Goal: Task Accomplishment & Management: Use online tool/utility

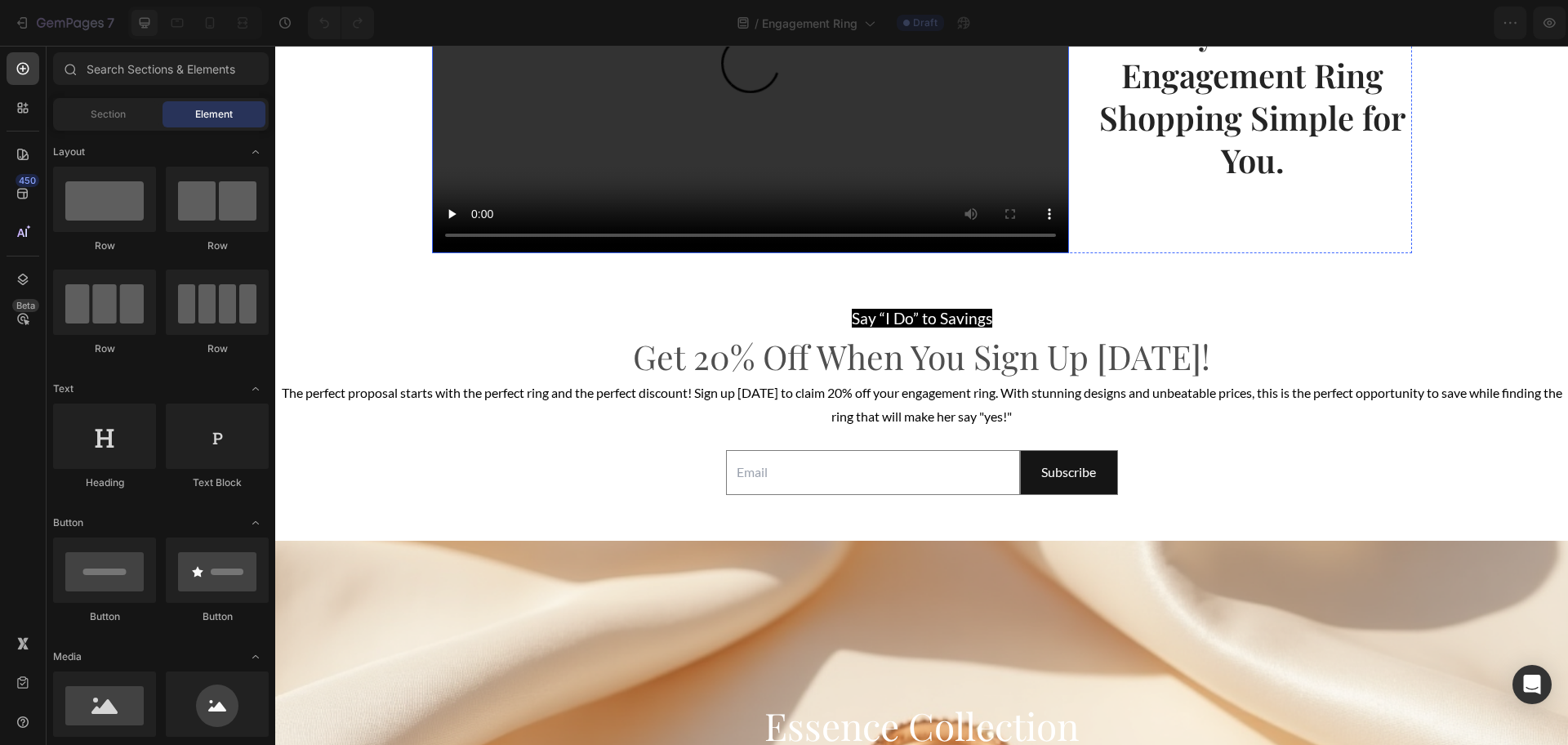
scroll to position [2961, 0]
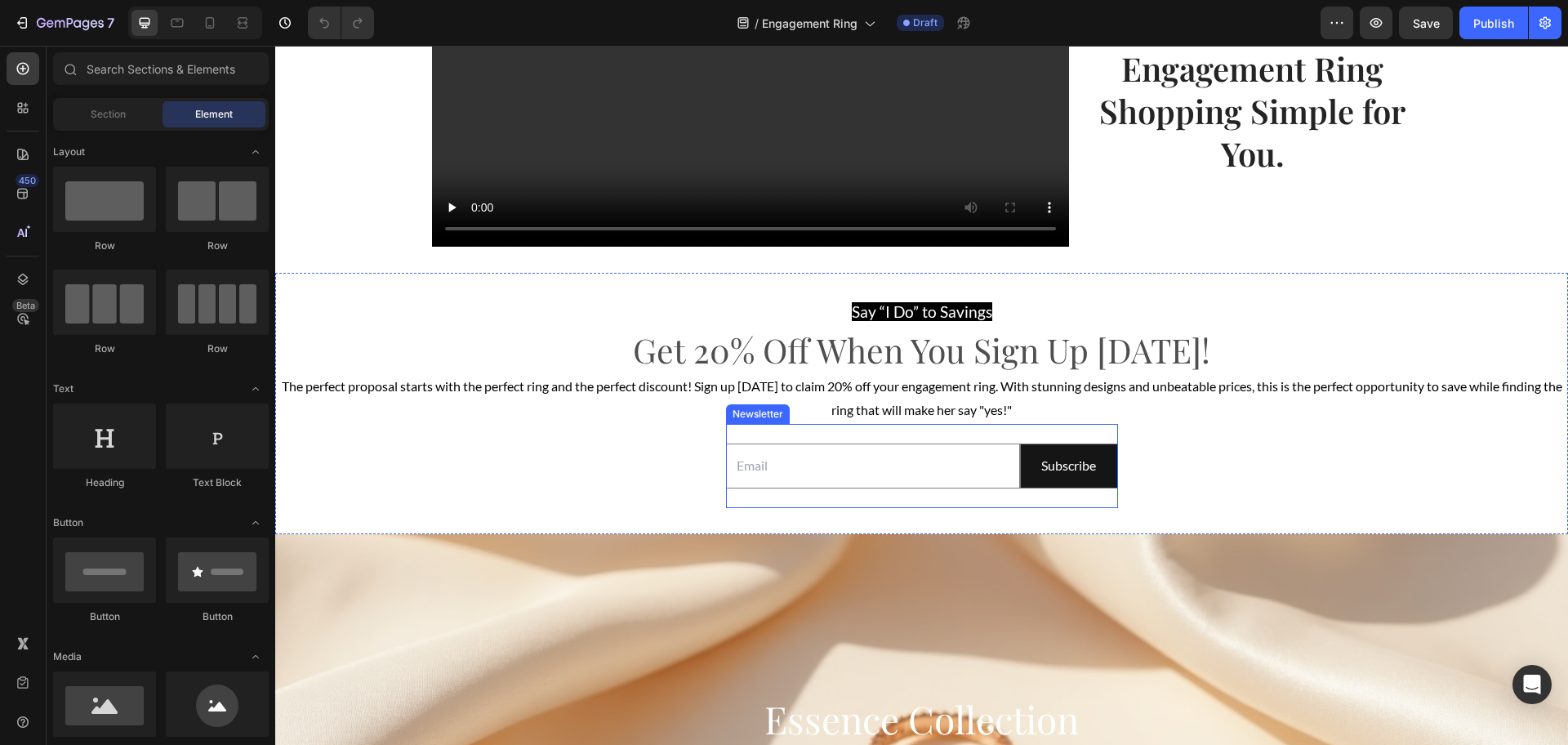
click at [813, 431] on div "Email Field Subscribe Submit Button Row Newsletter" at bounding box center [921, 466] width 392 height 84
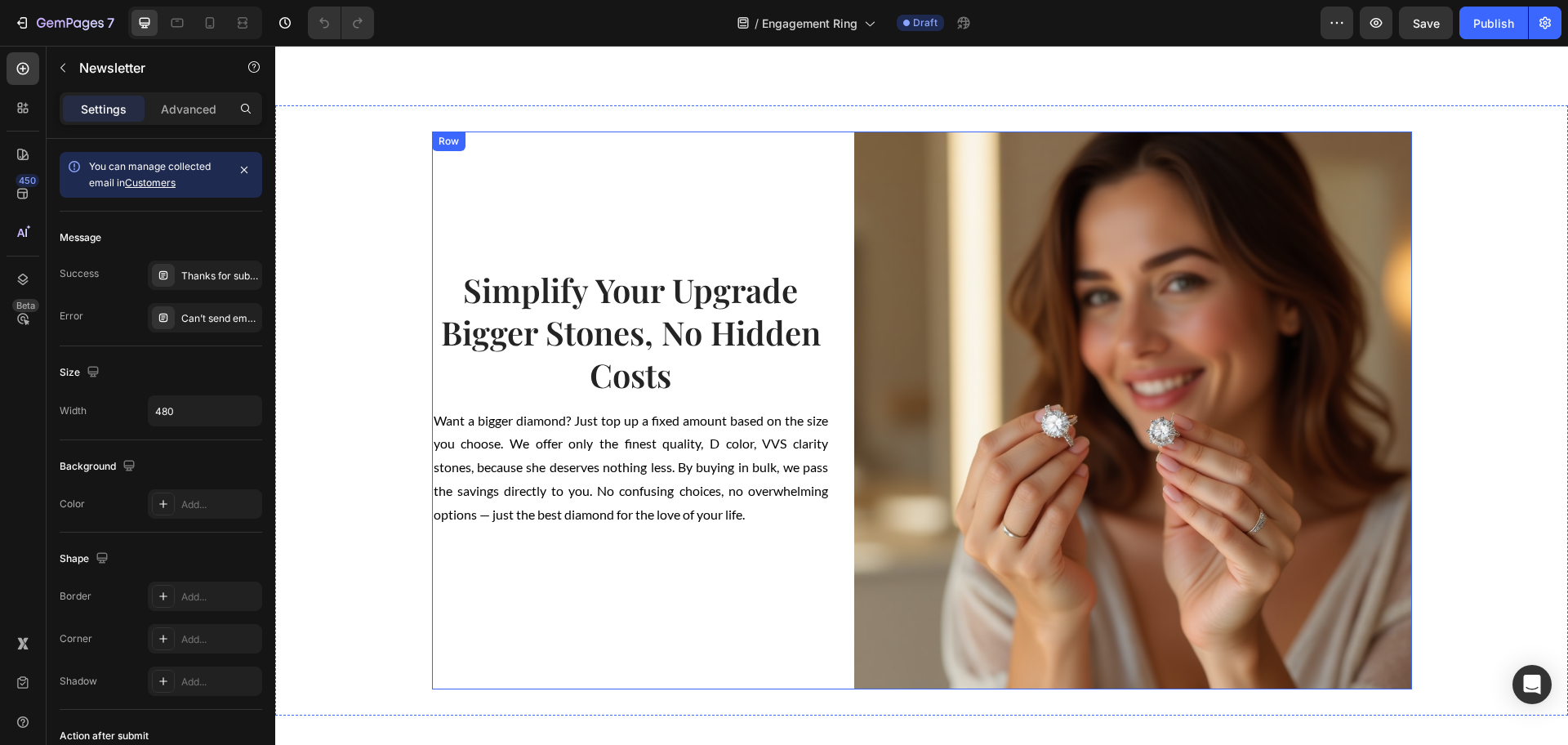
scroll to position [2042, 0]
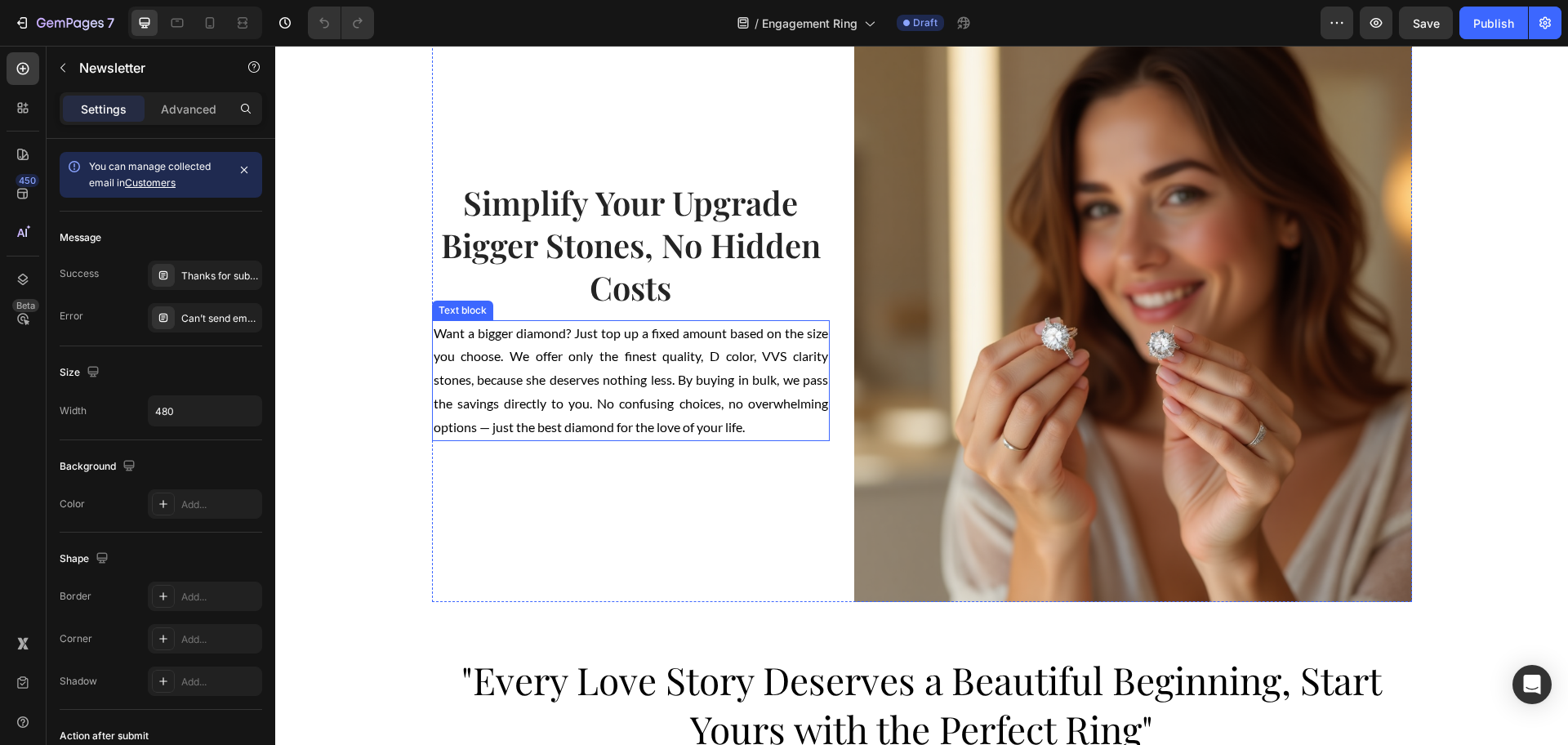
click at [482, 431] on span "Want a bigger diamond? Just top up a fixed amount based on the size you choose.…" at bounding box center [631, 379] width 395 height 109
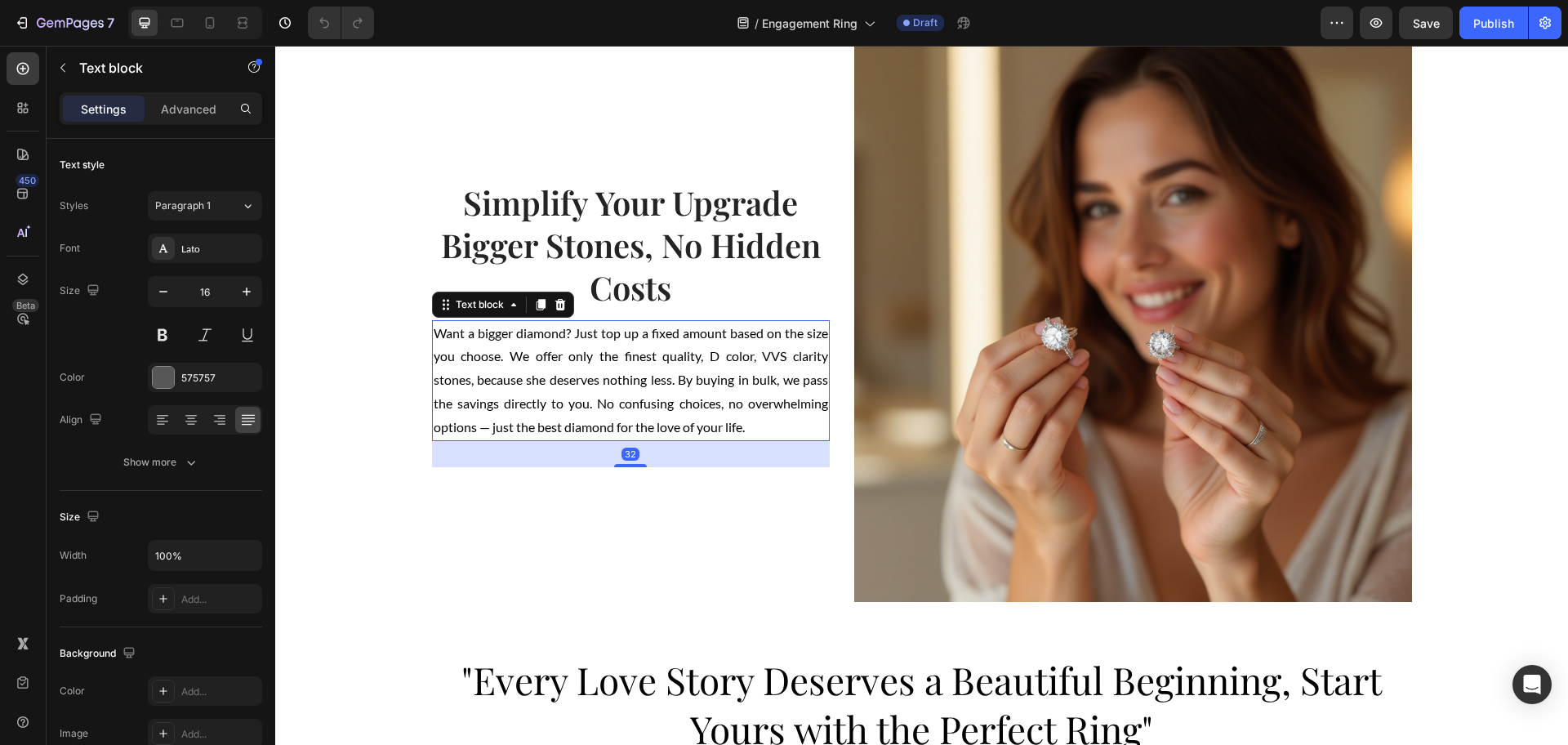
click at [482, 431] on span "Want a bigger diamond? Just top up a fixed amount based on the size you choose.…" at bounding box center [631, 379] width 395 height 109
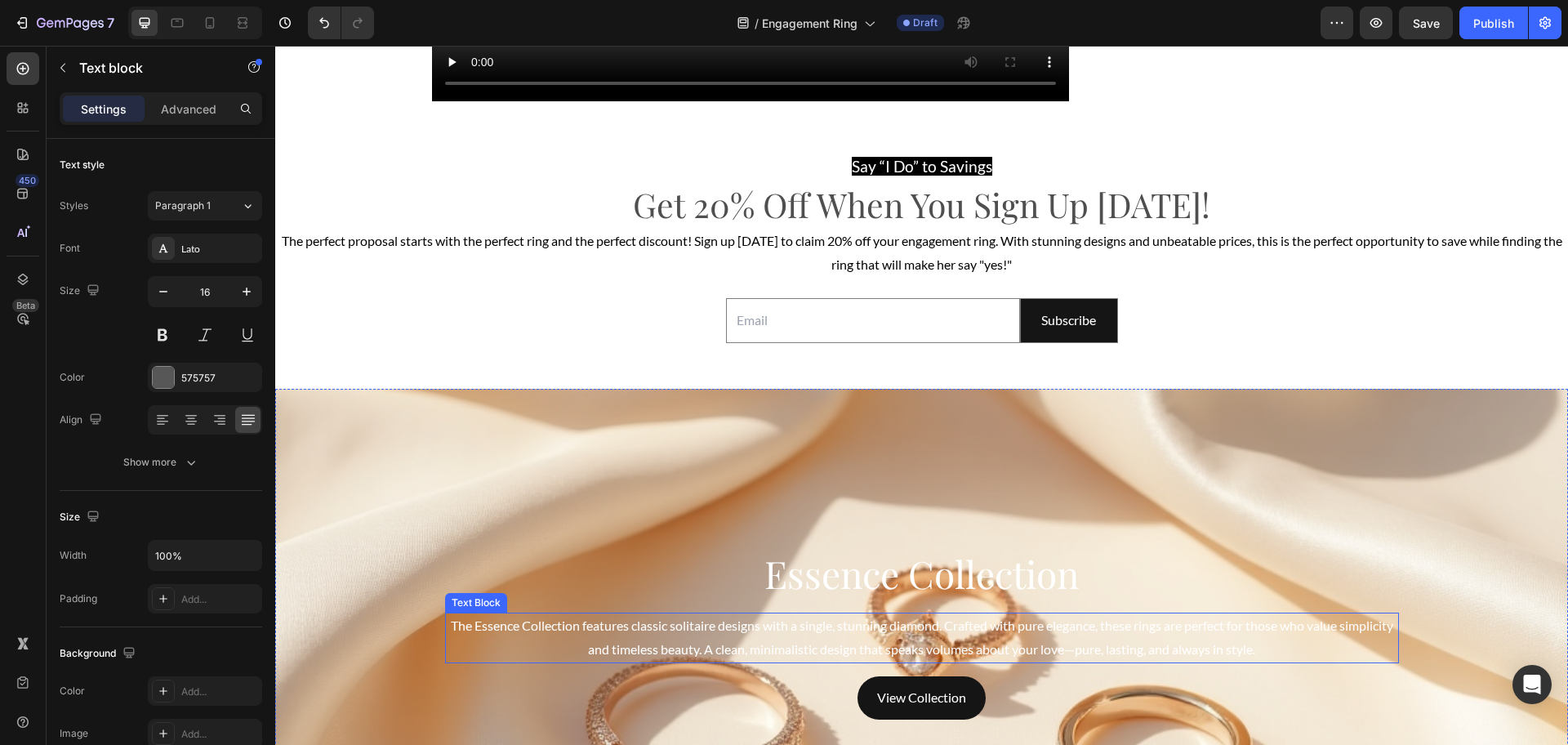
scroll to position [3267, 0]
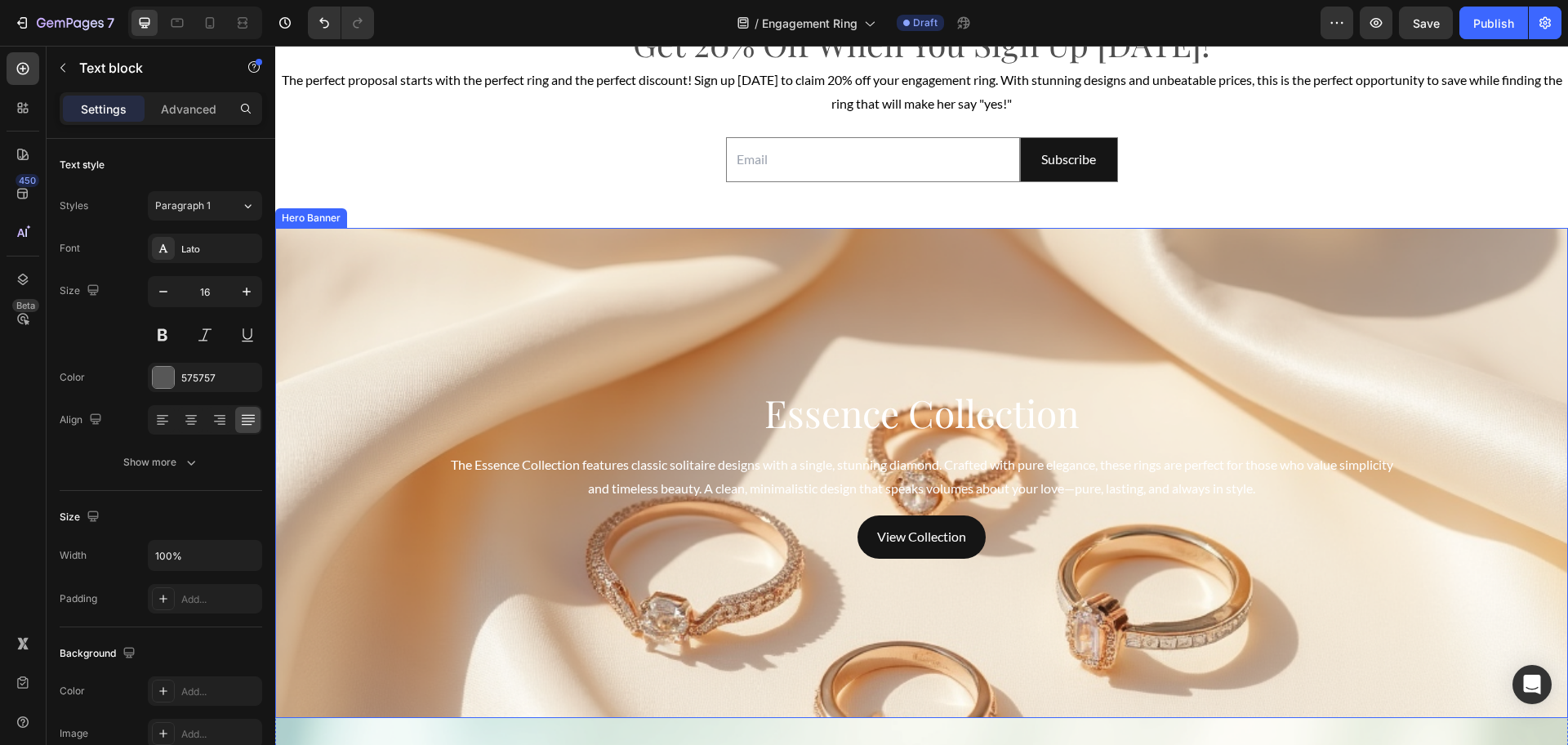
click at [1404, 494] on div "Overlay" at bounding box center [921, 473] width 1292 height 490
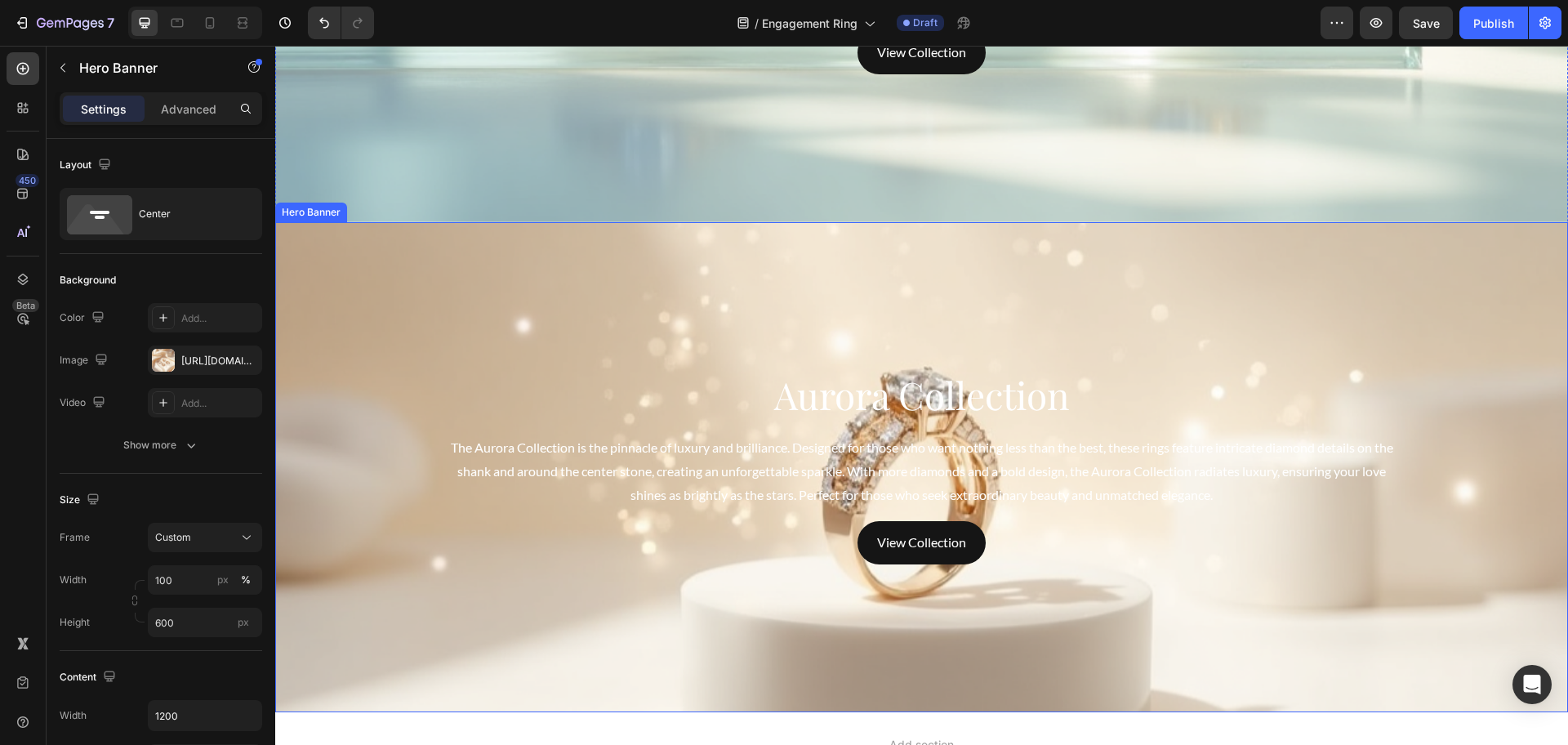
scroll to position [4455, 0]
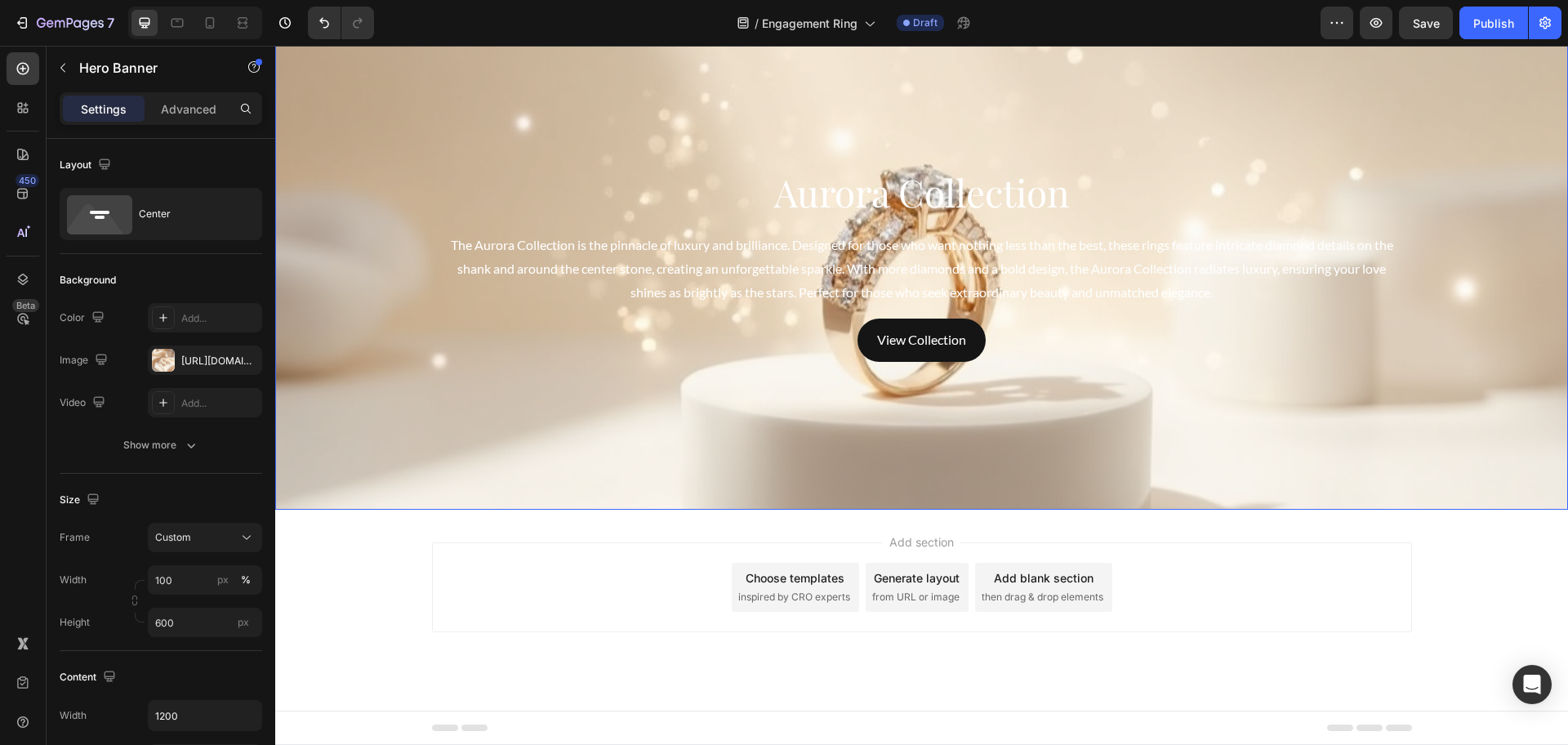
click at [1466, 488] on div "Background Image" at bounding box center [921, 264] width 1292 height 490
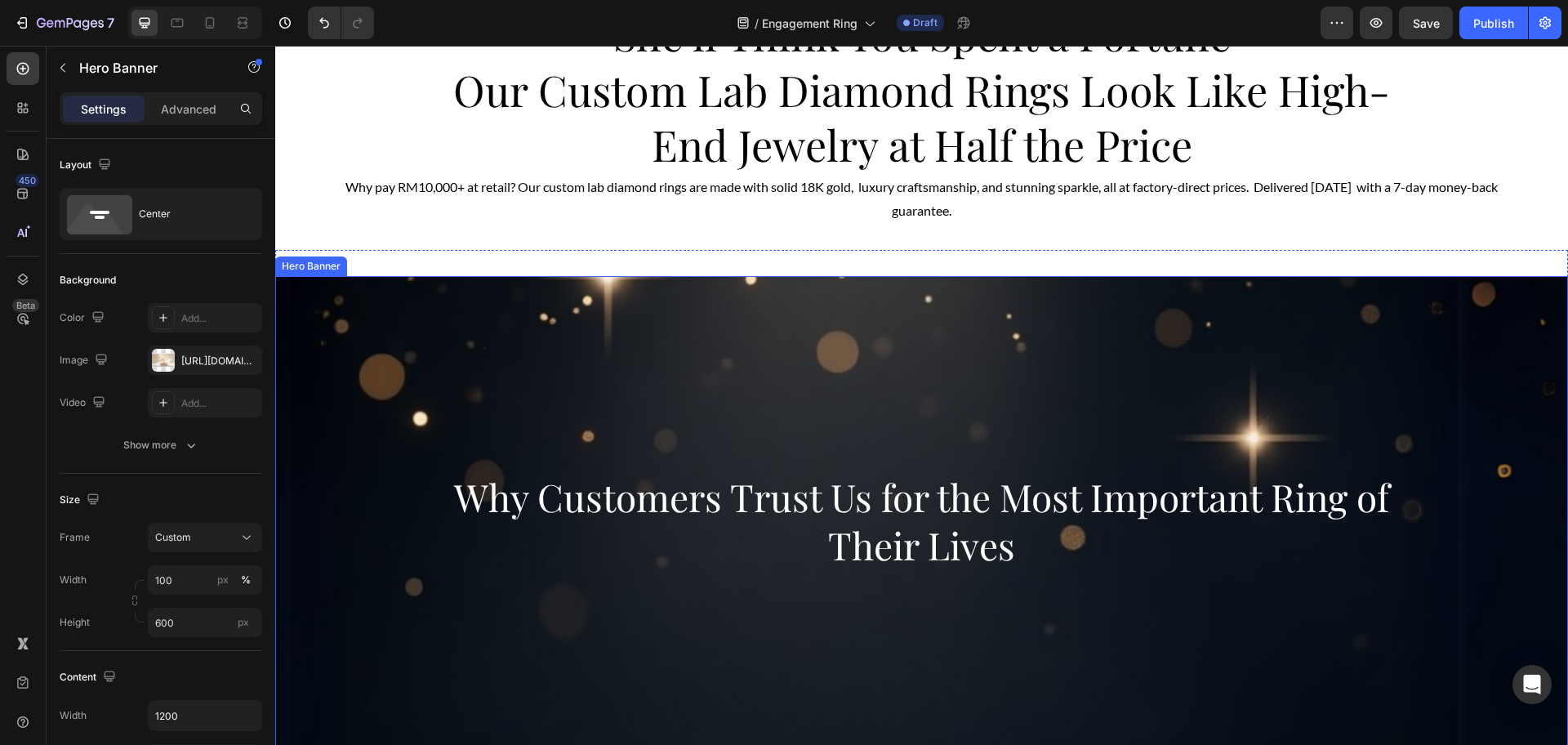
scroll to position [0, 0]
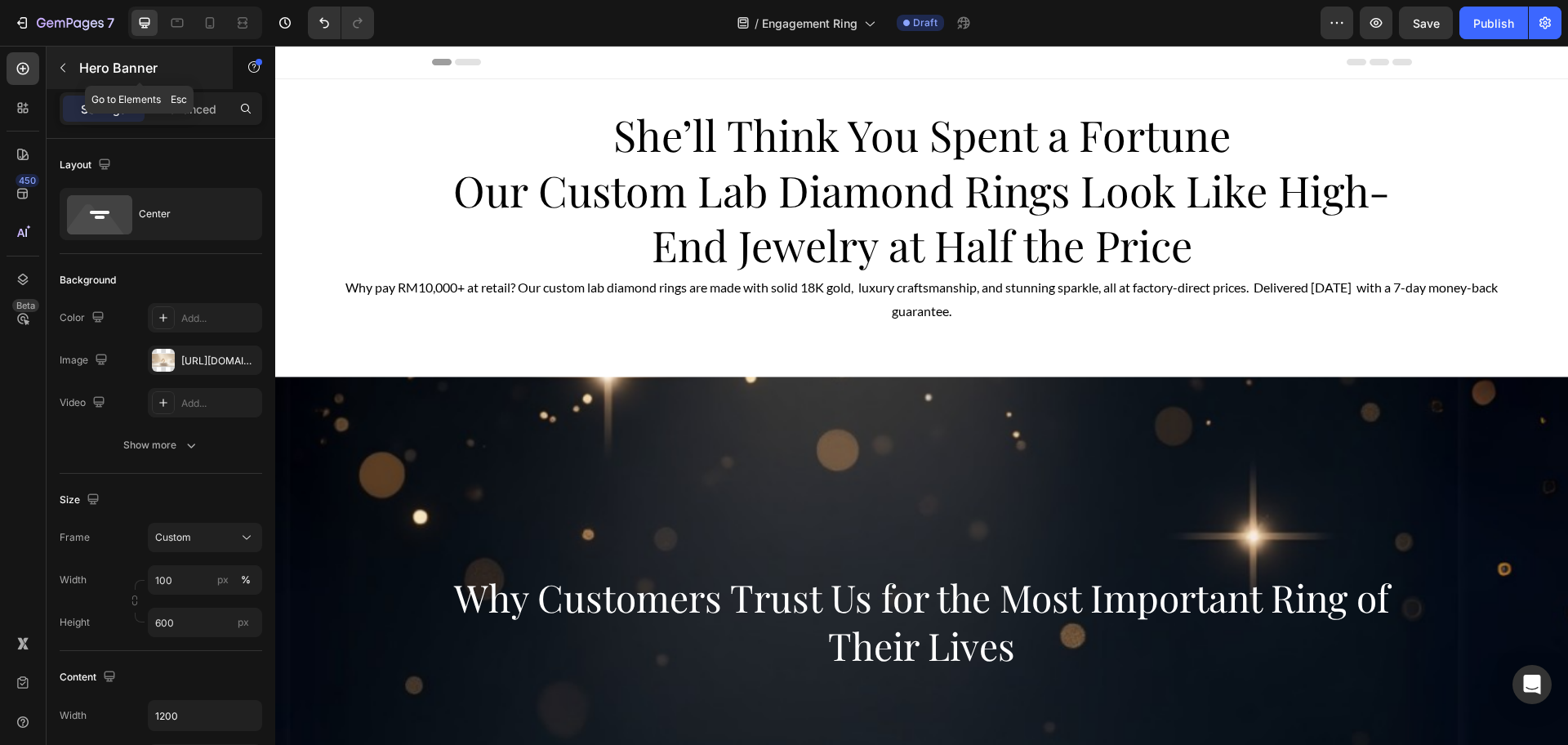
click at [84, 71] on p "Hero Banner" at bounding box center [148, 67] width 139 height 20
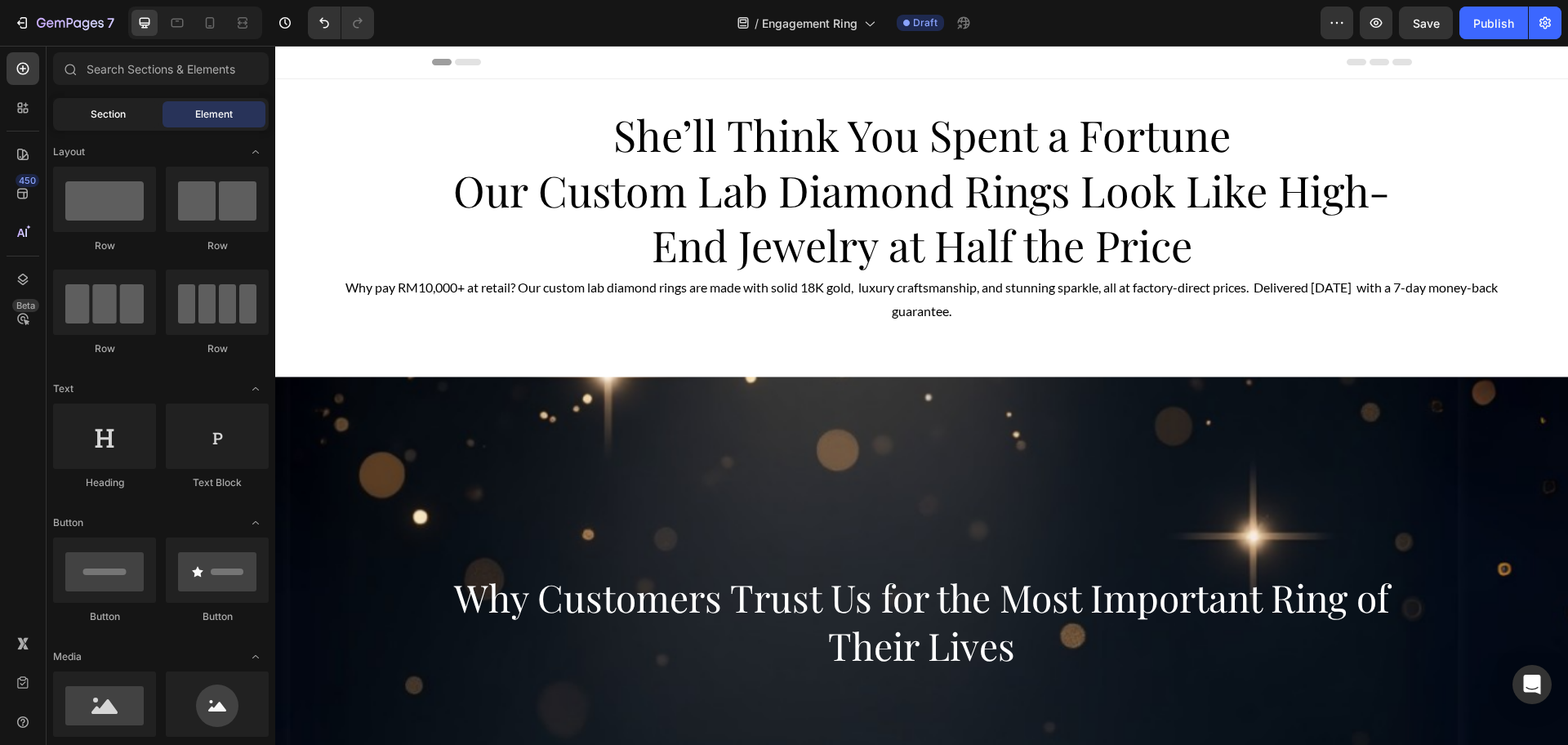
click at [96, 120] on span "Section" at bounding box center [108, 114] width 35 height 15
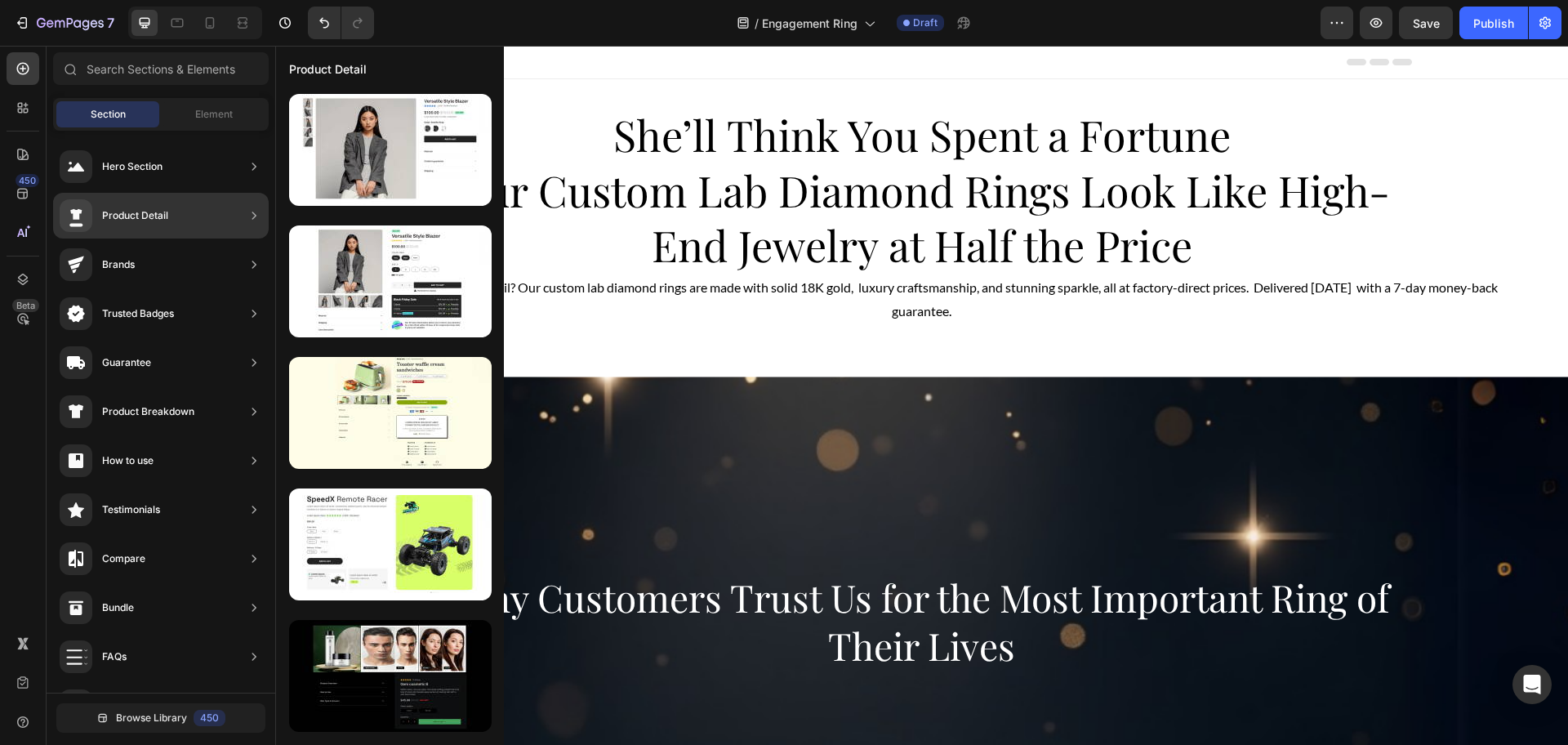
click at [143, 166] on div "Hero Section" at bounding box center [133, 166] width 60 height 16
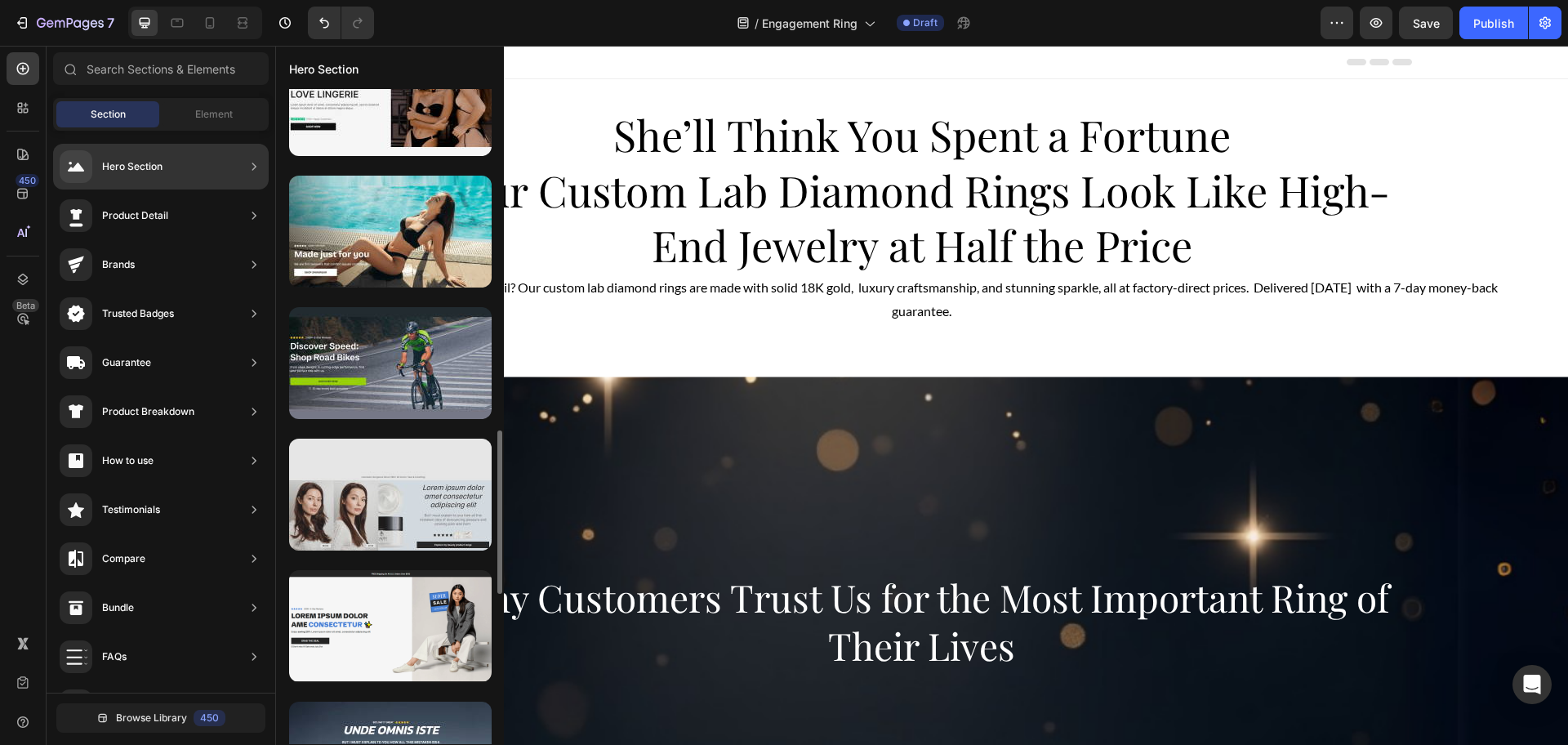
scroll to position [1671, 0]
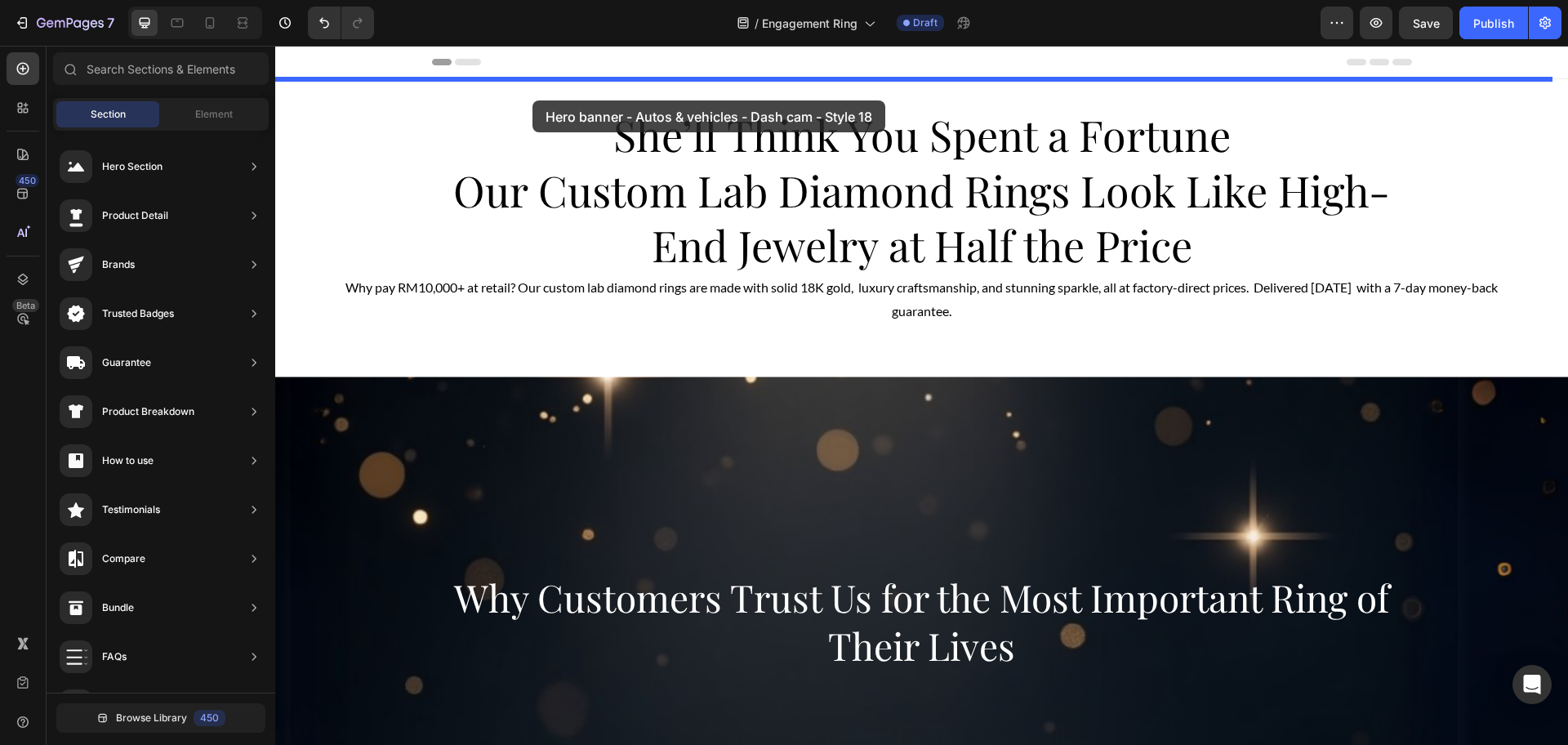
drag, startPoint x: 682, startPoint y: 507, endPoint x: 532, endPoint y: 101, distance: 432.8
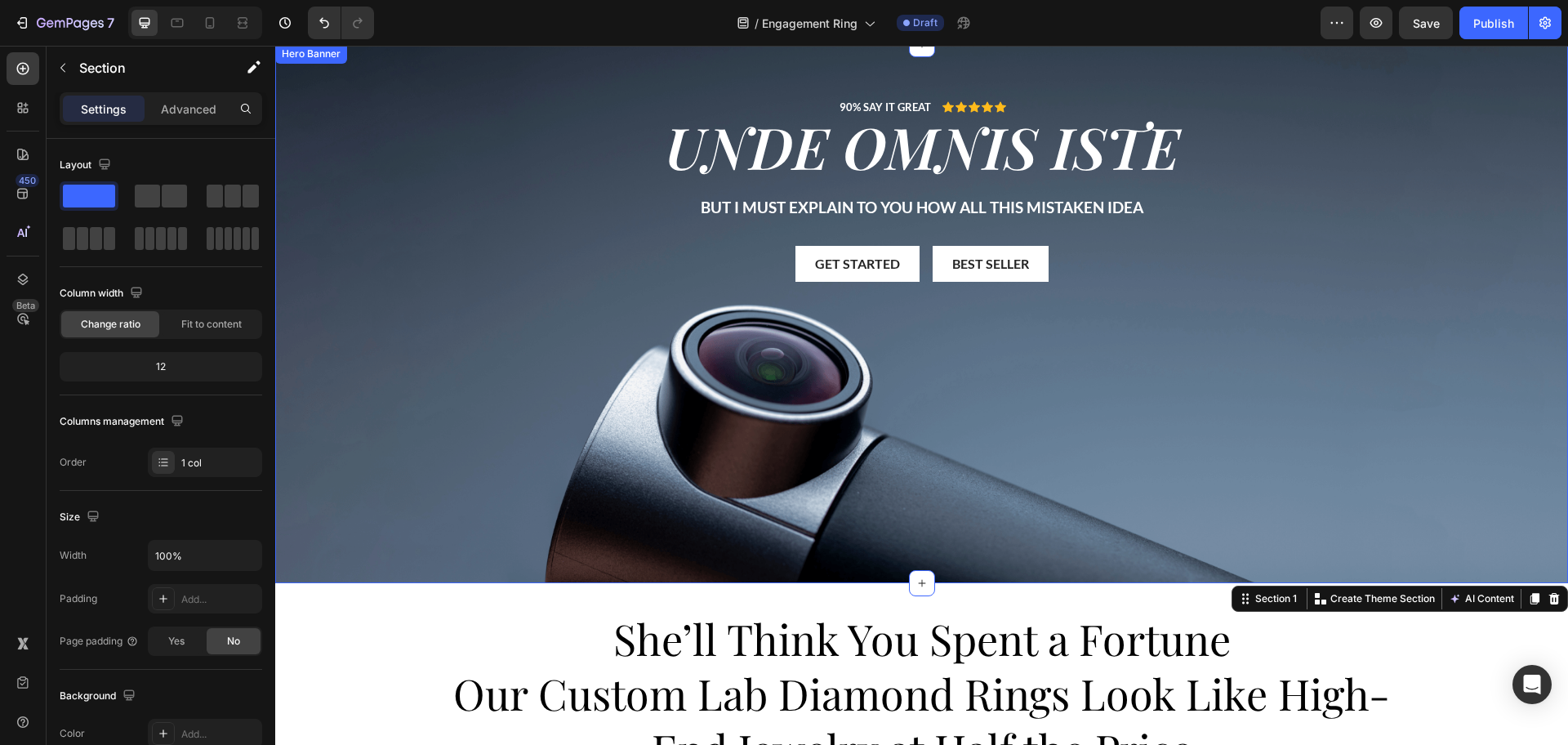
scroll to position [0, 0]
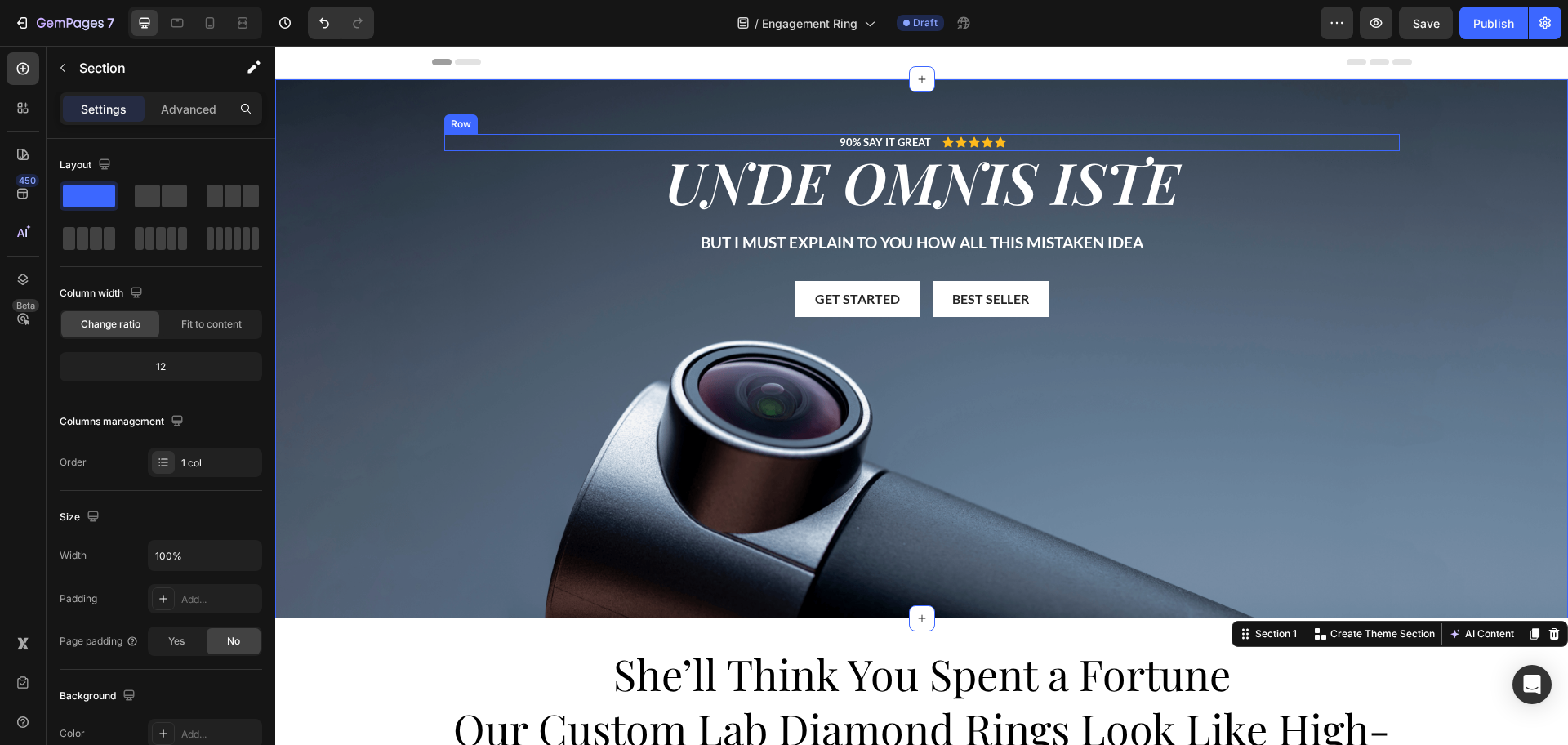
click at [812, 136] on div "90% SAY IT GREAT Text Block Icon Icon Icon Icon Icon Icon List Row" at bounding box center [922, 143] width 956 height 17
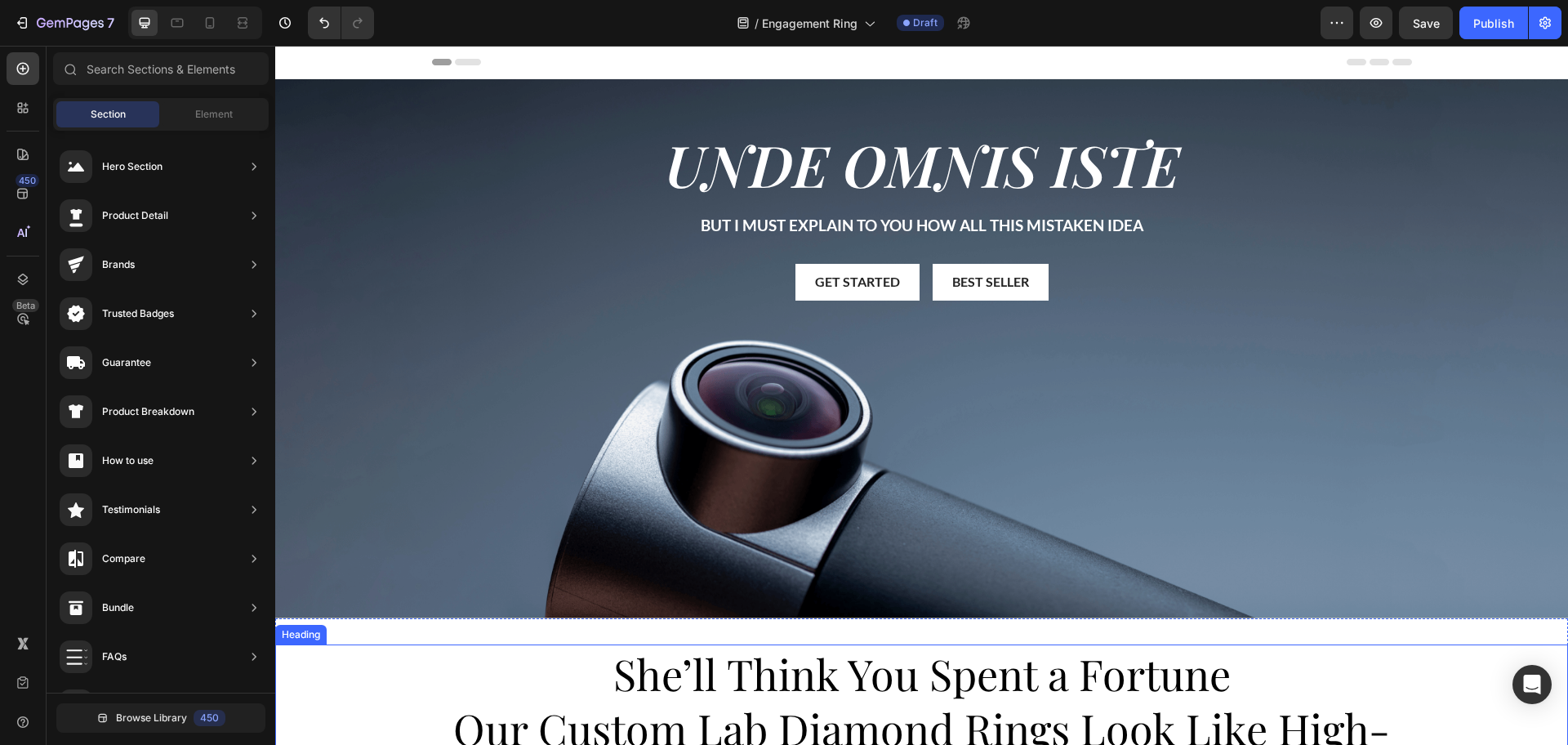
click at [732, 682] on span "She’ll Think You Spent a Fortune" at bounding box center [921, 673] width 617 height 56
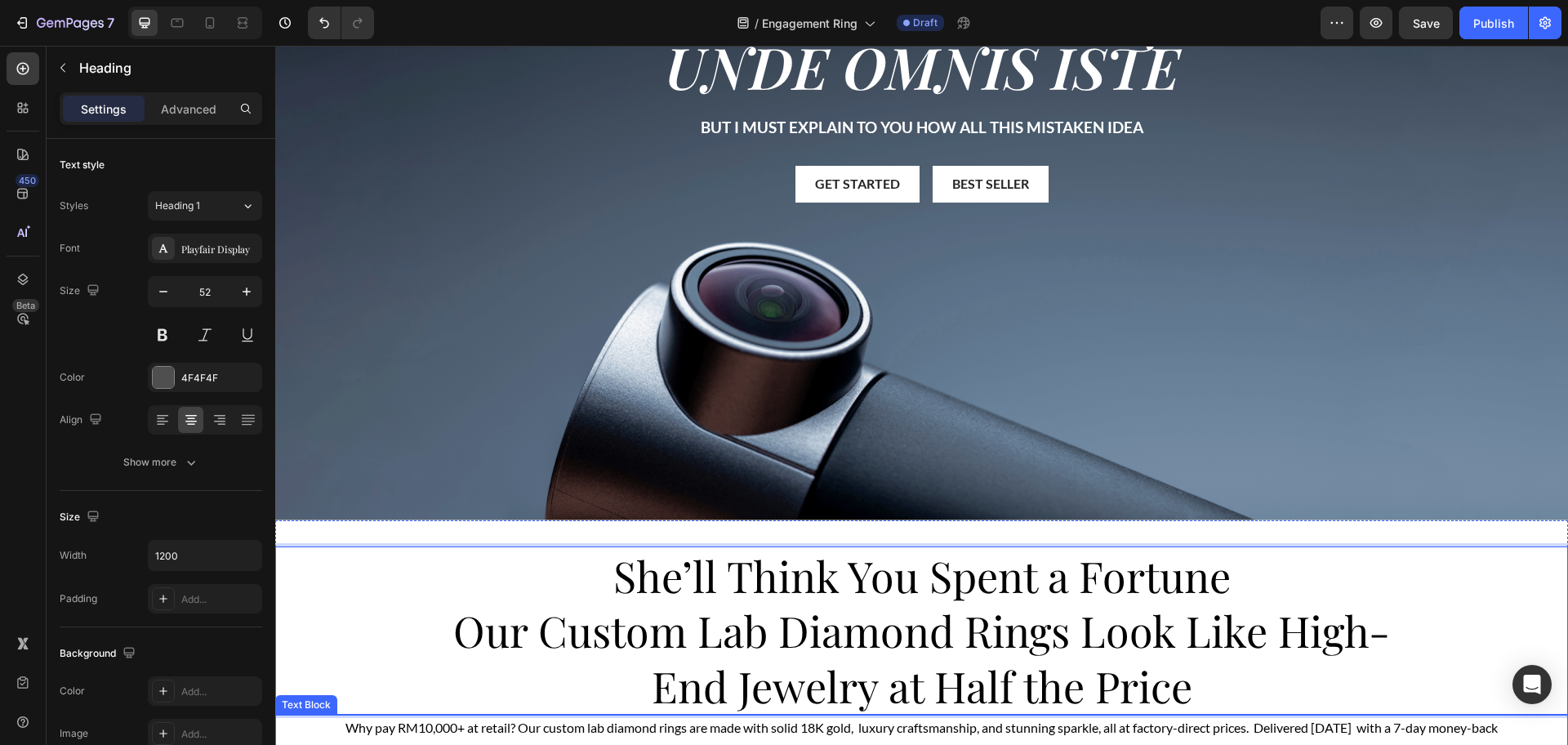
scroll to position [204, 0]
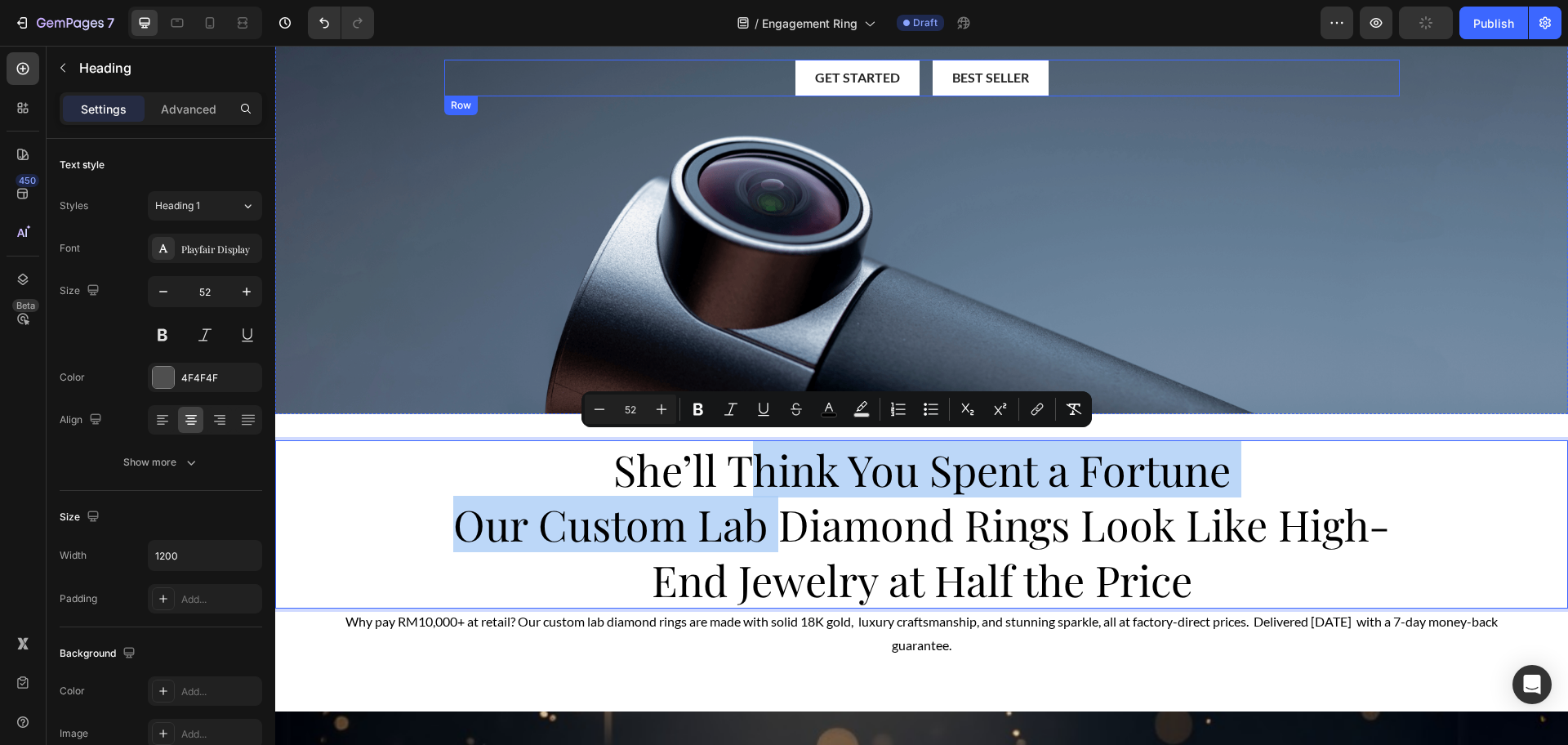
drag, startPoint x: 767, startPoint y: 468, endPoint x: 738, endPoint y: 178, distance: 291.4
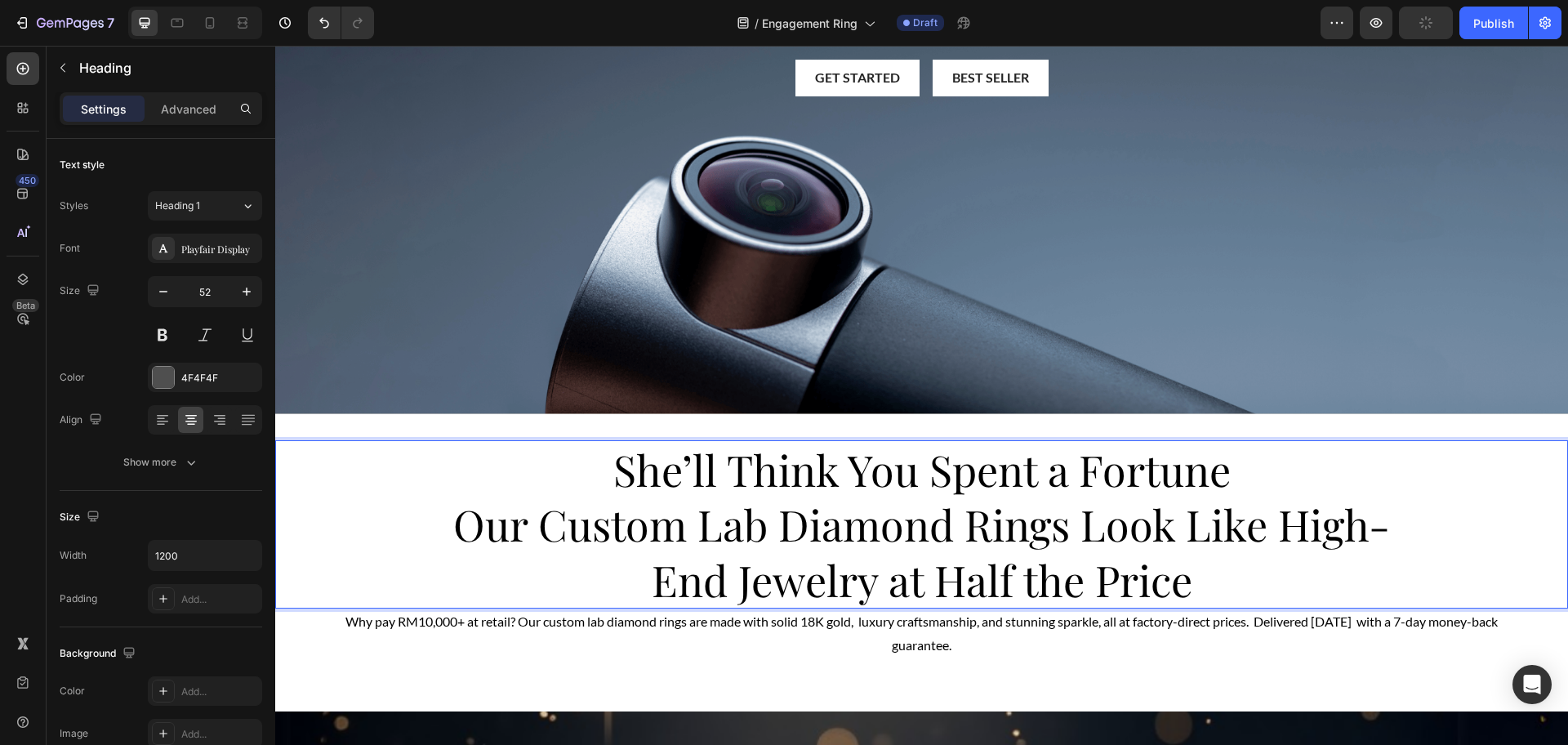
click at [541, 481] on p "She’ll Think You Spent a Fortune Our Custom Lab Diamond Rings Look Like High-En…" at bounding box center [922, 525] width 976 height 166
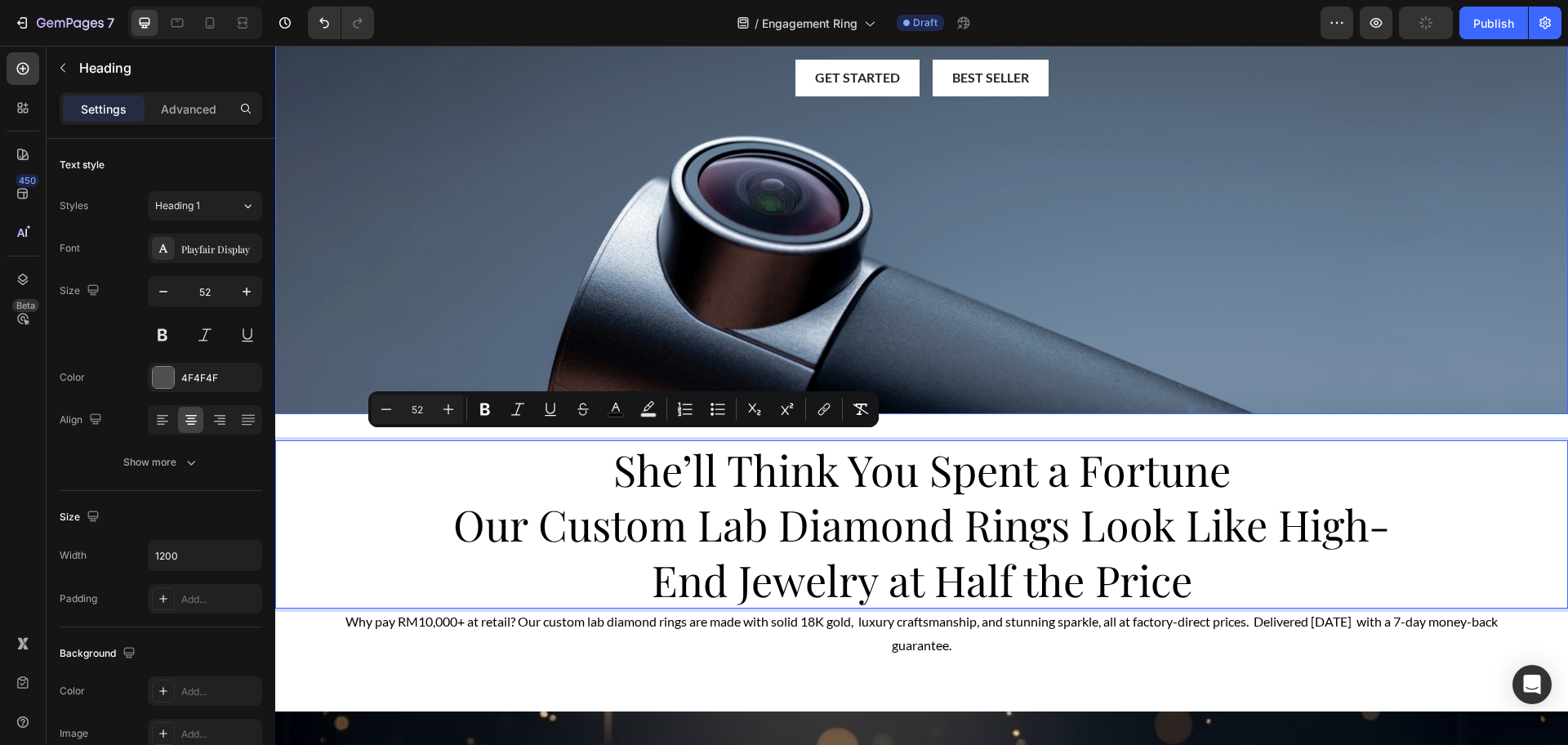
drag, startPoint x: 541, startPoint y: 468, endPoint x: 599, endPoint y: 385, distance: 101.3
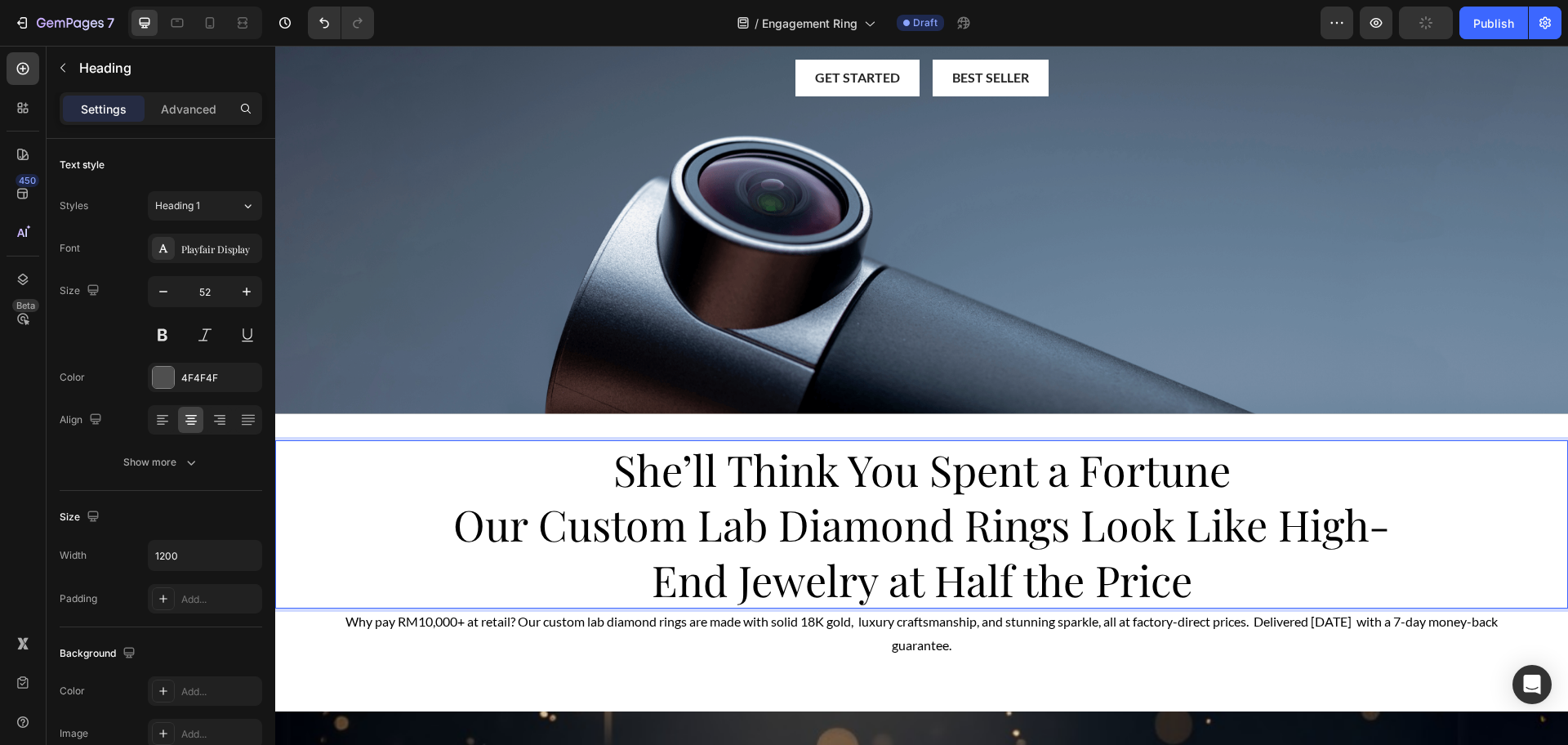
click at [596, 463] on p "She’ll Think You Spent a Fortune Our Custom Lab Diamond Rings Look Like High-En…" at bounding box center [922, 525] width 976 height 166
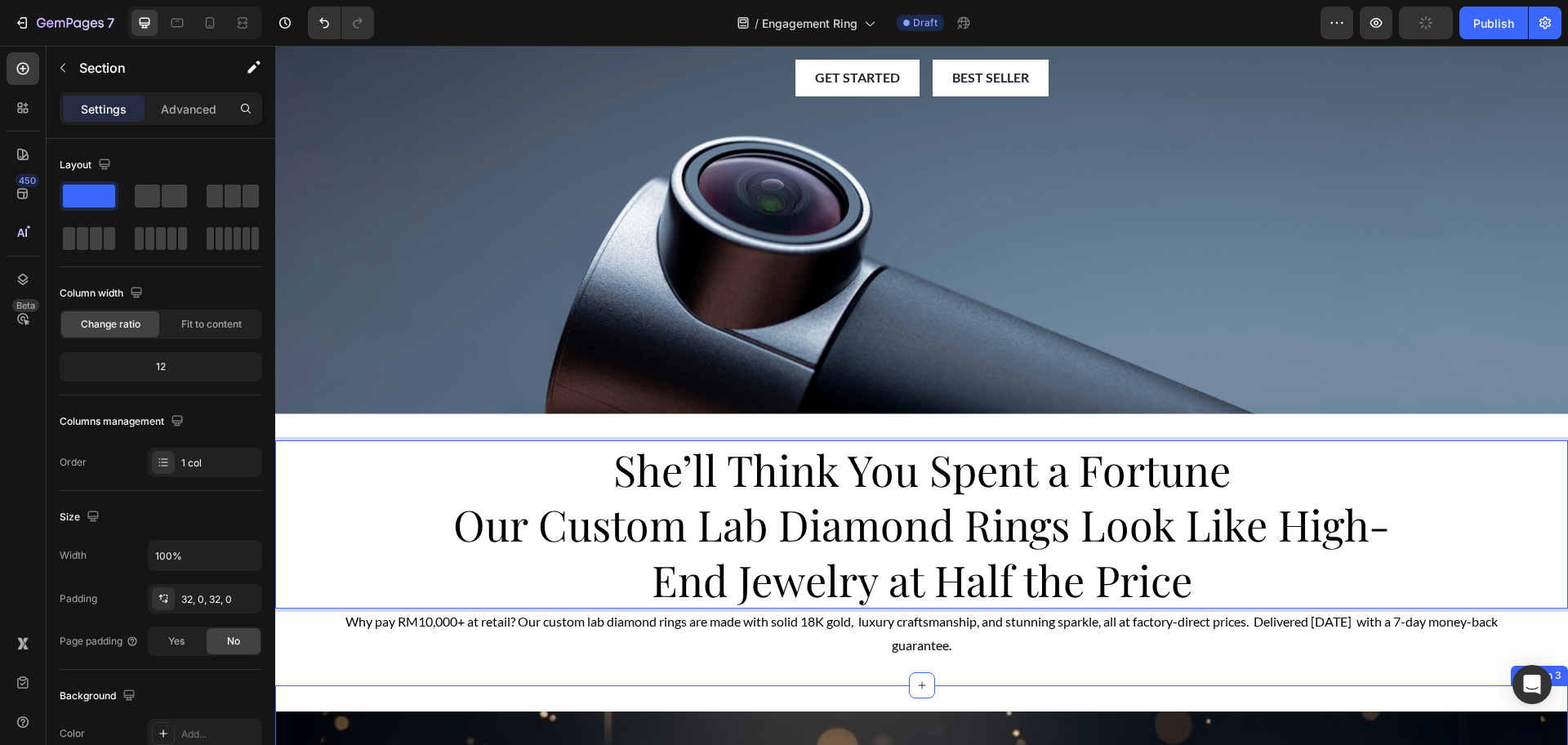
click at [679, 671] on div "She’ll Think You Spent a Fortune Our Custom Lab Diamond Rings Look Like High-En…" at bounding box center [921, 549] width 1292 height 271
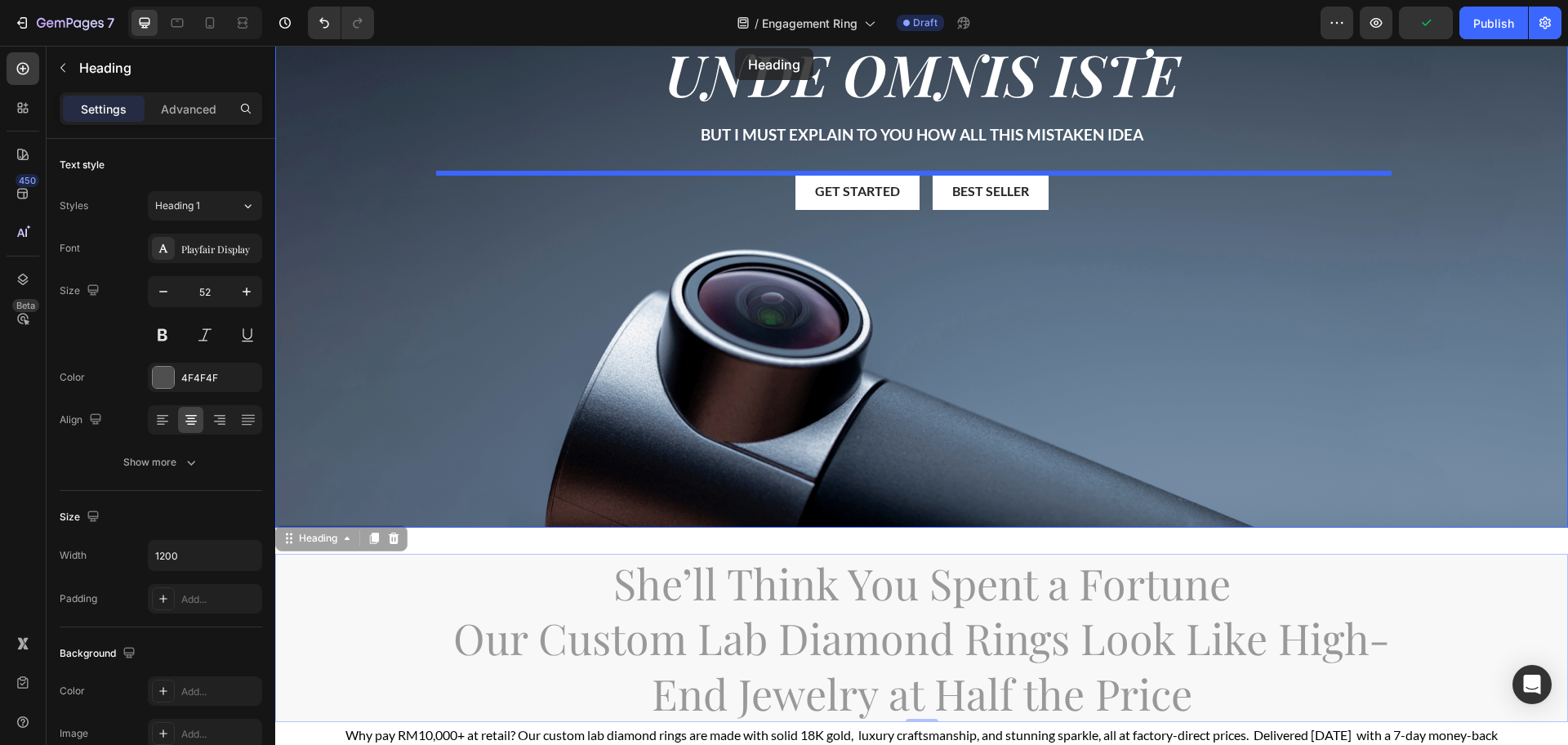
scroll to position [0, 0]
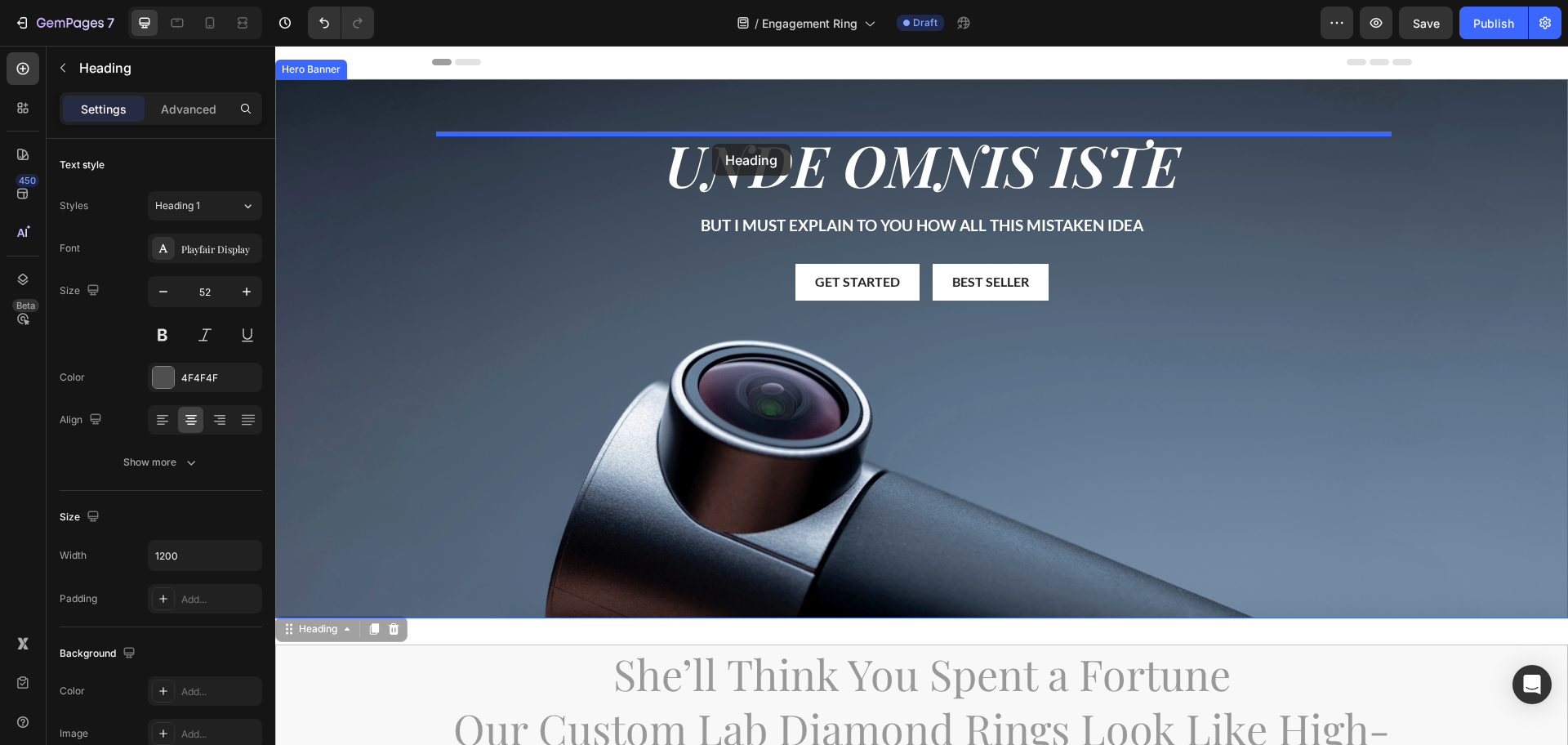
drag, startPoint x: 666, startPoint y: 510, endPoint x: 712, endPoint y: 144, distance: 368.9
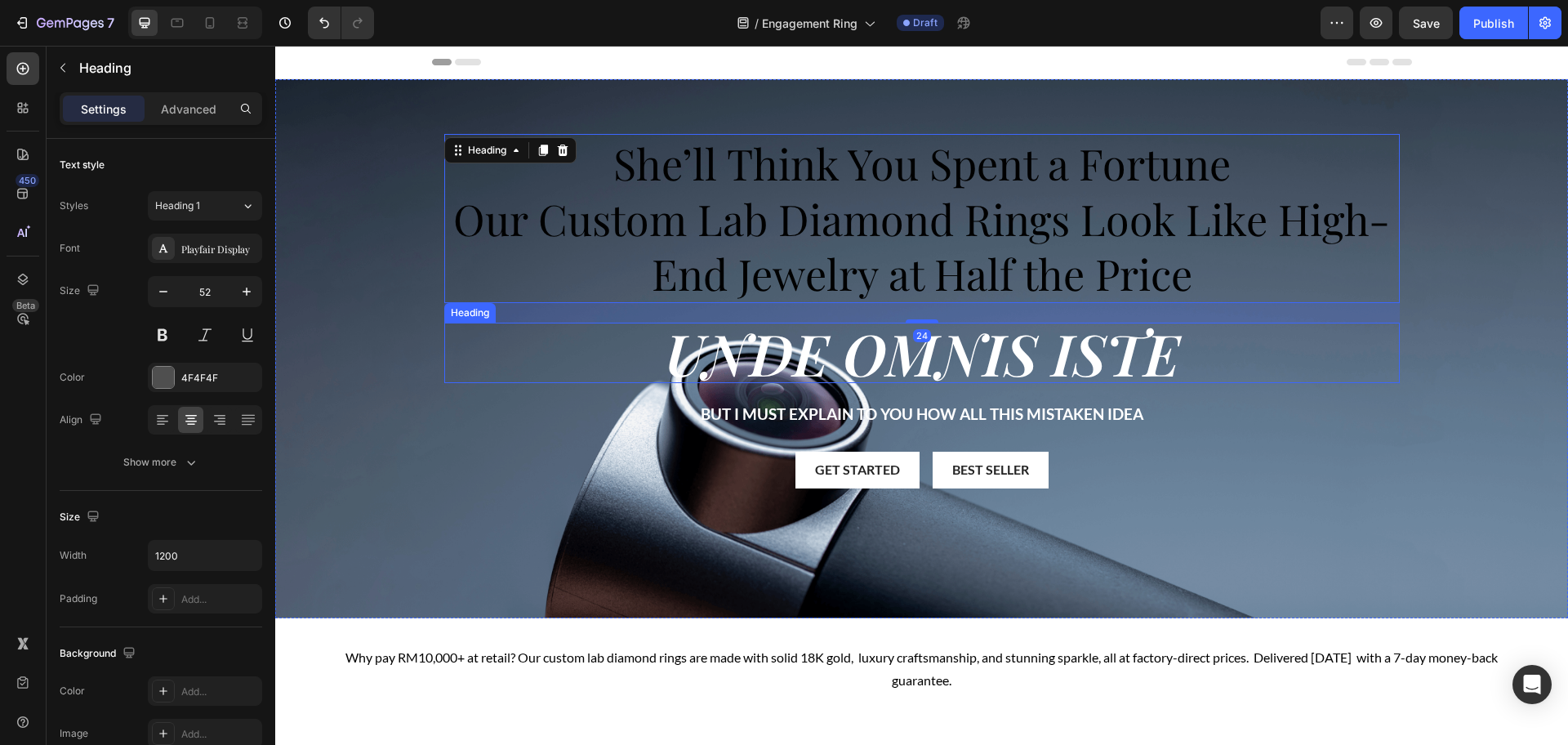
click at [769, 371] on h2 "unde omnis iste" at bounding box center [922, 353] width 956 height 60
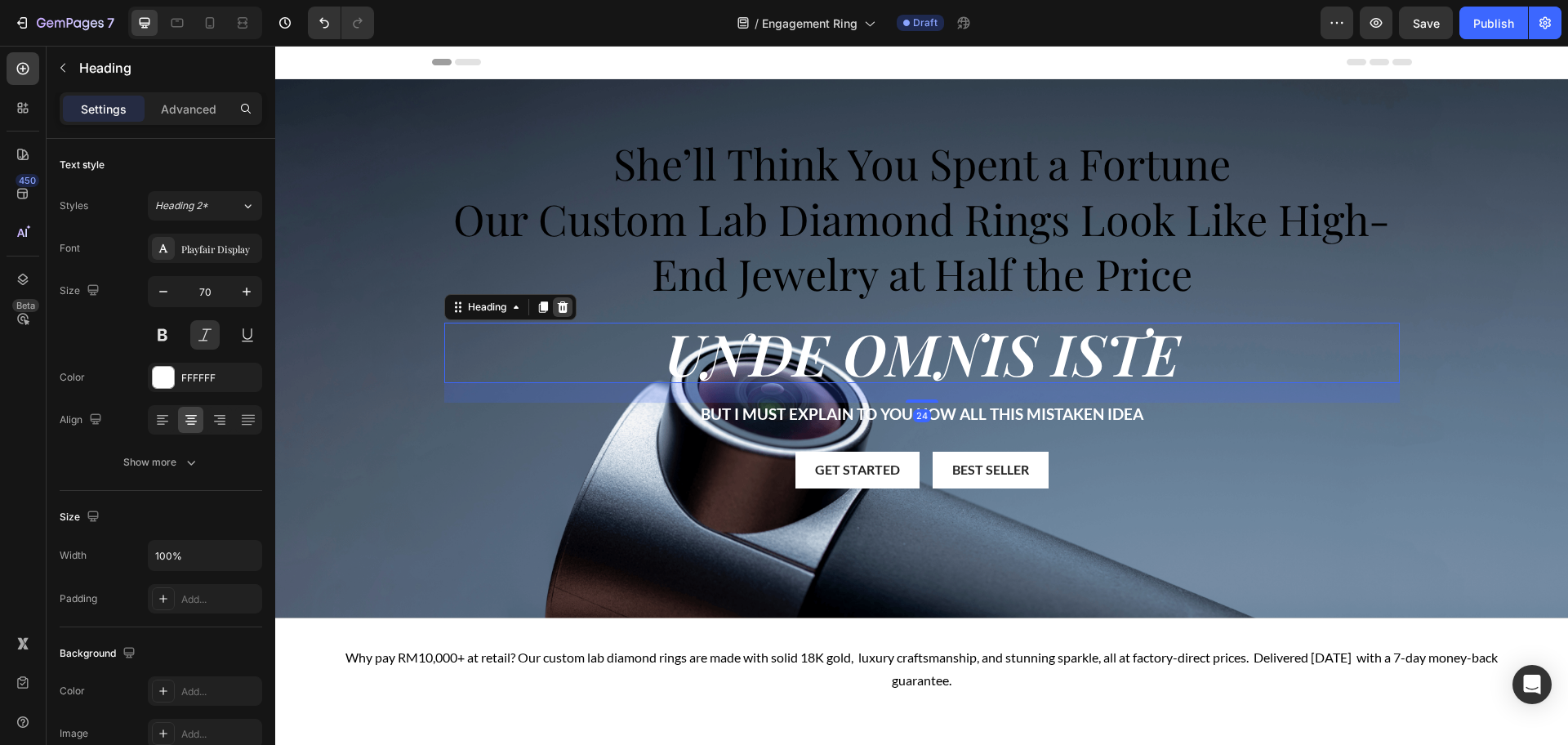
click at [557, 308] on icon at bounding box center [562, 307] width 13 height 13
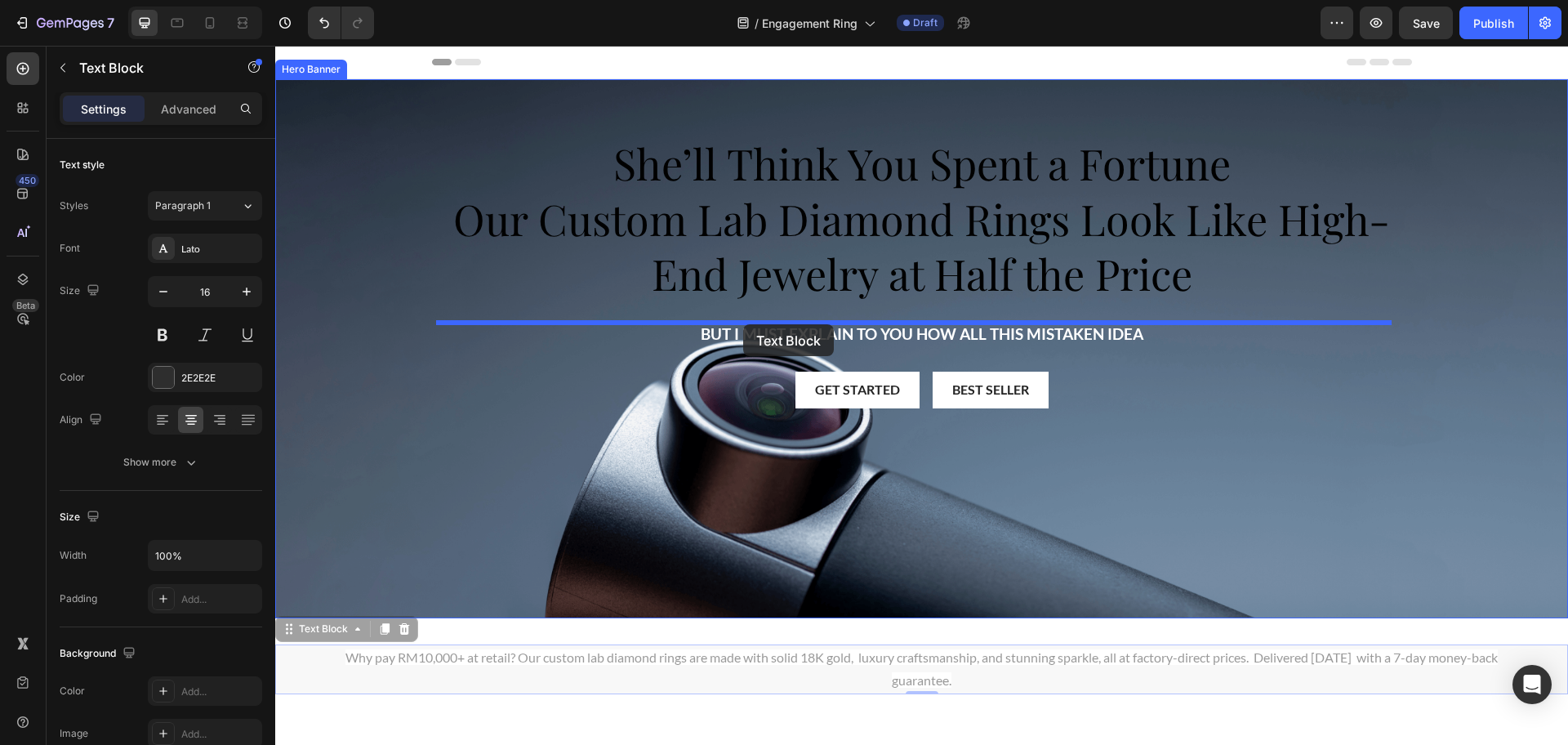
drag, startPoint x: 598, startPoint y: 648, endPoint x: 743, endPoint y: 324, distance: 355.0
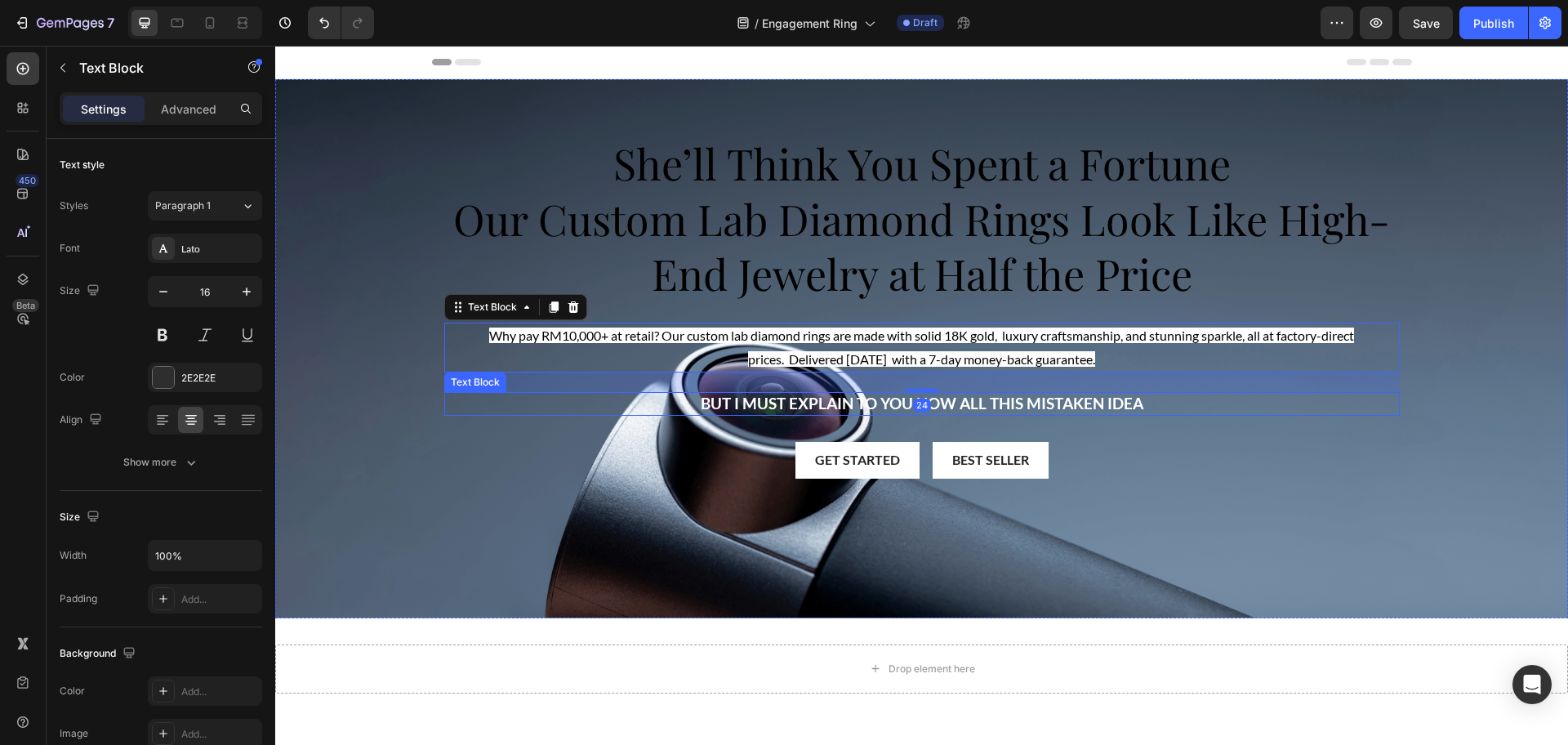
click at [764, 413] on p "But I must explain to you how all this mistaken idea" at bounding box center [922, 404] width 952 height 21
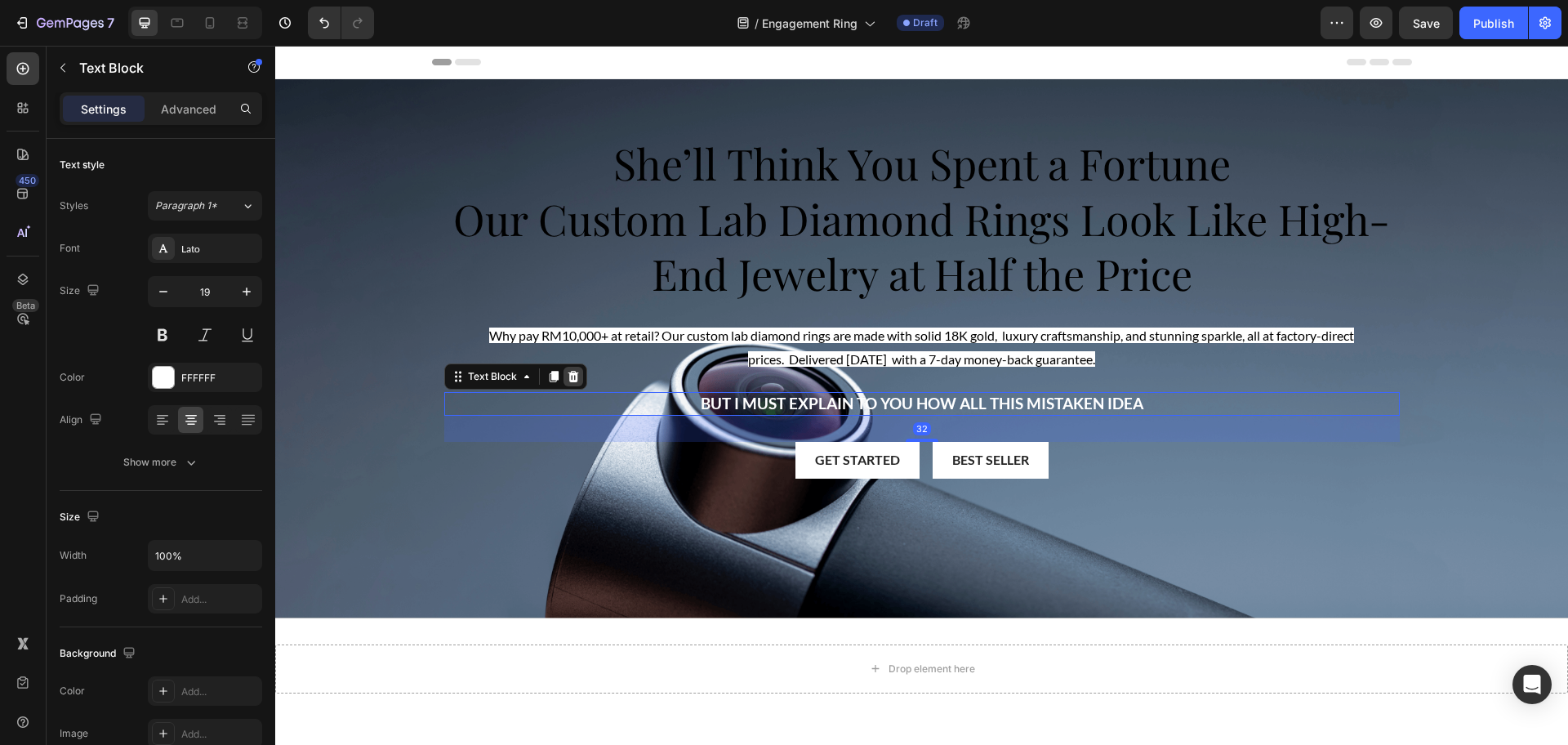
click at [567, 380] on icon at bounding box center [573, 376] width 10 height 11
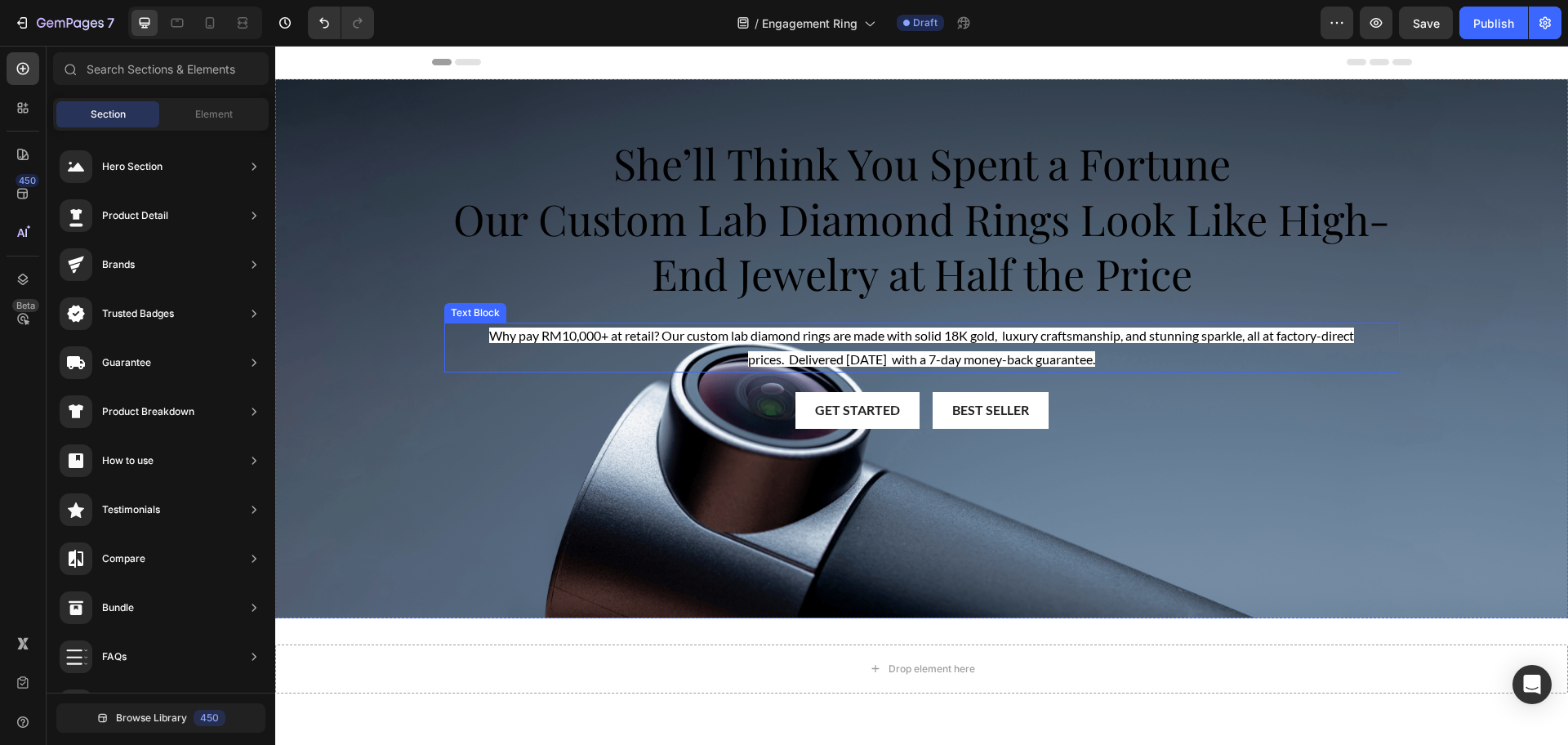
click at [691, 346] on p "Why pay RM10,000+ at retail? Our custom lab diamond rings are made with solid 1…" at bounding box center [921, 347] width 871 height 47
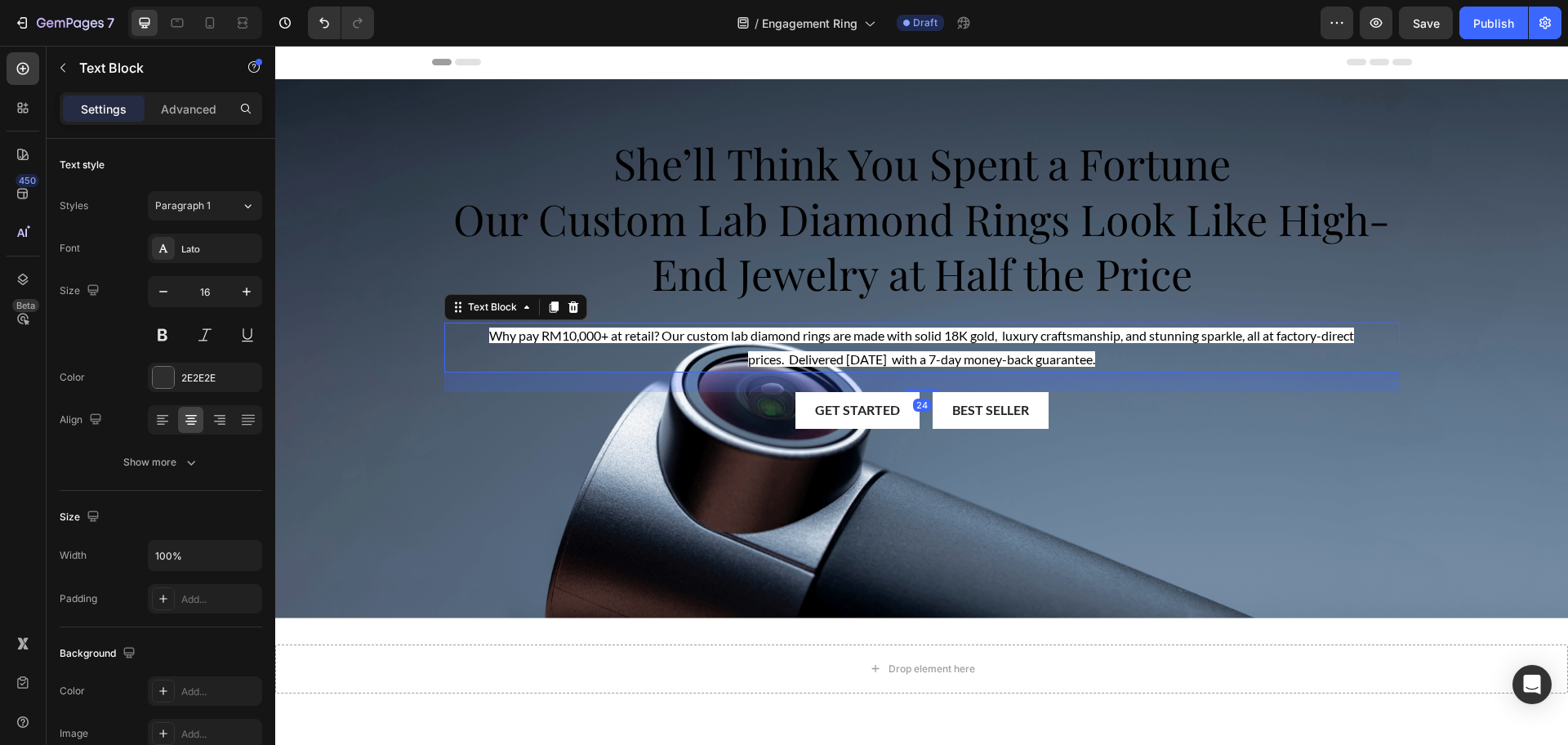
click at [697, 340] on span "Why pay RM10,000+ at retail? Our custom lab diamond rings are made with solid 1…" at bounding box center [921, 347] width 865 height 40
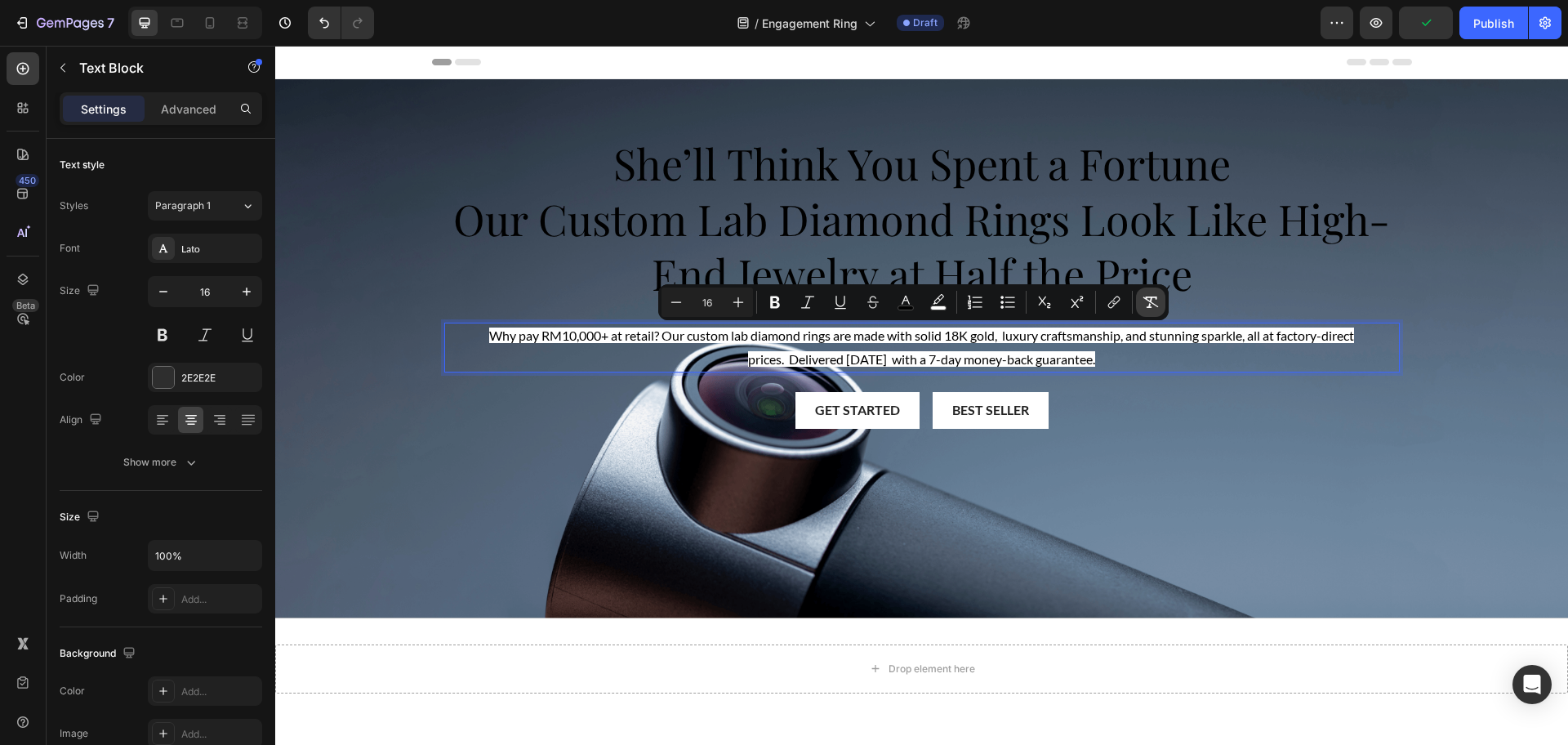
click at [1156, 314] on button "Remove Format" at bounding box center [1150, 302] width 29 height 29
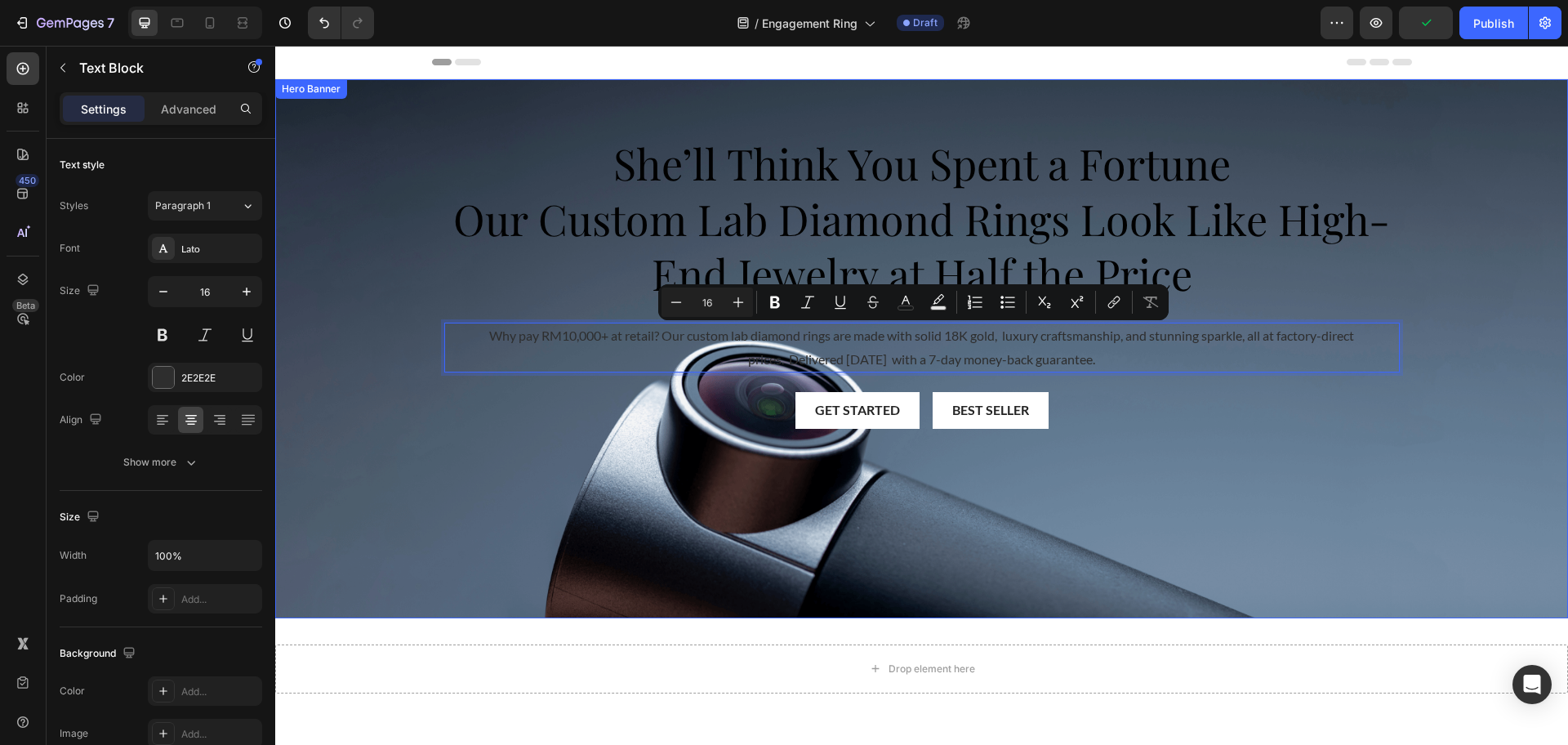
click at [1041, 476] on div "She’ll Think You Spent a Fortune Our Custom Lab Diamond Rings Look Like High-En…" at bounding box center [922, 280] width 980 height 402
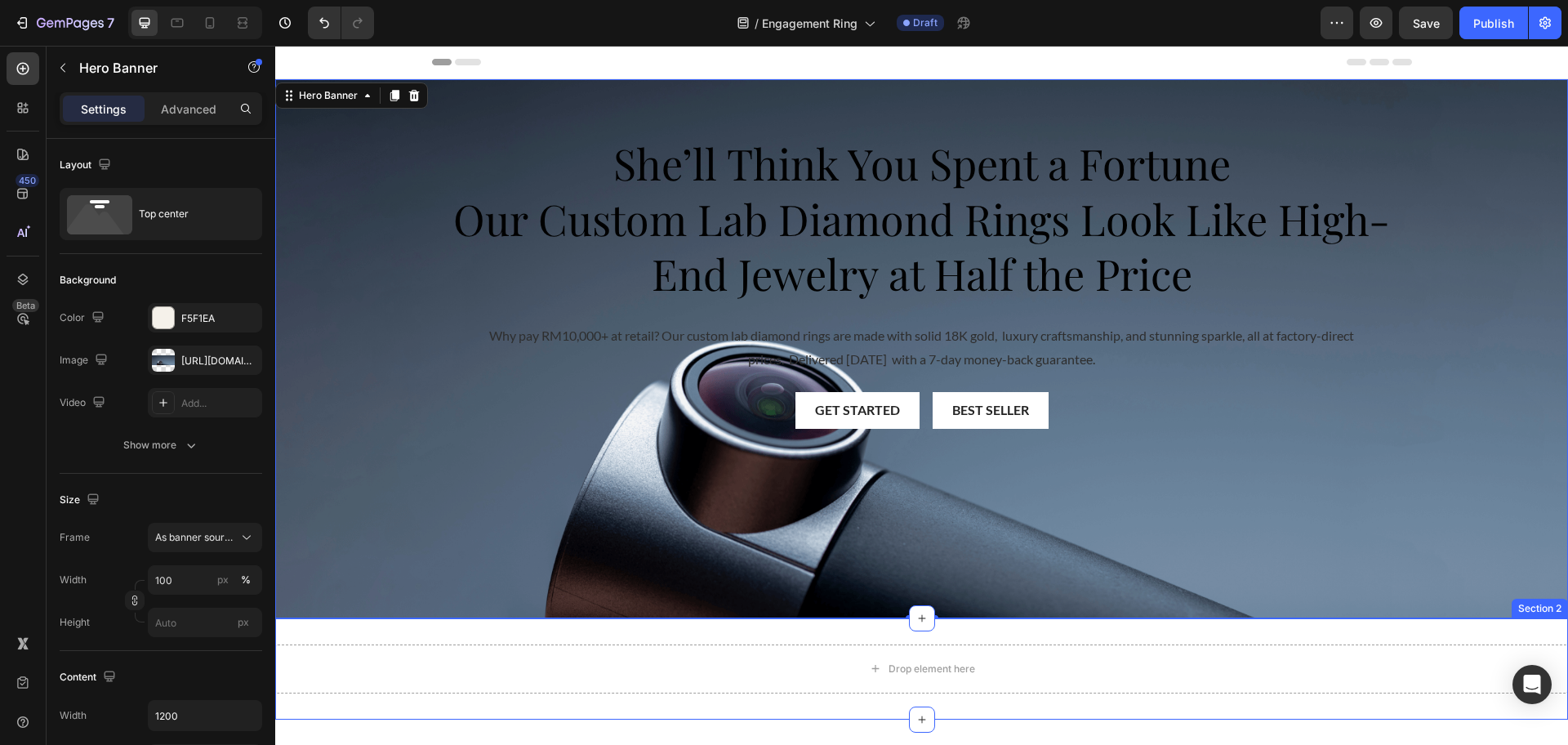
click at [746, 631] on div "Drop element here Section 2" at bounding box center [921, 669] width 1292 height 102
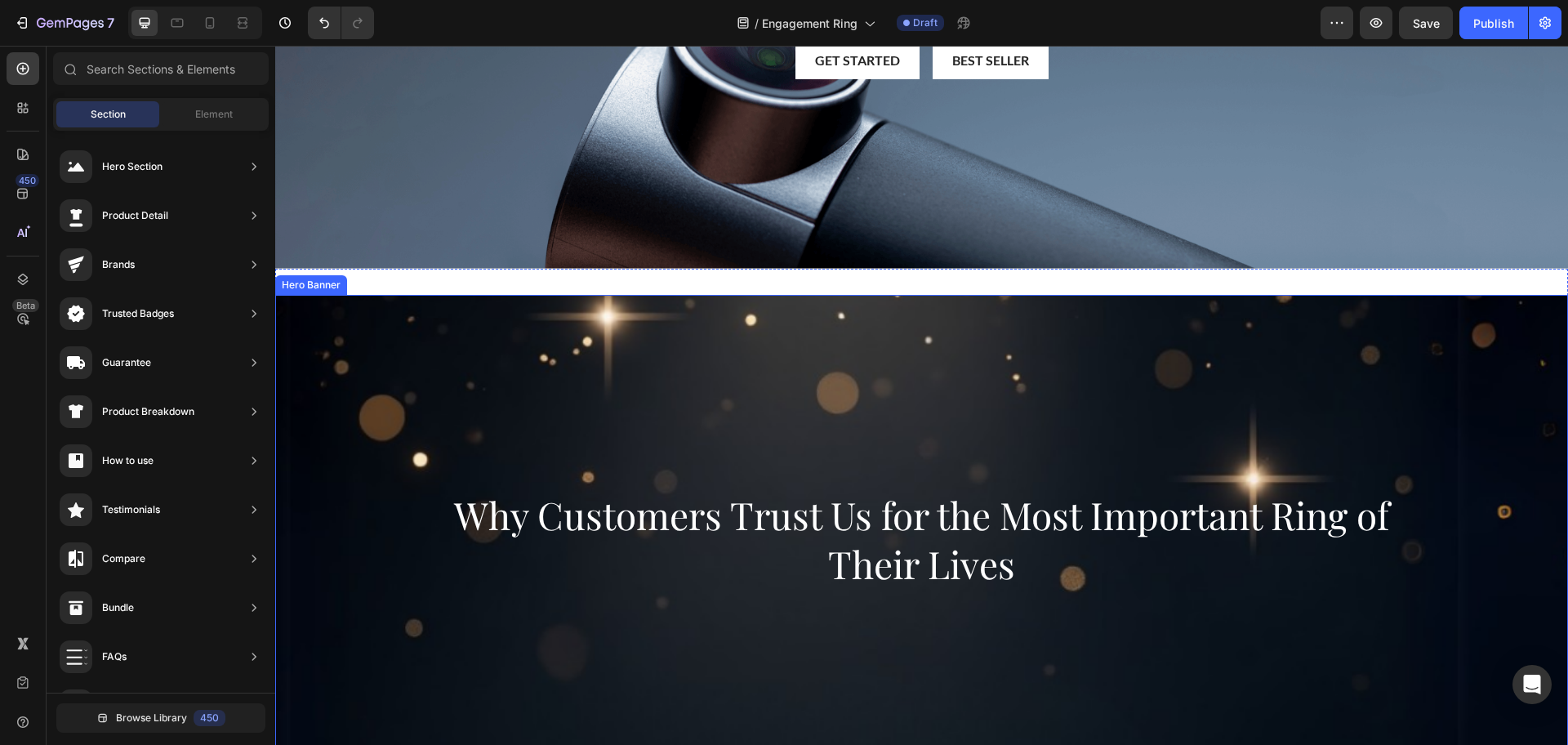
scroll to position [204, 0]
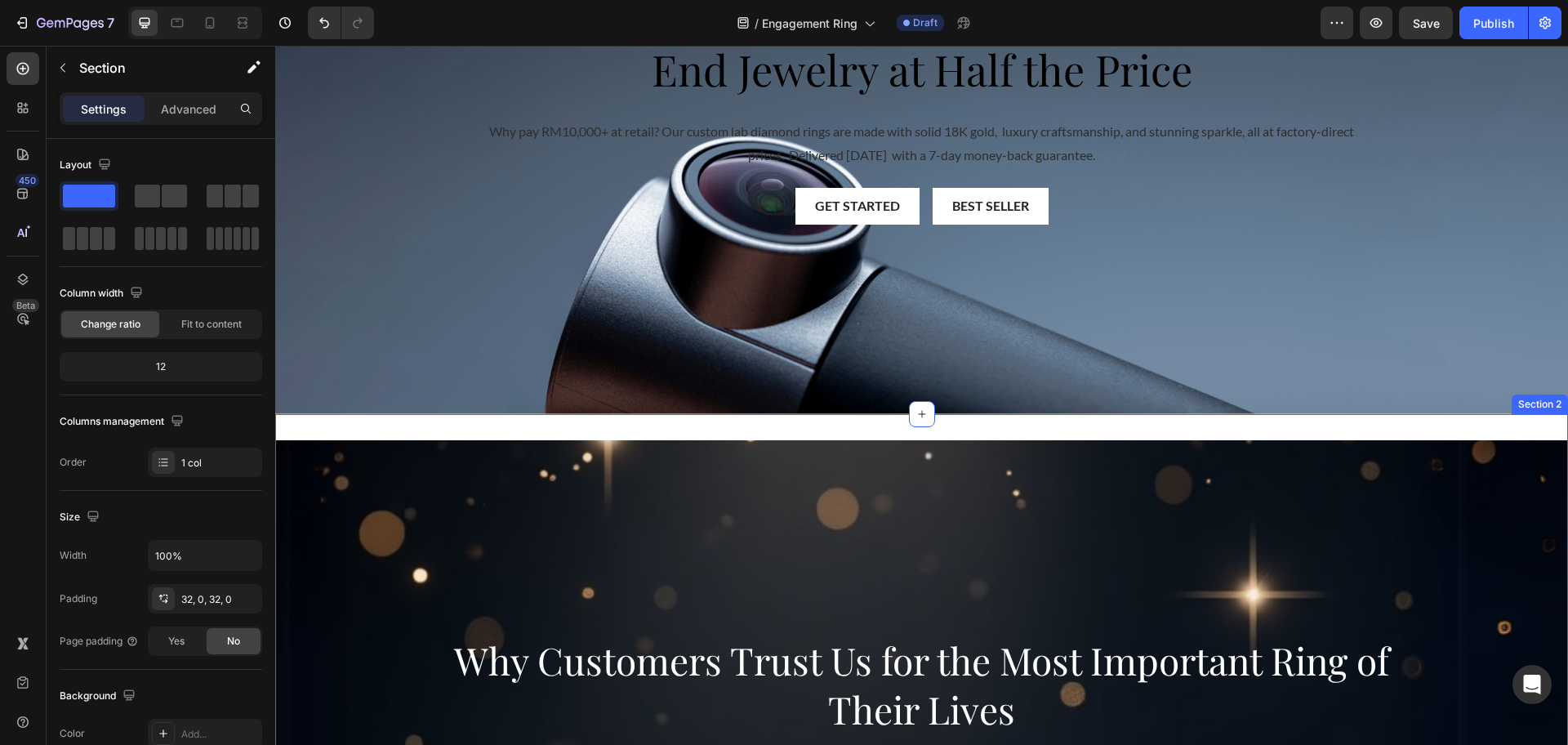
click at [648, 422] on div "Why Customers Trust Us for the Most Important Ring of Their Lives Heading Hero …" at bounding box center [921, 686] width 1292 height 543
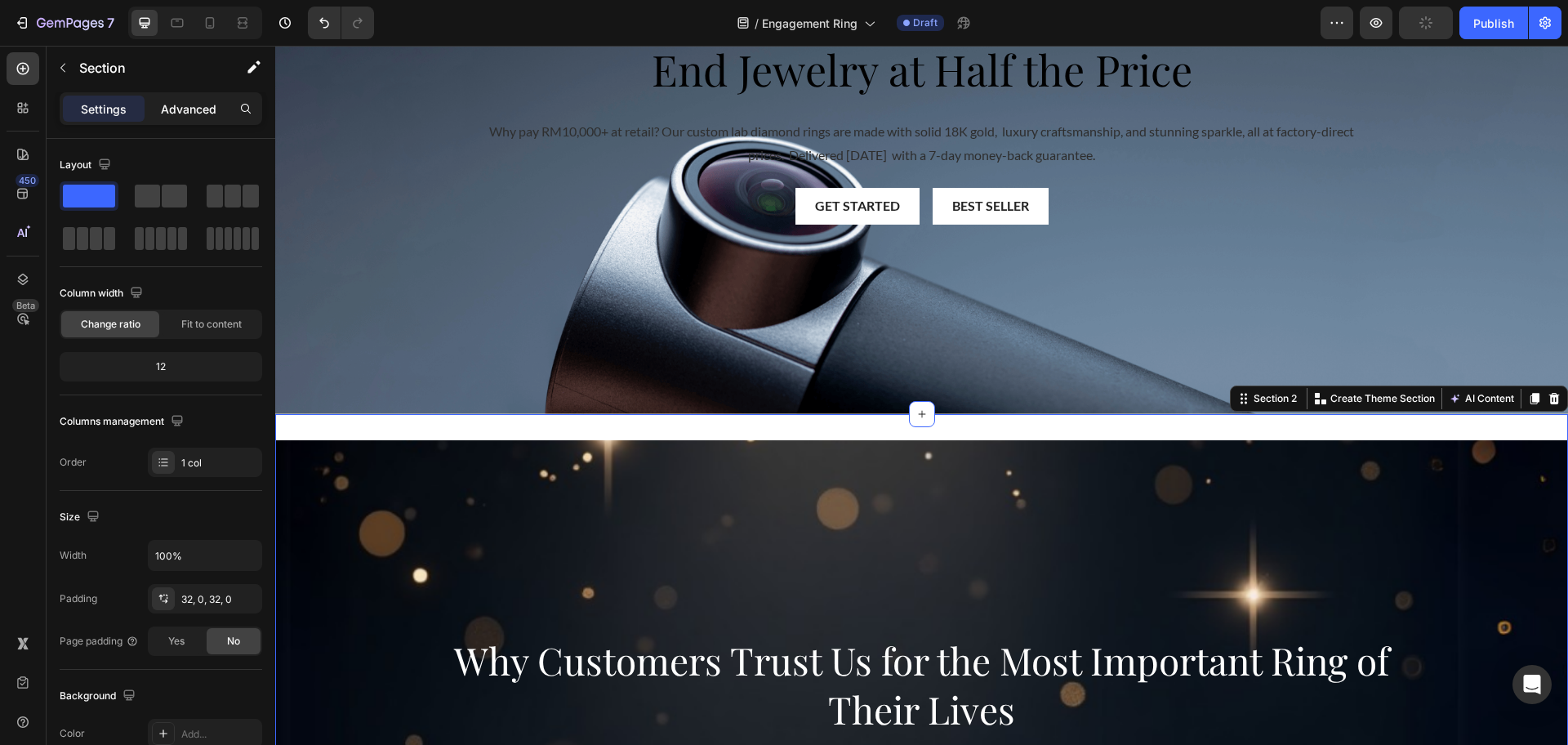
click at [189, 111] on p "Advanced" at bounding box center [189, 109] width 55 height 17
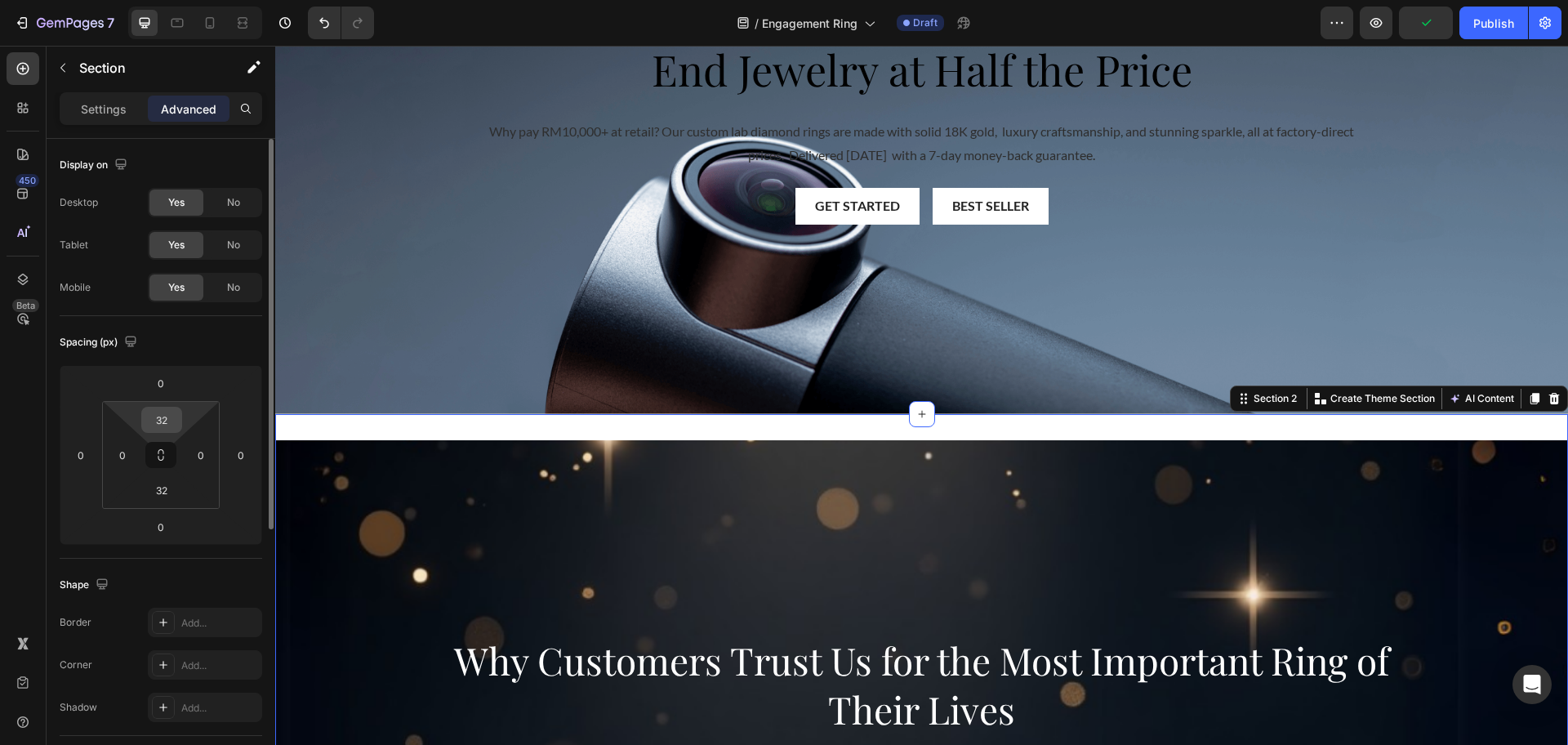
click at [159, 426] on input "32" at bounding box center [162, 419] width 33 height 24
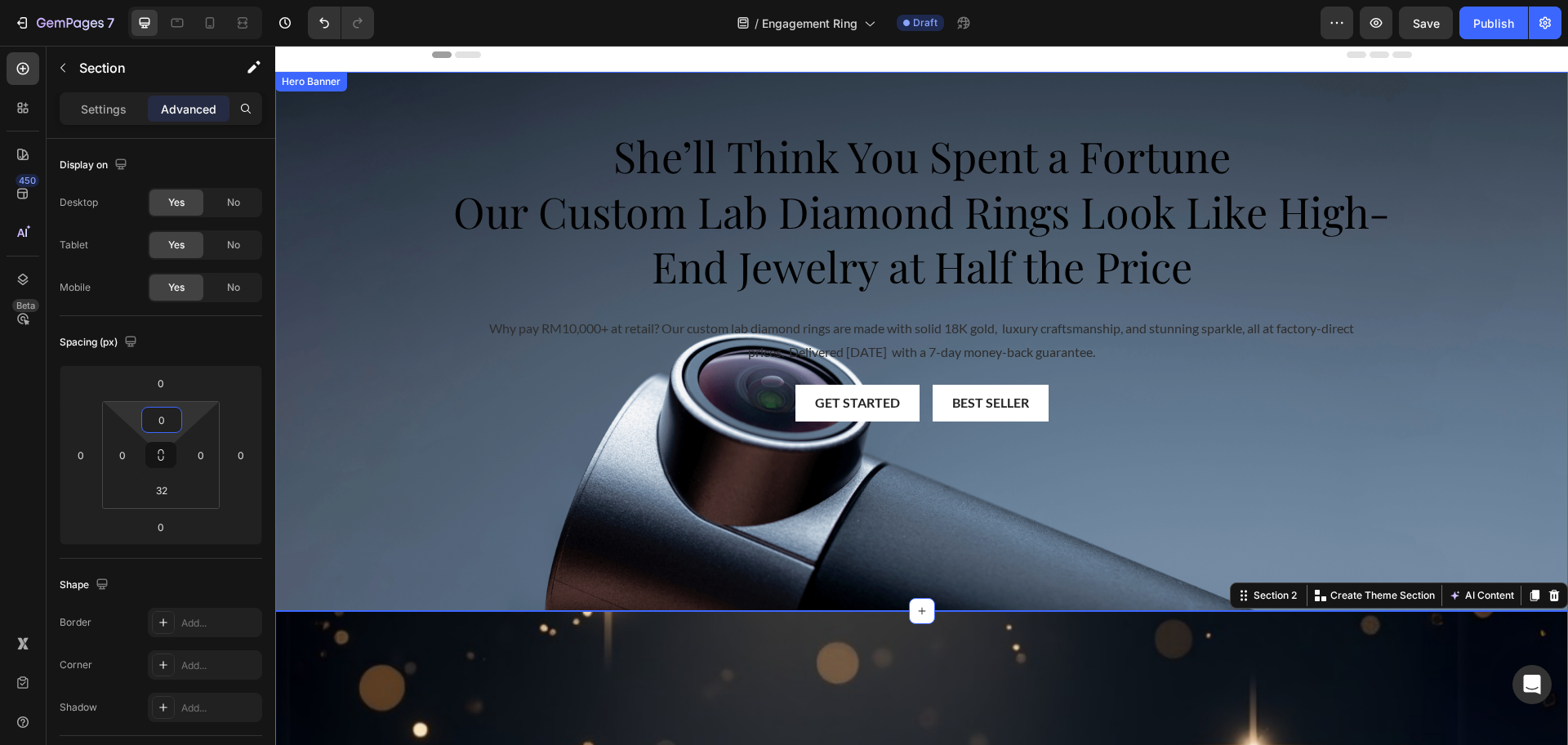
scroll to position [0, 0]
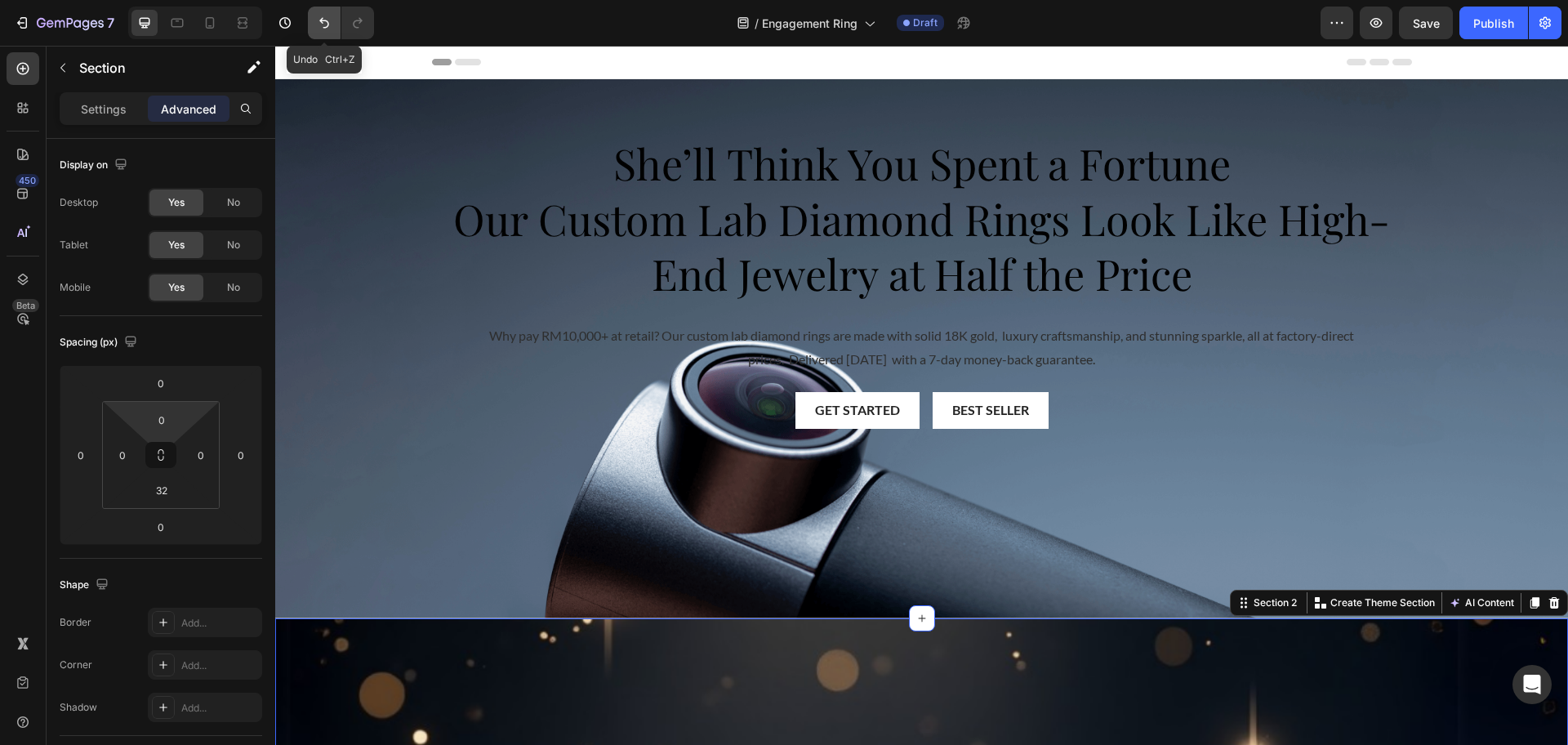
click at [324, 30] on icon "Undo/Redo" at bounding box center [324, 22] width 16 height 16
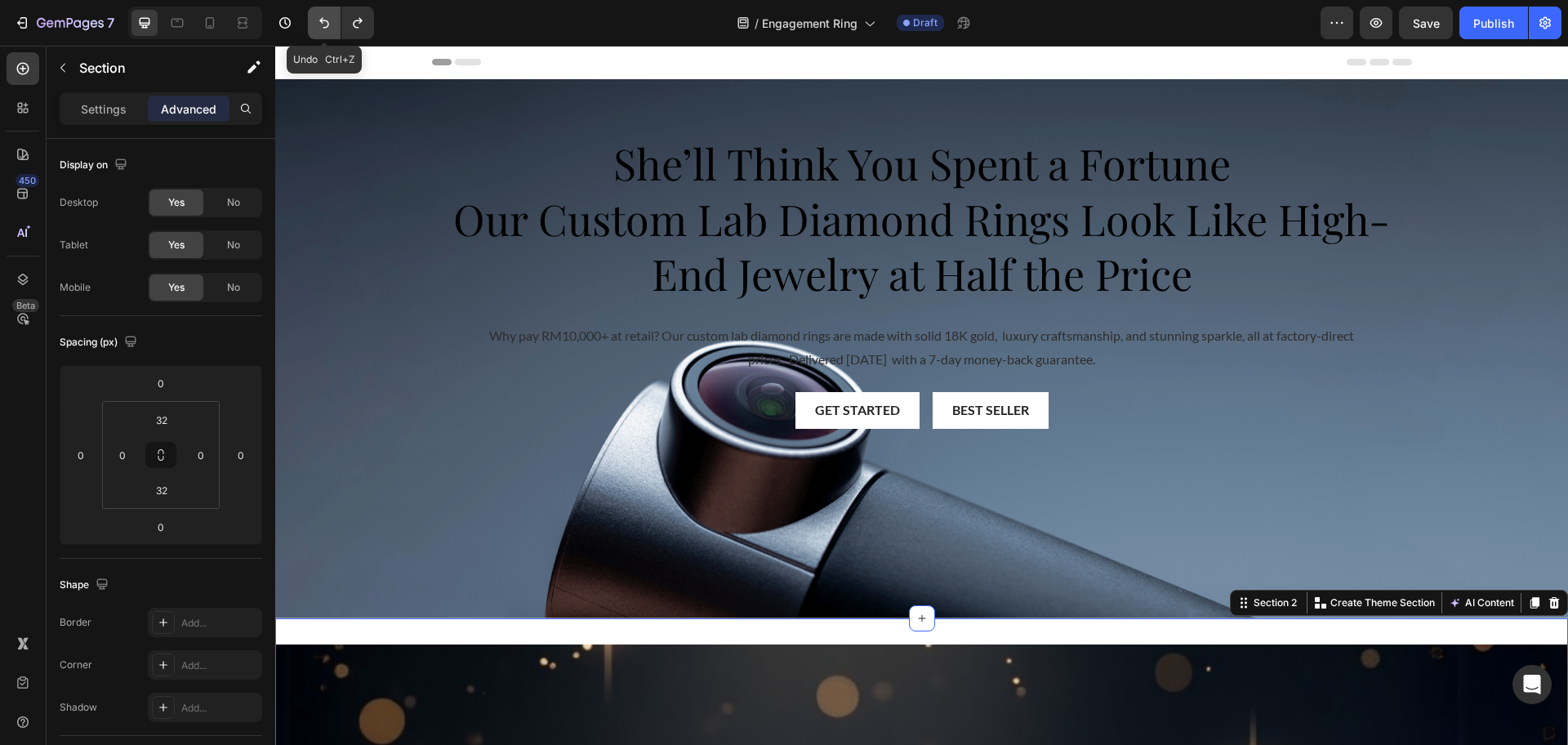
click at [324, 30] on icon "Undo/Redo" at bounding box center [324, 22] width 16 height 16
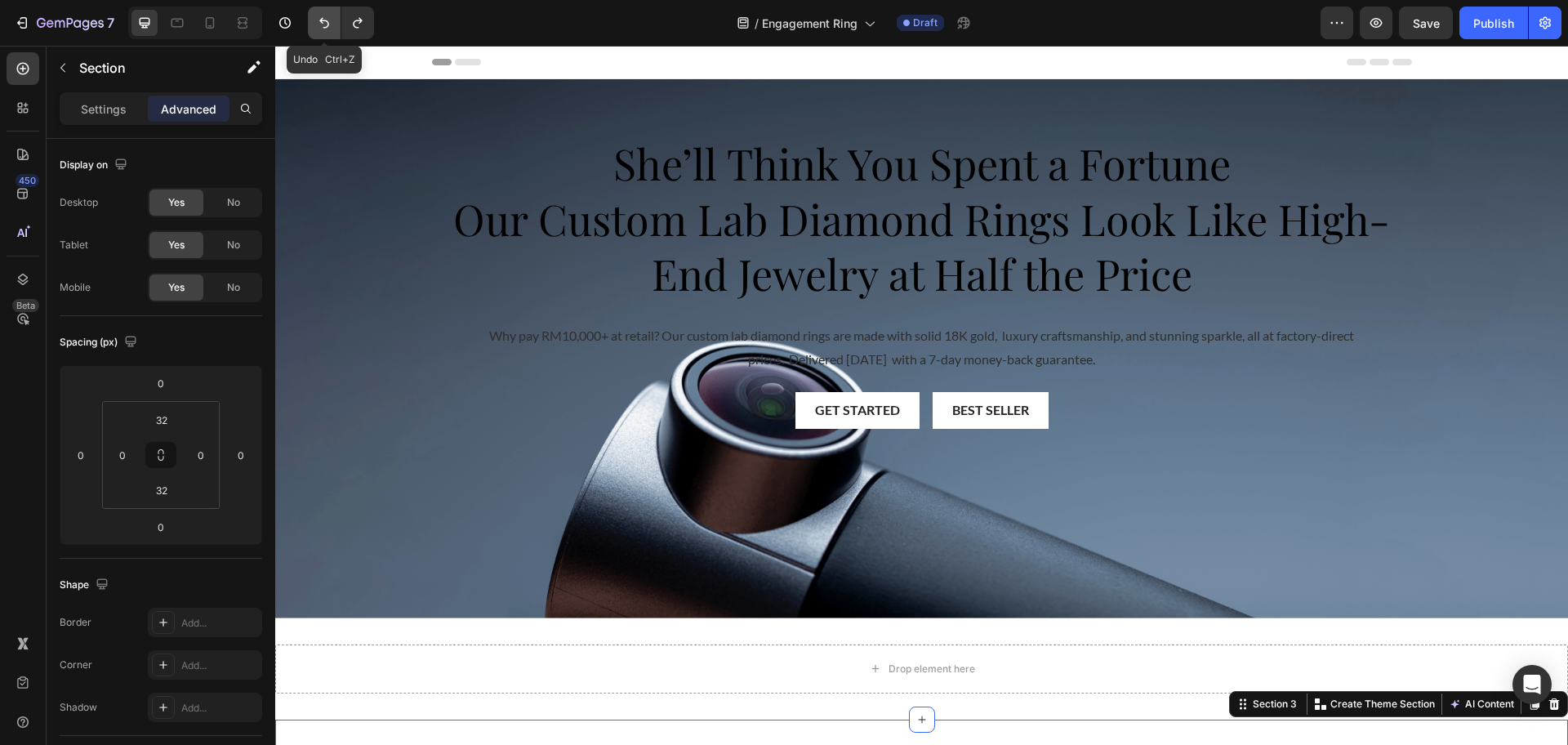
click at [324, 30] on icon "Undo/Redo" at bounding box center [324, 22] width 16 height 16
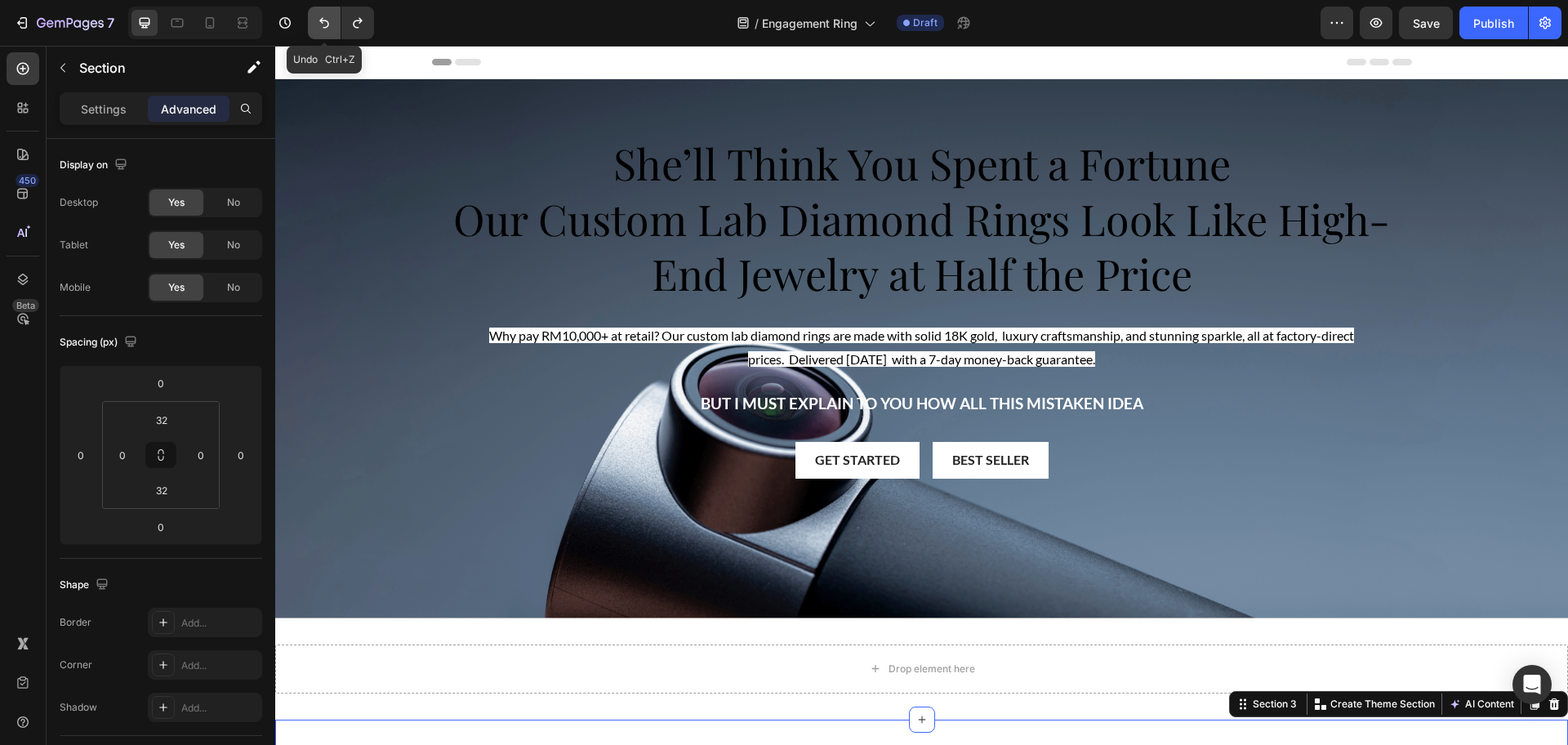
click at [324, 30] on icon "Undo/Redo" at bounding box center [324, 22] width 16 height 16
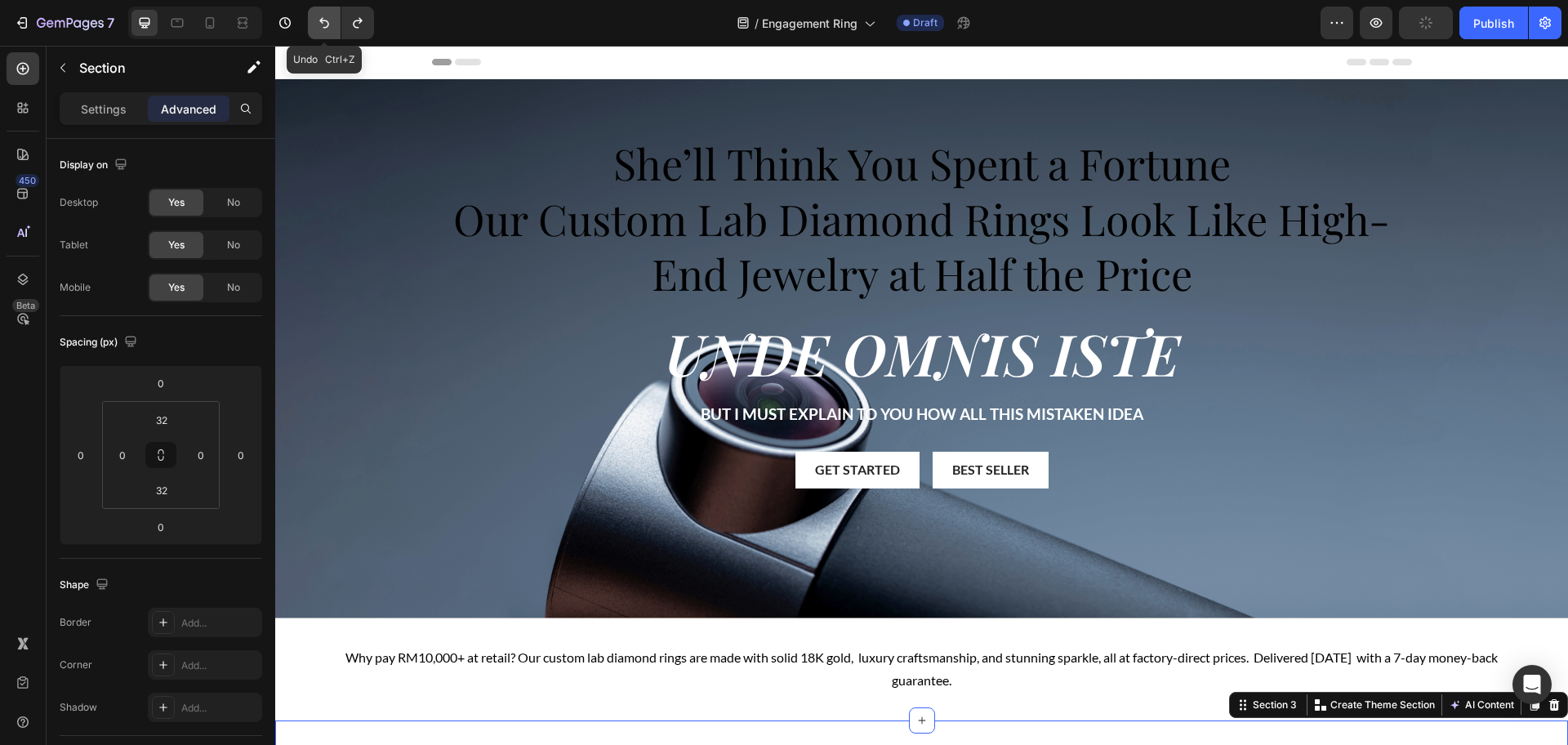
click at [324, 30] on icon "Undo/Redo" at bounding box center [324, 22] width 16 height 16
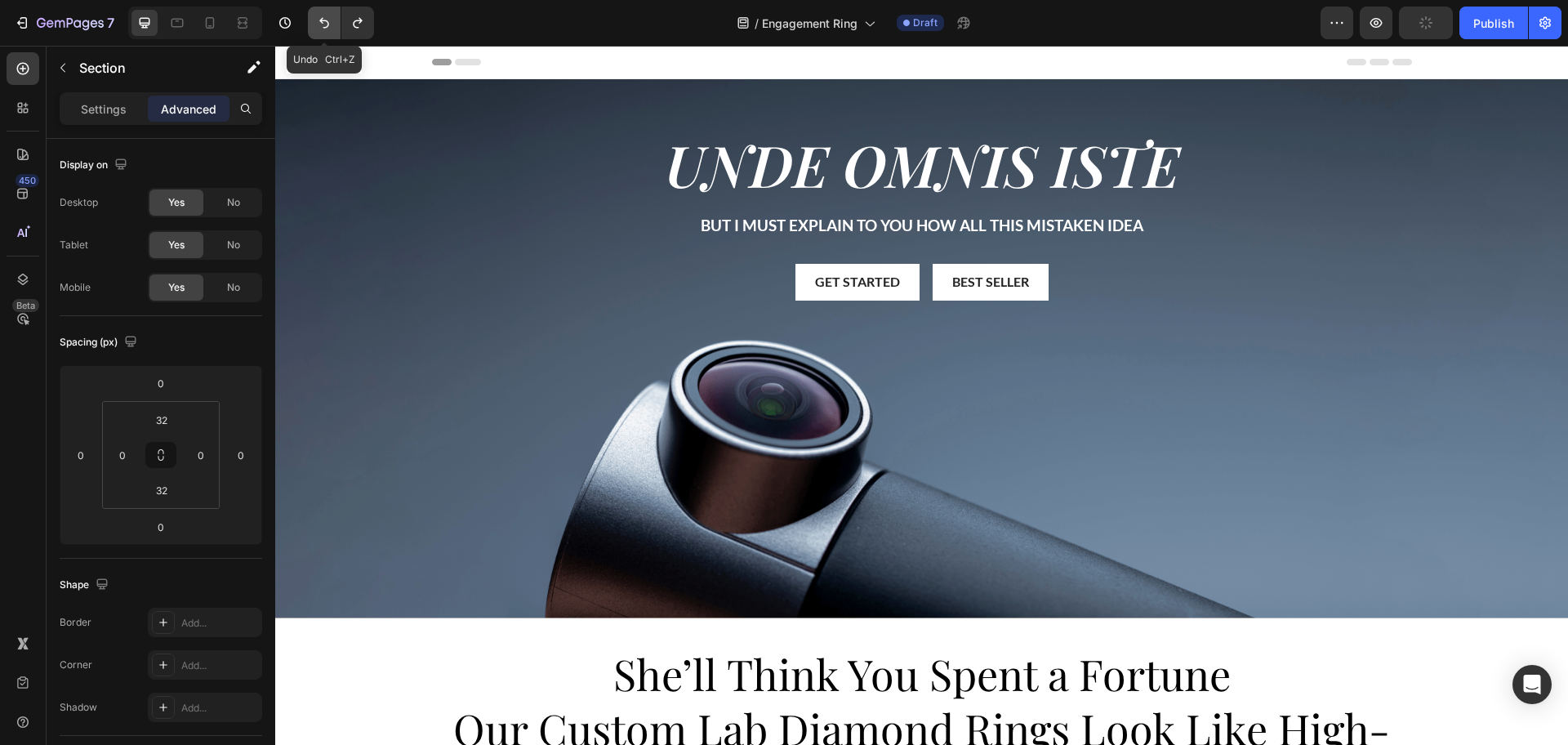
click at [324, 30] on icon "Undo/Redo" at bounding box center [324, 22] width 16 height 16
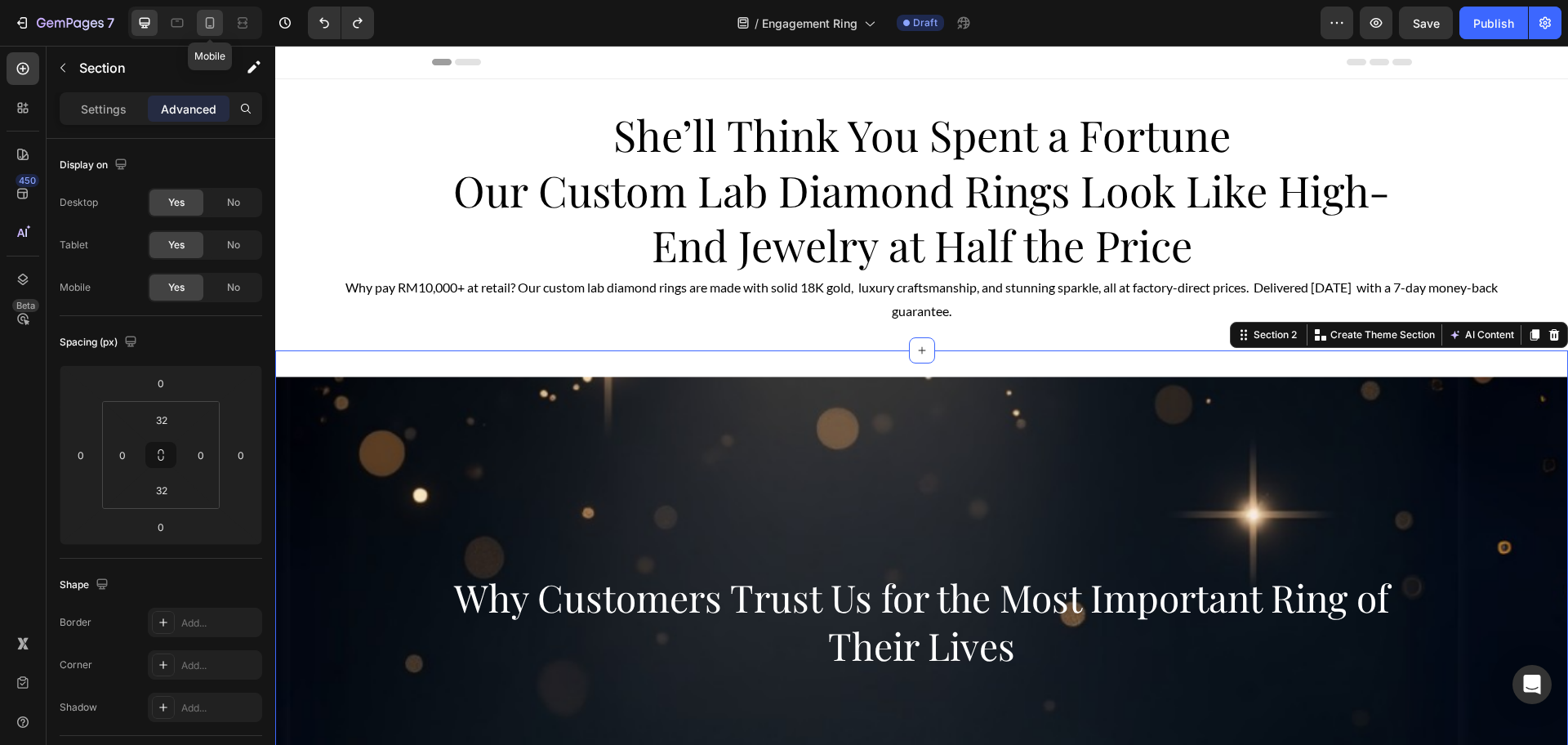
click at [213, 27] on icon at bounding box center [209, 22] width 16 height 16
type input "0"
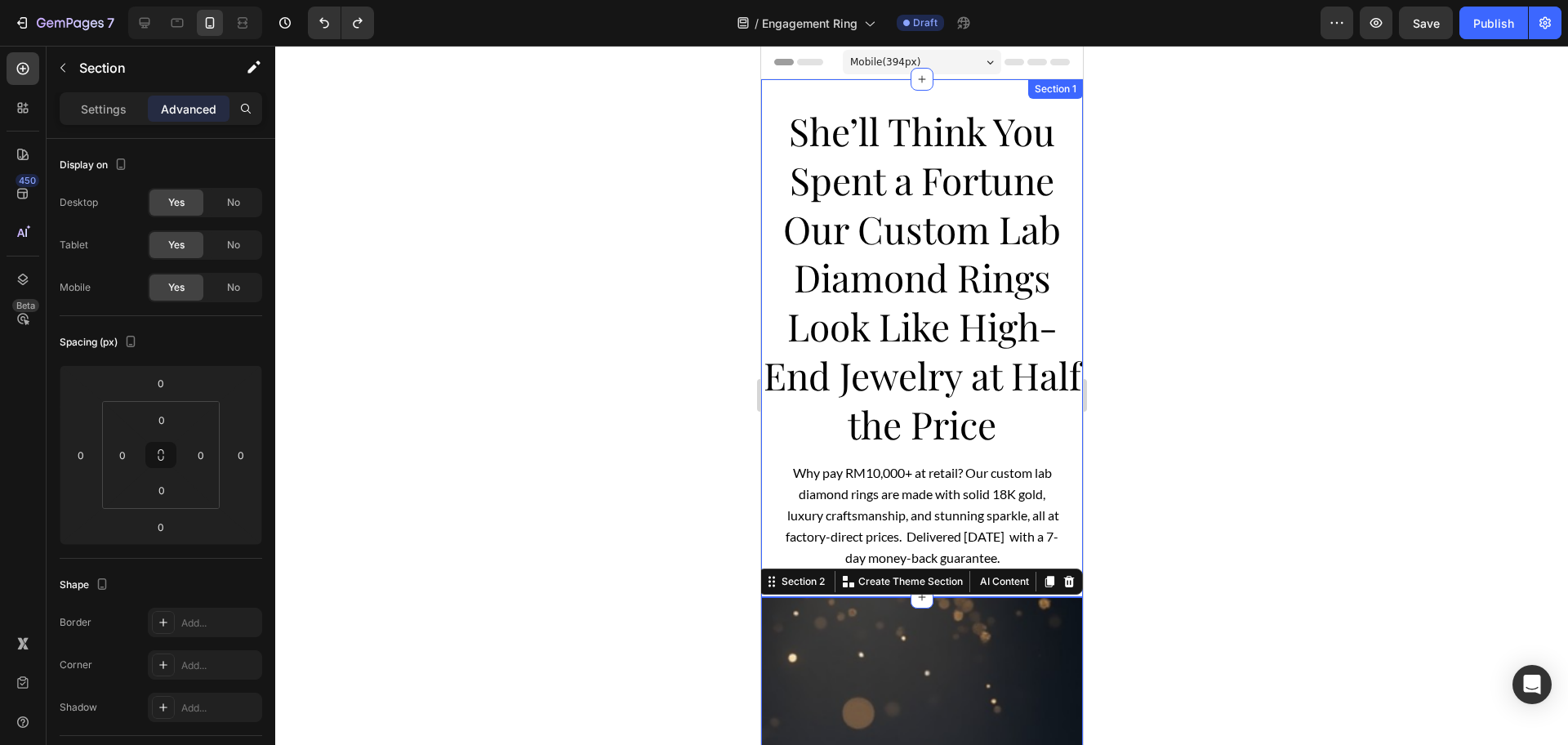
click at [862, 92] on div "She’ll Think You Spent a Fortune Our Custom Lab Diamond Rings Look Like High-En…" at bounding box center [921, 338] width 322 height 518
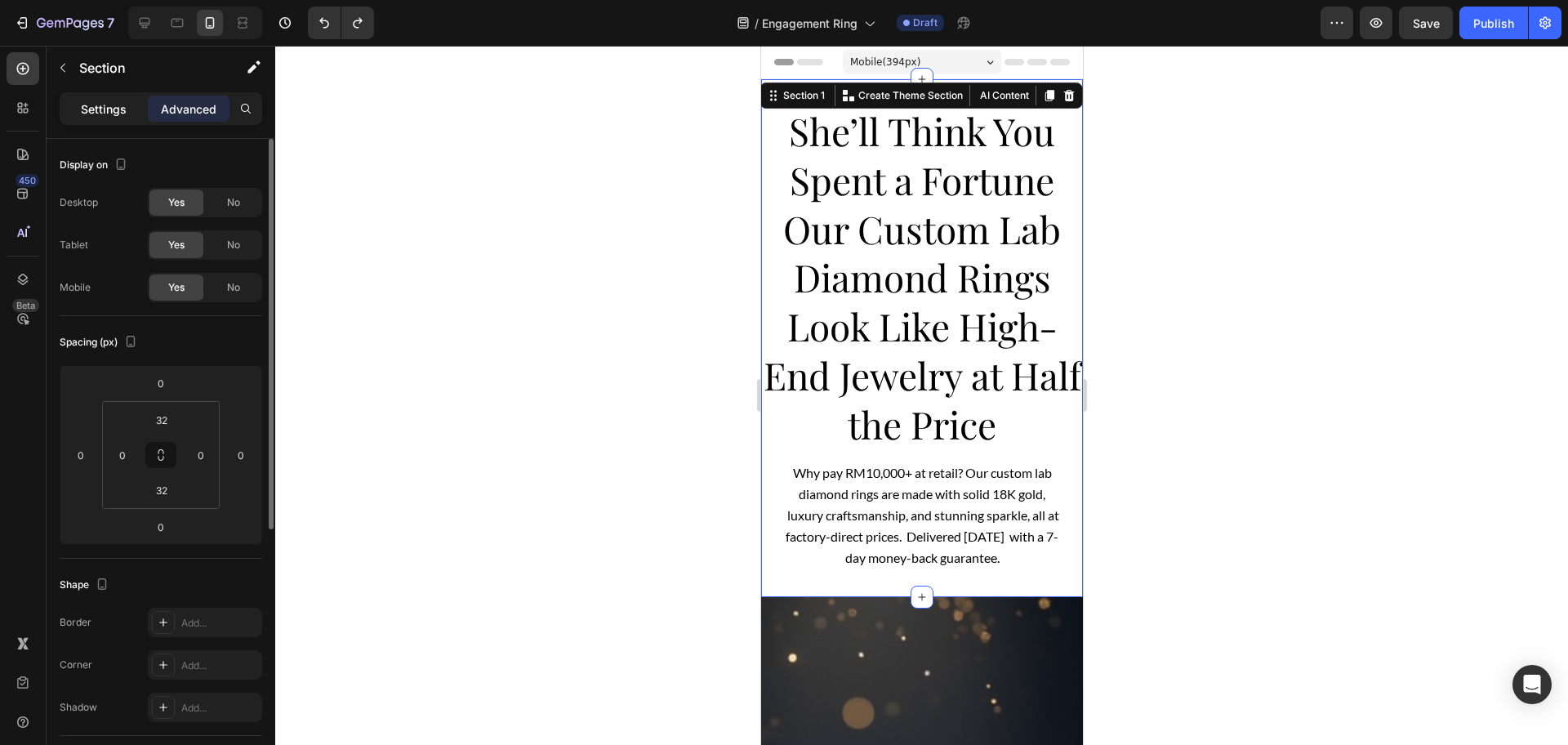
click at [113, 102] on p "Settings" at bounding box center [103, 109] width 46 height 17
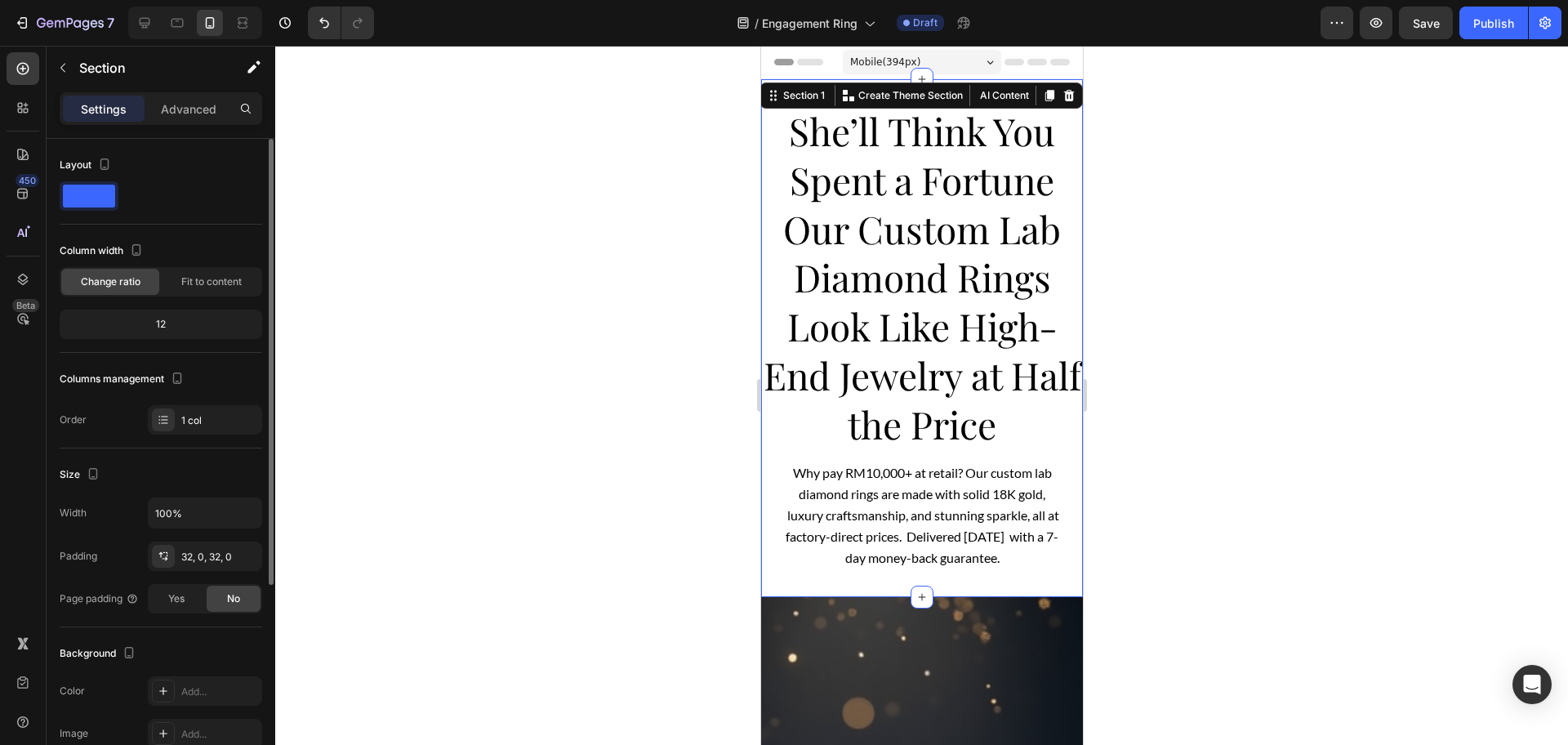
scroll to position [301, 0]
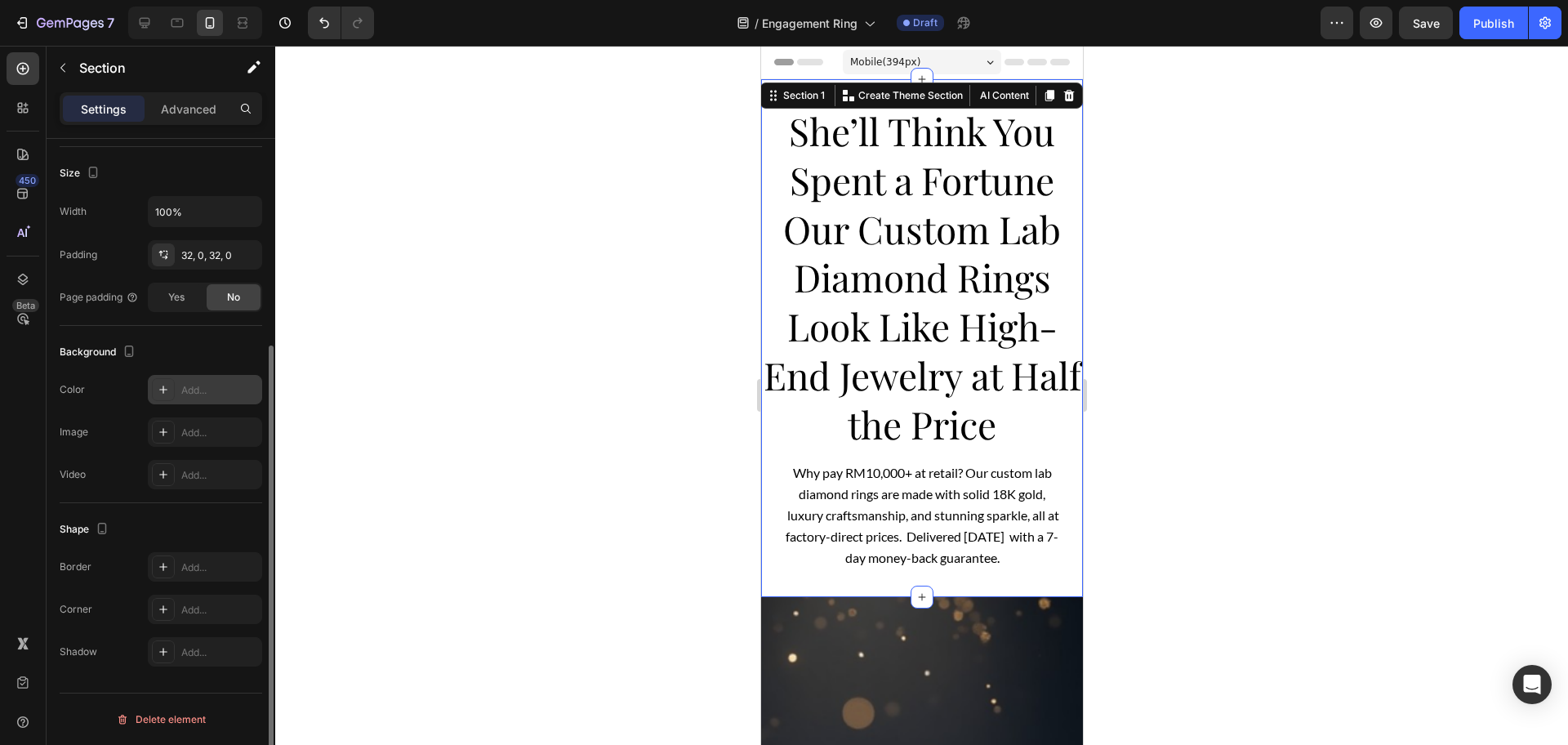
click at [203, 397] on div "Add..." at bounding box center [220, 390] width 77 height 15
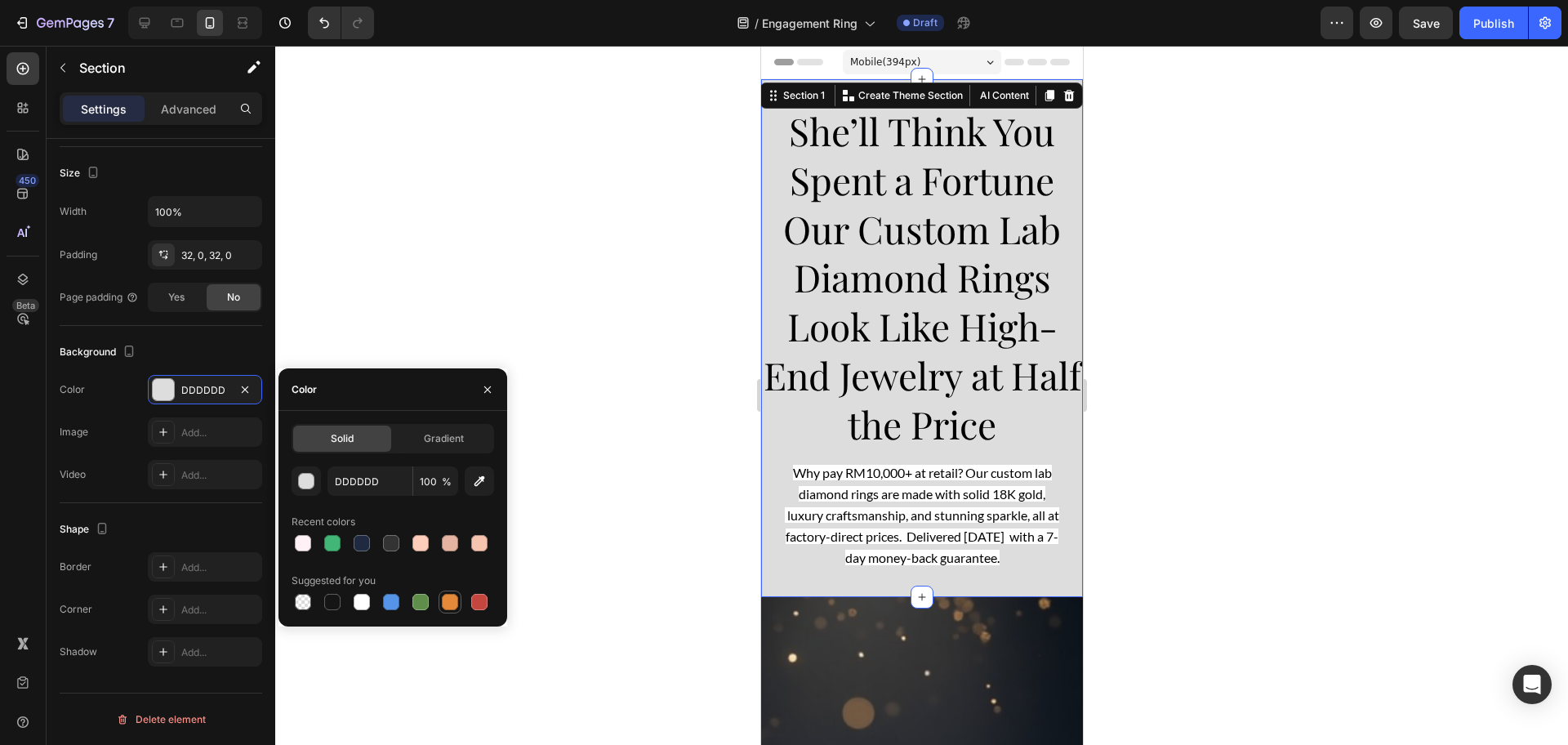
click at [453, 602] on div at bounding box center [449, 601] width 16 height 16
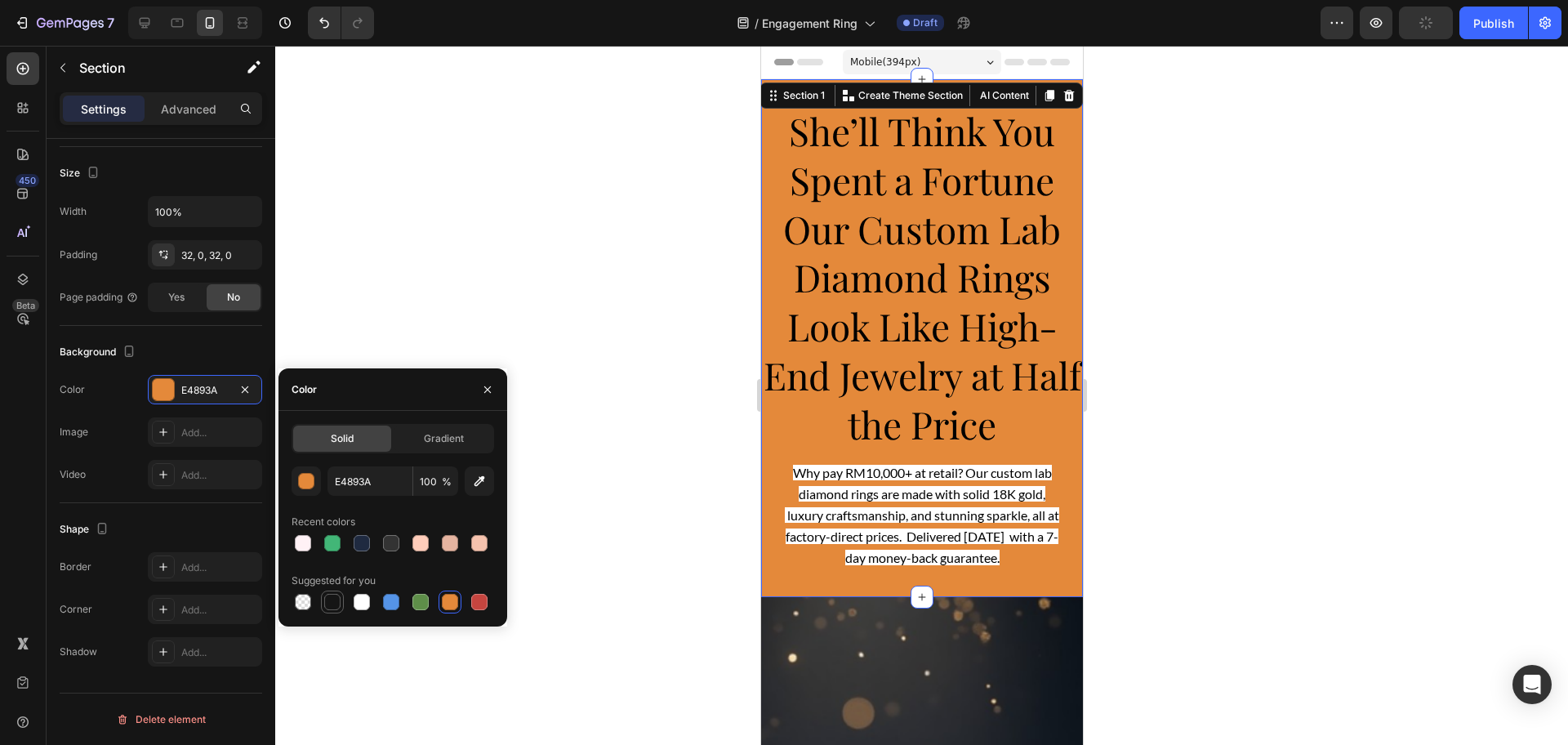
click at [331, 600] on div at bounding box center [332, 601] width 16 height 16
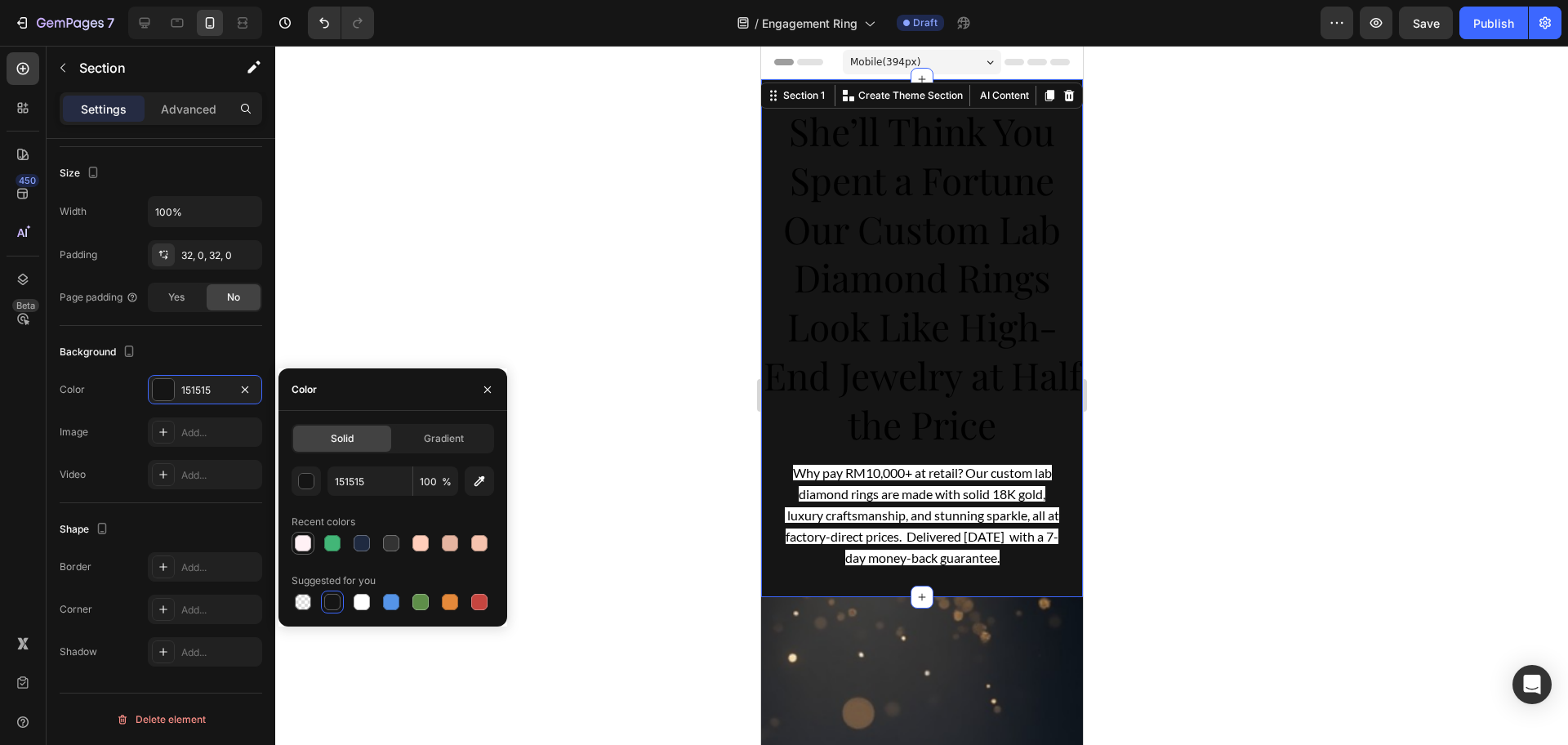
click at [303, 541] on div at bounding box center [302, 543] width 16 height 16
type input "FFF1F5"
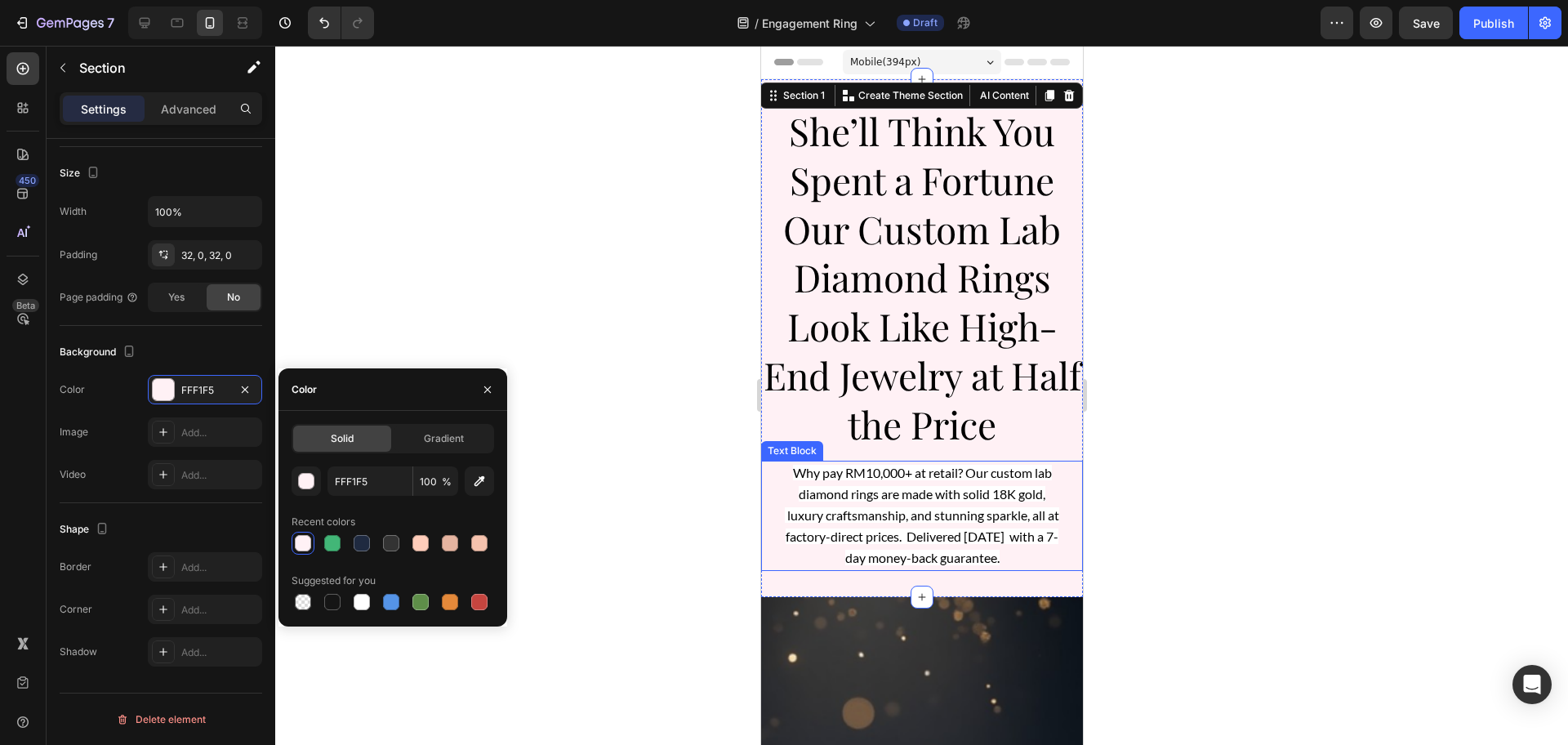
click at [945, 525] on p "Why pay RM10,000+ at retail? Our custom lab diamond rings are made with solid 1…" at bounding box center [921, 516] width 279 height 107
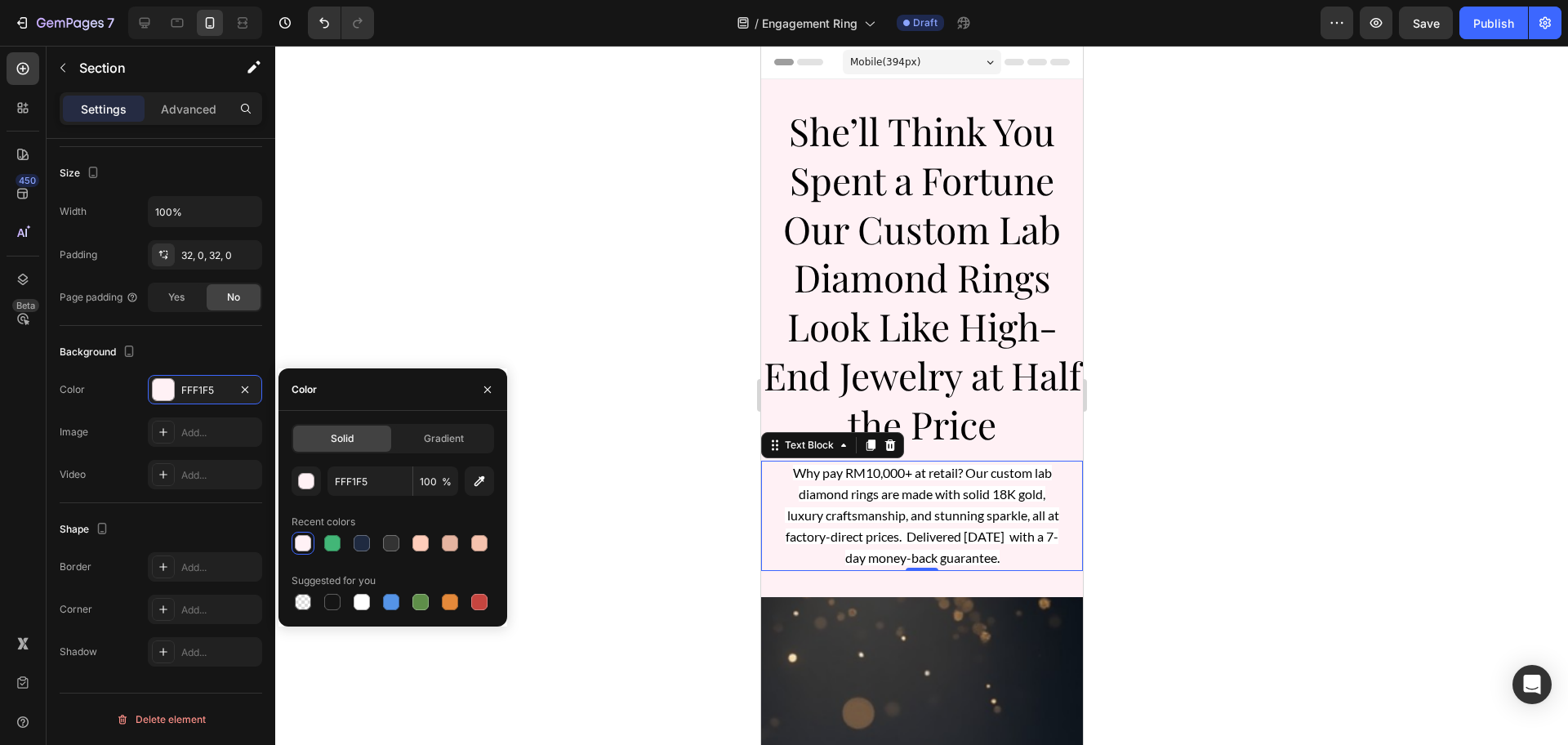
scroll to position [0, 0]
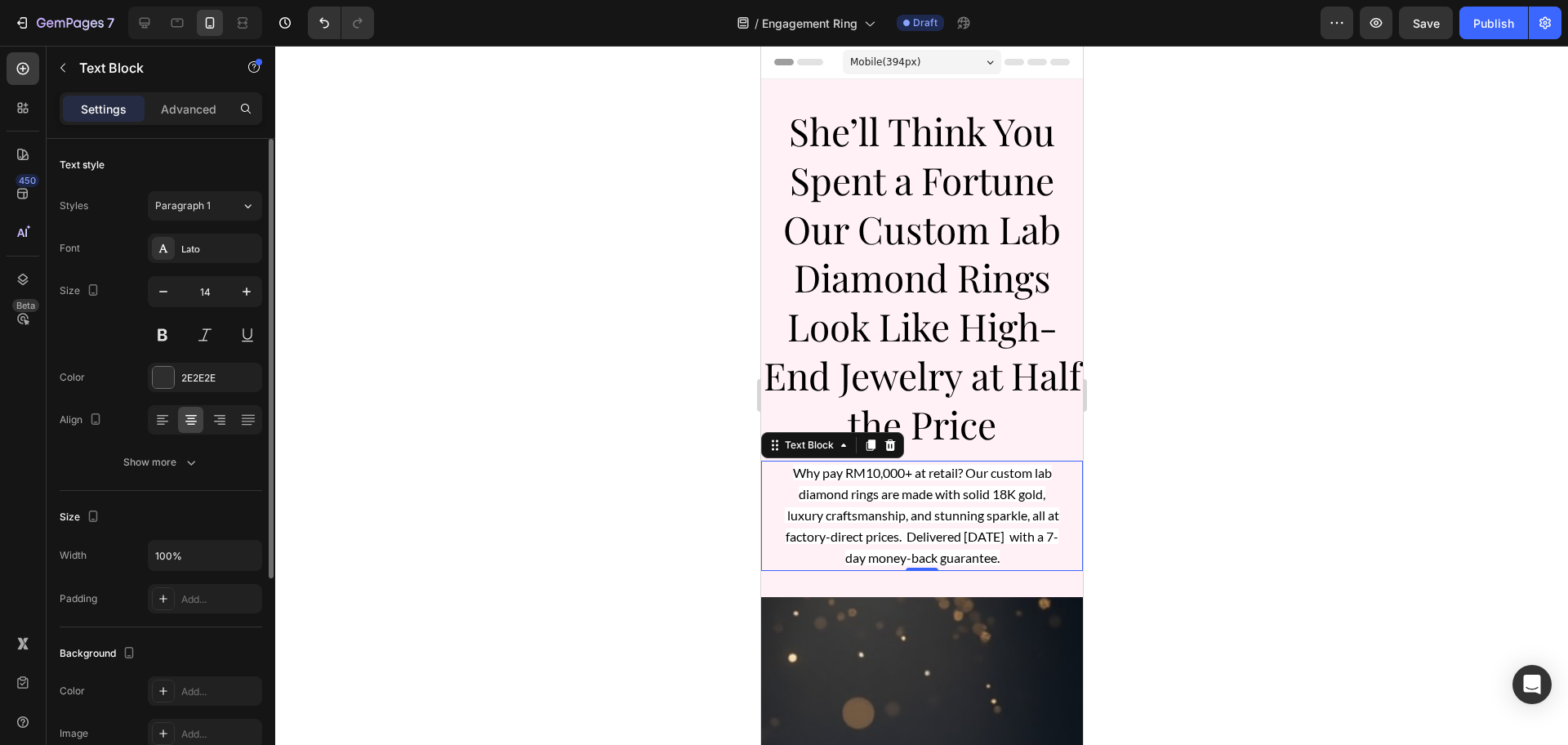
click at [945, 525] on p "Why pay RM10,000+ at retail? Our custom lab diamond rings are made with solid 1…" at bounding box center [921, 516] width 279 height 107
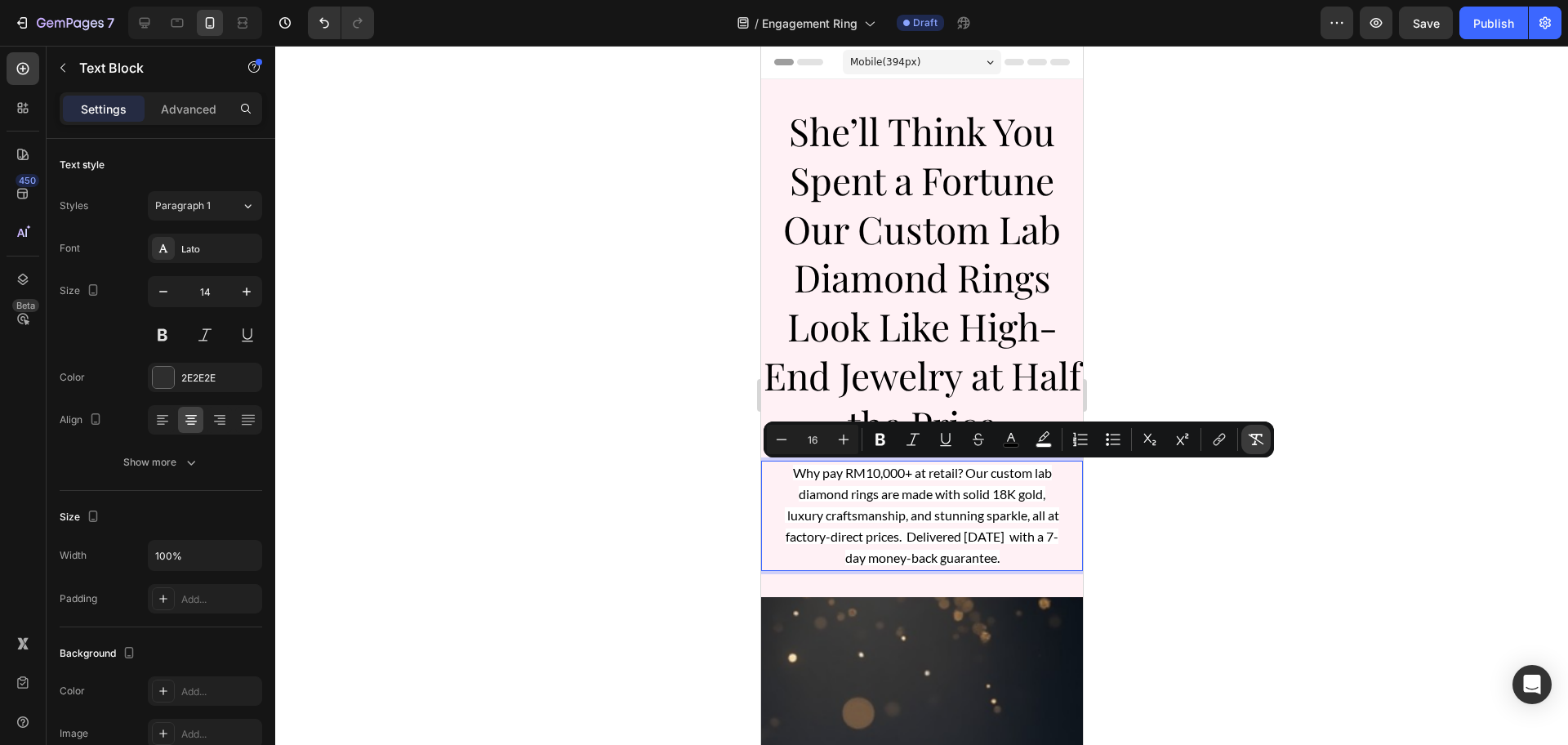
click at [1258, 439] on icon "Editor contextual toolbar" at bounding box center [1255, 439] width 16 height 16
type input "14"
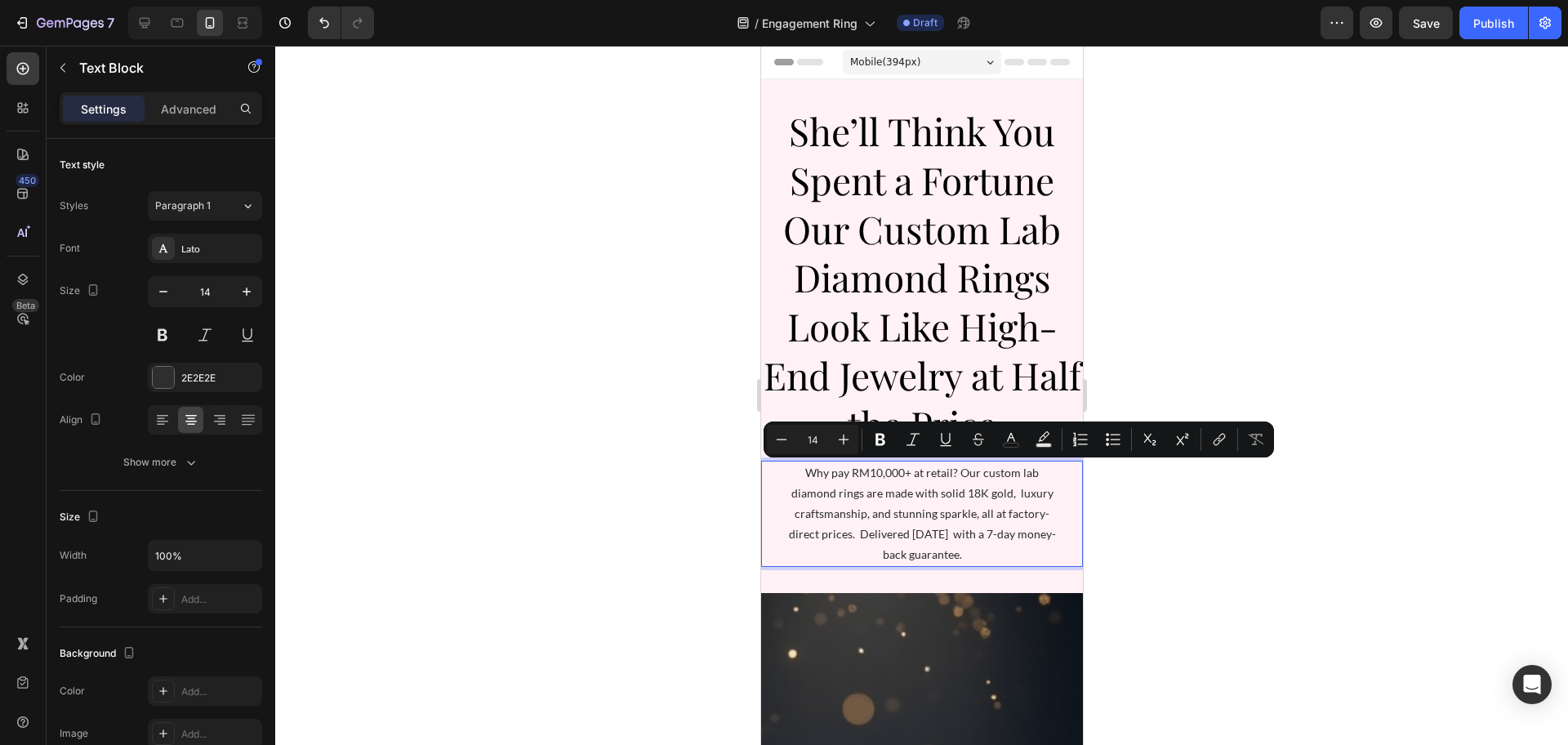
click at [622, 422] on div at bounding box center [921, 395] width 1292 height 699
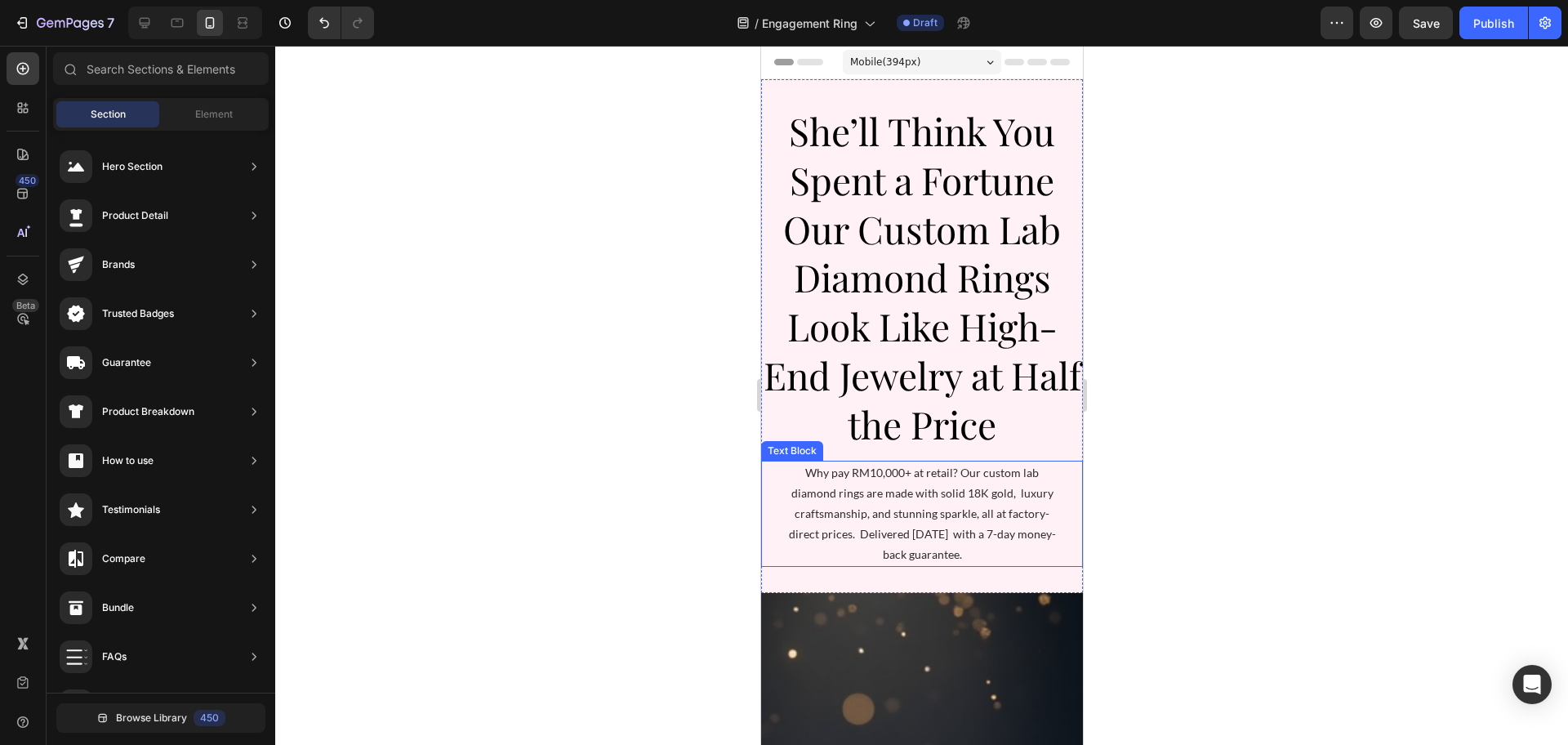
click at [877, 494] on p "Why pay RM10,000+ at retail? Our custom lab diamond rings are made with solid 1…" at bounding box center [921, 513] width 279 height 102
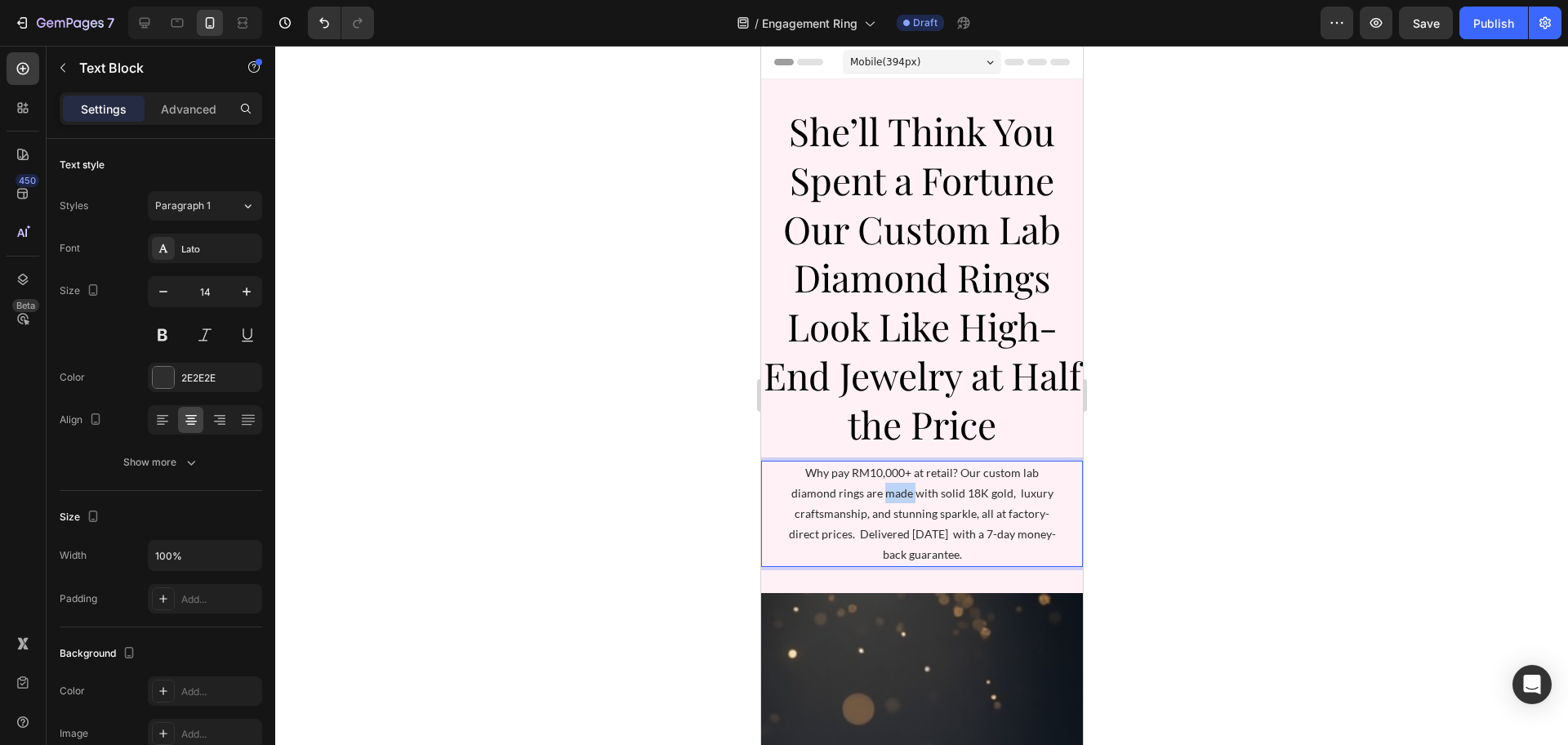
click at [877, 494] on p "Why pay RM10,000+ at retail? Our custom lab diamond rings are made with solid 1…" at bounding box center [921, 513] width 279 height 102
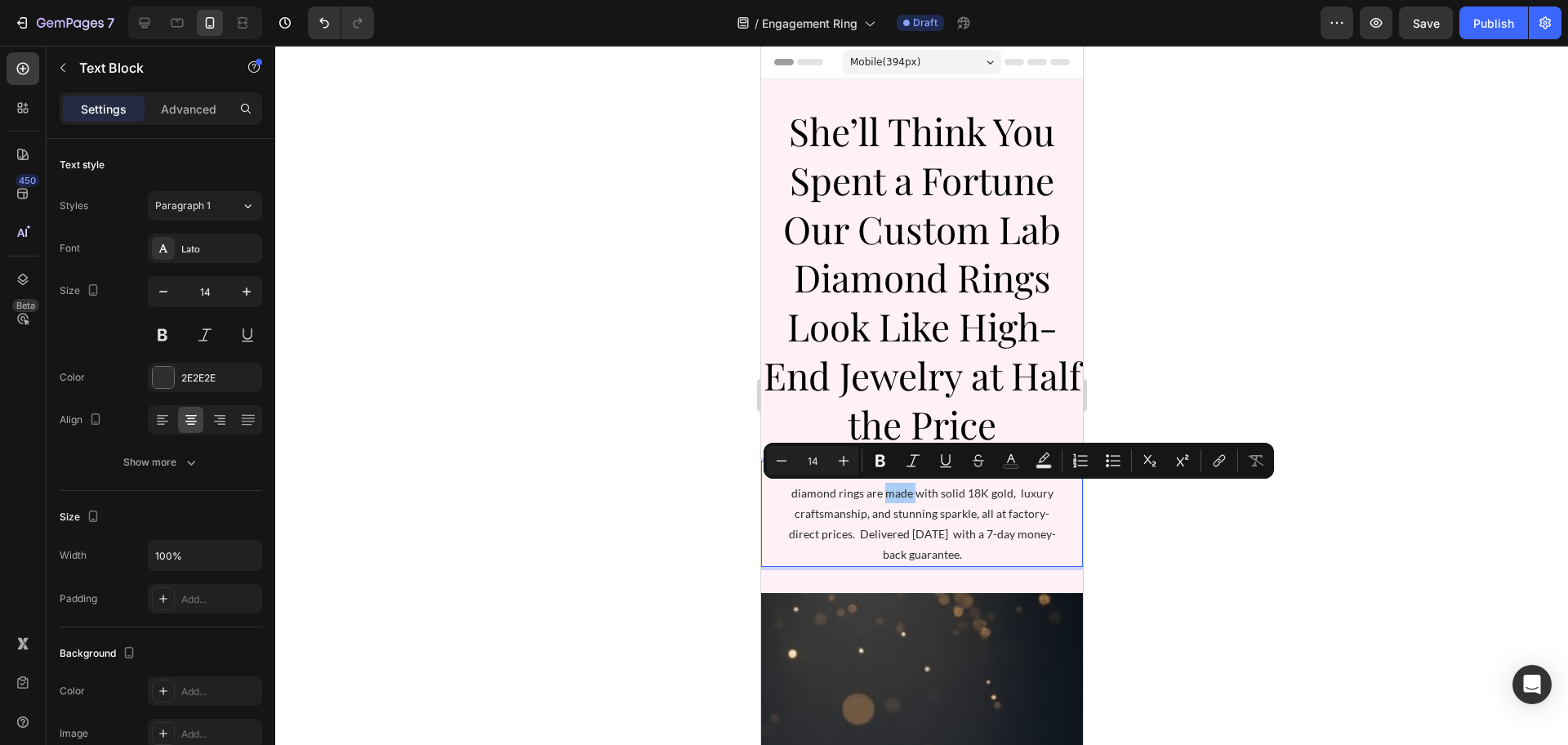
click at [592, 474] on div at bounding box center [921, 395] width 1292 height 699
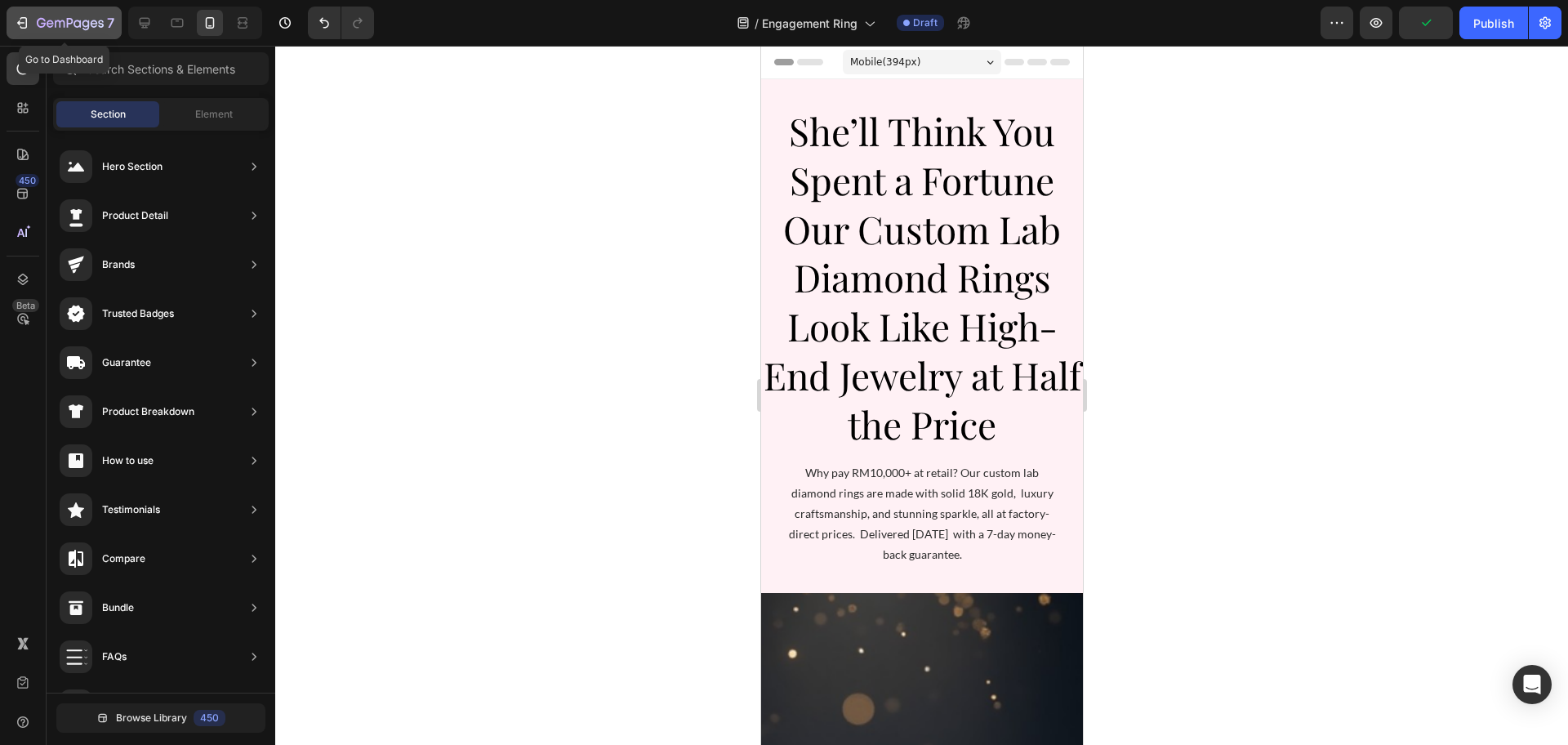
click at [46, 31] on div "7" at bounding box center [76, 22] width 77 height 20
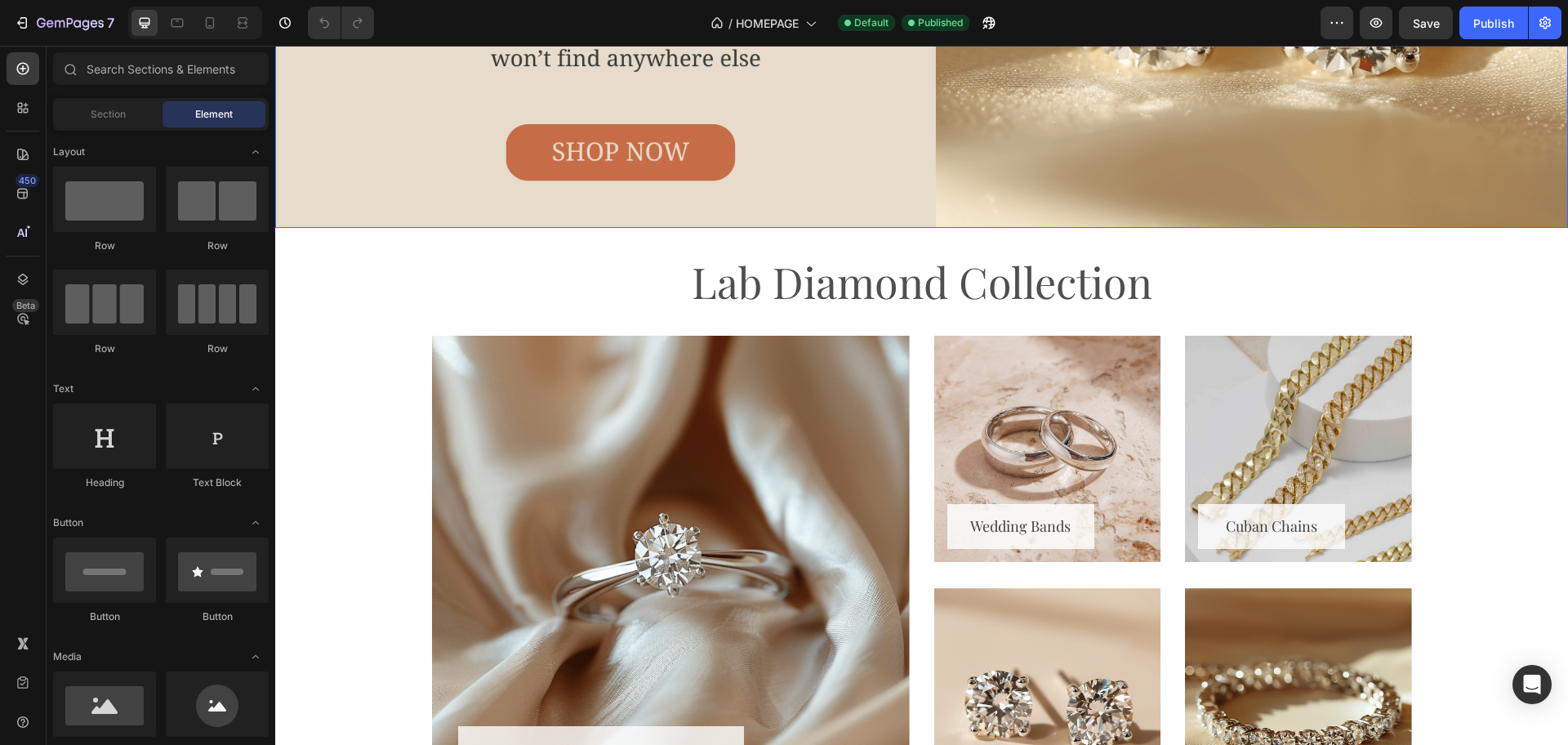
scroll to position [612, 0]
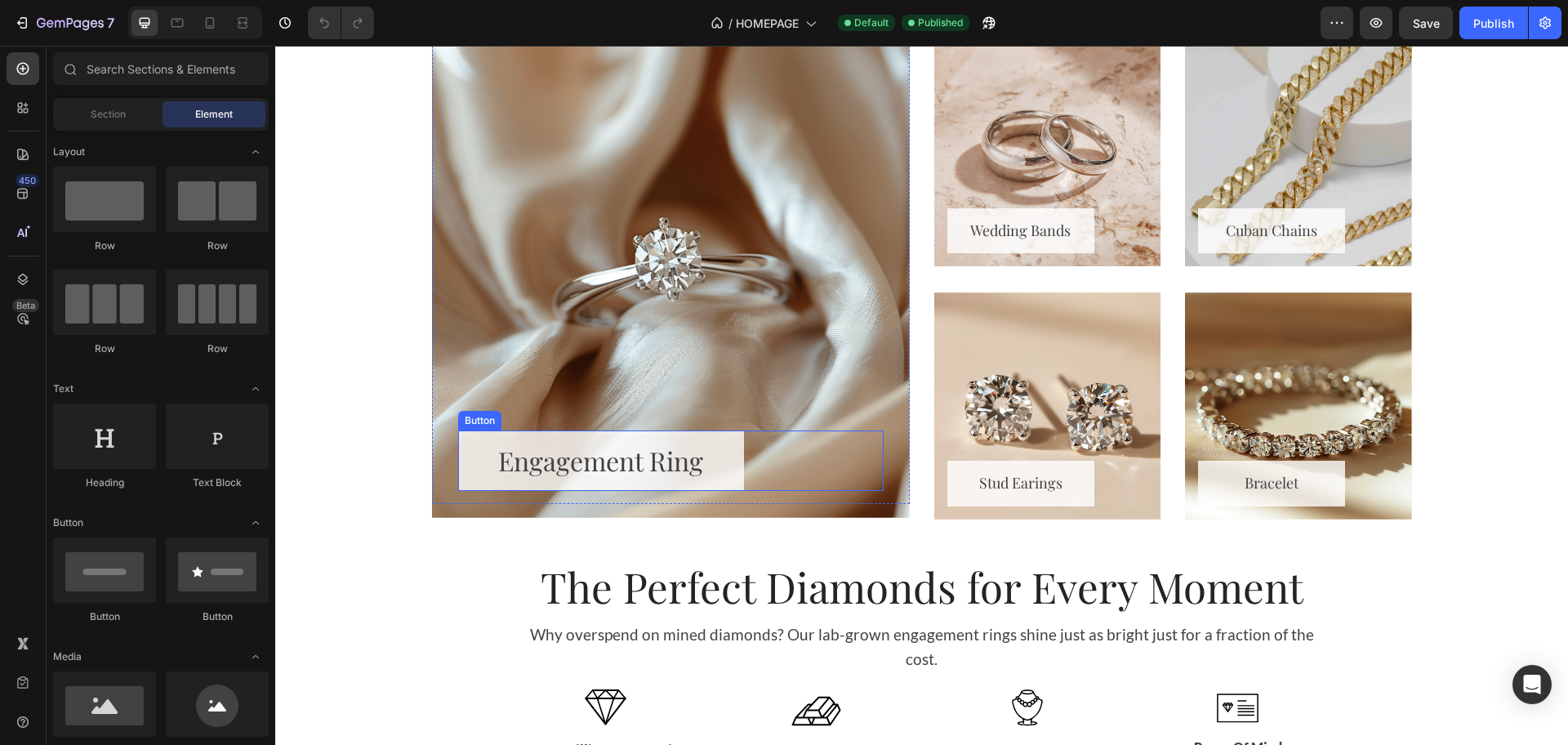
click at [472, 434] on link "Engagement Ring" at bounding box center [601, 461] width 286 height 60
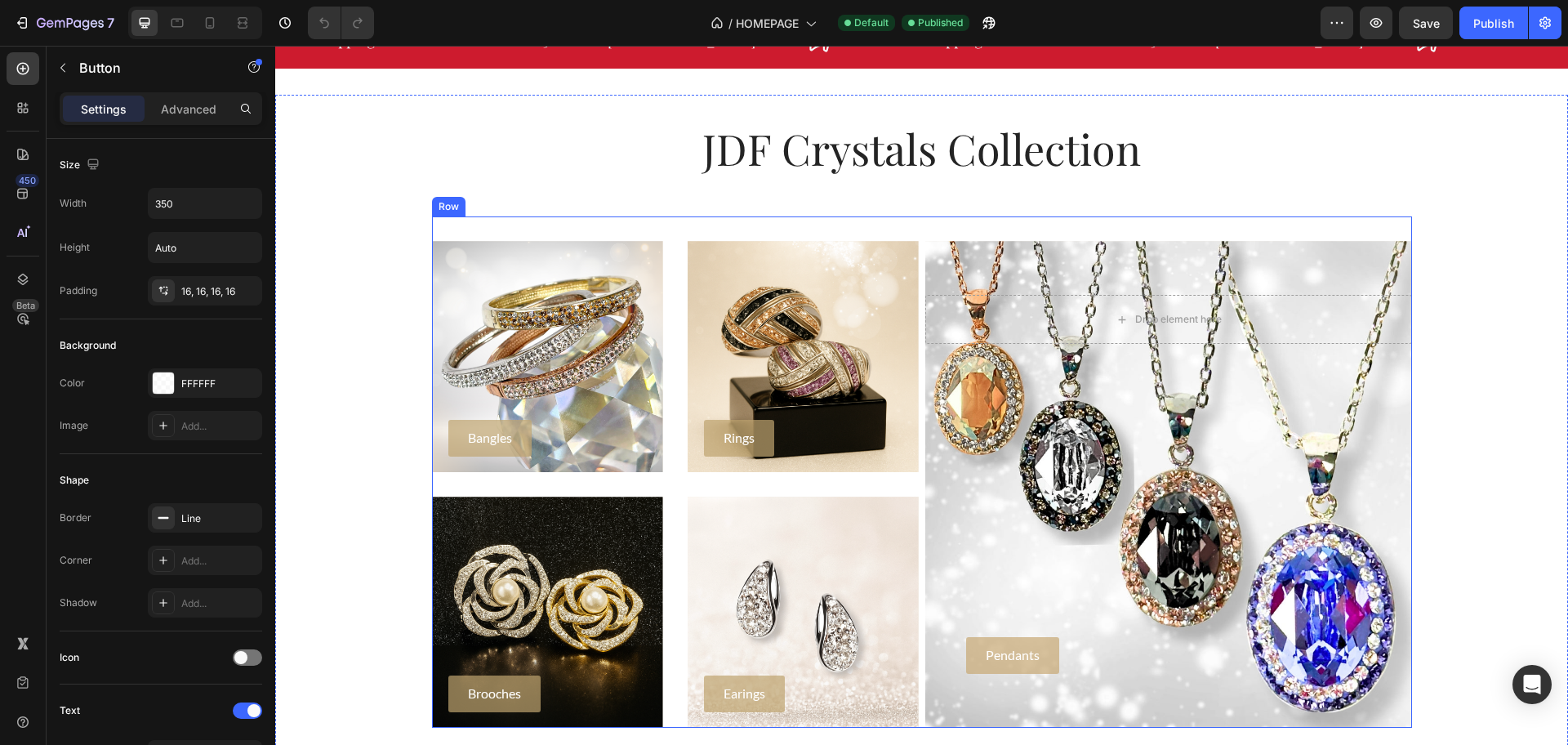
scroll to position [1531, 0]
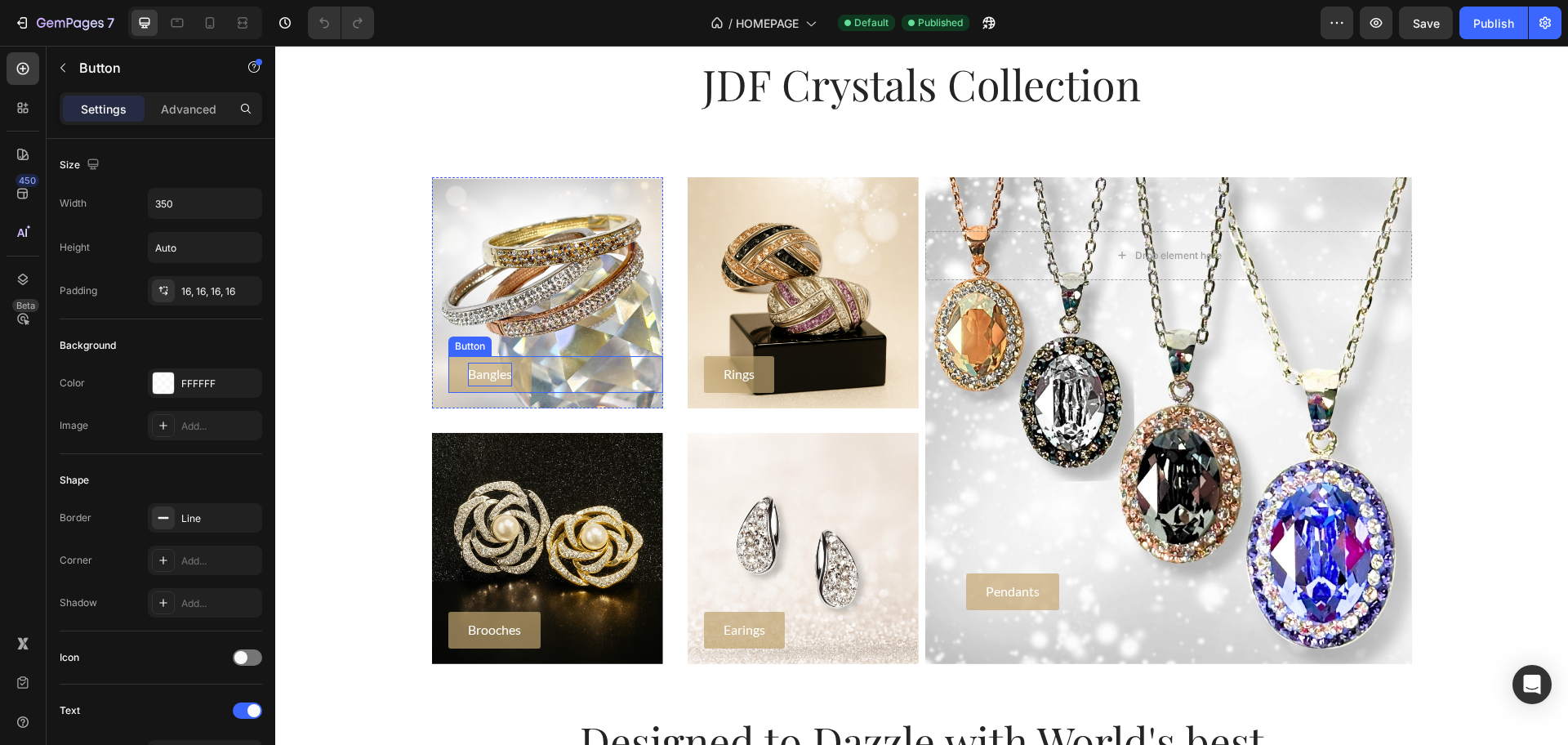
click at [500, 377] on p "Bangles" at bounding box center [489, 375] width 44 height 24
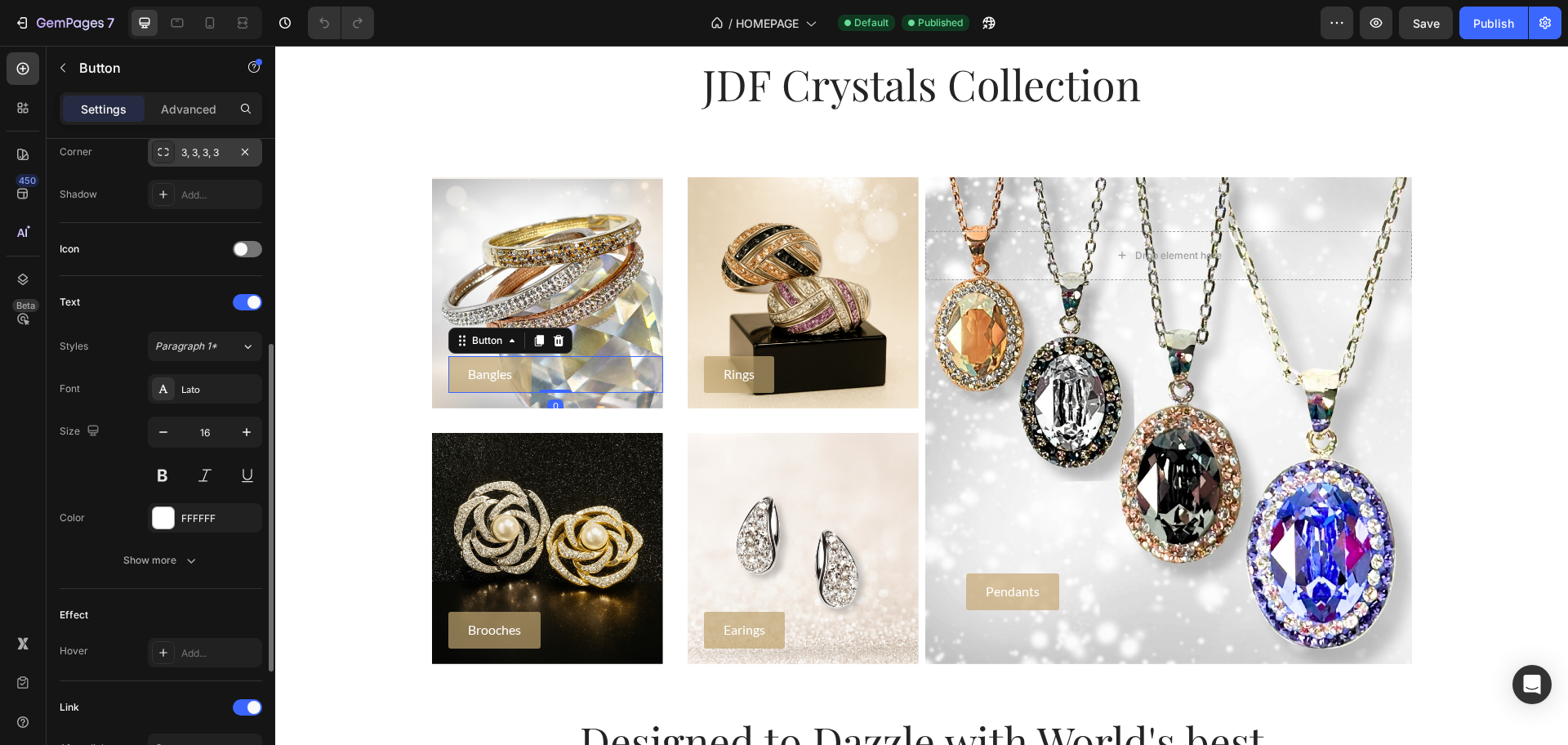
scroll to position [204, 0]
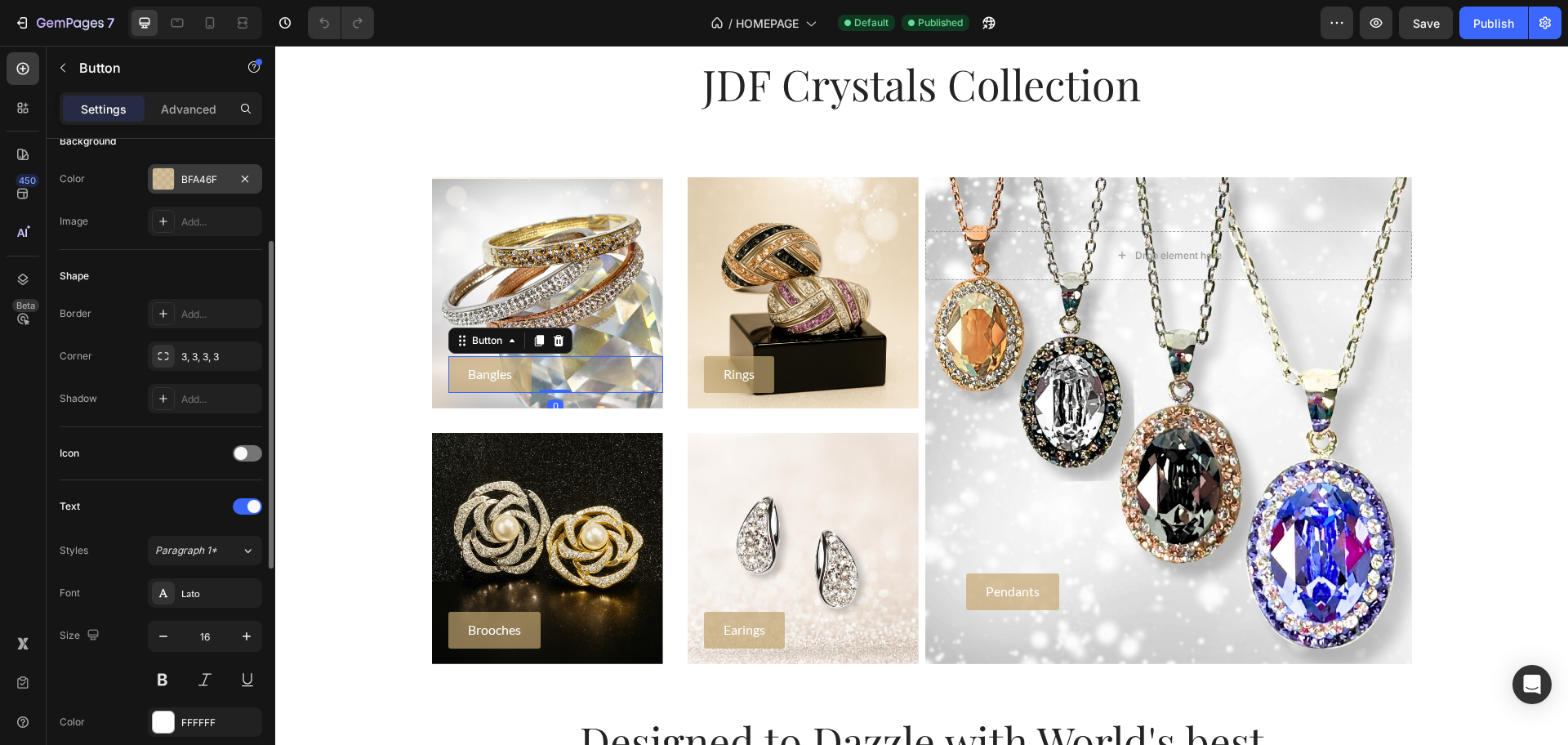
click at [182, 172] on div "BFA46F" at bounding box center [205, 179] width 47 height 15
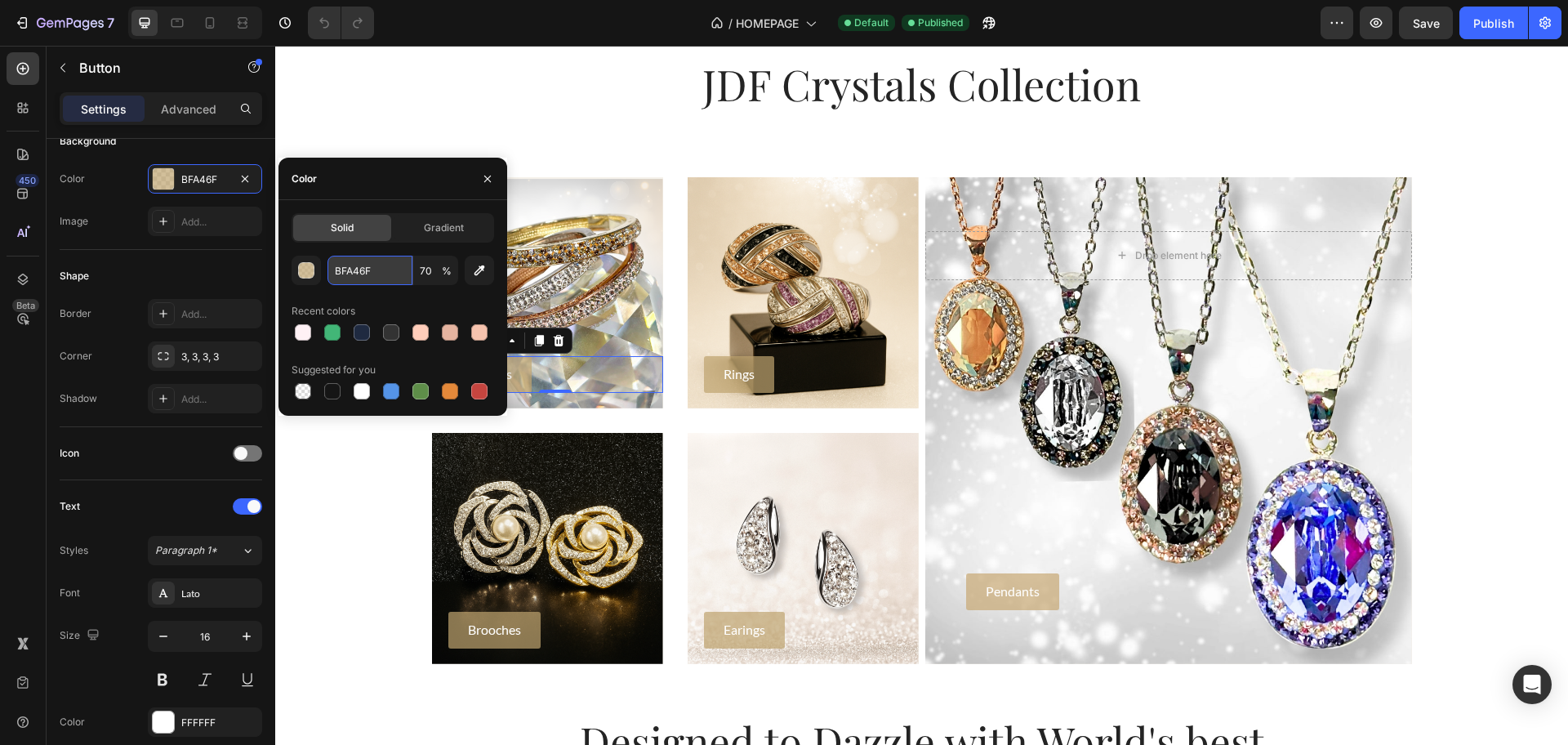
click at [392, 262] on input "BFA46F" at bounding box center [369, 270] width 85 height 29
click at [35, 22] on div "7" at bounding box center [64, 22] width 101 height 20
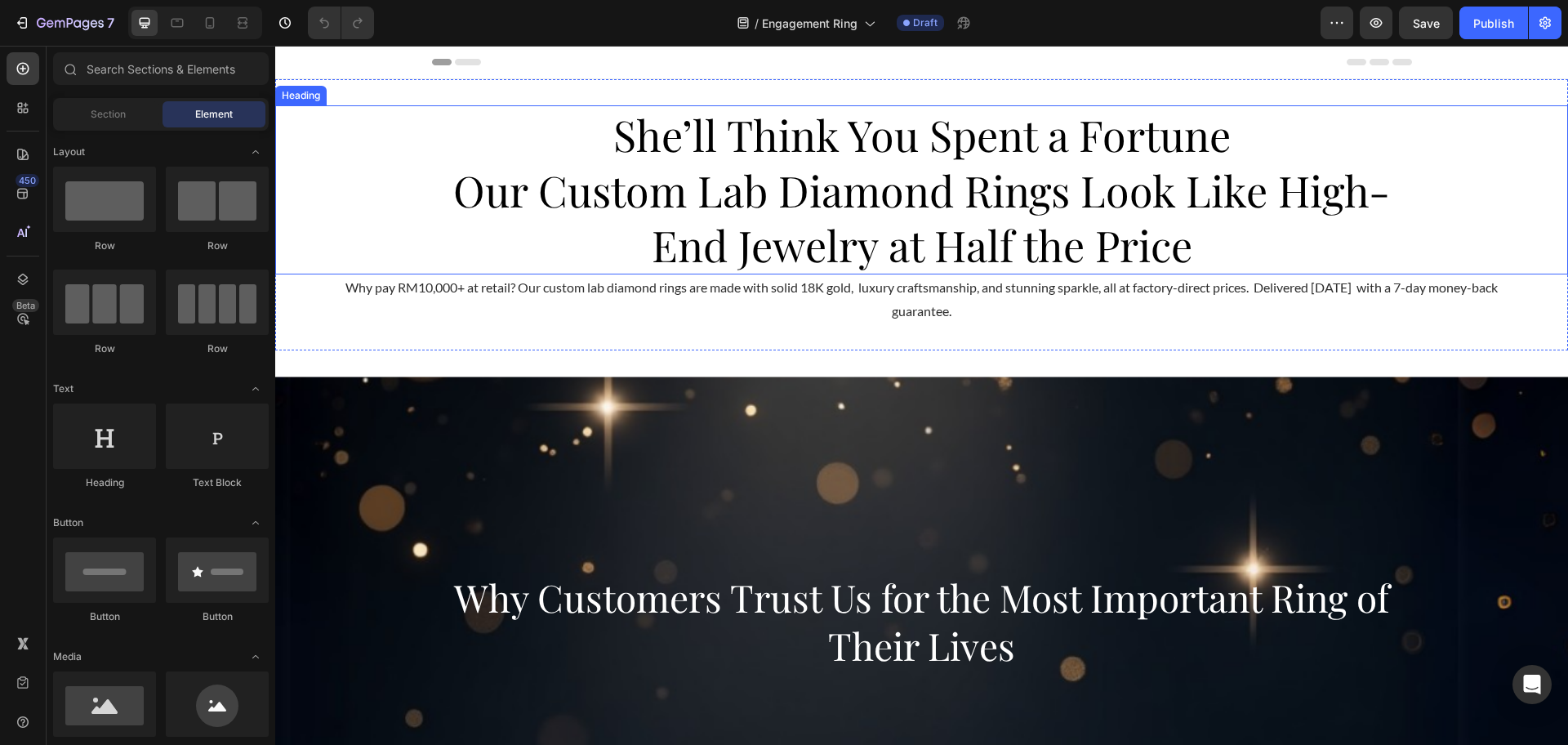
click at [390, 143] on div "She’ll Think You Spent a Fortune Our Custom Lab Diamond Rings Look Like High-En…" at bounding box center [921, 189] width 1292 height 169
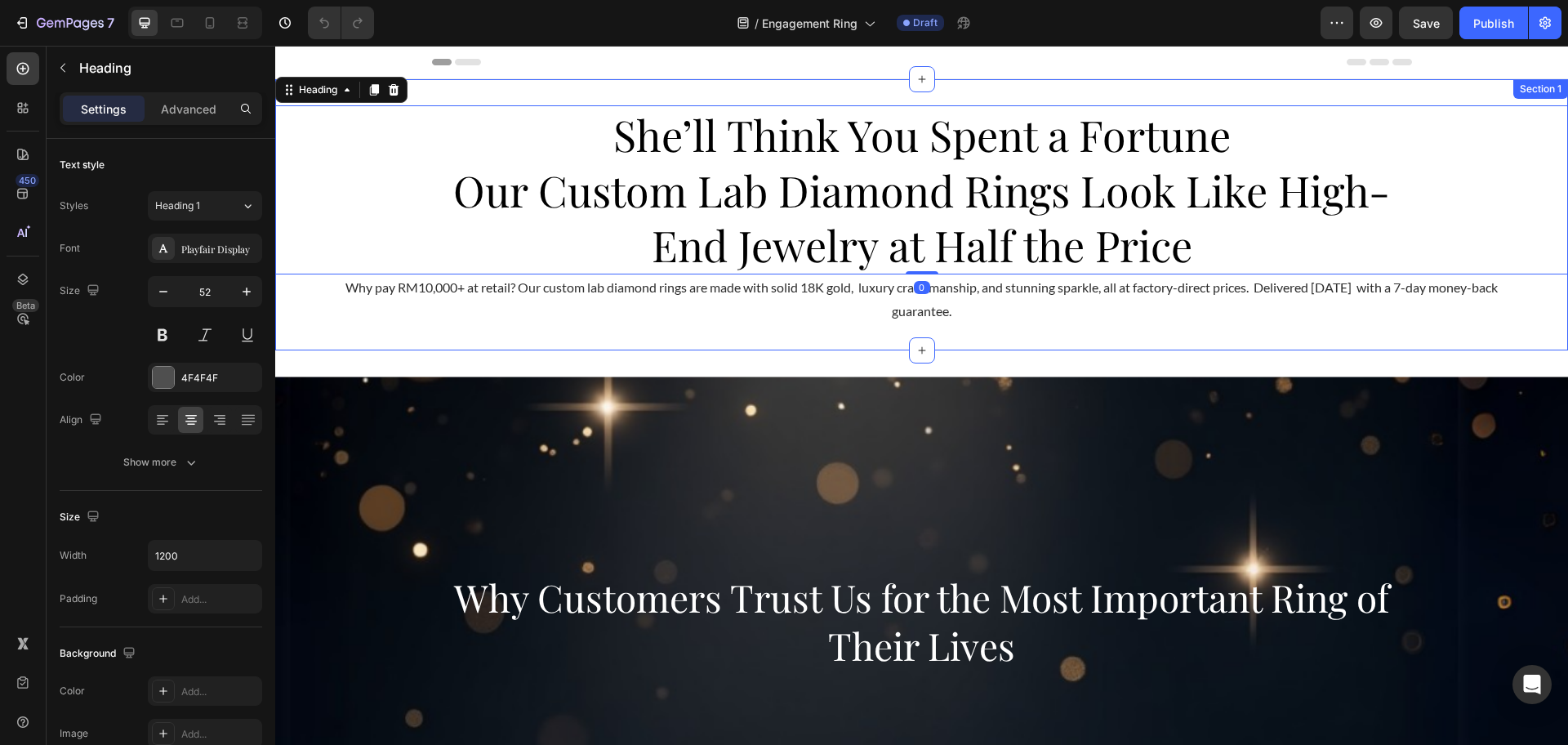
click at [452, 93] on div "She’ll Think You Spent a Fortune Our Custom Lab Diamond Rings Look Like High-En…" at bounding box center [921, 214] width 1292 height 271
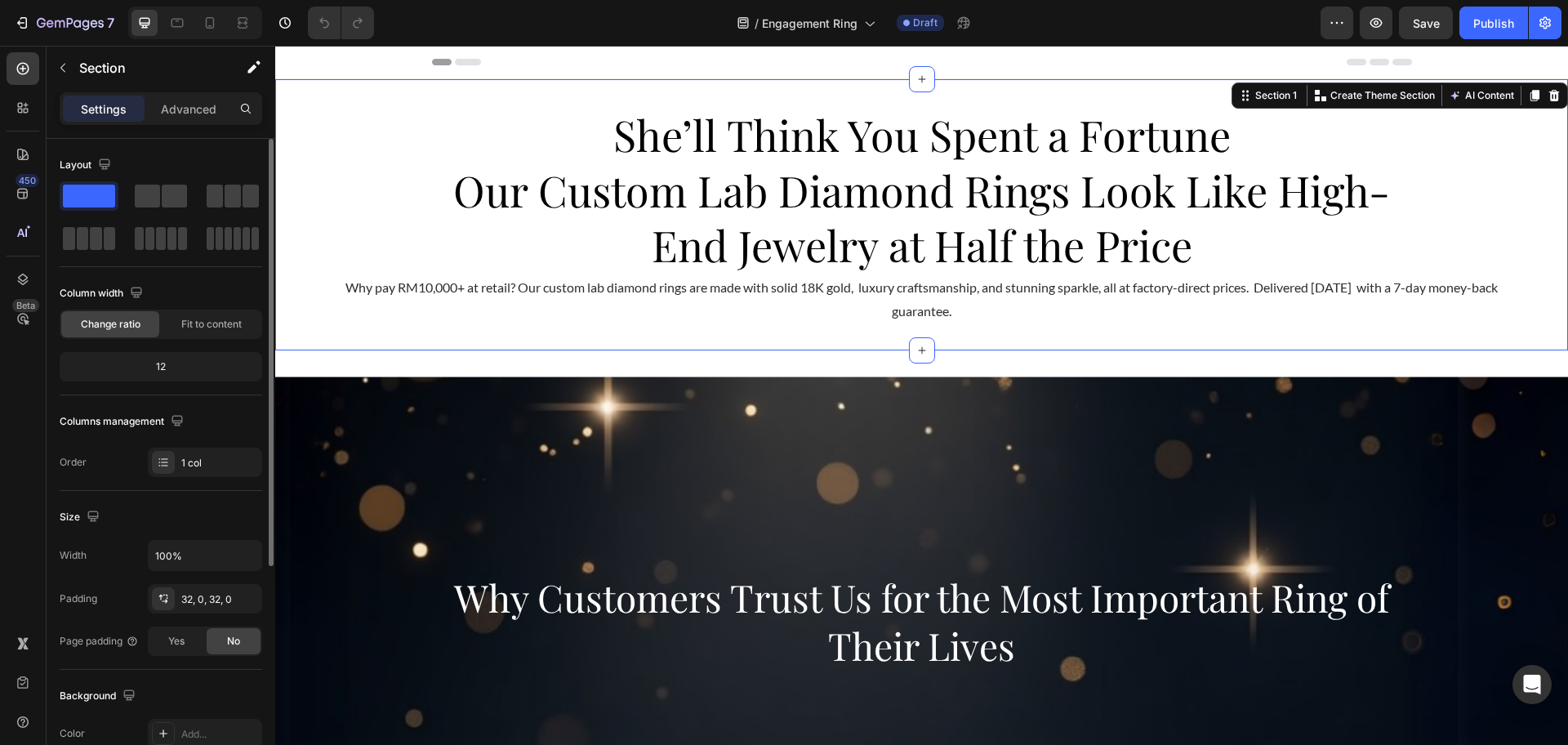
scroll to position [307, 0]
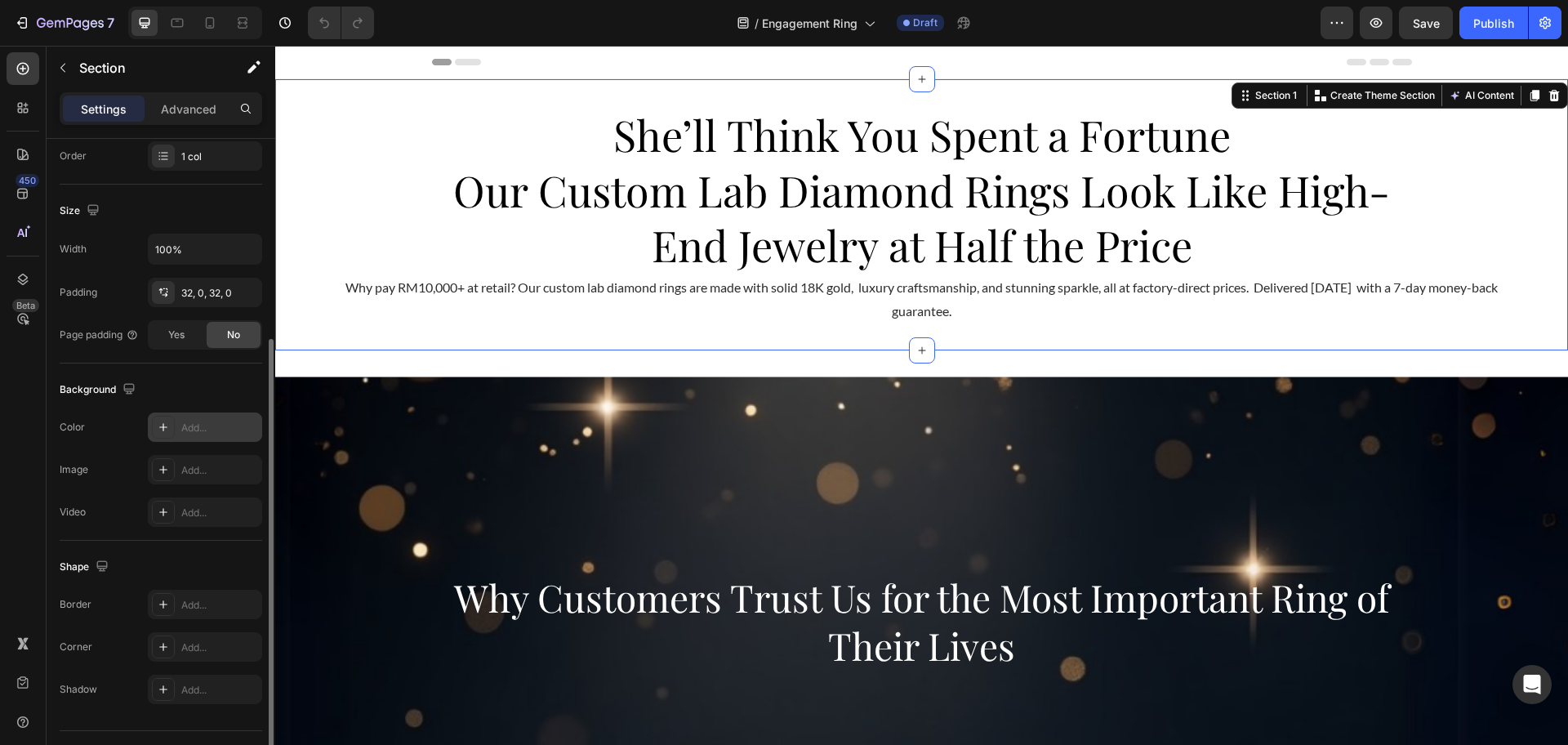
click at [197, 433] on div "Add..." at bounding box center [220, 427] width 77 height 15
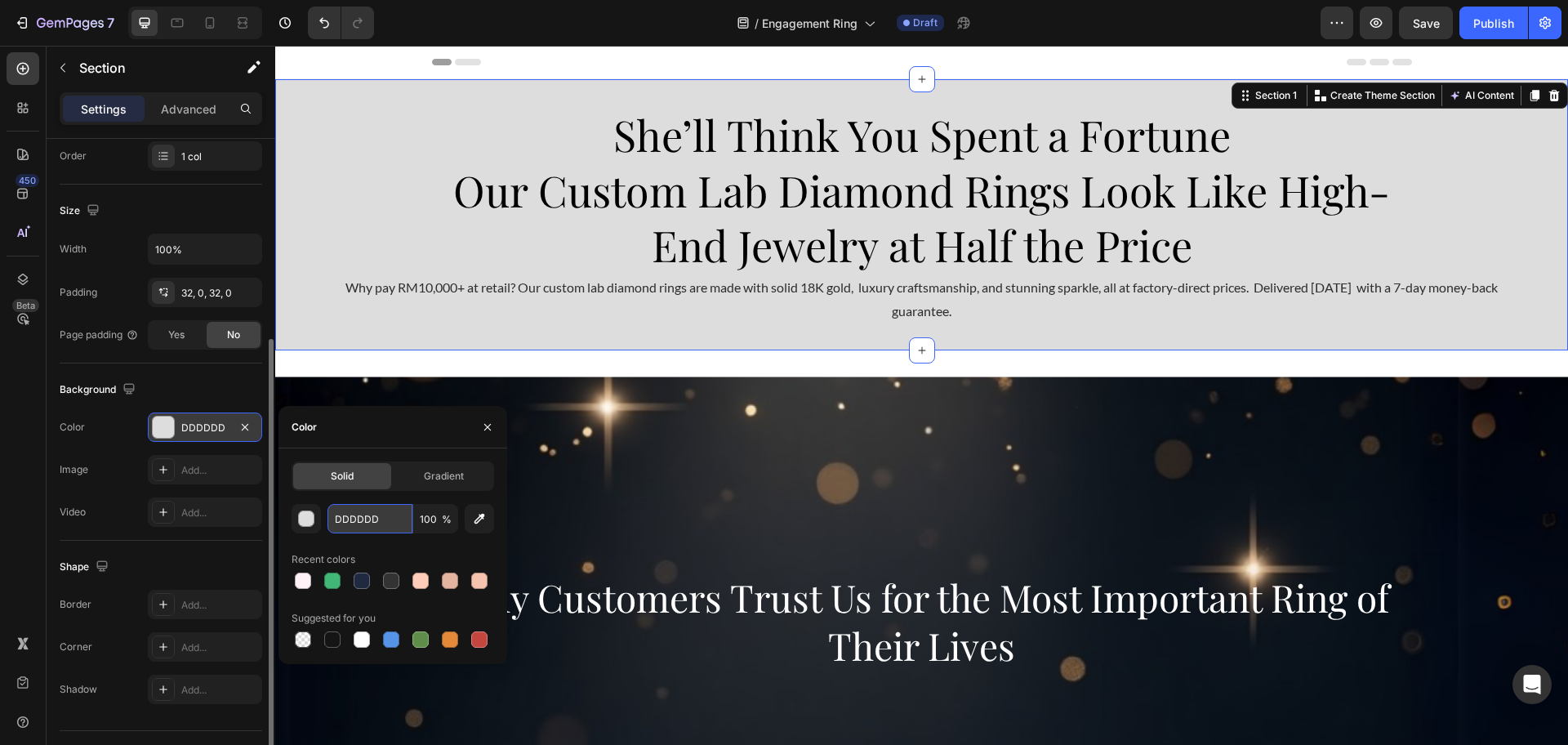
click at [375, 512] on input "DDDDDD" at bounding box center [369, 518] width 85 height 29
paste input "BFA46F"
type input "BFA46F"
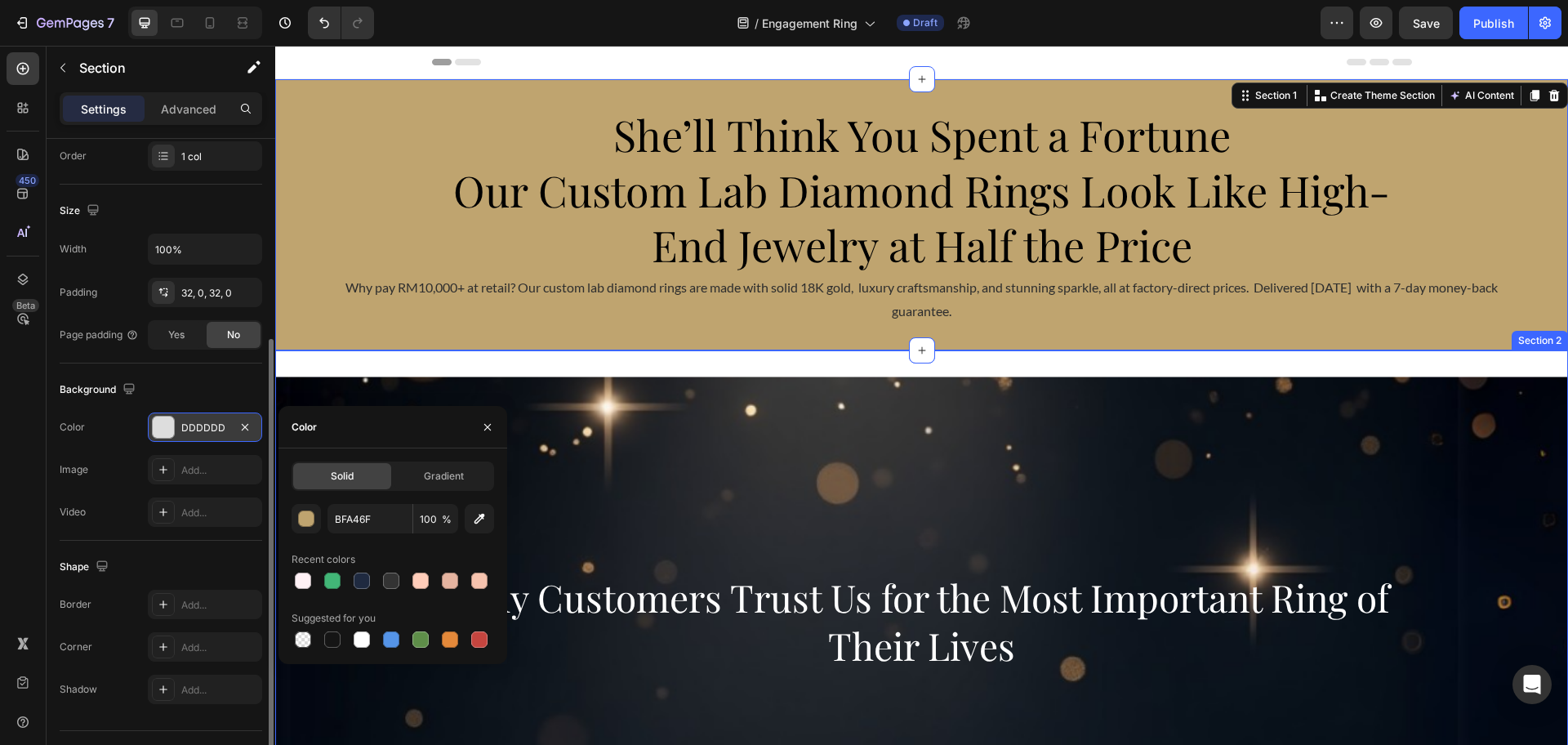
click at [645, 367] on div "Why Customers Trust Us for the Most Important Ring of Their Lives Heading Hero …" at bounding box center [921, 622] width 1292 height 543
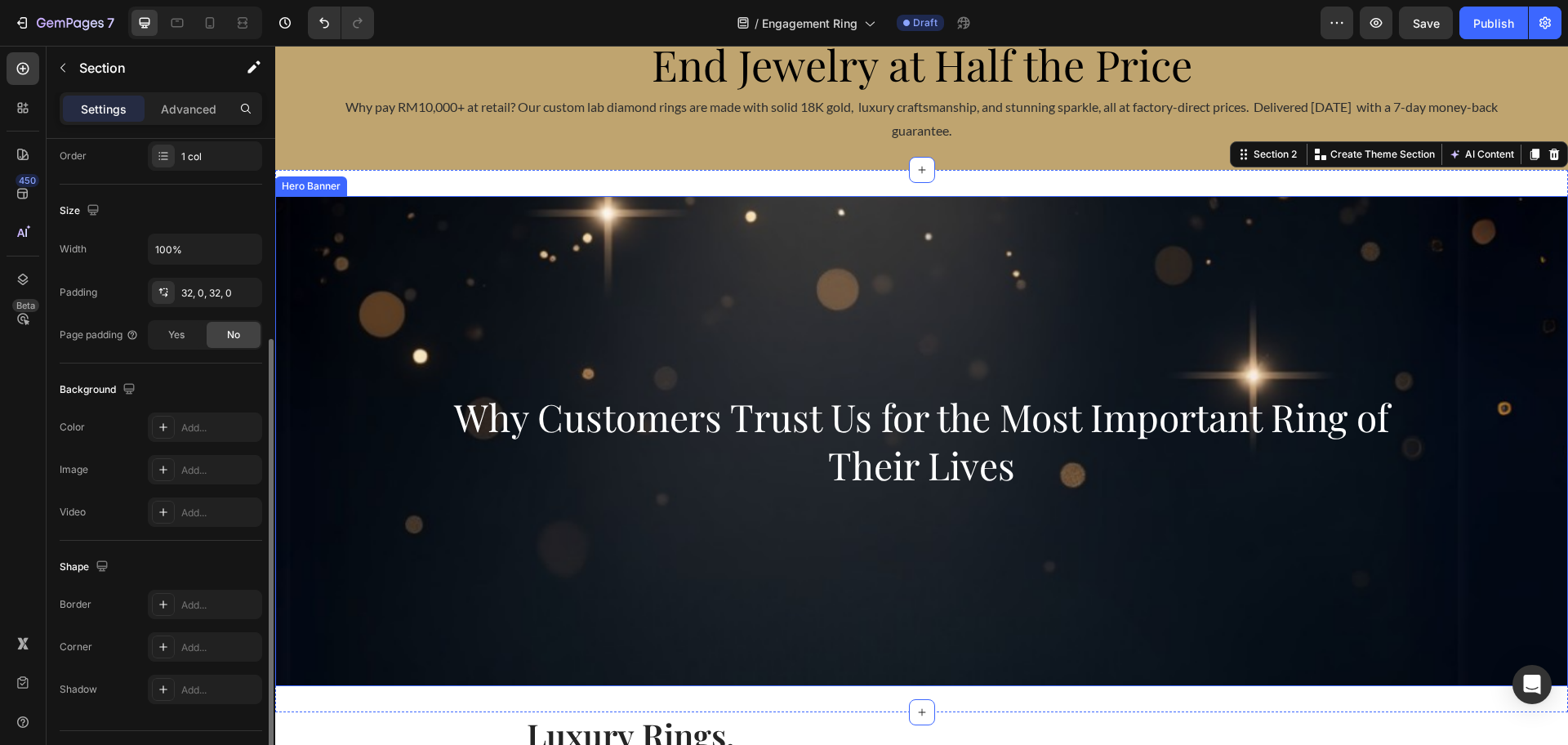
scroll to position [204, 0]
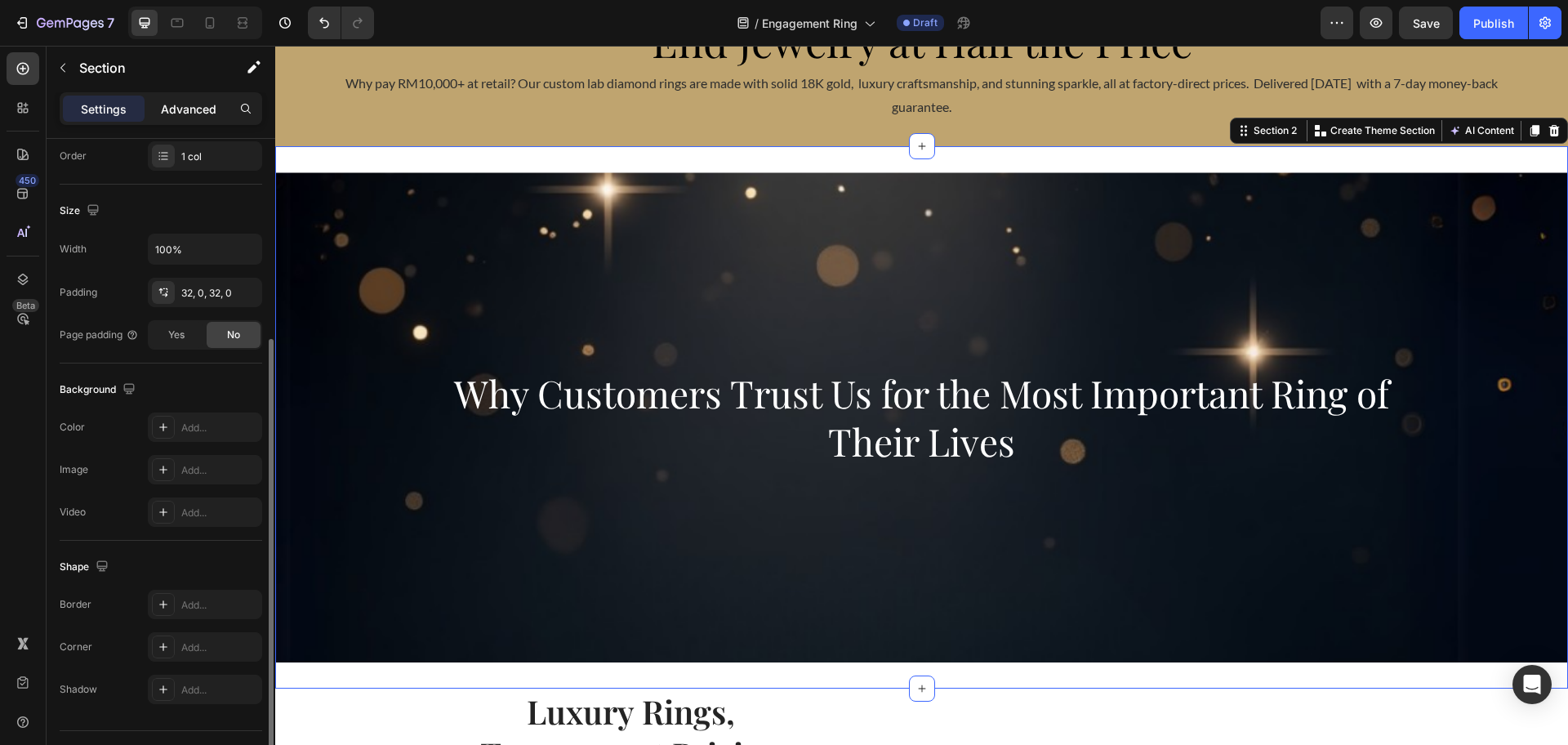
click at [203, 103] on p "Advanced" at bounding box center [189, 109] width 55 height 17
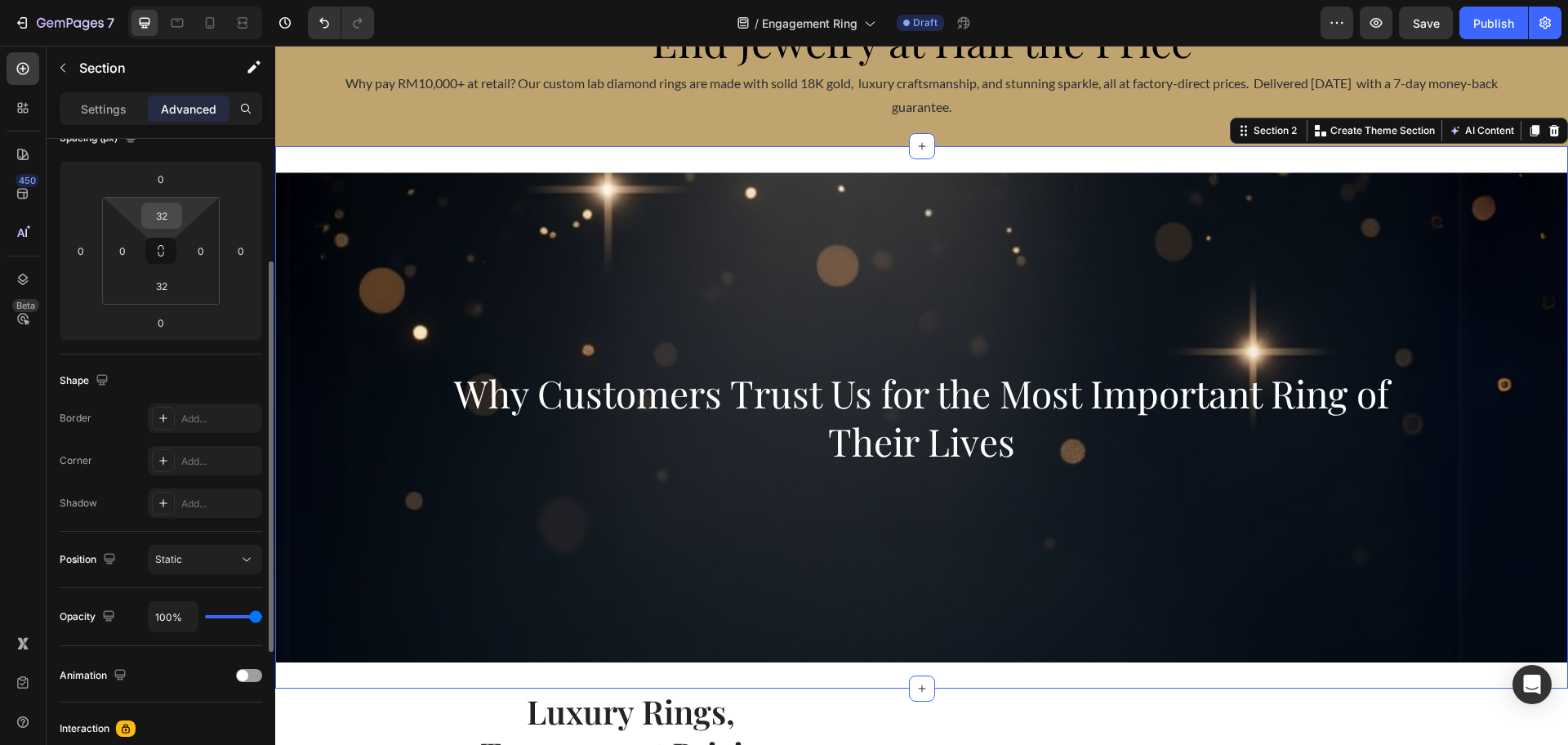
click at [170, 218] on input "32" at bounding box center [162, 215] width 33 height 24
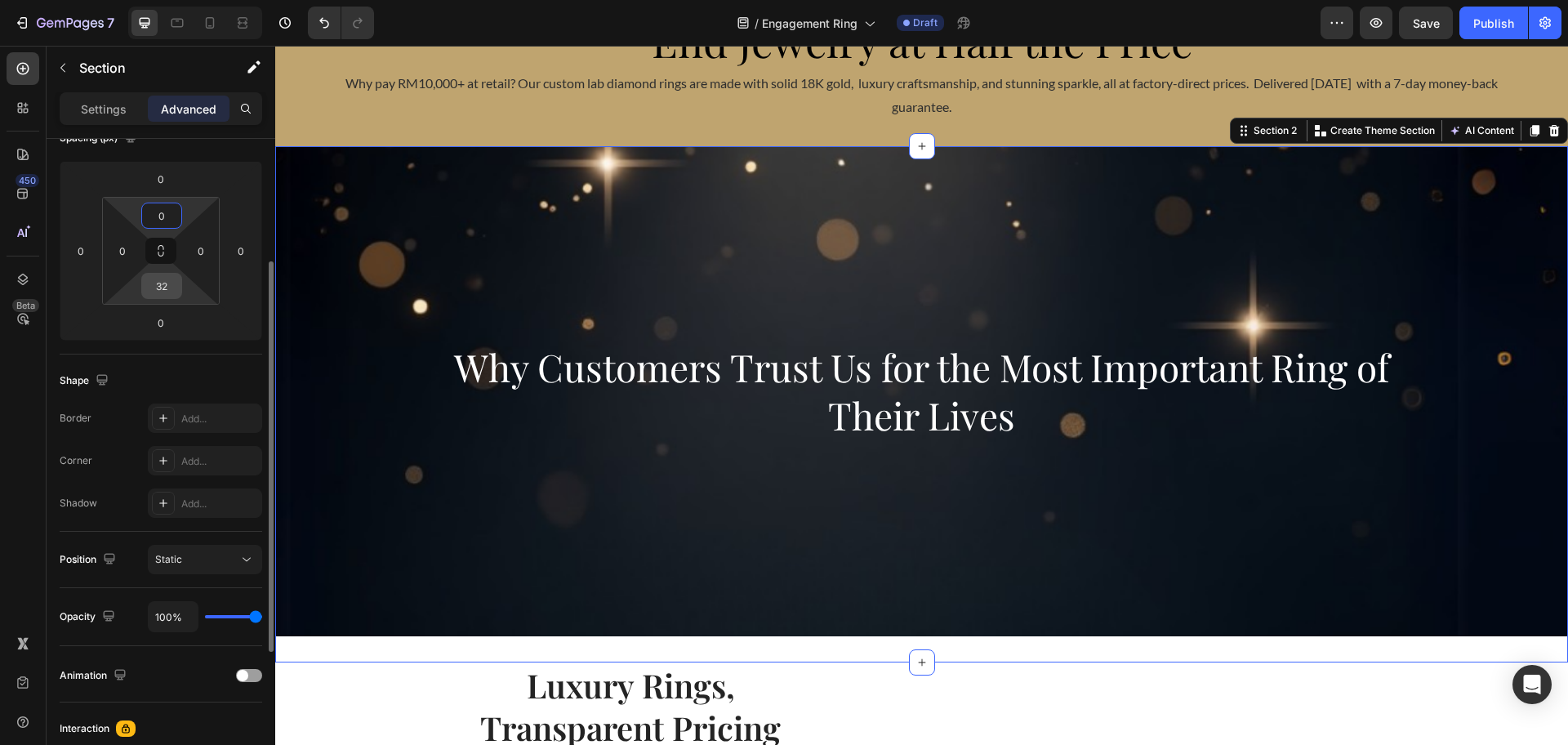
type input "0"
click at [164, 294] on input "32" at bounding box center [162, 286] width 33 height 24
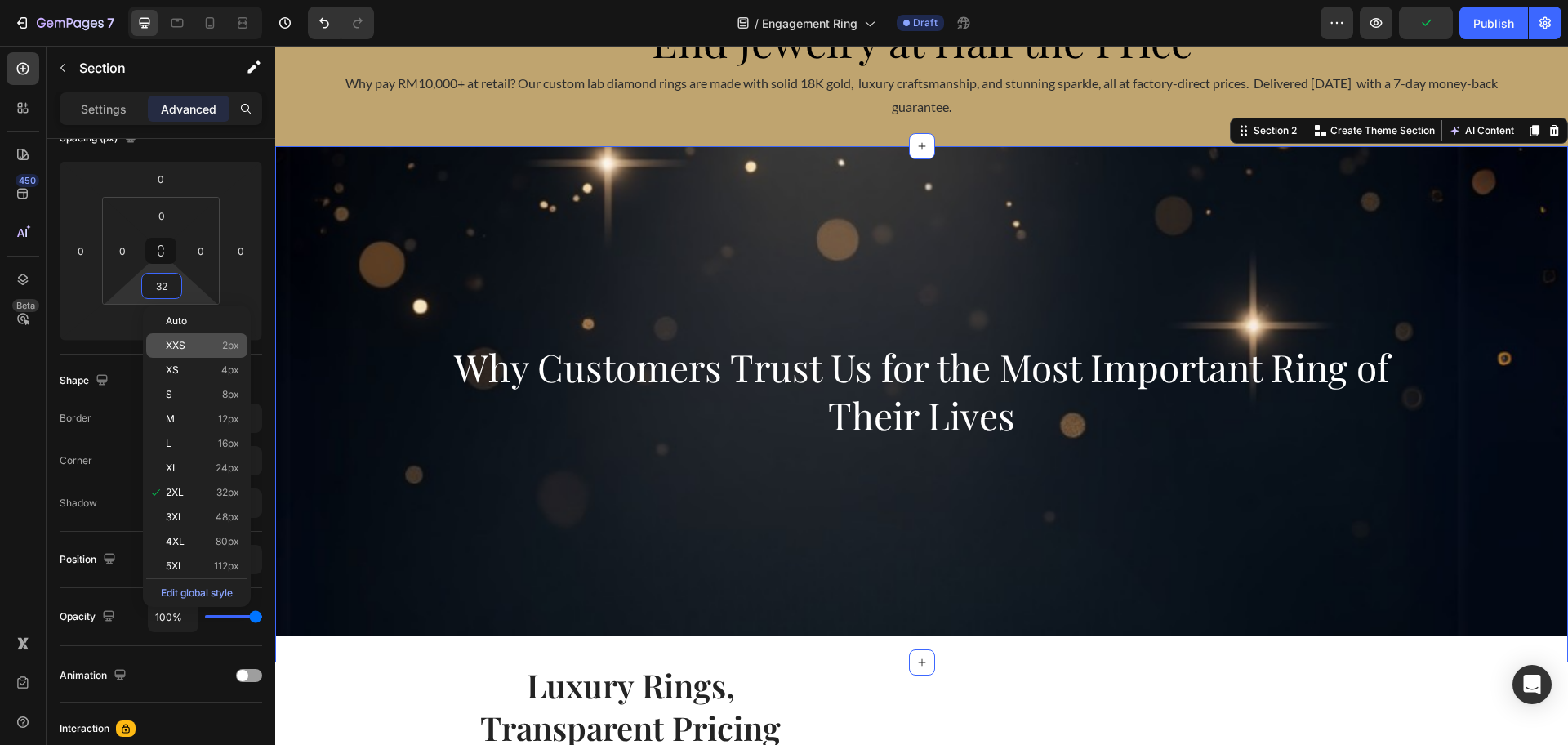
type input "0"
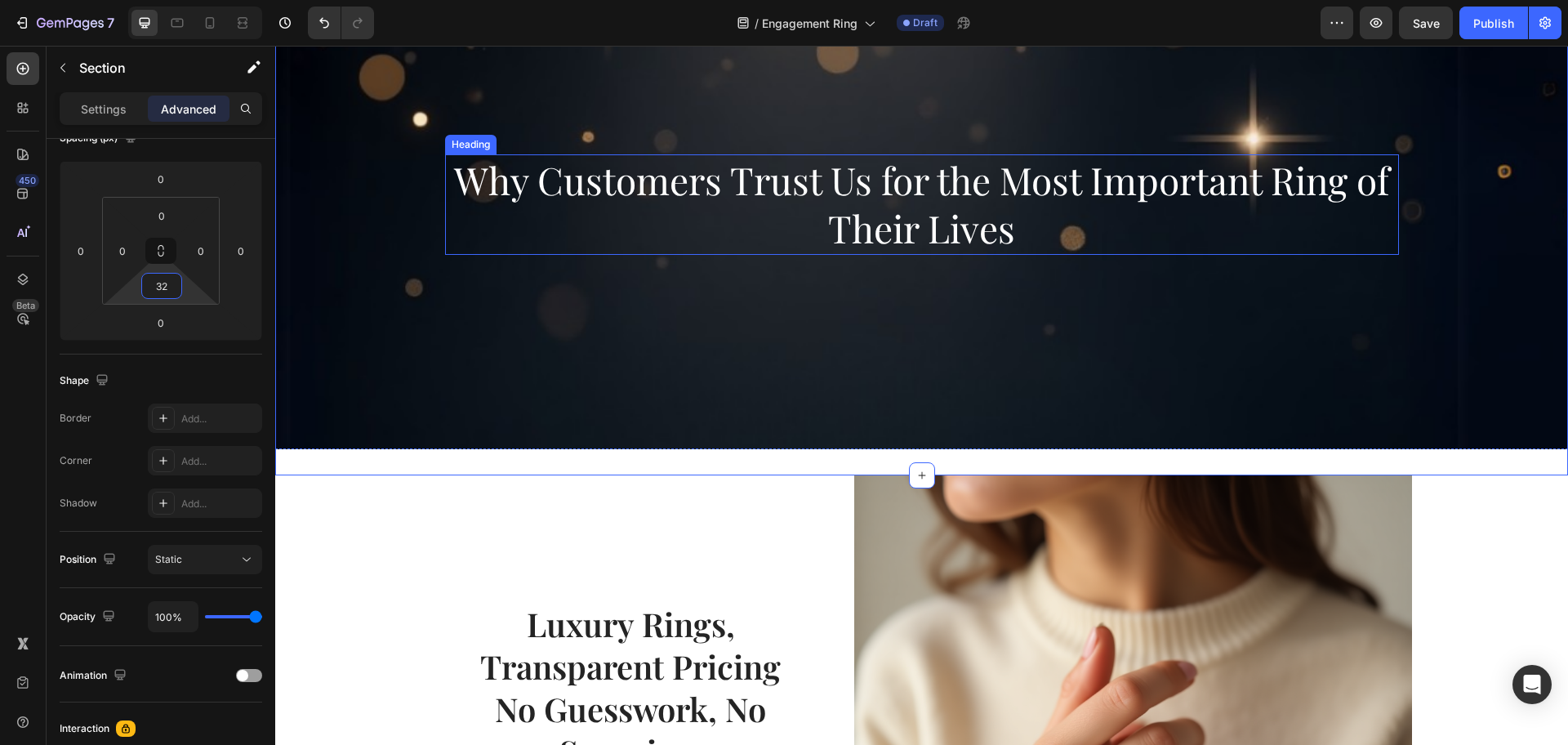
scroll to position [511, 0]
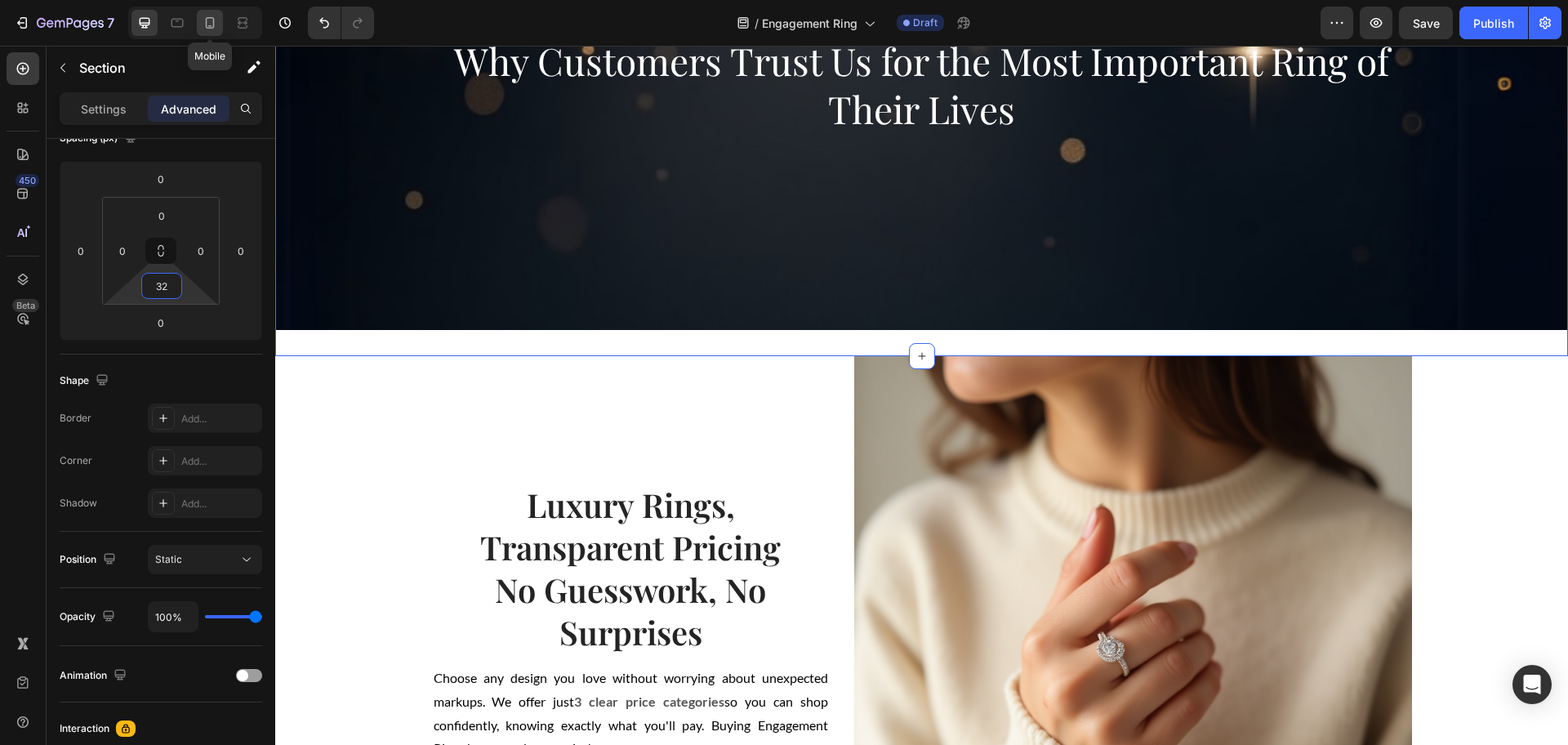
click at [212, 21] on icon at bounding box center [209, 22] width 16 height 16
type input "0"
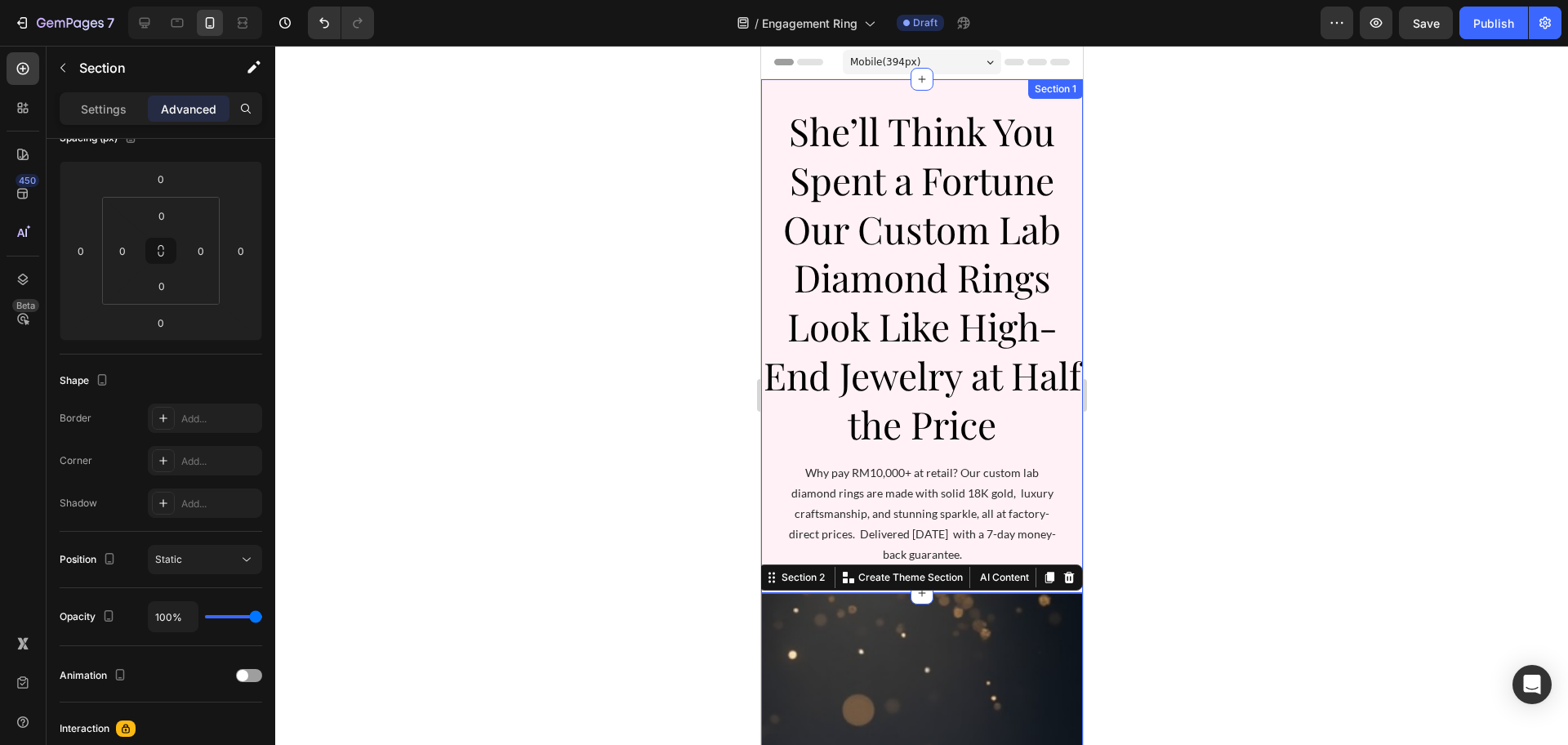
click at [815, 95] on div "She’ll Think You Spent a Fortune Our Custom Lab Diamond Rings Look Like High-En…" at bounding box center [921, 336] width 322 height 514
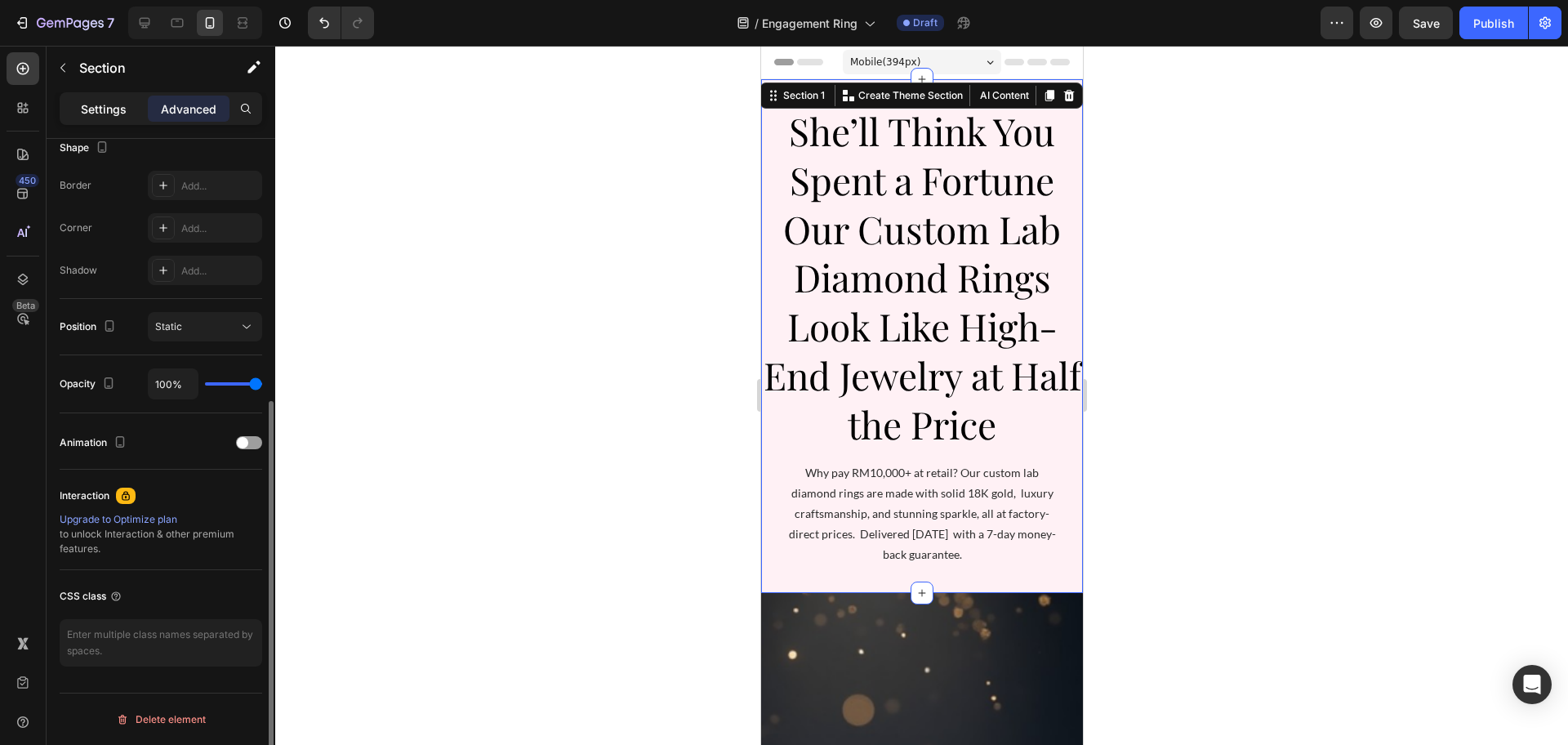
click at [102, 113] on p "Settings" at bounding box center [103, 109] width 46 height 17
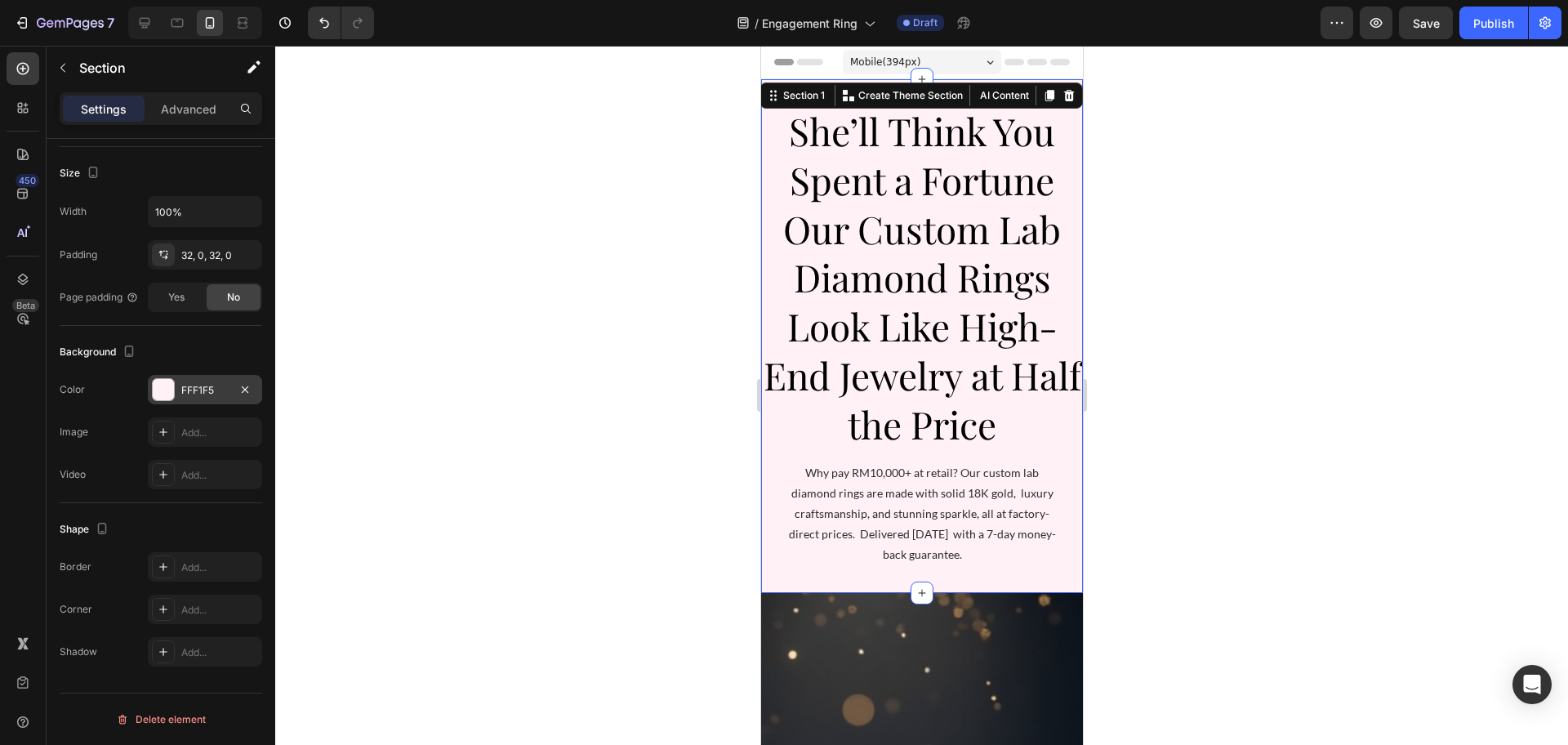
click at [192, 388] on div "FFF1F5" at bounding box center [205, 390] width 47 height 15
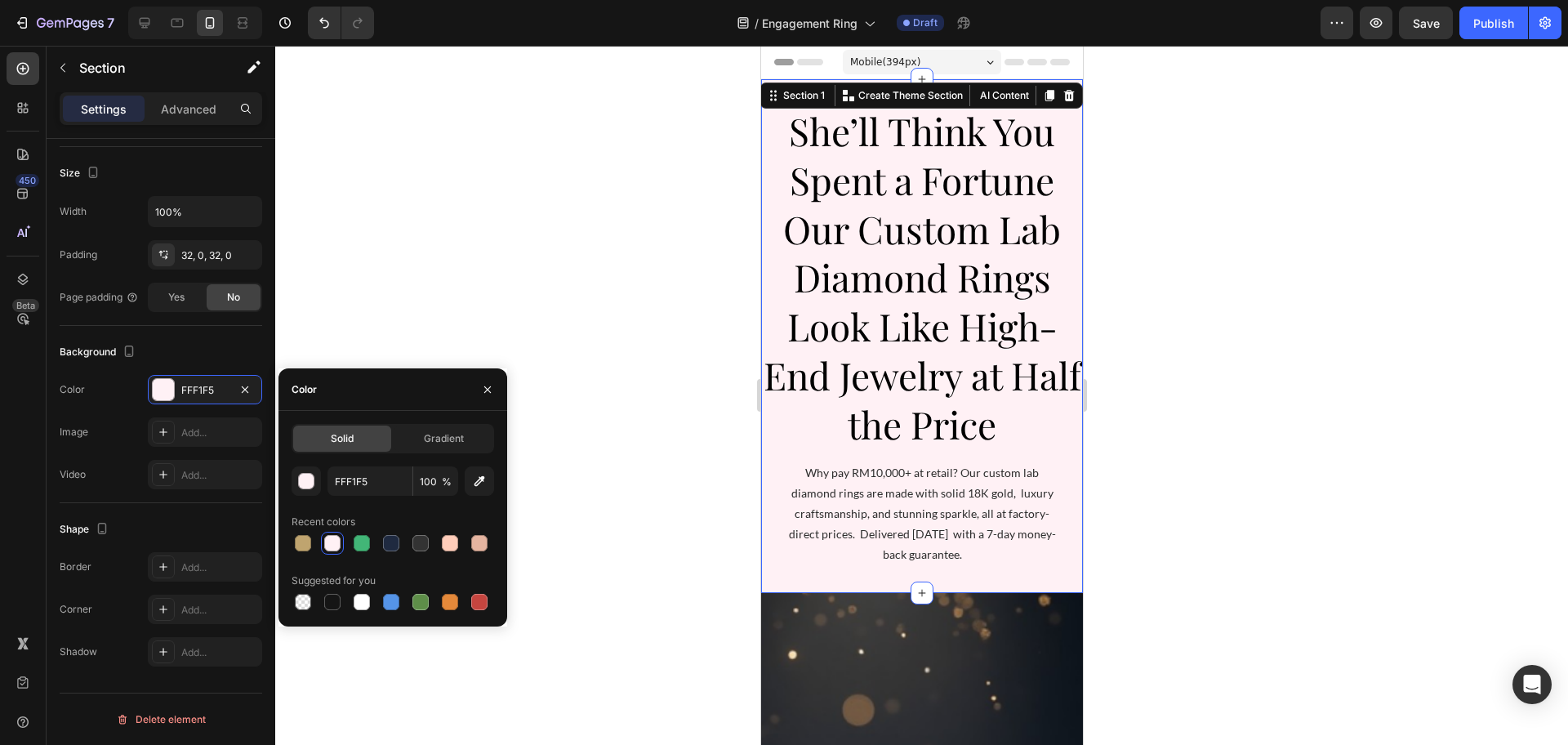
click at [356, 440] on div "Solid" at bounding box center [342, 438] width 98 height 26
click at [385, 494] on div "FFF1F5 100 % Recent colors Suggested for you" at bounding box center [393, 540] width 202 height 147
click at [385, 483] on input "FFF1F5" at bounding box center [369, 481] width 85 height 29
paste input "BFA46F"
type input "BFA46F"
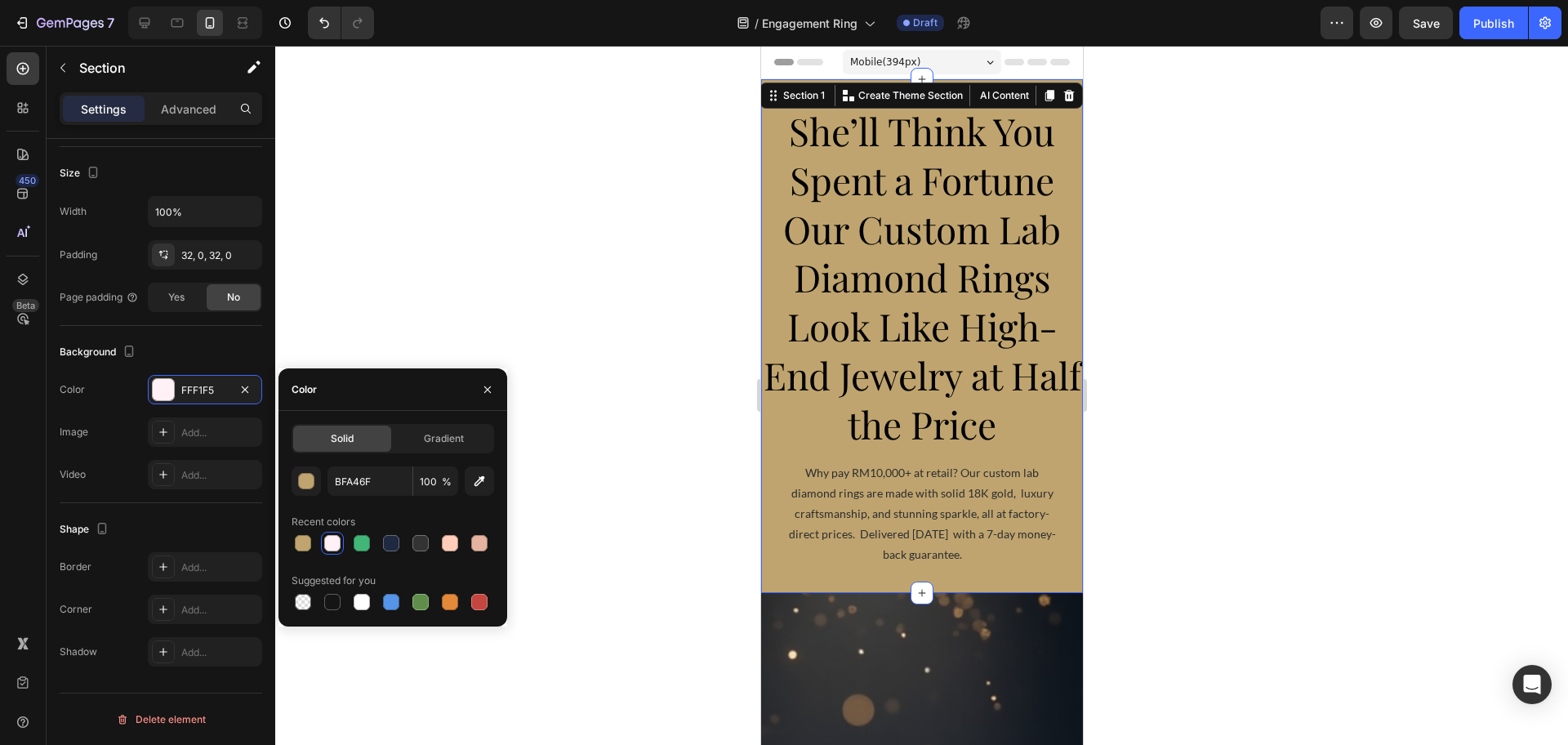
click at [689, 383] on div at bounding box center [921, 395] width 1292 height 699
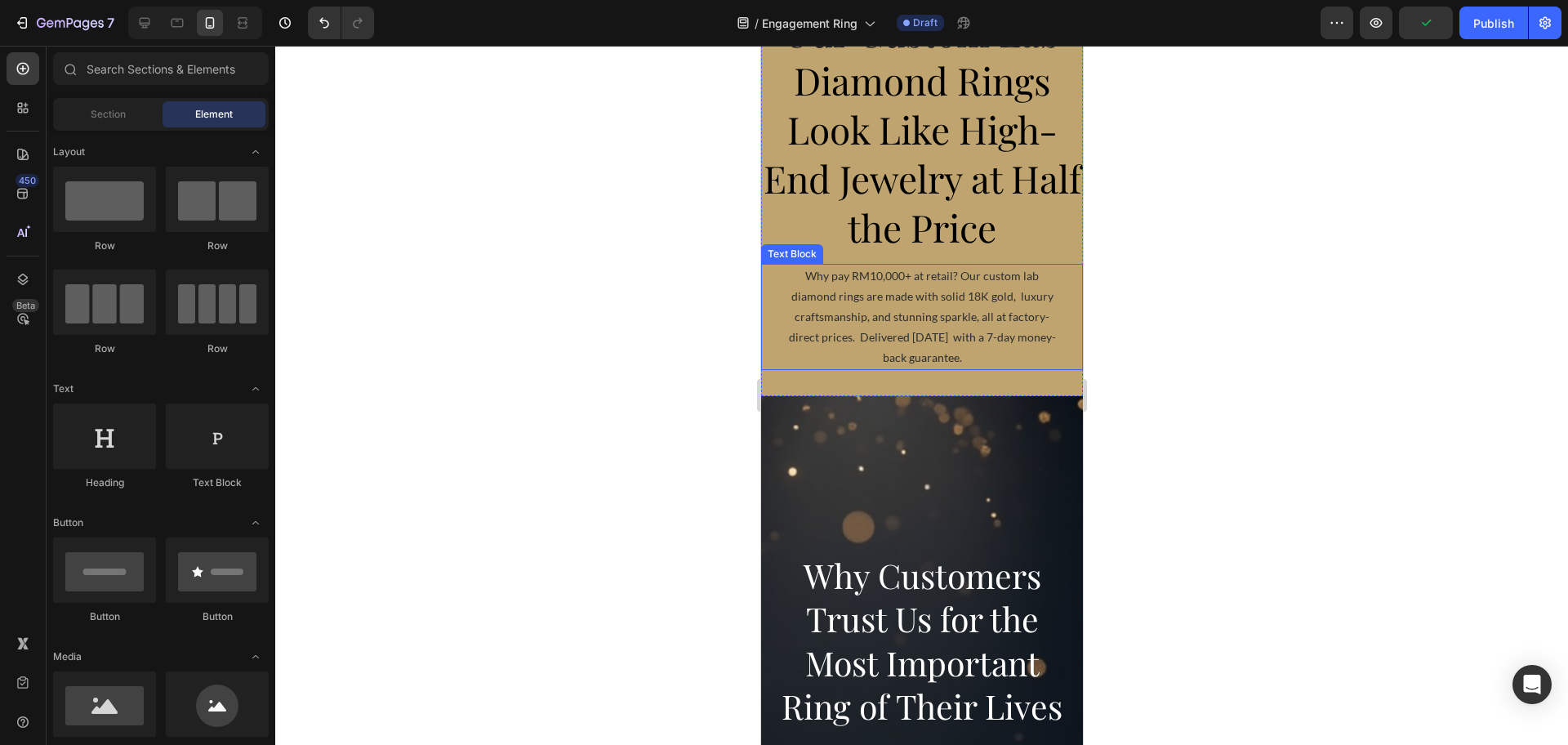
scroll to position [204, 0]
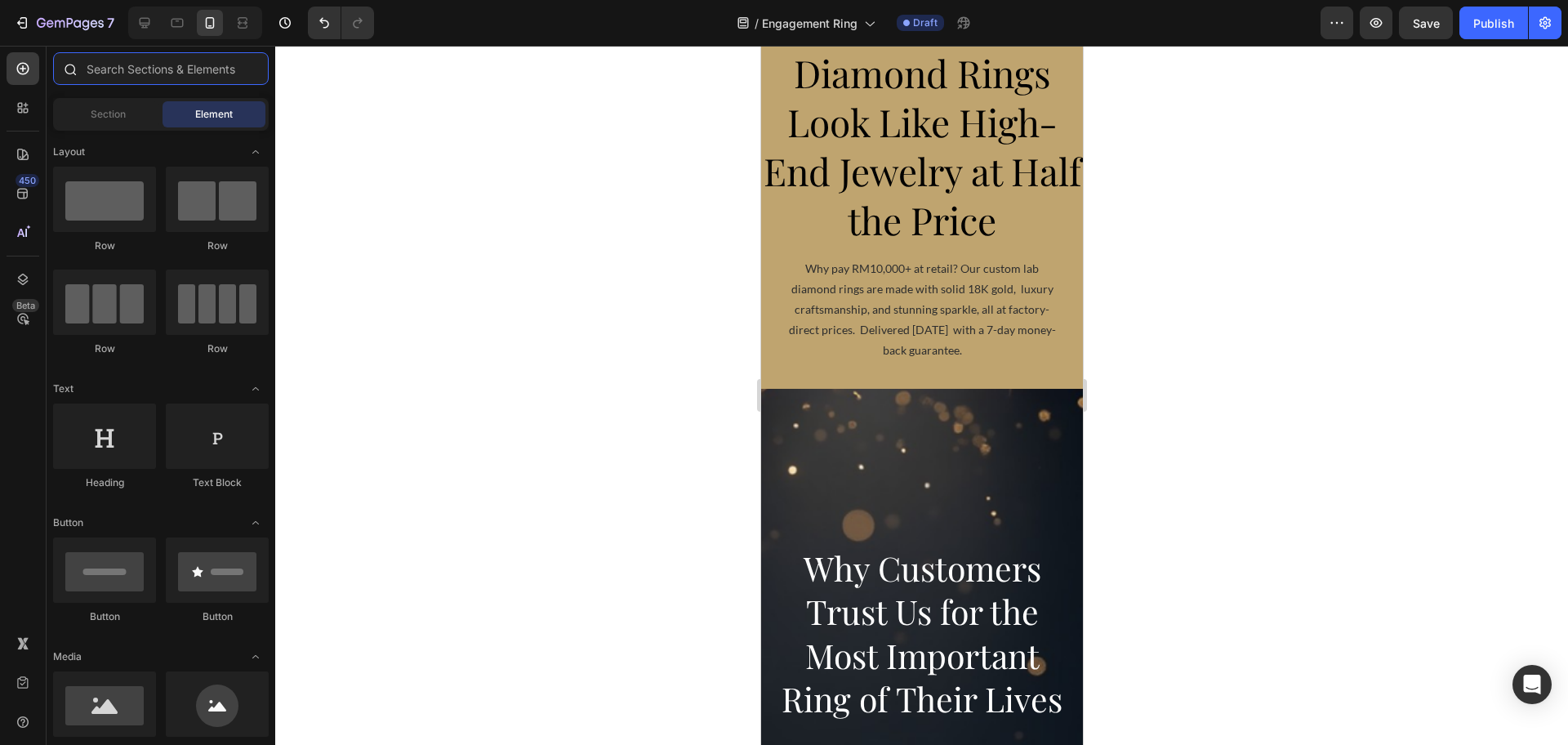
click at [128, 65] on input "text" at bounding box center [161, 69] width 215 height 33
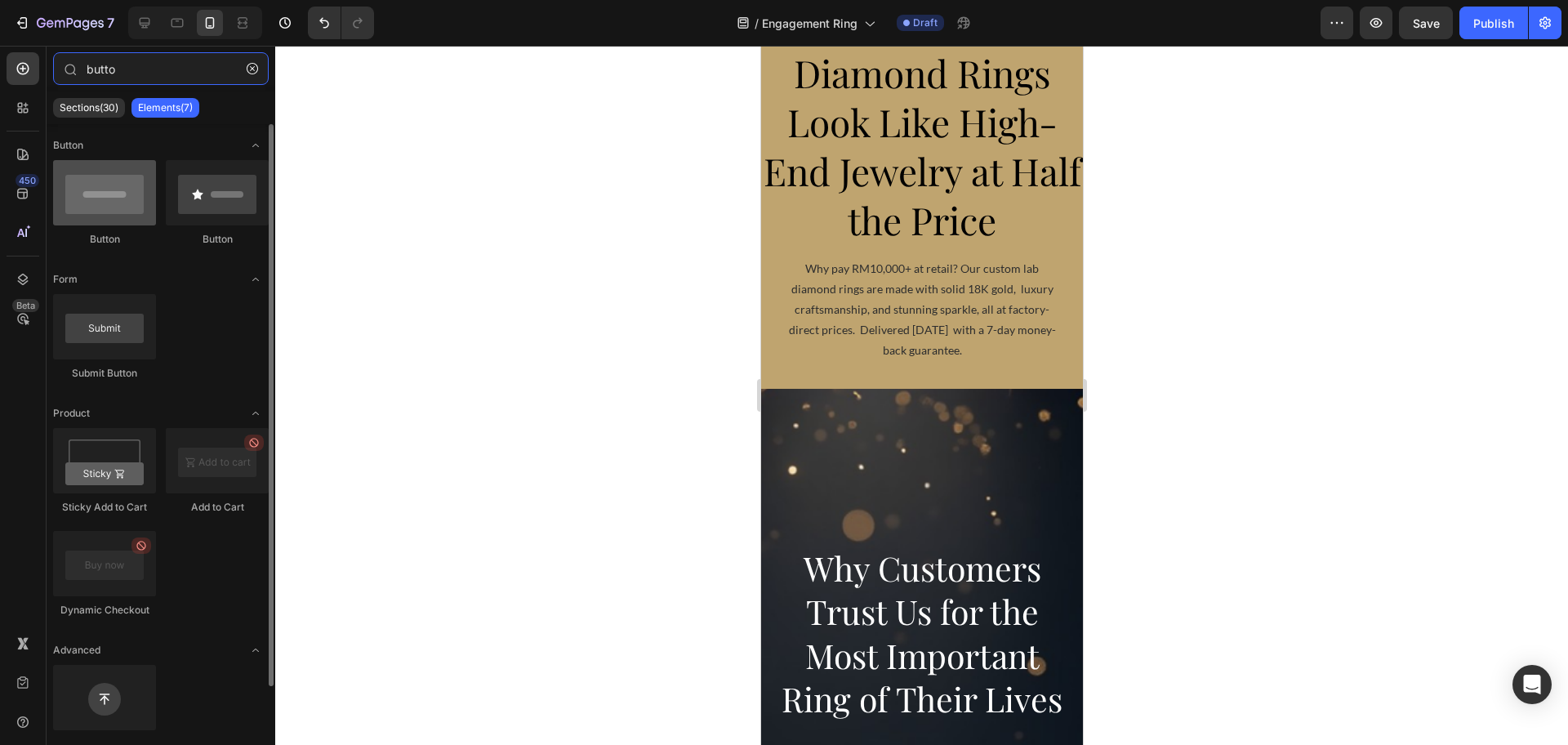
type input "butto"
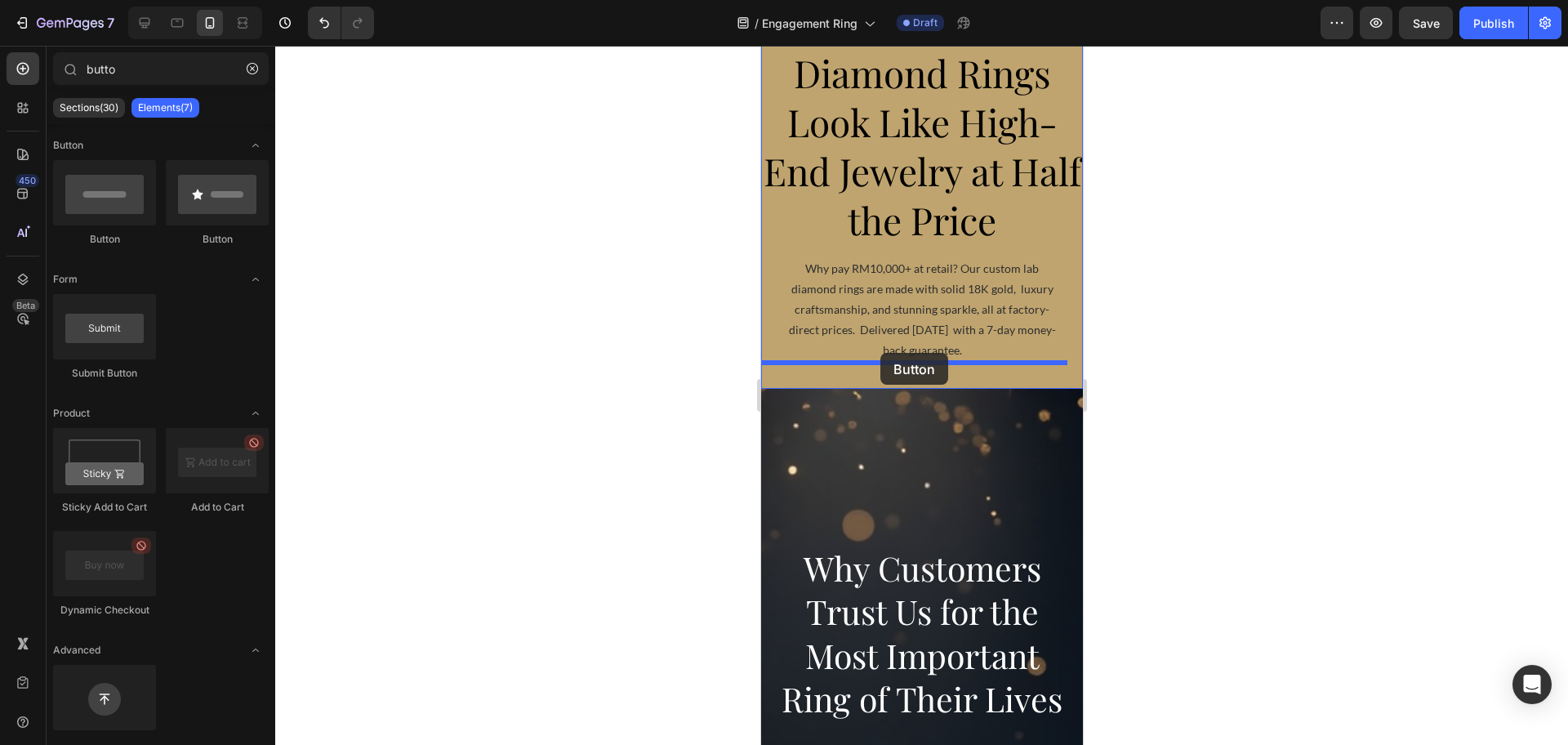
drag, startPoint x: 858, startPoint y: 230, endPoint x: 879, endPoint y: 353, distance: 124.8
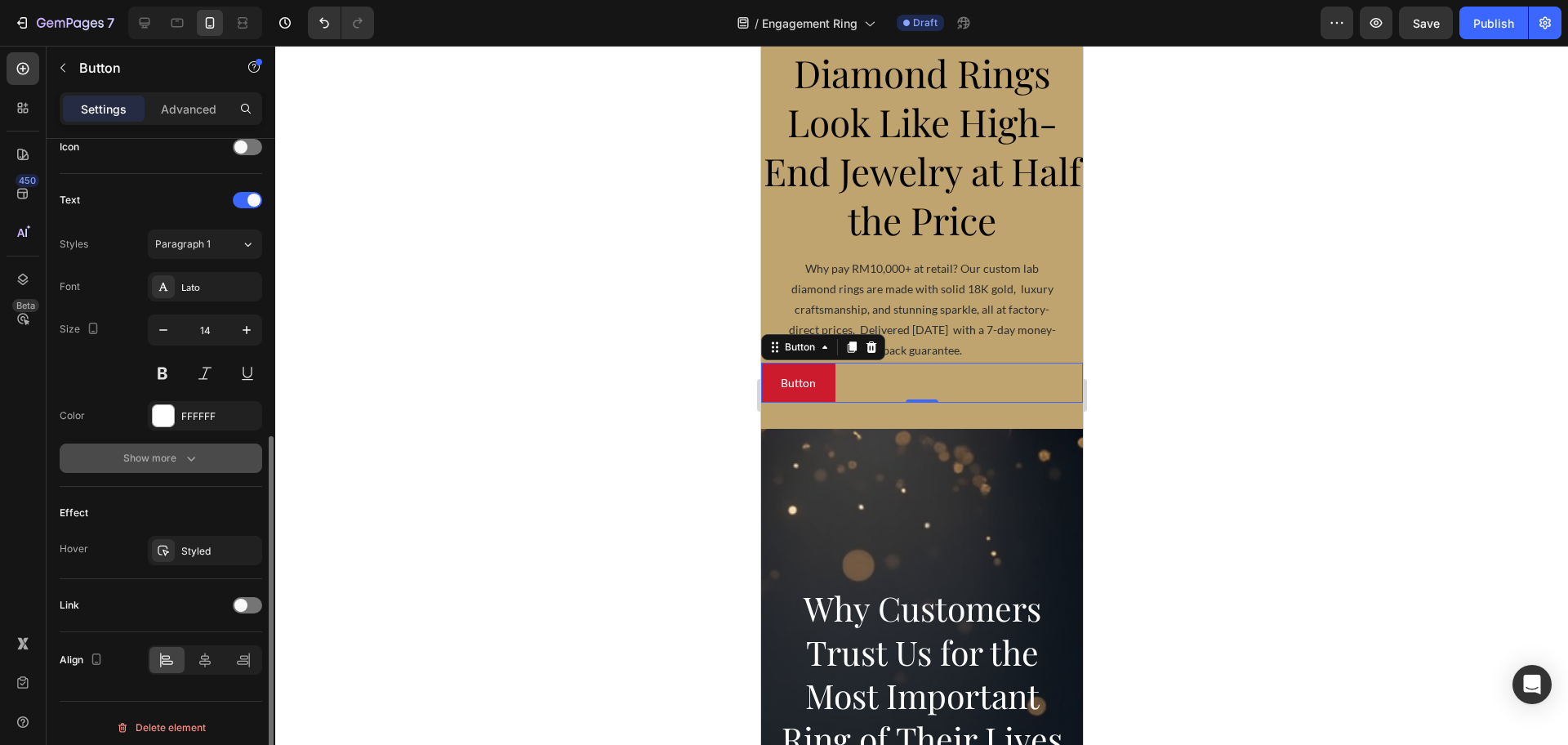
scroll to position [518, 0]
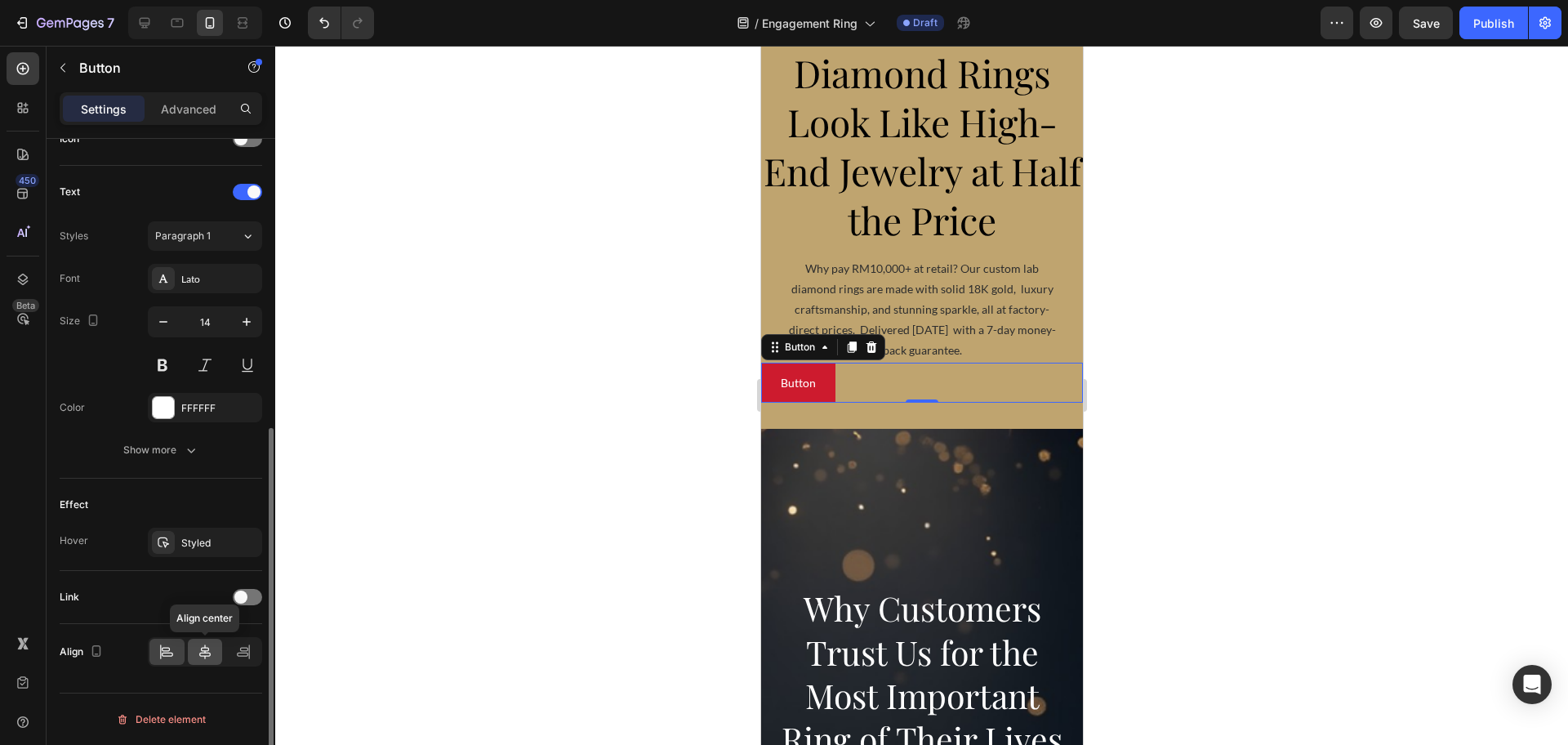
click at [203, 644] on icon at bounding box center [205, 651] width 16 height 16
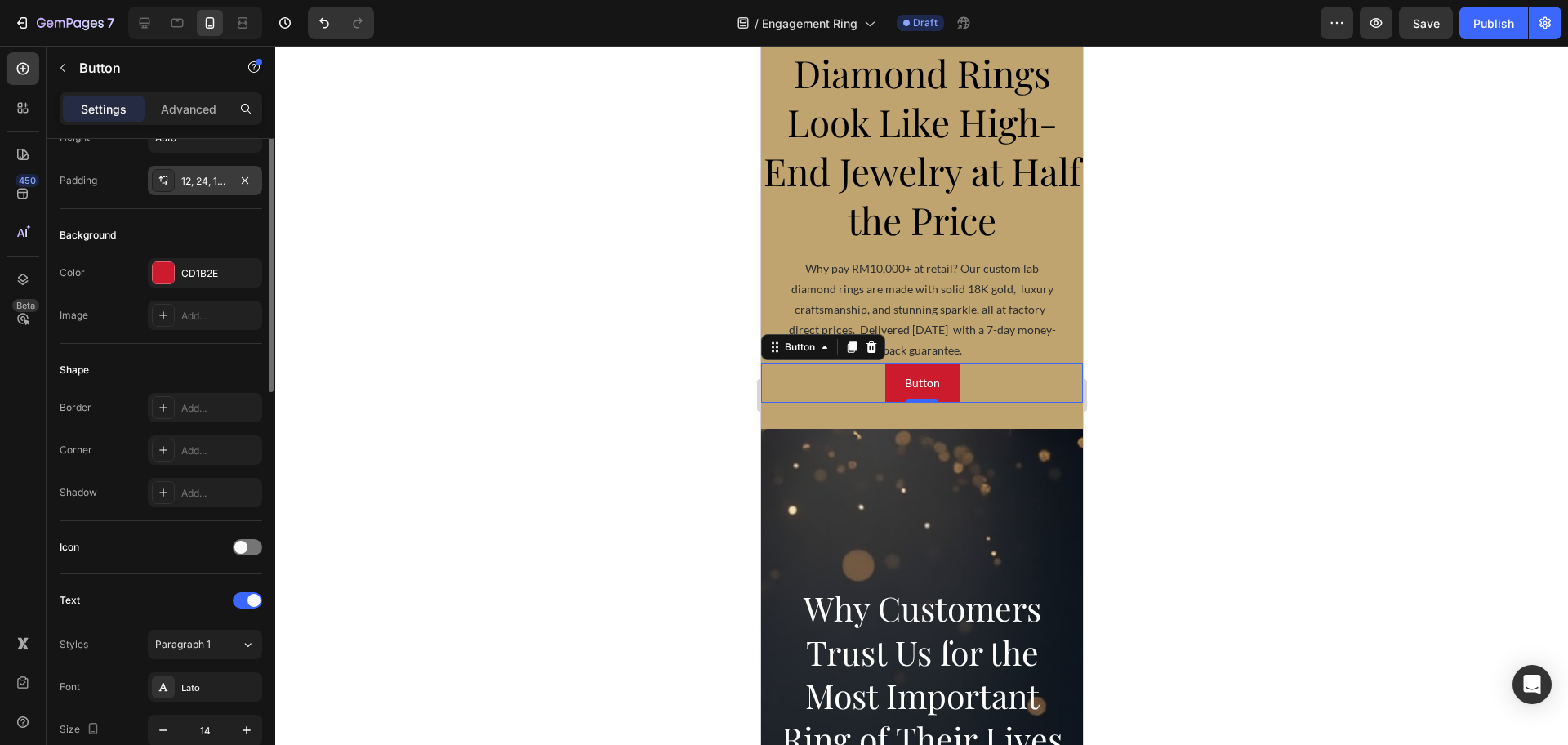
scroll to position [0, 0]
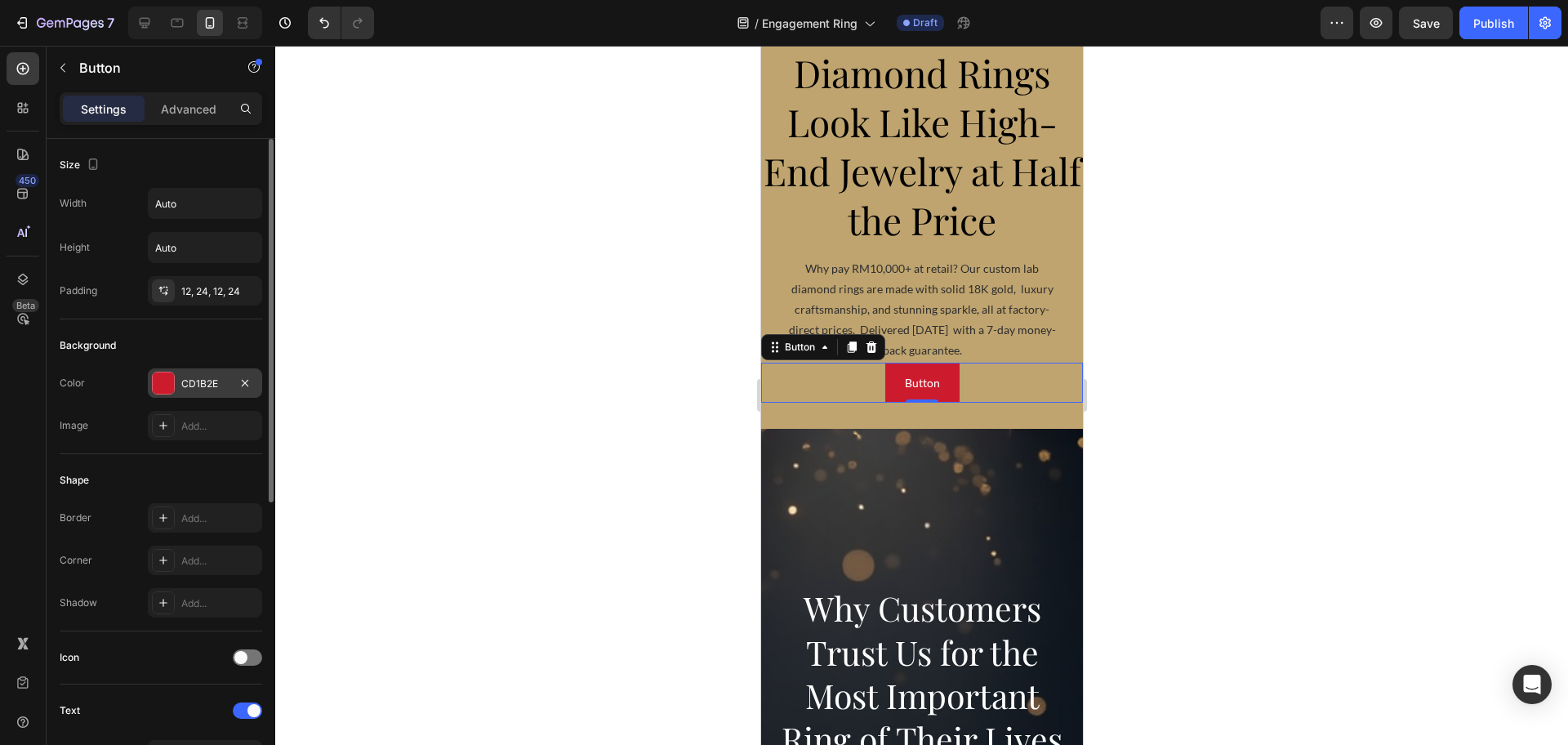
click at [195, 390] on div "CD1B2E" at bounding box center [205, 383] width 47 height 15
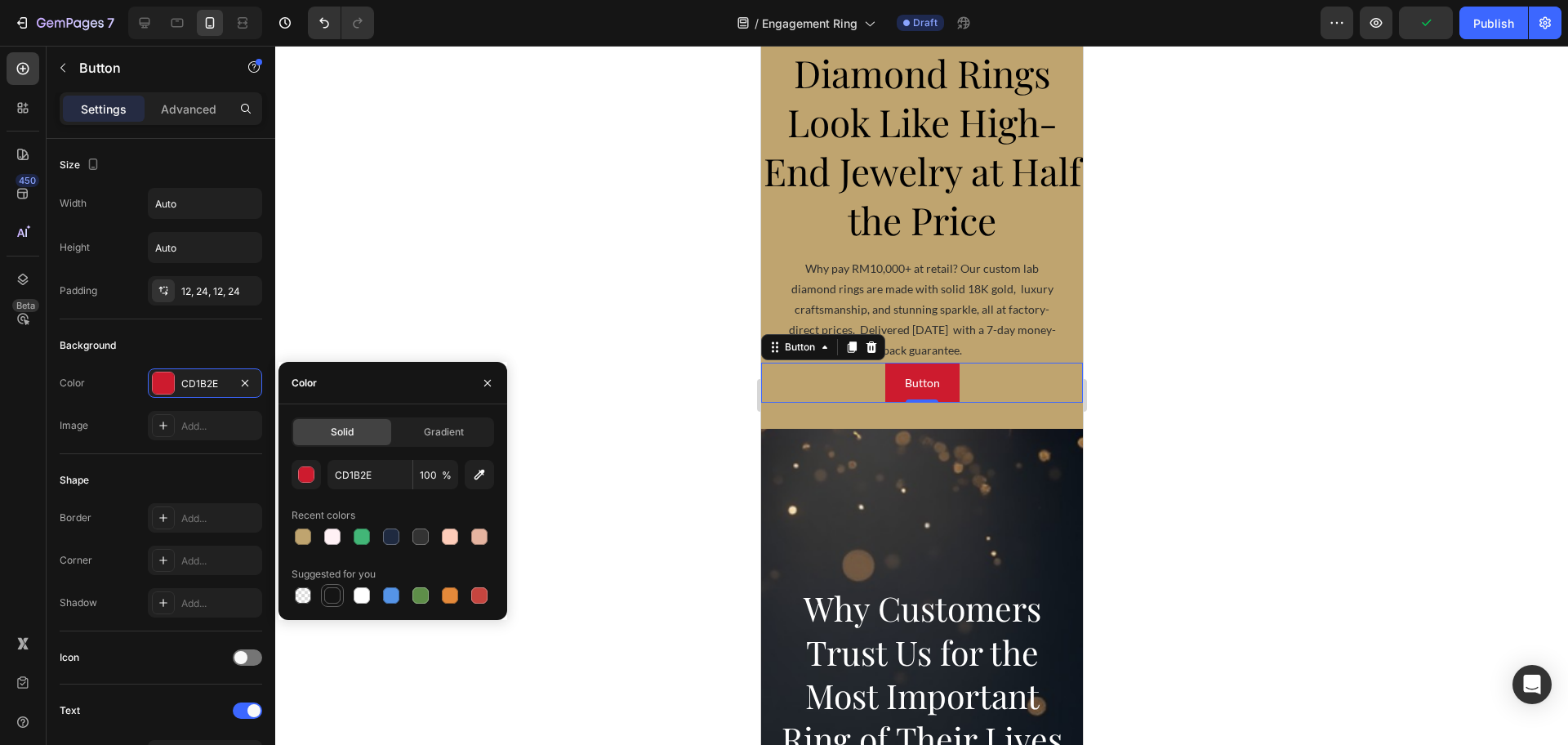
click at [326, 599] on div at bounding box center [332, 595] width 16 height 16
type input "151515"
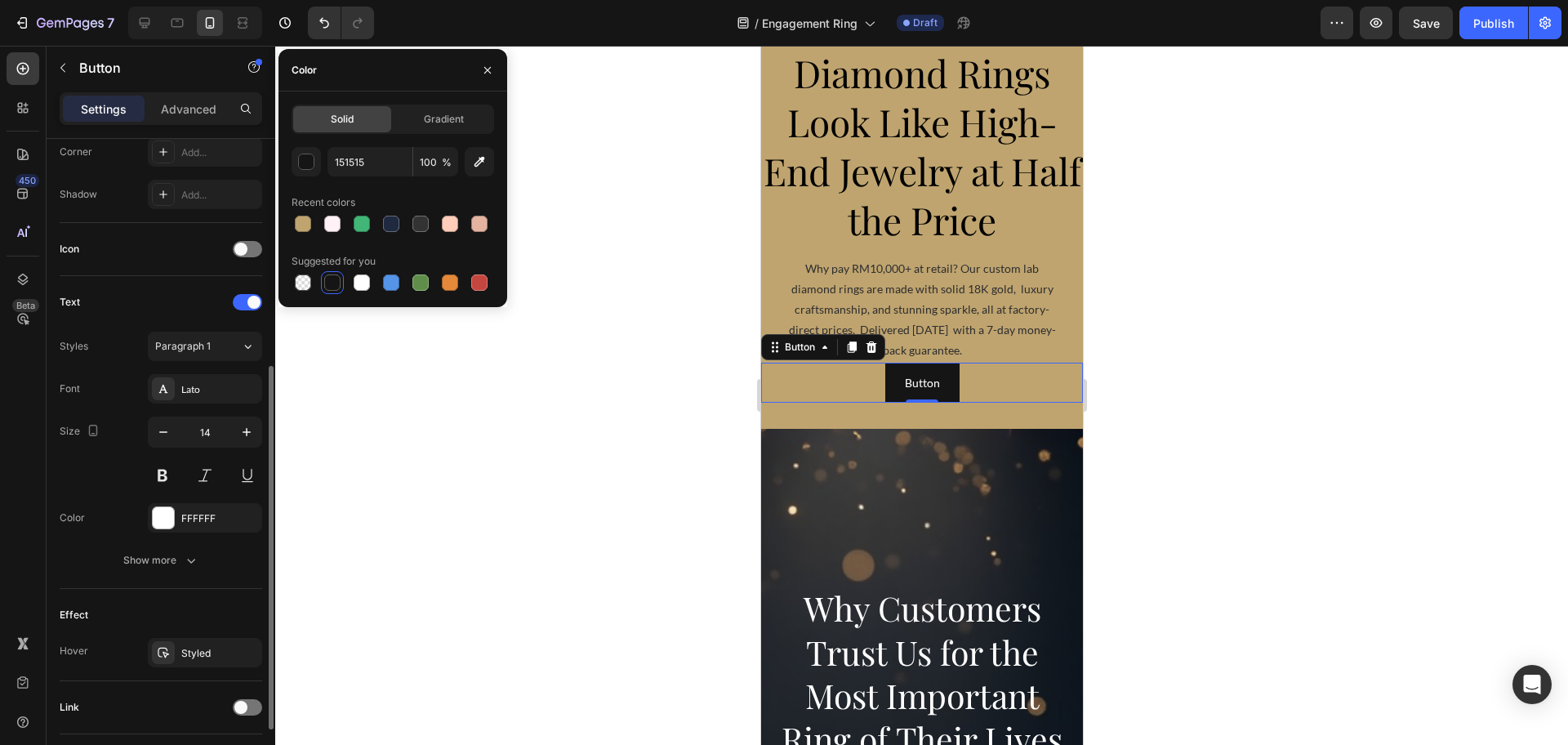
scroll to position [518, 0]
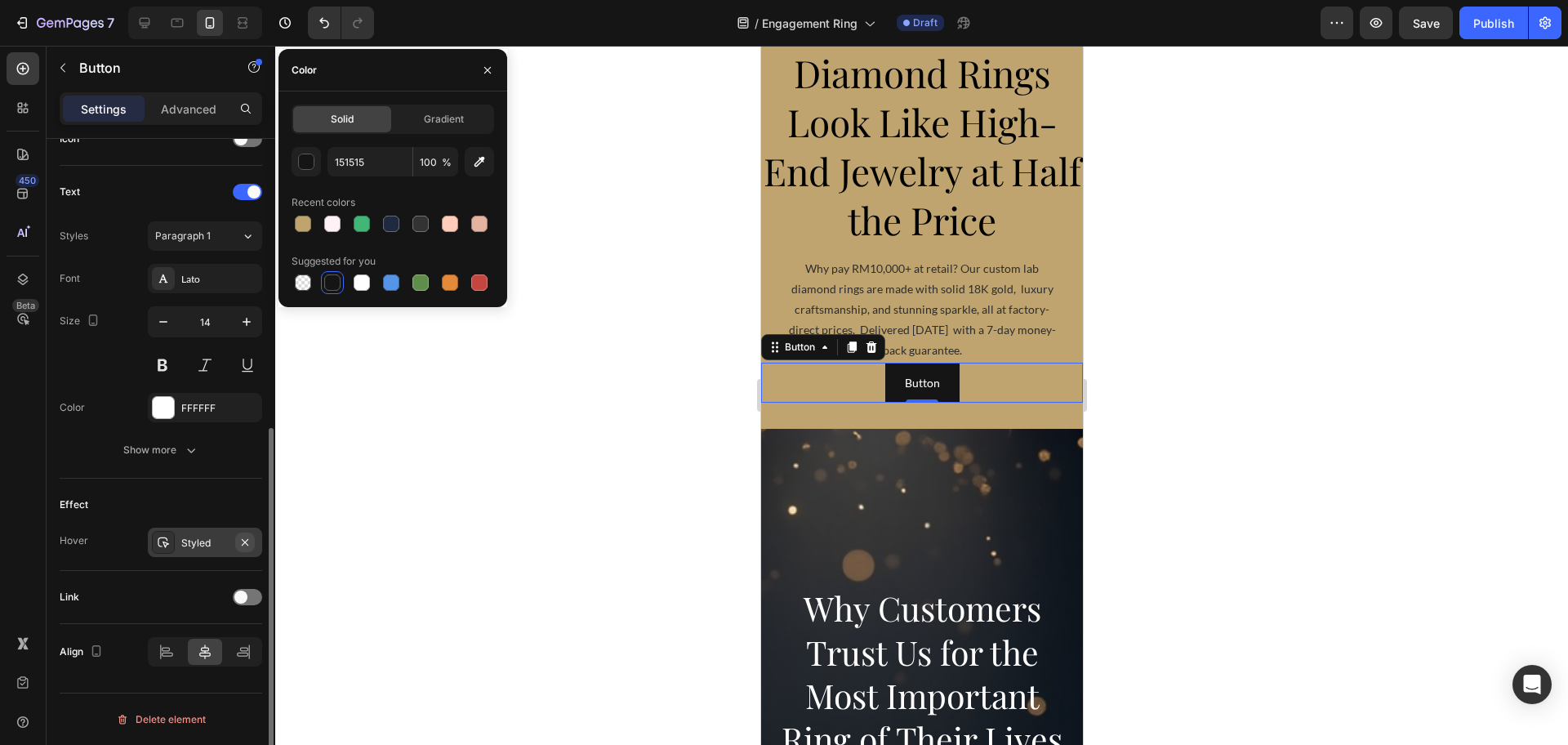
click at [243, 543] on icon "button" at bounding box center [245, 542] width 13 height 13
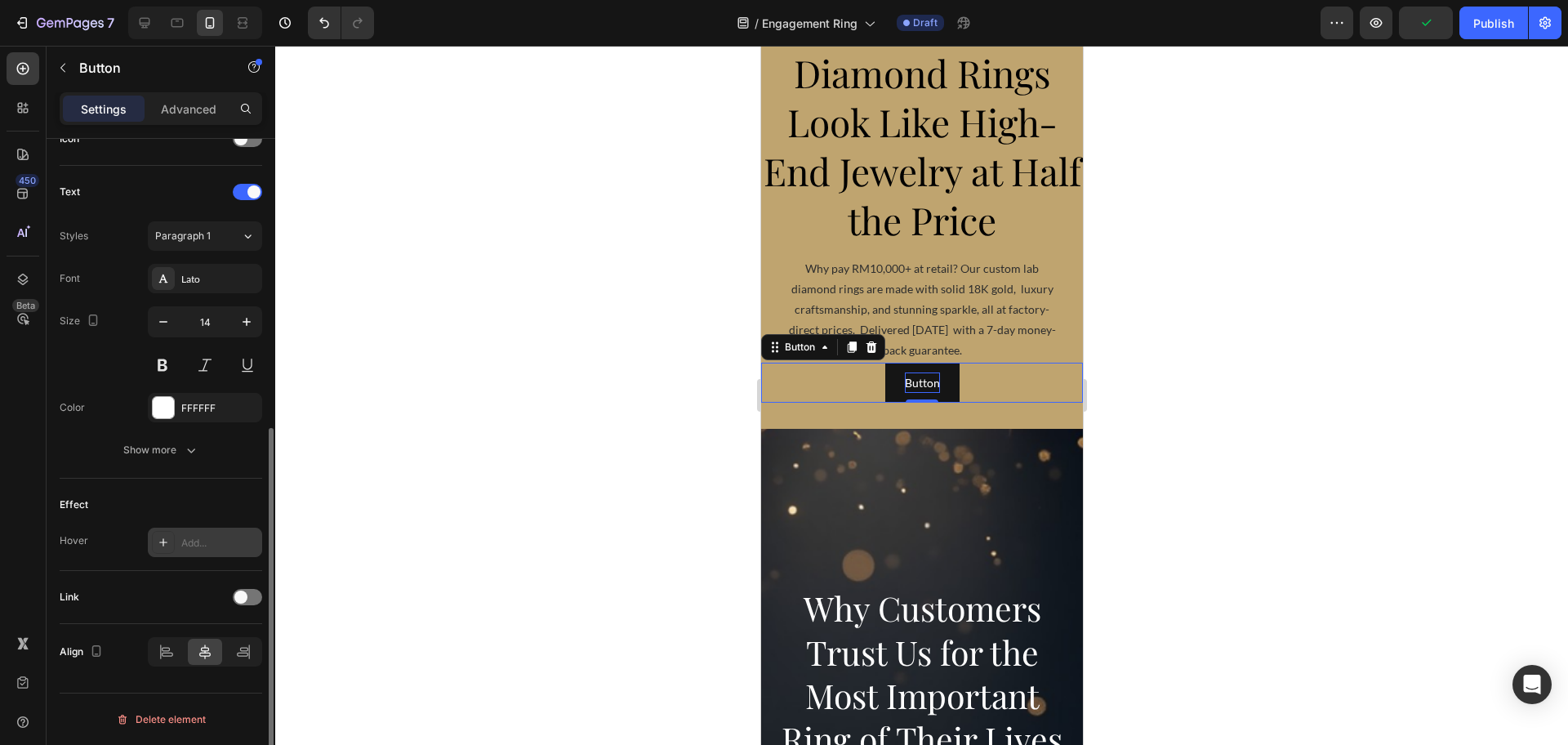
click at [908, 384] on p "Button" at bounding box center [921, 382] width 35 height 21
click at [883, 363] on button "Browse" at bounding box center [921, 382] width 77 height 40
click at [867, 392] on button "Browse Rings" at bounding box center [920, 382] width 108 height 40
click at [245, 592] on span at bounding box center [240, 597] width 13 height 13
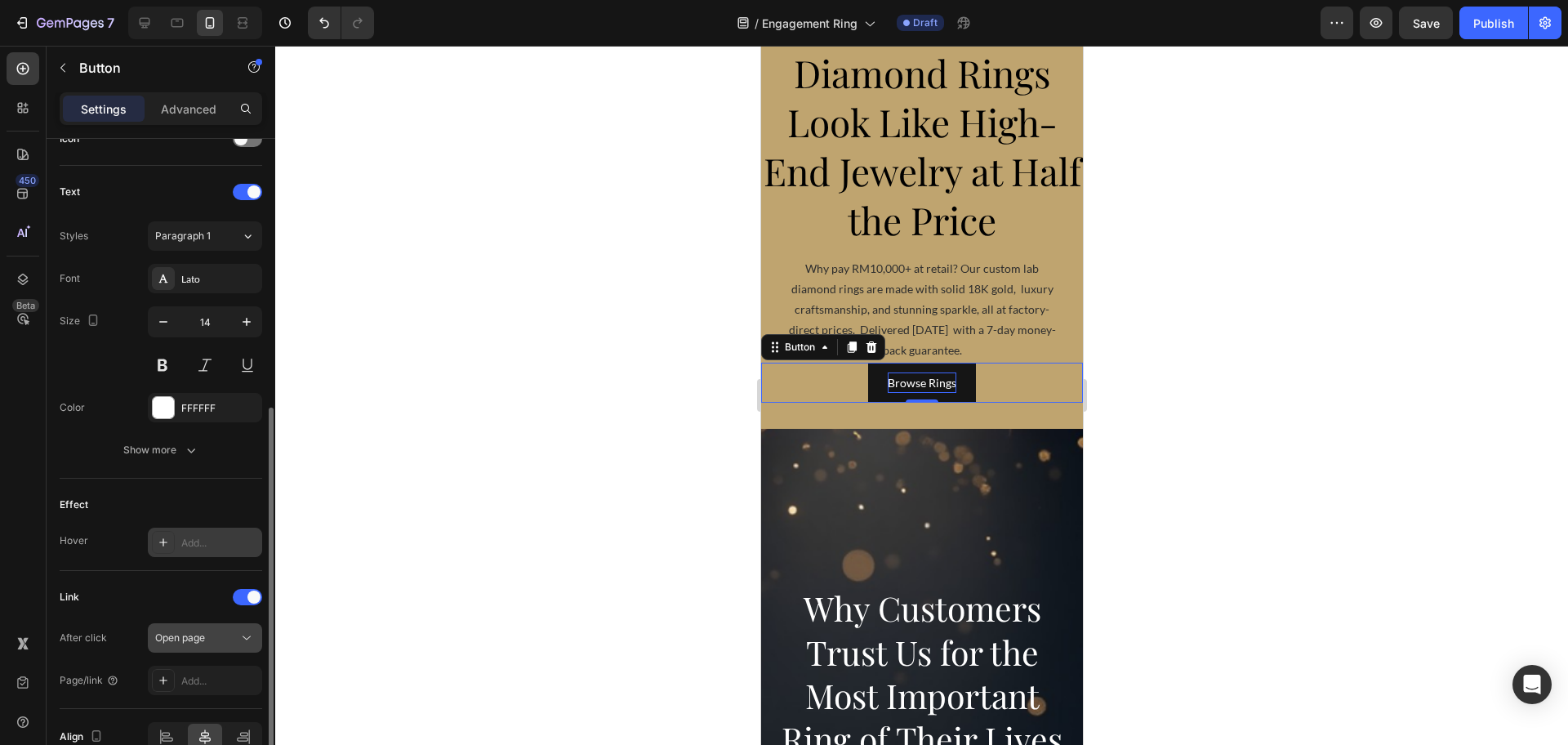
click at [226, 649] on button "Open page" at bounding box center [205, 638] width 115 height 29
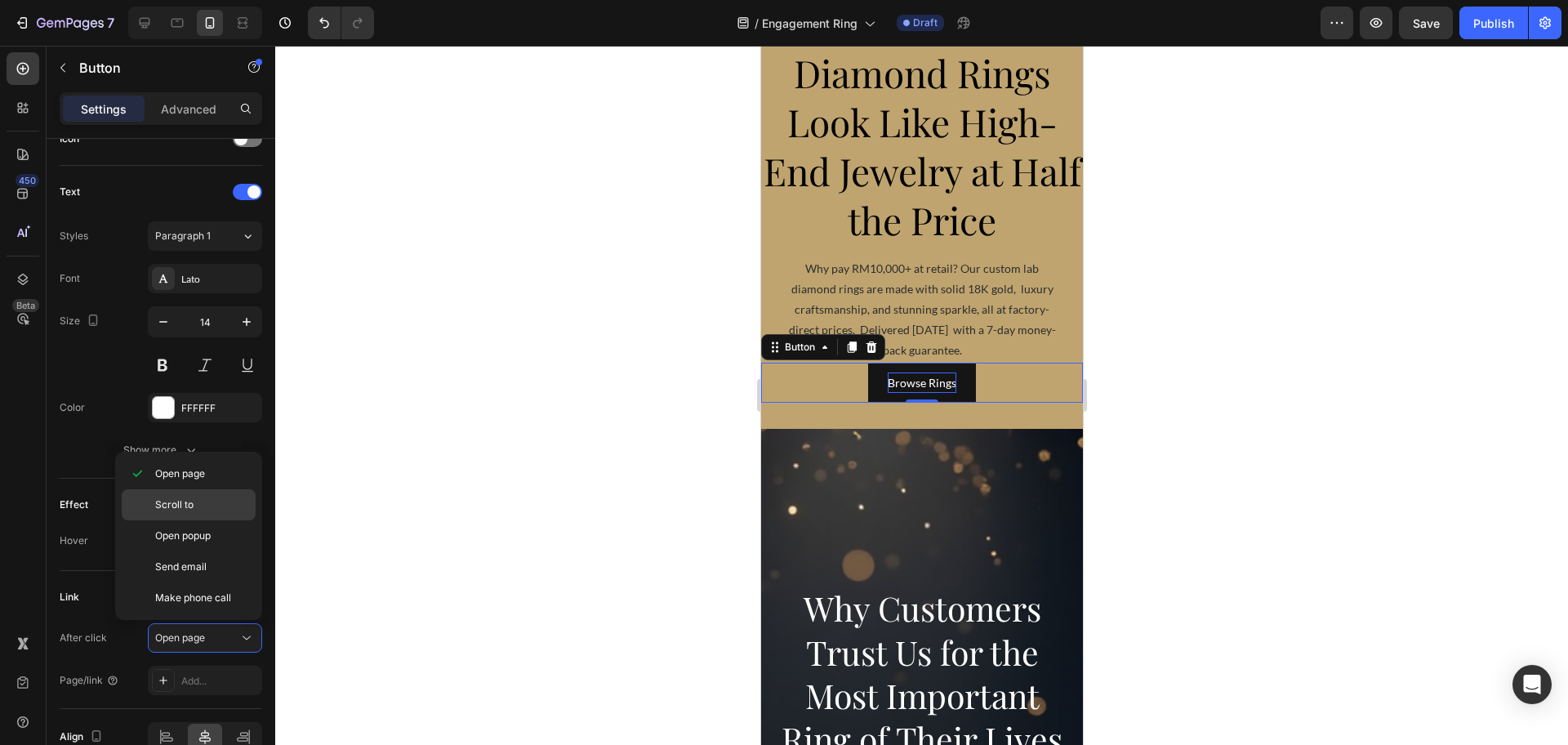
click at [208, 498] on p "Scroll to" at bounding box center [201, 505] width 93 height 15
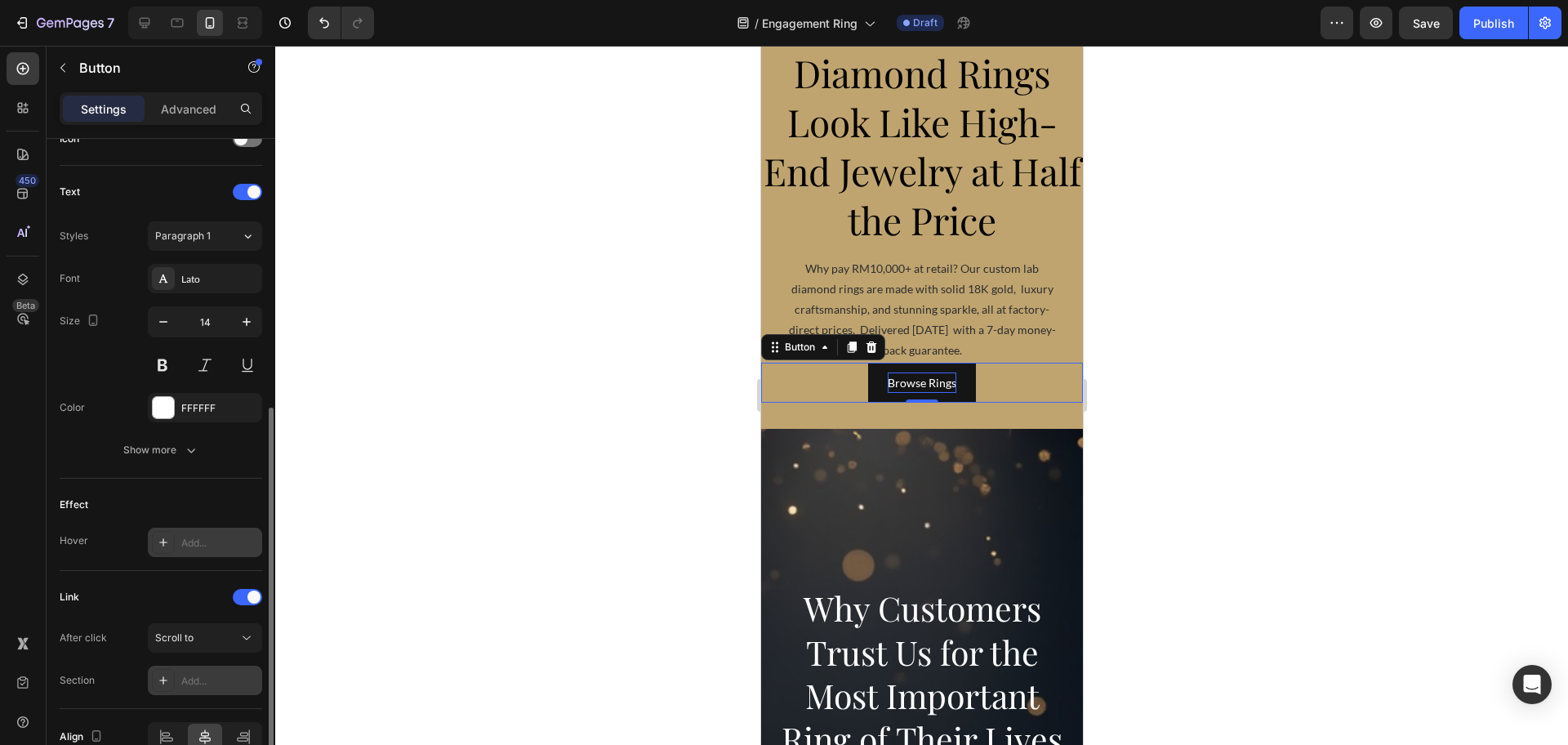
click at [220, 677] on div "Add..." at bounding box center [220, 680] width 77 height 15
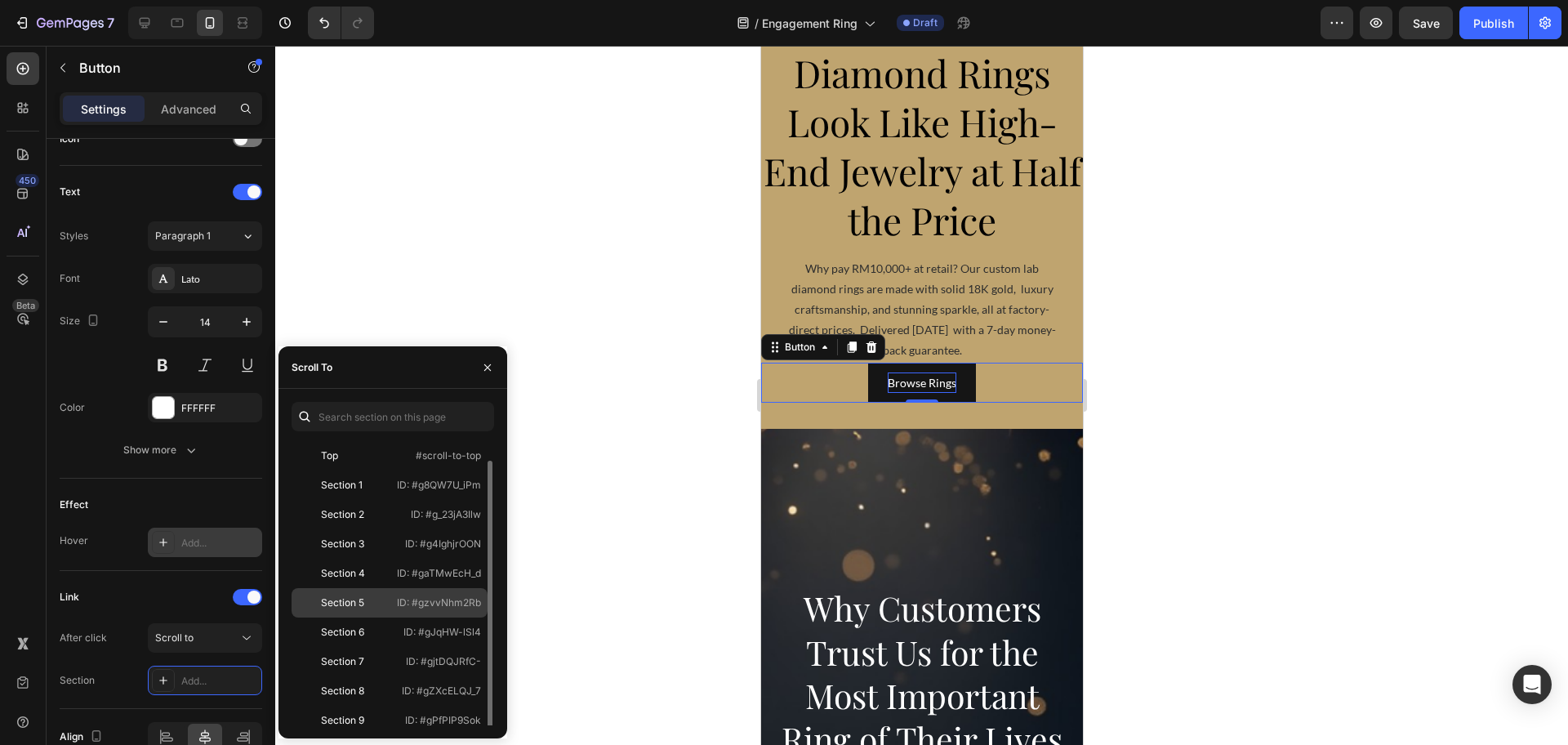
scroll to position [9, 0]
click at [377, 711] on div "Section 9" at bounding box center [345, 711] width 95 height 15
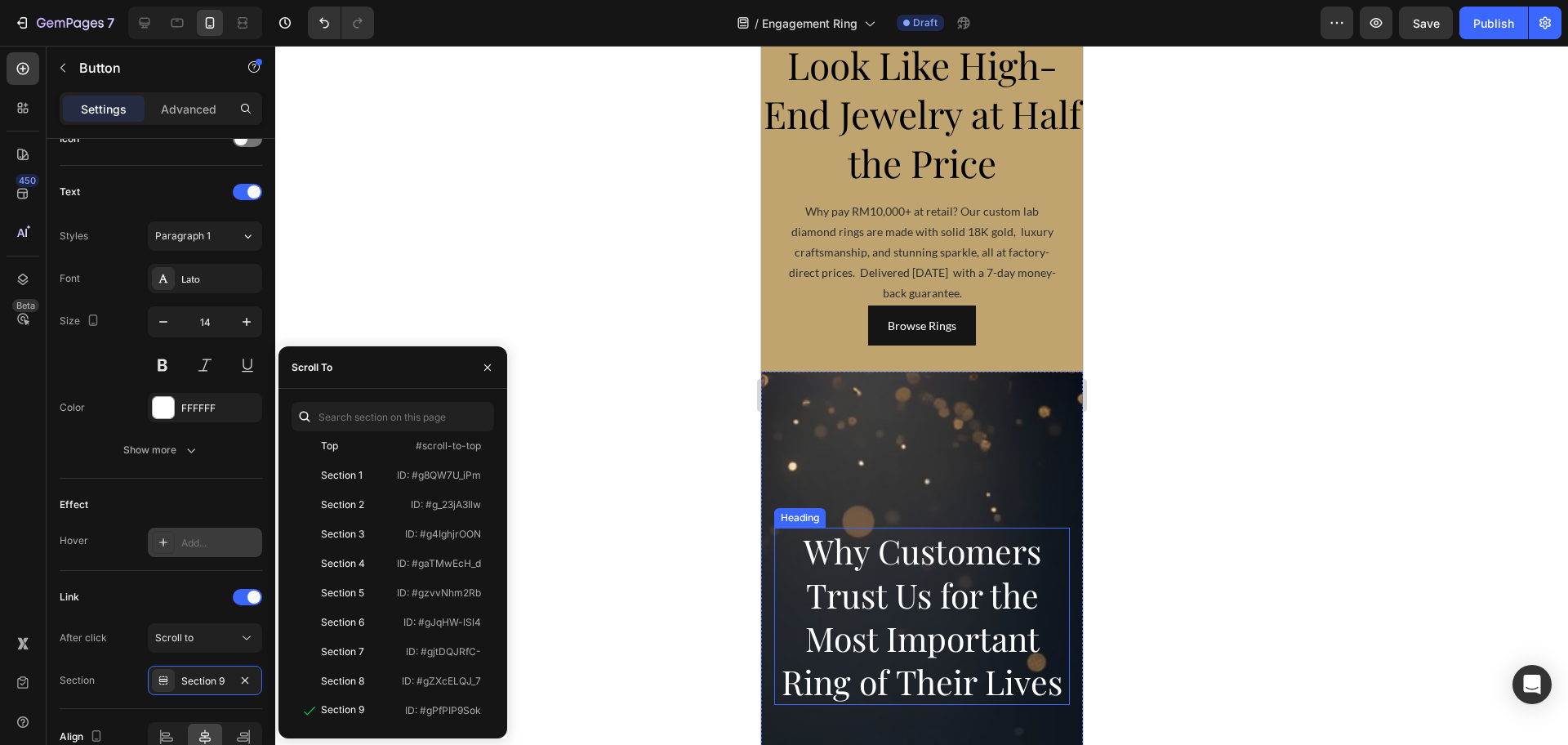
scroll to position [0, 0]
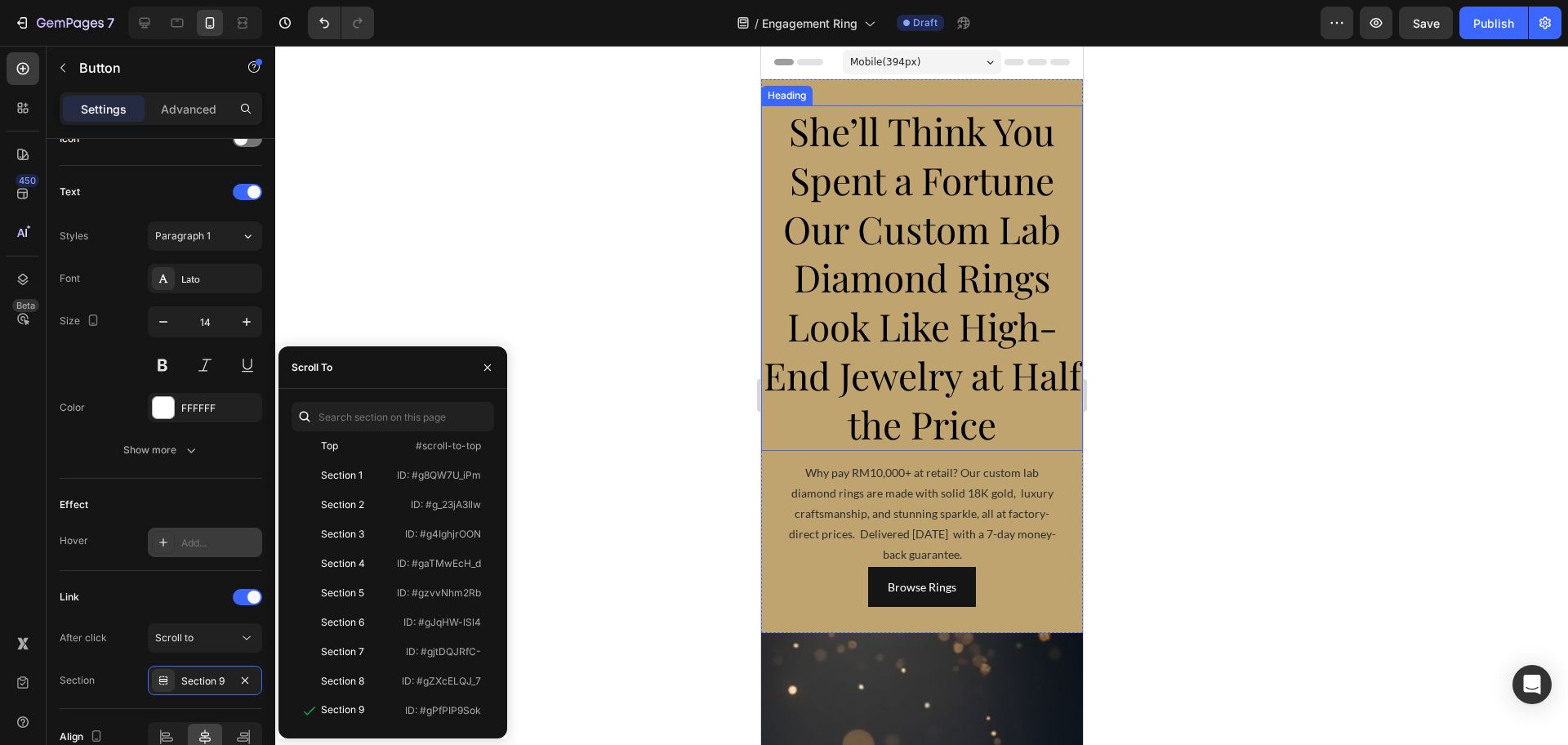
click at [910, 425] on span "Our Custom Lab Diamond Rings Look Like High-End Jewelry at Half the Price" at bounding box center [921, 326] width 318 height 245
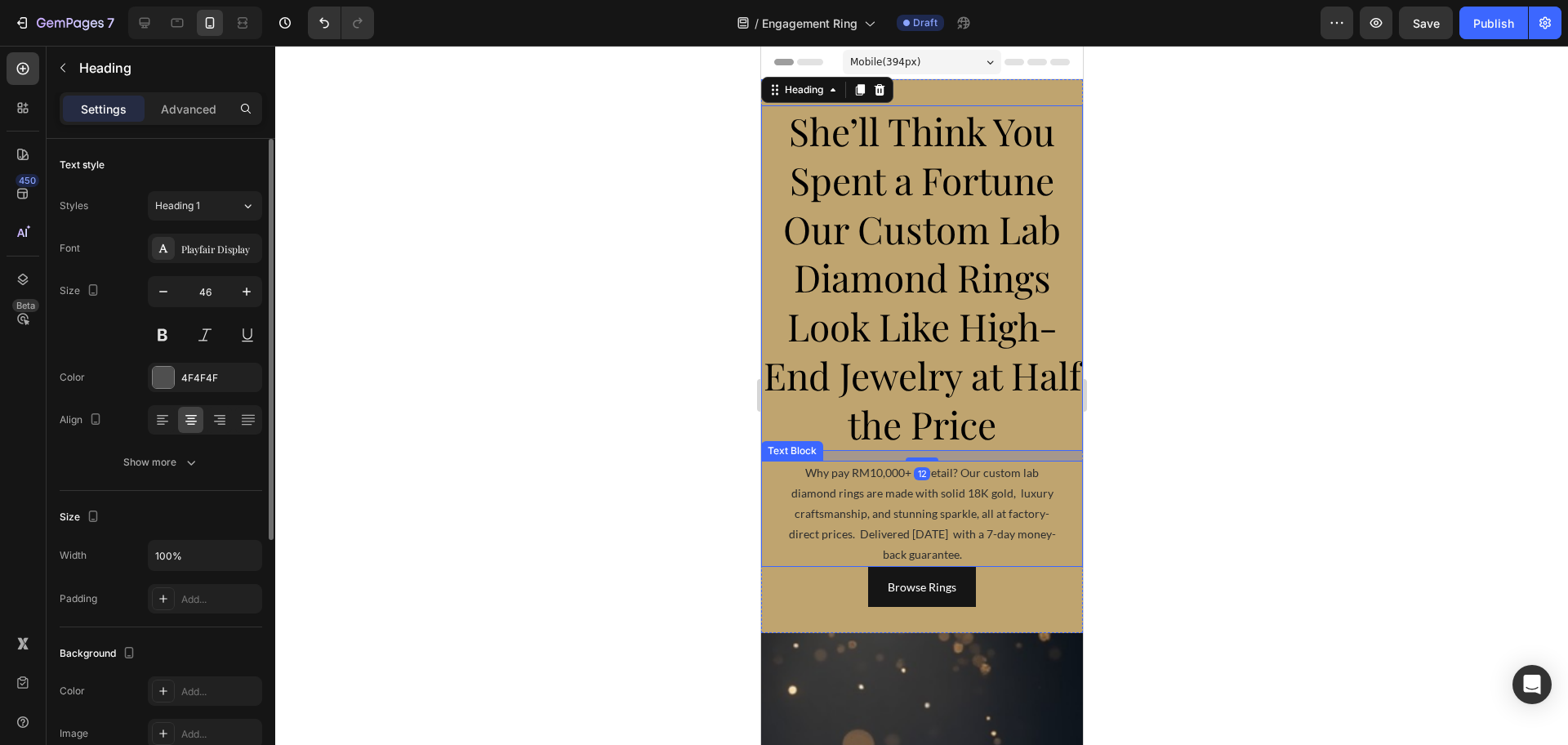
click at [914, 506] on p "Why pay RM10,000+ at retail? Our custom lab diamond rings are made with solid 1…" at bounding box center [921, 513] width 279 height 102
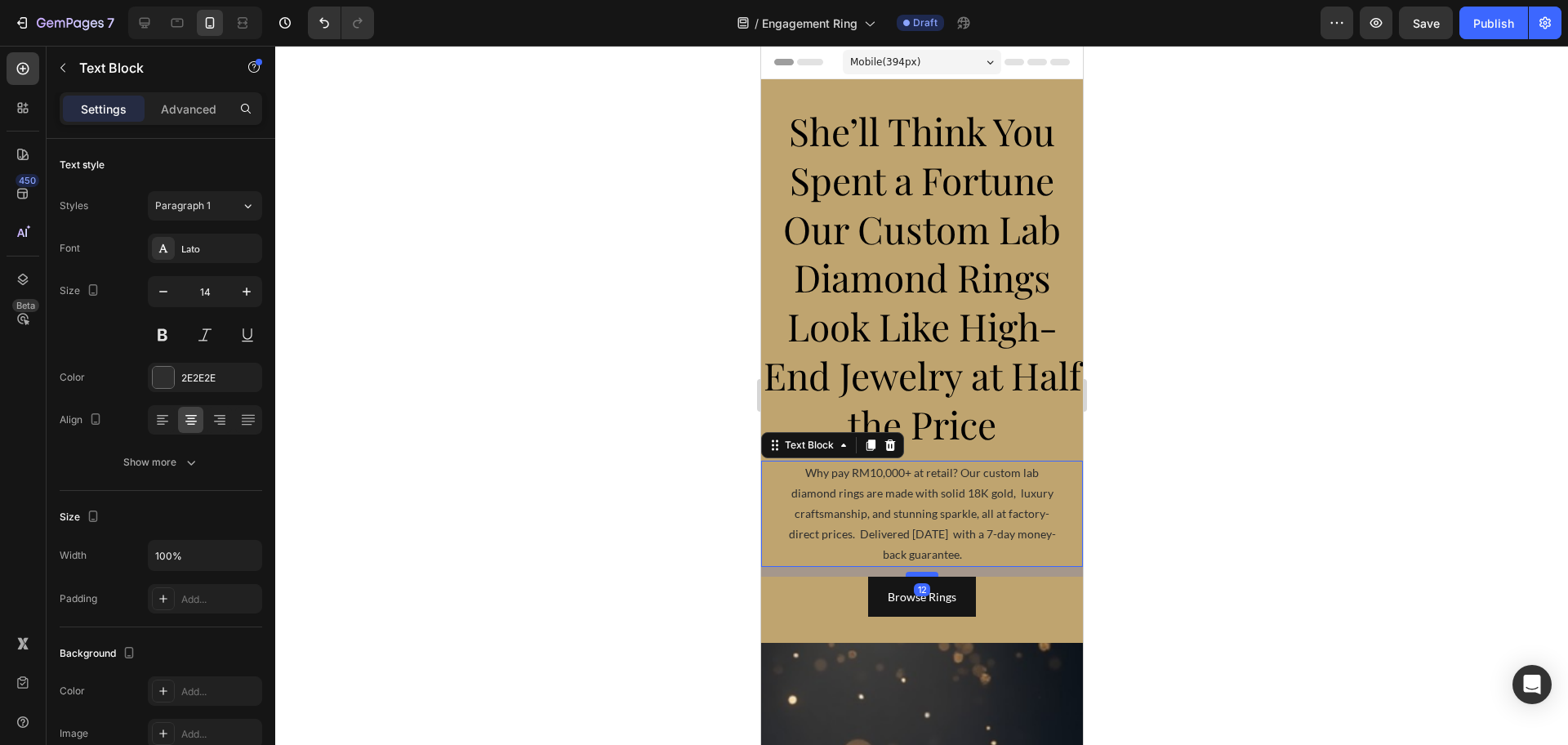
drag, startPoint x: 917, startPoint y: 562, endPoint x: 917, endPoint y: 573, distance: 11.0
click at [917, 573] on div at bounding box center [921, 574] width 33 height 5
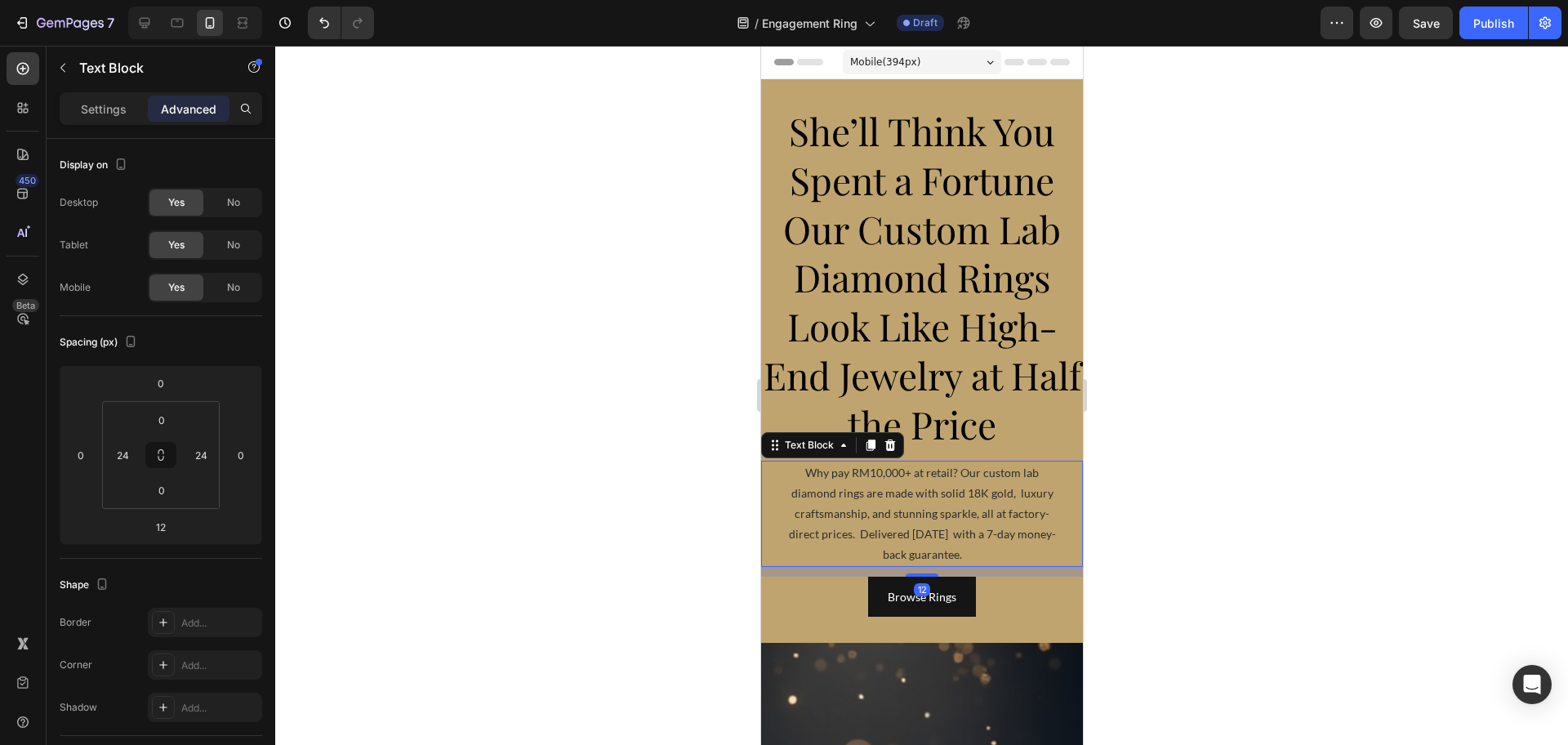
click at [1168, 551] on div at bounding box center [921, 395] width 1292 height 699
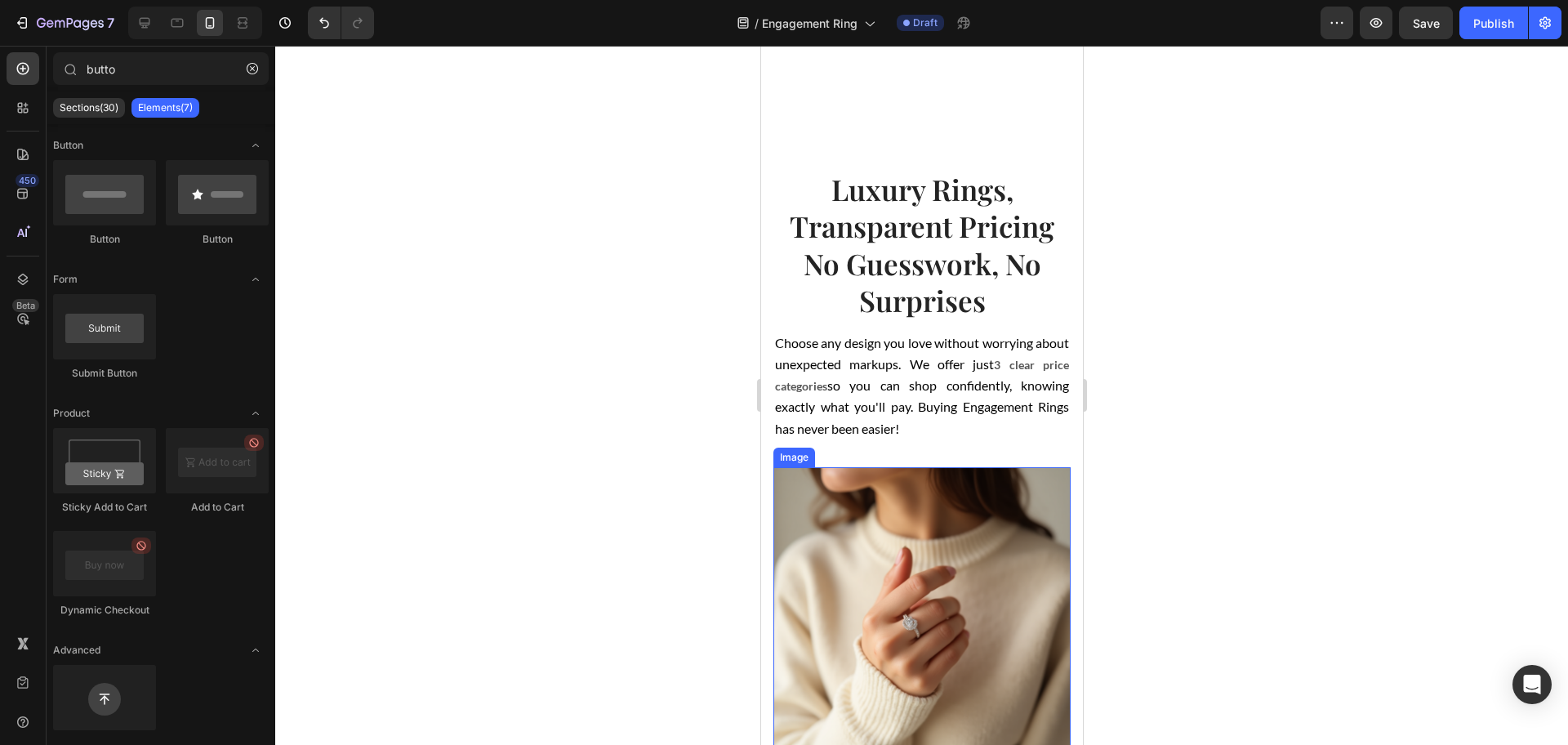
scroll to position [1123, 0]
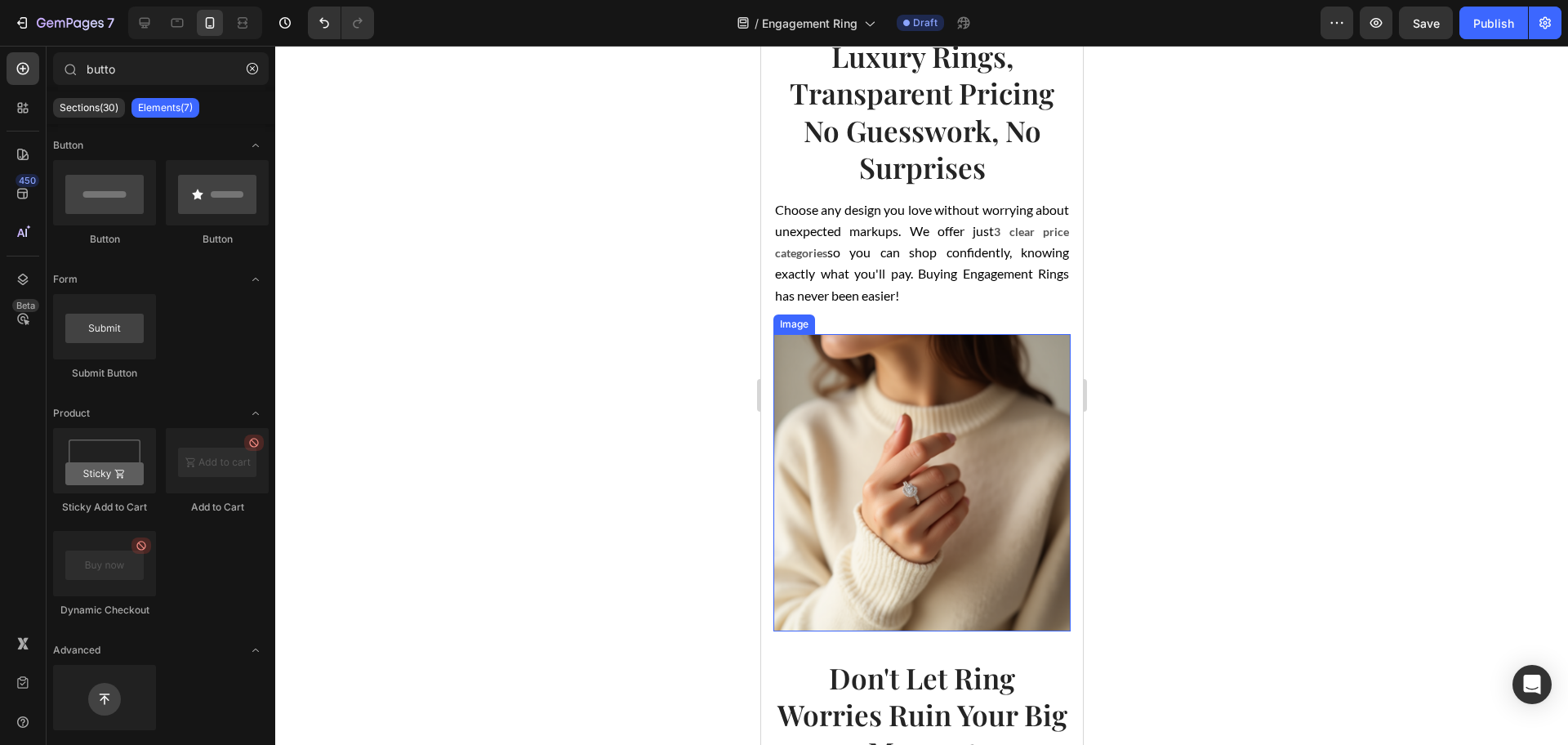
click at [919, 468] on img at bounding box center [920, 482] width 297 height 297
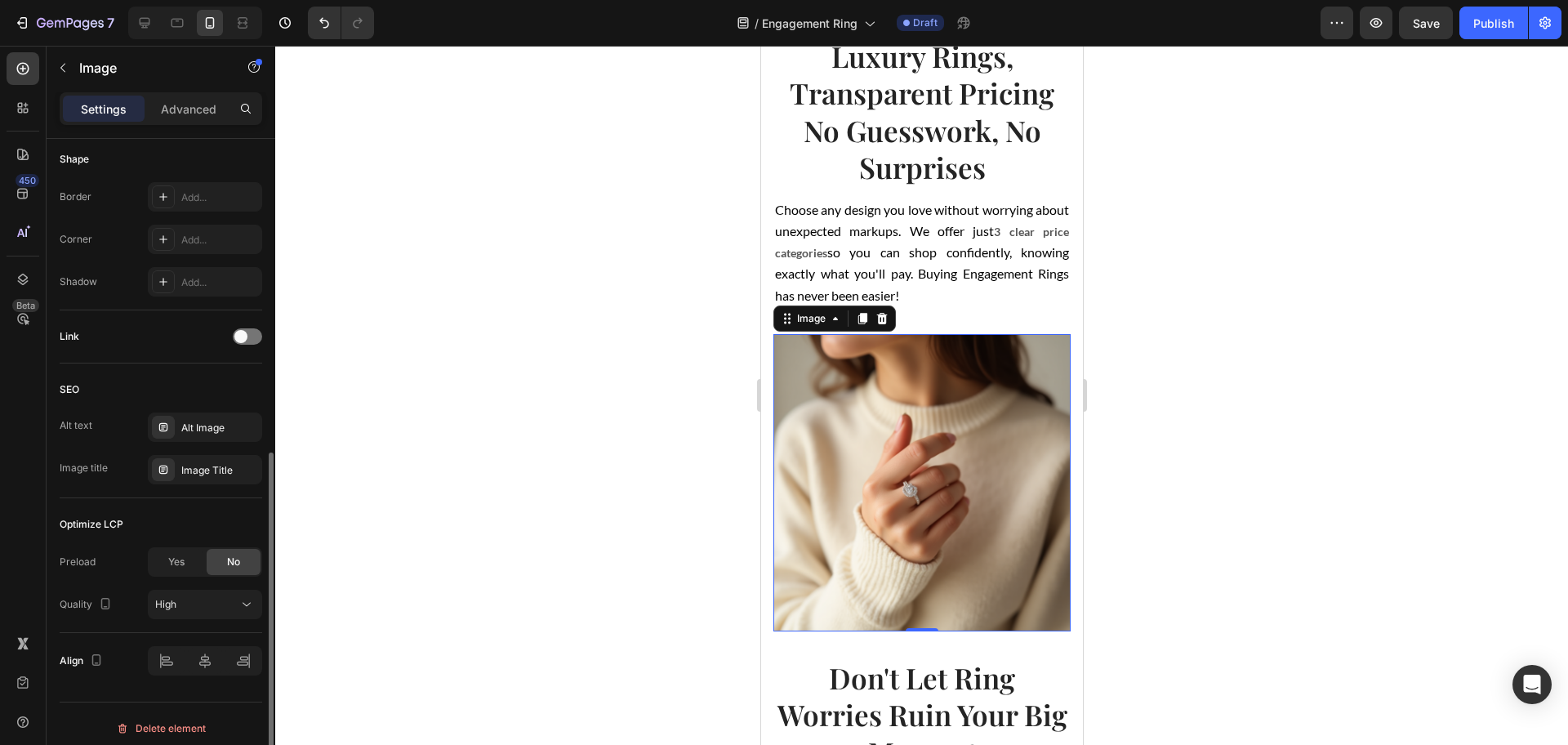
scroll to position [622, 0]
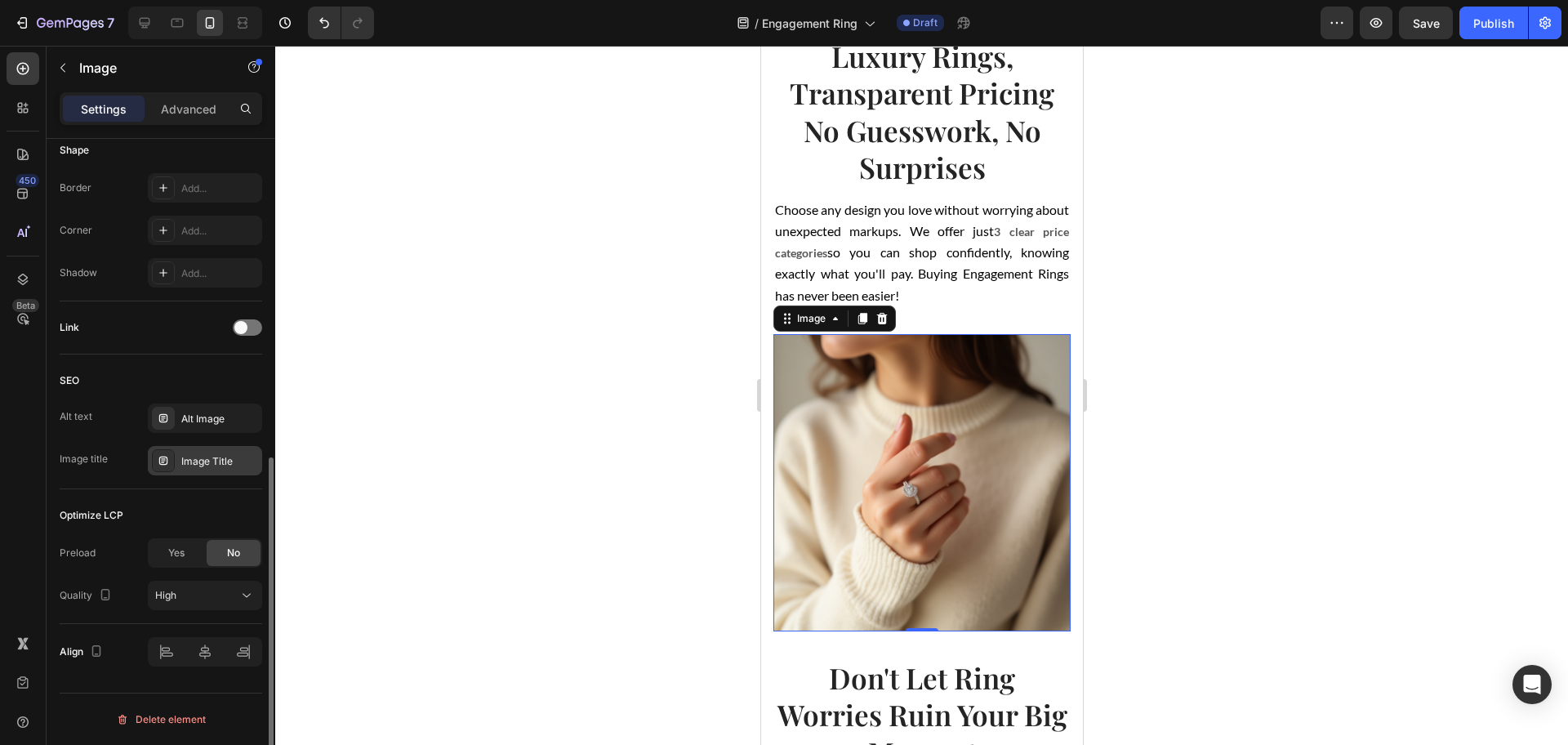
click at [188, 456] on div "Image Title" at bounding box center [220, 461] width 77 height 15
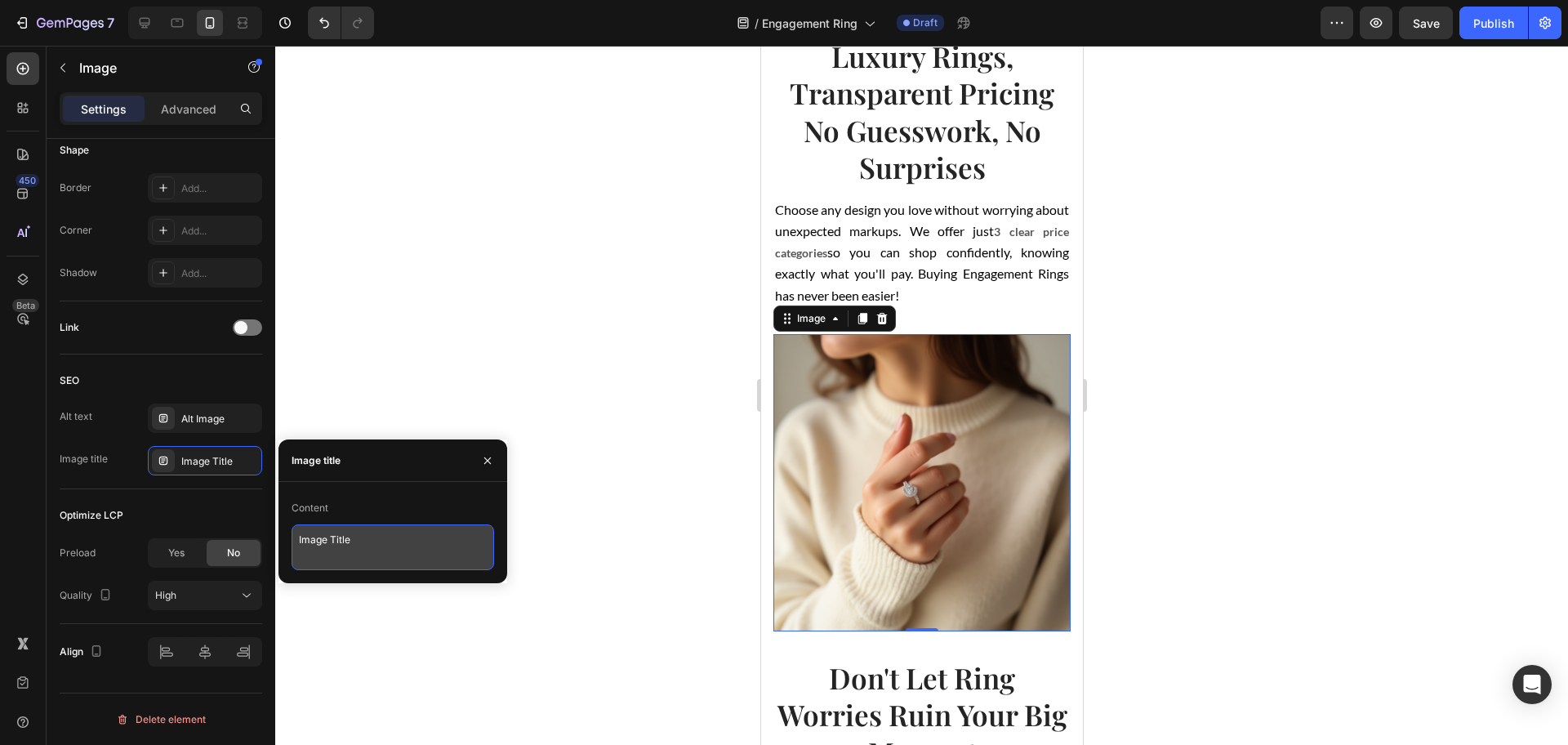
click at [397, 541] on textarea "Image Title" at bounding box center [393, 547] width 202 height 46
type textarea "Luxury Rings Close Ups"
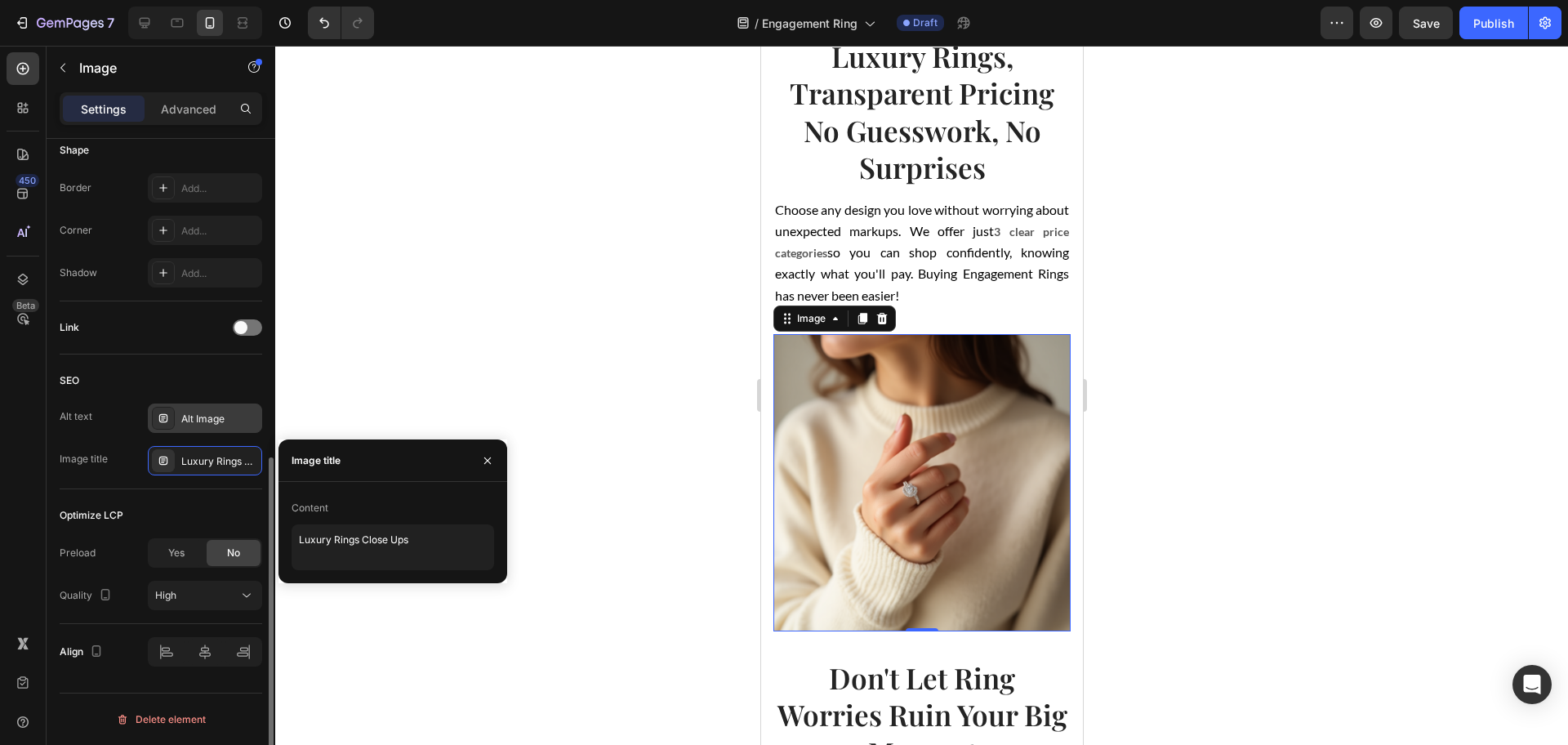
click at [202, 420] on div "Alt Image" at bounding box center [220, 419] width 77 height 15
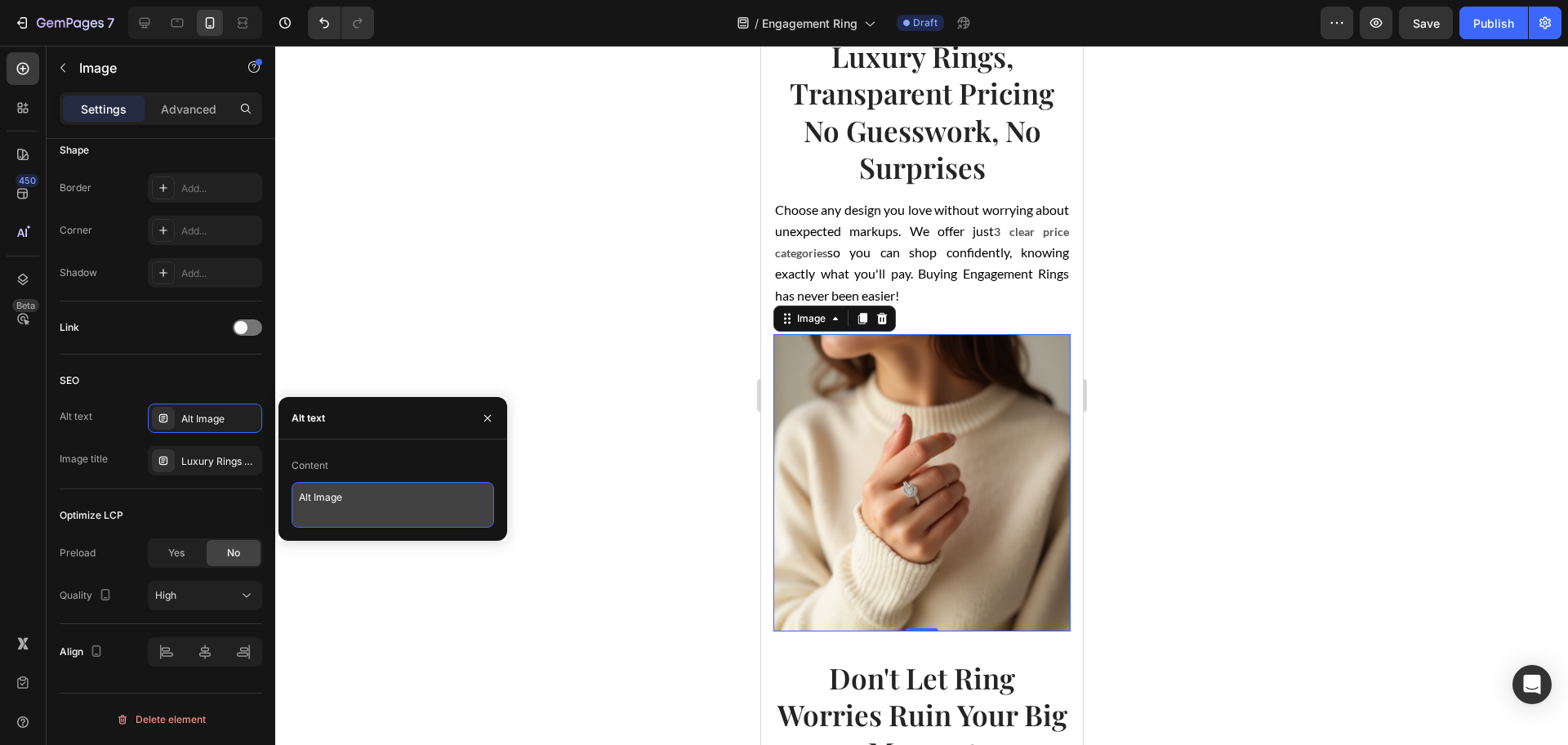
click at [359, 499] on textarea "Alt Image" at bounding box center [393, 505] width 202 height 46
paste textarea "Custom Lab Diamond Ring – High-End Look at Half the Pric"
type textarea "Custom Lab Diamond Ring – High-End Look at Half the Price"
click at [911, 437] on img at bounding box center [920, 482] width 297 height 297
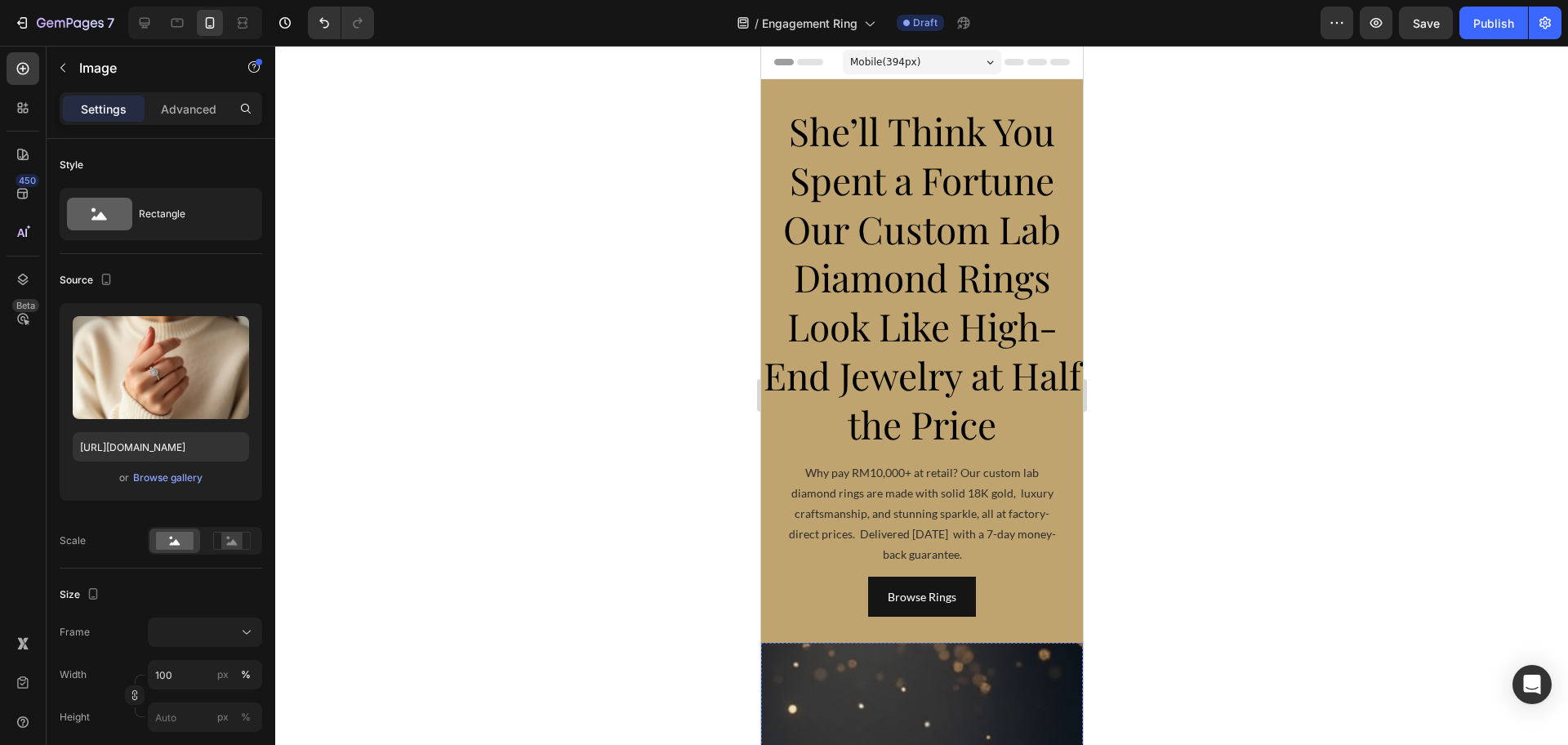
scroll to position [408, 0]
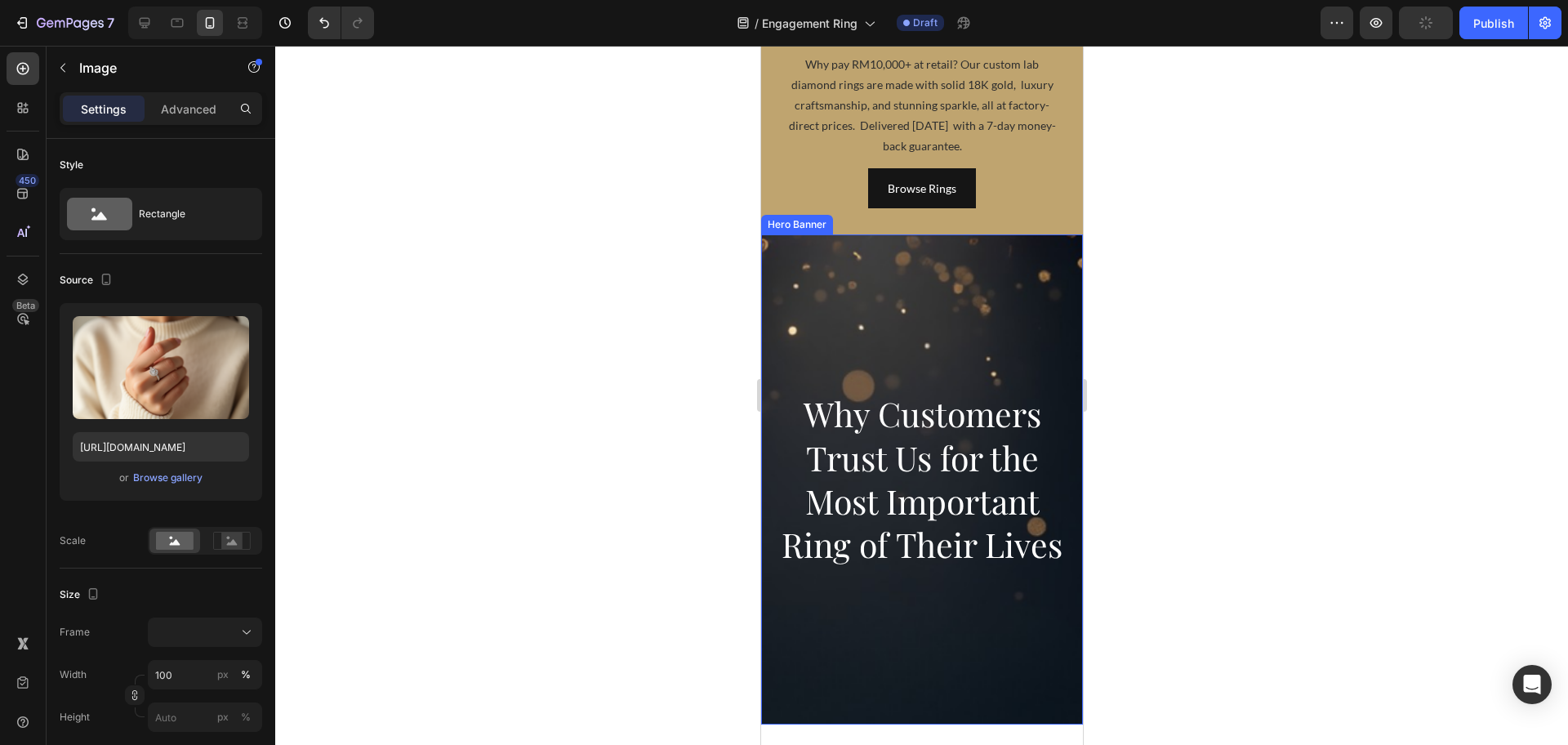
click at [896, 310] on div "Background Image" at bounding box center [921, 583] width 322 height 736
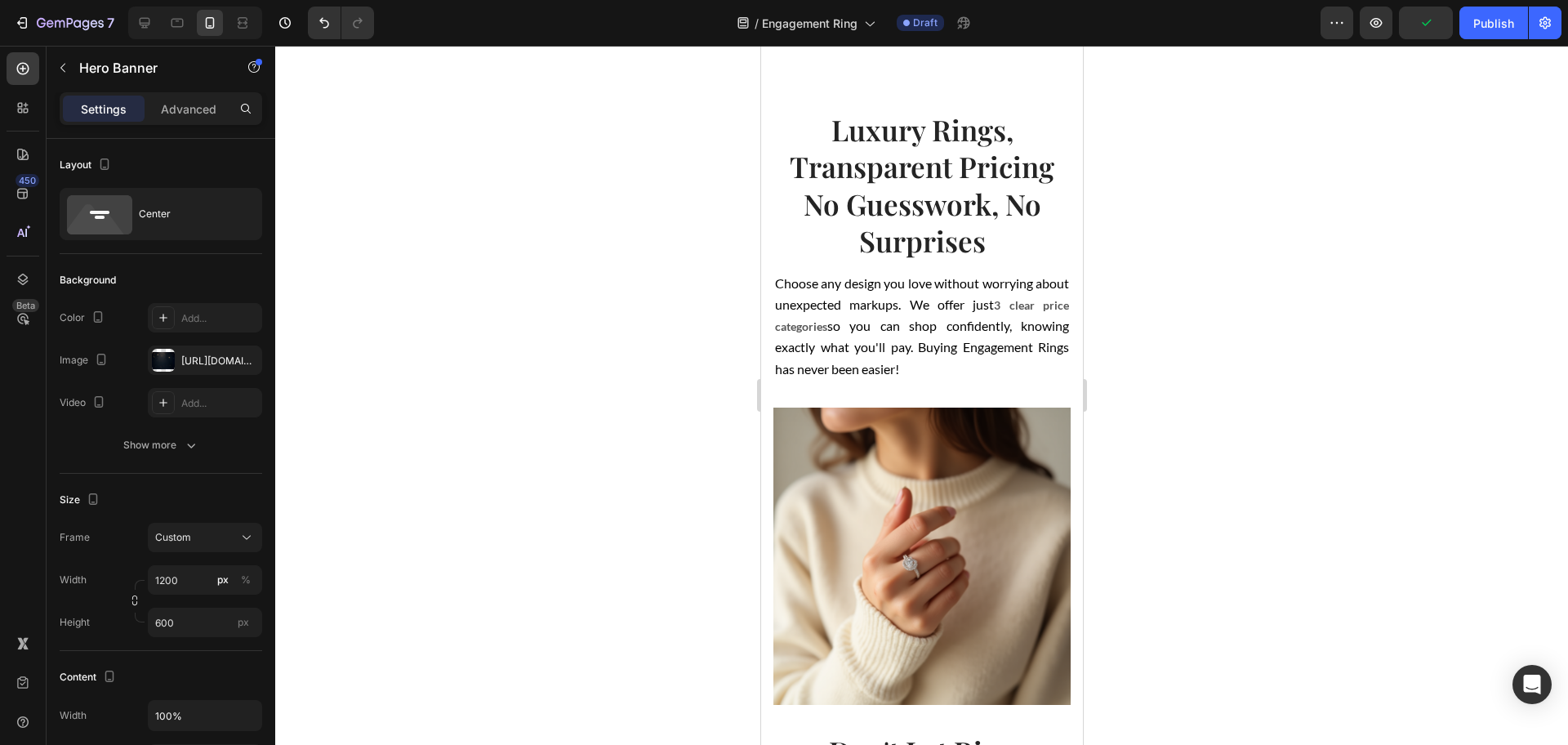
scroll to position [1327, 0]
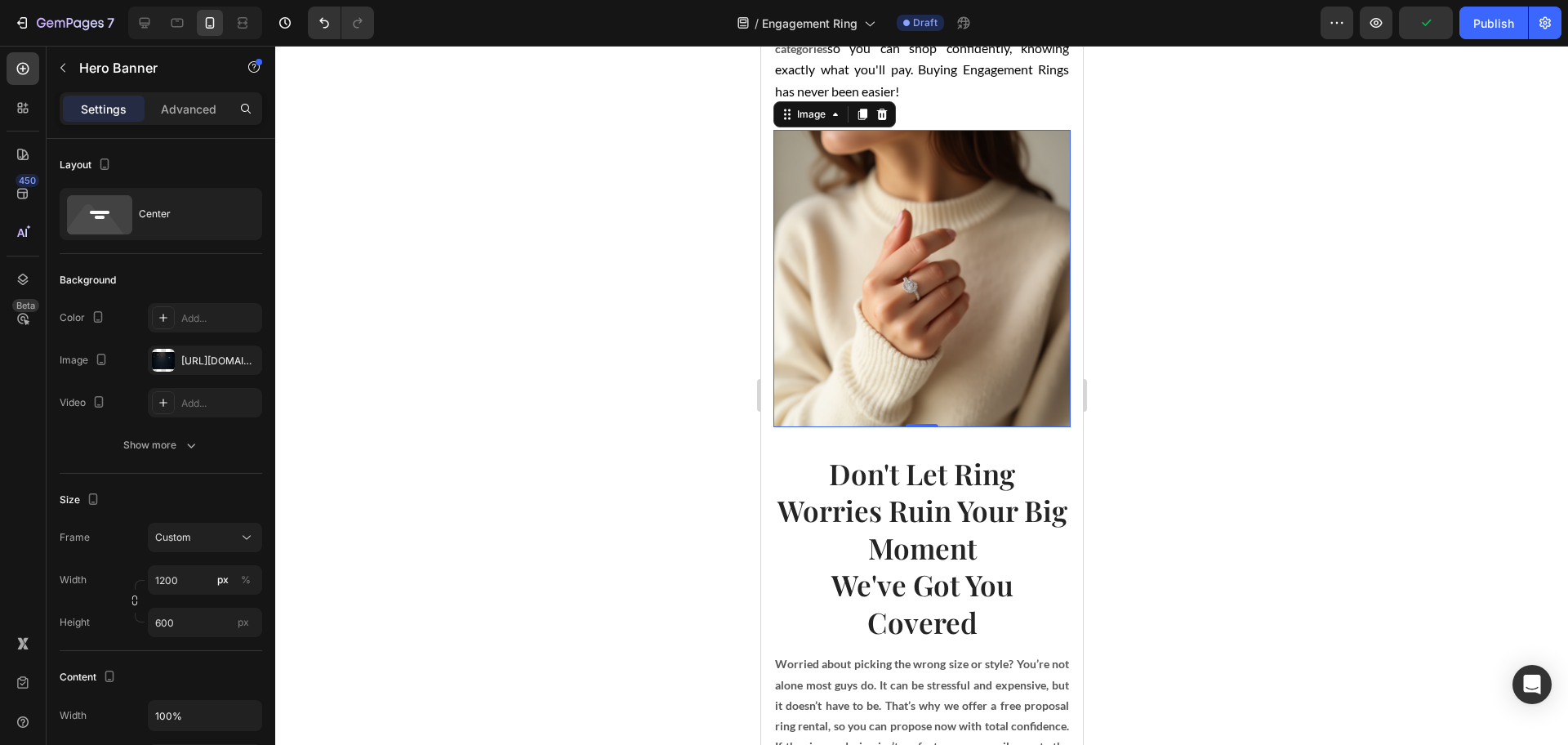
click at [855, 307] on img at bounding box center [920, 278] width 297 height 297
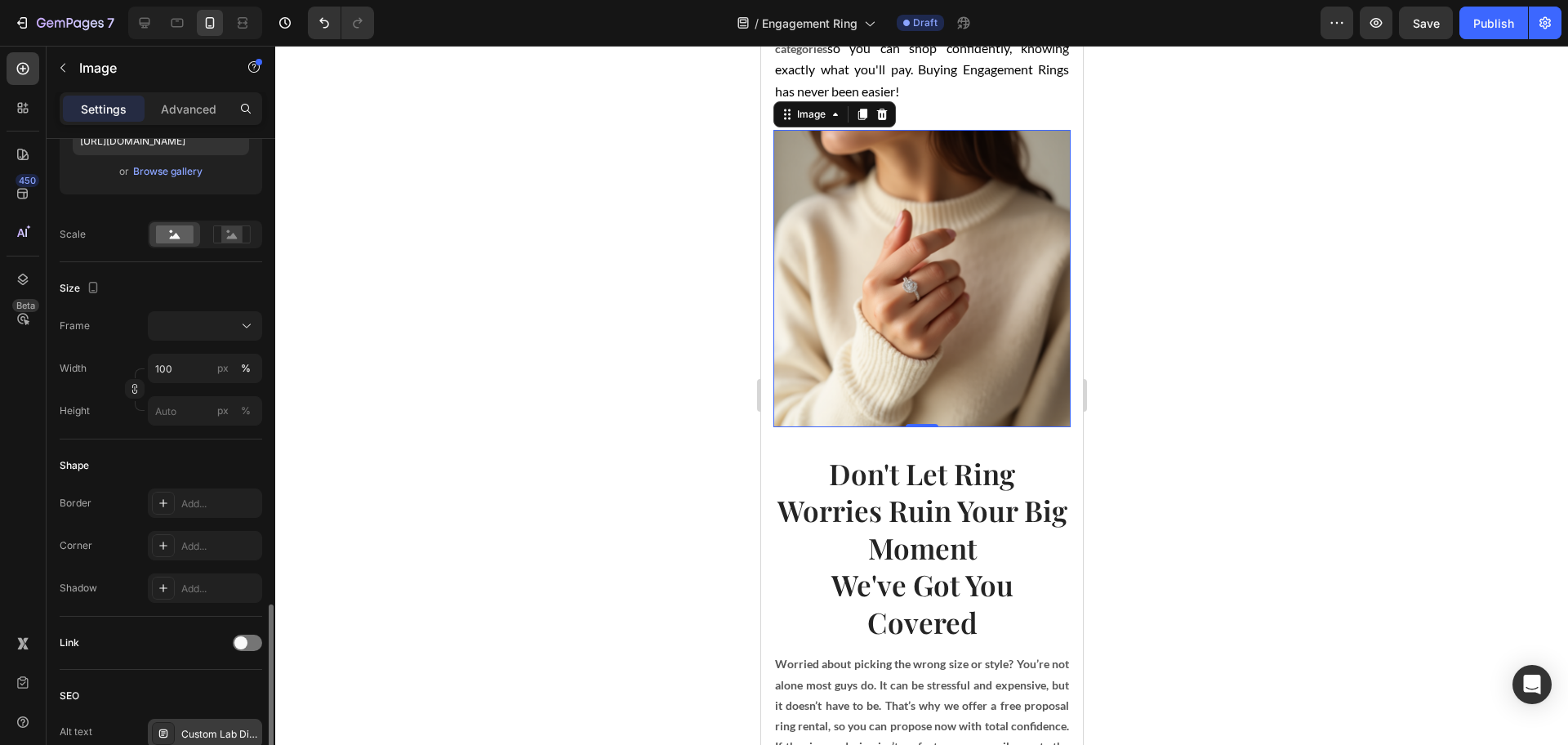
scroll to position [622, 0]
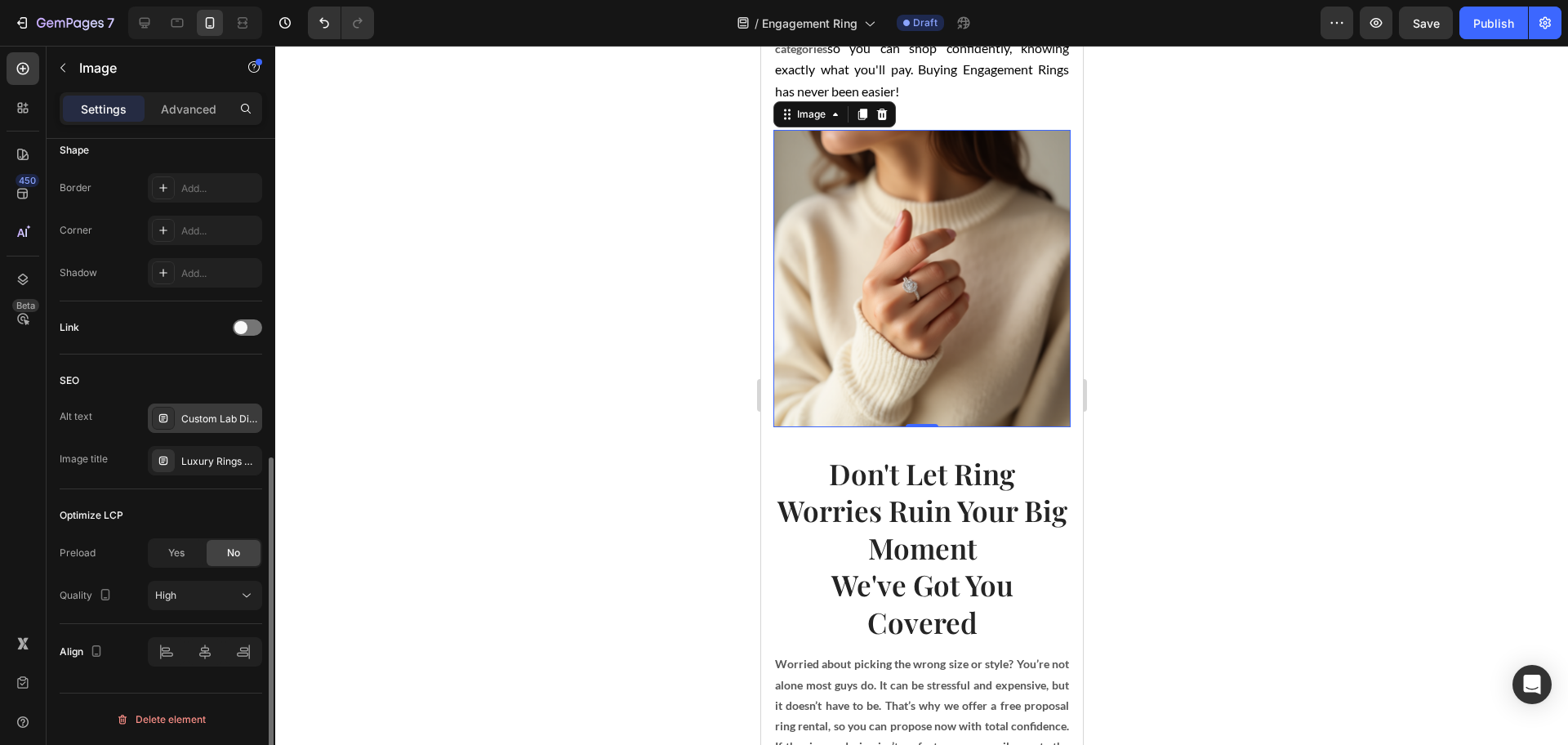
click at [204, 422] on div "Custom Lab Diamond Ring – High-End Look at Half the Price" at bounding box center [220, 419] width 77 height 15
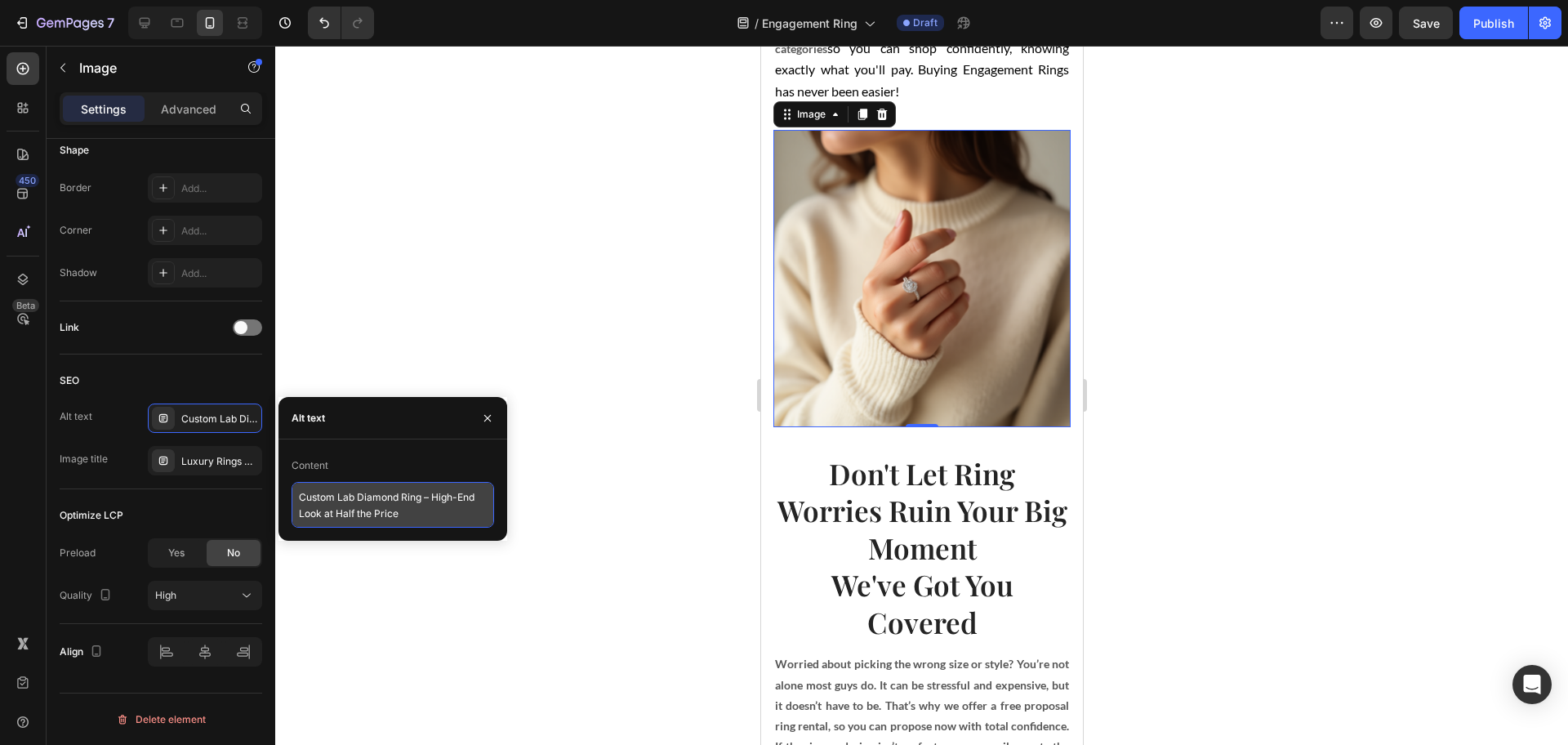
click at [443, 506] on textarea "Custom Lab Diamond Ring – High-End Look at Half the Price" at bounding box center [393, 505] width 202 height 46
paste textarea "Luxury Rings Close-Up – Elegant Lab Diamond"
type textarea "Luxury Rings Close-Up – Elegant Lab Diamond"
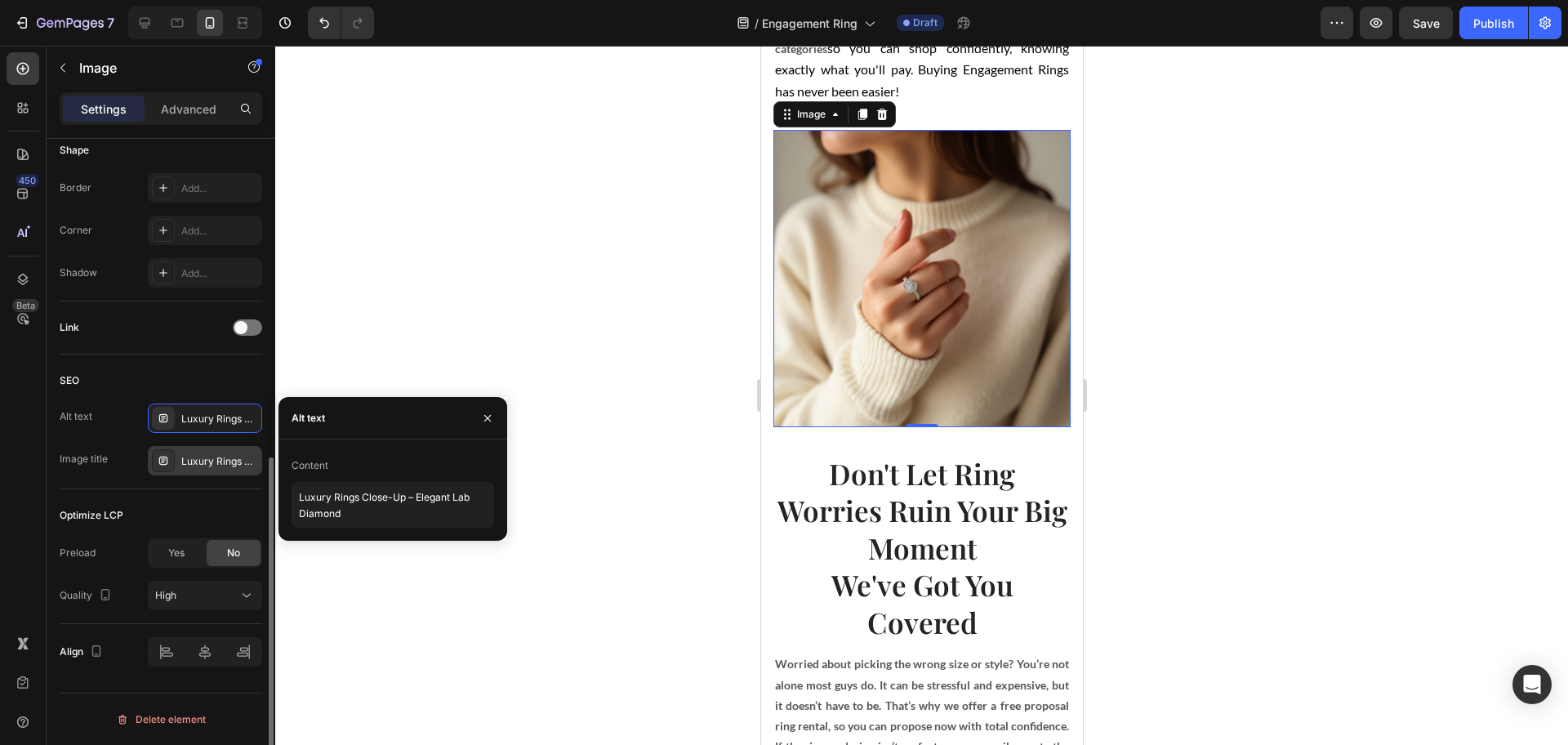
click at [194, 463] on div "Luxury Rings Close Ups" at bounding box center [220, 461] width 77 height 15
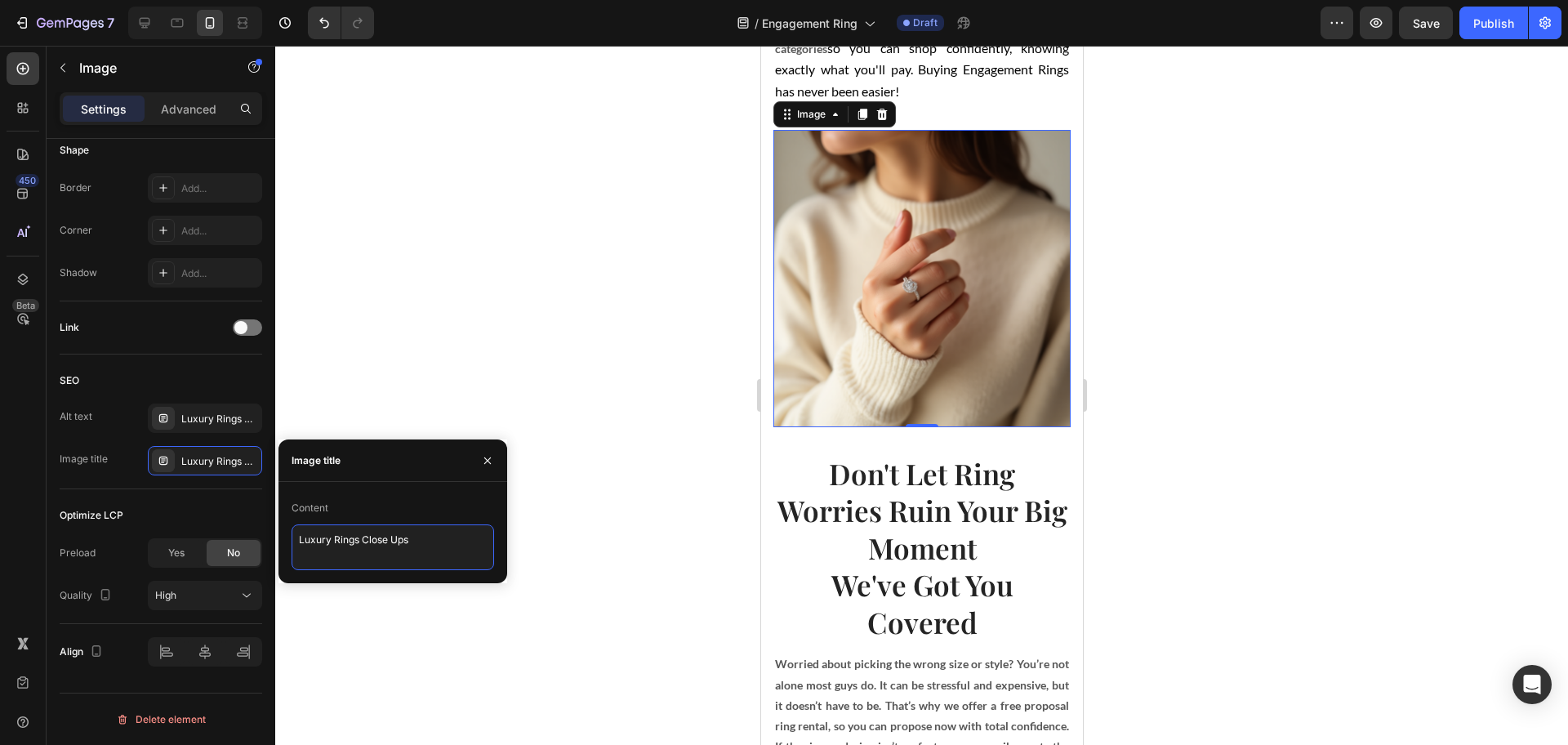
click at [363, 543] on textarea "Luxury Rings Close Ups" at bounding box center [393, 547] width 202 height 46
paste textarea "-Up"
type textarea "Luxury Rings Close-Up"
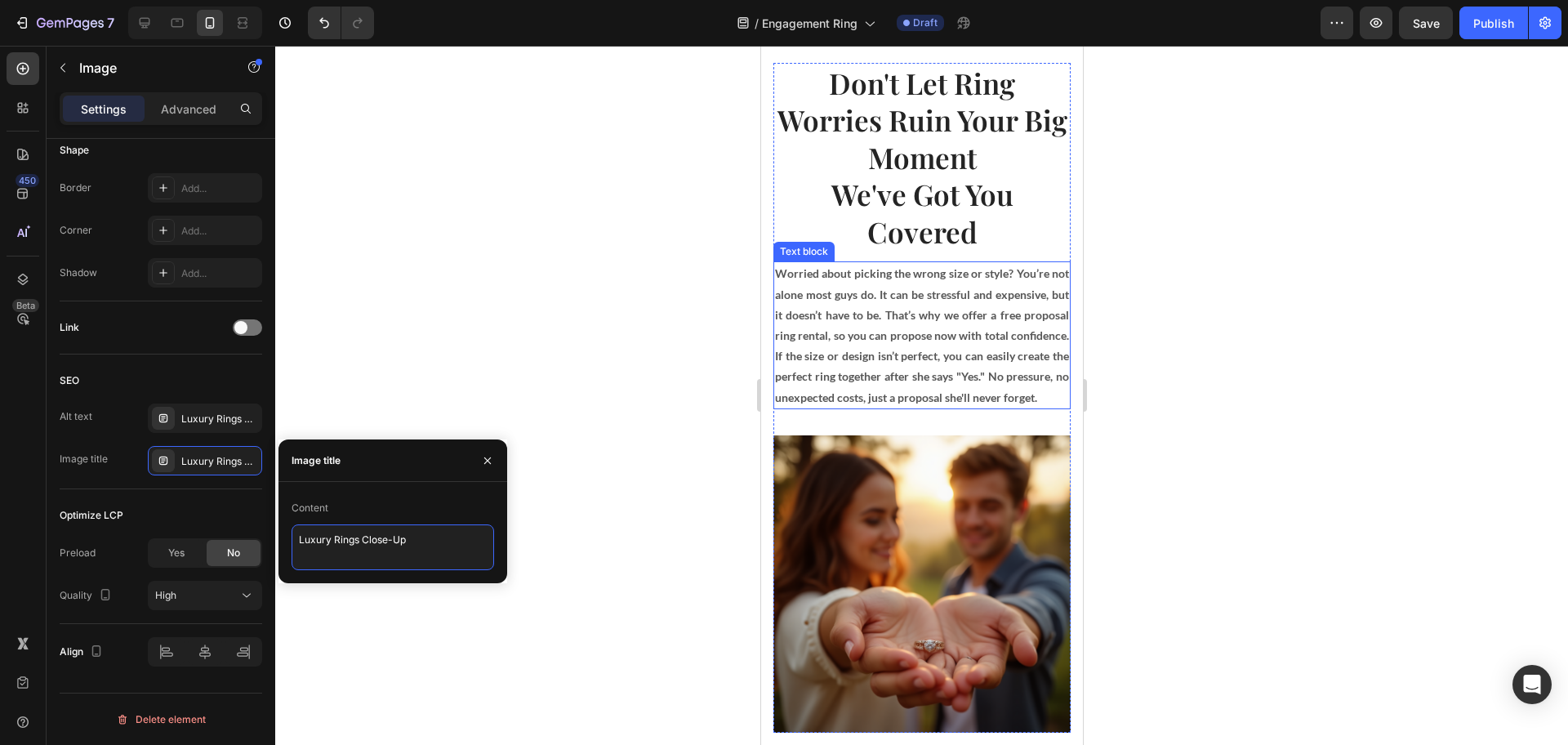
scroll to position [1838, 0]
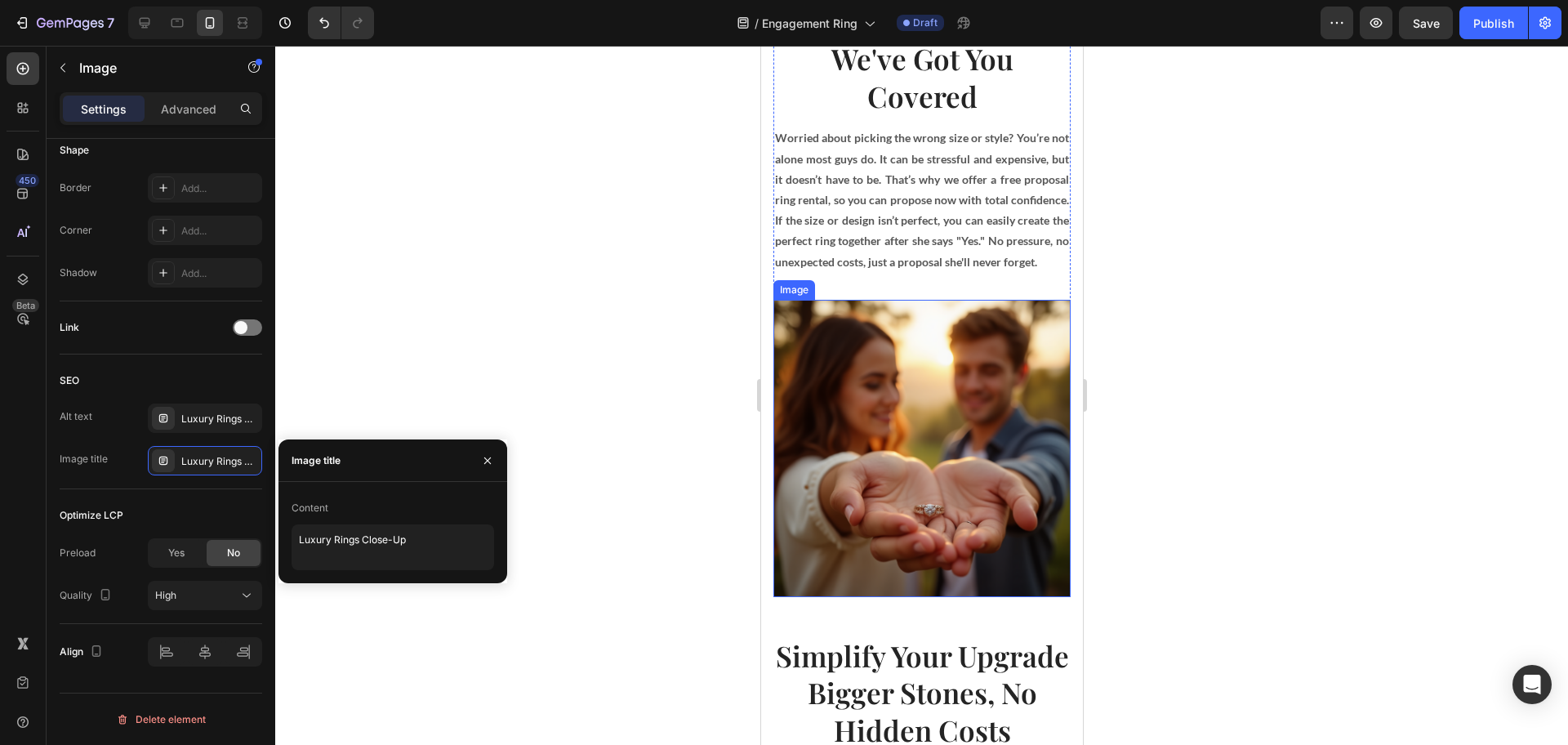
click at [877, 490] on img at bounding box center [920, 448] width 297 height 297
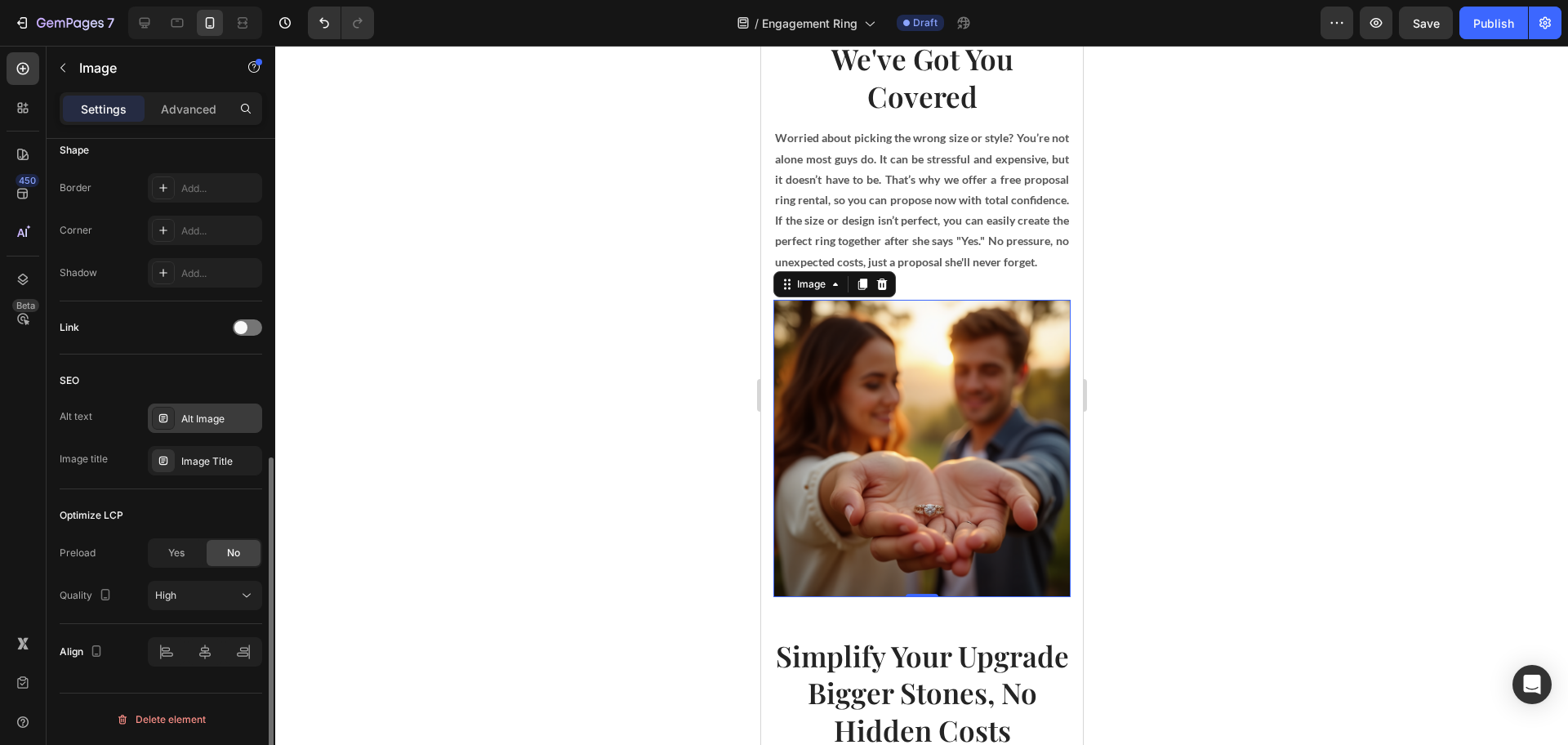
click at [190, 419] on div "Alt Image" at bounding box center [220, 419] width 77 height 15
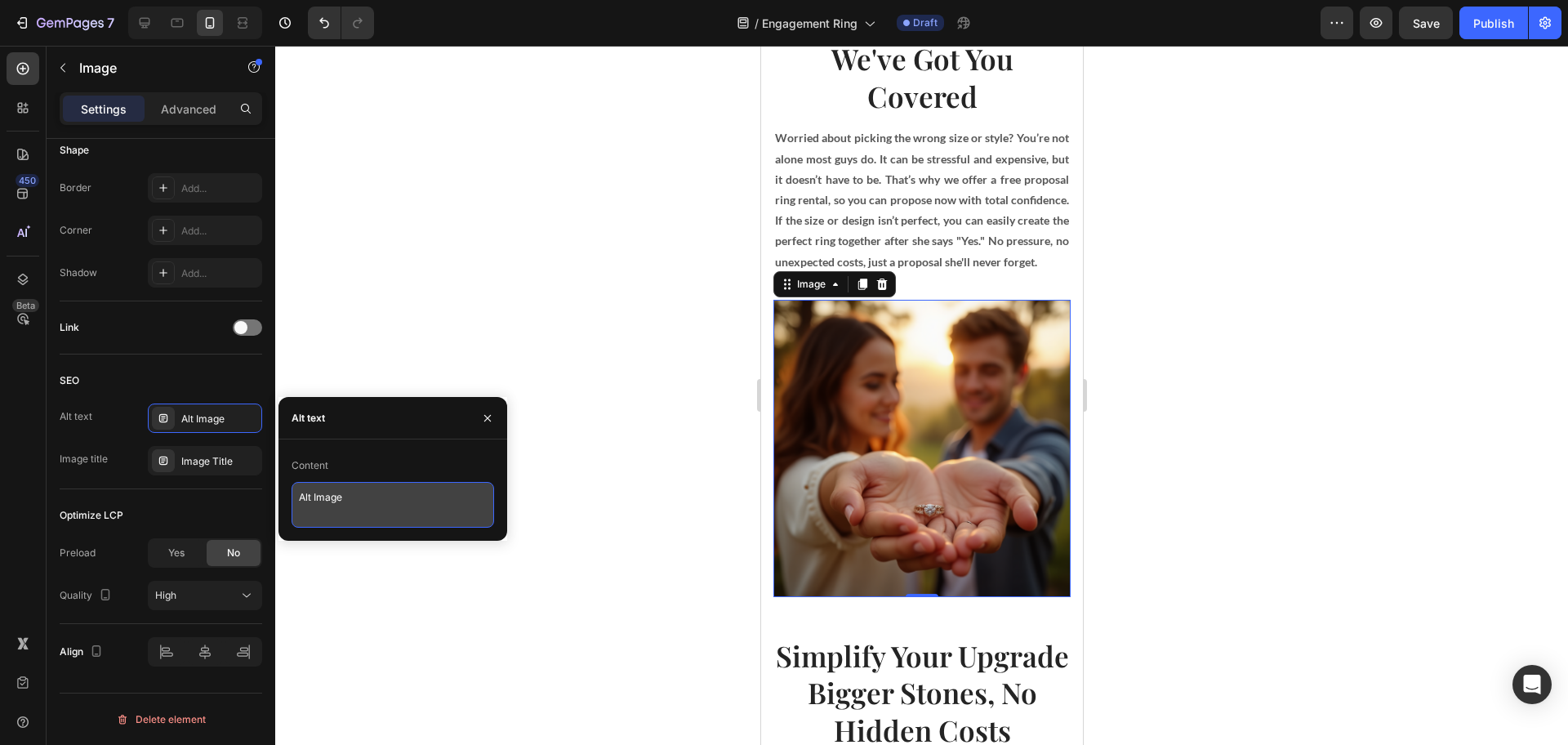
click at [340, 492] on textarea "Alt Image" at bounding box center [393, 505] width 202 height 46
paste textarea "Couple Holding Hands During Proposal"
type textarea "Couple Holding Hands During Proposal"
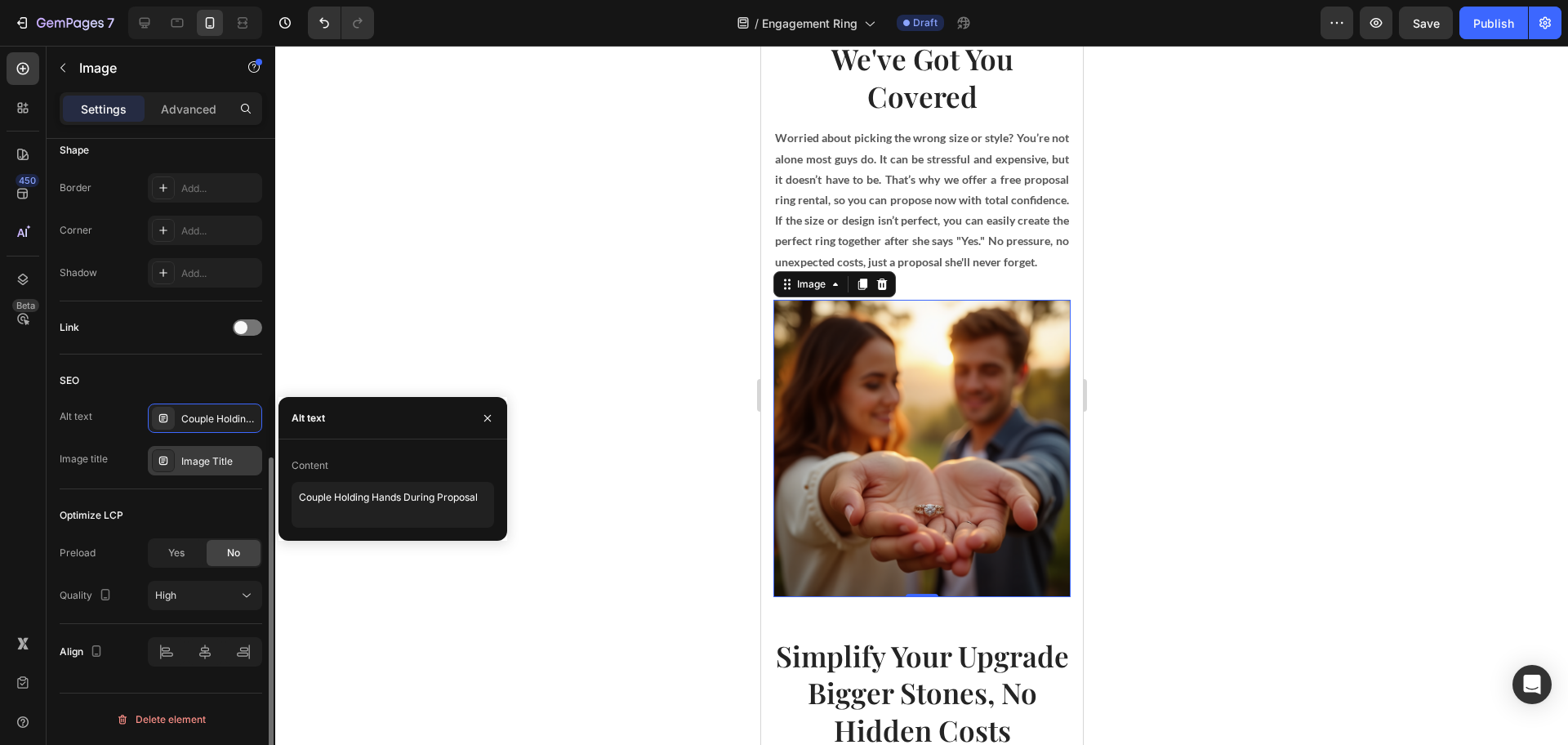
click at [168, 455] on icon at bounding box center [163, 460] width 13 height 13
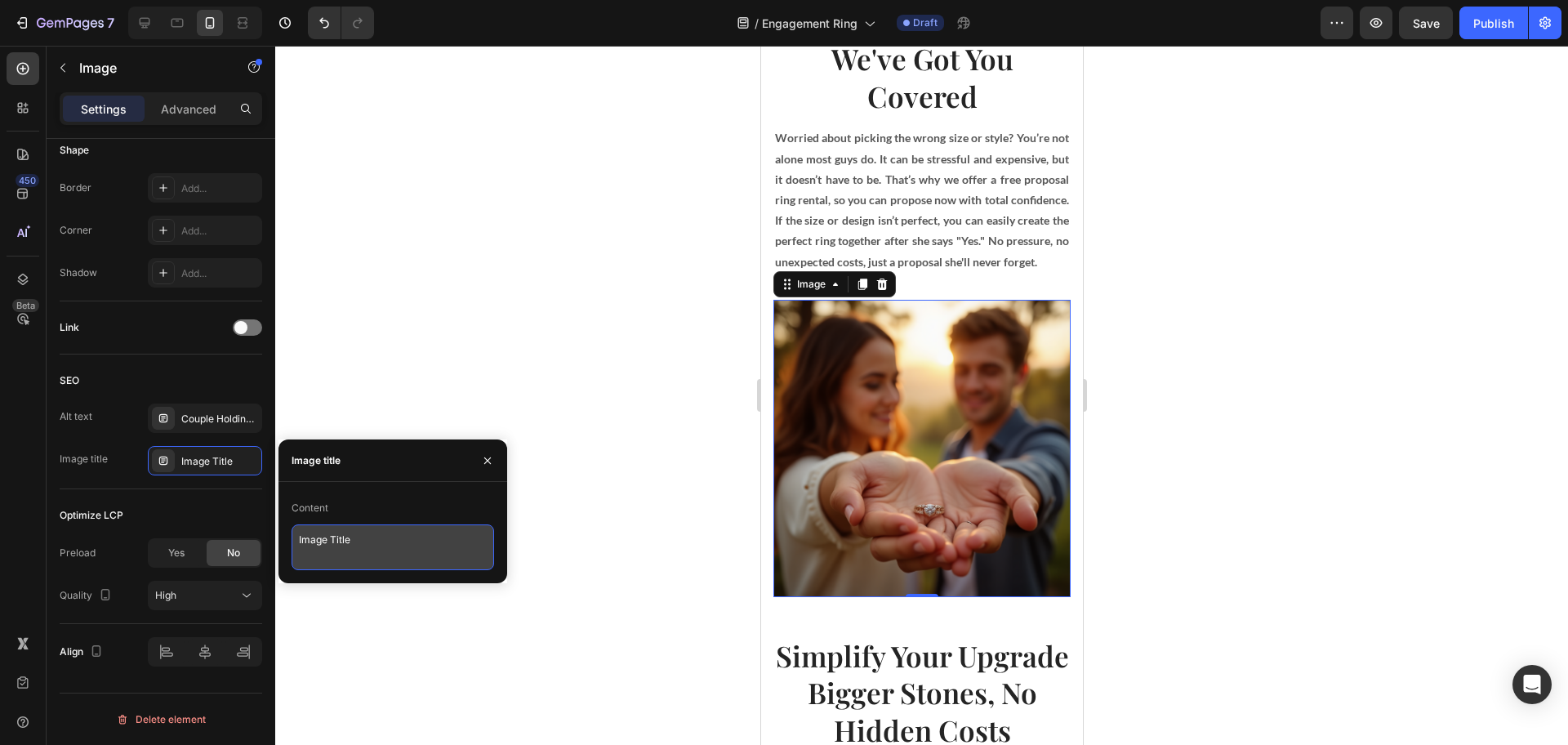
click at [388, 554] on textarea "Image Title" at bounding box center [393, 547] width 202 height 46
paste textarea "Proposal Moment with Rings"
type textarea "Proposal Moment with Rings"
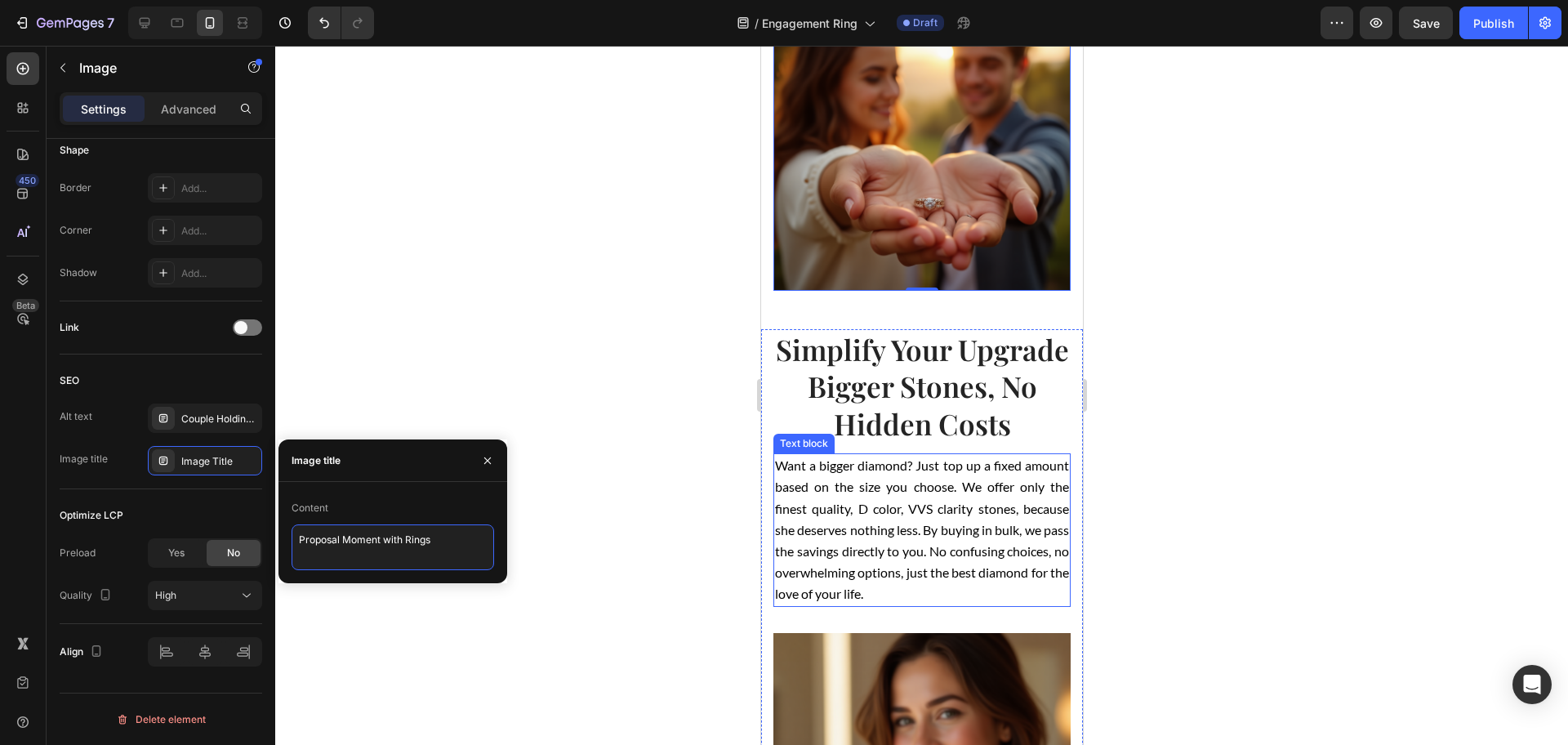
scroll to position [2349, 0]
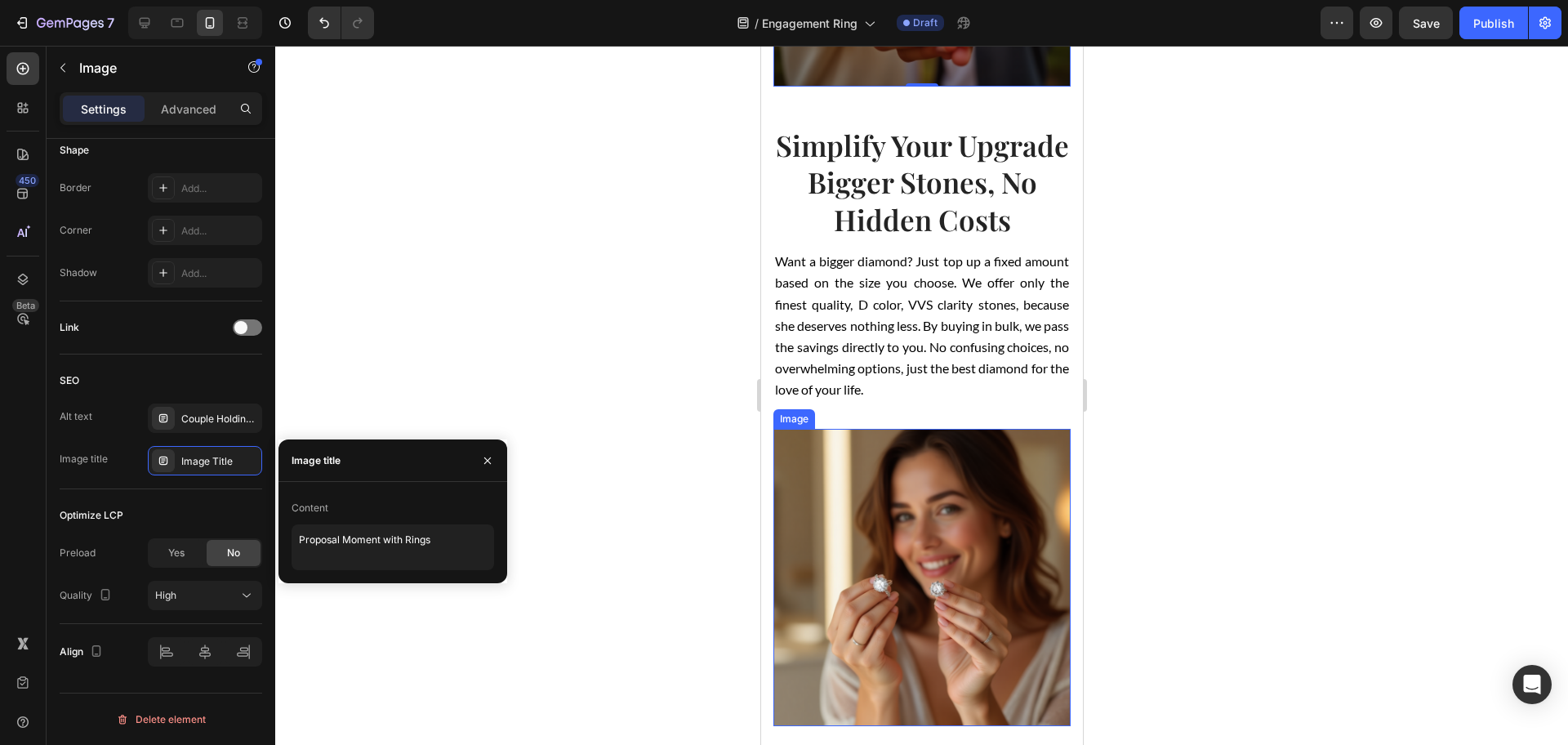
click at [926, 549] on img at bounding box center [920, 577] width 297 height 297
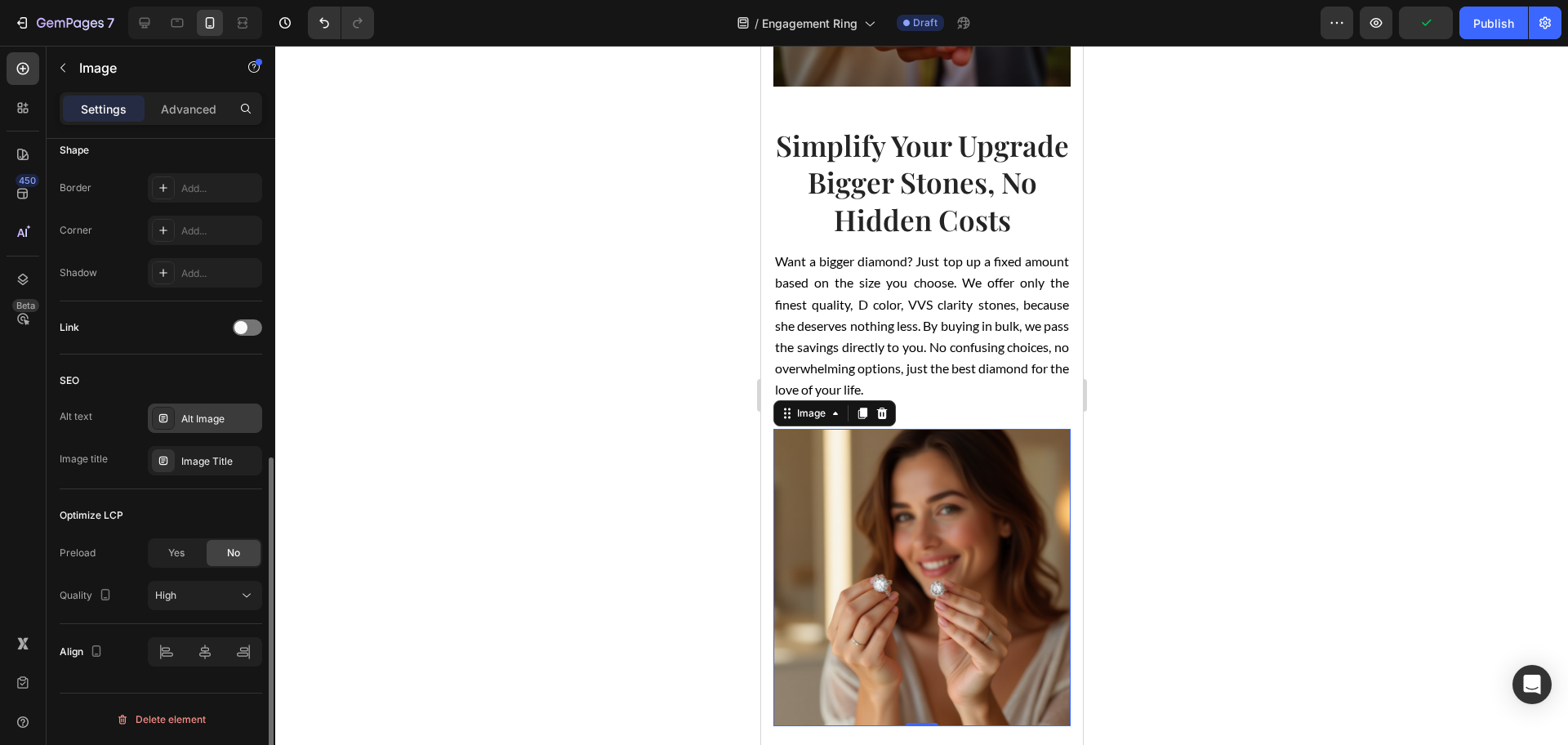
click at [186, 422] on div "Alt Image" at bounding box center [220, 419] width 77 height 15
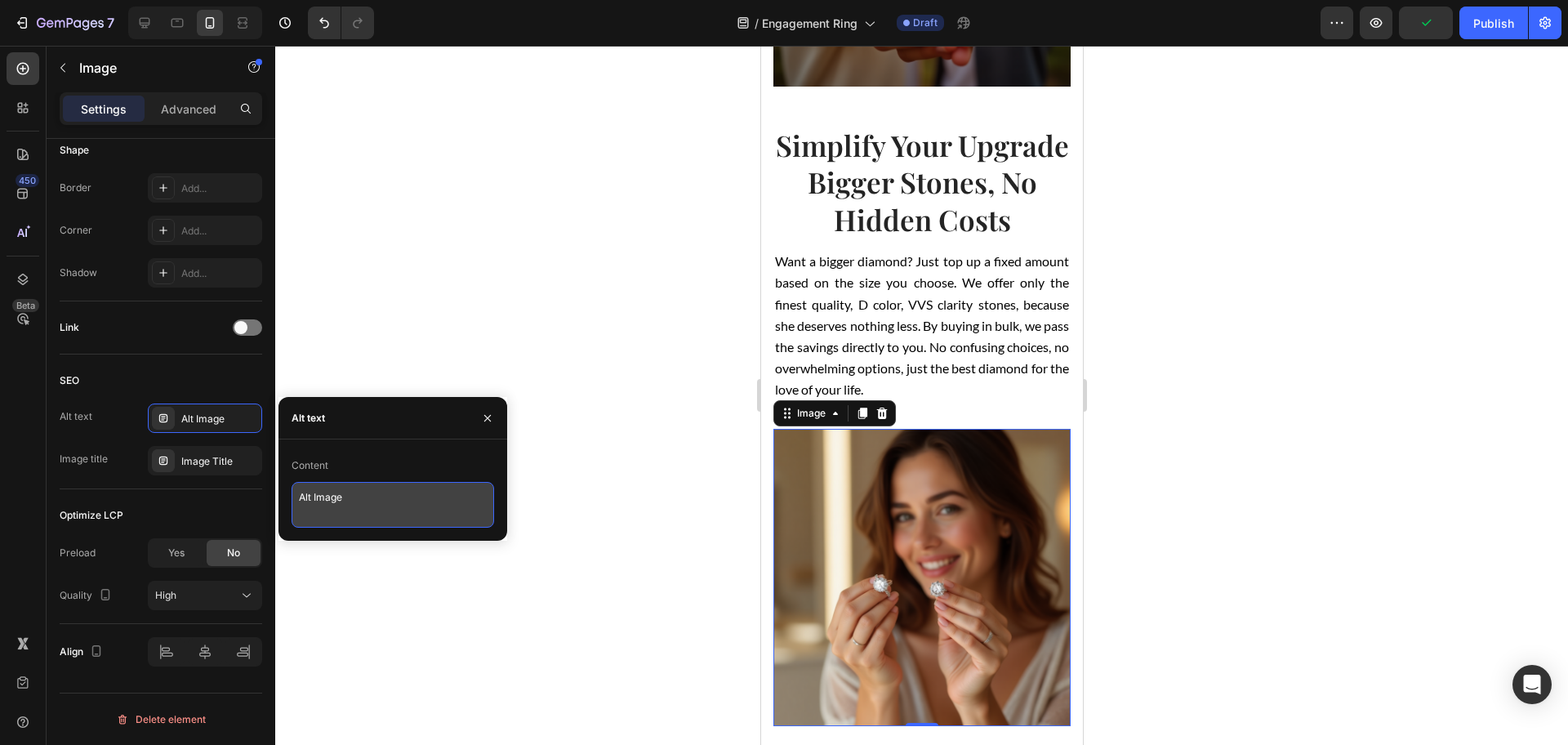
click at [387, 503] on textarea "Alt Image" at bounding box center [393, 505] width 202 height 46
paste textarea "Confident Woman Trying Engagement Ring"
type textarea "Confident Woman Trying Engagement Ring"
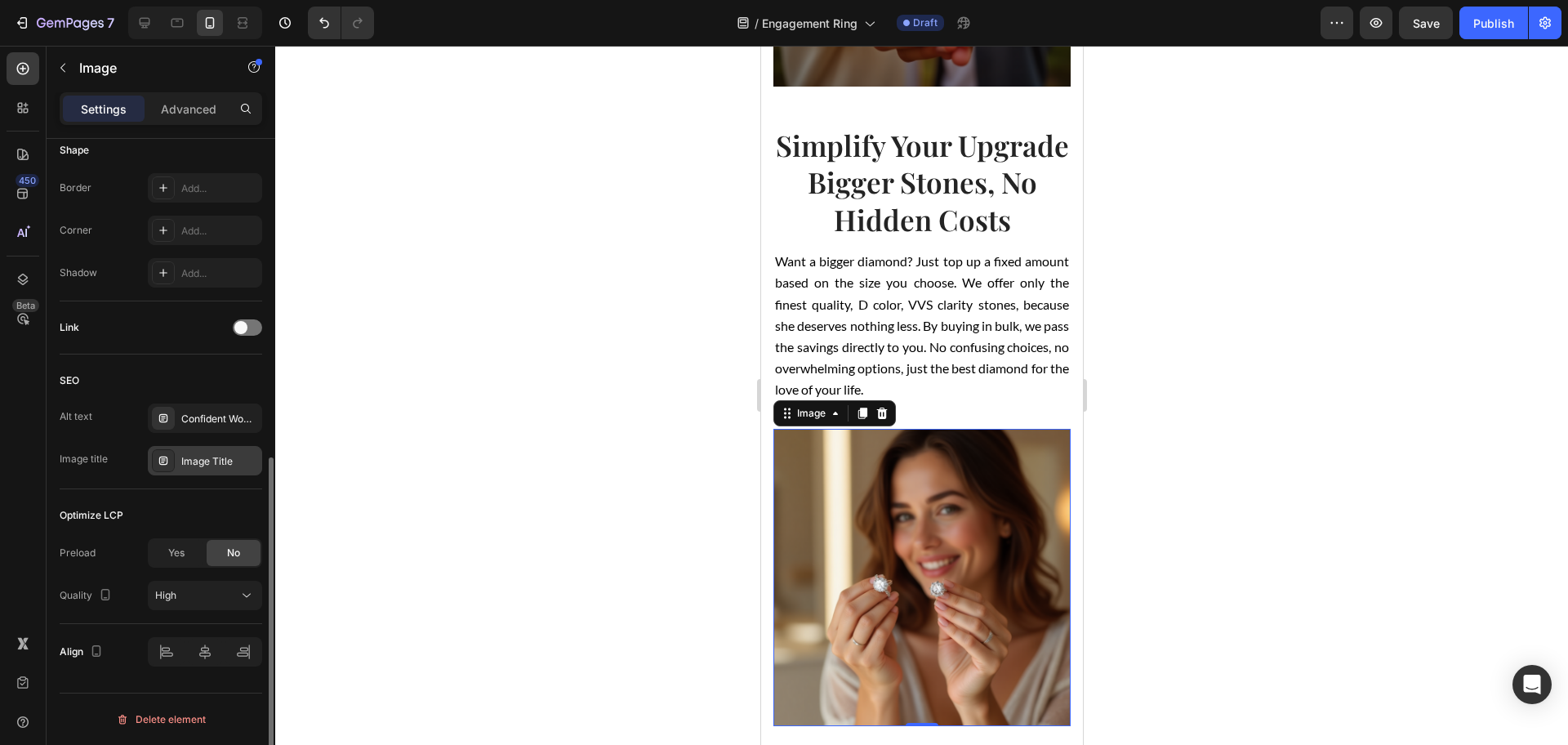
click at [205, 451] on div "Image Title" at bounding box center [205, 461] width 115 height 29
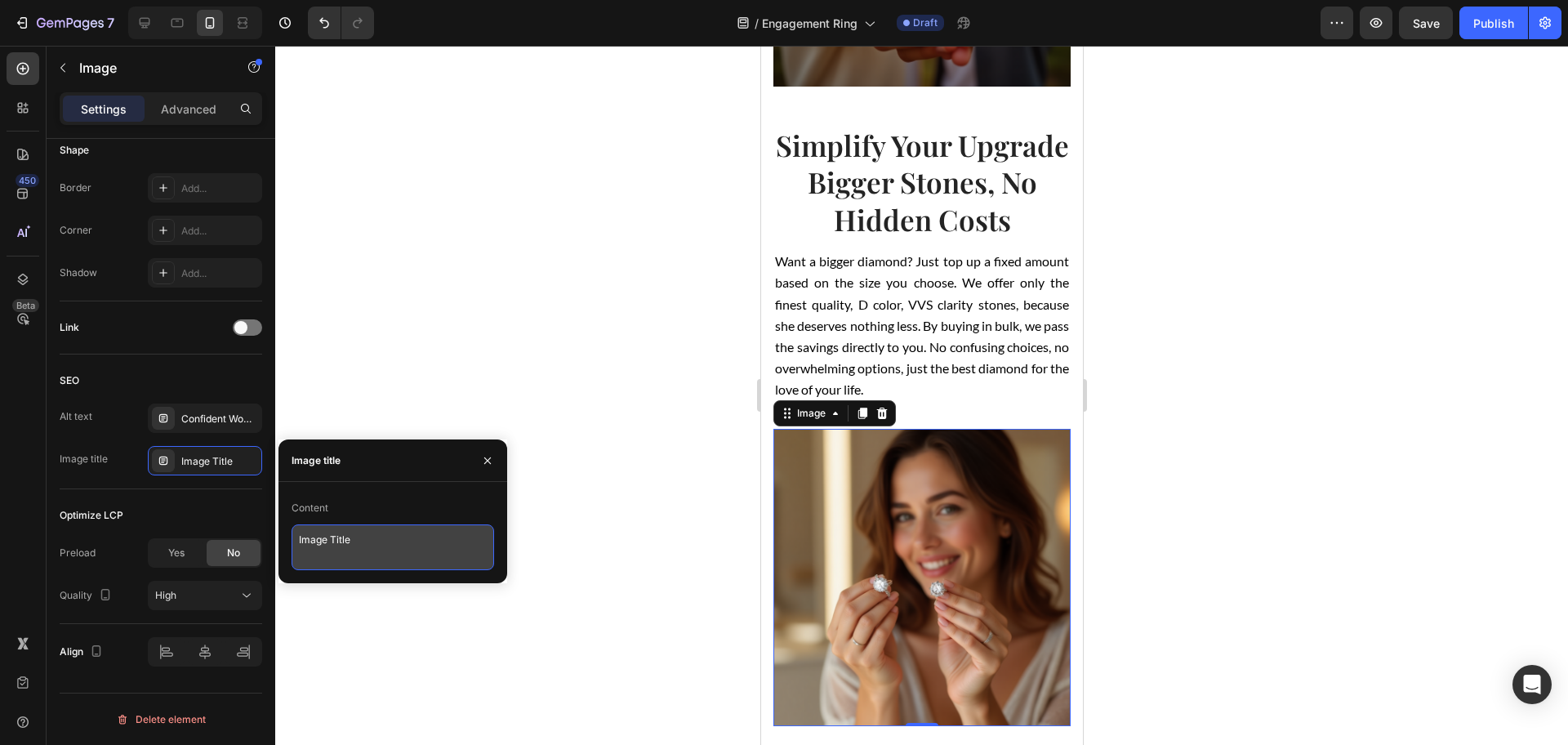
click at [431, 562] on textarea "Image Title" at bounding box center [393, 547] width 202 height 46
paste textarea "Confident Woman with Ring"
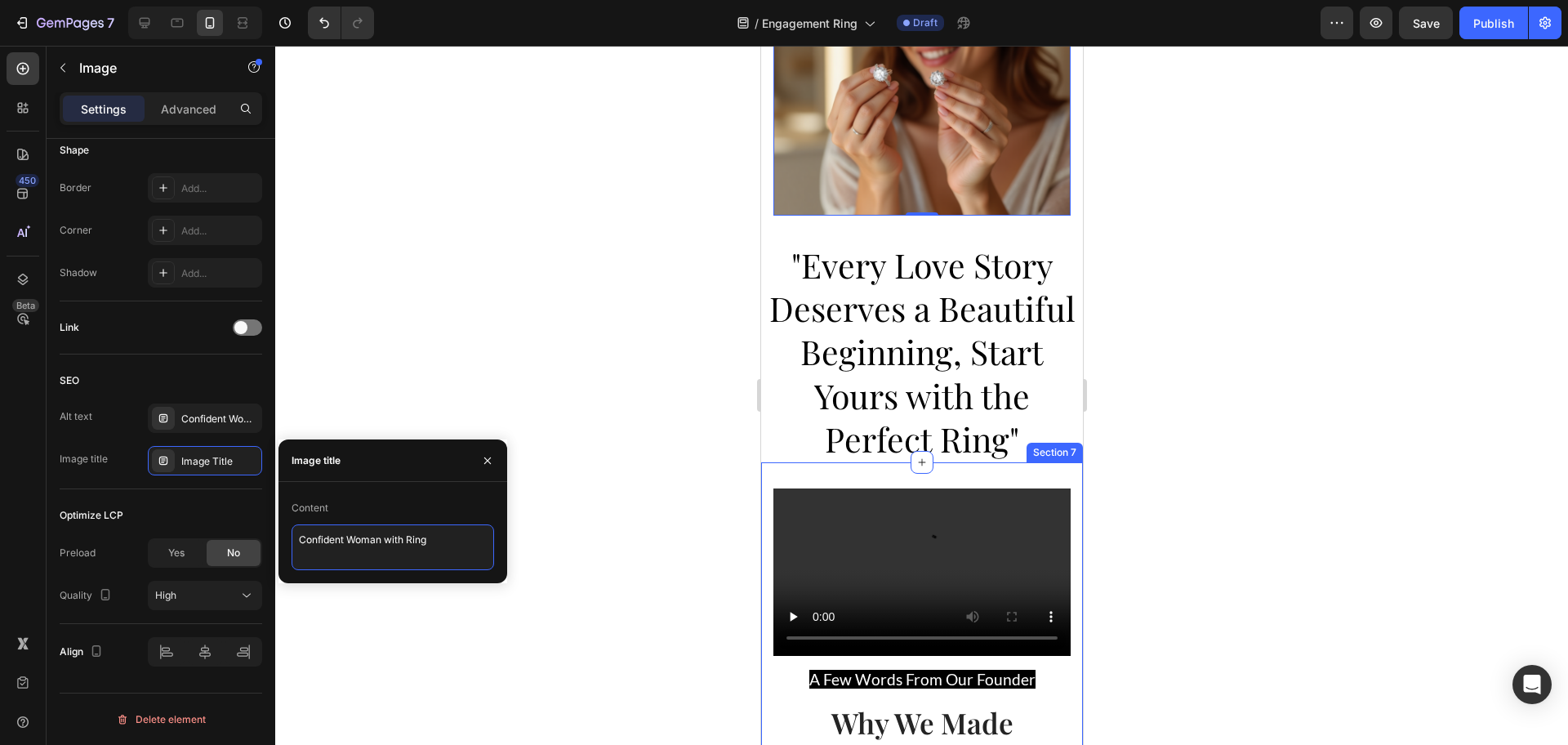
scroll to position [2961, 0]
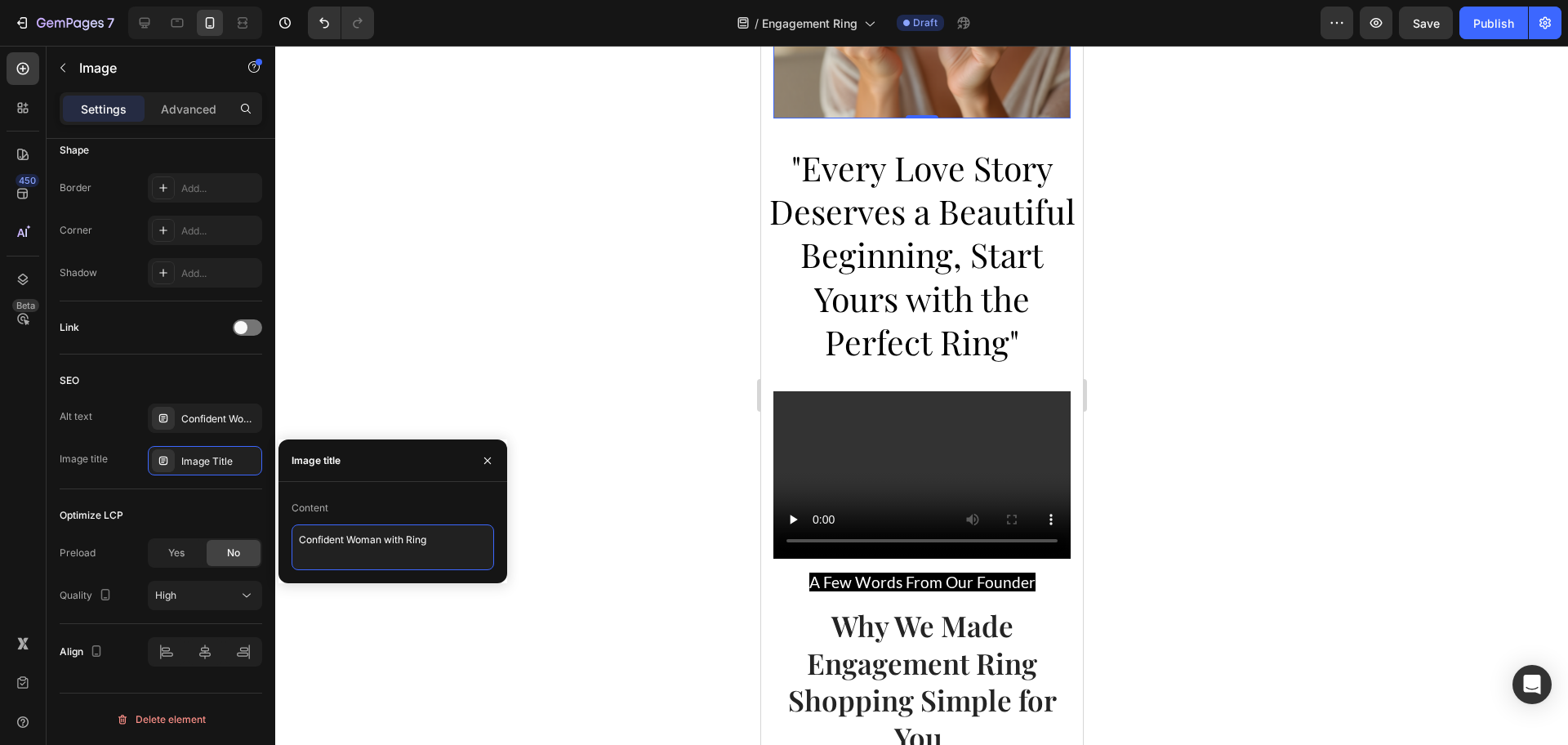
type textarea "Confident Woman with Ring"
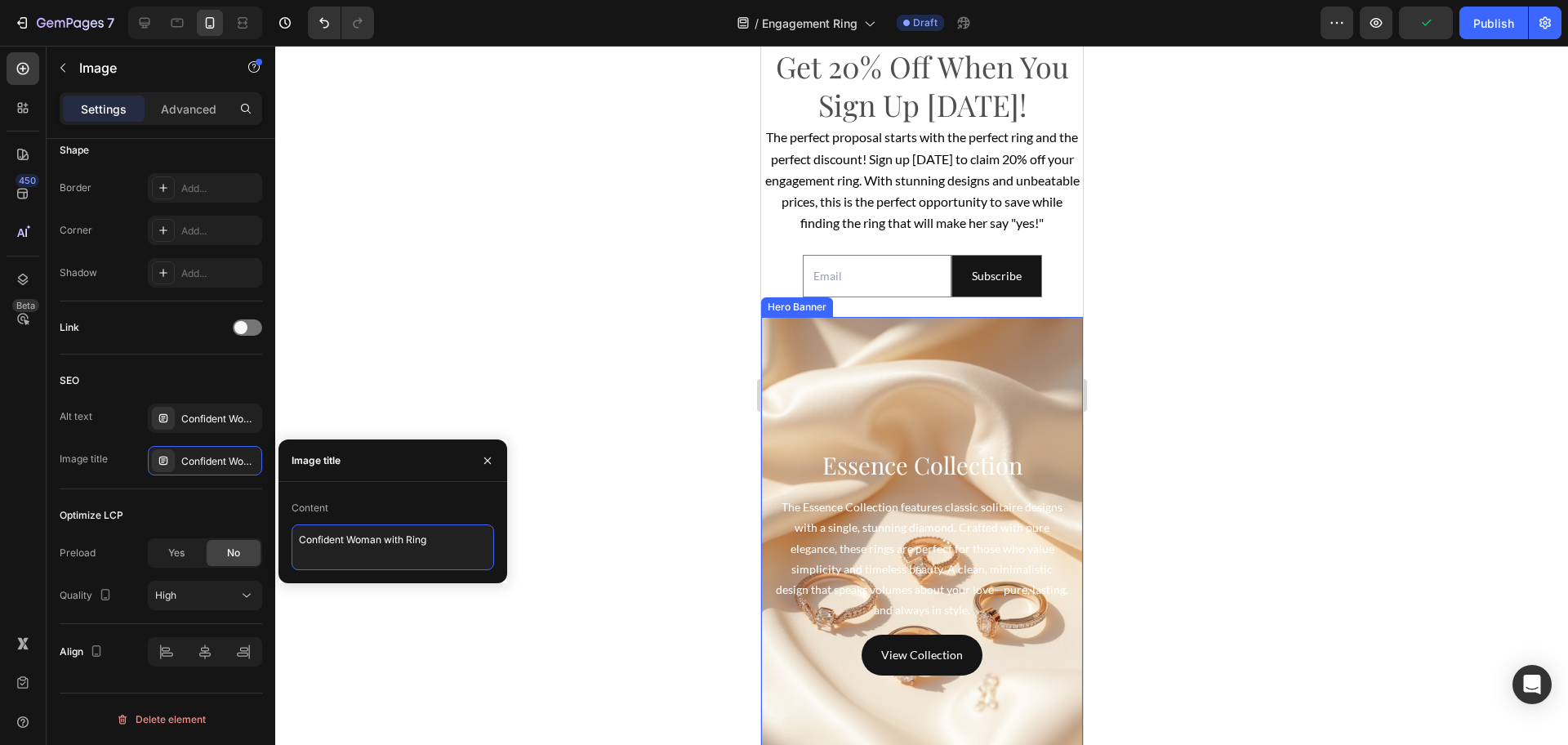
scroll to position [3880, 0]
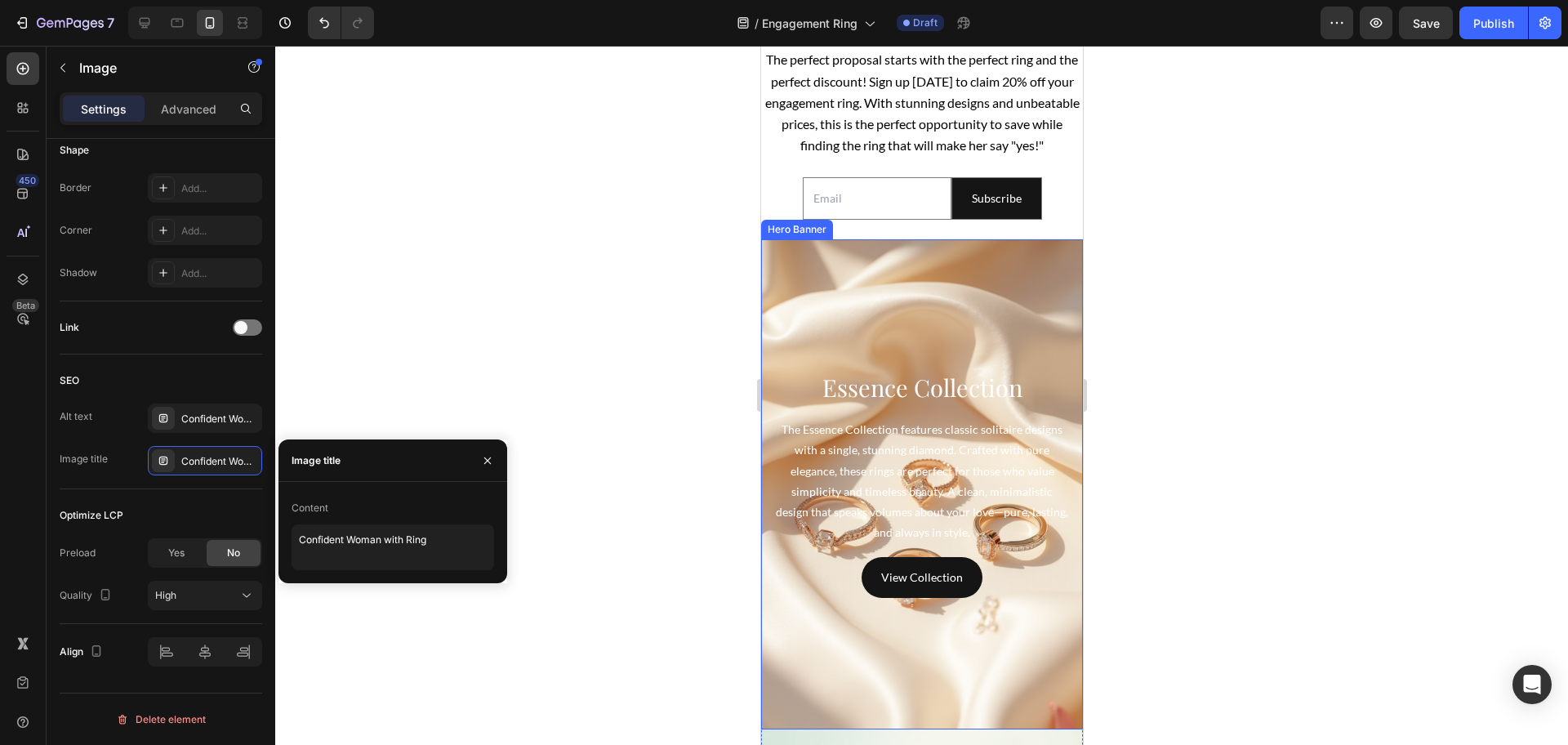
click at [909, 316] on div "Overlay" at bounding box center [921, 484] width 322 height 490
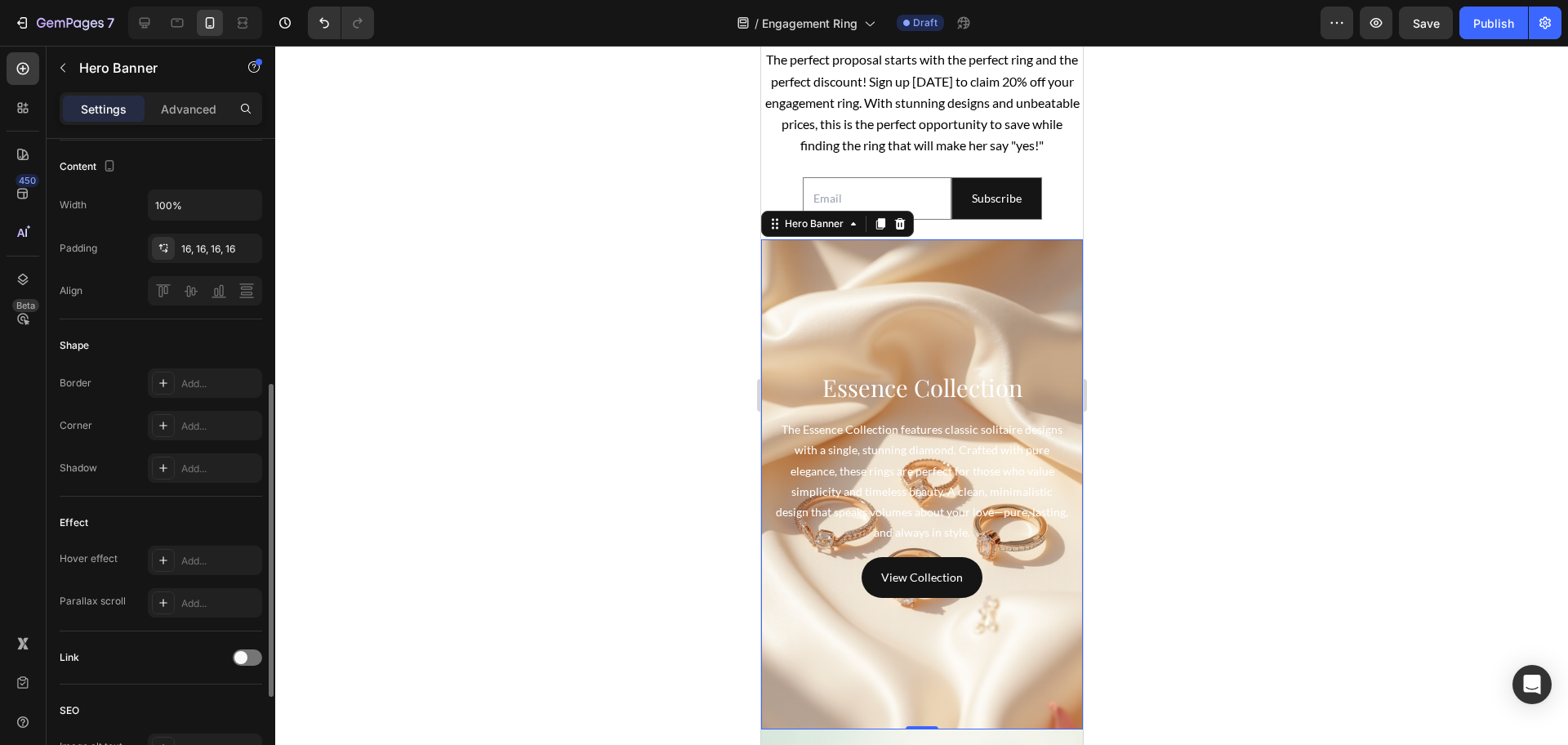
scroll to position [705, 0]
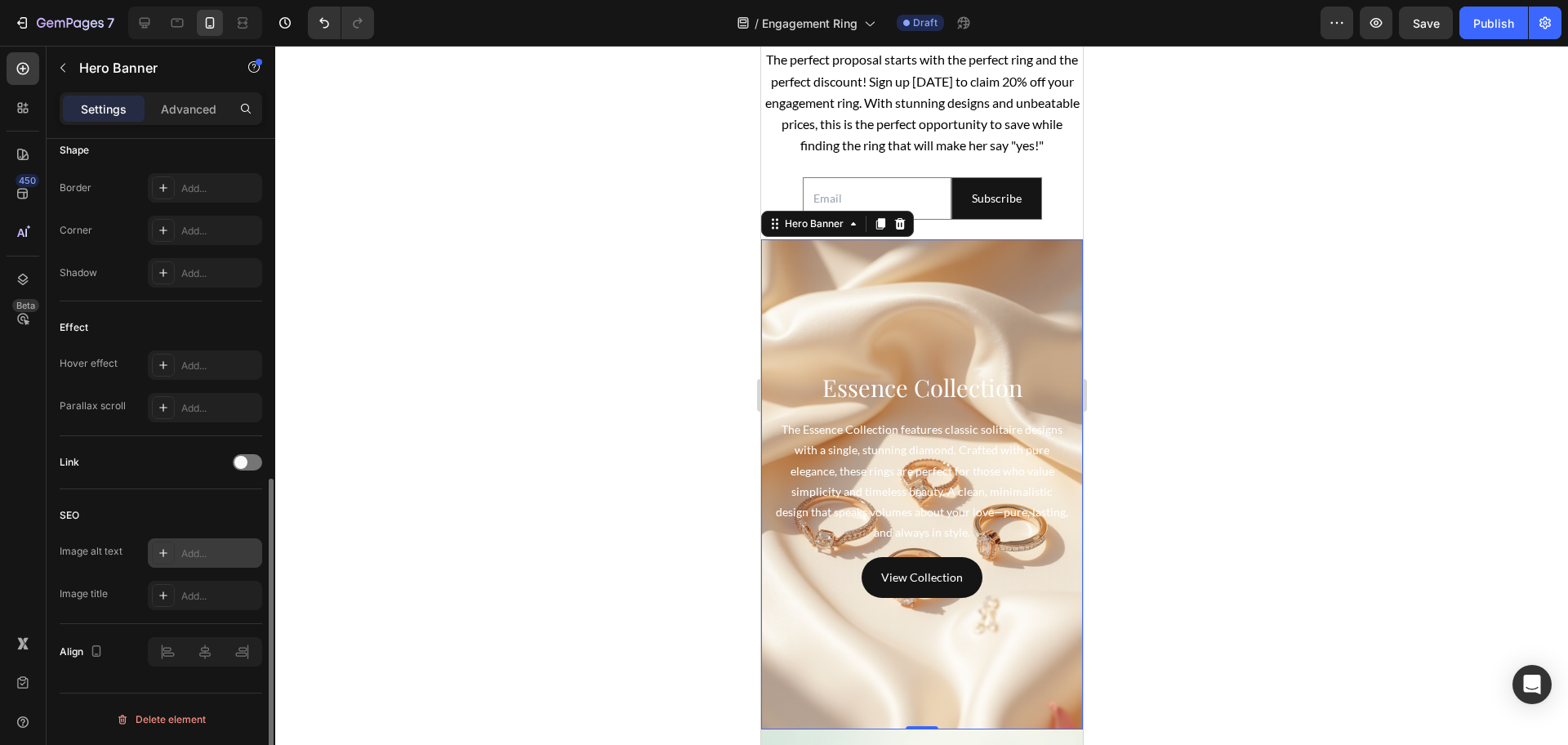
click at [189, 558] on div "Add..." at bounding box center [220, 553] width 77 height 15
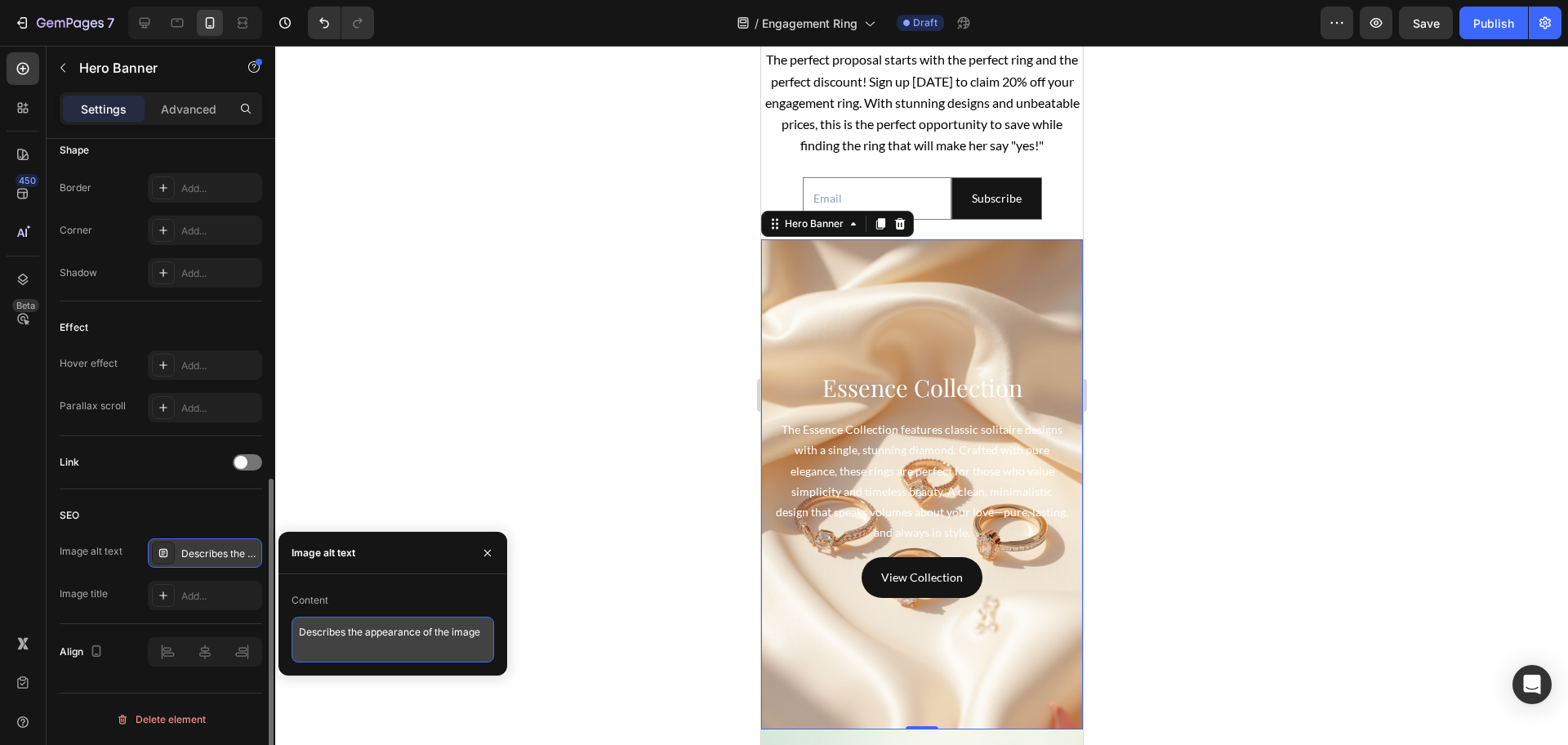
click at [435, 638] on textarea "Describes the appearance of the image" at bounding box center [393, 639] width 202 height 46
paste textarea "Essence Collection – Classic Solitaire Ring"
type textarea "Essence Collection – Classic Solitaire Ring"
click at [221, 602] on div "Add..." at bounding box center [220, 596] width 77 height 15
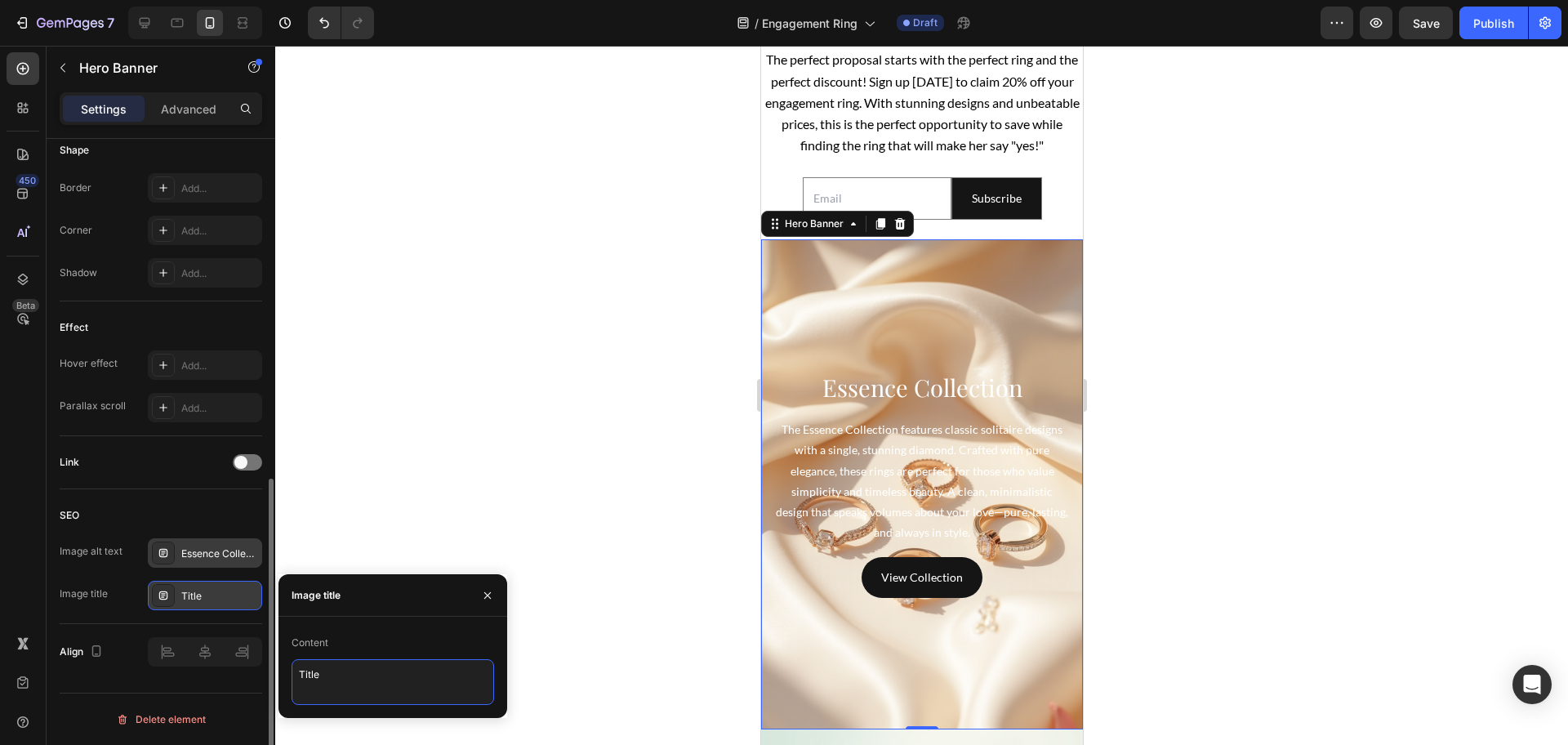
click at [374, 667] on textarea "Title" at bounding box center [393, 681] width 202 height 46
paste textarea "Essence Collection Ring"
type textarea "Essence Collection Ring"
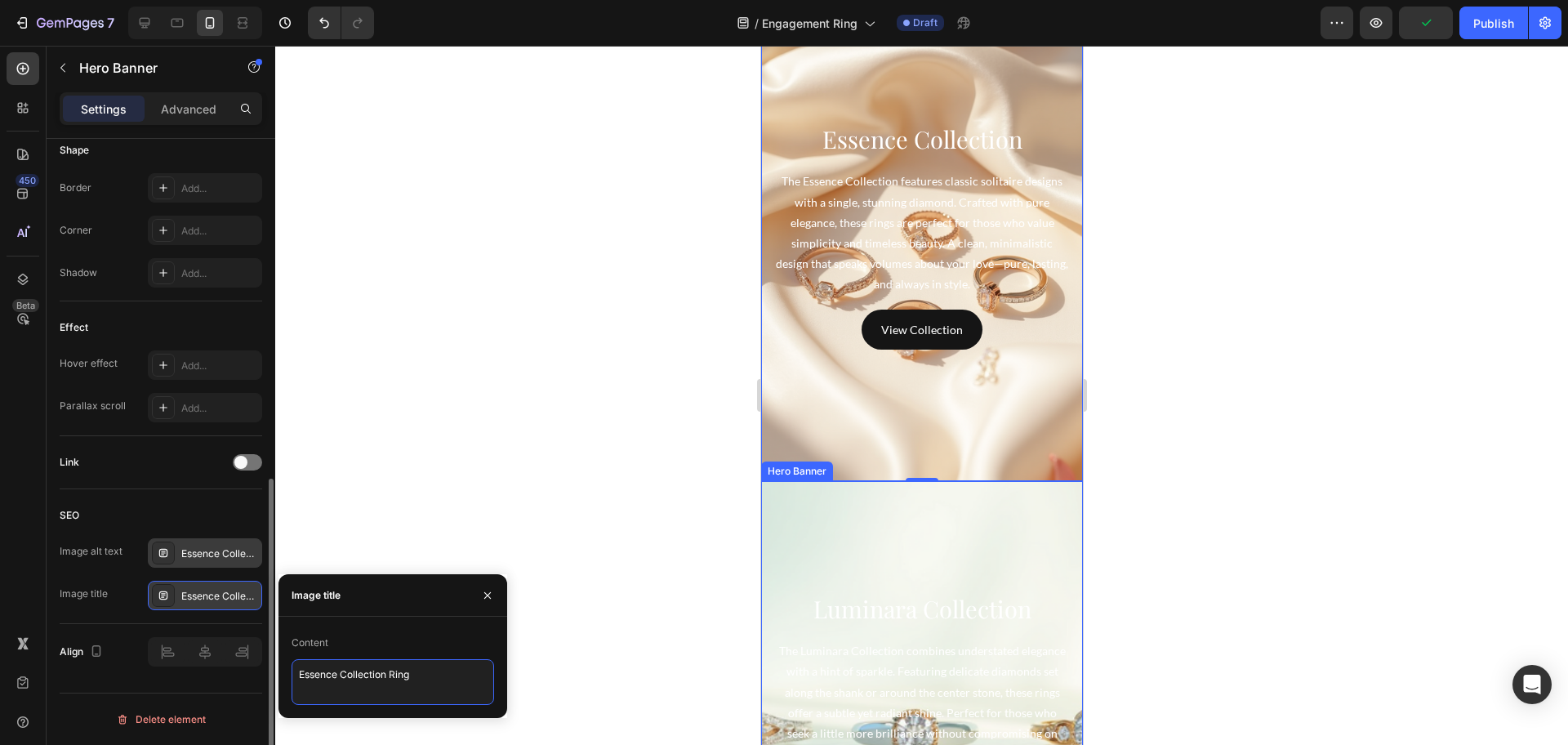
scroll to position [4288, 0]
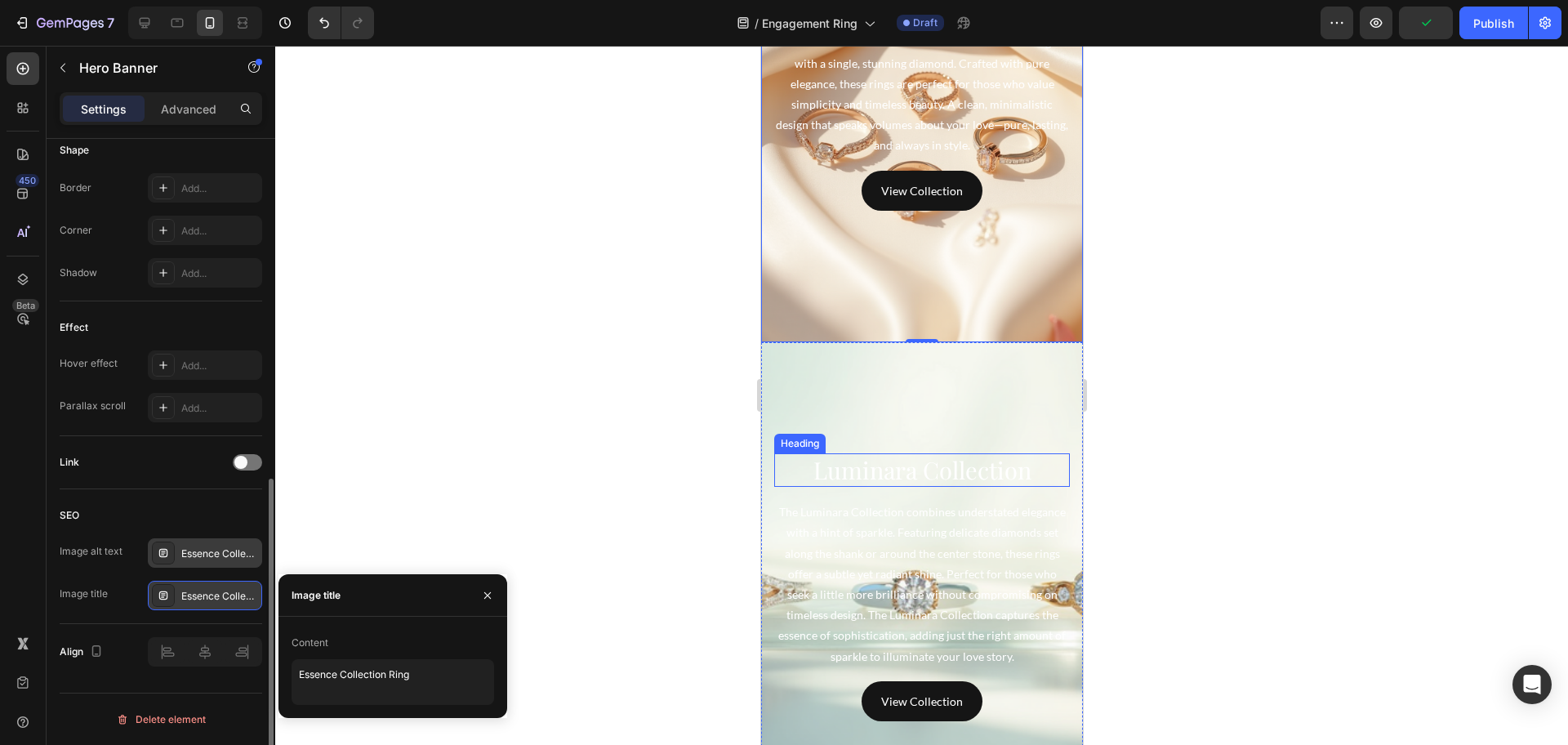
click at [995, 453] on h4 "Luminara Collection" at bounding box center [920, 470] width 295 height 34
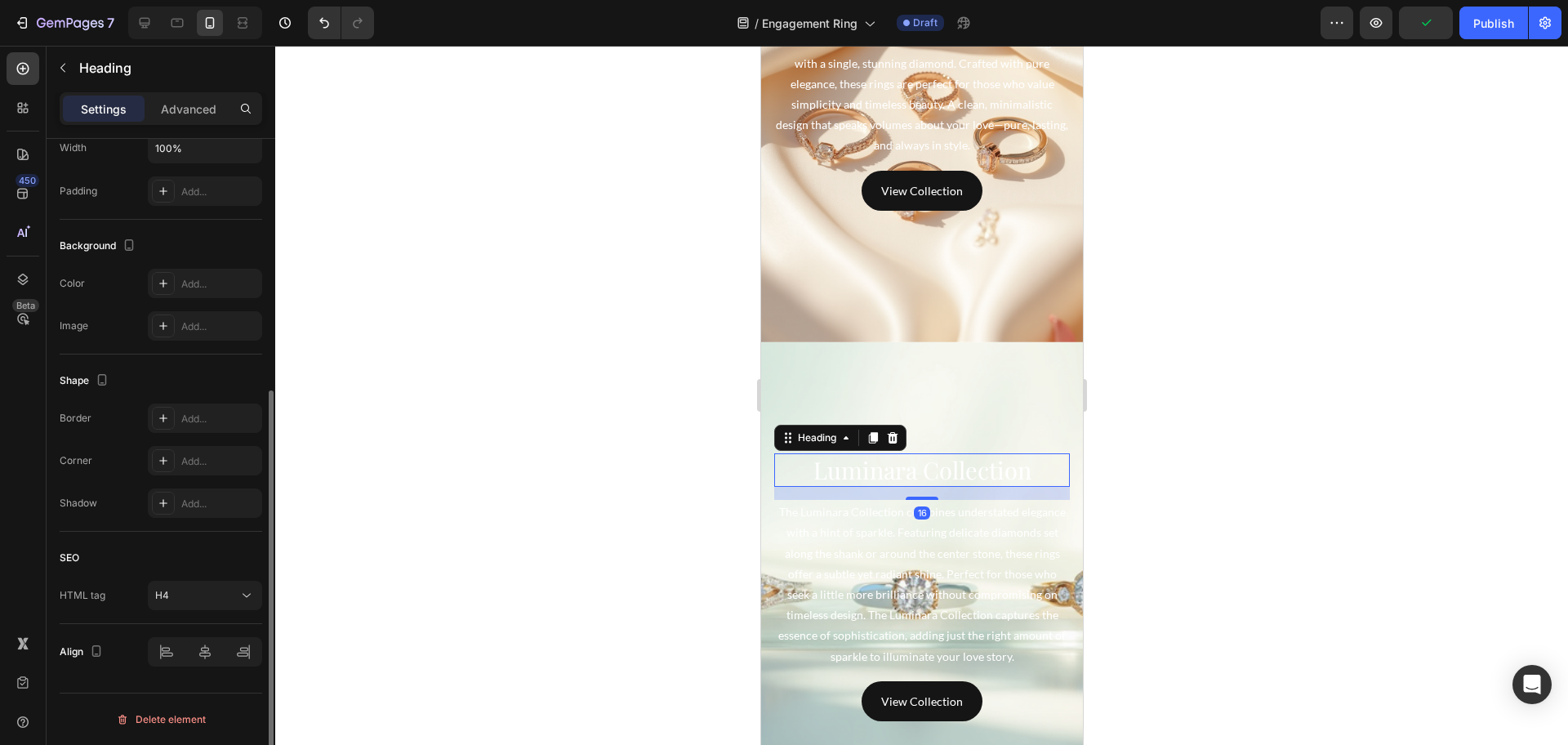
scroll to position [0, 0]
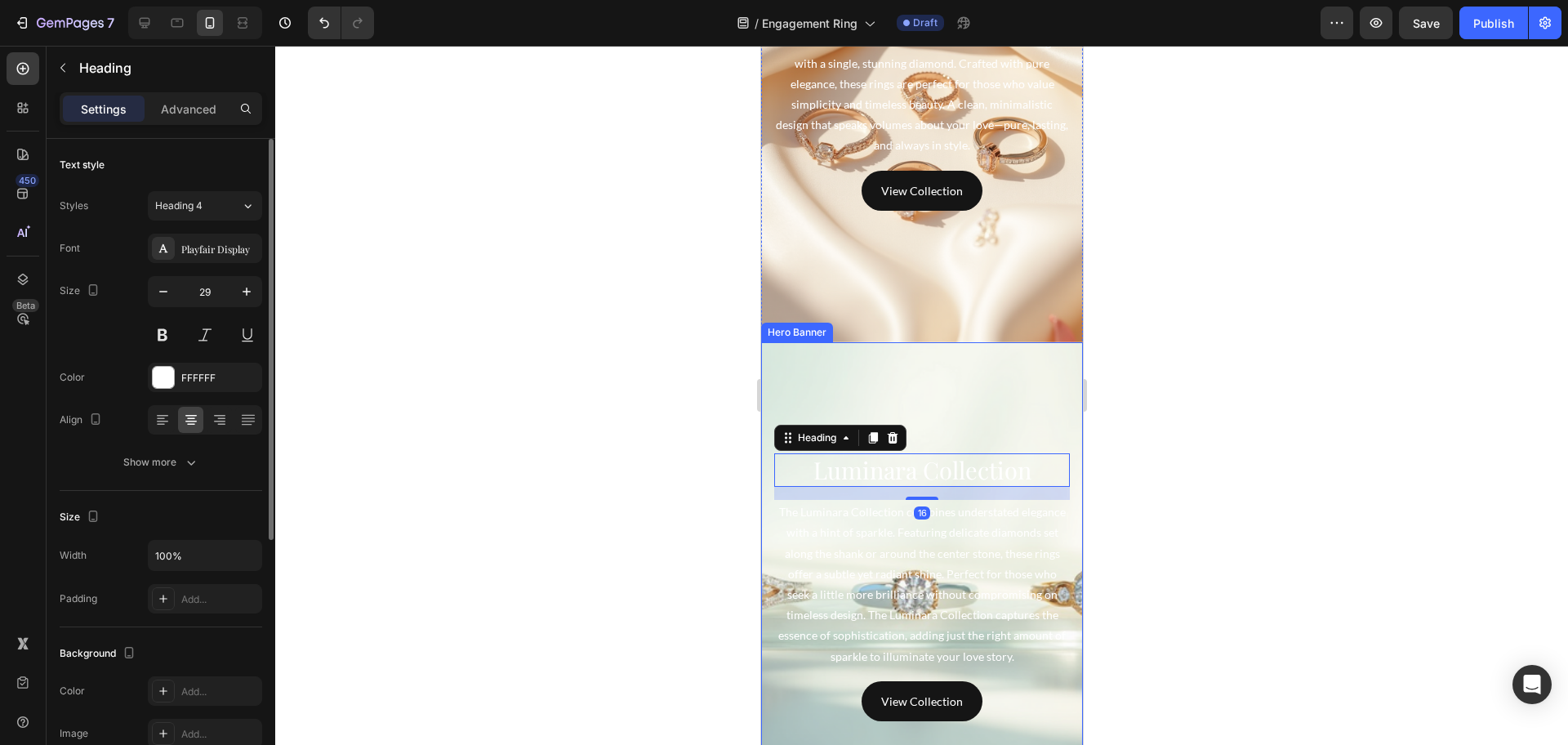
click at [1020, 382] on div "Background Image" at bounding box center [921, 587] width 322 height 490
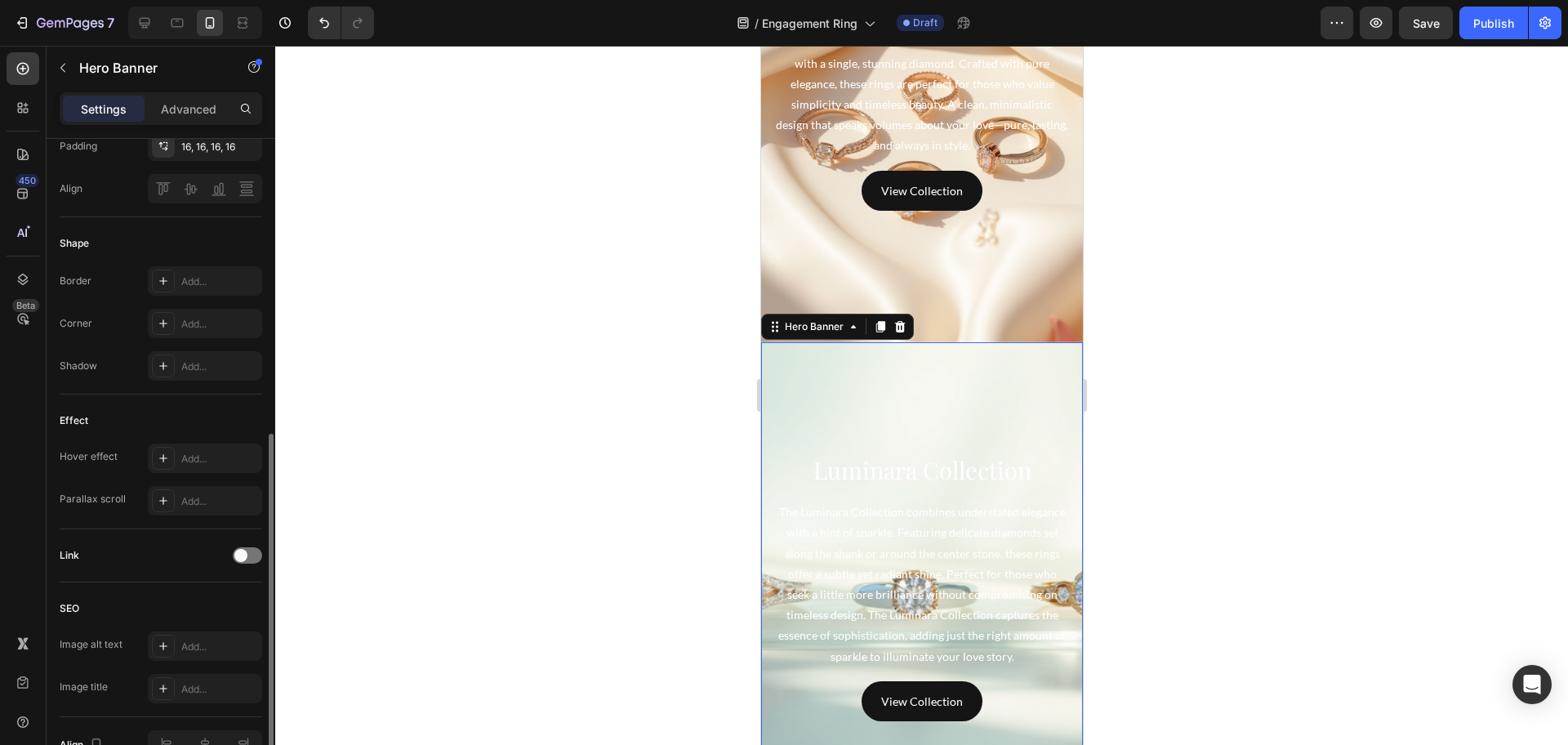
scroll to position [705, 0]
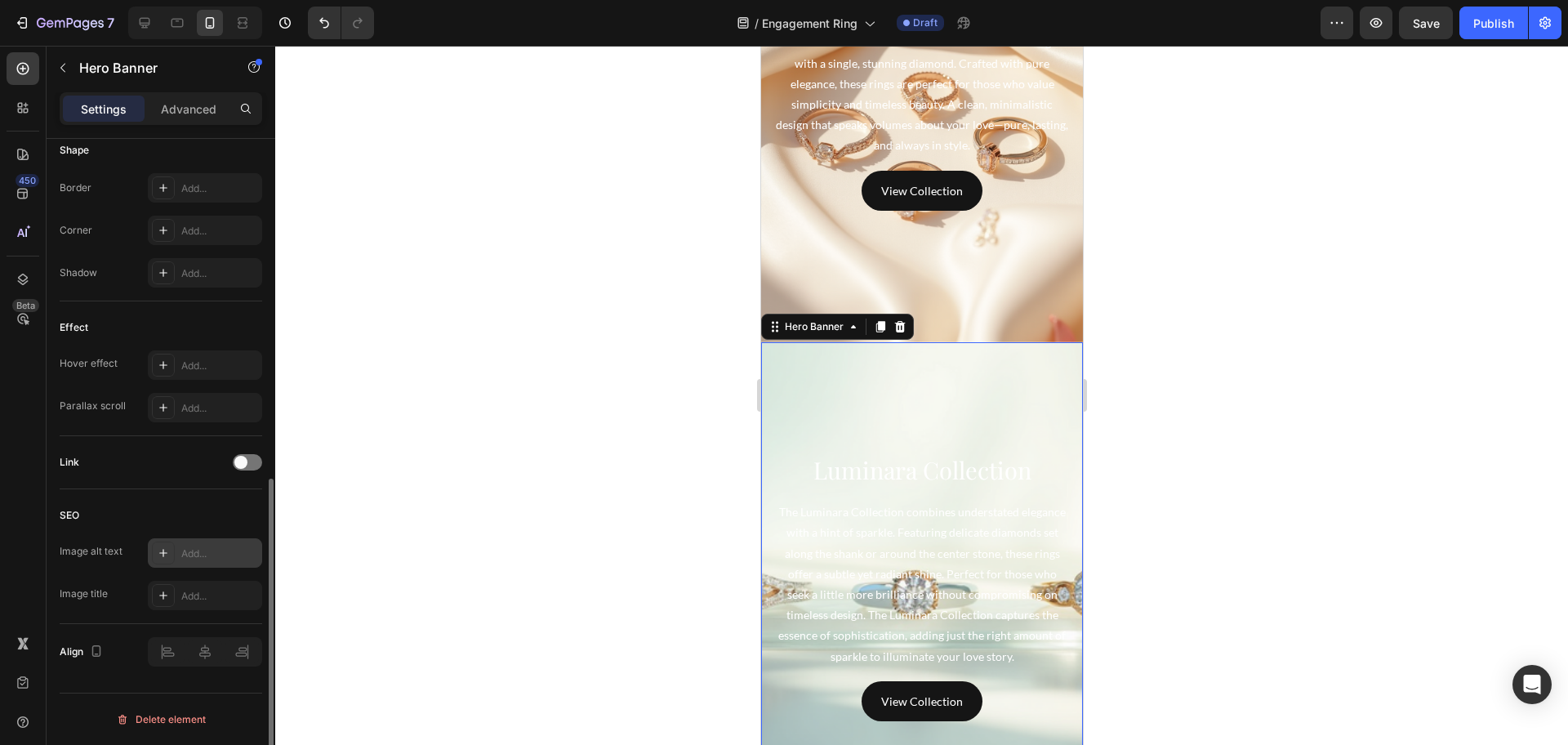
click at [186, 562] on div "Add..." at bounding box center [205, 553] width 115 height 29
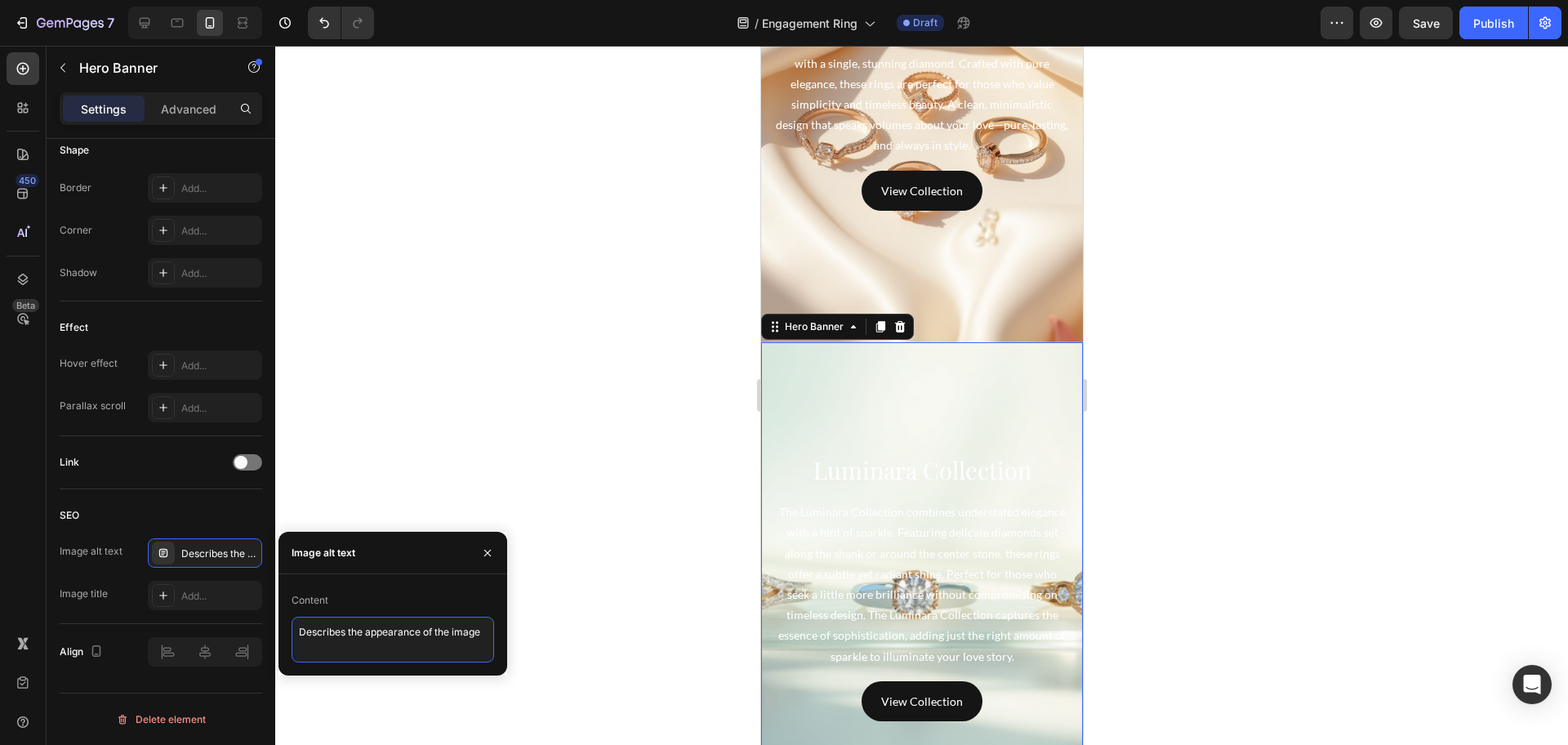
click at [383, 651] on textarea "Describes the appearance of the image" at bounding box center [393, 639] width 202 height 46
paste textarea "Luminara Collection – Delicate Diamond Details"
type textarea "Luminara Collection – Delicate Diamond Details"
click at [198, 592] on div "Add..." at bounding box center [220, 596] width 77 height 15
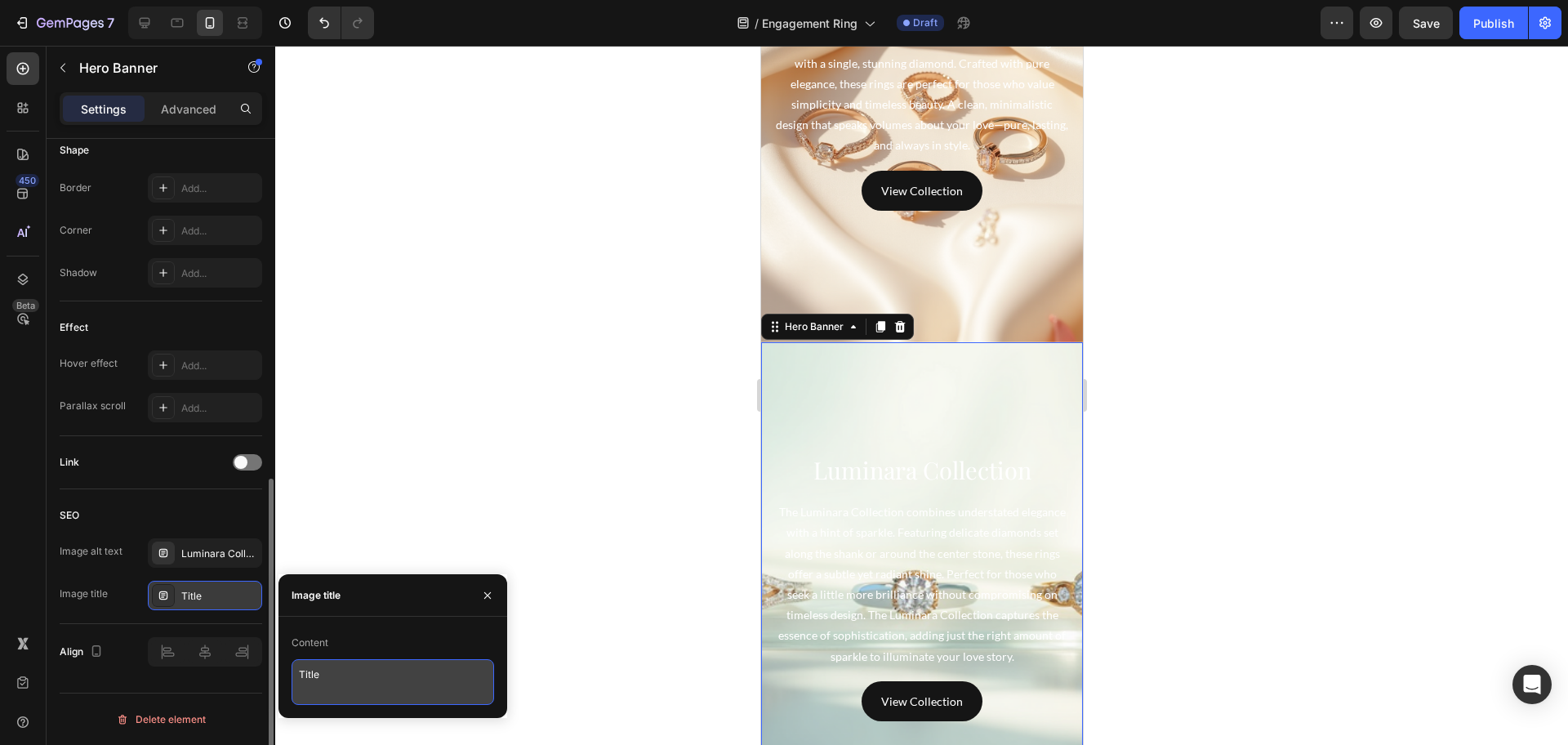
click at [392, 684] on textarea "Title" at bounding box center [393, 681] width 202 height 46
paste textarea "Luminara Collection Ring"
type textarea "Luminara Collection Ring"
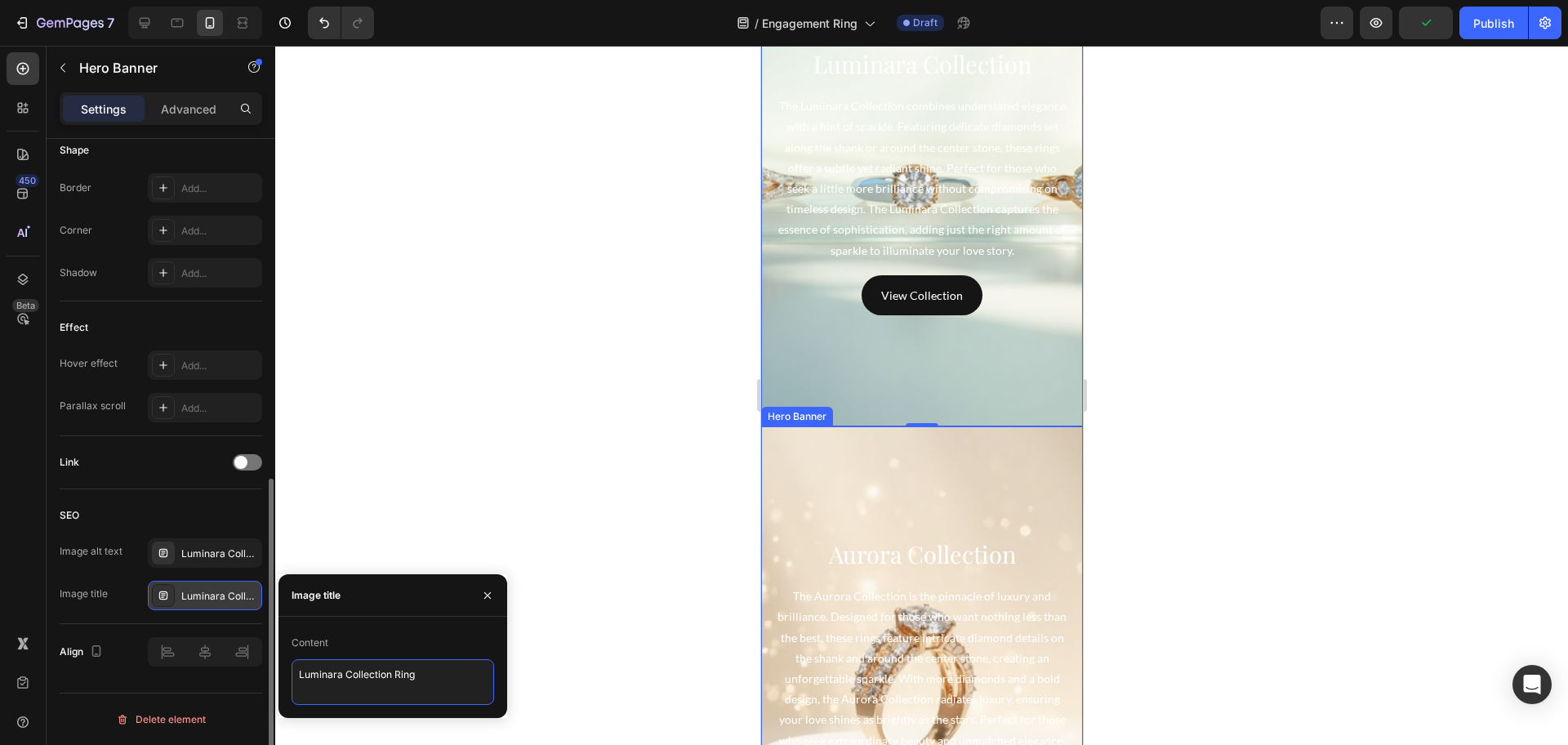
scroll to position [4697, 0]
click at [982, 470] on div "Background Image" at bounding box center [921, 668] width 322 height 490
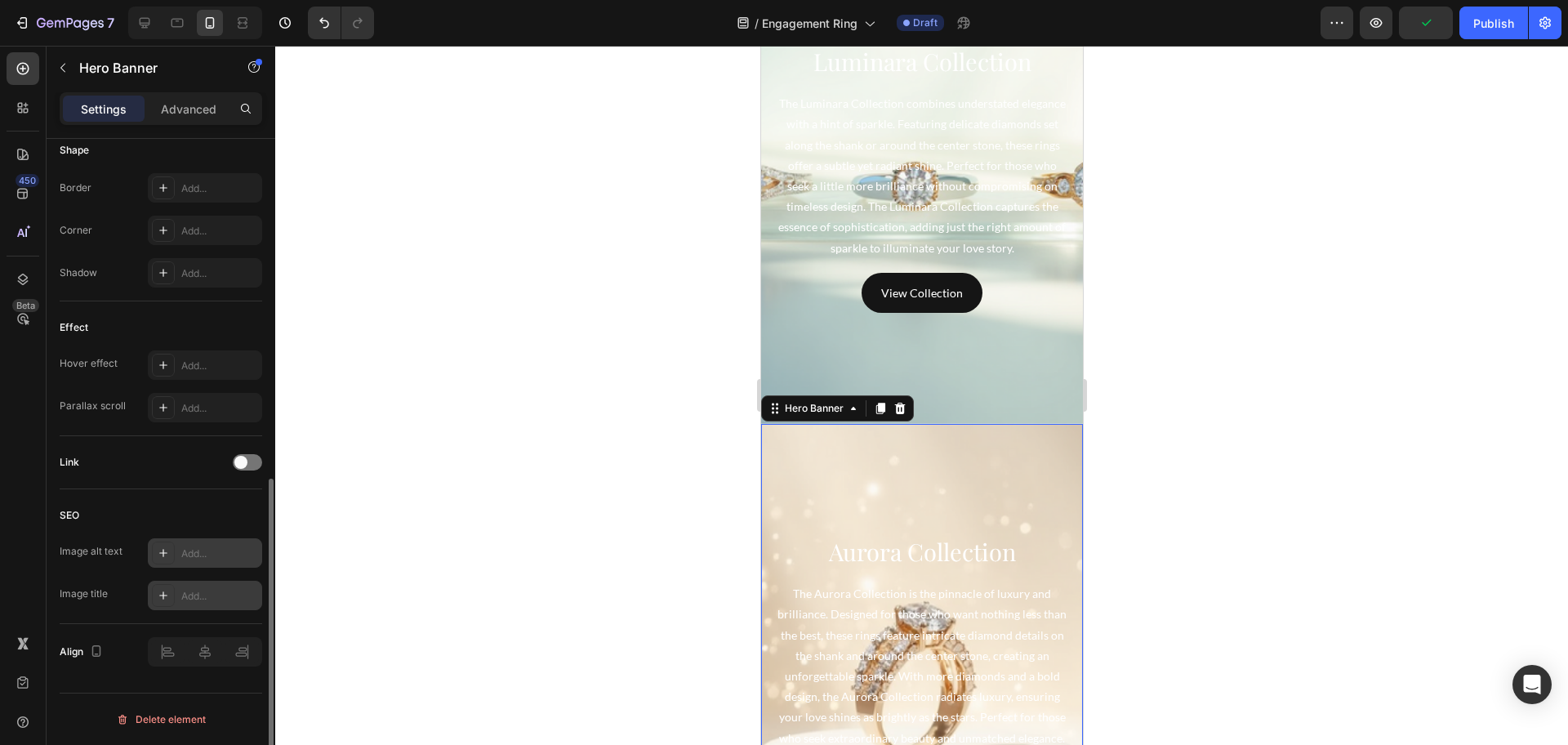
click at [198, 549] on div "Add..." at bounding box center [220, 553] width 77 height 15
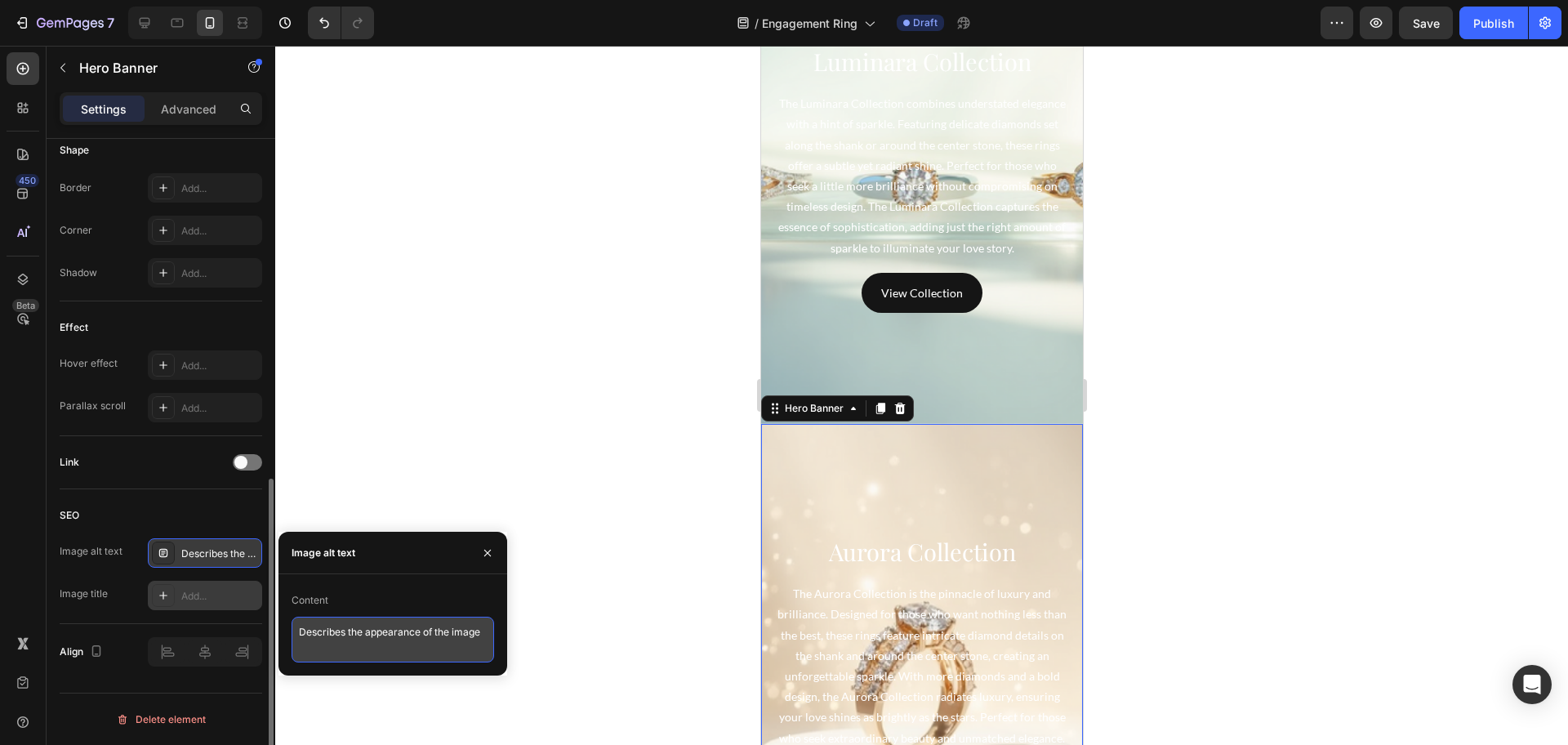
click at [391, 639] on textarea "Describes the appearance of the image" at bounding box center [393, 639] width 202 height 46
paste textarea "Aurora Collection – Luxurious Intricate Diamond Ring"
type textarea "Aurora Collection – Luxurious Intricate Diamond Ring"
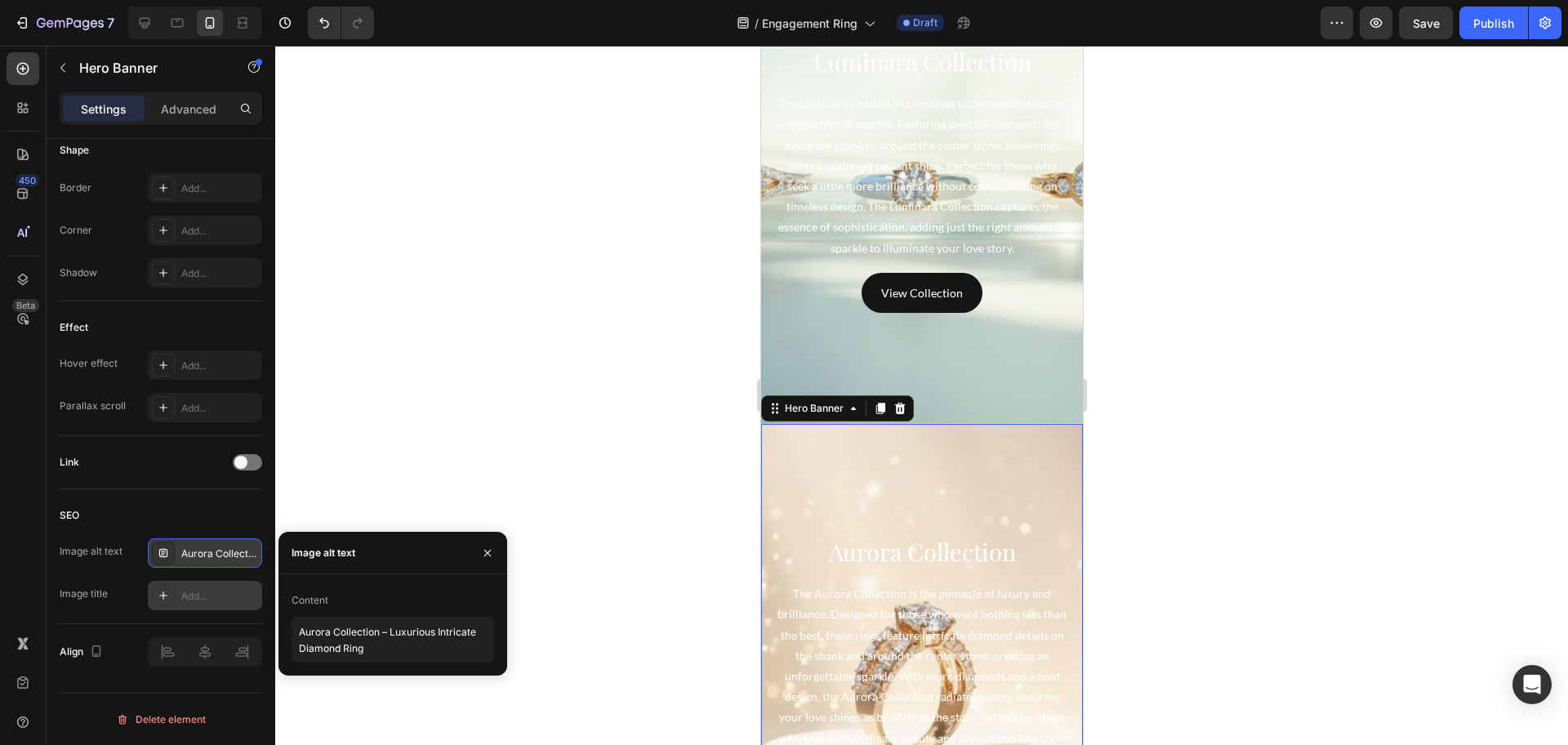
click at [232, 592] on div "Add..." at bounding box center [220, 596] width 77 height 15
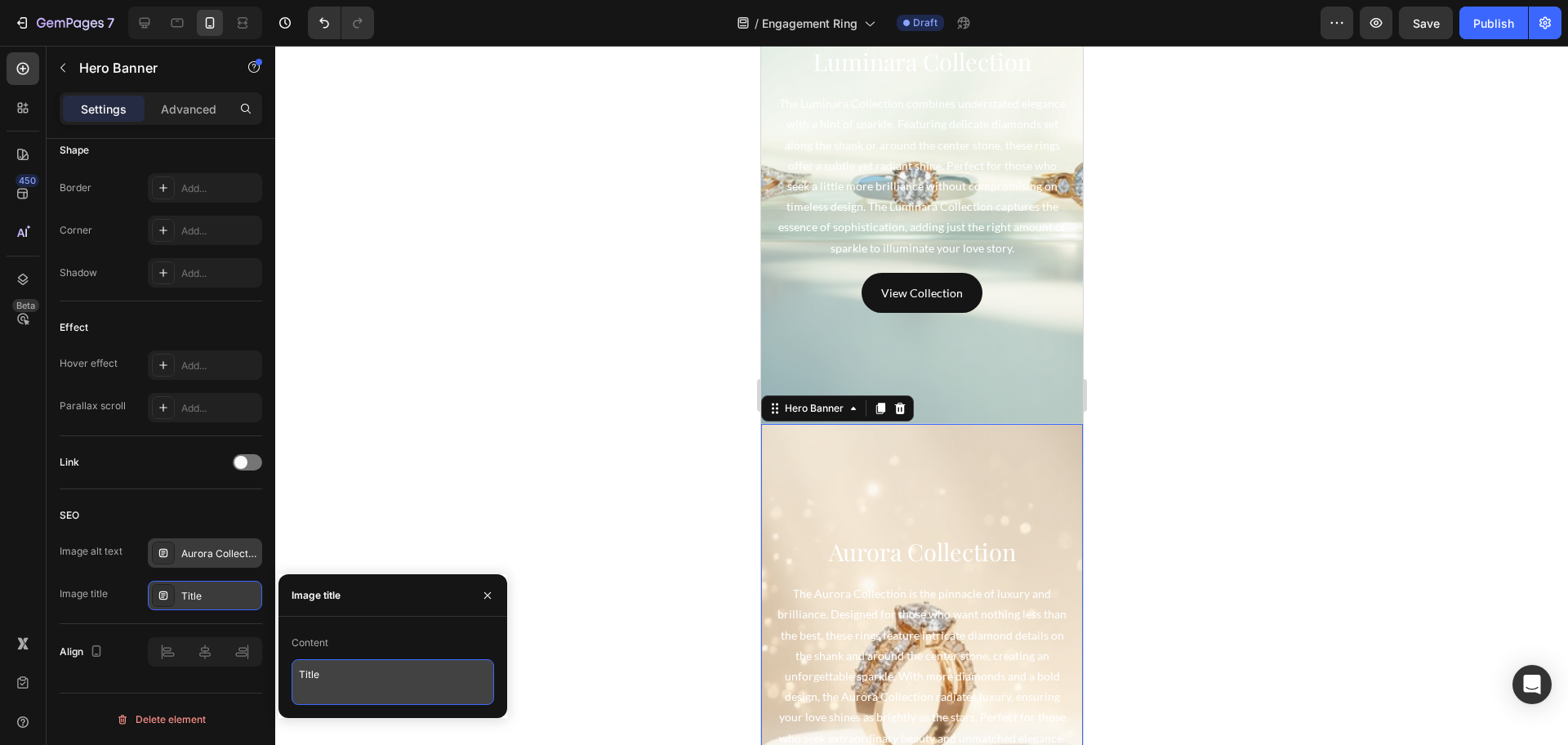
click at [377, 685] on textarea "Title" at bounding box center [393, 681] width 202 height 46
paste textarea "Aurora Collection Ring"
type textarea "Aurora Collection Ring"
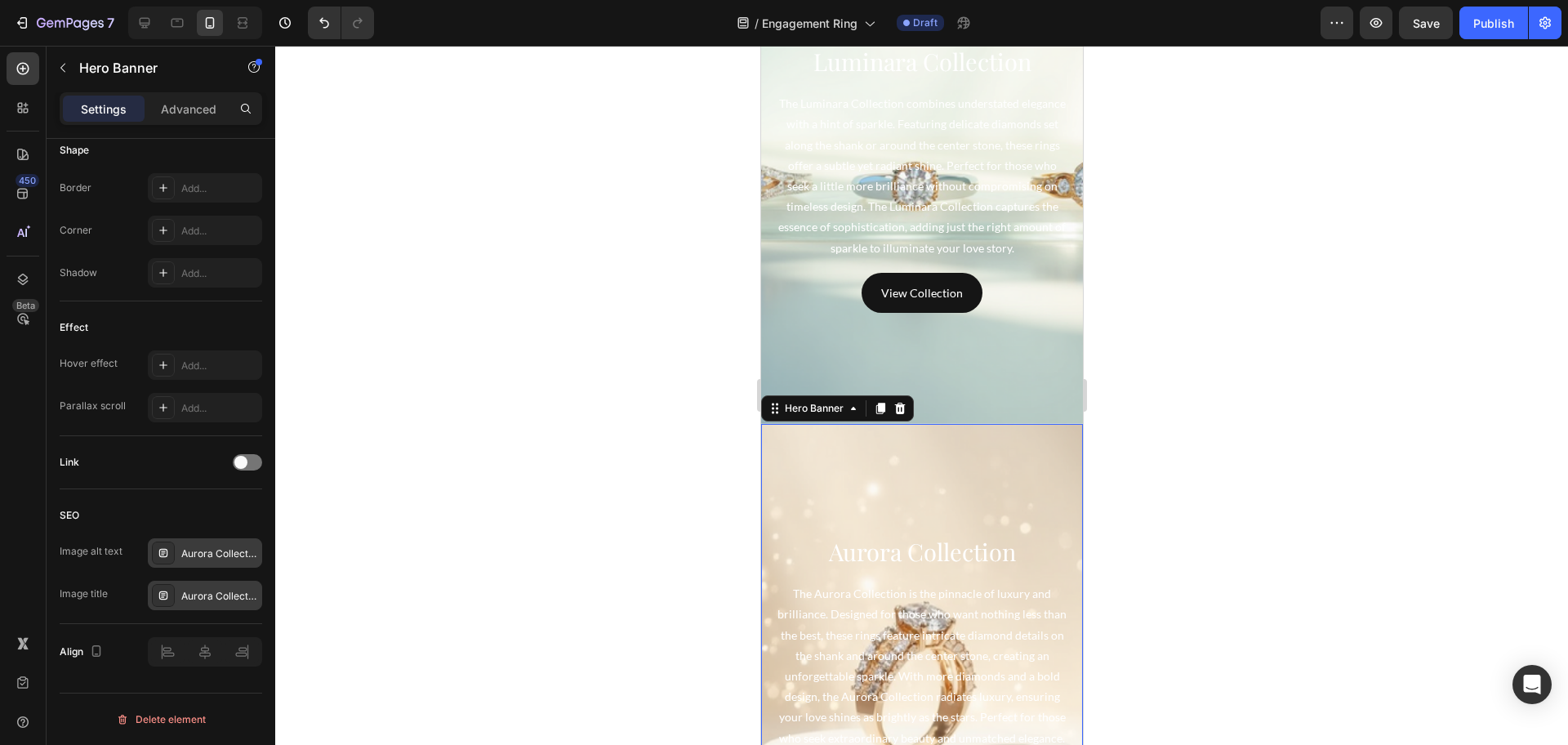
click at [610, 423] on div at bounding box center [921, 395] width 1292 height 699
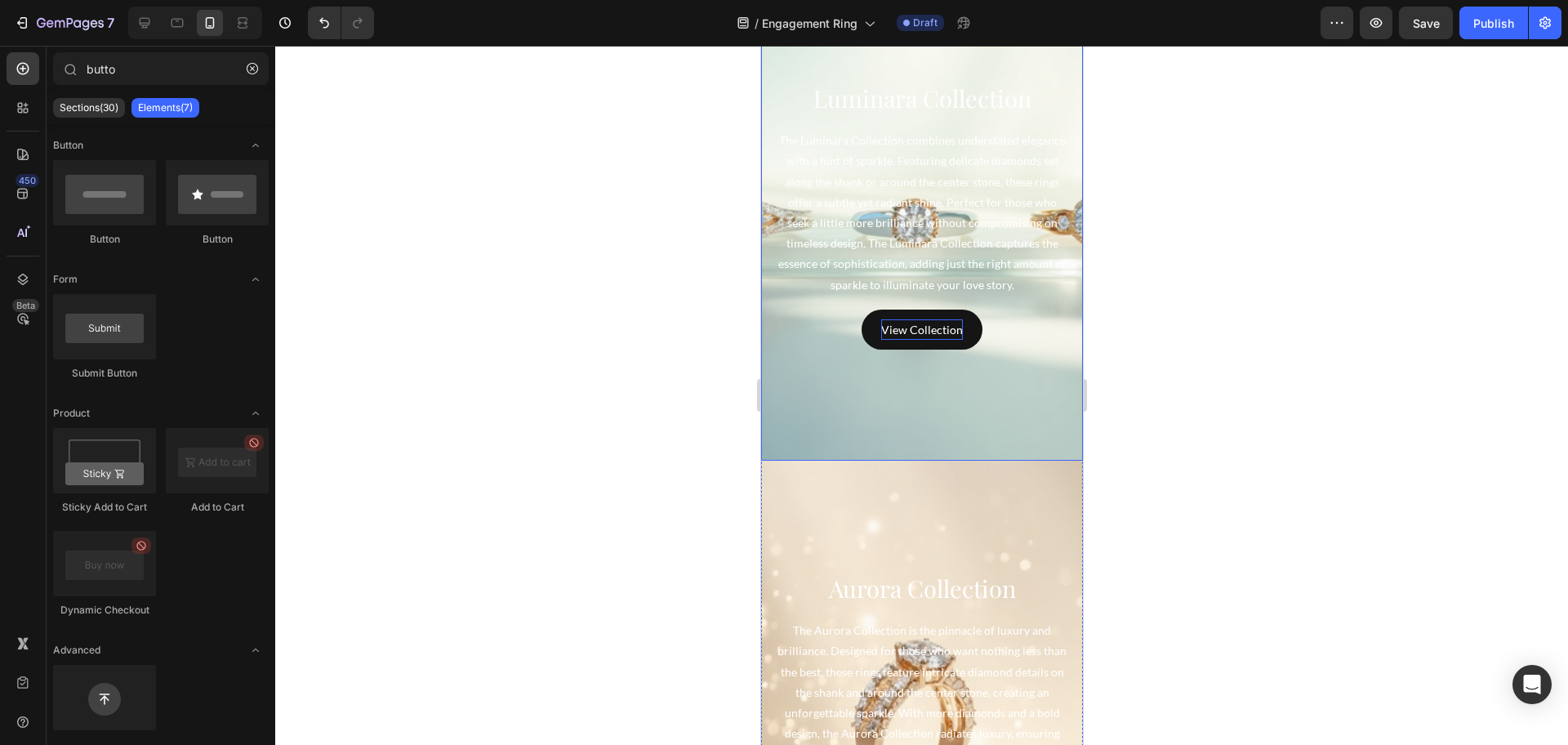
scroll to position [4492, 0]
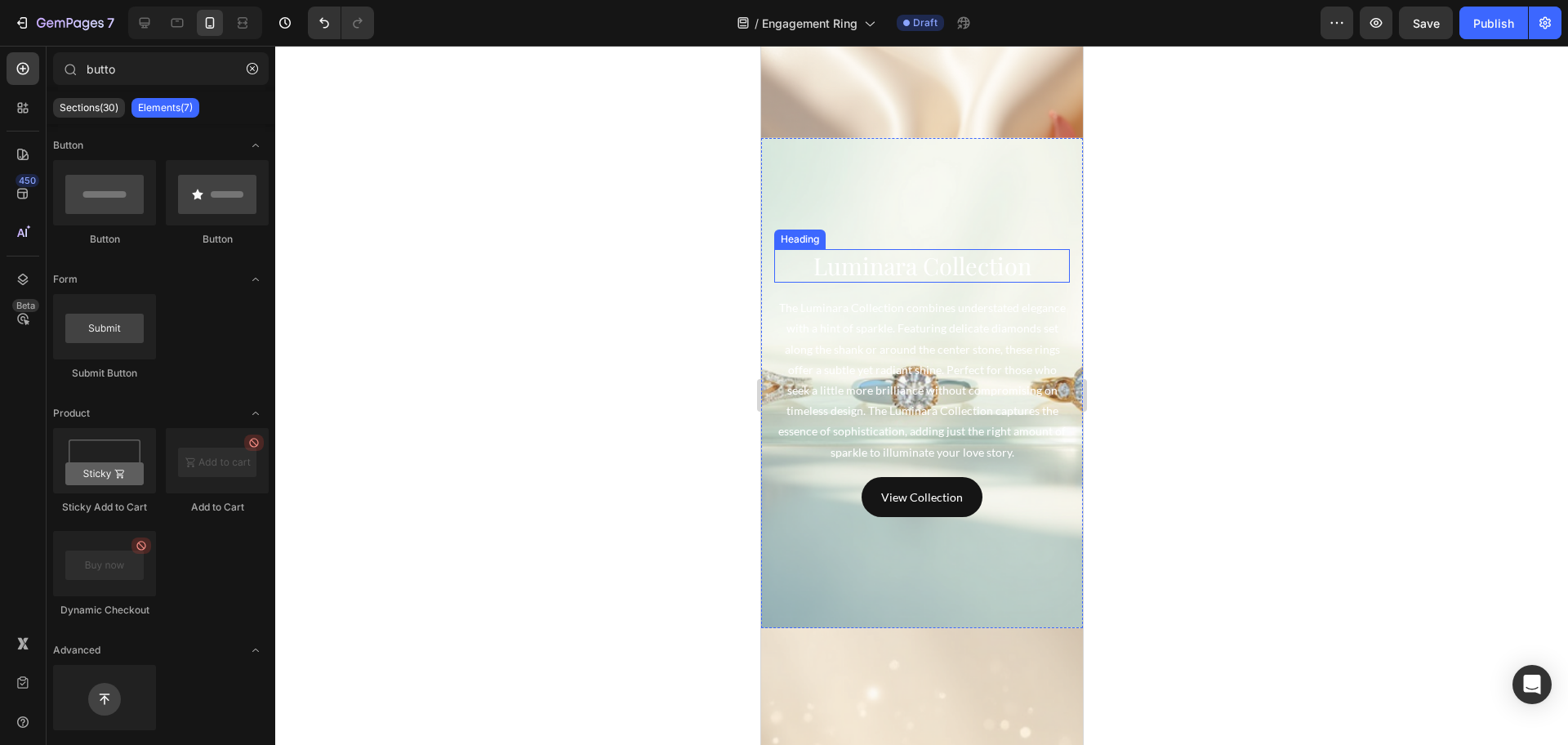
click at [899, 249] on h4 "Luminara Collection" at bounding box center [920, 266] width 295 height 34
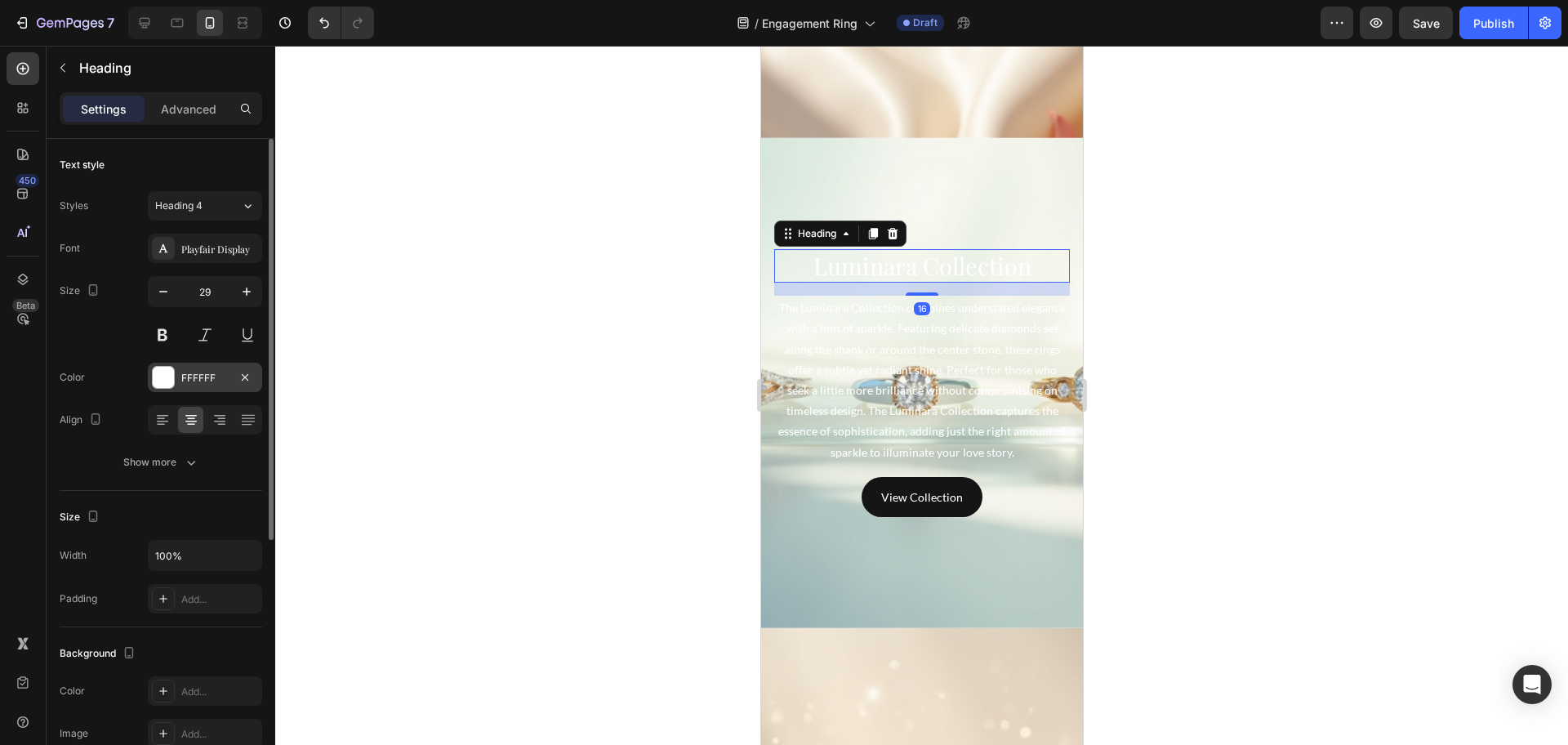
click at [189, 372] on div "FFFFFF" at bounding box center [205, 378] width 47 height 15
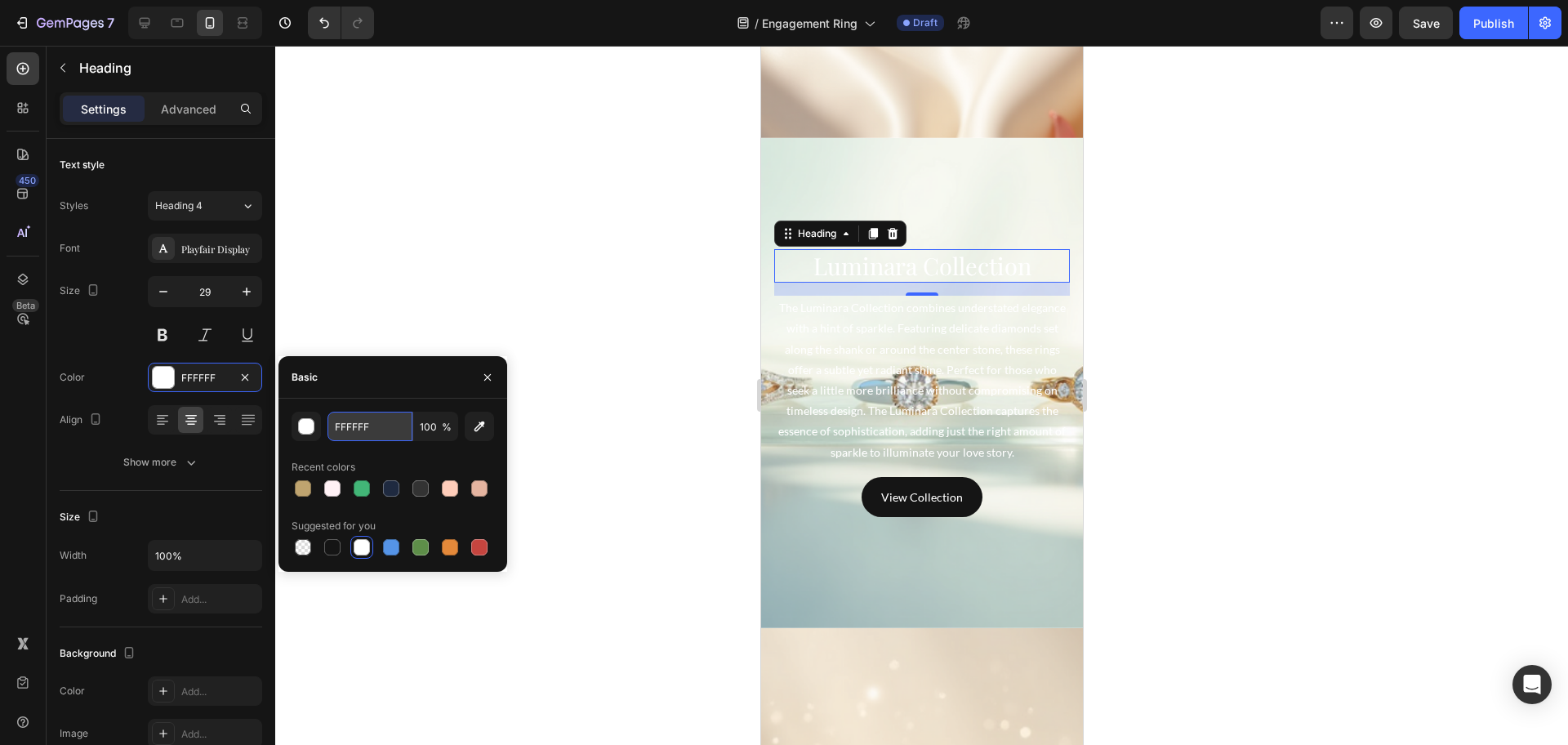
click at [382, 435] on input "FFFFFF" at bounding box center [369, 426] width 85 height 29
paste input "#BFA46"
type input "BFA46F"
click at [863, 402] on p "The Luminara Collection combines understated elegance with a hint of sparkle. F…" at bounding box center [921, 380] width 293 height 165
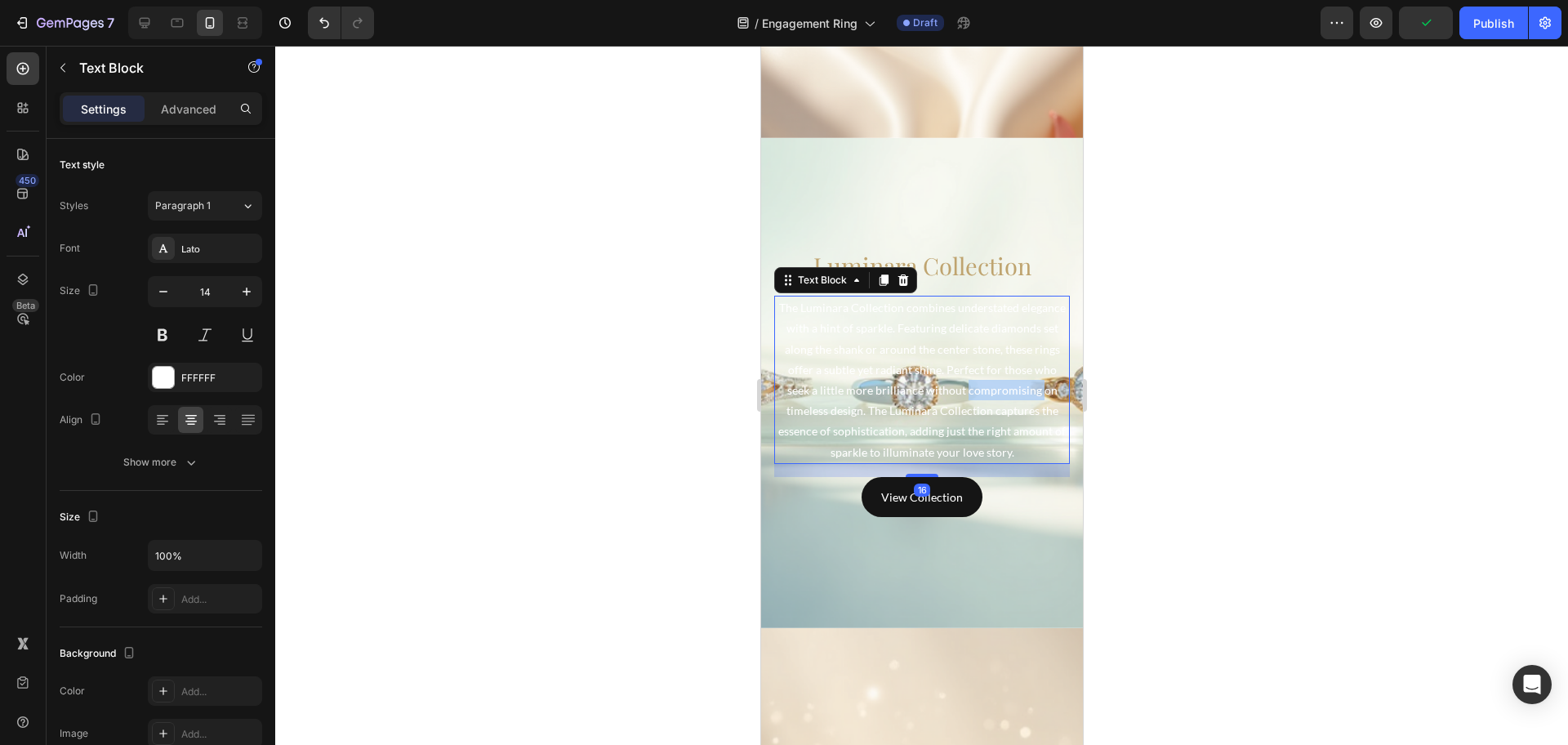
click at [863, 402] on p "The Luminara Collection combines understated elegance with a hint of sparkle. F…" at bounding box center [921, 380] width 293 height 165
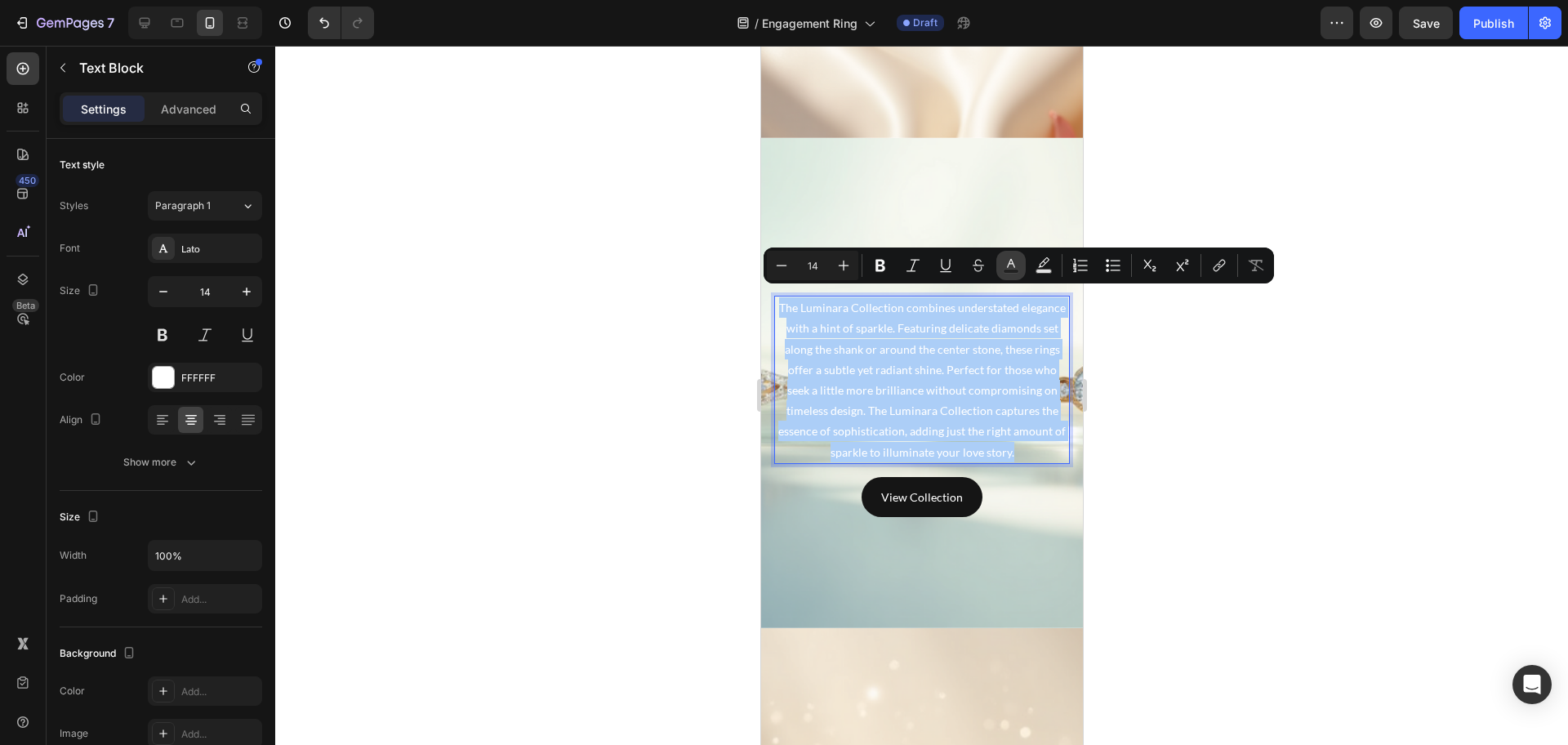
click at [1013, 265] on icon "Editor contextual toolbar" at bounding box center [1011, 265] width 16 height 16
type input "FFFFFF"
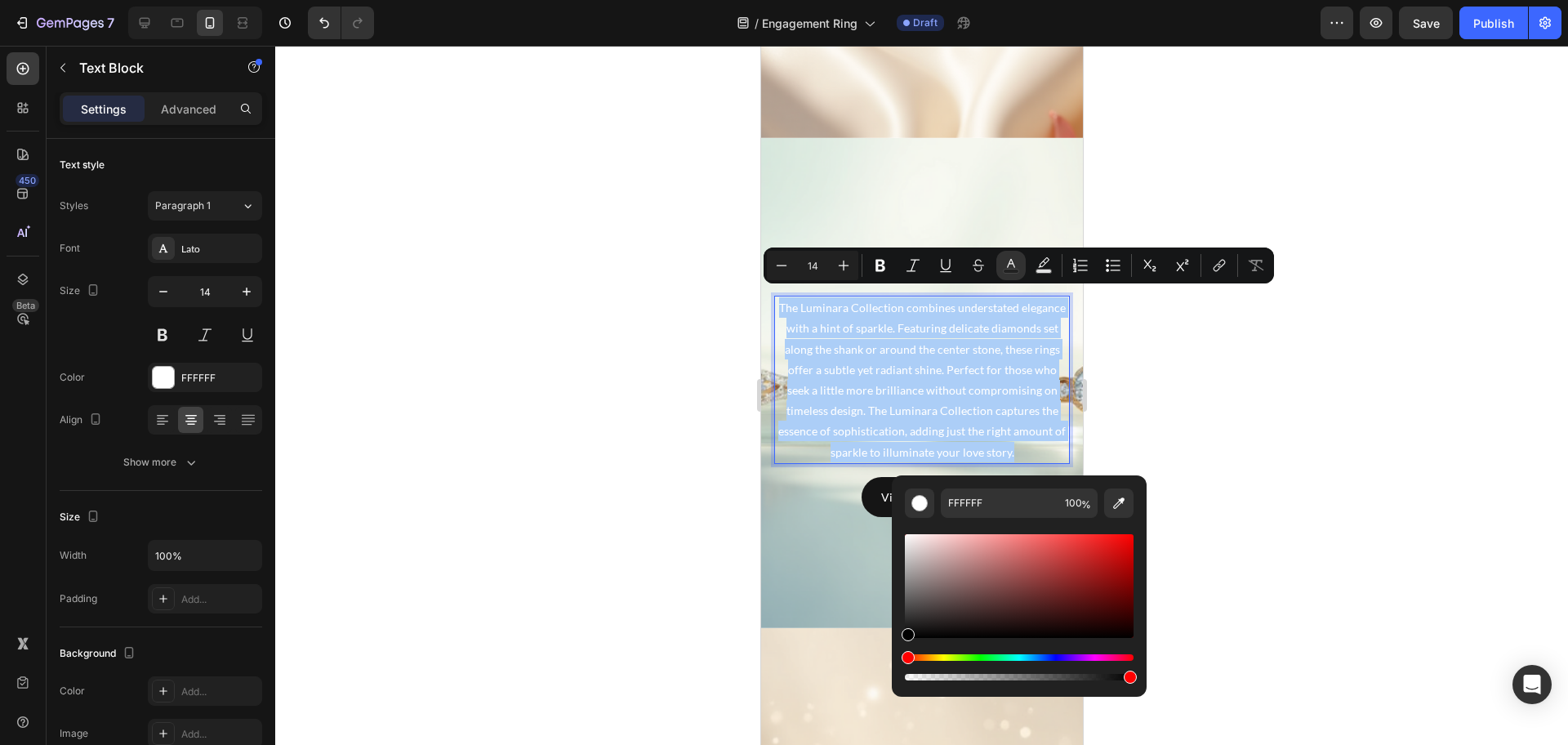
drag, startPoint x: 1667, startPoint y: 582, endPoint x: 888, endPoint y: 652, distance: 782.1
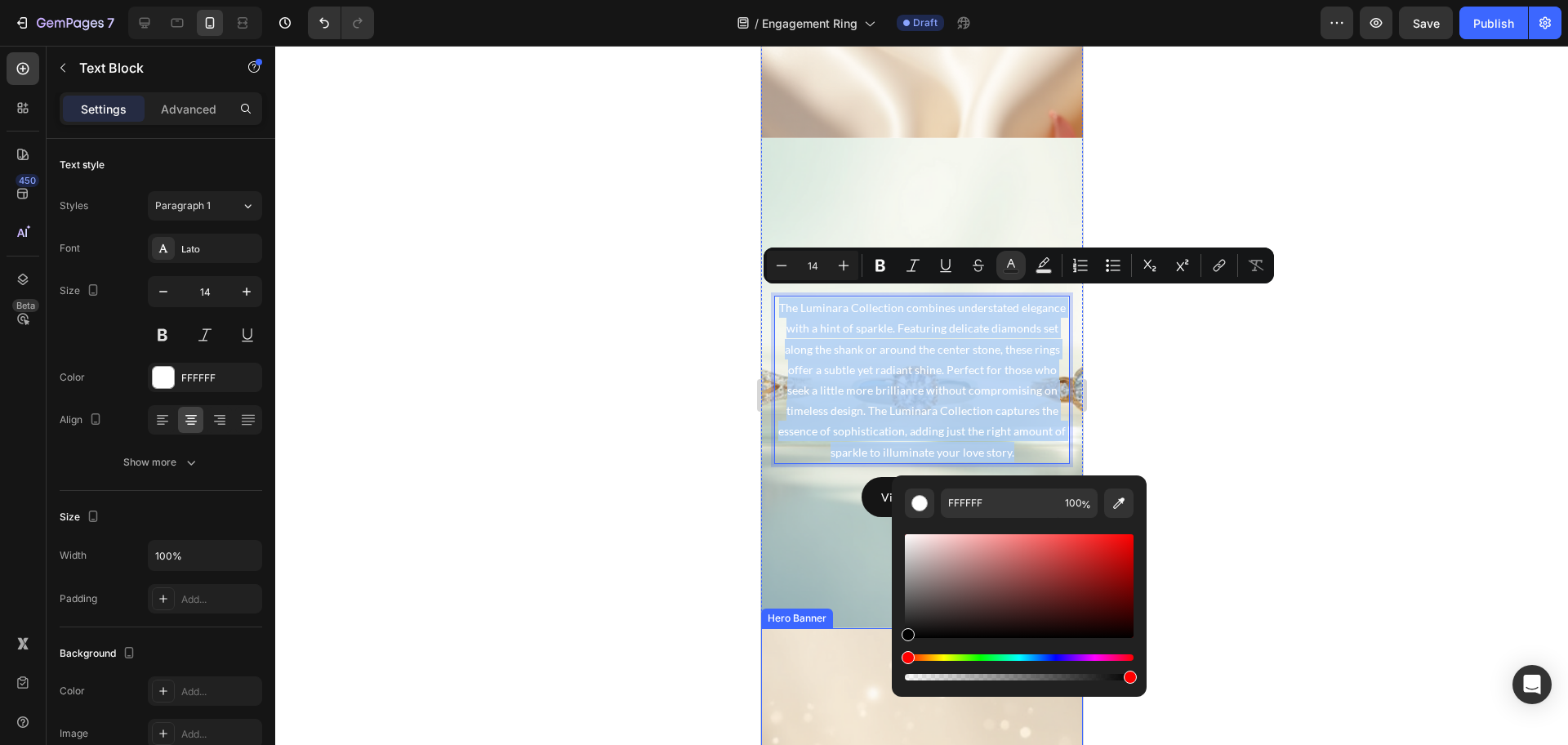
type input "000000"
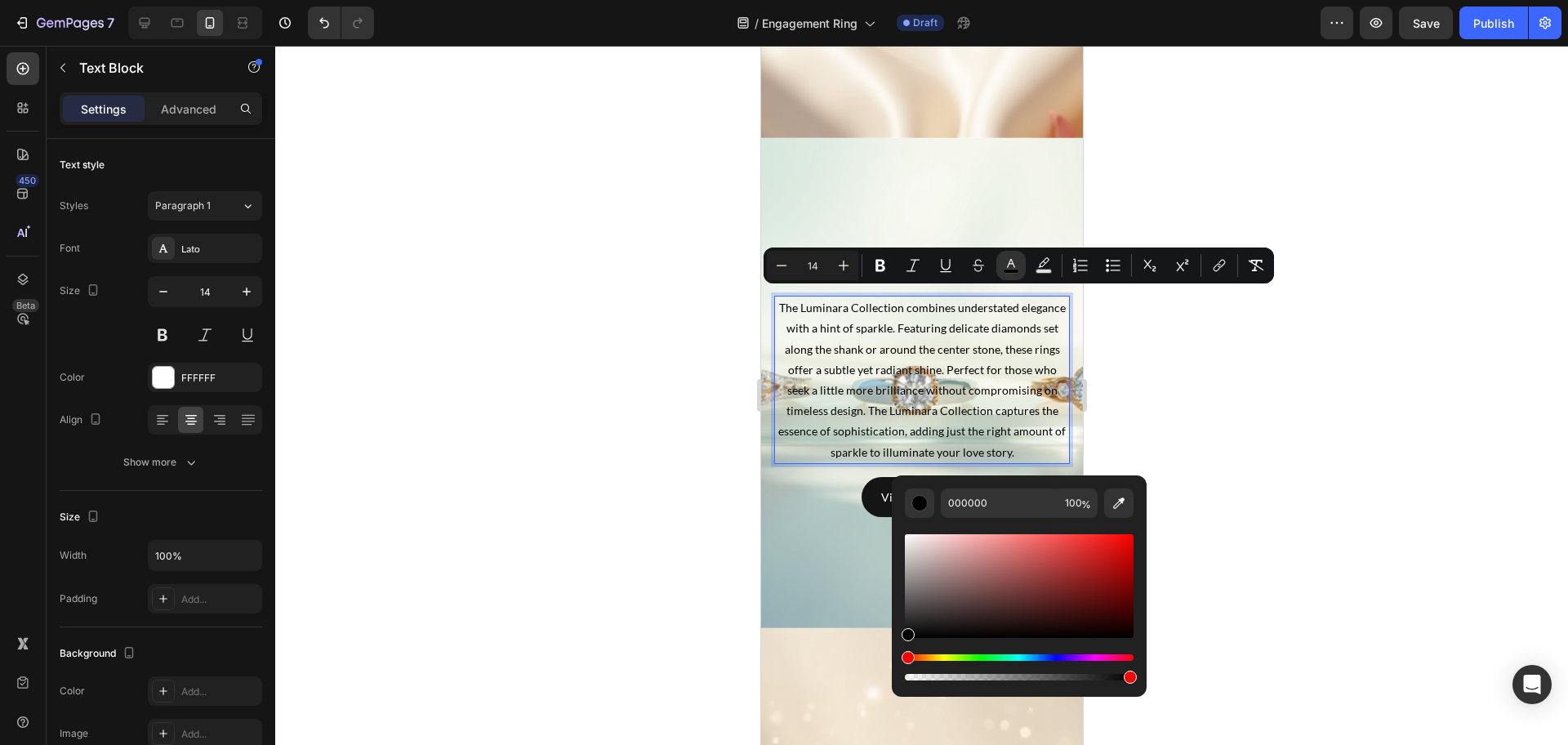
click at [562, 517] on div at bounding box center [921, 395] width 1292 height 699
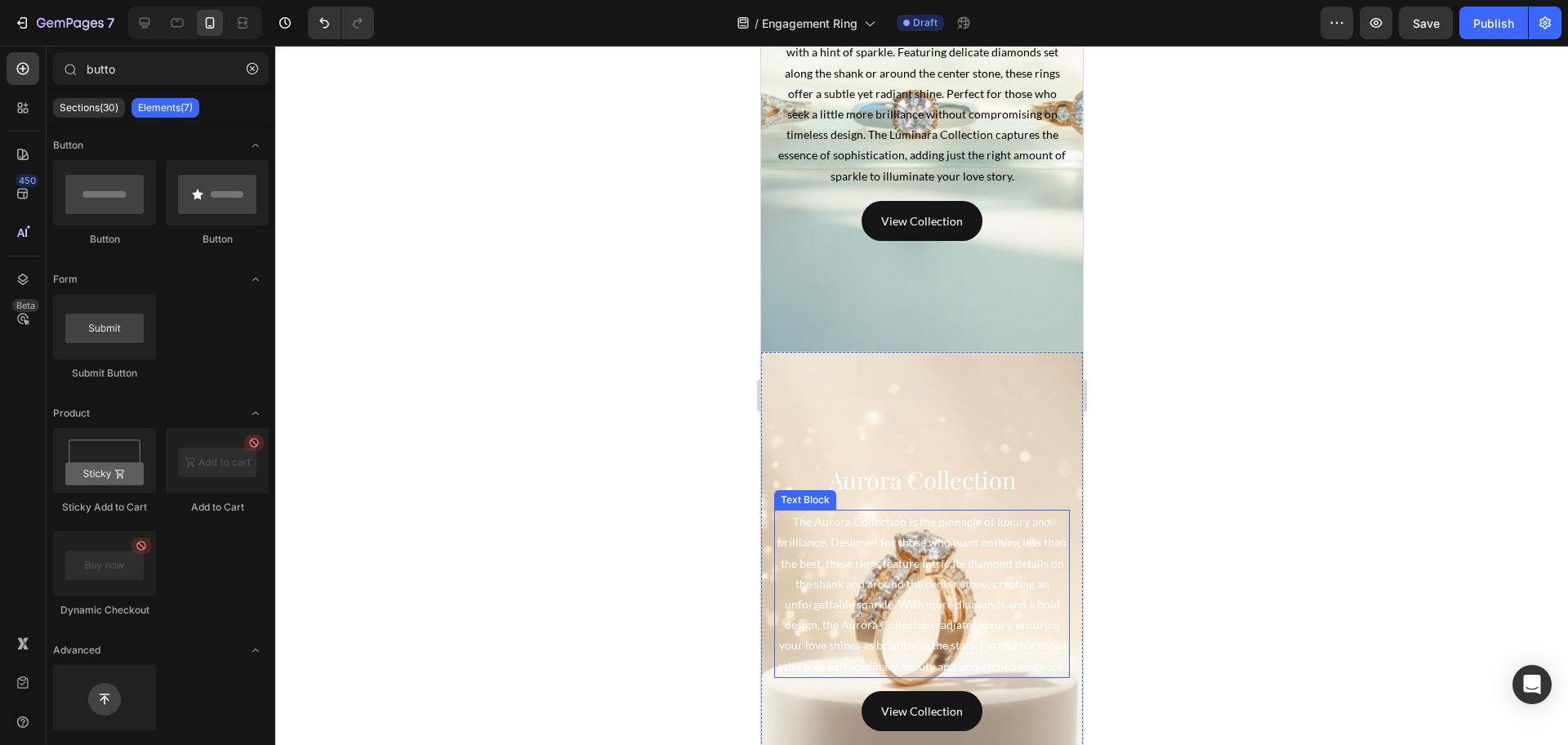
scroll to position [4901, 0]
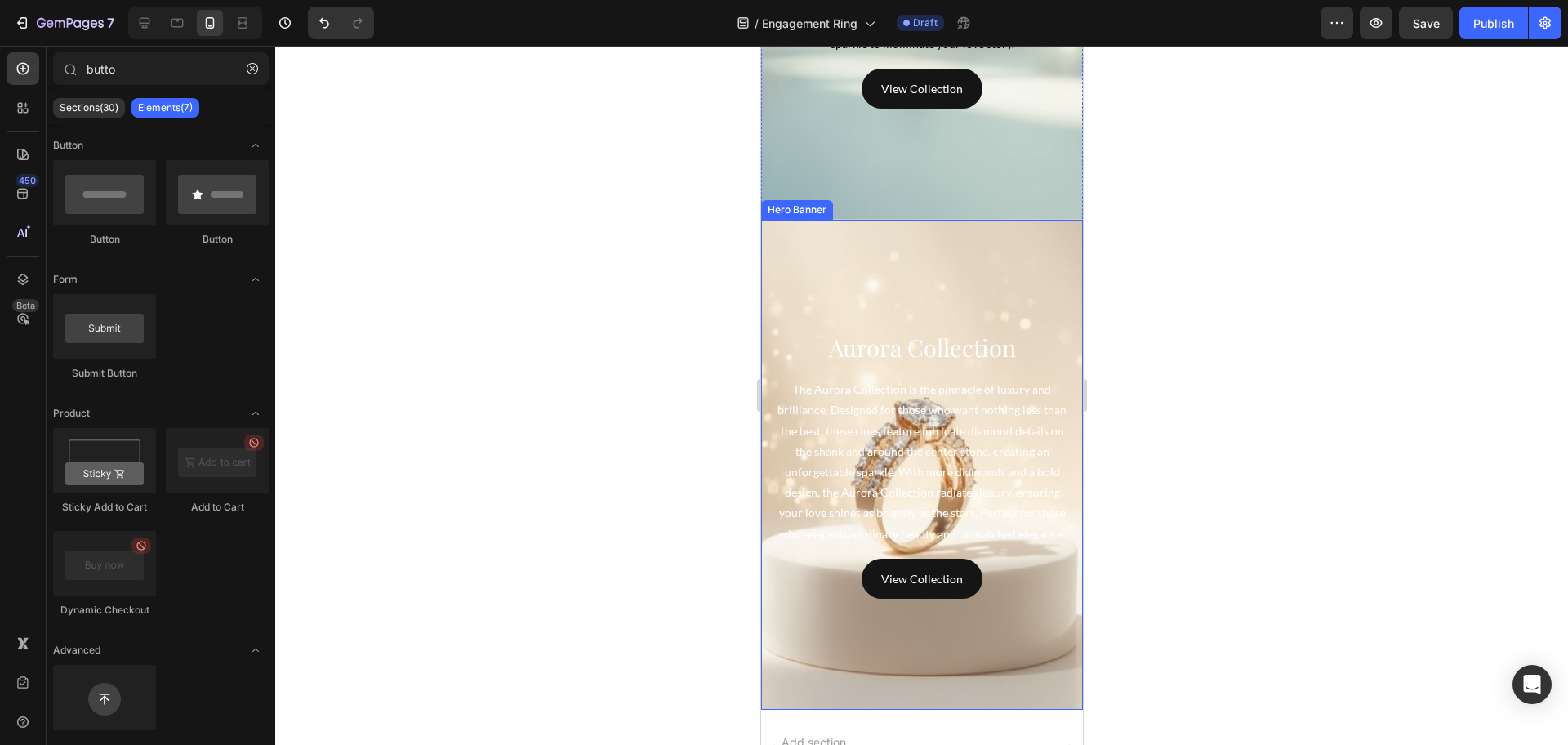
click at [920, 345] on h4 "Aurora Collection" at bounding box center [920, 348] width 295 height 34
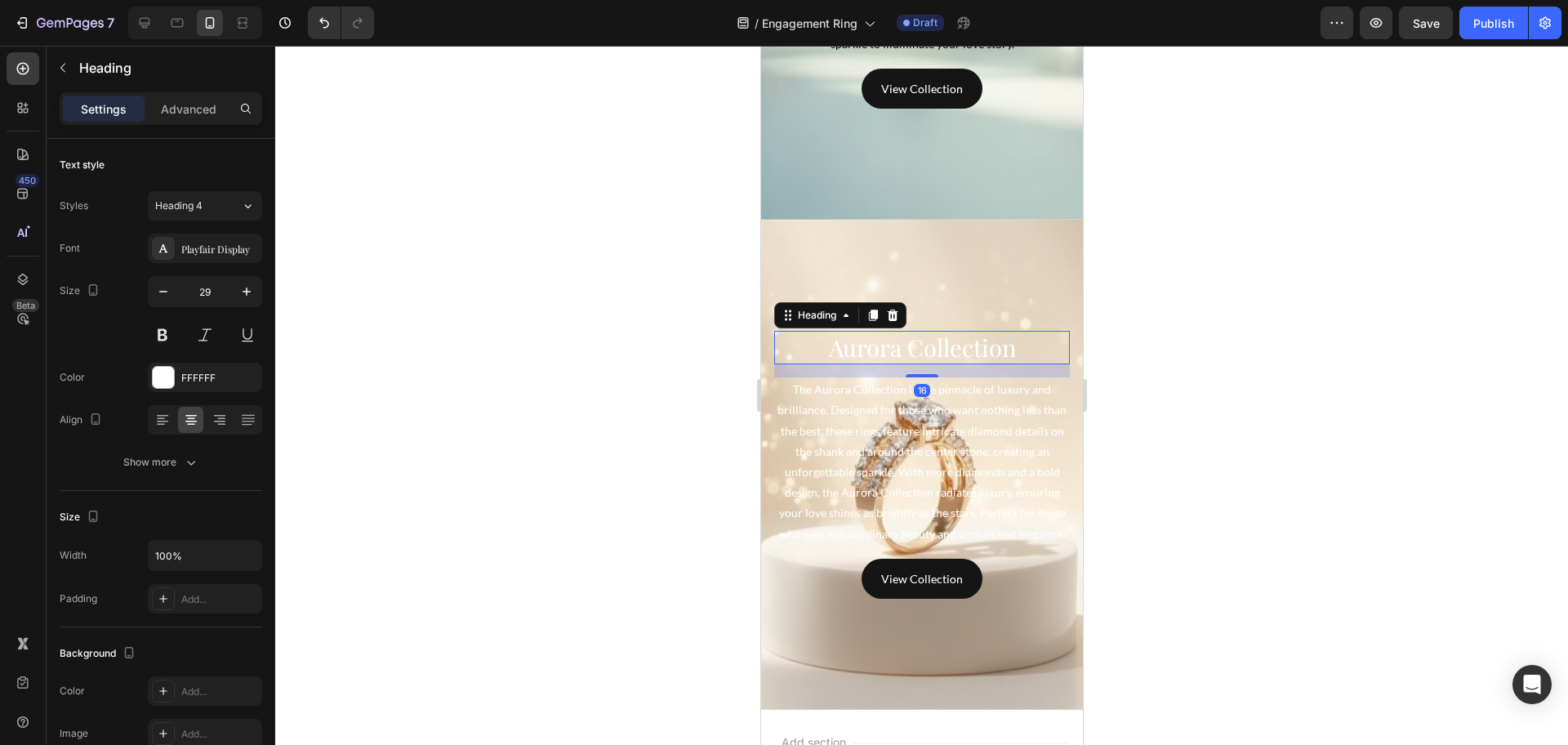
click at [920, 345] on h4 "Aurora Collection" at bounding box center [920, 348] width 295 height 34
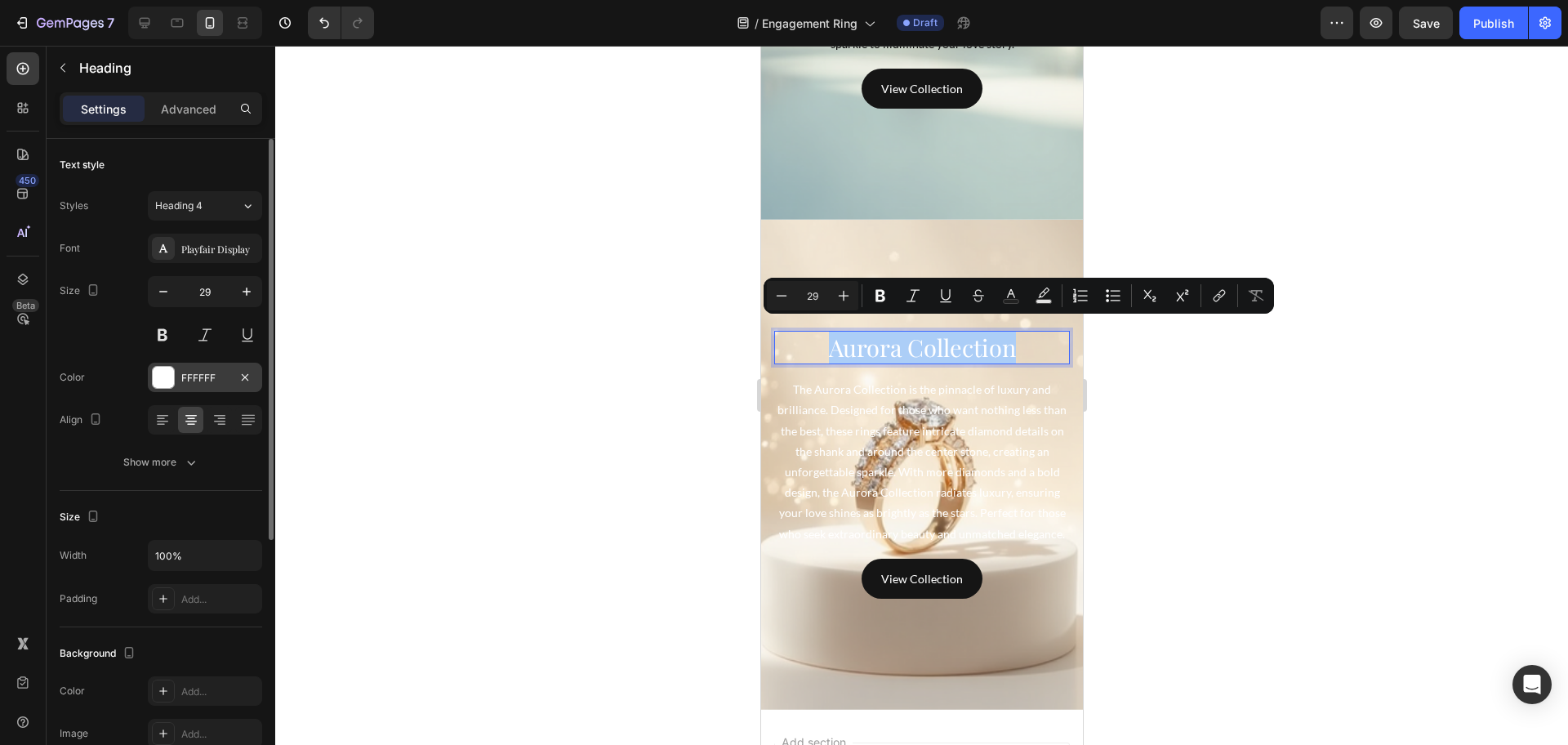
click at [177, 373] on div "FFFFFF" at bounding box center [205, 377] width 115 height 29
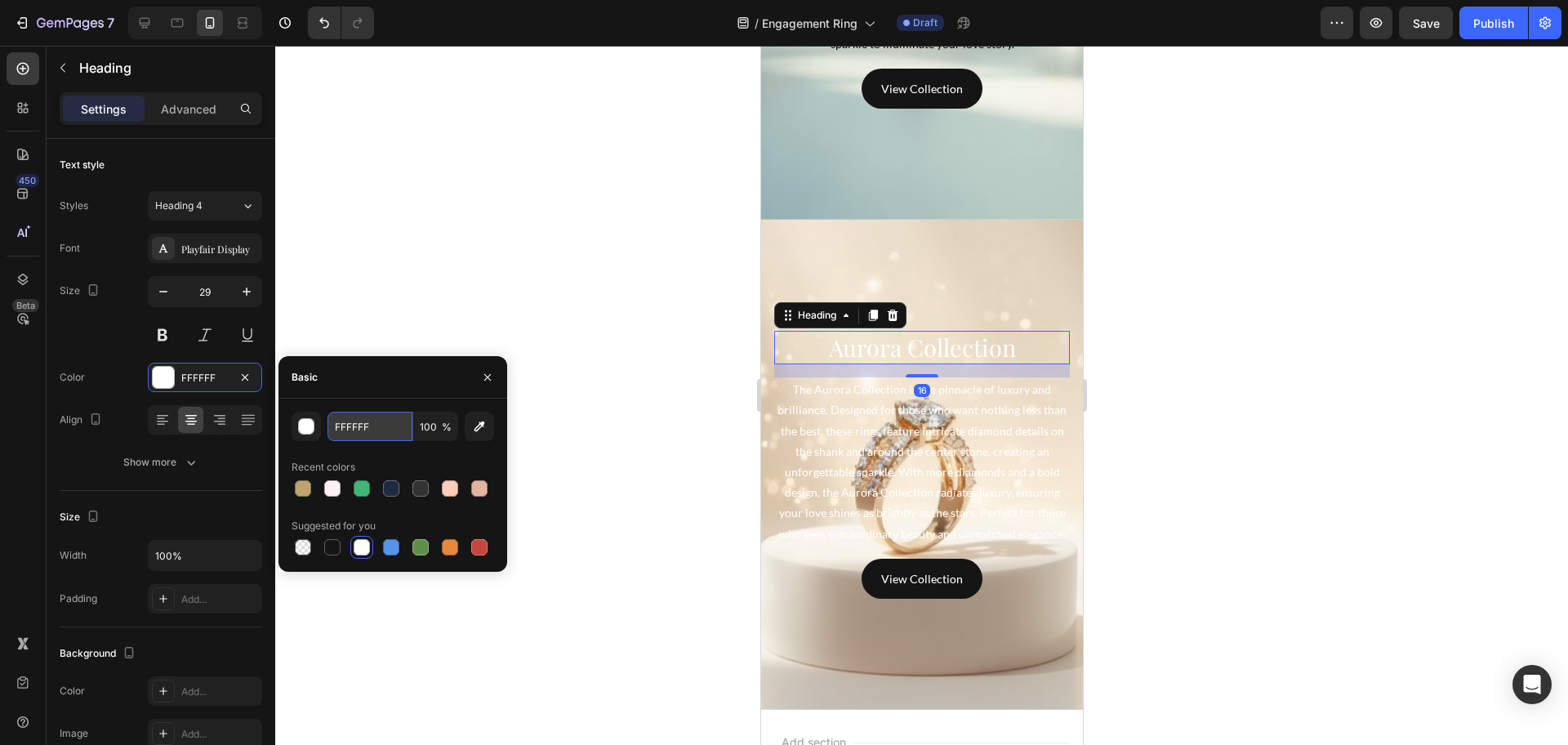
click at [387, 424] on input "FFFFFF" at bounding box center [369, 426] width 85 height 29
paste input "#BFA46"
type input "#BFA46F"
click at [920, 435] on p "The Aurora Collection is the pinnacle of luxury and brilliance. Designed for th…" at bounding box center [921, 462] width 293 height 165
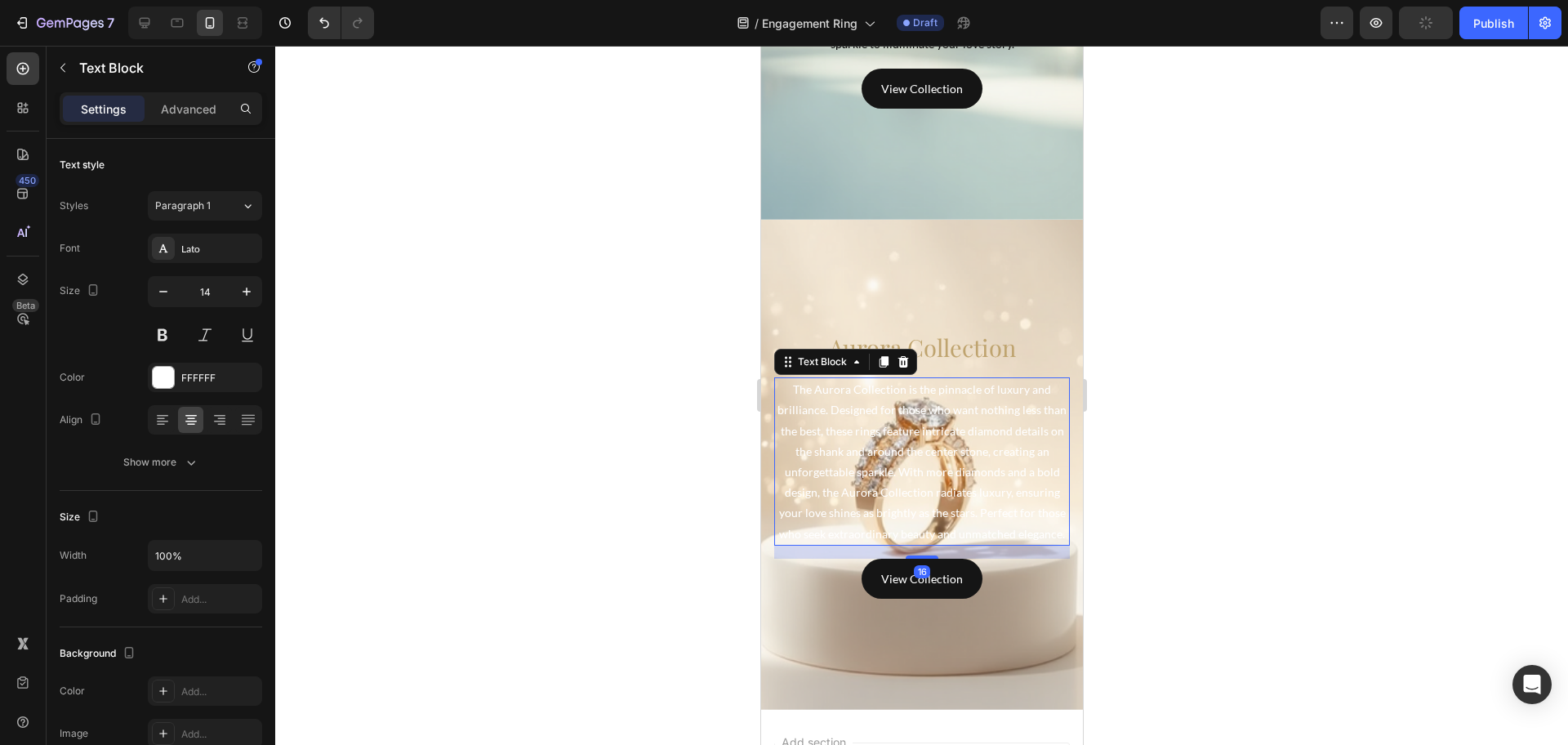
click at [916, 435] on p "The Aurora Collection is the pinnacle of luxury and brilliance. Designed for th…" at bounding box center [921, 462] width 293 height 165
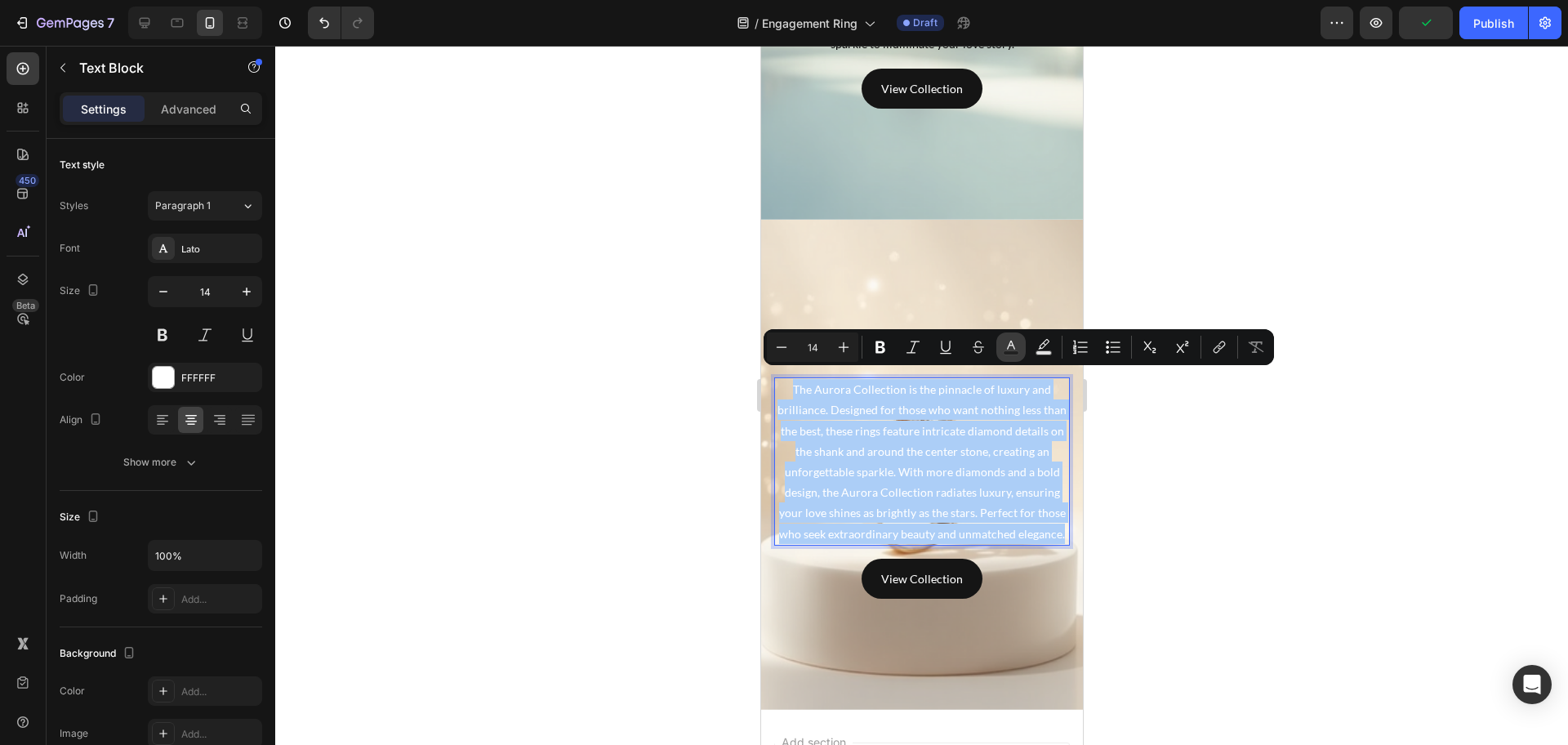
click at [1001, 346] on button "Text Color" at bounding box center [1011, 347] width 29 height 29
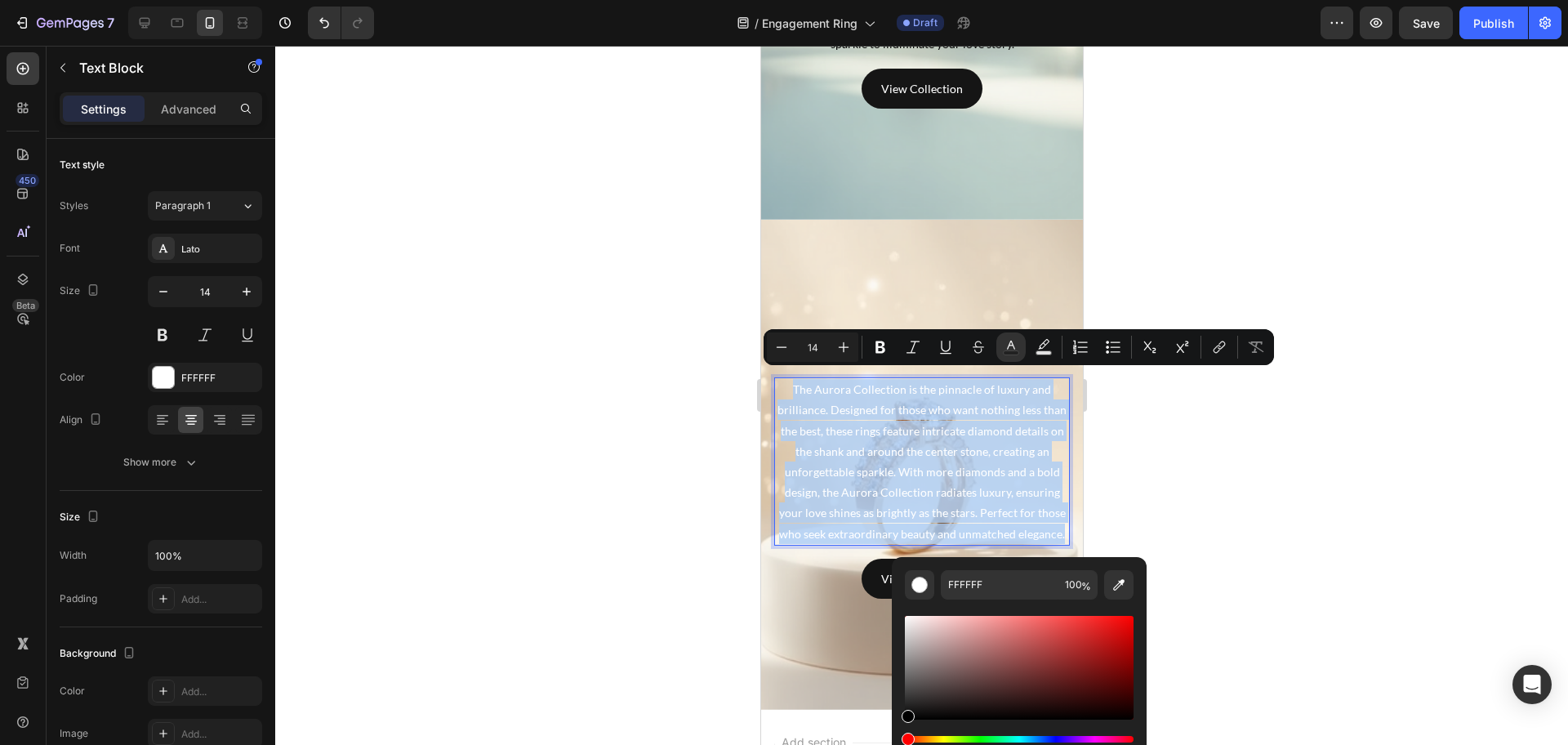
drag, startPoint x: 1667, startPoint y: 691, endPoint x: 826, endPoint y: 678, distance: 841.1
type input "000000"
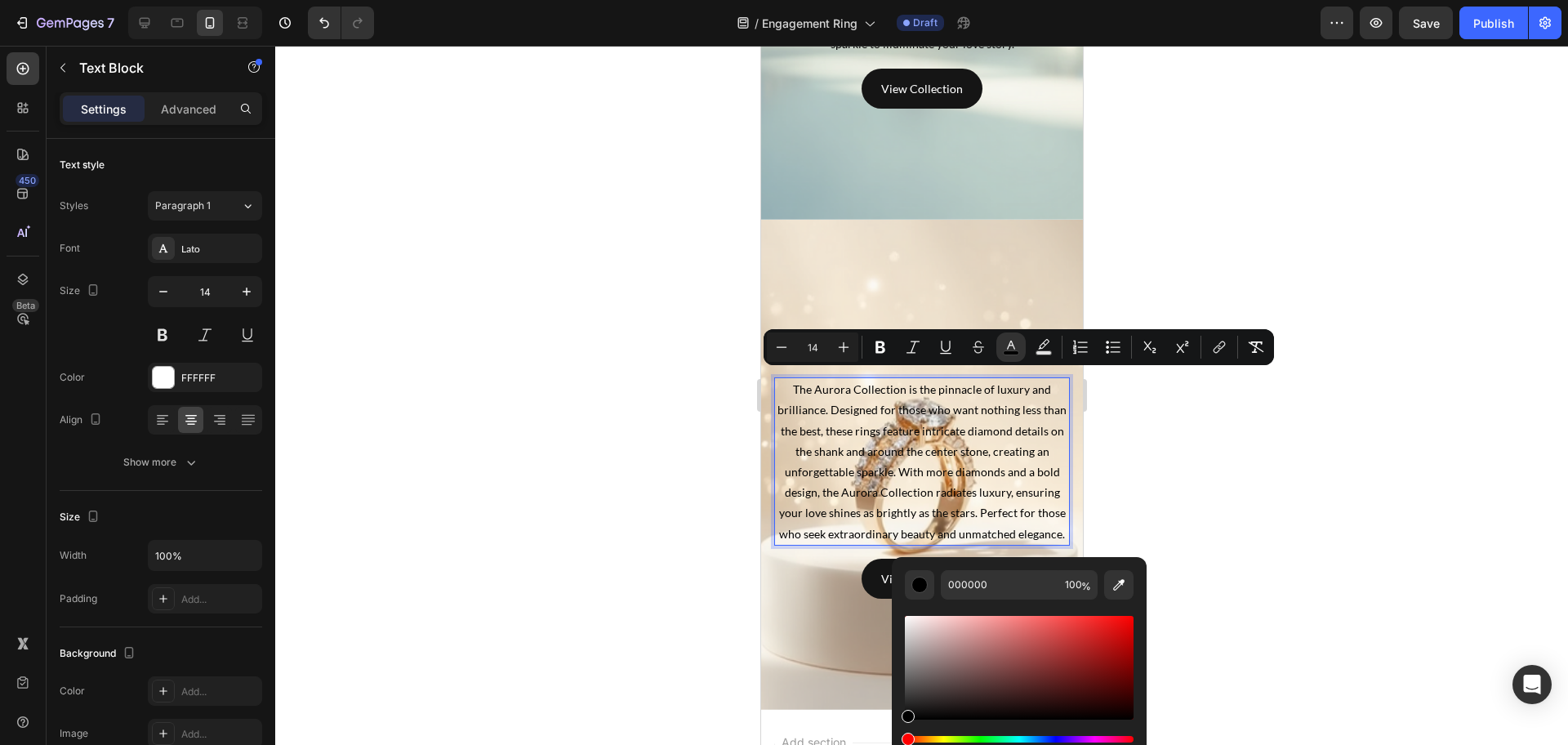
click at [620, 593] on div at bounding box center [921, 395] width 1292 height 699
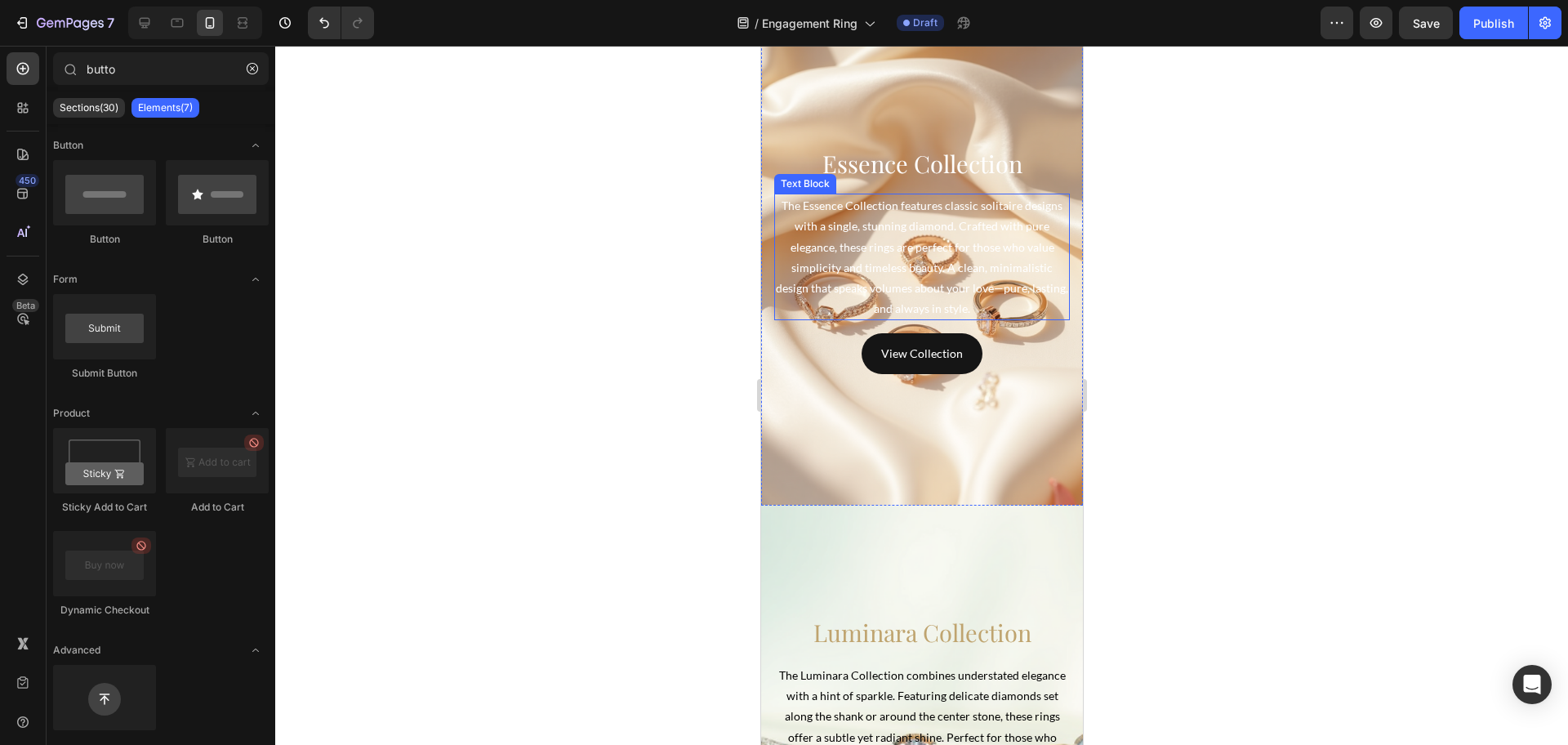
scroll to position [3884, 0]
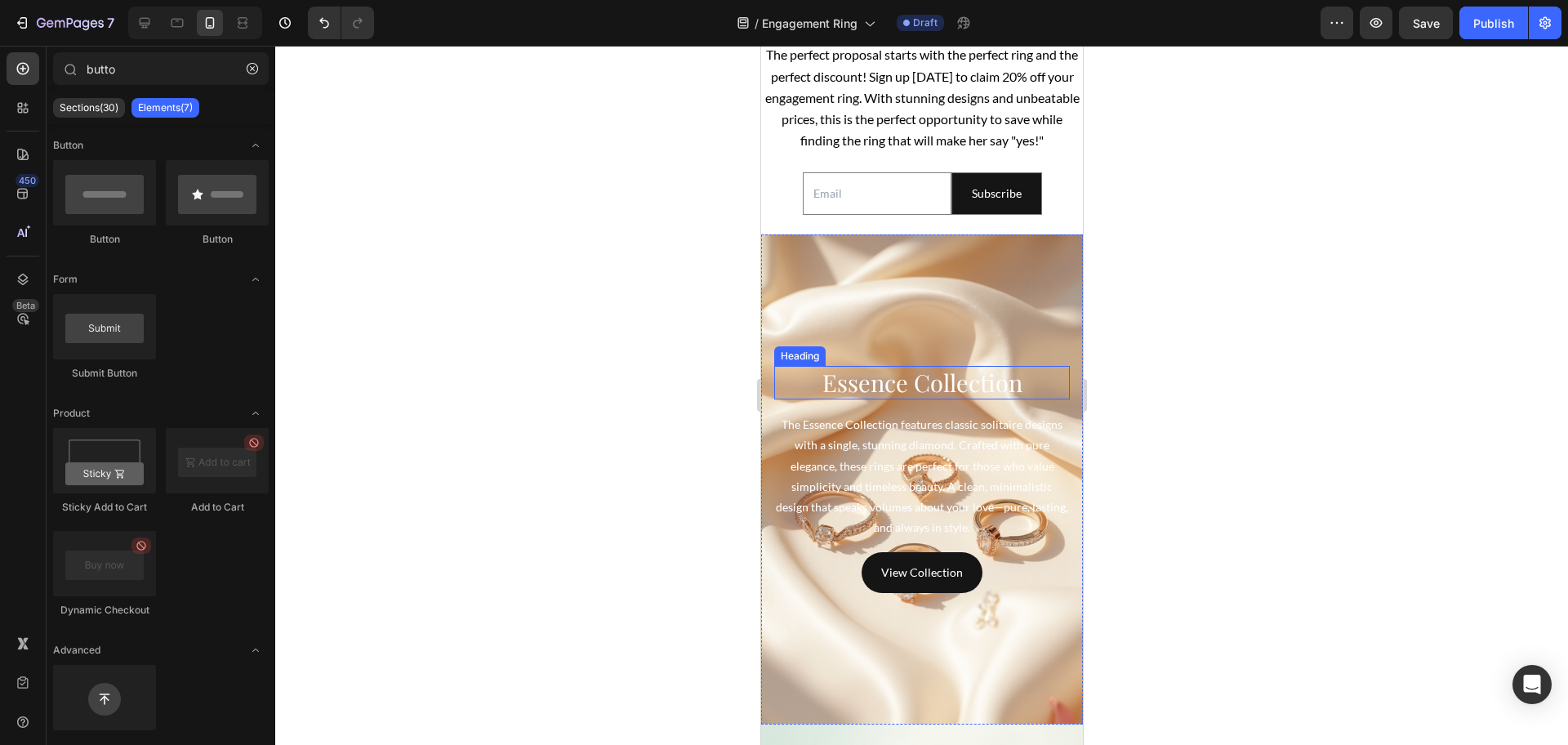
click at [912, 400] on h4 "Essence Collection" at bounding box center [920, 383] width 295 height 34
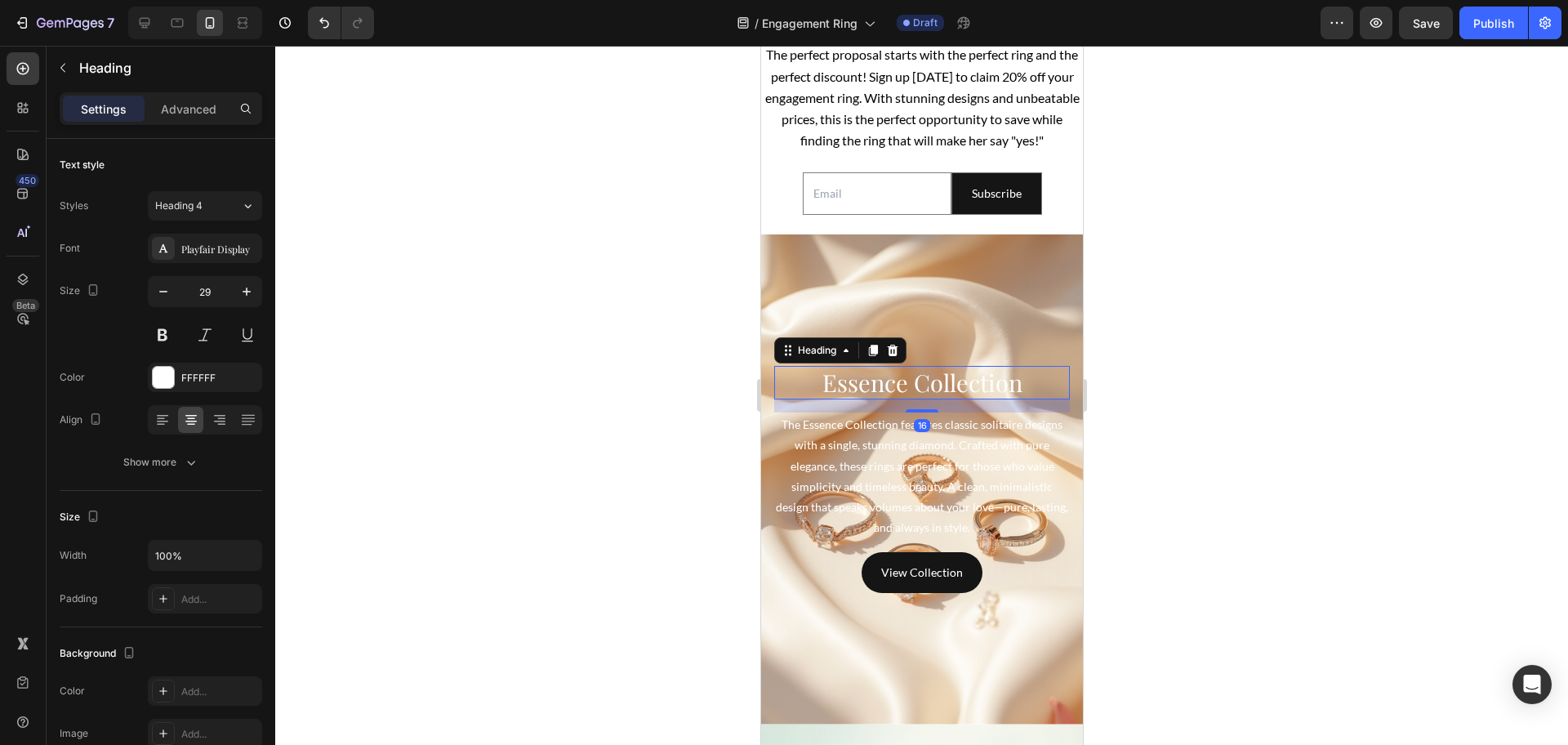
click at [912, 400] on h4 "Essence Collection" at bounding box center [920, 383] width 295 height 34
click at [912, 399] on p "Essence Collection" at bounding box center [921, 383] width 293 height 31
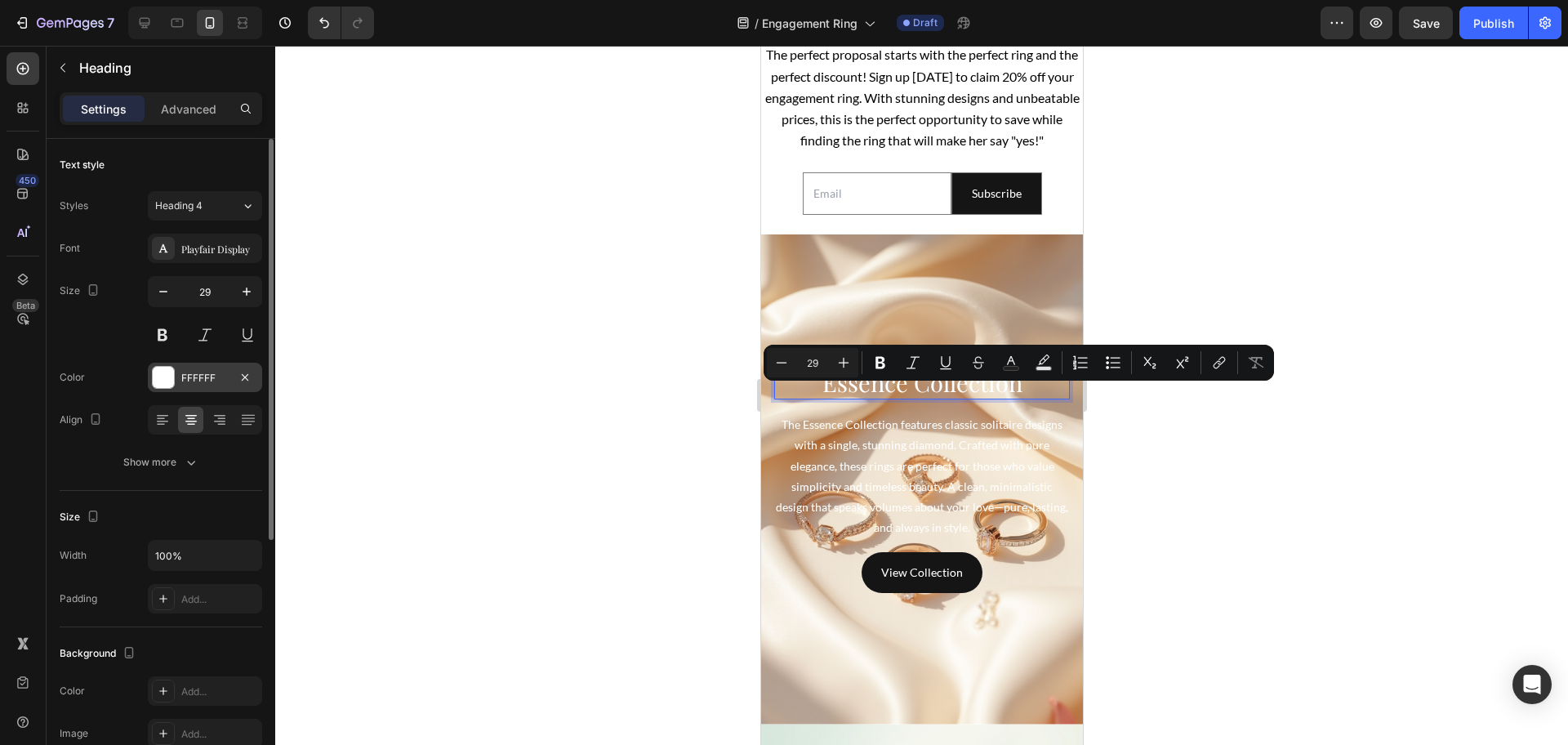
click at [155, 386] on div at bounding box center [163, 377] width 22 height 22
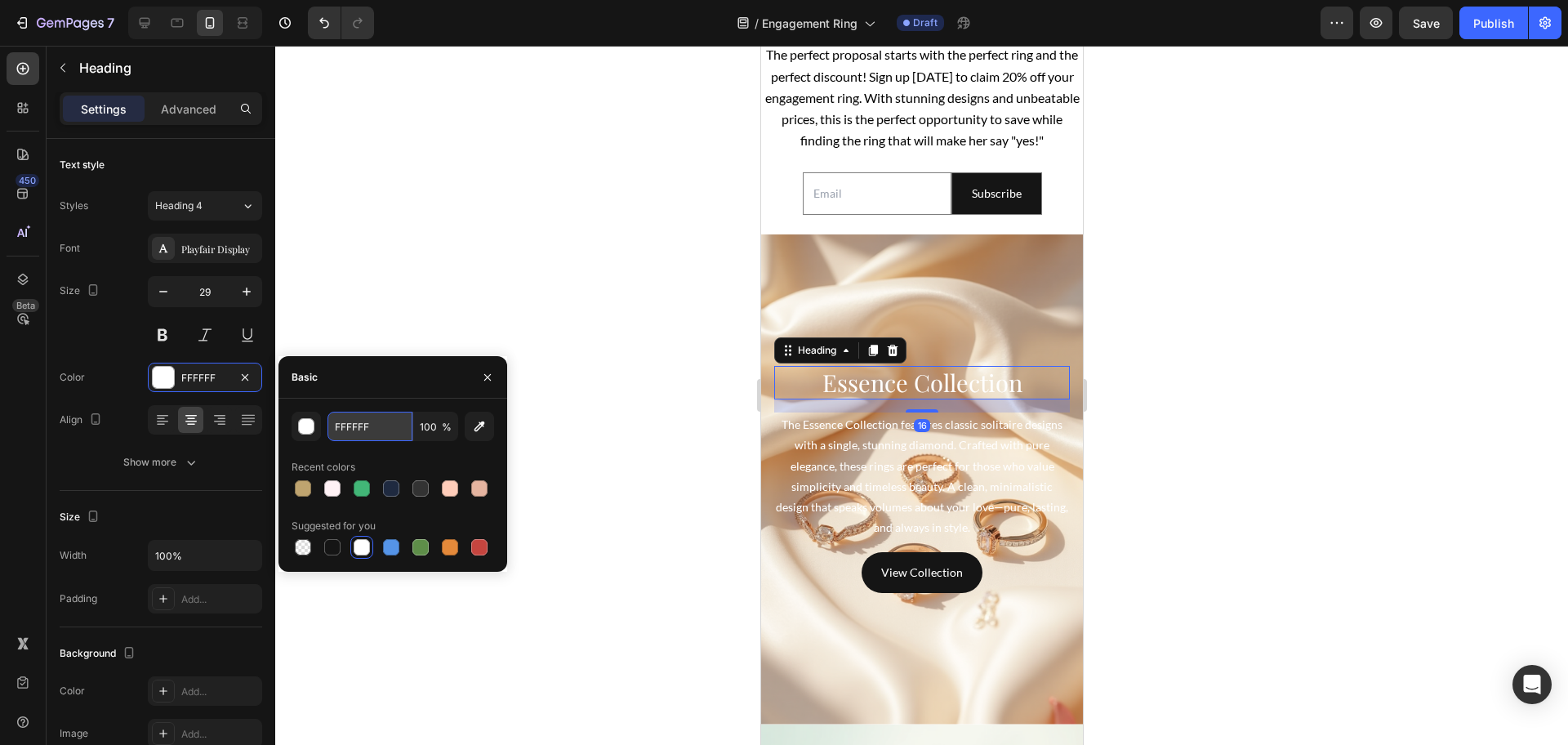
click at [363, 422] on input "FFFFFF" at bounding box center [369, 426] width 85 height 29
paste input "#BFA46"
type input "#BFA46F"
click at [666, 433] on div at bounding box center [921, 395] width 1292 height 699
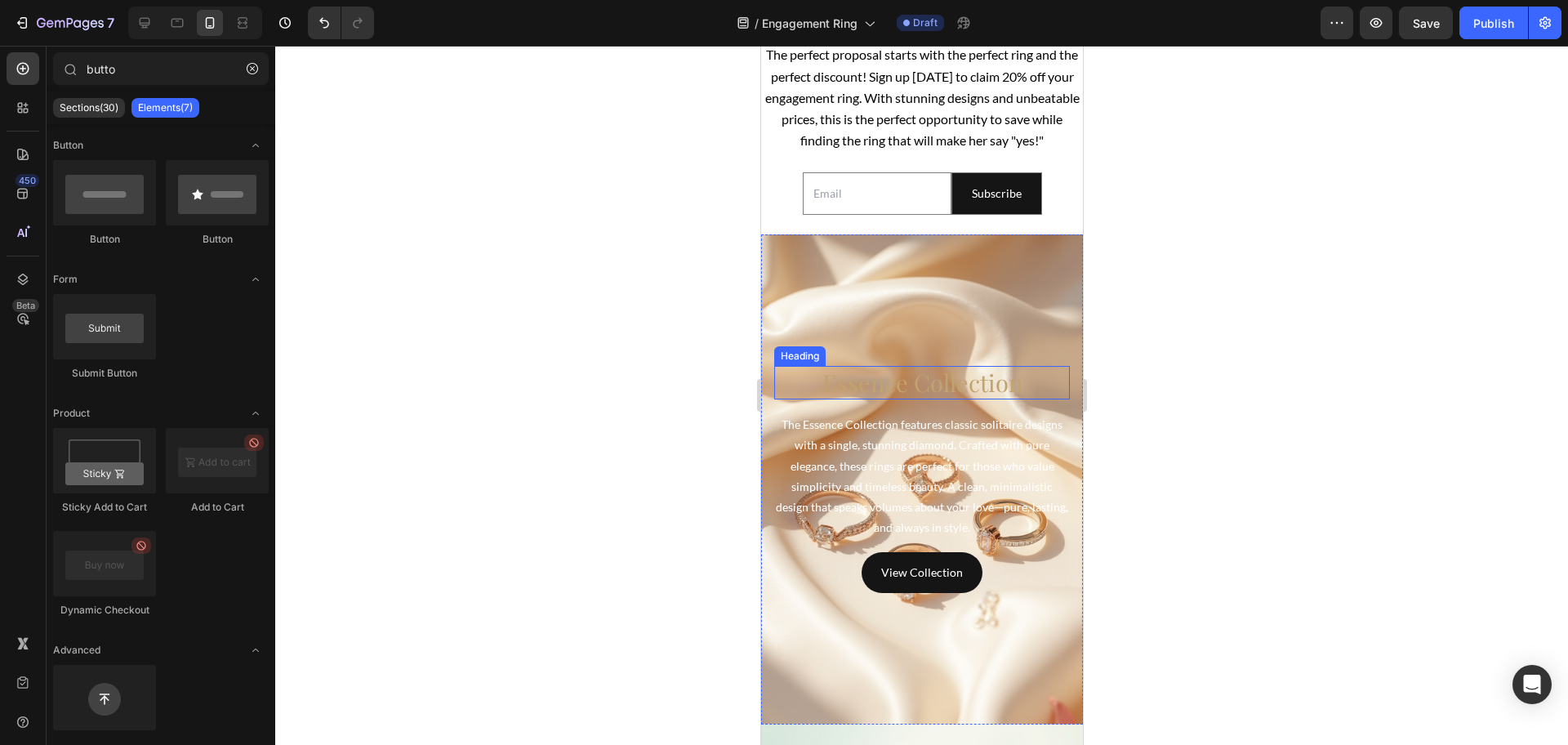
click at [914, 399] on p "Essence Collection" at bounding box center [921, 383] width 293 height 31
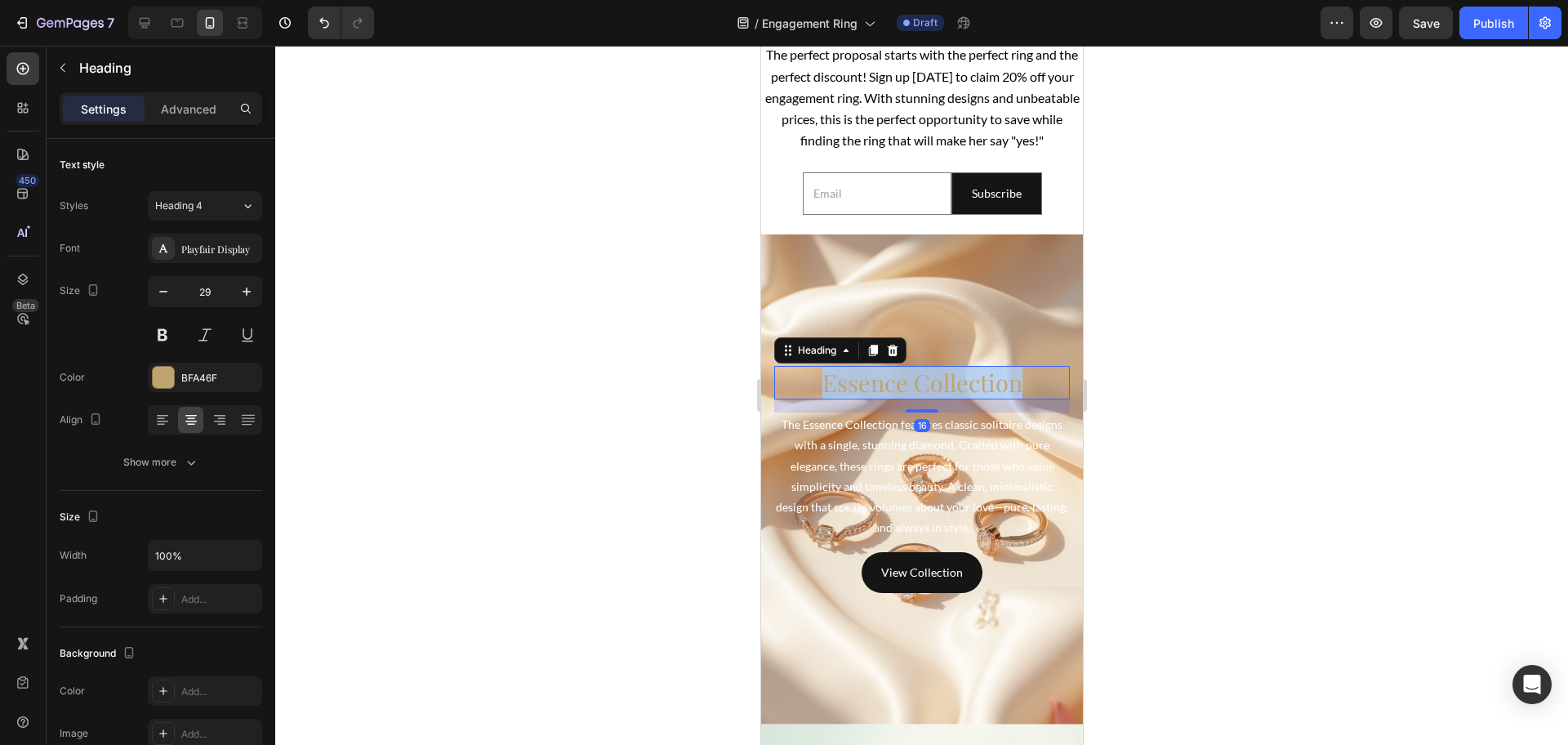
click at [913, 399] on p "Essence Collection" at bounding box center [921, 383] width 293 height 31
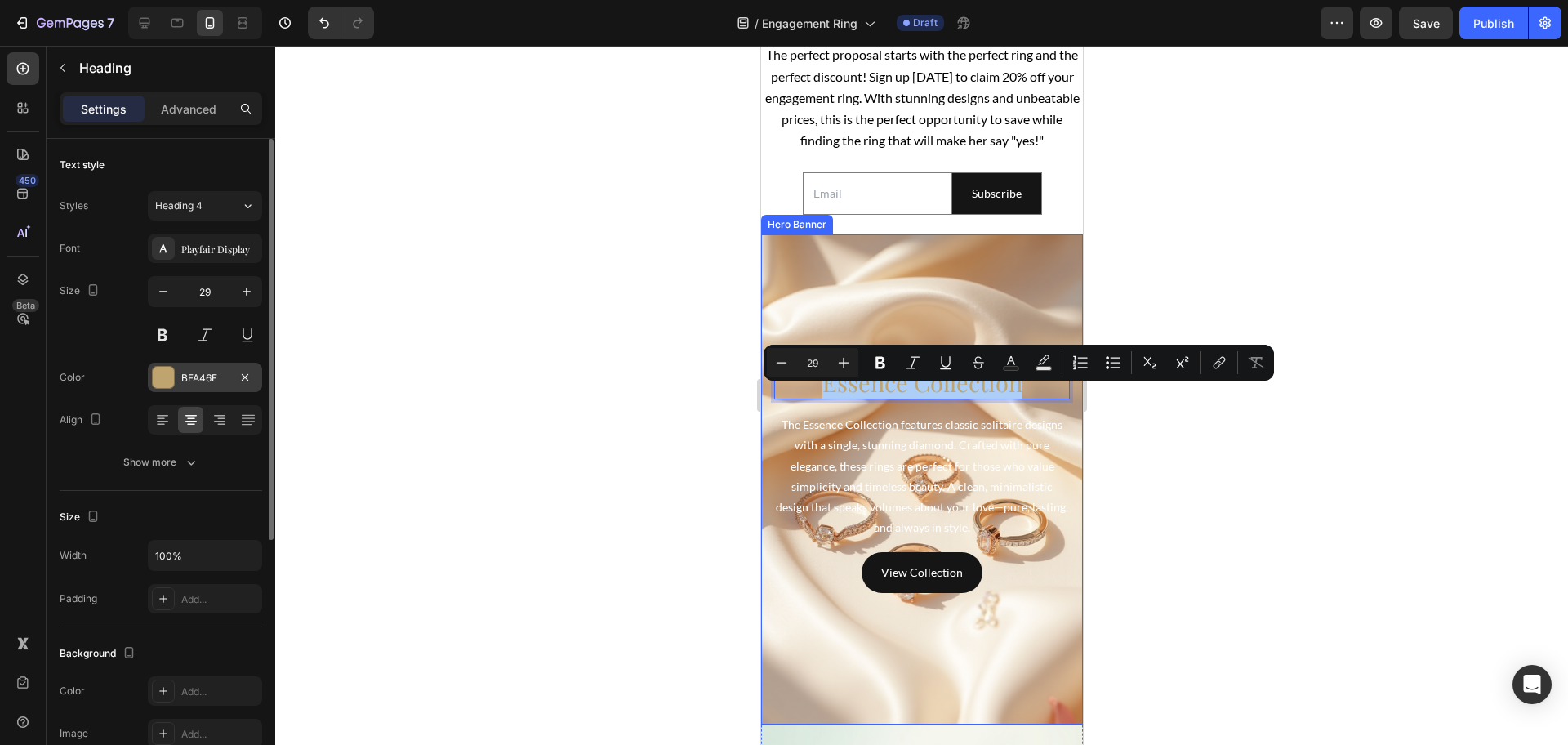
click at [173, 377] on div at bounding box center [163, 377] width 22 height 22
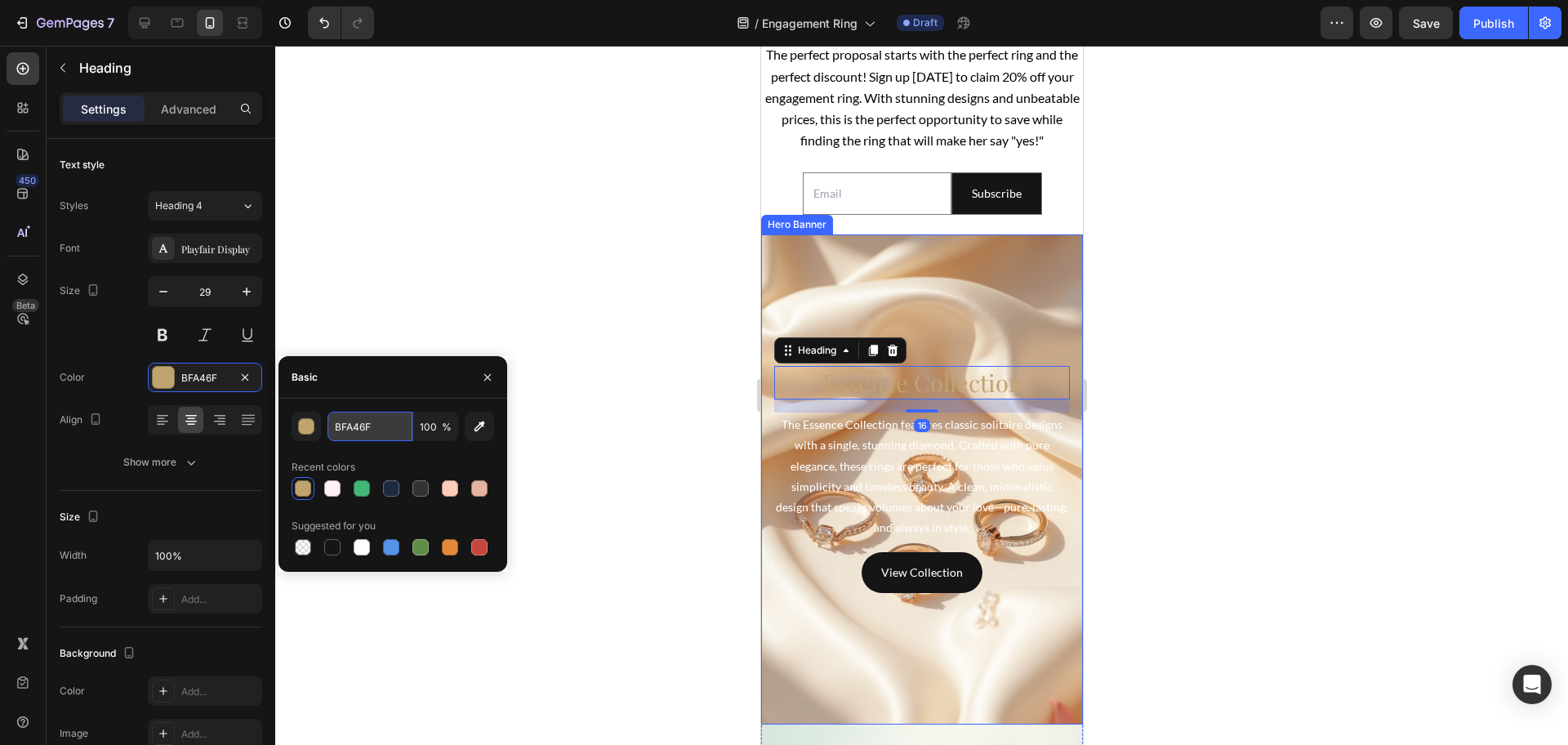
click at [372, 429] on input "BFA46F" at bounding box center [369, 426] width 85 height 29
paste input "#333333"
type input "#333333"
click at [605, 243] on div at bounding box center [921, 395] width 1292 height 699
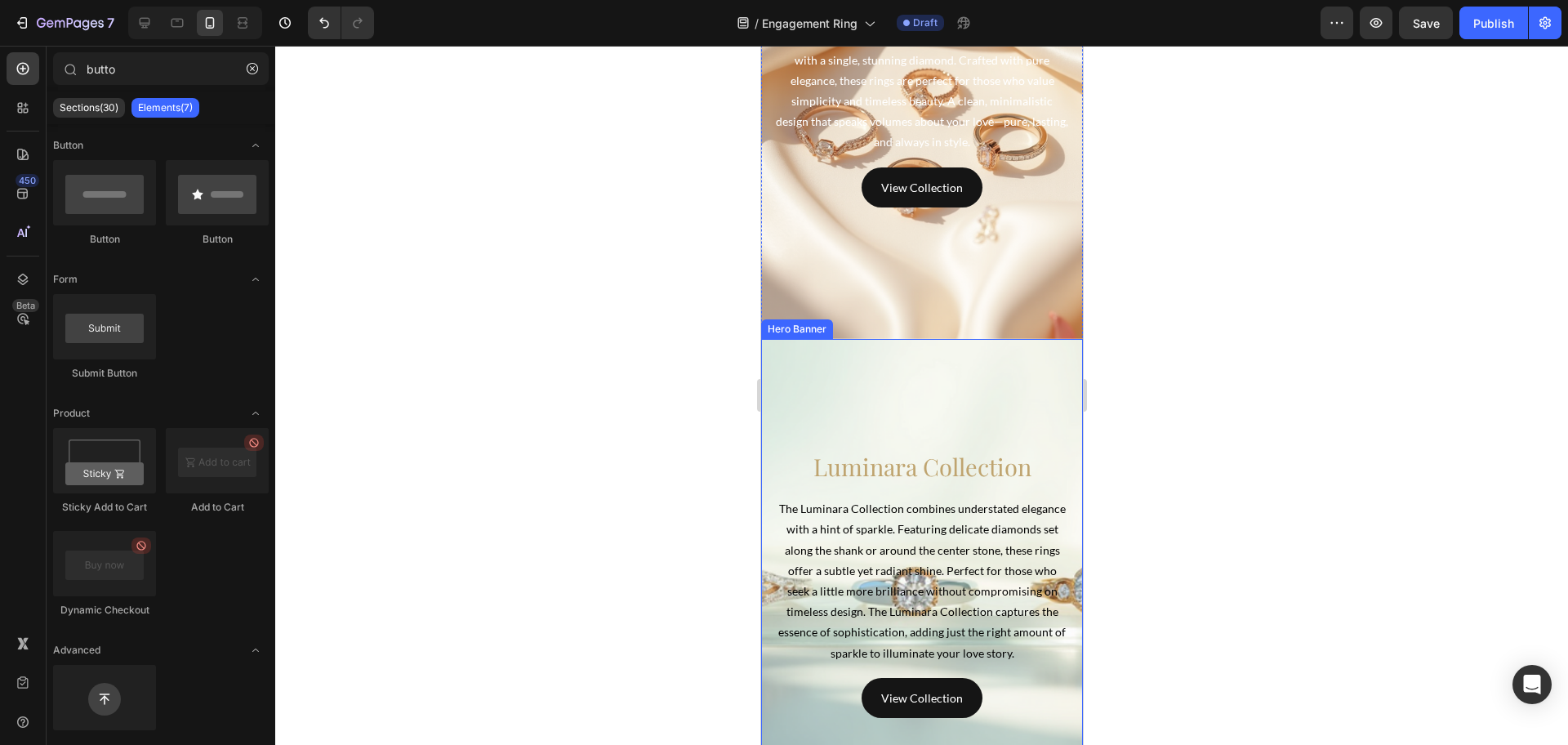
scroll to position [4293, 0]
click at [886, 459] on h4 "Luminara Collection" at bounding box center [920, 466] width 295 height 34
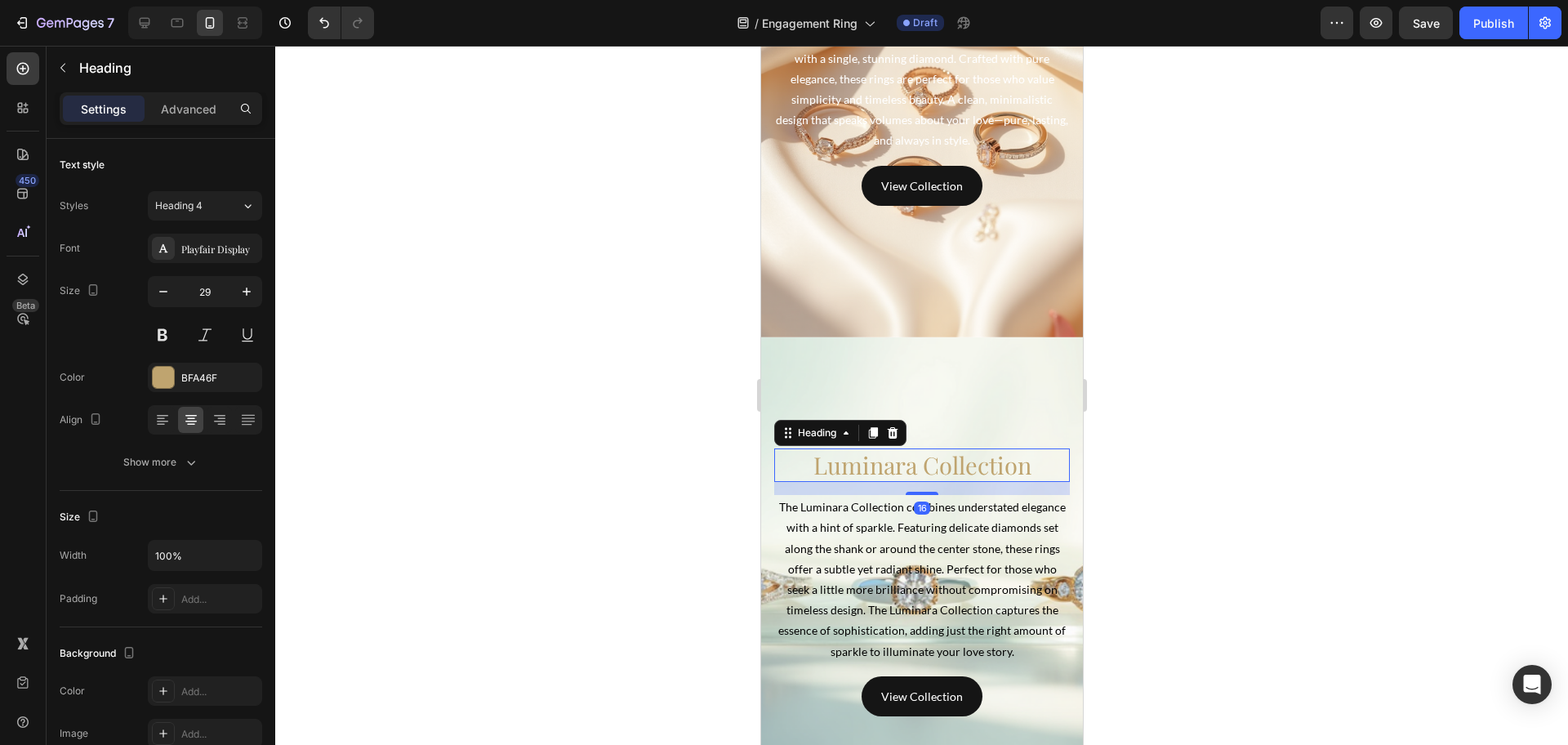
click at [886, 459] on h4 "Luminara Collection" at bounding box center [920, 466] width 295 height 34
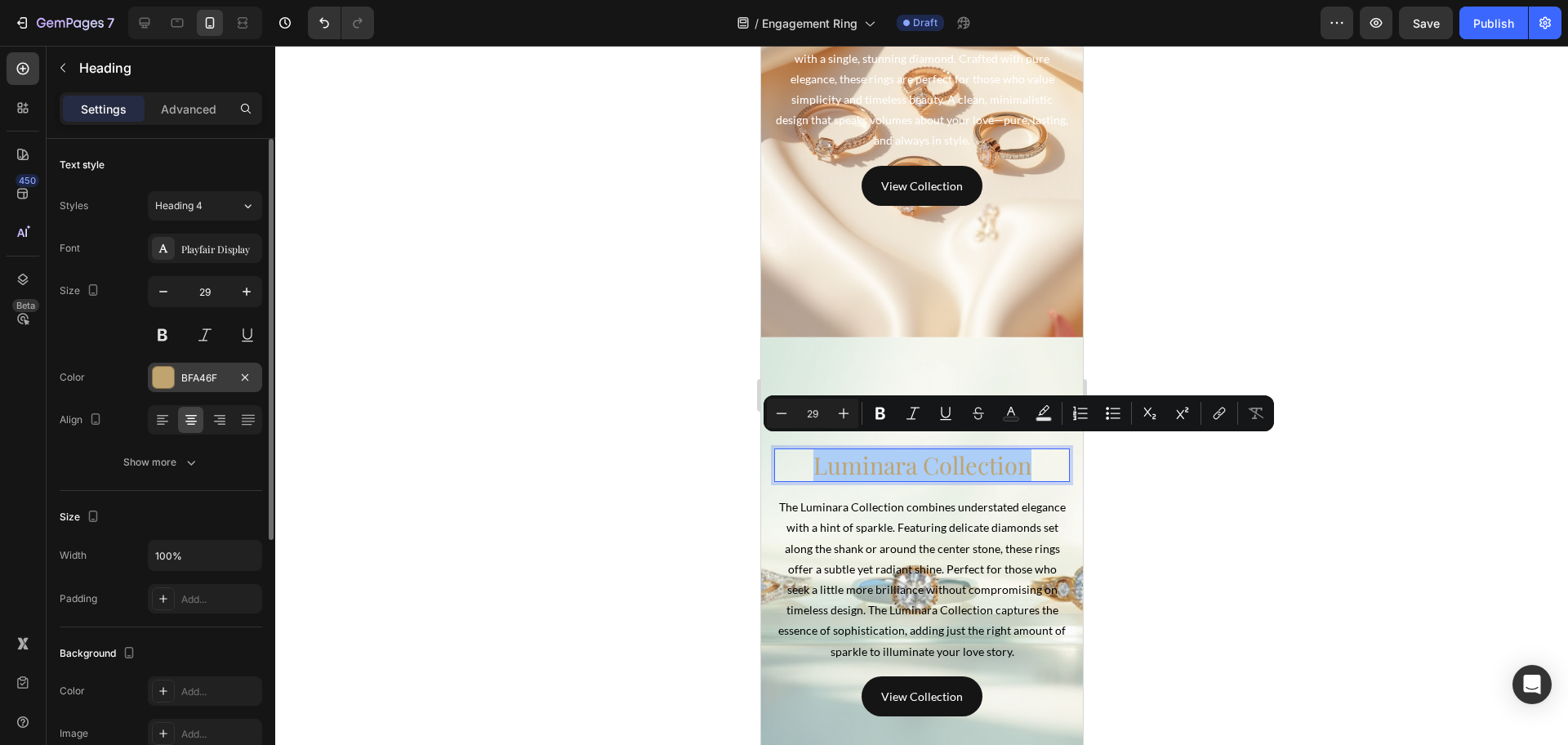
click at [190, 378] on div "BFA46F" at bounding box center [205, 378] width 47 height 15
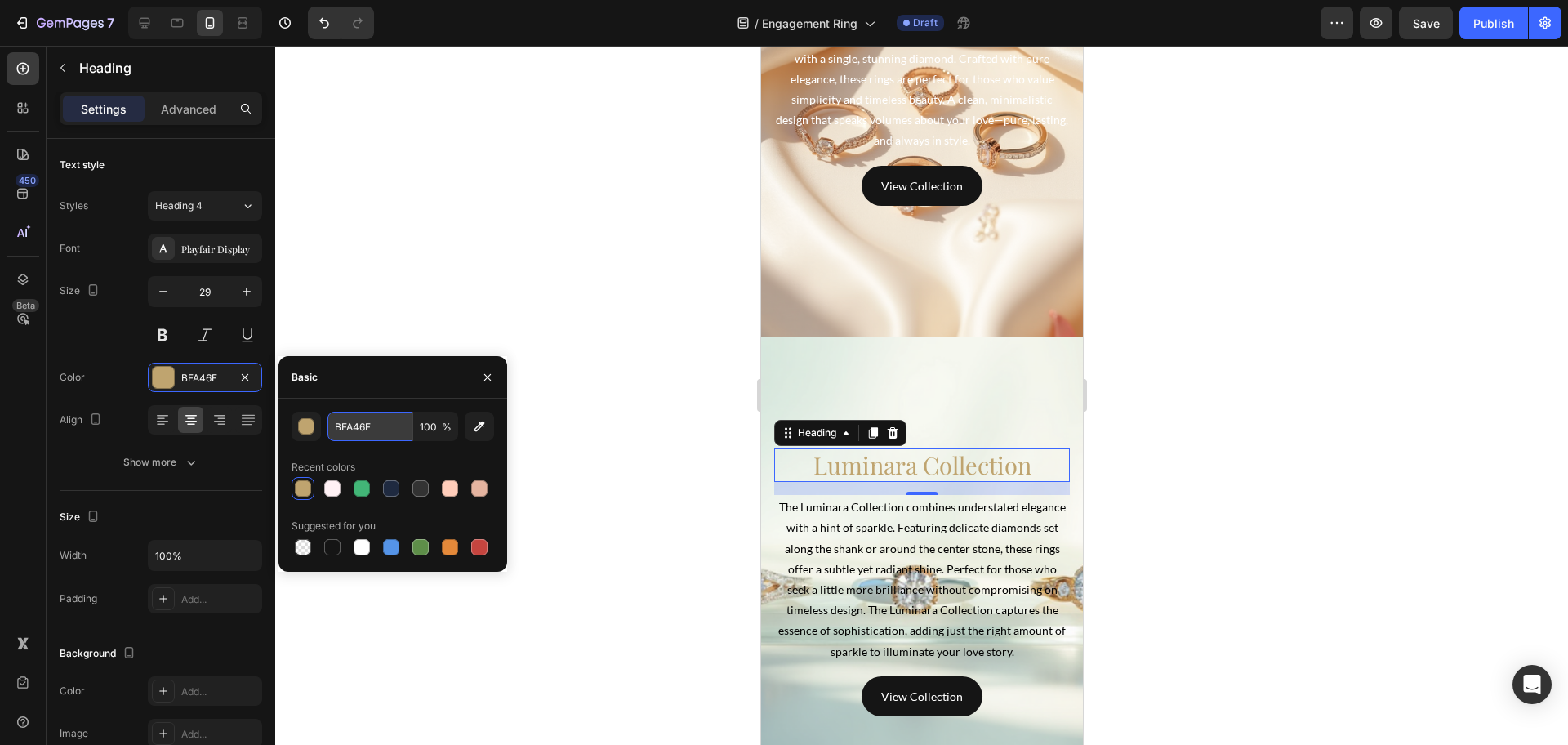
click at [365, 427] on input "BFA46F" at bounding box center [369, 426] width 85 height 29
paste input "#333333"
type input "#333333"
click at [672, 407] on div at bounding box center [921, 395] width 1292 height 699
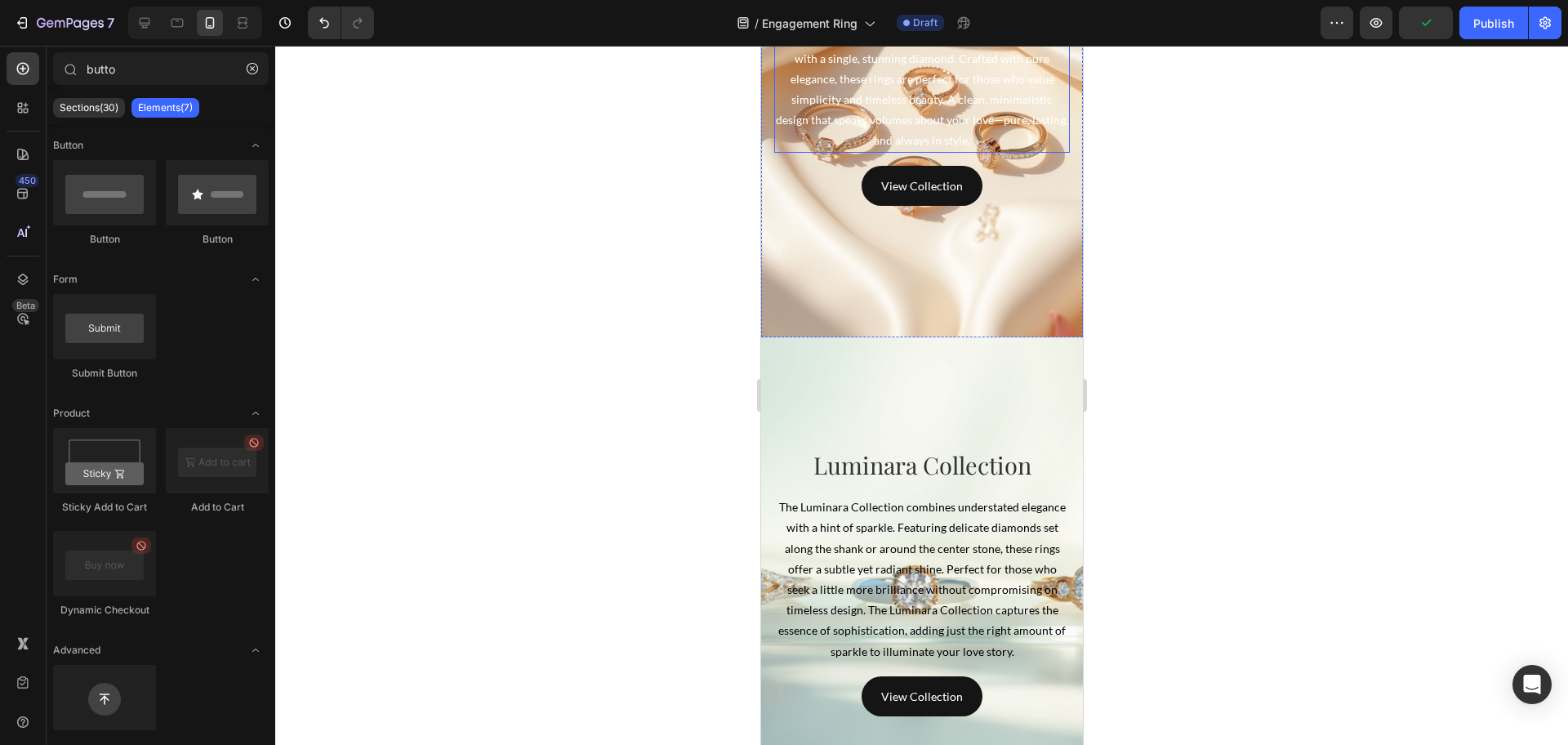
click at [848, 114] on p "The Essence Collection features classic solitaire designs with a single, stunni…" at bounding box center [921, 88] width 293 height 123
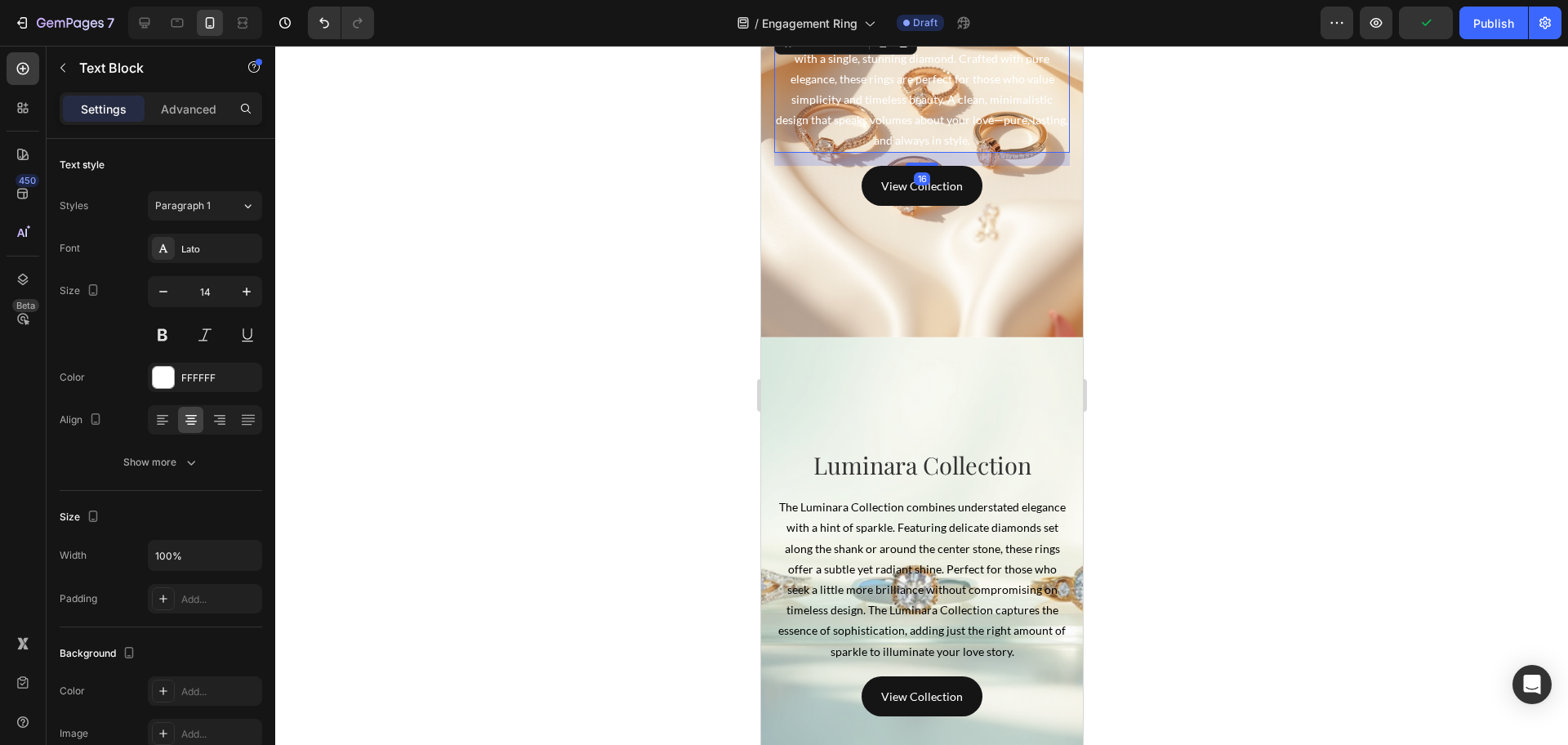
click at [848, 114] on p "The Essence Collection features classic solitaire designs with a single, stunni…" at bounding box center [921, 88] width 293 height 123
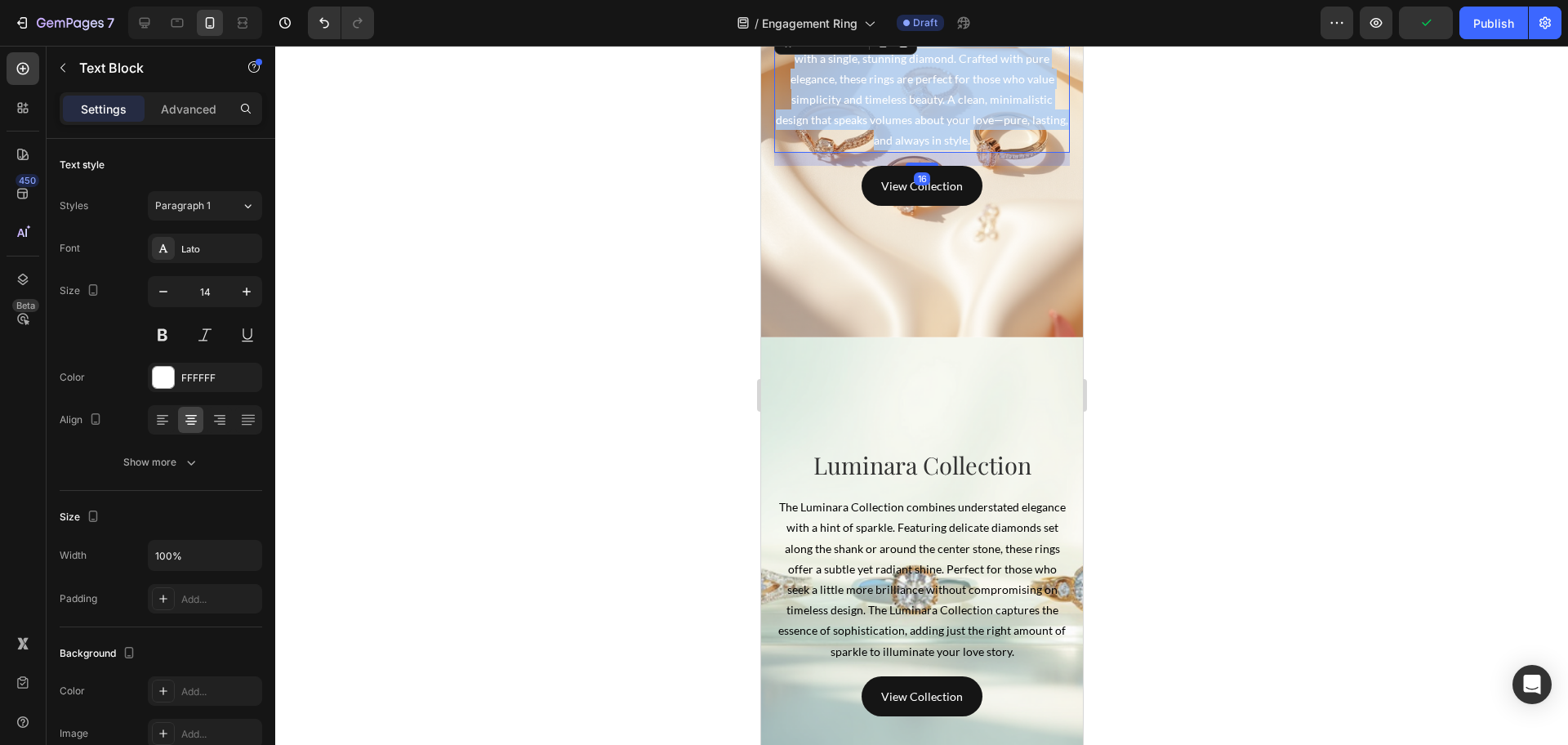
click at [848, 114] on p "The Essence Collection features classic solitaire designs with a single, stunni…" at bounding box center [921, 88] width 293 height 123
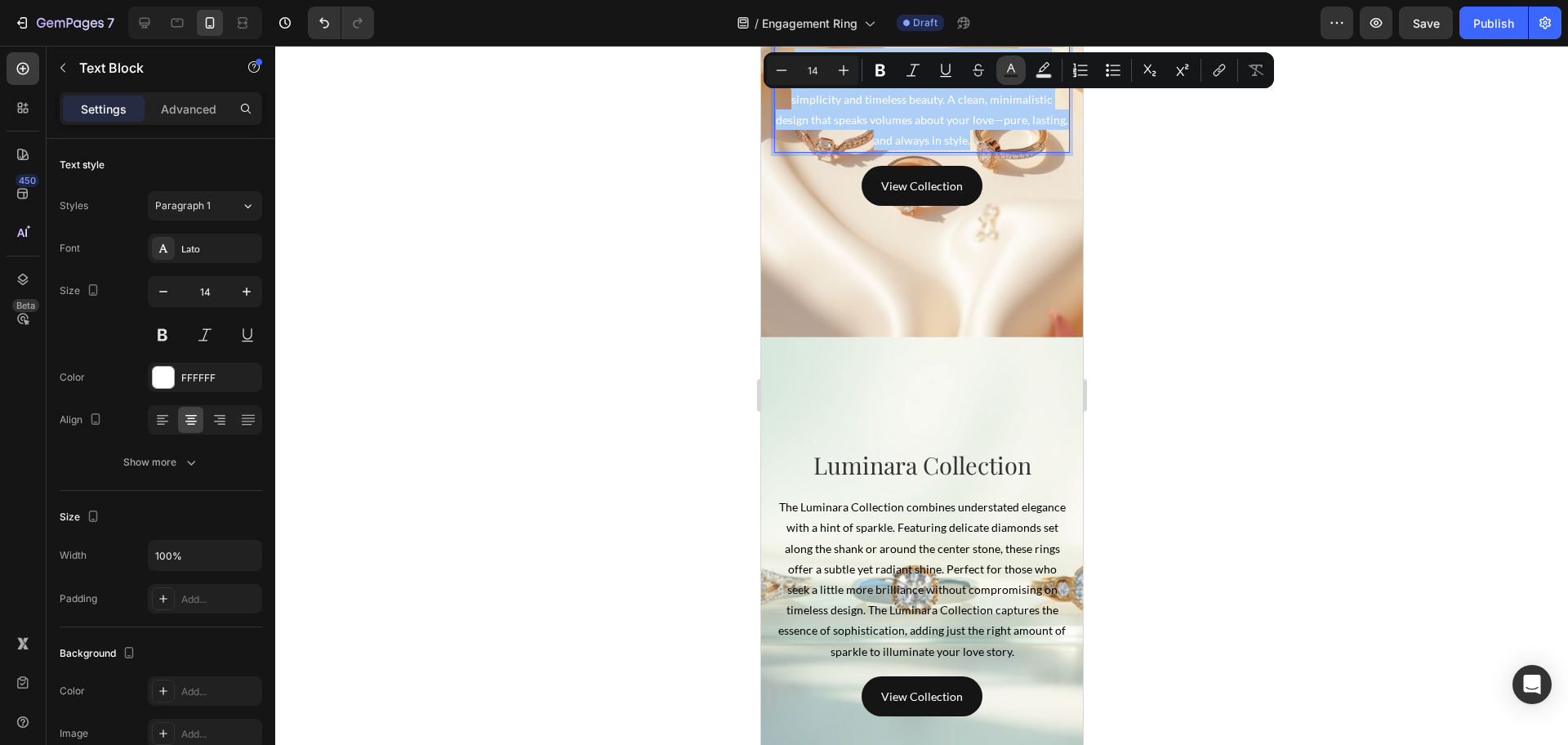
click at [1002, 71] on button "Text Color" at bounding box center [1011, 70] width 29 height 29
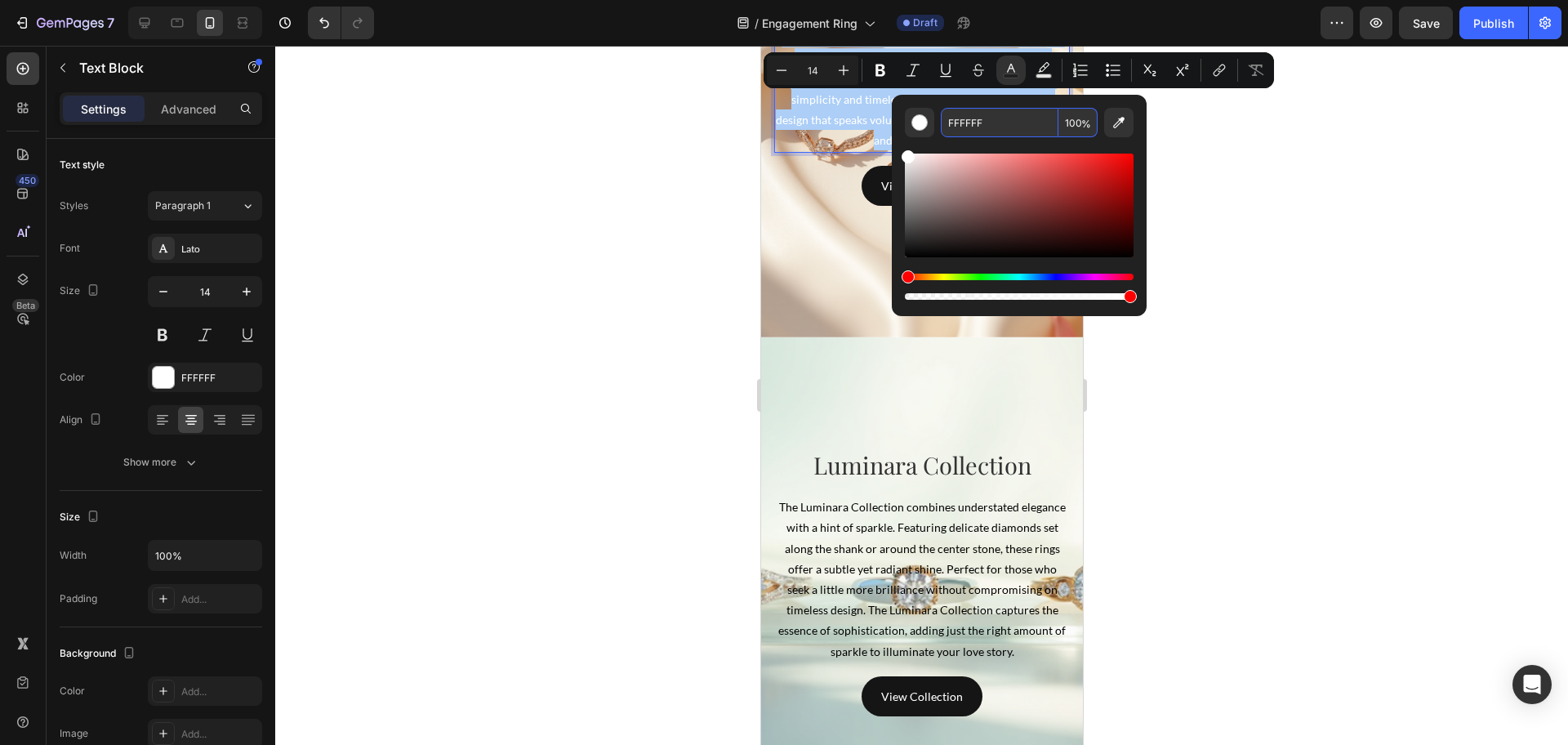
click at [996, 122] on input "FFFFFF" at bounding box center [1000, 122] width 118 height 29
paste input "#333333"
type input "333333"
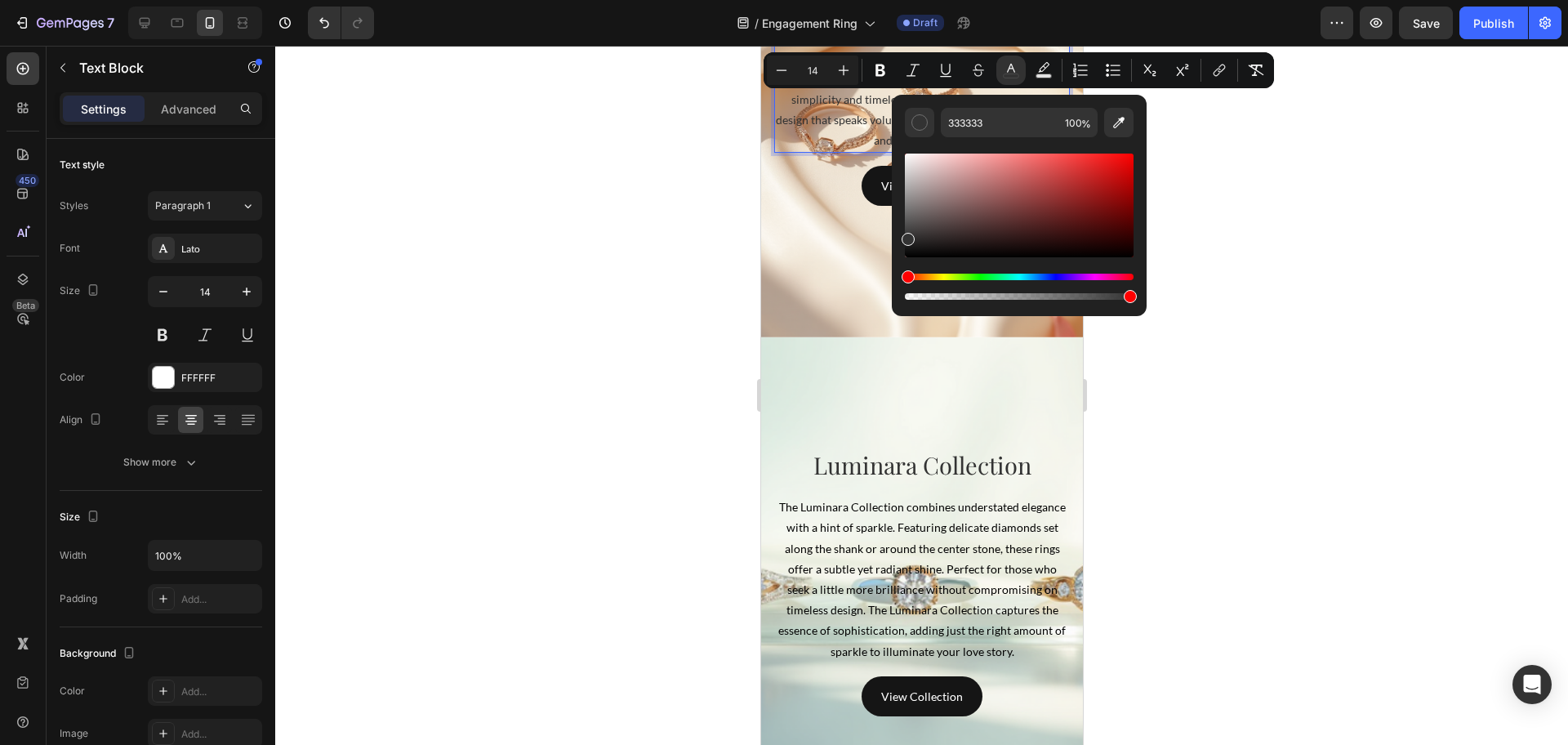
click at [1291, 319] on div at bounding box center [921, 395] width 1292 height 699
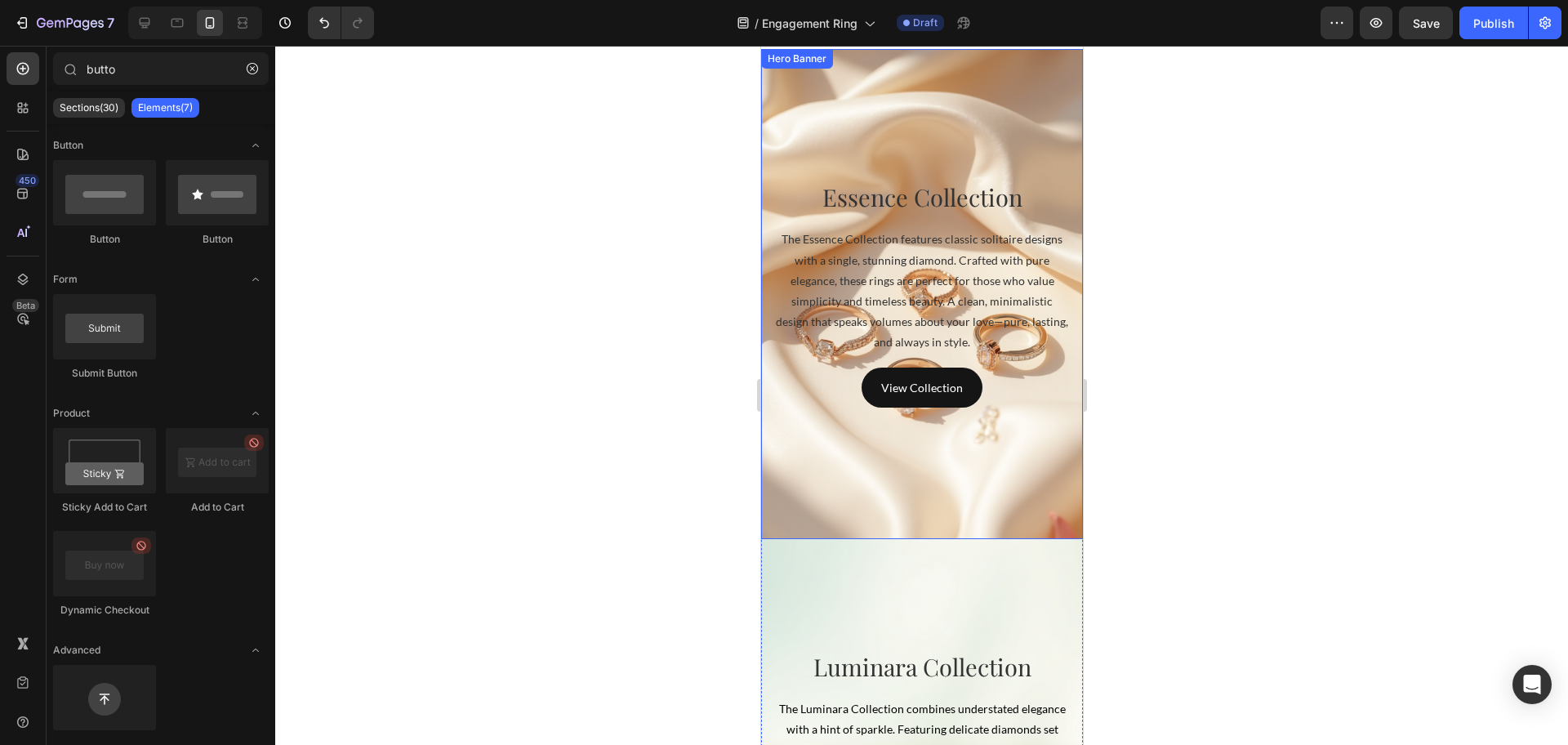
scroll to position [4088, 0]
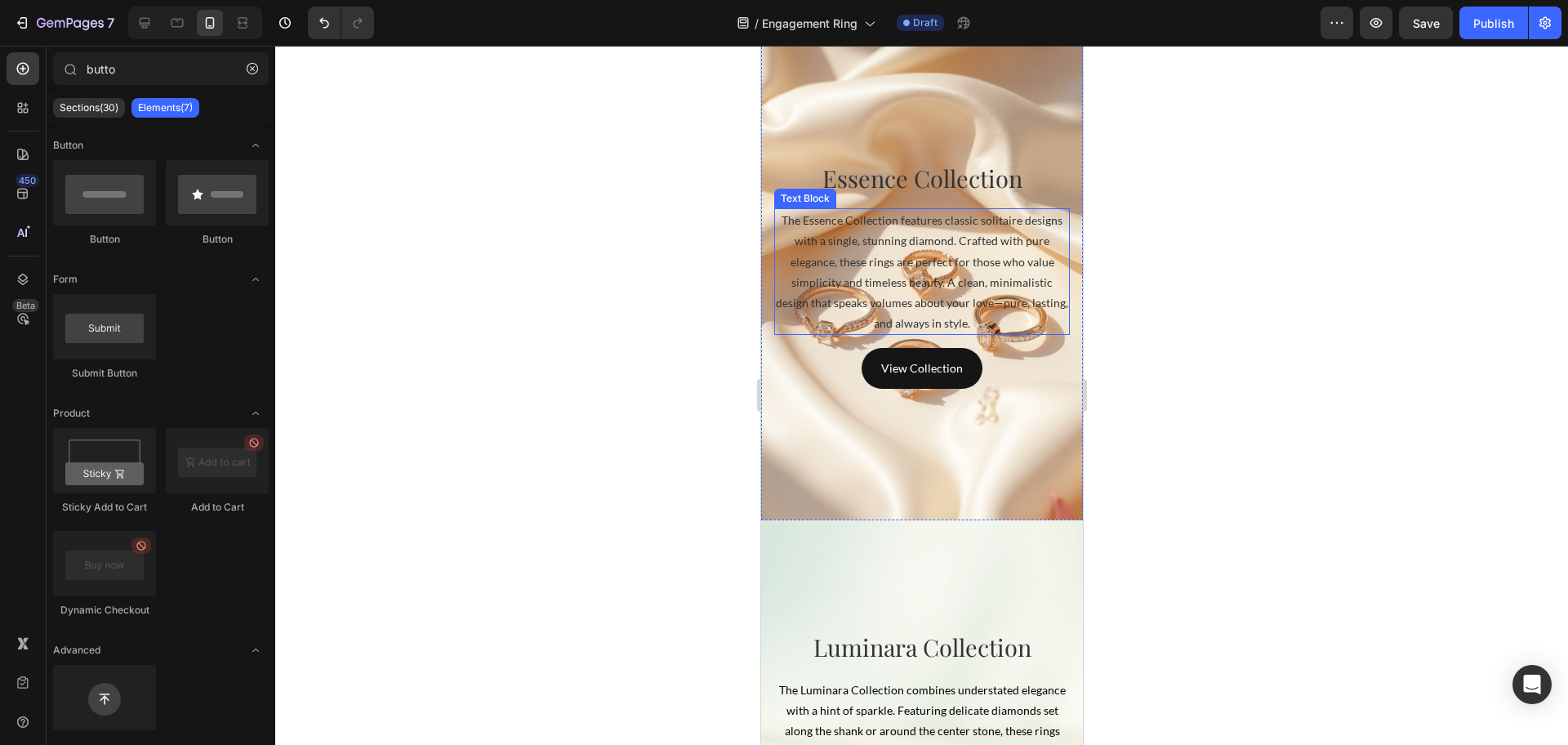
click at [911, 279] on span "The Essence Collection features classic solitaire designs with a single, stunni…" at bounding box center [921, 272] width 293 height 117
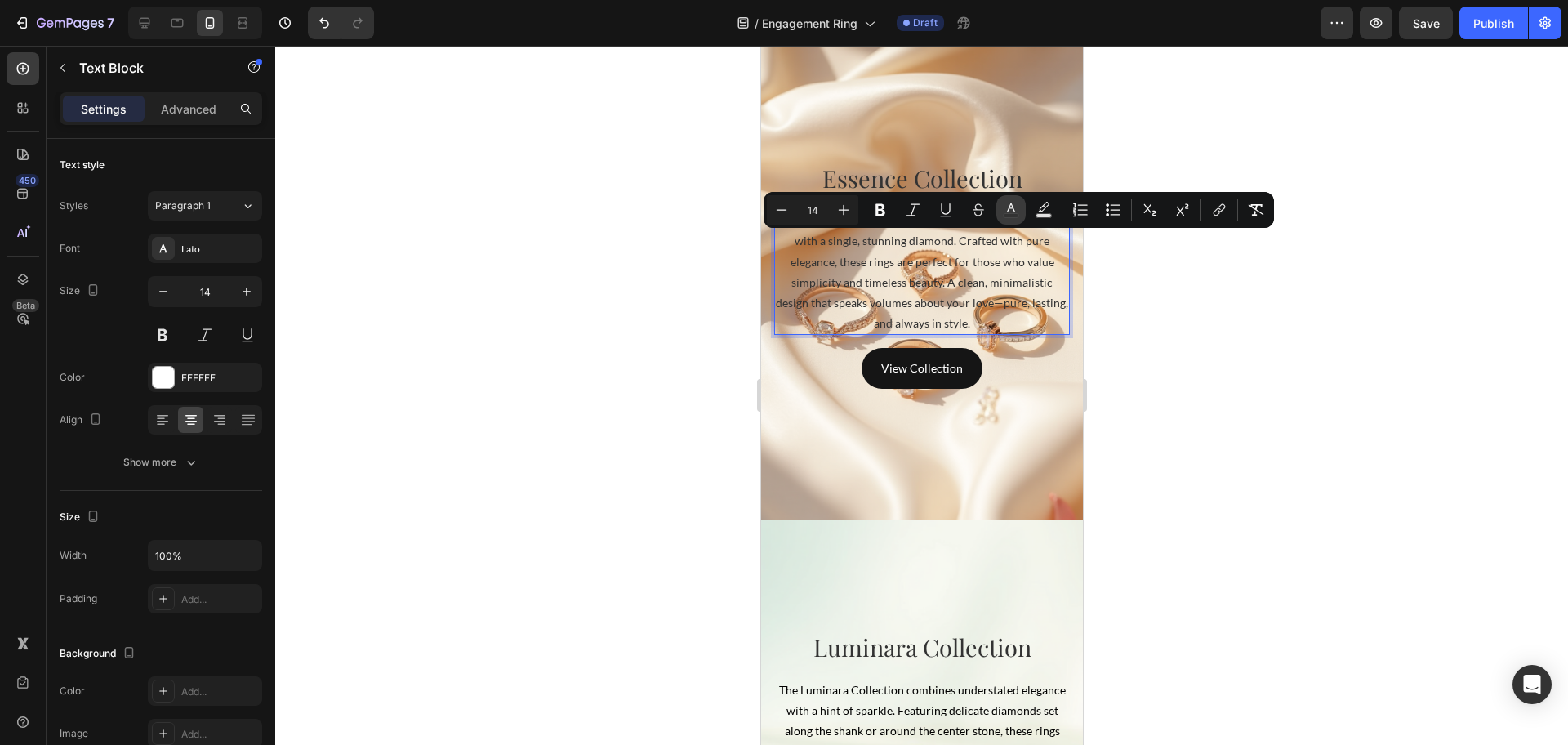
drag, startPoint x: 1006, startPoint y: 206, endPoint x: 153, endPoint y: 279, distance: 856.1
click at [1006, 206] on icon "Editor contextual toolbar" at bounding box center [1011, 209] width 16 height 16
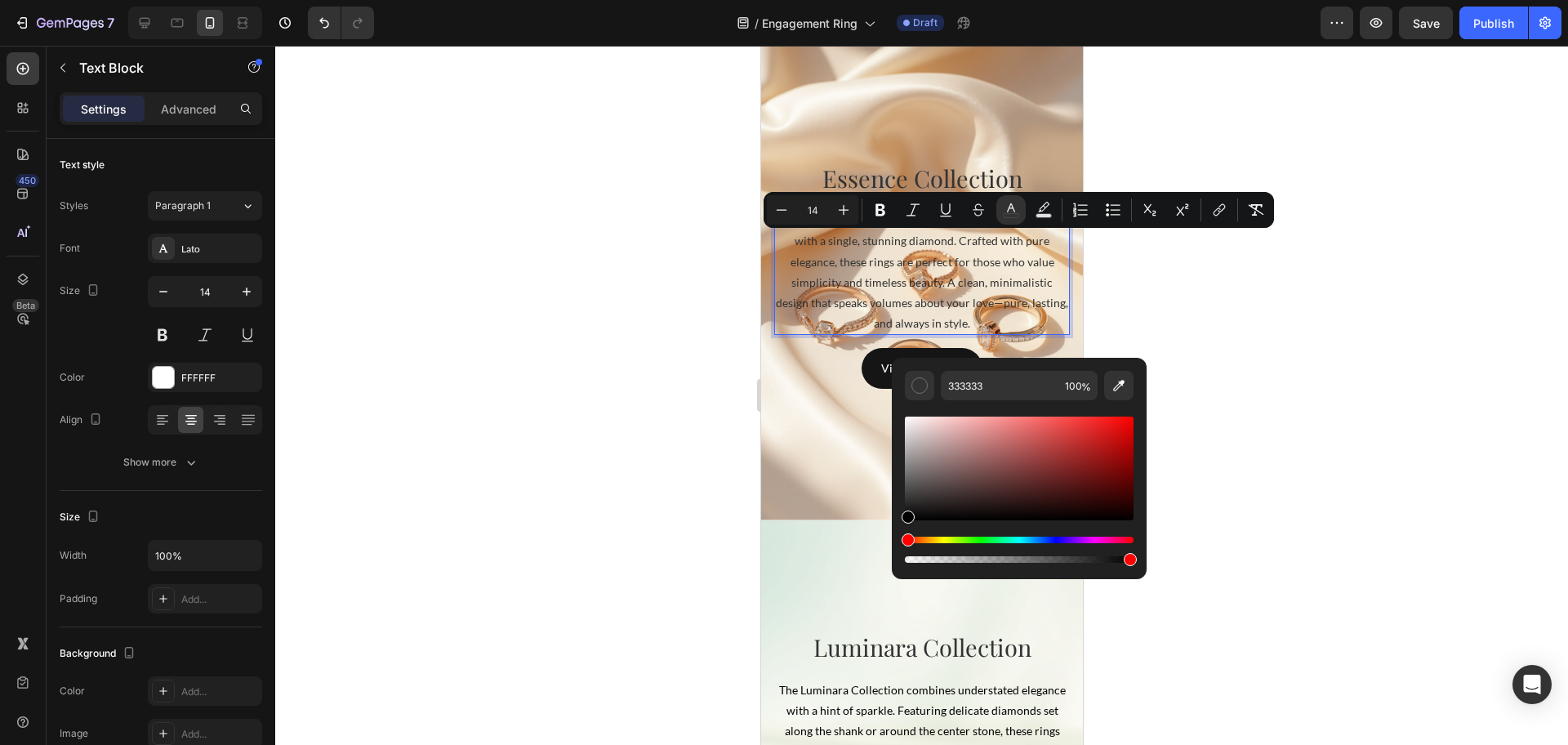
drag, startPoint x: 900, startPoint y: 515, endPoint x: 26, endPoint y: 446, distance: 876.7
click at [893, 542] on div "333333 100 %" at bounding box center [1020, 462] width 255 height 208
type input "000000"
click at [610, 443] on div at bounding box center [921, 395] width 1292 height 699
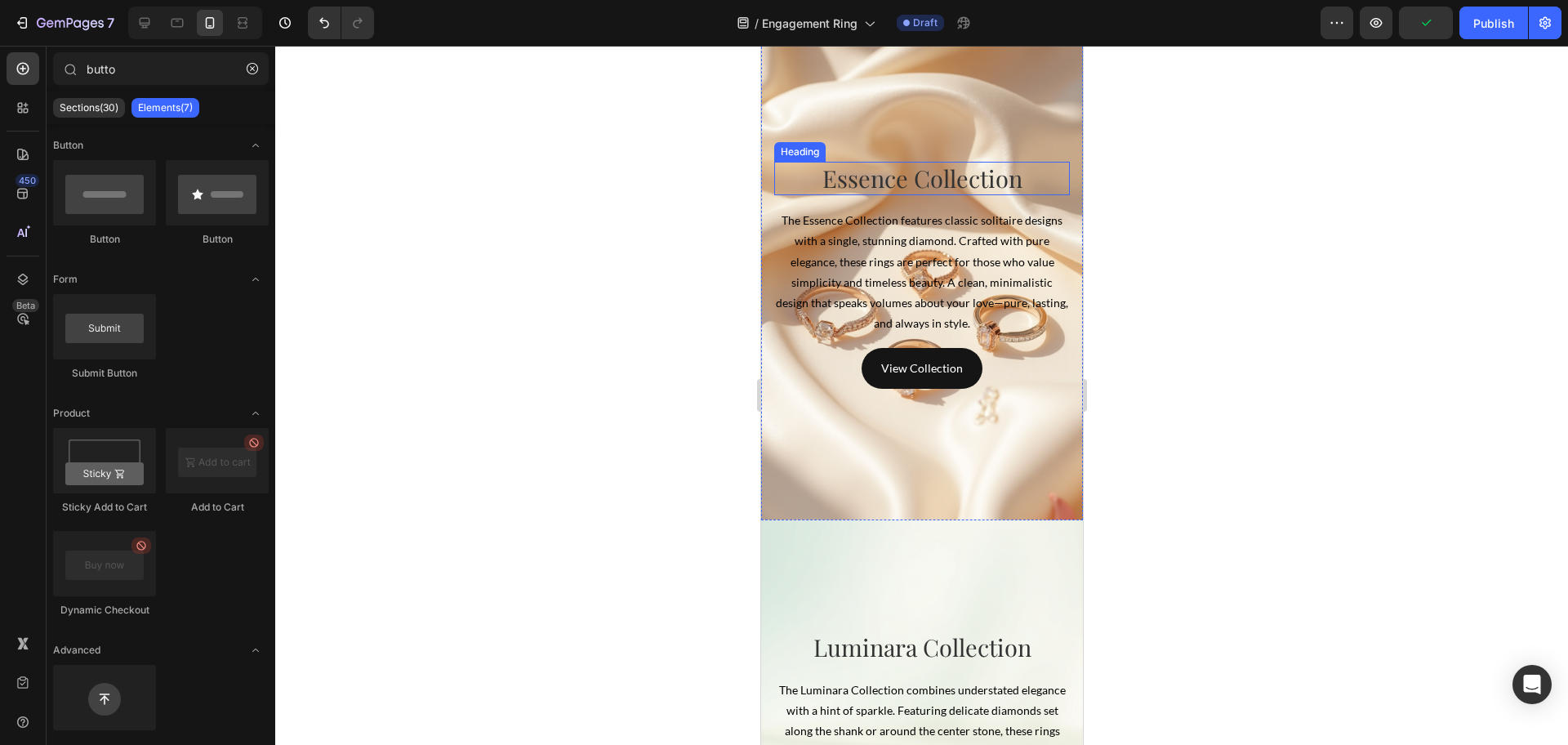
click at [886, 195] on p "Essence Collection" at bounding box center [921, 179] width 293 height 31
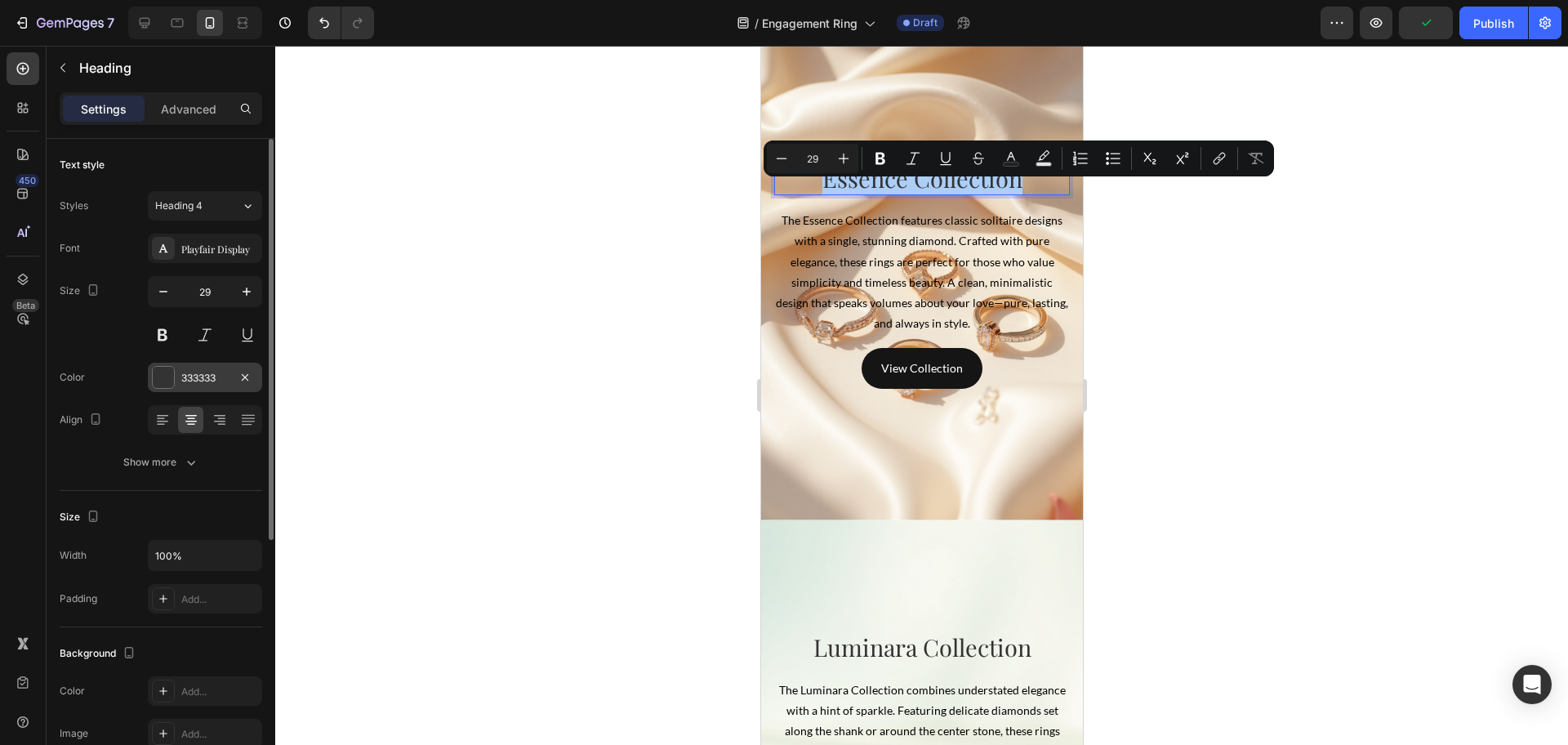
click at [187, 374] on div "333333" at bounding box center [205, 378] width 47 height 15
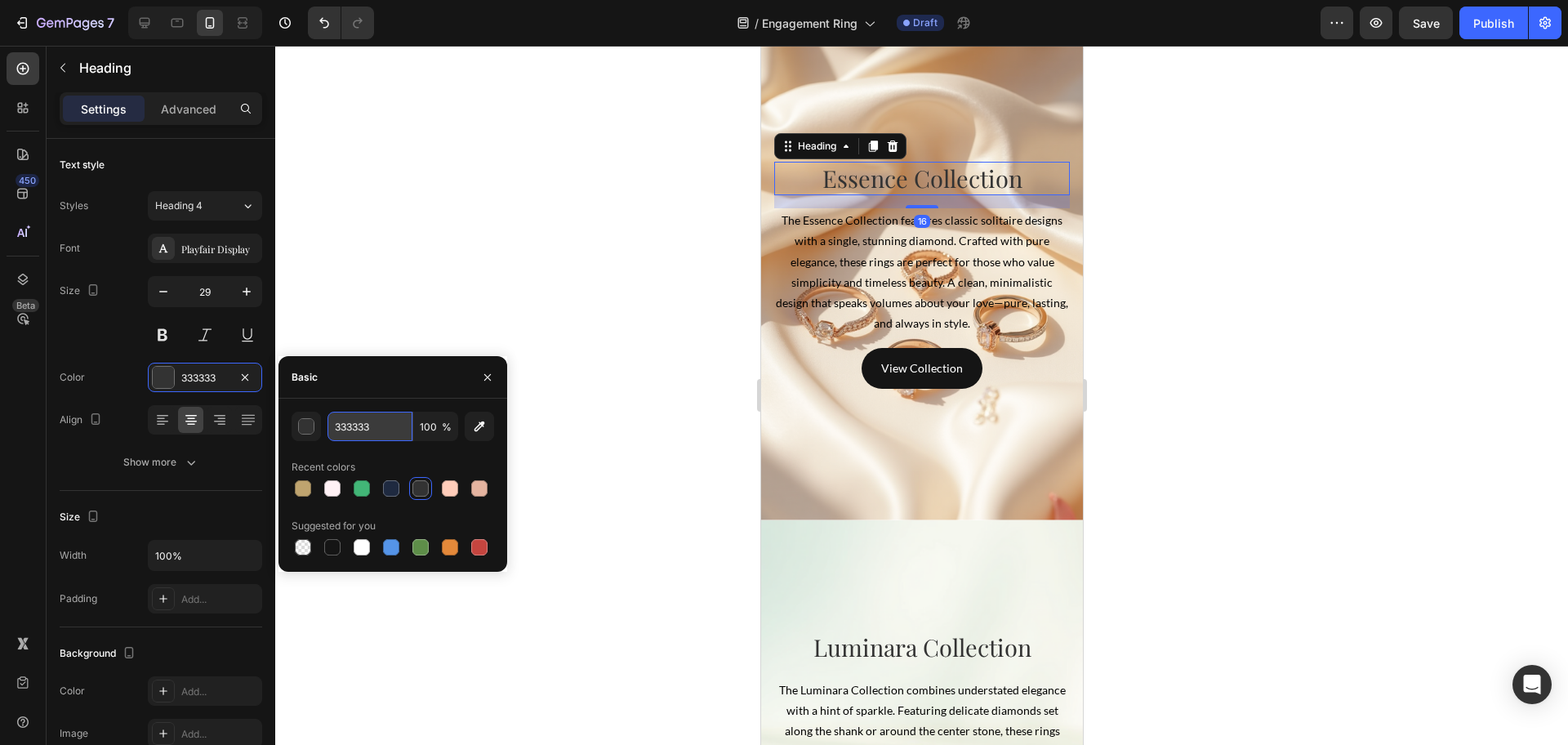
click at [380, 425] on input "333333" at bounding box center [369, 426] width 85 height 29
paste input "#5C4A2E"
type input "#5C4A2E"
click at [610, 444] on div at bounding box center [921, 395] width 1292 height 699
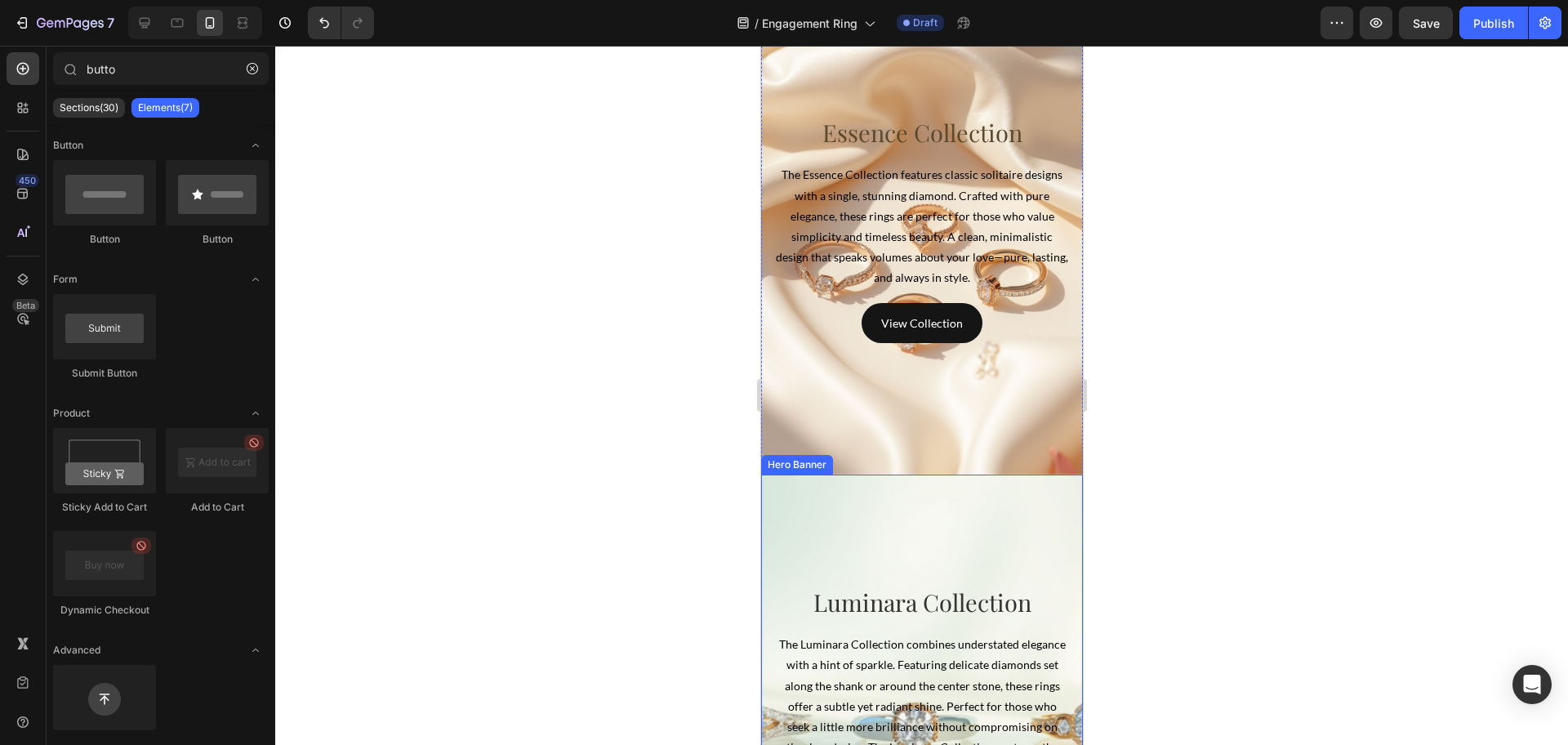
scroll to position [4191, 0]
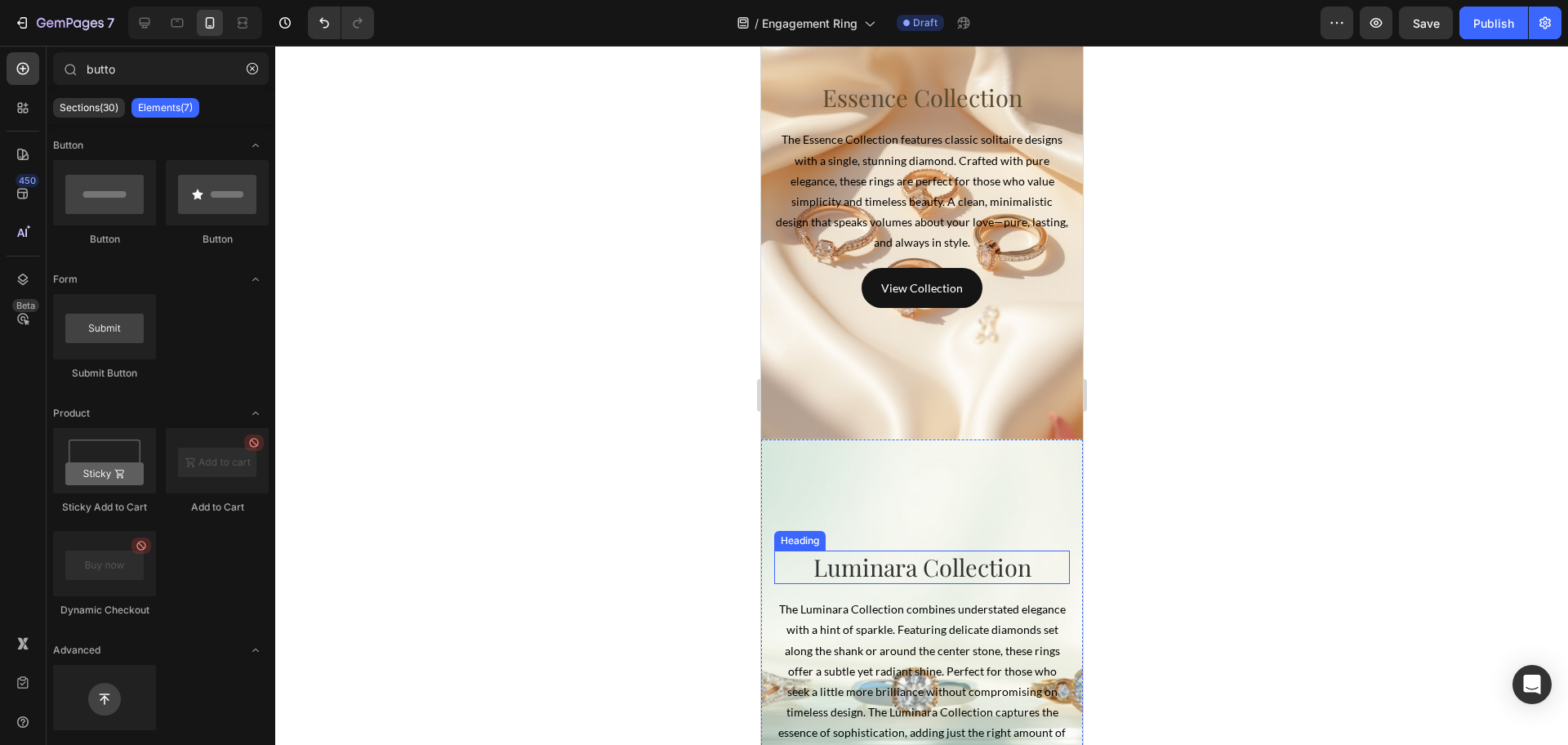
click at [920, 561] on p "Luminara Collection" at bounding box center [921, 568] width 293 height 31
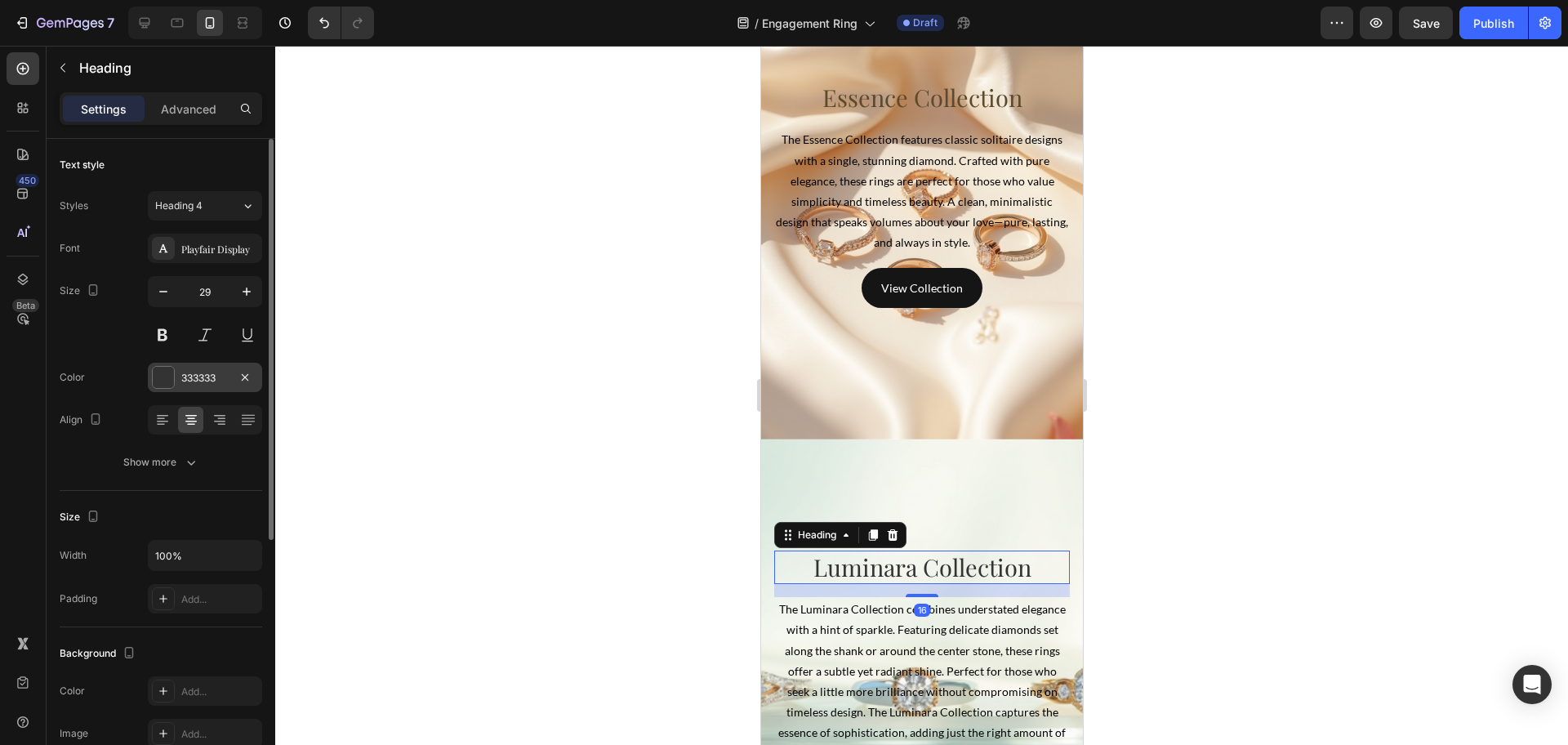
click at [186, 382] on div "333333" at bounding box center [205, 378] width 47 height 15
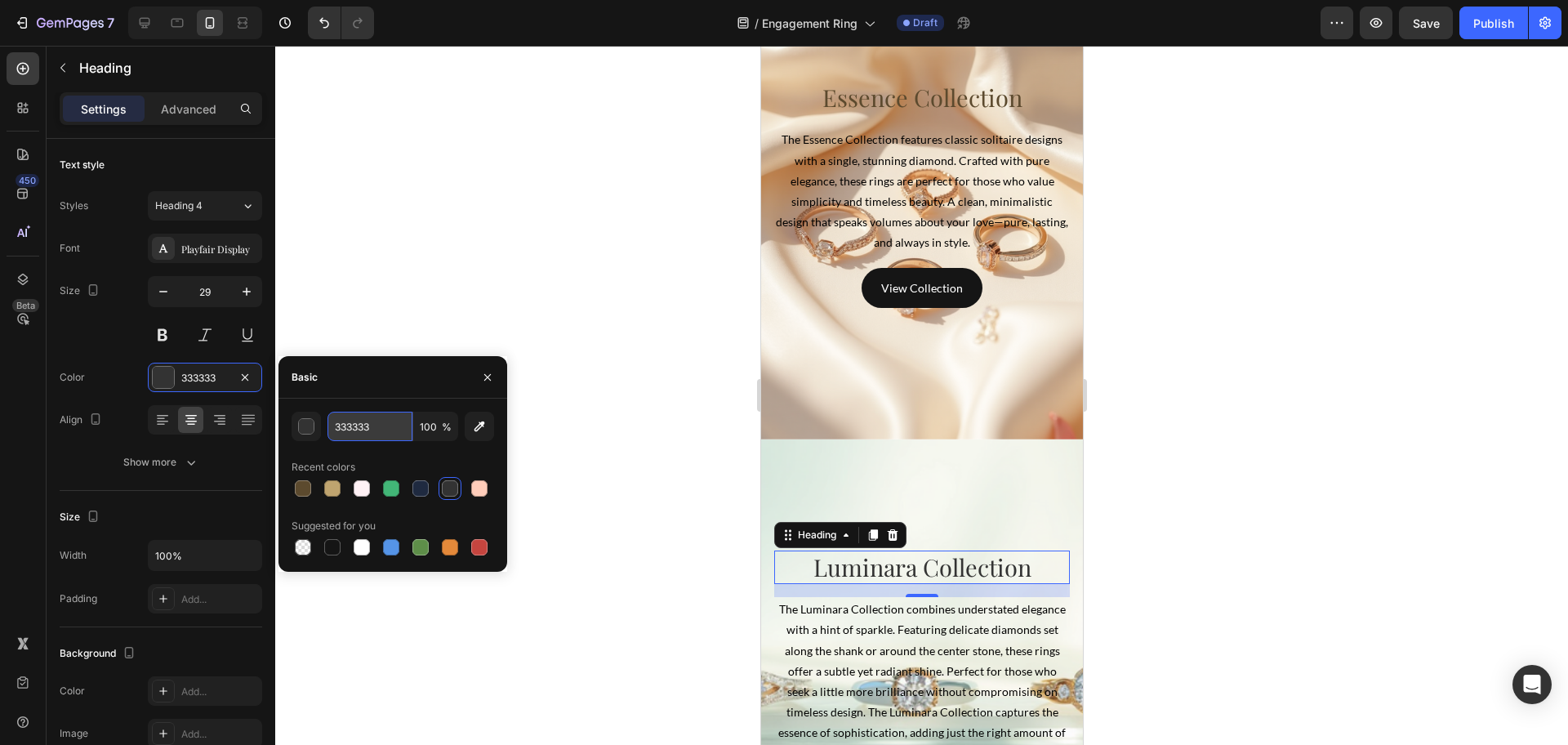
click at [381, 427] on input "333333" at bounding box center [369, 426] width 85 height 29
paste input "#5C4A2E"
type input "#5C4A2E"
click at [654, 496] on div at bounding box center [921, 395] width 1292 height 699
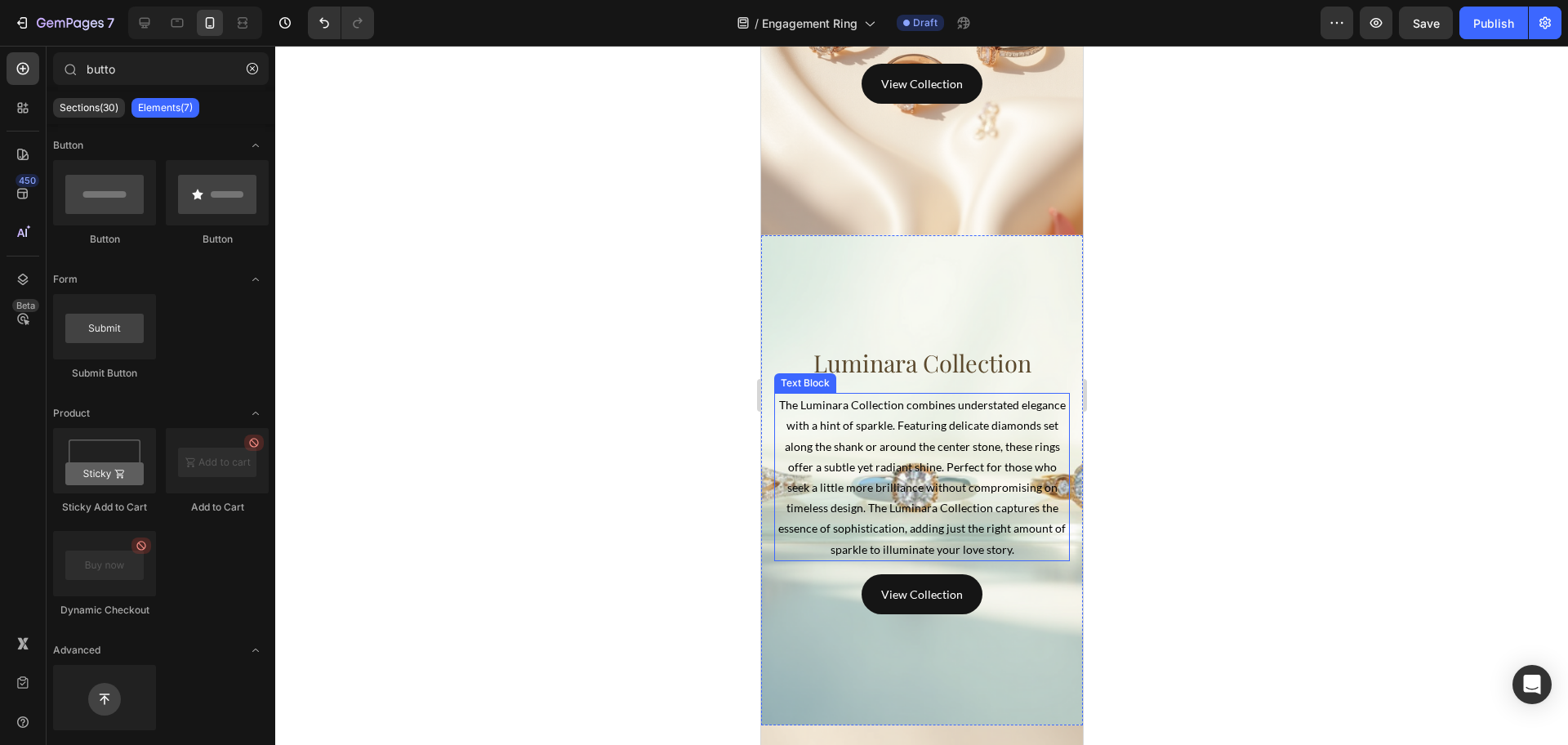
scroll to position [4599, 0]
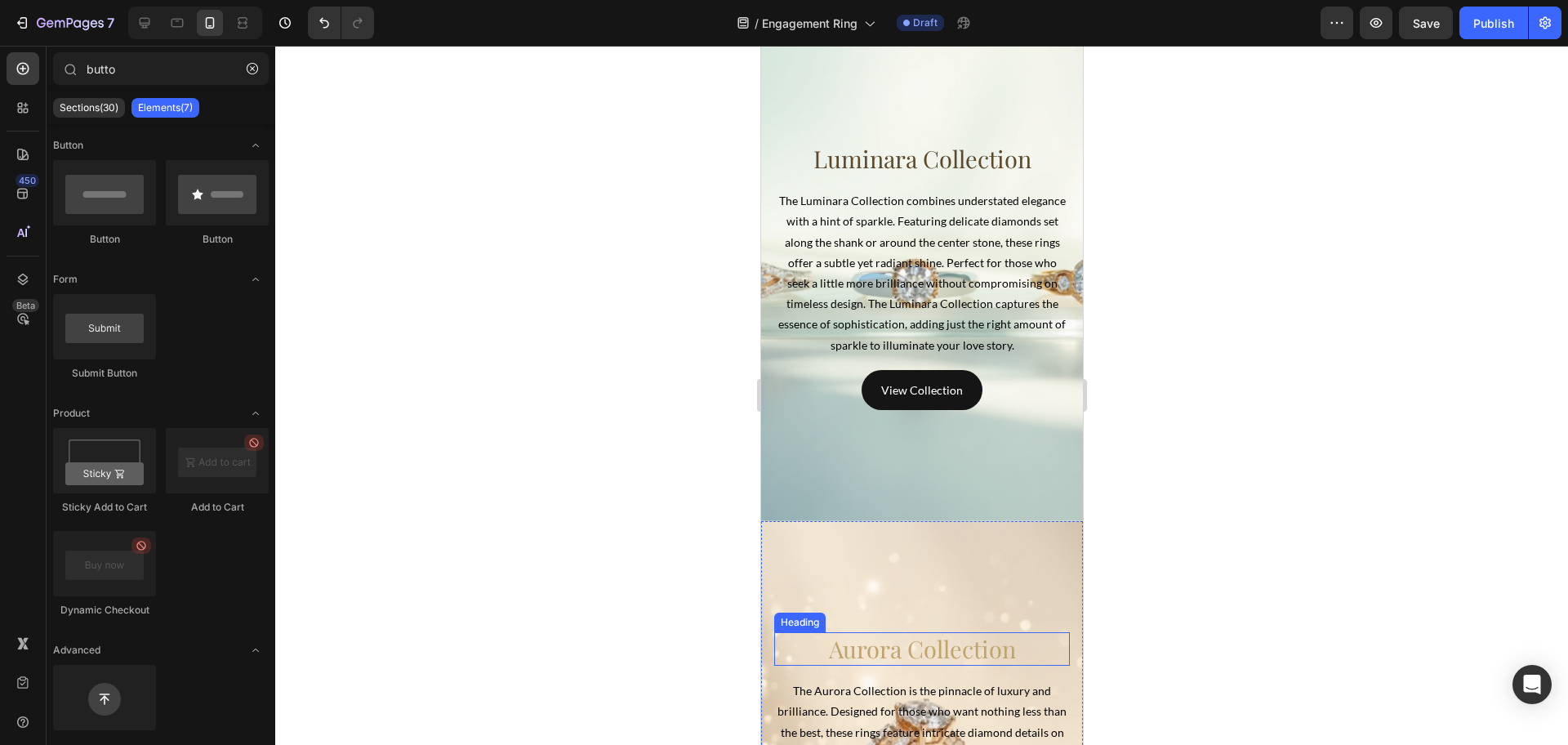
click at [888, 642] on p "Aurora Collection" at bounding box center [921, 649] width 293 height 31
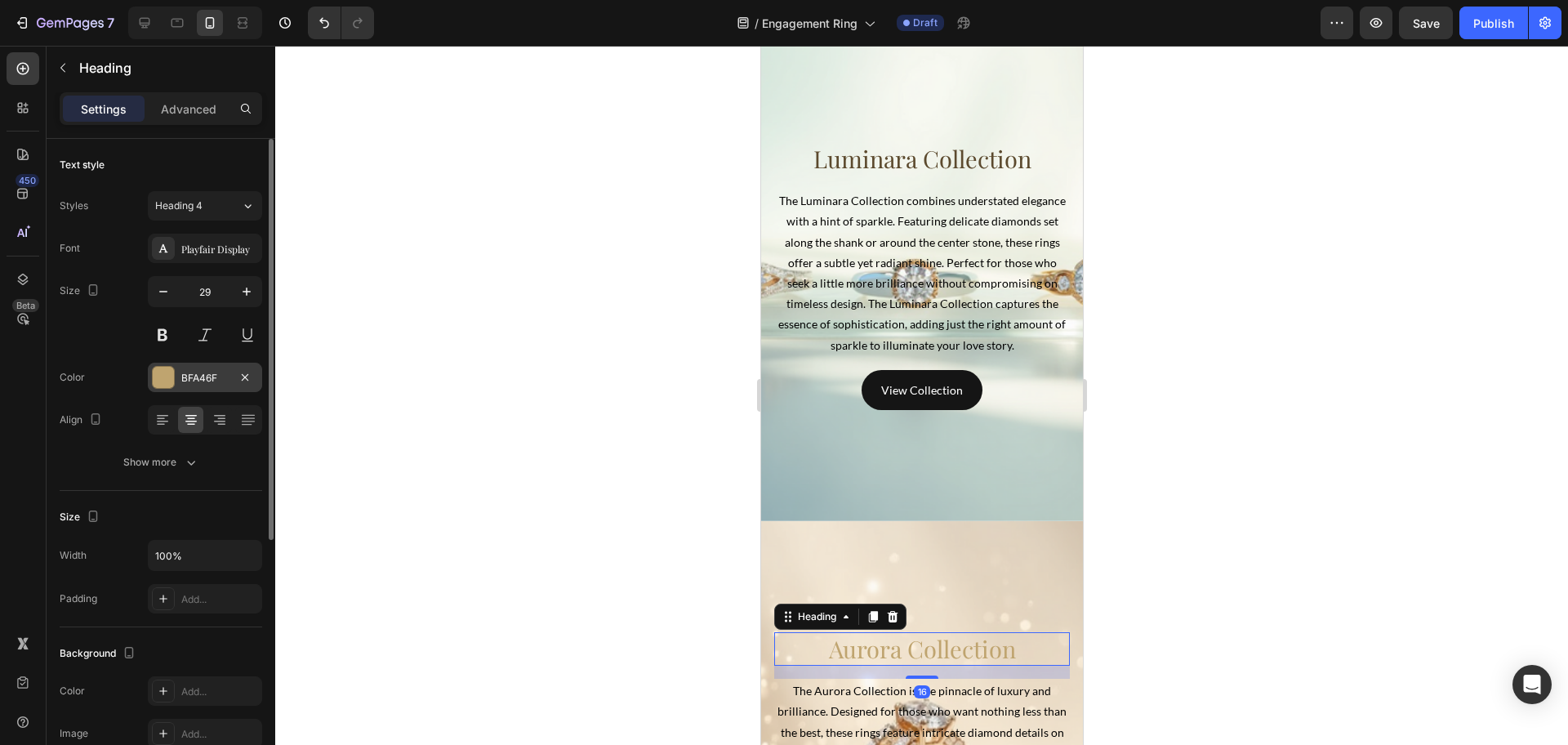
click at [170, 371] on div at bounding box center [163, 377] width 22 height 22
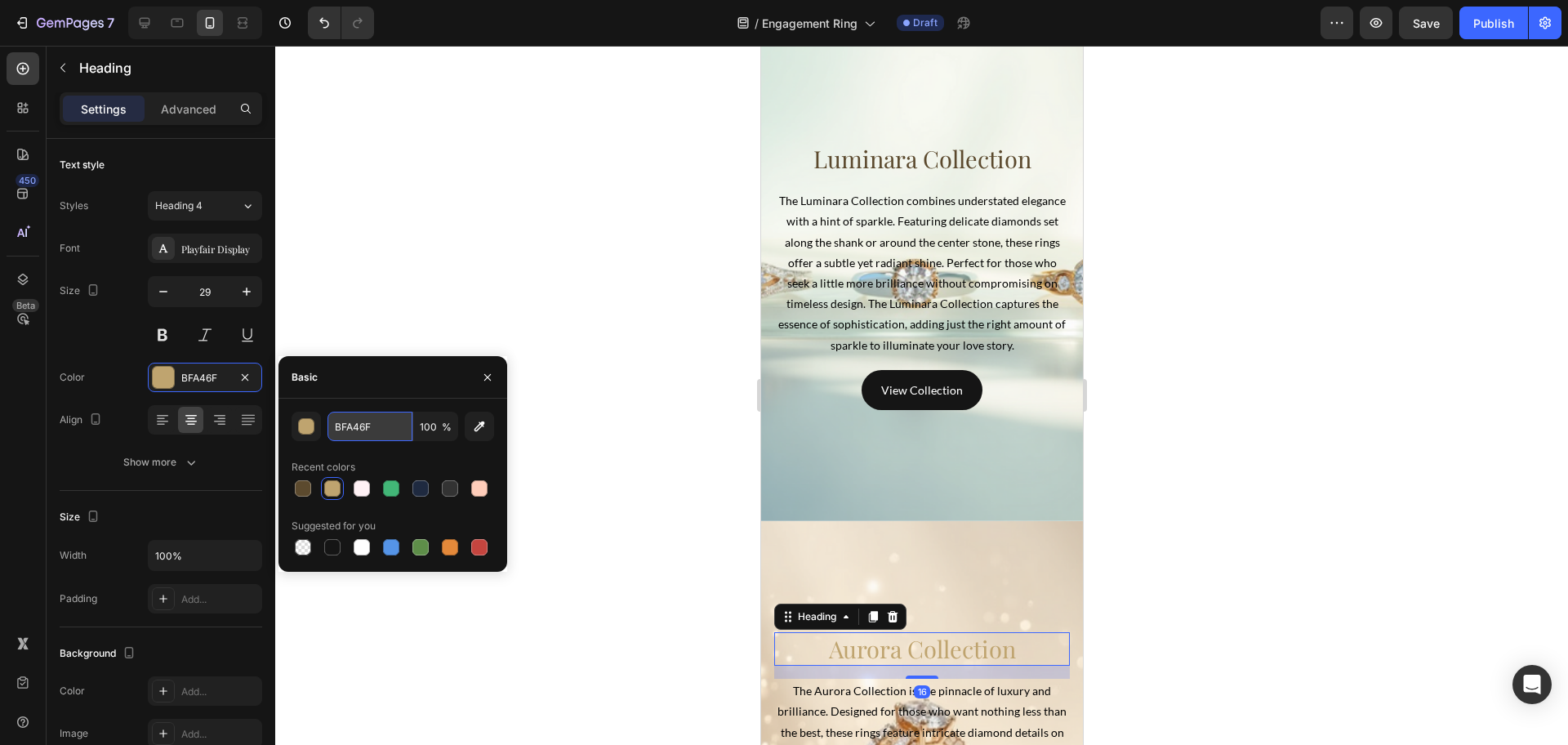
click at [374, 434] on input "BFA46F" at bounding box center [369, 426] width 85 height 29
paste input "#5C4A2E"
type input "#5C4A2E"
click at [647, 475] on div at bounding box center [921, 395] width 1292 height 699
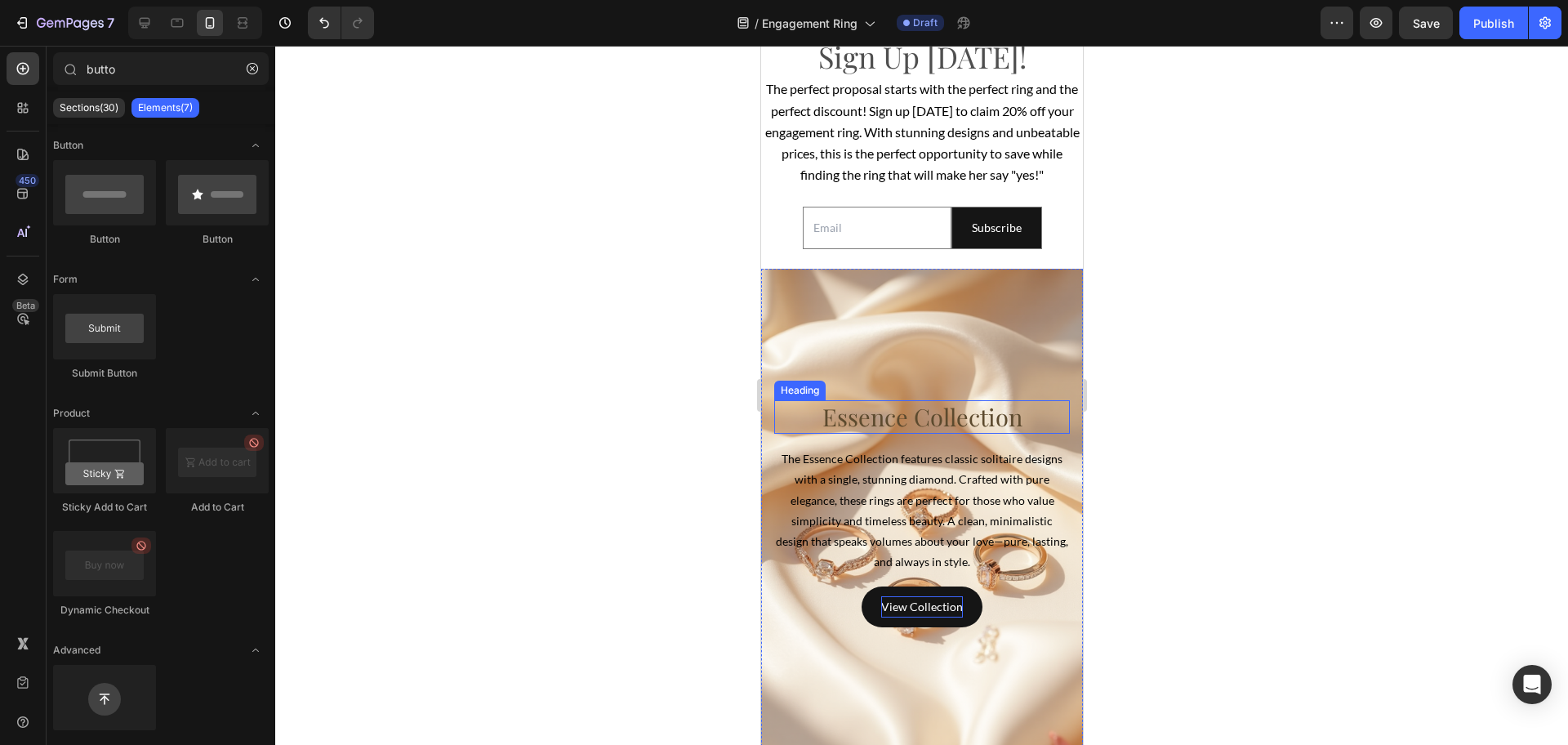
scroll to position [3987, 0]
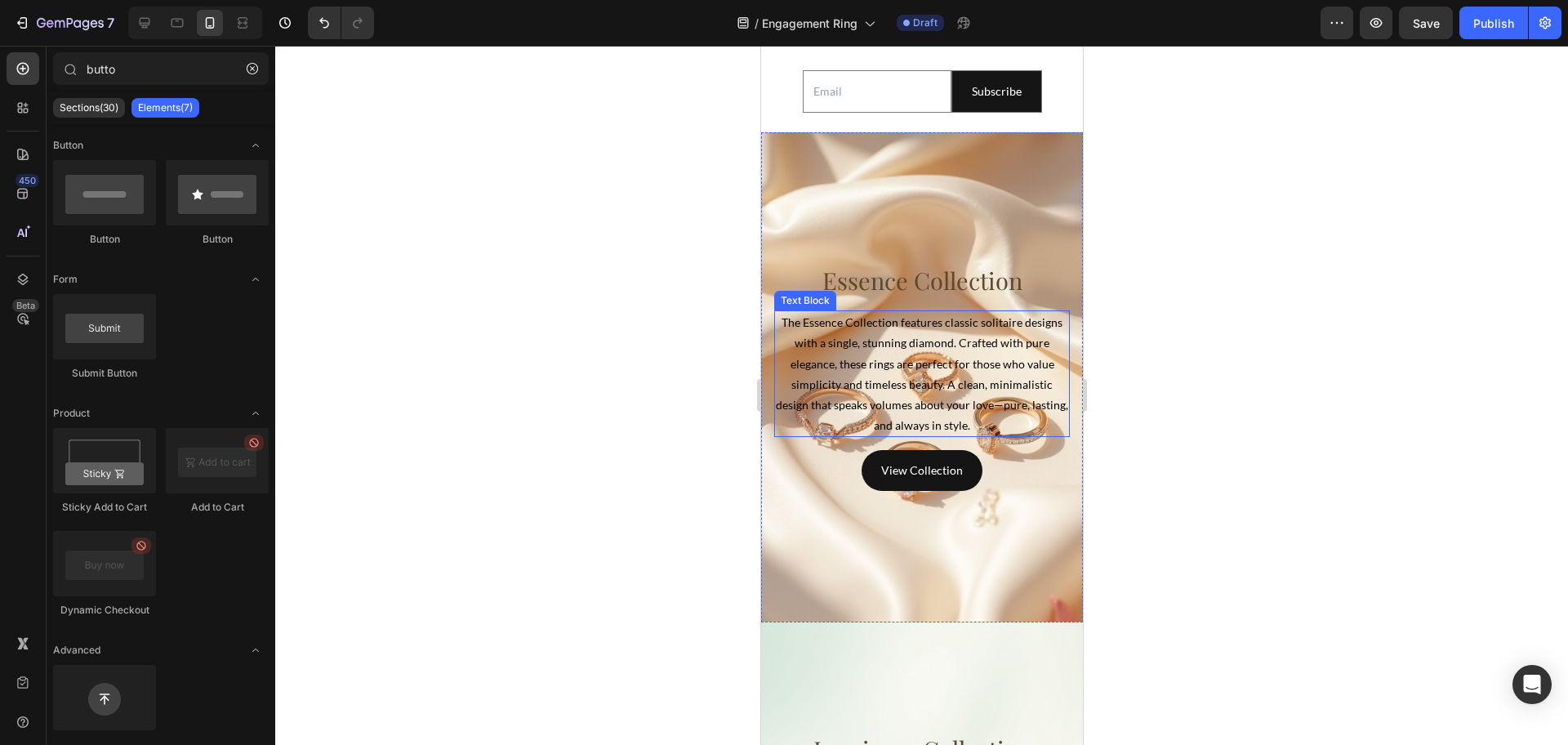
click at [920, 424] on span "The Essence Collection features classic solitaire designs with a single, stunni…" at bounding box center [921, 374] width 293 height 117
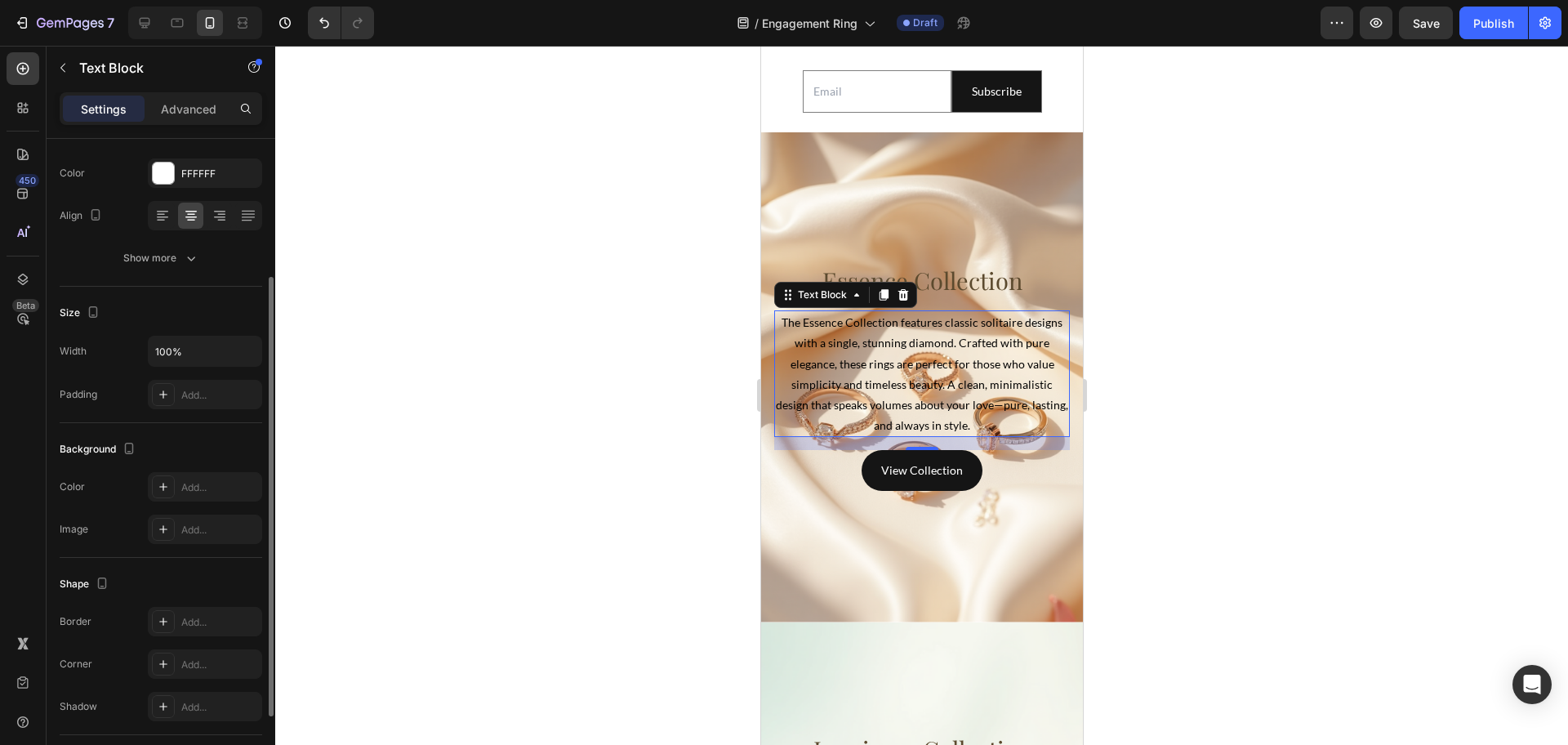
scroll to position [315, 0]
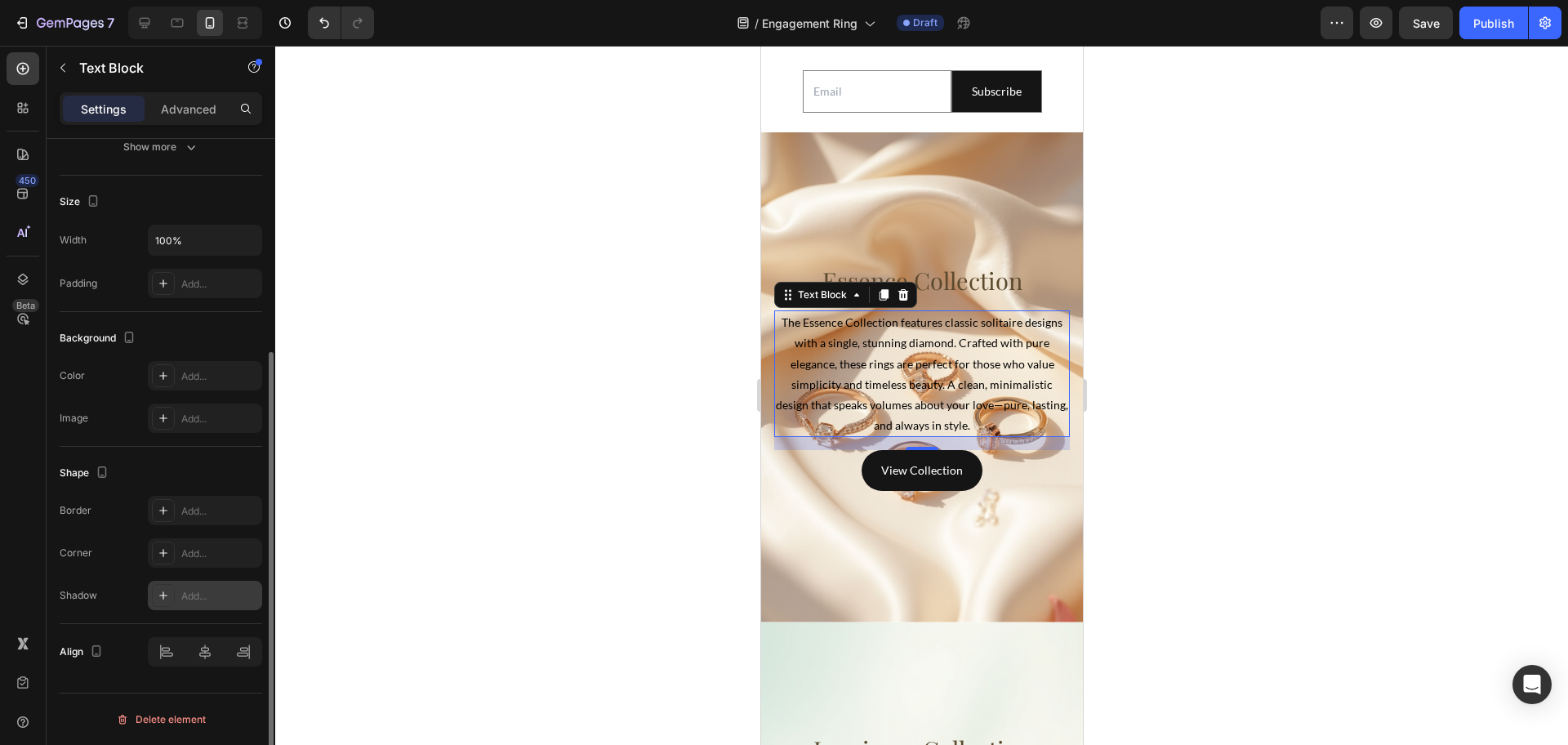
click at [184, 594] on div "Add..." at bounding box center [220, 596] width 77 height 15
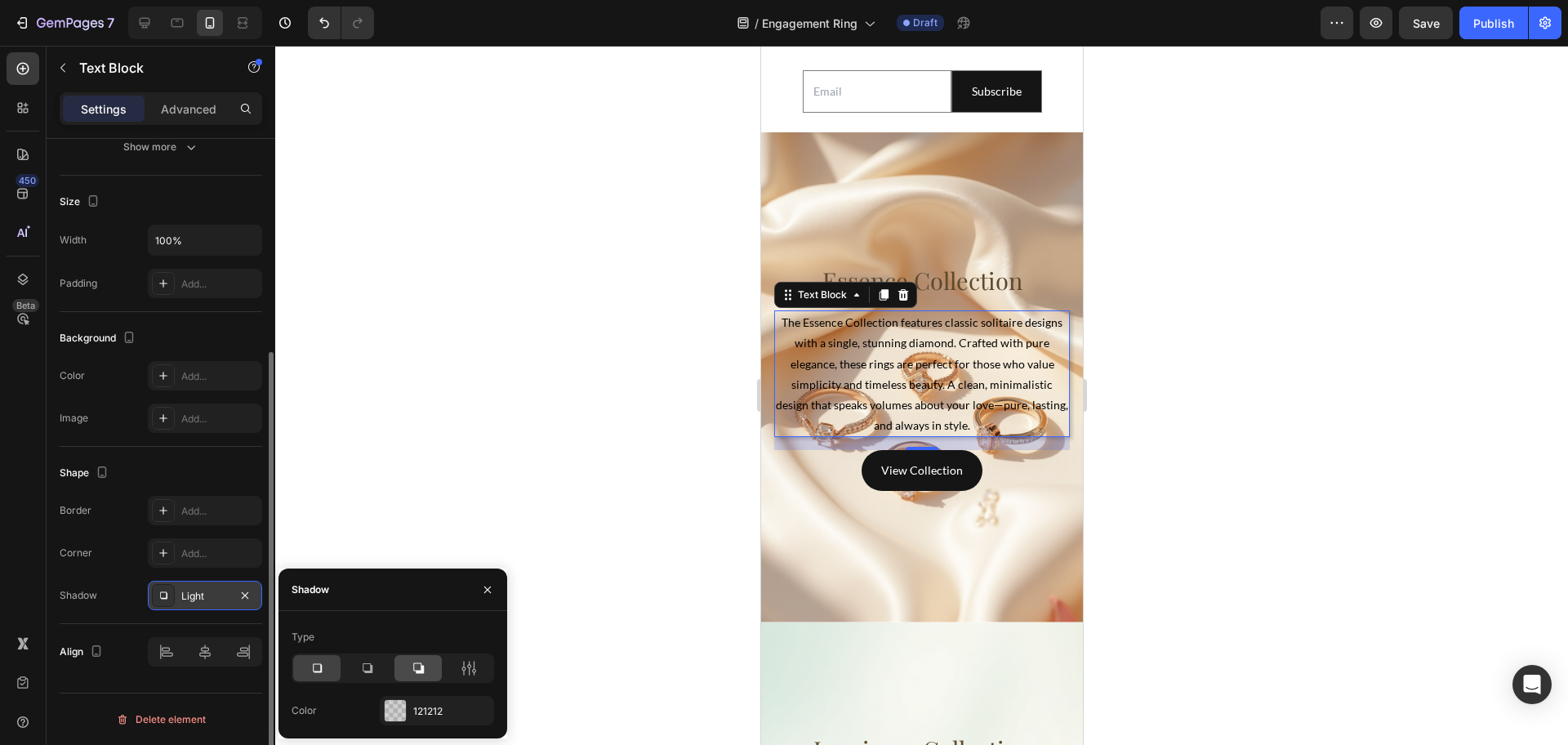
click at [418, 663] on icon at bounding box center [418, 667] width 16 height 16
click at [319, 665] on icon at bounding box center [316, 667] width 16 height 16
click at [245, 596] on icon "button" at bounding box center [245, 595] width 13 height 13
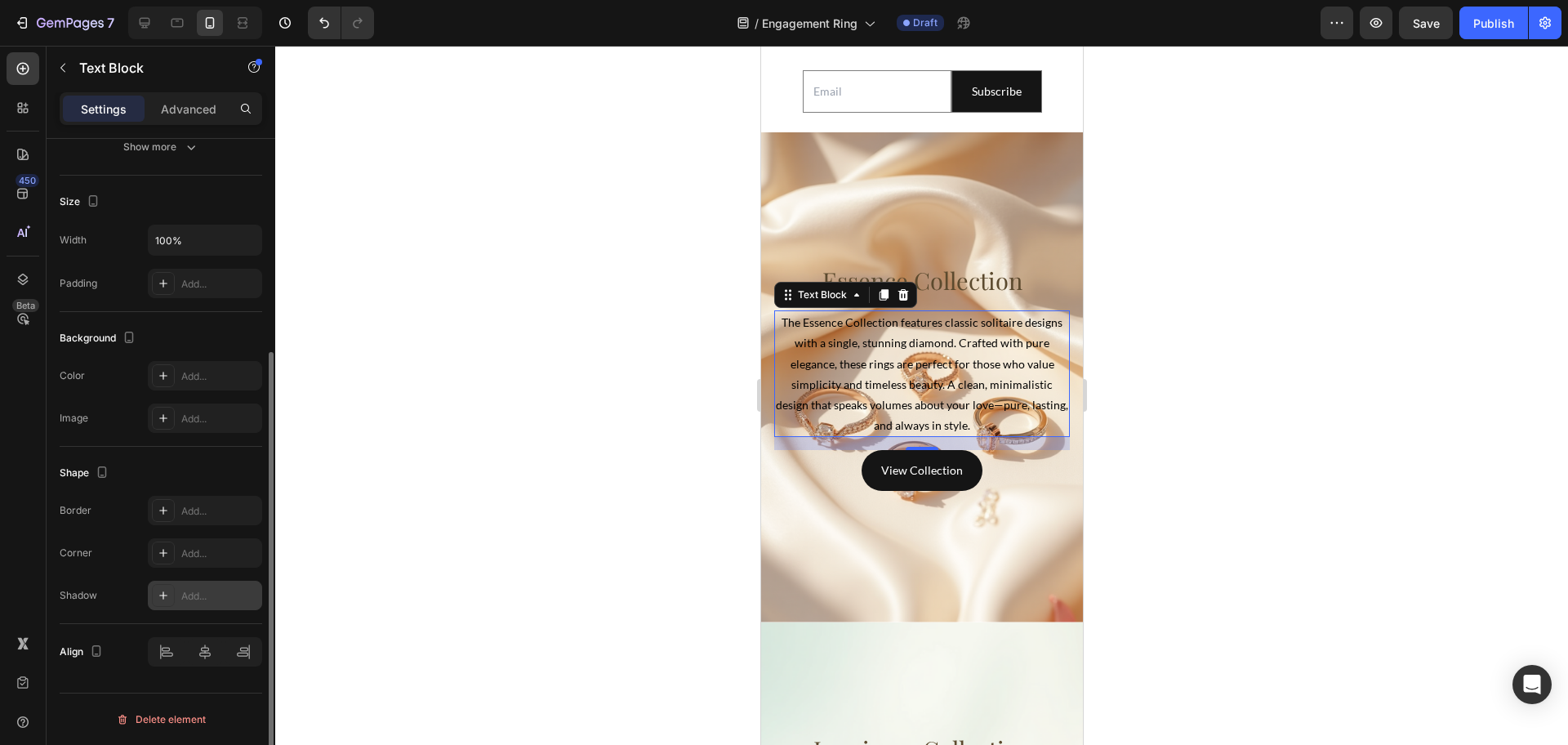
click at [937, 372] on p "The Essence Collection features classic solitaire designs with a single, stunni…" at bounding box center [921, 373] width 293 height 123
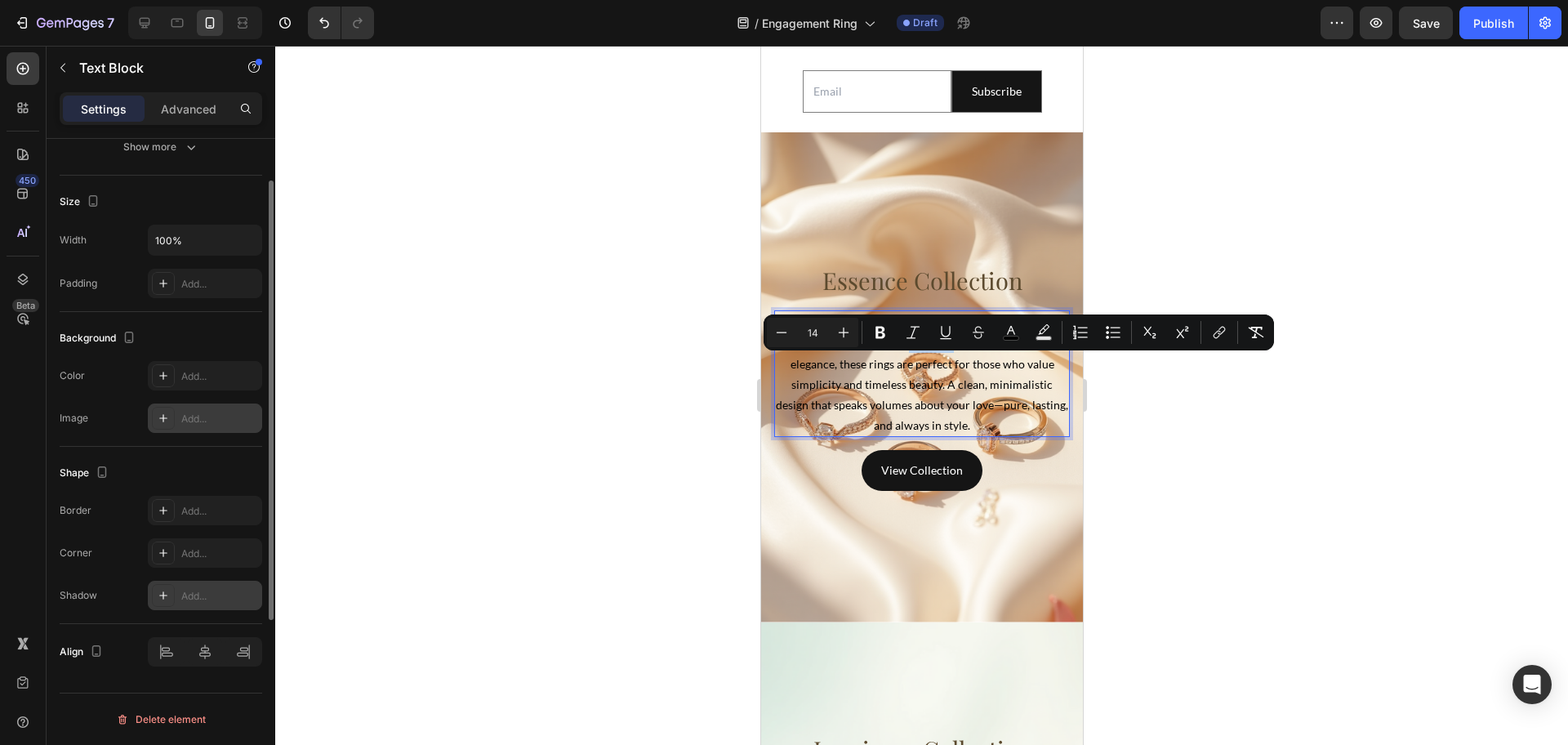
scroll to position [9, 0]
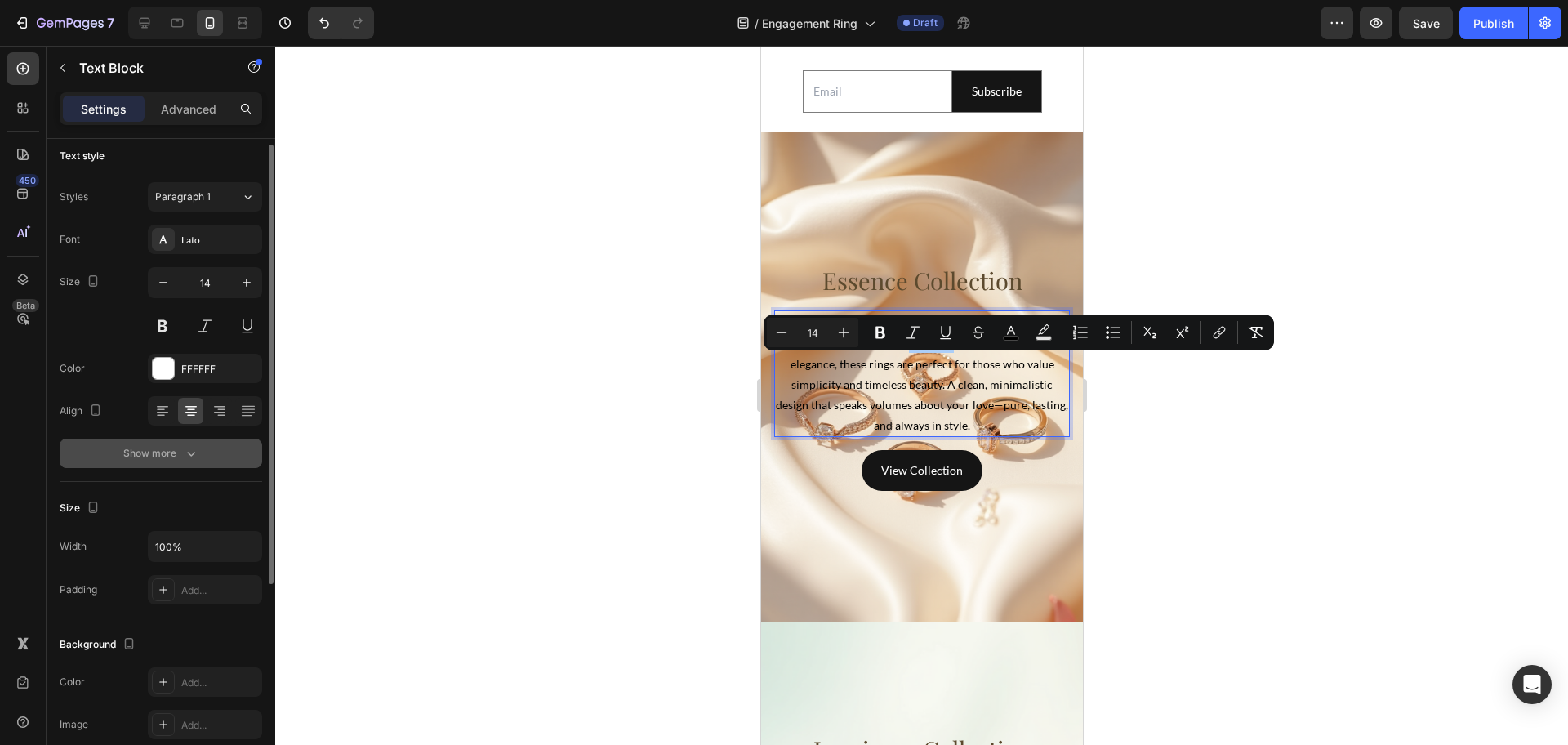
click at [177, 455] on div "Show more" at bounding box center [161, 453] width 76 height 16
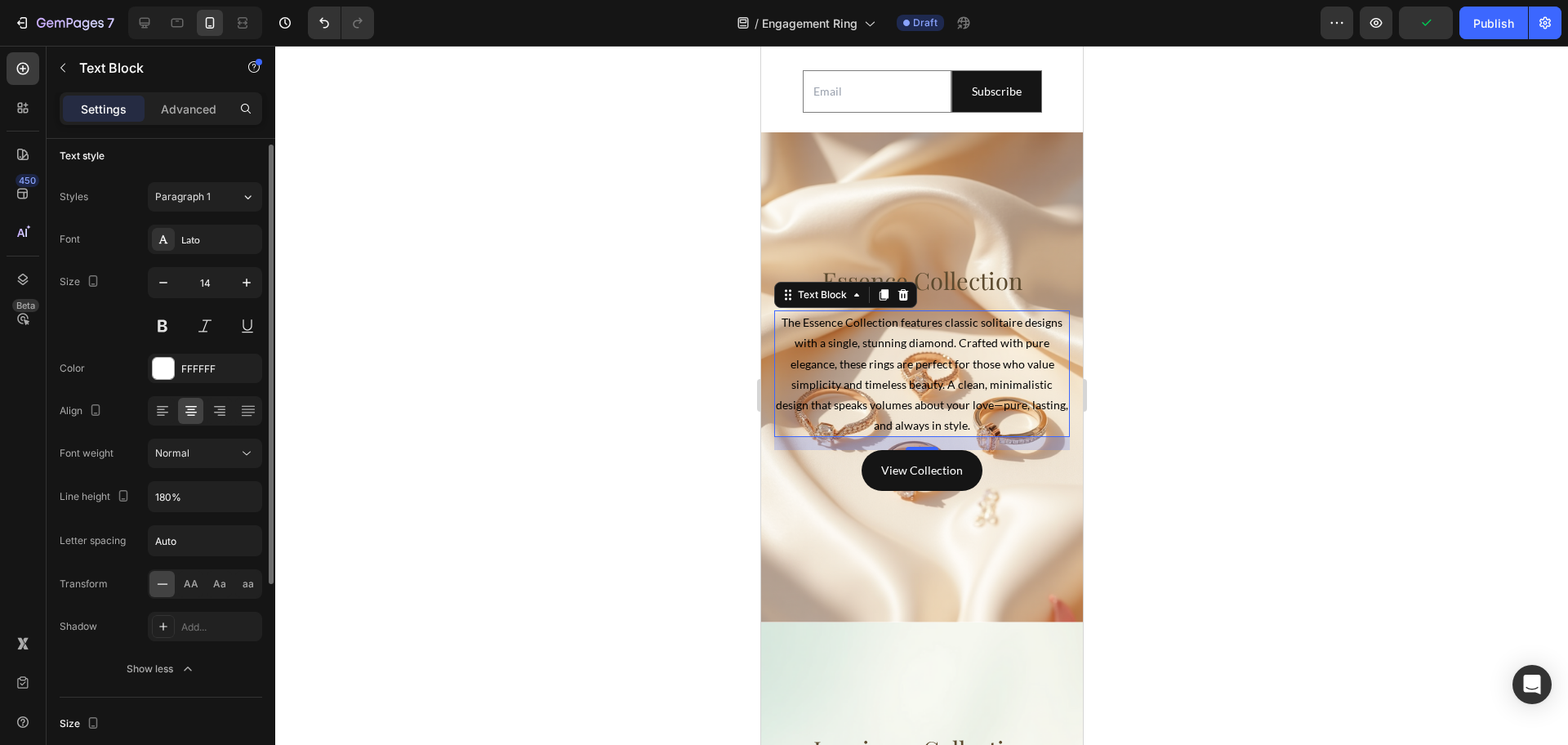
scroll to position [111, 0]
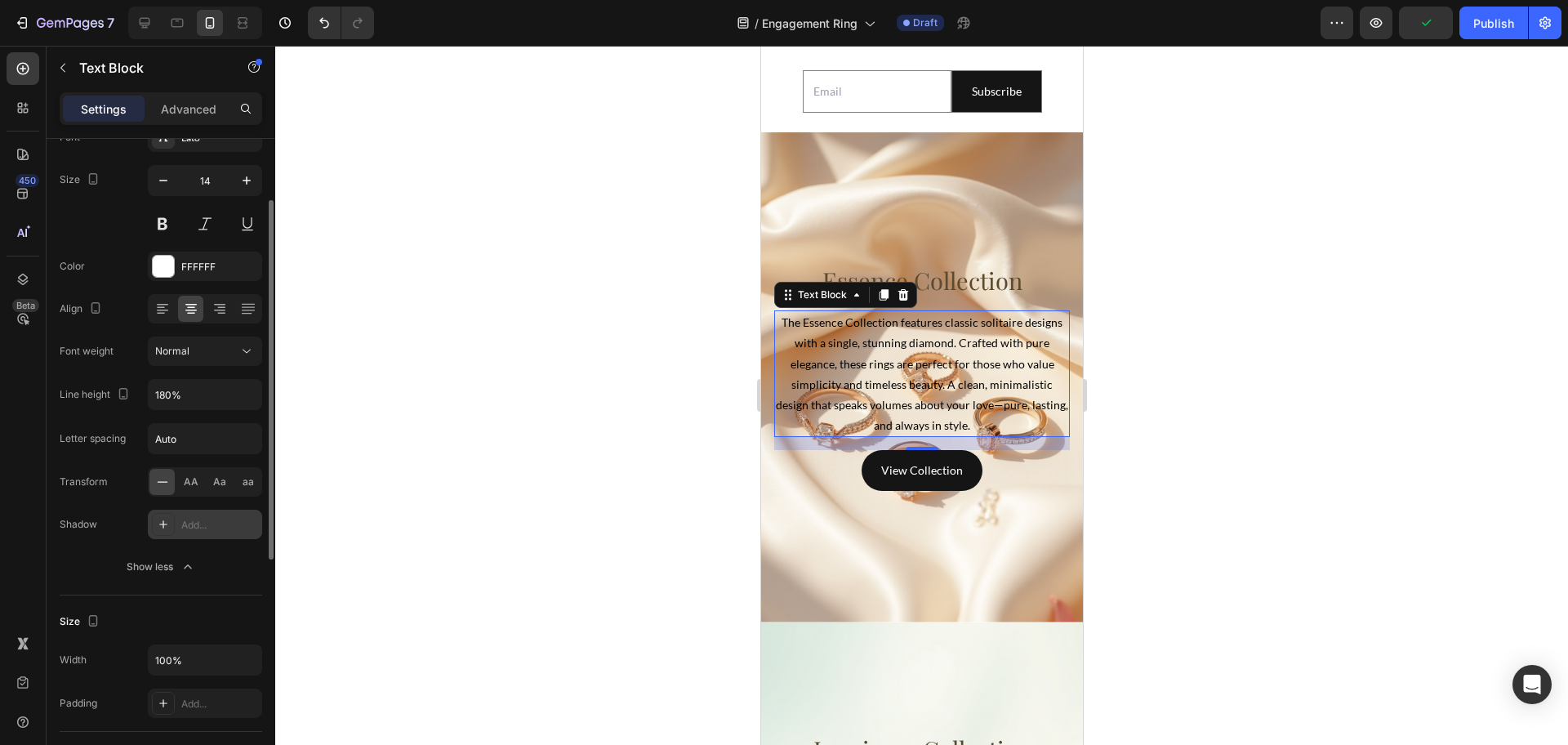
click at [202, 529] on div "Add..." at bounding box center [220, 525] width 77 height 15
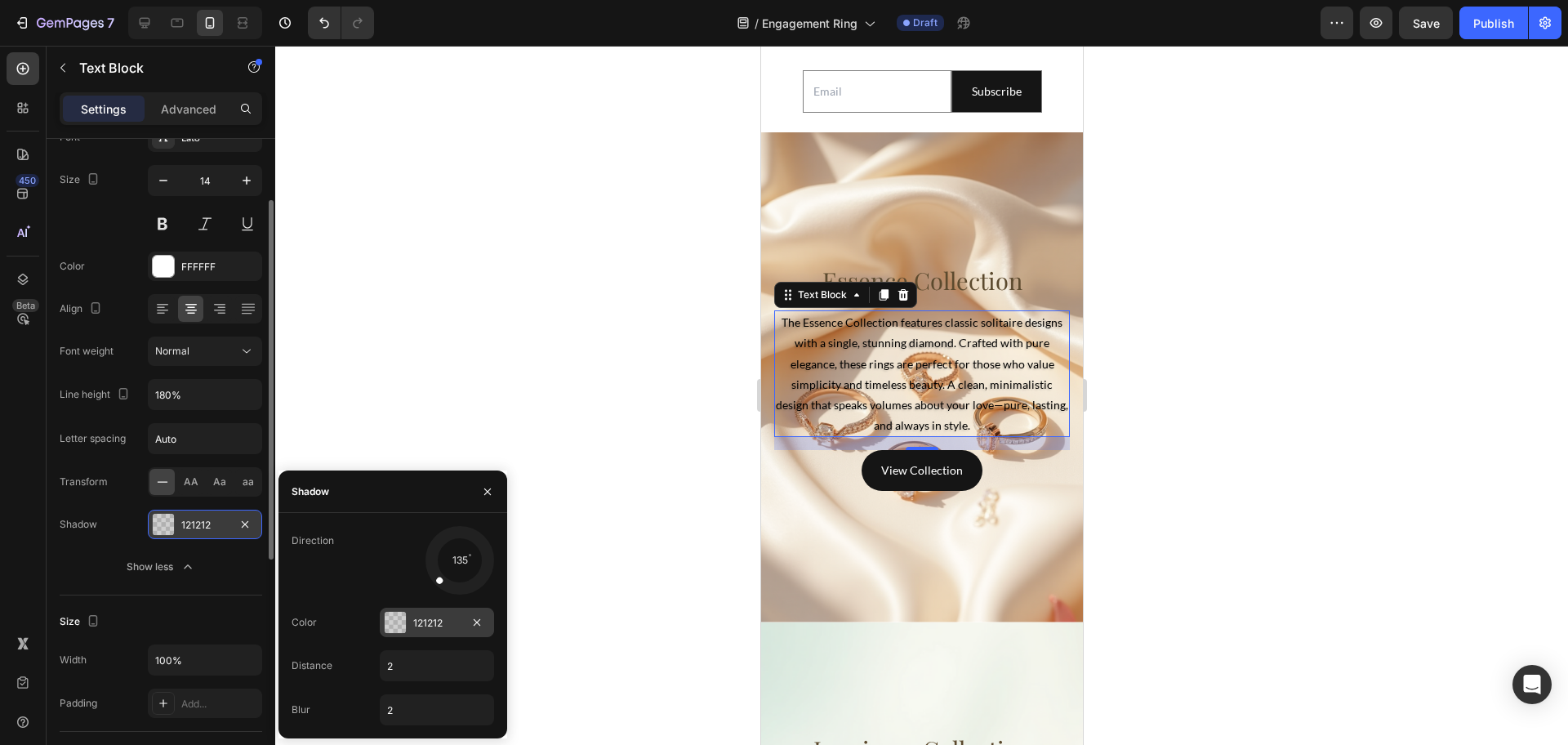
click at [403, 618] on div at bounding box center [395, 622] width 22 height 22
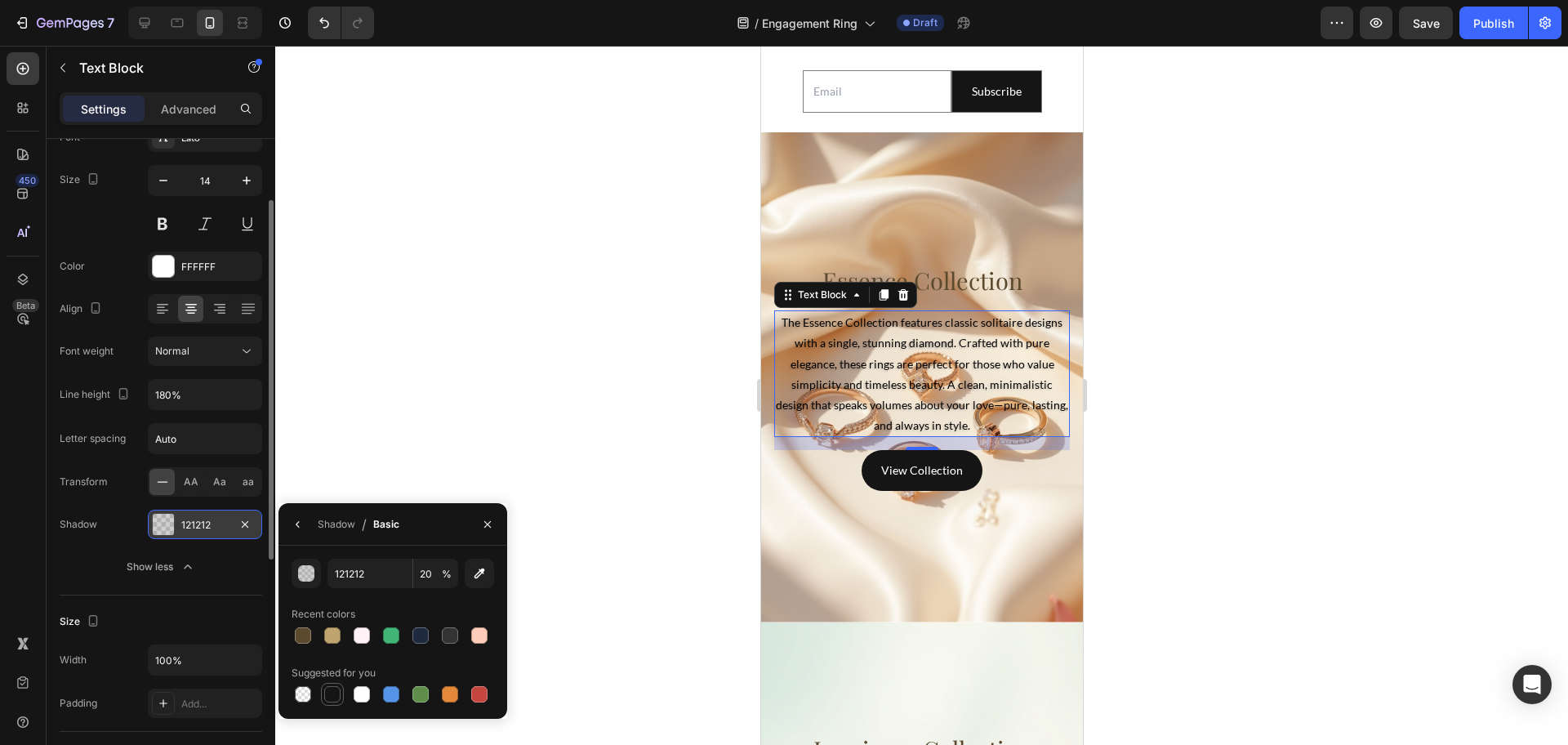
click at [335, 694] on div at bounding box center [332, 694] width 16 height 16
type input "151515"
type input "100"
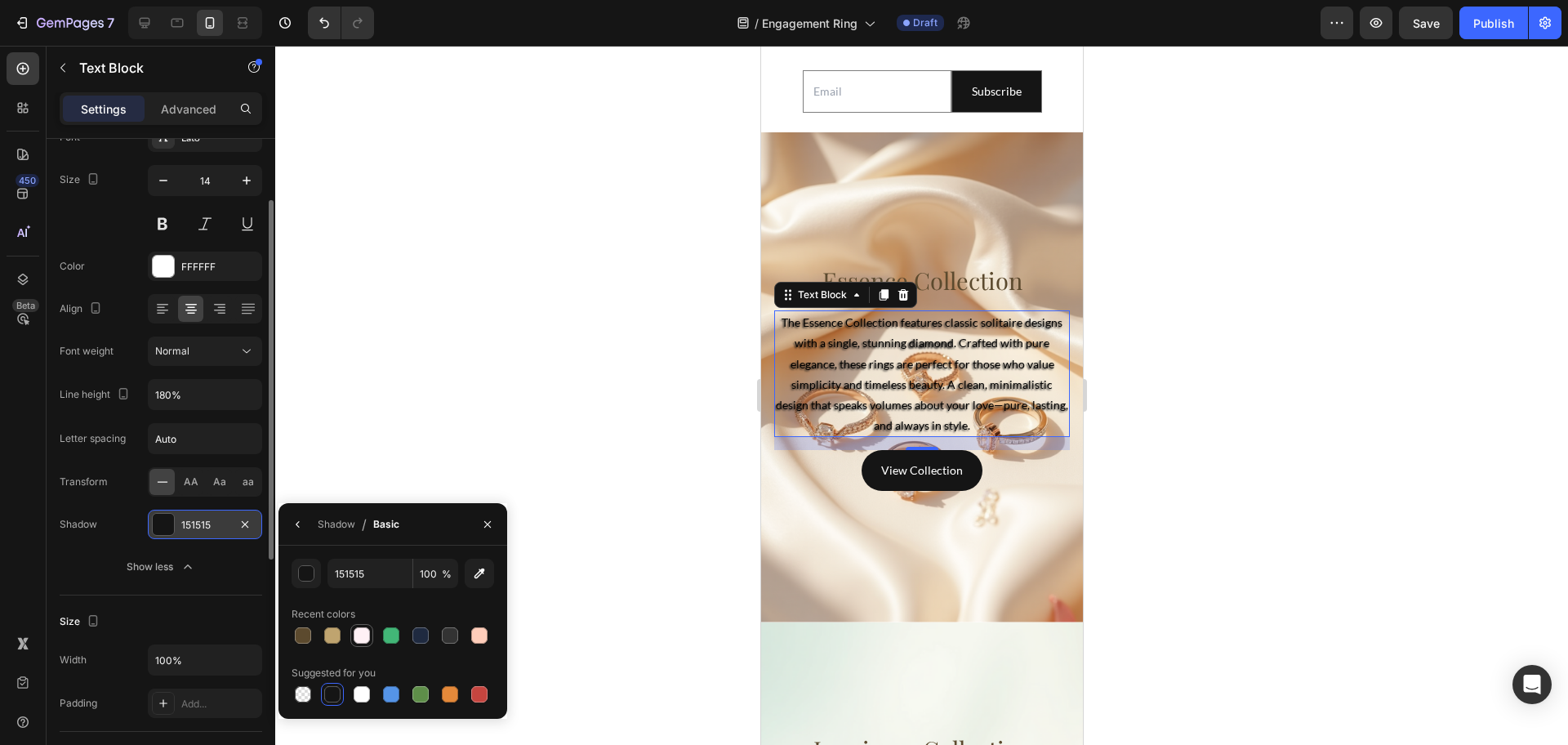
click at [359, 634] on div at bounding box center [362, 635] width 16 height 16
type input "FFF1F5"
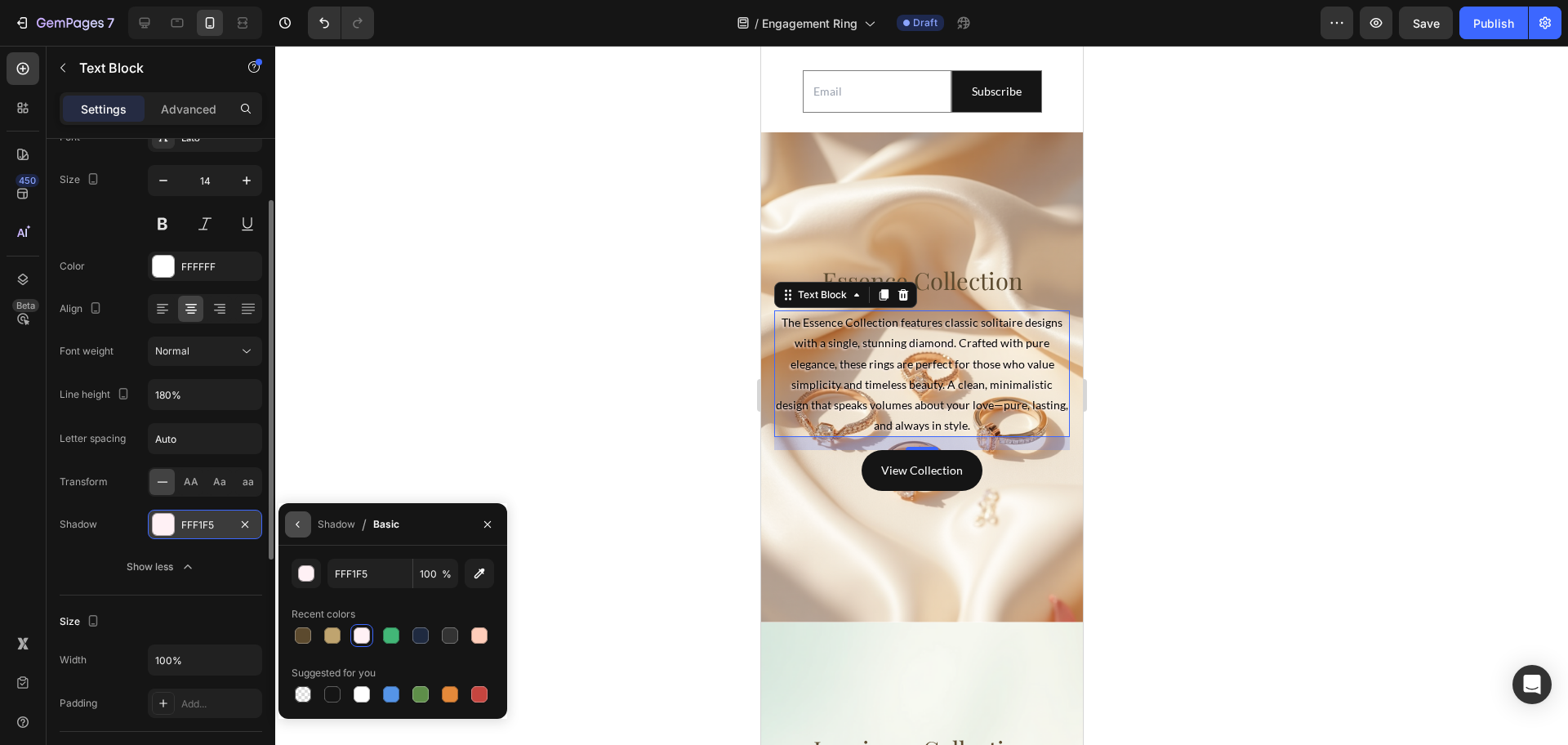
click at [306, 525] on button "button" at bounding box center [298, 525] width 26 height 26
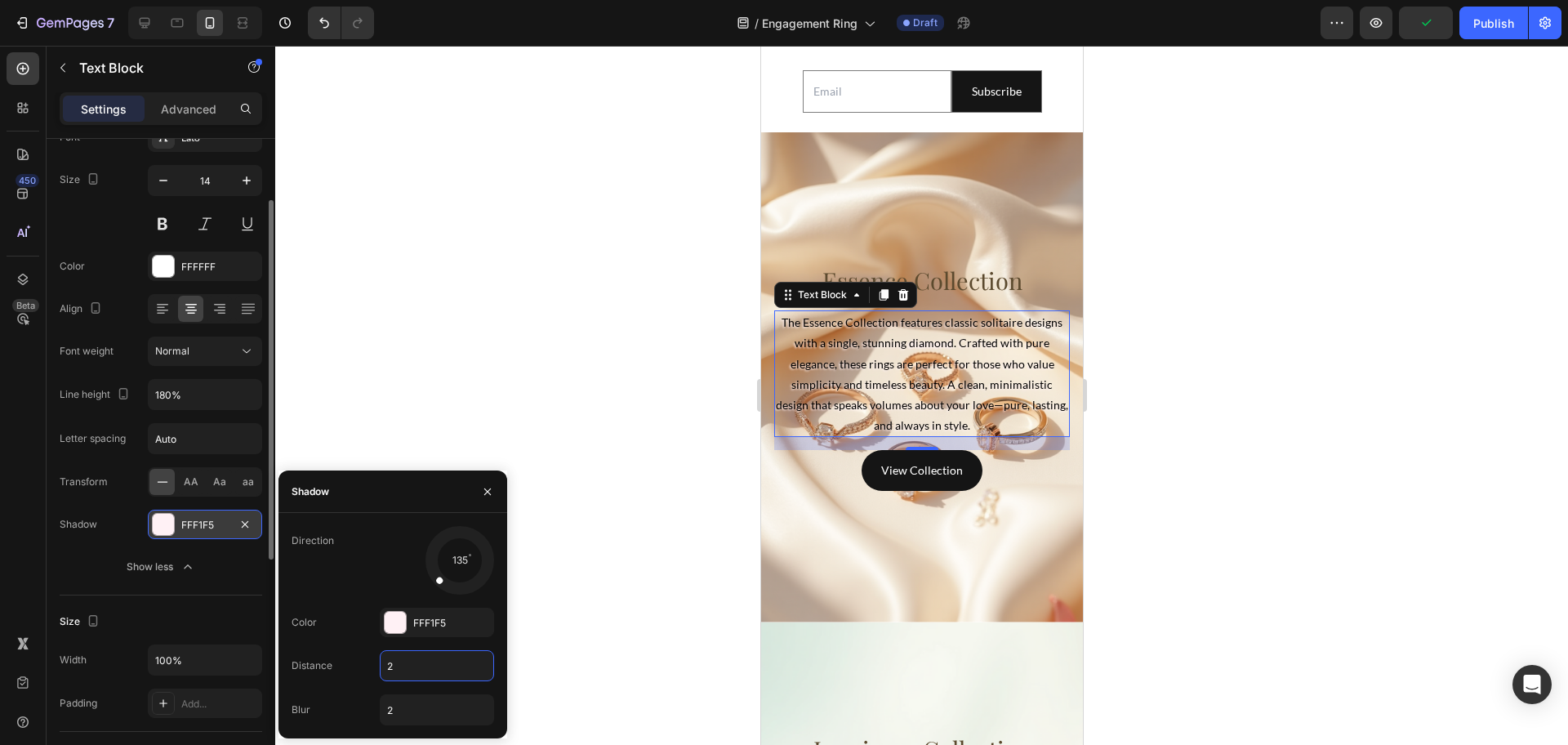
click at [416, 663] on input "2" at bounding box center [437, 666] width 113 height 29
type input "5"
click at [418, 715] on input "2" at bounding box center [437, 710] width 113 height 29
type input "5"
drag, startPoint x: 445, startPoint y: 579, endPoint x: 511, endPoint y: 584, distance: 66.2
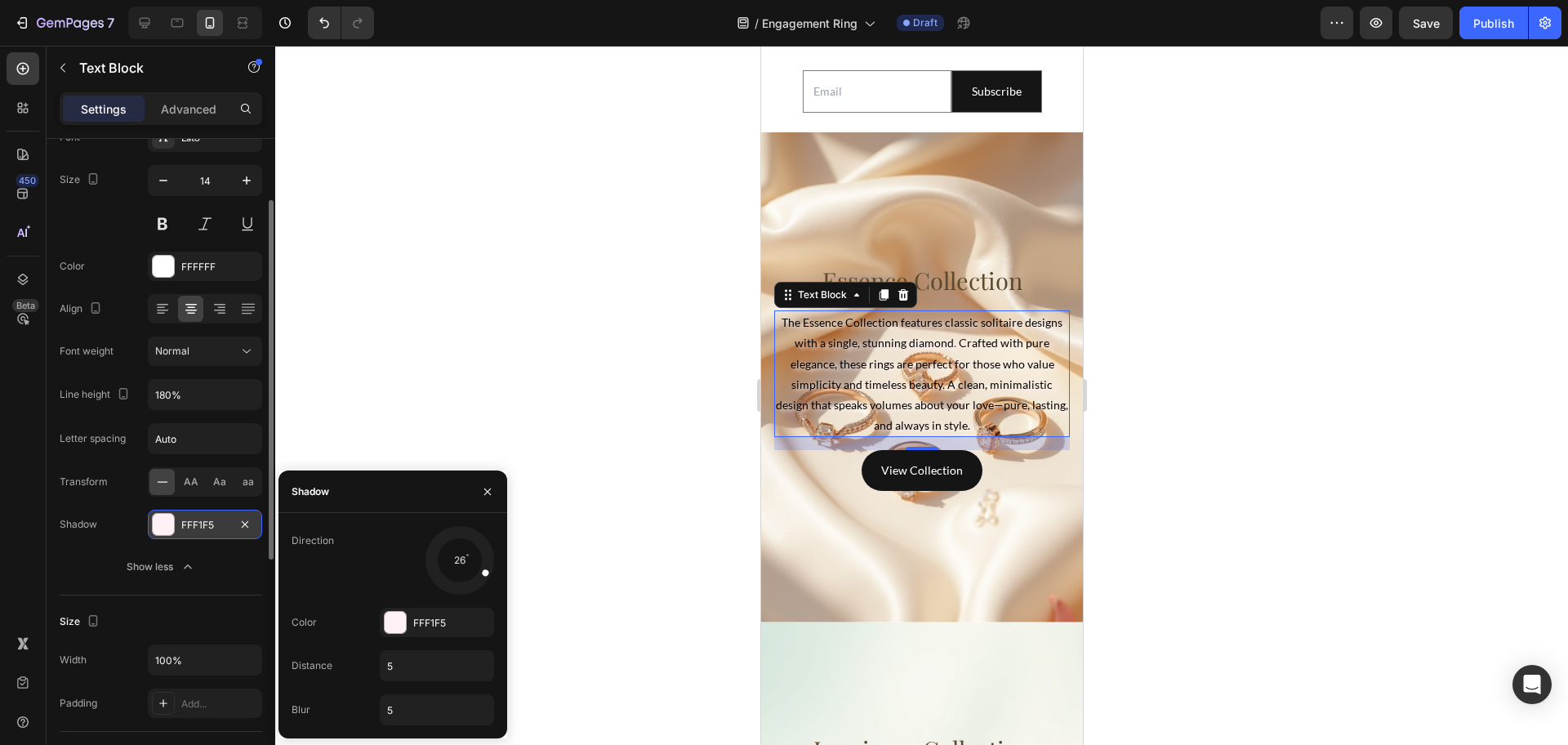
click at [511, 0] on div "7 Version history / Engagement Ring Draft Preview Save Publish 450 Beta butto S…" at bounding box center [784, 0] width 1568 height 0
click at [648, 533] on div at bounding box center [921, 395] width 1292 height 699
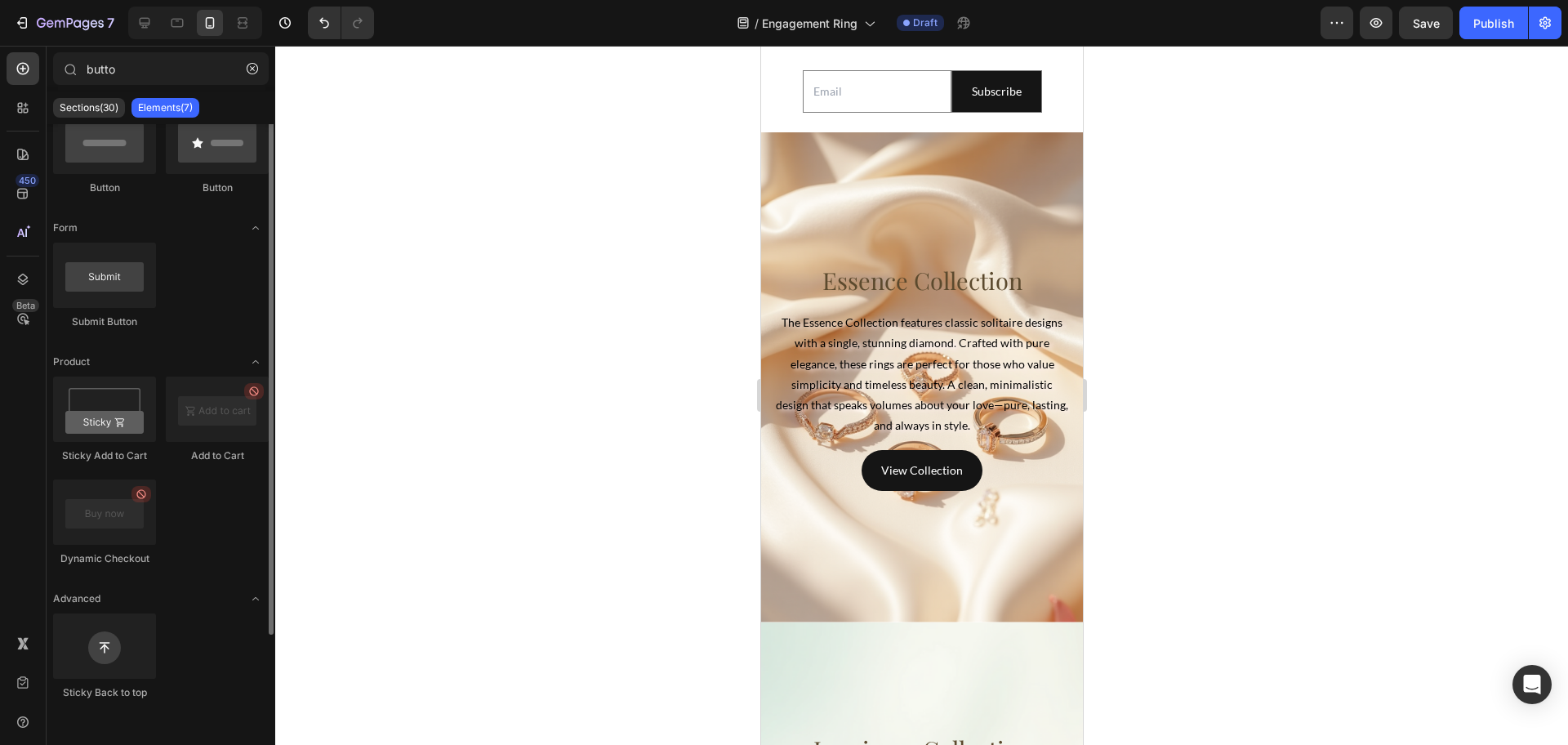
scroll to position [0, 0]
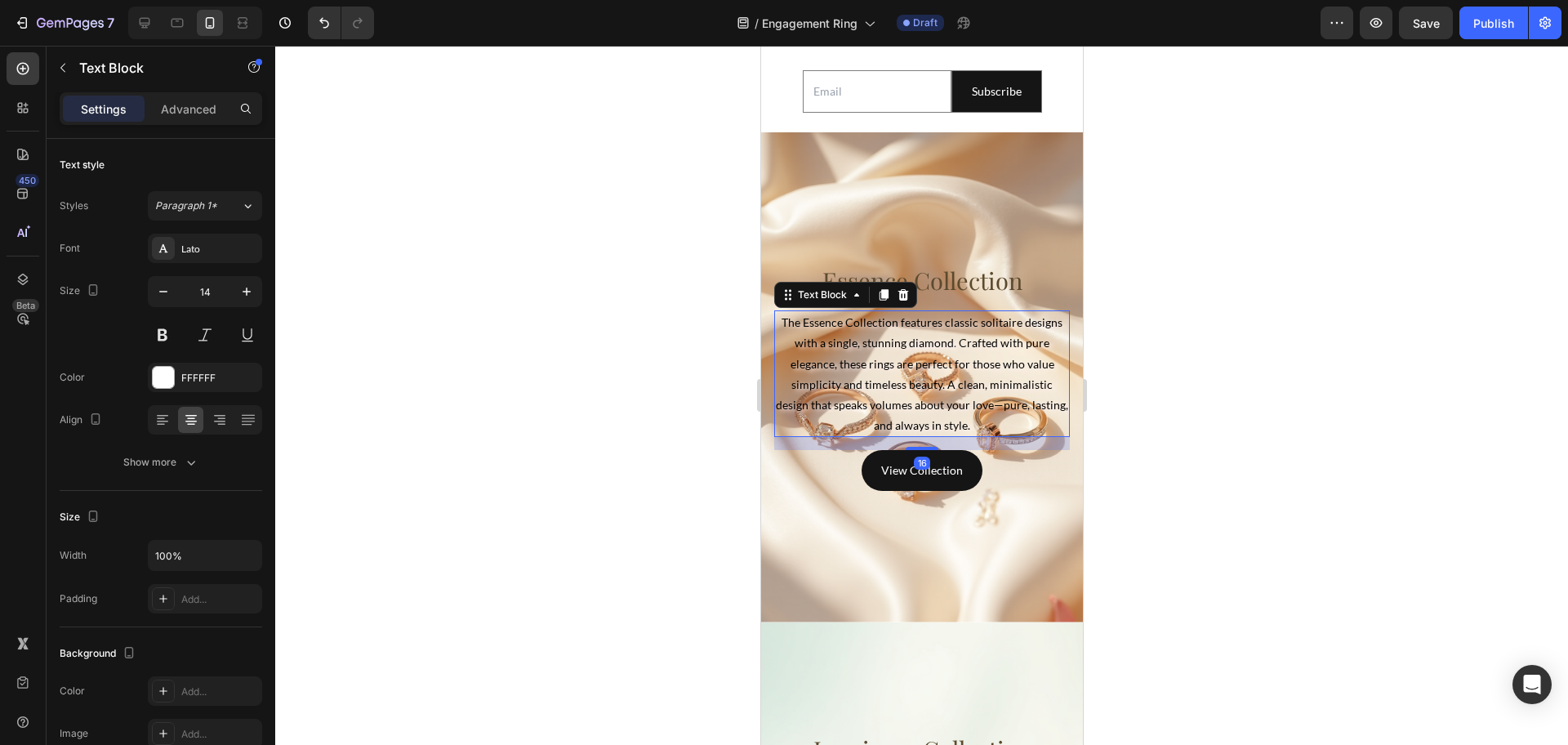
click at [944, 398] on span "The Essence Collection features classic solitaire designs with a single, stunni…" at bounding box center [921, 374] width 293 height 117
click at [220, 211] on div "Paragraph 1*" at bounding box center [188, 205] width 66 height 15
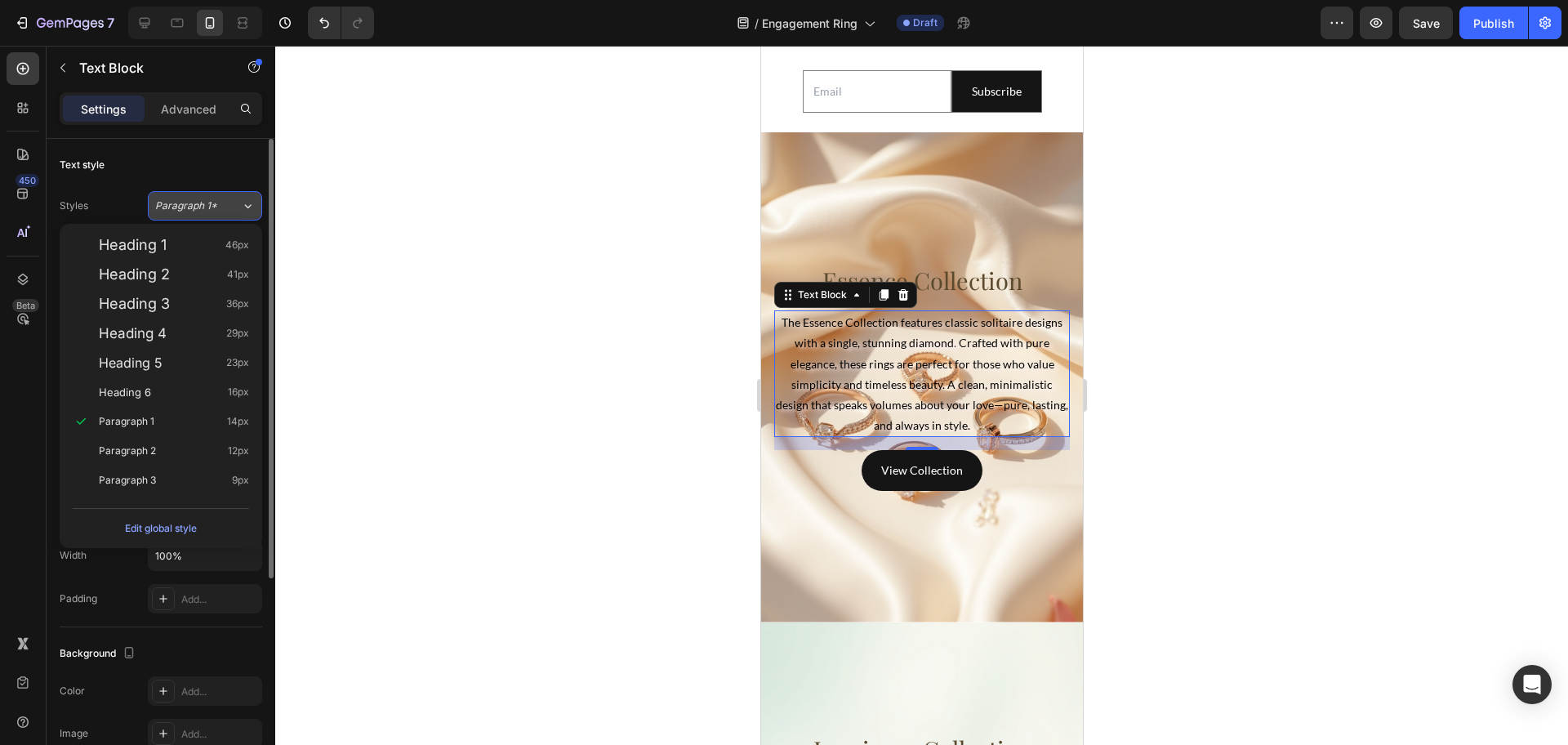
click at [220, 211] on div "Paragraph 1*" at bounding box center [188, 205] width 66 height 15
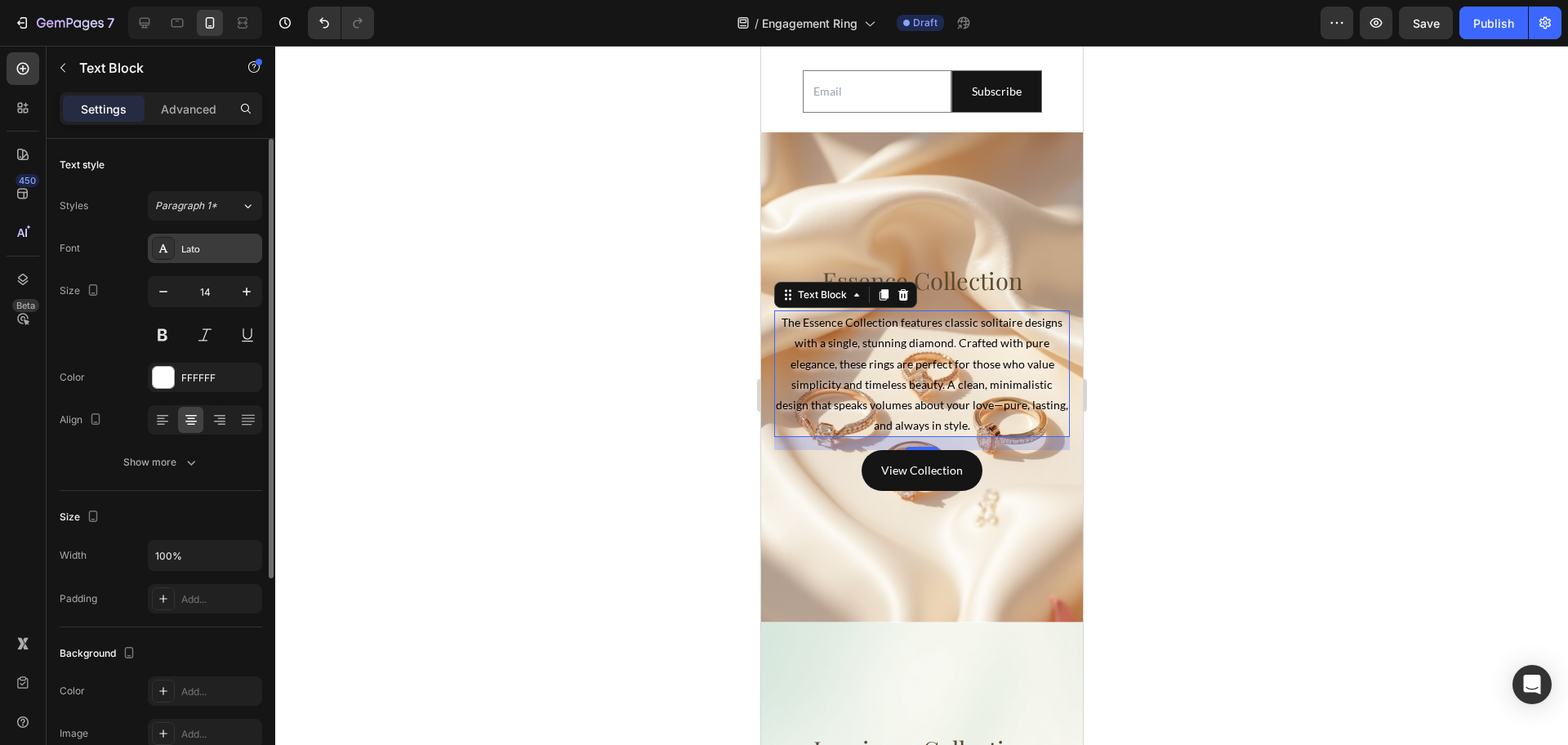
click at [223, 245] on div "Lato" at bounding box center [220, 249] width 77 height 15
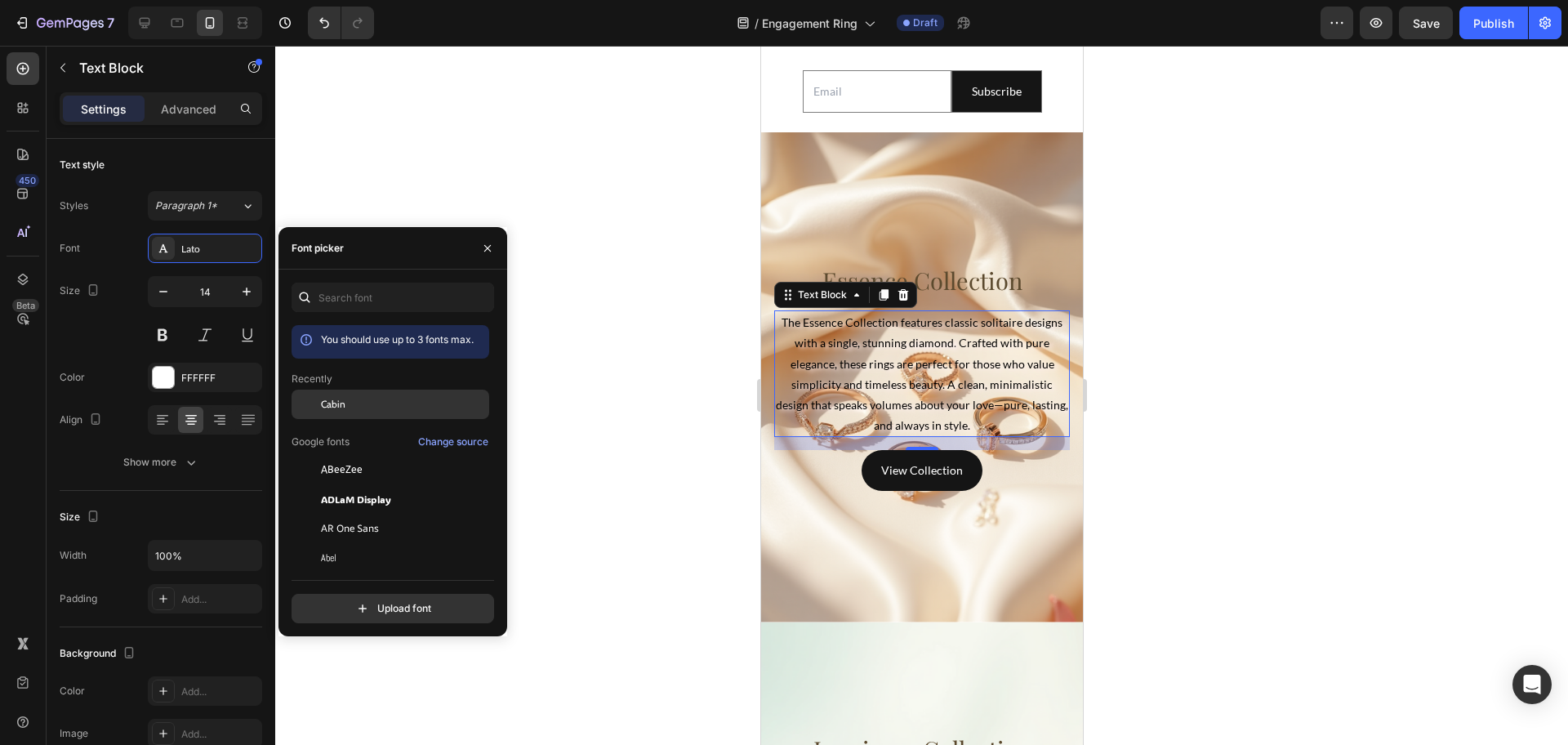
click at [382, 403] on div "Cabin" at bounding box center [404, 404] width 165 height 15
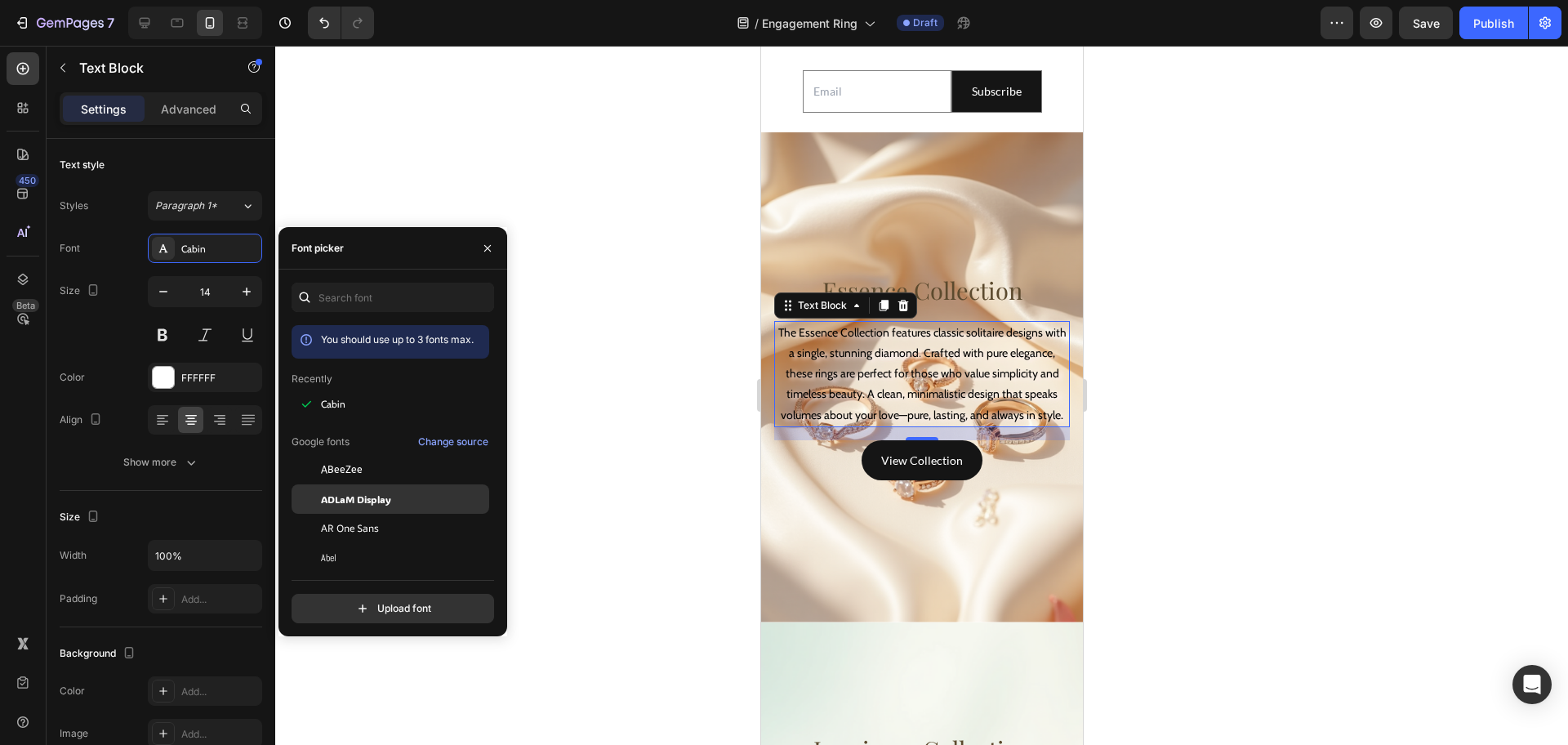
click at [385, 497] on span "ADLaM Display" at bounding box center [356, 499] width 71 height 15
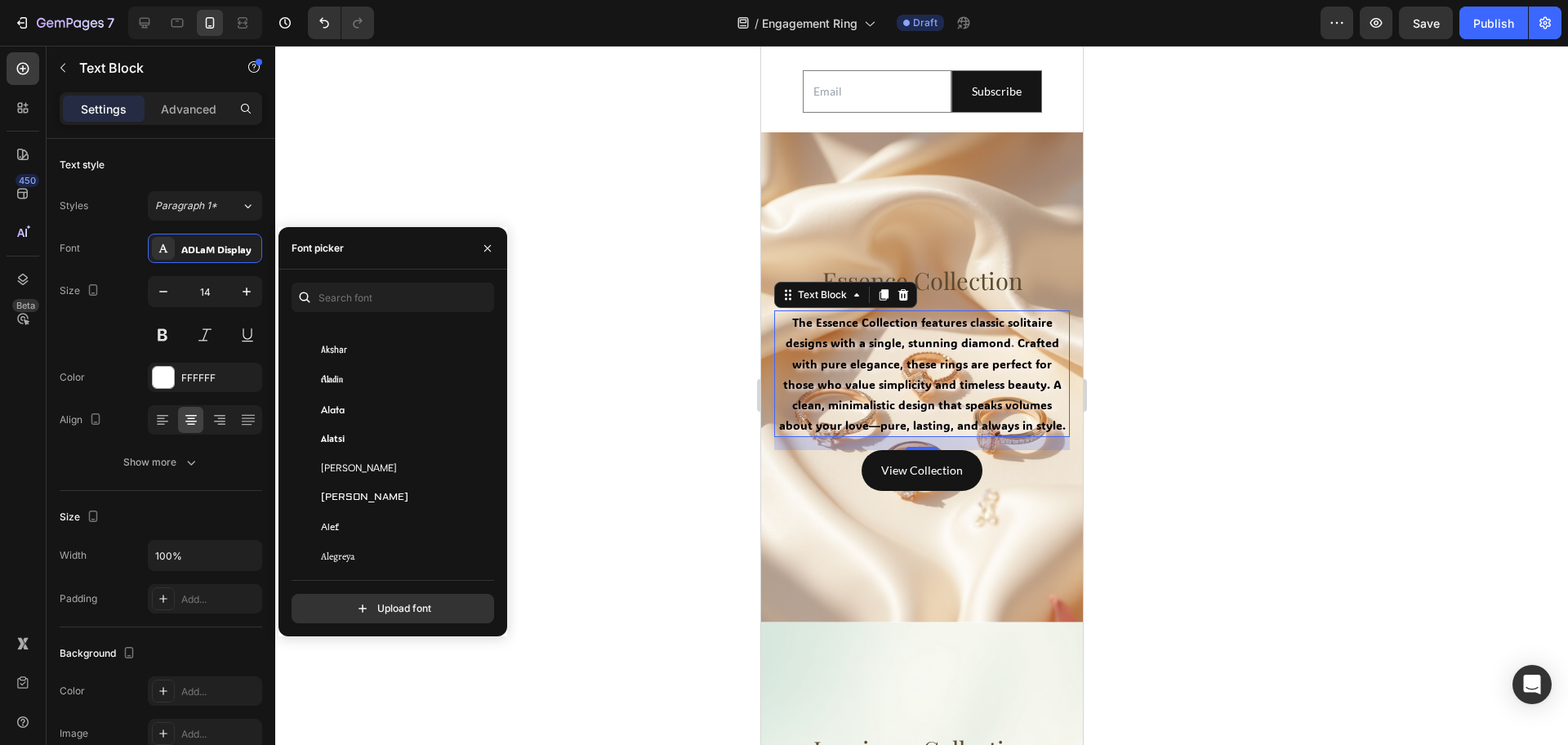
scroll to position [1021, 0]
click at [383, 552] on span "Alfa Slab One" at bounding box center [356, 557] width 71 height 15
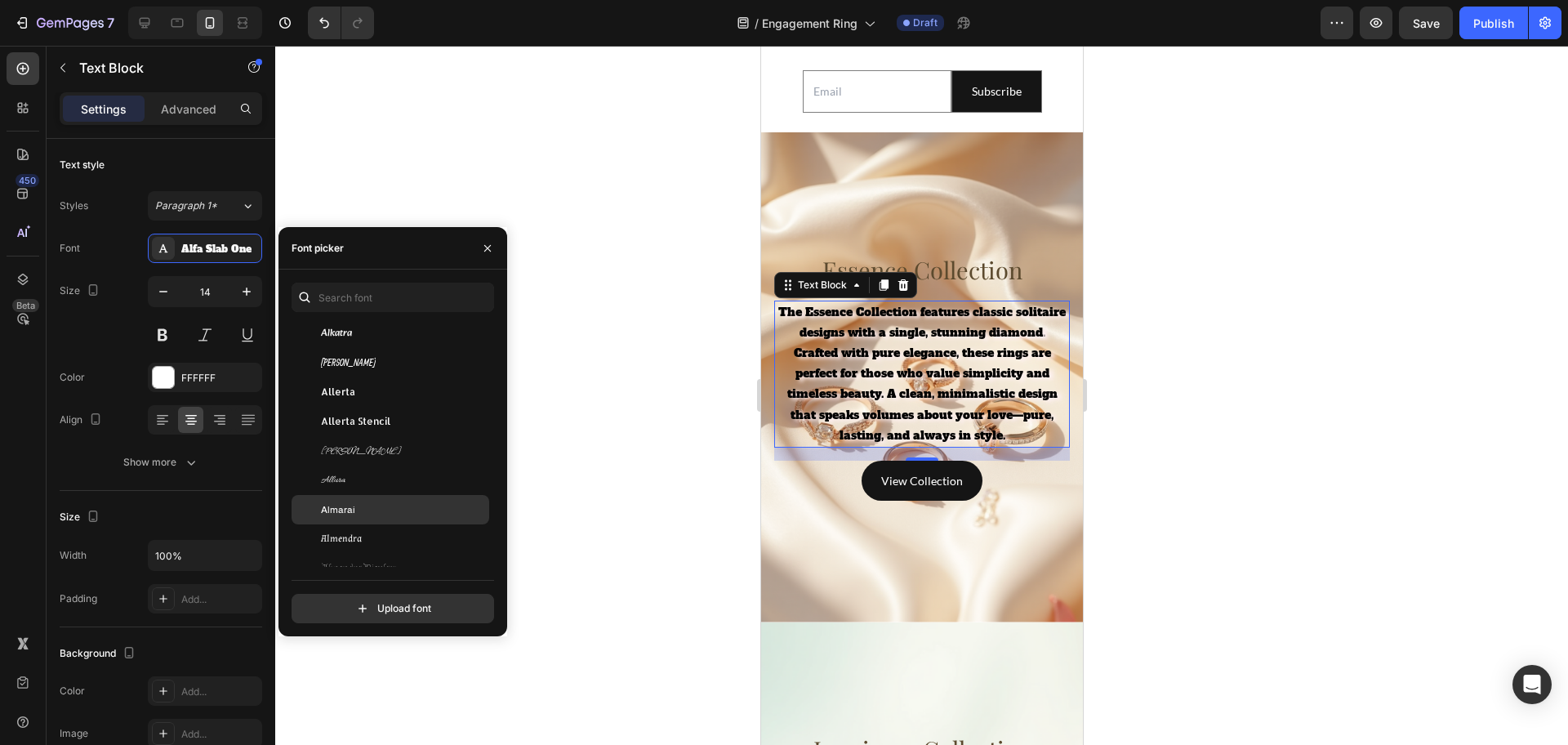
scroll to position [1531, 0]
click at [382, 542] on span "Alumni Sans Collegiate One" at bounding box center [359, 547] width 76 height 15
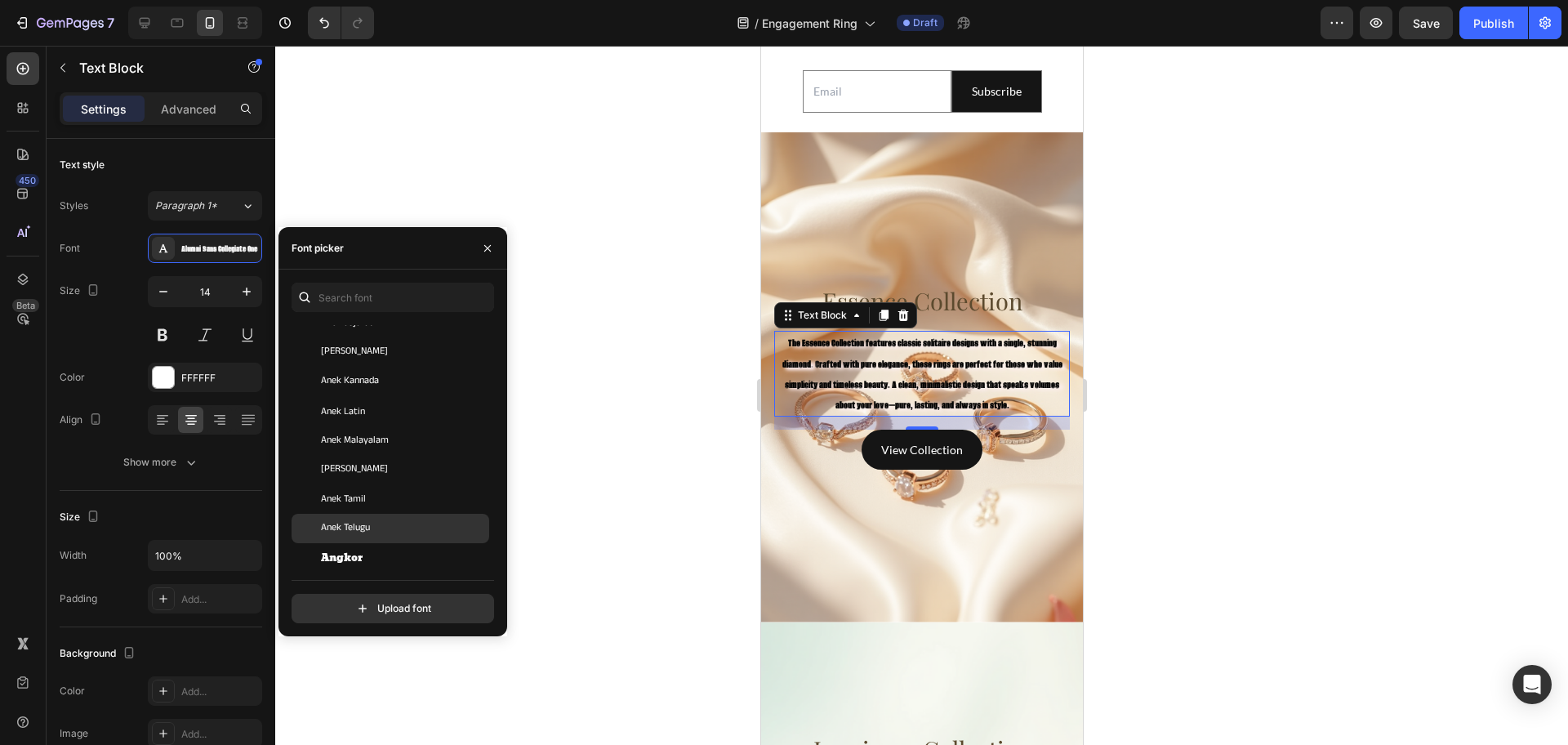
scroll to position [2349, 0]
click at [385, 526] on div "Angkor" at bounding box center [404, 524] width 165 height 15
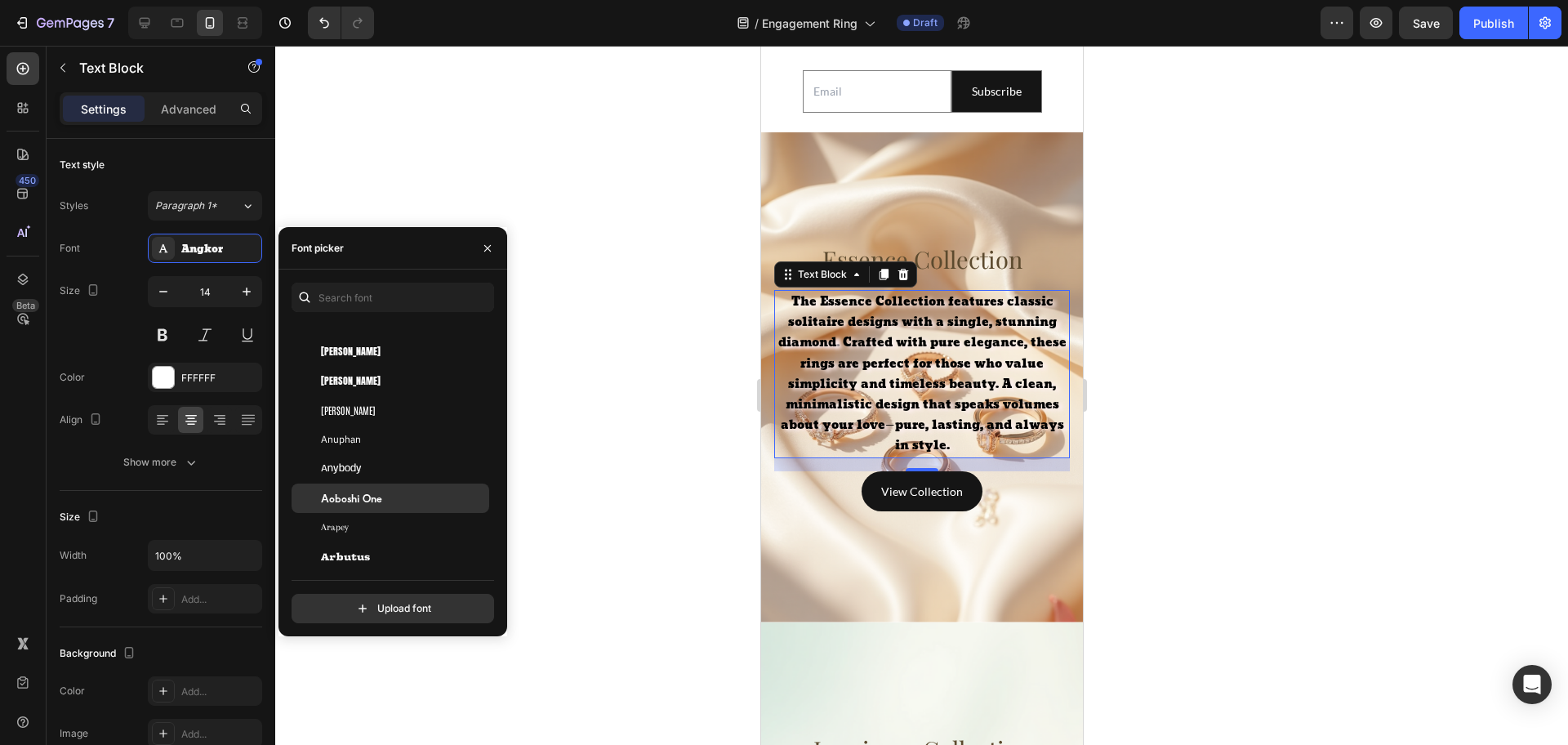
scroll to position [3063, 0]
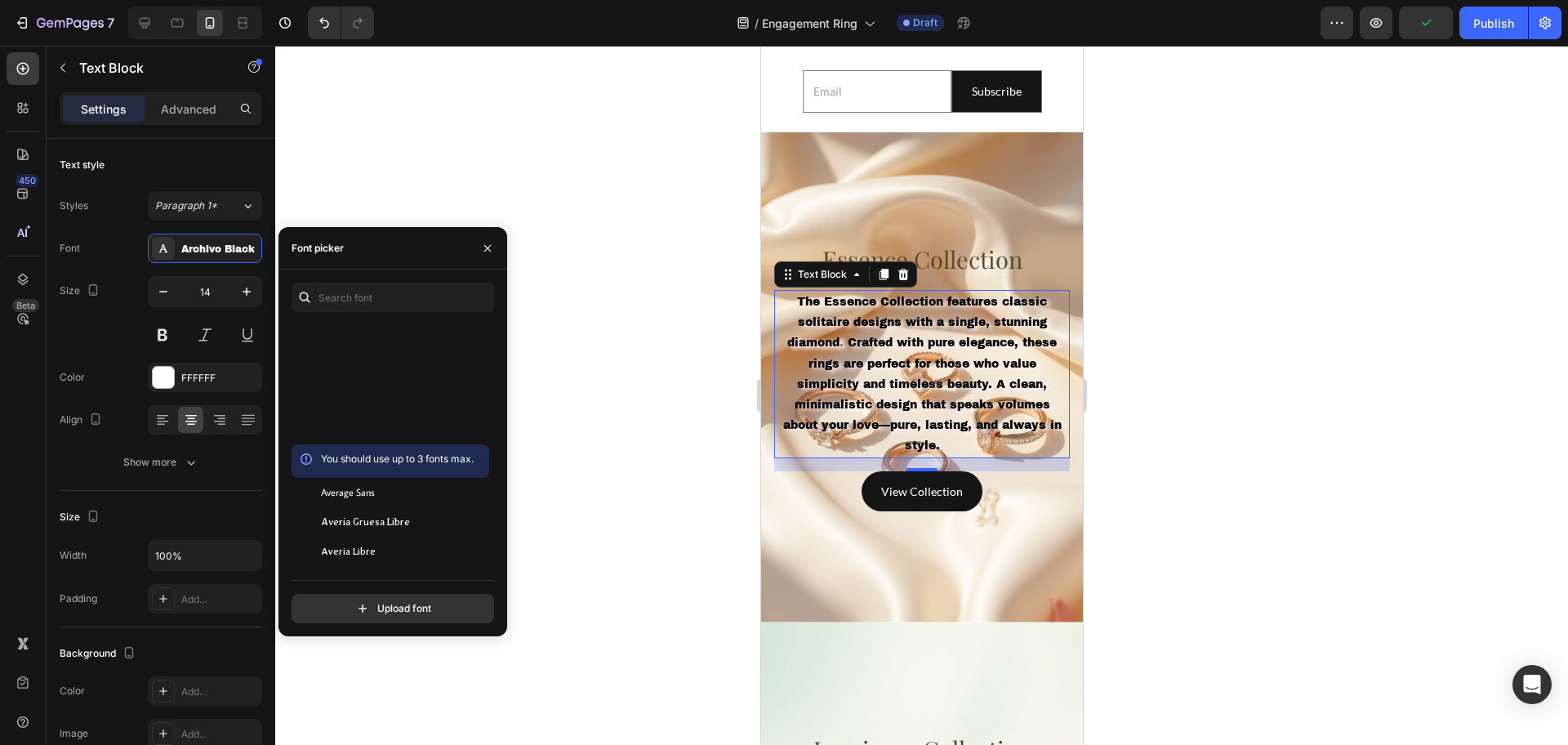
scroll to position [4288, 0]
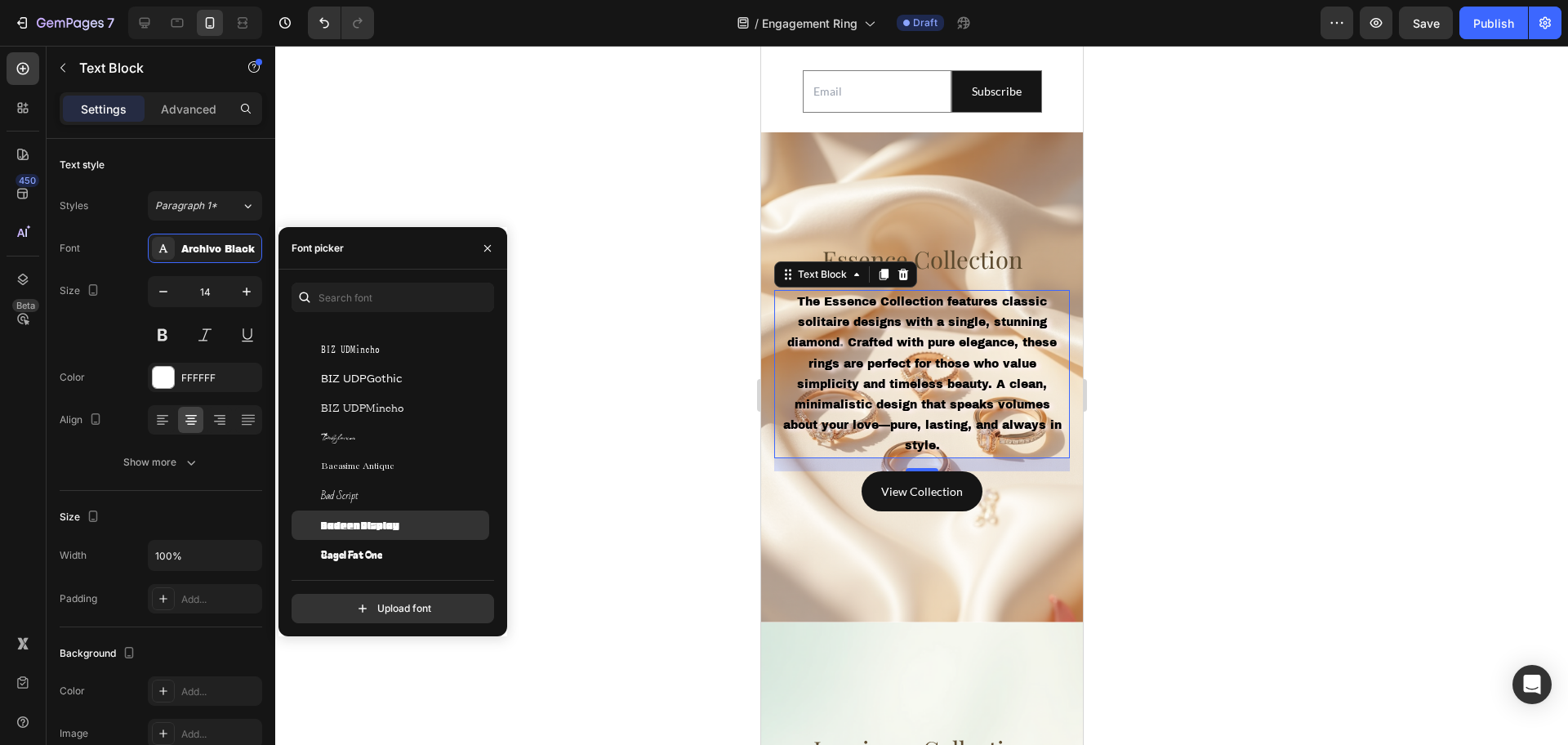
click at [393, 523] on span "Badeen Display" at bounding box center [360, 525] width 78 height 15
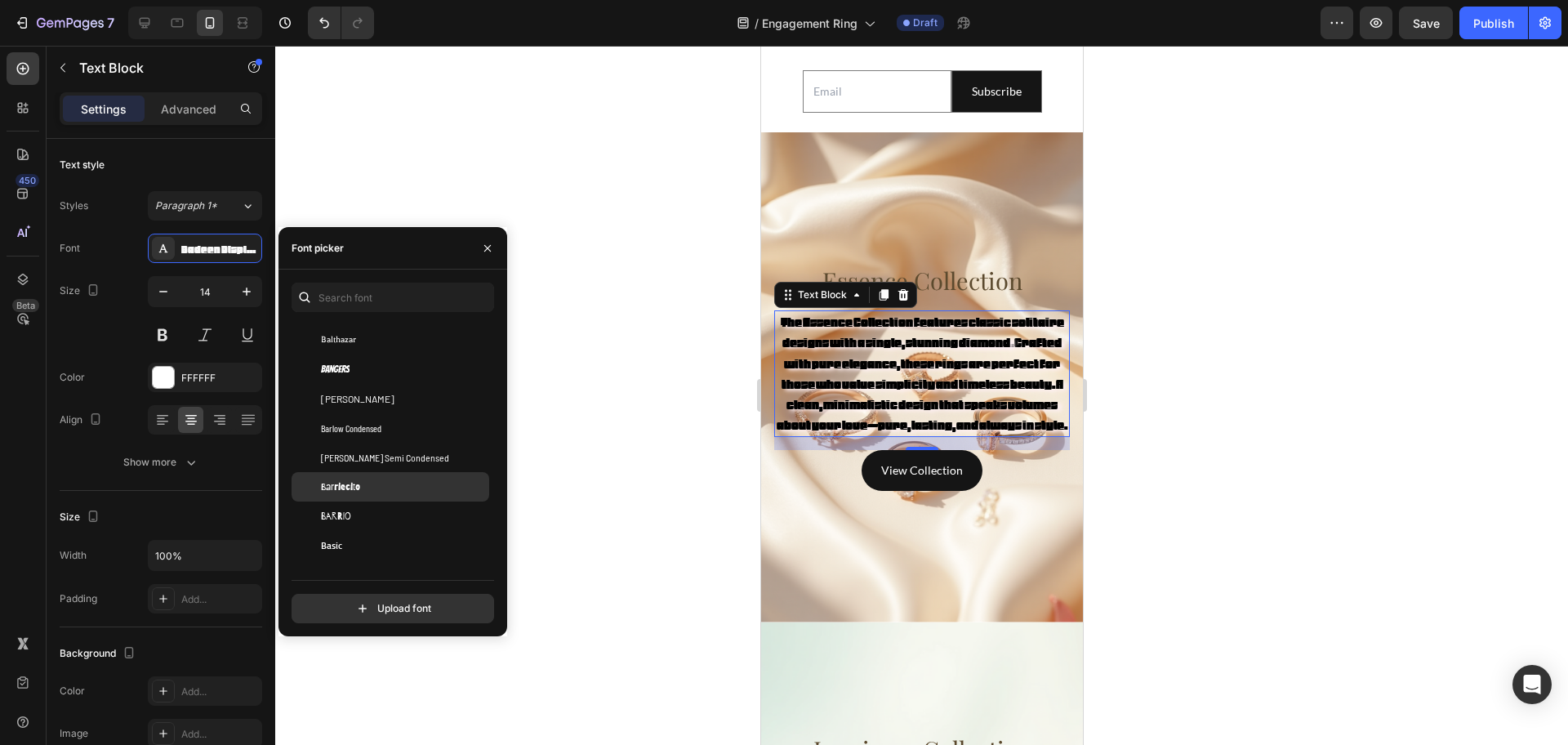
scroll to position [5105, 0]
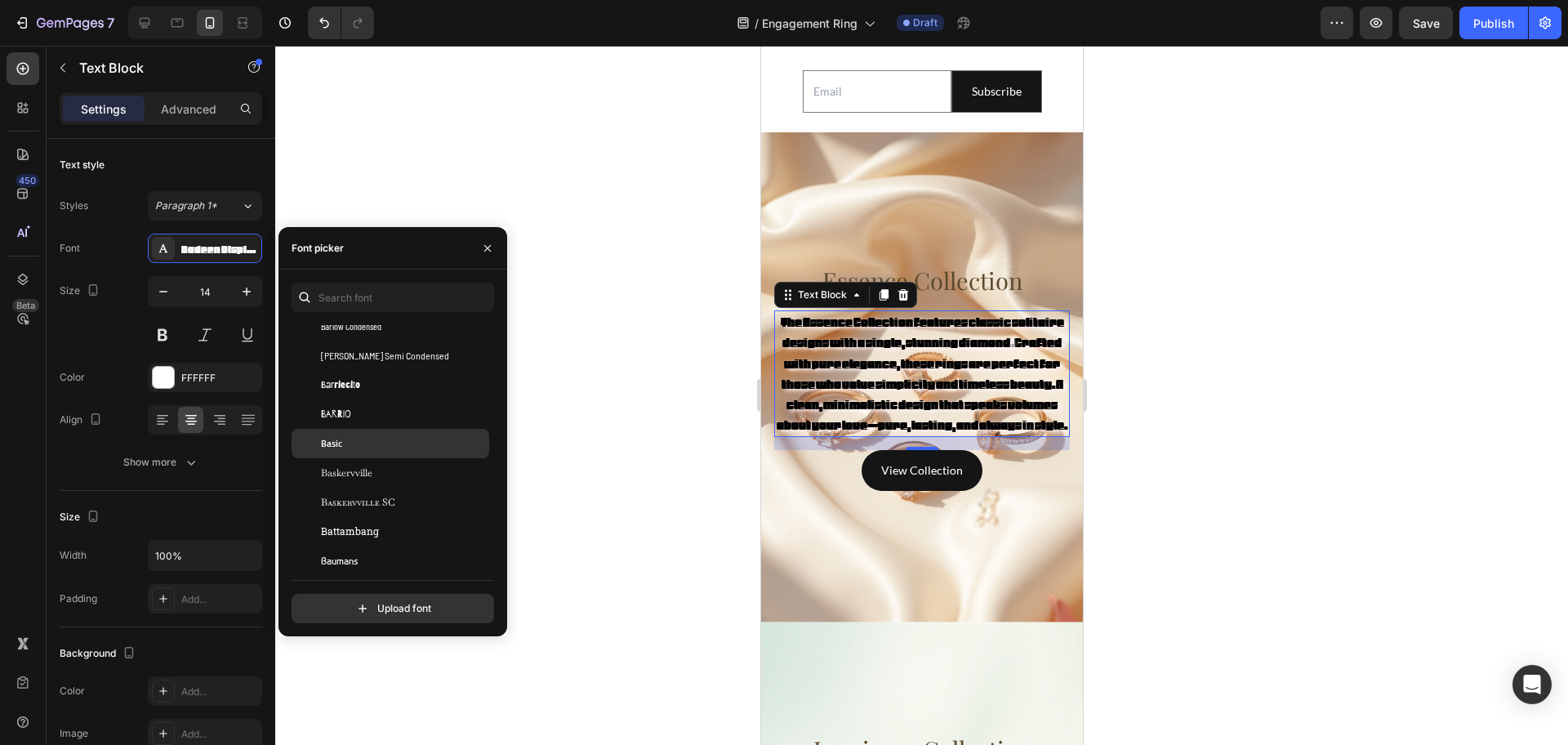
click at [369, 440] on div "Basic" at bounding box center [404, 443] width 165 height 15
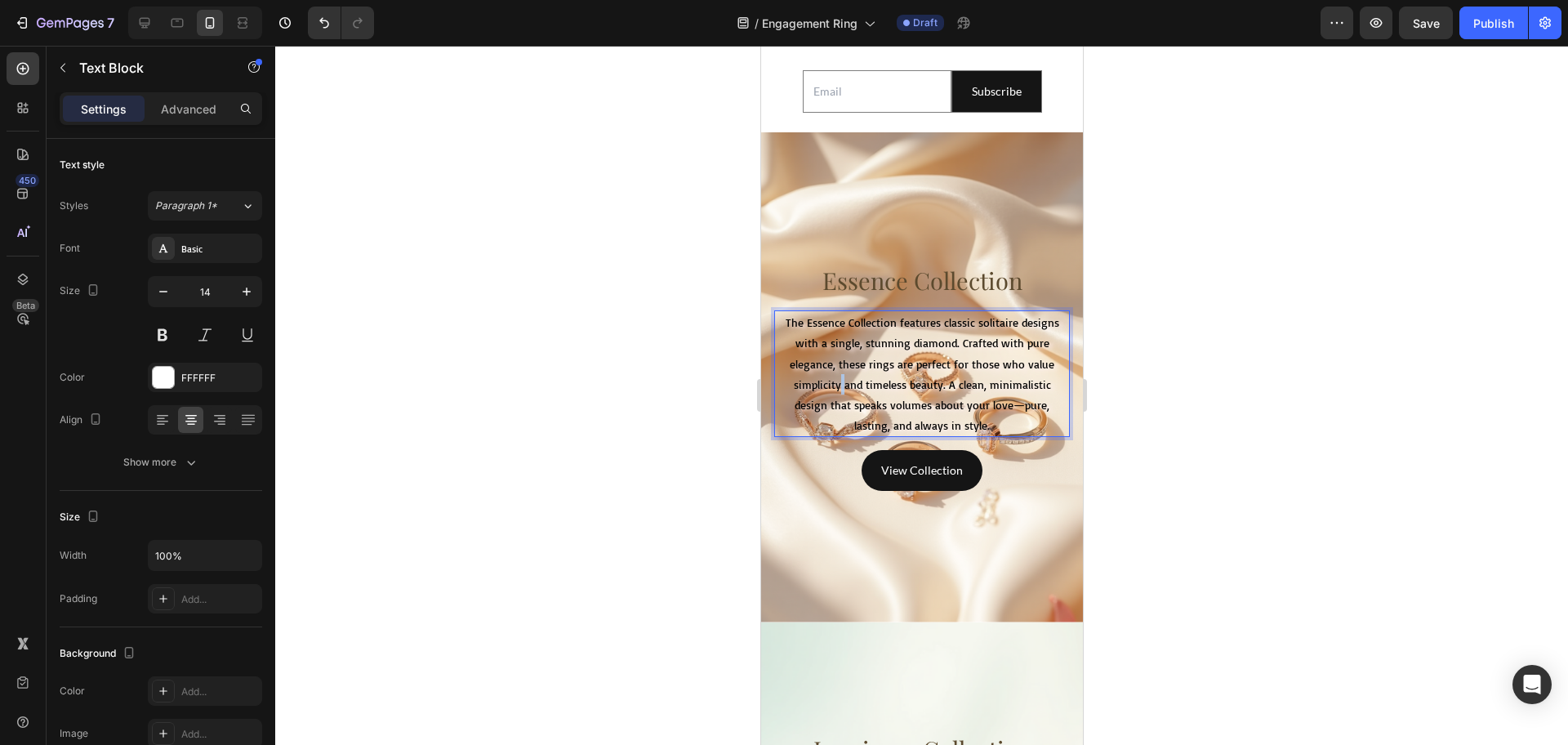
click at [832, 416] on p "The Essence Collection features classic solitaire designs with a single, stunni…" at bounding box center [921, 373] width 293 height 123
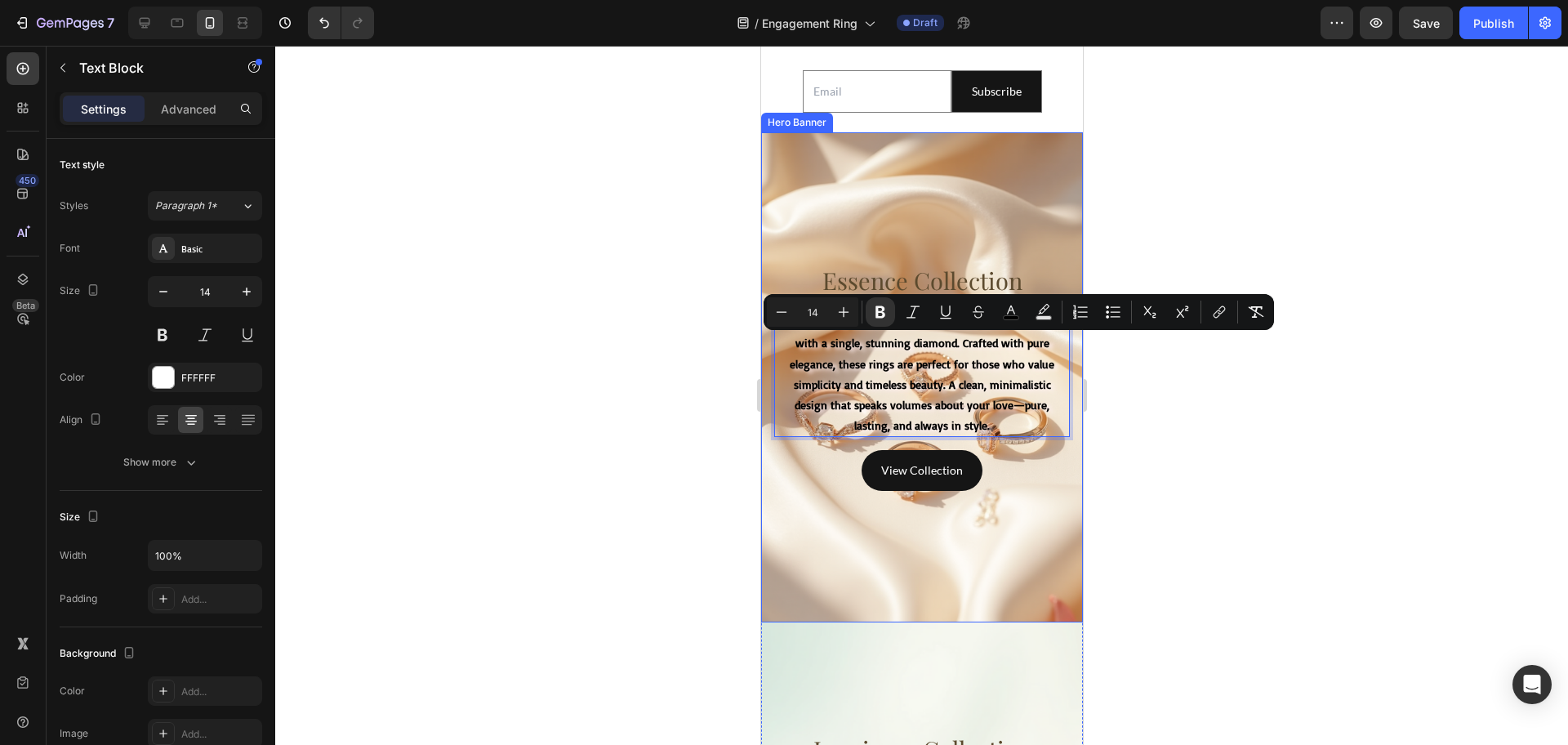
click at [648, 426] on div at bounding box center [921, 395] width 1292 height 699
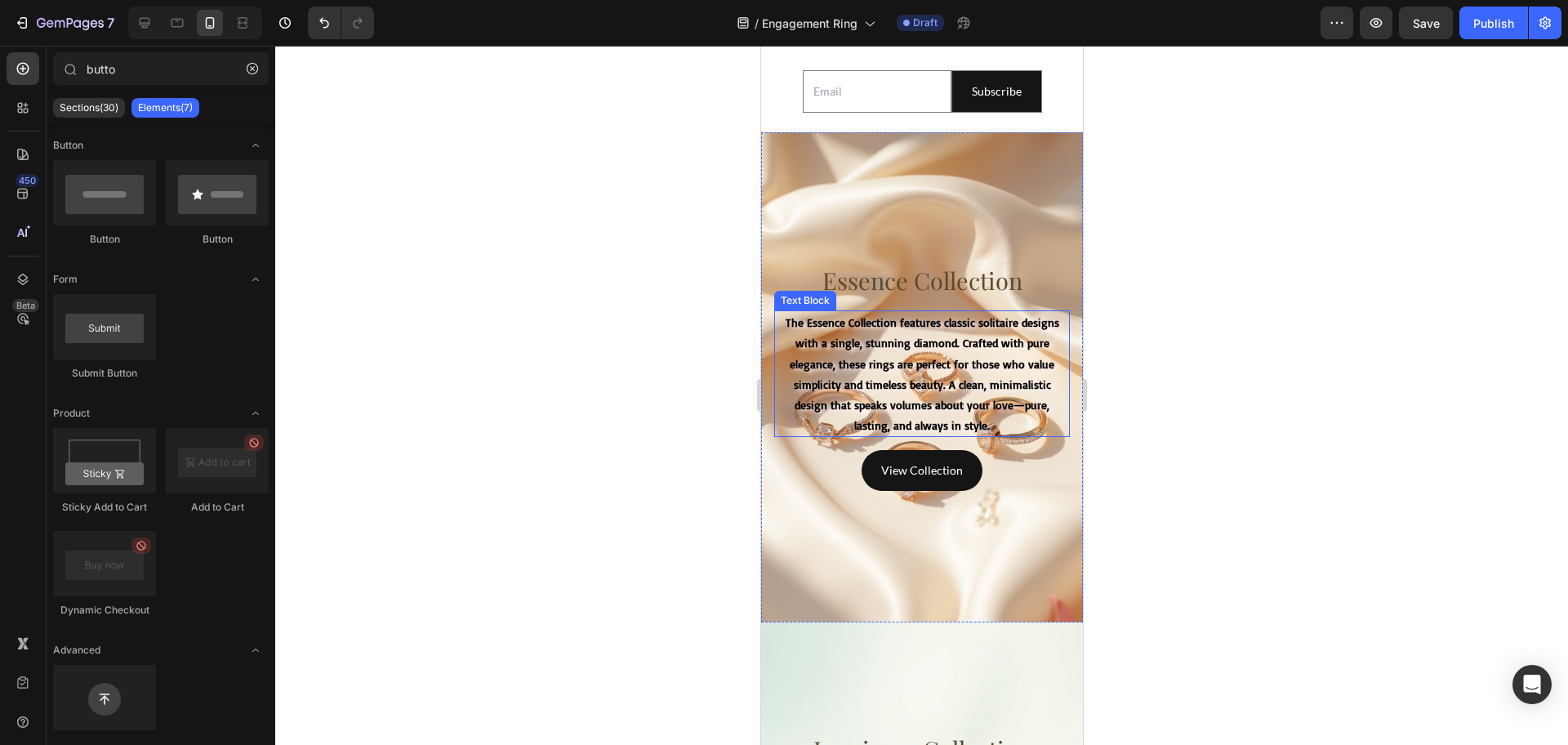
click at [847, 400] on strong "The Essence Collection features classic solitaire designs with a single, stunni…" at bounding box center [921, 374] width 274 height 117
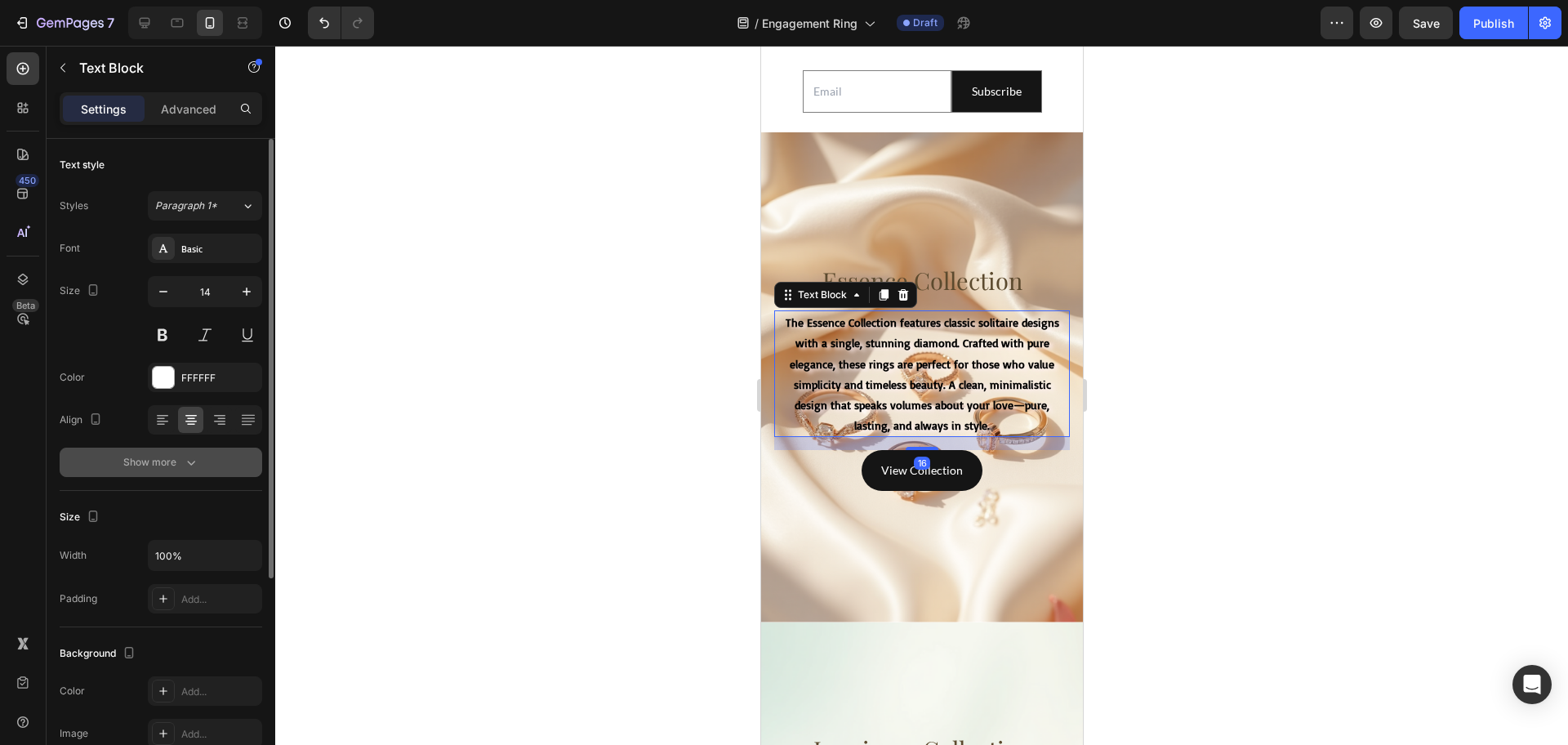
click at [183, 466] on icon "button" at bounding box center [190, 462] width 16 height 16
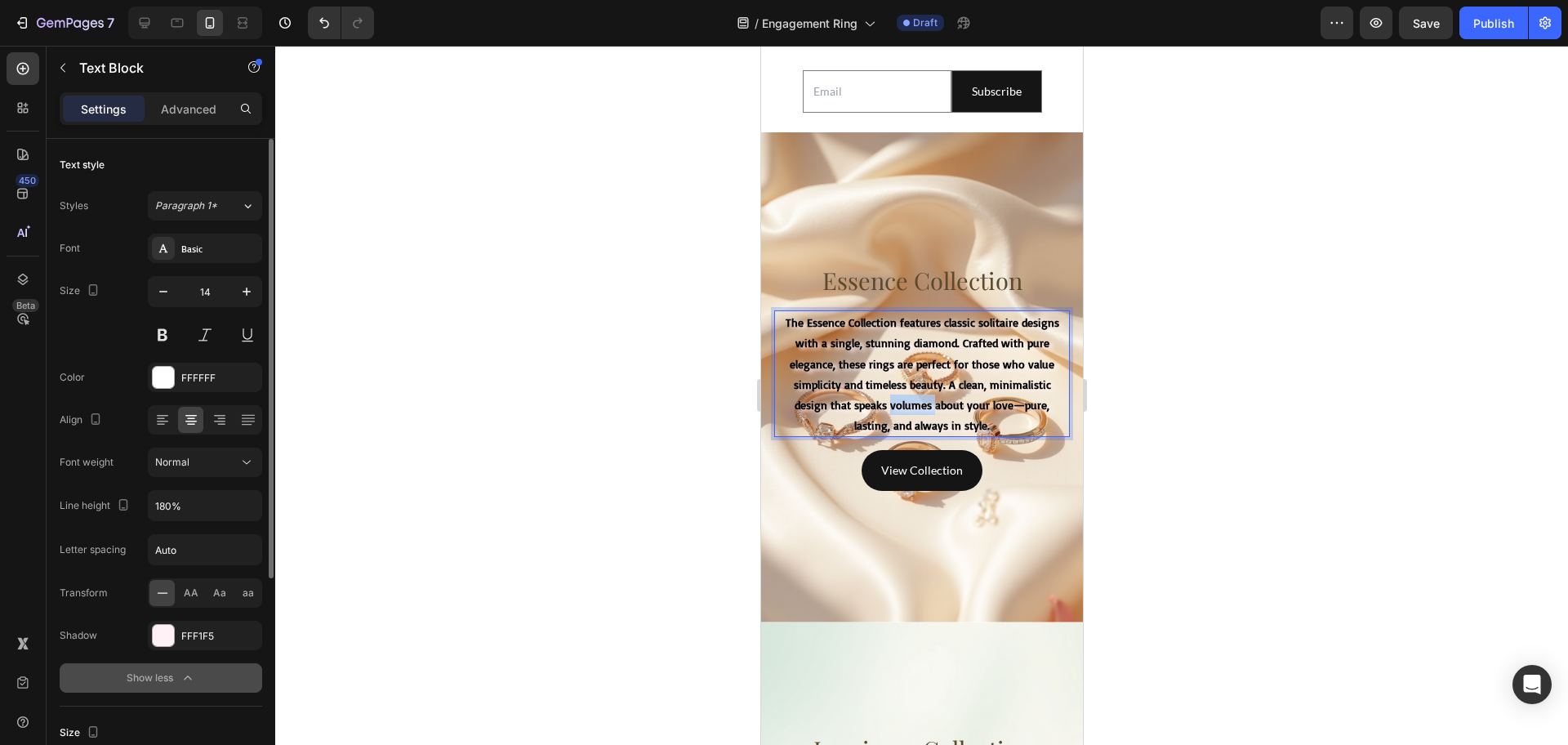
click at [889, 419] on strong "The Essence Collection features classic solitaire designs with a single, stunni…" at bounding box center [921, 374] width 274 height 117
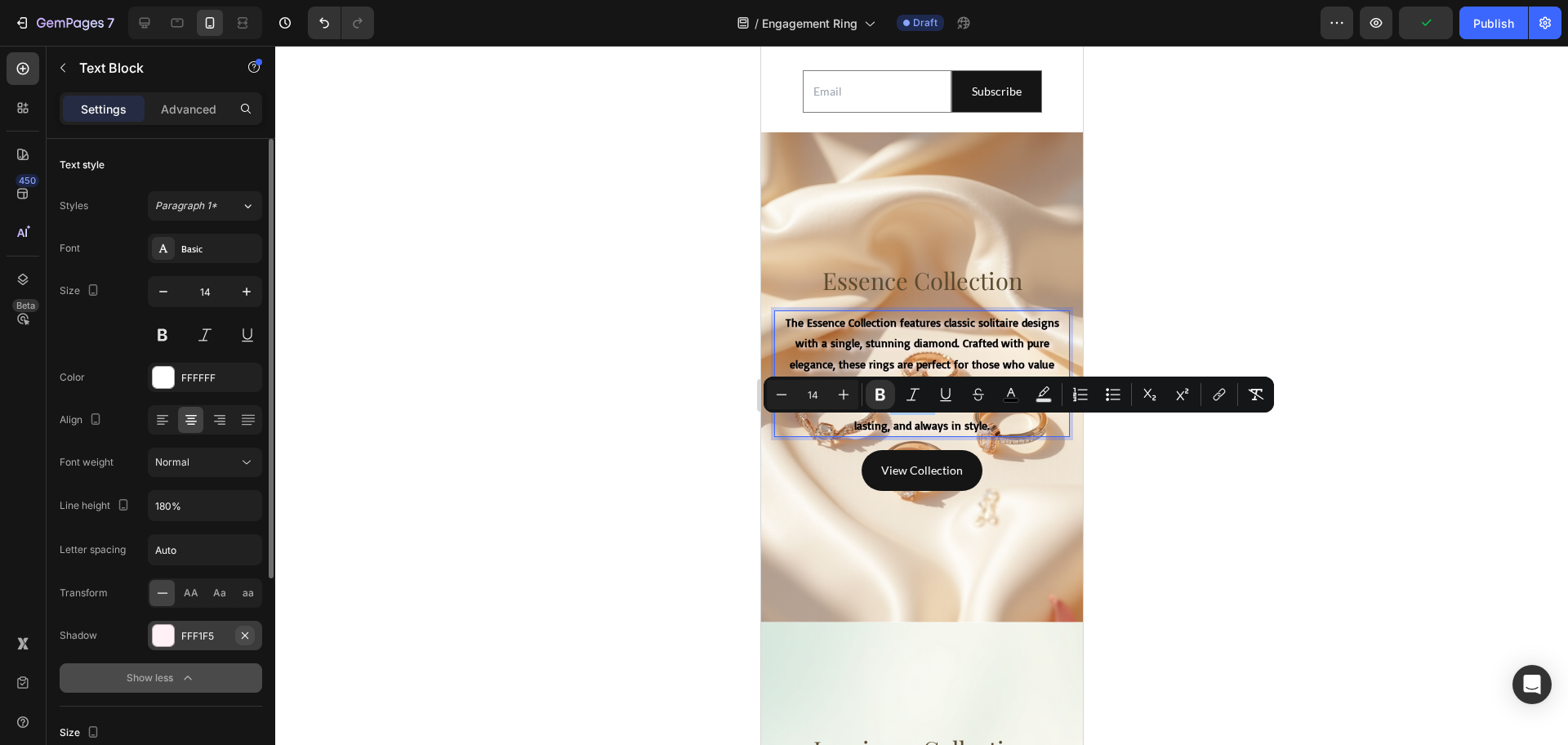
click at [244, 636] on icon "button" at bounding box center [245, 635] width 7 height 7
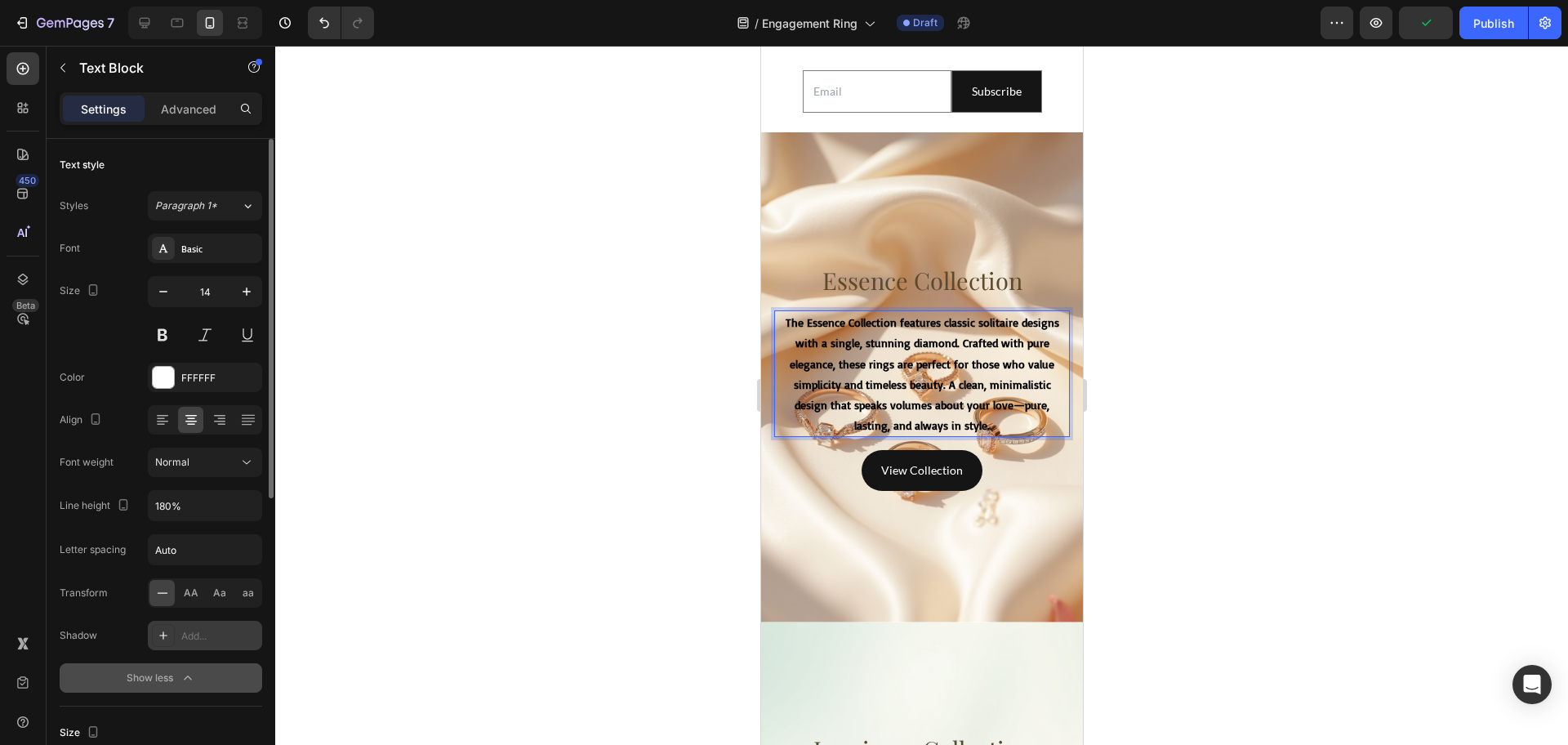
click at [838, 415] on p "The Essence Collection features classic solitaire designs with a single, stunni…" at bounding box center [921, 373] width 293 height 123
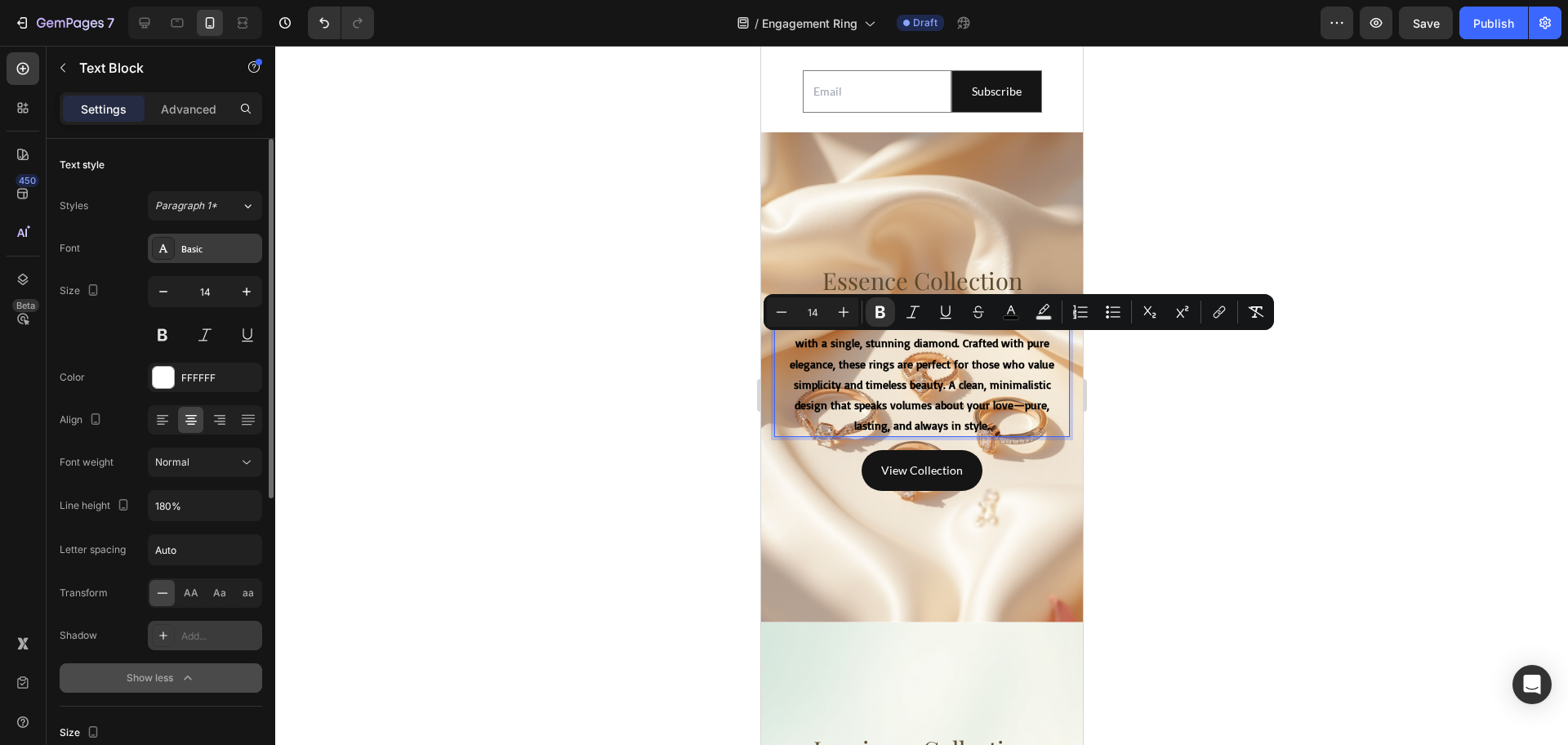
click at [200, 253] on div "Basic" at bounding box center [220, 249] width 77 height 15
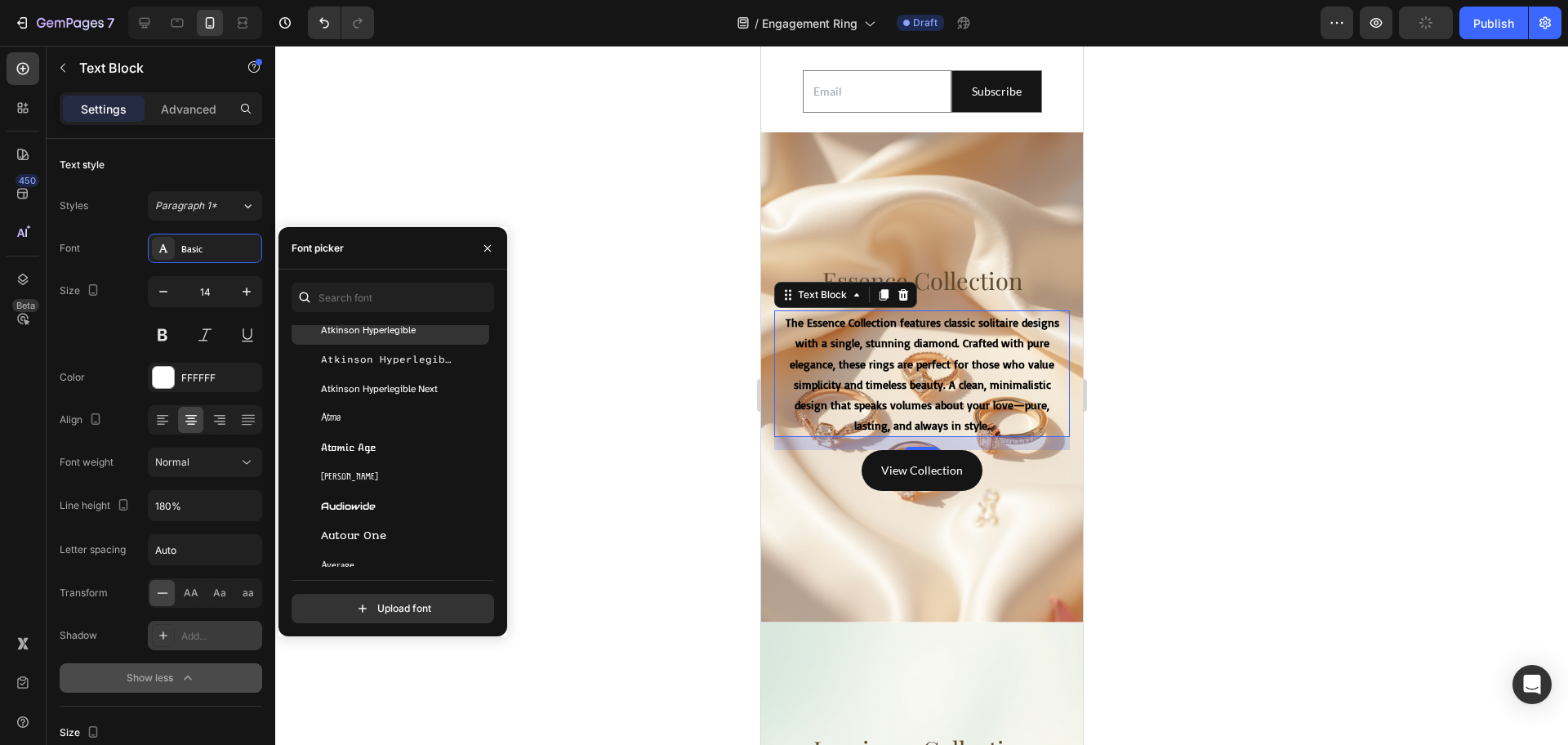
scroll to position [3472, 0]
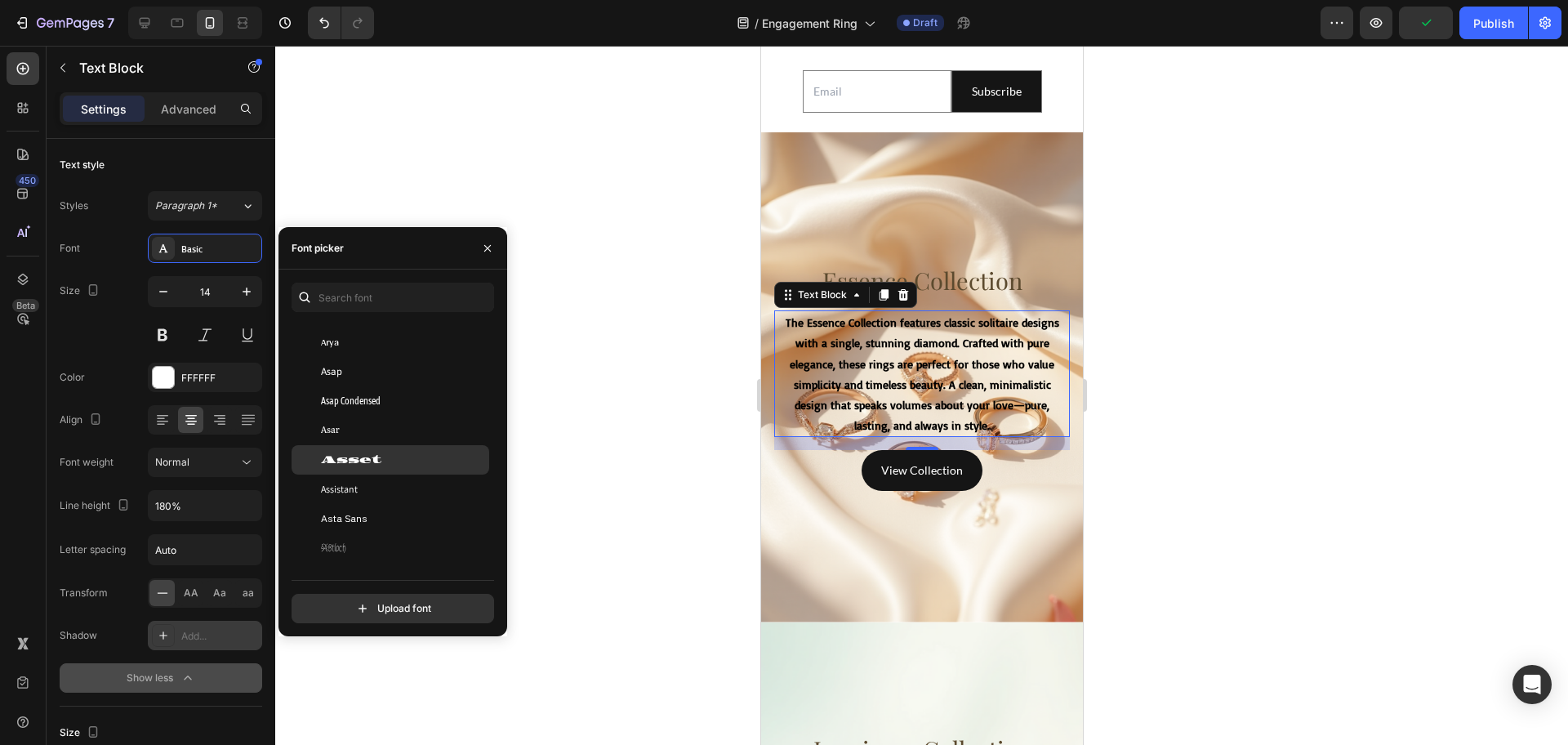
click at [373, 458] on span "Asset" at bounding box center [351, 459] width 60 height 15
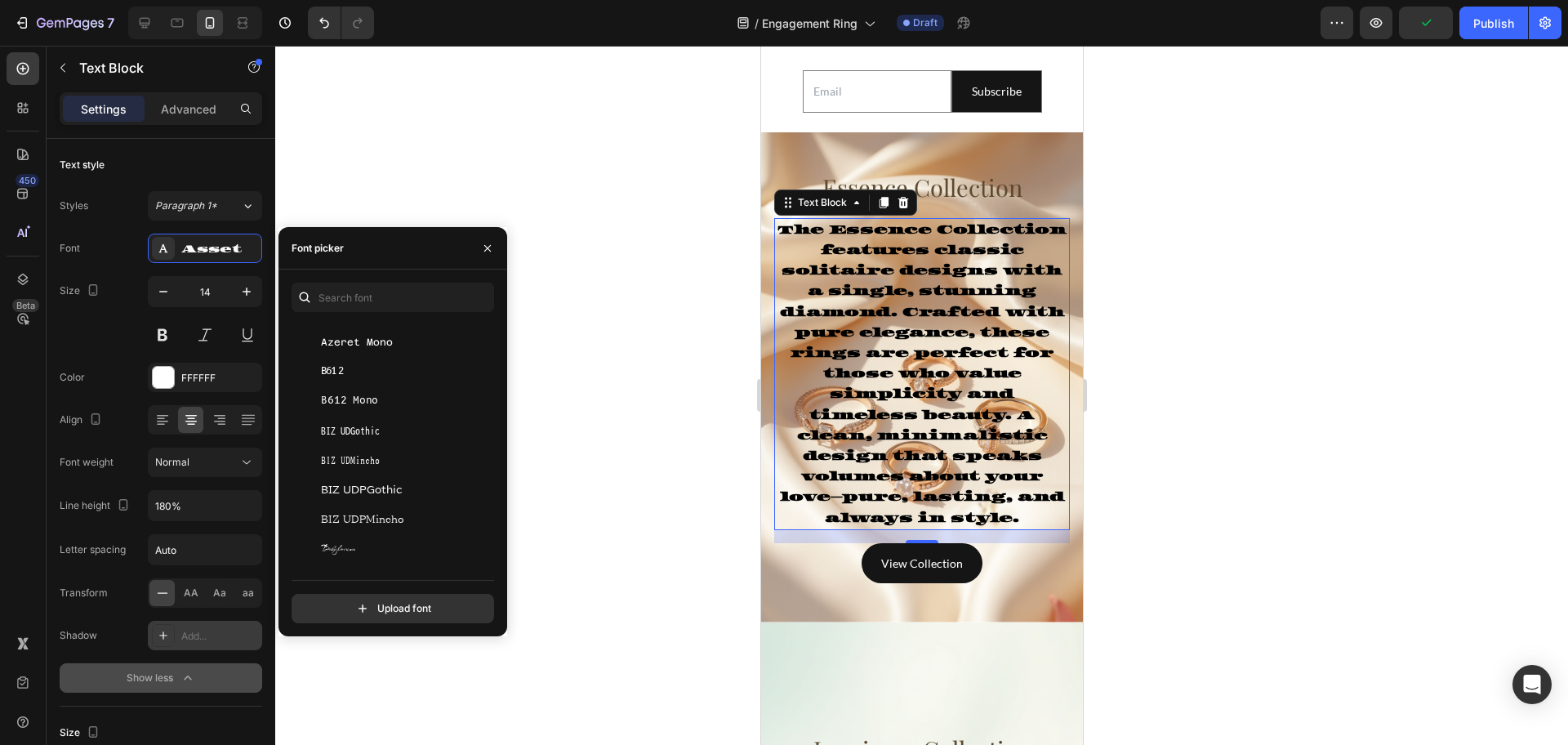
scroll to position [4390, 0]
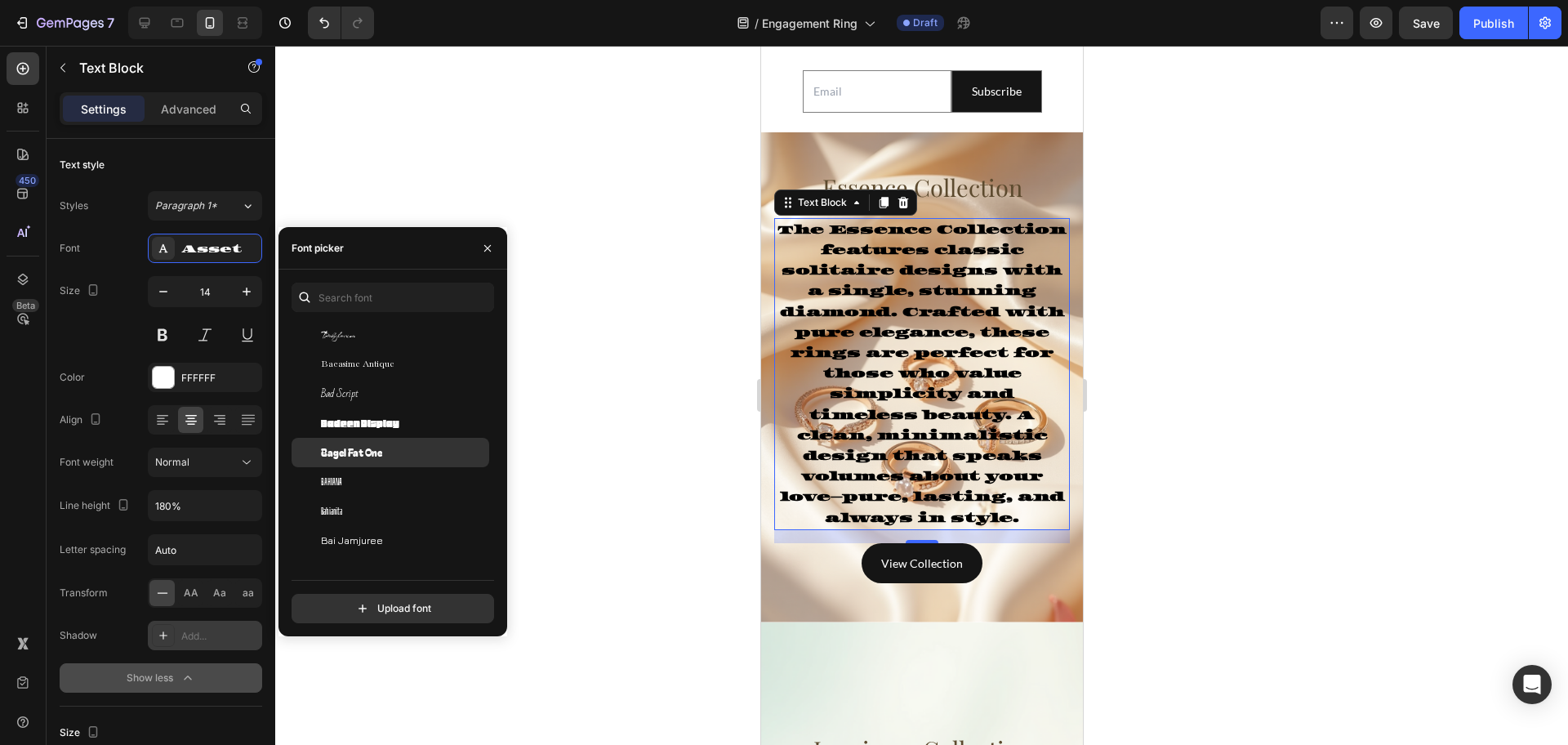
click at [377, 457] on span "Bagel Fat One" at bounding box center [351, 452] width 61 height 15
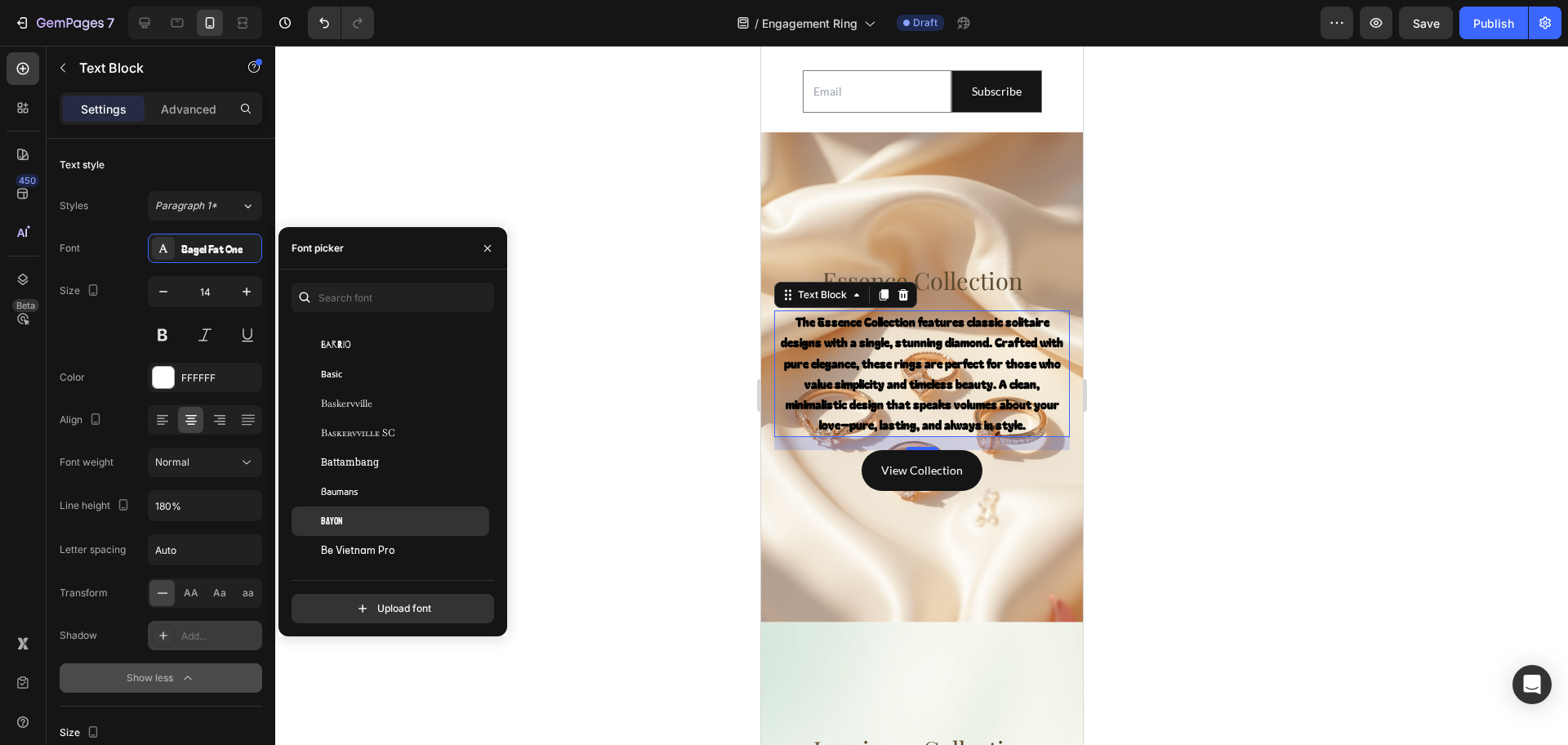
scroll to position [5207, 0]
click at [388, 532] on div "Beau Rivage" at bounding box center [391, 547] width 198 height 29
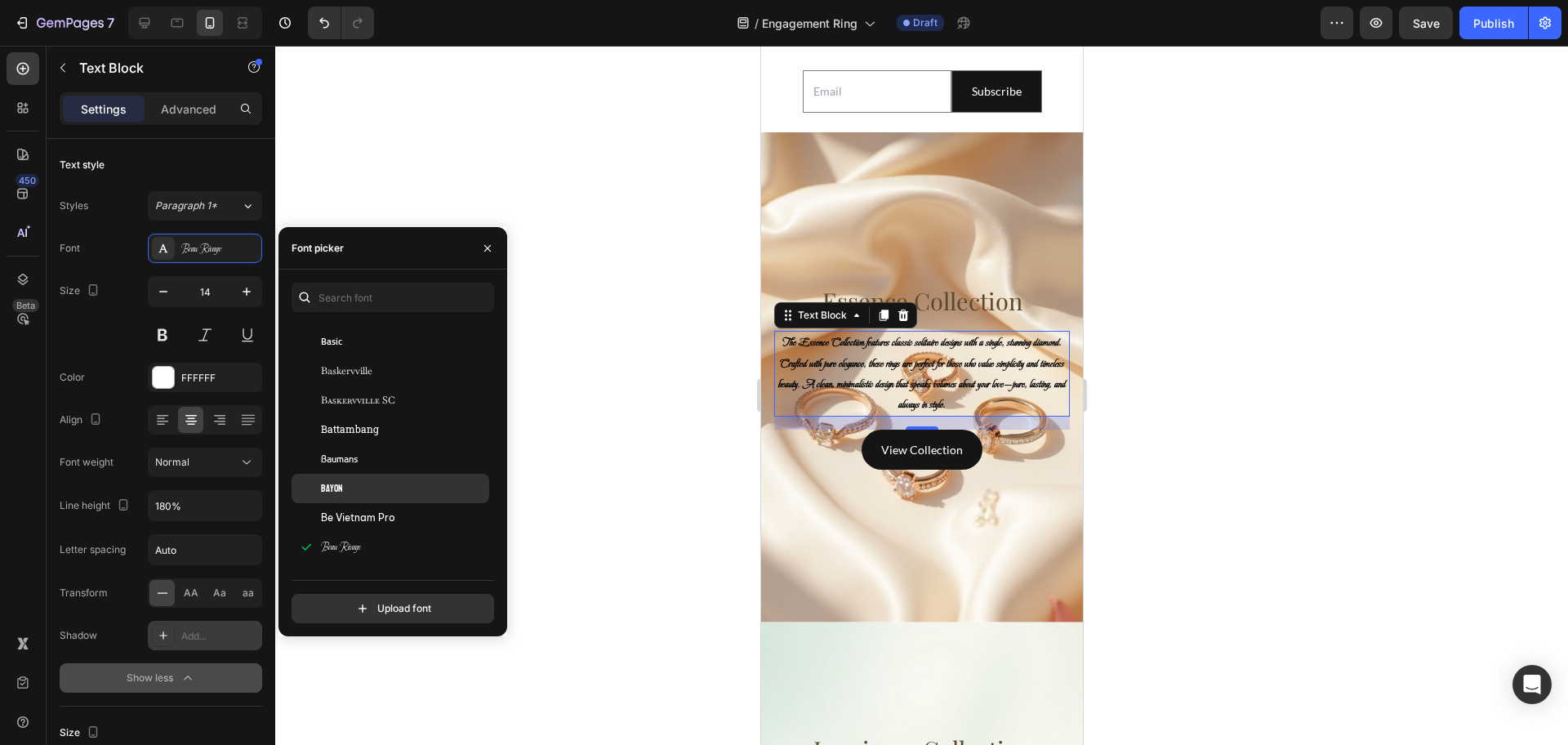
click at [382, 494] on div "Bayon" at bounding box center [404, 488] width 165 height 15
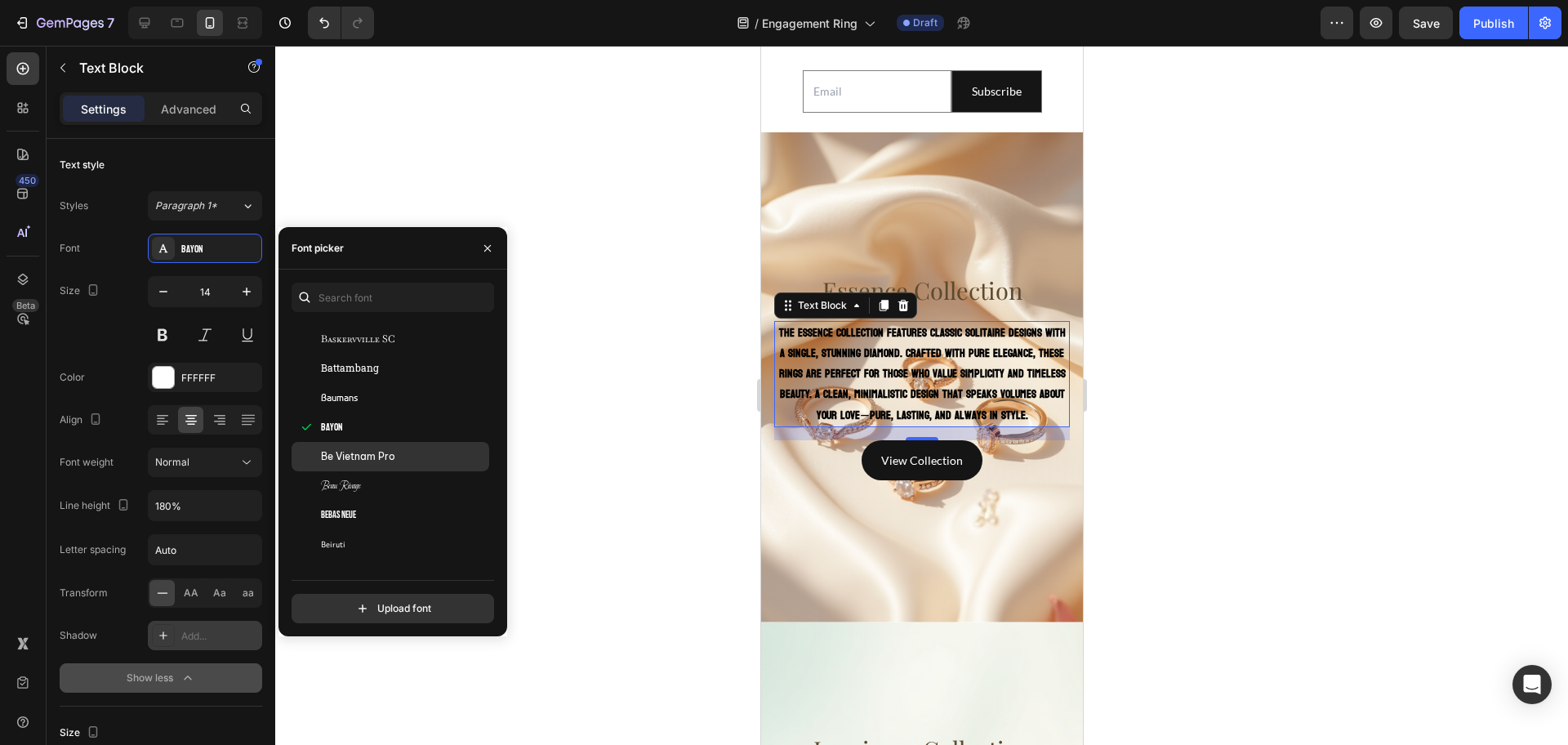
scroll to position [5411, 0]
click at [401, 434] on div "Belanosima" at bounding box center [404, 431] width 165 height 15
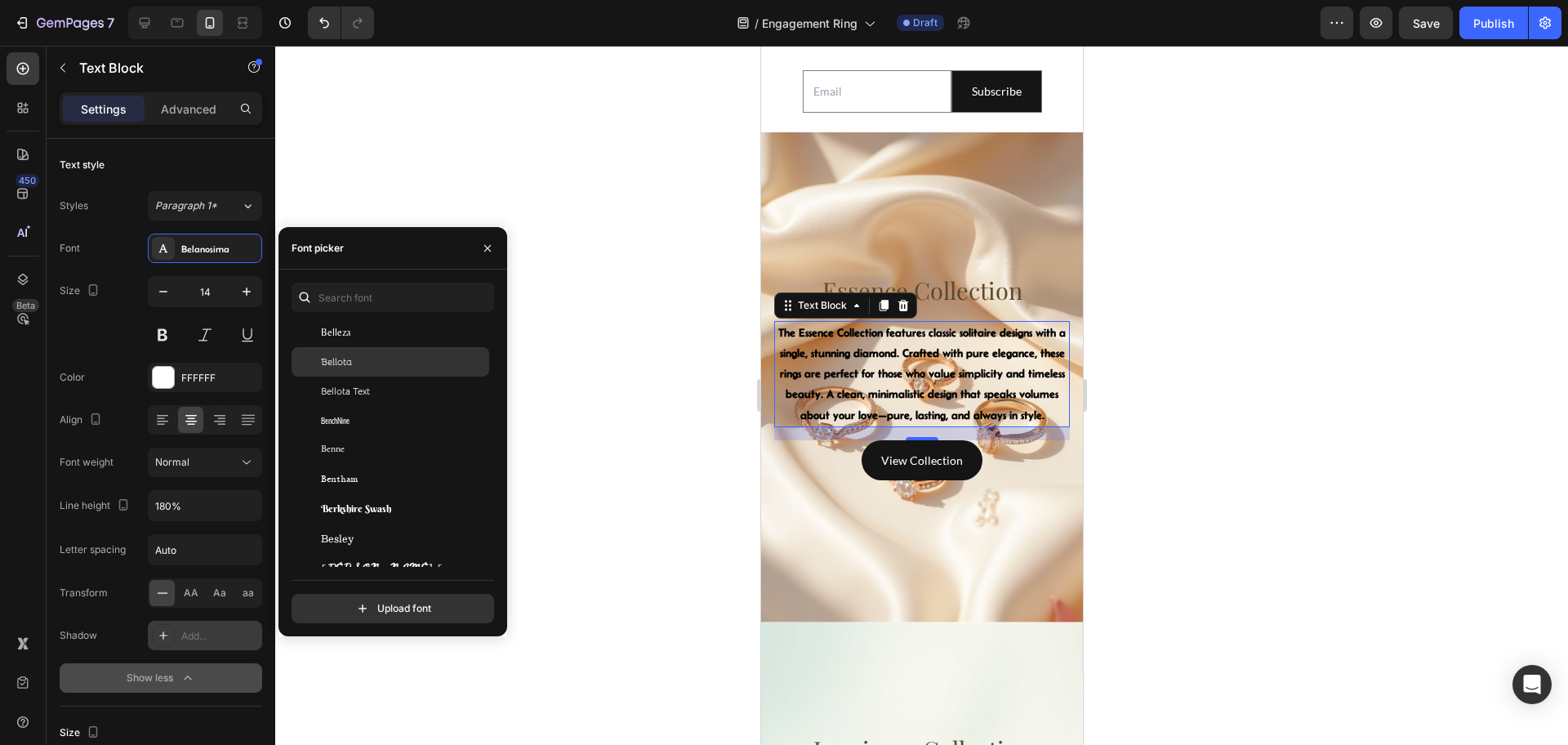
scroll to position [5717, 0]
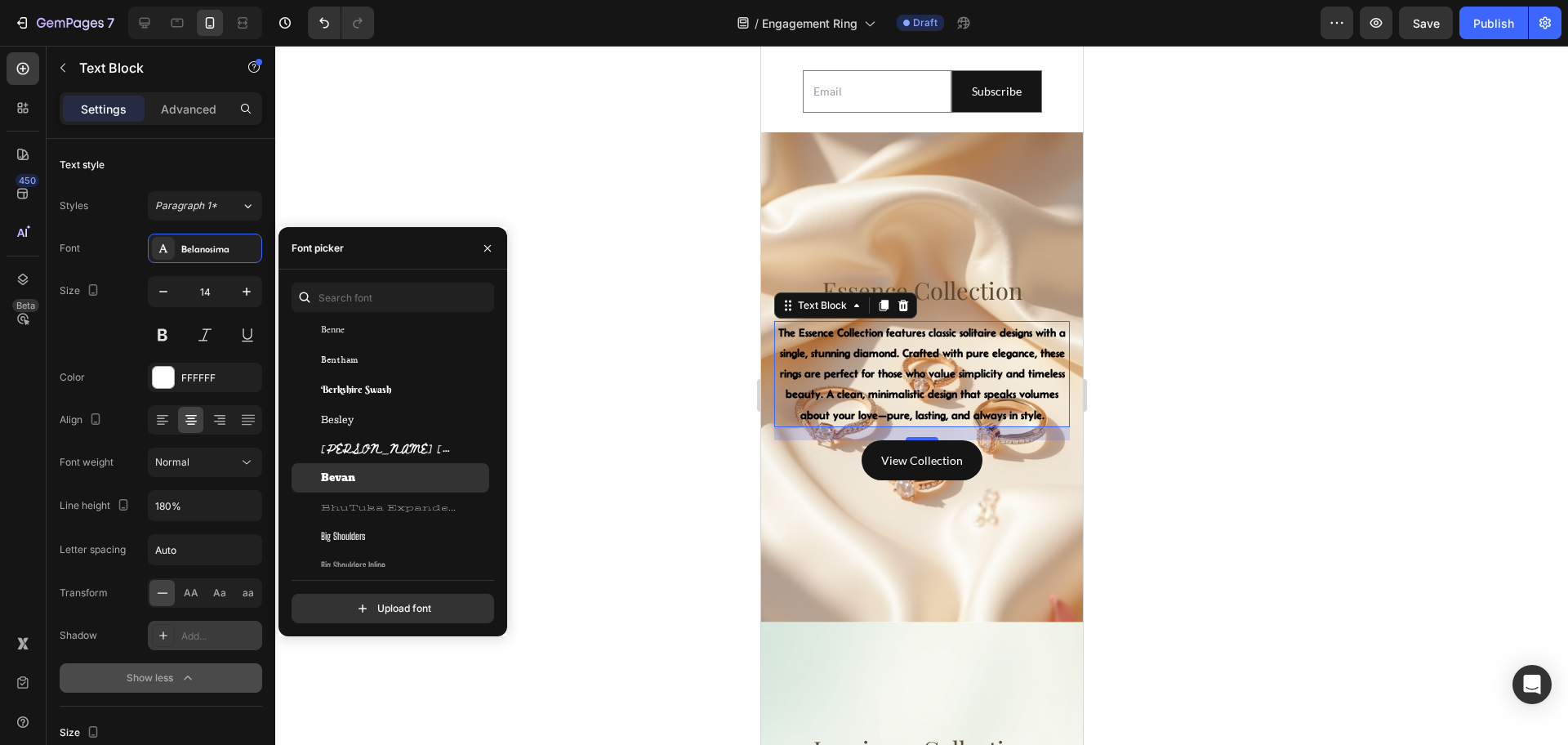
click at [400, 481] on div "Bevan" at bounding box center [404, 477] width 165 height 15
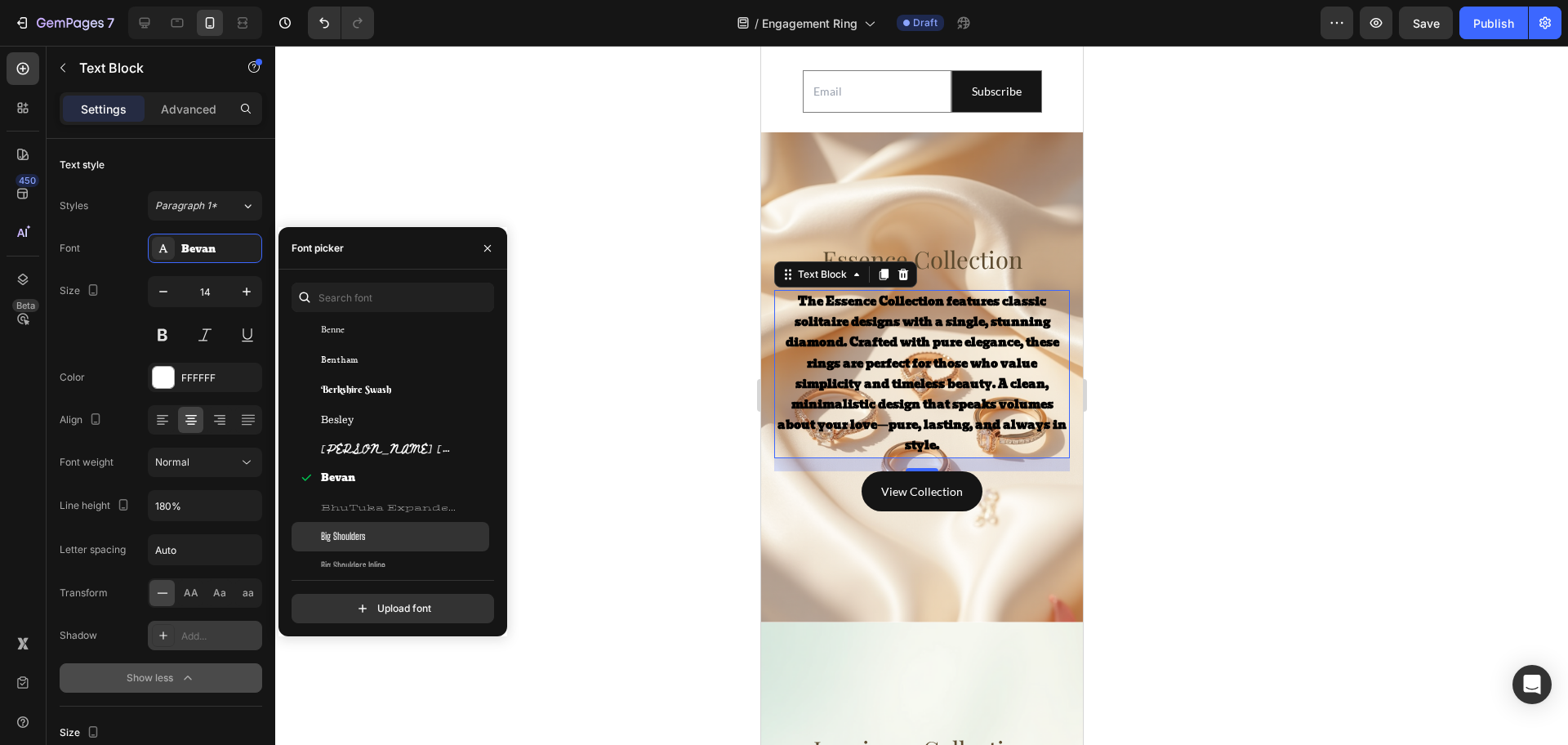
click at [387, 539] on div "Big Shoulders" at bounding box center [404, 537] width 165 height 15
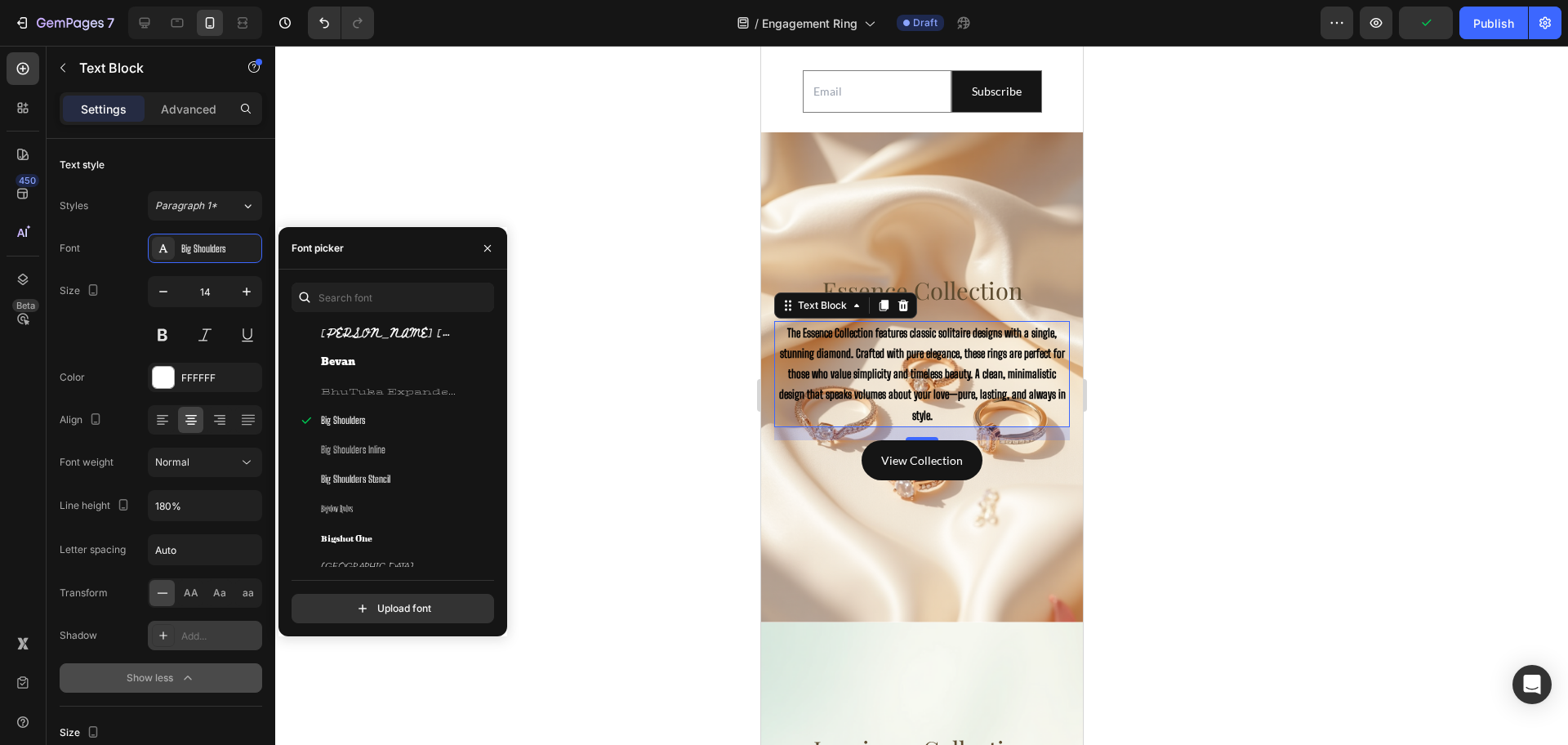
scroll to position [5922, 0]
click at [392, 451] on div "Bigshot One" at bounding box center [404, 450] width 165 height 15
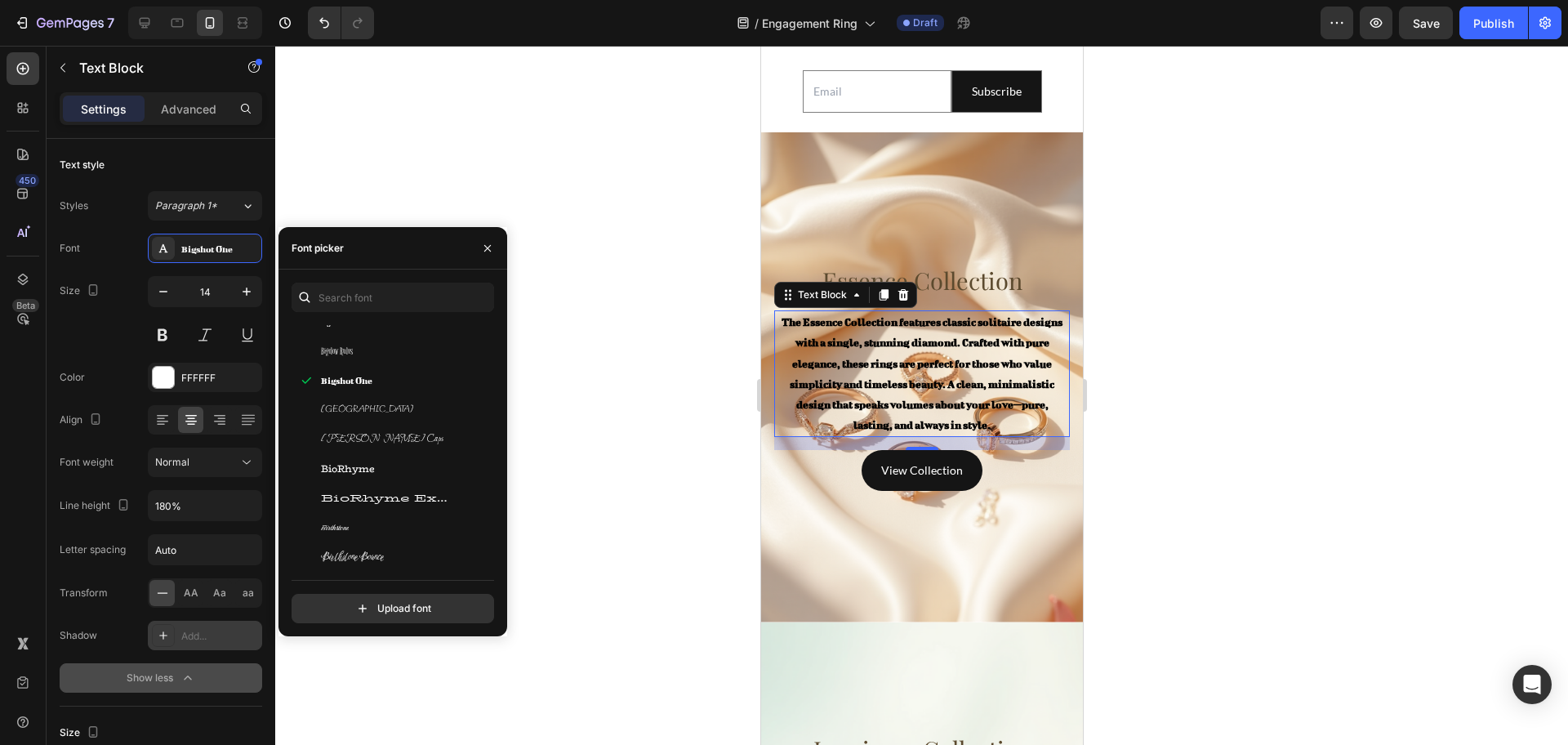
scroll to position [6126, 0]
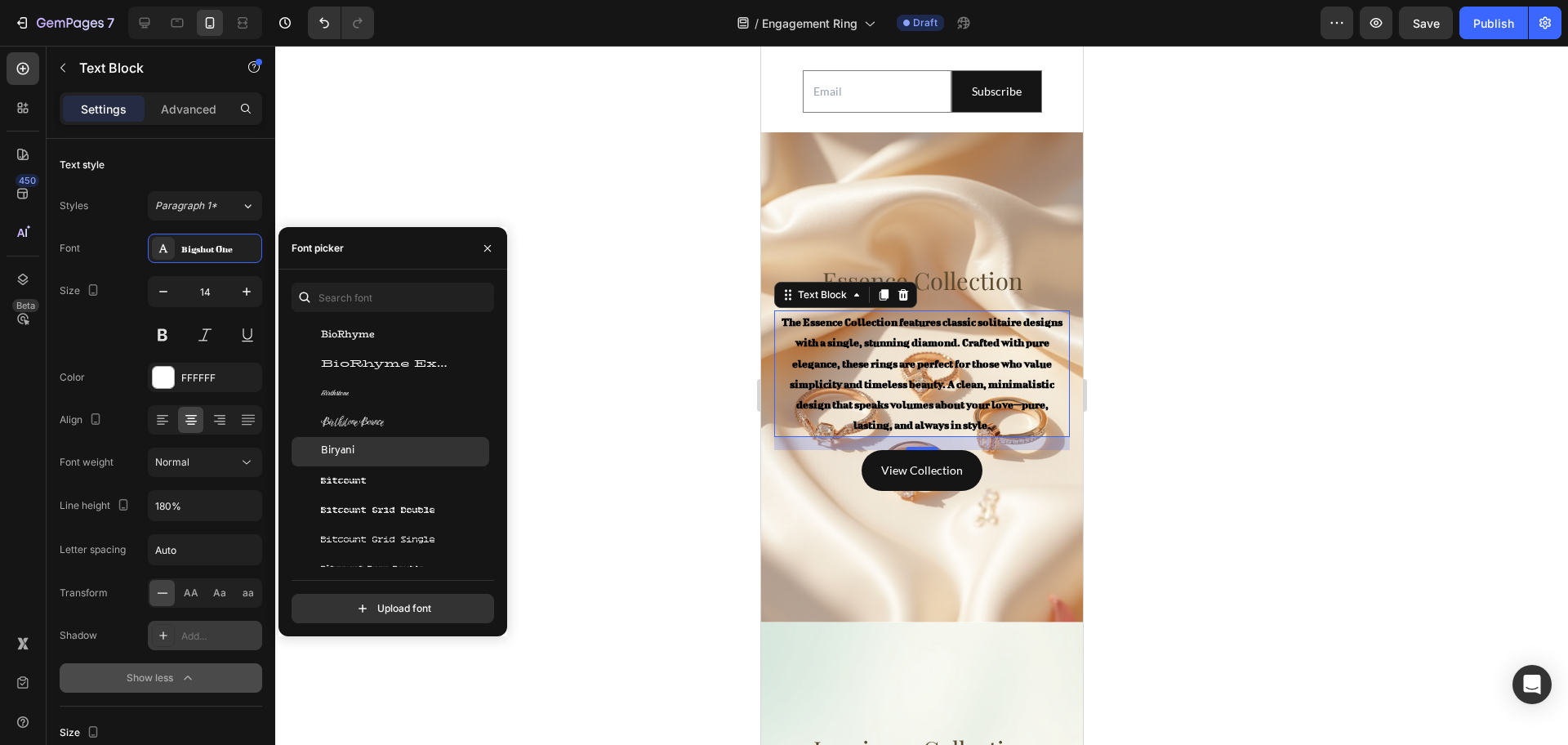
click at [398, 458] on div "Biryani" at bounding box center [404, 451] width 165 height 15
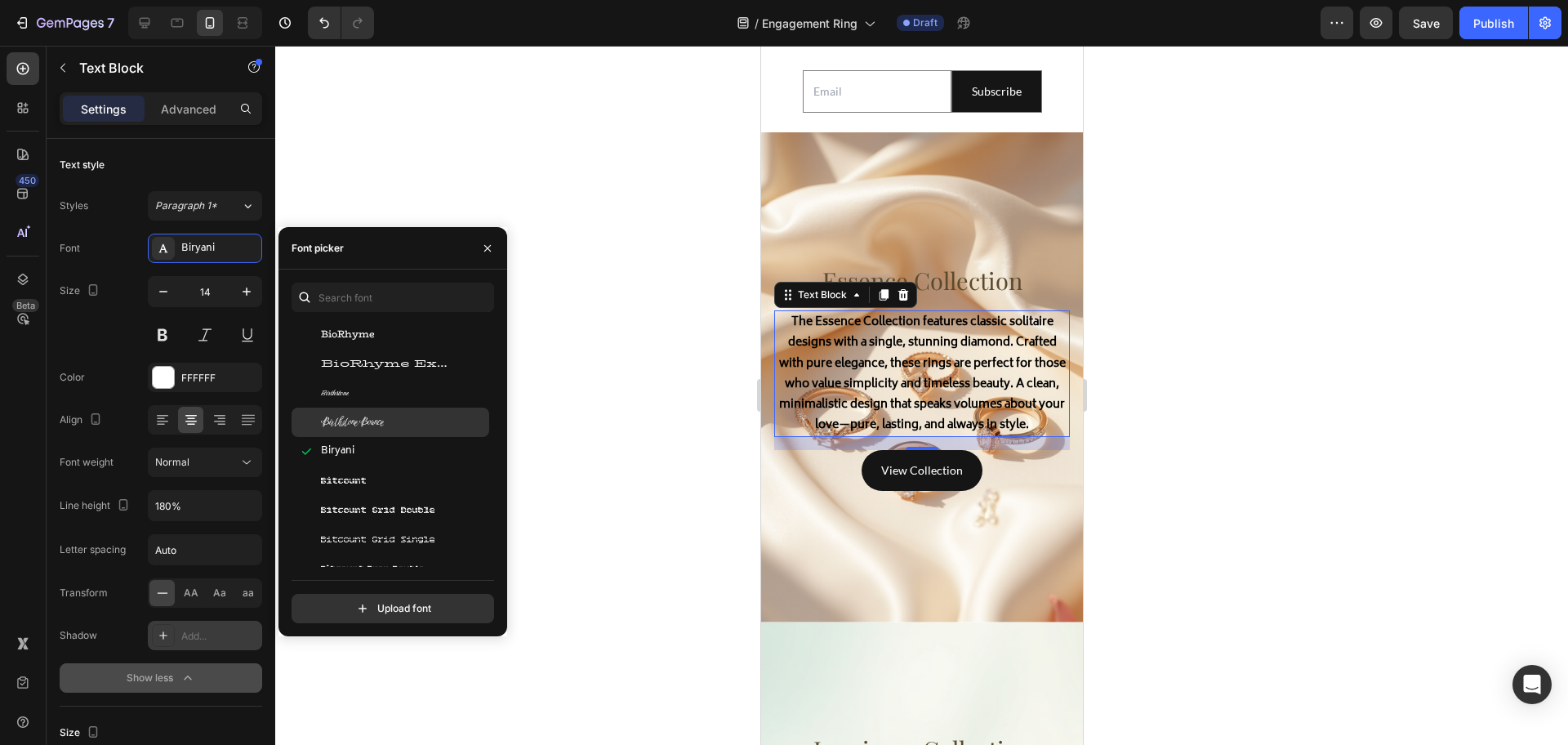
click at [391, 424] on div "Birthstone Bounce" at bounding box center [404, 422] width 165 height 15
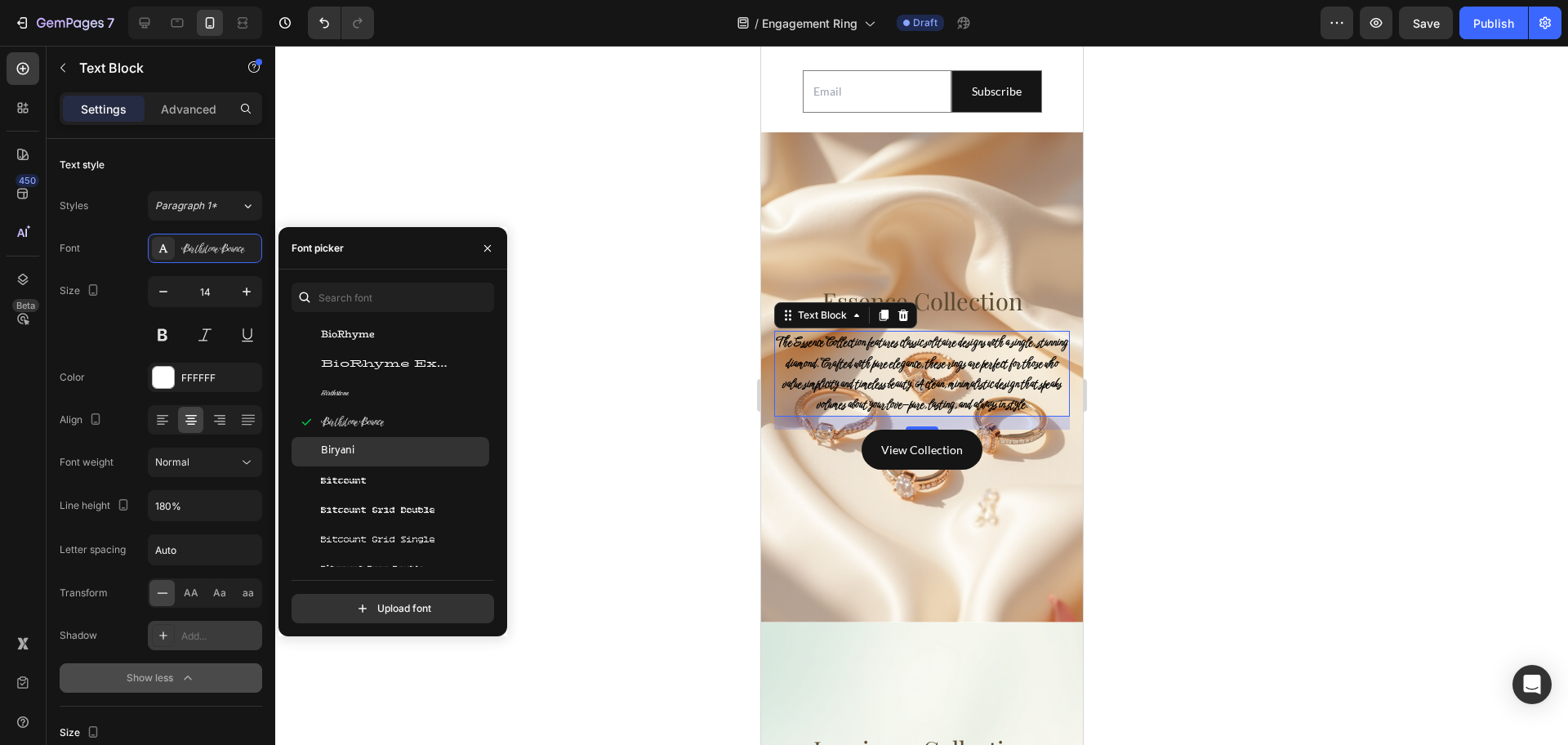
scroll to position [6228, 0]
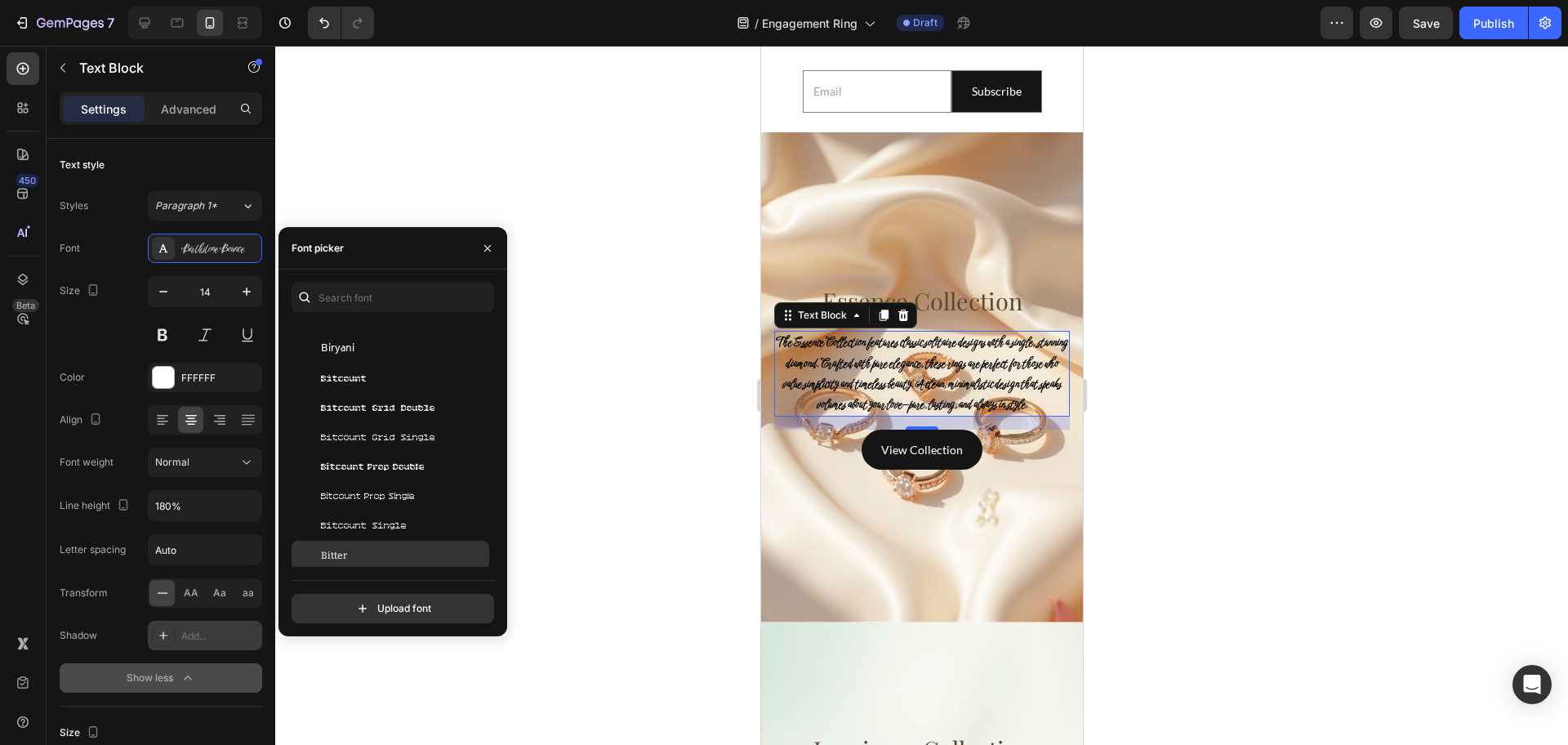
click at [381, 544] on div "Bitter" at bounding box center [391, 556] width 198 height 29
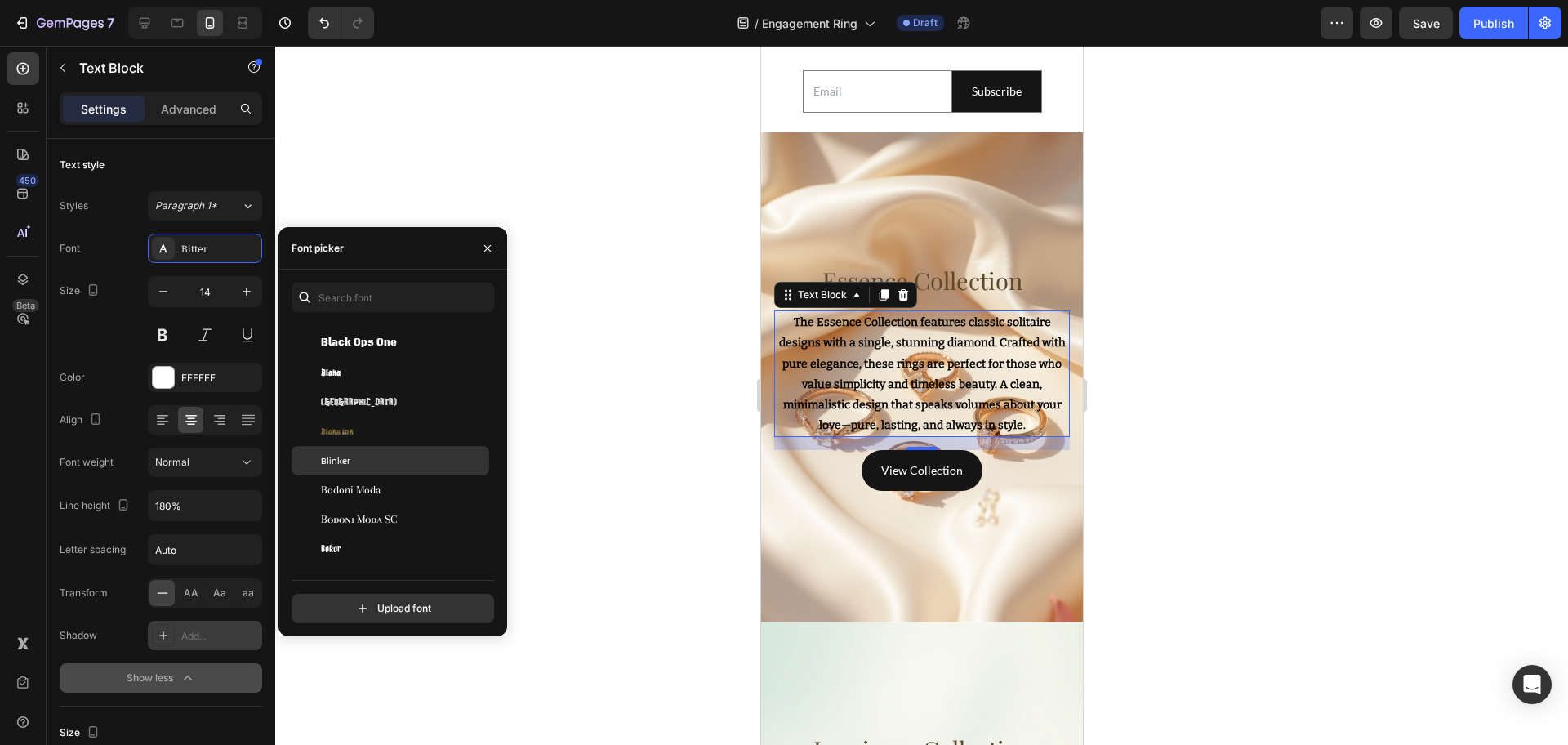
scroll to position [6534, 0]
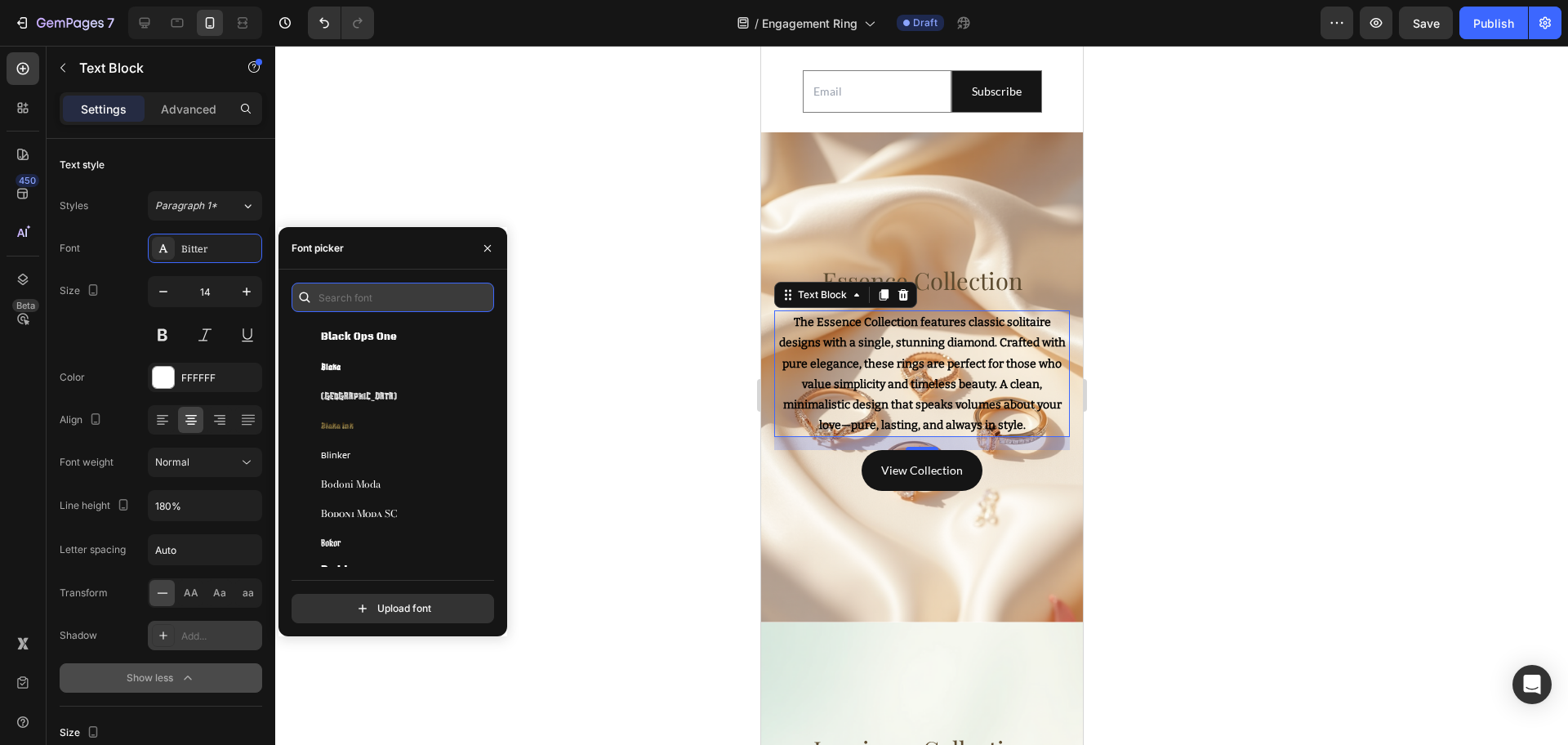
click at [388, 295] on input "text" at bounding box center [393, 297] width 202 height 29
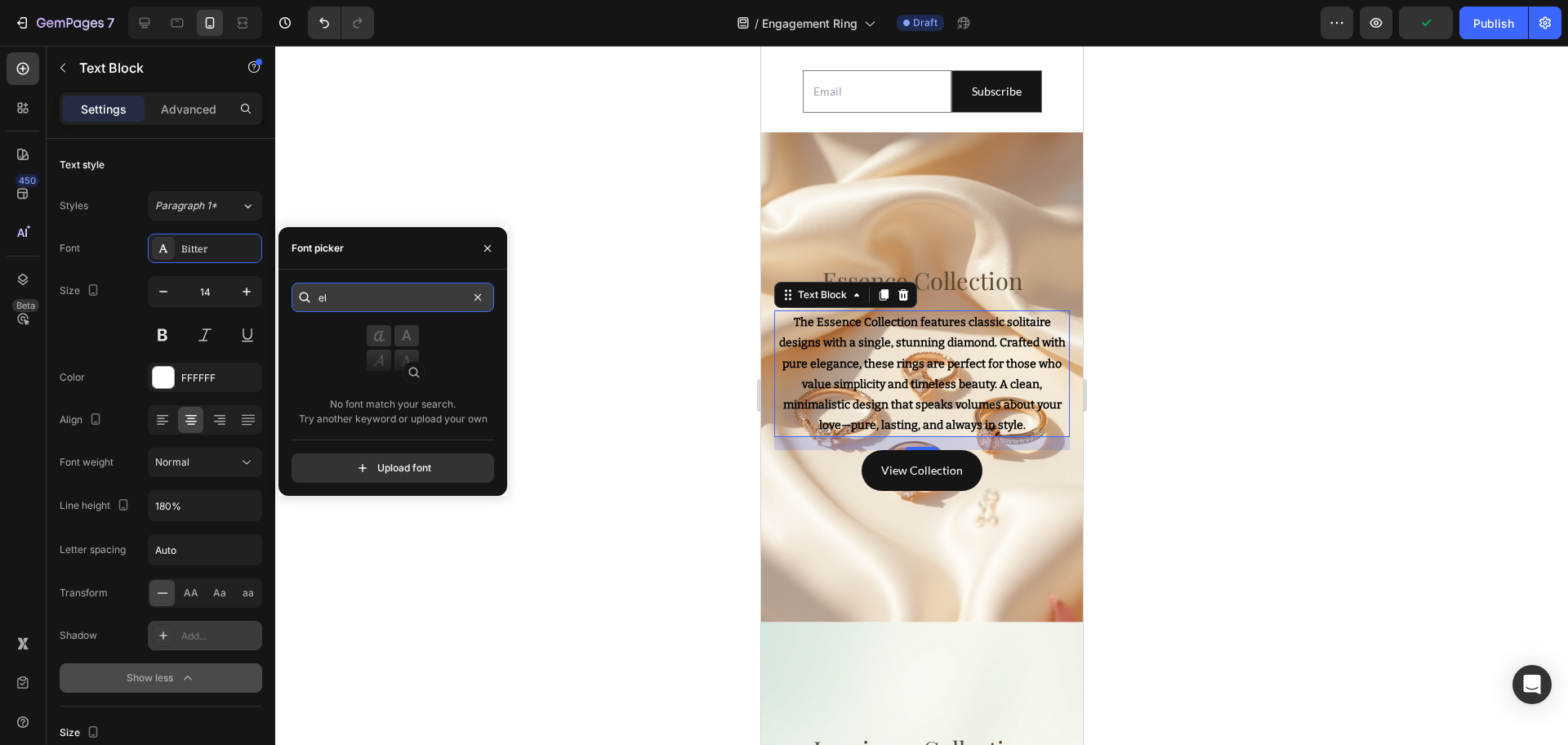
type input "e"
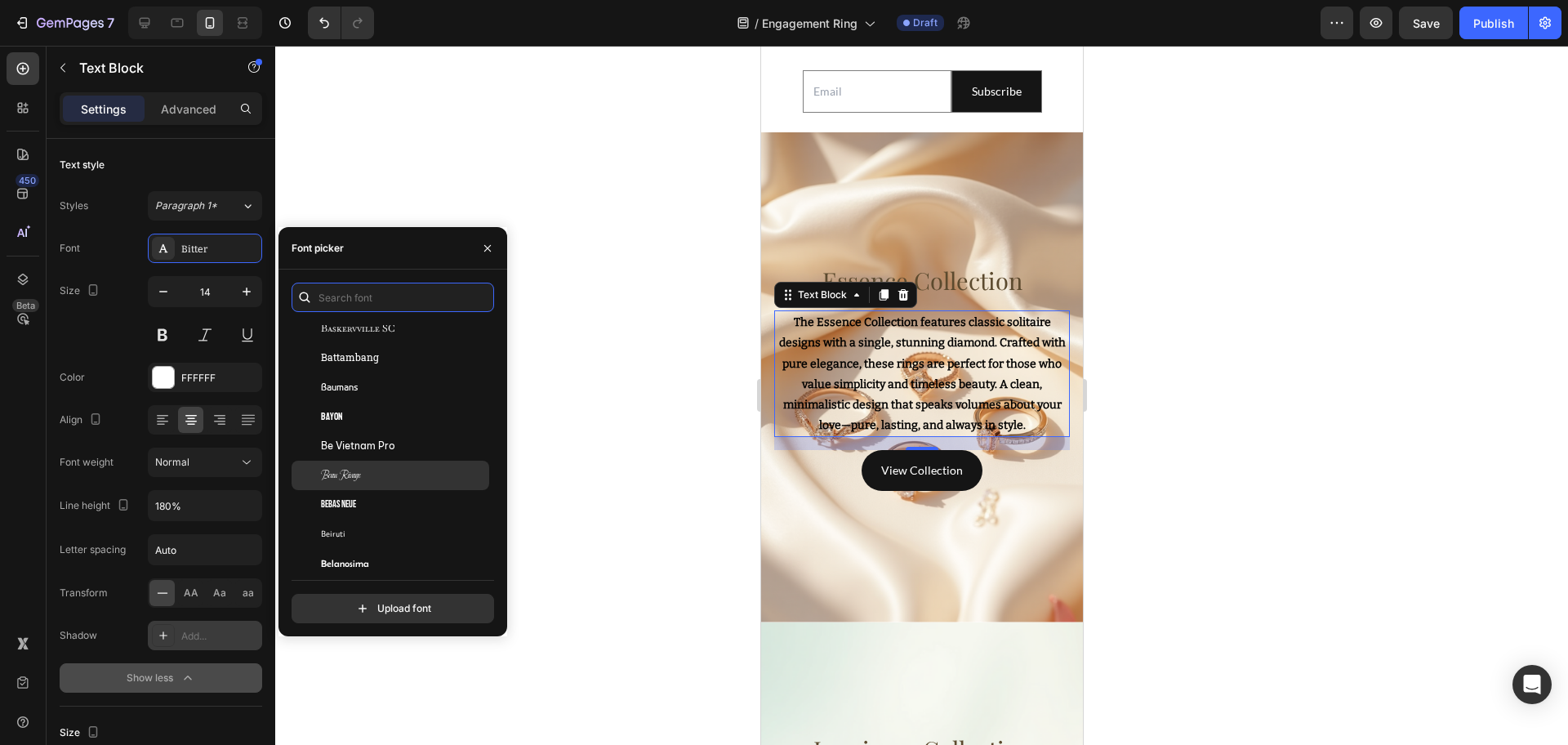
scroll to position [5309, 0]
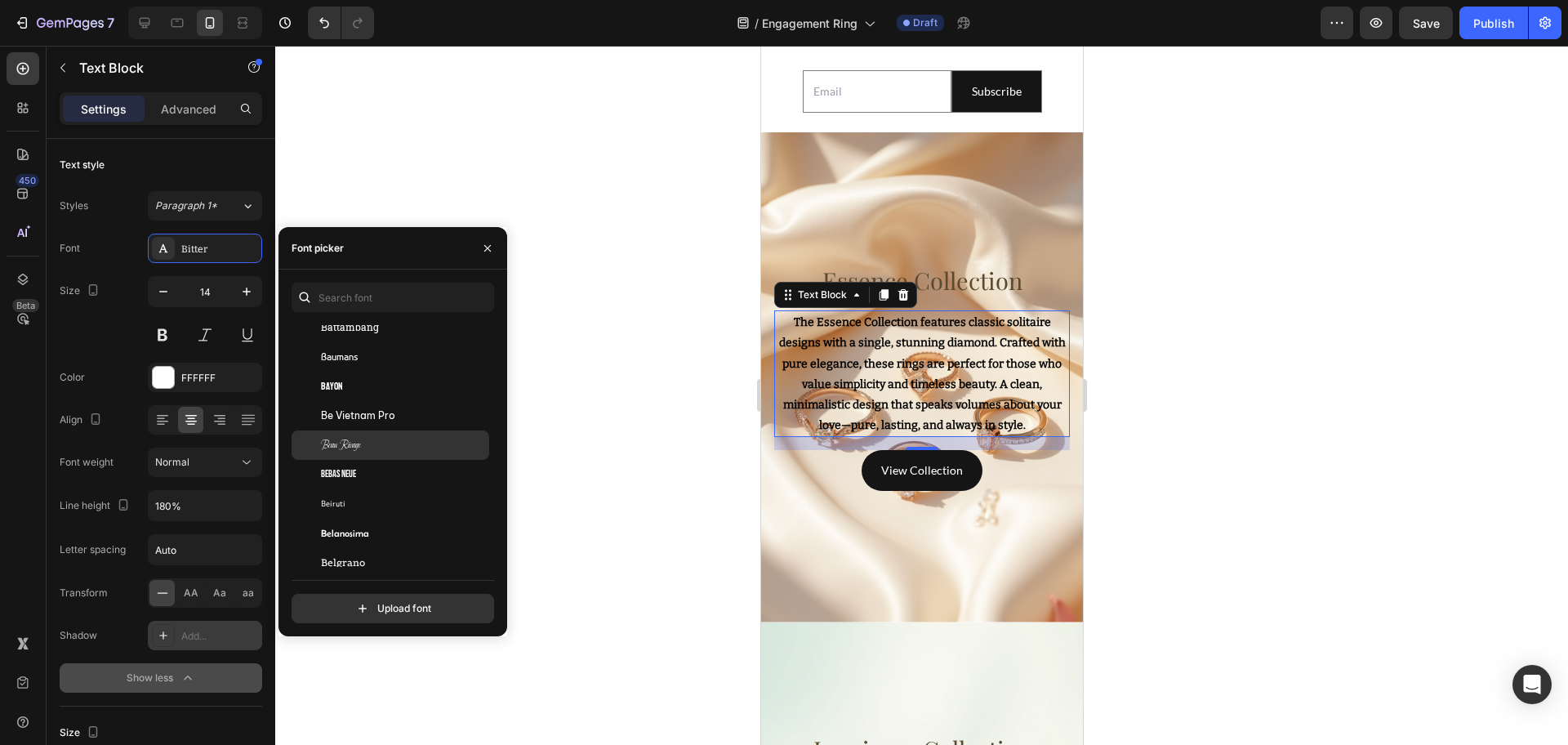
click at [382, 444] on div "Beau Rivage" at bounding box center [404, 444] width 165 height 15
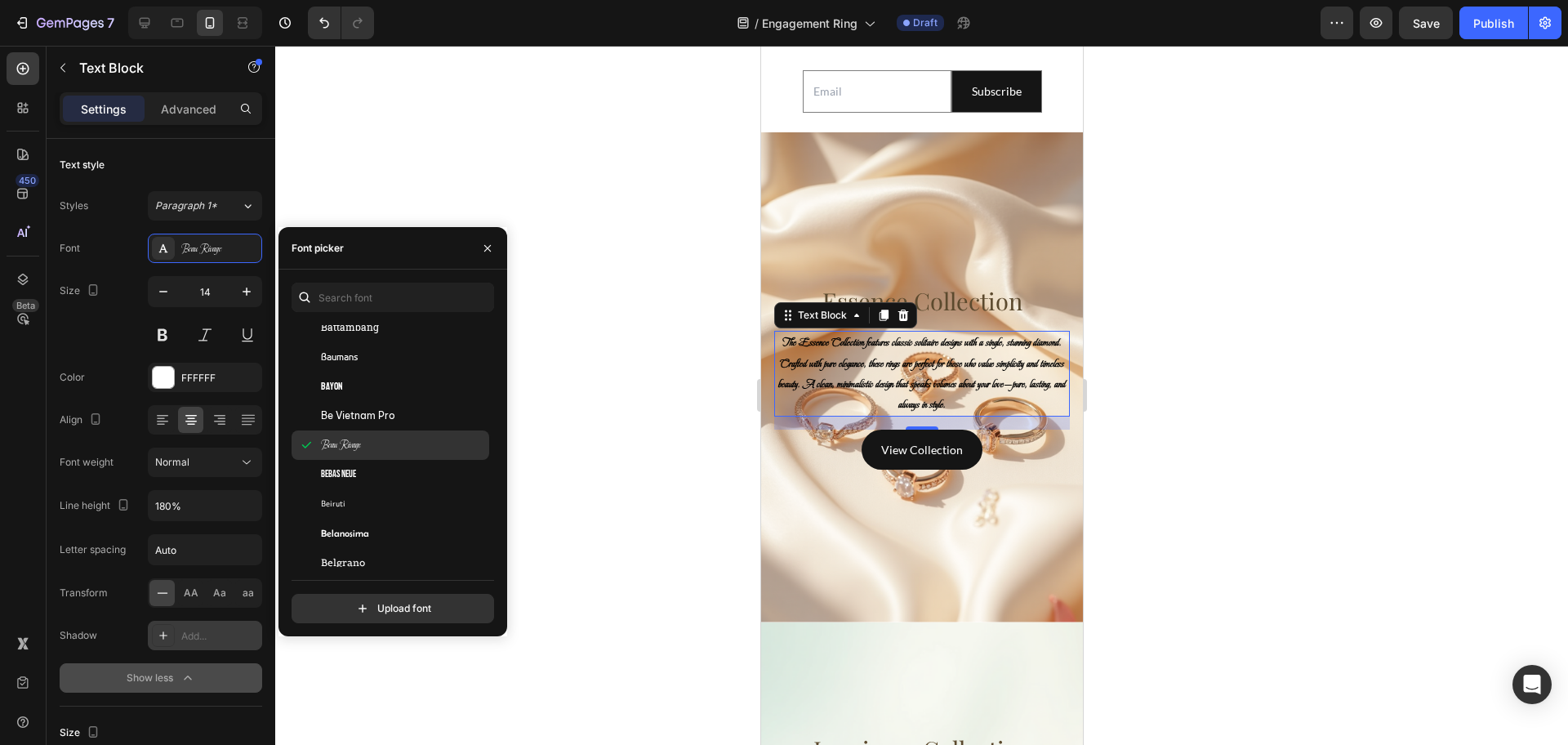
scroll to position [5513, 0]
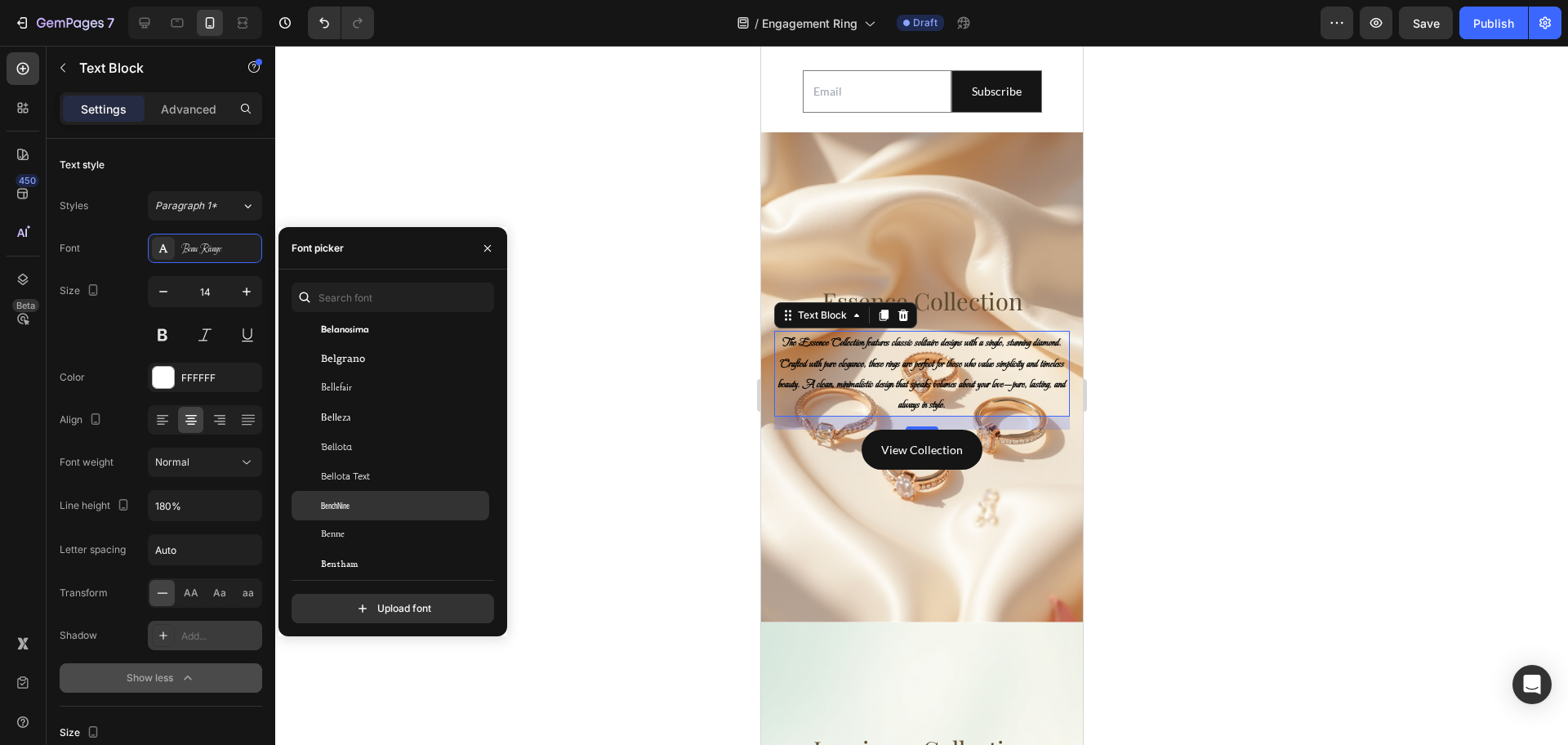
click at [363, 502] on div "BenchNine" at bounding box center [404, 505] width 165 height 15
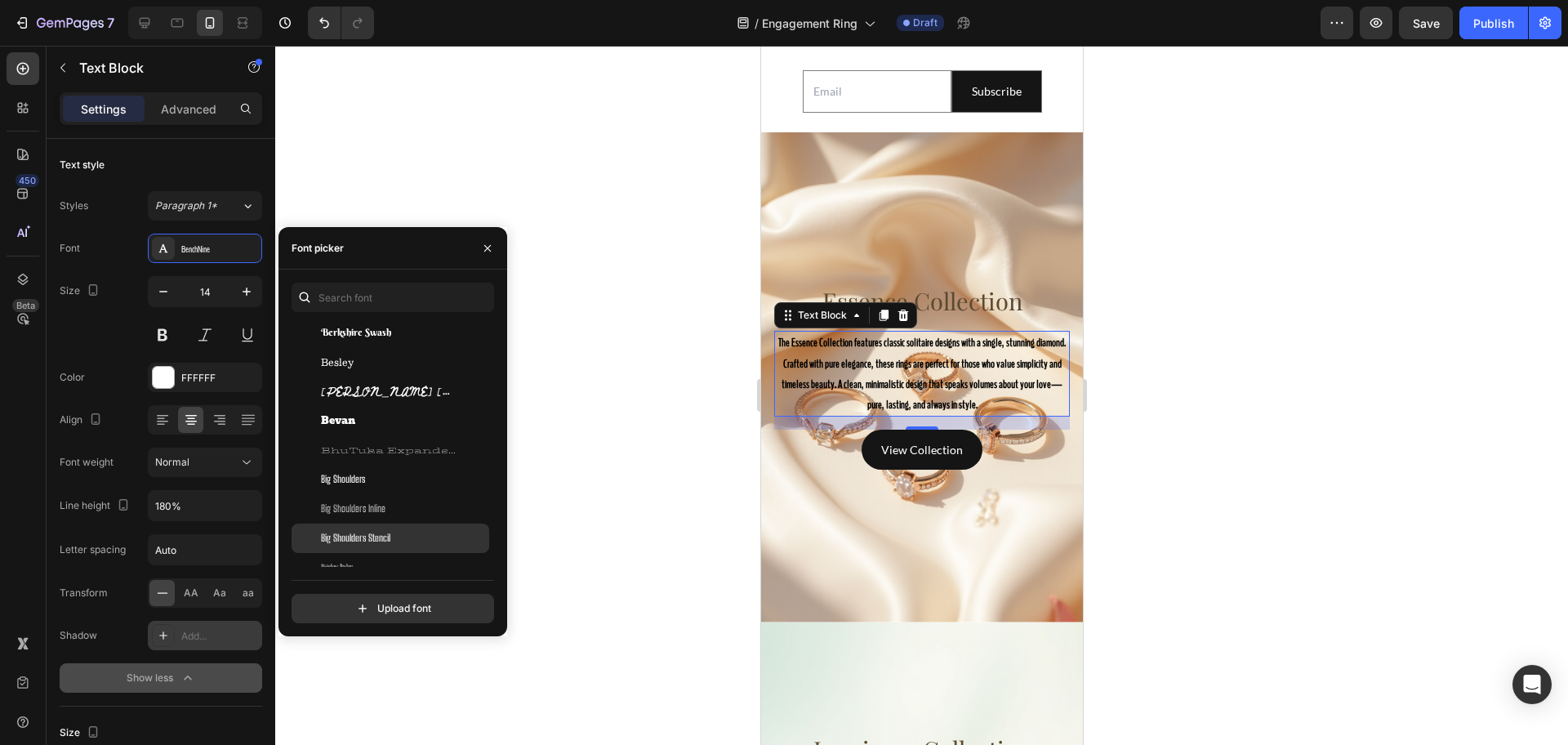
scroll to position [5820, 0]
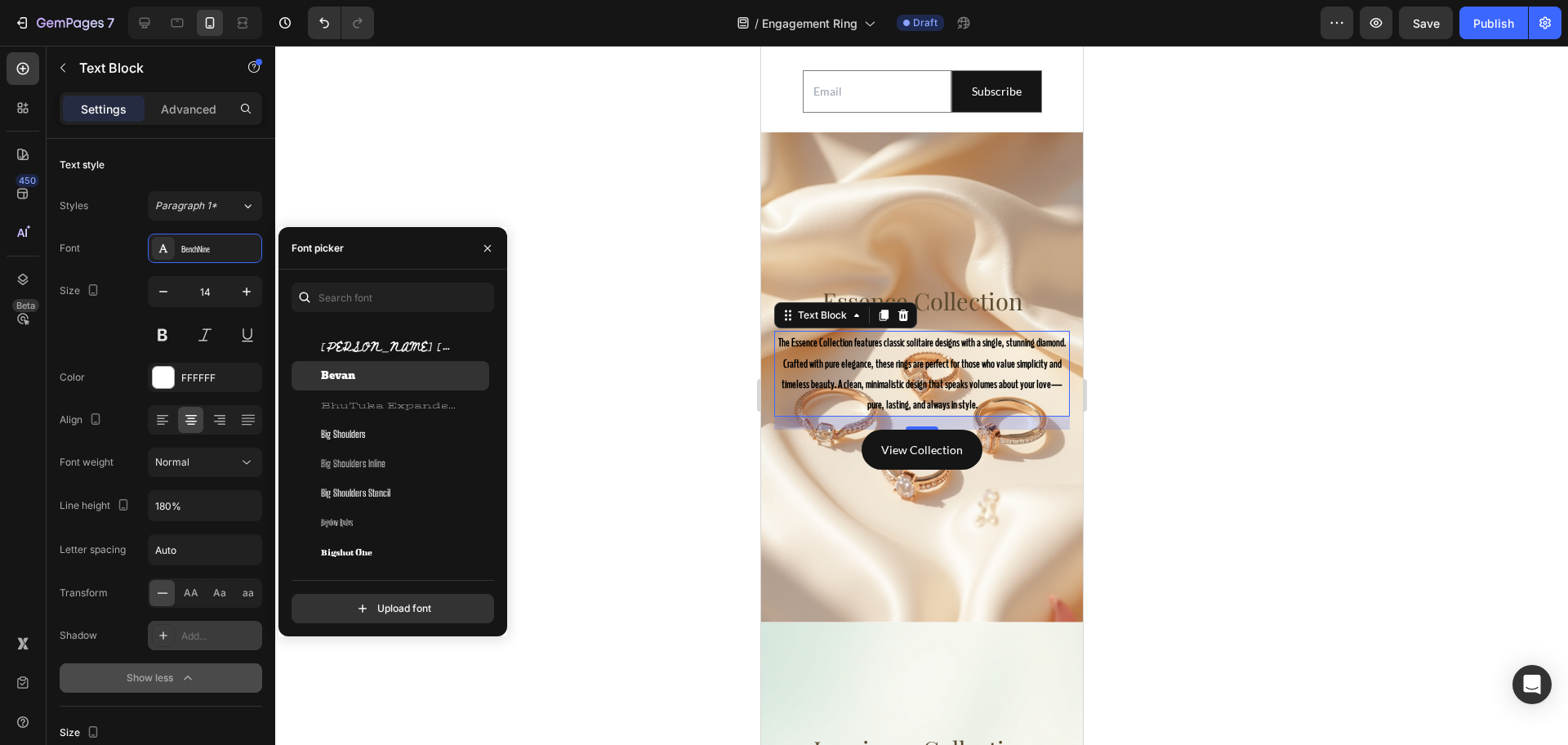
click at [384, 381] on div "Bevan" at bounding box center [404, 376] width 165 height 15
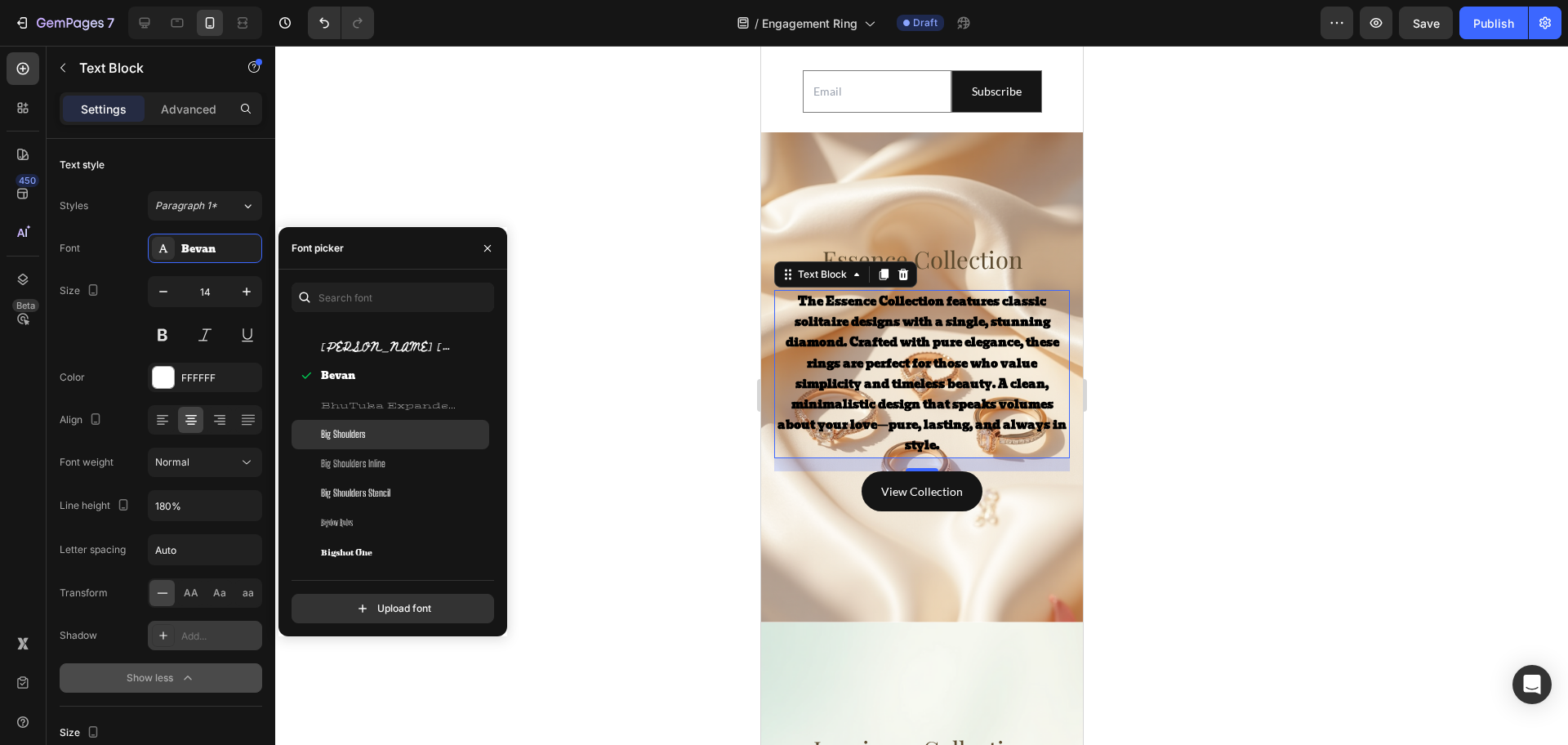
scroll to position [6024, 0]
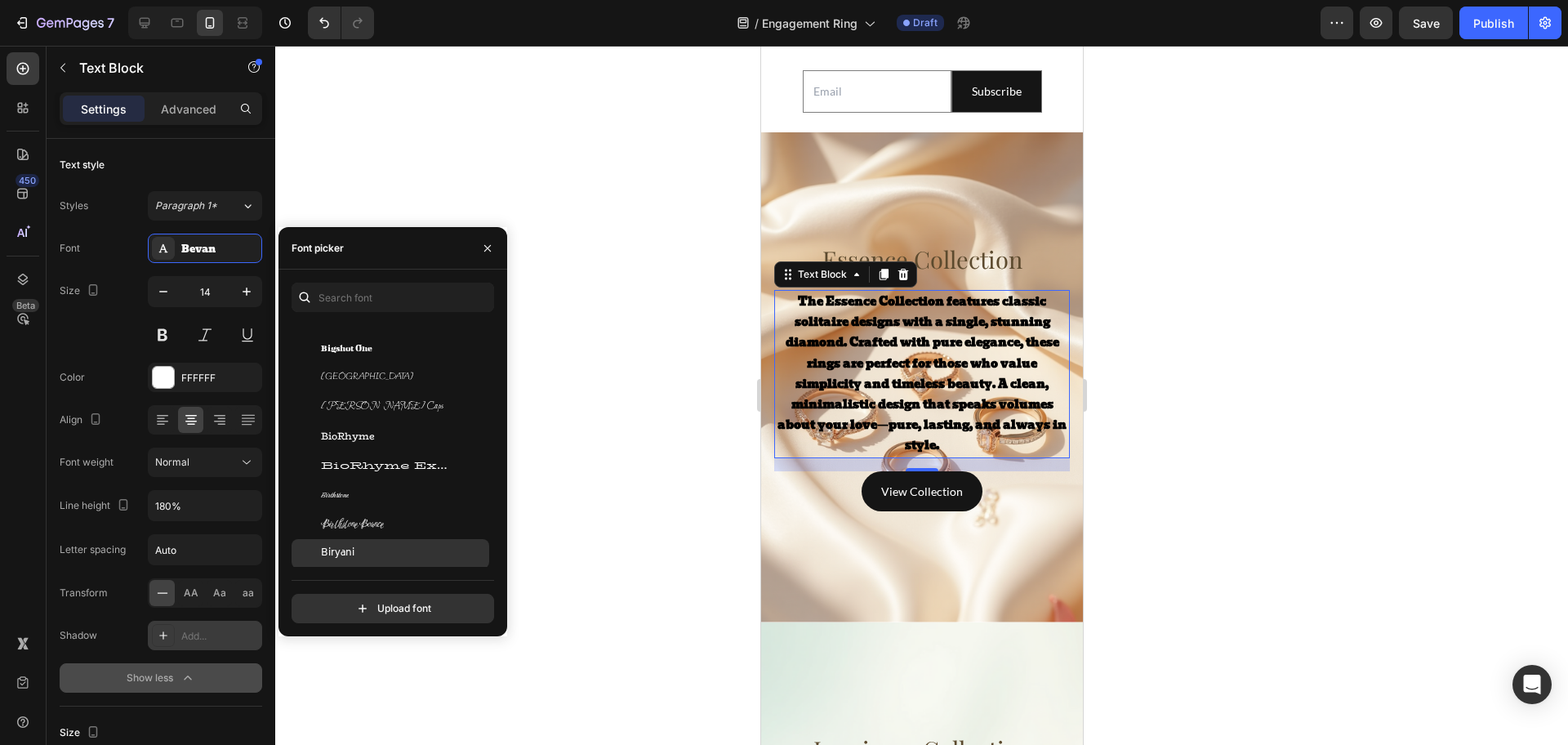
drag, startPoint x: 359, startPoint y: 550, endPoint x: 356, endPoint y: 559, distance: 9.5
click at [356, 560] on div "Biryani" at bounding box center [404, 553] width 165 height 15
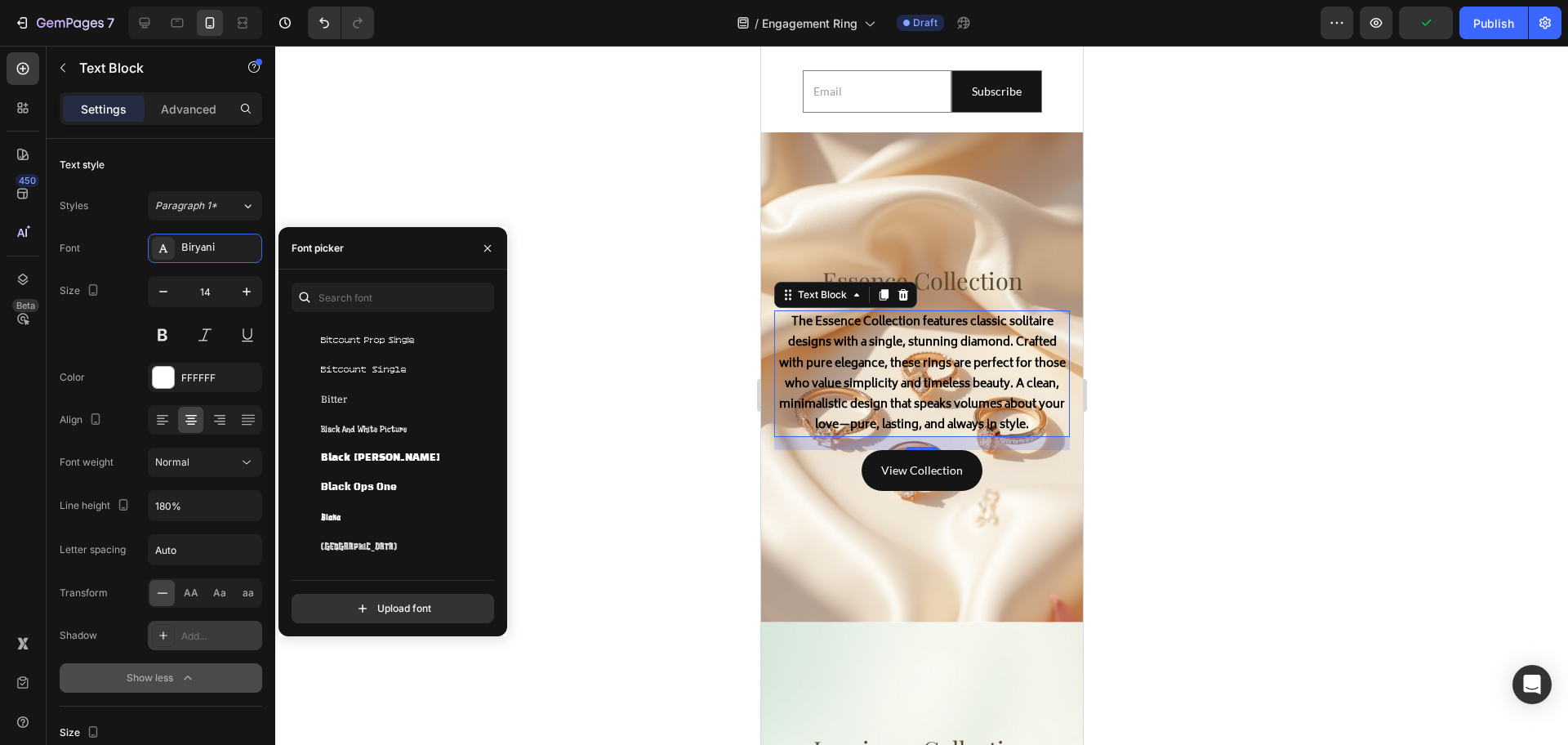
scroll to position [6432, 0]
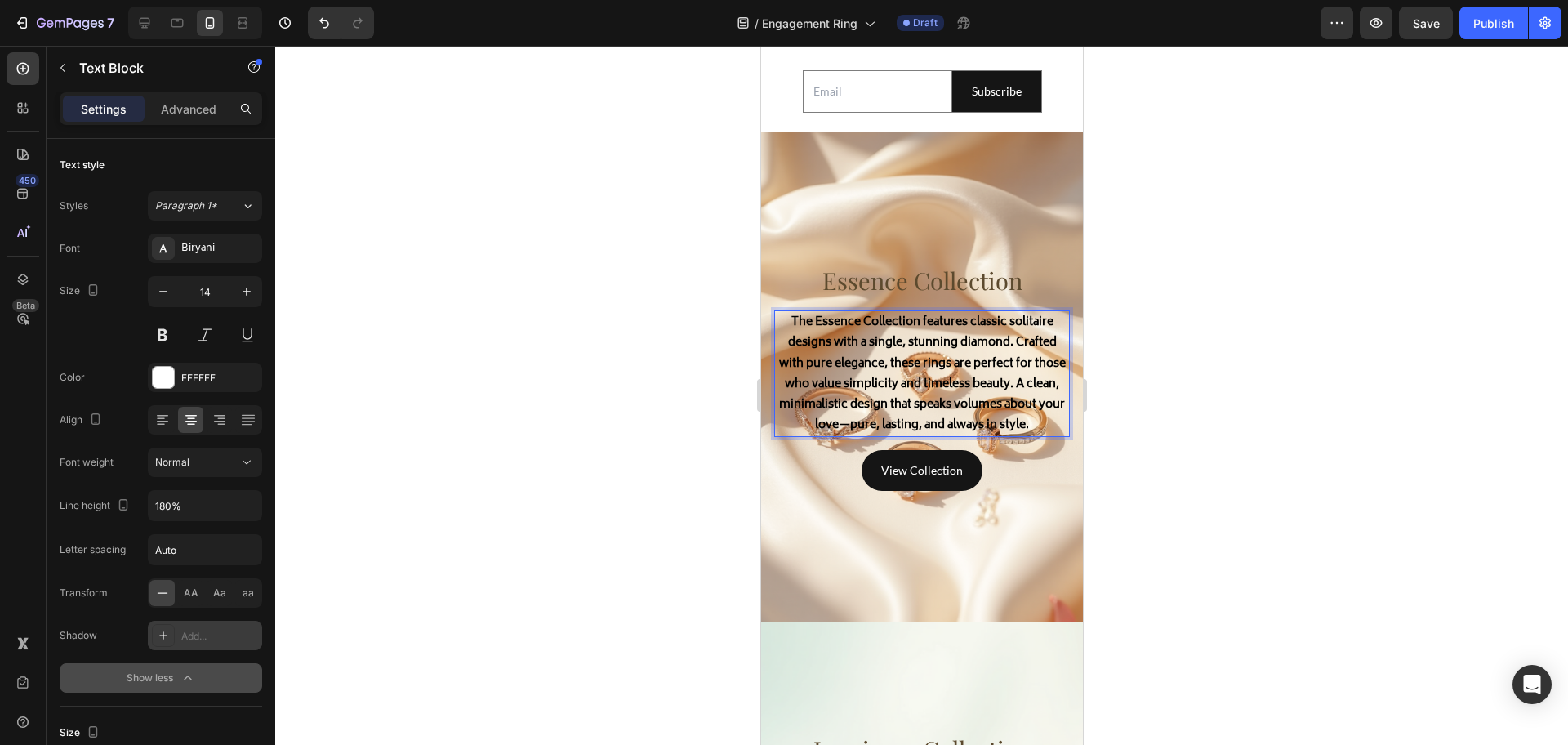
click at [903, 405] on strong "The Essence Collection features classic solitaire designs with a single, stunni…" at bounding box center [921, 373] width 287 height 123
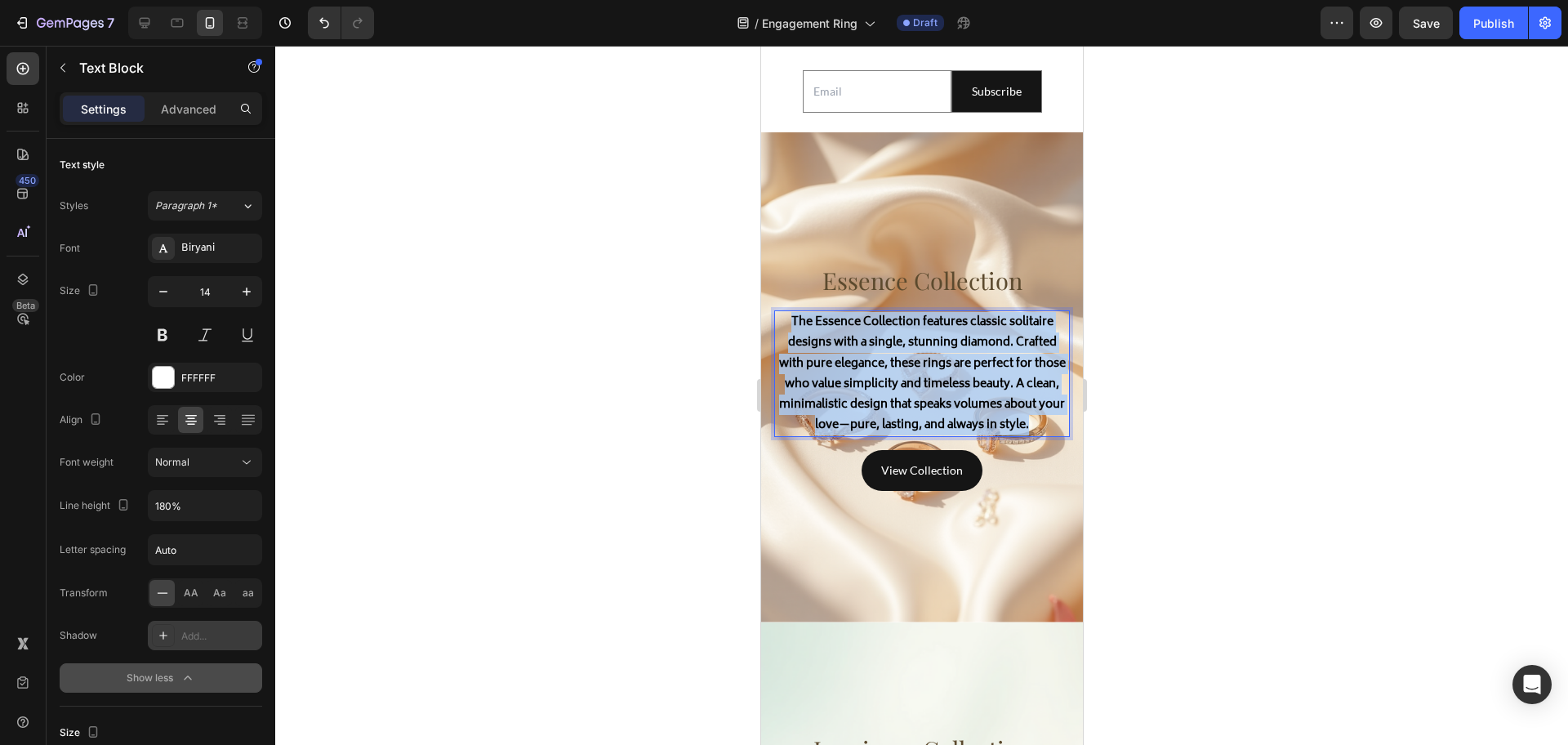
click at [903, 405] on strong "The Essence Collection features classic solitaire designs with a single, stunni…" at bounding box center [921, 373] width 287 height 123
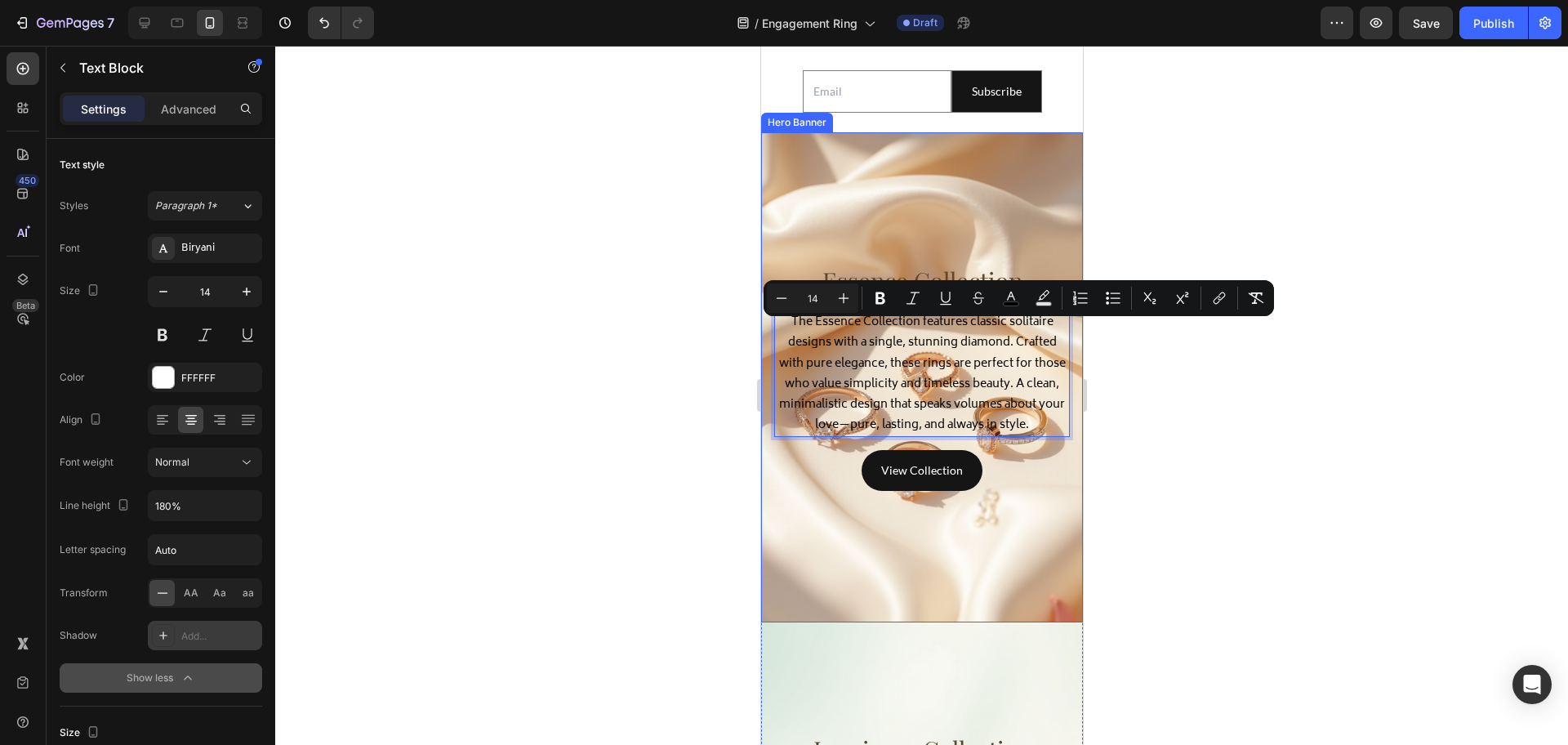
click at [635, 429] on div at bounding box center [921, 395] width 1292 height 699
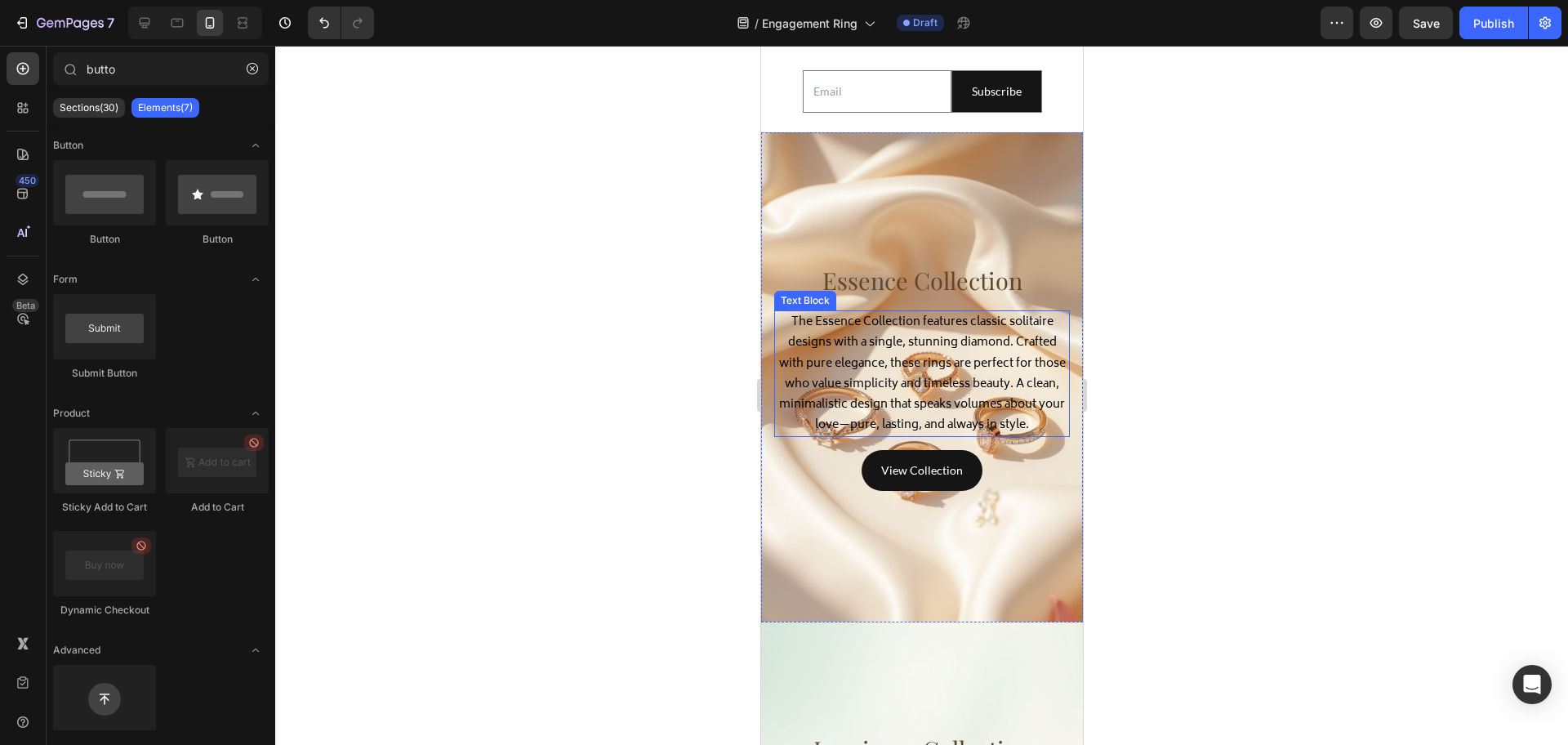
click at [908, 415] on span "The Essence Collection features classic solitaire designs with a single, stunni…" at bounding box center [921, 373] width 287 height 123
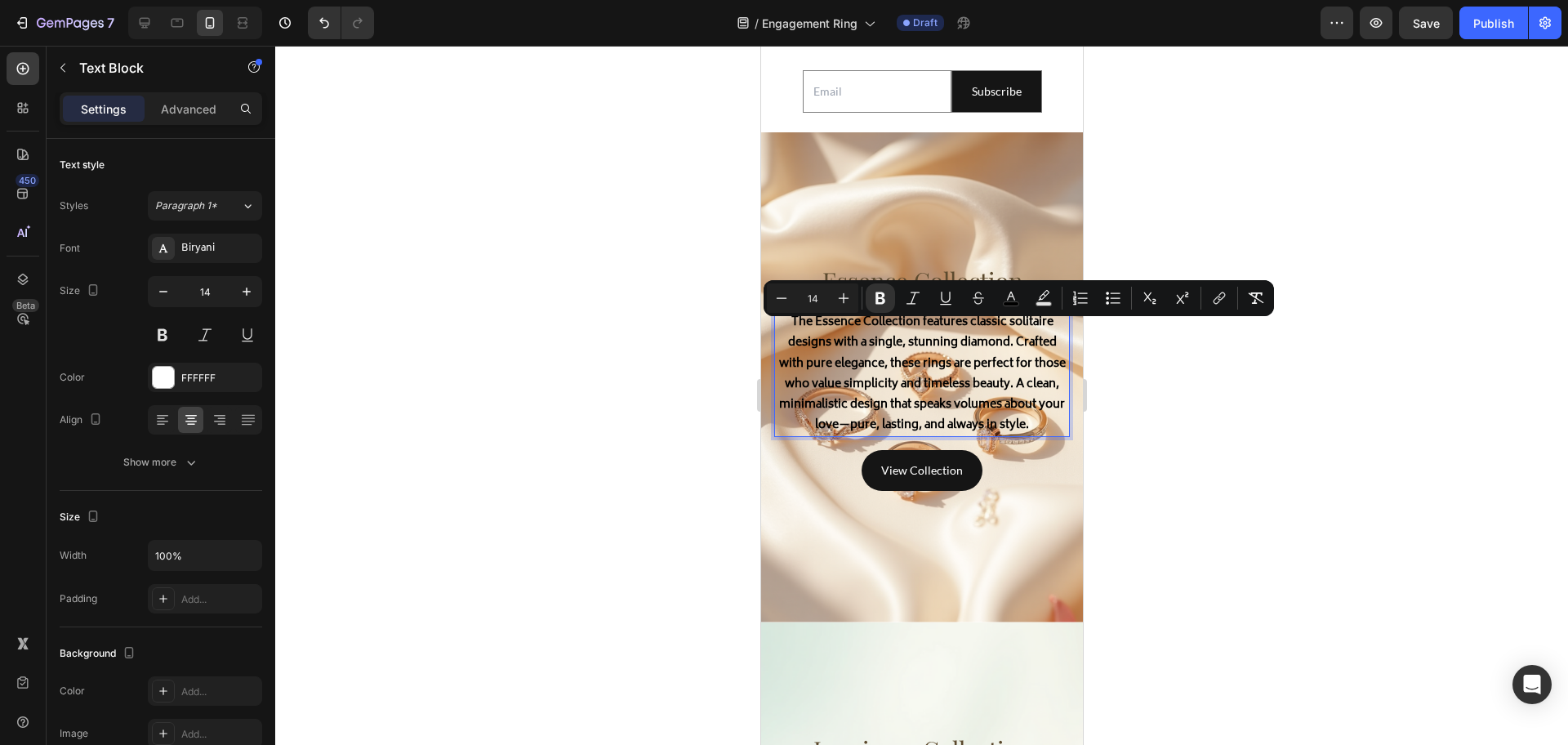
click at [610, 444] on div at bounding box center [921, 395] width 1292 height 699
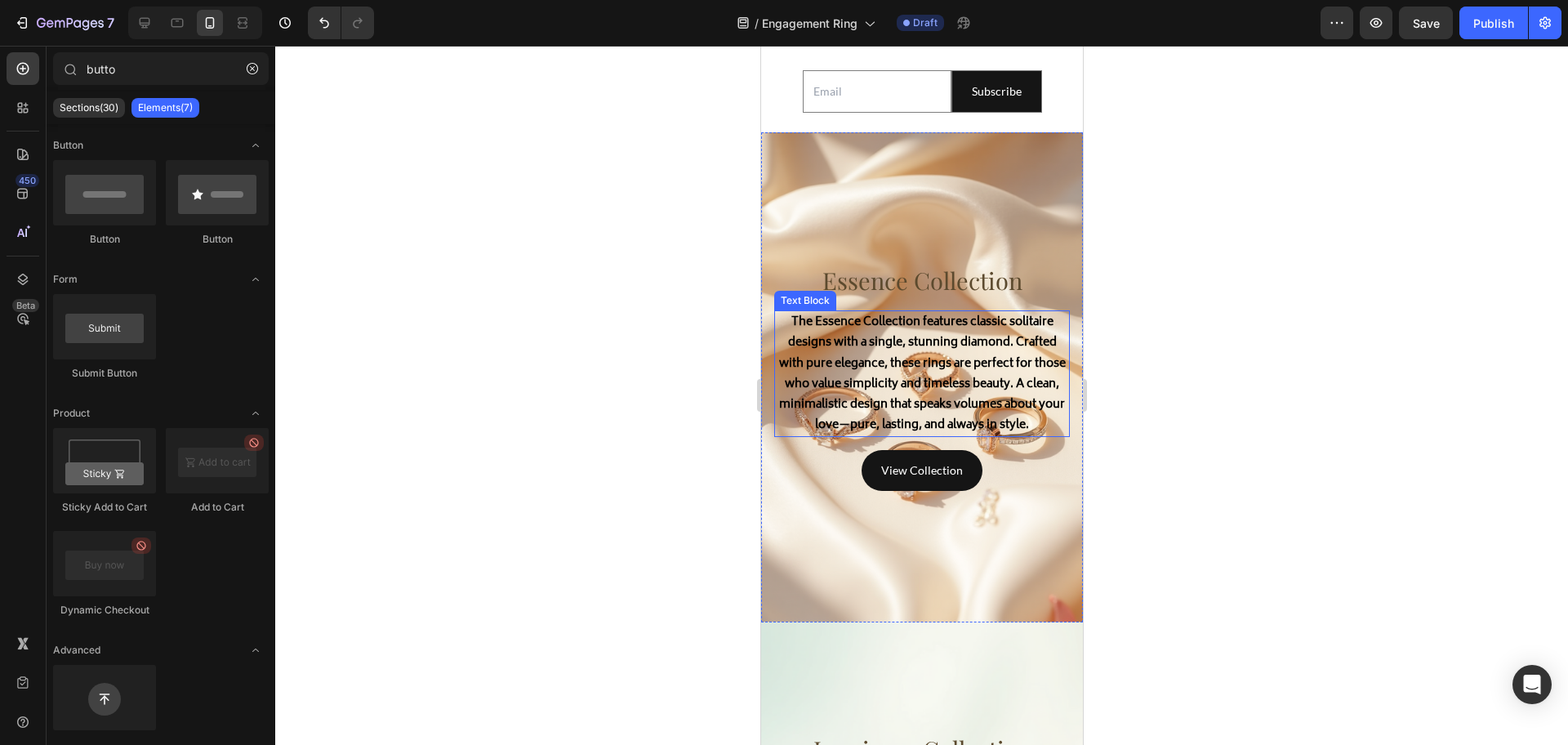
click at [910, 422] on strong "The Essence Collection features classic solitaire designs with a single, stunni…" at bounding box center [921, 373] width 287 height 123
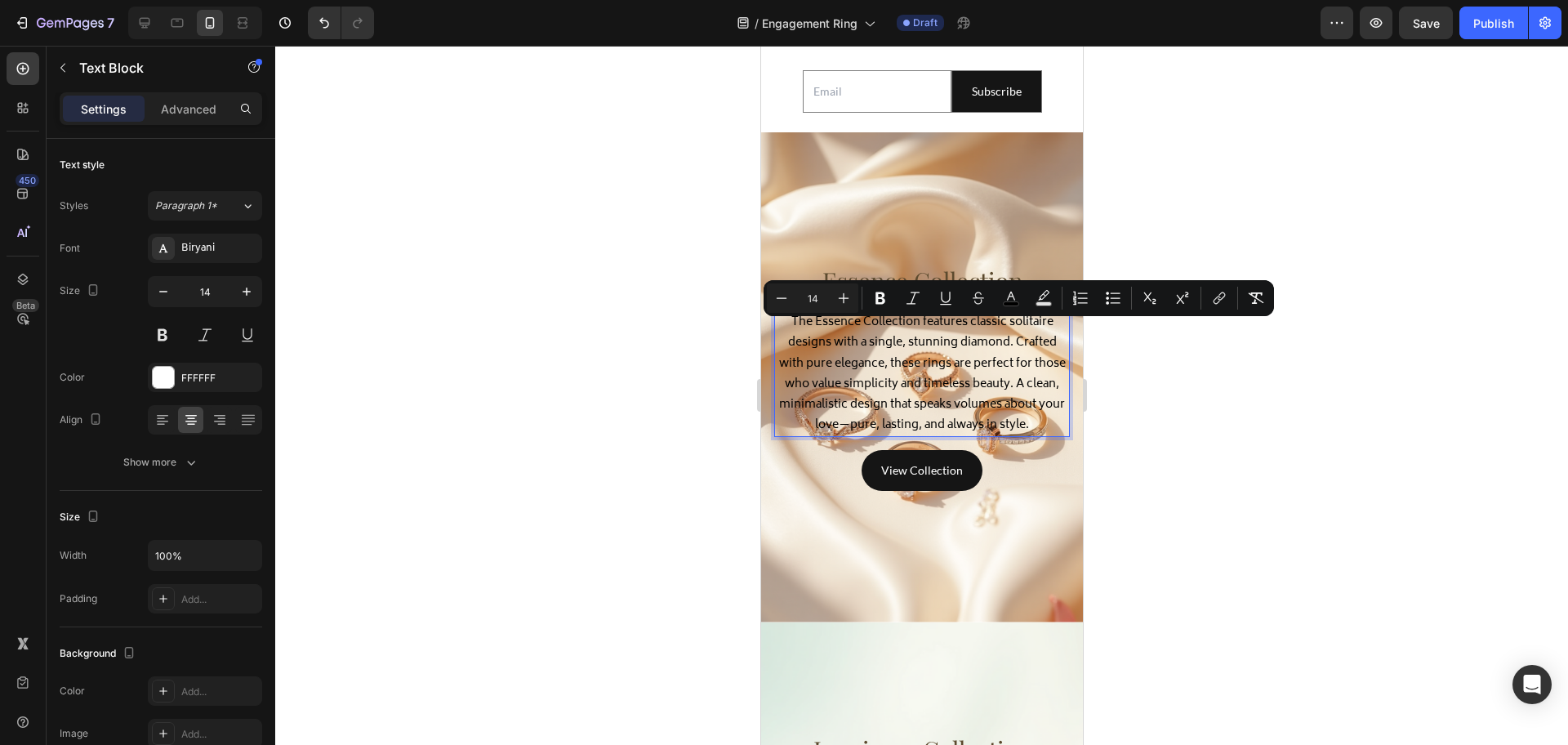
click at [552, 400] on div at bounding box center [921, 395] width 1292 height 699
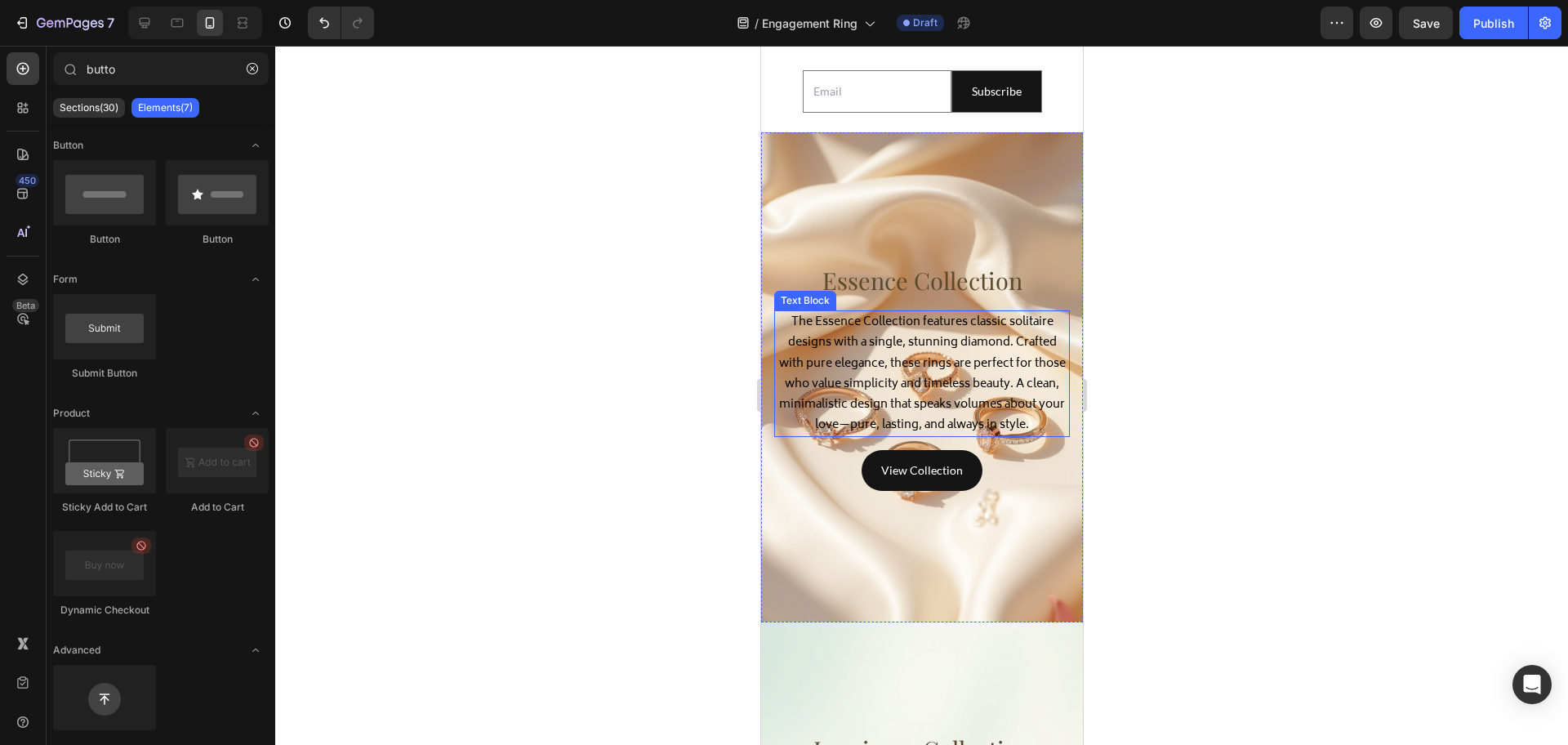
click at [908, 401] on span "The Essence Collection features classic solitaire designs with a single, stunni…" at bounding box center [921, 373] width 287 height 123
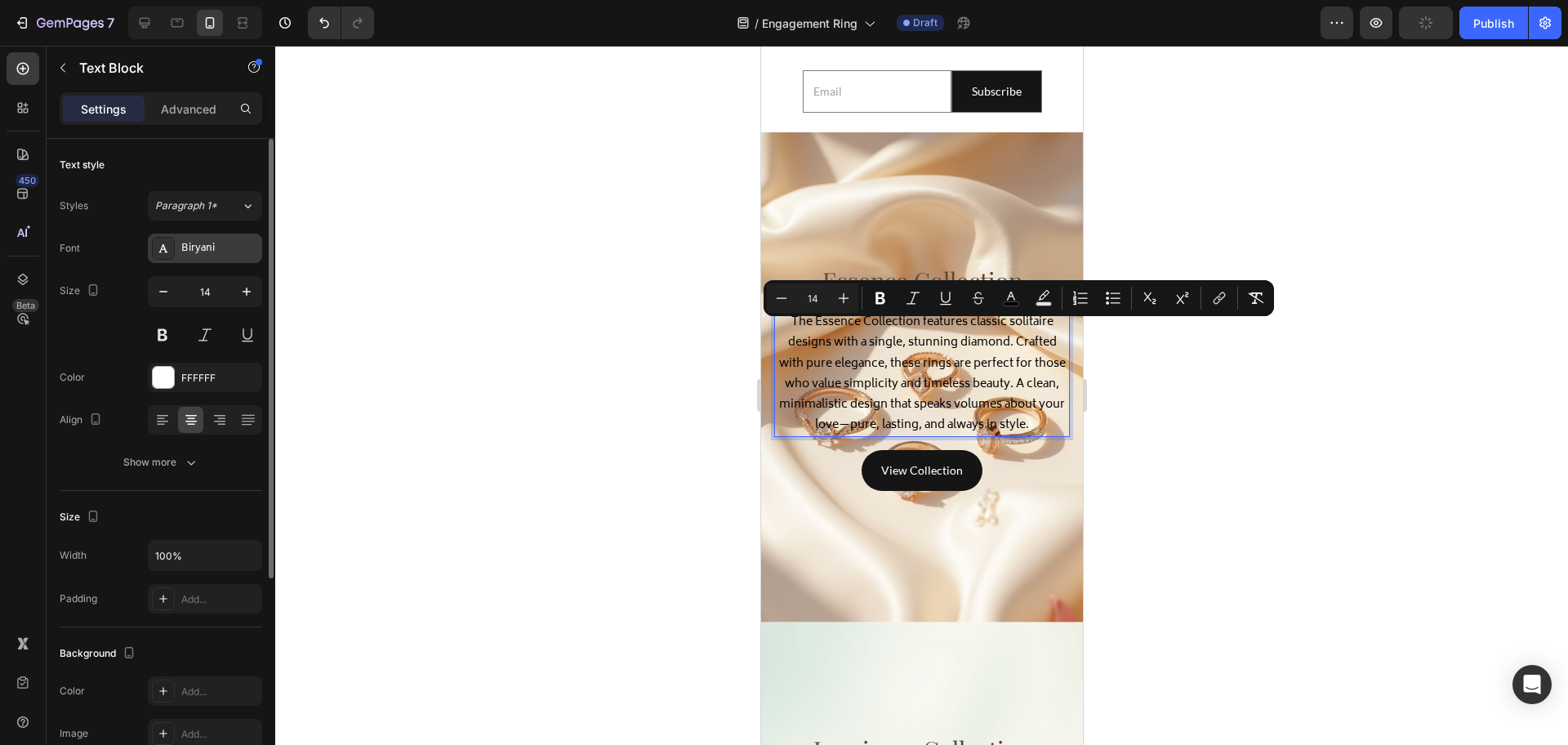
click at [204, 244] on div "Biryani" at bounding box center [220, 249] width 77 height 15
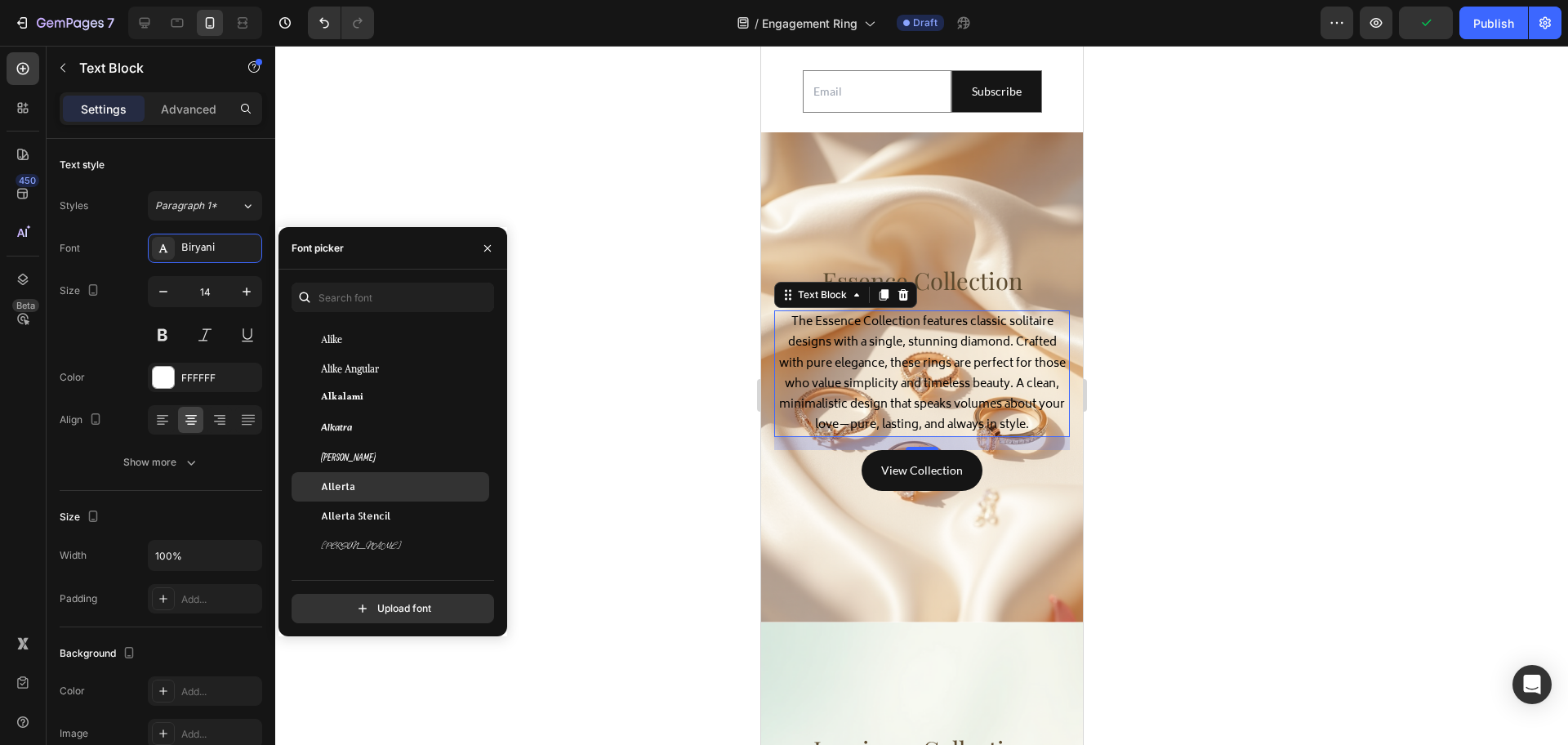
scroll to position [1838, 0]
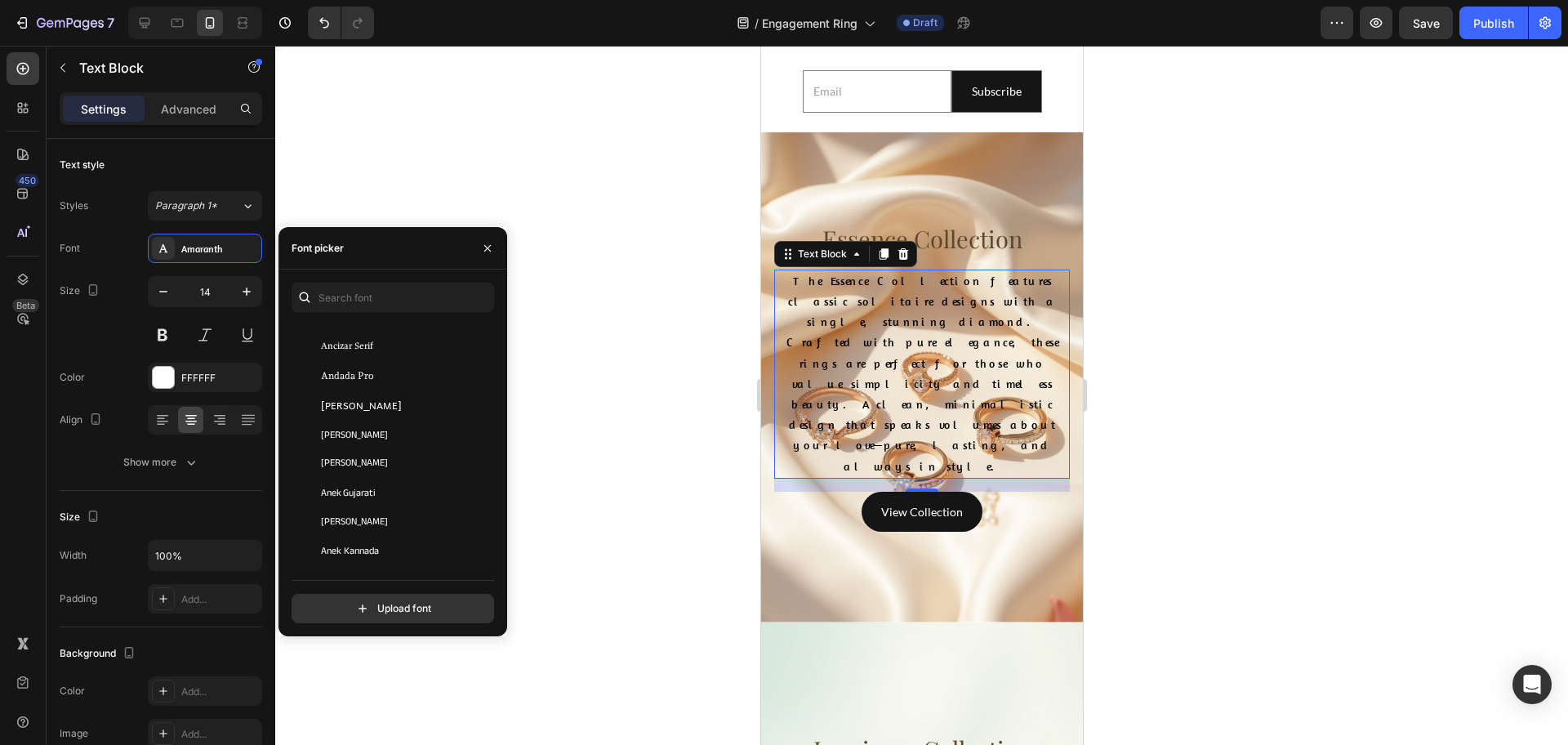
scroll to position [2553, 0]
click at [387, 536] on div "Antic Slab" at bounding box center [391, 526] width 198 height 29
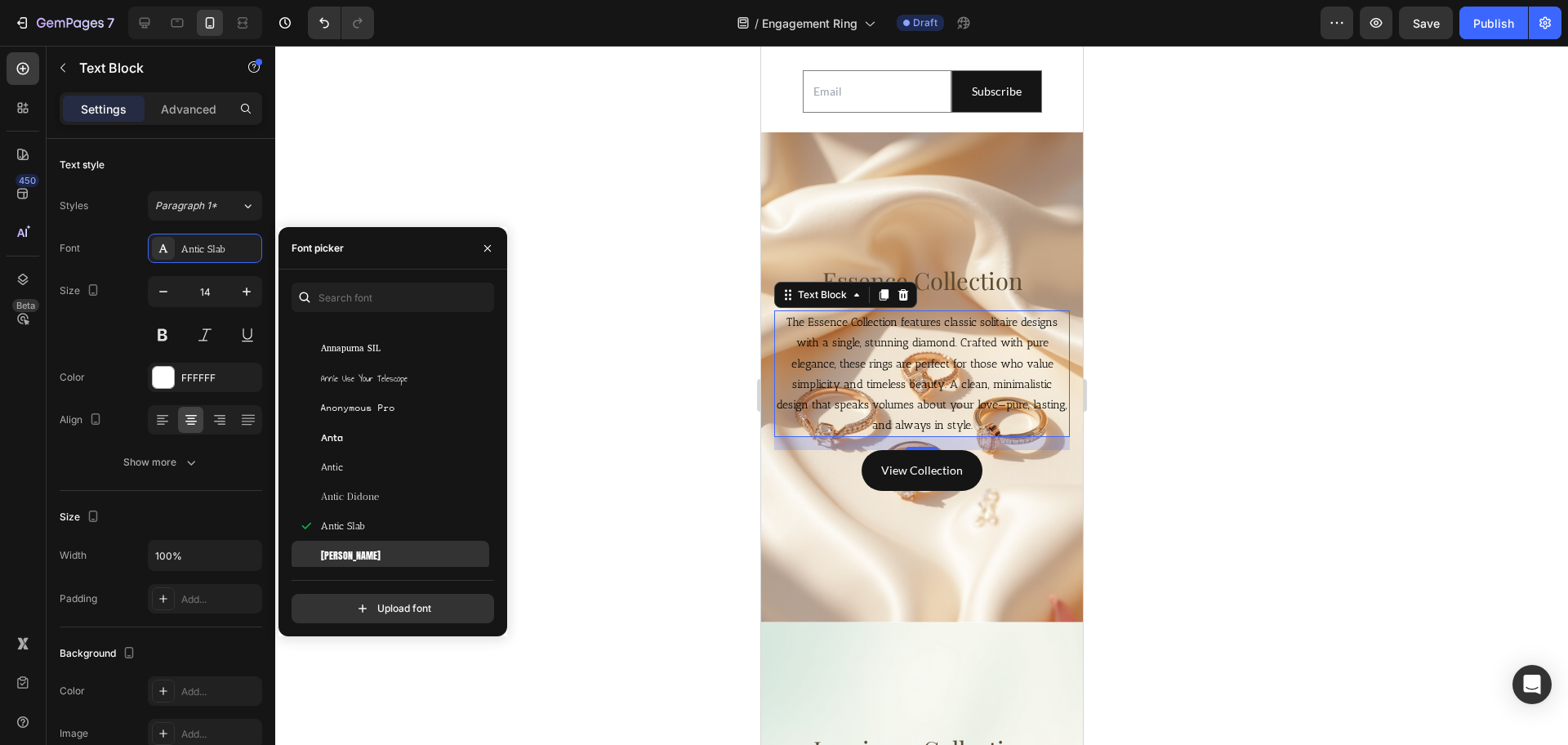
click at [382, 548] on div "Anton" at bounding box center [404, 555] width 165 height 15
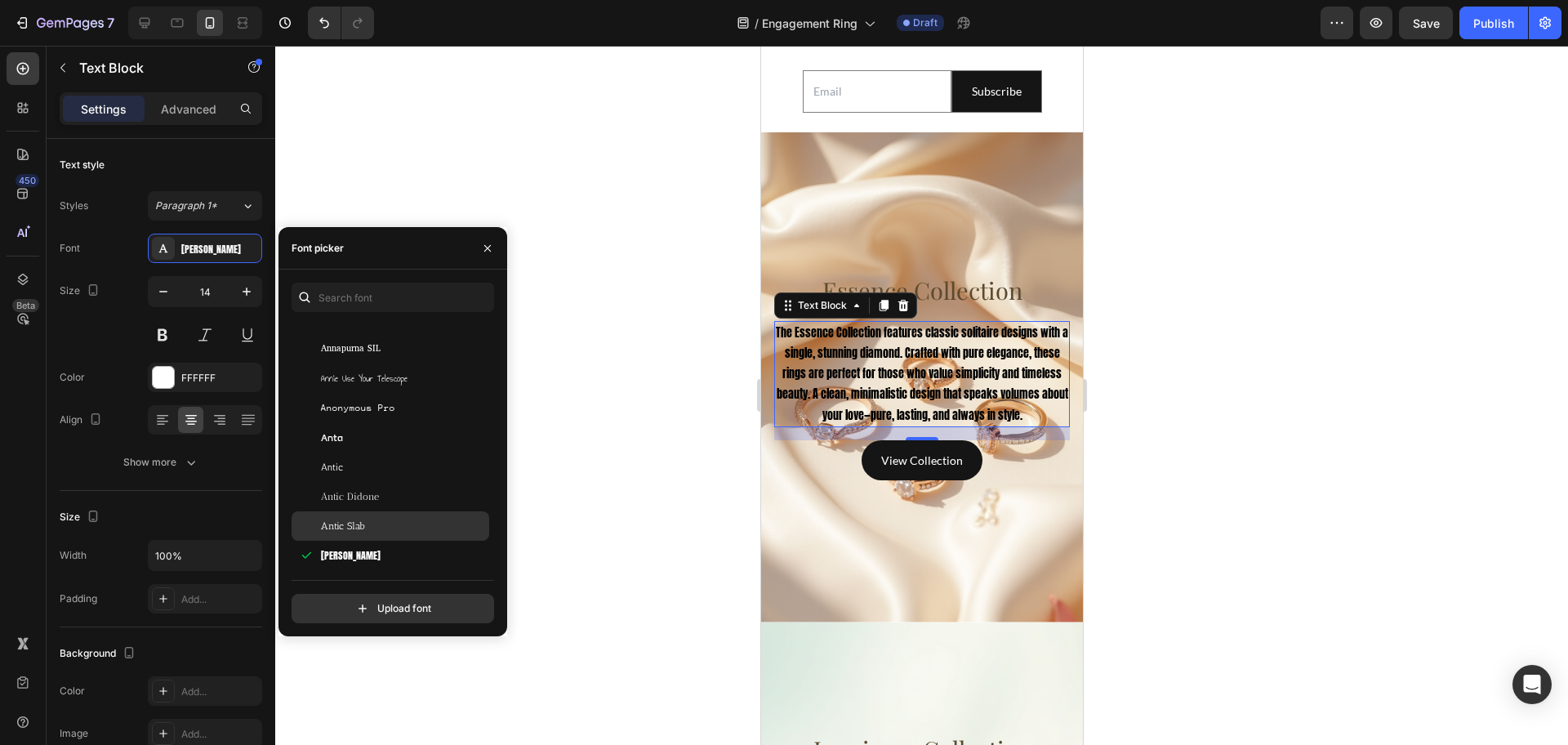
scroll to position [2859, 0]
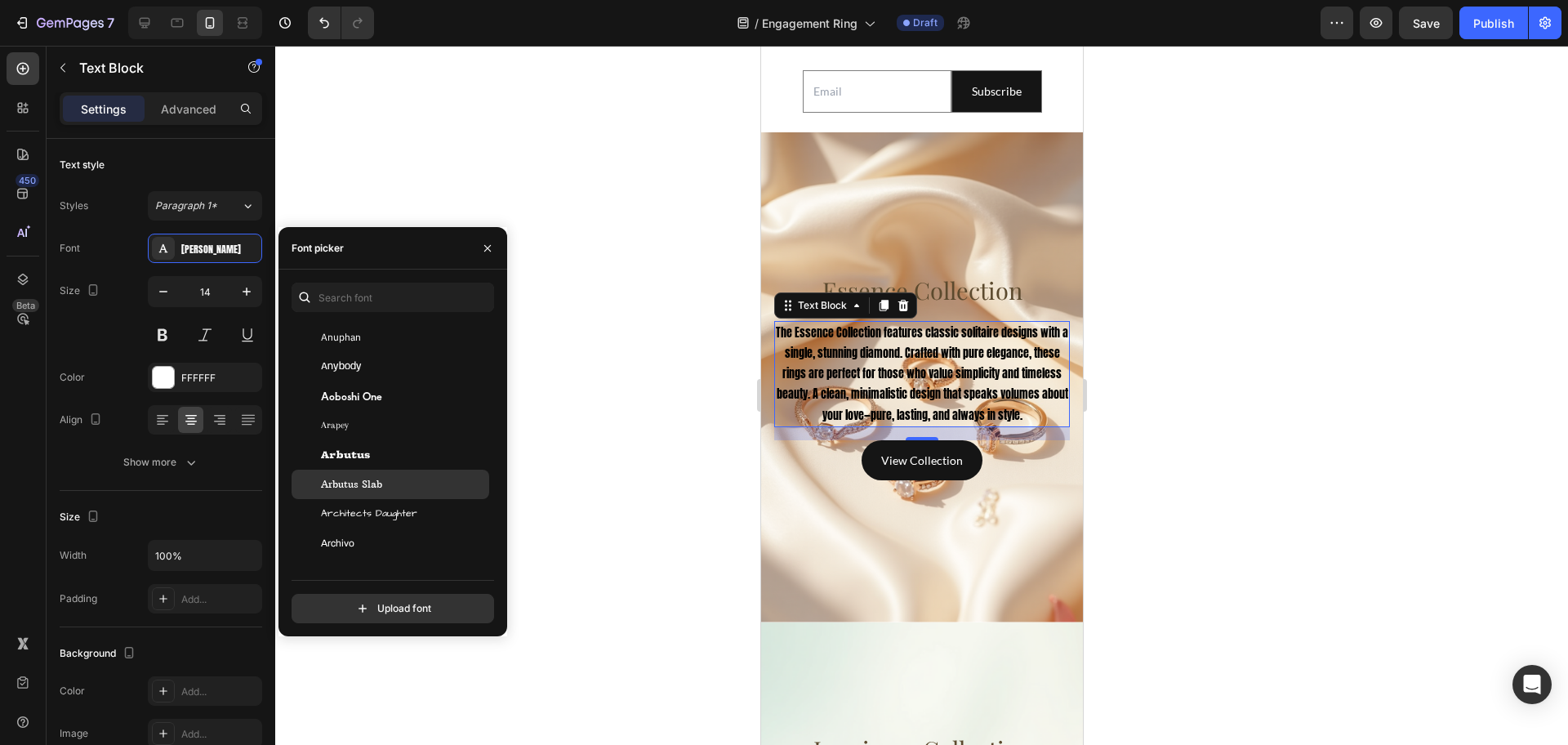
click at [392, 490] on div "Arbutus Slab" at bounding box center [404, 484] width 165 height 15
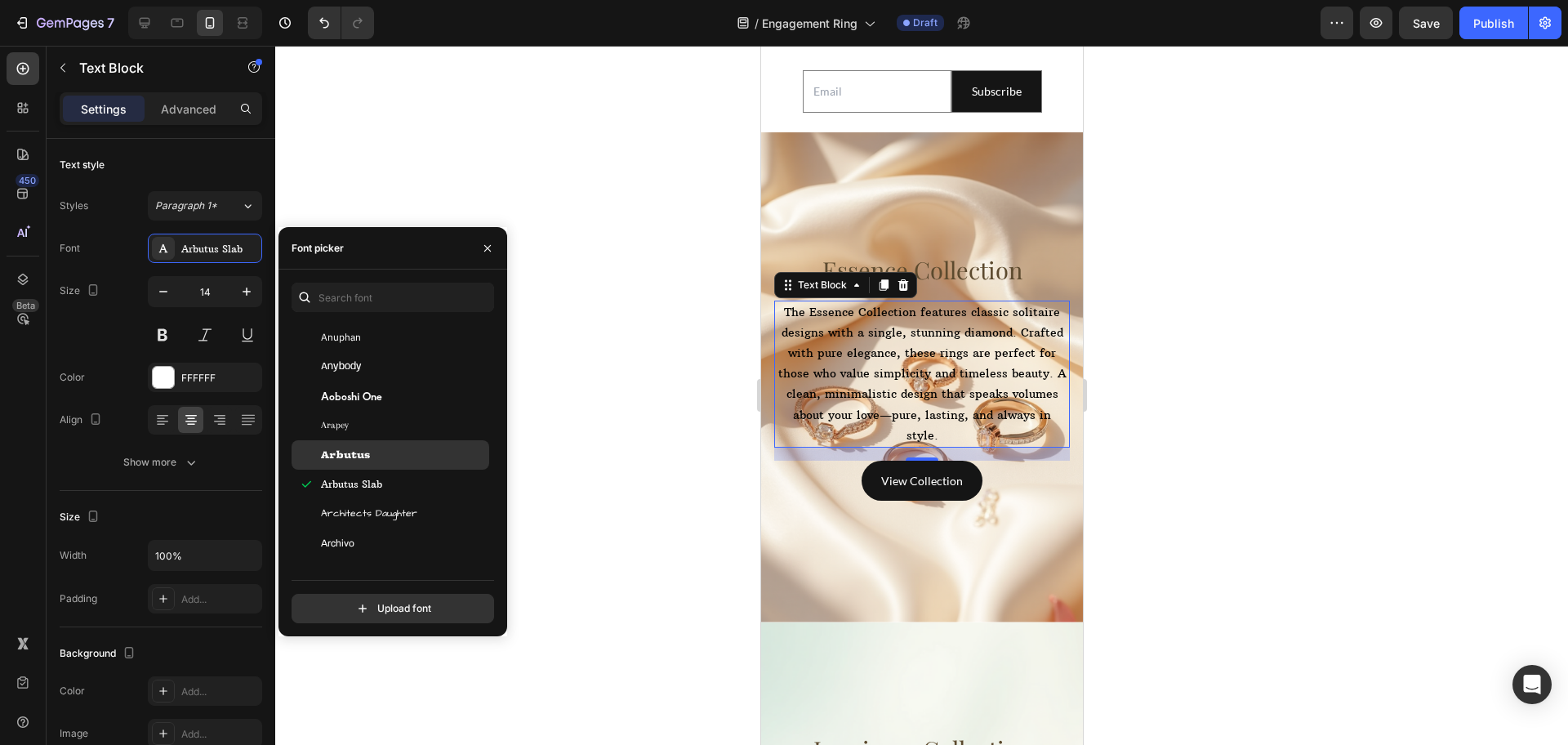
click at [395, 457] on div "Arbutus" at bounding box center [404, 455] width 165 height 15
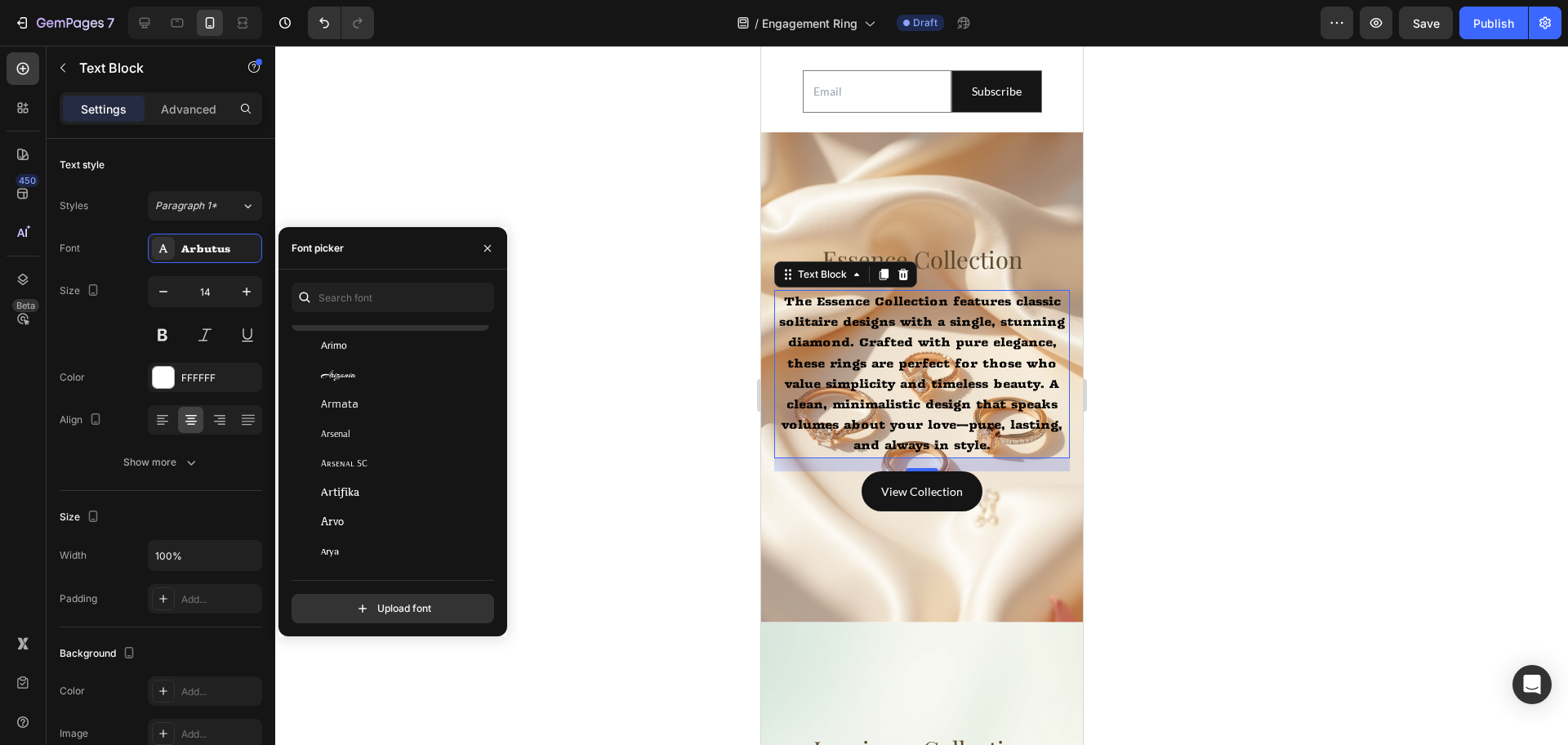
scroll to position [3369, 0]
click at [400, 555] on div "Asset" at bounding box center [404, 562] width 165 height 15
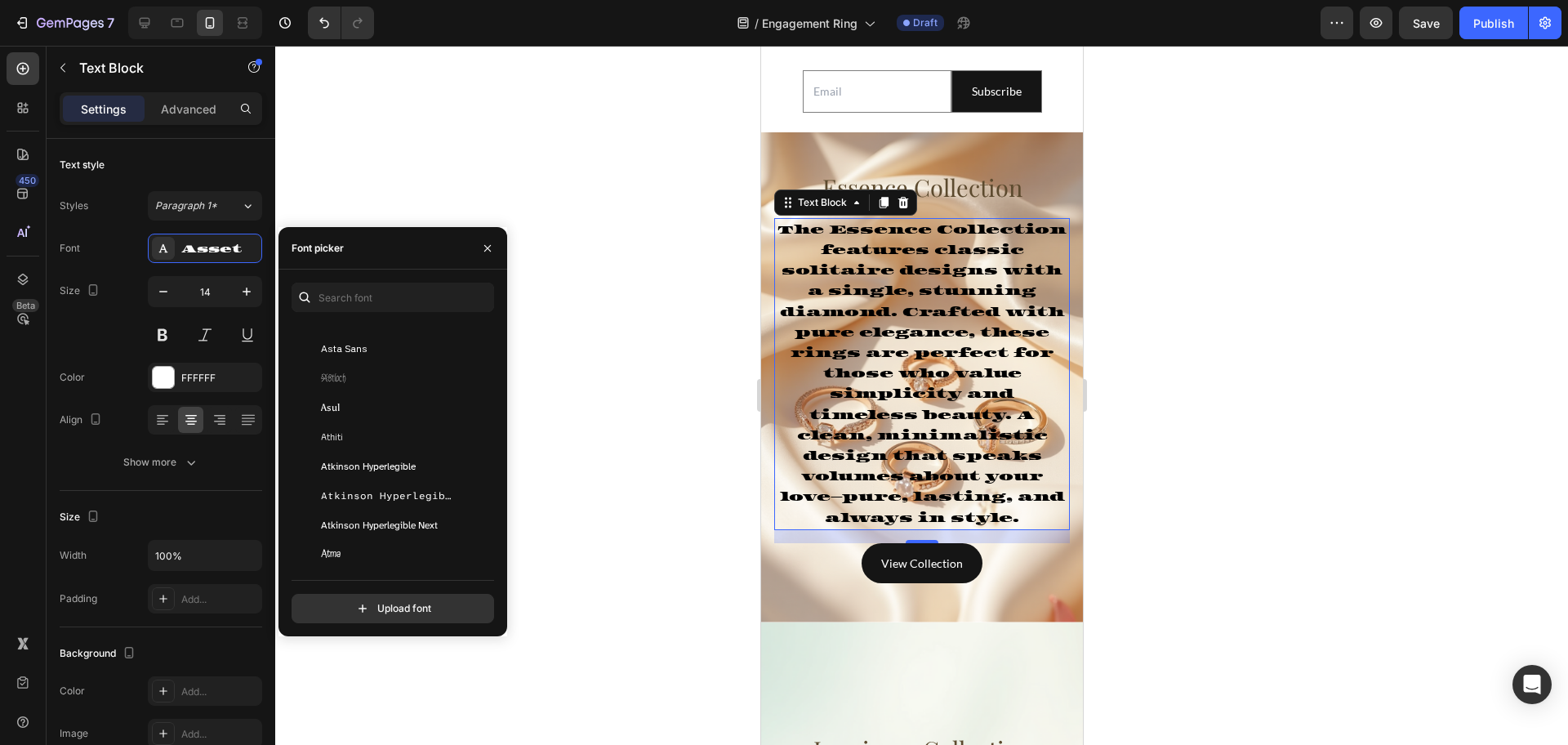
scroll to position [3778, 0]
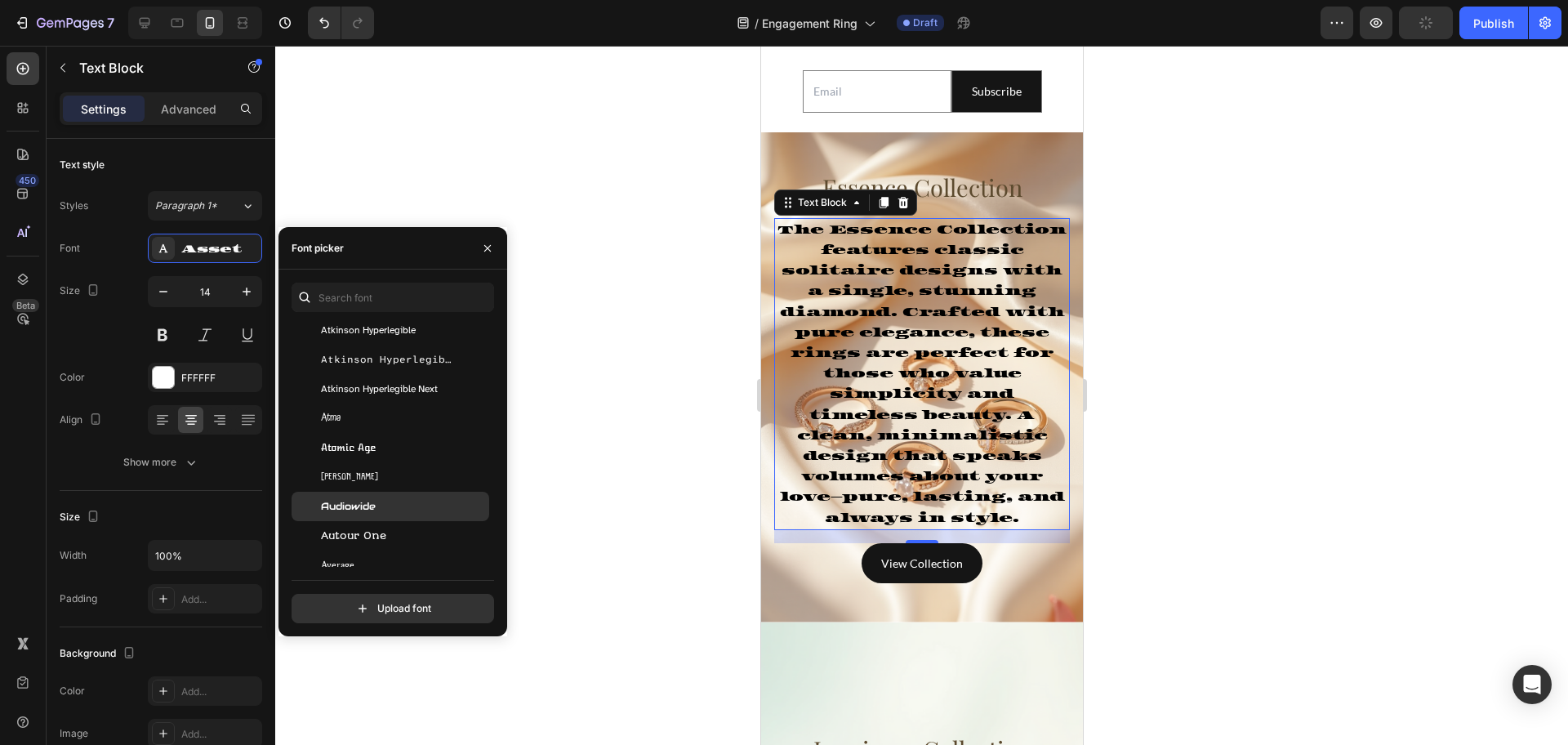
click at [405, 512] on div "Audiowide" at bounding box center [404, 506] width 165 height 15
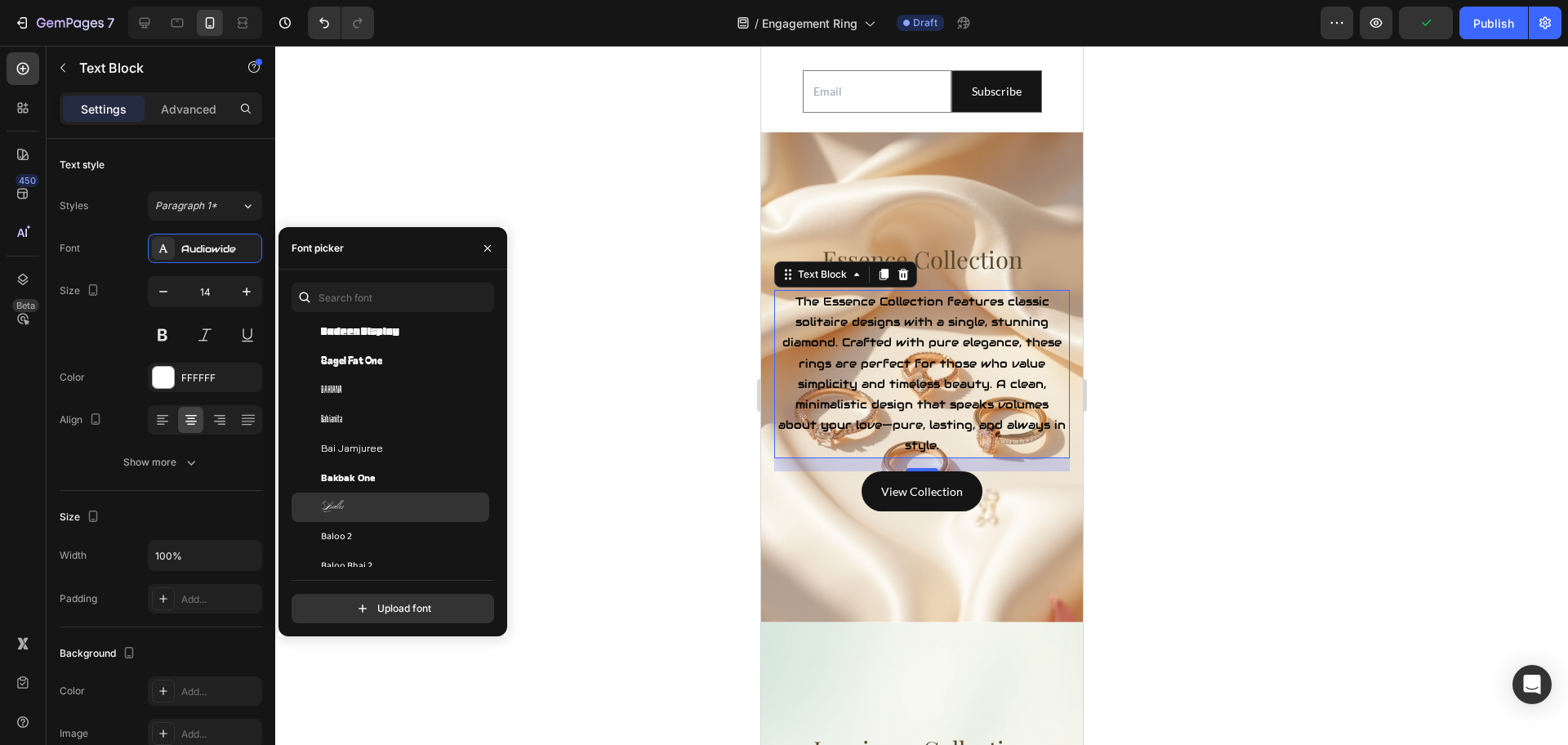
scroll to position [4492, 0]
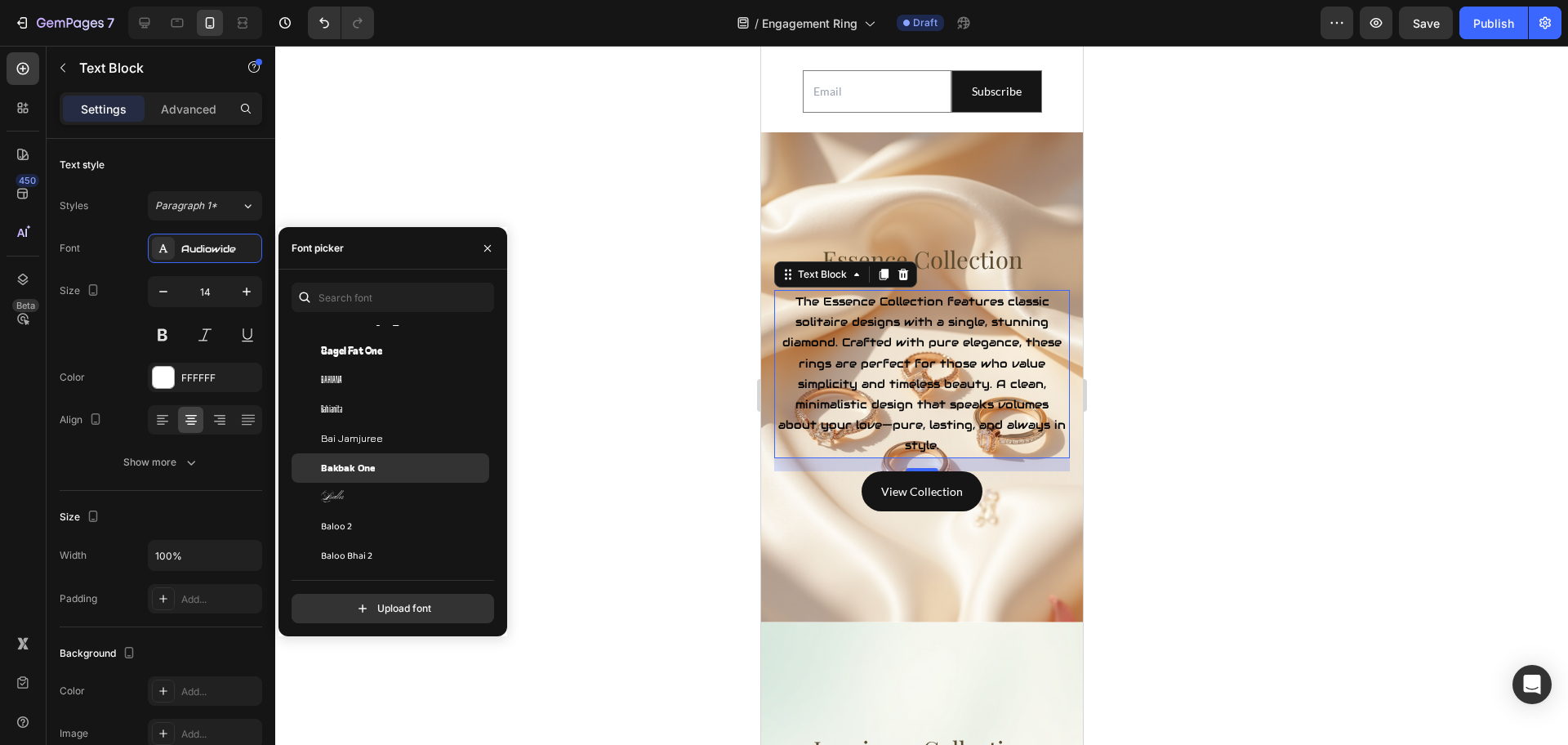
click at [402, 463] on div "Bakbak One" at bounding box center [404, 468] width 165 height 15
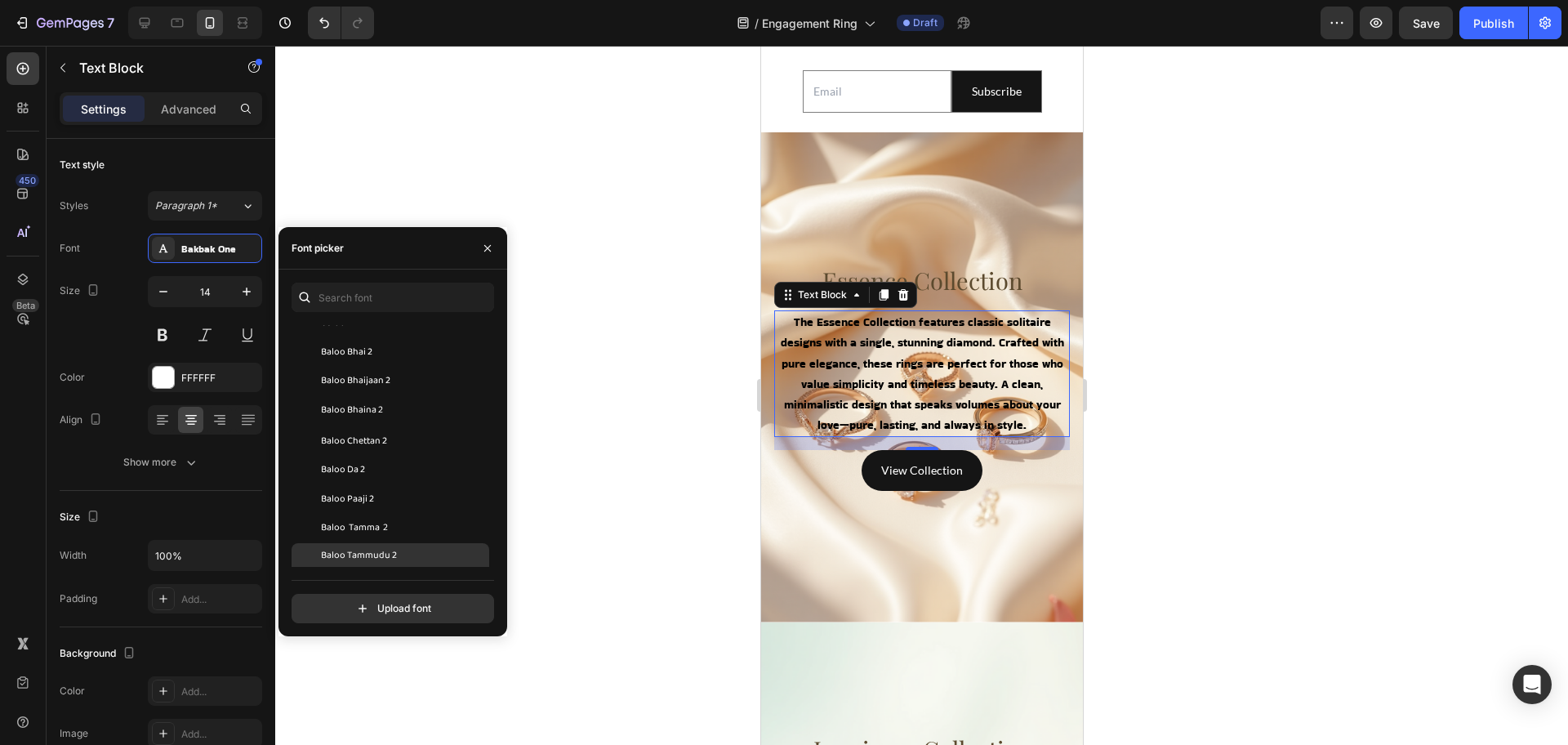
scroll to position [5003, 0]
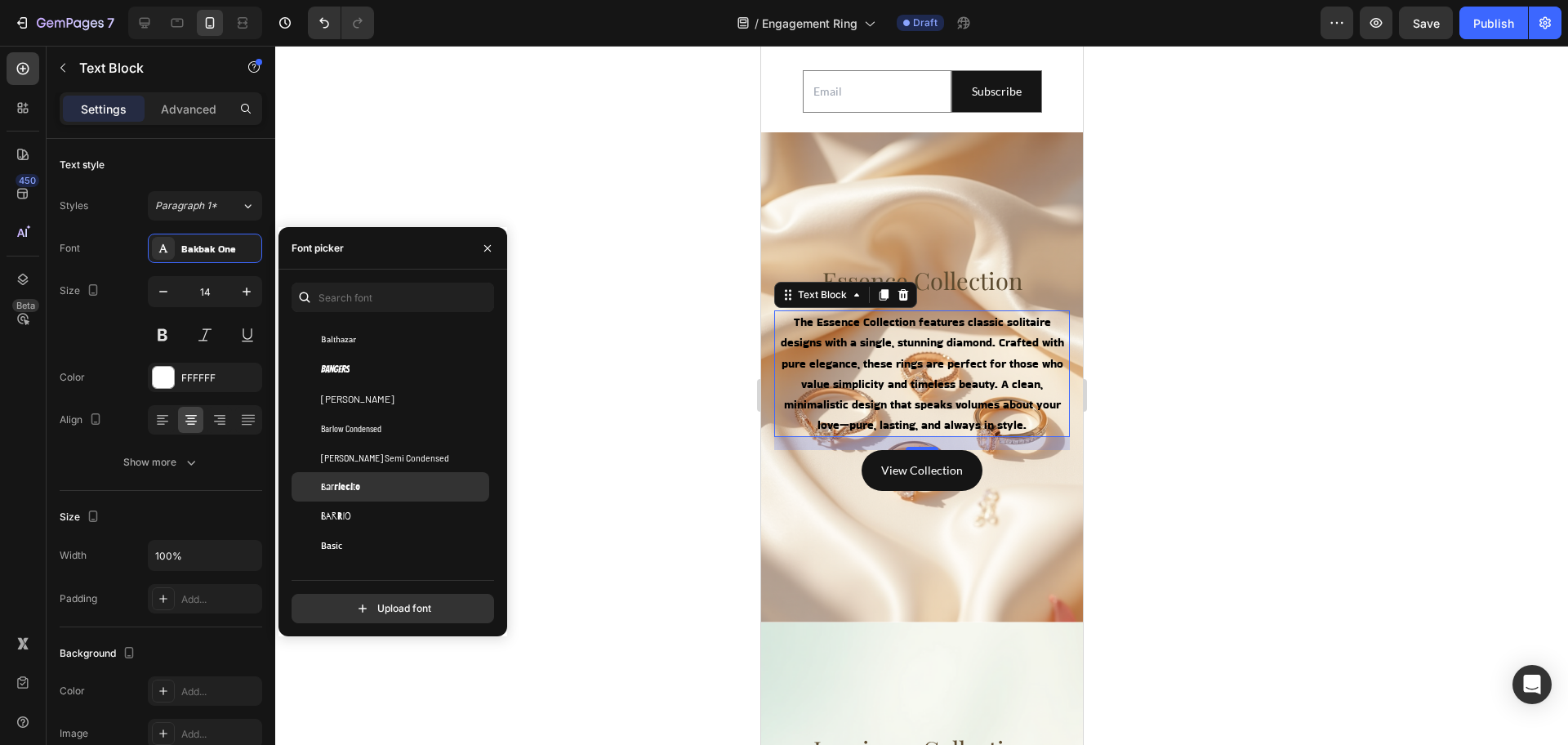
click at [401, 475] on div "Barriecito" at bounding box center [391, 487] width 198 height 29
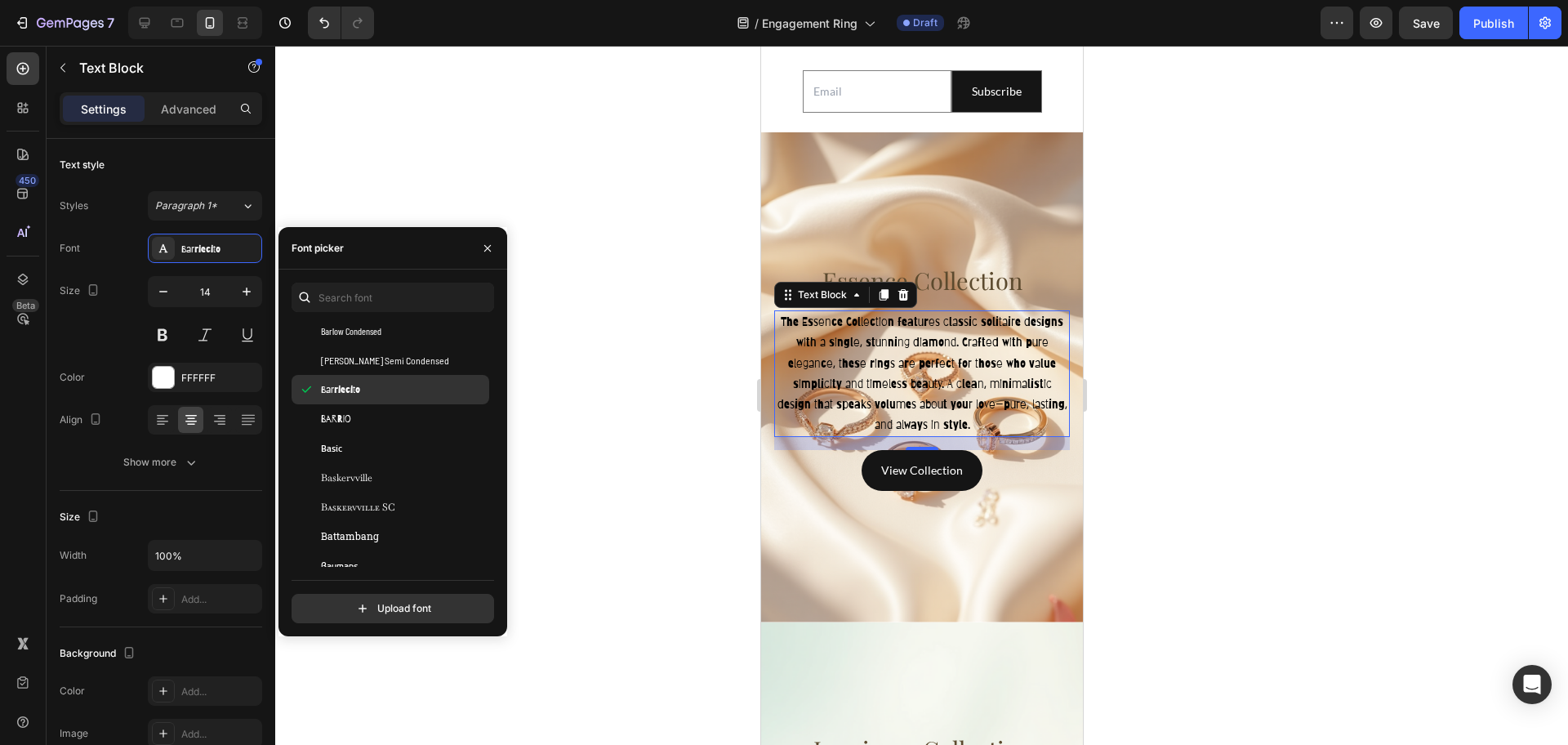
scroll to position [5207, 0]
click at [401, 475] on div "Bayon" at bounding box center [391, 488] width 198 height 29
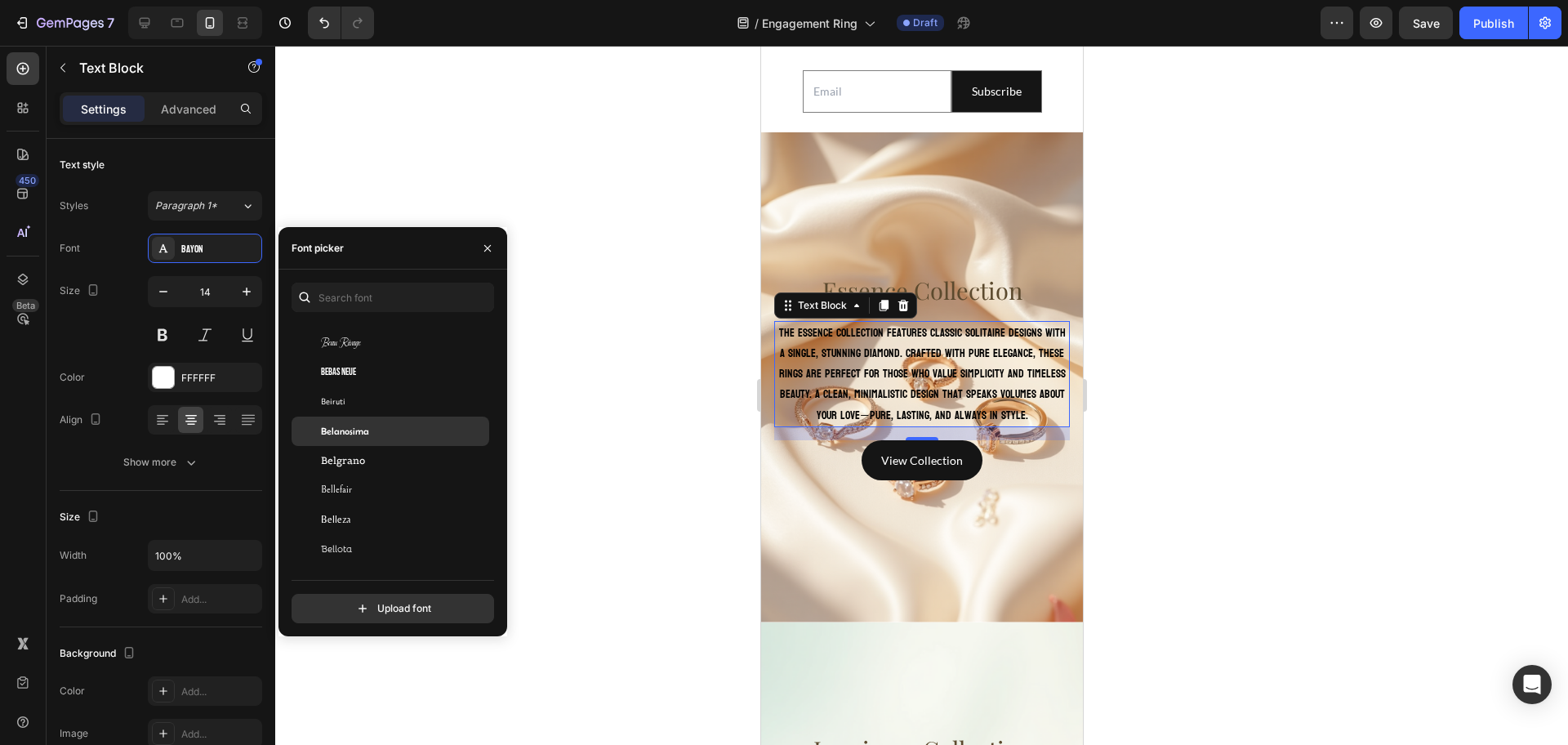
scroll to position [5717, 0]
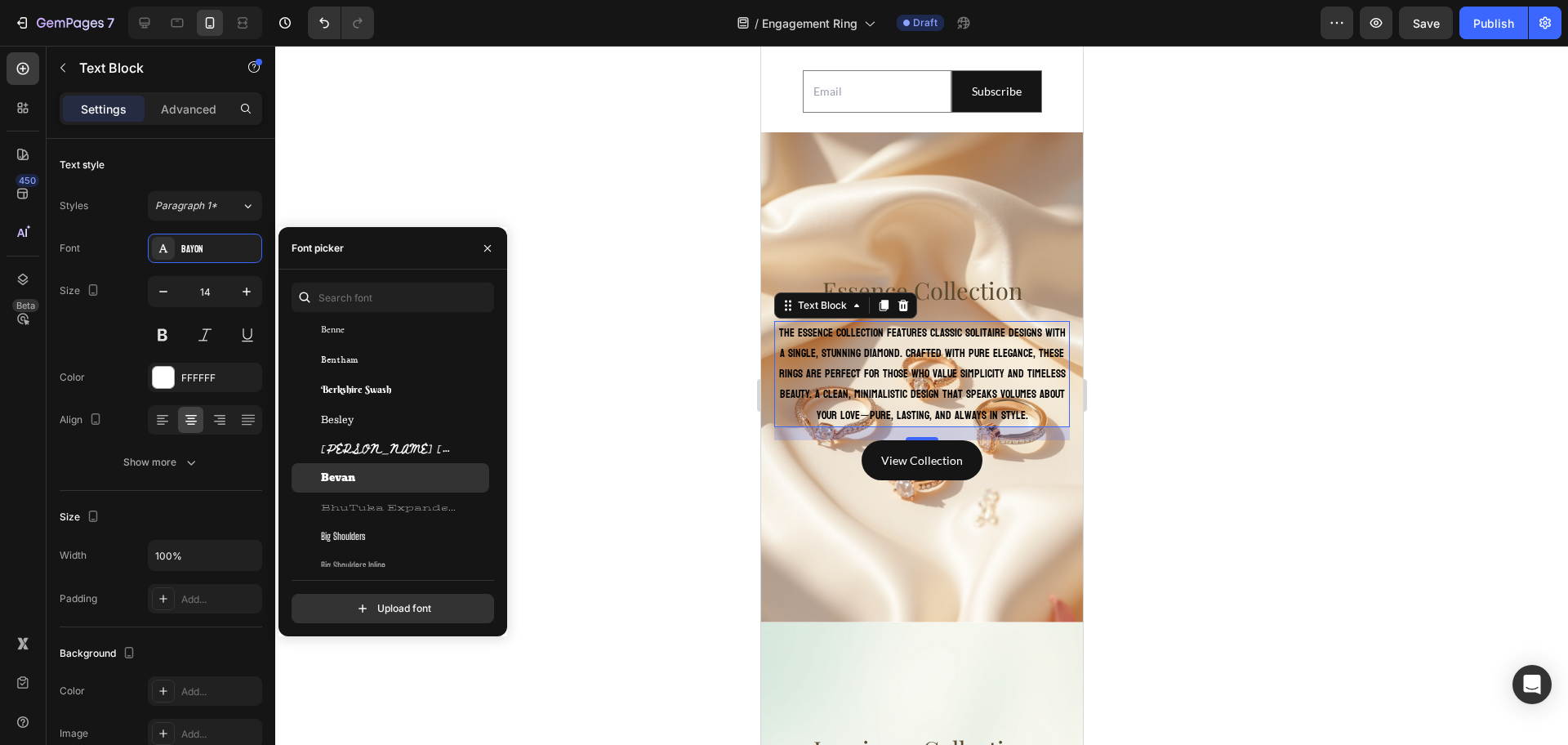
click at [397, 467] on div "Bevan" at bounding box center [391, 478] width 198 height 29
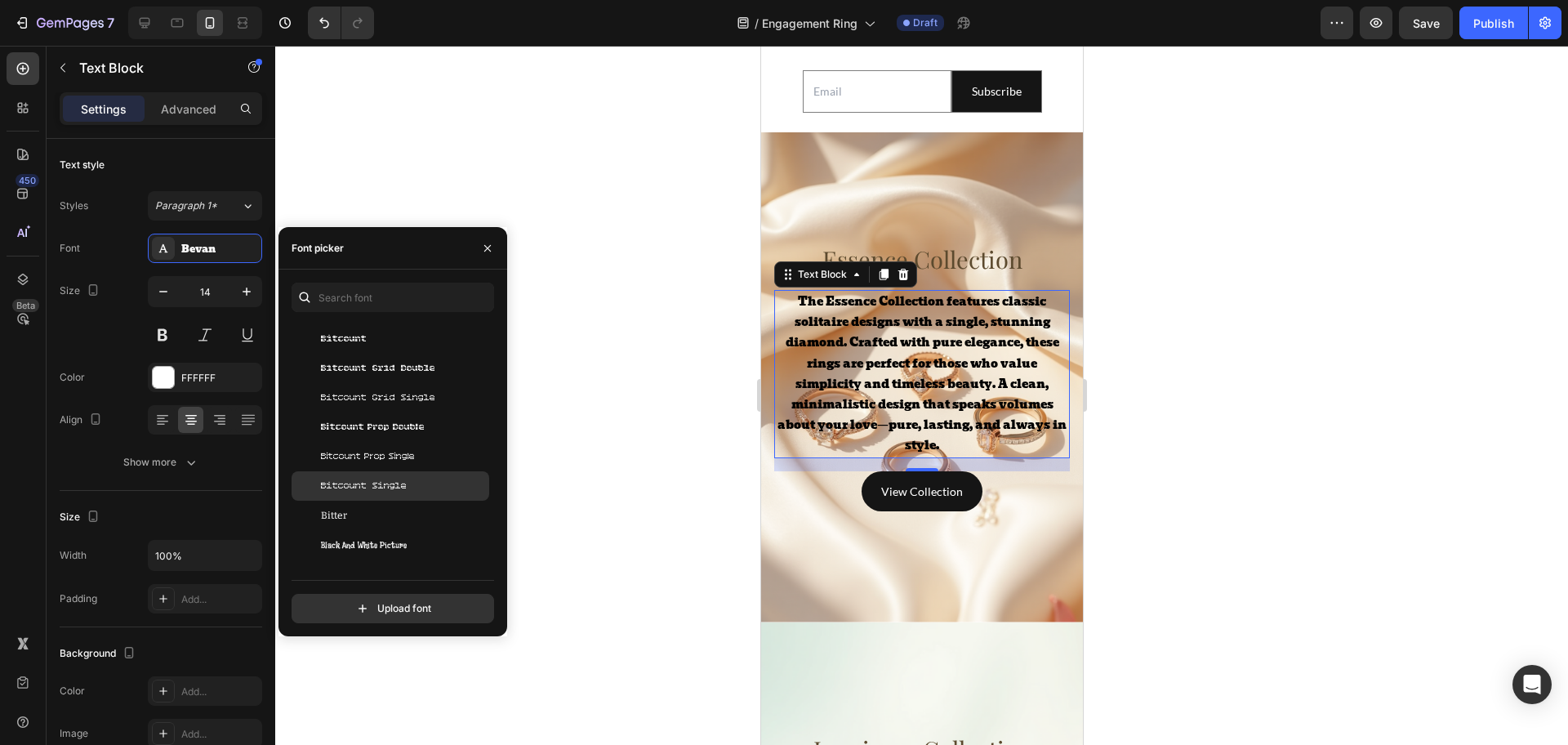
scroll to position [6330, 0]
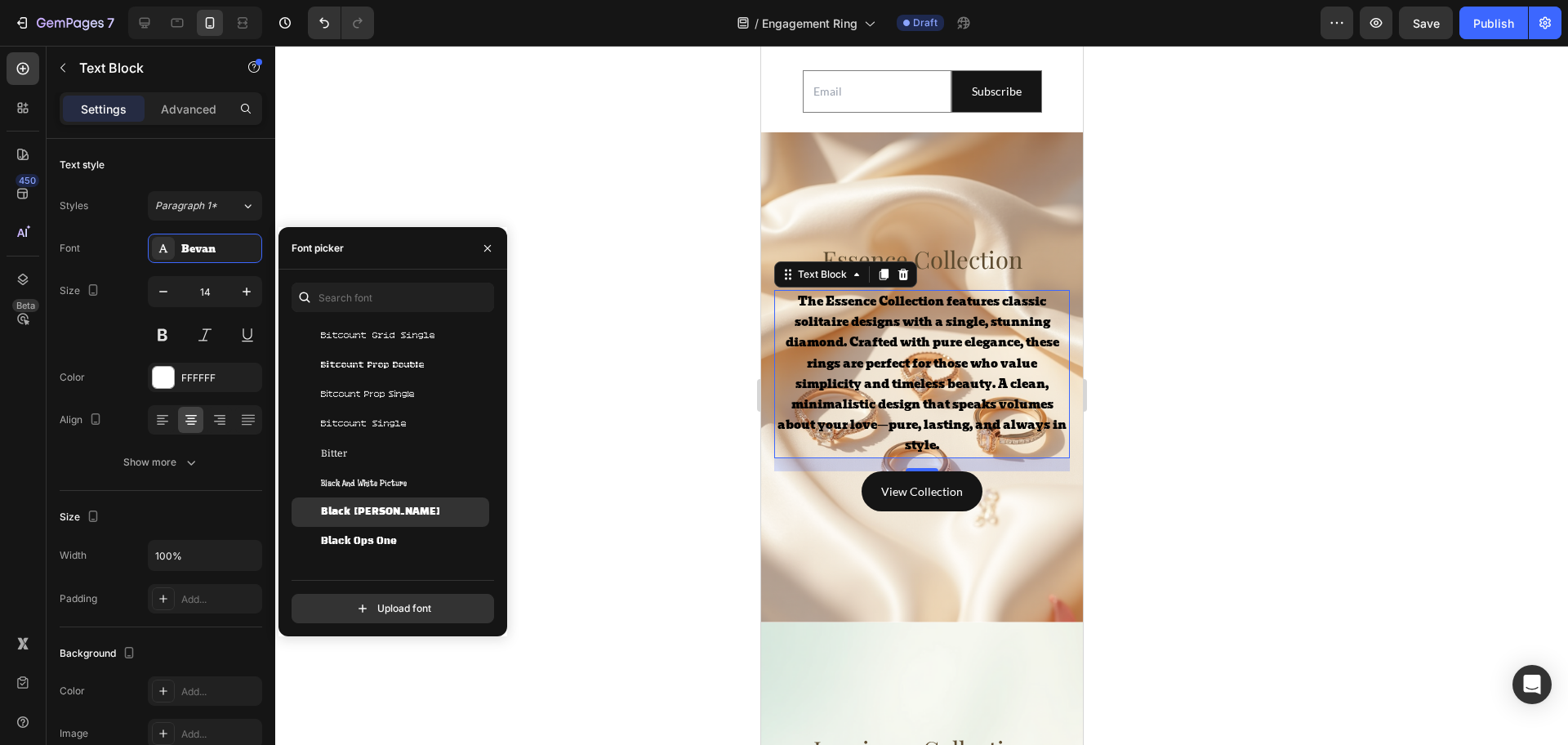
click at [406, 524] on div "Black Han Sans" at bounding box center [391, 512] width 198 height 29
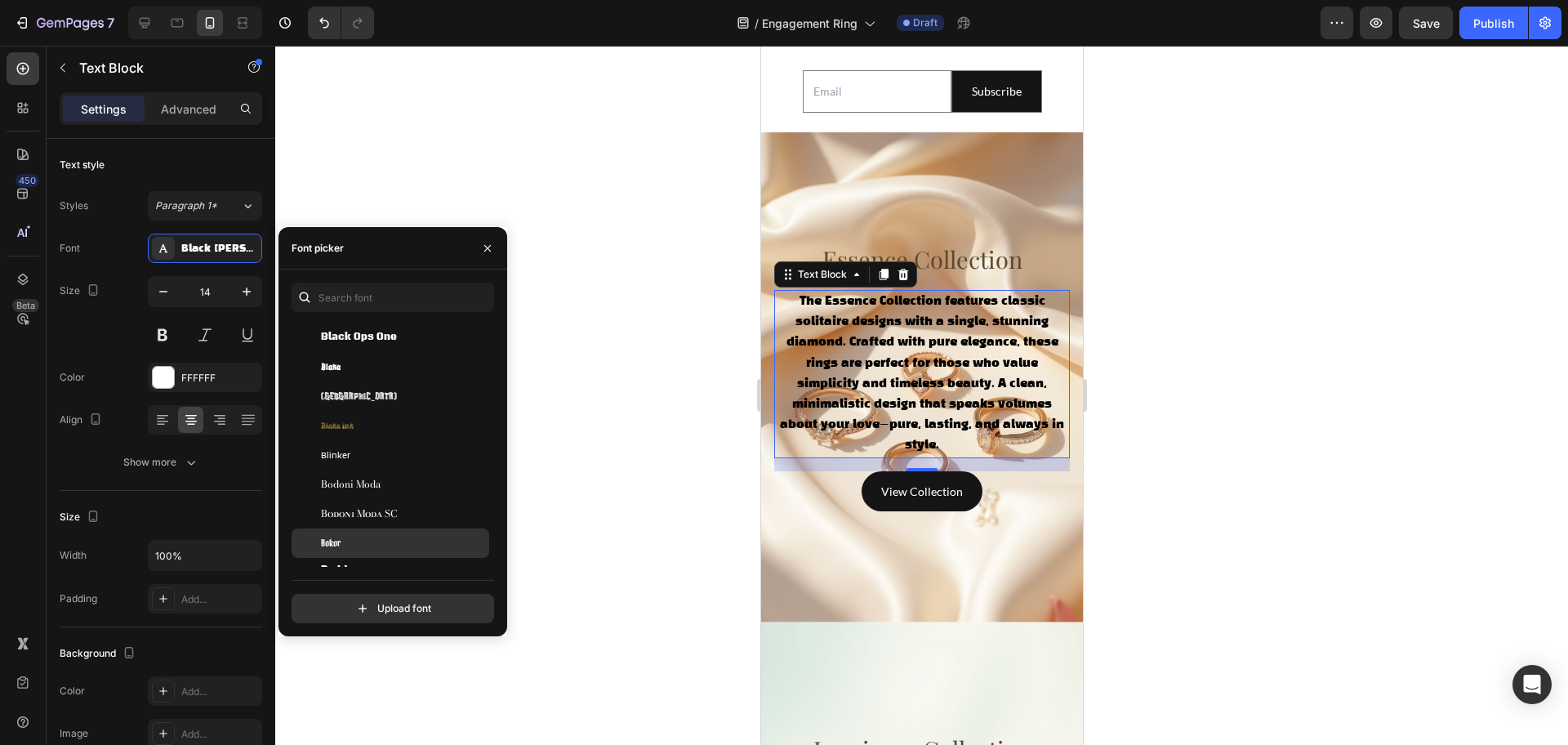
click at [390, 538] on div "Bokor" at bounding box center [404, 543] width 165 height 15
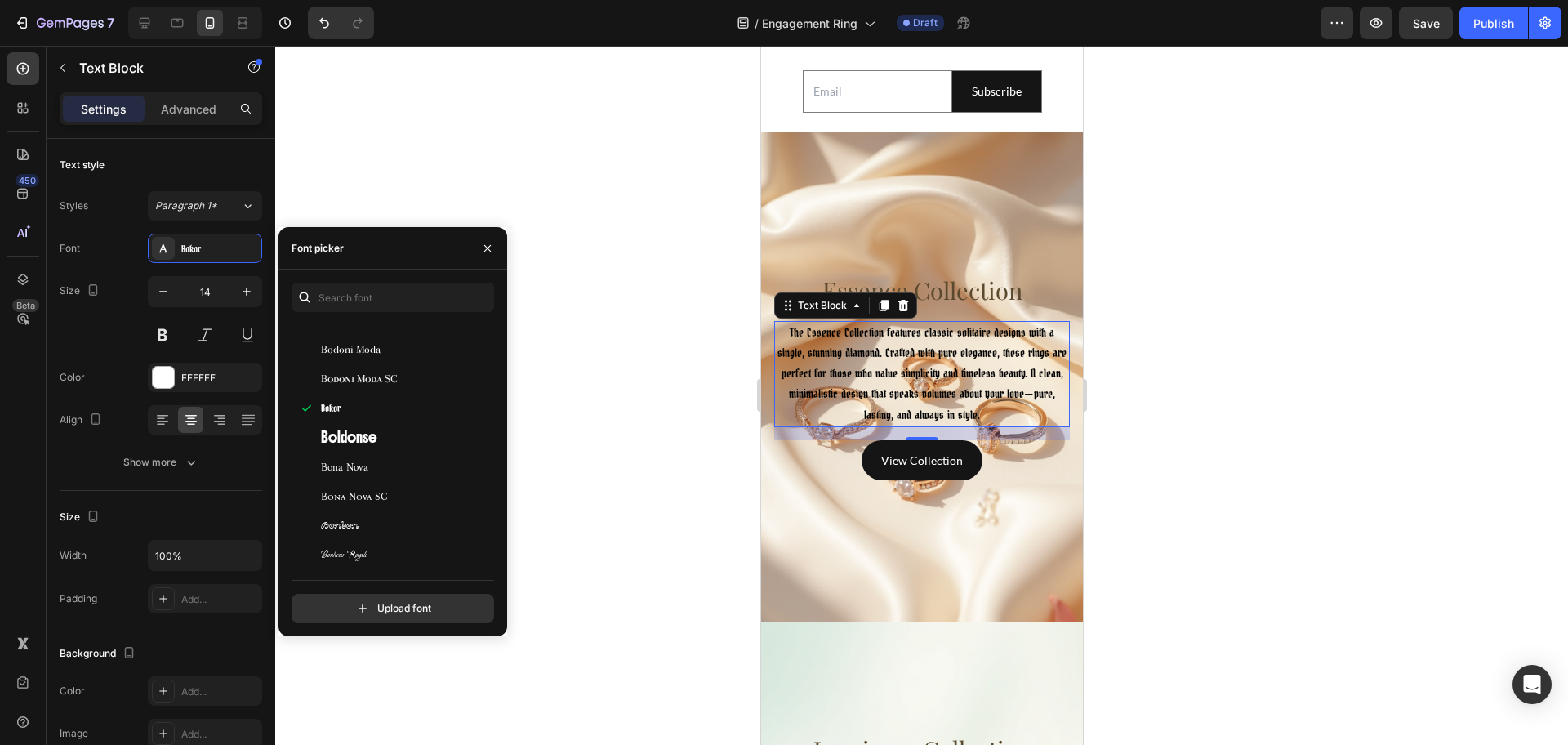
scroll to position [6739, 0]
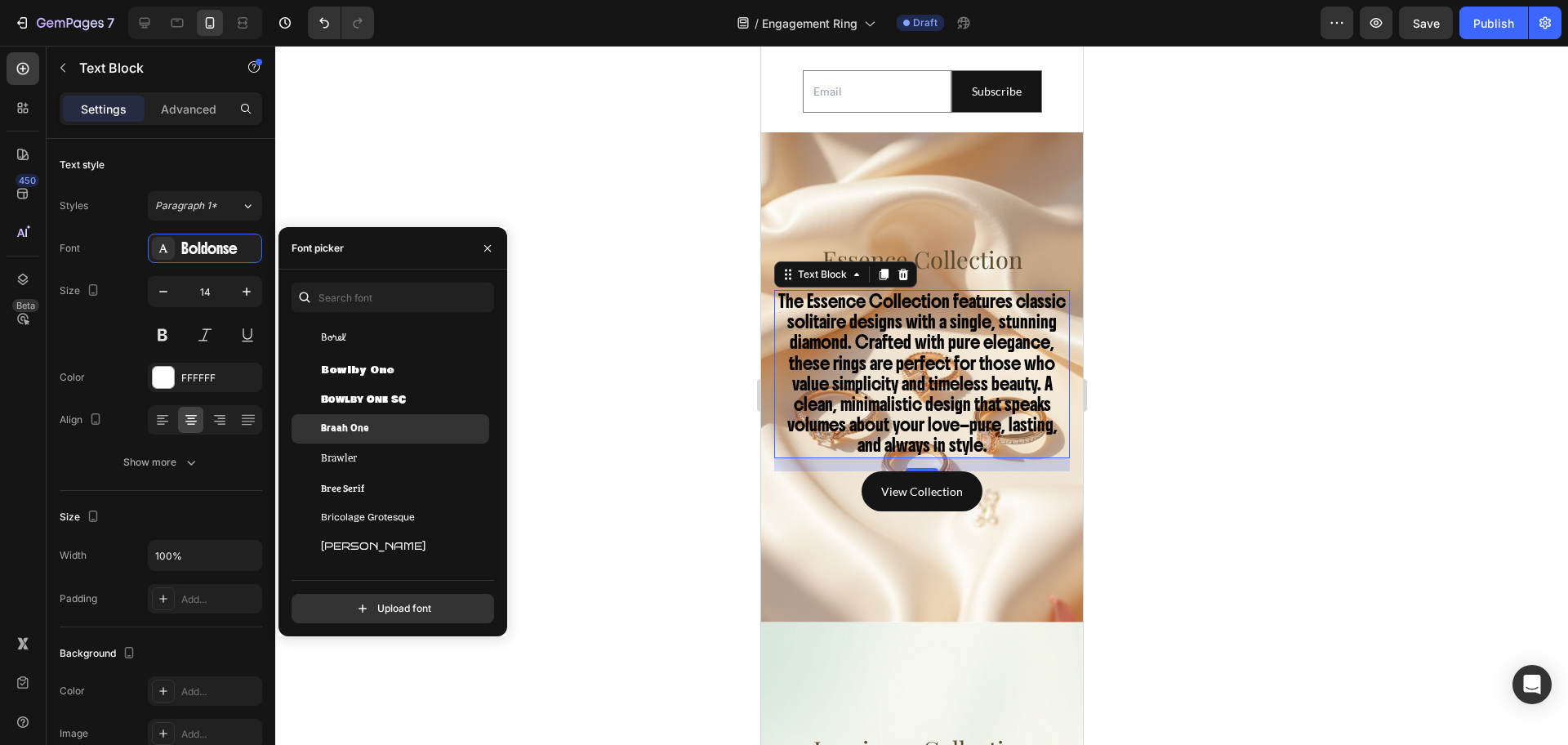
scroll to position [7147, 0]
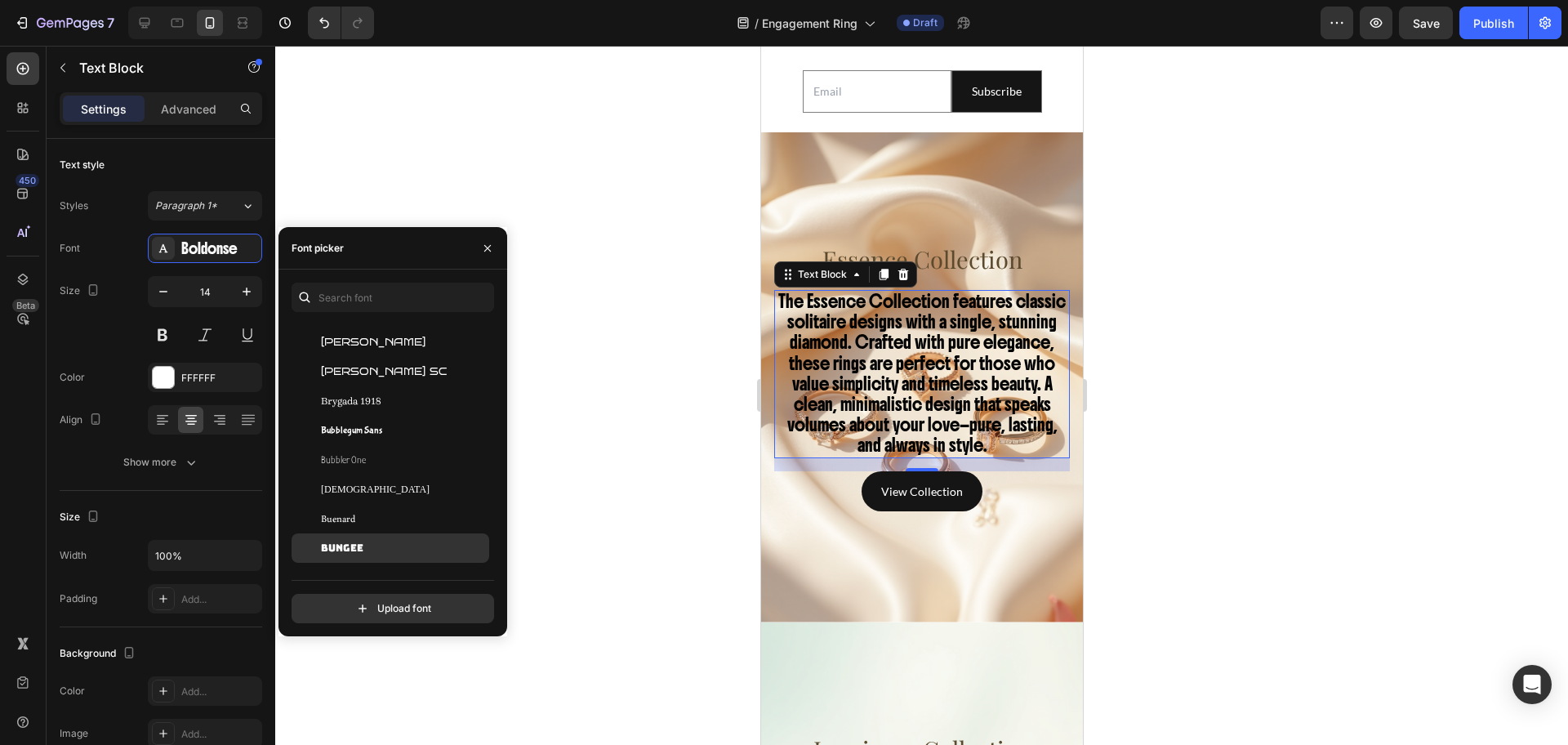
click at [389, 536] on div "Bungee" at bounding box center [391, 548] width 198 height 29
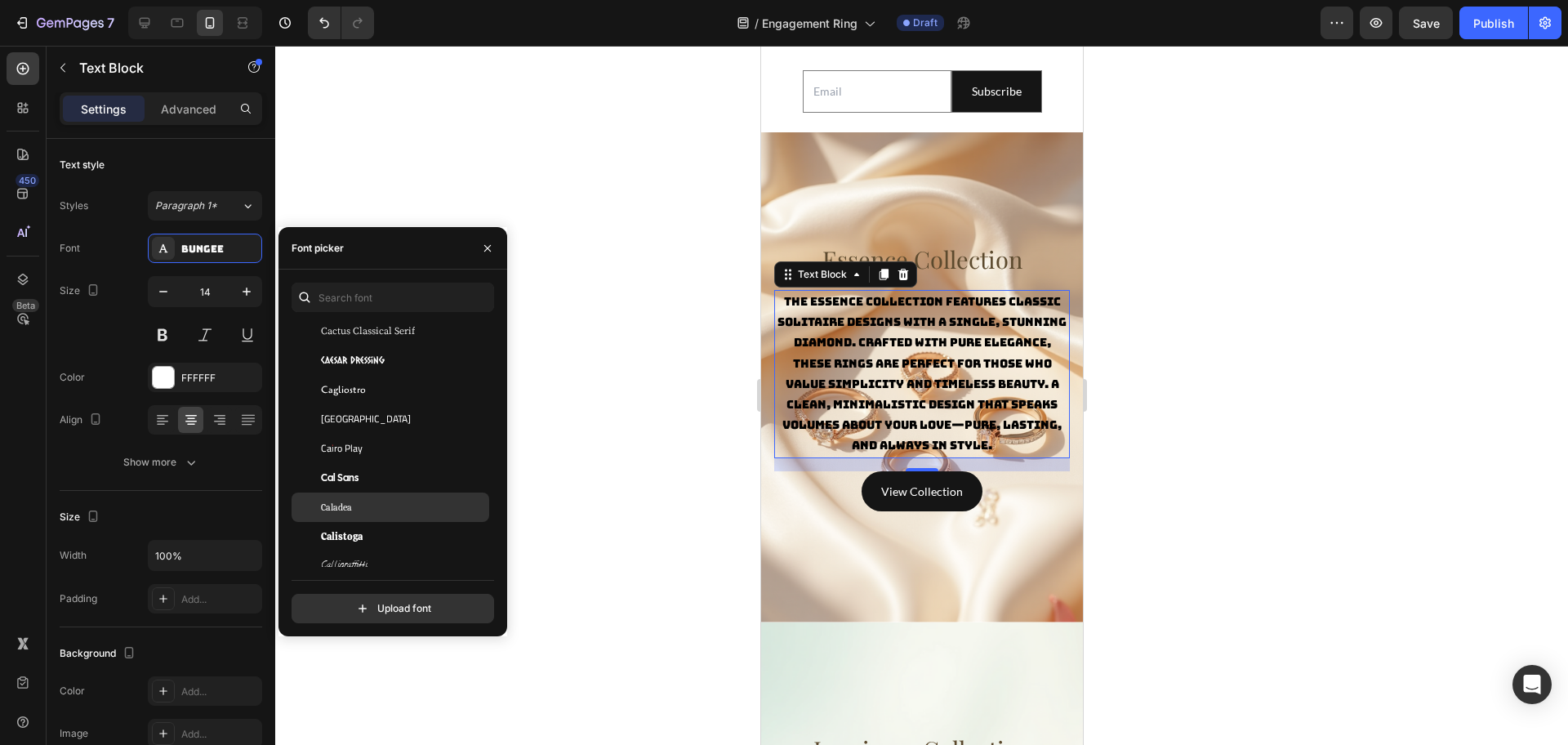
scroll to position [7759, 0]
click at [378, 519] on div "Calistoga" at bounding box center [404, 523] width 165 height 15
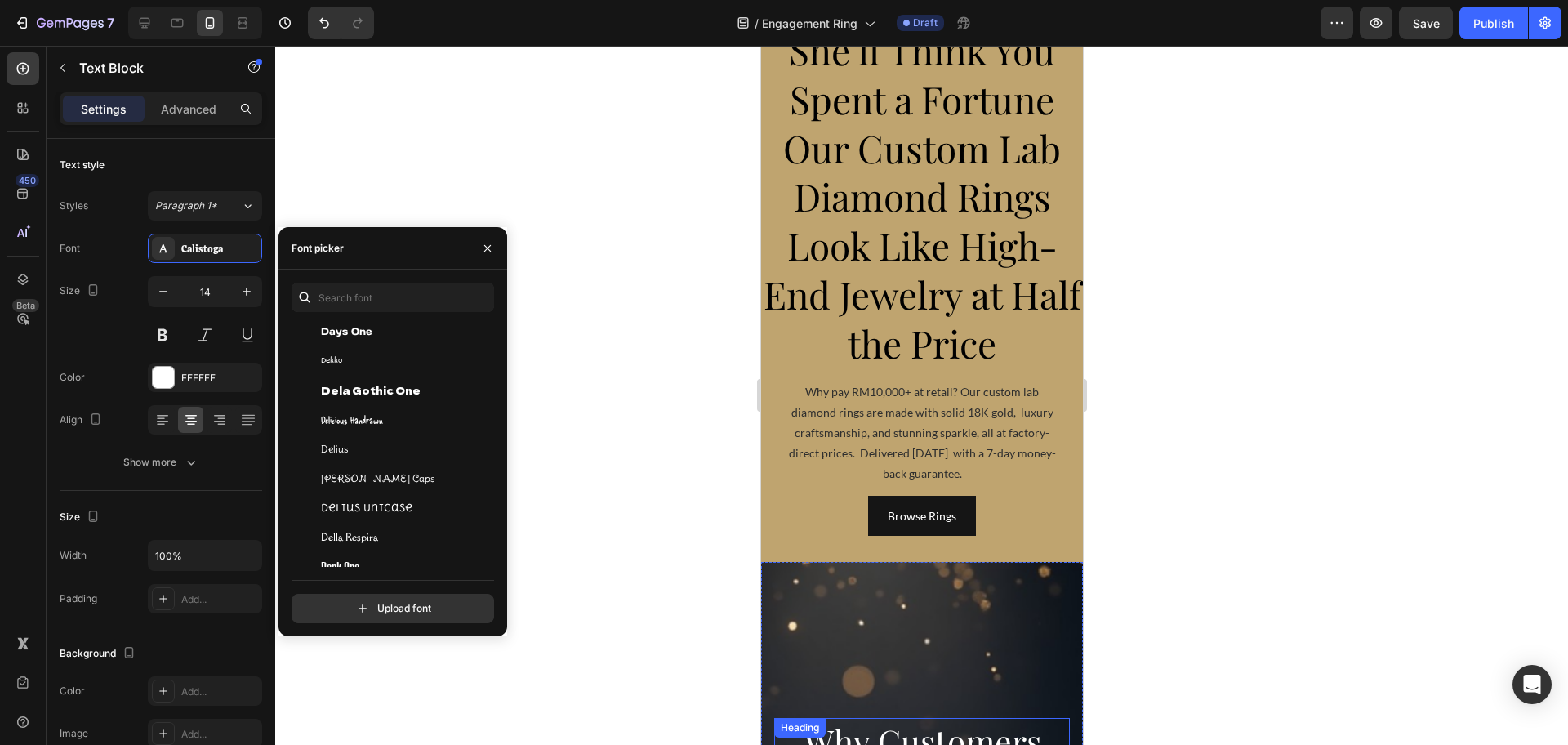
scroll to position [0, 0]
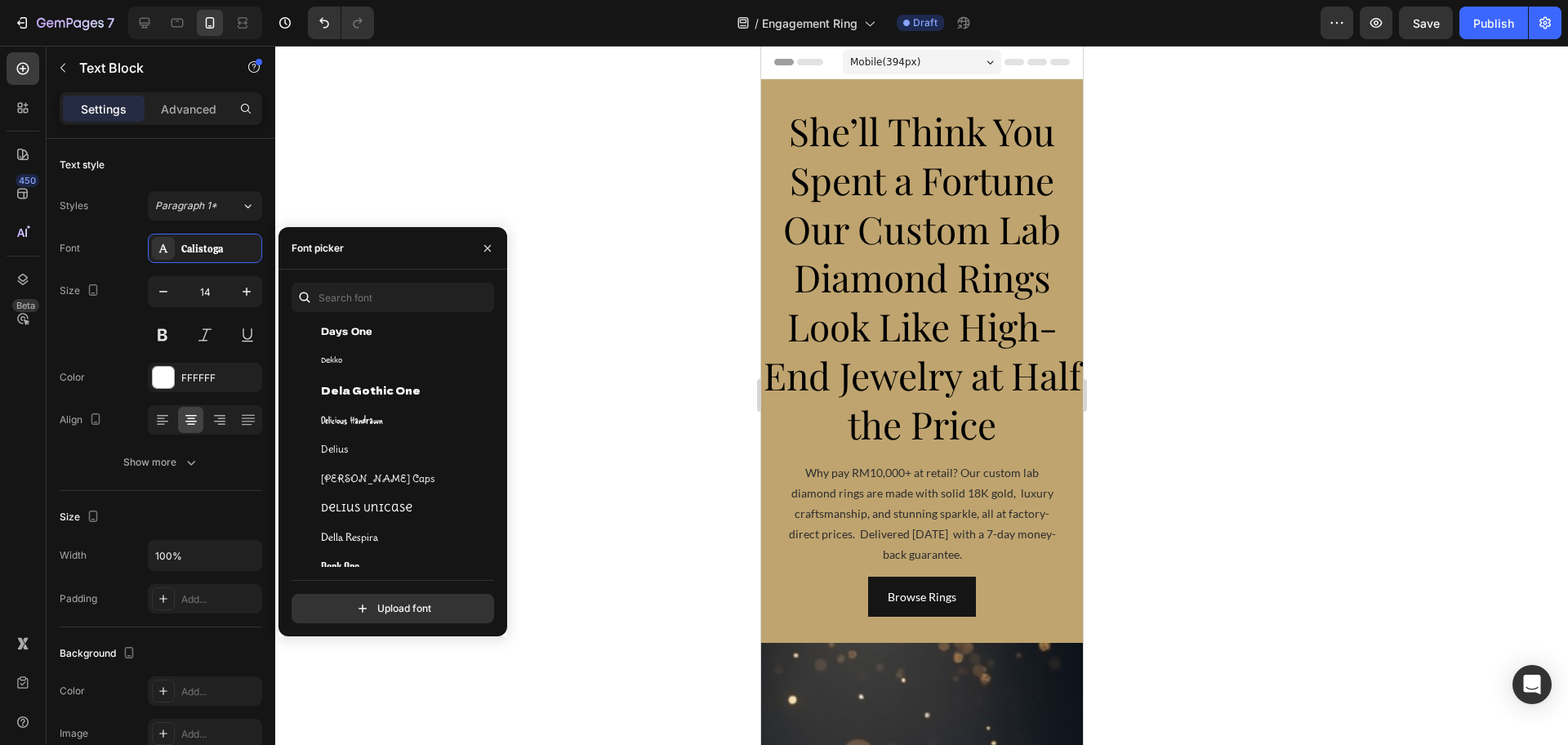
click at [659, 275] on div at bounding box center [921, 395] width 1292 height 699
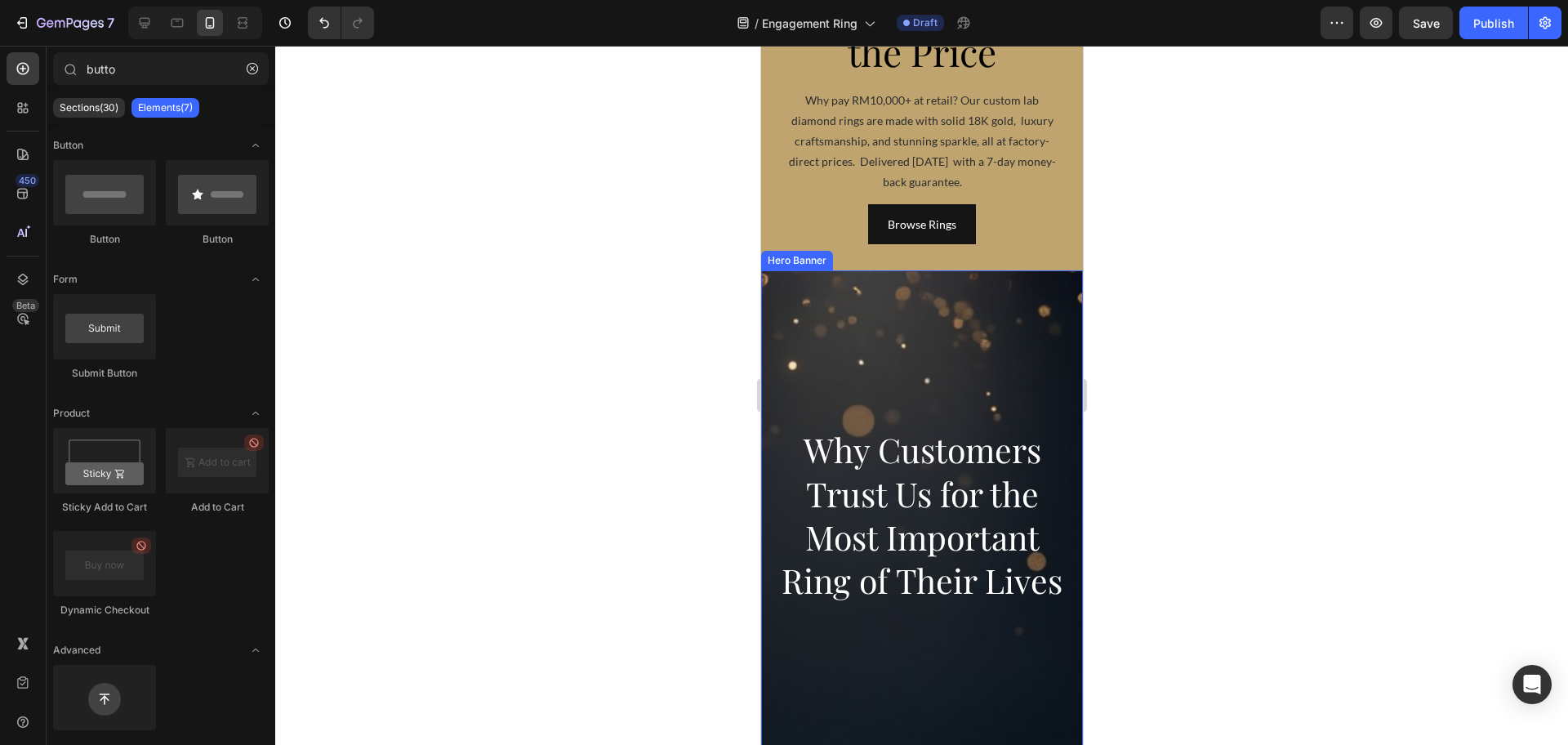
scroll to position [408, 0]
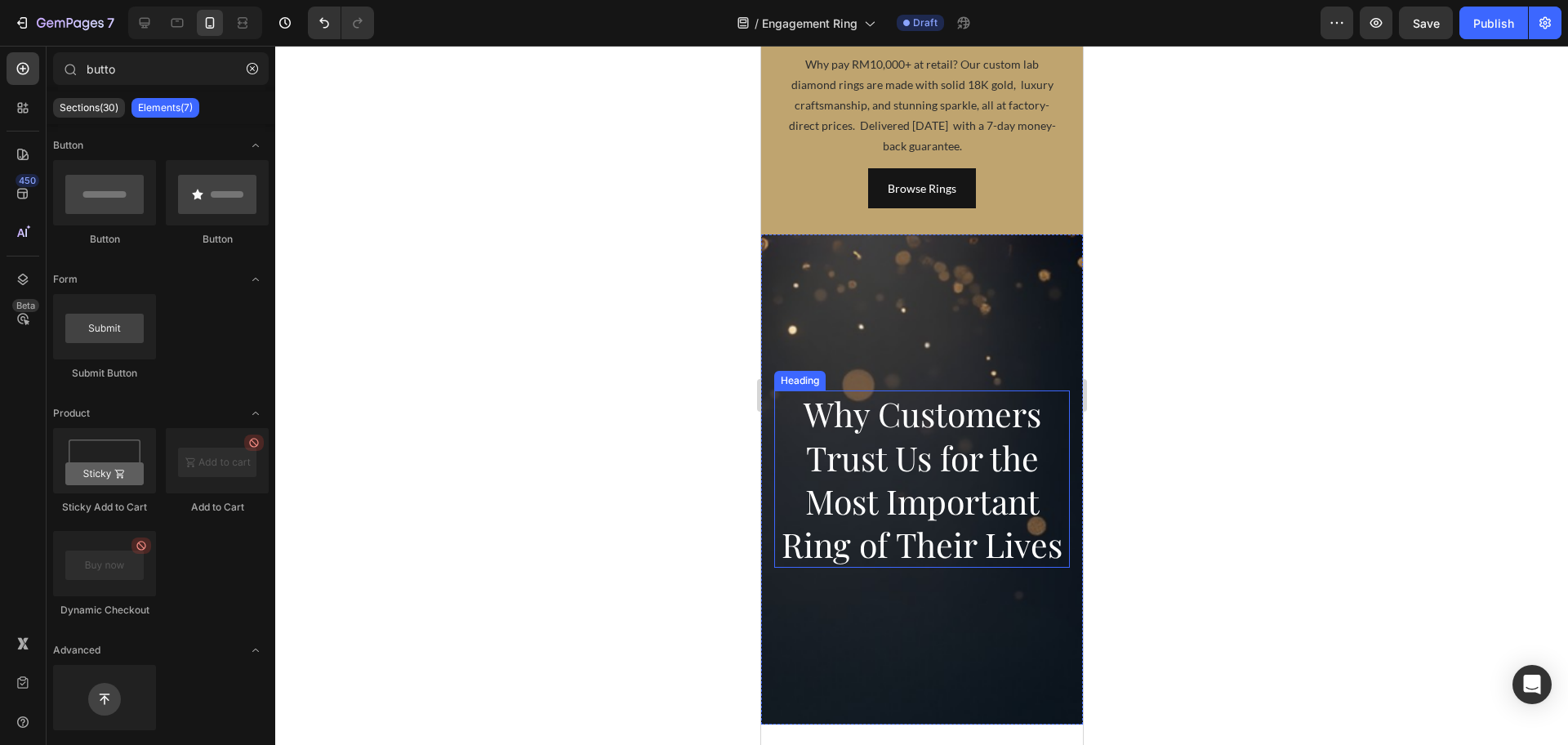
click at [923, 456] on h2 "Why Customers Trust Us for the Most Important Ring of Their Lives" at bounding box center [920, 479] width 295 height 177
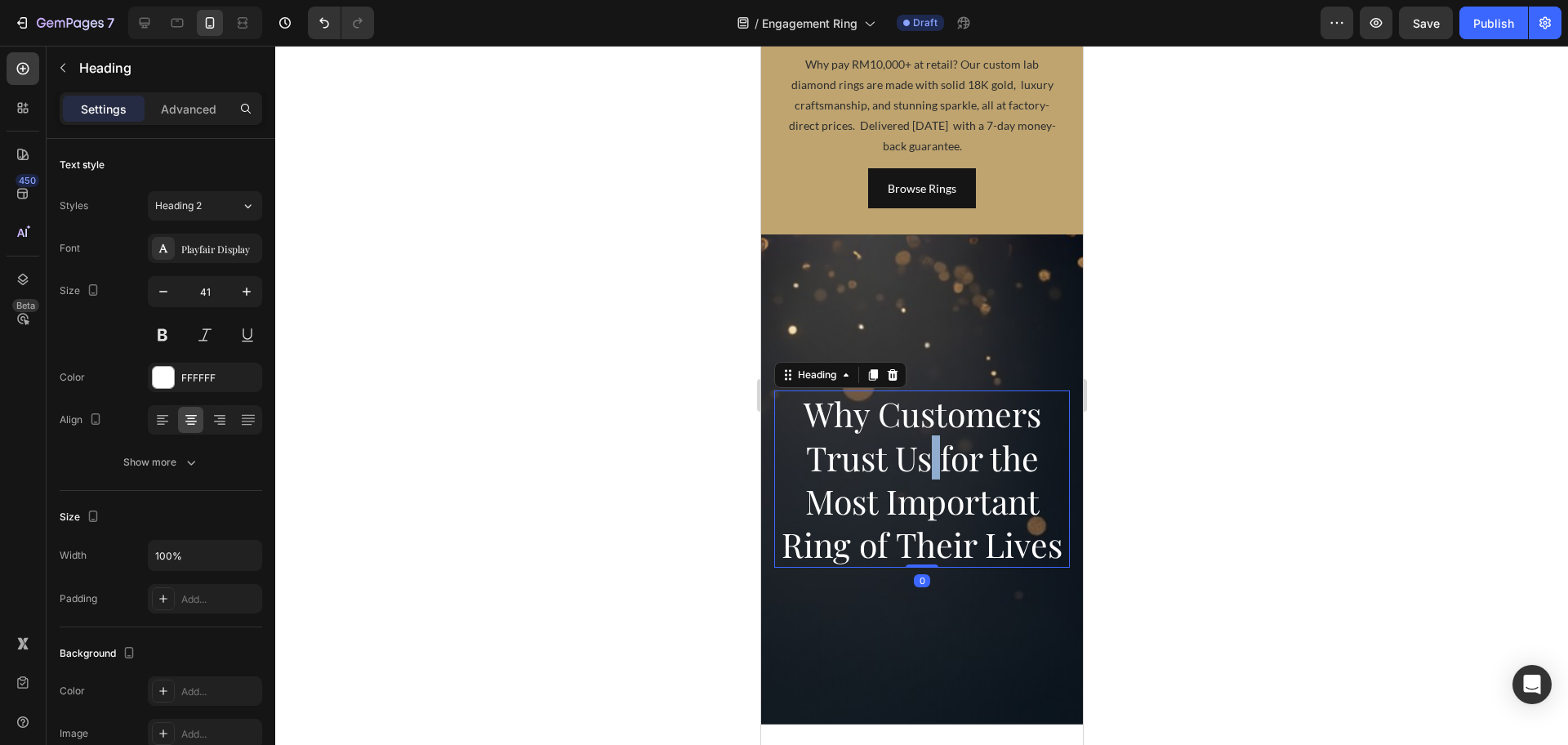
click at [923, 456] on h2 "Why Customers Trust Us for the Most Important Ring of Their Lives" at bounding box center [920, 479] width 295 height 177
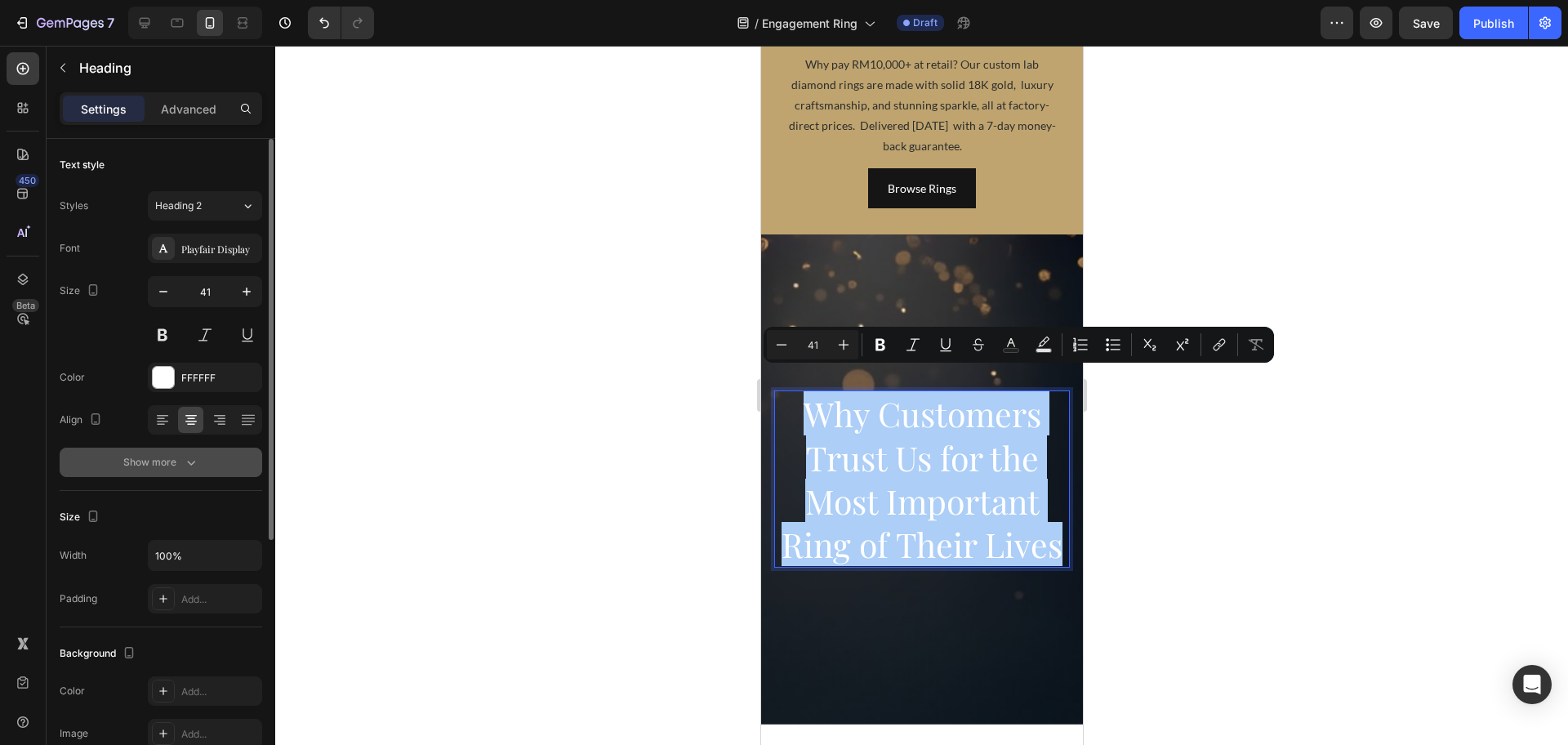
click at [189, 456] on icon "button" at bounding box center [190, 462] width 16 height 16
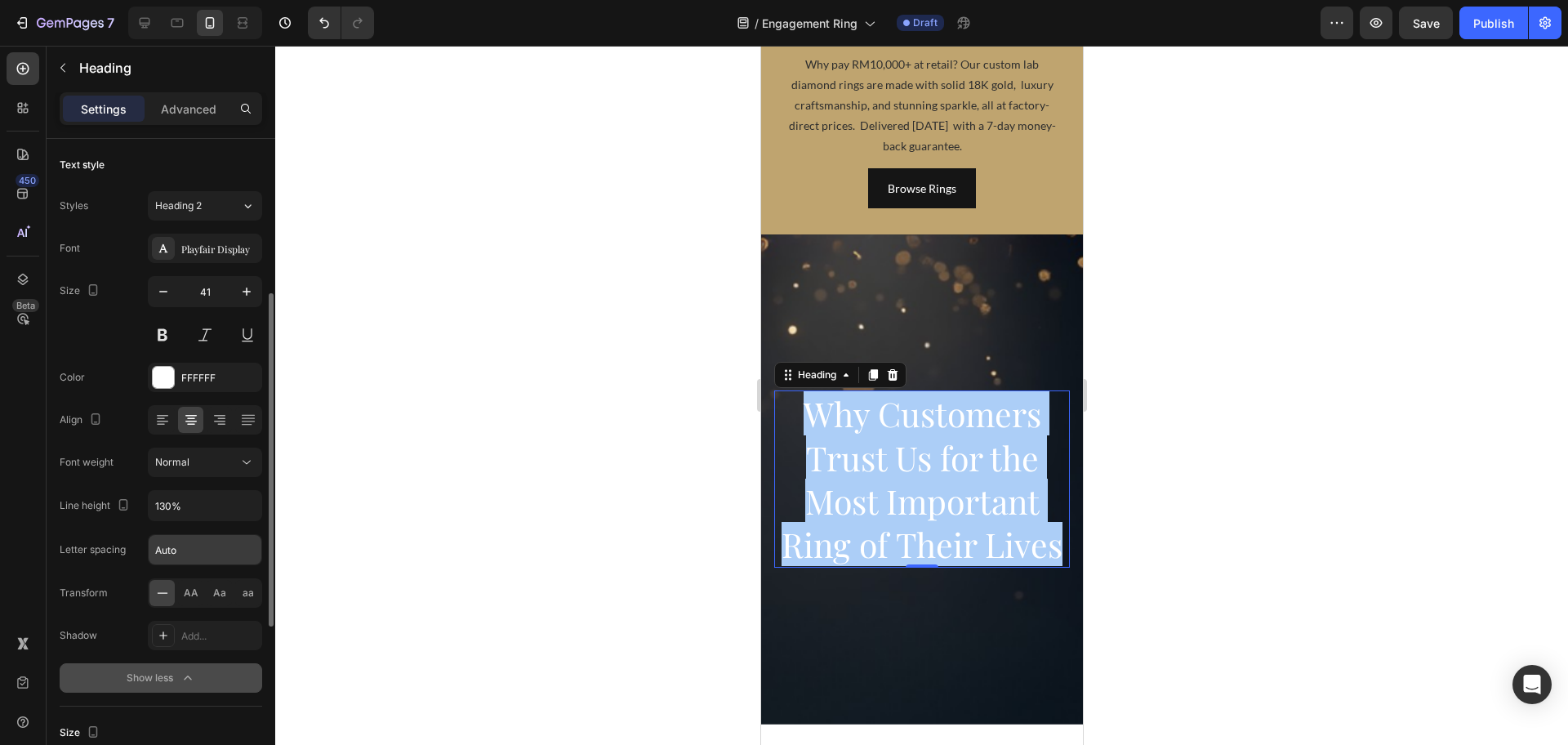
scroll to position [102, 0]
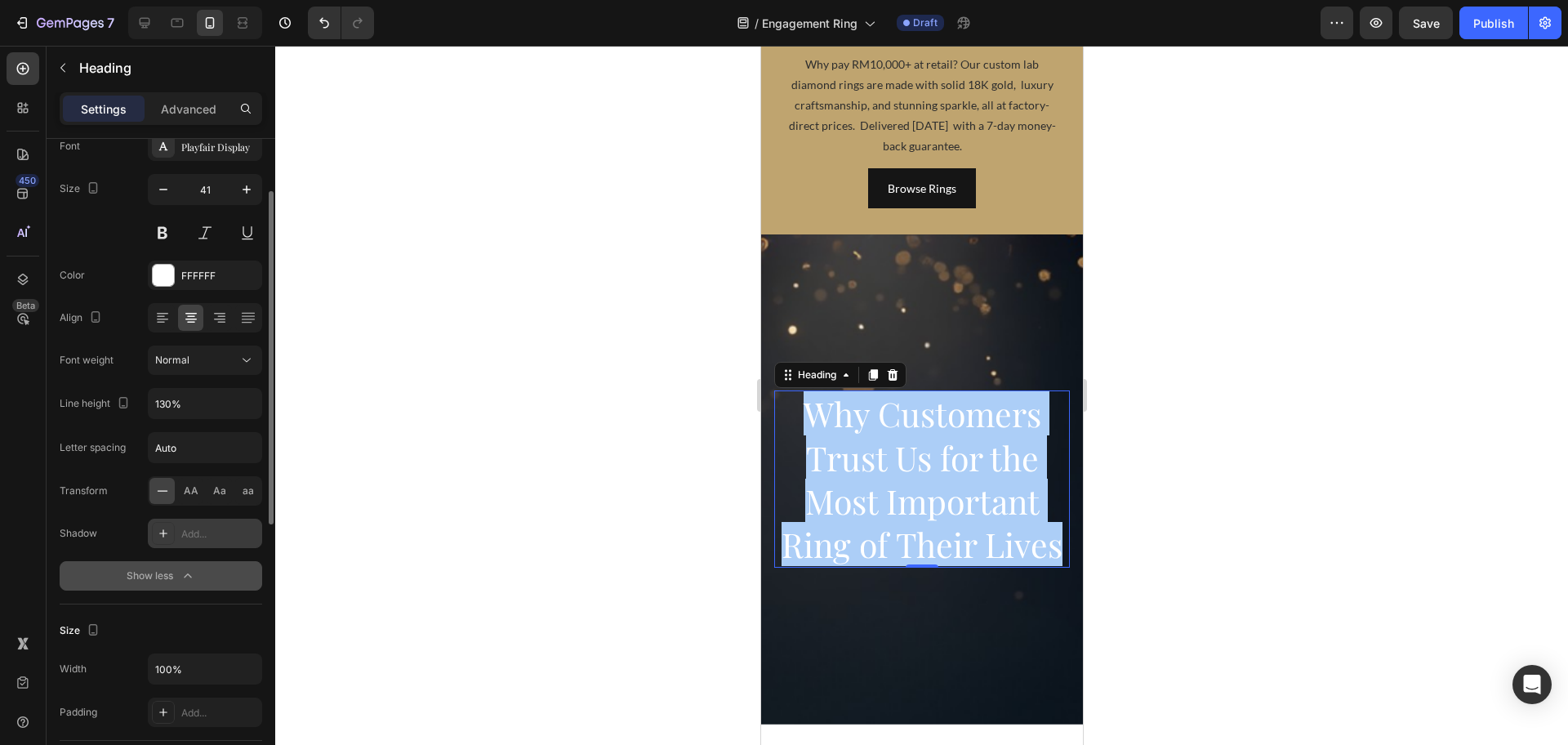
click at [214, 537] on div "Add..." at bounding box center [220, 534] width 77 height 15
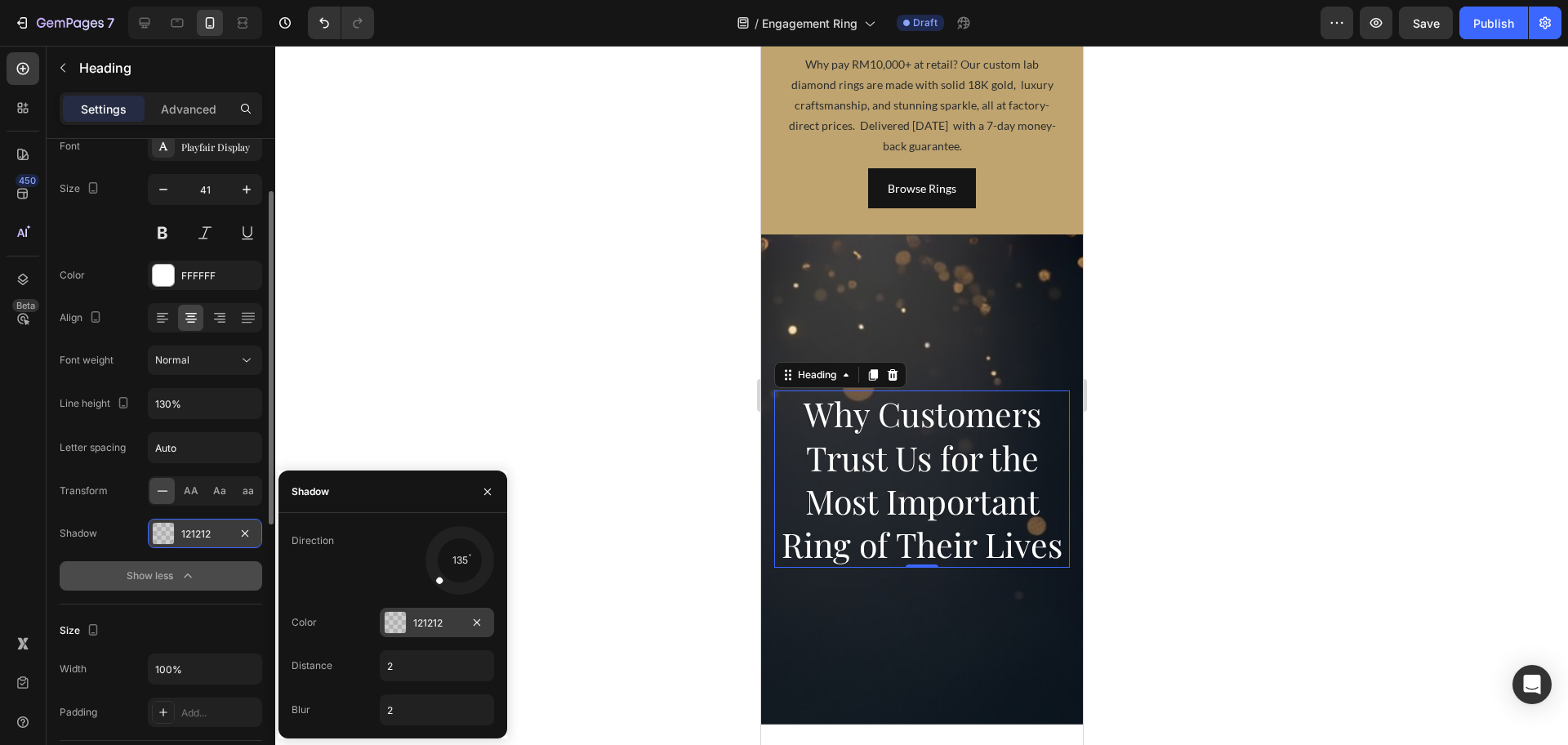
click at [414, 620] on div "121212" at bounding box center [437, 623] width 47 height 15
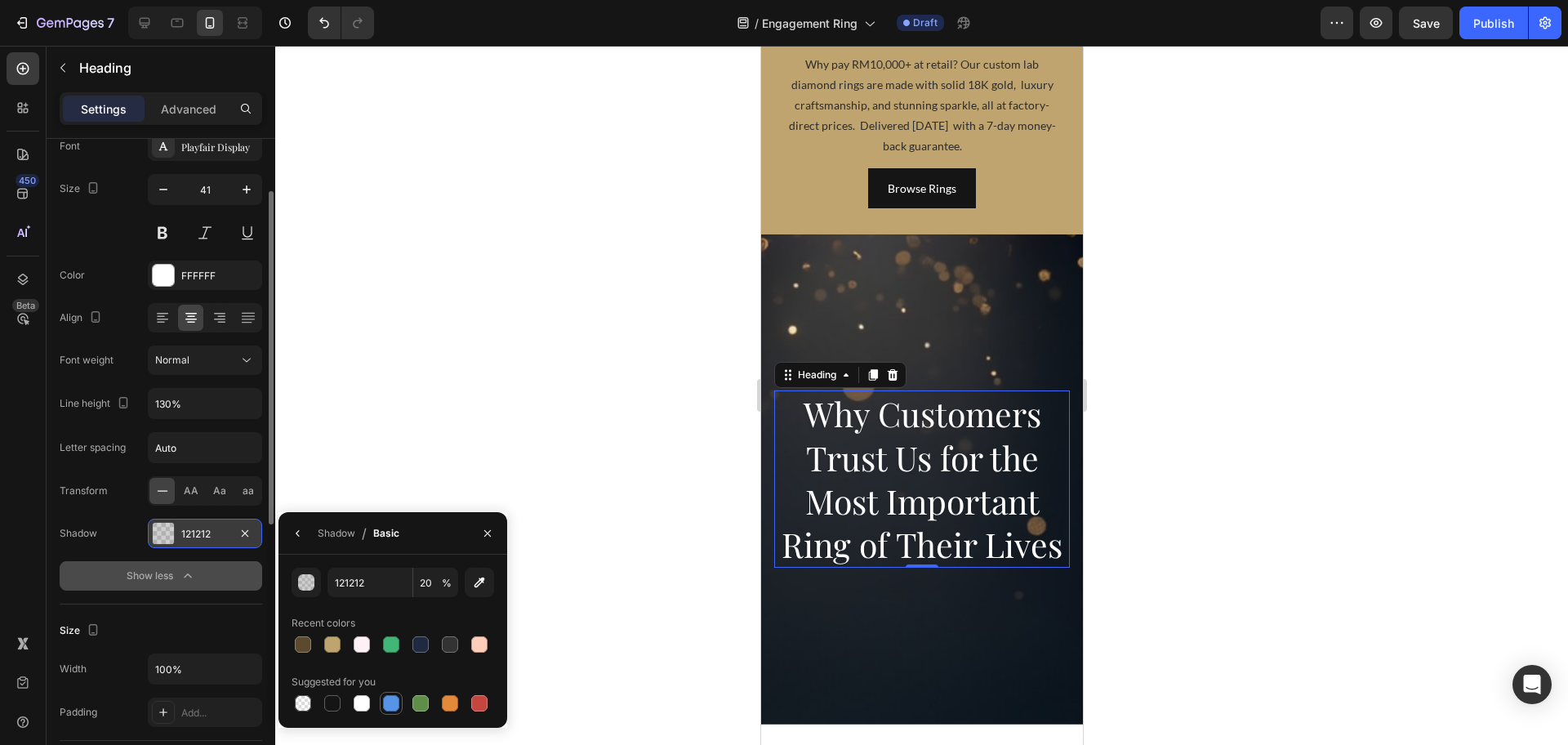
click at [387, 695] on div at bounding box center [391, 703] width 16 height 16
type input "5594E7"
type input "100"
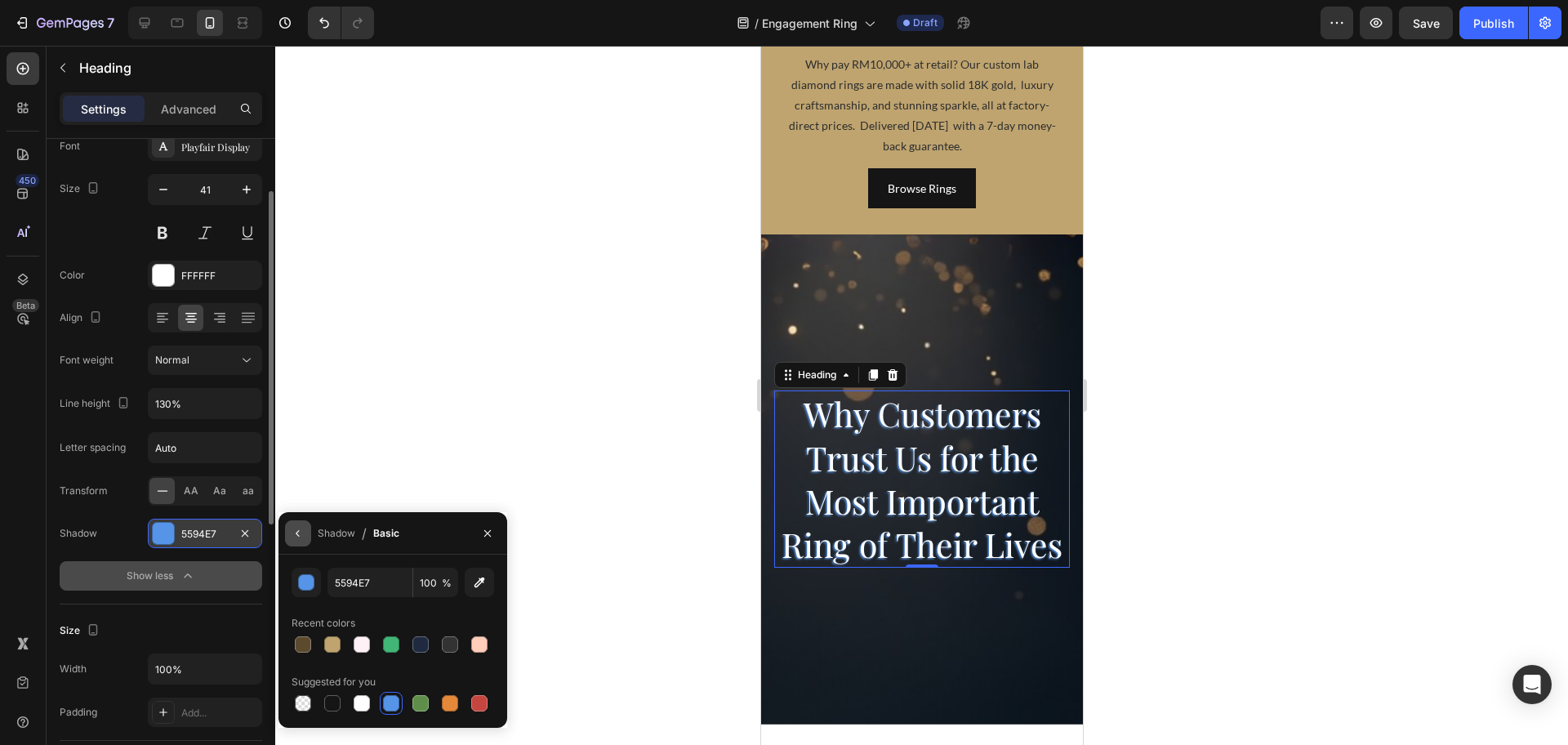
click at [305, 537] on button "button" at bounding box center [298, 533] width 26 height 26
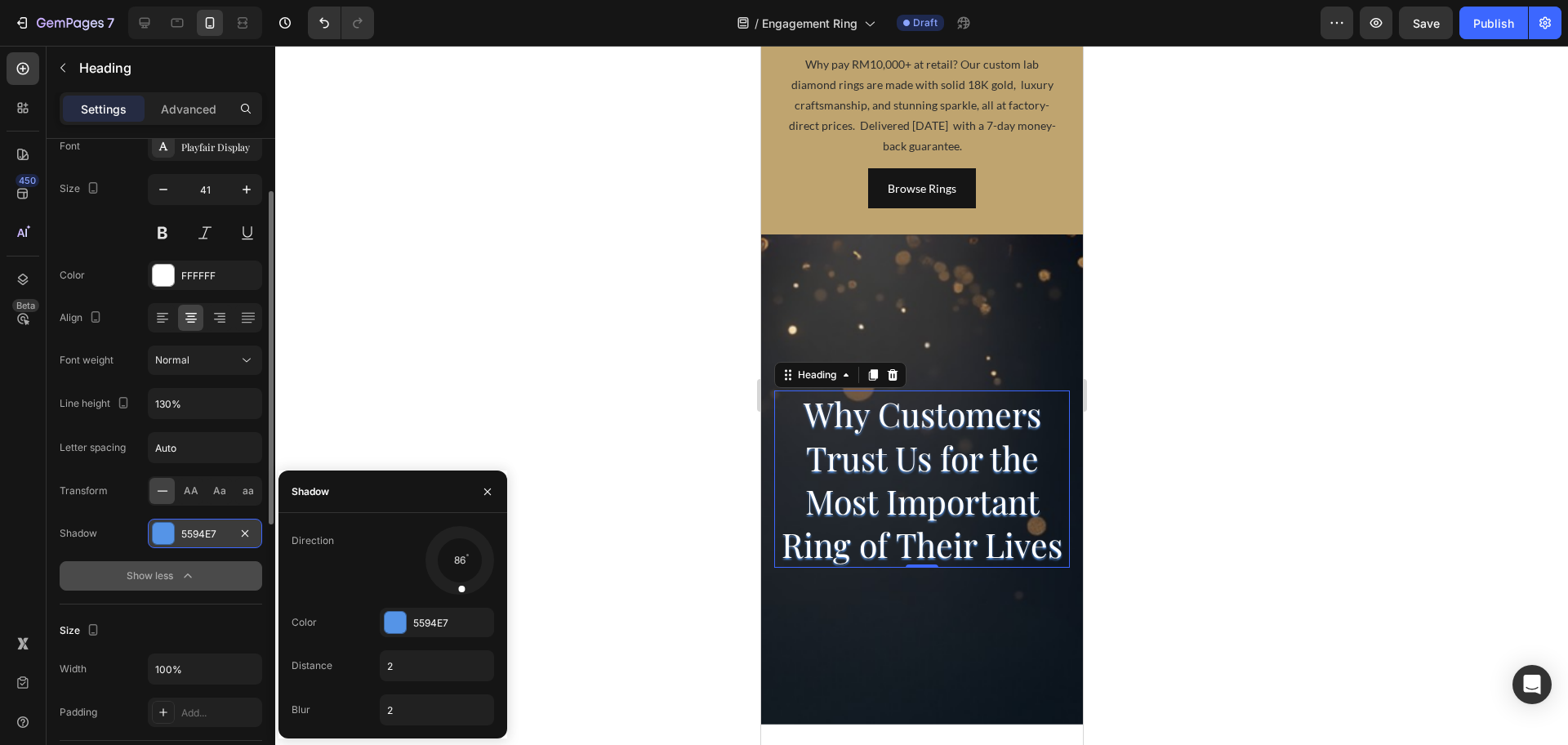
drag, startPoint x: 443, startPoint y: 579, endPoint x: 459, endPoint y: 588, distance: 18.4
click at [459, 588] on div at bounding box center [461, 578] width 12 height 37
click at [409, 656] on input "2" at bounding box center [437, 666] width 113 height 29
click at [406, 711] on input "2" at bounding box center [437, 710] width 113 height 29
type input "5"
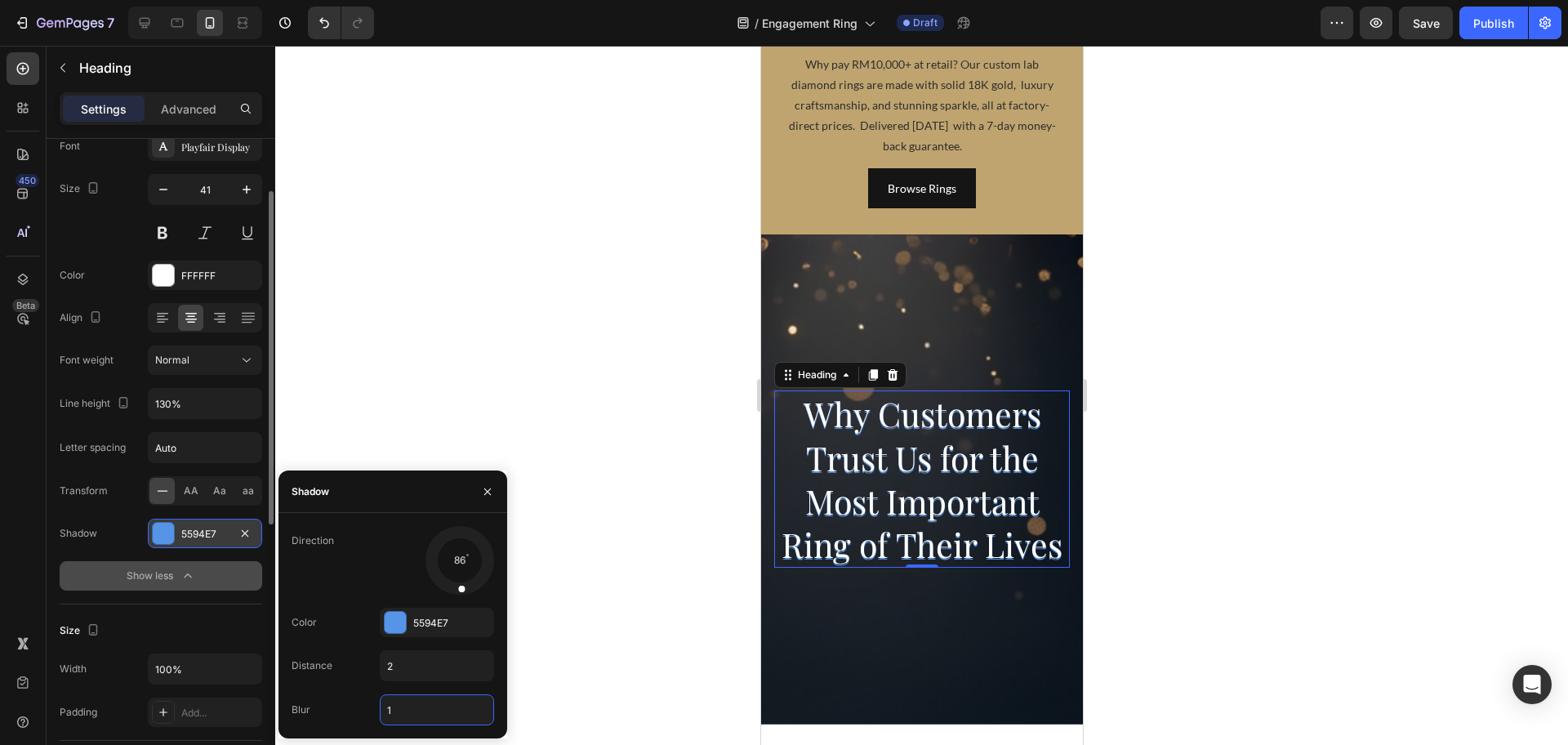
type input "10"
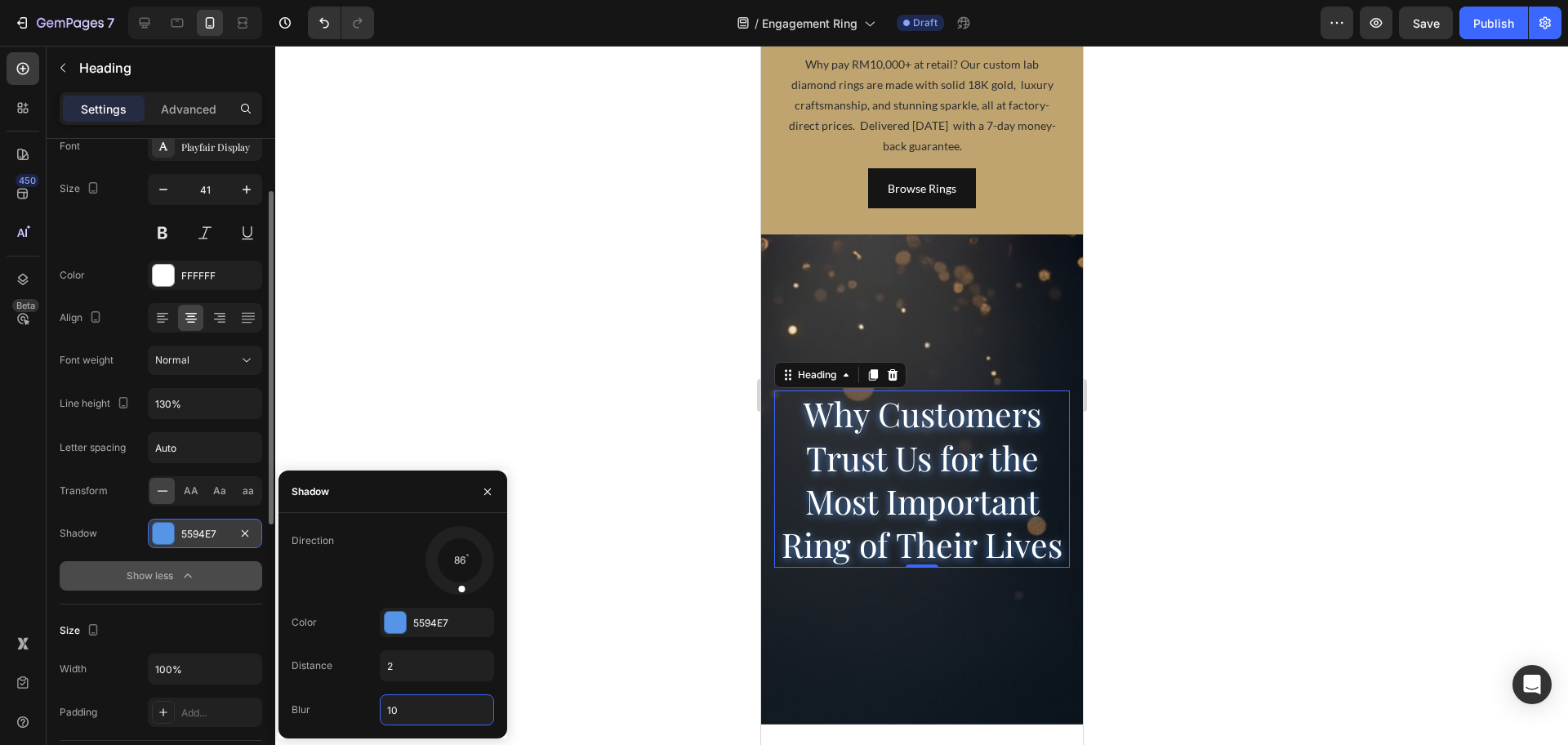
click at [592, 422] on div at bounding box center [921, 395] width 1292 height 699
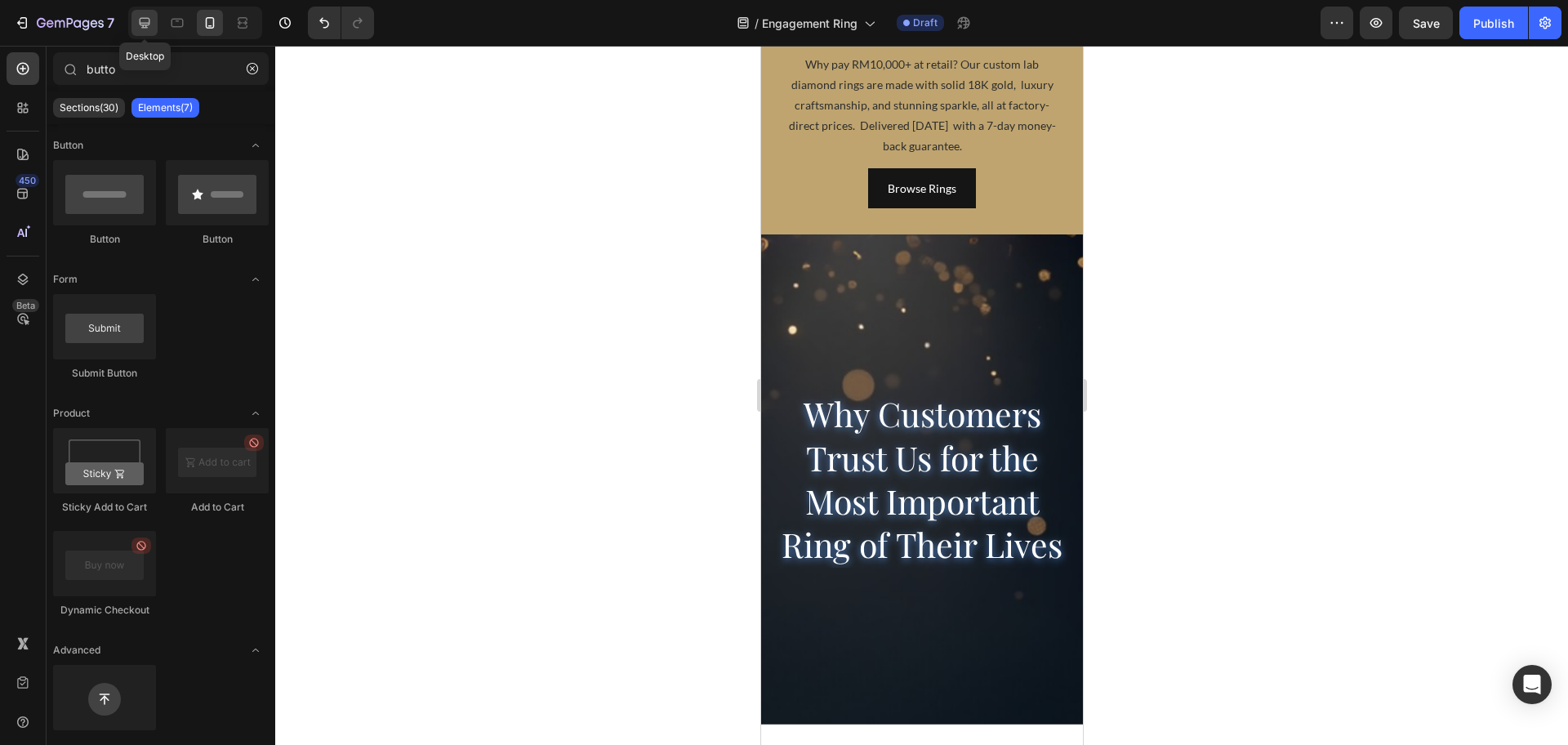
click at [134, 15] on div at bounding box center [145, 22] width 26 height 26
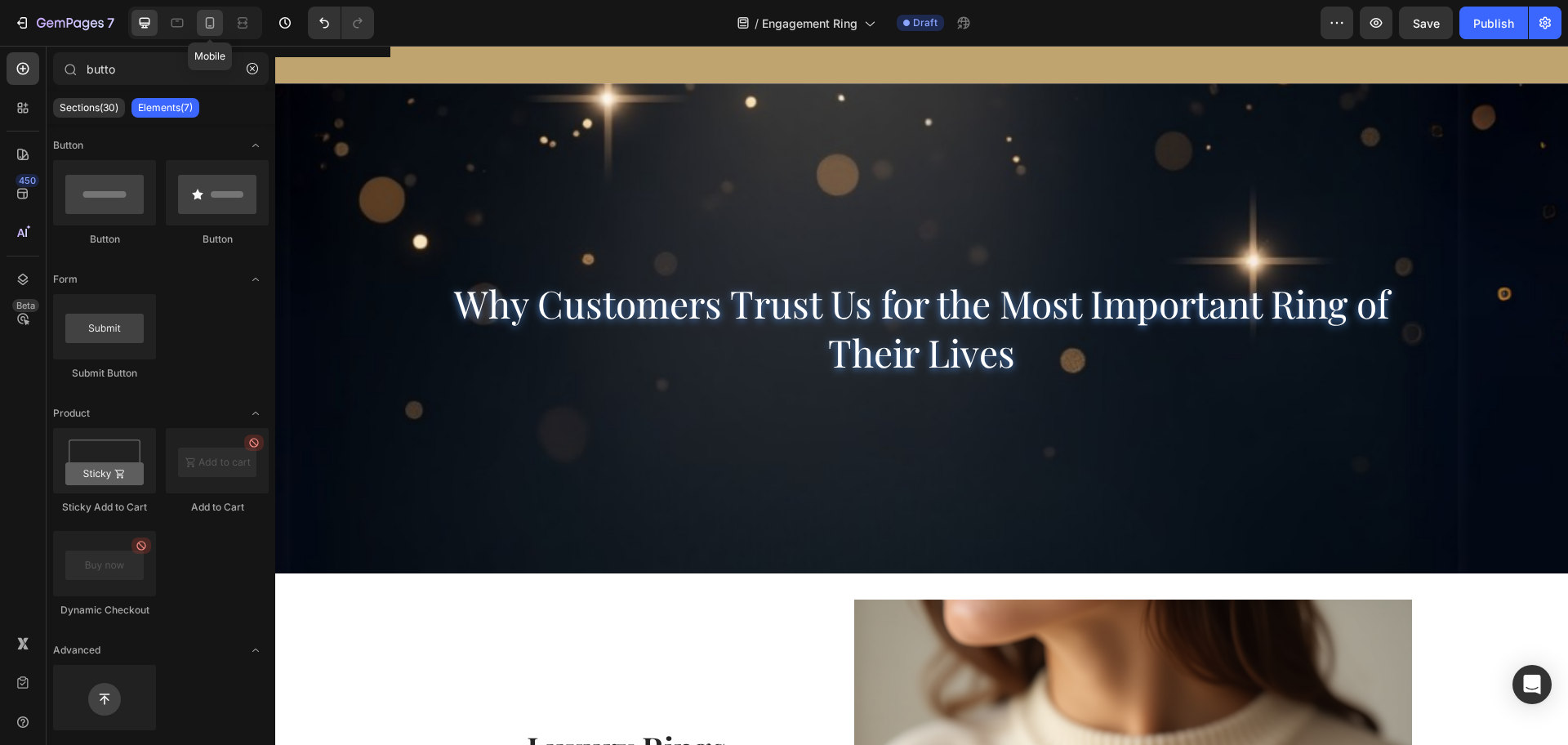
click at [211, 24] on icon at bounding box center [209, 22] width 16 height 16
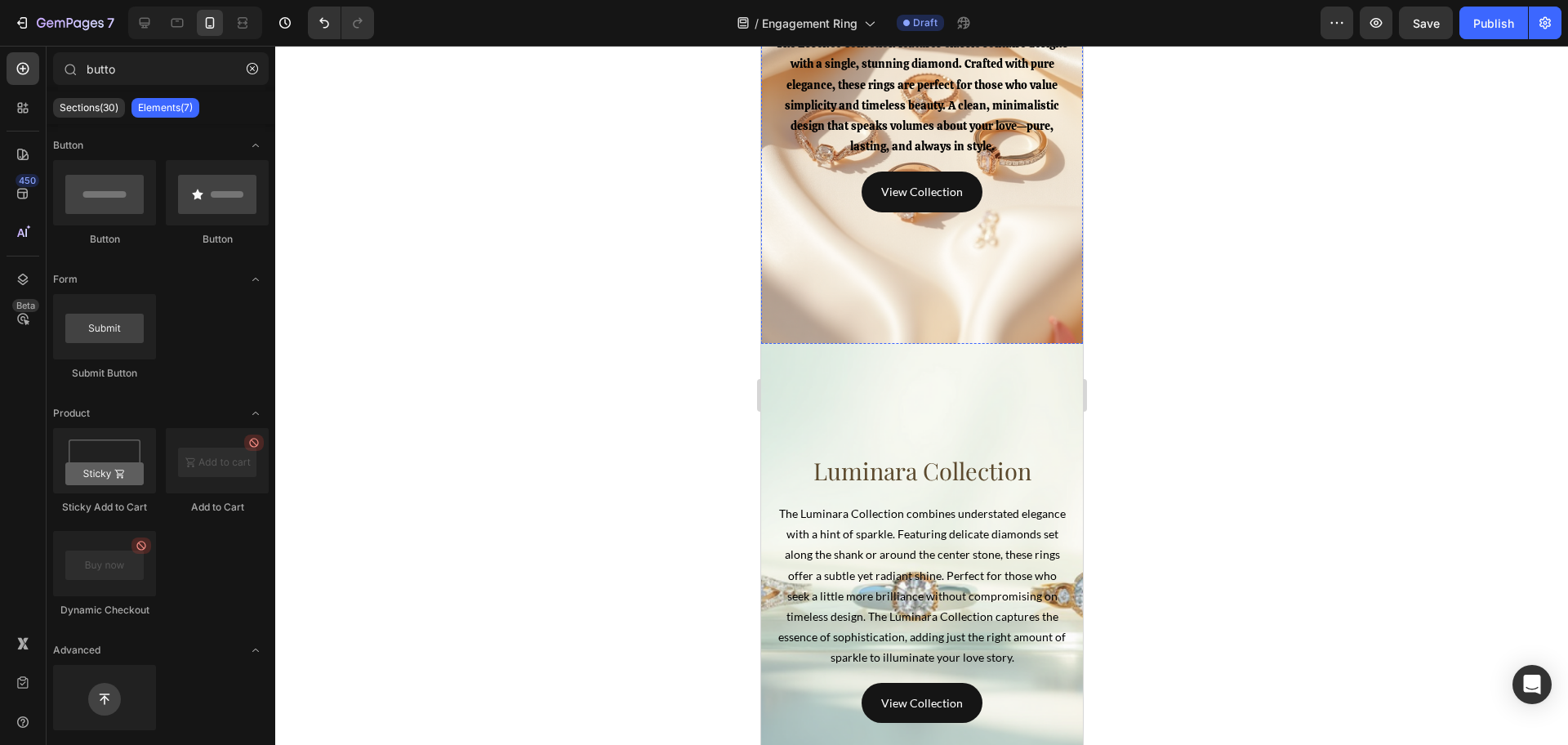
scroll to position [3982, 0]
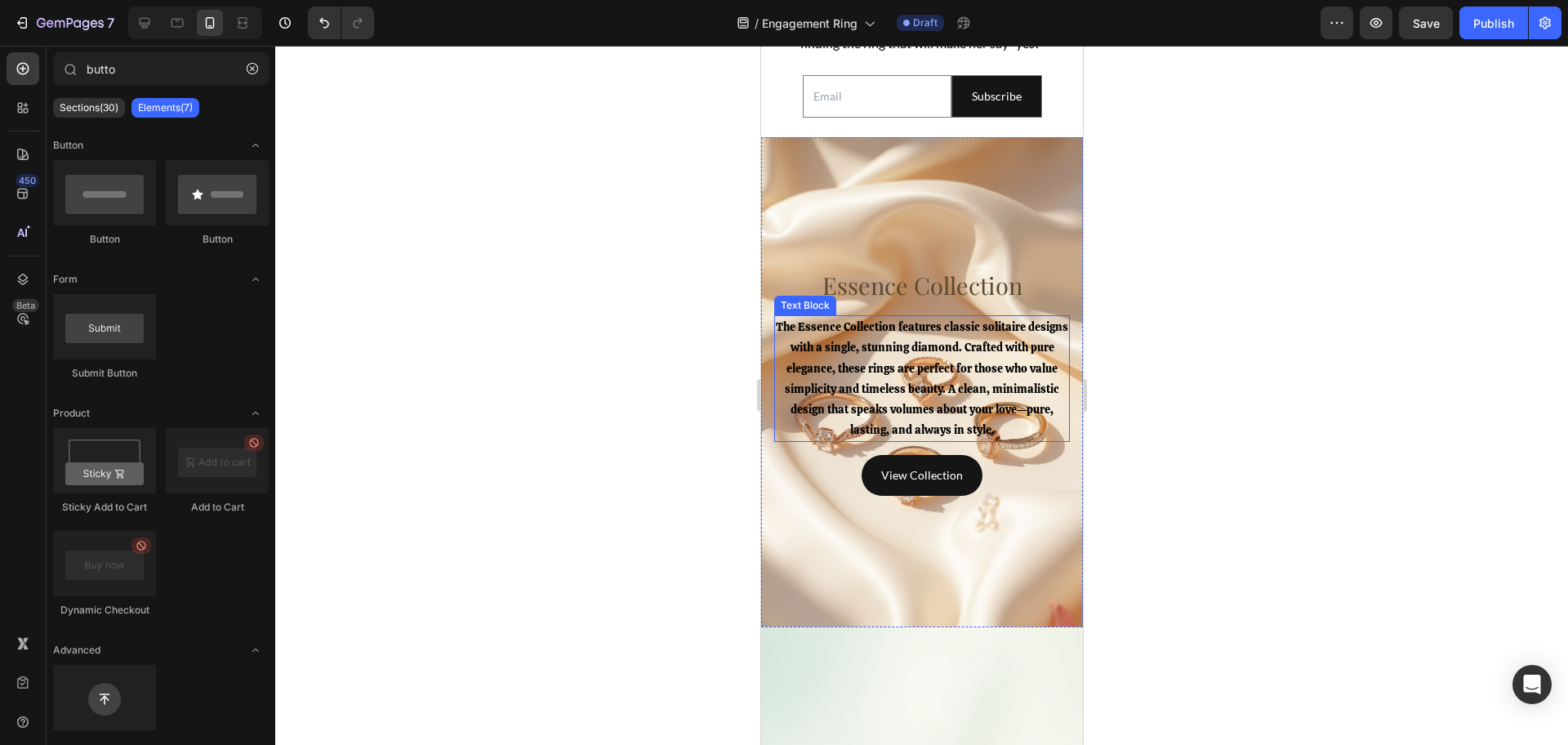
click at [871, 393] on span "The Essence Collection features classic solitaire designs with a single, stunni…" at bounding box center [921, 378] width 293 height 118
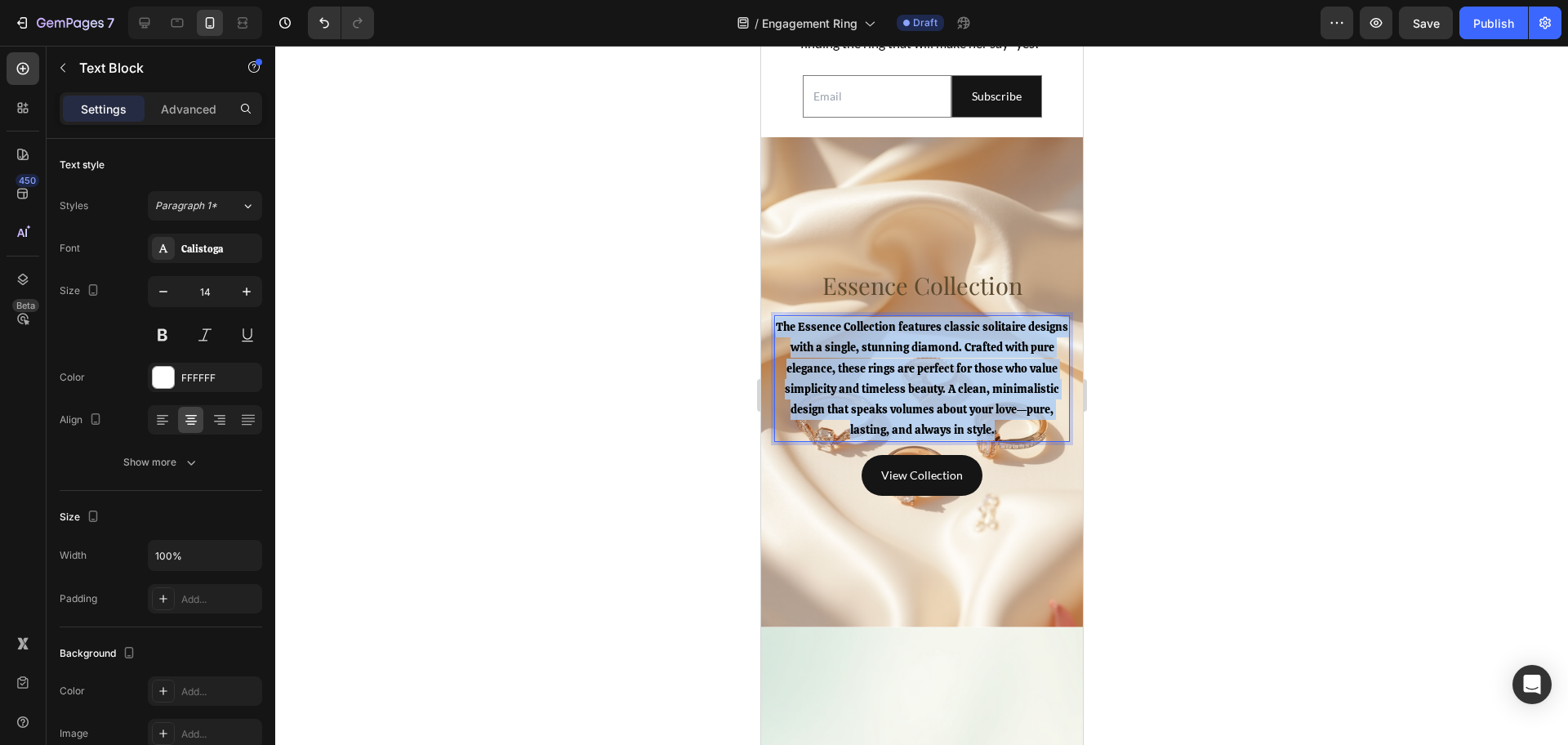
click at [871, 393] on span "The Essence Collection features classic solitaire designs with a single, stunni…" at bounding box center [921, 378] width 293 height 118
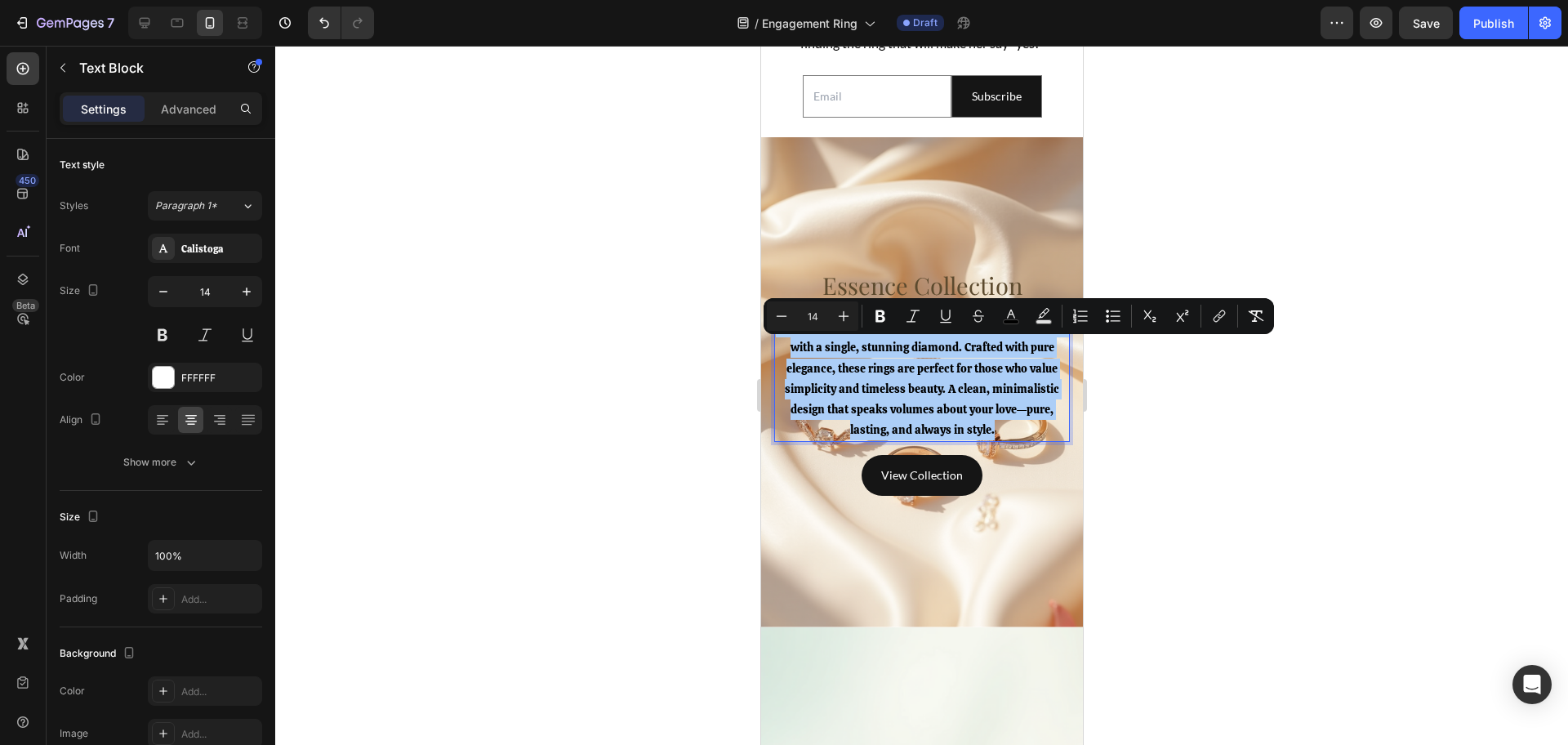
click at [607, 403] on div at bounding box center [921, 395] width 1292 height 699
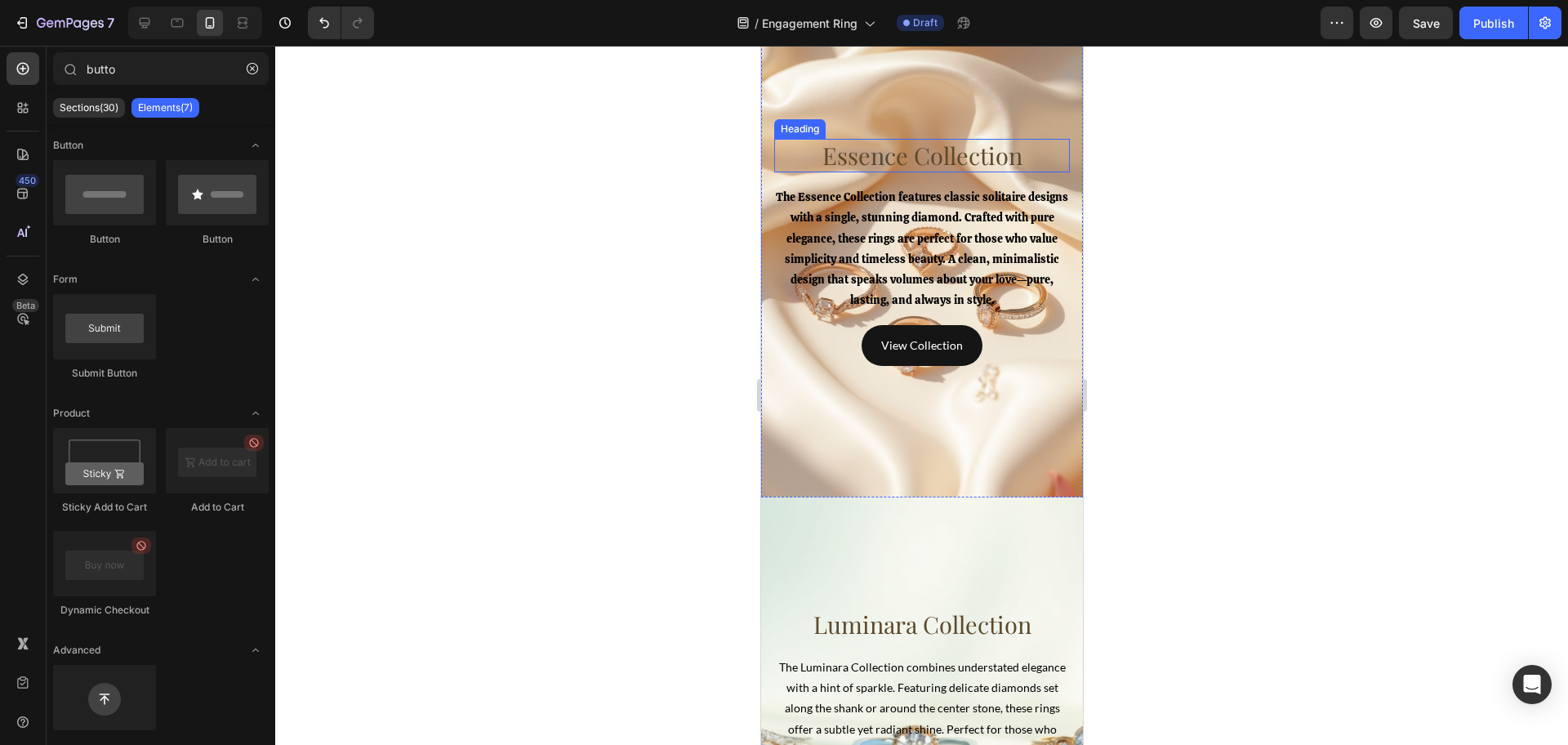
scroll to position [3880, 0]
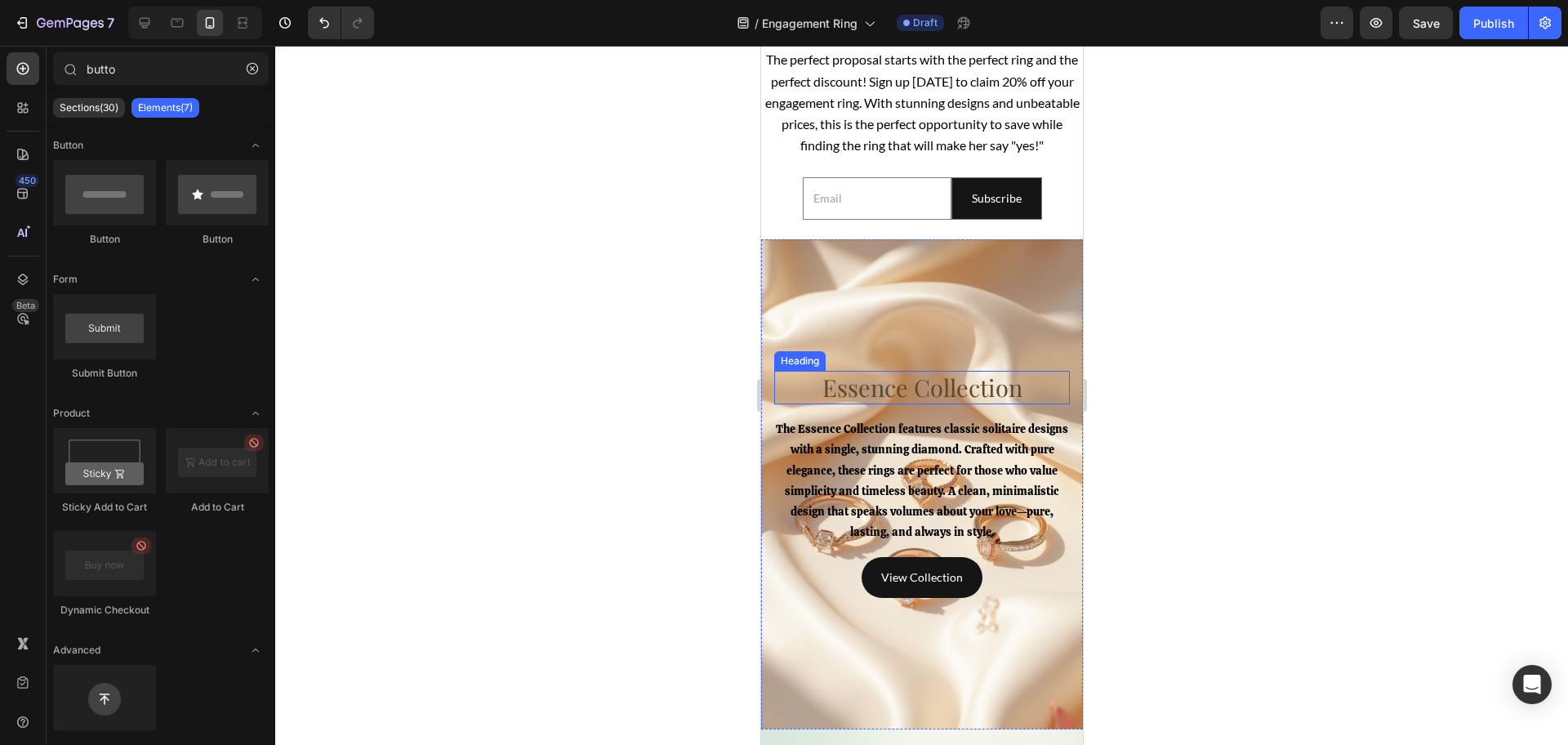
click at [884, 404] on h4 "Essence Collection" at bounding box center [920, 388] width 295 height 34
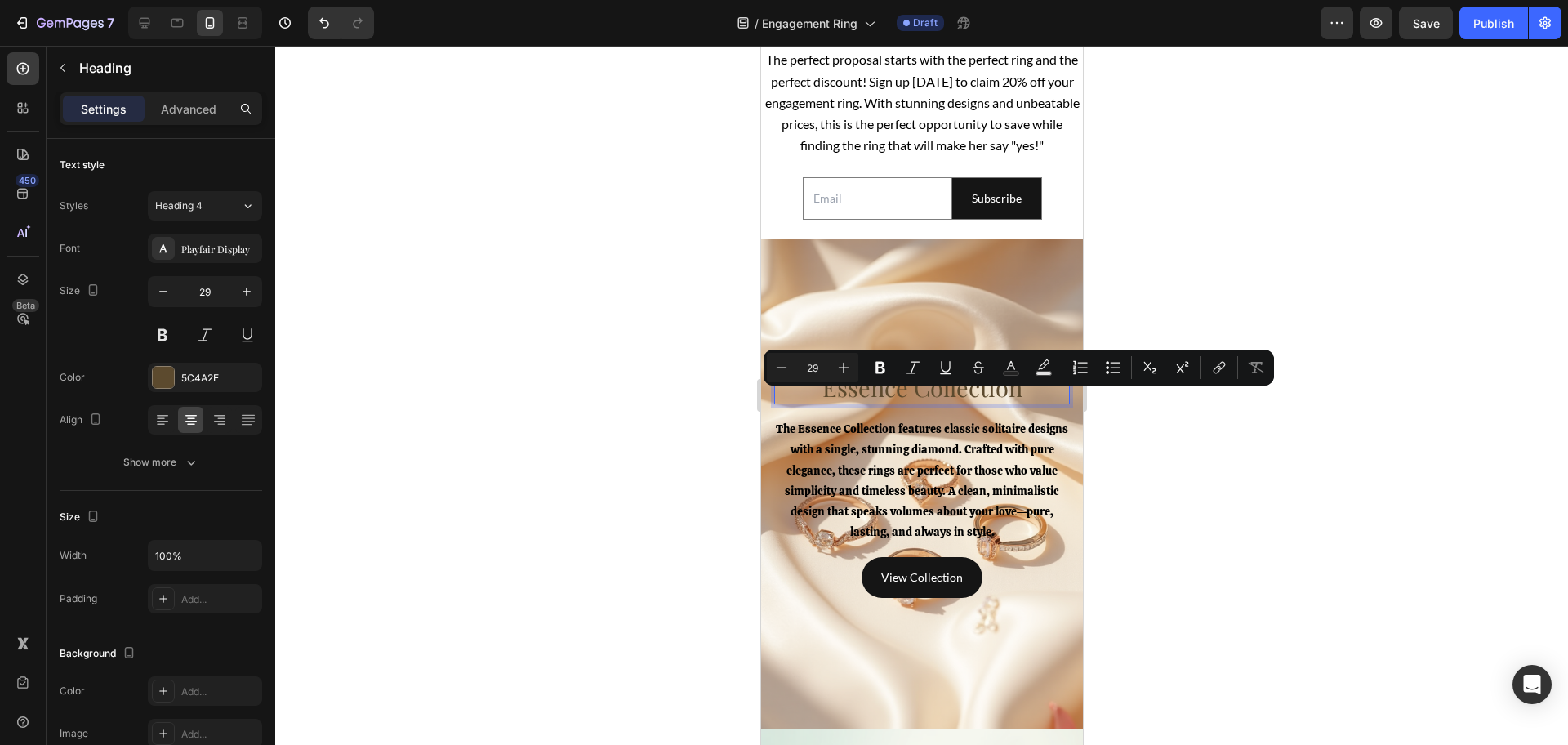
click at [592, 412] on div at bounding box center [921, 395] width 1292 height 699
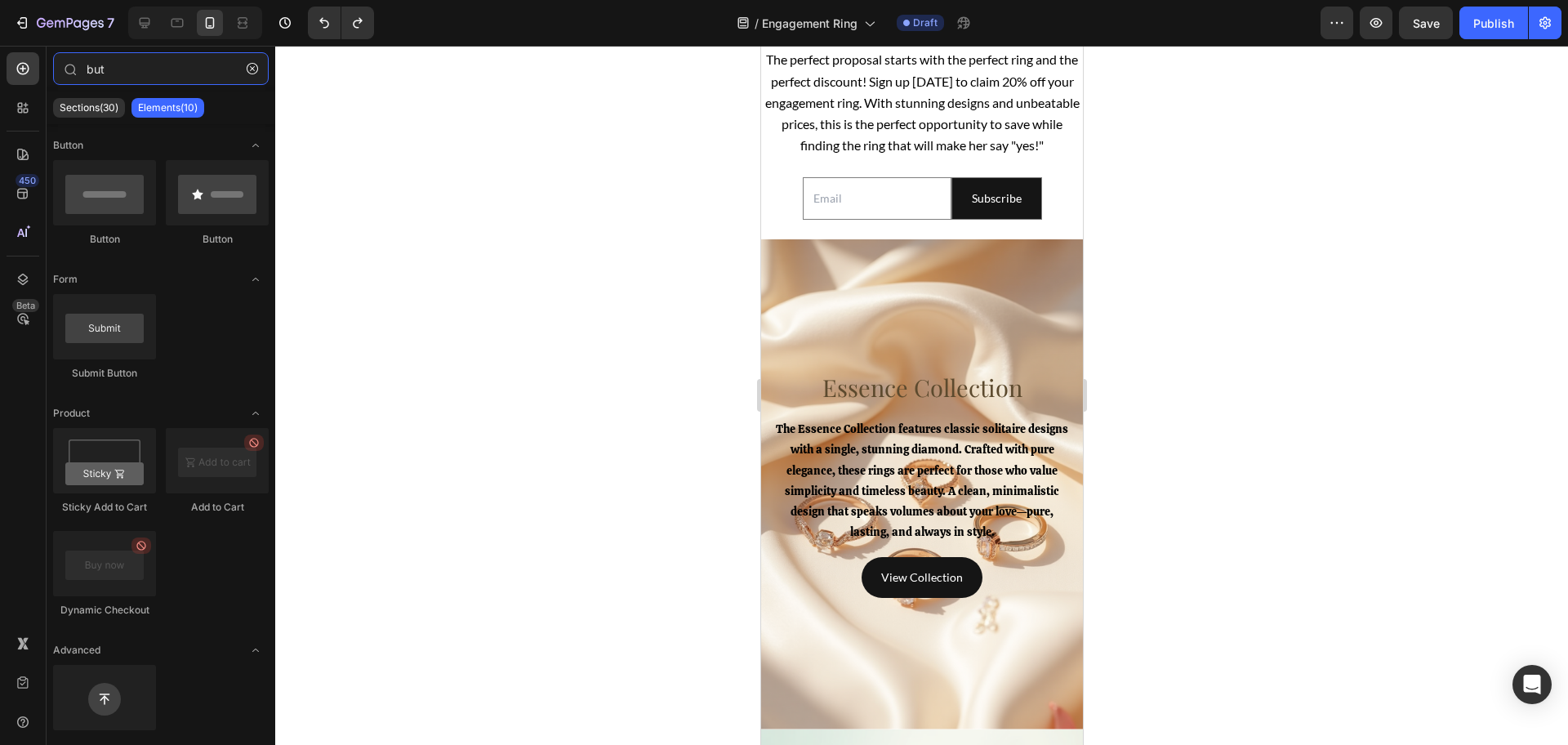
type input "but"
click at [644, 408] on div at bounding box center [921, 395] width 1292 height 699
click at [881, 489] on span "The Essence Collection features classic solitaire designs with a single, stunni…" at bounding box center [921, 480] width 293 height 118
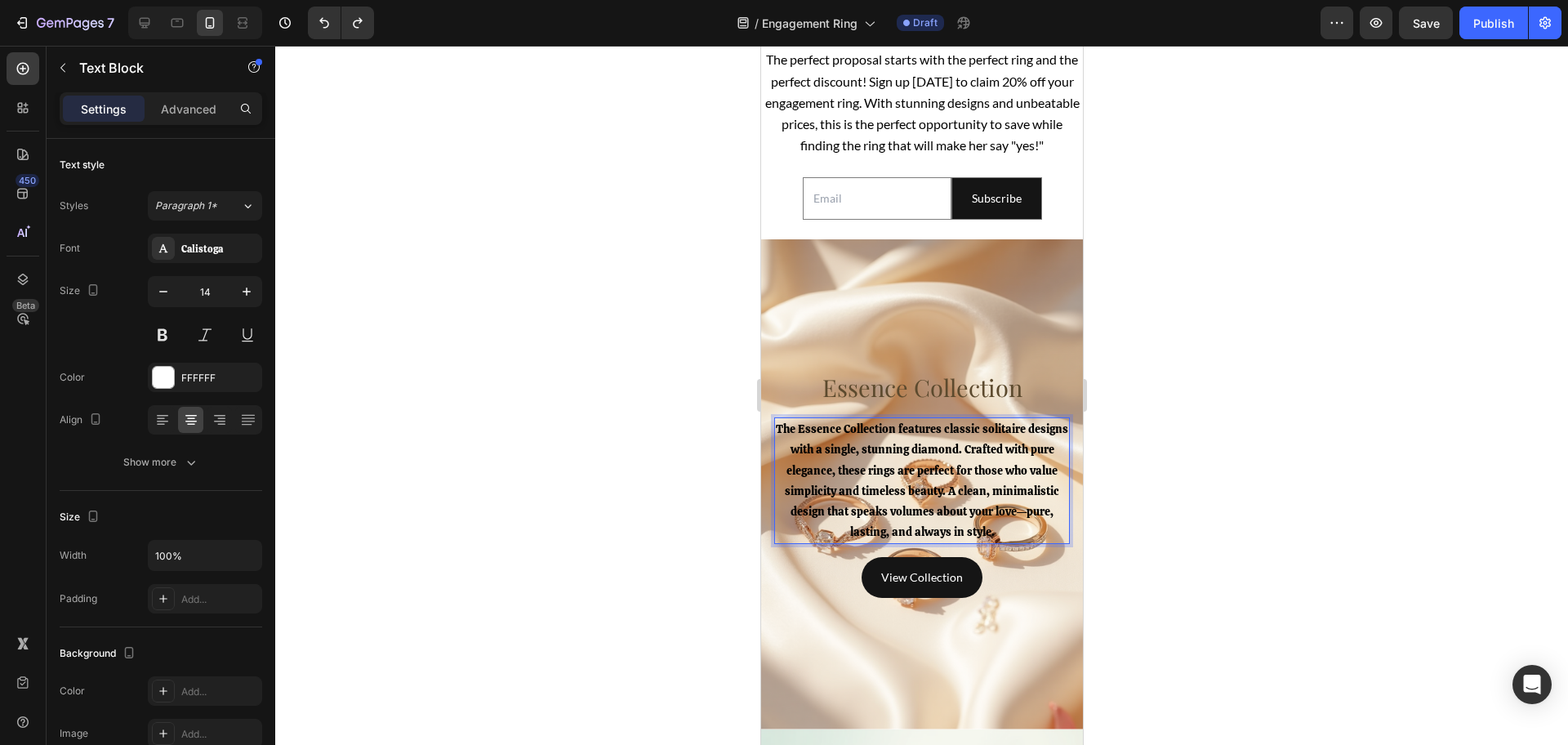
click at [880, 483] on span "The Essence Collection features classic solitaire designs with a single, stunni…" at bounding box center [921, 480] width 293 height 118
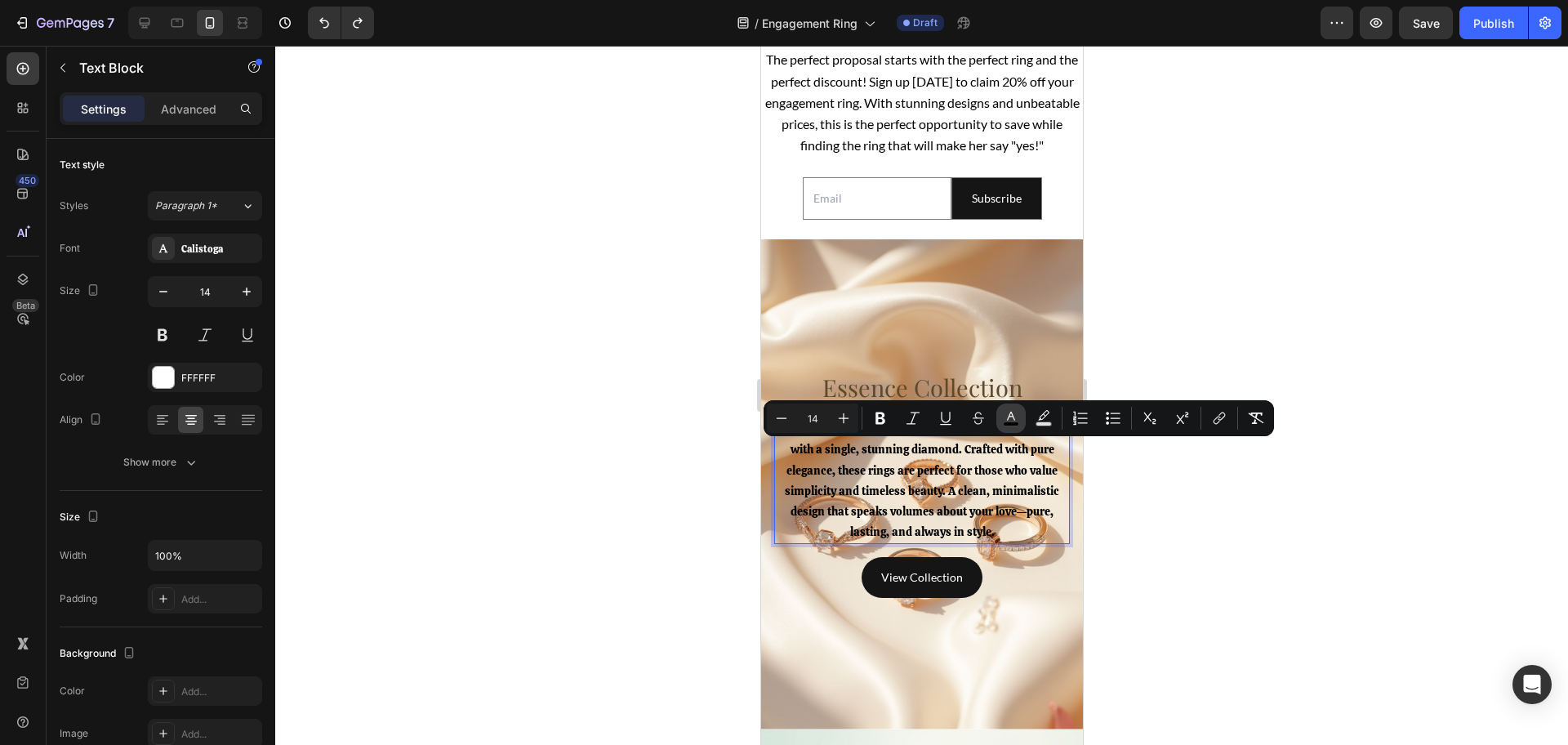
click at [1004, 421] on icon "Editor contextual toolbar" at bounding box center [1011, 418] width 16 height 16
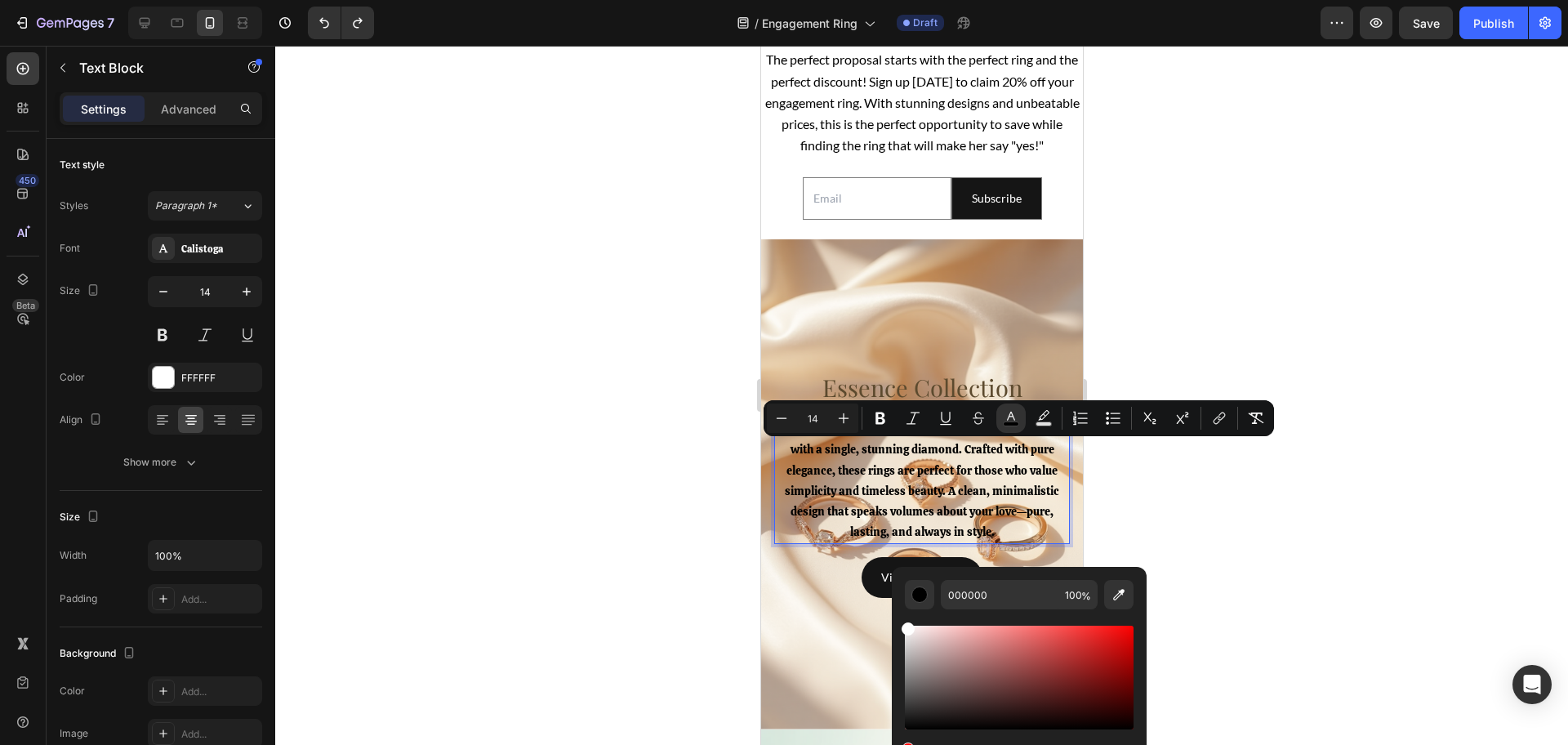
click at [902, 622] on div "000000 100 %" at bounding box center [1020, 671] width 255 height 208
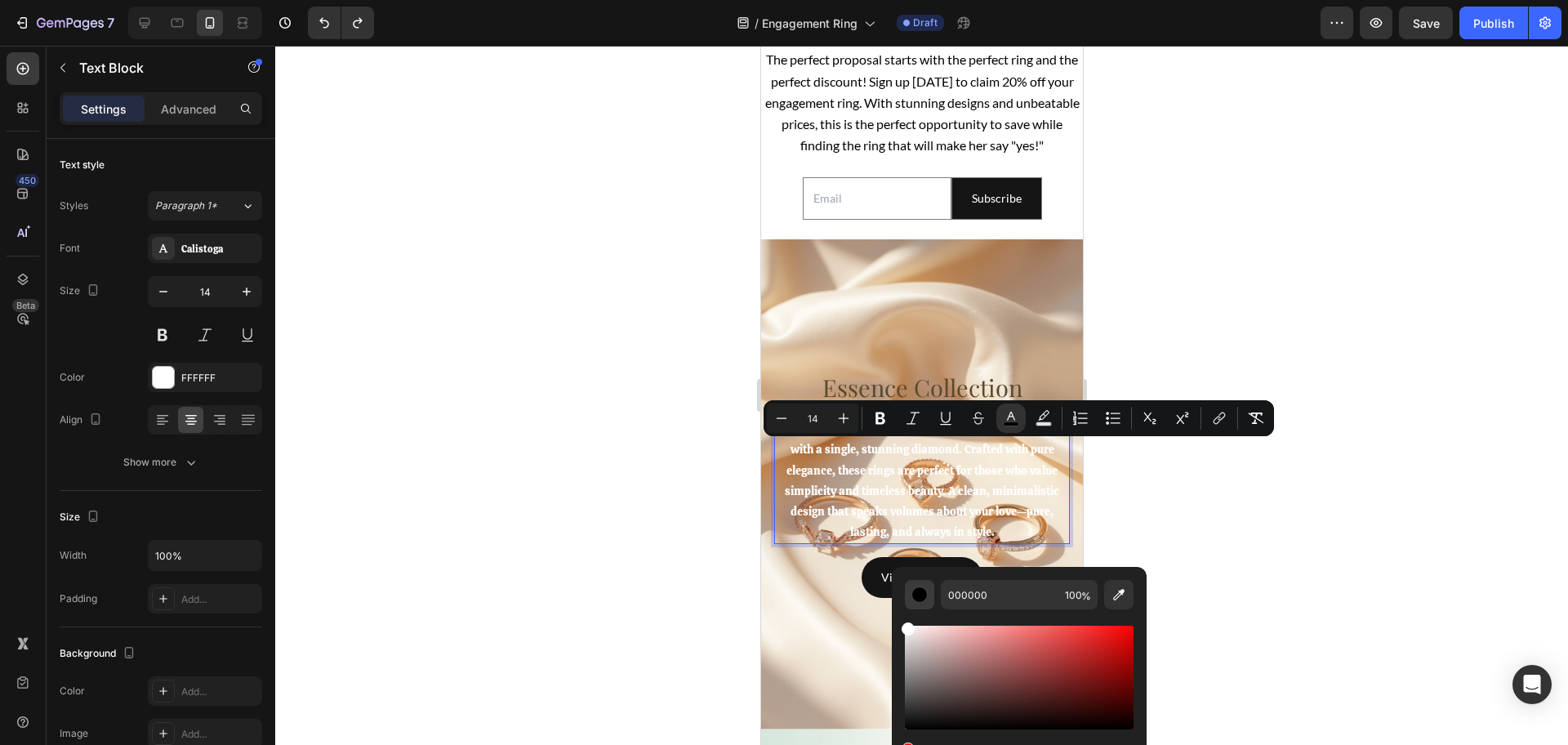
type input "FFFFFF"
click at [1236, 503] on div at bounding box center [921, 395] width 1292 height 699
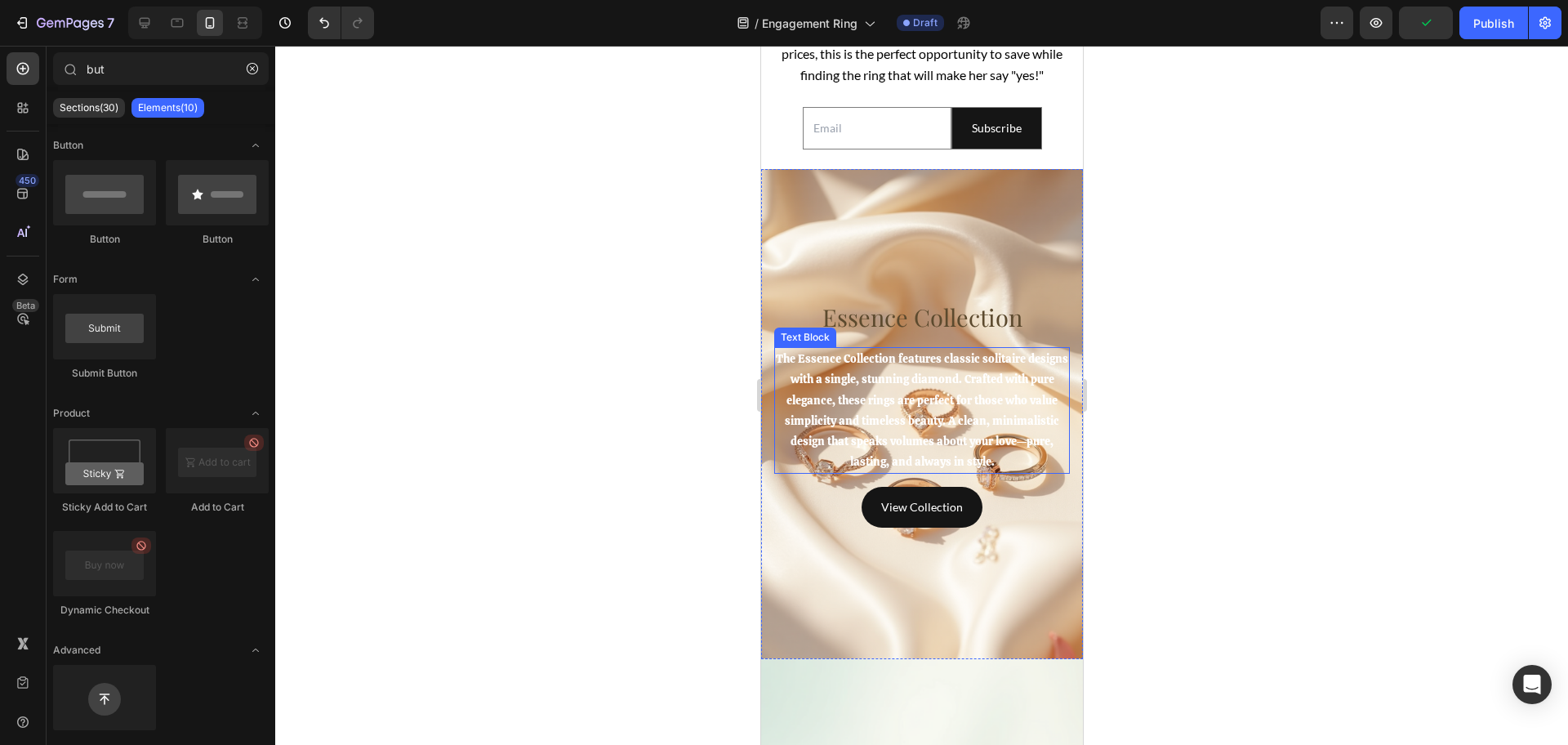
scroll to position [4084, 0]
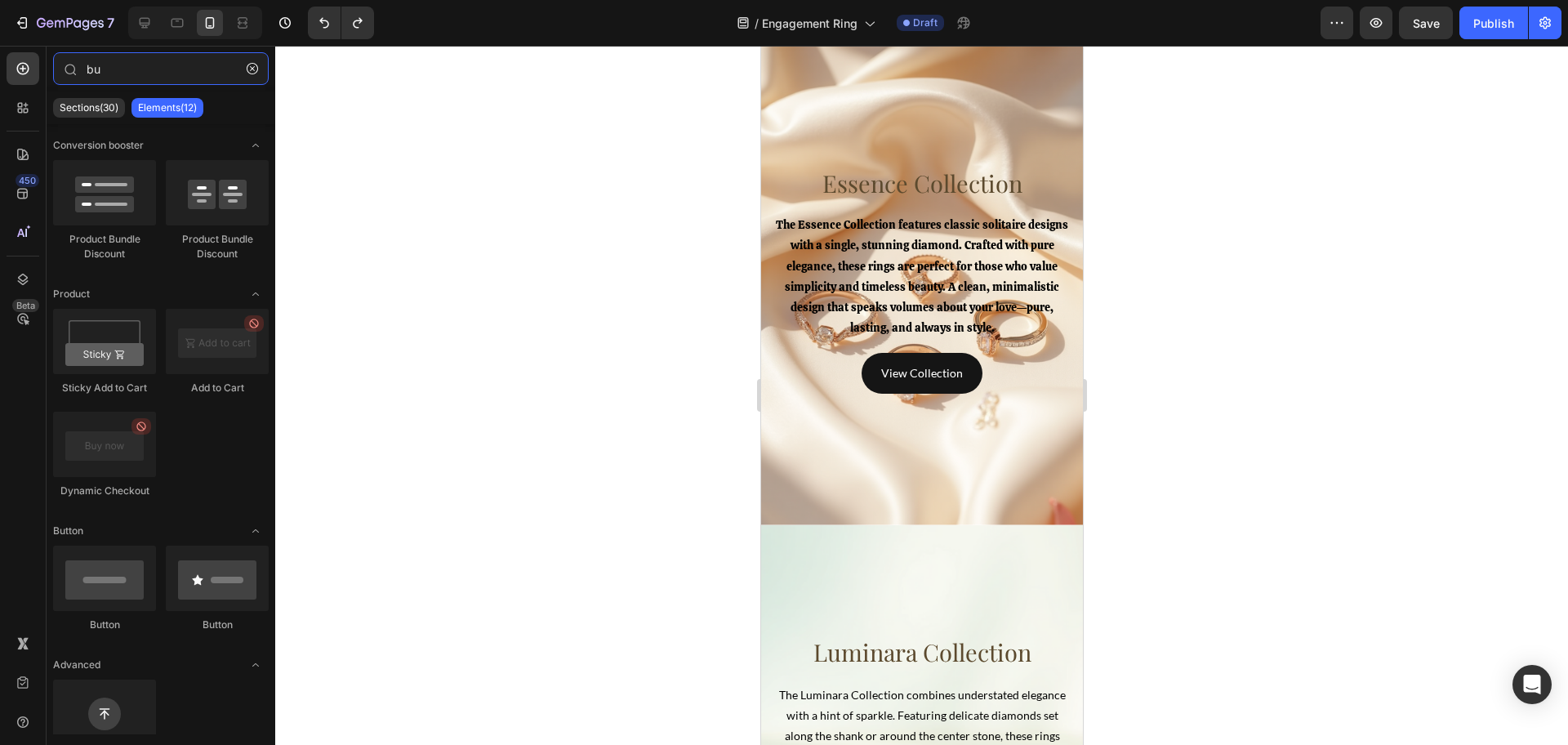
type input "bu"
click at [1206, 406] on div at bounding box center [921, 395] width 1292 height 699
click at [924, 286] on span "The Essence Collection features classic solitaire designs with a single, stunni…" at bounding box center [921, 276] width 293 height 118
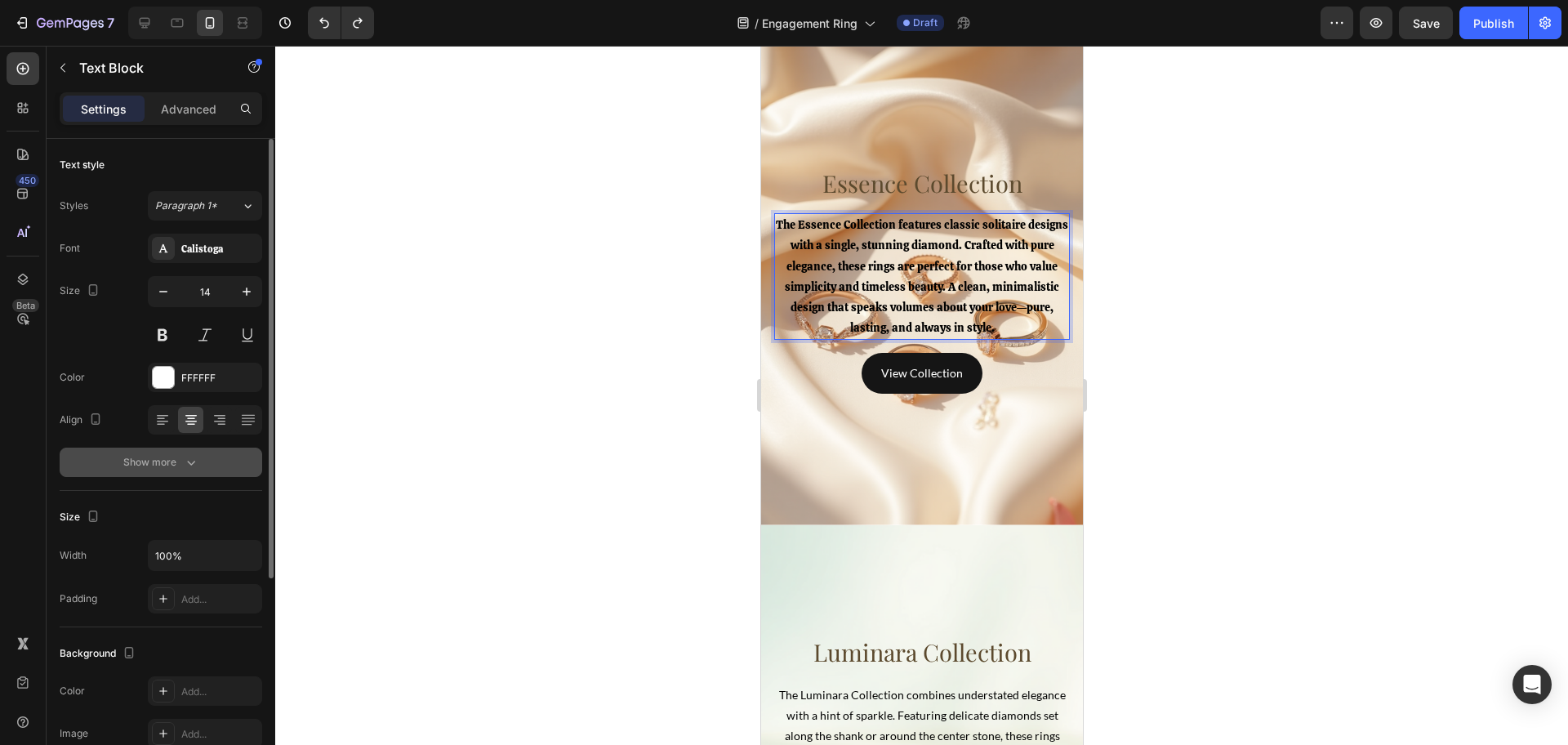
click at [211, 463] on button "Show more" at bounding box center [160, 463] width 202 height 29
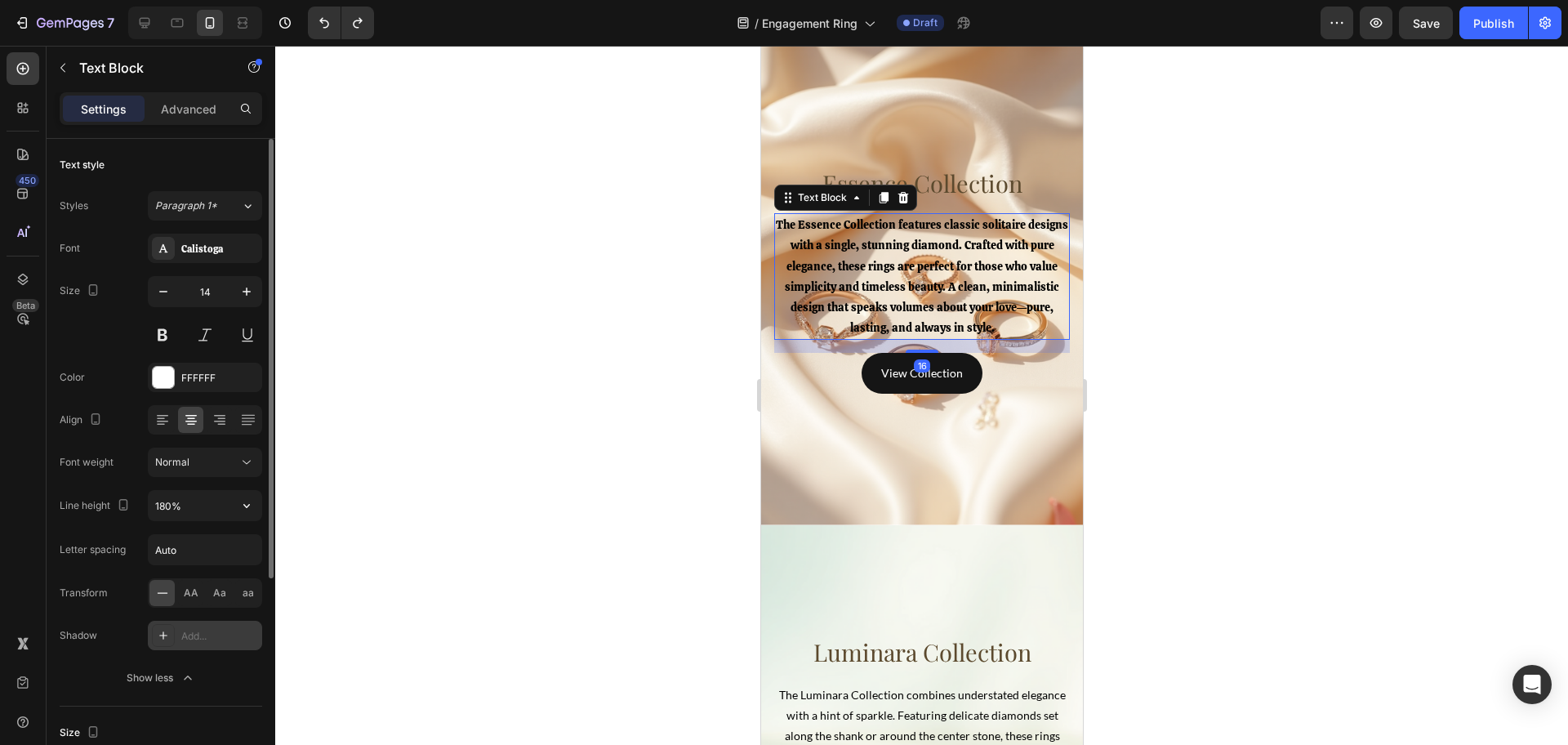
scroll to position [102, 0]
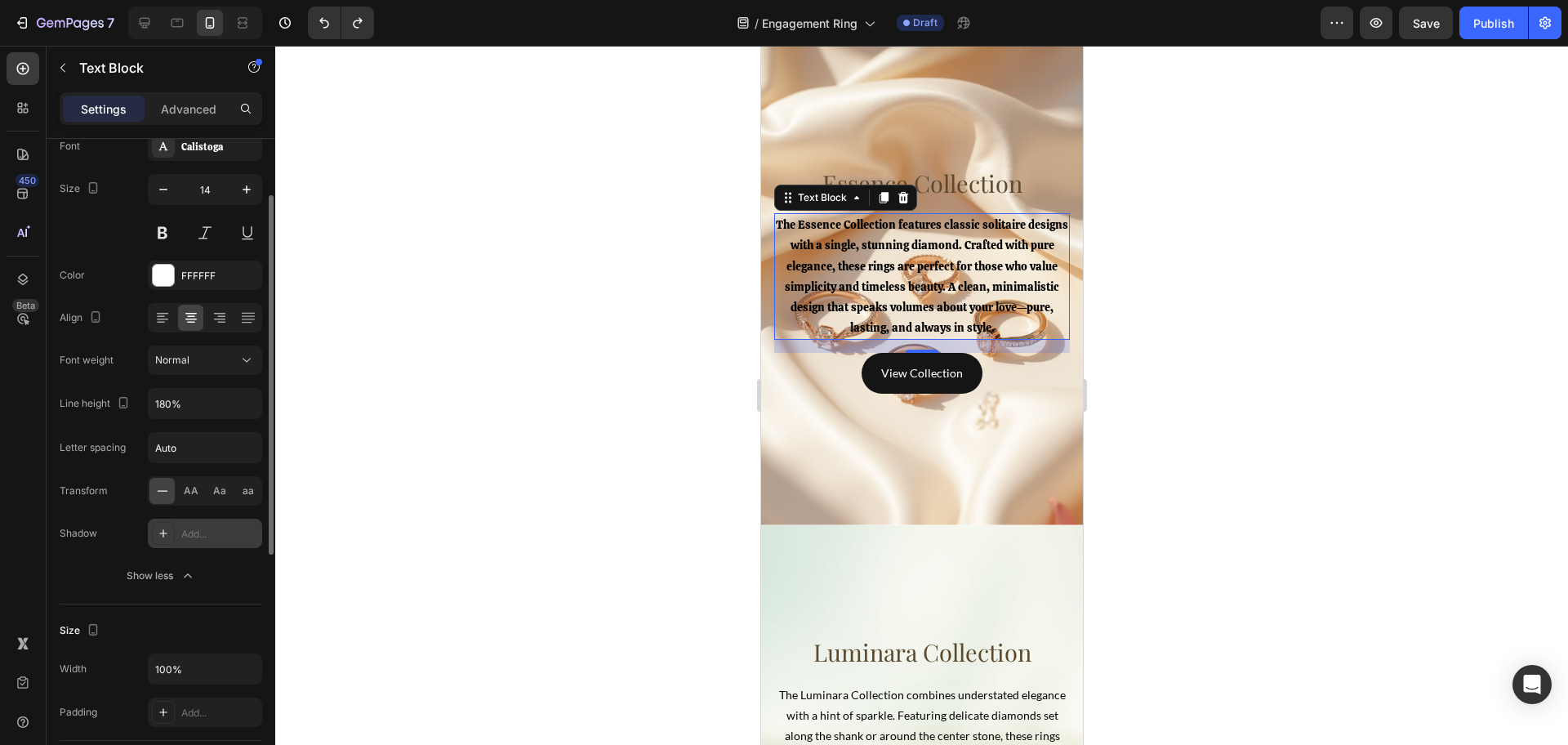
click at [209, 538] on div "Add..." at bounding box center [220, 534] width 77 height 15
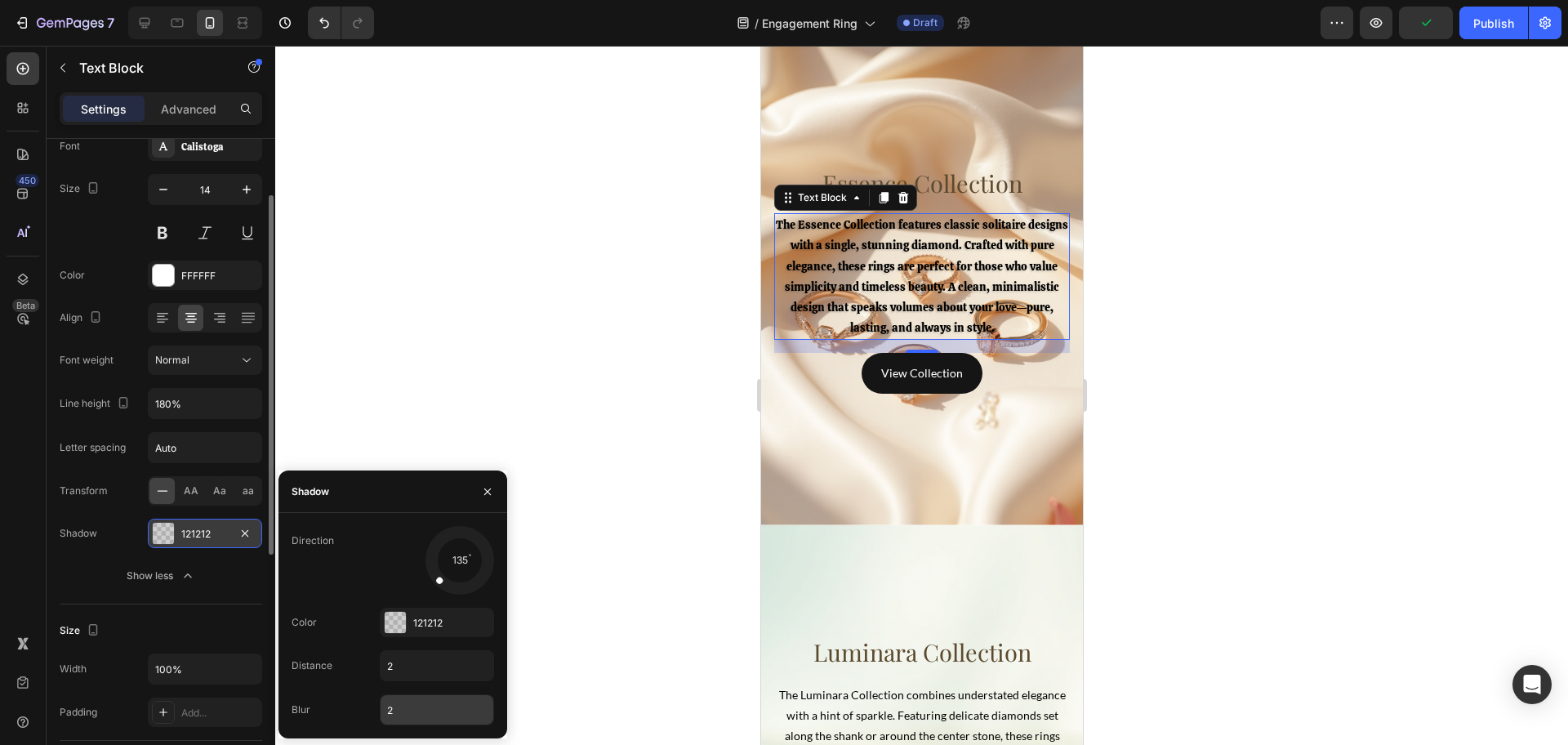
click at [400, 706] on input "2" at bounding box center [437, 710] width 113 height 29
type input "10"
click at [423, 627] on div "121212" at bounding box center [437, 623] width 47 height 15
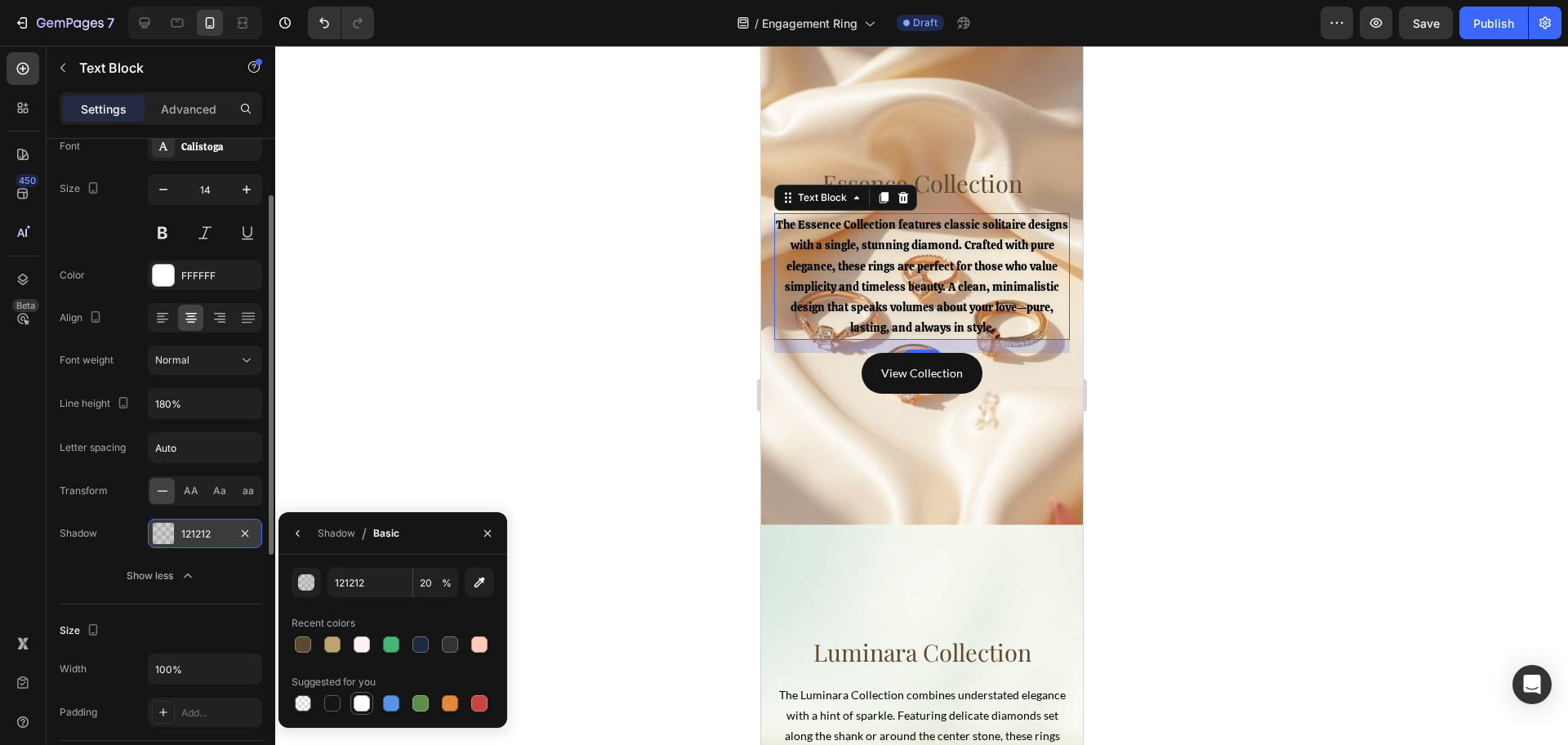
click at [367, 704] on div at bounding box center [362, 703] width 16 height 16
type input "FFFFFF"
type input "100"
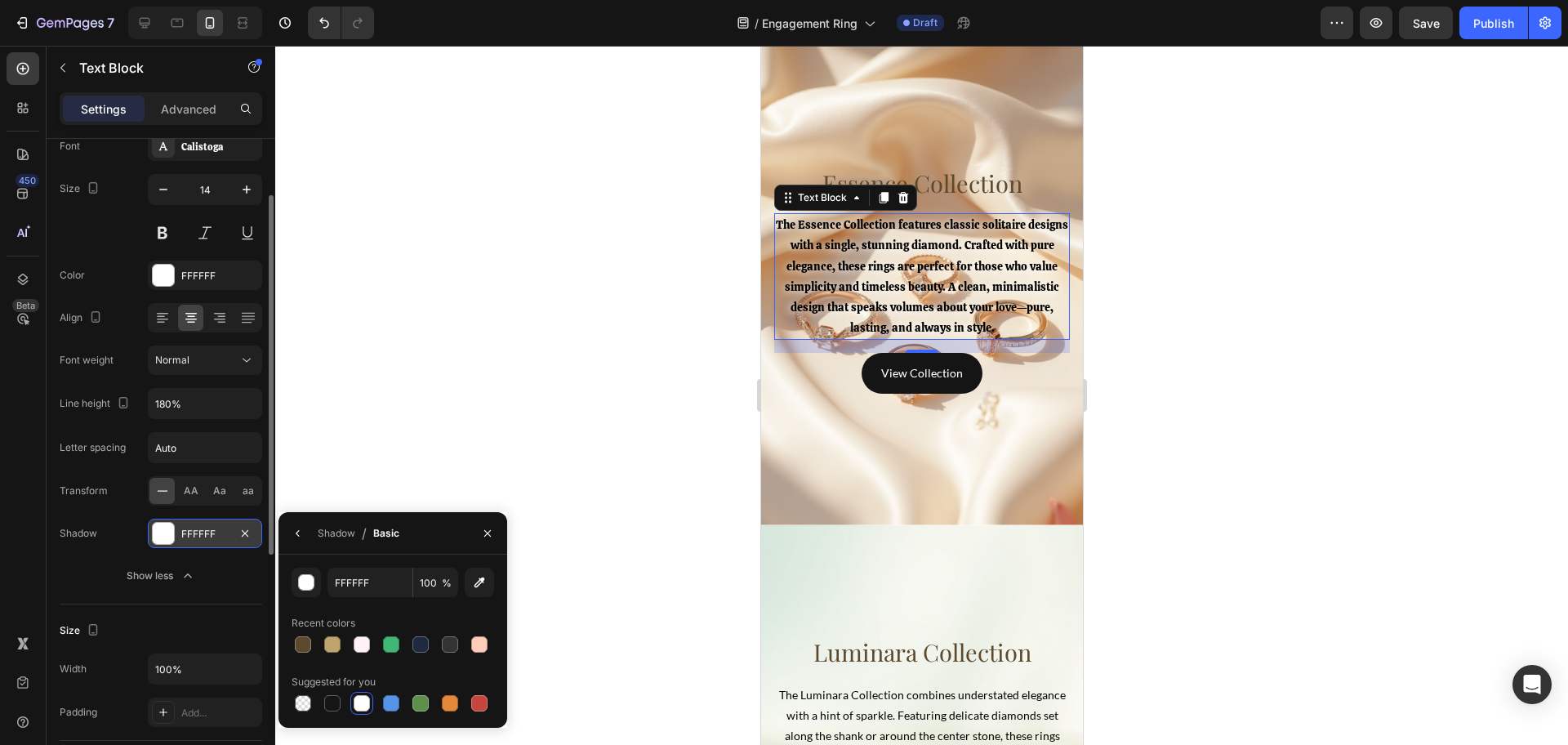
click at [608, 496] on div at bounding box center [921, 395] width 1292 height 699
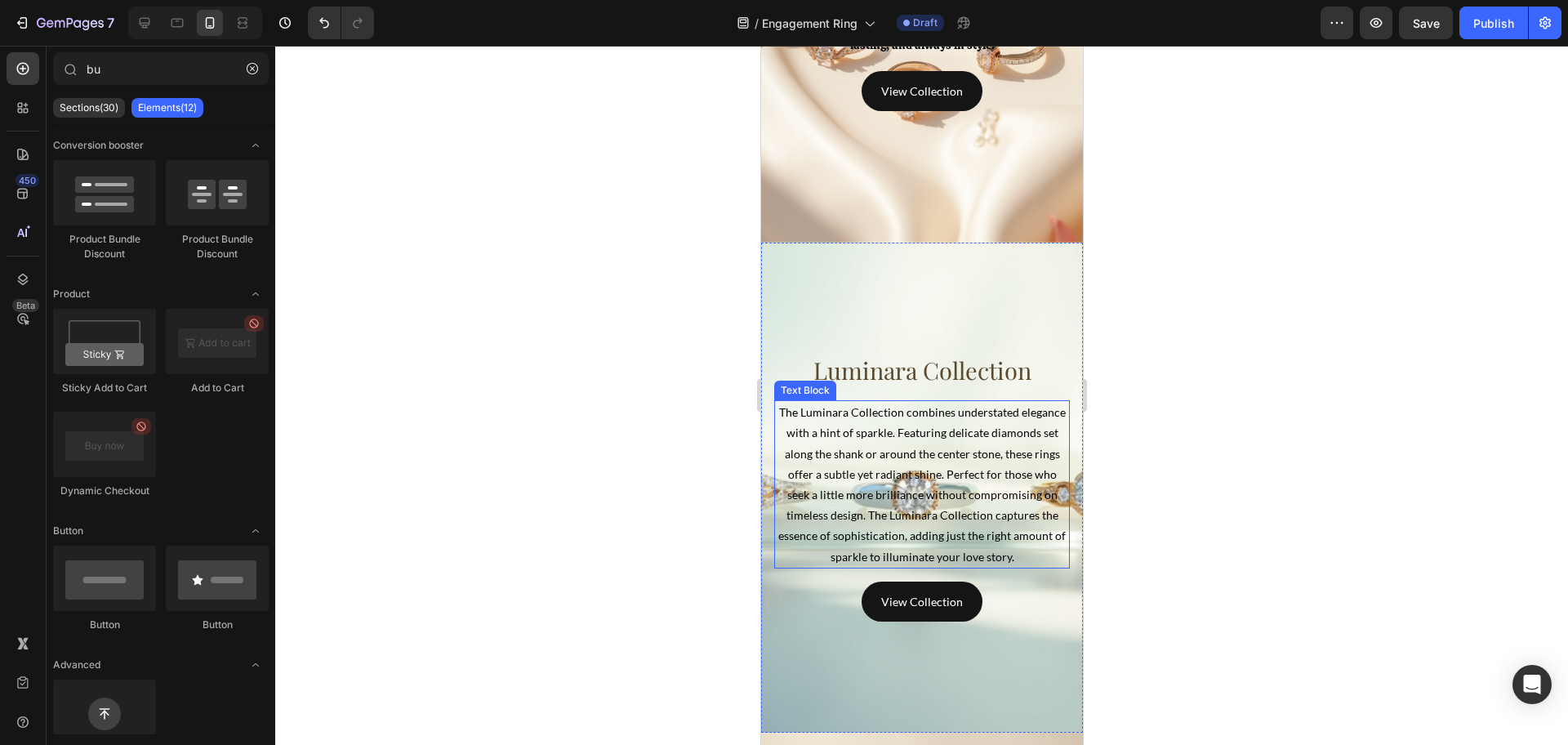
scroll to position [4390, 0]
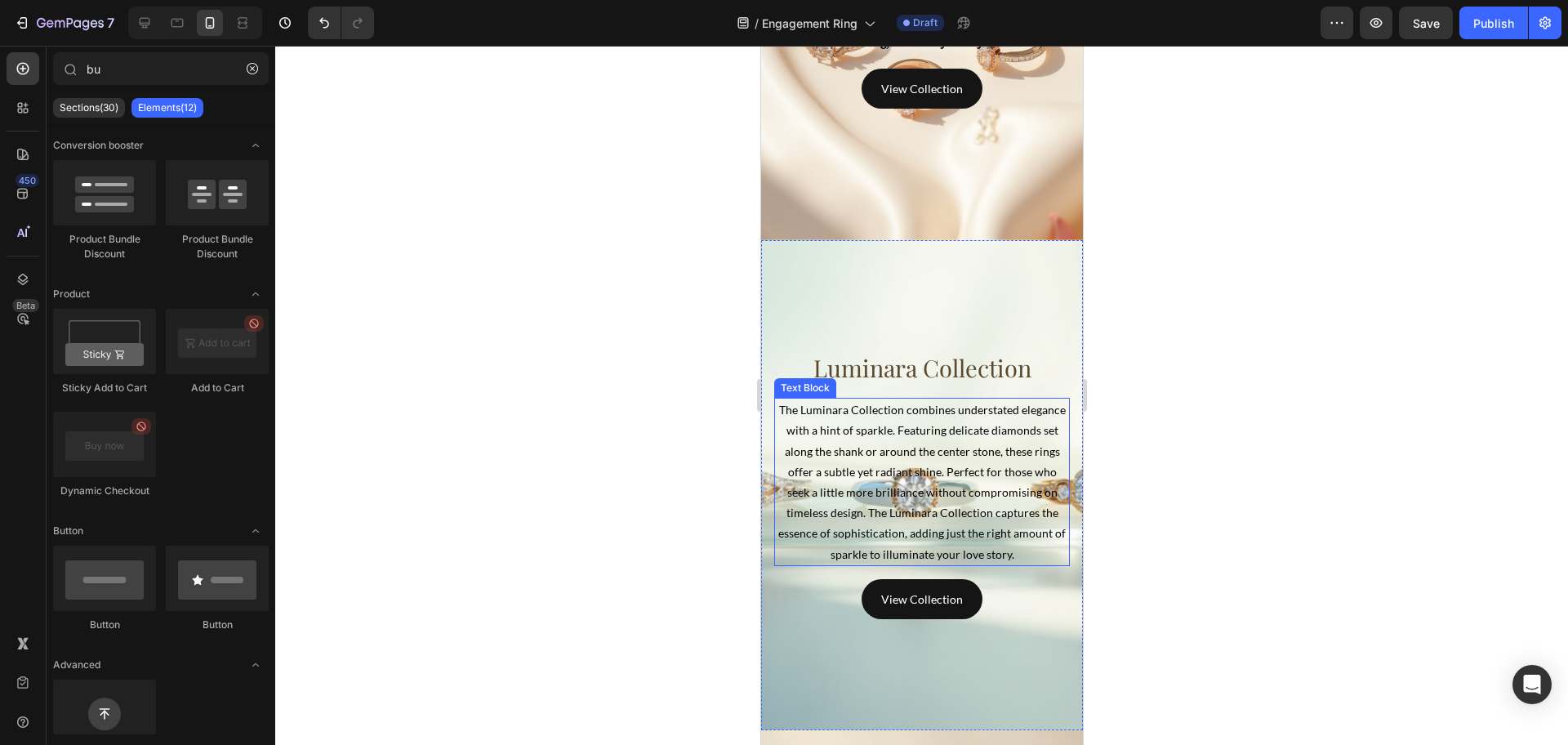
click at [893, 501] on span "The Luminara Collection combines understated elegance with a hint of sparkle. F…" at bounding box center [921, 481] width 288 height 158
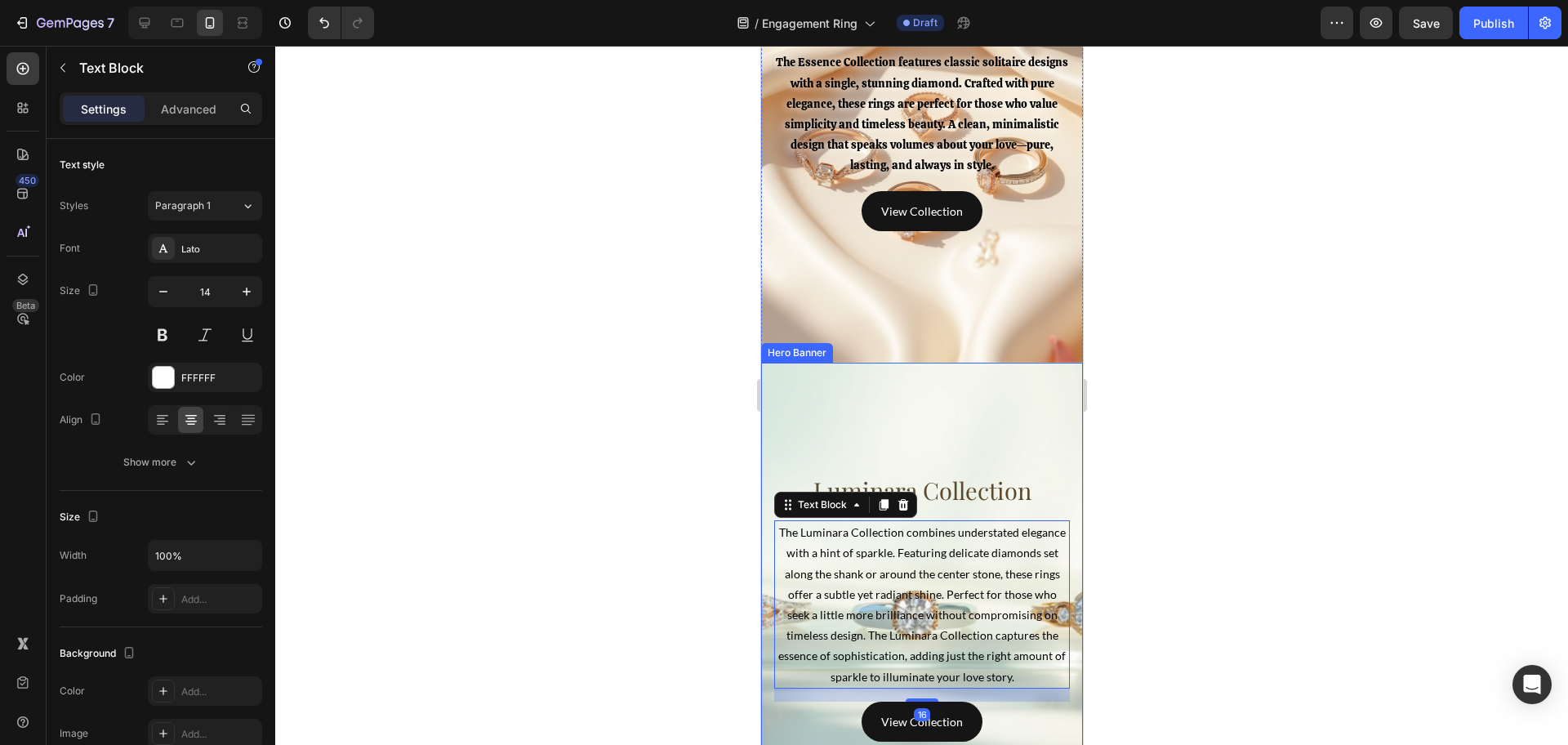
scroll to position [4186, 0]
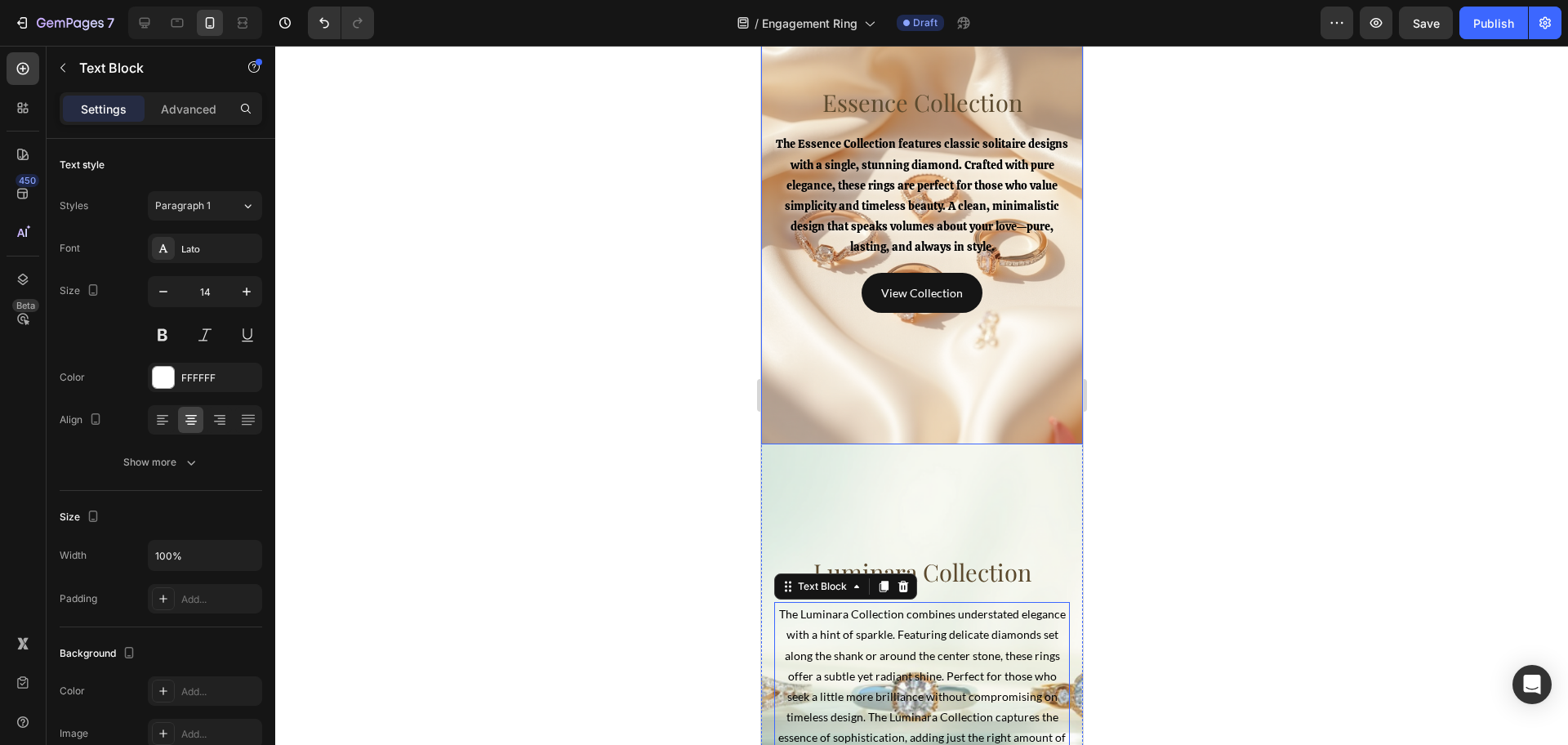
click at [929, 214] on p "The Essence Collection features classic solitaire designs with a single, stunni…" at bounding box center [921, 196] width 293 height 123
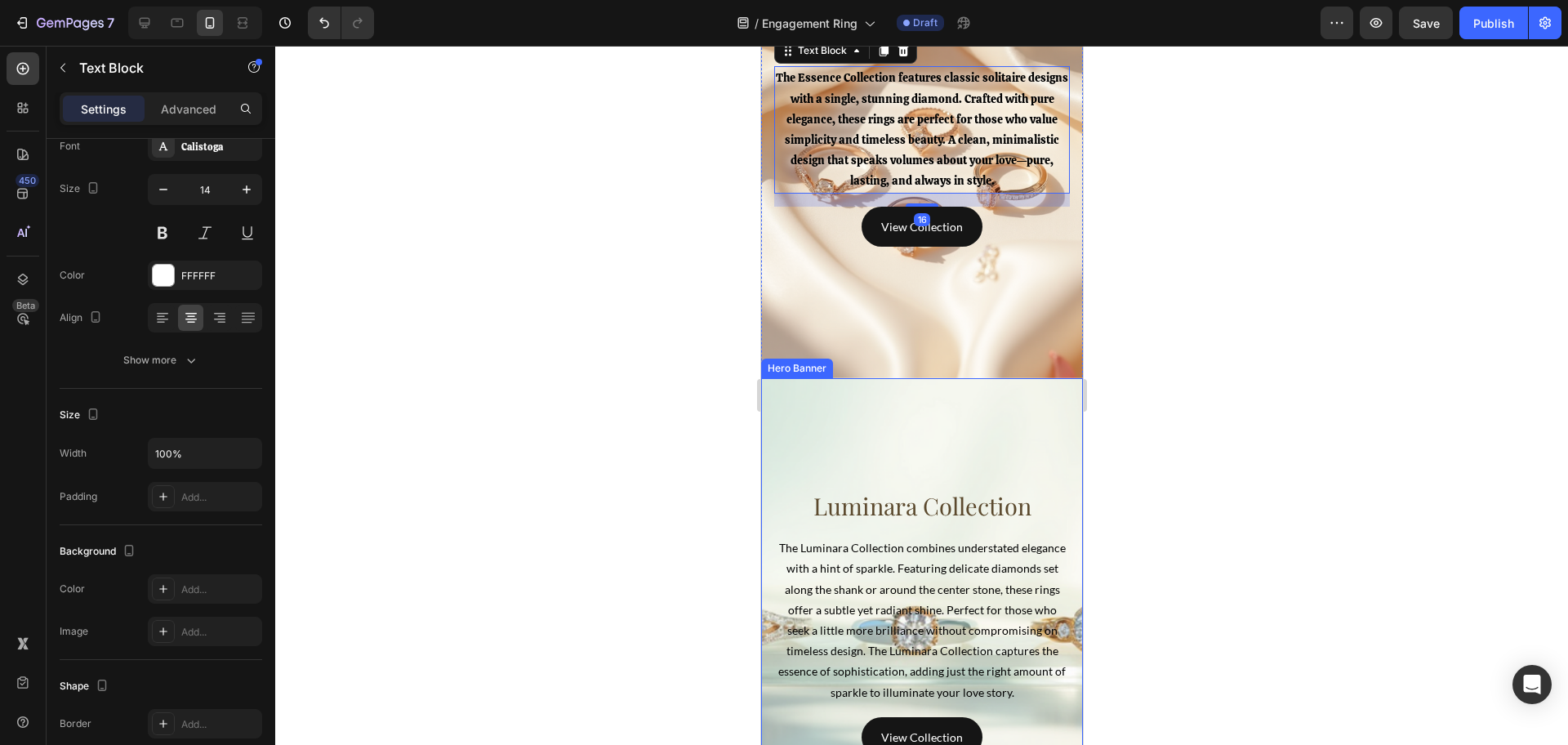
scroll to position [4288, 0]
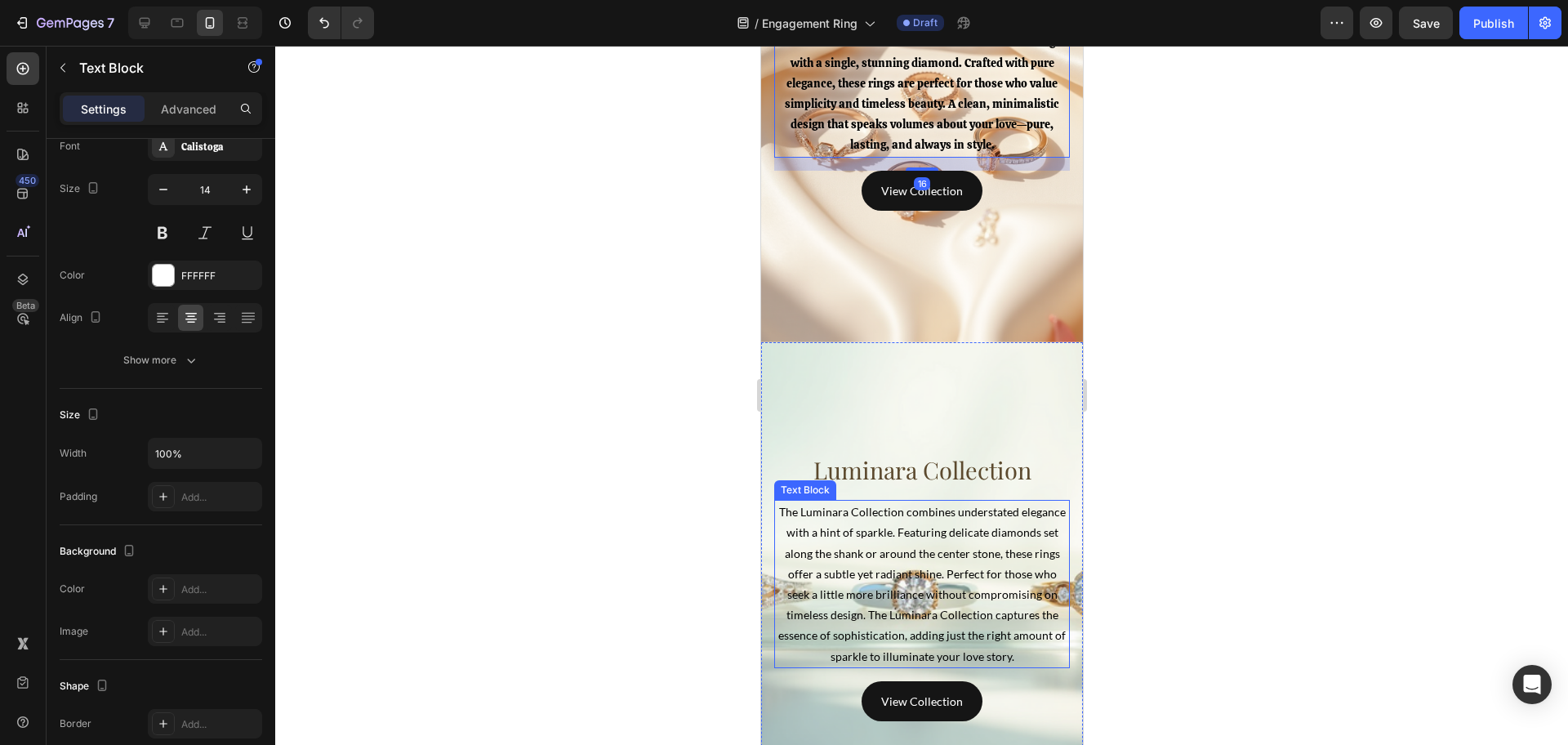
click at [912, 574] on p "The Luminara Collection combines understated elegance with a hint of sparkle. F…" at bounding box center [921, 584] width 293 height 165
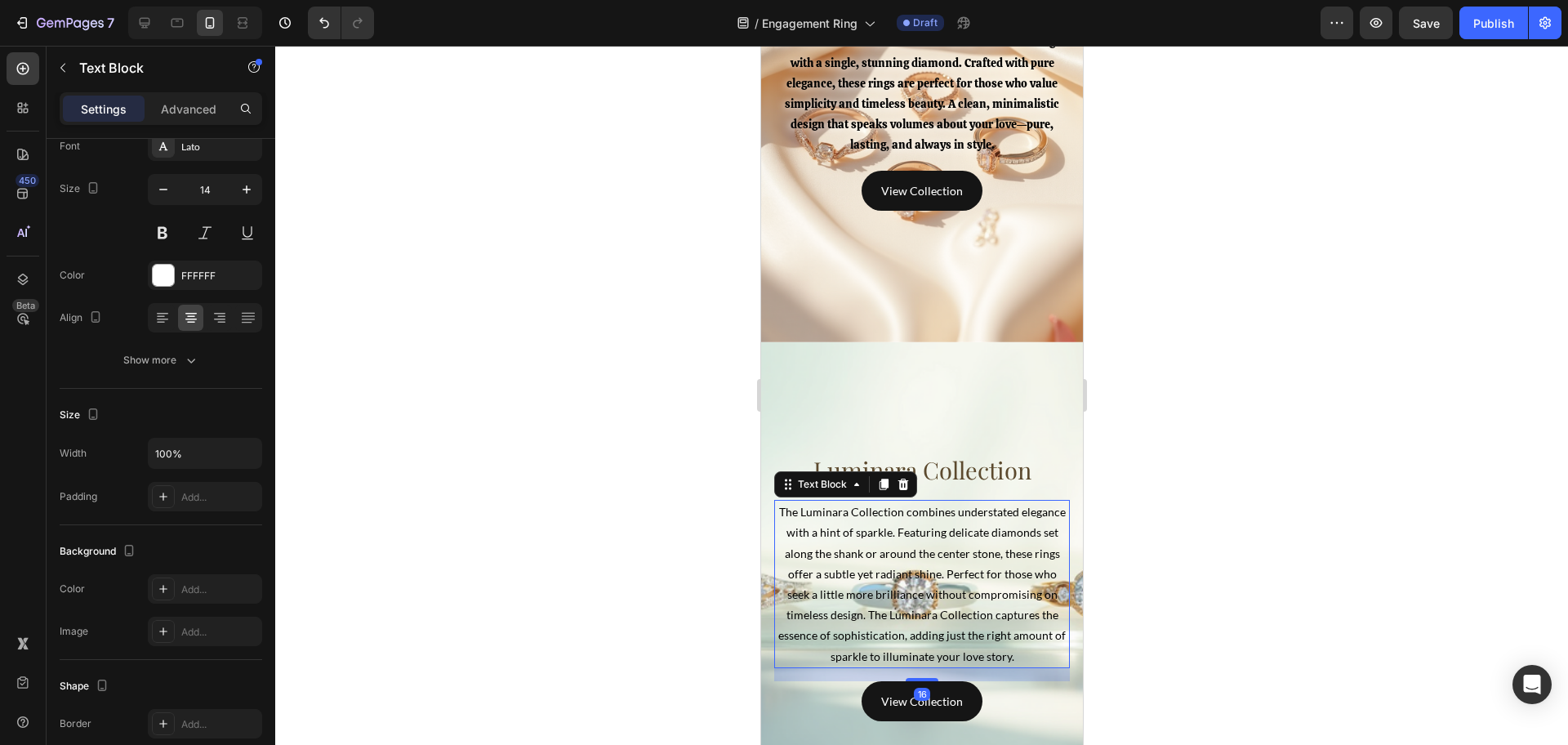
click at [912, 574] on p "The Luminara Collection combines understated elegance with a hint of sparkle. F…" at bounding box center [921, 584] width 293 height 165
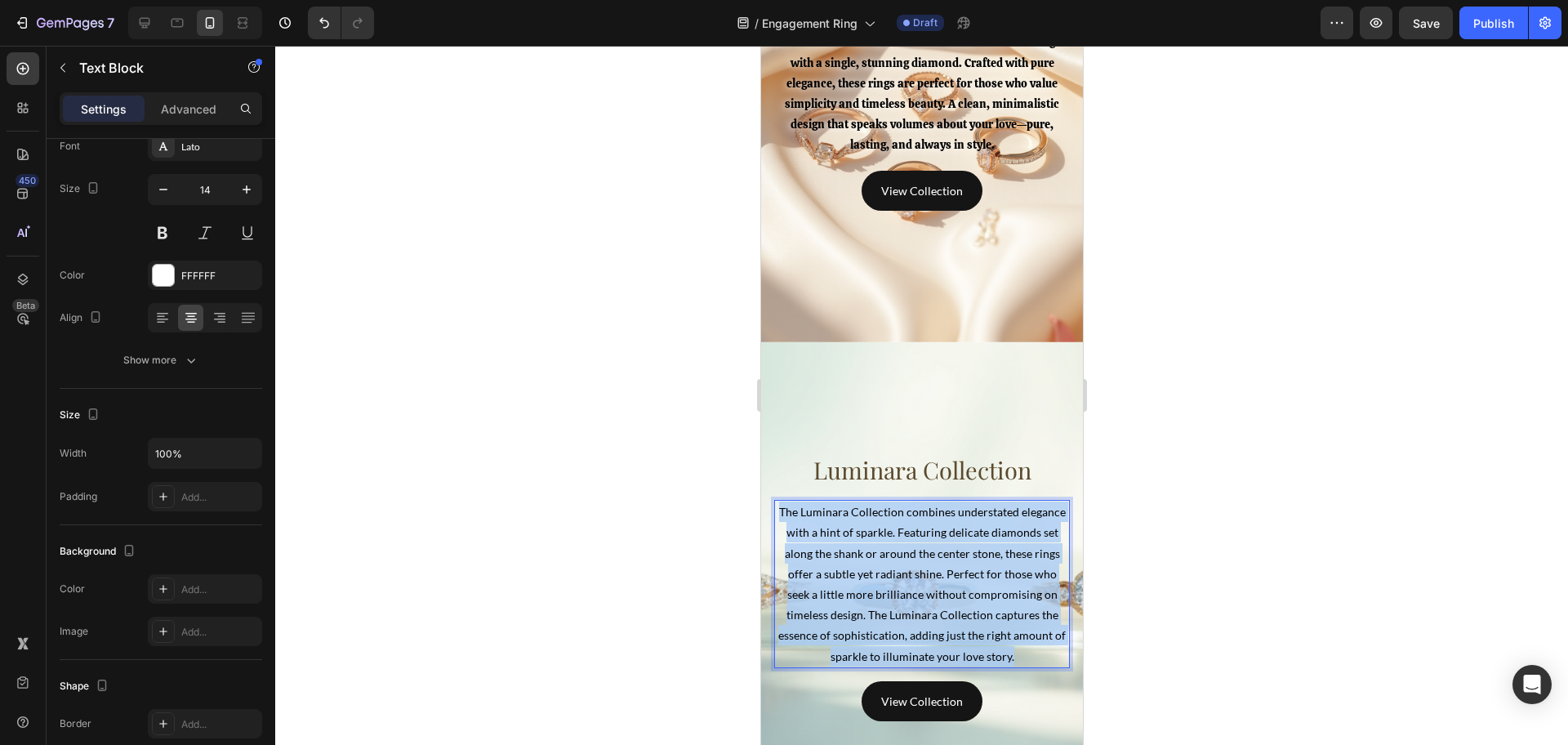
click at [912, 574] on p "The Luminara Collection combines understated elegance with a hint of sparkle. F…" at bounding box center [921, 584] width 293 height 165
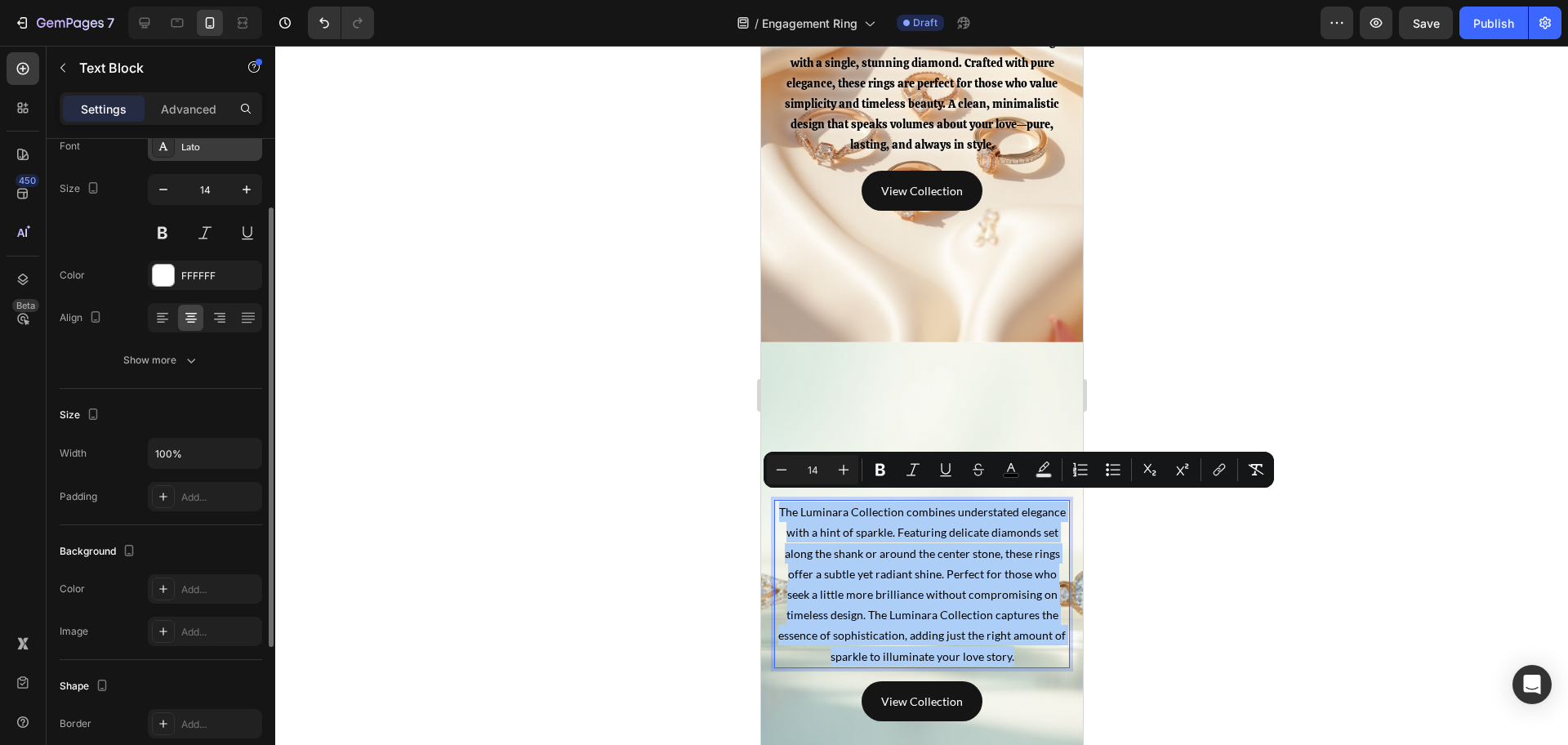
click at [225, 155] on div "Lato" at bounding box center [205, 146] width 115 height 29
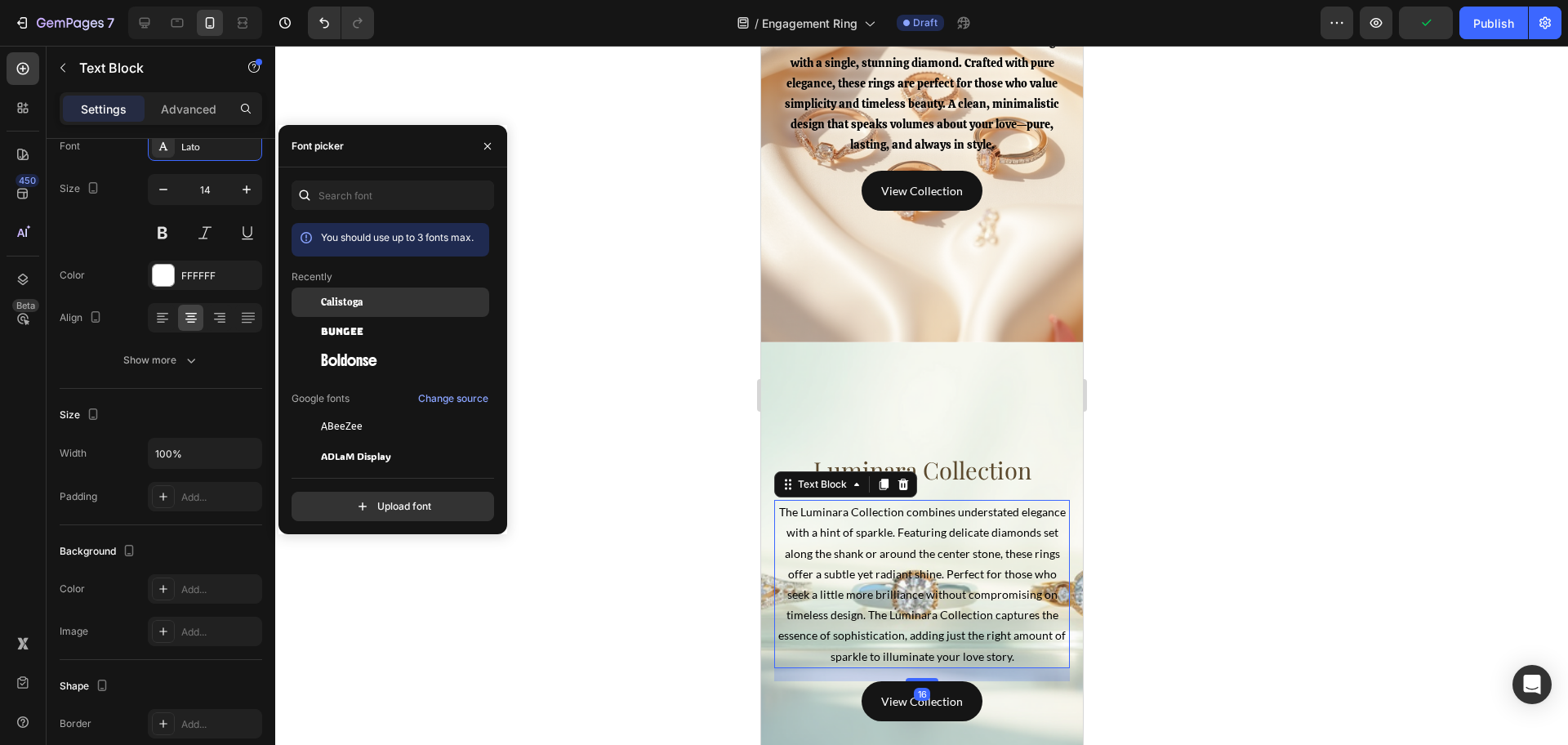
click at [360, 302] on span "Calistoga" at bounding box center [342, 301] width 41 height 15
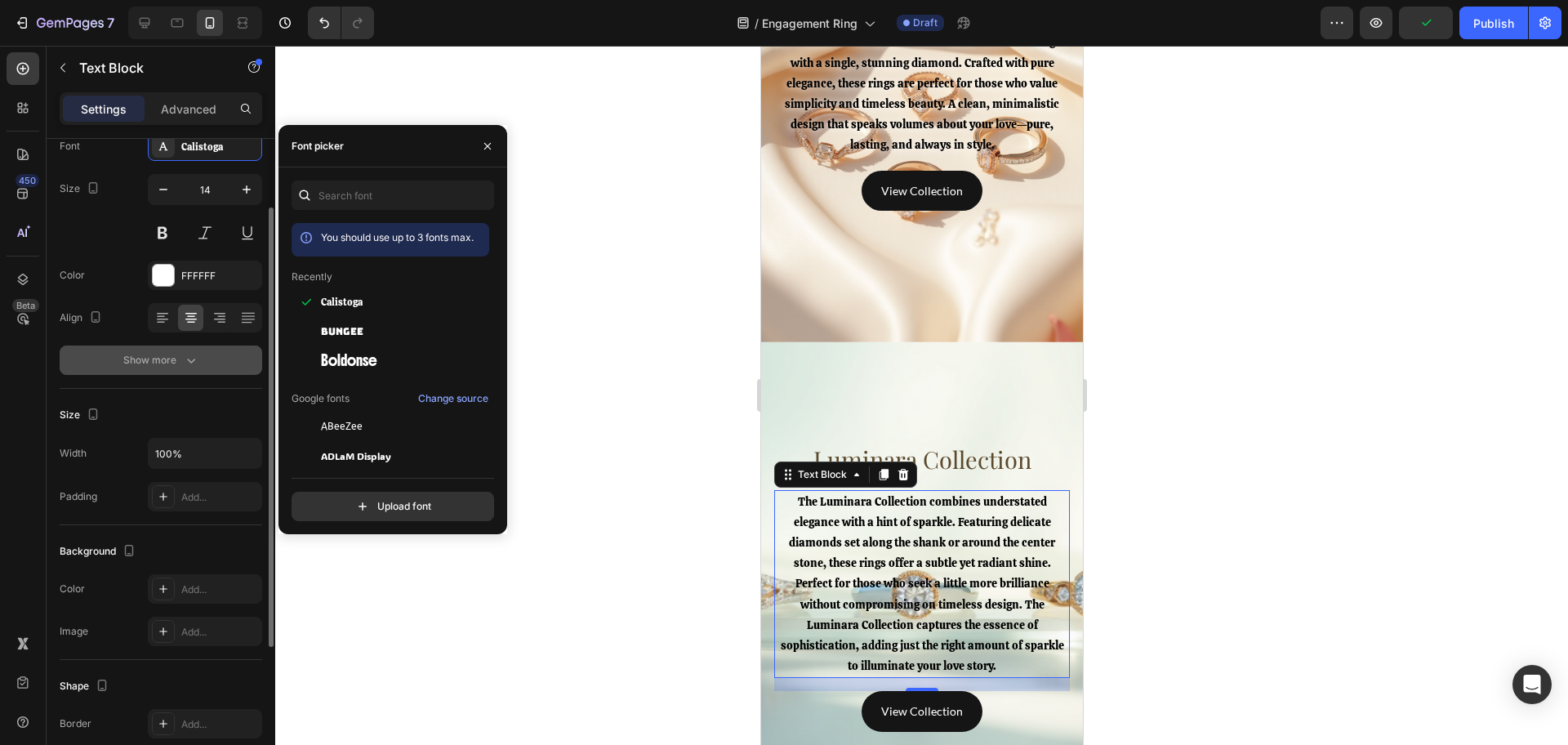
click at [190, 367] on icon "button" at bounding box center [190, 360] width 16 height 16
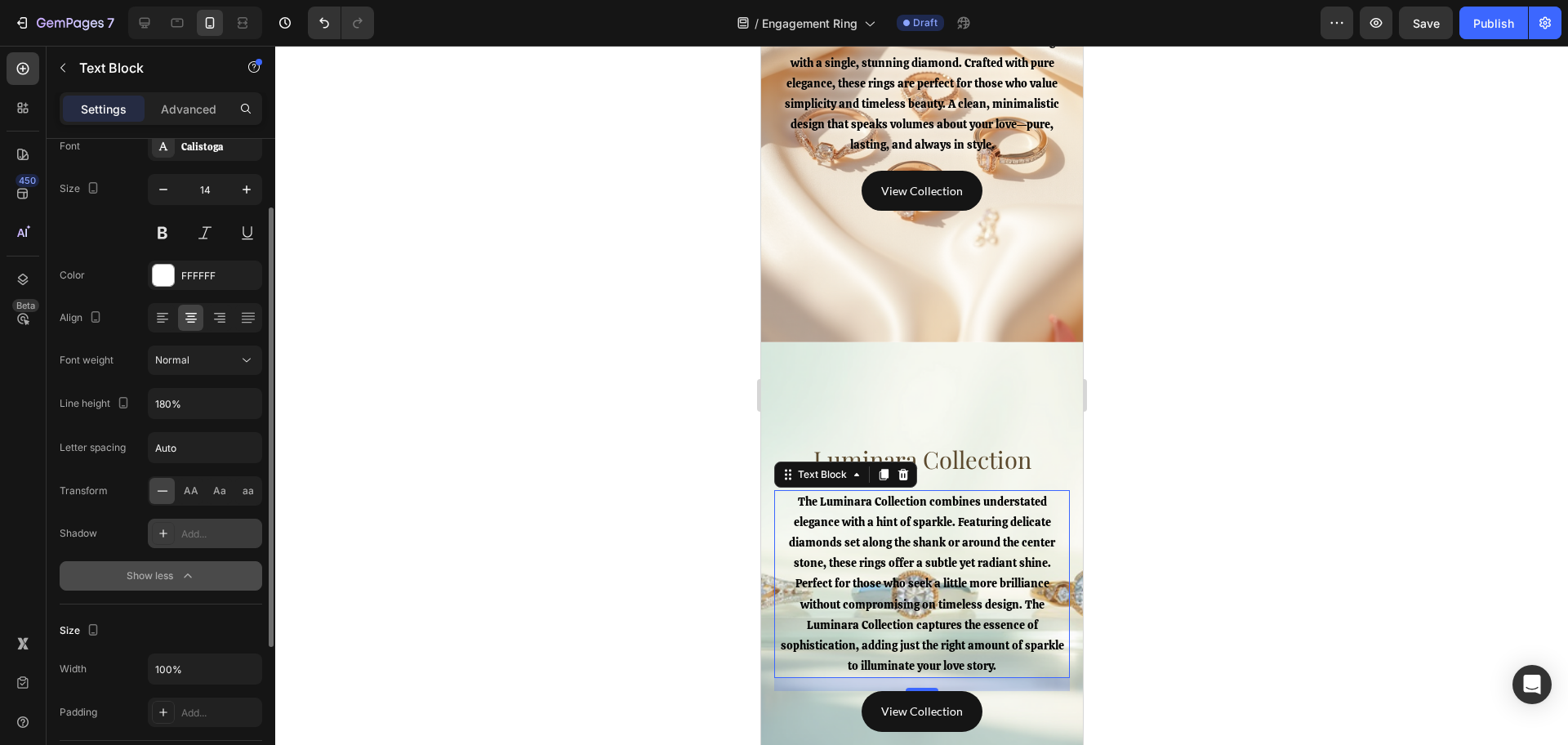
click at [201, 537] on div "Add..." at bounding box center [220, 534] width 77 height 15
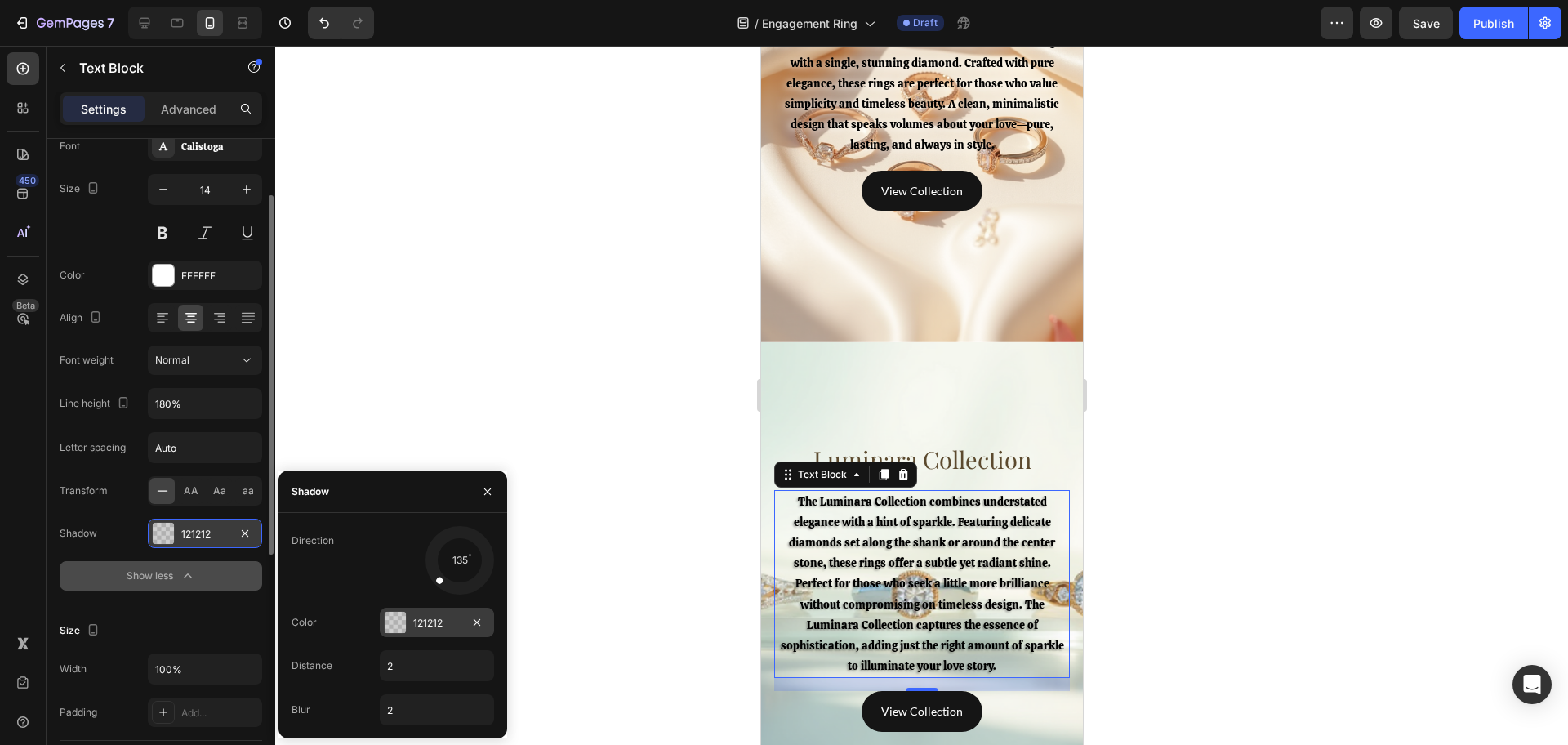
click at [415, 621] on div "121212" at bounding box center [437, 623] width 47 height 15
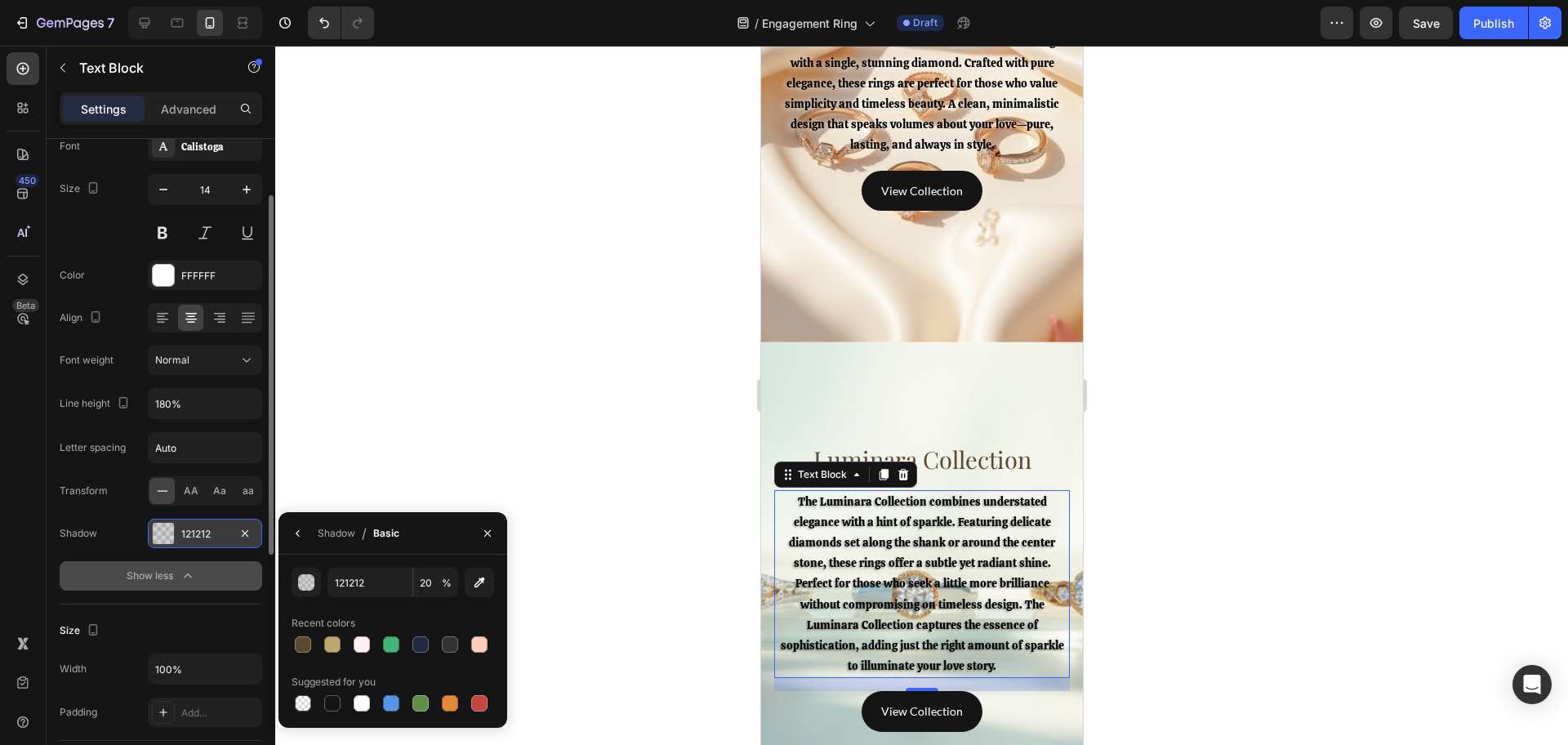
click at [354, 701] on div at bounding box center [362, 703] width 16 height 16
type input "FFFFFF"
type input "100"
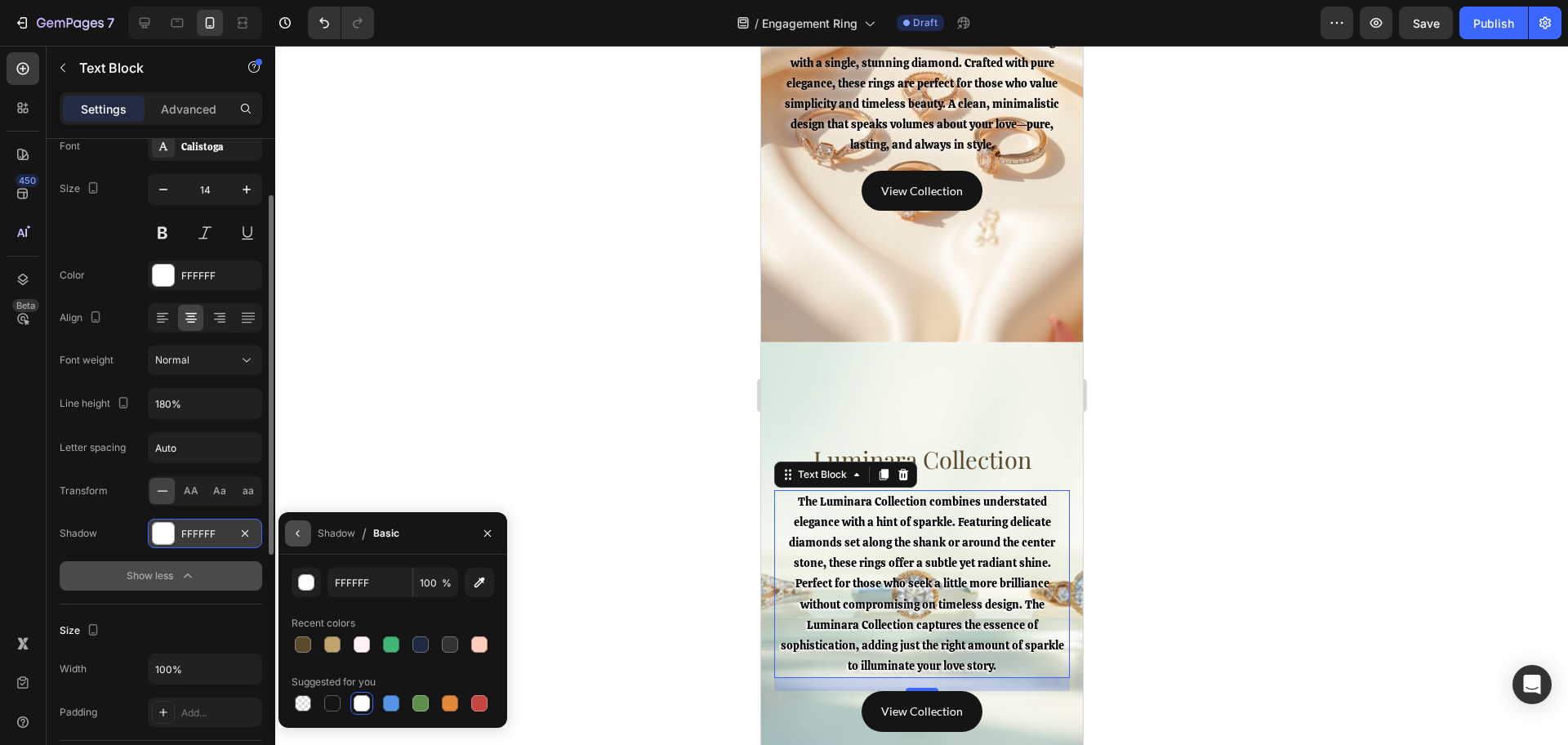
click at [302, 528] on icon "button" at bounding box center [298, 533] width 13 height 13
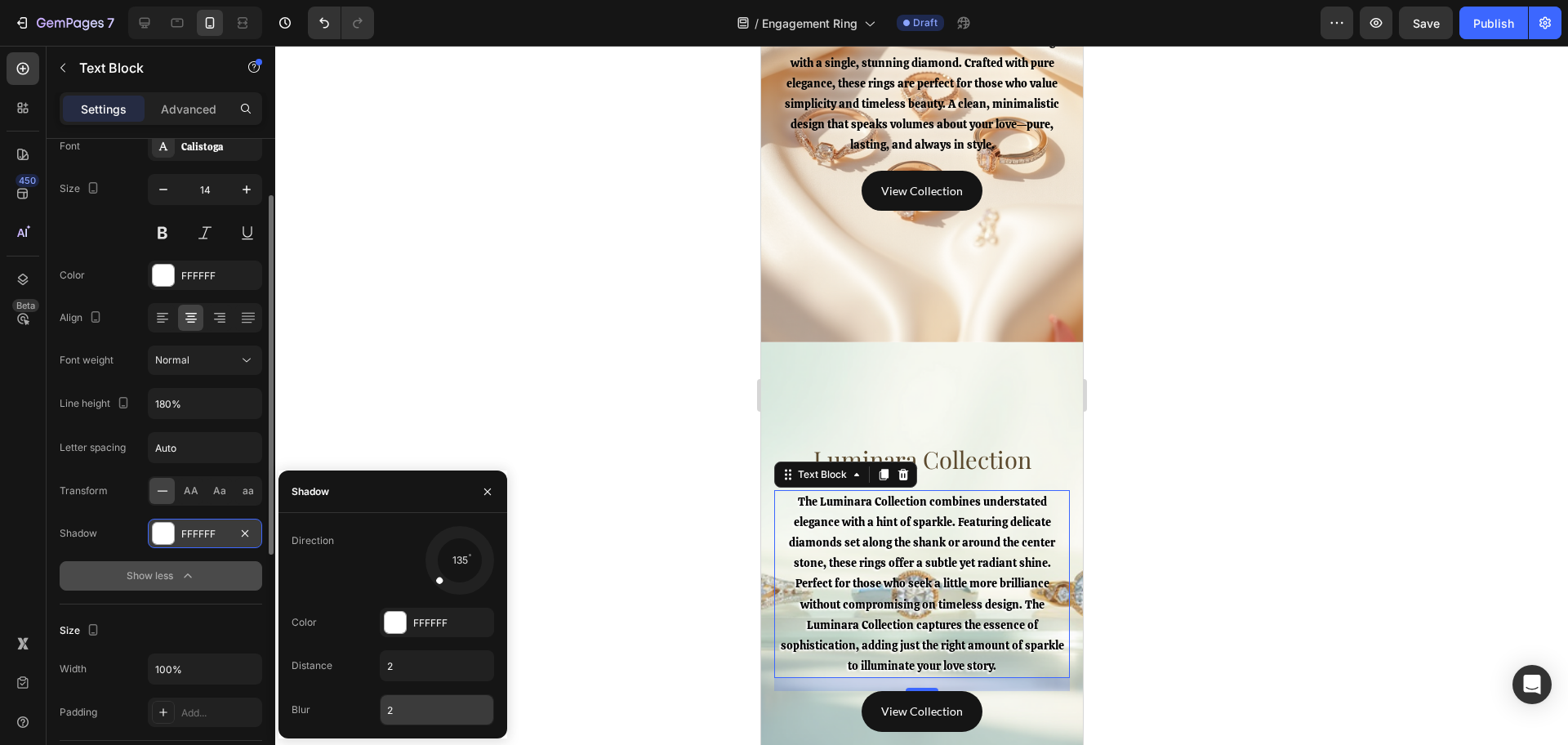
click at [417, 718] on input "2" at bounding box center [437, 710] width 113 height 29
type input "10"
click at [595, 590] on div at bounding box center [921, 395] width 1292 height 699
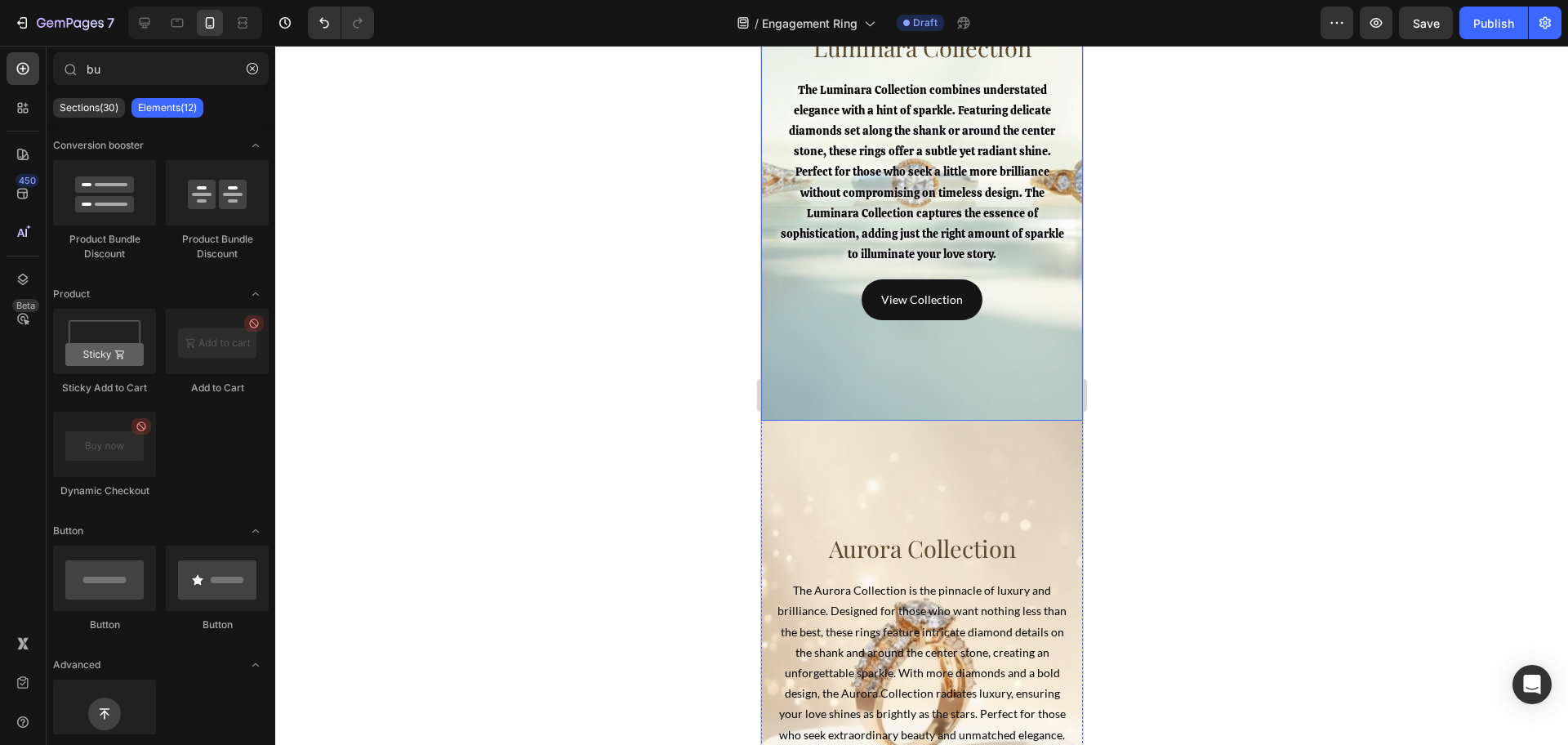
scroll to position [4799, 0]
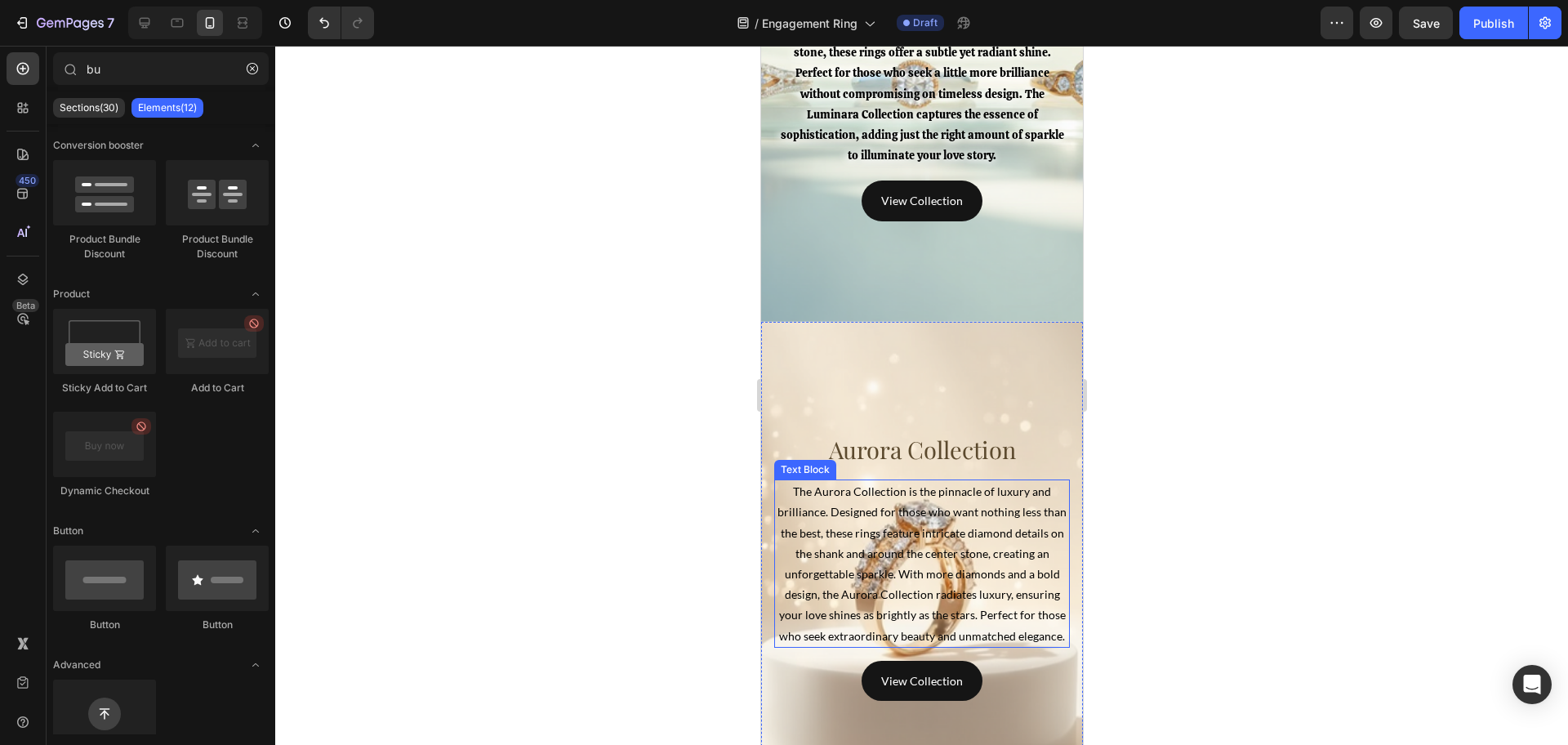
click at [919, 524] on span "The Aurora Collection is the pinnacle of luxury and brilliance. Designed for th…" at bounding box center [921, 562] width 289 height 158
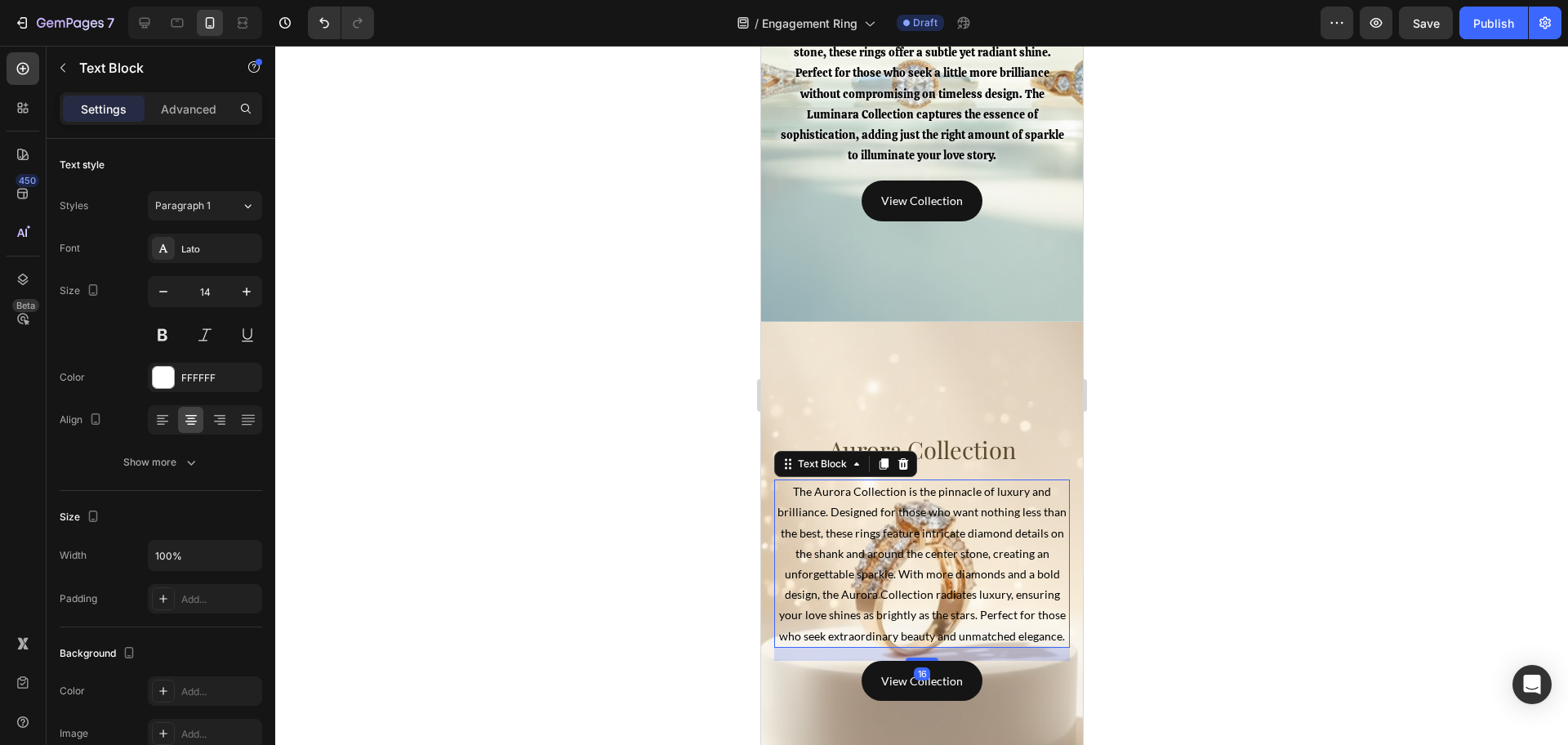
click at [919, 524] on span "The Aurora Collection is the pinnacle of luxury and brilliance. Designed for th…" at bounding box center [921, 562] width 289 height 158
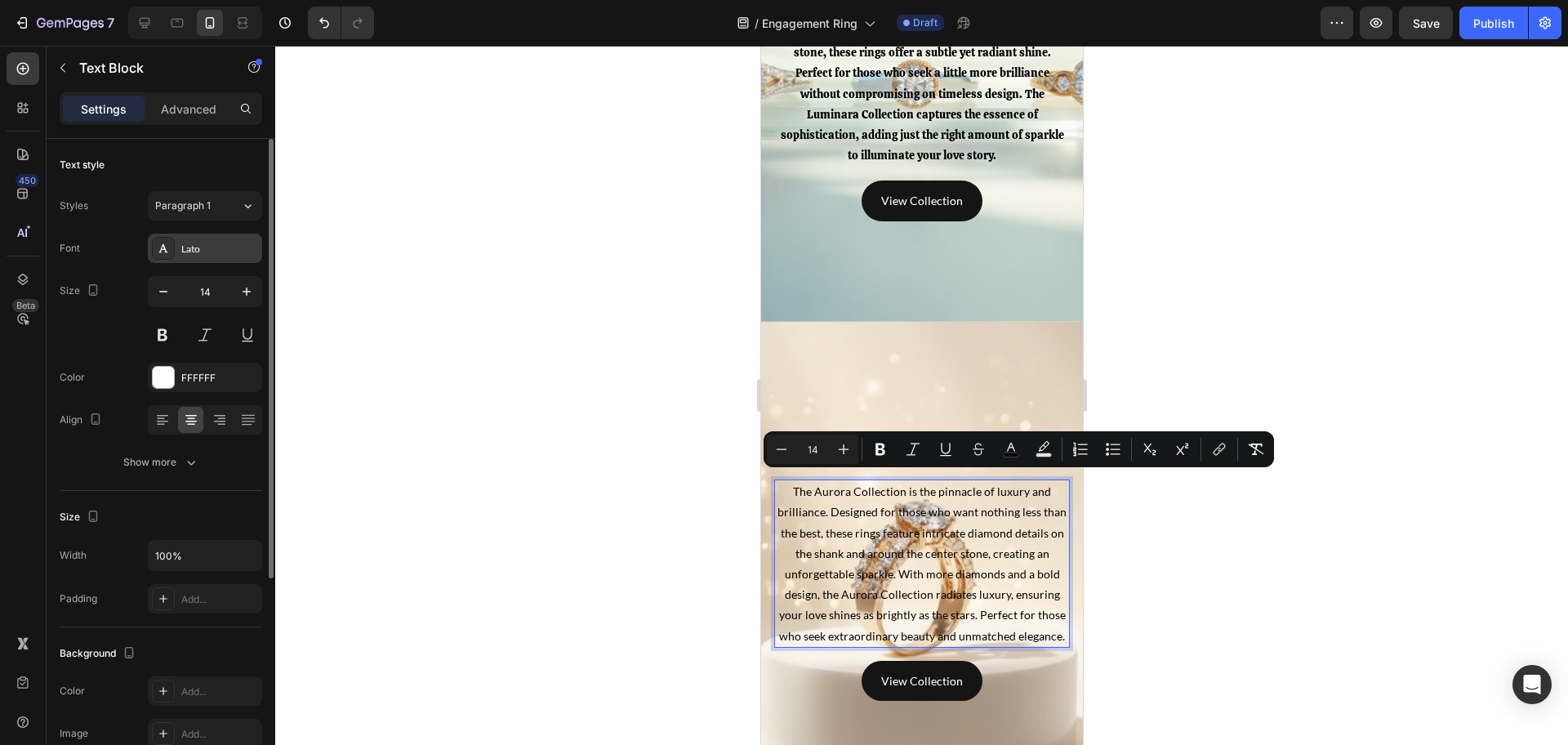
click at [184, 251] on div "Lato" at bounding box center [220, 249] width 77 height 15
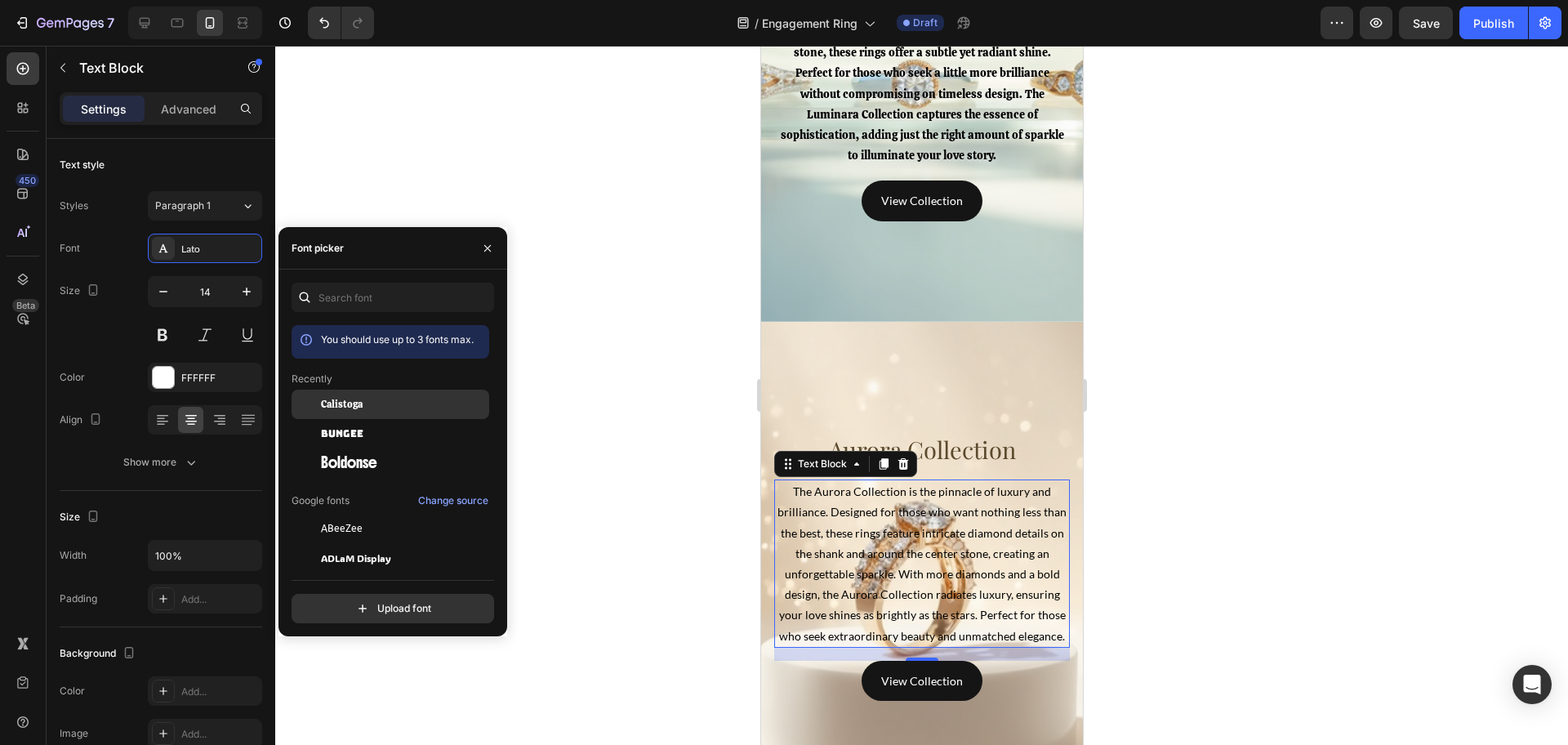
click at [371, 408] on div "Calistoga" at bounding box center [404, 404] width 165 height 15
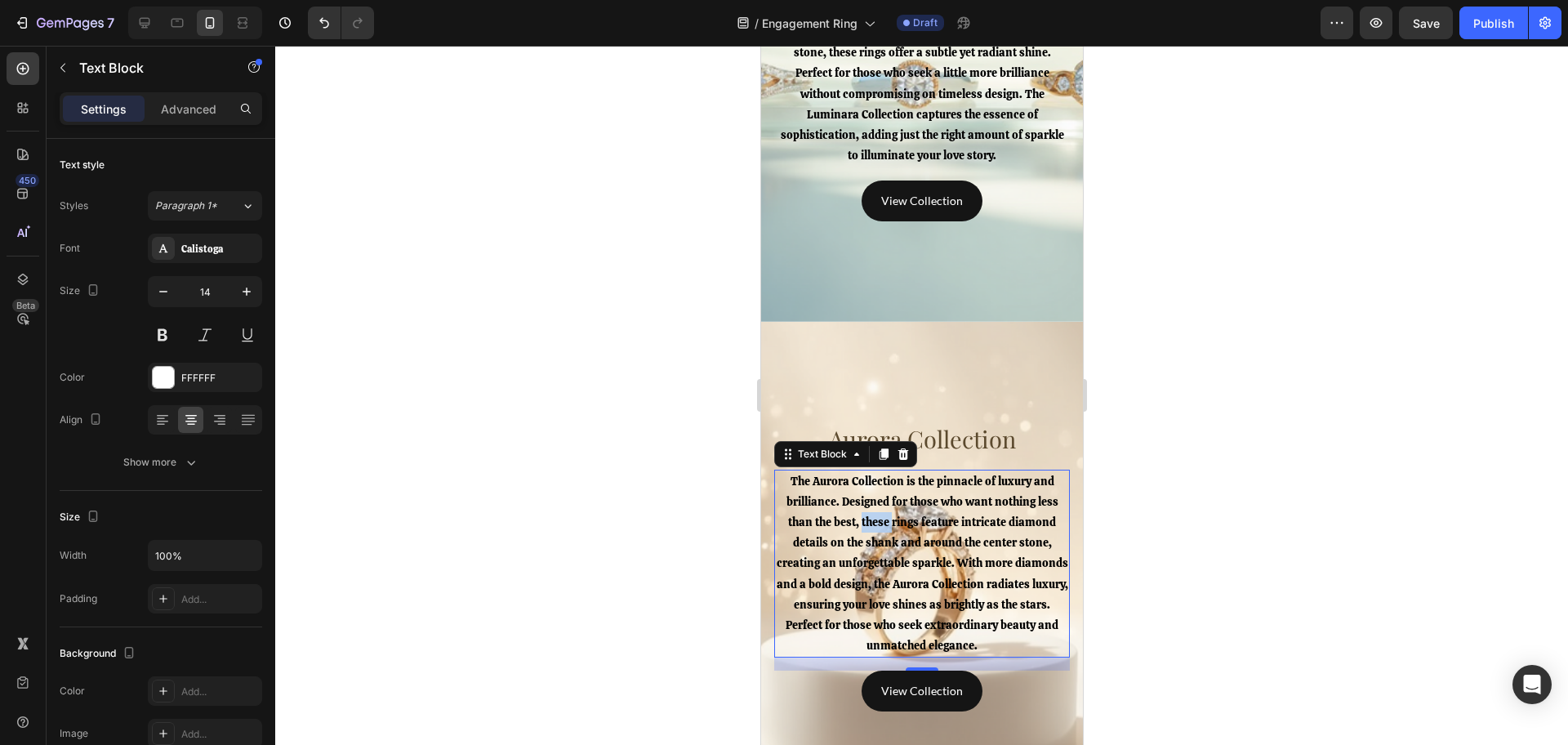
click at [871, 523] on span "The Aurora Collection is the pinnacle of luxury and brilliance. Designed for th…" at bounding box center [921, 563] width 292 height 180
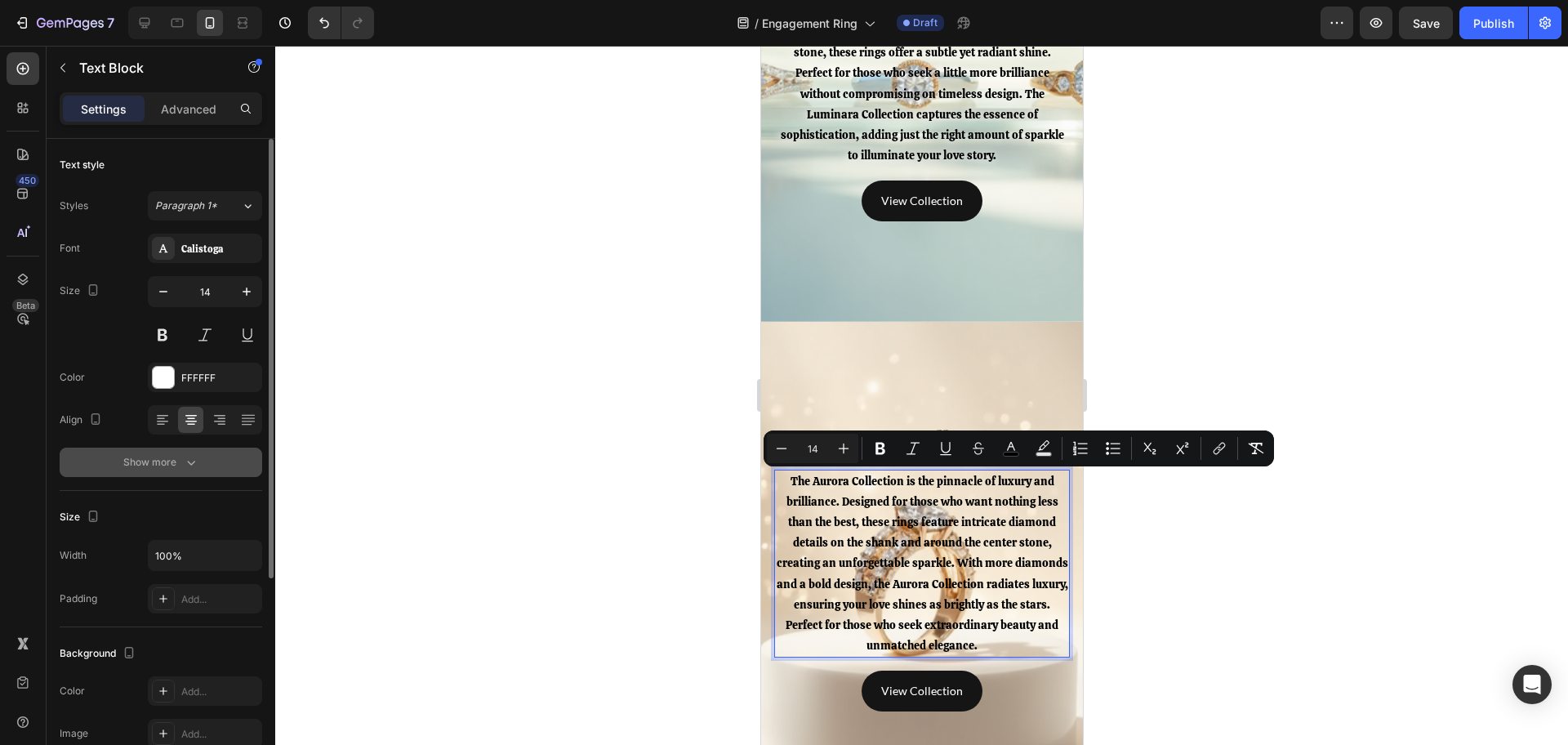
click at [185, 463] on icon "button" at bounding box center [190, 462] width 16 height 16
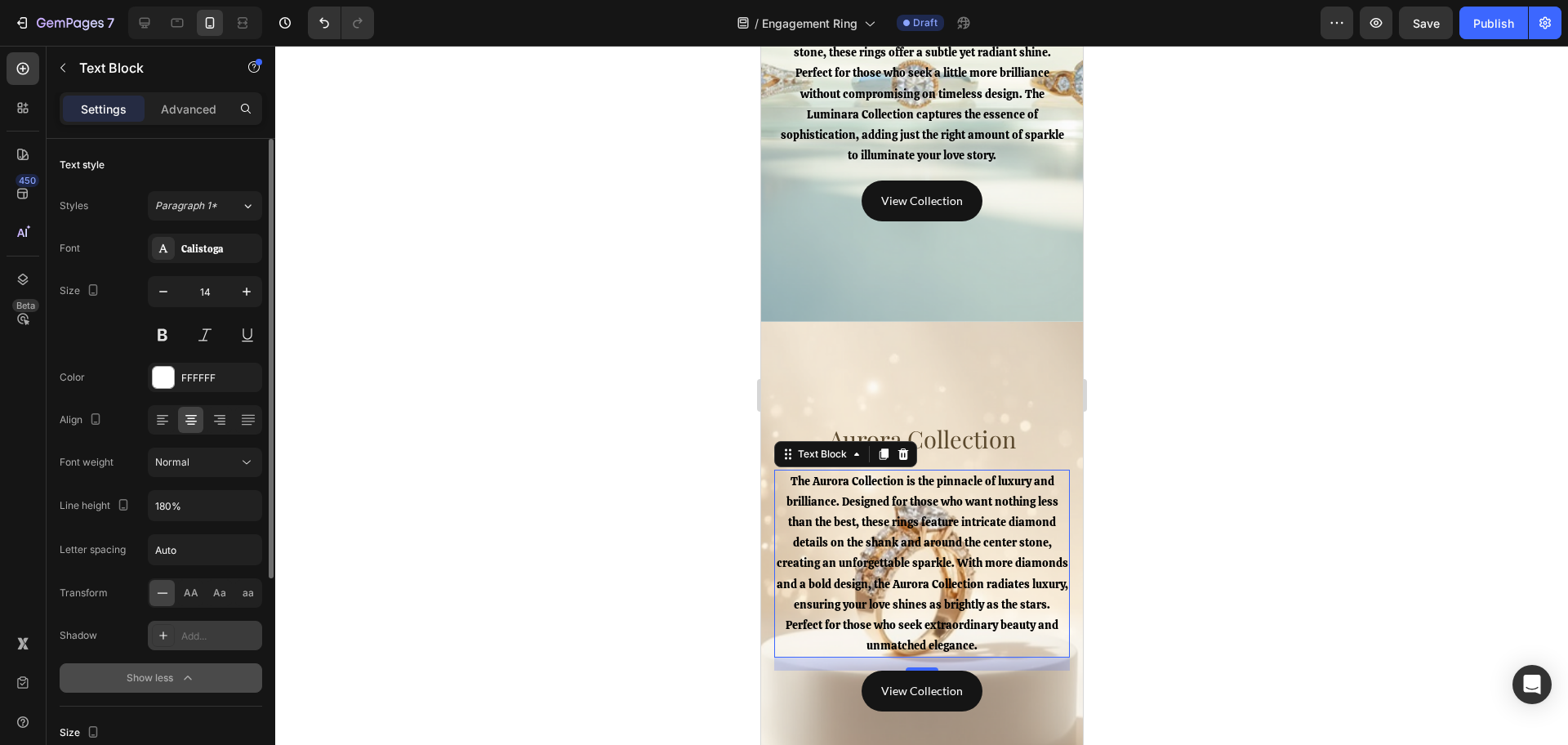
click at [194, 636] on div "Add..." at bounding box center [220, 636] width 77 height 15
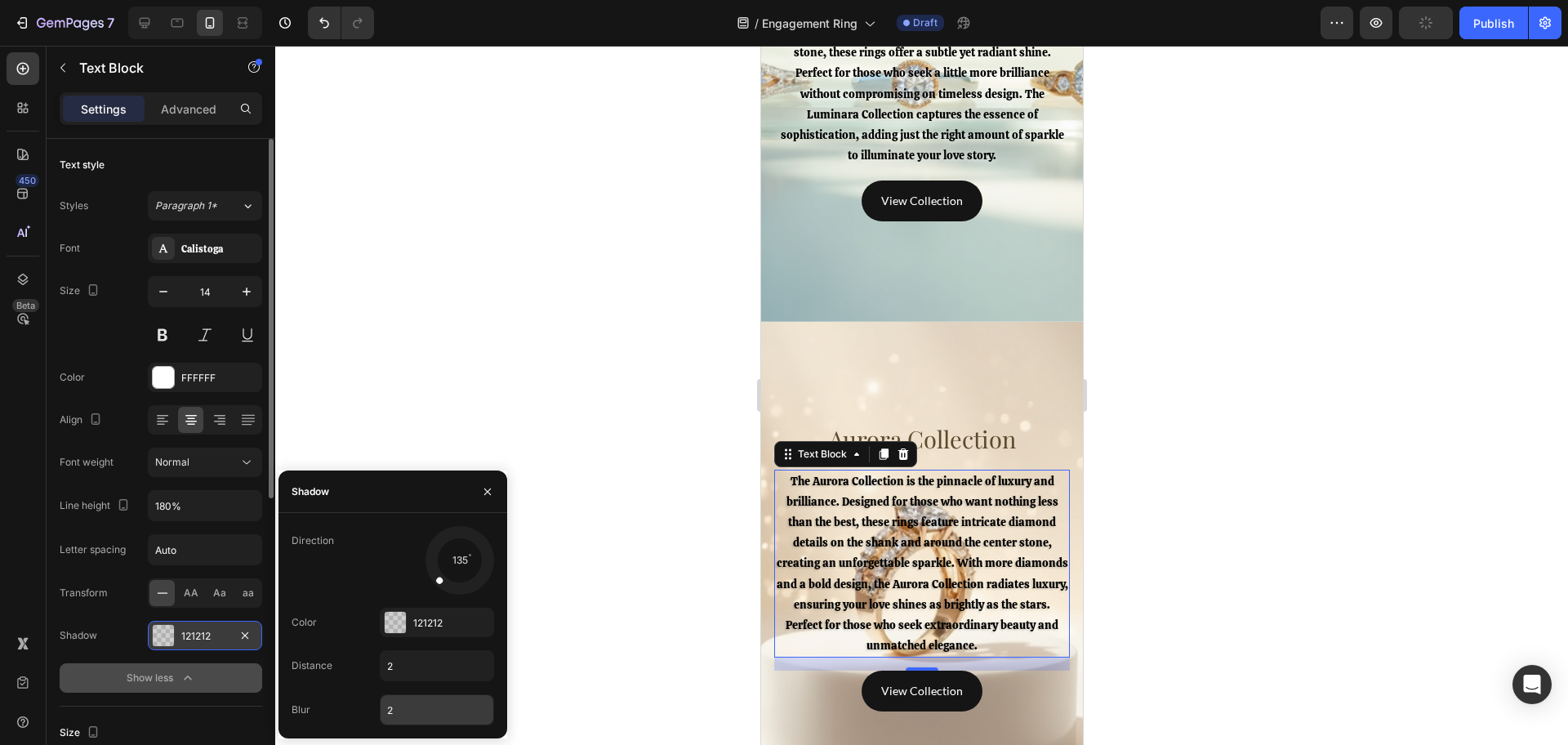
click at [405, 716] on input "2" at bounding box center [437, 710] width 113 height 29
type input "10"
click at [432, 624] on div "121212" at bounding box center [437, 623] width 47 height 15
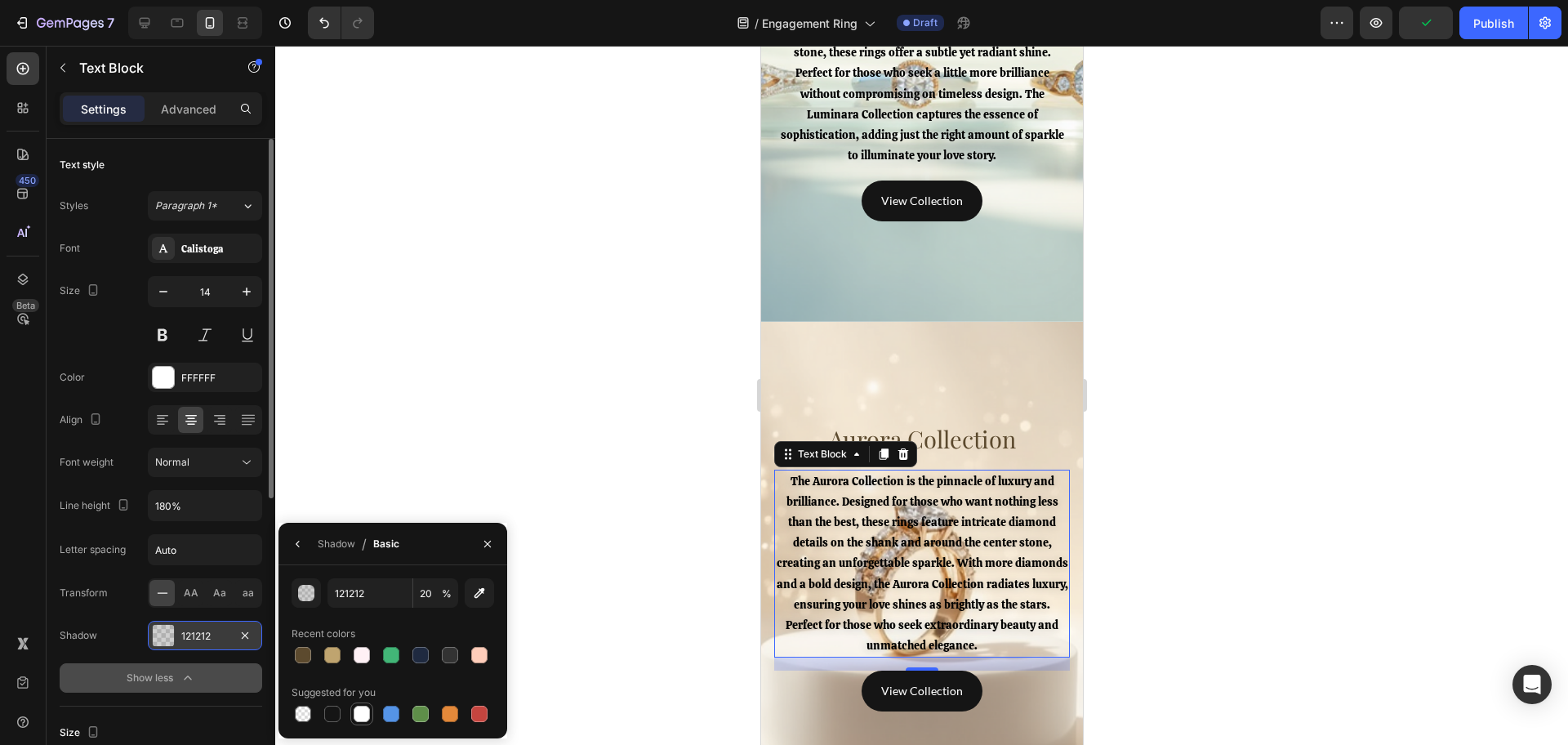
click at [363, 708] on div at bounding box center [362, 713] width 16 height 16
type input "FFFFFF"
type input "100"
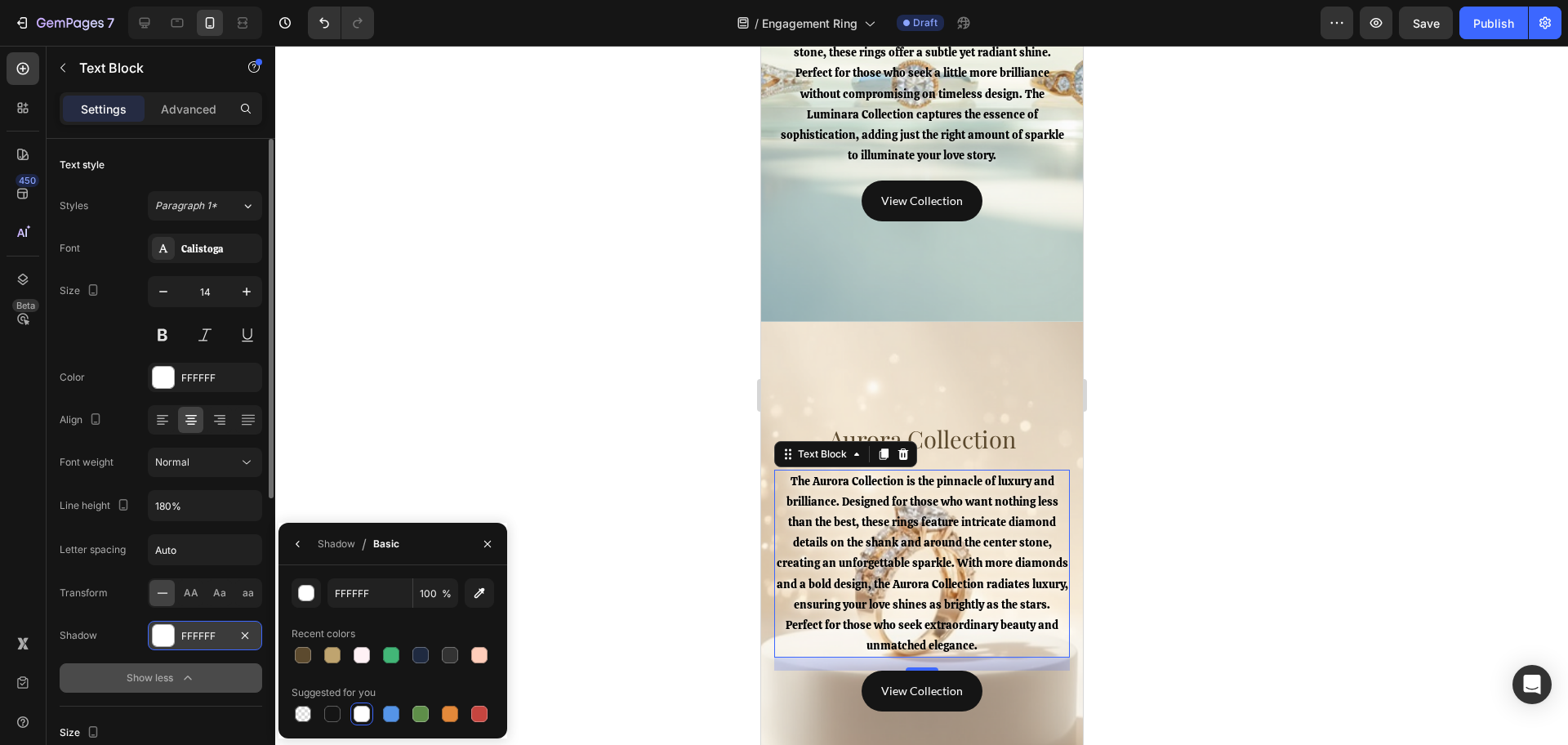
click at [635, 494] on div at bounding box center [921, 395] width 1292 height 699
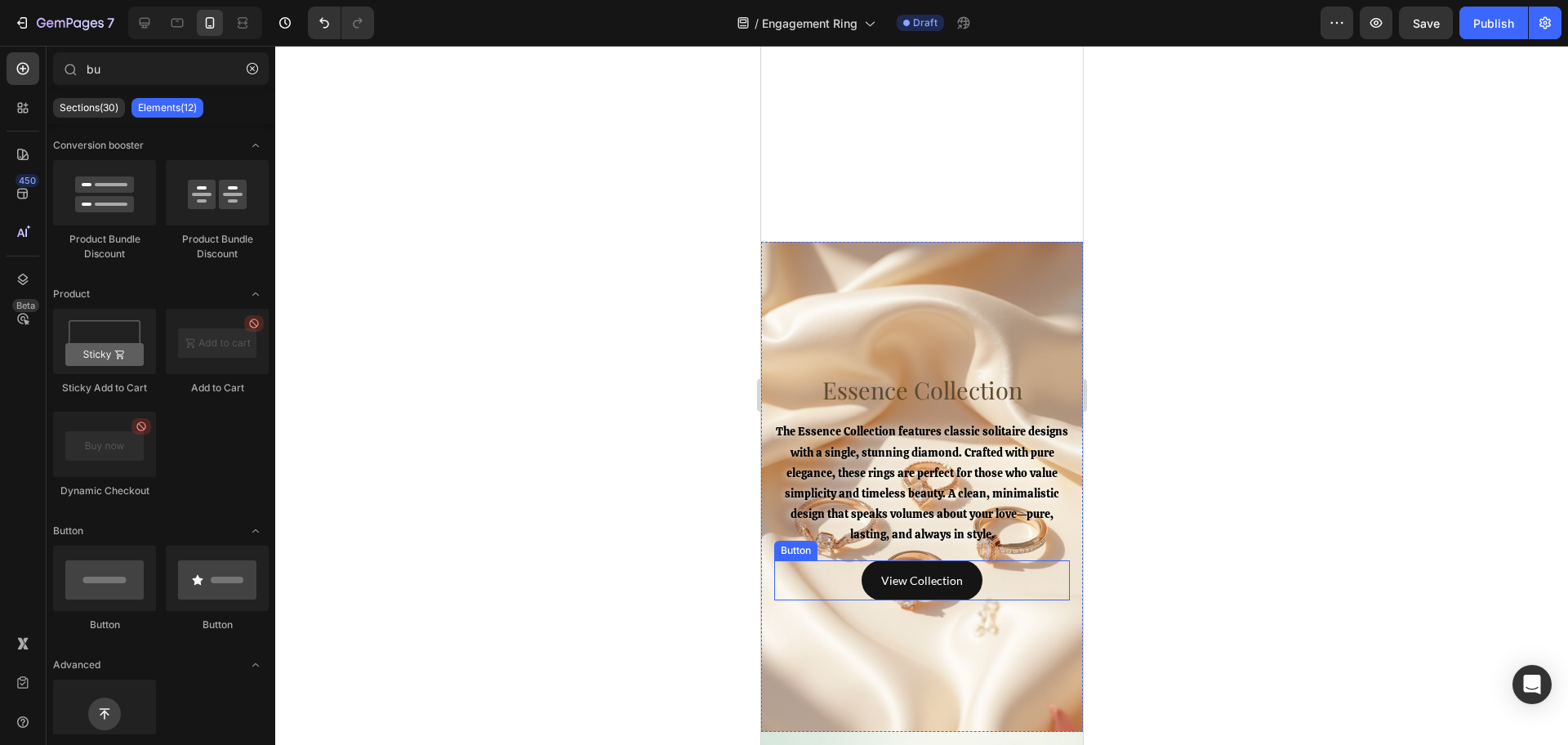
scroll to position [4186, 0]
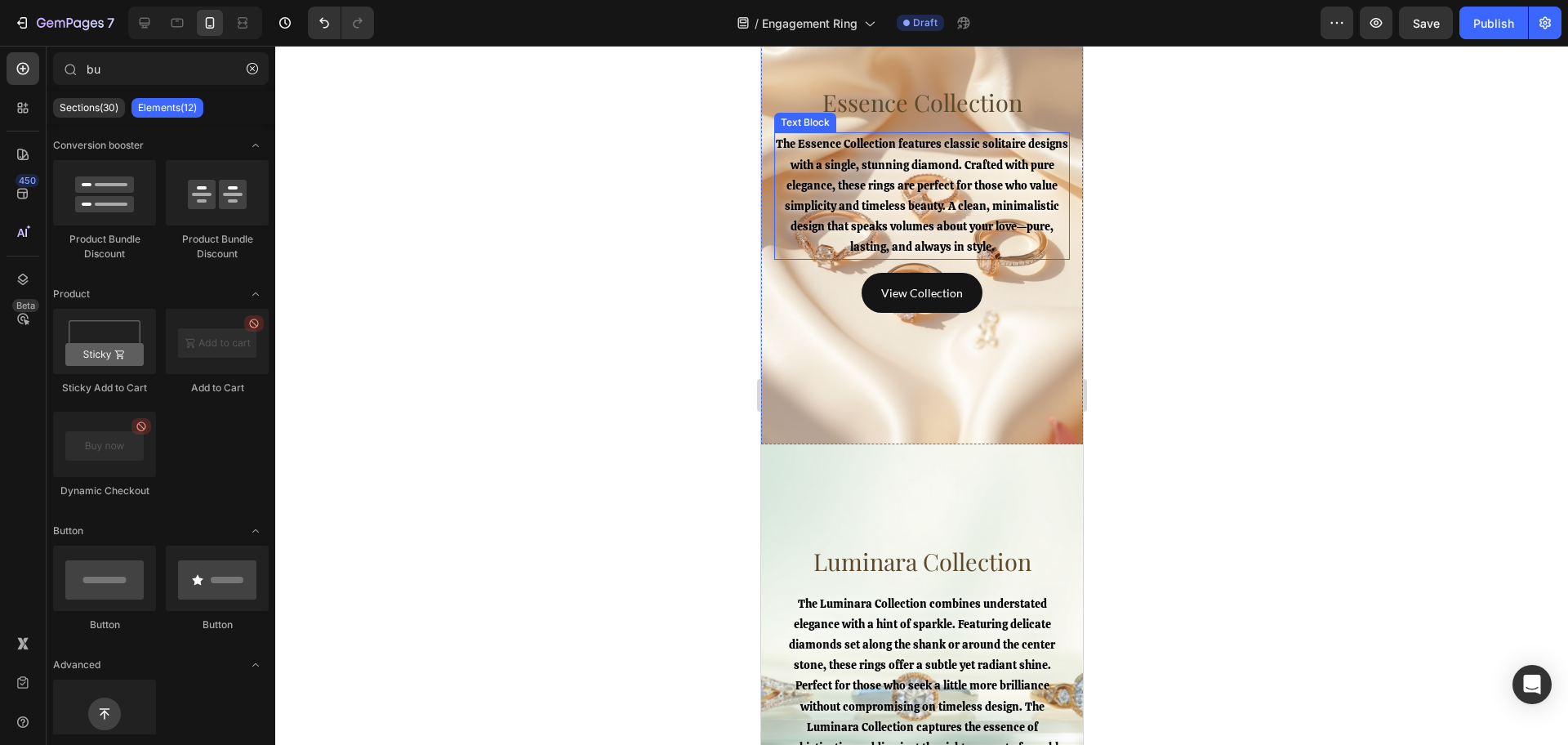
click at [879, 212] on span "The Essence Collection features classic solitaire designs with a single, stunni…" at bounding box center [921, 195] width 293 height 118
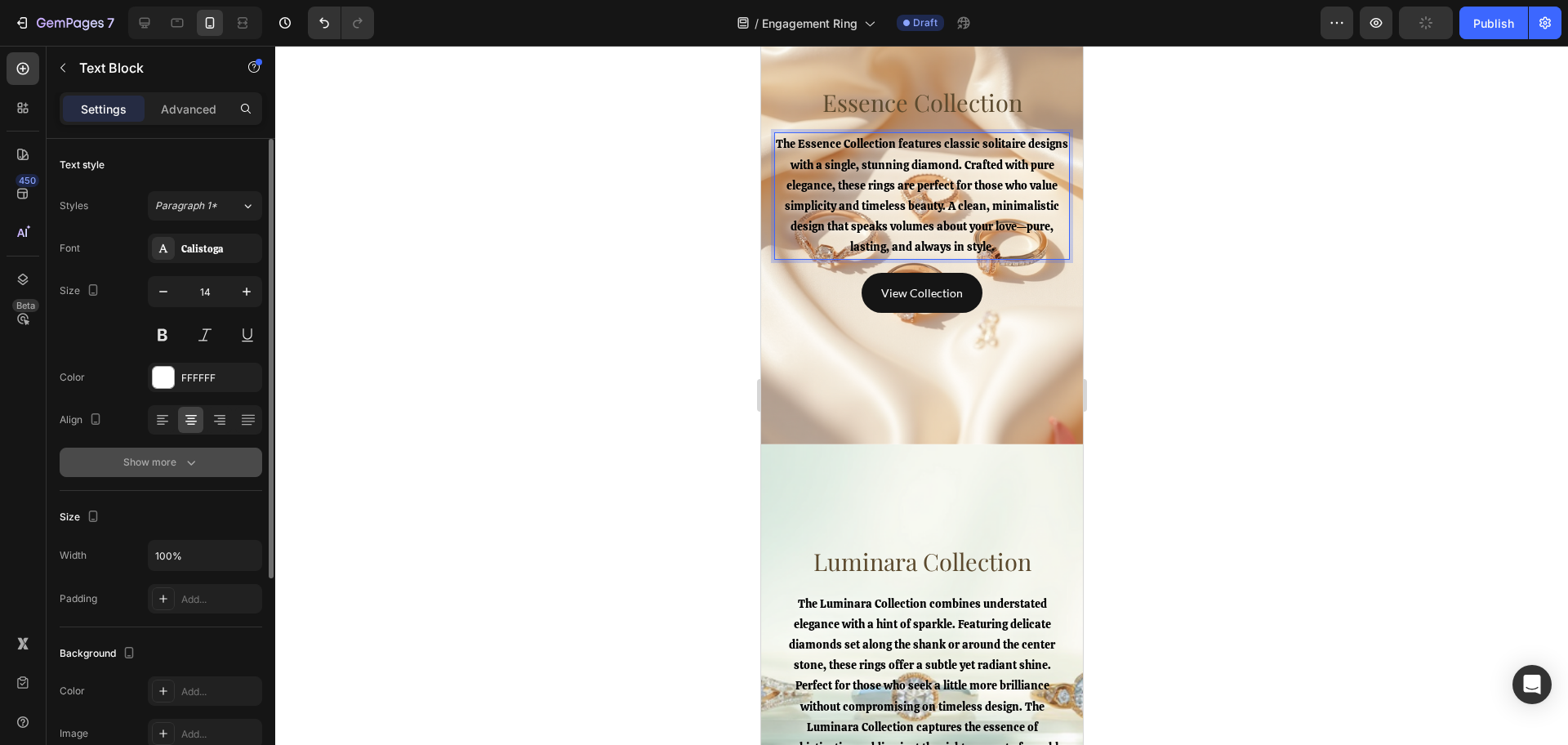
click at [162, 450] on button "Show more" at bounding box center [160, 463] width 202 height 29
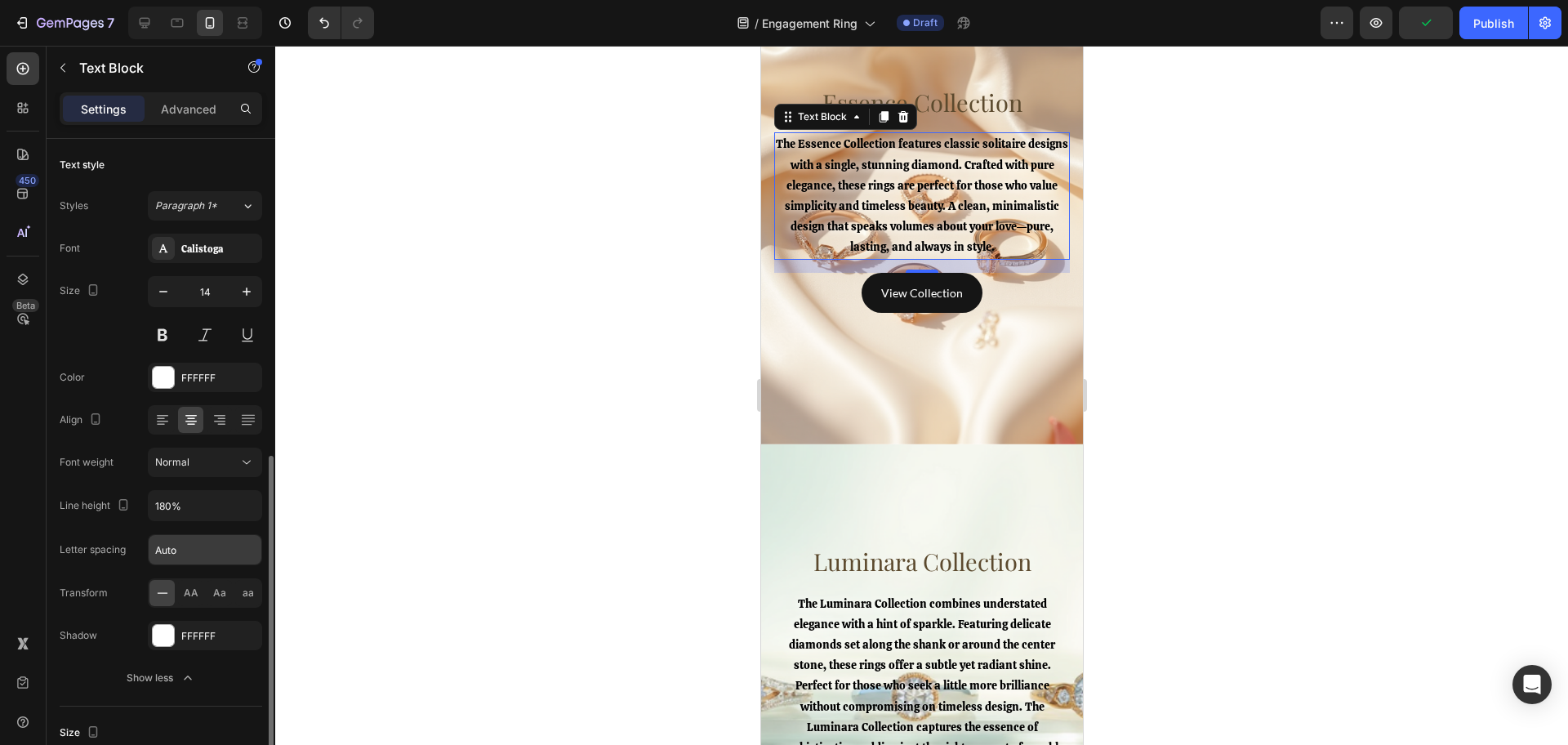
scroll to position [204, 0]
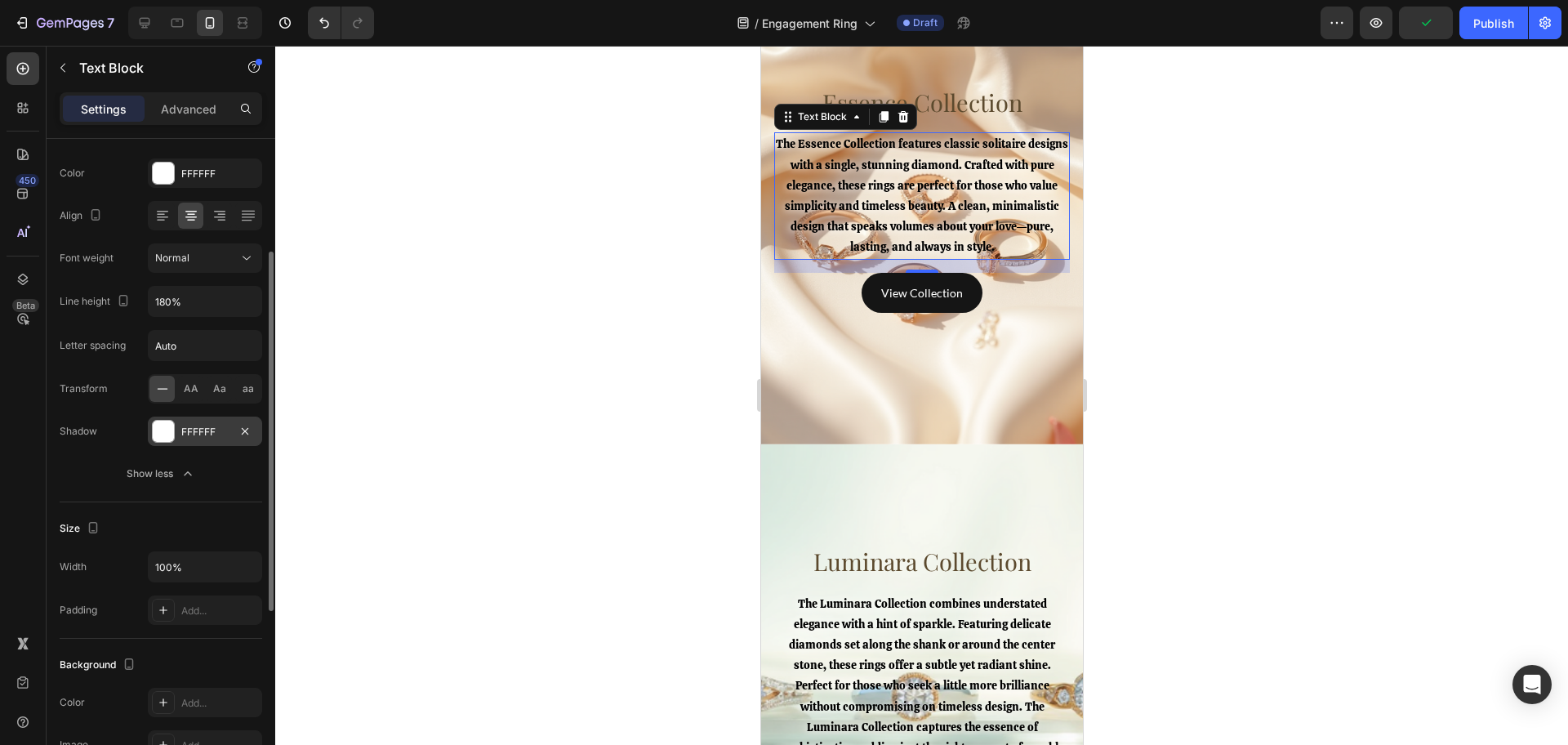
click at [190, 442] on div "FFFFFF" at bounding box center [205, 431] width 115 height 29
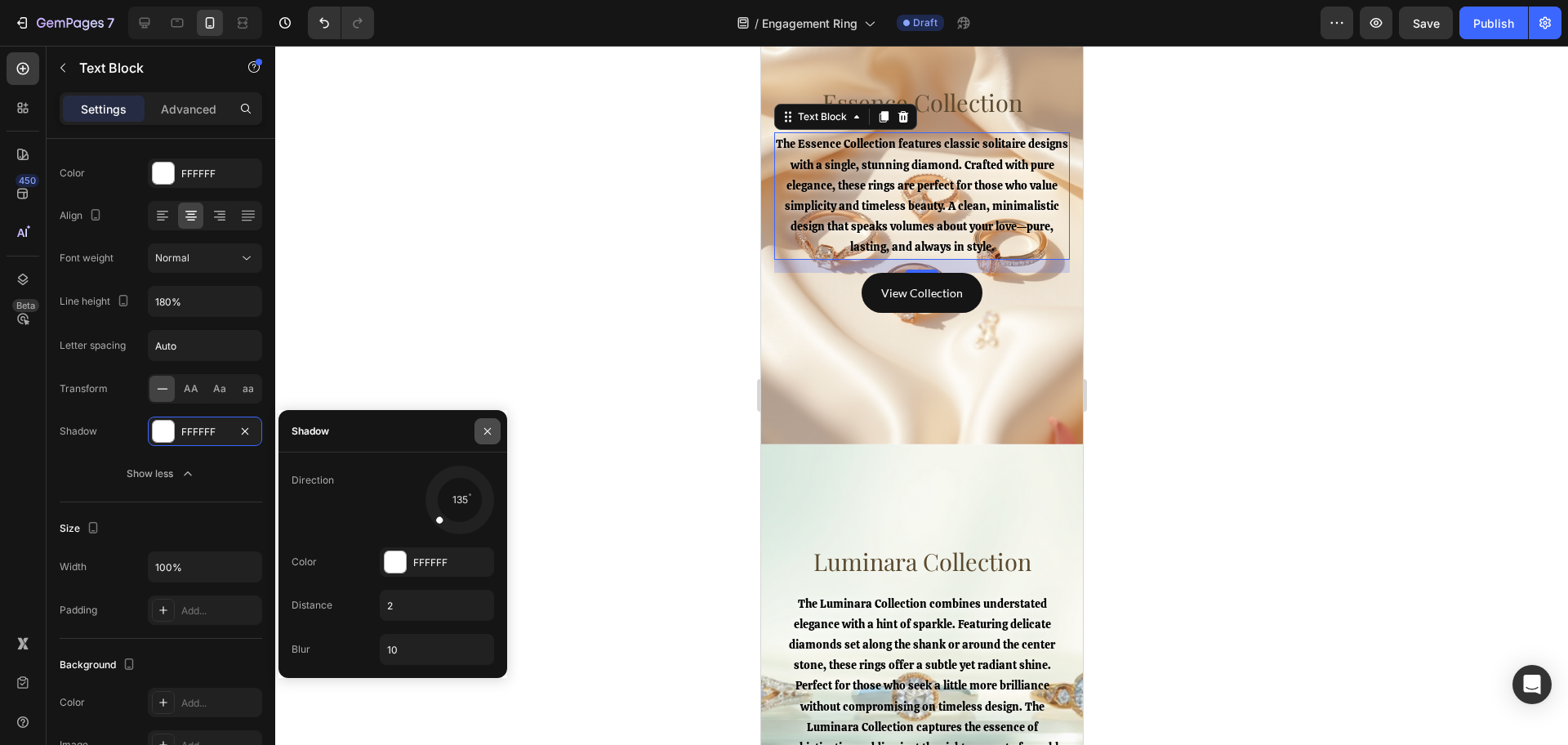
click at [490, 430] on icon "button" at bounding box center [487, 431] width 13 height 13
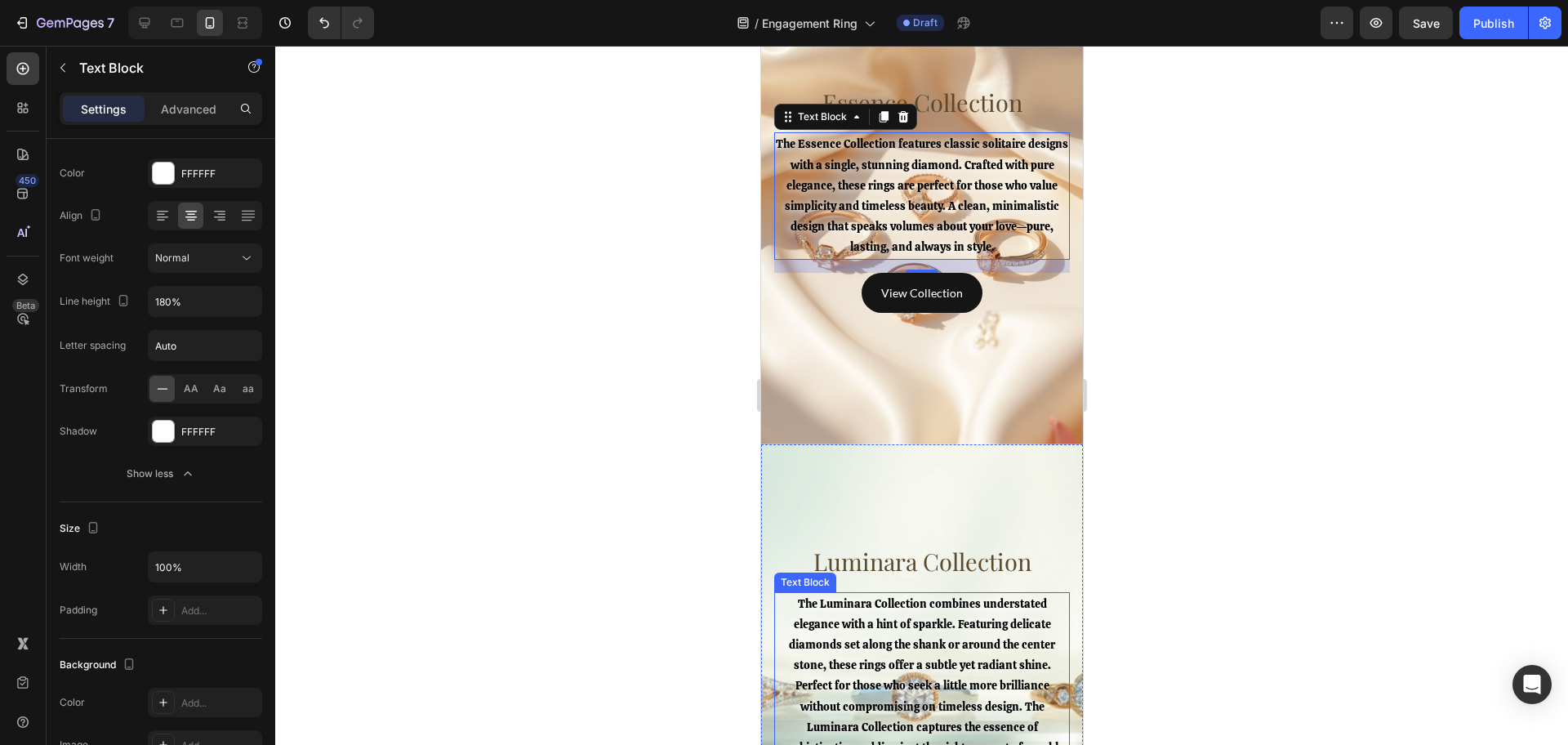
click at [902, 624] on span "The Luminara Collection combines understated elegance with a hint of sparkle. F…" at bounding box center [921, 686] width 283 height 180
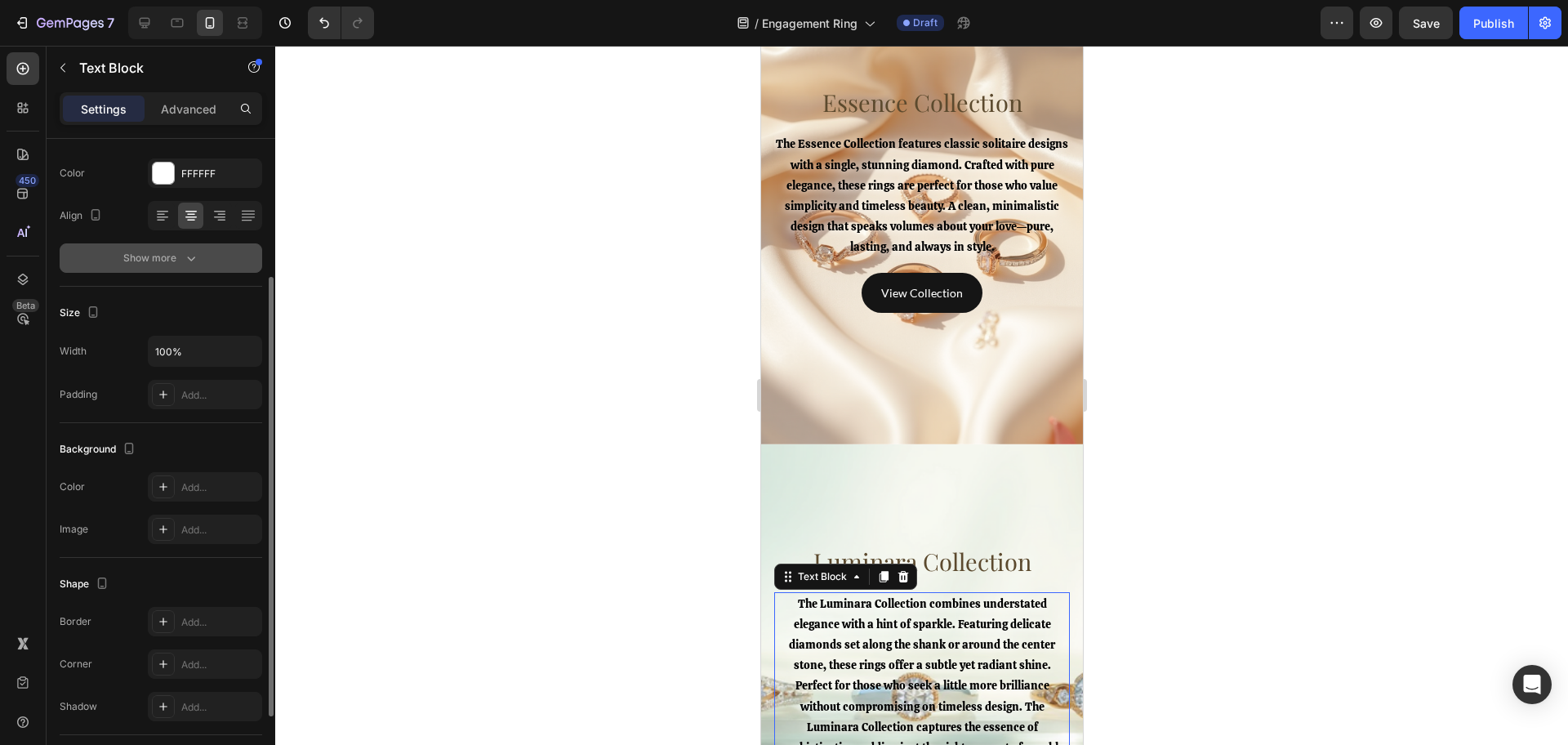
click at [207, 250] on button "Show more" at bounding box center [160, 258] width 202 height 29
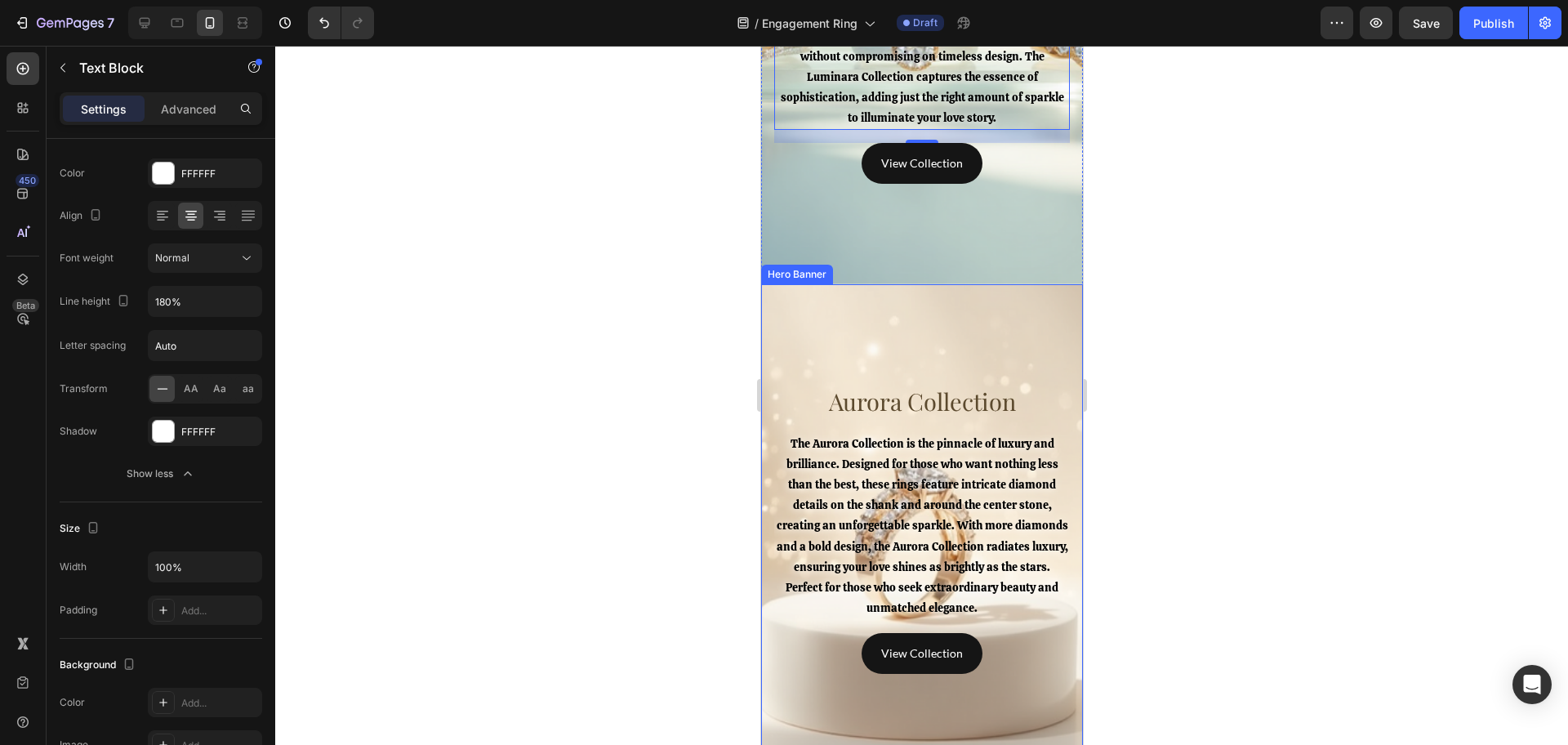
scroll to position [5003, 0]
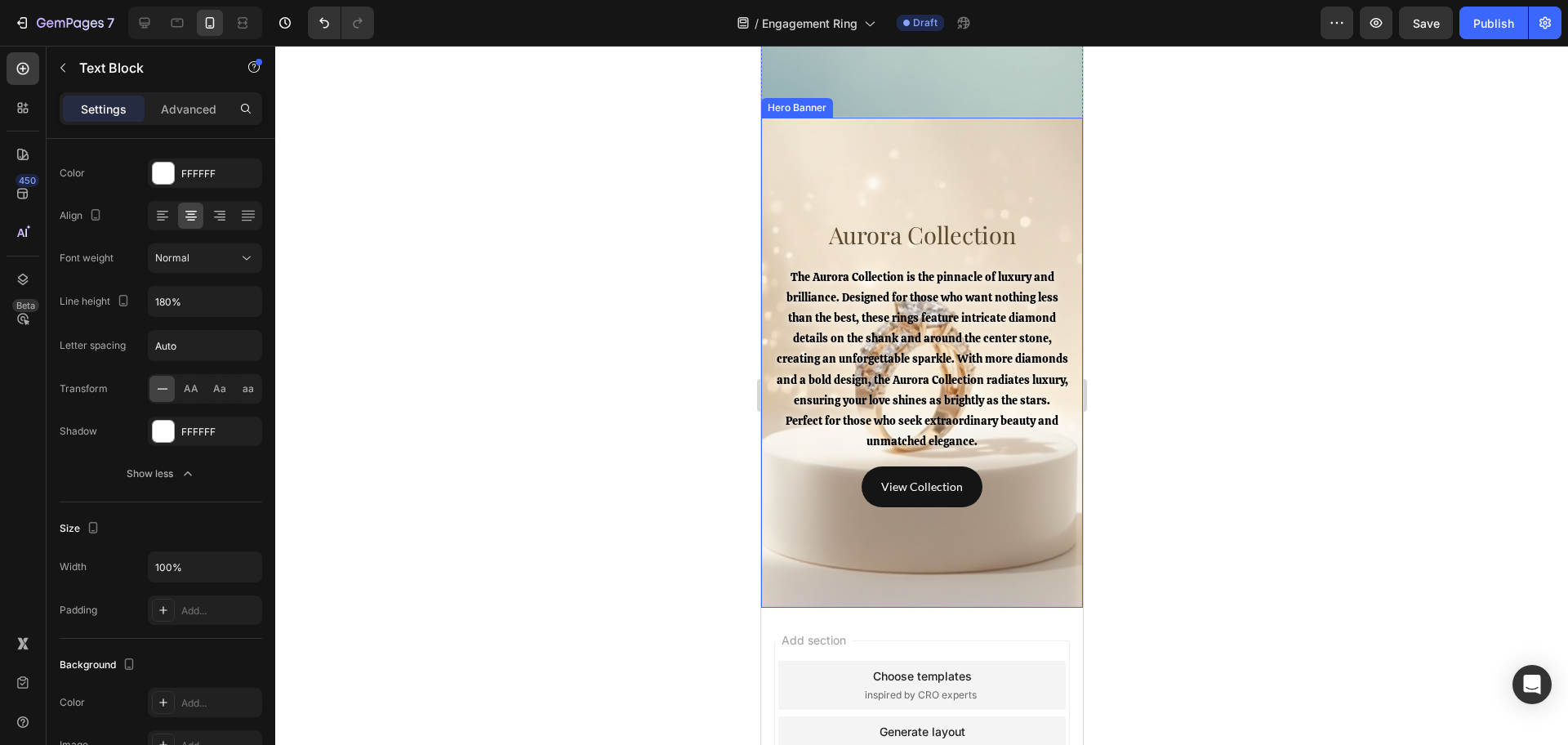
click at [1170, 453] on div at bounding box center [921, 395] width 1292 height 699
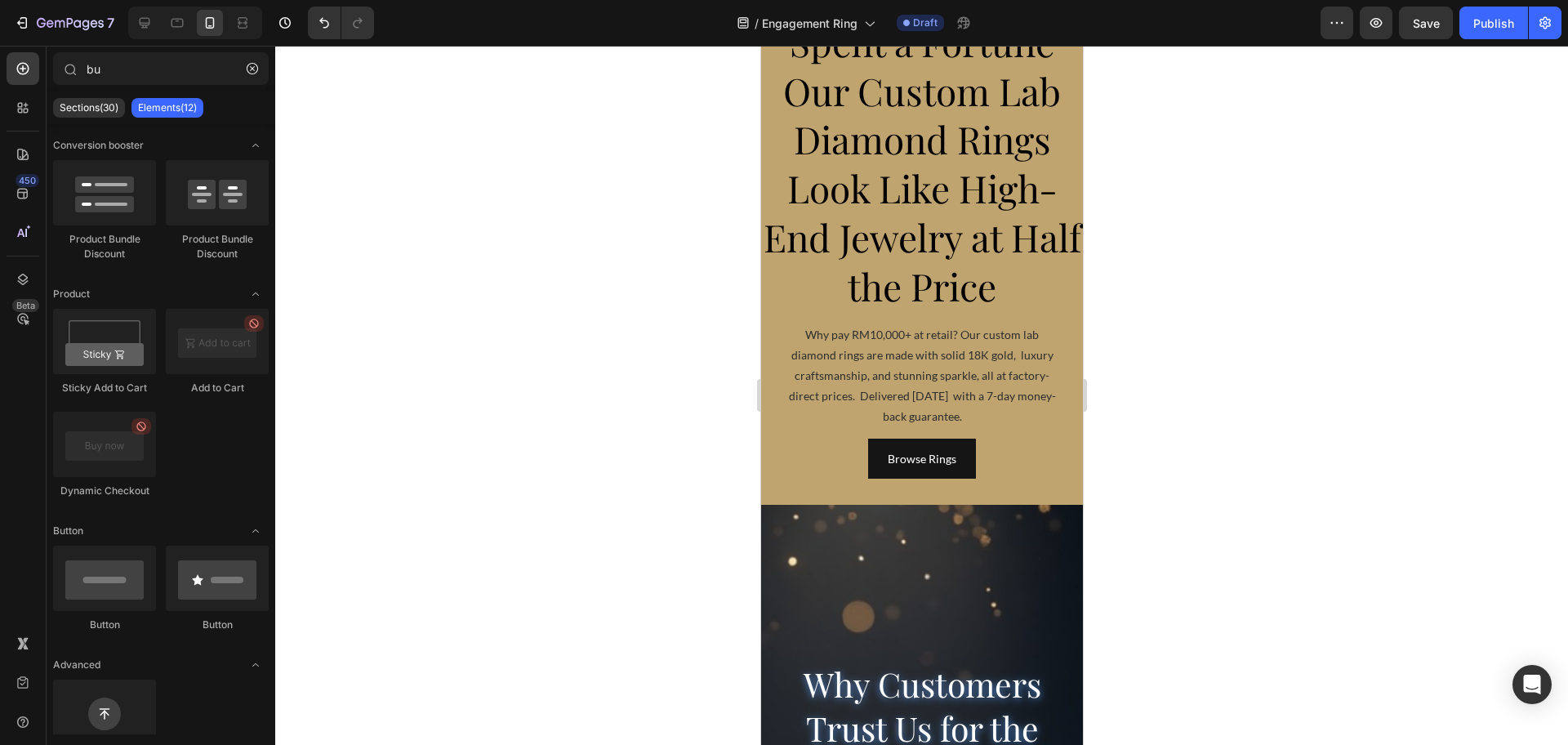
scroll to position [0, 0]
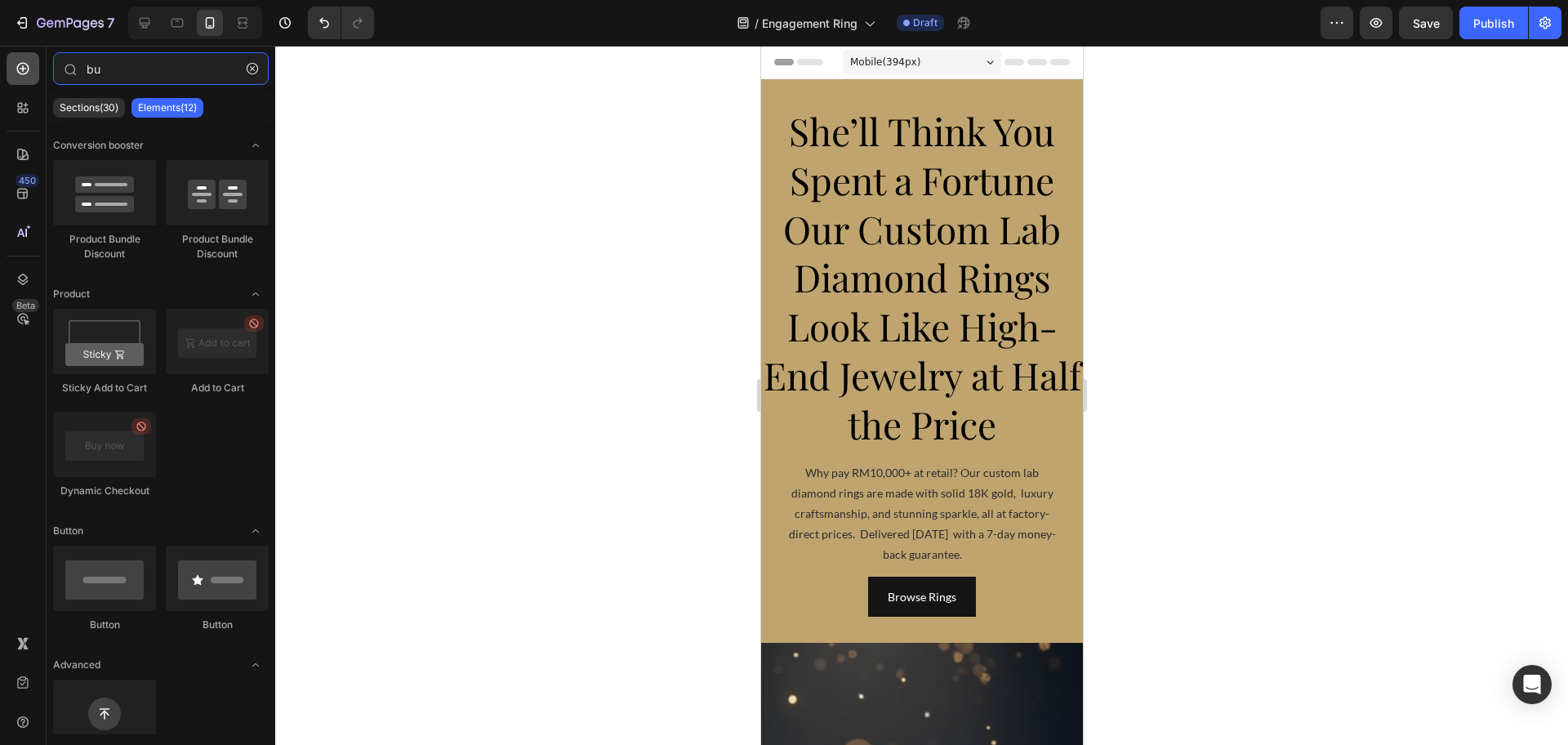
drag, startPoint x: 143, startPoint y: 76, endPoint x: 23, endPoint y: 77, distance: 120.0
click at [23, 77] on div "450 Beta bu Sections(30) Elements(12) Conversion booster Product Bundle Discoun…" at bounding box center [138, 395] width 276 height 699
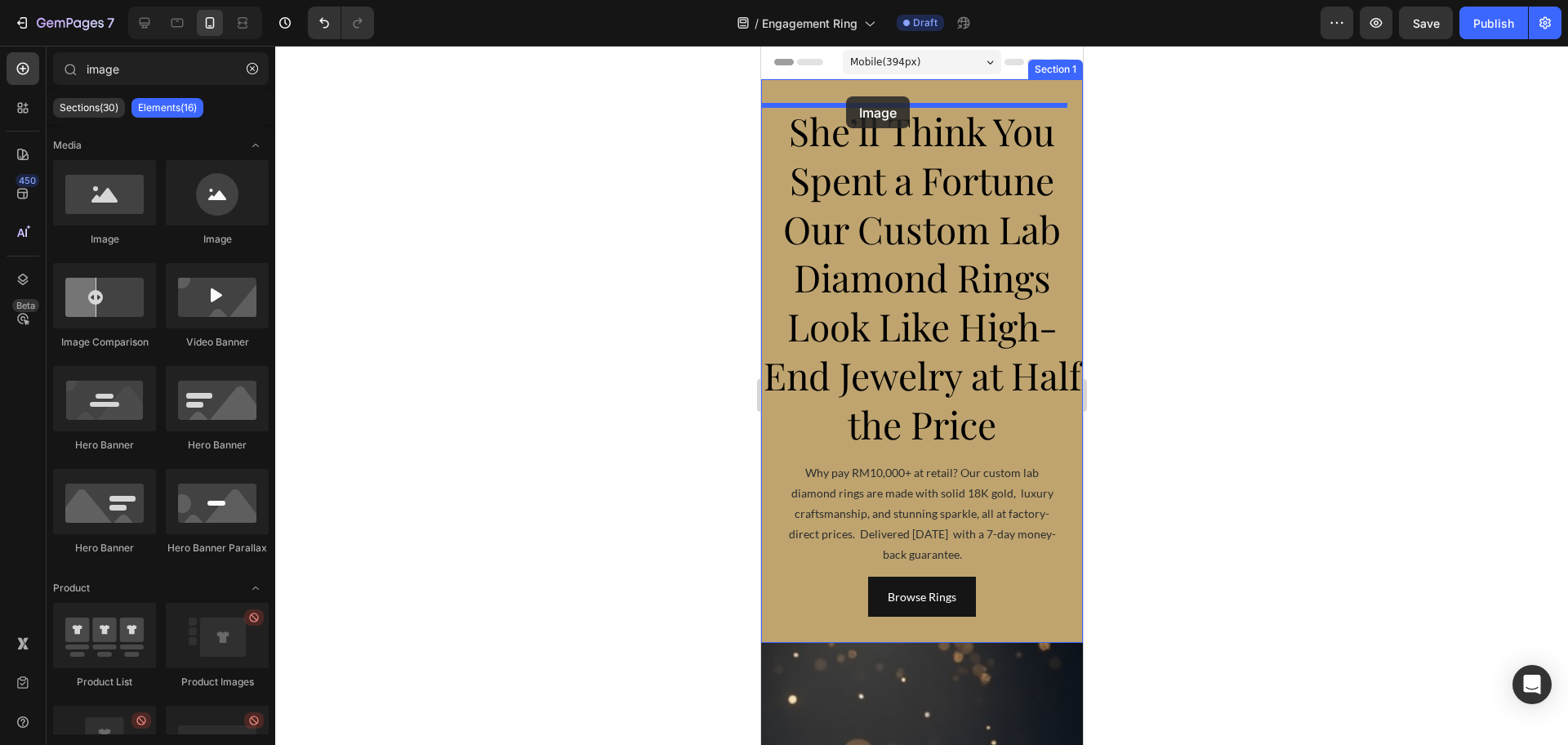
drag, startPoint x: 861, startPoint y: 255, endPoint x: 846, endPoint y: 96, distance: 159.7
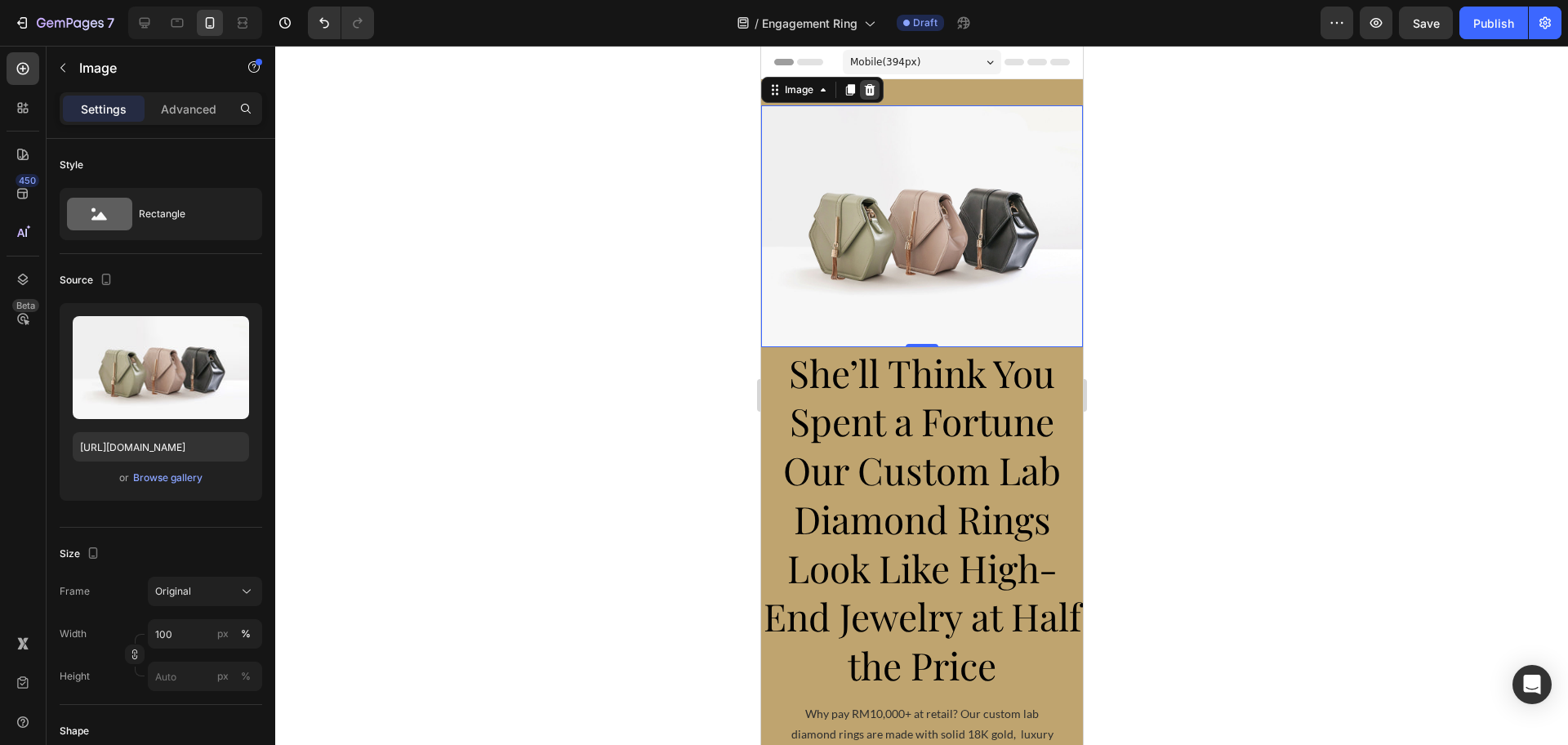
click at [870, 95] on icon at bounding box center [869, 90] width 10 height 11
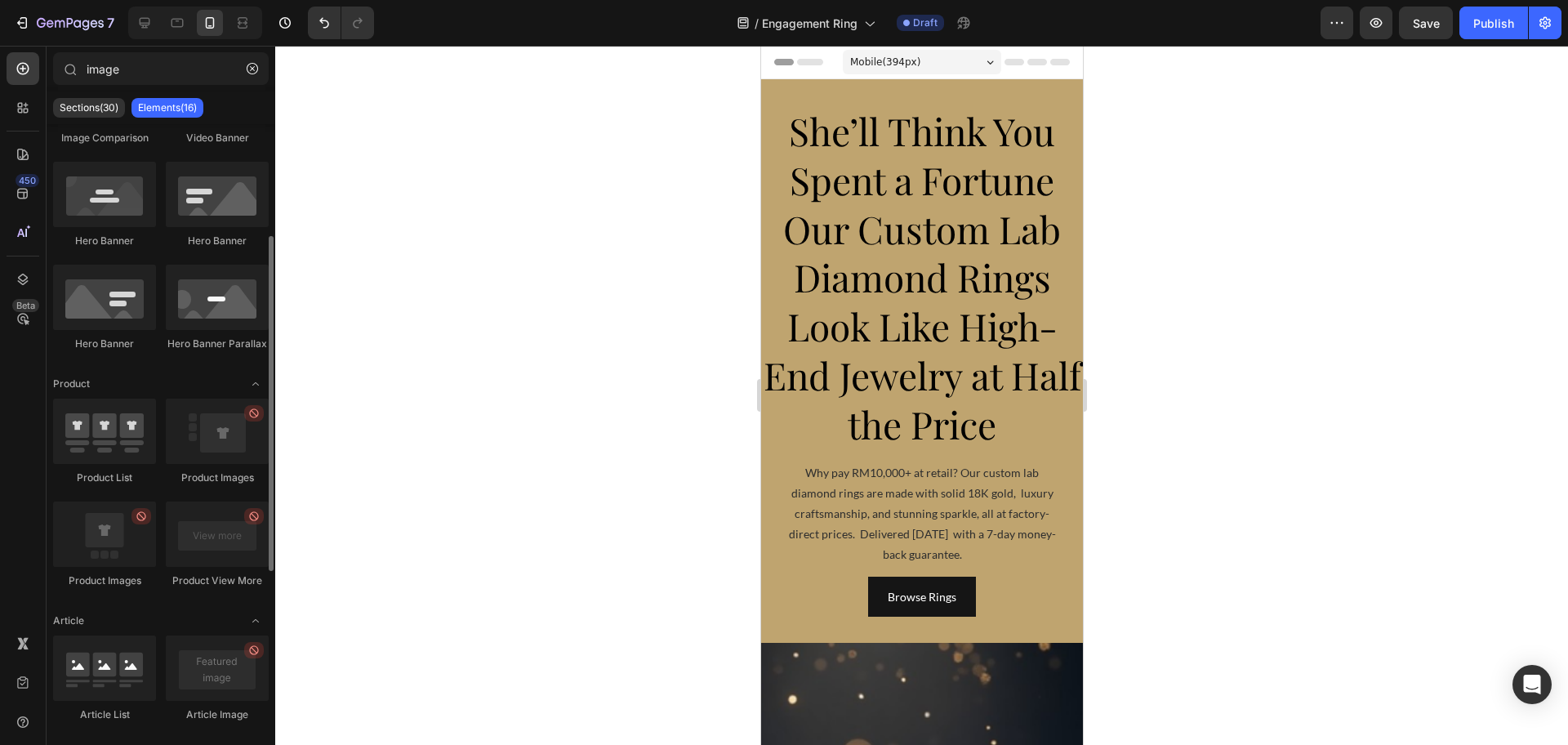
scroll to position [499, 0]
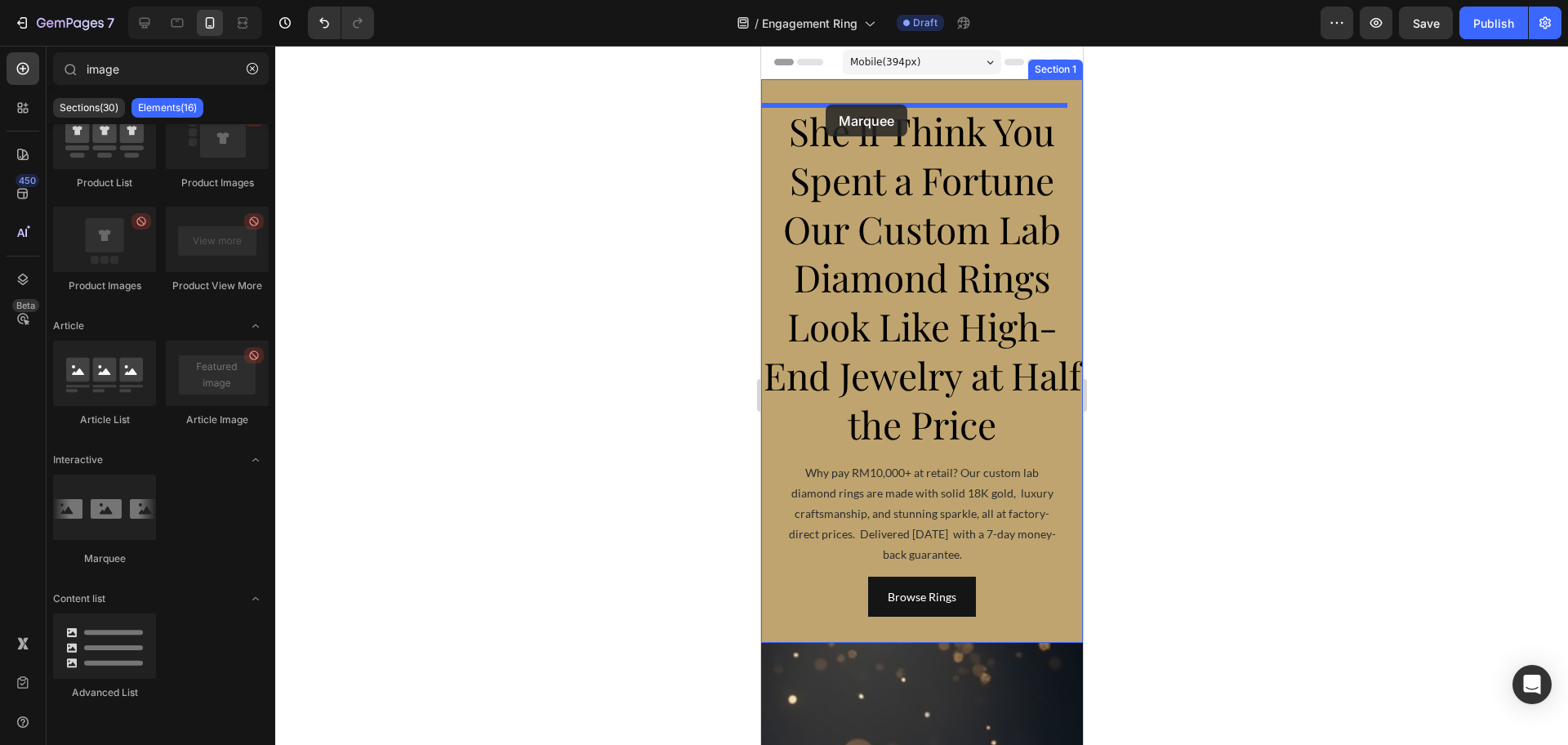
drag, startPoint x: 876, startPoint y: 566, endPoint x: 825, endPoint y: 104, distance: 464.8
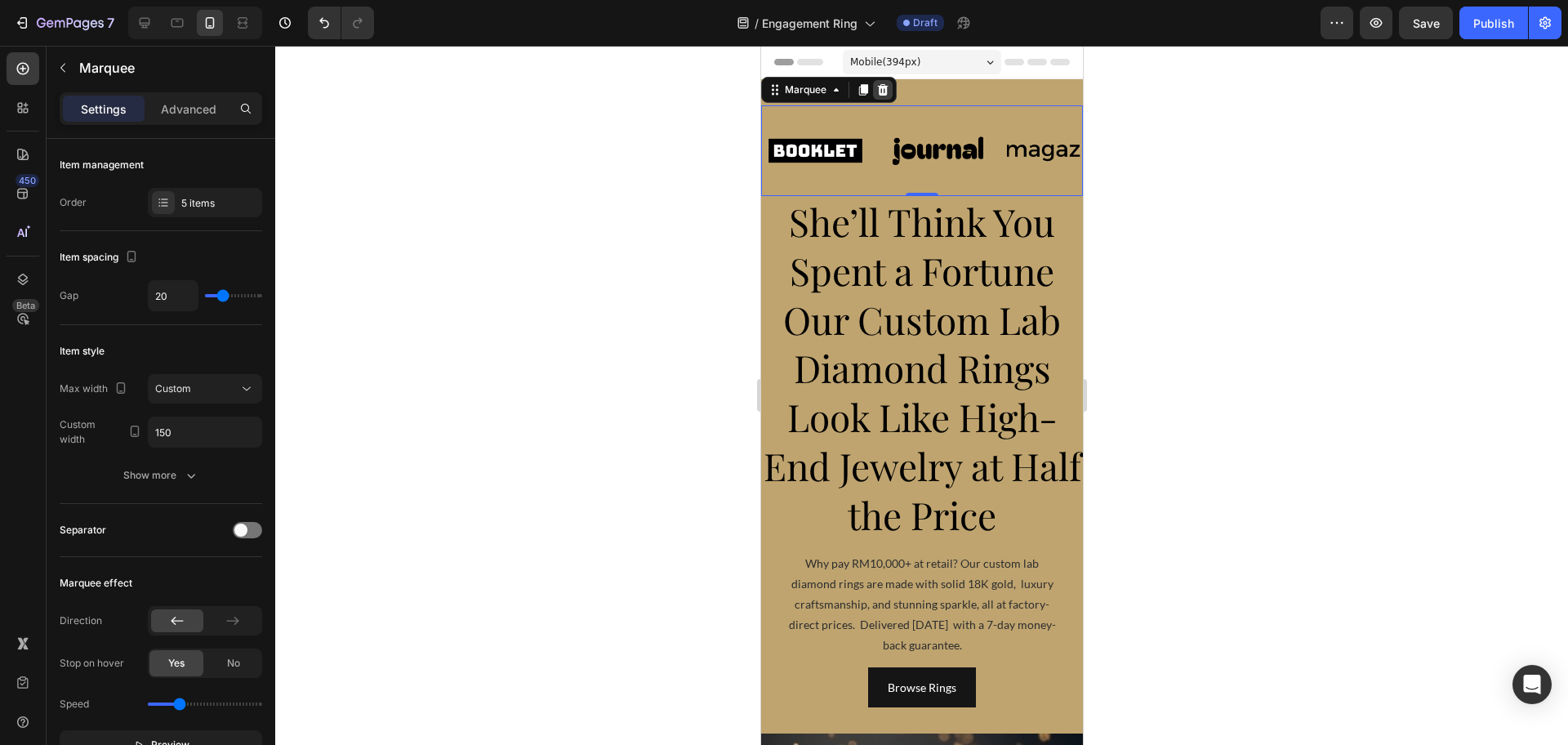
click at [881, 90] on icon at bounding box center [883, 90] width 10 height 11
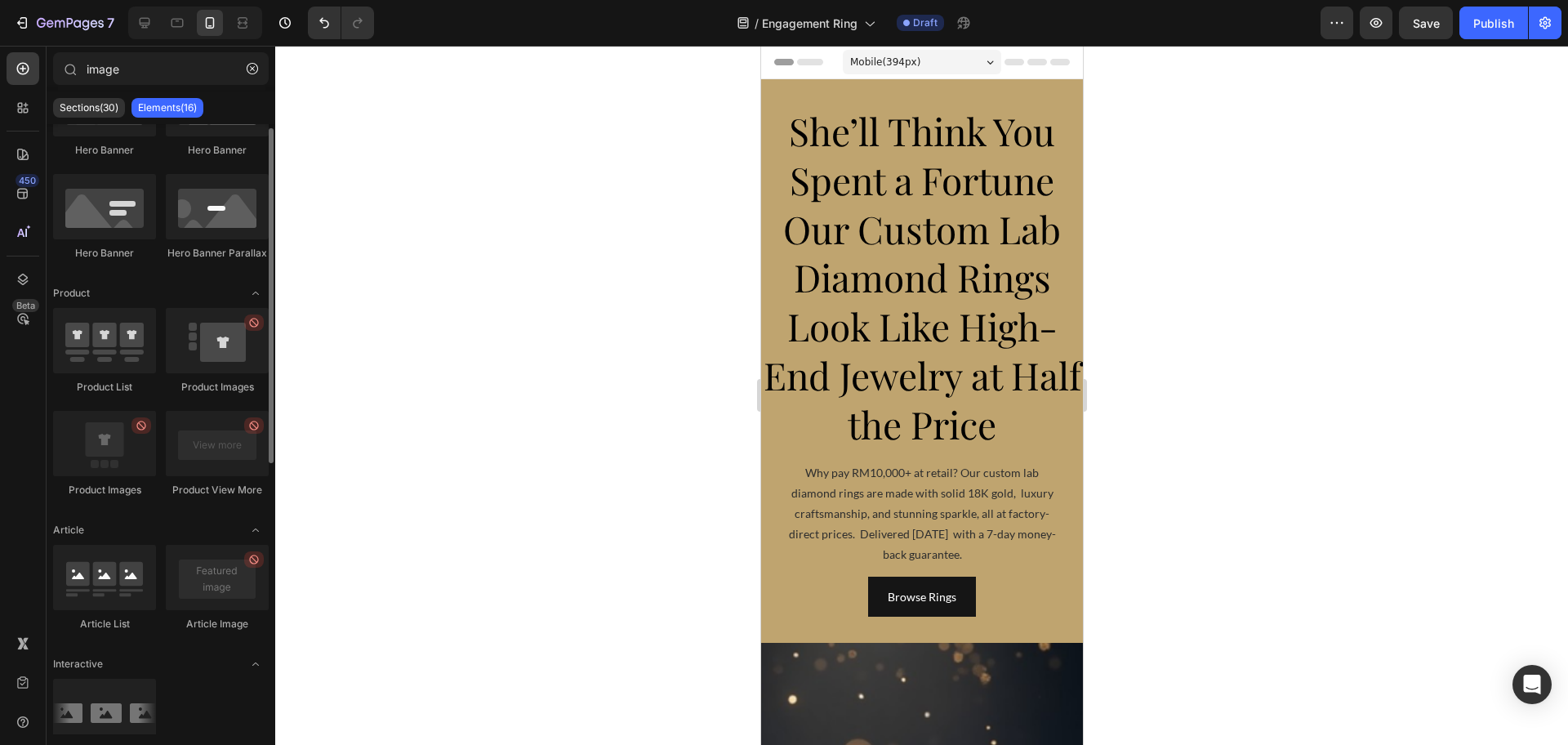
scroll to position [0, 0]
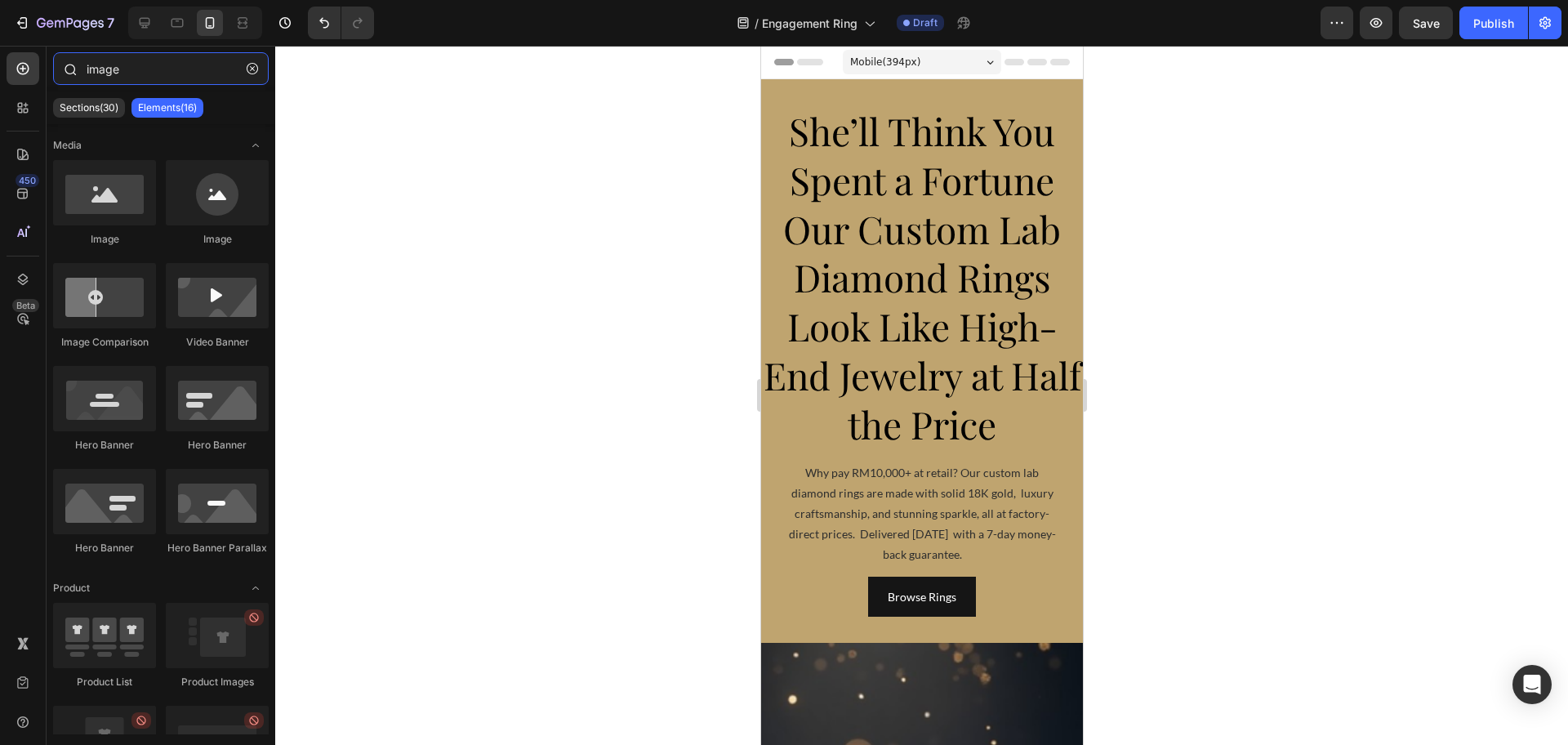
click at [162, 71] on input "image" at bounding box center [161, 69] width 215 height 33
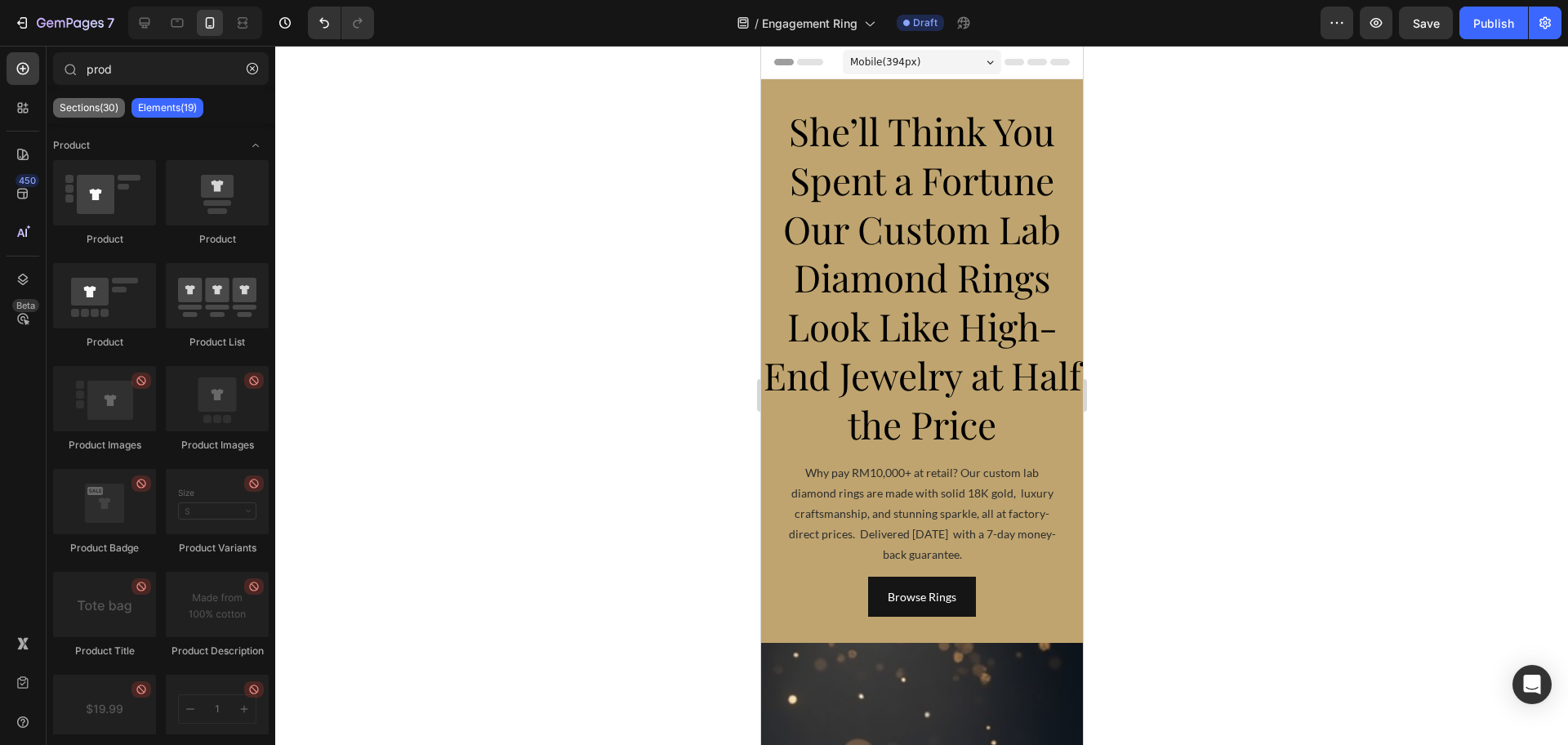
click at [82, 109] on p "Sections(30)" at bounding box center [89, 108] width 59 height 13
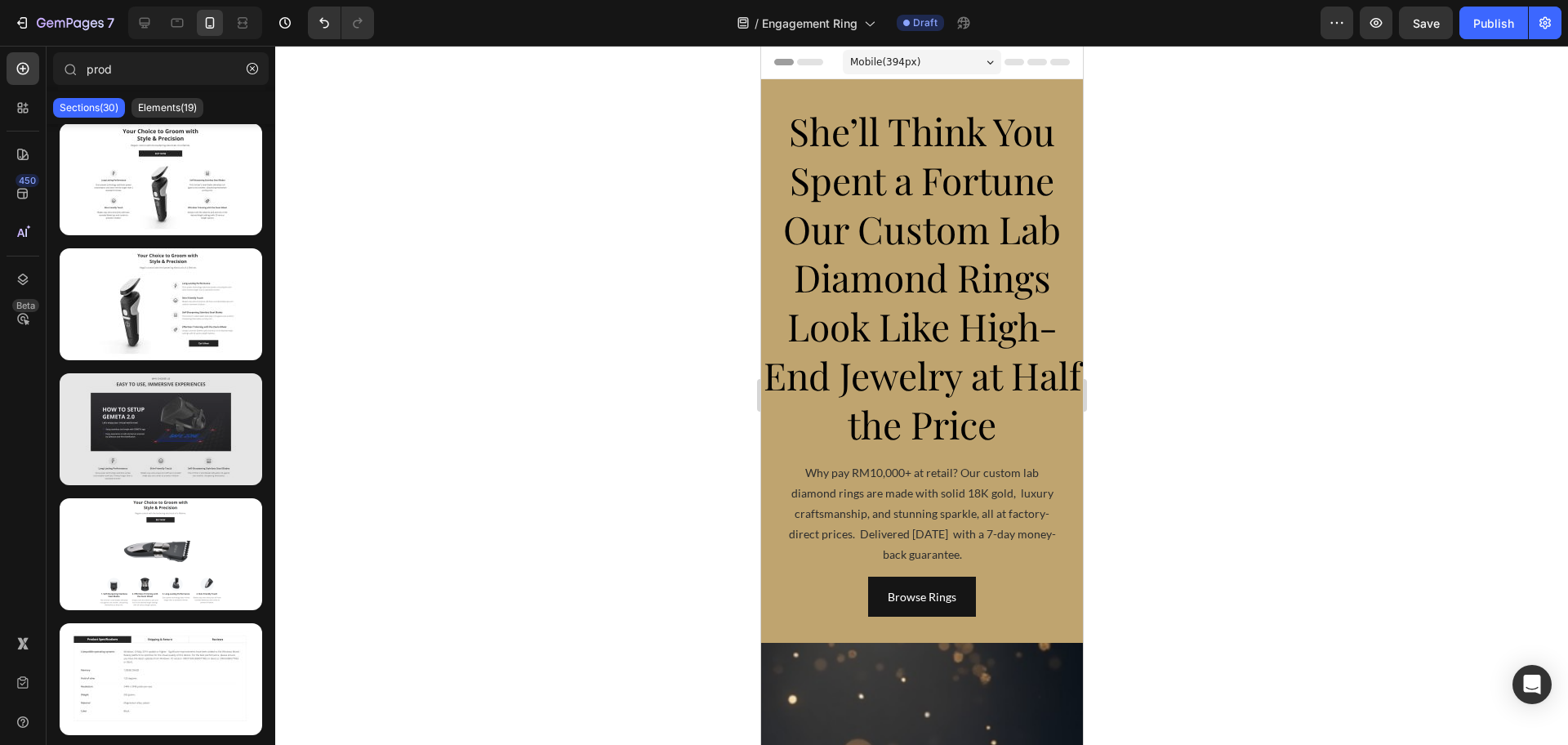
scroll to position [2961, 0]
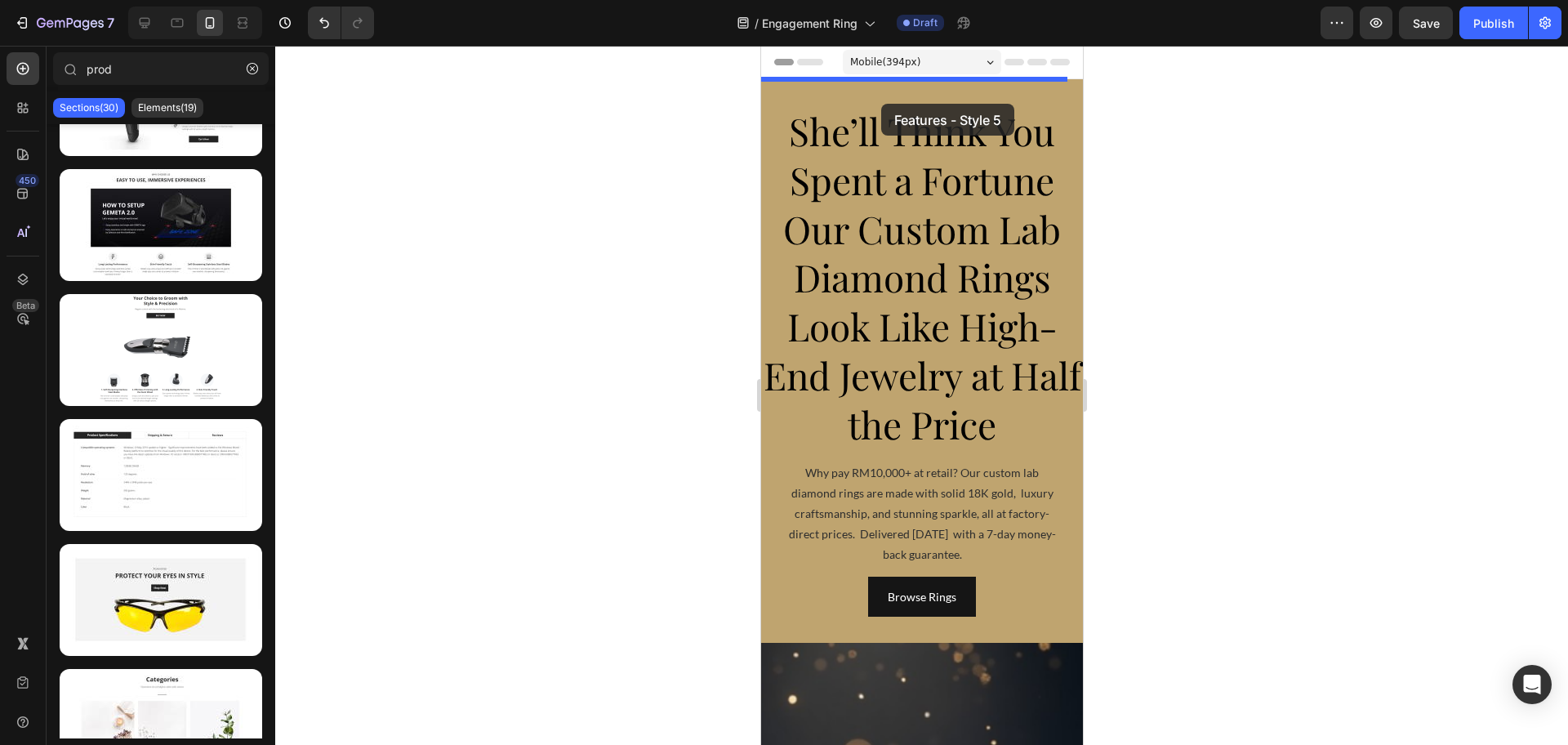
drag, startPoint x: 940, startPoint y: 297, endPoint x: 880, endPoint y: 103, distance: 203.1
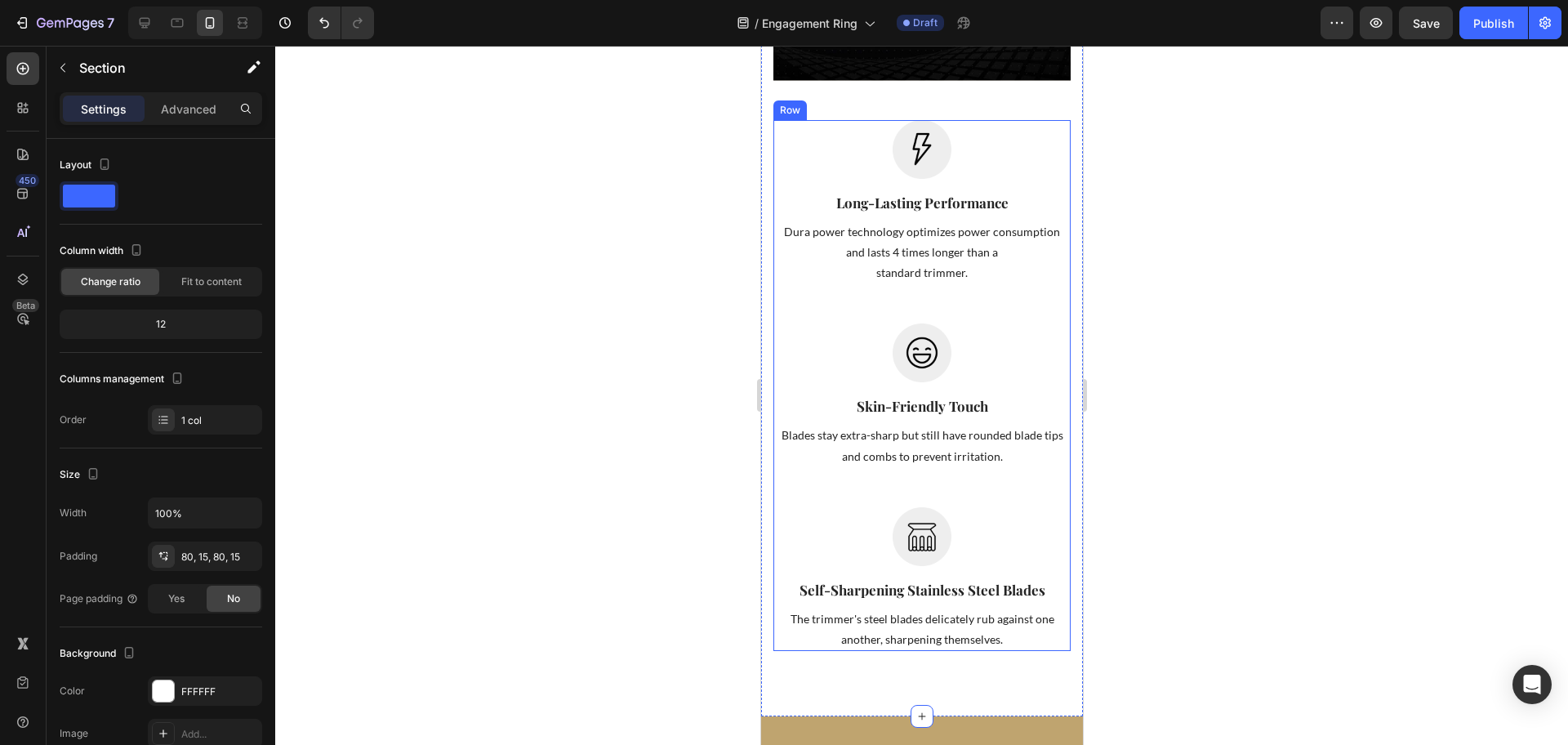
scroll to position [715, 0]
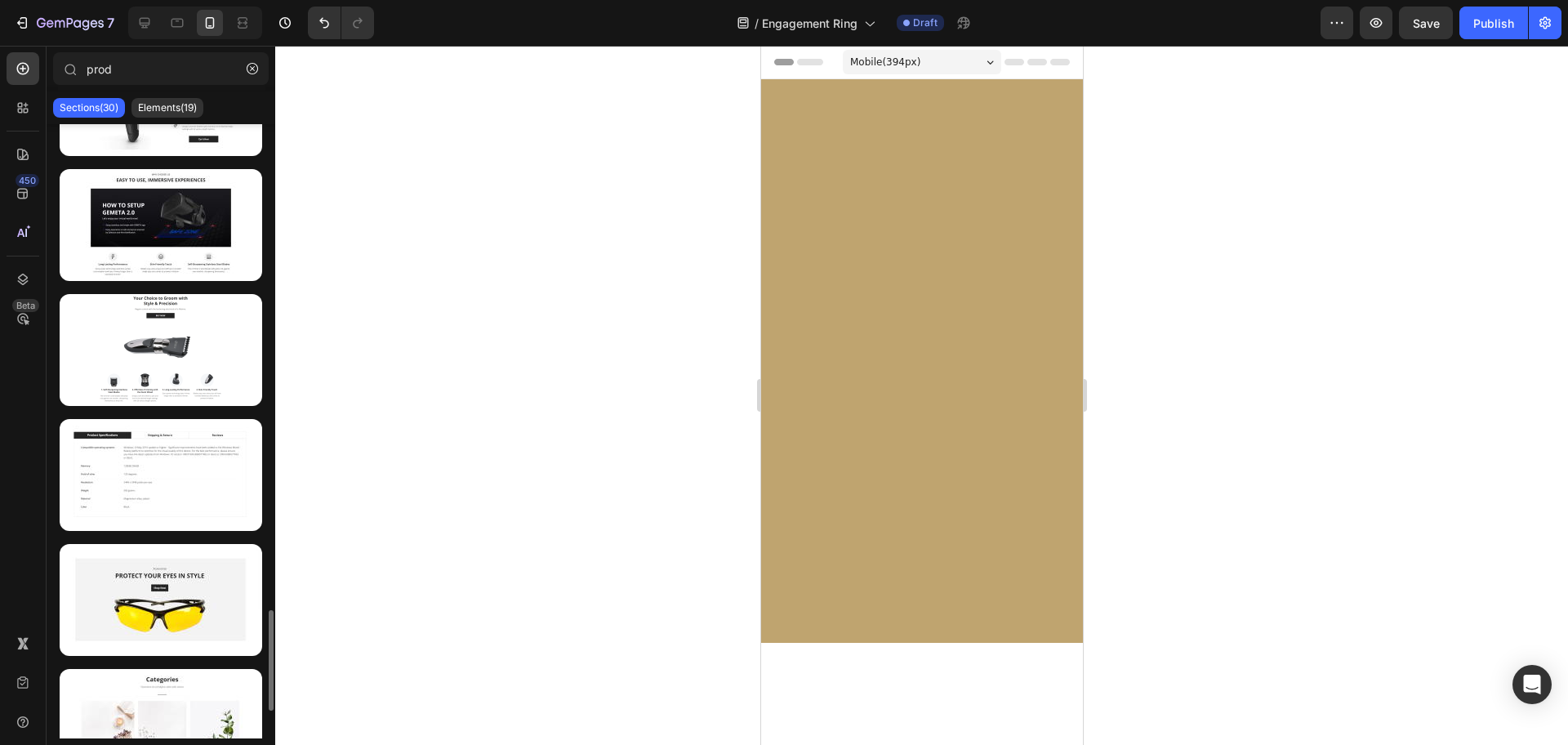
scroll to position [3128, 0]
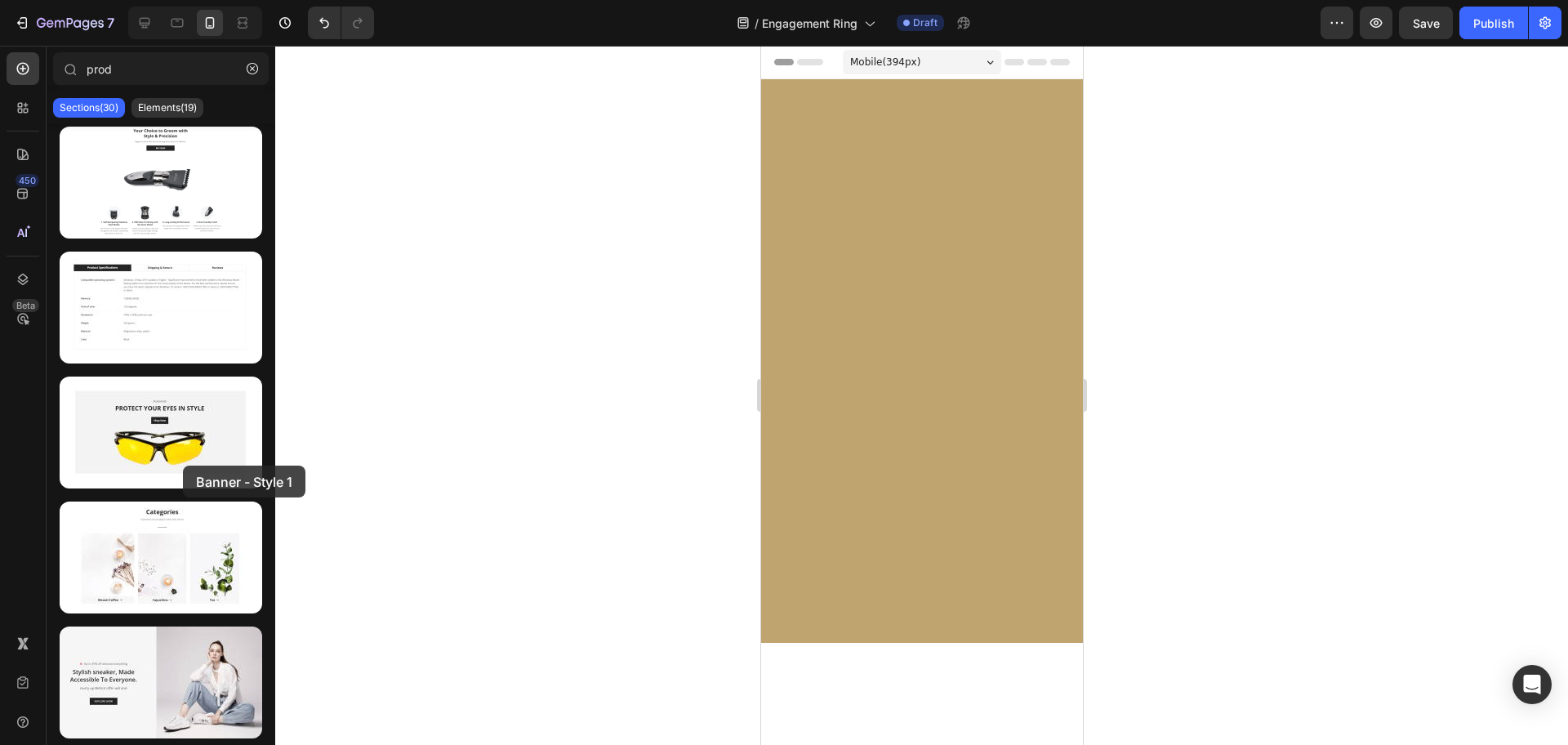
drag, startPoint x: 198, startPoint y: 462, endPoint x: 458, endPoint y: 445, distance: 260.6
click at [182, 462] on div at bounding box center [160, 432] width 202 height 112
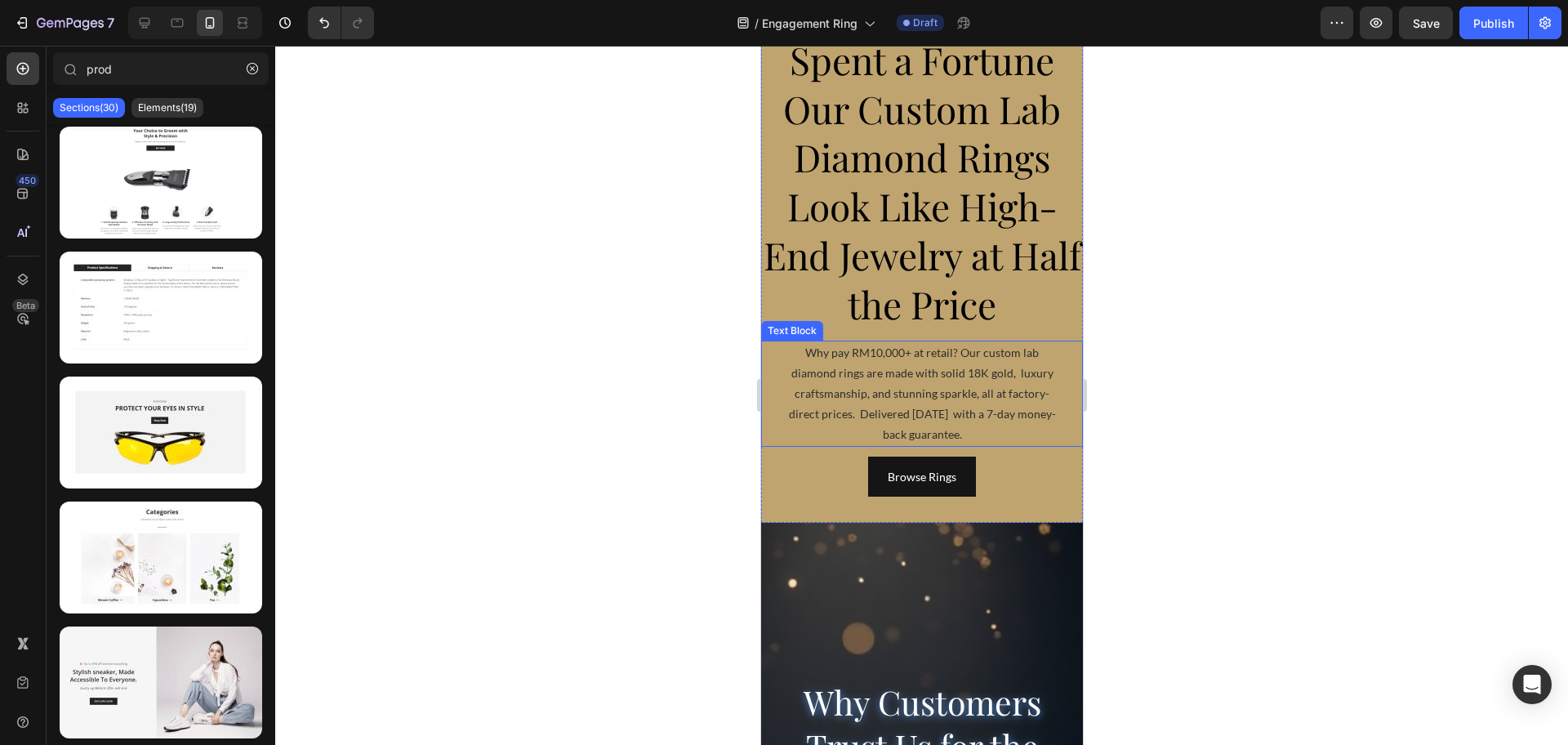
scroll to position [0, 0]
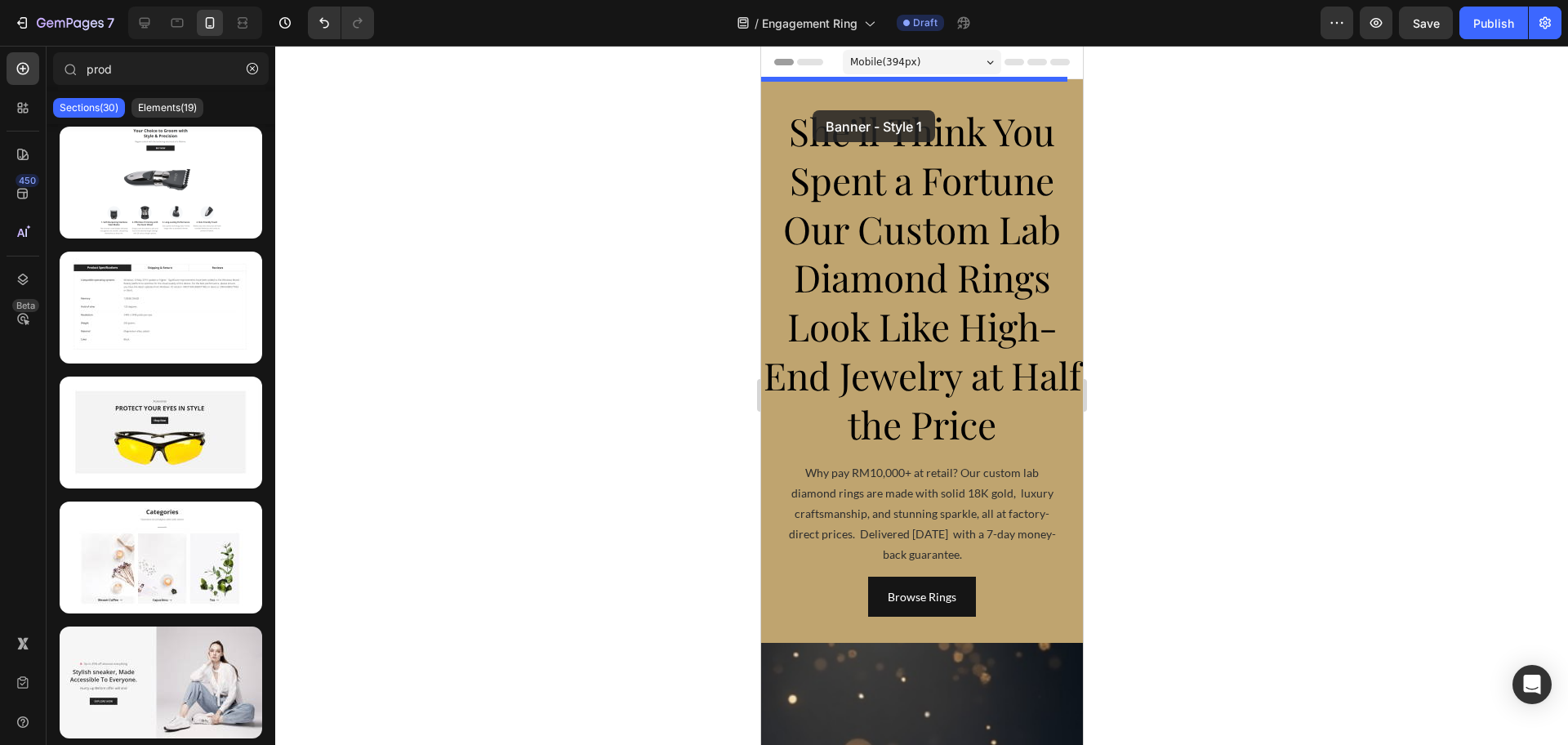
drag, startPoint x: 945, startPoint y: 490, endPoint x: 812, endPoint y: 110, distance: 402.6
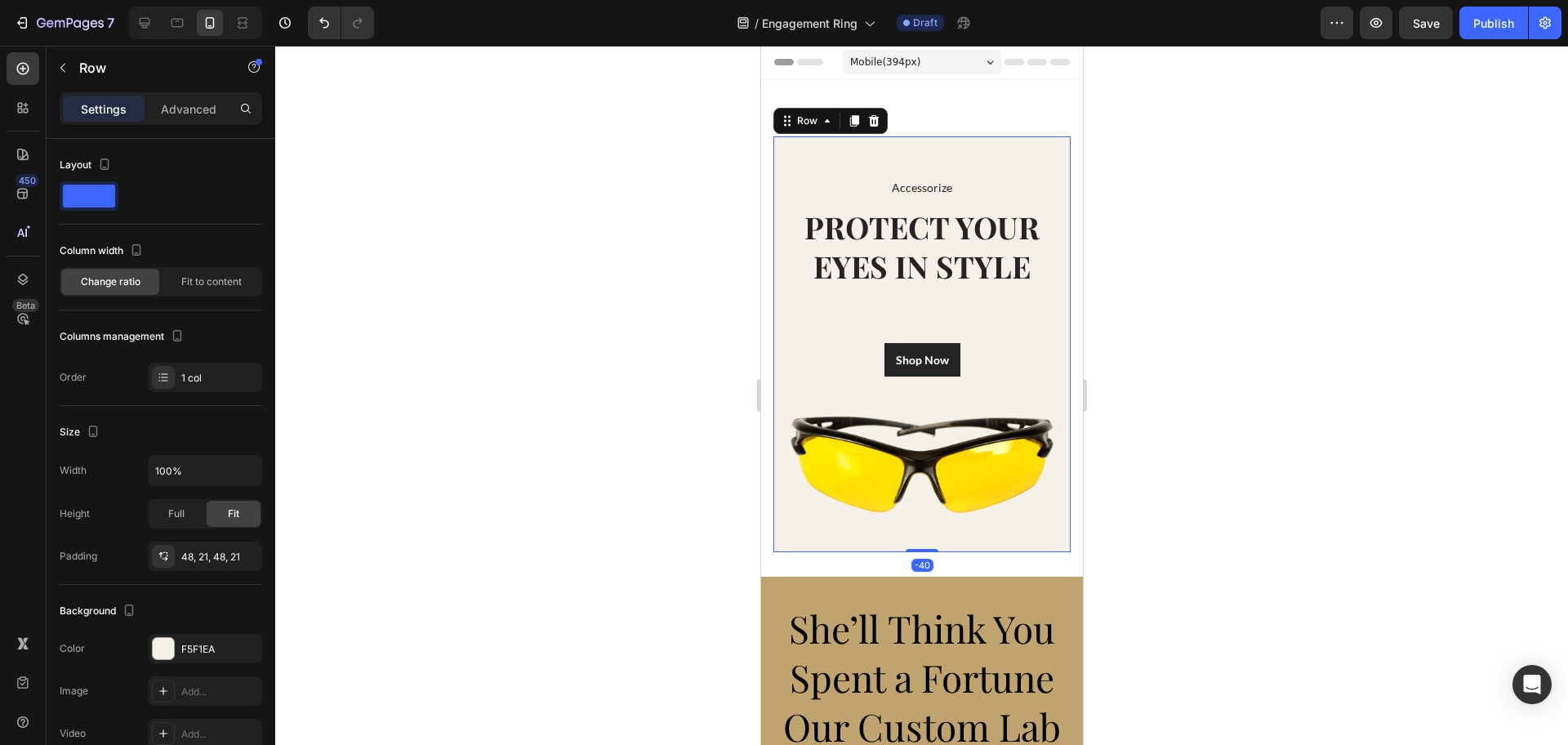
click at [982, 152] on div "Accessorize Text block PROTECT YOUR EYES IN STYLE Heading Shop Now Button Image…" at bounding box center [920, 344] width 297 height 416
click at [996, 117] on div "Accessorize Text block PROTECT YOUR EYES IN STYLE Heading Shop Now Button Image…" at bounding box center [921, 328] width 322 height 498
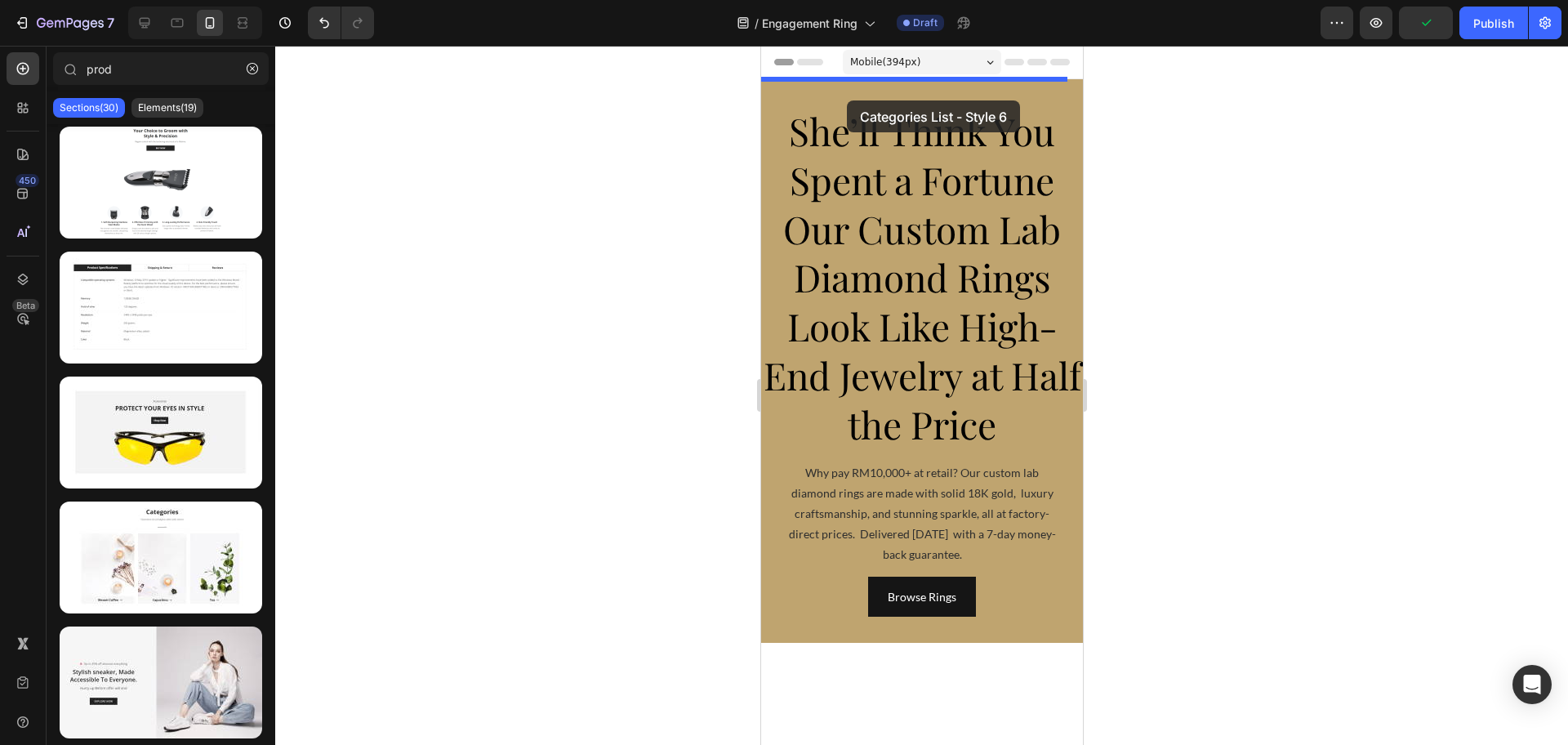
drag, startPoint x: 934, startPoint y: 599, endPoint x: 846, endPoint y: 101, distance: 505.7
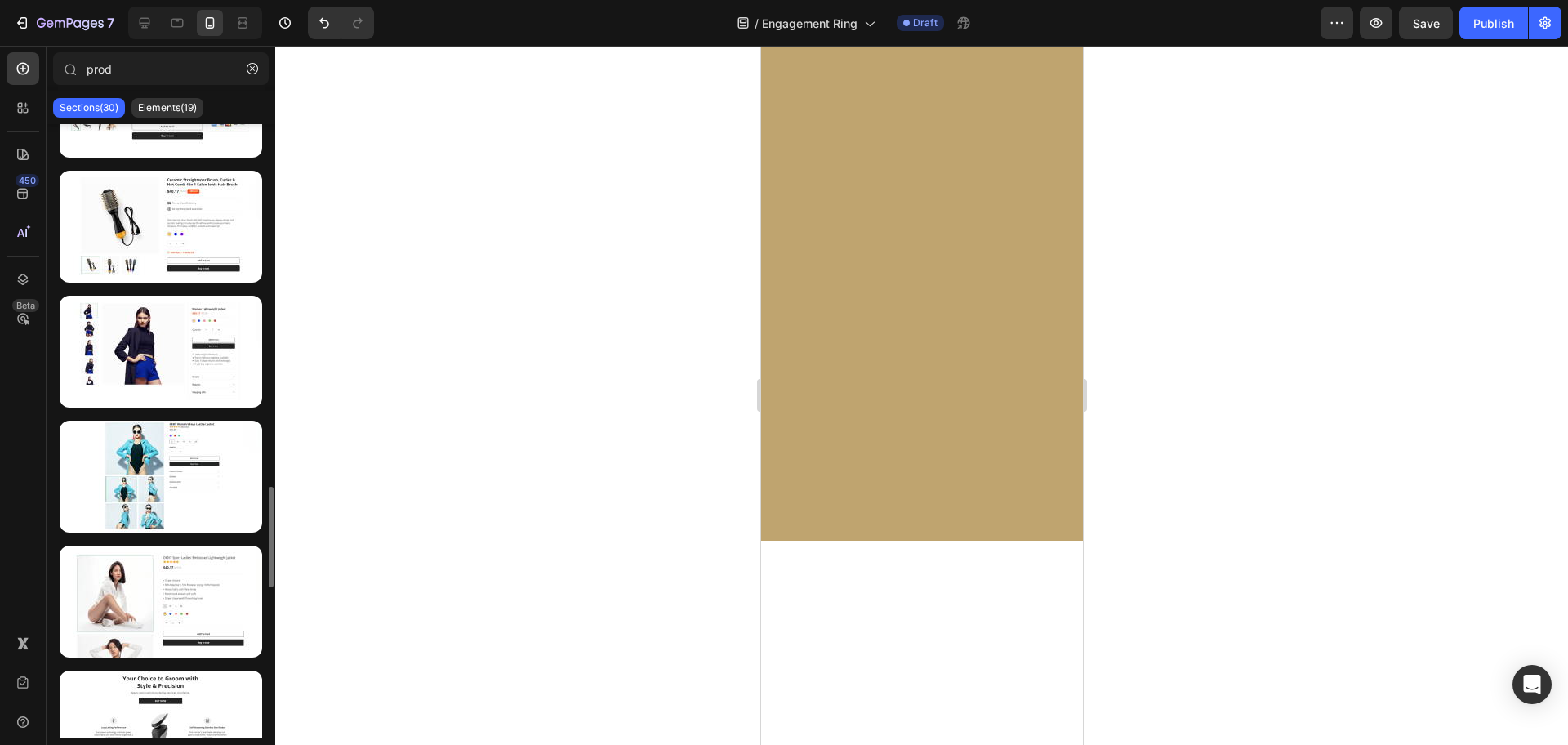
scroll to position [1801, 0]
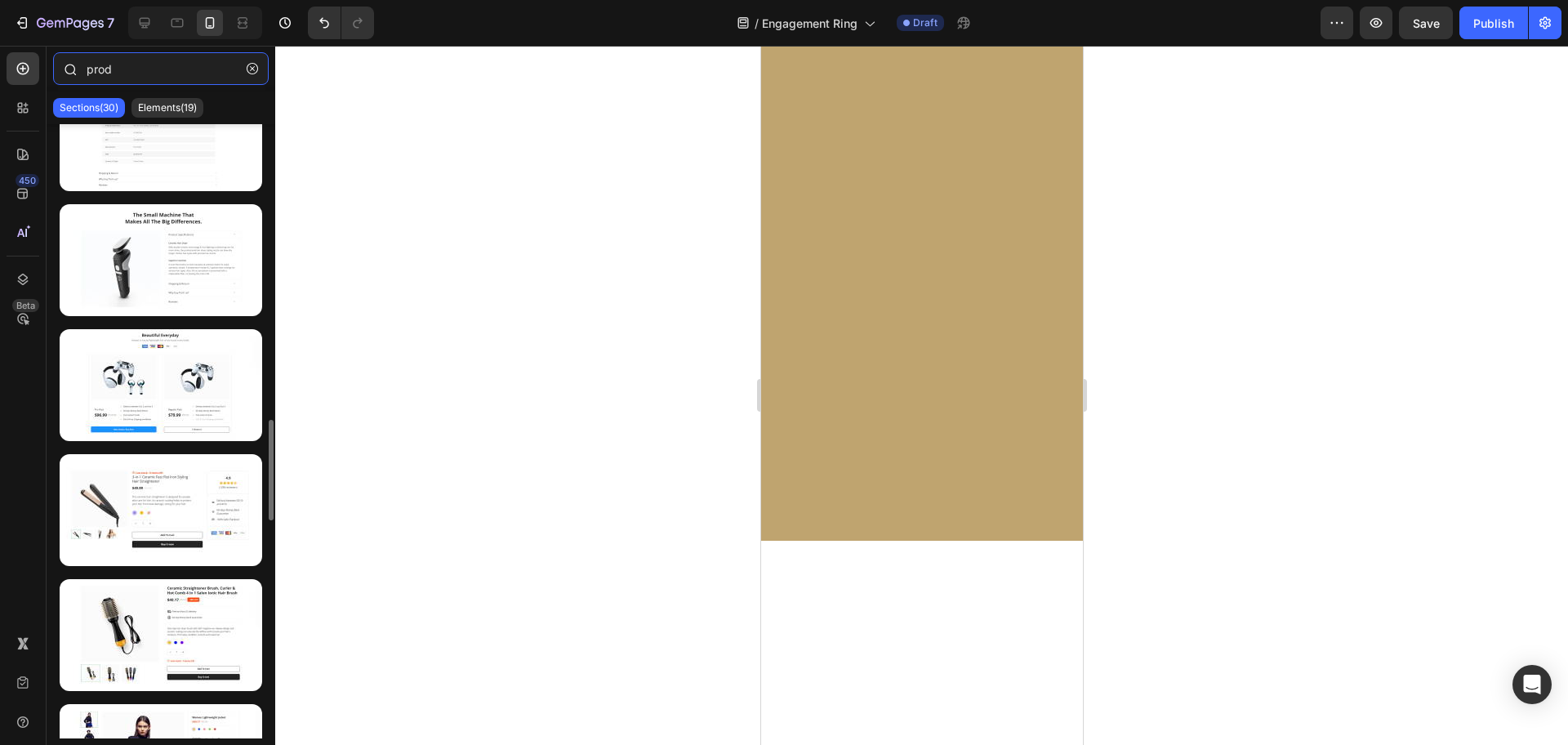
drag, startPoint x: 163, startPoint y: 65, endPoint x: 86, endPoint y: 70, distance: 77.2
click at [86, 70] on input "prod" at bounding box center [161, 69] width 215 height 33
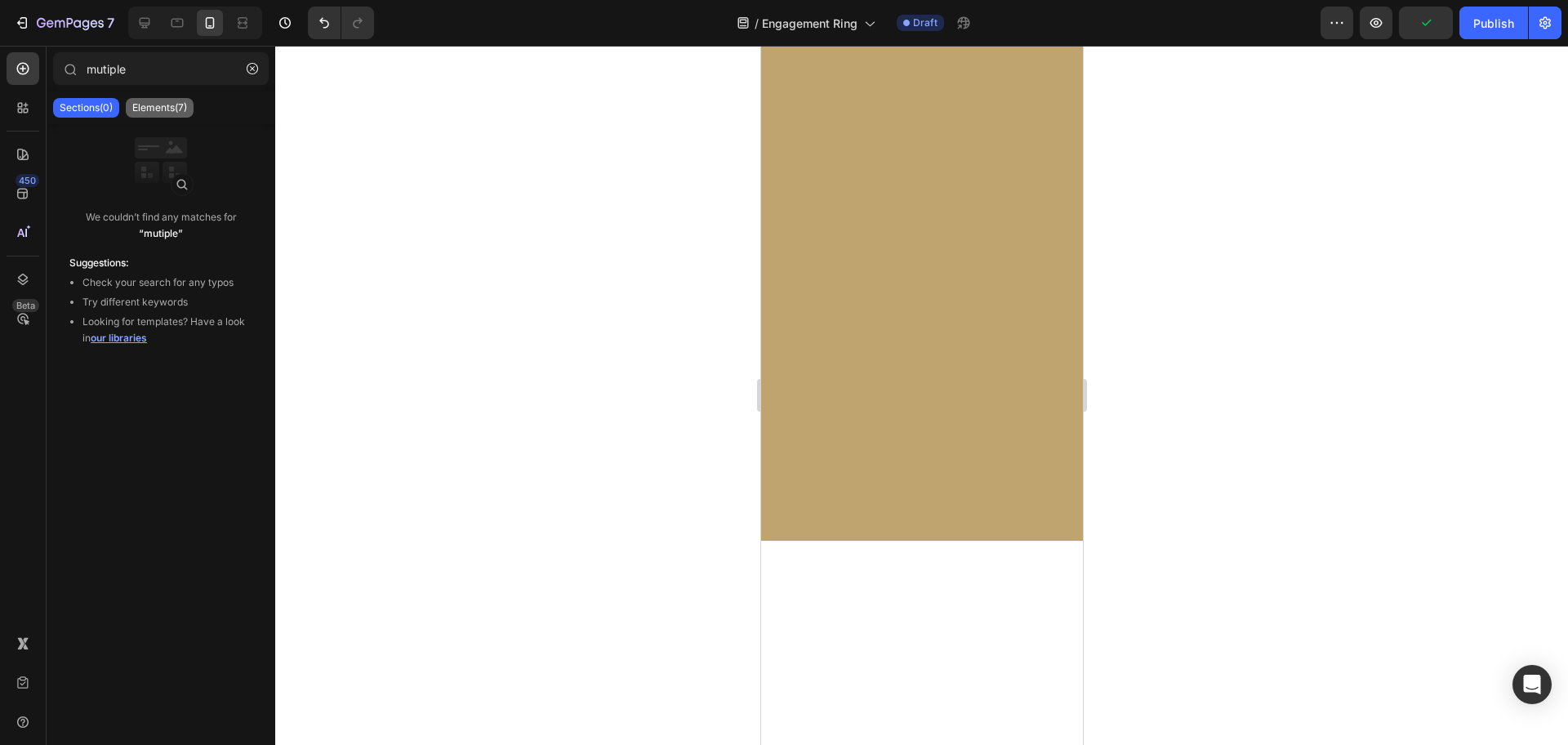
click at [178, 100] on div "Elements(7)" at bounding box center [159, 108] width 68 height 20
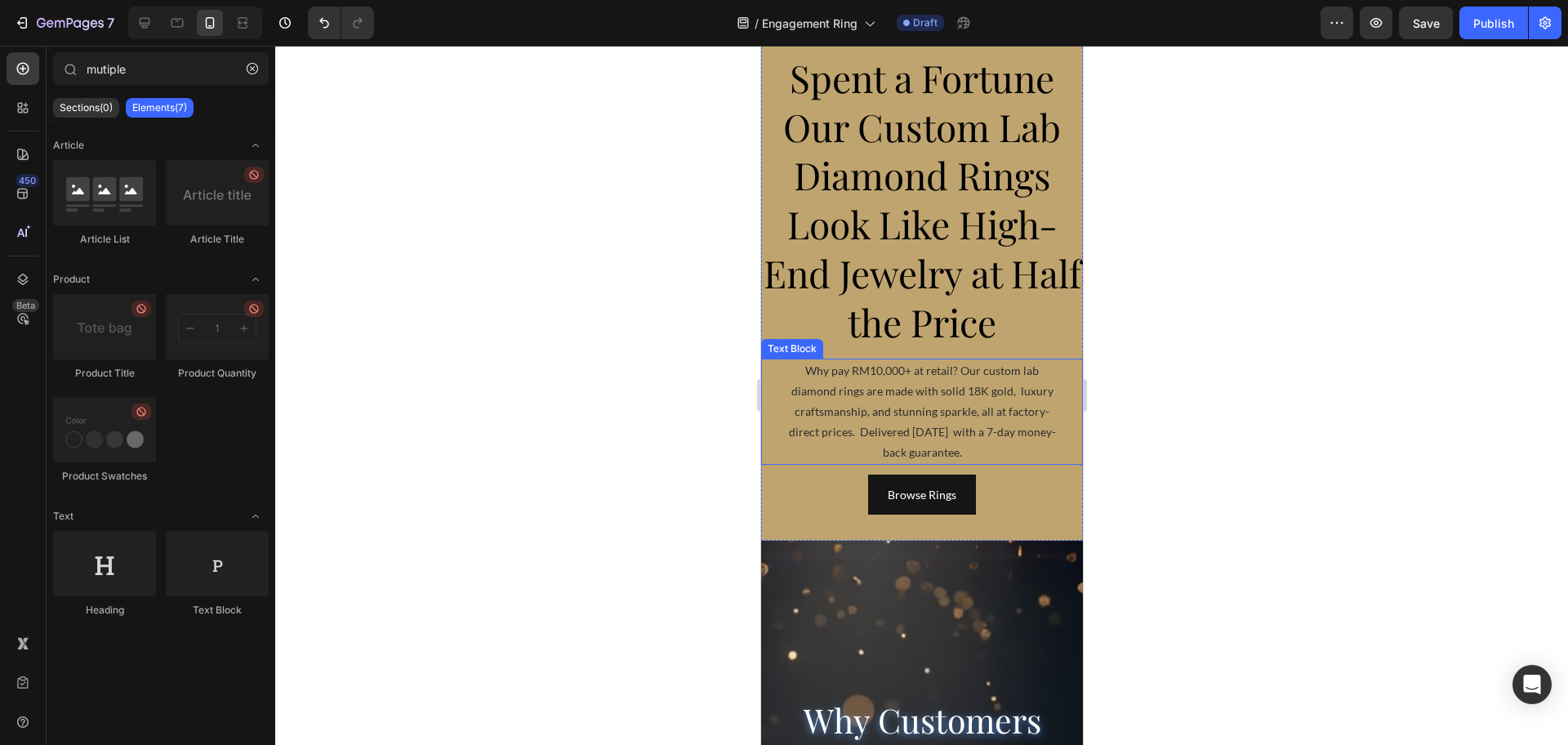
scroll to position [0, 0]
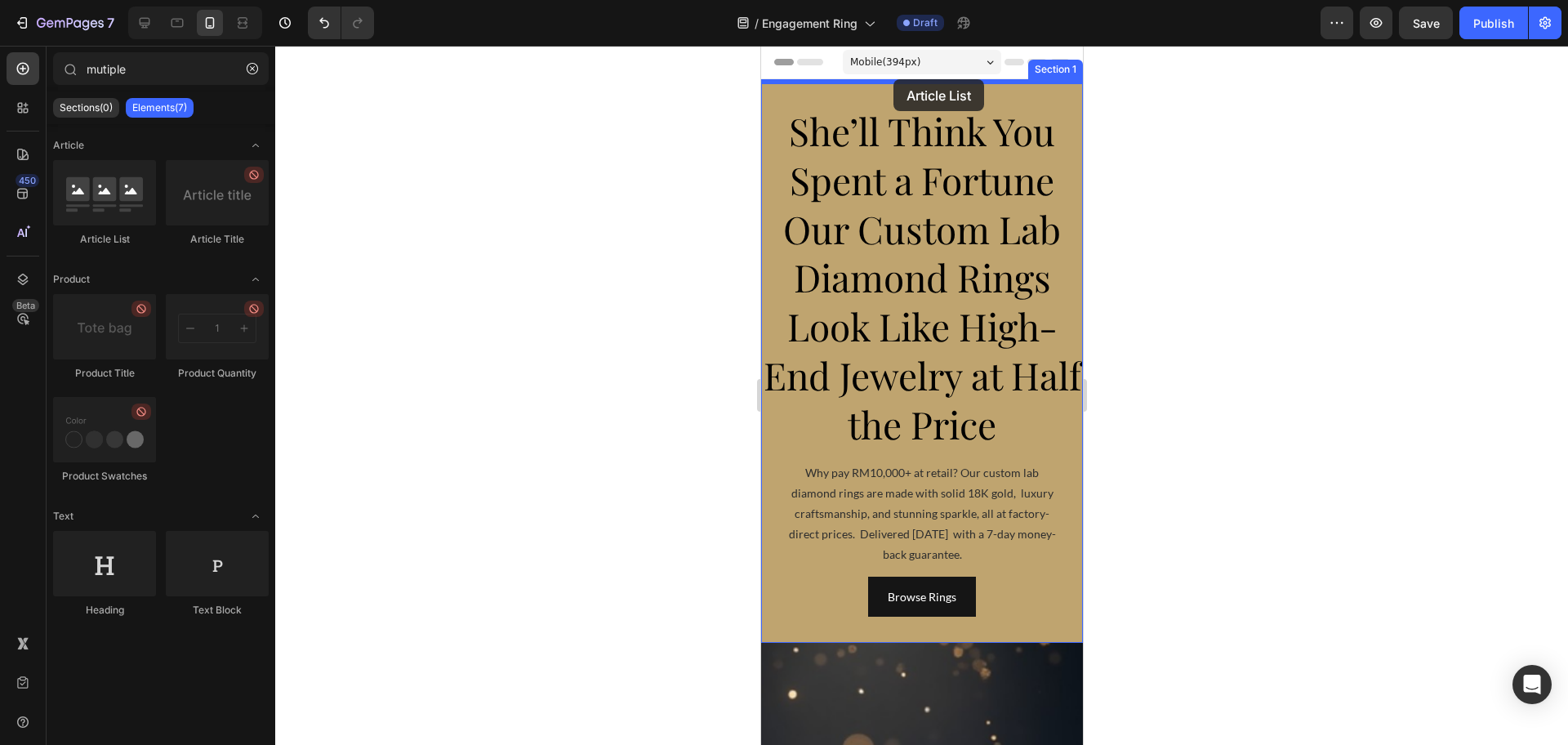
drag, startPoint x: 850, startPoint y: 250, endPoint x: 893, endPoint y: 79, distance: 176.3
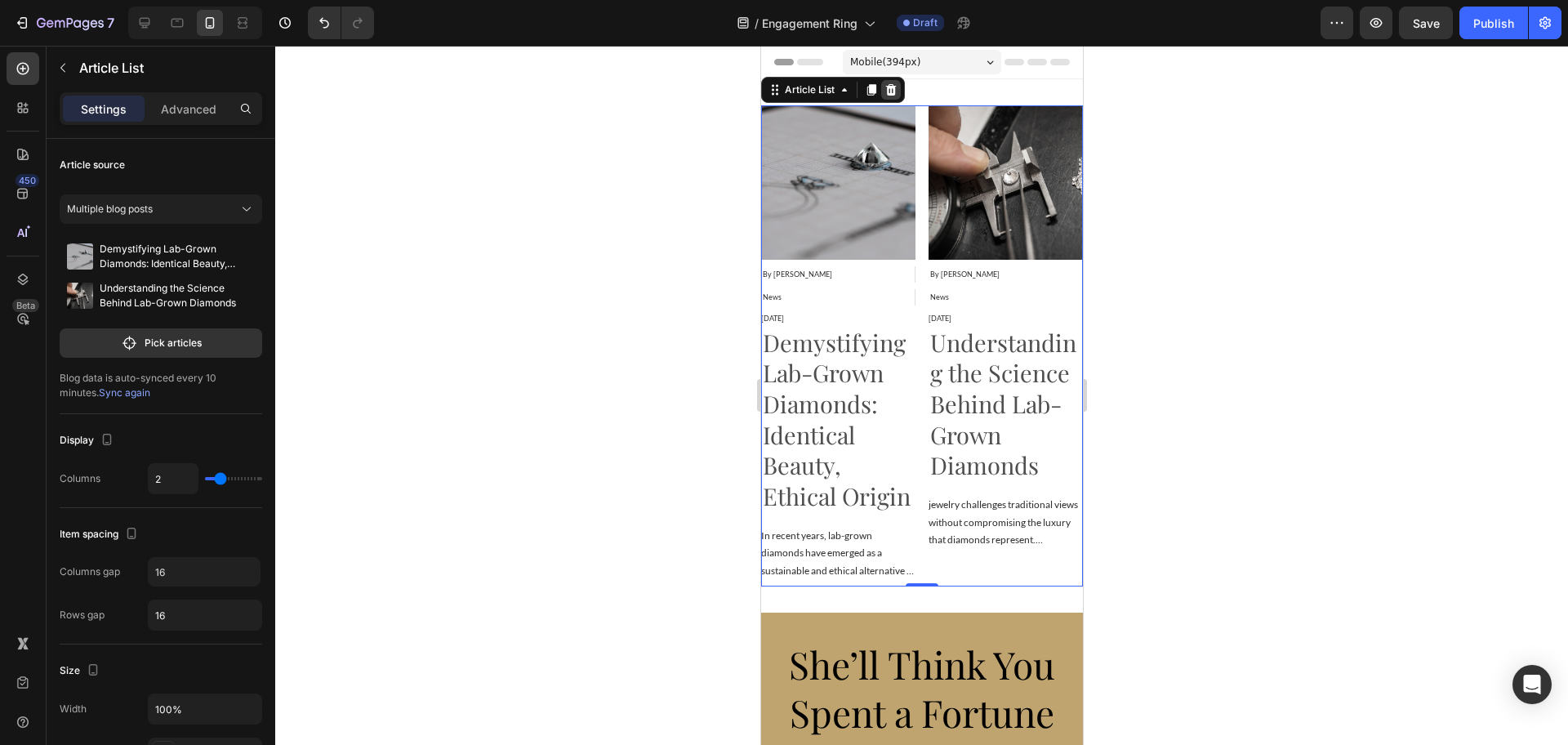
click at [896, 86] on div at bounding box center [889, 90] width 20 height 20
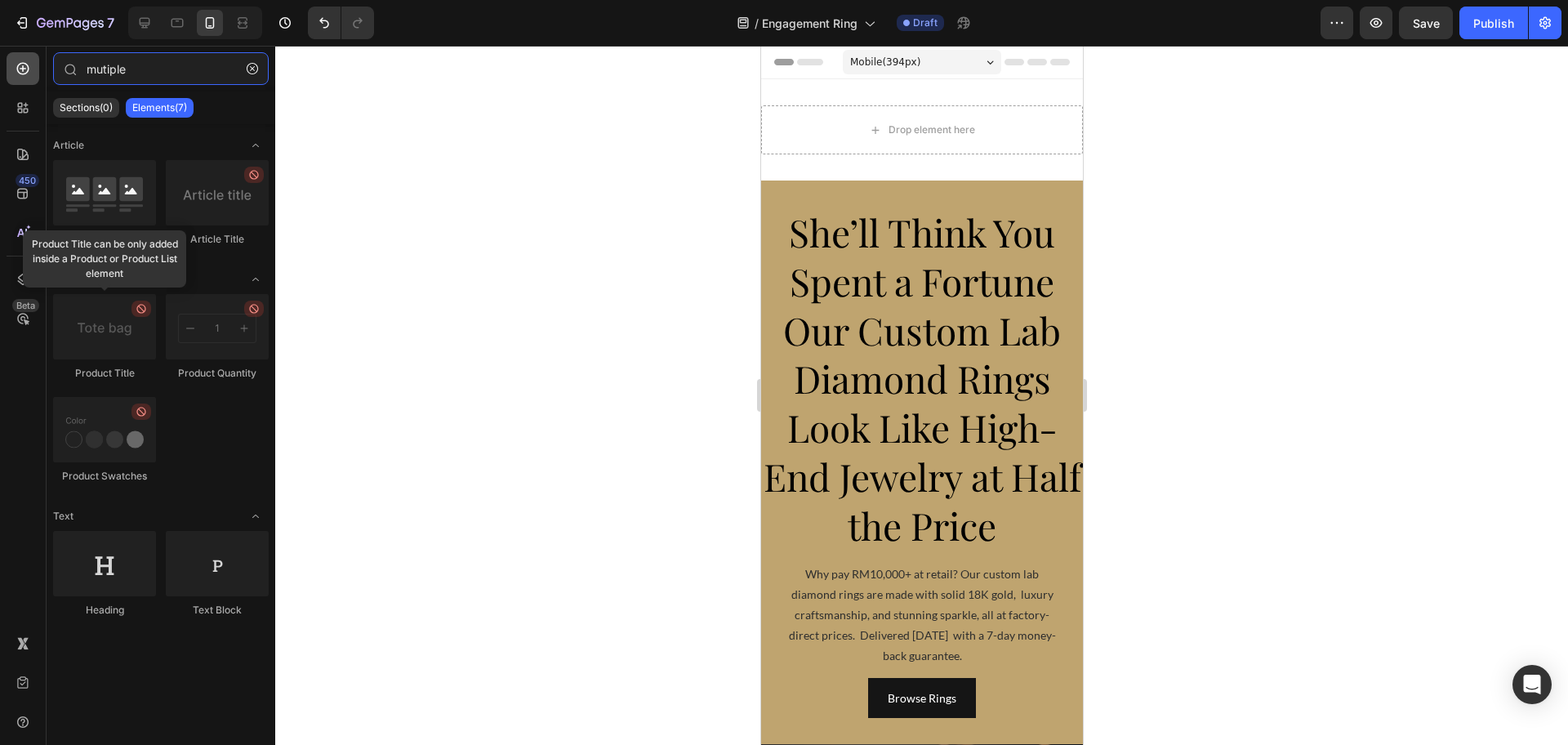
drag, startPoint x: 178, startPoint y: 68, endPoint x: 38, endPoint y: 71, distance: 140.0
click at [38, 71] on div "450 Beta mutiple Sections(0) Elements(7) We couldn’t find any matches for “muti…" at bounding box center [138, 395] width 276 height 699
type input "p"
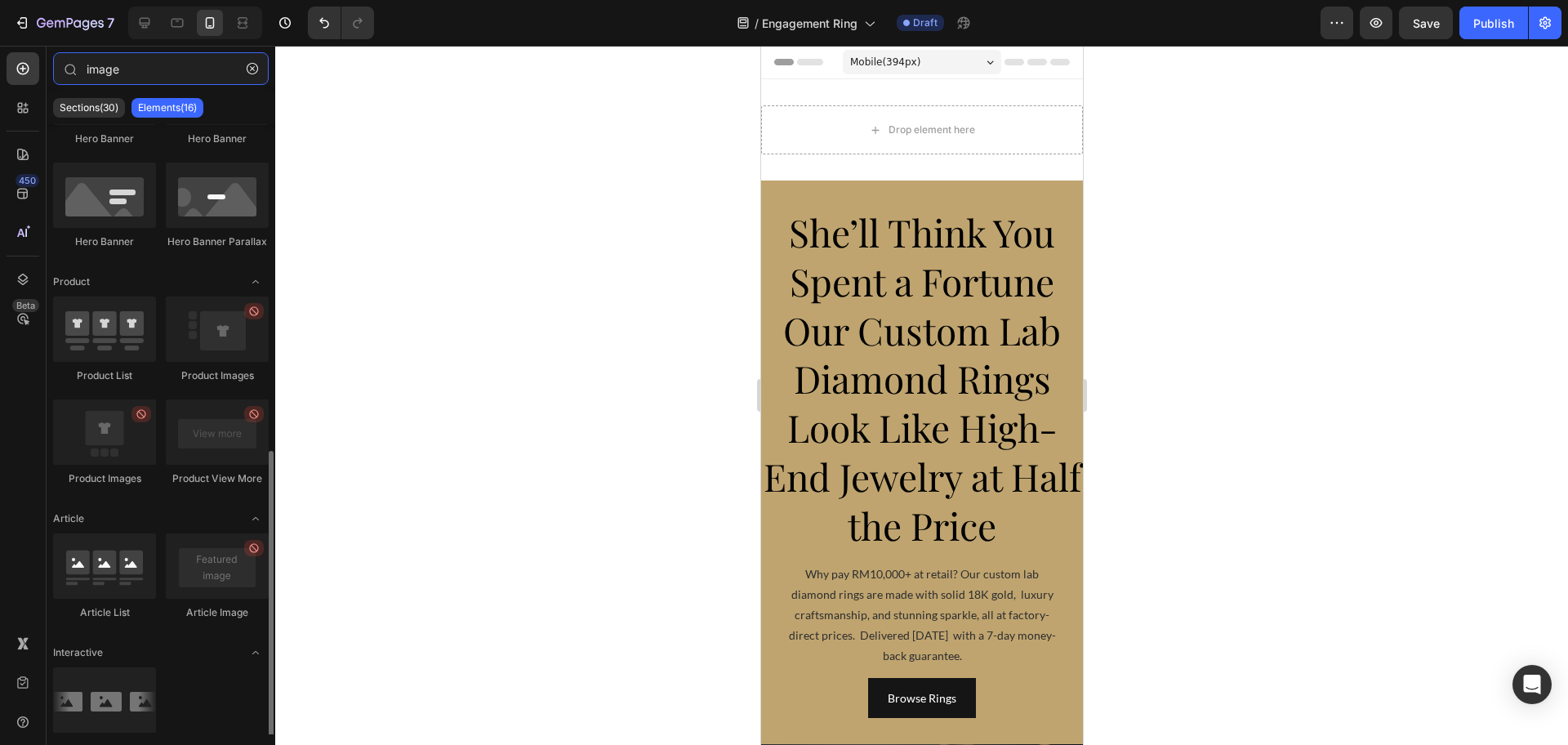
scroll to position [499, 0]
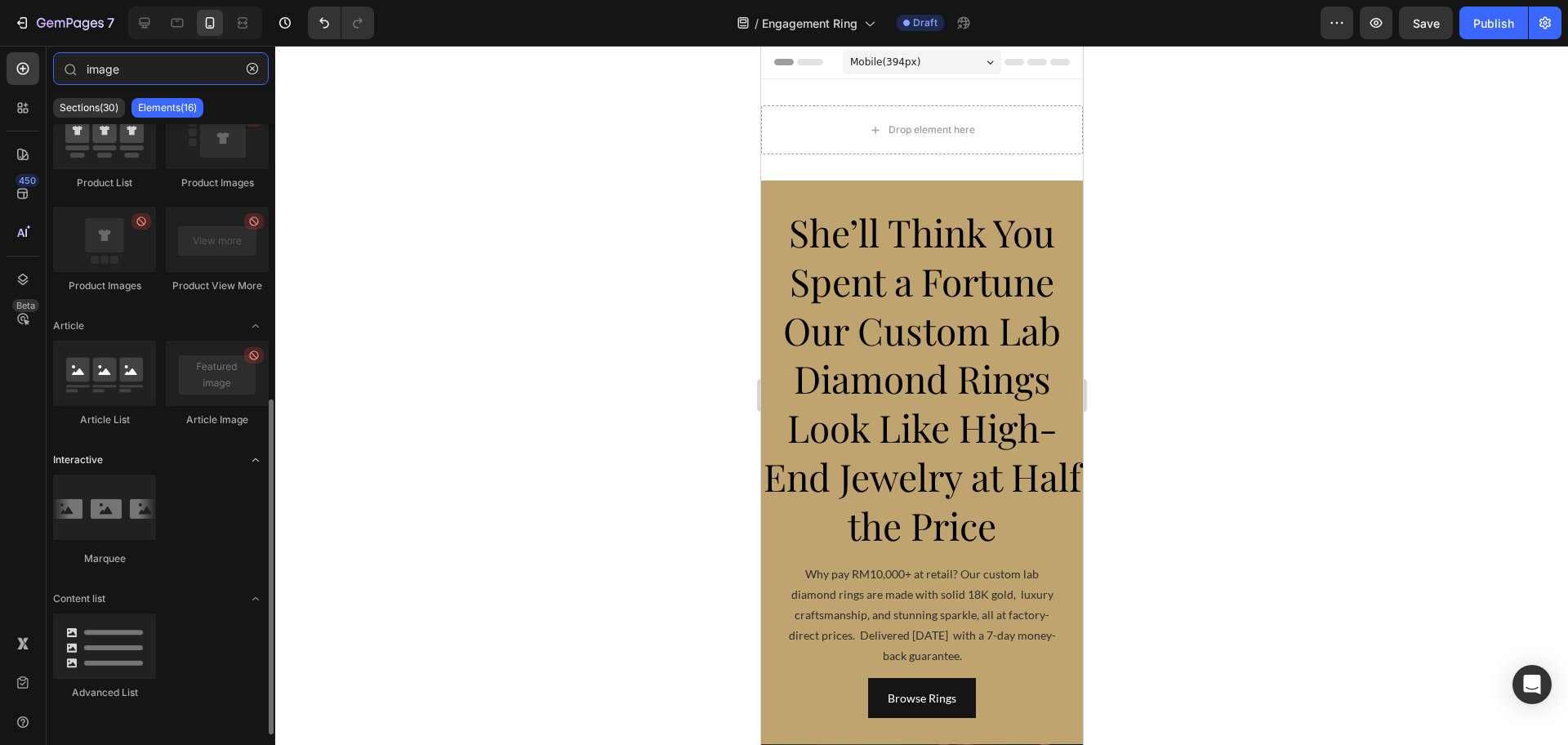
type input "image"
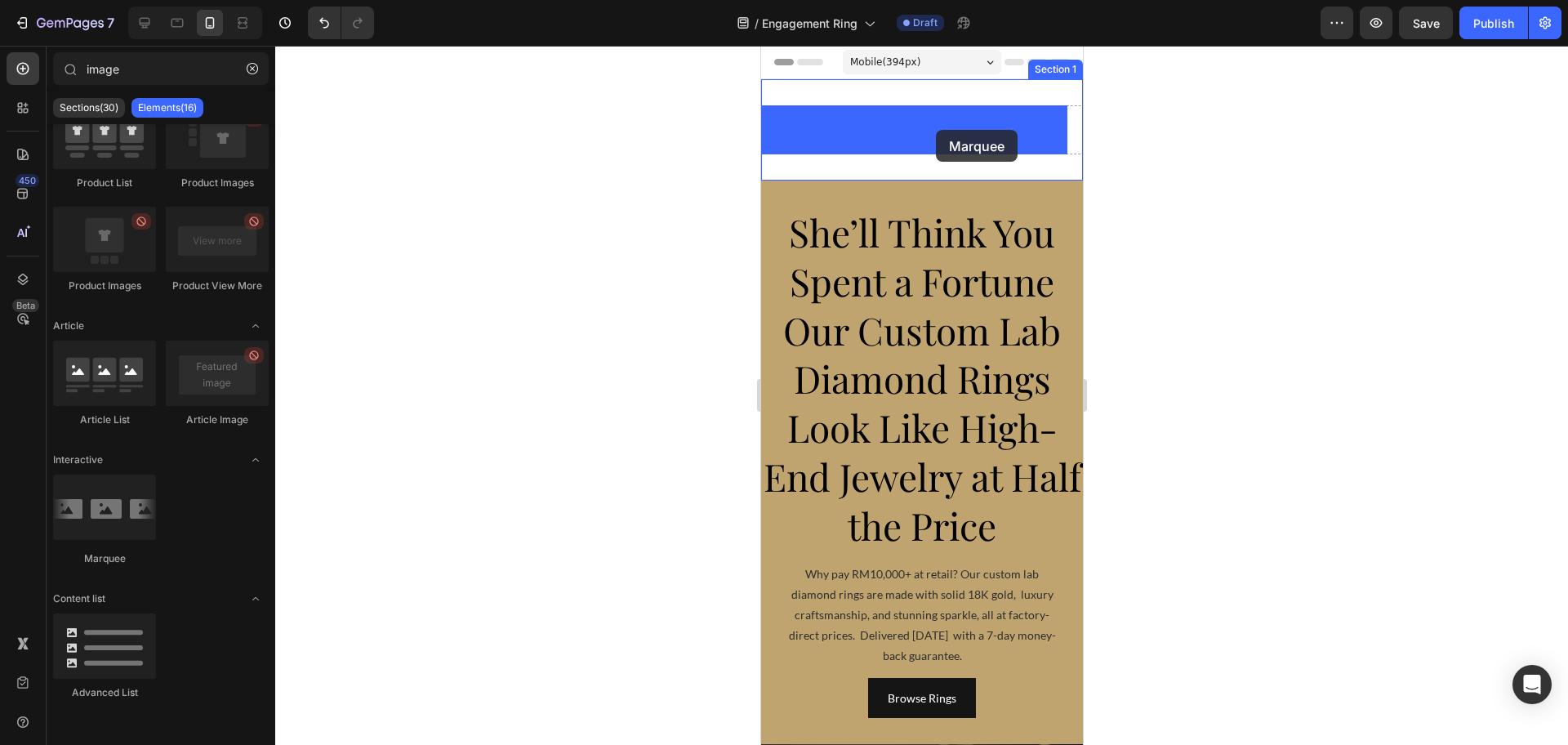
drag, startPoint x: 980, startPoint y: 508, endPoint x: 935, endPoint y: 130, distance: 380.7
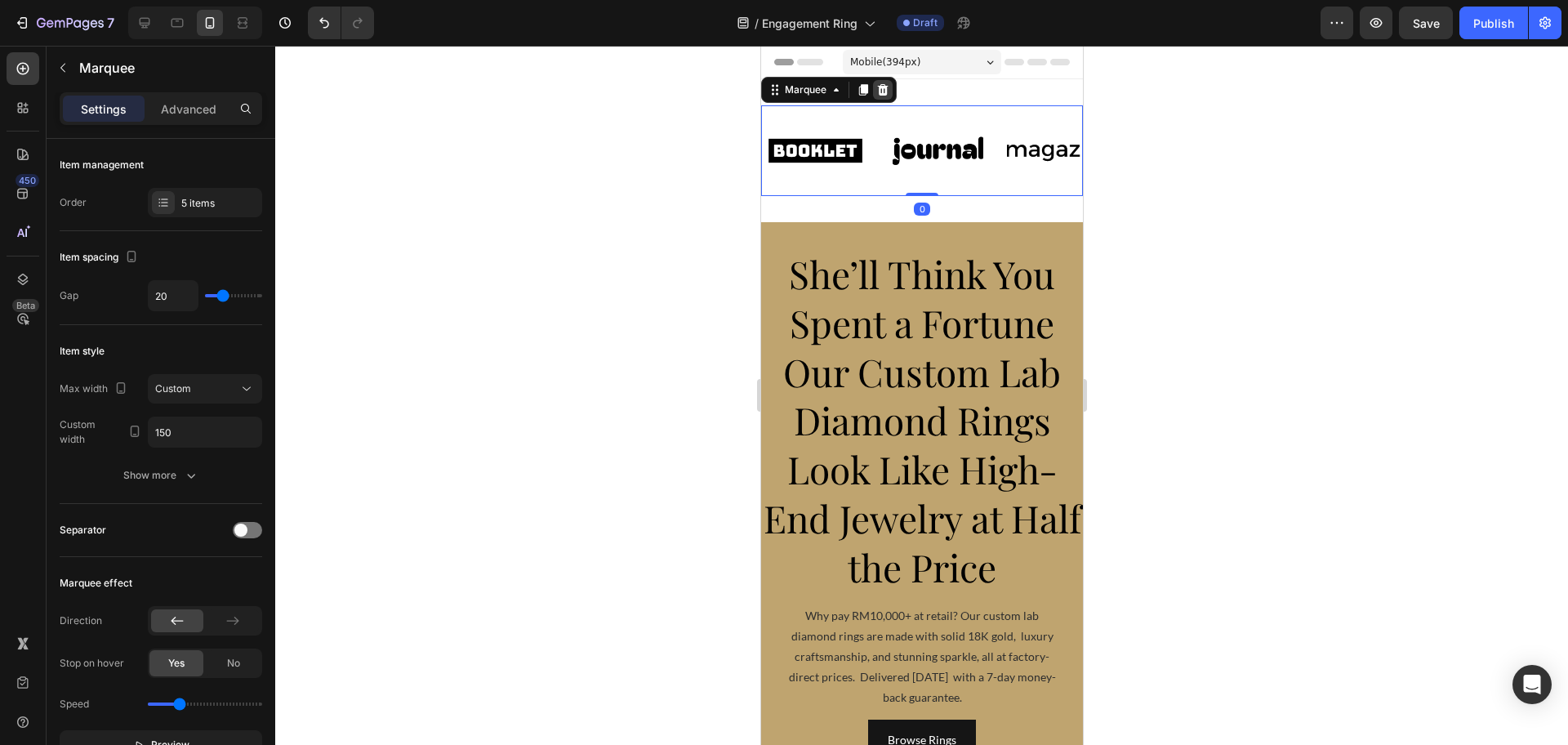
click at [879, 92] on icon at bounding box center [882, 90] width 13 height 13
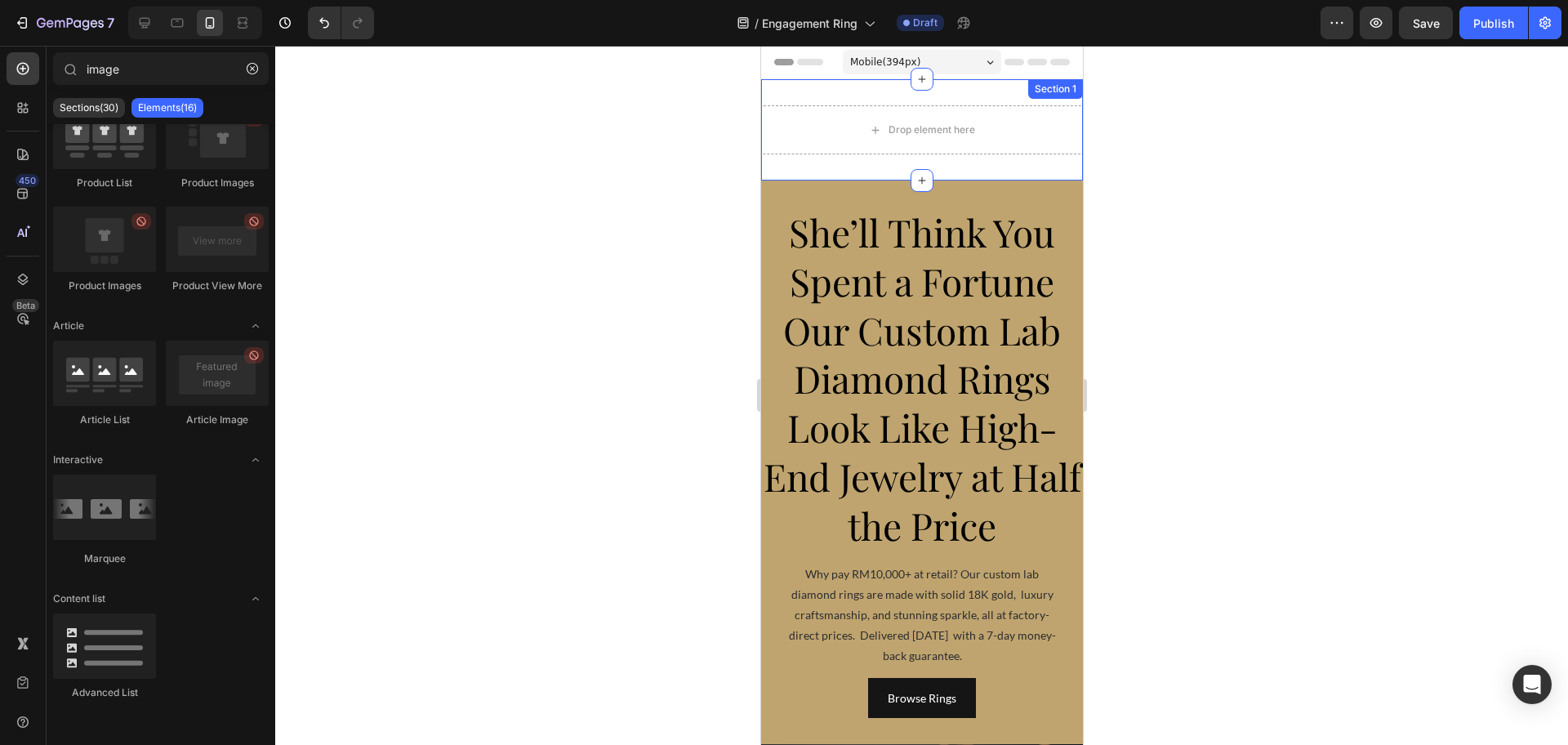
click at [827, 167] on div "Drop element here Section 1" at bounding box center [921, 130] width 322 height 102
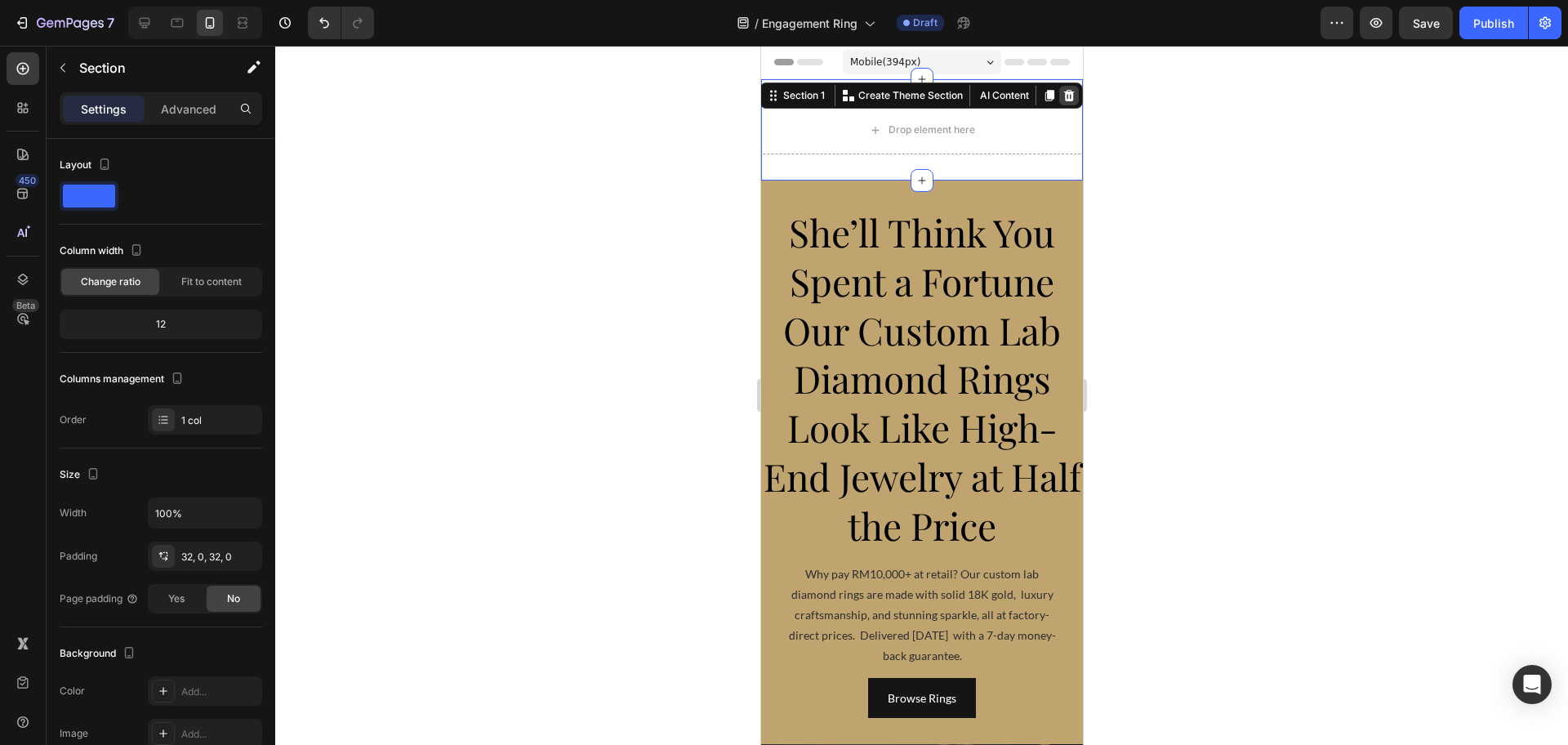
click at [1063, 100] on icon at bounding box center [1069, 95] width 10 height 11
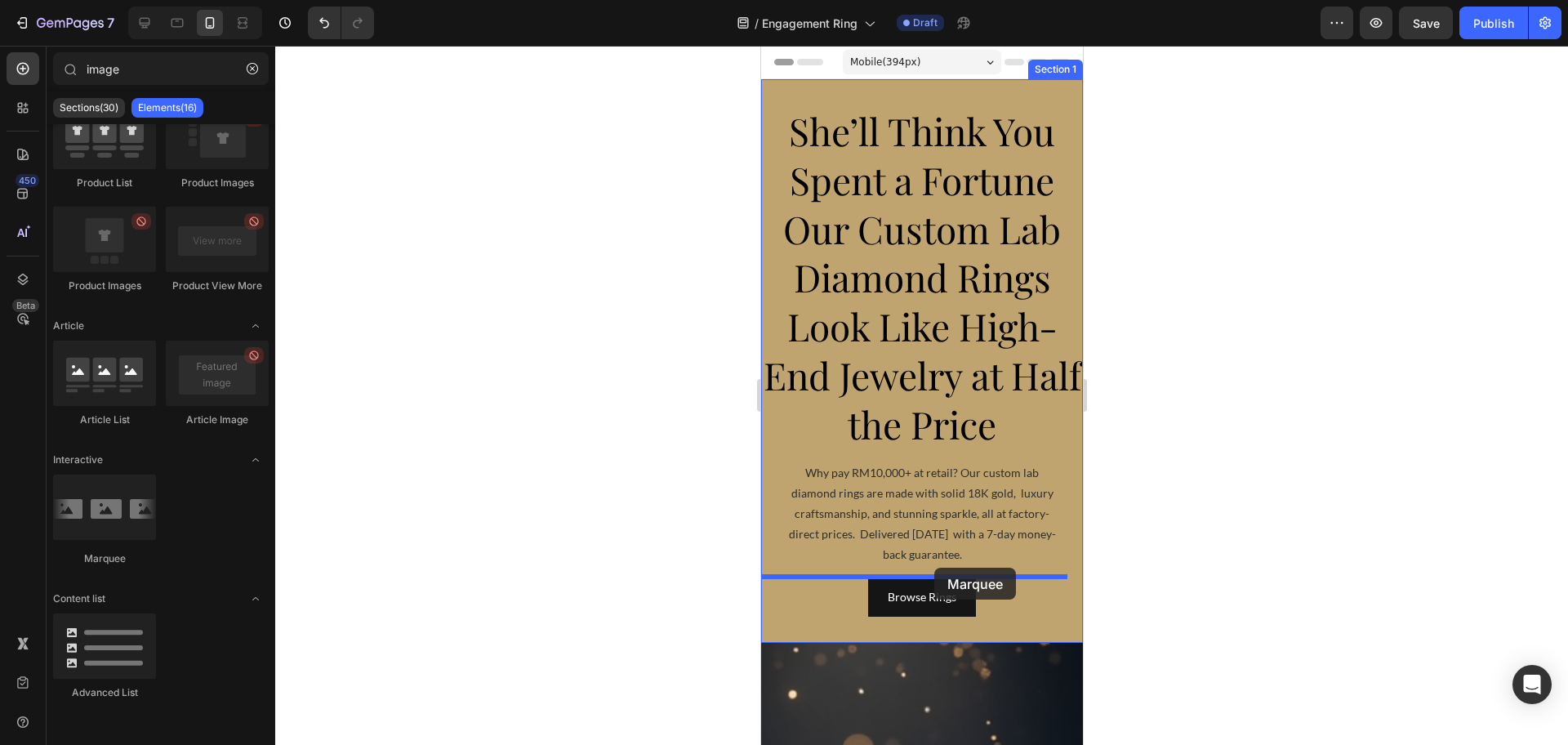
drag, startPoint x: 881, startPoint y: 577, endPoint x: 933, endPoint y: 568, distance: 52.8
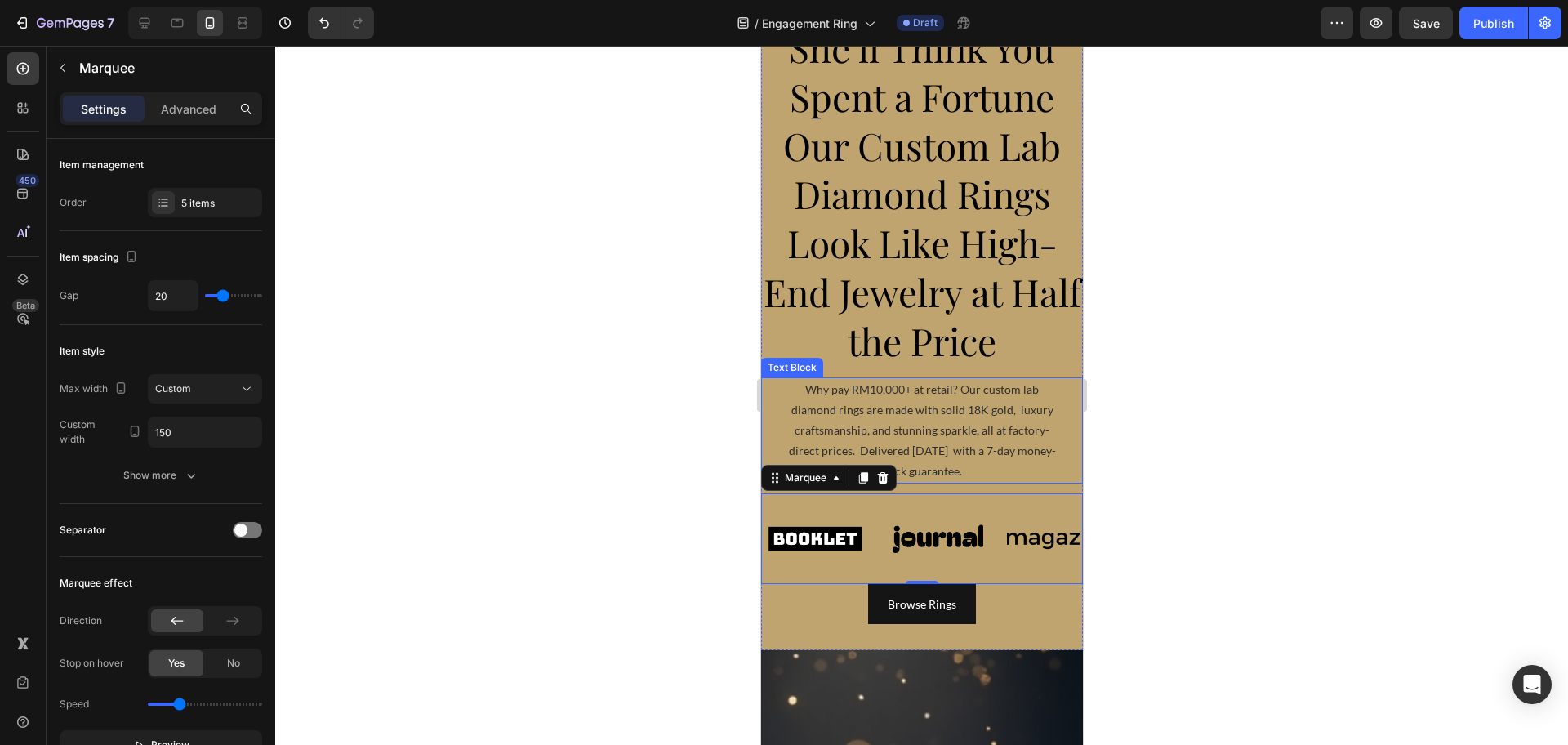
scroll to position [204, 0]
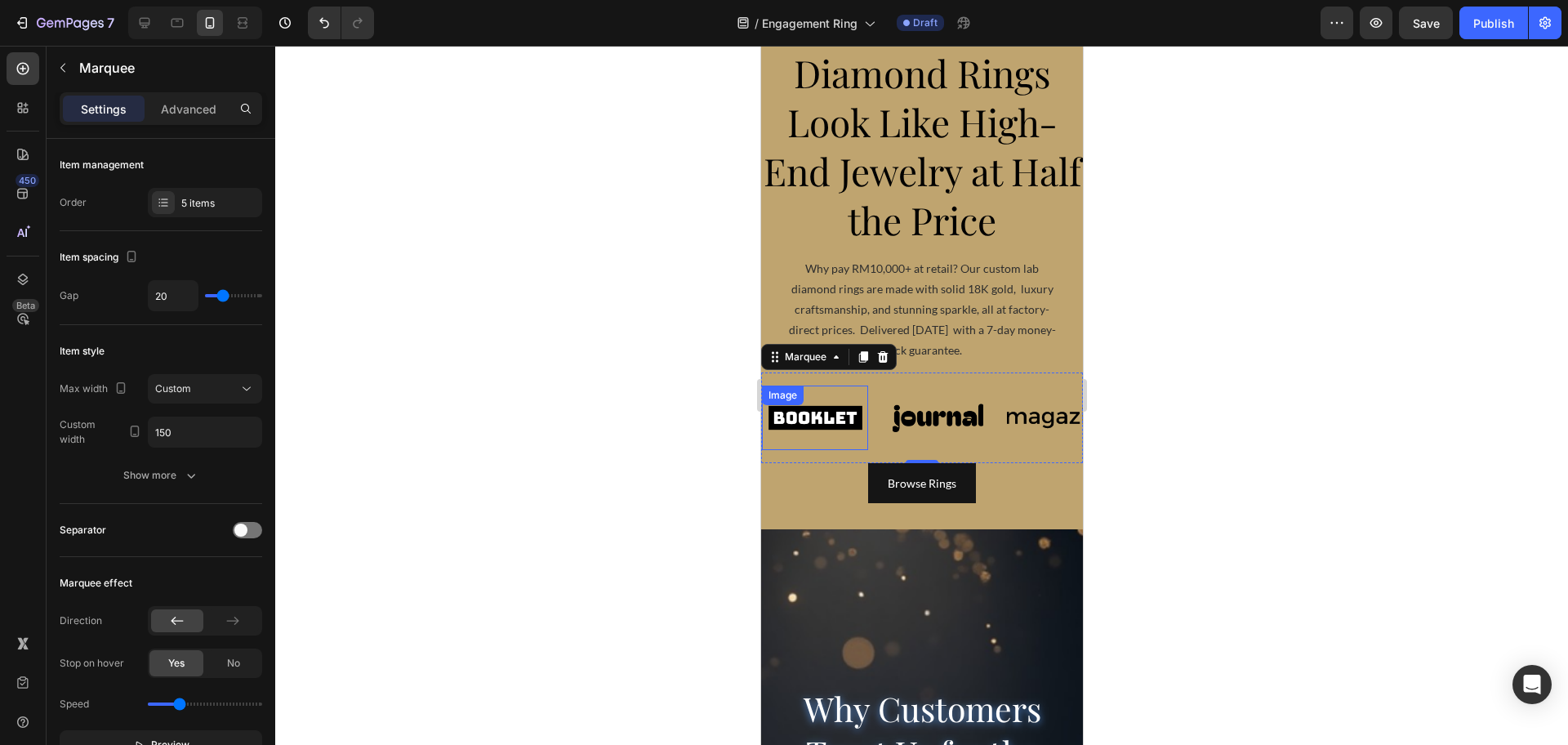
click at [826, 425] on img at bounding box center [814, 418] width 106 height 45
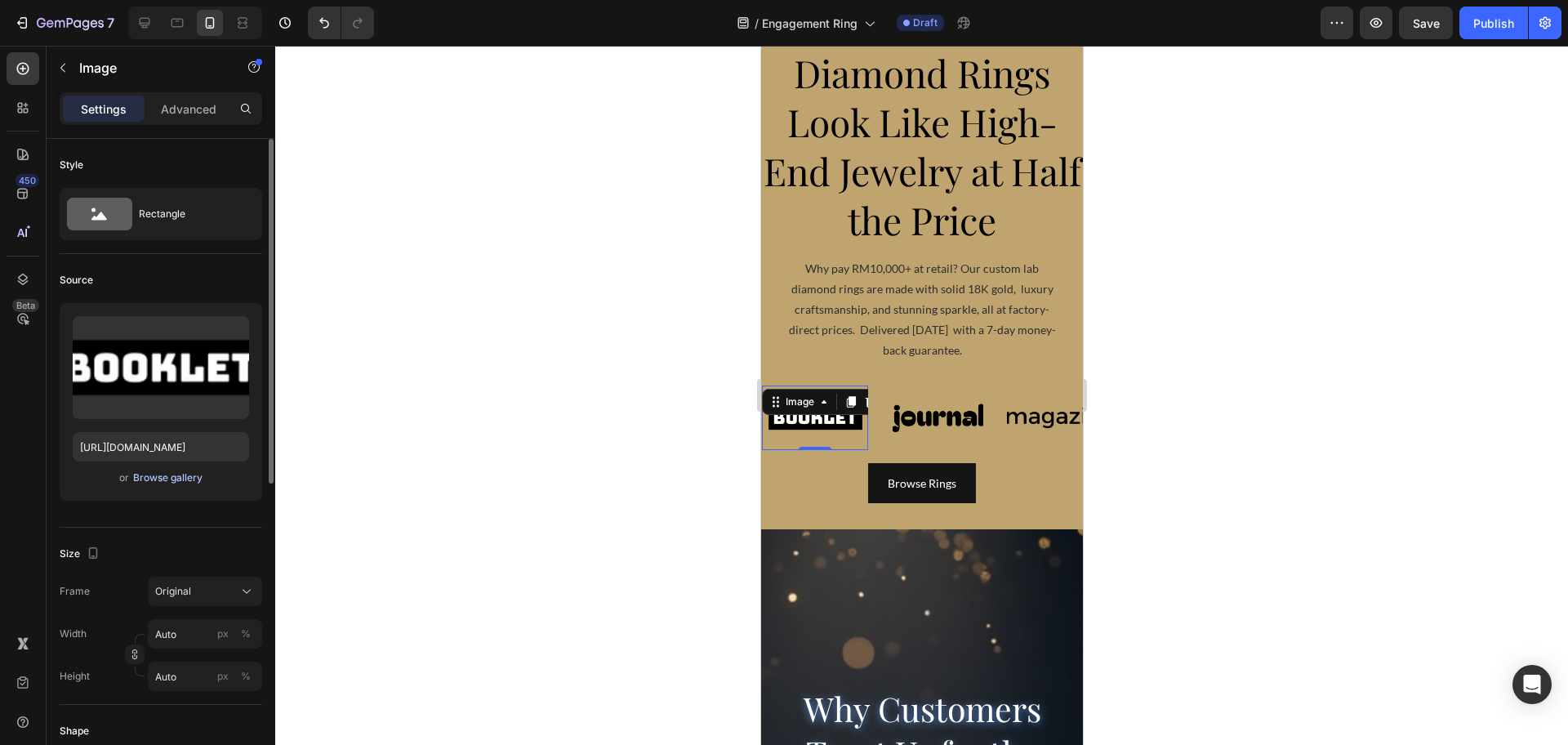
click at [195, 477] on div "Browse gallery" at bounding box center [168, 477] width 70 height 15
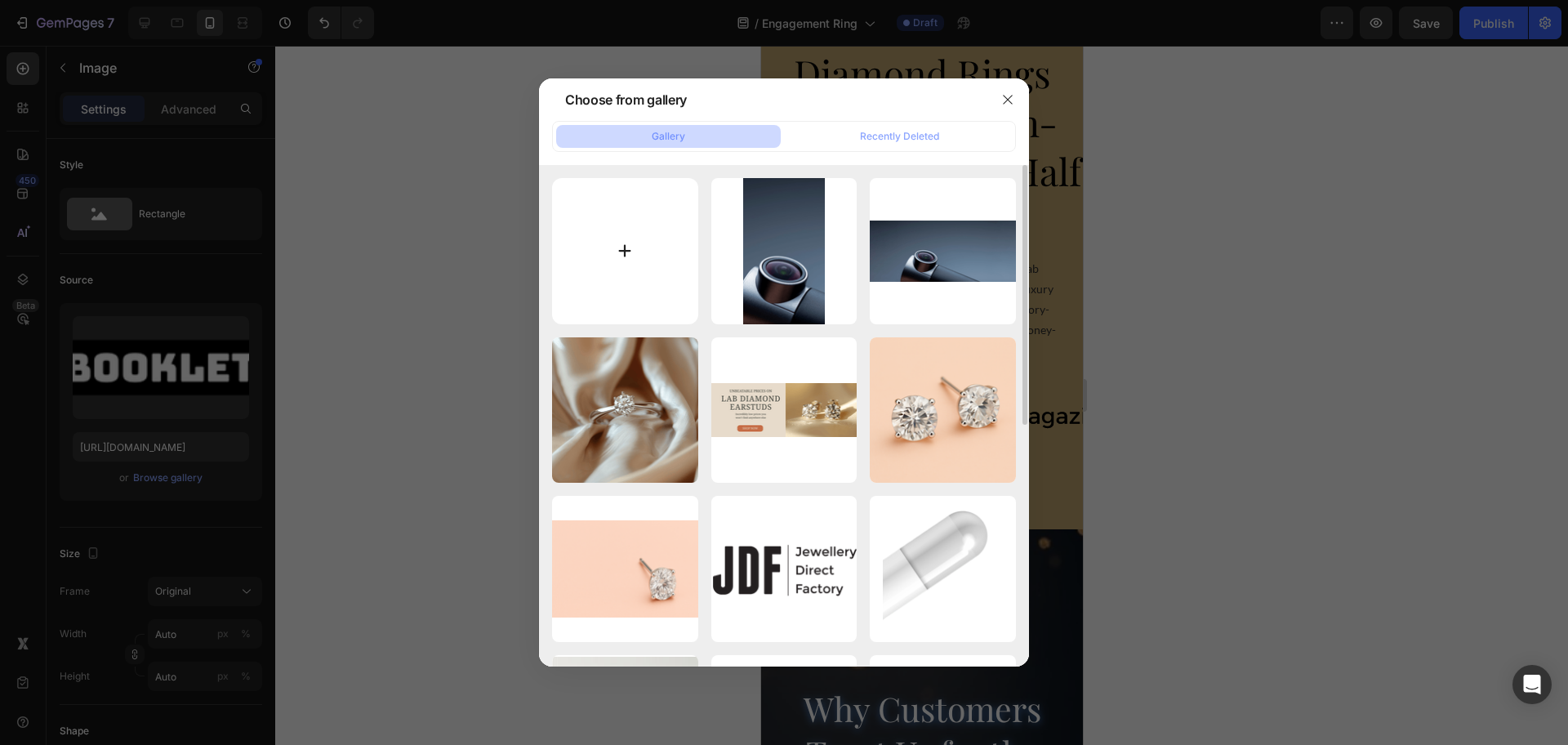
click at [617, 242] on input "file" at bounding box center [625, 251] width 146 height 146
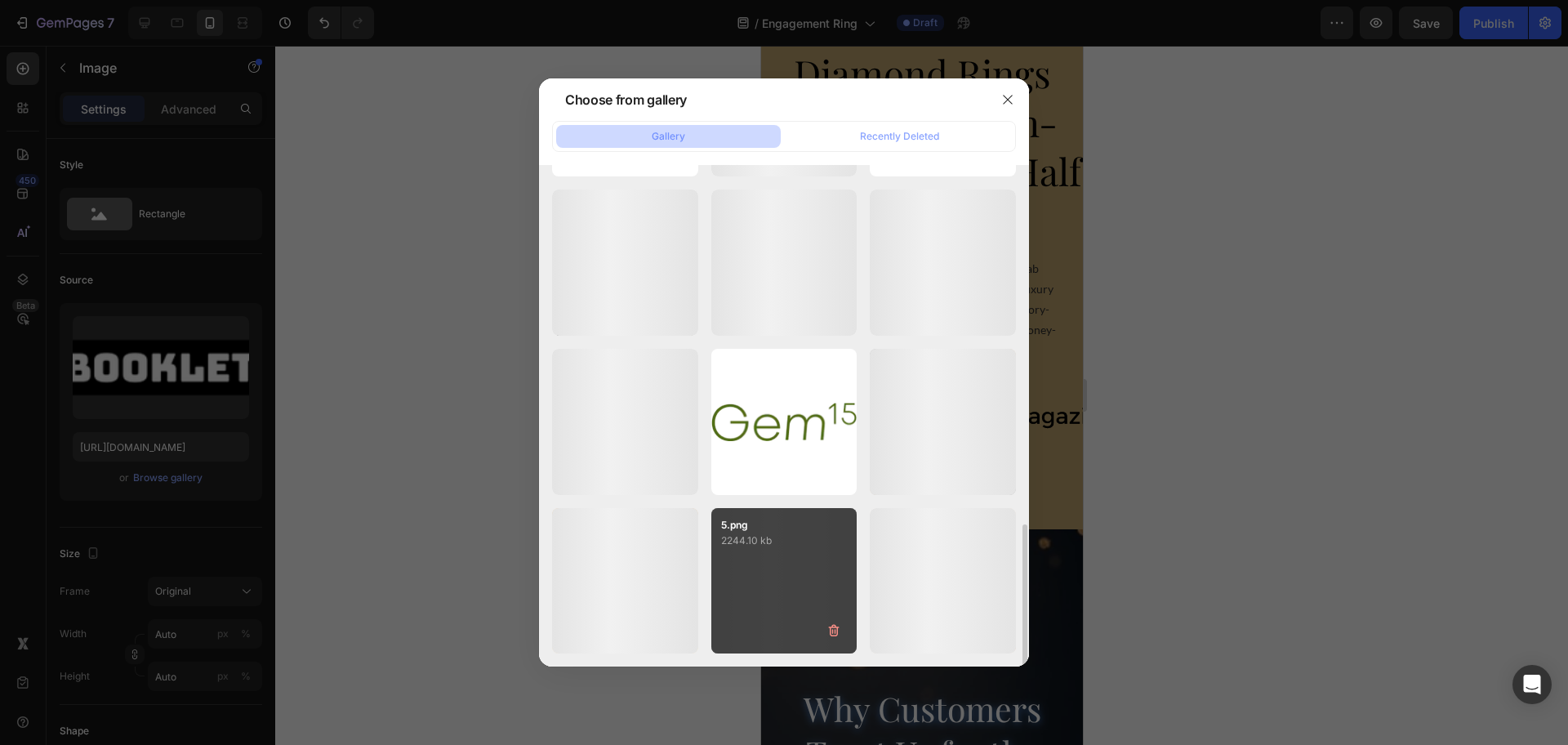
scroll to position [1668, 0]
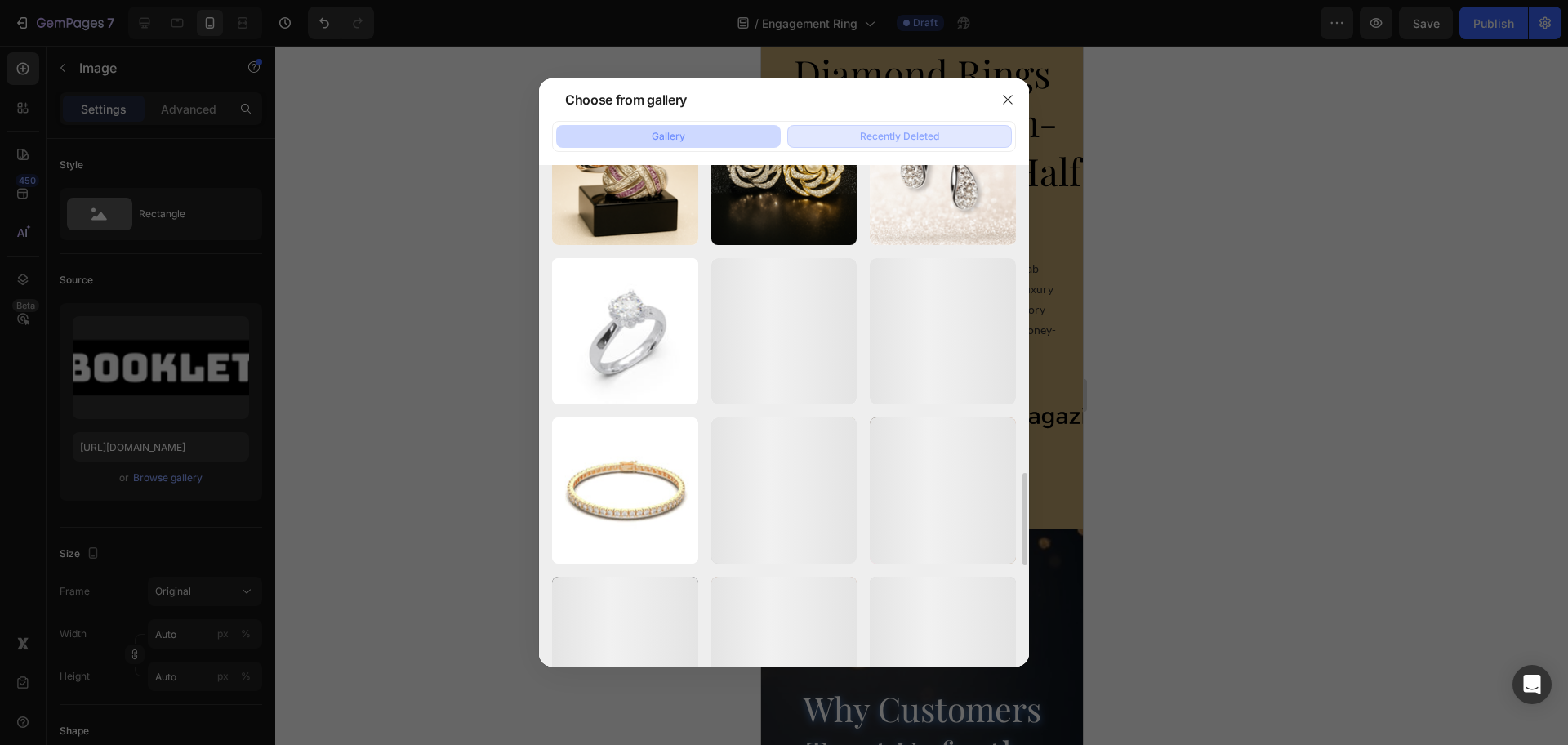
click at [844, 136] on button "Recently Deleted" at bounding box center [899, 136] width 225 height 23
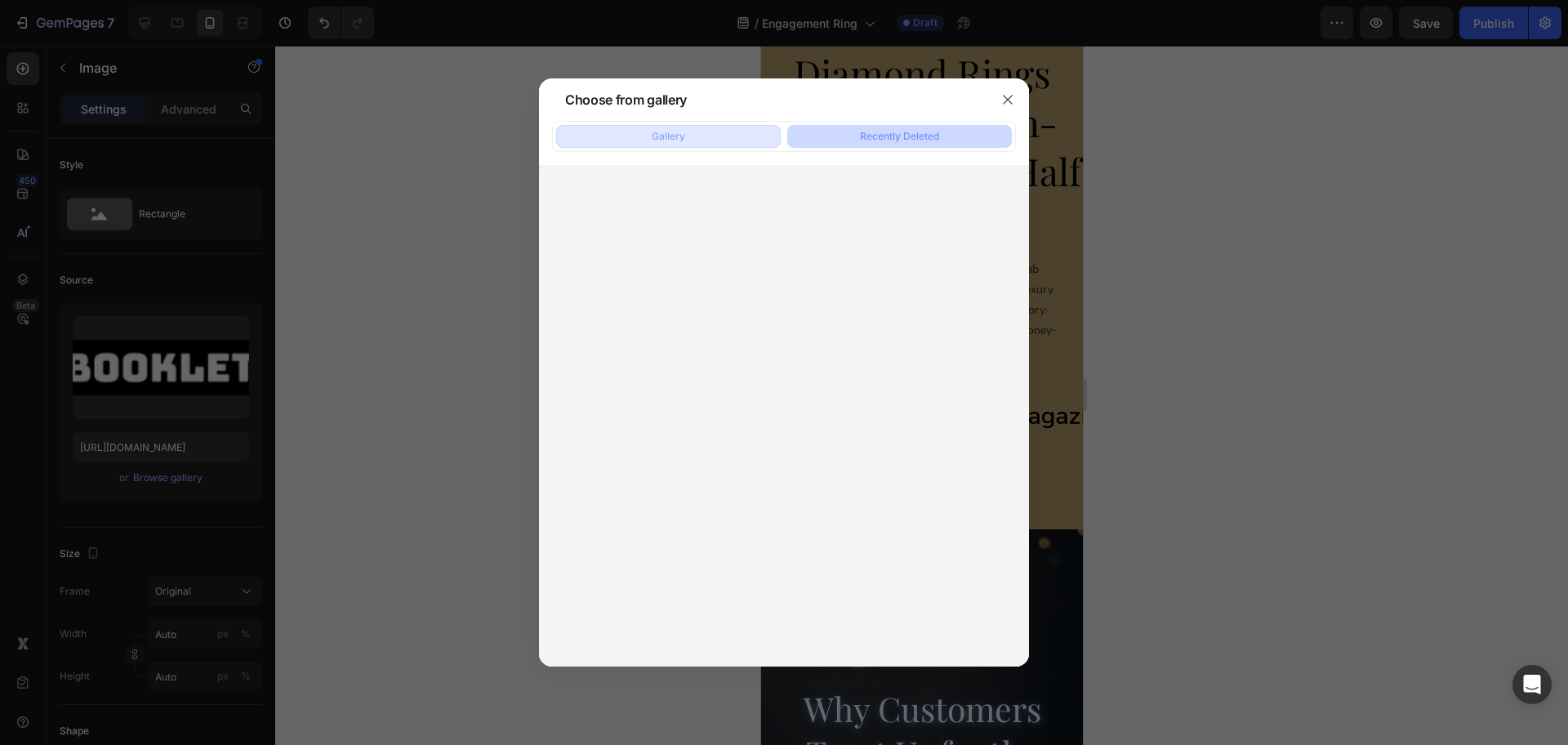
click at [716, 146] on button "Gallery" at bounding box center [668, 136] width 225 height 23
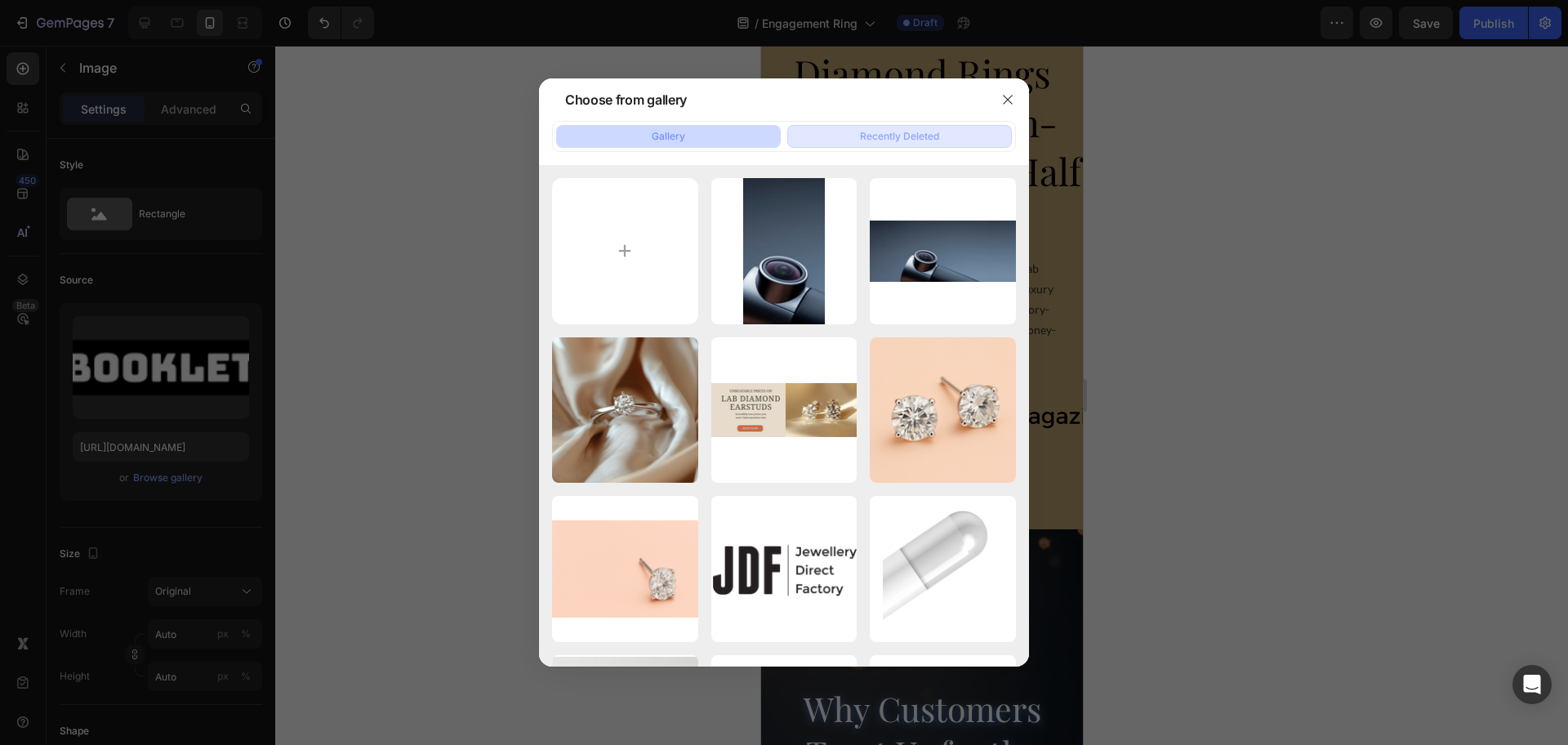
click at [867, 140] on div "Recently Deleted" at bounding box center [900, 136] width 79 height 15
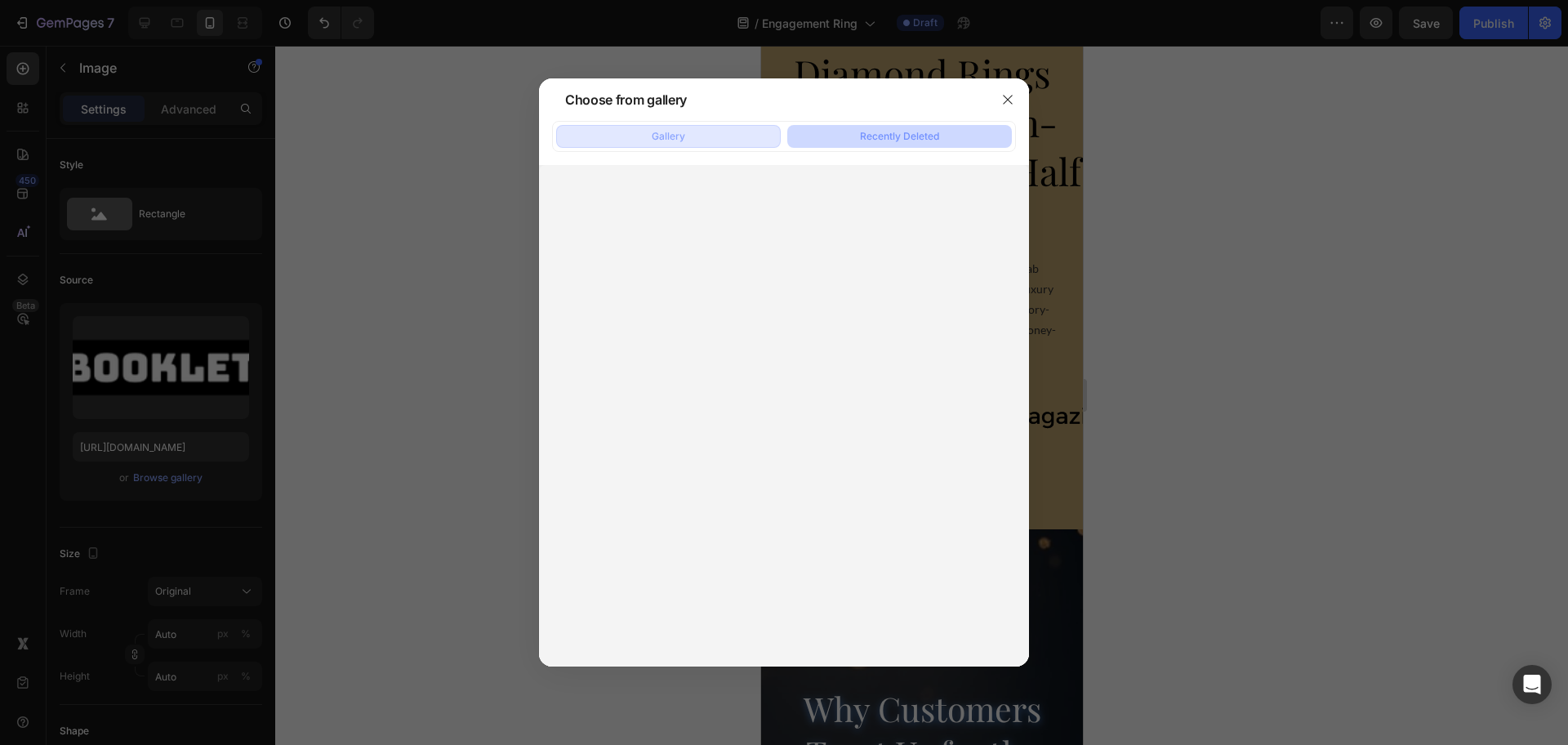
click at [688, 137] on button "Gallery" at bounding box center [668, 136] width 225 height 23
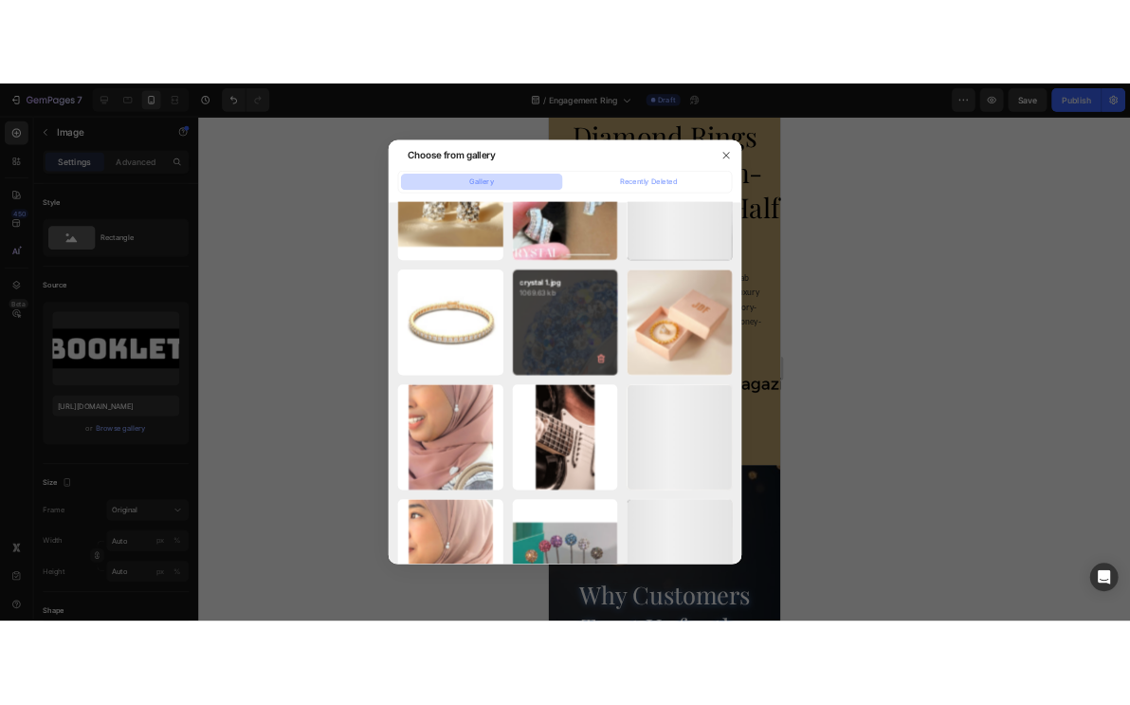
scroll to position [3401, 0]
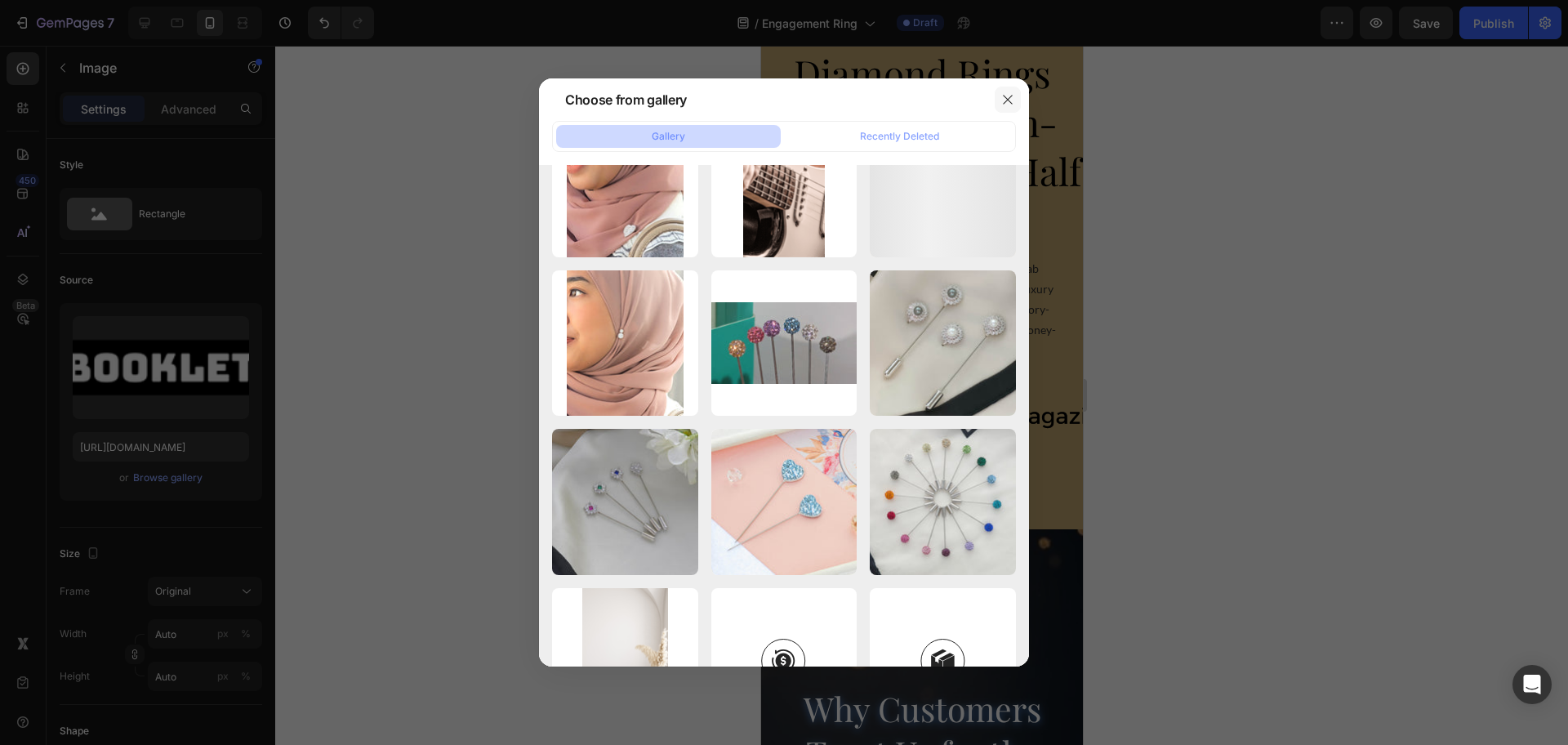
click at [1008, 98] on icon "button" at bounding box center [1007, 99] width 13 height 13
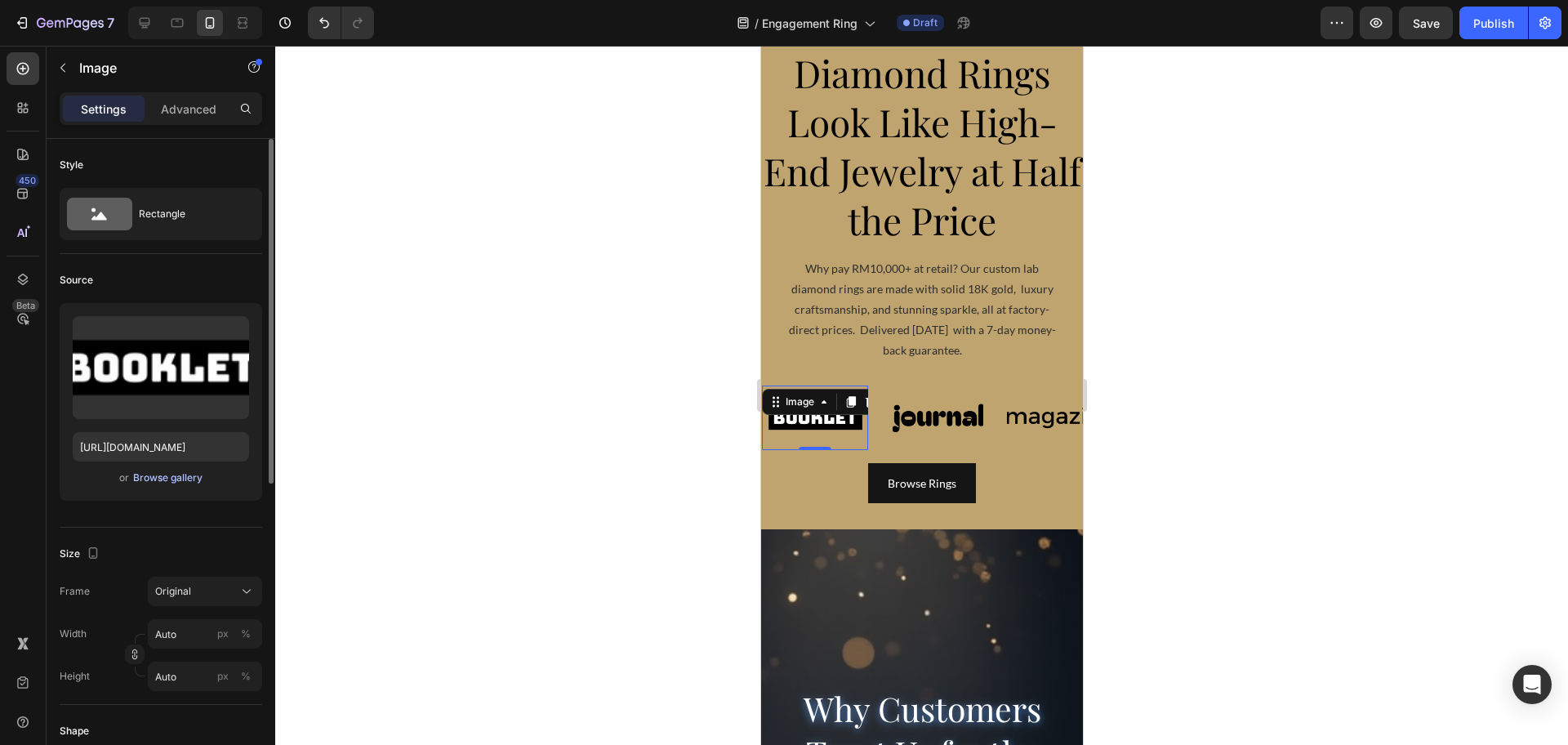
click at [184, 479] on div "Browse gallery" at bounding box center [168, 477] width 70 height 15
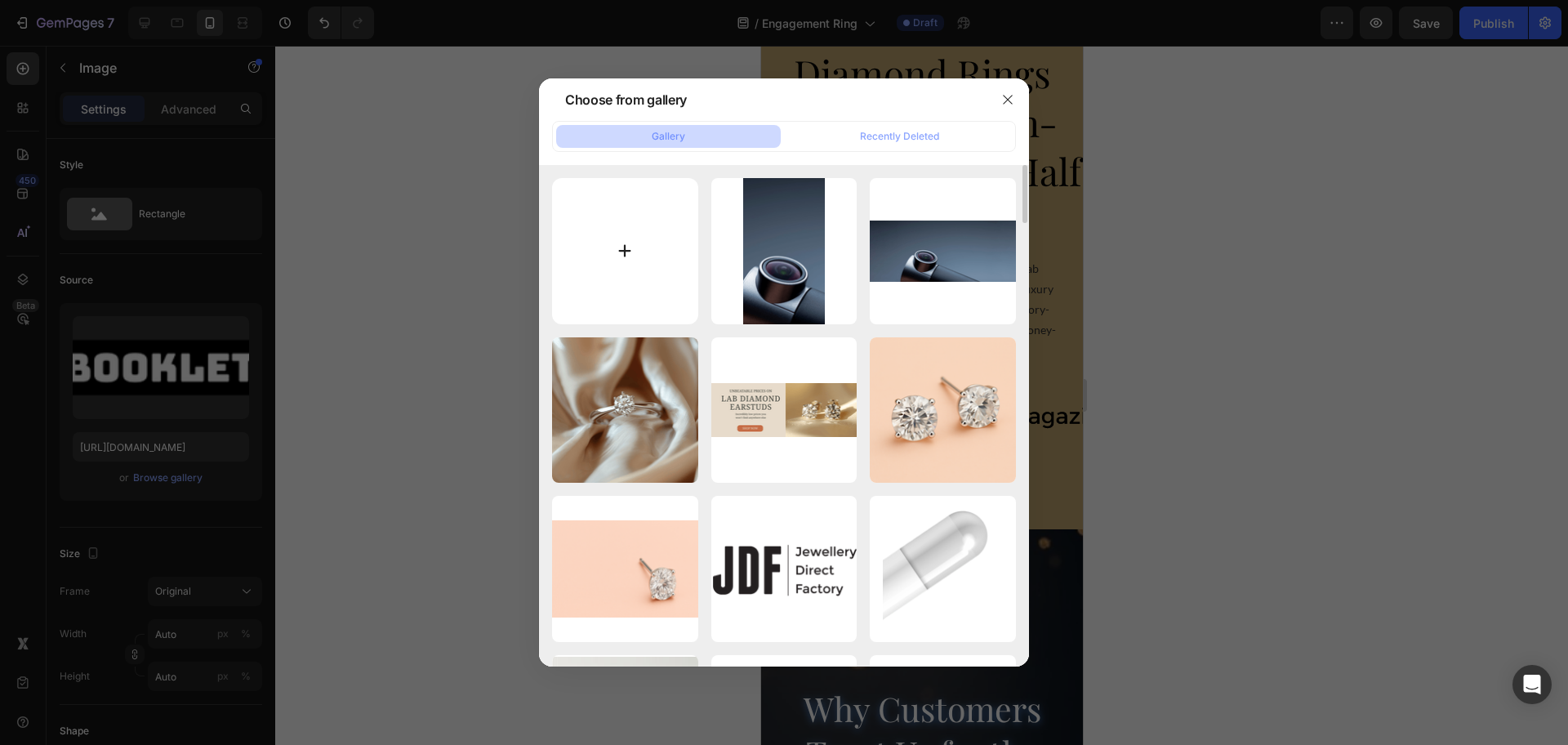
click at [649, 202] on input "file" at bounding box center [625, 251] width 146 height 146
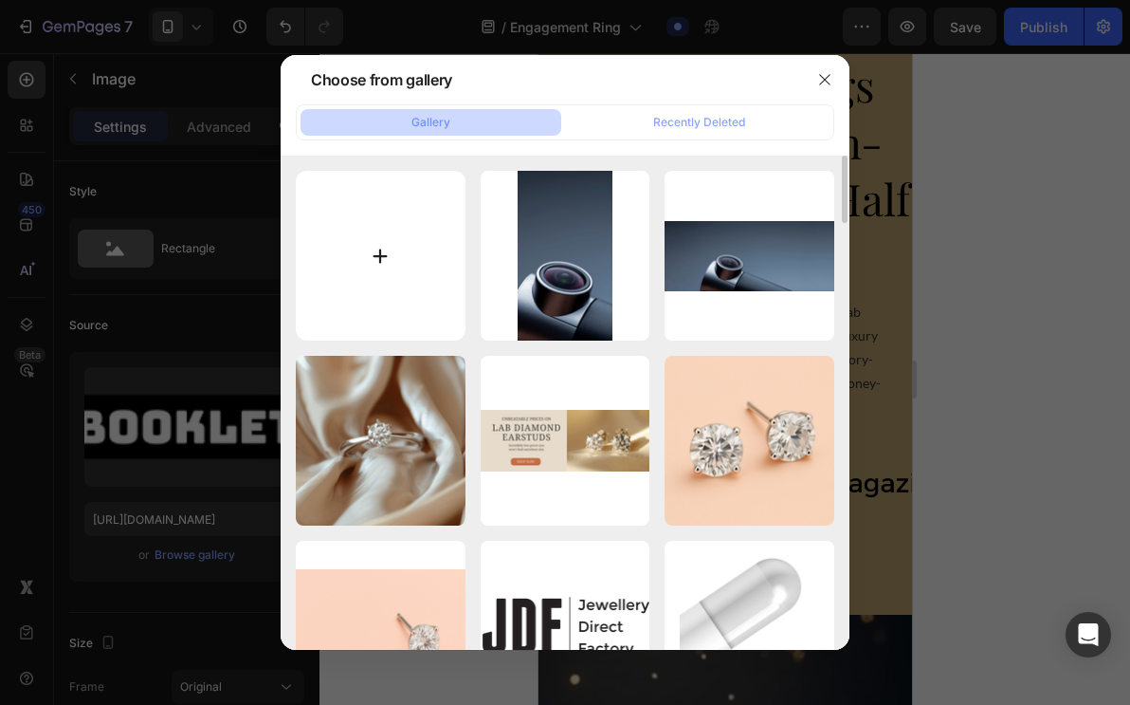
click at [363, 258] on input "file" at bounding box center [381, 256] width 170 height 170
type input "C:\fakepath\GDR0005 2.1.jpg"
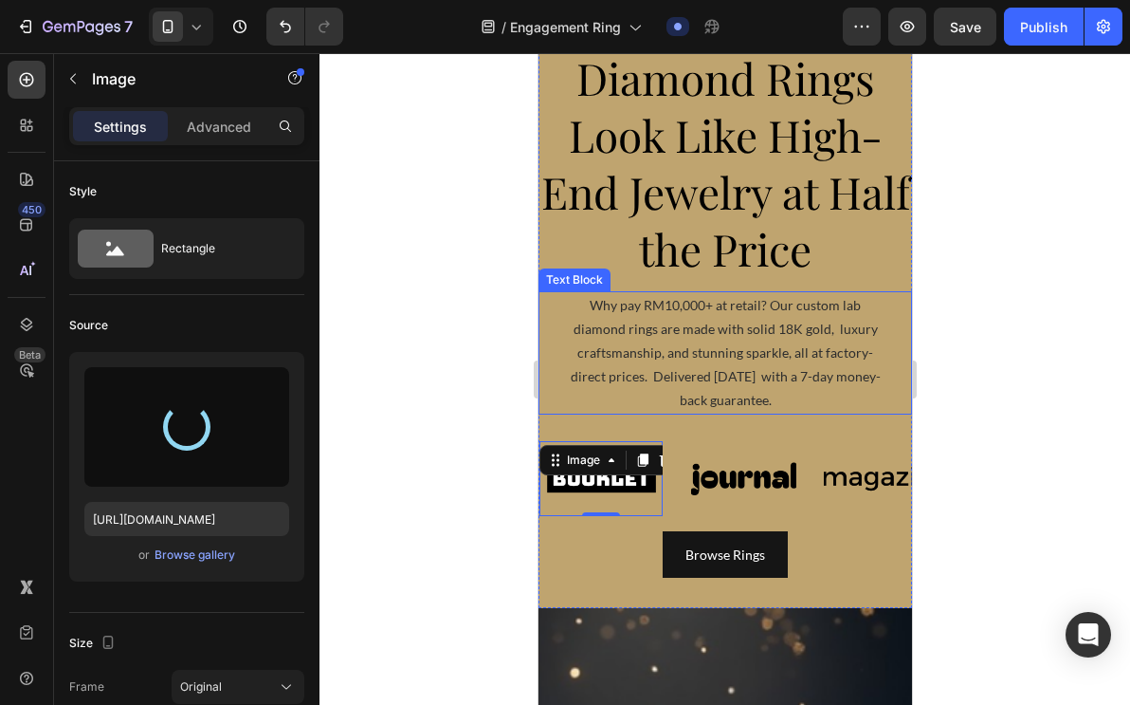
scroll to position [356, 0]
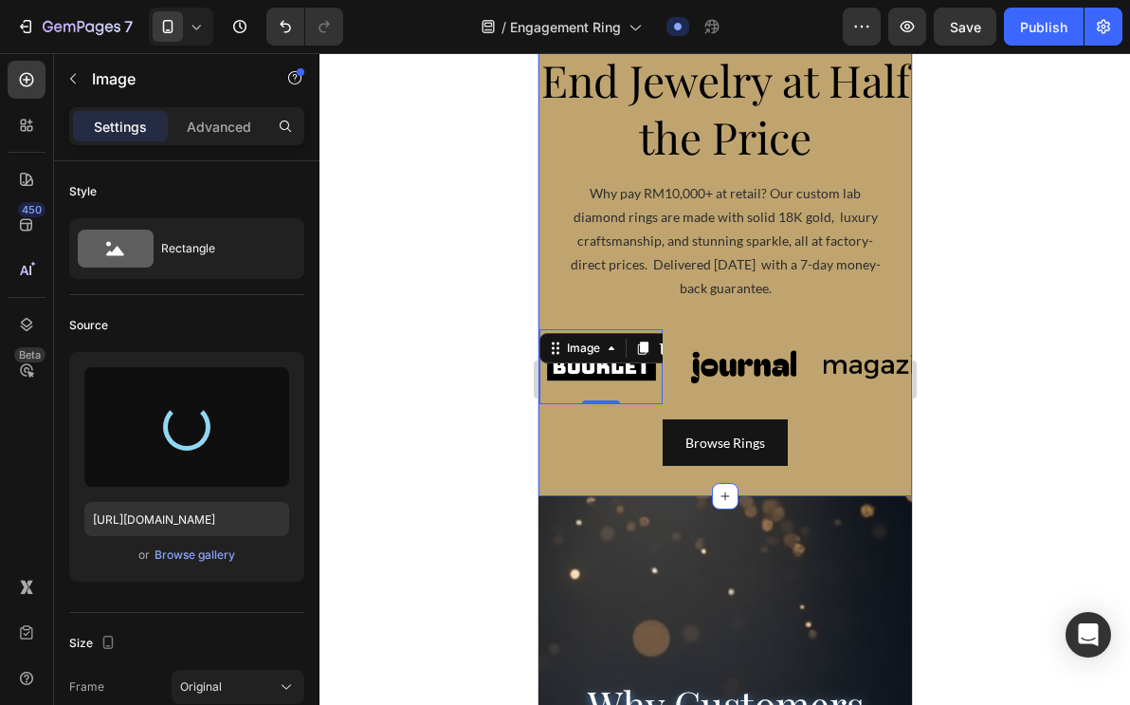
type input "https://cdn.shopify.com/s/files/1/0918/2265/3718/files/gempages_576670190561919…"
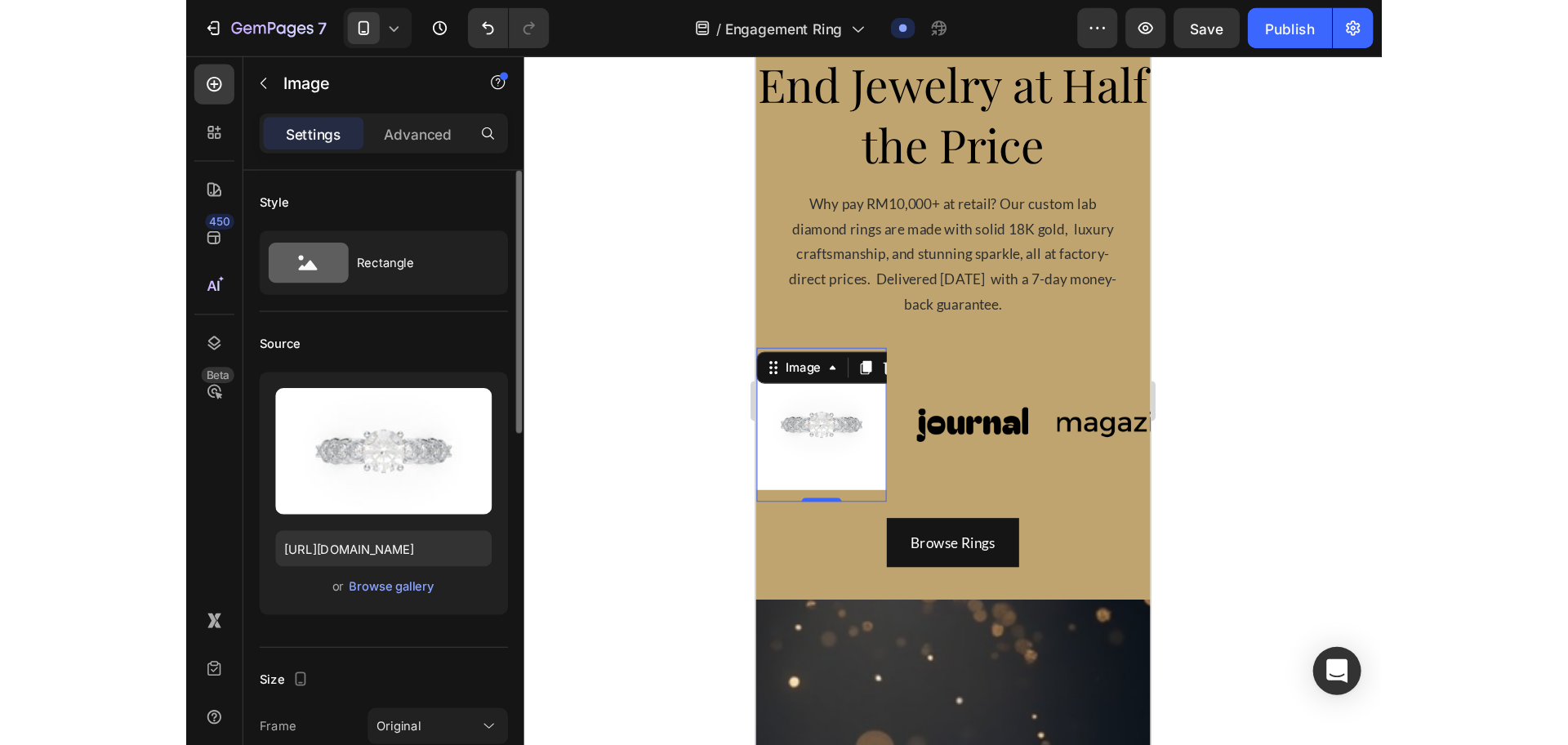
scroll to position [204, 0]
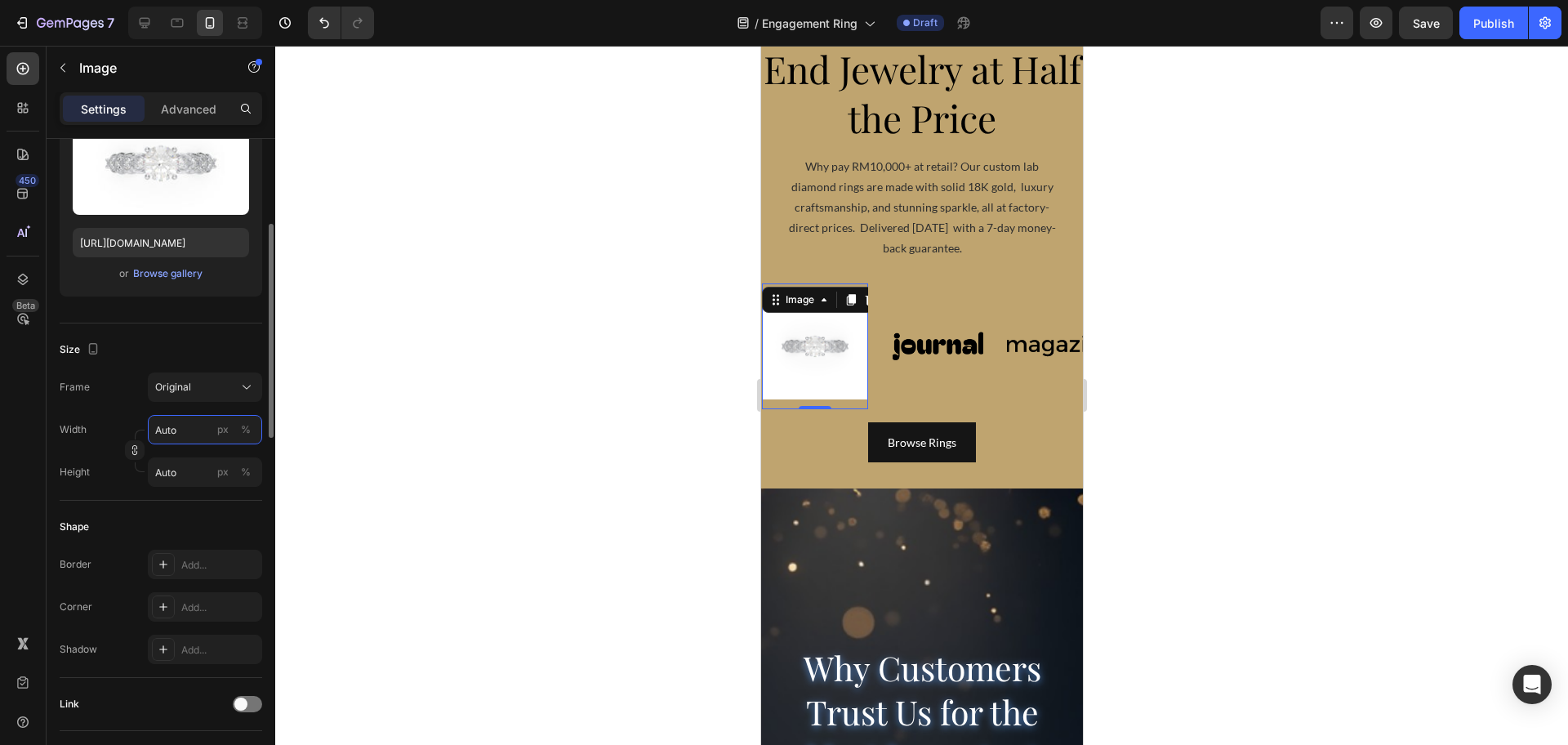
click at [176, 442] on input "Auto" at bounding box center [205, 430] width 115 height 29
type input "1"
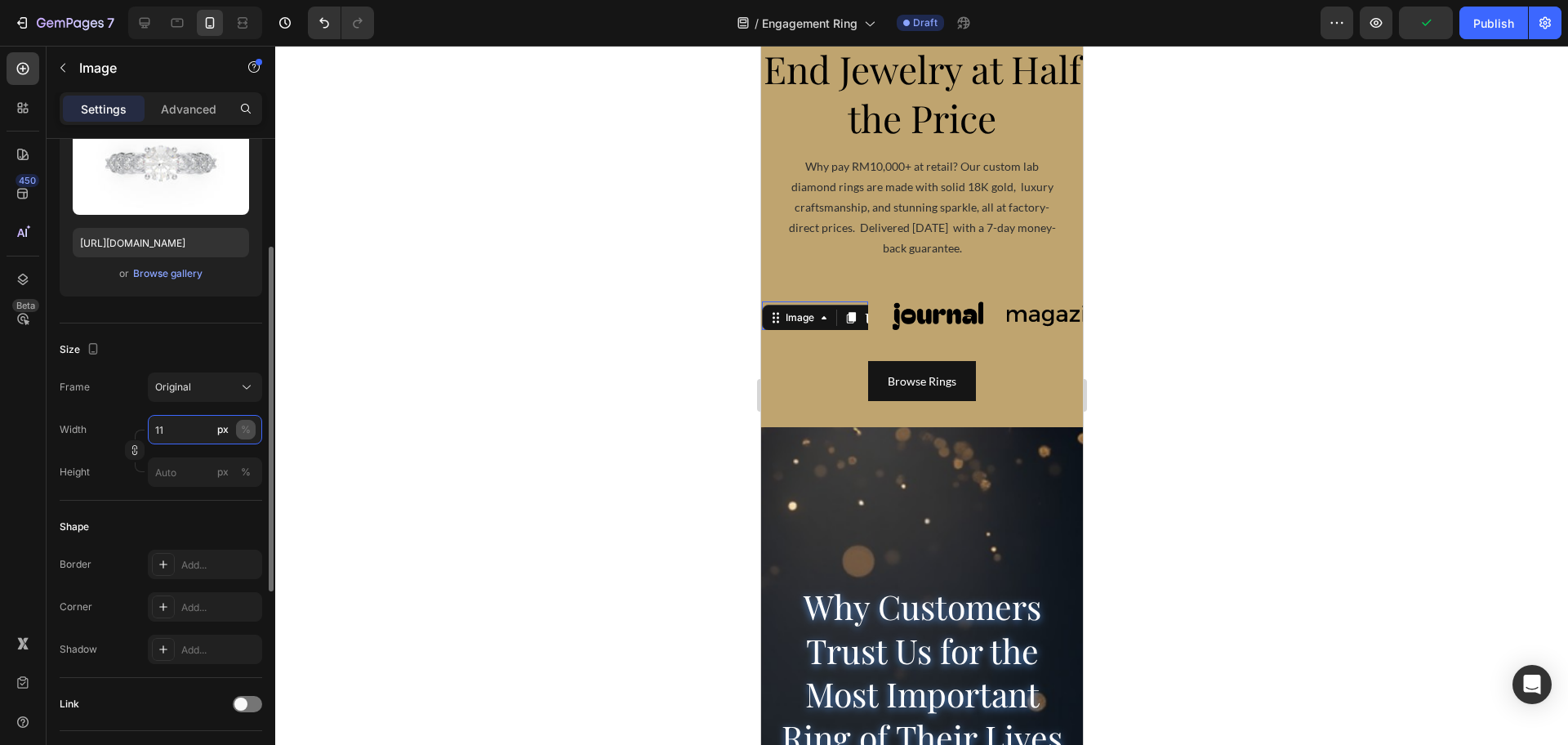
type input "1"
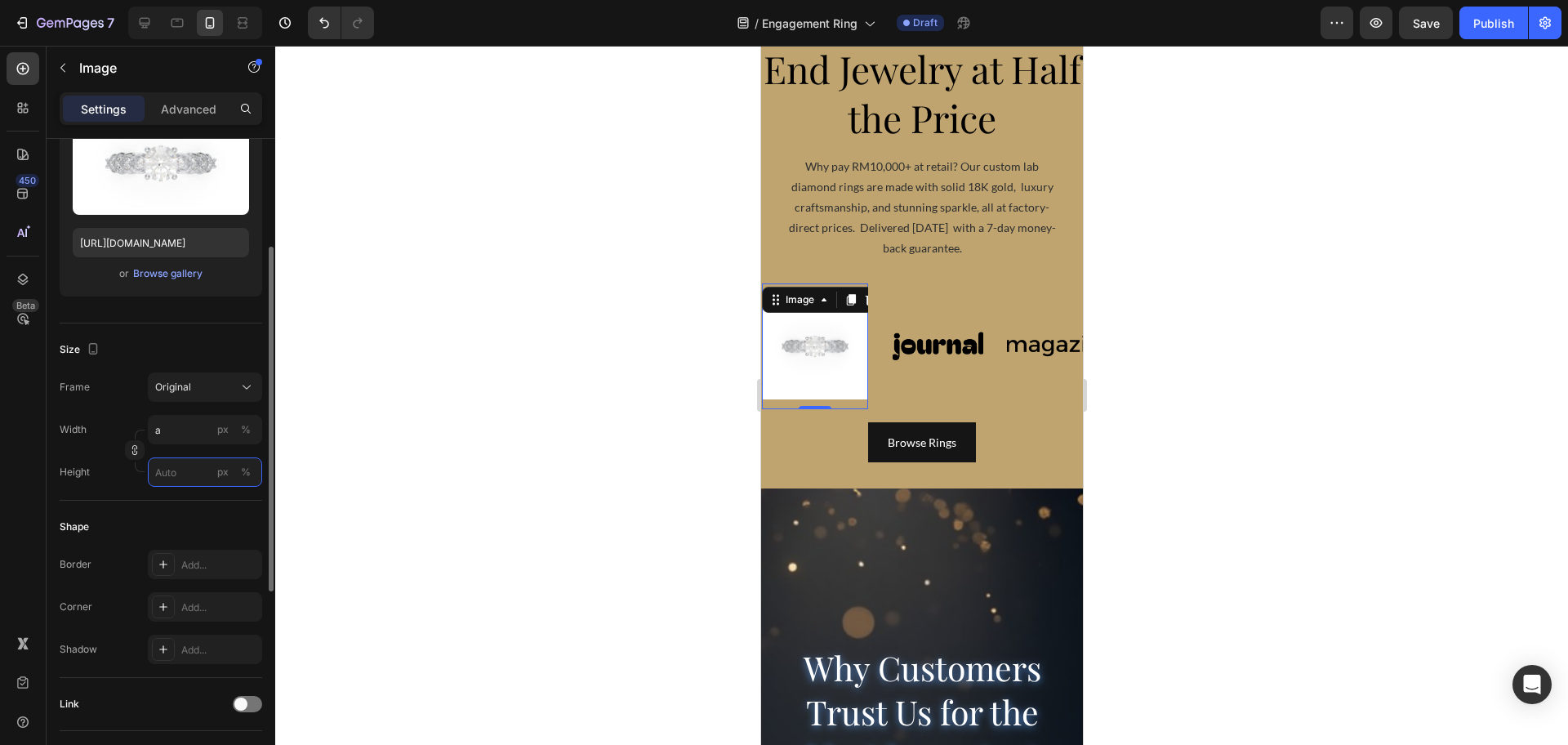
click at [176, 482] on input "px %" at bounding box center [205, 472] width 115 height 29
type input "1"
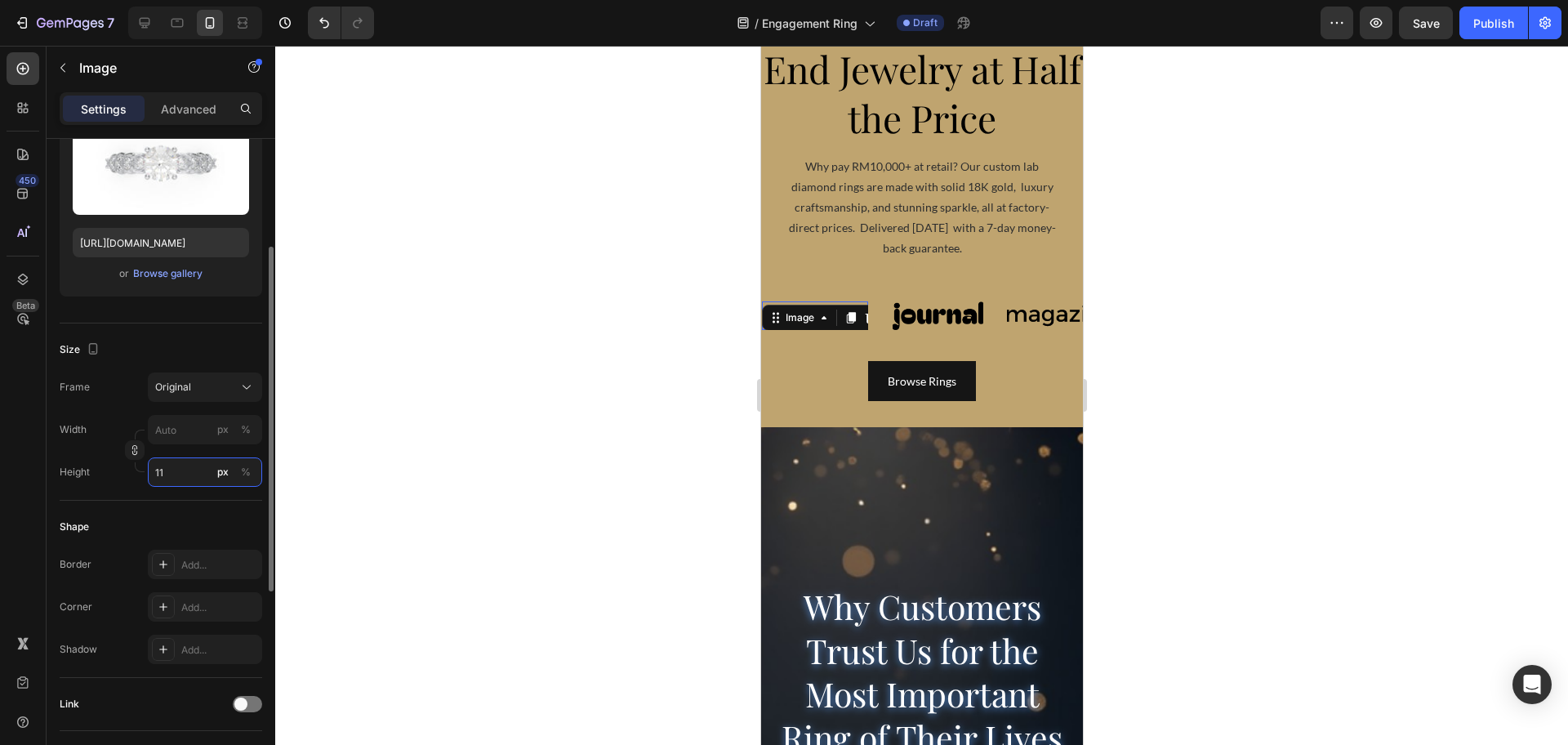
type input "1"
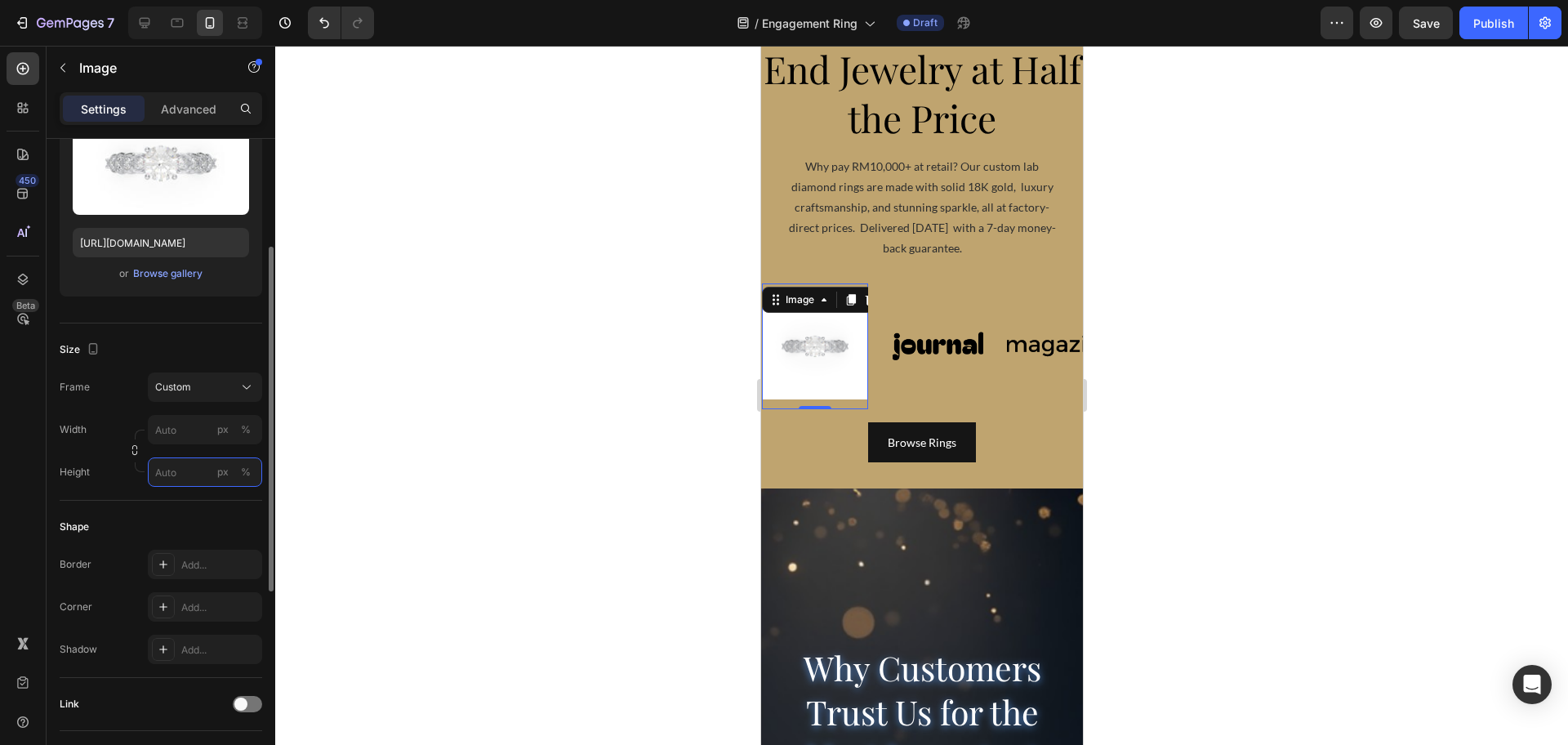
type input "1"
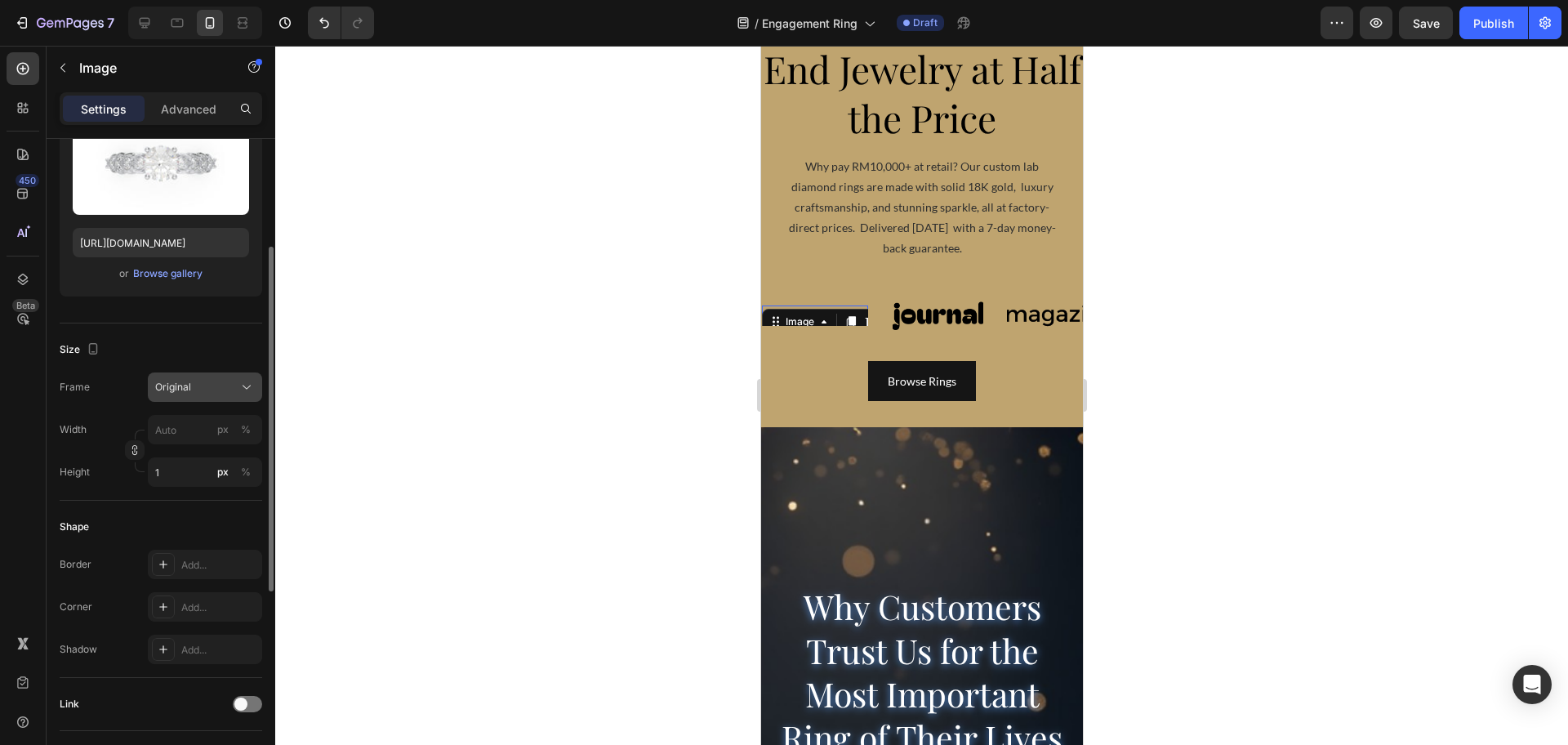
click at [242, 387] on icon at bounding box center [246, 387] width 16 height 16
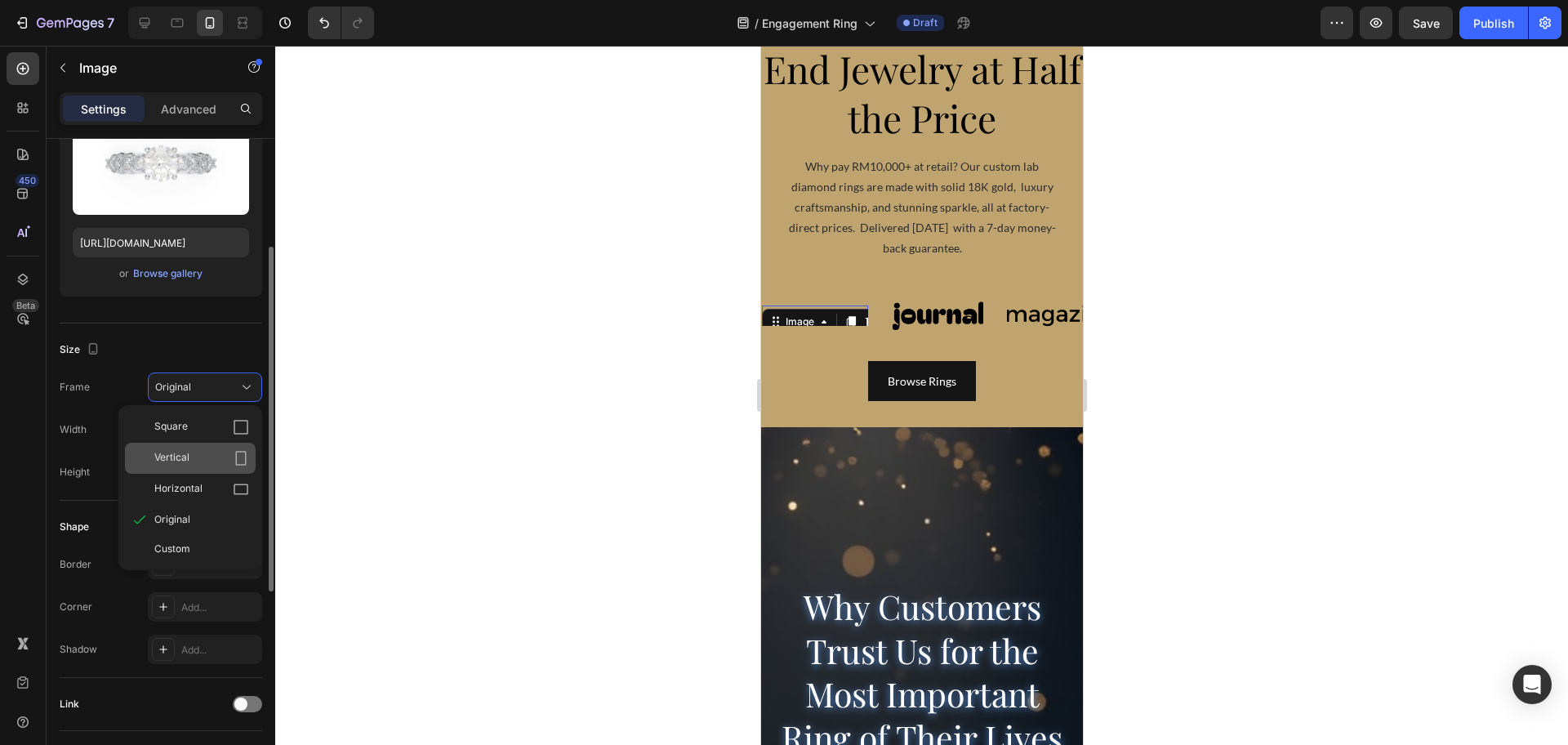
click at [206, 455] on div "Vertical" at bounding box center [201, 458] width 95 height 16
type input "1"
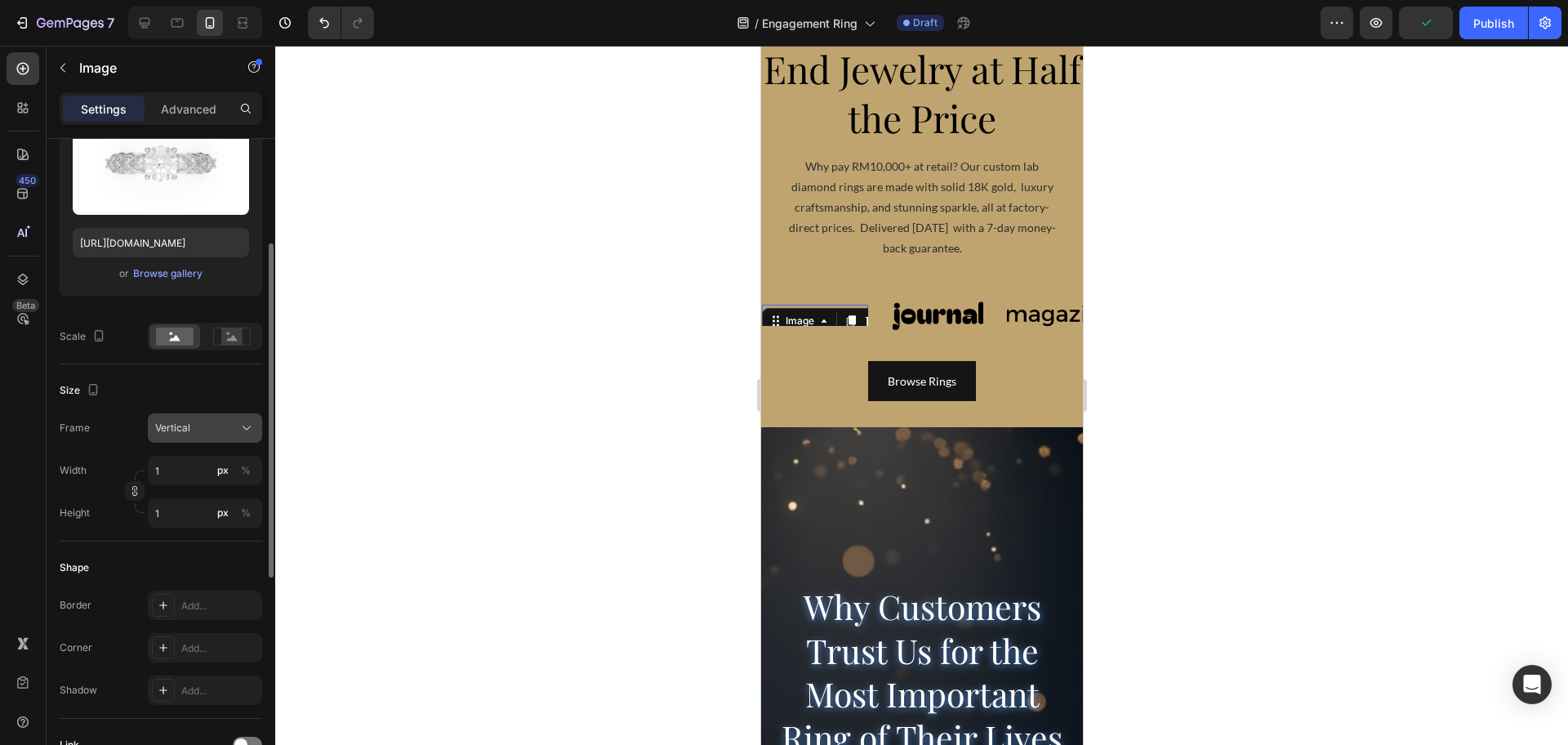
click at [193, 431] on div "Vertical" at bounding box center [195, 427] width 80 height 15
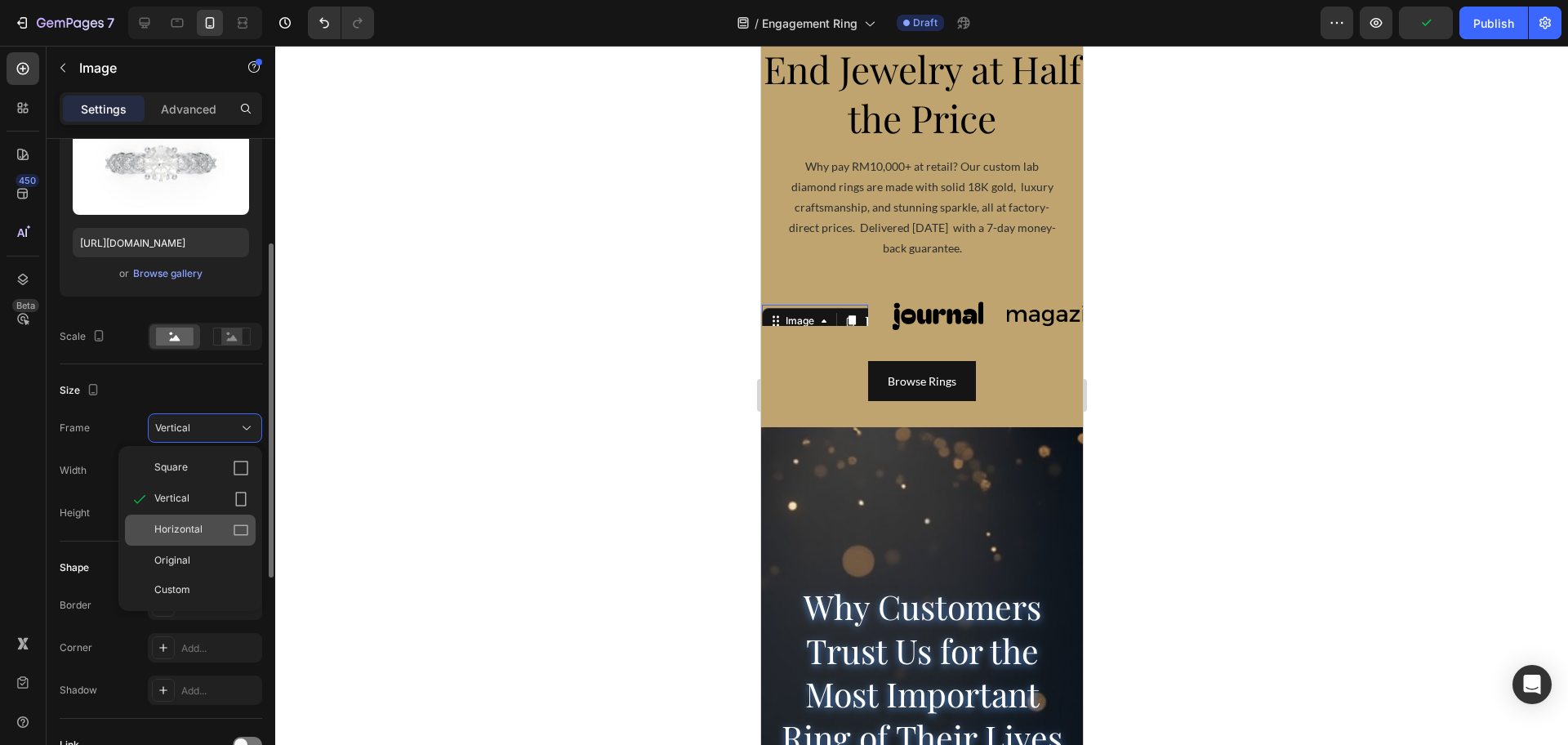
click at [214, 531] on div "Horizontal" at bounding box center [201, 530] width 95 height 16
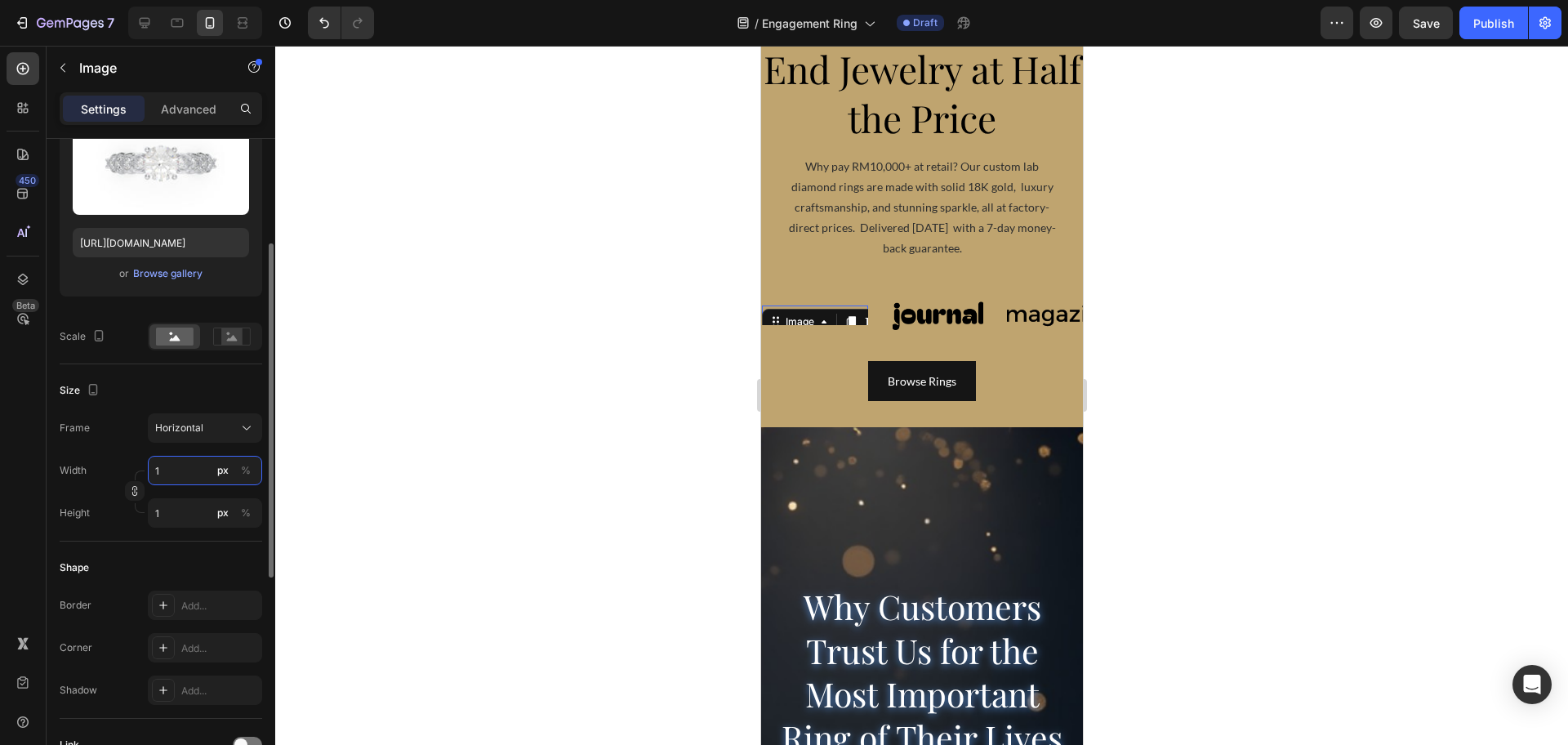
click at [186, 469] on input "1" at bounding box center [205, 470] width 115 height 29
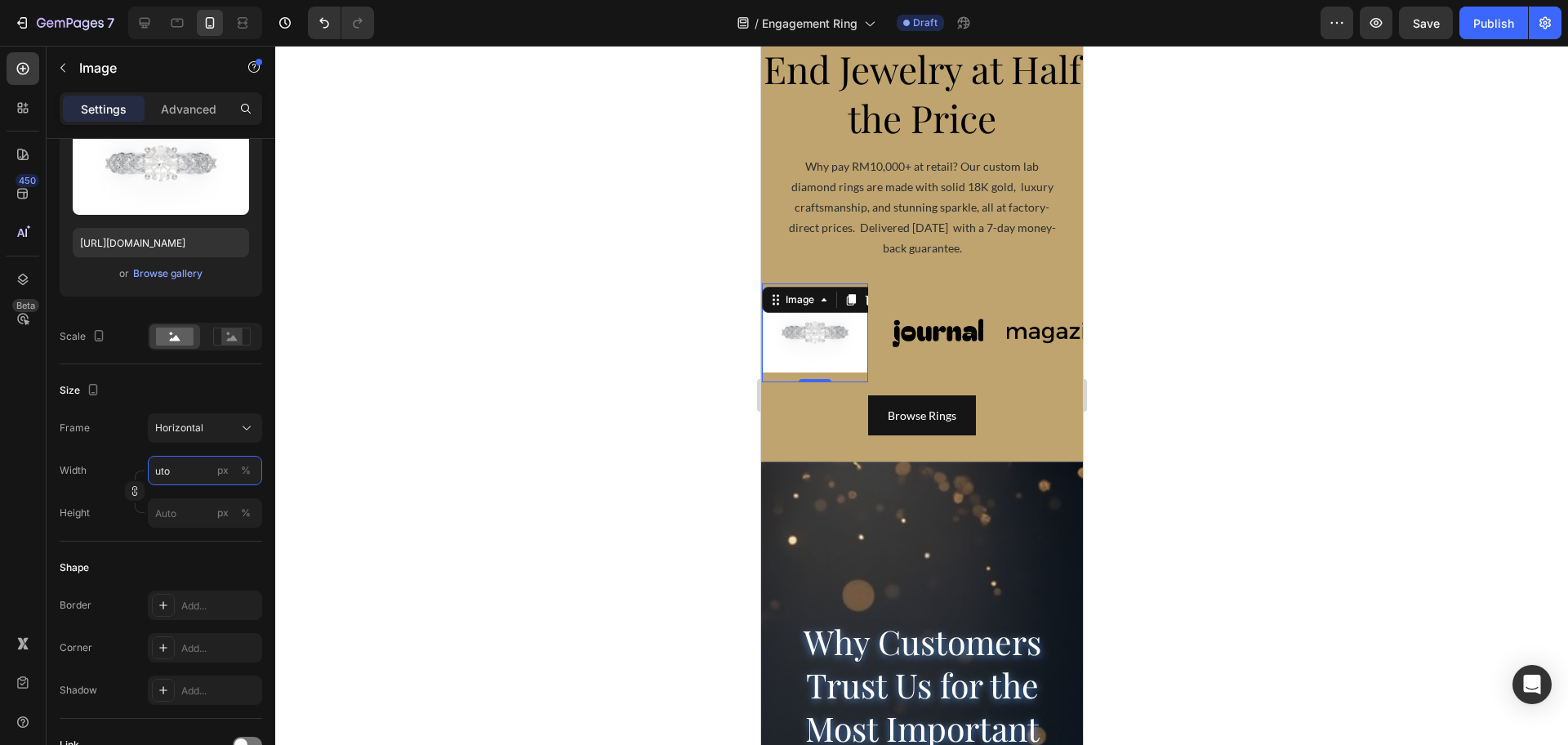
type input "1"
click at [166, 473] on input "1" at bounding box center [205, 470] width 115 height 29
click at [188, 511] on p "Full 100%" at bounding box center [201, 509] width 95 height 15
type input "100"
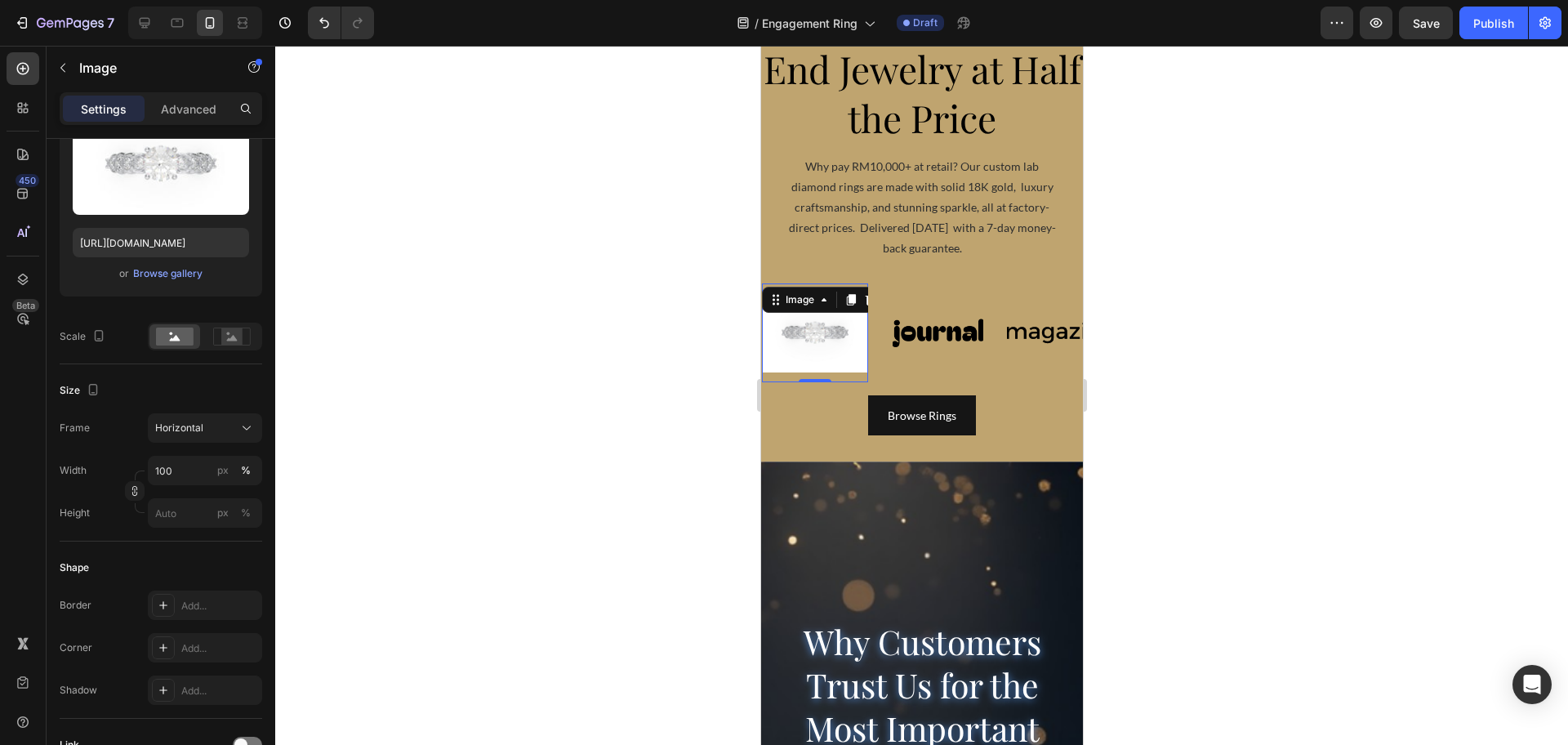
click at [363, 416] on div at bounding box center [921, 395] width 1292 height 699
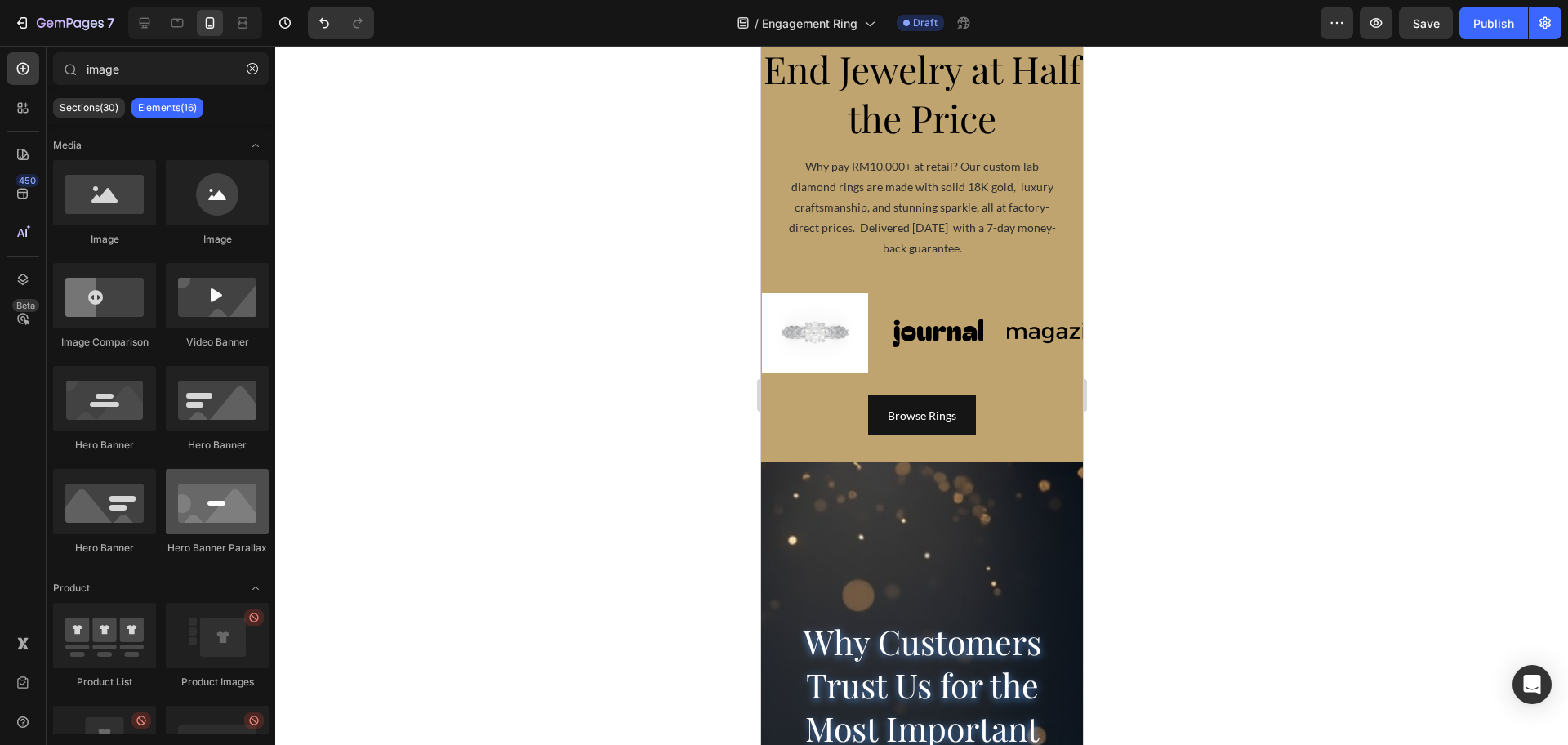
scroll to position [90, 0]
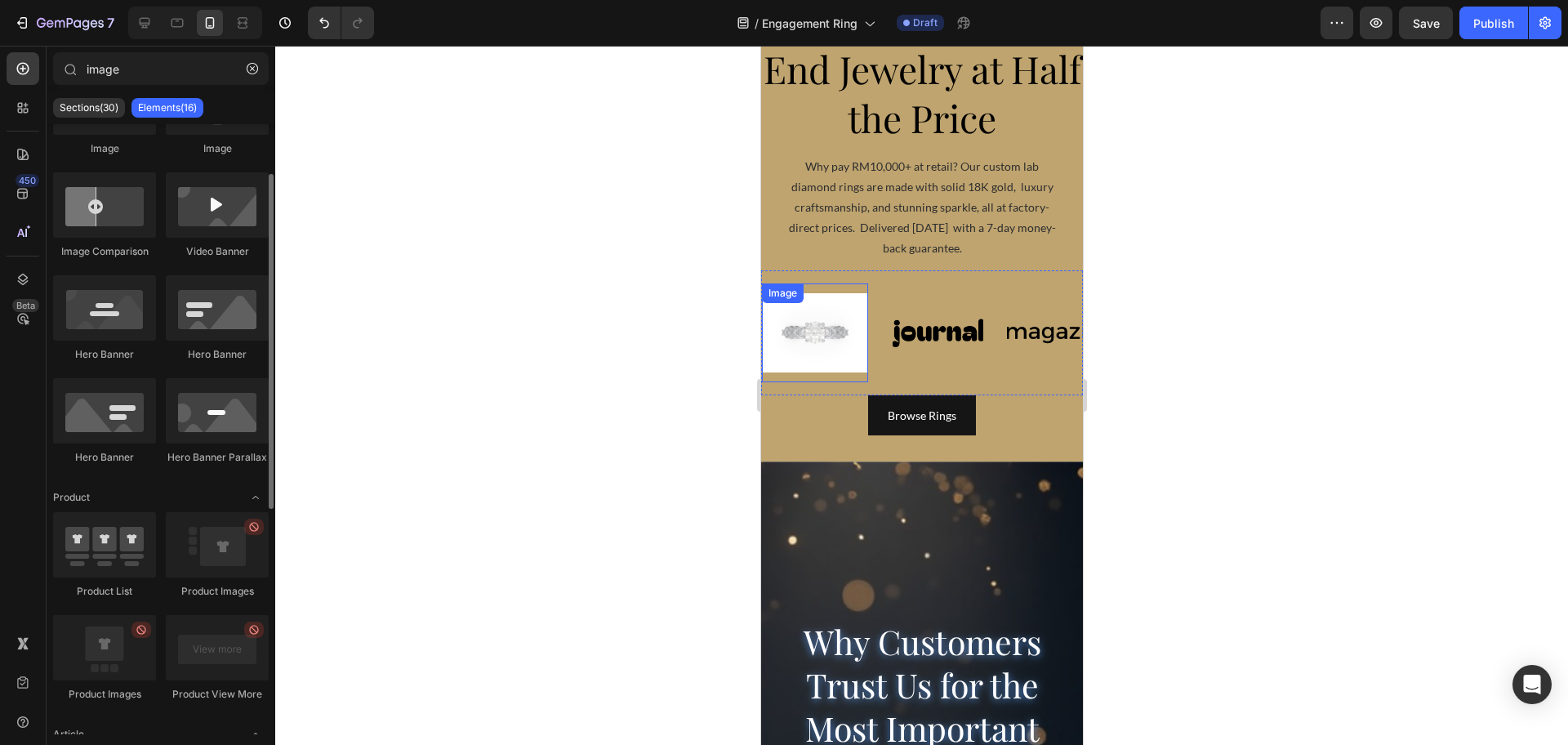
click at [828, 360] on img at bounding box center [814, 332] width 106 height 80
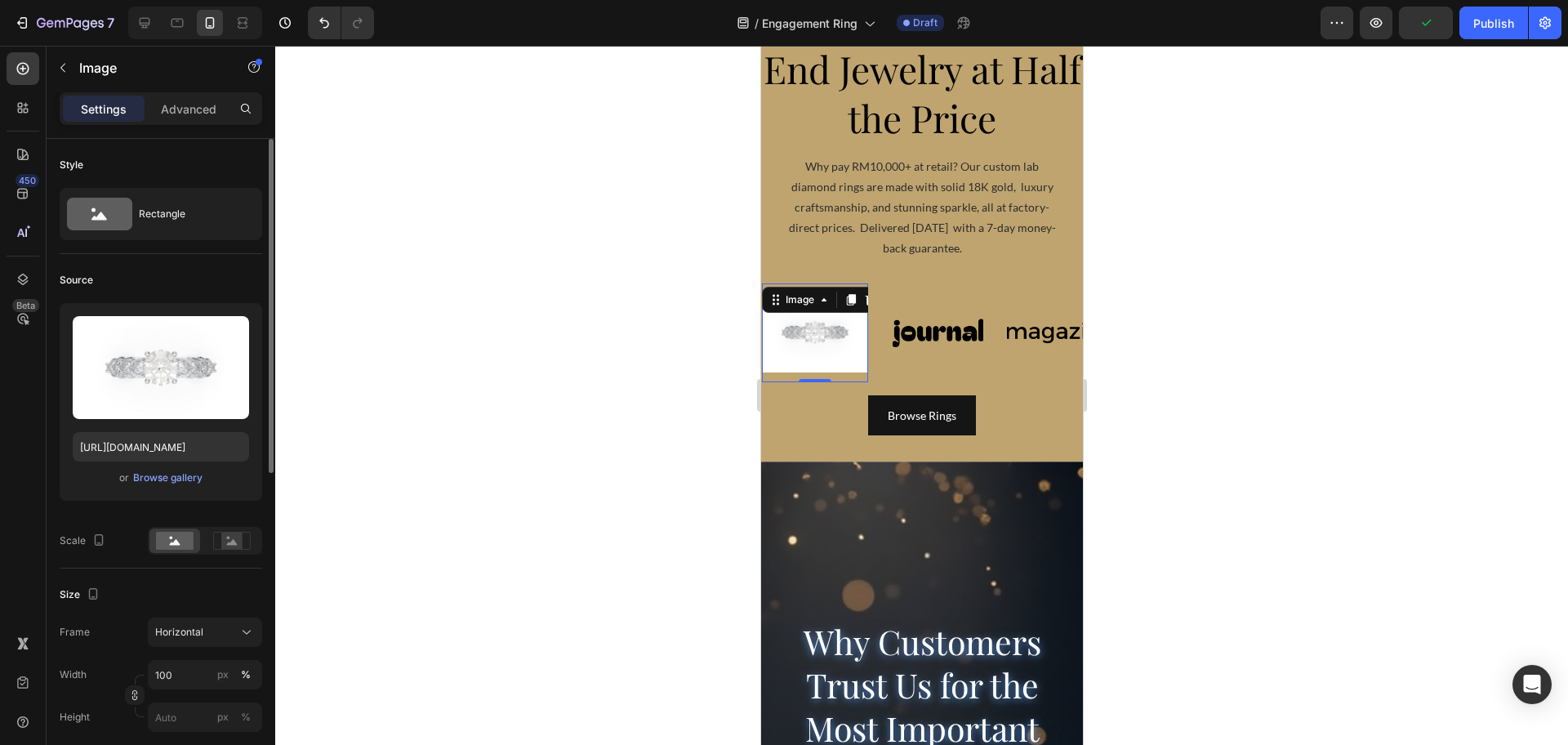
scroll to position [102, 0]
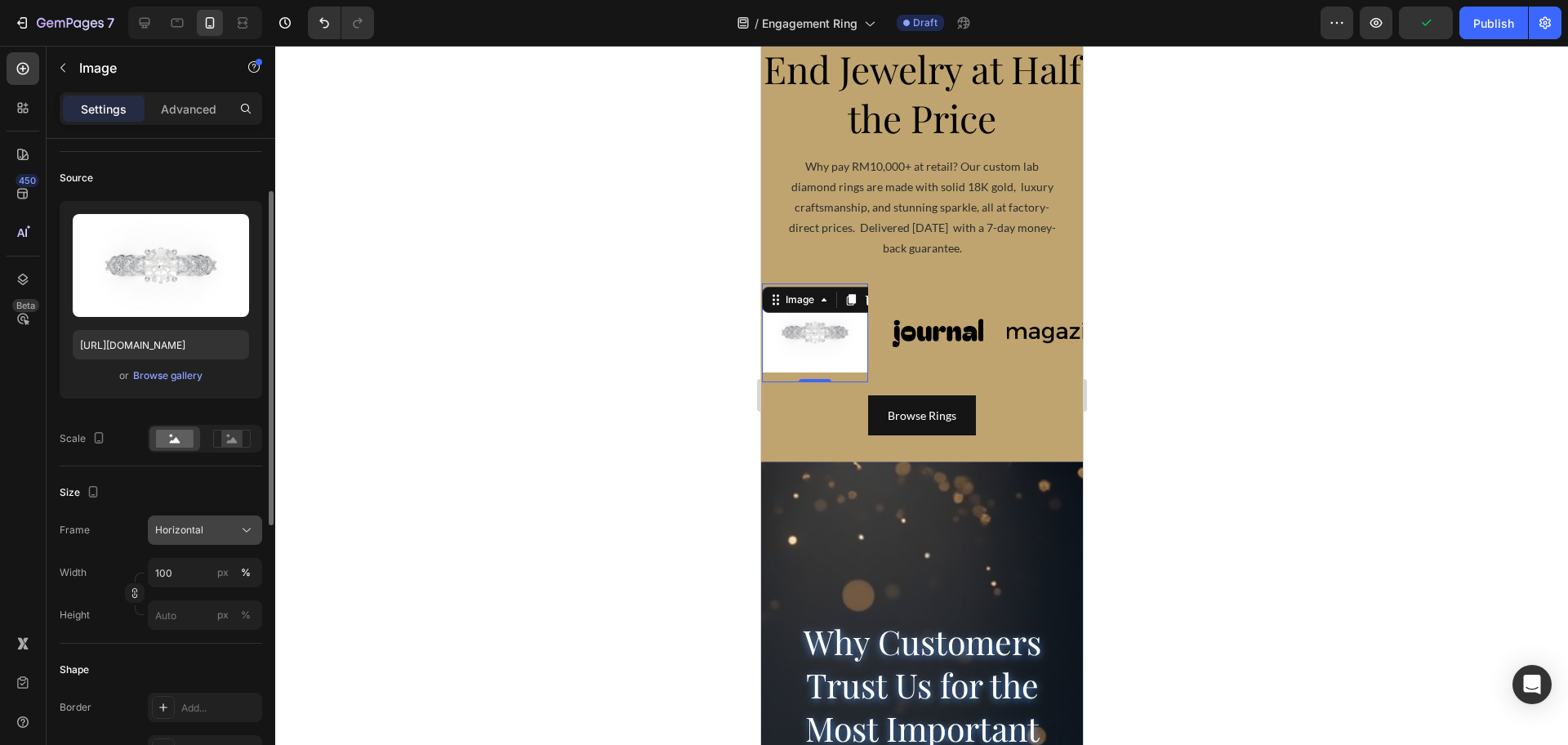
click at [206, 536] on div "Horizontal" at bounding box center [195, 530] width 80 height 15
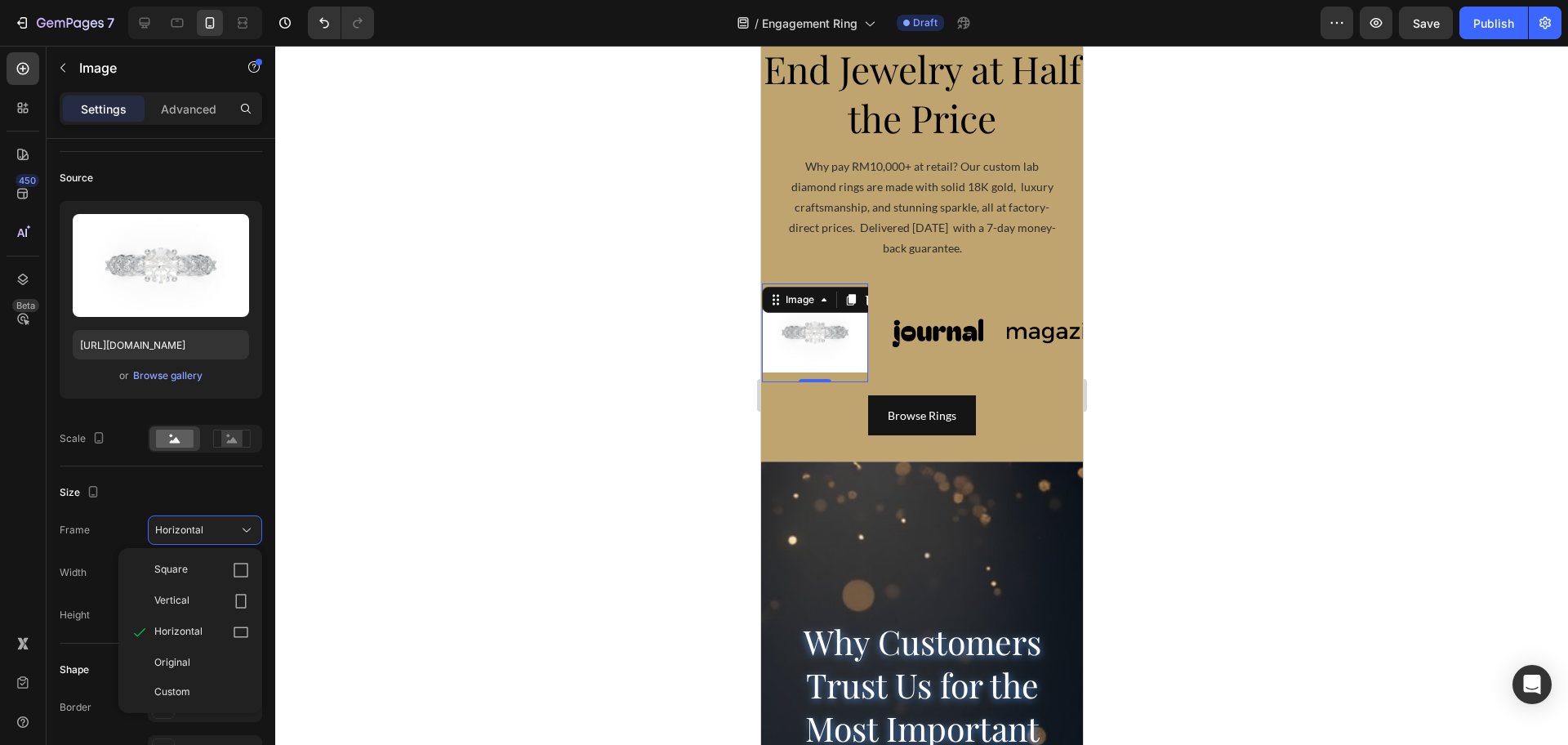
click at [360, 372] on div at bounding box center [921, 395] width 1292 height 699
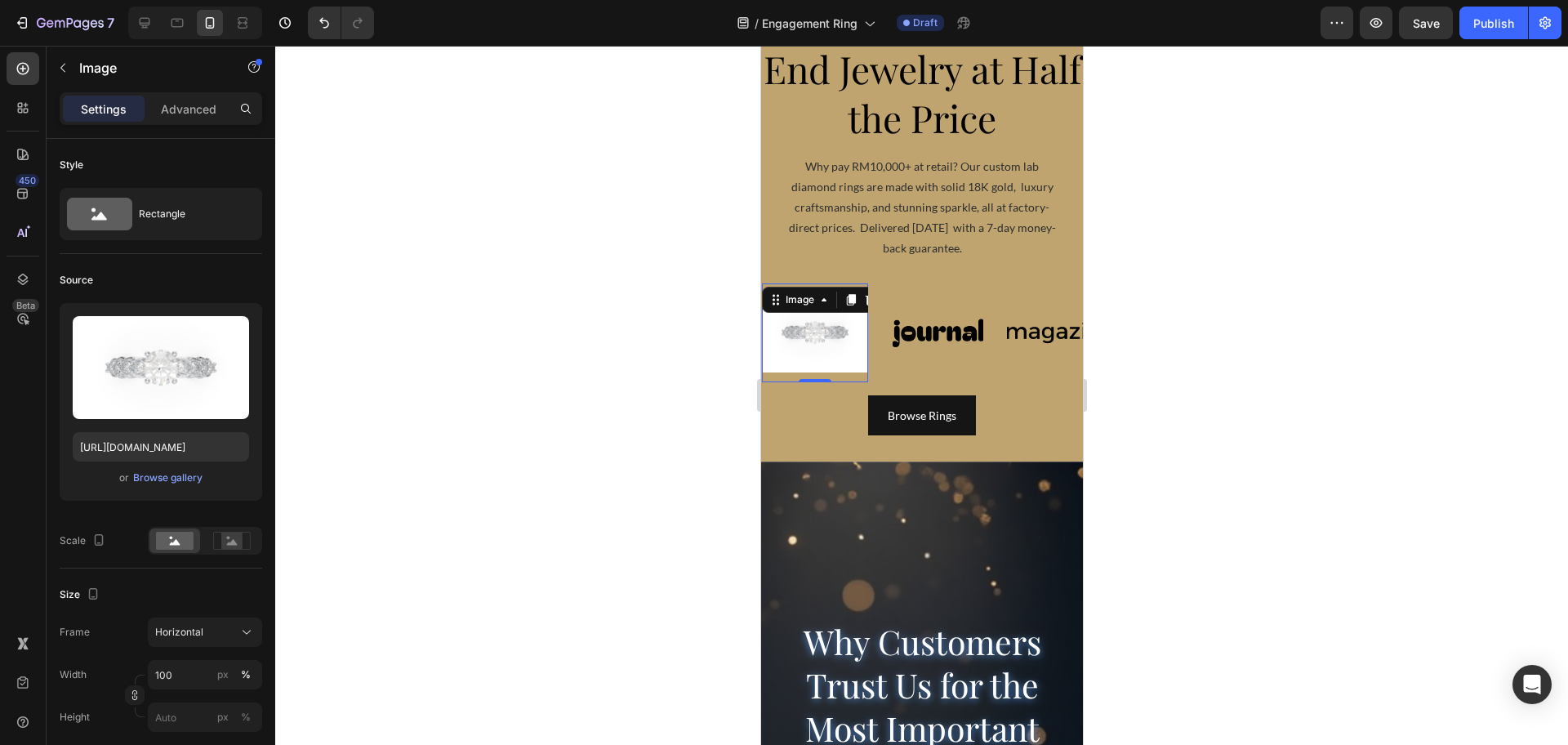
click at [817, 365] on img at bounding box center [814, 332] width 106 height 80
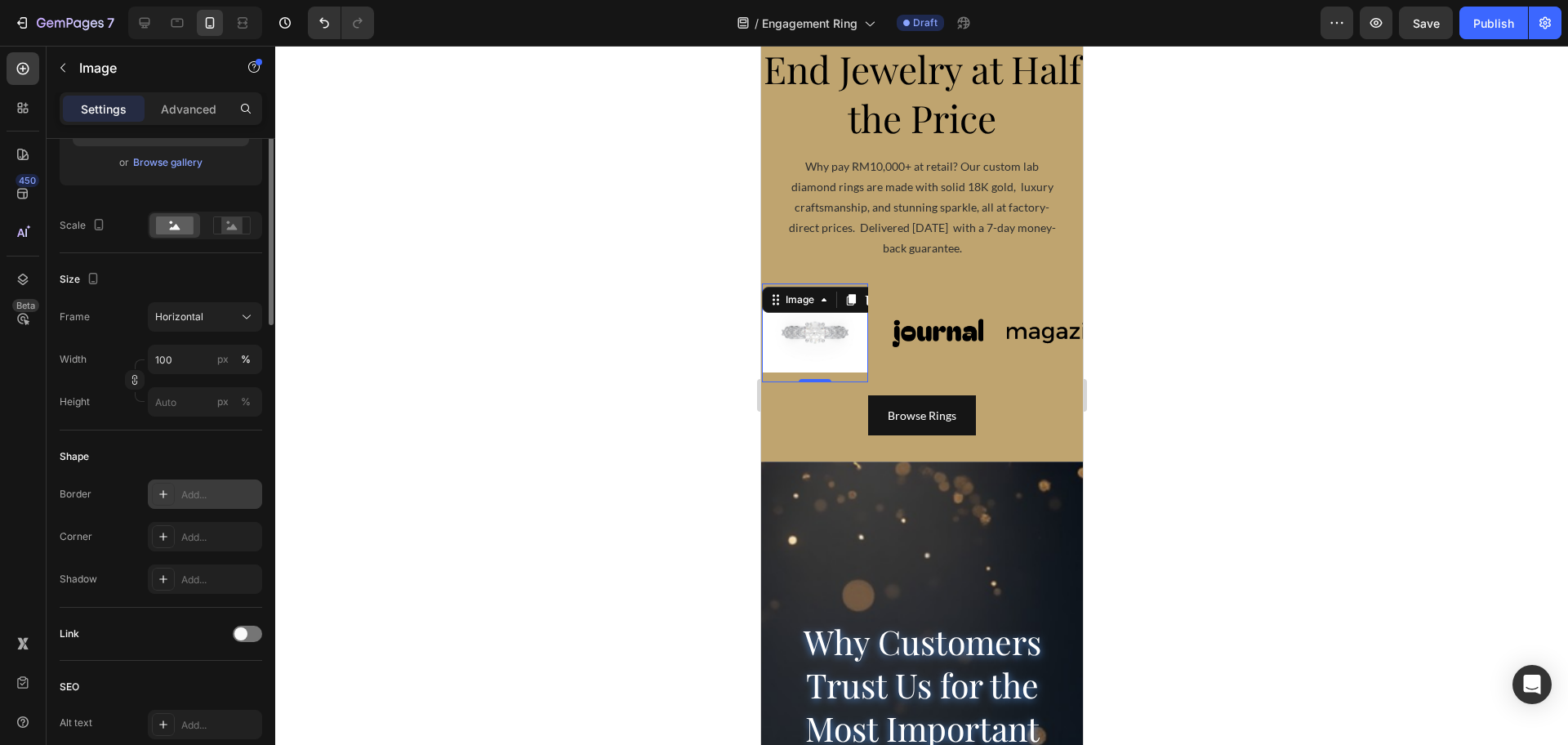
scroll to position [9, 0]
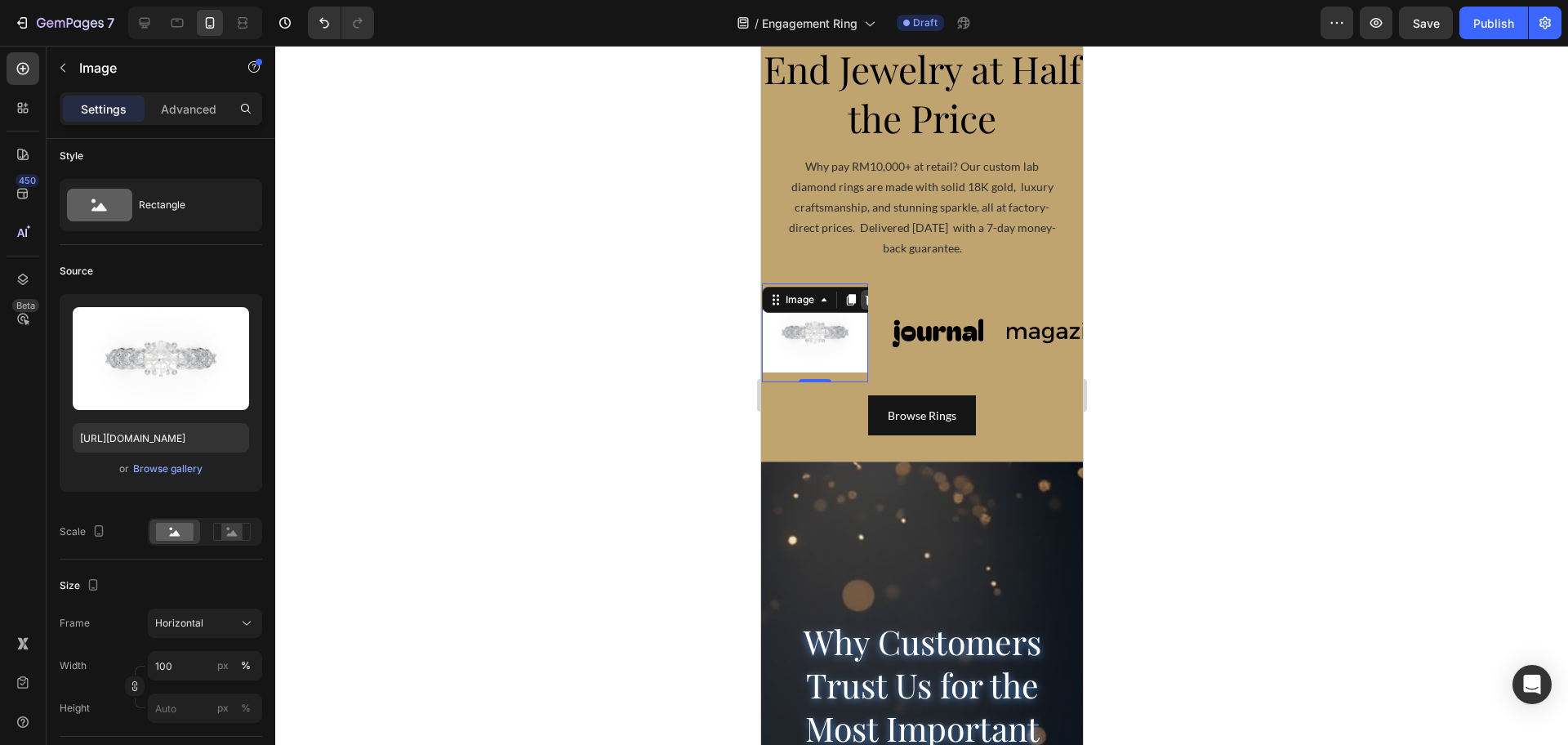
click at [863, 304] on icon at bounding box center [869, 299] width 13 height 13
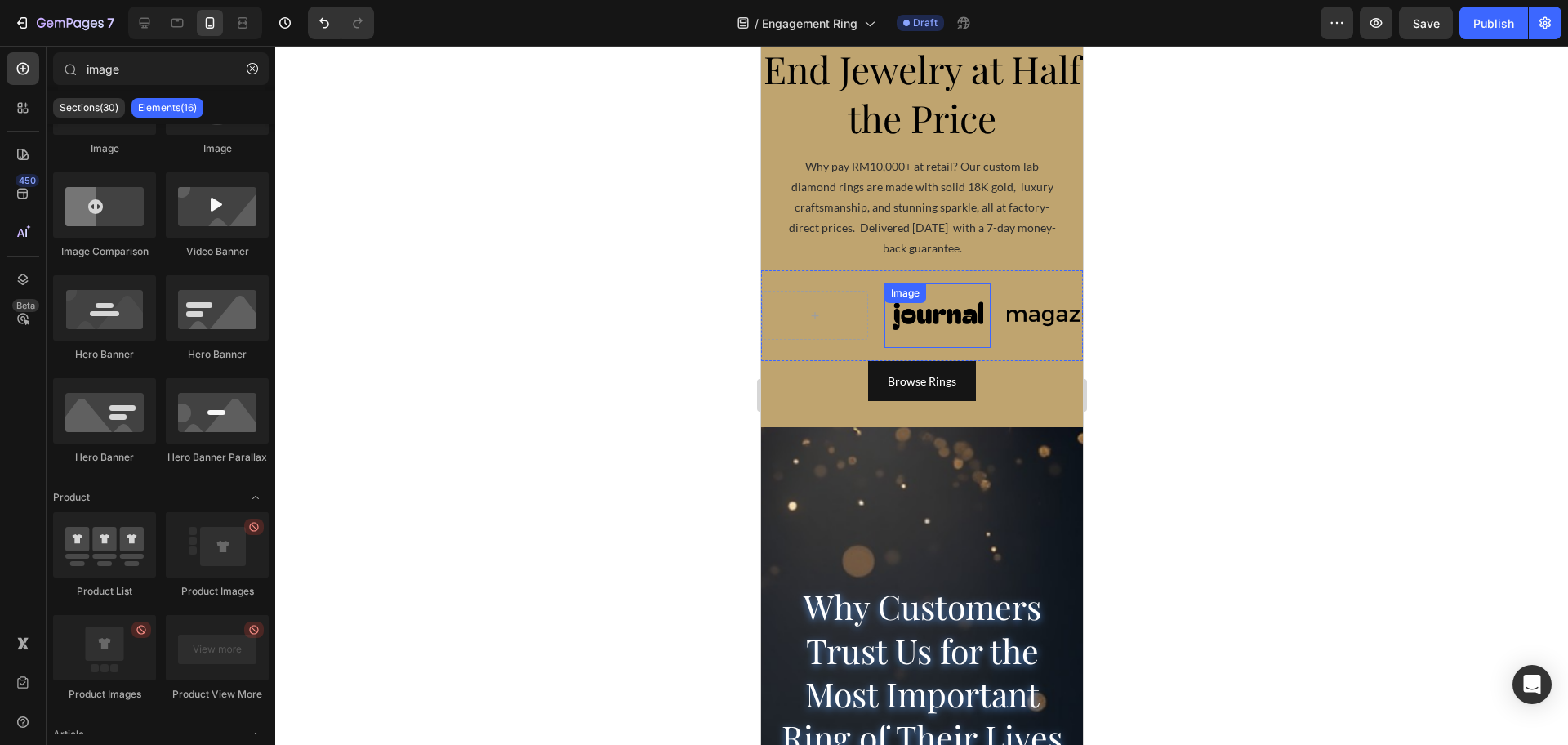
click at [915, 314] on img at bounding box center [936, 315] width 106 height 45
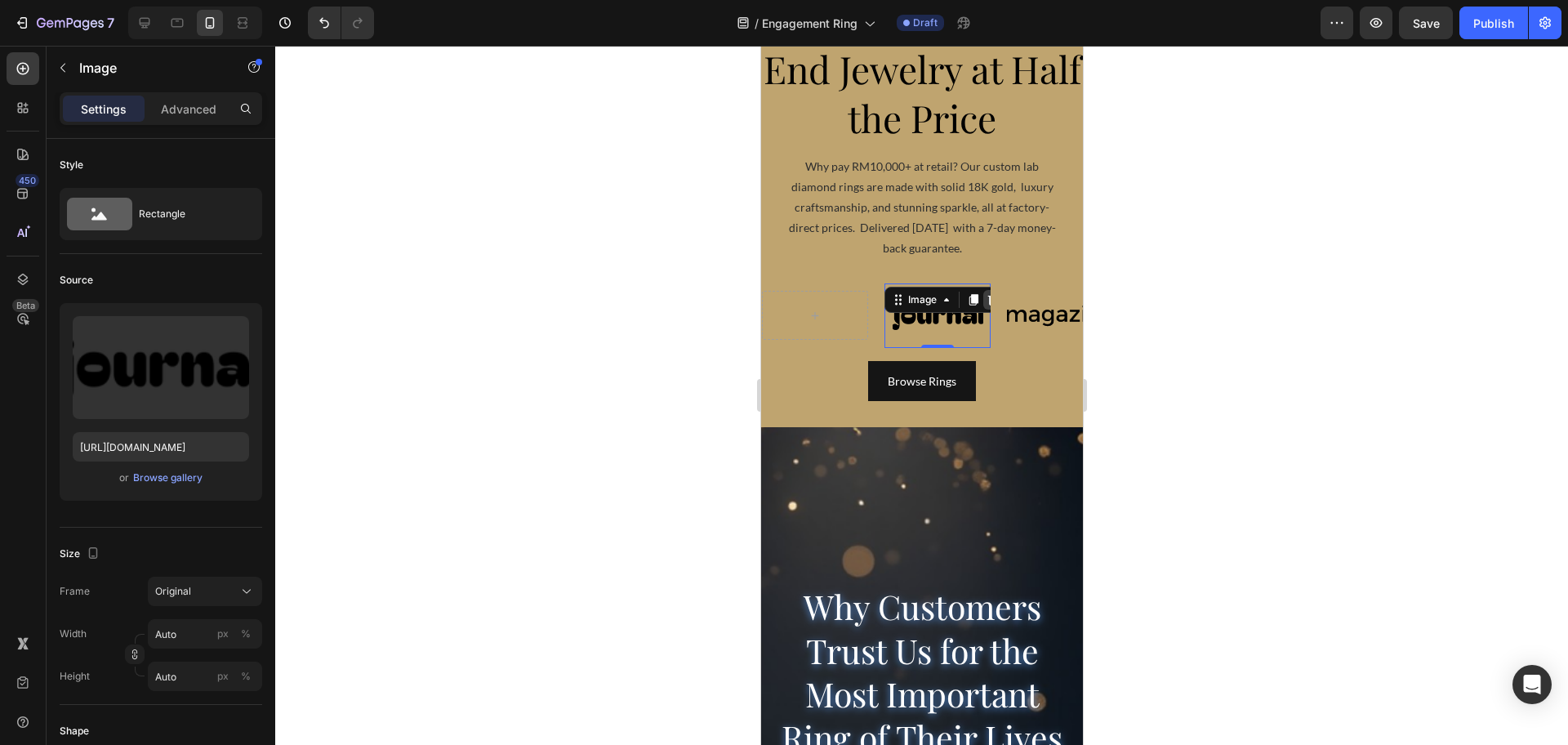
click at [989, 303] on icon at bounding box center [993, 298] width 10 height 11
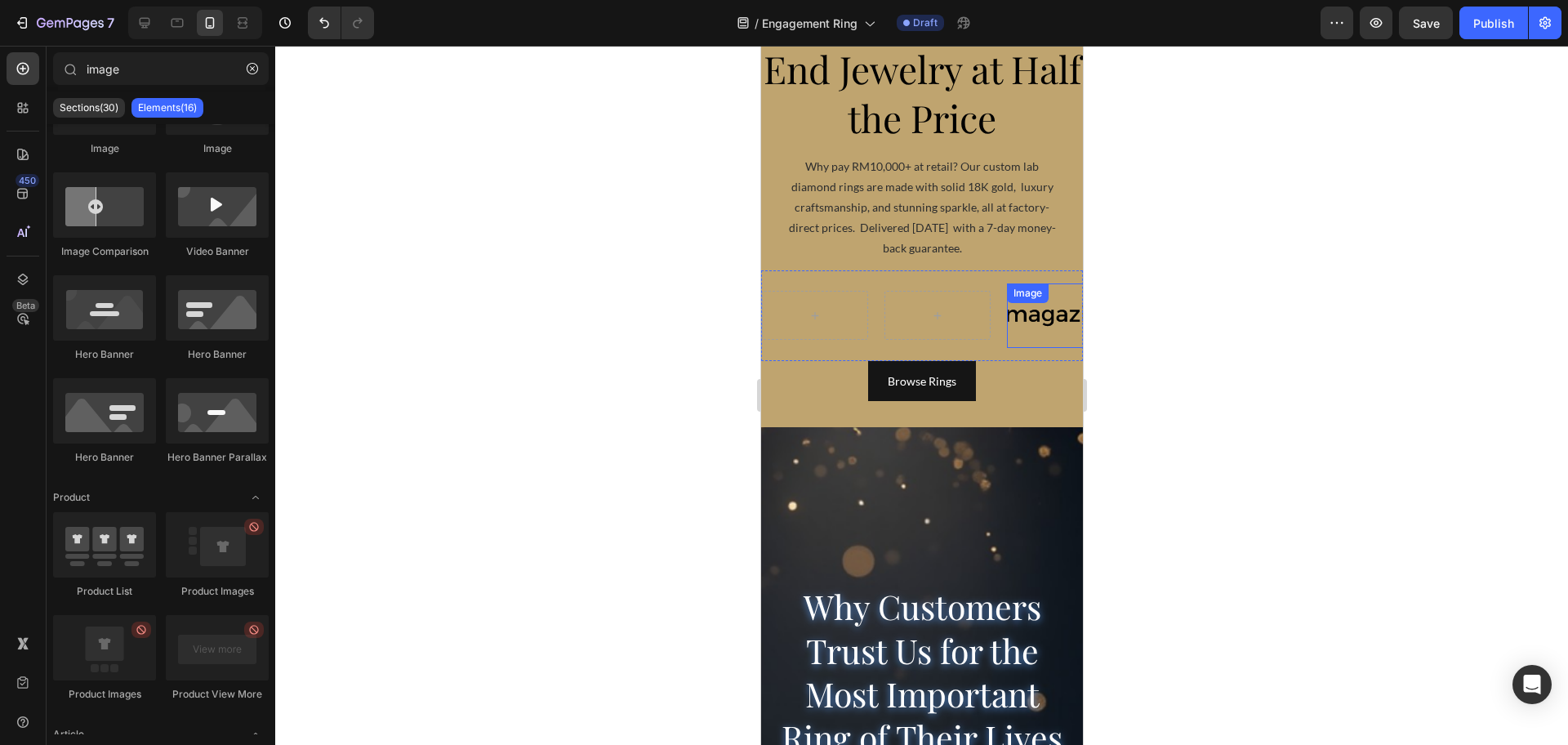
click at [1016, 314] on img at bounding box center [1058, 315] width 106 height 45
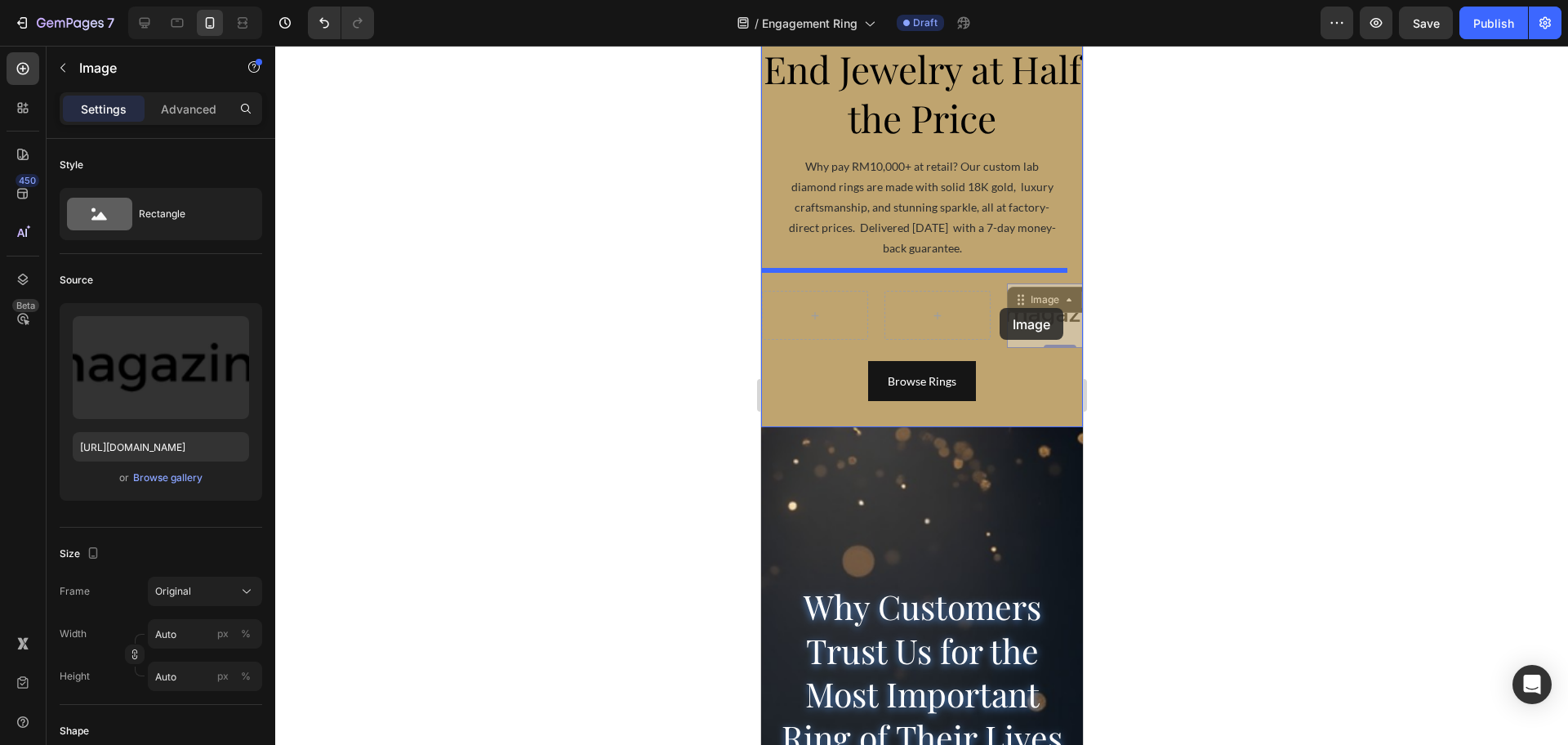
drag, startPoint x: 1039, startPoint y: 308, endPoint x: 999, endPoint y: 308, distance: 40.0
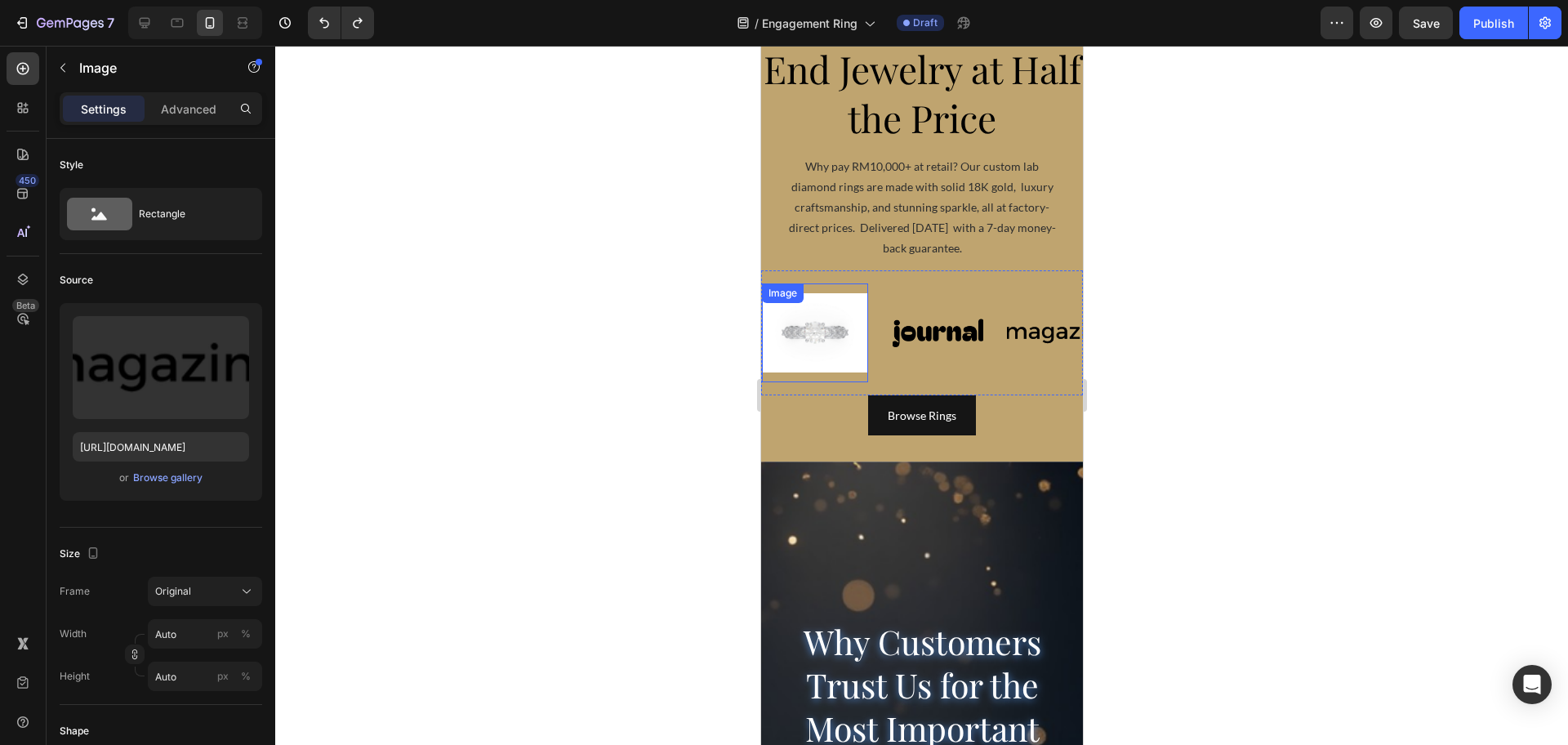
click at [815, 332] on img at bounding box center [814, 332] width 106 height 80
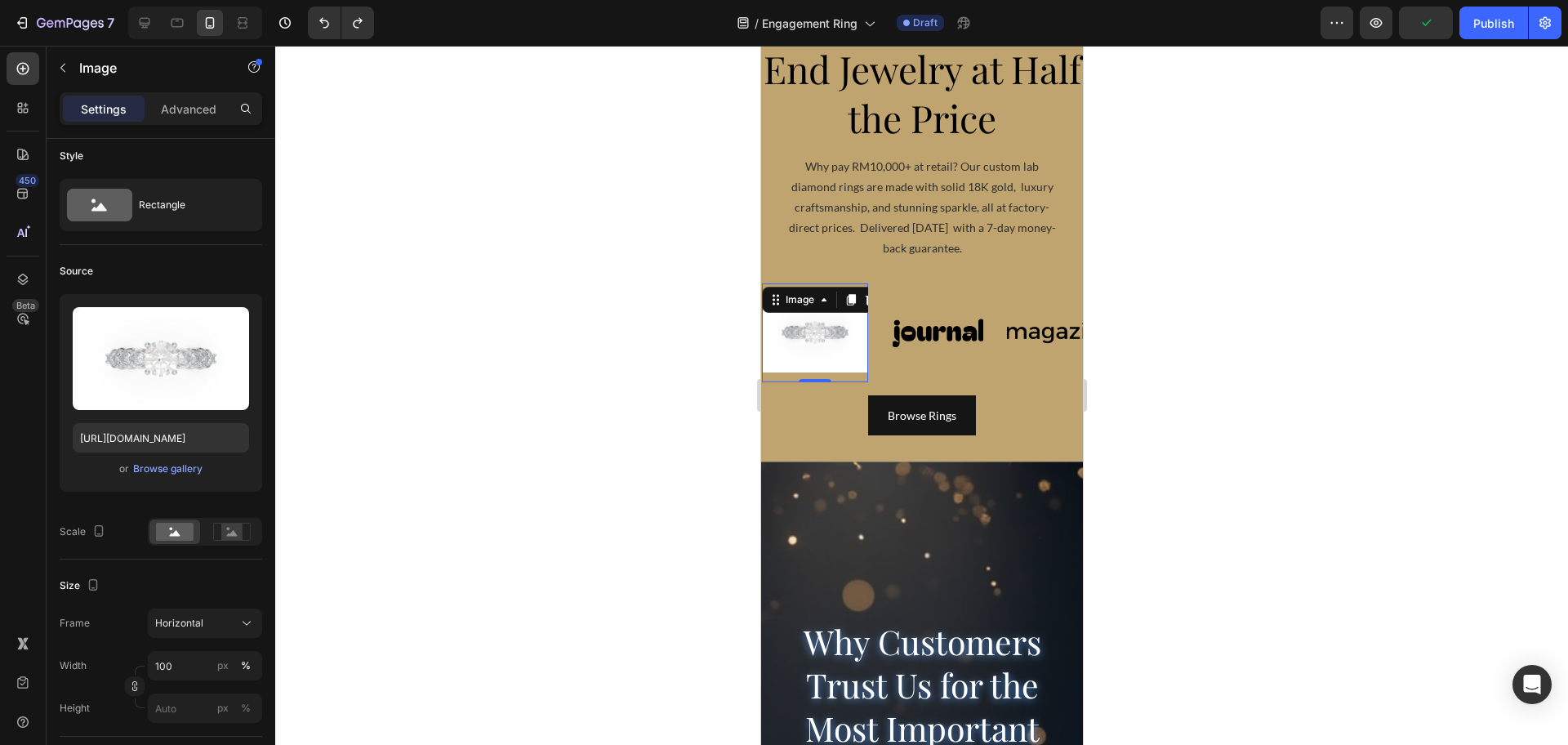
click at [566, 374] on div at bounding box center [921, 395] width 1292 height 699
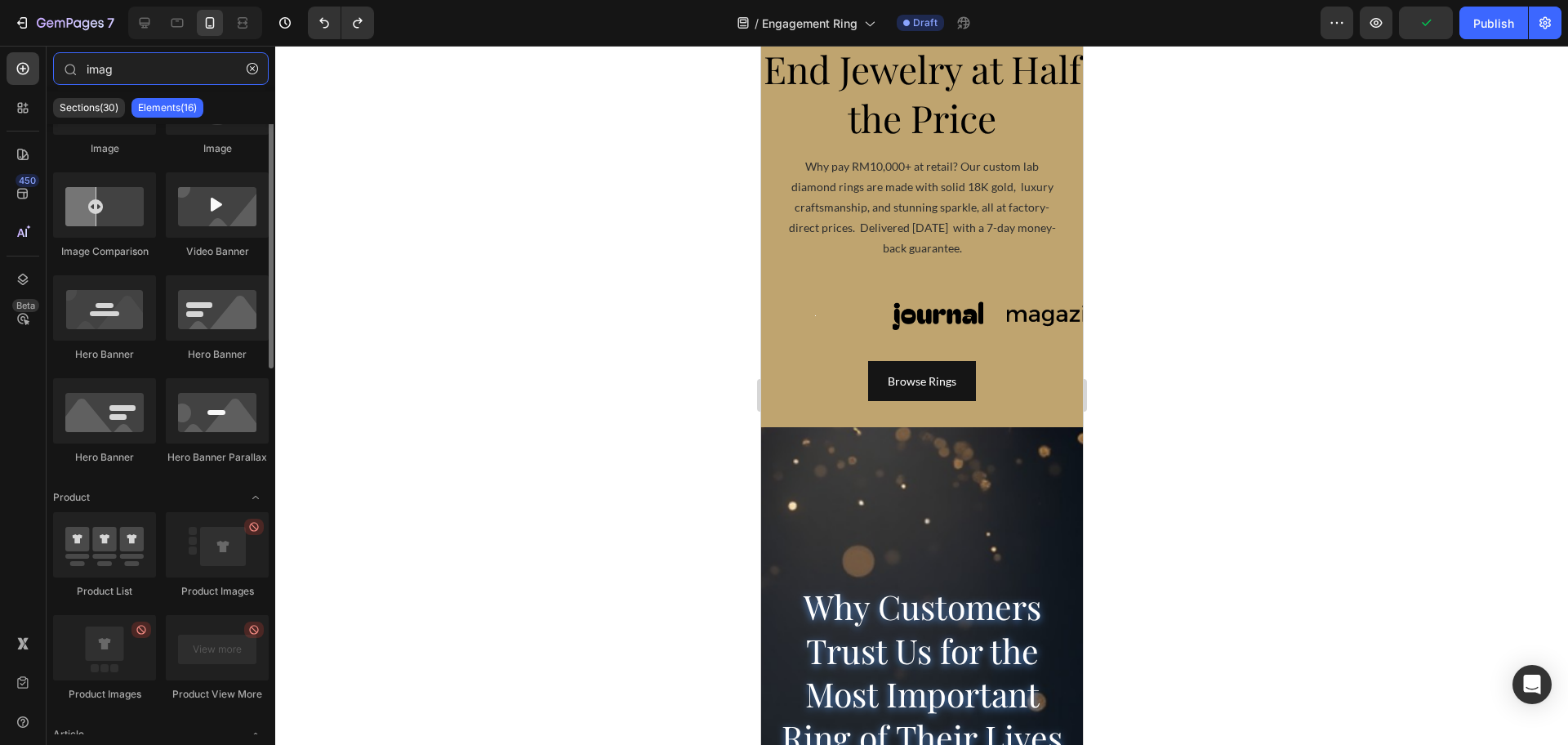
scroll to position [0, 0]
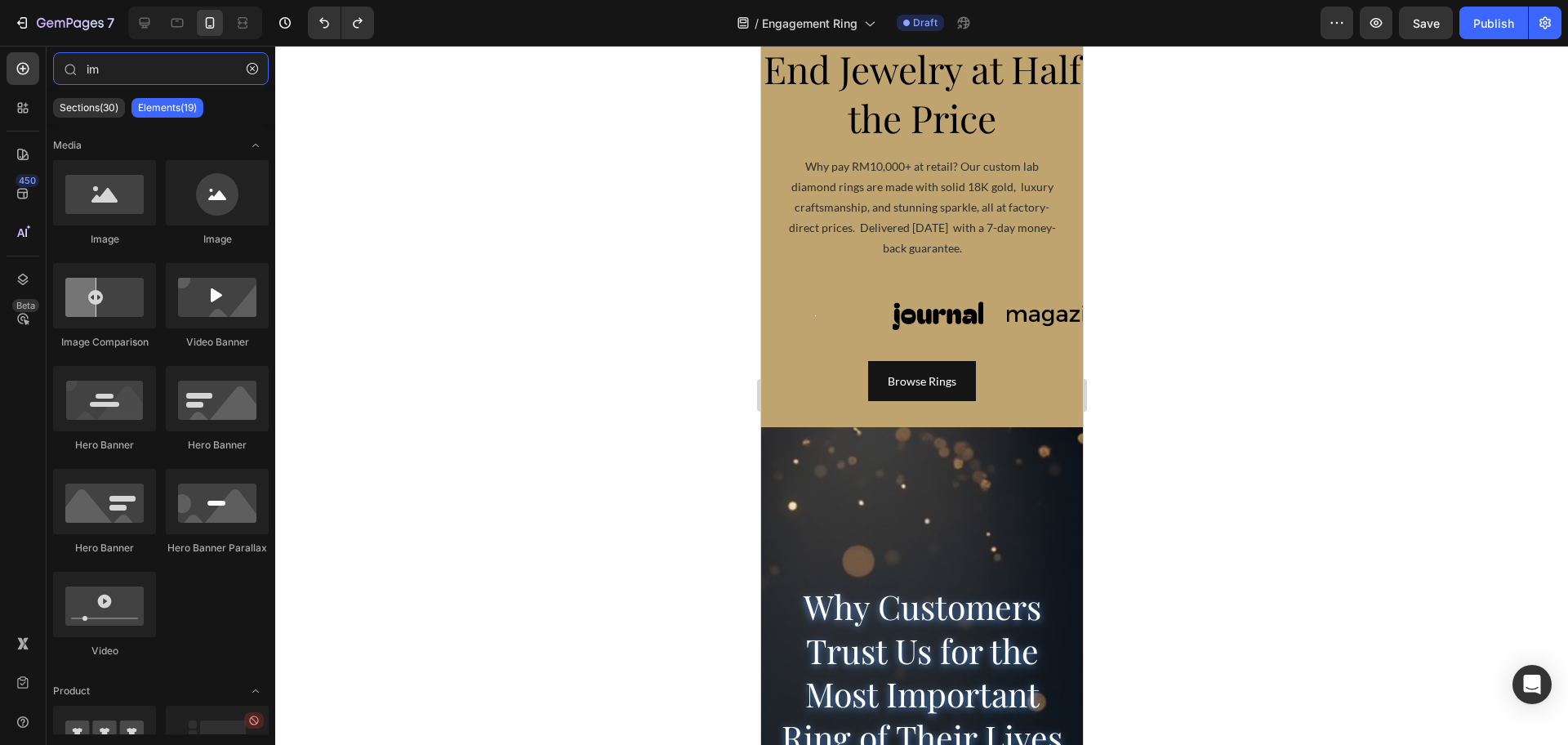
type input "i"
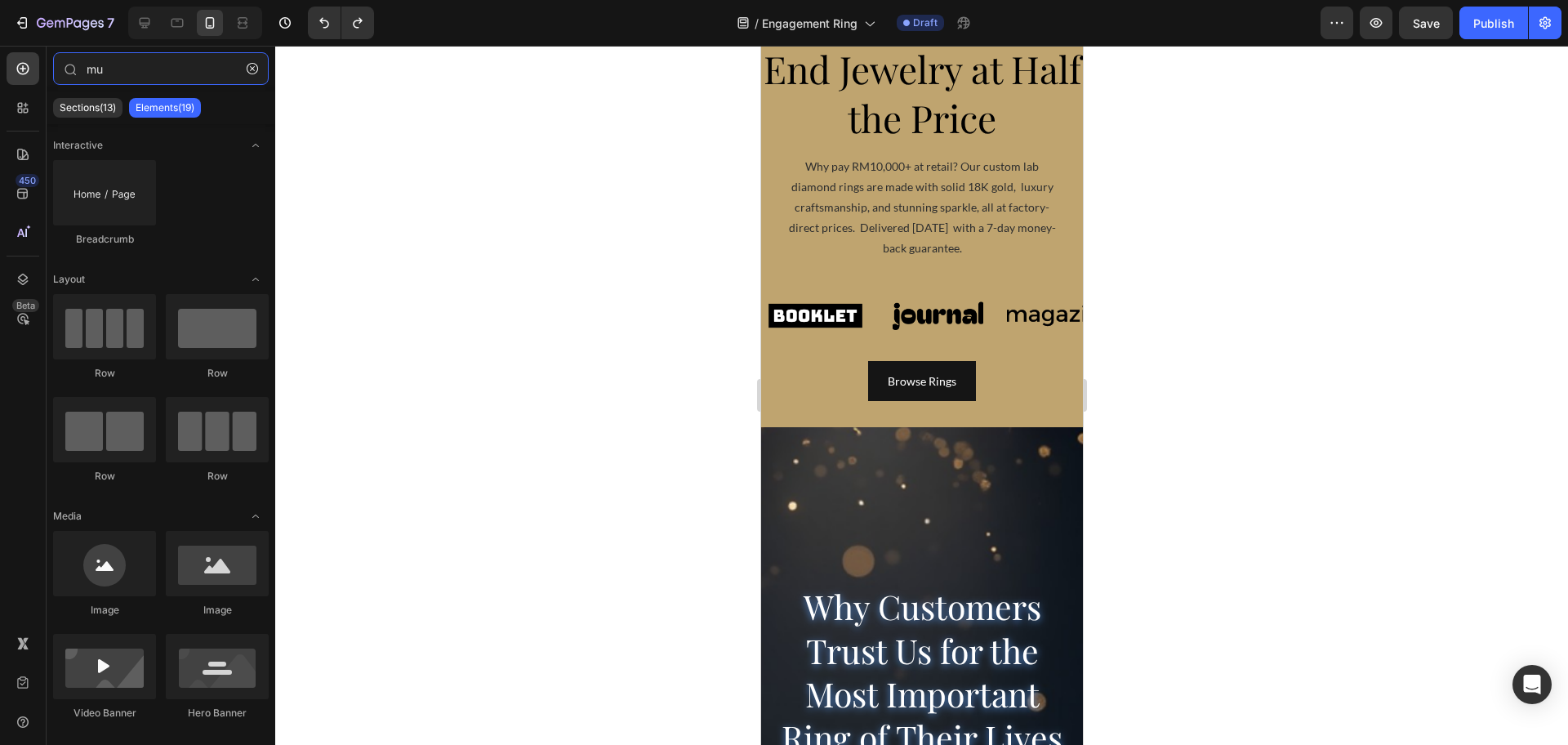
type input "mu"
click at [465, 366] on div at bounding box center [921, 395] width 1292 height 699
click at [803, 319] on img at bounding box center [814, 315] width 106 height 45
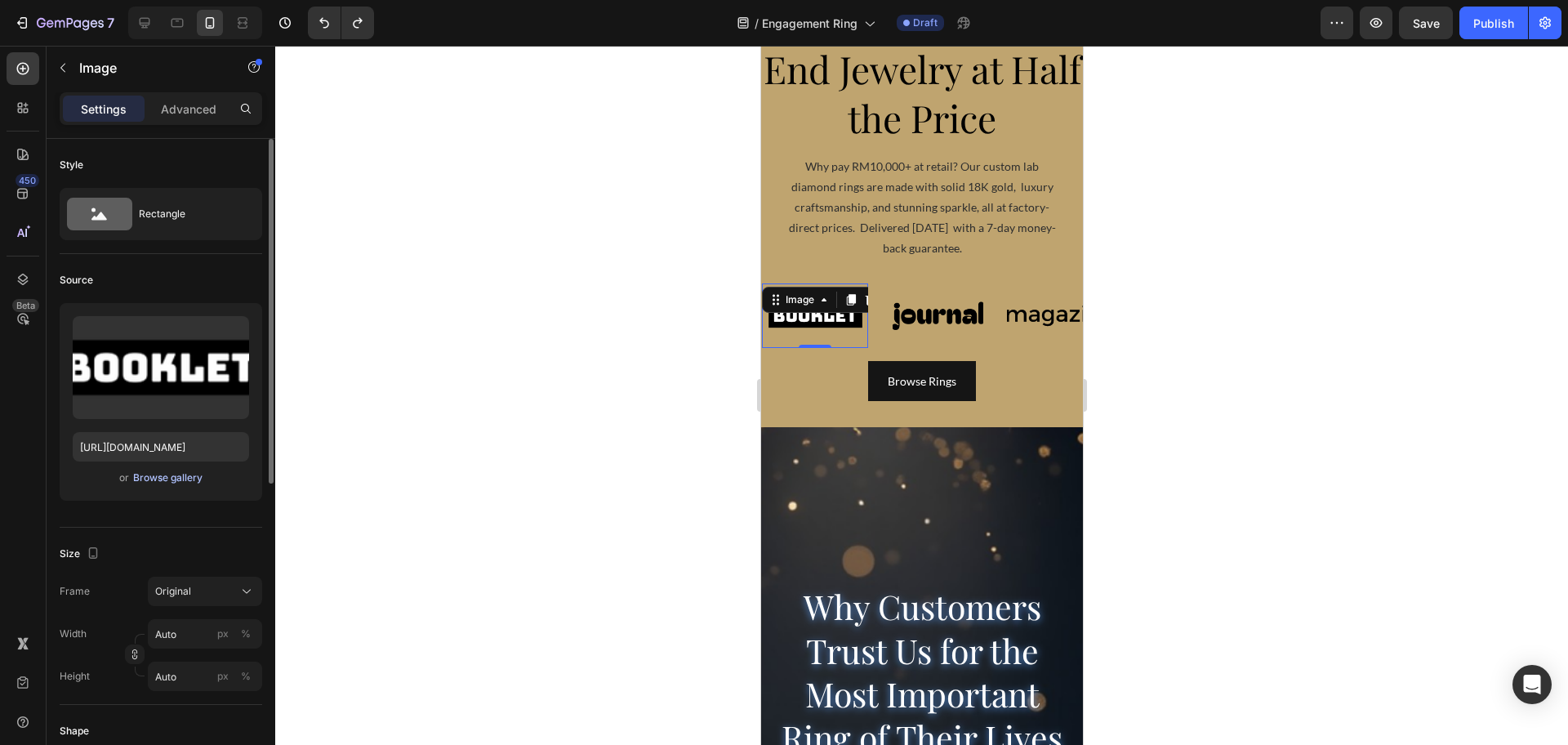
click at [187, 478] on div "Browse gallery" at bounding box center [168, 477] width 70 height 15
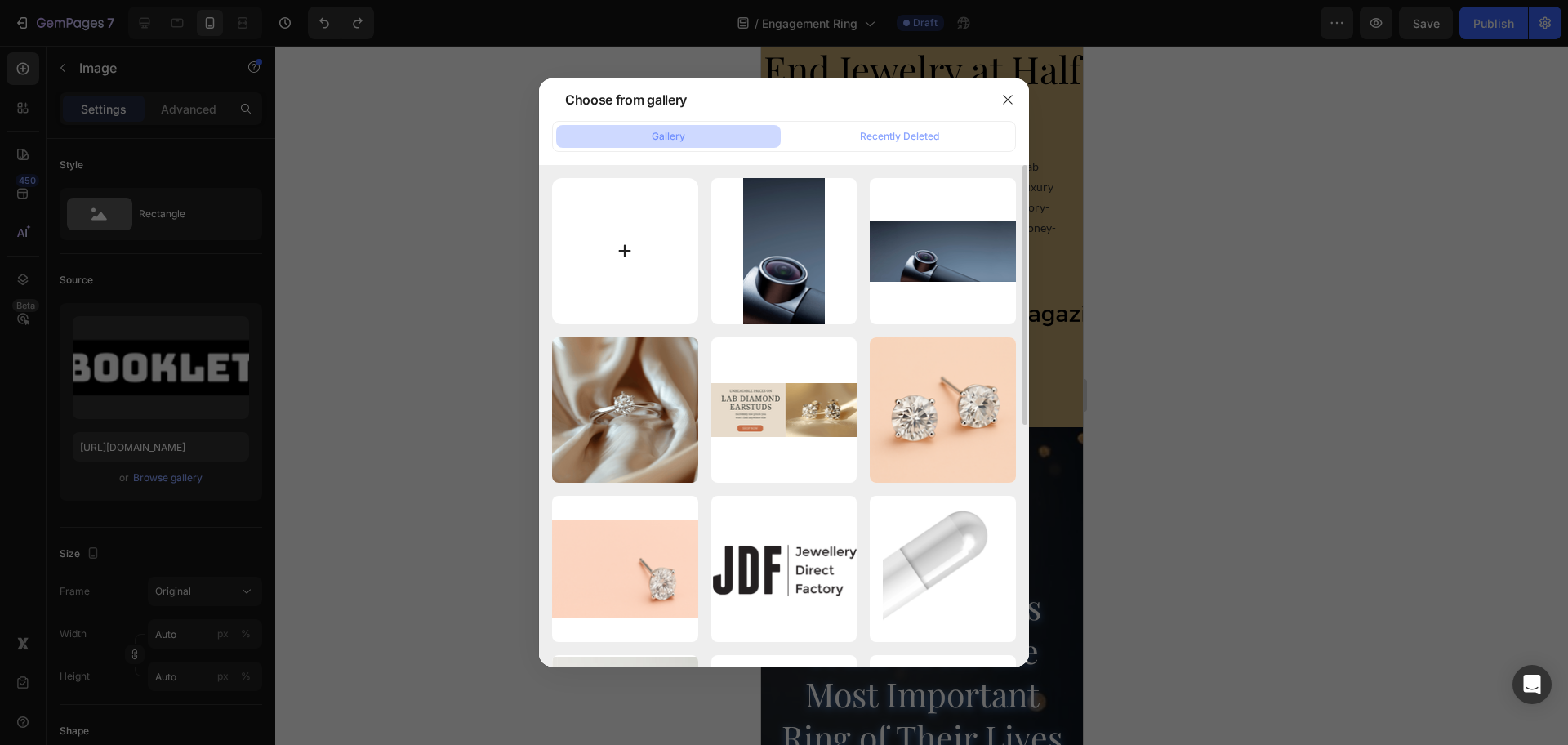
click at [625, 288] on input "file" at bounding box center [625, 251] width 146 height 146
type input "C:\fakepath\diaomind ring.png"
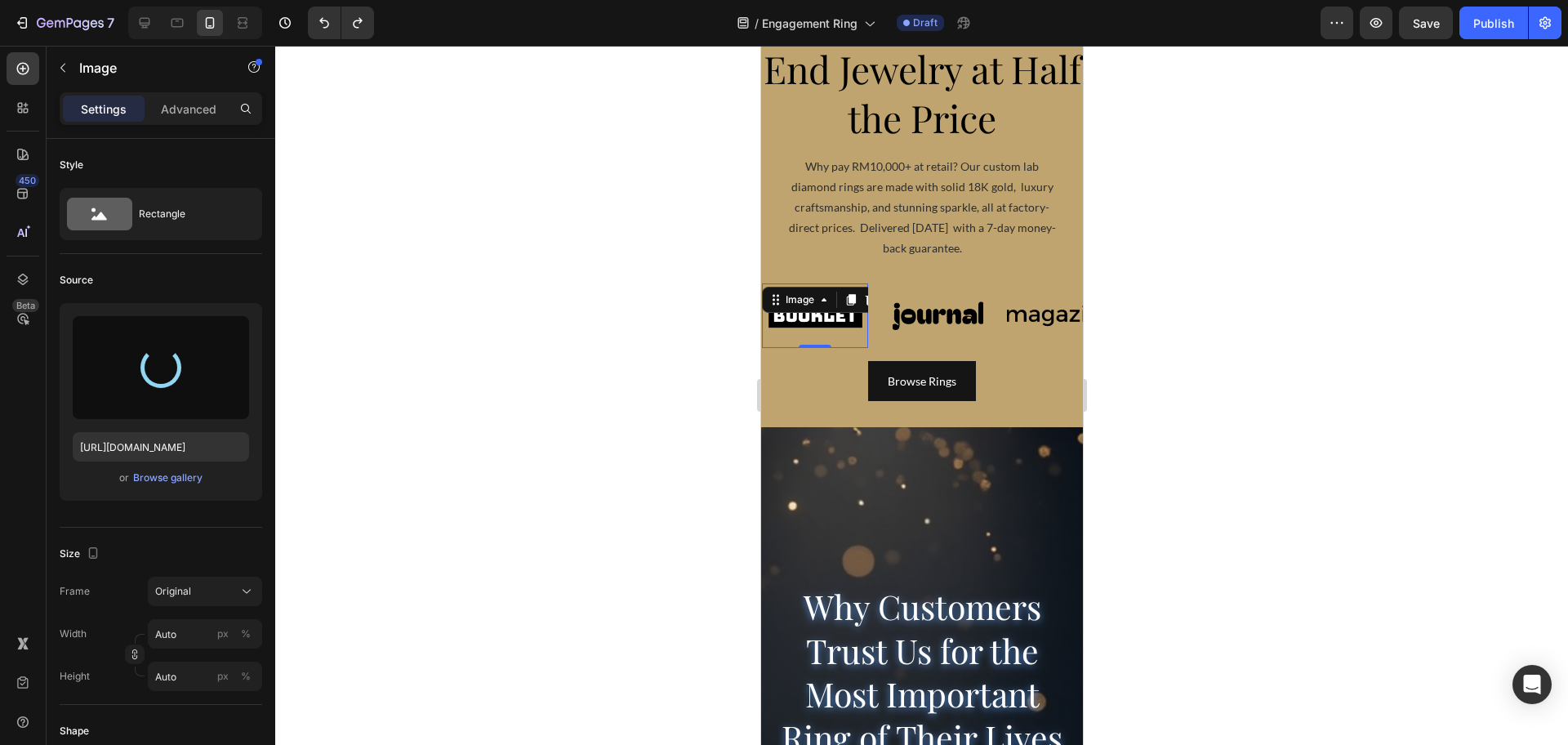
type input "https://cdn.shopify.com/s/files/1/0918/2265/3718/files/gempages_576670190561919…"
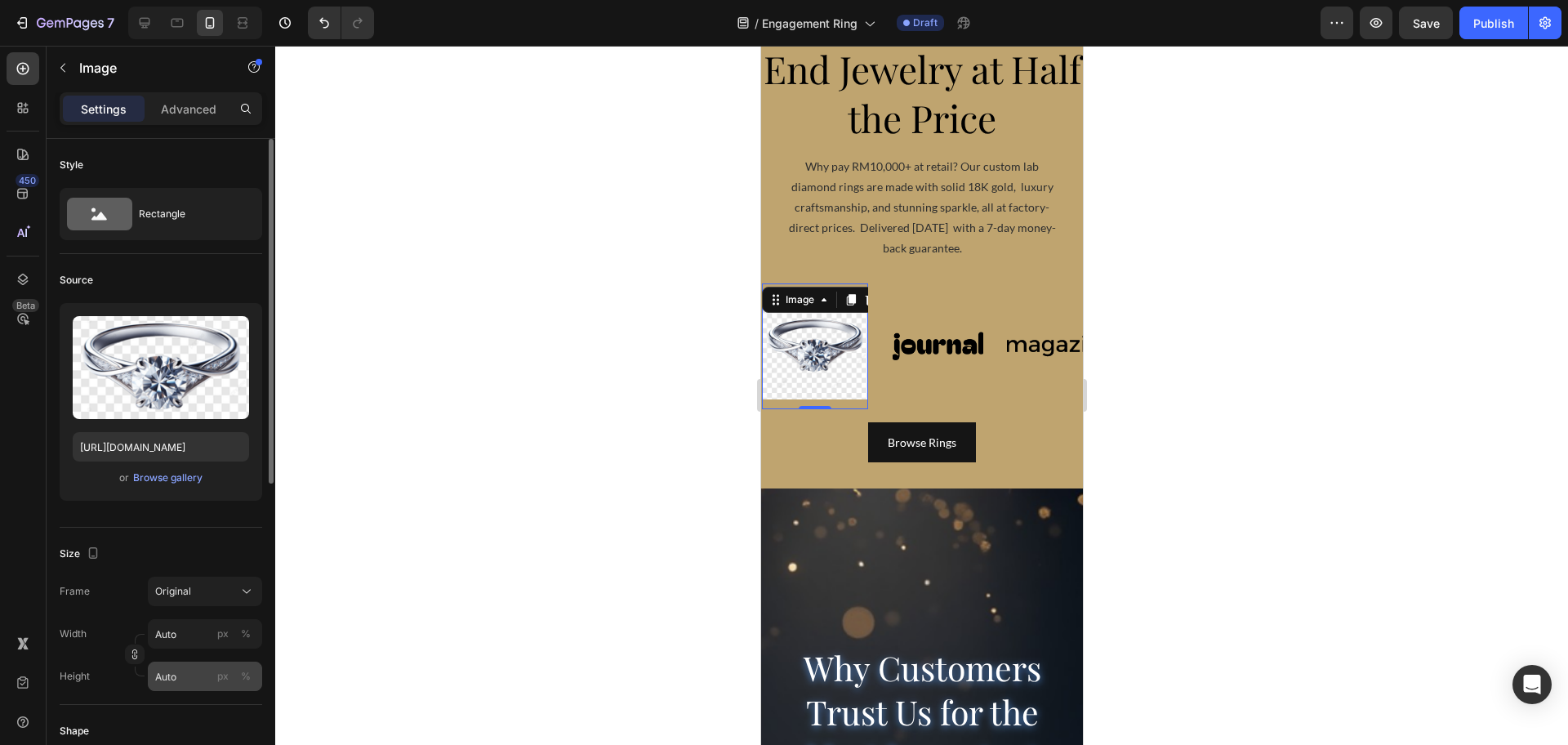
scroll to position [204, 0]
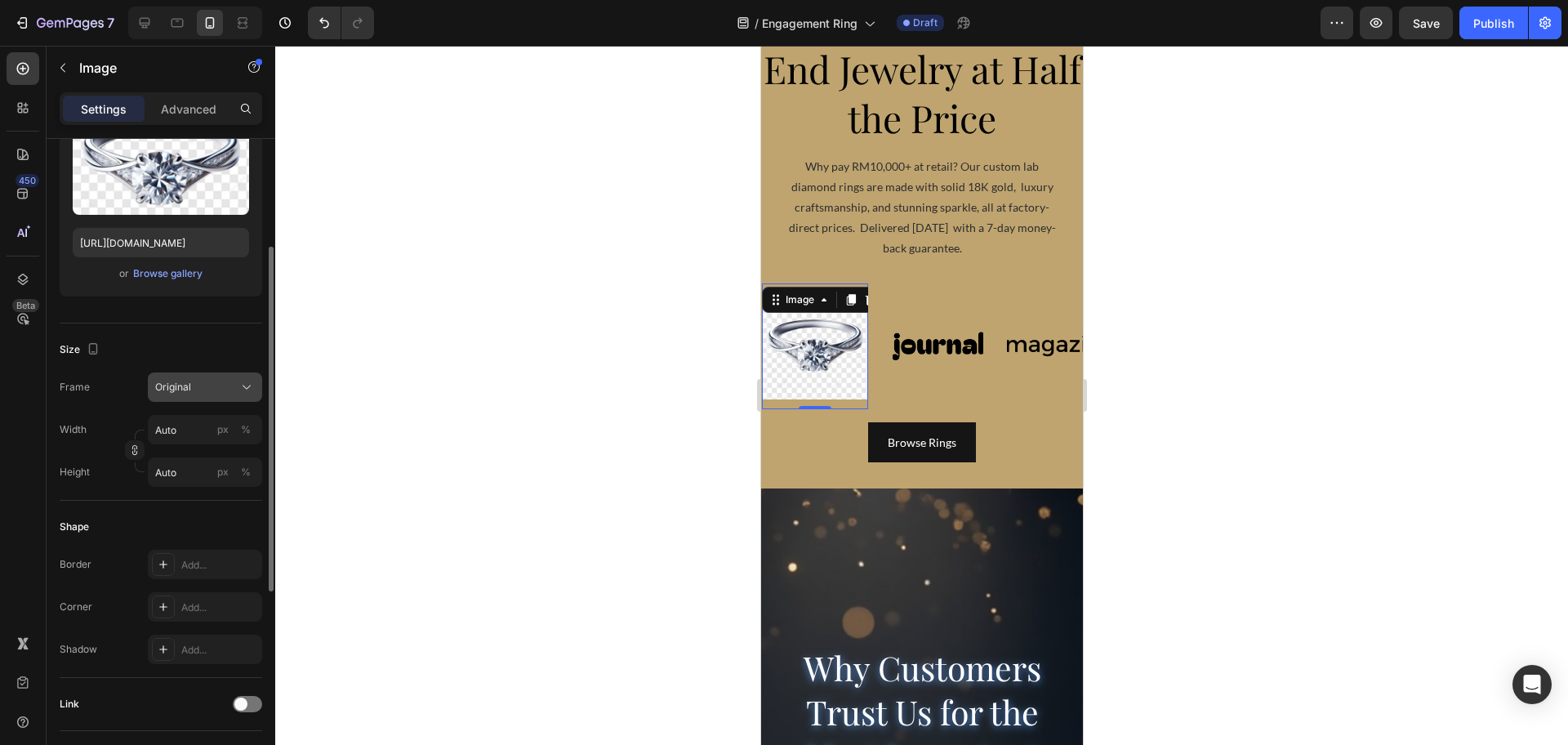
click at [210, 384] on div "Original" at bounding box center [195, 387] width 80 height 15
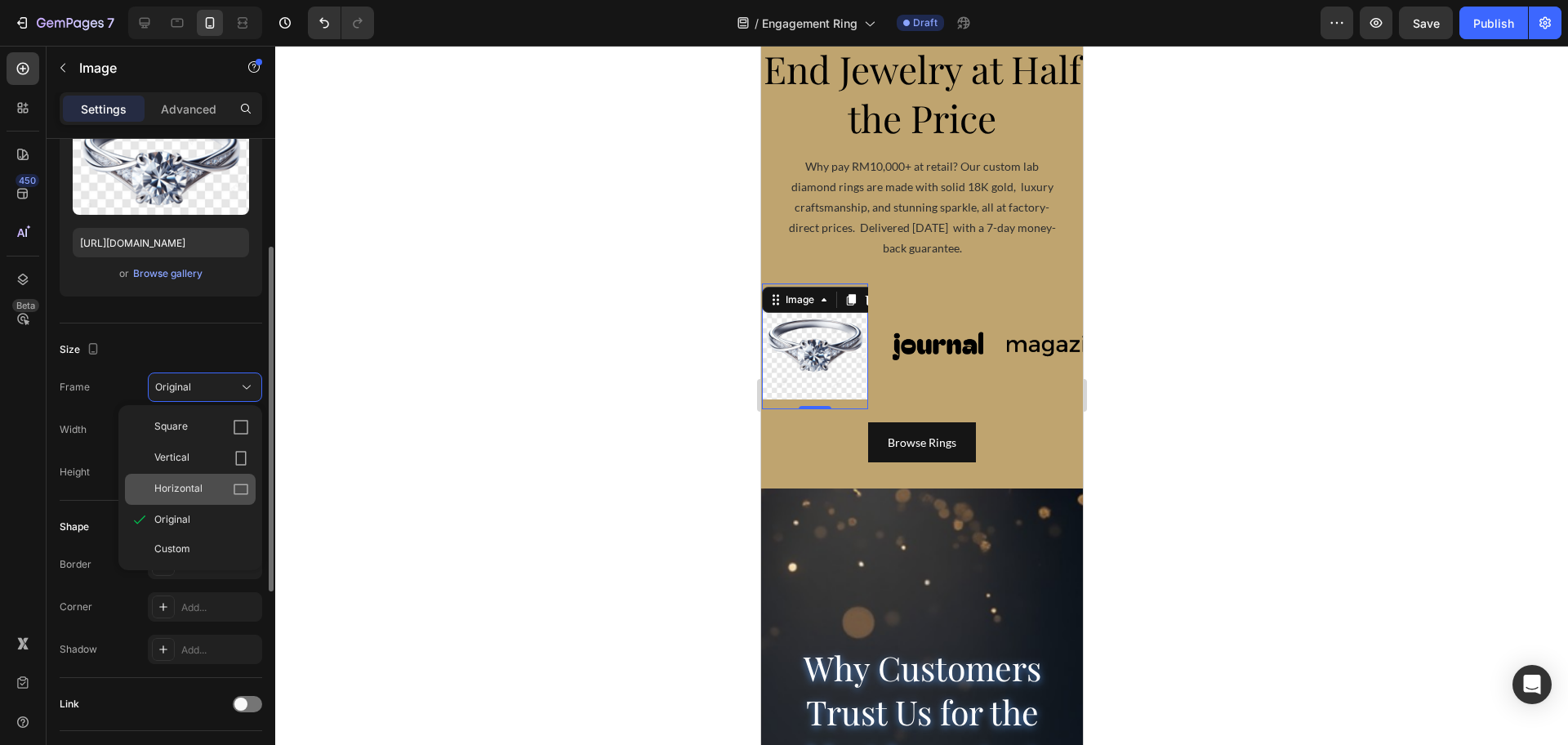
click at [203, 487] on div "Horizontal" at bounding box center [201, 489] width 95 height 16
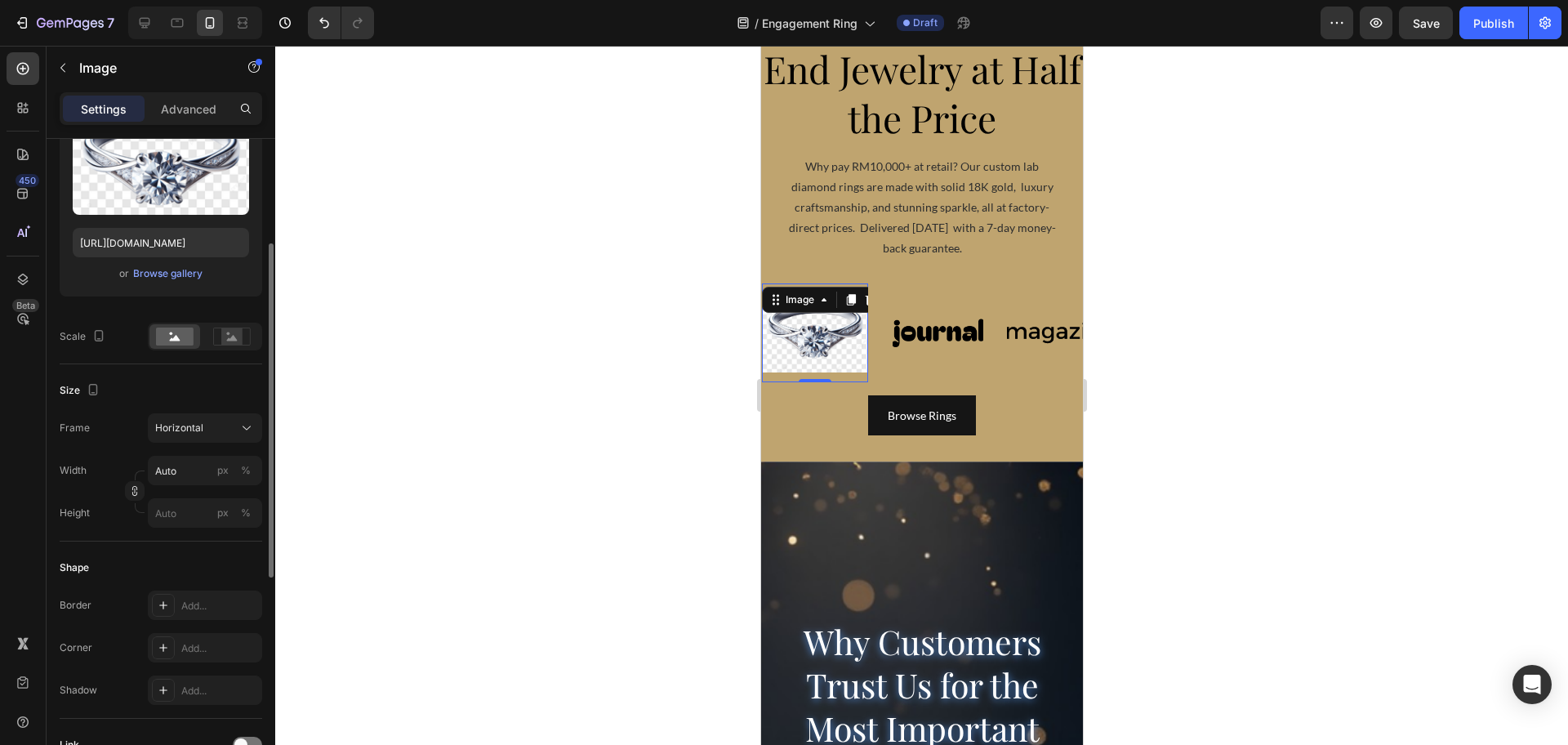
click at [592, 387] on div at bounding box center [921, 395] width 1292 height 699
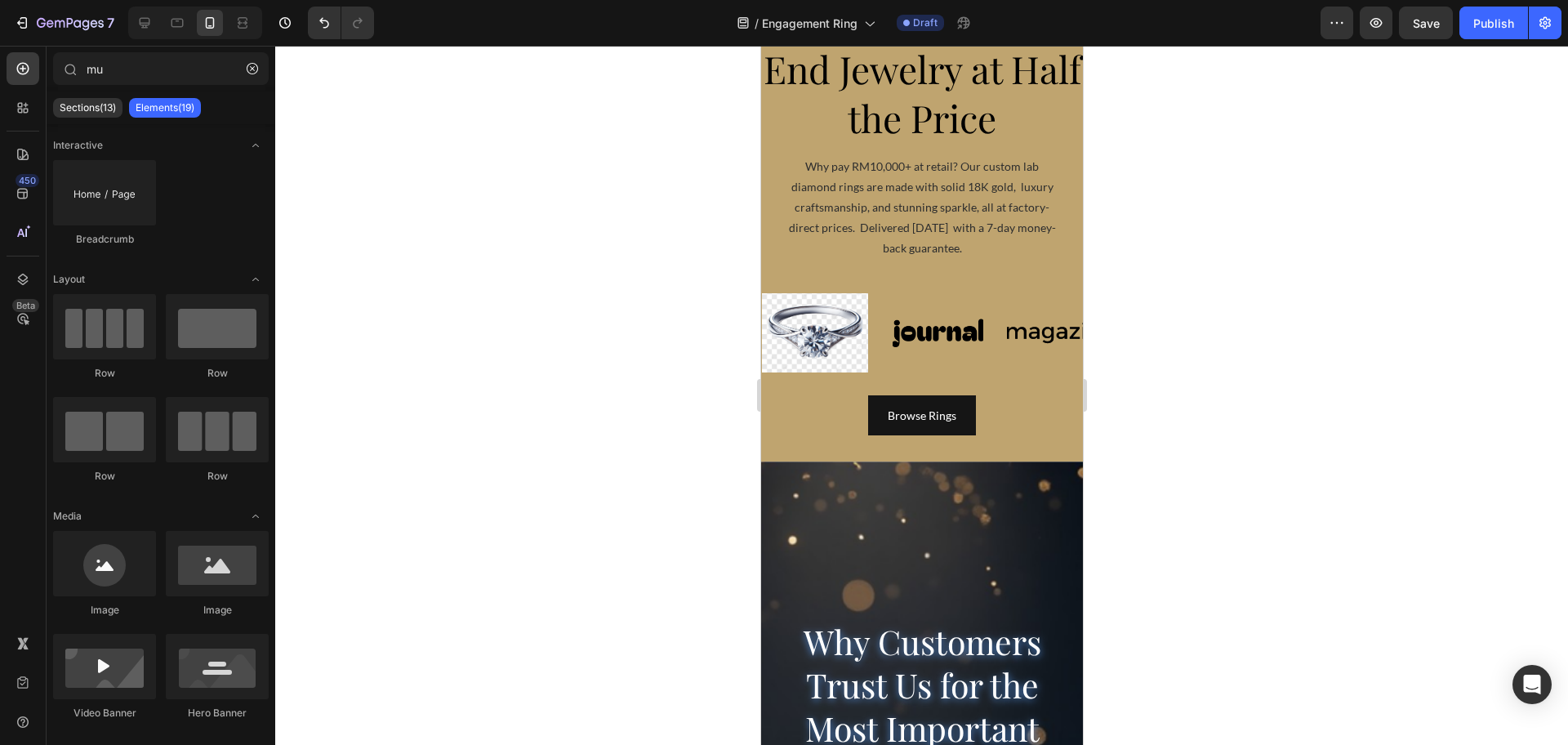
click at [1048, 338] on img at bounding box center [1058, 332] width 106 height 45
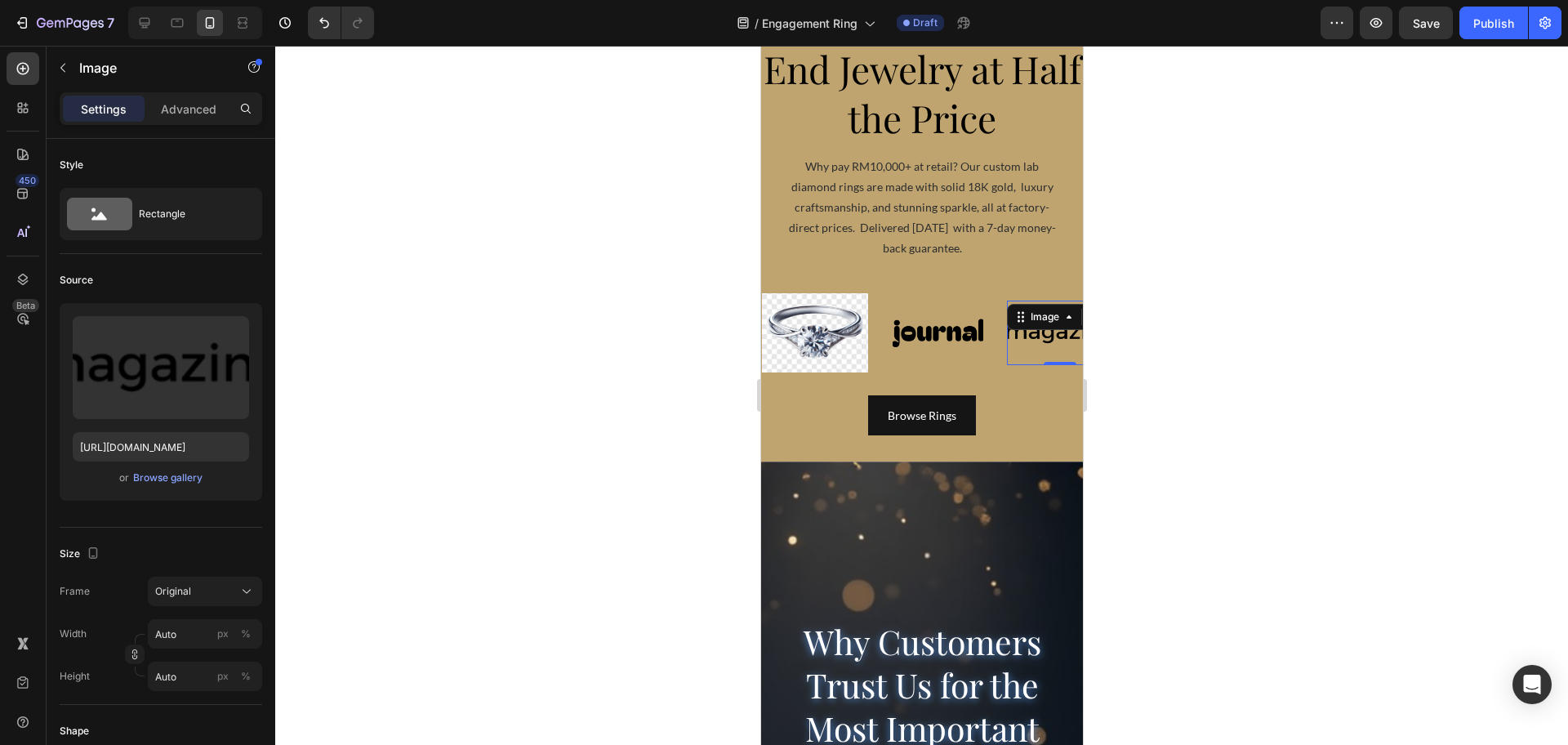
click at [1163, 341] on div at bounding box center [921, 395] width 1292 height 699
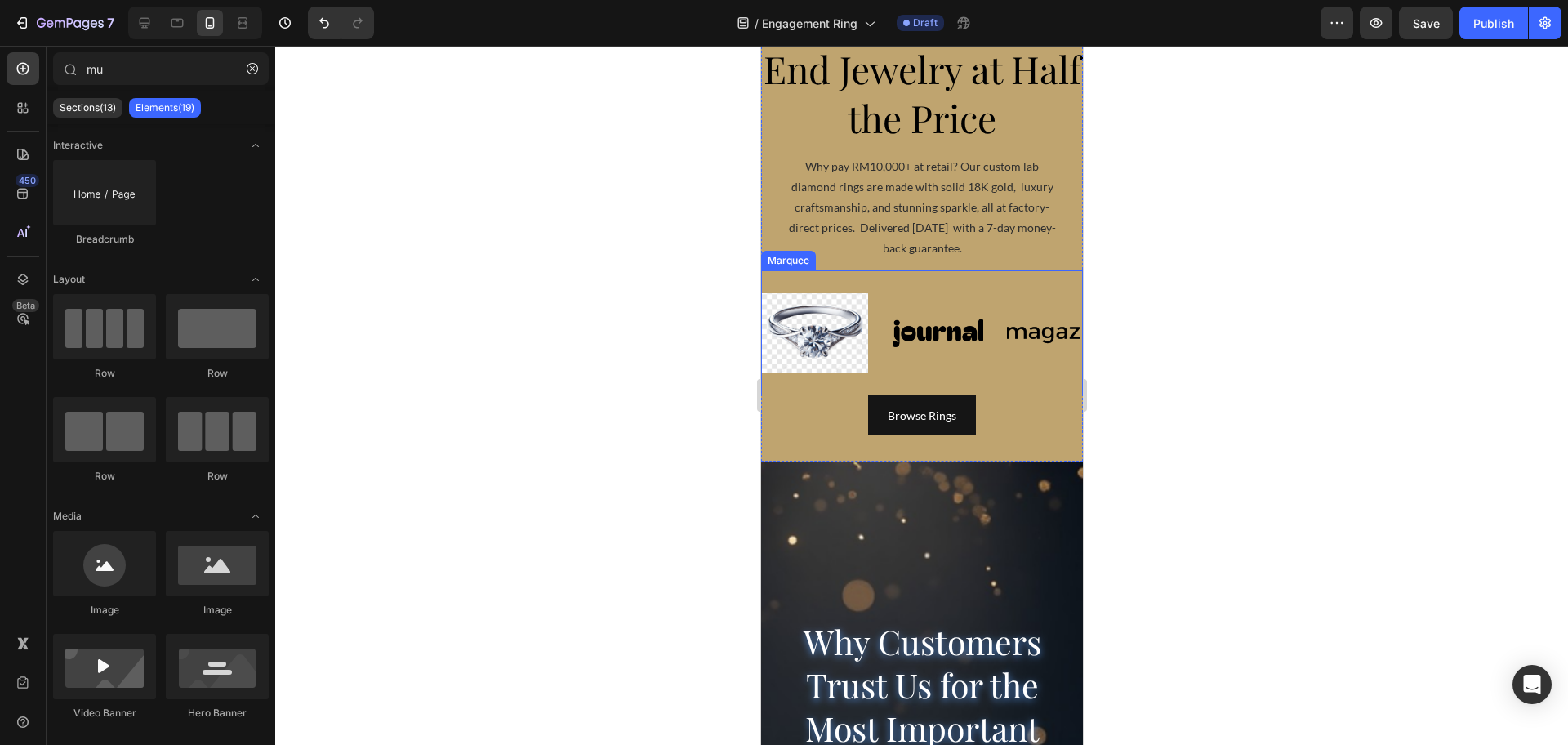
click at [956, 287] on div "Image Image Image Image Image" at bounding box center [1067, 333] width 612 height 100
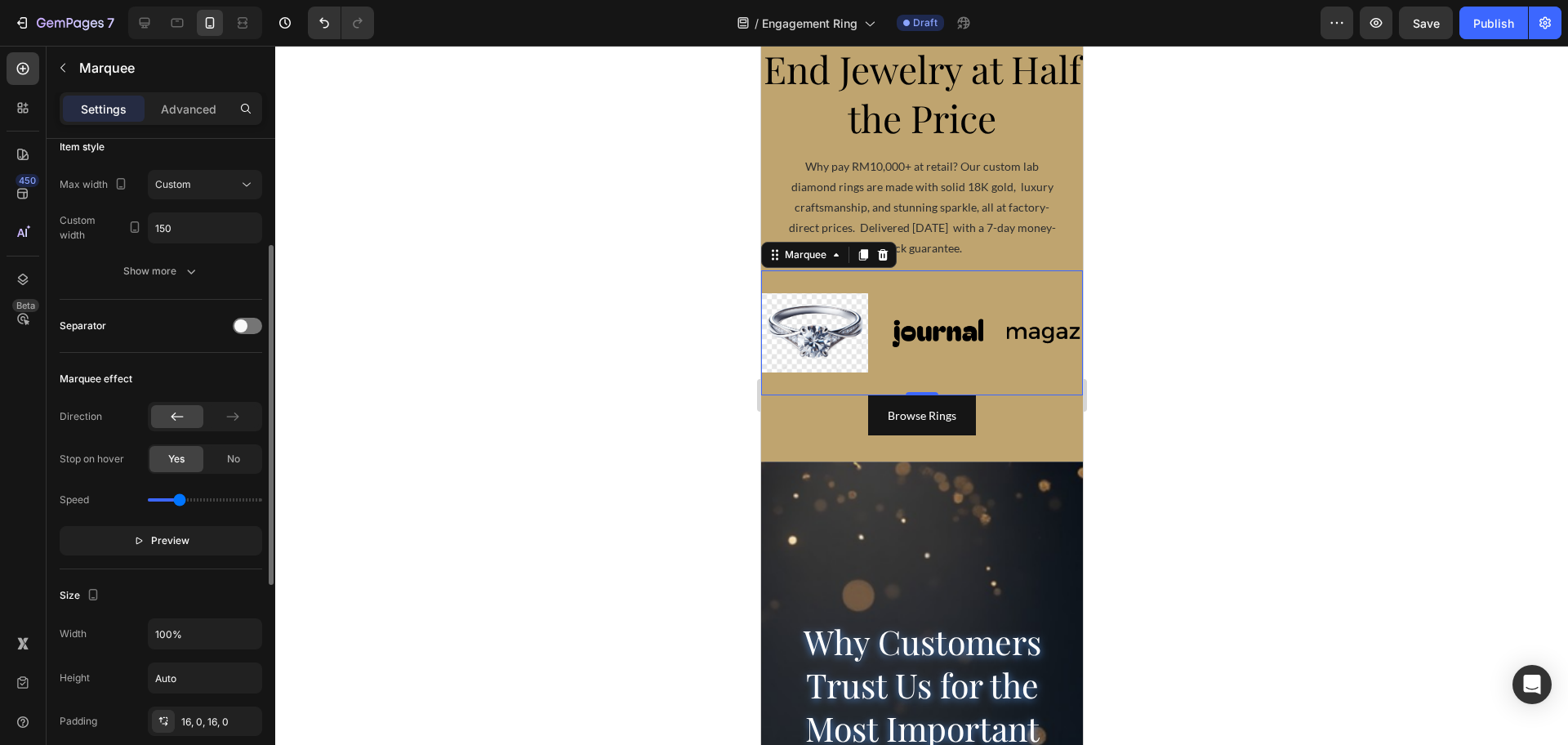
scroll to position [307, 0]
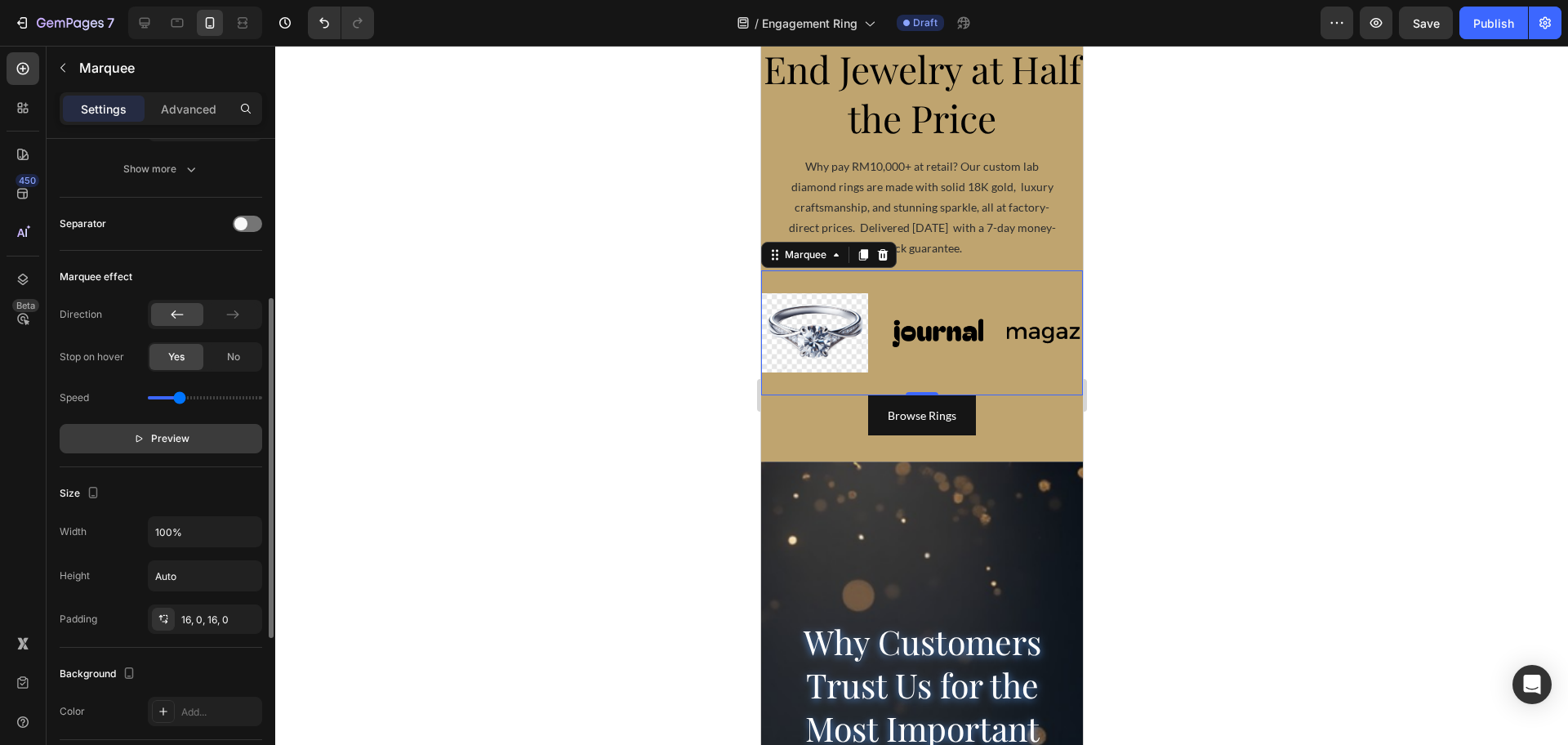
click at [196, 438] on button "Preview" at bounding box center [160, 438] width 202 height 29
click at [195, 431] on button "Pause" at bounding box center [160, 438] width 202 height 29
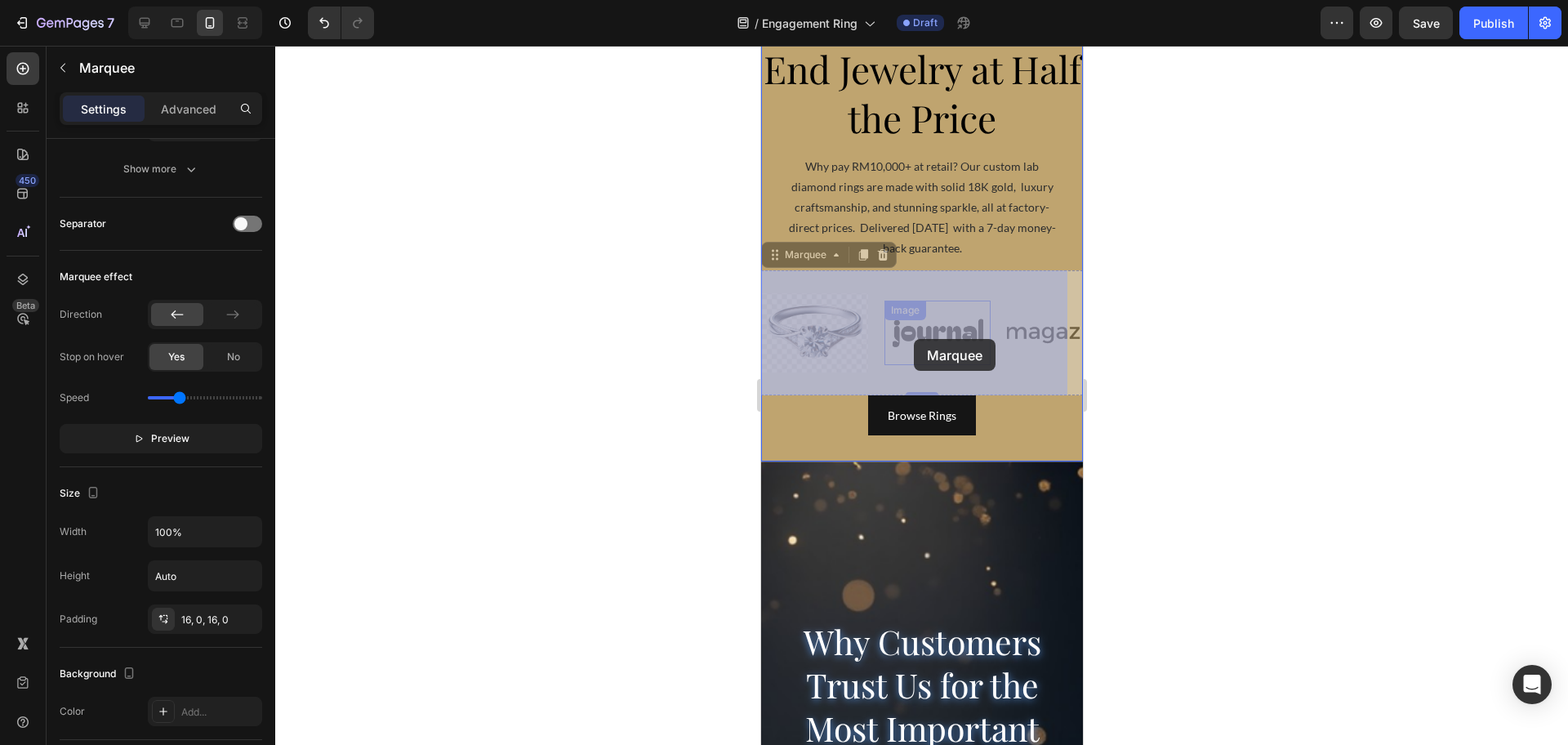
drag, startPoint x: 1002, startPoint y: 330, endPoint x: 914, endPoint y: 339, distance: 88.5
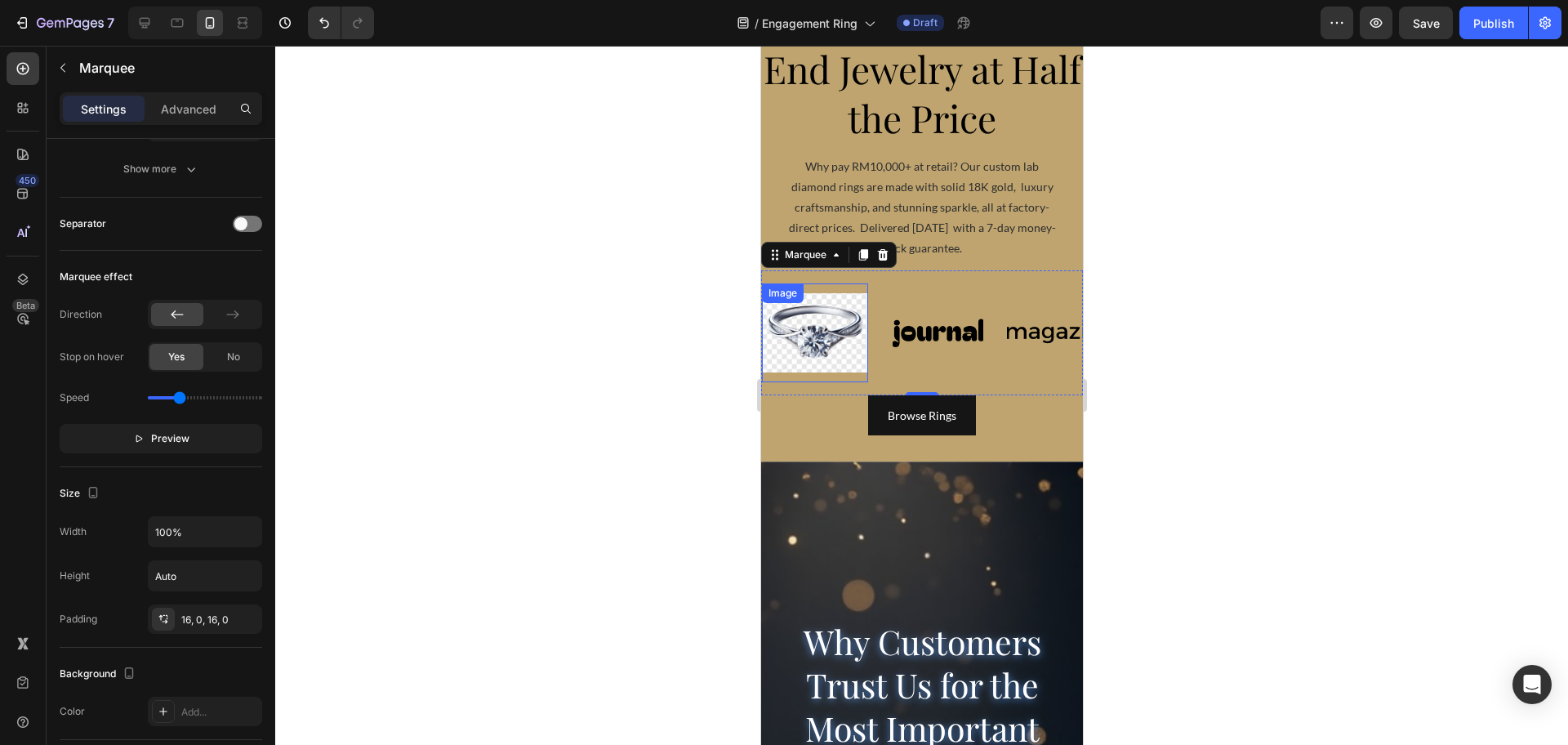
click at [811, 336] on img at bounding box center [811, 332] width 106 height 80
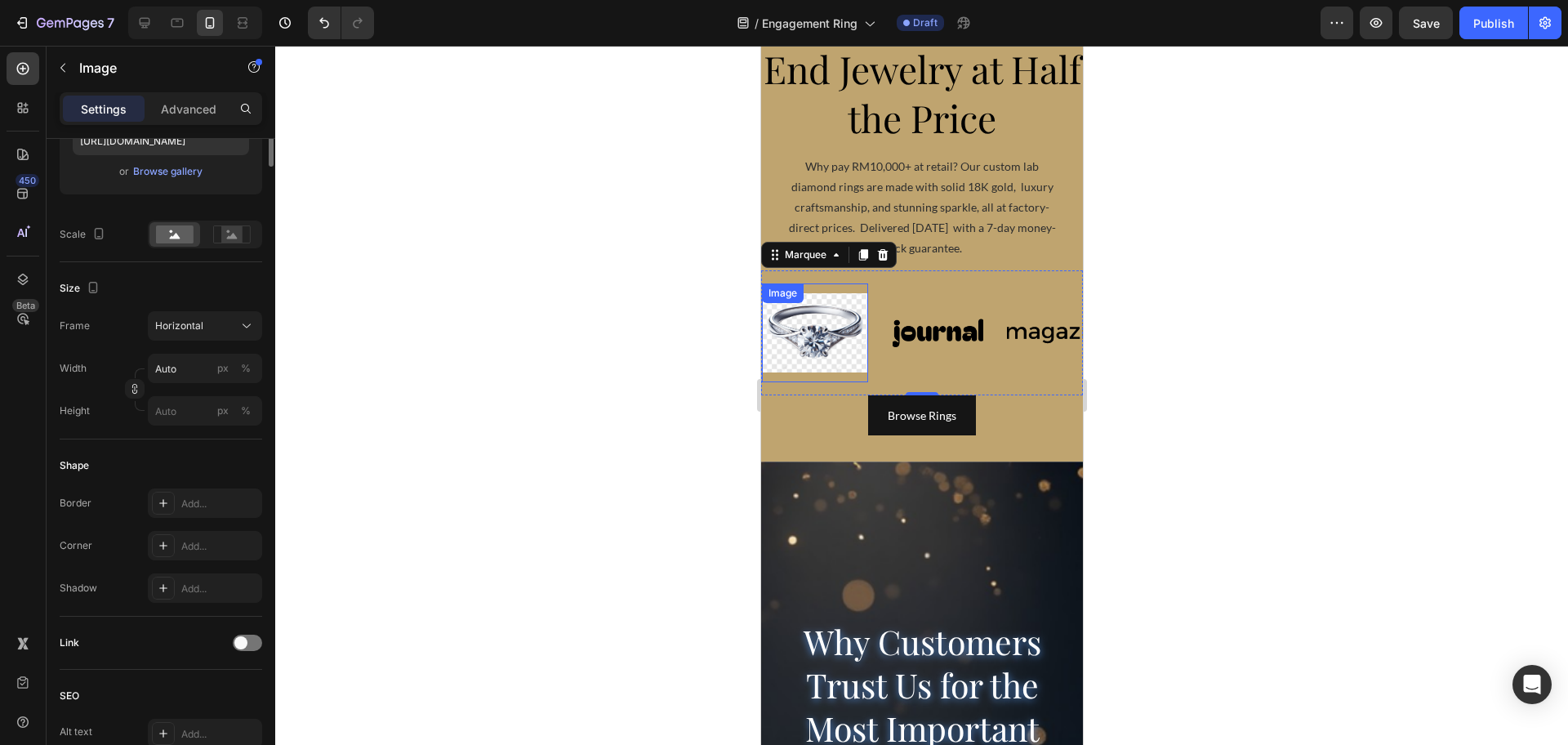
scroll to position [0, 0]
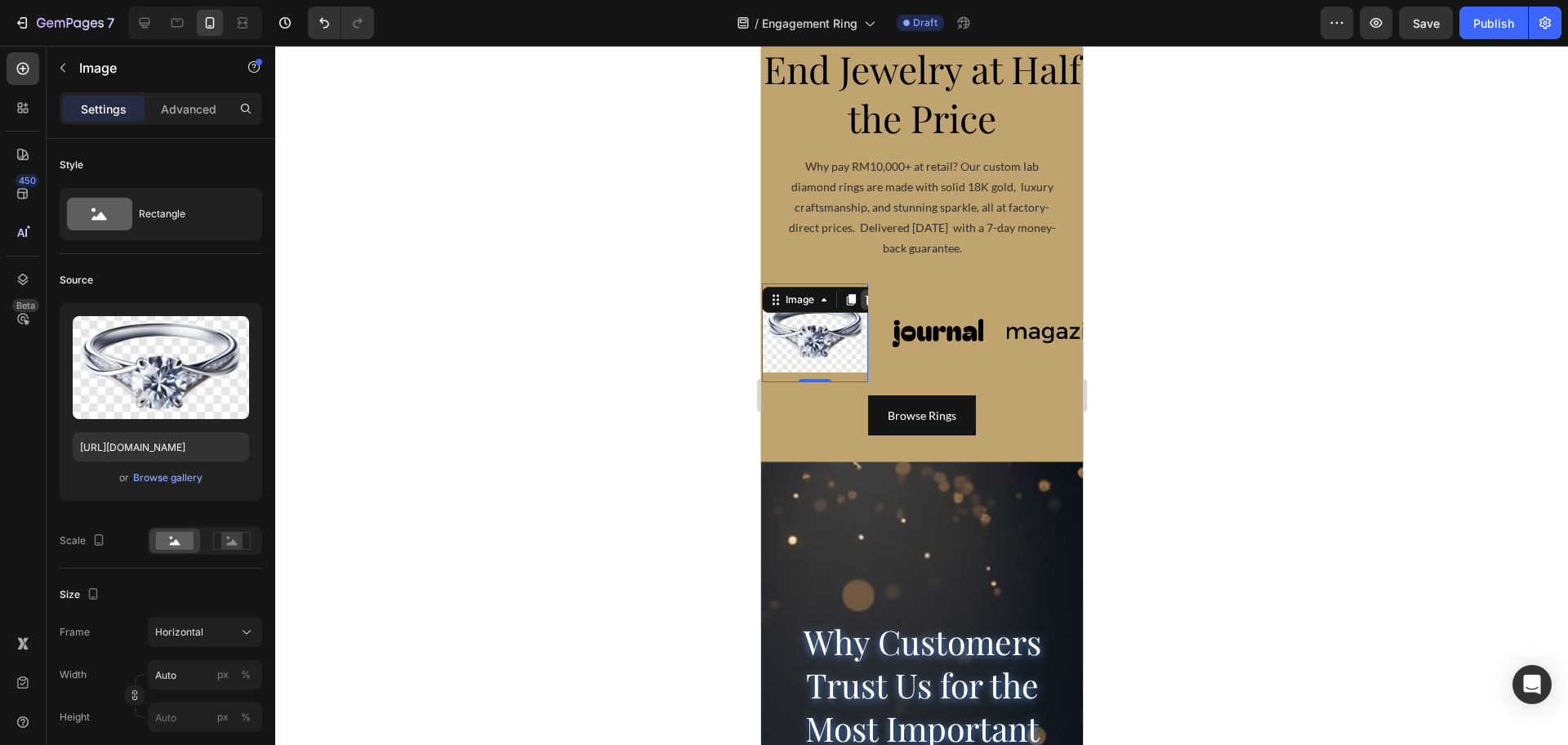
click at [865, 303] on icon at bounding box center [867, 299] width 13 height 13
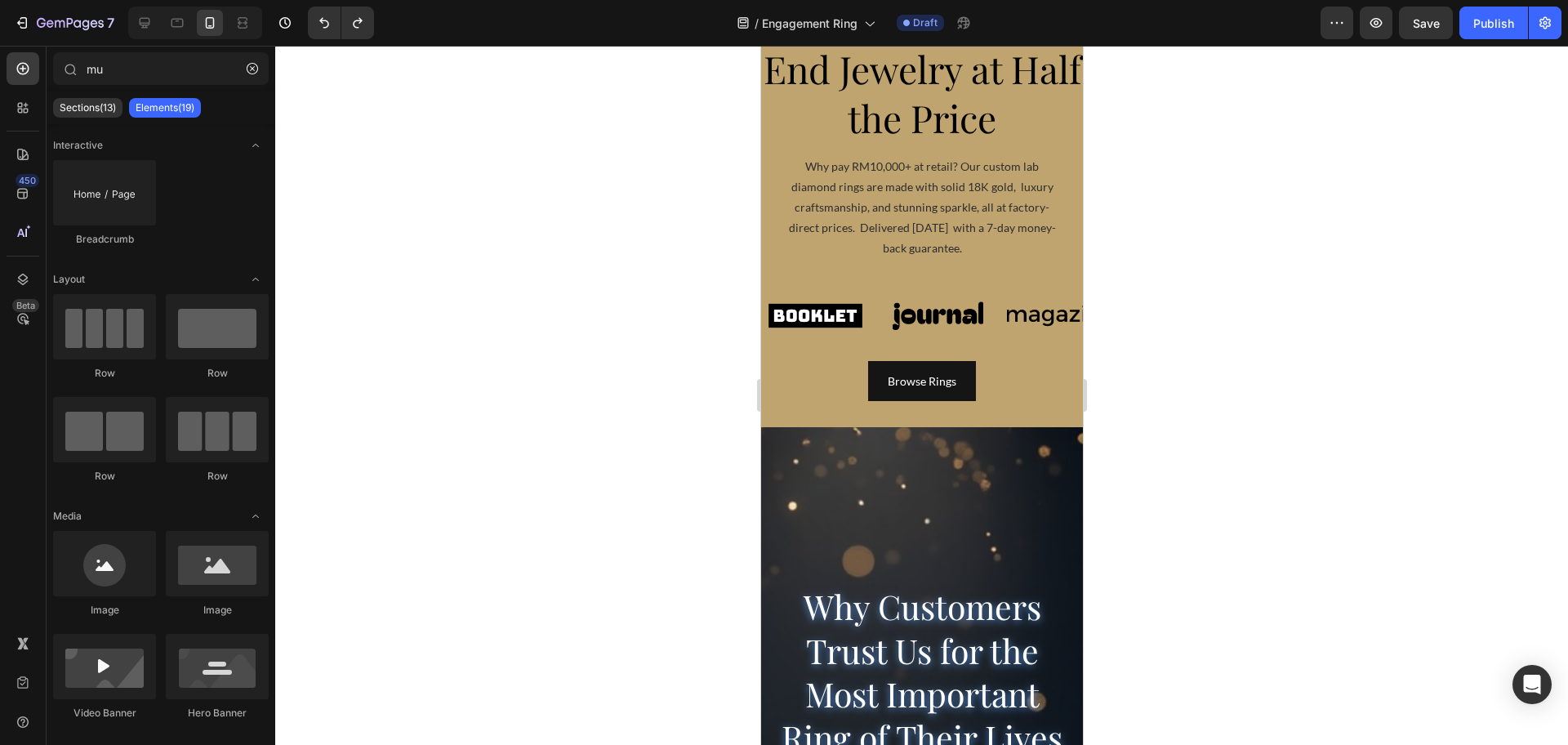
click at [563, 354] on div at bounding box center [921, 395] width 1292 height 699
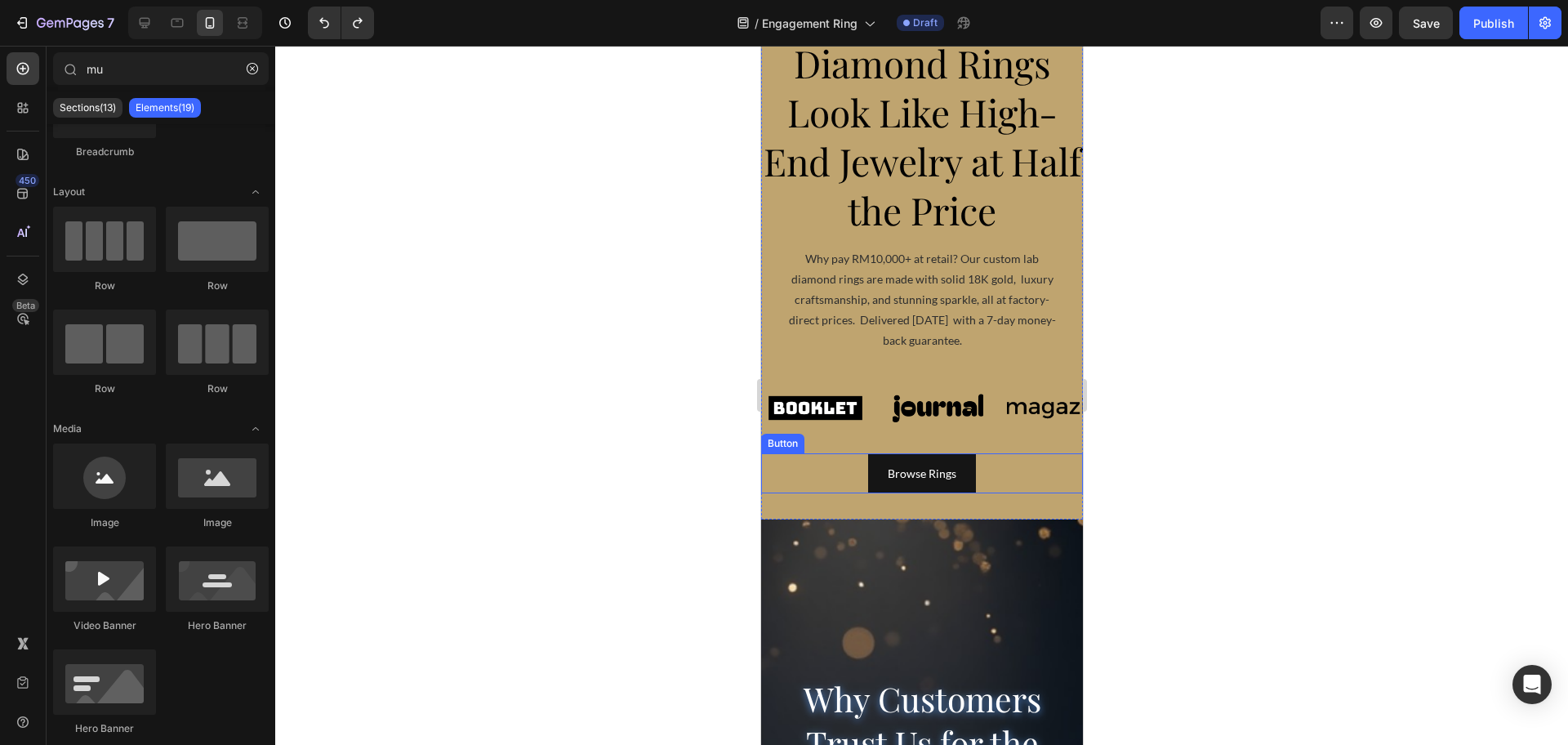
scroll to position [204, 0]
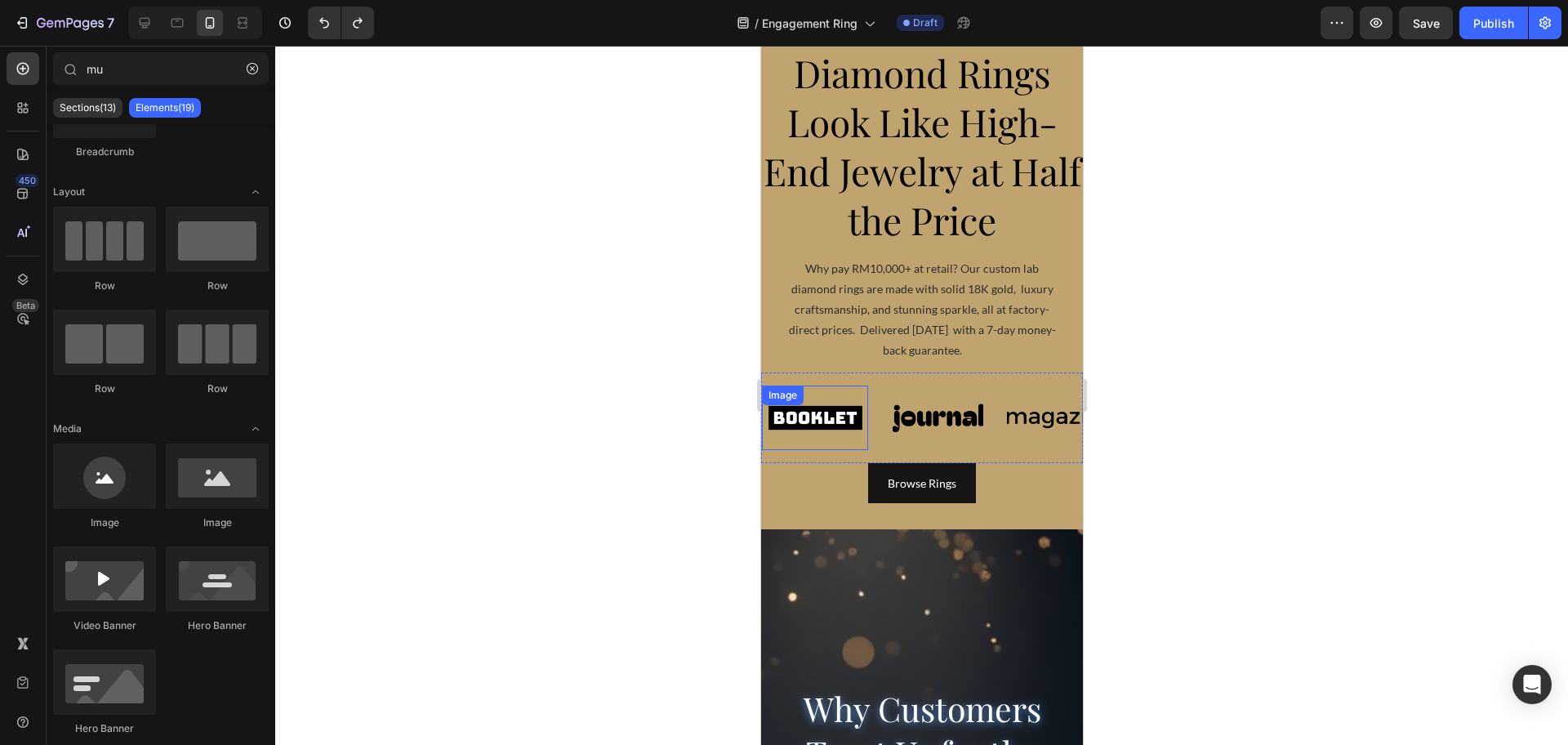
click at [817, 450] on div "Image" at bounding box center [811, 418] width 106 height 65
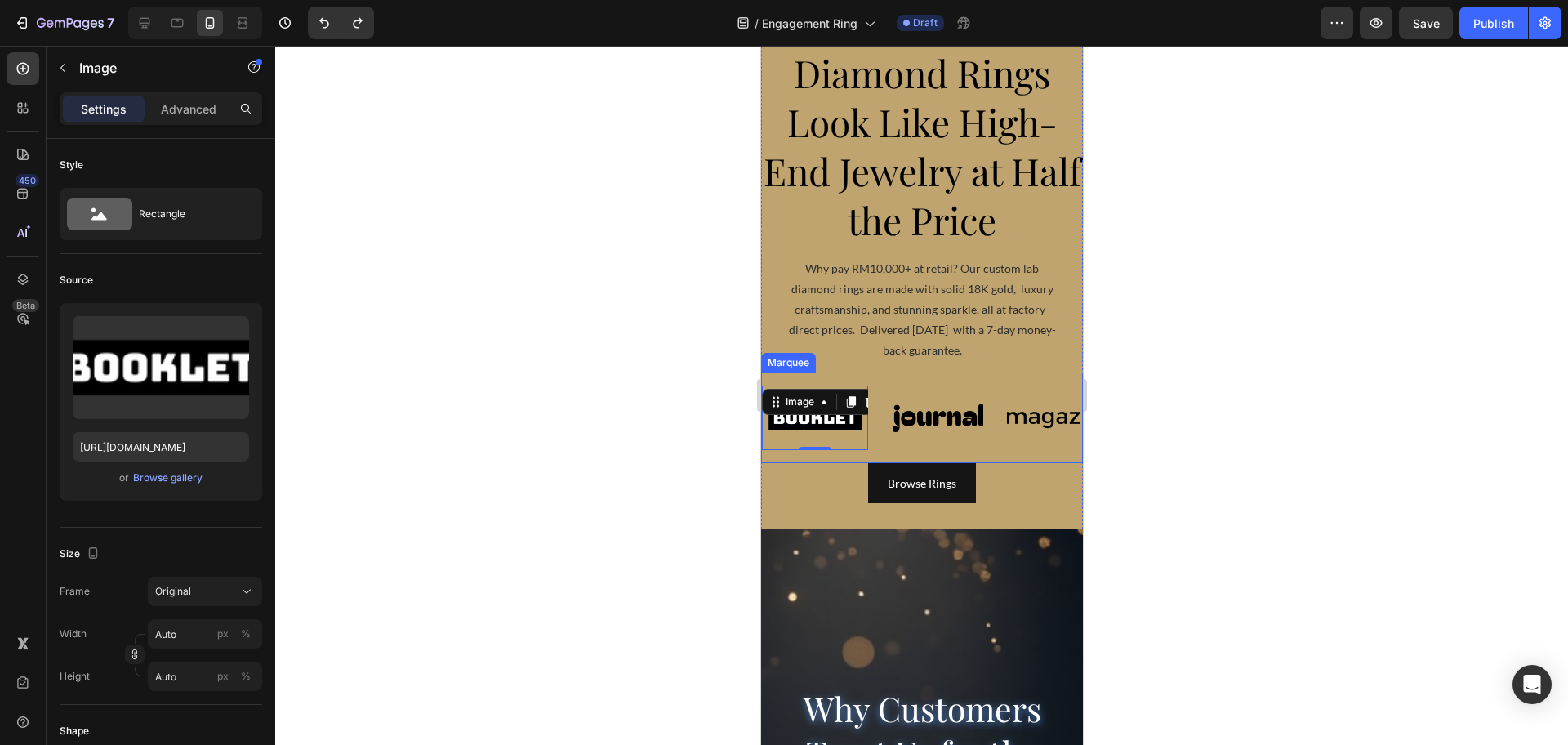
click at [886, 377] on div "Image 0 Image Image Image Image Image 0 Image Image Image Image Marquee" at bounding box center [921, 417] width 322 height 90
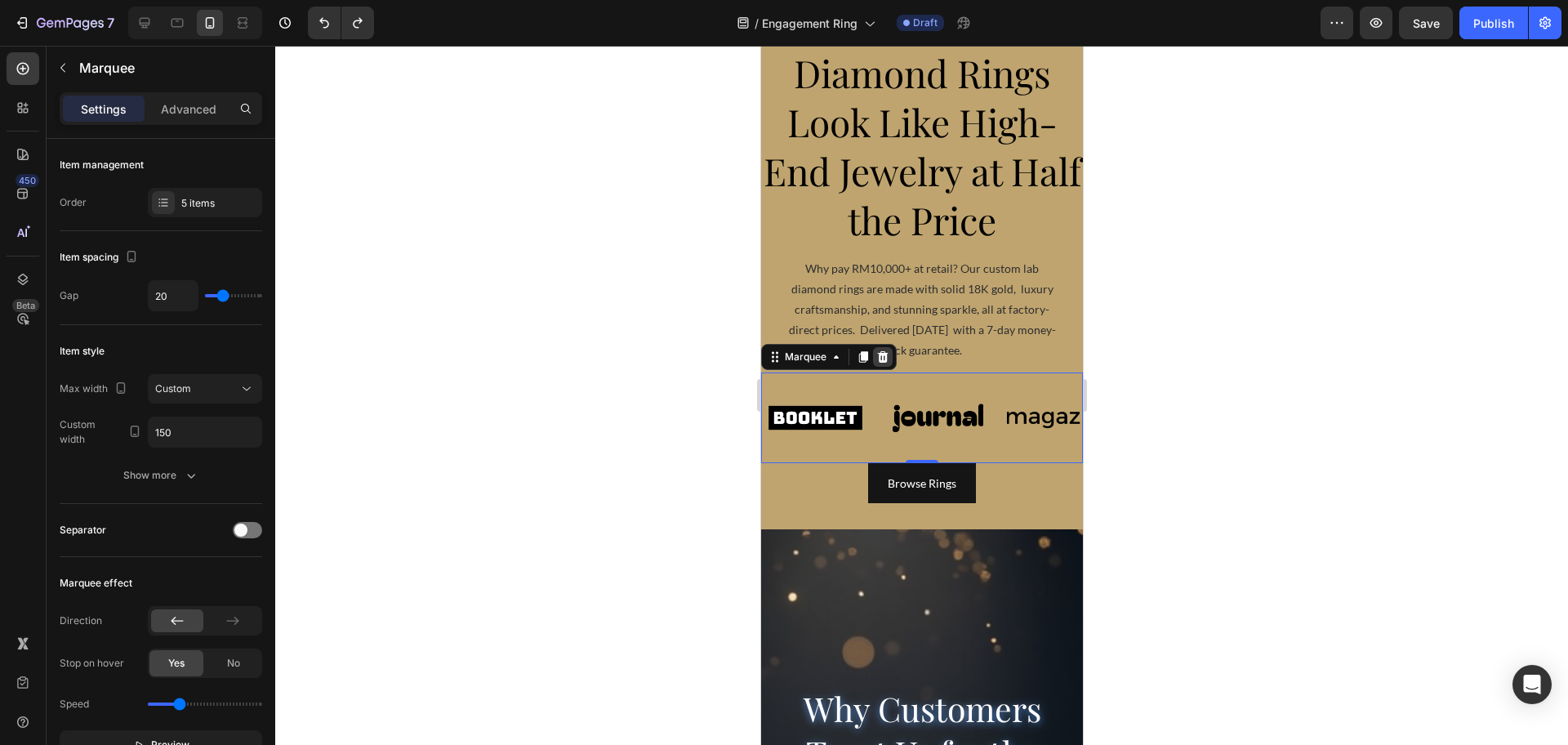
click at [883, 355] on icon at bounding box center [883, 356] width 10 height 11
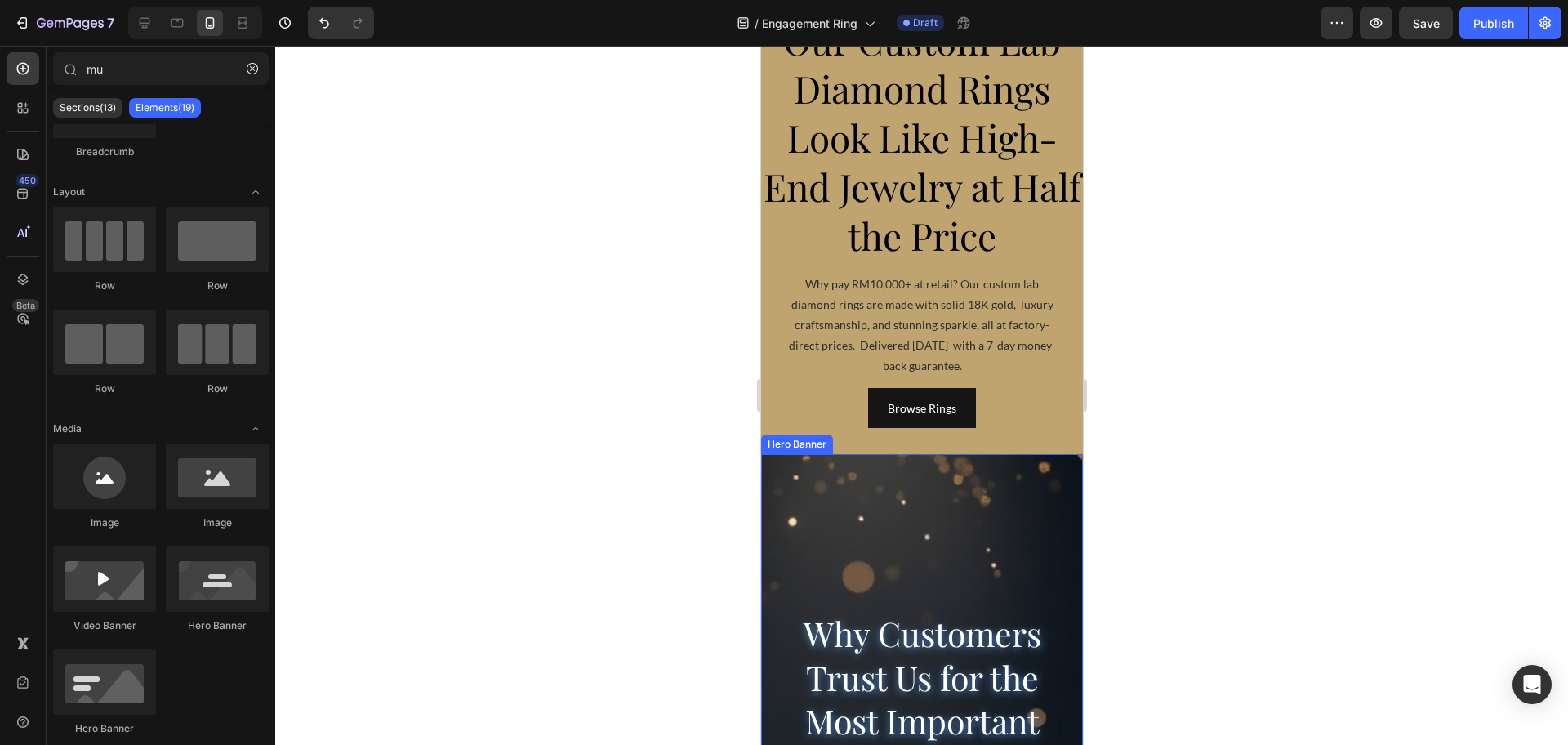
scroll to position [0, 0]
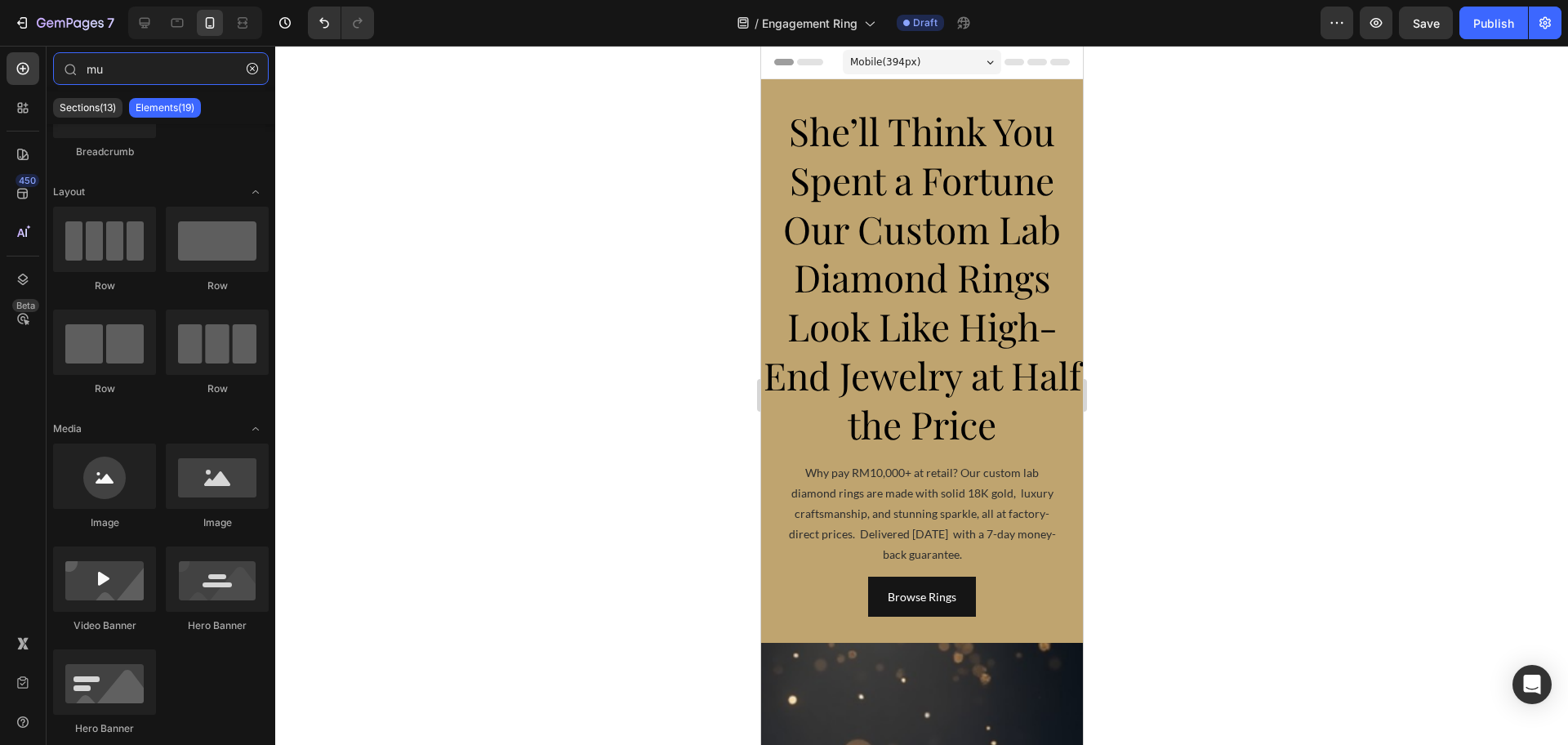
drag, startPoint x: 148, startPoint y: 71, endPoint x: 0, endPoint y: 58, distance: 148.6
click at [1, 58] on div "450 Beta mu Sections(13) Elements(19) Interactive Breadcrumb Layout Row Row Row…" at bounding box center [138, 395] width 276 height 699
click at [138, 22] on icon at bounding box center [144, 22] width 16 height 16
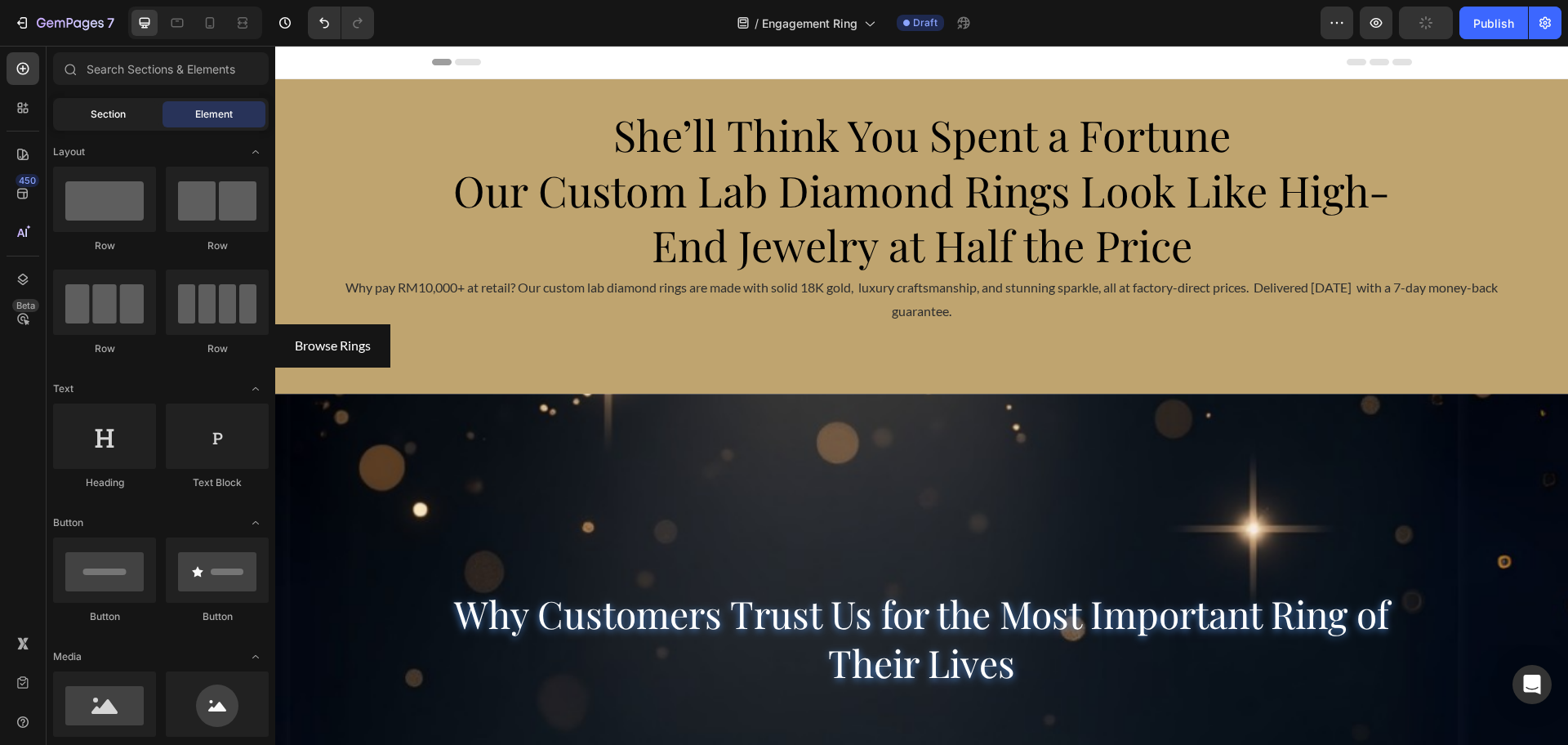
click at [100, 119] on span "Section" at bounding box center [108, 114] width 35 height 15
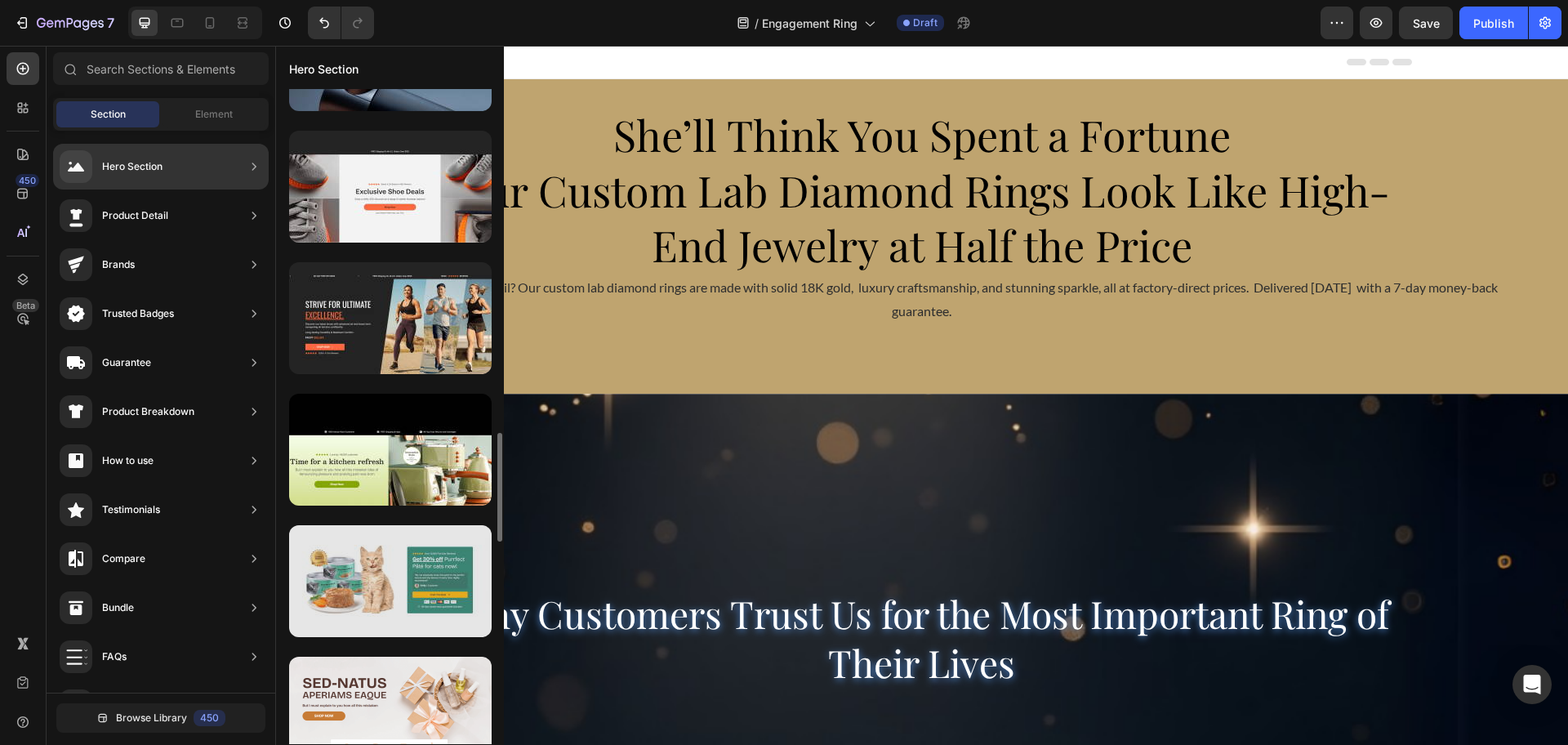
scroll to position [2170, 0]
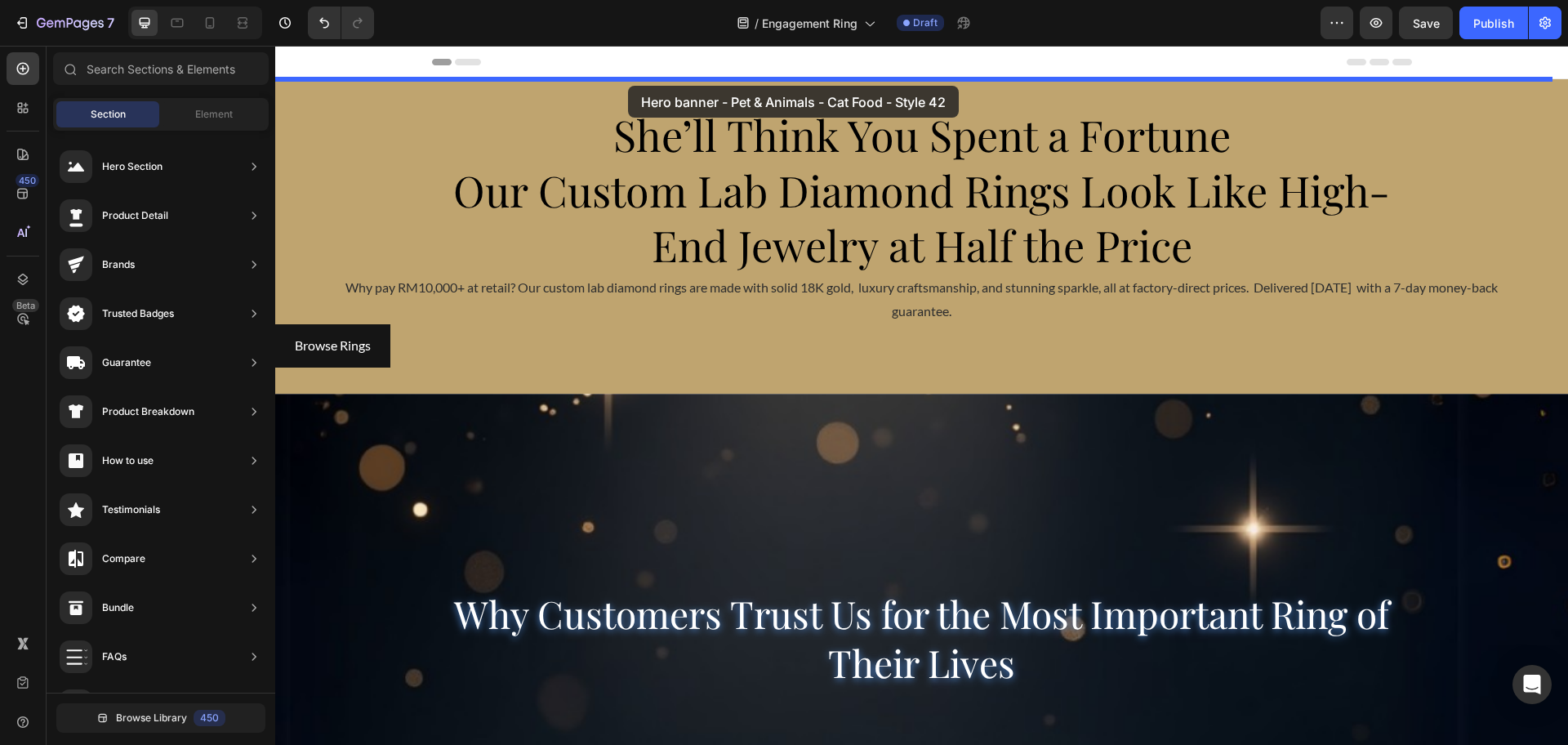
drag, startPoint x: 683, startPoint y: 568, endPoint x: 628, endPoint y: 86, distance: 485.1
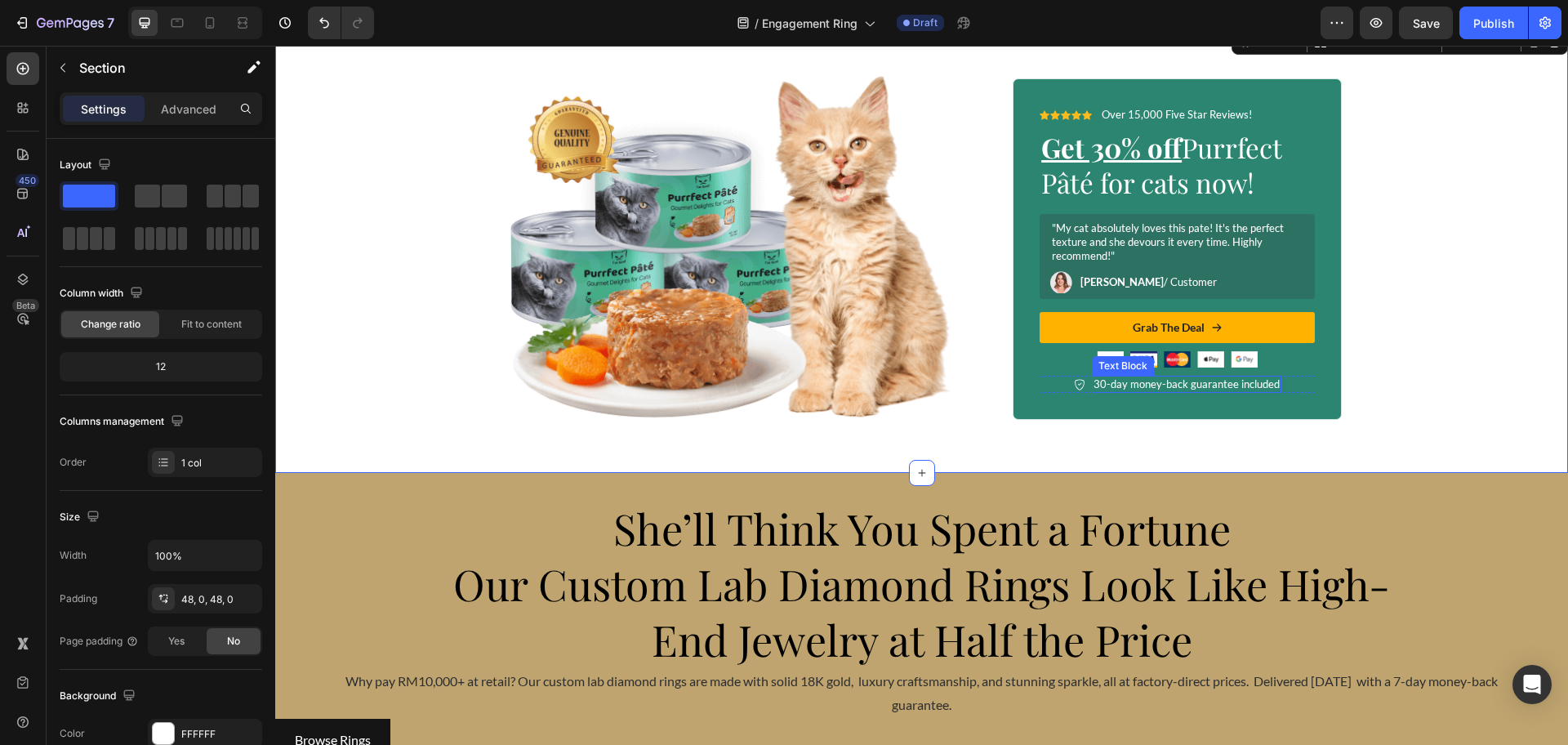
scroll to position [102, 0]
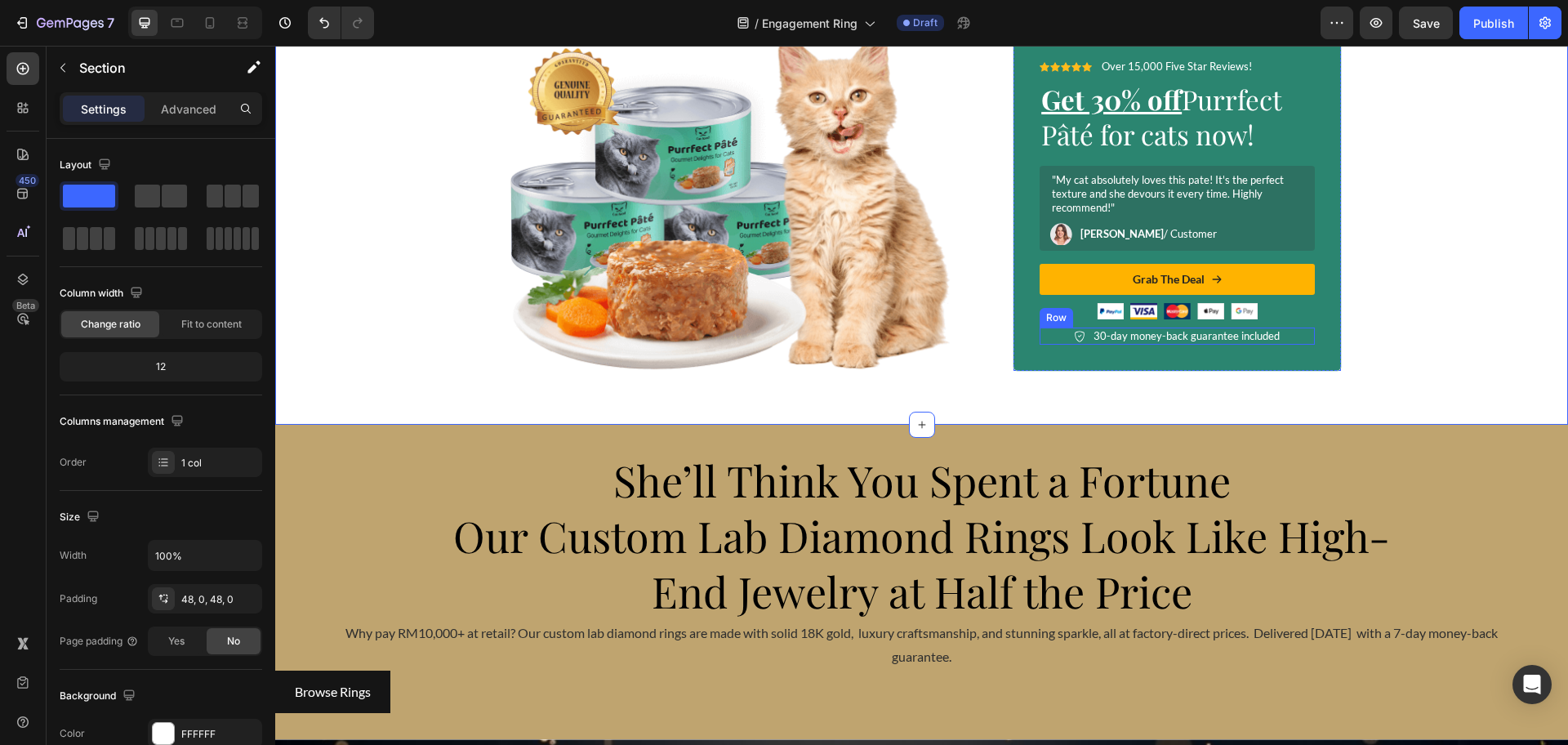
click at [1284, 340] on div "Icon 30-day money-back guarantee included Text Block Row" at bounding box center [1177, 336] width 276 height 17
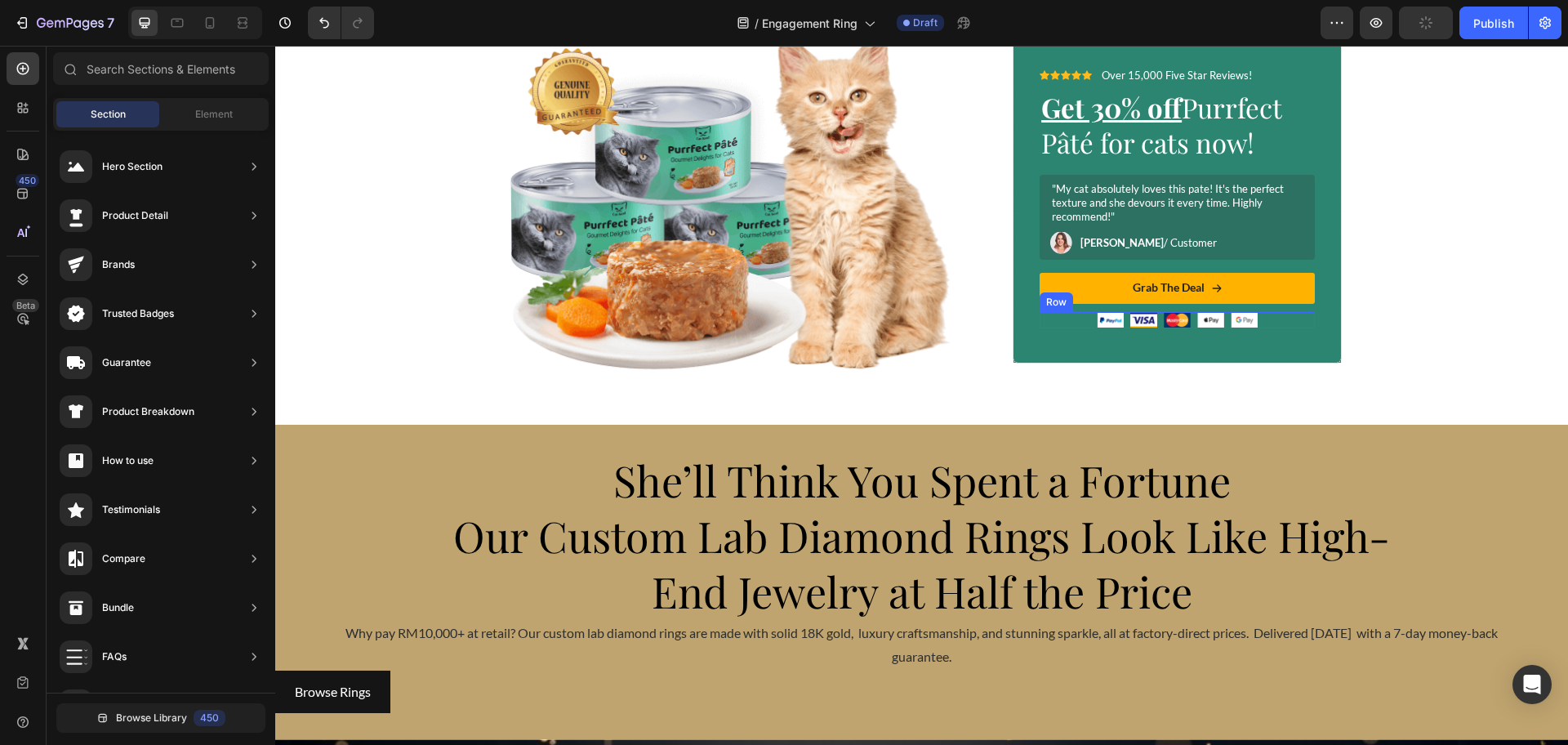
click at [1260, 323] on div "Image Image Image Image Image Row" at bounding box center [1177, 320] width 276 height 16
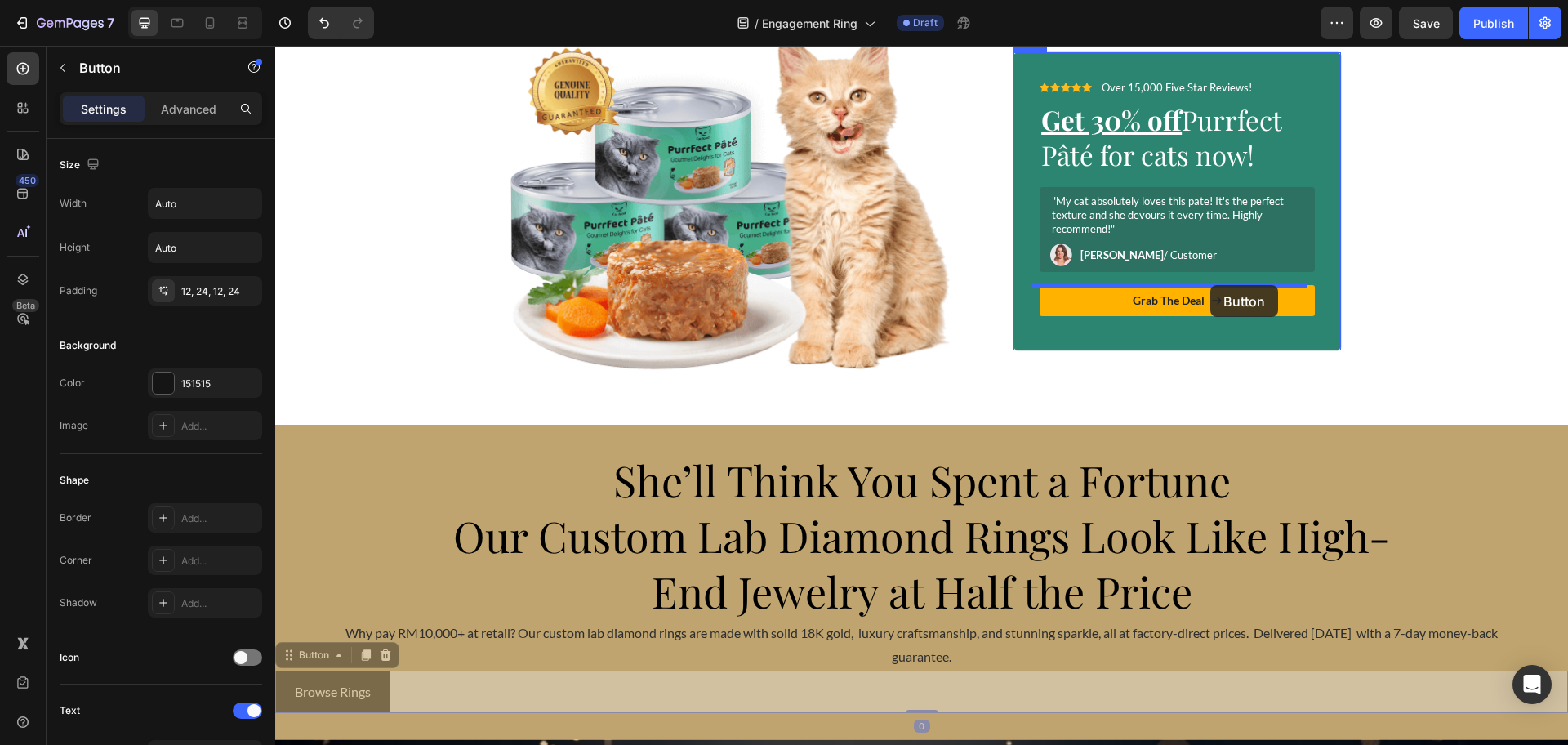
drag, startPoint x: 371, startPoint y: 692, endPoint x: 1210, endPoint y: 285, distance: 932.5
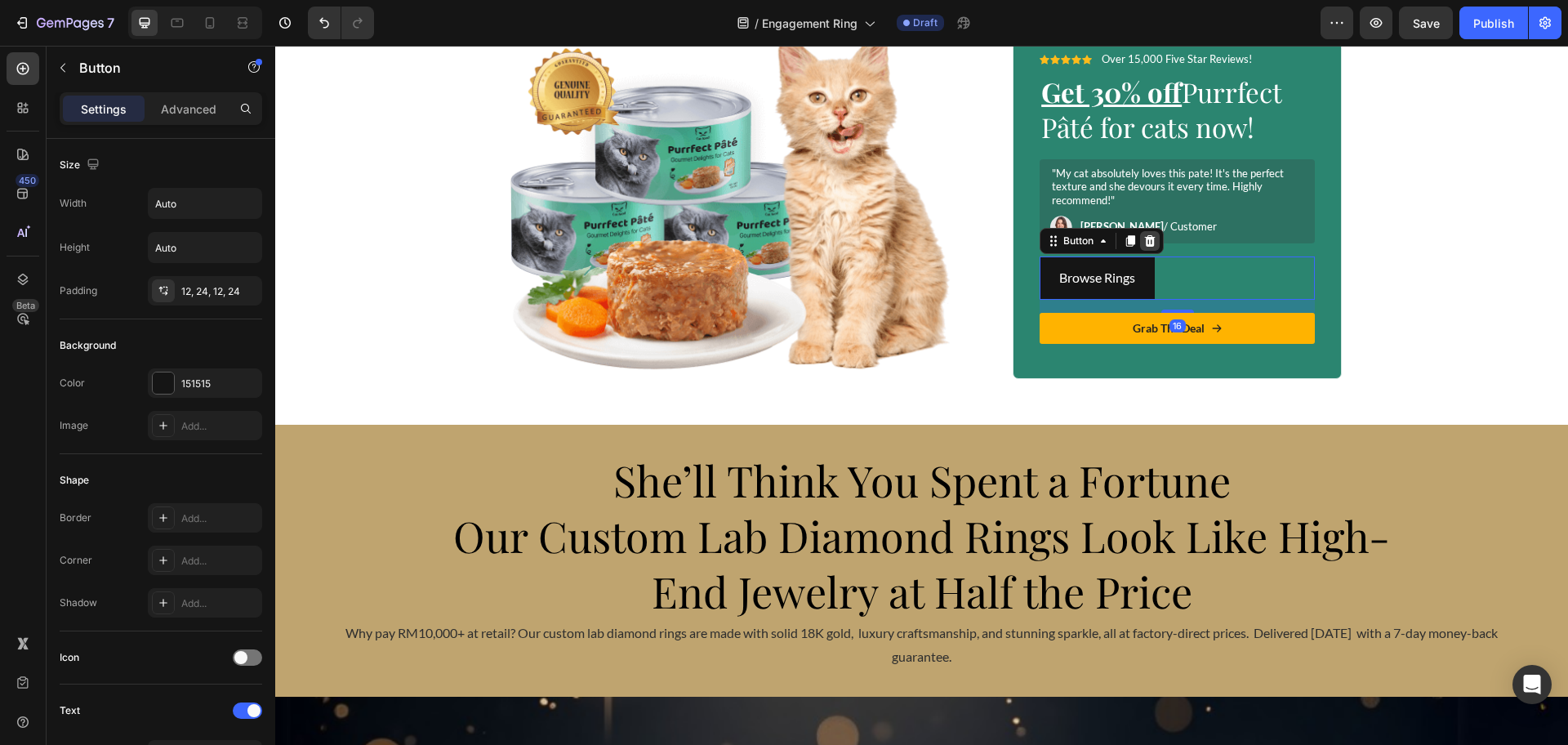
click at [1145, 239] on icon at bounding box center [1150, 240] width 10 height 11
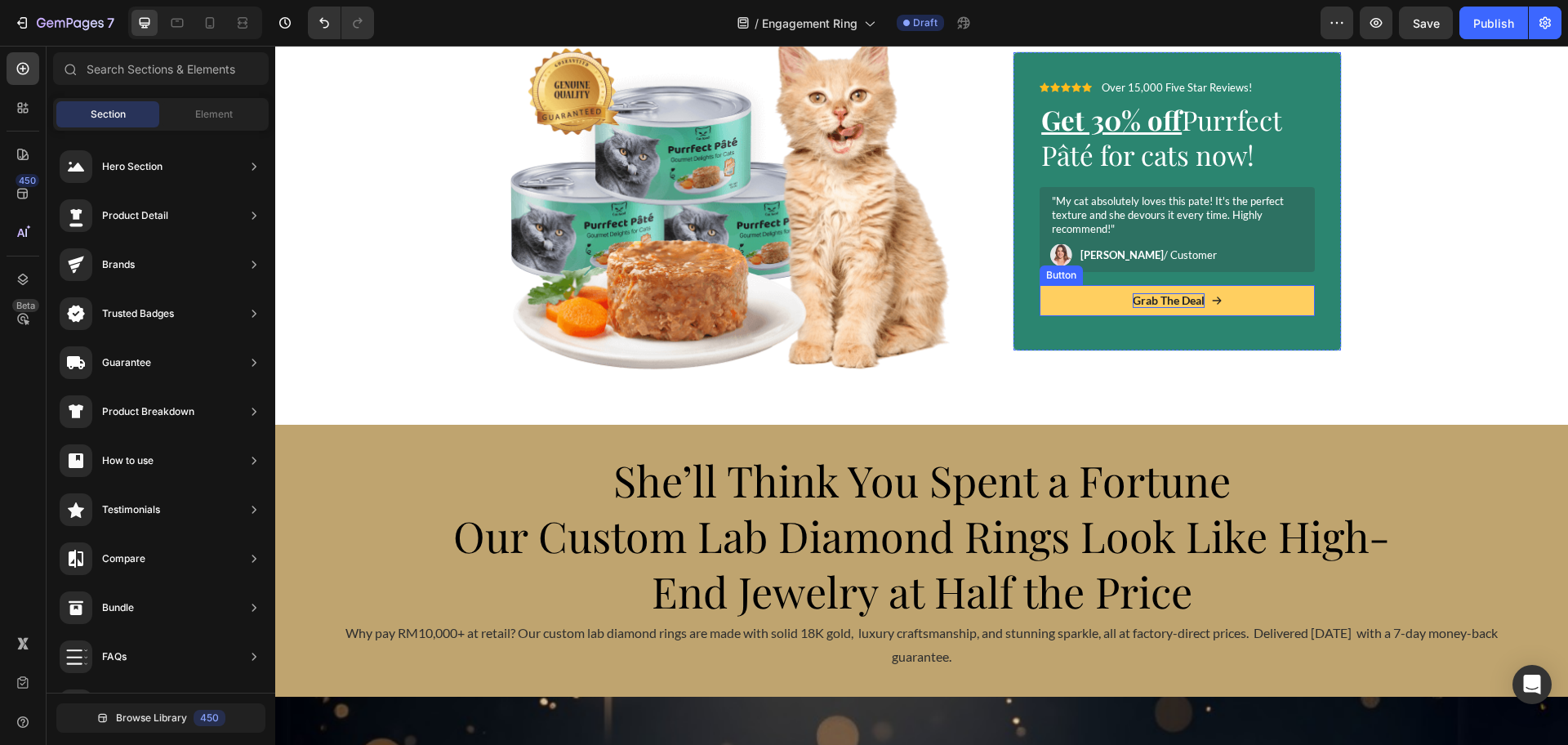
click at [1174, 294] on div "Grab The Deal" at bounding box center [1168, 300] width 71 height 15
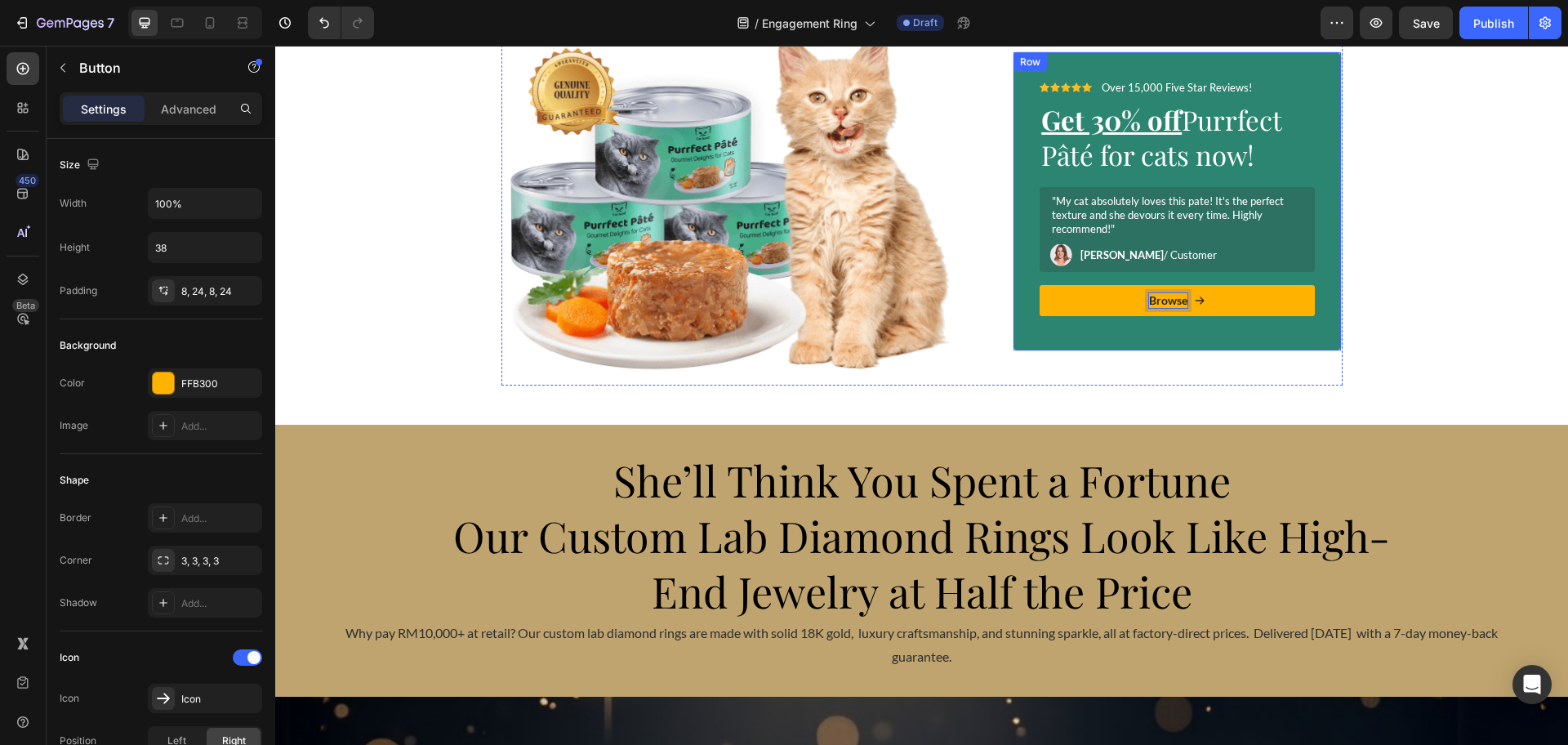
click at [1039, 285] on button "Browse" at bounding box center [1177, 301] width 276 height 31
click at [1276, 306] on button "Browse Rings" at bounding box center [1177, 301] width 276 height 31
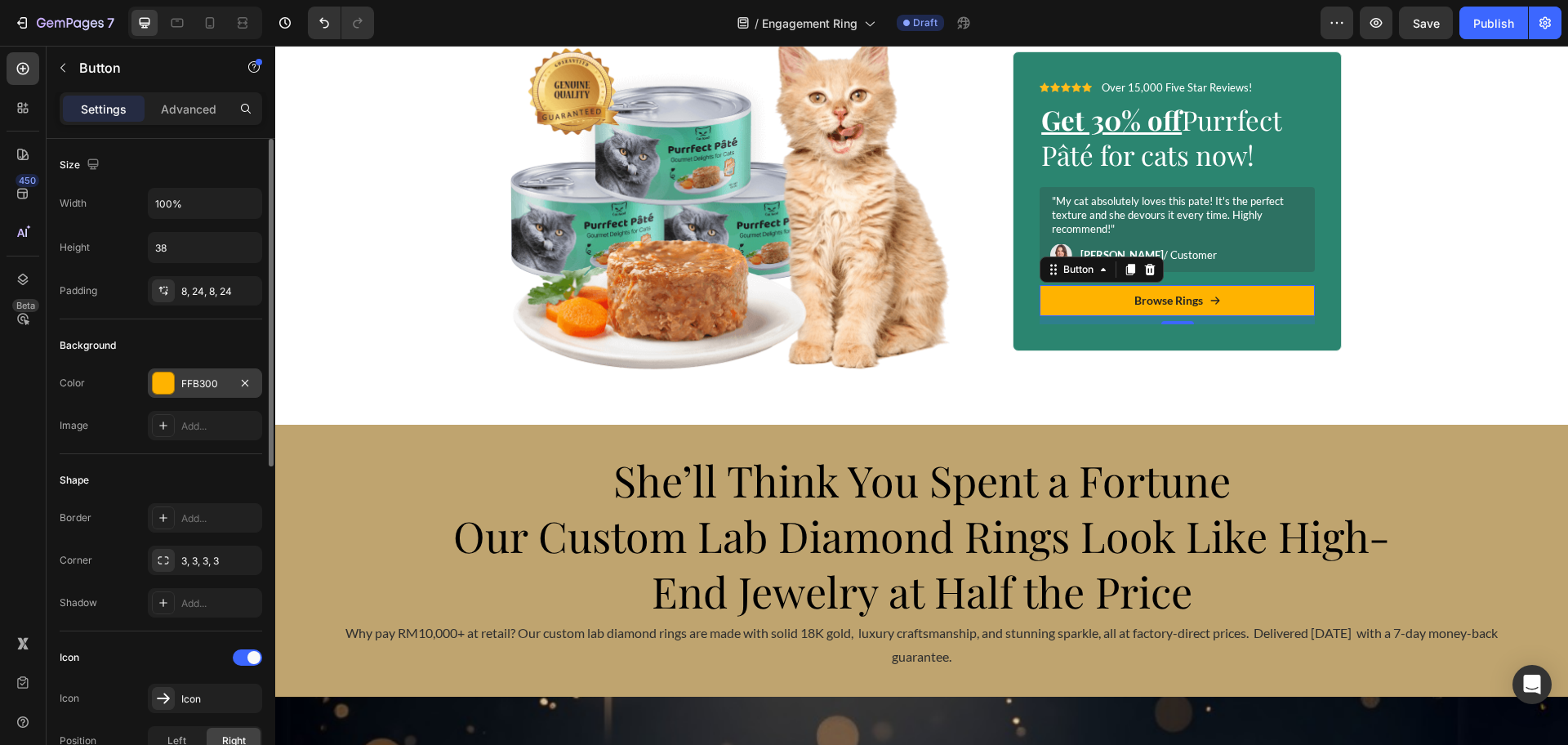
click at [162, 389] on div at bounding box center [163, 382] width 22 height 22
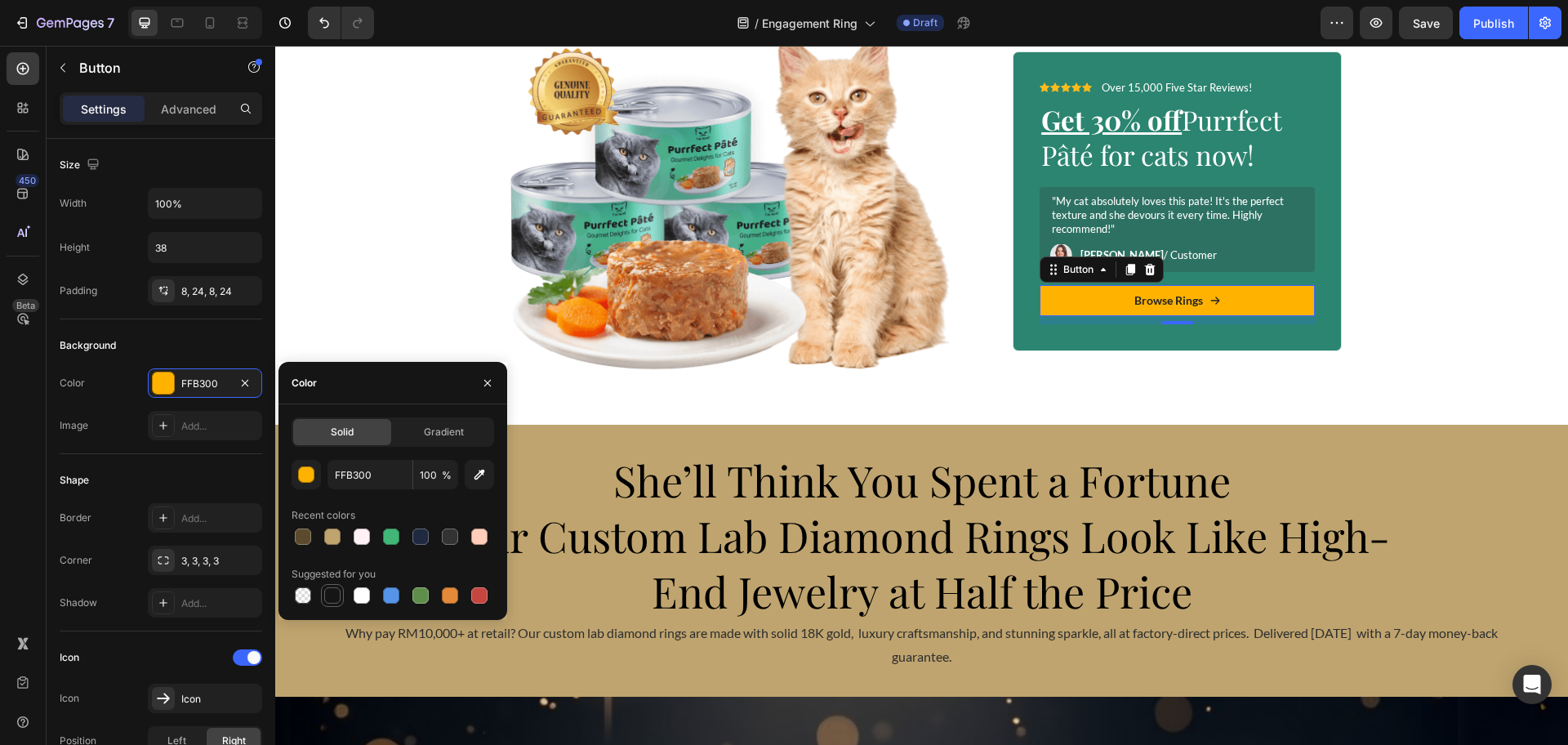
click at [336, 598] on div at bounding box center [332, 595] width 16 height 16
type input "151515"
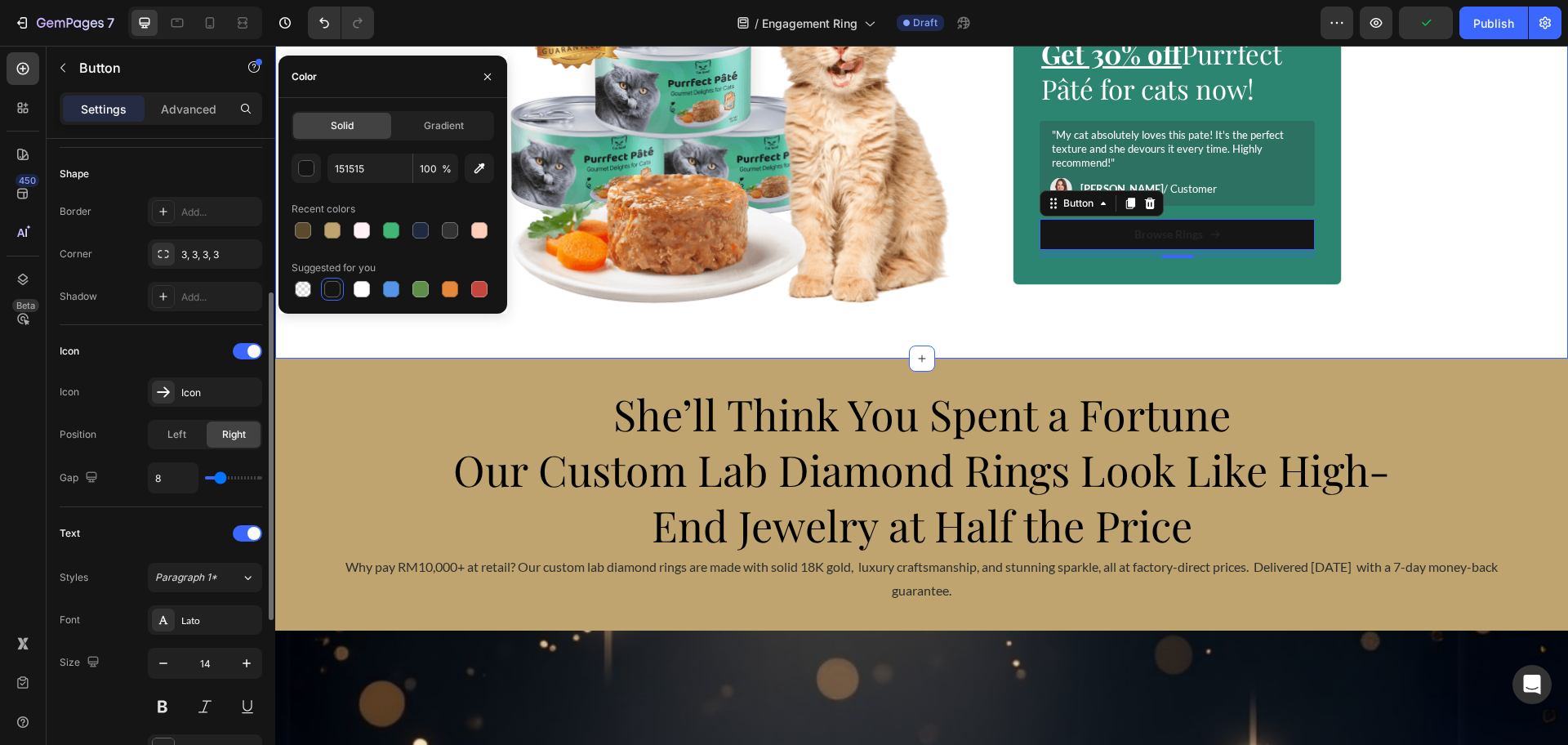
scroll to position [204, 0]
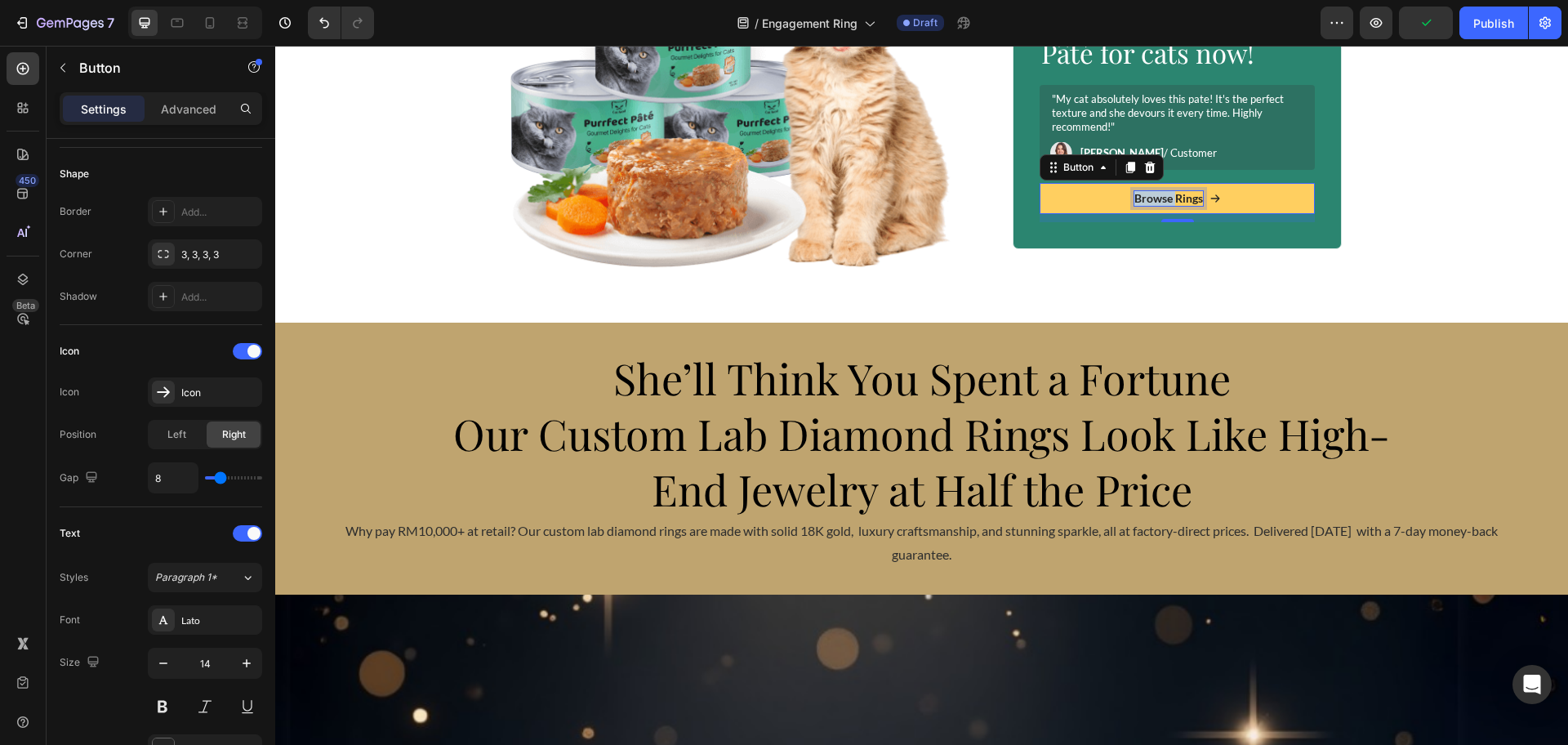
click at [1151, 196] on p "Browse Rings" at bounding box center [1168, 198] width 69 height 15
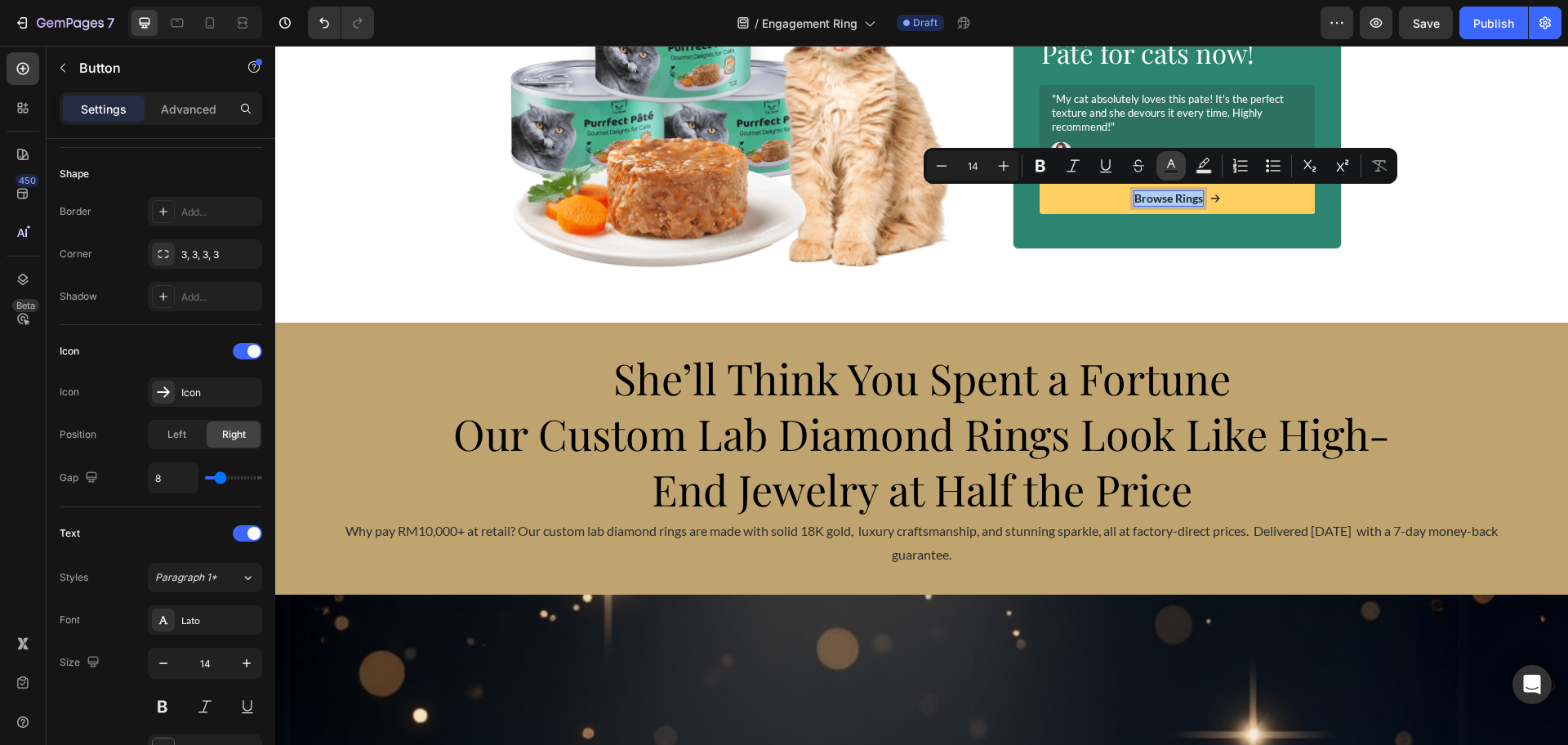
click at [1181, 164] on button "Text Color" at bounding box center [1171, 165] width 29 height 29
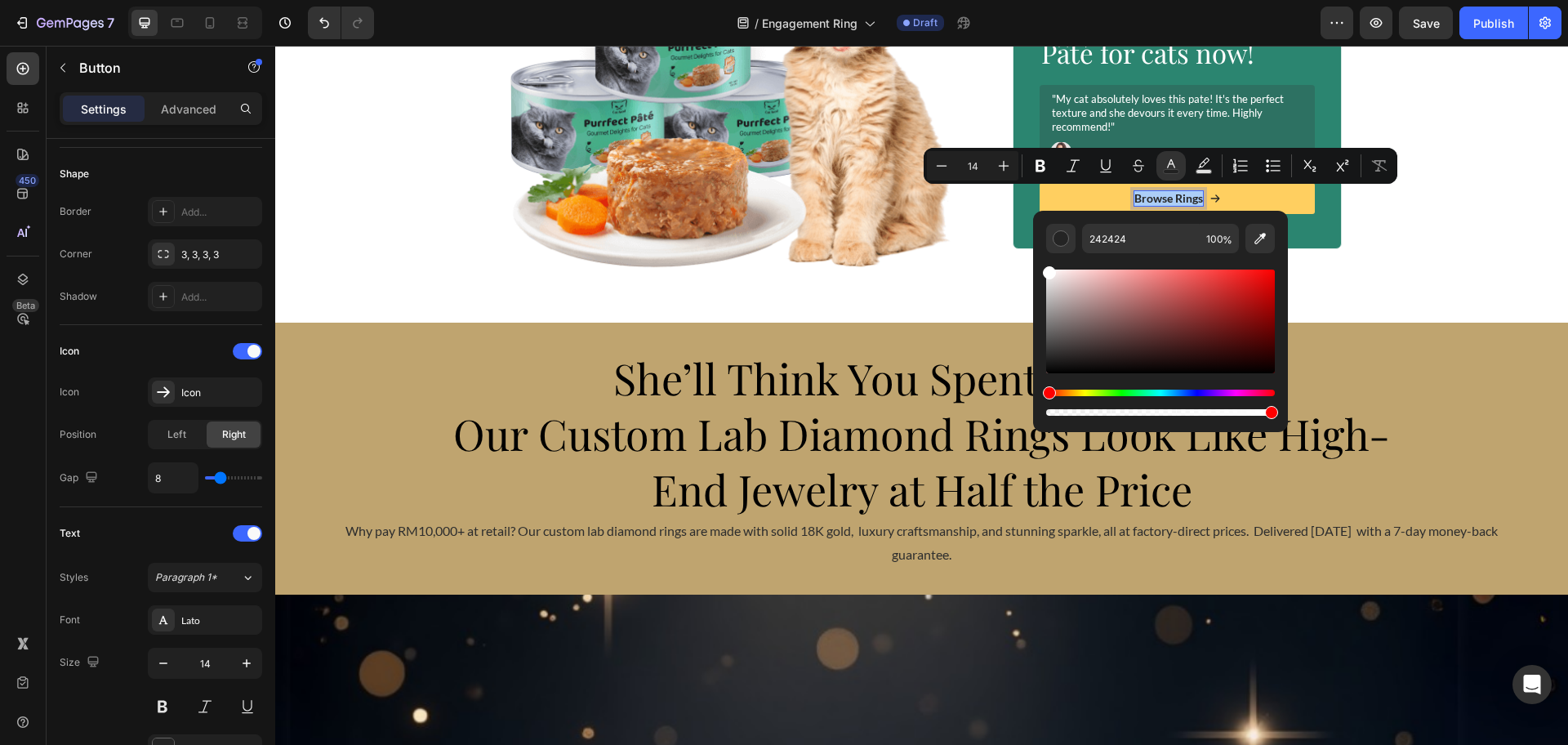
drag, startPoint x: 1049, startPoint y: 356, endPoint x: 1035, endPoint y: 244, distance: 112.9
click at [1035, 244] on div "242424 100 %" at bounding box center [1161, 315] width 255 height 208
type input "FFFFFF"
click at [1361, 267] on div "Image Icon Icon Icon Icon Icon Icon List Over 15,000 Five Star Reviews! Text Bl…" at bounding box center [922, 98] width 956 height 369
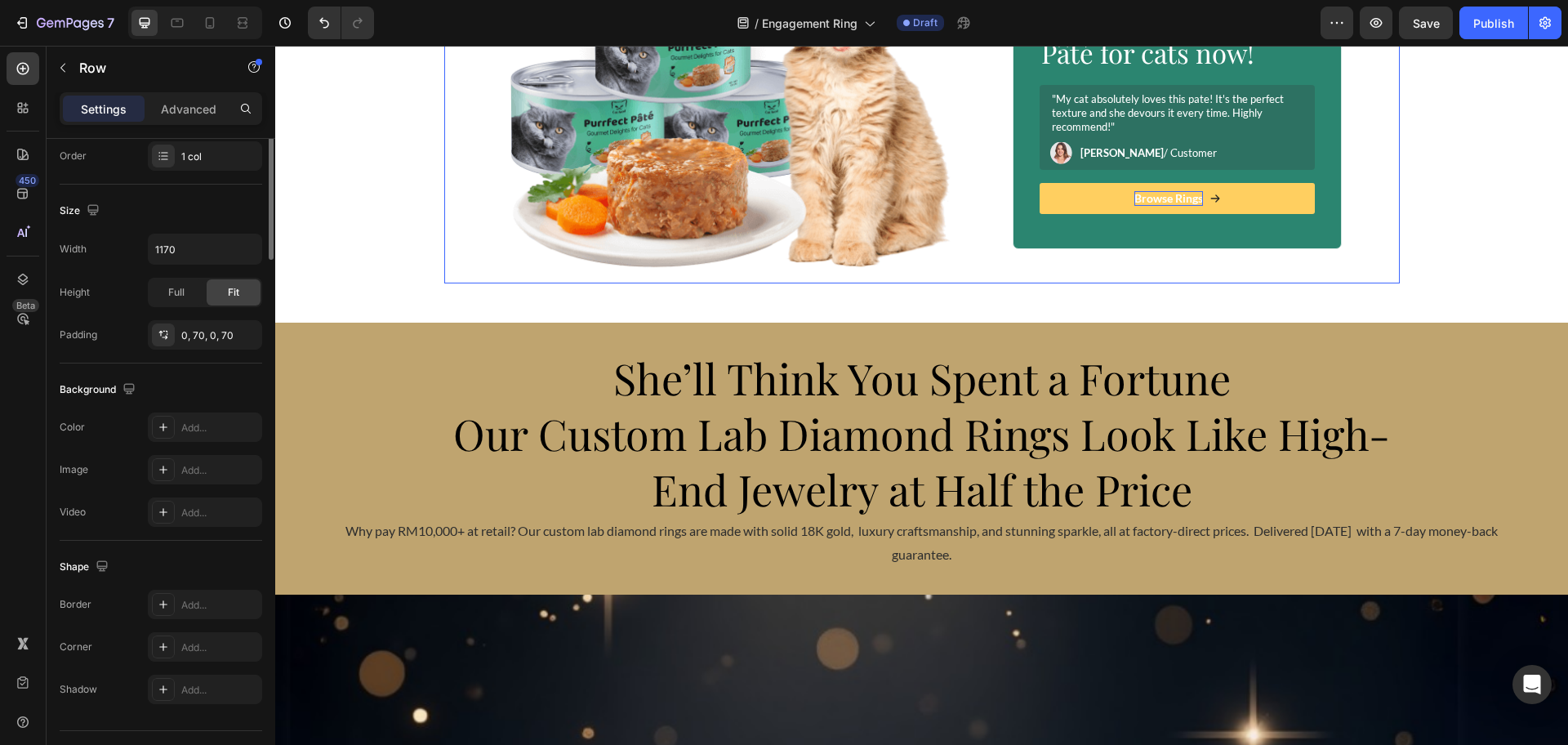
scroll to position [0, 0]
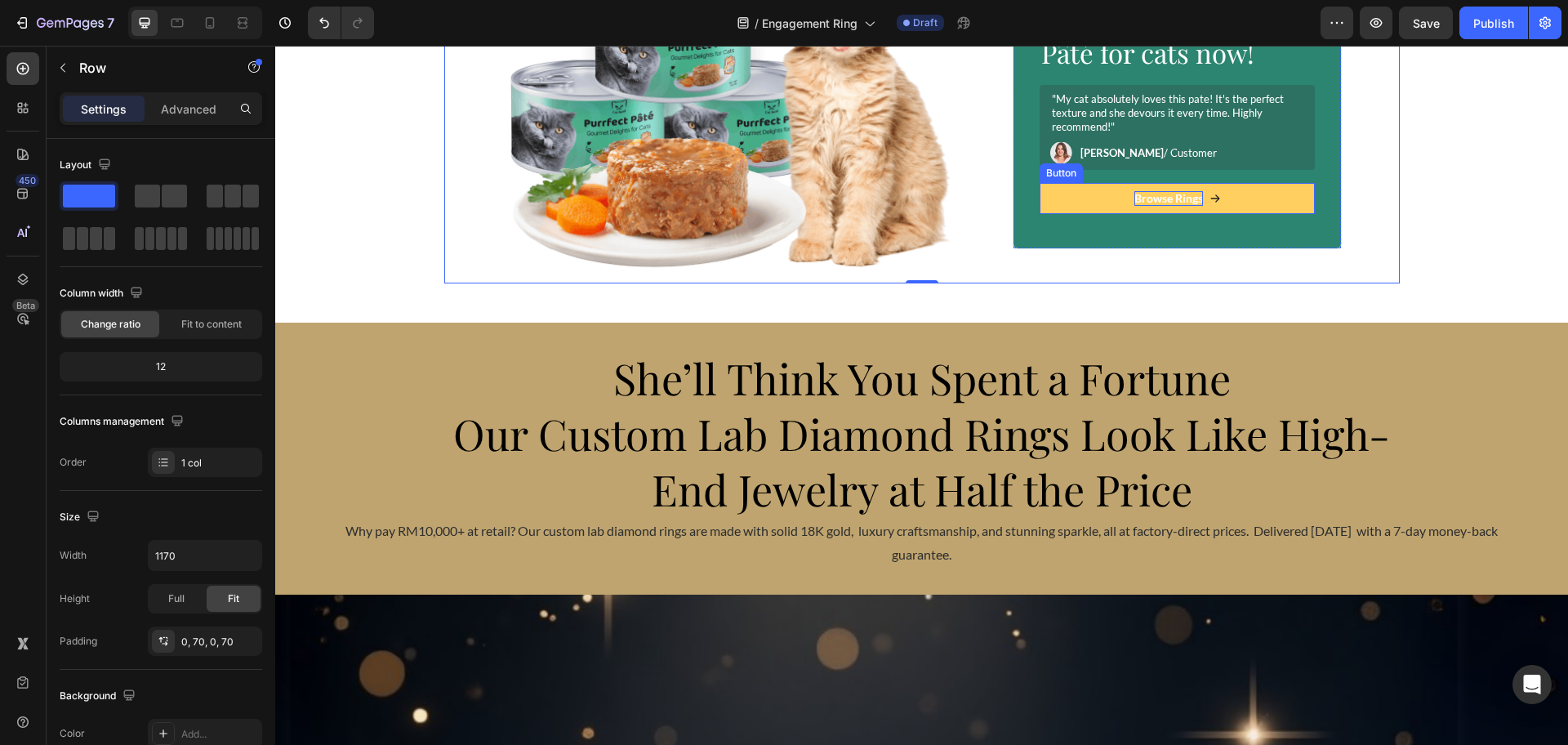
click at [1210, 195] on icon at bounding box center [1215, 198] width 11 height 11
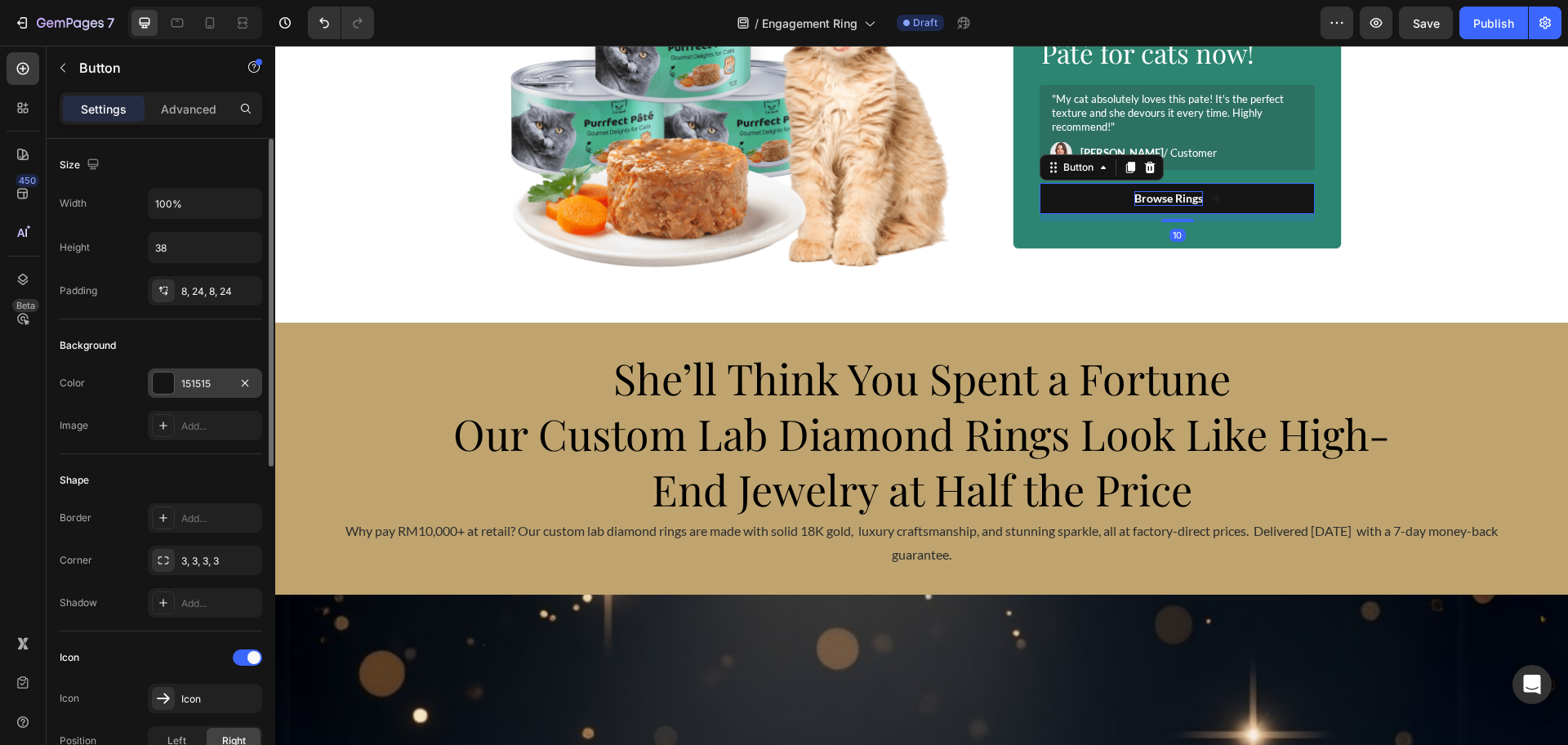
click at [181, 387] on div "151515" at bounding box center [205, 383] width 115 height 29
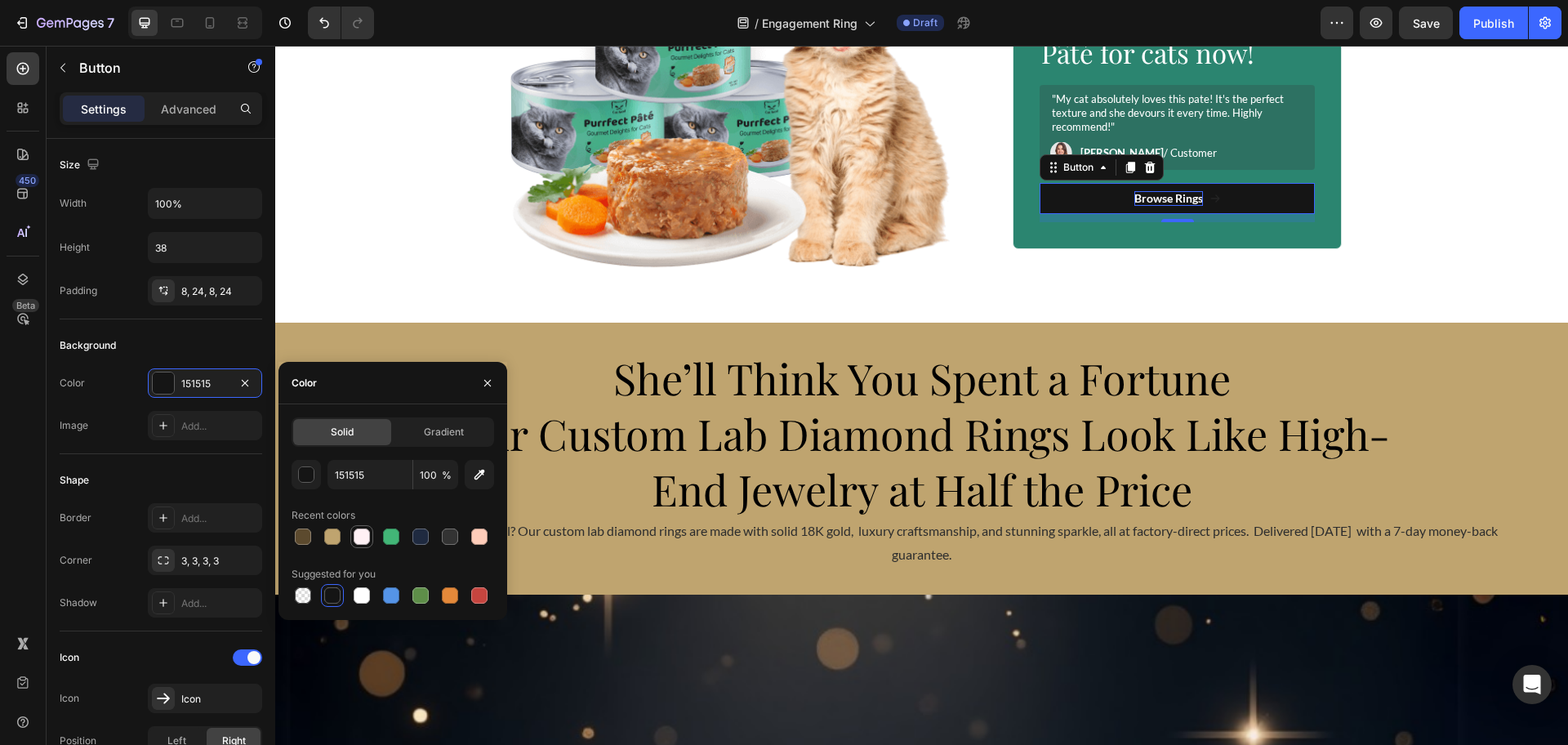
click at [358, 541] on div at bounding box center [362, 537] width 16 height 16
type input "FFF1F5"
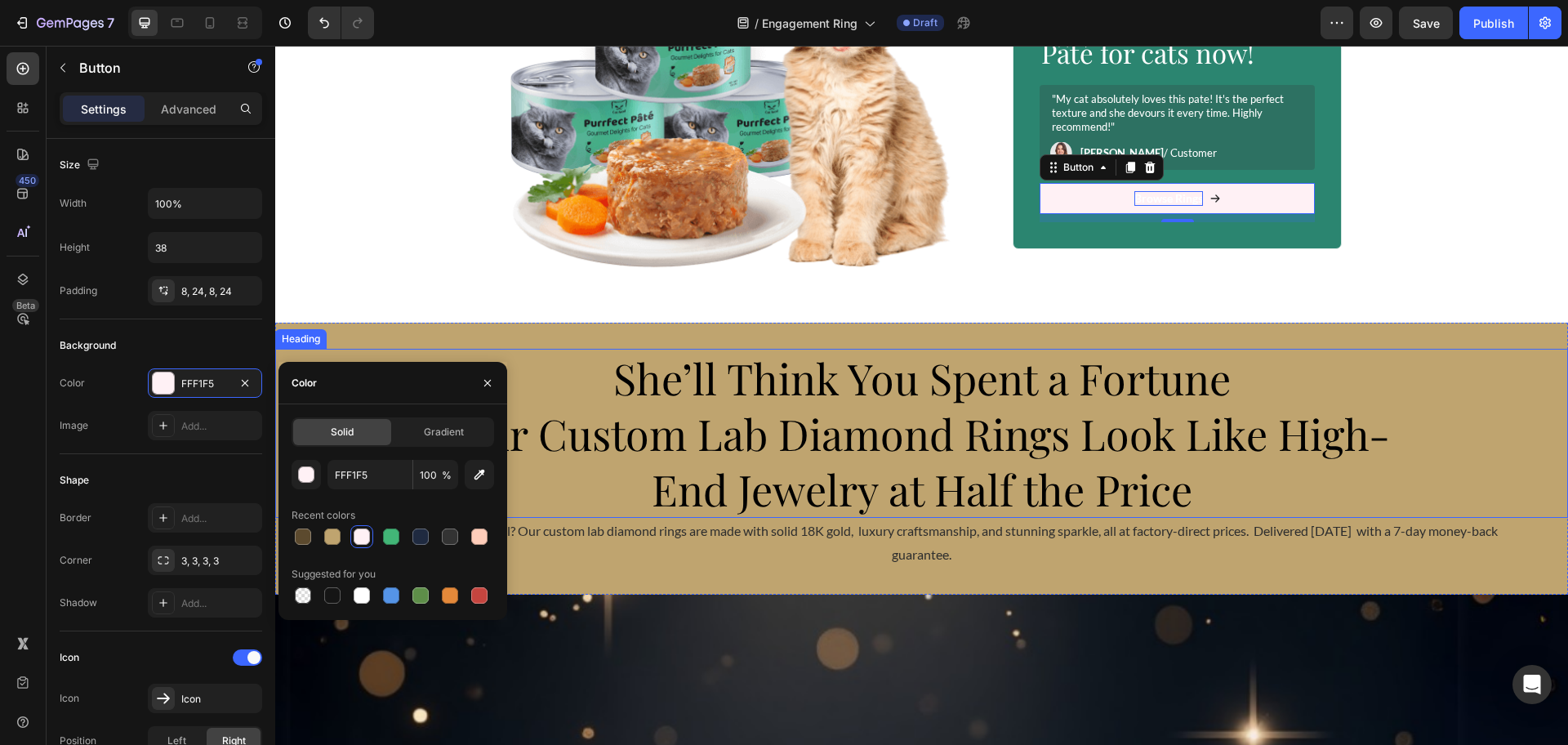
click at [991, 351] on span "She’ll Think You Spent a Fortune" at bounding box center [921, 377] width 617 height 56
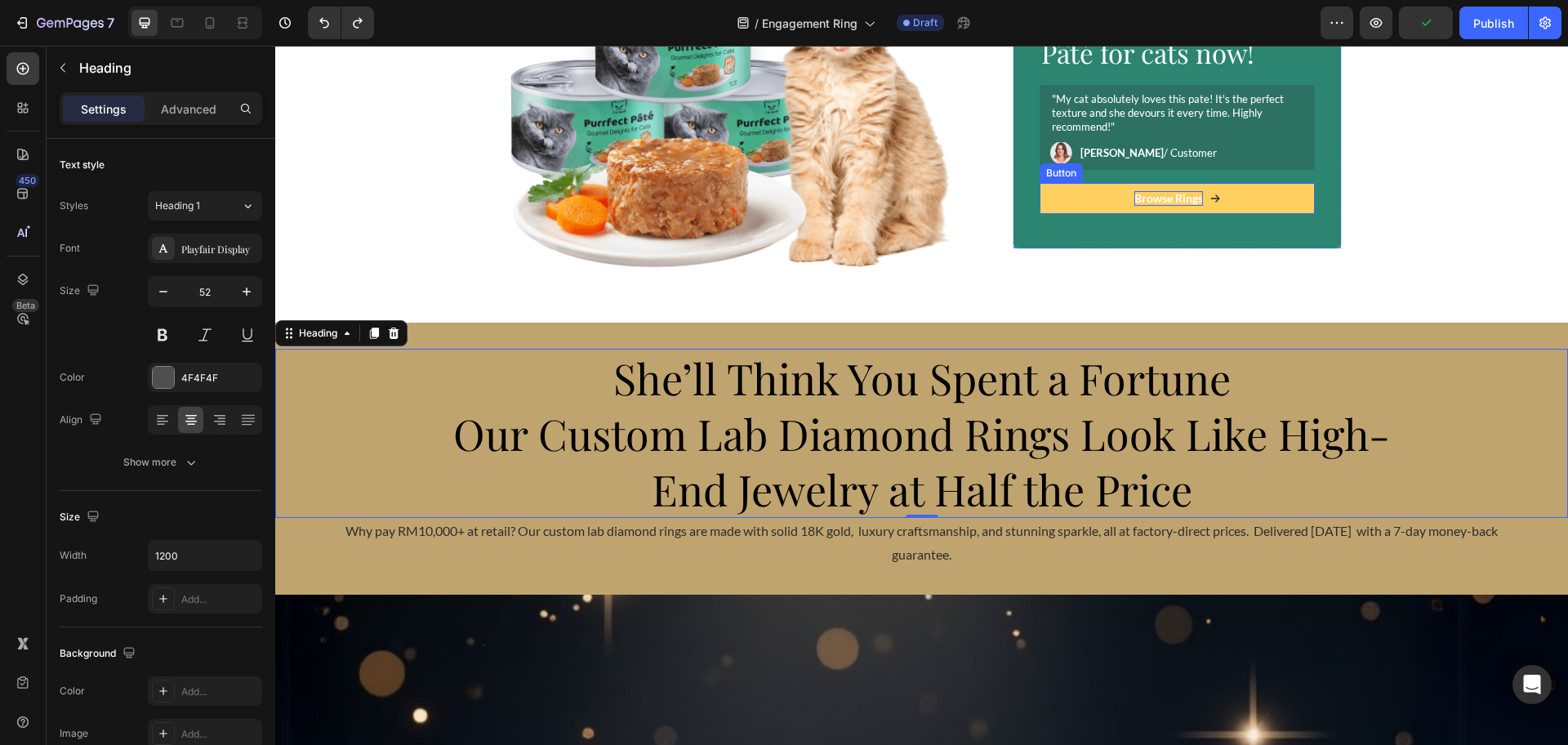
click at [1210, 199] on icon at bounding box center [1215, 198] width 11 height 11
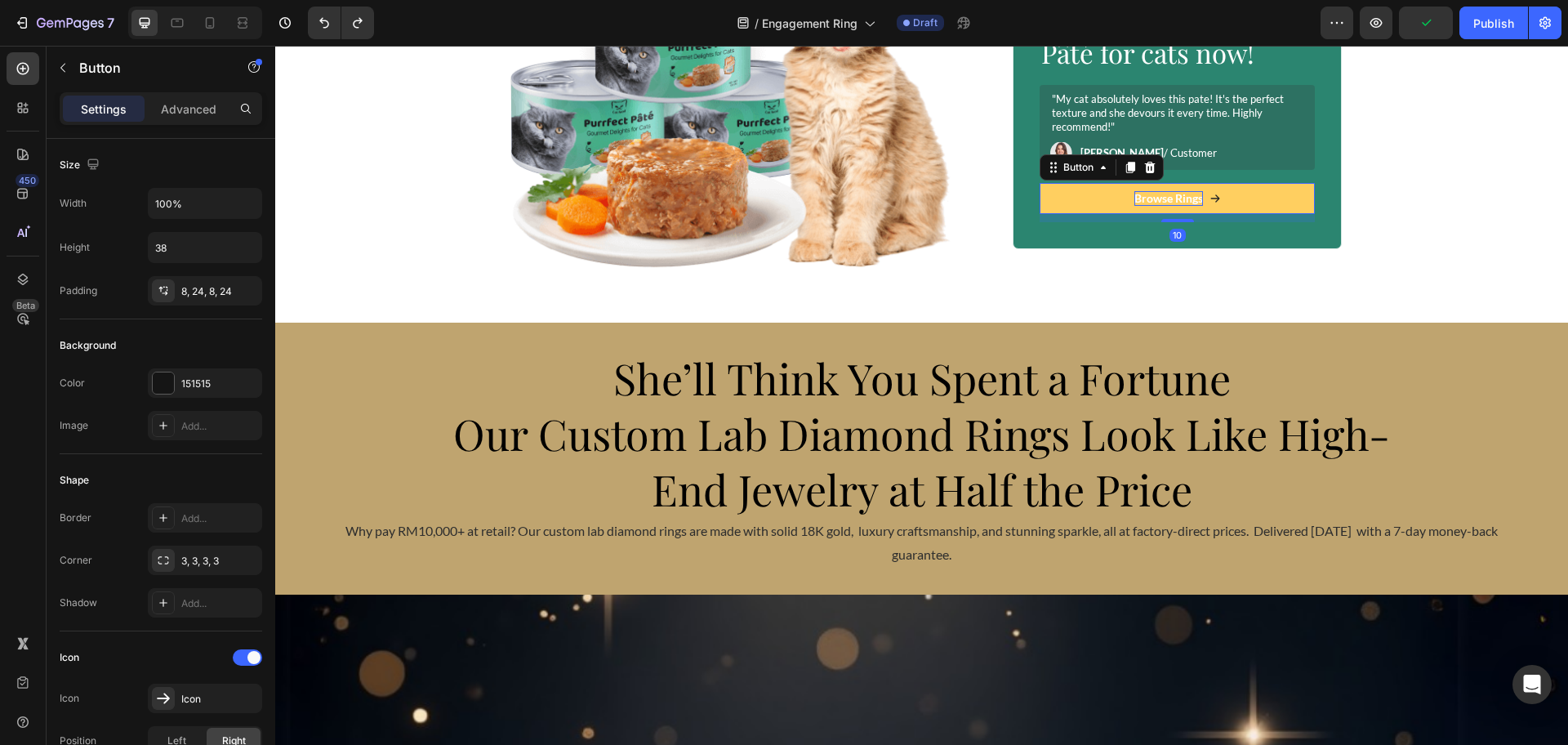
click at [1210, 195] on icon at bounding box center [1215, 198] width 11 height 11
click at [1199, 198] on div "Browse Rings" at bounding box center [1177, 198] width 87 height 15
click at [1218, 199] on button "Browse Rings" at bounding box center [1177, 198] width 276 height 31
click at [1210, 199] on icon at bounding box center [1215, 198] width 11 height 11
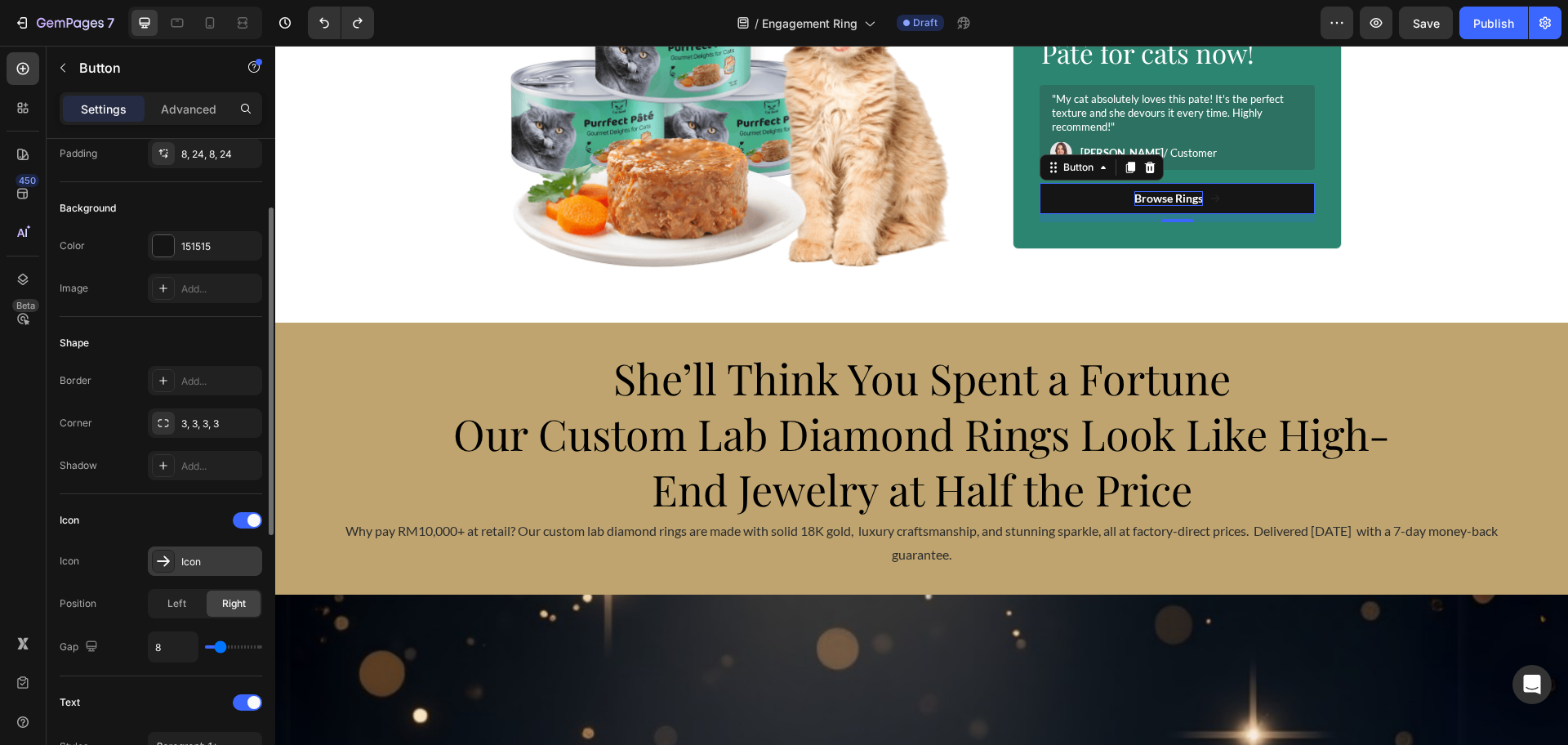
scroll to position [239, 0]
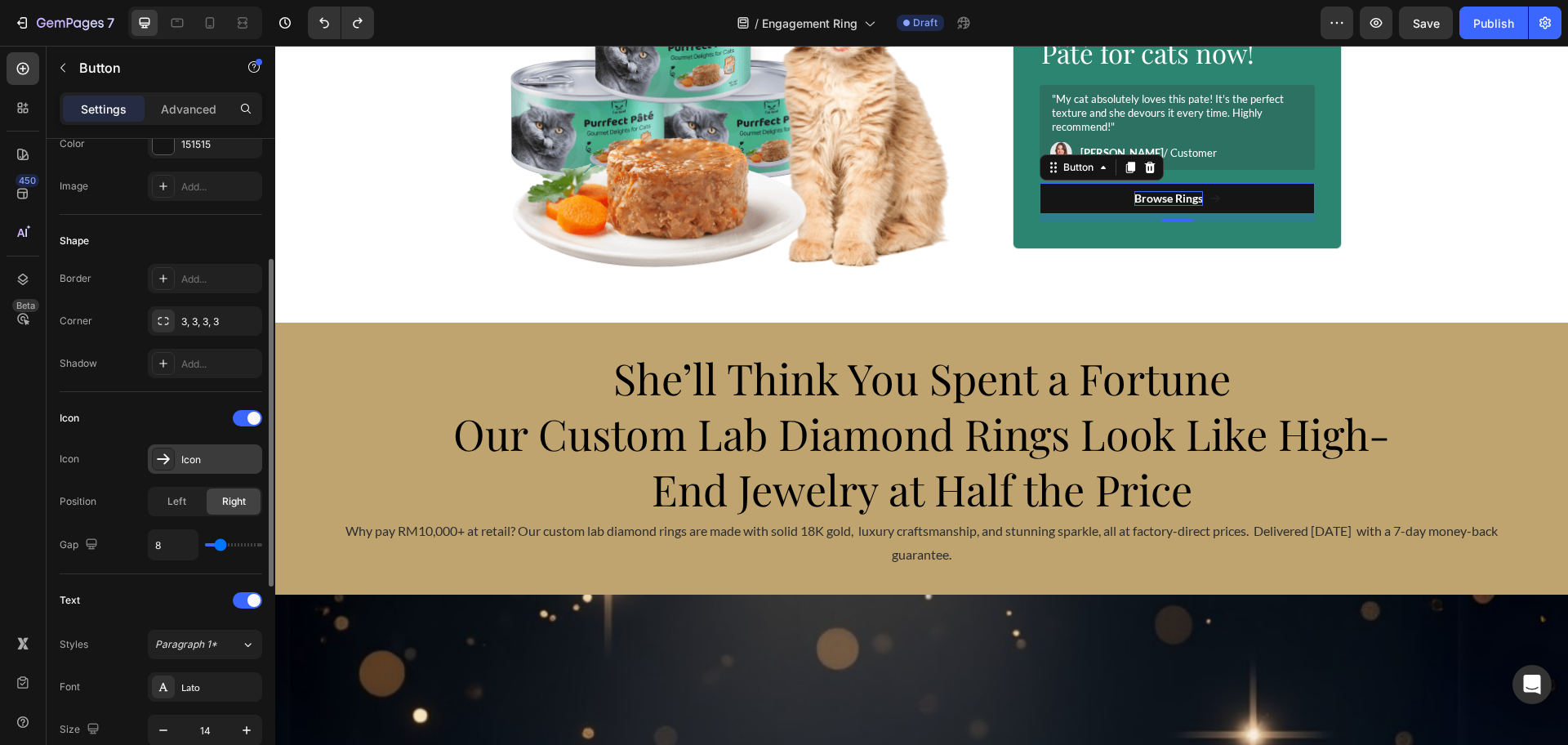
click at [181, 459] on div "Icon" at bounding box center [205, 459] width 115 height 29
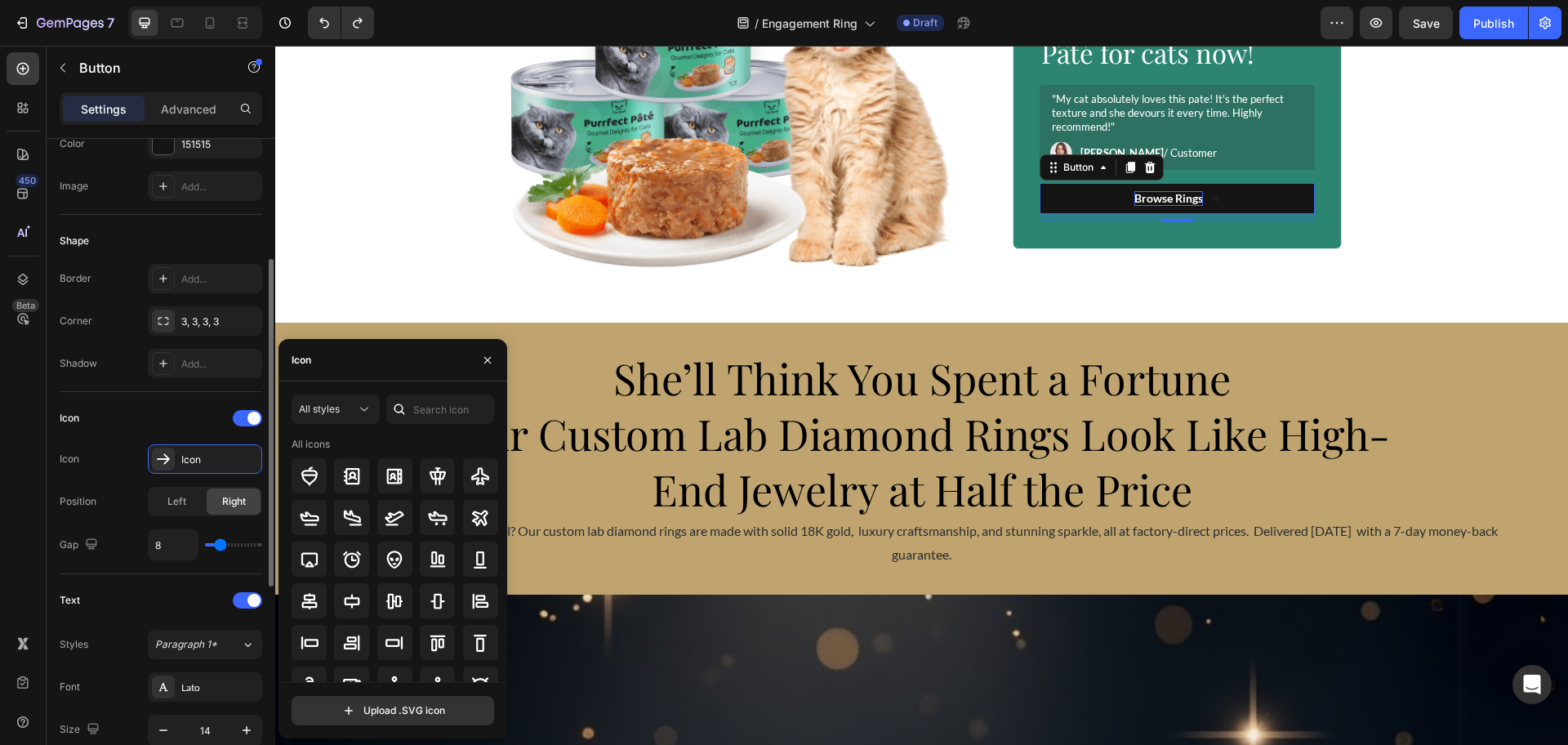
click at [113, 557] on div "Gap 8" at bounding box center [160, 545] width 202 height 31
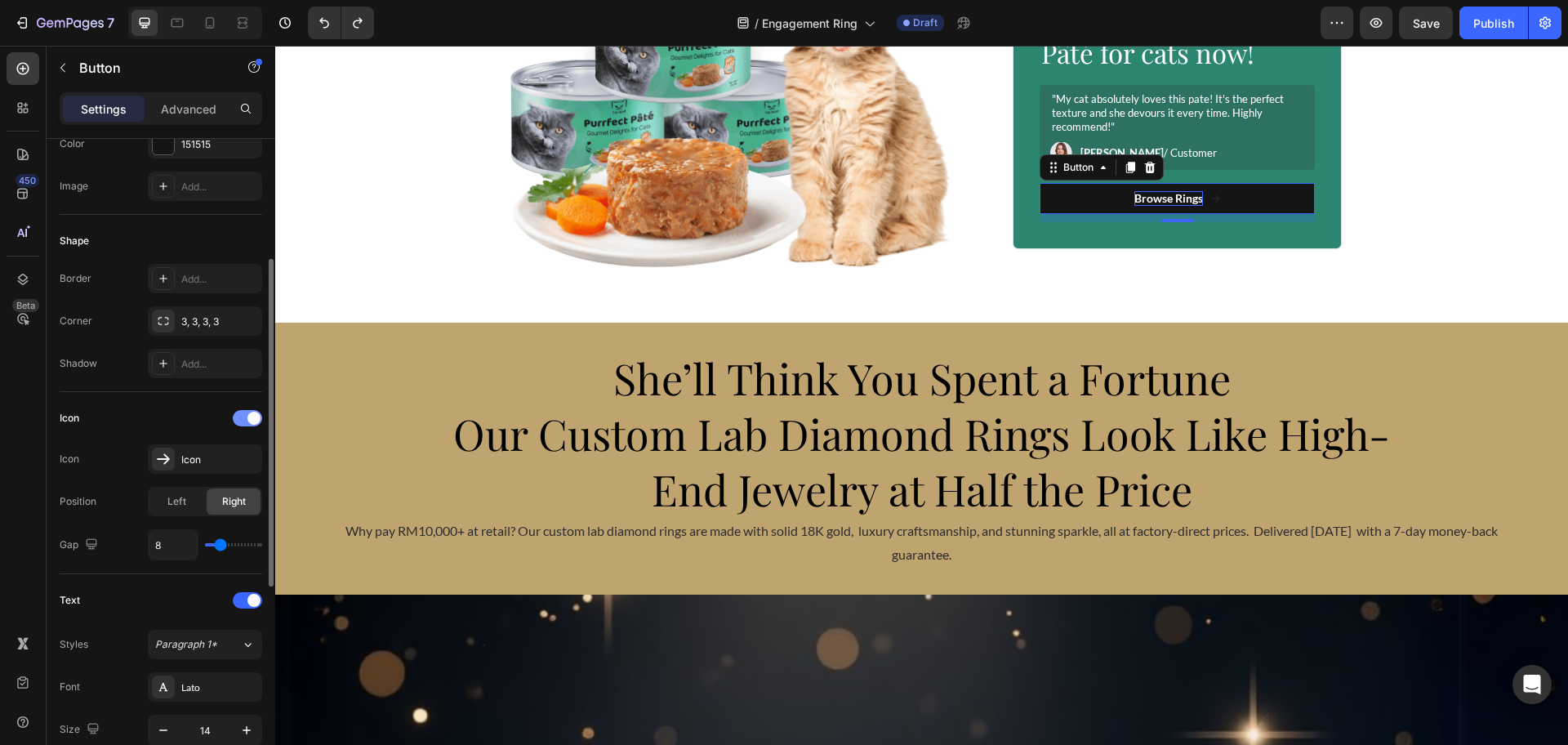
click at [246, 424] on div at bounding box center [247, 418] width 29 height 16
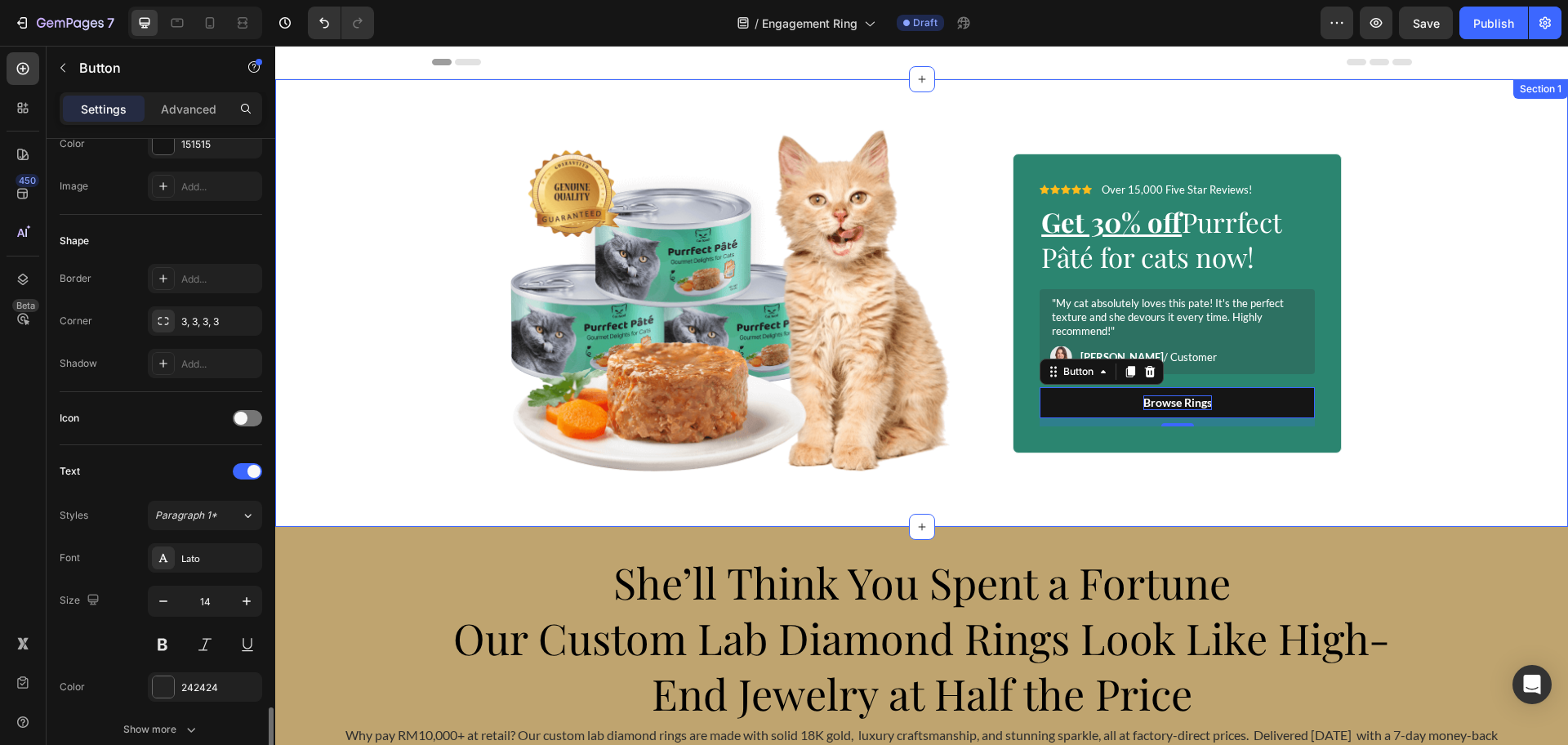
scroll to position [518, 0]
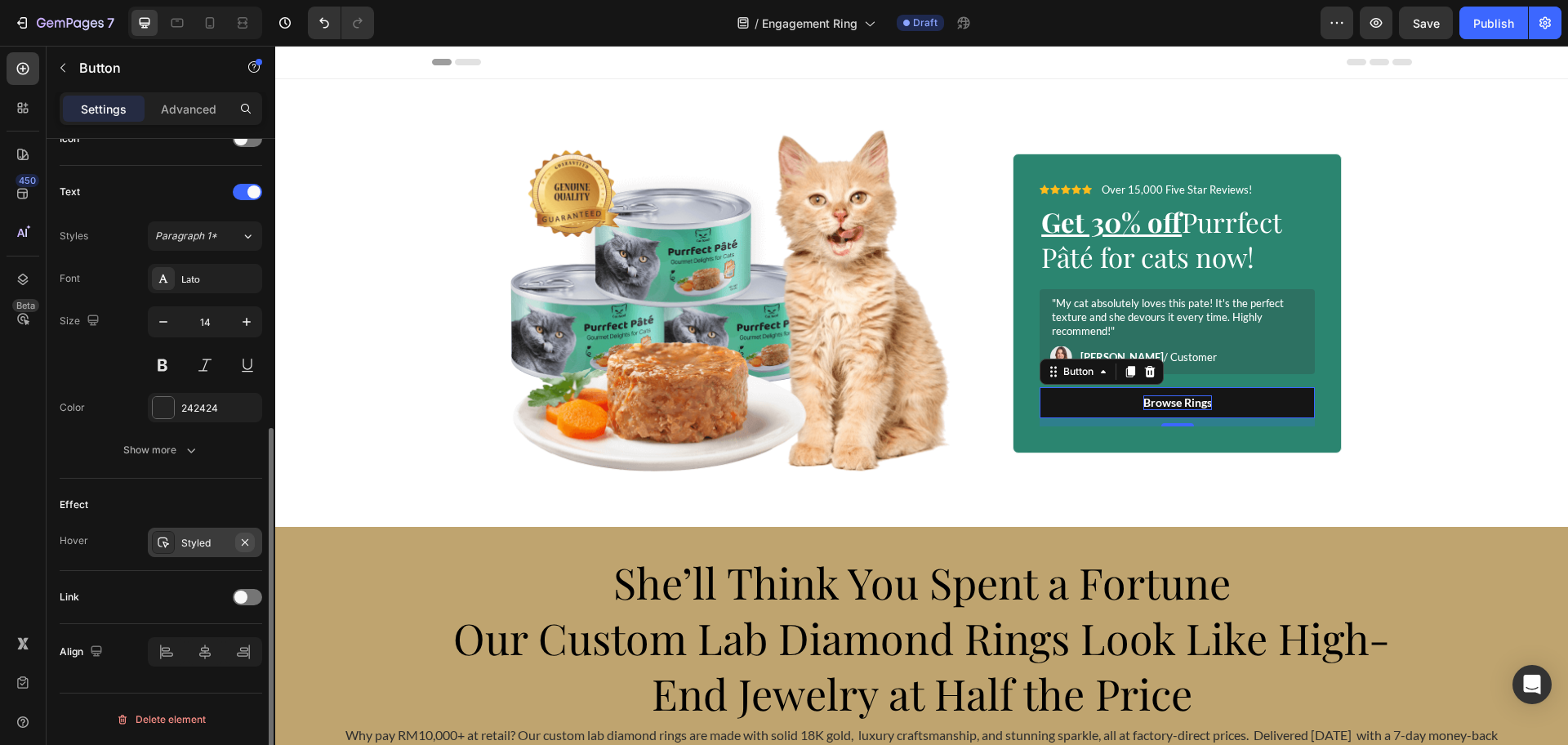
click at [246, 546] on icon "button" at bounding box center [245, 542] width 13 height 13
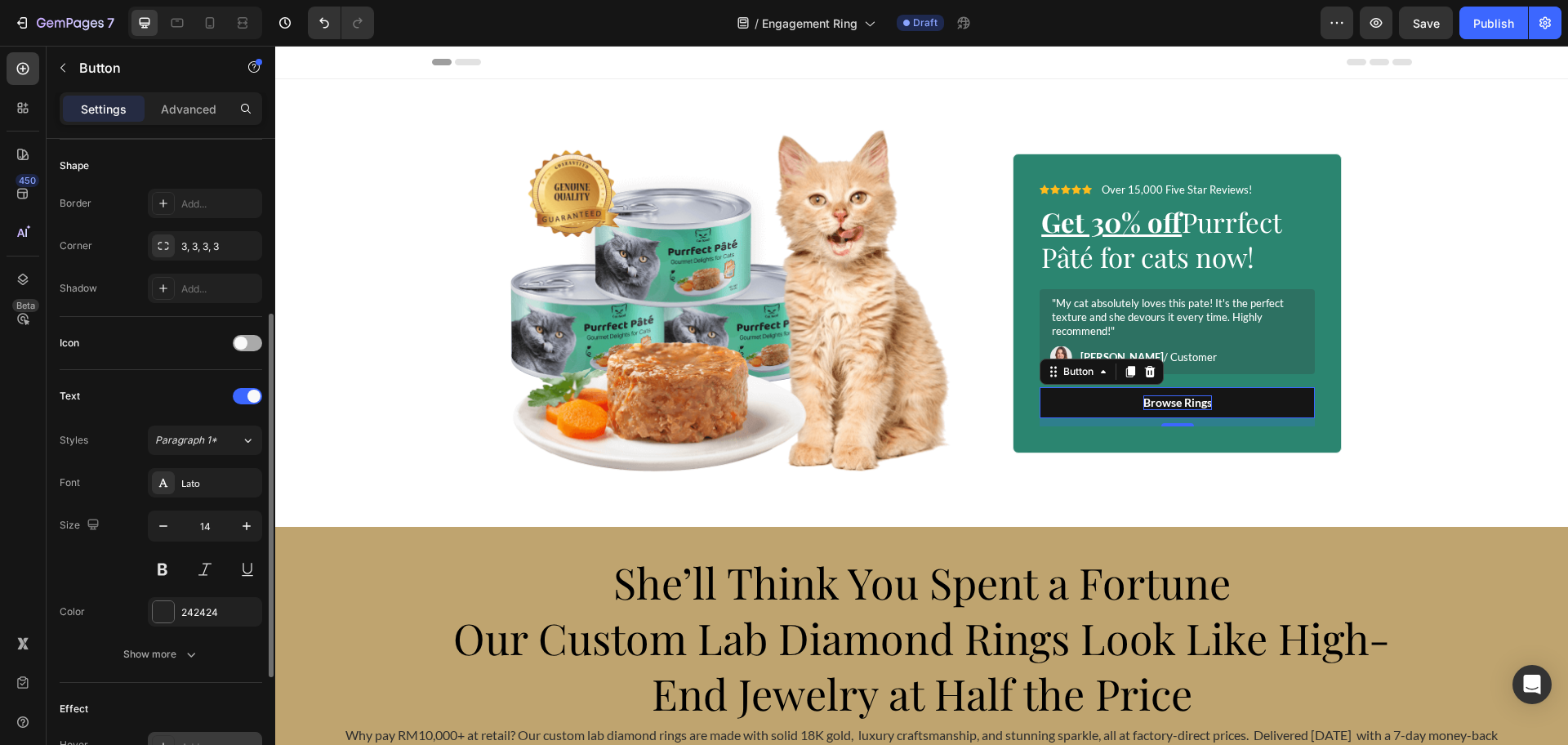
click at [245, 350] on div at bounding box center [247, 343] width 29 height 16
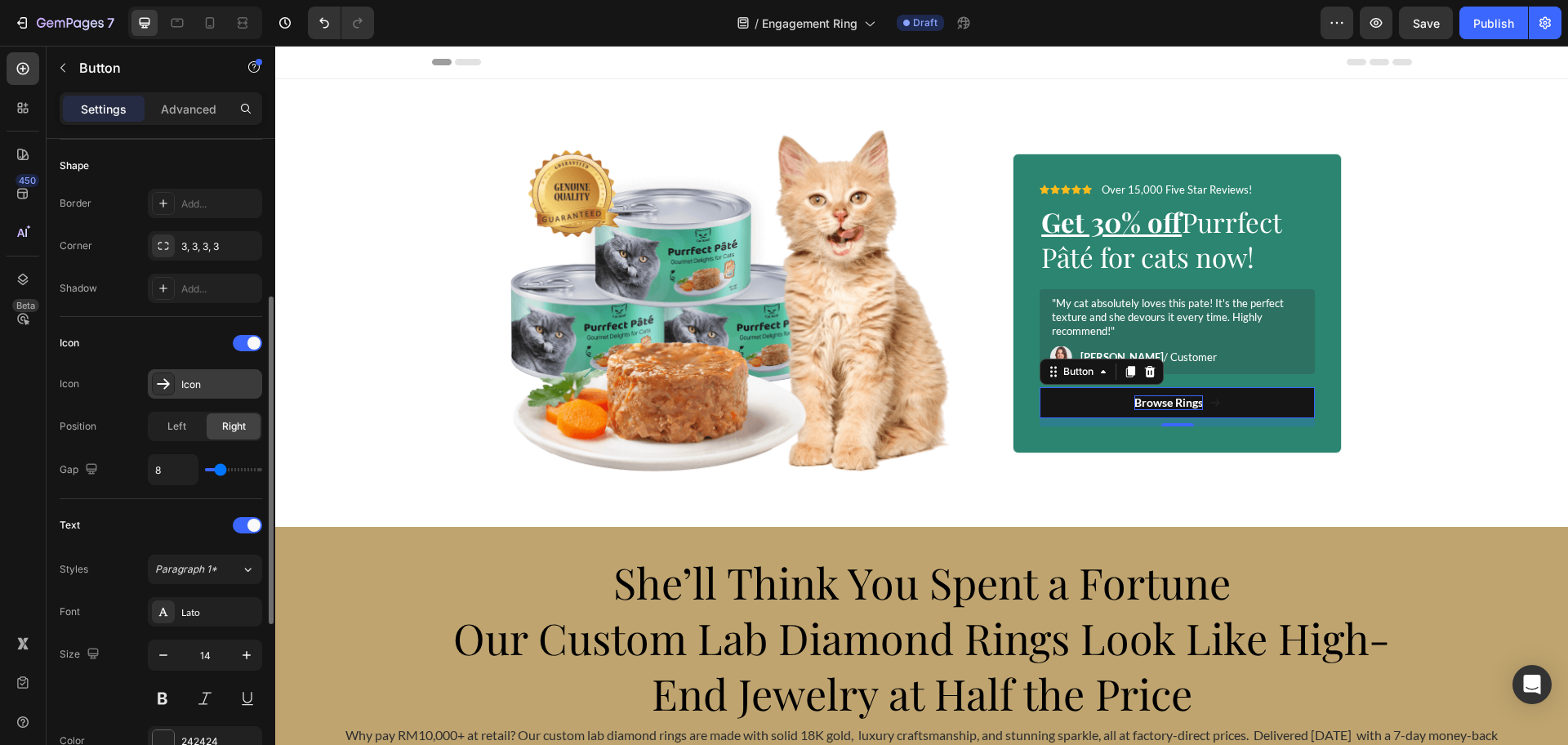
click at [192, 389] on div "Icon" at bounding box center [220, 384] width 77 height 15
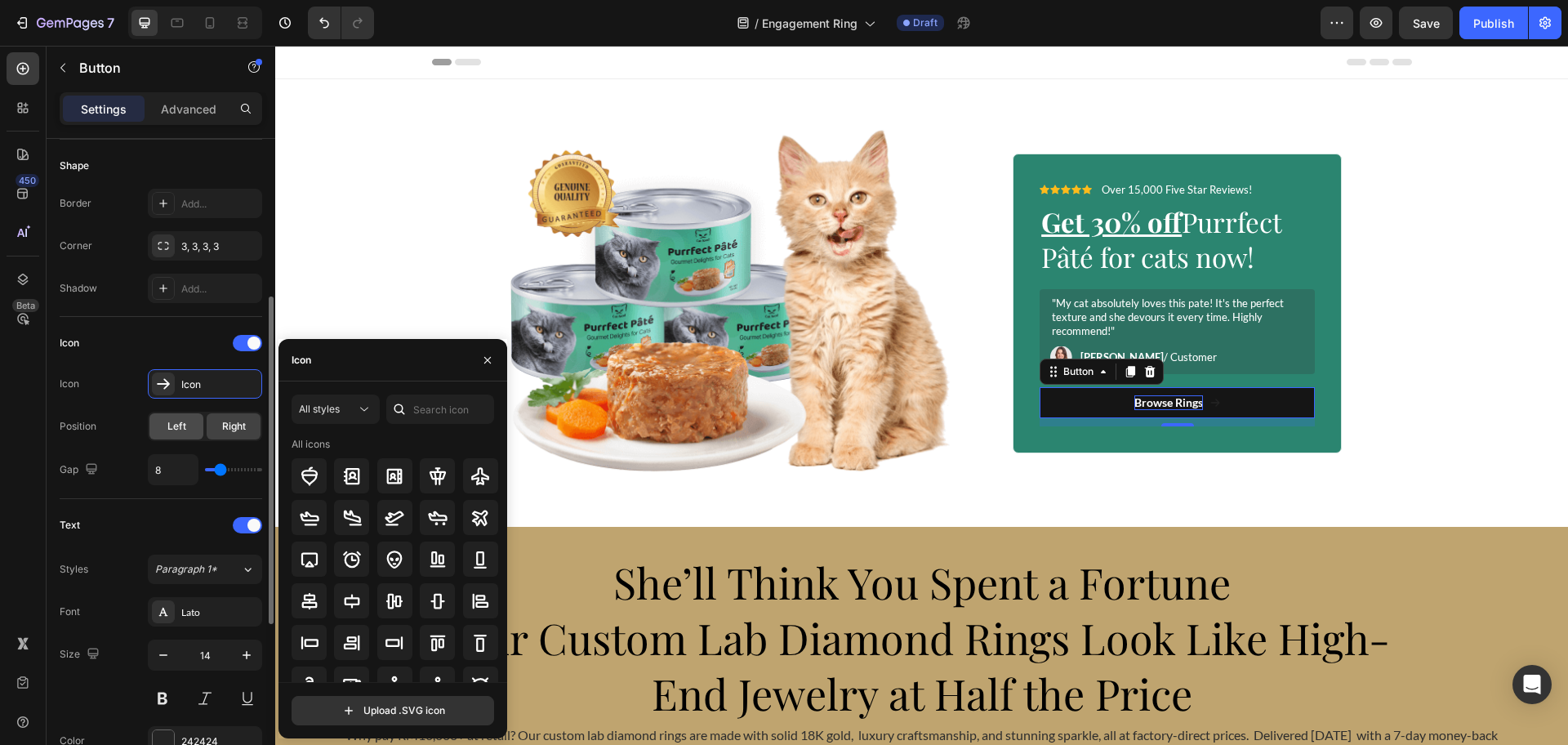
click at [194, 421] on div "Left" at bounding box center [177, 426] width 54 height 26
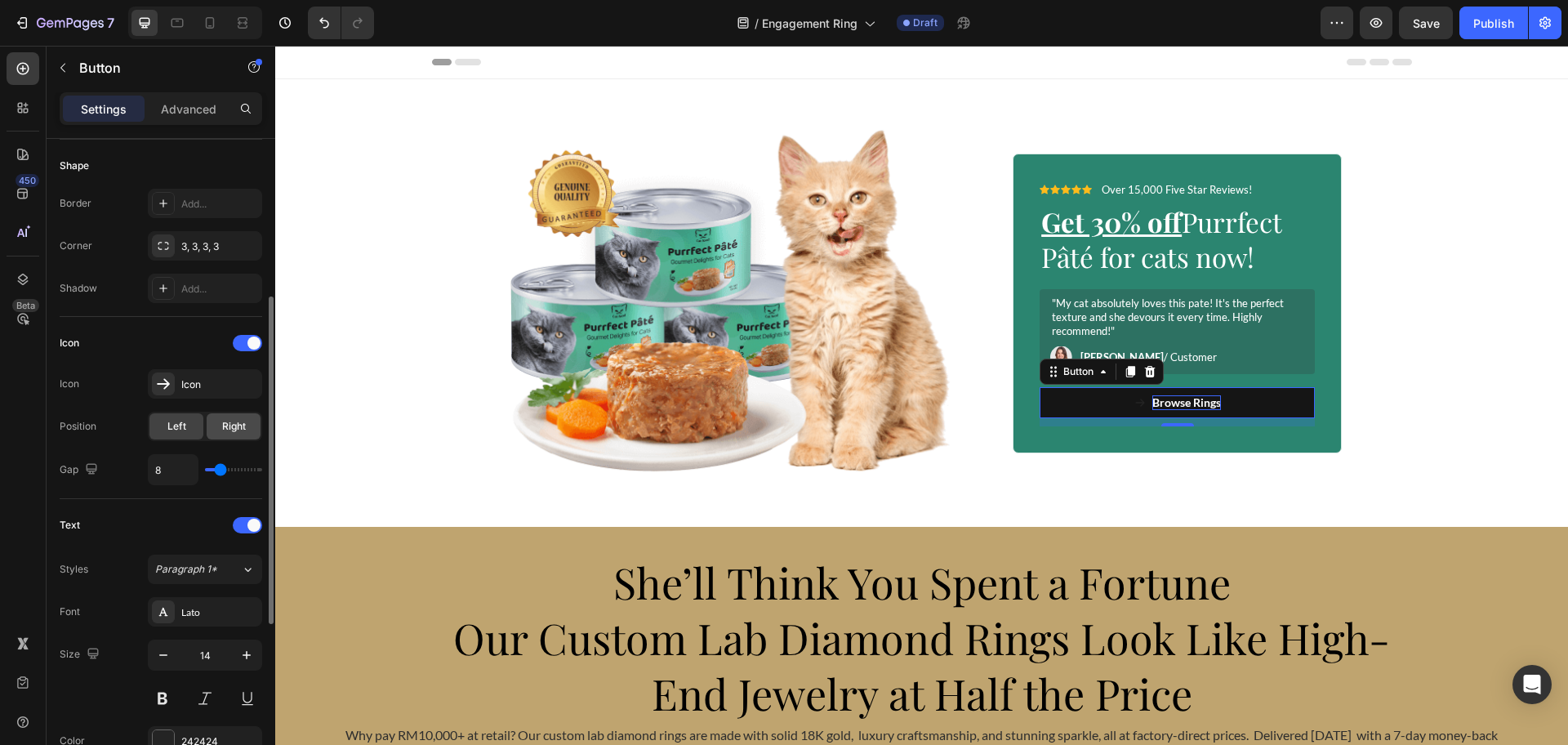
click at [248, 420] on div "Right" at bounding box center [233, 426] width 54 height 26
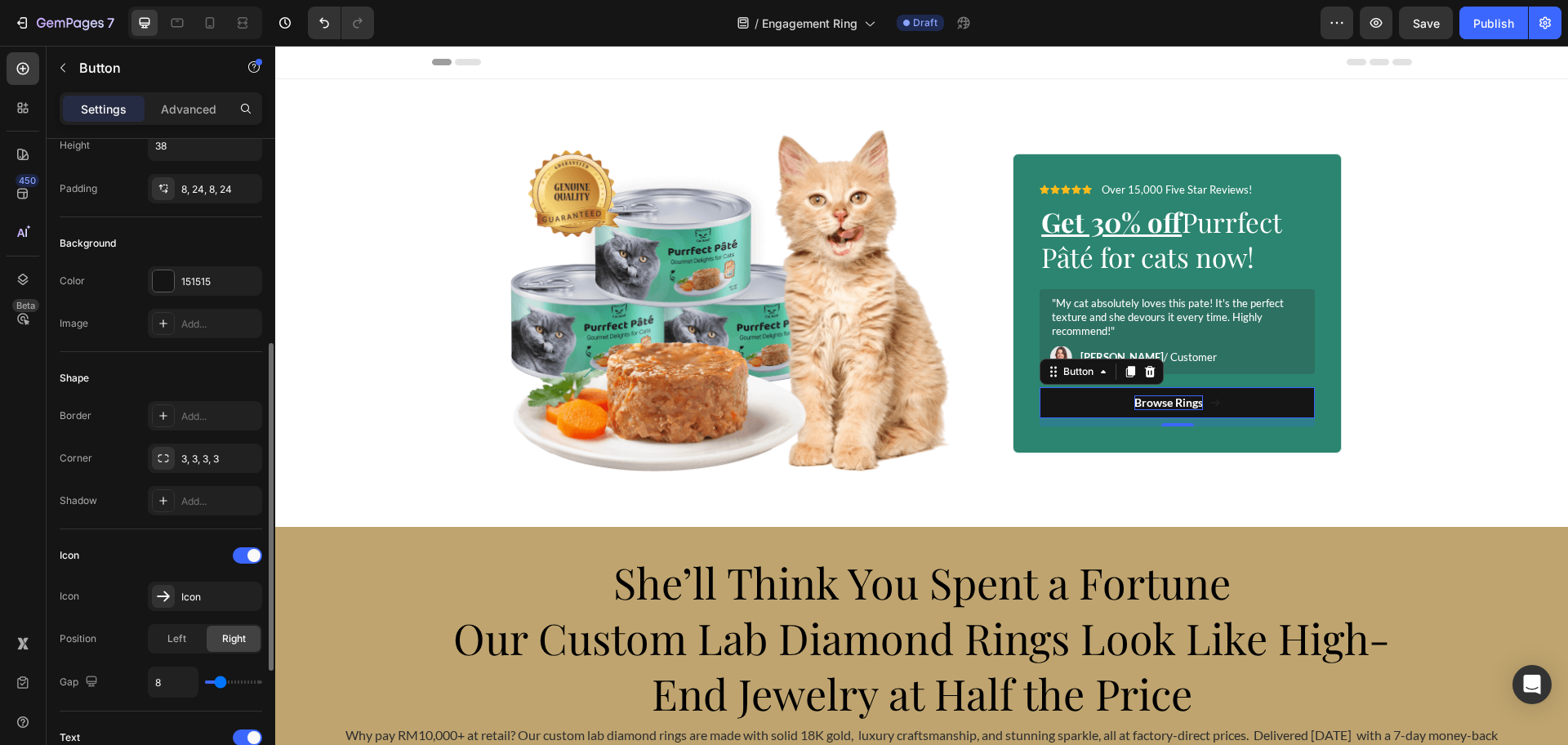
scroll to position [307, 0]
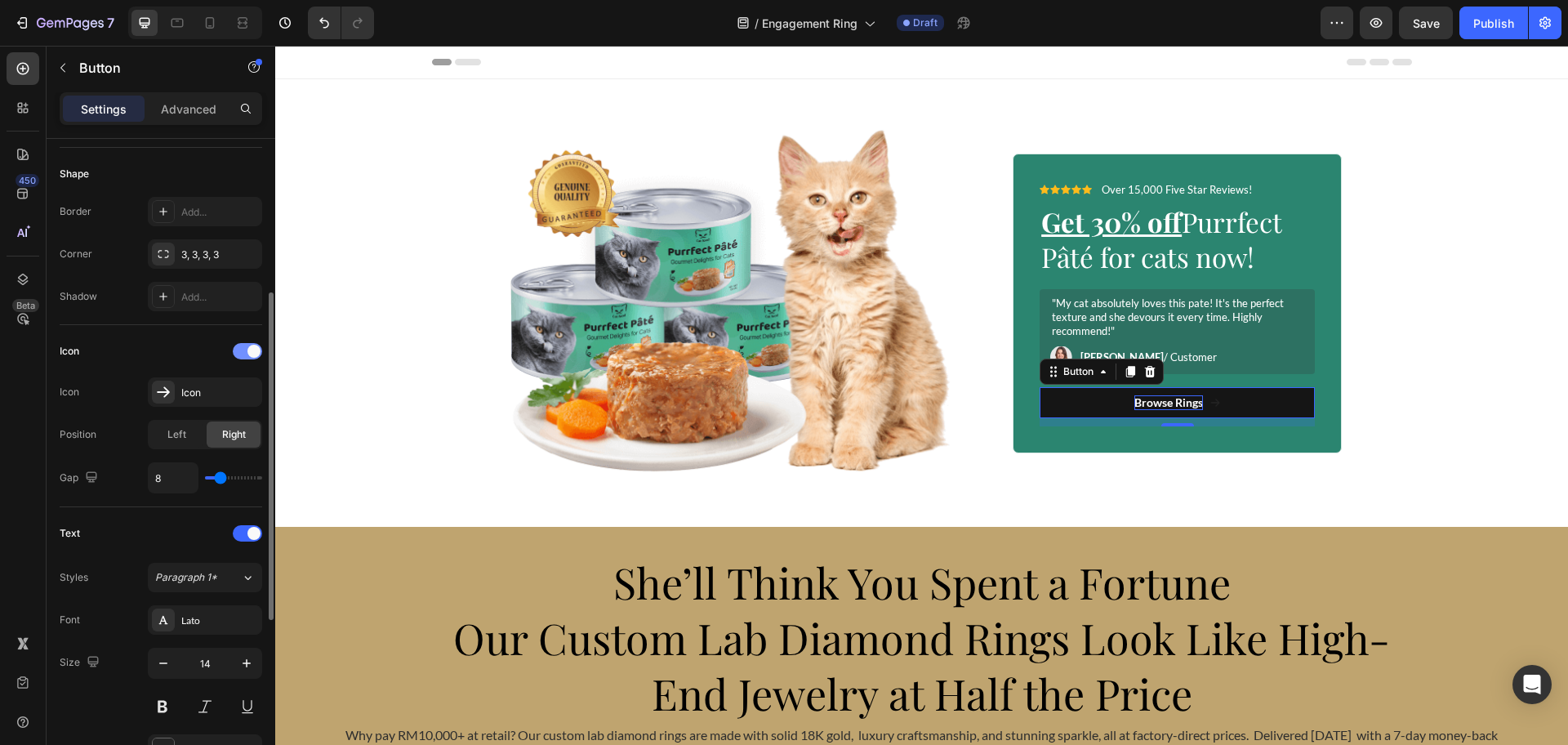
click at [241, 351] on div at bounding box center [247, 351] width 29 height 16
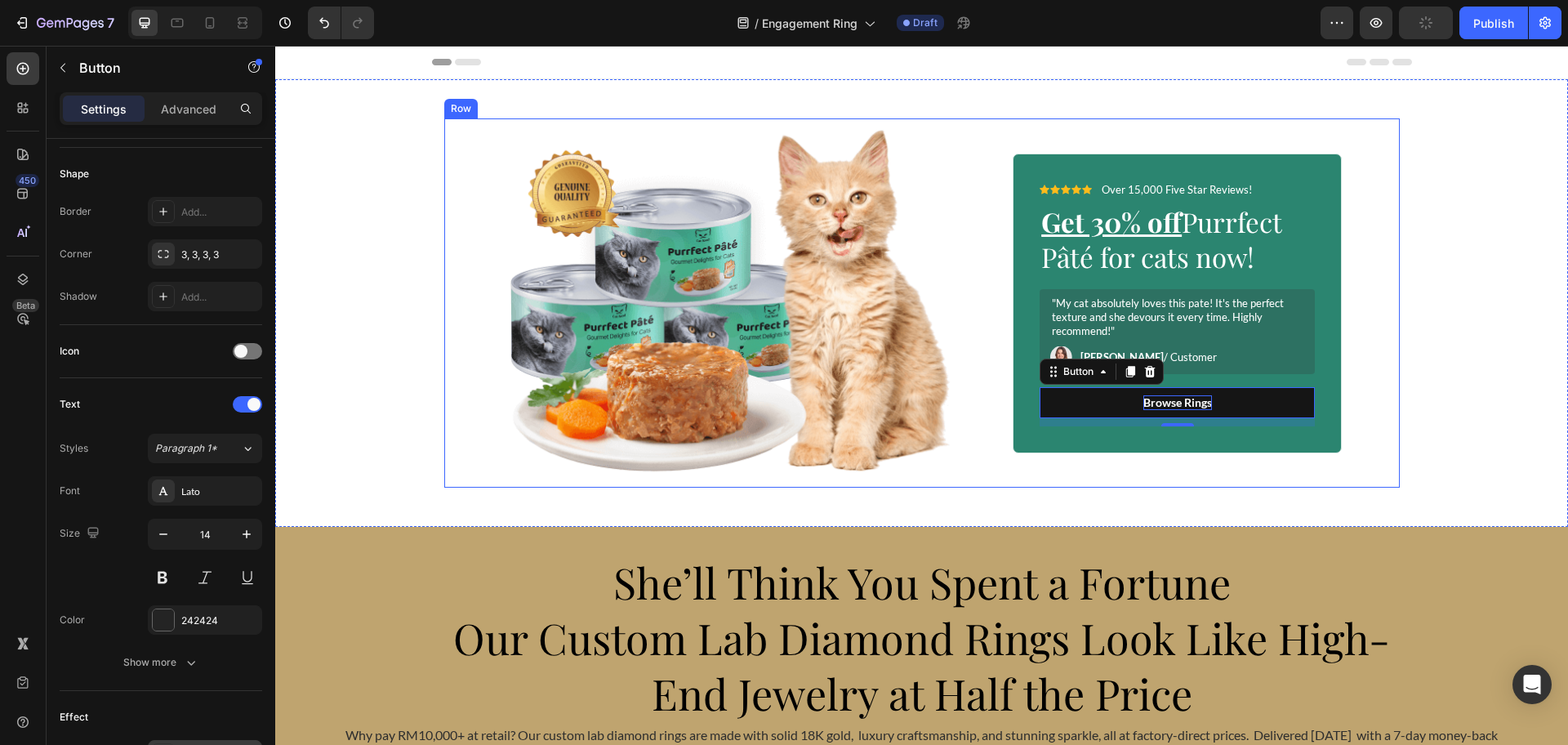
click at [1373, 353] on div "Image Icon Icon Icon Icon Icon Icon List Over 15,000 Five Star Reviews! Text Bl…" at bounding box center [922, 303] width 956 height 369
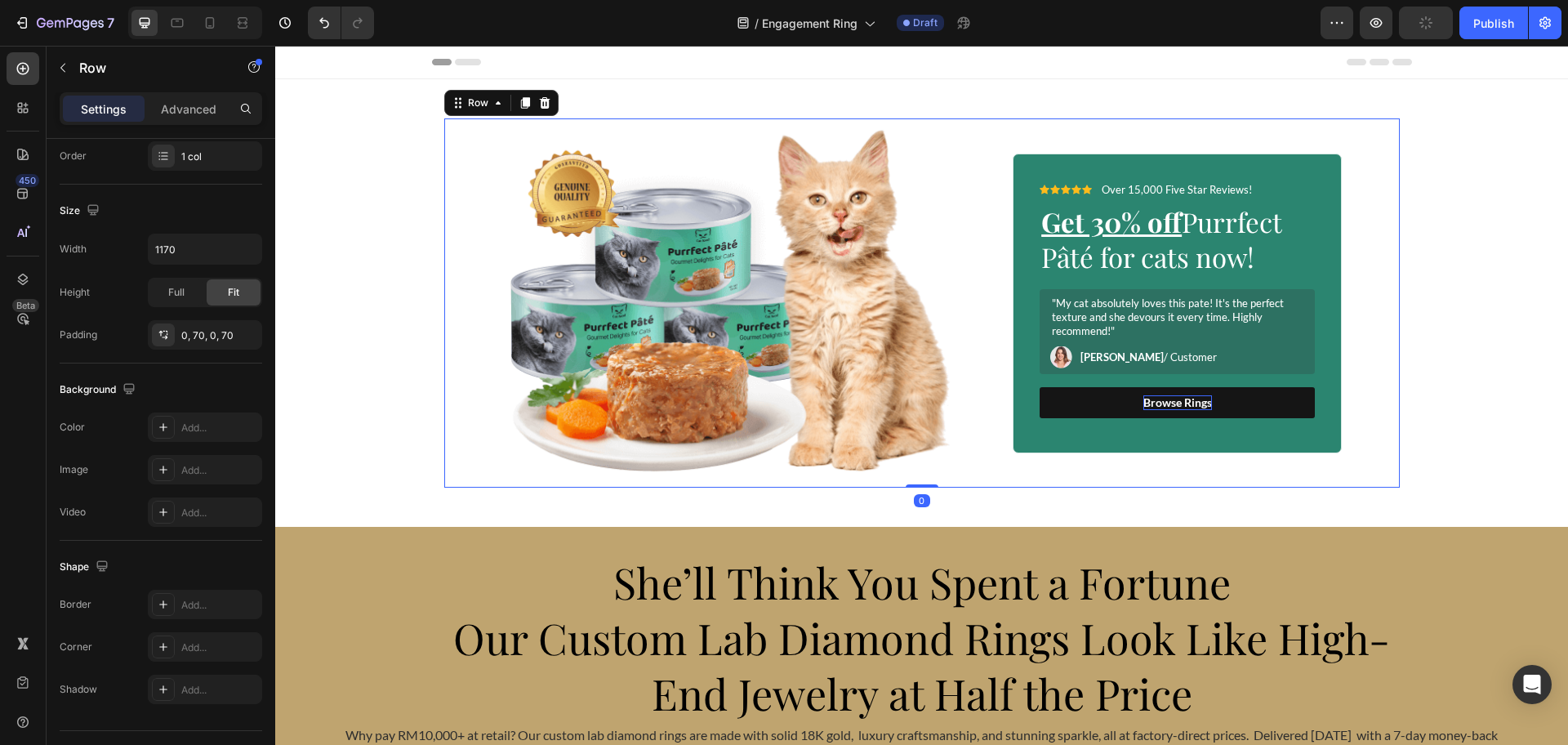
scroll to position [0, 0]
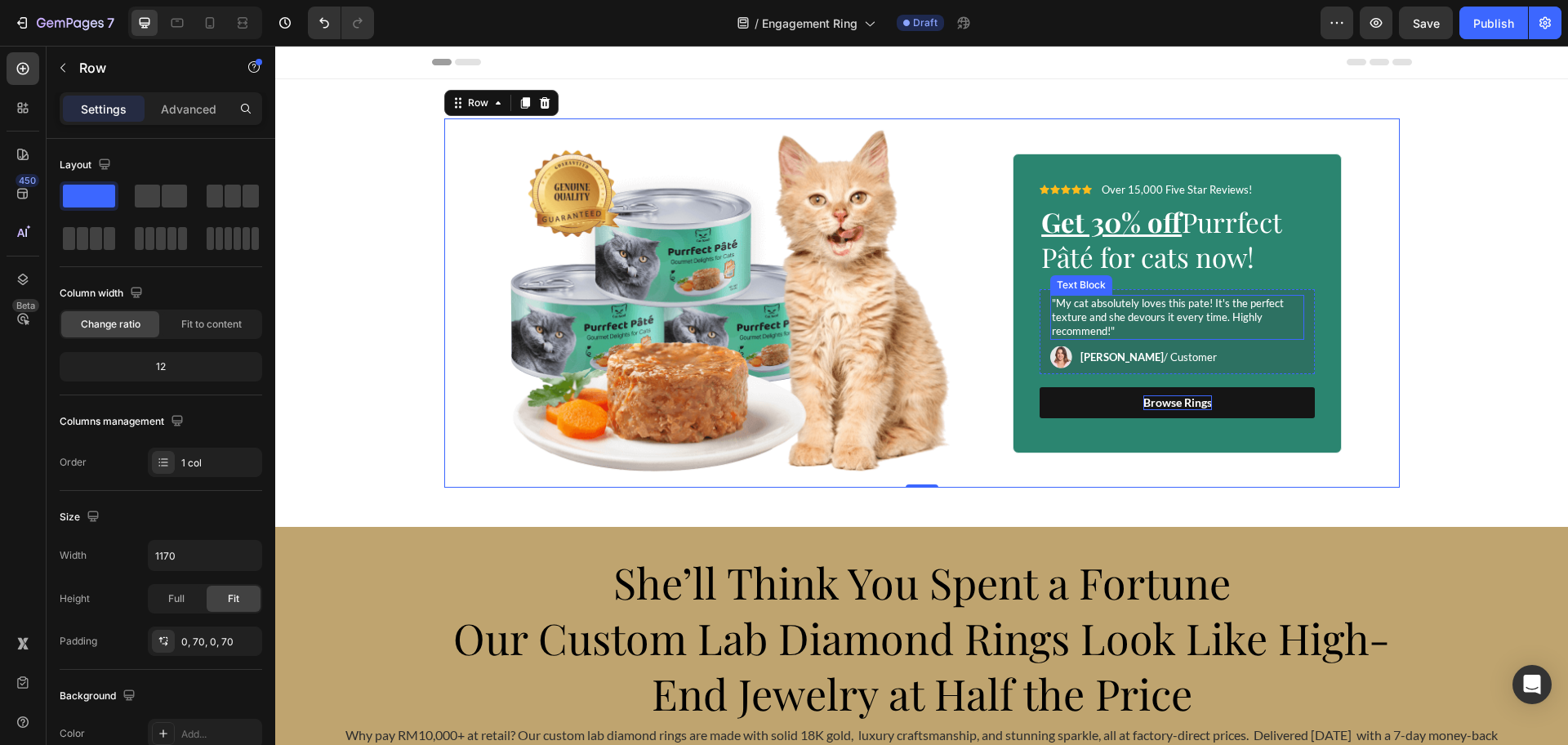
click at [1292, 338] on p ""My cat absolutely loves this pate! It's the perfect texture and she devours it…" at bounding box center [1176, 317] width 251 height 41
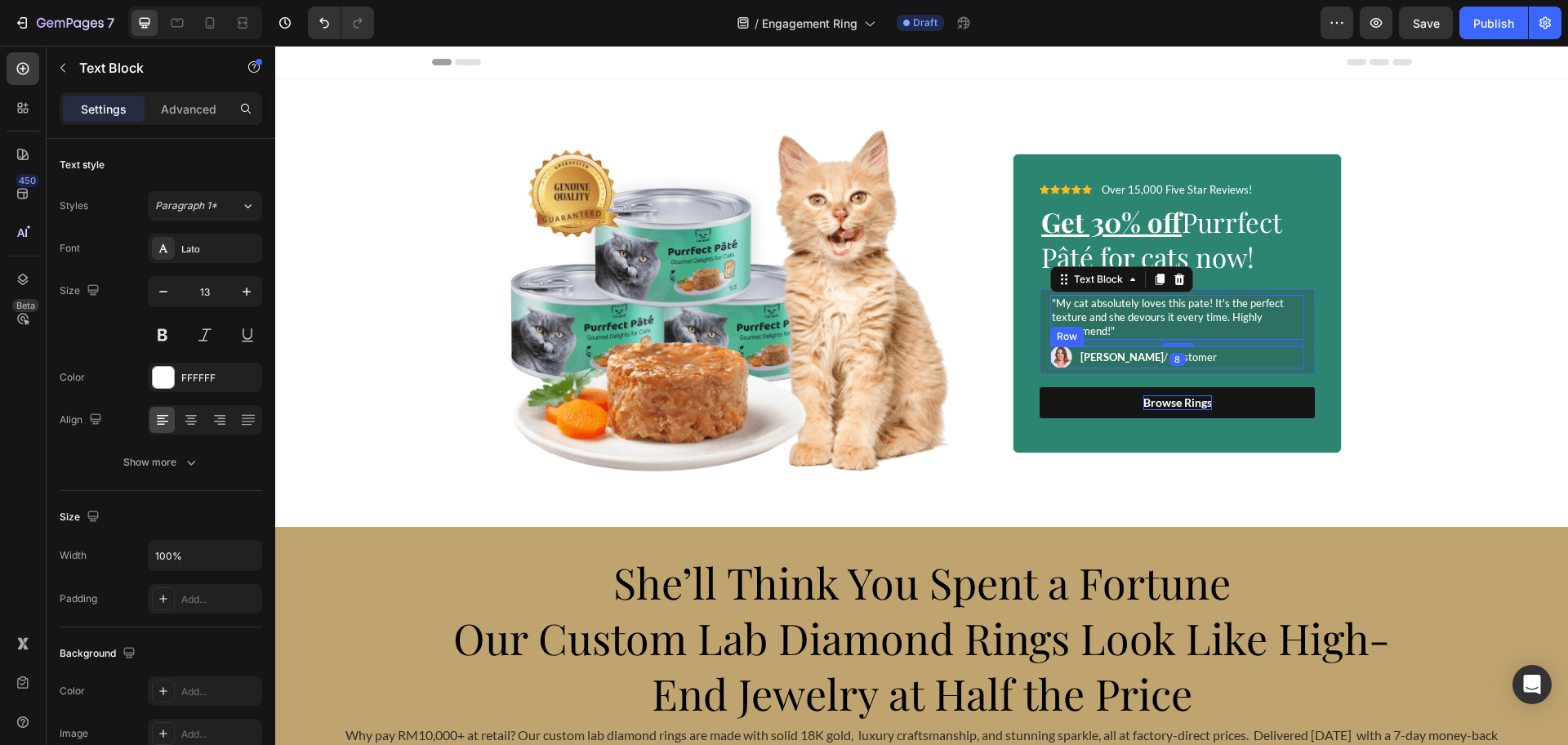
click at [1290, 349] on div "Image Emily / Customer Text Block Row" at bounding box center [1177, 357] width 254 height 22
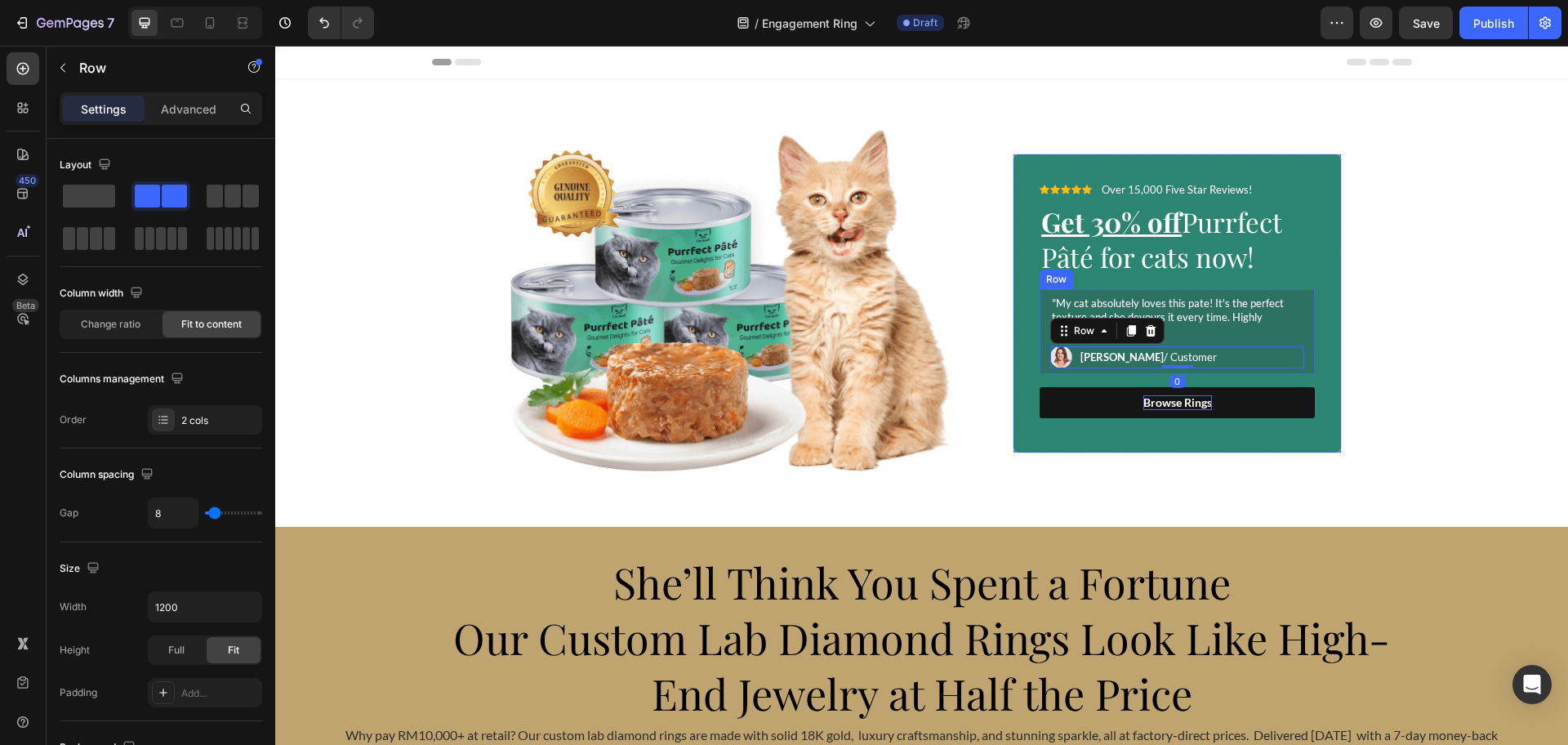
click at [1301, 341] on div ""My cat absolutely loves this pate! It's the perfect texture and she devours it…" at bounding box center [1177, 332] width 276 height 85
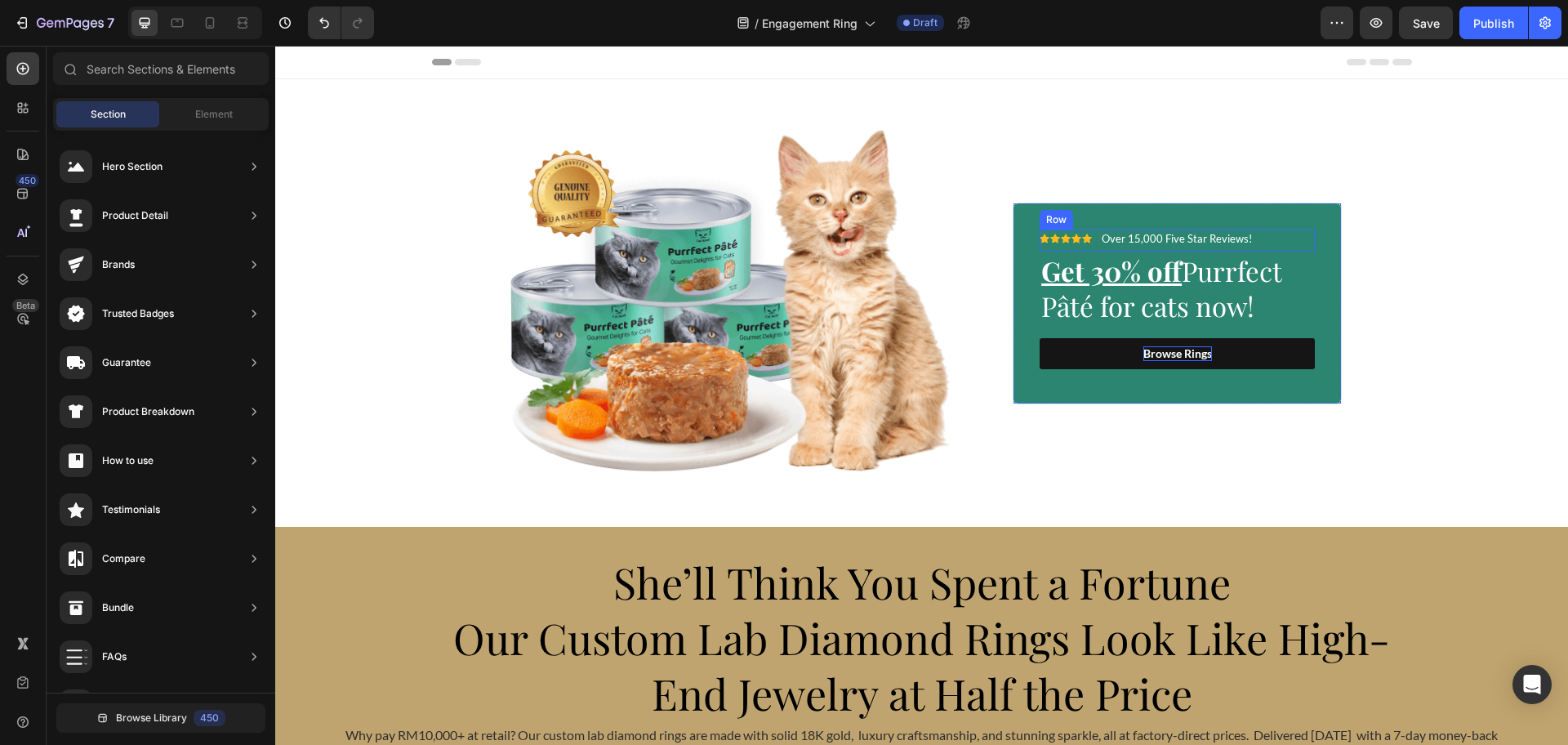
click at [1253, 241] on div "Icon Icon Icon Icon Icon Icon List Over 15,000 Five Star Reviews! Text Block Row" at bounding box center [1177, 240] width 276 height 23
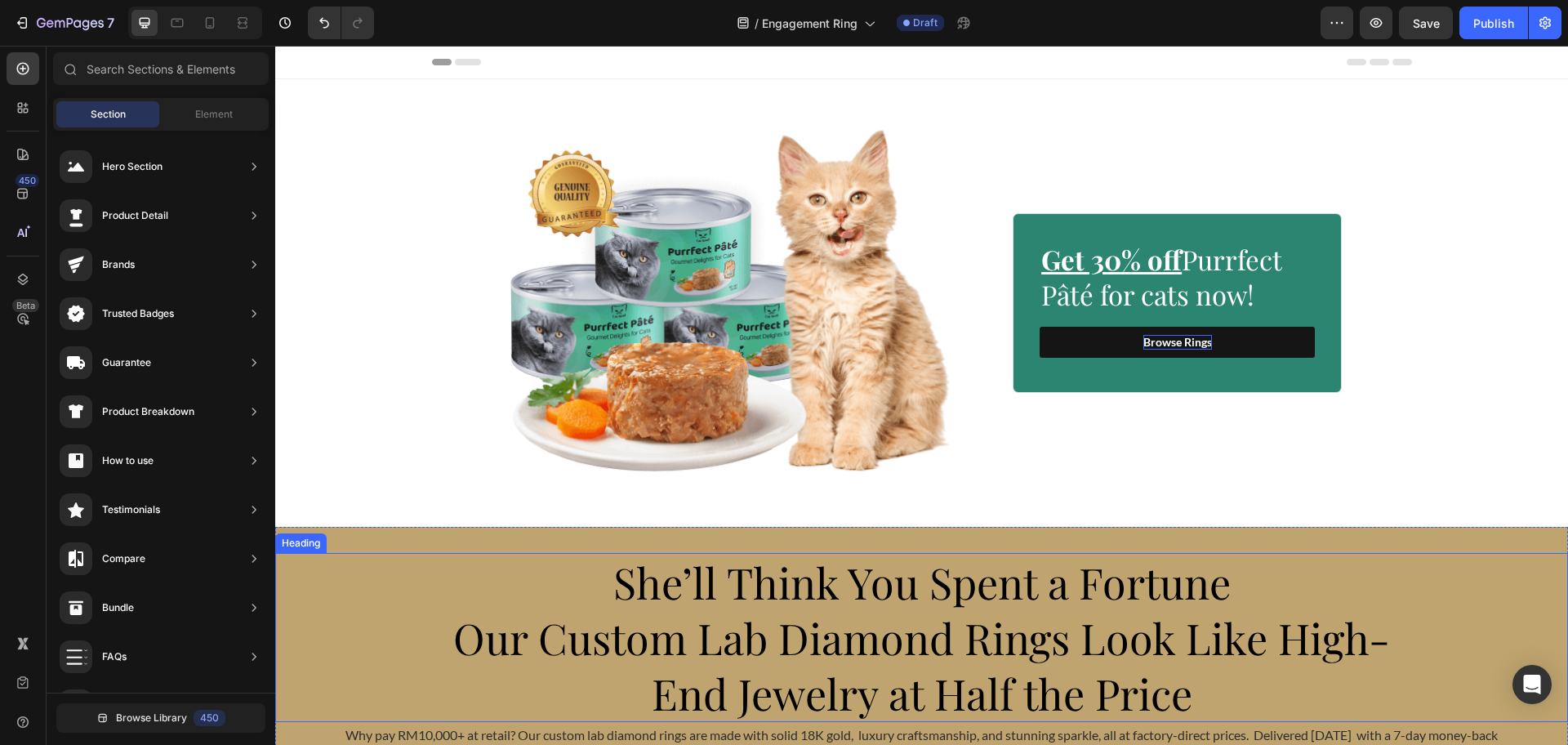
click at [841, 618] on span "Our Custom Lab Diamond Rings Look Like High-End Jewelry at Half the Price" at bounding box center [921, 665] width 937 height 112
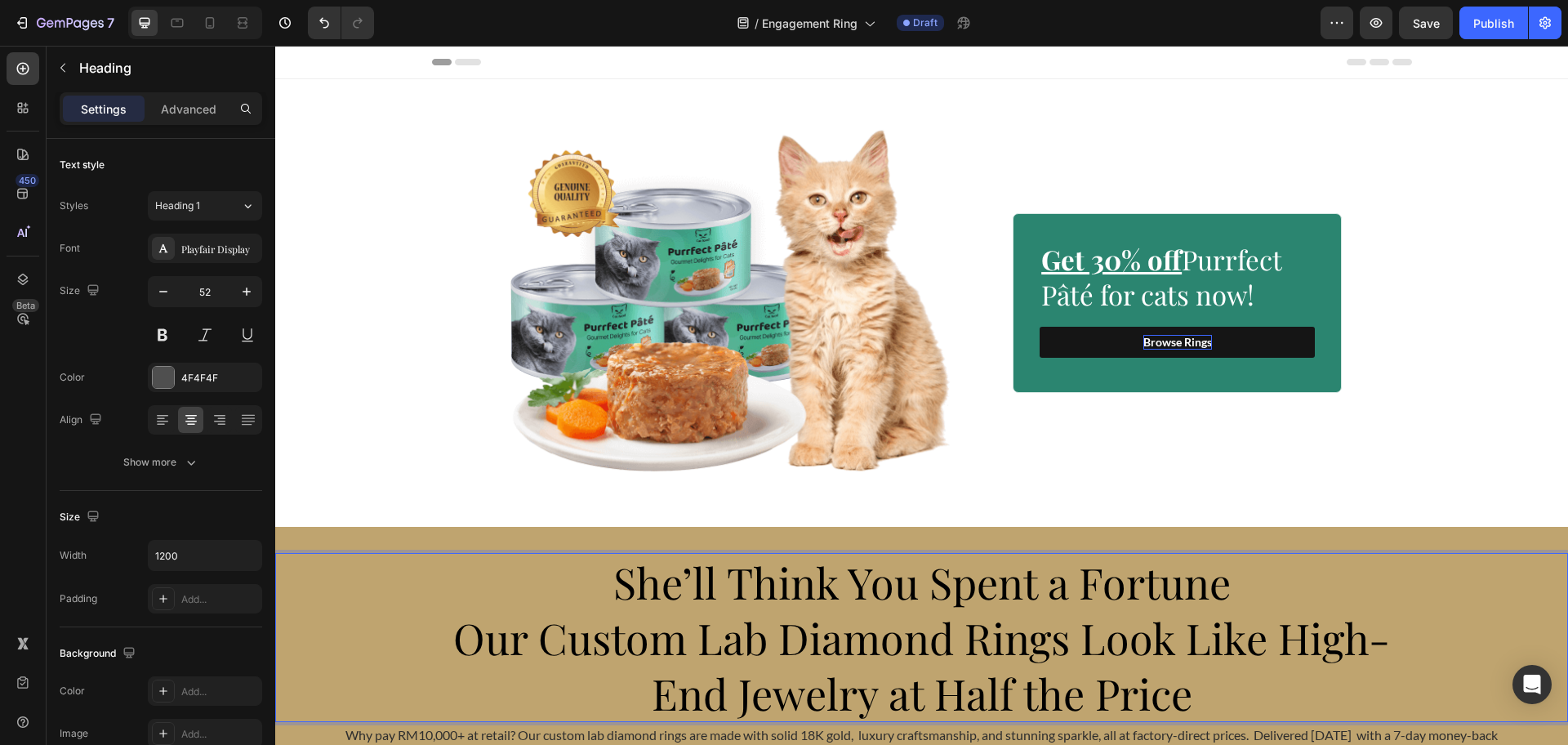
click at [841, 618] on span "Our Custom Lab Diamond Rings Look Like High-End Jewelry at Half the Price" at bounding box center [921, 665] width 937 height 112
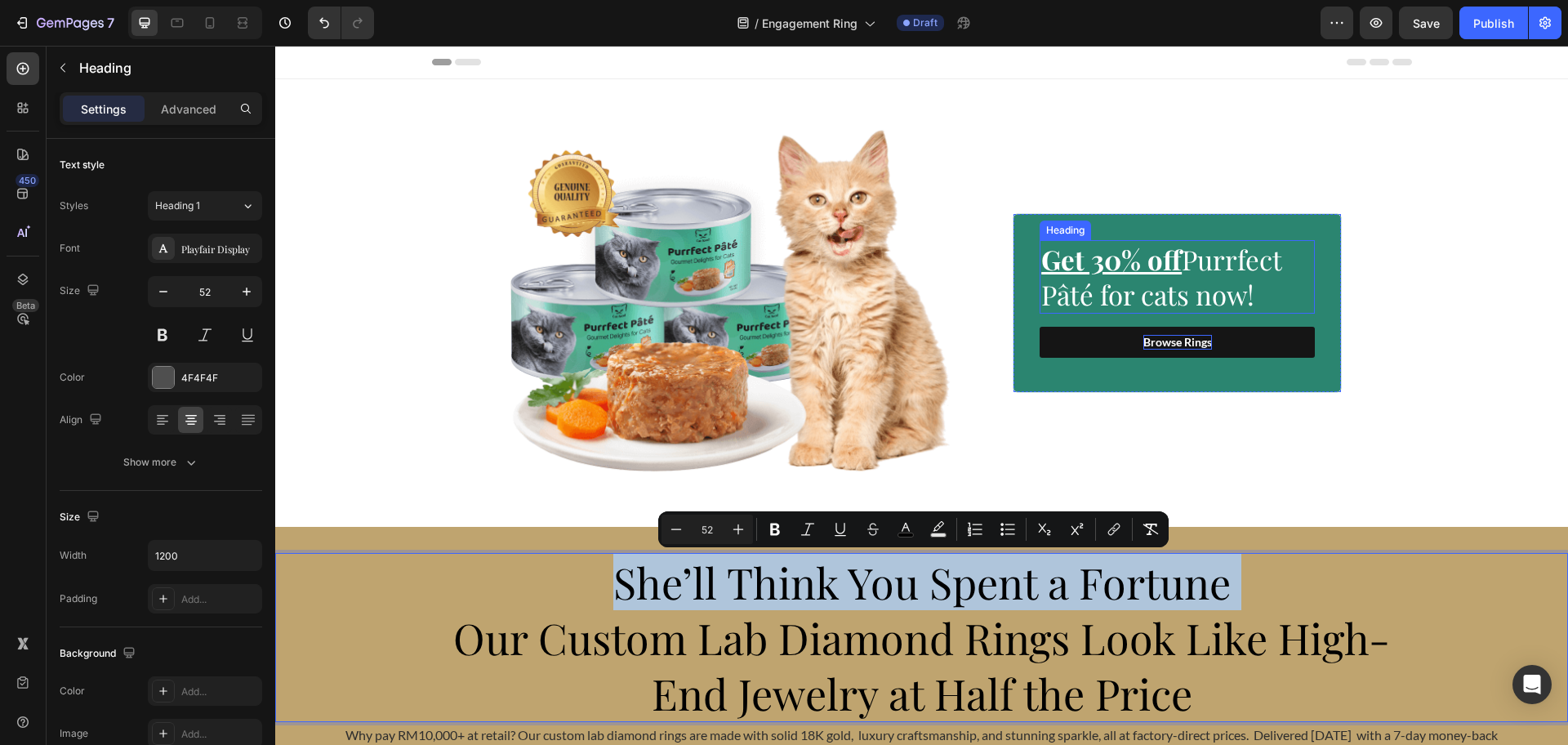
click at [1242, 272] on h2 "Get 30% off Purrfect Pâté for cats now!" at bounding box center [1177, 276] width 276 height 73
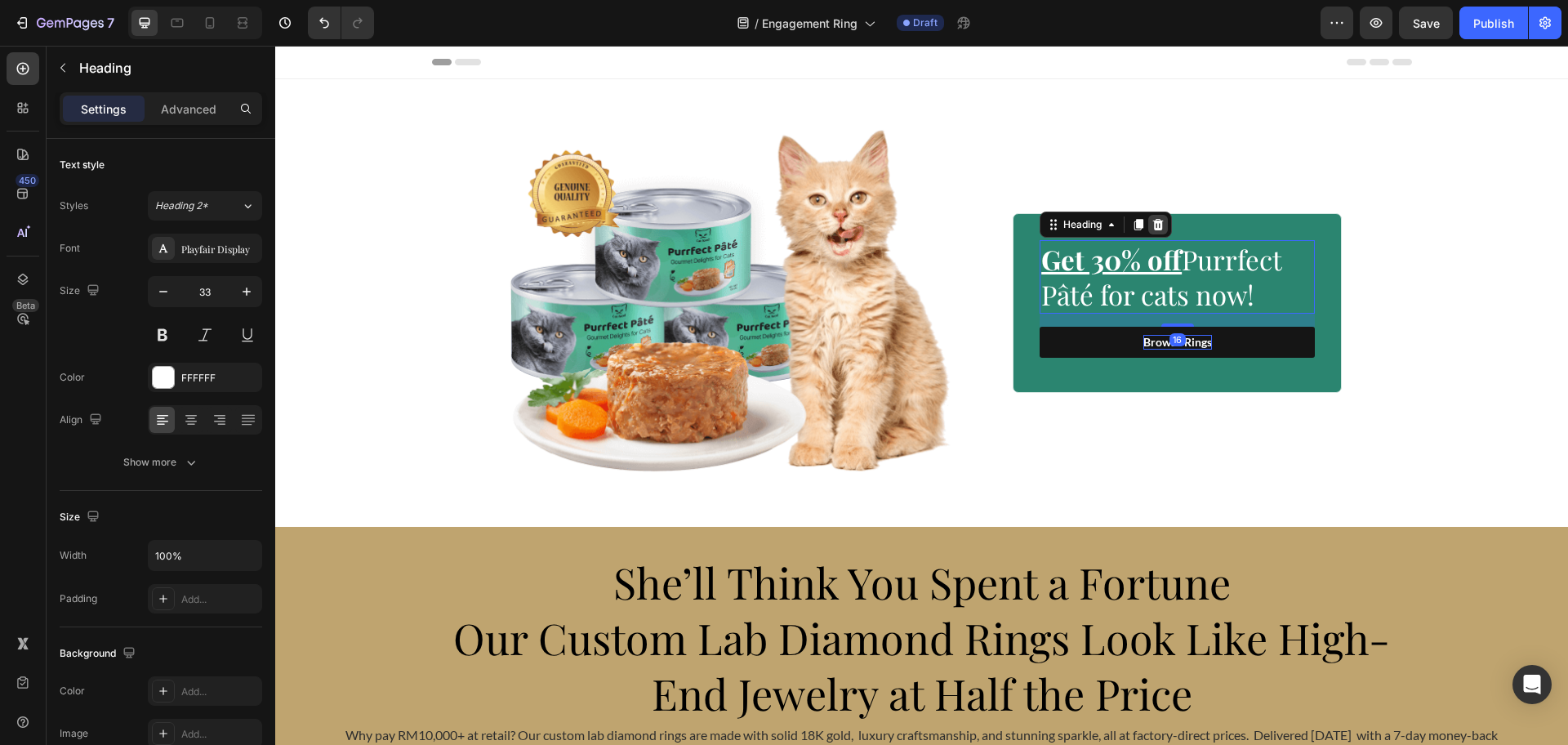
click at [1158, 227] on div at bounding box center [1157, 224] width 20 height 20
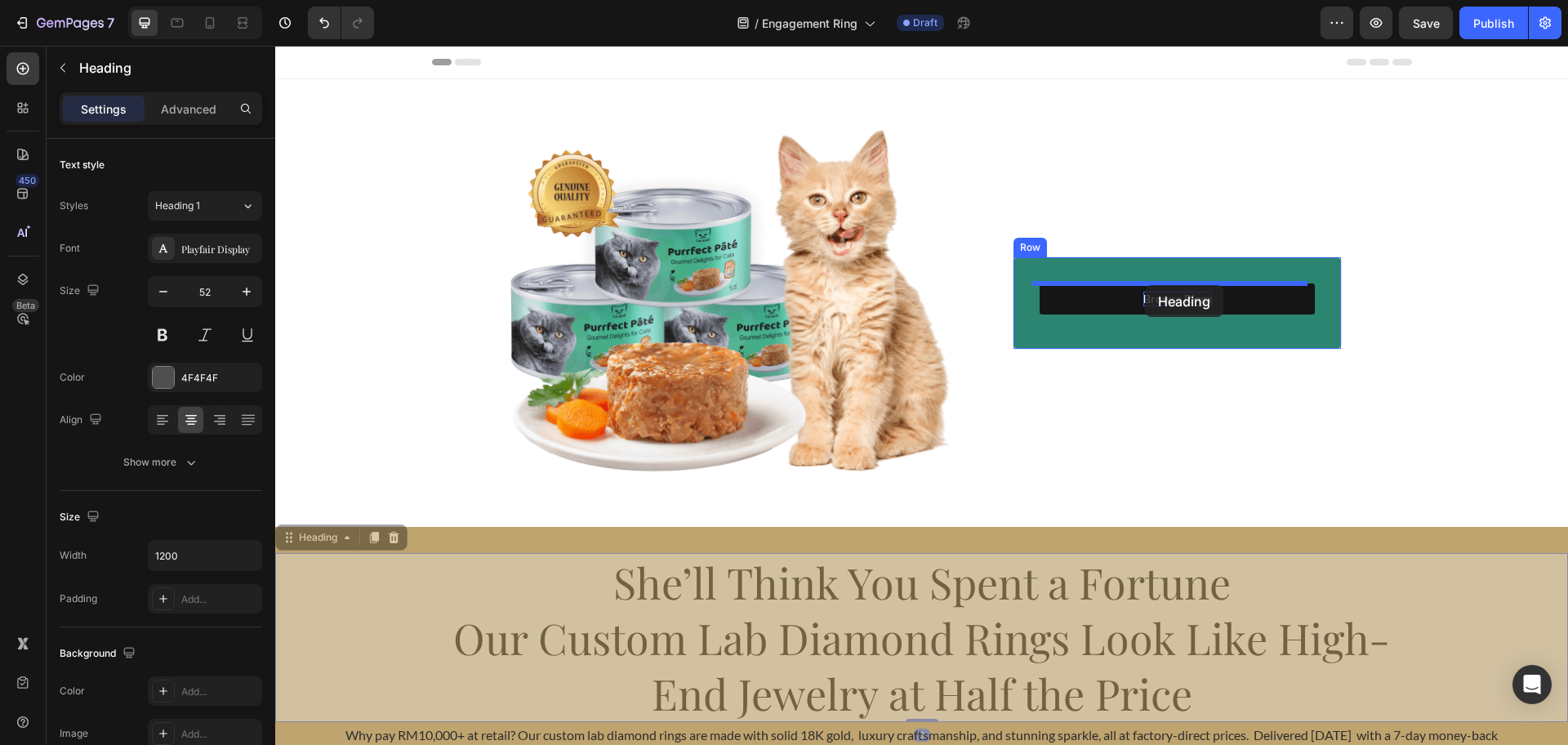
drag, startPoint x: 1008, startPoint y: 599, endPoint x: 1145, endPoint y: 285, distance: 342.6
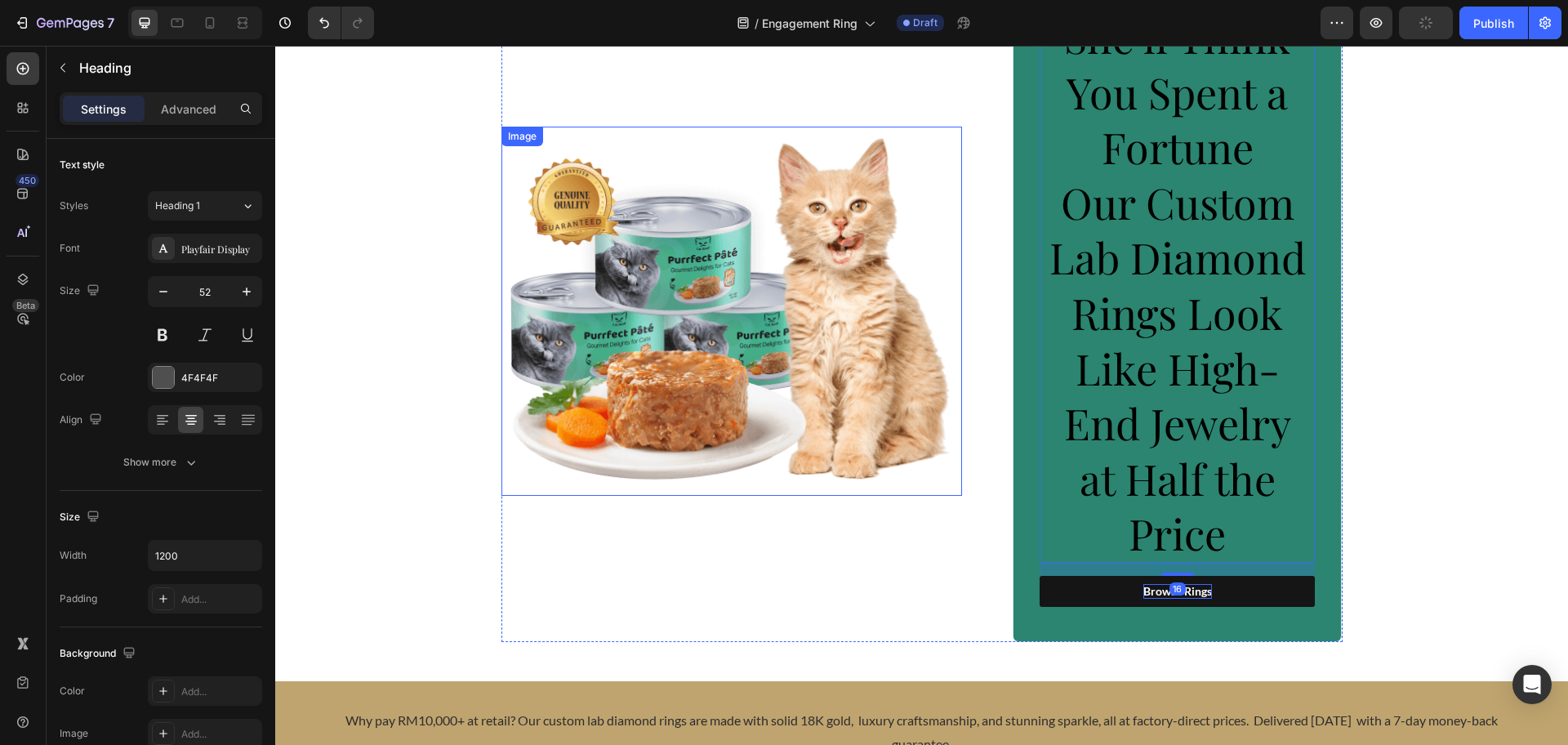
scroll to position [102, 0]
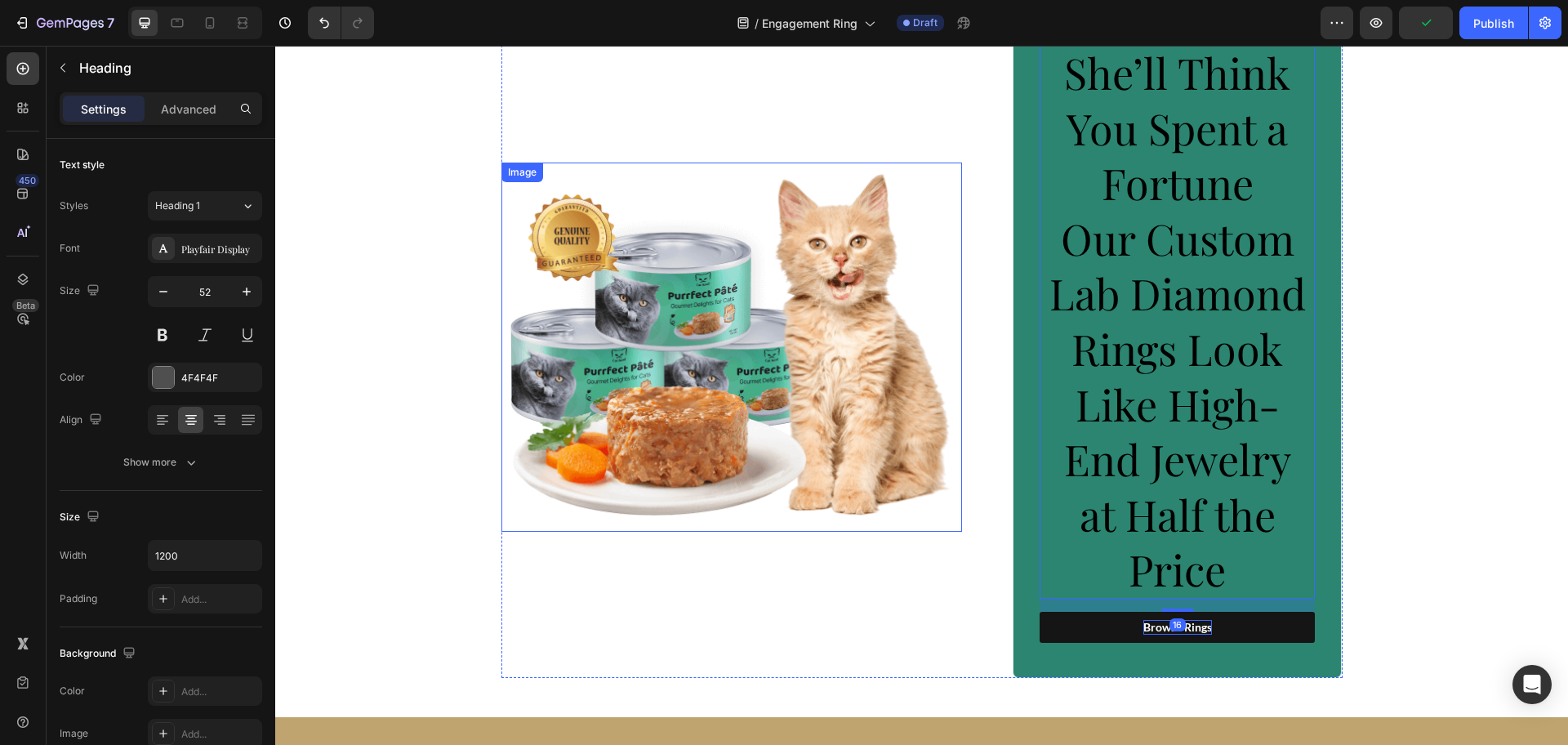
click at [753, 376] on img at bounding box center [732, 347] width 462 height 369
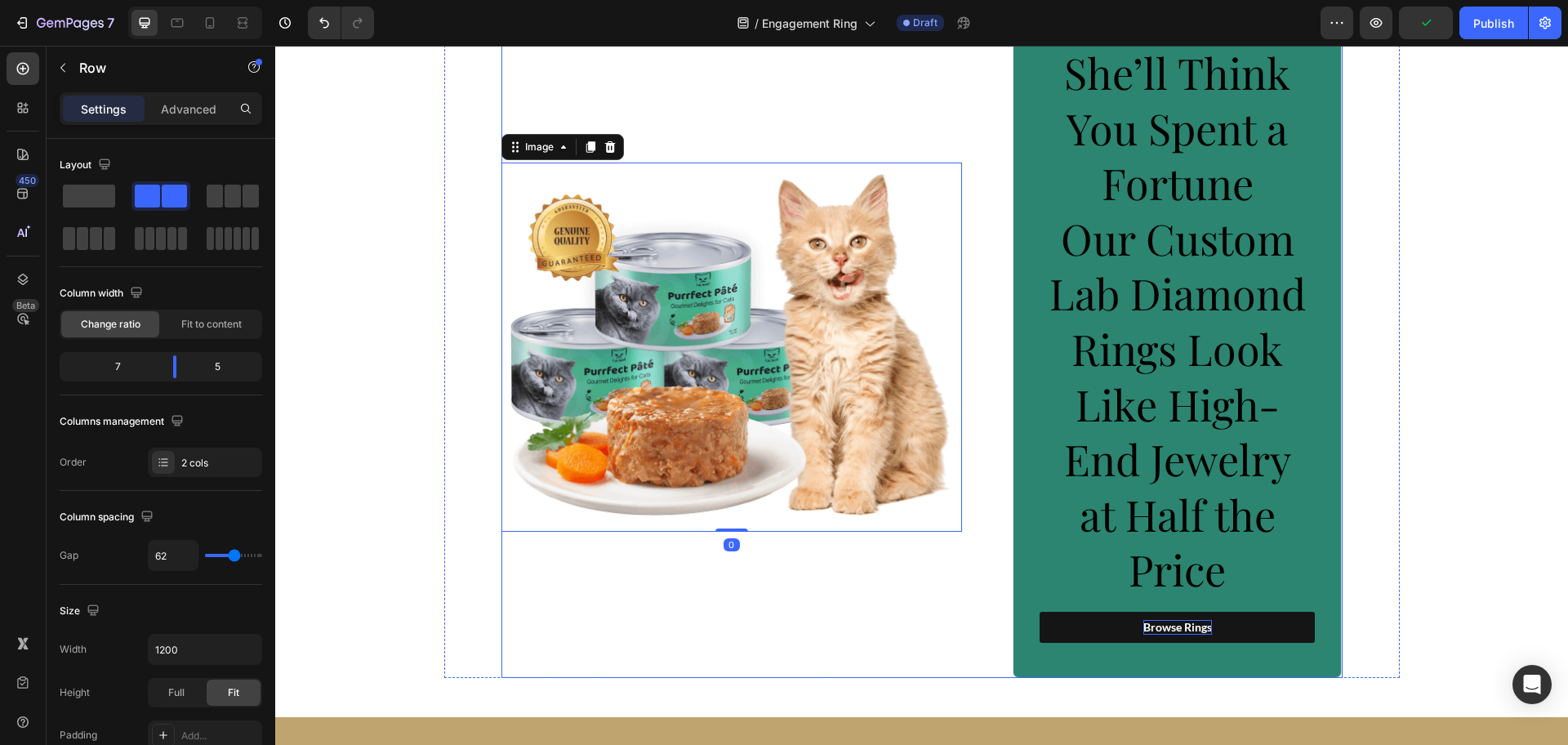
click at [938, 84] on div "Image 0" at bounding box center [732, 347] width 462 height 661
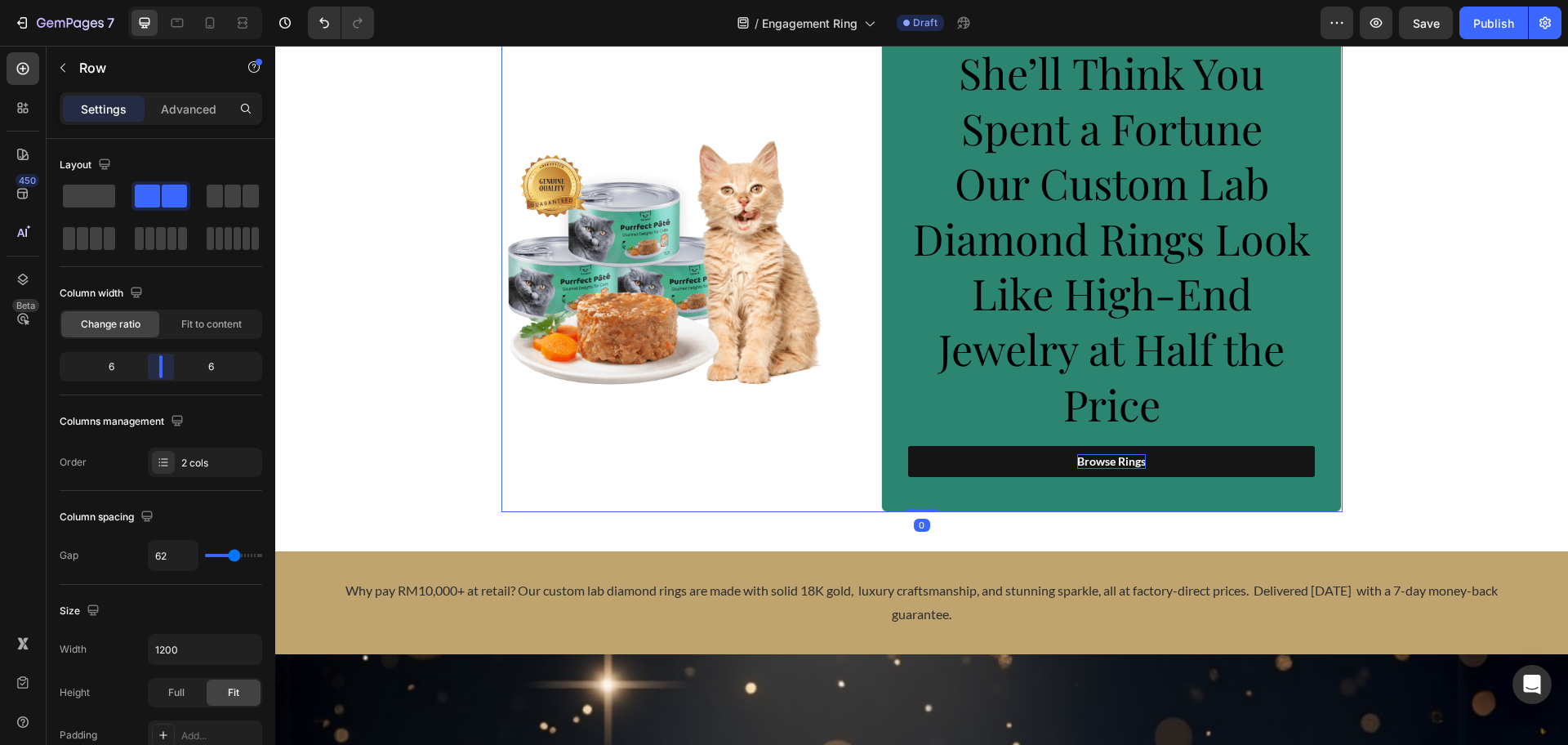
scroll to position [71, 0]
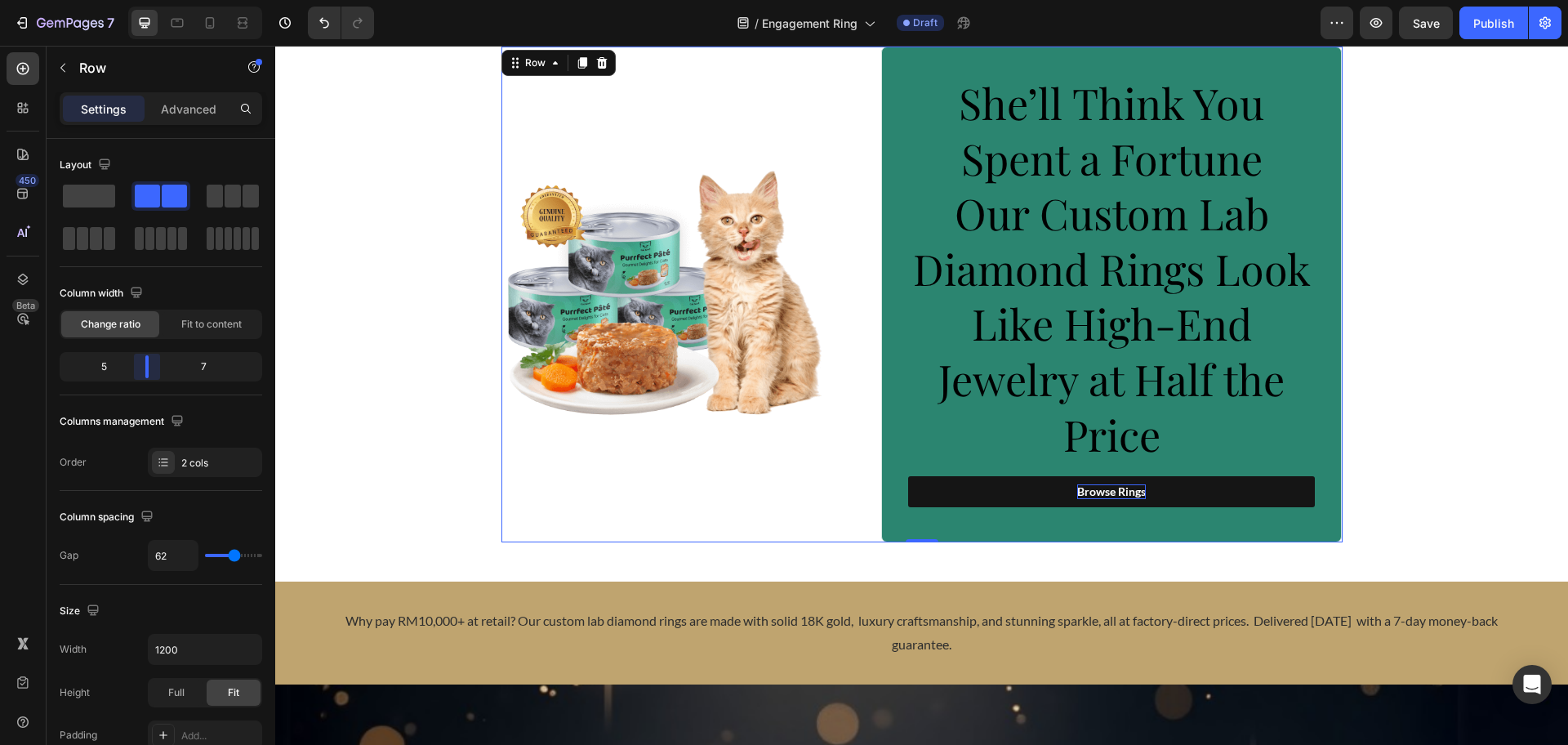
drag, startPoint x: 172, startPoint y: 368, endPoint x: 149, endPoint y: 366, distance: 23.1
click at [149, 0] on body "7 Version history / Engagement Ring Draft Preview Save Publish 450 Beta Section…" at bounding box center [784, 0] width 1568 height 0
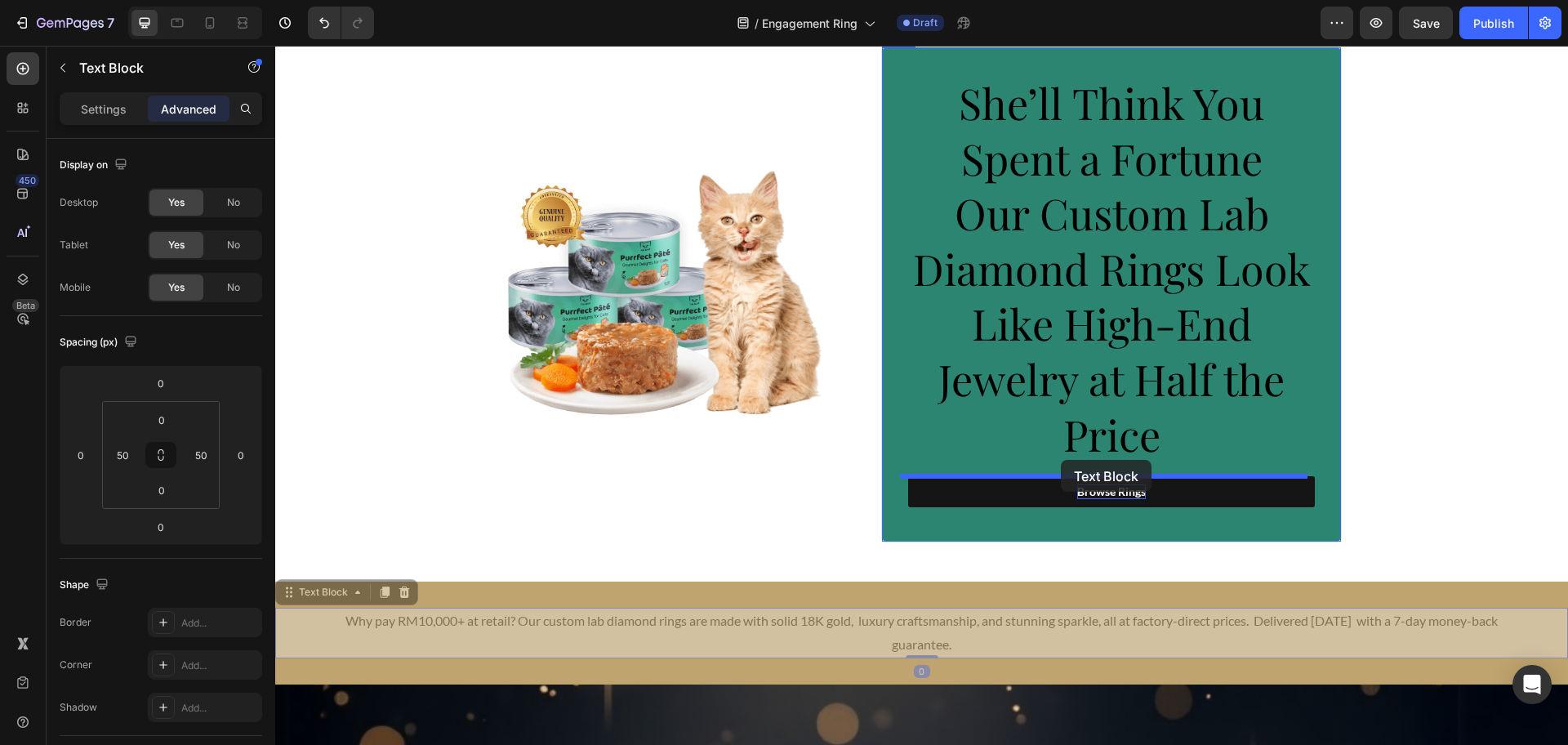
drag, startPoint x: 1000, startPoint y: 626, endPoint x: 1061, endPoint y: 460, distance: 176.9
type input "16"
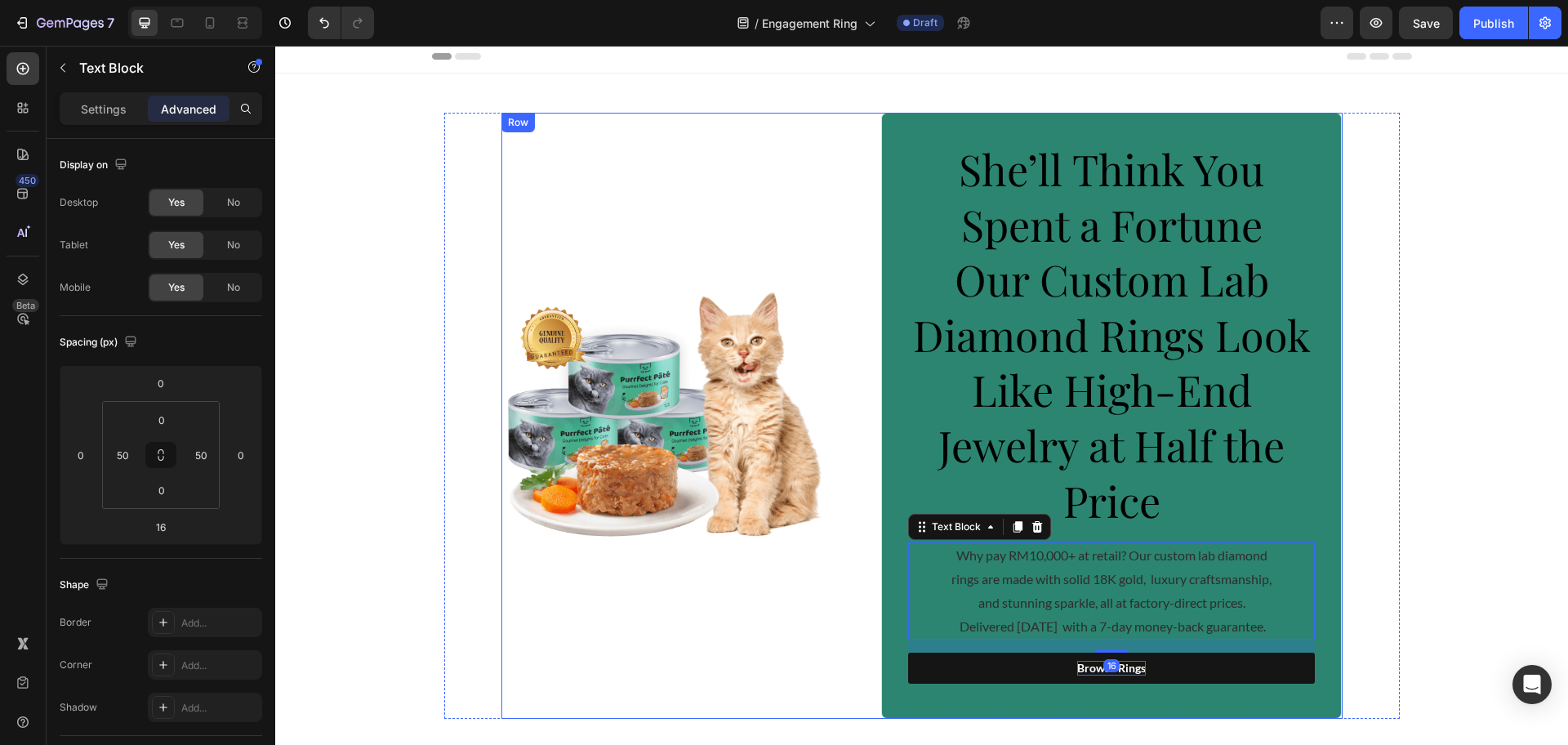
scroll to position [0, 0]
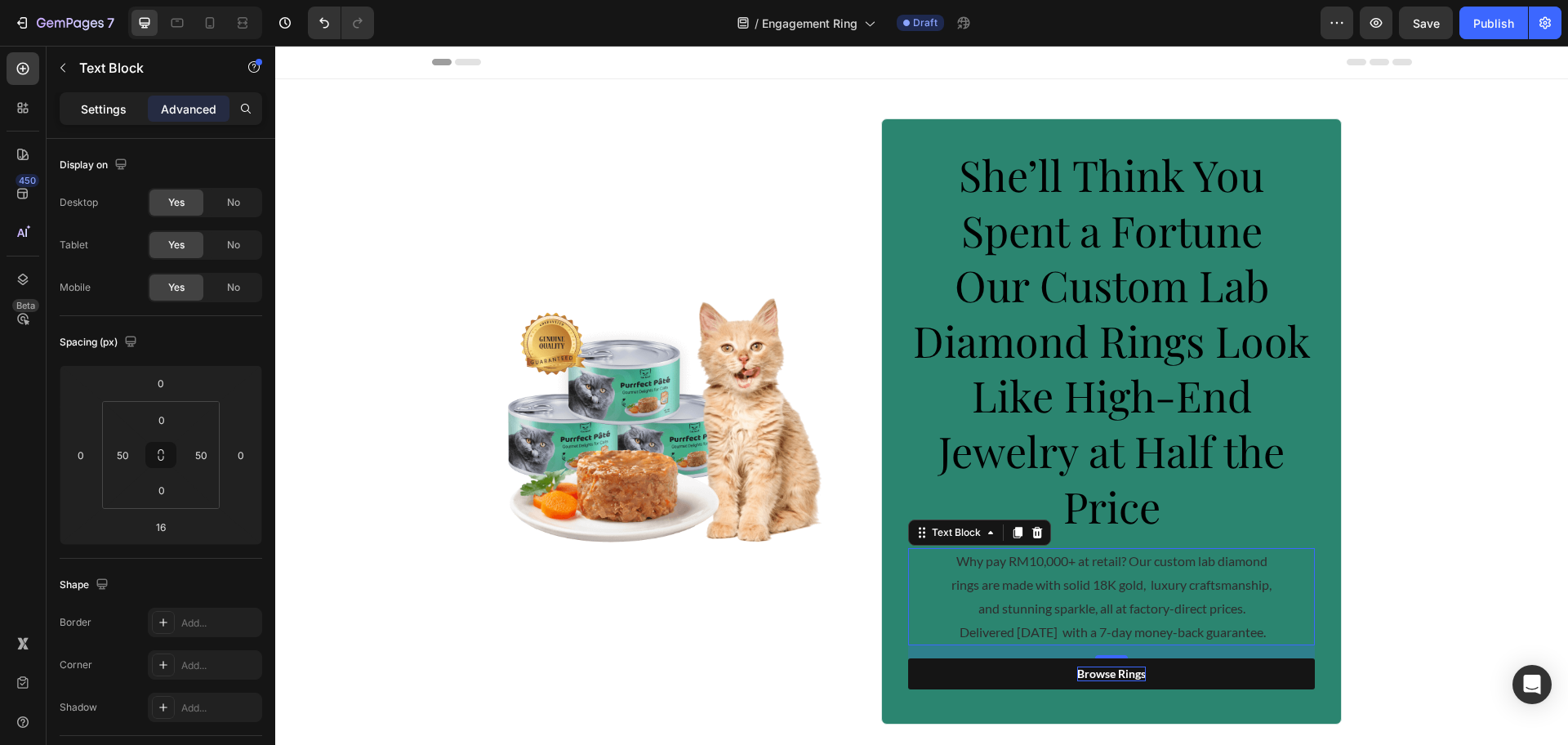
click at [111, 104] on p "Settings" at bounding box center [103, 109] width 46 height 17
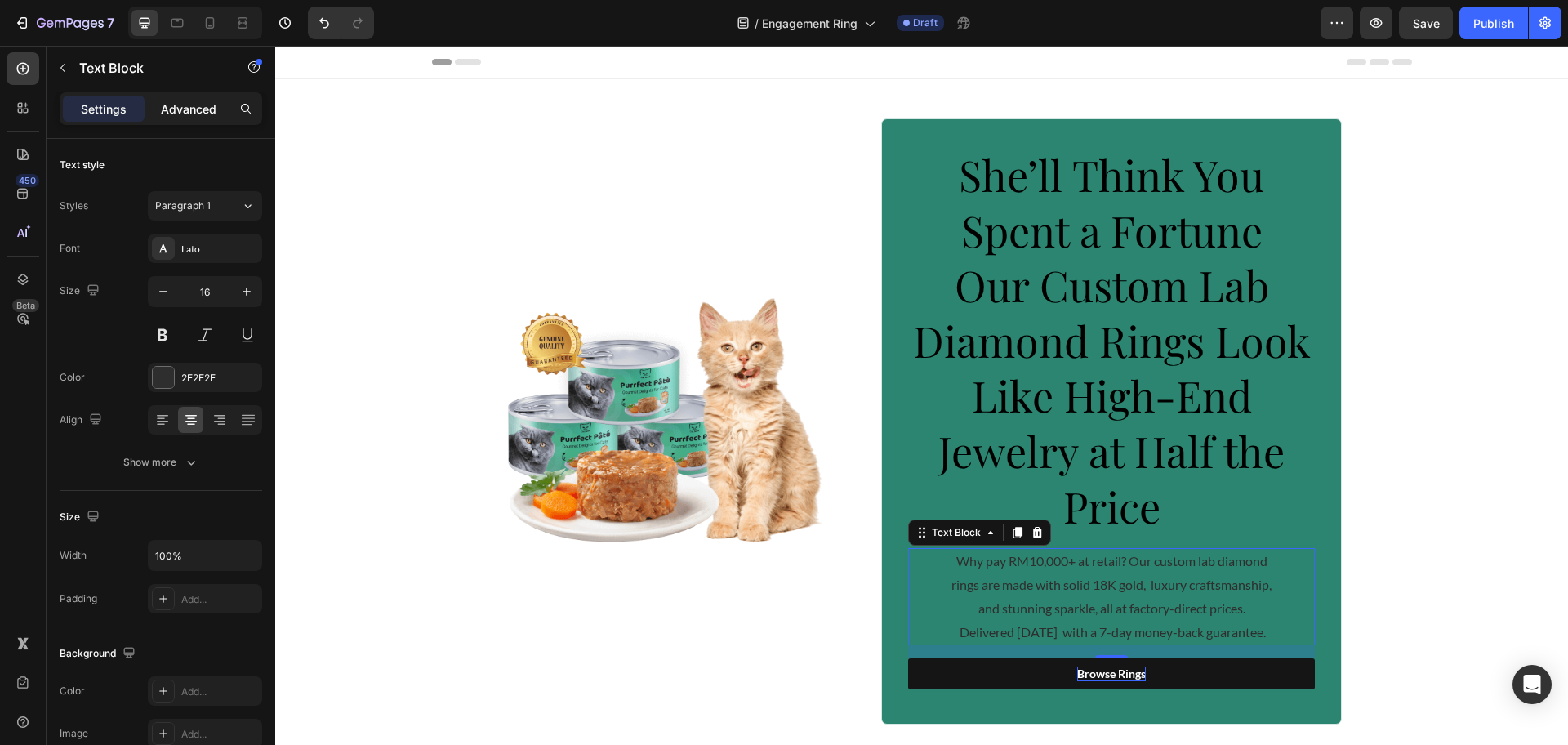
click at [155, 108] on div "Advanced" at bounding box center [189, 109] width 82 height 26
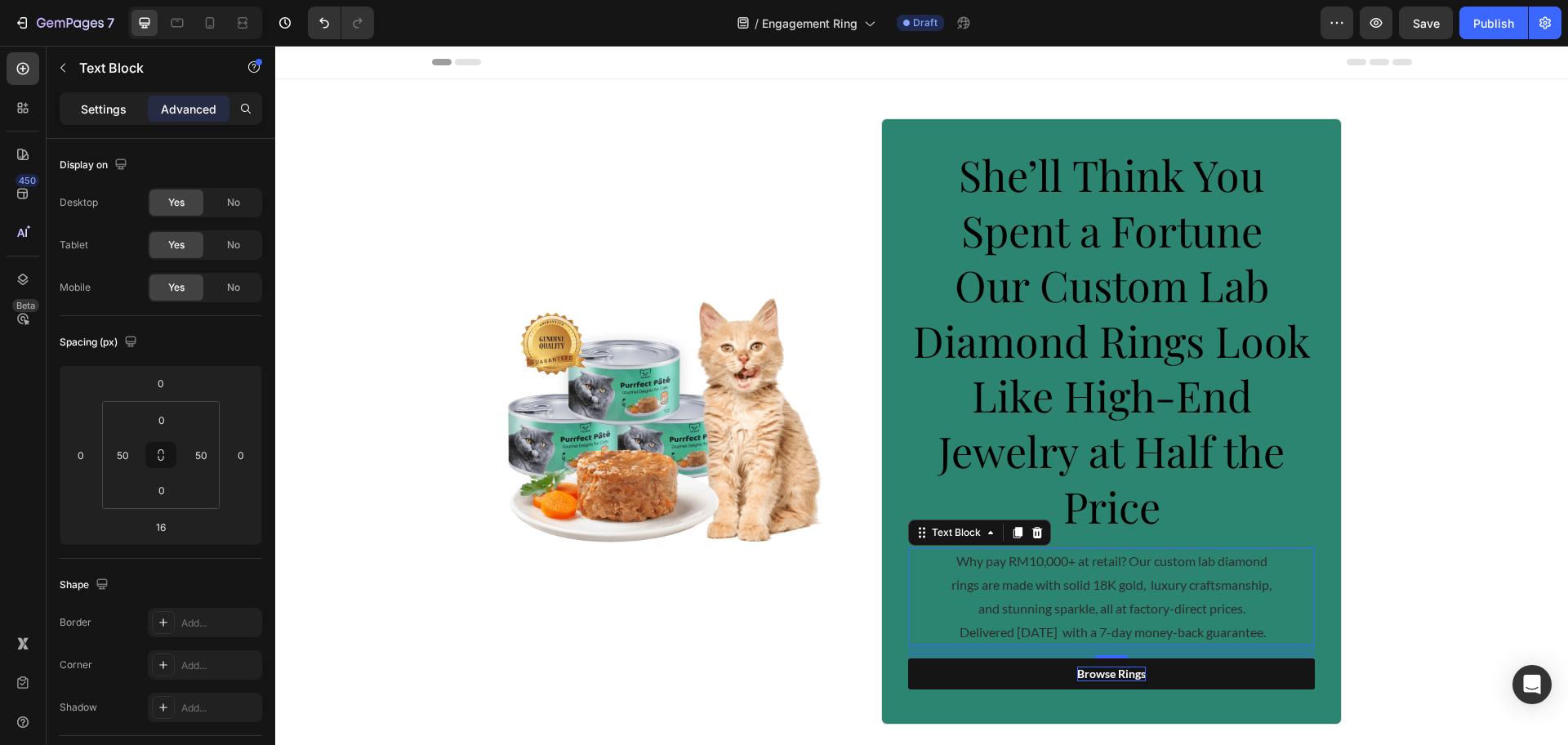
click at [115, 117] on p "Settings" at bounding box center [103, 109] width 46 height 17
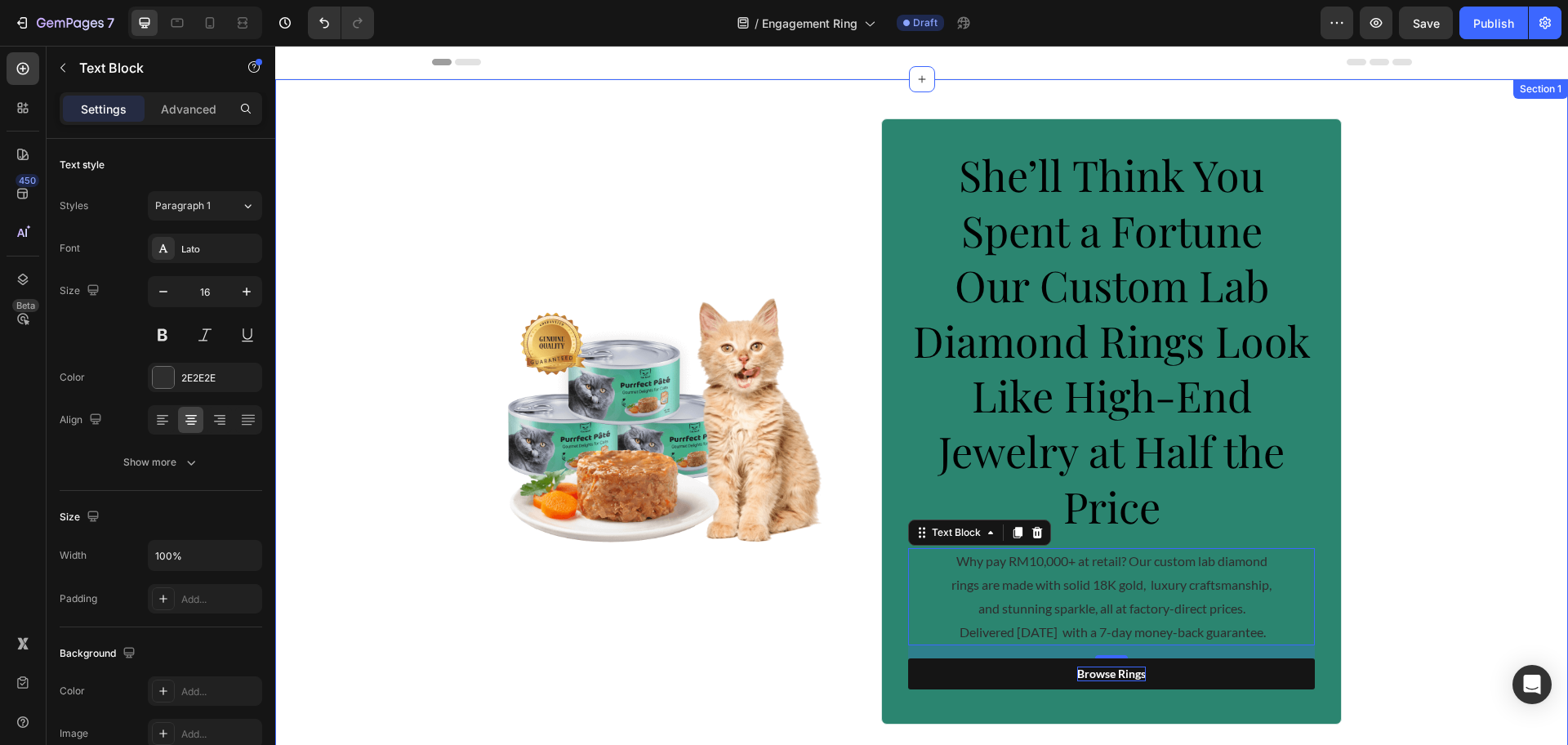
click at [642, 170] on div "Image" at bounding box center [666, 422] width 329 height 606
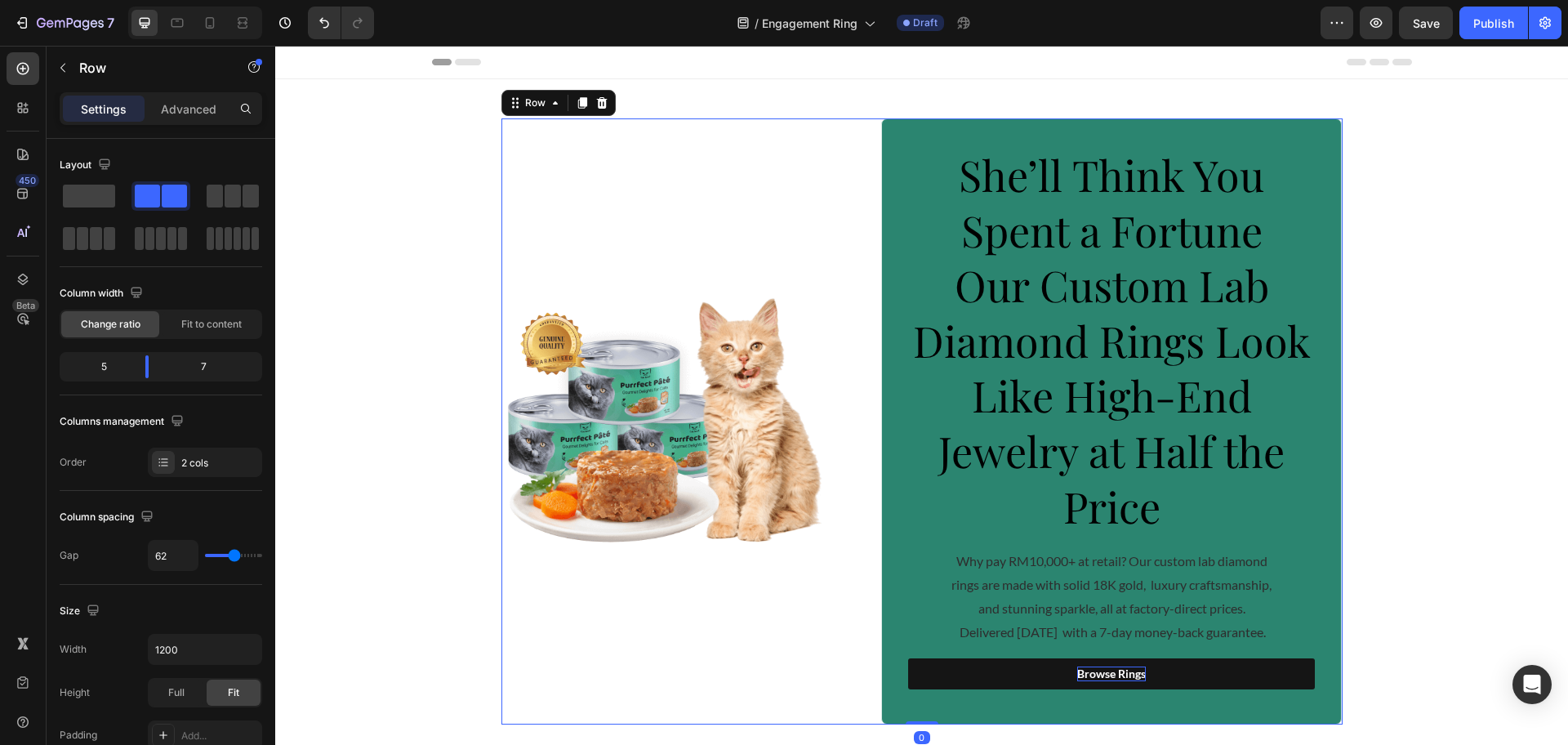
click at [627, 121] on div "Image" at bounding box center [666, 422] width 329 height 606
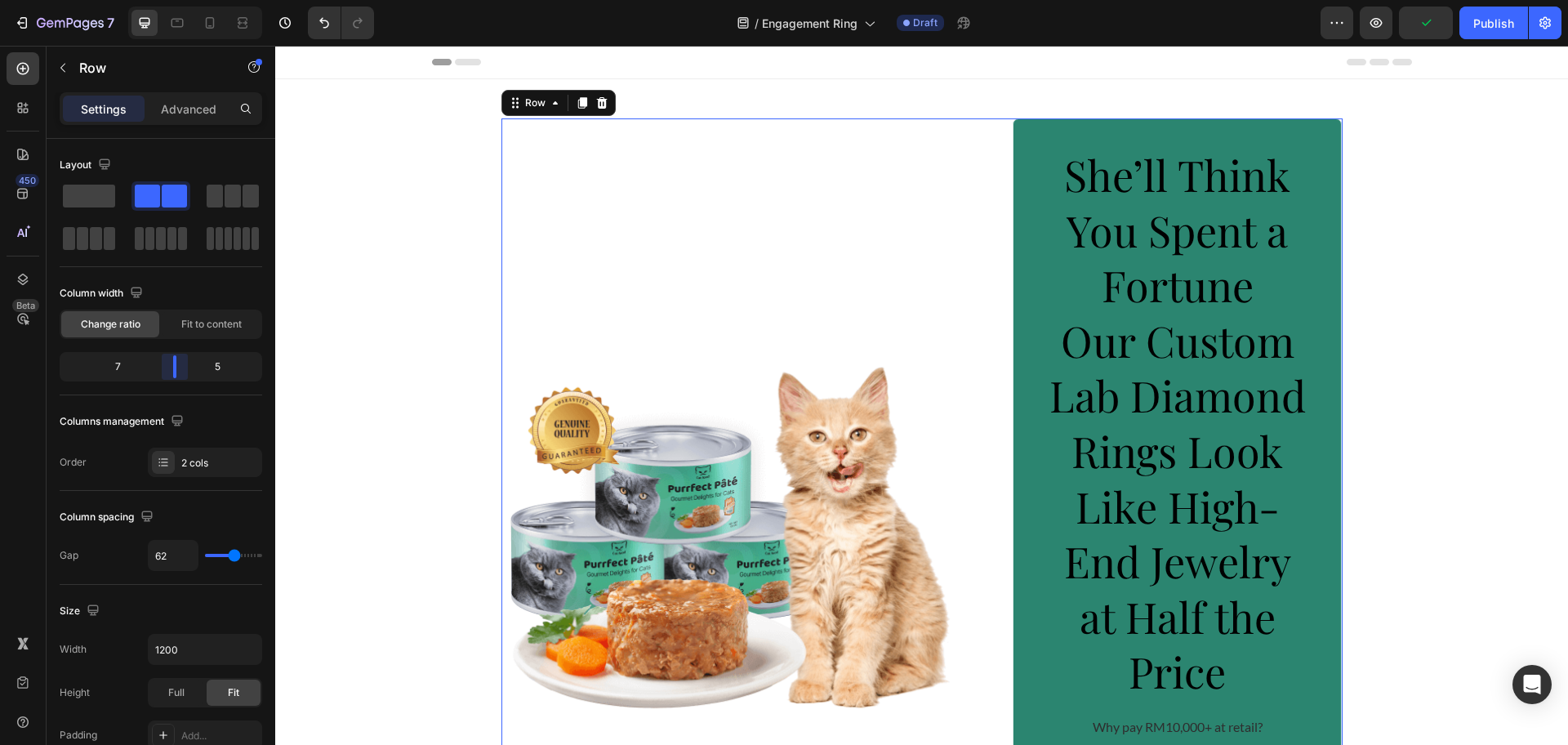
drag, startPoint x: 152, startPoint y: 364, endPoint x: 179, endPoint y: 366, distance: 27.1
click at [179, 0] on body "7 Version history / Engagement Ring Draft Preview Publish 450 Beta Sections(30)…" at bounding box center [784, 0] width 1568 height 0
click at [1101, 345] on span "Our Custom Lab Diamond Rings Look Like High-End Jewelry at Half the Price" at bounding box center [1178, 506] width 257 height 388
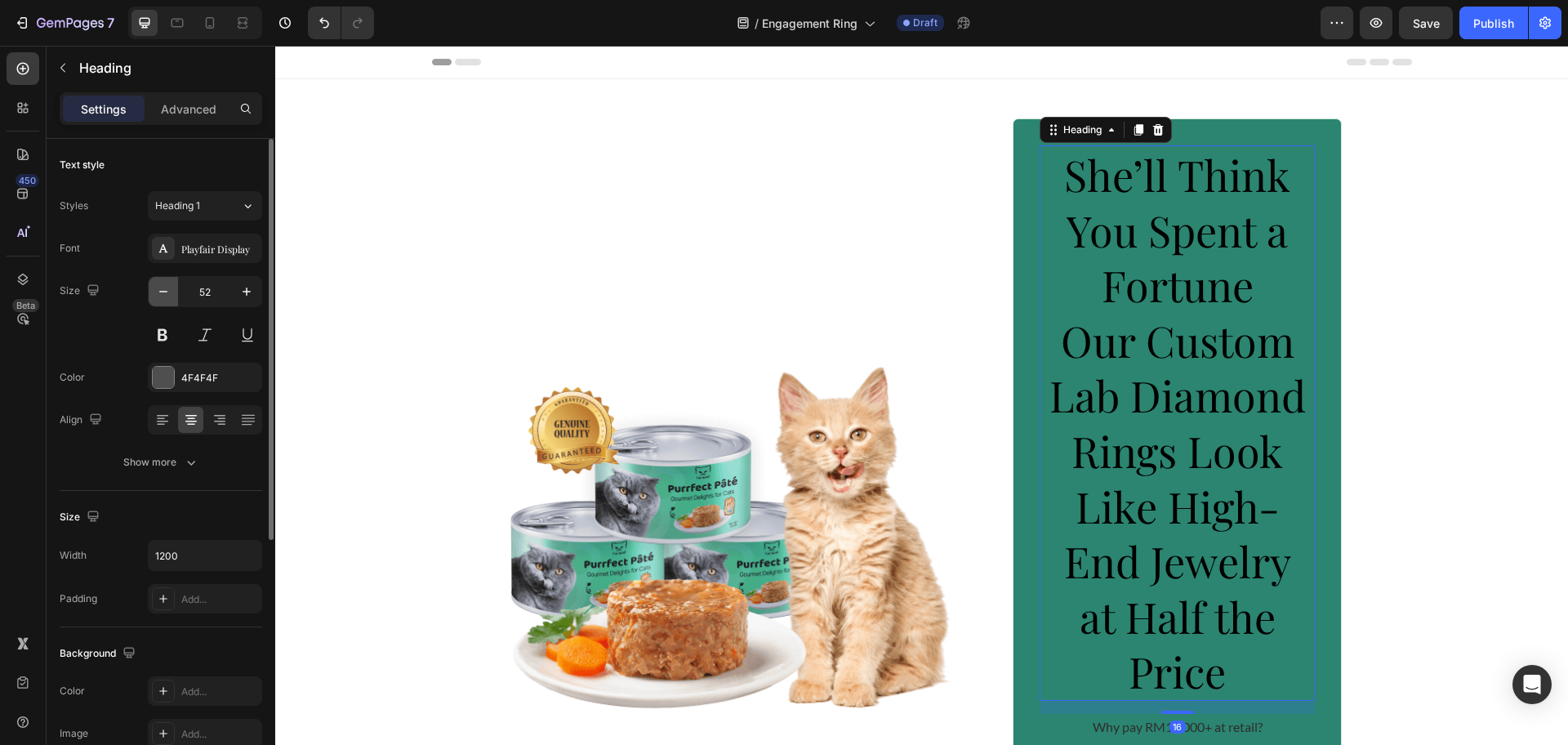
click at [159, 293] on icon "button" at bounding box center [163, 291] width 16 height 16
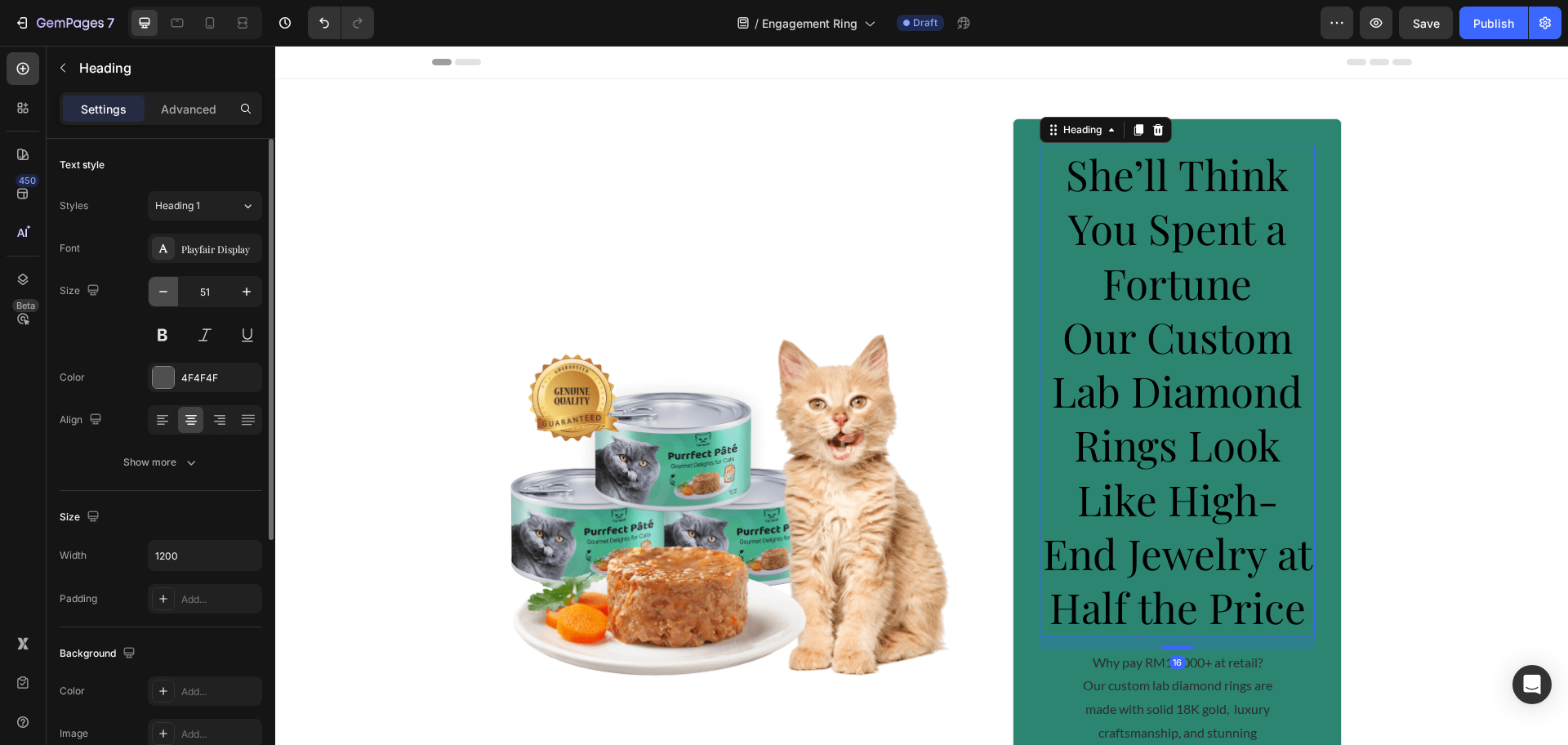
click at [159, 293] on icon "button" at bounding box center [163, 291] width 16 height 16
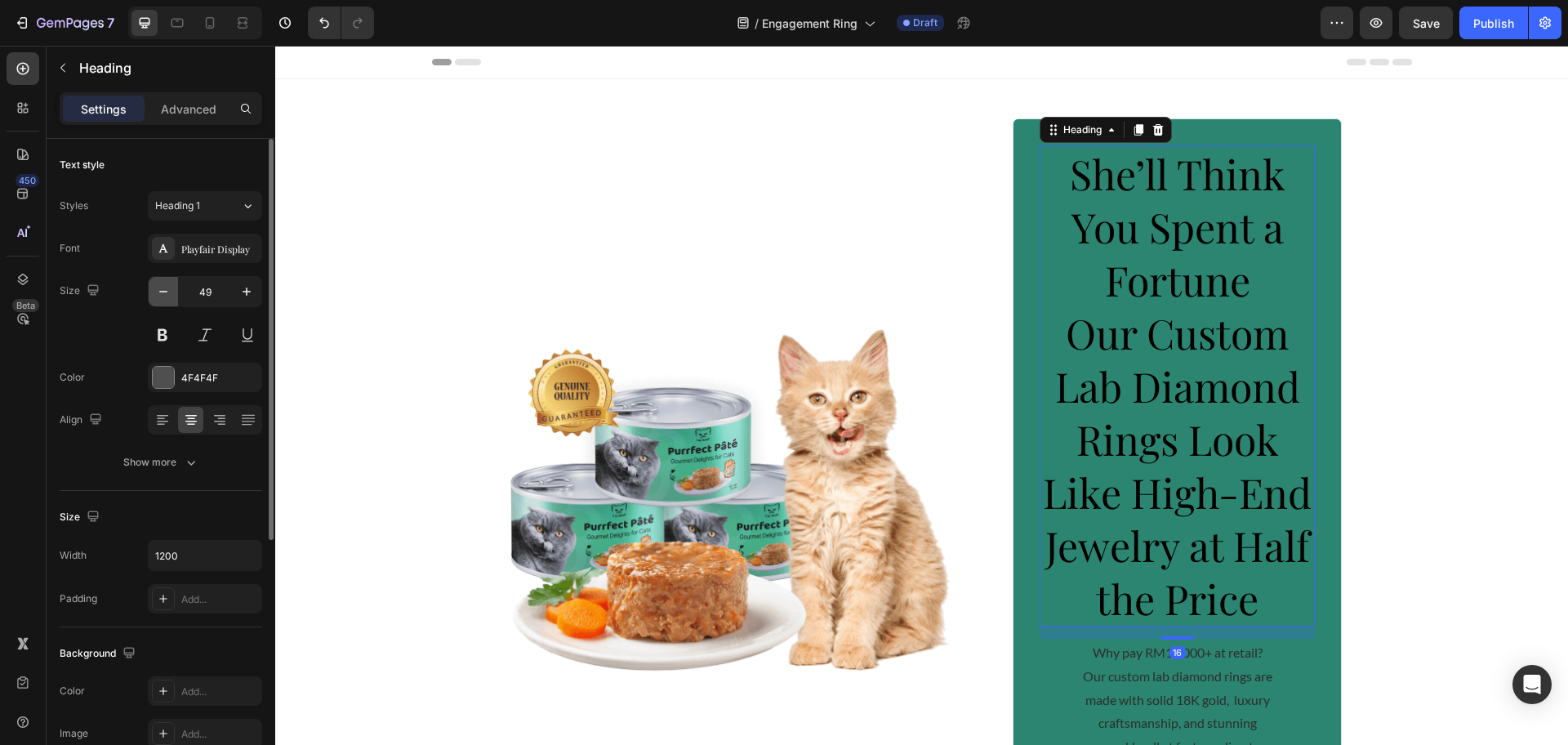
click at [160, 293] on icon "button" at bounding box center [163, 291] width 16 height 16
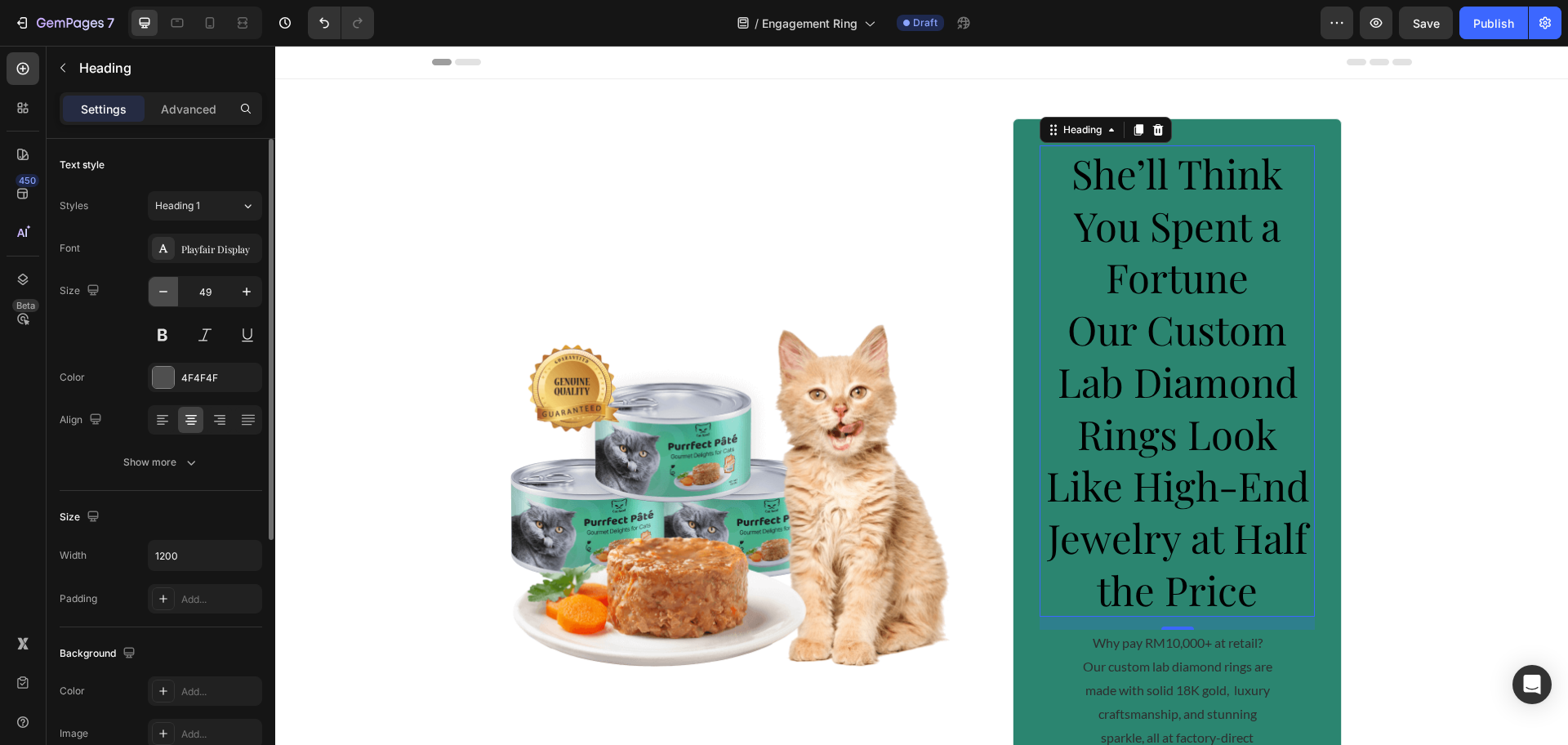
click at [160, 293] on icon "button" at bounding box center [163, 291] width 16 height 16
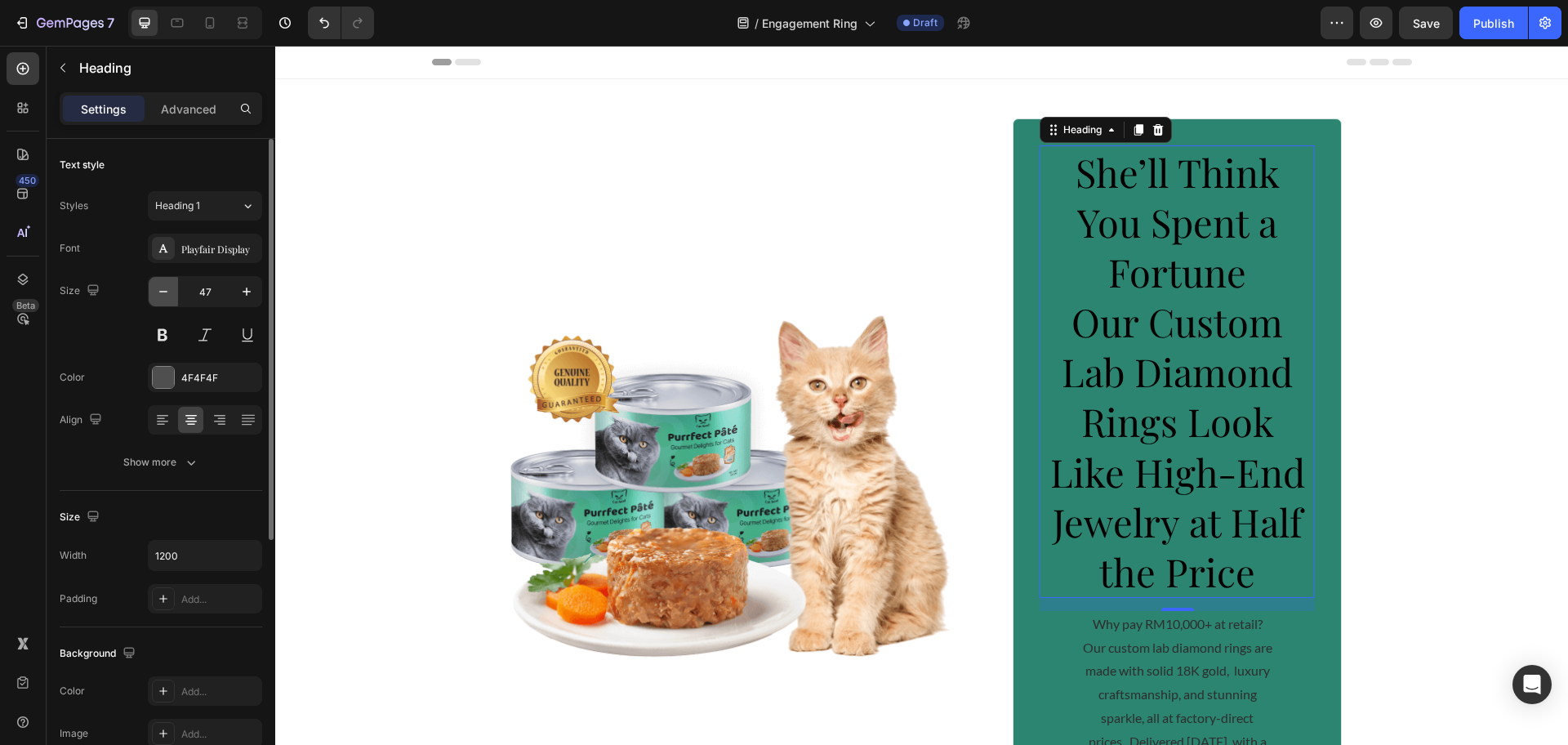
click at [160, 293] on icon "button" at bounding box center [163, 291] width 16 height 16
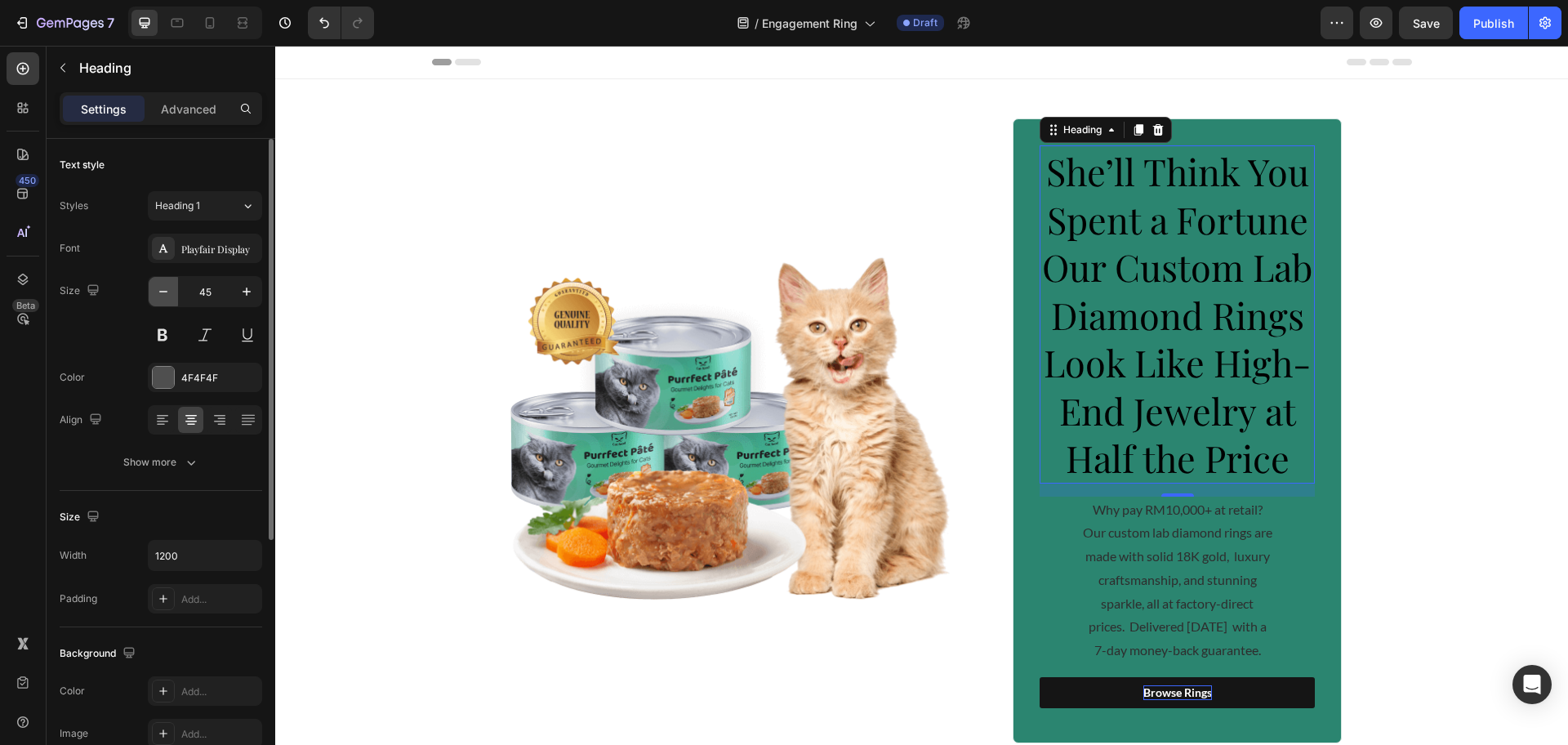
click at [160, 293] on icon "button" at bounding box center [163, 291] width 16 height 16
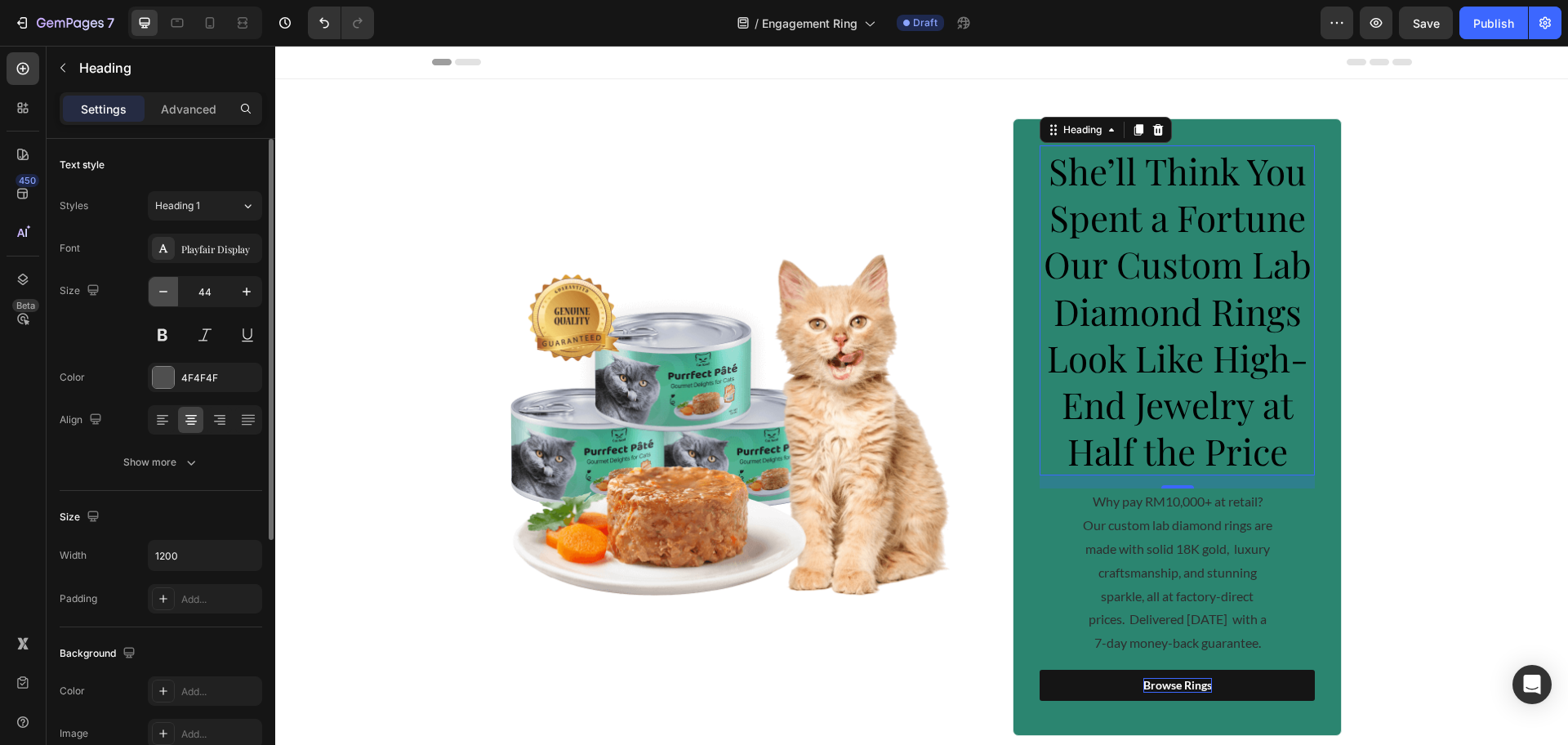
click at [160, 293] on icon "button" at bounding box center [163, 291] width 16 height 16
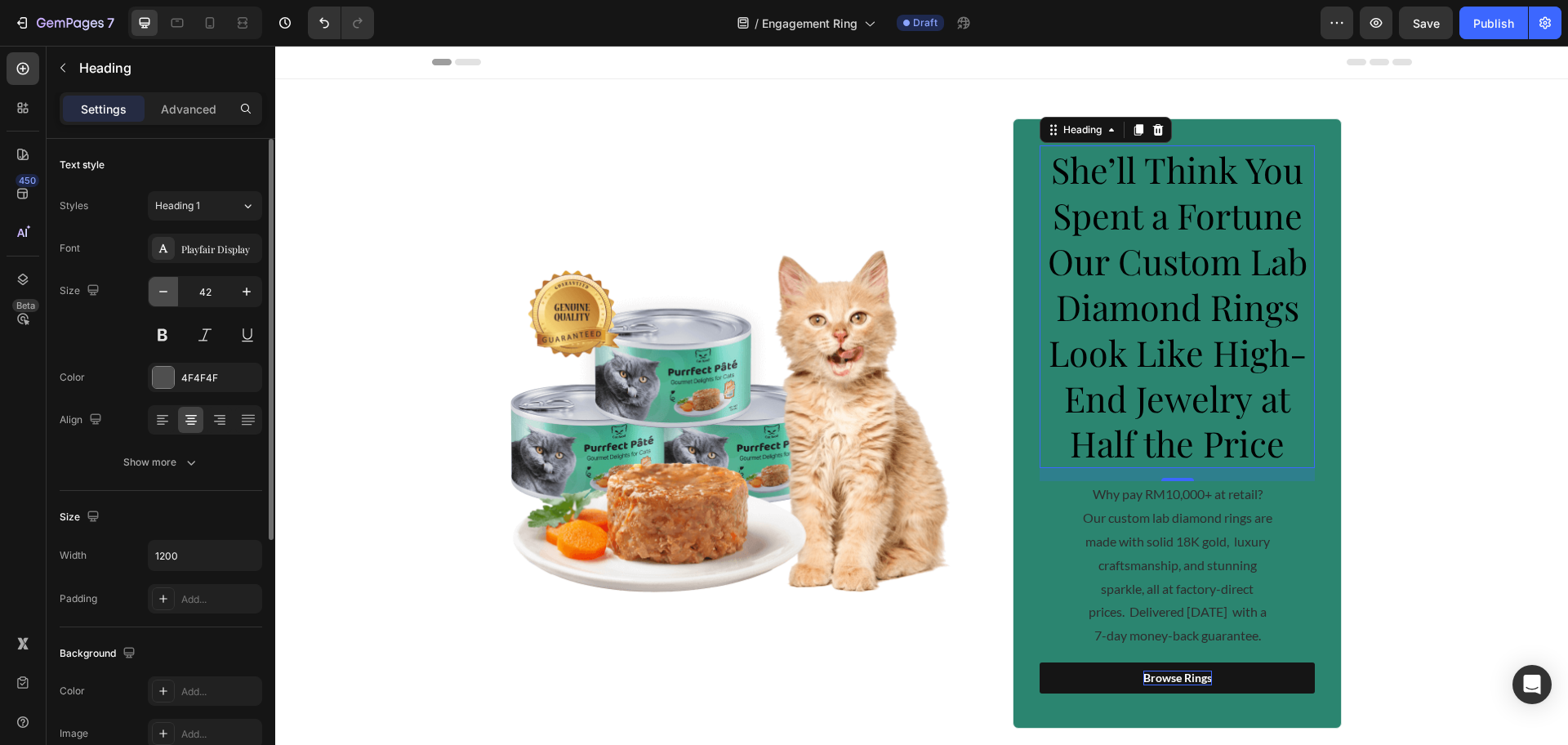
click at [160, 293] on icon "button" at bounding box center [163, 291] width 16 height 16
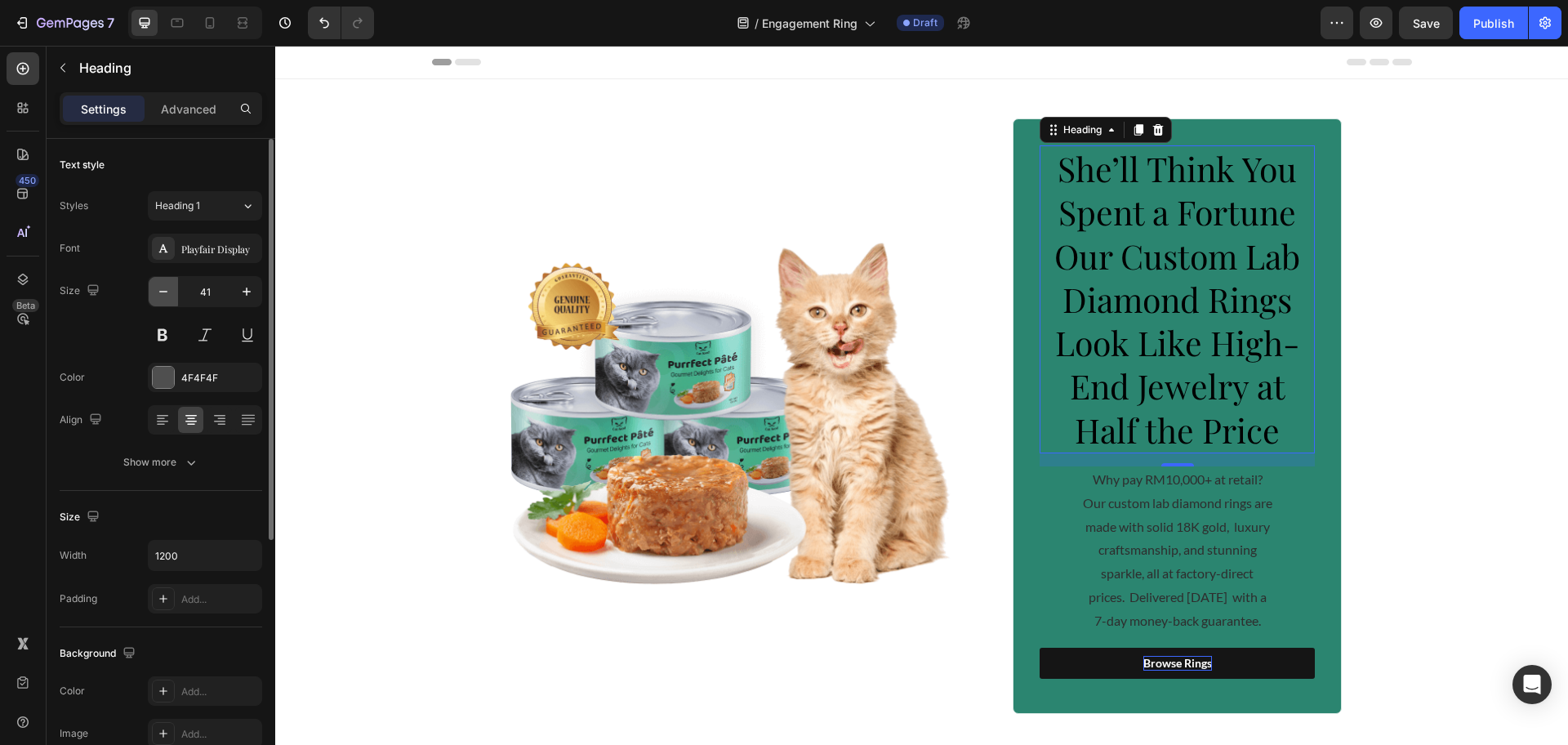
click at [160, 293] on icon "button" at bounding box center [163, 291] width 16 height 16
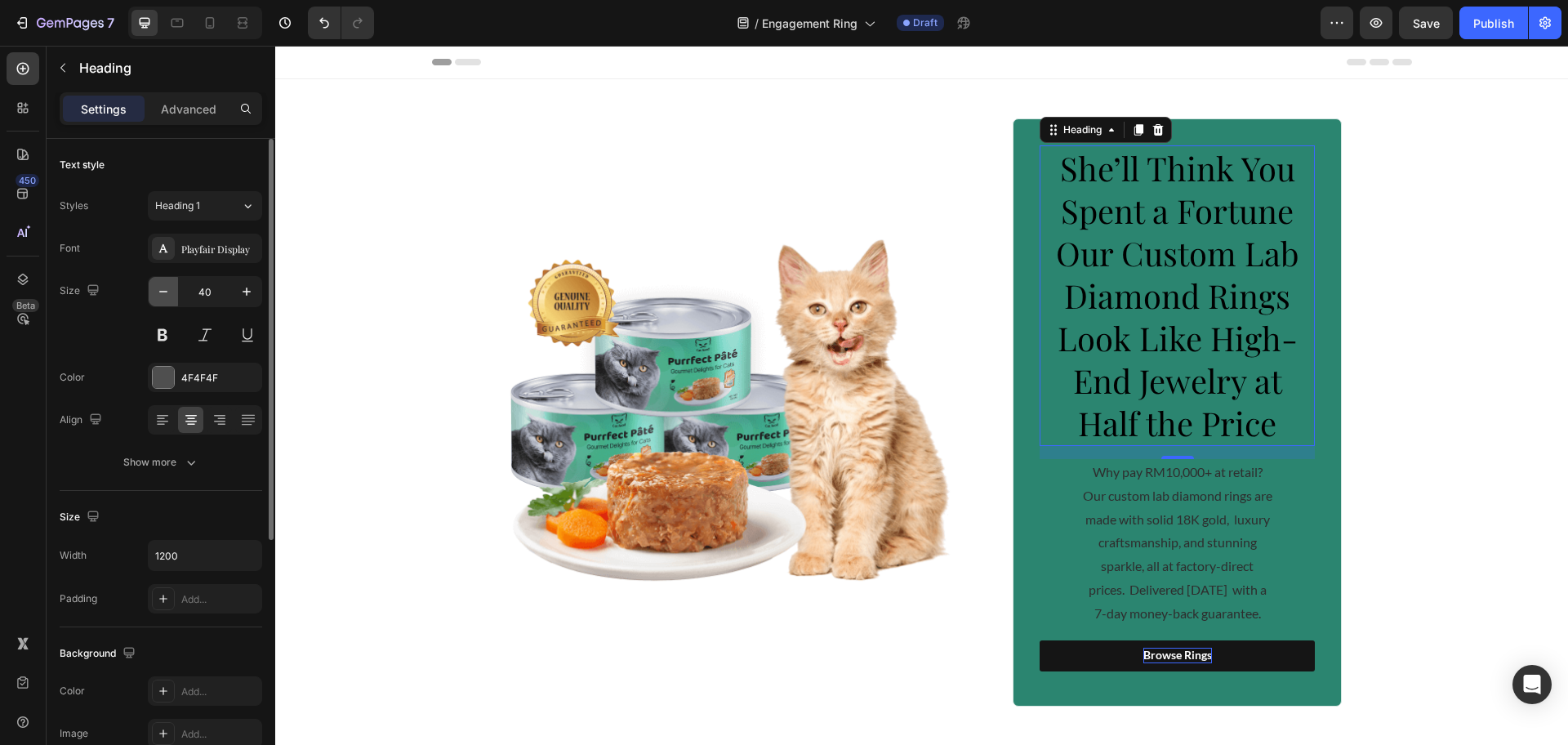
click at [160, 293] on icon "button" at bounding box center [163, 291] width 16 height 16
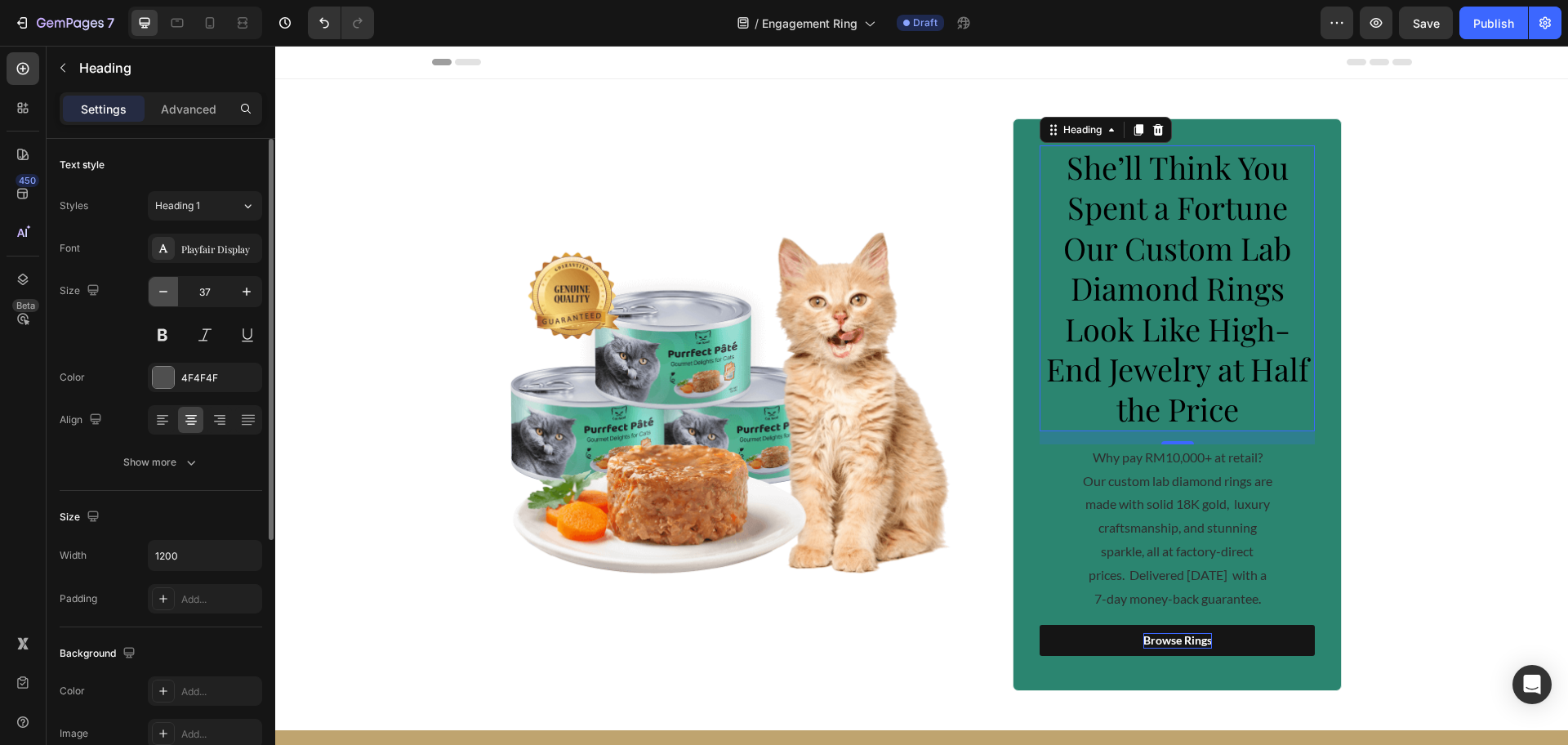
click at [160, 293] on icon "button" at bounding box center [163, 291] width 16 height 16
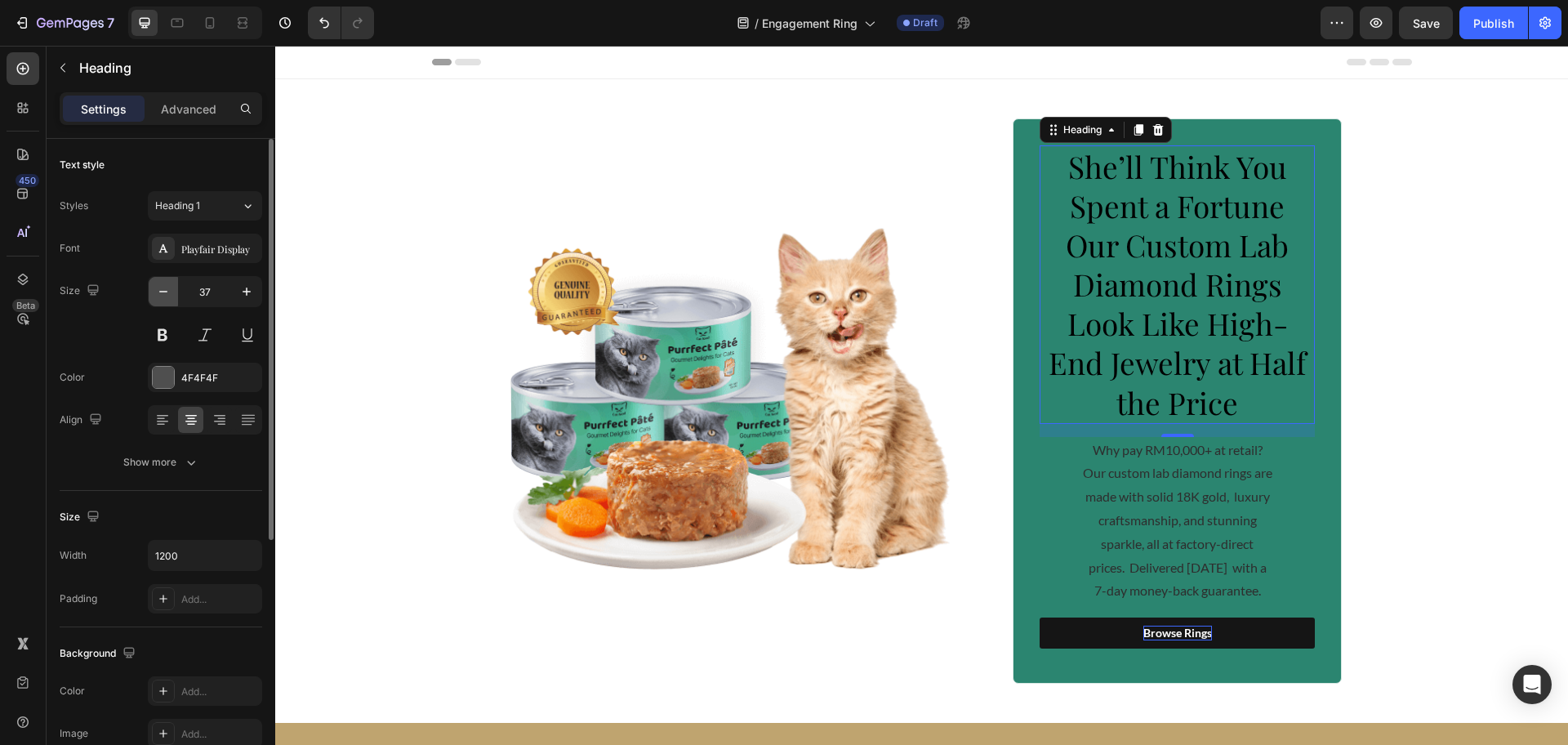
click at [160, 293] on icon "button" at bounding box center [163, 291] width 16 height 16
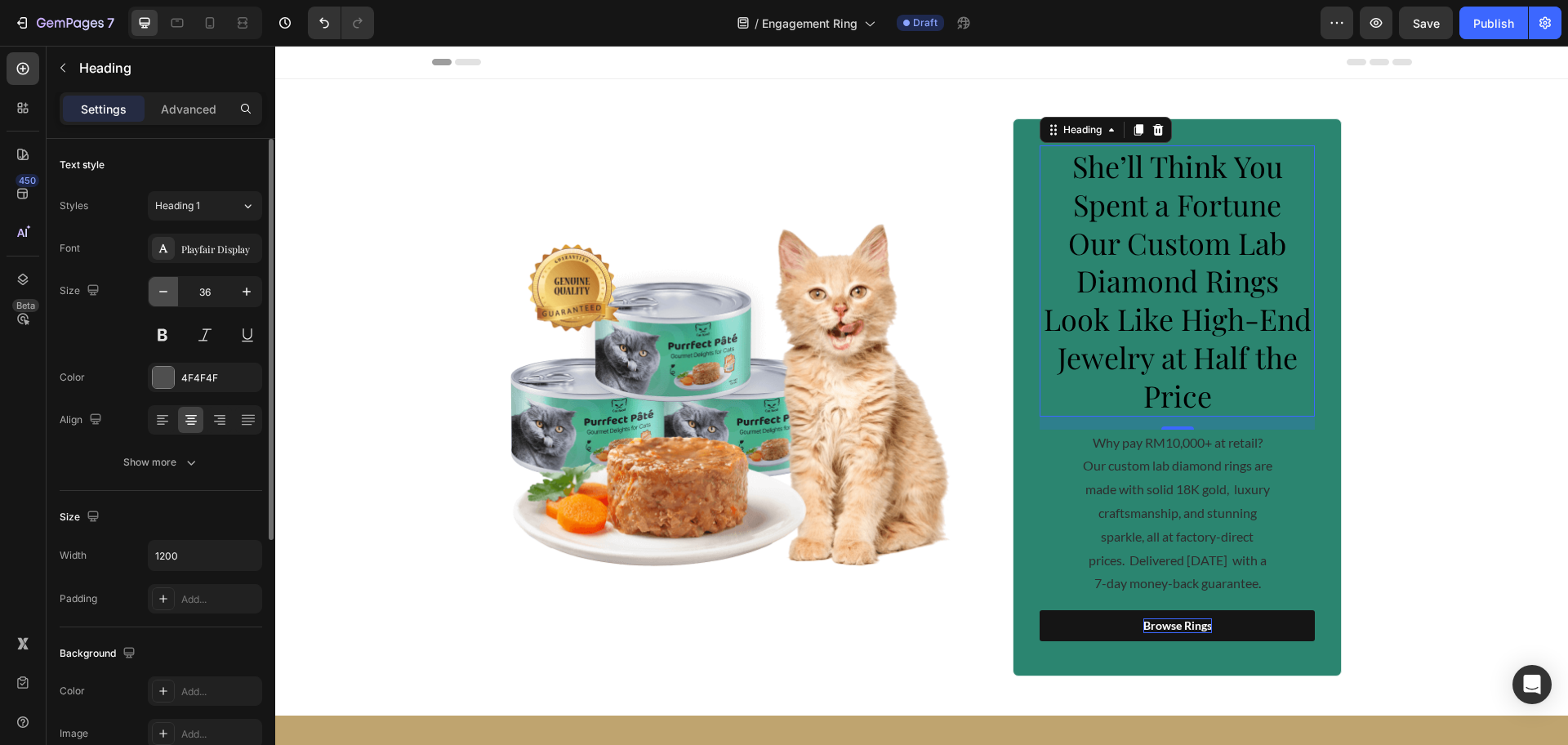
click at [160, 293] on icon "button" at bounding box center [163, 291] width 16 height 16
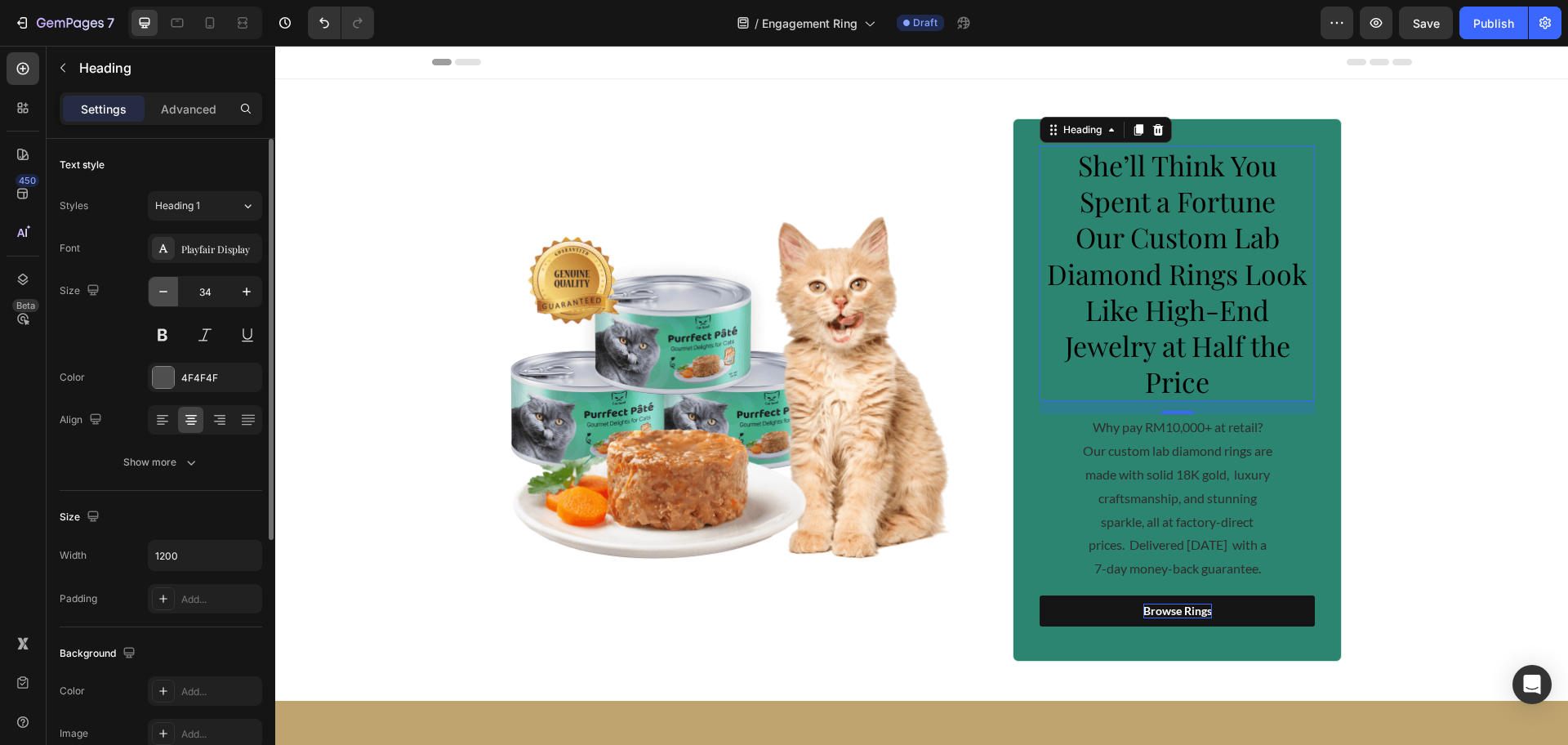
click at [160, 293] on icon "button" at bounding box center [163, 291] width 16 height 16
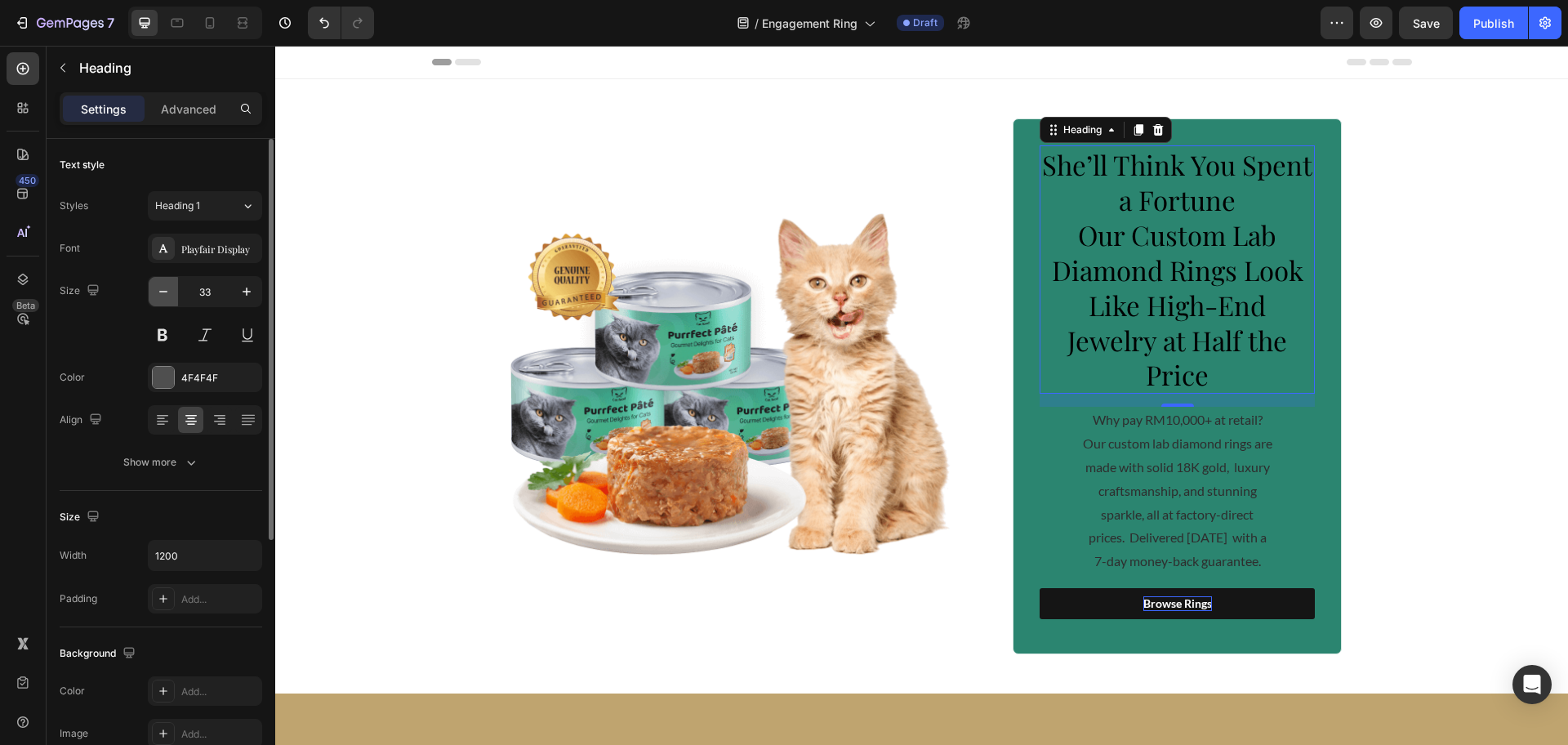
click at [160, 293] on icon "button" at bounding box center [163, 291] width 16 height 16
click at [160, 292] on icon "button" at bounding box center [163, 291] width 16 height 16
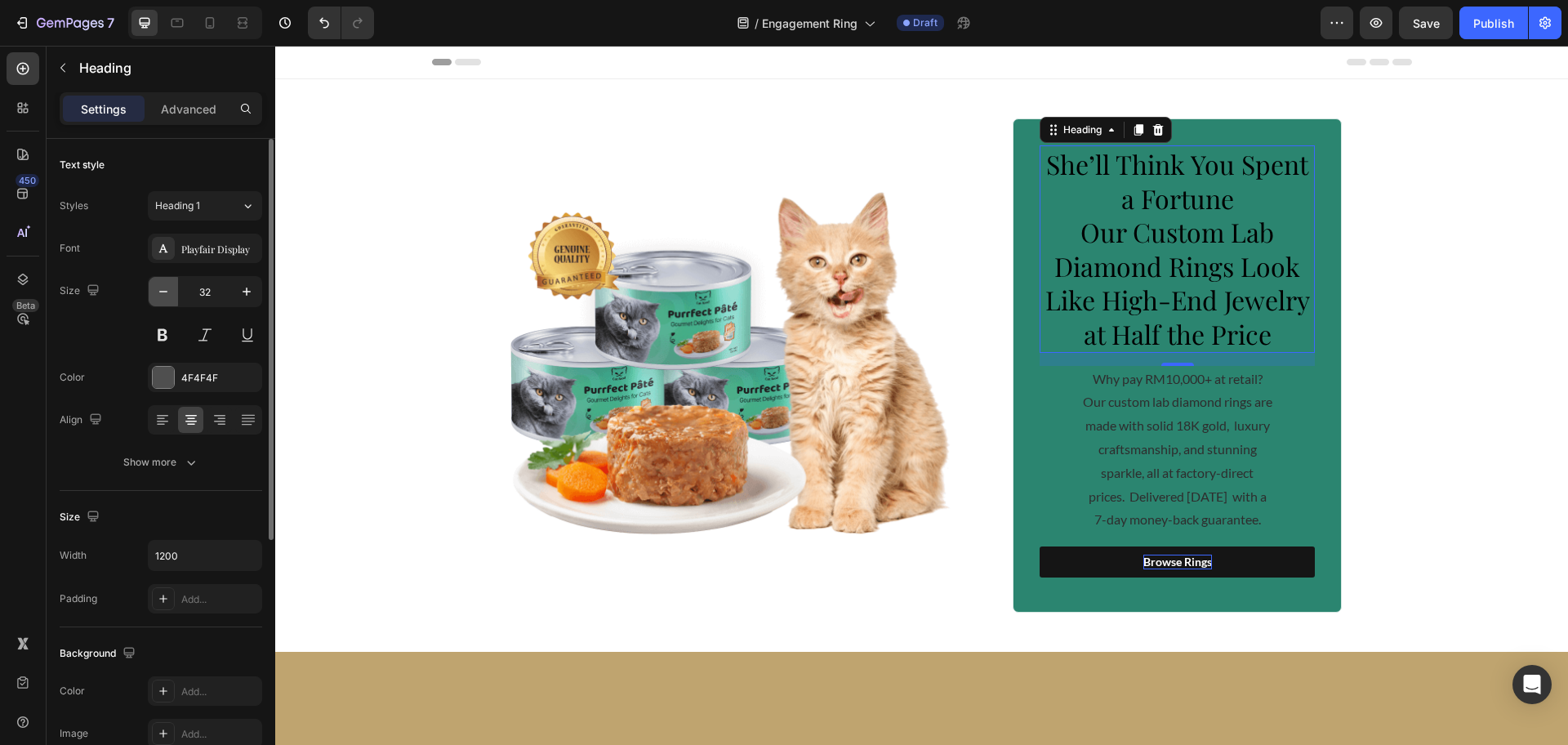
click at [160, 292] on icon "button" at bounding box center [163, 292] width 8 height 2
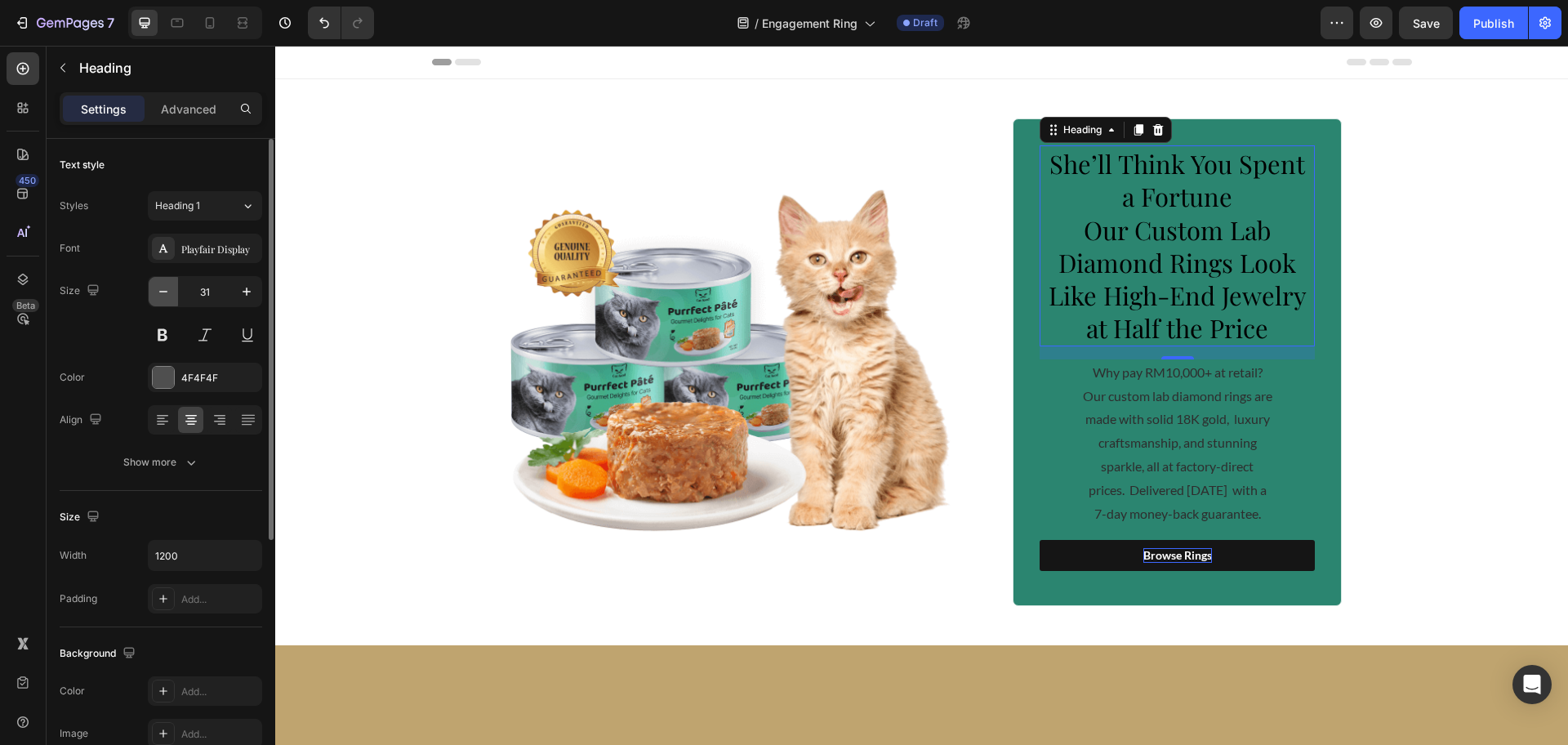
click at [160, 292] on icon "button" at bounding box center [163, 292] width 8 height 2
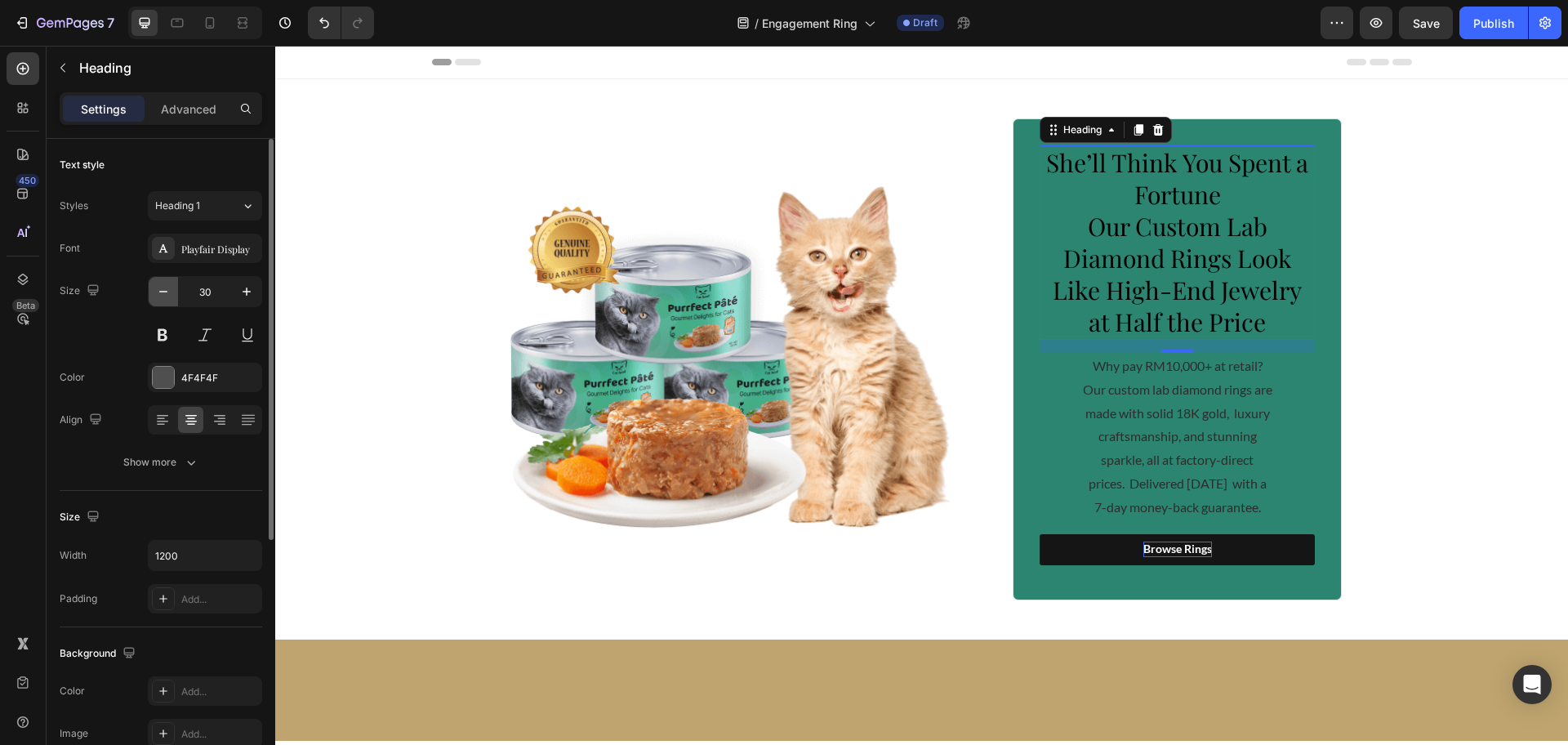
click at [160, 292] on icon "button" at bounding box center [163, 292] width 8 height 2
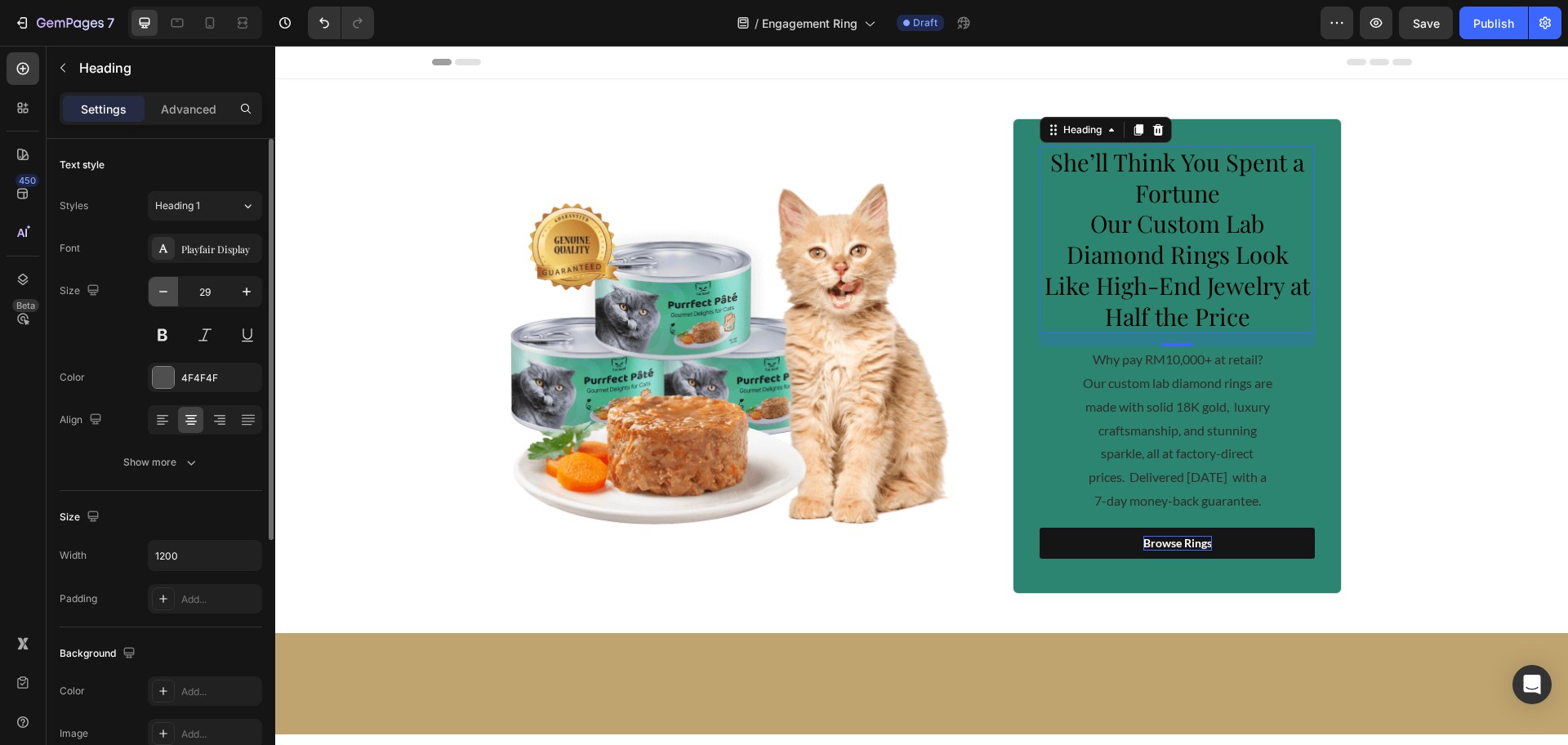
click at [160, 292] on icon "button" at bounding box center [163, 292] width 8 height 2
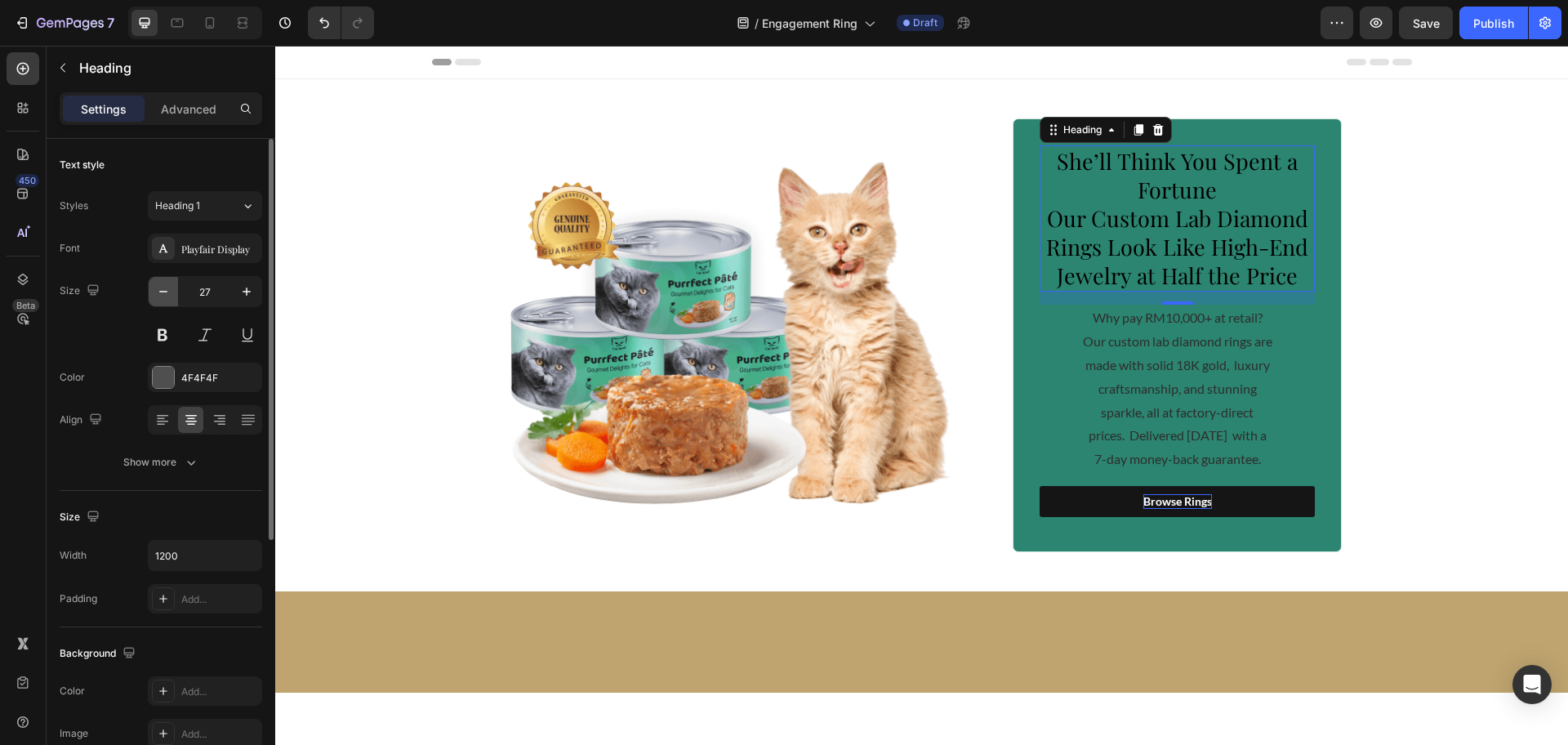
click at [160, 292] on icon "button" at bounding box center [163, 292] width 8 height 2
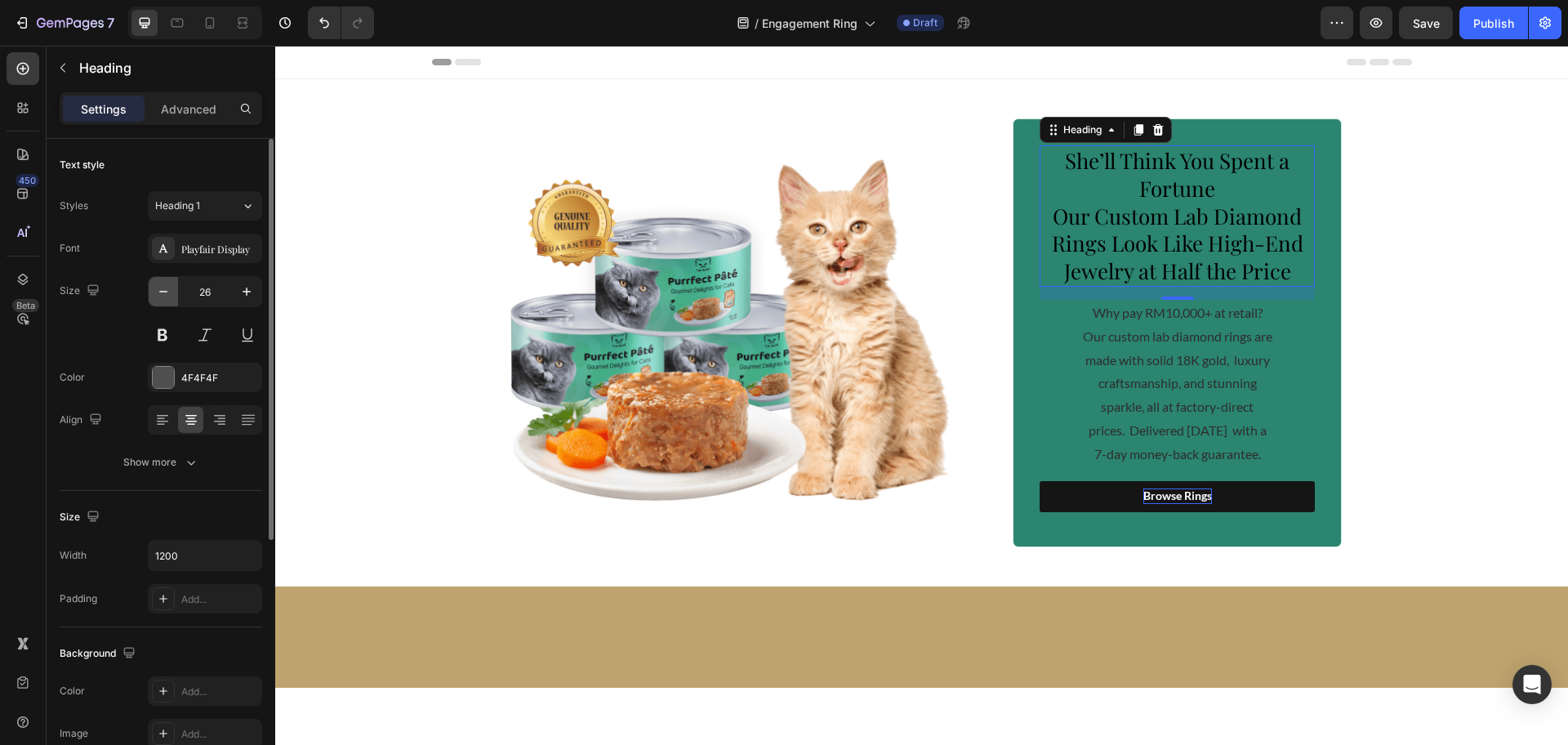
click at [159, 292] on icon "button" at bounding box center [163, 291] width 16 height 16
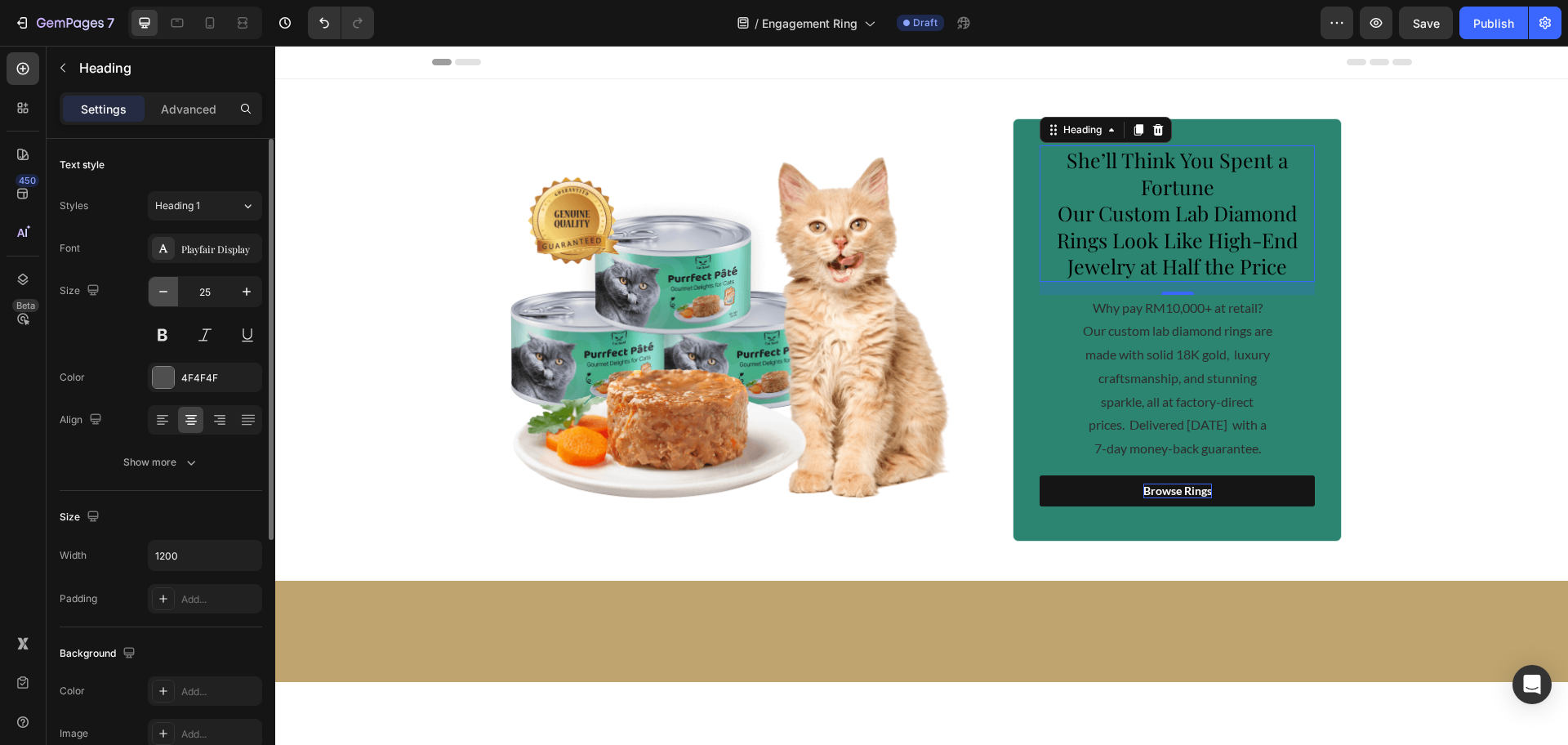
click at [159, 292] on icon "button" at bounding box center [163, 291] width 16 height 16
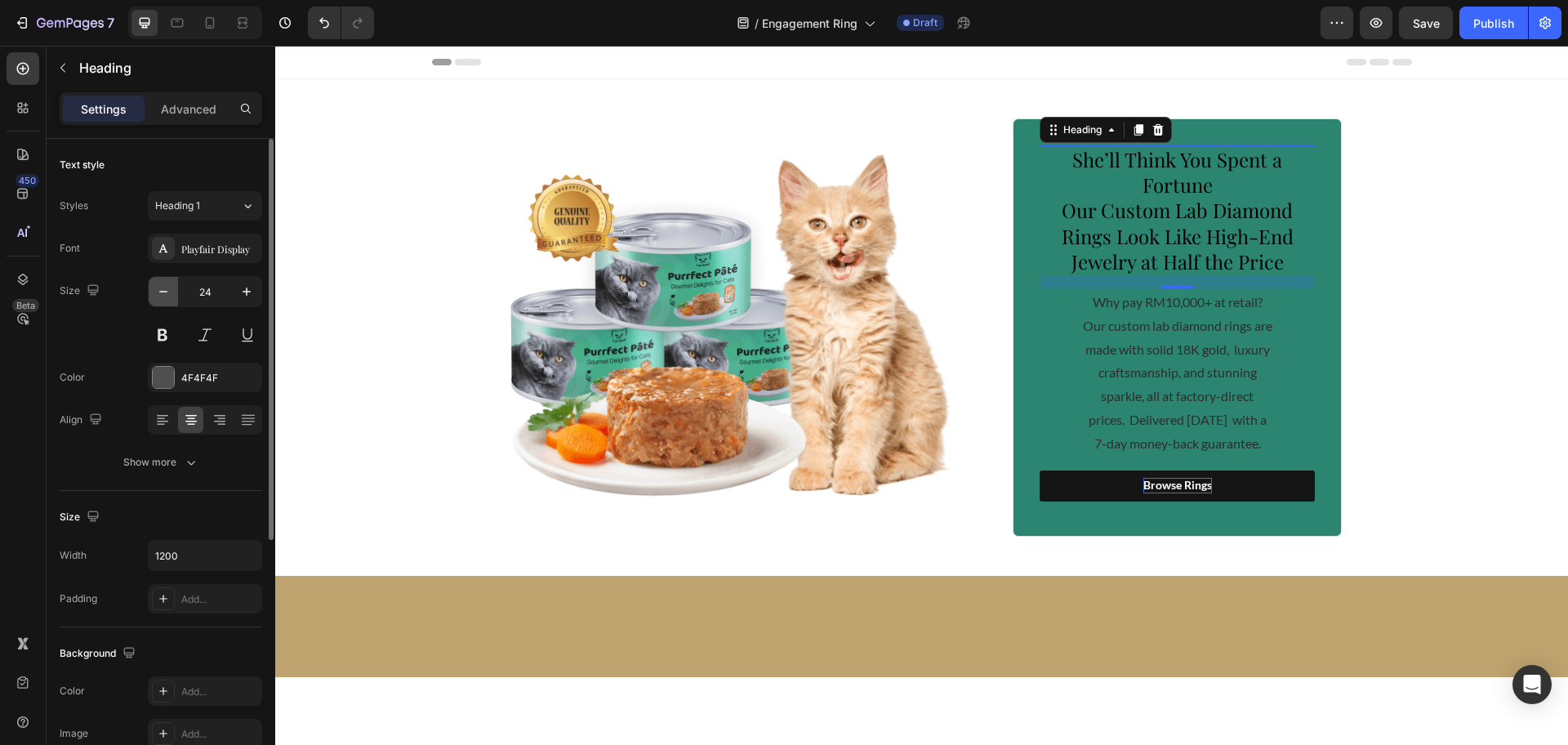
click at [159, 292] on icon "button" at bounding box center [163, 291] width 16 height 16
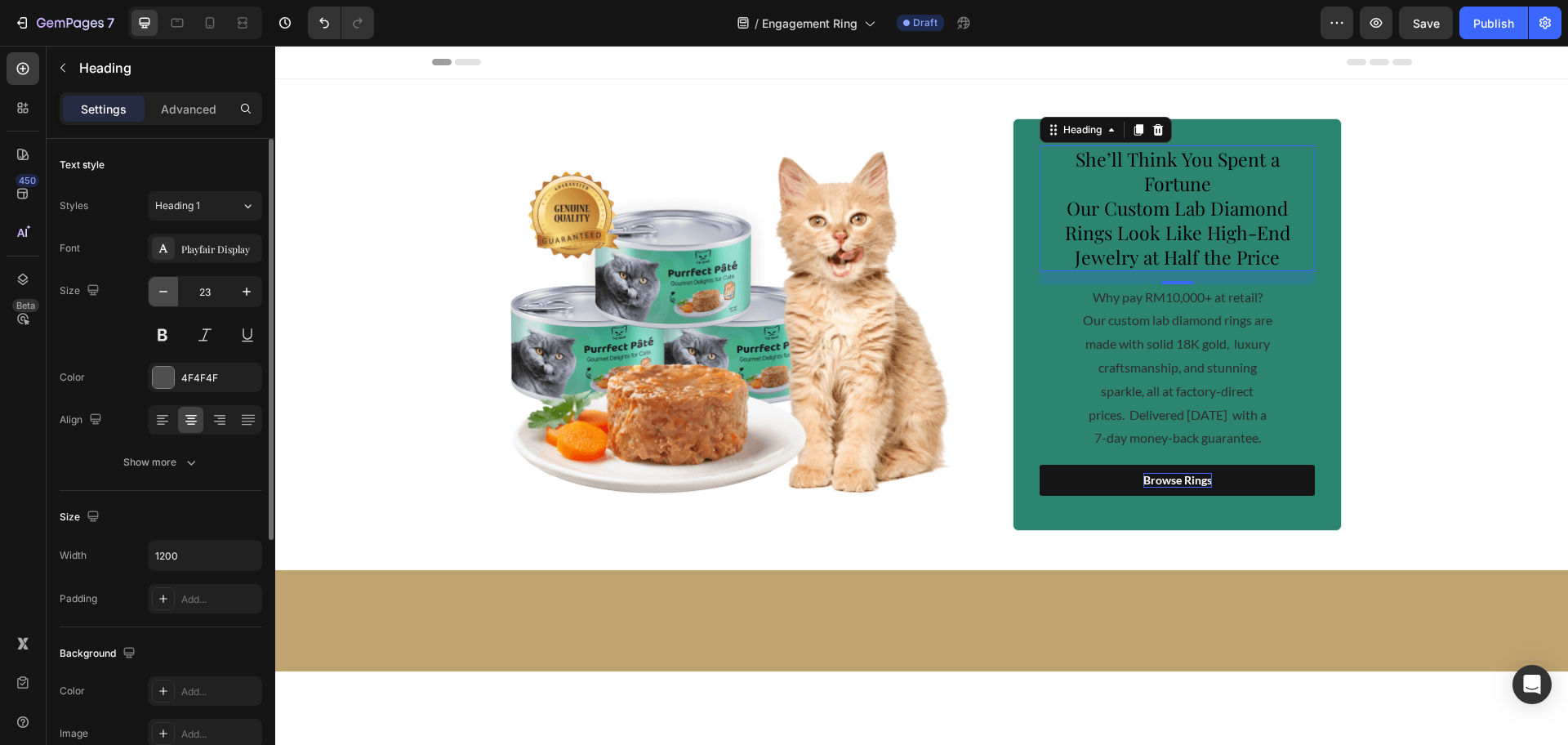
click at [159, 292] on icon "button" at bounding box center [163, 291] width 16 height 16
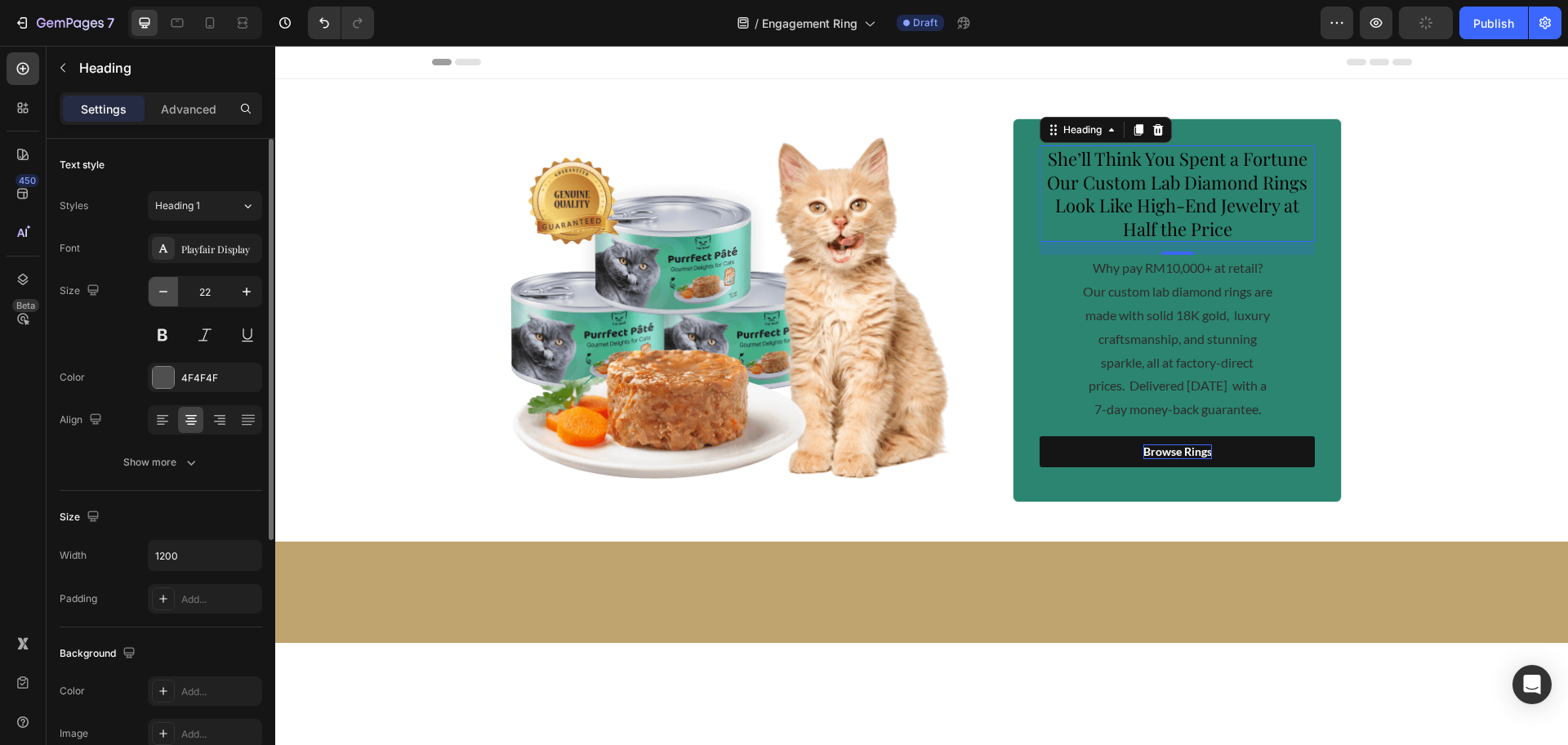
click at [159, 292] on icon "button" at bounding box center [163, 291] width 16 height 16
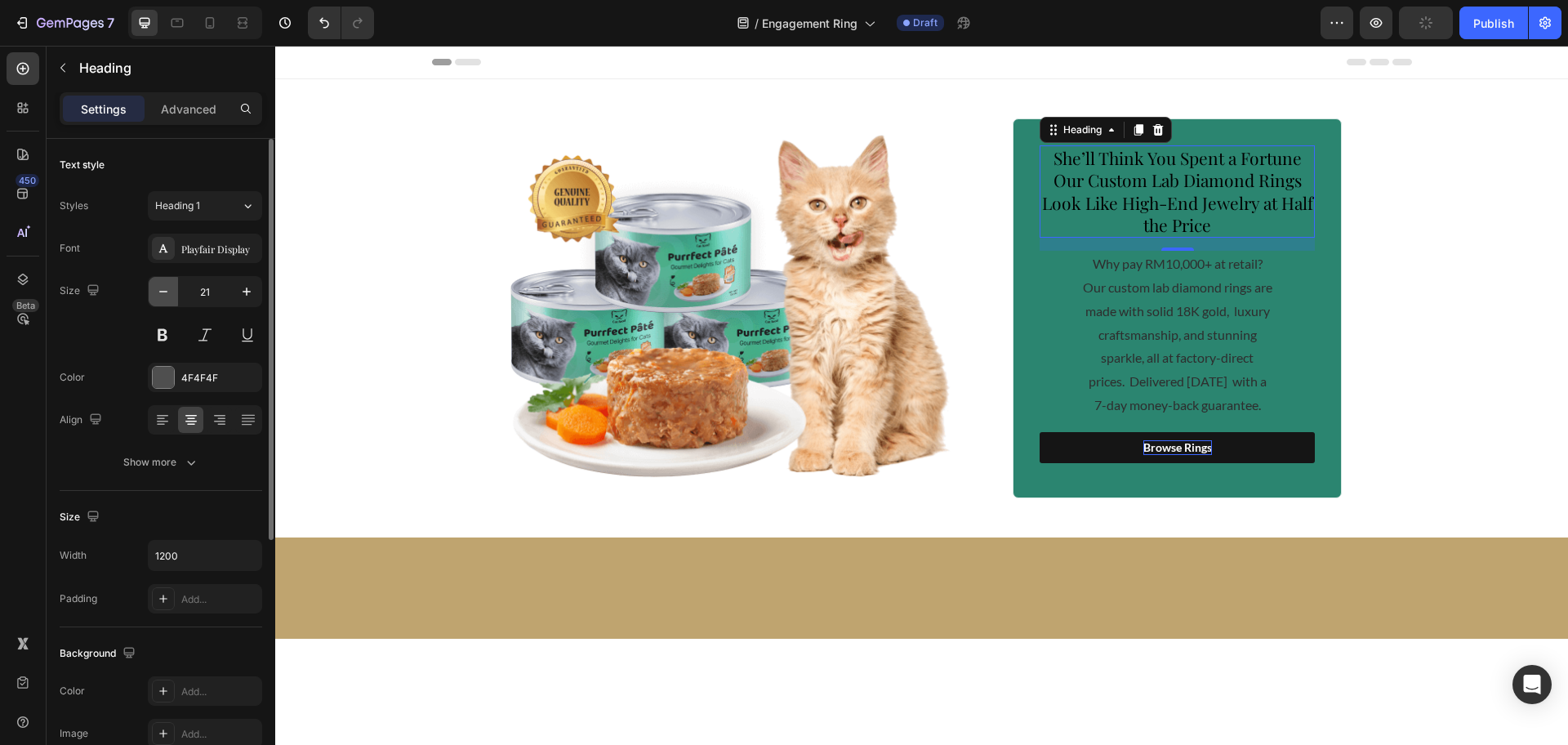
click at [159, 292] on icon "button" at bounding box center [163, 291] width 16 height 16
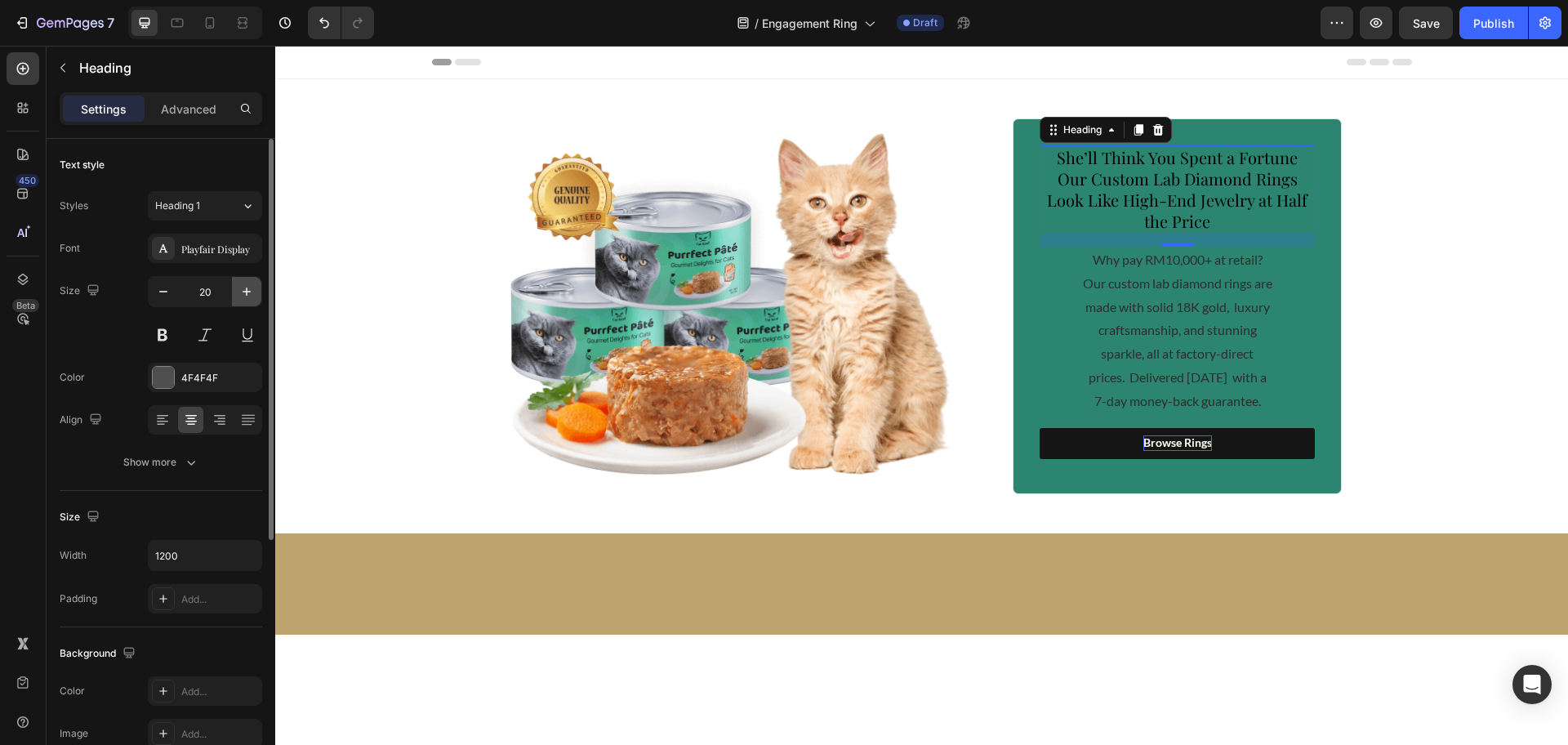
click at [245, 292] on icon "button" at bounding box center [246, 291] width 8 height 8
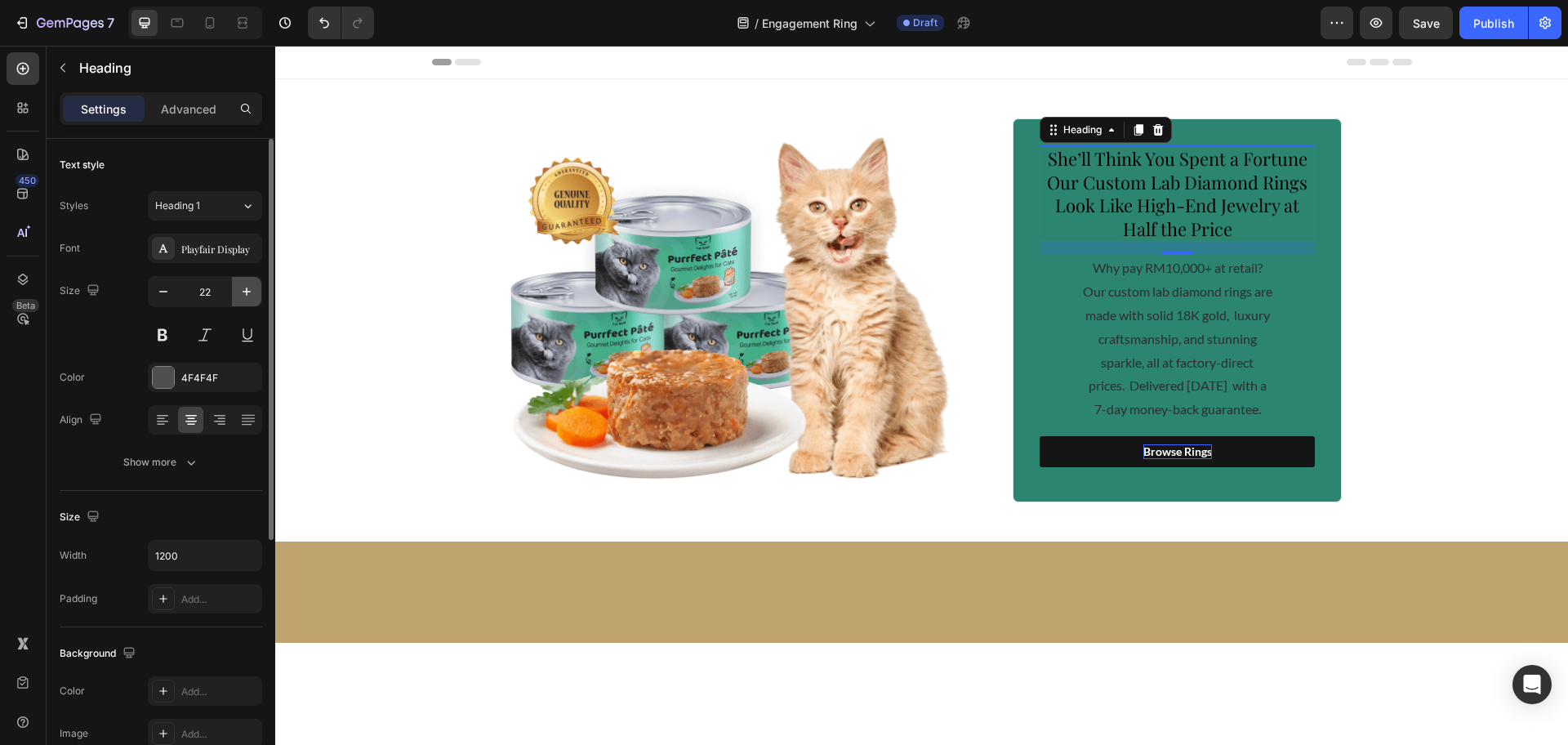
click at [245, 292] on icon "button" at bounding box center [246, 291] width 8 height 8
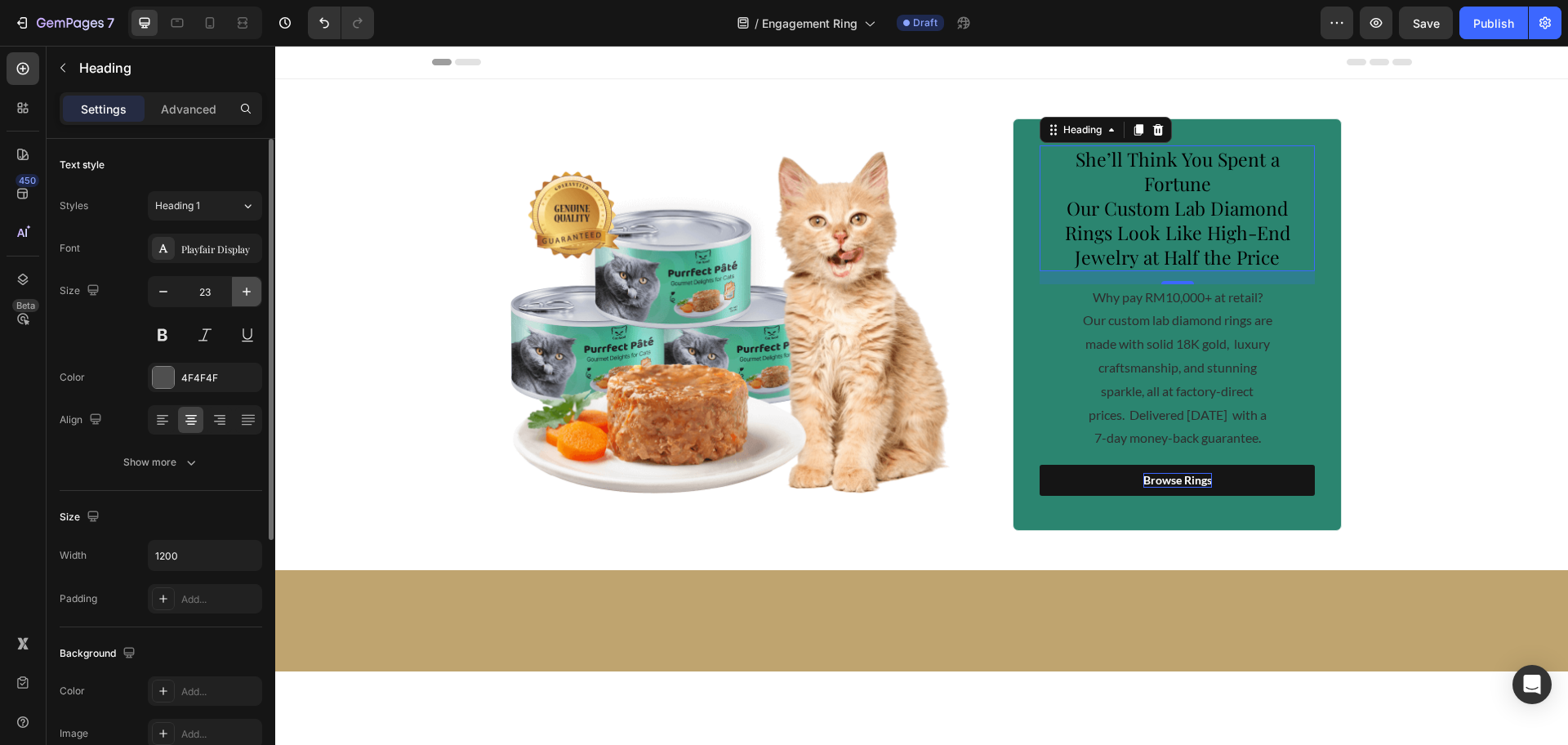
click at [245, 292] on icon "button" at bounding box center [246, 291] width 8 height 8
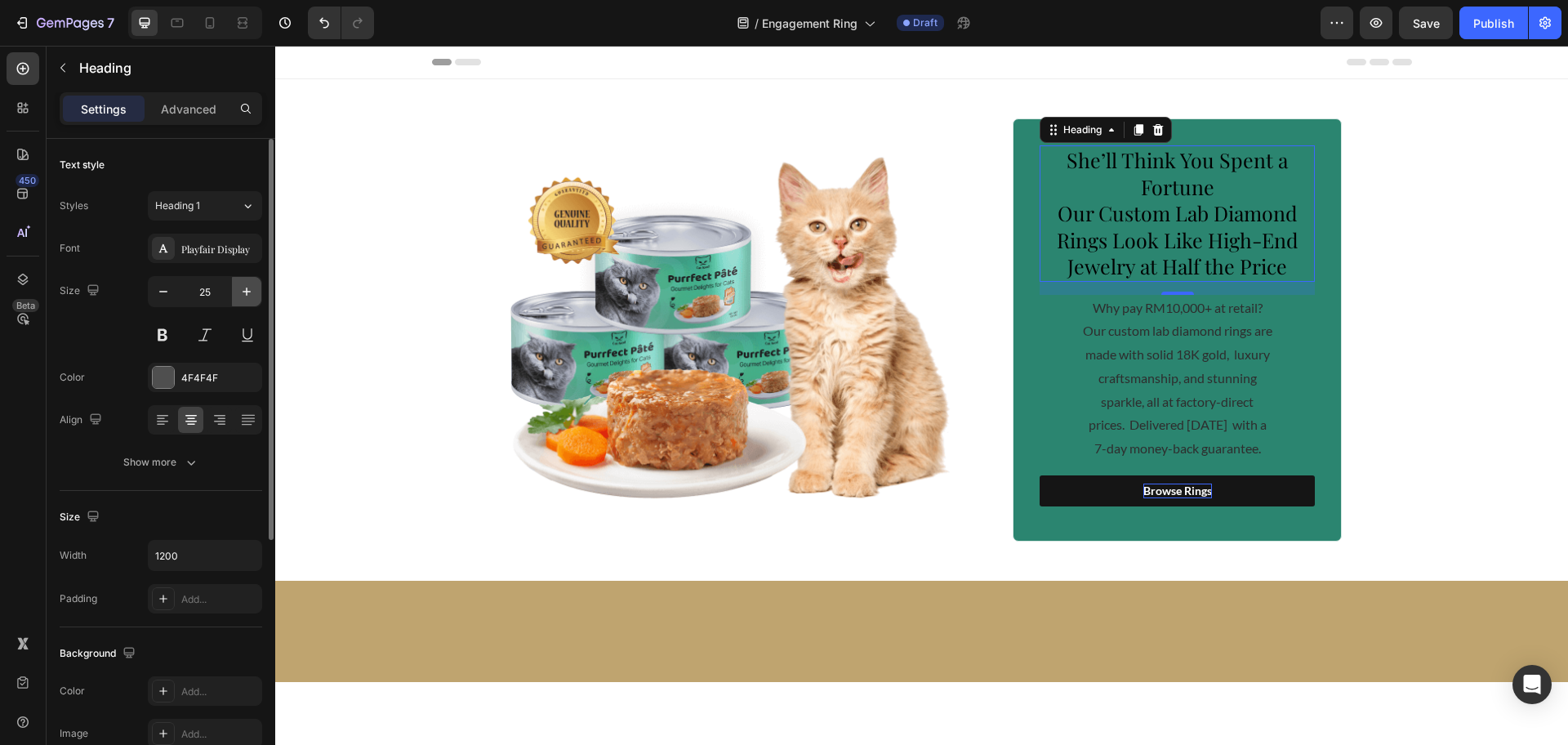
click at [245, 292] on icon "button" at bounding box center [246, 291] width 8 height 8
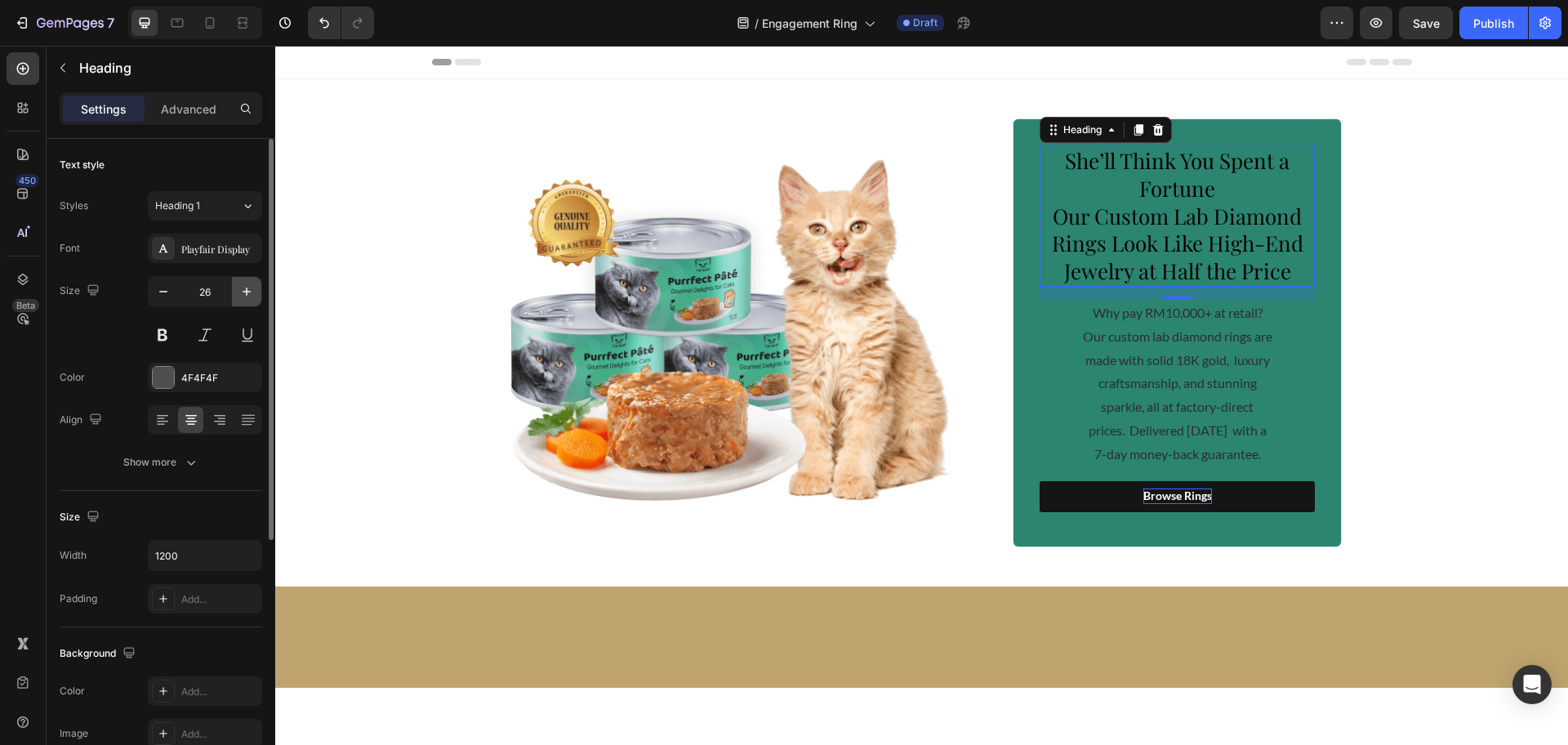
click at [245, 292] on icon "button" at bounding box center [246, 291] width 8 height 8
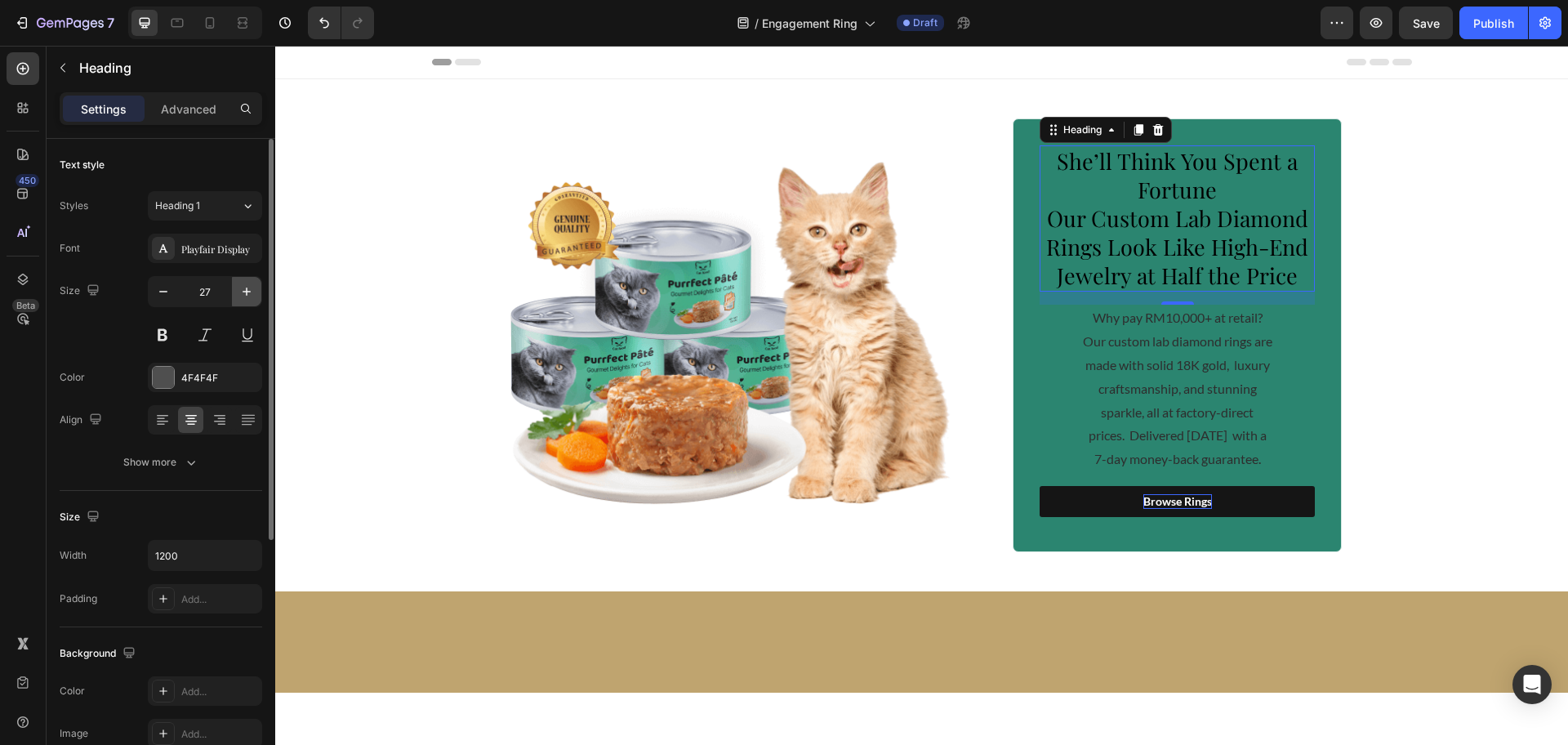
click at [245, 292] on icon "button" at bounding box center [246, 291] width 8 height 8
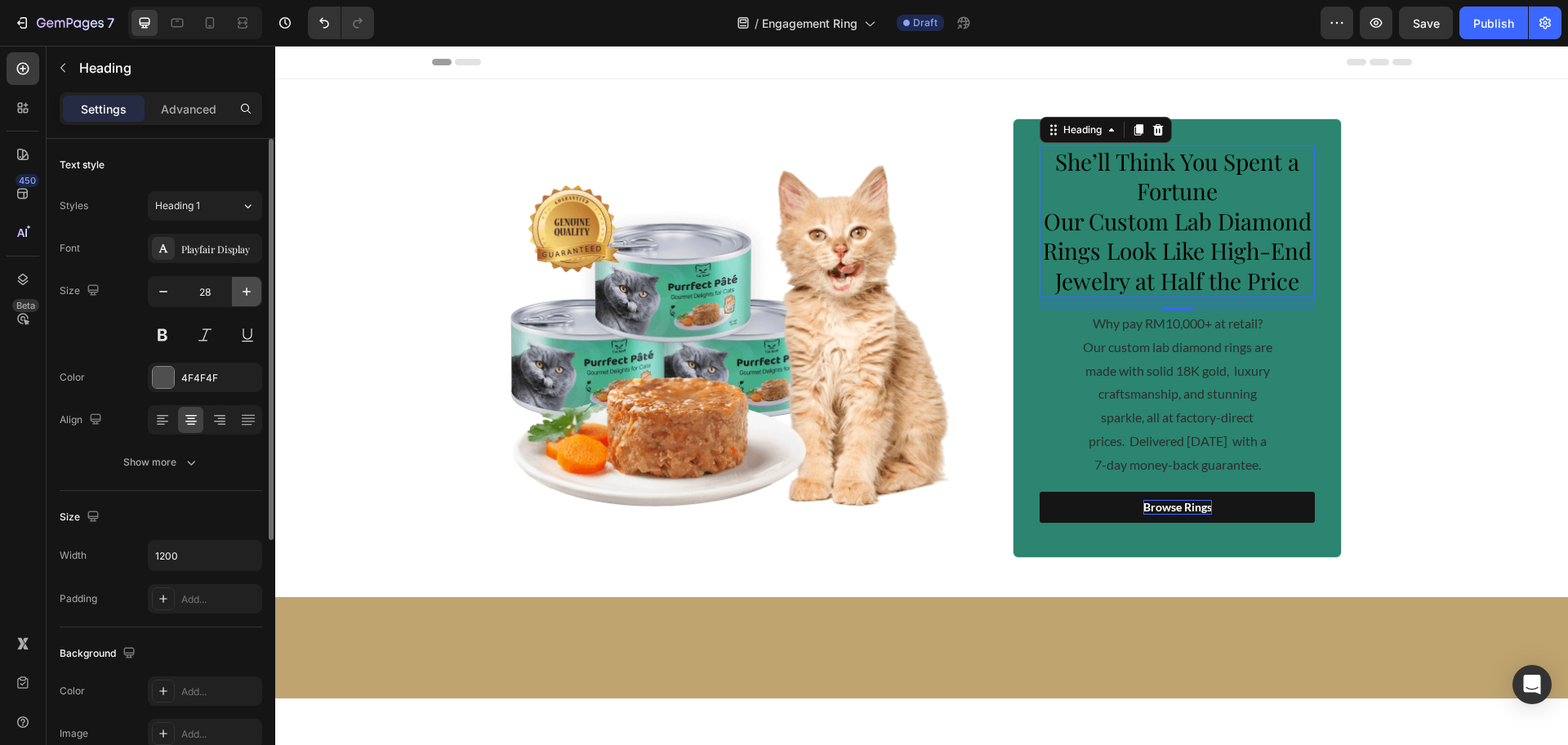
click at [245, 292] on icon "button" at bounding box center [246, 291] width 8 height 8
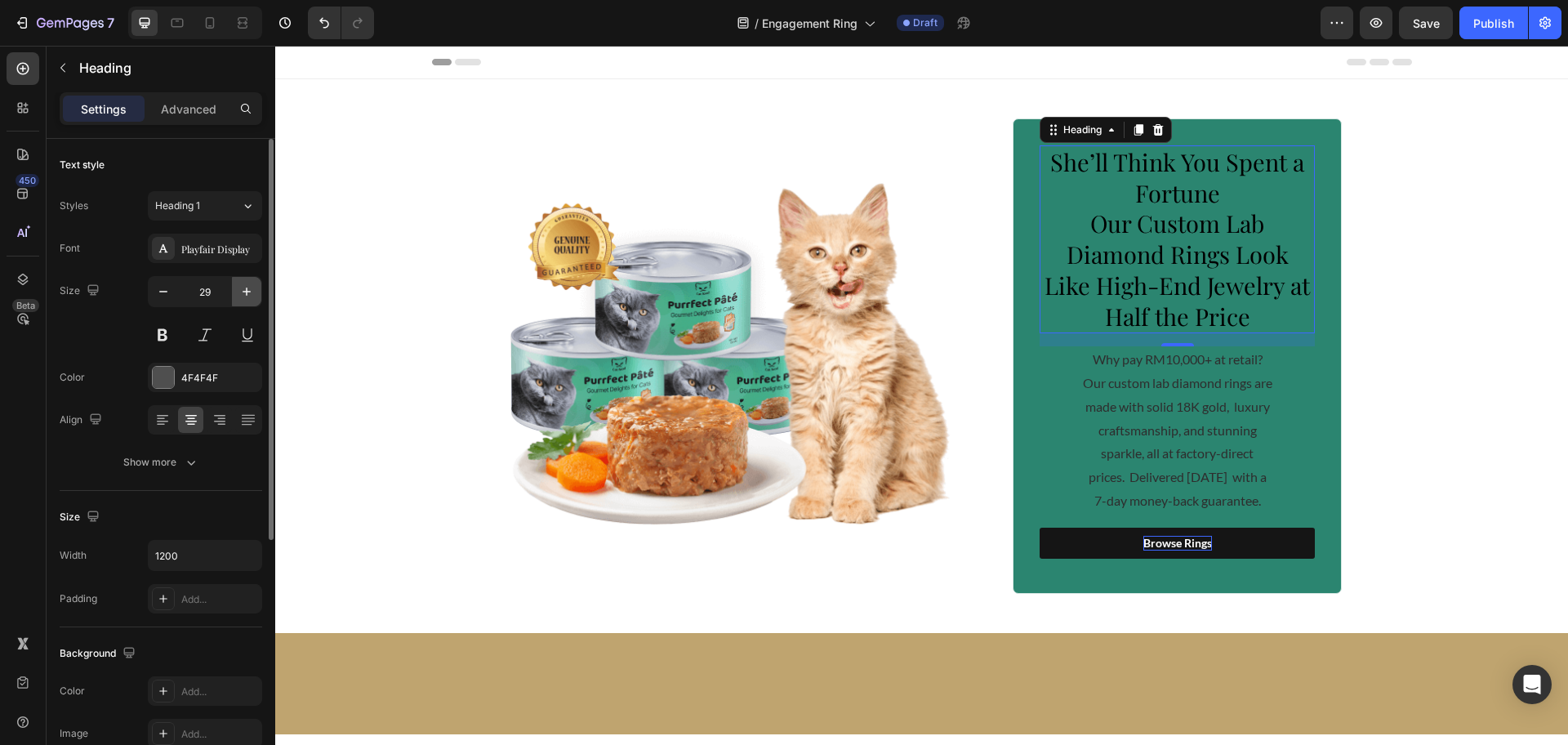
click at [245, 292] on icon "button" at bounding box center [246, 291] width 8 height 8
type input "30"
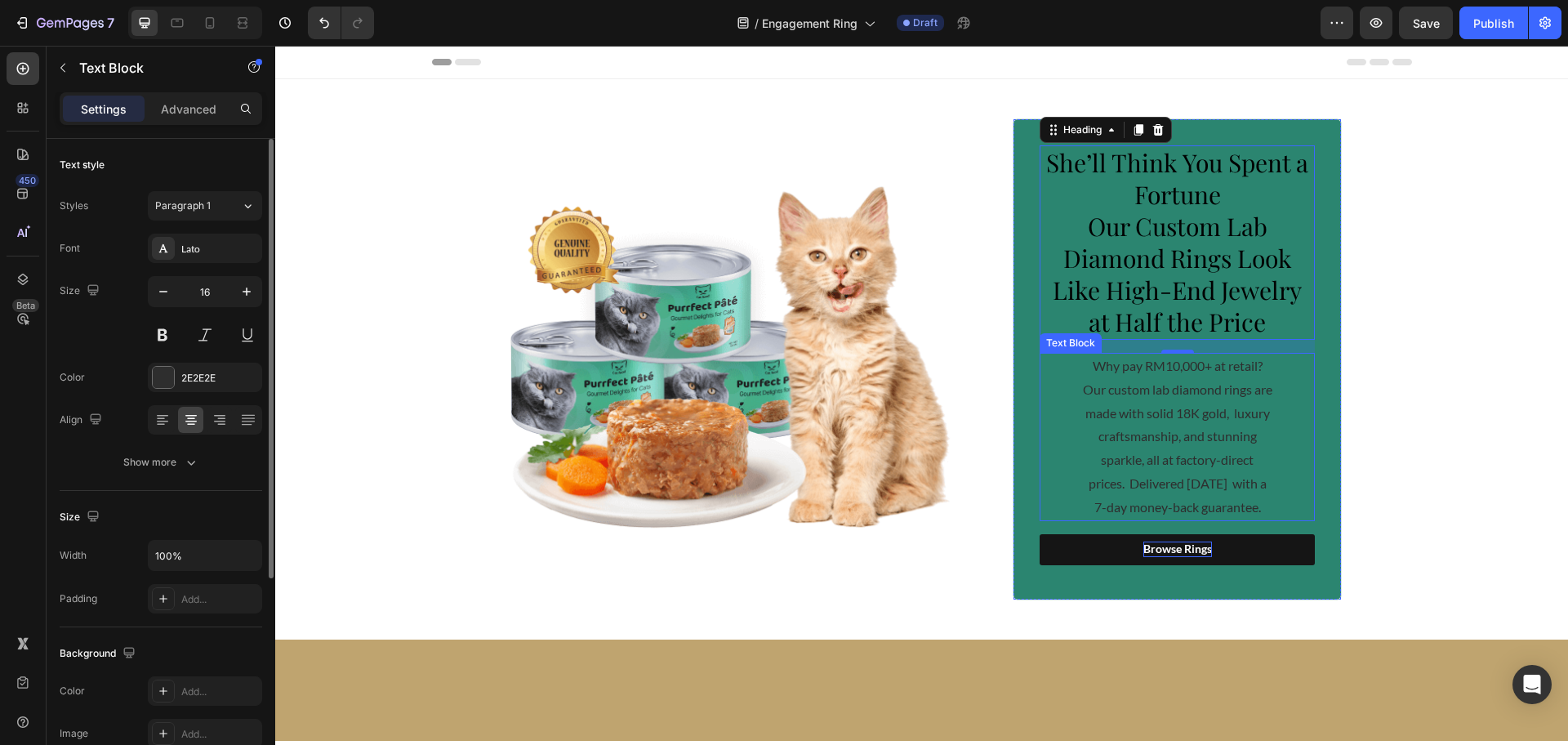
click at [1182, 440] on p "Why pay RM10,000+ at retail? Our custom lab diamond rings are made with solid 1…" at bounding box center [1177, 438] width 190 height 165
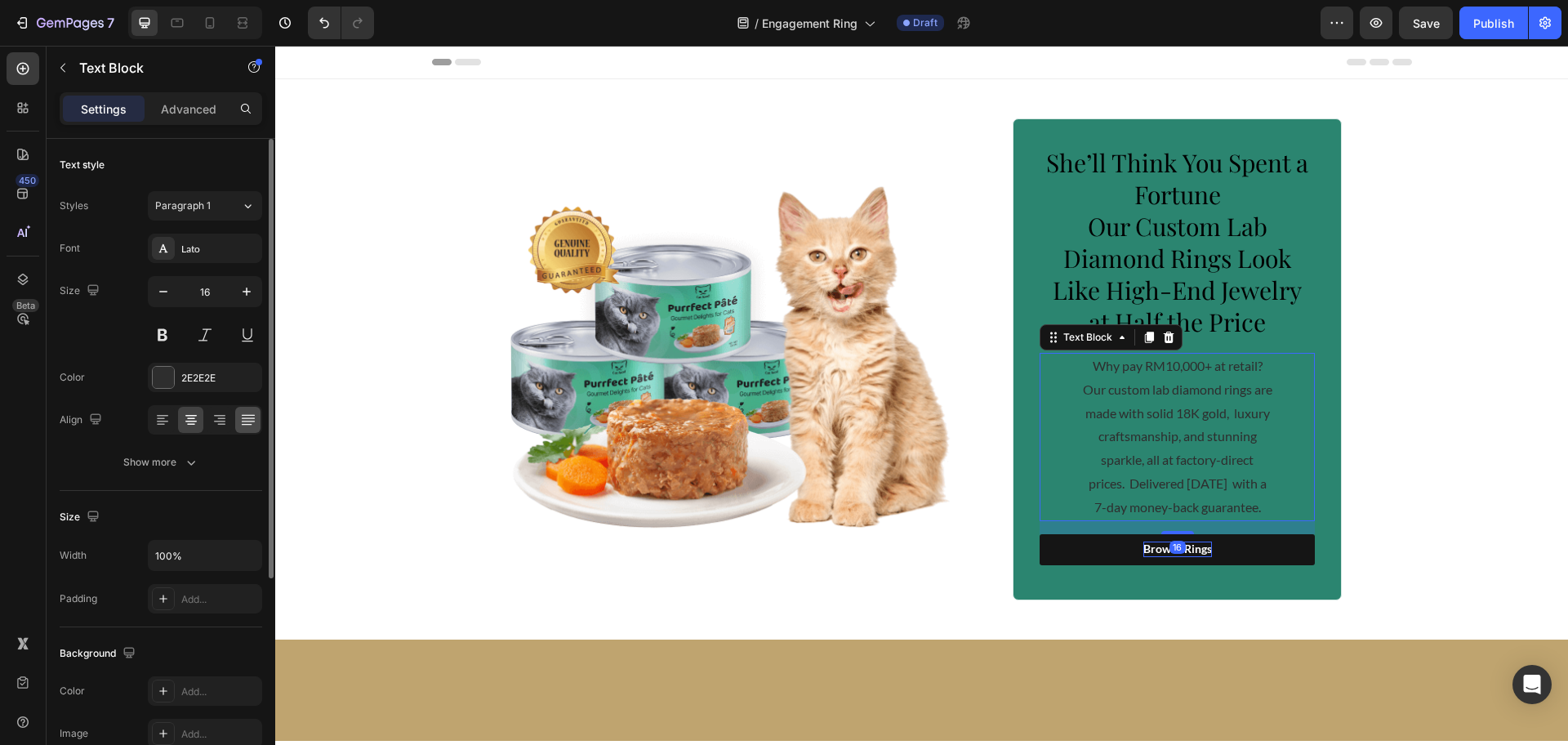
click at [237, 413] on div at bounding box center [247, 419] width 25 height 26
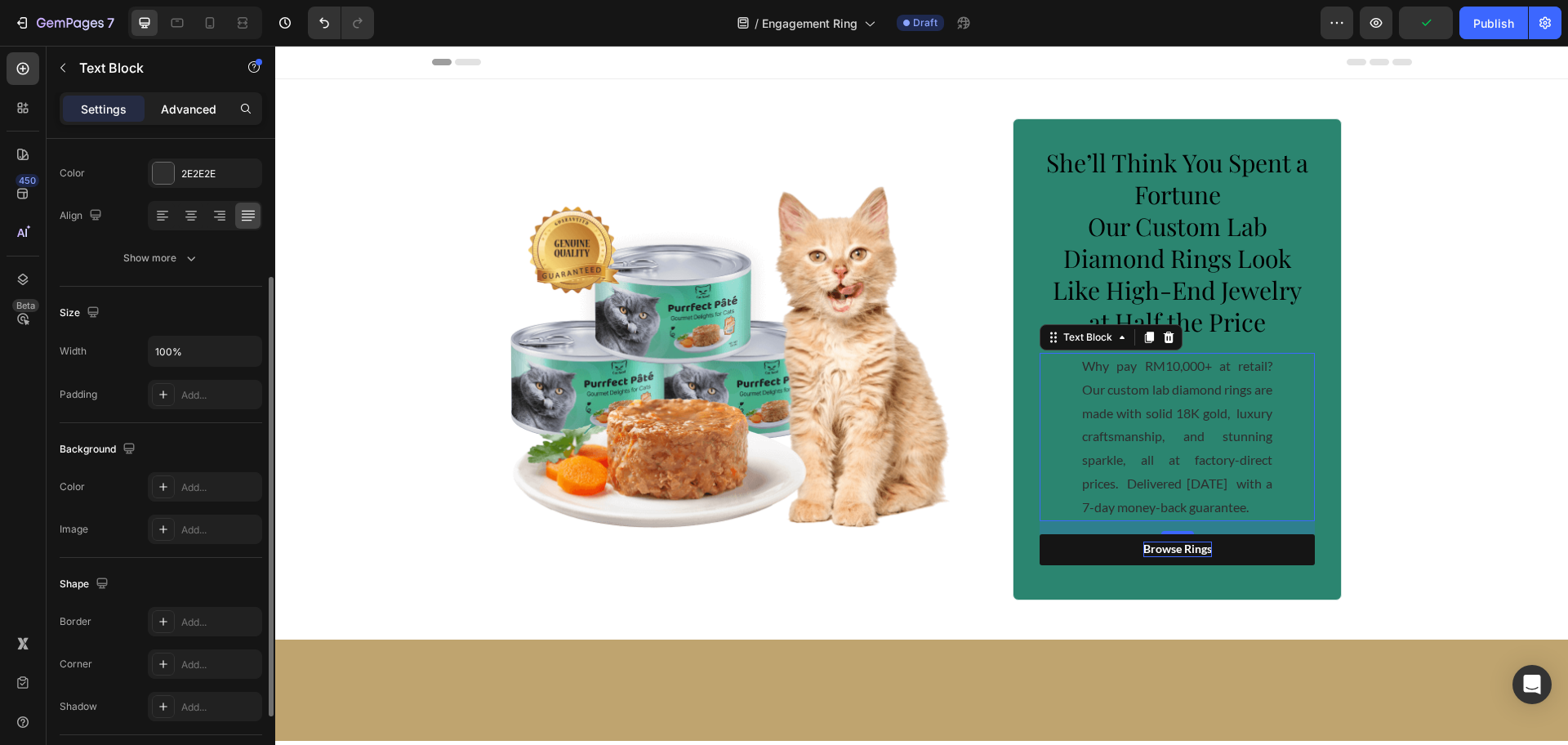
click at [177, 102] on p "Advanced" at bounding box center [189, 109] width 55 height 17
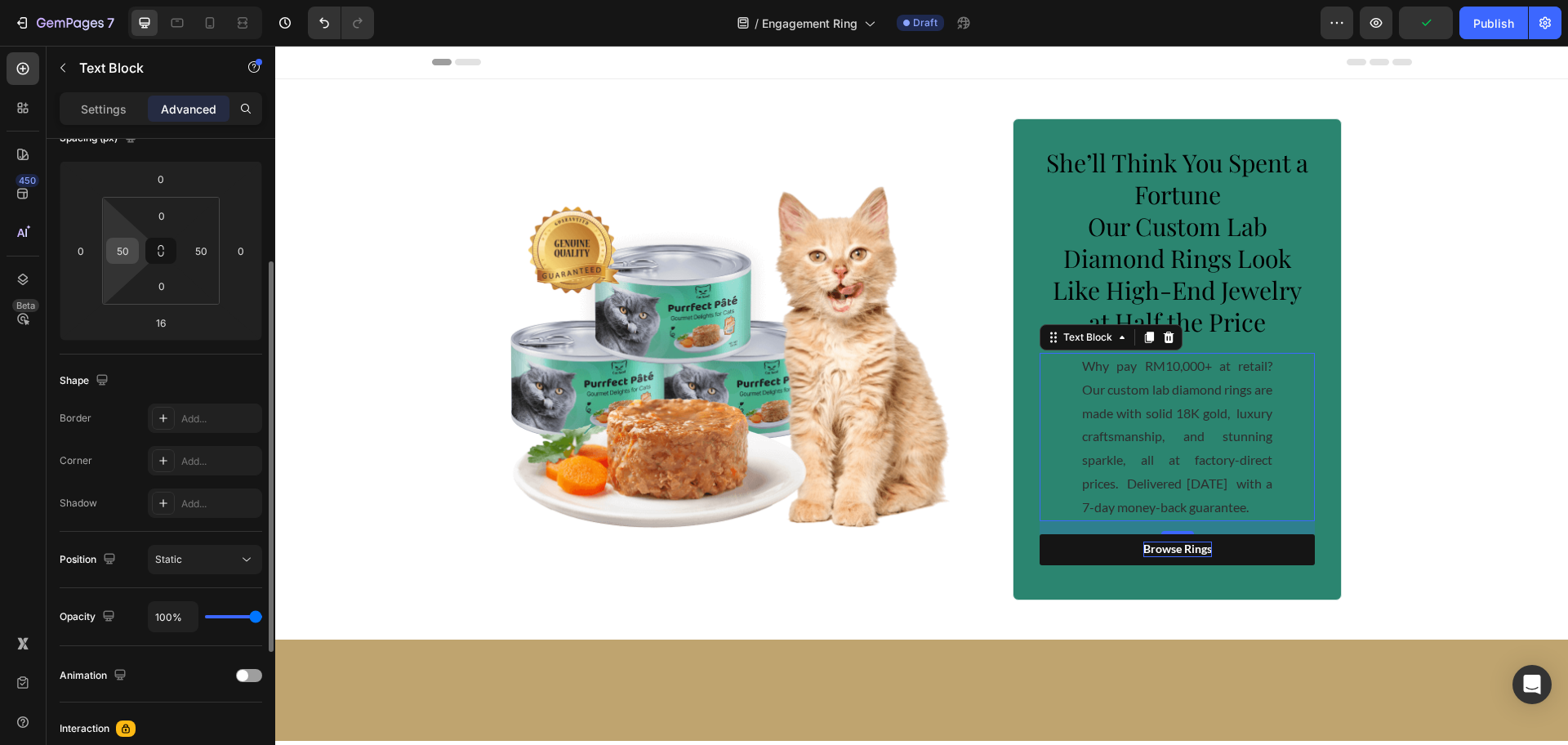
click at [117, 254] on input "50" at bounding box center [122, 251] width 24 height 24
type input "0"
click at [190, 251] on input "50" at bounding box center [201, 251] width 24 height 24
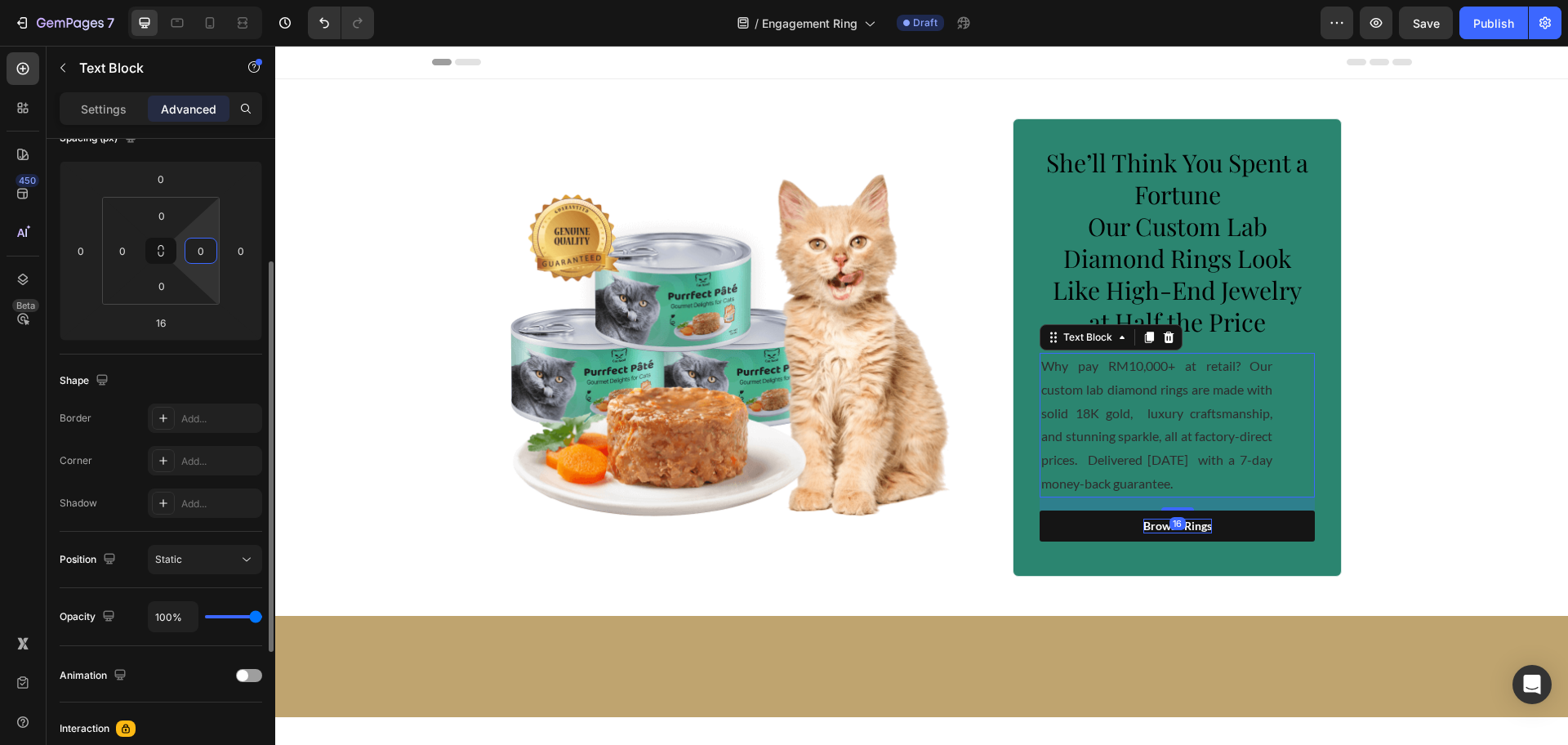
type input "0"
click at [243, 360] on div "Shape Border Add... Corner Add... Shadow Add..." at bounding box center [160, 444] width 202 height 177
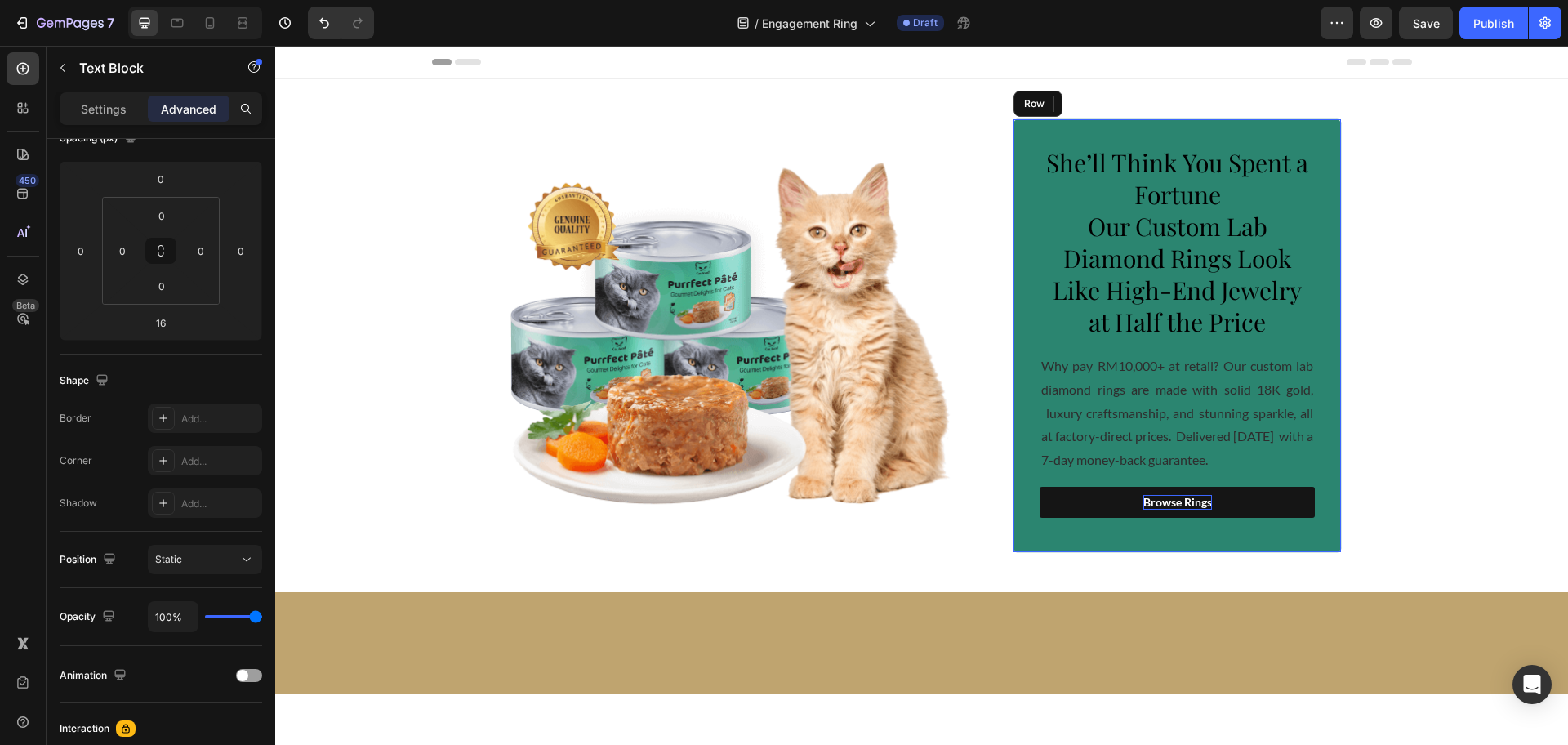
click at [1318, 281] on div "She’ll Think You Spent a Fortune Our Custom Lab Diamond Rings Look Like High-En…" at bounding box center [1177, 336] width 329 height 435
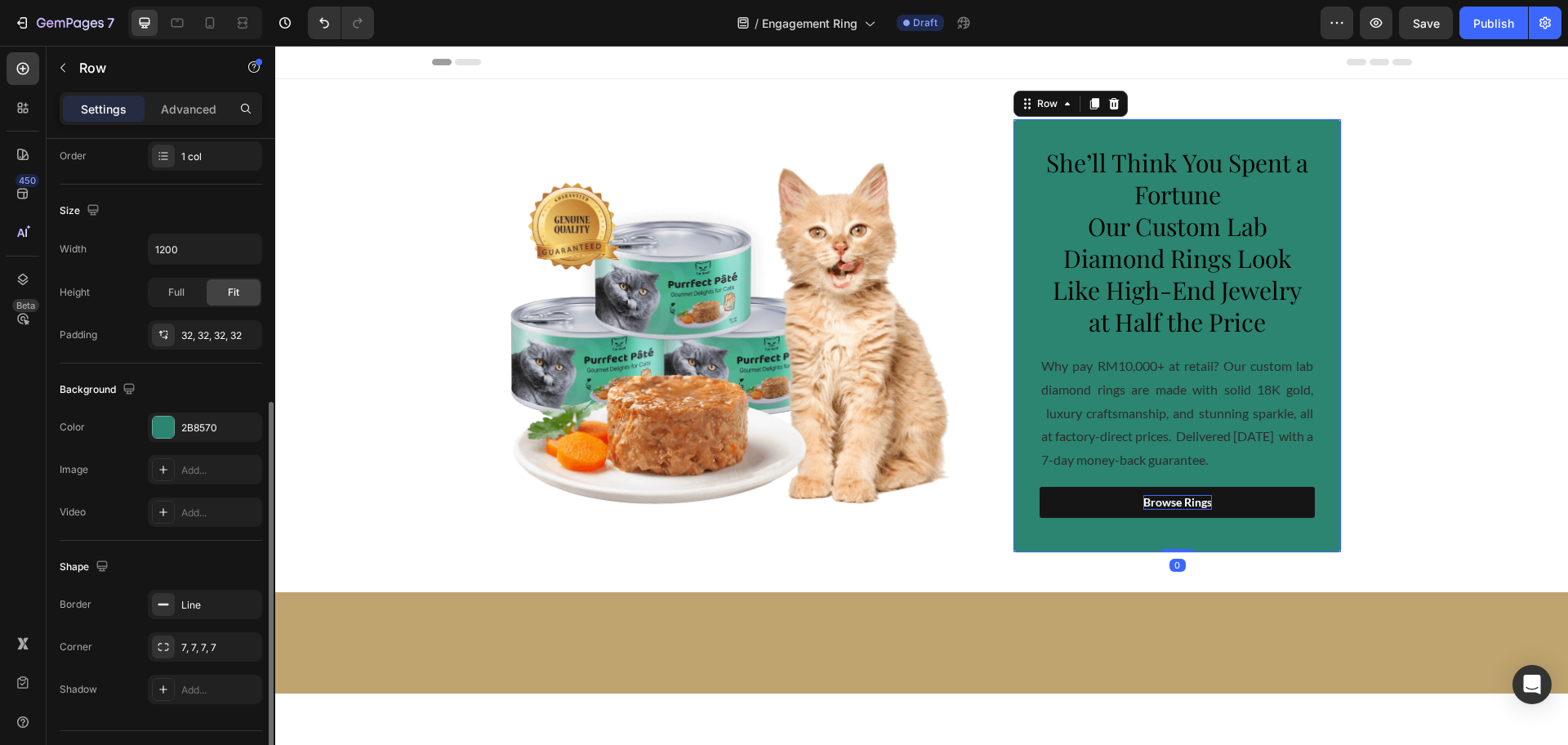
scroll to position [344, 0]
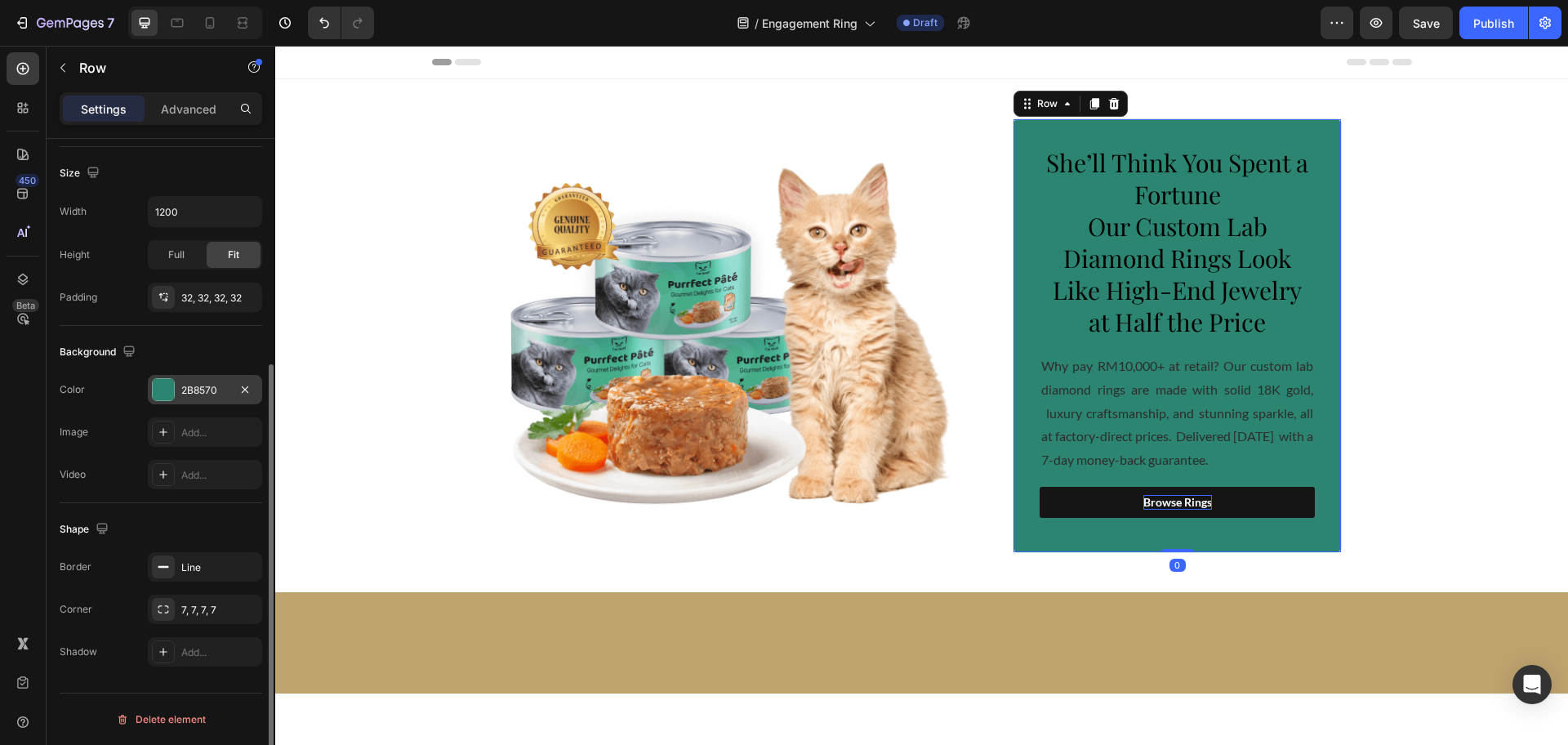
click at [182, 391] on div "2B8570" at bounding box center [205, 390] width 47 height 15
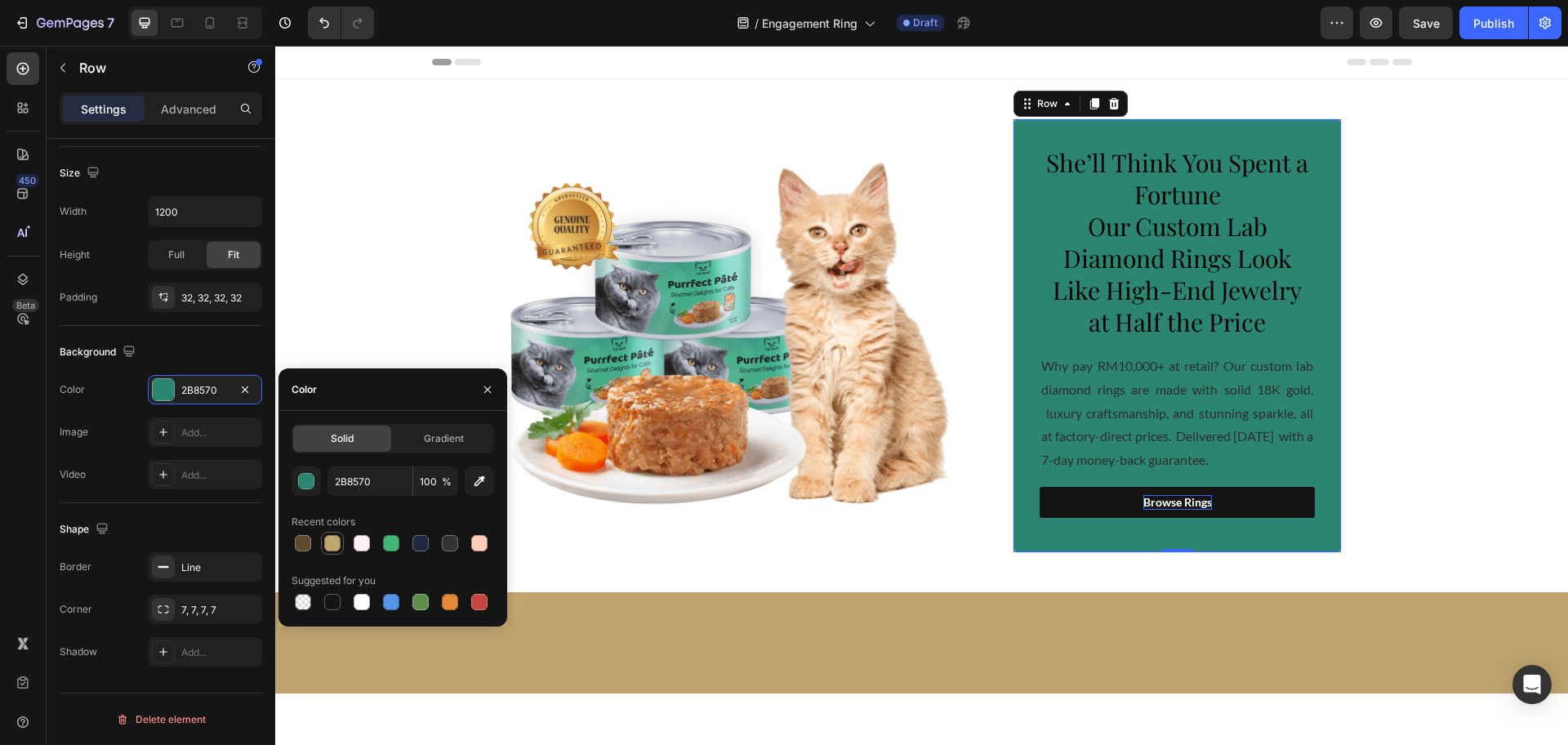
click at [332, 546] on div at bounding box center [332, 543] width 16 height 16
type input "BFA46F"
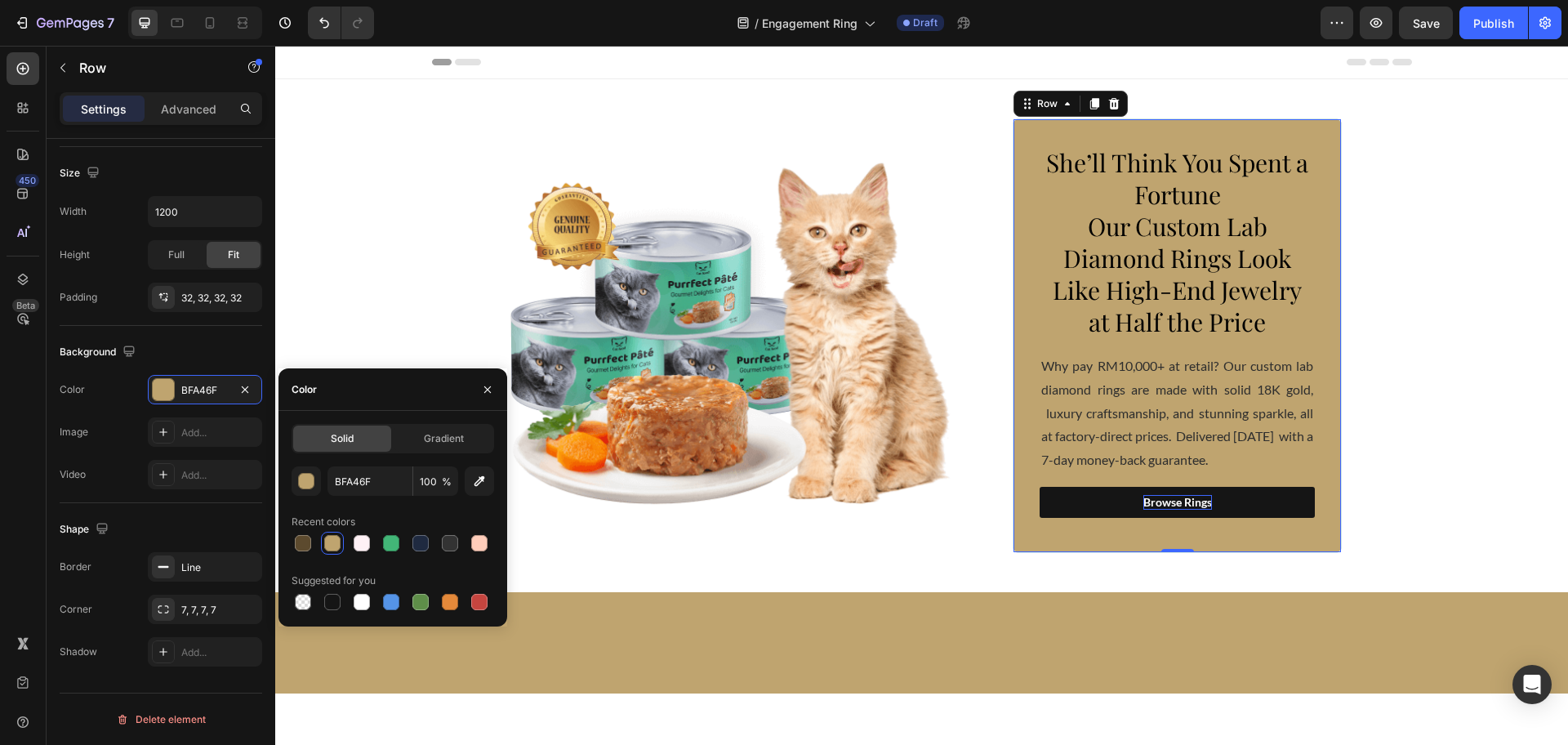
click at [840, 635] on div at bounding box center [921, 643] width 1292 height 49
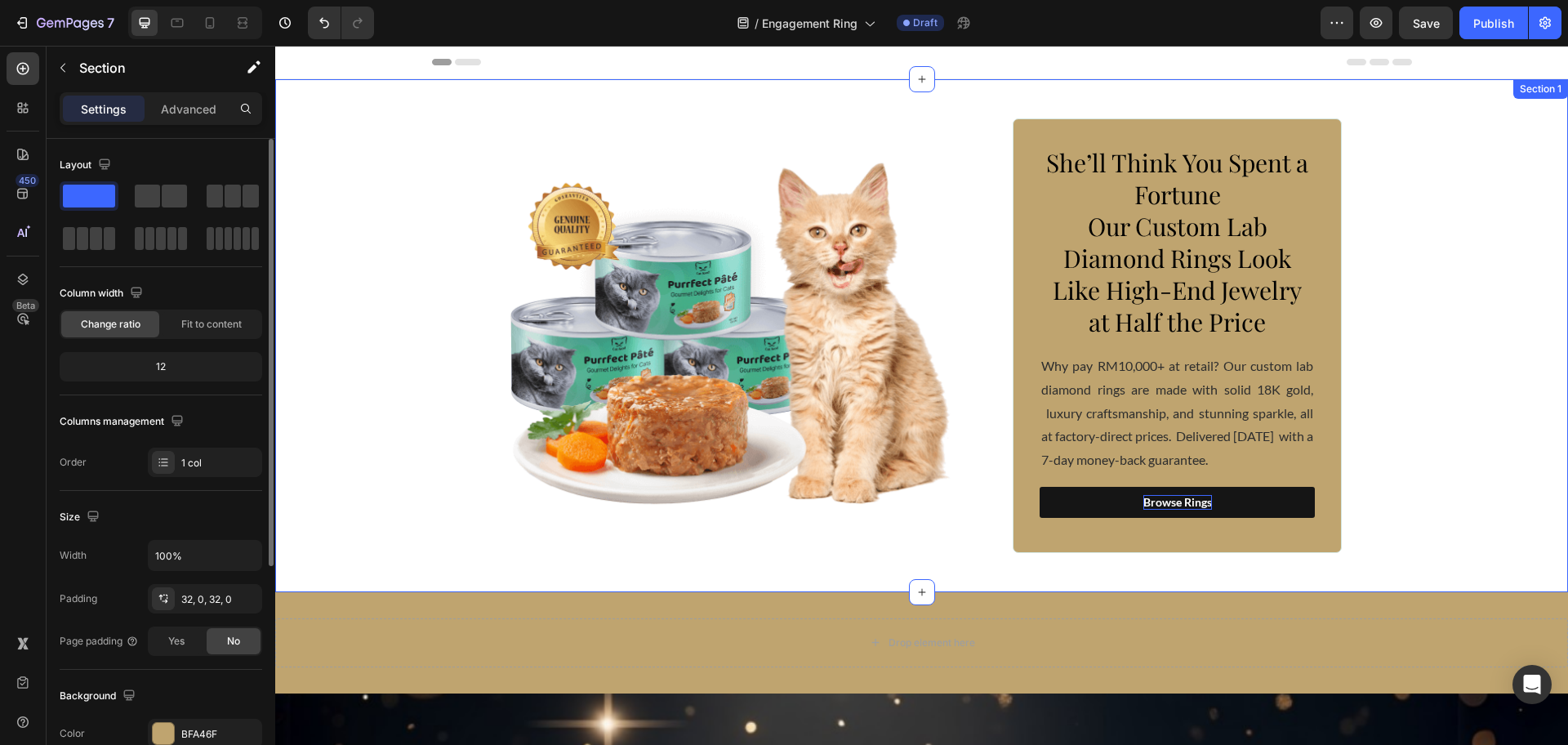
scroll to position [307, 0]
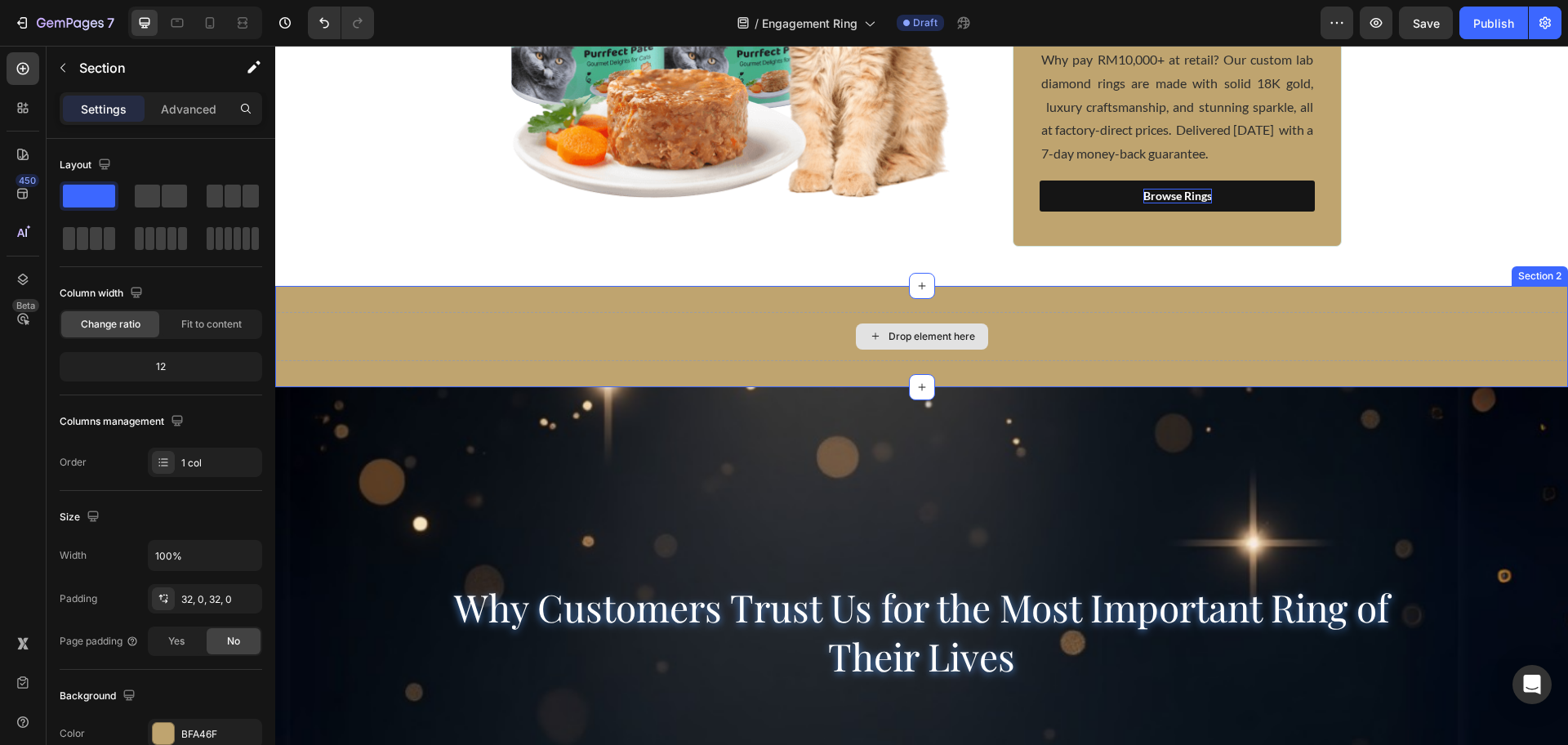
click at [777, 339] on div "Drop element here" at bounding box center [921, 336] width 1292 height 49
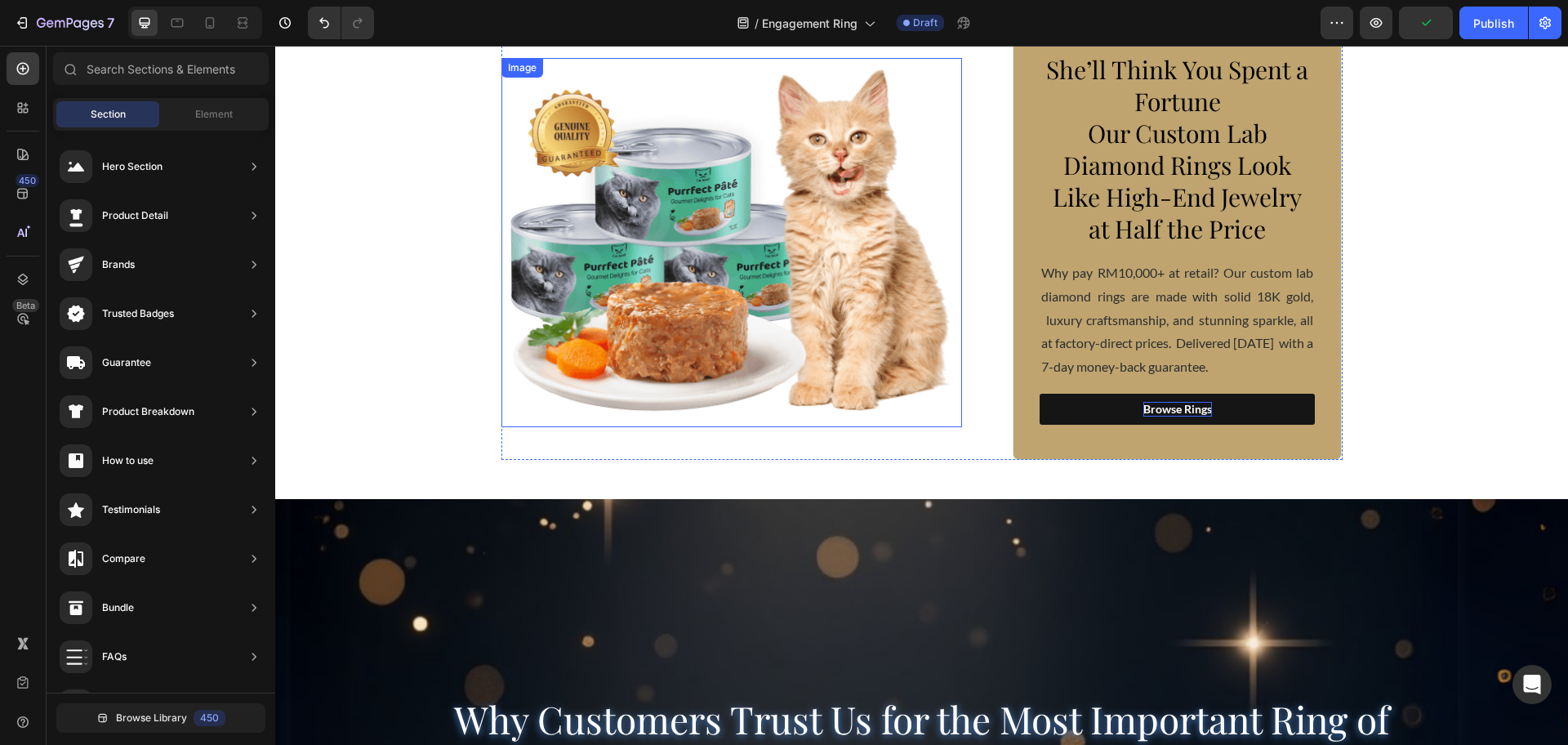
scroll to position [0, 0]
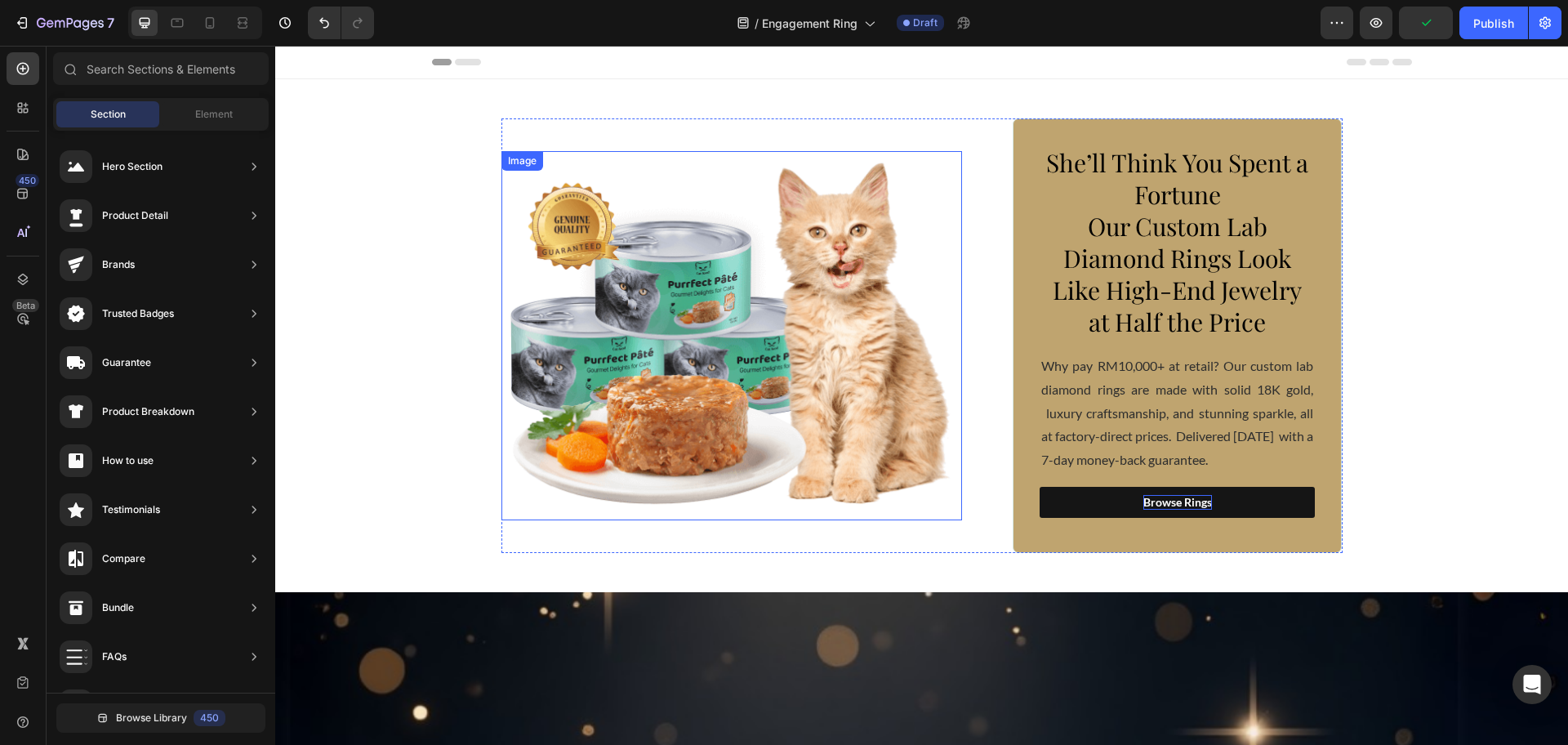
click at [717, 388] on img at bounding box center [732, 335] width 462 height 369
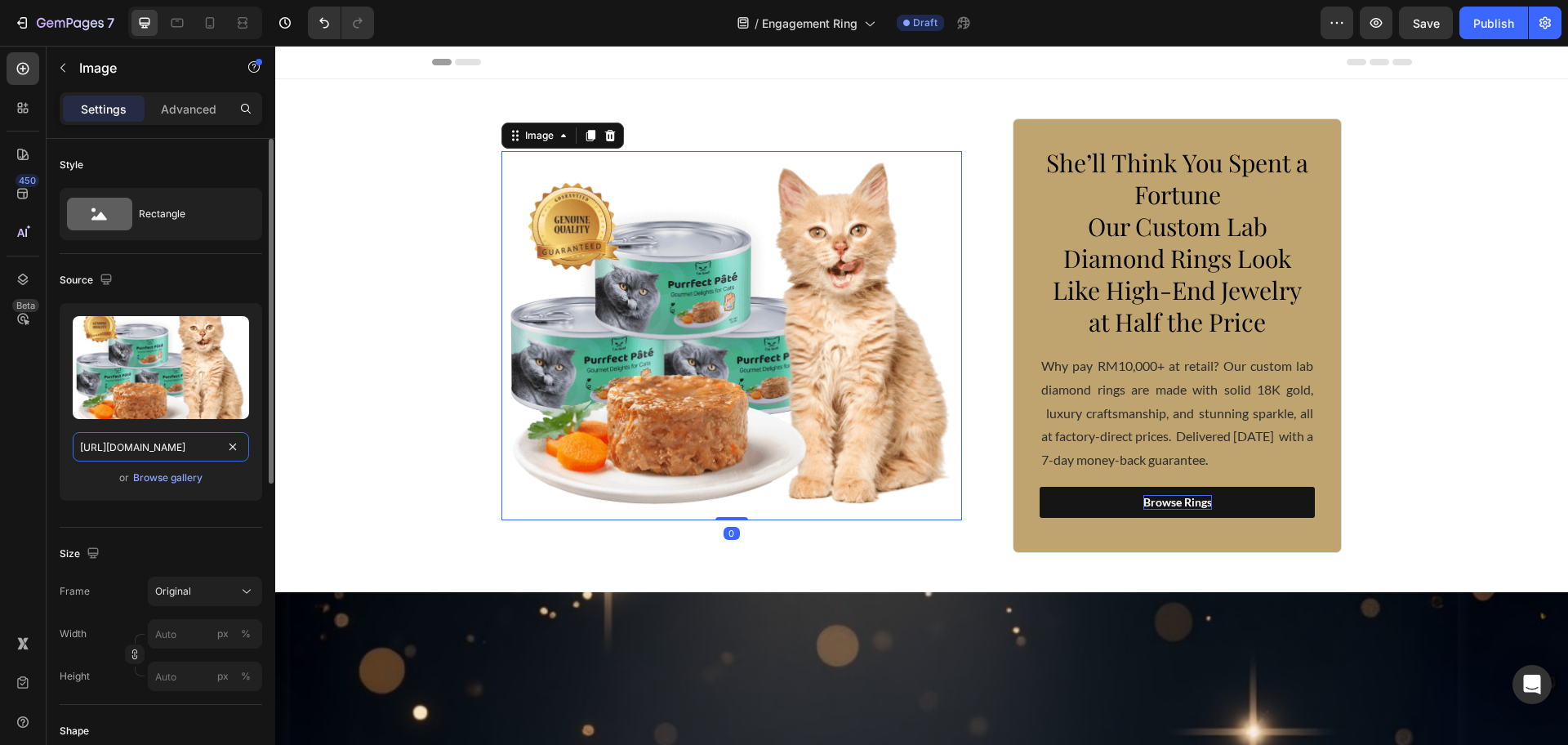
click at [195, 448] on input "https://cdn.shopify.com/s/files/1/0918/2265/3718/files/gempages_576670190561919…" at bounding box center [160, 447] width 177 height 29
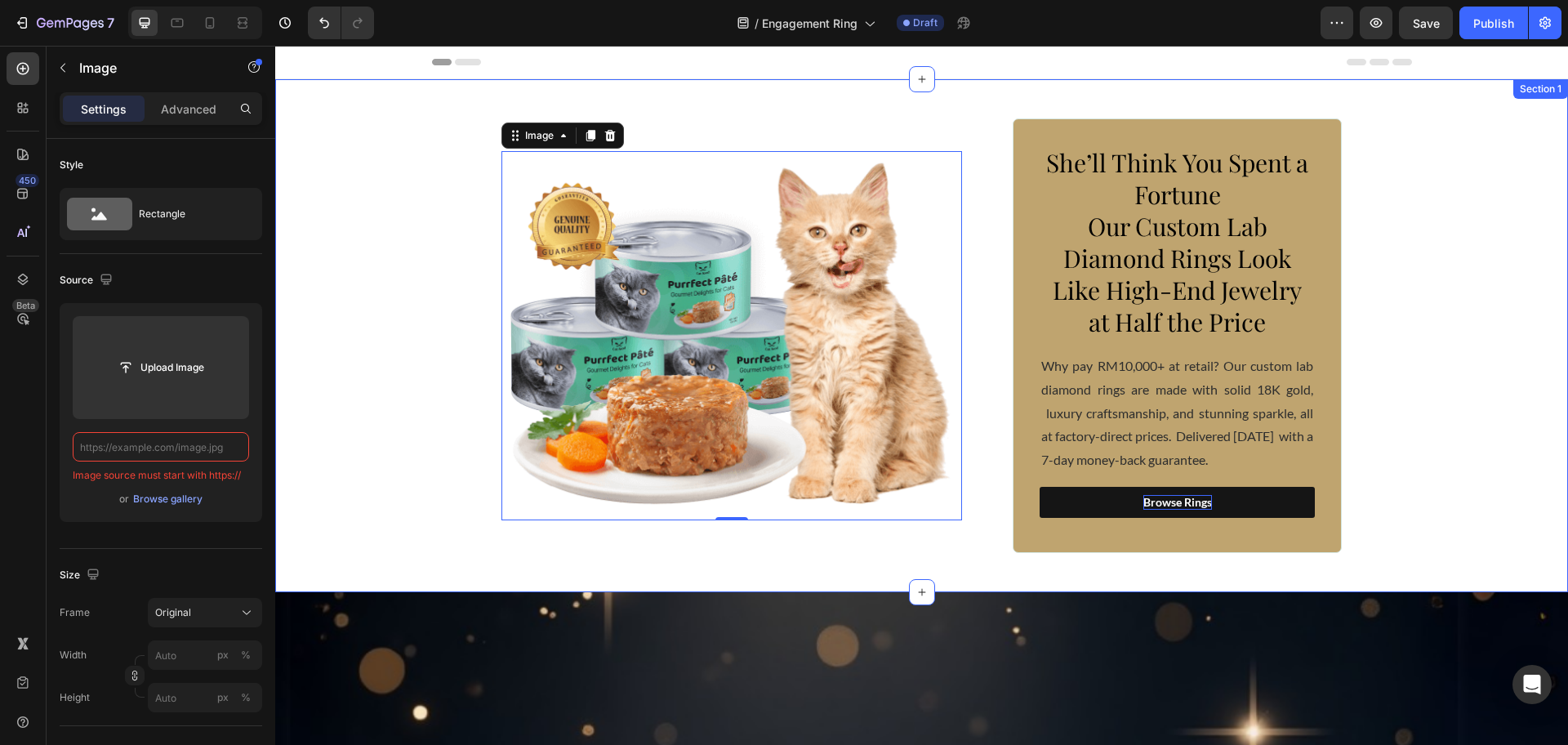
click at [366, 371] on div "Image 0 She’ll Think You Spent a Fortune Our Custom Lab Diamond Rings Look Like…" at bounding box center [921, 336] width 1292 height 435
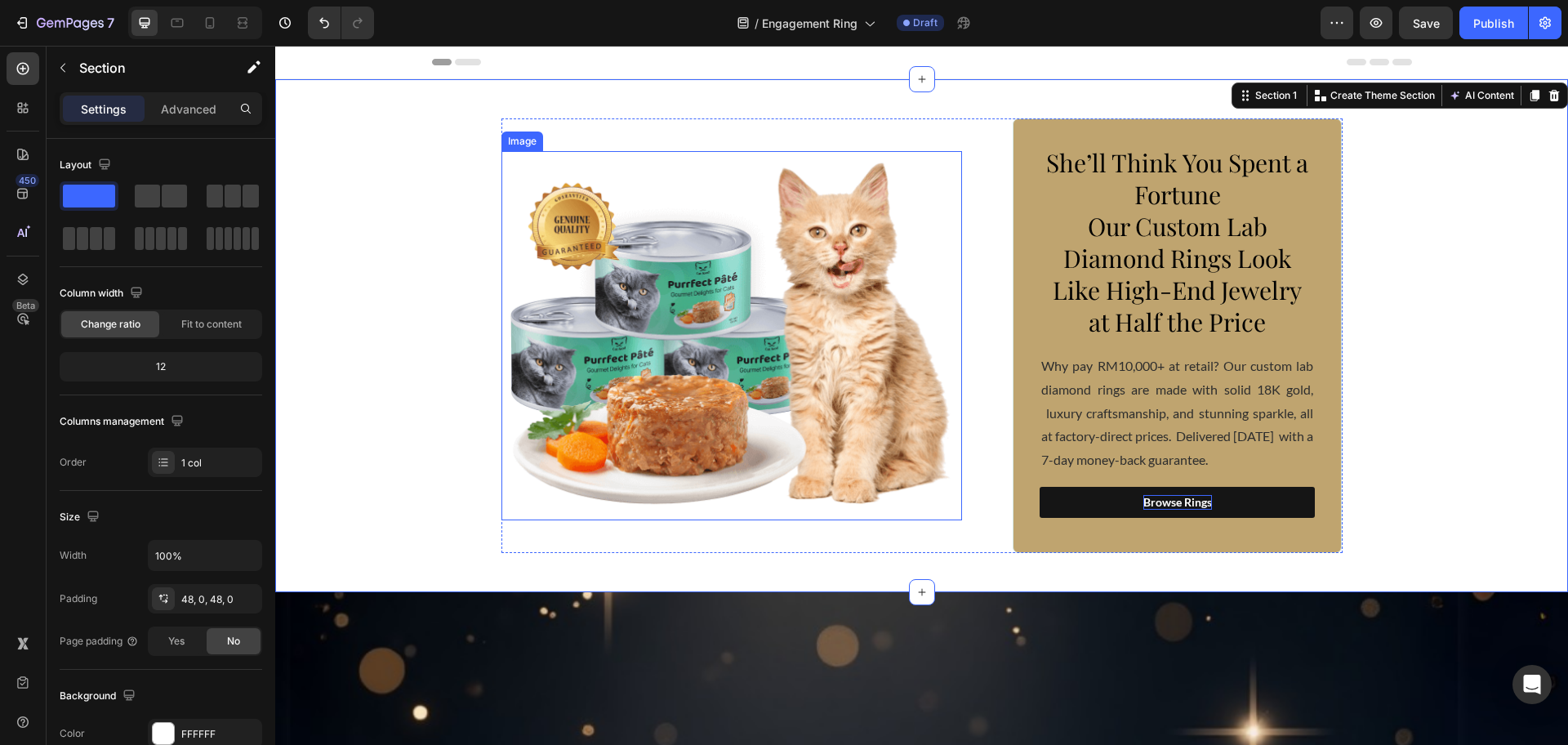
click at [634, 369] on img at bounding box center [732, 335] width 462 height 369
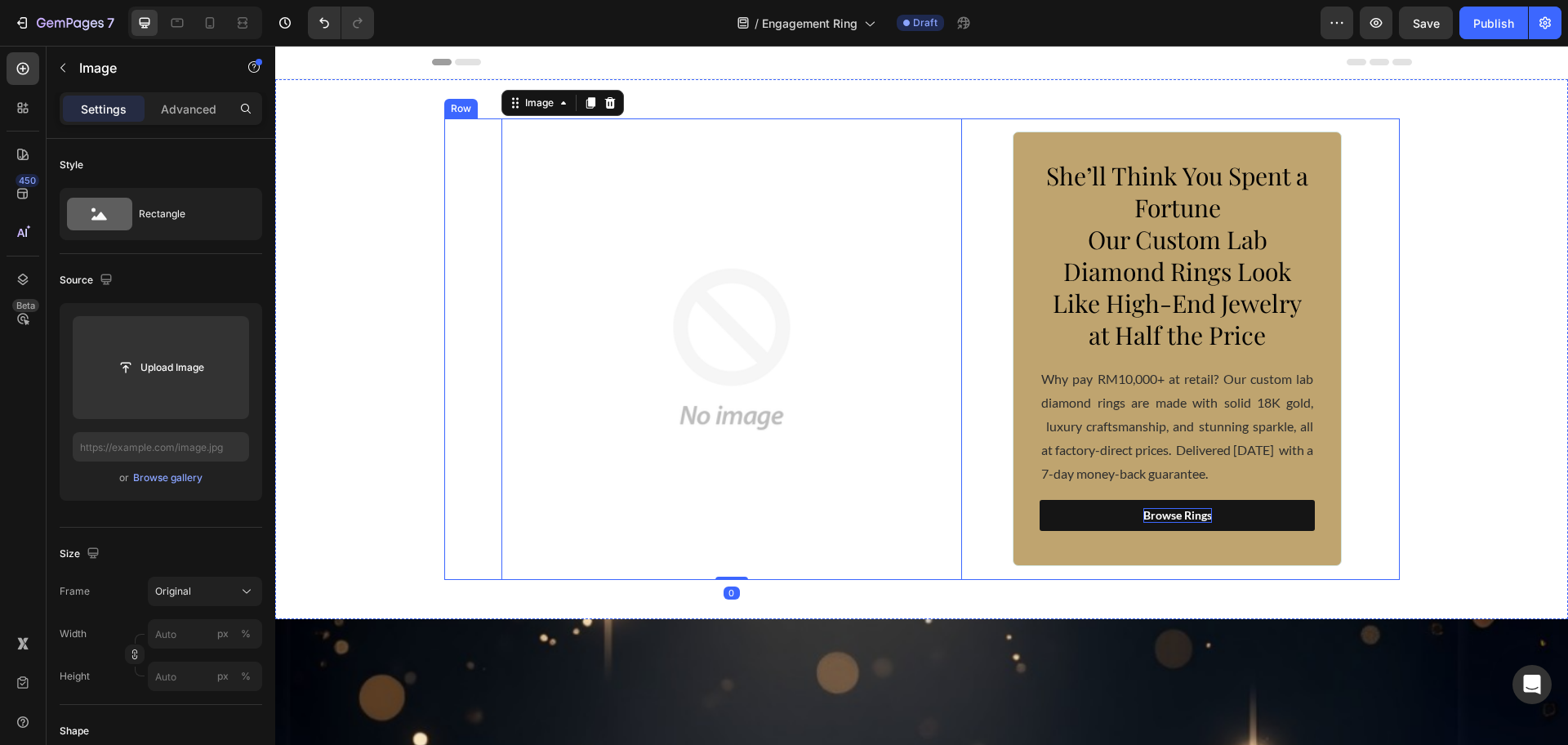
click at [1342, 399] on div "Image 0 She’ll Think You Spent a Fortune Our Custom Lab Diamond Rings Look Like…" at bounding box center [922, 350] width 956 height 462
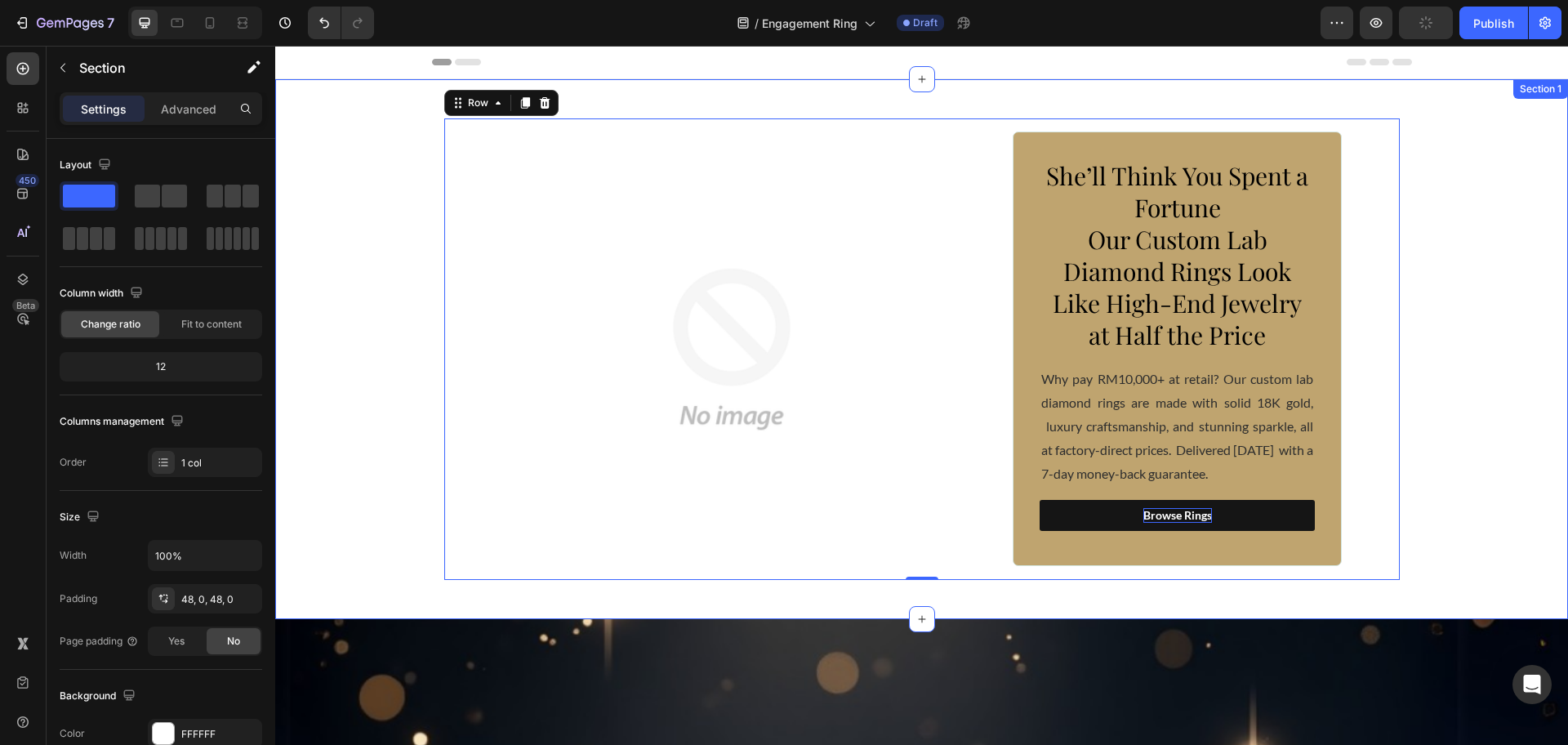
click at [409, 301] on div "Image She’ll Think You Spent a Fortune Our Custom Lab Diamond Rings Look Like H…" at bounding box center [921, 350] width 1292 height 462
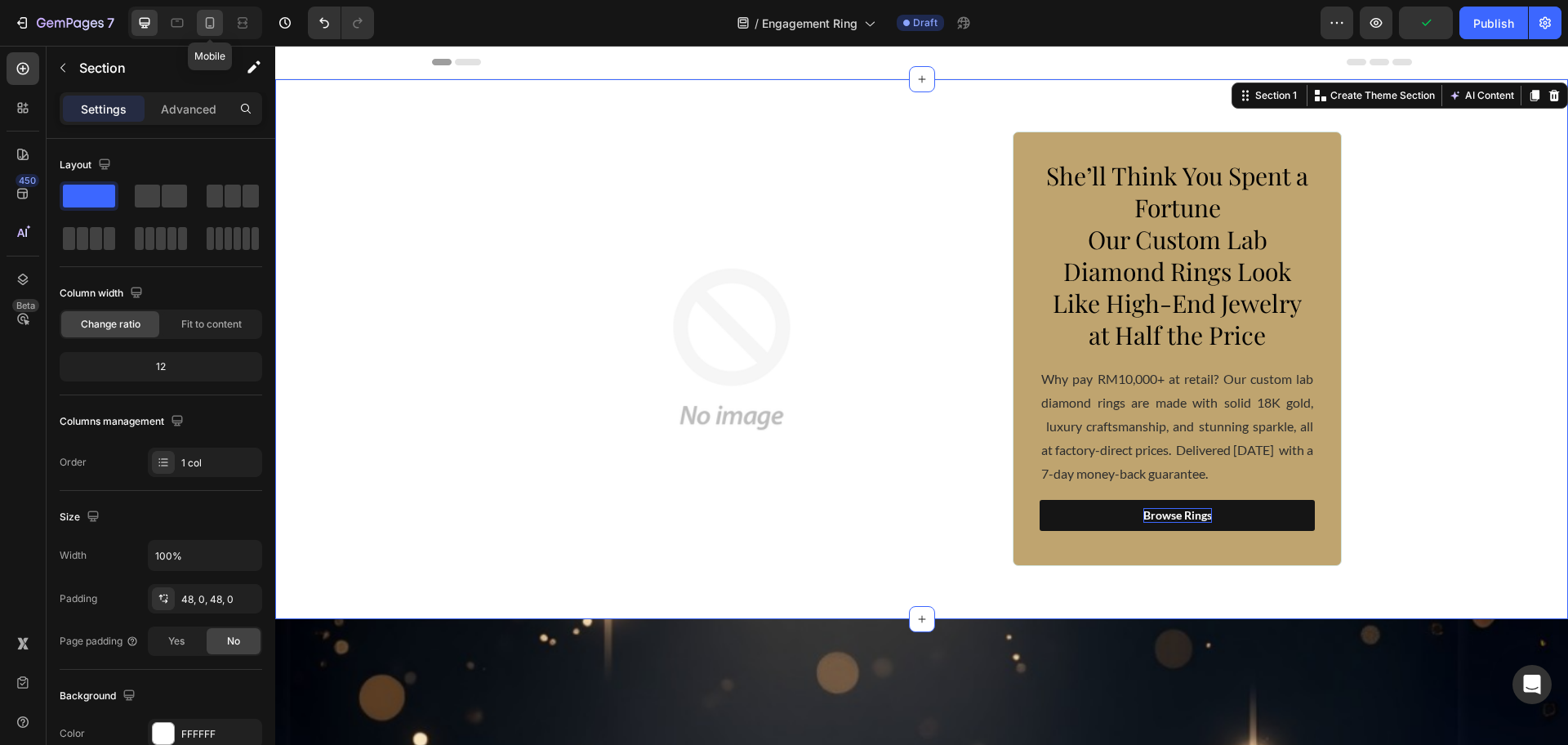
click at [212, 25] on icon at bounding box center [210, 22] width 9 height 11
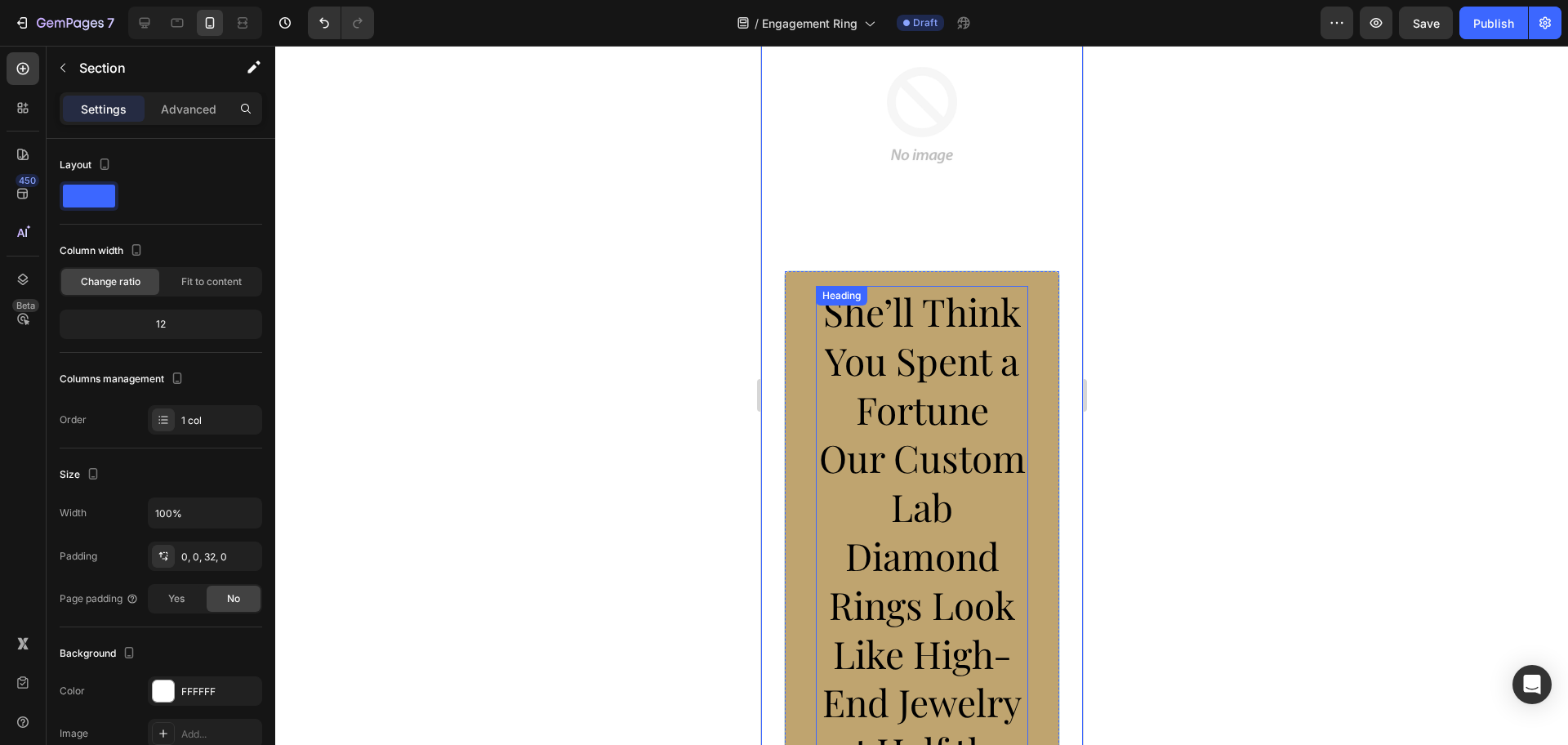
scroll to position [307, 0]
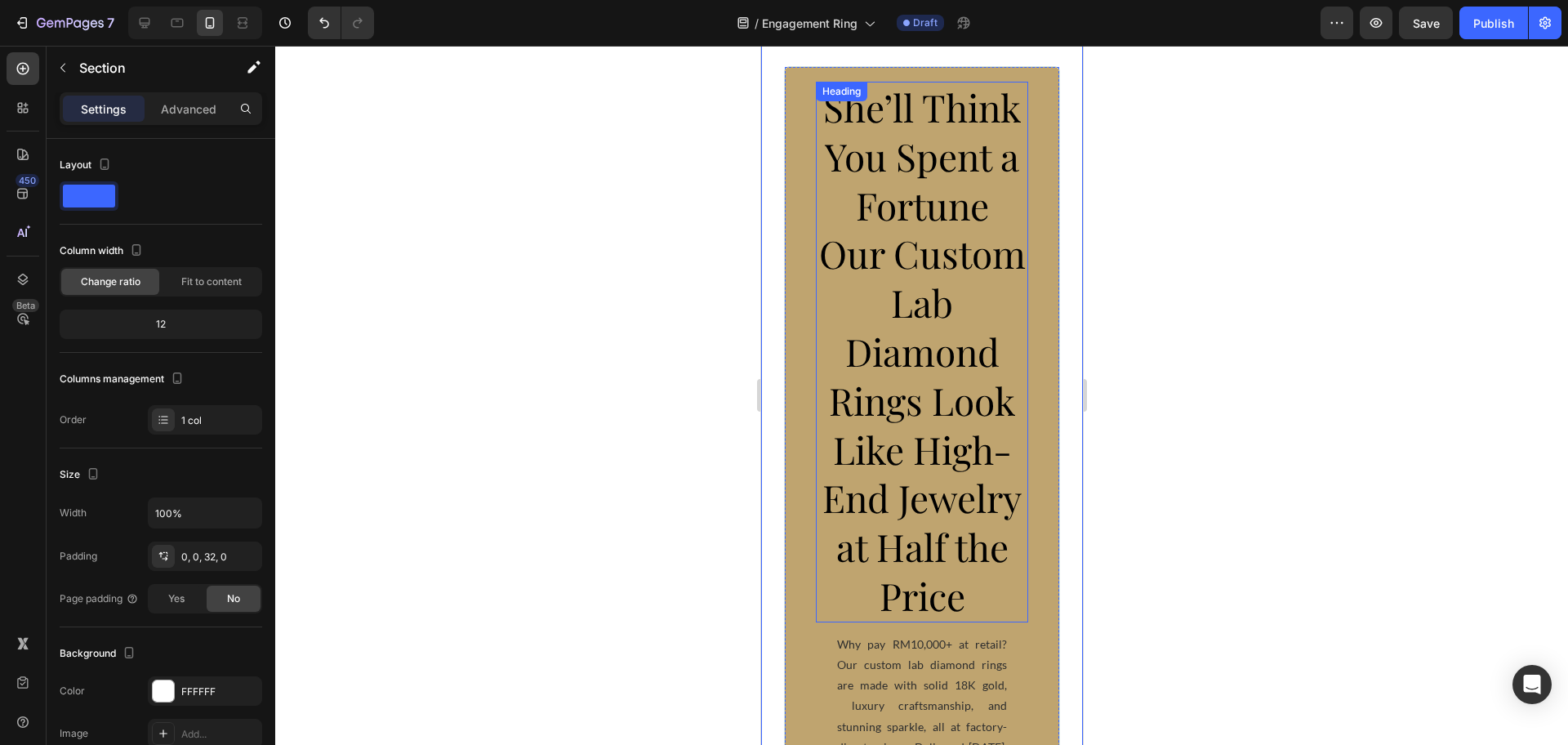
click at [927, 359] on span "Our Custom Lab Diamond Rings Look Like High-End Jewelry at Half the Price" at bounding box center [921, 425] width 207 height 393
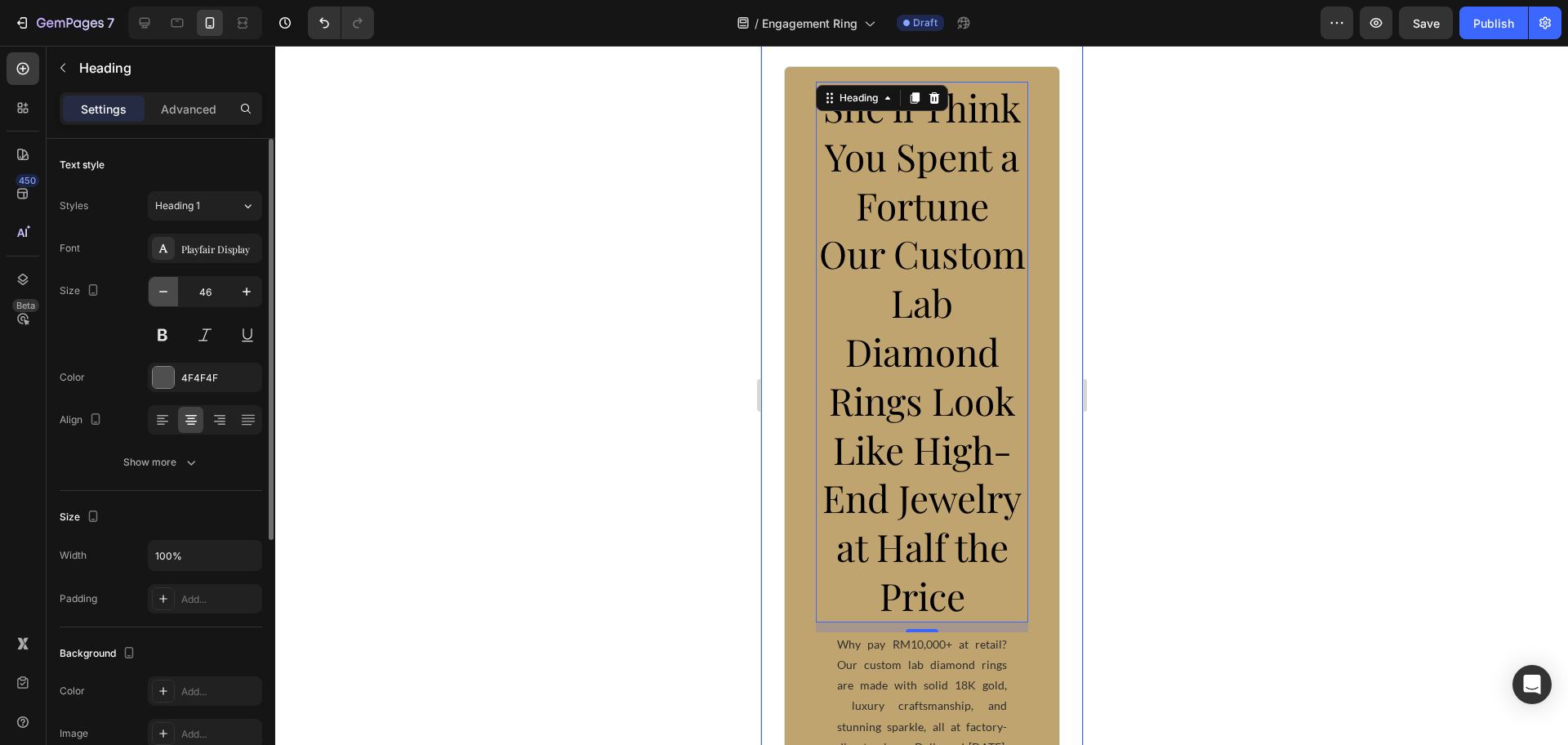
click at [158, 292] on icon "button" at bounding box center [163, 291] width 16 height 16
click at [155, 292] on button "button" at bounding box center [164, 291] width 29 height 29
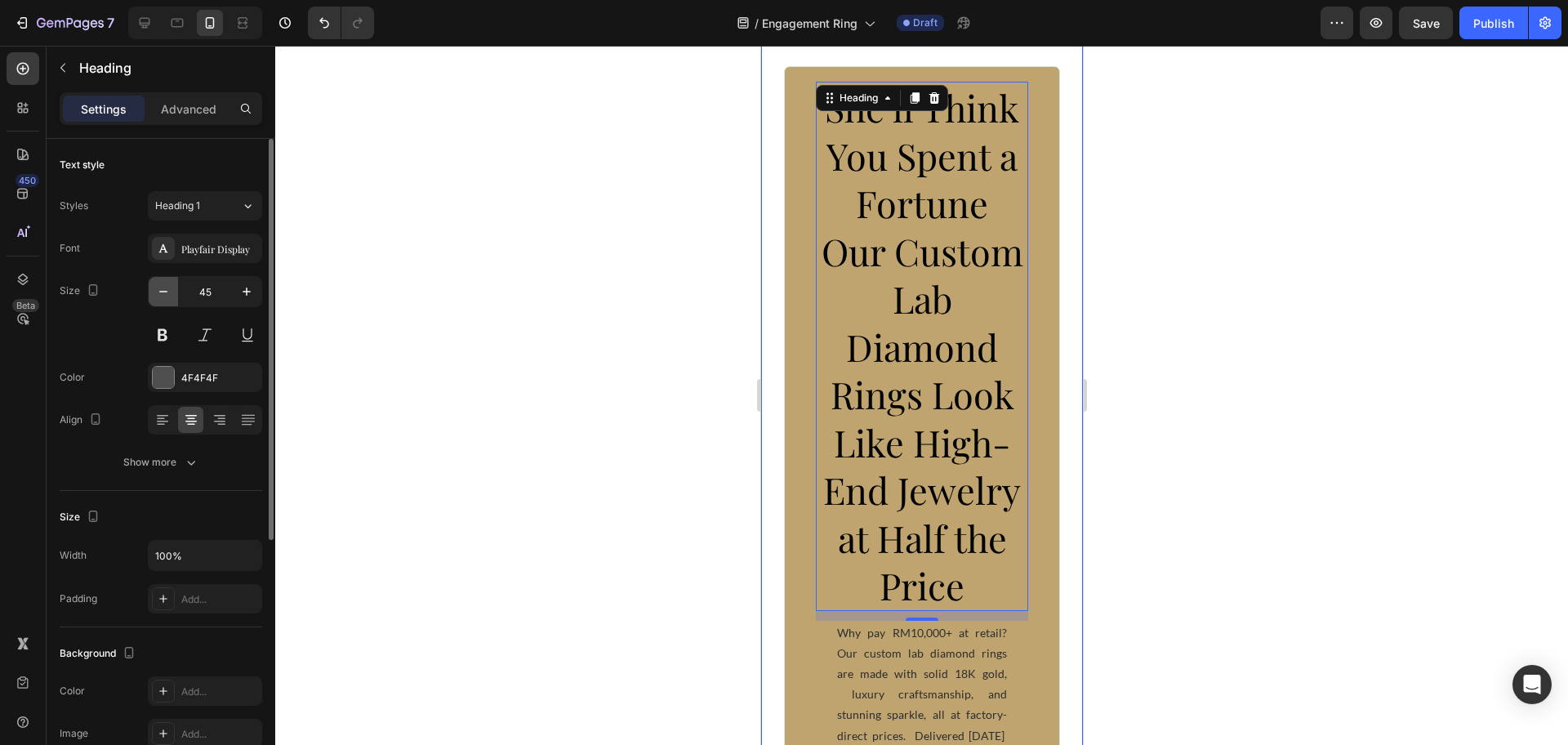
click at [155, 292] on icon "button" at bounding box center [163, 291] width 16 height 16
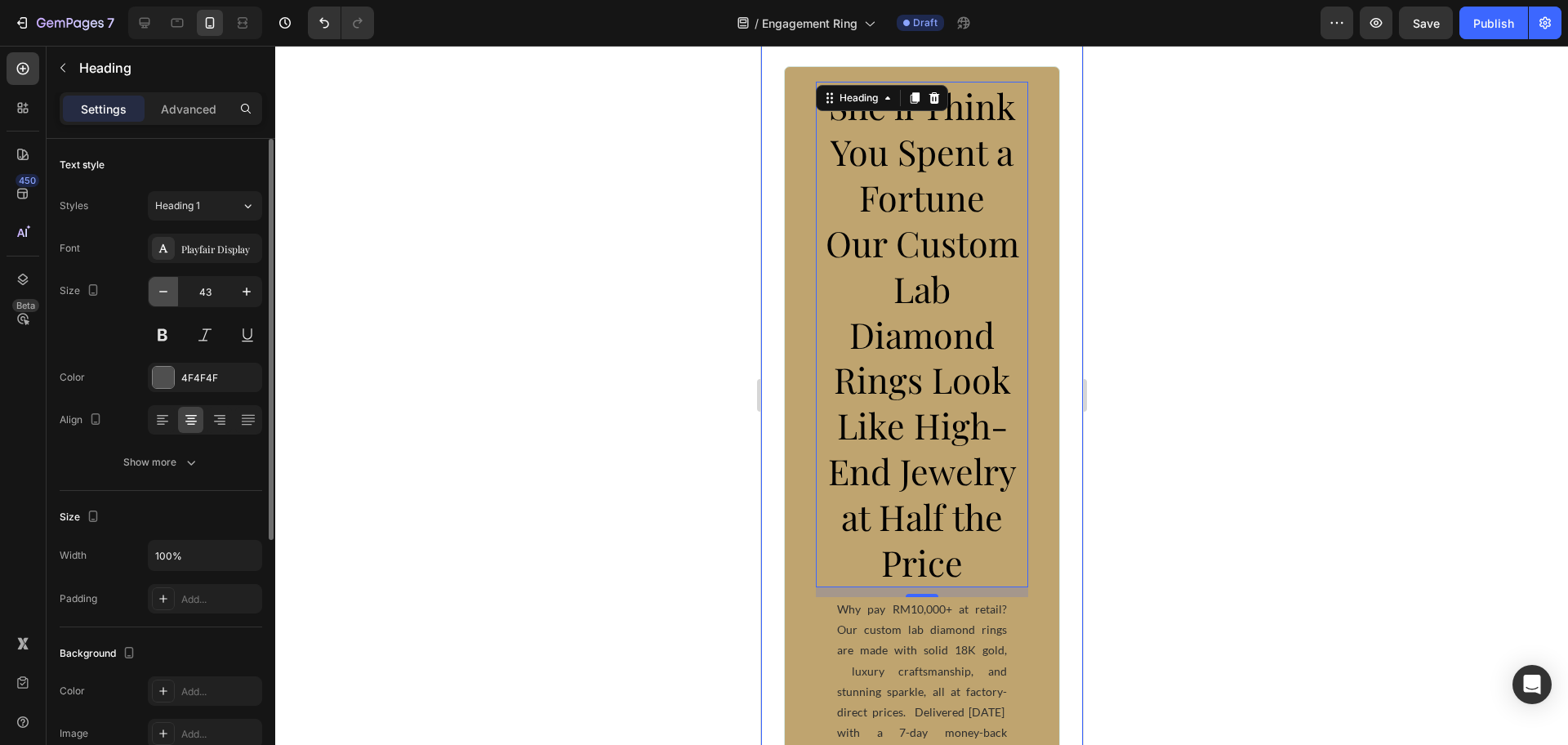
click at [155, 292] on icon "button" at bounding box center [163, 291] width 16 height 16
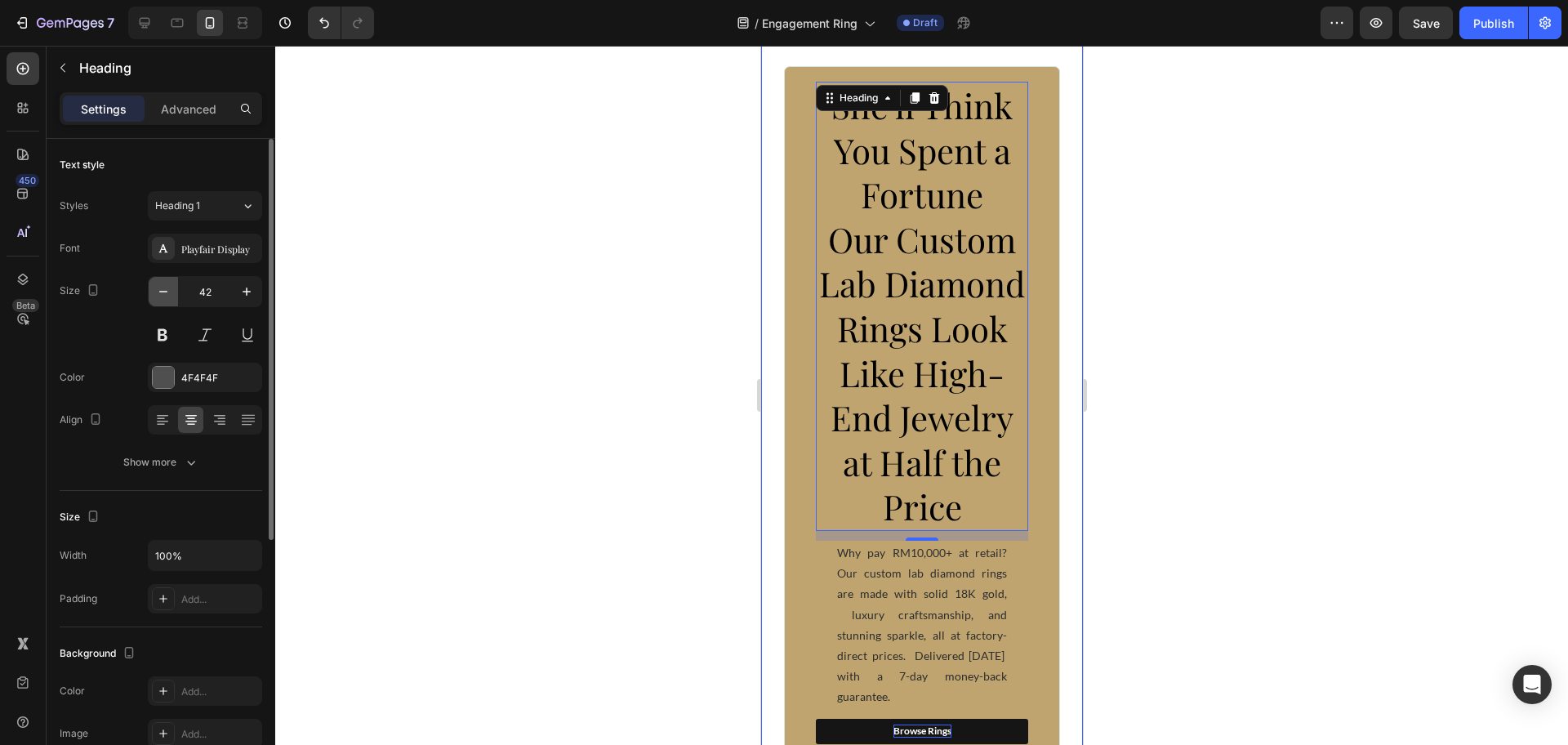
click at [155, 292] on icon "button" at bounding box center [163, 291] width 16 height 16
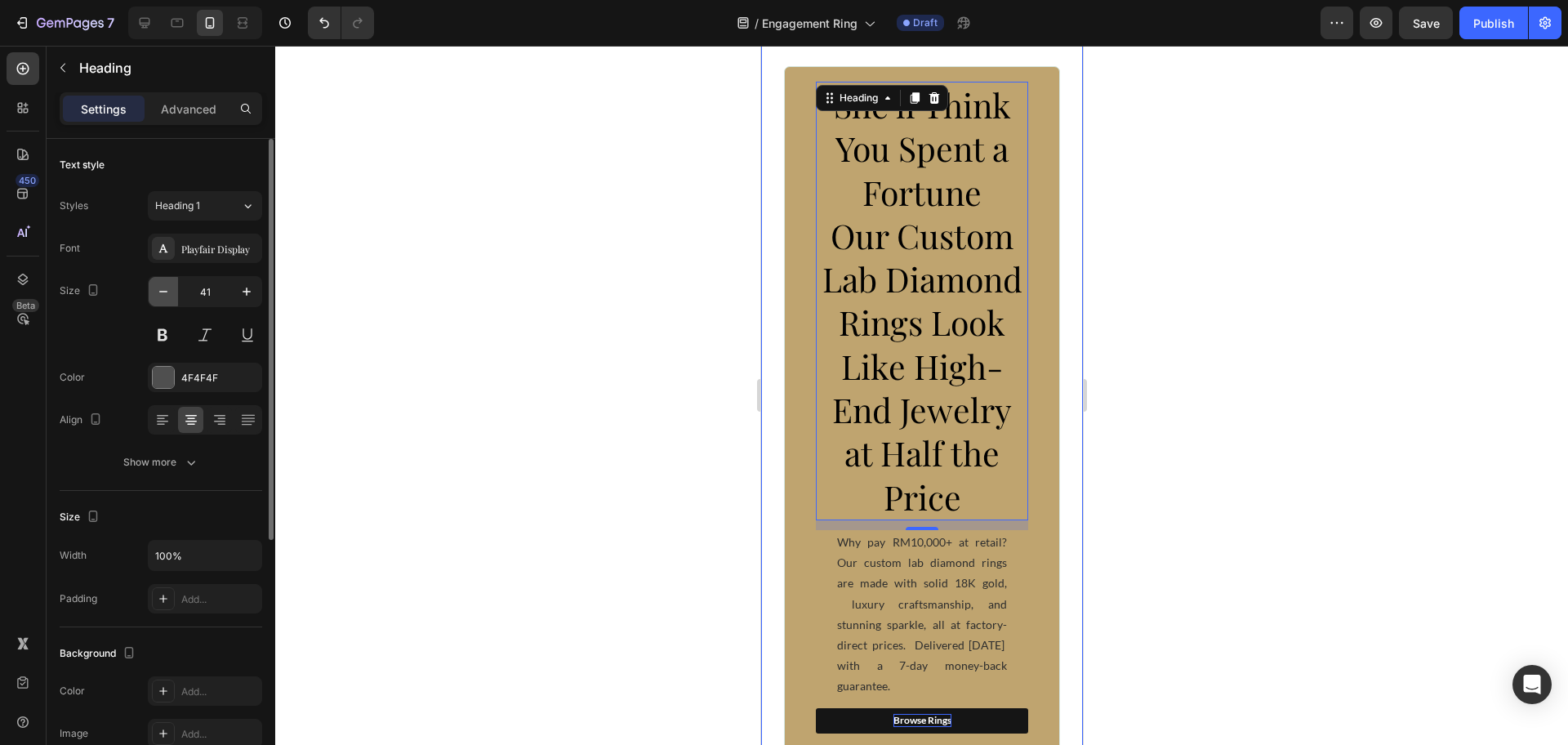
click at [155, 292] on icon "button" at bounding box center [163, 291] width 16 height 16
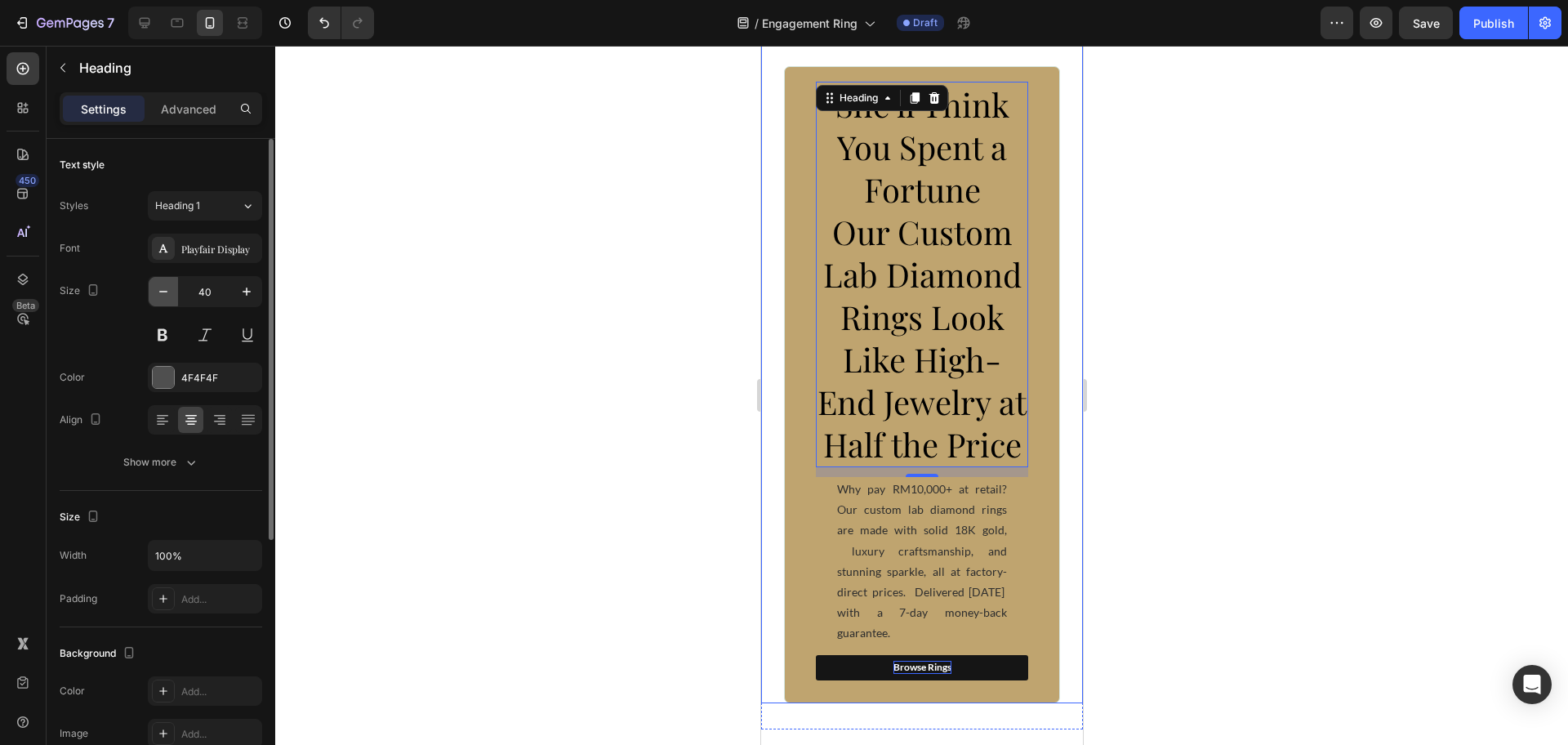
click at [155, 292] on icon "button" at bounding box center [163, 291] width 16 height 16
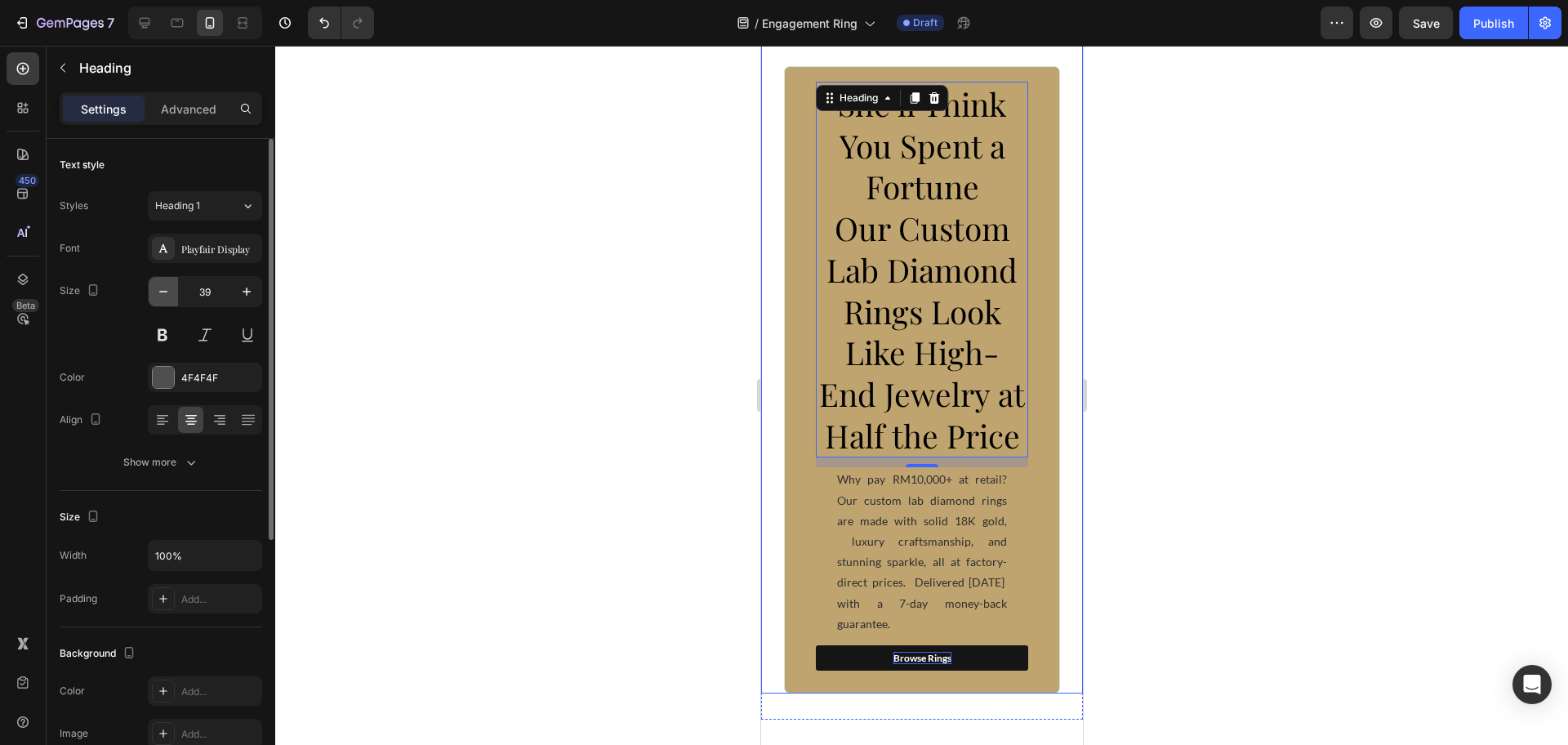
click at [155, 292] on icon "button" at bounding box center [163, 291] width 16 height 16
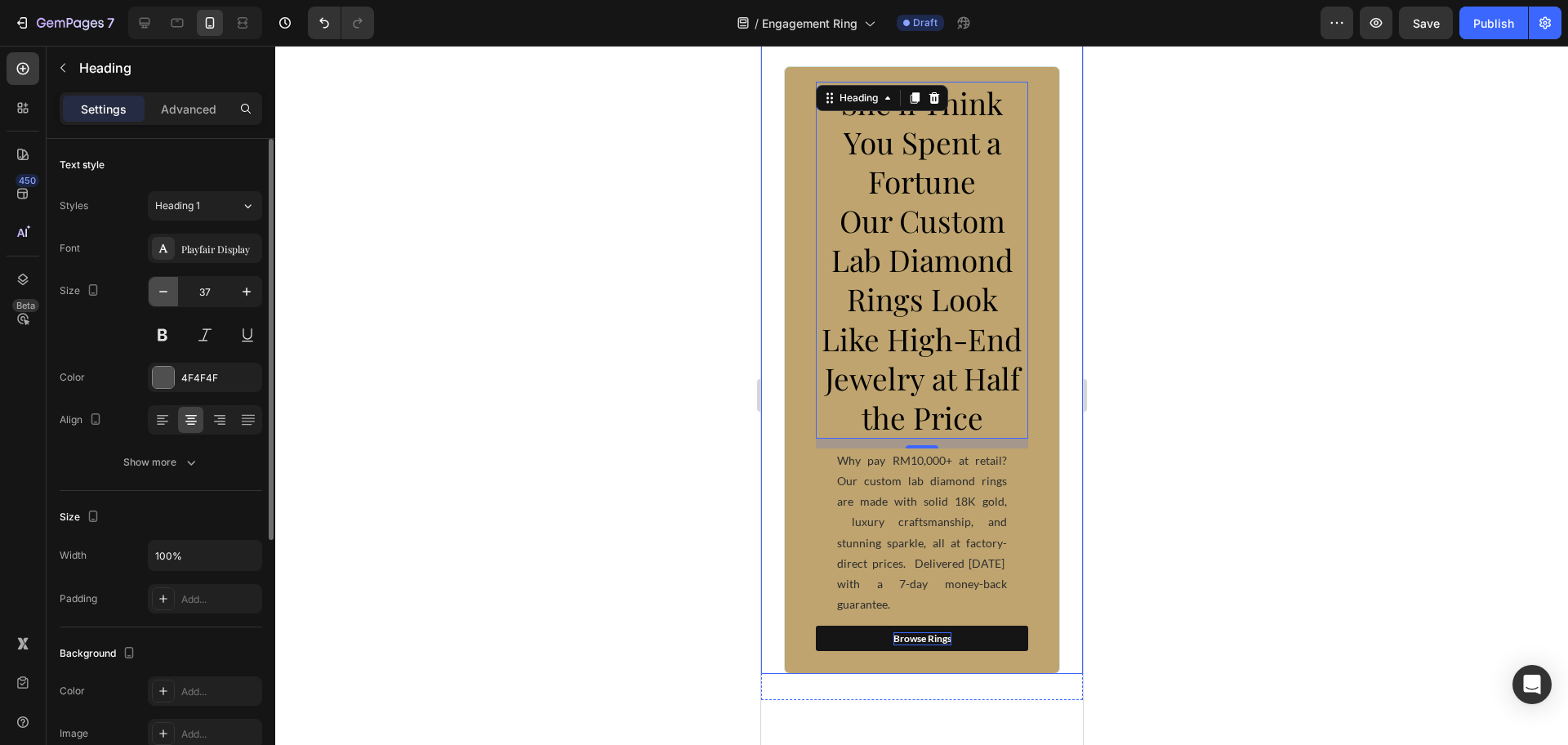
click at [155, 292] on icon "button" at bounding box center [163, 291] width 16 height 16
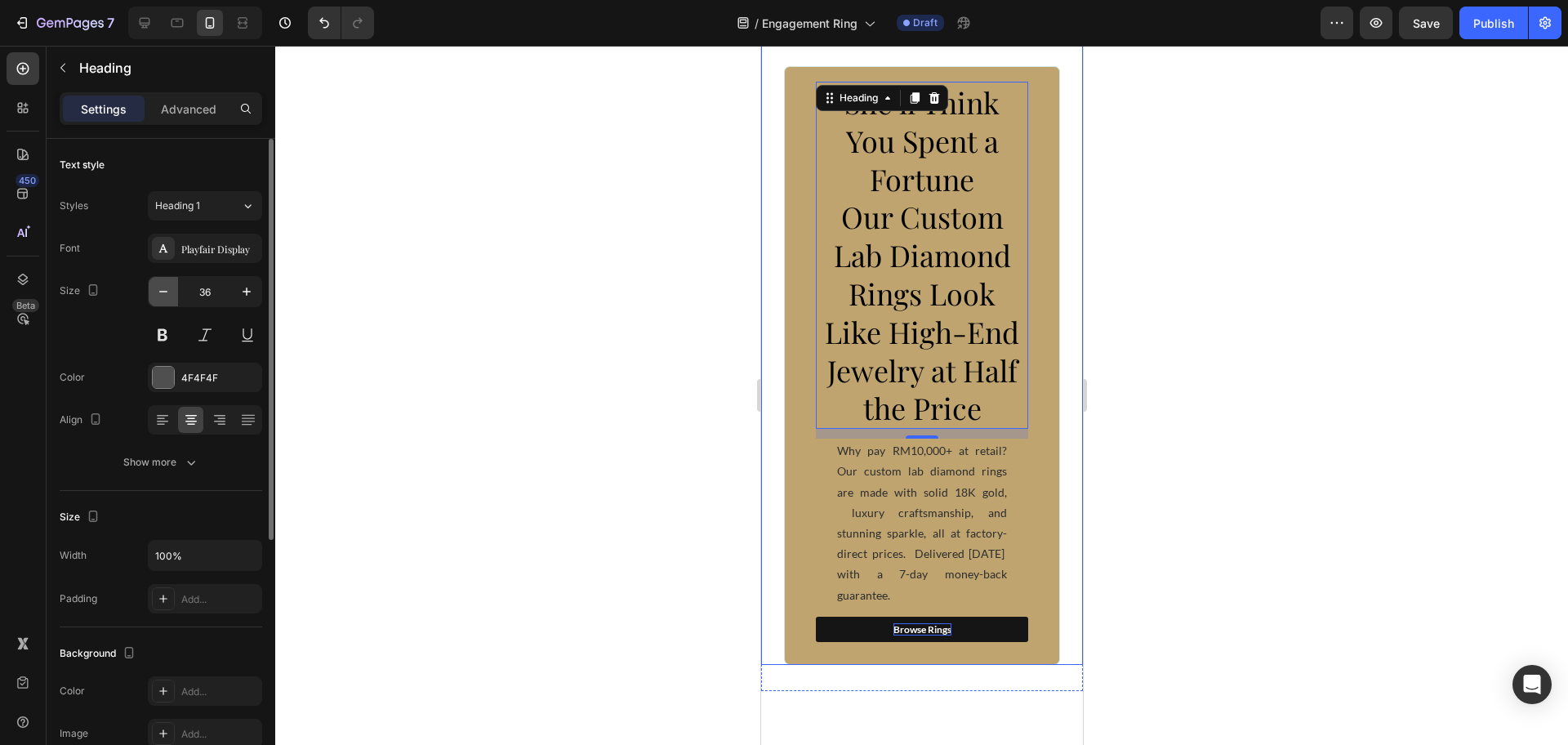
click at [155, 292] on icon "button" at bounding box center [163, 291] width 16 height 16
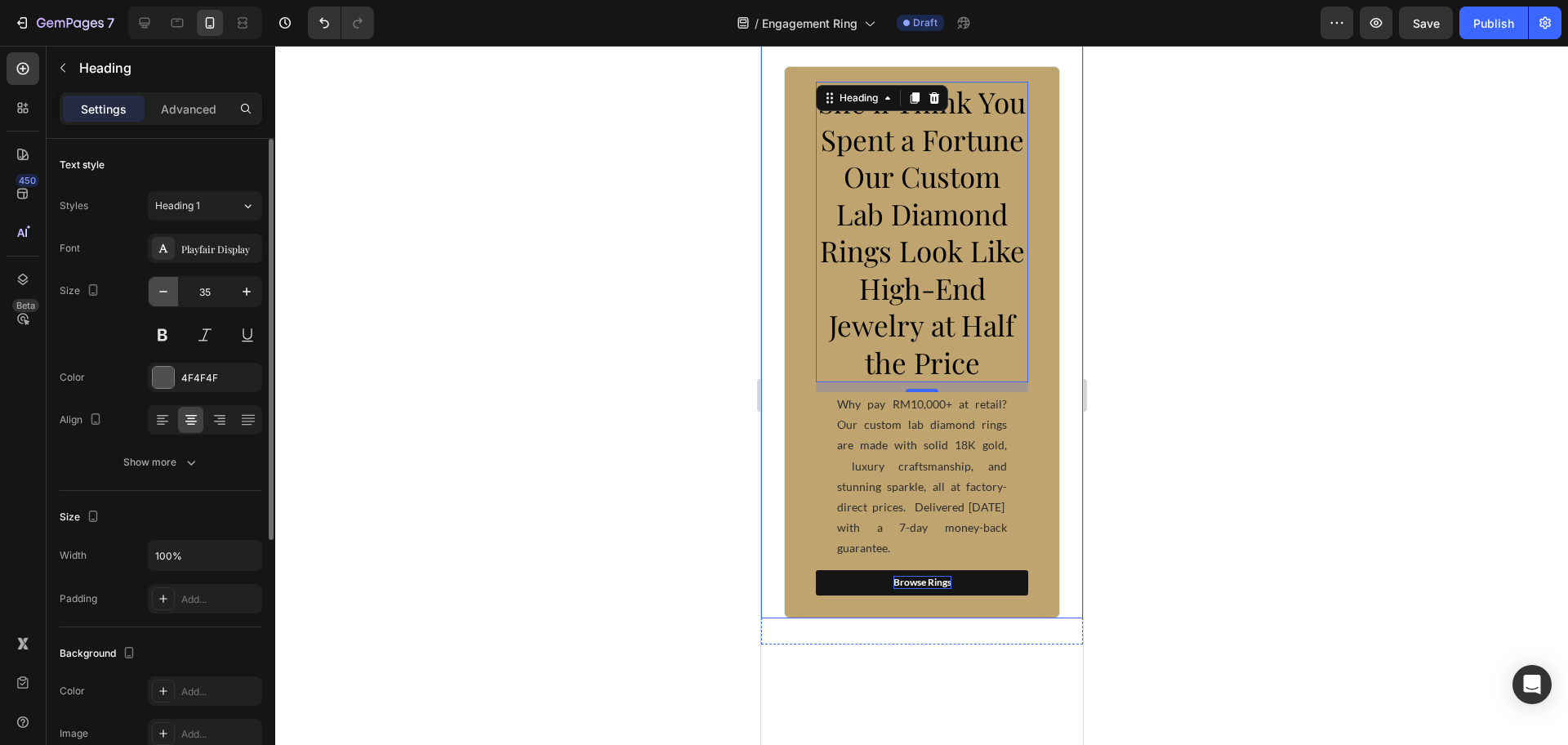
click at [155, 292] on icon "button" at bounding box center [163, 291] width 16 height 16
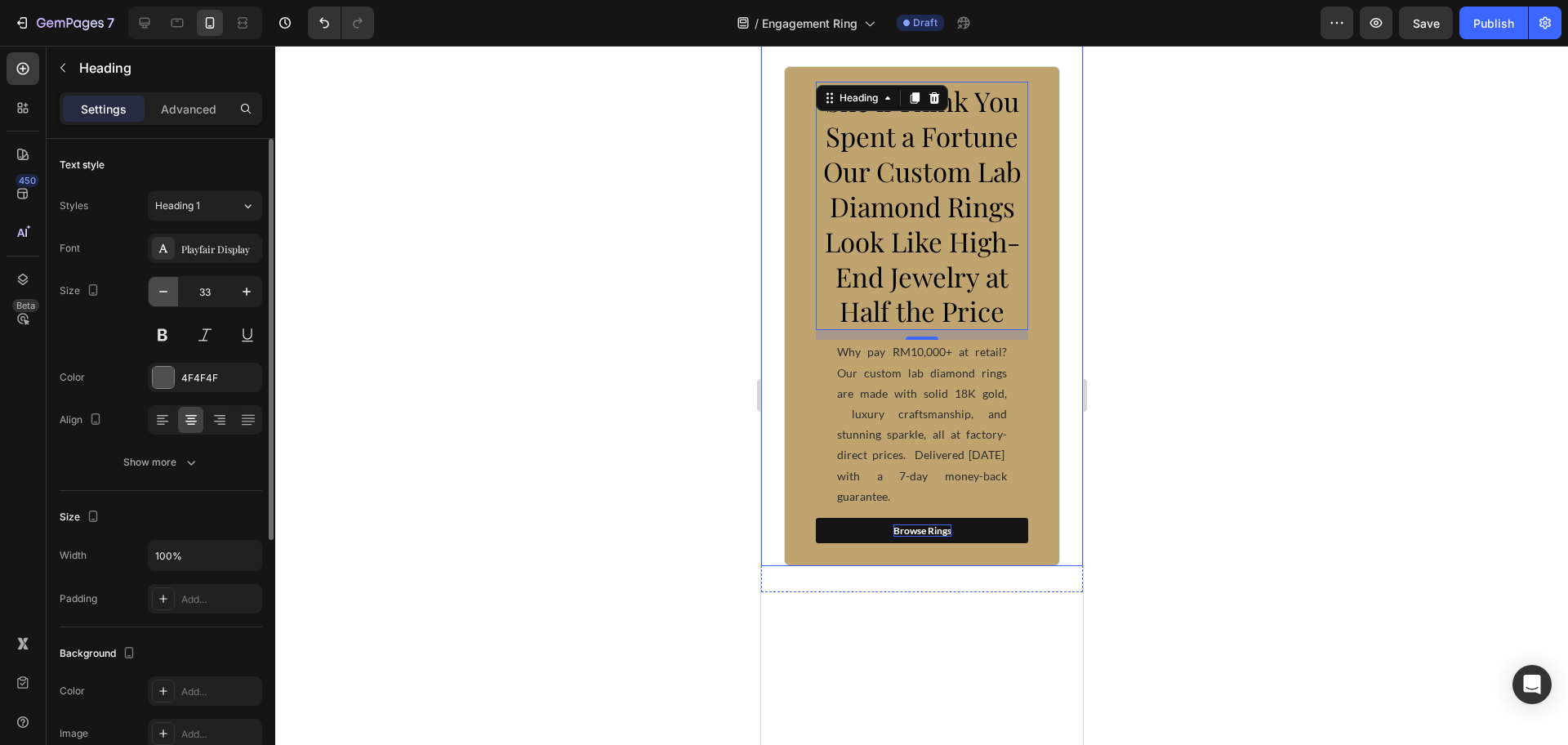
click at [155, 292] on icon "button" at bounding box center [163, 291] width 16 height 16
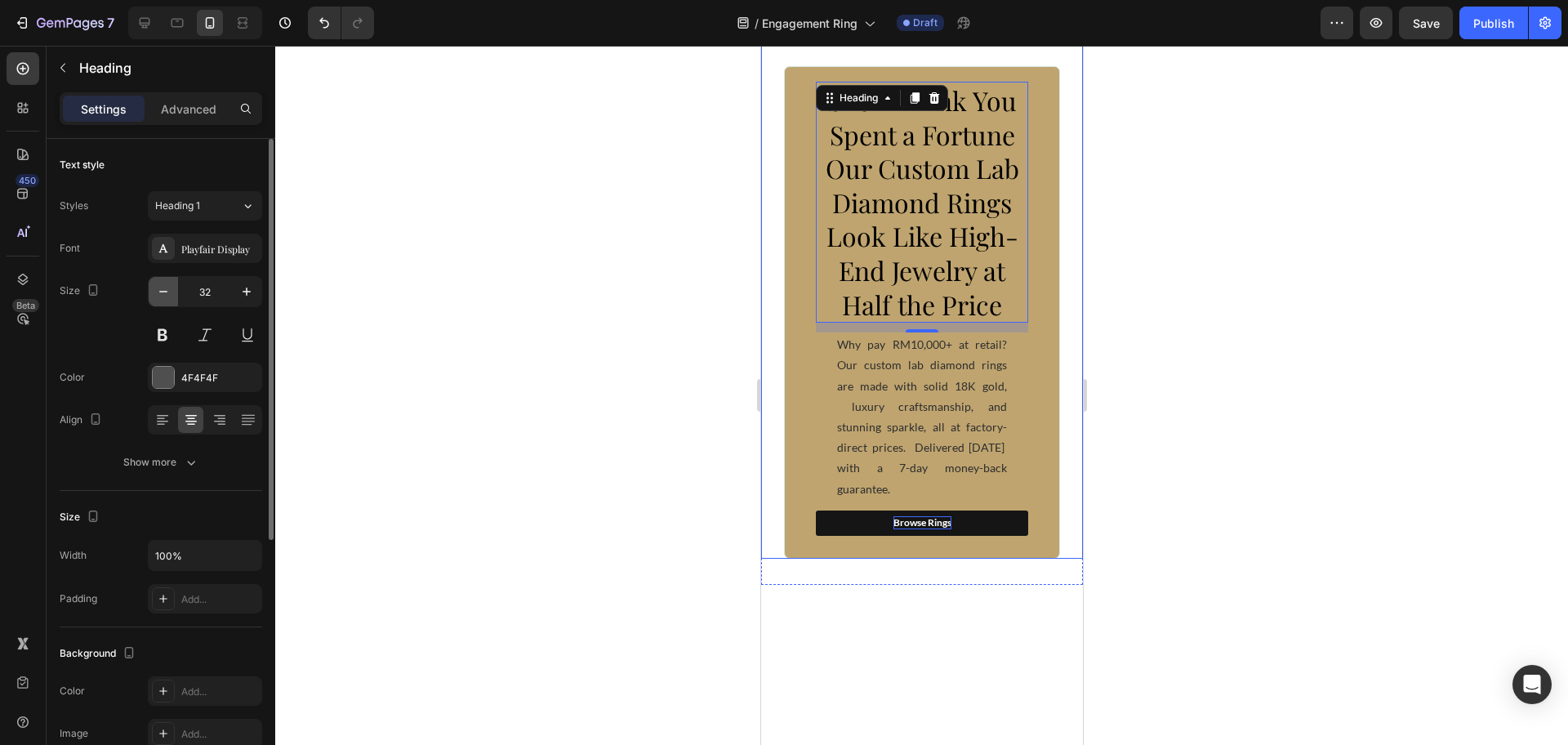
click at [155, 292] on icon "button" at bounding box center [163, 291] width 16 height 16
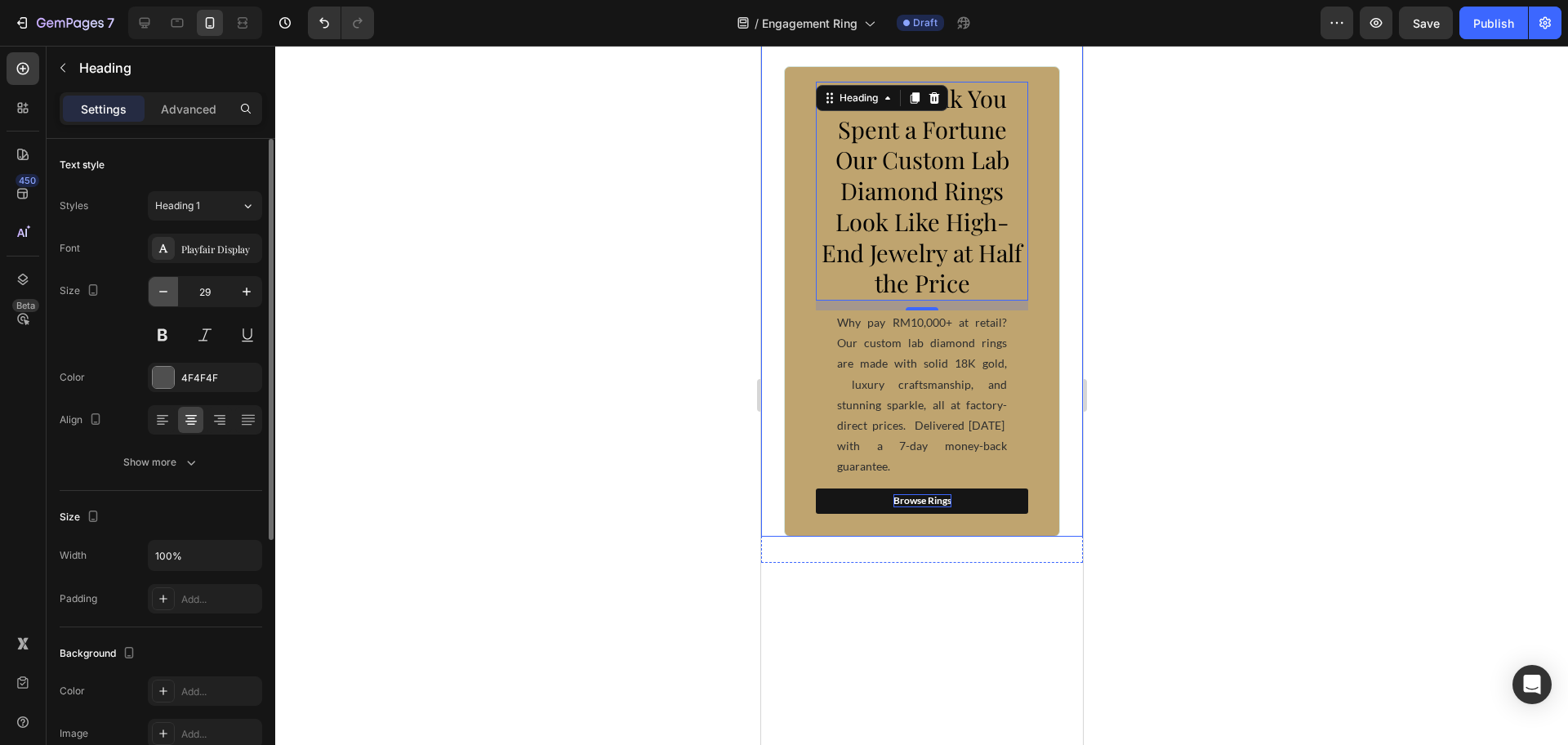
click at [155, 292] on icon "button" at bounding box center [163, 291] width 16 height 16
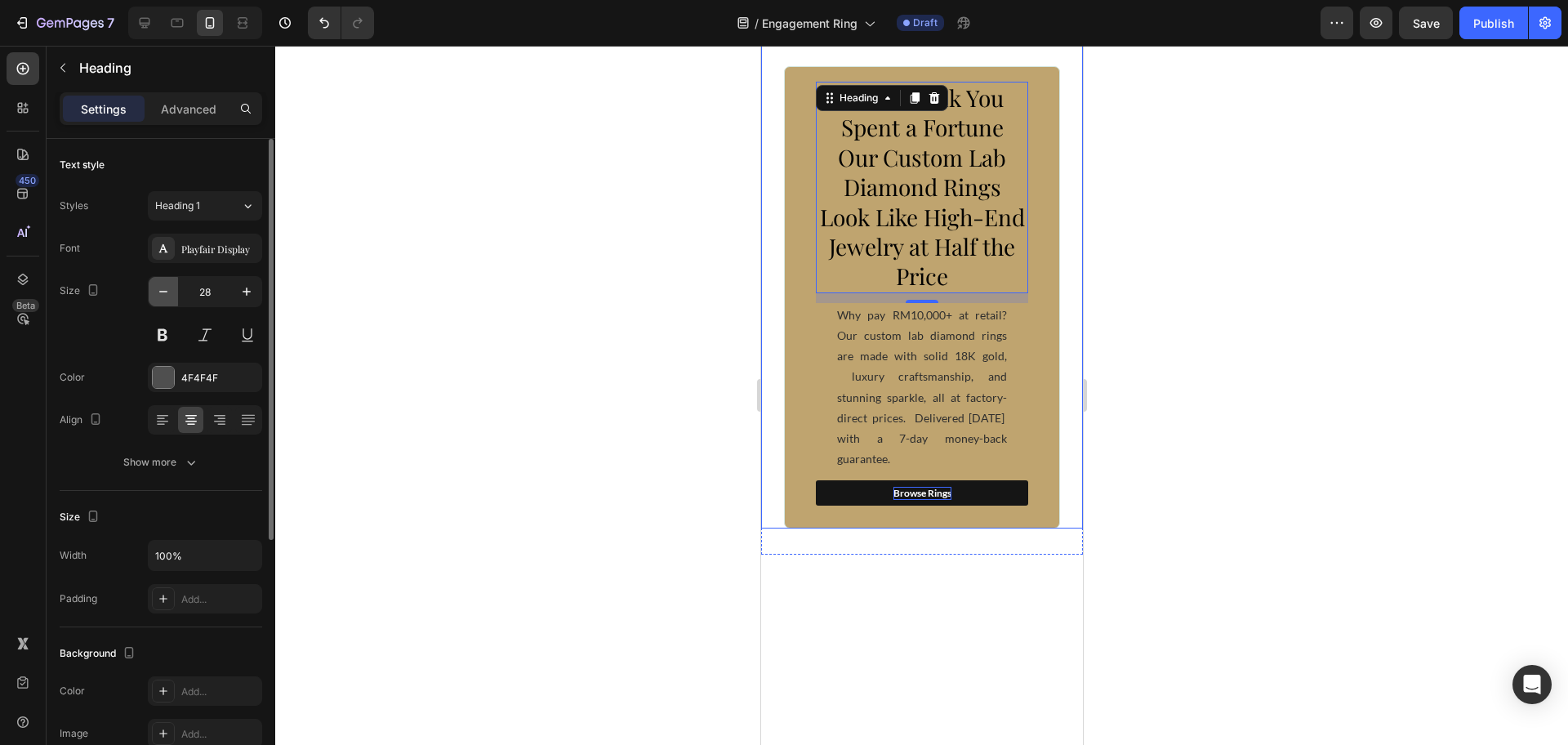
click at [155, 292] on icon "button" at bounding box center [163, 291] width 16 height 16
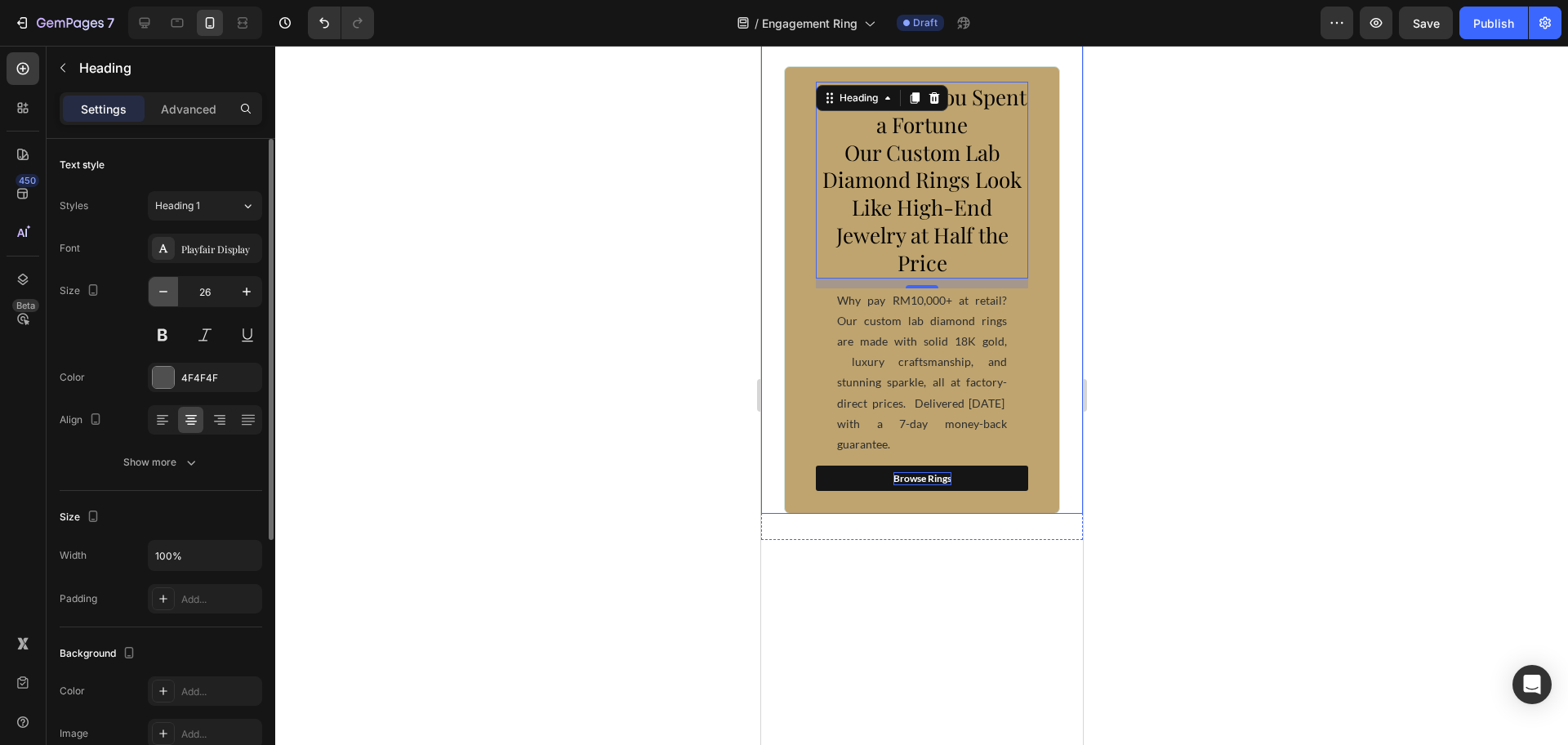
click at [155, 292] on icon "button" at bounding box center [163, 291] width 16 height 16
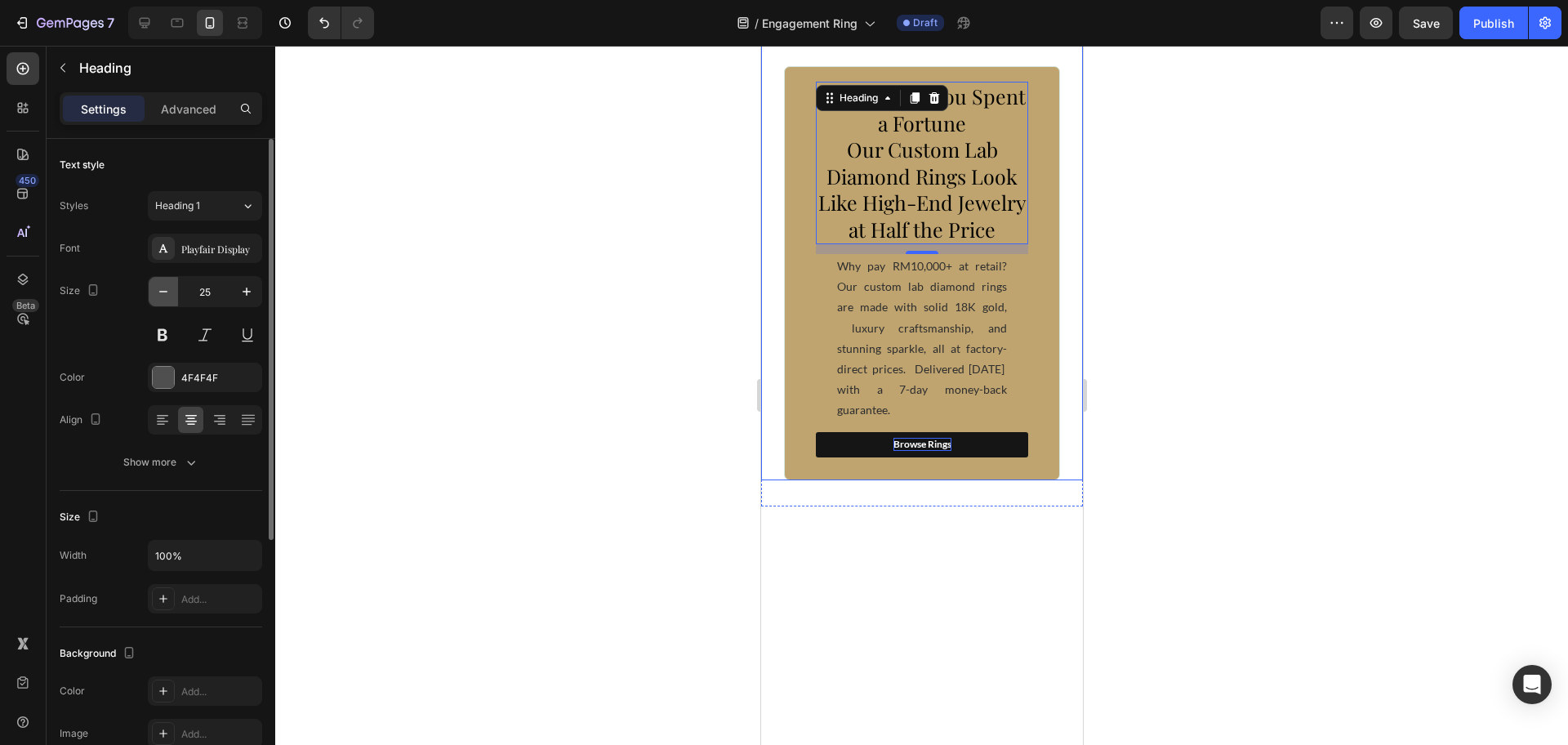
click at [155, 291] on icon "button" at bounding box center [163, 291] width 16 height 16
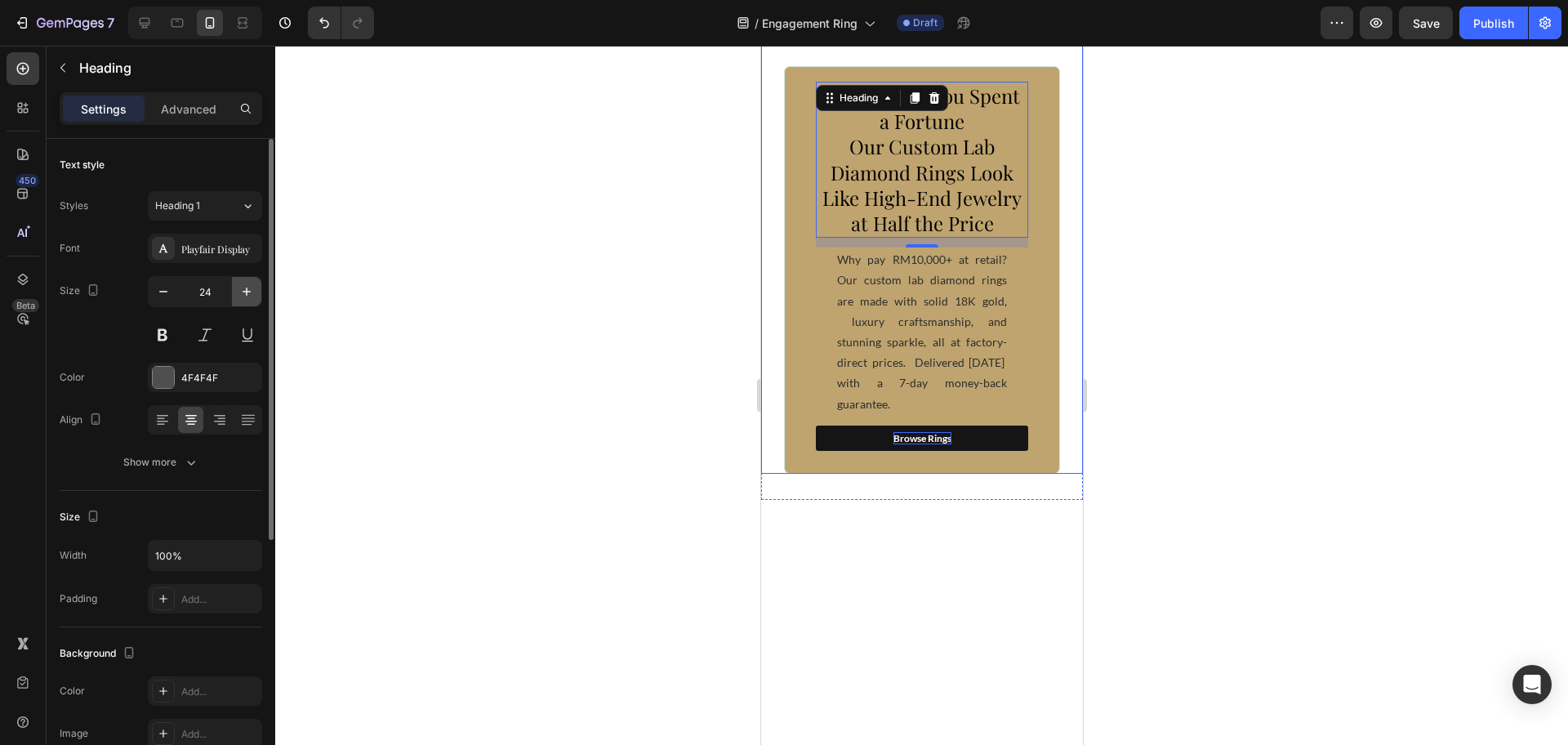
click at [245, 290] on icon "button" at bounding box center [246, 291] width 16 height 16
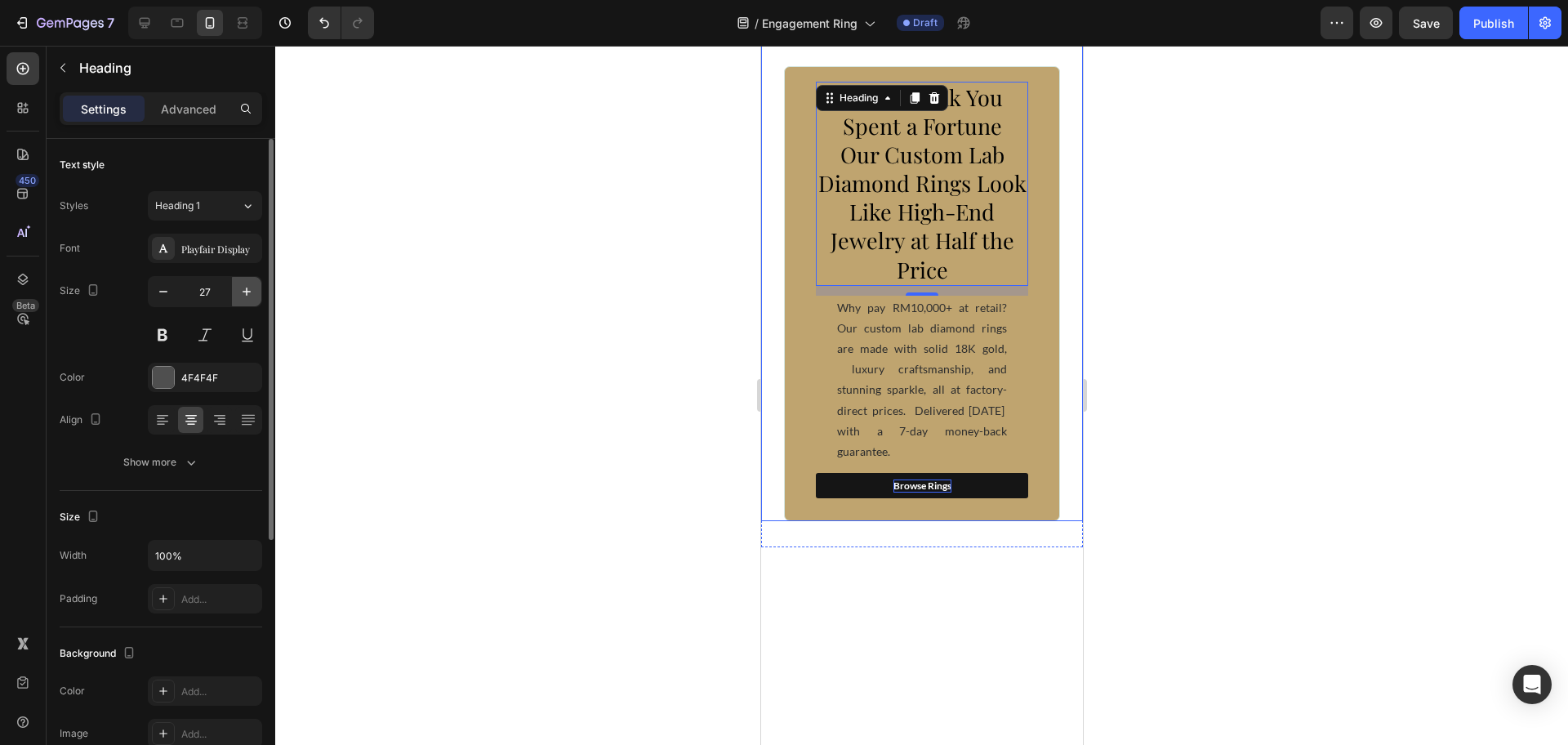
click at [245, 290] on icon "button" at bounding box center [246, 291] width 16 height 16
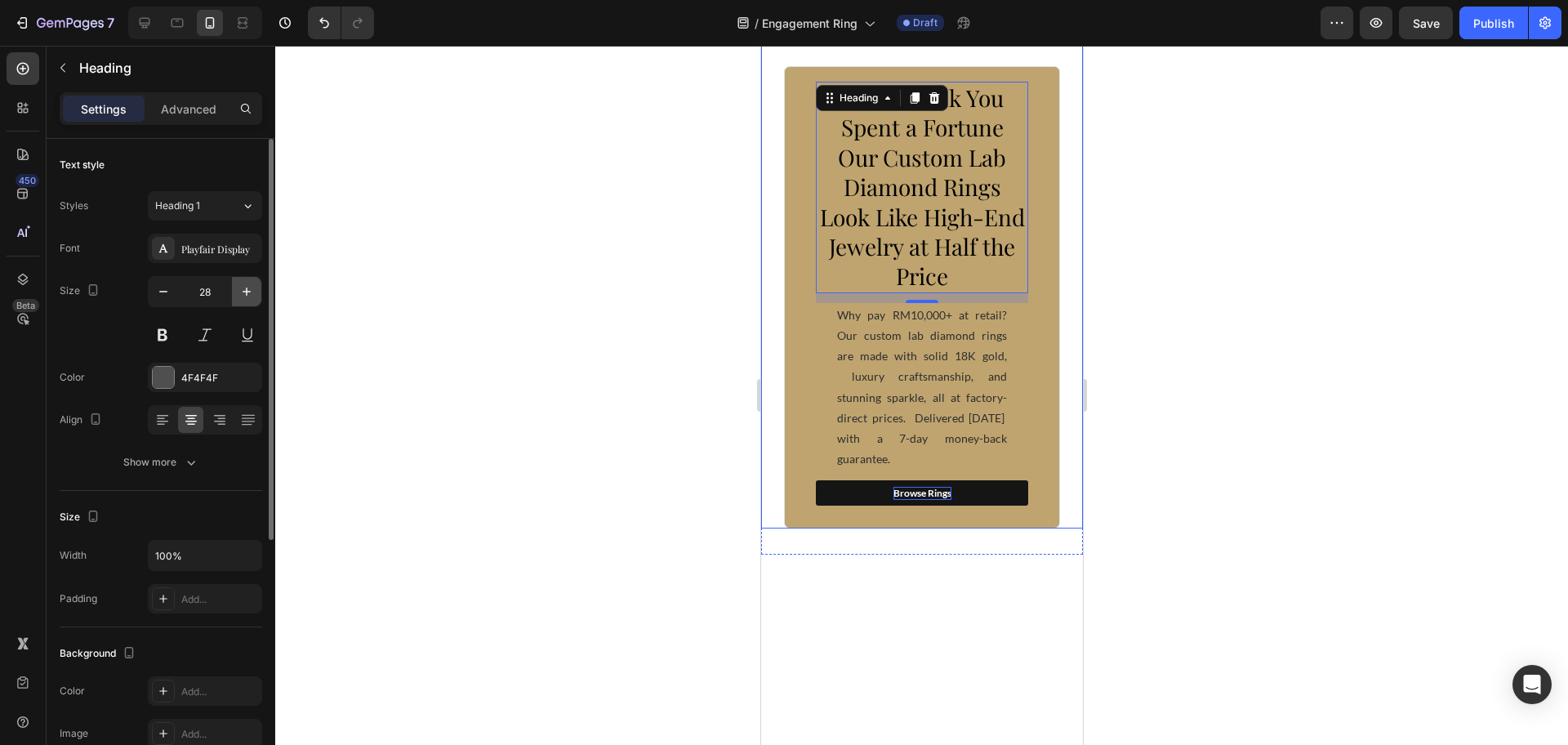
click at [245, 290] on icon "button" at bounding box center [246, 291] width 16 height 16
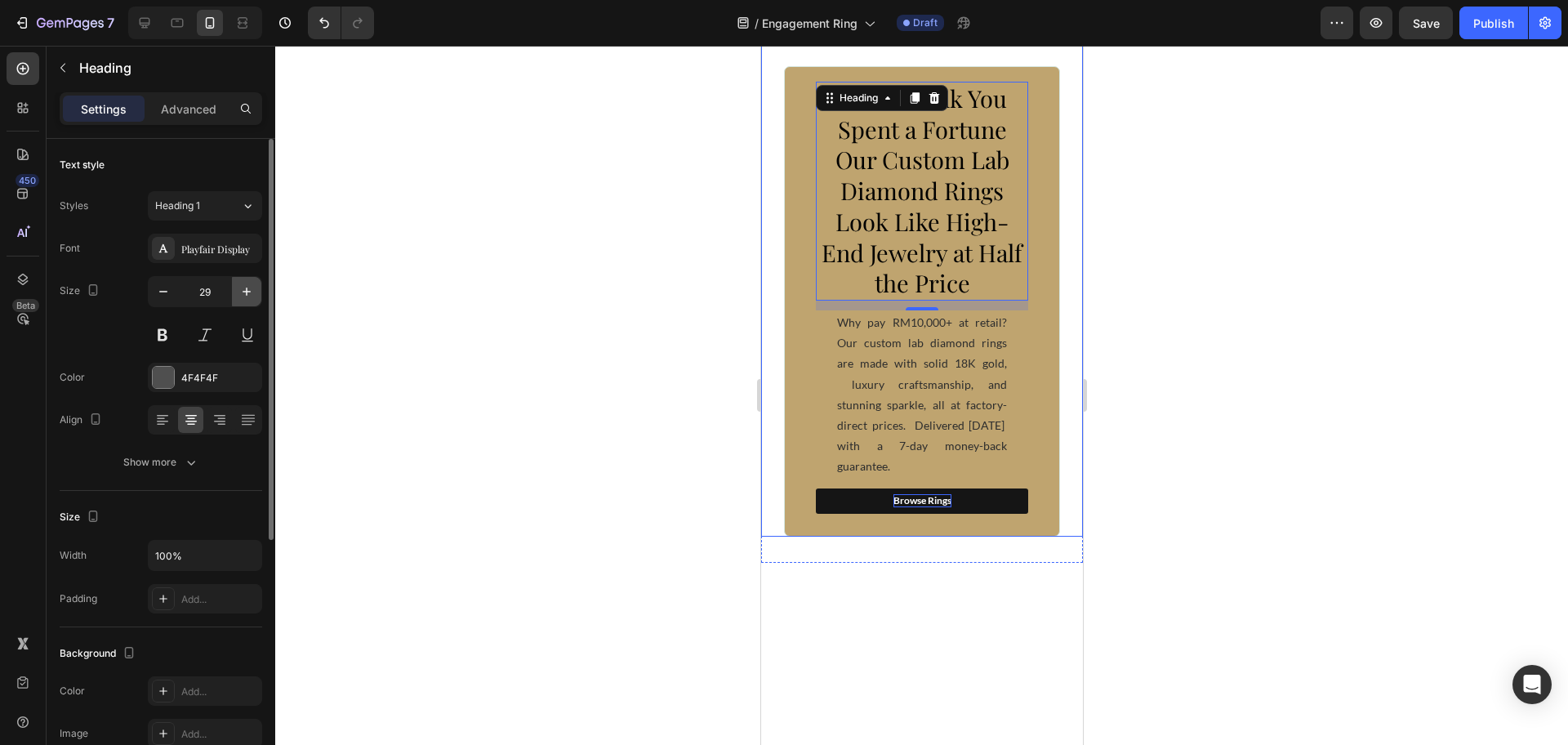
click at [245, 290] on icon "button" at bounding box center [246, 291] width 16 height 16
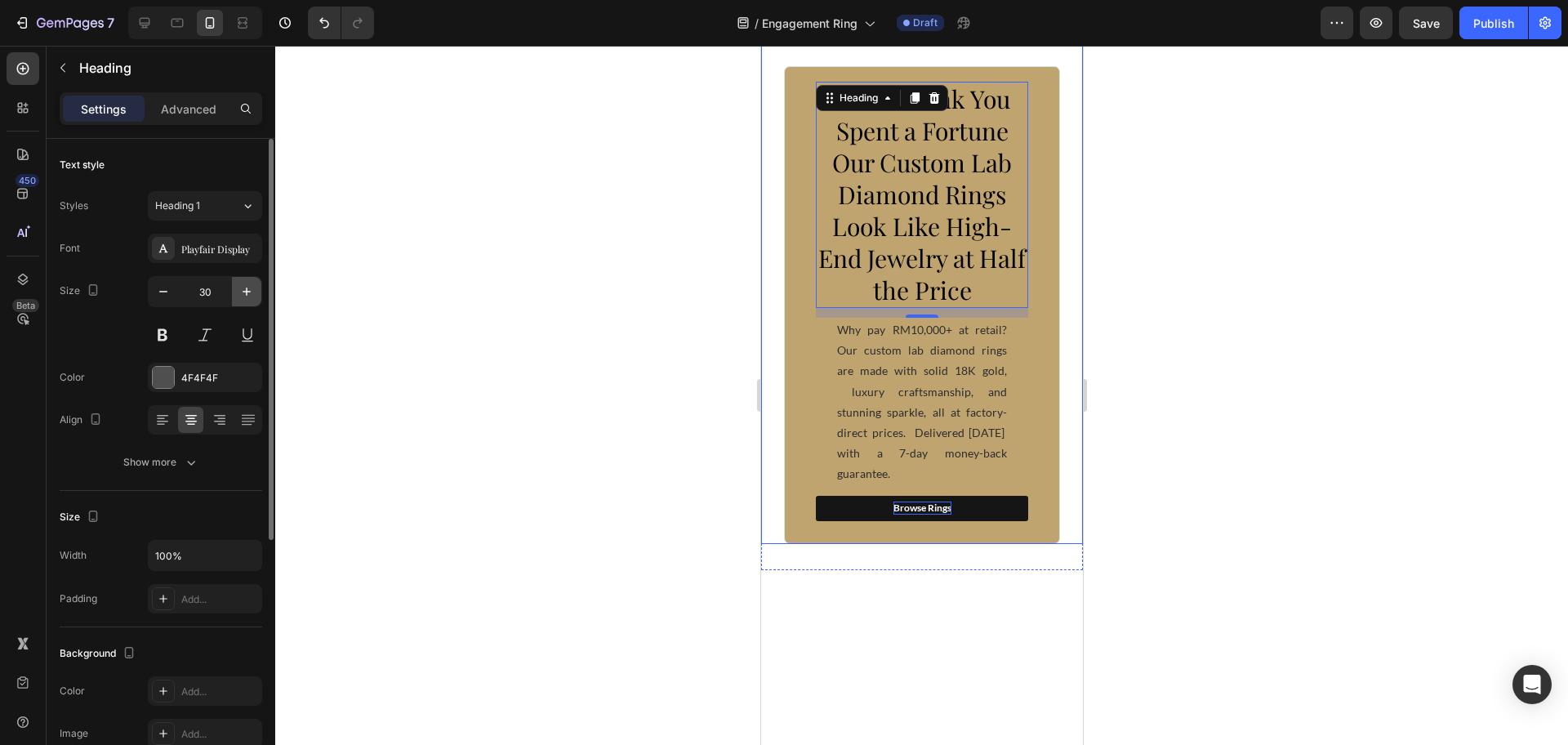
click at [245, 290] on icon "button" at bounding box center [246, 291] width 16 height 16
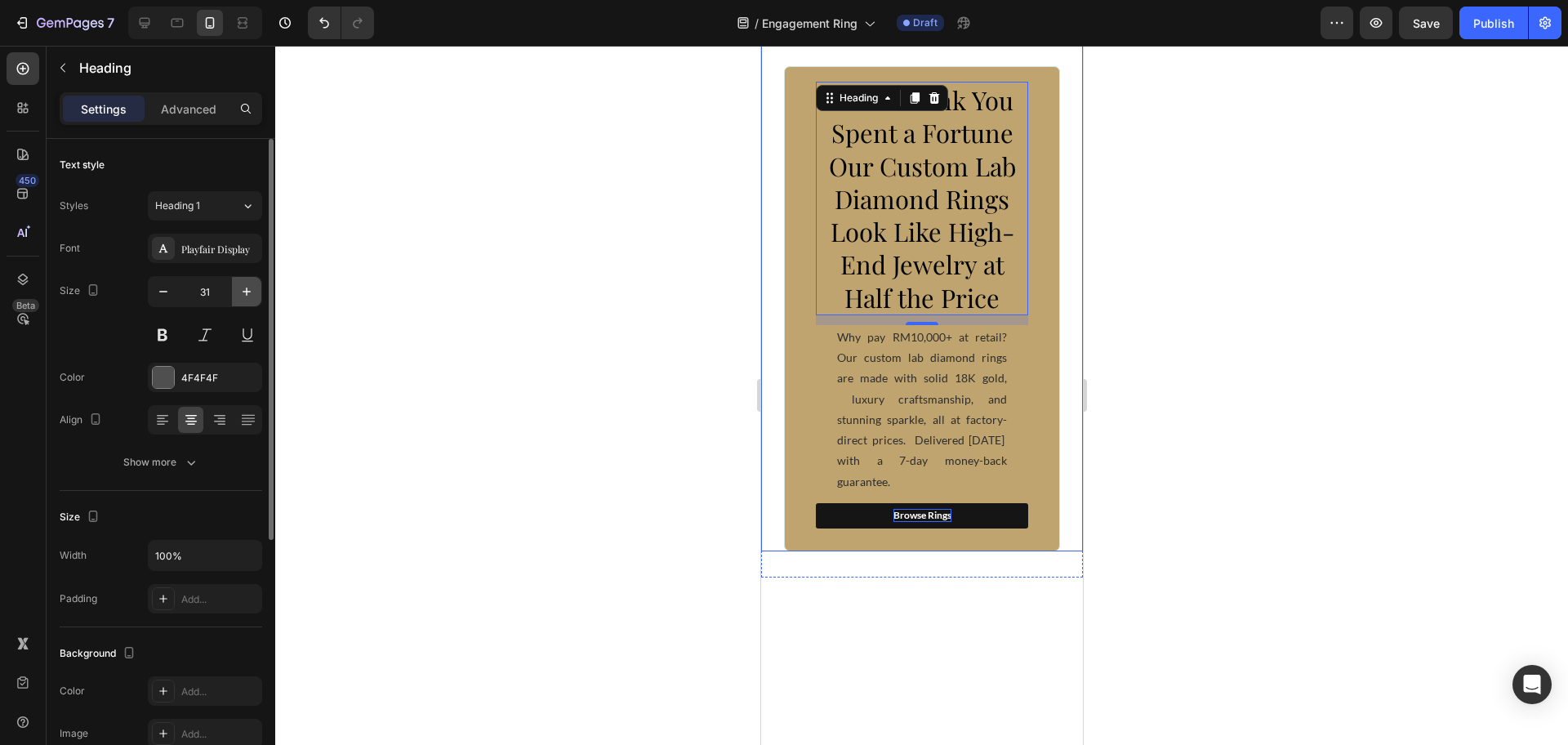
click at [245, 290] on icon "button" at bounding box center [246, 291] width 16 height 16
type input "32"
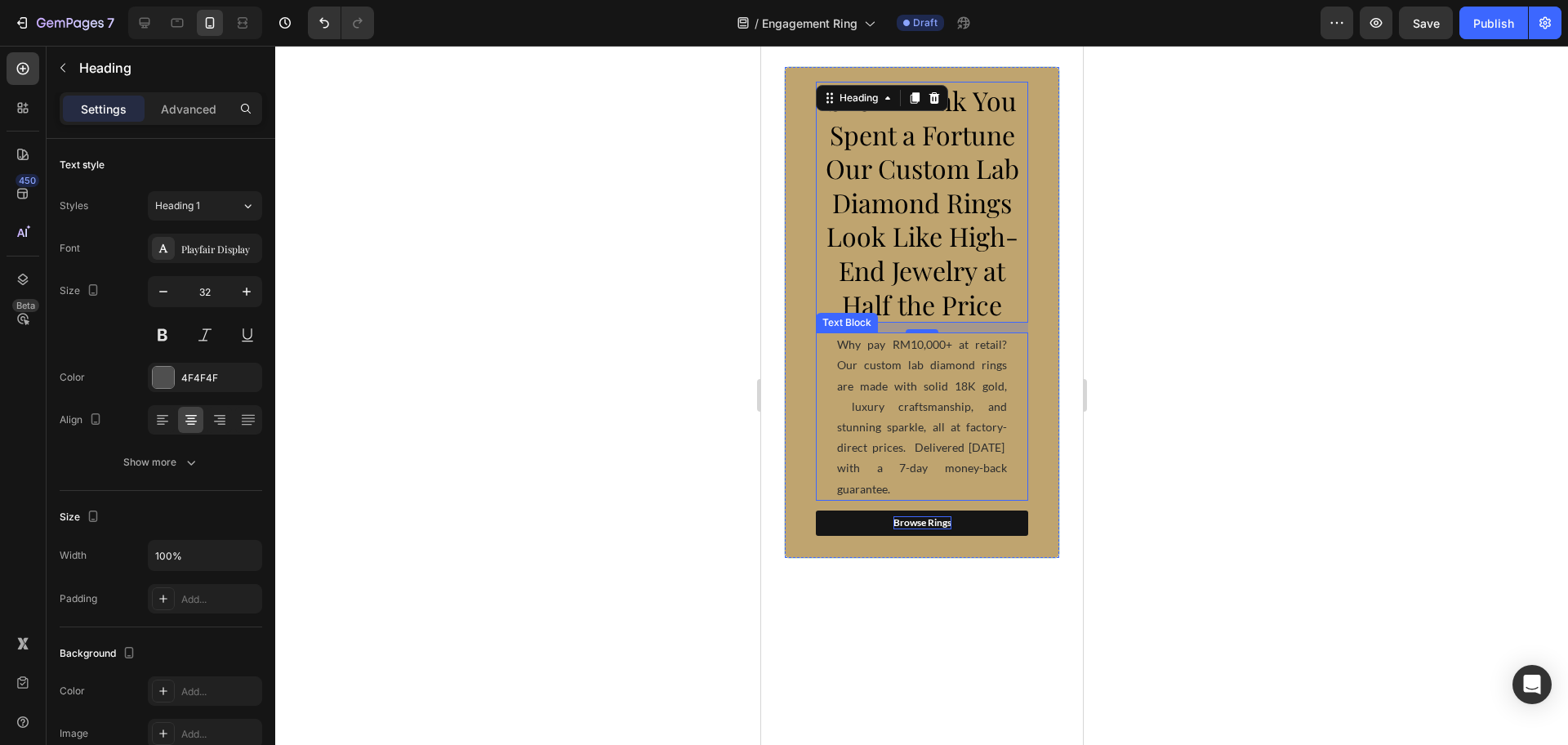
click at [920, 371] on p "Why pay RM10,000+ at retail? Our custom lab diamond rings are made with solid 1…" at bounding box center [920, 417] width 170 height 165
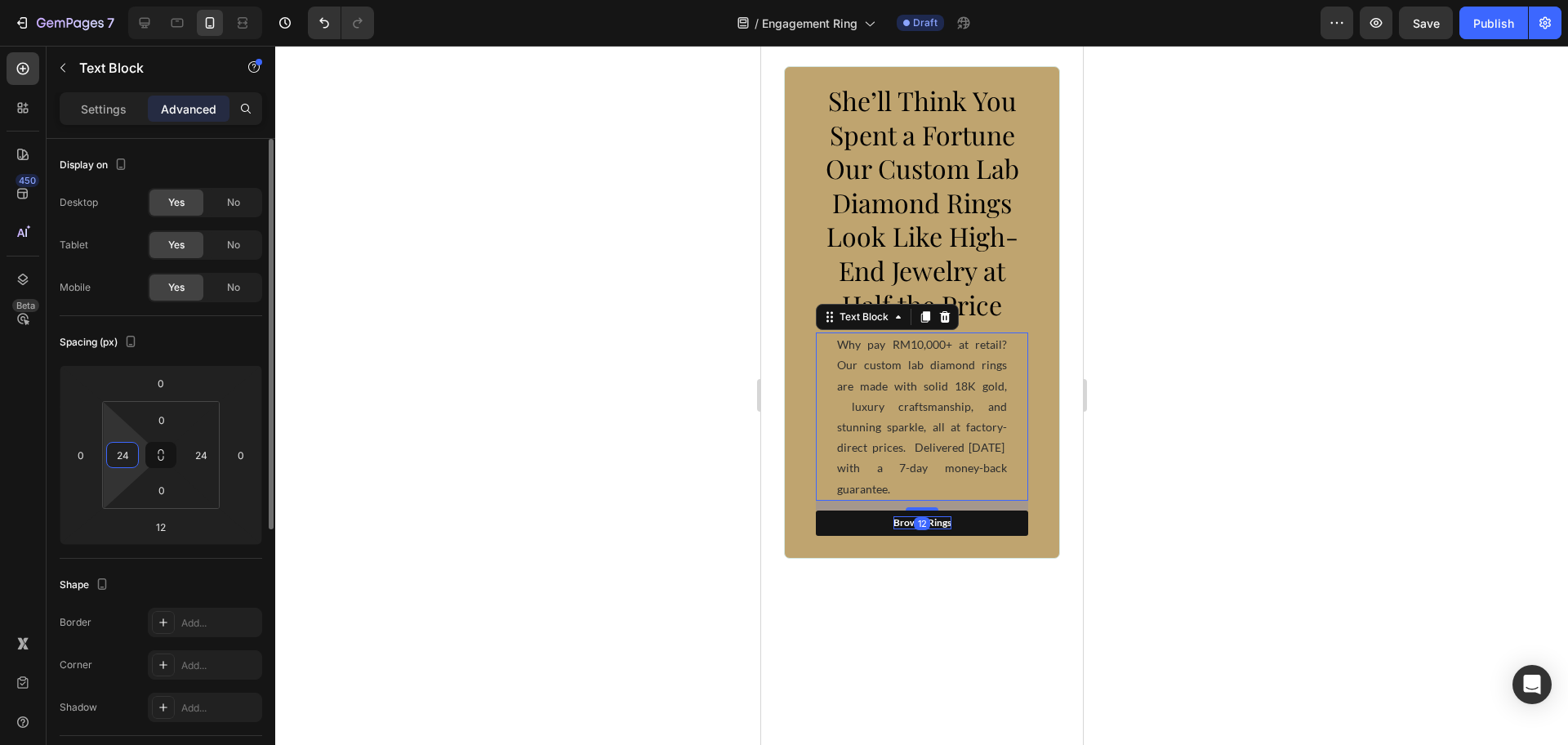
click at [124, 449] on input "24" at bounding box center [122, 455] width 24 height 24
type input "0"
click at [194, 455] on input "24" at bounding box center [201, 455] width 24 height 24
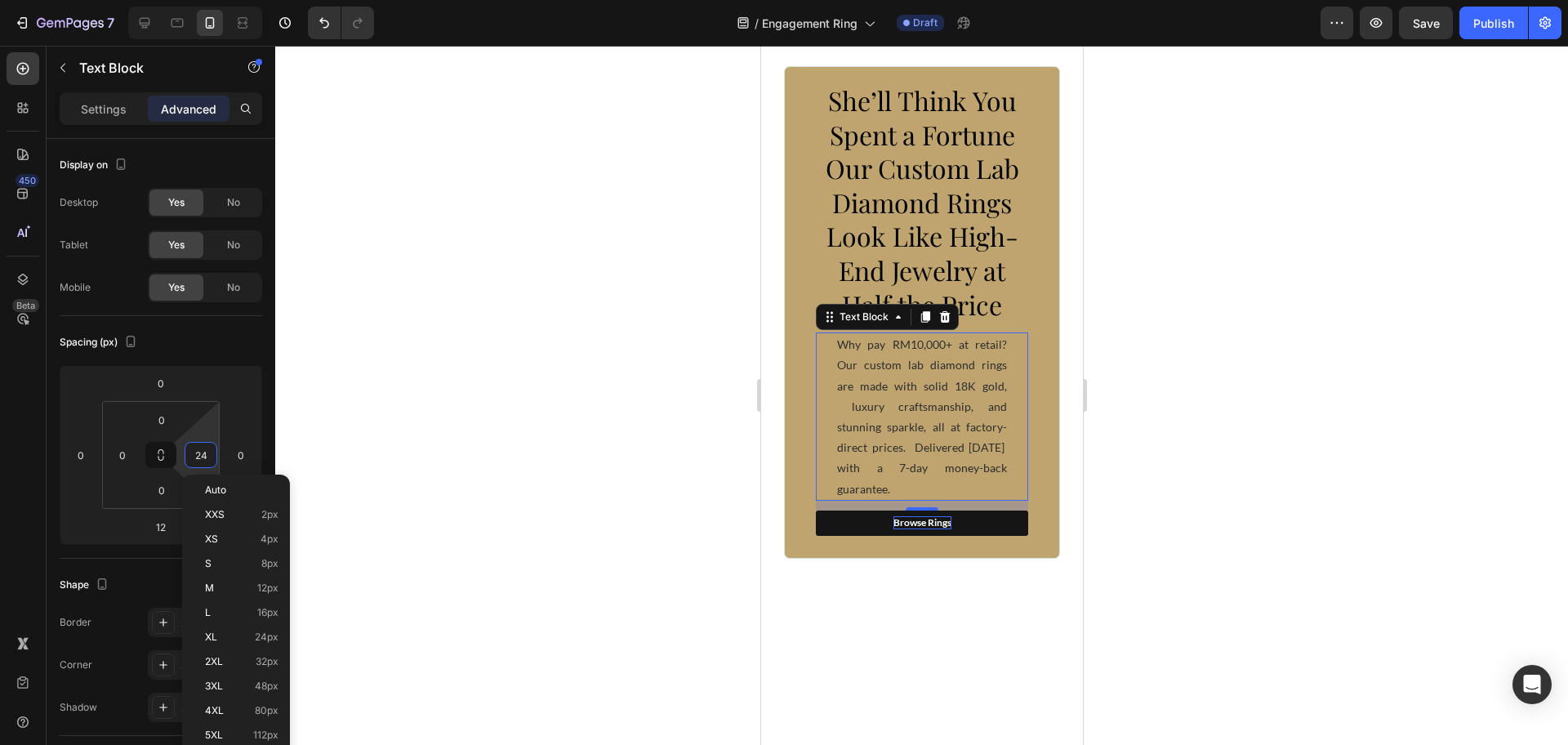
type input "0"
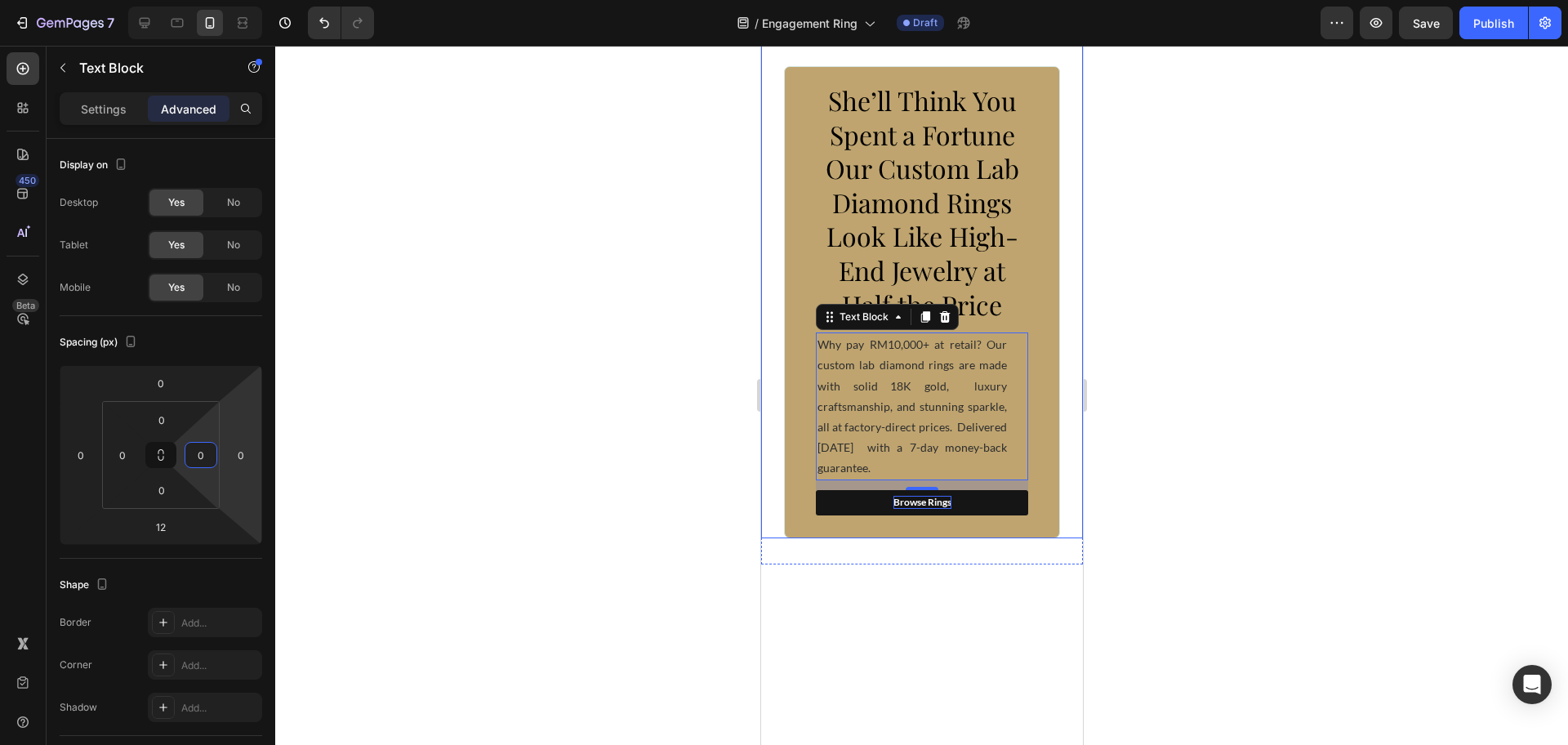
click at [1216, 400] on div at bounding box center [921, 395] width 1292 height 699
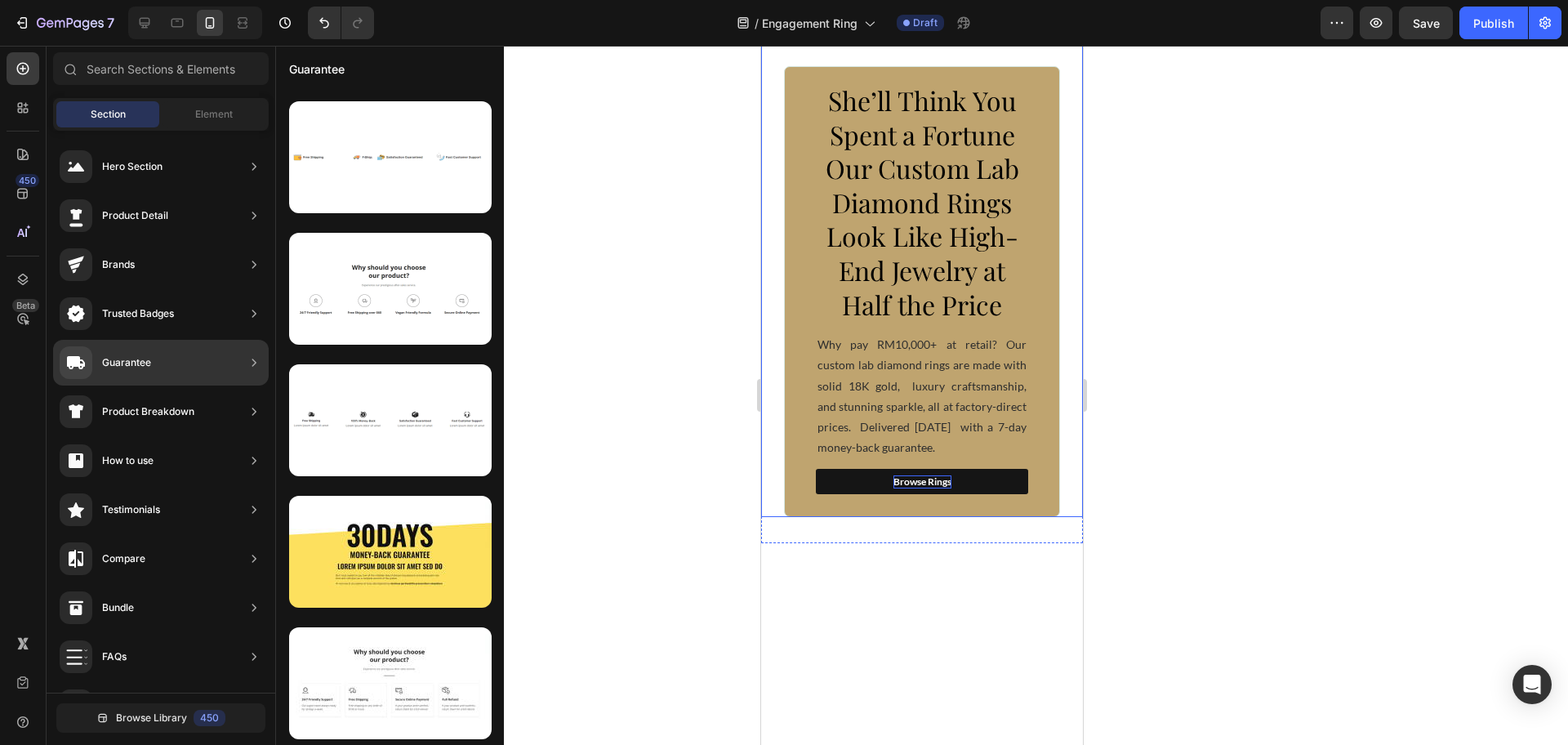
scroll to position [0, 0]
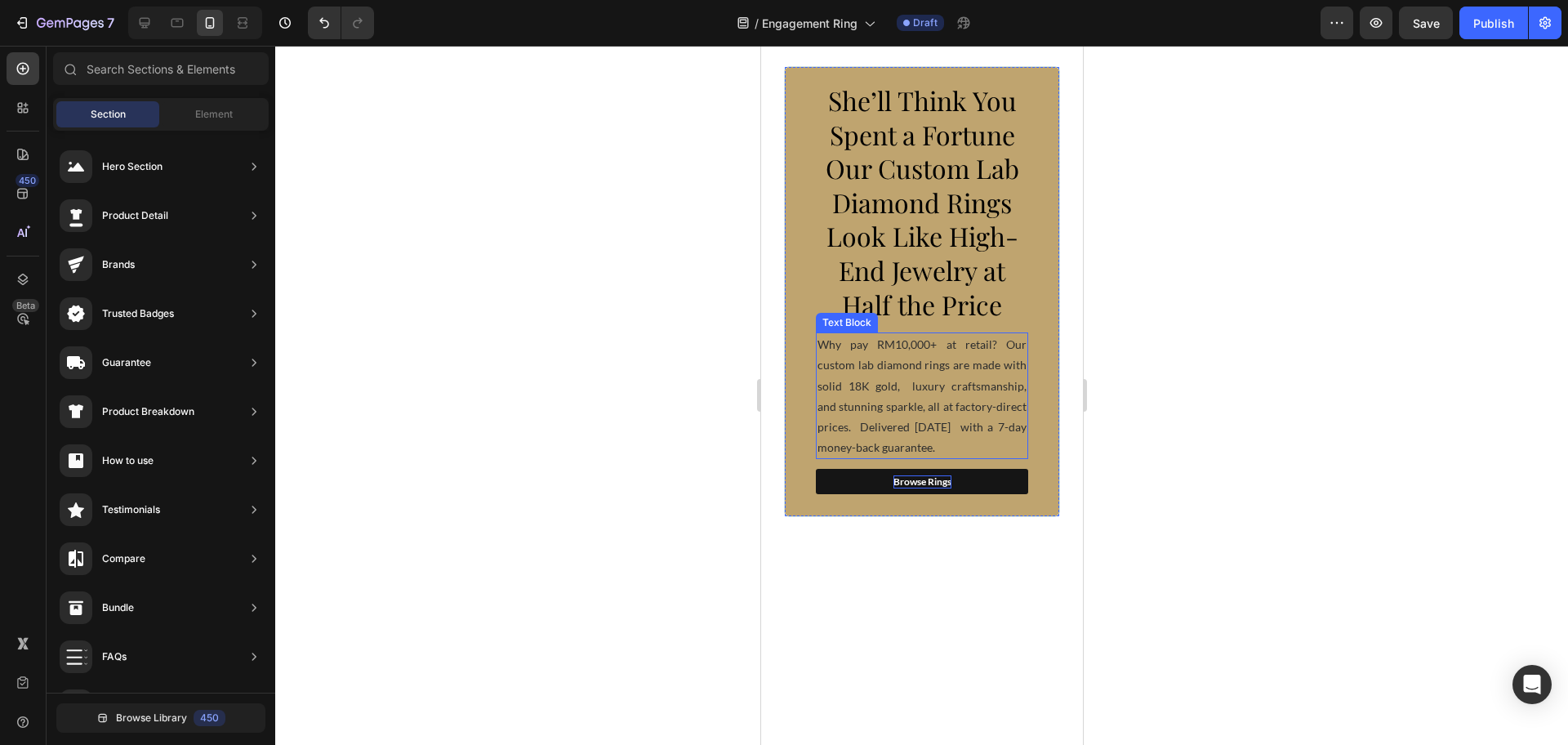
click at [945, 402] on p "Why pay RM10,000+ at retail? Our custom lab diamond rings are made with solid 1…" at bounding box center [920, 395] width 209 height 123
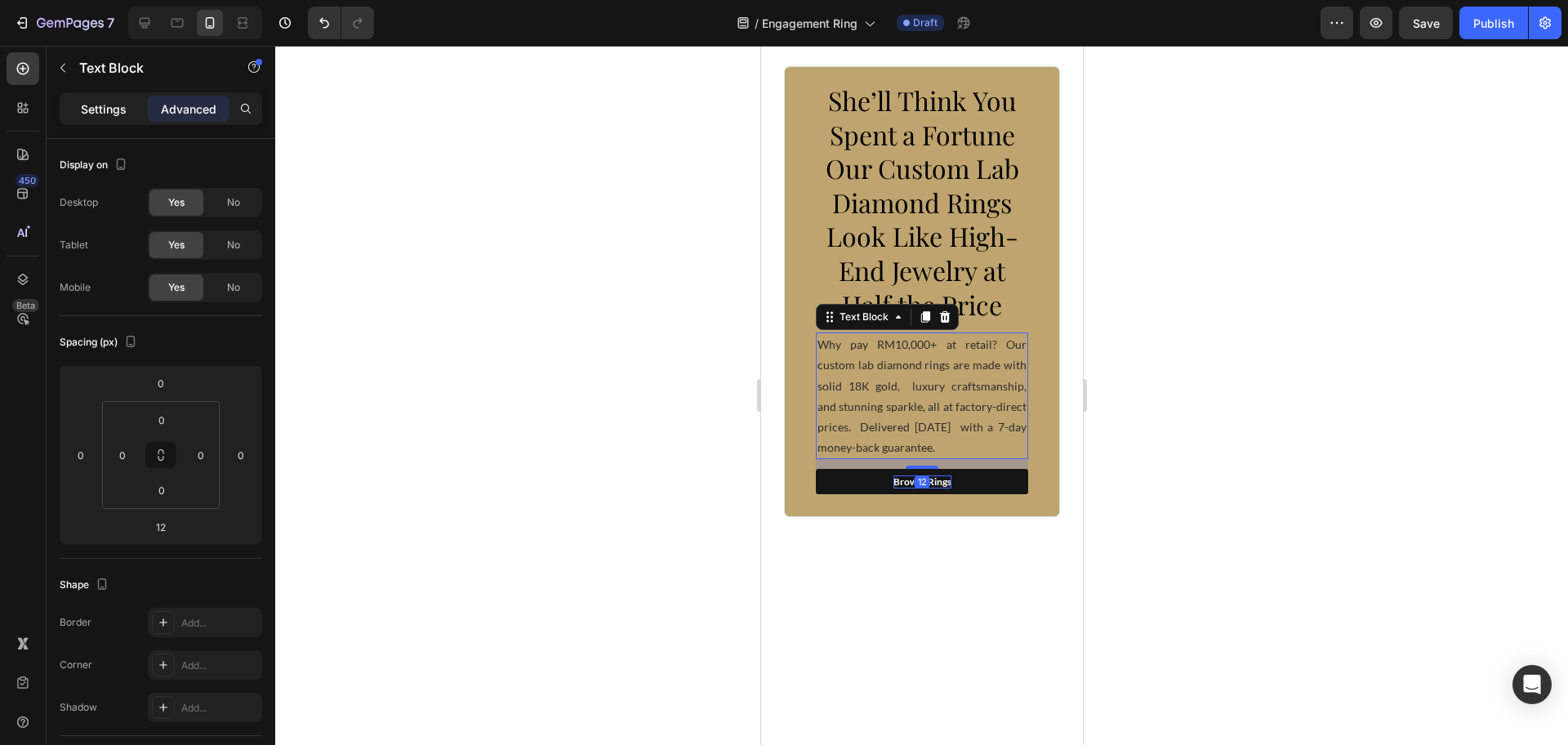
click at [83, 106] on p "Settings" at bounding box center [103, 109] width 46 height 17
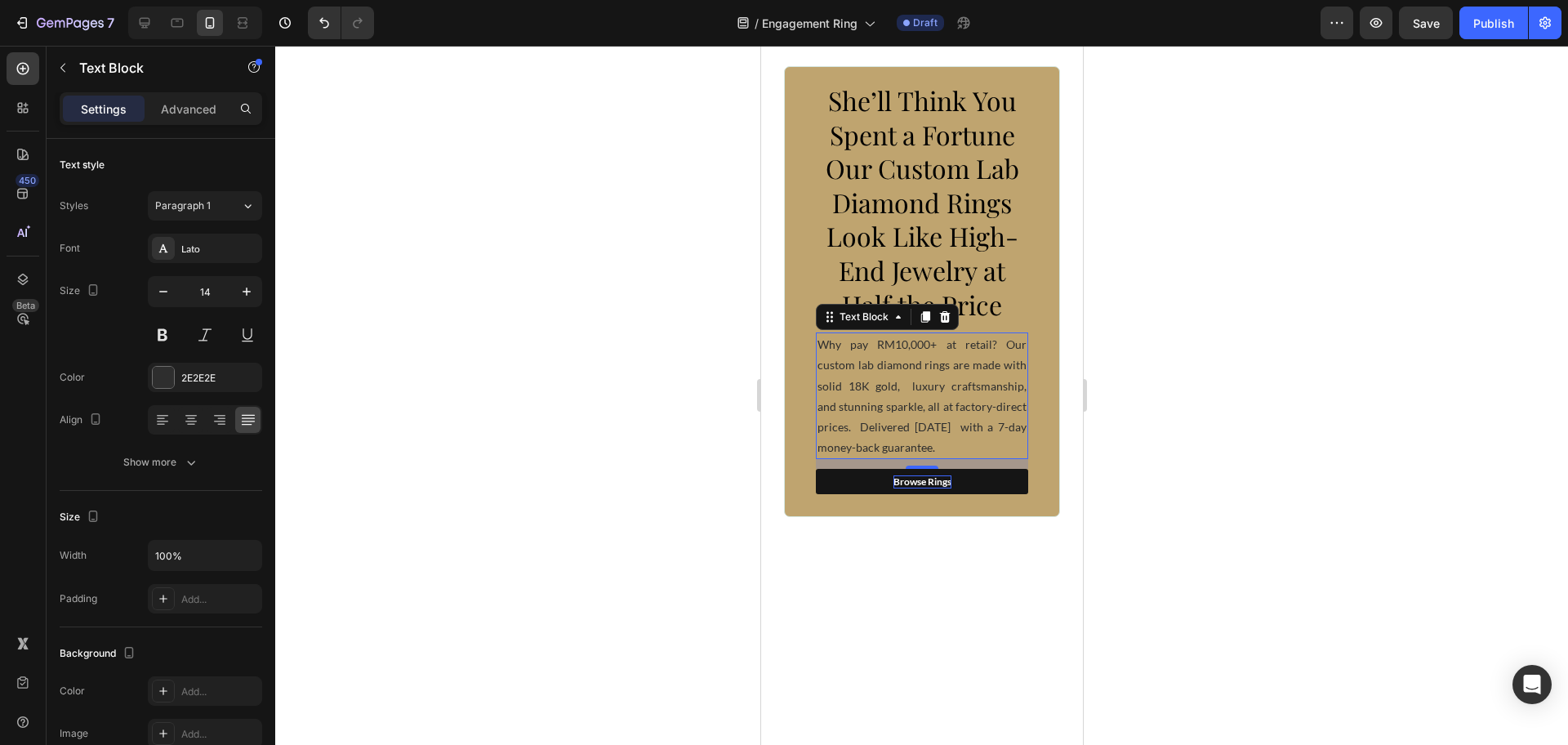
click at [1199, 411] on div at bounding box center [921, 395] width 1292 height 699
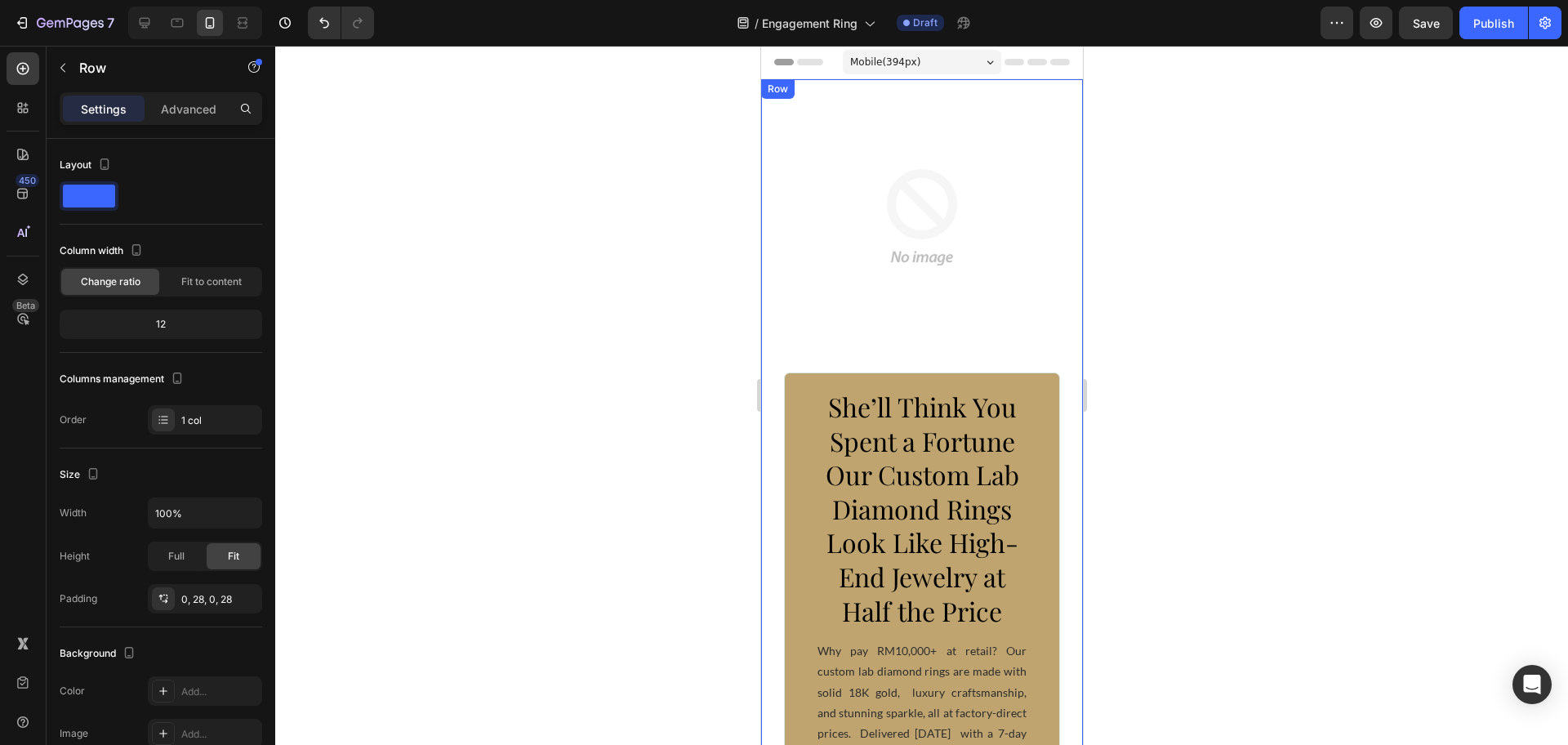
click at [1055, 328] on div "Image She’ll Think You Spent a Fortune Our Custom Lab Diamond Rings Look Like H…" at bounding box center [921, 451] width 322 height 744
click at [172, 113] on p "Advanced" at bounding box center [189, 109] width 55 height 17
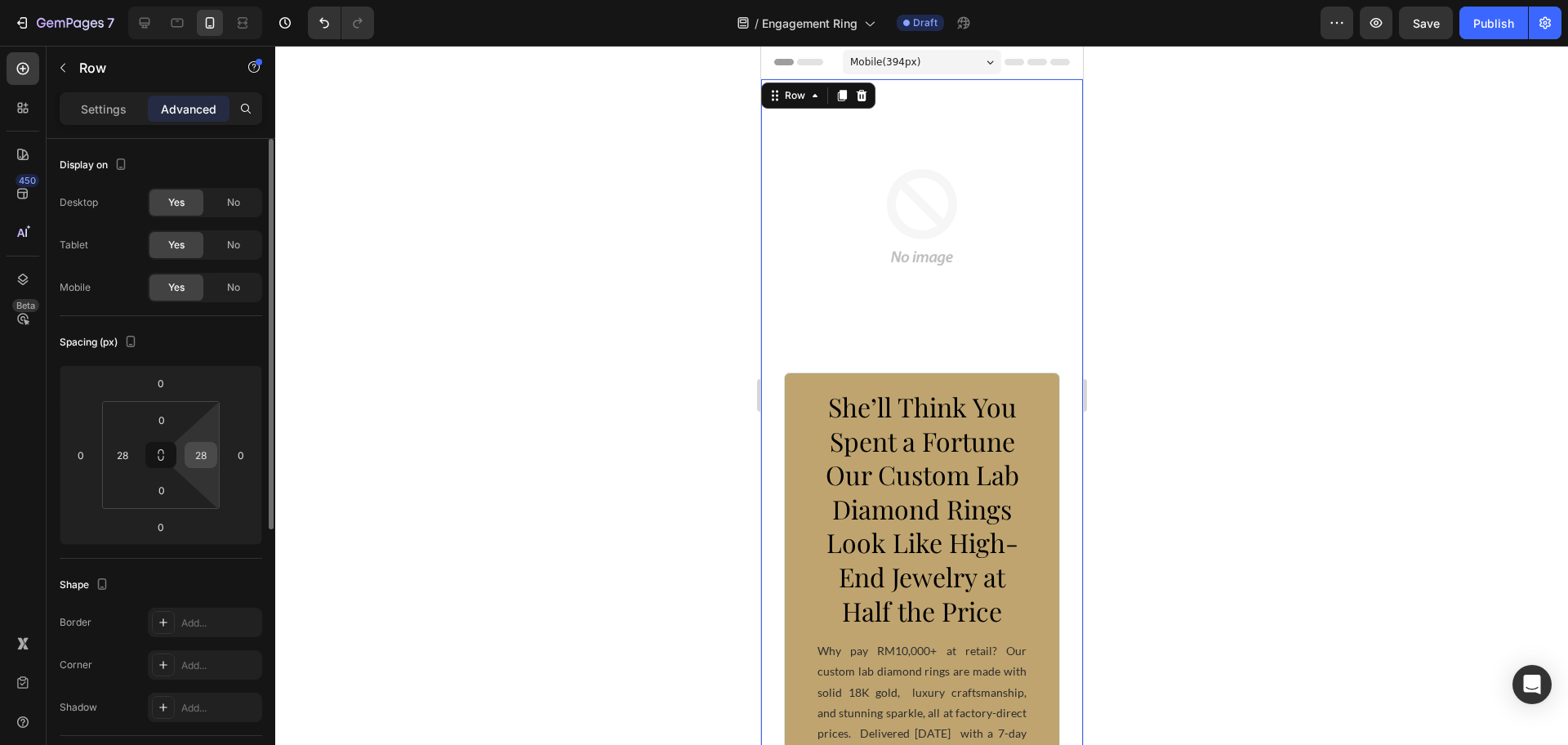
click at [198, 457] on input "28" at bounding box center [201, 455] width 24 height 24
type input "0"
click at [124, 458] on input "28" at bounding box center [122, 455] width 24 height 24
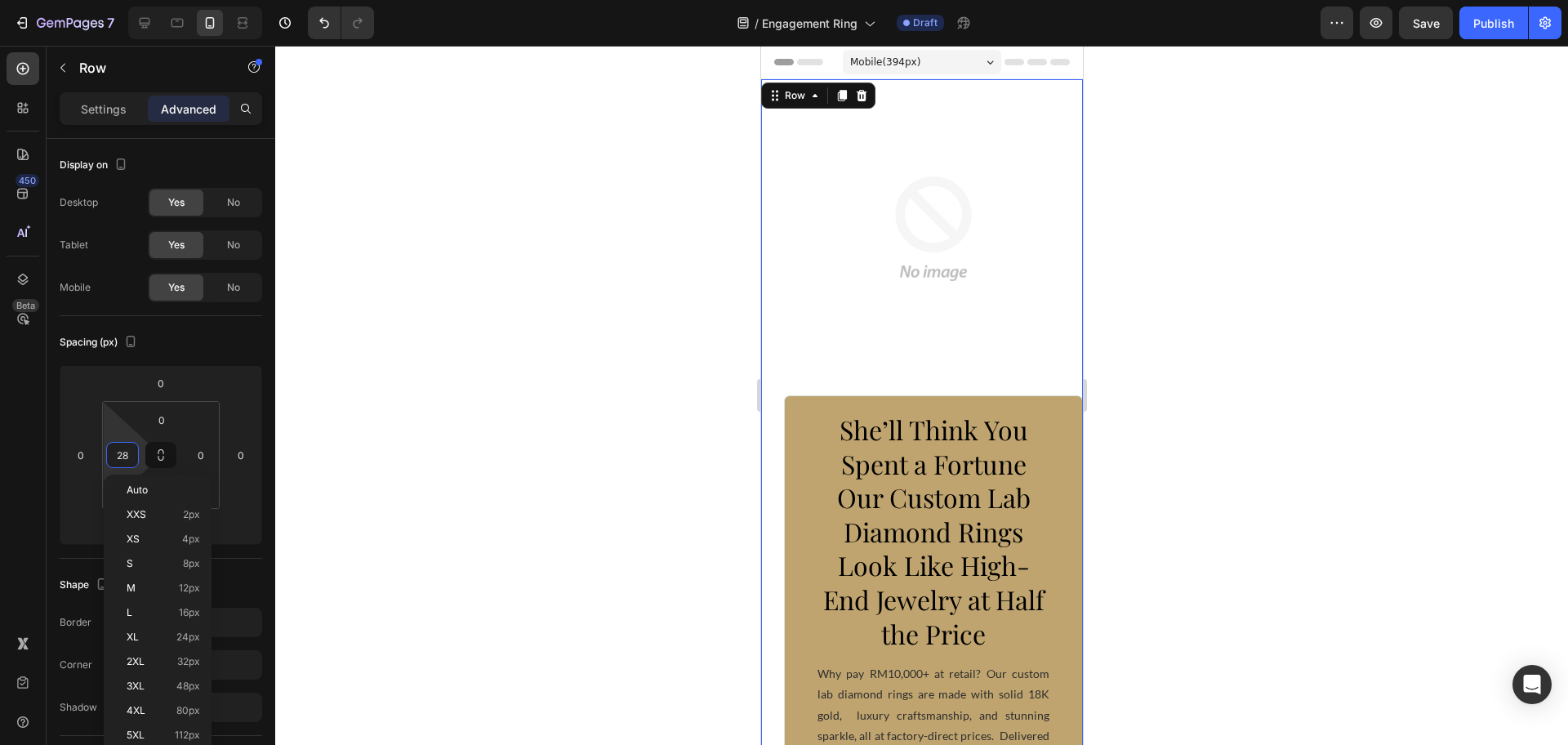
type input "0"
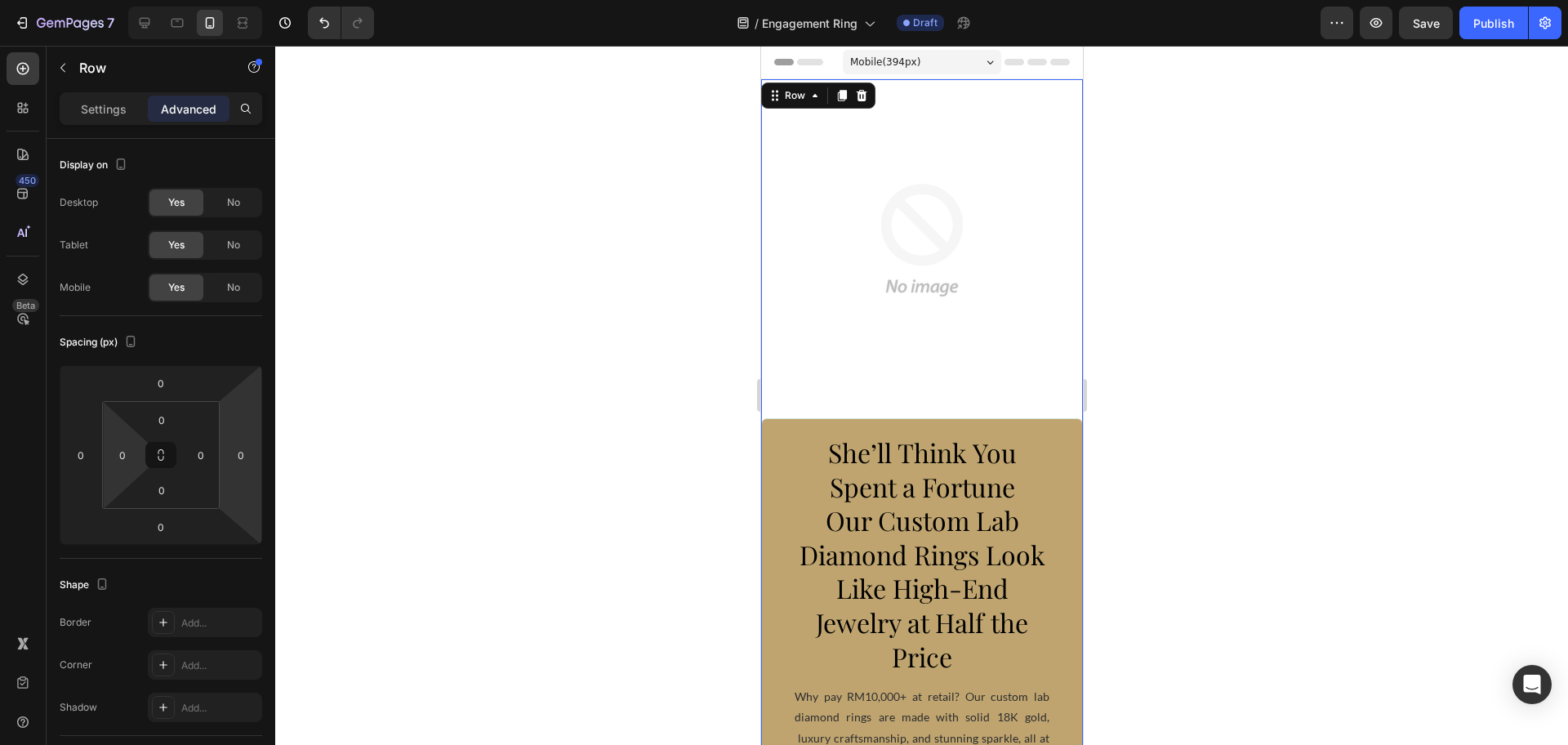
click at [624, 345] on div at bounding box center [921, 395] width 1292 height 699
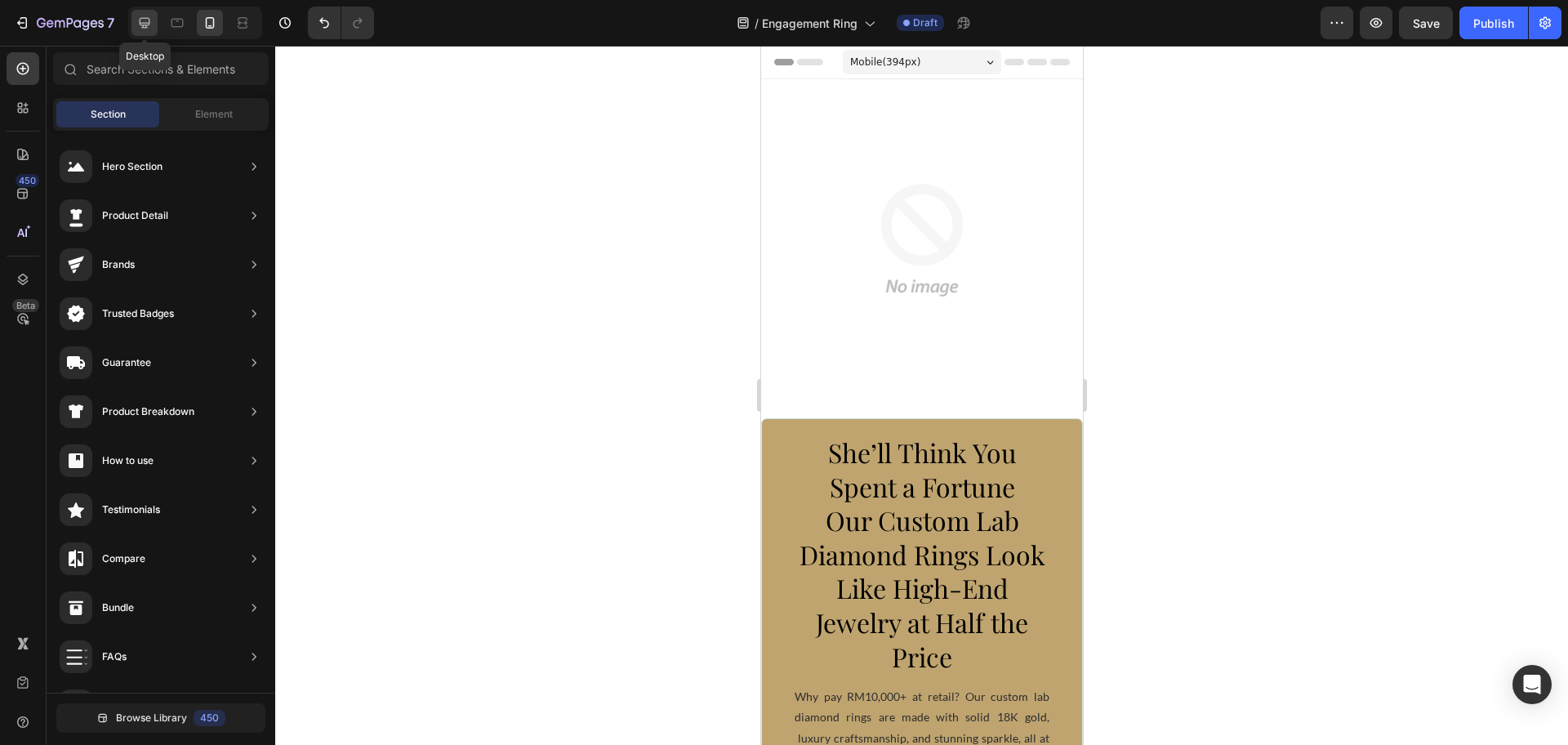
click at [147, 28] on icon at bounding box center [144, 22] width 16 height 16
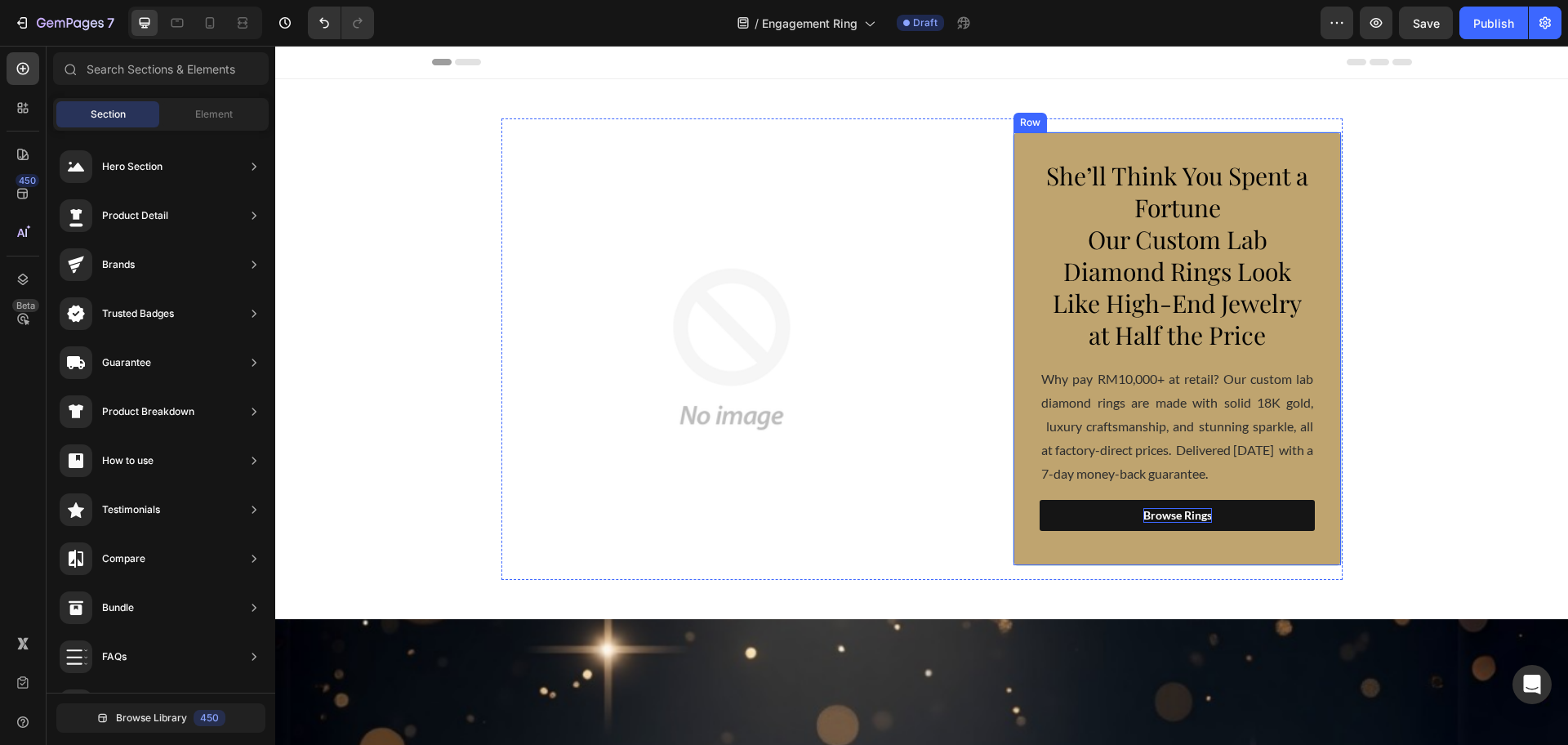
click at [1329, 402] on div "She’ll Think You Spent a Fortune Our Custom Lab Diamond Rings Look Like High-En…" at bounding box center [1177, 349] width 329 height 435
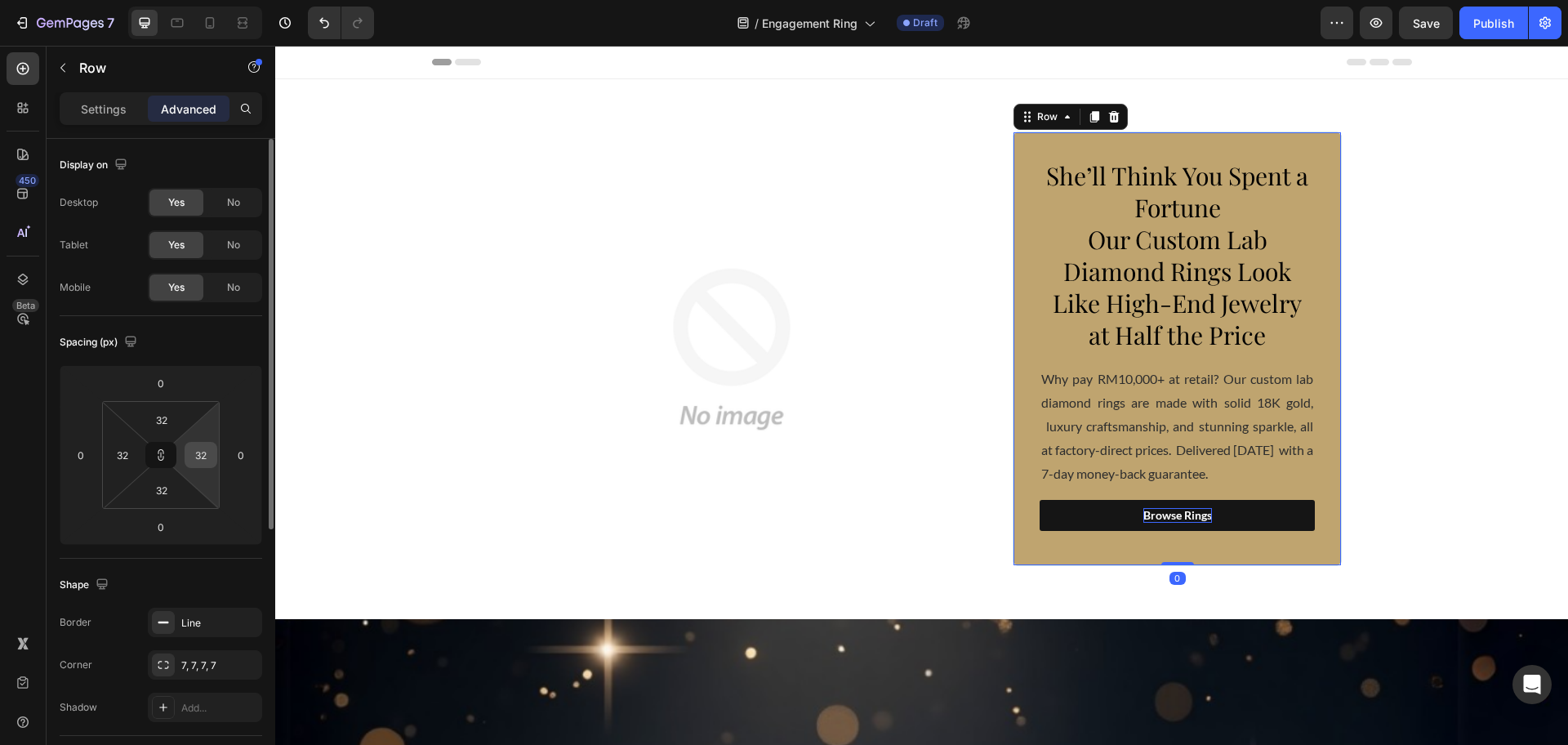
click at [201, 466] on input "32" at bounding box center [201, 455] width 24 height 24
type input "0"
click at [122, 458] on input "32" at bounding box center [122, 455] width 24 height 24
type input "0"
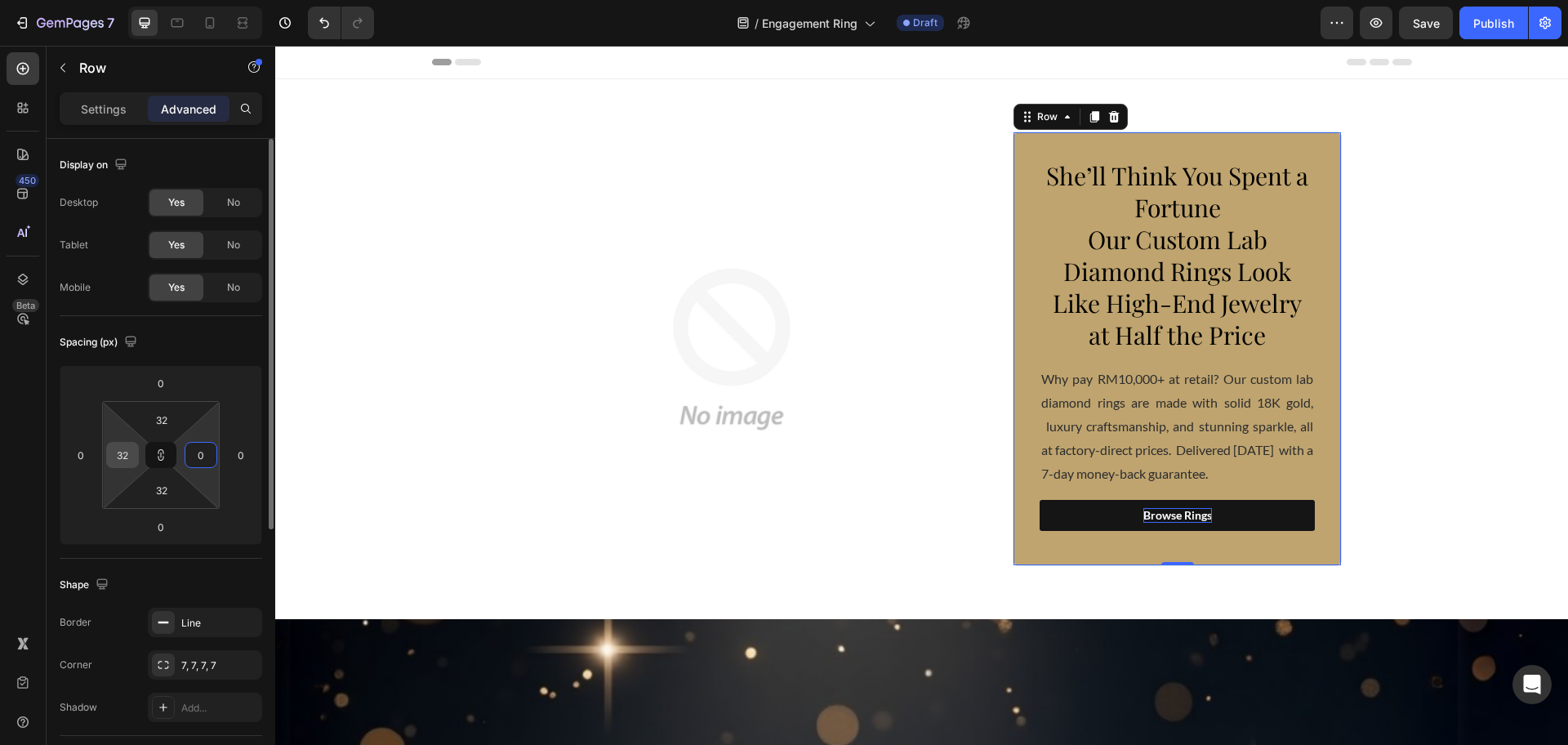
type input "0"
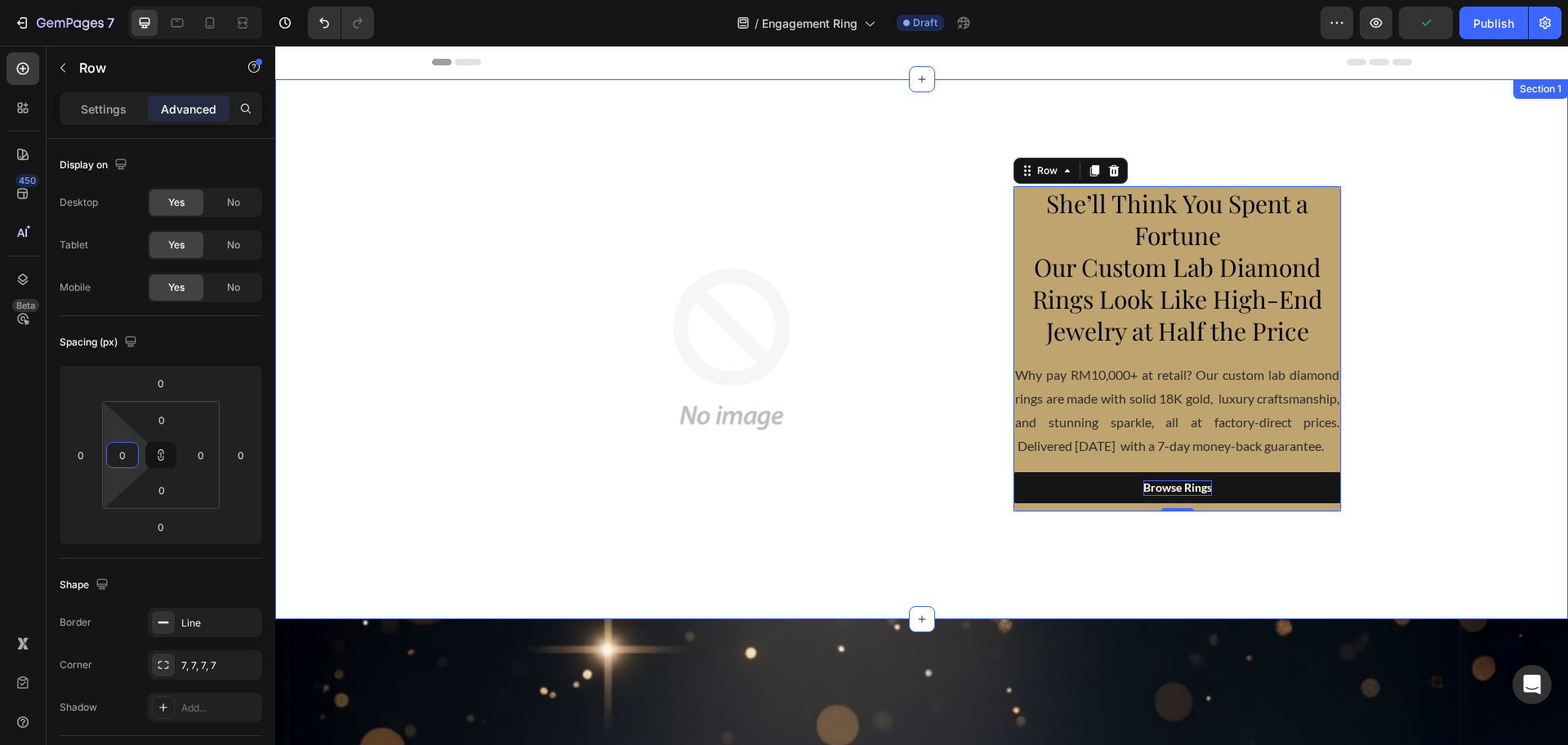
click at [384, 444] on div "Image She’ll Think You Spent a Fortune Our Custom Lab Diamond Rings Look Like H…" at bounding box center [921, 350] width 1292 height 462
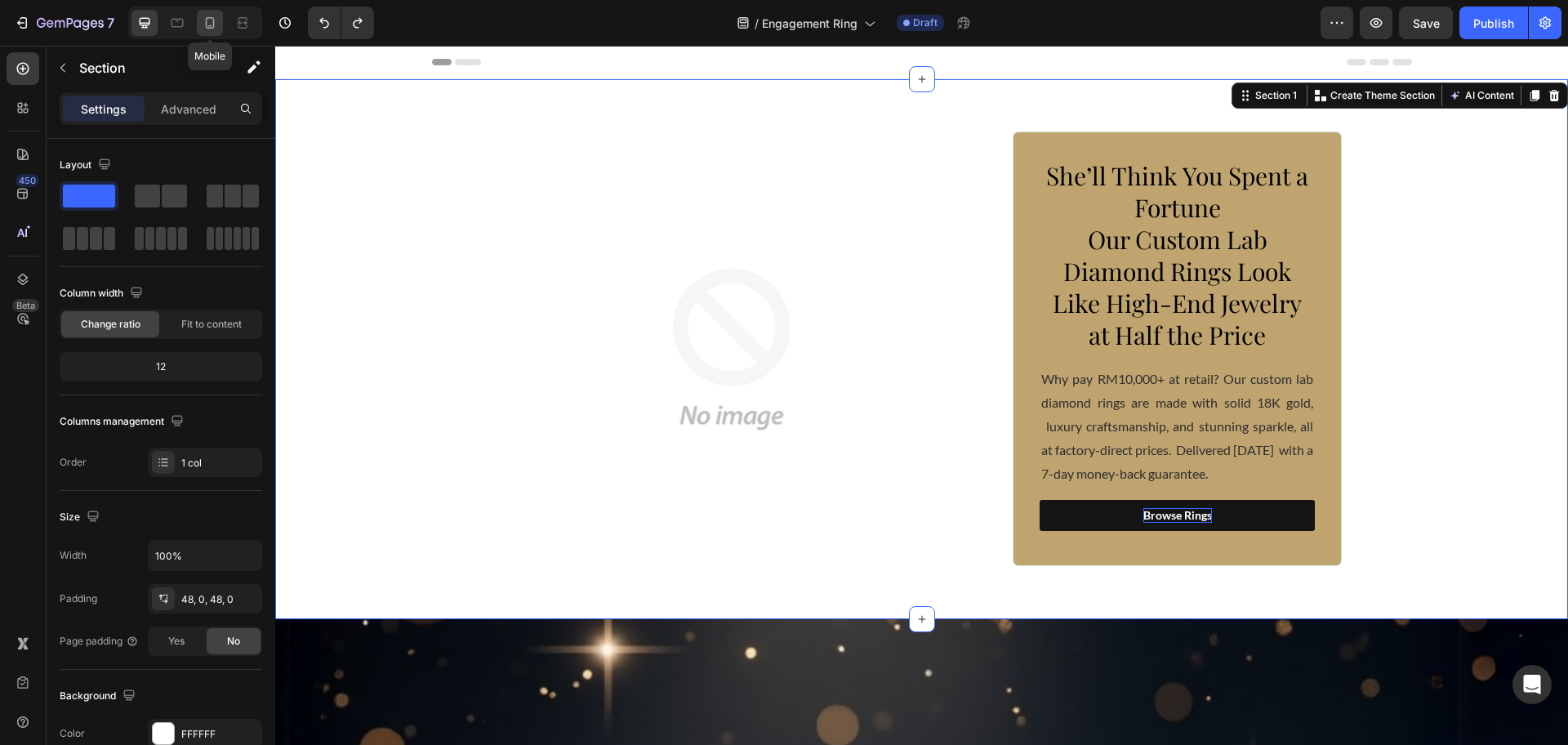
click at [214, 22] on icon at bounding box center [209, 22] width 16 height 16
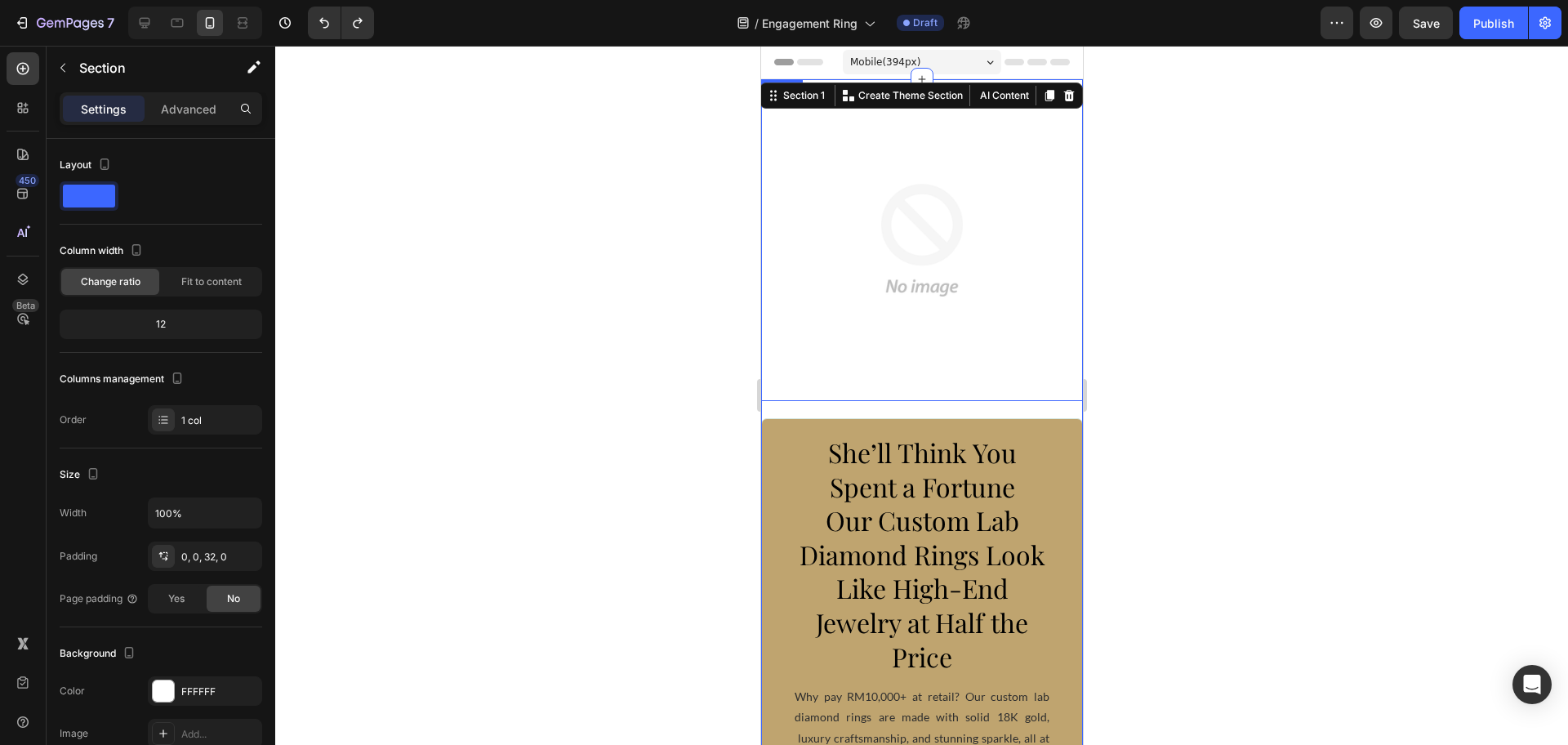
drag, startPoint x: 146, startPoint y: 22, endPoint x: 380, endPoint y: 128, distance: 256.9
click at [146, 22] on icon at bounding box center [144, 22] width 16 height 16
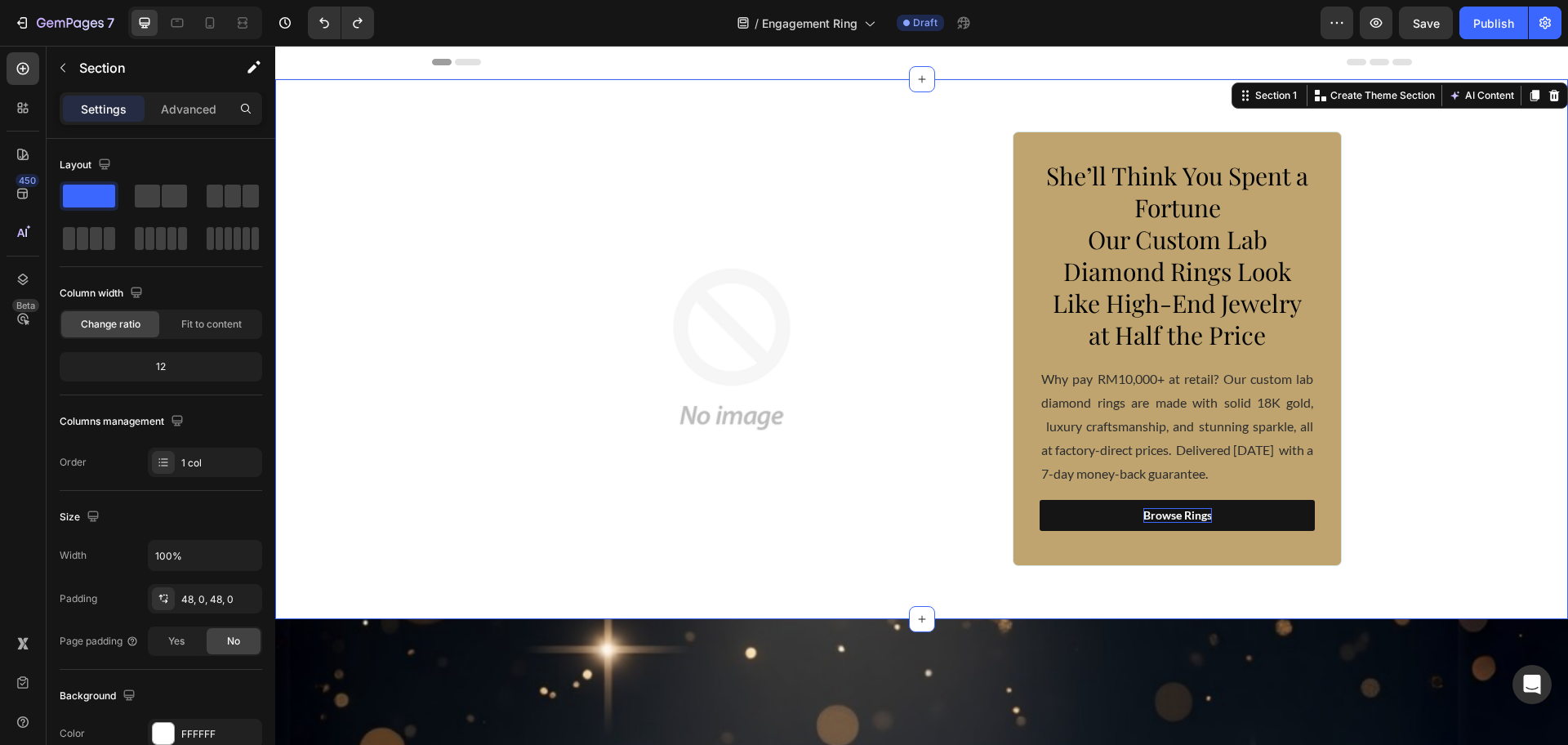
click at [1405, 316] on div "Image She’ll Think You Spent a Fortune Our Custom Lab Diamond Rings Look Like H…" at bounding box center [921, 350] width 1292 height 462
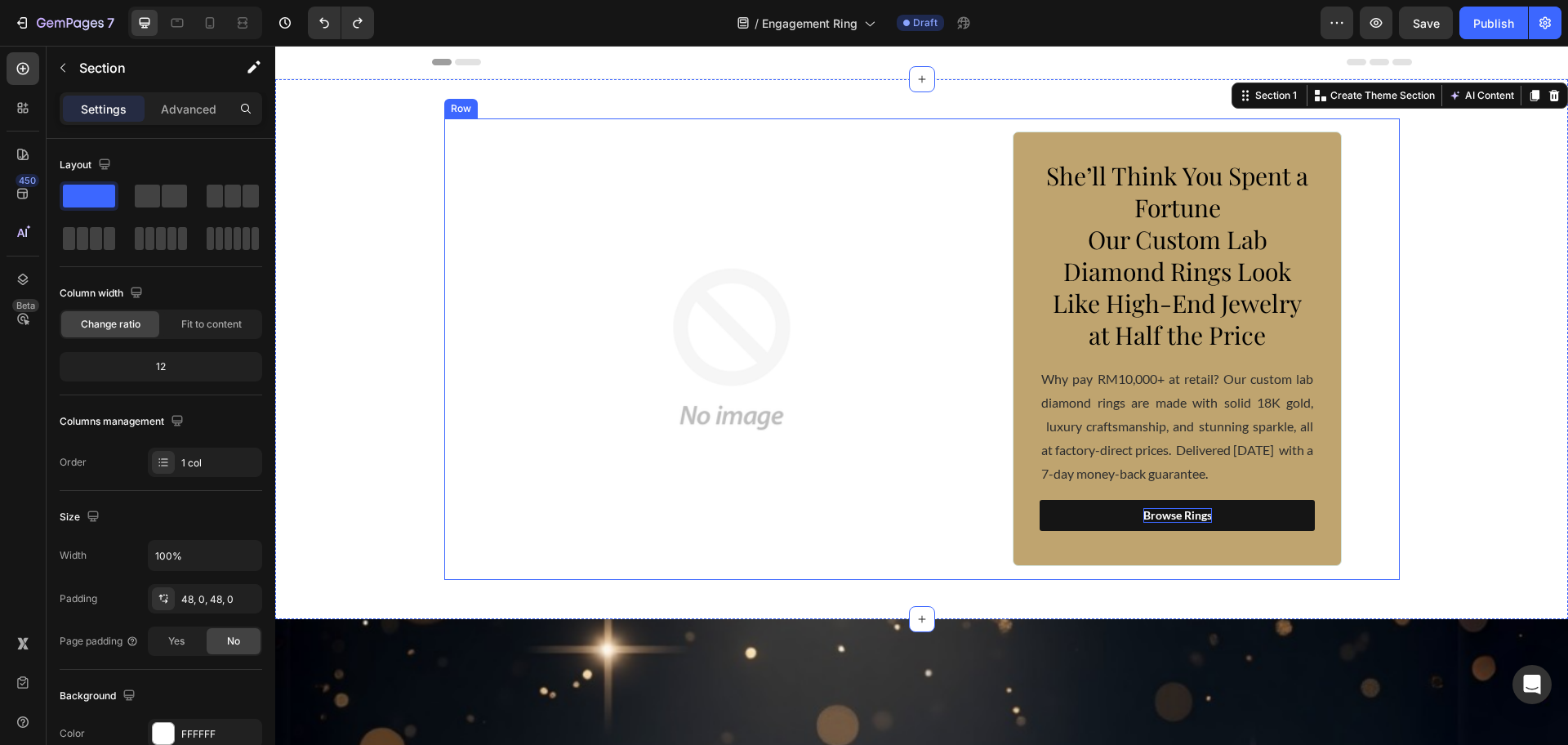
click at [1360, 315] on div "Image She’ll Think You Spent a Fortune Our Custom Lab Diamond Rings Look Like H…" at bounding box center [922, 350] width 956 height 462
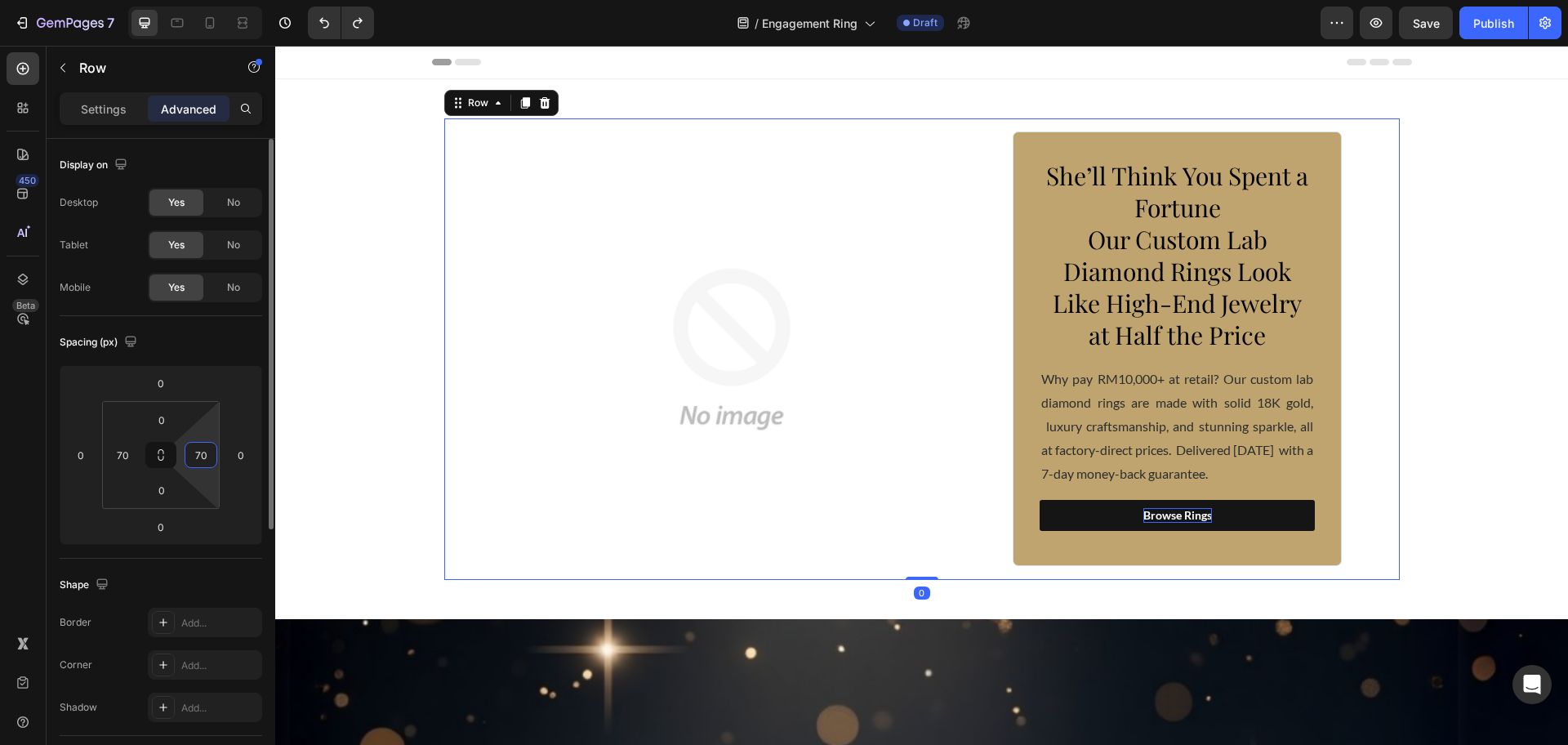
click at [201, 460] on input "70" at bounding box center [201, 455] width 24 height 24
type input "0"
click at [132, 454] on input "70" at bounding box center [122, 455] width 24 height 24
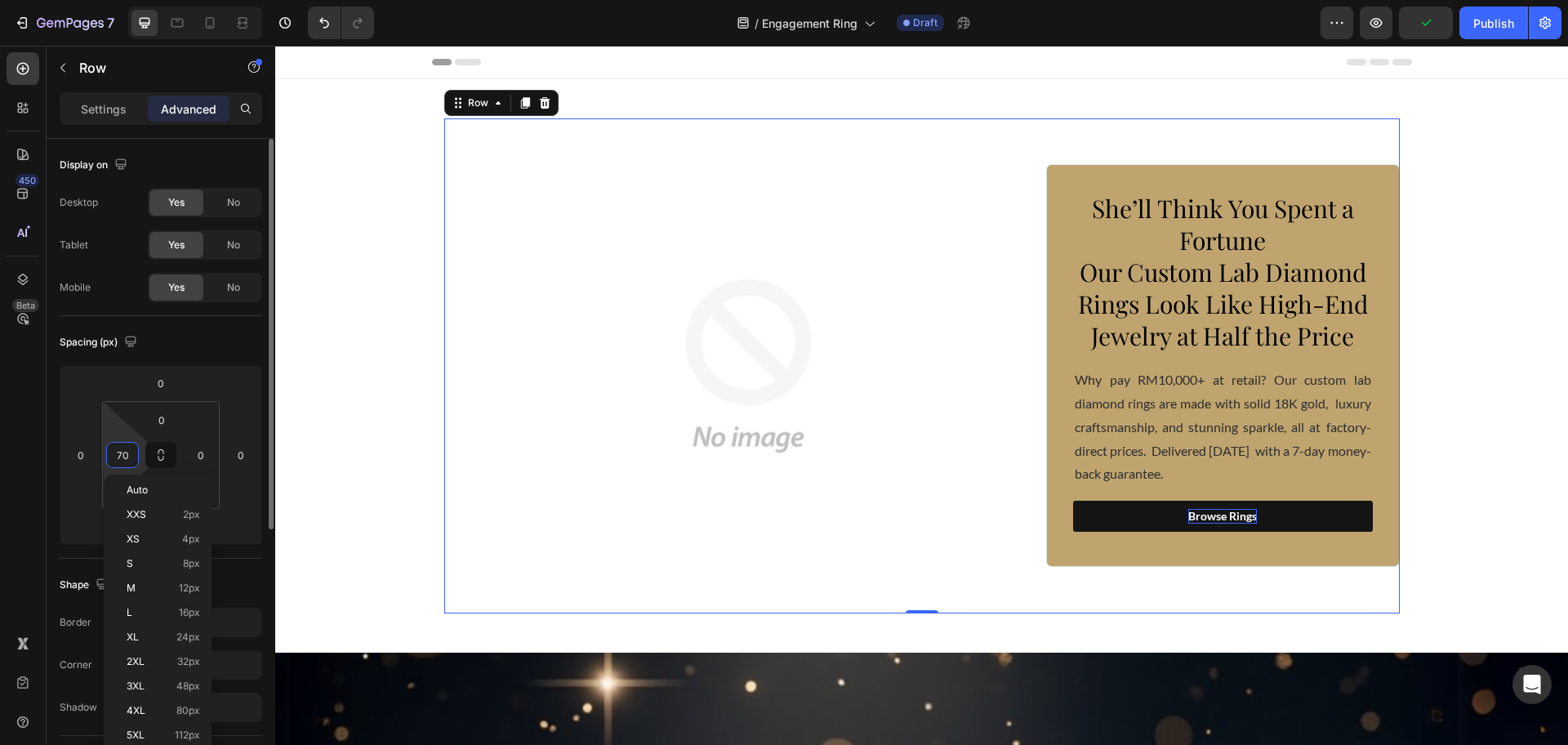
type input "0"
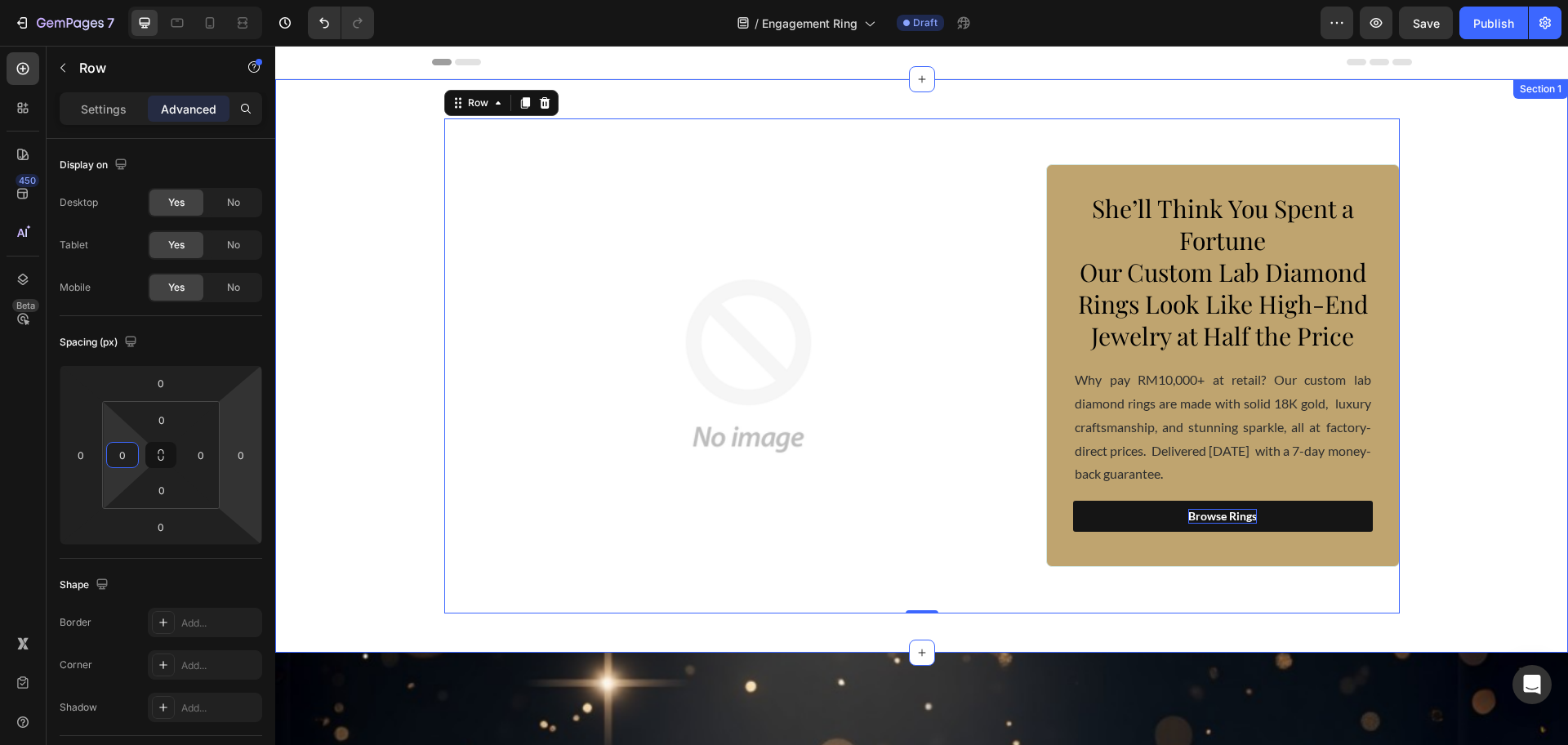
click at [320, 425] on div "Image She’ll Think You Spent a Fortune Our Custom Lab Diamond Rings Look Like H…" at bounding box center [921, 366] width 1292 height 495
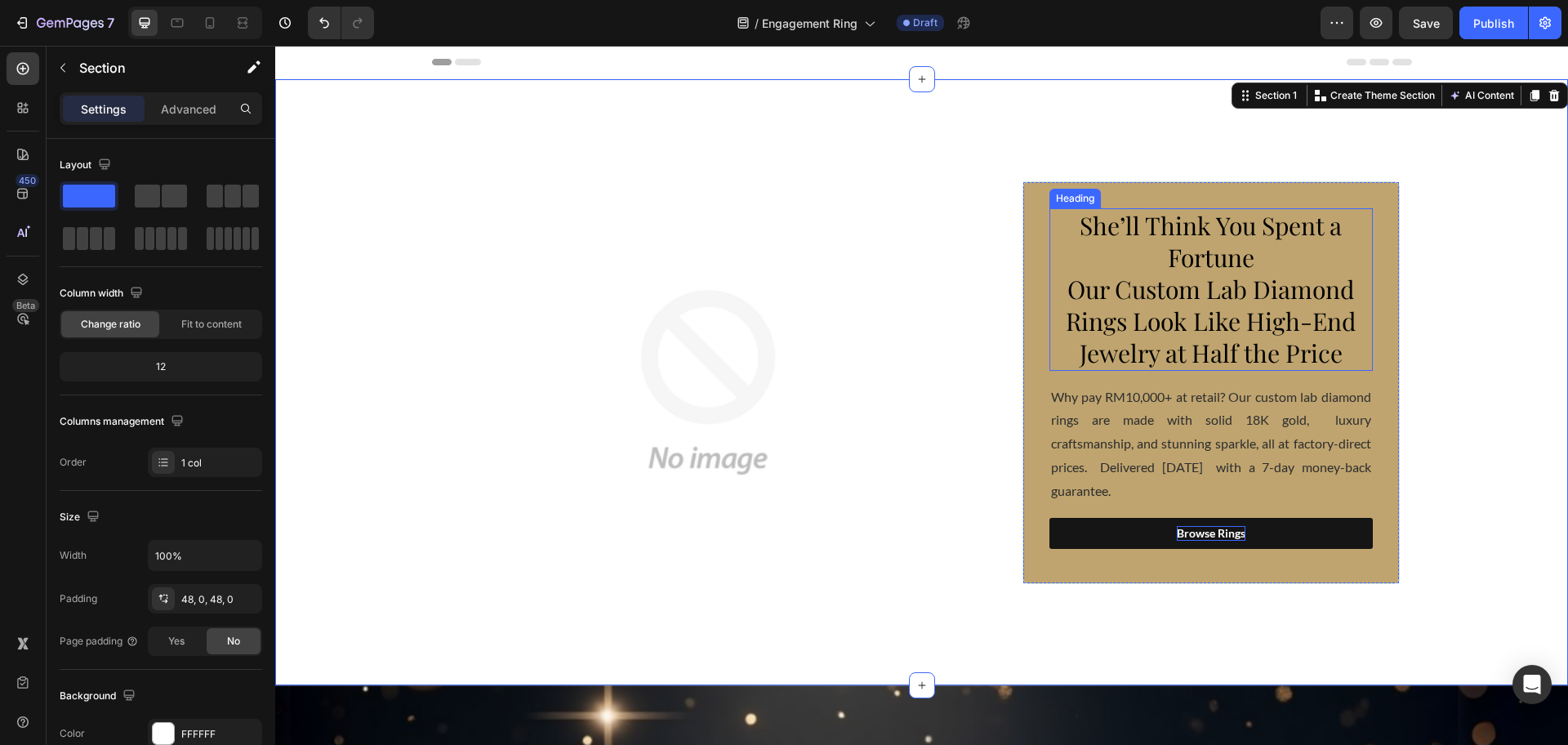
click at [1285, 265] on h1 "She’ll Think You Spent a Fortune Our Custom Lab Diamond Rings Look Like High-En…" at bounding box center [1212, 289] width 324 height 163
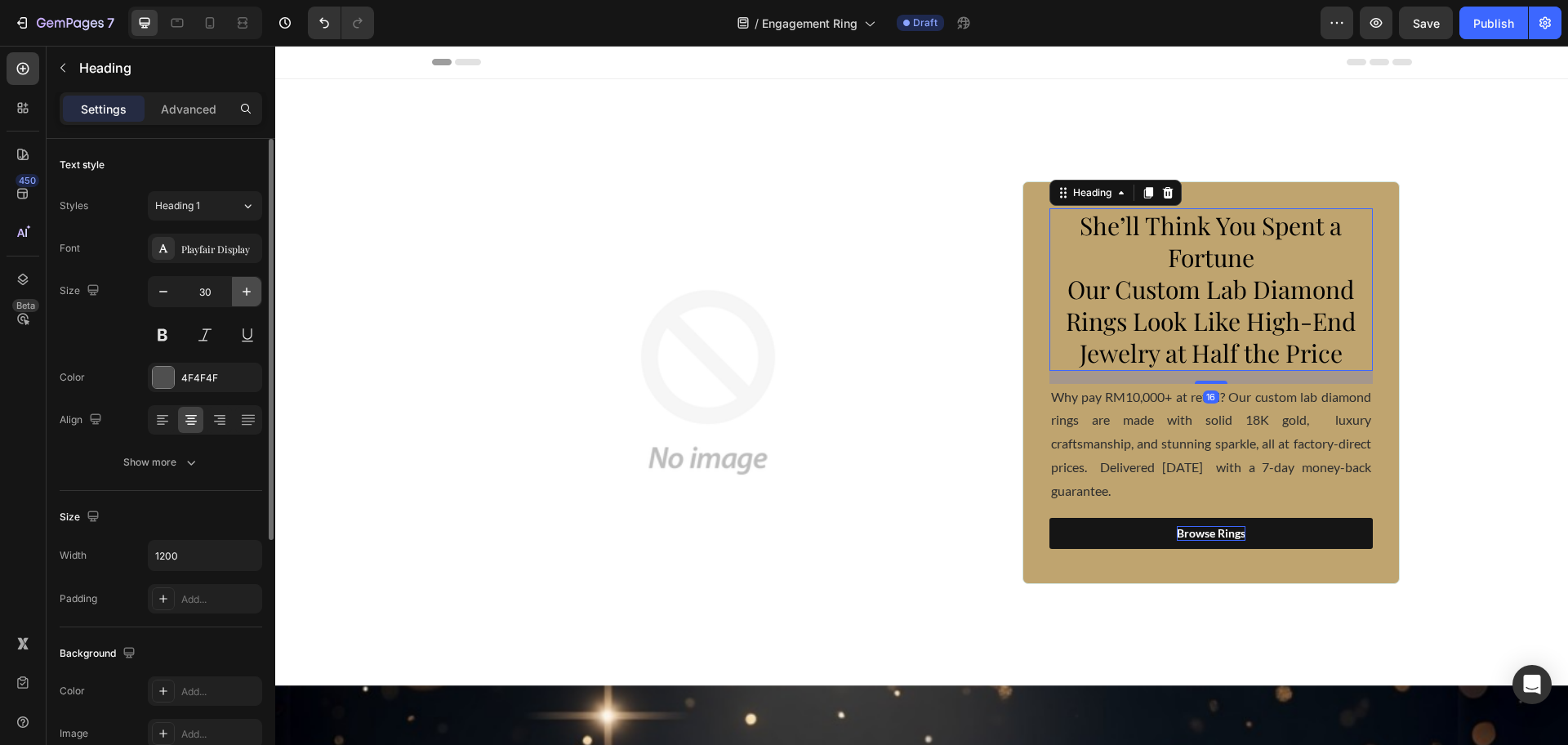
click at [239, 301] on button "button" at bounding box center [246, 291] width 29 height 29
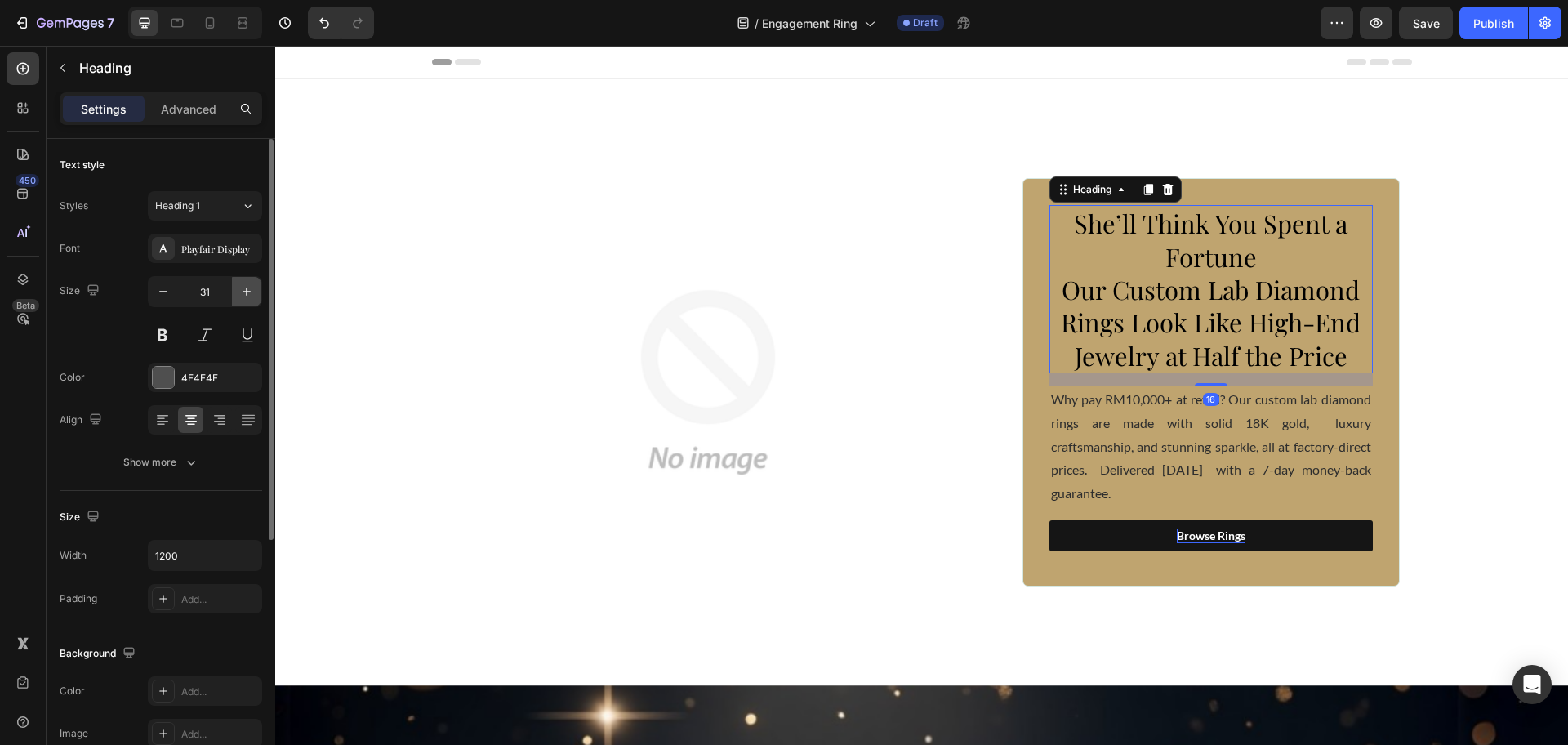
click at [238, 301] on button "button" at bounding box center [246, 291] width 29 height 29
type input "32"
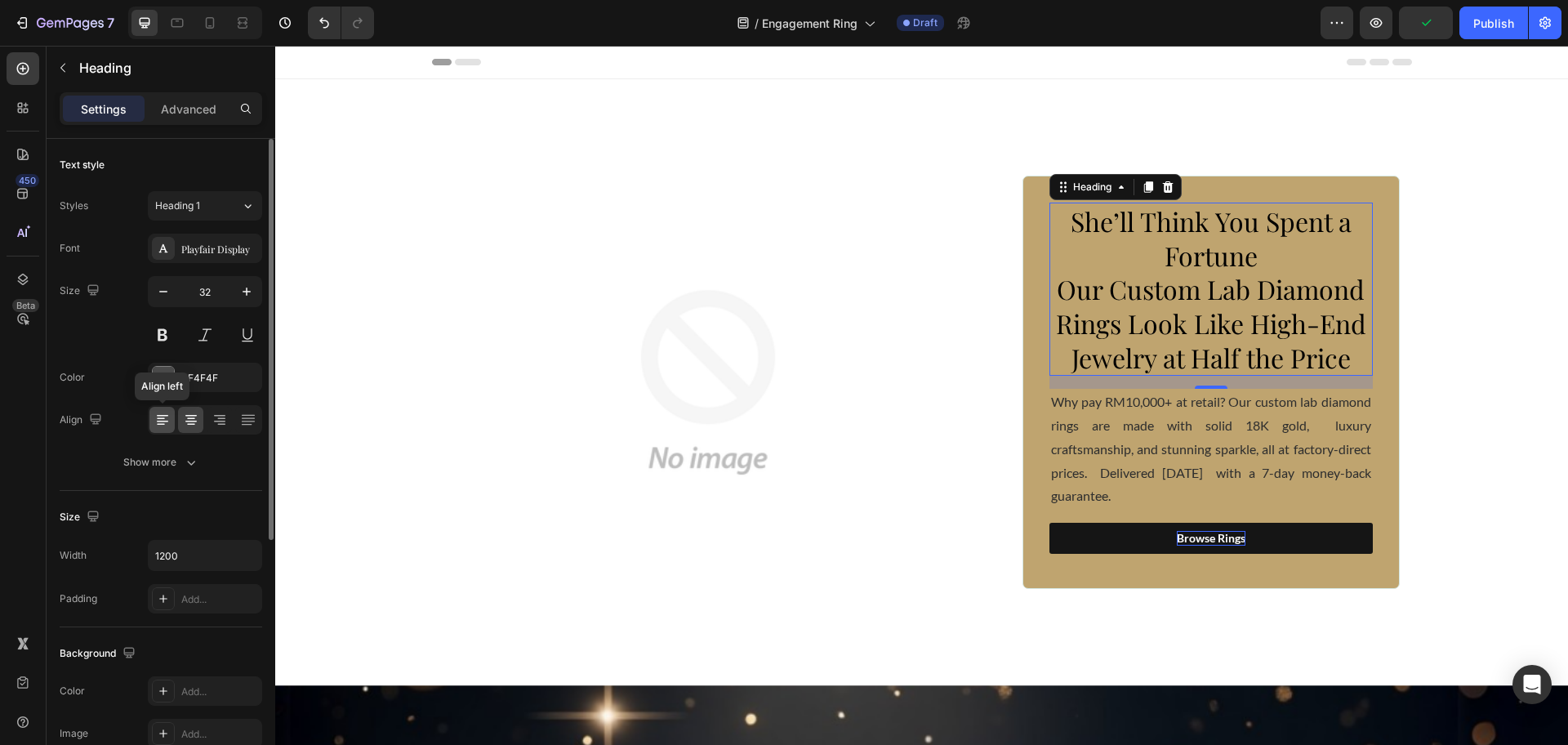
click at [155, 421] on icon at bounding box center [162, 419] width 16 height 16
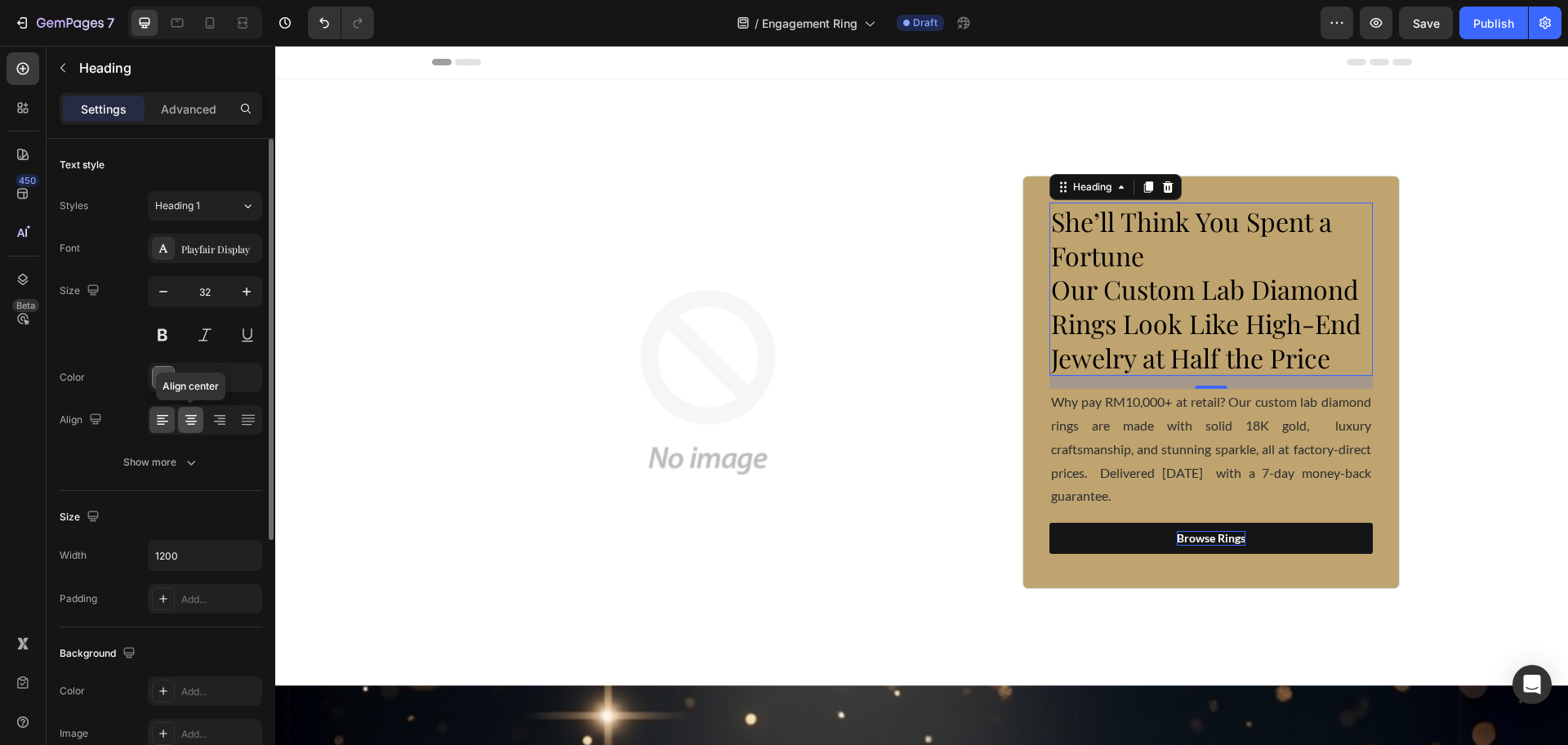
click at [195, 422] on icon at bounding box center [190, 419] width 16 height 16
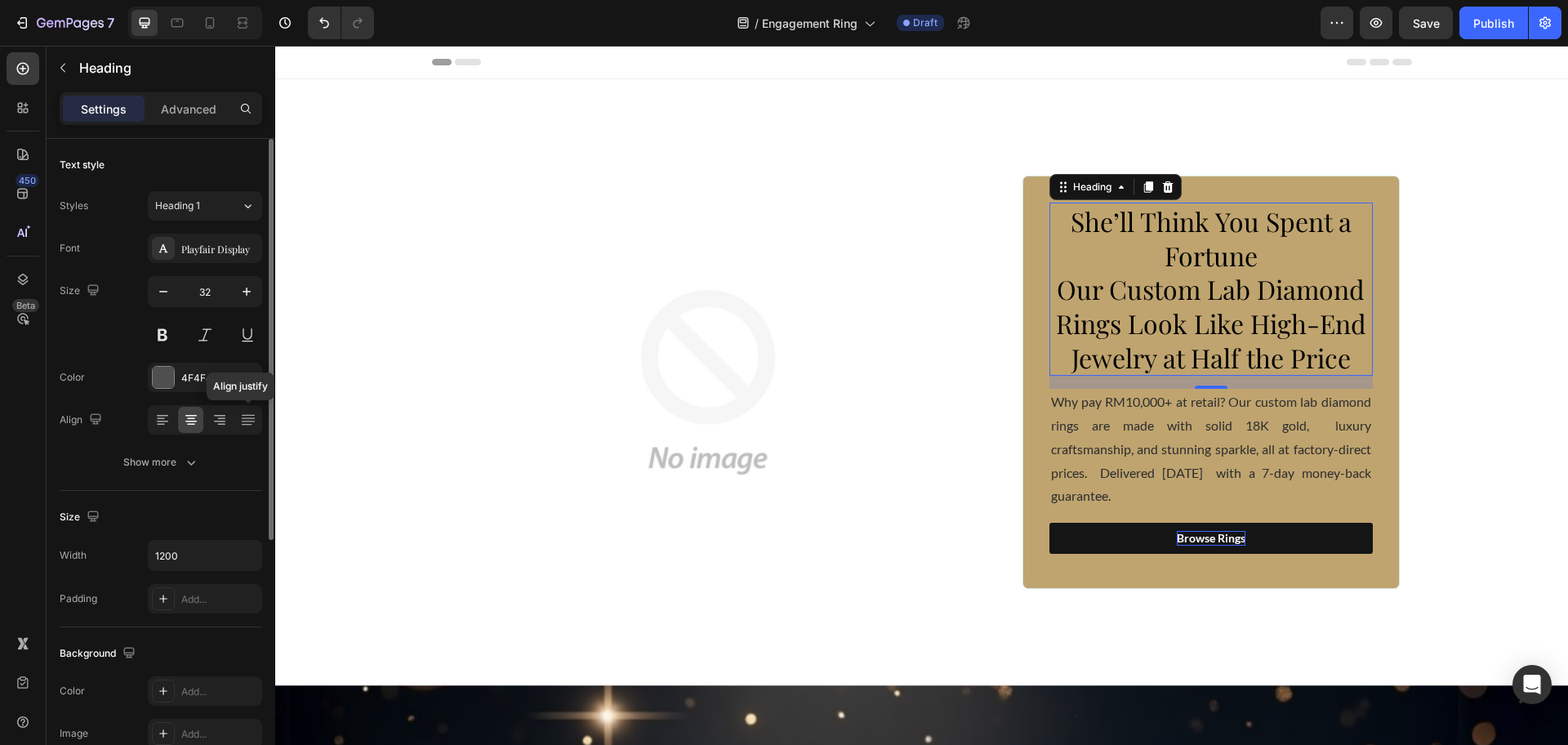
click at [261, 421] on div "Align justify" at bounding box center [205, 419] width 115 height 29
click at [252, 421] on icon at bounding box center [247, 420] width 13 height 1
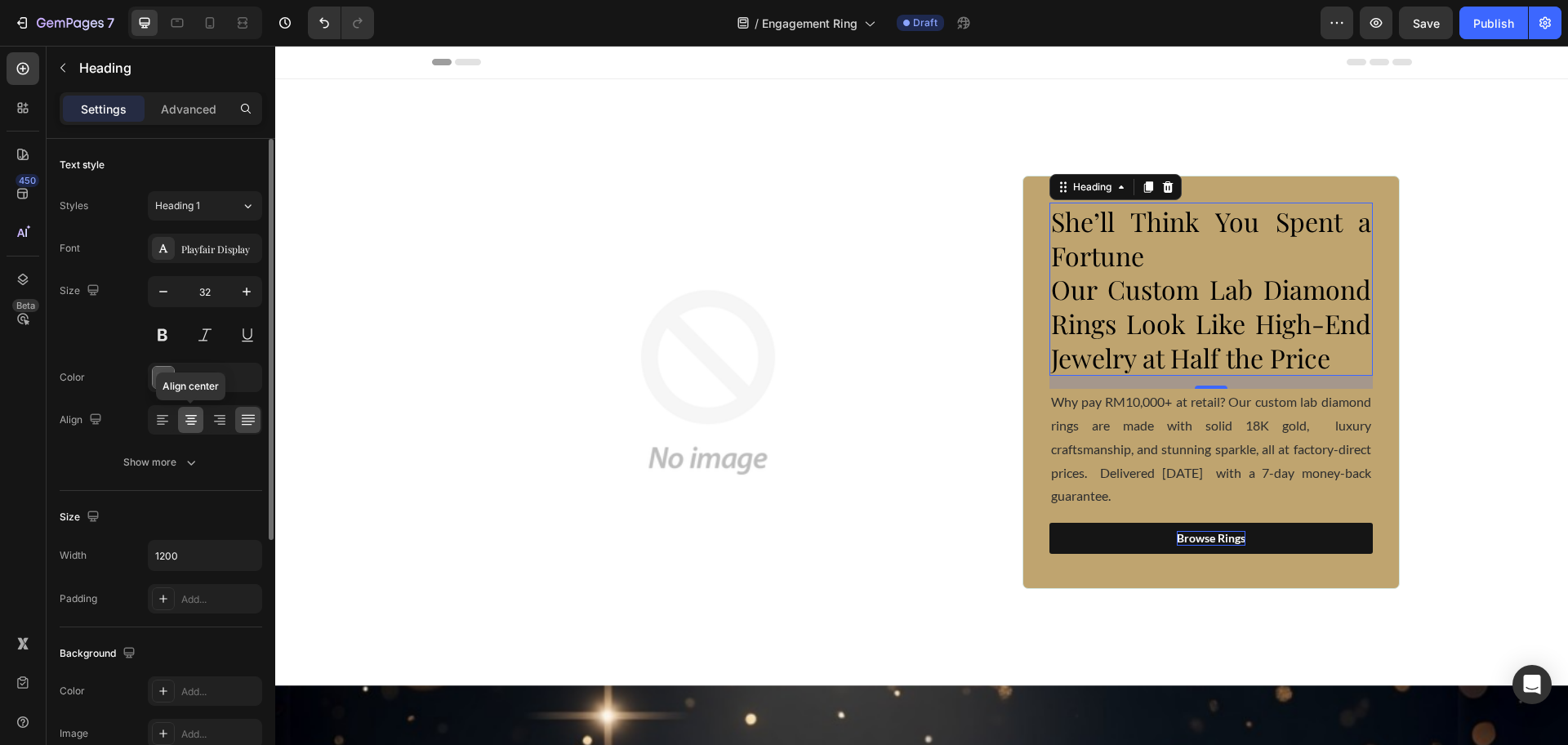
click at [191, 422] on icon at bounding box center [190, 419] width 16 height 16
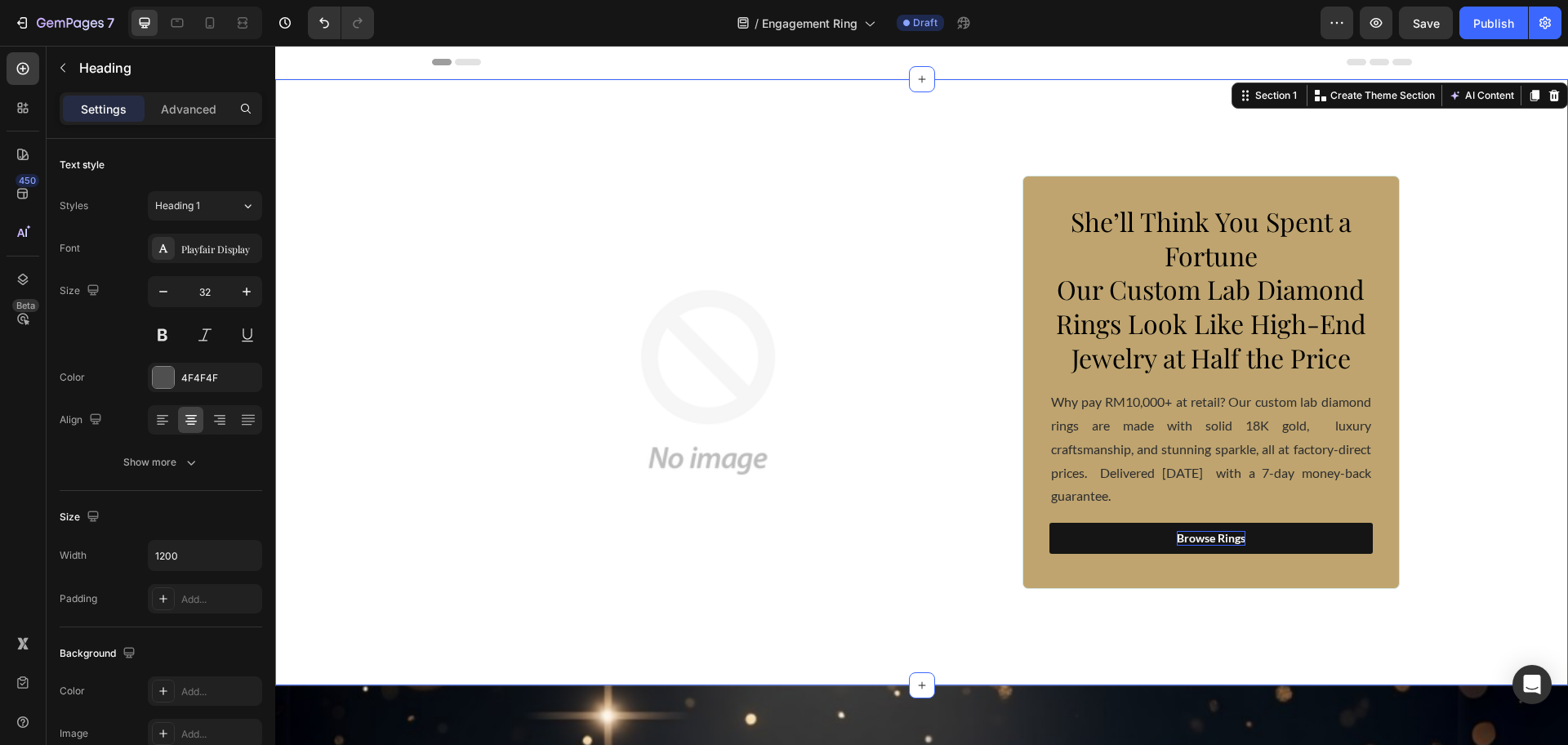
click at [1463, 356] on div "Image She’ll Think You Spent a Fortune Our Custom Lab Diamond Rings Look Like H…" at bounding box center [921, 382] width 1292 height 528
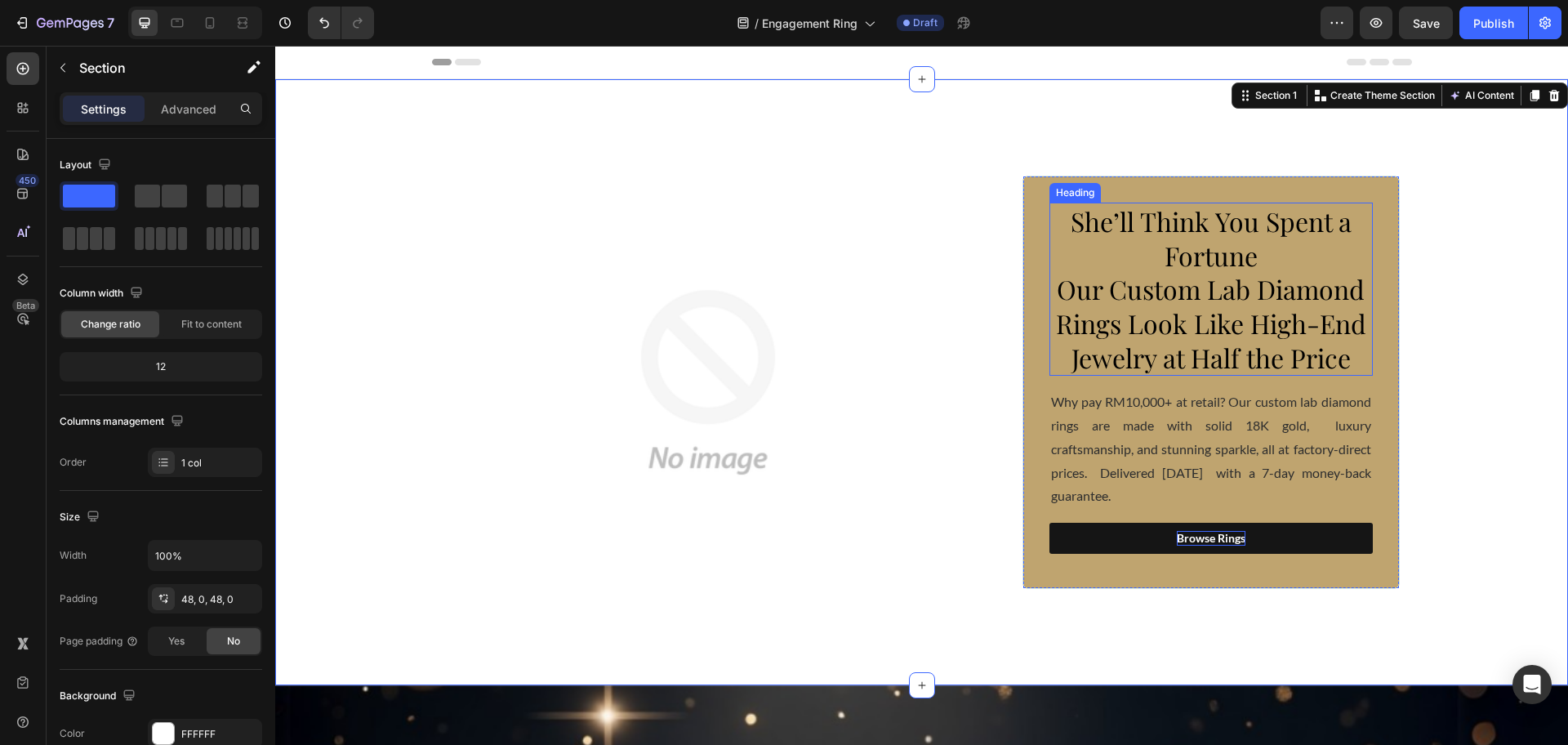
click at [1258, 259] on h1 "She’ll Think You Spent a Fortune Our Custom Lab Diamond Rings Look Like High-En…" at bounding box center [1212, 289] width 324 height 173
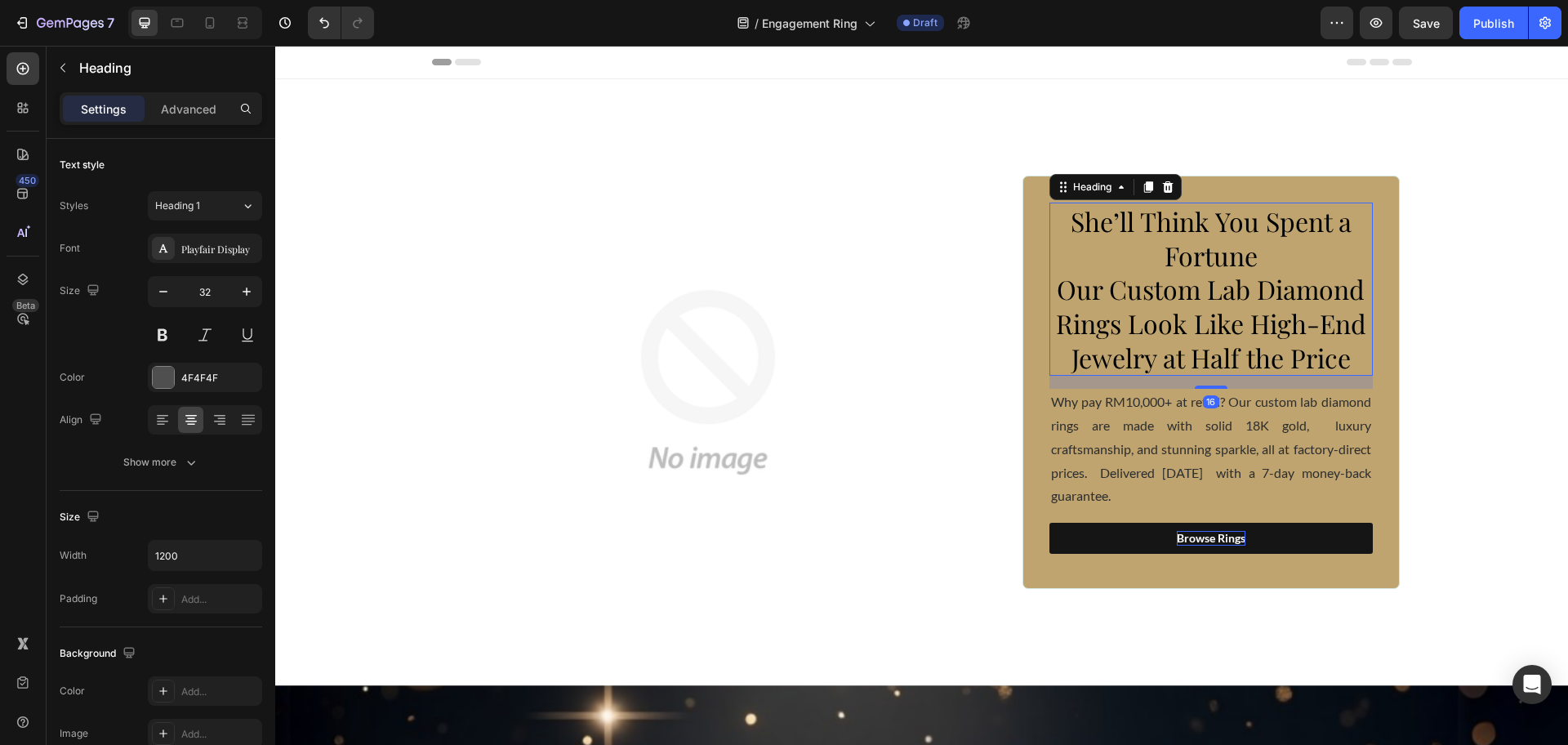
click at [1253, 260] on h1 "She’ll Think You Spent a Fortune Our Custom Lab Diamond Rings Look Like High-En…" at bounding box center [1212, 289] width 324 height 173
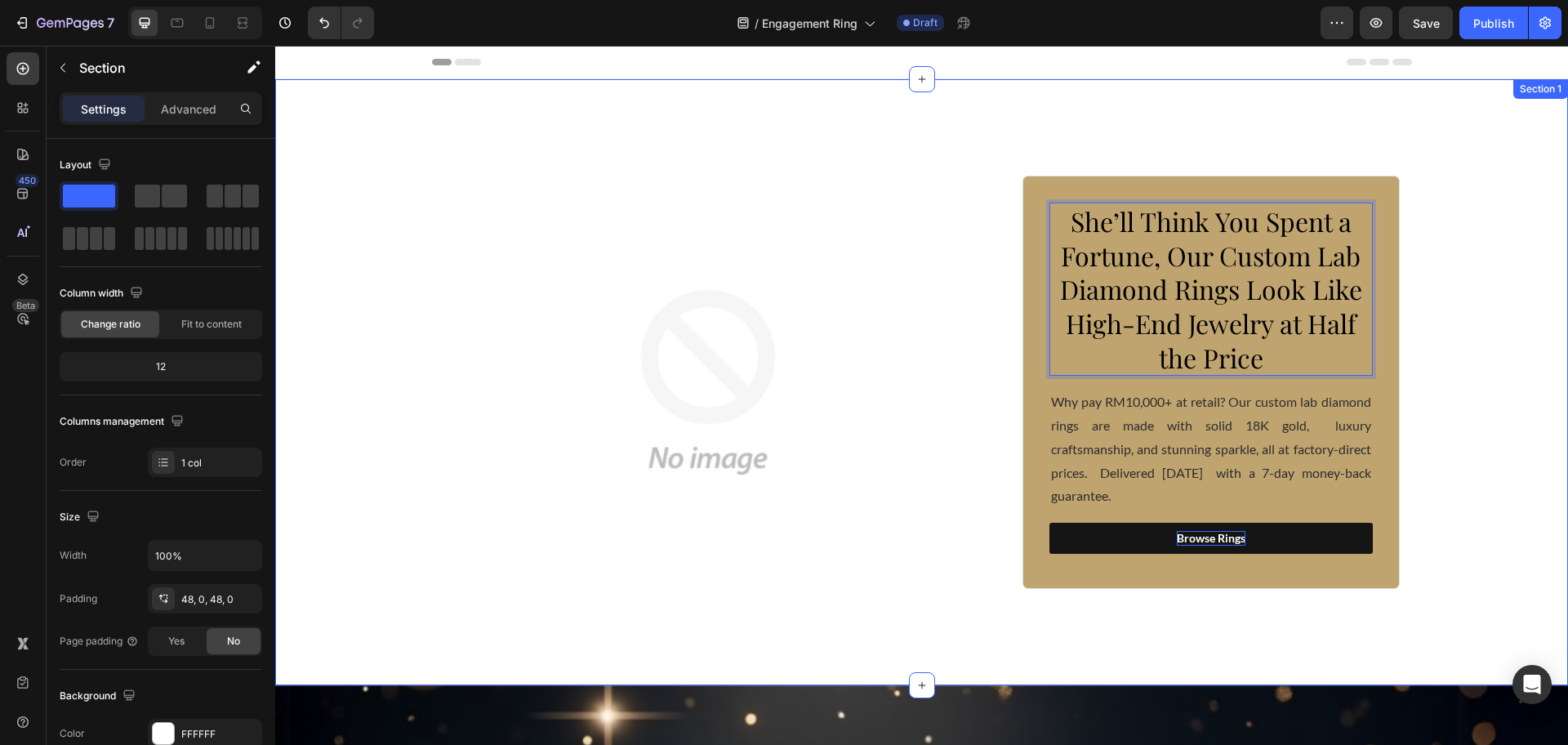
click at [1461, 329] on div "Image She’ll Think You Spent a Fortune, Our Custom Lab Diamond Rings Look Like …" at bounding box center [921, 382] width 1292 height 528
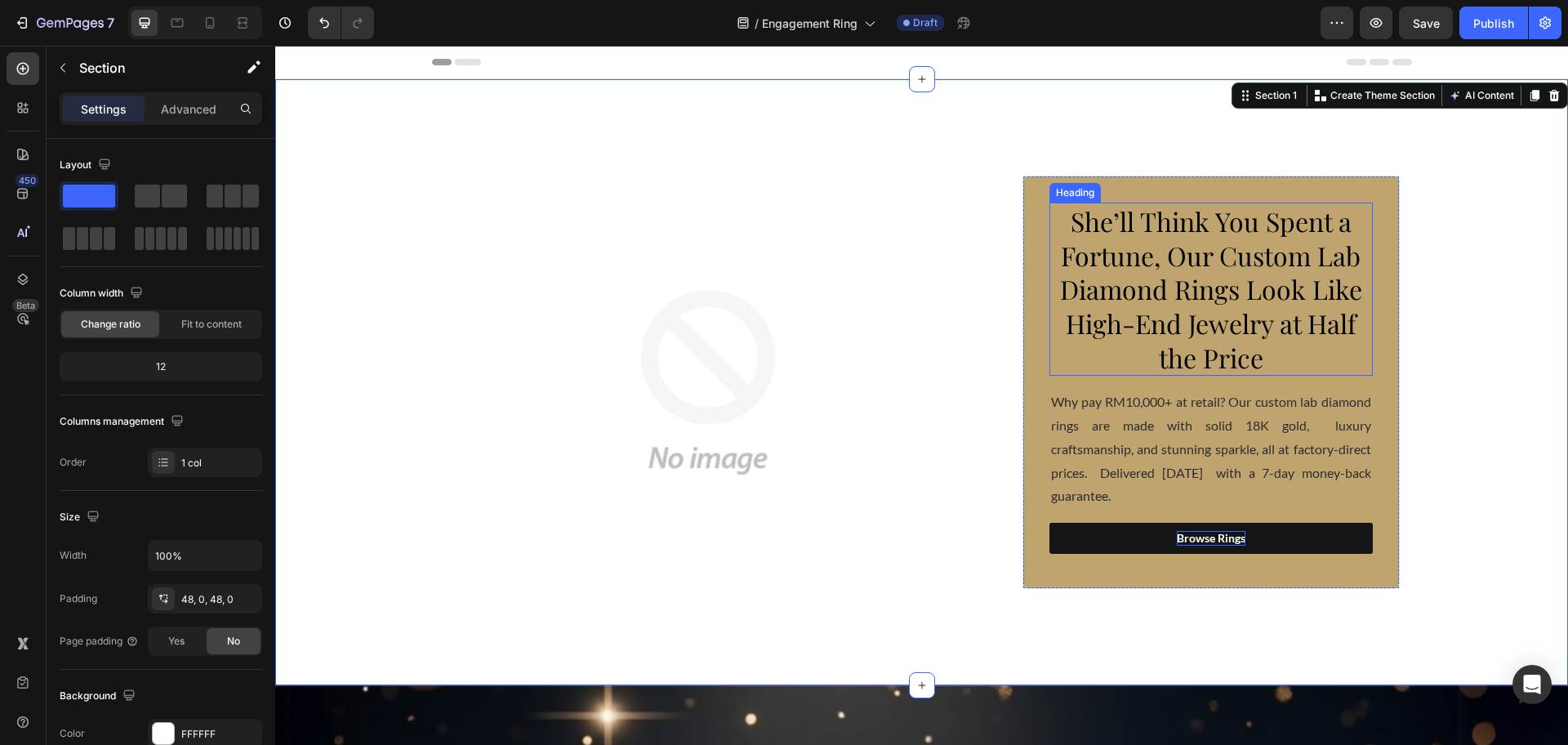
click at [1192, 320] on span "She’ll Think You Spent a Fortune, Our Custom Lab Diamond Rings Look Like High-E…" at bounding box center [1211, 289] width 302 height 171
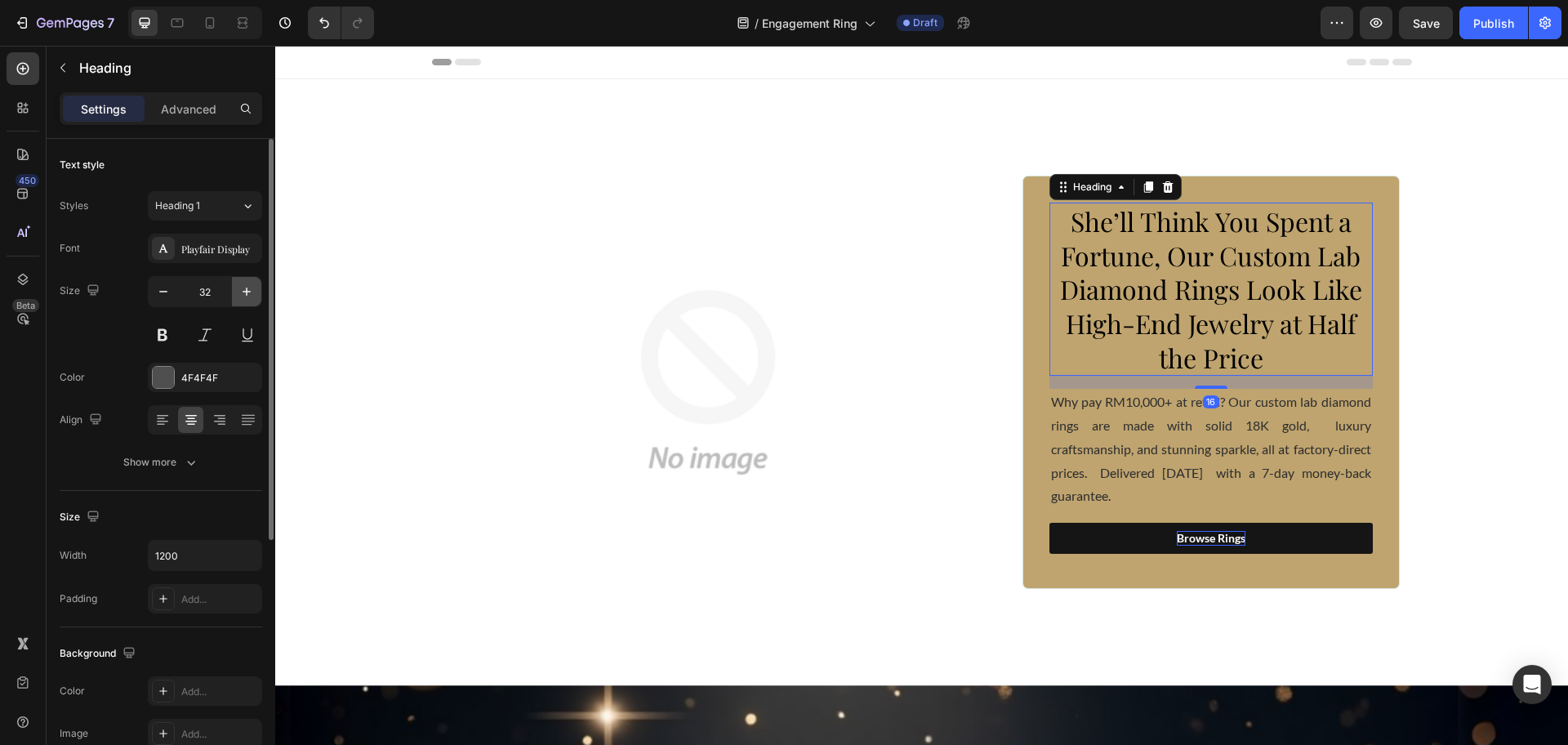
click at [242, 295] on icon "button" at bounding box center [246, 291] width 16 height 16
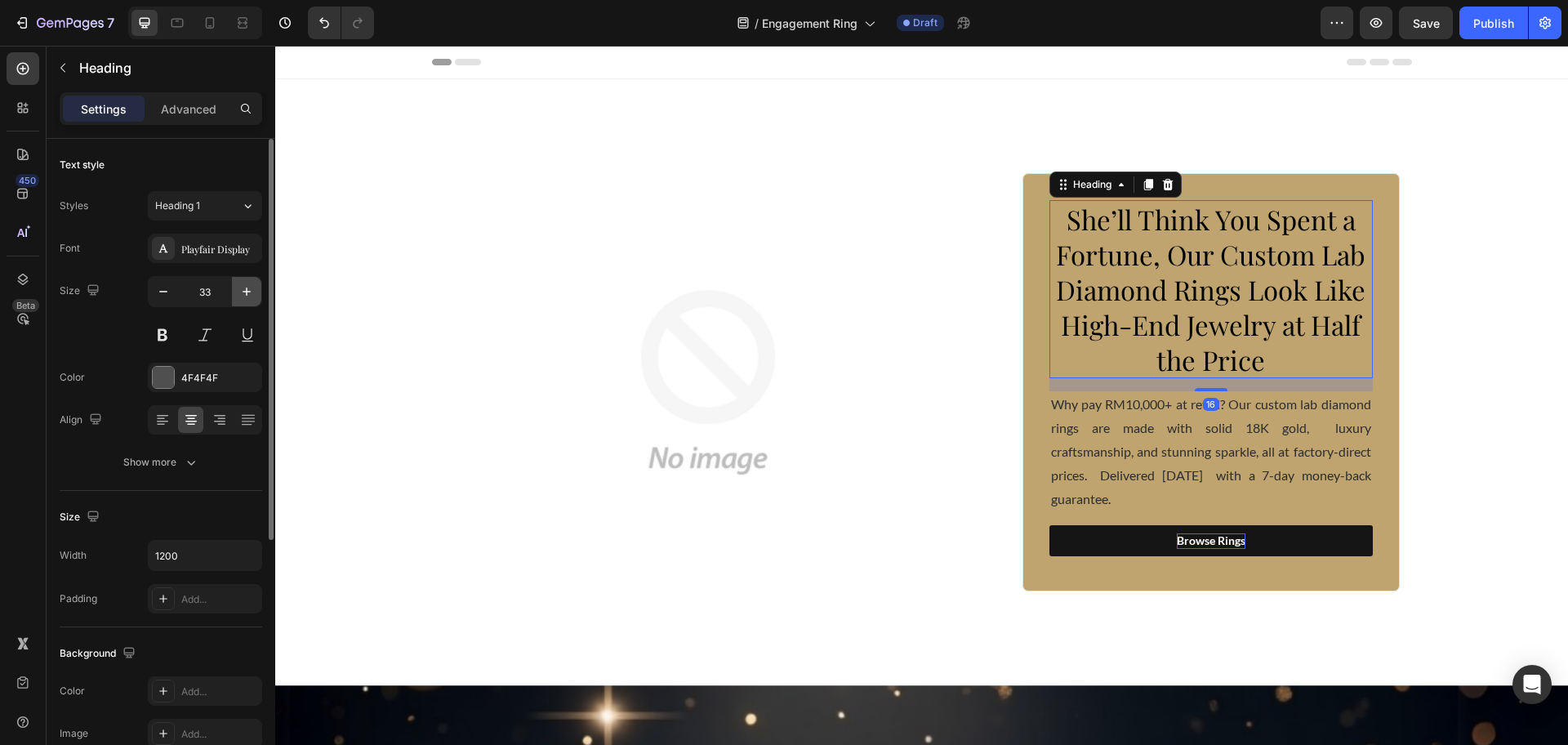
click at [242, 295] on icon "button" at bounding box center [246, 291] width 16 height 16
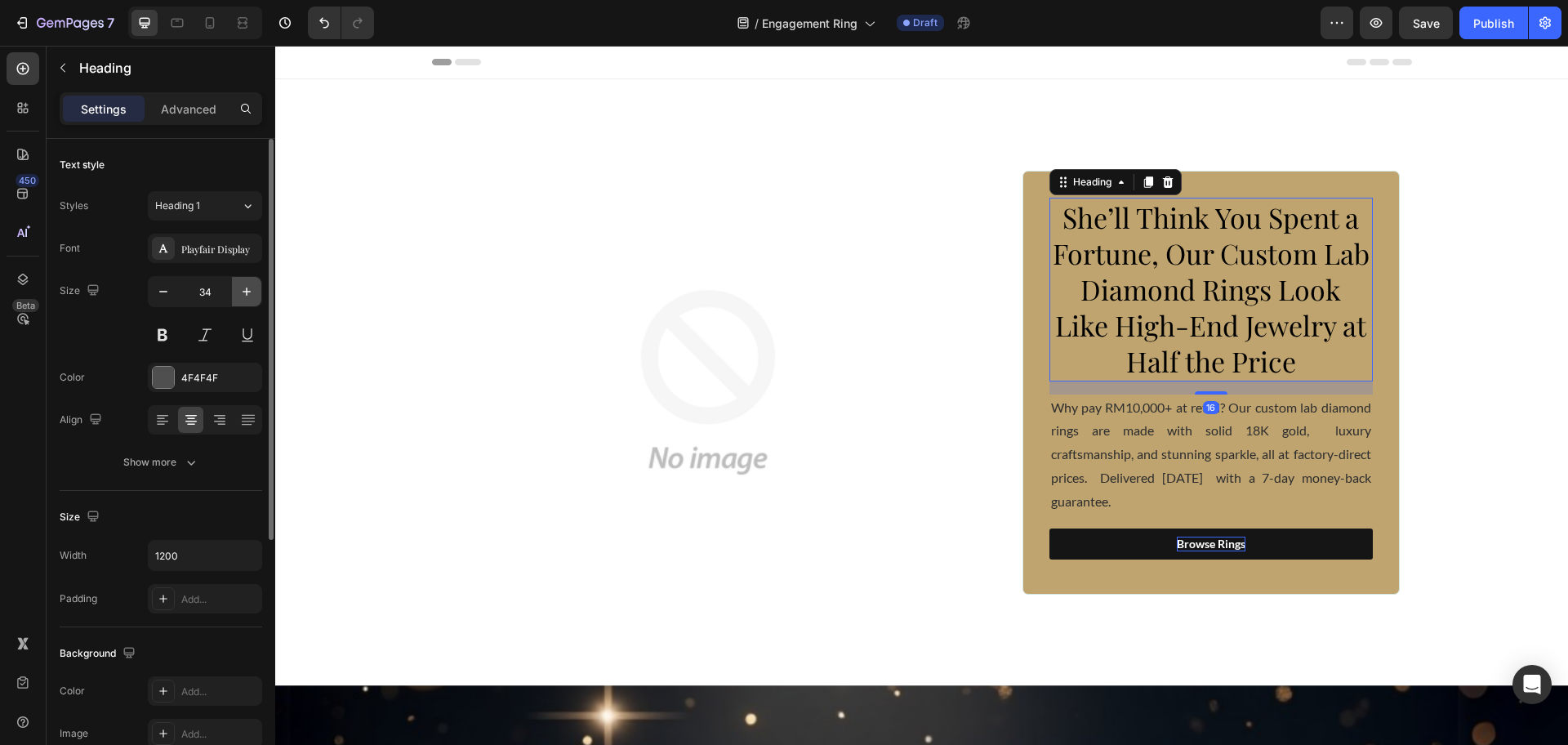
click at [242, 295] on icon "button" at bounding box center [246, 291] width 16 height 16
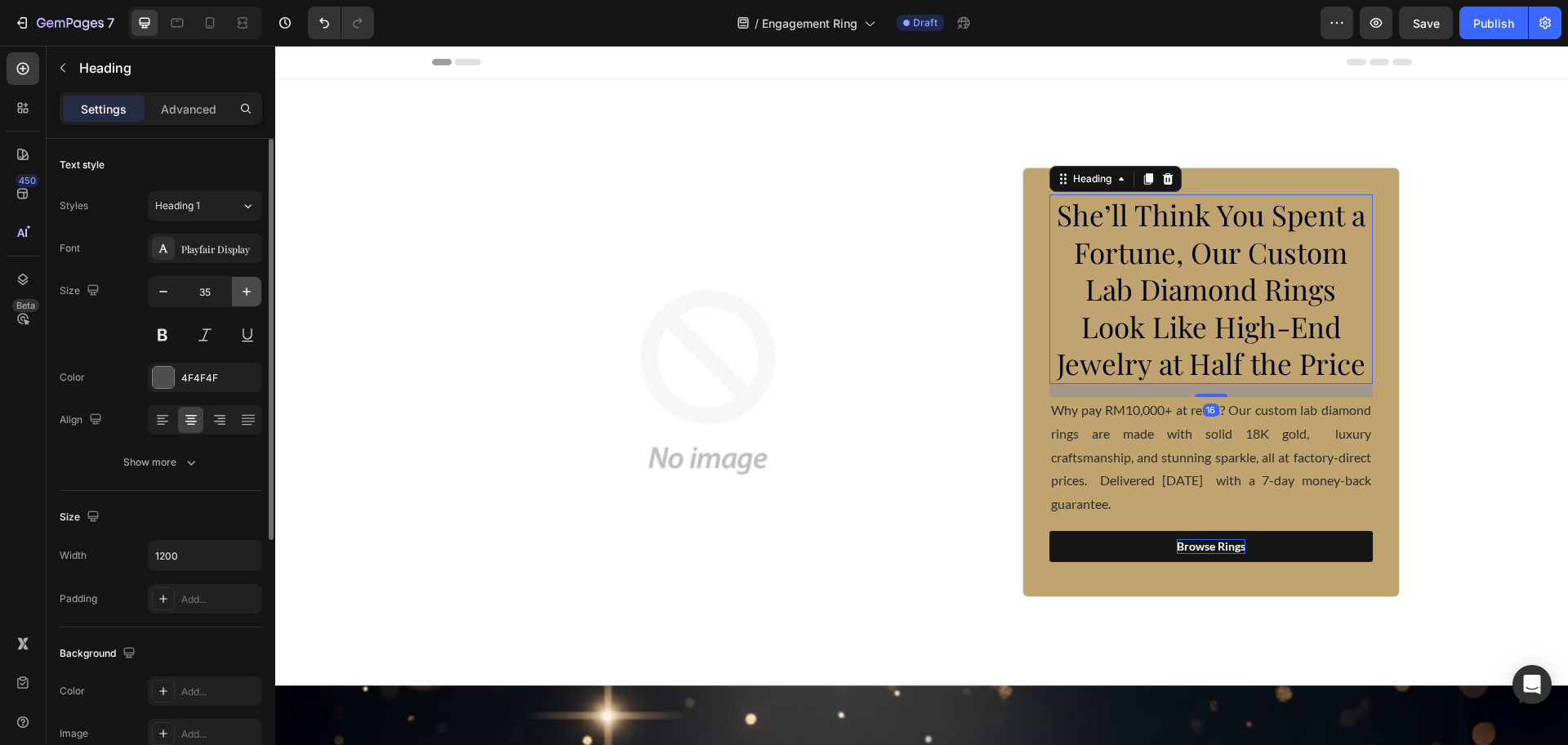
click at [242, 295] on icon "button" at bounding box center [246, 291] width 16 height 16
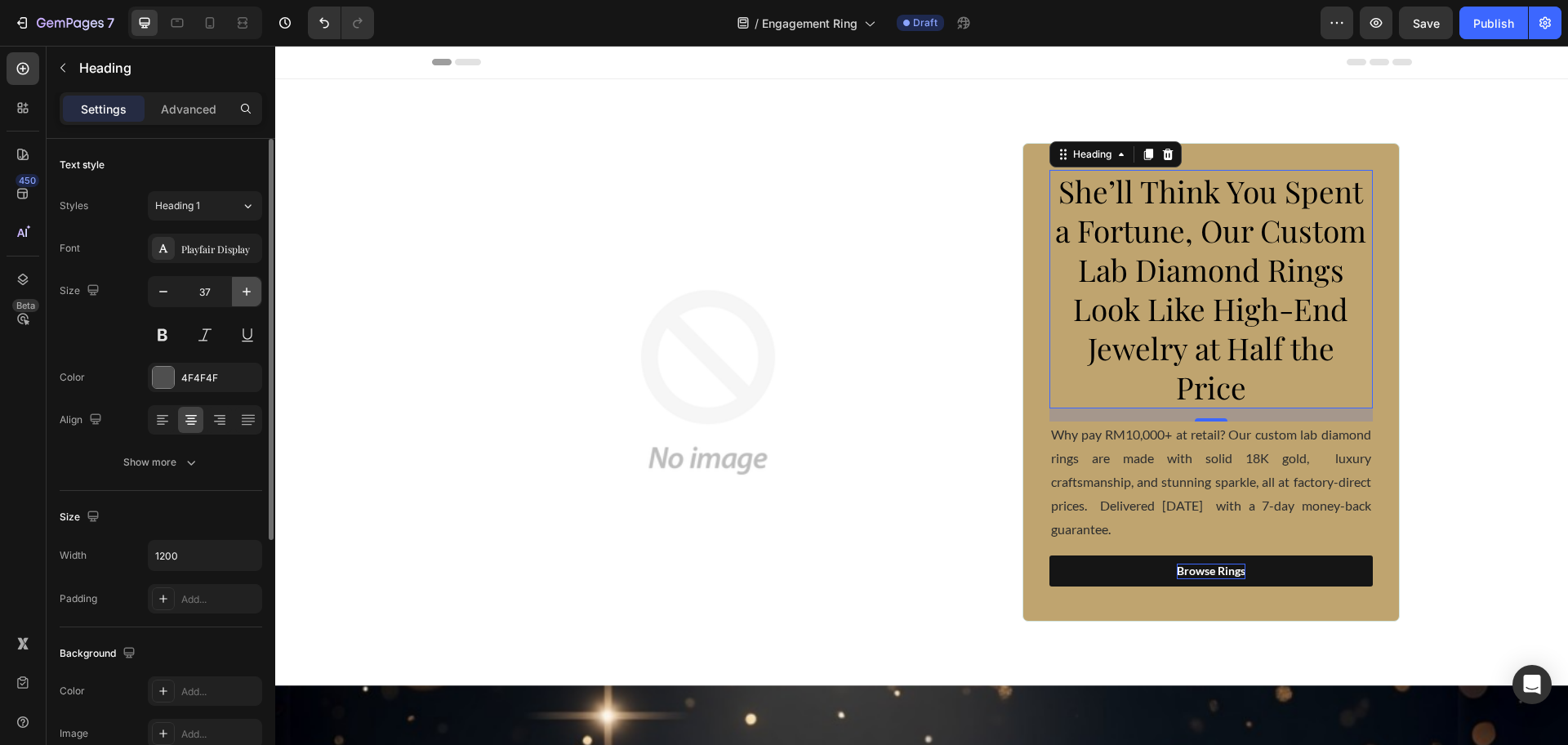
click at [242, 295] on icon "button" at bounding box center [246, 291] width 16 height 16
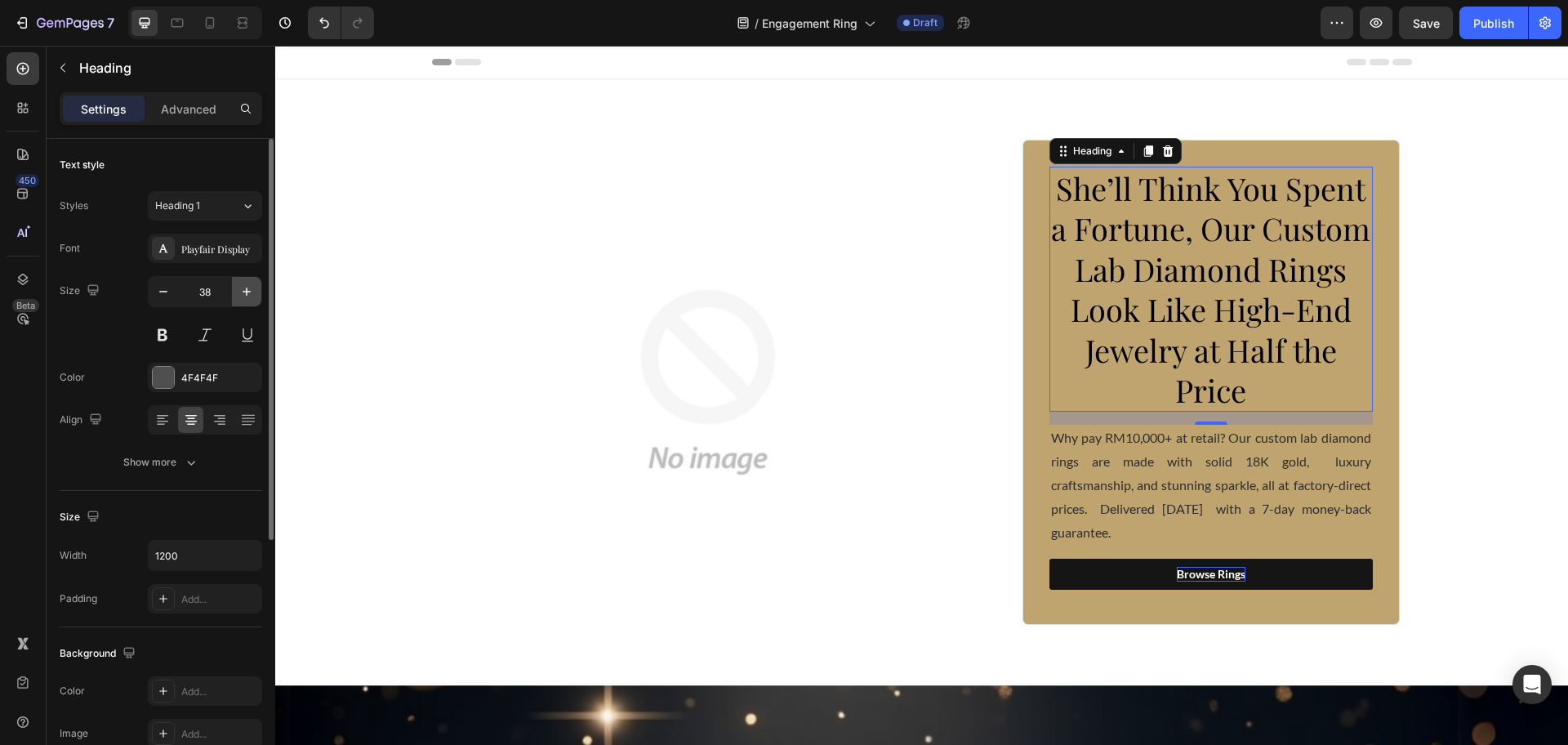
click at [242, 295] on icon "button" at bounding box center [246, 291] width 16 height 16
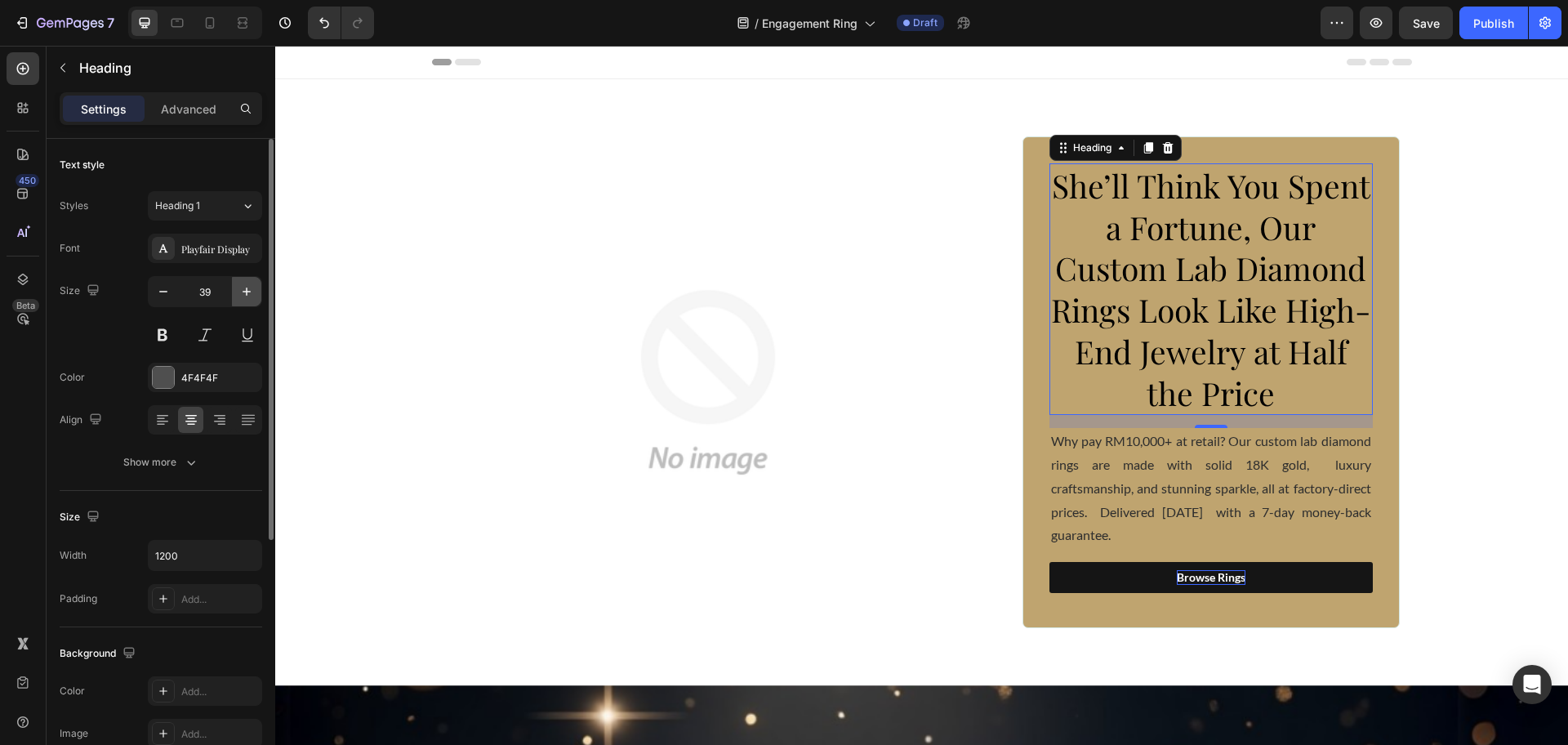
click at [242, 295] on icon "button" at bounding box center [246, 291] width 16 height 16
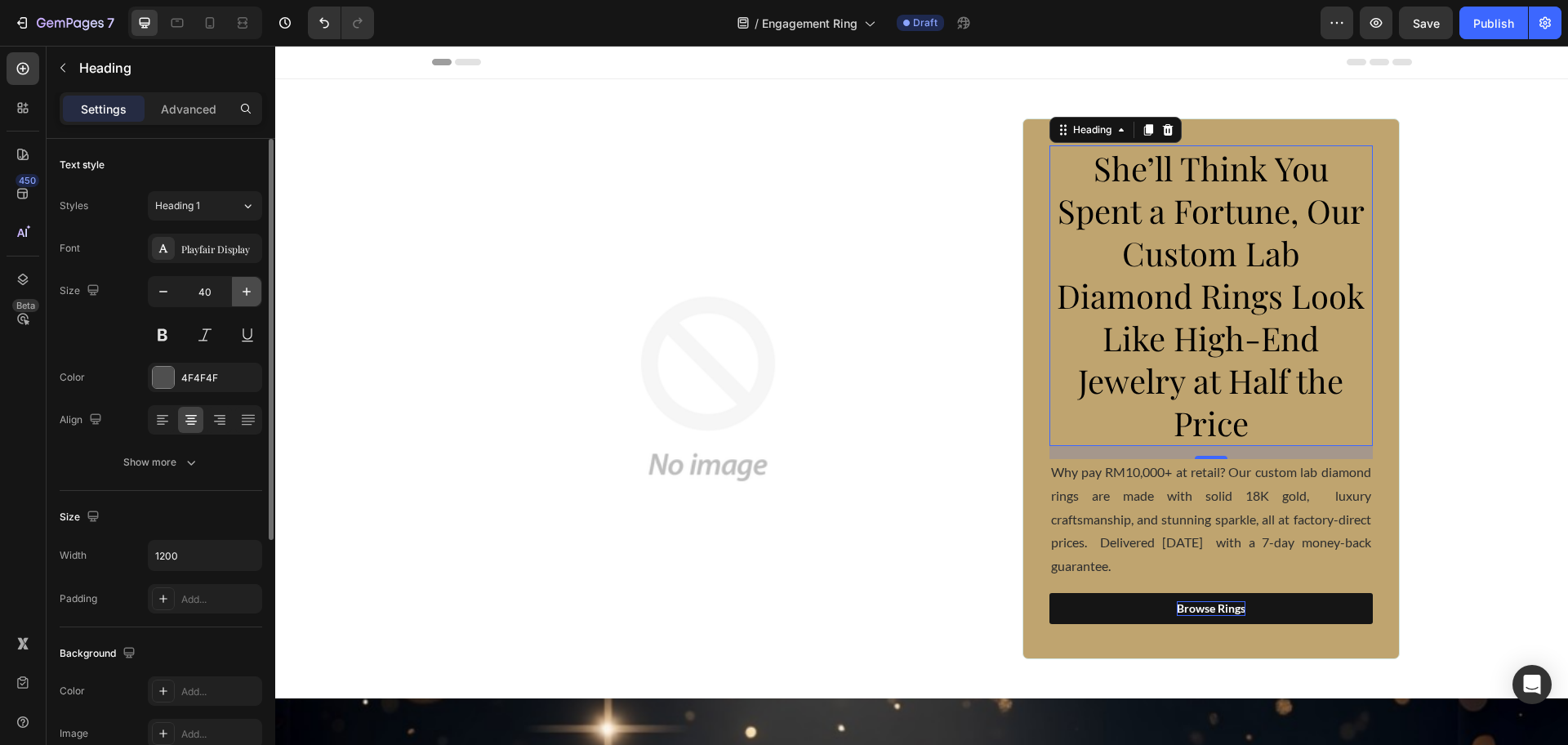
click at [240, 295] on icon "button" at bounding box center [246, 291] width 16 height 16
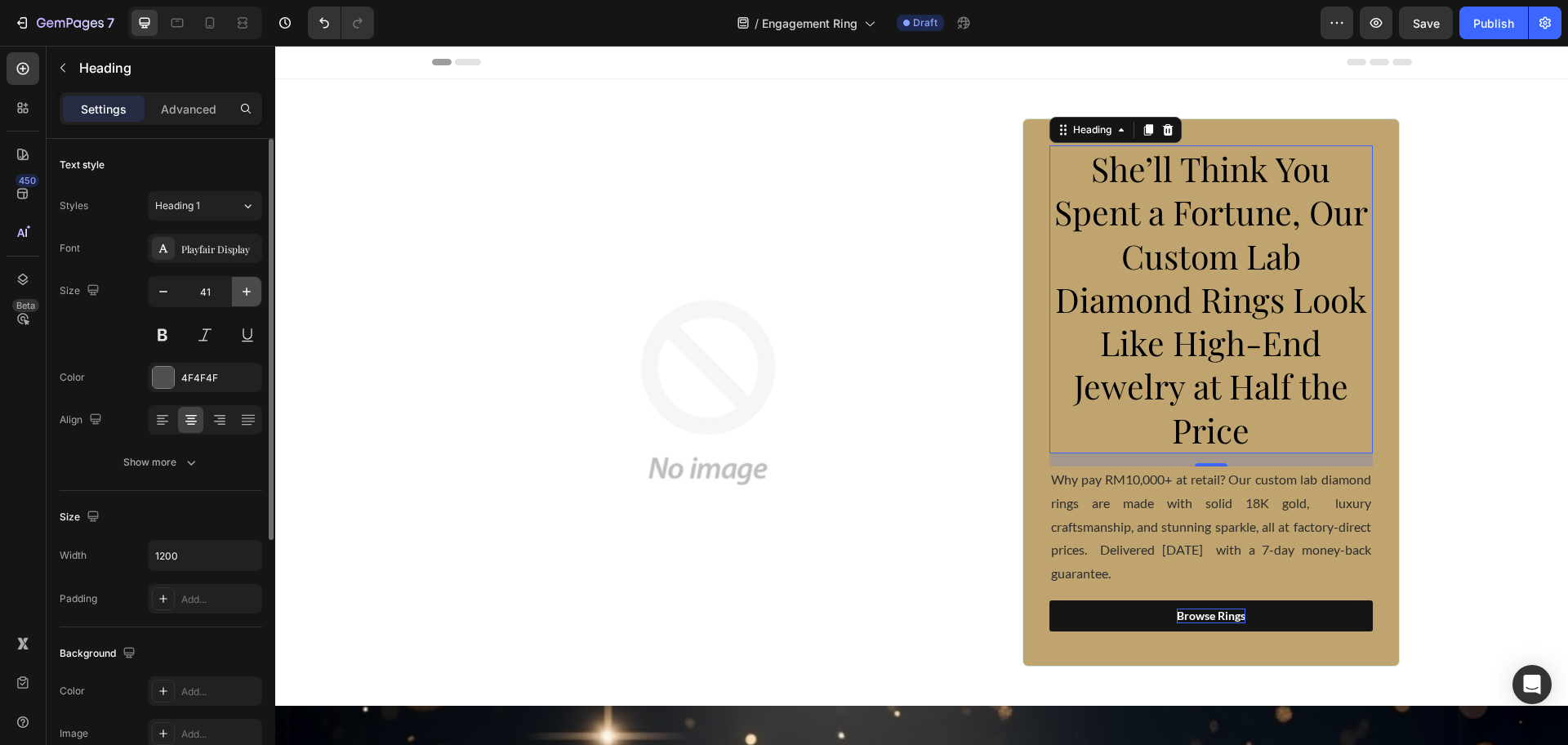
click at [240, 295] on icon "button" at bounding box center [246, 291] width 16 height 16
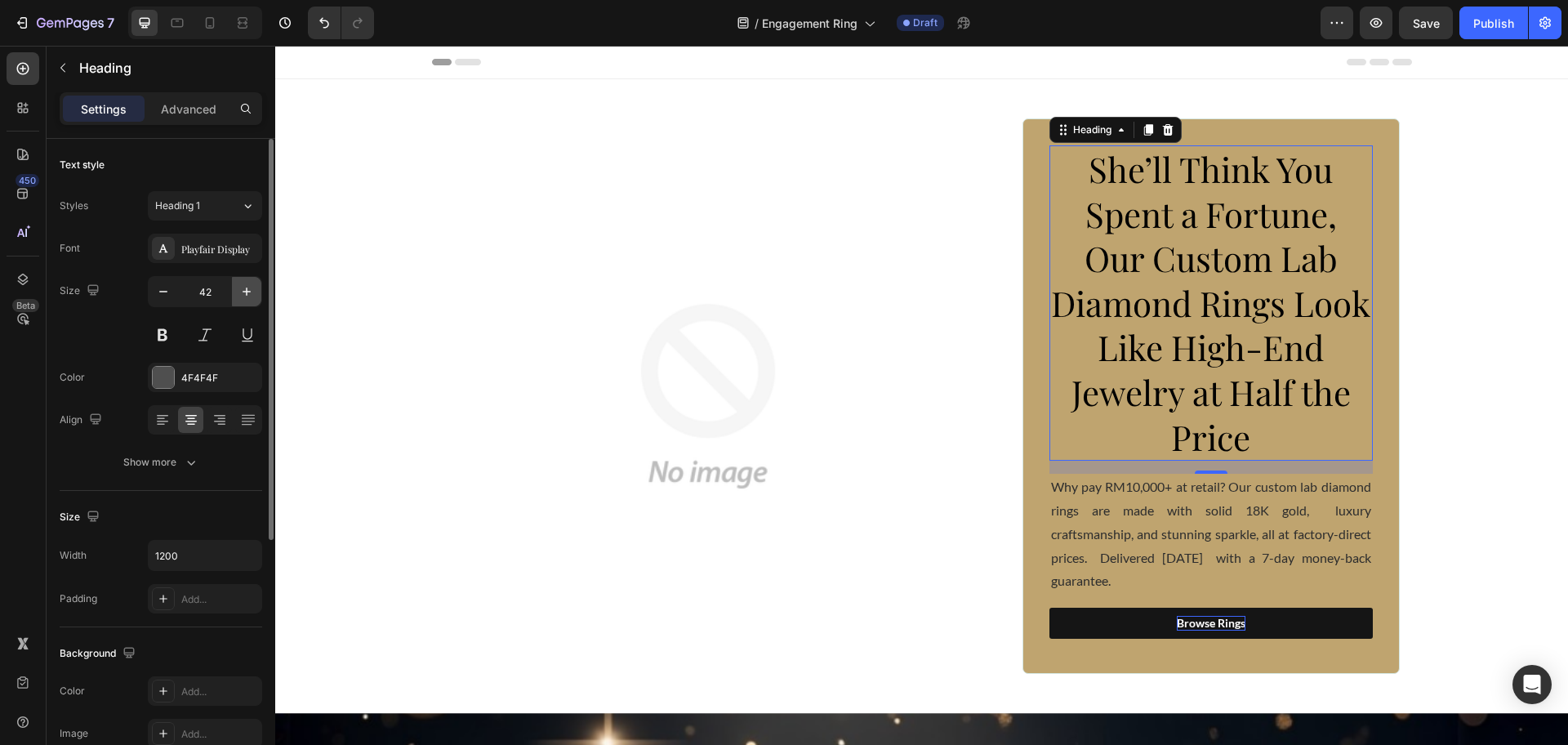
click at [240, 295] on icon "button" at bounding box center [246, 291] width 16 height 16
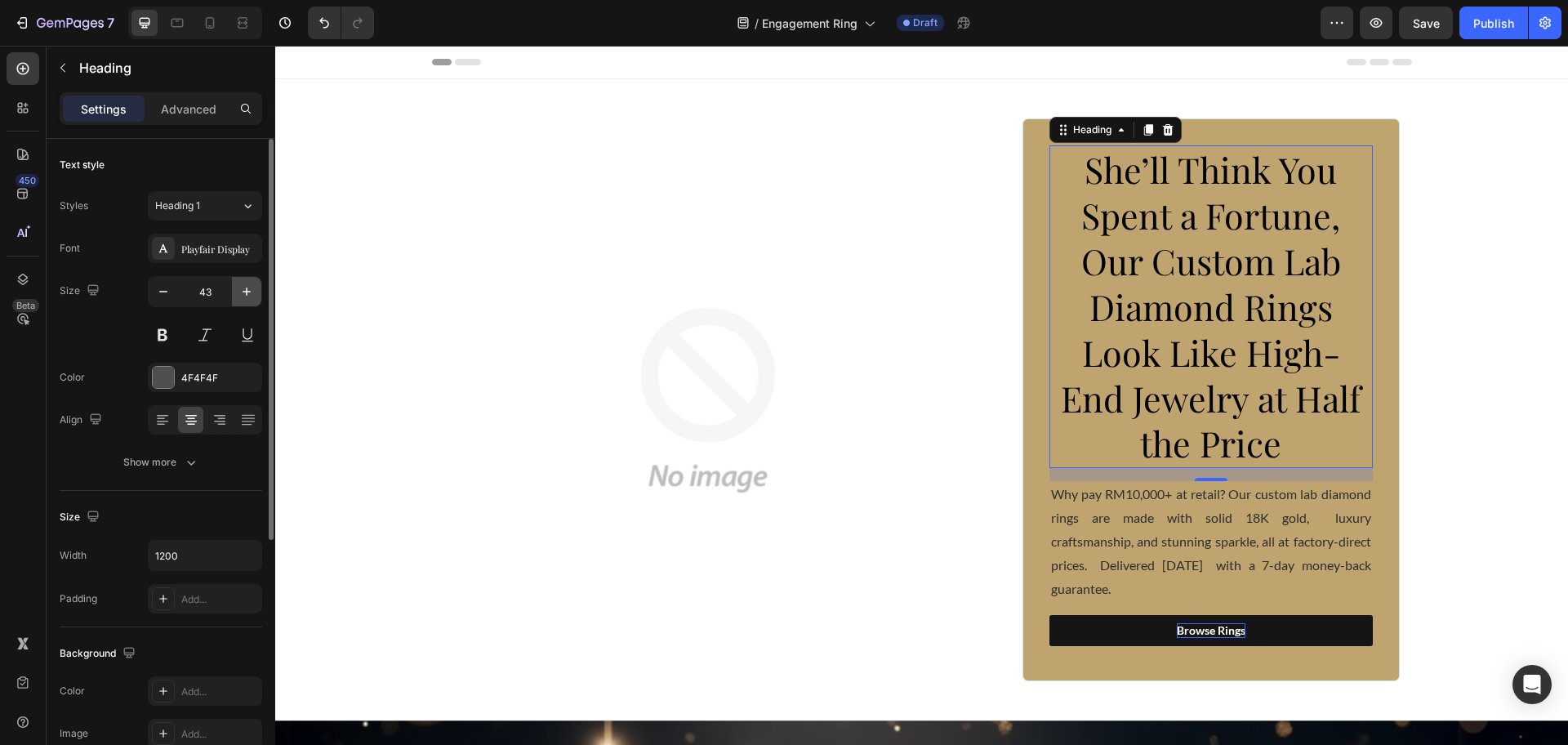
click at [240, 295] on icon "button" at bounding box center [246, 291] width 16 height 16
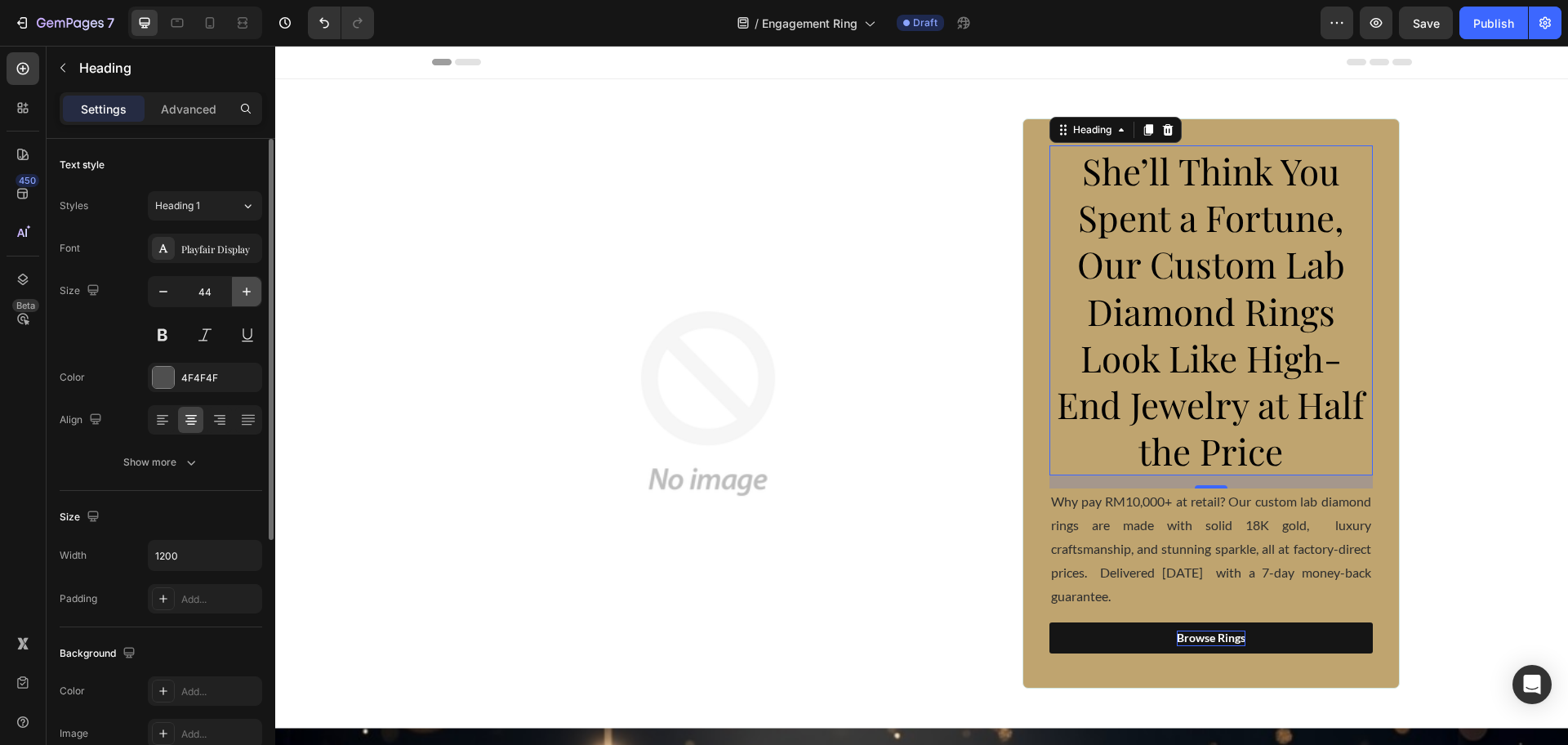
click at [240, 295] on icon "button" at bounding box center [246, 291] width 16 height 16
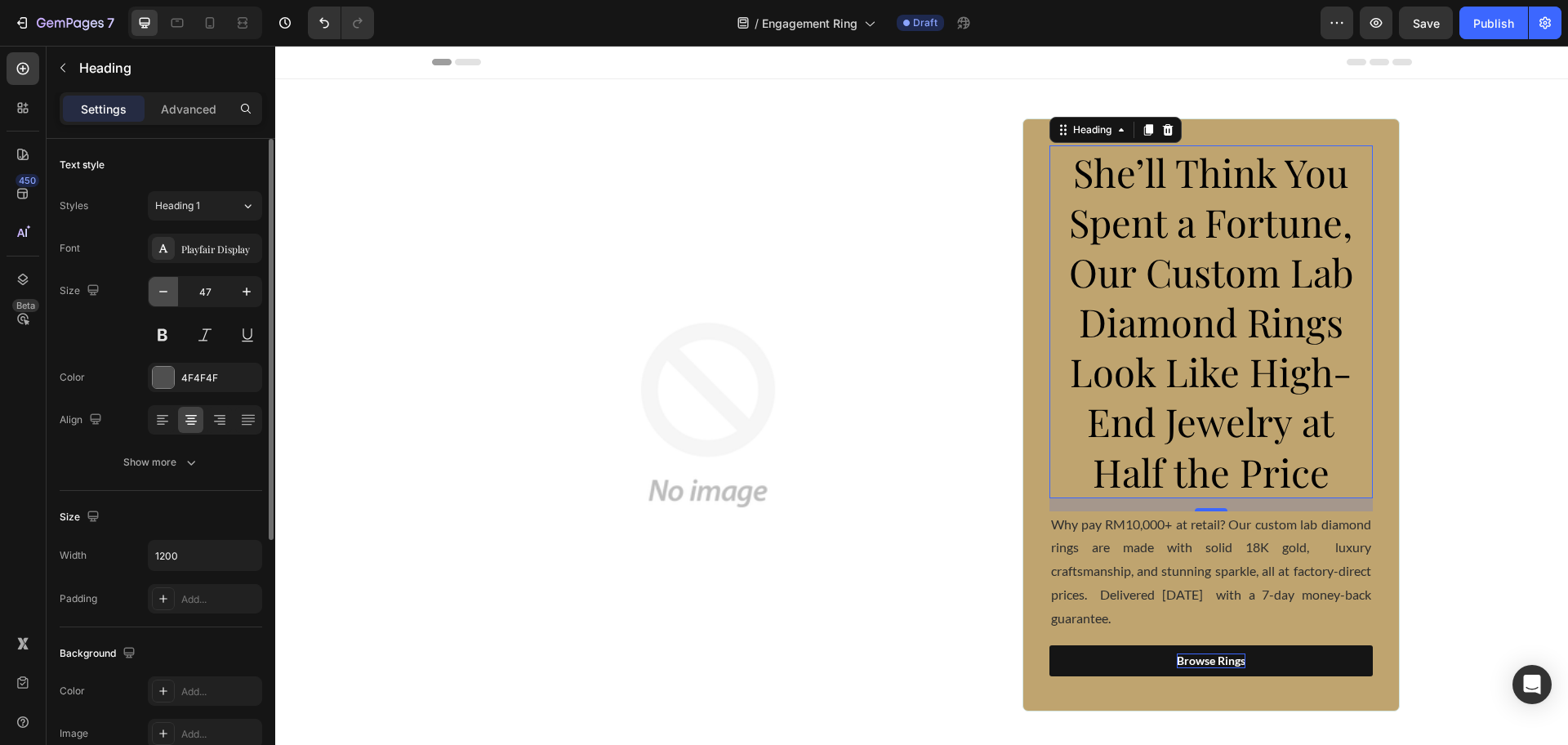
click at [154, 294] on button "button" at bounding box center [164, 291] width 29 height 29
type input "46"
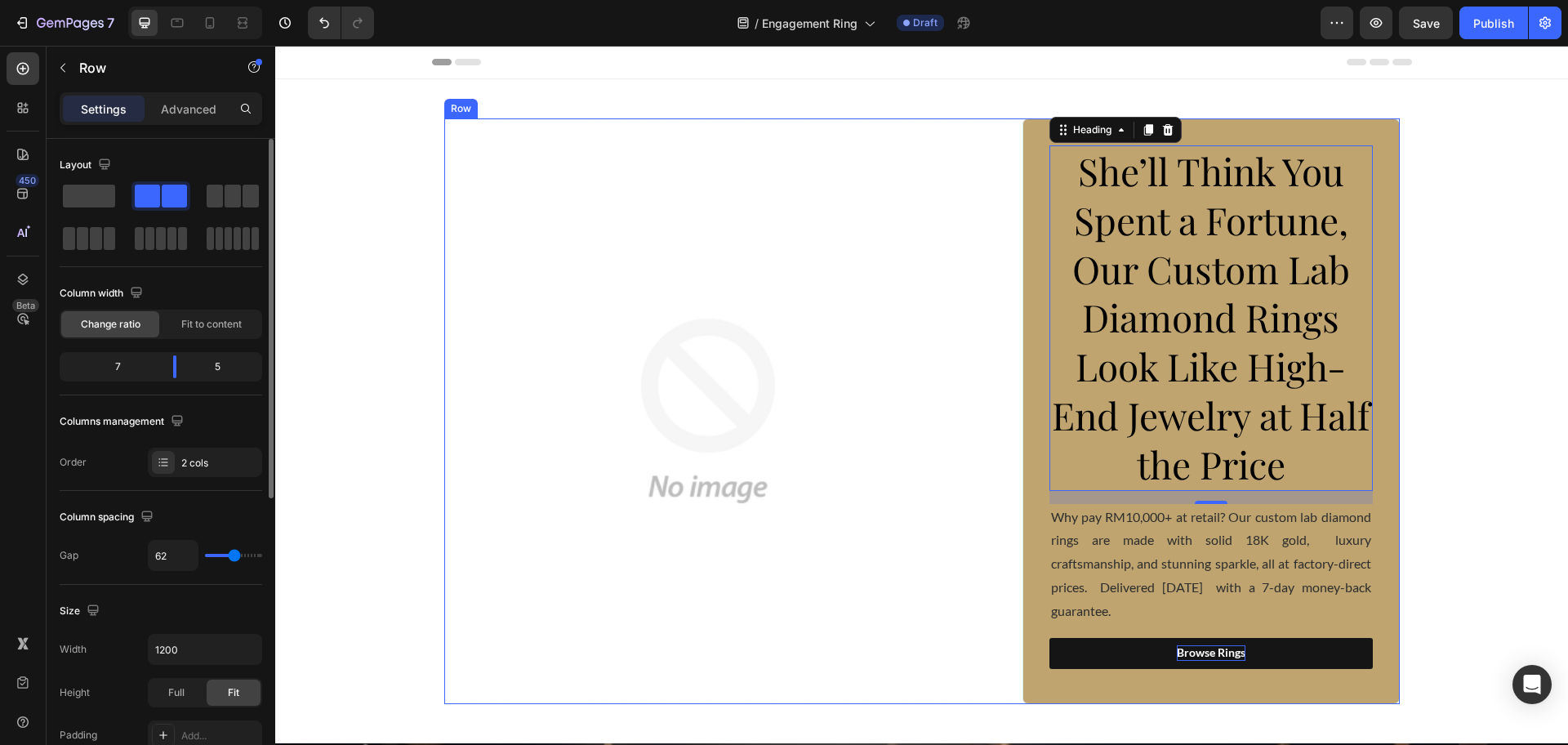
click at [997, 264] on div "Image ⁠⁠⁠⁠⁠⁠⁠ She’ll Think You Spent a Fortune, Our Custom Lab Diamond Rings Lo…" at bounding box center [922, 412] width 956 height 586
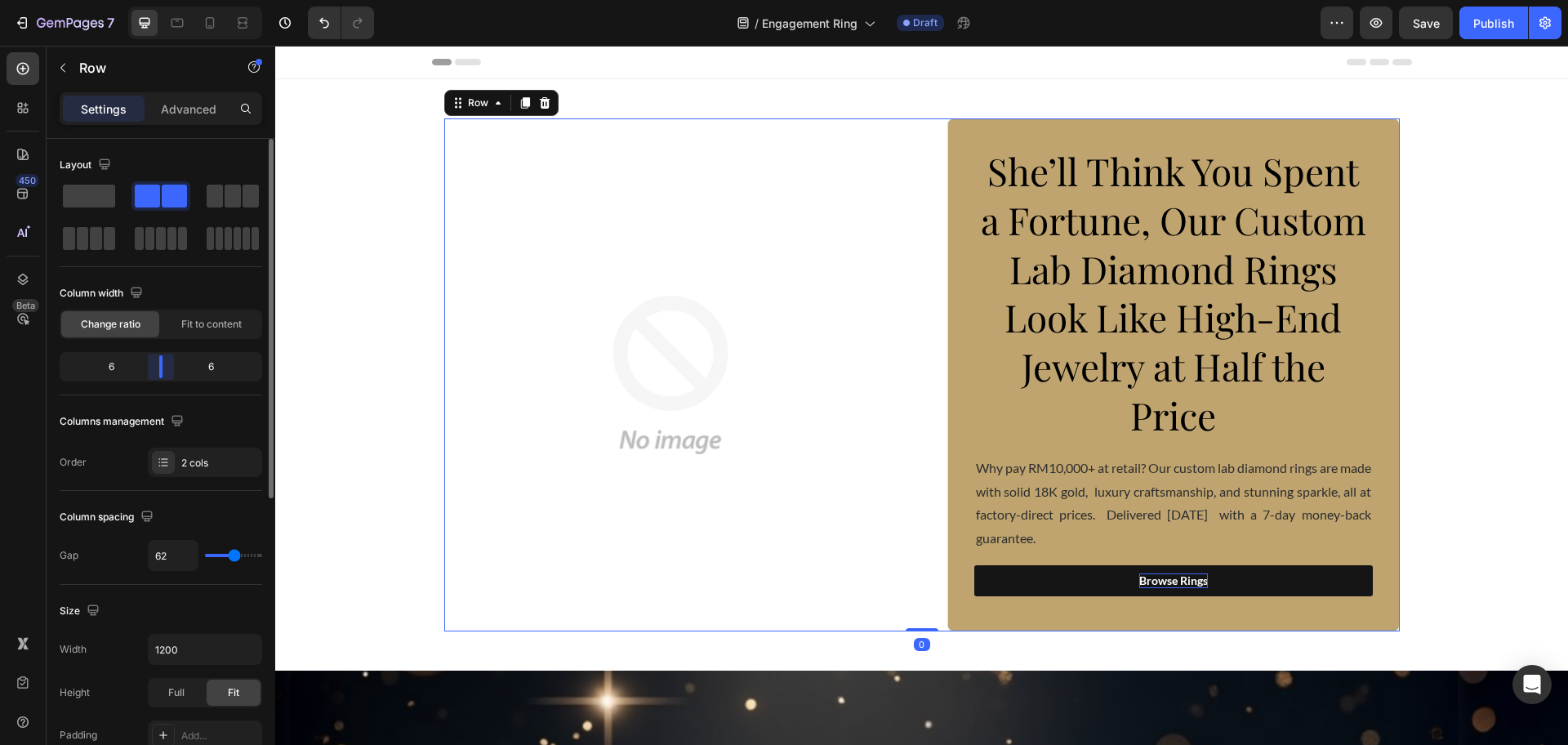
drag, startPoint x: 174, startPoint y: 358, endPoint x: 156, endPoint y: 358, distance: 18.0
click at [156, 0] on body "7 Version history / Engagement Ring Draft Preview Save Publish 450 Beta Section…" at bounding box center [784, 0] width 1568 height 0
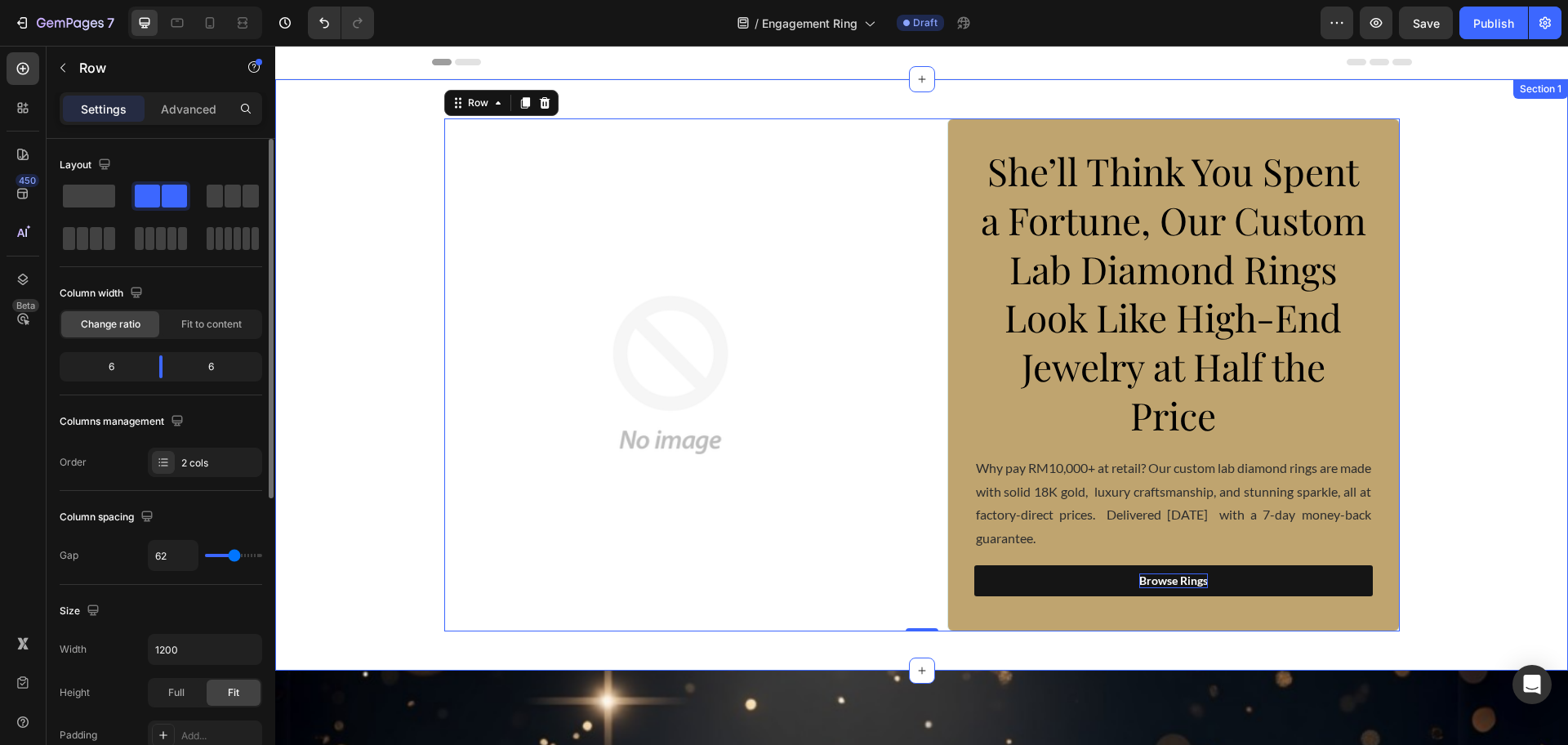
click at [1457, 377] on div "Image ⁠⁠⁠⁠⁠⁠⁠ She’ll Think You Spent a Fortune, Our Custom Lab Diamond Rings Lo…" at bounding box center [921, 376] width 1292 height 513
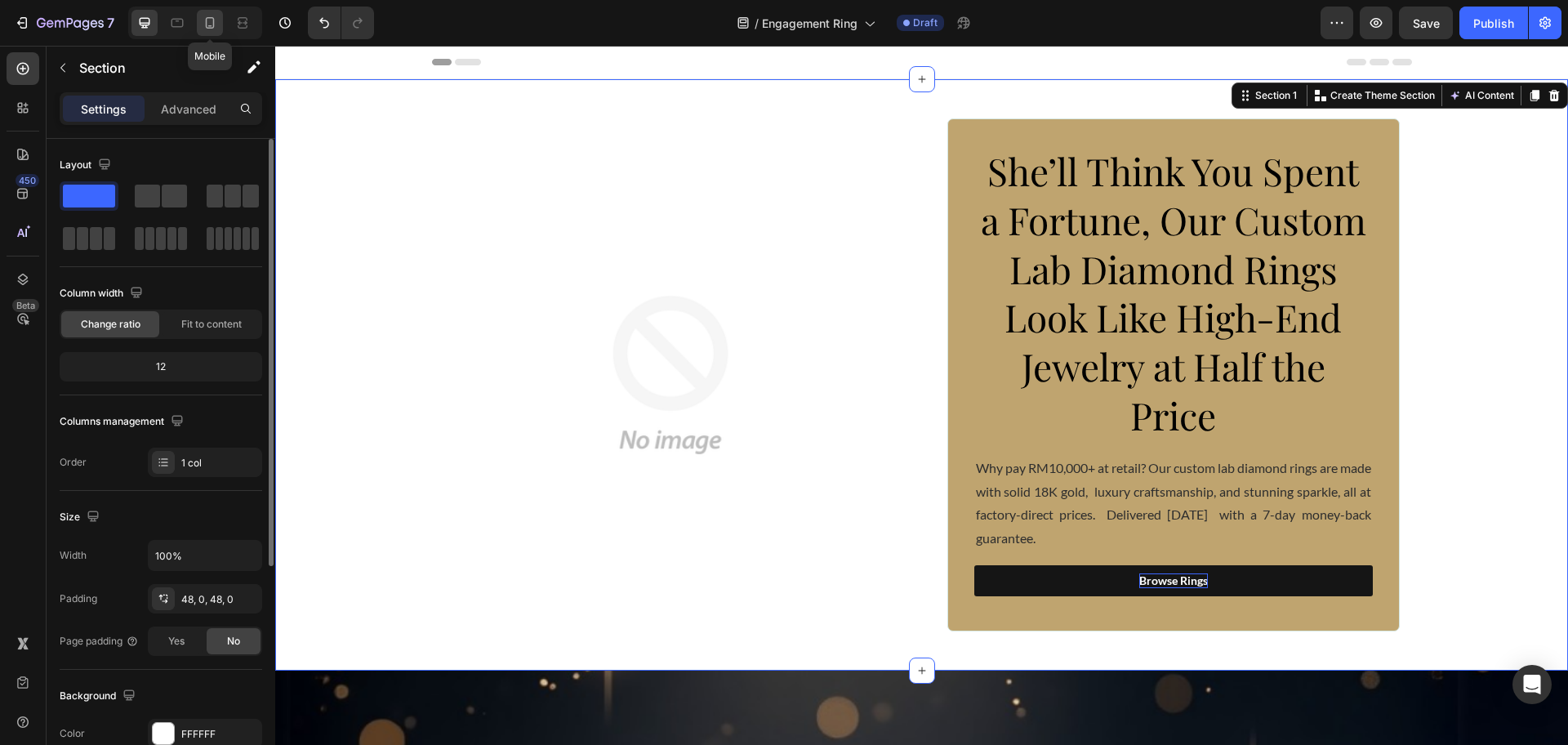
click at [214, 20] on icon at bounding box center [209, 22] width 16 height 16
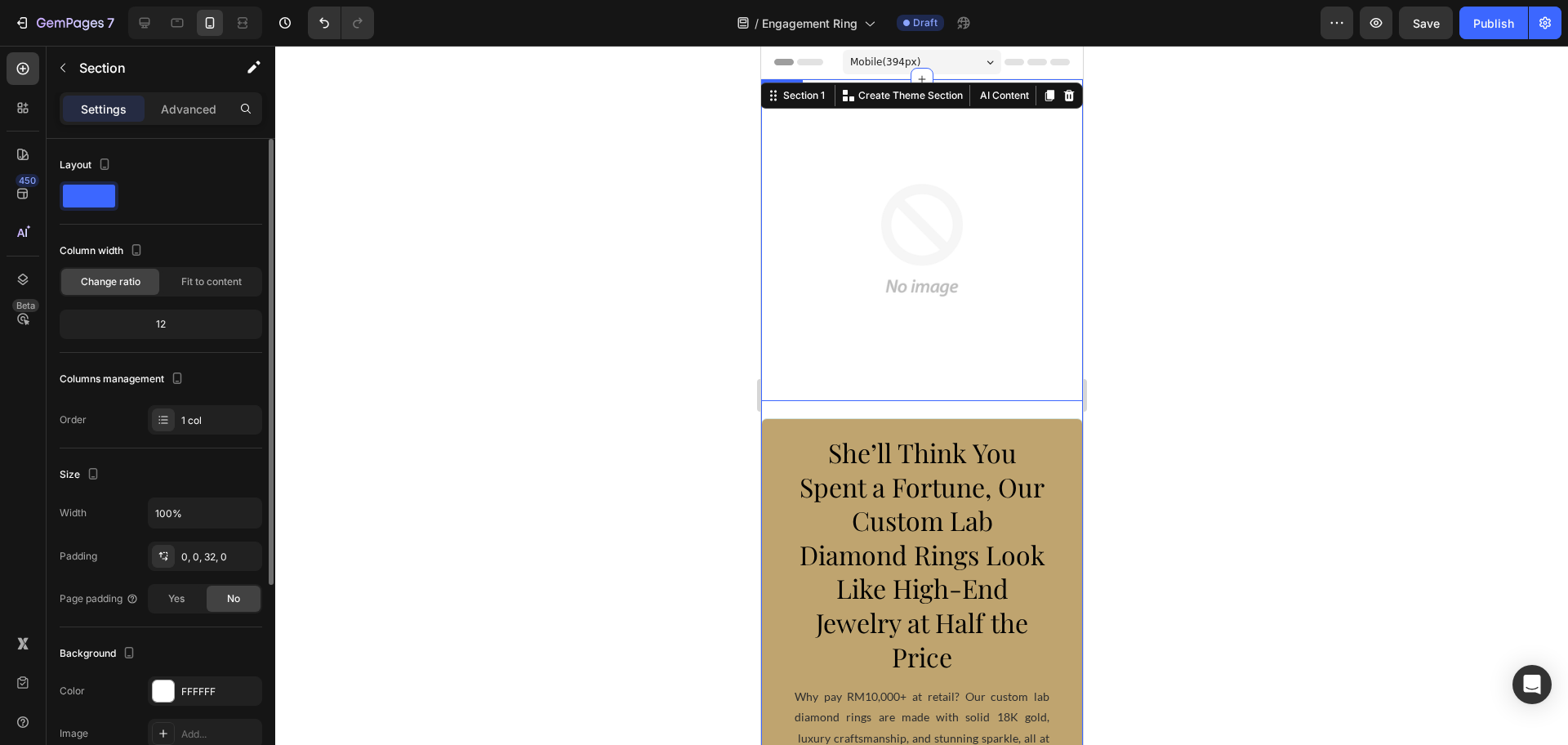
scroll to position [307, 0]
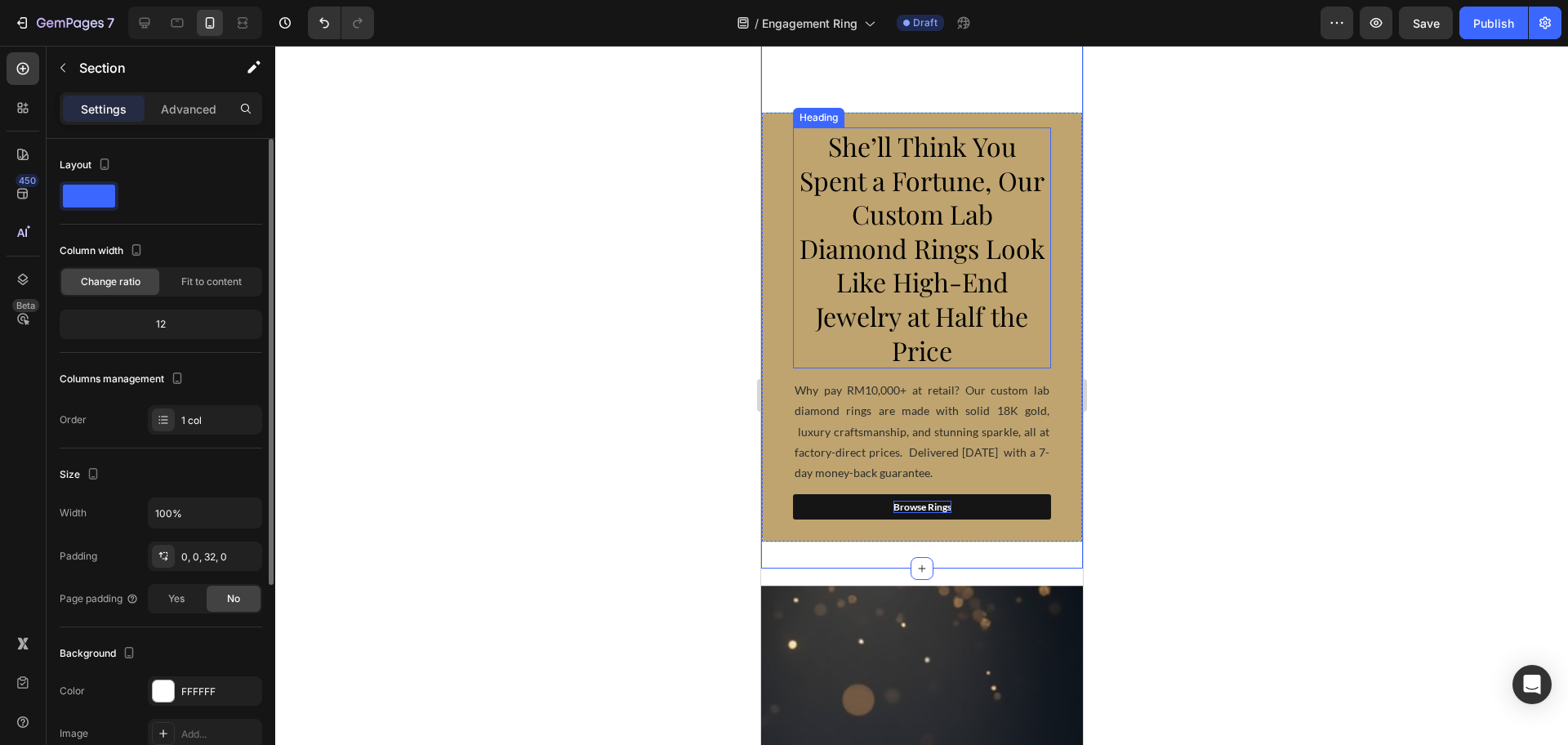
click at [889, 310] on span "She’ll Think You Spent a Fortune, Our Custom Lab Diamond Rings Look Like High-E…" at bounding box center [920, 248] width 245 height 239
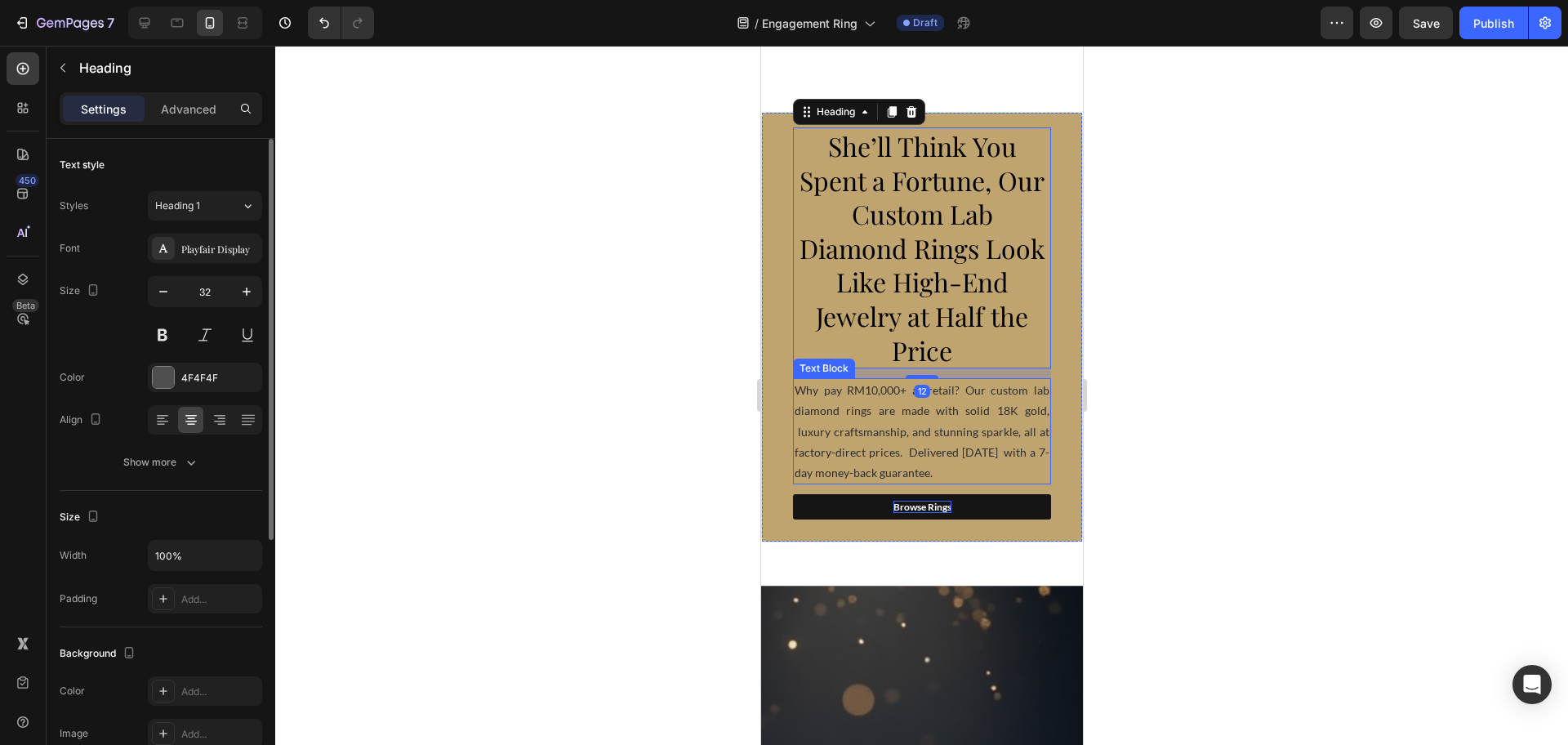
click at [902, 400] on p "Why pay RM10,000+ at retail? Our custom lab diamond rings are made with solid 1…" at bounding box center [921, 431] width 255 height 102
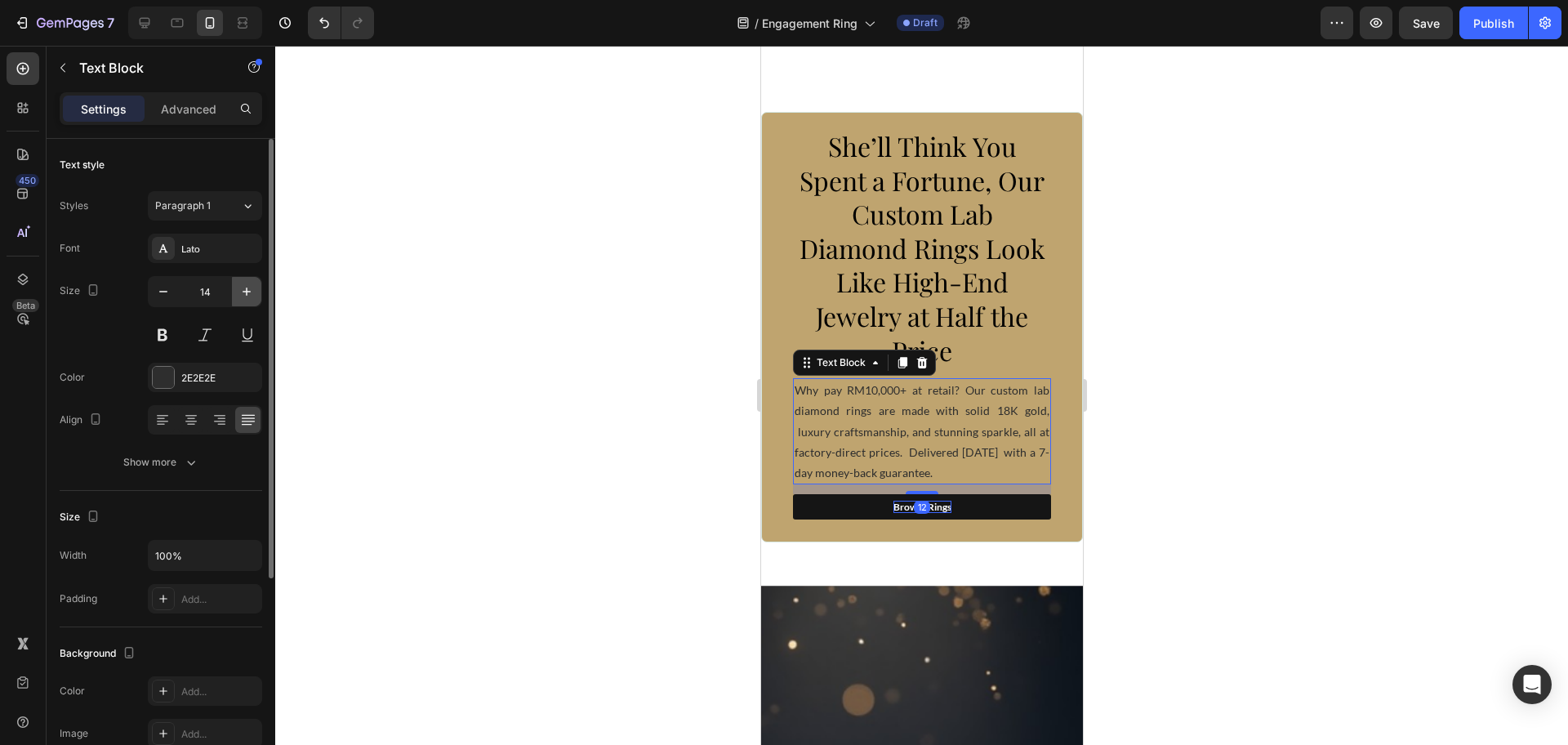
click at [239, 291] on icon "button" at bounding box center [246, 291] width 16 height 16
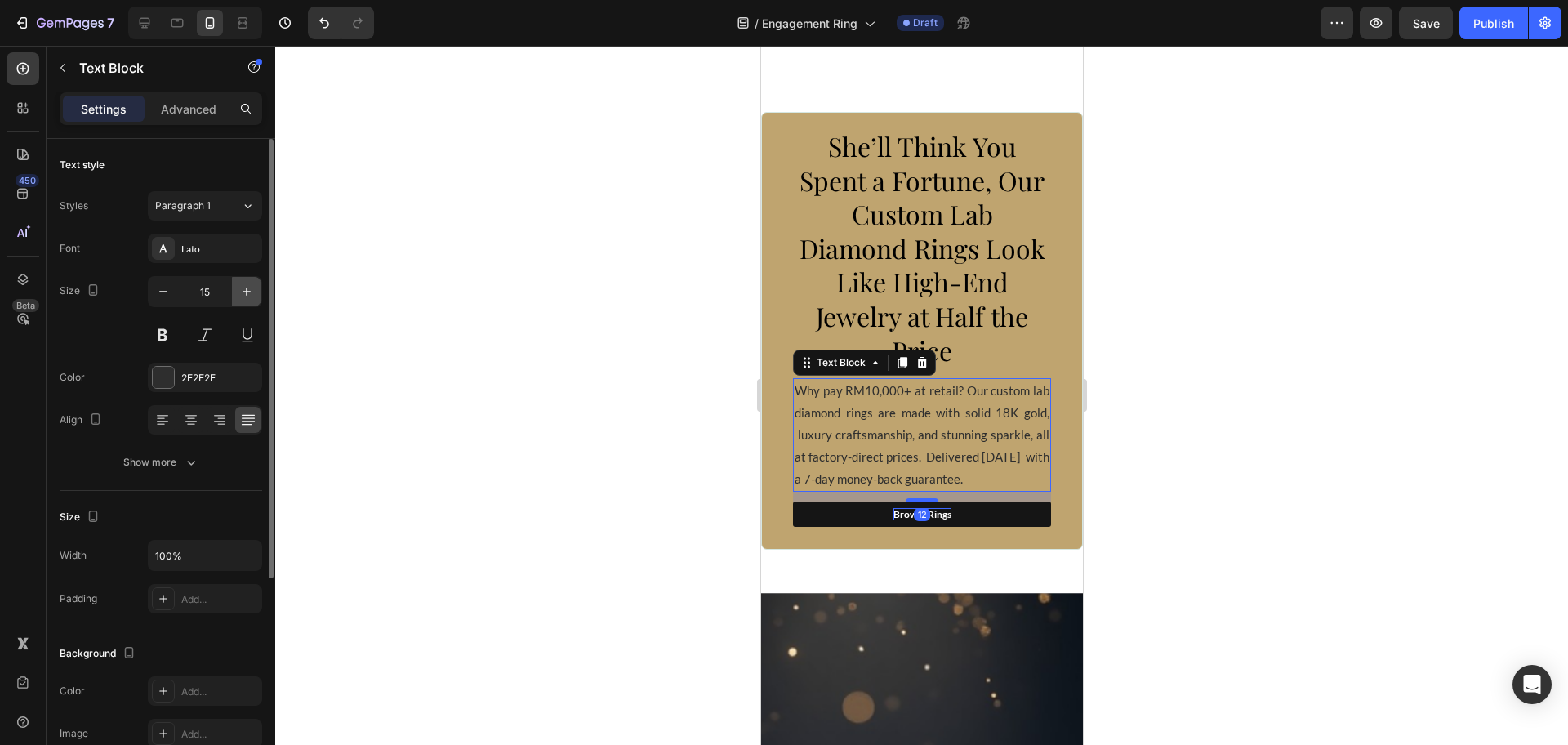
type input "16"
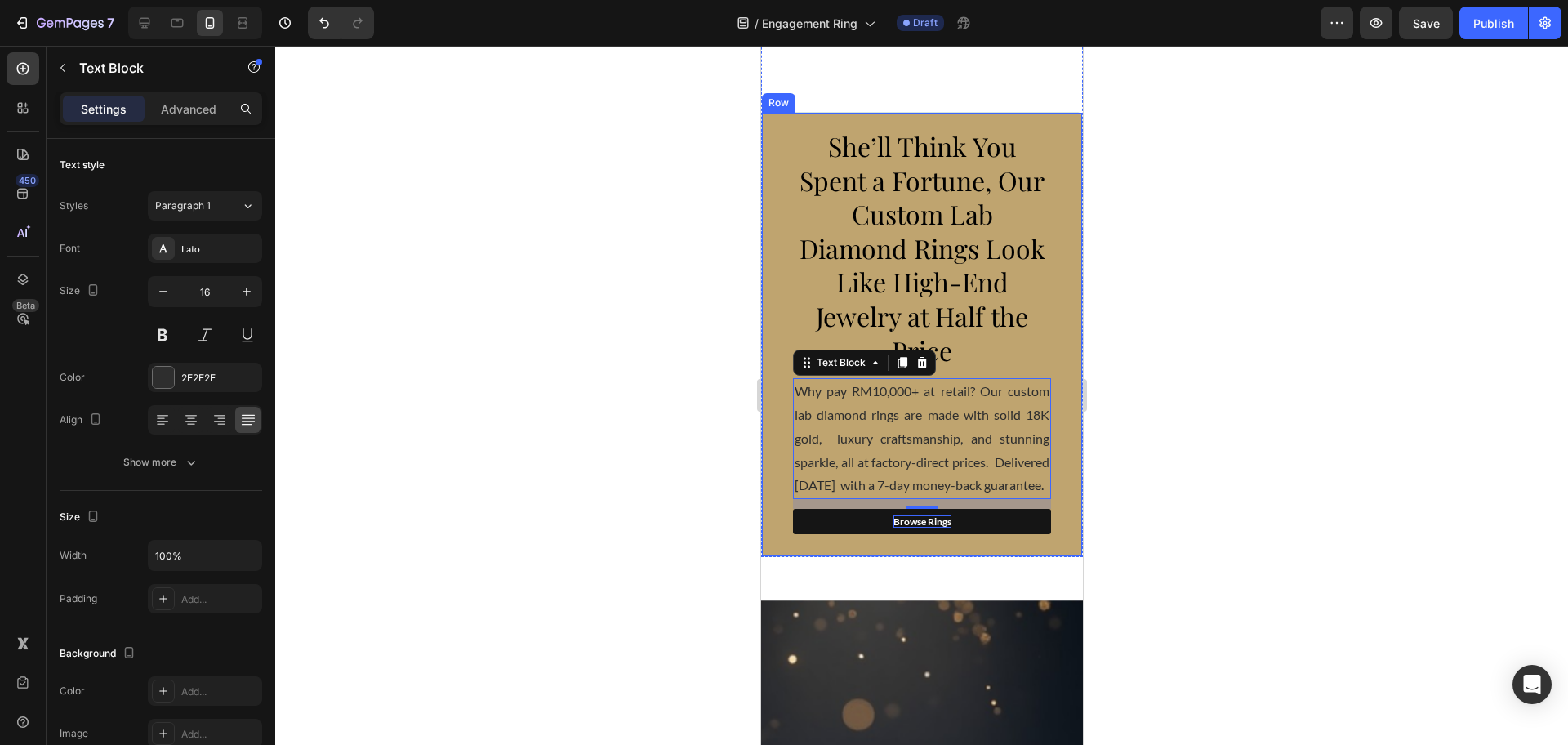
click at [1181, 401] on div at bounding box center [921, 395] width 1292 height 699
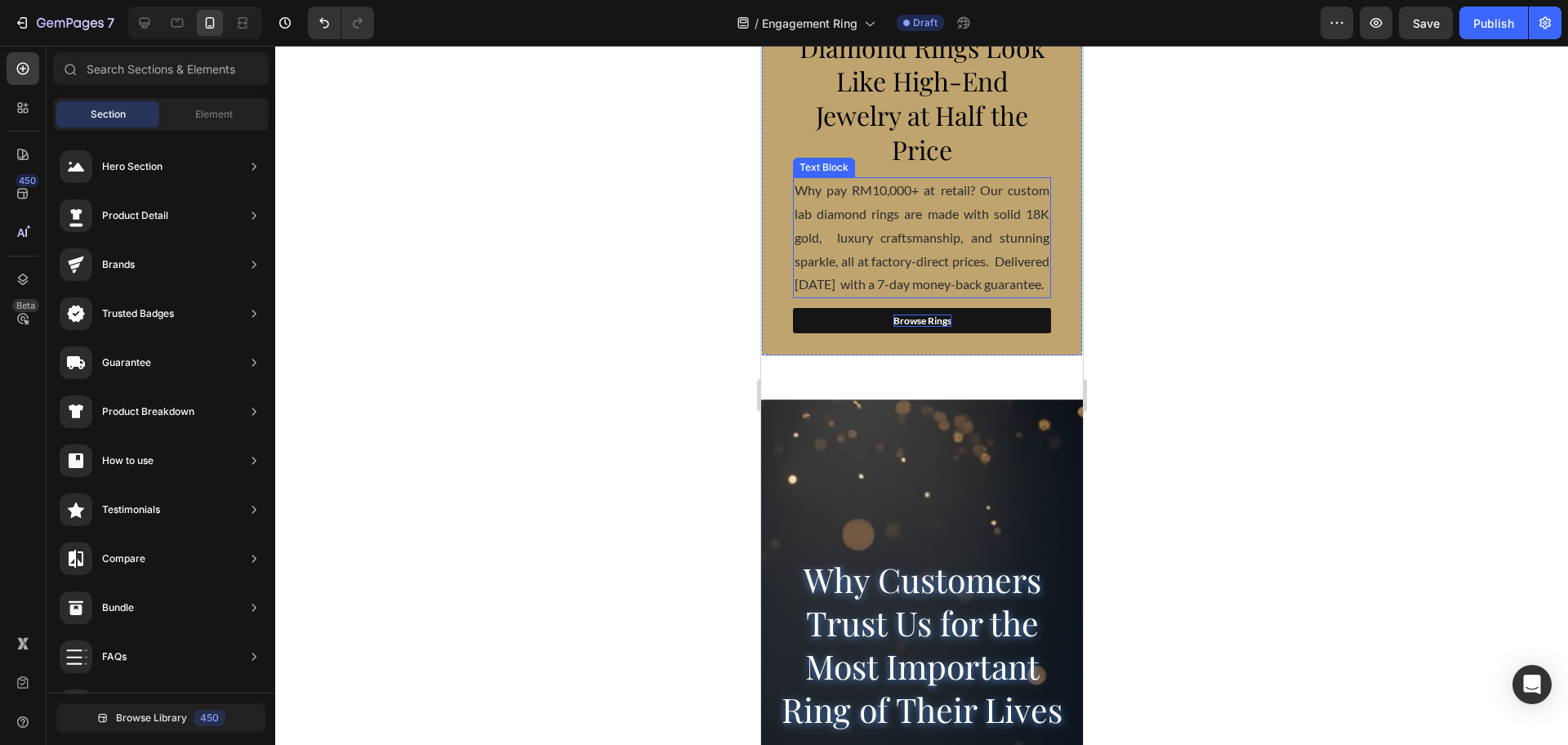
scroll to position [511, 0]
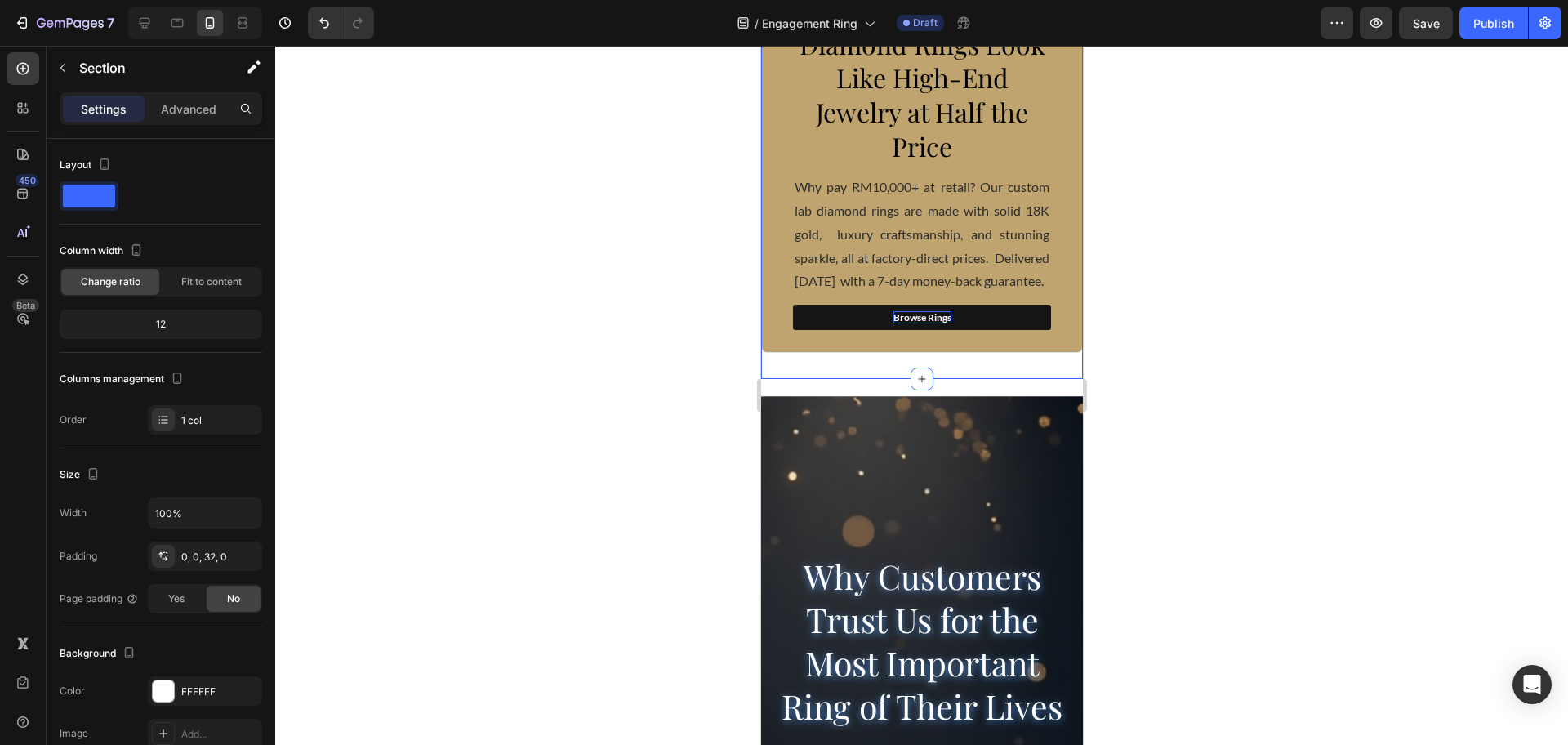
click at [178, 108] on p "Advanced" at bounding box center [189, 109] width 55 height 17
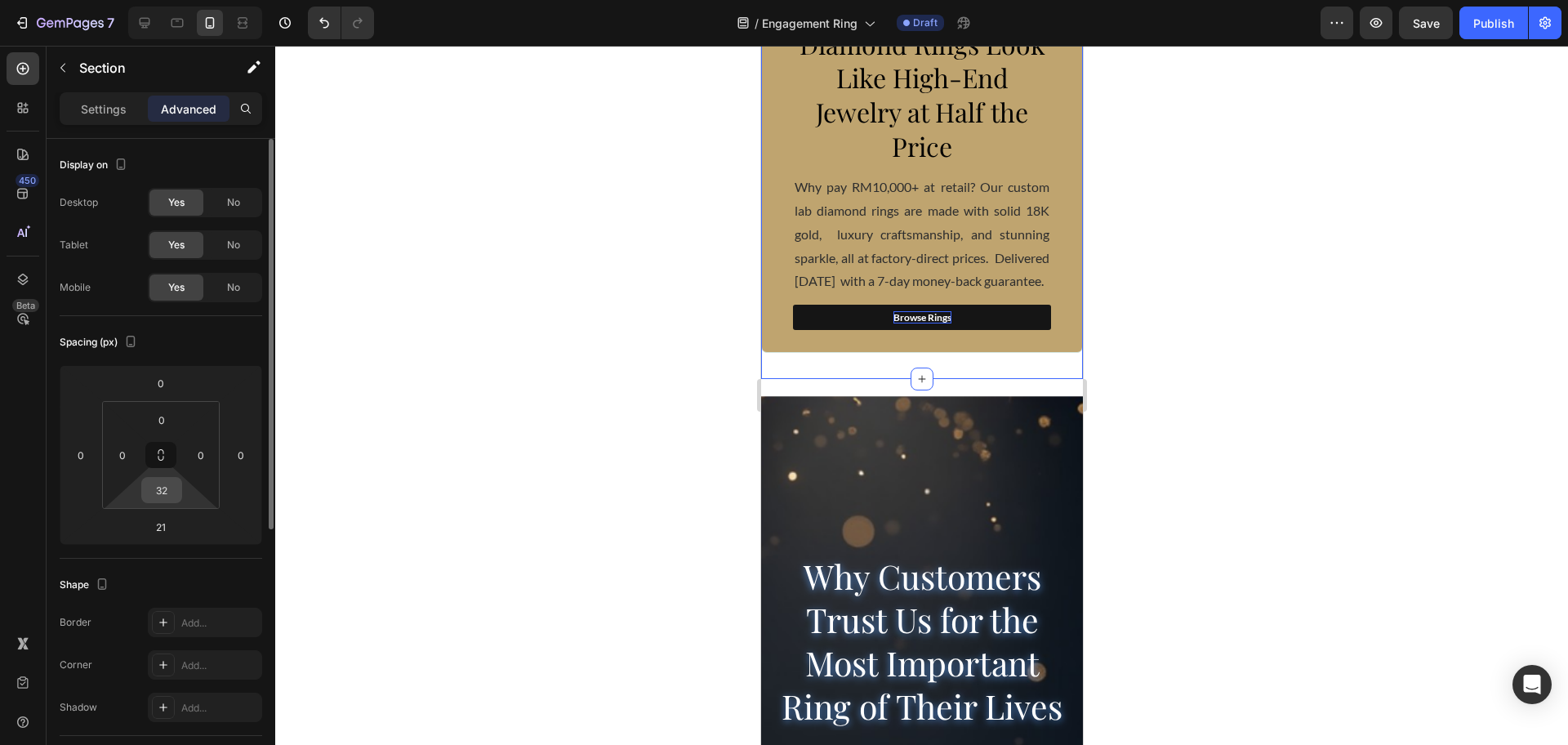
click at [168, 498] on input "32" at bounding box center [162, 490] width 33 height 24
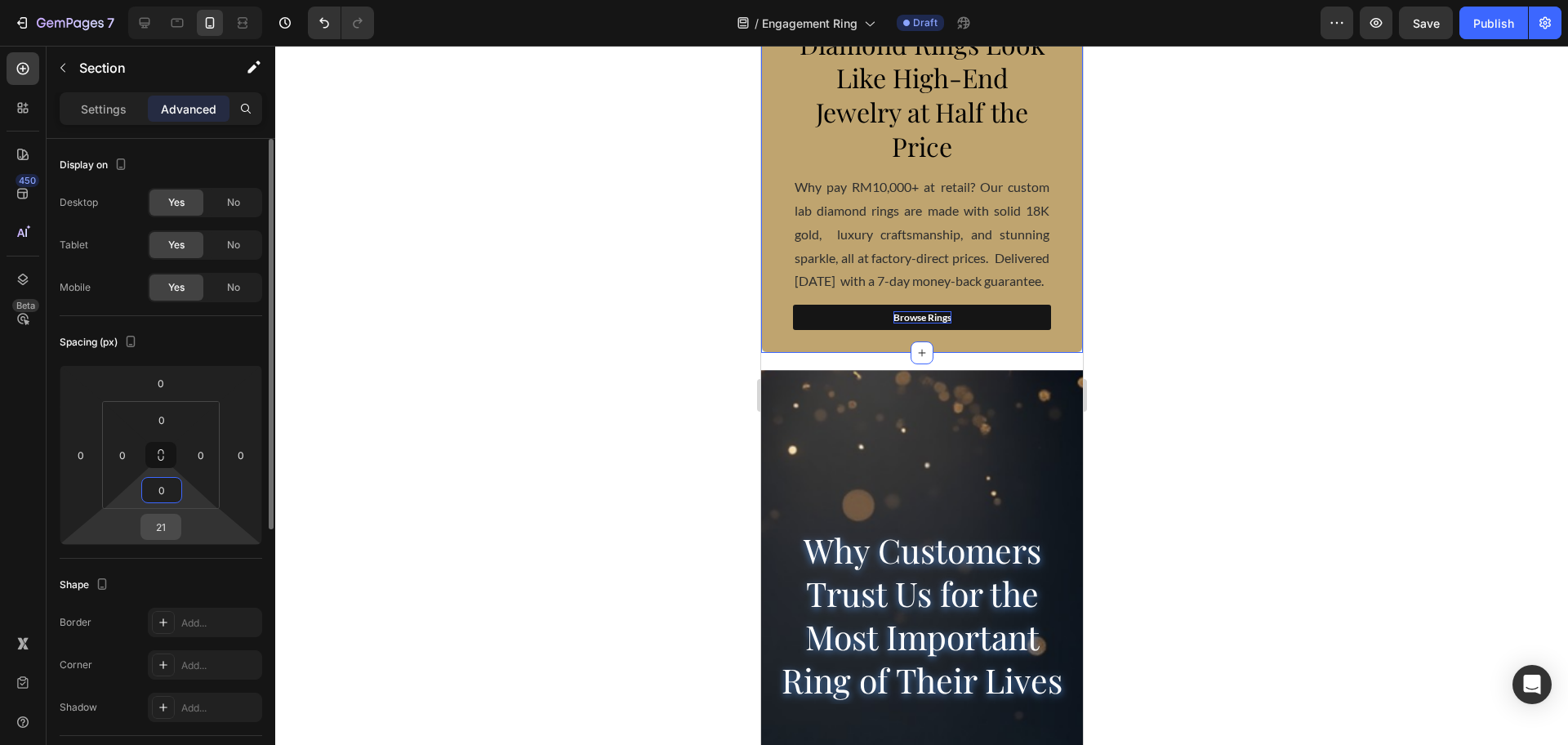
type input "0"
click at [164, 527] on input "21" at bounding box center [161, 526] width 33 height 24
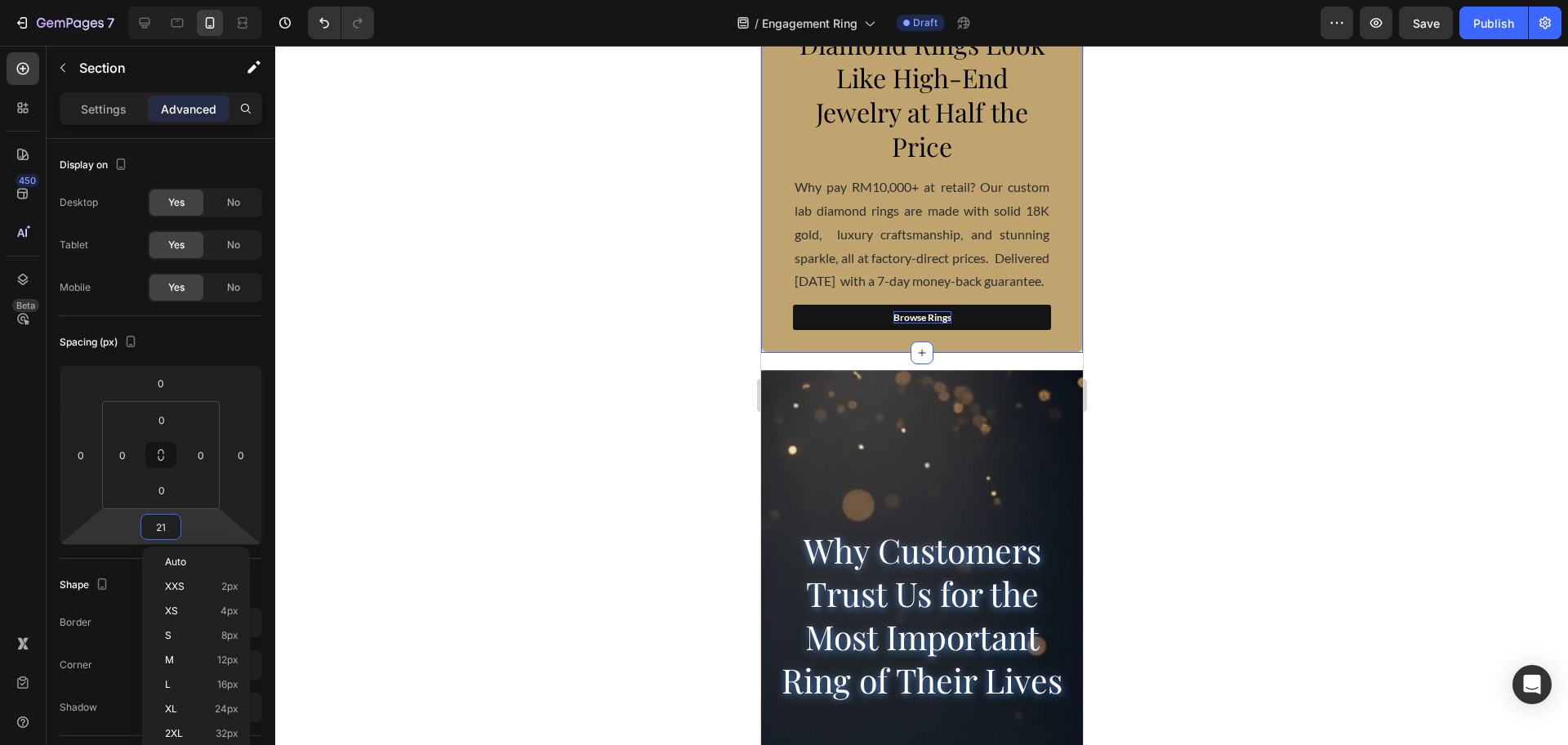
type input "0"
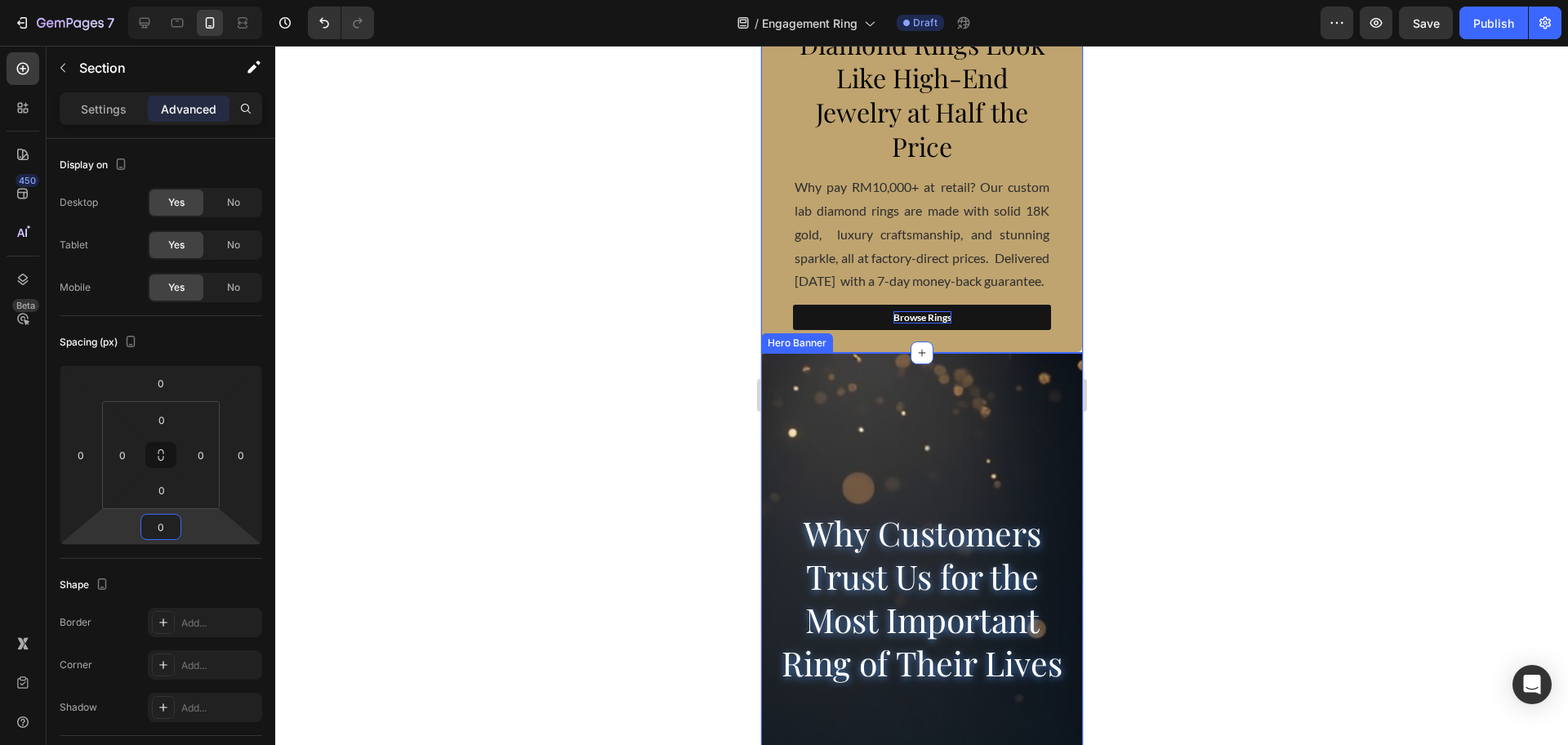
click at [1014, 413] on div "Background Image" at bounding box center [921, 686] width 322 height 736
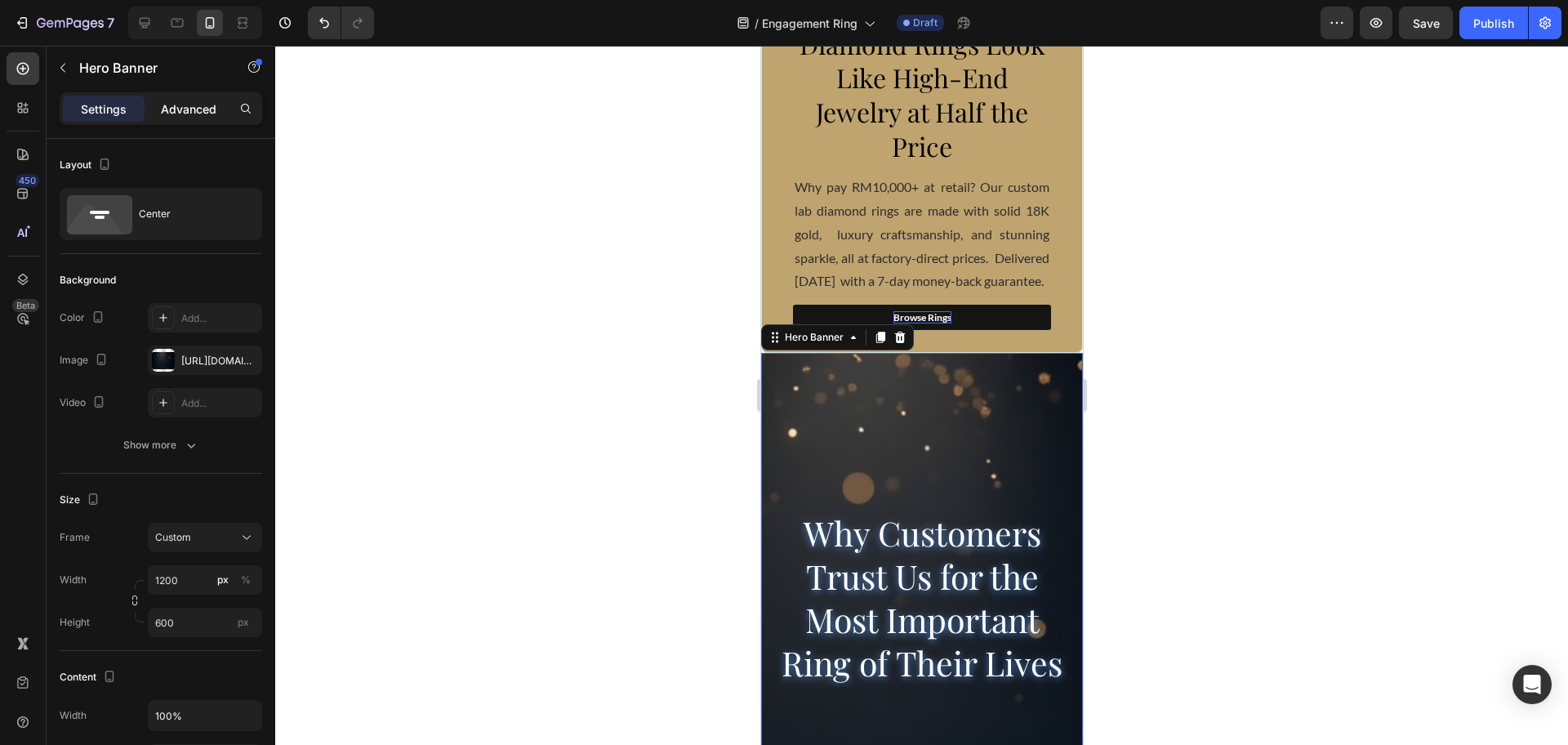
click at [192, 115] on p "Advanced" at bounding box center [189, 109] width 55 height 17
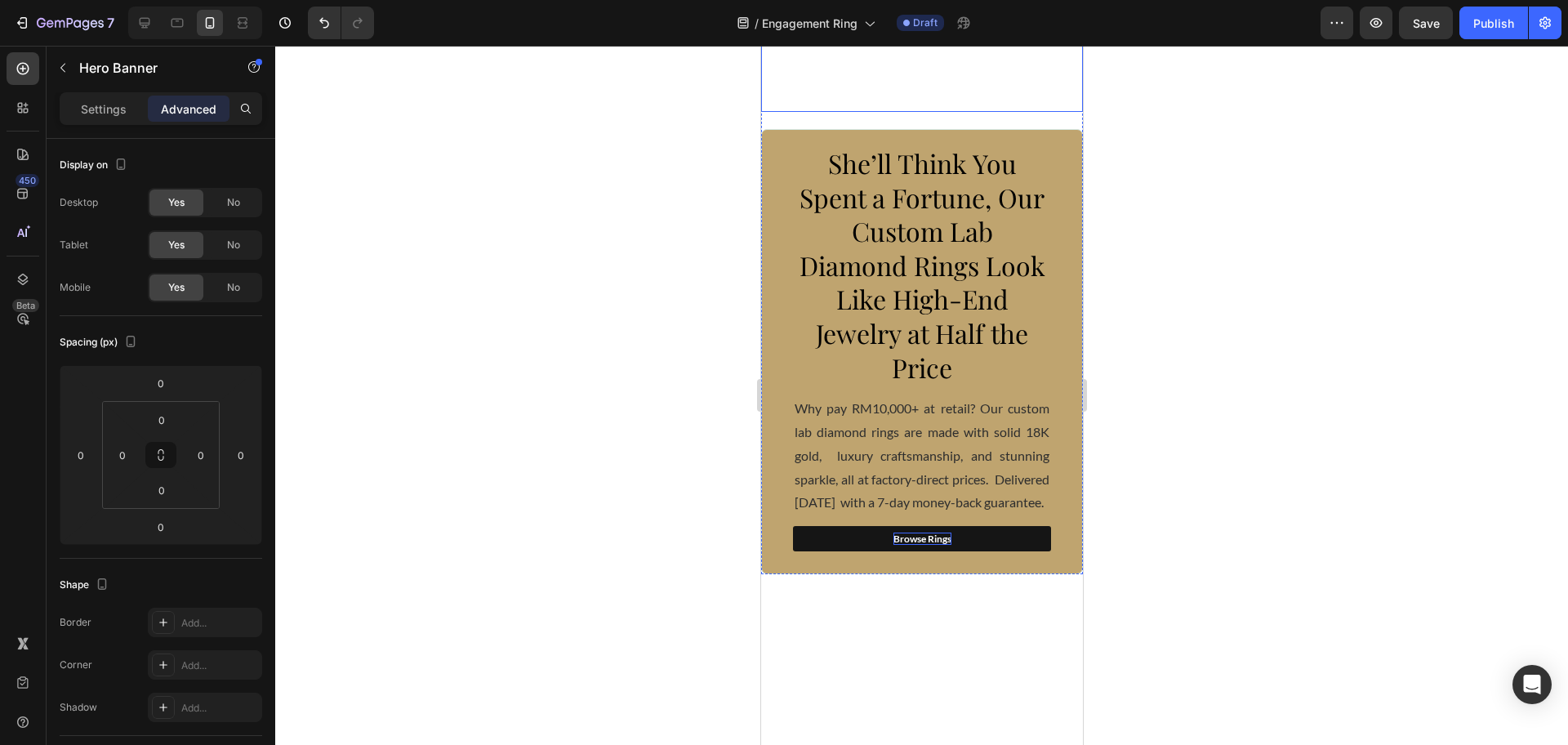
scroll to position [0, 0]
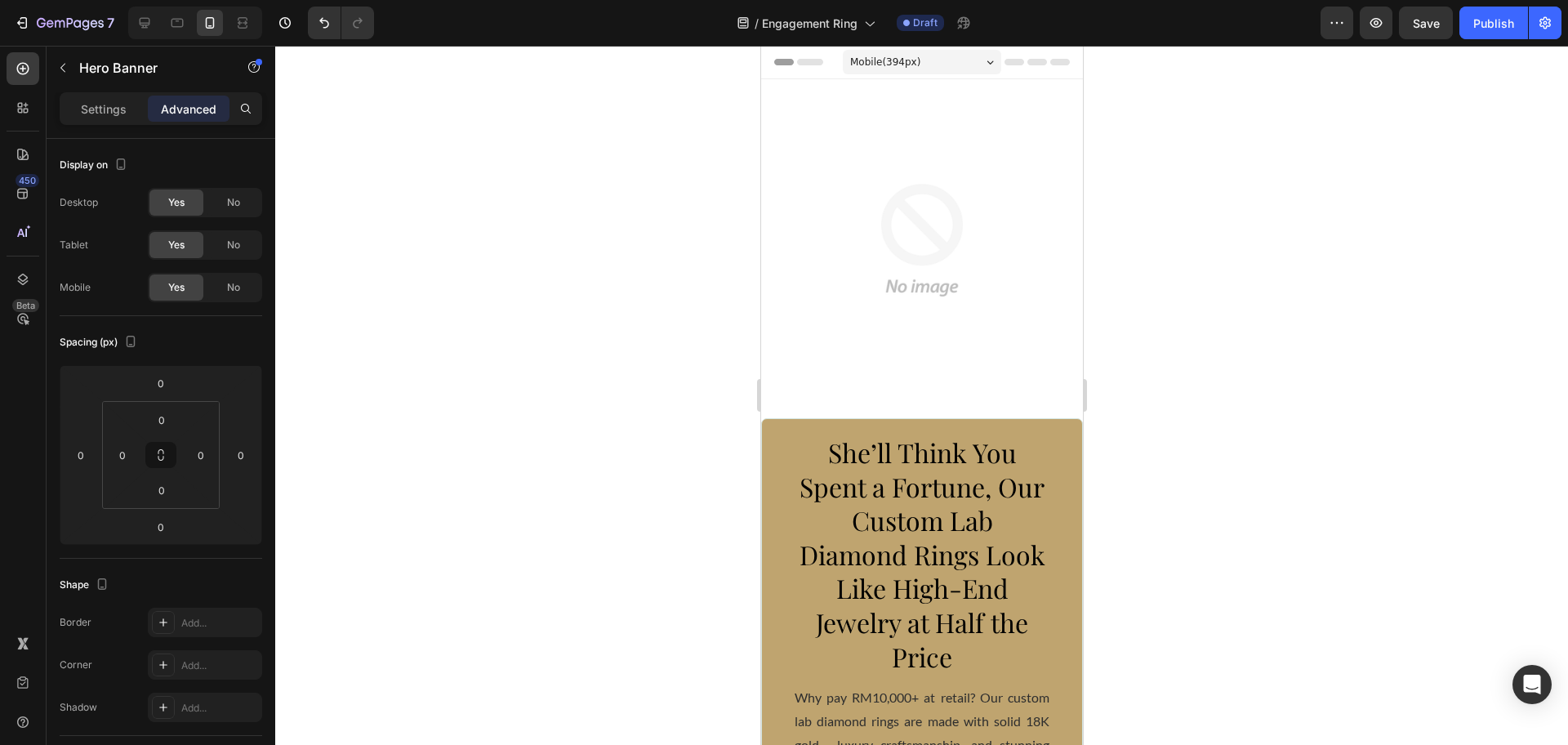
click at [1150, 312] on div at bounding box center [921, 395] width 1292 height 699
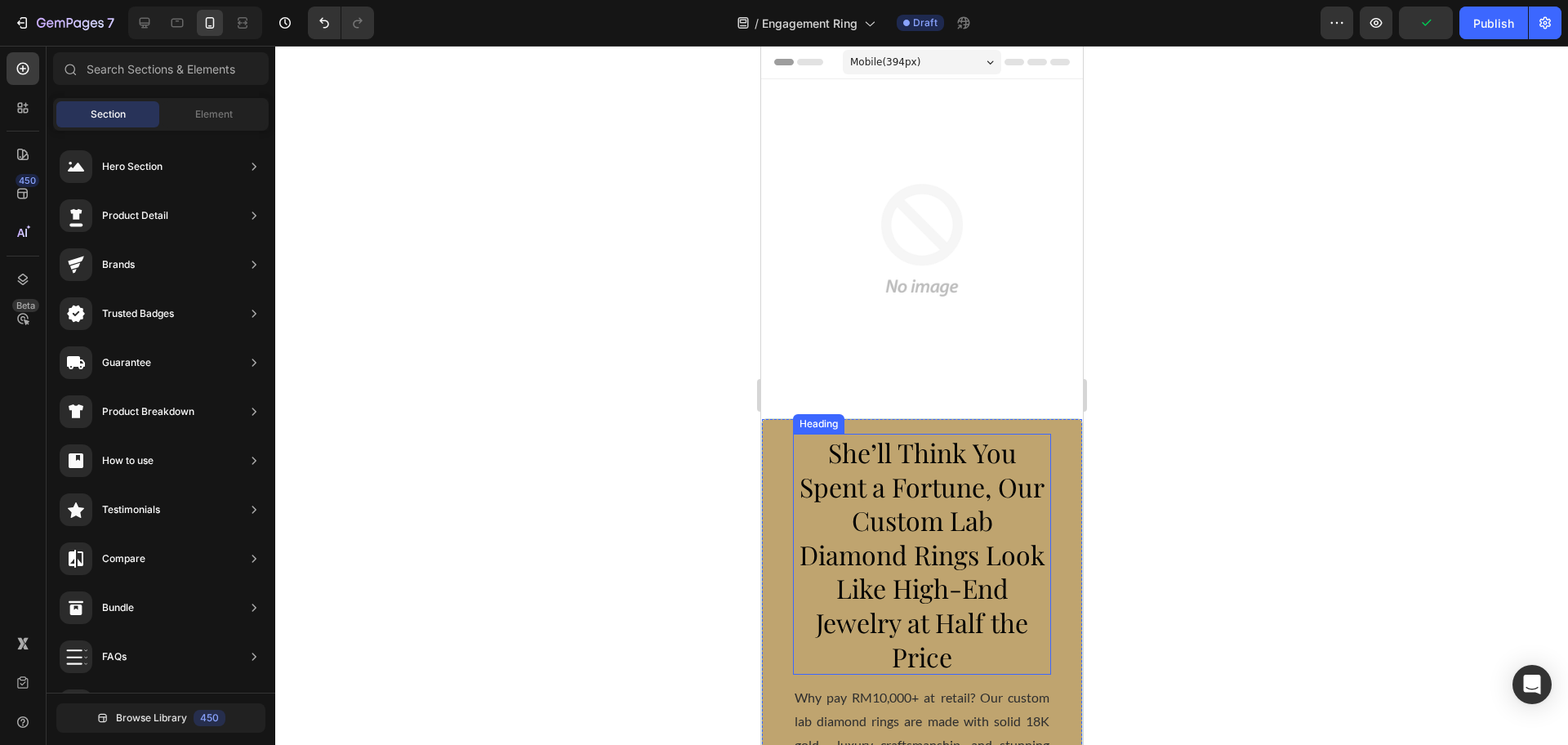
click at [1008, 481] on span "She’ll Think You Spent a Fortune, Our Custom Lab Diamond Rings Look Like High-E…" at bounding box center [920, 555] width 245 height 239
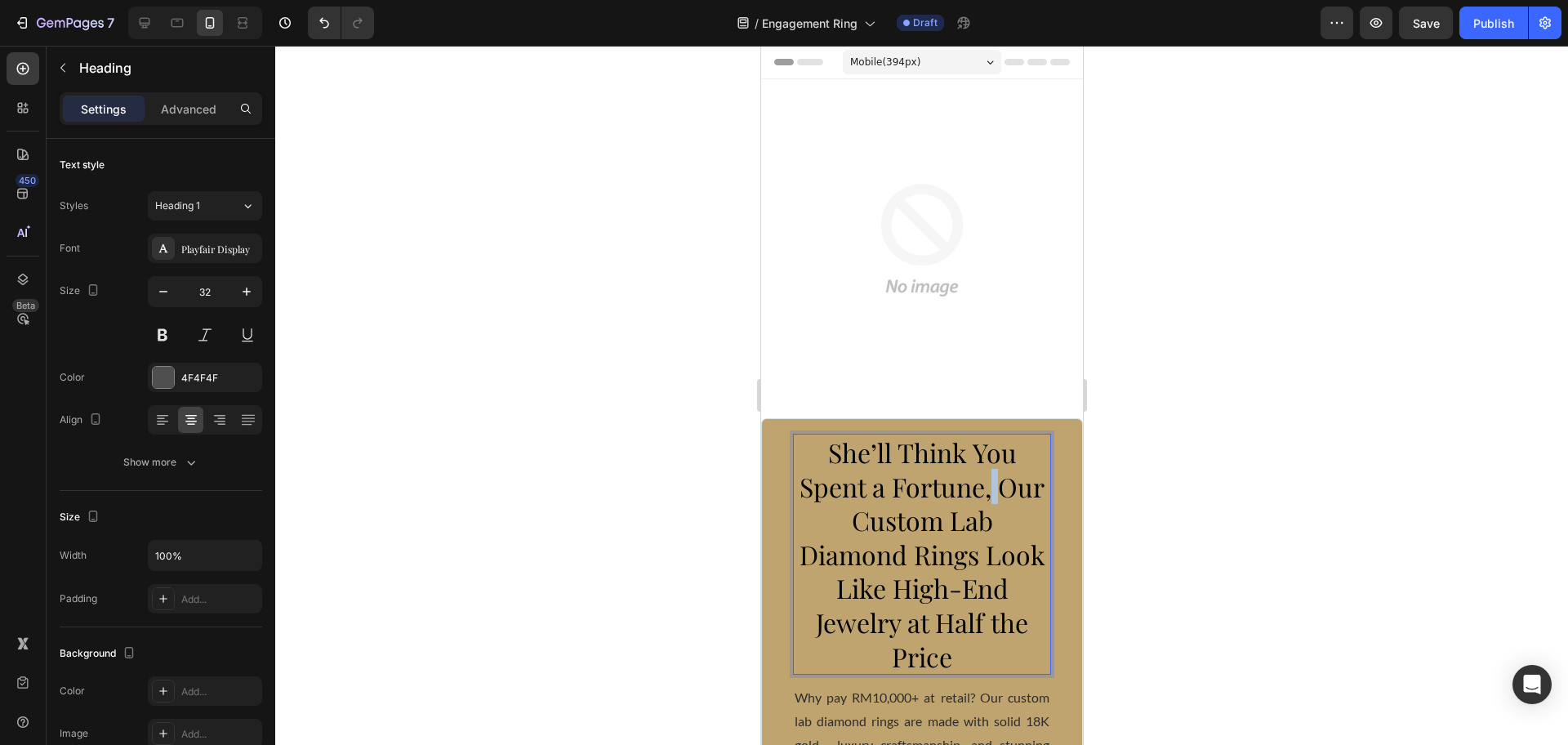
click at [1008, 484] on span "She’ll Think You Spent a Fortune, Our Custom Lab Diamond Rings Look Like High-E…" at bounding box center [920, 555] width 245 height 239
click at [1005, 482] on span "She’ll Think You Spent a Fortune, Our Custom Lab Diamond Rings Look Like High-E…" at bounding box center [920, 555] width 245 height 239
click at [1334, 440] on div at bounding box center [921, 395] width 1292 height 699
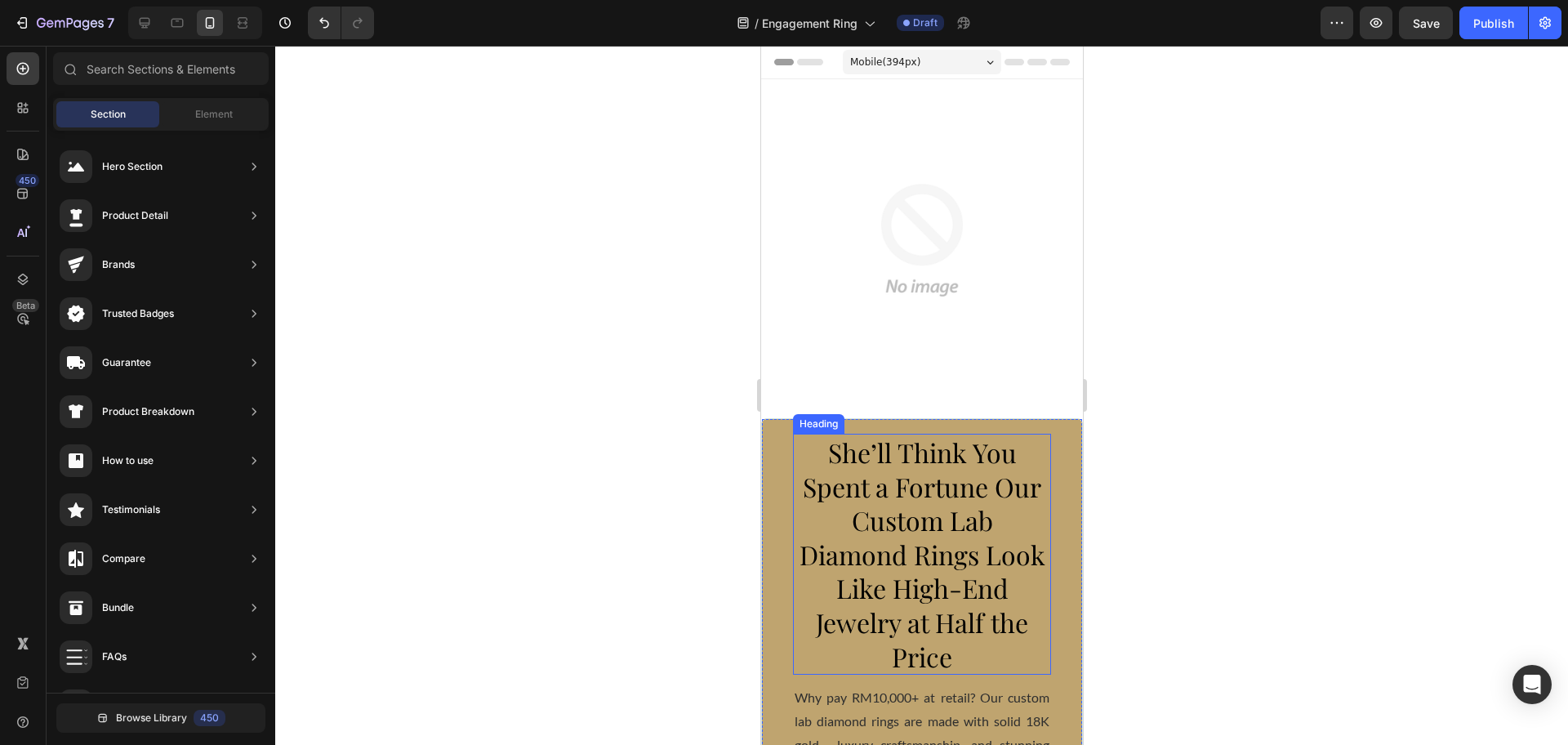
click at [986, 478] on span "She’ll Think You Spent a Fortune Our Custom Lab Diamond Rings Look Like High-En…" at bounding box center [920, 555] width 245 height 239
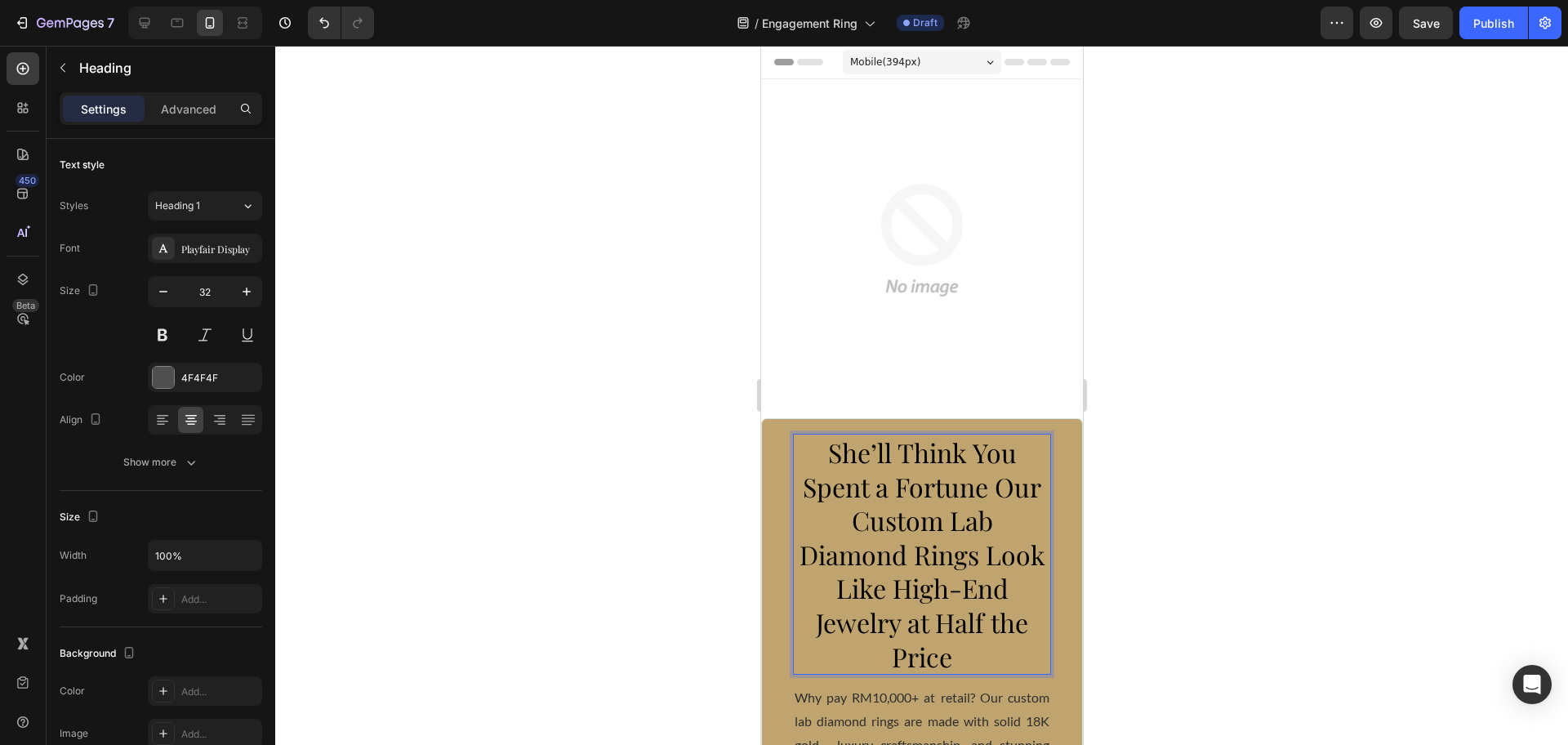
click at [984, 483] on span "She’ll Think You Spent a Fortune Our Custom Lab Diamond Rings Look Like High-En…" at bounding box center [920, 555] width 245 height 239
click at [1193, 492] on div at bounding box center [921, 395] width 1292 height 699
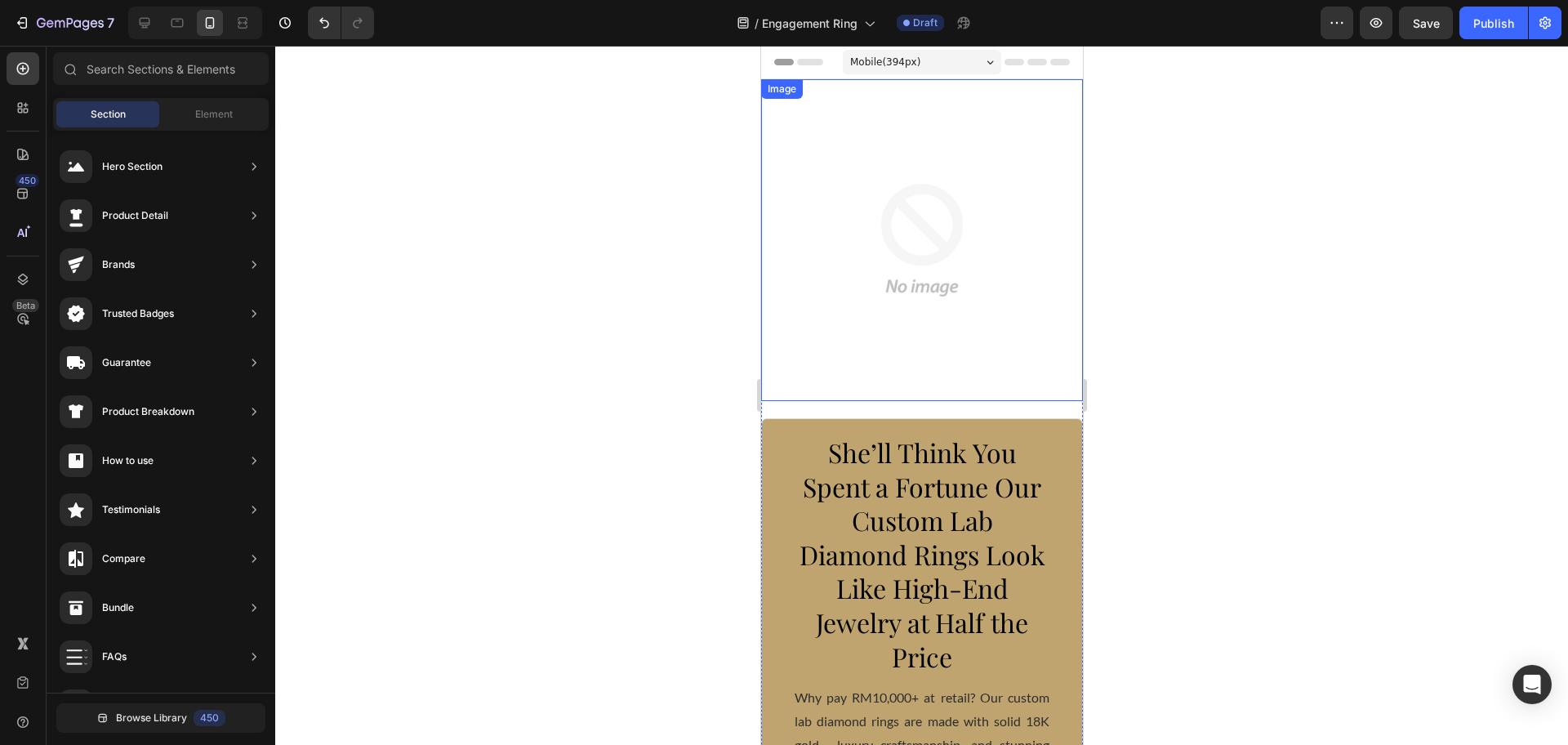
scroll to position [204, 0]
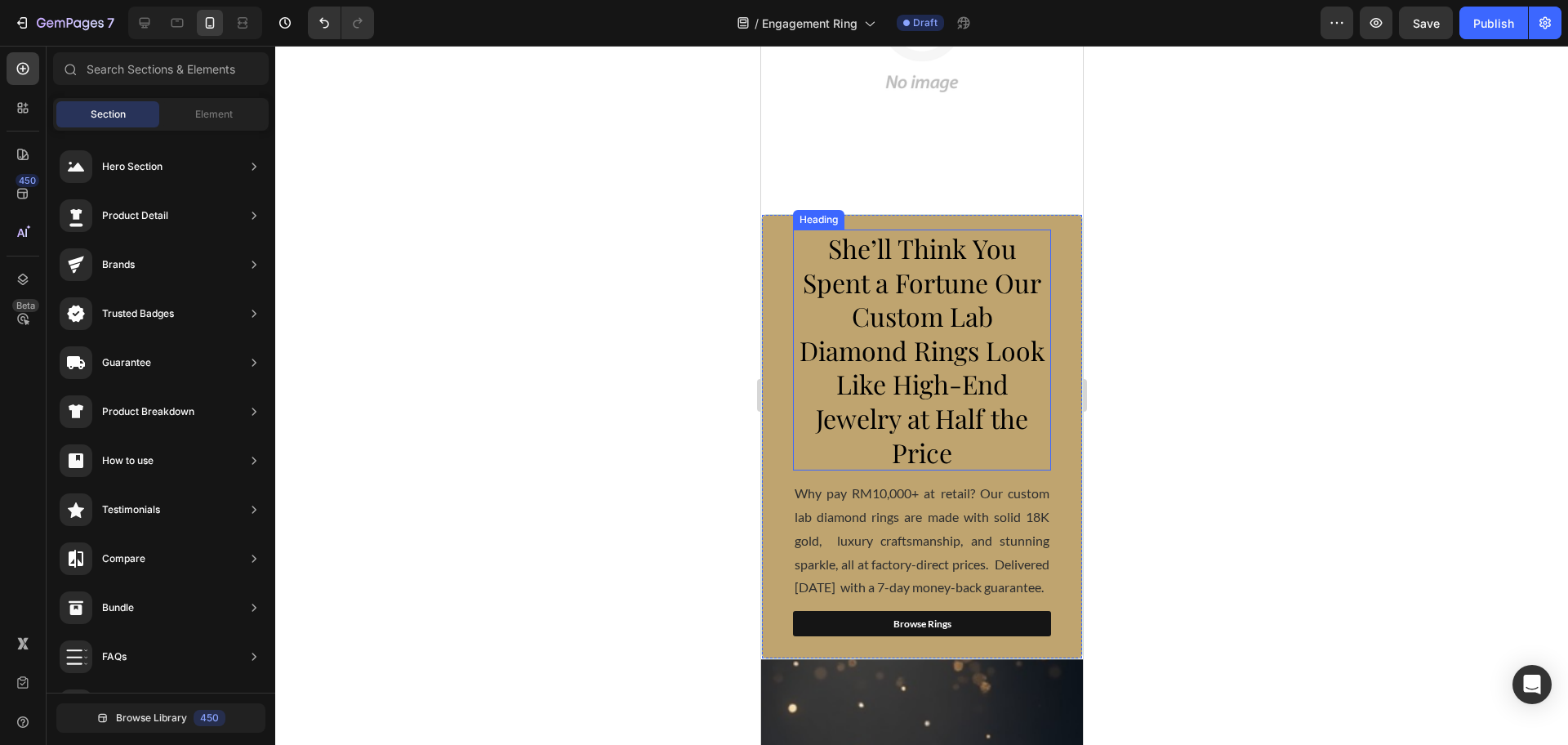
click at [906, 385] on span "She’ll Think You Spent a Fortune Our Custom Lab Diamond Rings Look Like High-En…" at bounding box center [920, 350] width 245 height 239
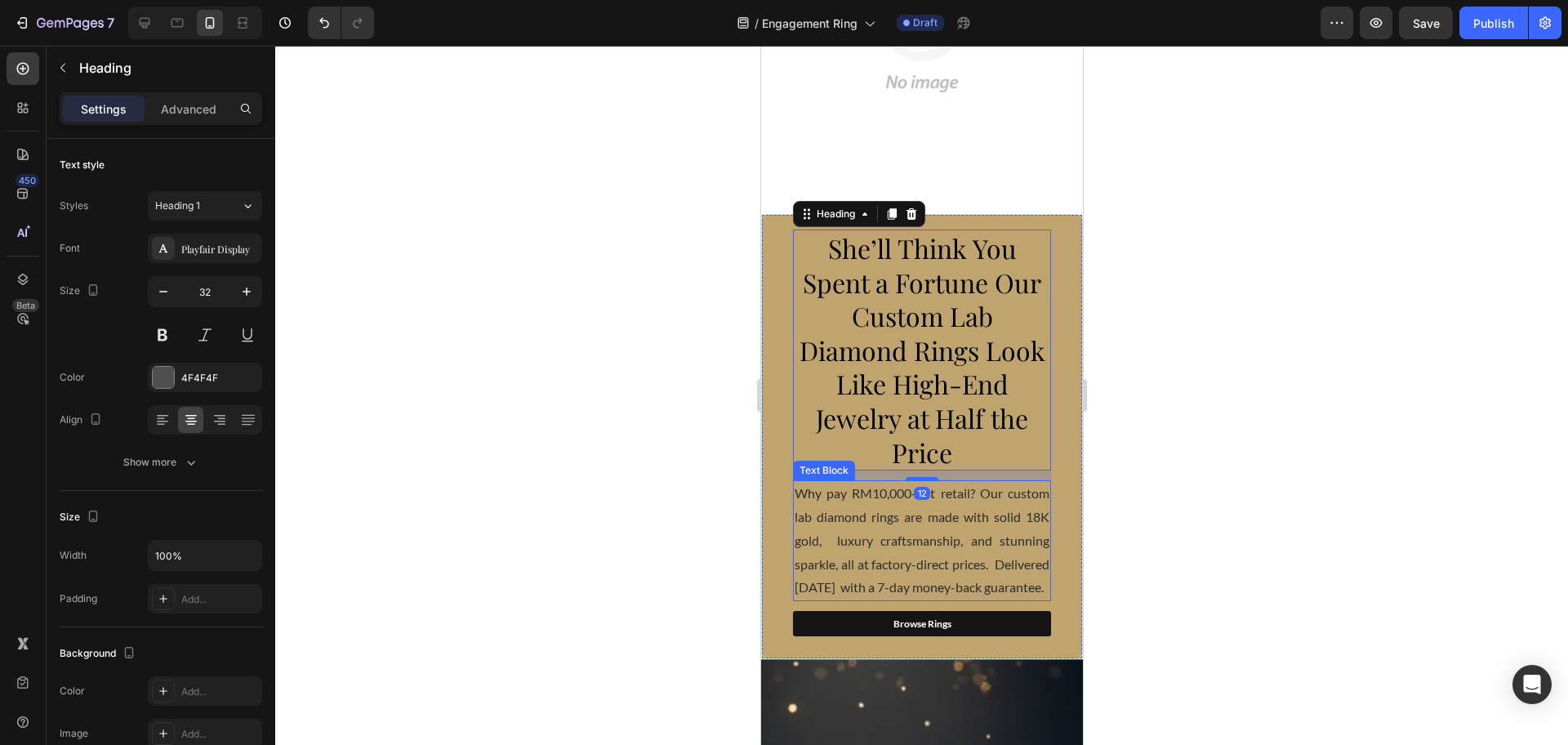
click at [945, 504] on p "Why pay RM10,000+ at retail? Our custom lab diamond rings are made with solid 1…" at bounding box center [921, 541] width 255 height 118
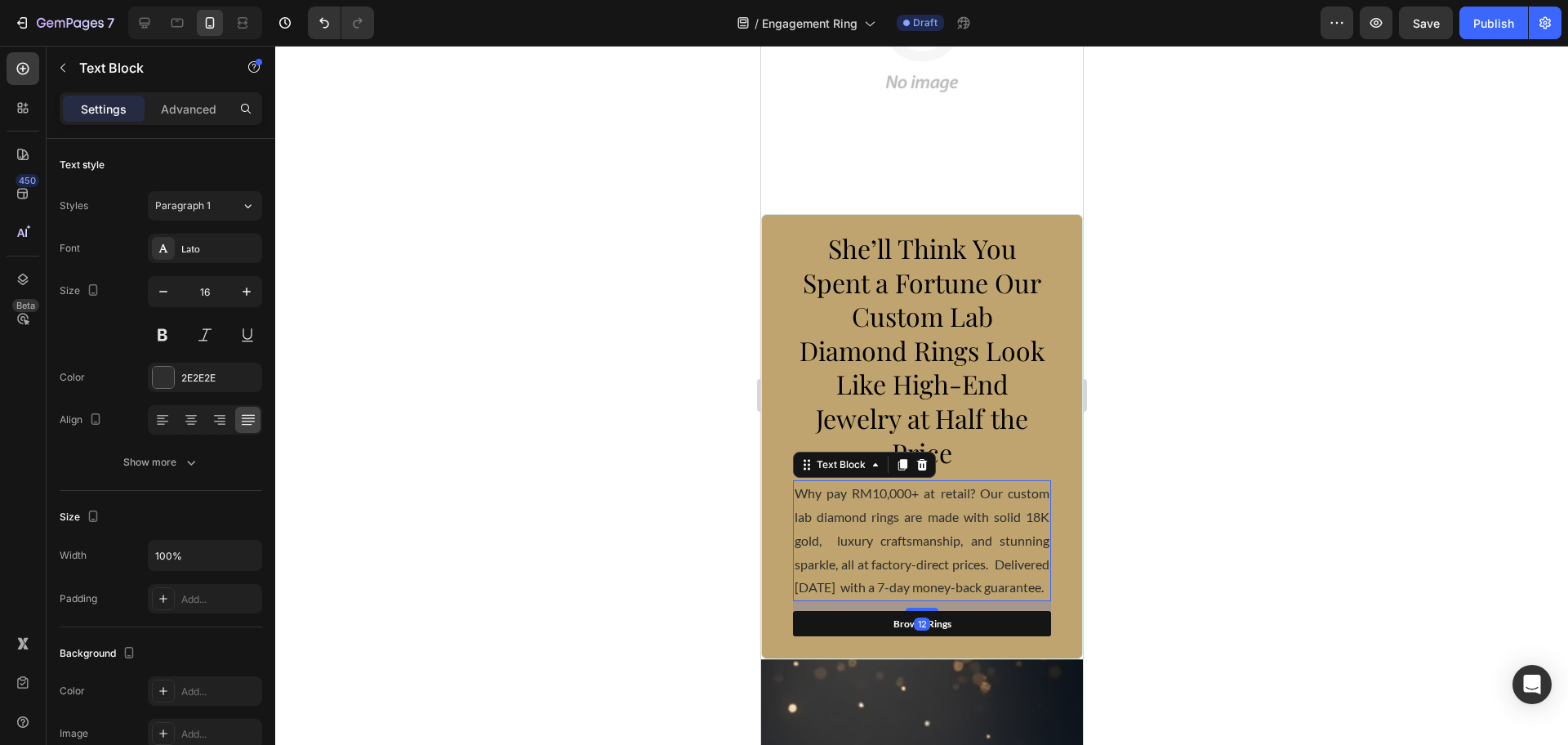
click at [1161, 396] on div at bounding box center [921, 395] width 1292 height 699
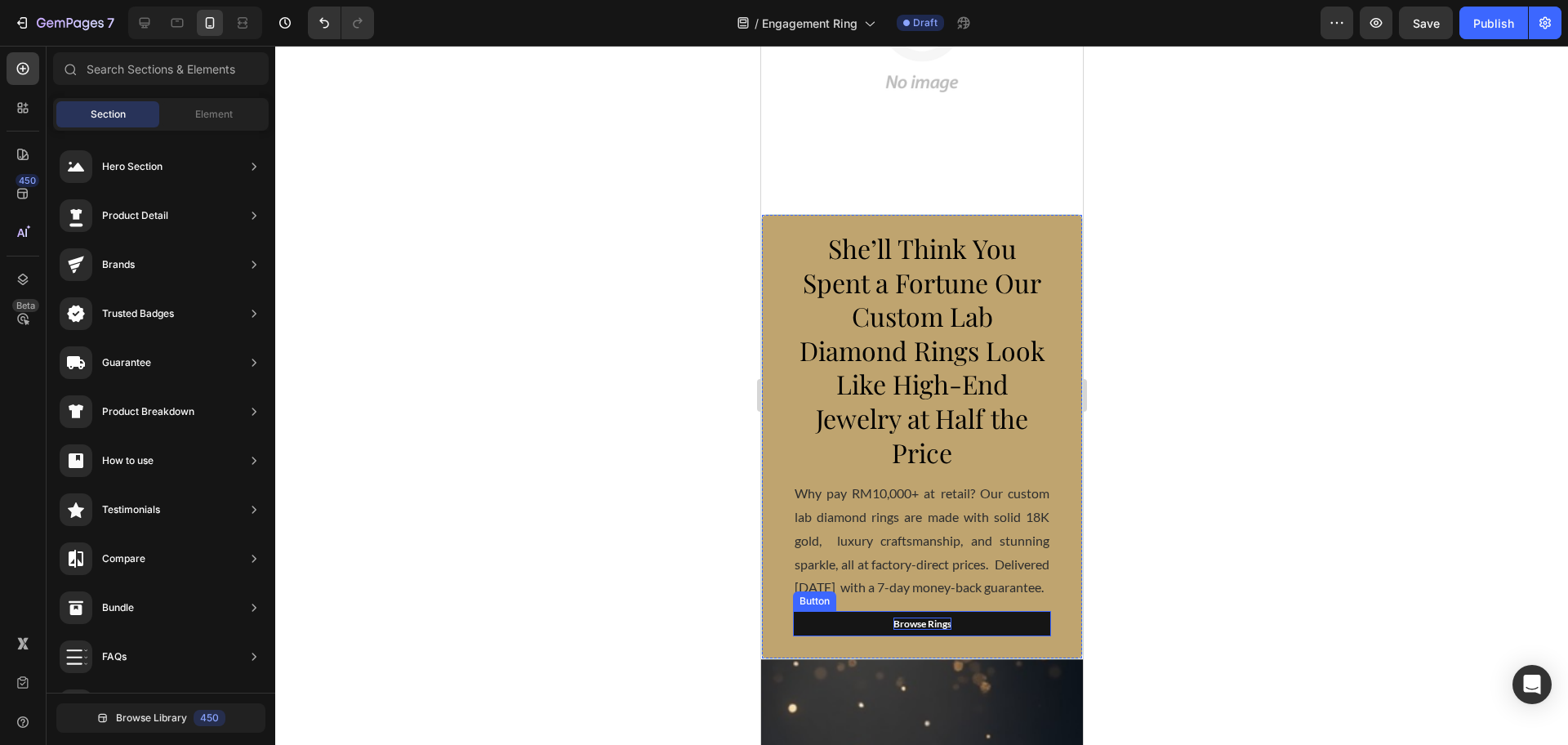
click at [922, 629] on span "Browse Rings" at bounding box center [921, 624] width 58 height 12
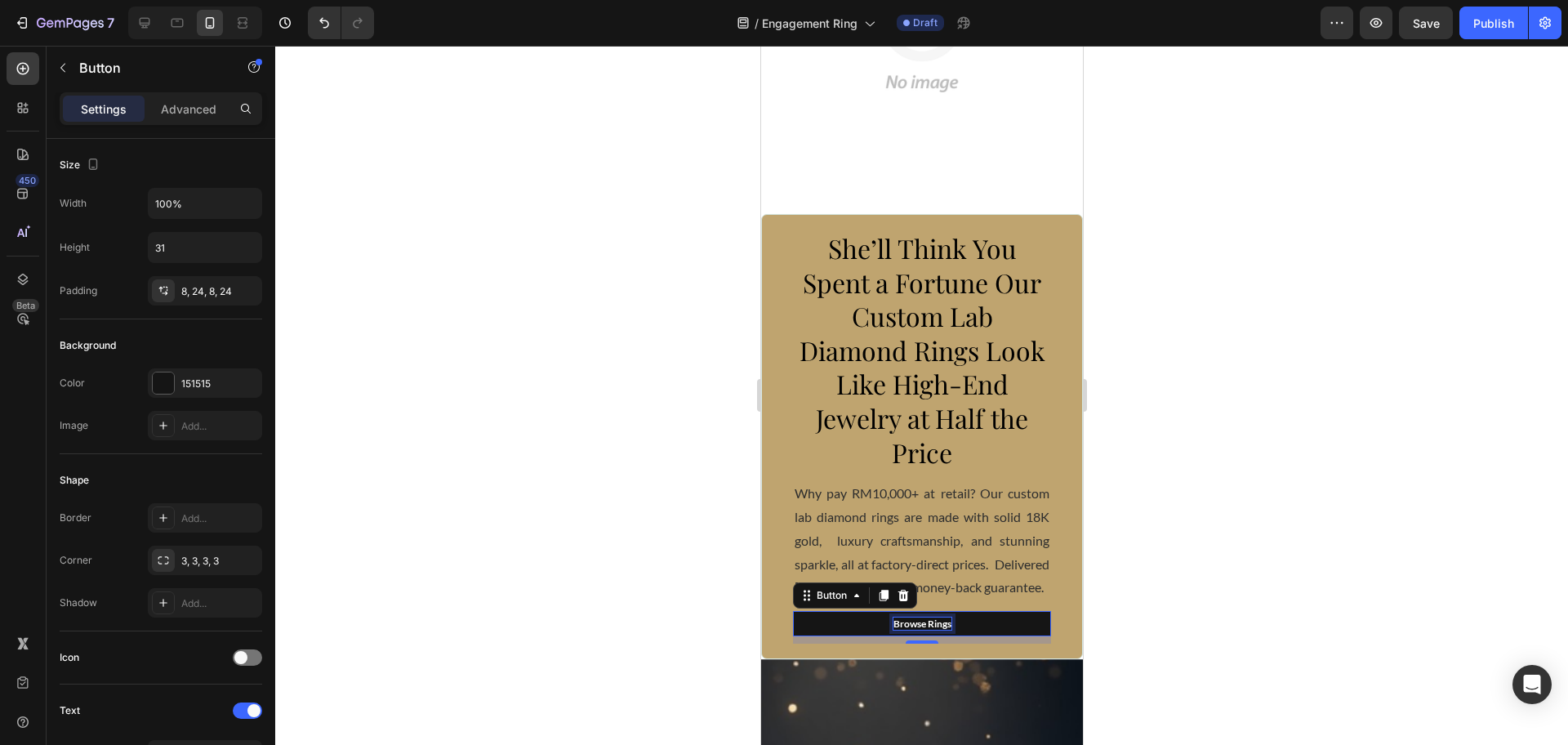
click at [928, 630] on span "Browse Rings" at bounding box center [921, 624] width 58 height 12
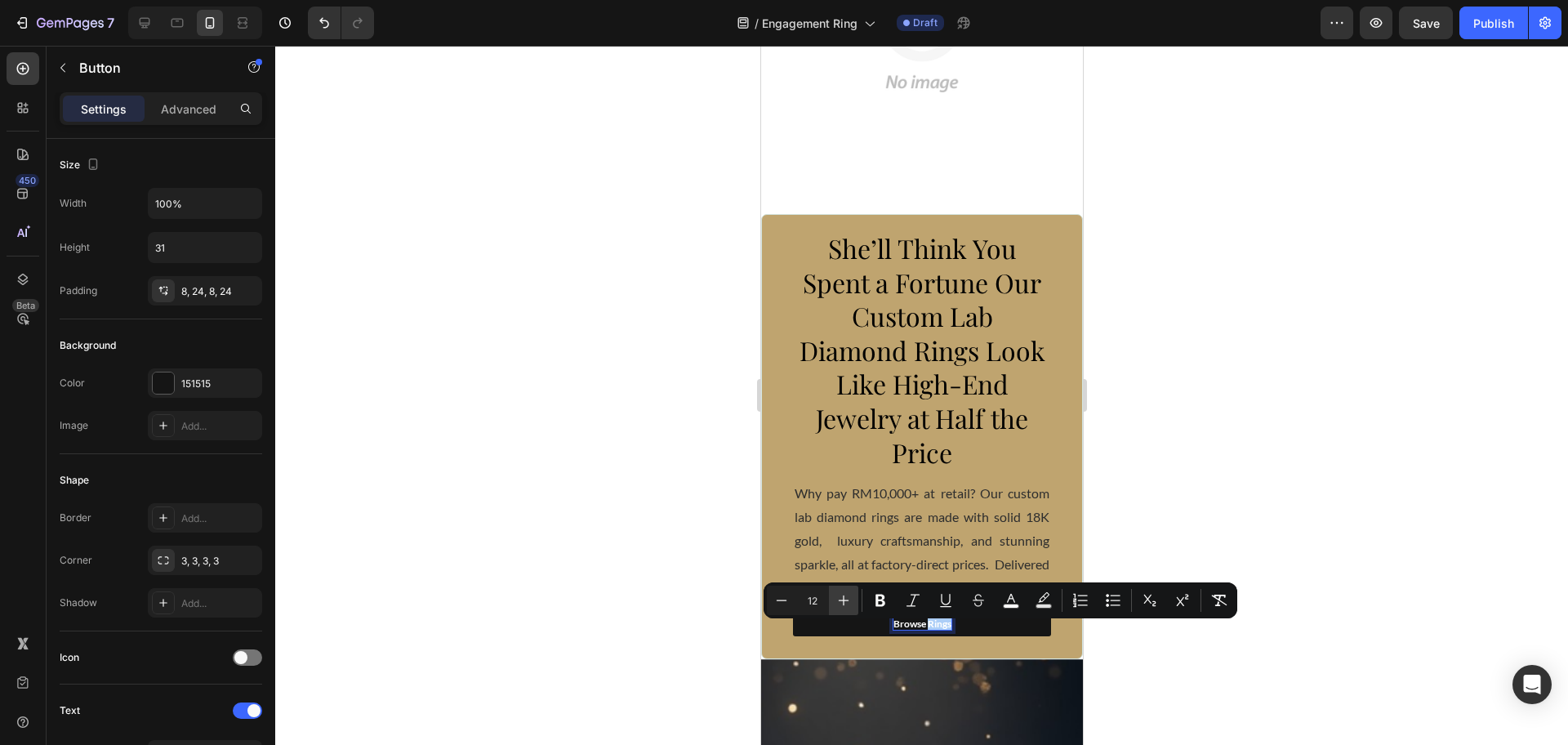
click at [852, 599] on button "Plus" at bounding box center [844, 600] width 29 height 29
click at [852, 599] on button "Plus" at bounding box center [844, 600] width 29 height 29
type input "16"
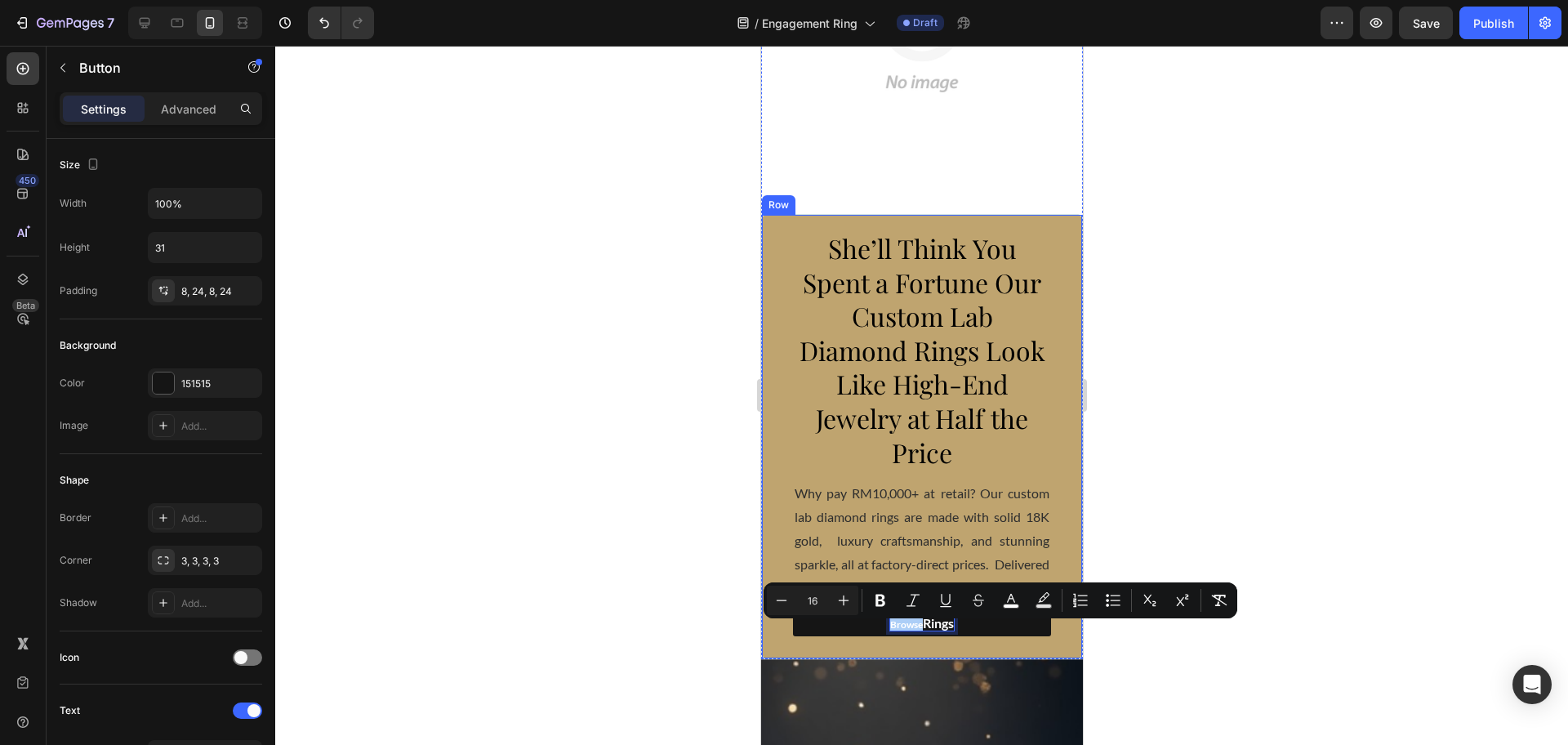
click at [1298, 627] on div at bounding box center [921, 395] width 1292 height 699
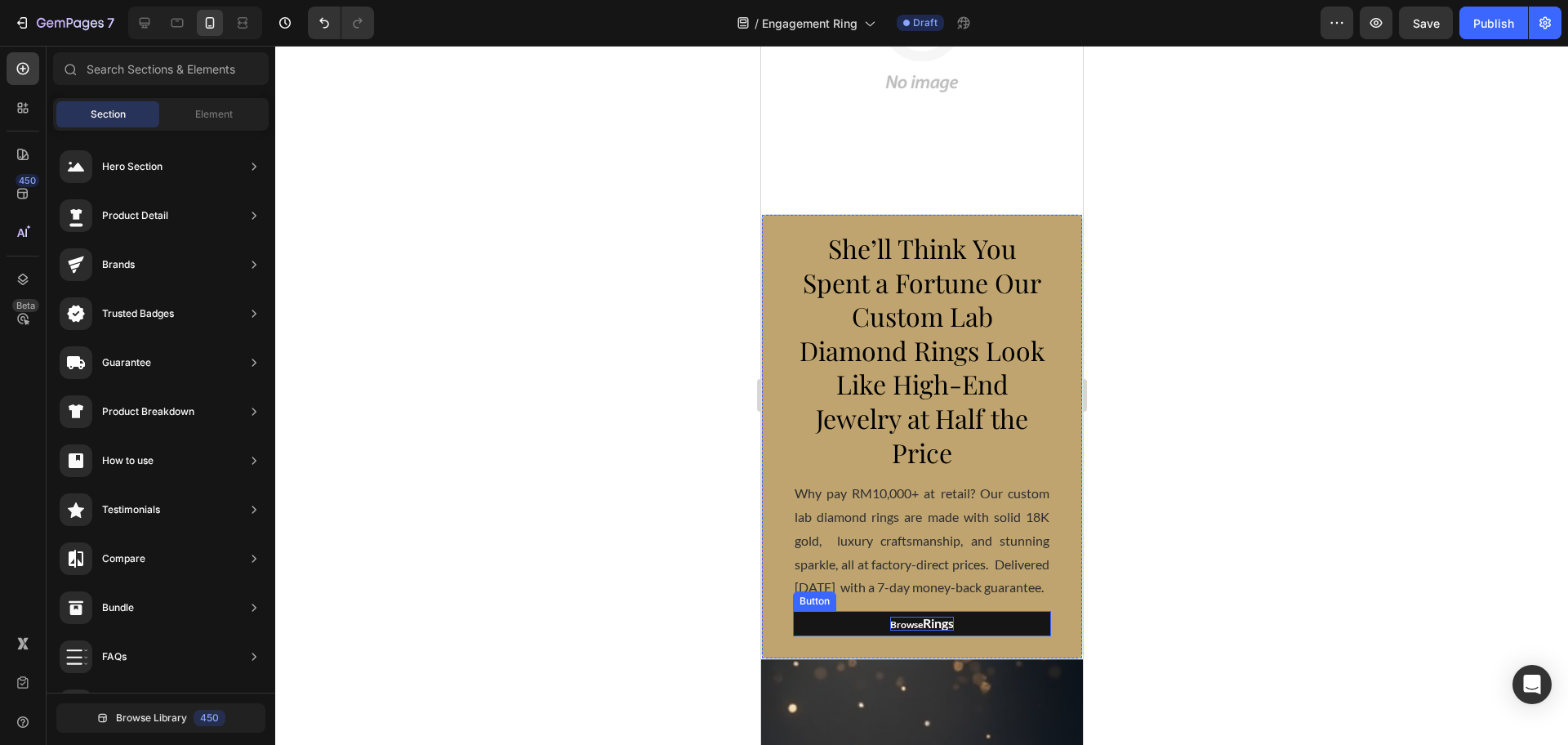
click at [922, 630] on span "Rings" at bounding box center [938, 623] width 31 height 16
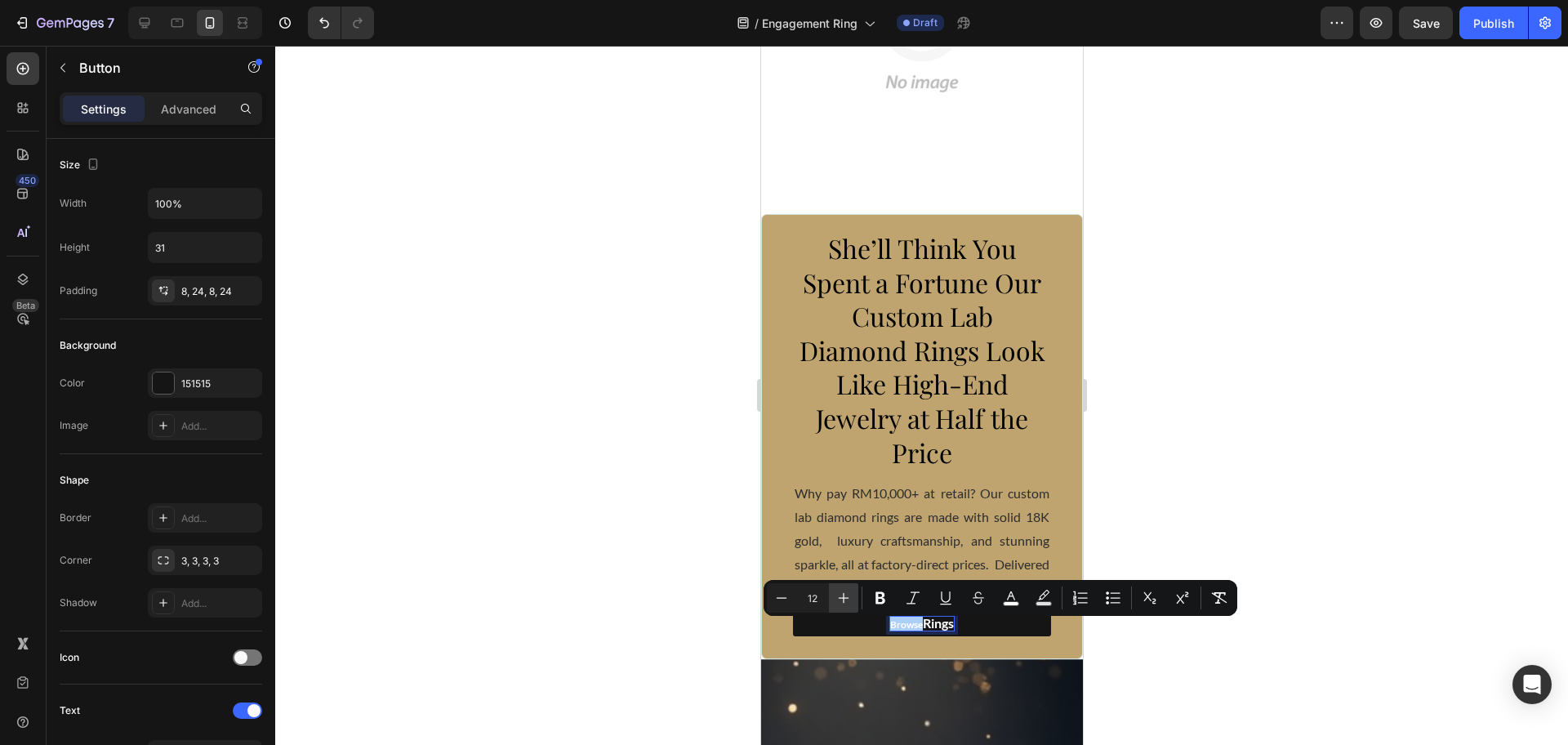
drag, startPoint x: 858, startPoint y: 599, endPoint x: 850, endPoint y: 600, distance: 8.1
click at [855, 599] on button "Plus" at bounding box center [844, 598] width 29 height 29
click at [850, 600] on icon "Editor contextual toolbar" at bounding box center [843, 598] width 16 height 16
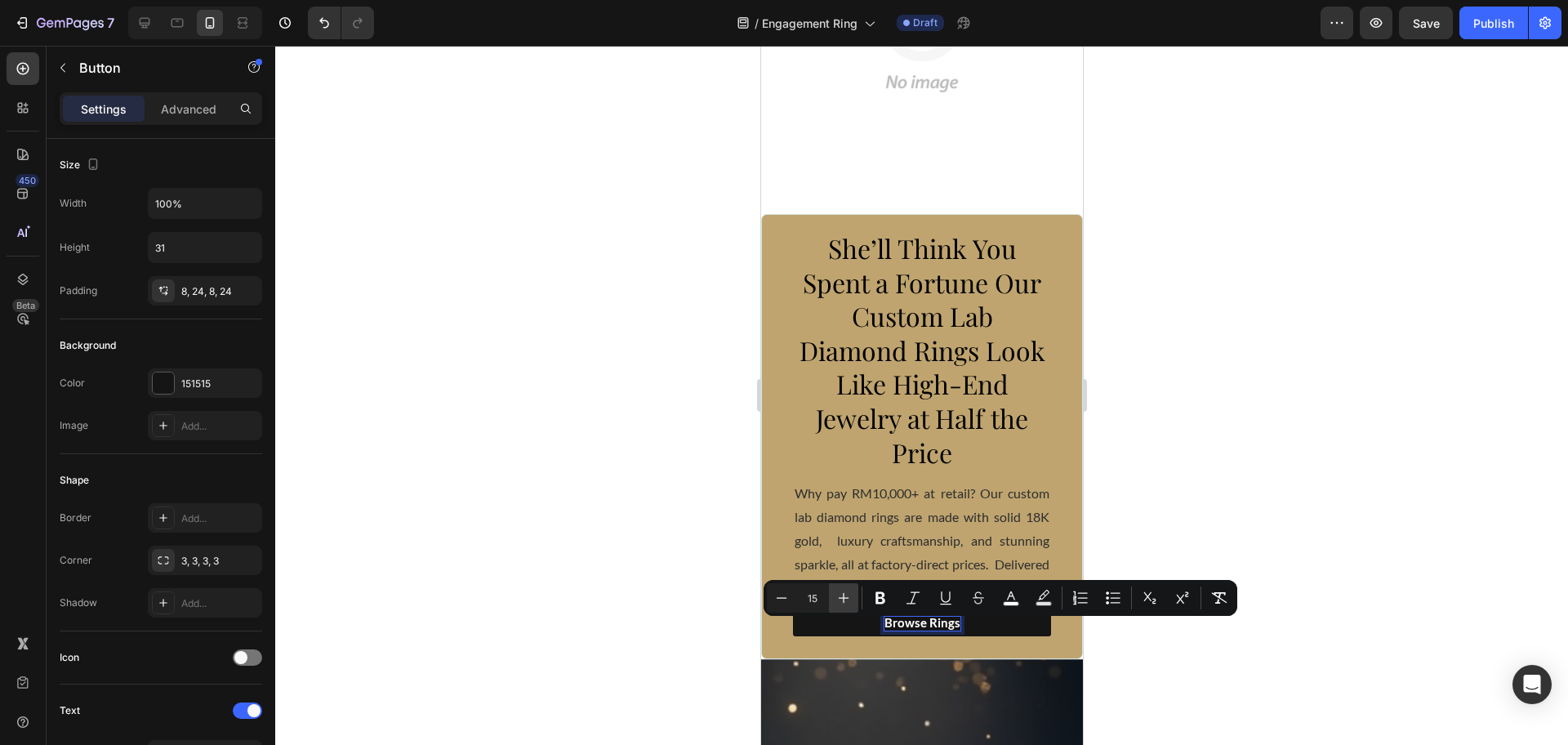
type input "16"
click at [1292, 633] on div at bounding box center [921, 395] width 1292 height 699
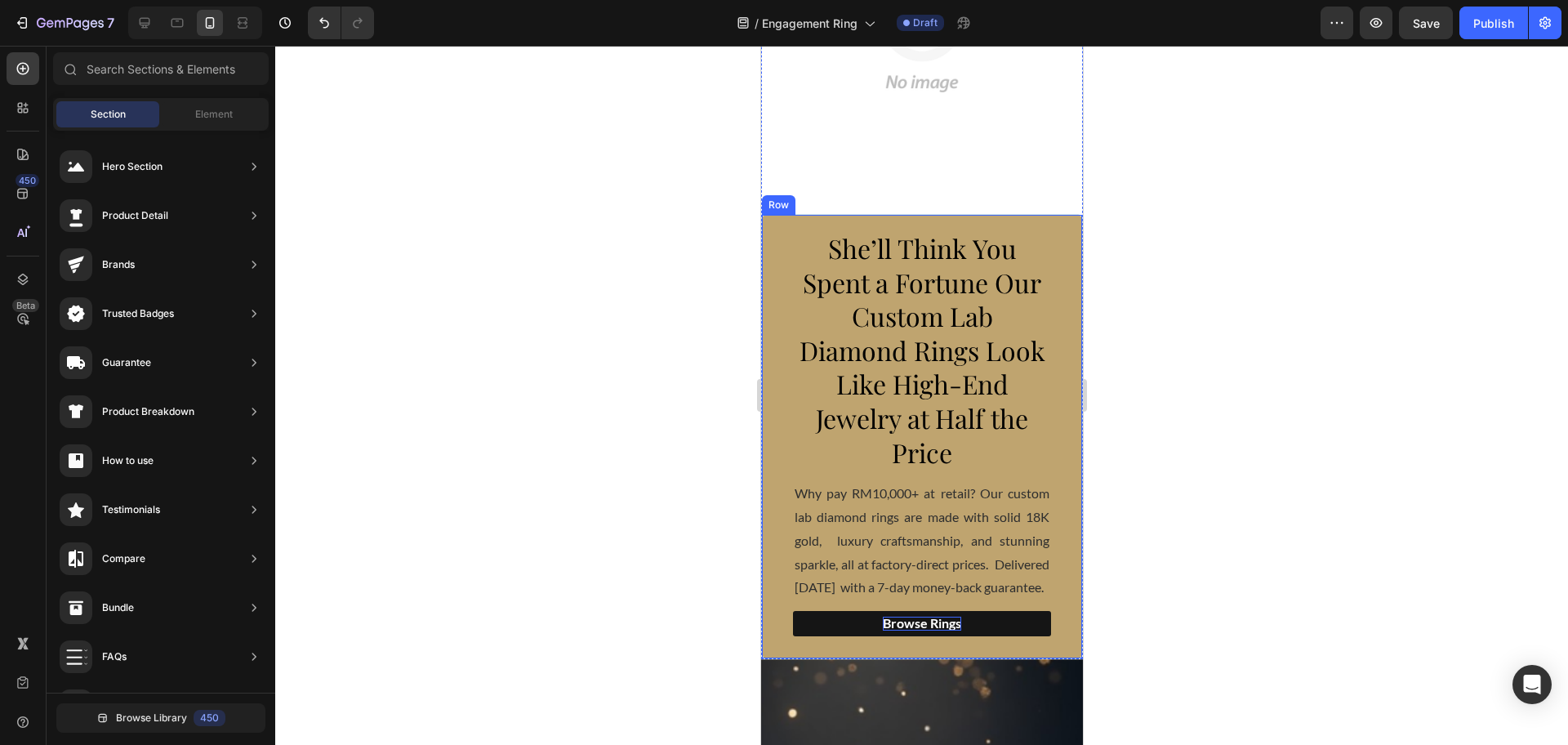
scroll to position [0, 0]
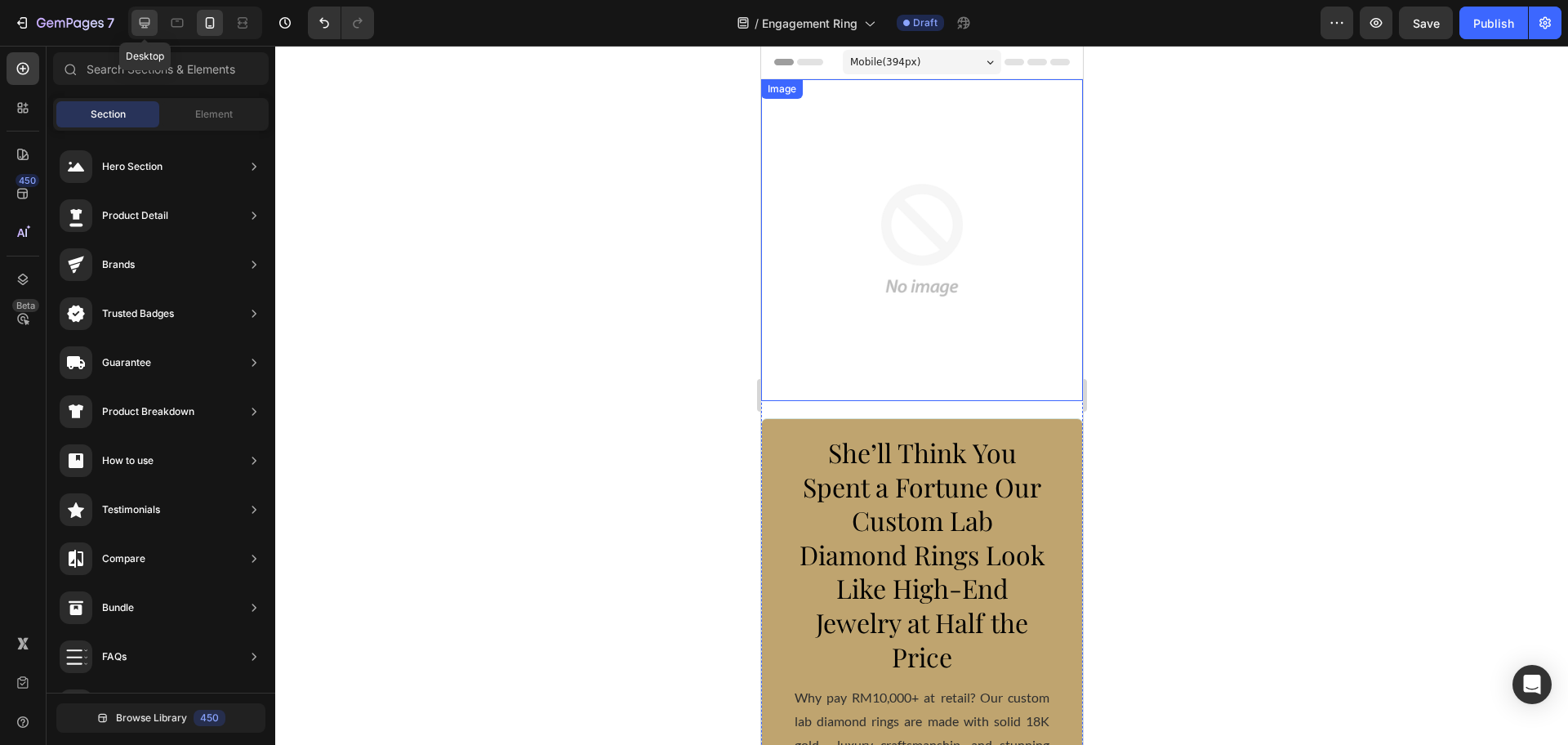
click at [146, 19] on icon at bounding box center [144, 22] width 16 height 16
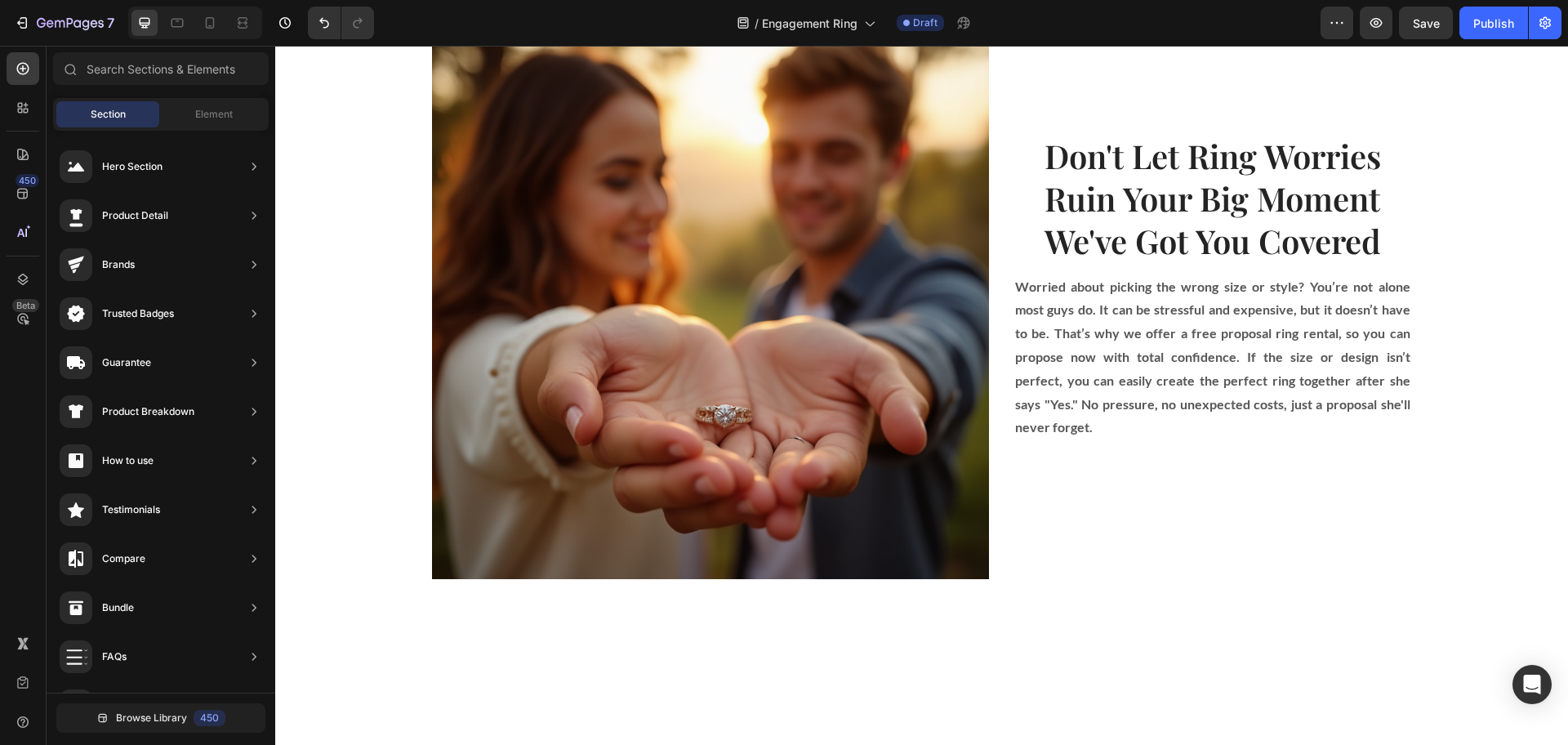
scroll to position [1531, 0]
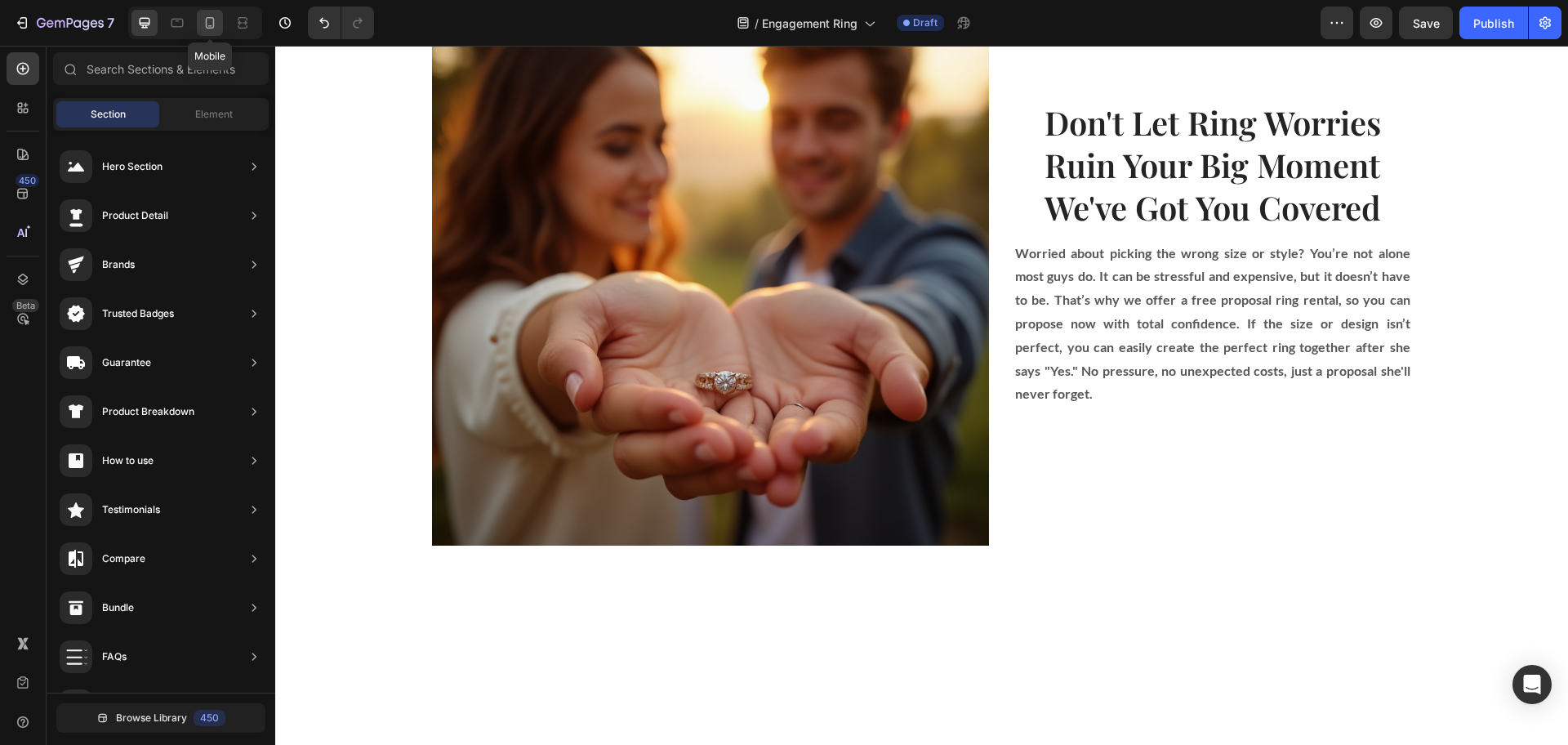
click at [207, 33] on div at bounding box center [210, 22] width 26 height 26
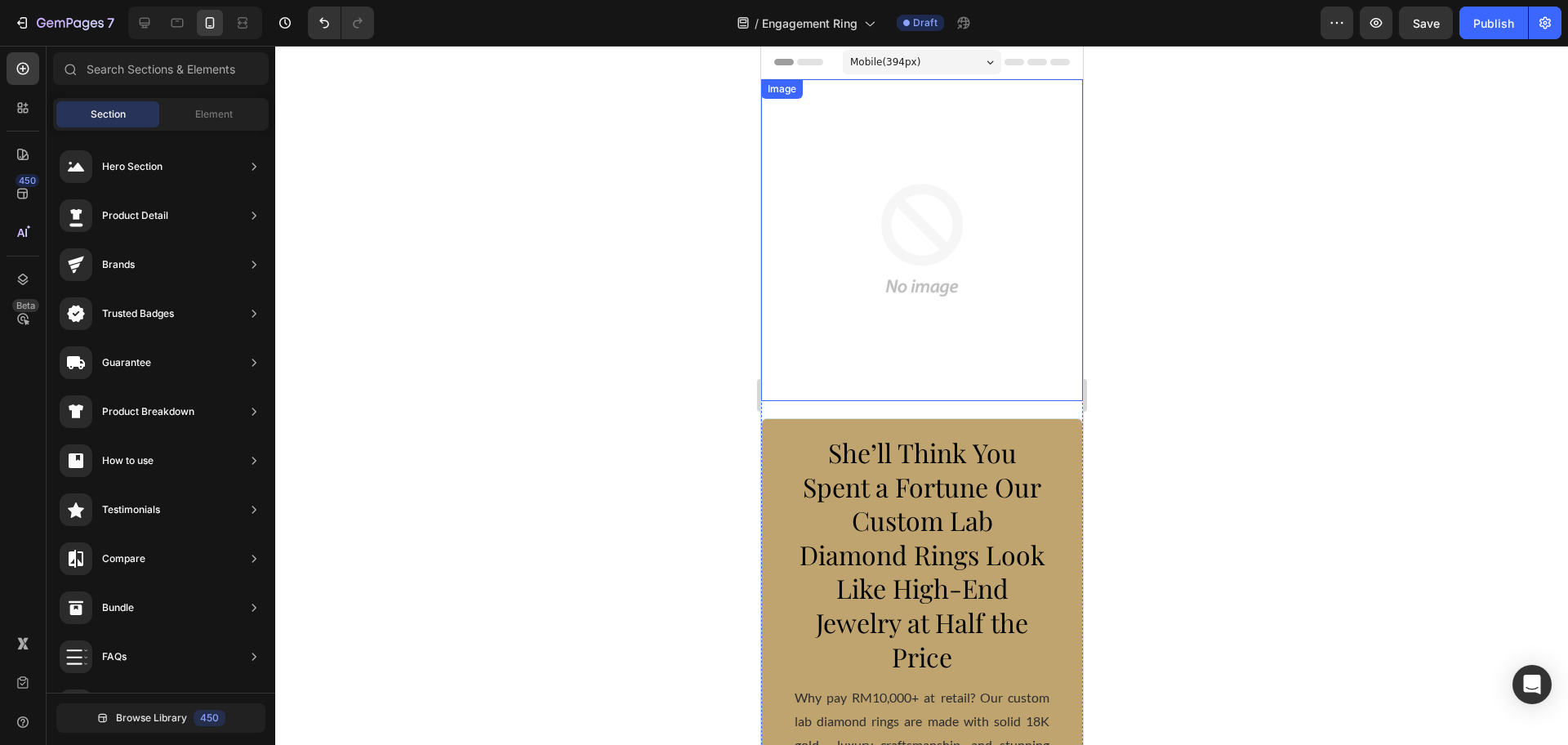
click at [833, 351] on img at bounding box center [921, 240] width 322 height 322
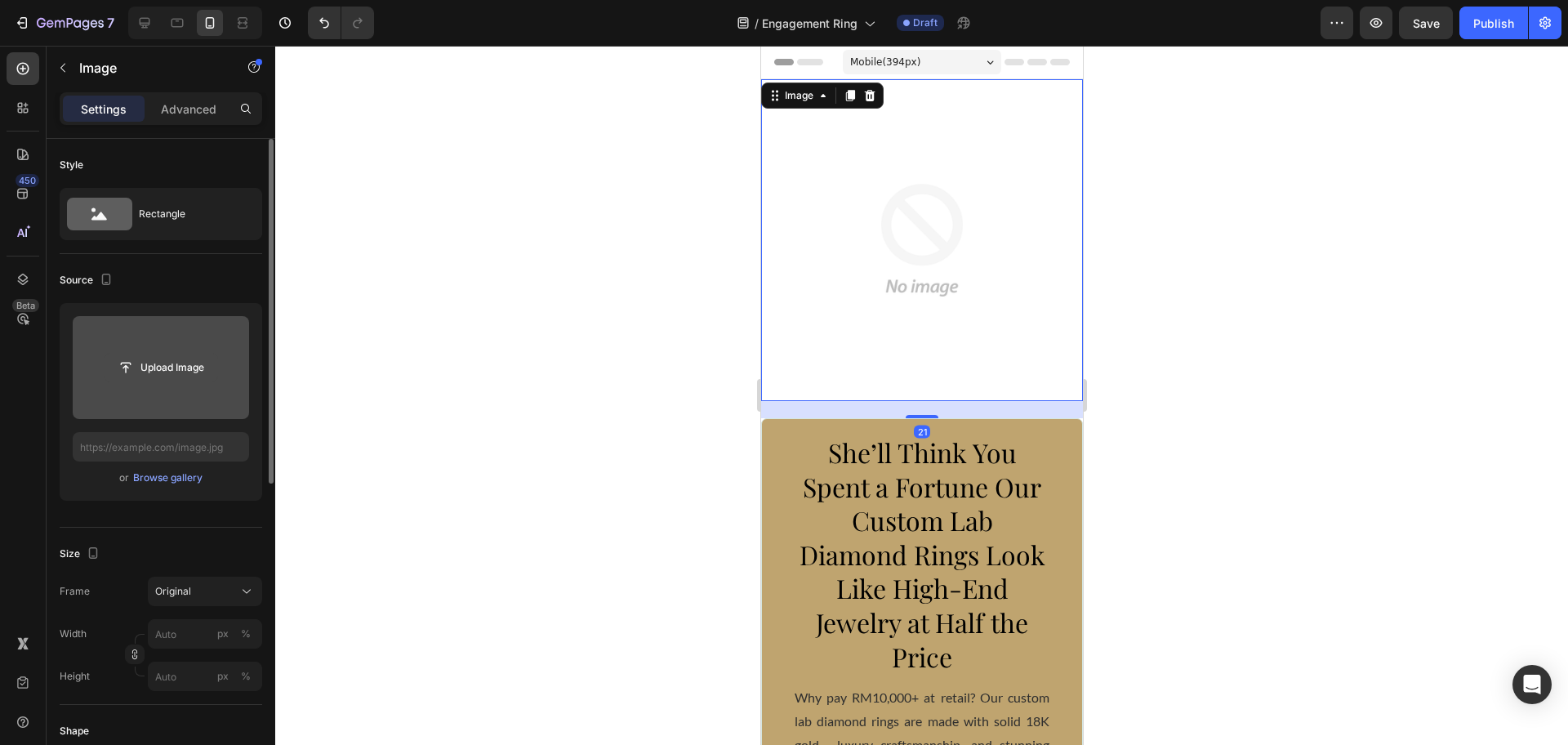
click at [153, 372] on input "file" at bounding box center [160, 368] width 113 height 28
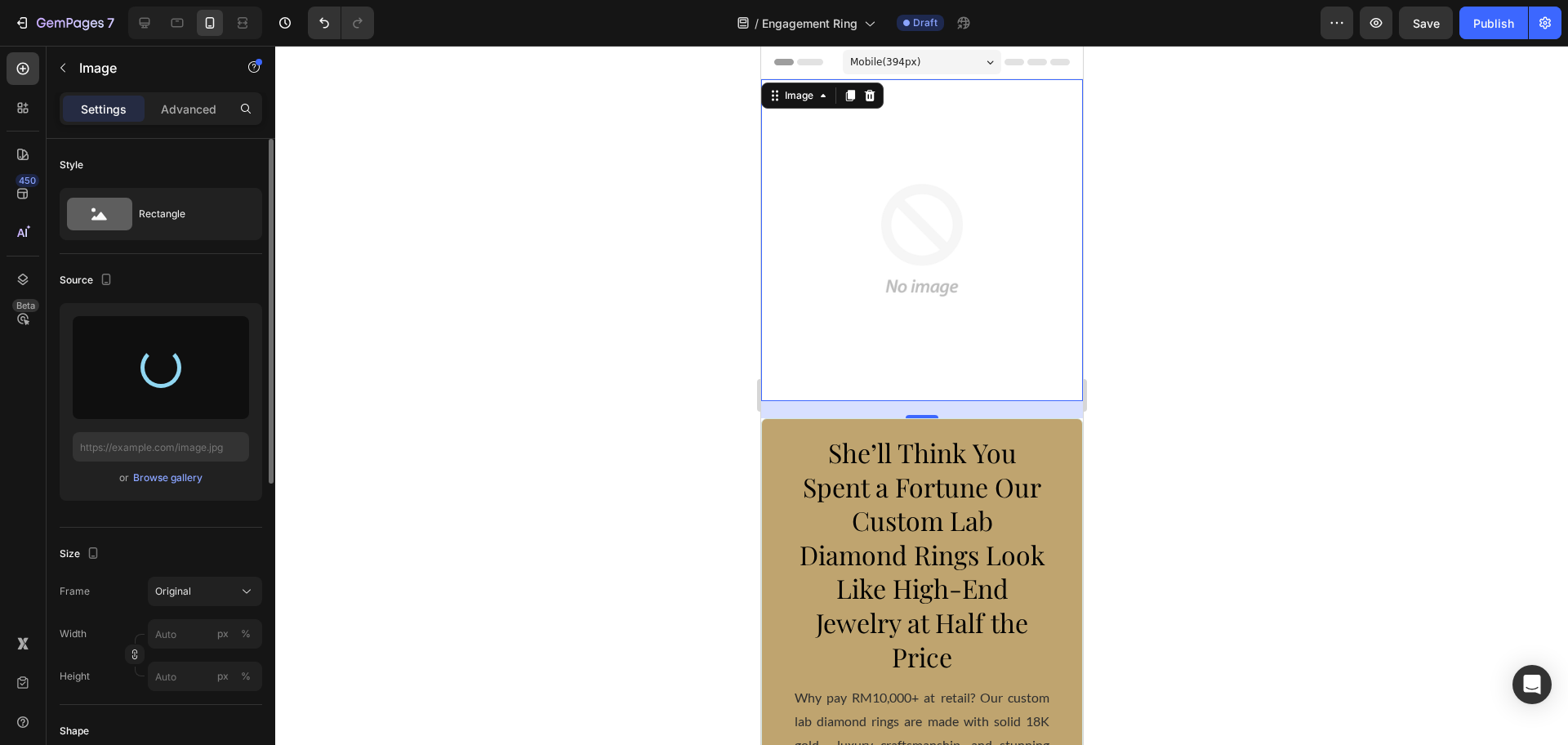
type input "https://cdn.shopify.com/s/files/1/0918/2265/3718/files/gempages_576670190561919…"
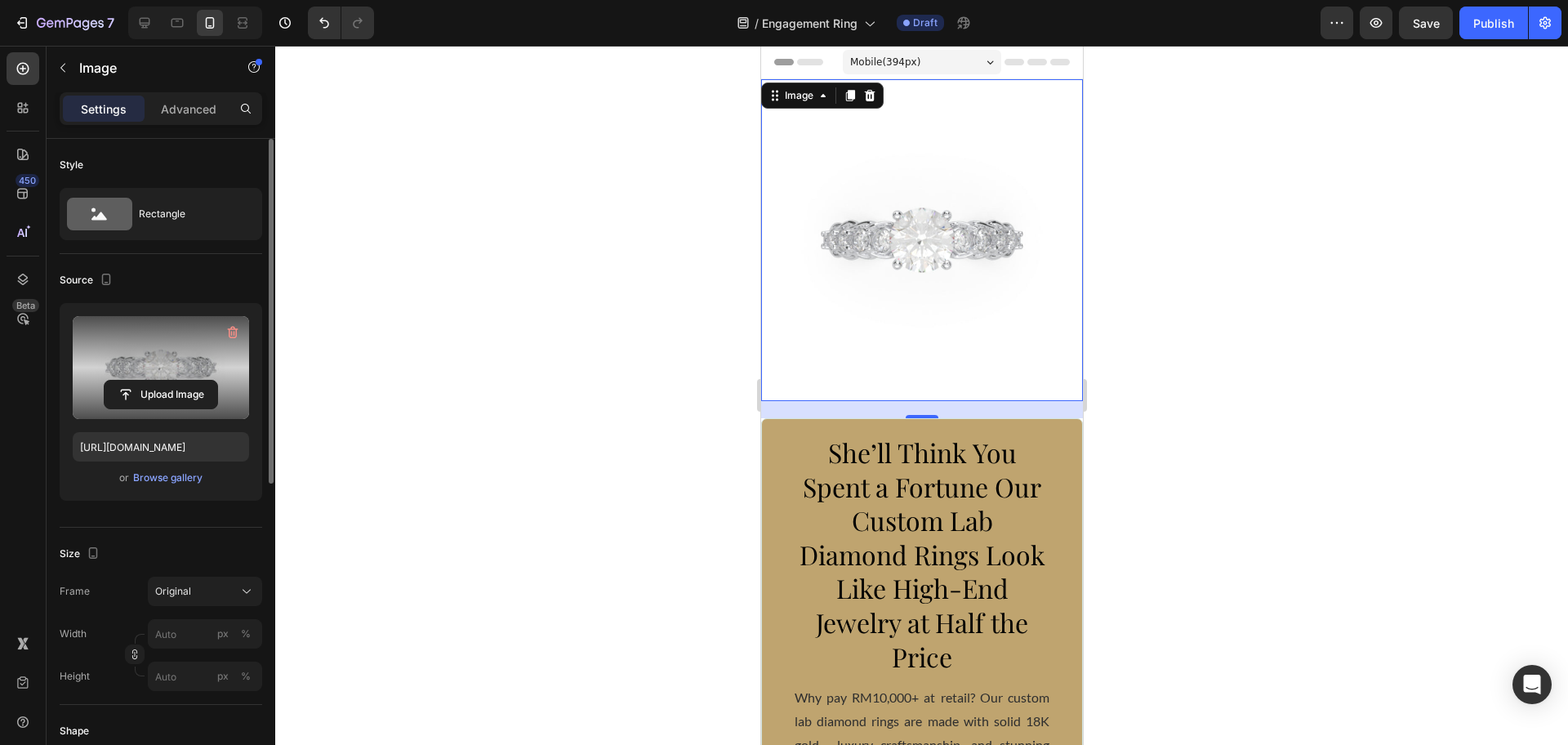
click at [577, 309] on div at bounding box center [921, 395] width 1292 height 699
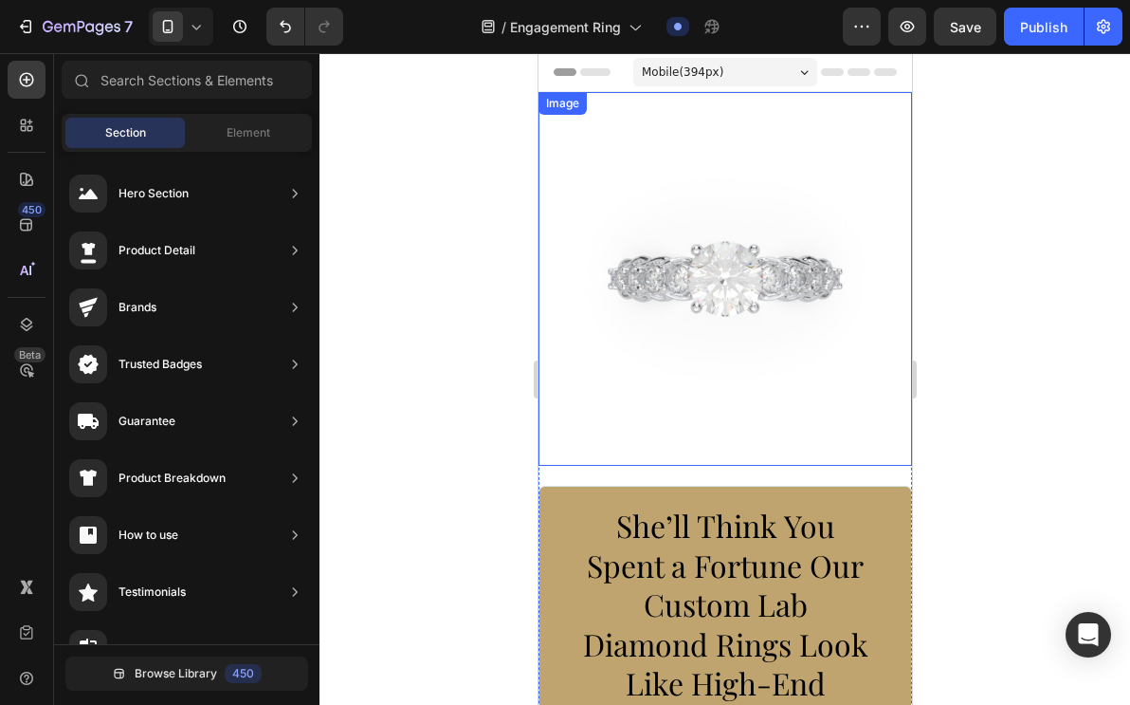
click at [718, 209] on img at bounding box center [725, 279] width 374 height 374
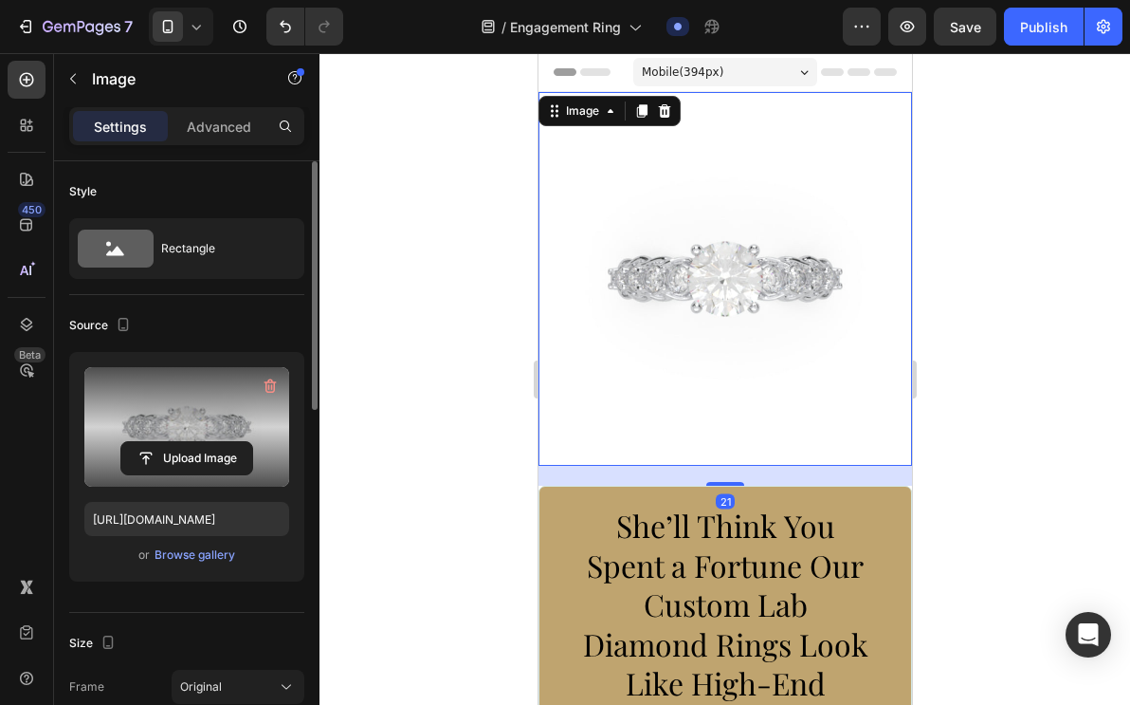
click at [208, 418] on label at bounding box center [186, 426] width 205 height 119
click at [208, 442] on input "file" at bounding box center [186, 458] width 131 height 32
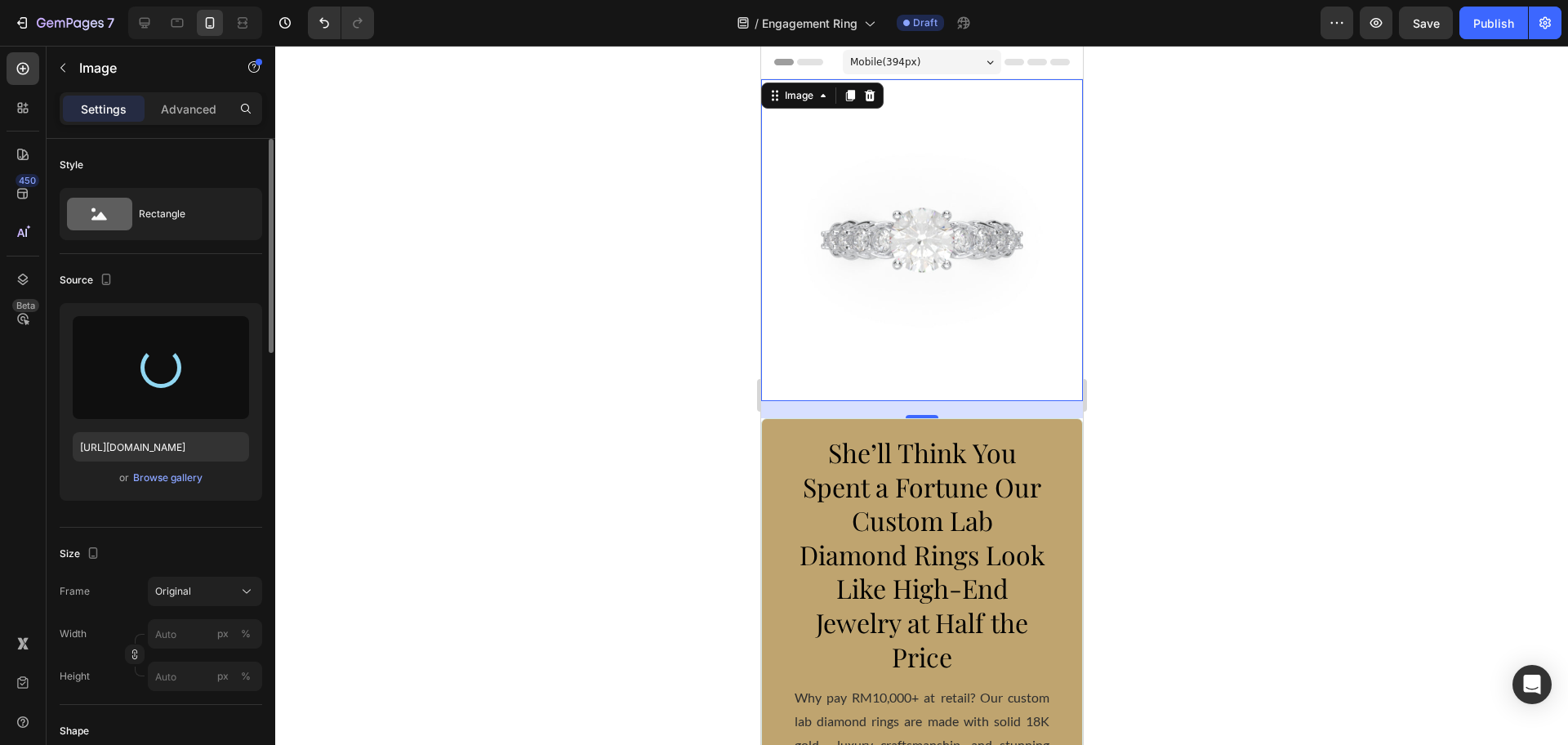
type input "https://cdn.shopify.com/s/files/1/0918/2265/3718/files/gempages_576670190561919…"
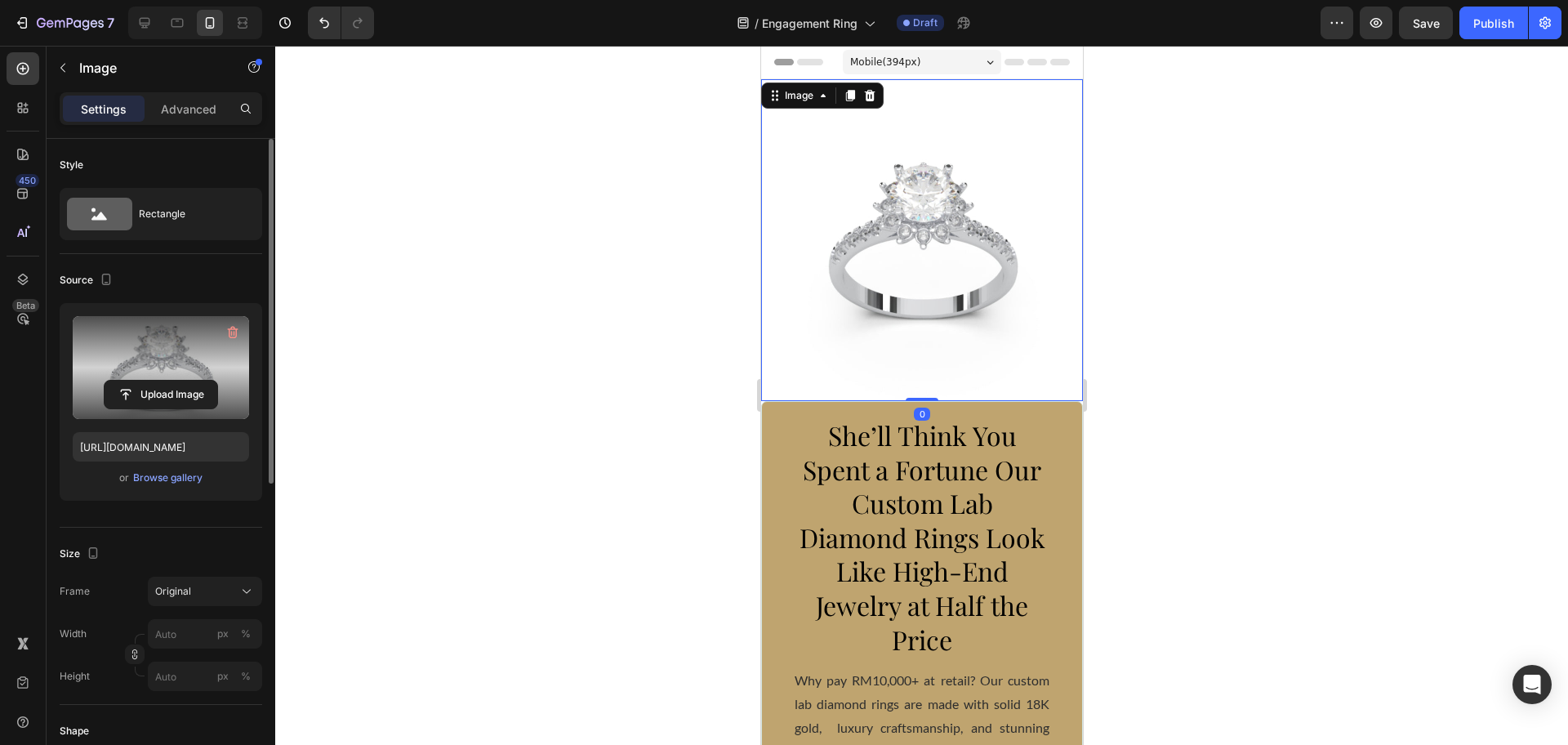
drag, startPoint x: 915, startPoint y: 399, endPoint x: 933, endPoint y: 357, distance: 45.7
click at [924, 358] on div "Image 0" at bounding box center [921, 240] width 322 height 322
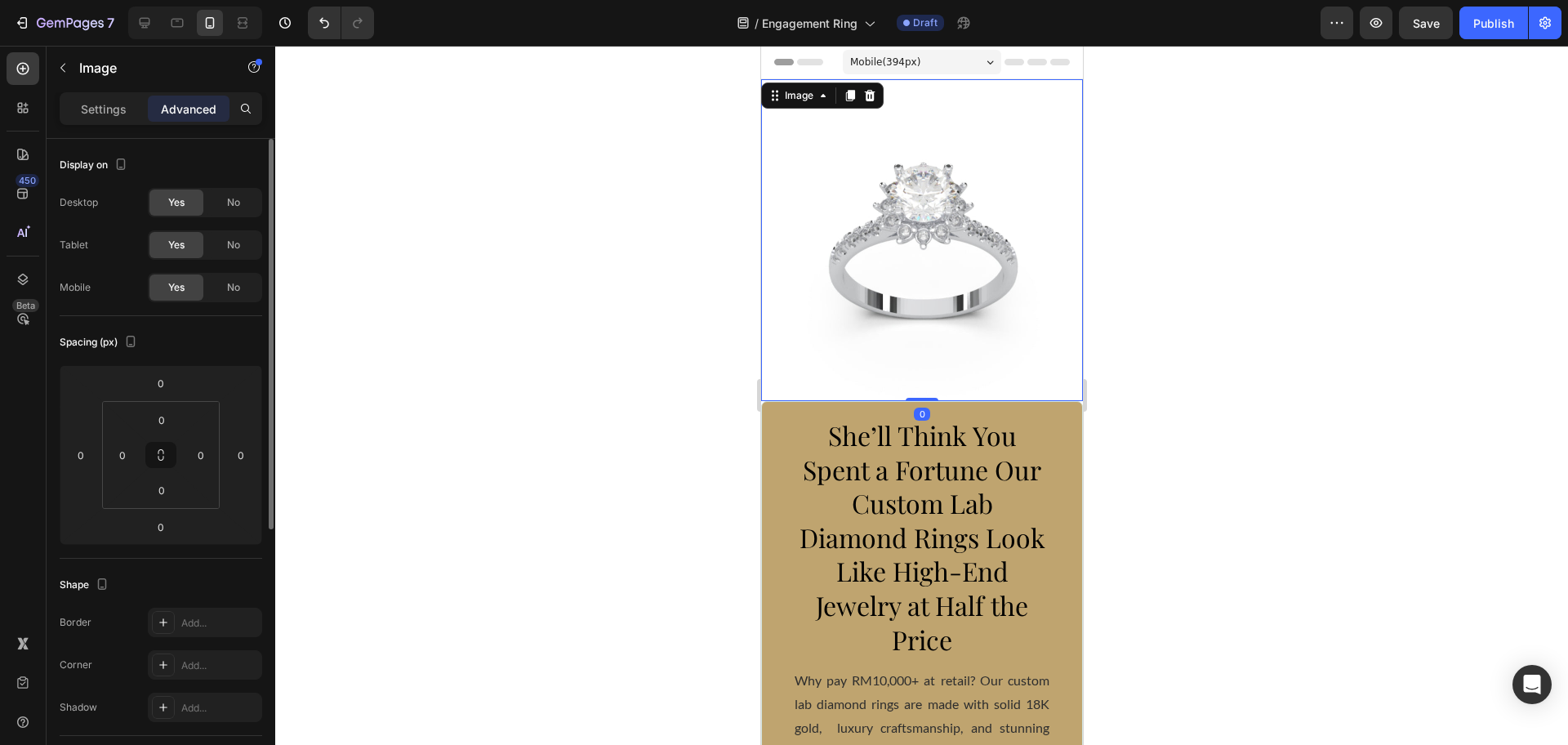
click at [1167, 344] on div at bounding box center [921, 395] width 1292 height 699
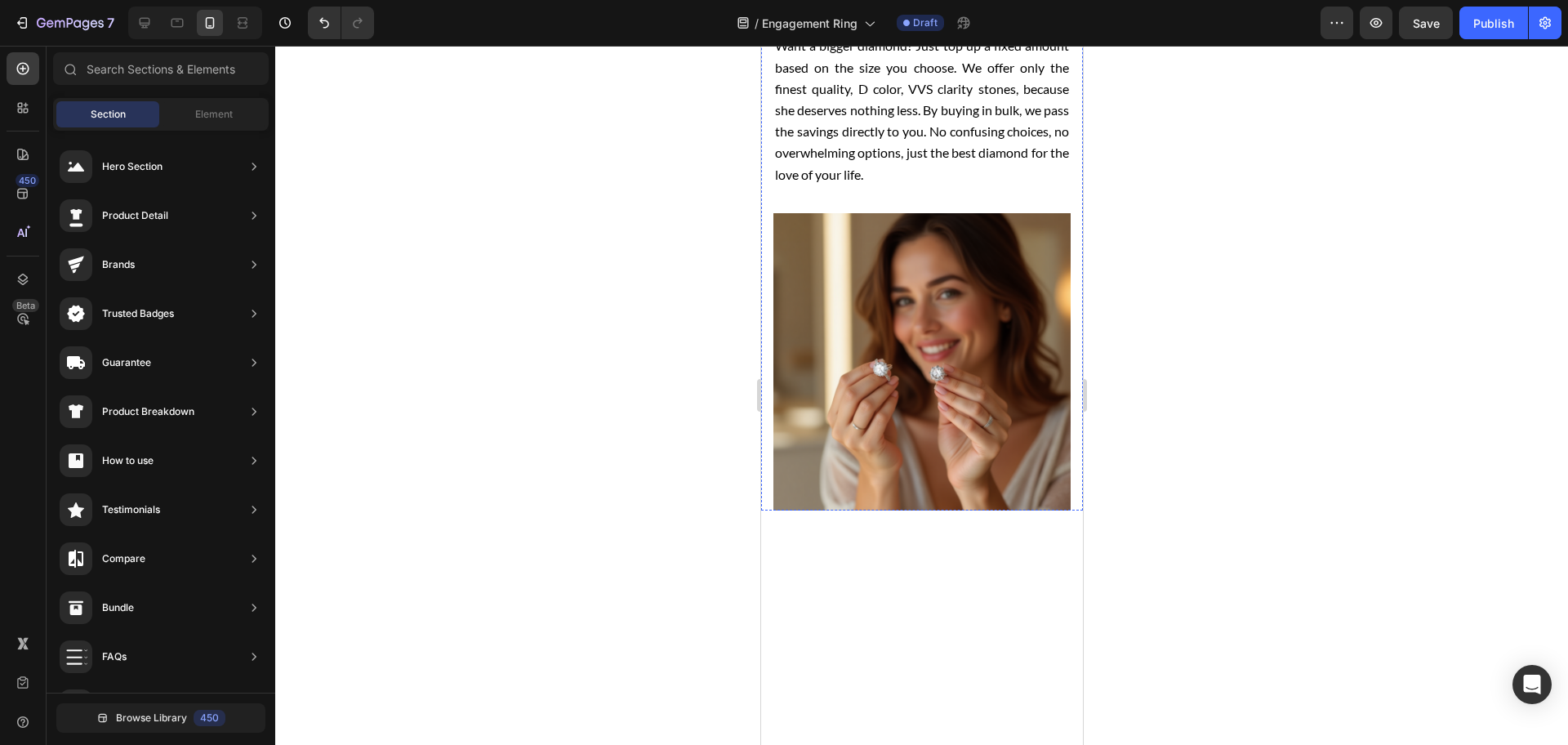
scroll to position [2246, 0]
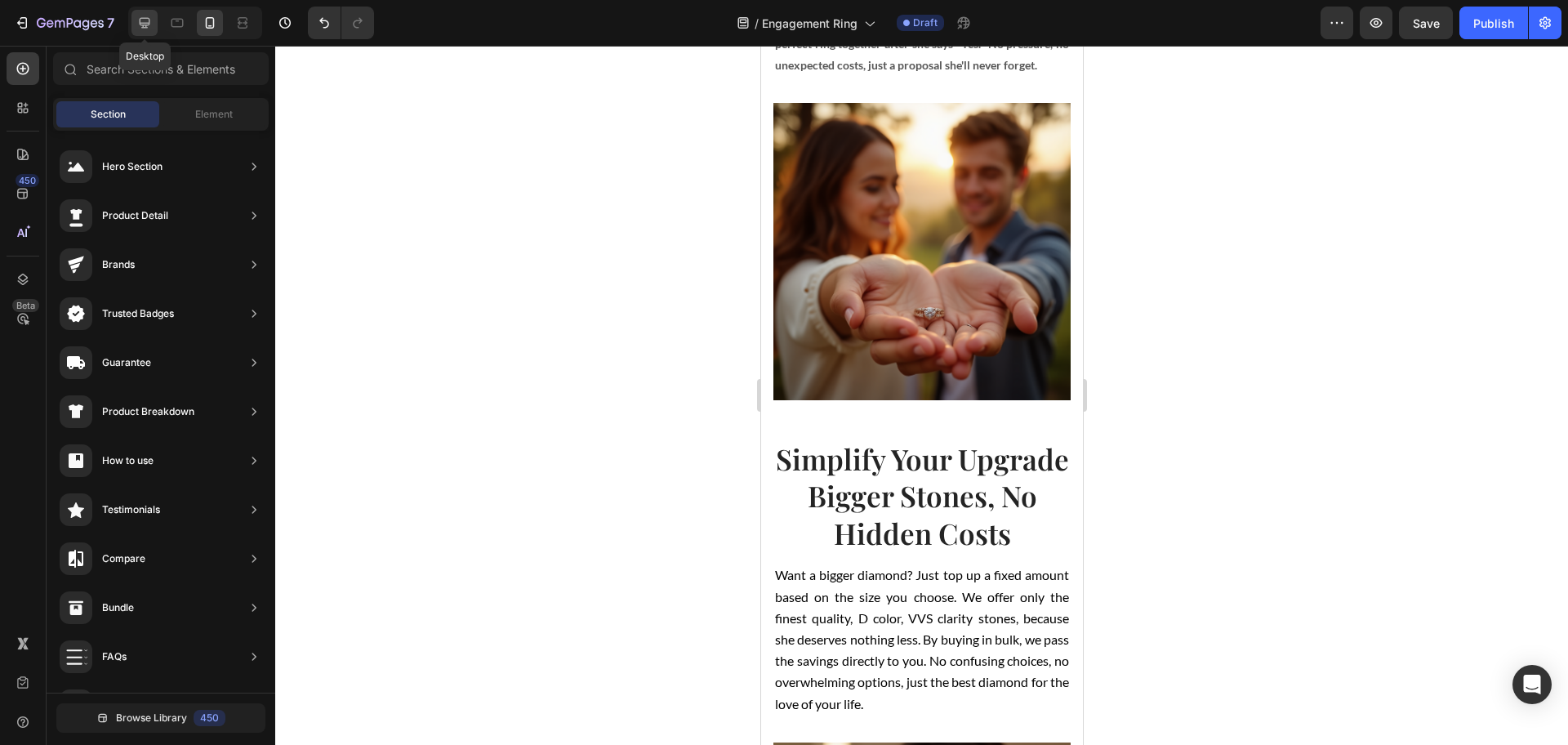
click at [133, 22] on div at bounding box center [145, 22] width 26 height 26
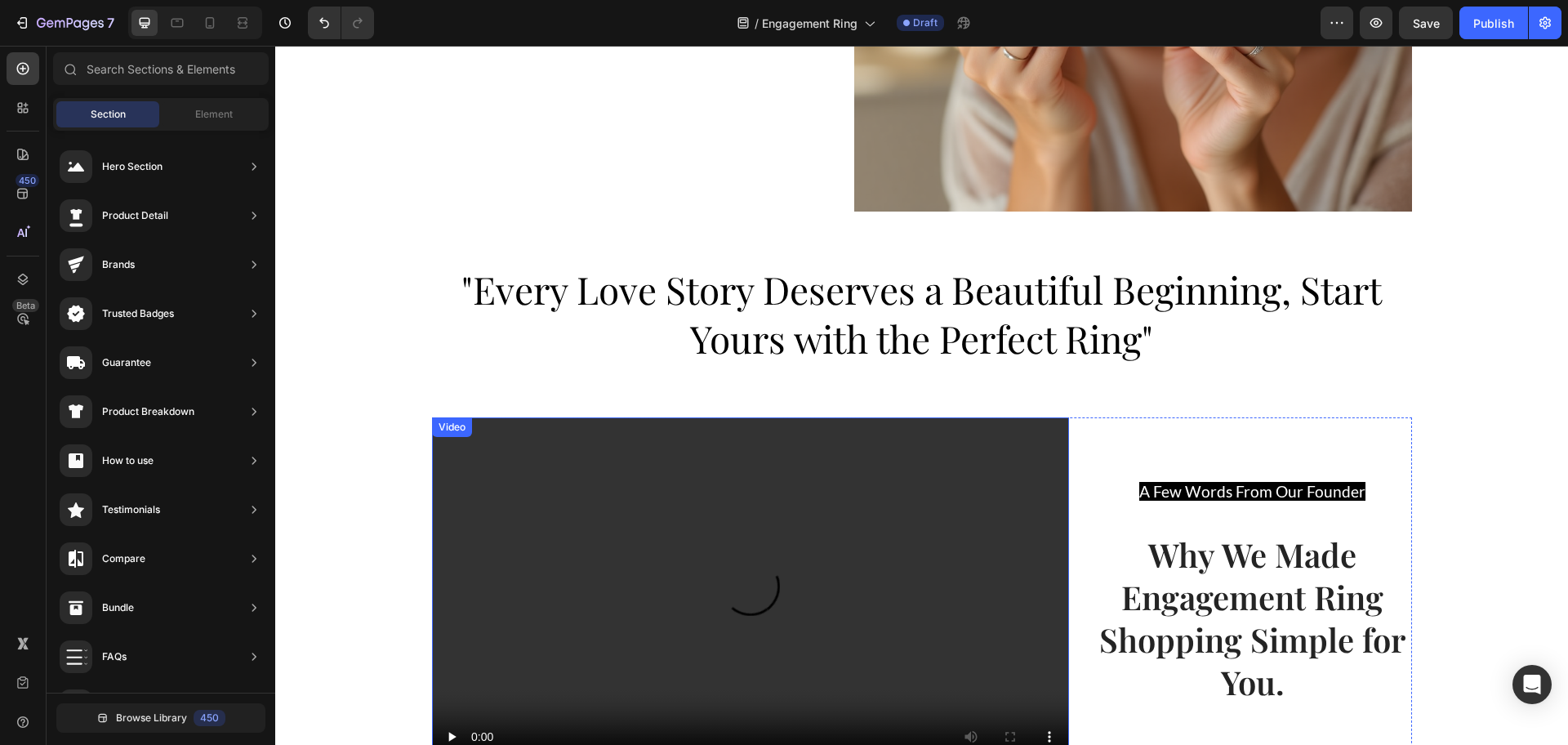
scroll to position [2977, 0]
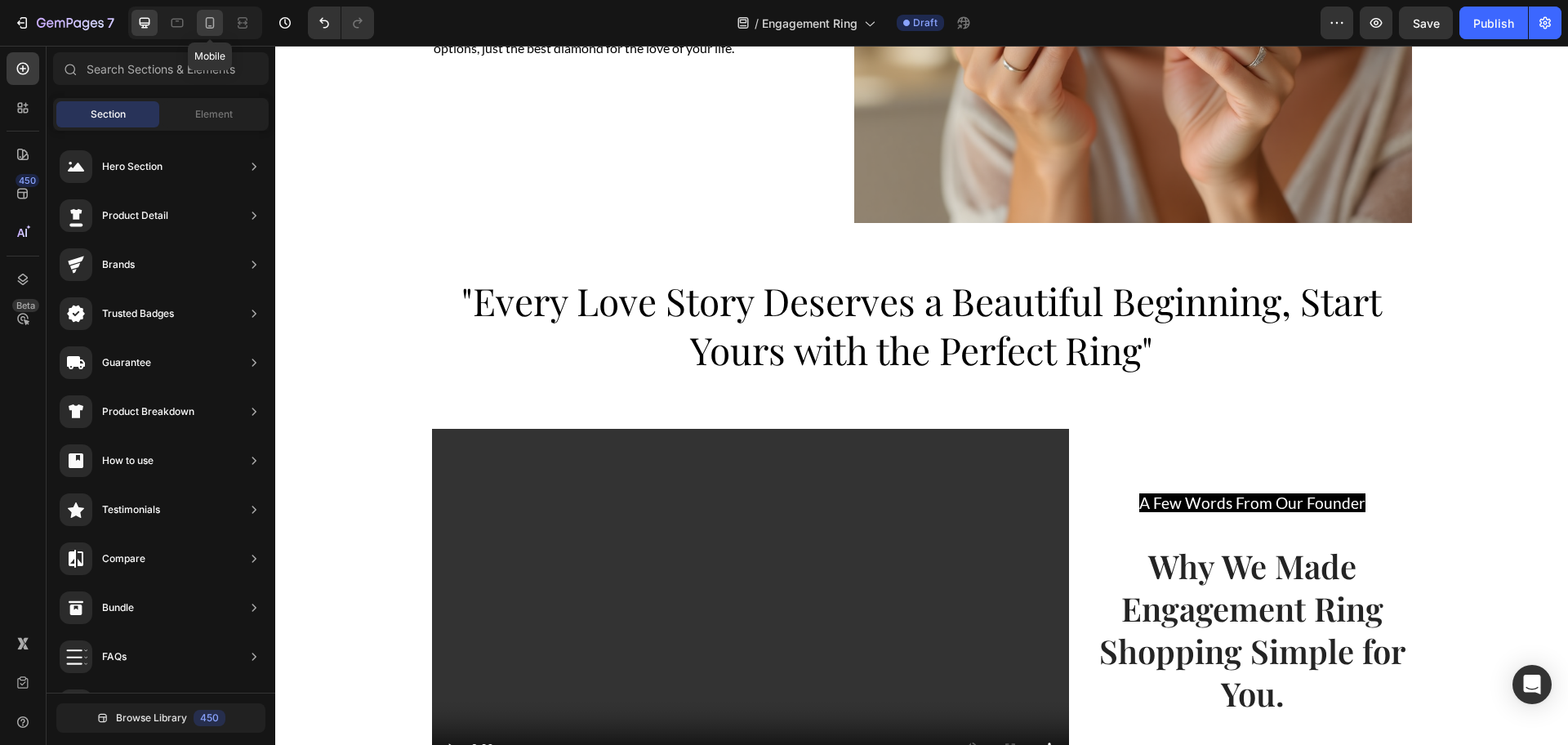
click at [213, 33] on div at bounding box center [210, 22] width 26 height 26
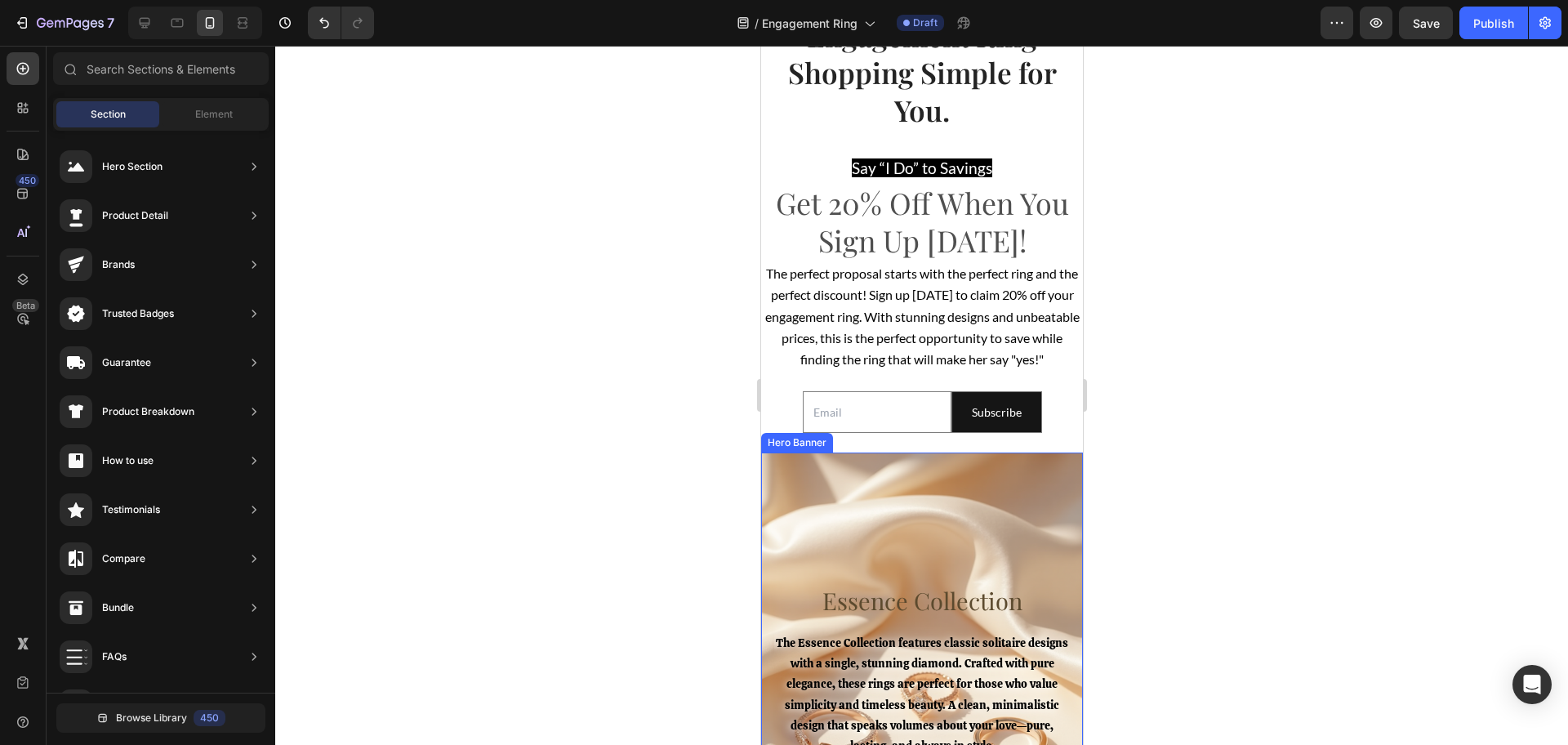
scroll to position [3880, 0]
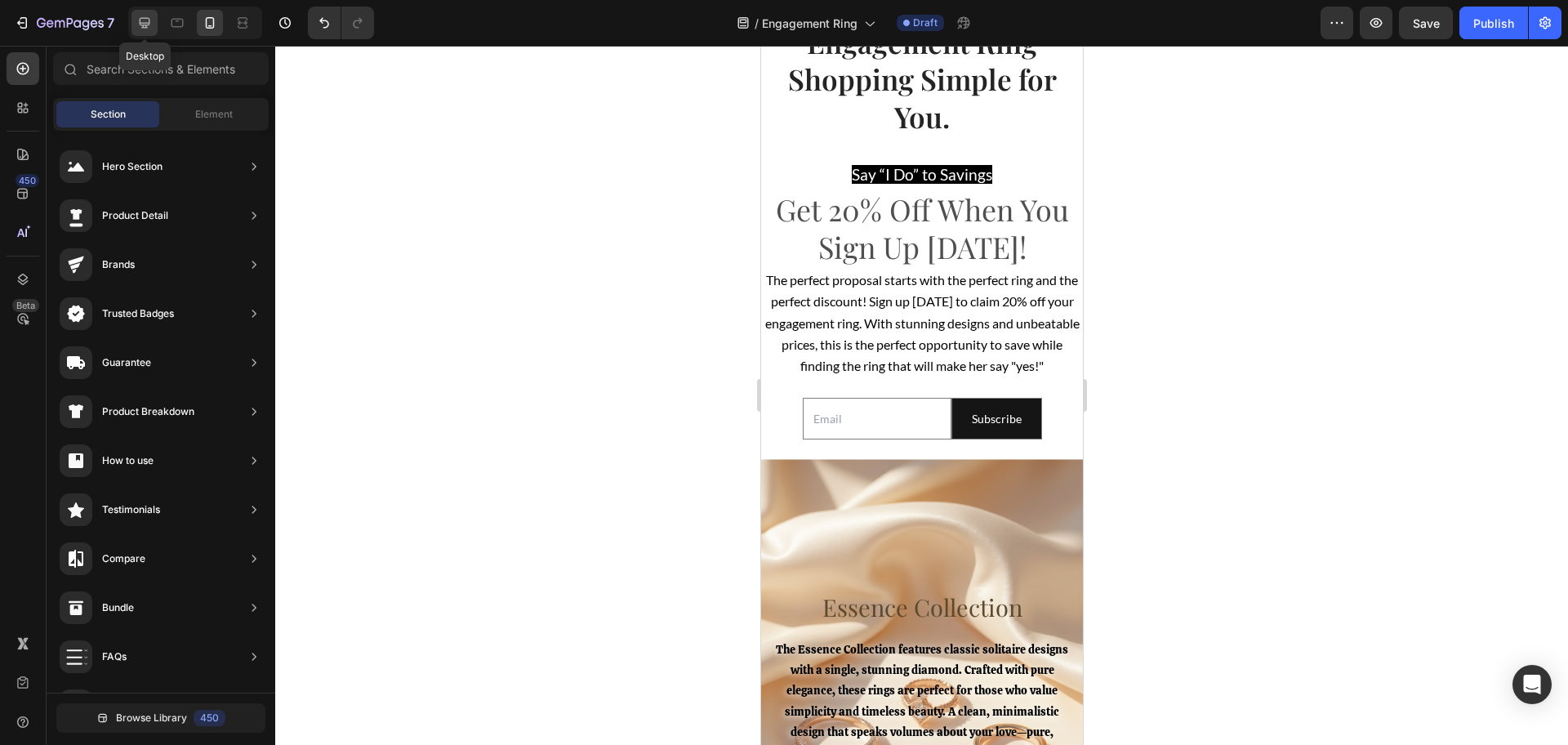
click at [142, 29] on icon at bounding box center [144, 22] width 16 height 16
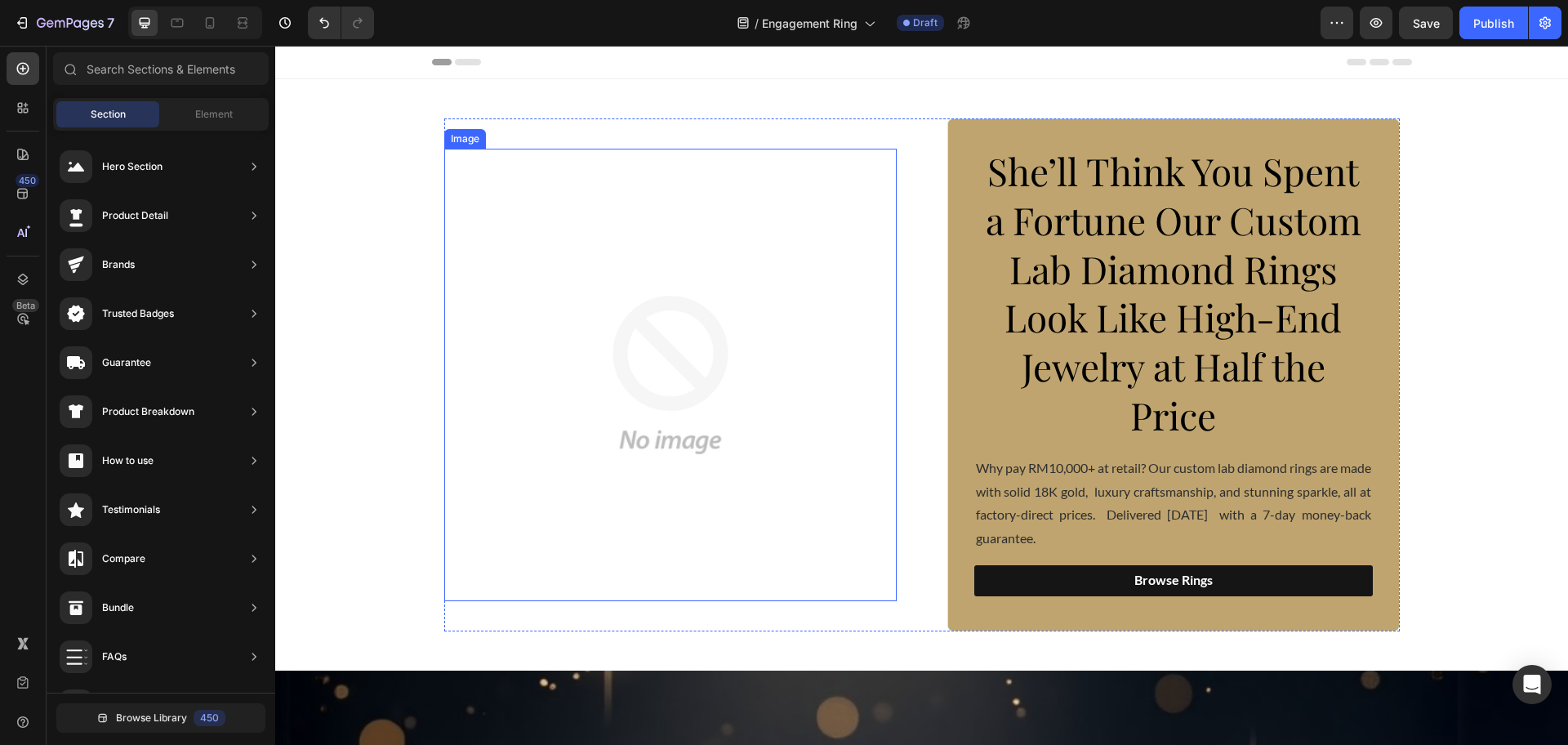
click at [710, 419] on img at bounding box center [670, 375] width 452 height 452
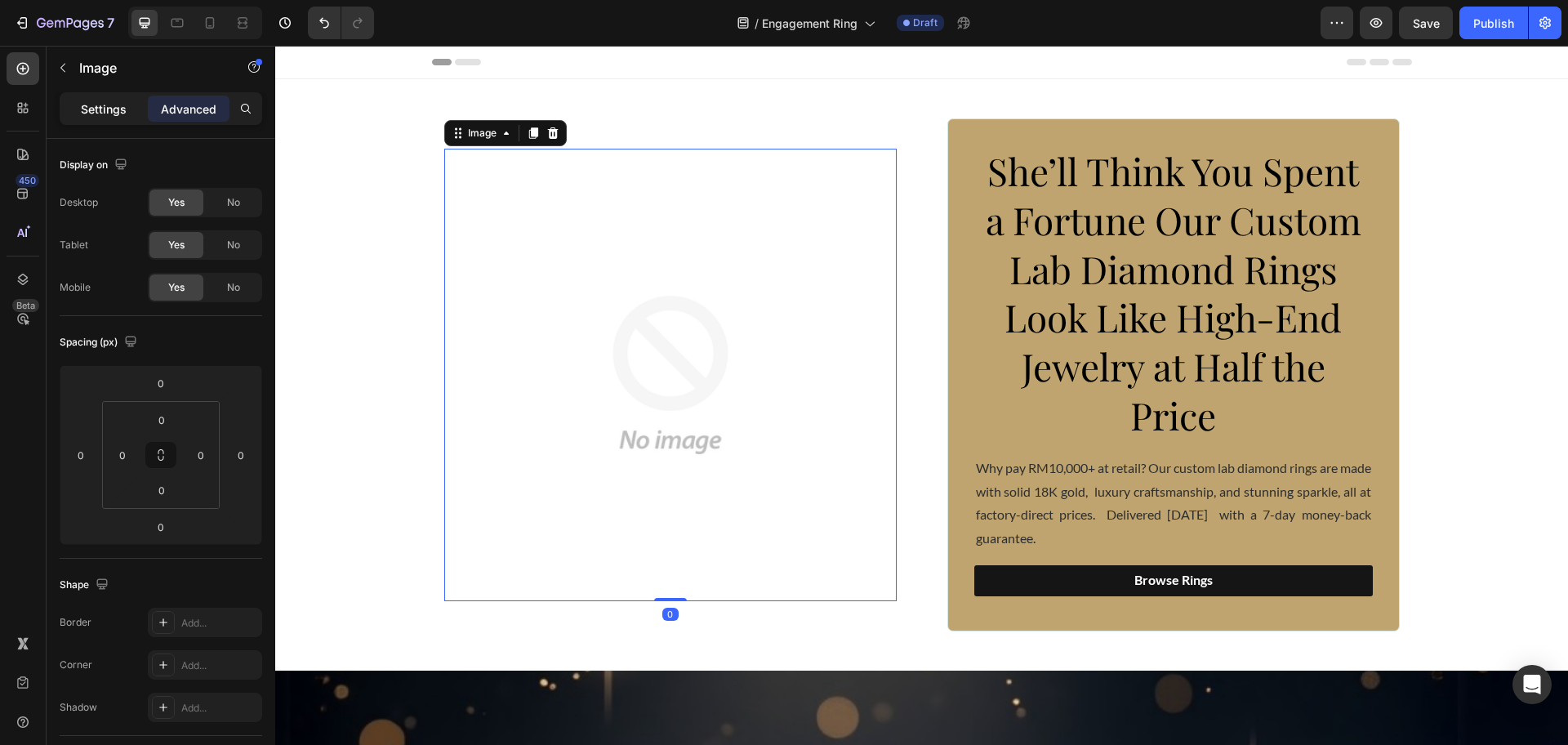
click at [96, 119] on div "Settings" at bounding box center [103, 109] width 82 height 26
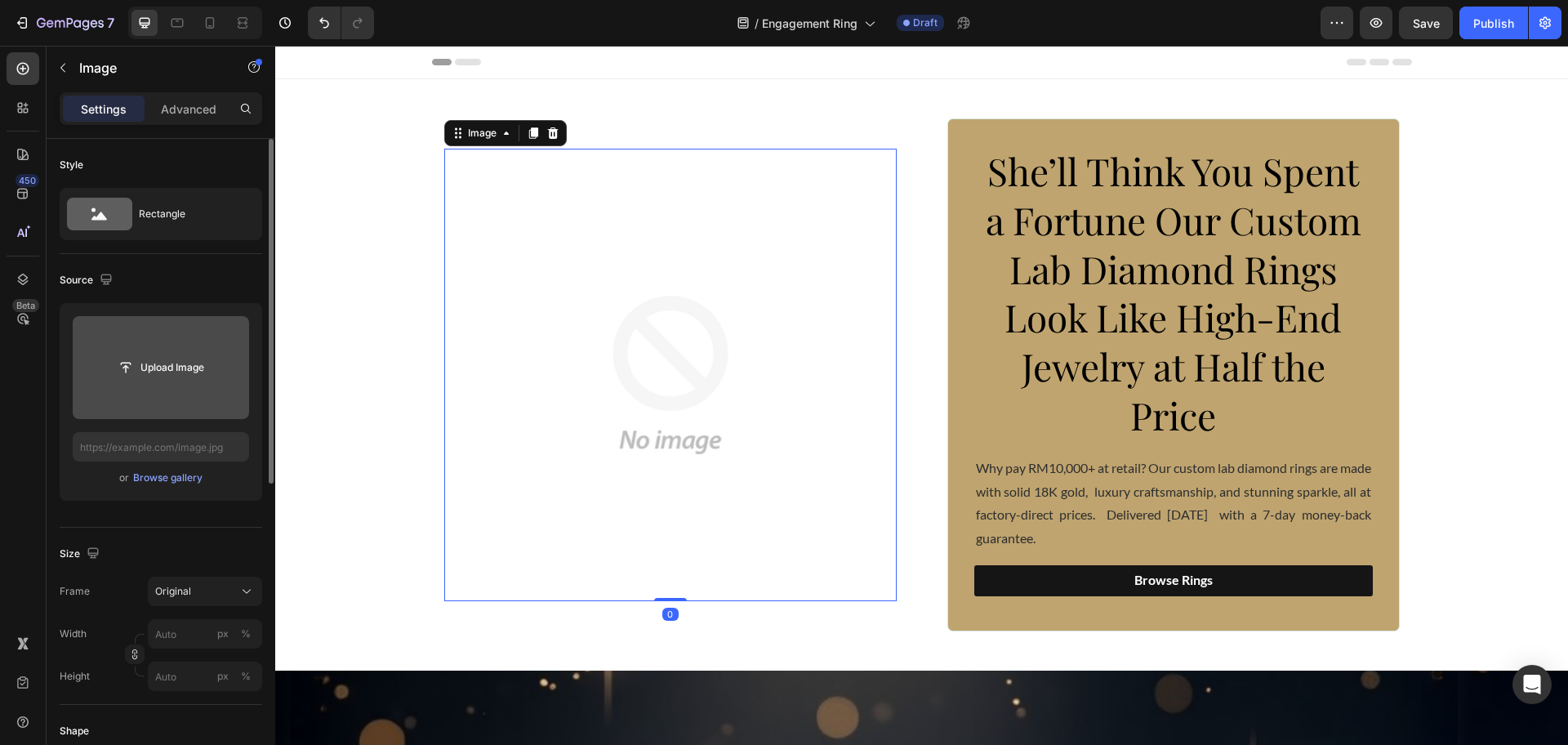
click at [182, 371] on input "file" at bounding box center [160, 368] width 113 height 28
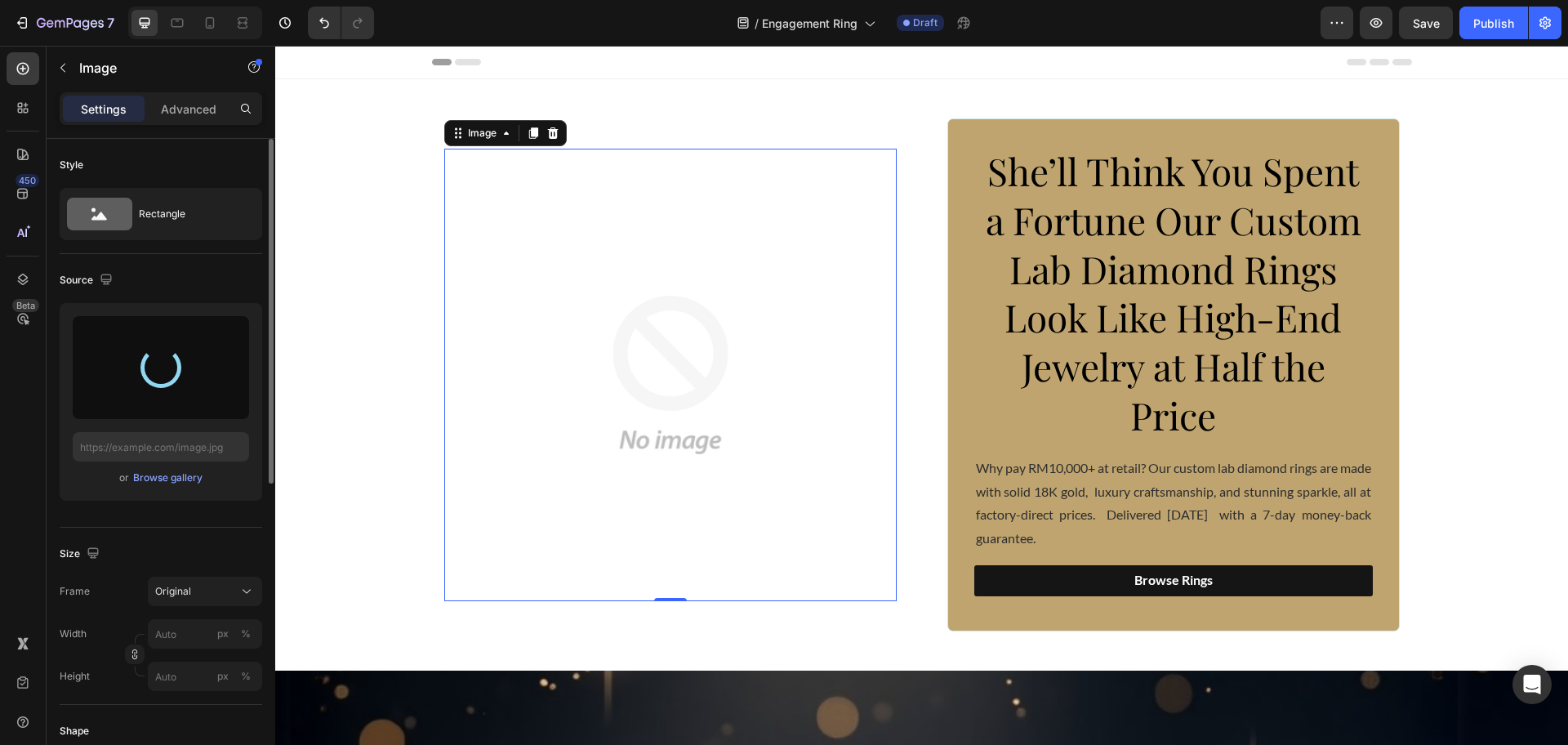
type input "https://cdn.shopify.com/s/files/1/0918/2265/3718/files/gempages_576670190561919…"
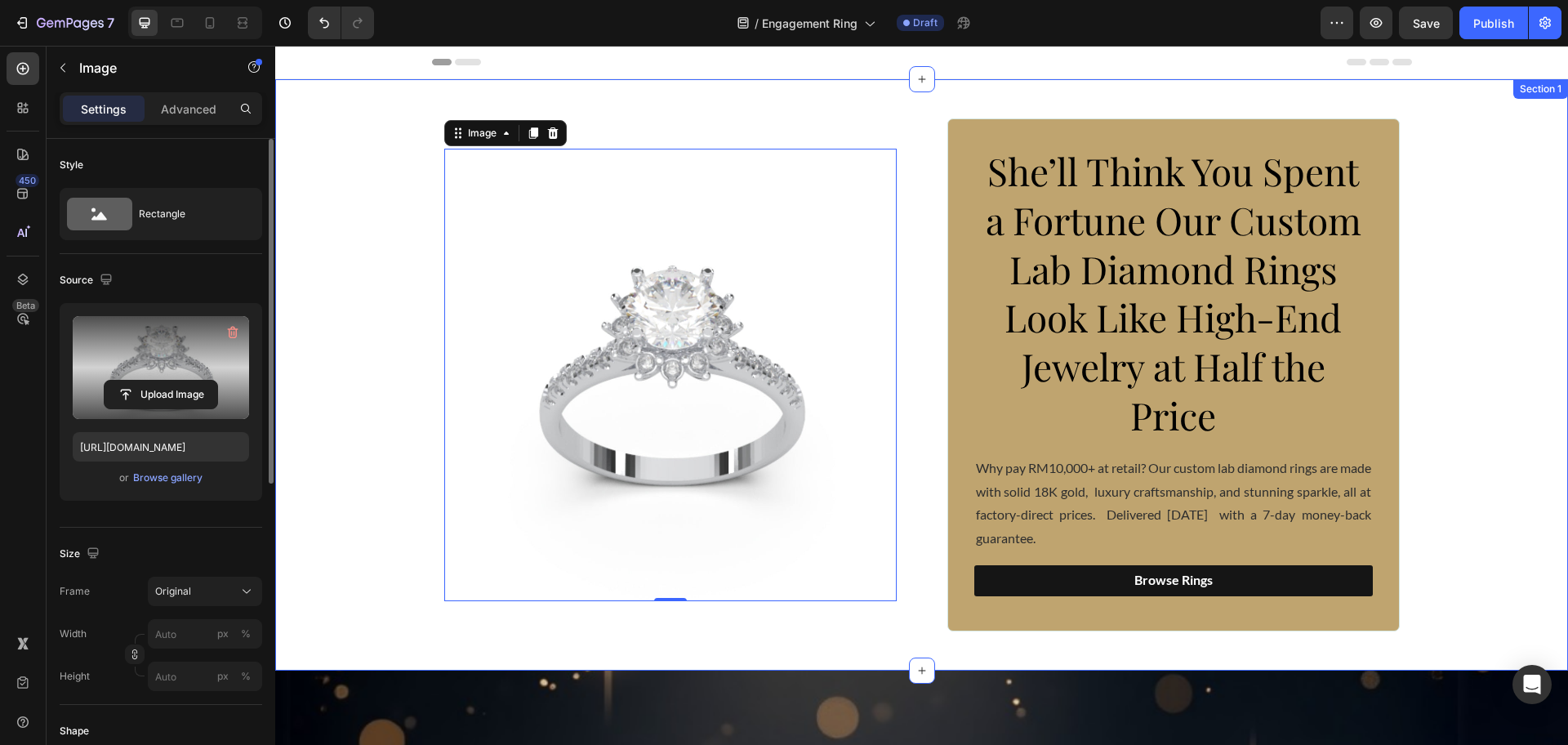
click at [1489, 350] on div "Image 0 She’ll Think You Spent a Fortune Our Custom Lab Diamond Rings Look Like…" at bounding box center [921, 376] width 1292 height 513
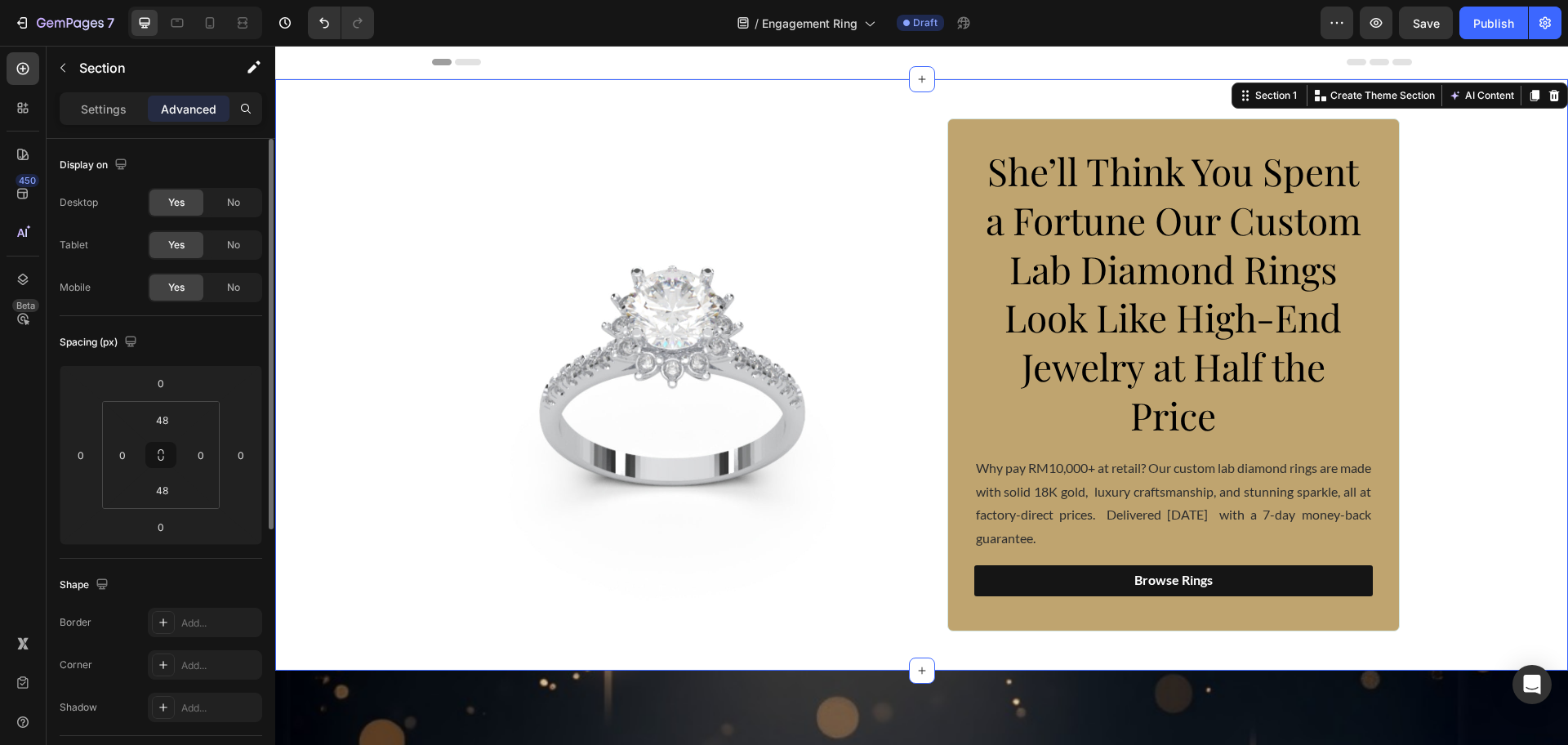
click at [365, 354] on div "Image She’ll Think You Spent a Fortune Our Custom Lab Diamond Rings Look Like H…" at bounding box center [921, 376] width 1292 height 513
click at [607, 356] on img at bounding box center [670, 375] width 452 height 452
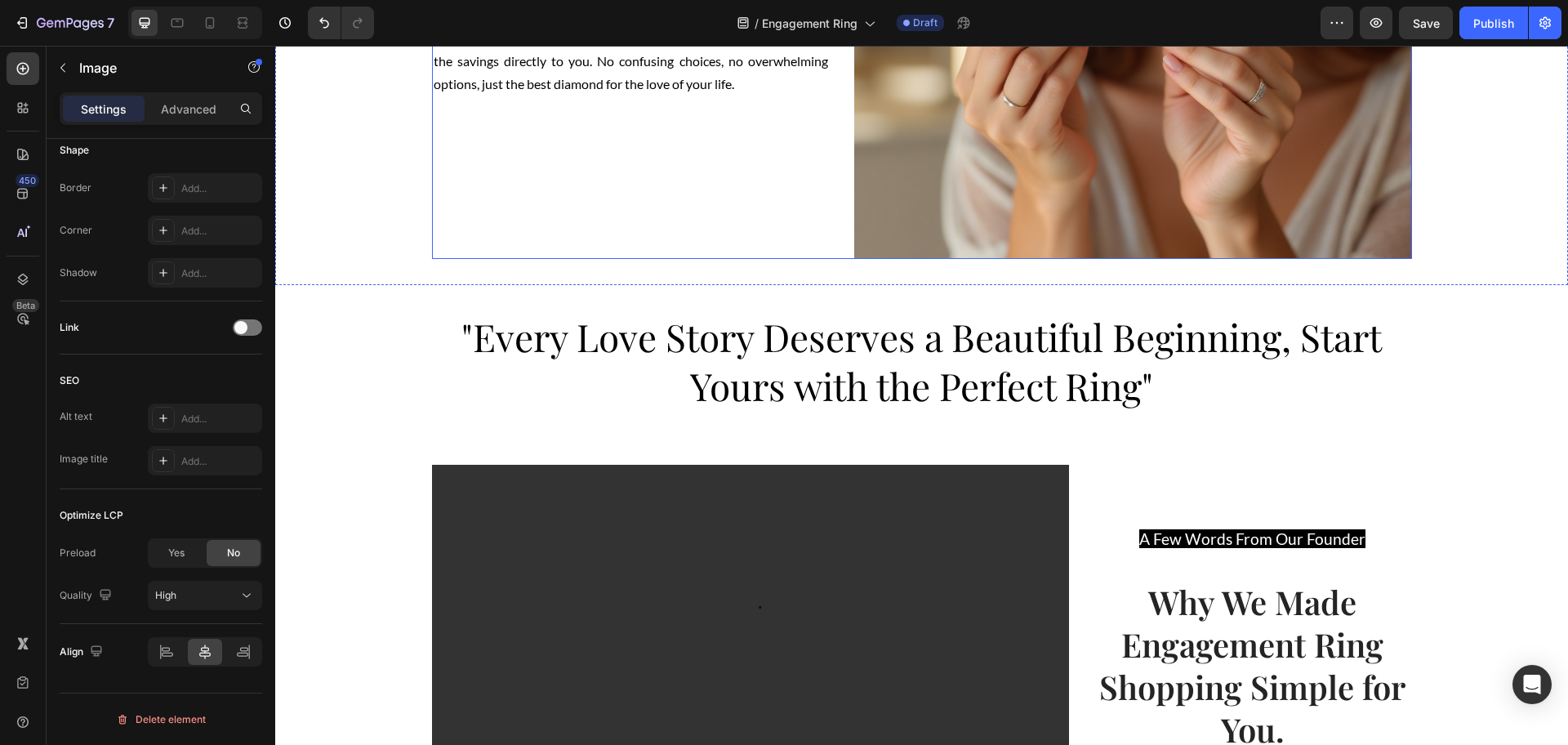
scroll to position [2654, 0]
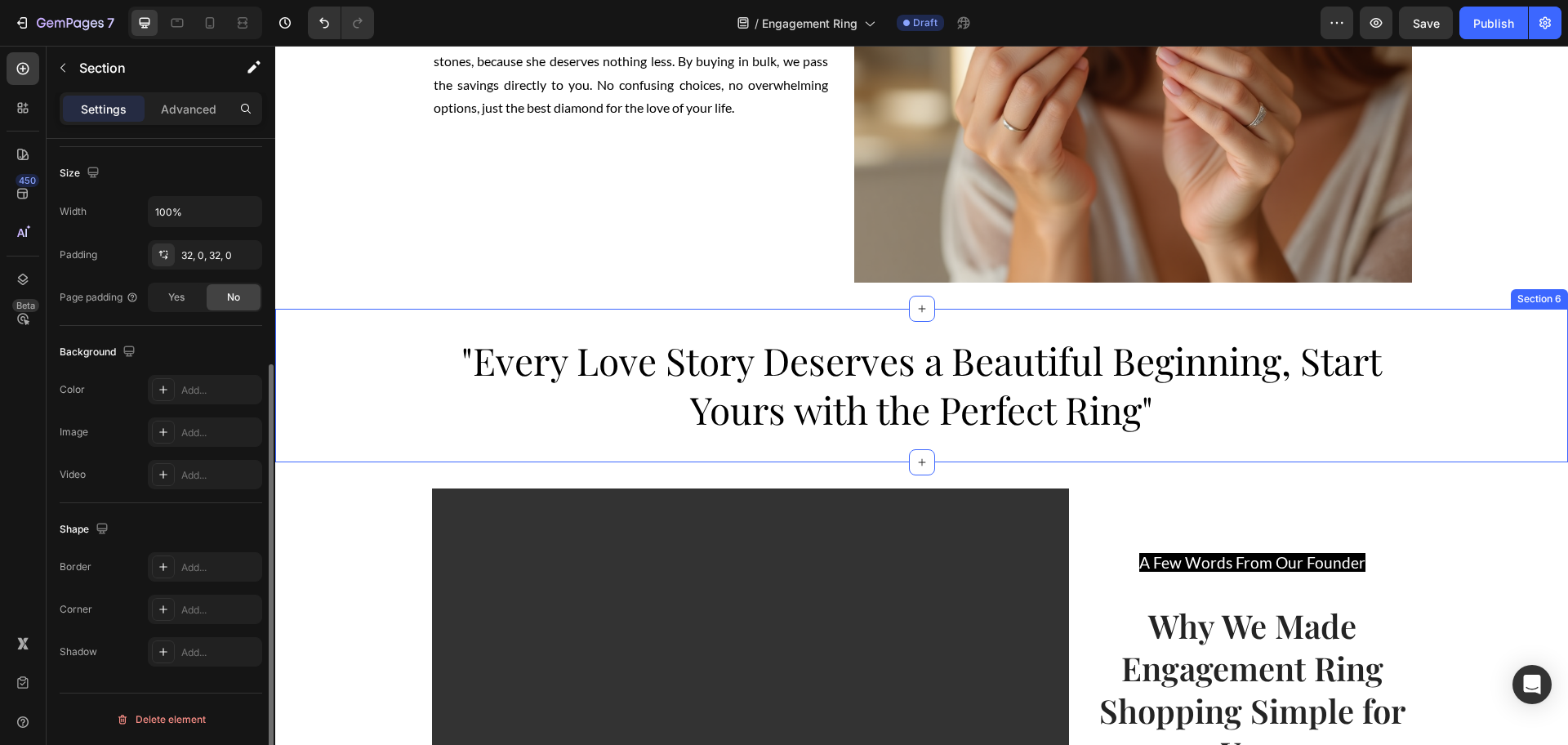
click at [709, 332] on div ""Every Love Story Deserves a Beautiful Beginning, Start Yours with the Perfect …" at bounding box center [921, 385] width 1292 height 153
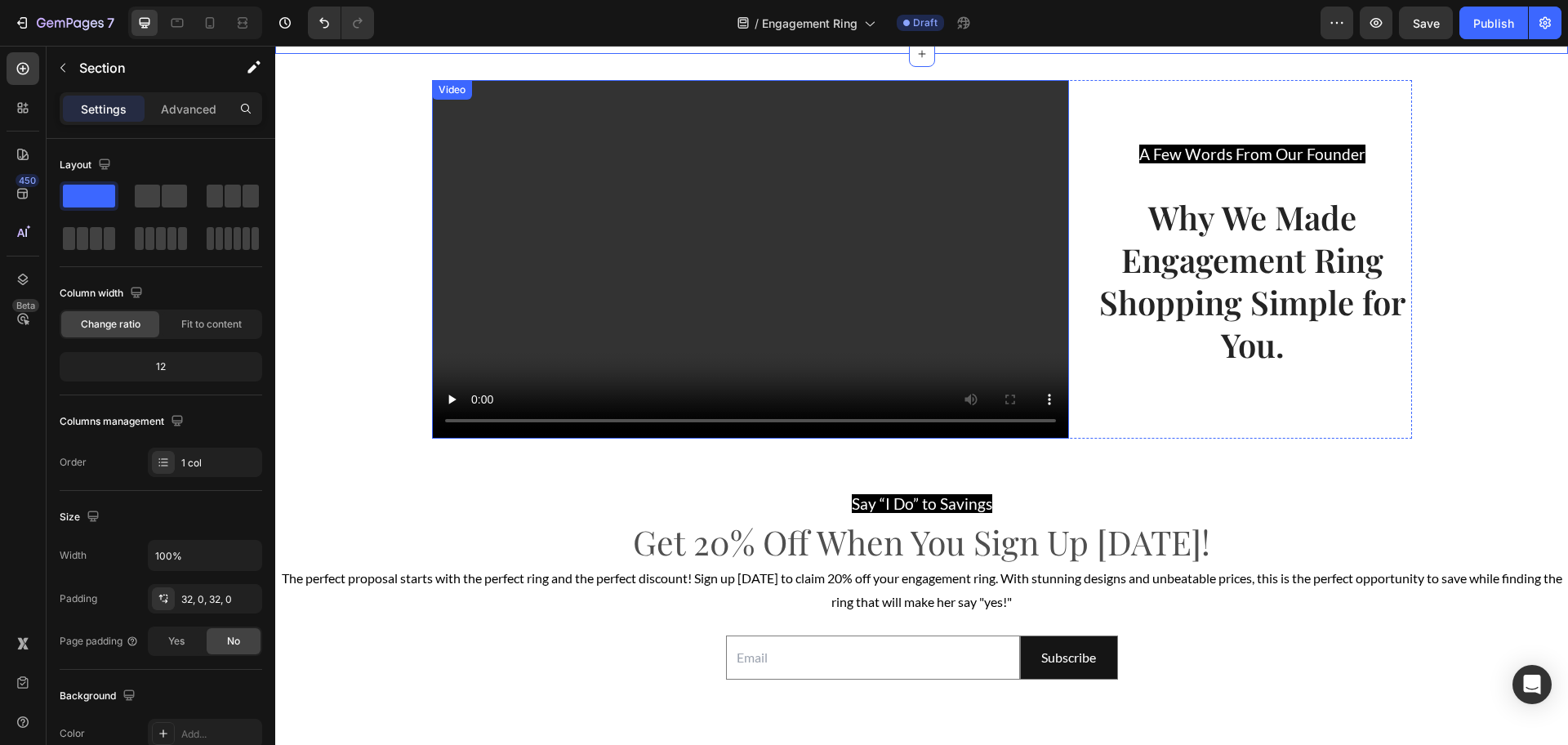
scroll to position [2859, 0]
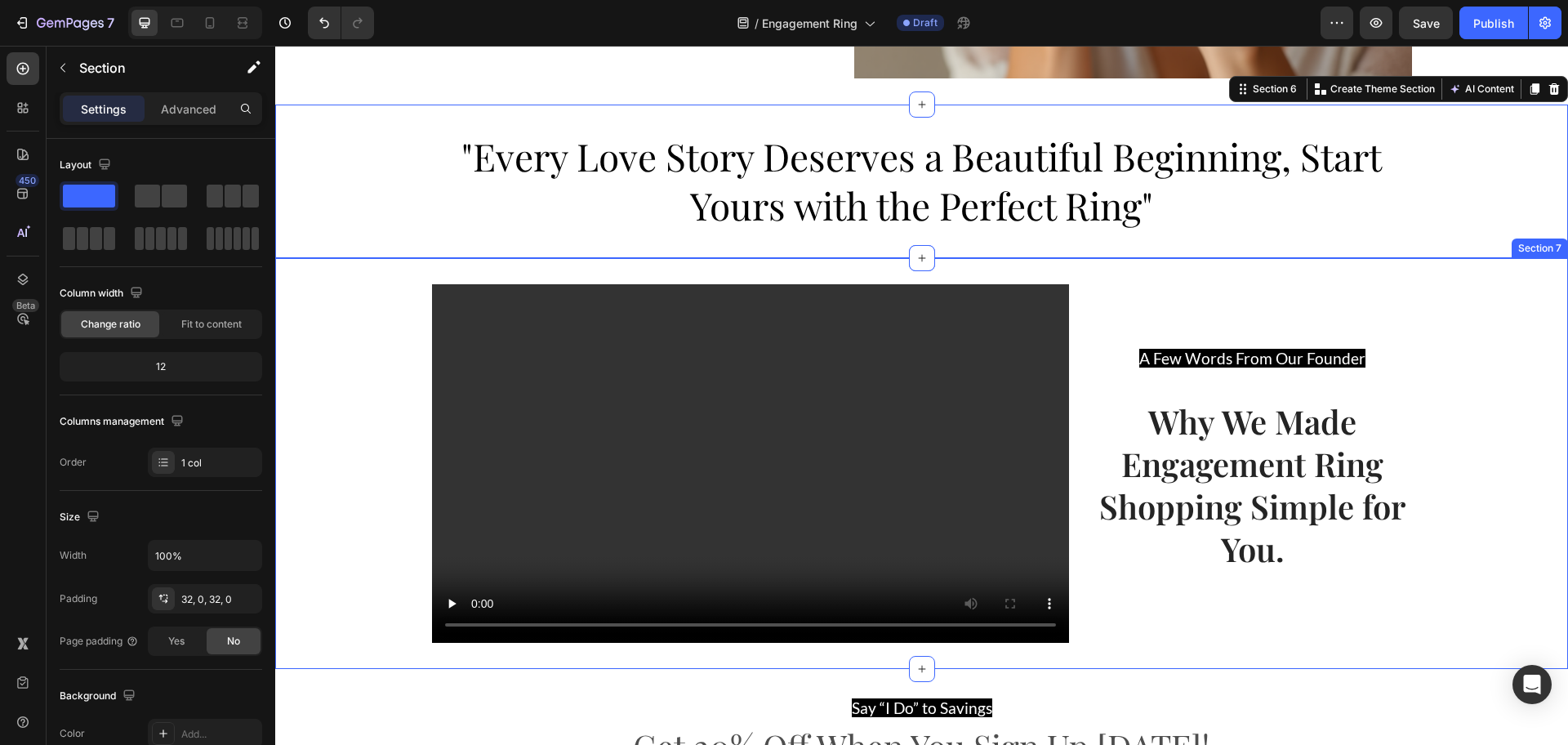
click at [346, 397] on div "Video A Few Words From Our Founder Text block Why We Made Engagement Ring Shopp…" at bounding box center [921, 463] width 1292 height 358
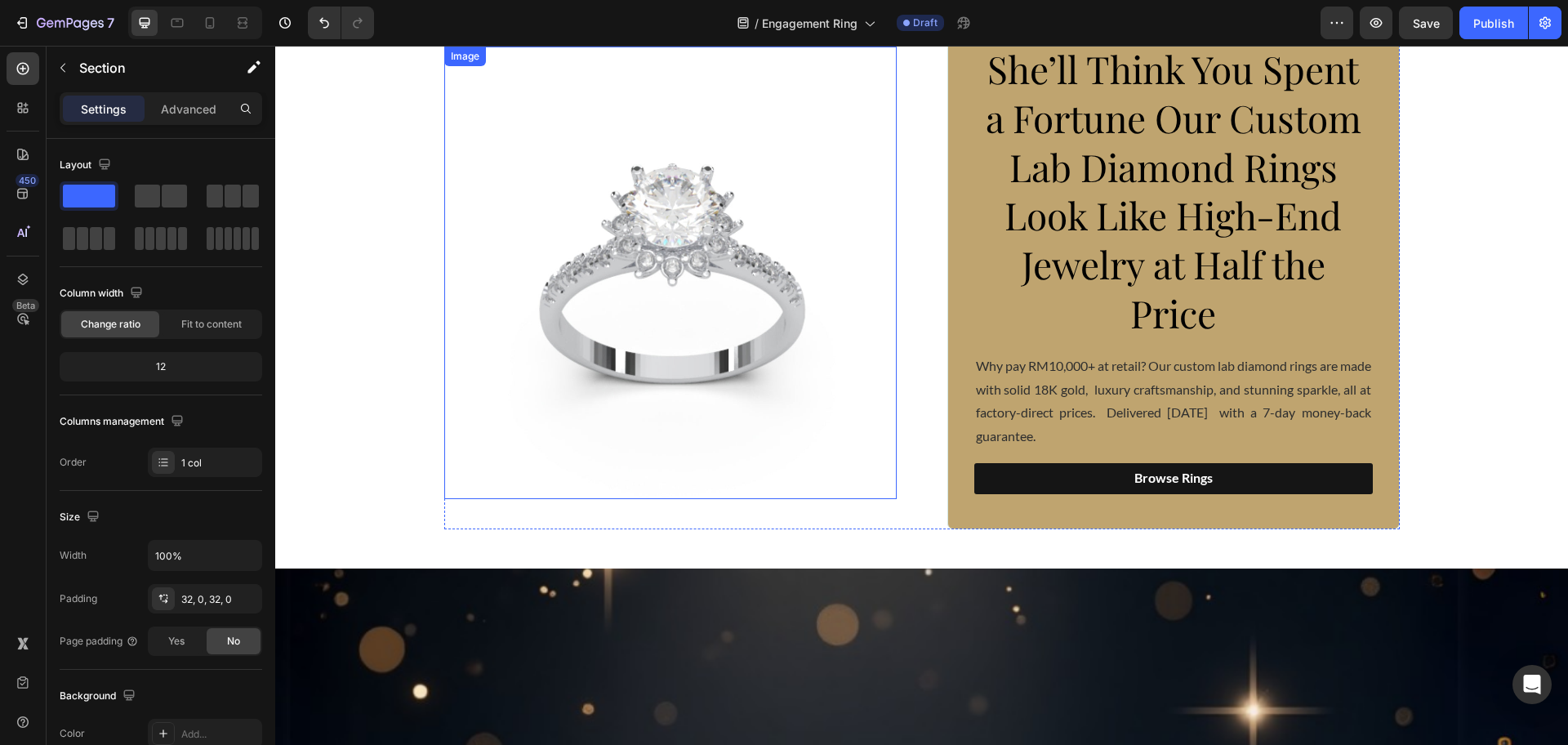
scroll to position [0, 0]
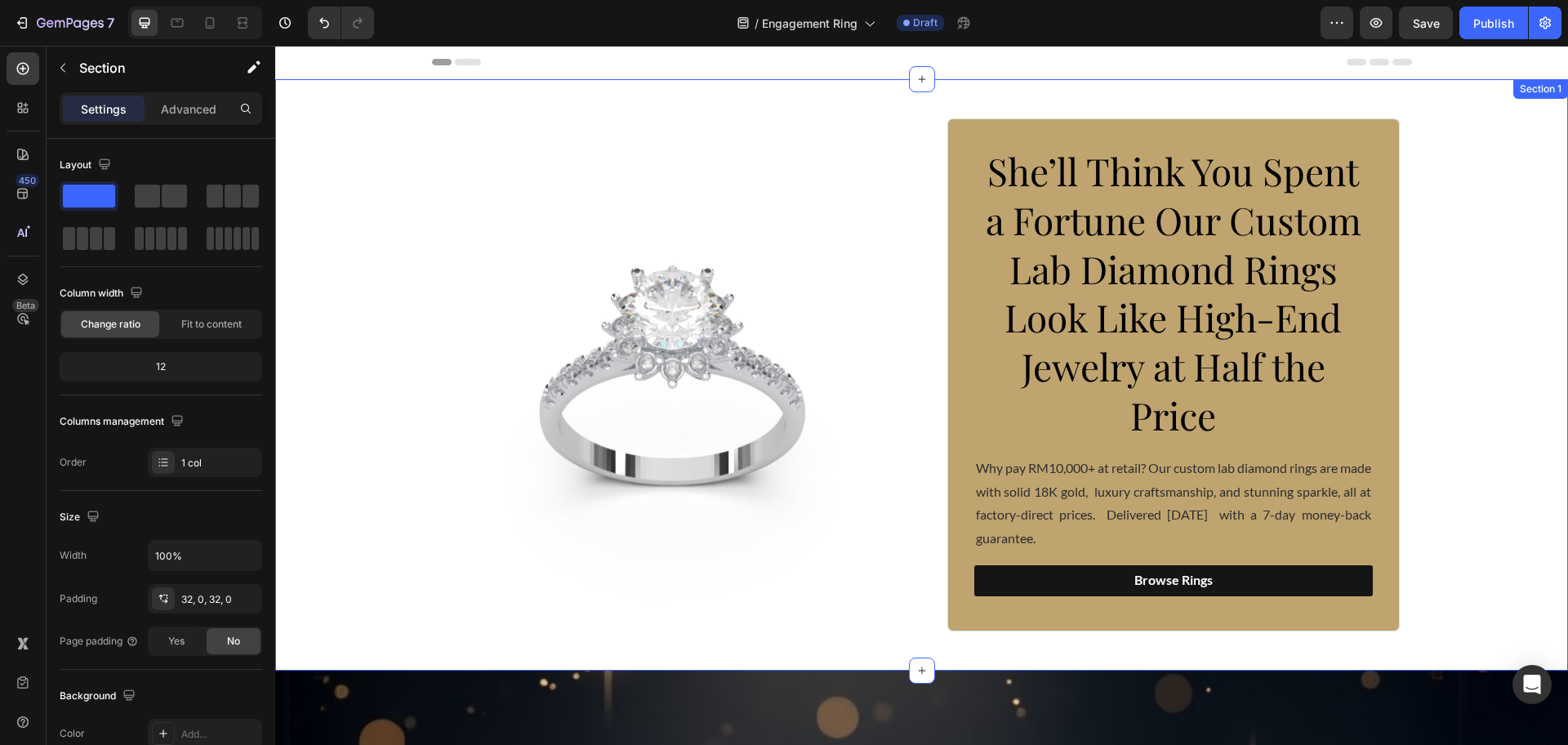
click at [376, 212] on div "Image She’ll Think You Spent a Fortune Our Custom Lab Diamond Rings Look Like H…" at bounding box center [921, 376] width 1292 height 513
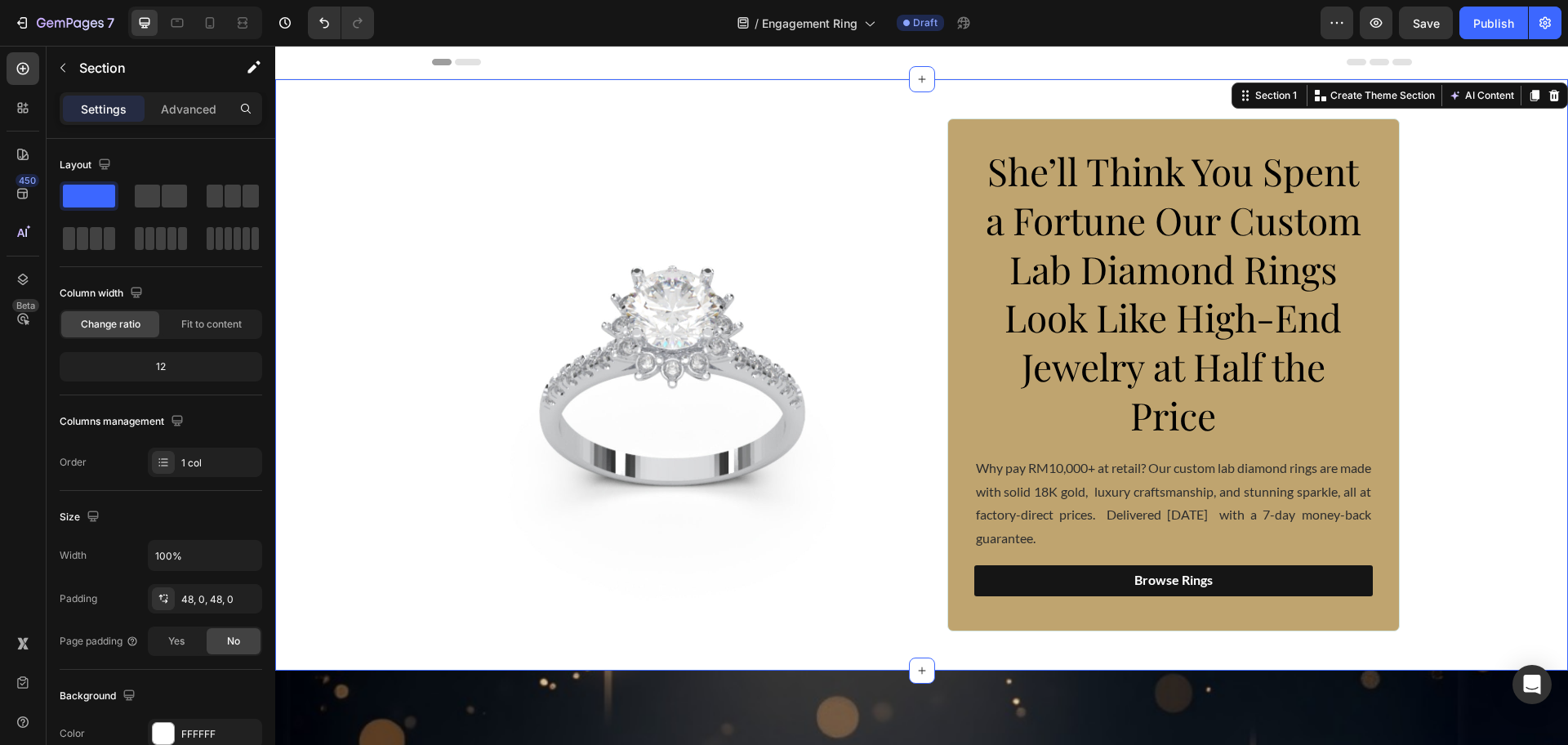
click at [340, 290] on div "Image She’ll Think You Spent a Fortune Our Custom Lab Diamond Rings Look Like H…" at bounding box center [921, 376] width 1292 height 513
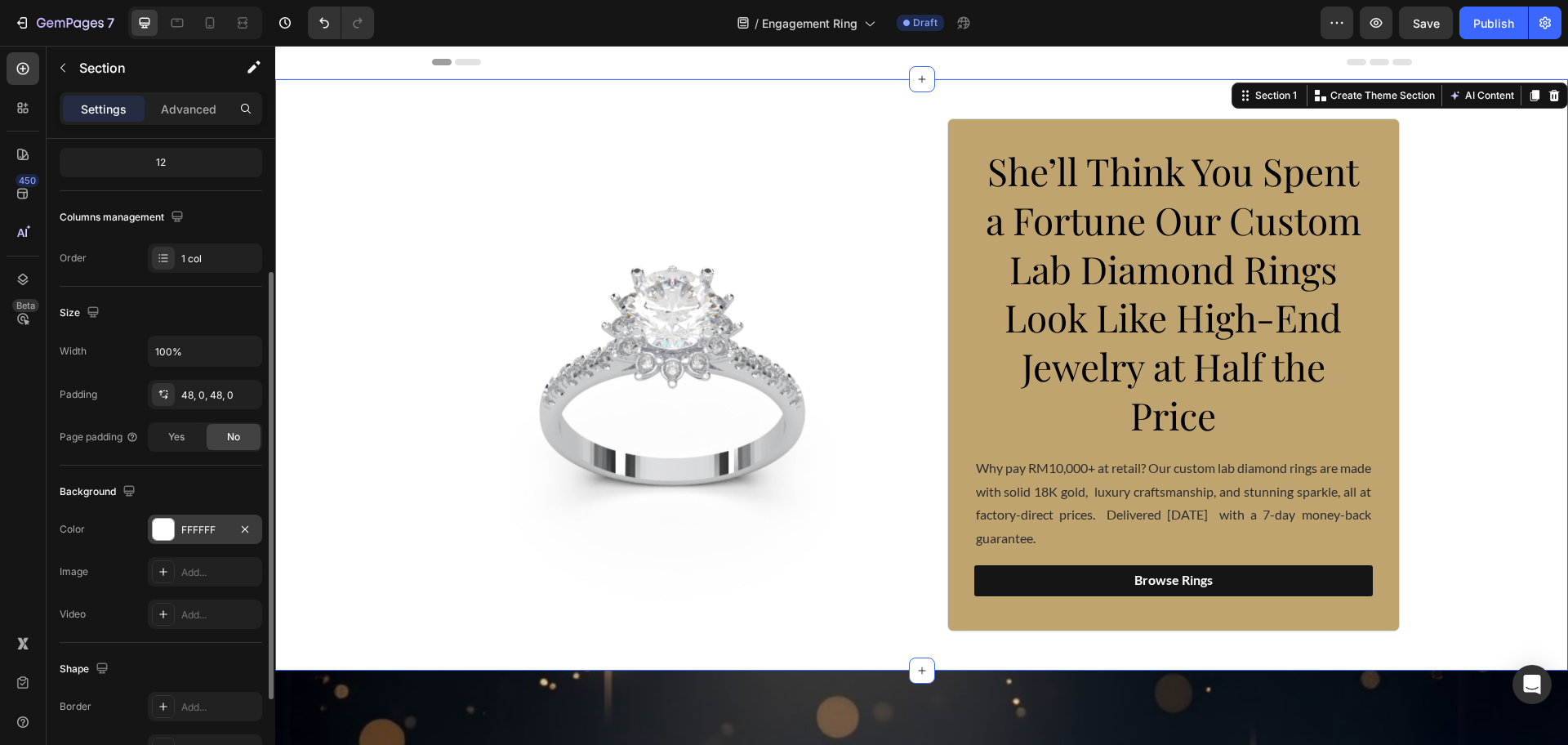
drag, startPoint x: 189, startPoint y: 530, endPoint x: 208, endPoint y: 522, distance: 20.6
click at [189, 530] on div "FFFFFF" at bounding box center [205, 530] width 47 height 15
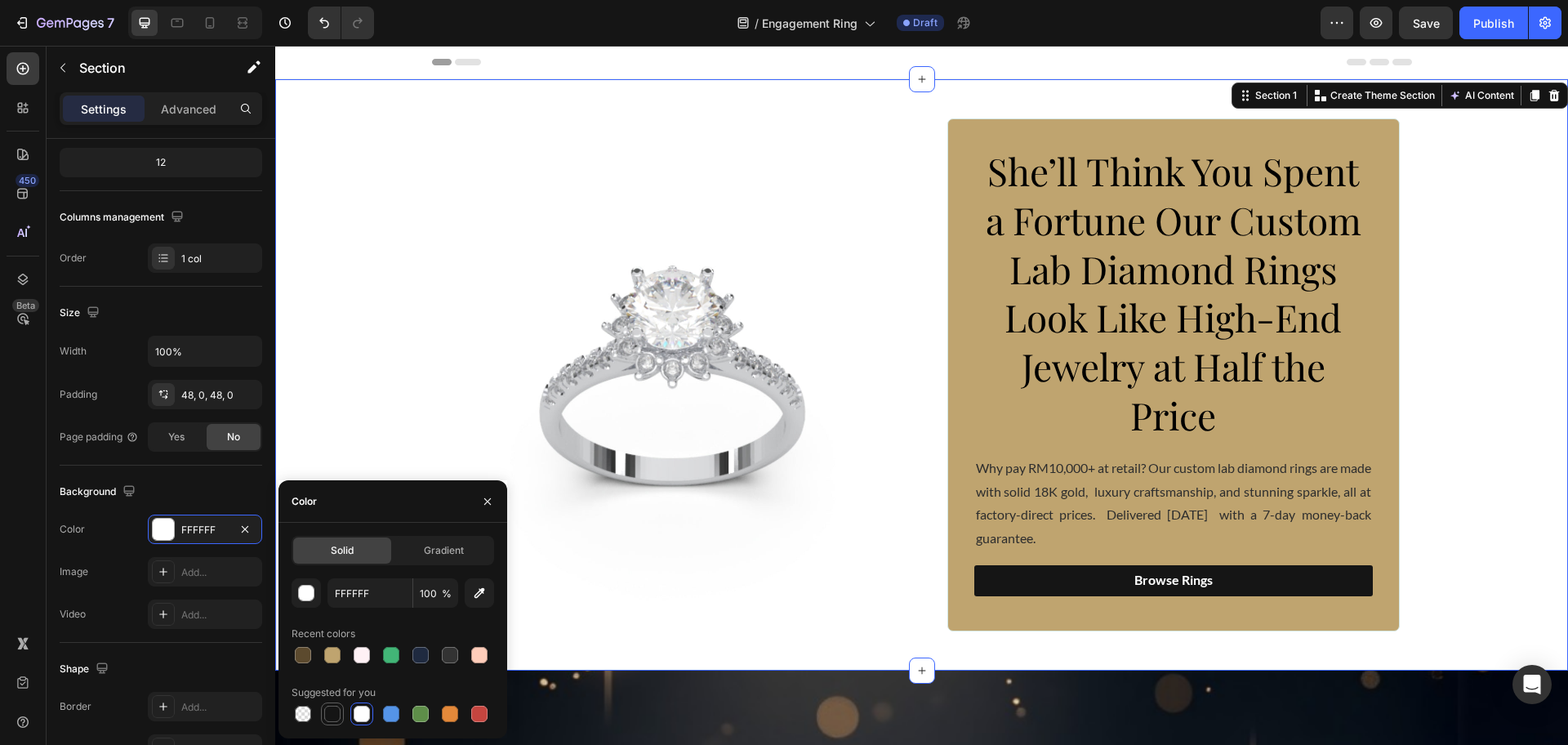
click at [340, 714] on div at bounding box center [332, 713] width 16 height 16
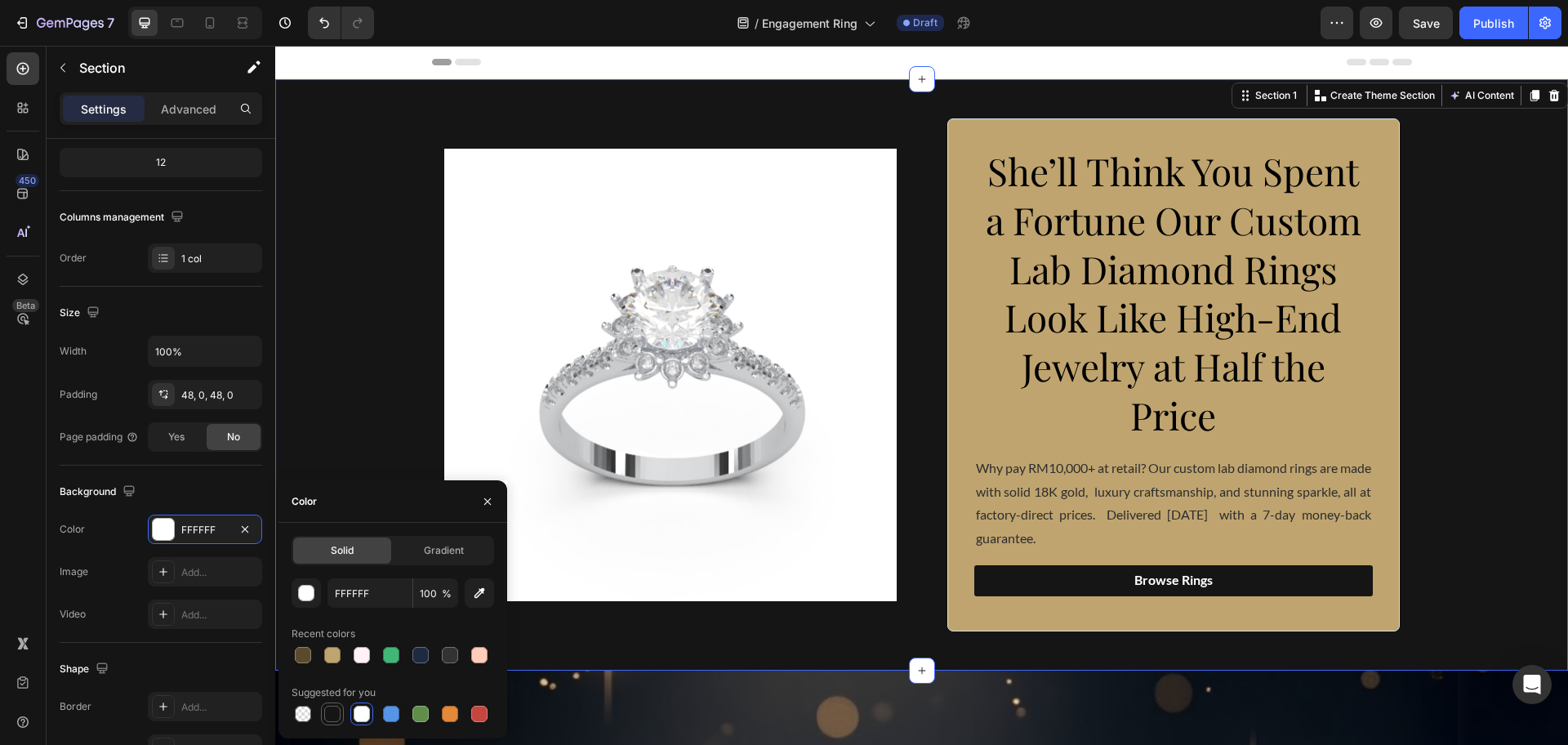
type input "151515"
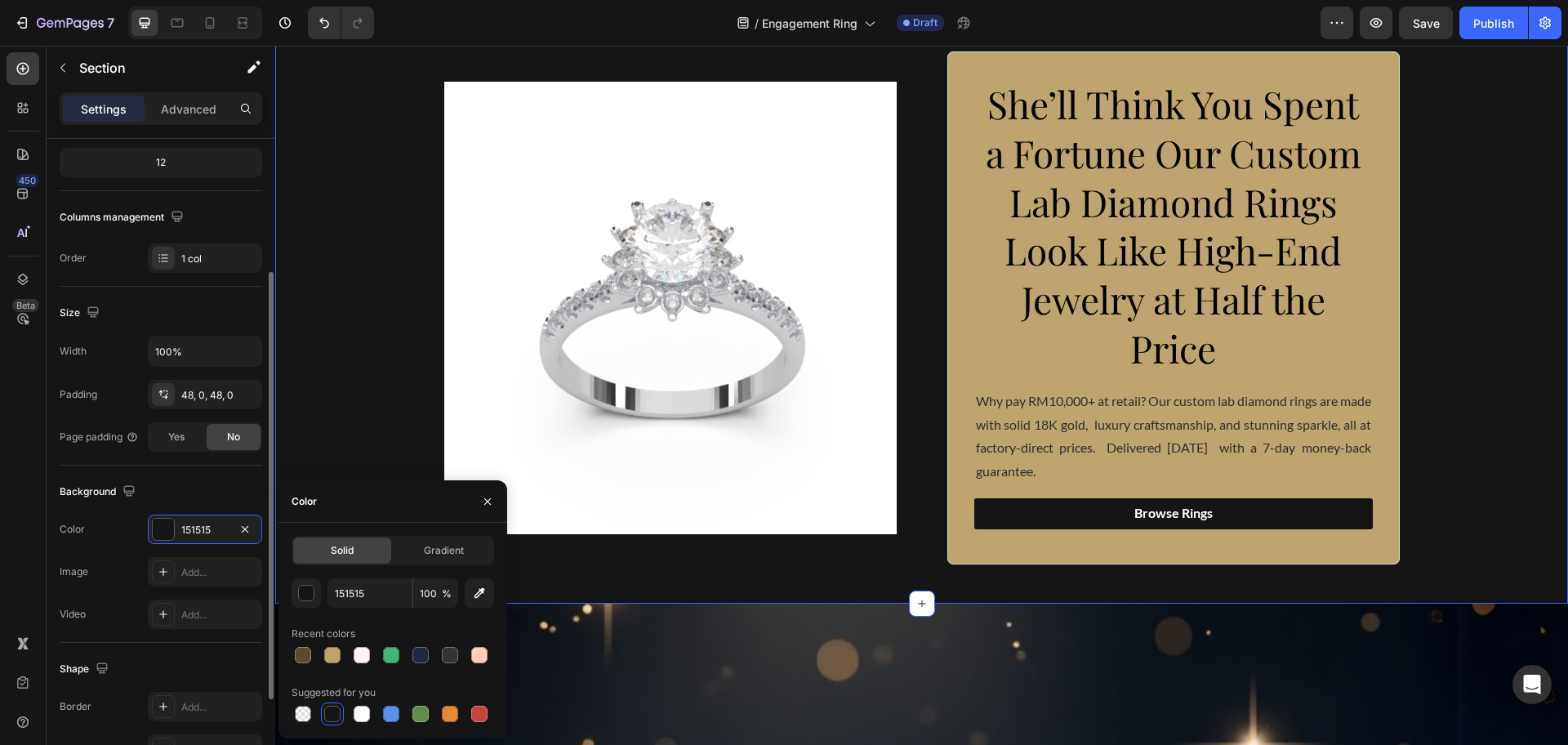
scroll to position [102, 0]
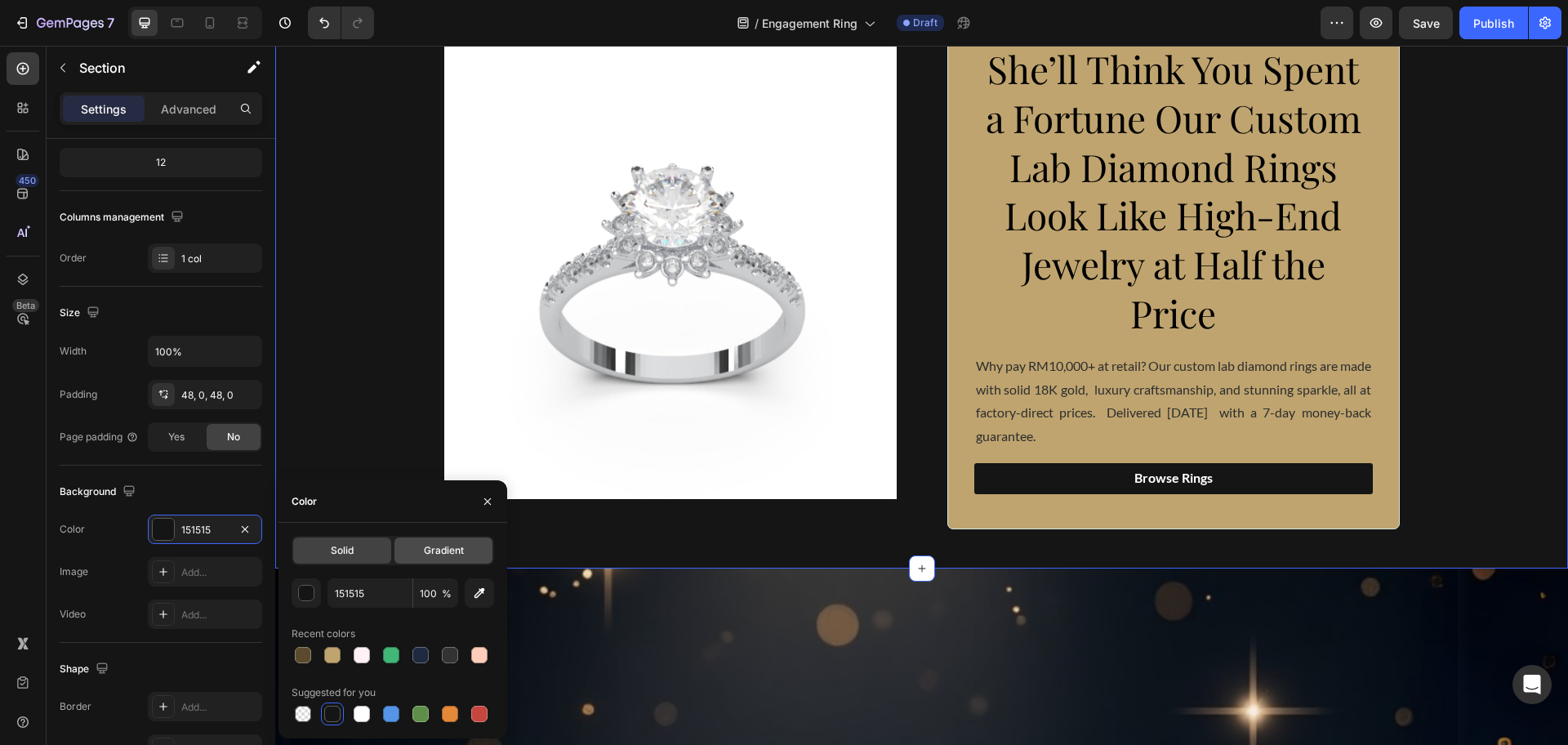
click at [424, 550] on span "Gradient" at bounding box center [443, 550] width 40 height 15
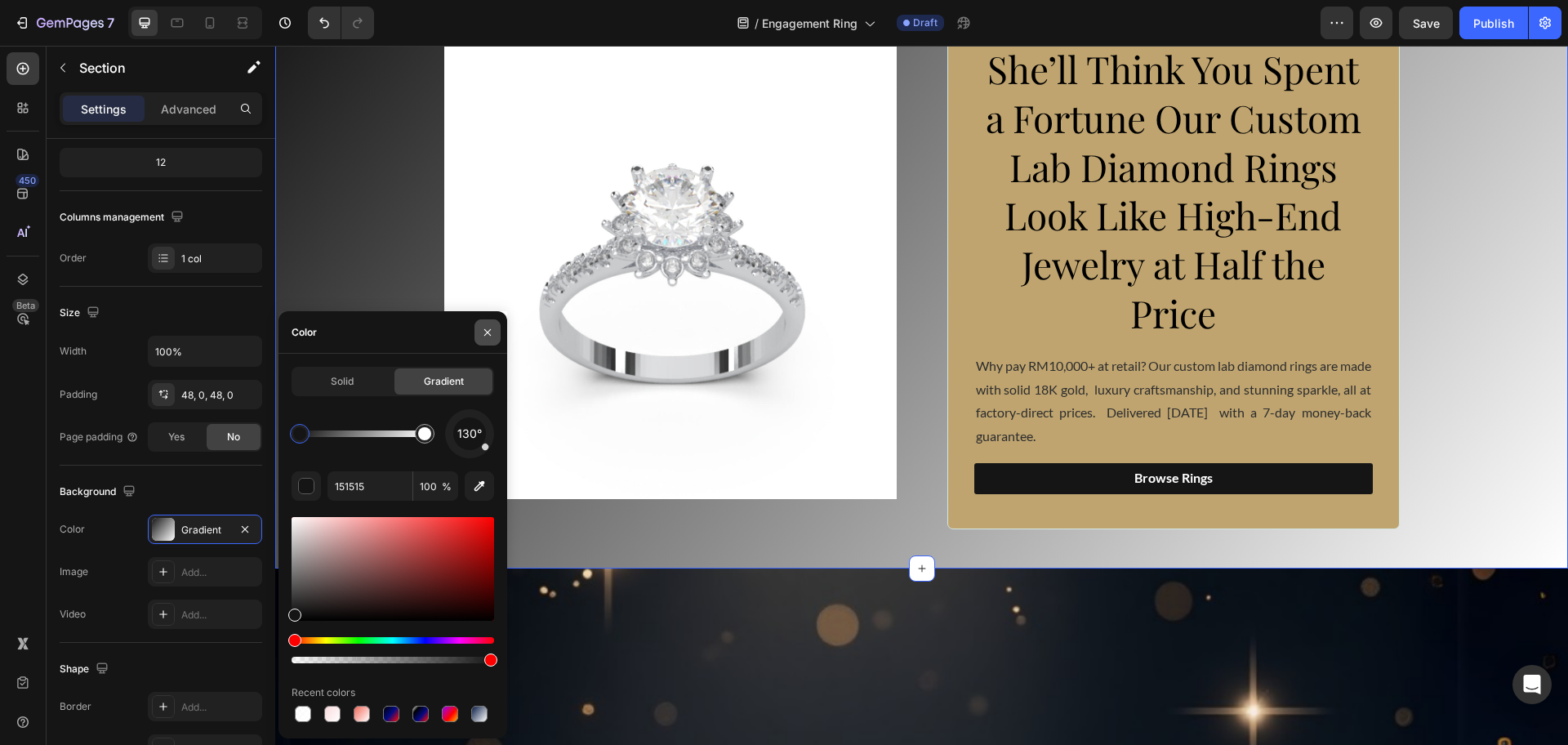
click at [490, 337] on icon "button" at bounding box center [487, 332] width 13 height 13
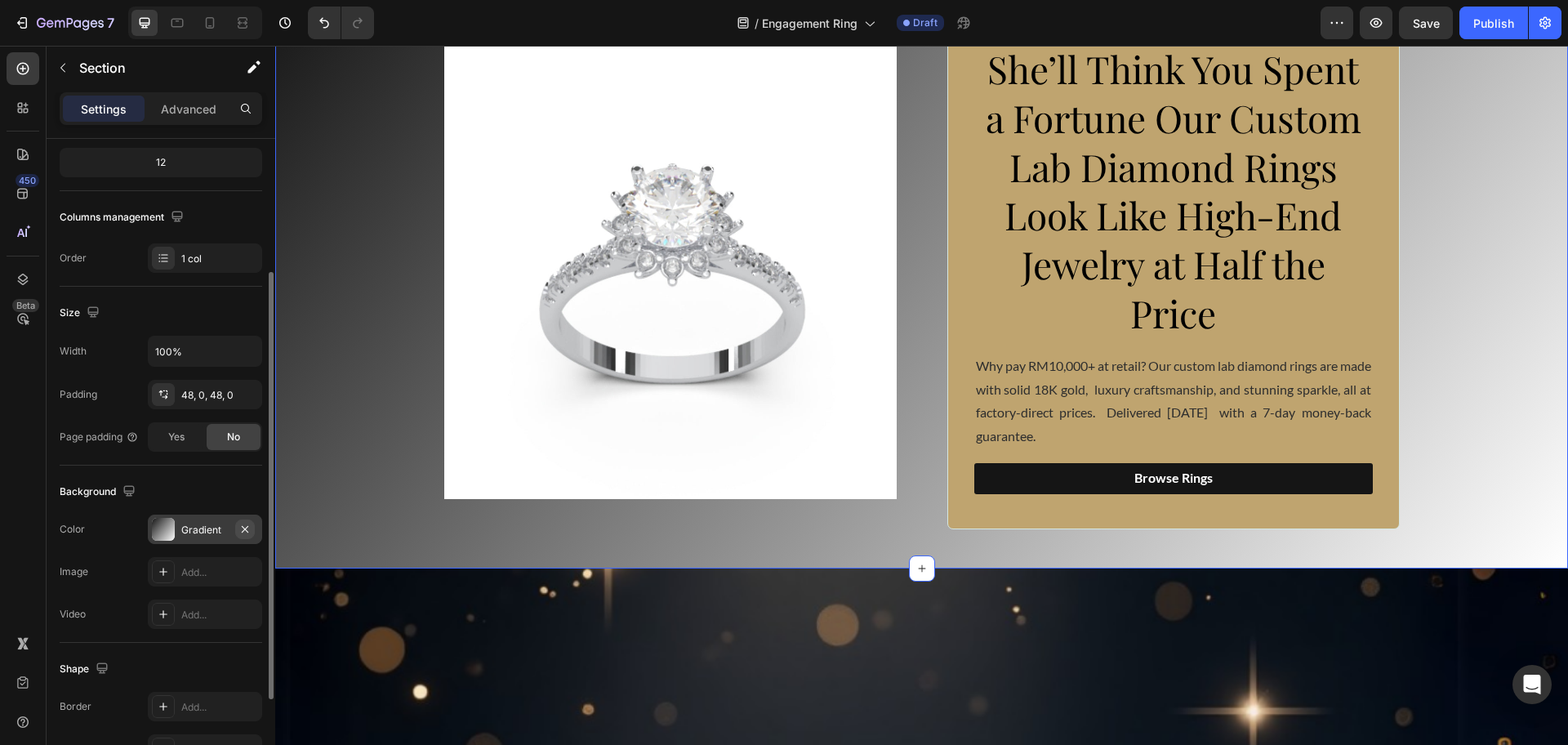
click at [246, 530] on icon "button" at bounding box center [245, 529] width 7 height 7
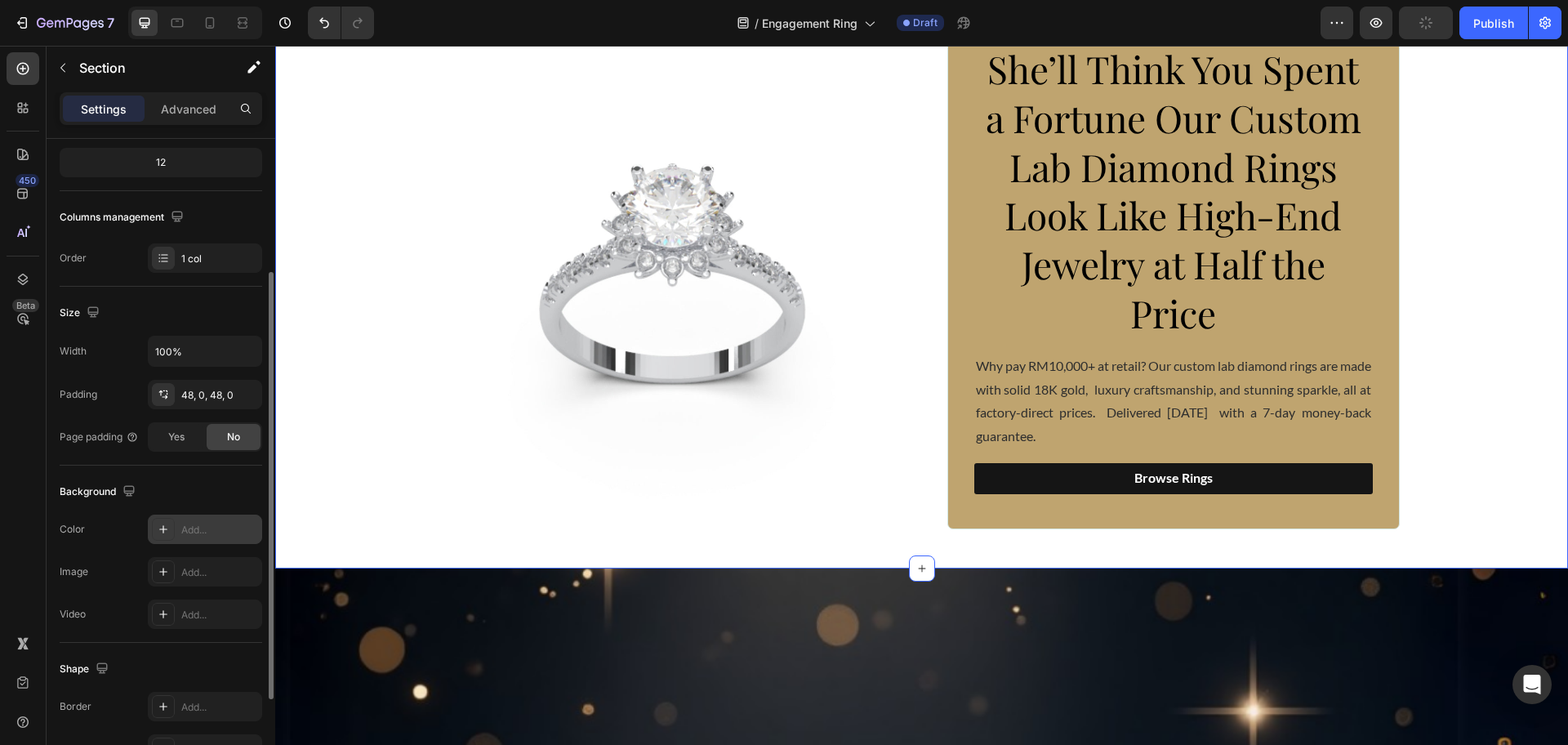
click at [192, 537] on div "Add..." at bounding box center [220, 530] width 77 height 15
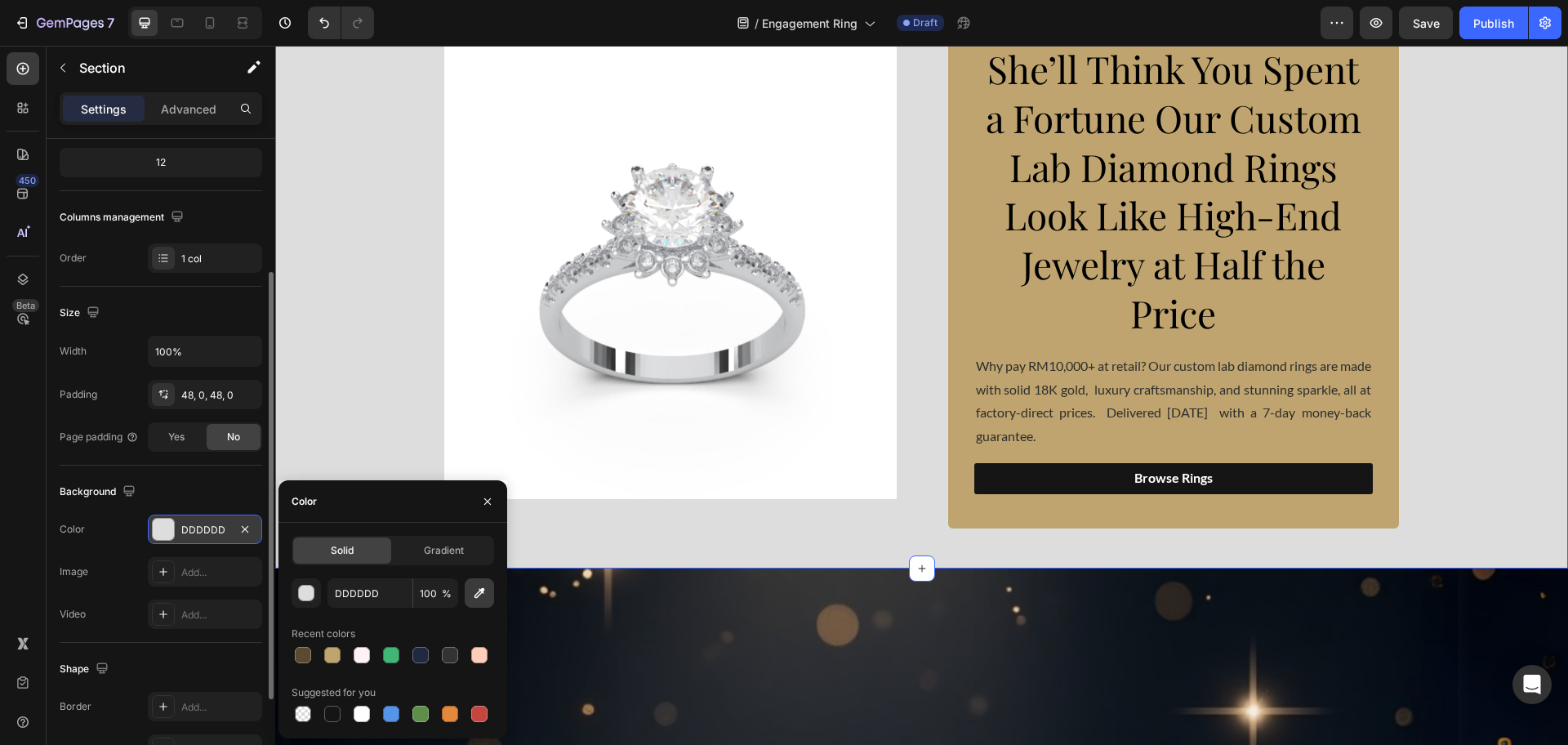
click at [478, 599] on icon "button" at bounding box center [479, 593] width 16 height 16
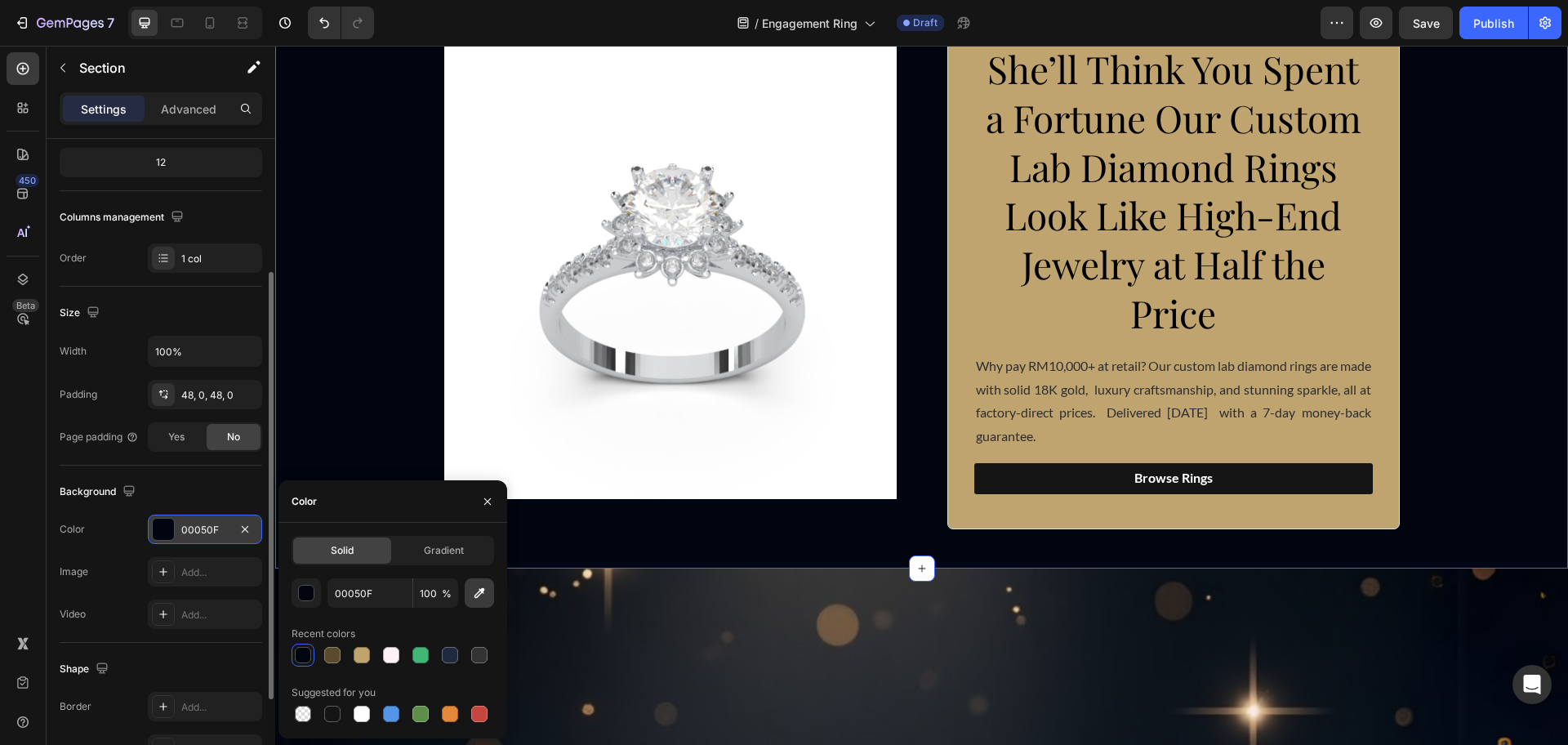
click at [475, 592] on icon "button" at bounding box center [479, 593] width 16 height 16
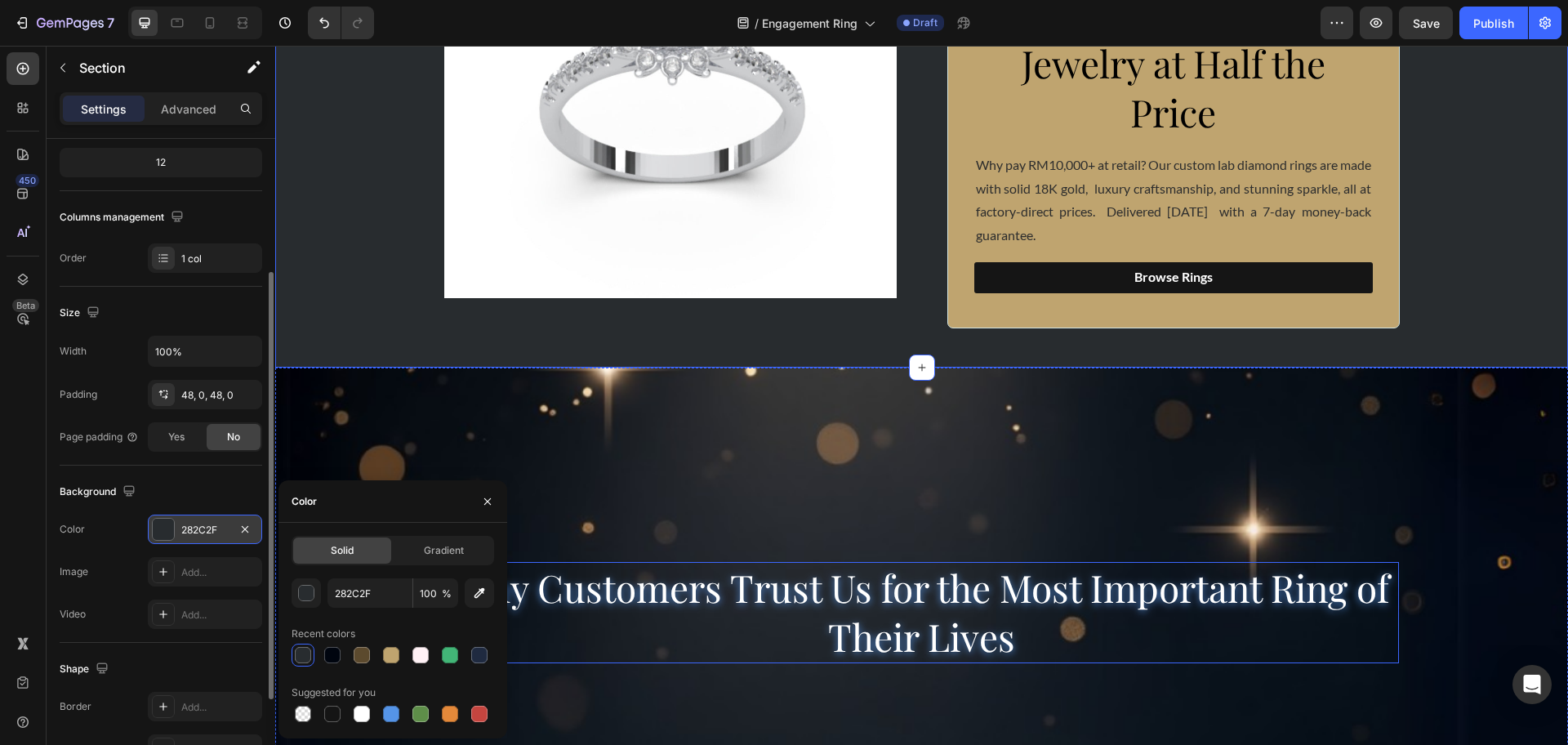
scroll to position [307, 0]
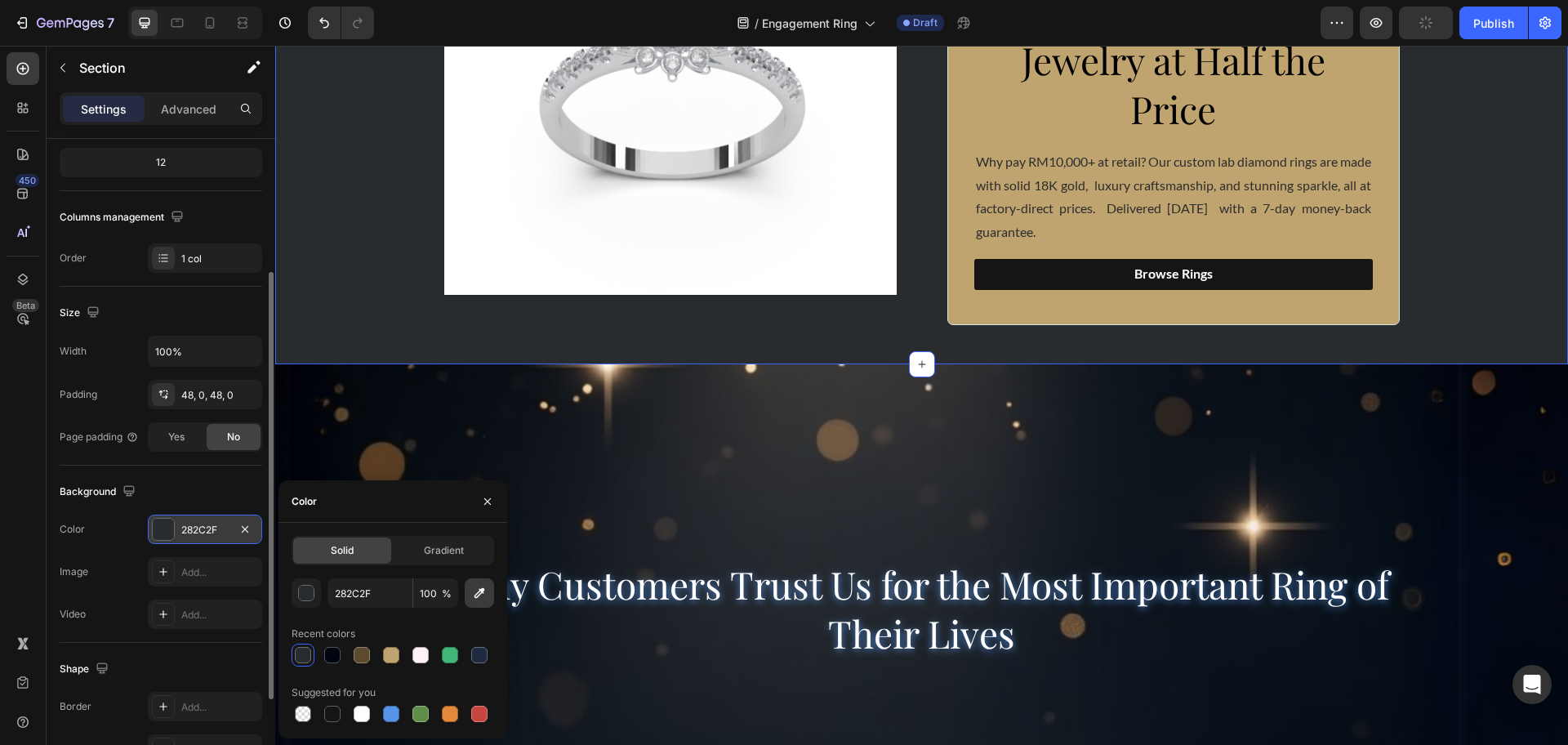
click at [480, 596] on icon "button" at bounding box center [479, 593] width 16 height 16
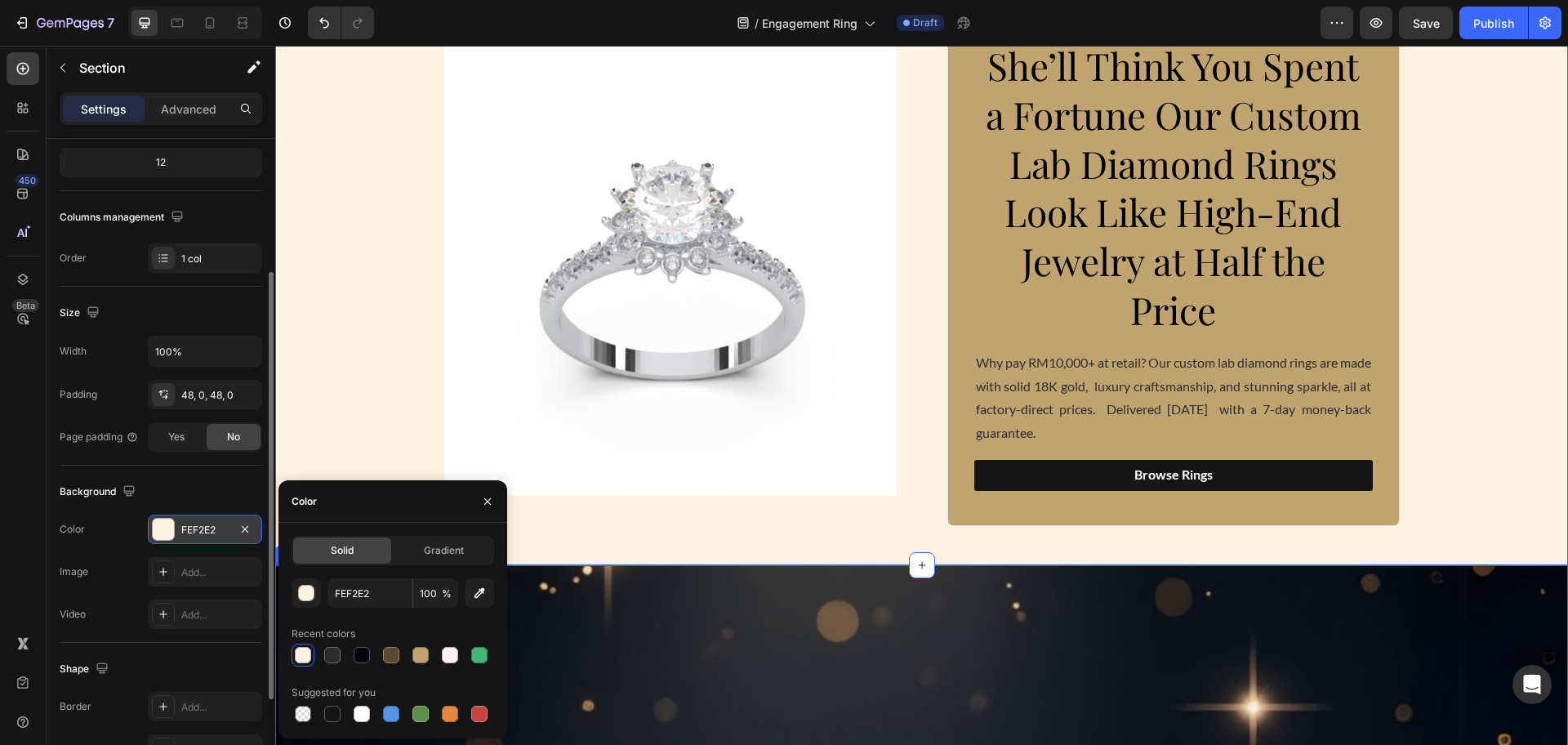
scroll to position [102, 0]
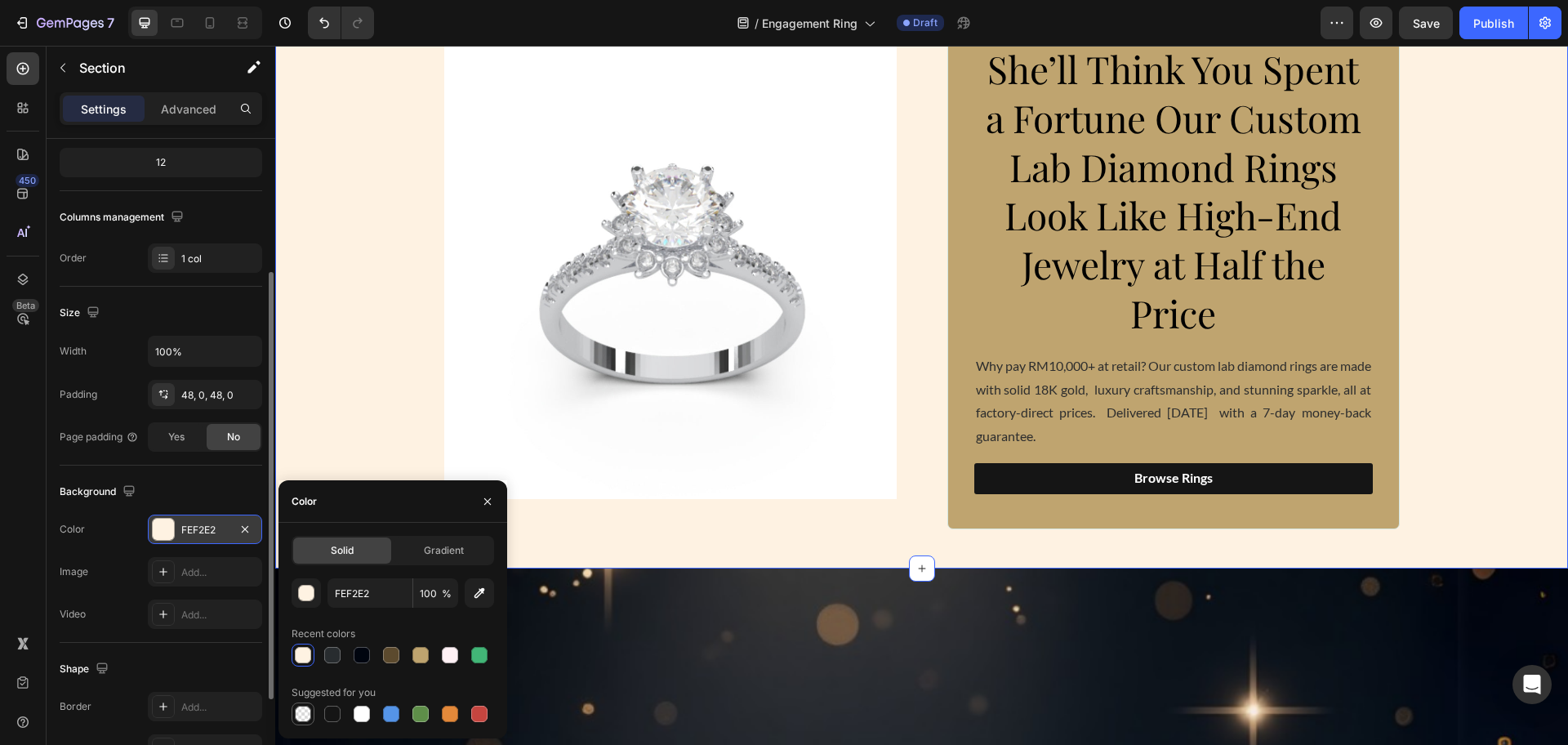
click at [307, 716] on div at bounding box center [302, 713] width 16 height 16
type input "000000"
type input "0"
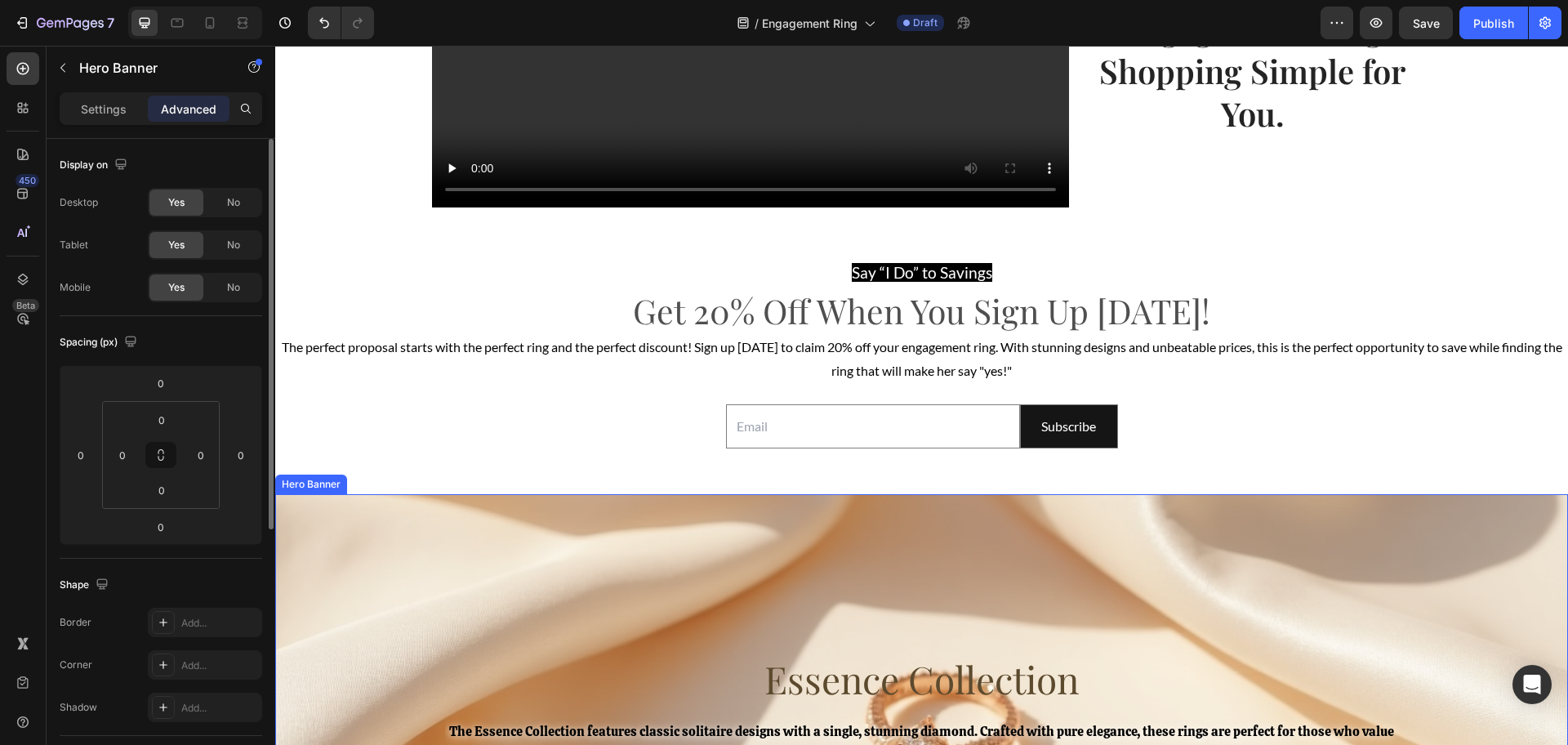
scroll to position [3267, 0]
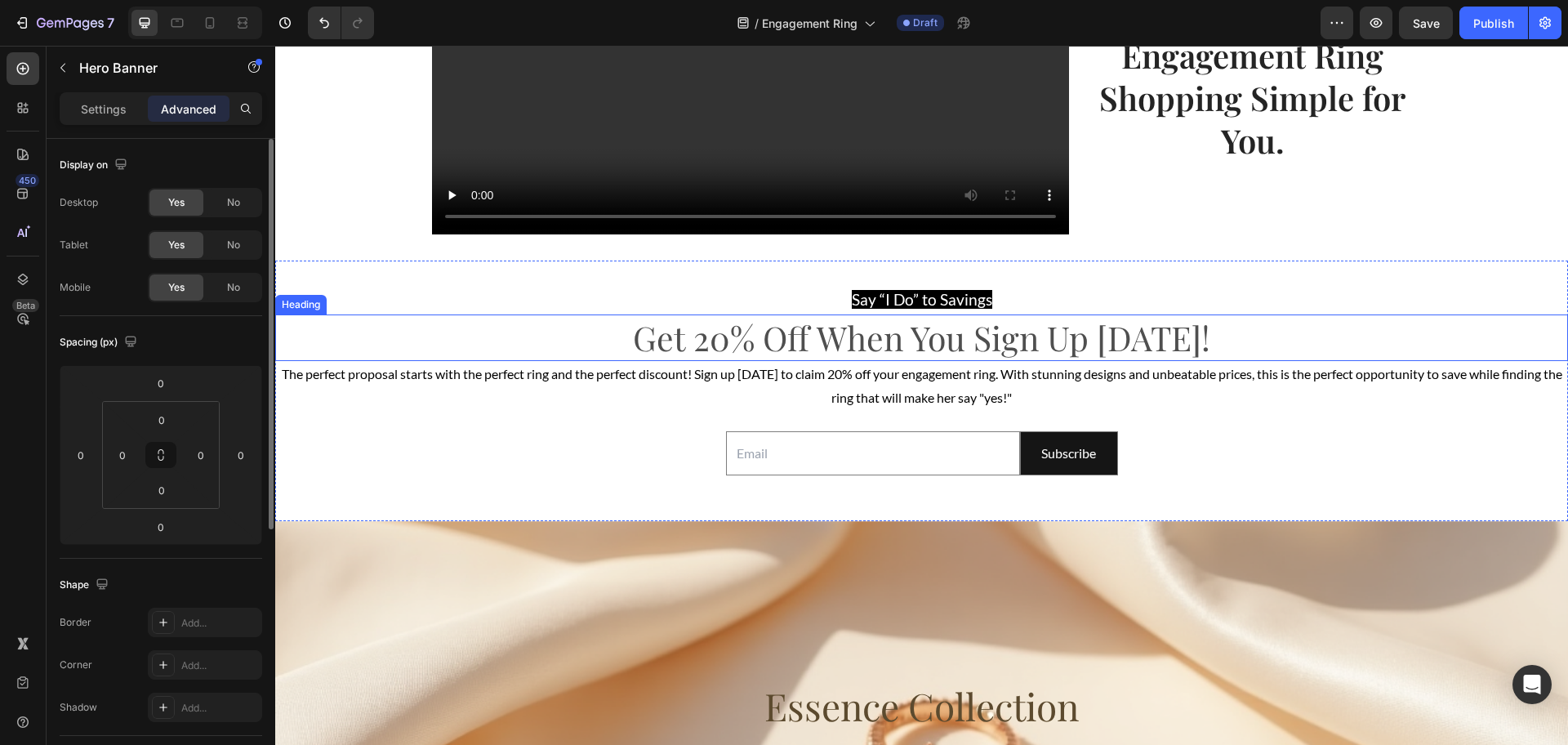
click at [679, 346] on h3 "Get 20% Off When You Sign Up [DATE]!" at bounding box center [922, 338] width 980 height 47
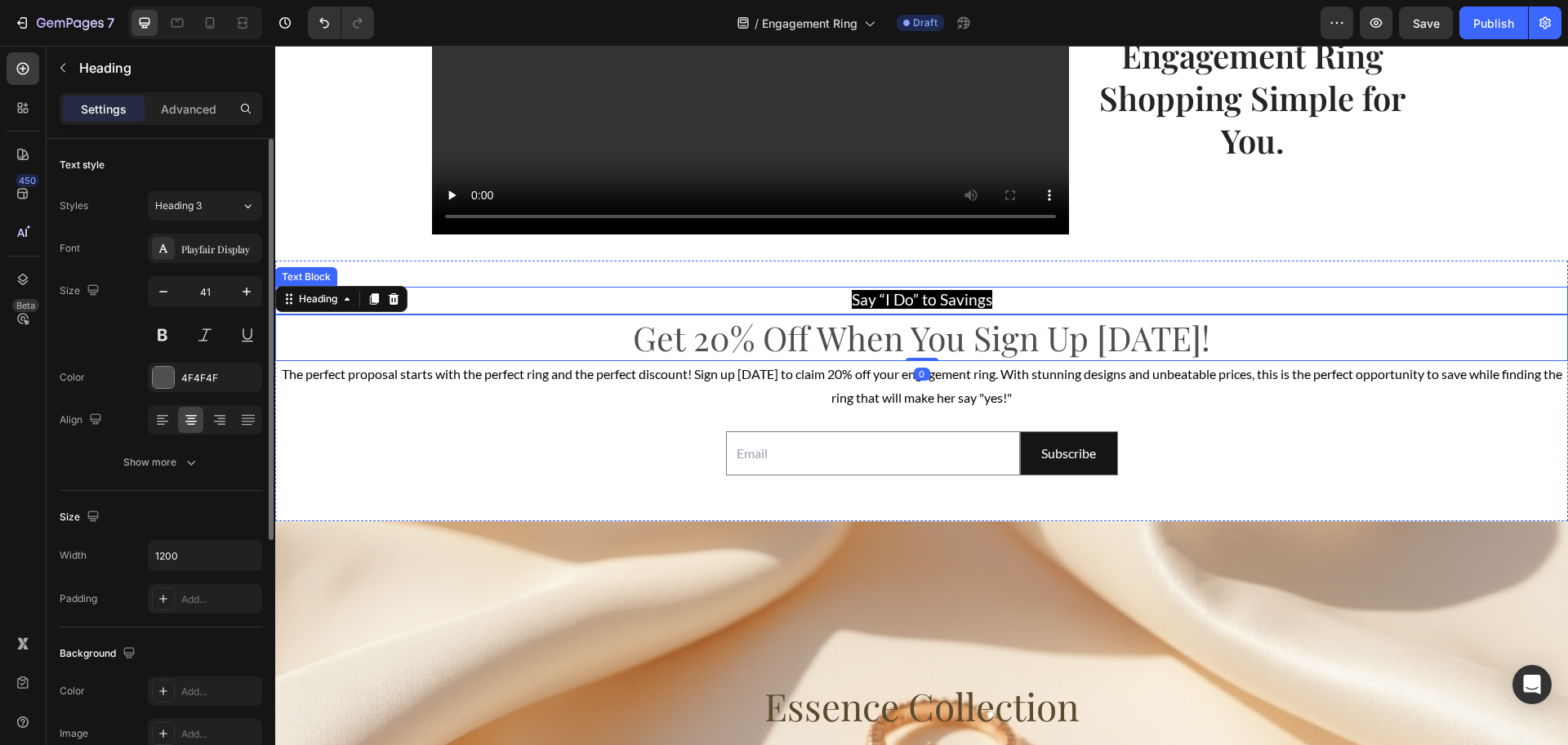
click at [861, 304] on span "Say “I Do” to Savings" at bounding box center [921, 300] width 140 height 19
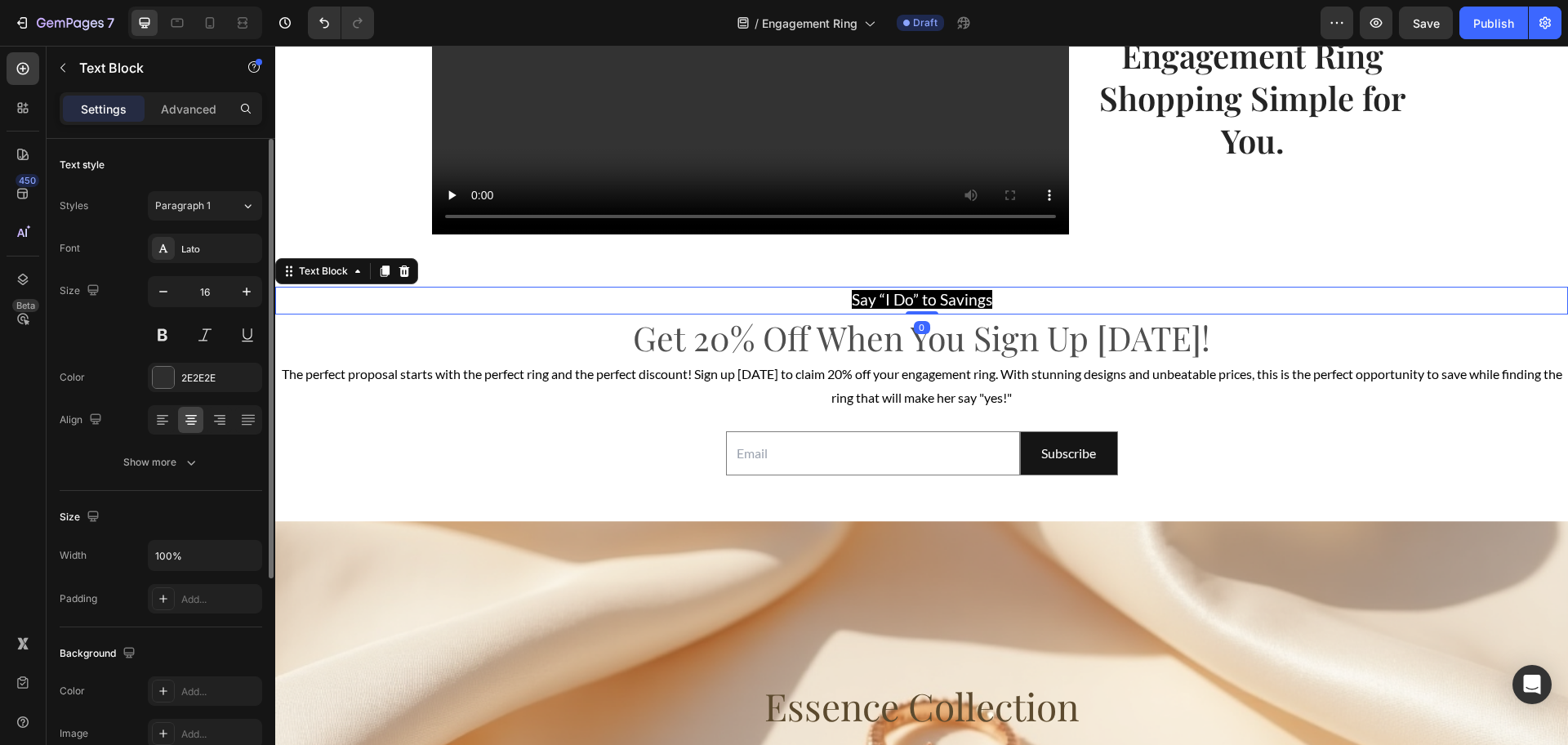
click at [861, 304] on span "Say “I Do” to Savings" at bounding box center [921, 300] width 140 height 19
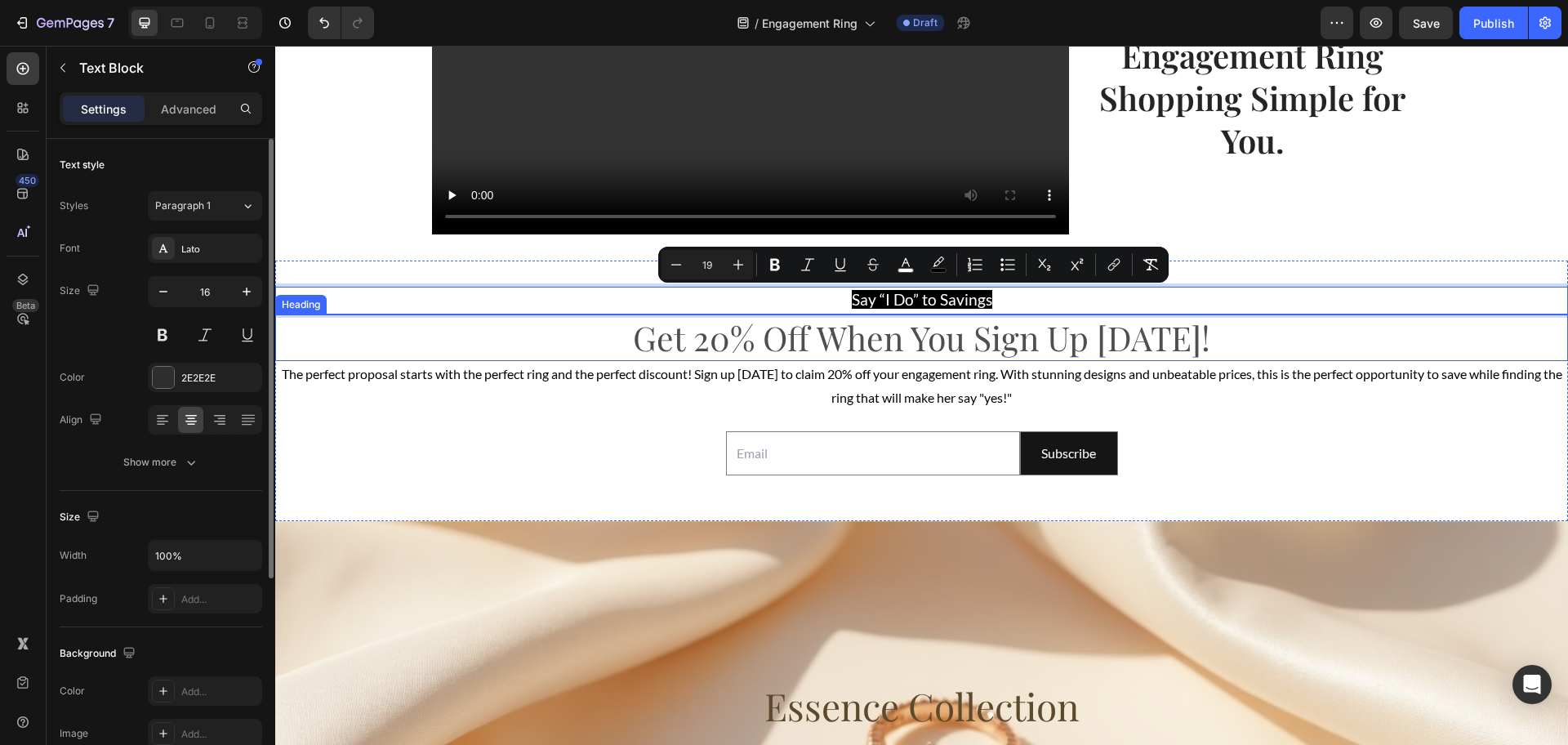
click at [637, 338] on h3 "Get 20% Off When You Sign Up [DATE]!" at bounding box center [922, 338] width 980 height 47
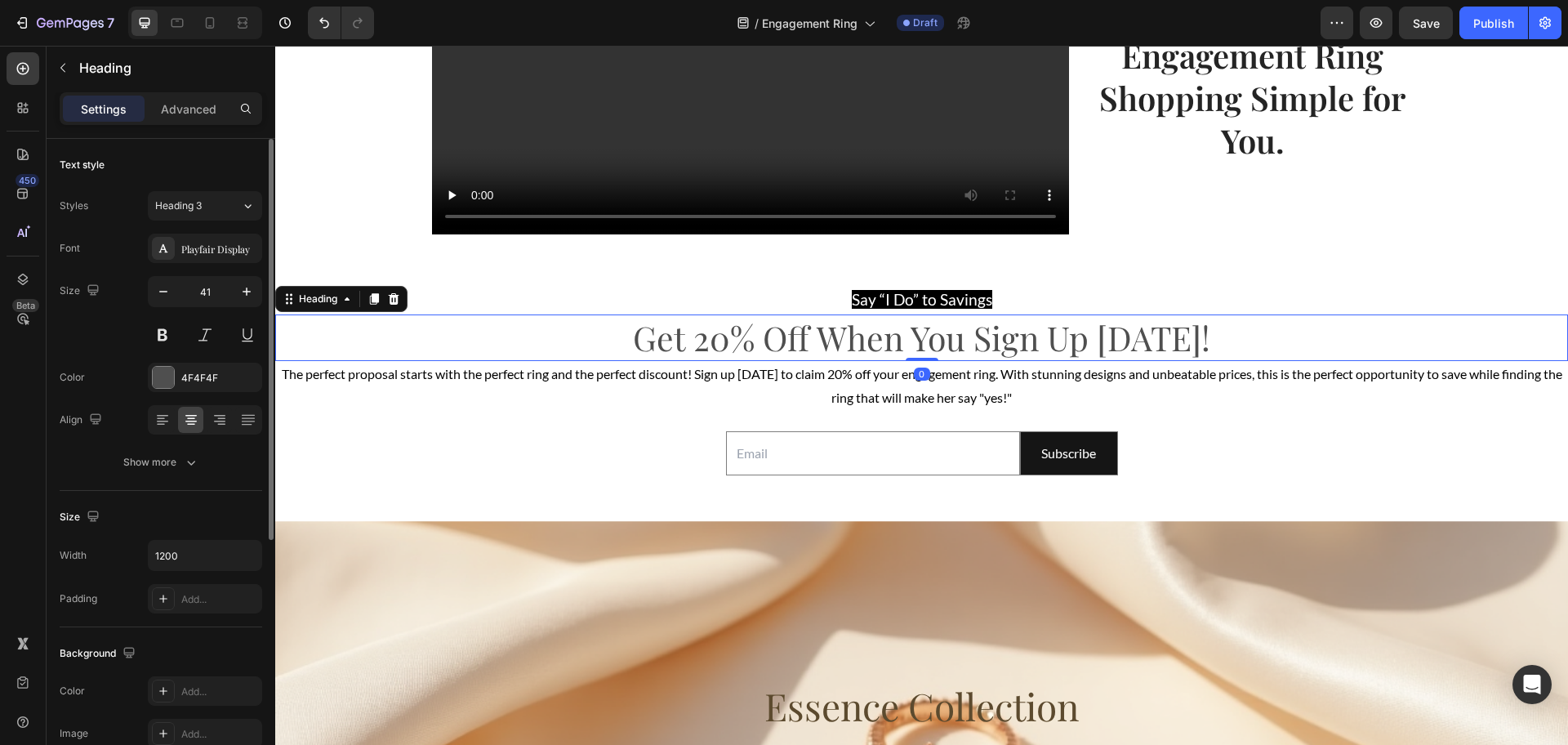
click at [637, 338] on h3 "Get 20% Off When You Sign Up [DATE]!" at bounding box center [922, 338] width 980 height 47
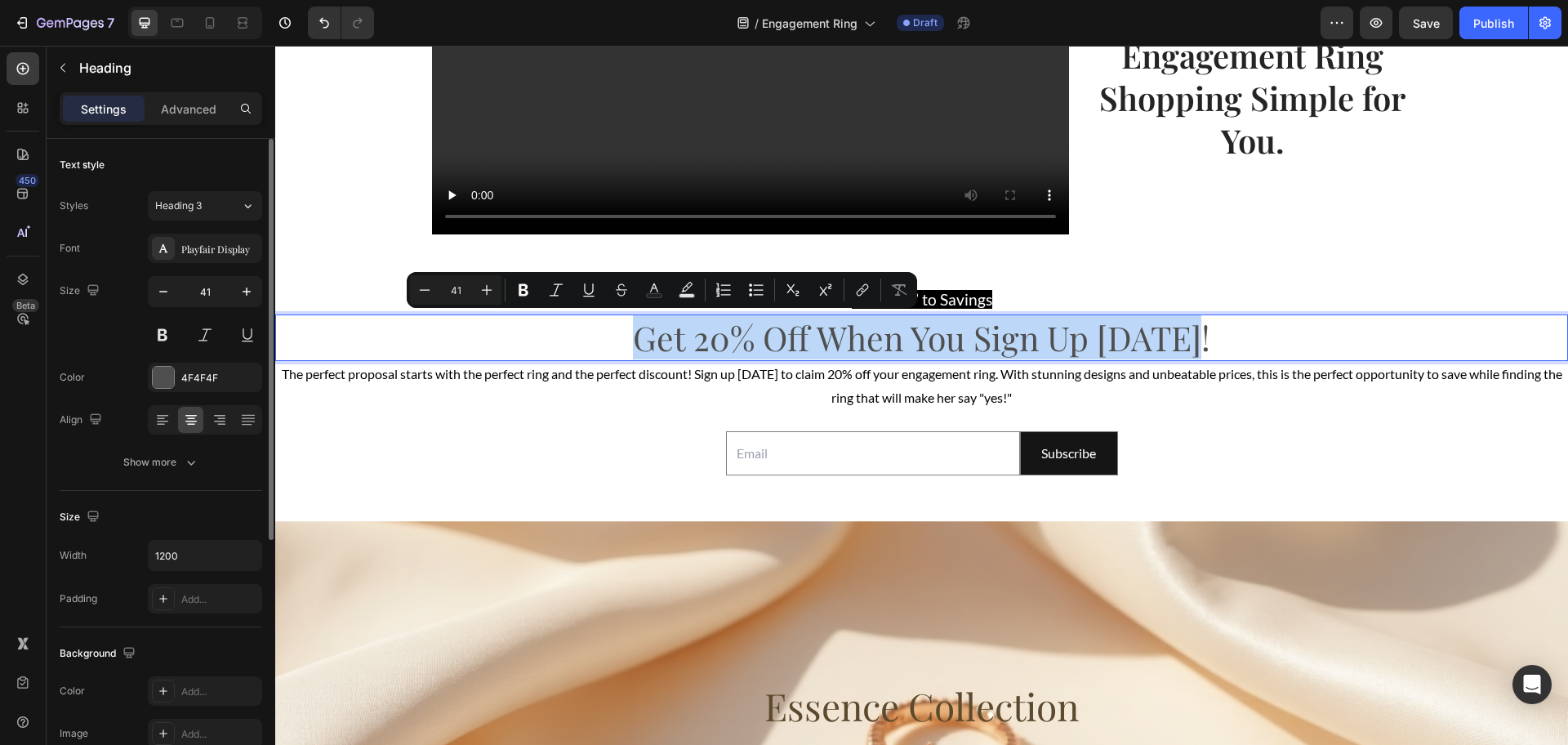
click at [637, 338] on p "Get 20% Off When You Sign Up [DATE]!" at bounding box center [922, 338] width 976 height 43
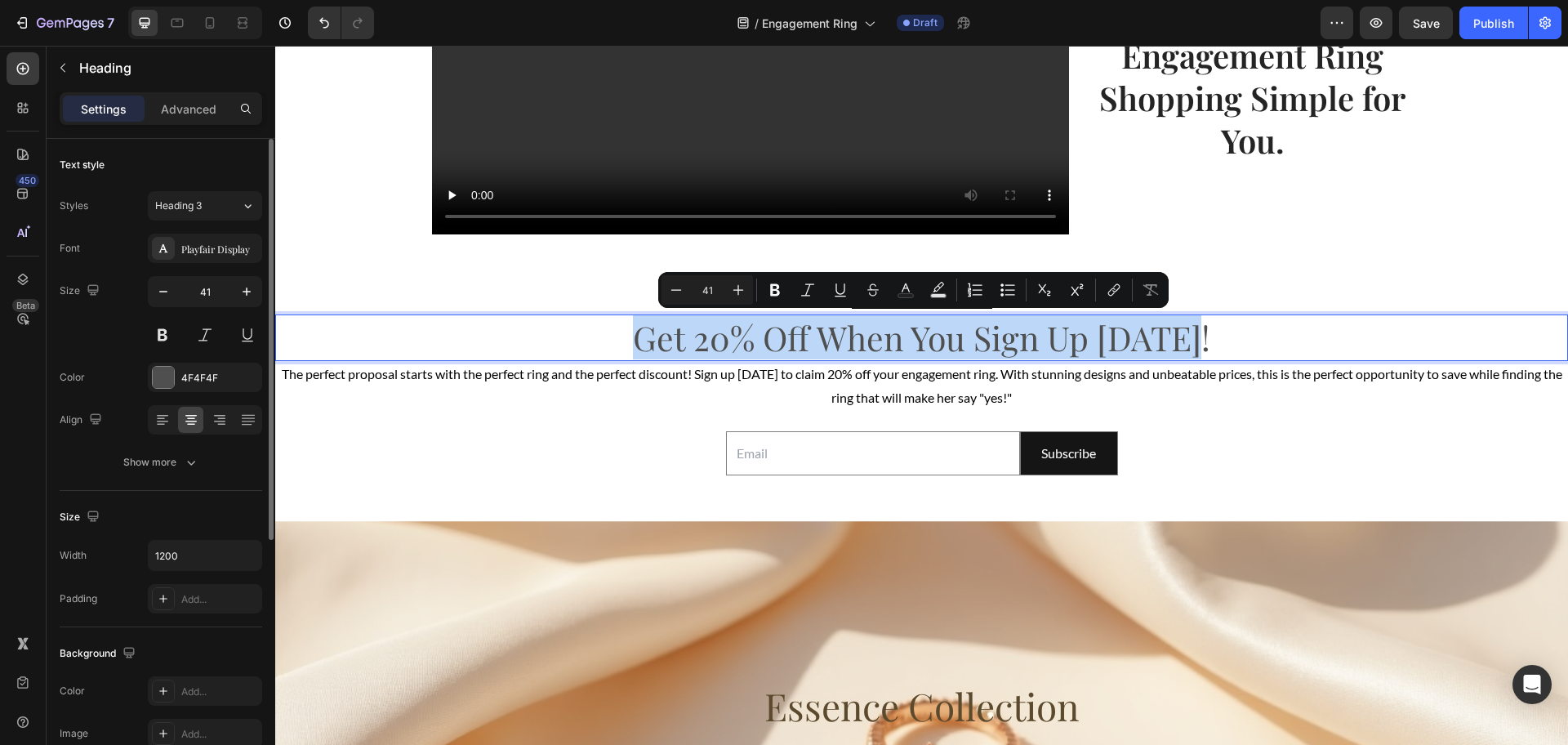
click at [637, 338] on p "Get 20% Off When You Sign Up [DATE]!" at bounding box center [922, 338] width 976 height 43
click at [624, 340] on p "Get 20% Off When You Sign Up [DATE]!" at bounding box center [922, 338] width 976 height 43
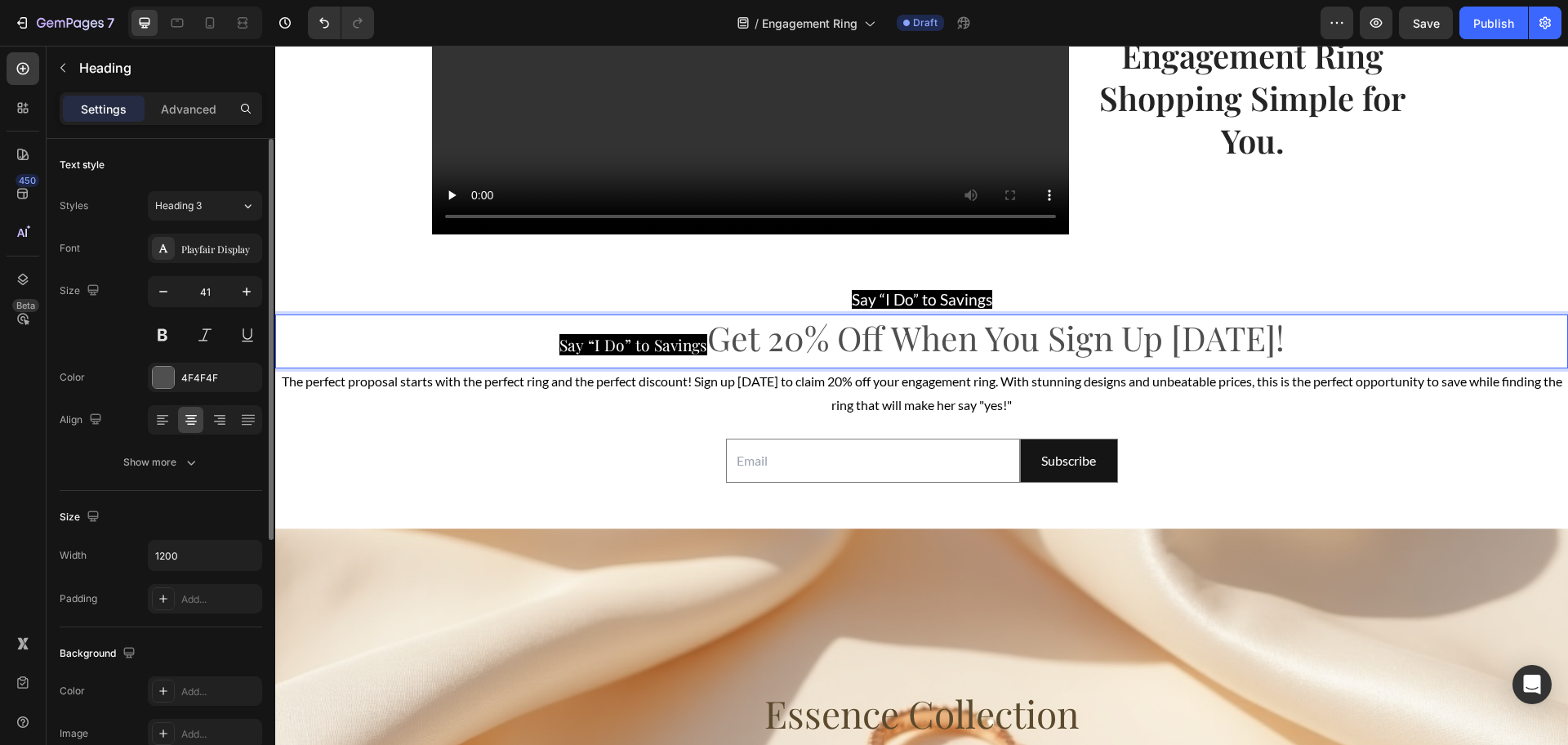
click at [710, 340] on p "Say “I Do” to Savings Get 20% Off When You Sign Up Today!" at bounding box center [922, 341] width 976 height 51
click at [725, 340] on p "Say “I Do” to Savings Get 20% Off When You Sign Up Today!" at bounding box center [922, 341] width 976 height 51
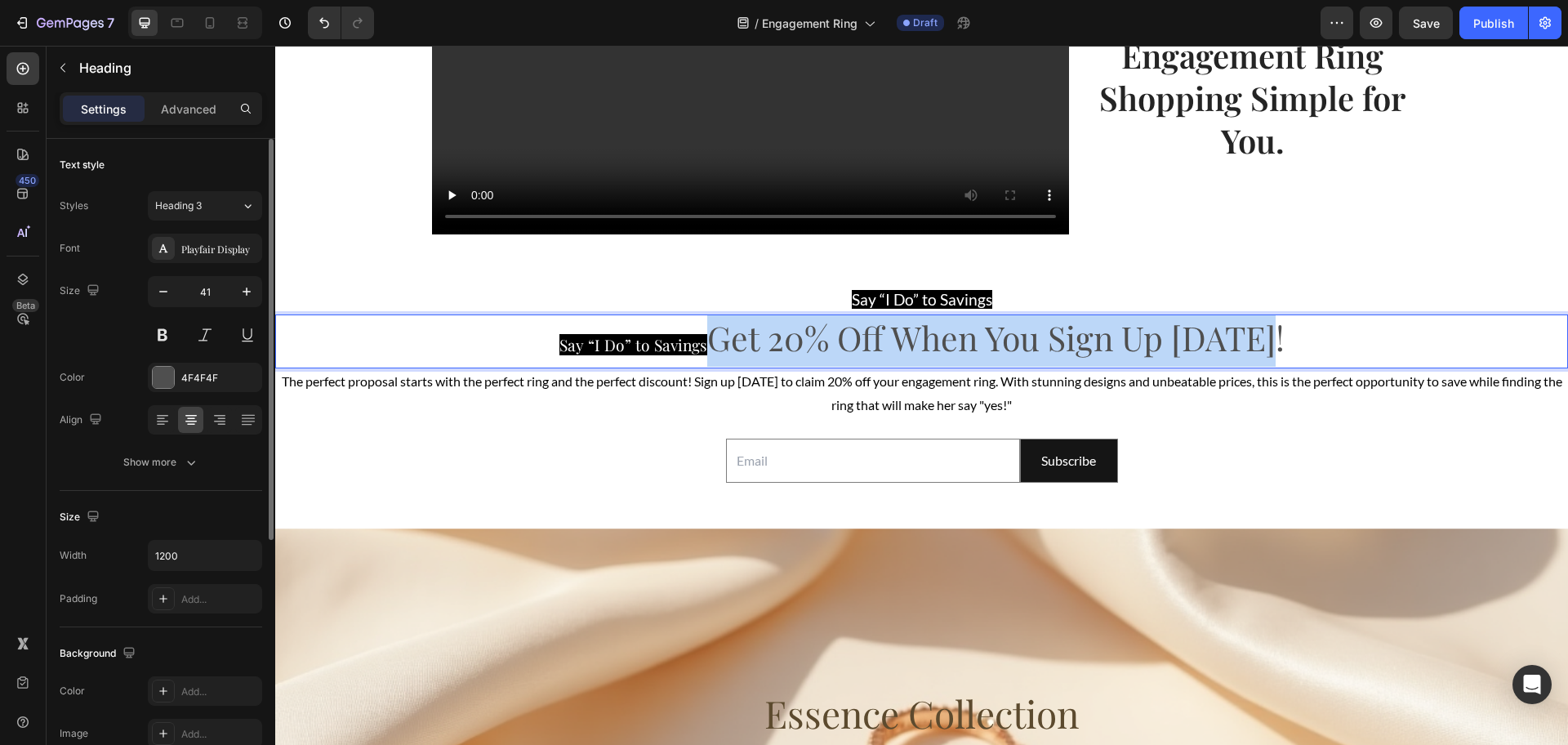
drag, startPoint x: 713, startPoint y: 341, endPoint x: 1291, endPoint y: 337, distance: 578.0
click at [1291, 337] on p "Say “I Do” to Savings Get 20% Off When You Sign Up Today!" at bounding box center [922, 341] width 976 height 51
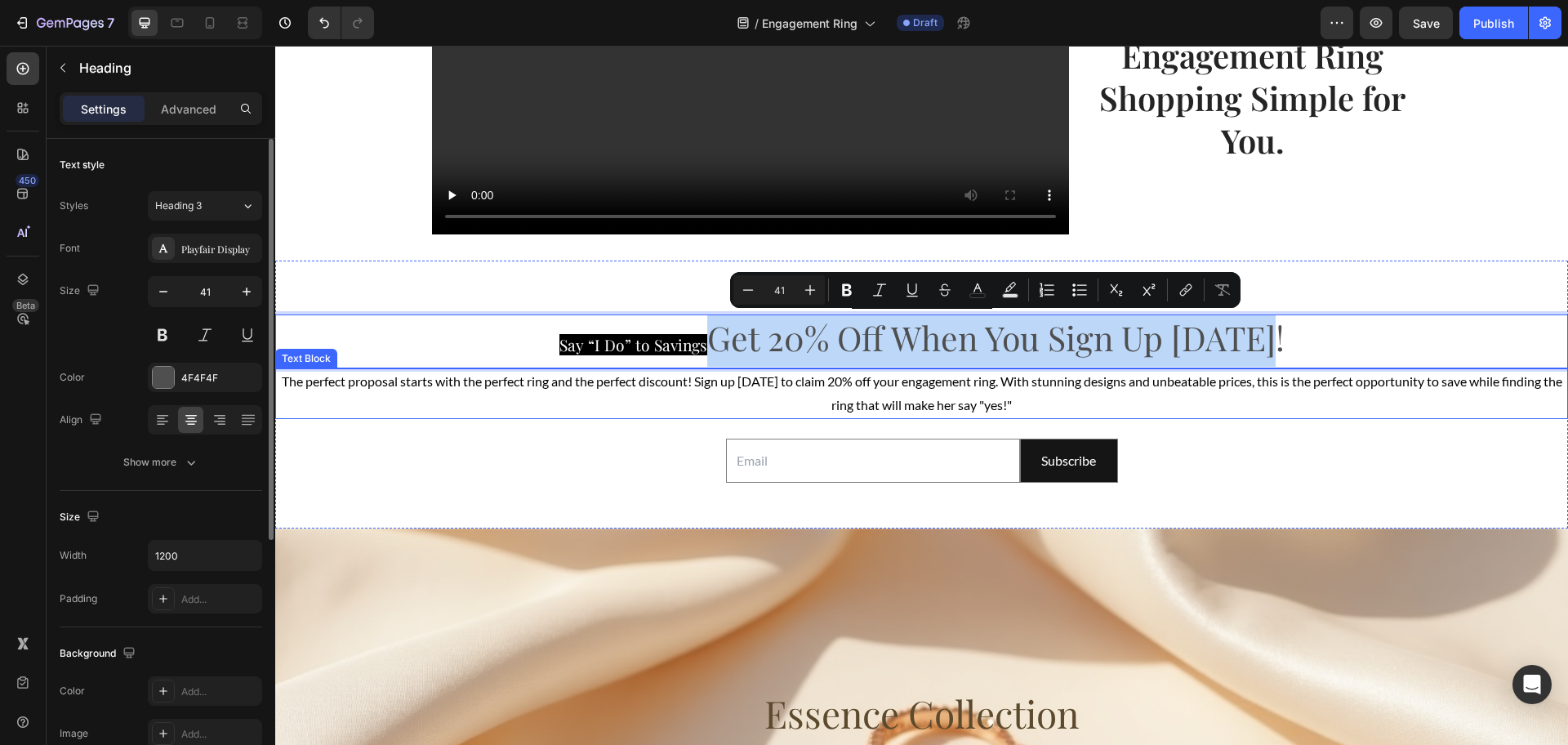
copy p "Get 20% Off When You Sign Up [DATE]!"
click at [282, 384] on span "The perfect proposal starts with the perfect ring and the perfect discount! Sig…" at bounding box center [921, 393] width 1280 height 40
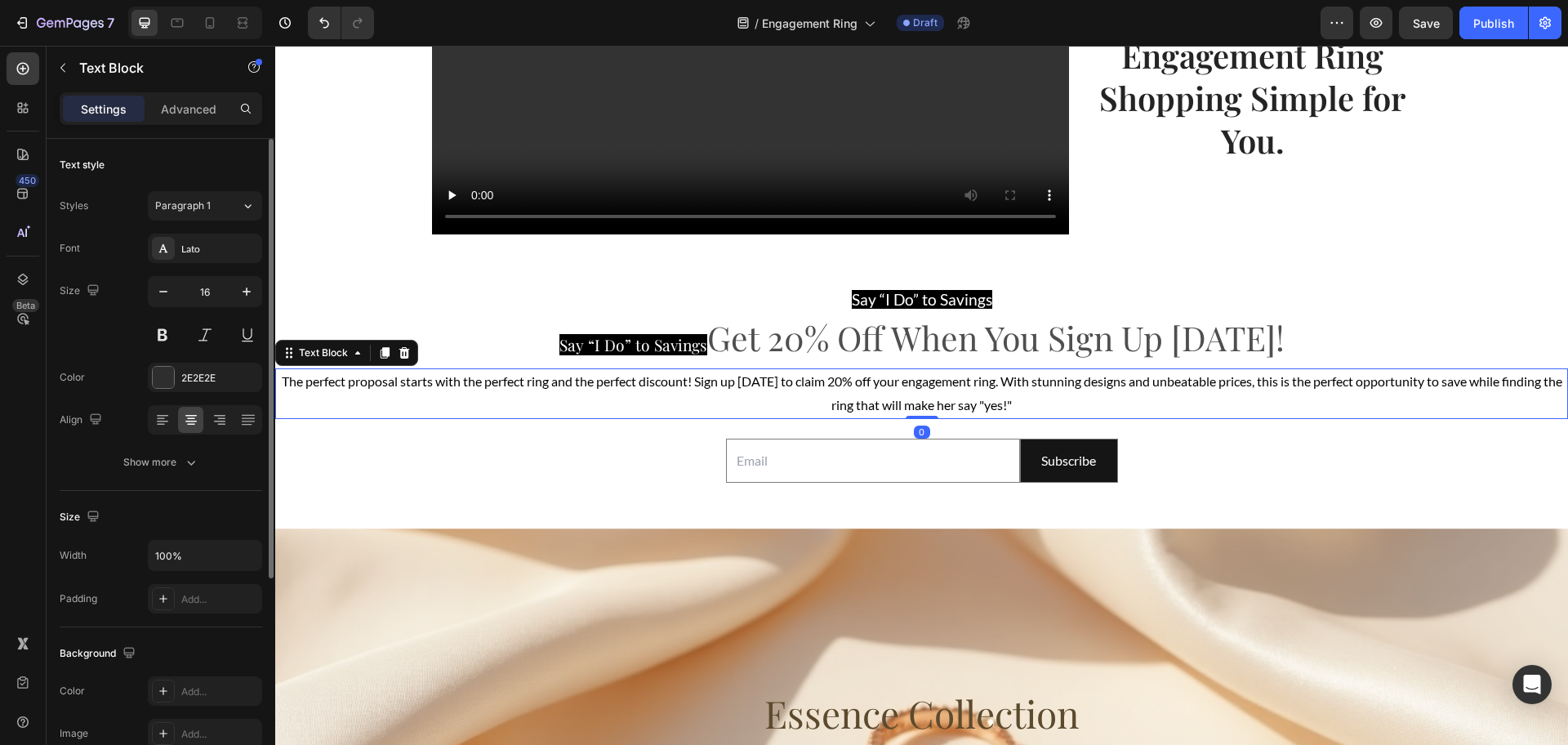
click at [290, 384] on span "The perfect proposal starts with the perfect ring and the perfect discount! Sig…" at bounding box center [921, 393] width 1280 height 40
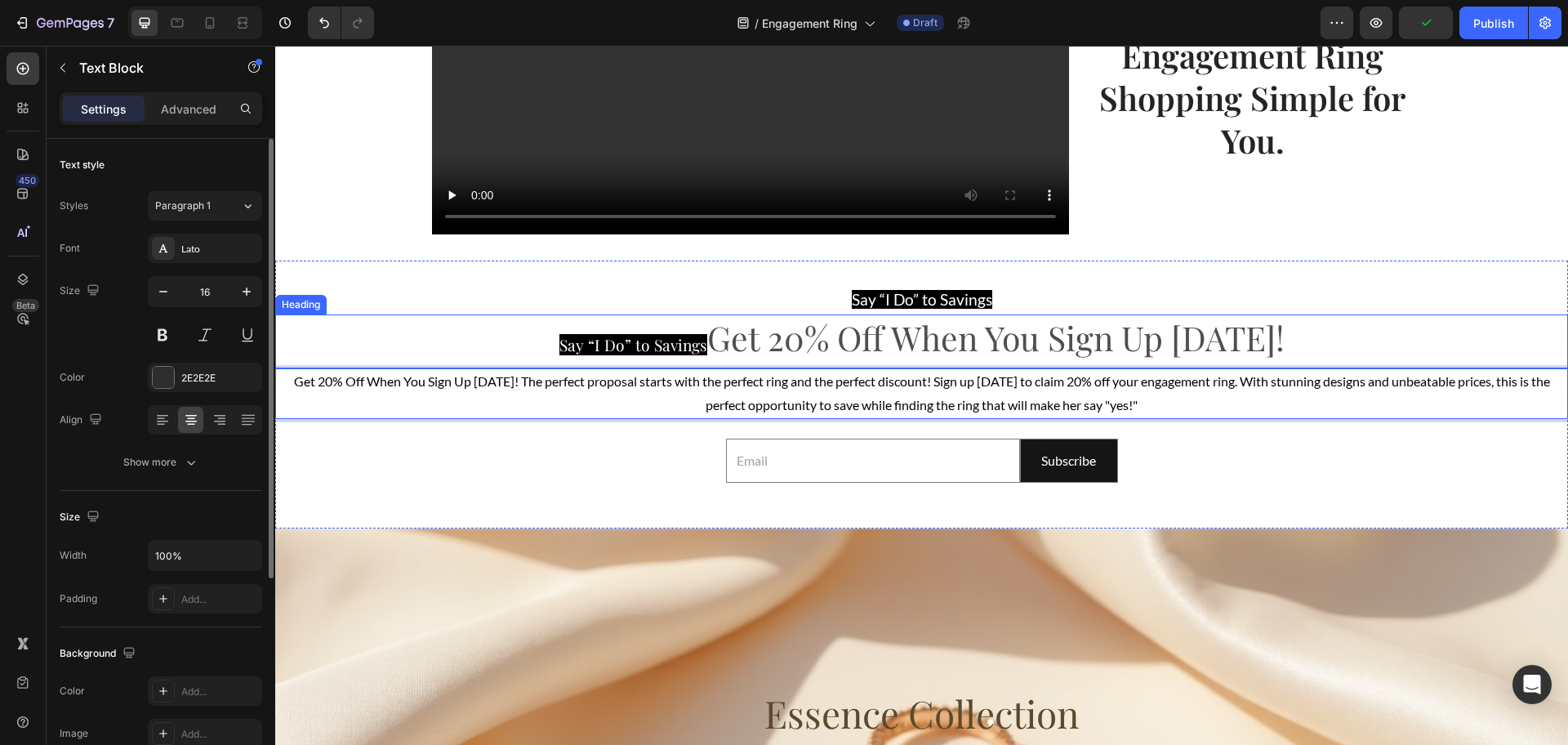
click at [753, 344] on p "⁠⁠⁠⁠⁠⁠⁠ Say “I Do” to Savings Get 20% Off When You Sign Up Today!" at bounding box center [922, 341] width 976 height 51
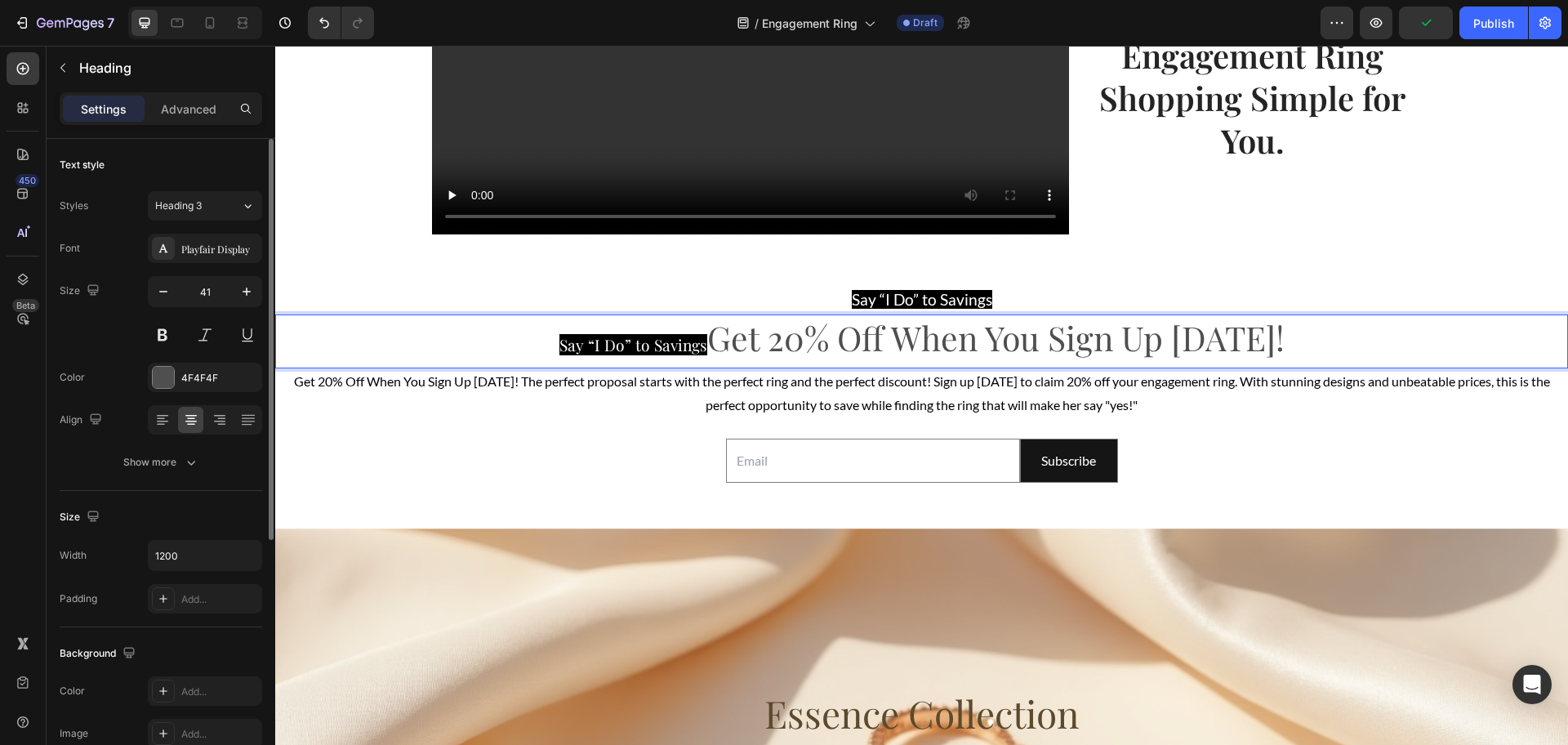
click at [759, 343] on p "Say “I Do” to Savings Get 20% Off When You Sign Up Today!" at bounding box center [922, 341] width 976 height 51
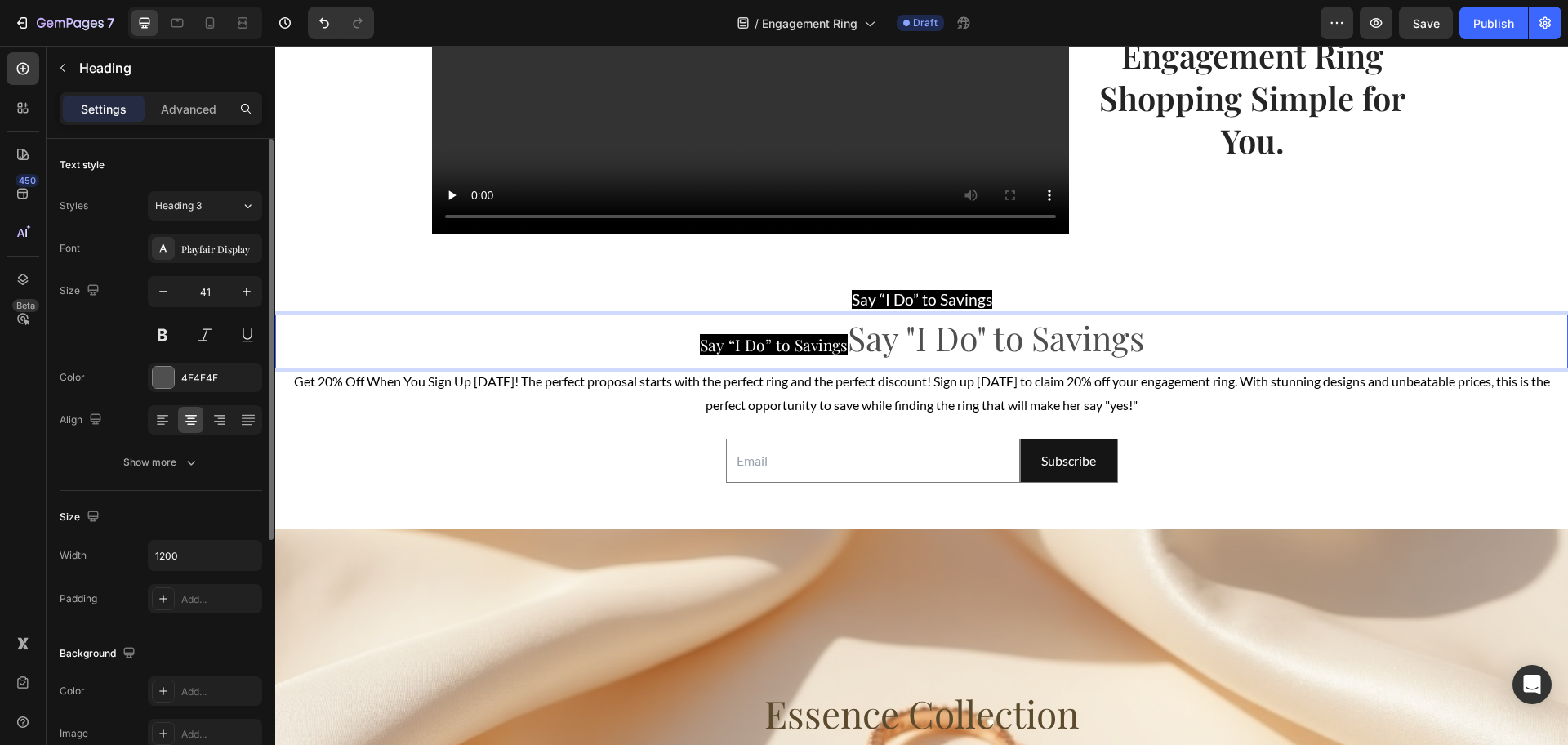
click at [840, 343] on p "Say “I Do” to Savings Say "I Do" to Savings" at bounding box center [922, 341] width 976 height 51
click at [840, 343] on p "Say “I Do” to Savings Say "I Do" to Savings" at bounding box center [922, 341] width 976 height 51
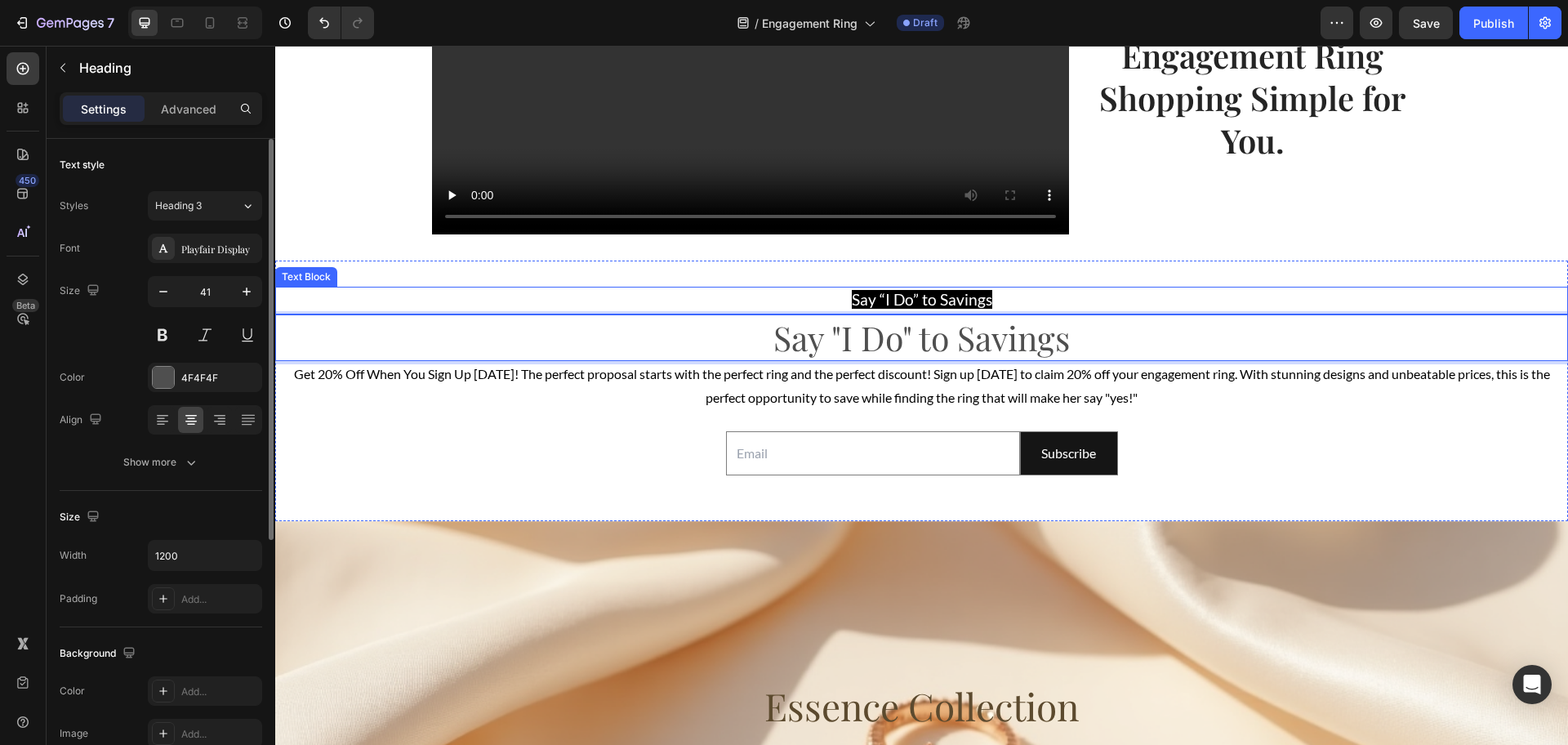
click at [819, 298] on p "Say “I Do” to Savings" at bounding box center [920, 301] width 1289 height 24
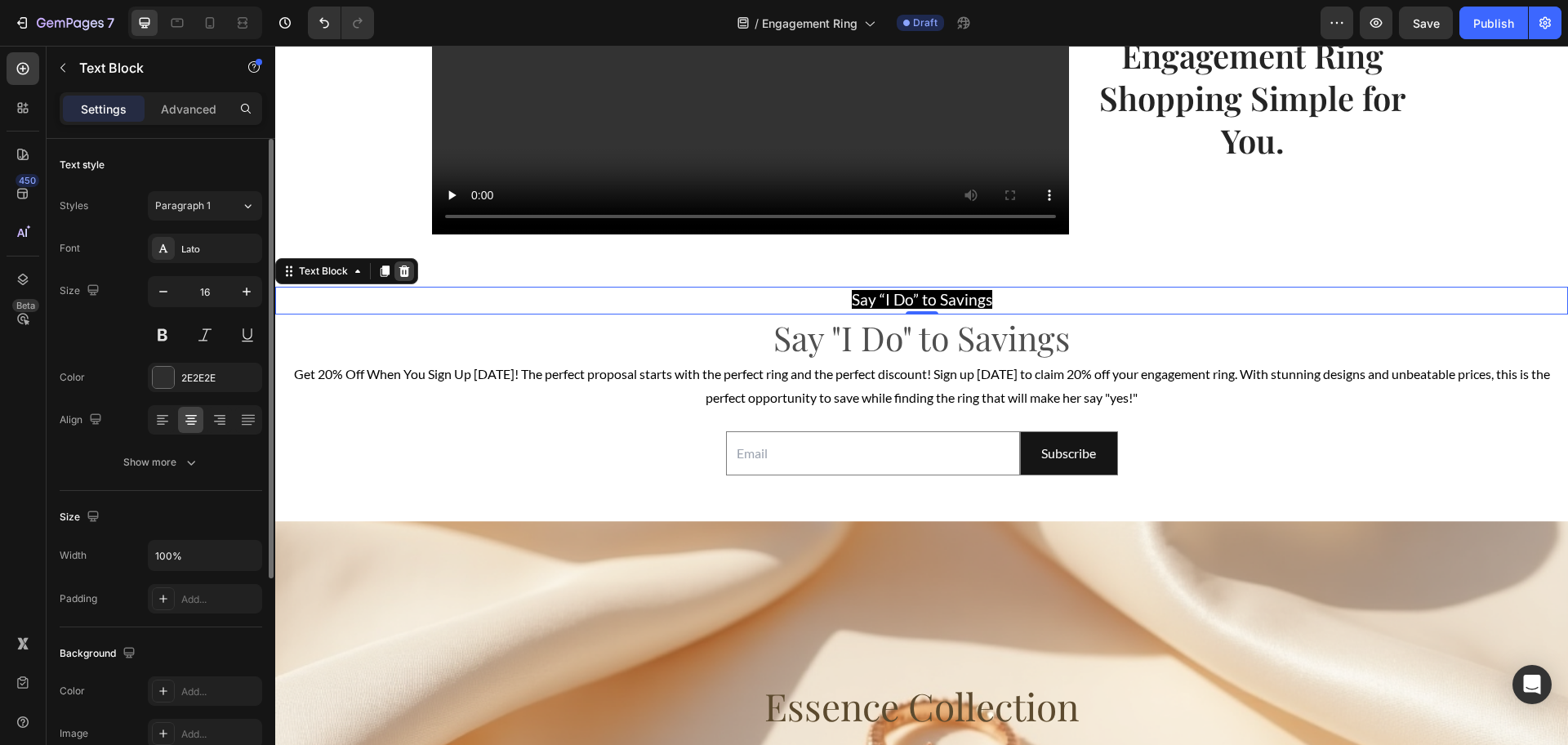
click at [404, 269] on icon at bounding box center [405, 270] width 10 height 11
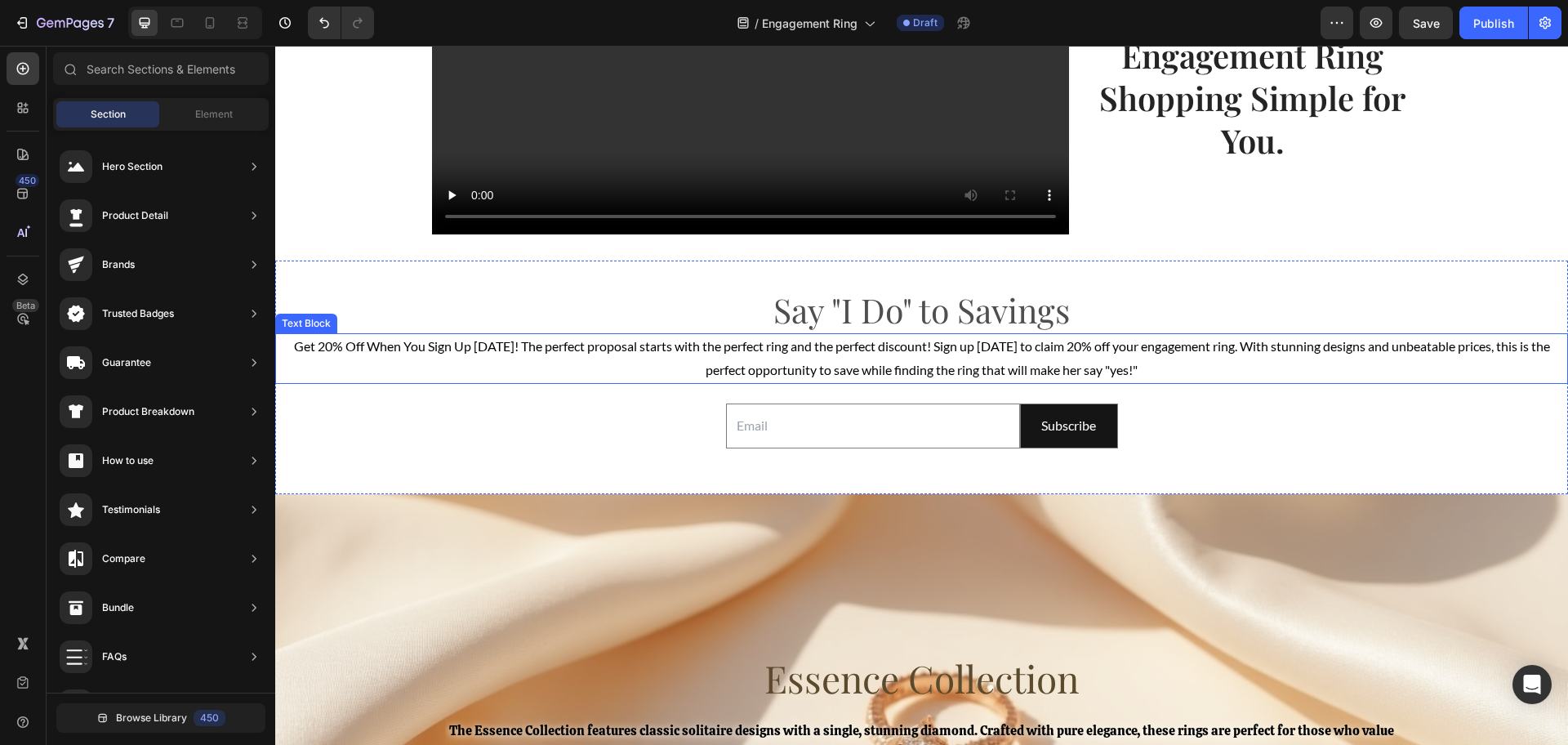
click at [506, 347] on span "Get 20% Off When You Sign Up Today! The perfect proposal starts with the perfec…" at bounding box center [921, 358] width 1256 height 40
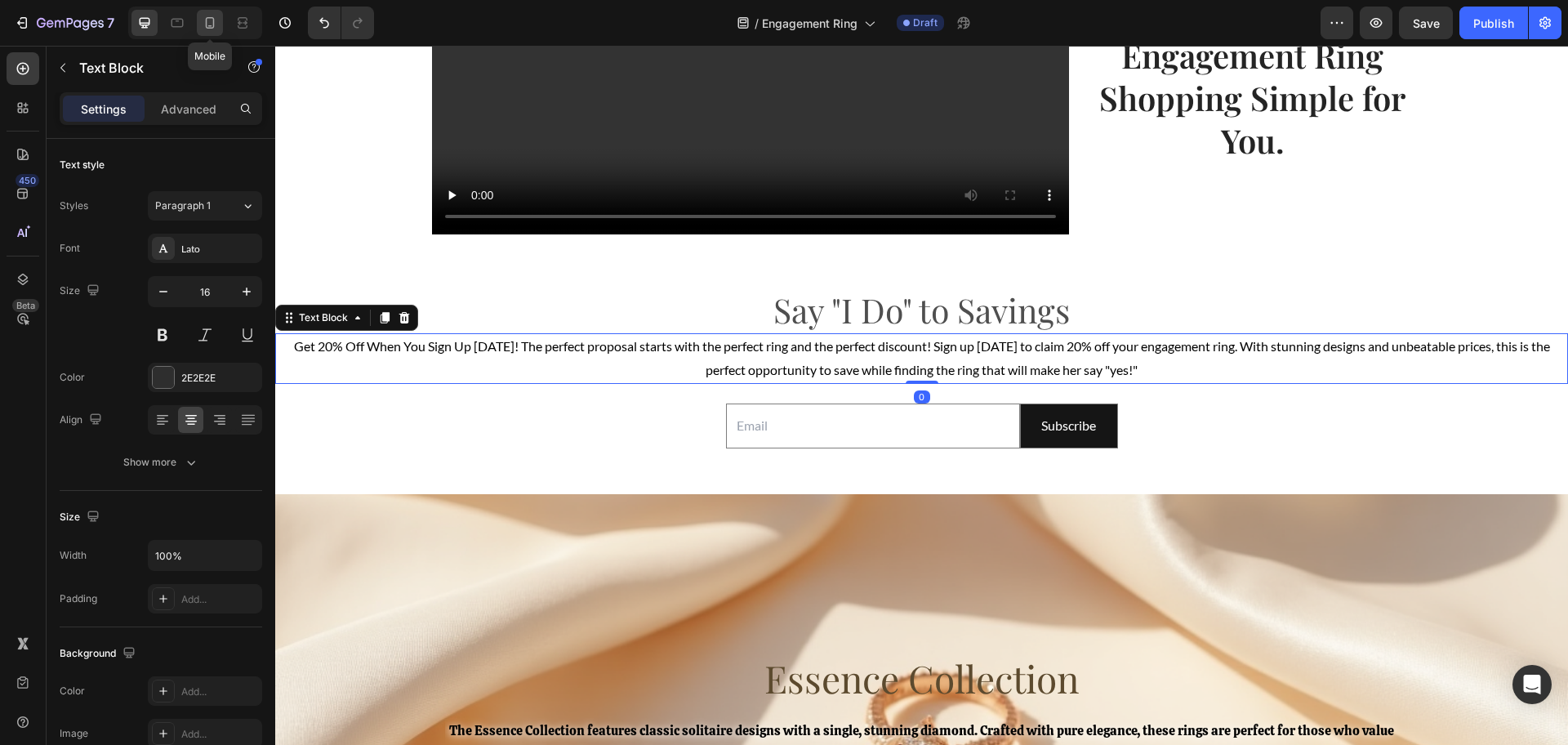
click at [204, 32] on div at bounding box center [210, 22] width 26 height 26
type input "14"
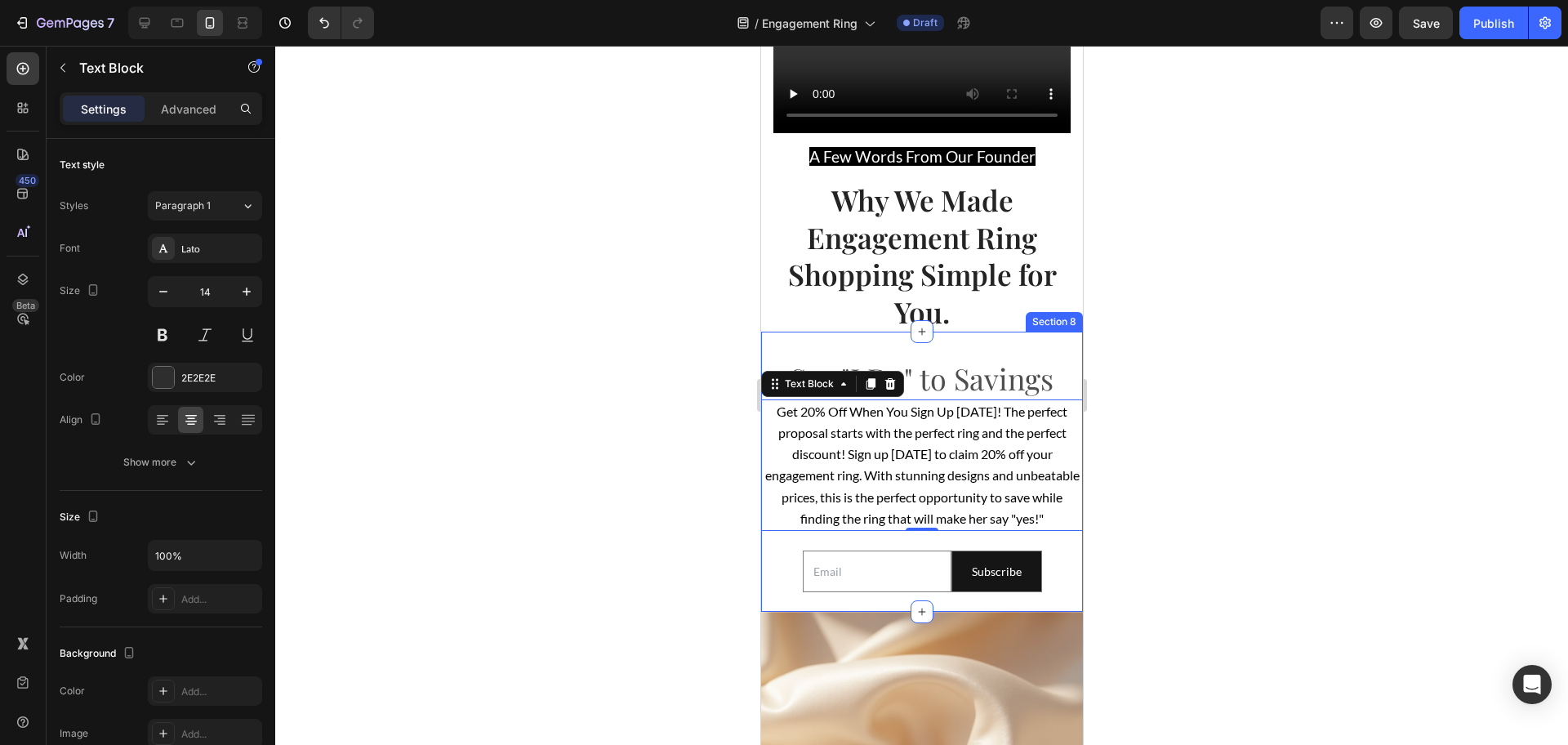
scroll to position [2976, 0]
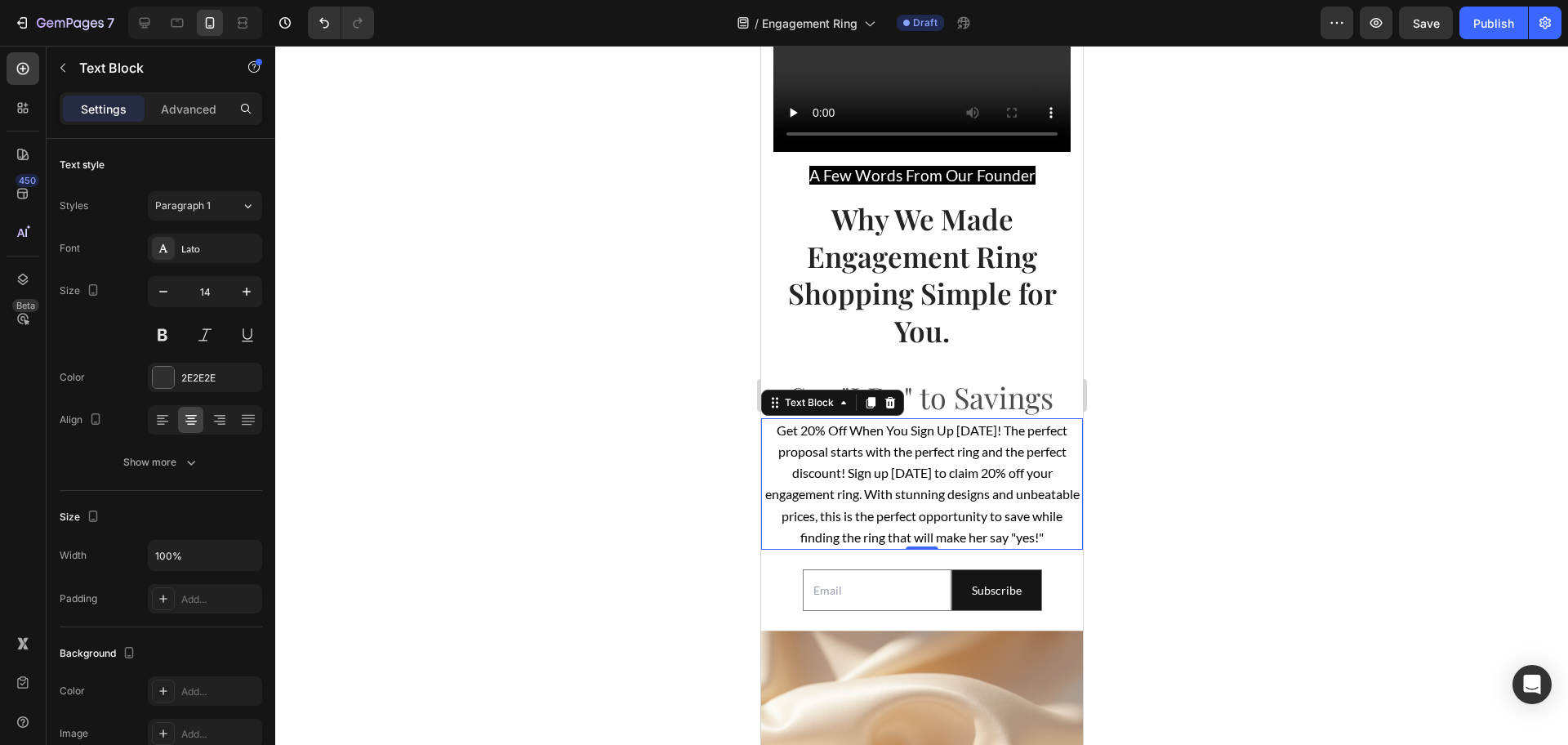
click at [1246, 367] on div at bounding box center [921, 395] width 1292 height 699
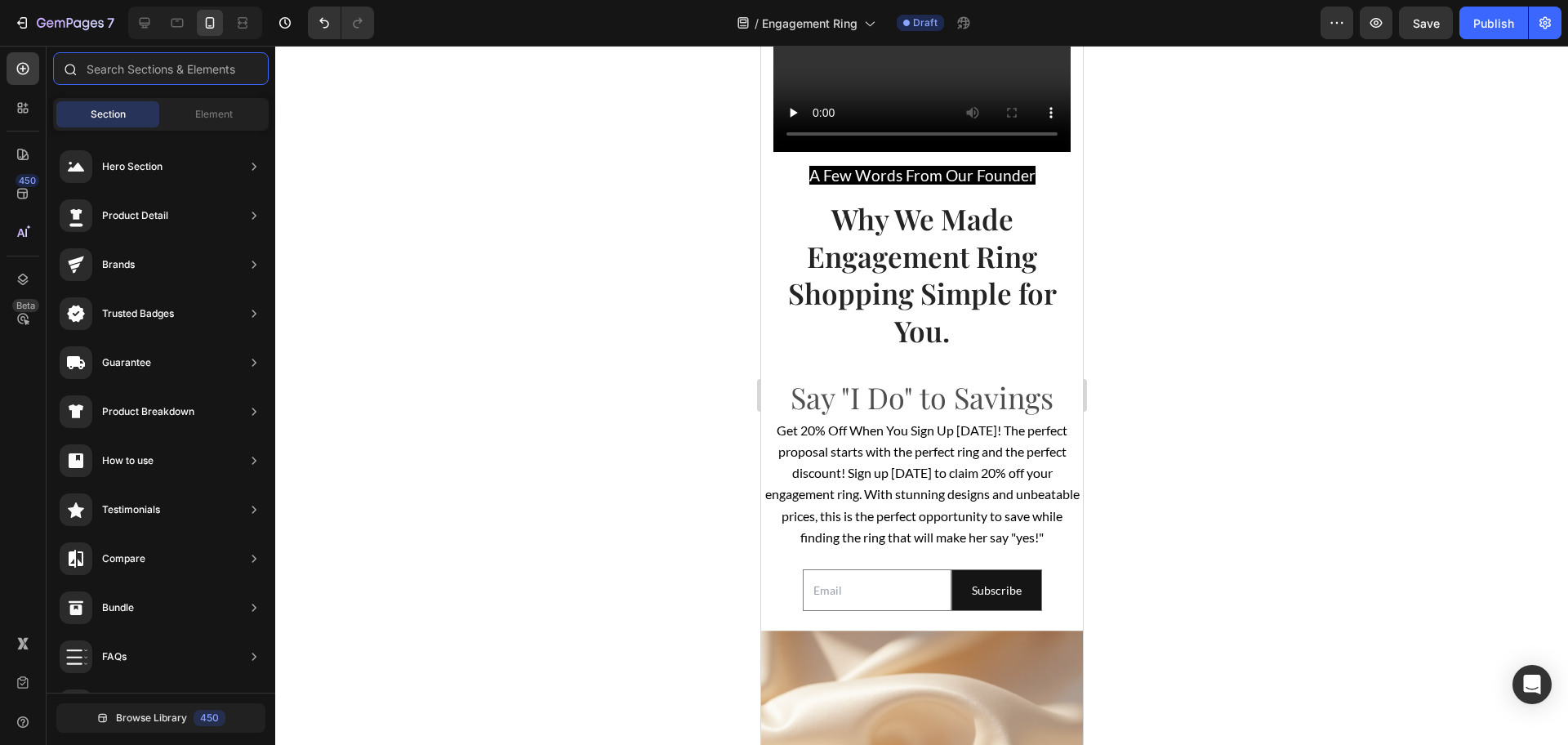
click at [177, 67] on input "text" at bounding box center [161, 69] width 215 height 33
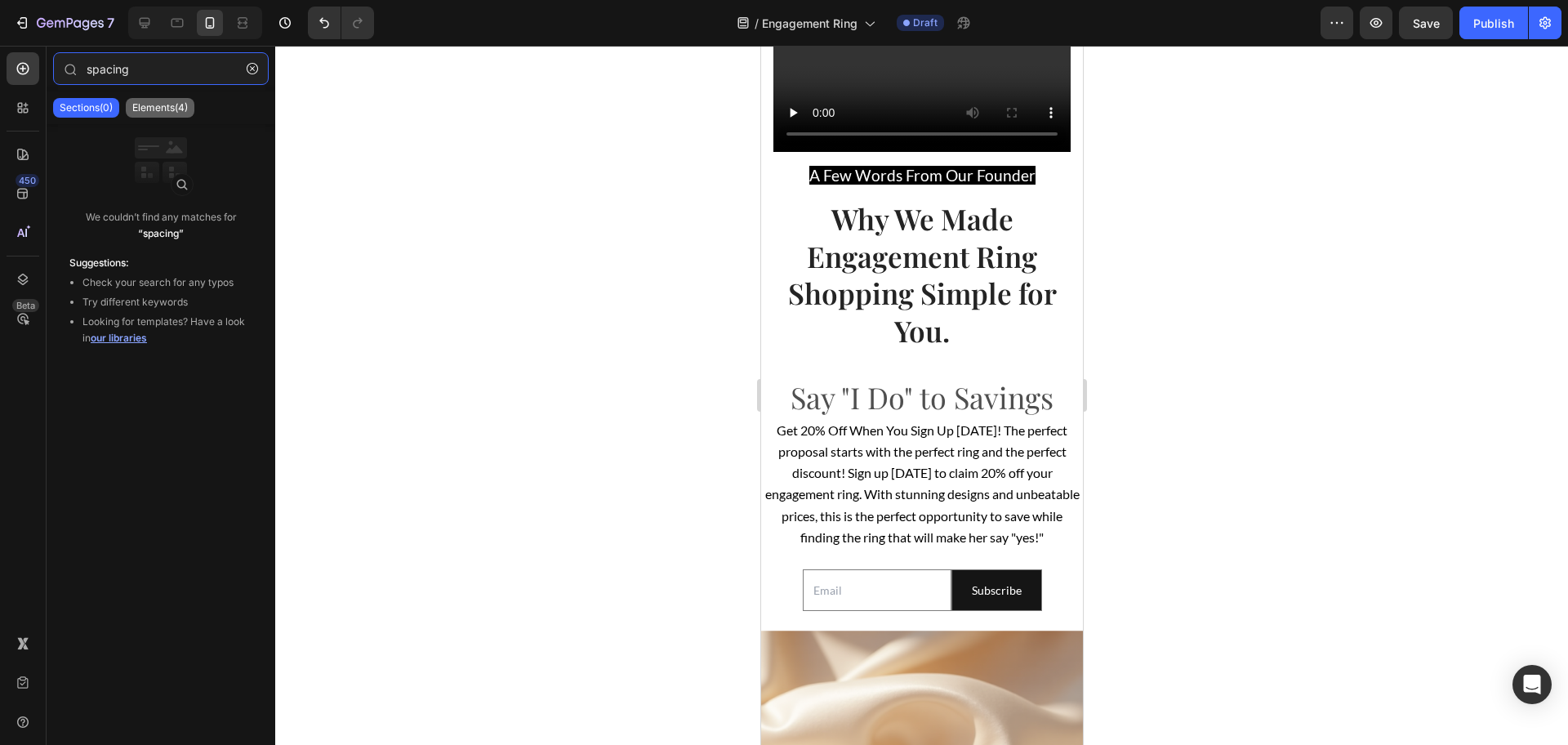
type input "spacing"
click at [179, 114] on p "Elements(4)" at bounding box center [160, 108] width 55 height 13
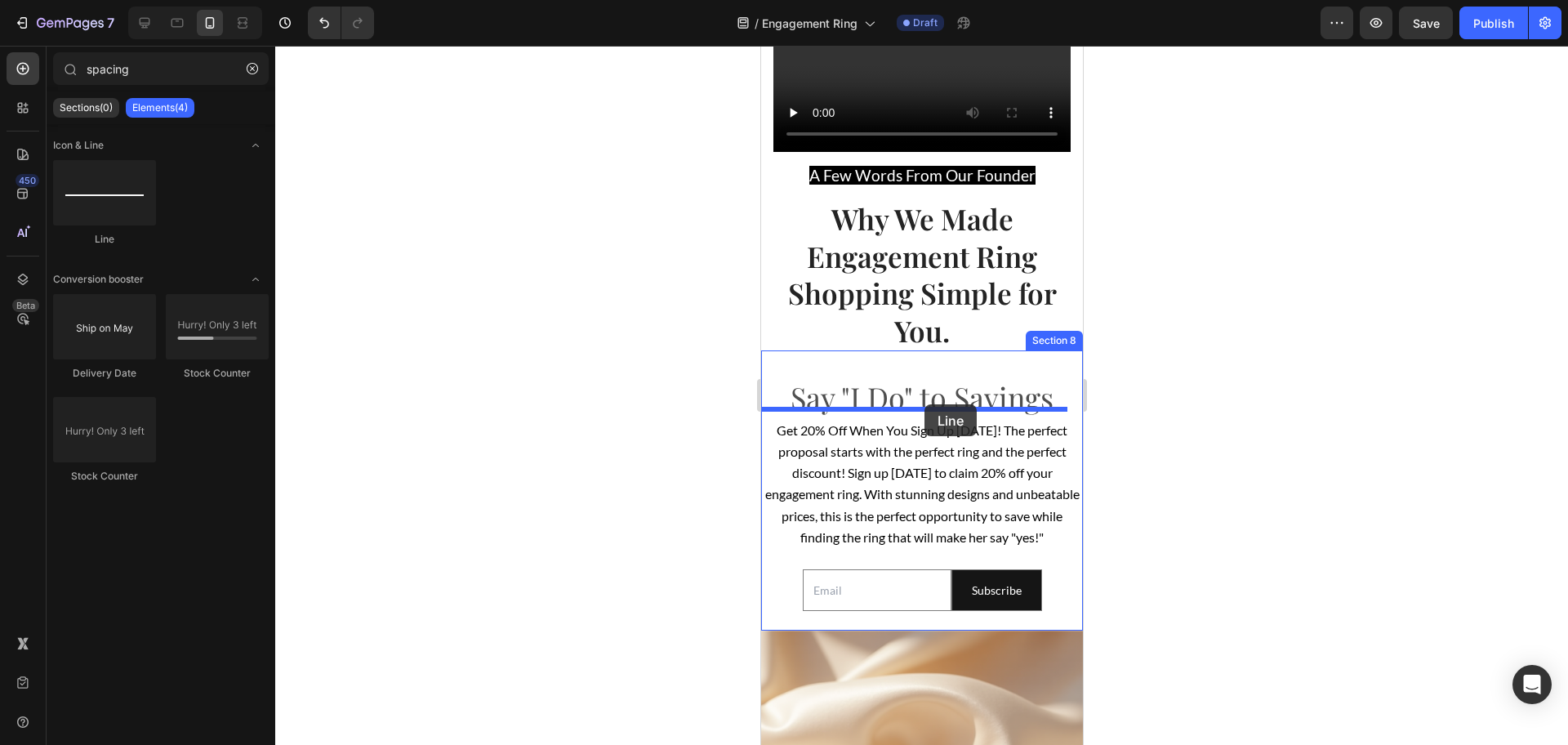
drag, startPoint x: 873, startPoint y: 254, endPoint x: 924, endPoint y: 405, distance: 159.4
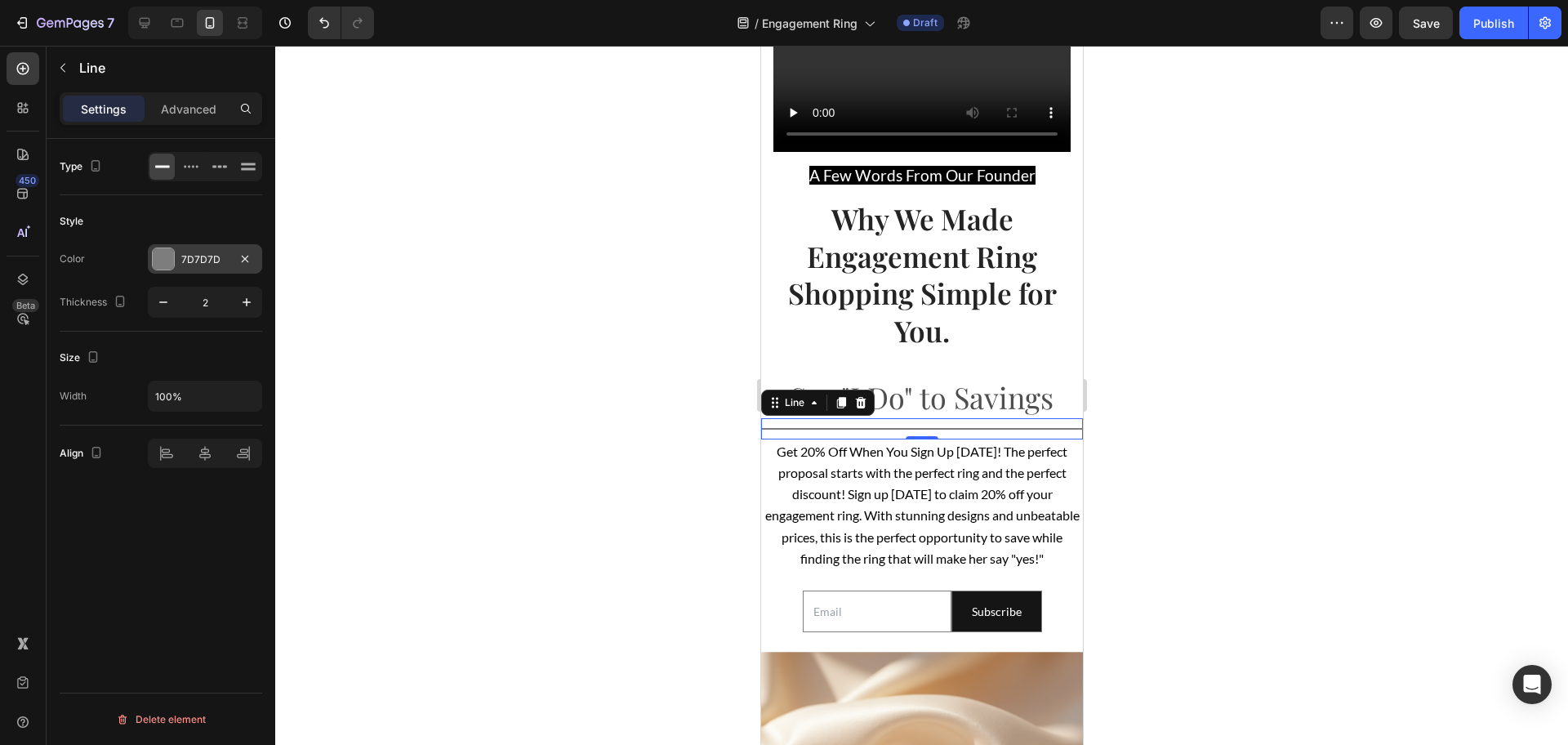
click at [185, 264] on div "7D7D7D" at bounding box center [205, 259] width 47 height 15
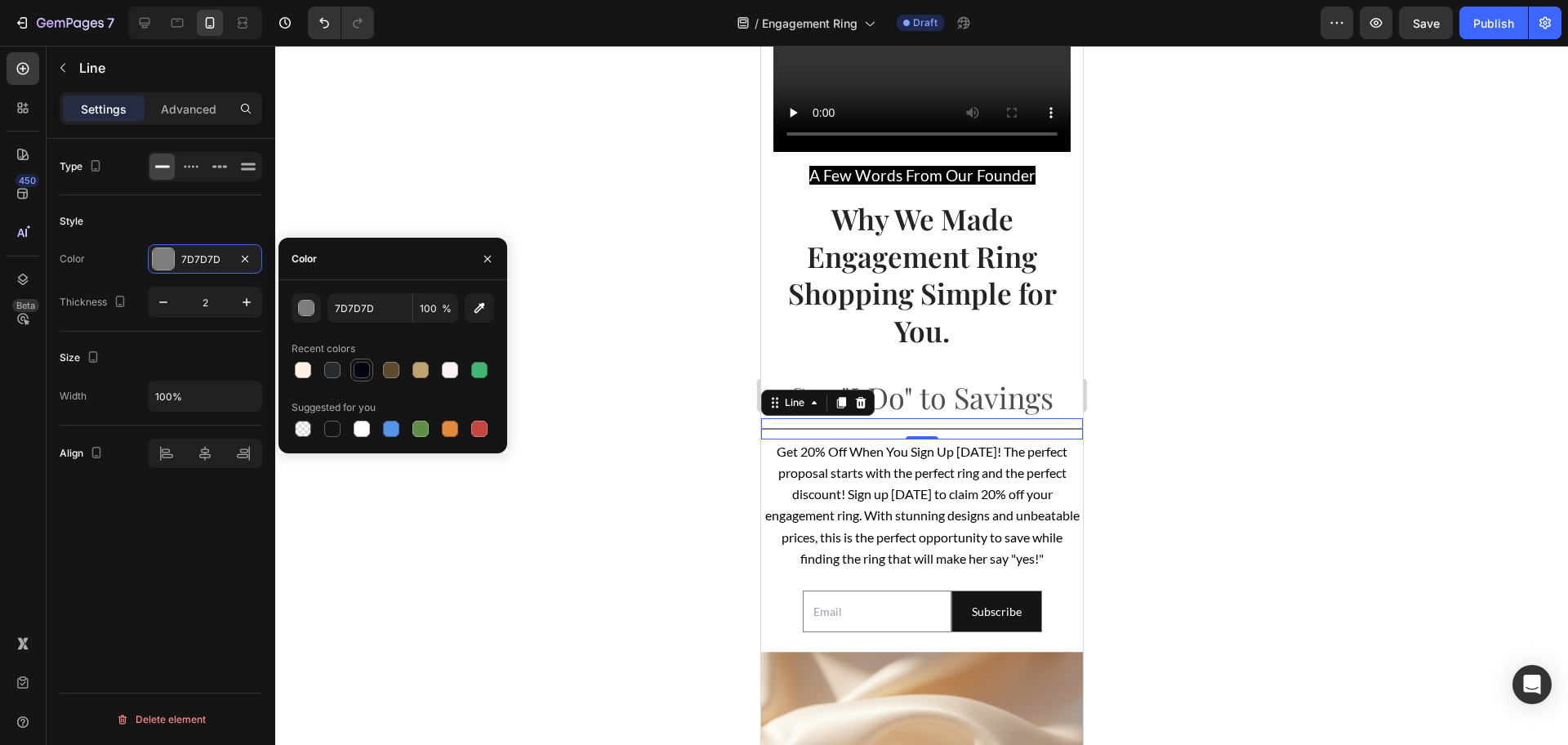
click at [366, 372] on div at bounding box center [362, 369] width 16 height 16
type input "00050F"
click at [1214, 397] on div at bounding box center [921, 395] width 1292 height 699
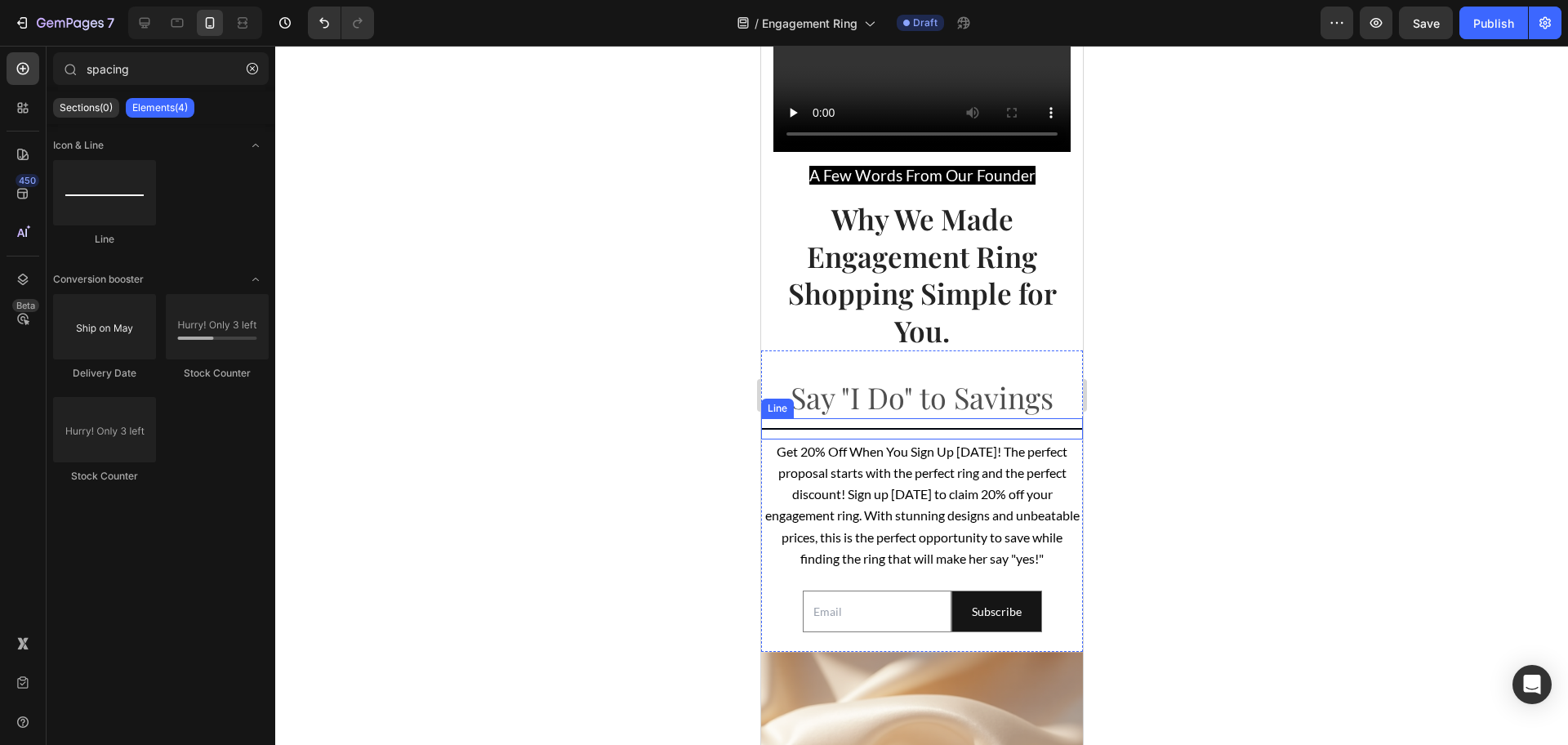
click at [936, 422] on div "Title Line" at bounding box center [921, 429] width 322 height 22
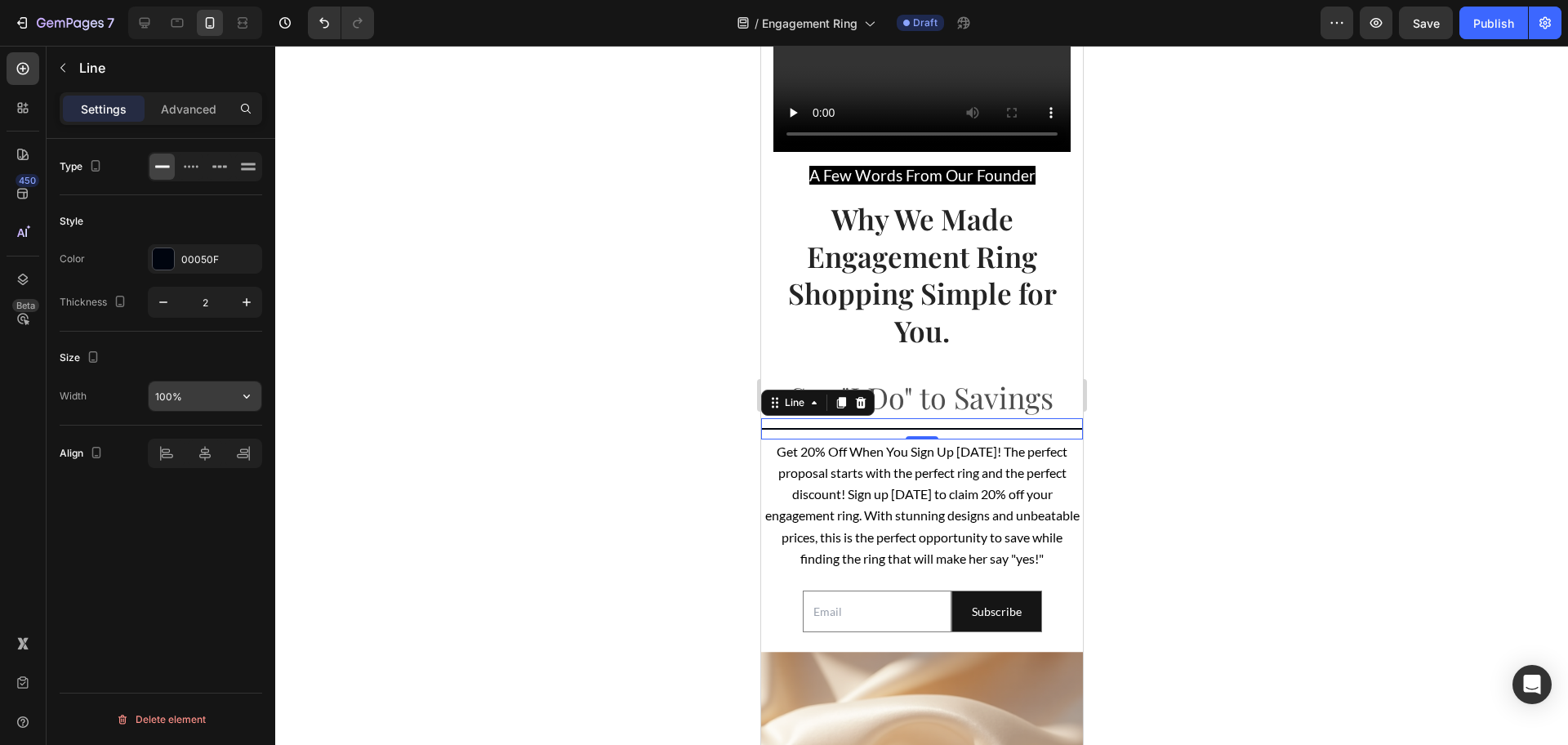
click at [192, 399] on input "100%" at bounding box center [205, 396] width 113 height 29
type input "20%"
click at [451, 382] on div at bounding box center [921, 395] width 1292 height 699
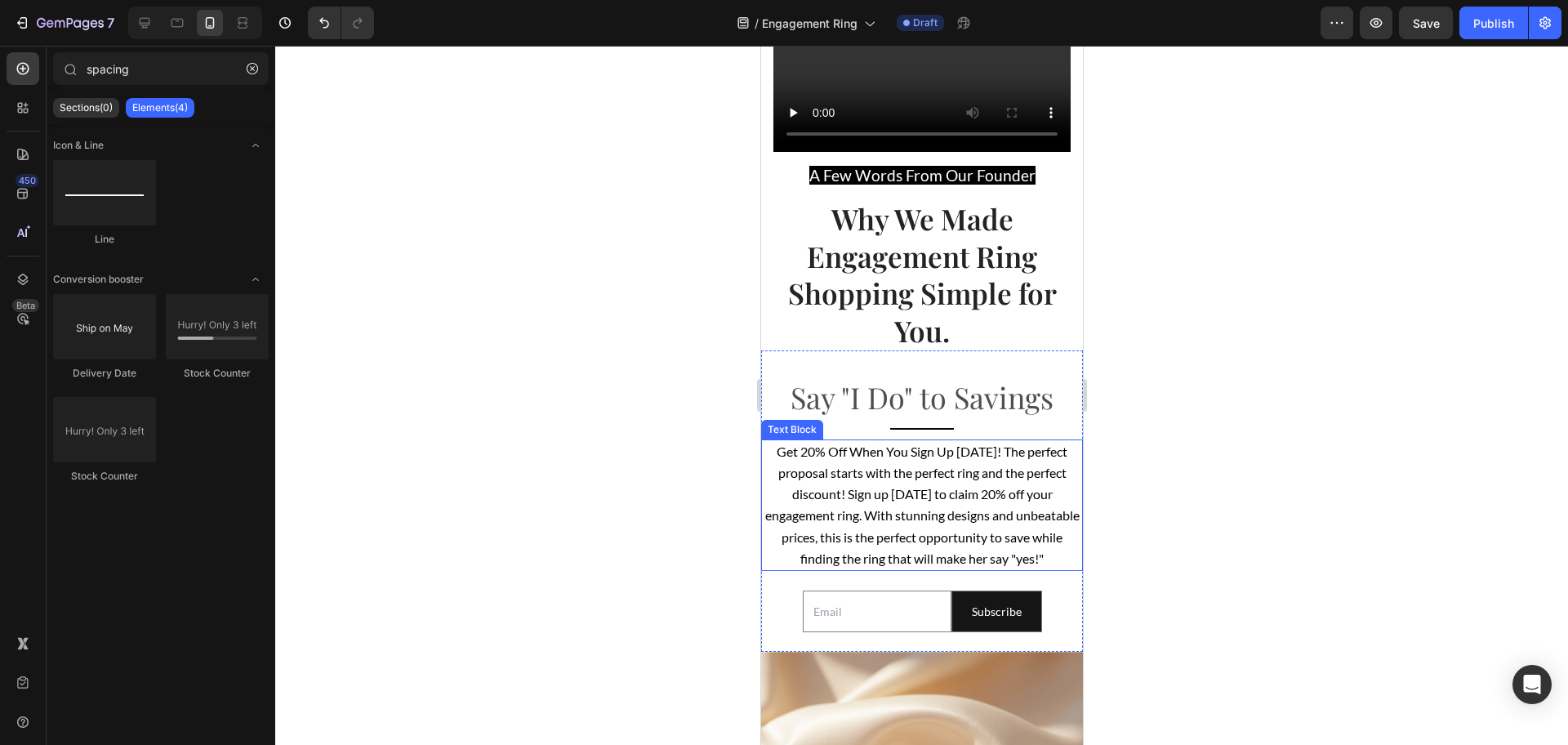
click at [961, 512] on span "Get 20% Off When You Sign Up Today! The perfect proposal starts with the perfec…" at bounding box center [921, 505] width 314 height 122
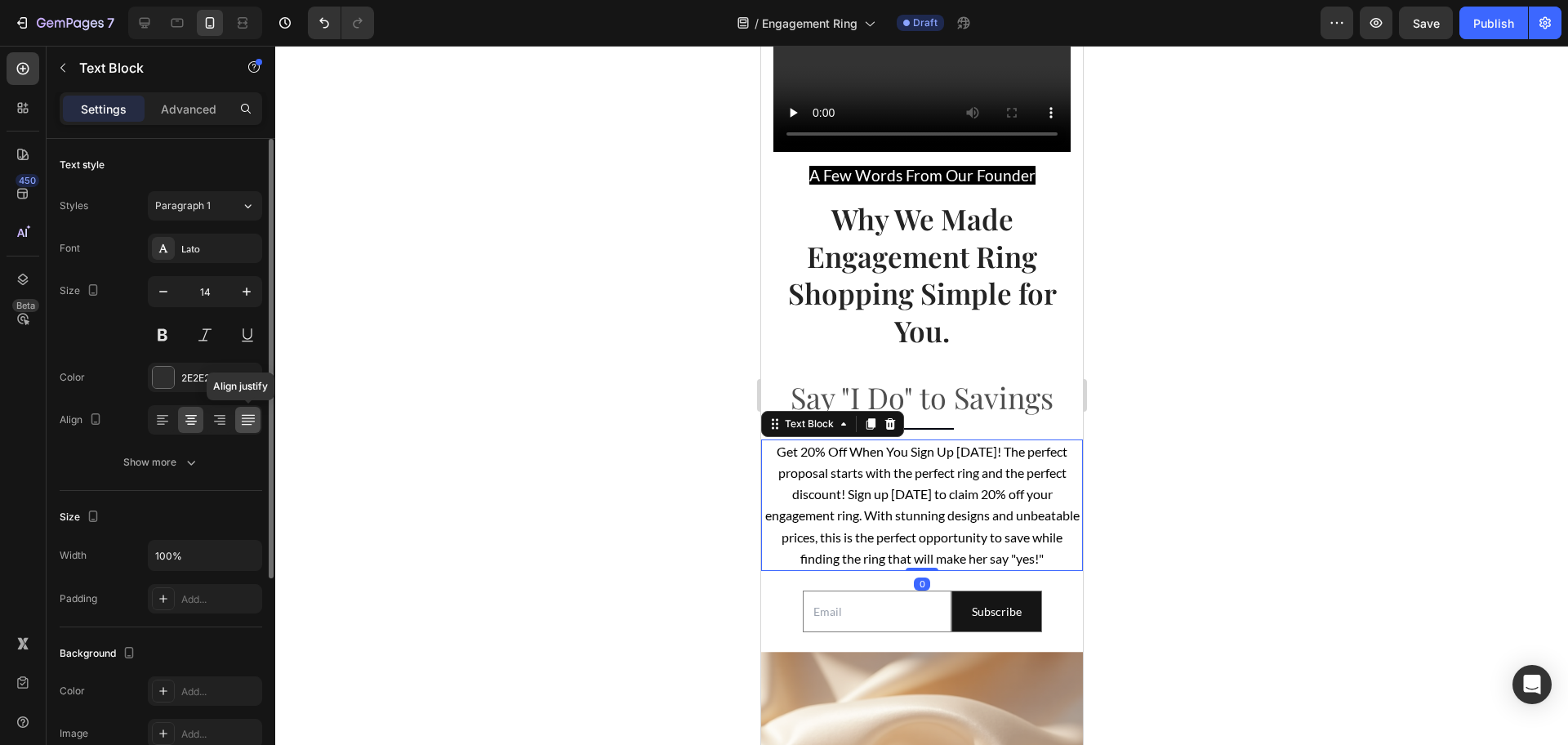
click at [245, 423] on icon at bounding box center [248, 419] width 16 height 16
click at [197, 419] on icon at bounding box center [190, 419] width 16 height 16
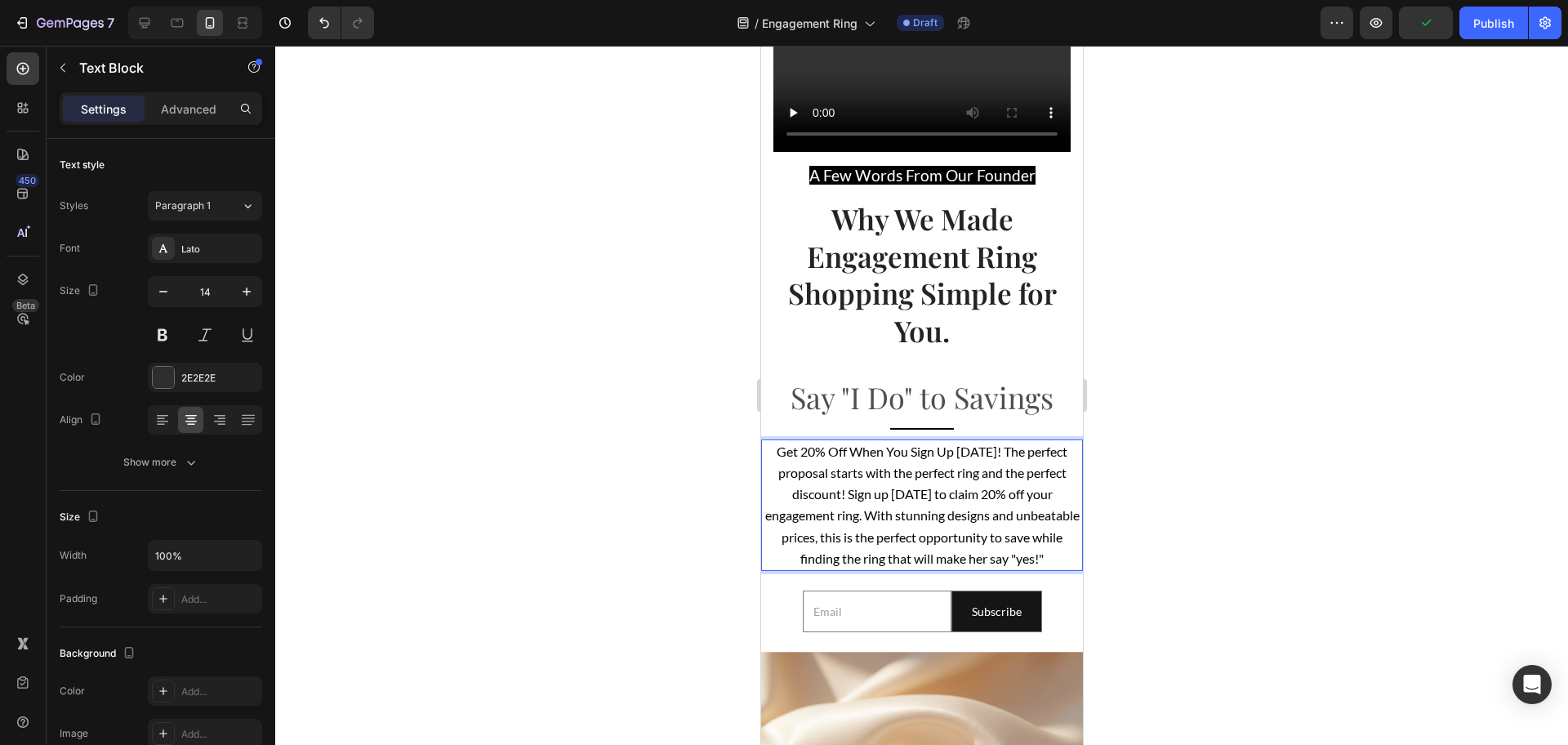
click at [993, 444] on span "Get 20% Off When You Sign Up Today! The perfect proposal starts with the perfec…" at bounding box center [921, 505] width 314 height 122
click at [1255, 482] on div at bounding box center [921, 395] width 1292 height 699
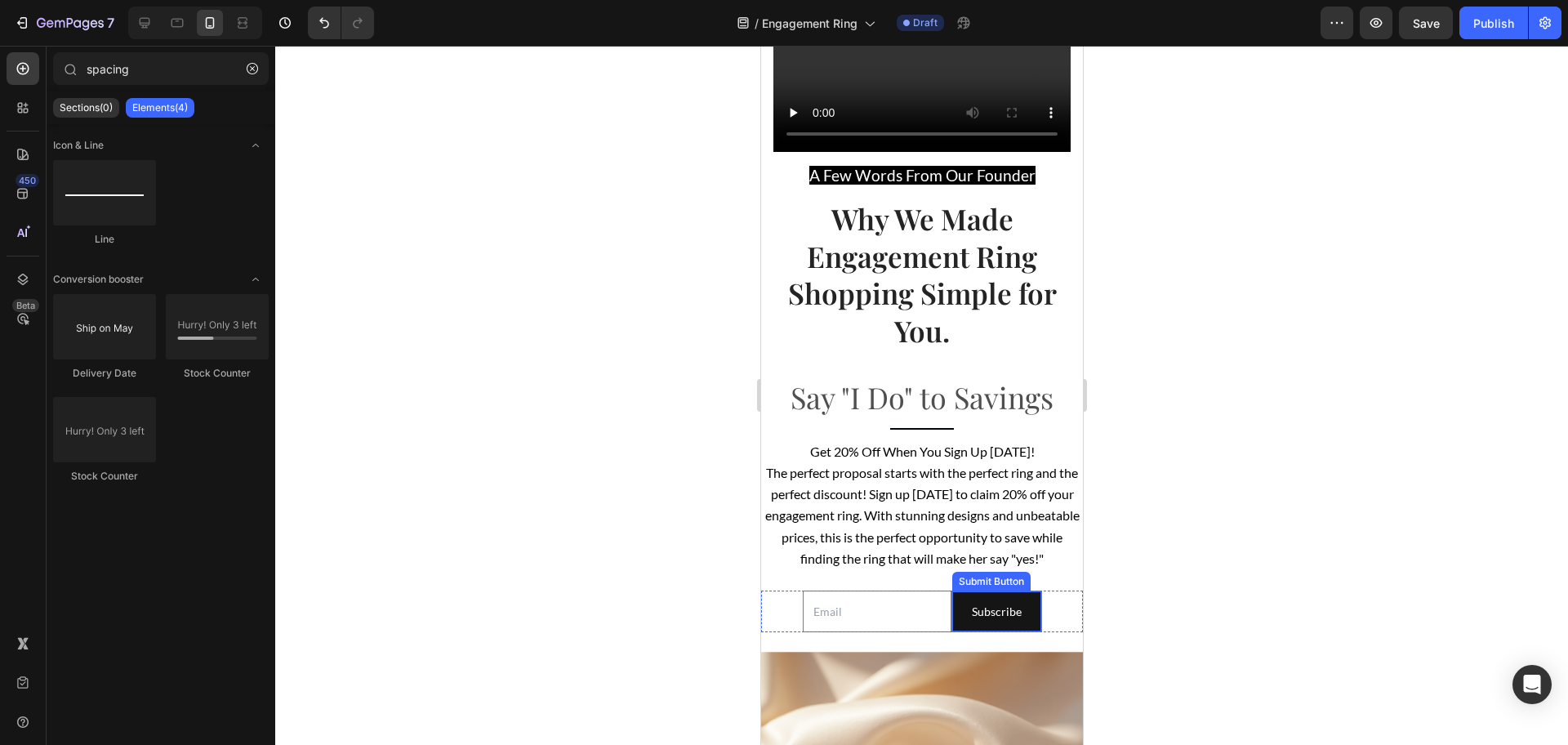
click at [1026, 617] on button "Subscribe" at bounding box center [995, 612] width 89 height 40
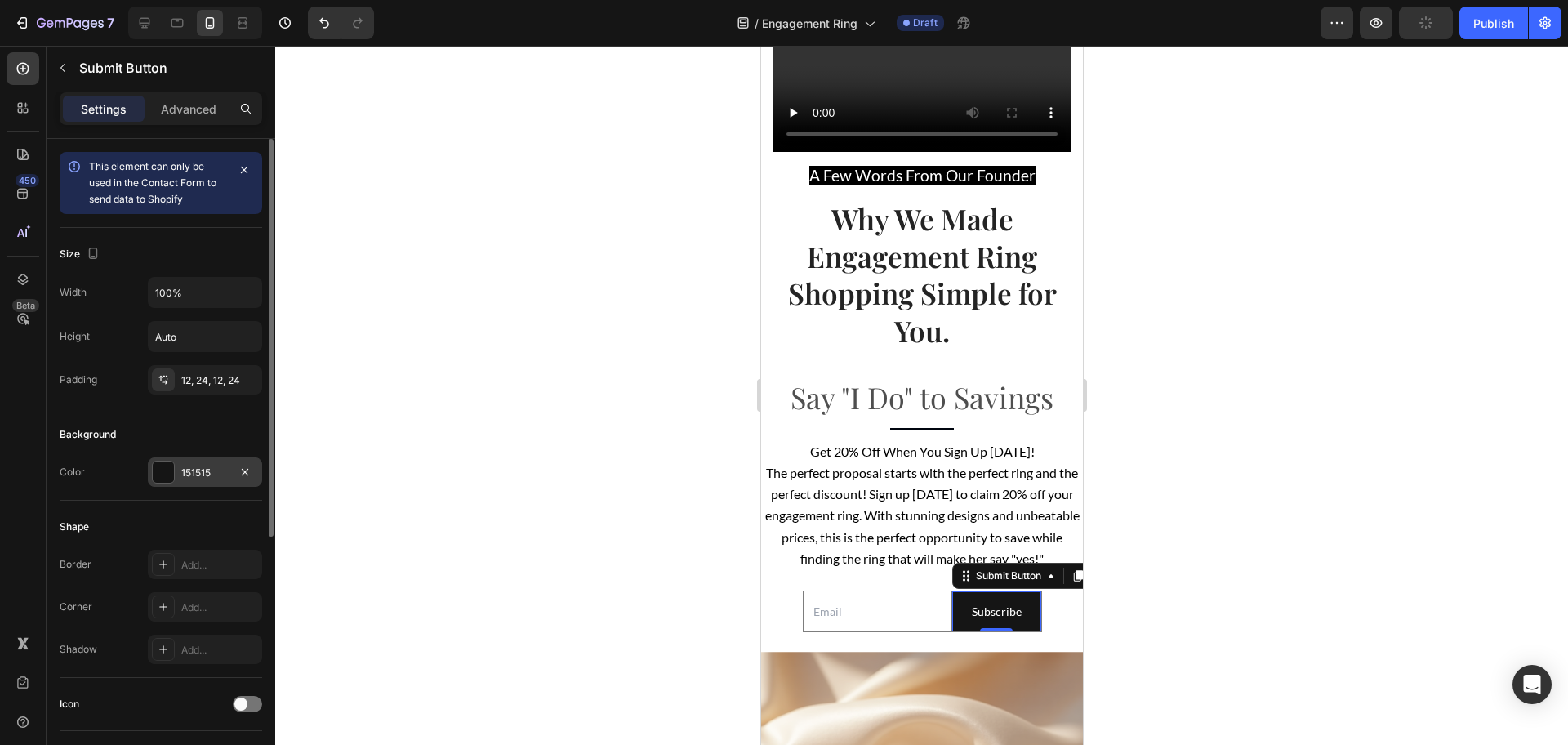
click at [179, 467] on div "151515" at bounding box center [205, 472] width 115 height 29
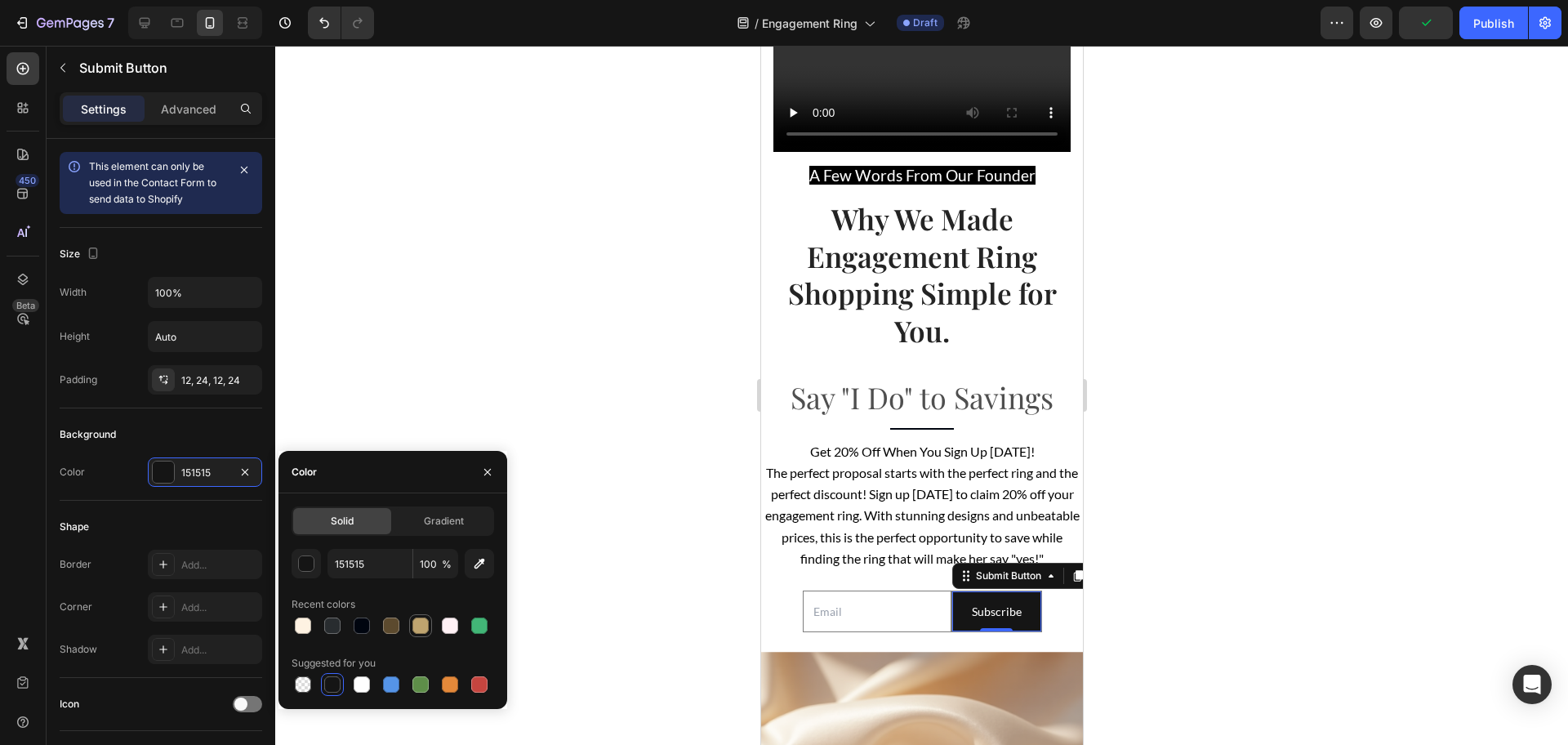
click at [417, 627] on div at bounding box center [420, 625] width 16 height 16
type input "BFA46F"
click at [1094, 591] on div at bounding box center [921, 395] width 1292 height 699
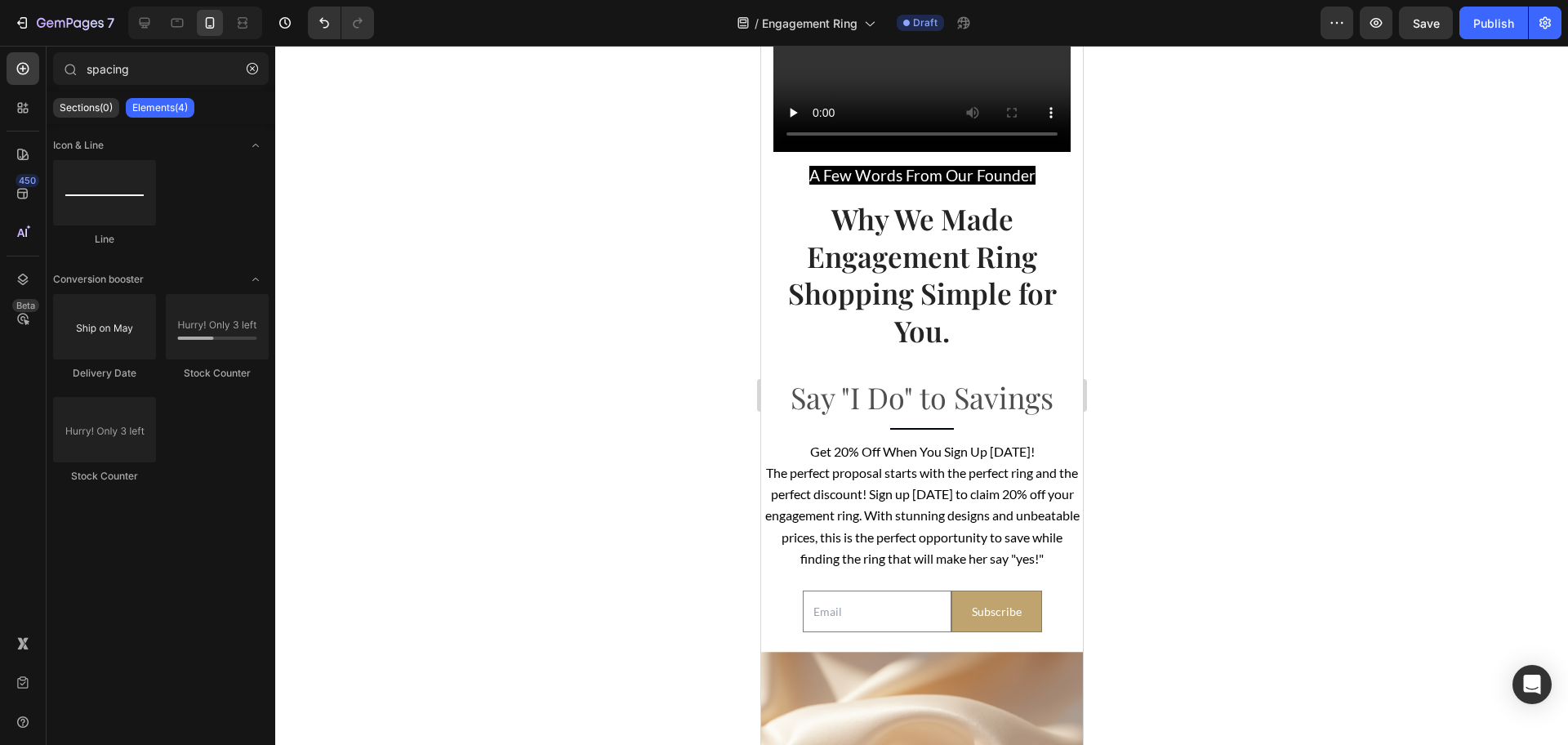
click at [1170, 620] on div at bounding box center [921, 395] width 1292 height 699
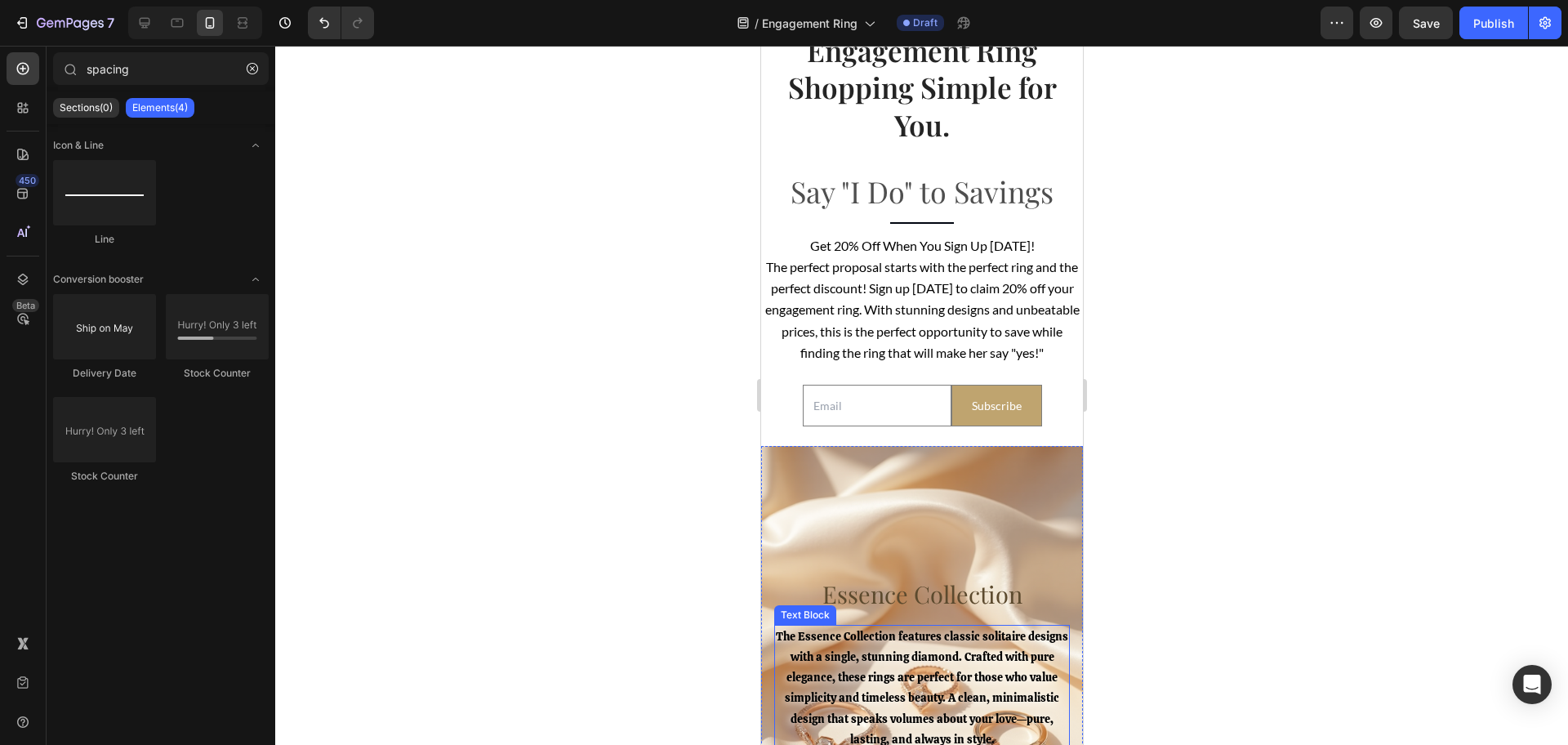
scroll to position [3180, 0]
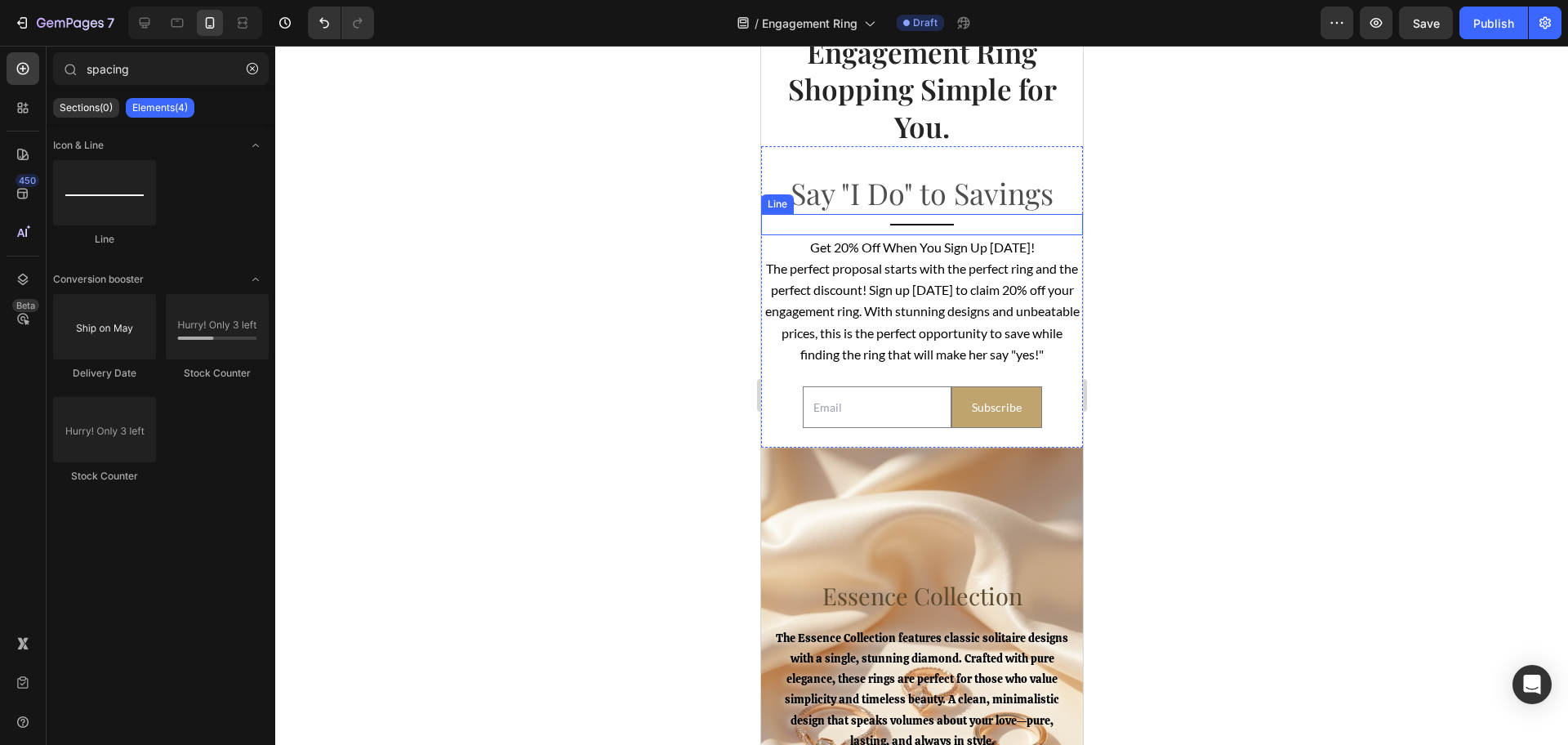
click at [970, 192] on p "Say "I Do" to Savings" at bounding box center [921, 193] width 319 height 39
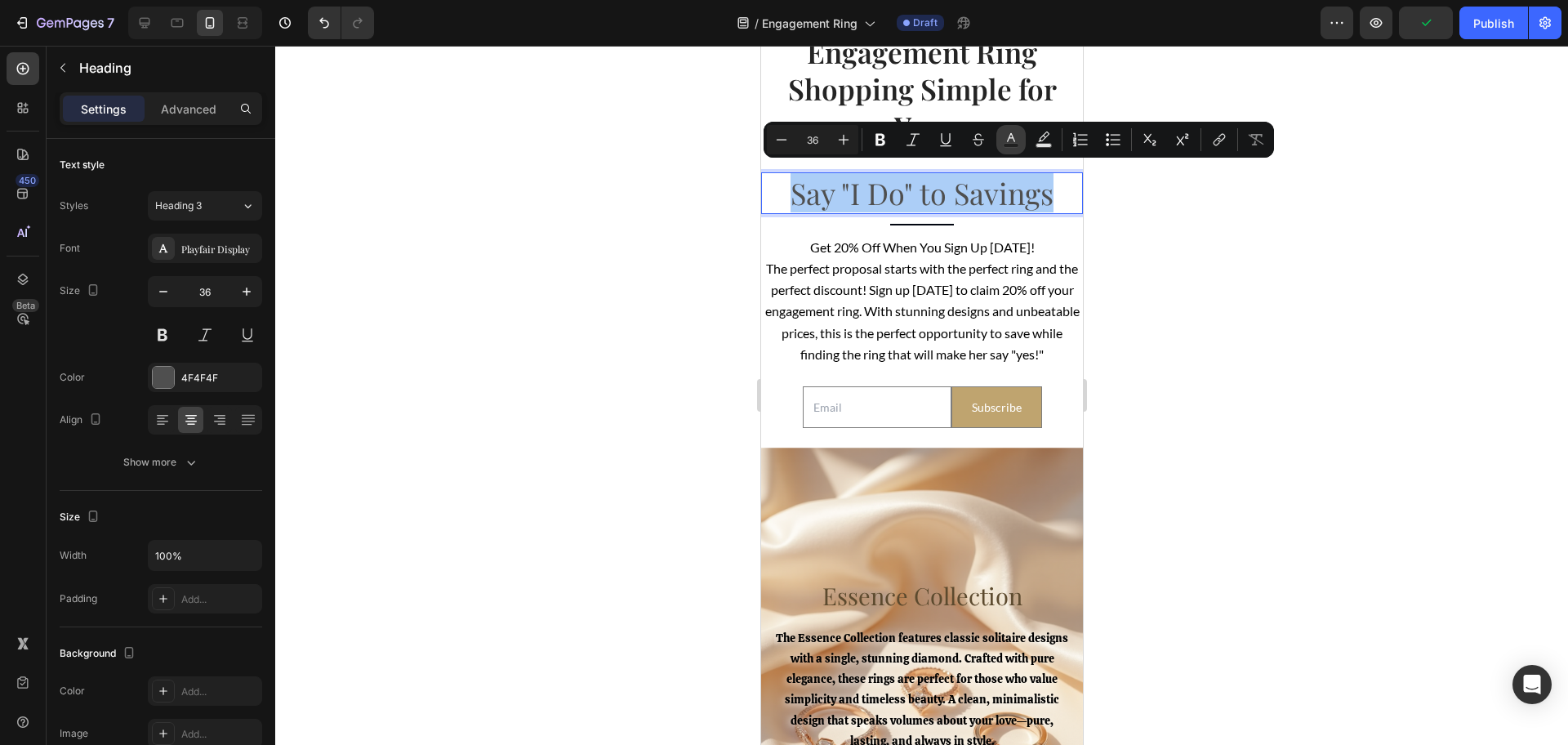
click at [1013, 137] on icon "Editor contextual toolbar" at bounding box center [1010, 138] width 8 height 9
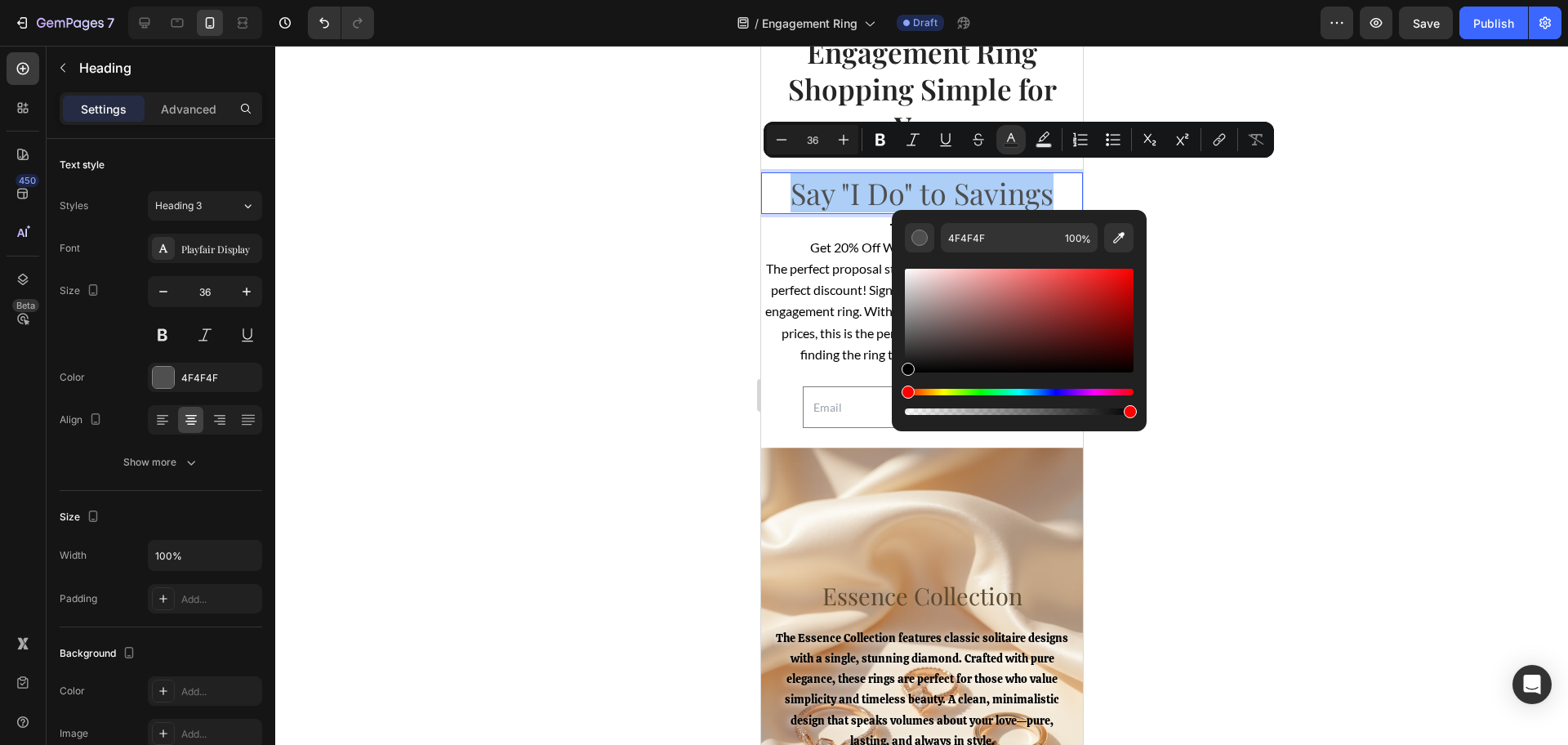
drag, startPoint x: 909, startPoint y: 340, endPoint x: 895, endPoint y: 417, distance: 78.3
click at [898, 417] on div "4F4F4F 100 %" at bounding box center [1020, 314] width 255 height 208
type input "000000"
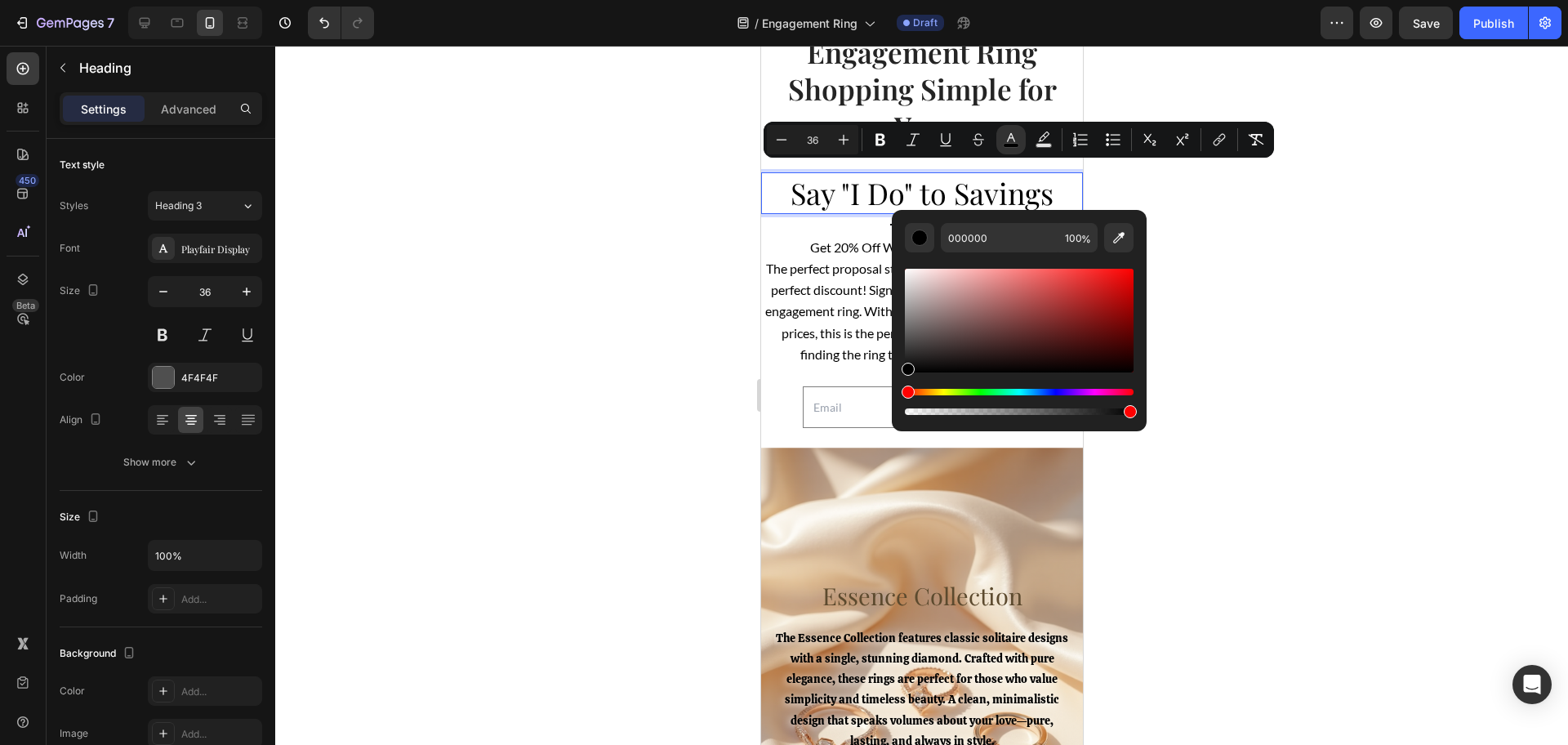
click at [667, 314] on div at bounding box center [921, 395] width 1292 height 699
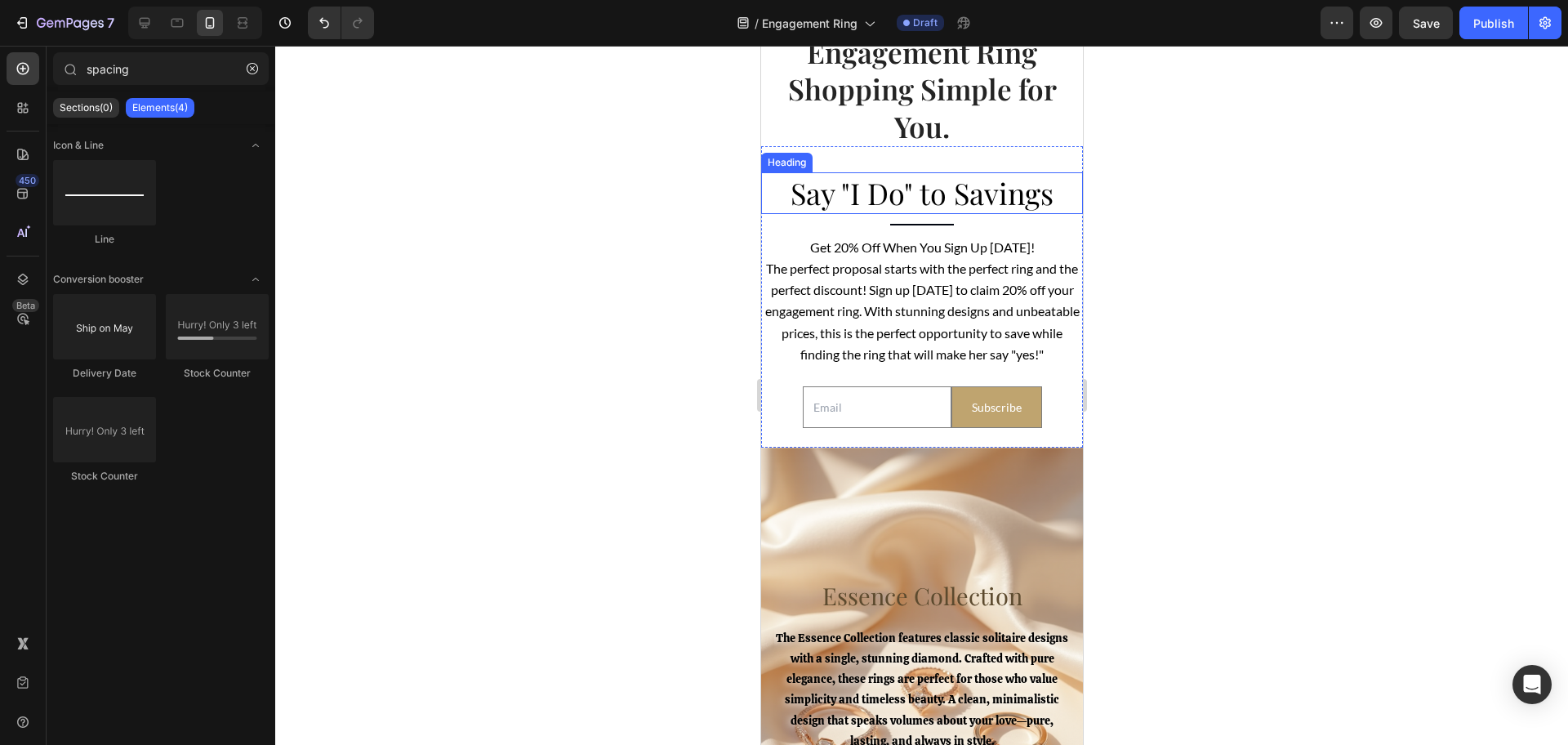
click at [909, 179] on span "Say "I Do" to Savings" at bounding box center [920, 193] width 263 height 40
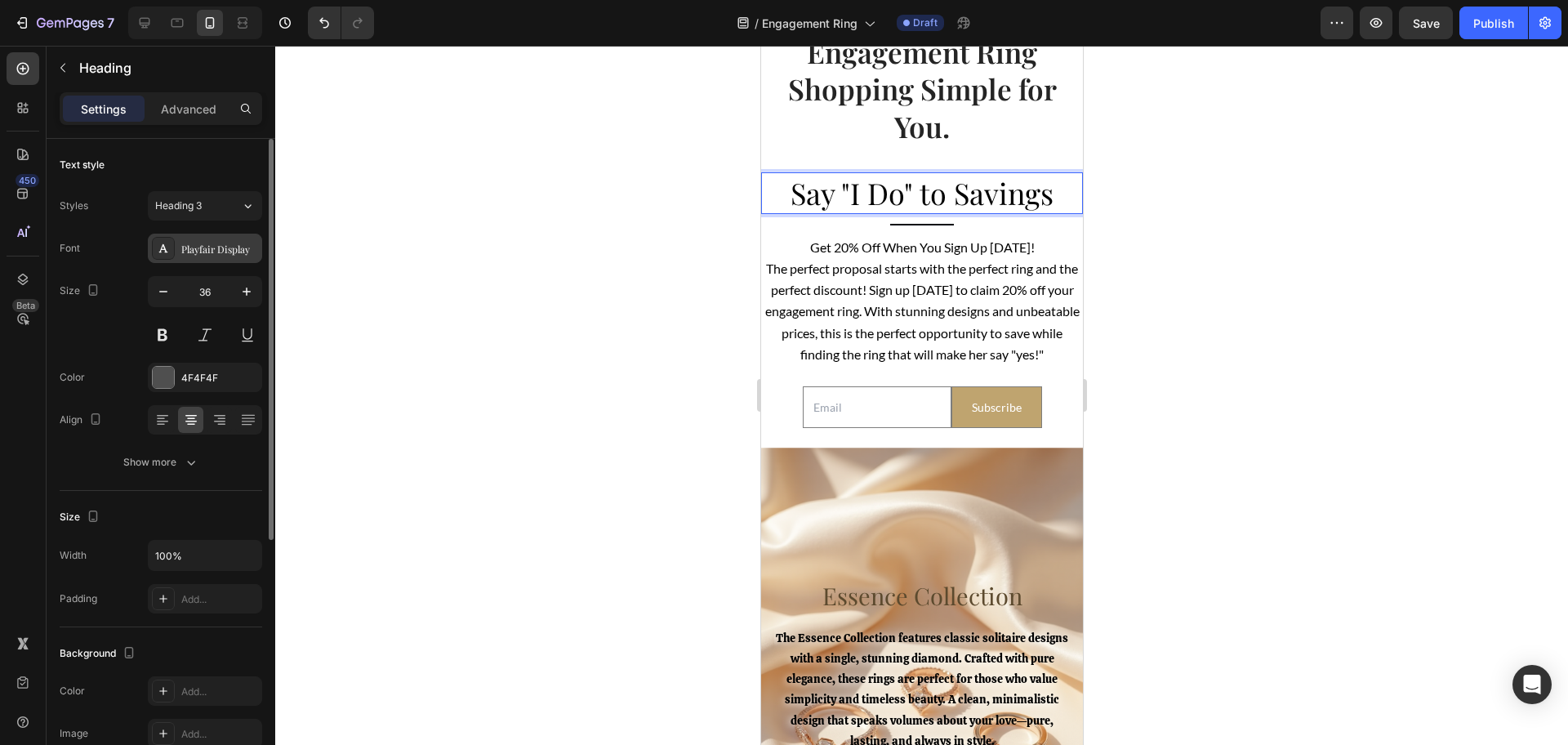
click at [237, 254] on div "Playfair Display" at bounding box center [220, 249] width 77 height 15
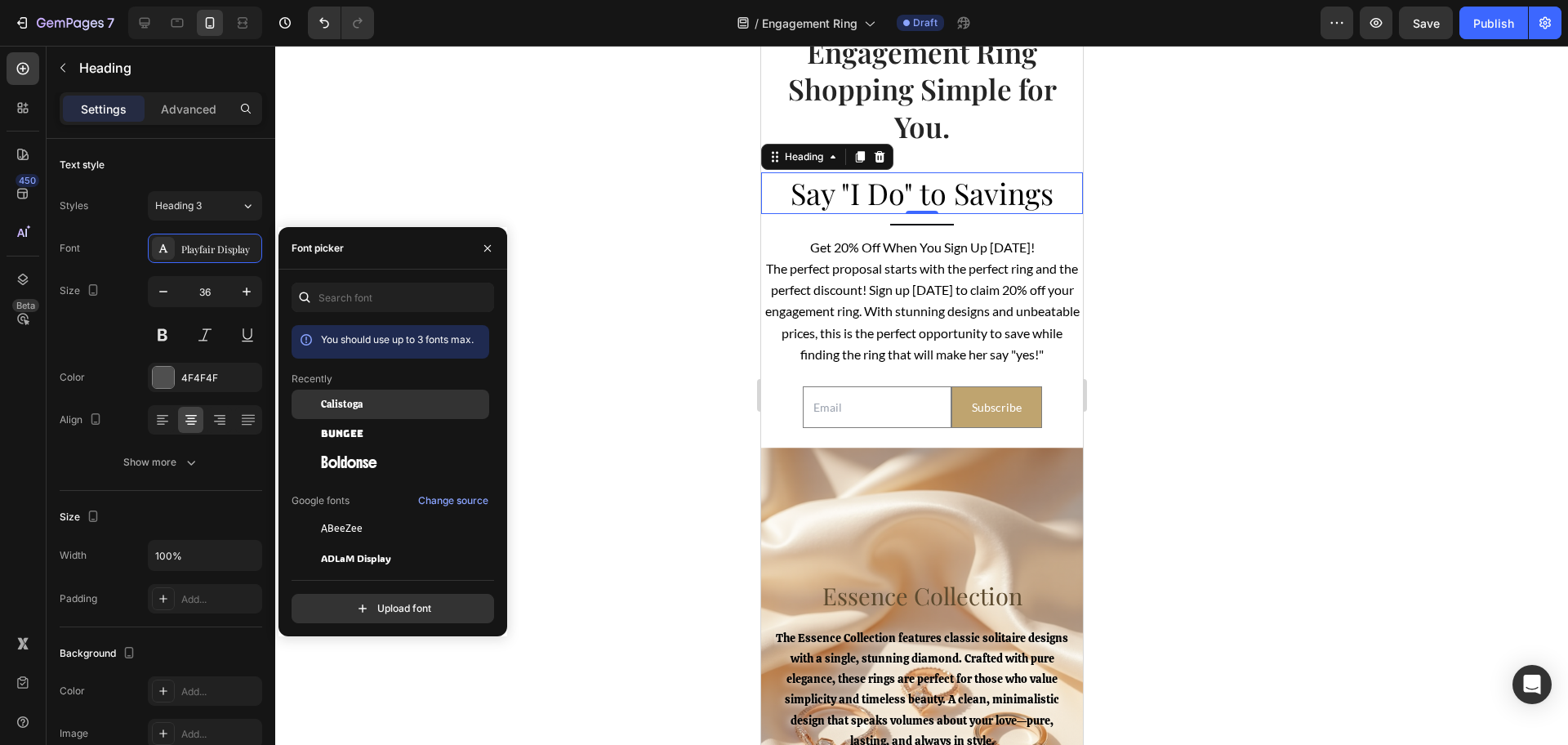
click at [393, 400] on div "Calistoga" at bounding box center [404, 404] width 165 height 15
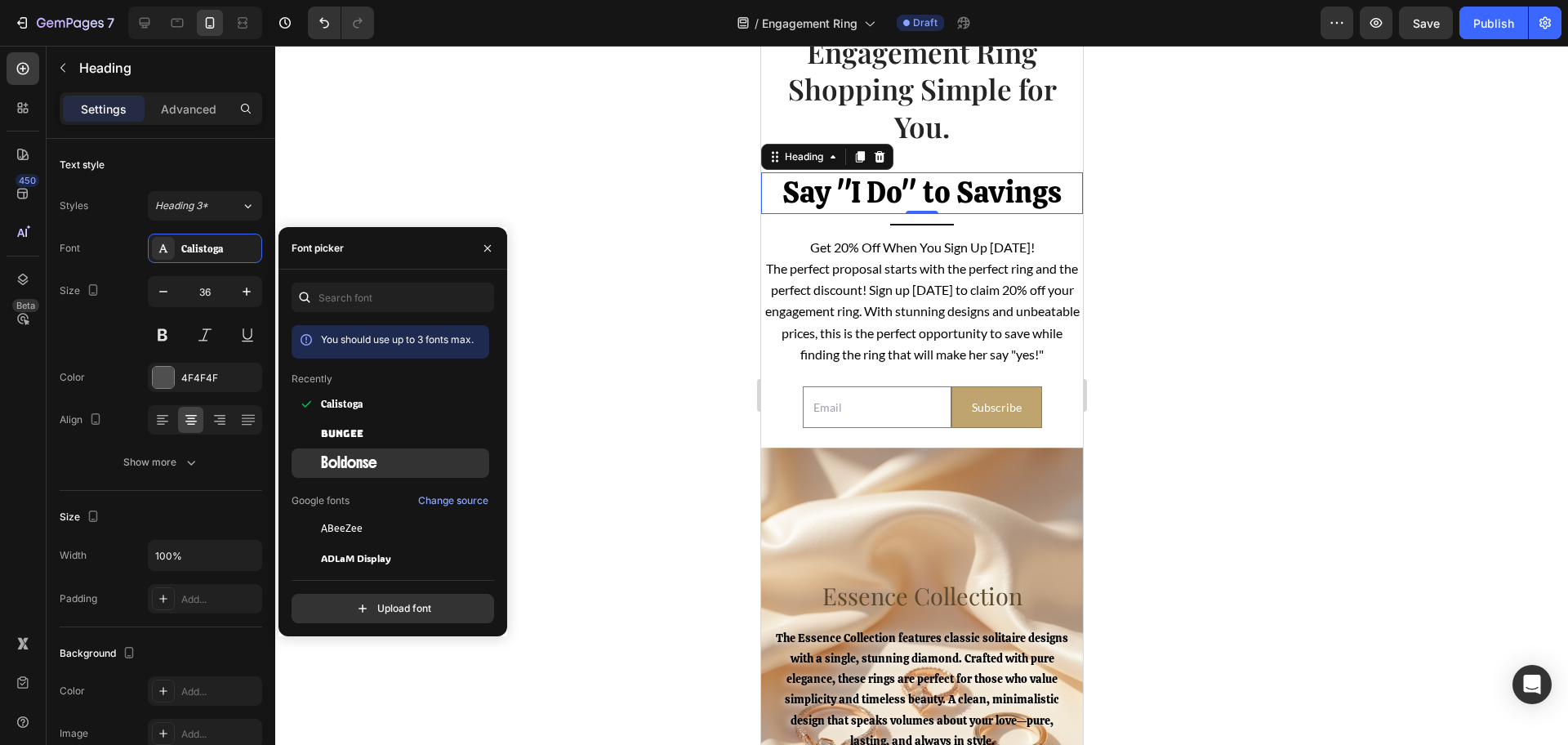
click at [391, 461] on div "Boldonse" at bounding box center [404, 463] width 165 height 15
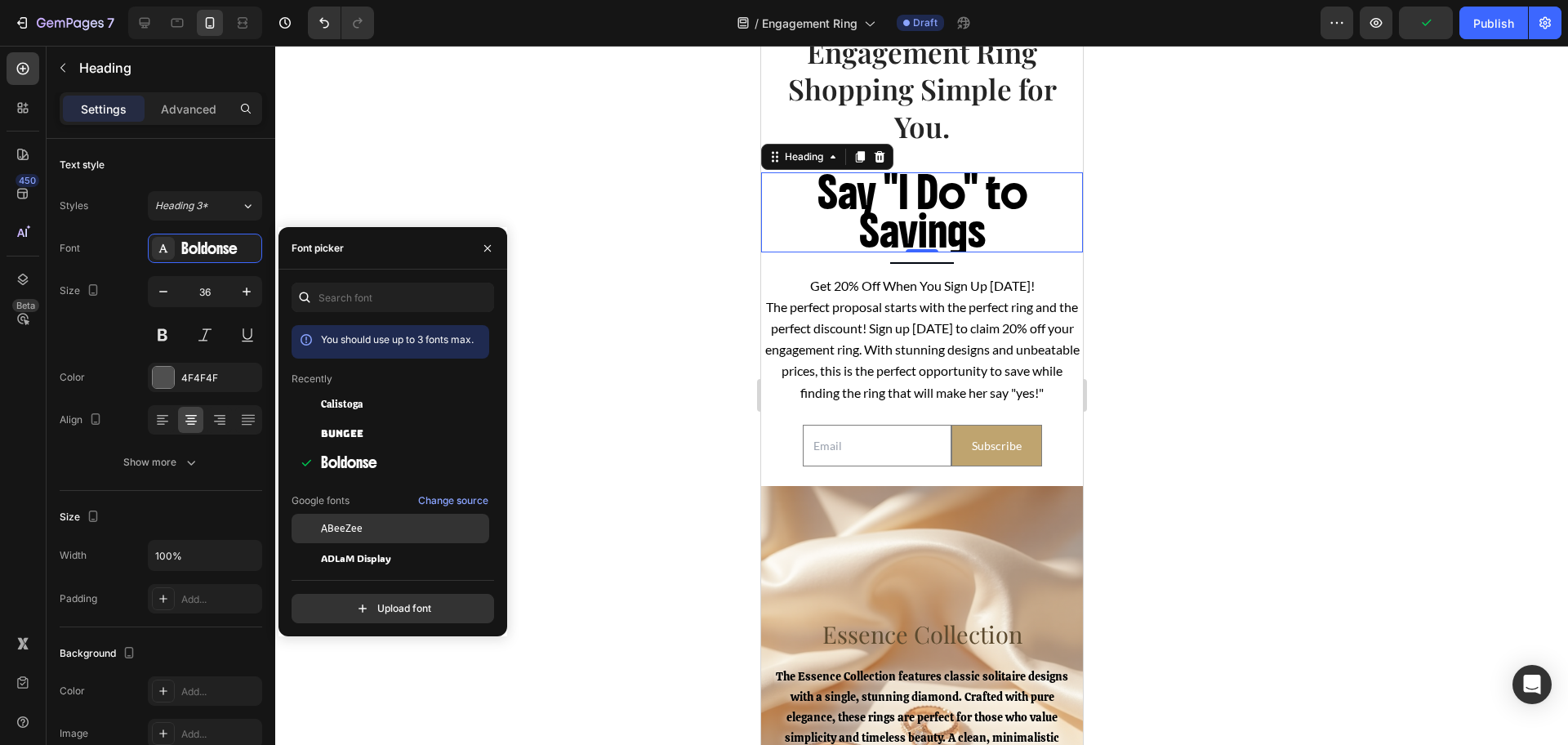
scroll to position [102, 0]
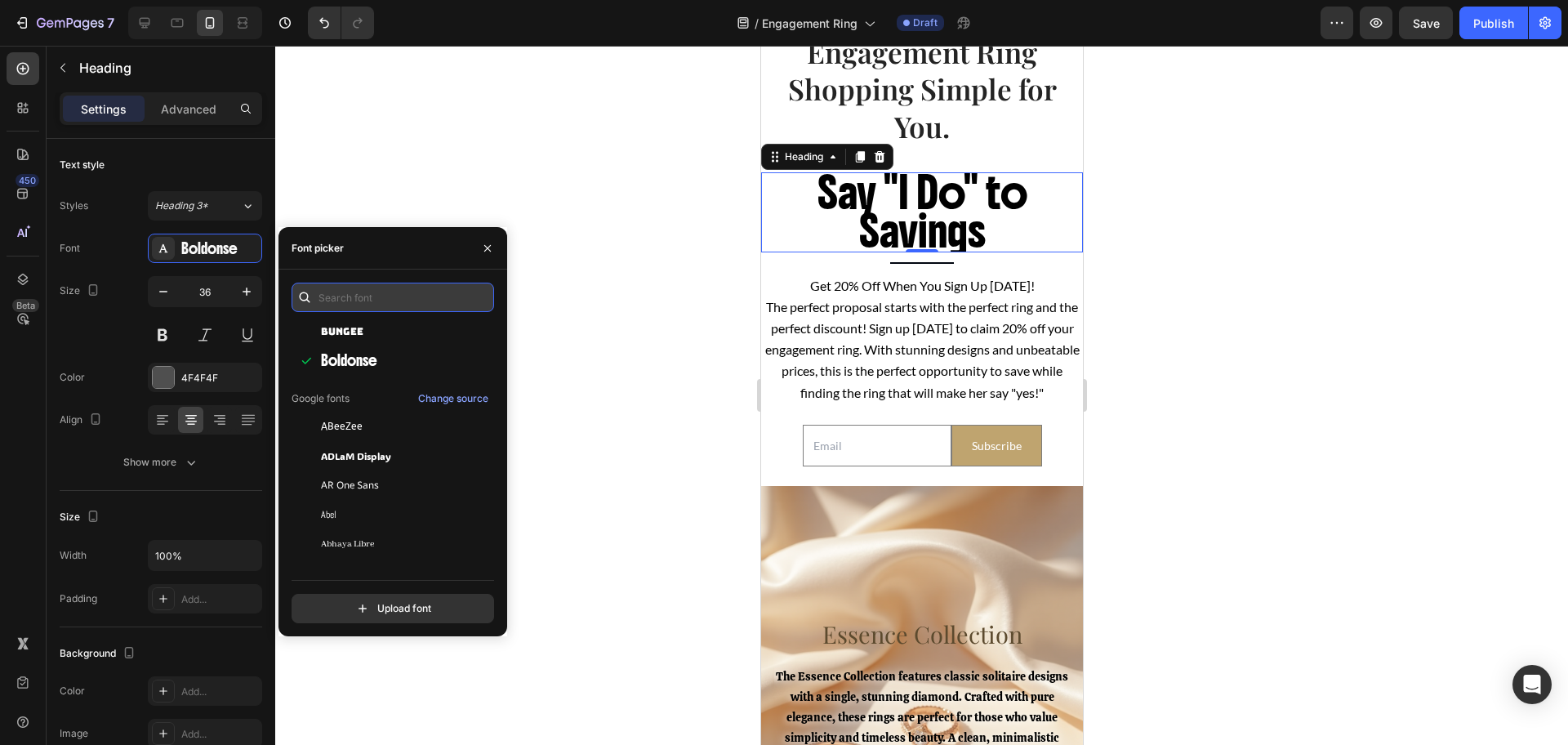
click at [386, 291] on input "text" at bounding box center [393, 297] width 202 height 29
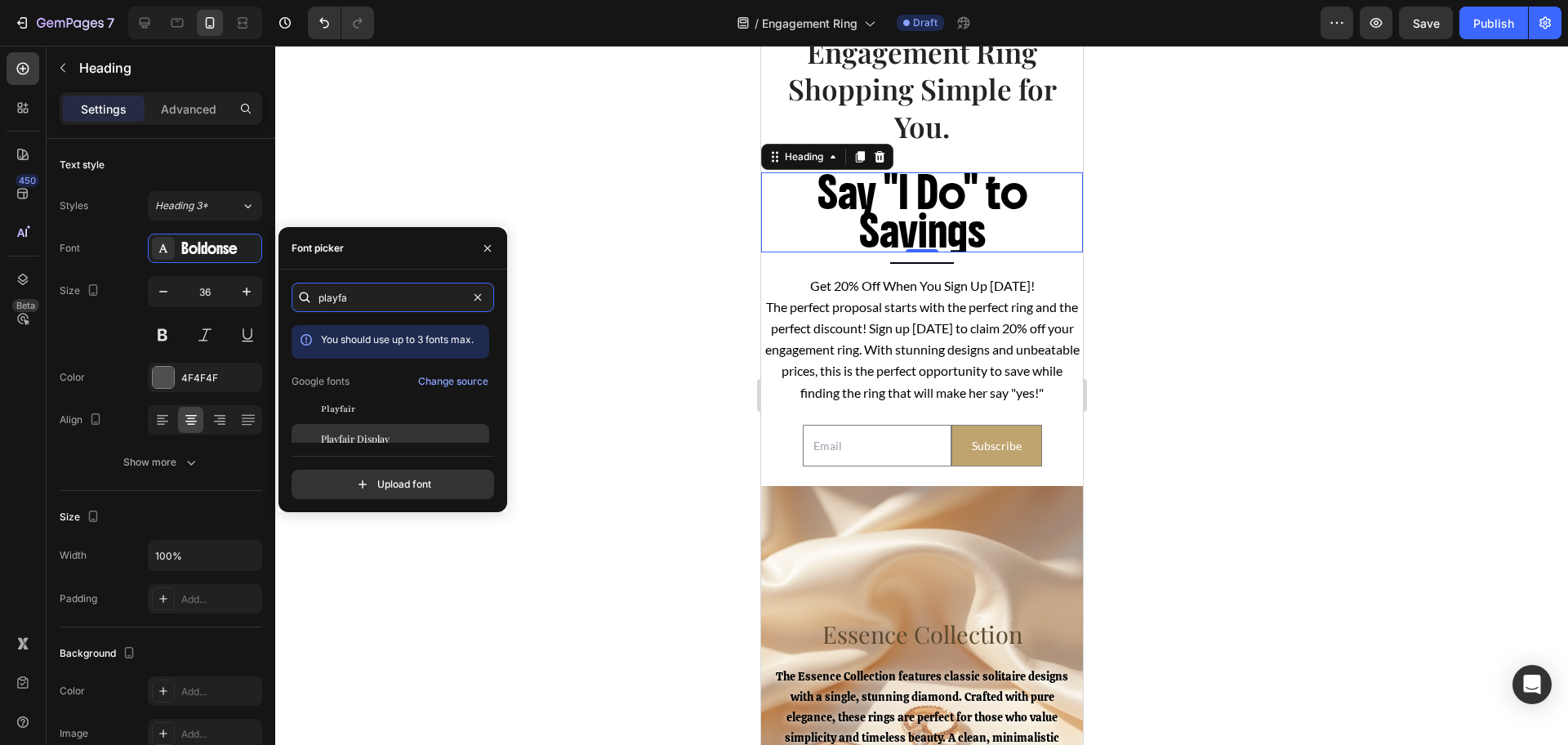
type input "playfa"
click at [387, 435] on span "Playfair Display" at bounding box center [356, 438] width 69 height 15
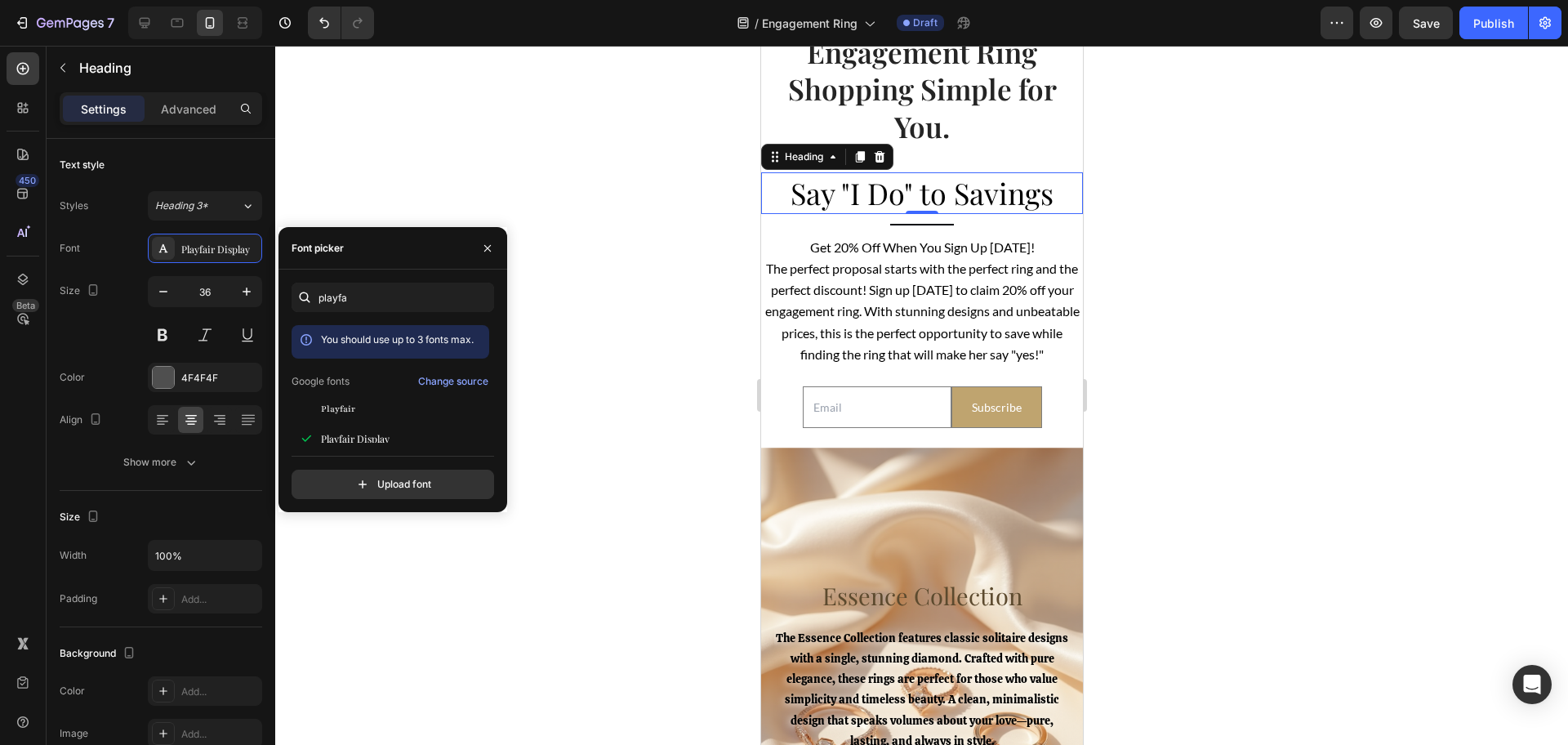
click at [581, 405] on div at bounding box center [921, 395] width 1292 height 699
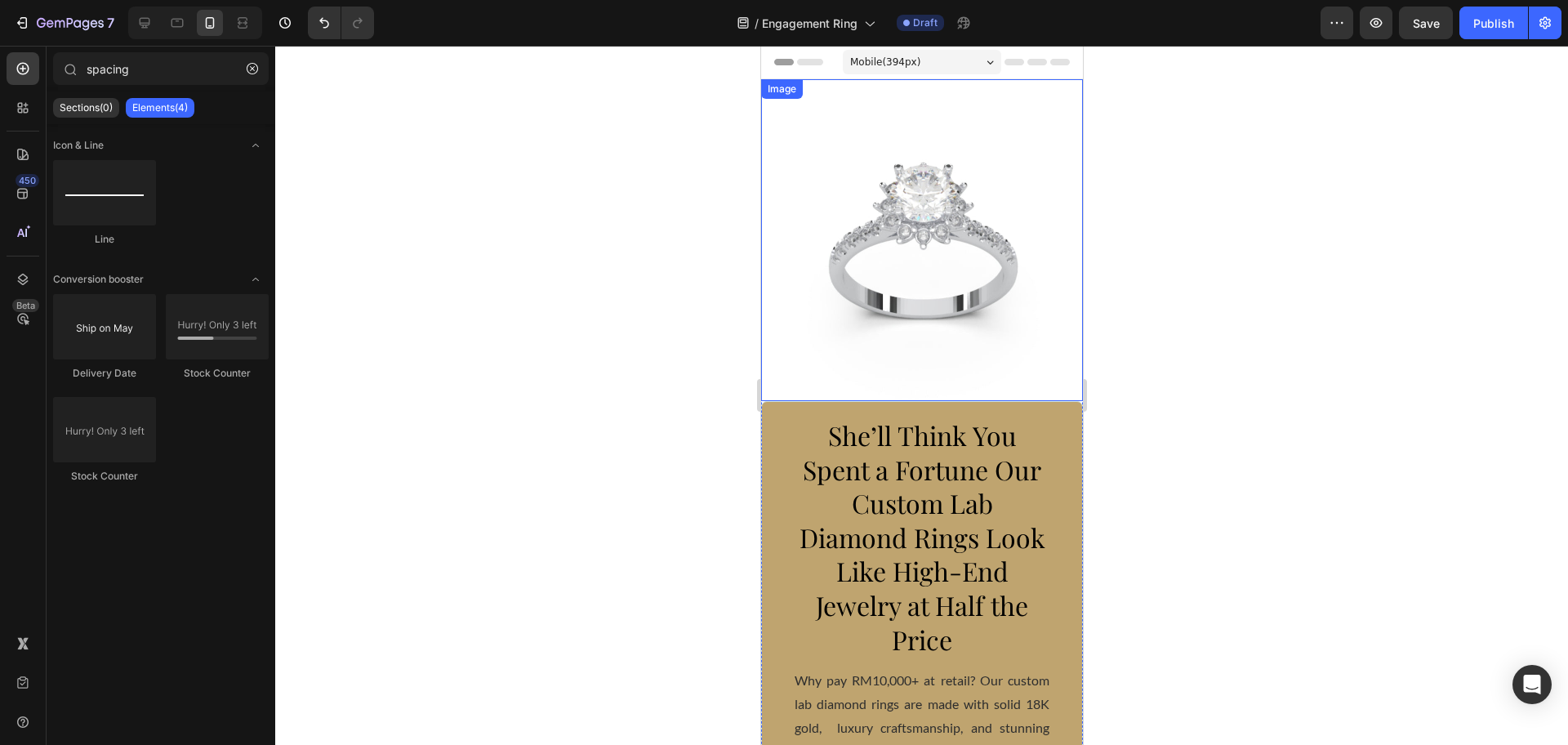
click at [916, 235] on img at bounding box center [921, 240] width 322 height 322
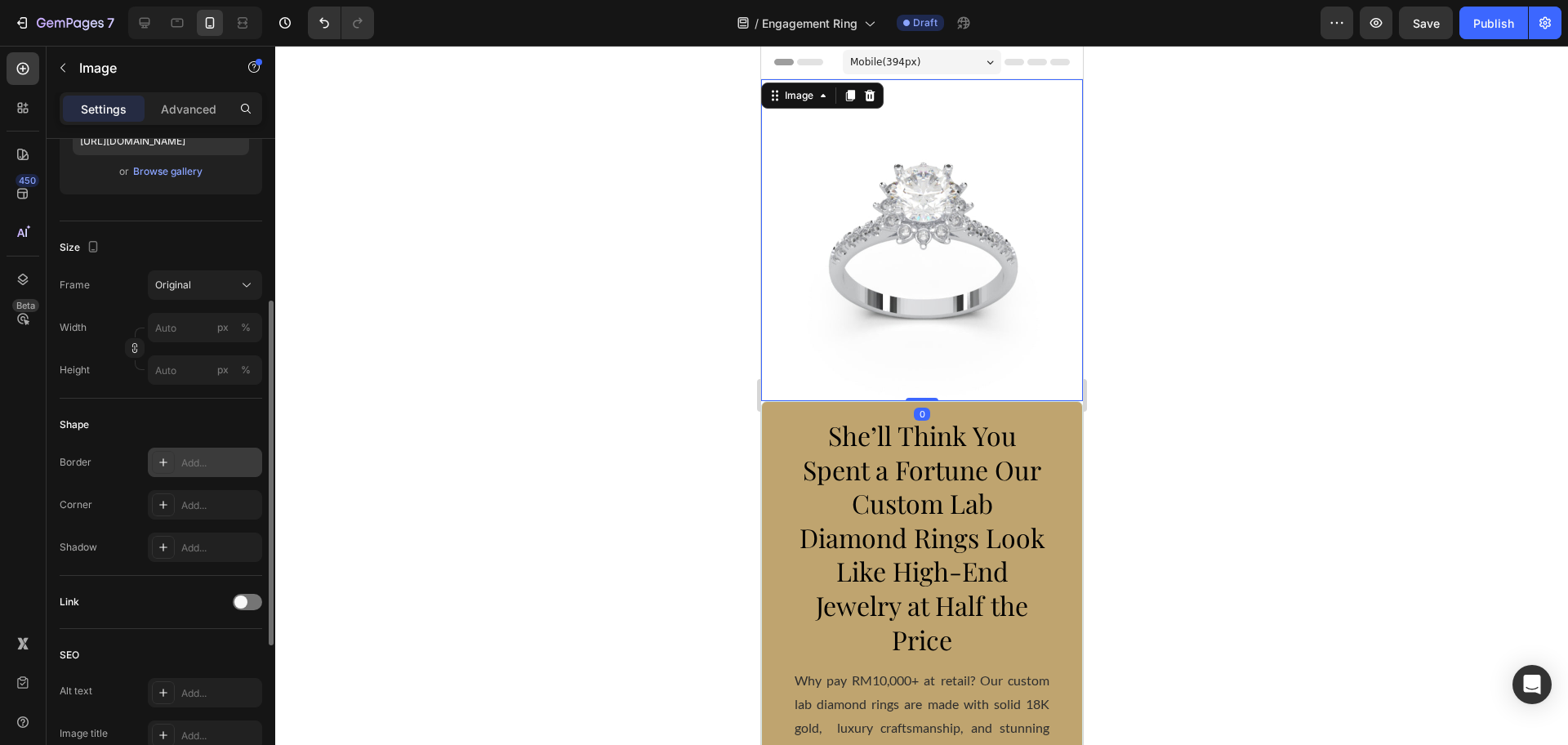
scroll to position [580, 0]
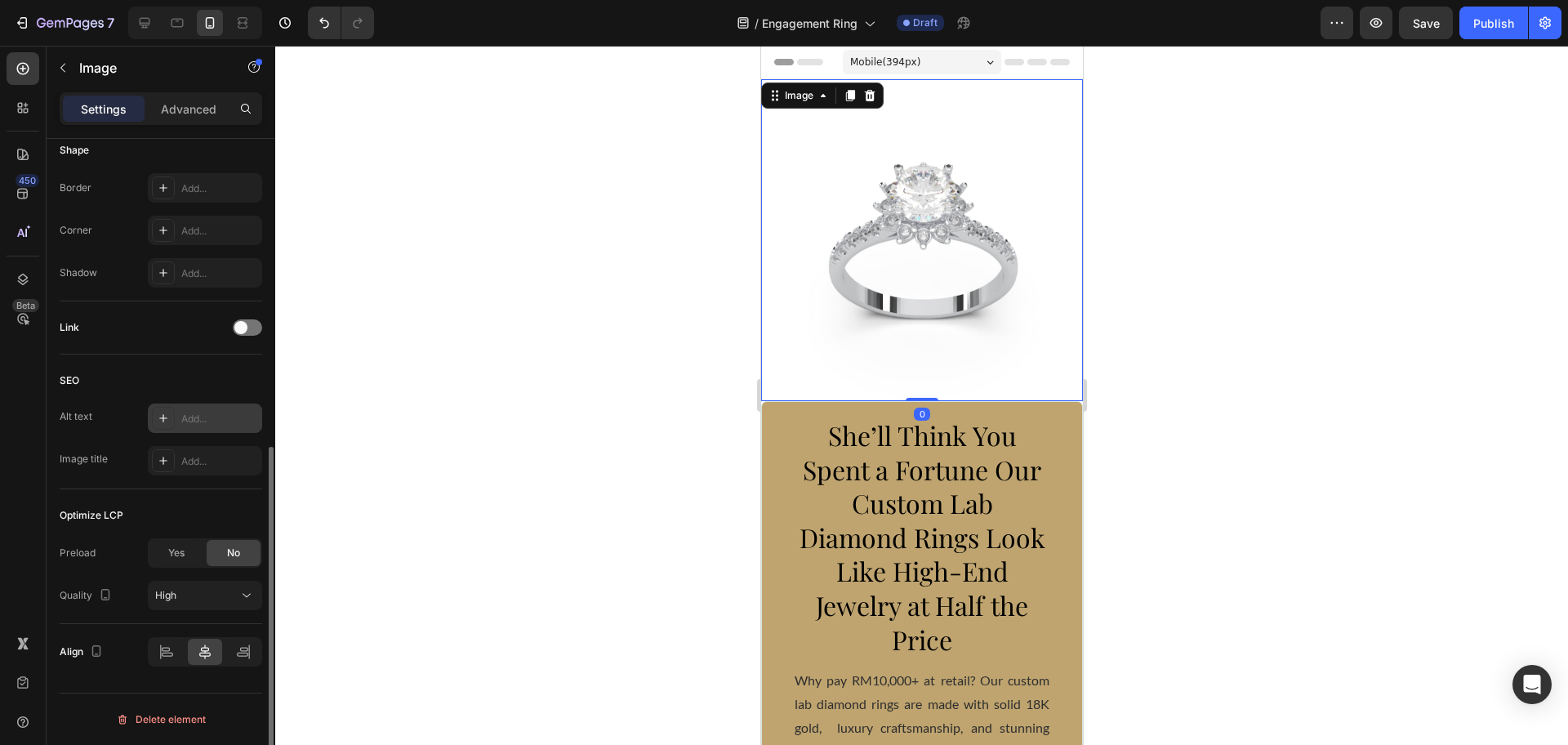
click at [193, 426] on div "Add..." at bounding box center [205, 418] width 115 height 29
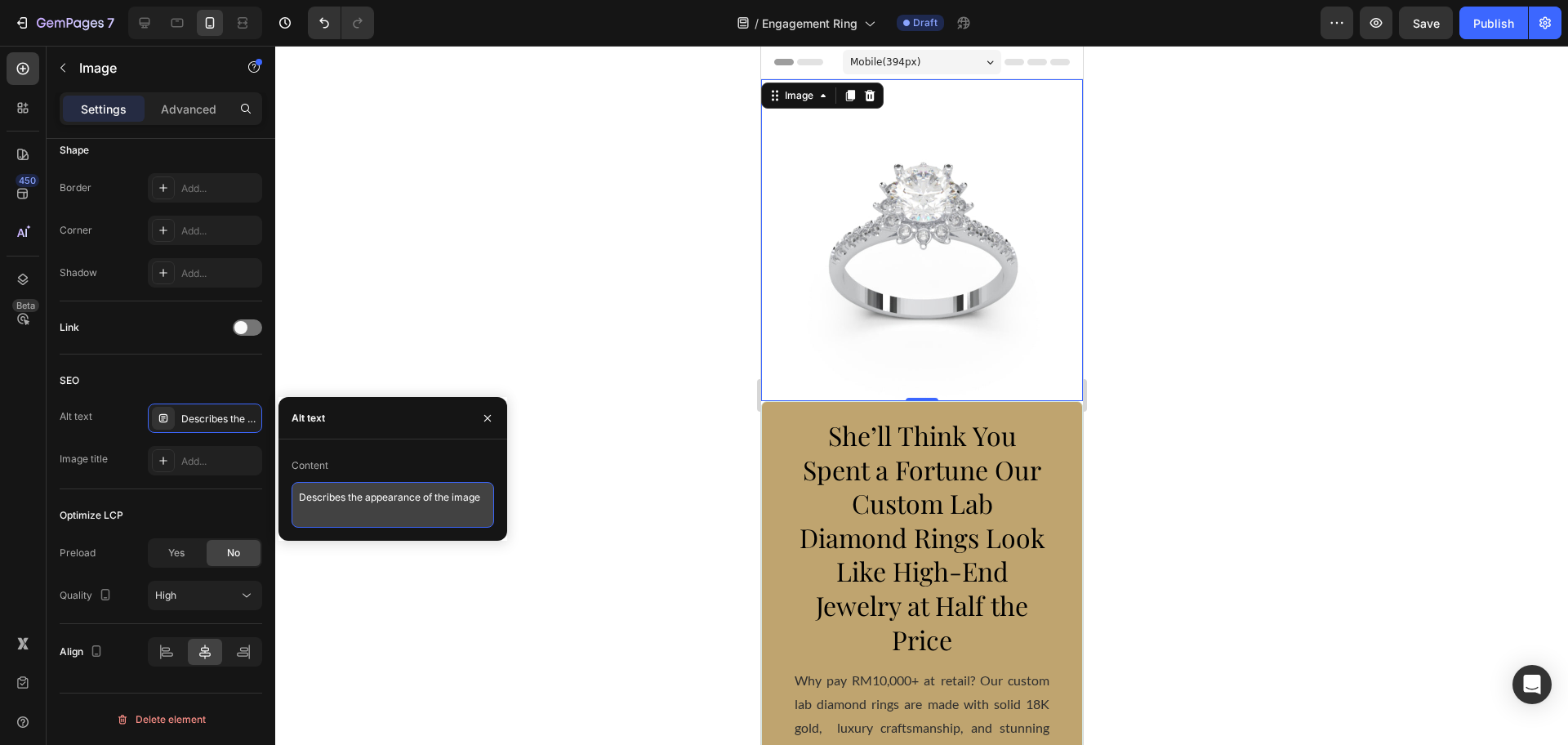
click at [382, 494] on textarea "Describes the appearance of the image" at bounding box center [393, 505] width 202 height 46
type textarea "d"
type textarea "Diamond Rings"
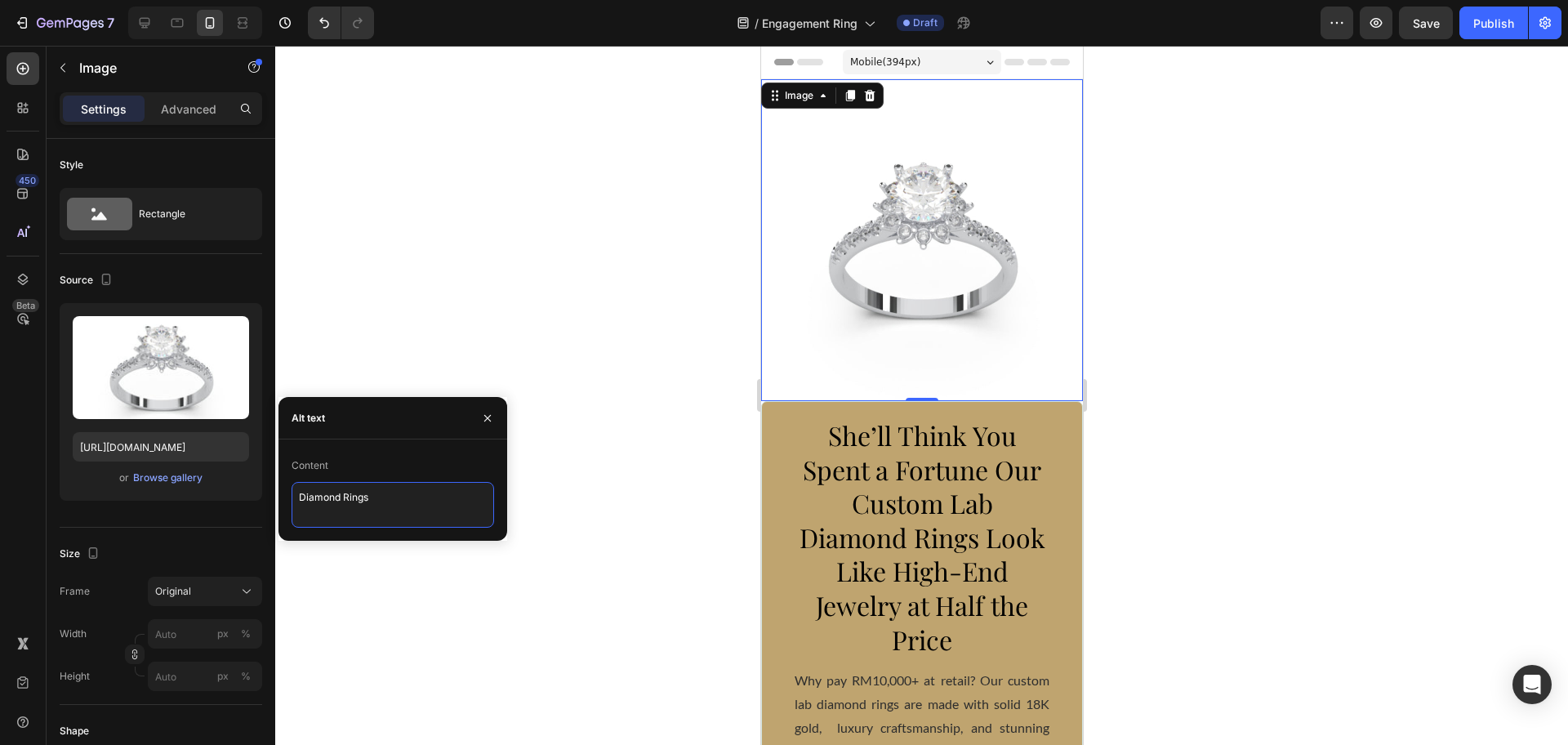
scroll to position [580, 0]
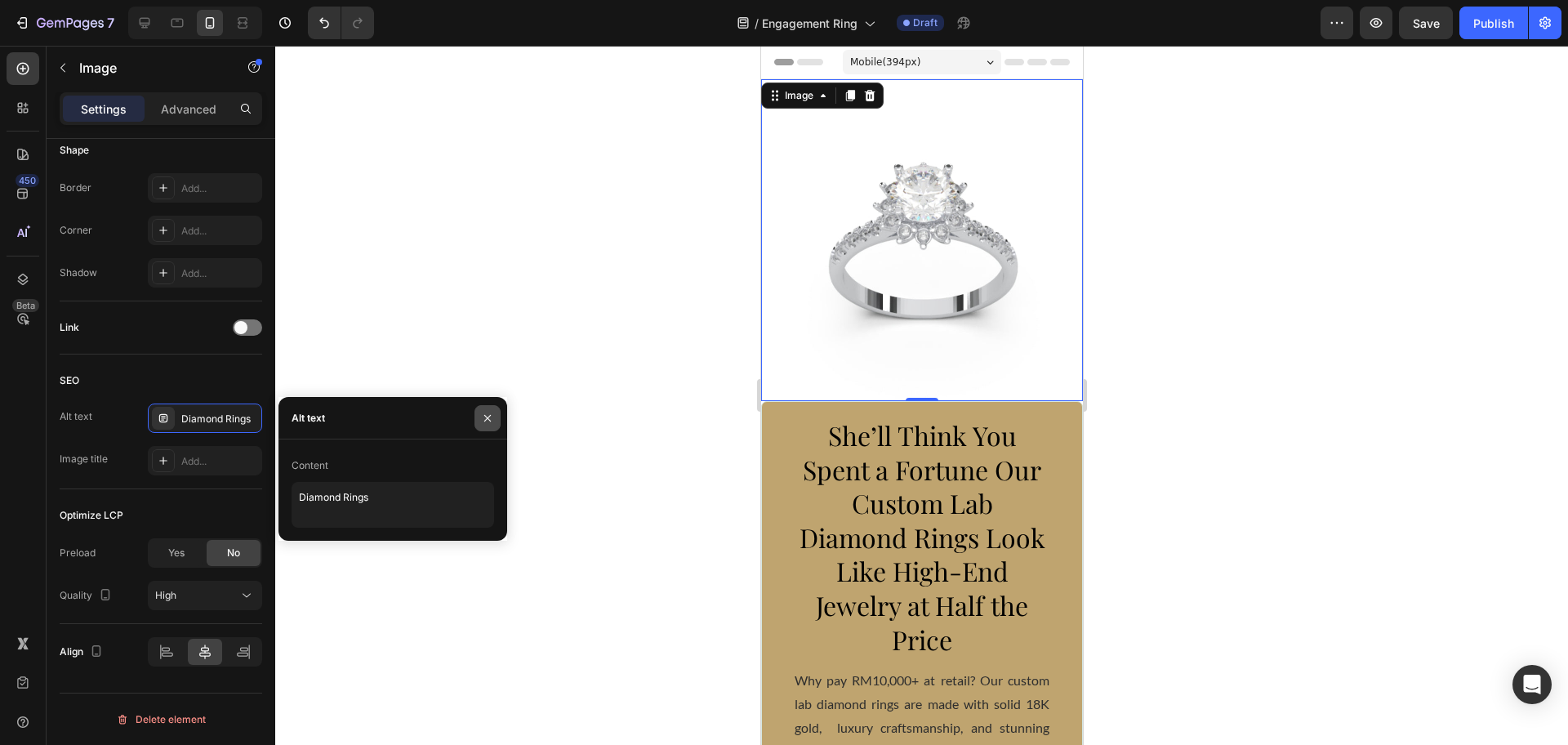
click at [489, 420] on icon "button" at bounding box center [487, 418] width 13 height 13
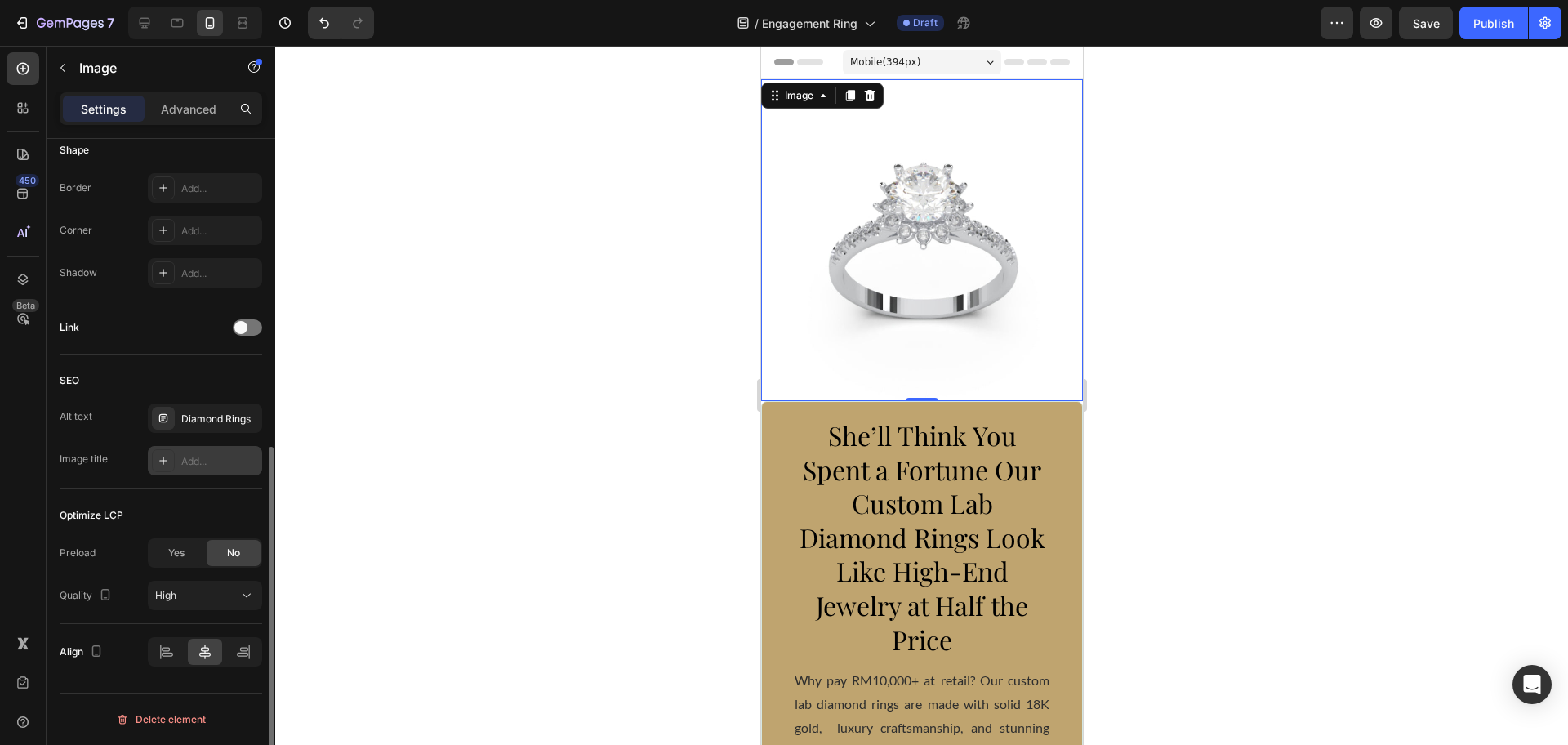
click at [193, 456] on div "Add..." at bounding box center [220, 461] width 77 height 15
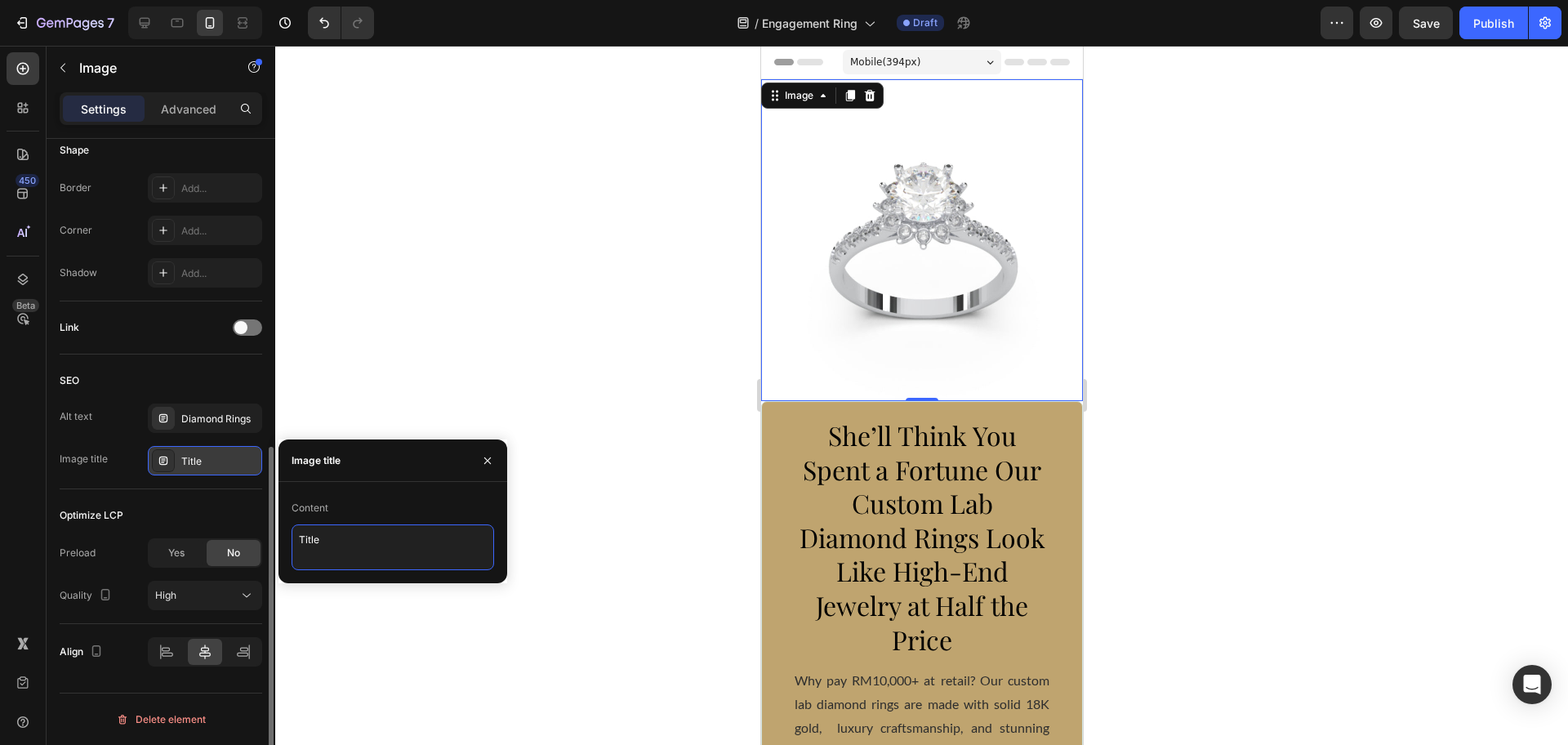
click at [387, 544] on textarea "Title" at bounding box center [393, 547] width 202 height 46
click at [198, 415] on div "Diamond Rings" at bounding box center [220, 419] width 77 height 15
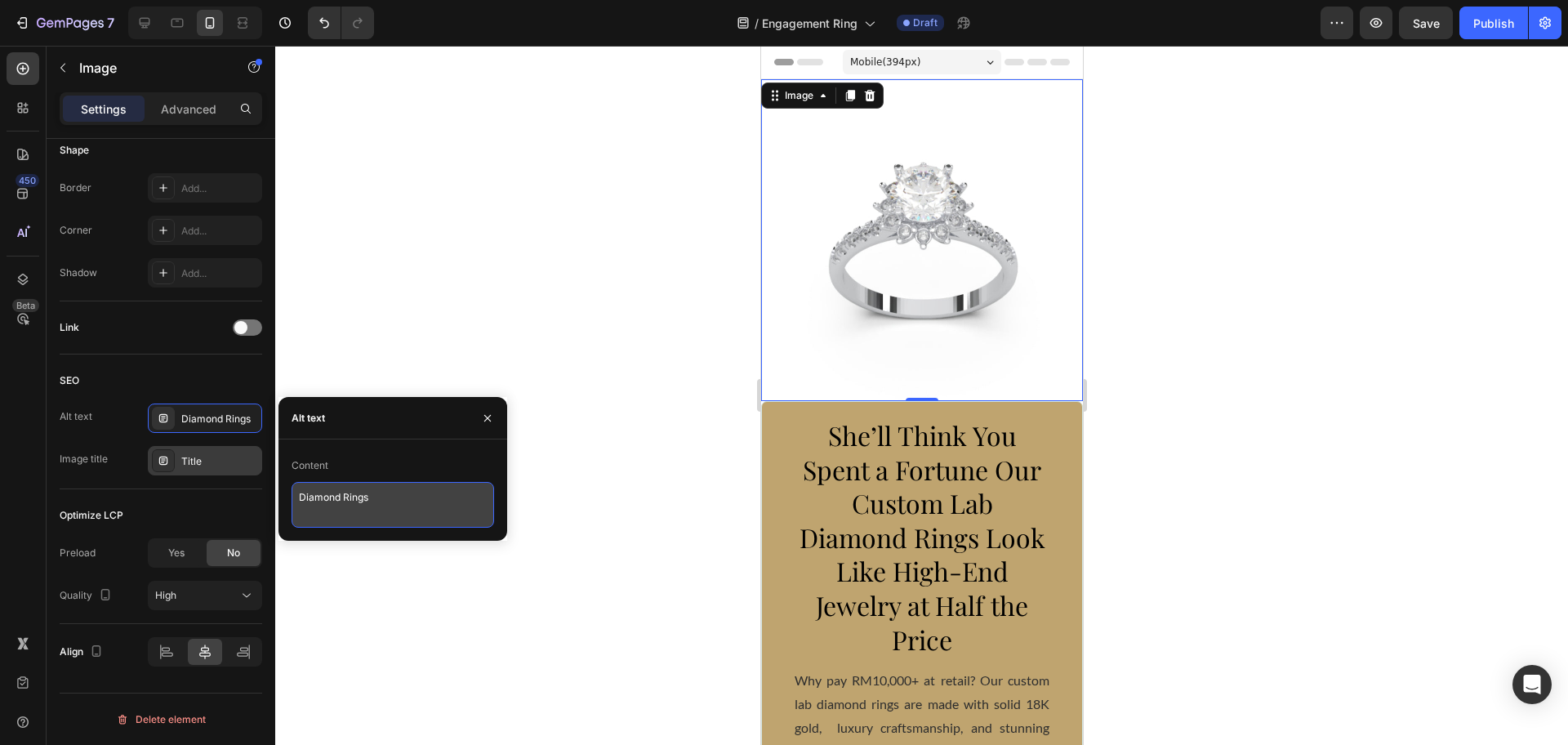
click at [389, 500] on textarea "Diamond Rings" at bounding box center [393, 505] width 202 height 46
paste textarea "Designed Like a Flower – Elegant Lab-Created Diamond"
type textarea "Diamond Ring Designed Like a Flower – Elegant Lab-Created Diamond"
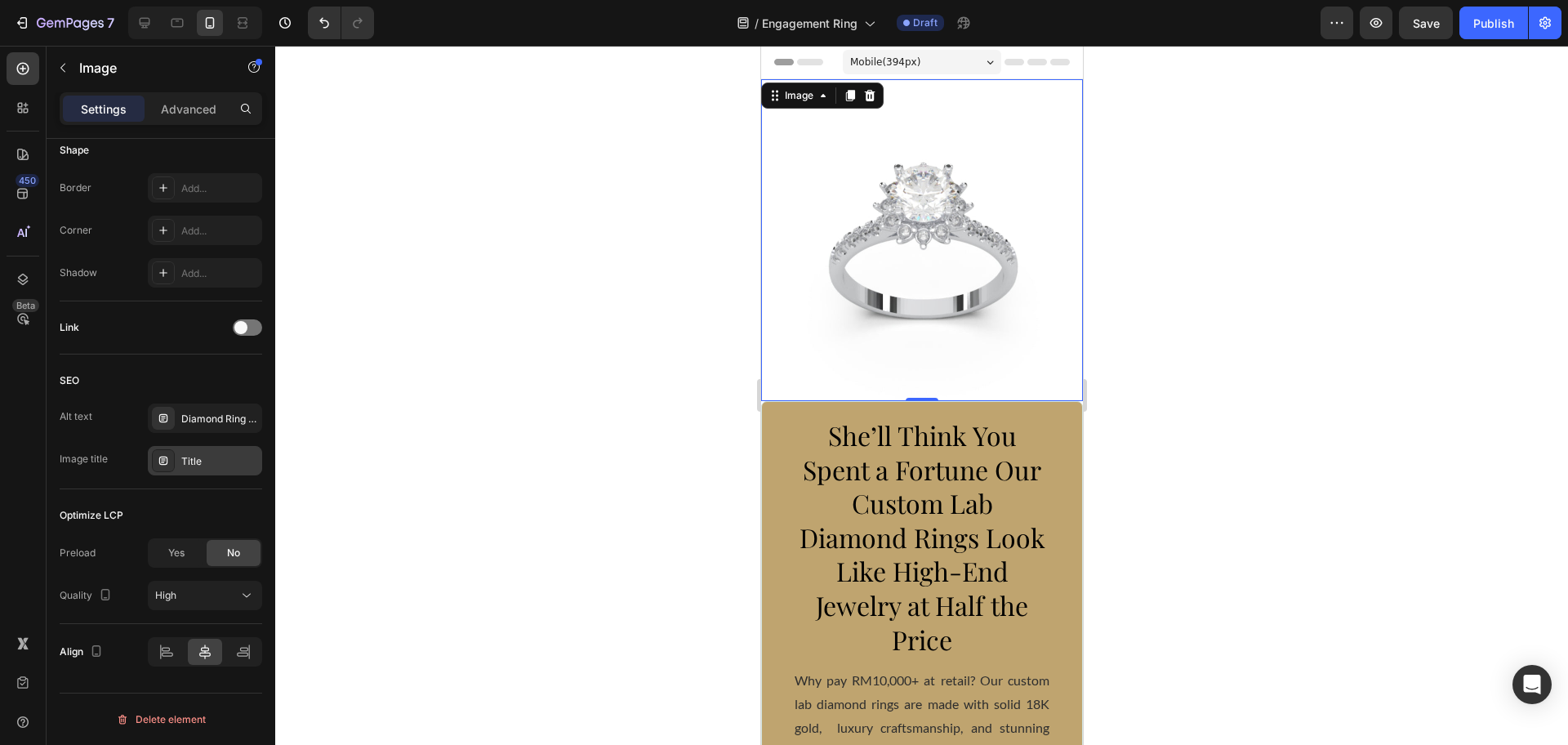
click at [198, 471] on div "Title" at bounding box center [205, 461] width 115 height 29
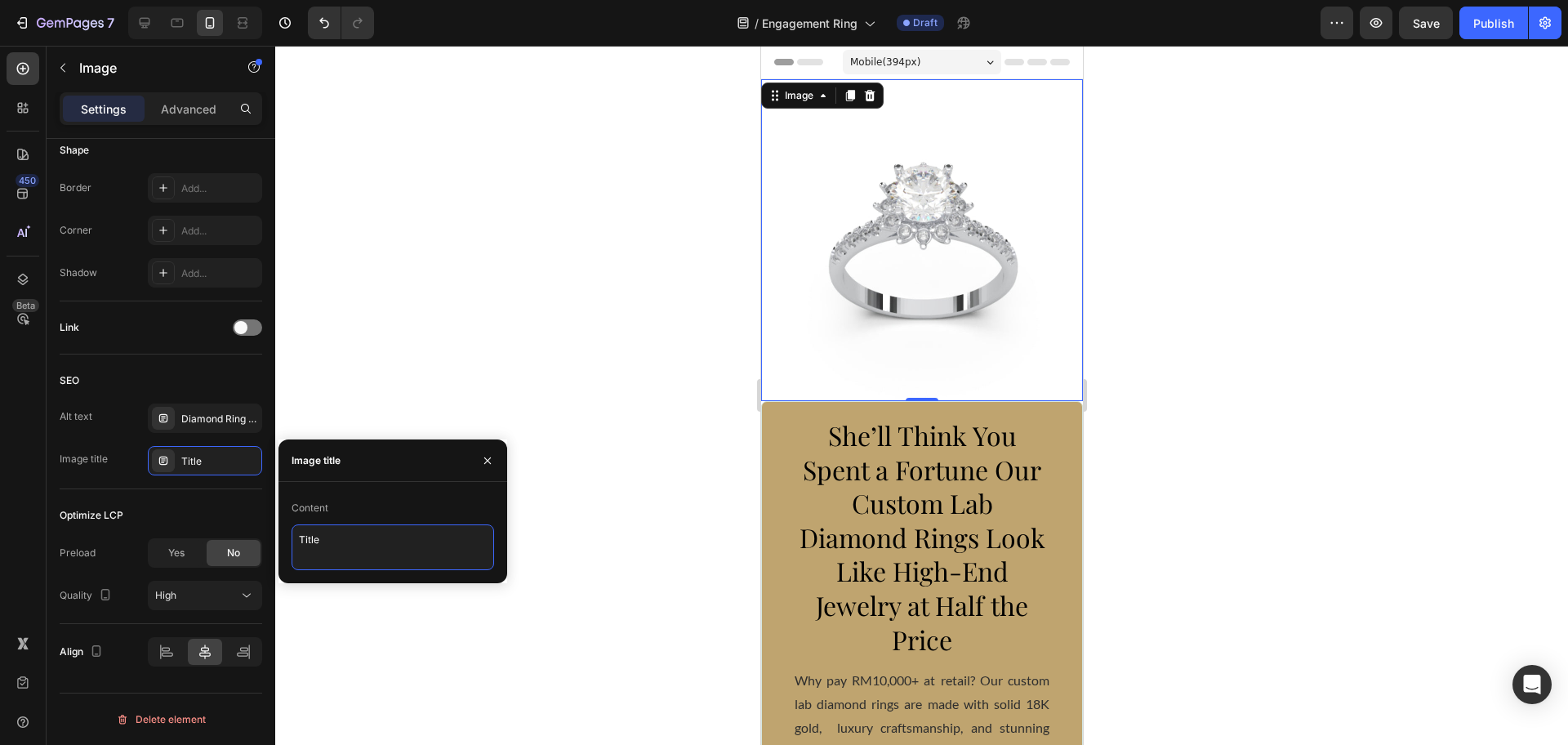
click at [396, 532] on textarea "Title" at bounding box center [393, 547] width 202 height 46
paste textarea "Flower-Shaped Diamond Ring"
type textarea "Flower-Shaped Diamond Ring"
click at [474, 285] on div at bounding box center [921, 395] width 1292 height 699
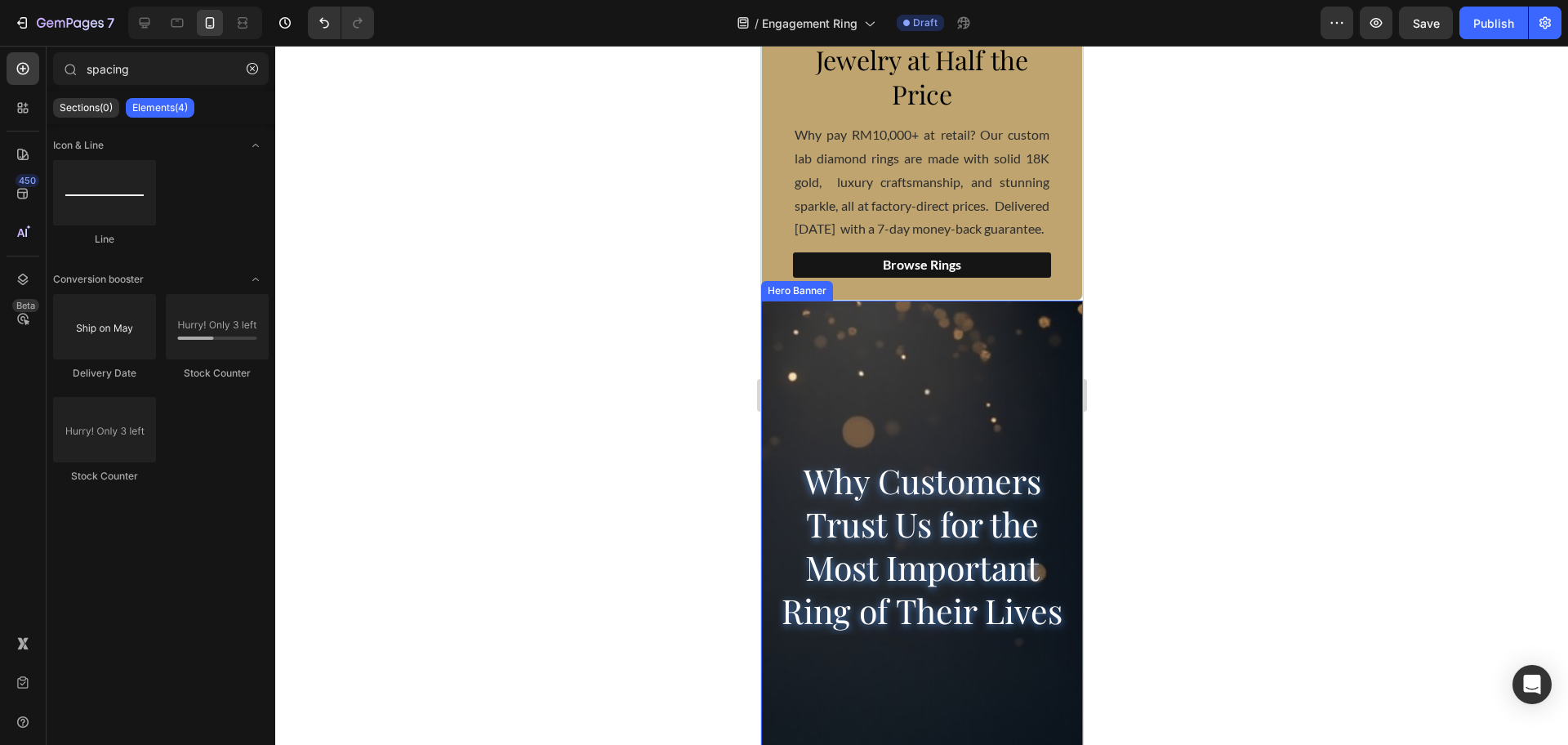
scroll to position [408, 0]
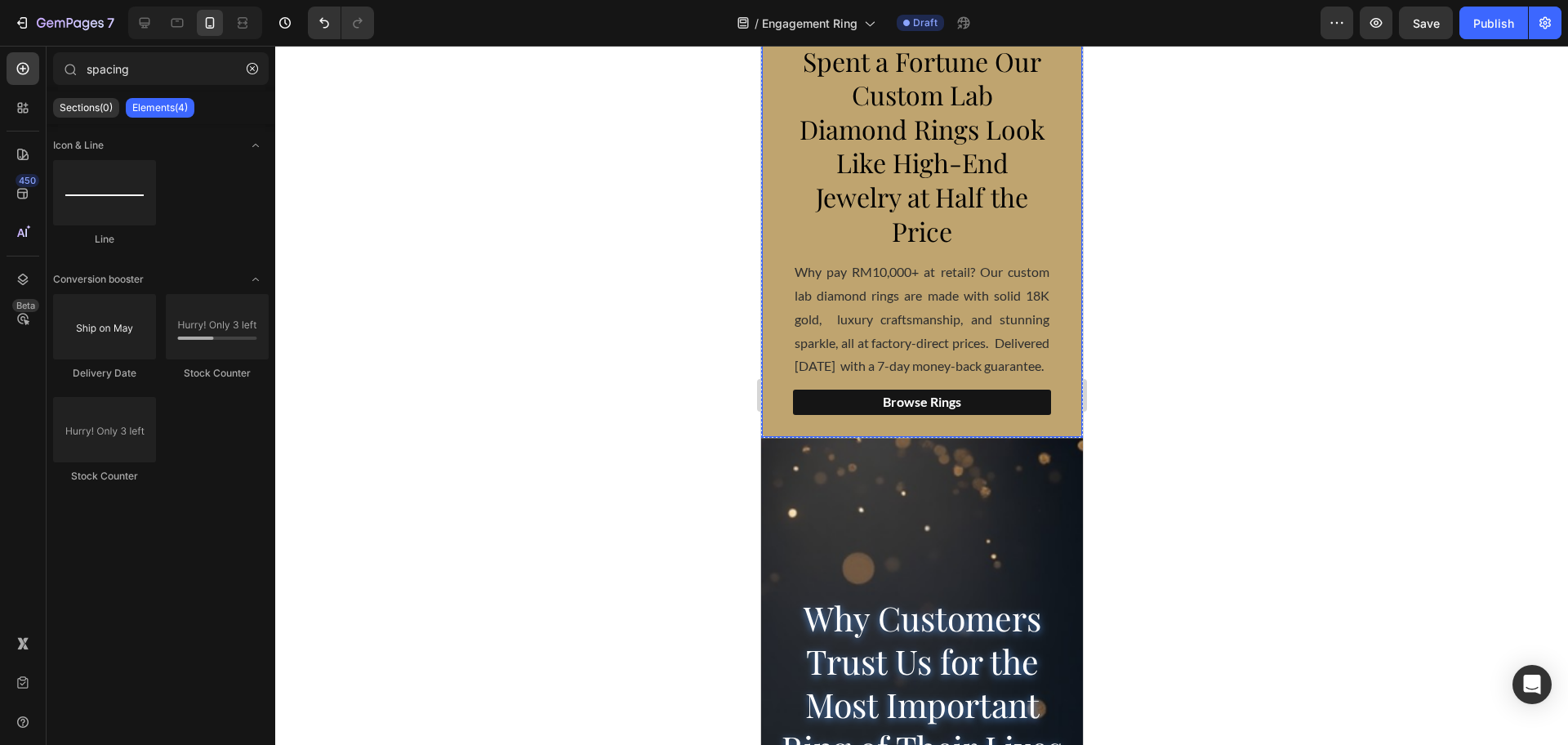
click at [884, 431] on div "She’ll Think You Spent a Fortune Our Custom Lab Diamond Rings Look Like High-En…" at bounding box center [921, 214] width 322 height 445
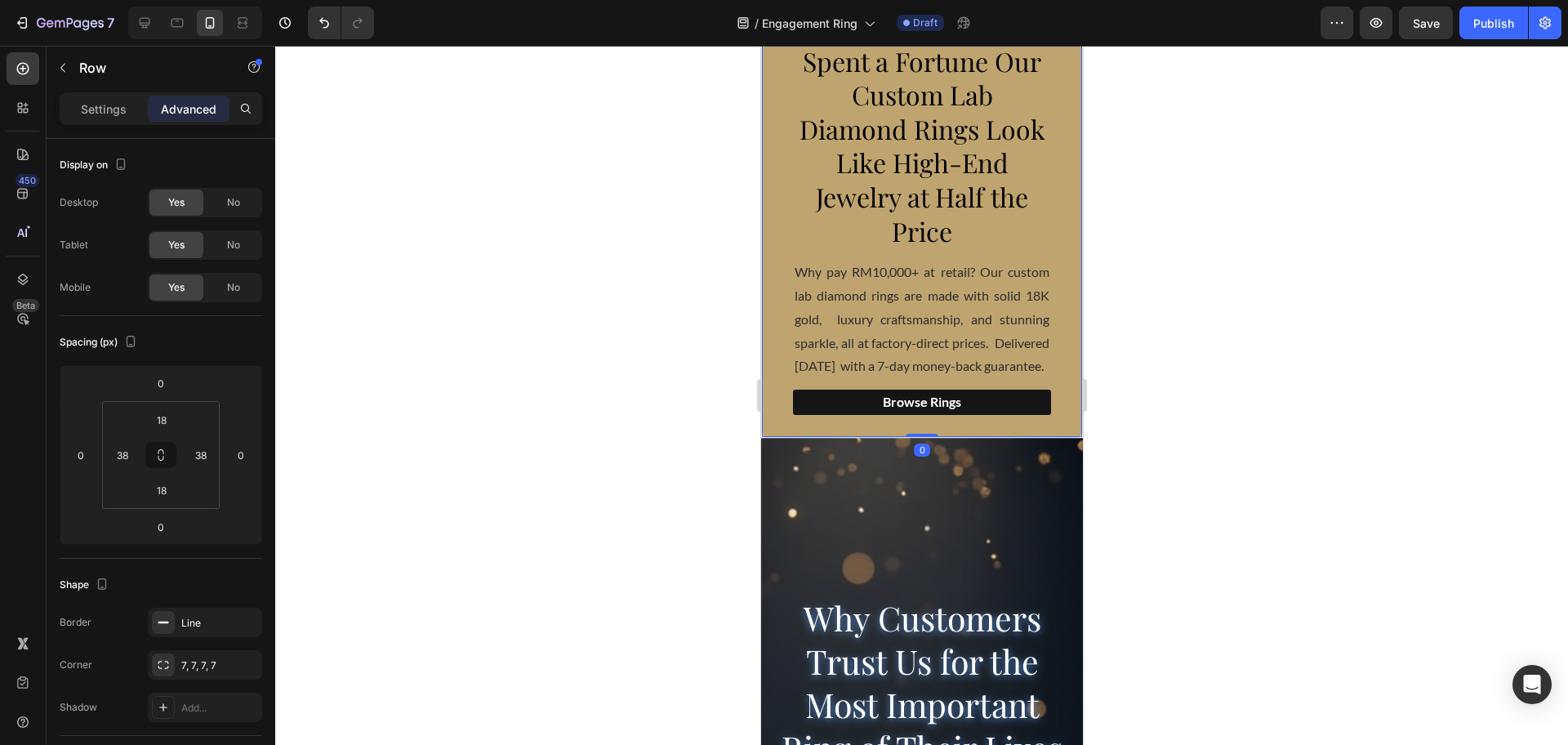
drag, startPoint x: 909, startPoint y: 443, endPoint x: 918, endPoint y: 420, distance: 24.7
click at [918, 420] on div "She’ll Think You Spent a Fortune Our Custom Lab Diamond Rings Look Like High-En…" at bounding box center [921, 214] width 322 height 445
click at [1205, 450] on div at bounding box center [921, 395] width 1292 height 699
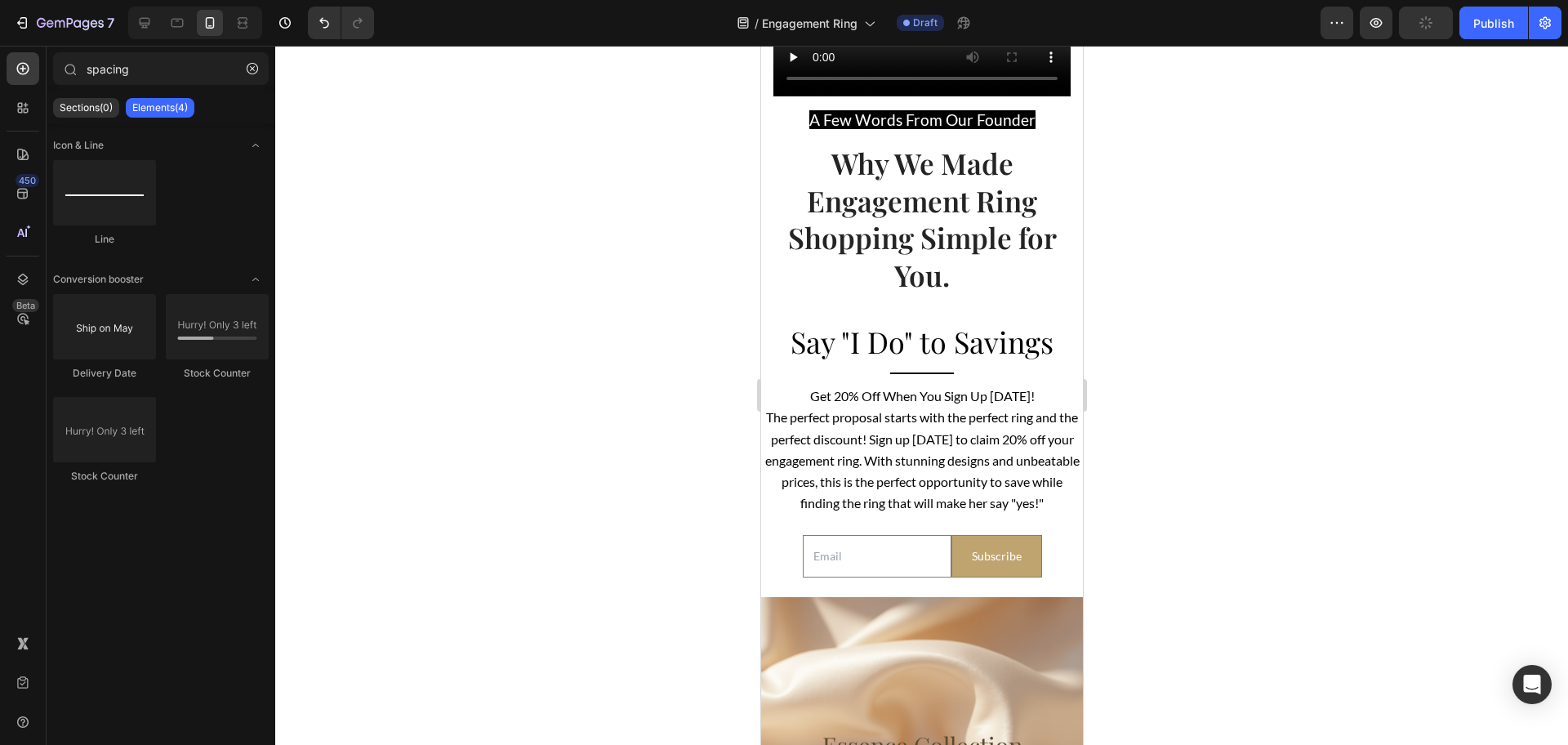
scroll to position [3462, 0]
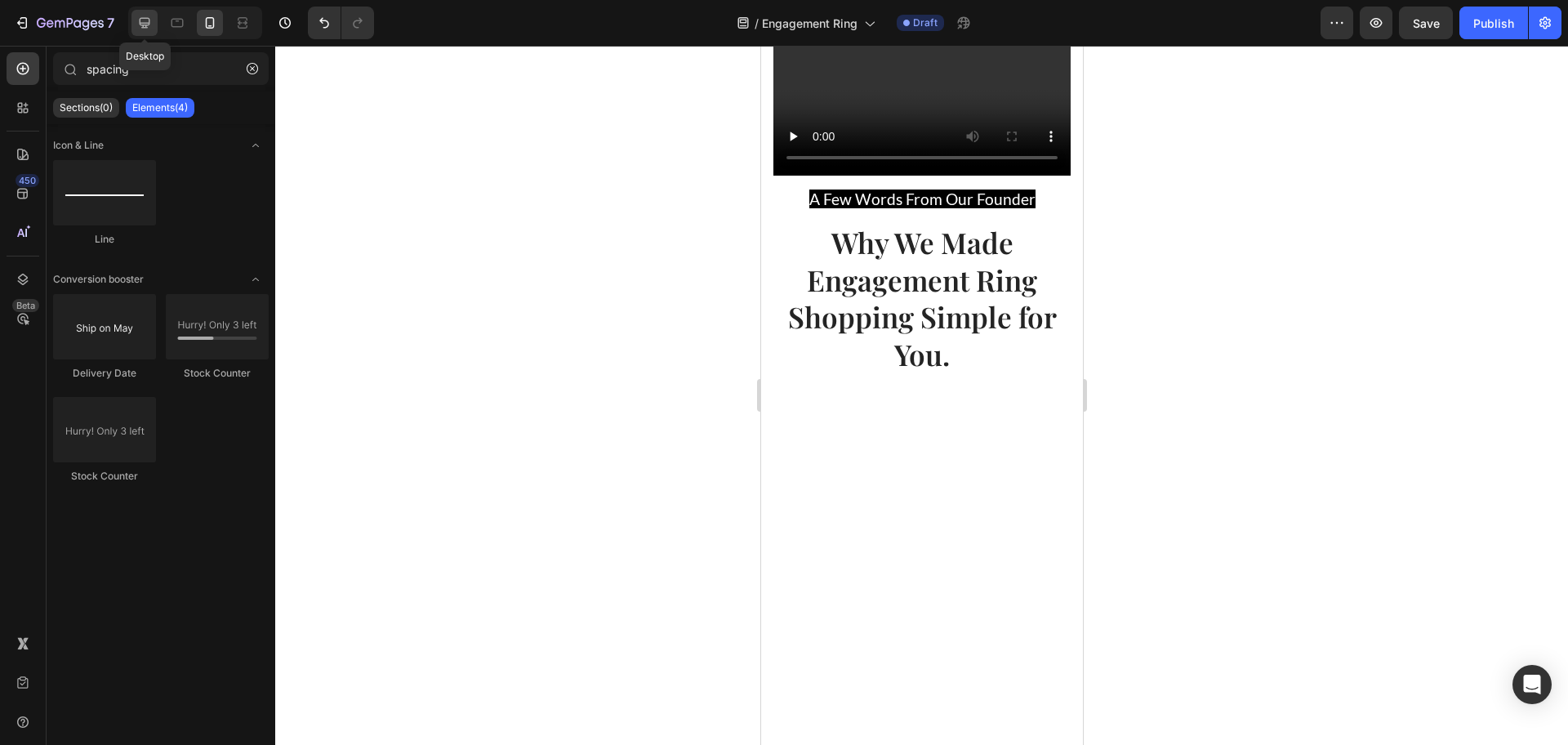
click at [139, 23] on icon at bounding box center [145, 23] width 10 height 10
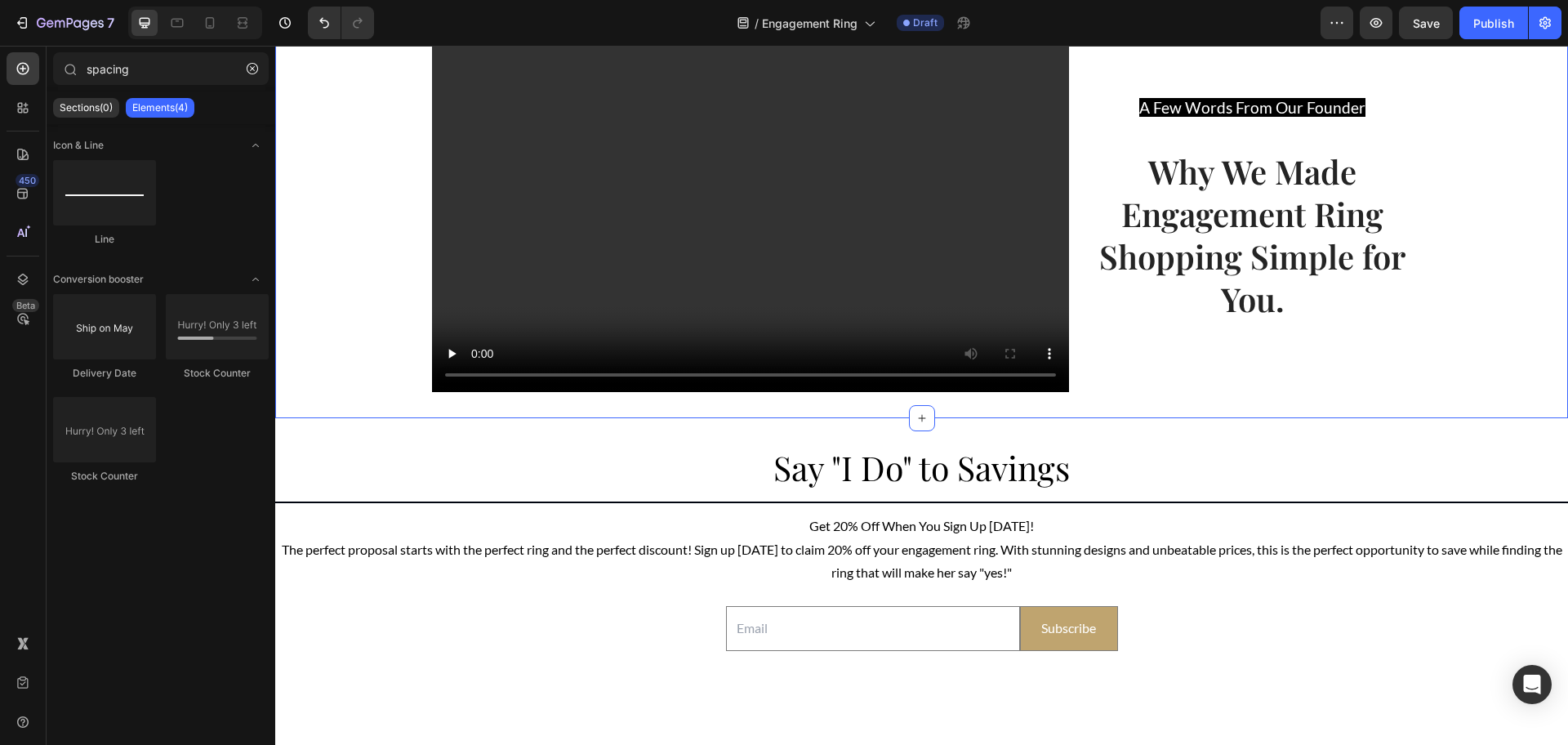
scroll to position [3281, 0]
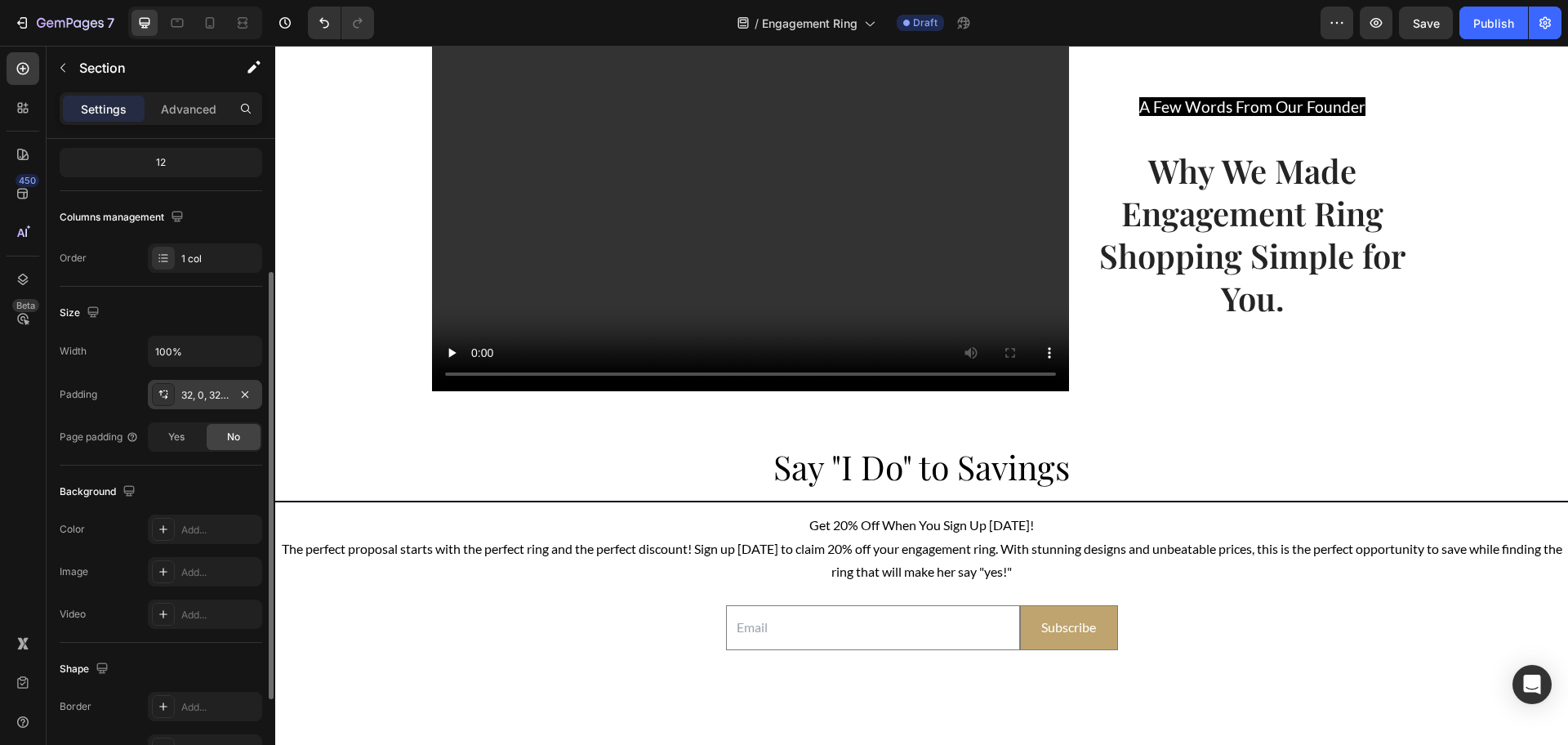
scroll to position [344, 0]
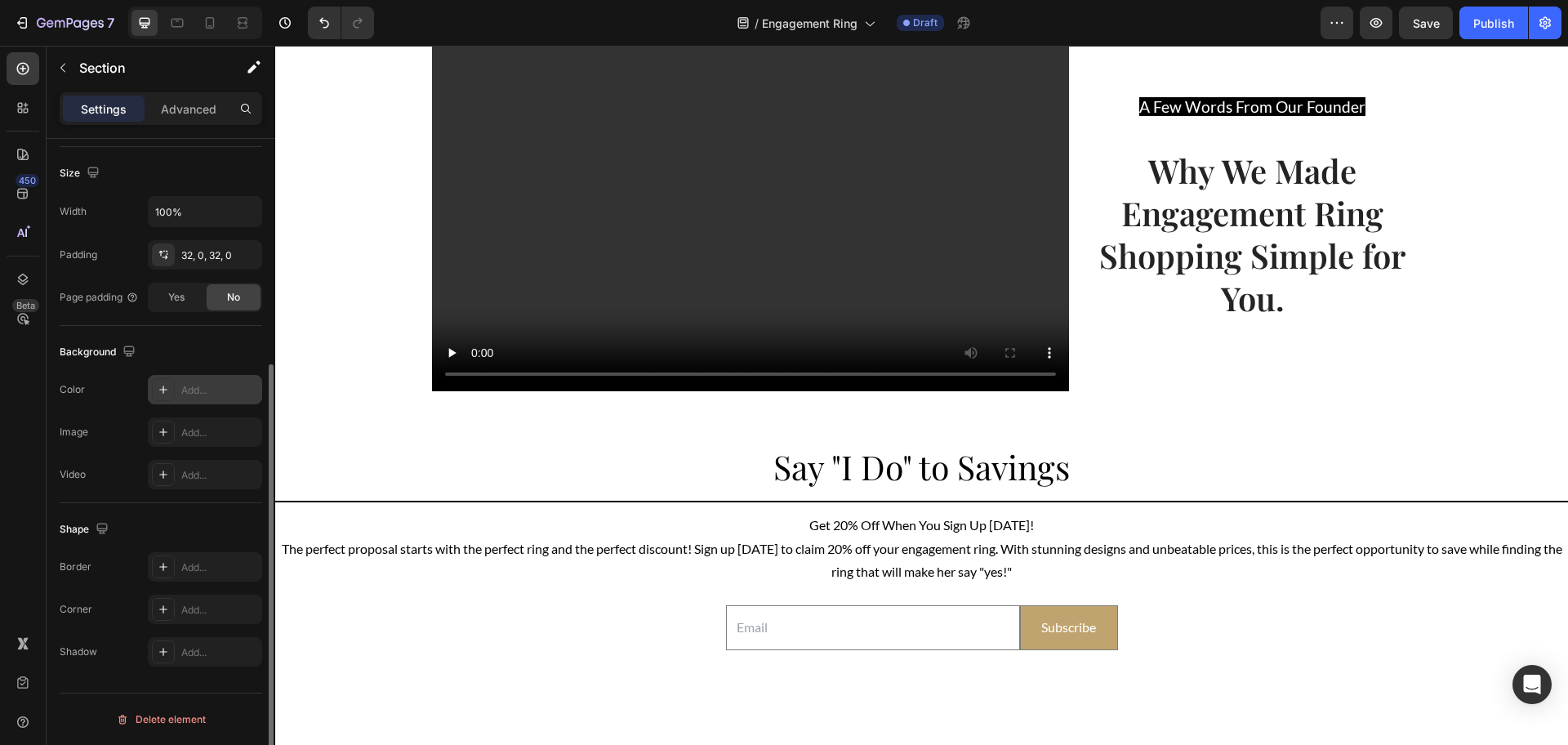
click at [189, 383] on div "Add..." at bounding box center [220, 390] width 77 height 15
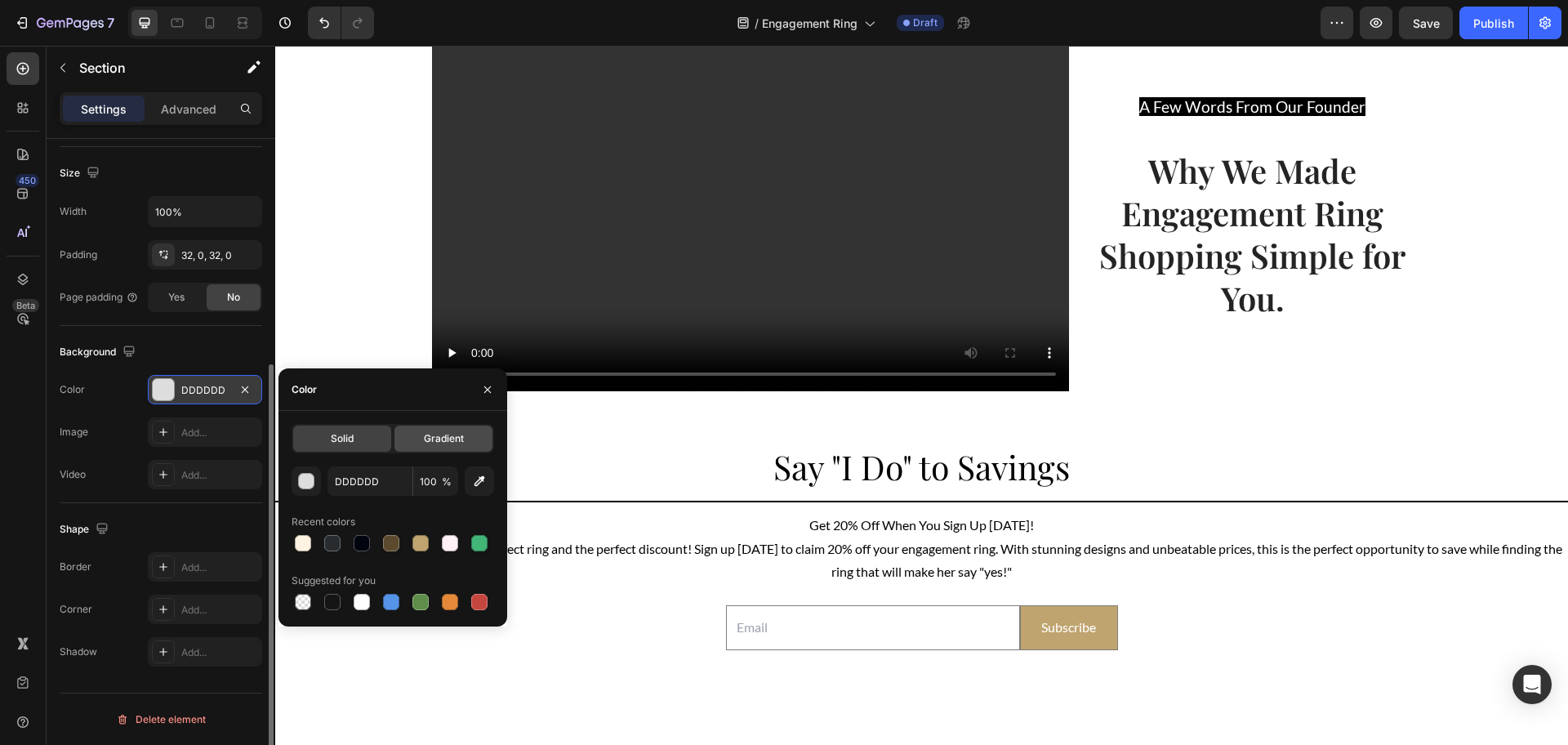
click at [415, 439] on div "Gradient" at bounding box center [443, 438] width 98 height 26
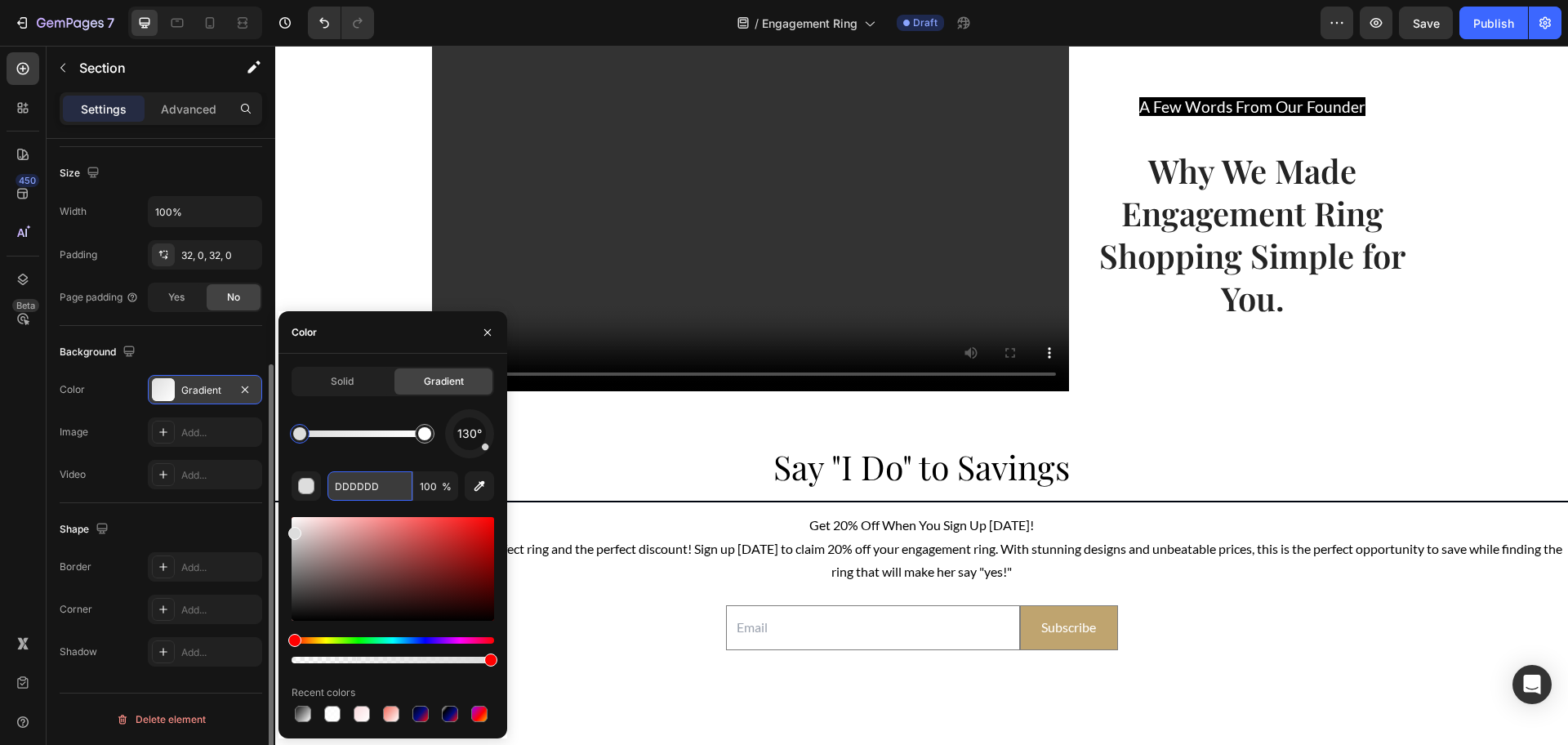
click at [354, 482] on input "DDDDDD" at bounding box center [369, 486] width 85 height 29
paste input "135deg"
click at [422, 461] on div "130° DDDDDD 100 % Recent colors" at bounding box center [393, 567] width 202 height 316
click at [388, 487] on input "DDDDDD" at bounding box center [369, 486] width 85 height 29
paste input "#fff8f0"
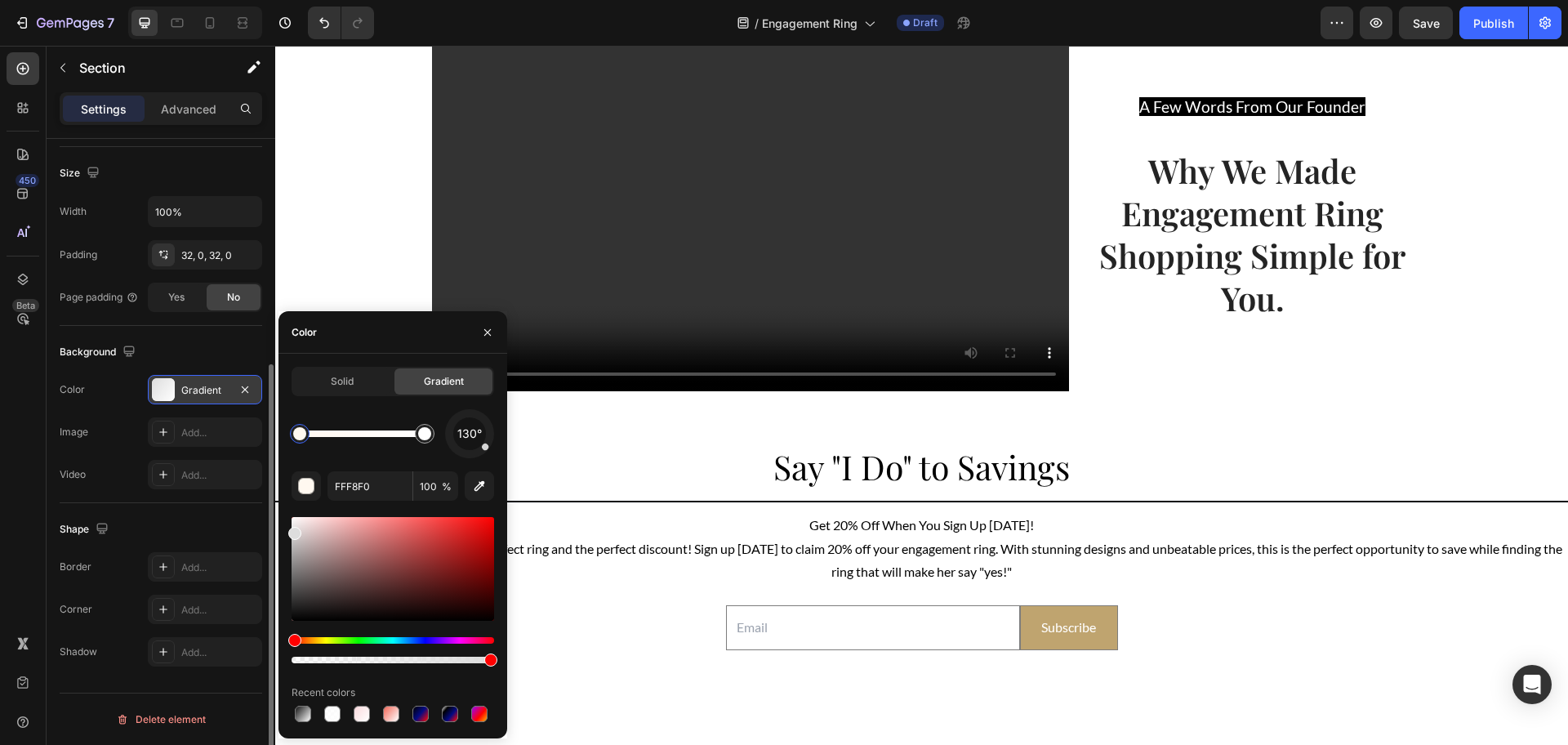
click at [380, 454] on div "130°" at bounding box center [393, 433] width 202 height 49
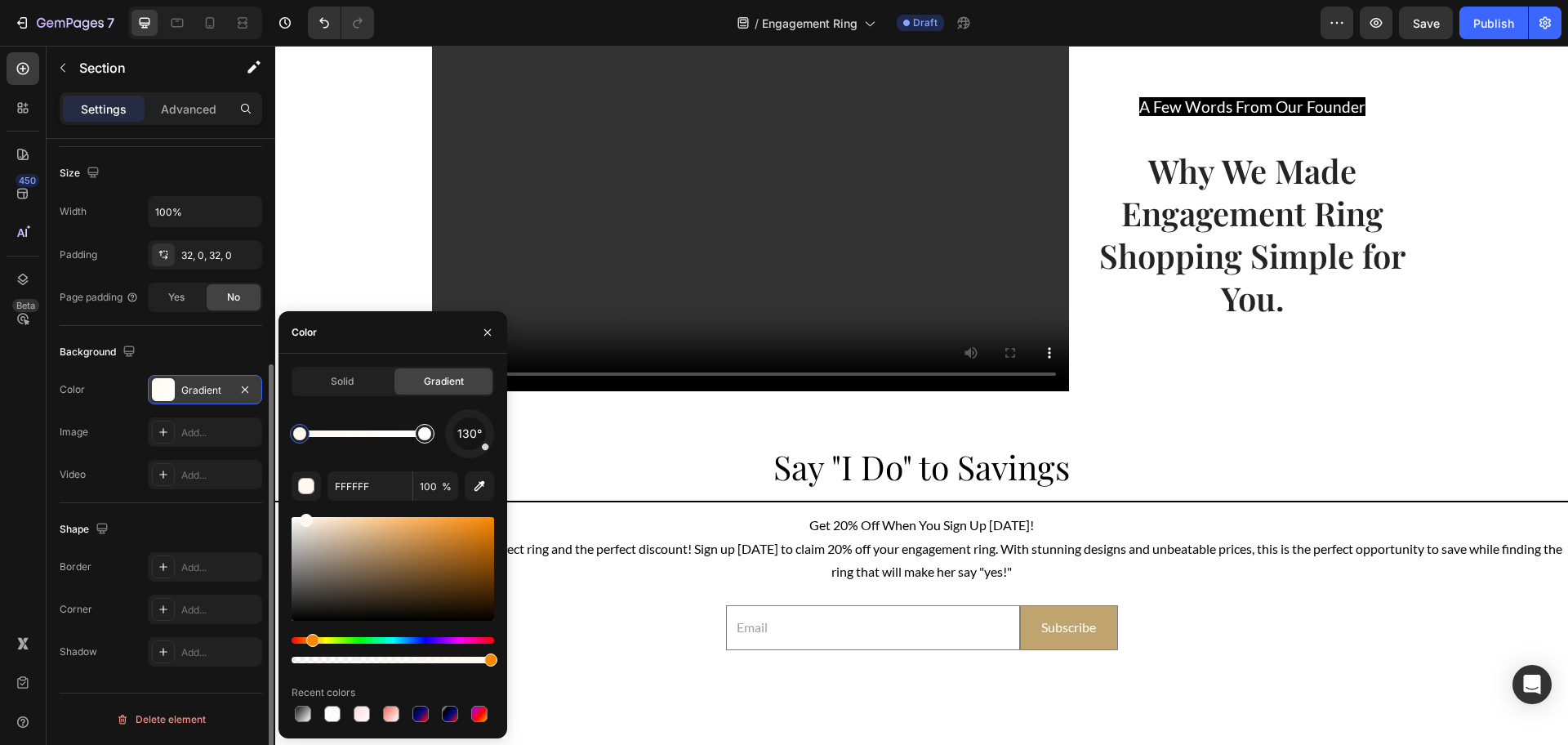
click at [426, 439] on div at bounding box center [425, 433] width 13 height 13
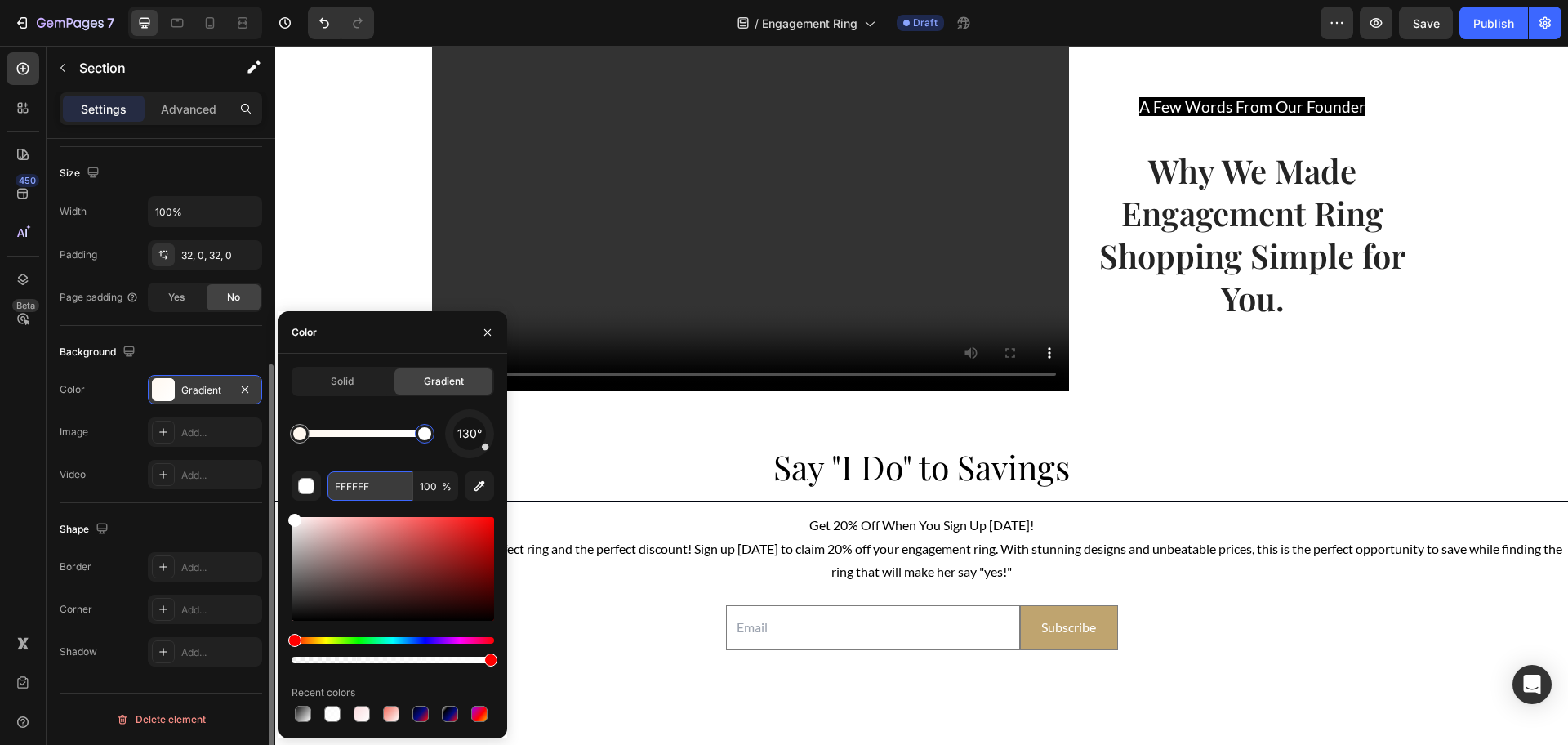
click at [356, 496] on input "FFFFFF" at bounding box center [369, 486] width 85 height 29
paste input "#fdf8f5"
type input "FDF8F5"
click at [392, 449] on div "130°" at bounding box center [393, 433] width 202 height 49
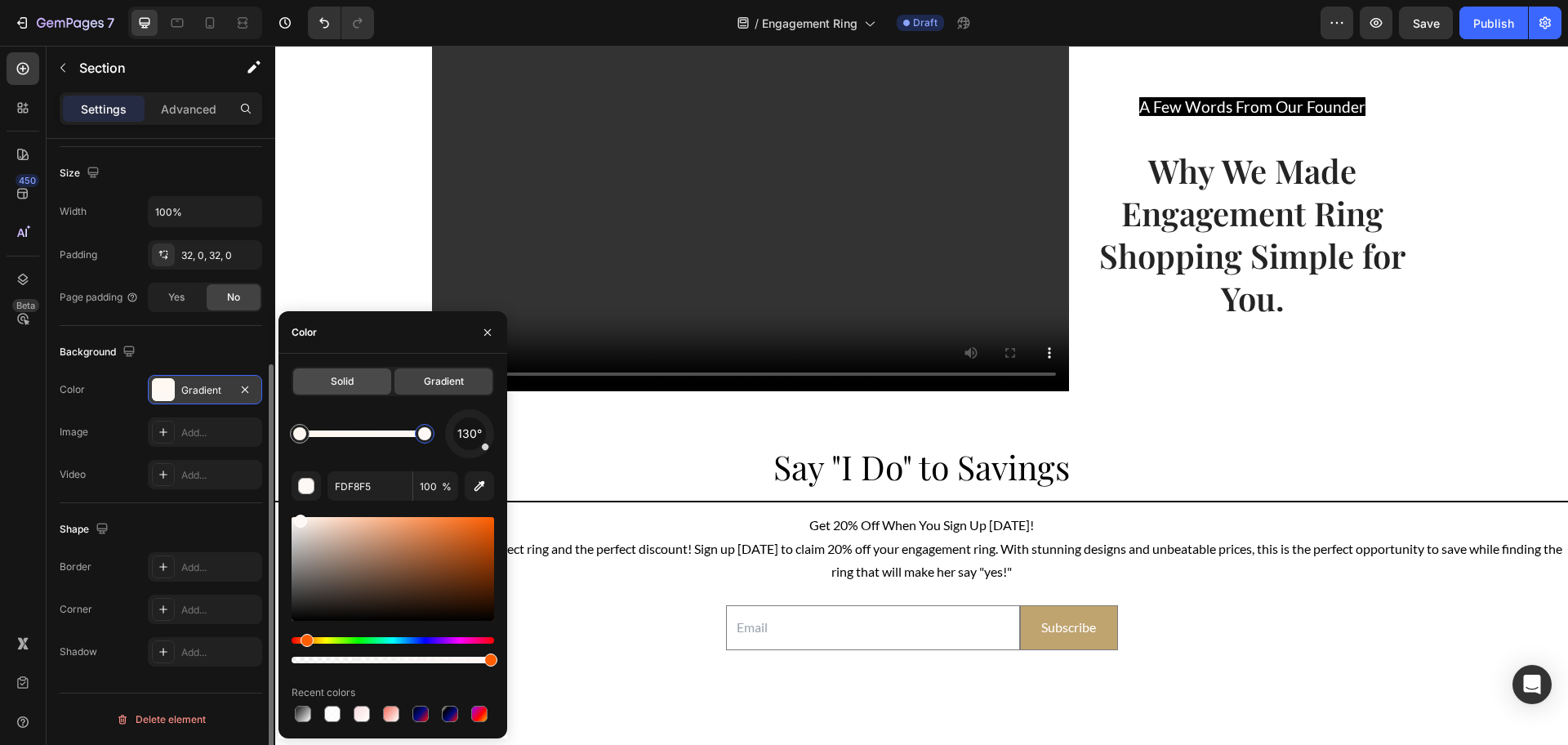
click at [345, 386] on span "Solid" at bounding box center [342, 381] width 23 height 15
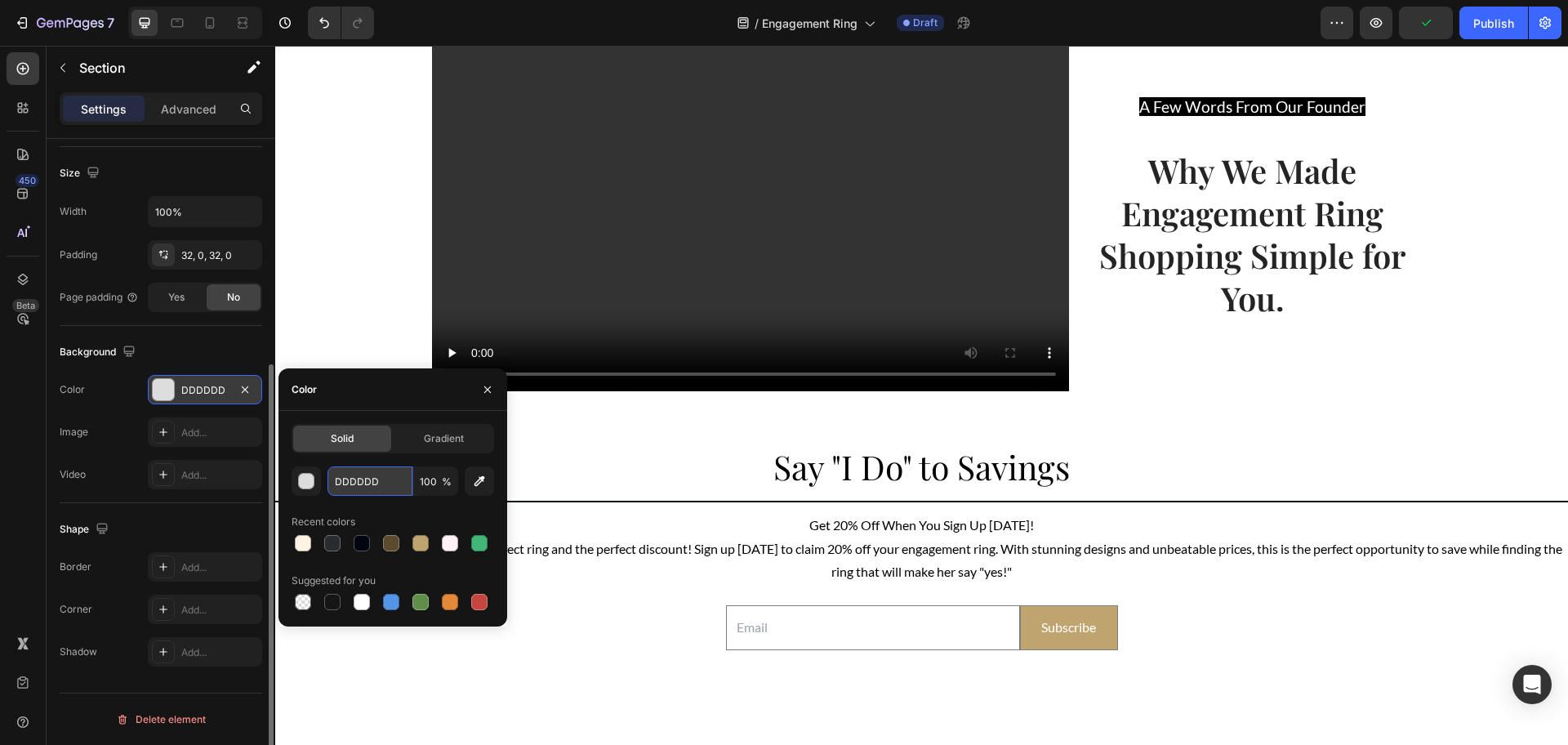
click at [358, 486] on input "DDDDDD" at bounding box center [369, 481] width 85 height 29
paste input "#fdf8f5"
type input "#fdf8f5"
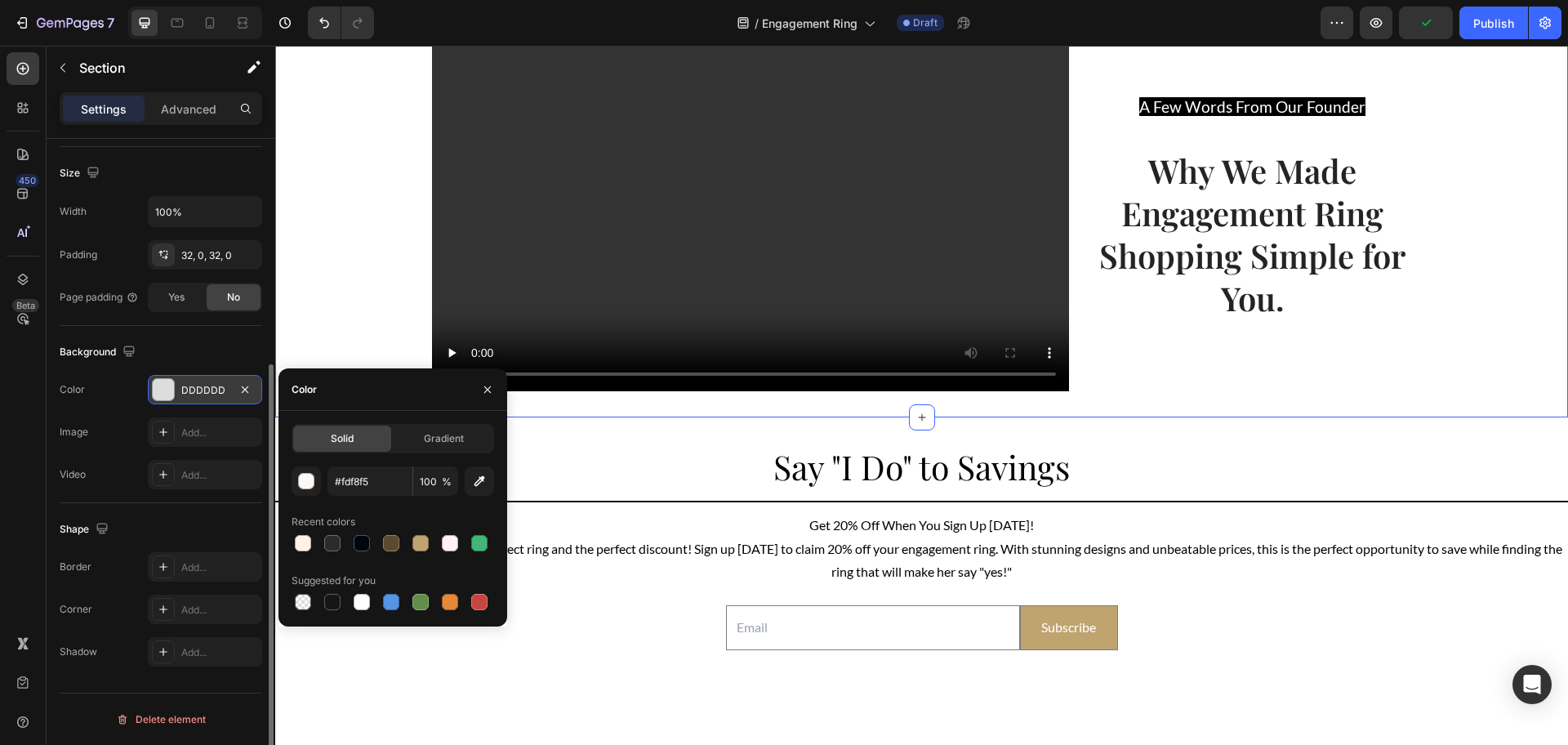
click at [350, 347] on div "Video A Few Words From Our Founder Text block Why We Made Engagement Ring Shopp…" at bounding box center [921, 213] width 1292 height 358
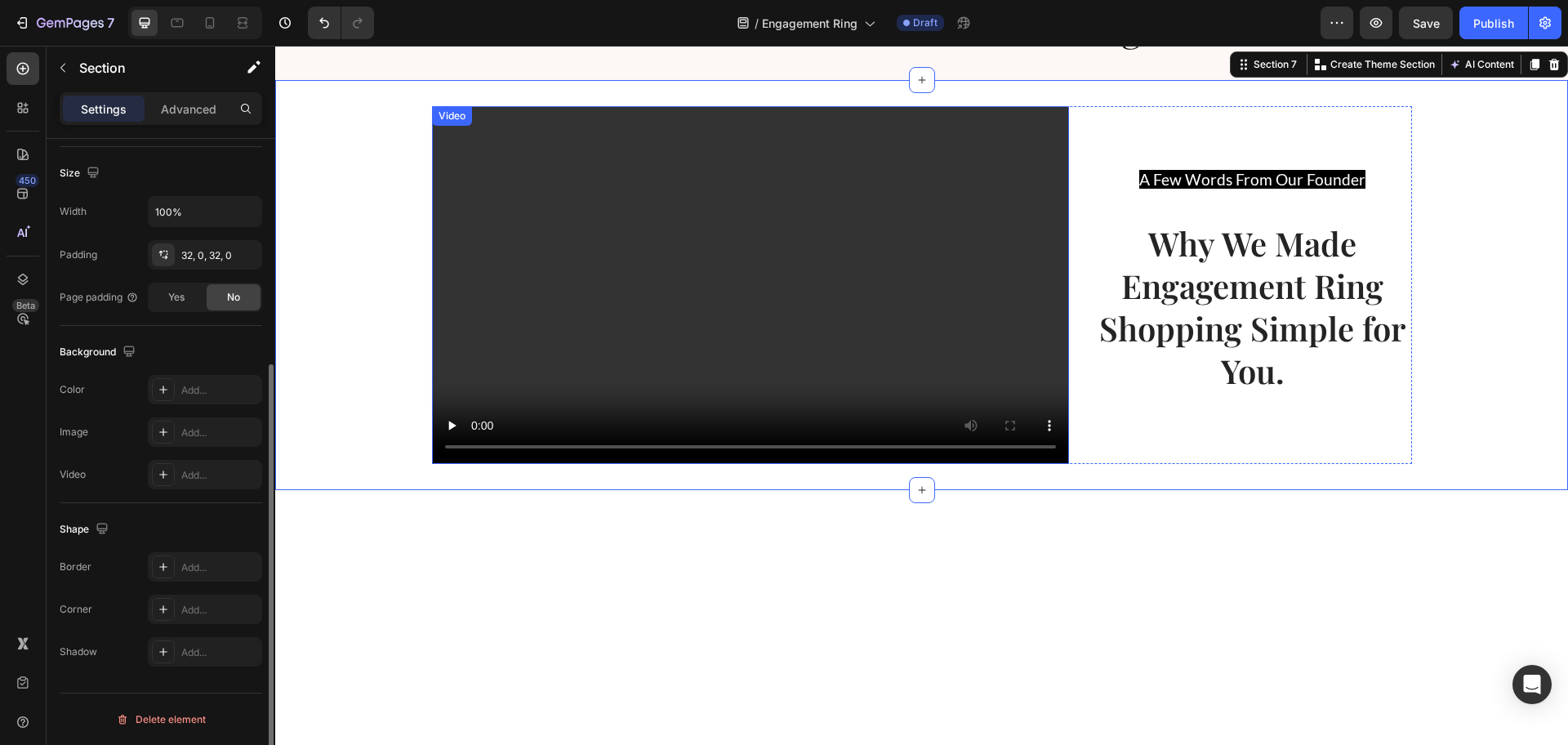
scroll to position [3178, 0]
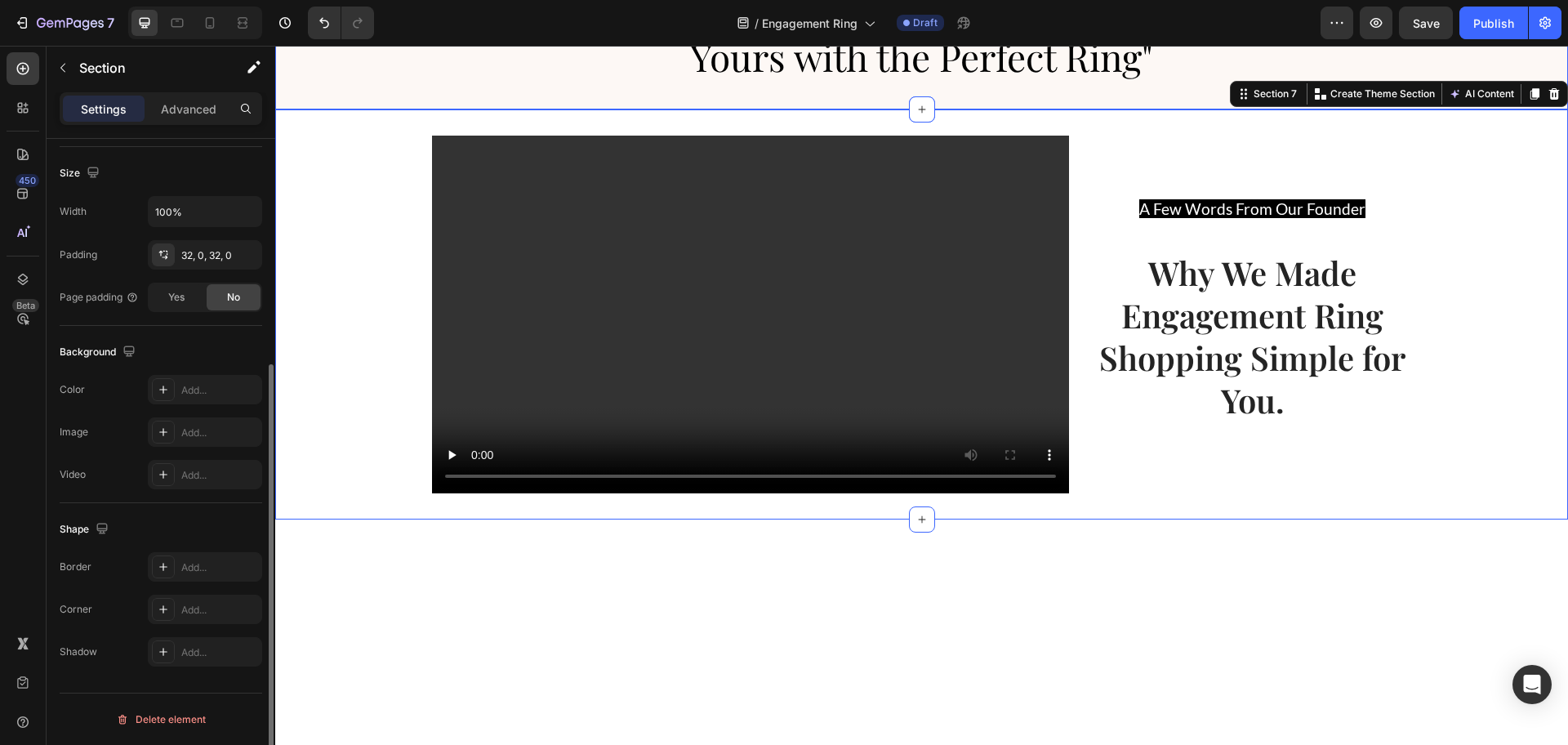
click at [345, 109] on div "⁠⁠⁠⁠⁠⁠⁠ "Every Love Story Deserves a Beautiful Beginning, Start Yours with the …" at bounding box center [921, 33] width 1292 height 153
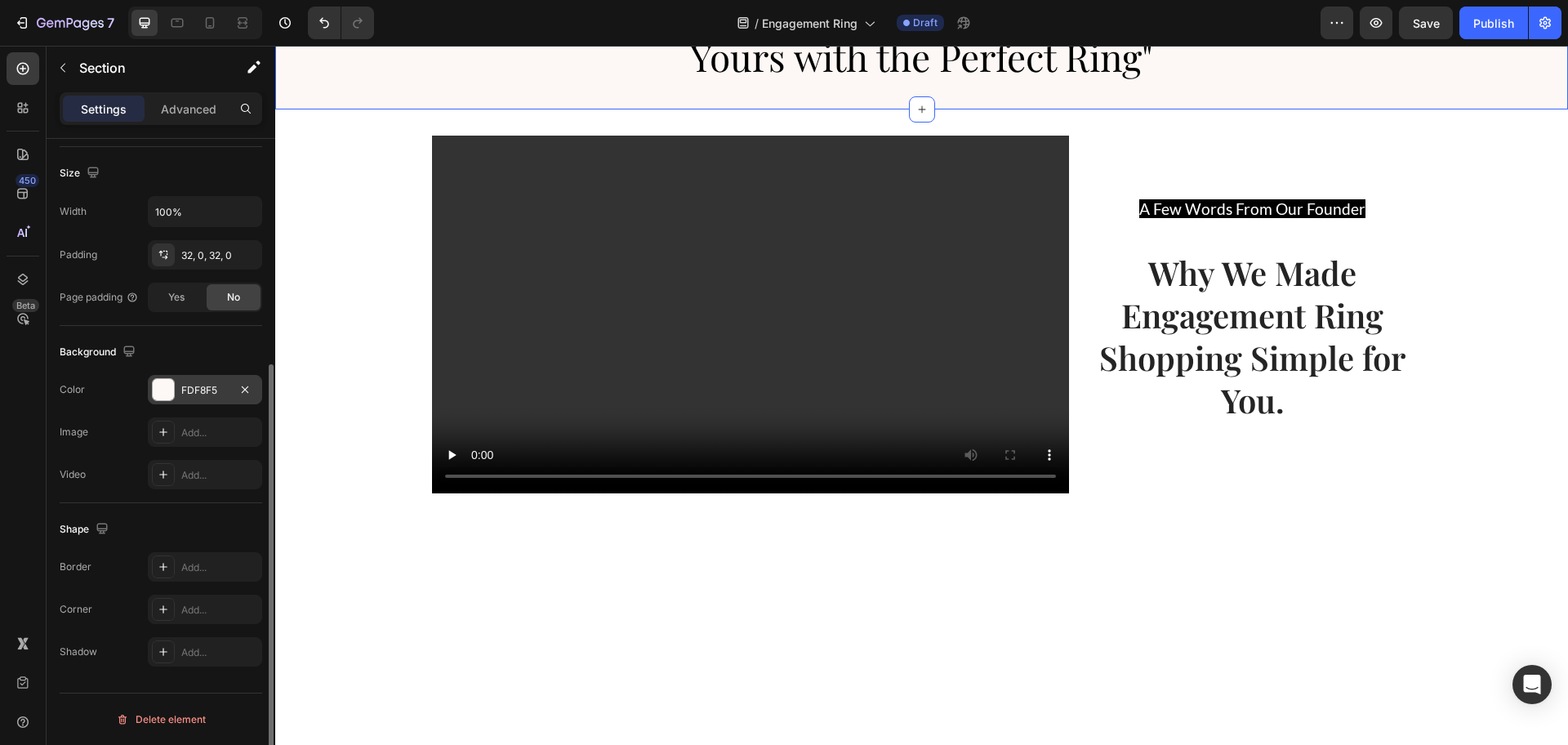
click at [208, 392] on div "FDF8F5" at bounding box center [205, 390] width 47 height 15
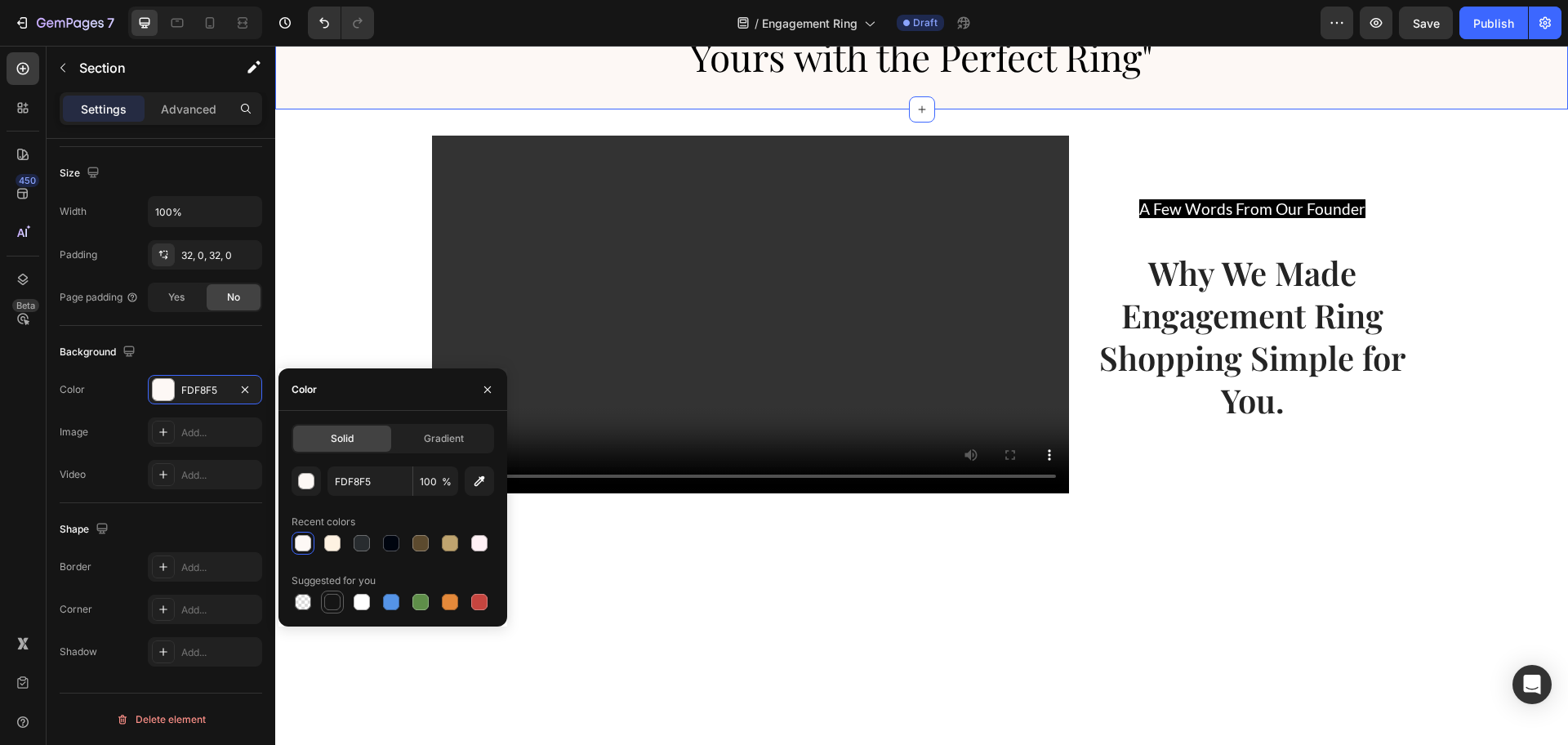
click at [337, 599] on div at bounding box center [332, 601] width 16 height 16
type input "151515"
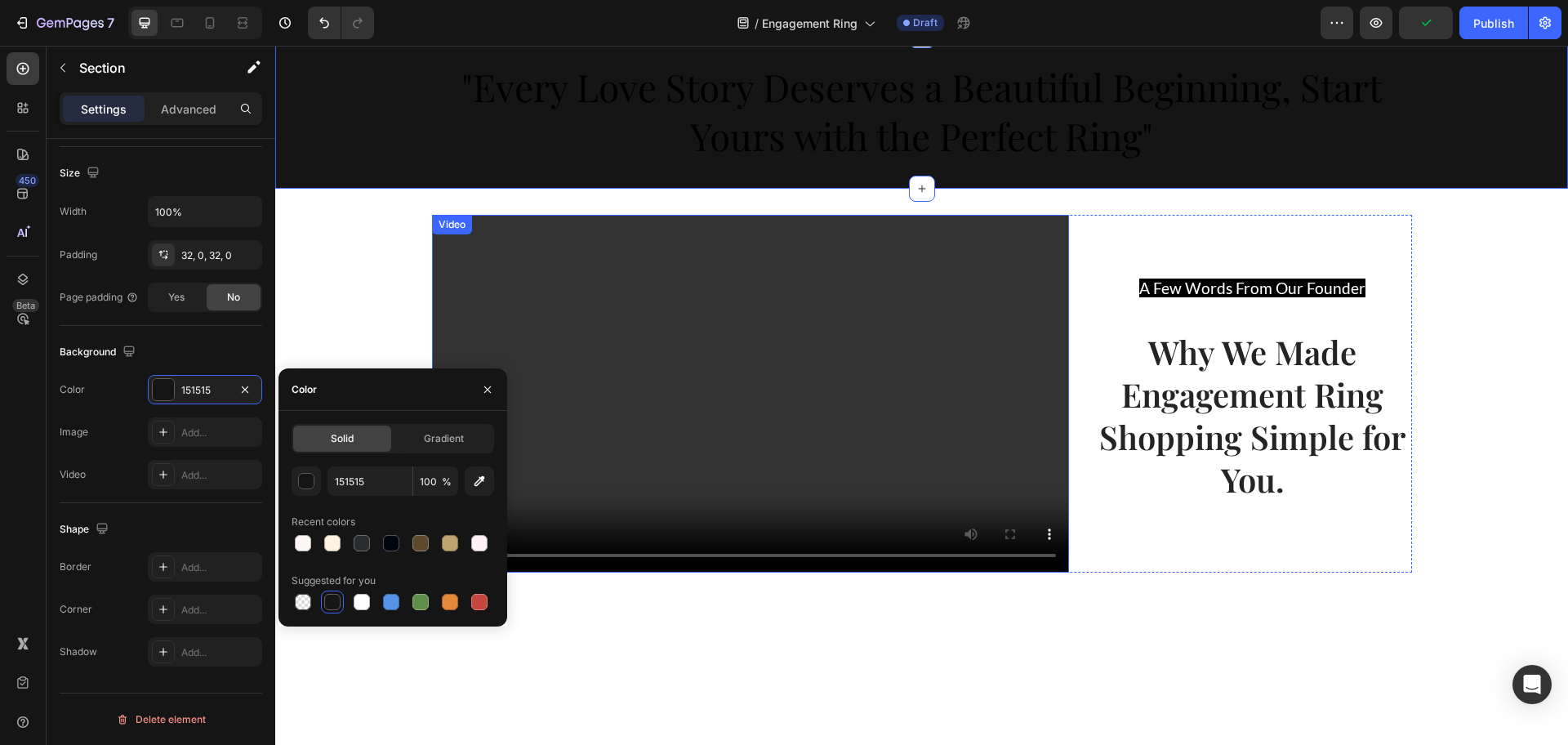
scroll to position [3076, 0]
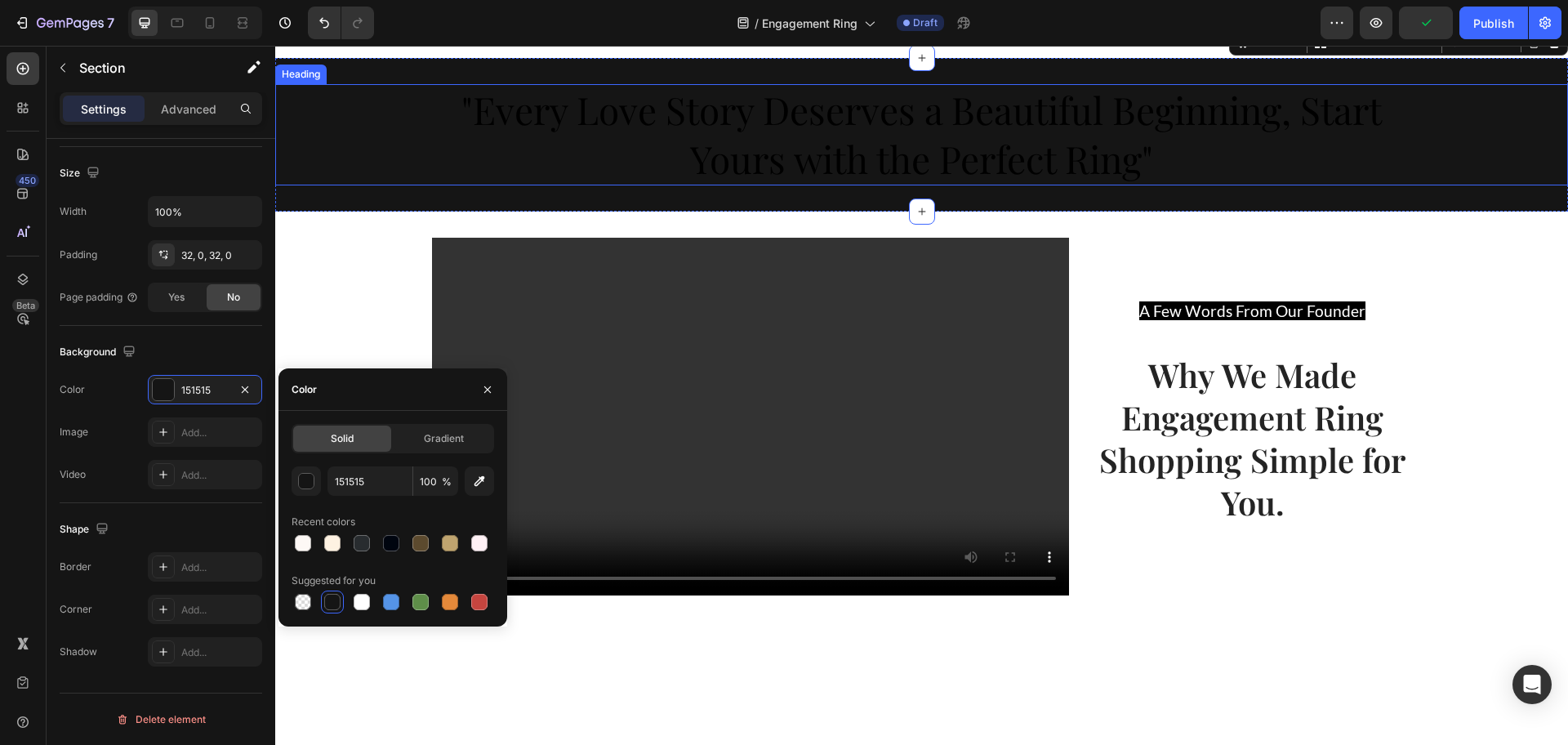
click at [755, 183] on span ""Every Love Story Deserves a Beautiful Beginning, Start Yours with the Perfect …" at bounding box center [921, 134] width 920 height 100
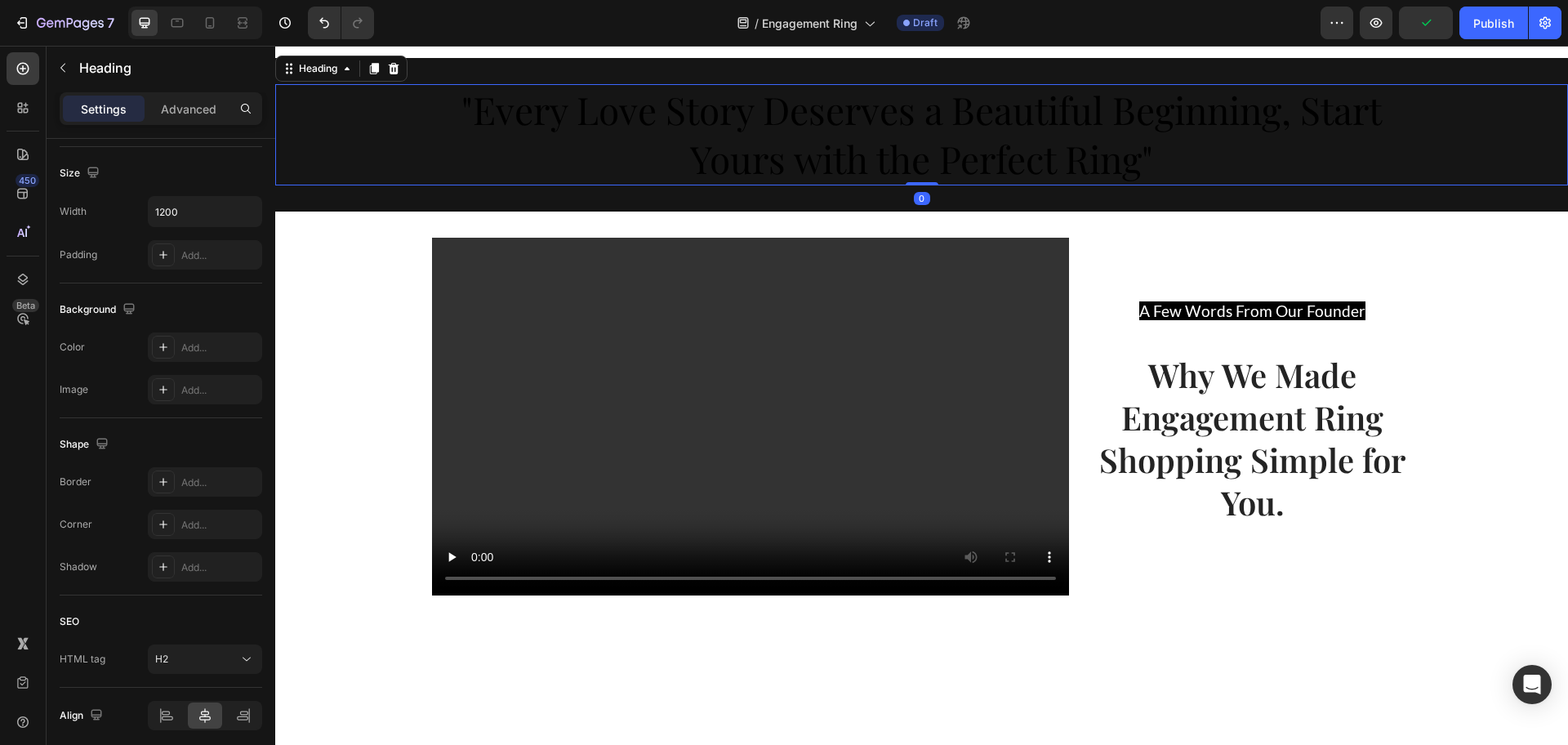
scroll to position [0, 0]
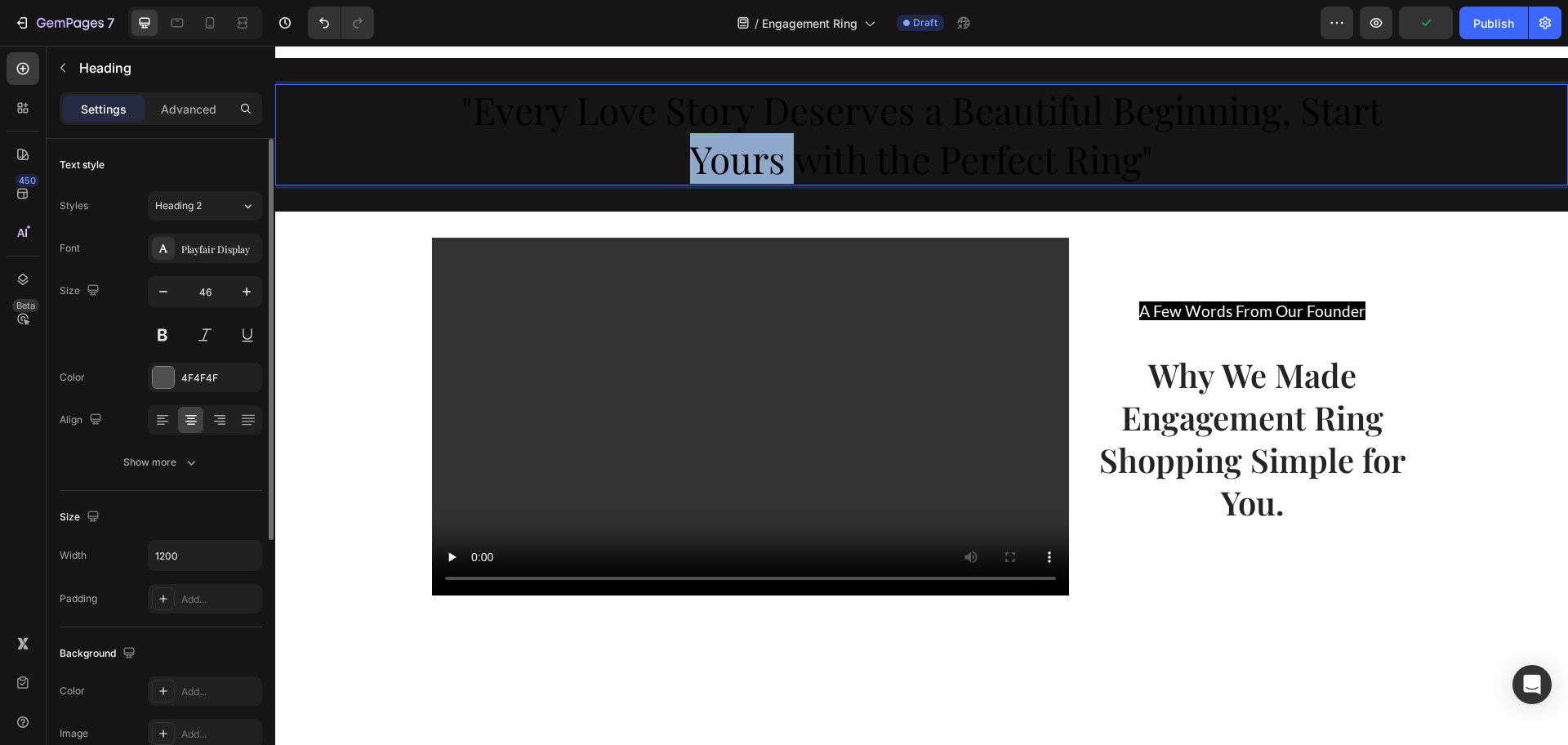
click at [756, 183] on span ""Every Love Story Deserves a Beautiful Beginning, Start Yours with the Perfect …" at bounding box center [921, 134] width 920 height 100
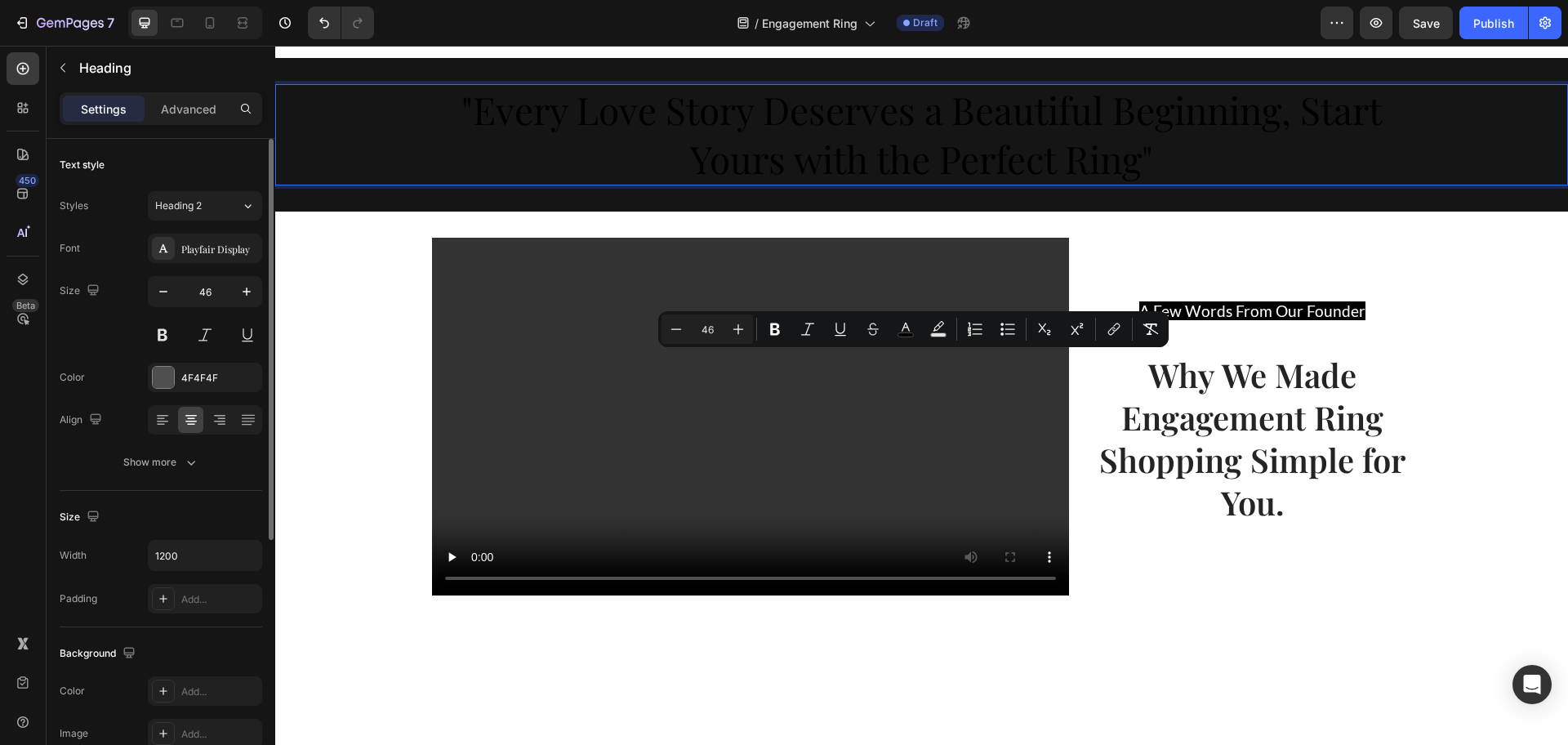
scroll to position [102, 0]
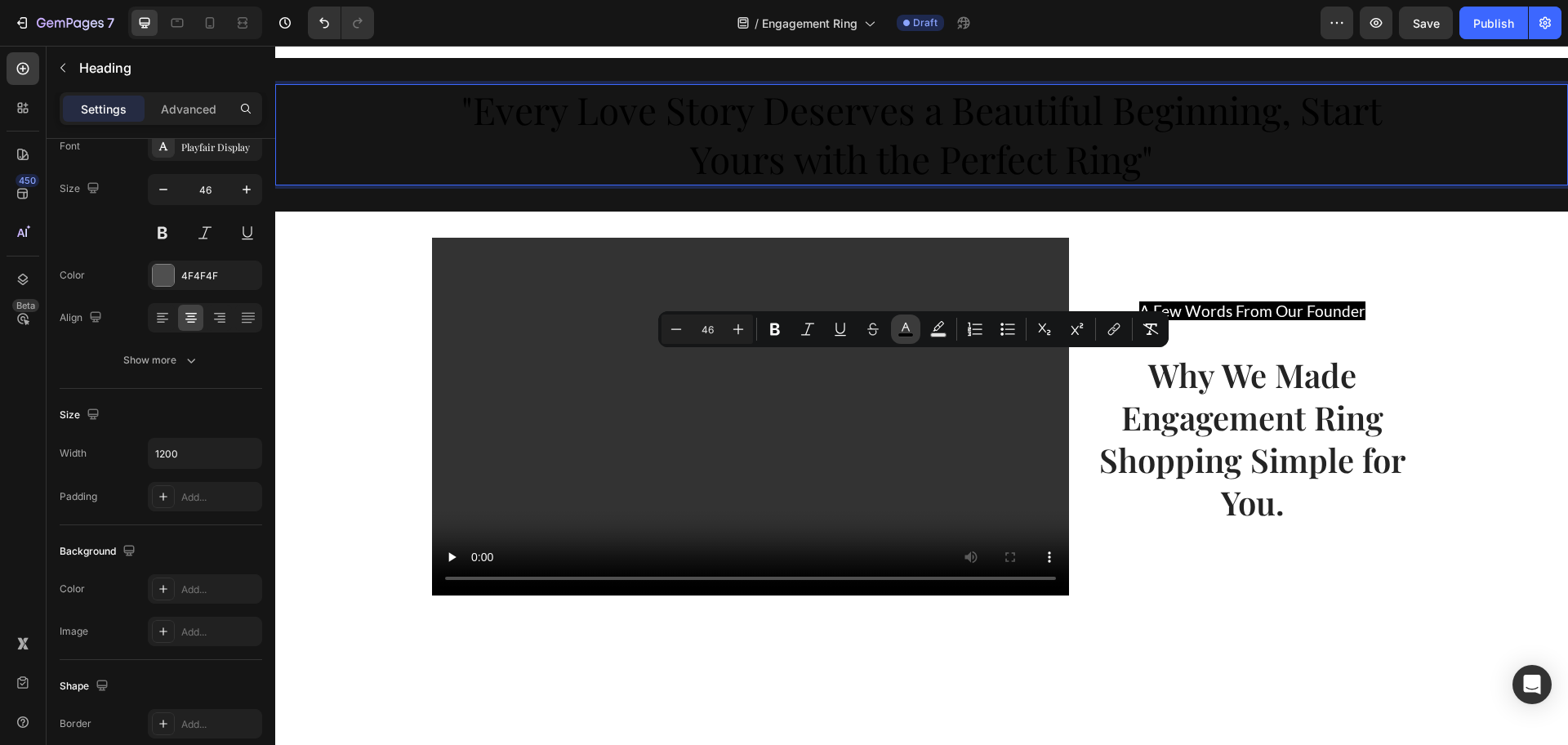
click at [911, 331] on icon "Editor contextual toolbar" at bounding box center [905, 329] width 16 height 16
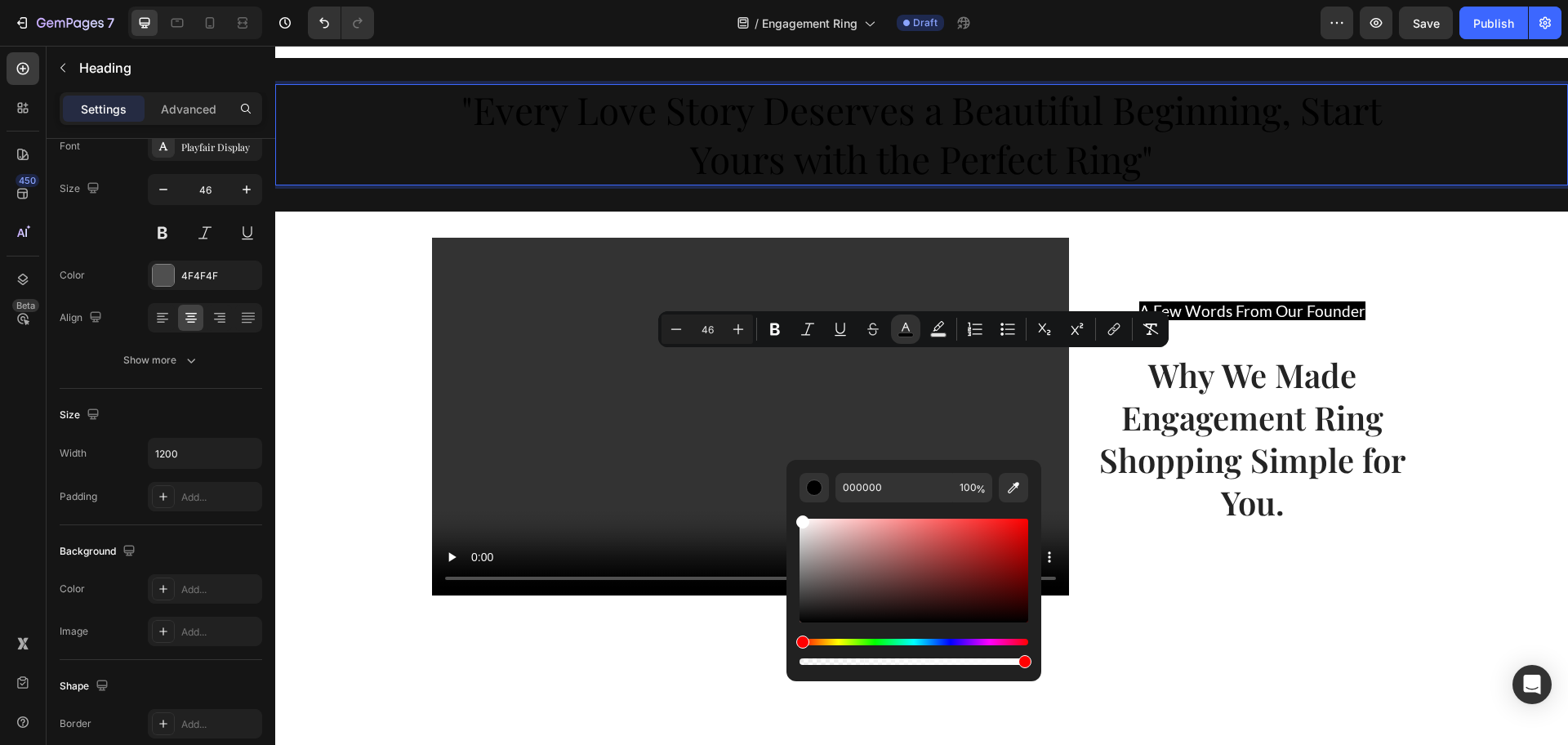
drag, startPoint x: 802, startPoint y: 616, endPoint x: 792, endPoint y: 498, distance: 118.4
click at [792, 498] on div "000000 100 %" at bounding box center [914, 564] width 255 height 208
type input "FFFFFF"
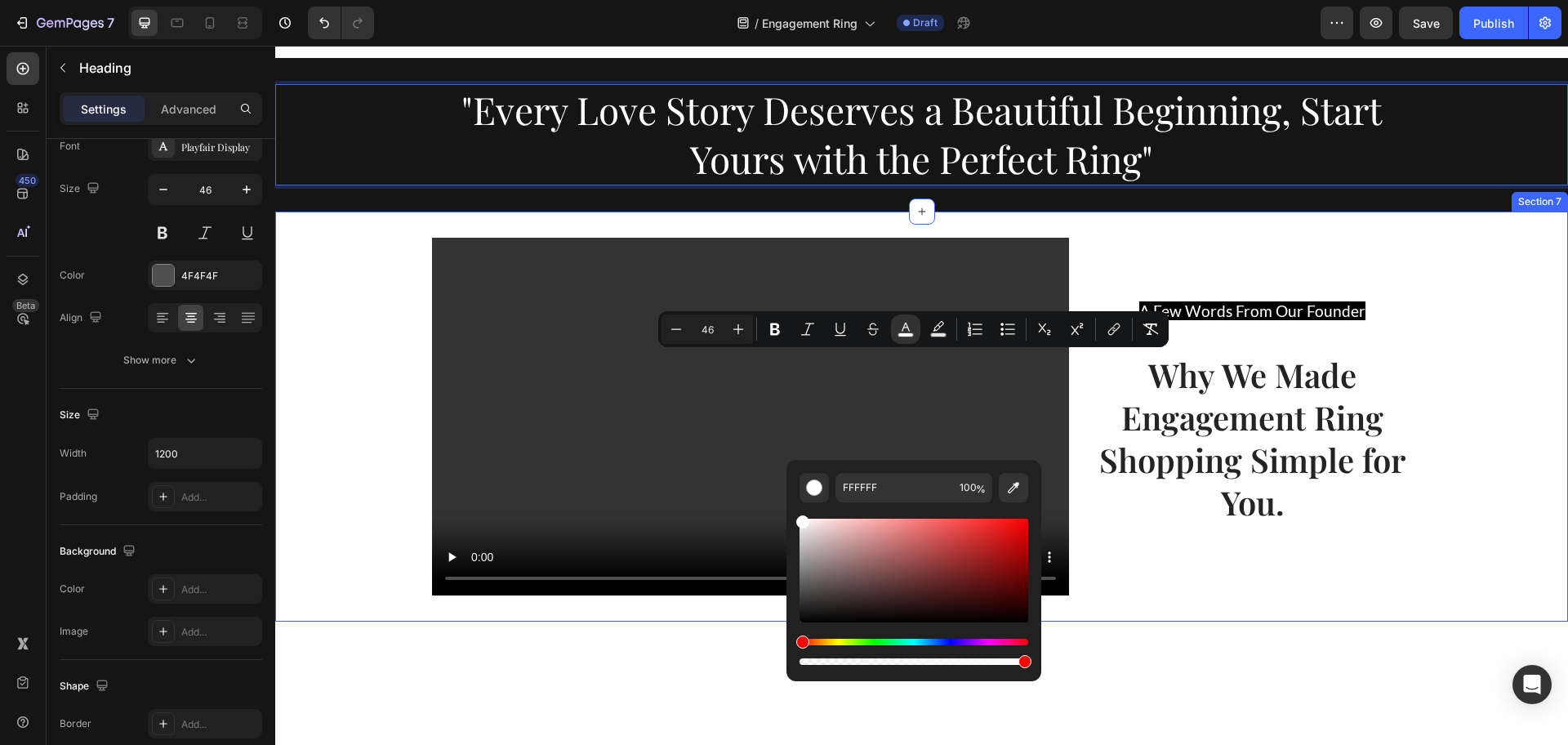
click at [301, 508] on div "Video A Few Words From Our Founder Text block Why We Made Engagement Ring Shopp…" at bounding box center [921, 417] width 1292 height 358
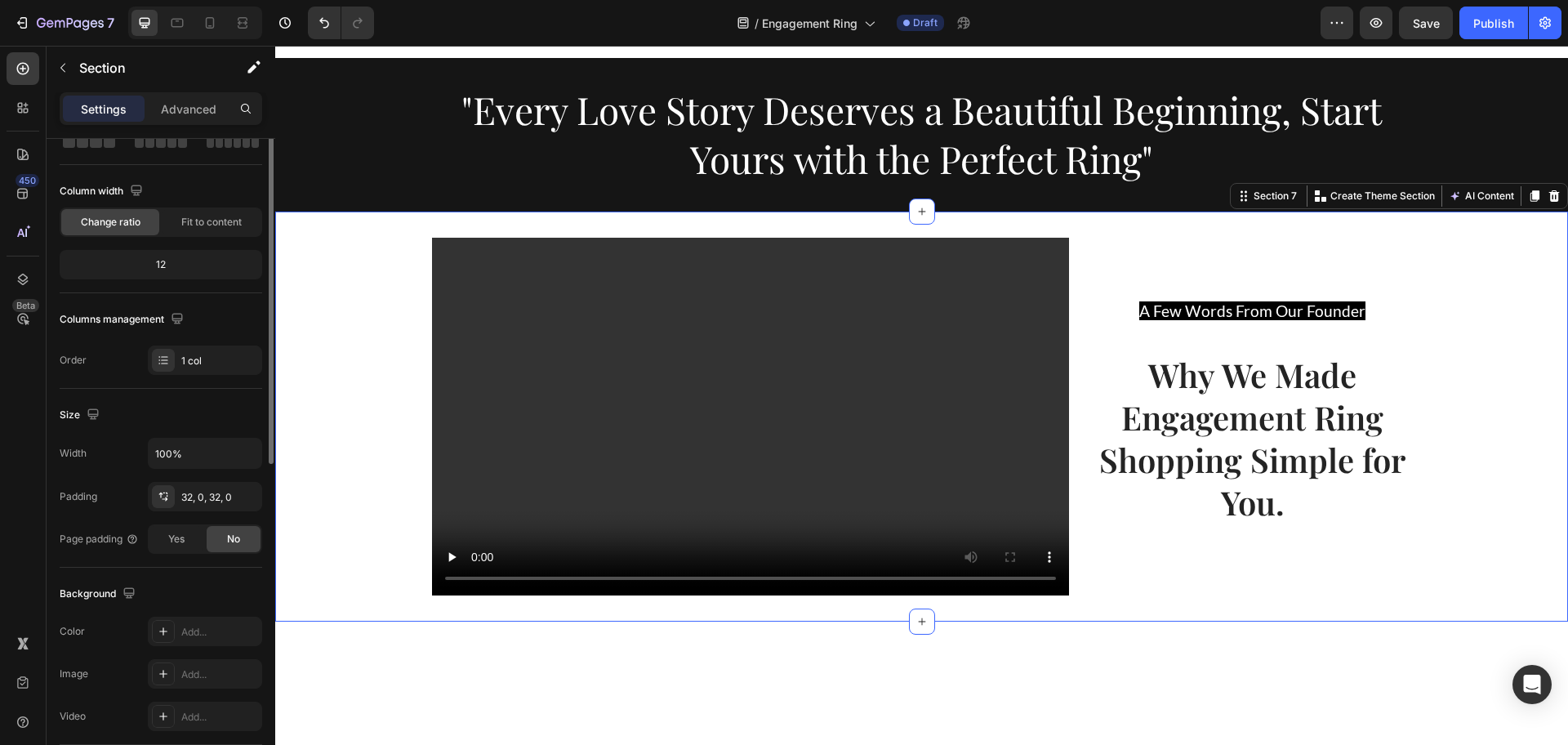
scroll to position [0, 0]
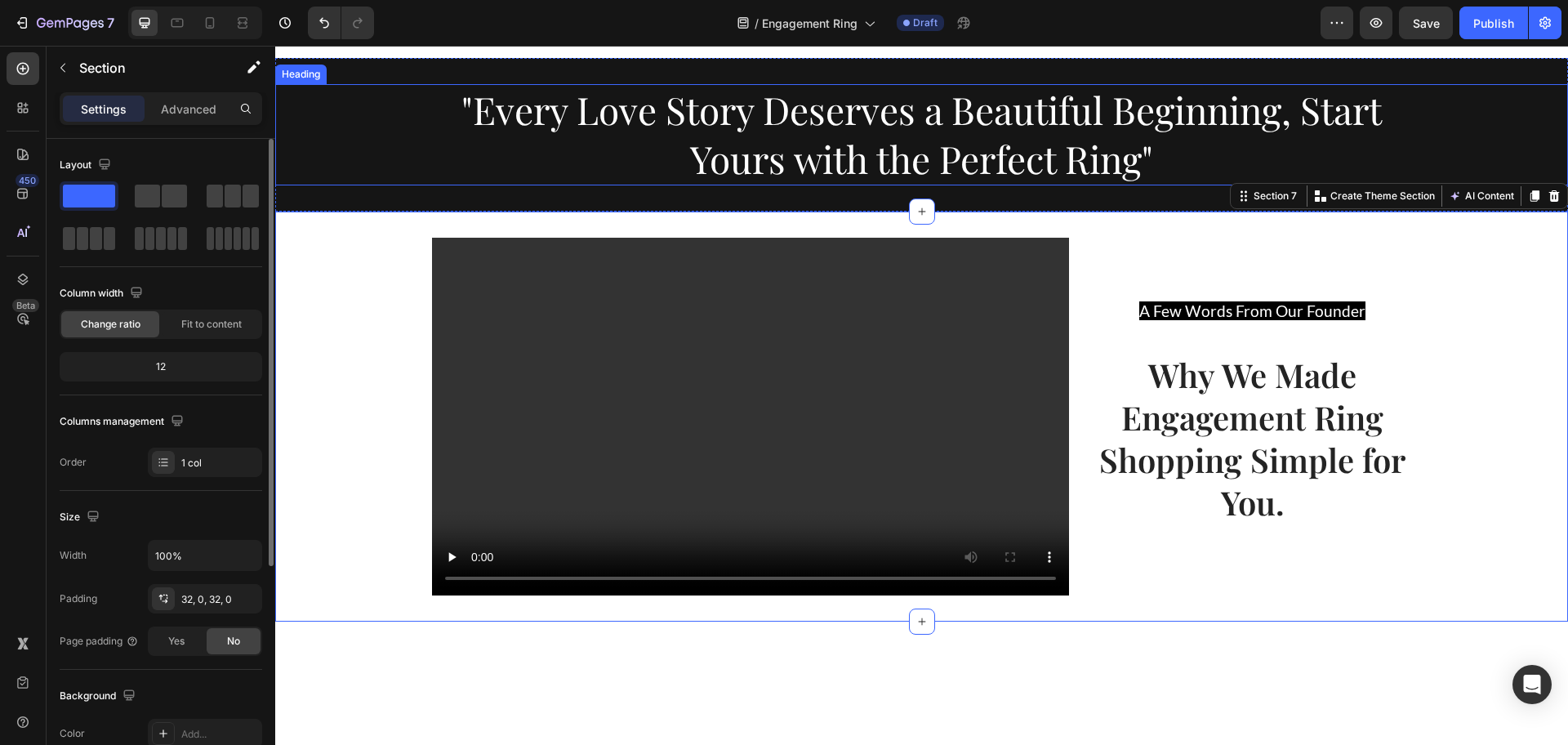
click at [679, 183] on span ""Every Love Story Deserves a Beautiful Beginning, Start Yours with the Perfect …" at bounding box center [921, 134] width 920 height 100
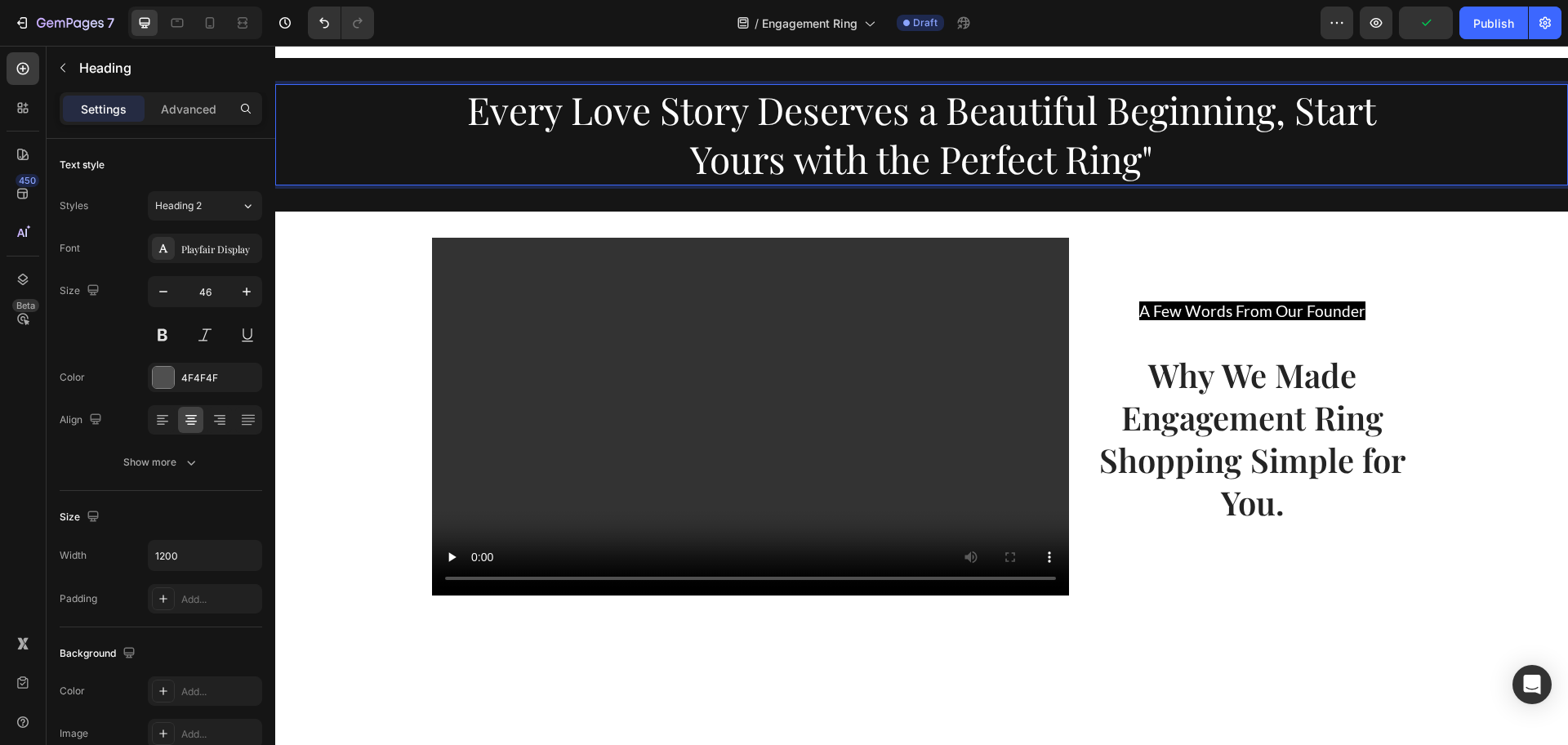
click at [1176, 183] on p "Every Love Story Deserves a Beautiful Beginning, Start Yours with the Perfect R…" at bounding box center [922, 135] width 976 height 98
click at [1125, 183] on span "Every Love Story Deserves a Beautiful Beginning, Start Yours with the Perfect R…" at bounding box center [921, 134] width 909 height 100
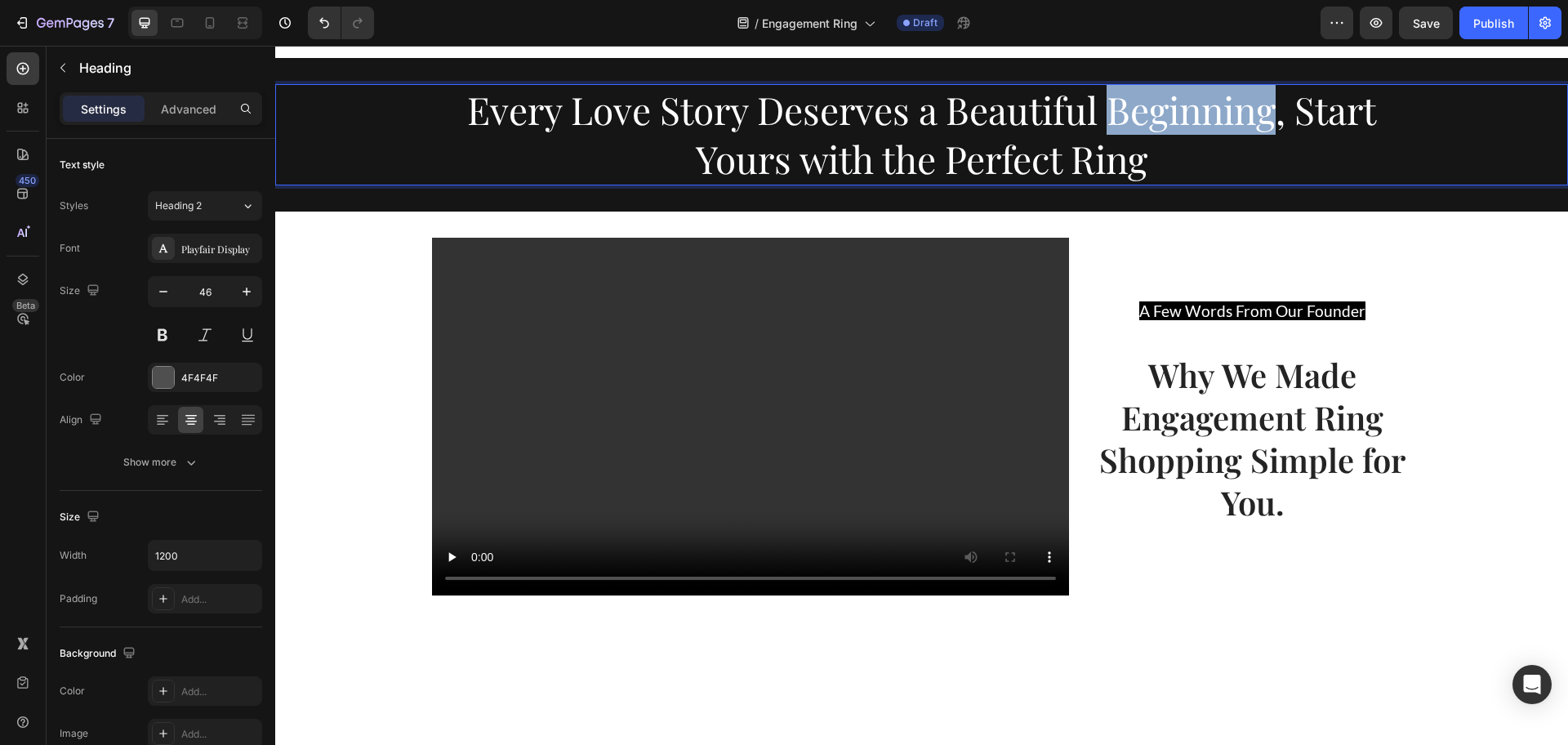
click at [1125, 183] on span "Every Love Story Deserves a Beautiful Beginning, Start Yours with the Perfect R…" at bounding box center [921, 134] width 909 height 100
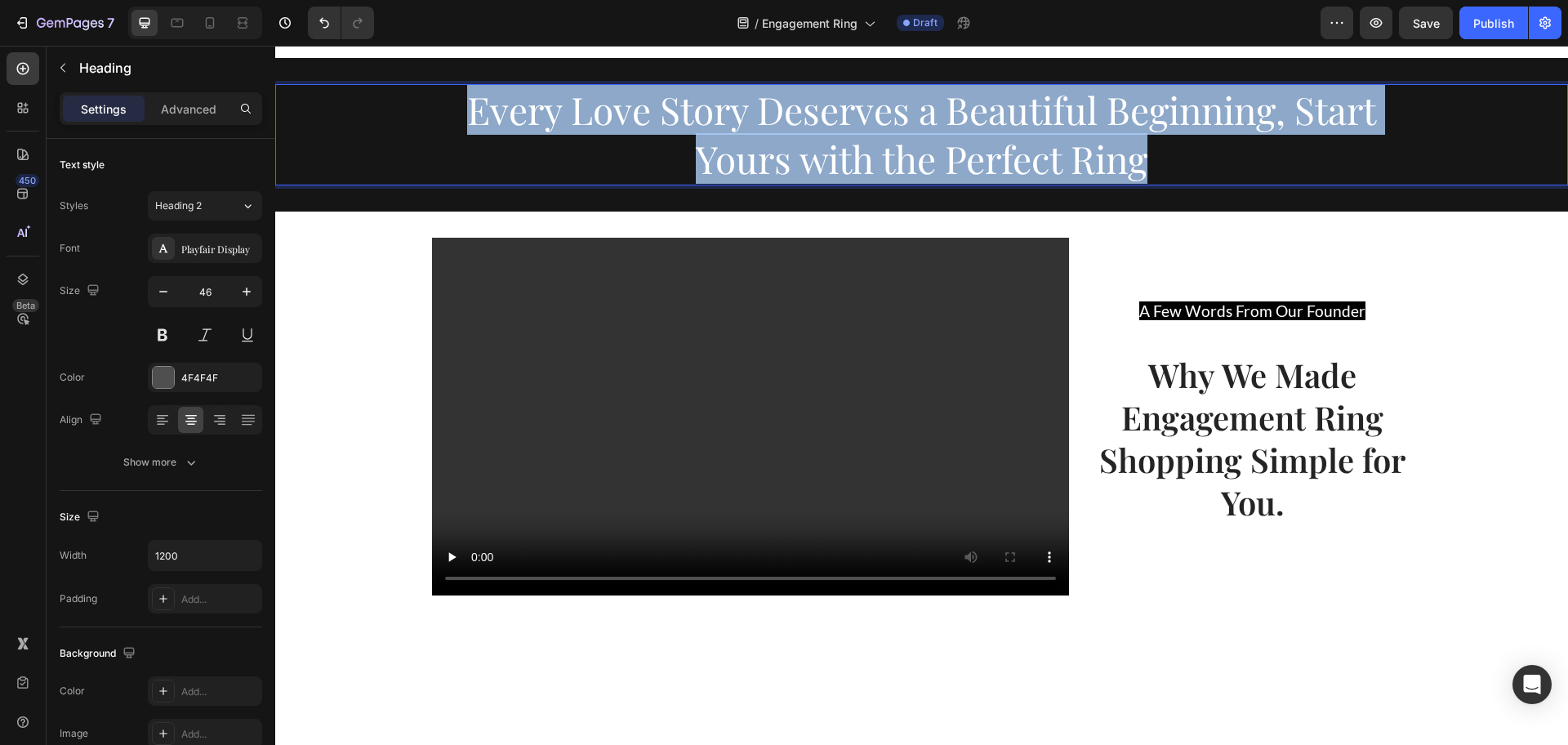
click at [1125, 183] on span "Every Love Story Deserves a Beautiful Beginning, Start Yours with the Perfect R…" at bounding box center [921, 134] width 909 height 100
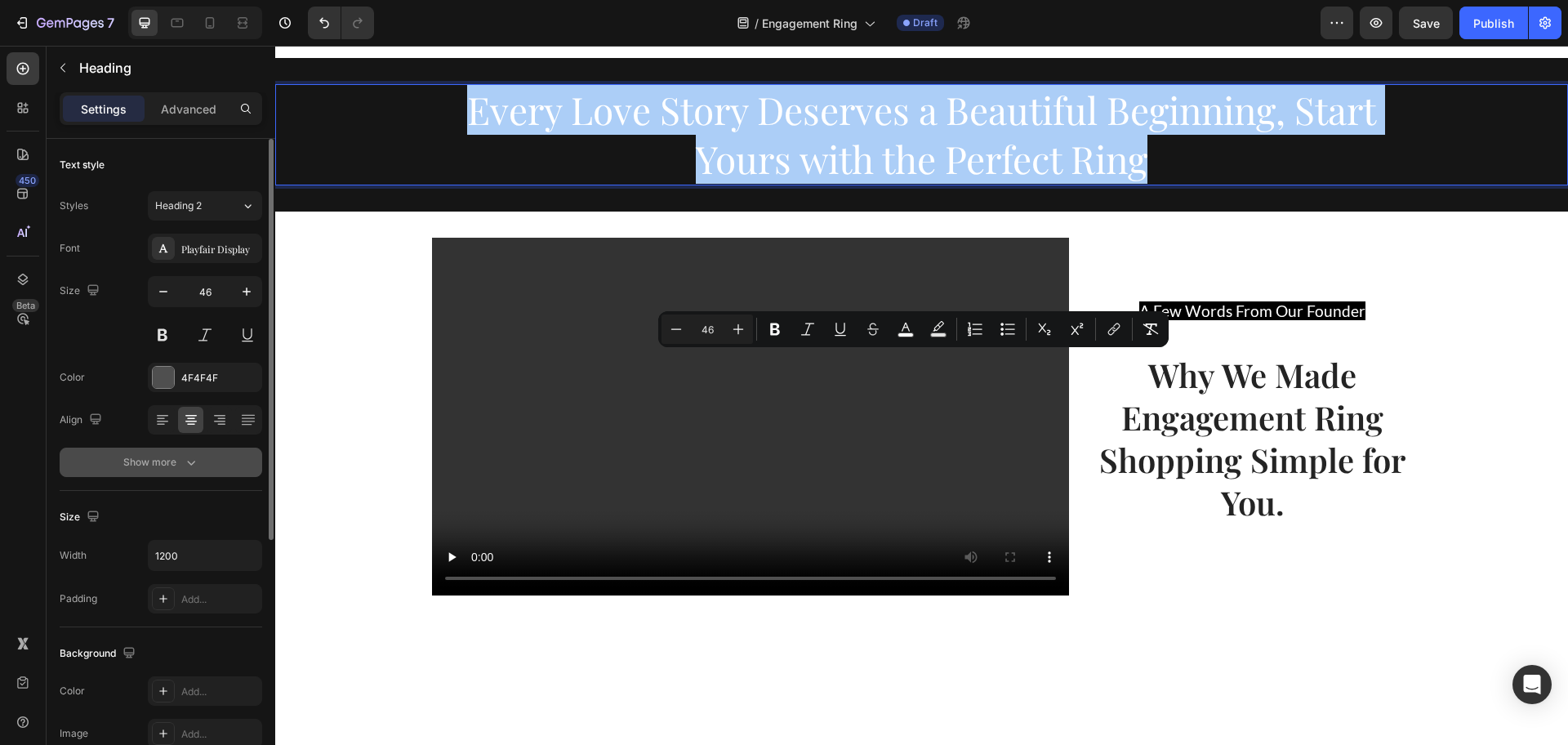
click at [196, 456] on icon "button" at bounding box center [190, 462] width 16 height 16
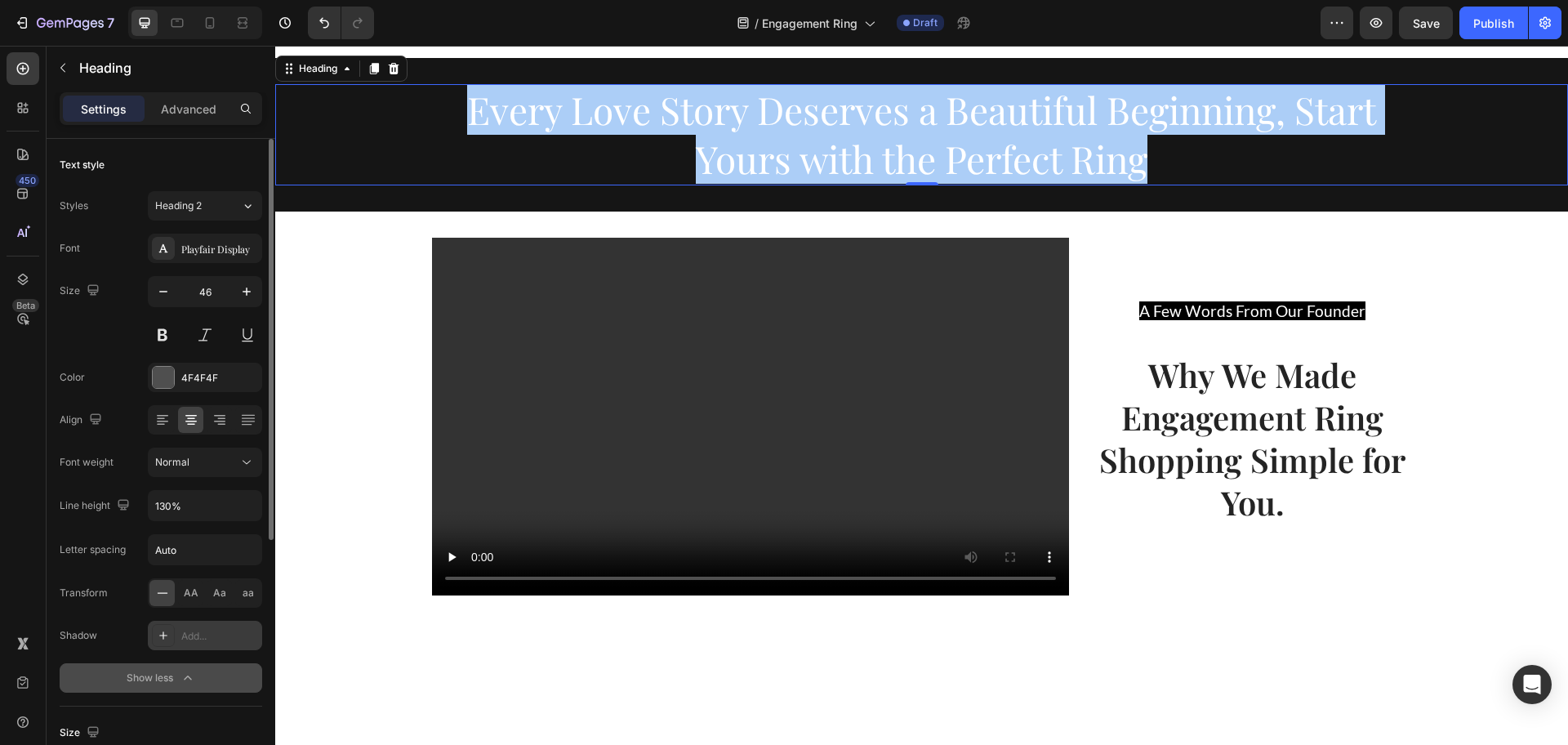
click at [190, 641] on div "Add..." at bounding box center [220, 636] width 77 height 15
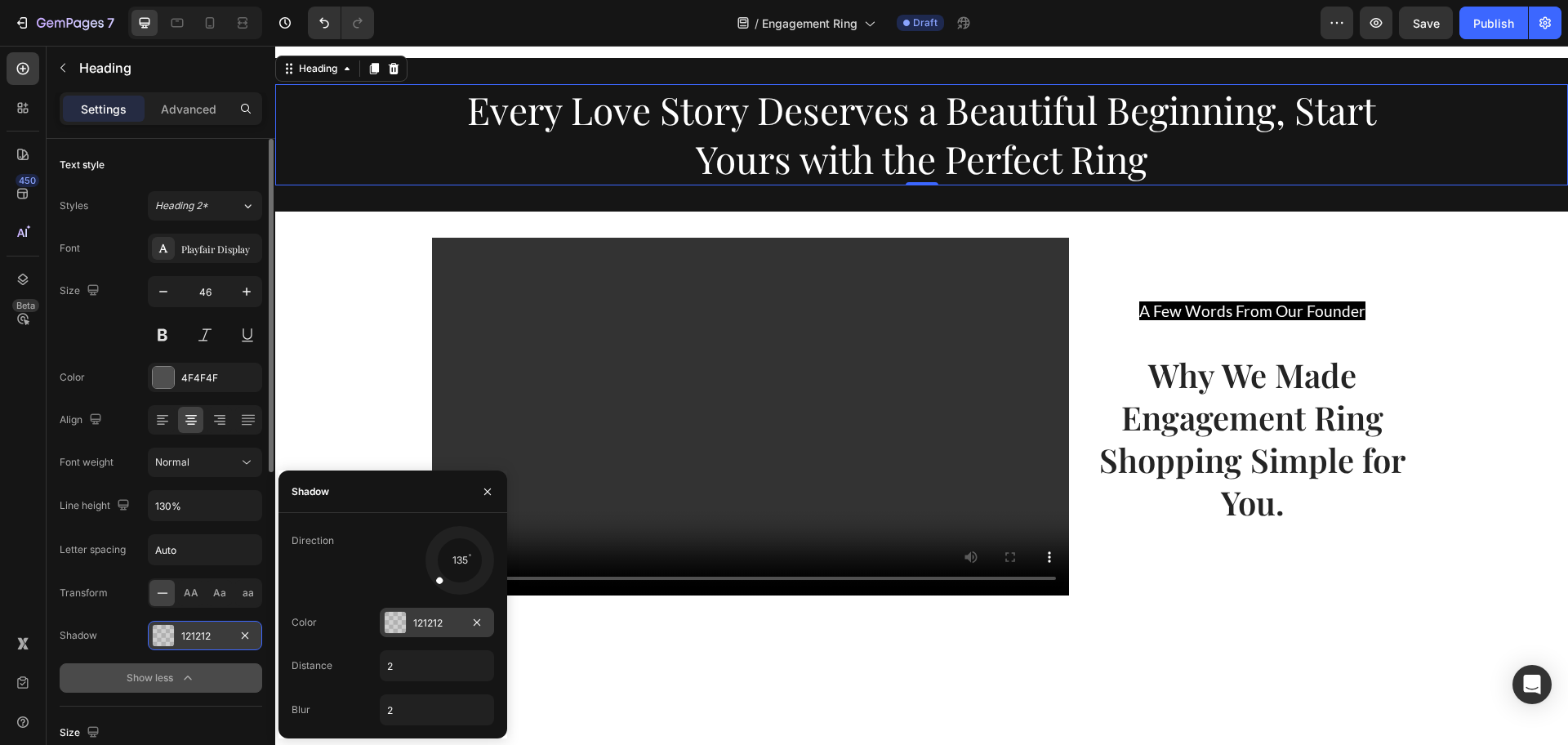
click at [430, 627] on div "121212" at bounding box center [437, 623] width 47 height 15
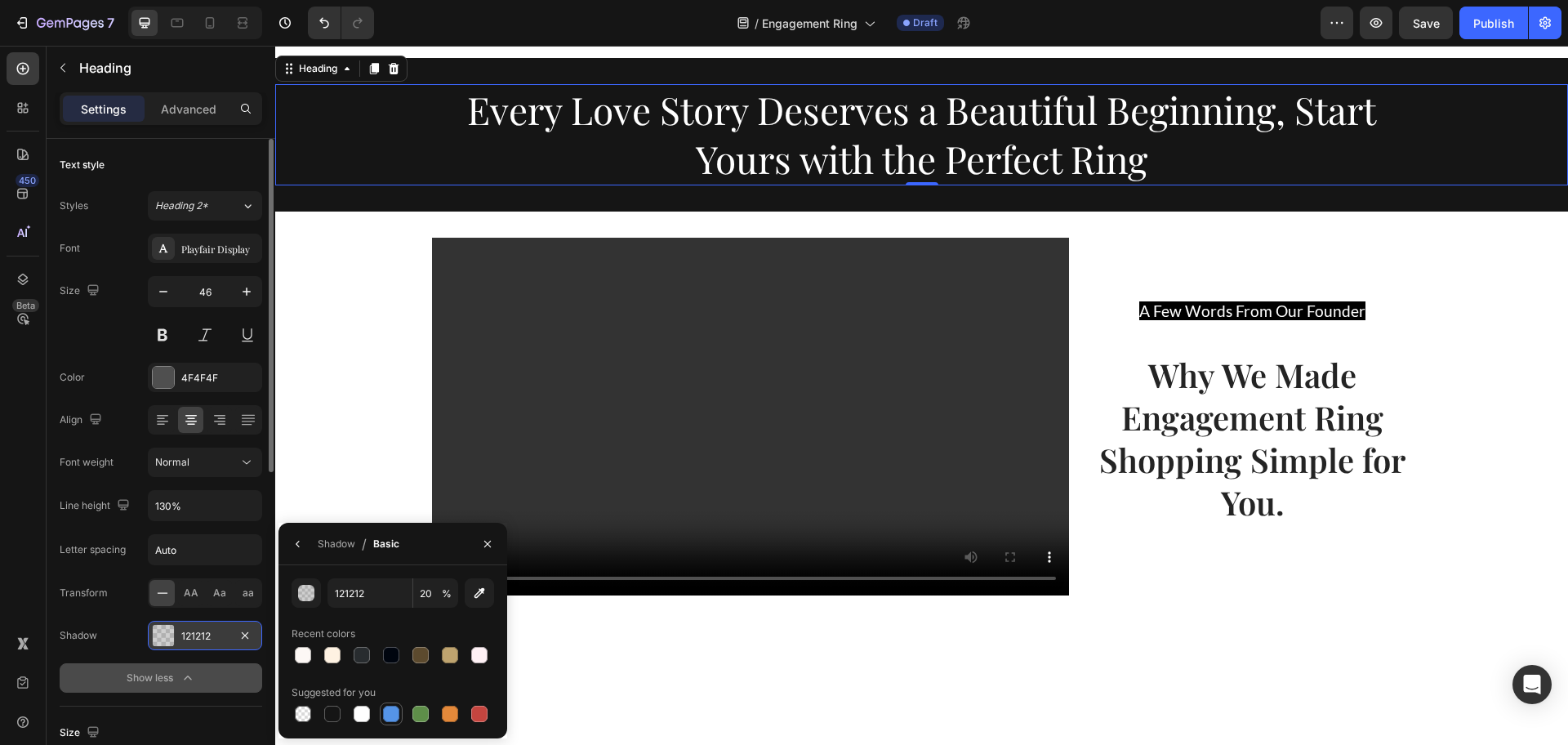
click at [389, 709] on div at bounding box center [391, 713] width 16 height 16
type input "5594E7"
type input "100"
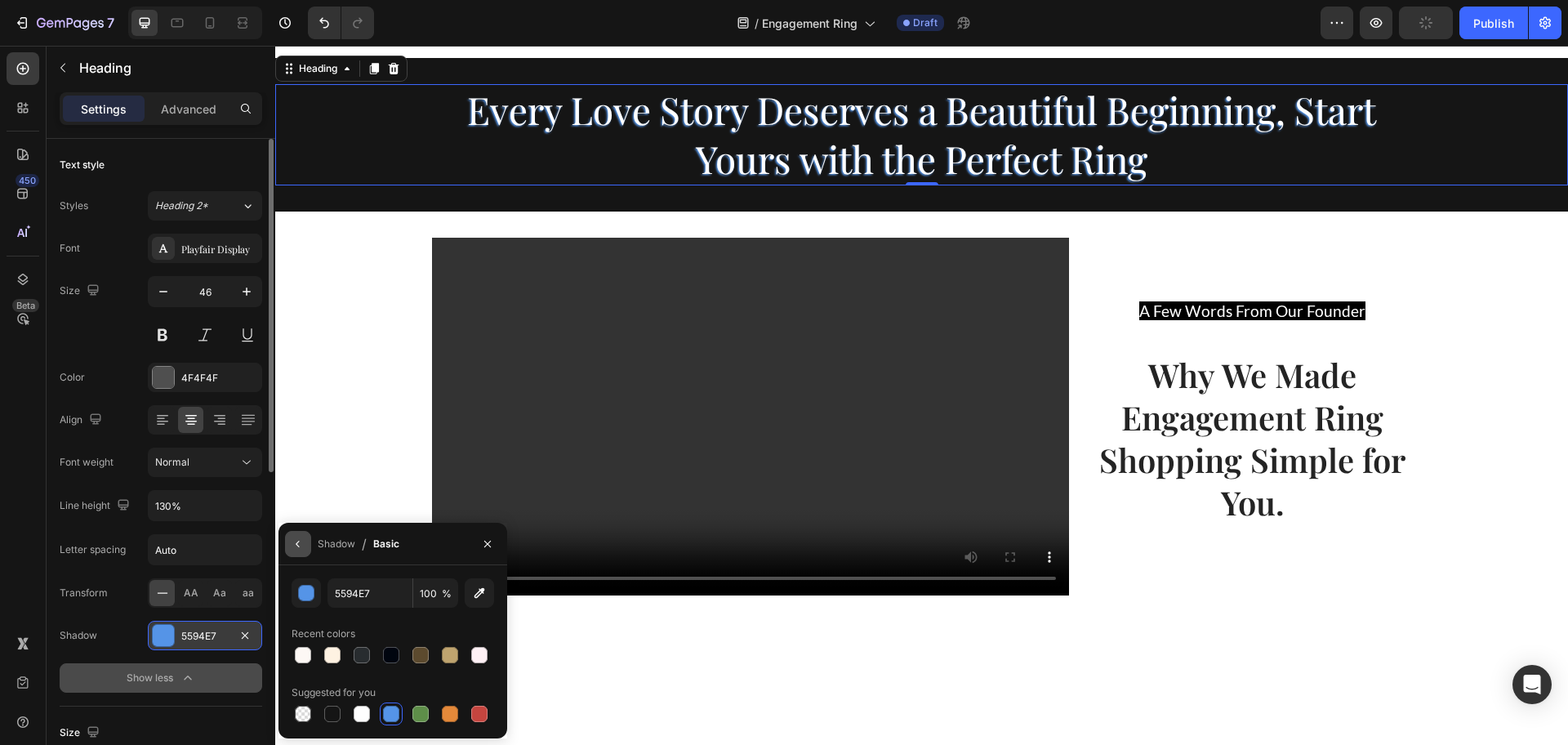
click at [292, 548] on icon "button" at bounding box center [298, 543] width 13 height 13
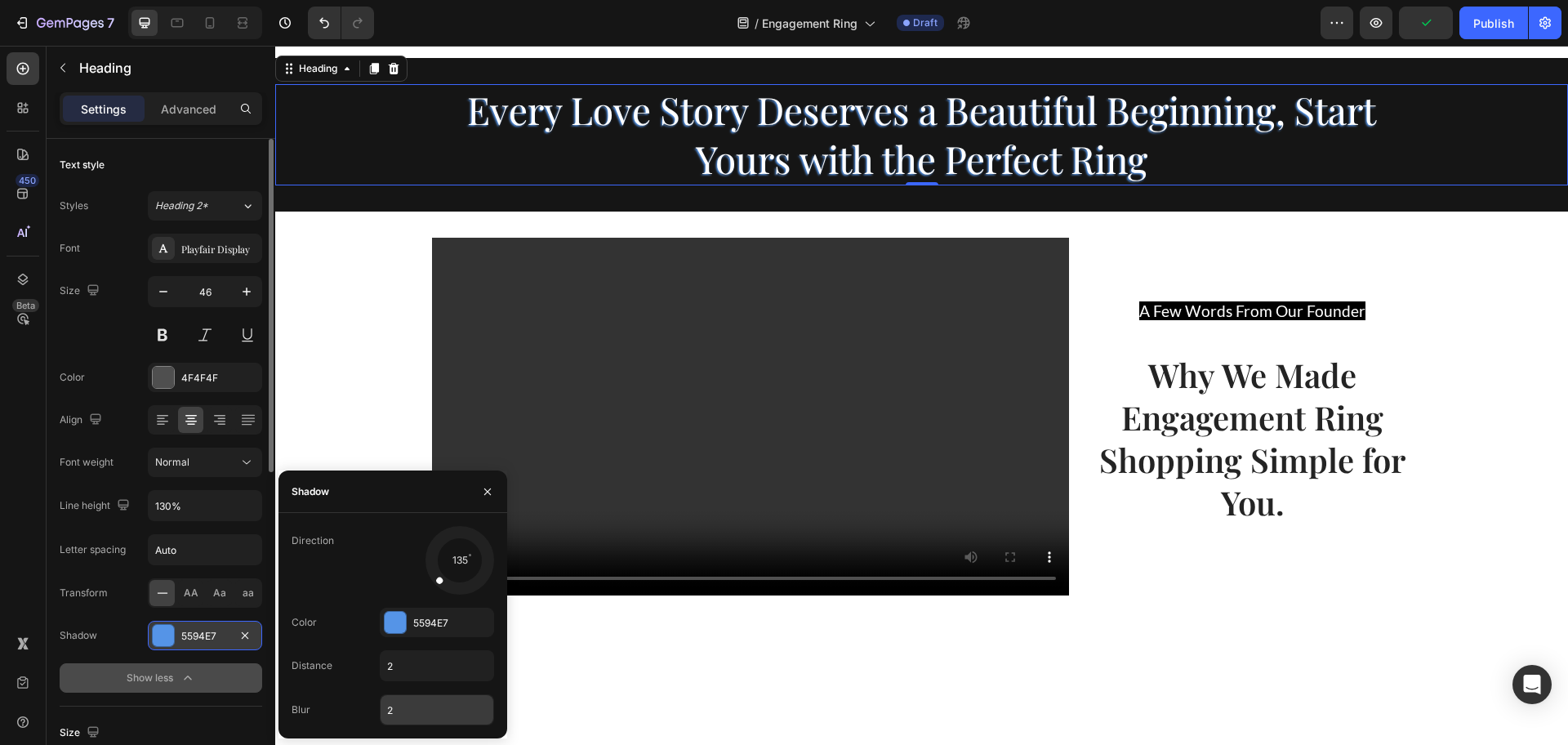
click at [401, 703] on input "2" at bounding box center [437, 710] width 113 height 29
type input "10"
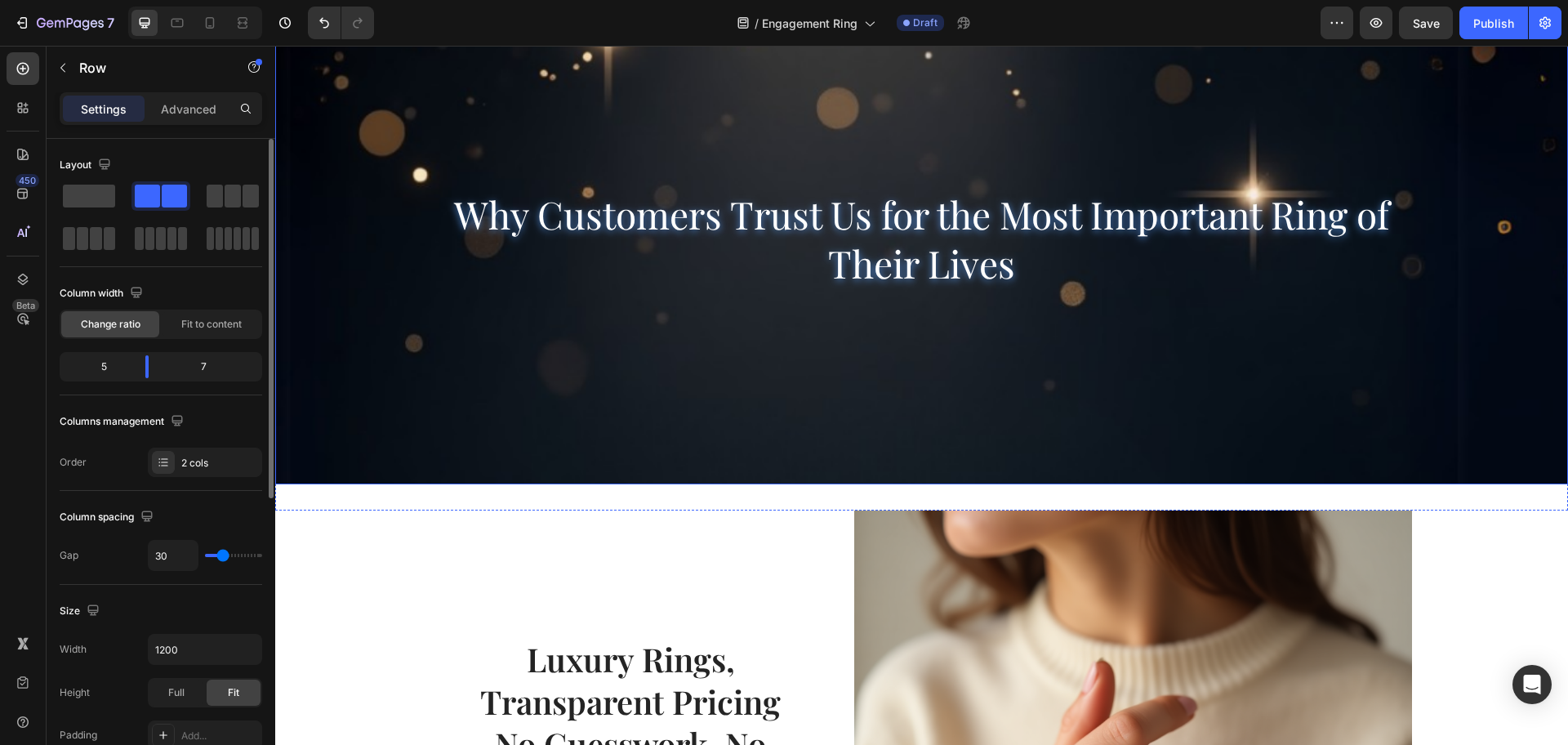
scroll to position [524, 0]
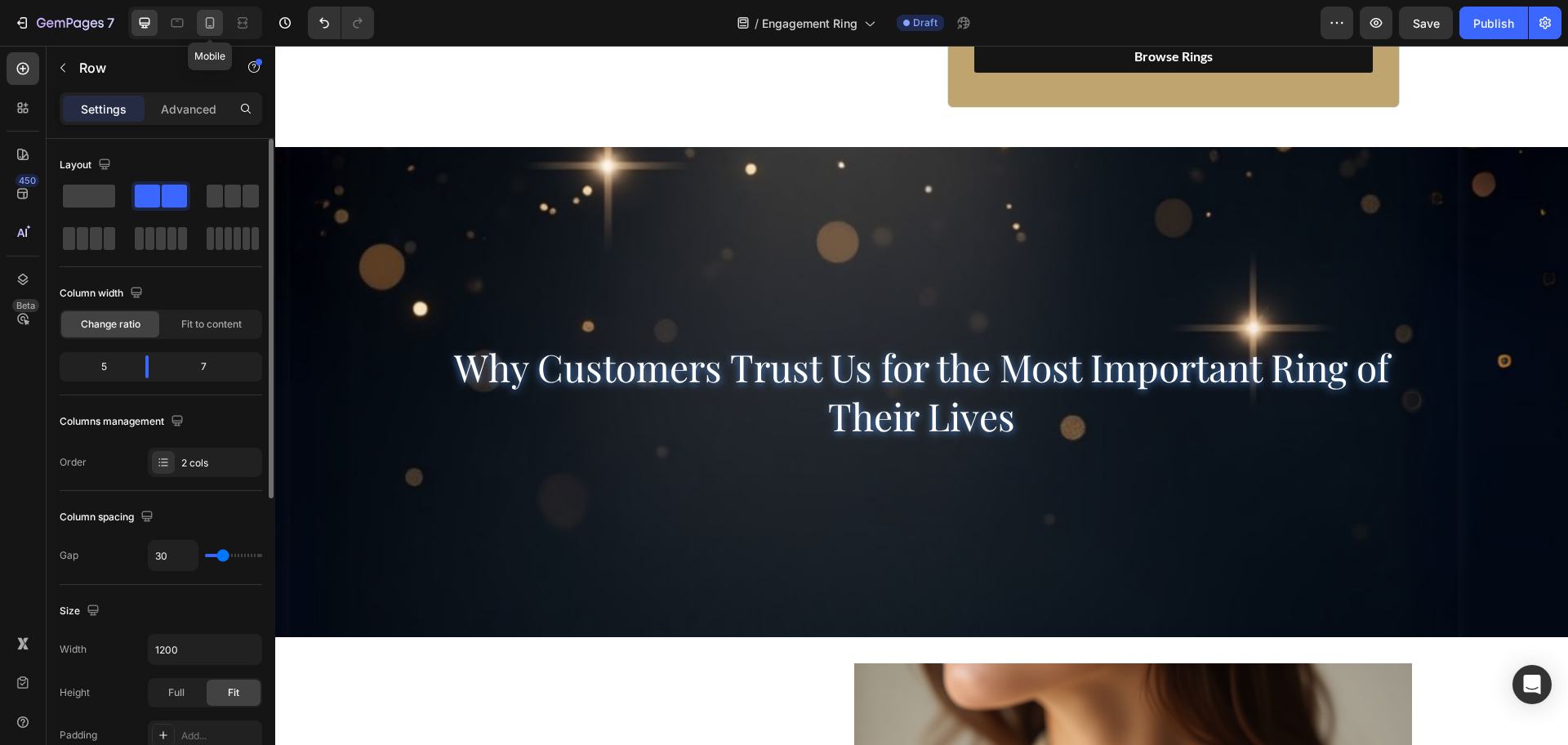
click at [199, 24] on div at bounding box center [210, 22] width 26 height 26
type input "0"
type input "100%"
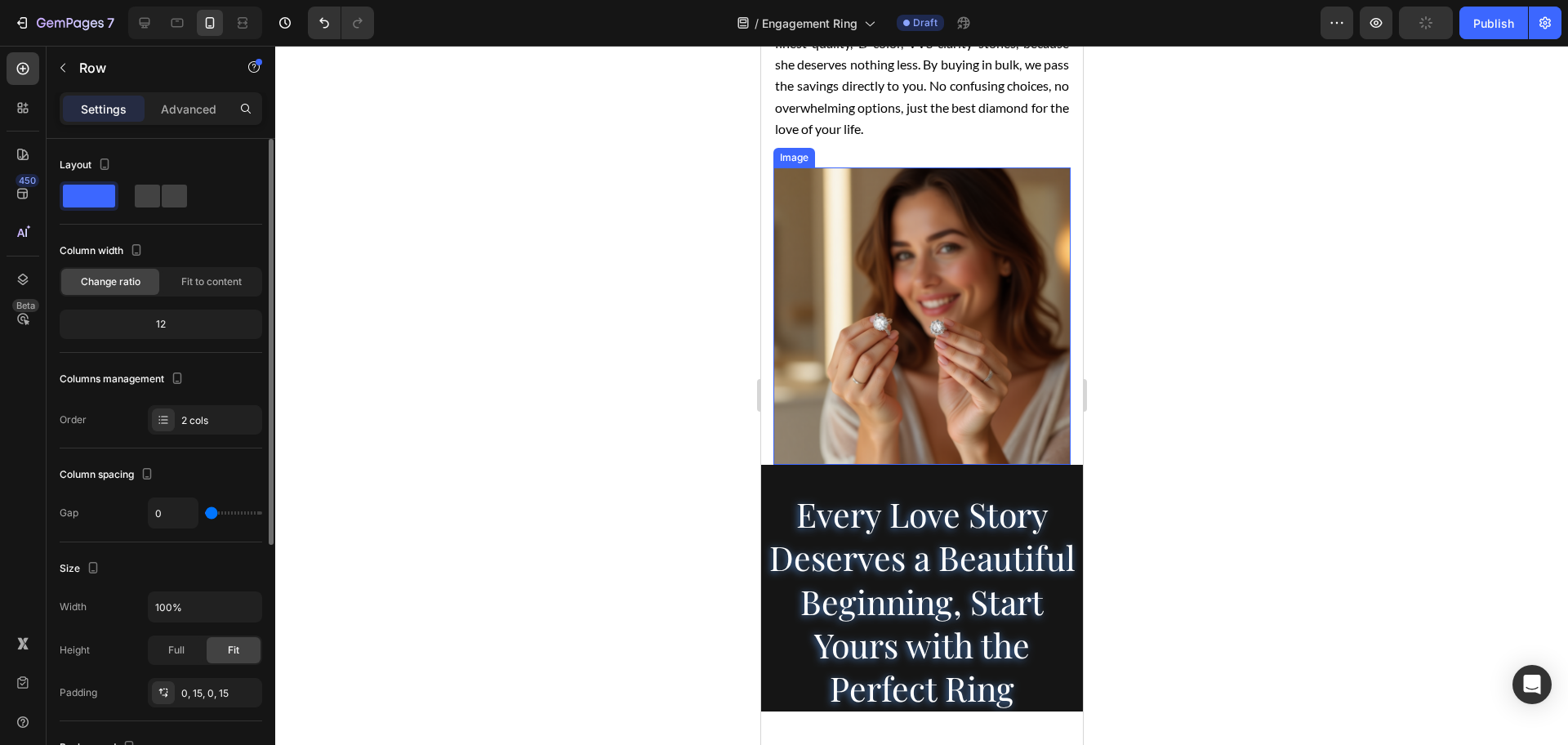
scroll to position [2915, 0]
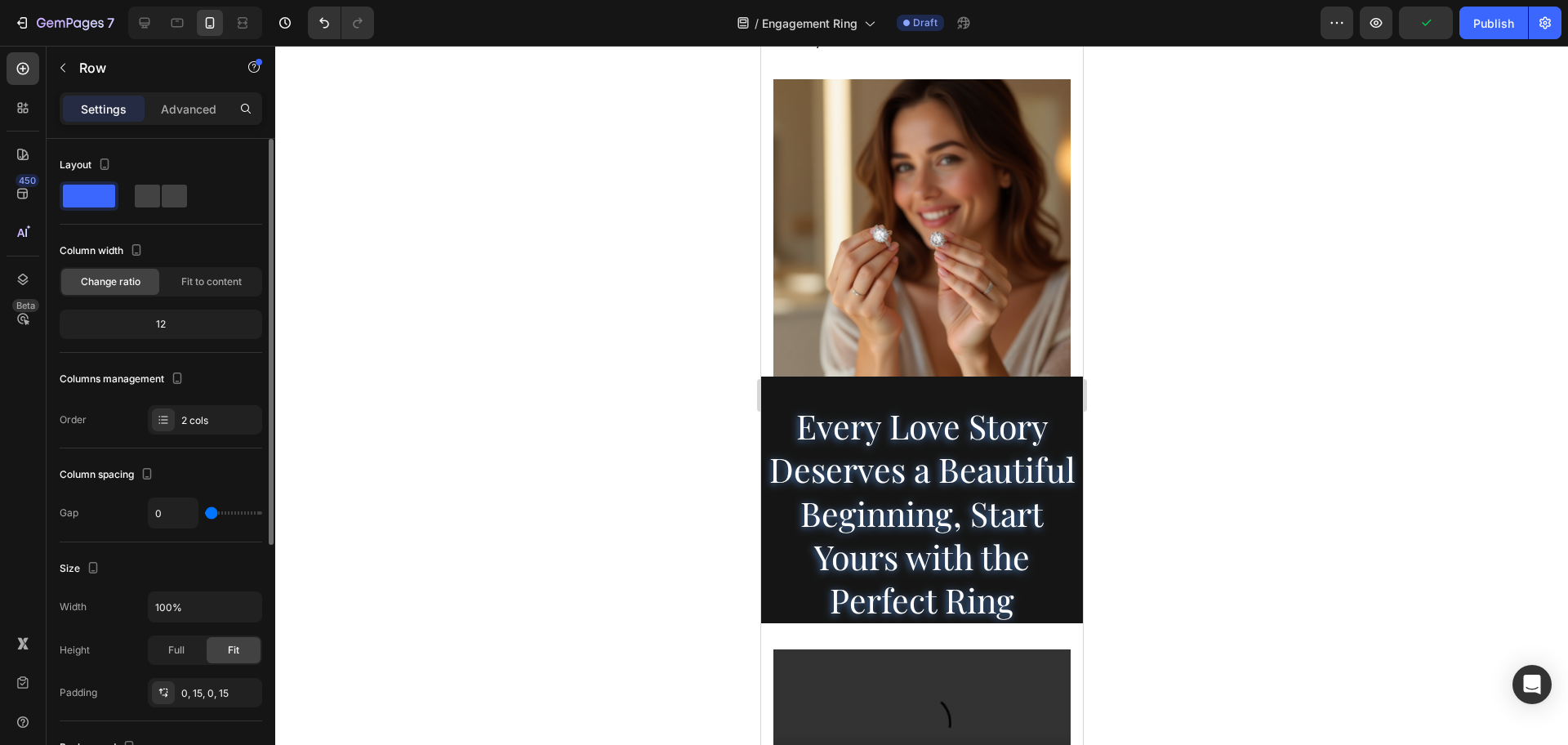
click at [1057, 376] on div "Simplify Your Upgrade Bigger Stones, No Hidden Costs Heading Want a bigger diam…" at bounding box center [921, 76] width 322 height 601
click at [763, 295] on div "Simplify Your Upgrade Bigger Stones, No Hidden Costs Heading Want a bigger diam…" at bounding box center [921, 76] width 322 height 601
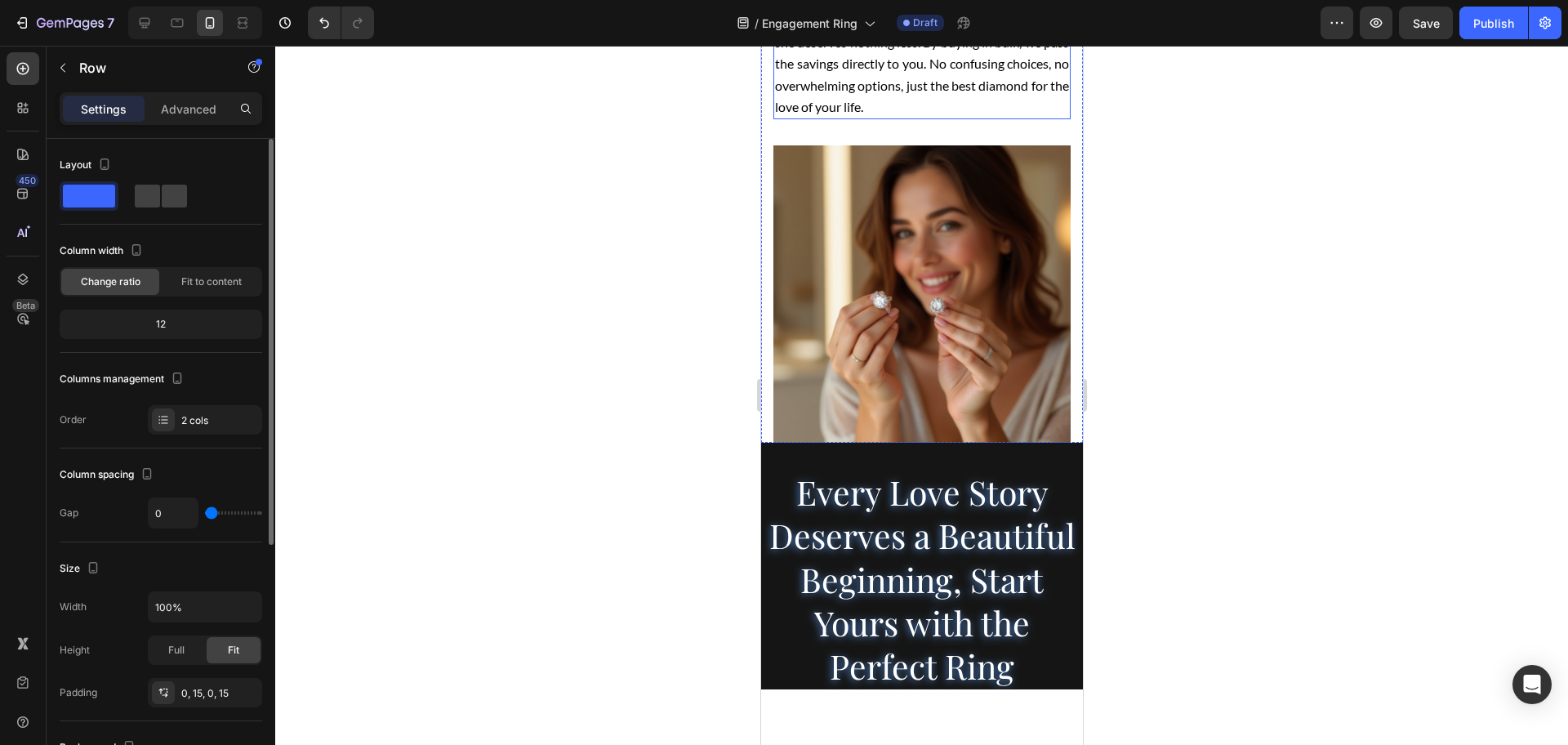
scroll to position [2710, 0]
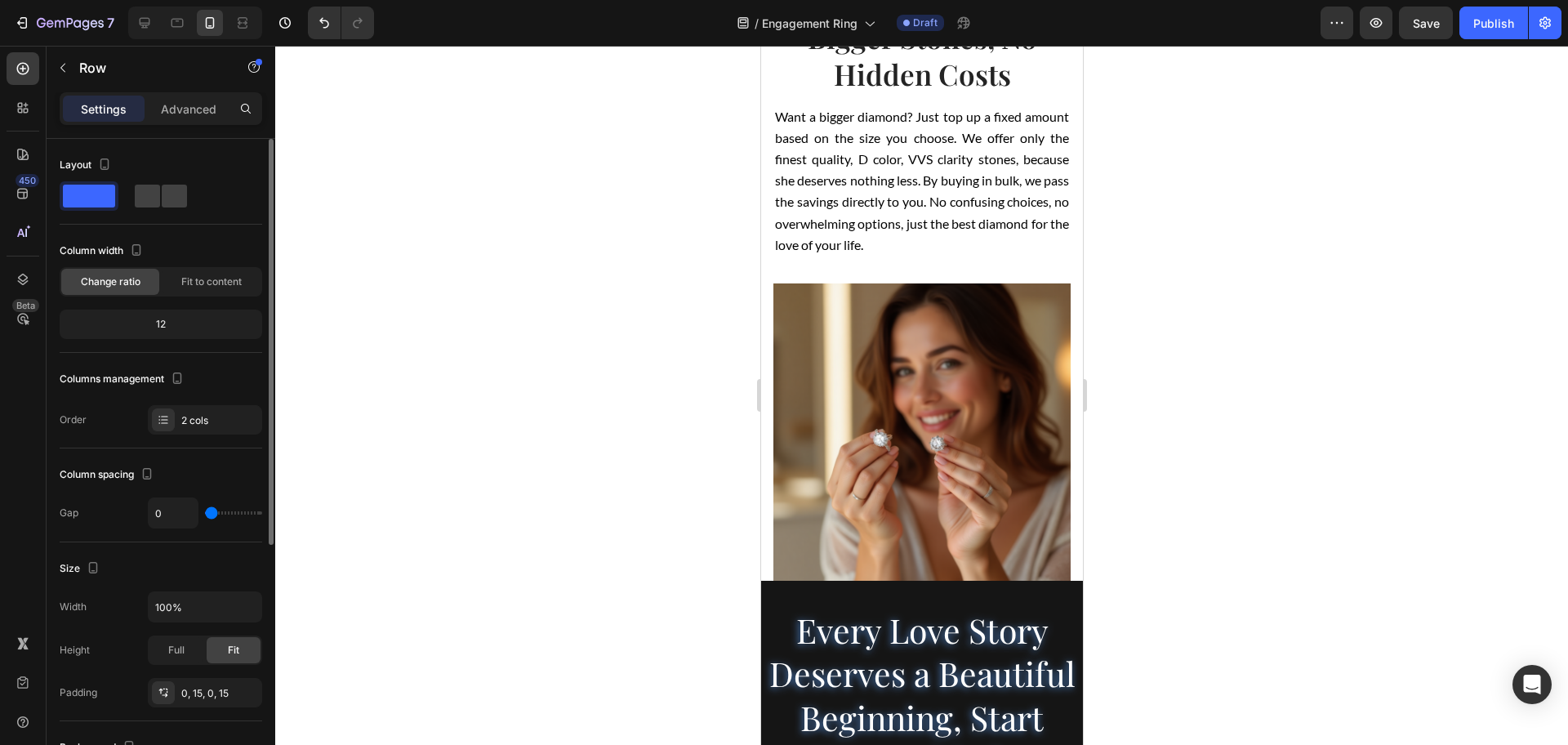
click at [1021, 283] on div "Simplify Your Upgrade Bigger Stones, No Hidden Costs Heading Want a bigger diam…" at bounding box center [920, 131] width 297 height 304
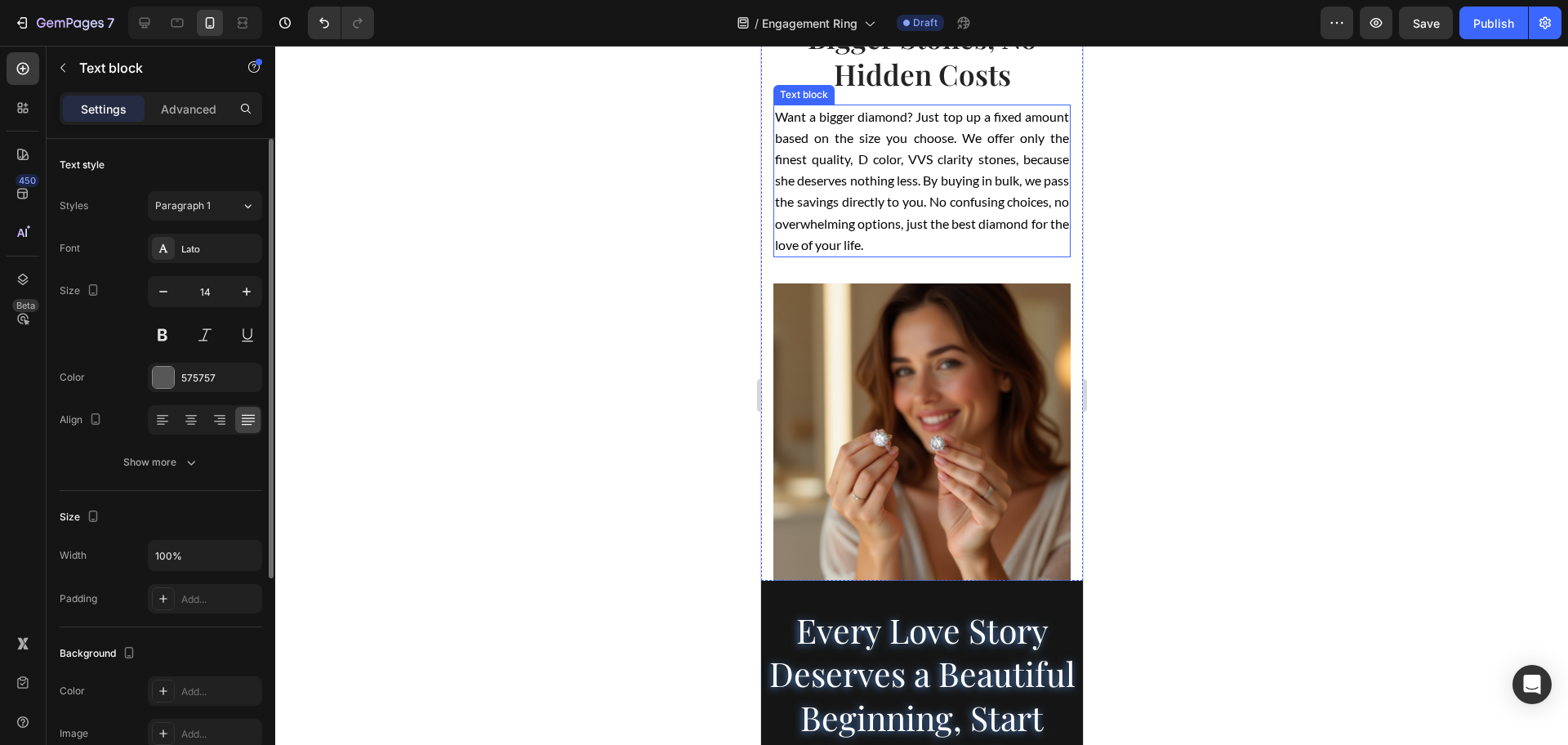
click at [1051, 256] on p "Want a bigger diamond? Just top up a fixed amount based on the size you choose.…" at bounding box center [920, 181] width 294 height 150
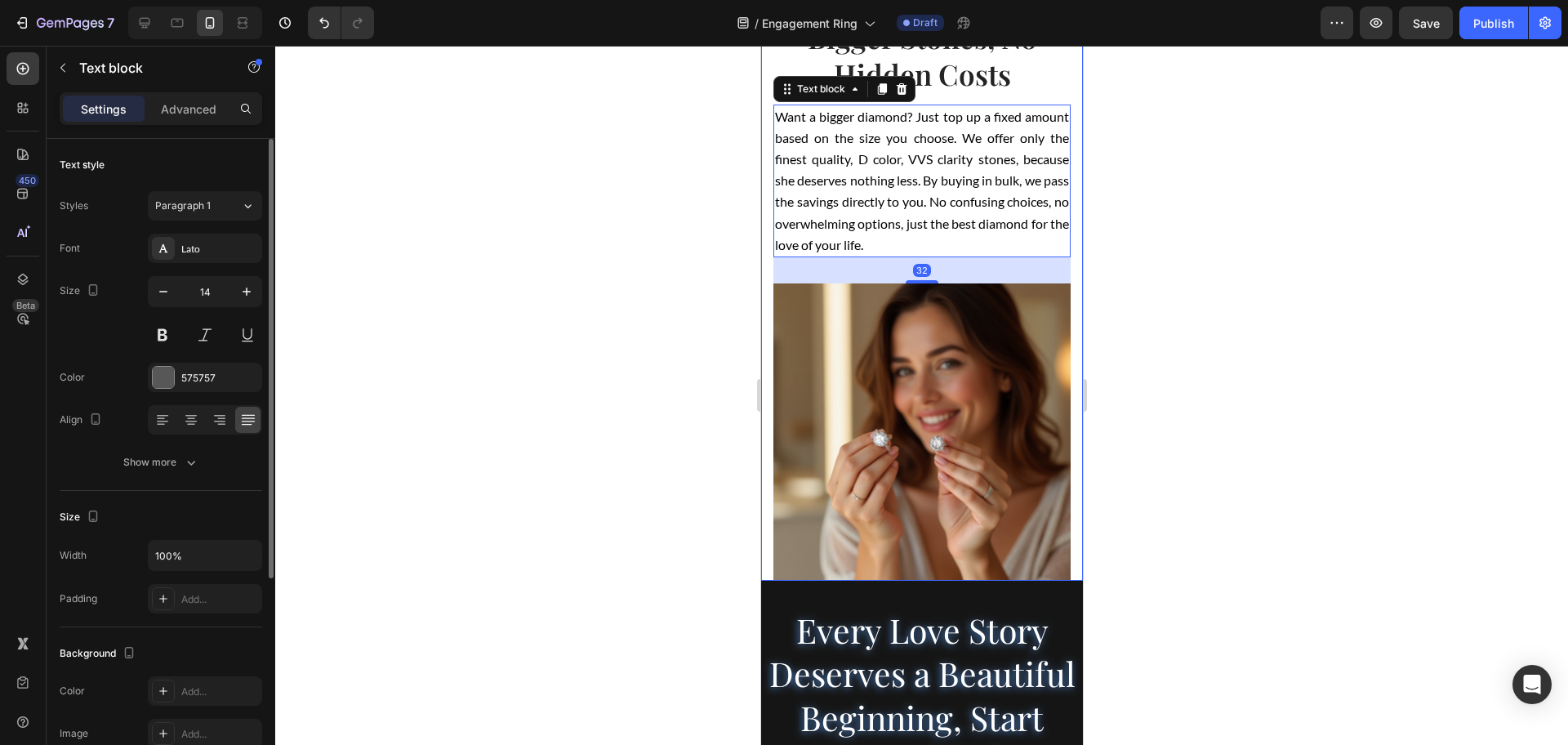
click at [1061, 310] on div "Simplify Your Upgrade Bigger Stones, No Hidden Costs Heading Want a bigger diam…" at bounding box center [921, 280] width 322 height 601
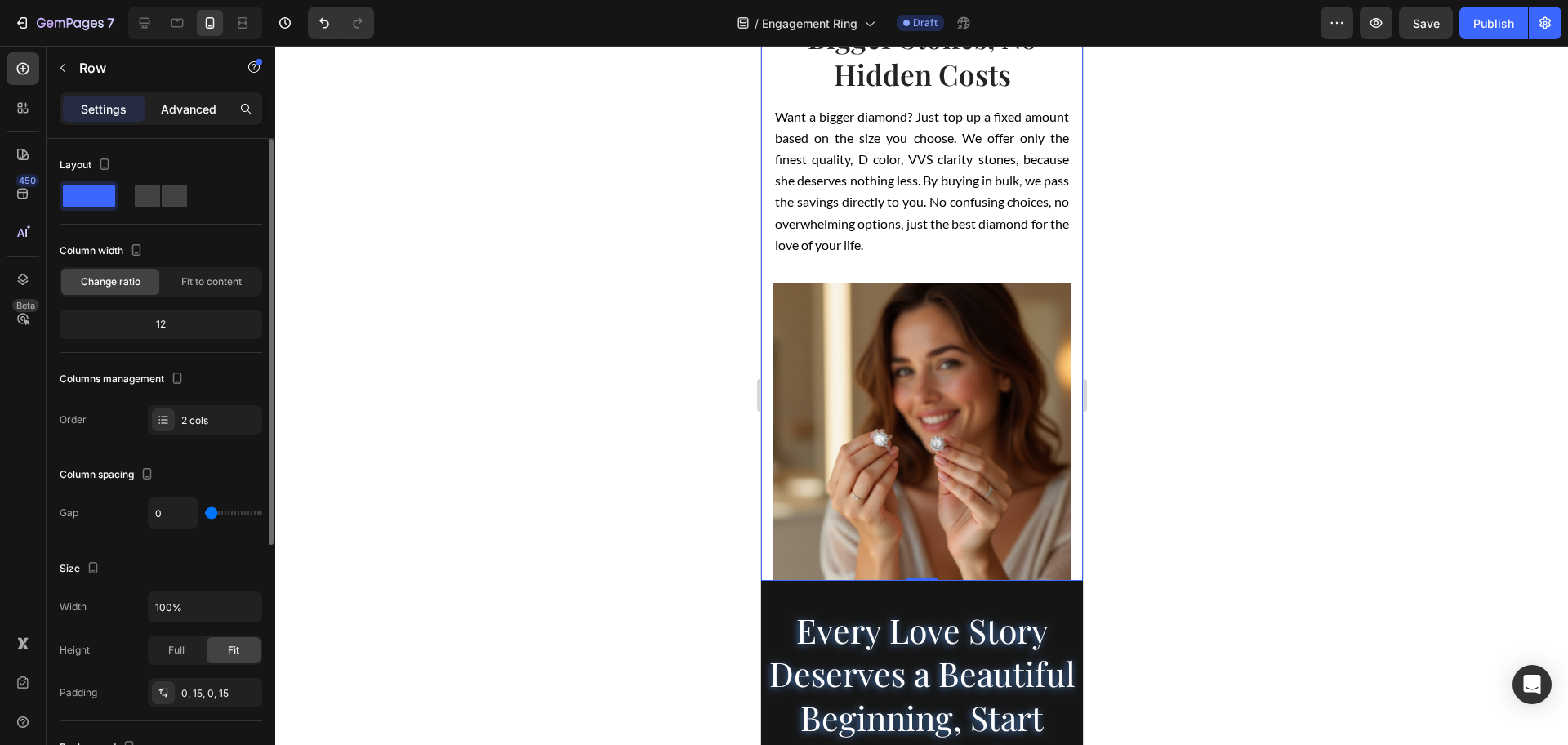
click at [200, 109] on p "Advanced" at bounding box center [189, 109] width 55 height 17
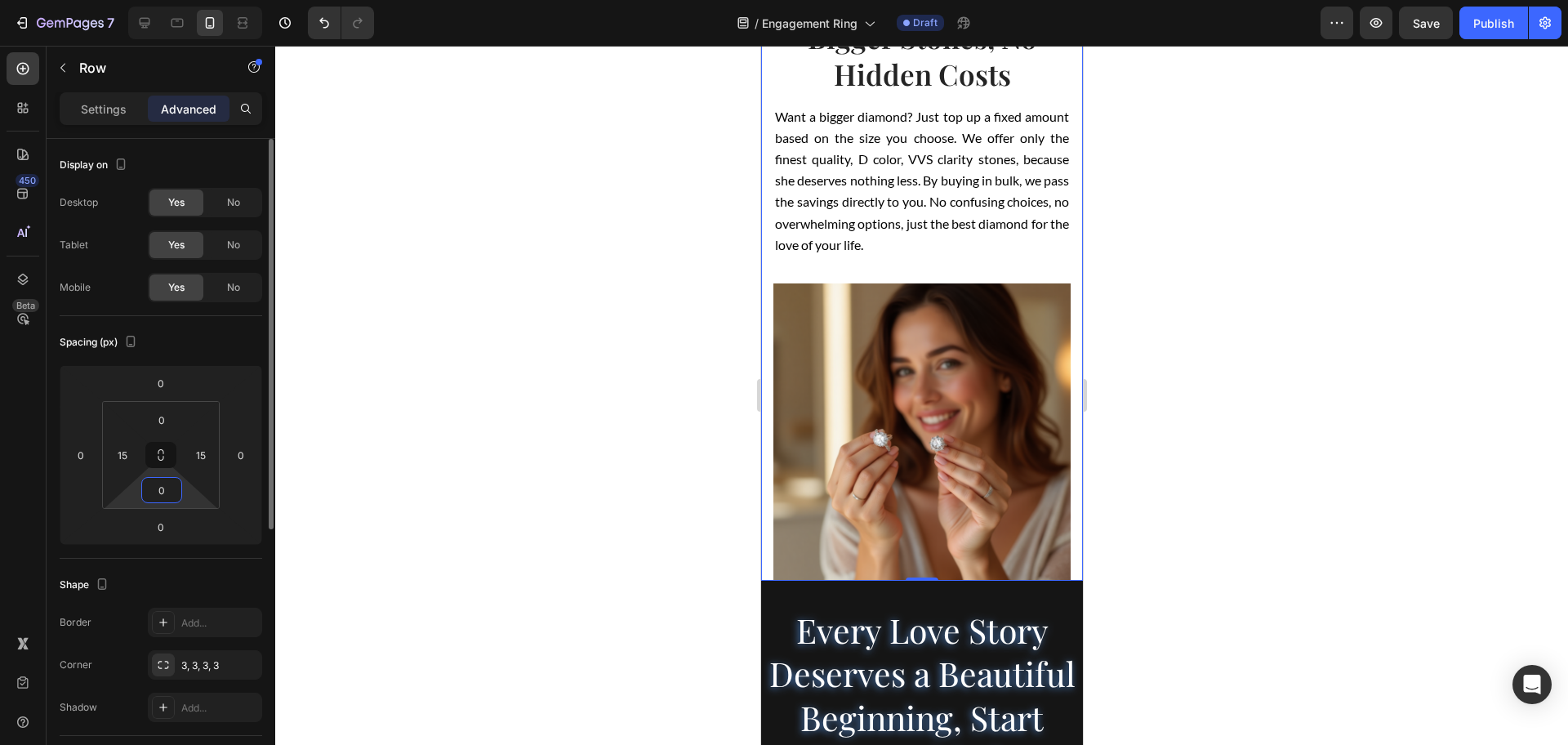
click at [167, 495] on input "0" at bounding box center [162, 490] width 33 height 24
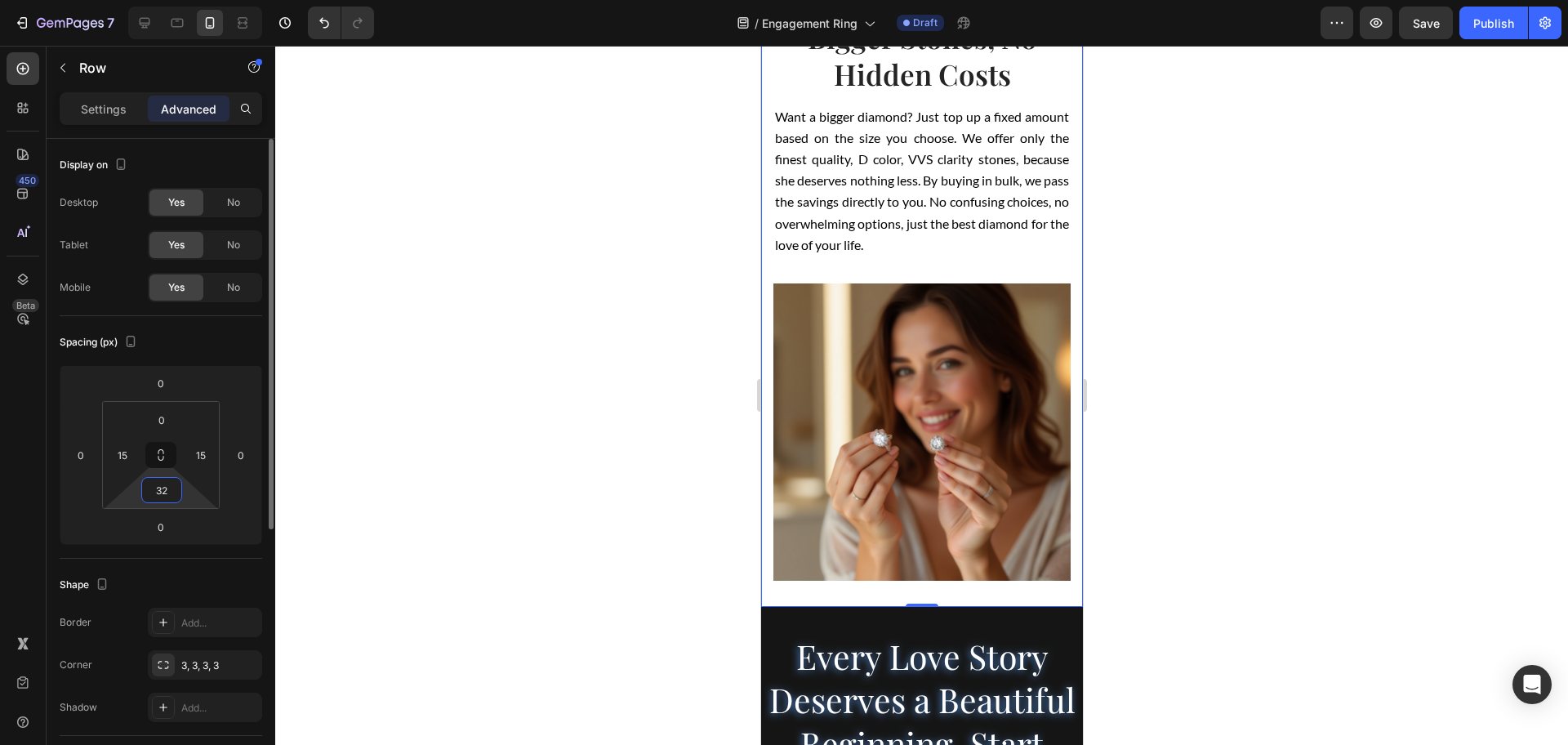
type input "32"
click at [480, 493] on div at bounding box center [921, 395] width 1292 height 699
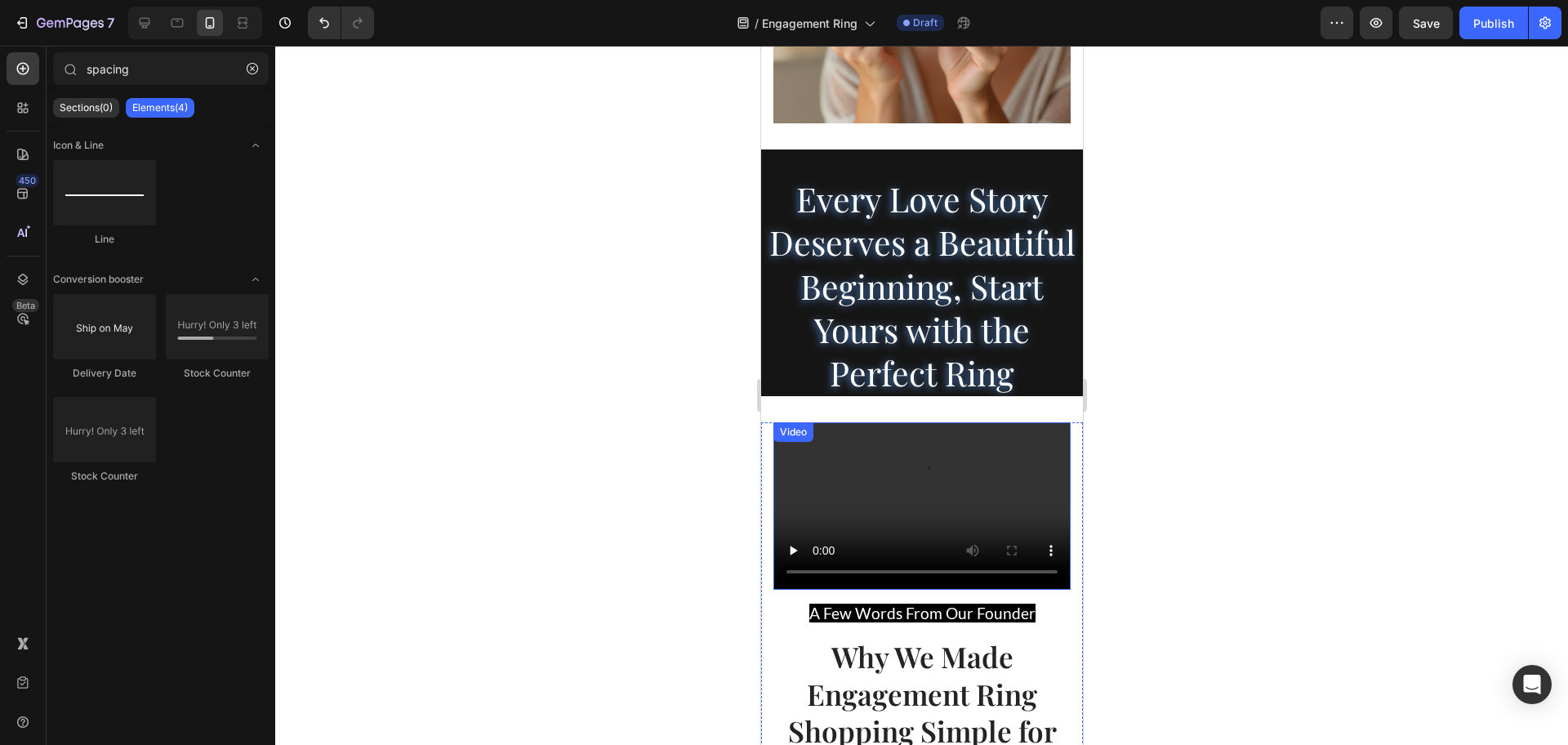
scroll to position [3220, 0]
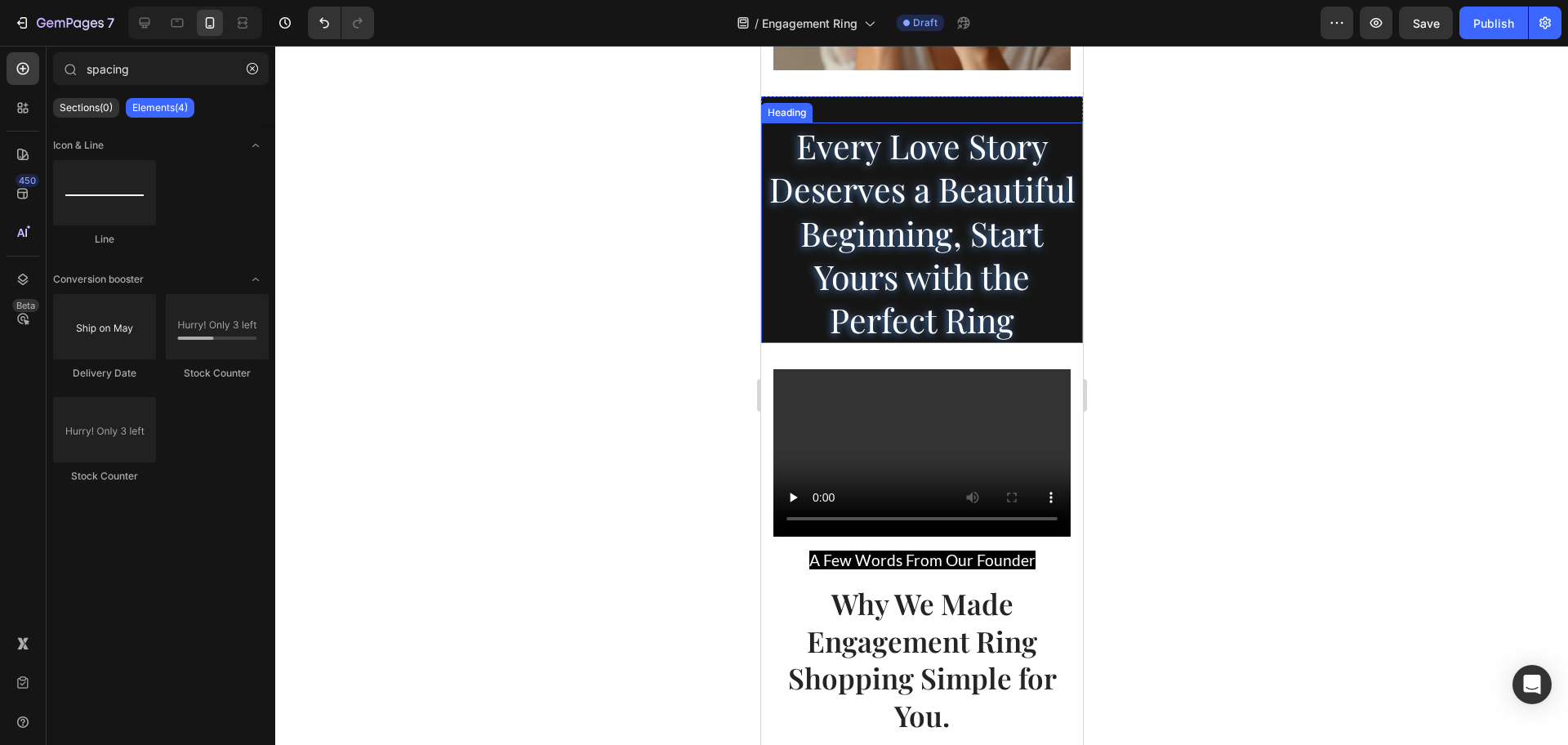
click at [875, 341] on span "Every Love Story Deserves a Beautiful Beginning, Start Yours with the Perfect R…" at bounding box center [921, 232] width 307 height 218
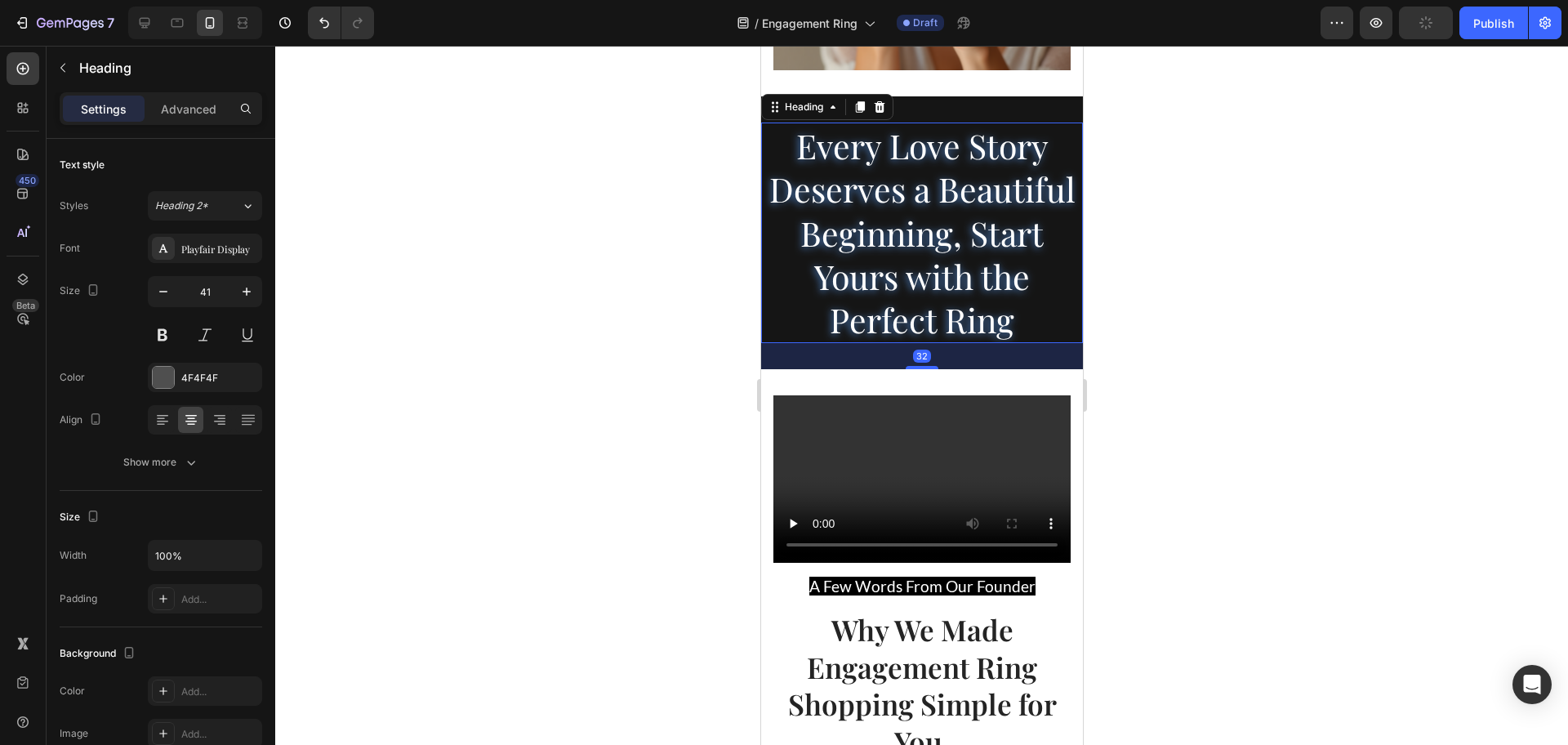
drag, startPoint x: 926, startPoint y: 426, endPoint x: 933, endPoint y: 452, distance: 26.9
click at [933, 343] on div "32" at bounding box center [921, 343] width 322 height 0
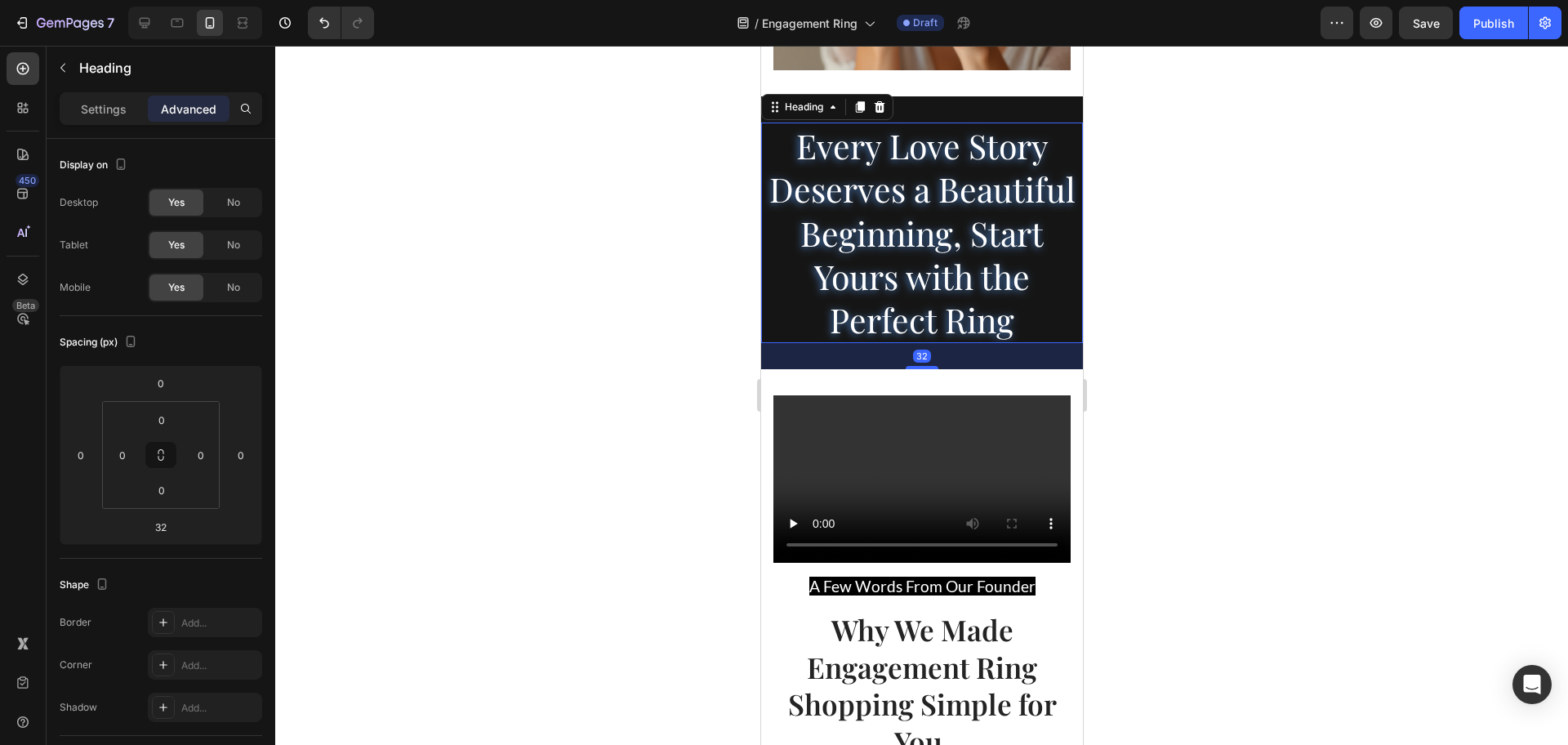
click at [613, 405] on div at bounding box center [921, 395] width 1292 height 699
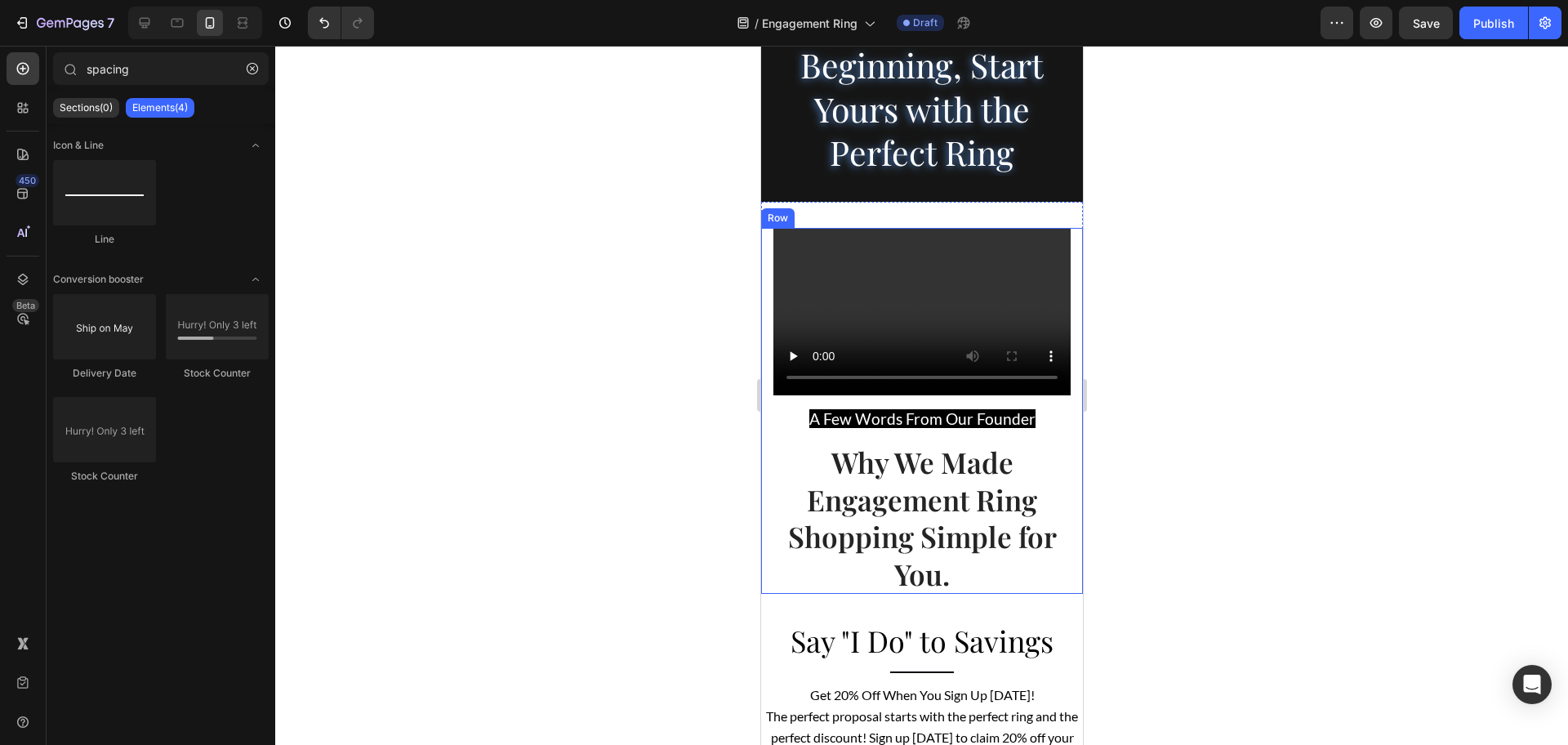
scroll to position [3424, 0]
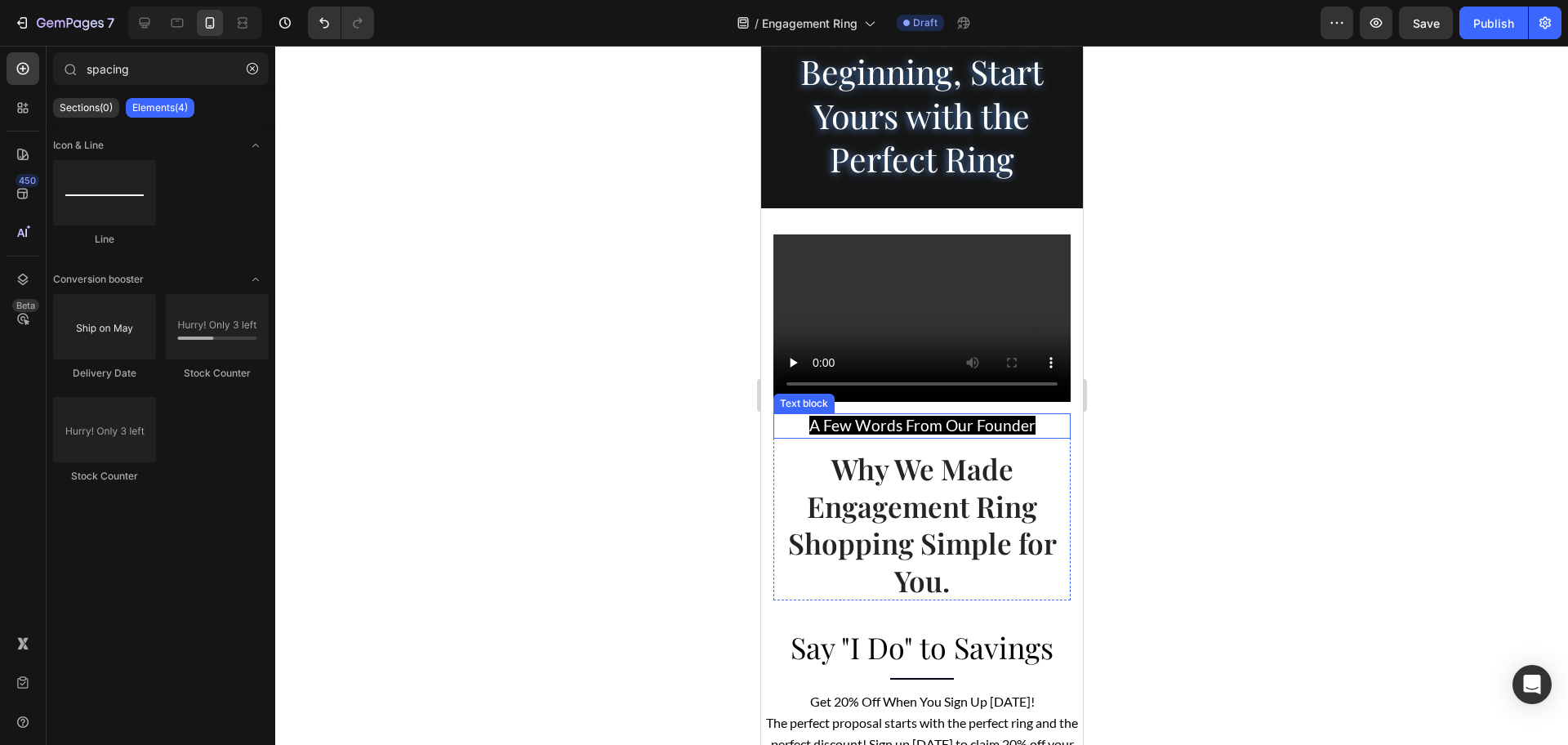
click at [973, 435] on span "A Few Words From Our Founder" at bounding box center [921, 425] width 226 height 19
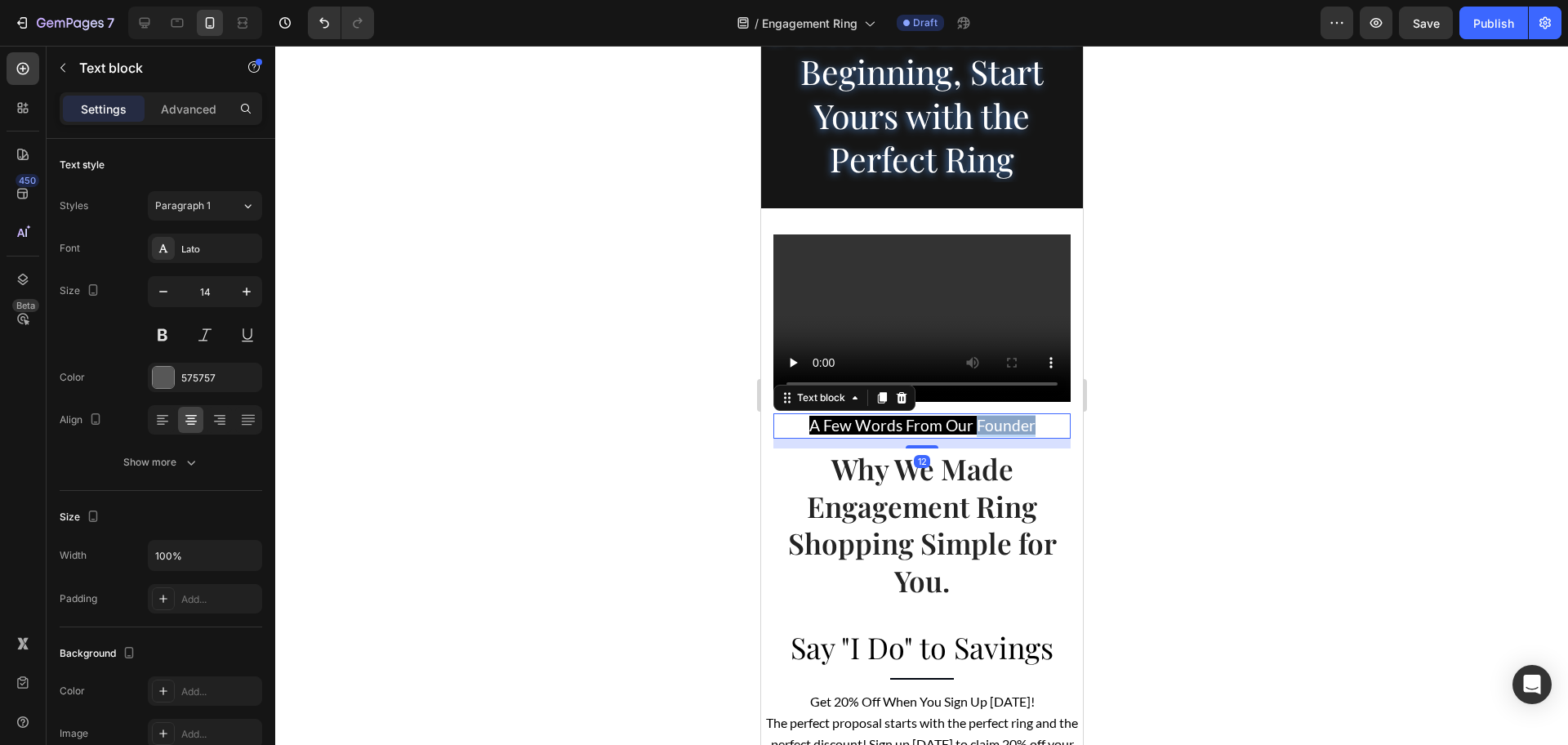
click at [973, 435] on span "A Few Words From Our Founder" at bounding box center [921, 425] width 226 height 19
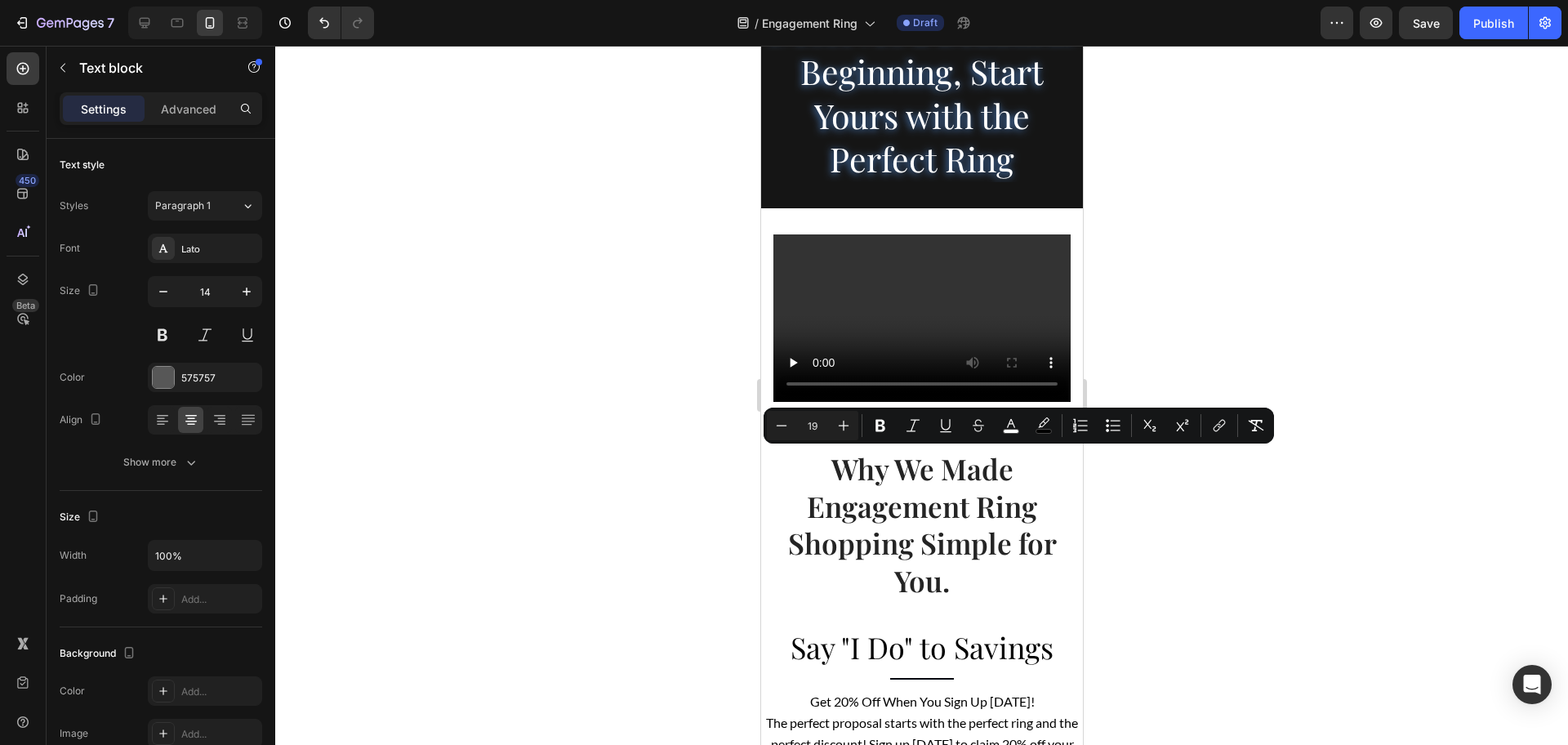
click at [938, 540] on h2 "Why We Made Engagement Ring Shopping Simple for You." at bounding box center [920, 525] width 297 height 152
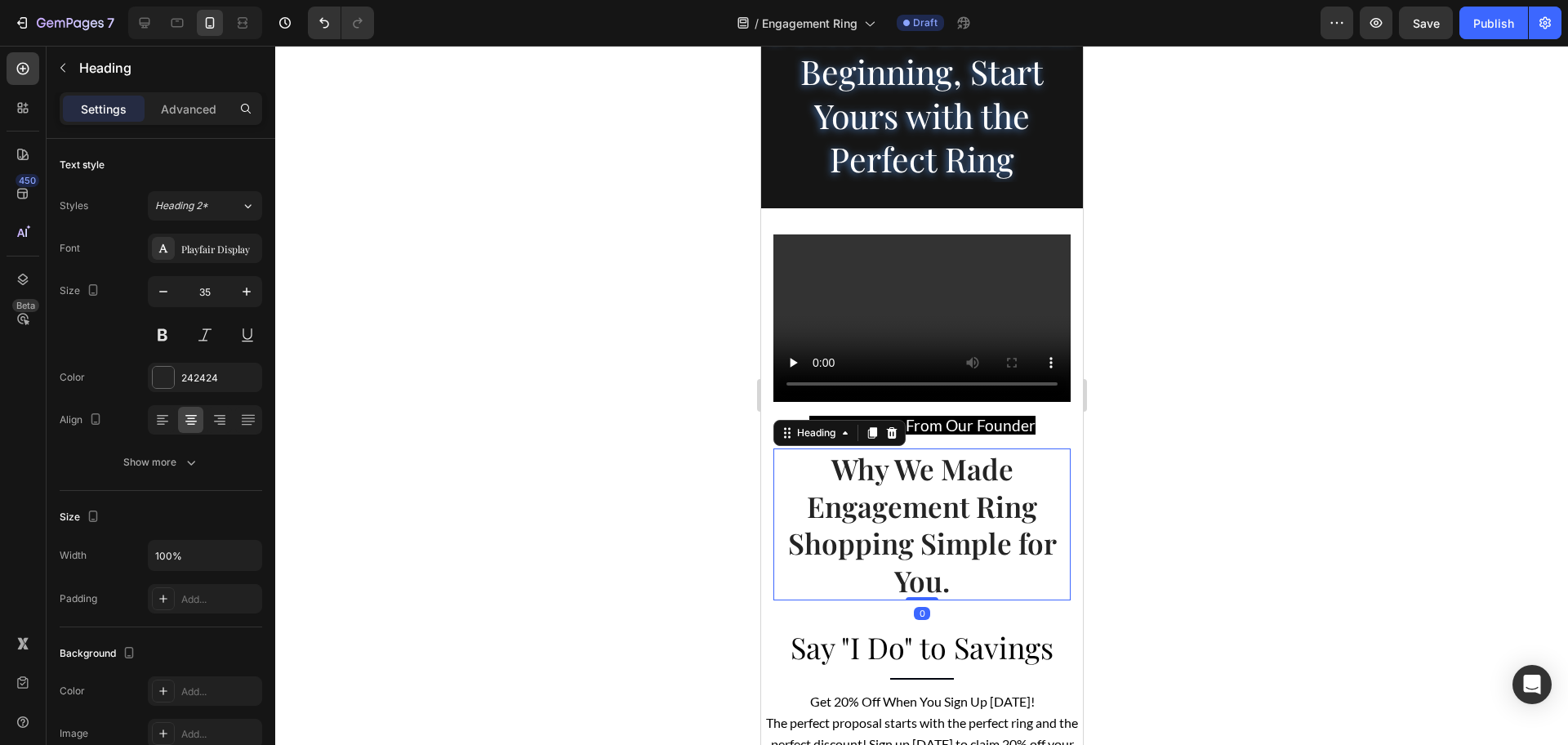
click at [938, 540] on h2 "Why We Made Engagement Ring Shopping Simple for You." at bounding box center [920, 525] width 297 height 152
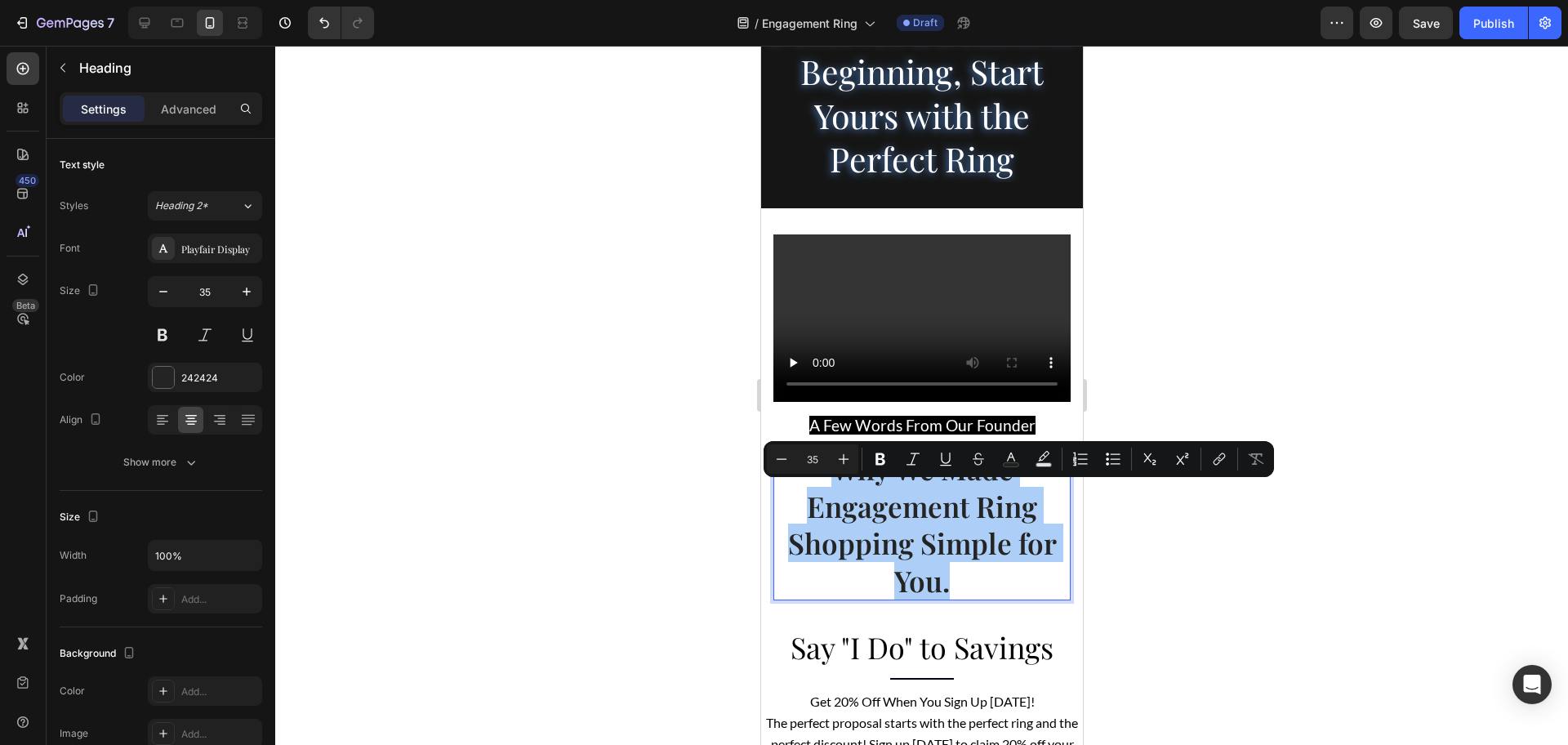
click at [1232, 313] on div at bounding box center [921, 395] width 1292 height 699
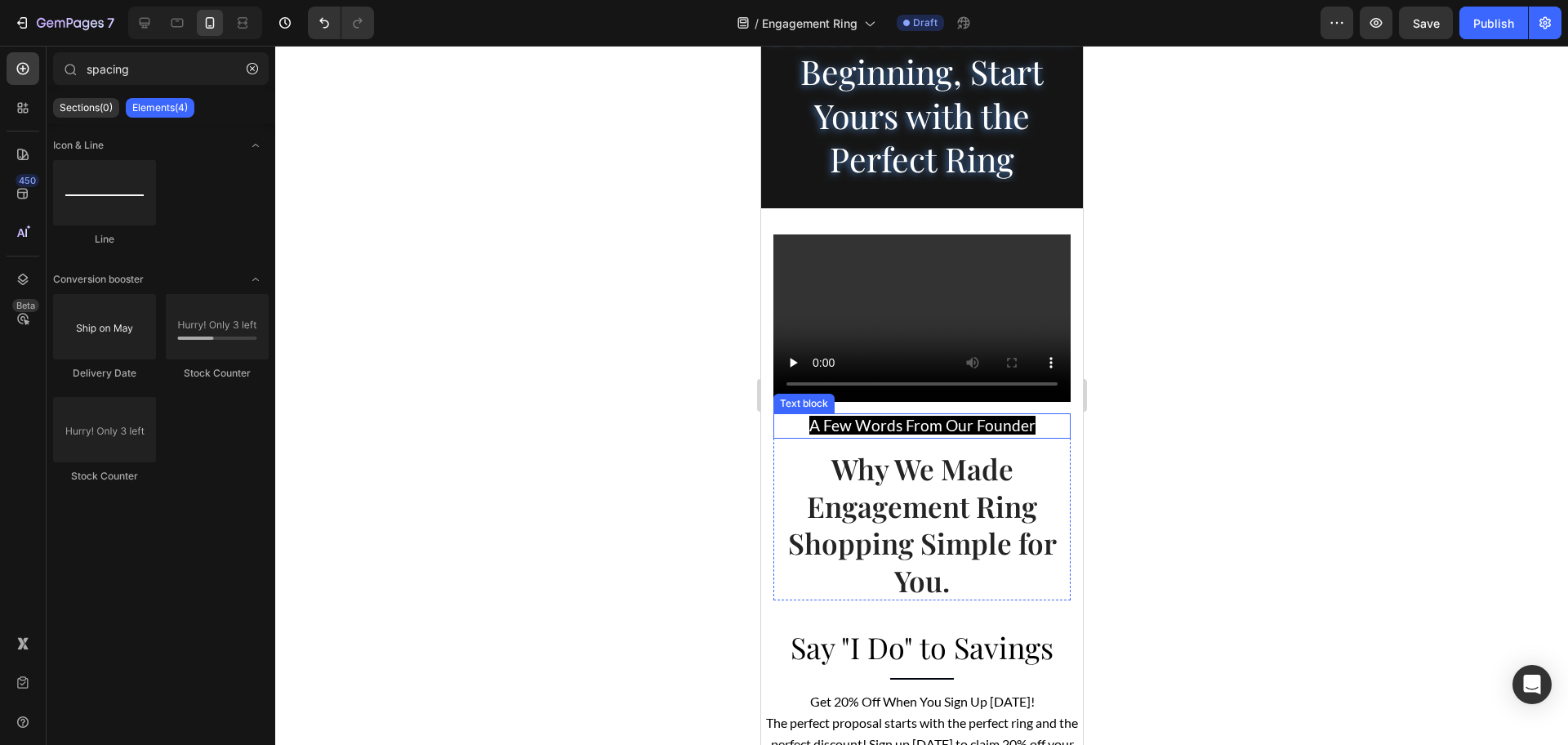
click at [897, 435] on span "A Few Words From Our Founder" at bounding box center [921, 425] width 226 height 19
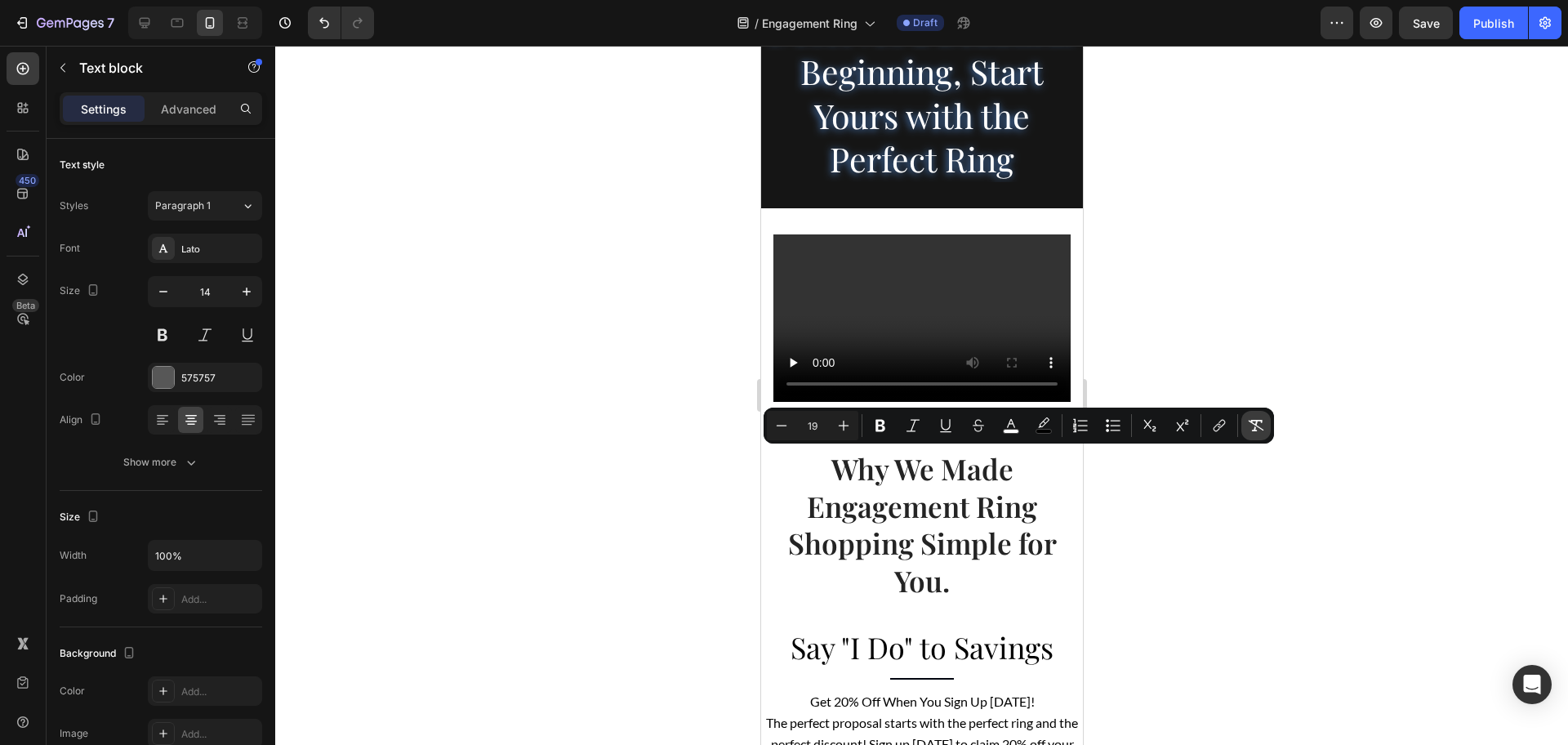
click at [1257, 428] on icon "Editor contextual toolbar" at bounding box center [1255, 425] width 16 height 16
click at [837, 424] on icon "Editor contextual toolbar" at bounding box center [843, 425] width 16 height 16
type input "16"
click at [187, 383] on div "575757" at bounding box center [205, 378] width 47 height 15
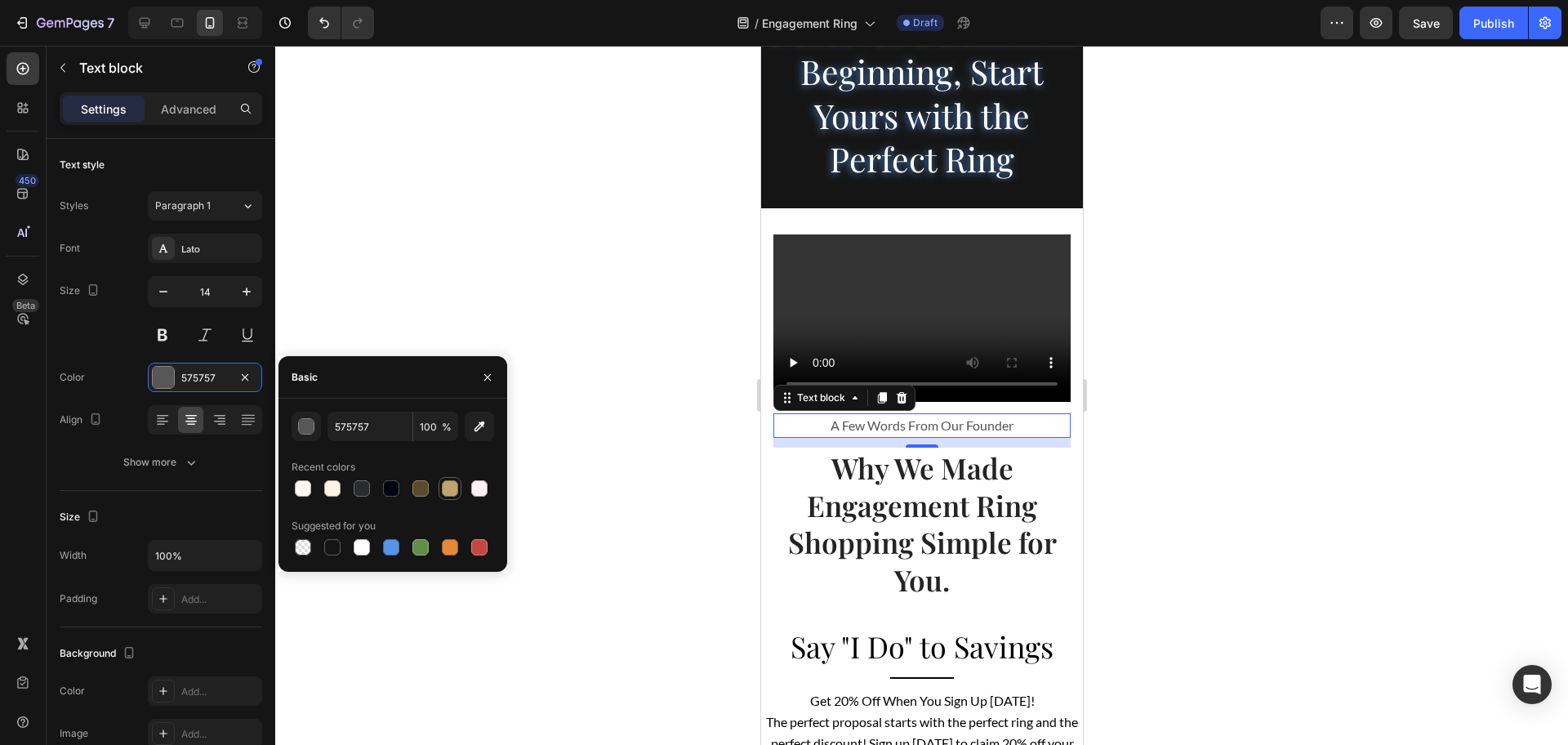
click at [451, 493] on div at bounding box center [449, 488] width 16 height 16
type input "BFA46F"
click at [1158, 472] on div at bounding box center [921, 395] width 1292 height 699
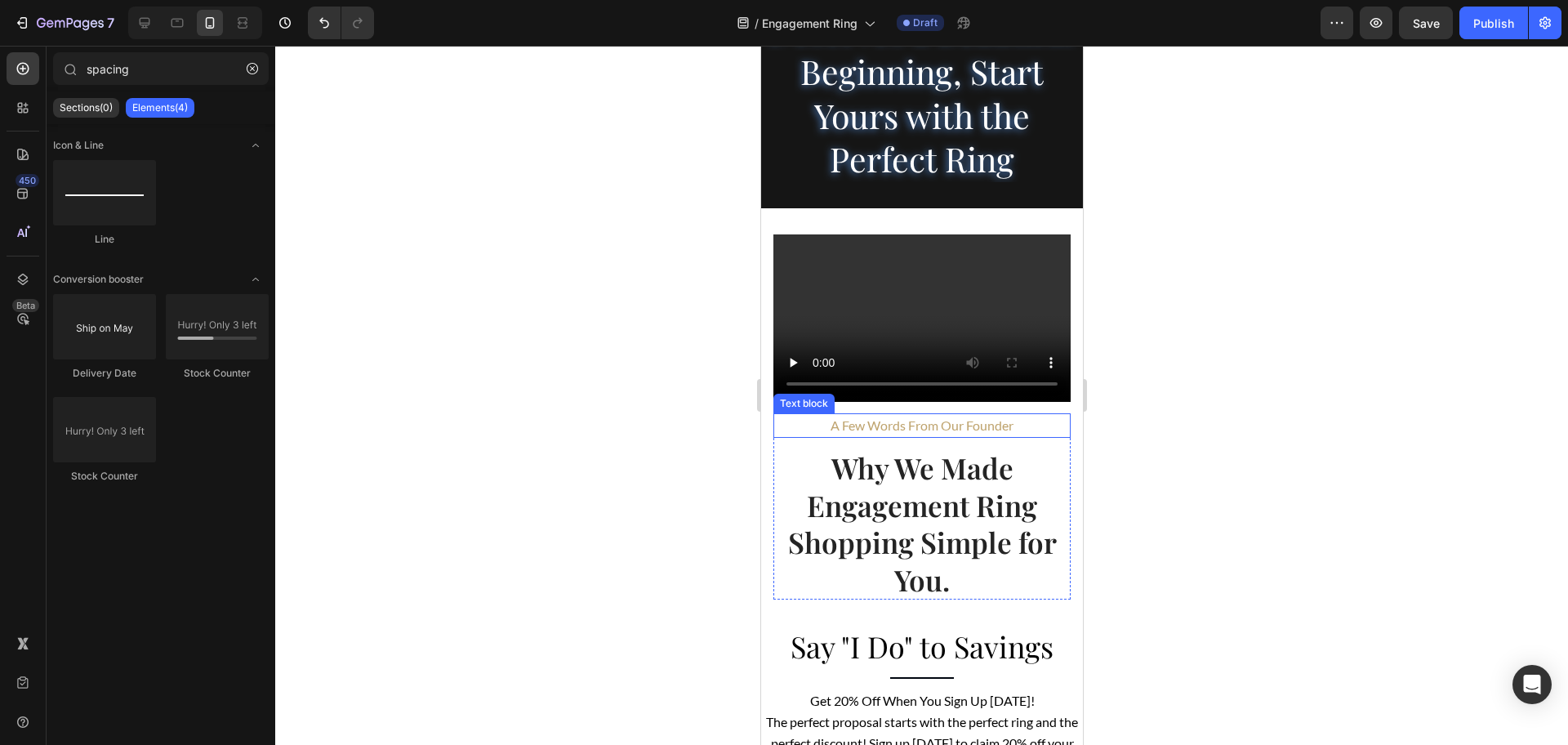
click at [874, 433] on span "A Few Words From Our Founder" at bounding box center [921, 425] width 183 height 16
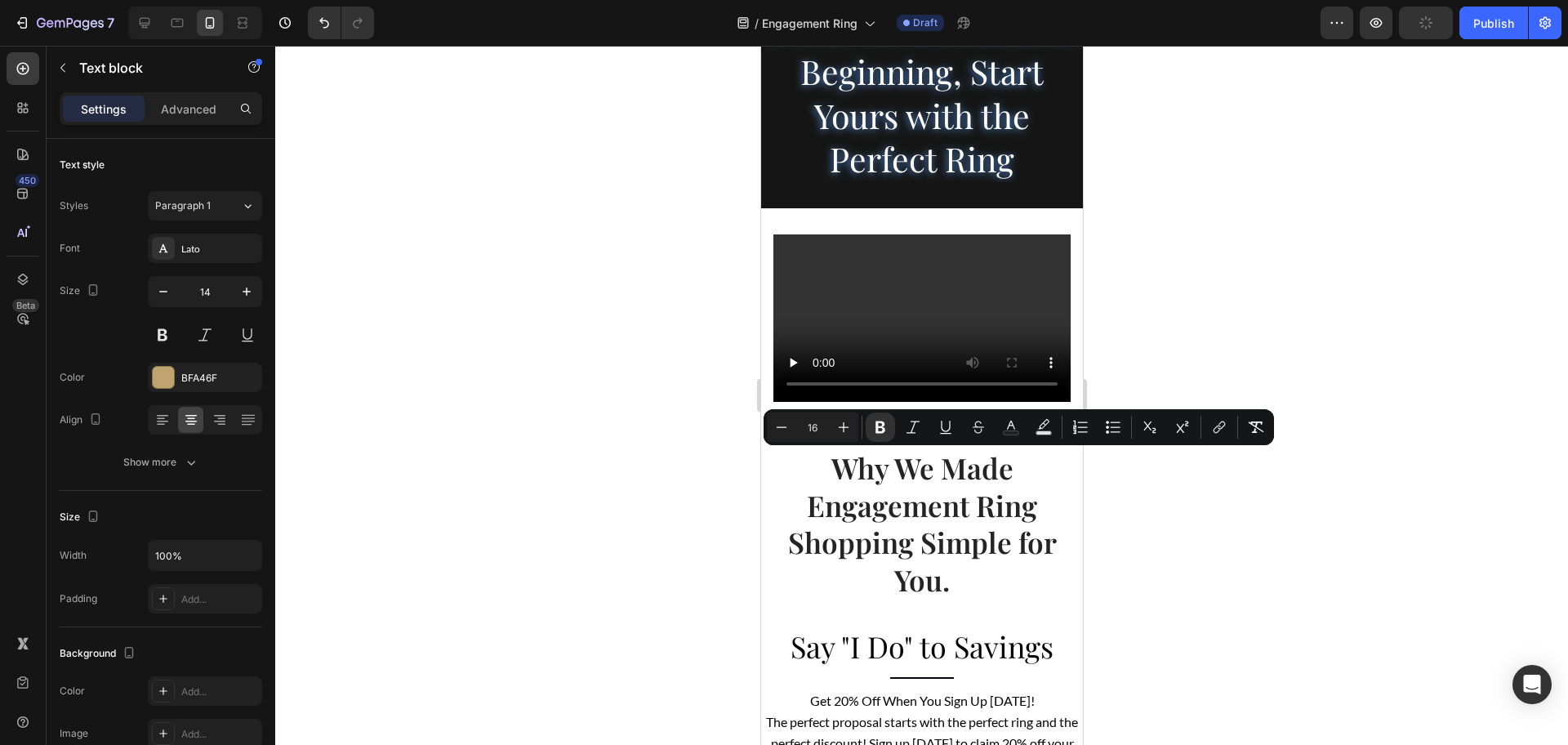
click at [1270, 495] on div at bounding box center [921, 395] width 1292 height 699
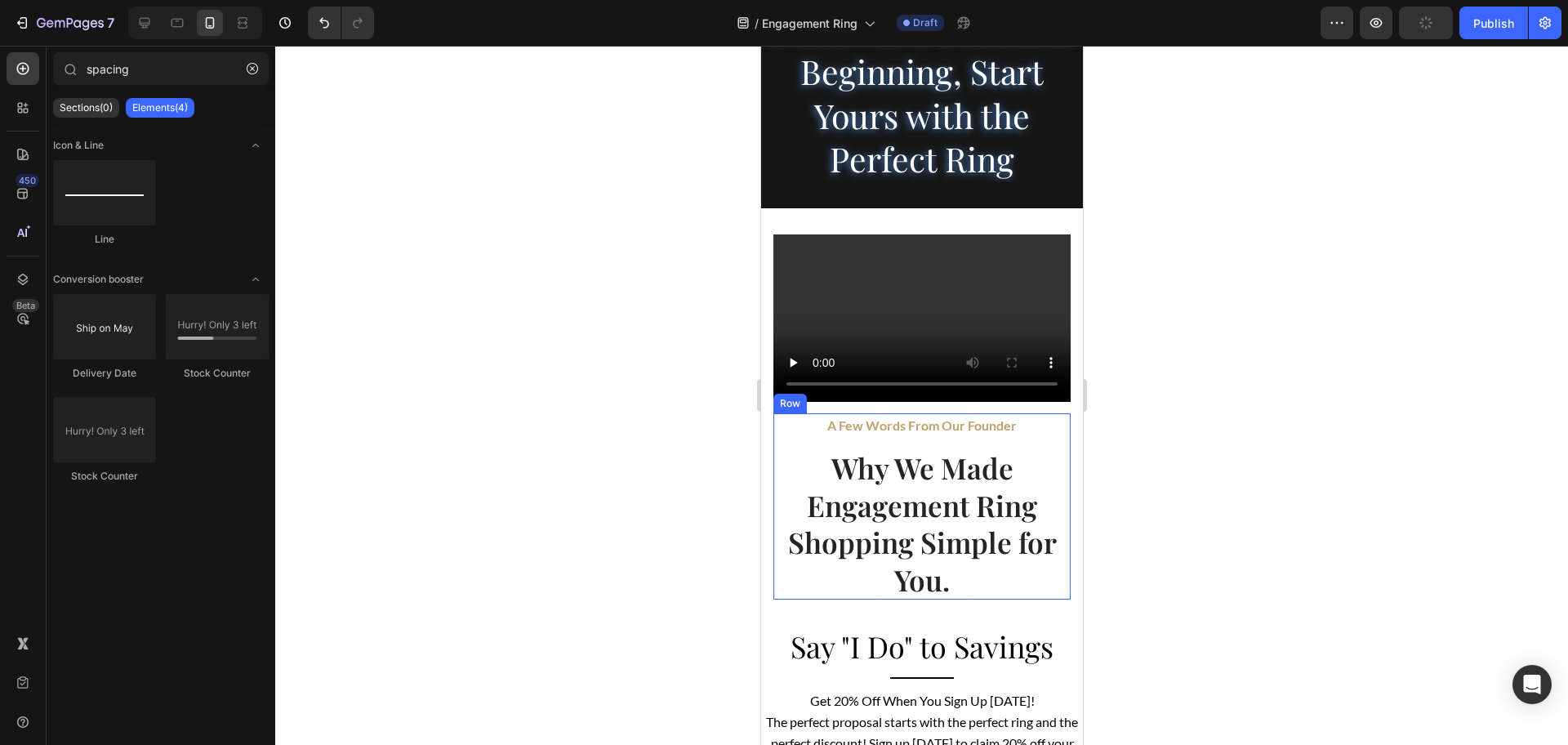
click at [931, 436] on p "A Few Words From Our Founder" at bounding box center [920, 425] width 294 height 22
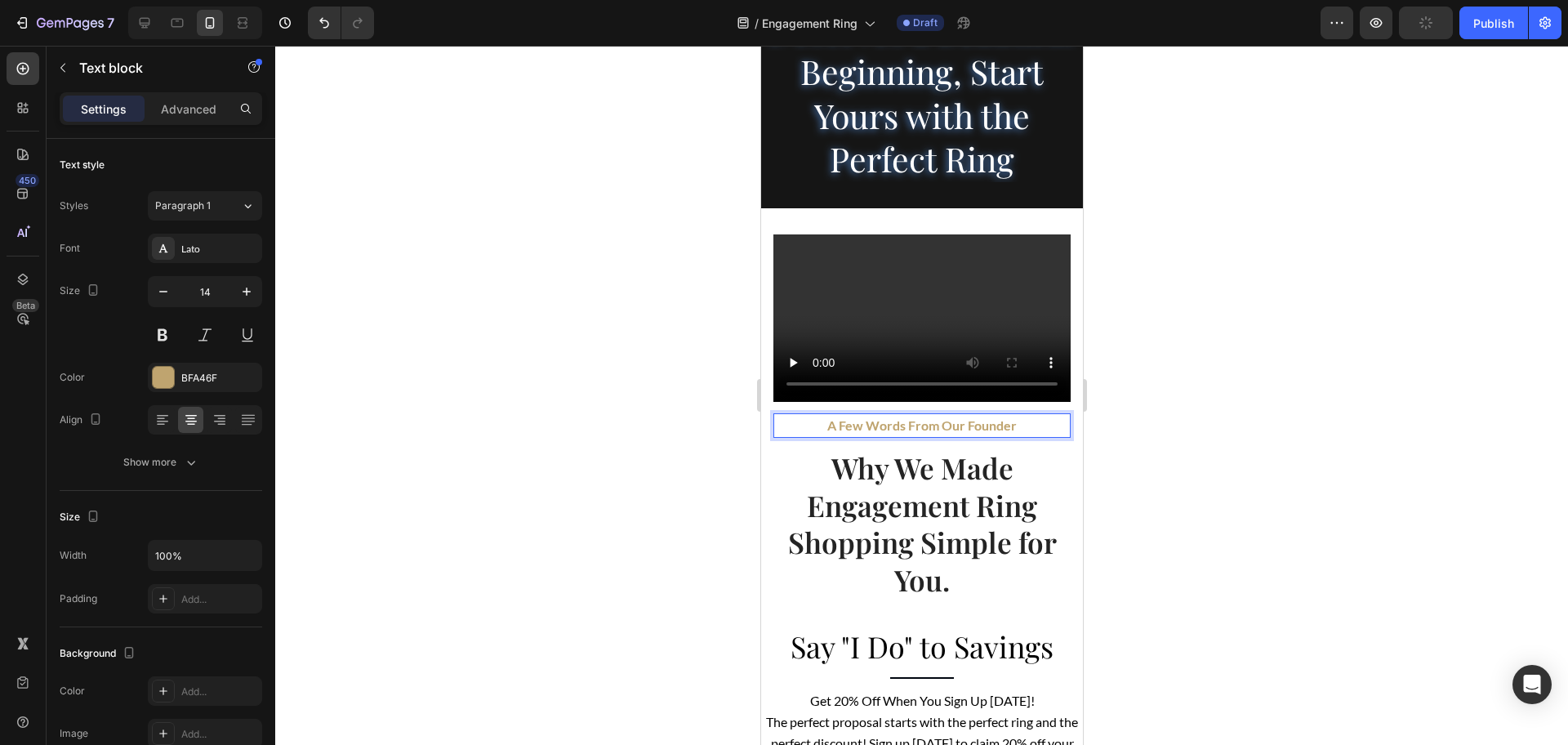
click at [935, 433] on strong "A Few Words From Our Founder" at bounding box center [921, 425] width 189 height 16
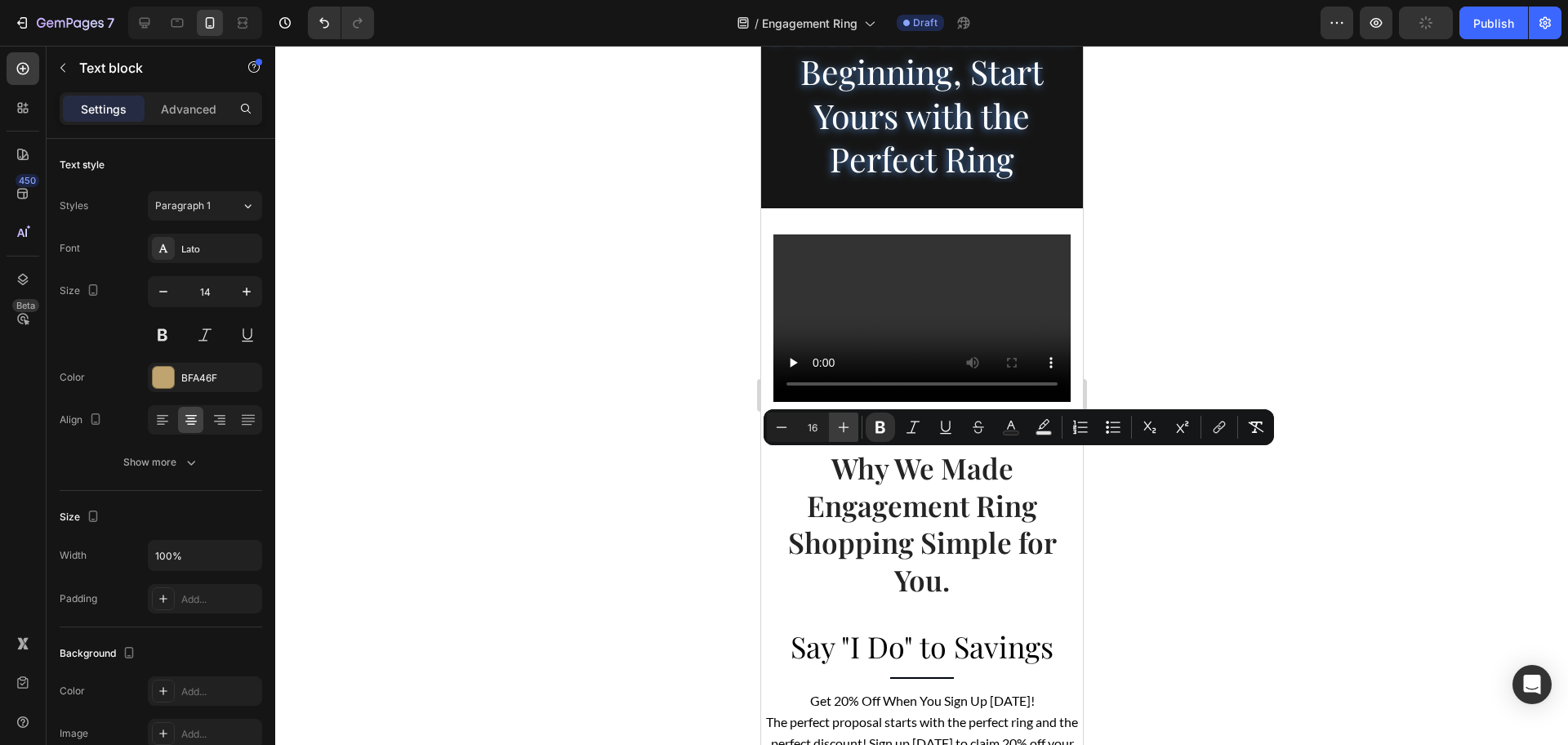
click at [844, 427] on icon "Editor contextual toolbar" at bounding box center [844, 427] width 10 height 10
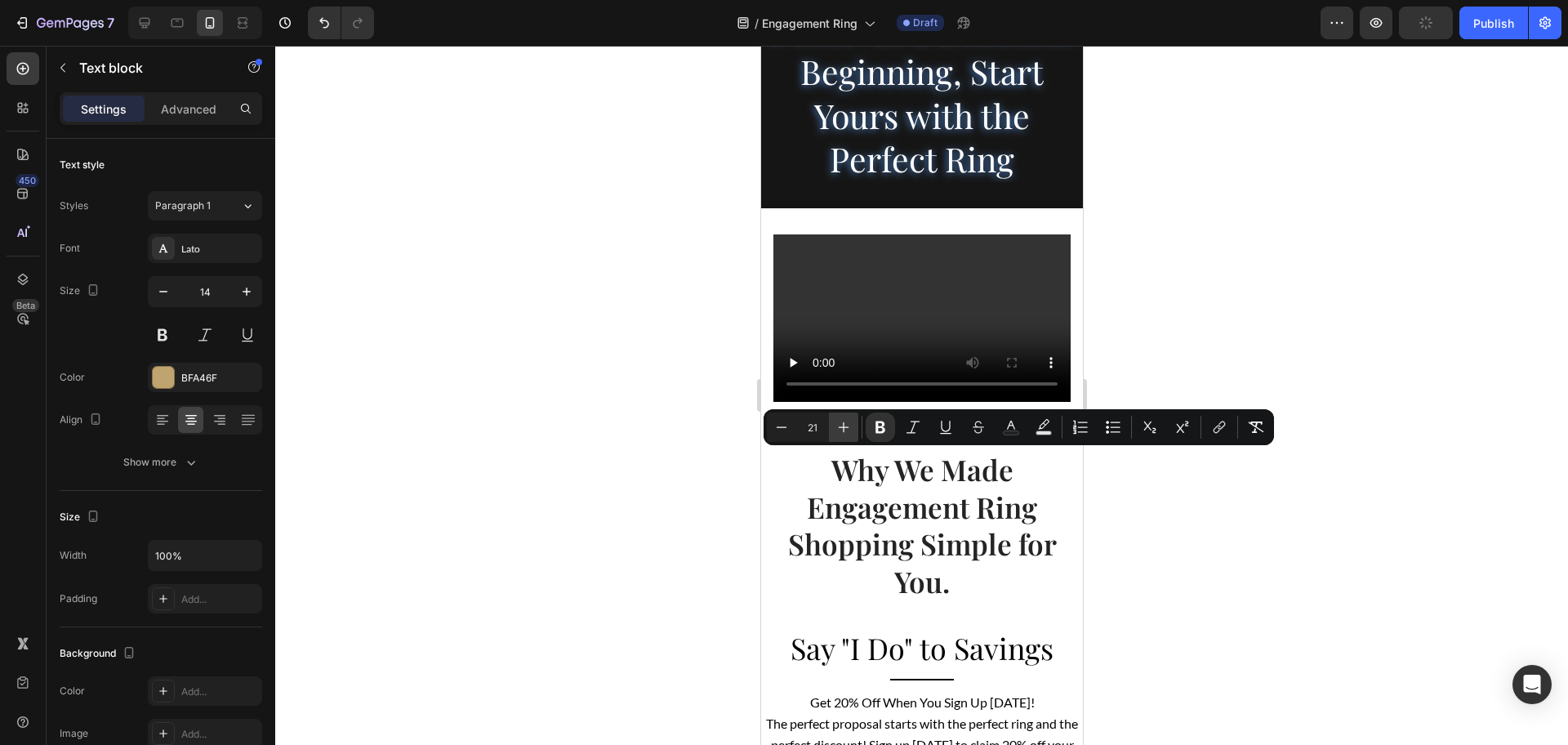
click at [844, 427] on icon "Editor contextual toolbar" at bounding box center [844, 427] width 10 height 10
click at [783, 427] on icon "Editor contextual toolbar" at bounding box center [782, 426] width 10 height 1
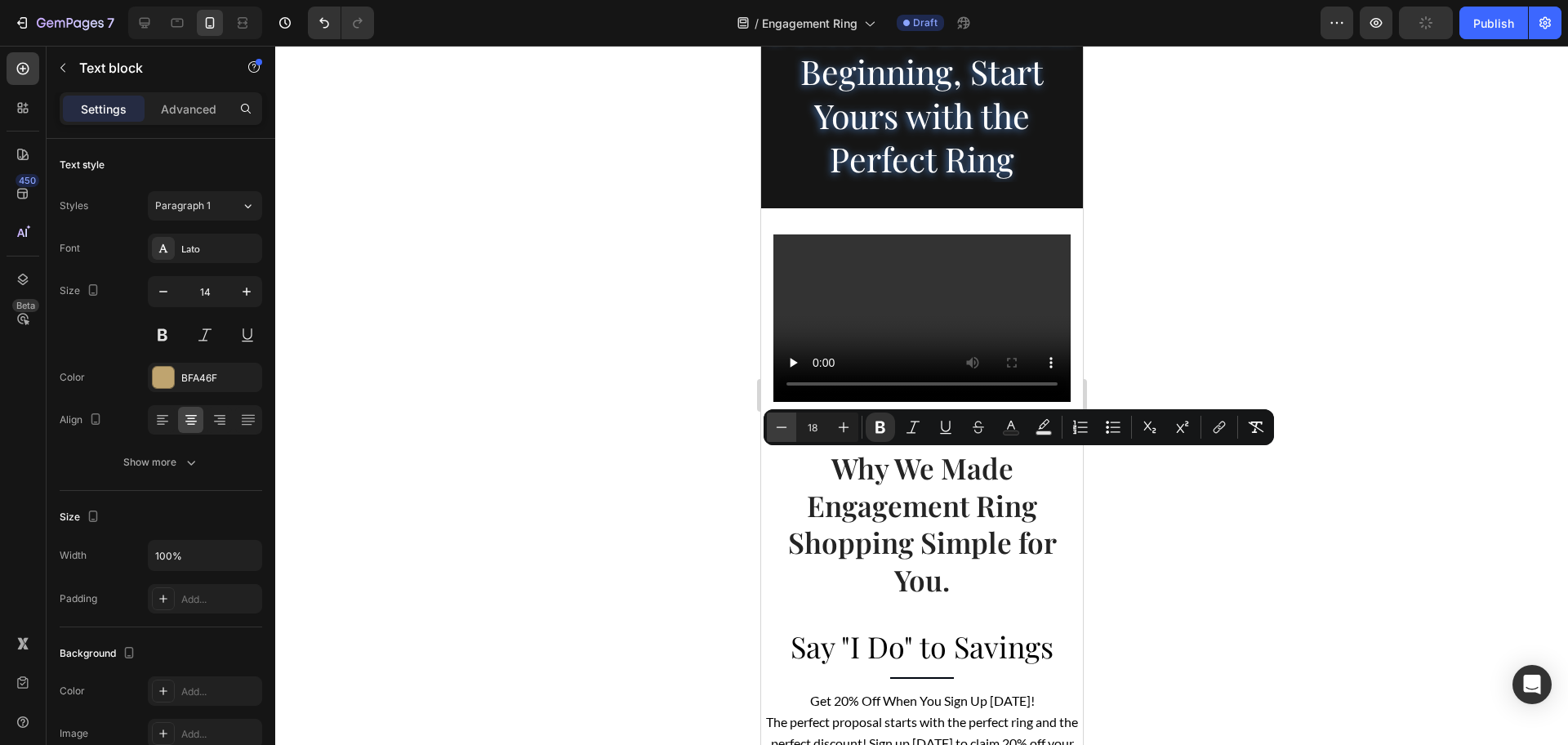
click at [783, 427] on icon "Editor contextual toolbar" at bounding box center [782, 426] width 10 height 1
click at [842, 430] on icon "Editor contextual toolbar" at bounding box center [843, 427] width 16 height 16
type input "16"
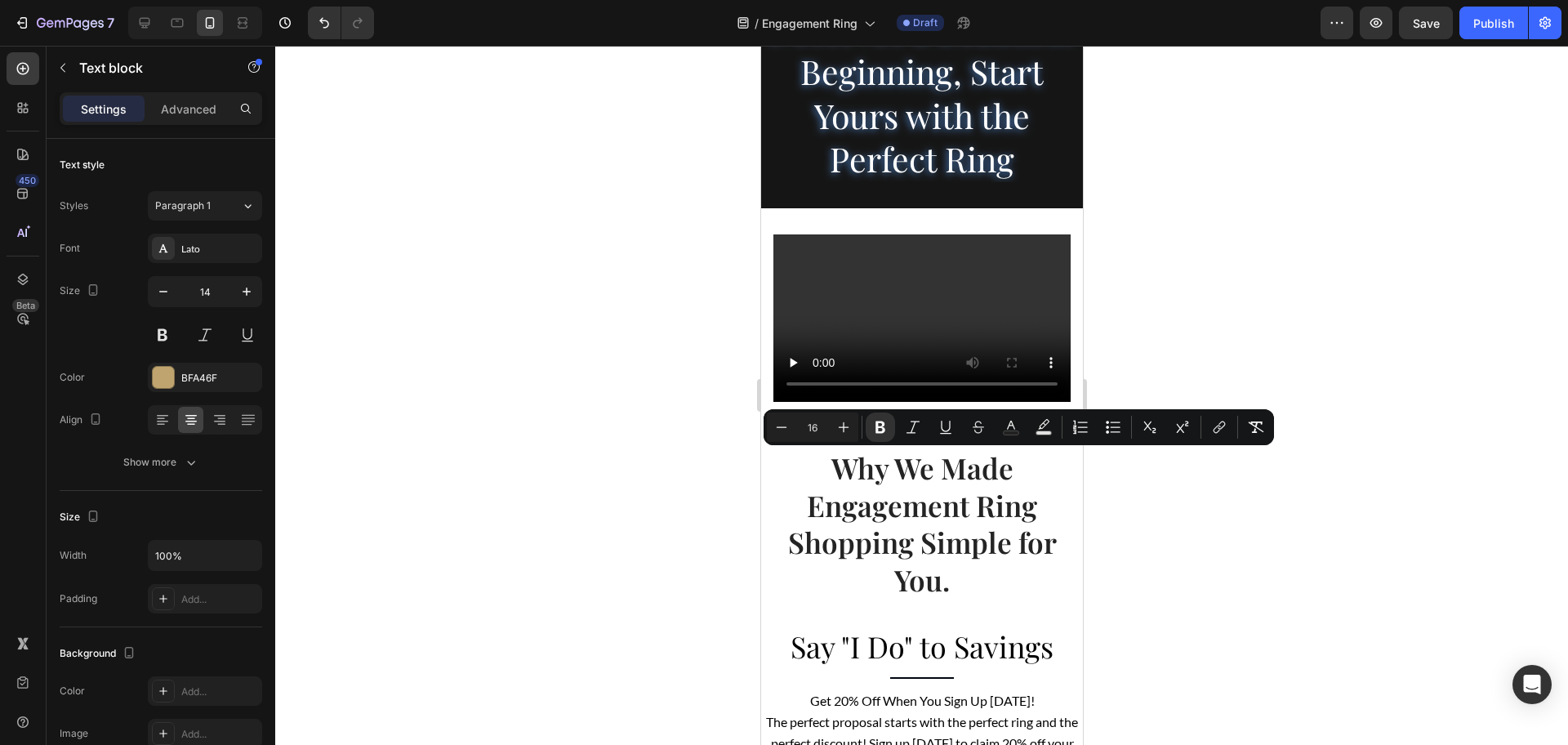
click at [1251, 521] on div at bounding box center [921, 395] width 1292 height 699
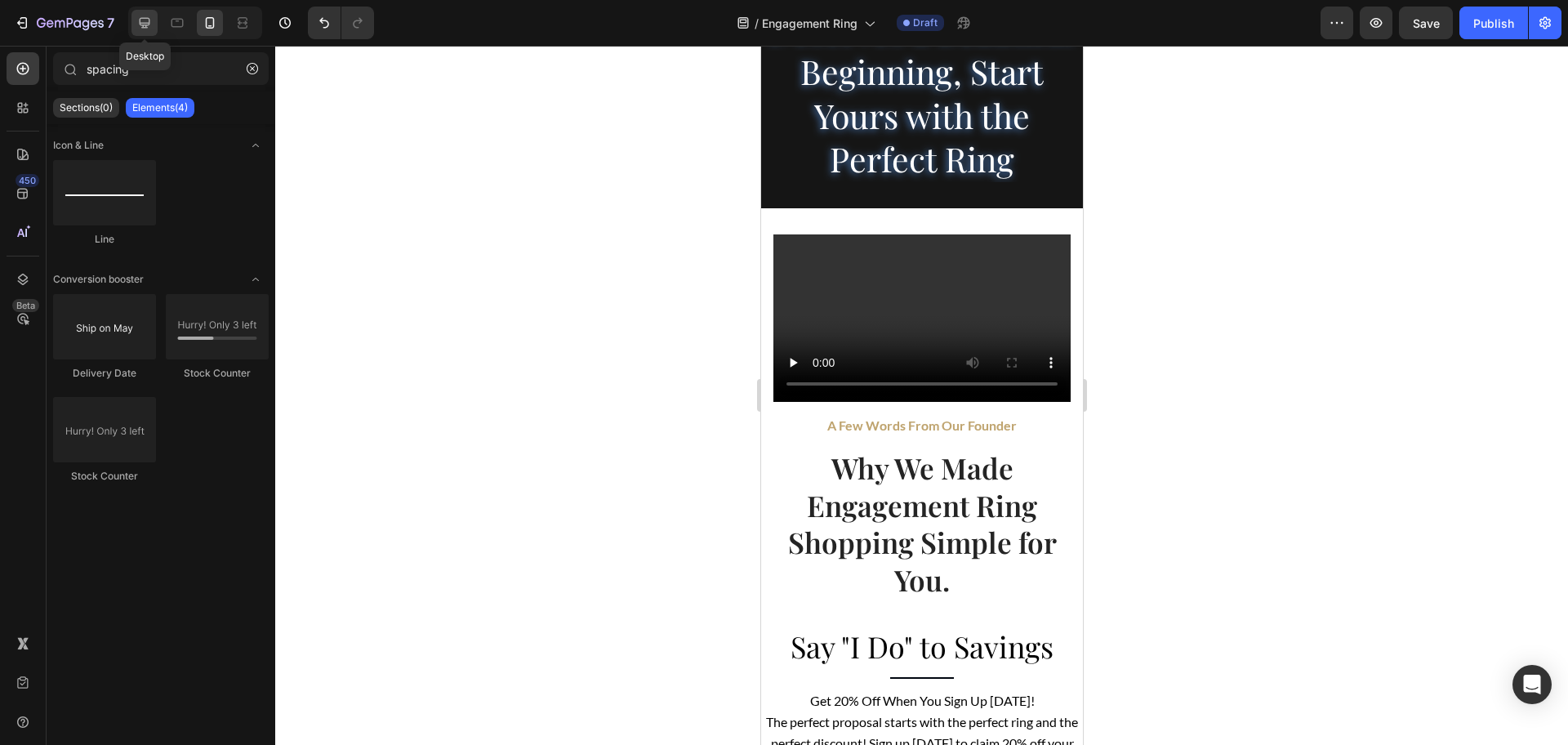
click at [154, 31] on div at bounding box center [145, 22] width 26 height 26
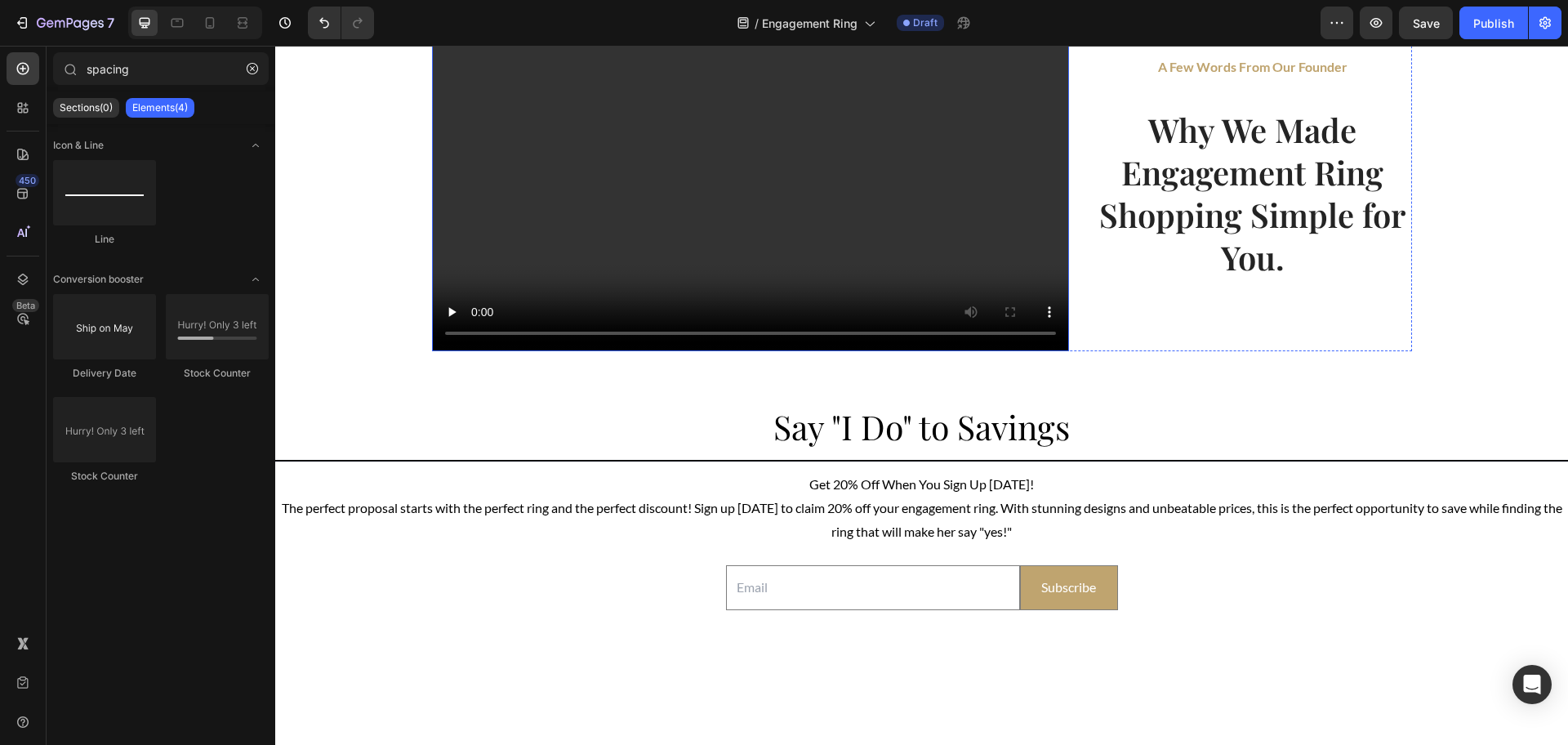
scroll to position [3220, 0]
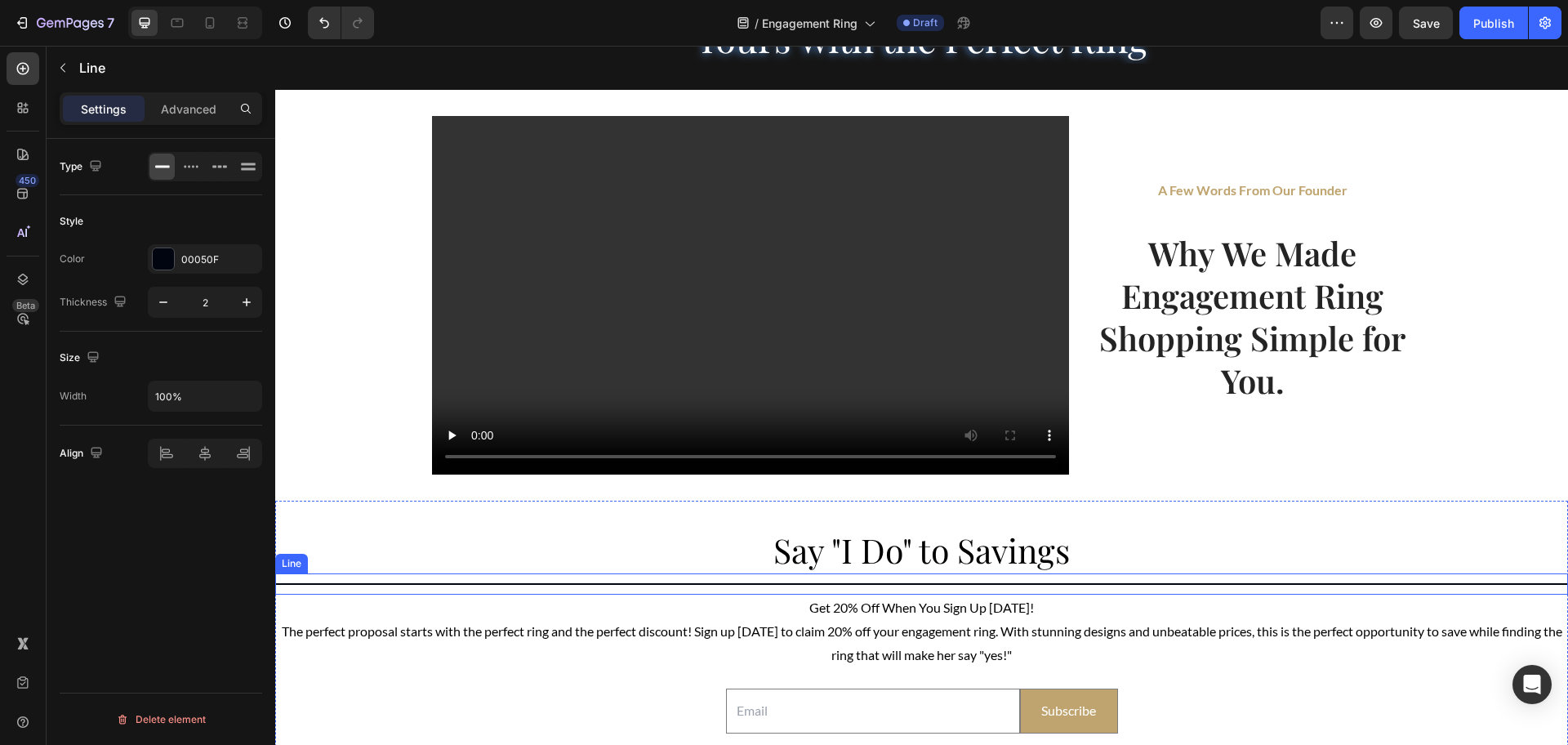
click at [867, 580] on div "Title Line" at bounding box center [921, 584] width 1292 height 22
type input "20%"
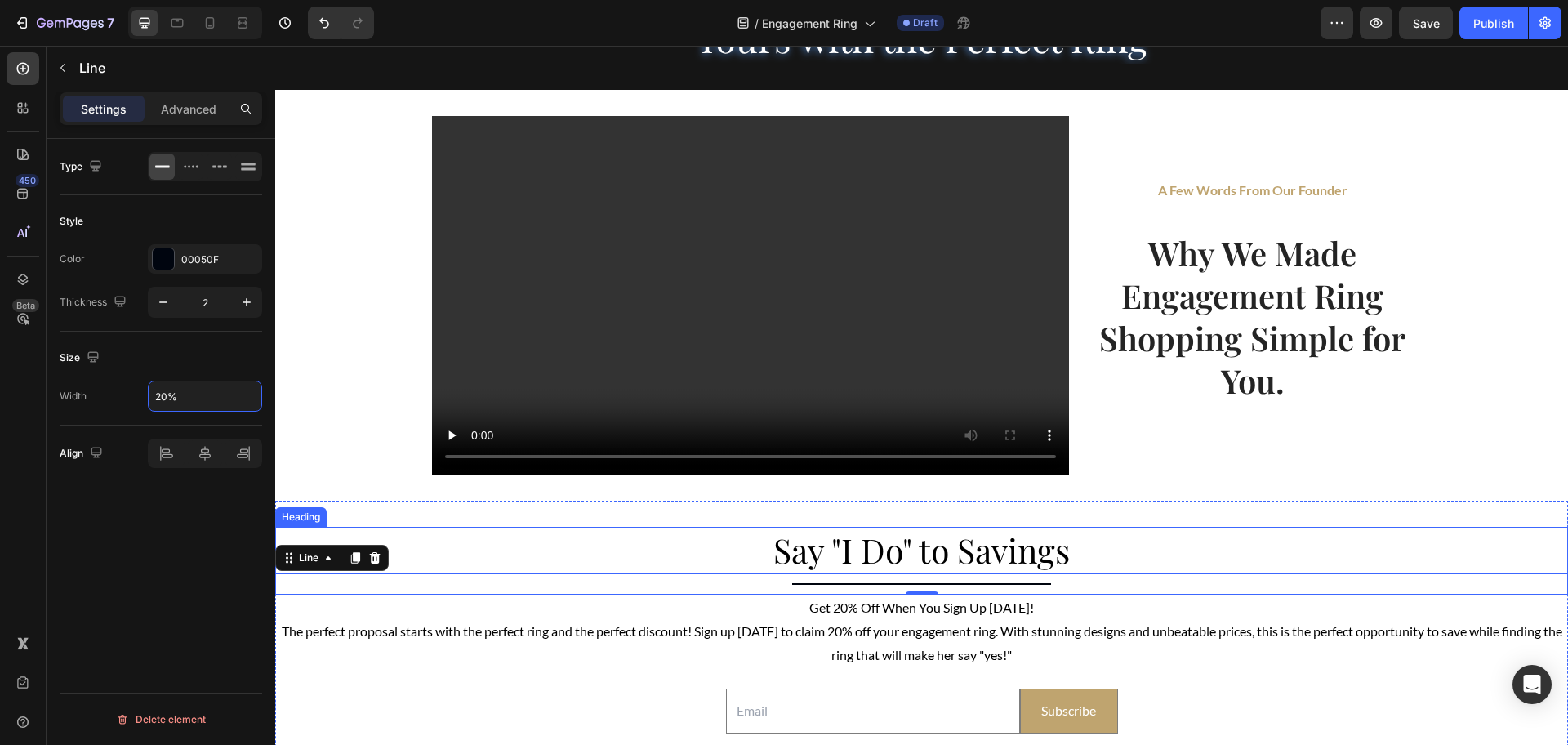
click at [608, 534] on h3 "Say "I Do" to Savings" at bounding box center [922, 550] width 980 height 47
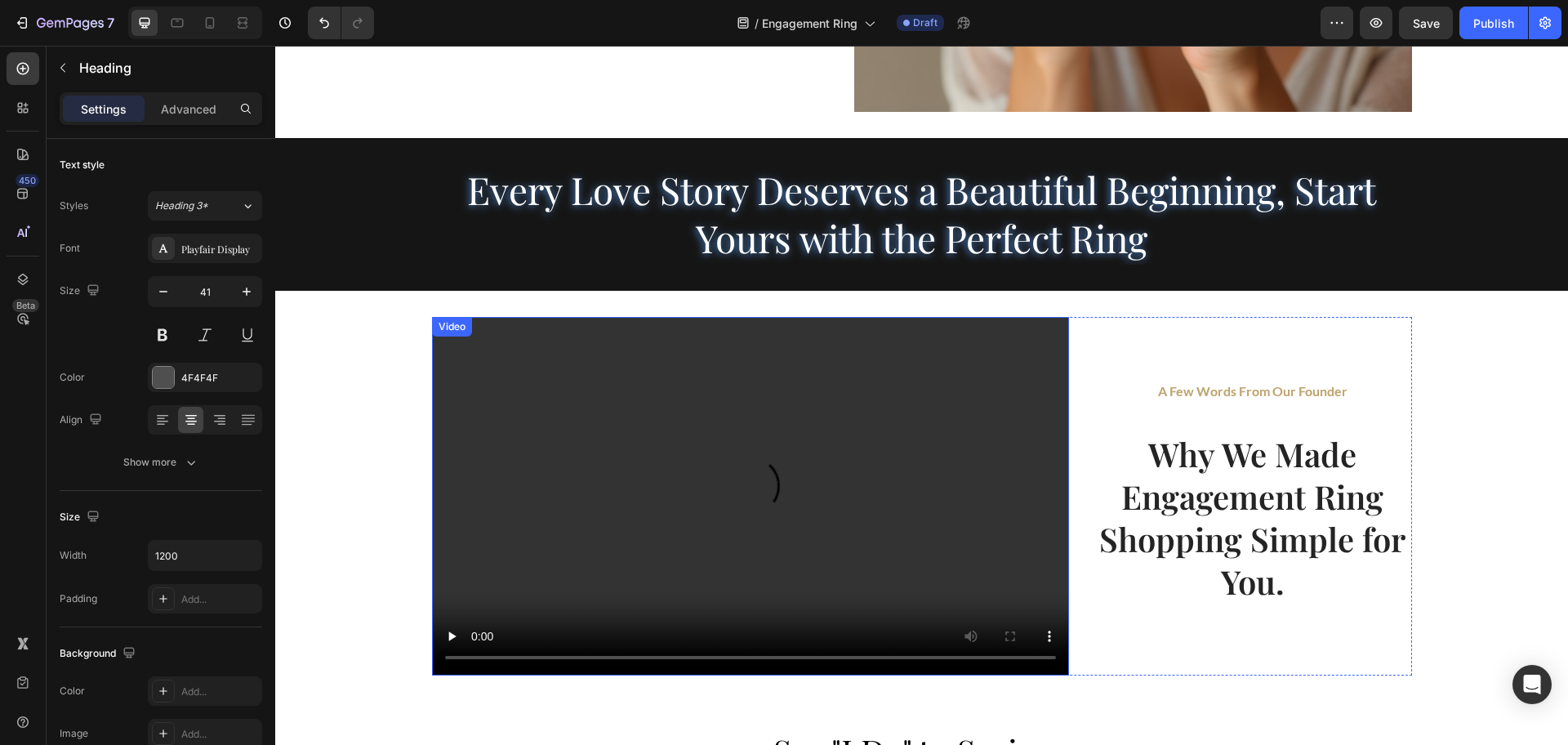
scroll to position [3356, 0]
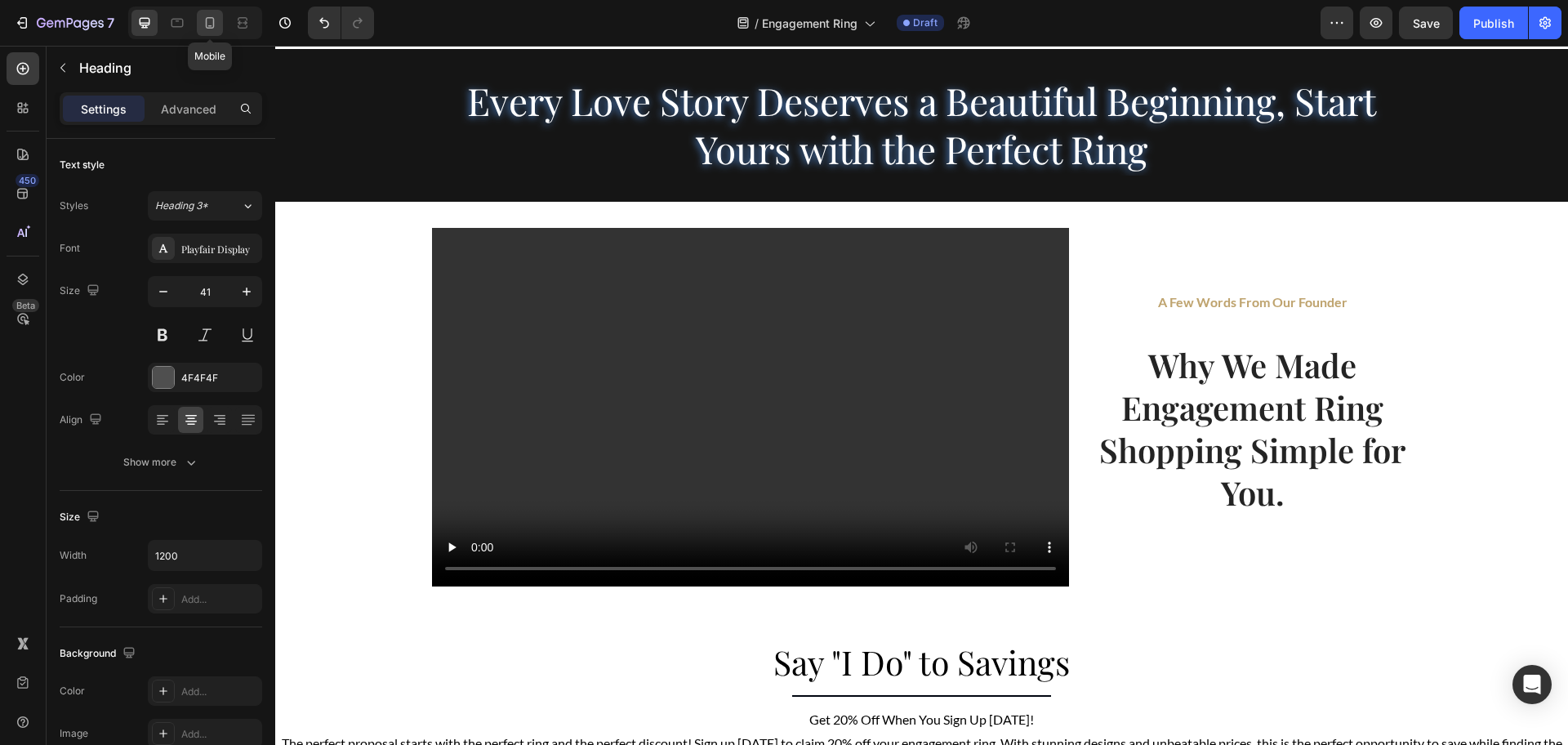
click at [201, 23] on icon at bounding box center [209, 22] width 16 height 16
type input "36"
type input "100%"
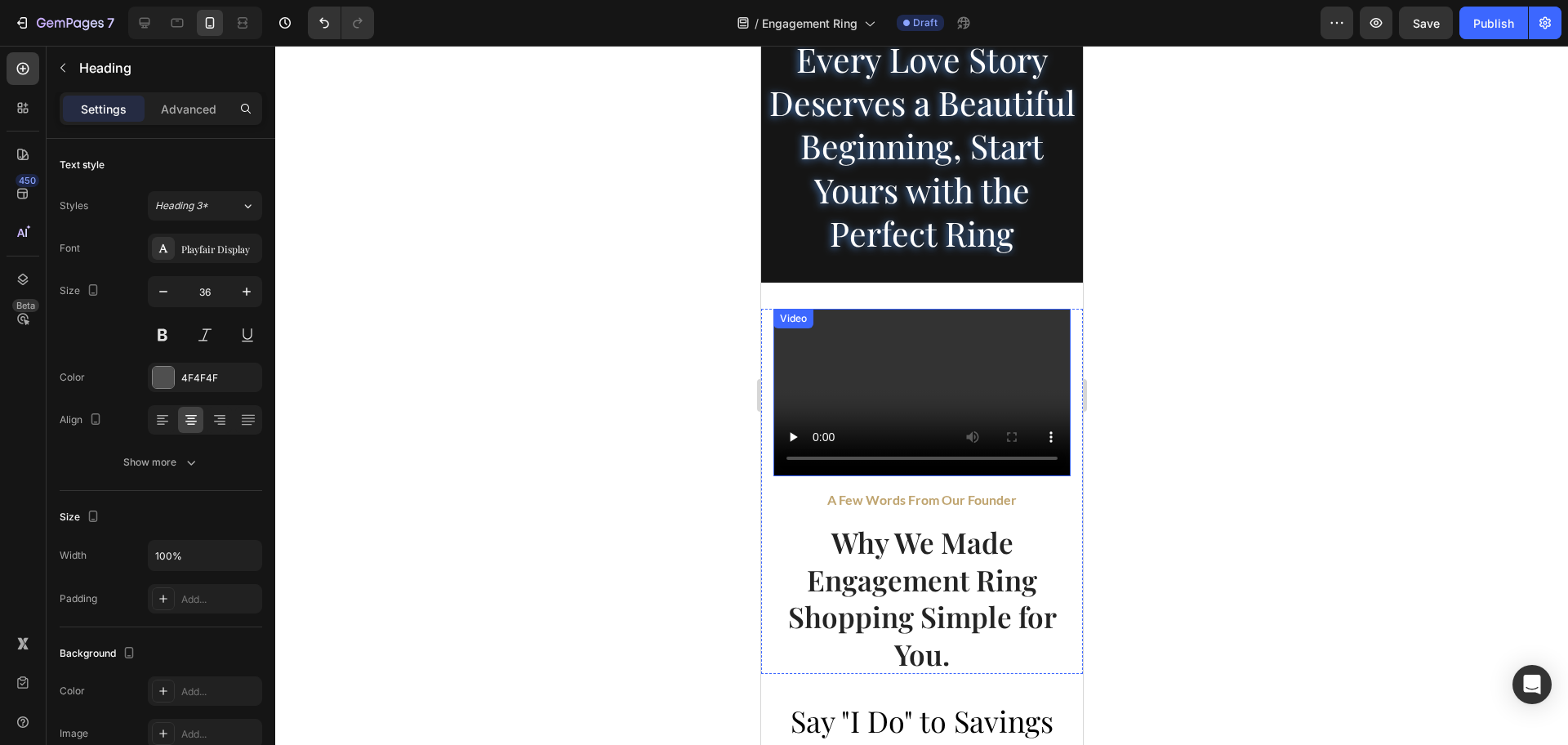
scroll to position [3273, 0]
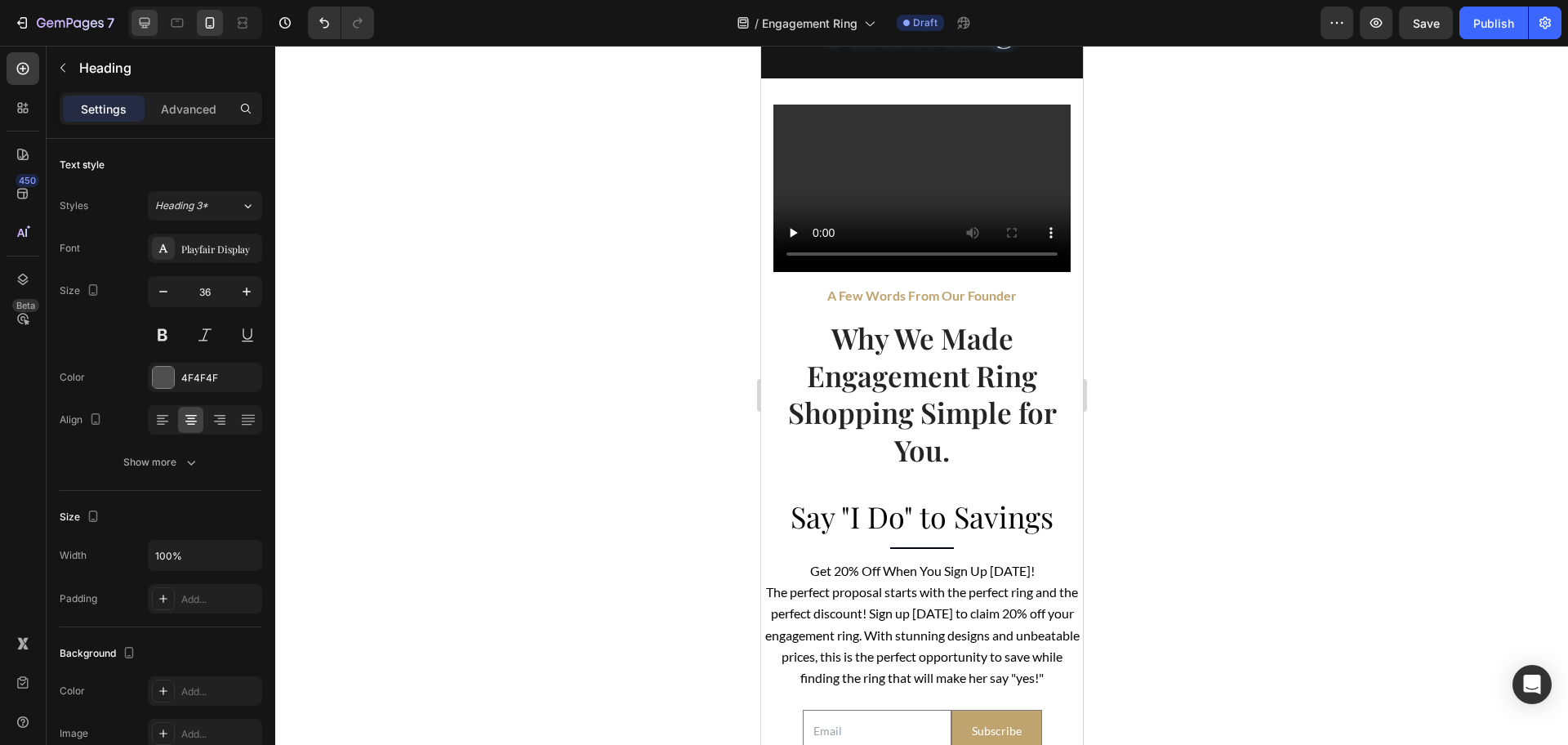
click at [142, 30] on icon at bounding box center [144, 22] width 16 height 16
type input "41"
type input "1200"
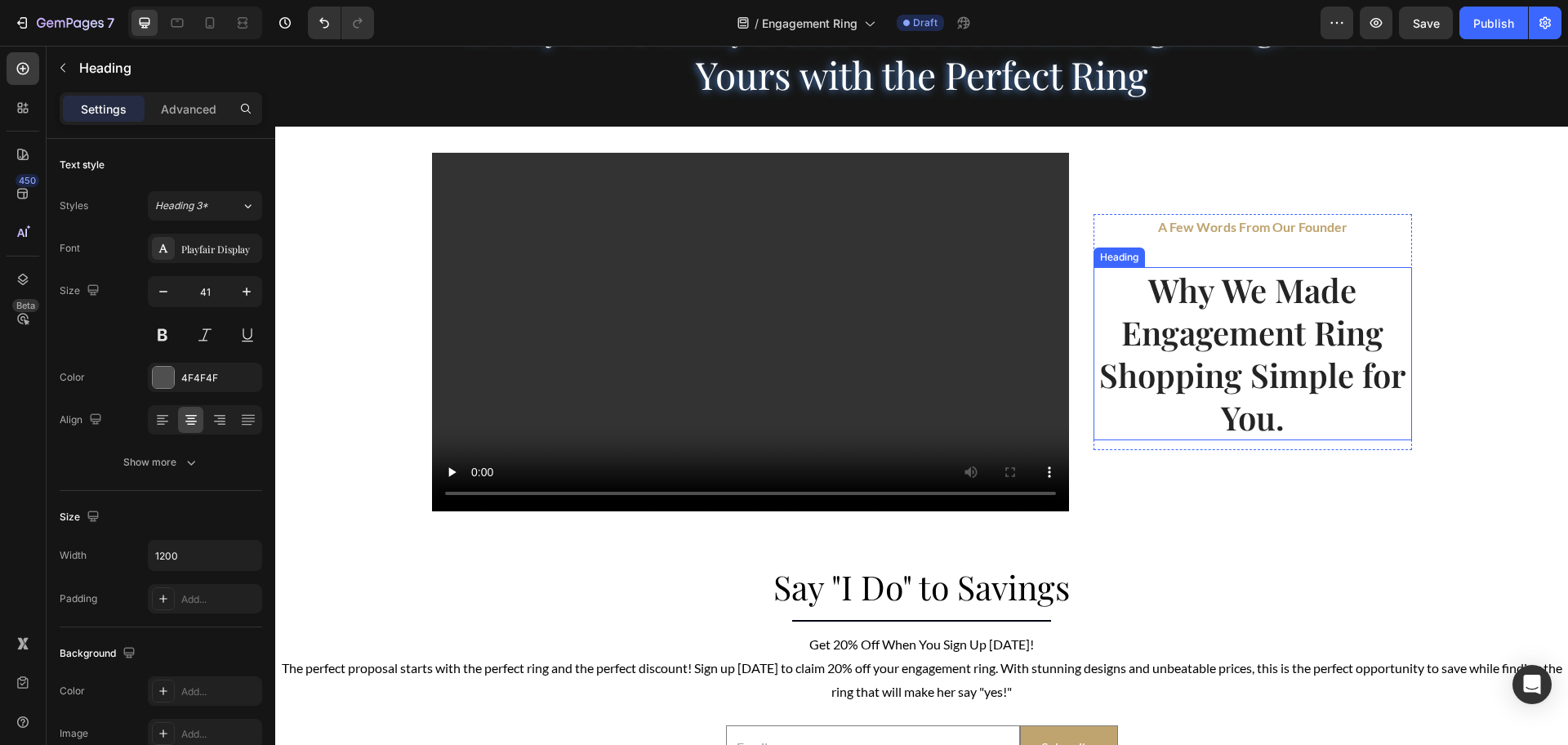
scroll to position [3212, 0]
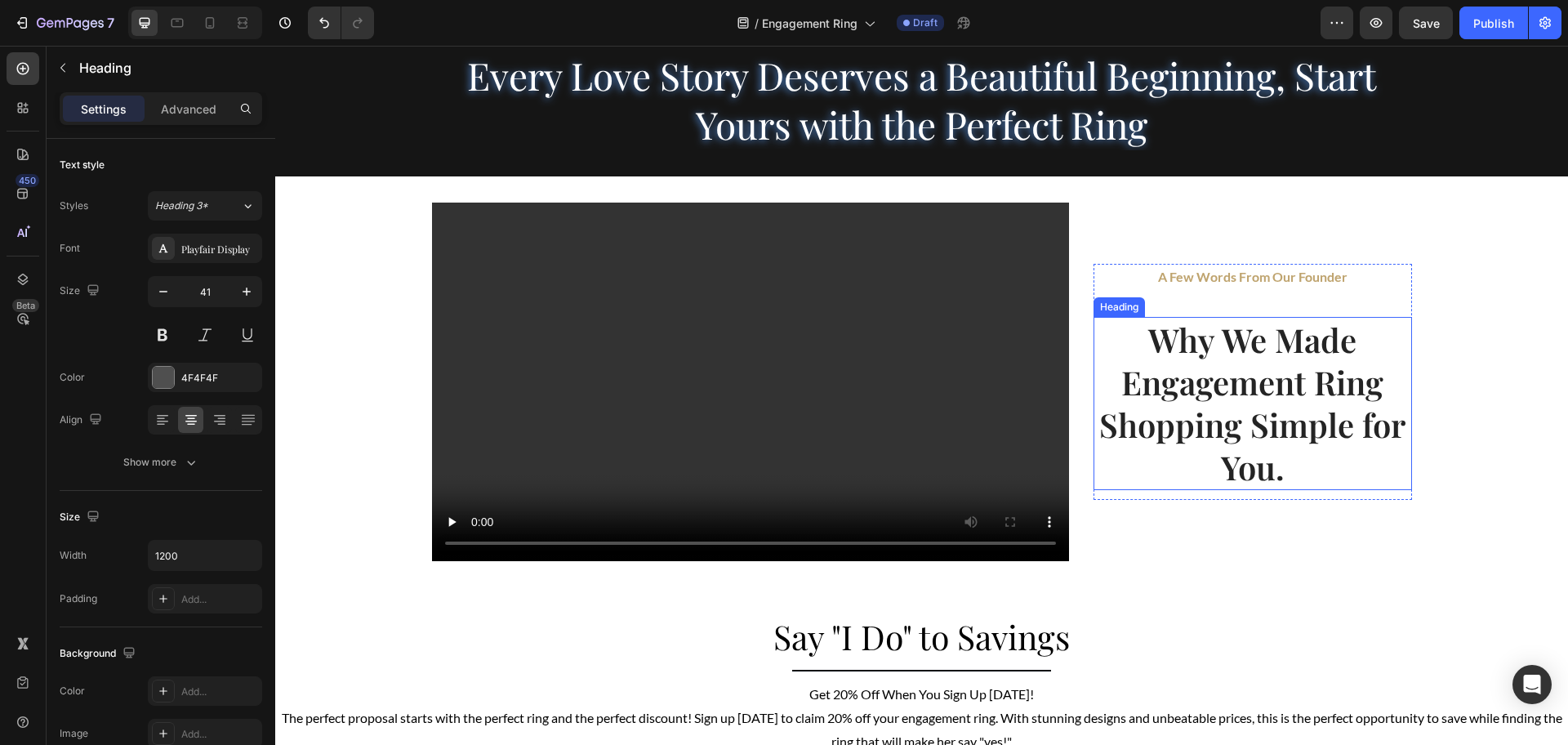
click at [1219, 394] on h2 "Why We Made Engagement Ring Shopping Simple for You." at bounding box center [1253, 403] width 319 height 173
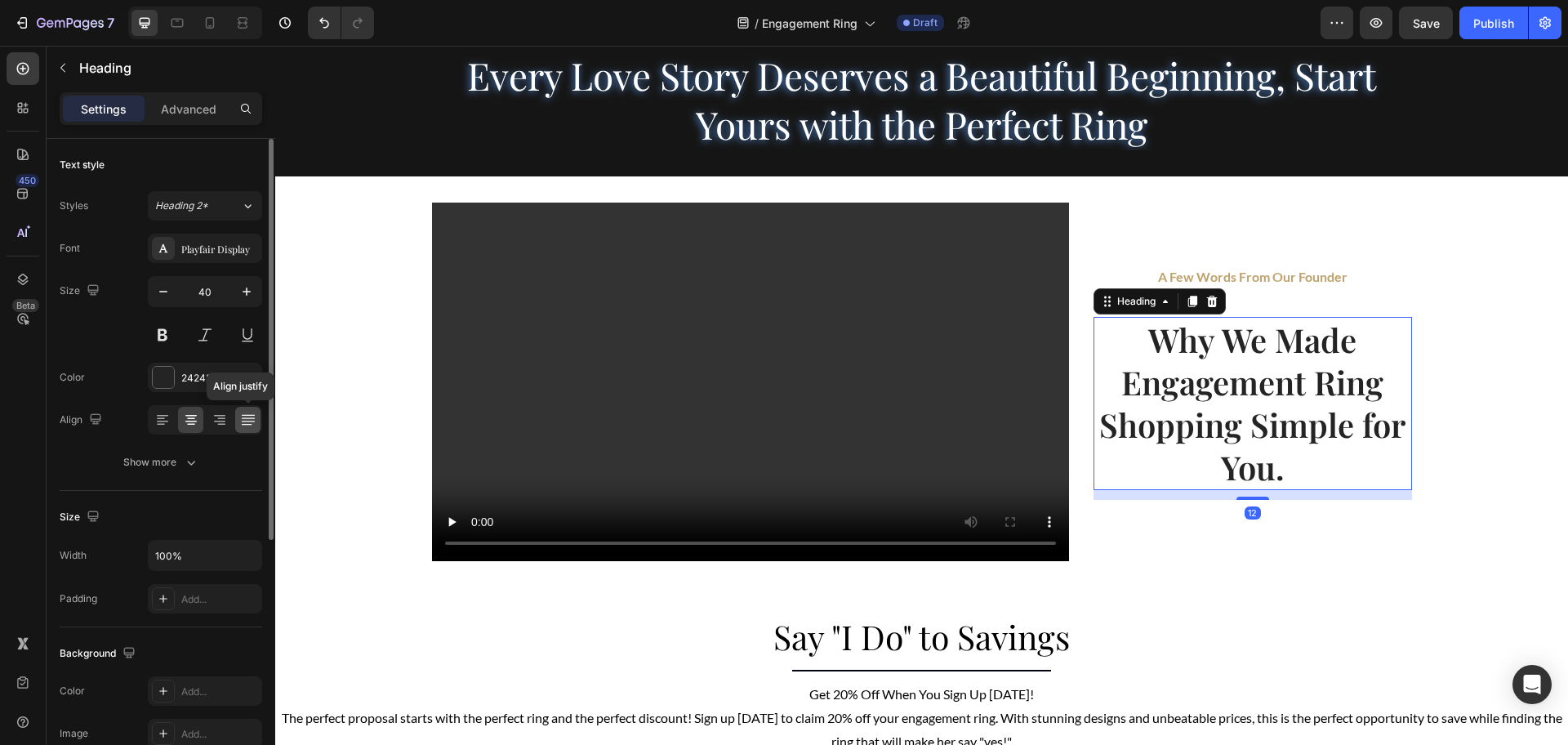
click at [251, 425] on icon at bounding box center [248, 419] width 16 height 16
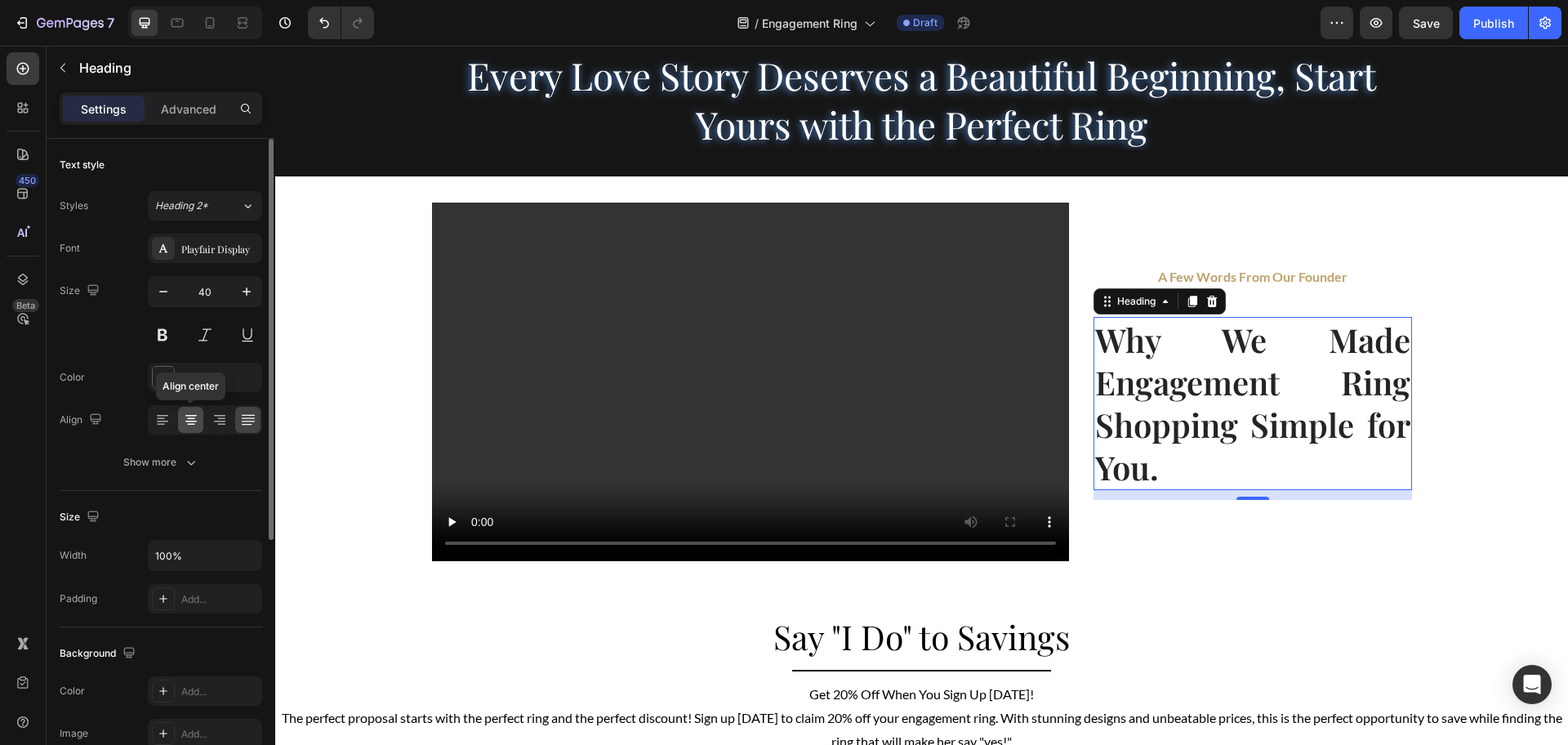
click at [186, 423] on icon at bounding box center [190, 419] width 16 height 16
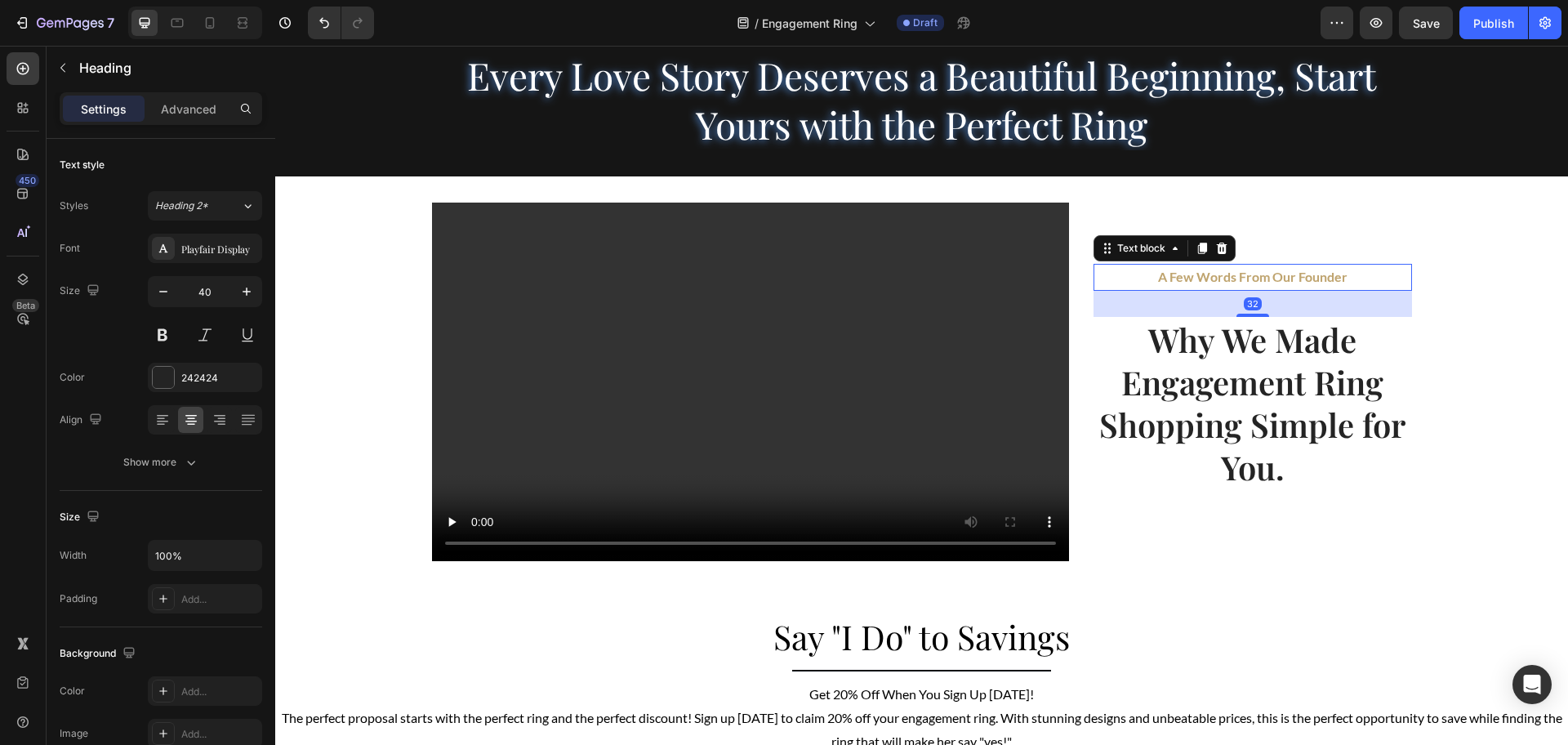
click at [1302, 281] on strong "A Few Words From Our Founder" at bounding box center [1253, 276] width 189 height 16
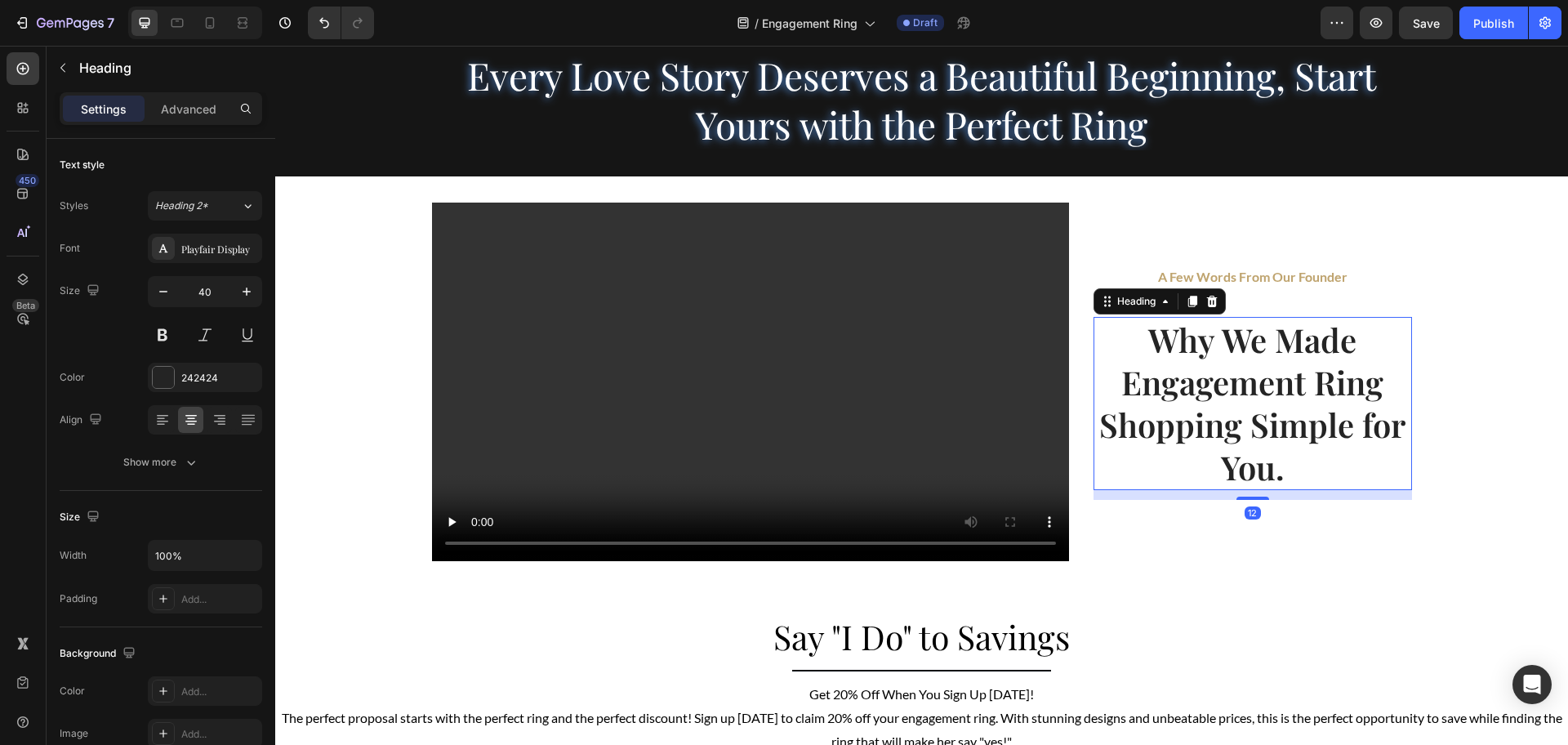
click at [1254, 372] on h2 "Why We Made Engagement Ring Shopping Simple for You." at bounding box center [1253, 403] width 319 height 173
click at [239, 215] on button "Heading 2*" at bounding box center [205, 206] width 115 height 29
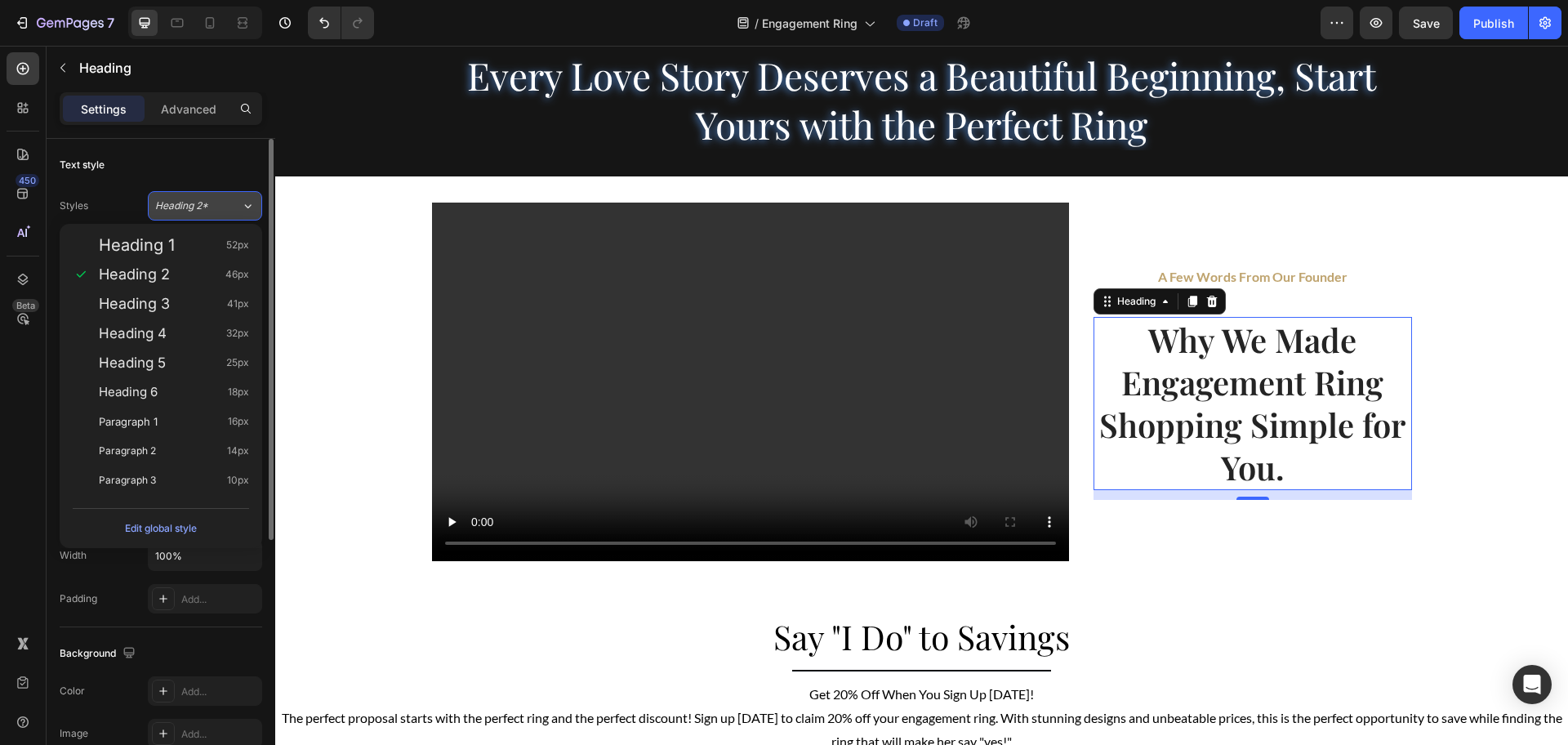
click at [239, 212] on div "Heading 2*" at bounding box center [198, 205] width 86 height 15
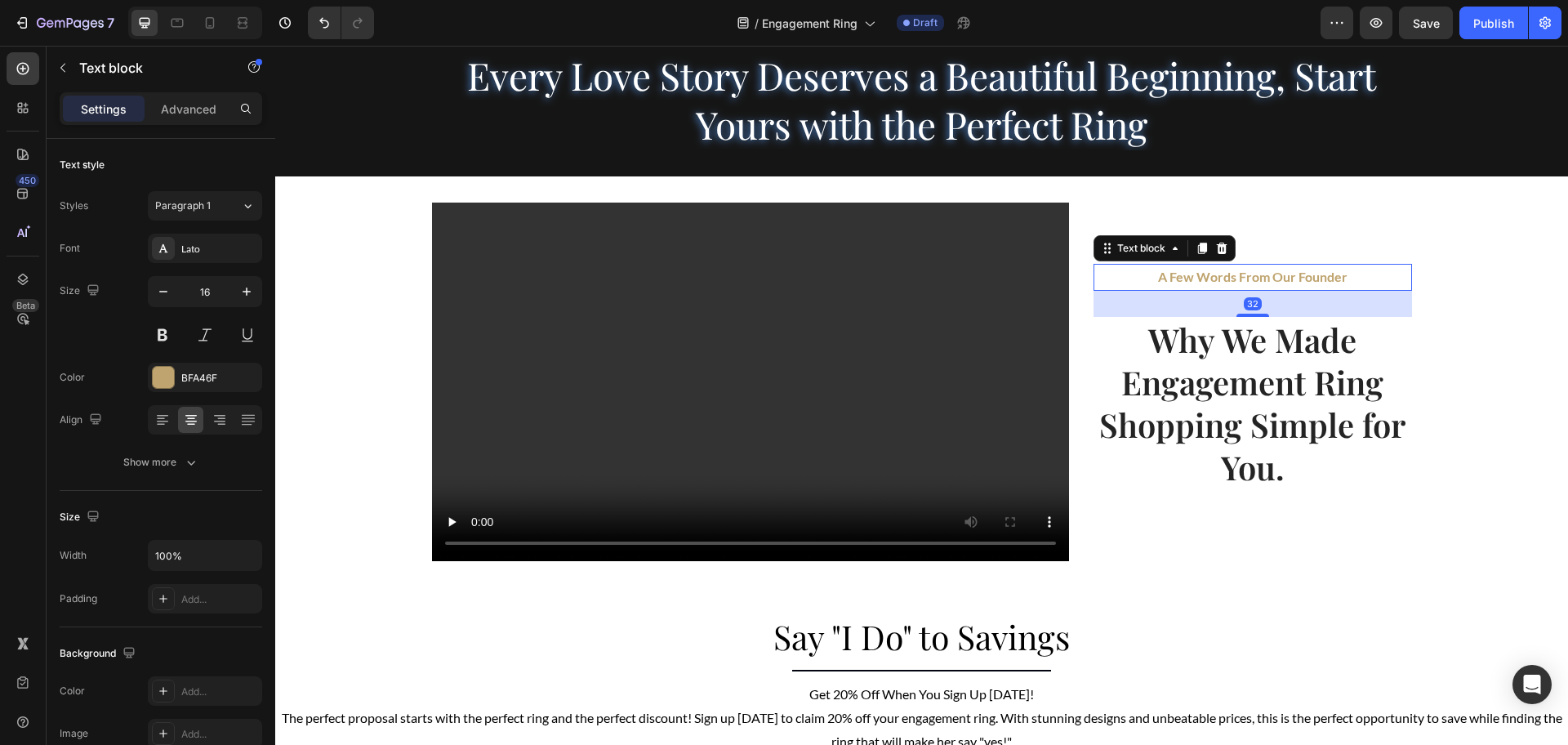
click at [1289, 276] on strong "A Few Words From Our Founder" at bounding box center [1253, 276] width 189 height 16
click at [246, 291] on icon "button" at bounding box center [246, 291] width 8 height 8
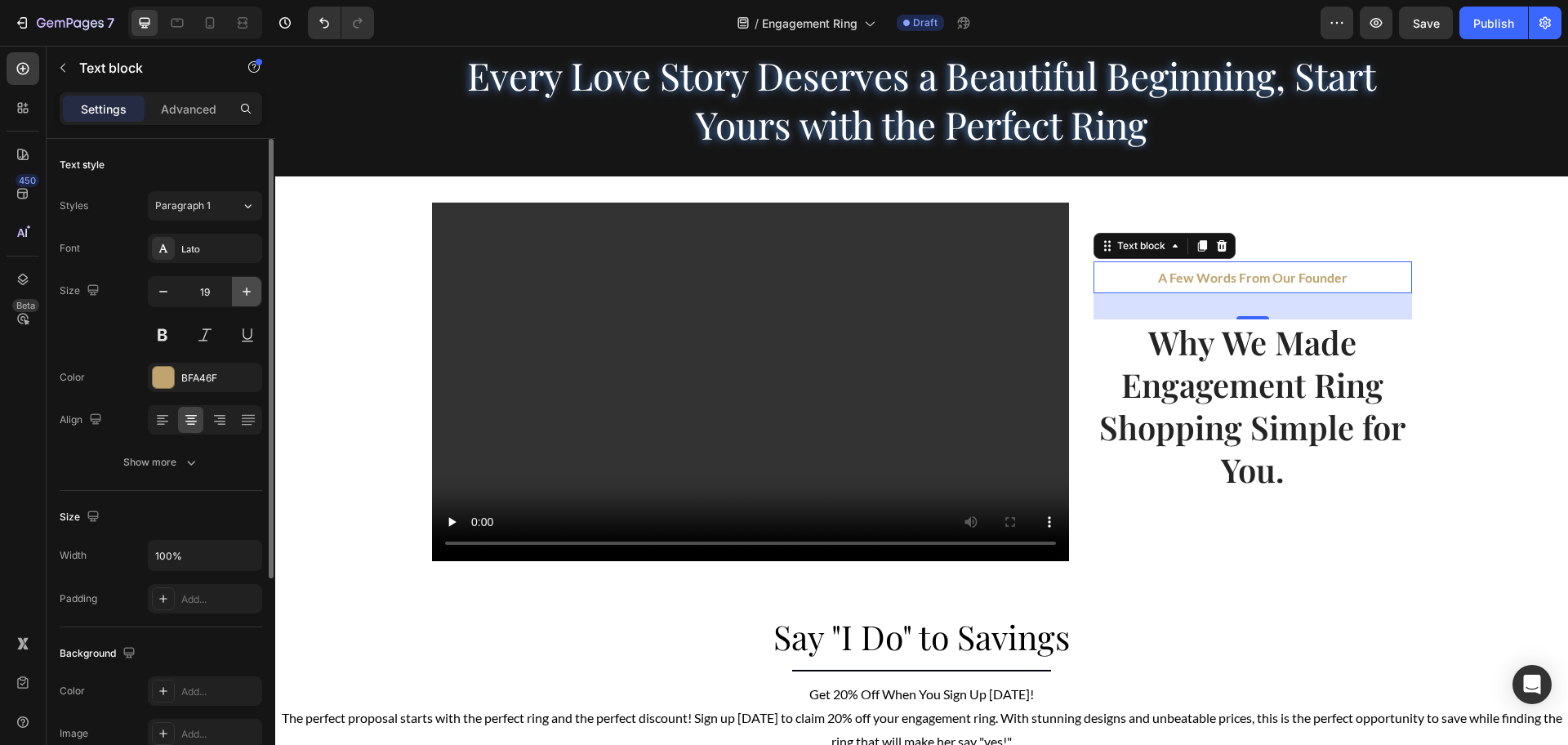
click at [246, 291] on icon "button" at bounding box center [246, 291] width 8 height 8
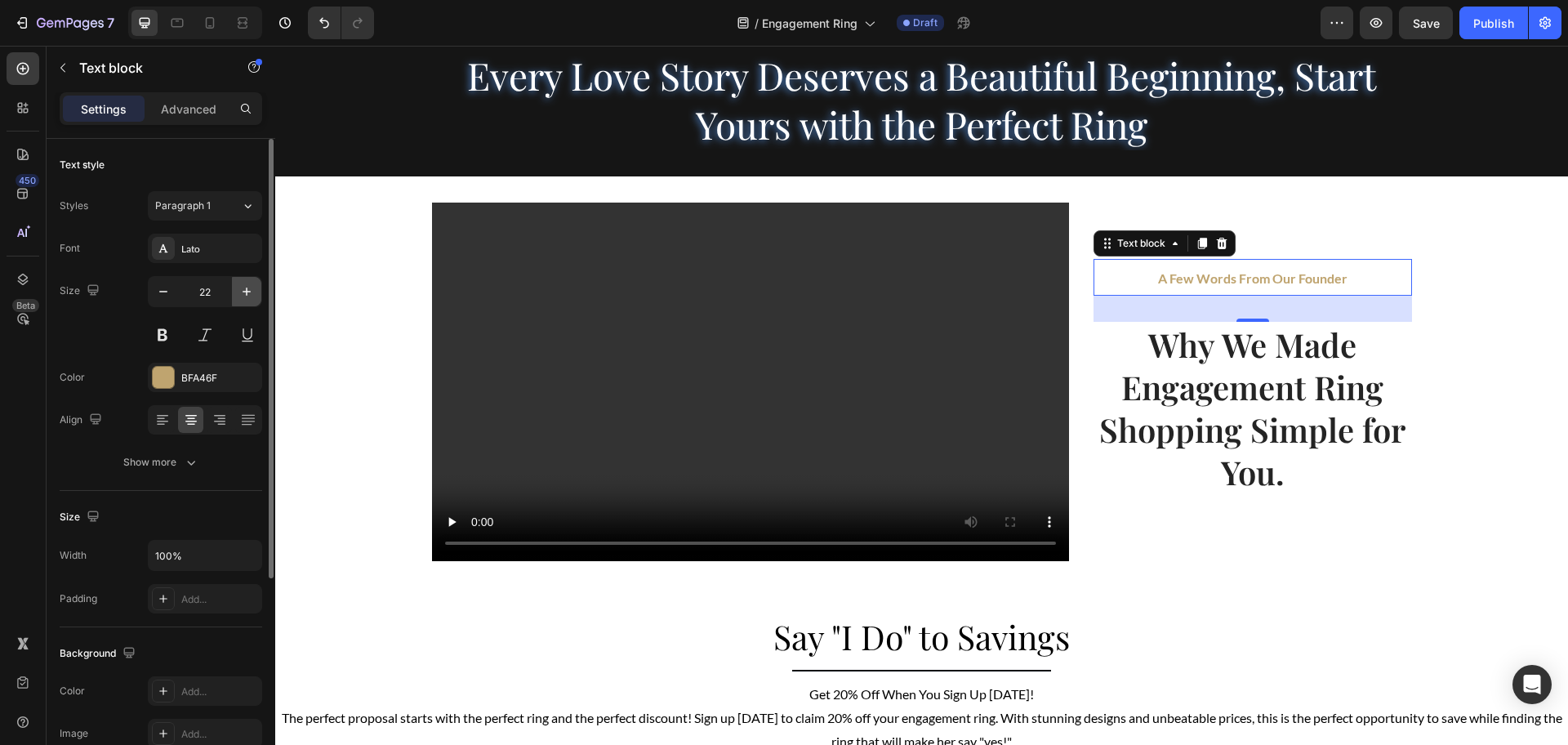
click at [246, 291] on icon "button" at bounding box center [246, 291] width 8 height 8
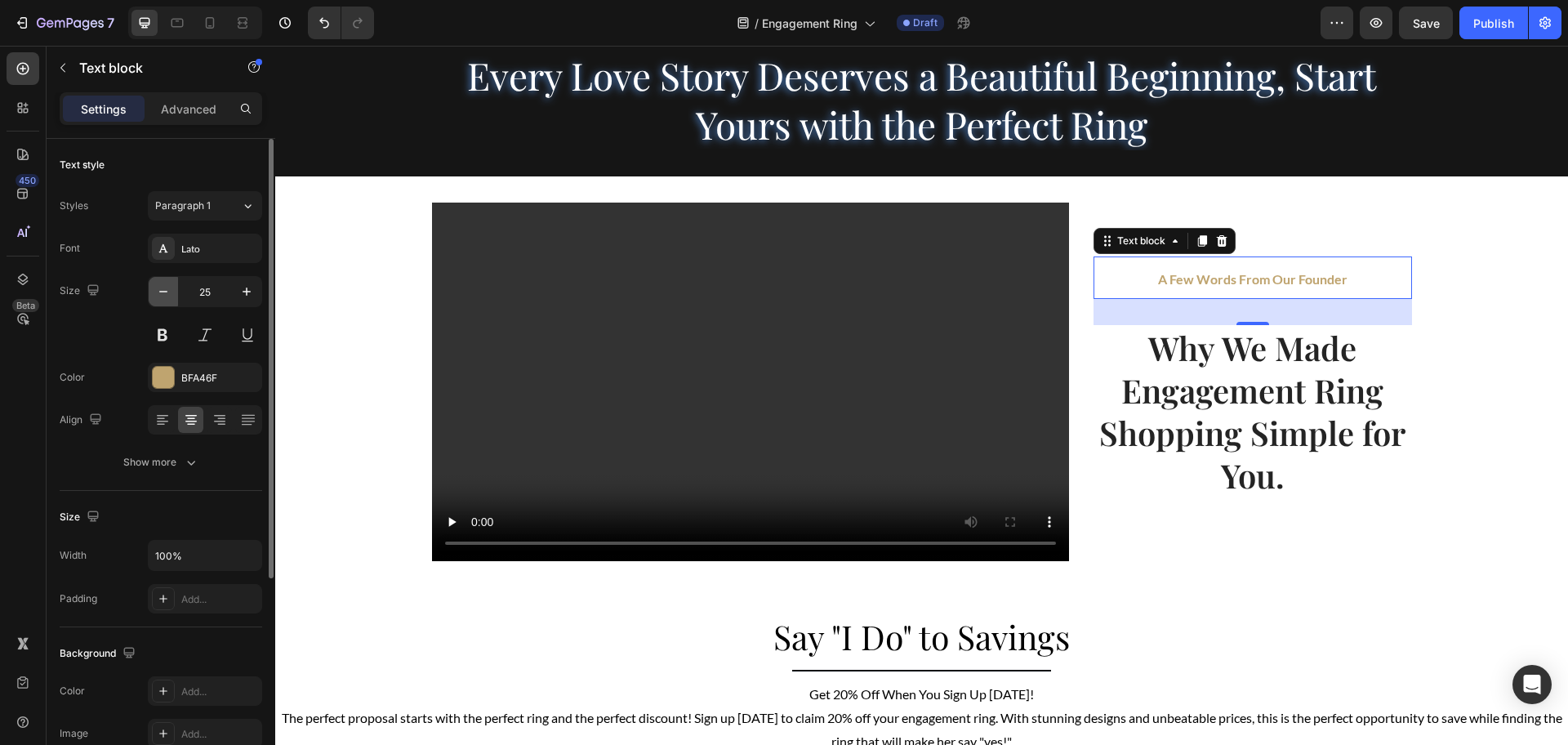
click at [165, 291] on icon "button" at bounding box center [163, 292] width 8 height 2
click at [215, 21] on icon at bounding box center [209, 22] width 16 height 16
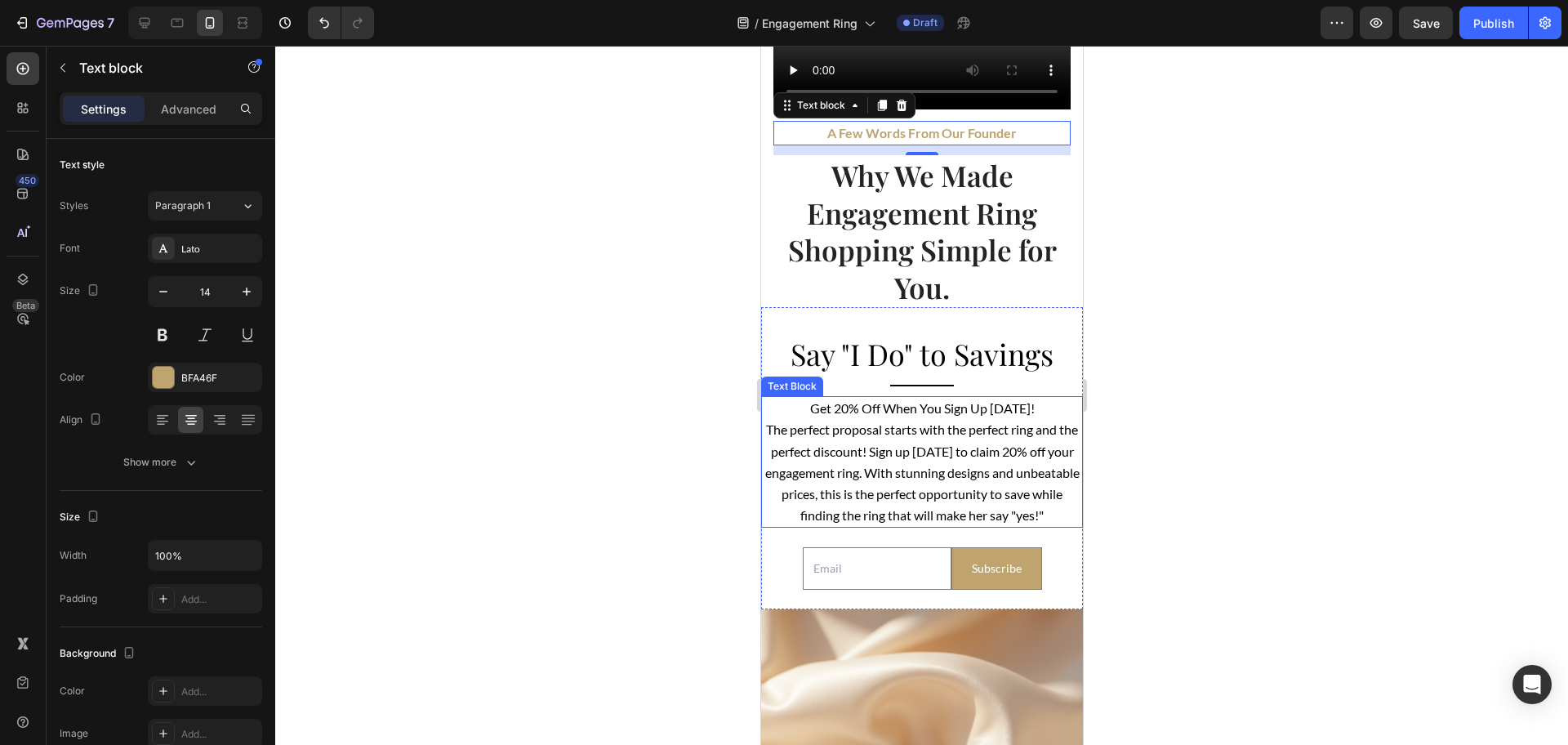
scroll to position [3488, 0]
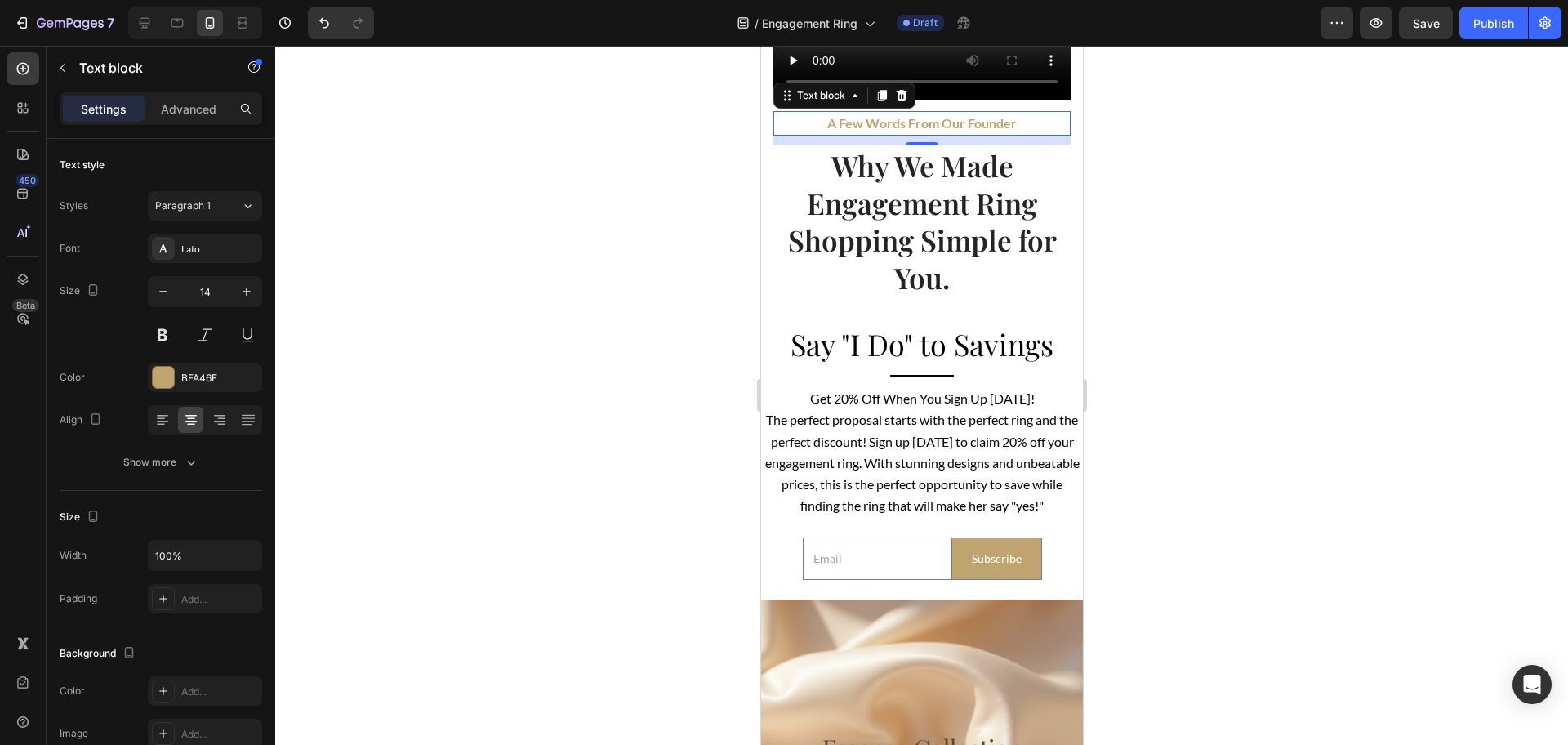
click at [925, 121] on strong "A Few Words From Our Founder" at bounding box center [921, 123] width 189 height 16
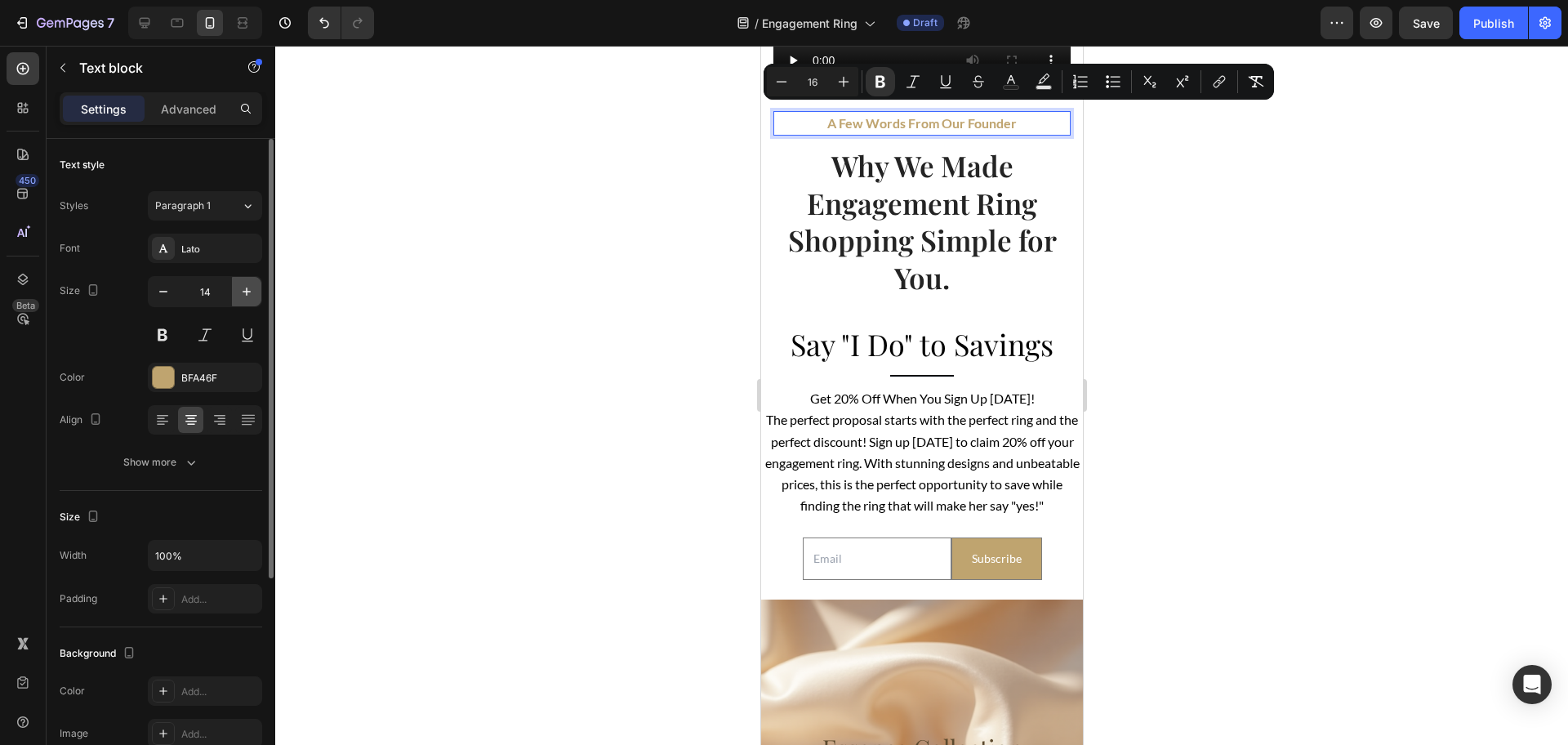
click at [245, 289] on icon "button" at bounding box center [246, 291] width 16 height 16
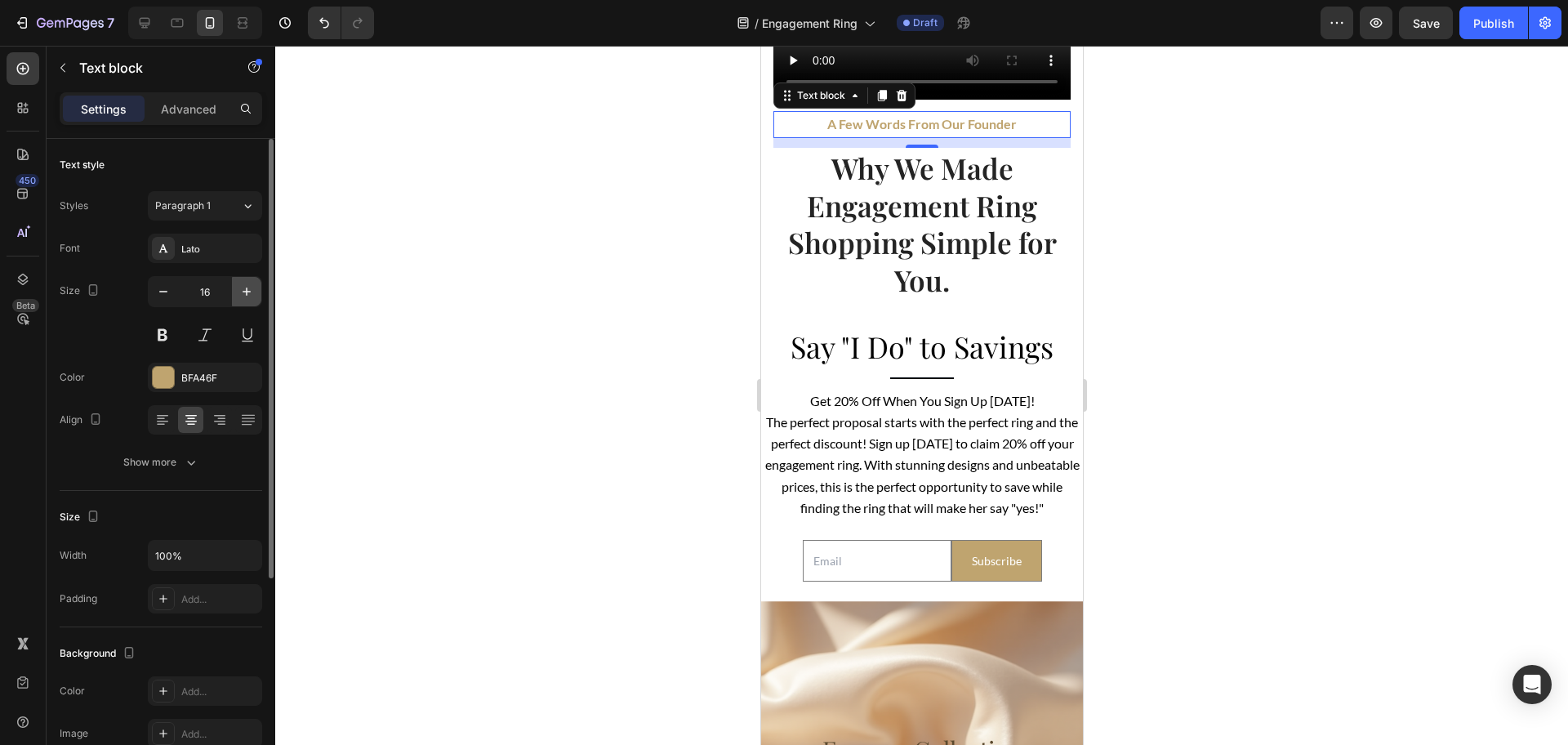
click at [245, 289] on icon "button" at bounding box center [246, 291] width 16 height 16
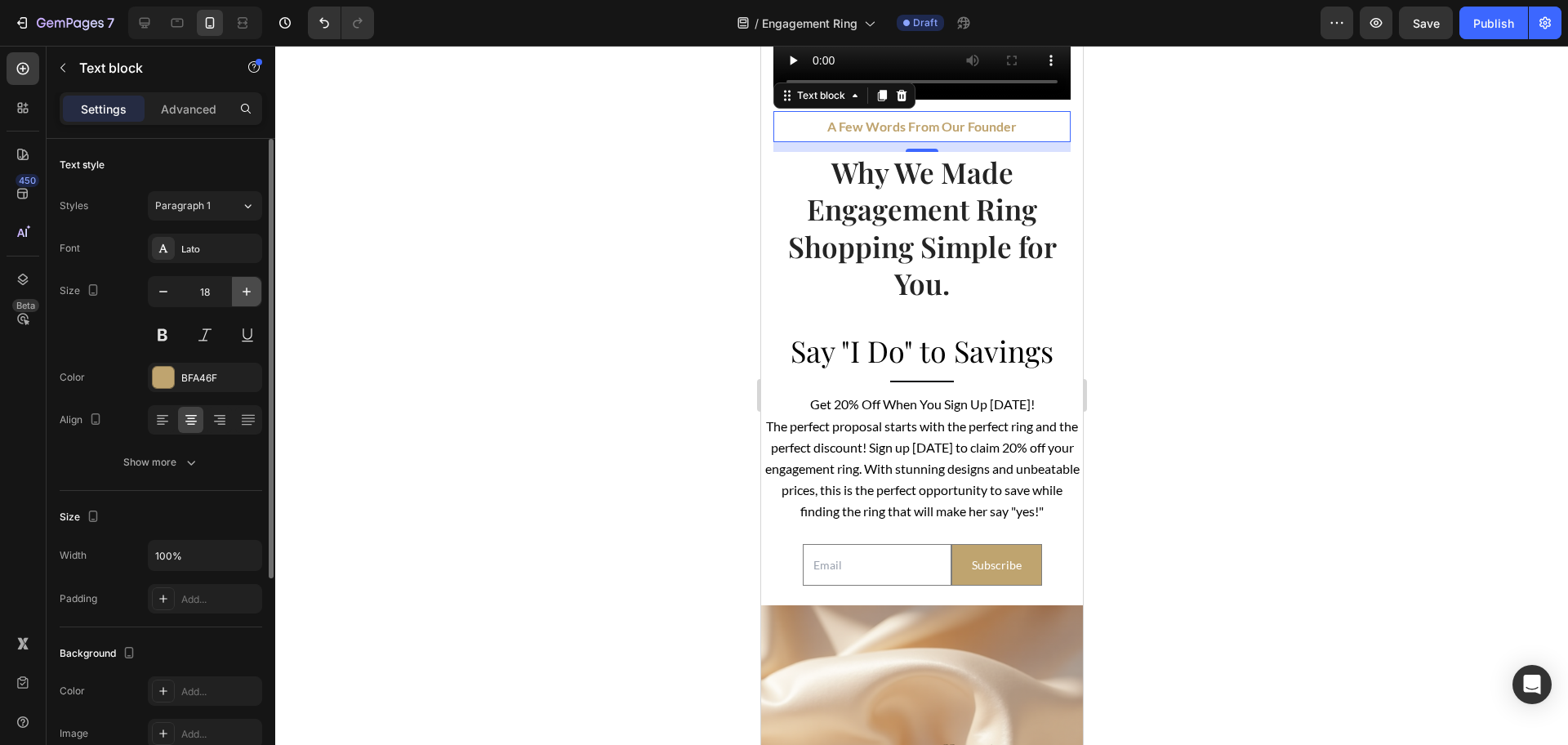
click at [245, 289] on icon "button" at bounding box center [246, 291] width 16 height 16
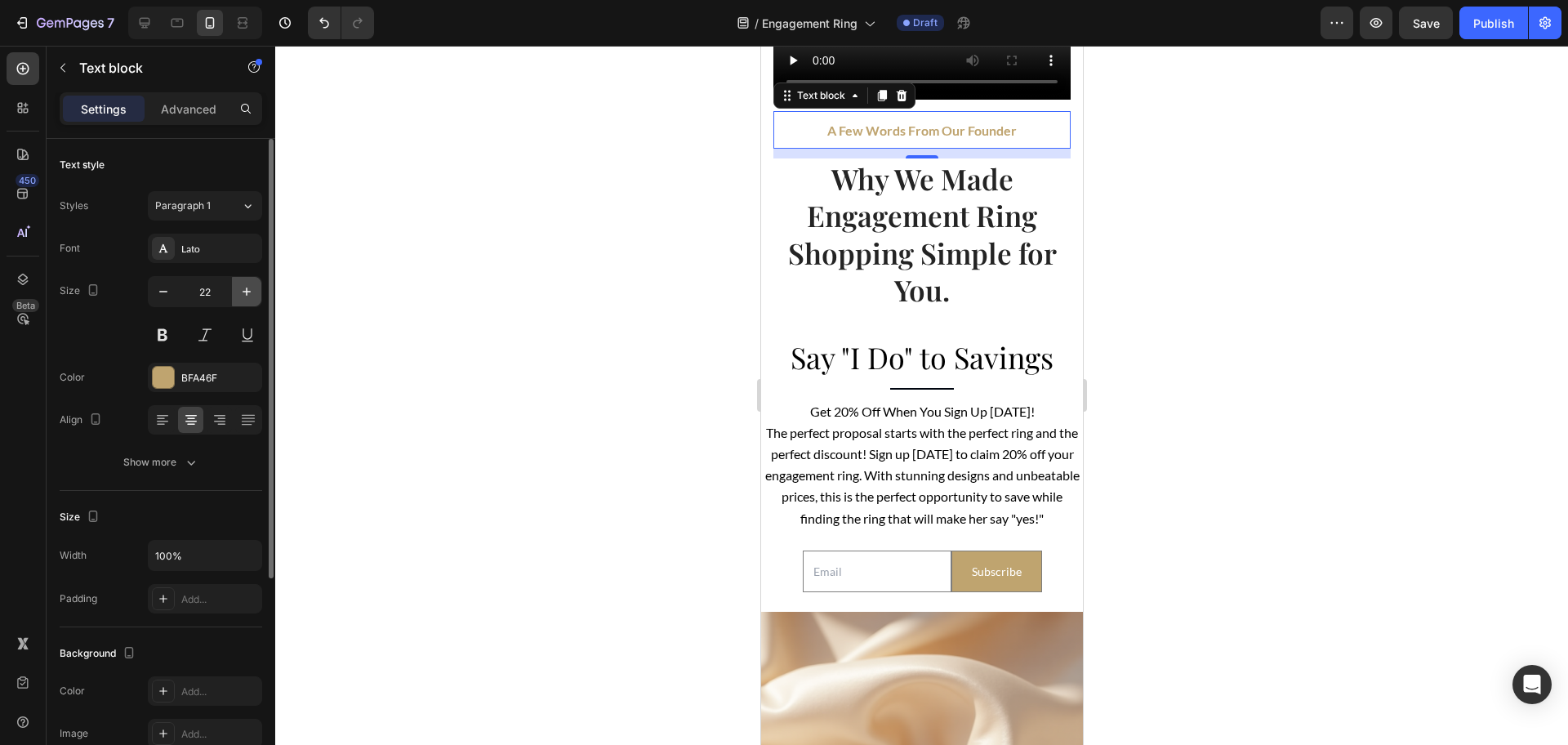
click at [245, 289] on icon "button" at bounding box center [246, 291] width 16 height 16
type input "24"
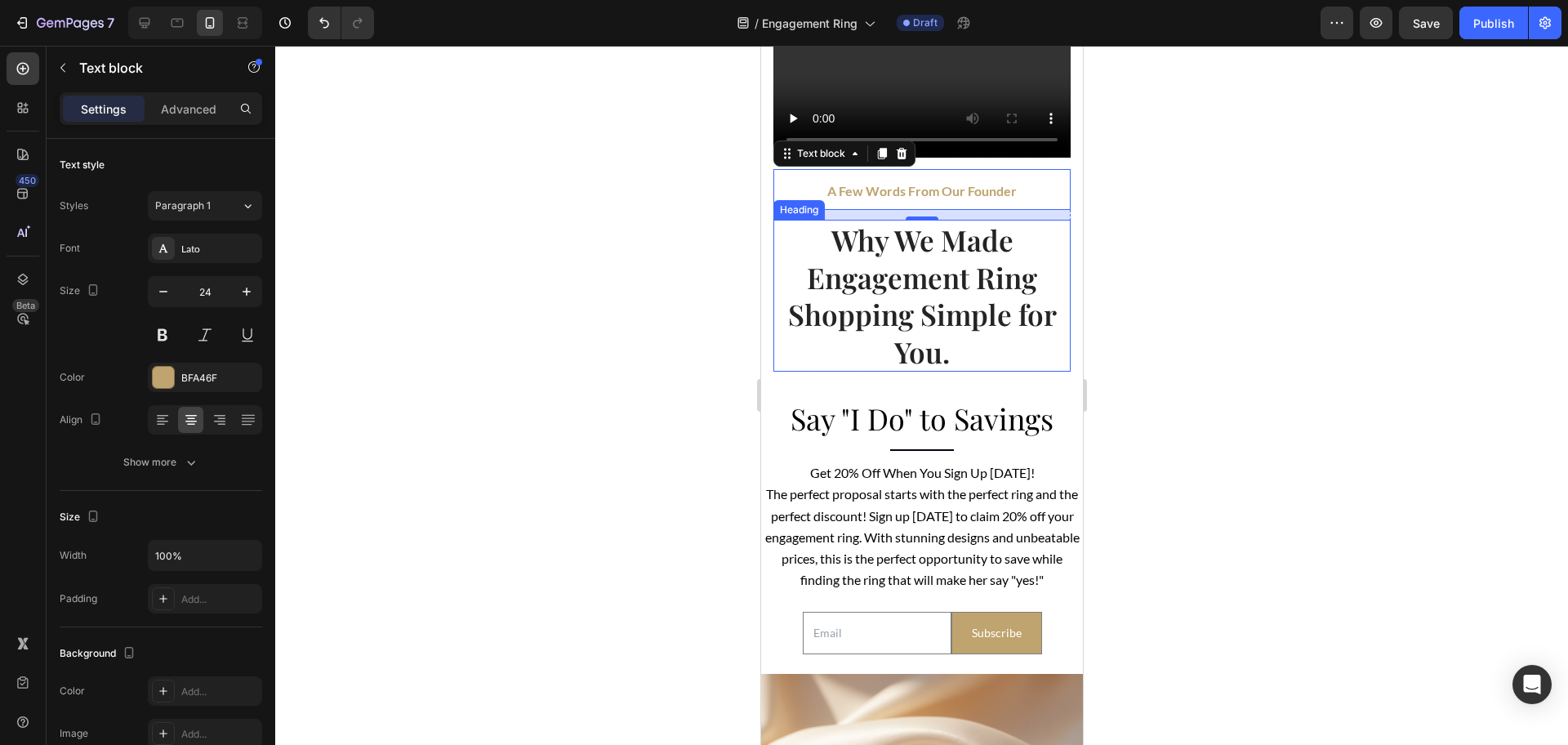
scroll to position [3387, 0]
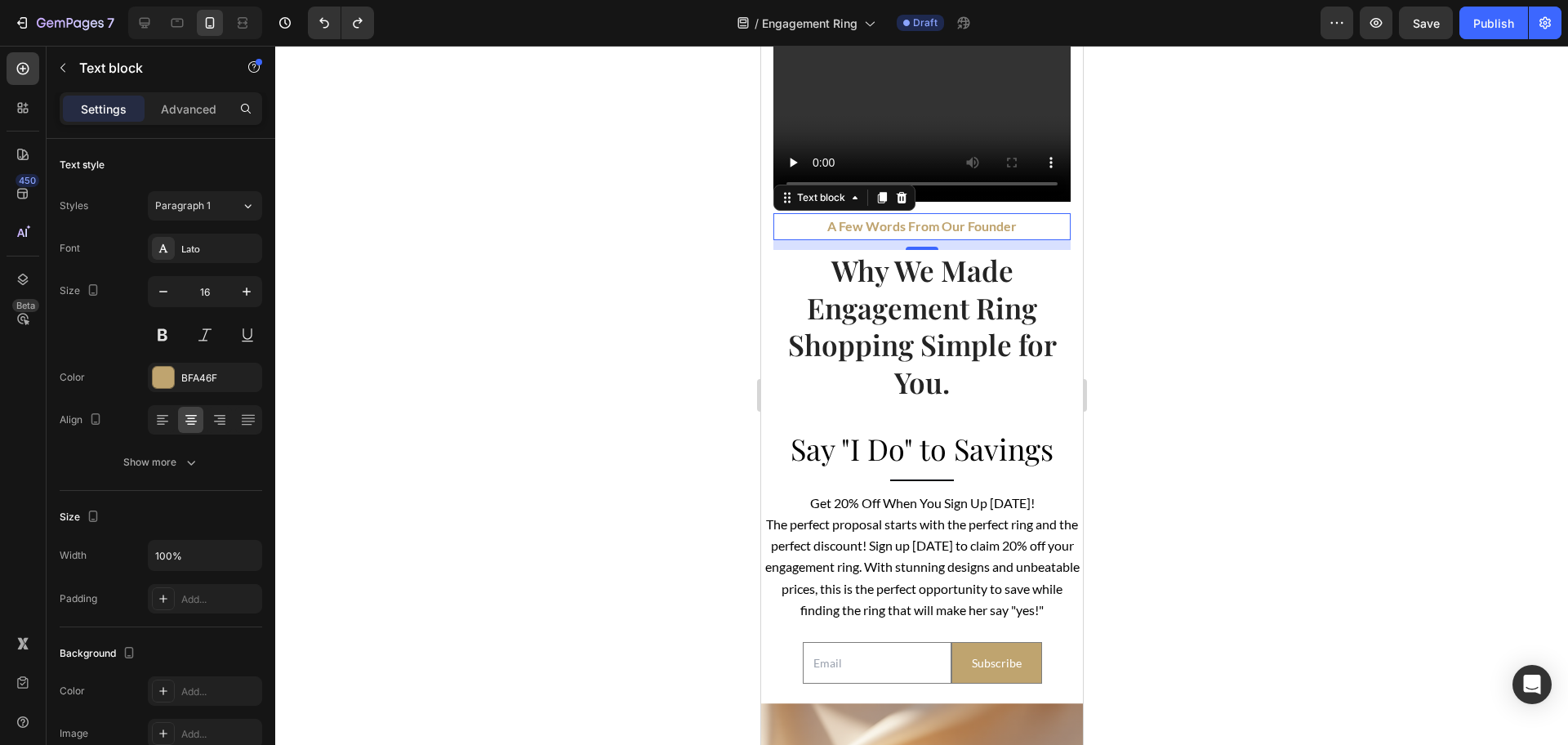
type input "15"
click at [926, 218] on strong "A Few Words From Our Founder" at bounding box center [921, 226] width 189 height 16
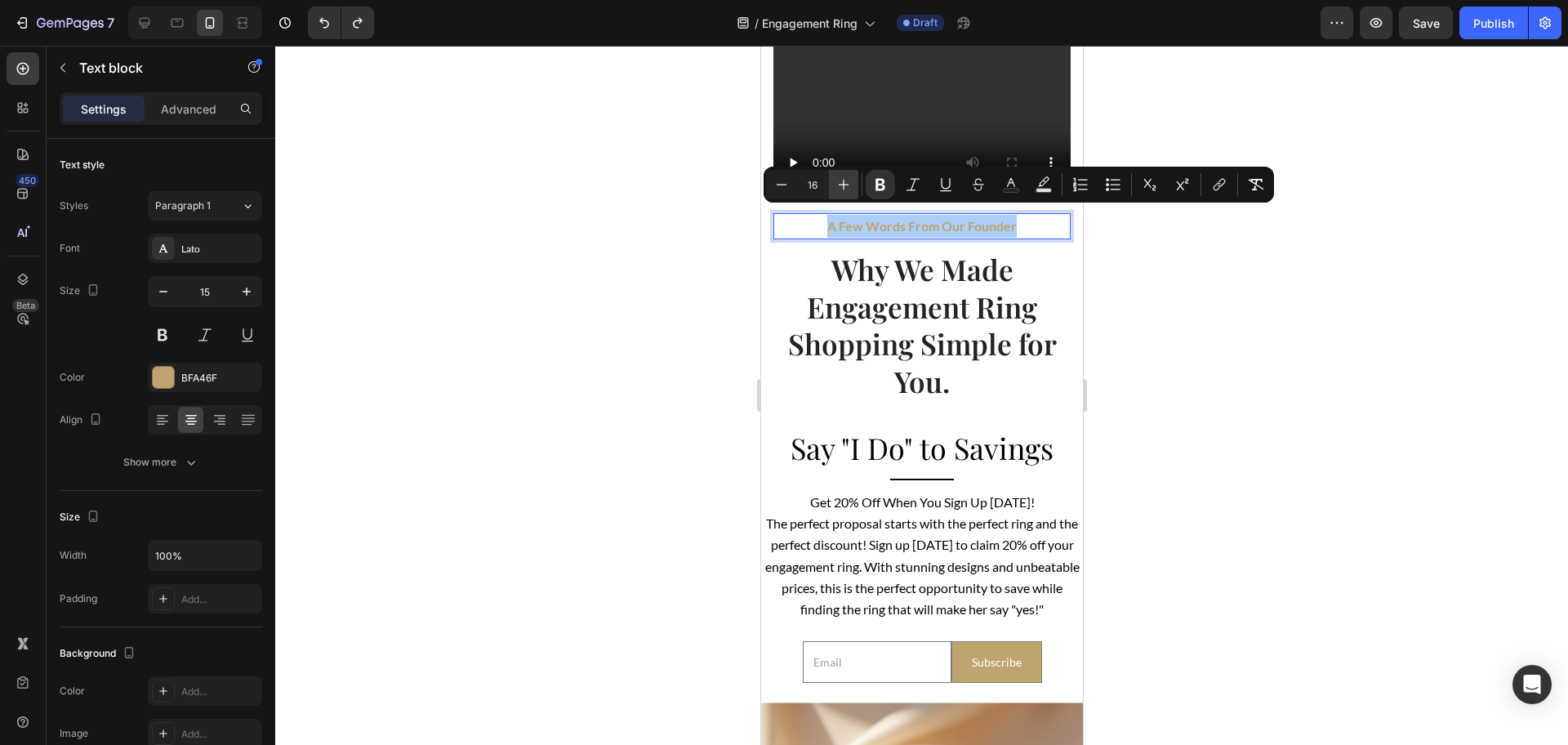
click at [846, 182] on icon "Editor contextual toolbar" at bounding box center [843, 184] width 16 height 16
click at [846, 182] on icon "Editor contextual toolbar" at bounding box center [843, 184] width 16 height 16
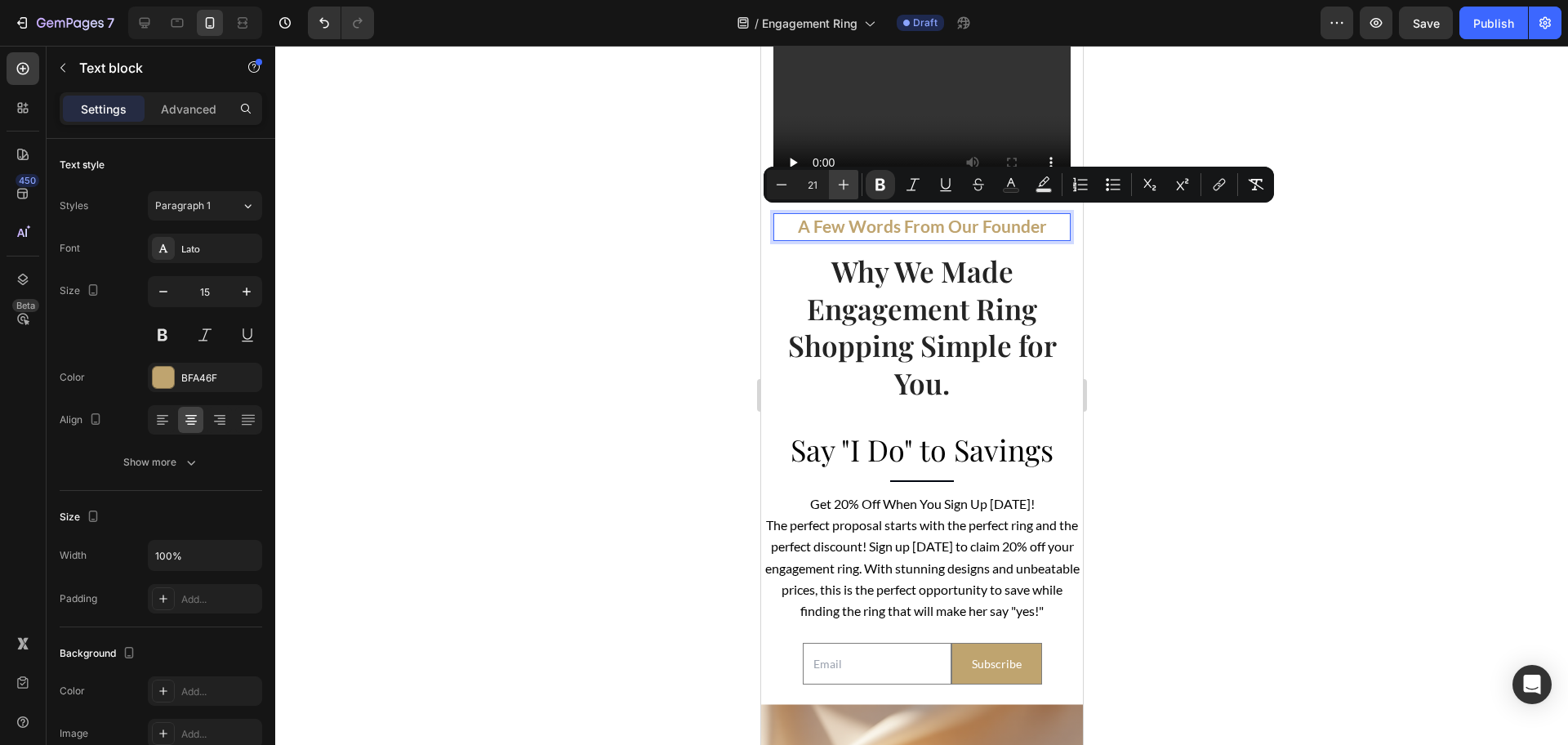
click at [846, 182] on icon "Editor contextual toolbar" at bounding box center [843, 184] width 16 height 16
type input "24"
click at [1243, 334] on div at bounding box center [921, 395] width 1292 height 699
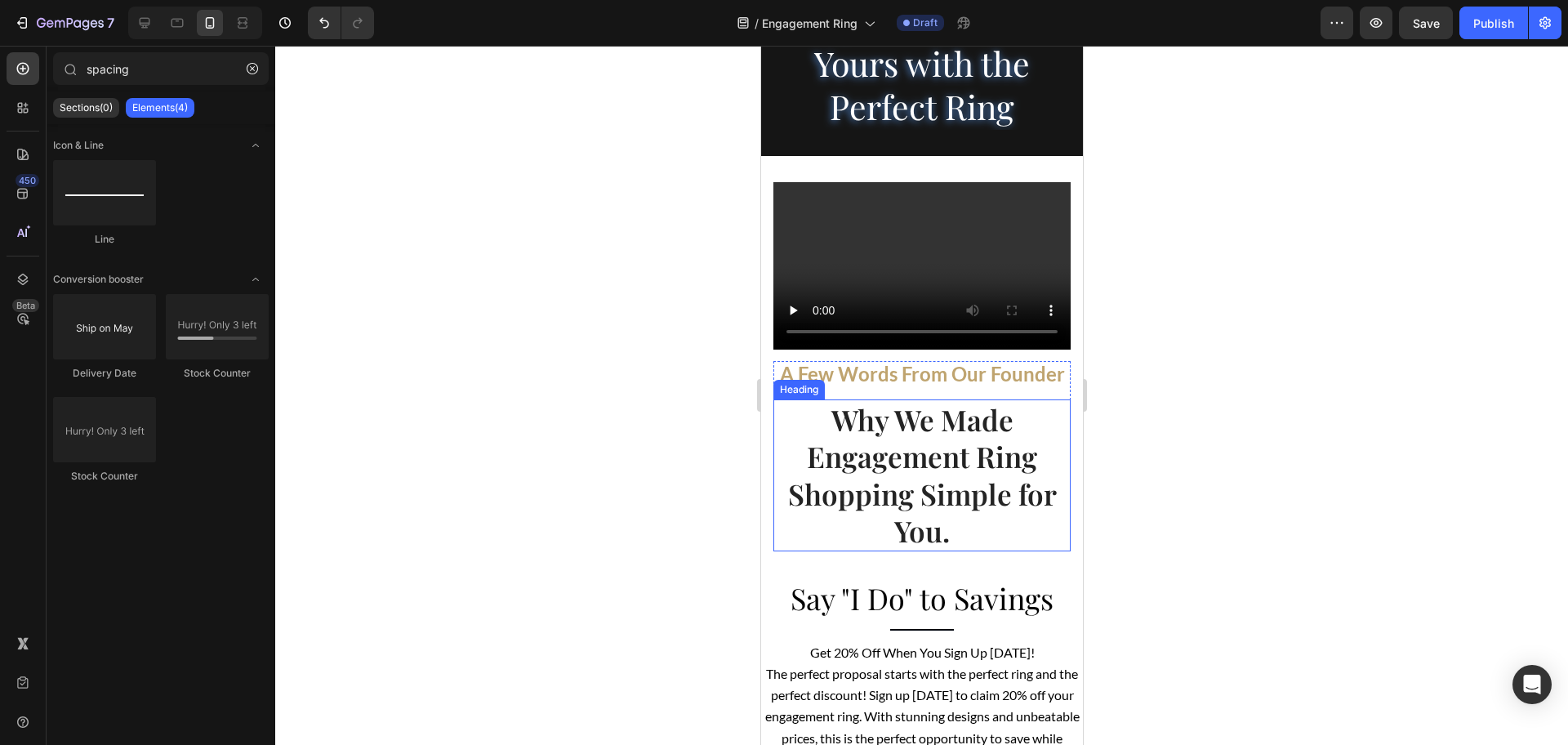
scroll to position [3182, 0]
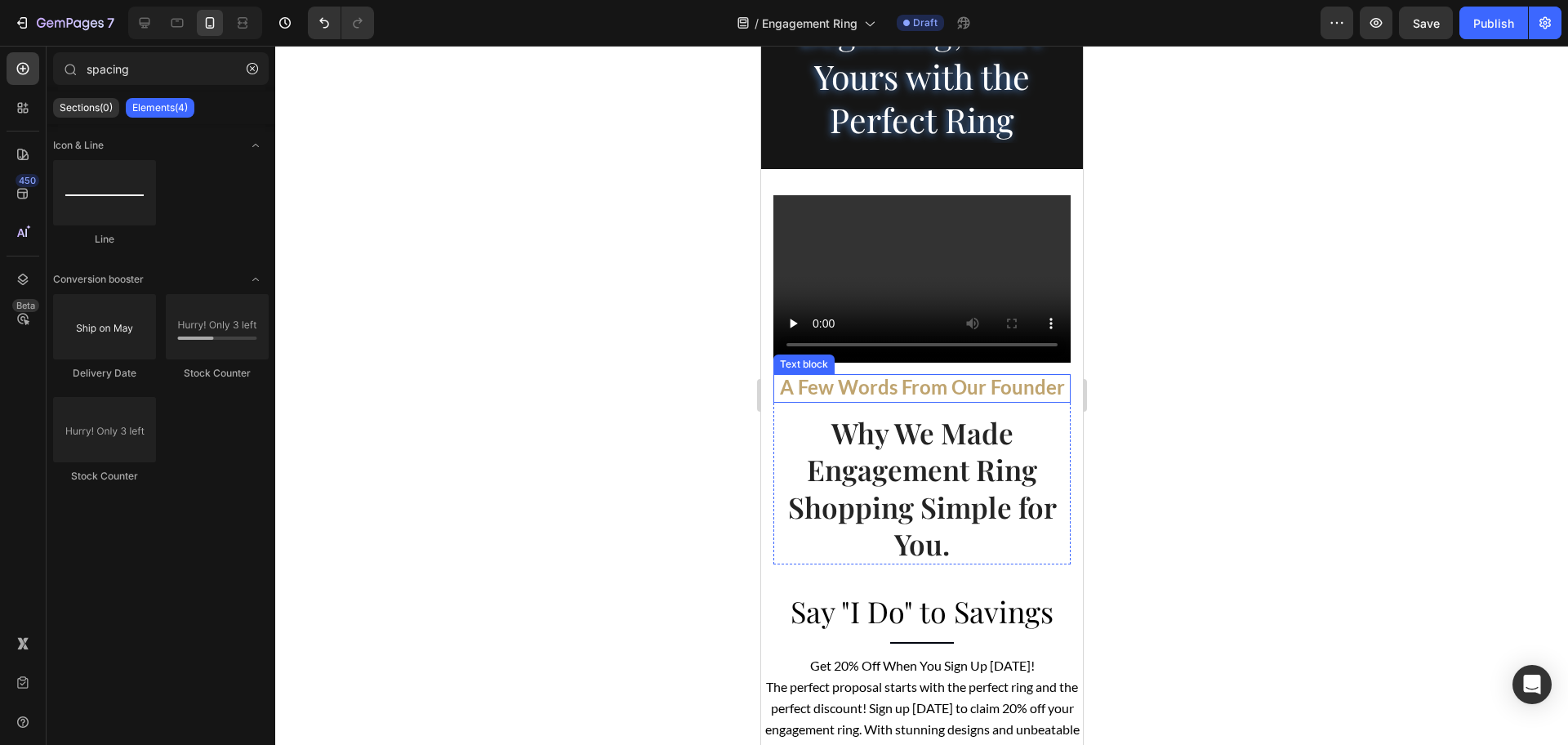
click at [892, 399] on strong "A Few Words From Our Founder" at bounding box center [921, 387] width 285 height 24
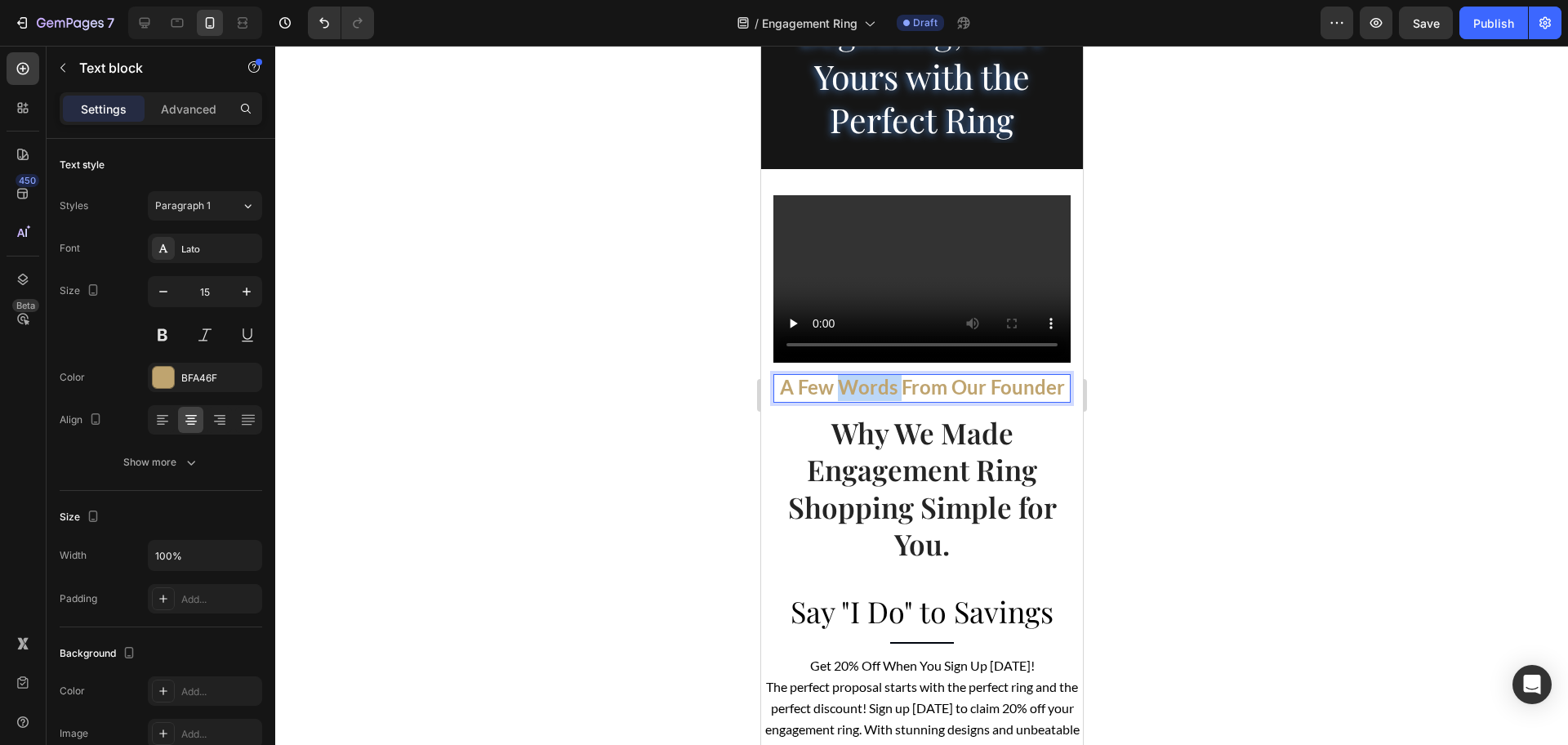
click at [871, 399] on strong "A Few Words From Our Founder" at bounding box center [921, 387] width 285 height 24
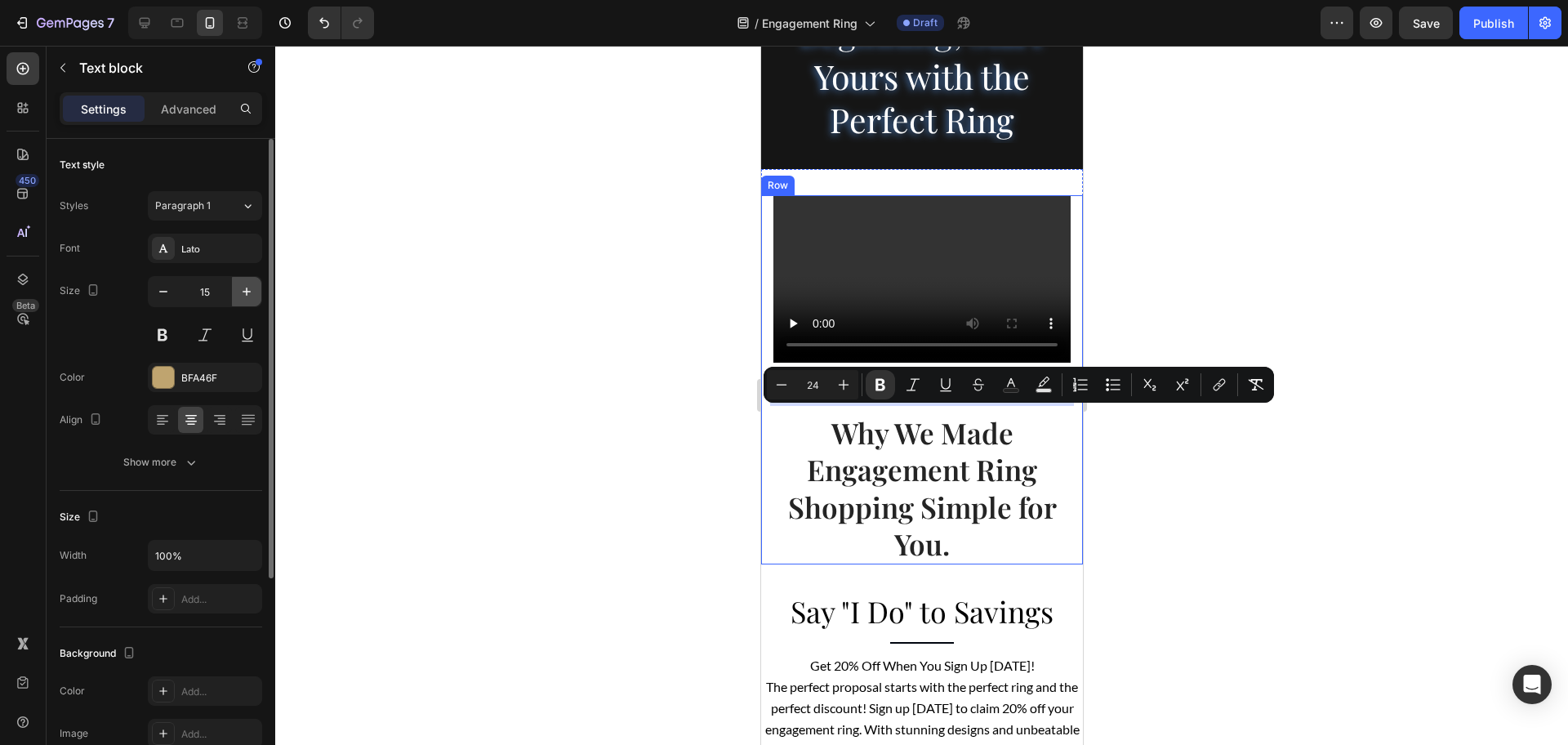
click at [243, 289] on icon "button" at bounding box center [246, 291] width 16 height 16
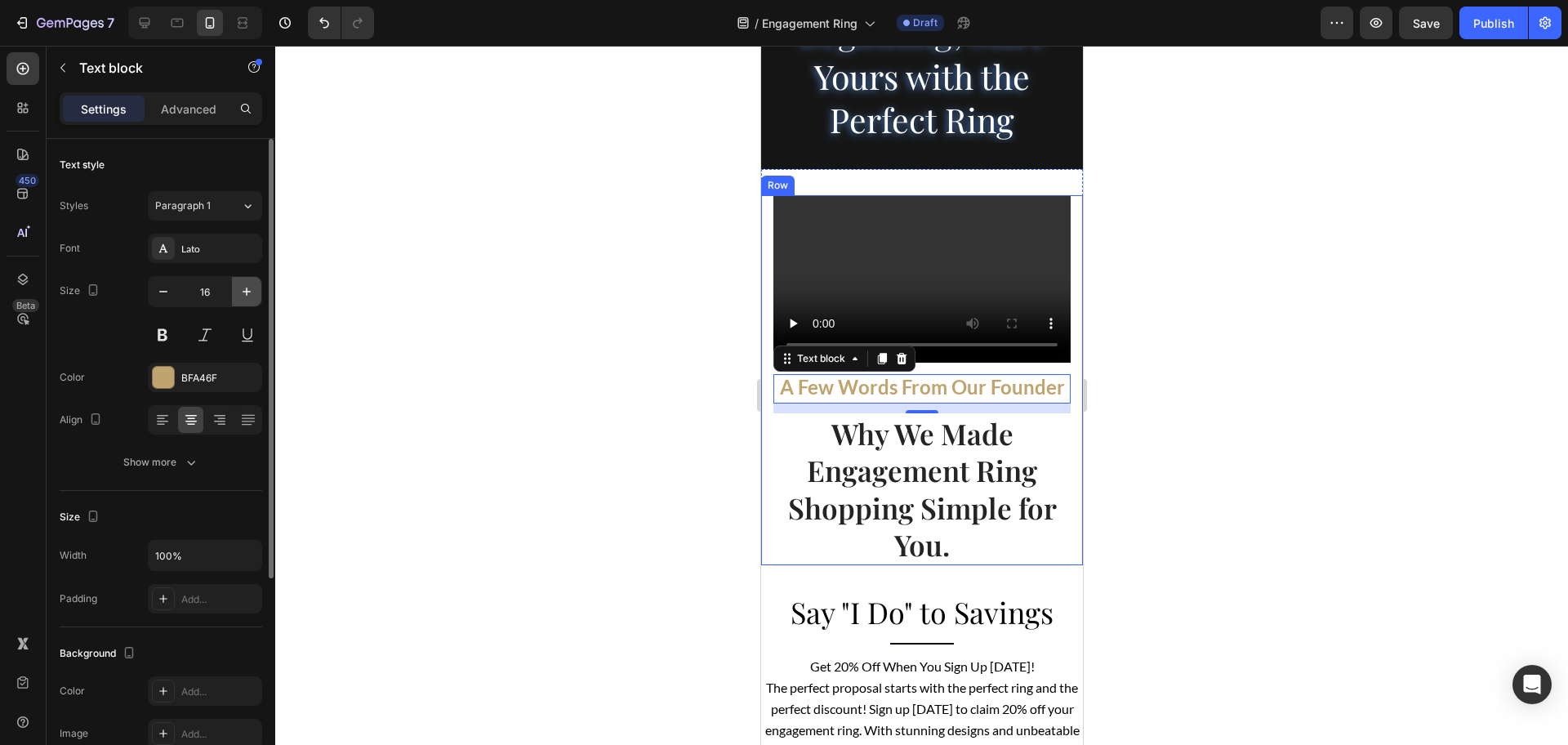
click at [243, 289] on icon "button" at bounding box center [246, 291] width 16 height 16
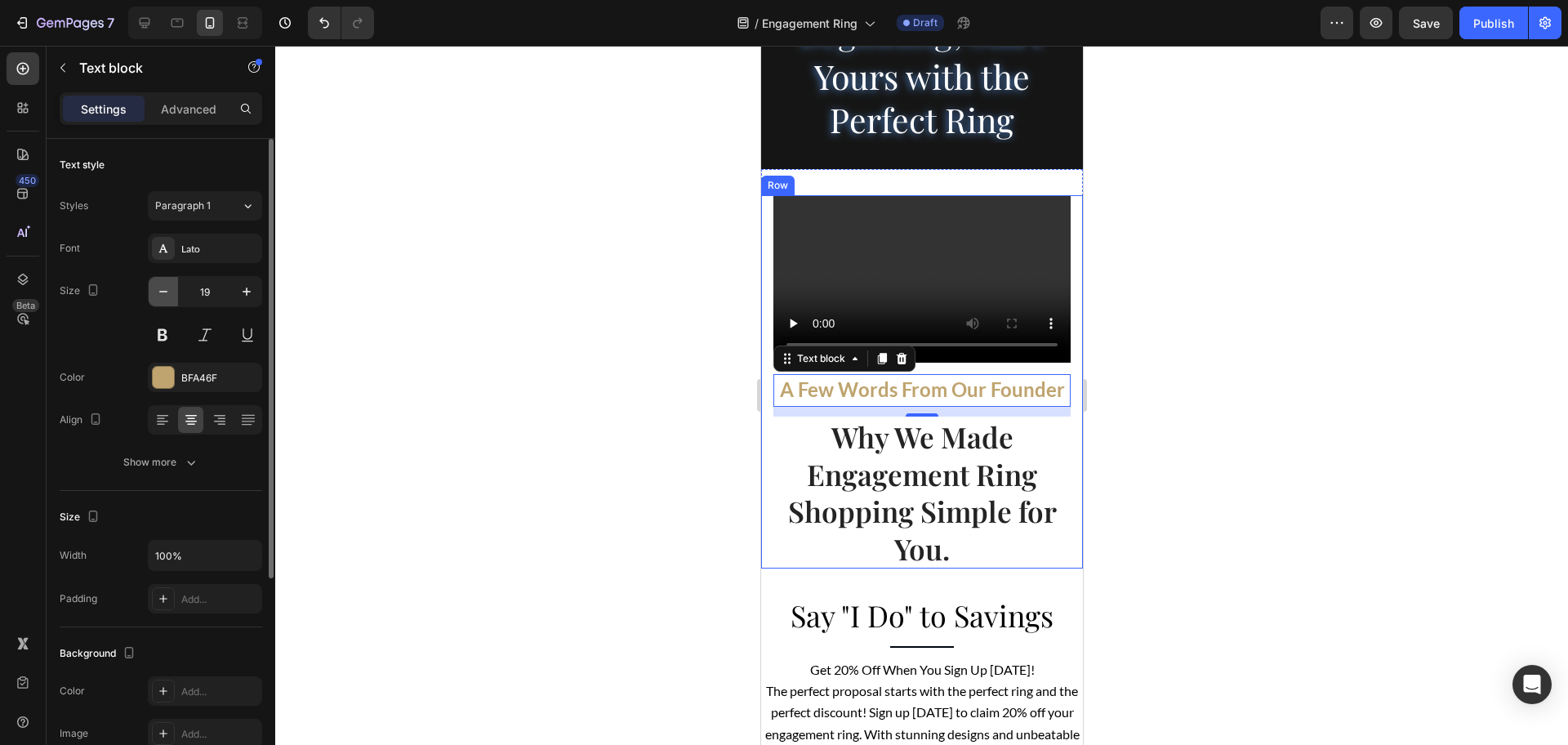
click at [163, 295] on icon "button" at bounding box center [163, 291] width 16 height 16
type input "16"
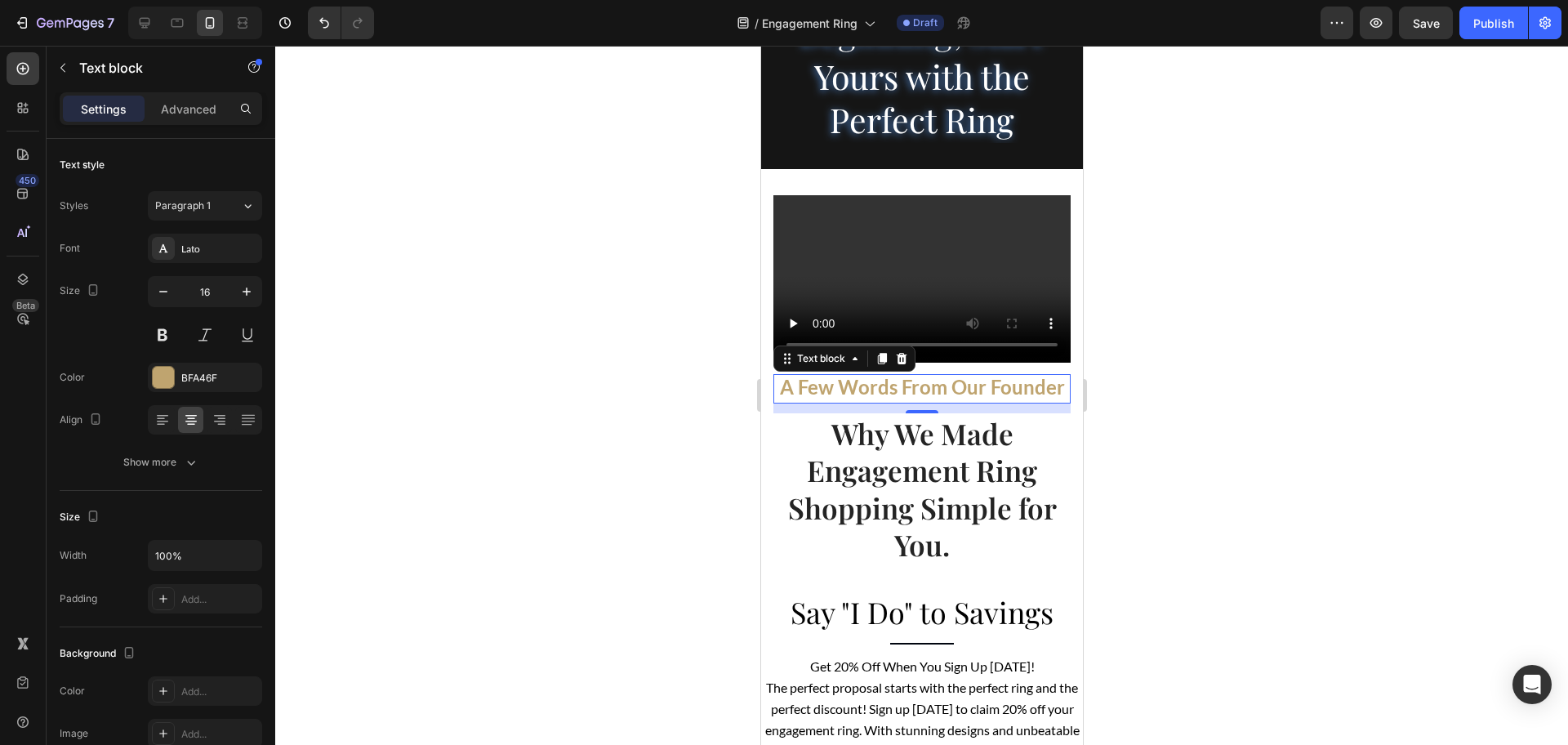
click at [1234, 451] on div at bounding box center [921, 395] width 1292 height 699
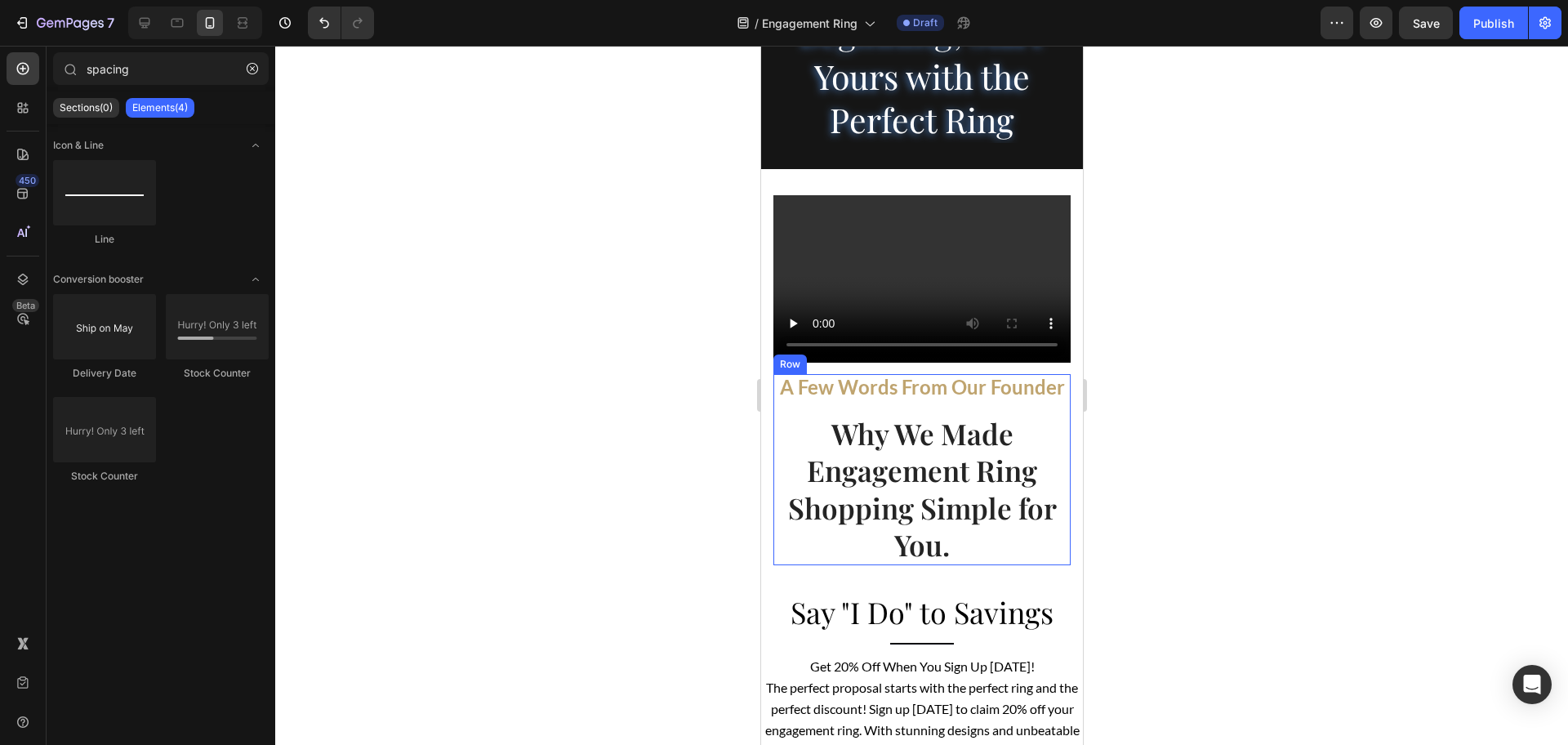
click at [1219, 451] on div at bounding box center [921, 395] width 1292 height 699
drag, startPoint x: 1179, startPoint y: 508, endPoint x: 1146, endPoint y: 507, distance: 33.0
click at [1179, 507] on div at bounding box center [921, 395] width 1292 height 699
click at [865, 228] on div "Video A Few Words From Our Founder Text block Why We Made Engagement Ring Shopp…" at bounding box center [921, 367] width 322 height 396
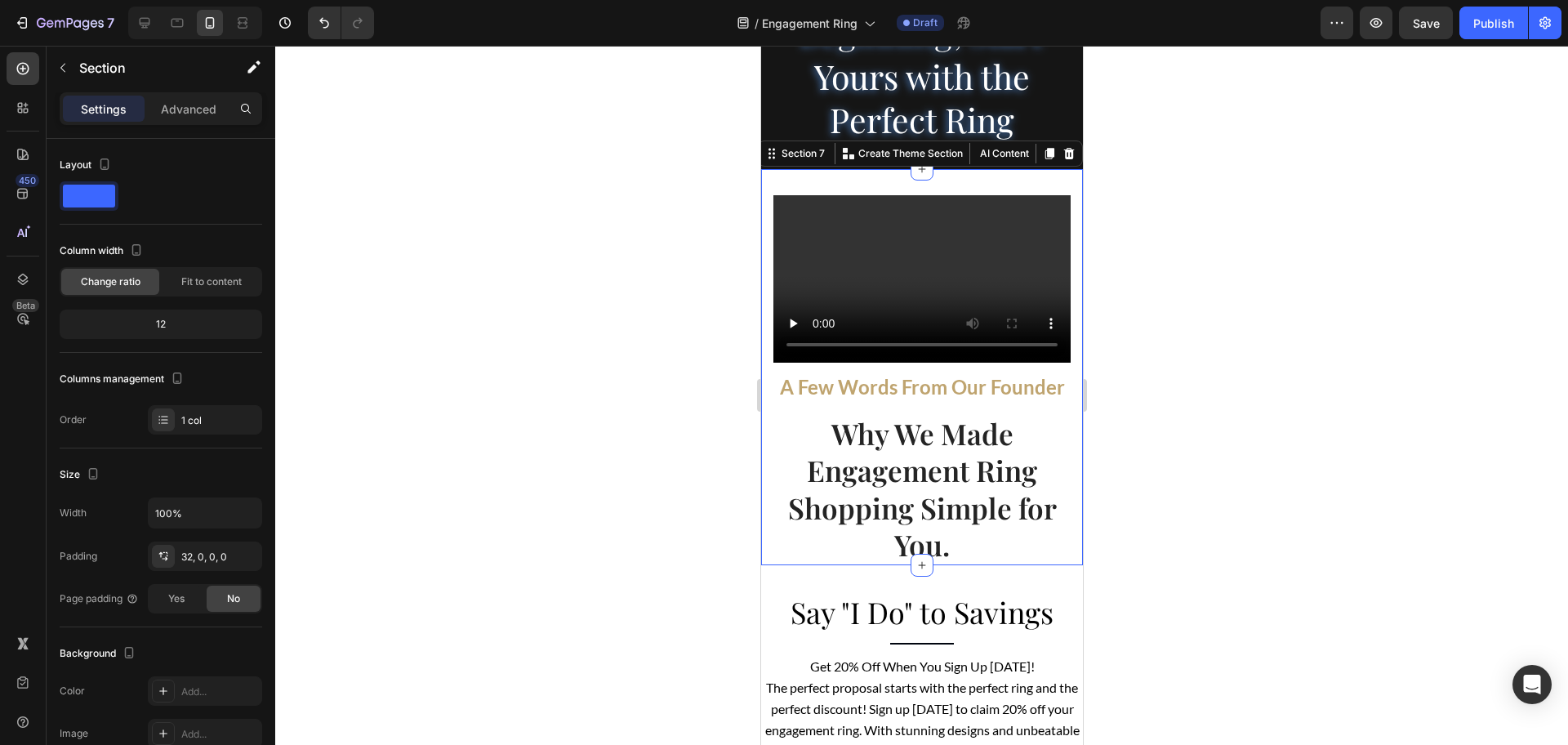
click at [633, 398] on div at bounding box center [921, 395] width 1292 height 699
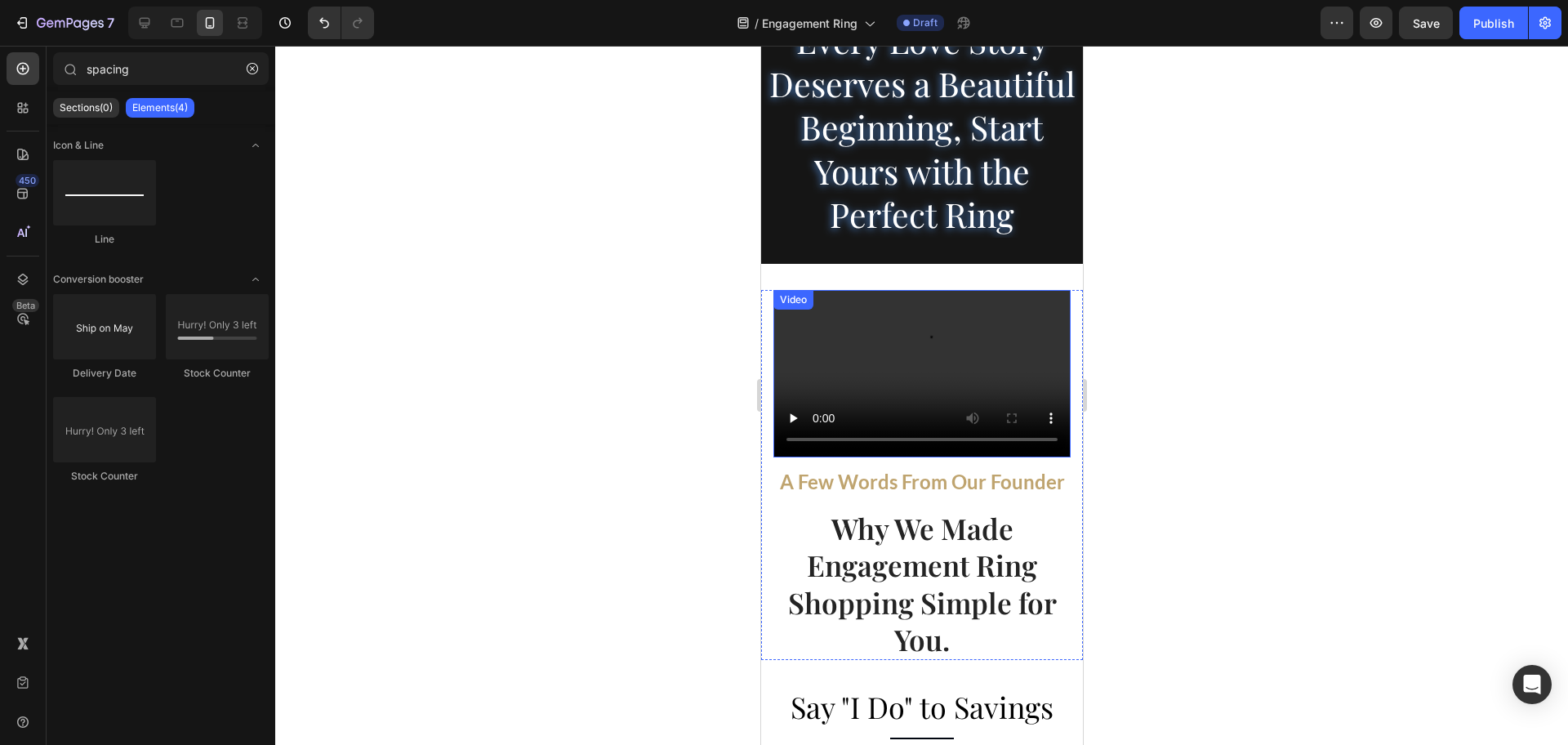
scroll to position [3472, 0]
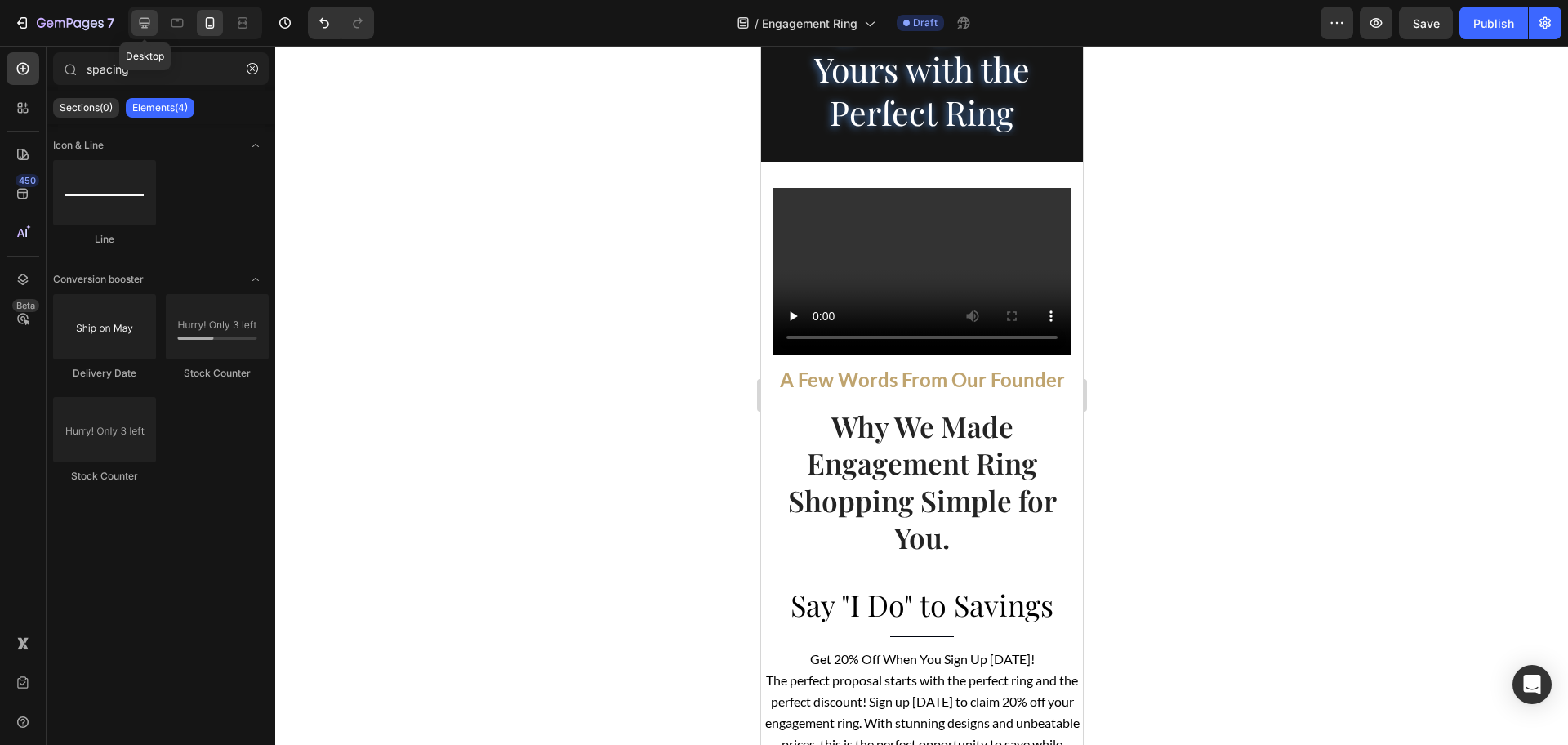
click at [134, 21] on div at bounding box center [145, 22] width 26 height 26
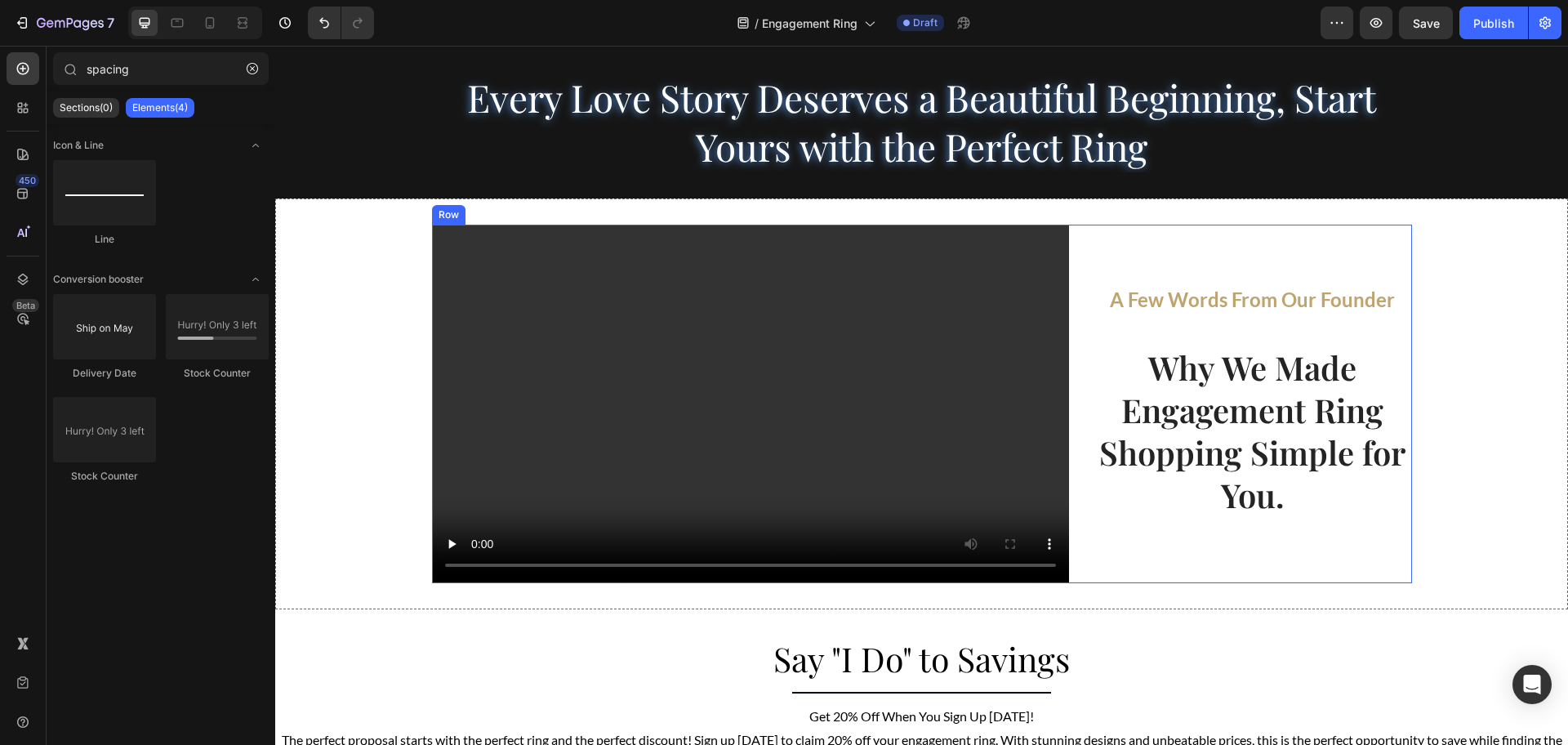
click at [1071, 369] on div "Video A Few Words From Our Founder Text block Why We Made Engagement Ring Shopp…" at bounding box center [922, 404] width 980 height 358
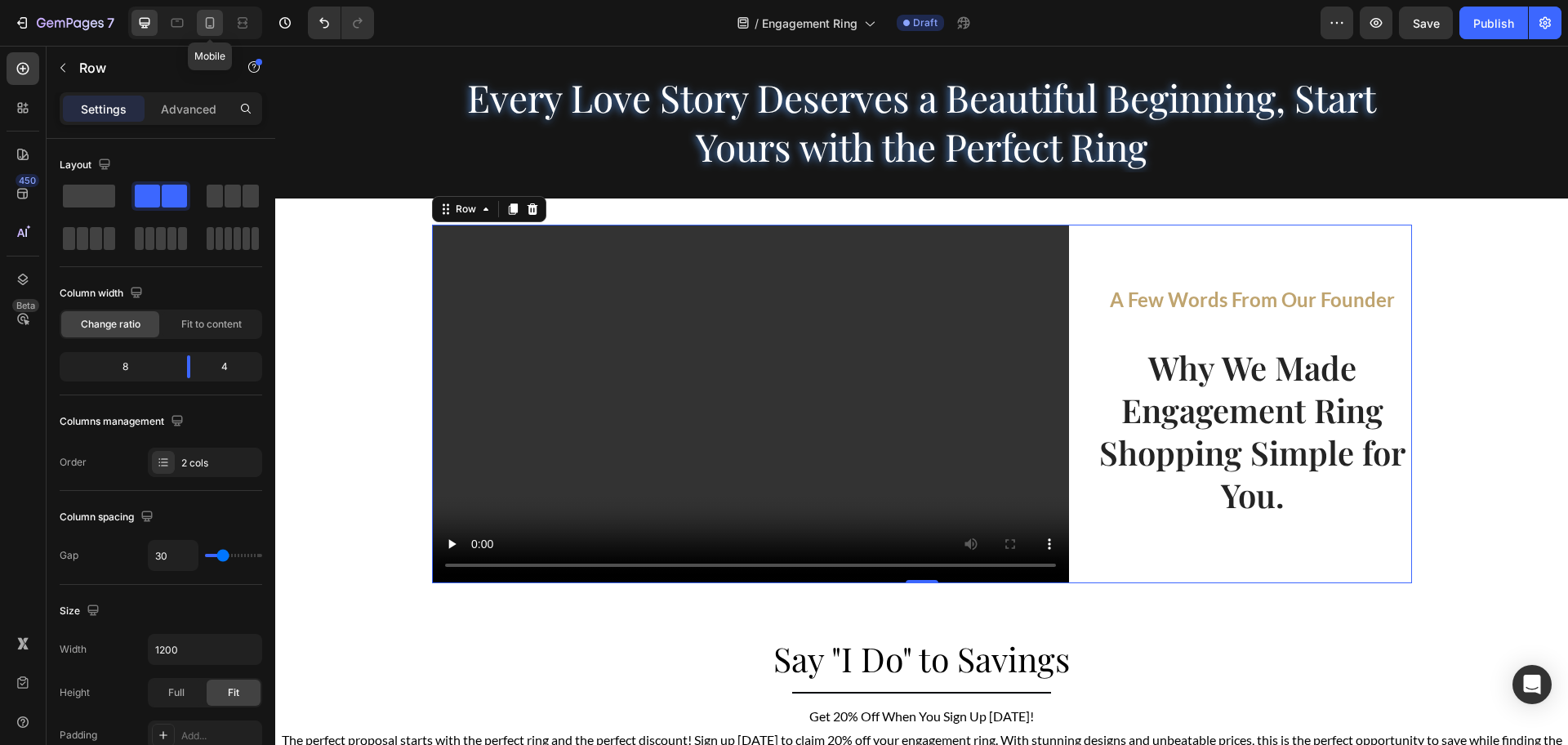
click at [206, 21] on icon at bounding box center [210, 22] width 9 height 11
type input "0"
type input "100%"
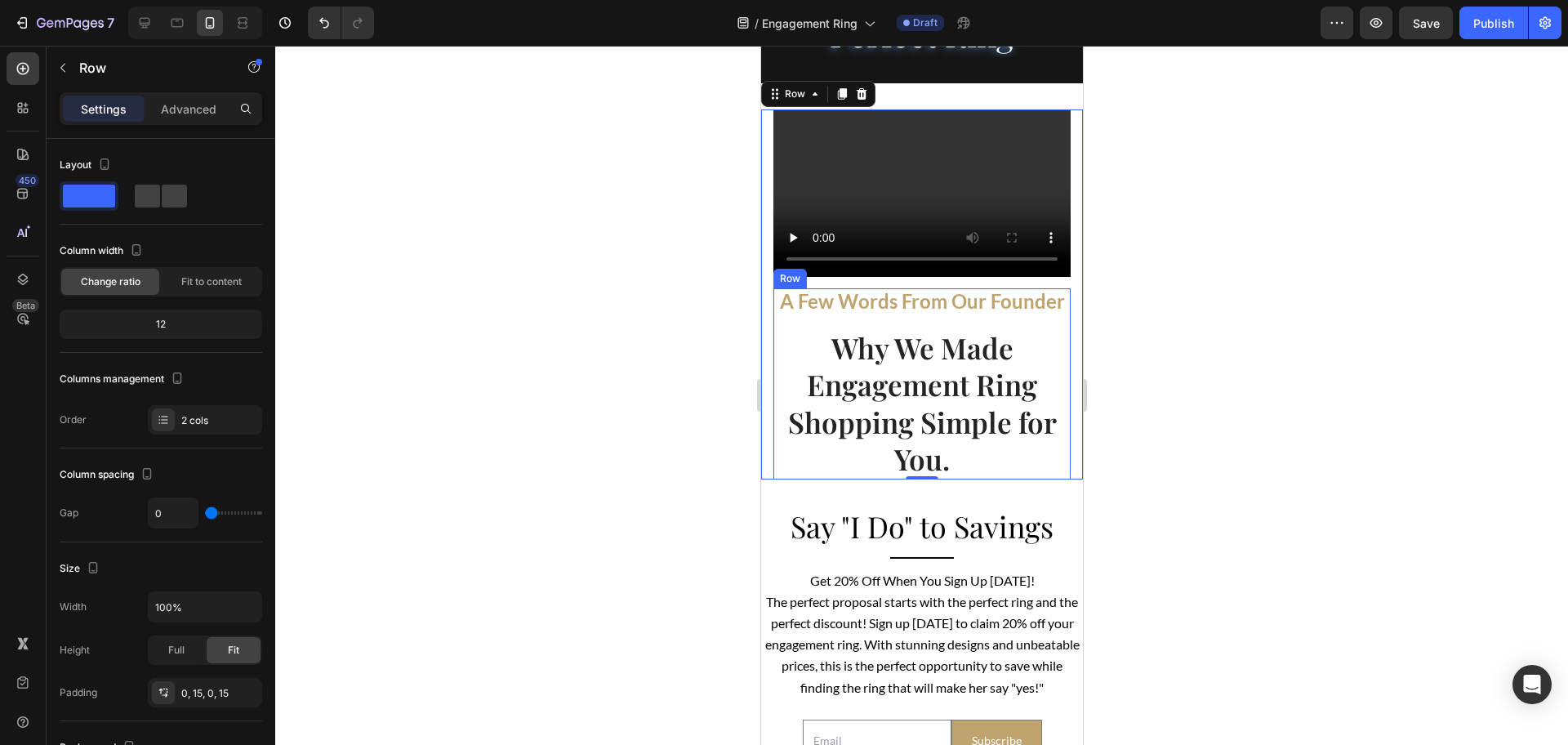
scroll to position [3599, 0]
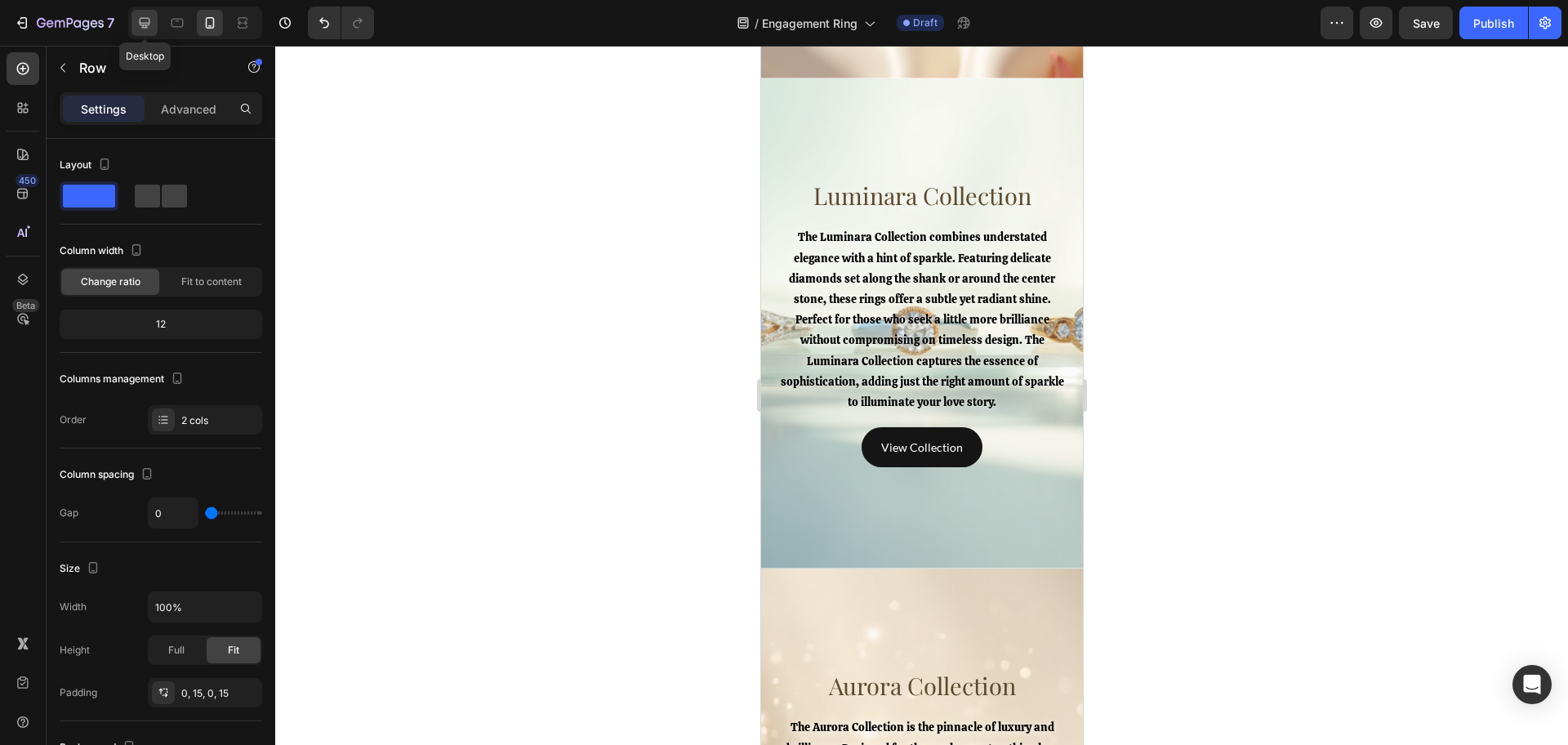
click at [145, 13] on div at bounding box center [145, 22] width 26 height 26
type input "30"
type input "1200"
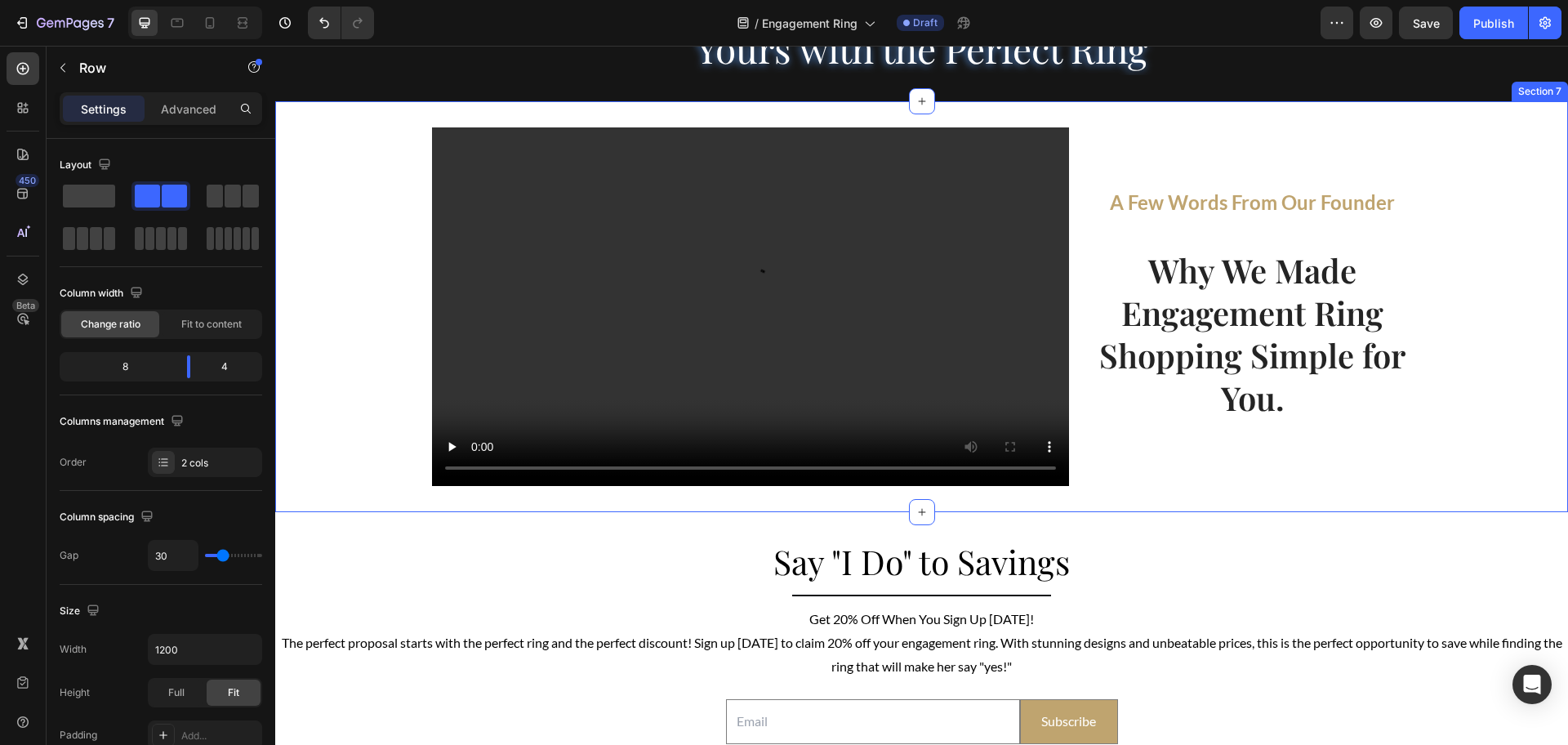
scroll to position [2750, 0]
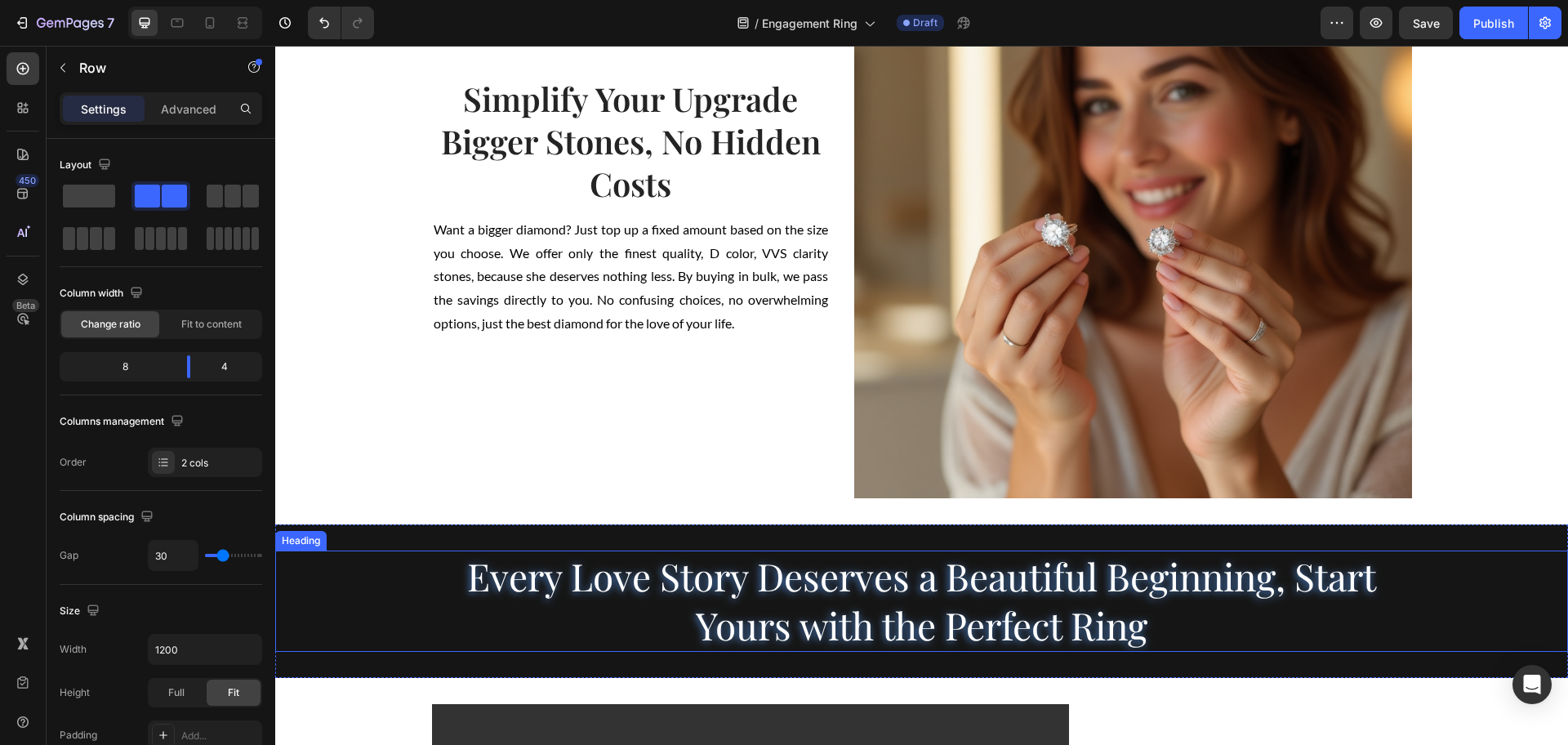
click at [371, 556] on div "Every Love Story Deserves a Beautiful Beginning, Start Yours with the Perfect R…" at bounding box center [921, 601] width 1292 height 102
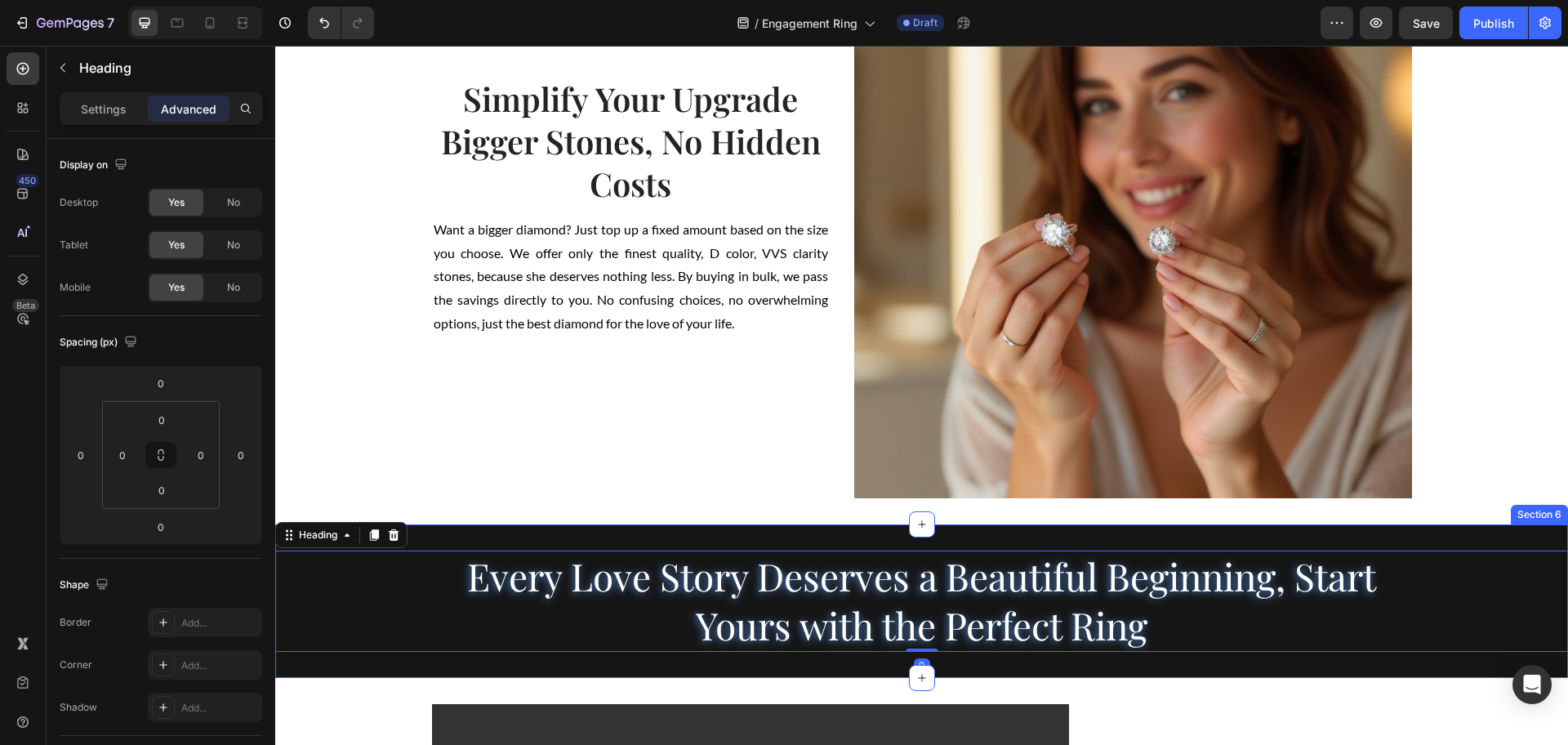
click at [448, 537] on div "Every Love Story Deserves a Beautiful Beginning, Start Yours with the Perfect R…" at bounding box center [921, 601] width 1292 height 153
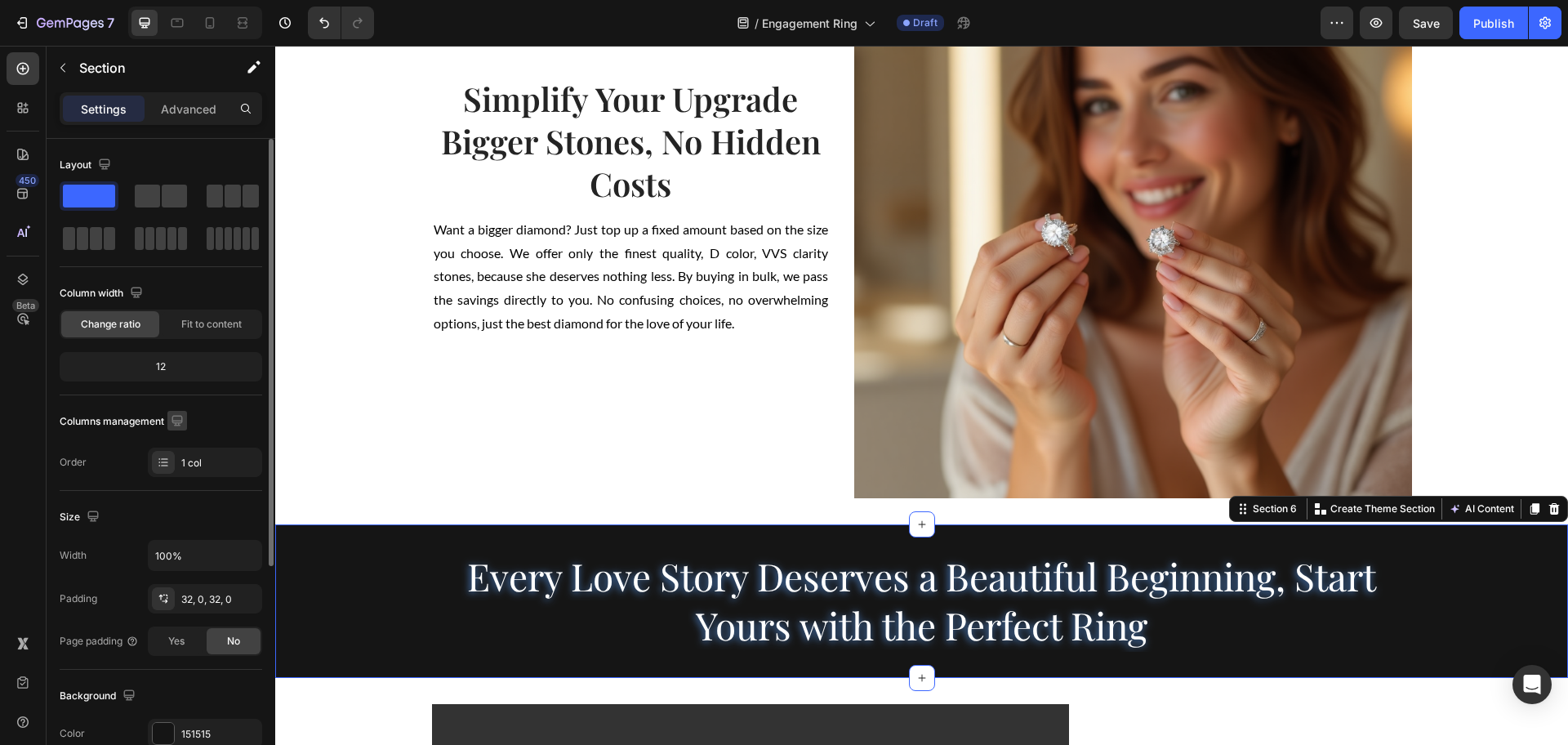
scroll to position [307, 0]
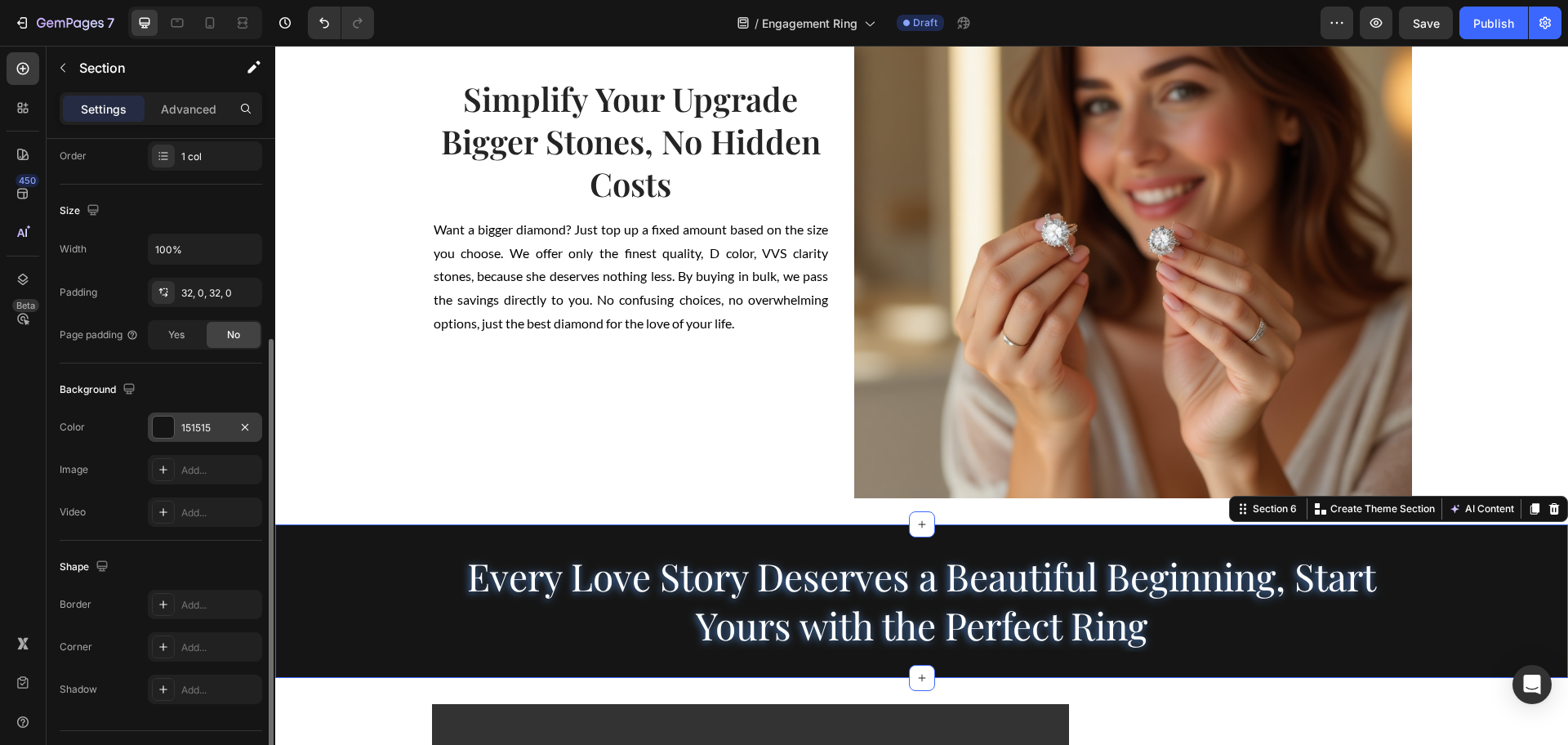
click at [178, 428] on div "151515" at bounding box center [205, 427] width 115 height 29
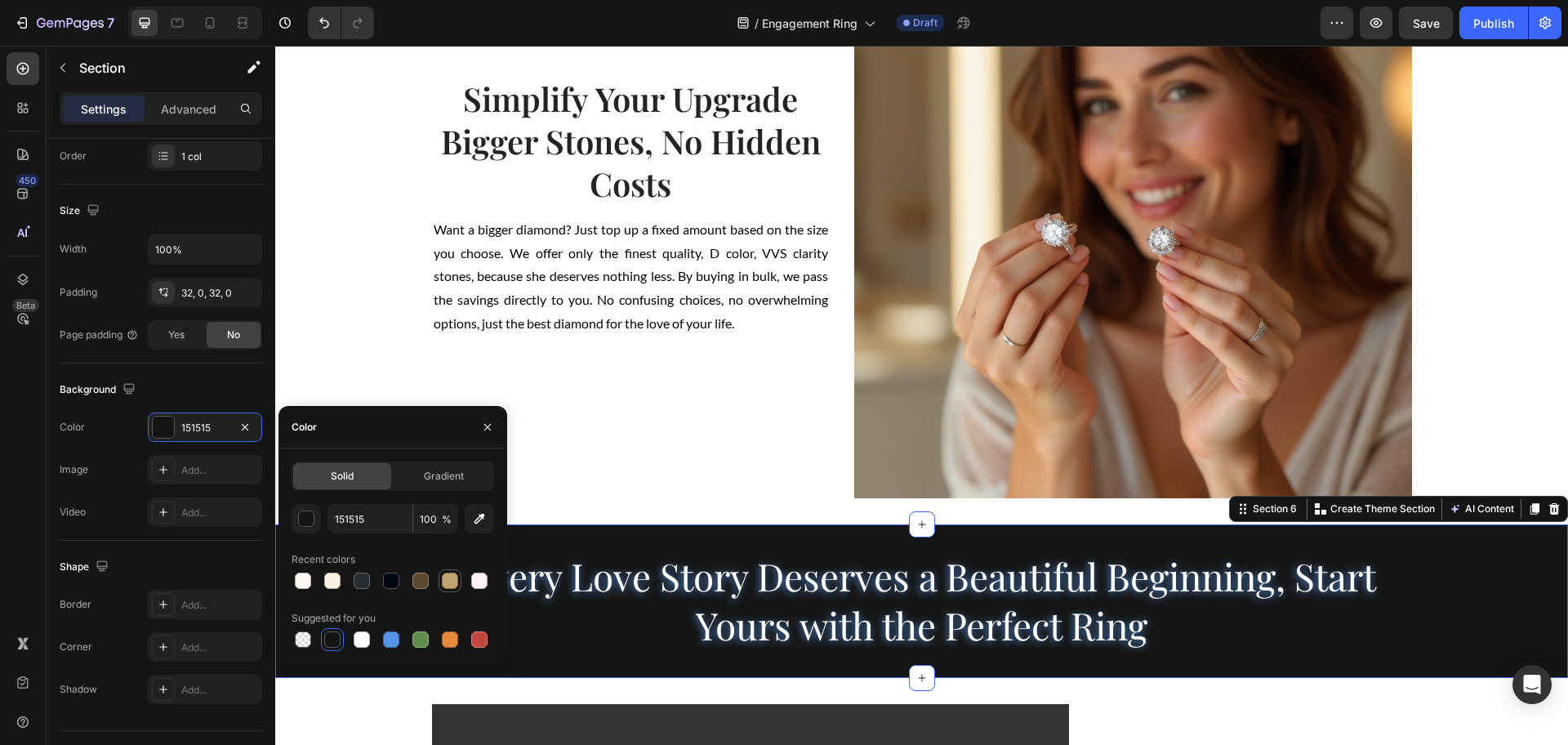
click at [449, 585] on div at bounding box center [449, 580] width 16 height 16
type input "BFA46F"
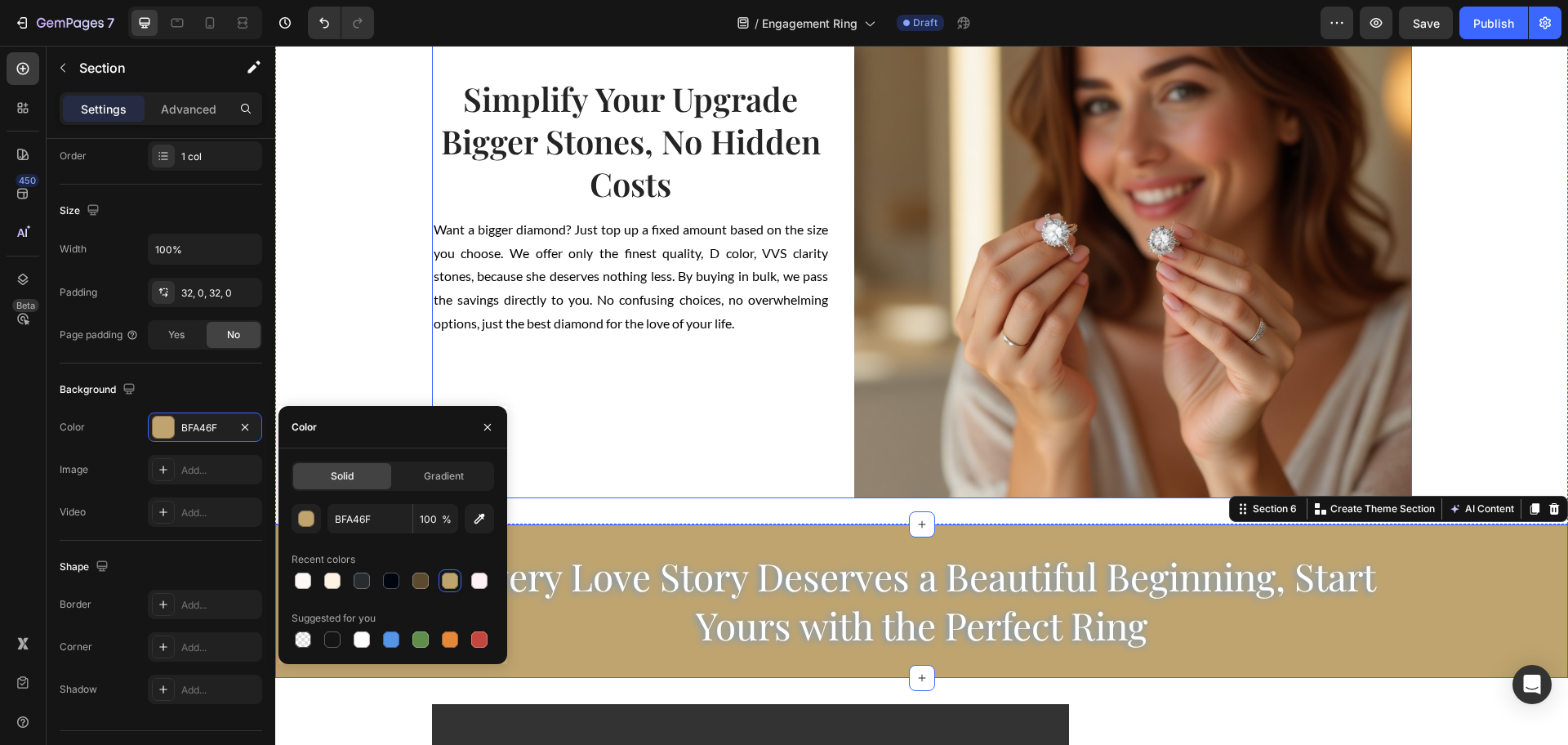
click at [666, 475] on div "Simplify Your Upgrade Bigger Stones, No Hidden Costs Heading Want a bigger diam…" at bounding box center [631, 220] width 399 height 558
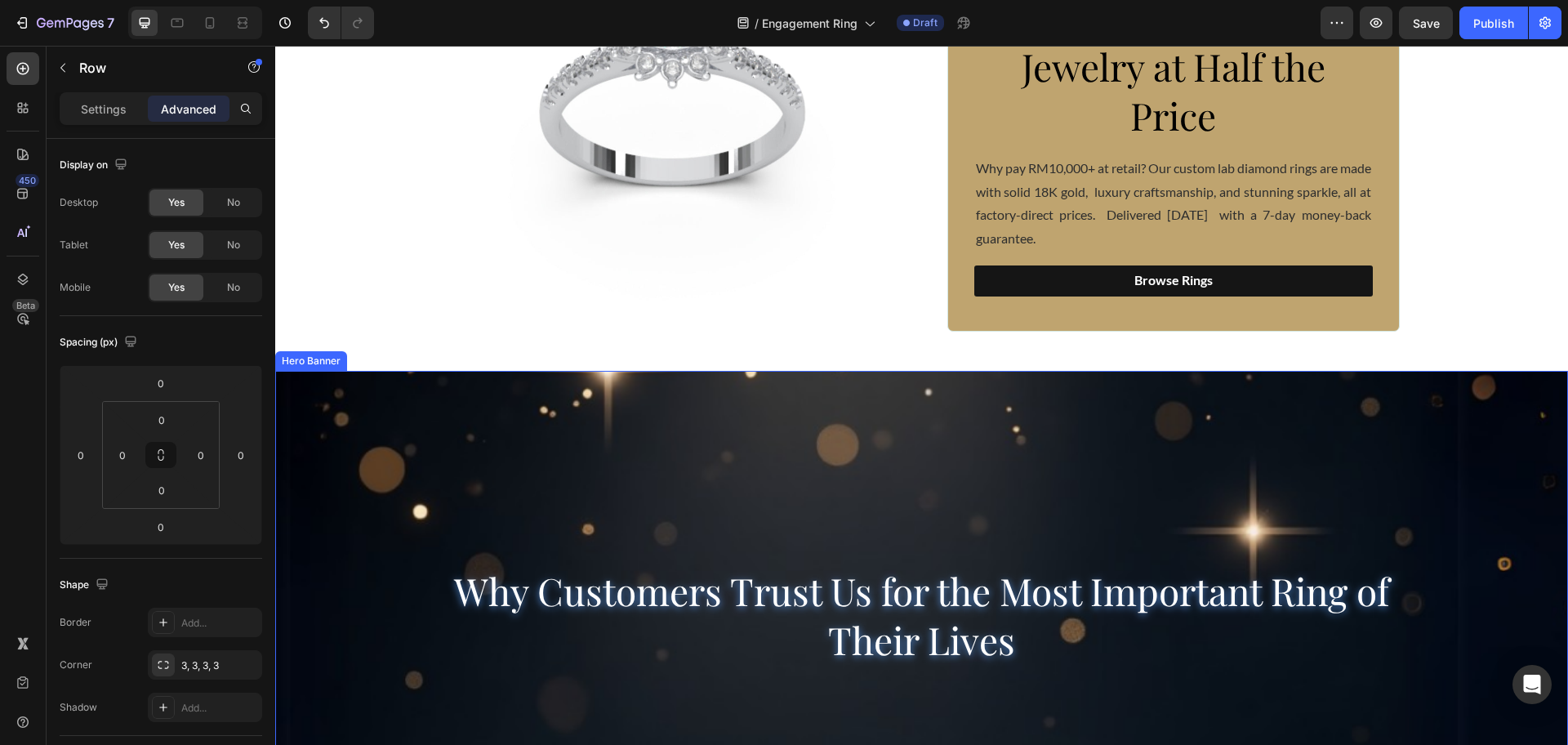
scroll to position [0, 0]
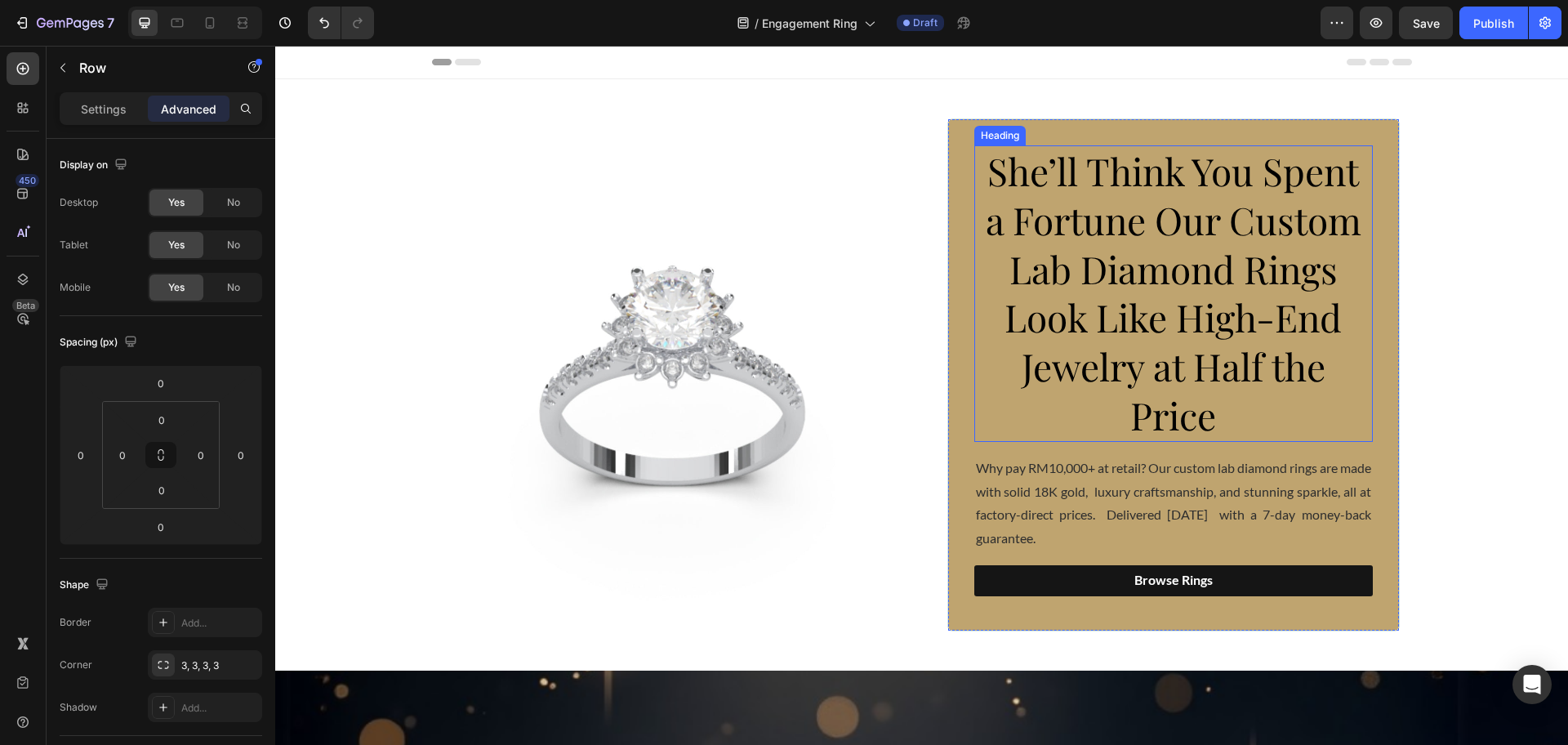
click at [1212, 266] on span "She’ll Think You Spent a Fortune Our Custom Lab Diamond Rings Look Like High-En…" at bounding box center [1174, 293] width 375 height 295
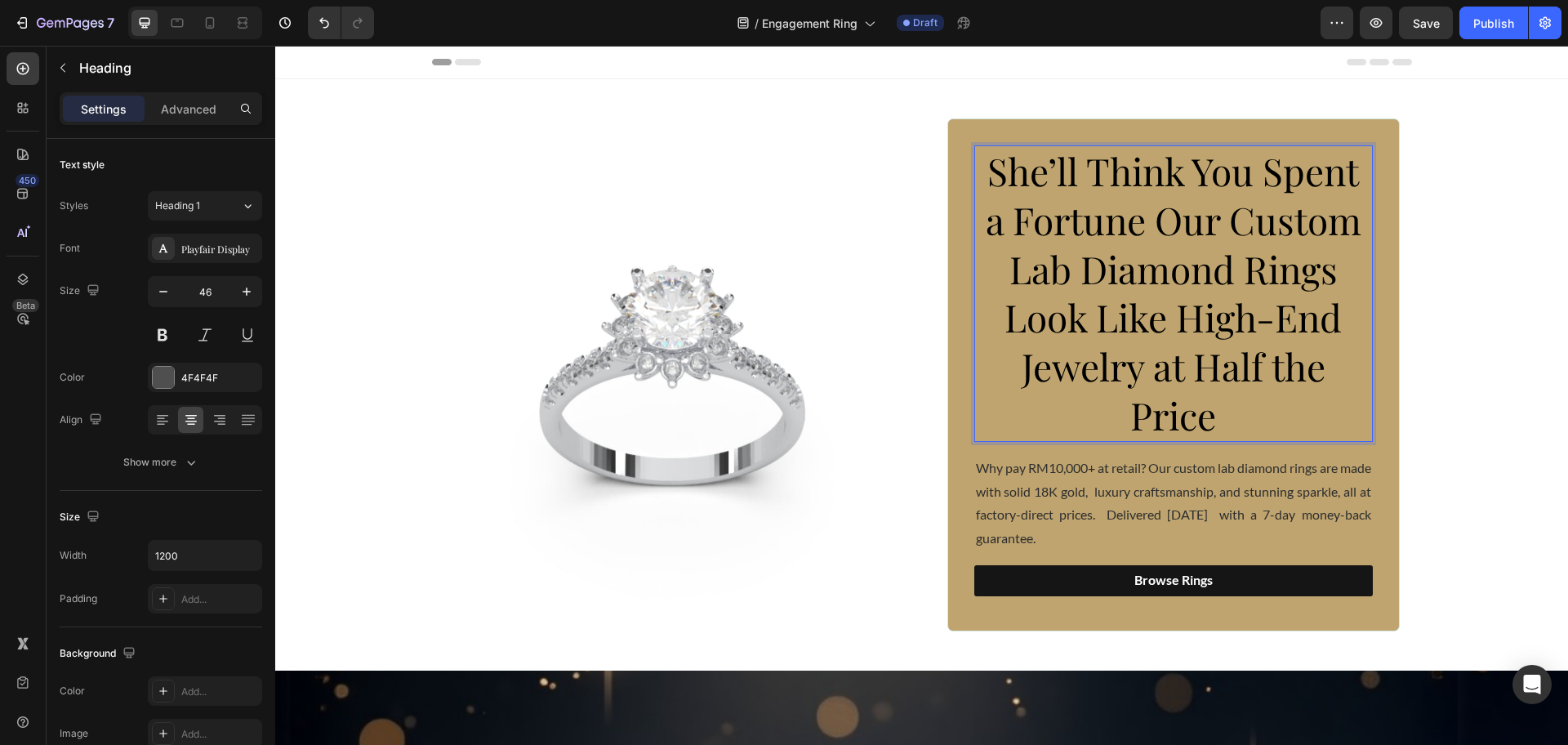
click at [1209, 270] on span "She’ll Think You Spent a Fortune Our Custom Lab Diamond Rings Look Like High-En…" at bounding box center [1174, 293] width 375 height 295
click at [1206, 270] on span "She’ll Think You Spent a Fortune Our Custom Lab Diamond Rings Look Like High-En…" at bounding box center [1174, 293] width 375 height 295
click at [1205, 270] on span "She’ll Think You Spent a Fortune Our Custom Lab Diamond Rings Look Like High-En…" at bounding box center [1174, 293] width 375 height 295
click at [1204, 270] on span "She’ll Think You Spent a Fortune Our Custom Lab Diamond Rings Look Like High-En…" at bounding box center [1174, 293] width 375 height 295
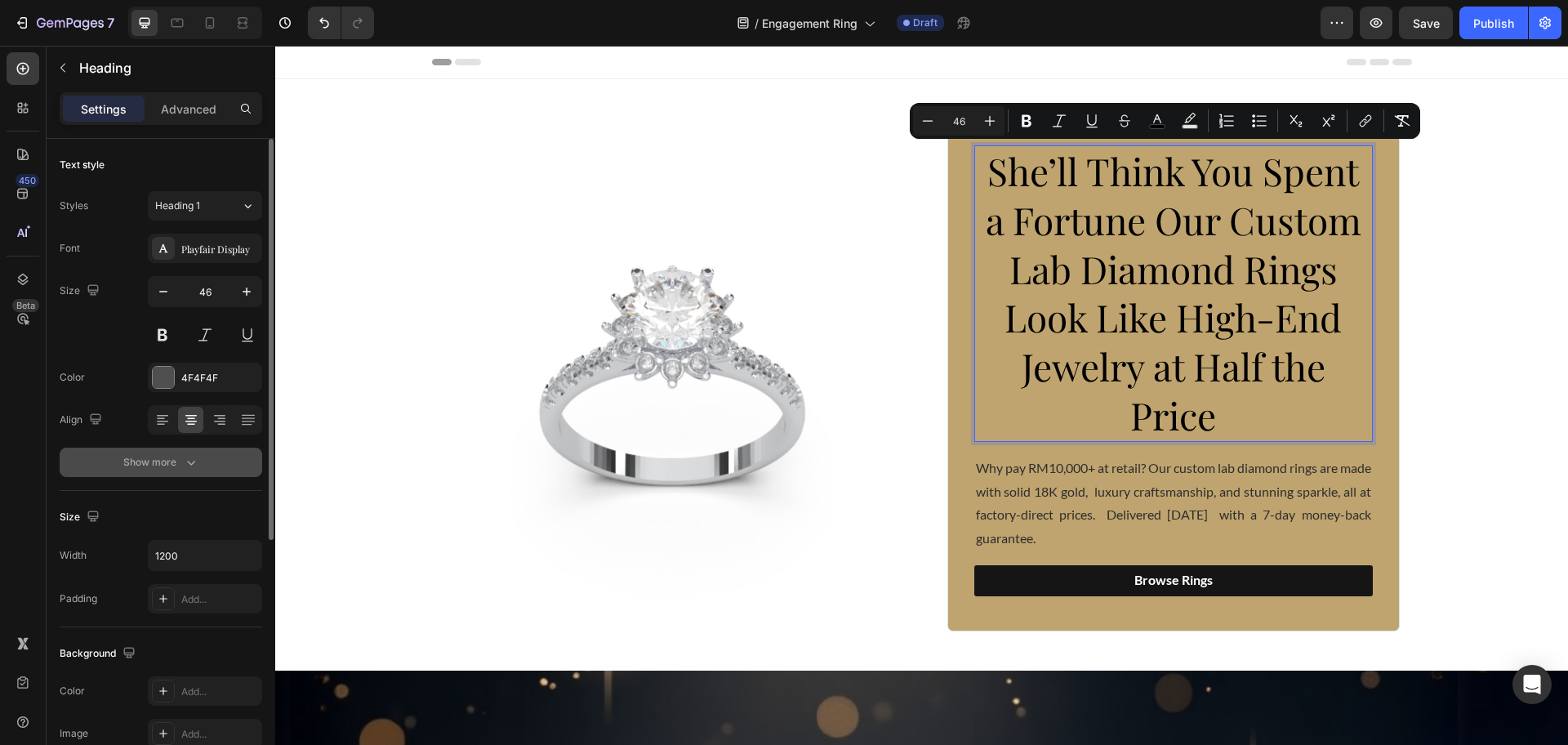
click at [194, 468] on icon "button" at bounding box center [190, 462] width 16 height 16
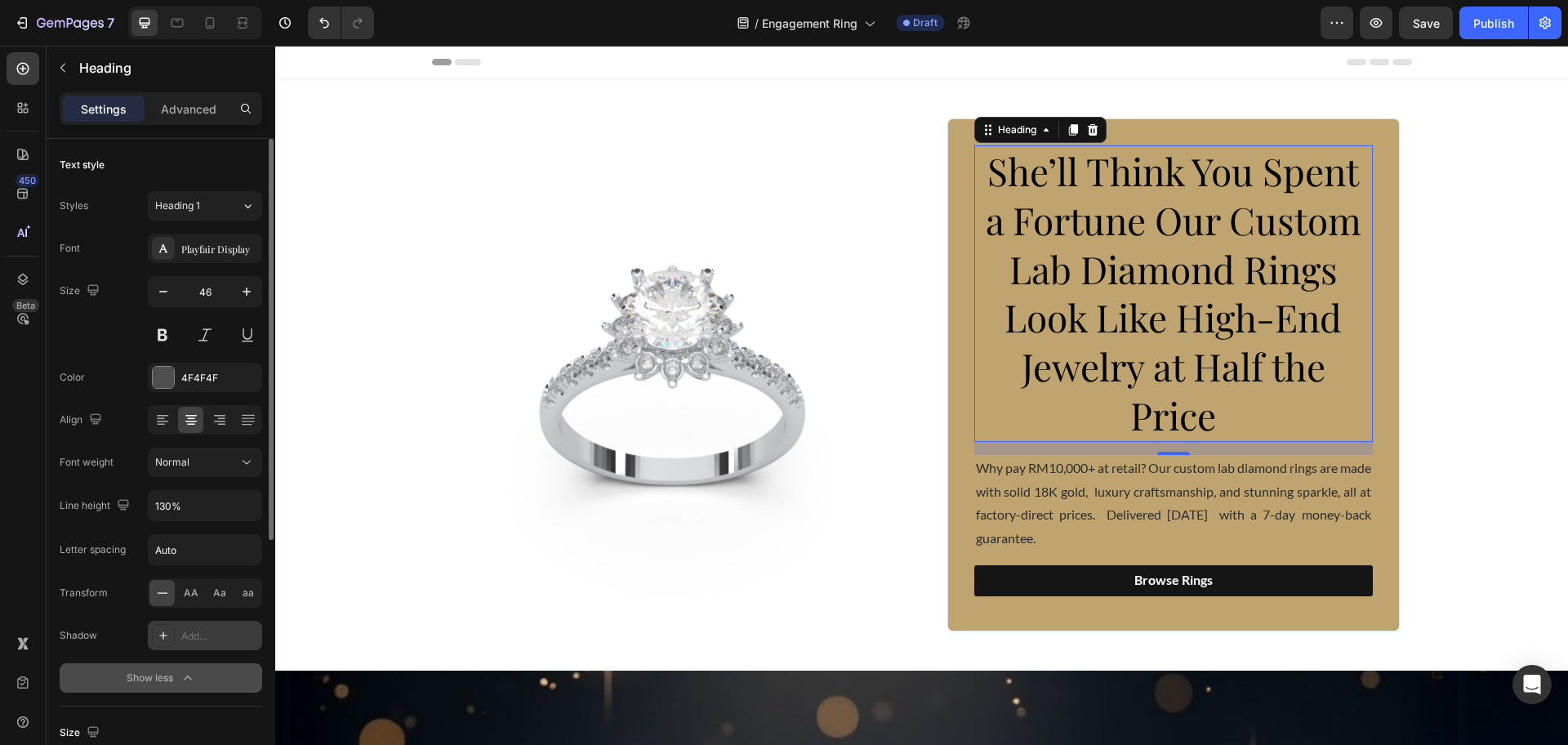
click at [204, 626] on div "Add..." at bounding box center [205, 636] width 115 height 29
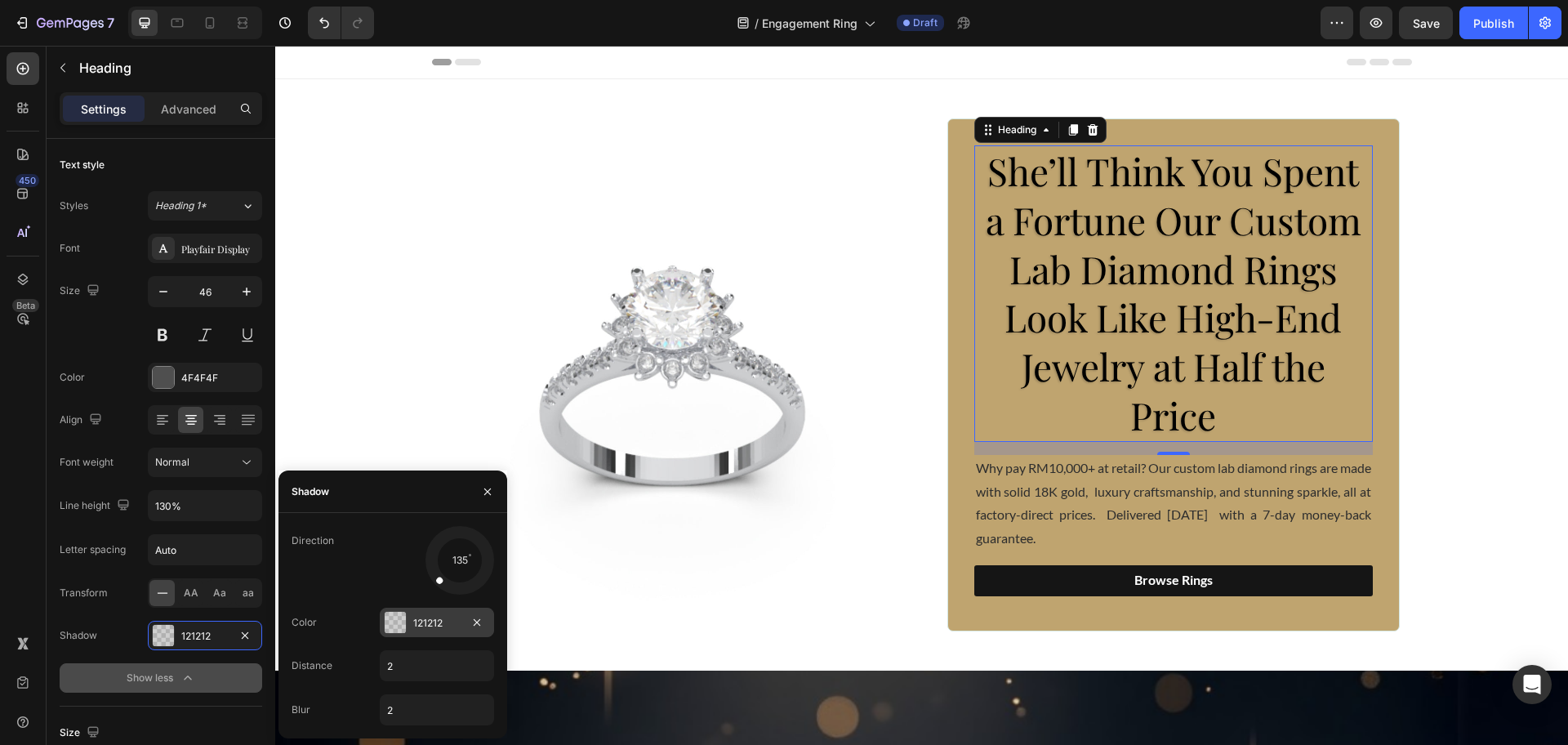
click at [419, 624] on div "121212" at bounding box center [437, 623] width 47 height 15
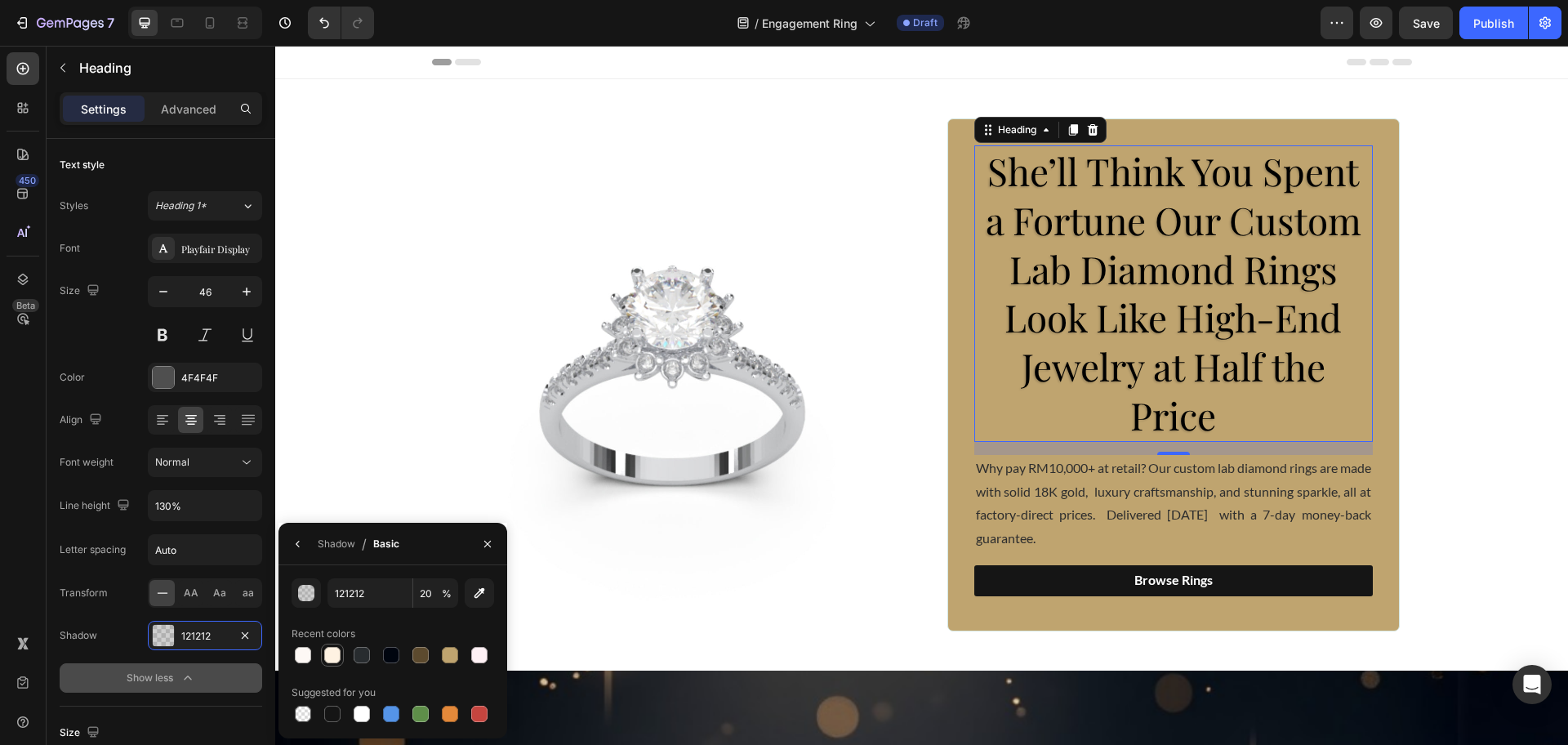
click at [336, 656] on div at bounding box center [332, 655] width 16 height 16
type input "FEF2E2"
type input "100"
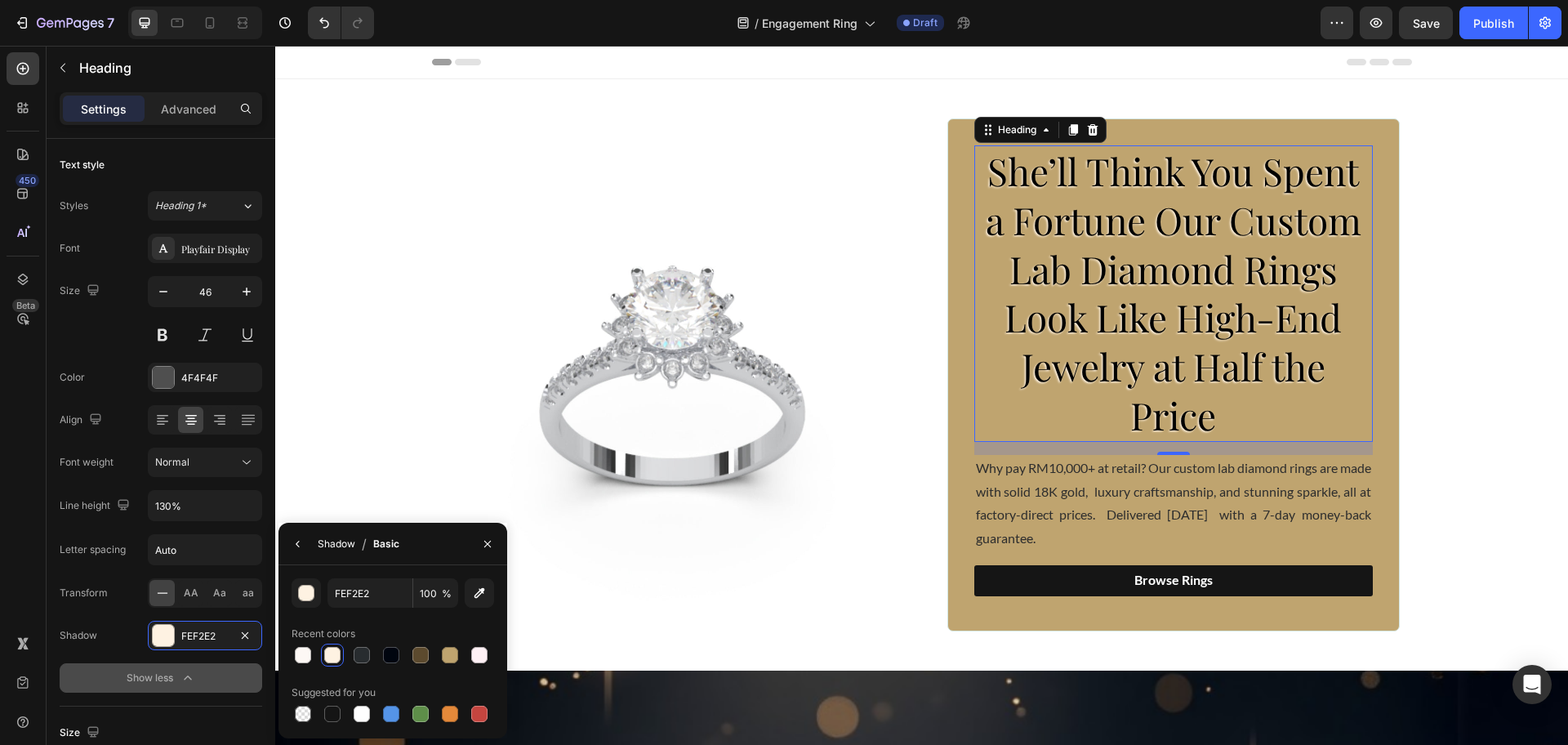
click at [326, 549] on div "Shadow" at bounding box center [337, 543] width 38 height 15
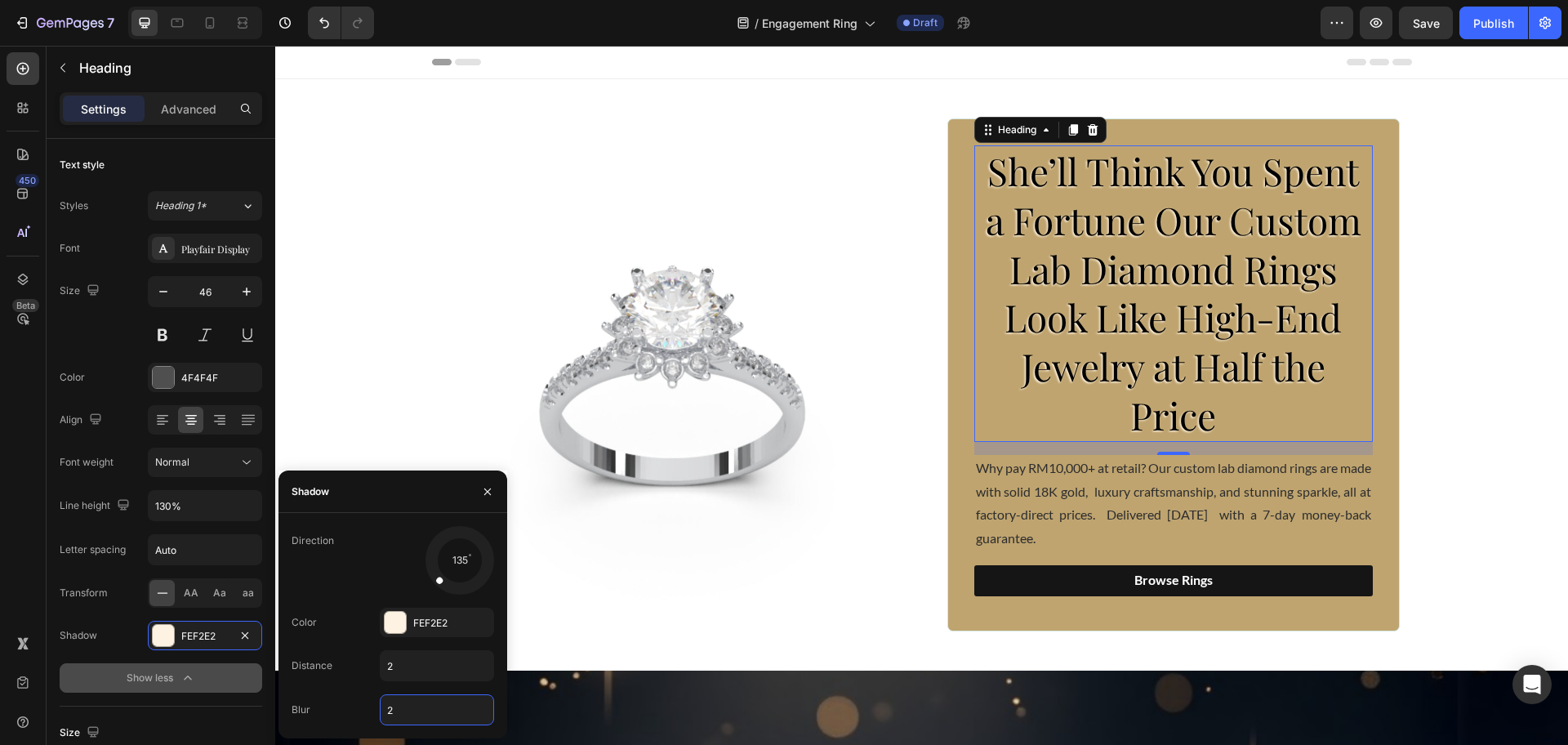
click at [411, 709] on input "2" at bounding box center [437, 710] width 113 height 29
type input "10"
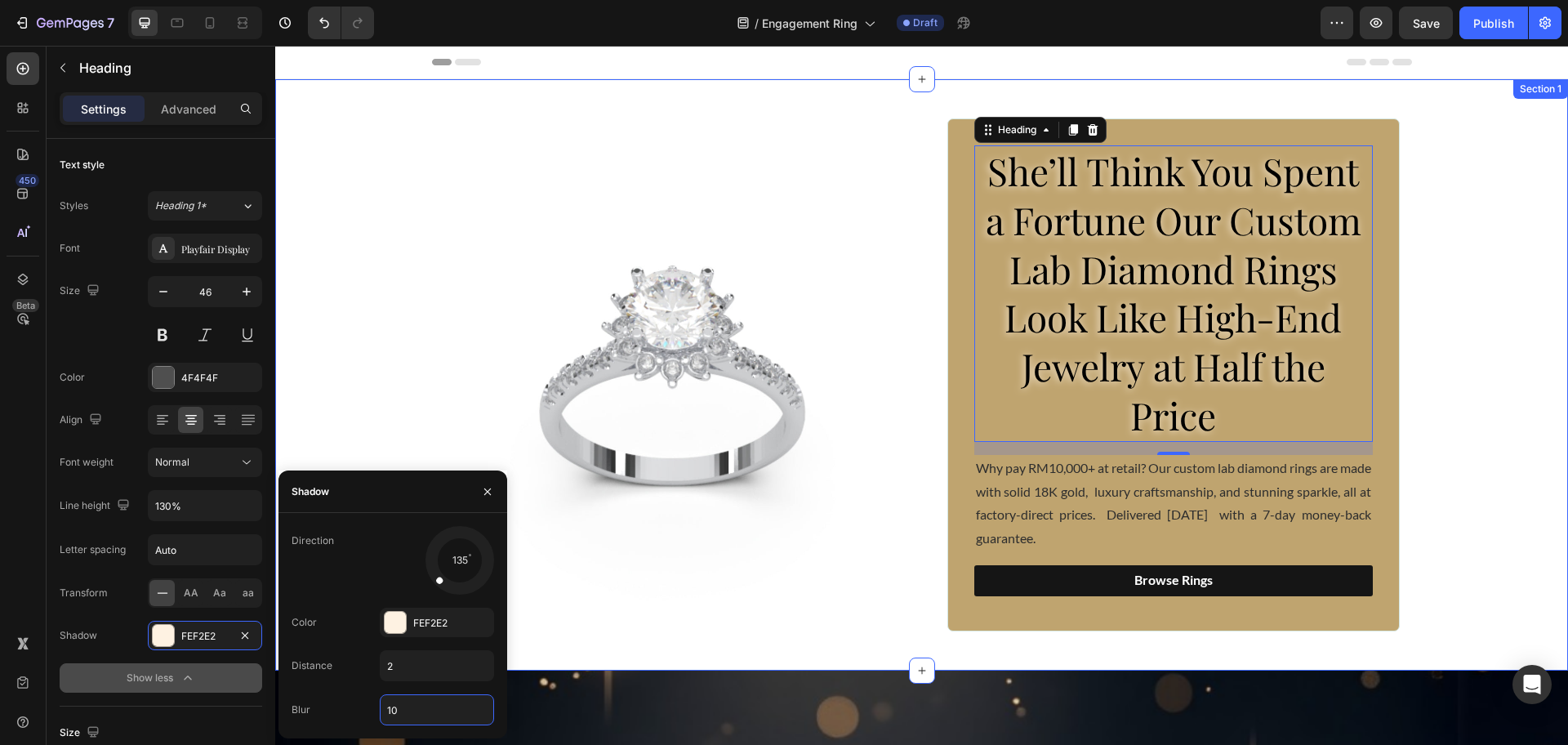
click at [1441, 404] on div "Image ⁠⁠⁠⁠⁠⁠⁠ She’ll Think You Spent a Fortune Our Custom Lab Diamond Rings Loo…" at bounding box center [921, 376] width 1292 height 513
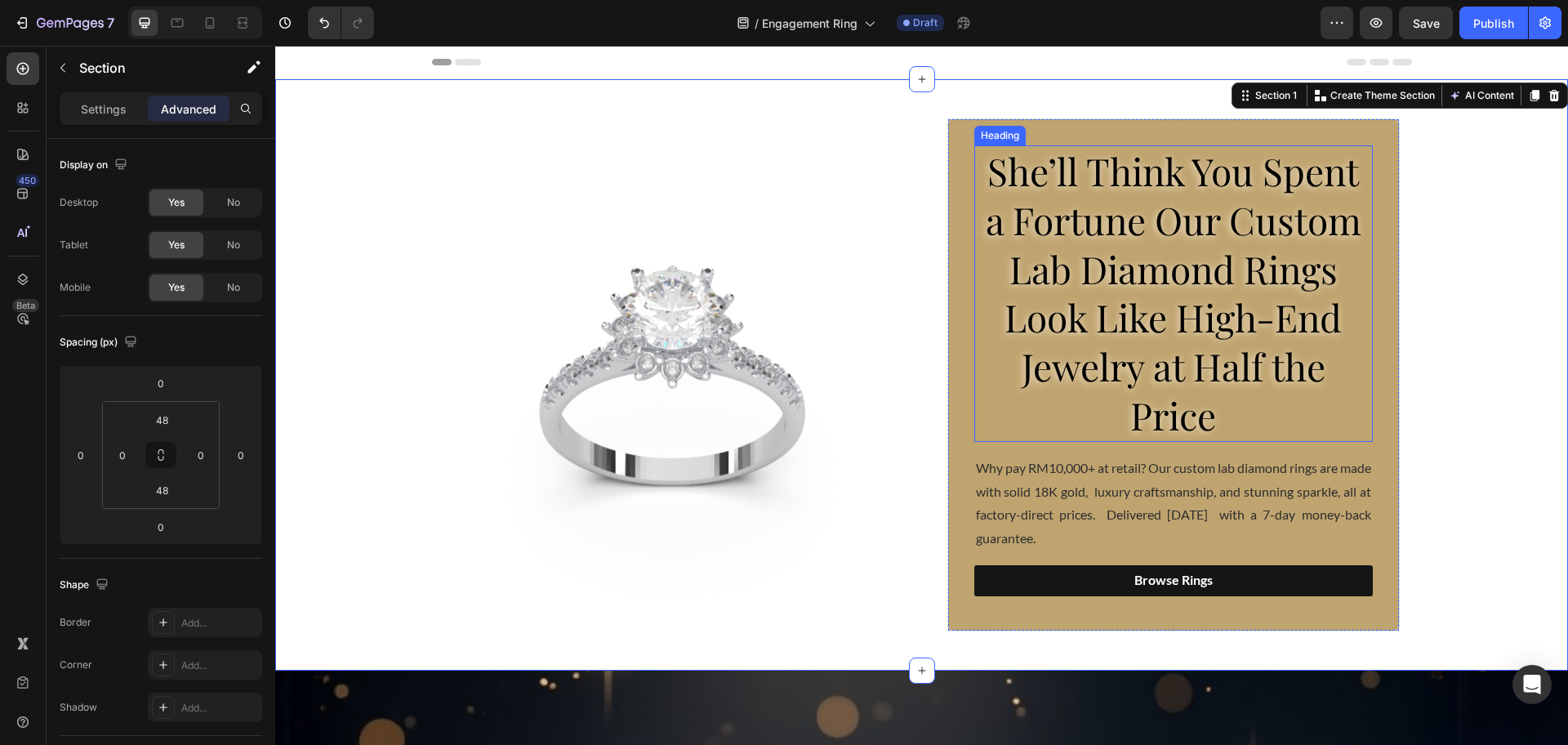
click at [1218, 347] on span "She’ll Think You Spent a Fortune Our Custom Lab Diamond Rings Look Like High-En…" at bounding box center [1174, 293] width 375 height 295
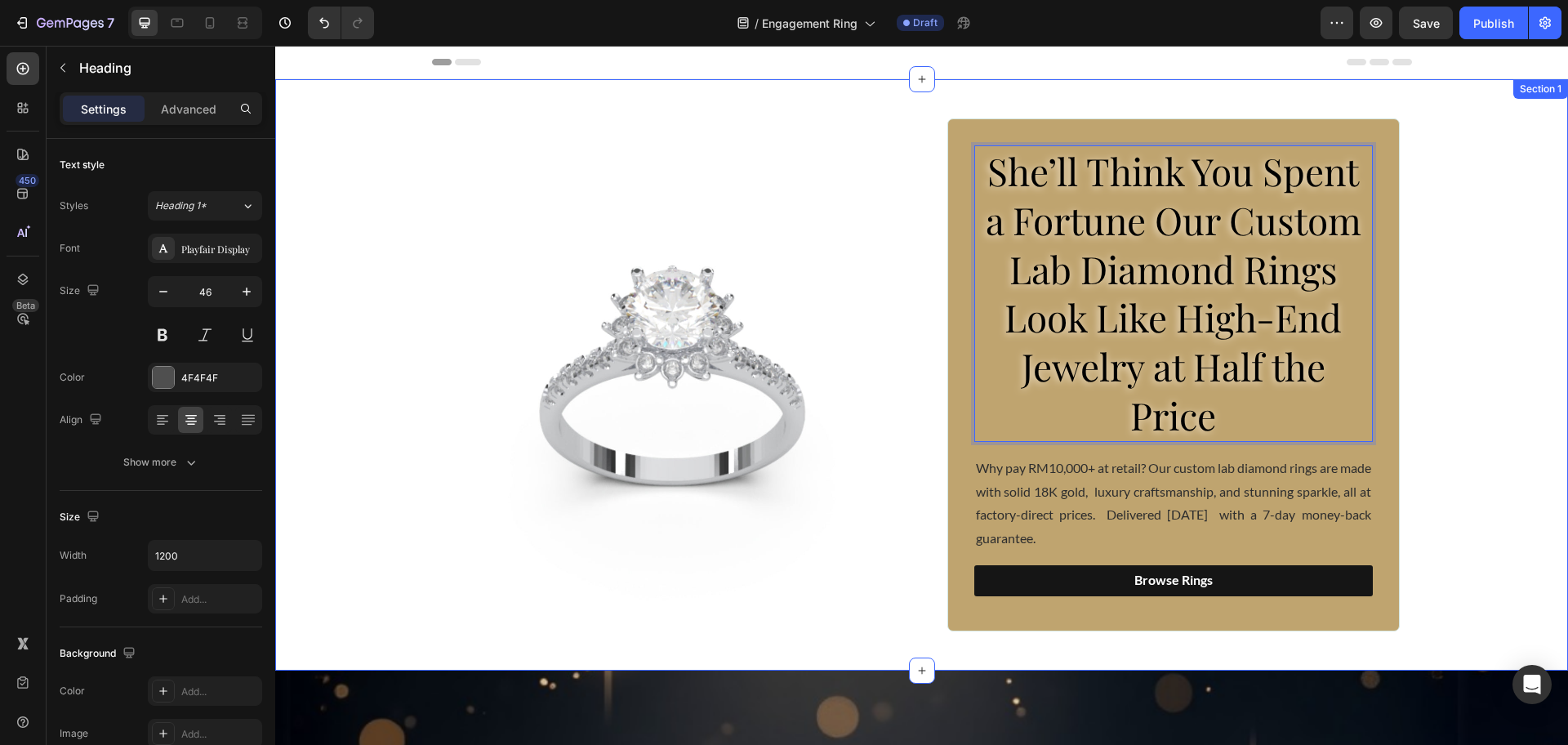
click at [1462, 405] on div "Image She’ll Think You Spent a Fortune Our Custom Lab Diamond Rings Look Like H…" at bounding box center [921, 376] width 1292 height 513
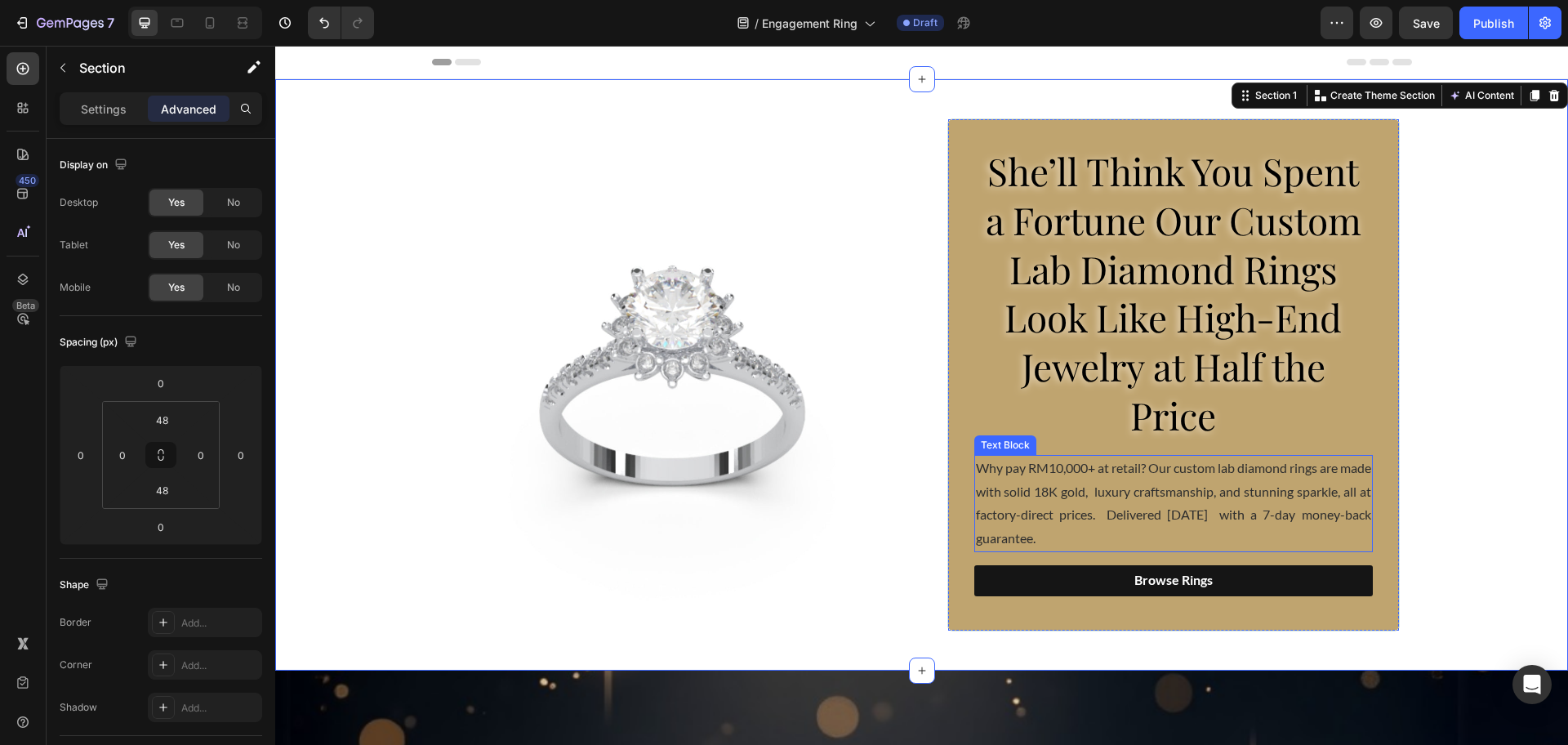
click at [1187, 505] on p "Why pay RM10,000+ at retail? Our custom lab diamond rings are made with solid 1…" at bounding box center [1173, 503] width 395 height 94
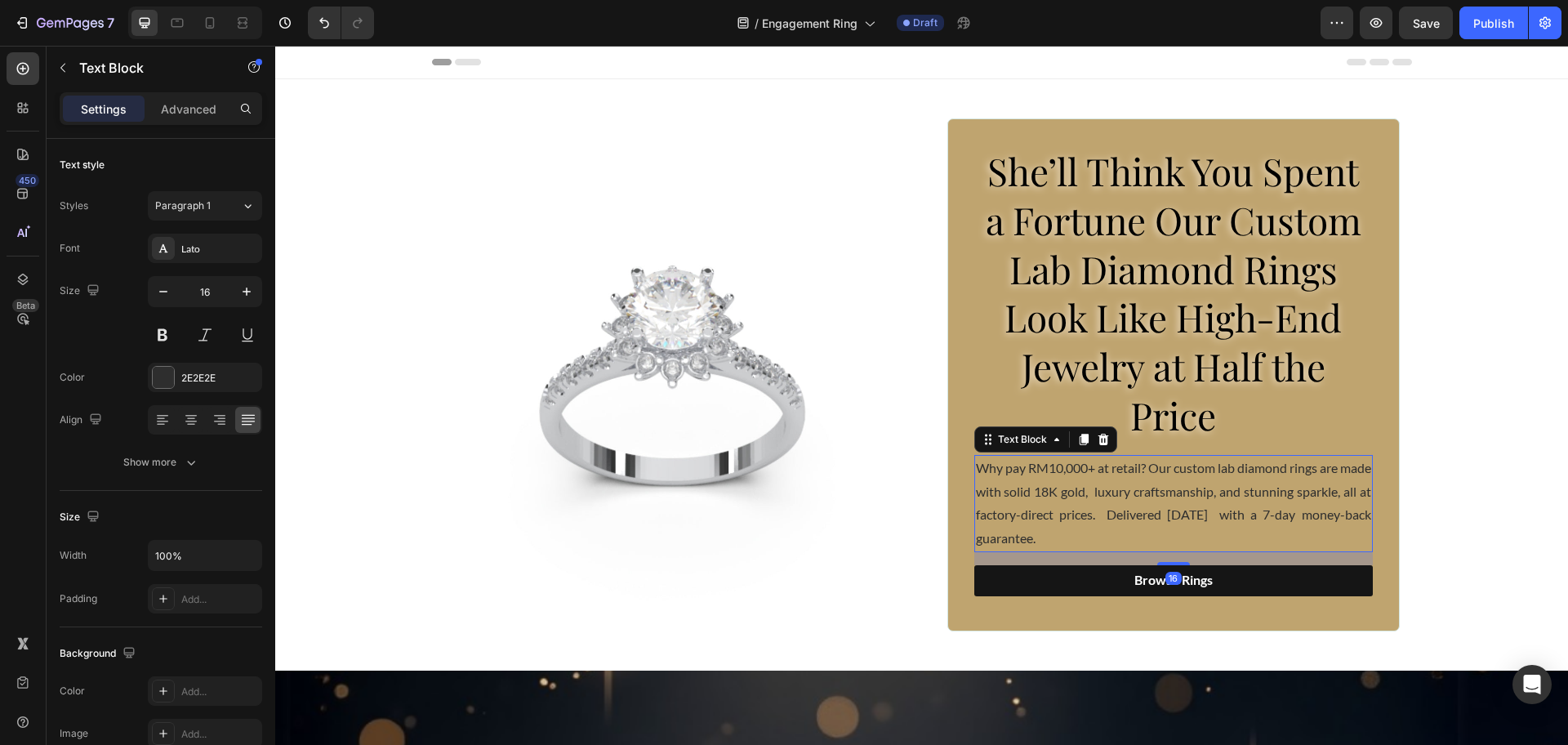
click at [1187, 503] on p "Why pay RM10,000+ at retail? Our custom lab diamond rings are made with solid 1…" at bounding box center [1173, 503] width 395 height 94
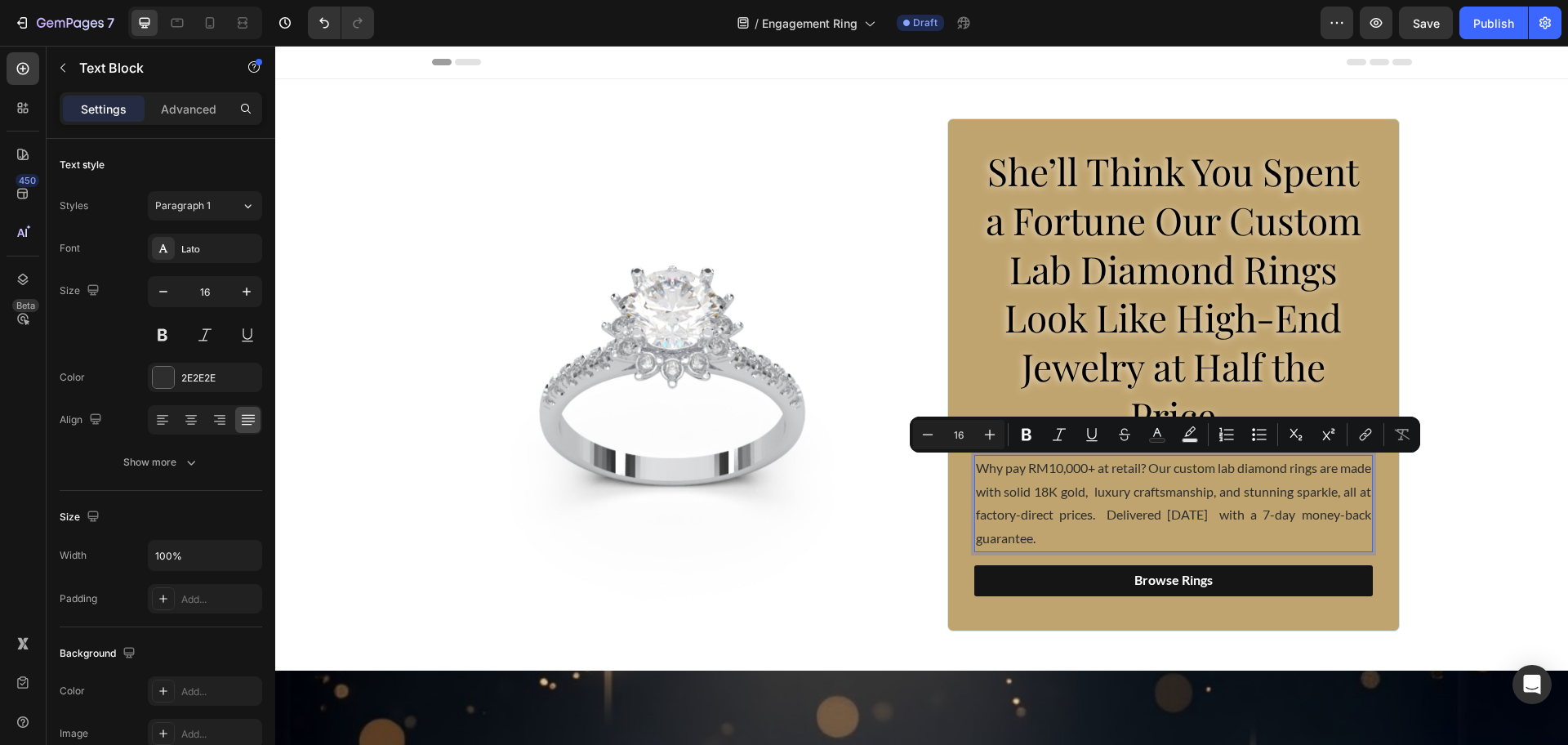
click at [1087, 476] on p "Why pay RM10,000+ at retail? Our custom lab diamond rings are made with solid 1…" at bounding box center [1173, 503] width 395 height 94
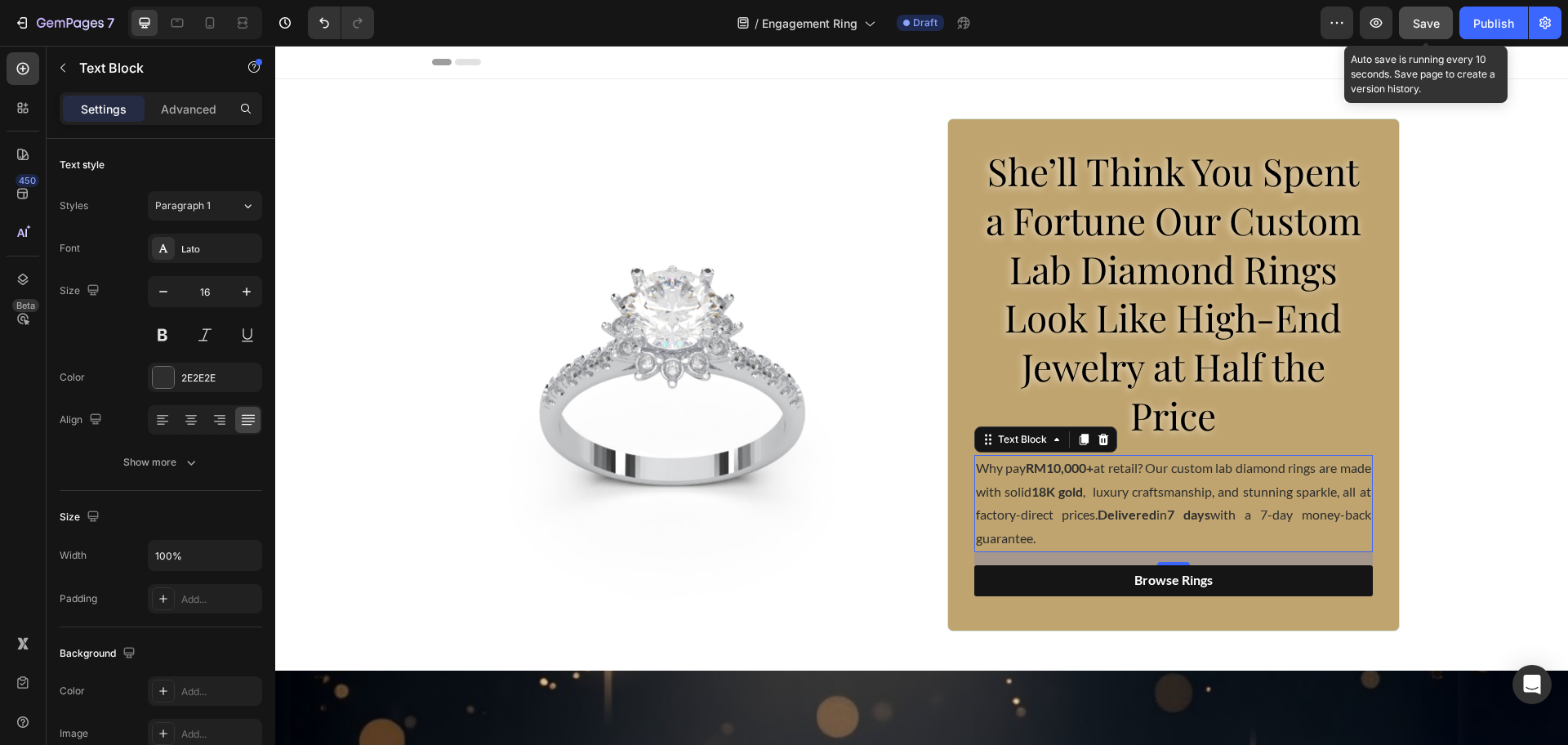
click at [1430, 38] on button "Save" at bounding box center [1426, 23] width 54 height 33
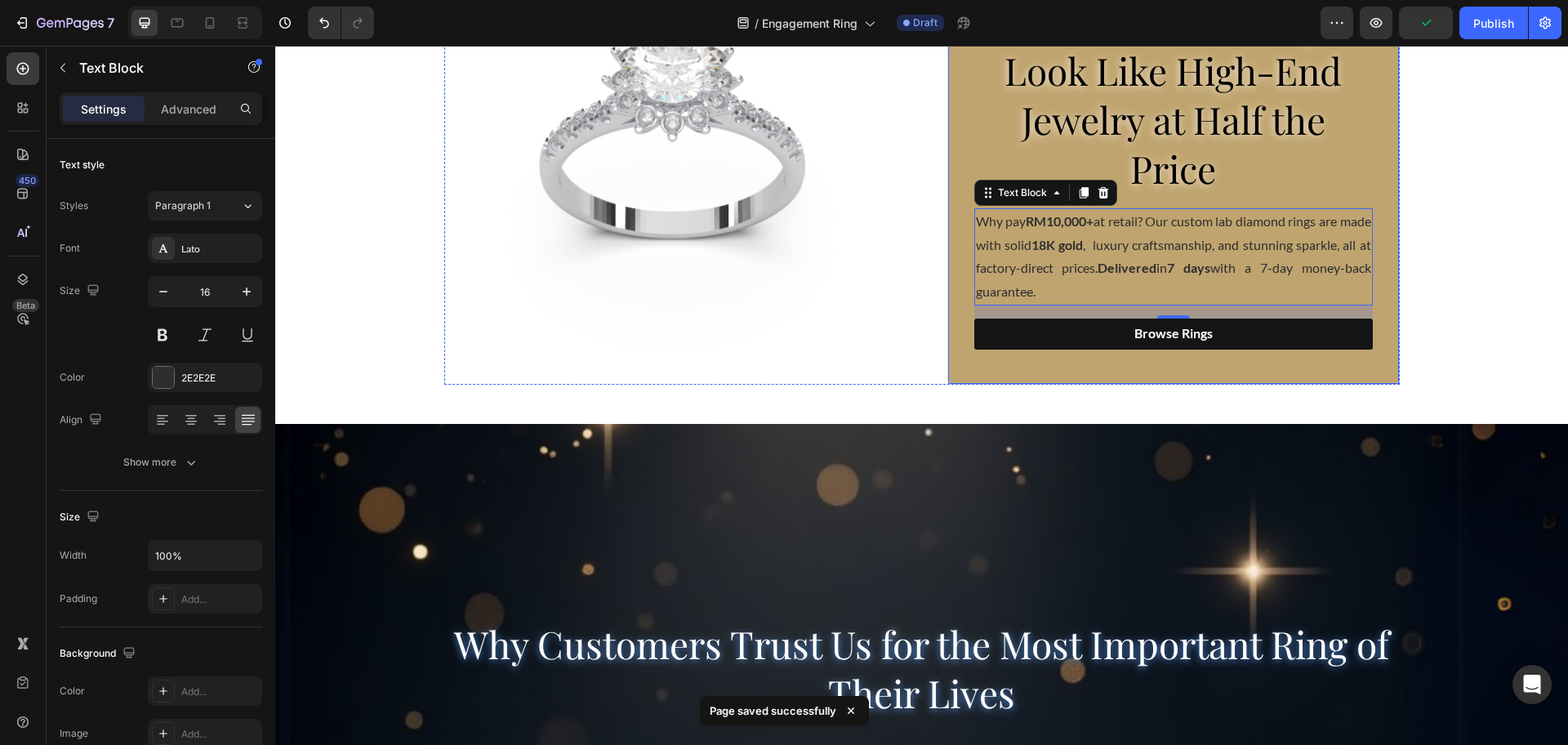
scroll to position [307, 0]
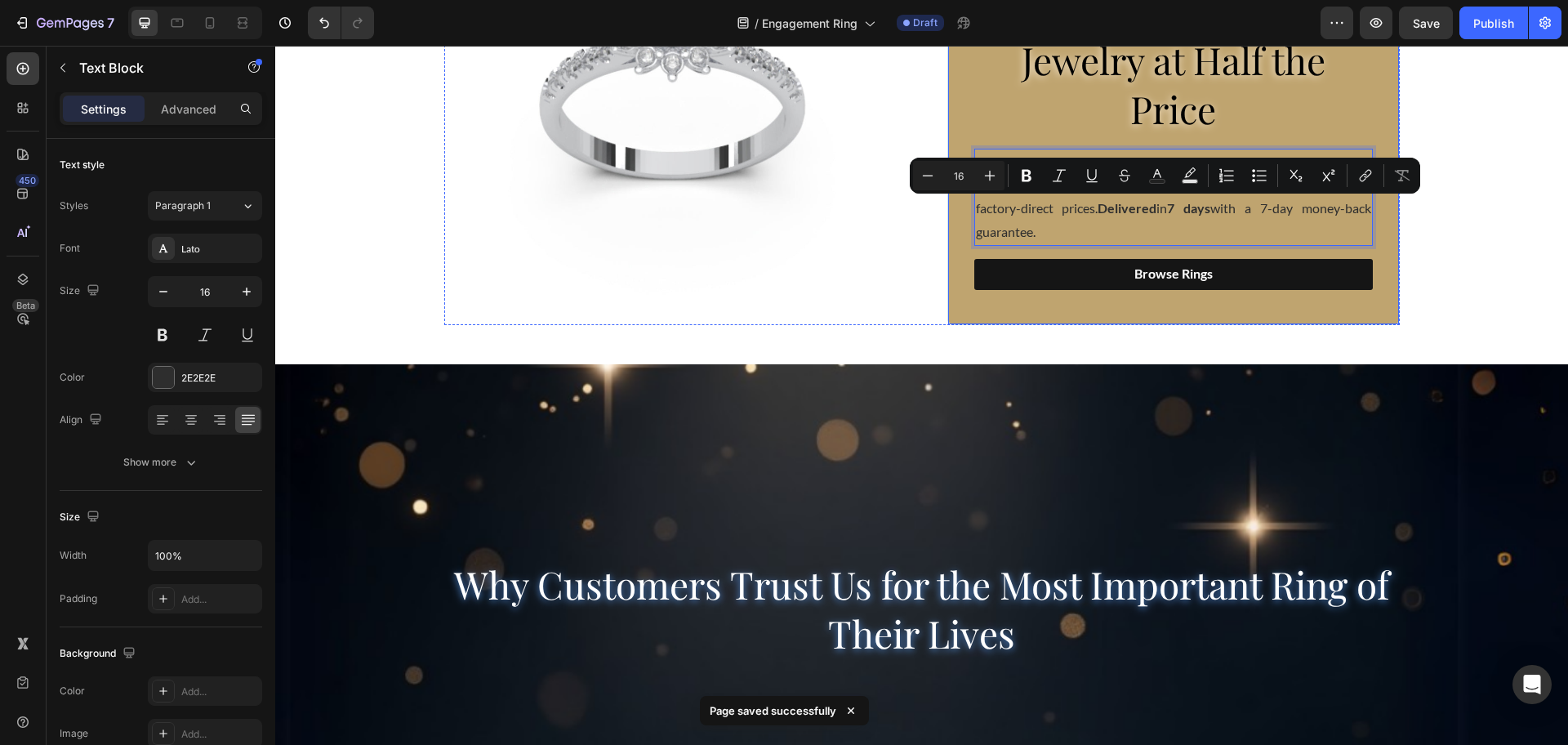
drag, startPoint x: 1332, startPoint y: 207, endPoint x: 1367, endPoint y: 256, distance: 60.2
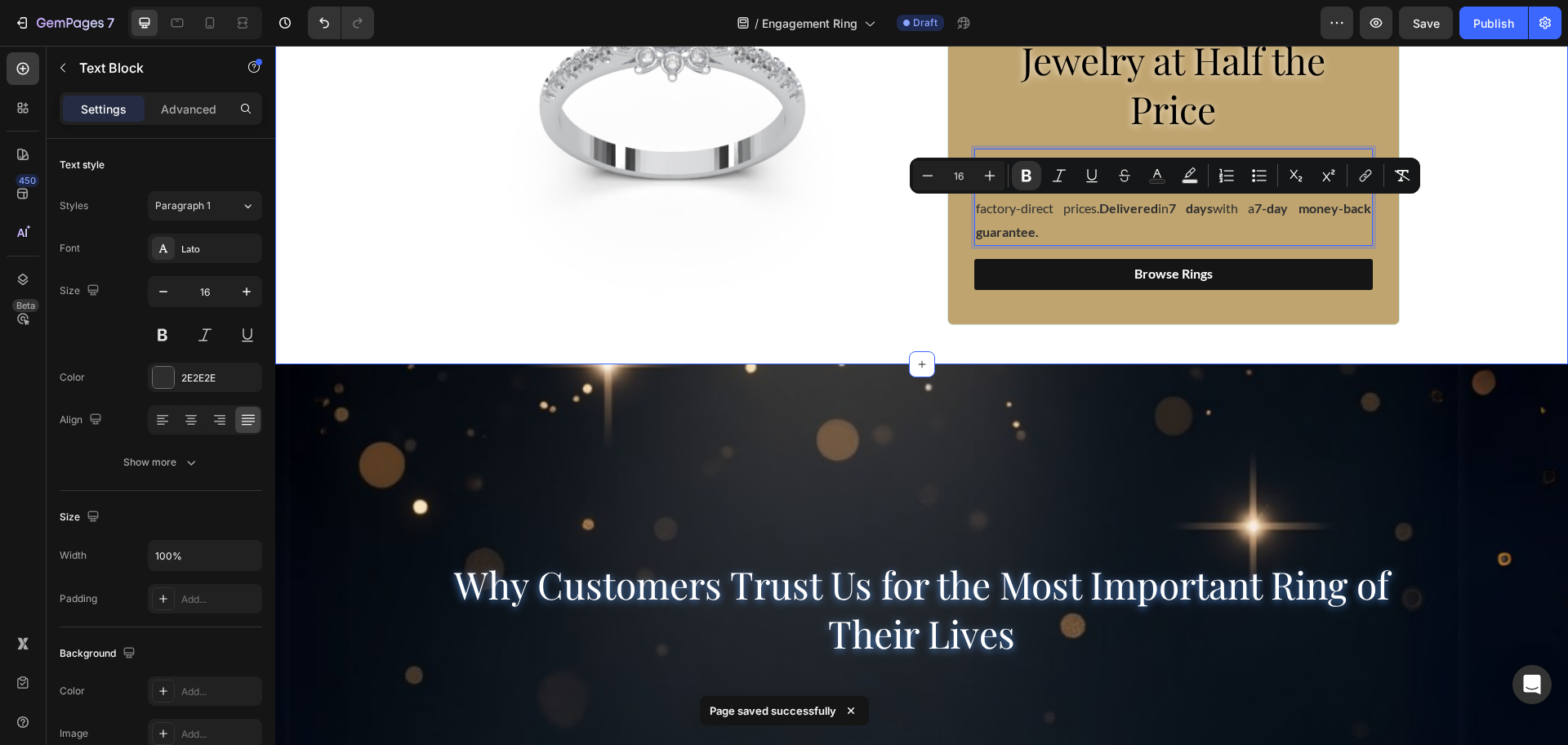
click at [1454, 241] on div "Image ⁠⁠⁠⁠⁠⁠⁠ She’ll Think You Spent a Fortune Our Custom Lab Diamond Rings Loo…" at bounding box center [921, 69] width 1292 height 513
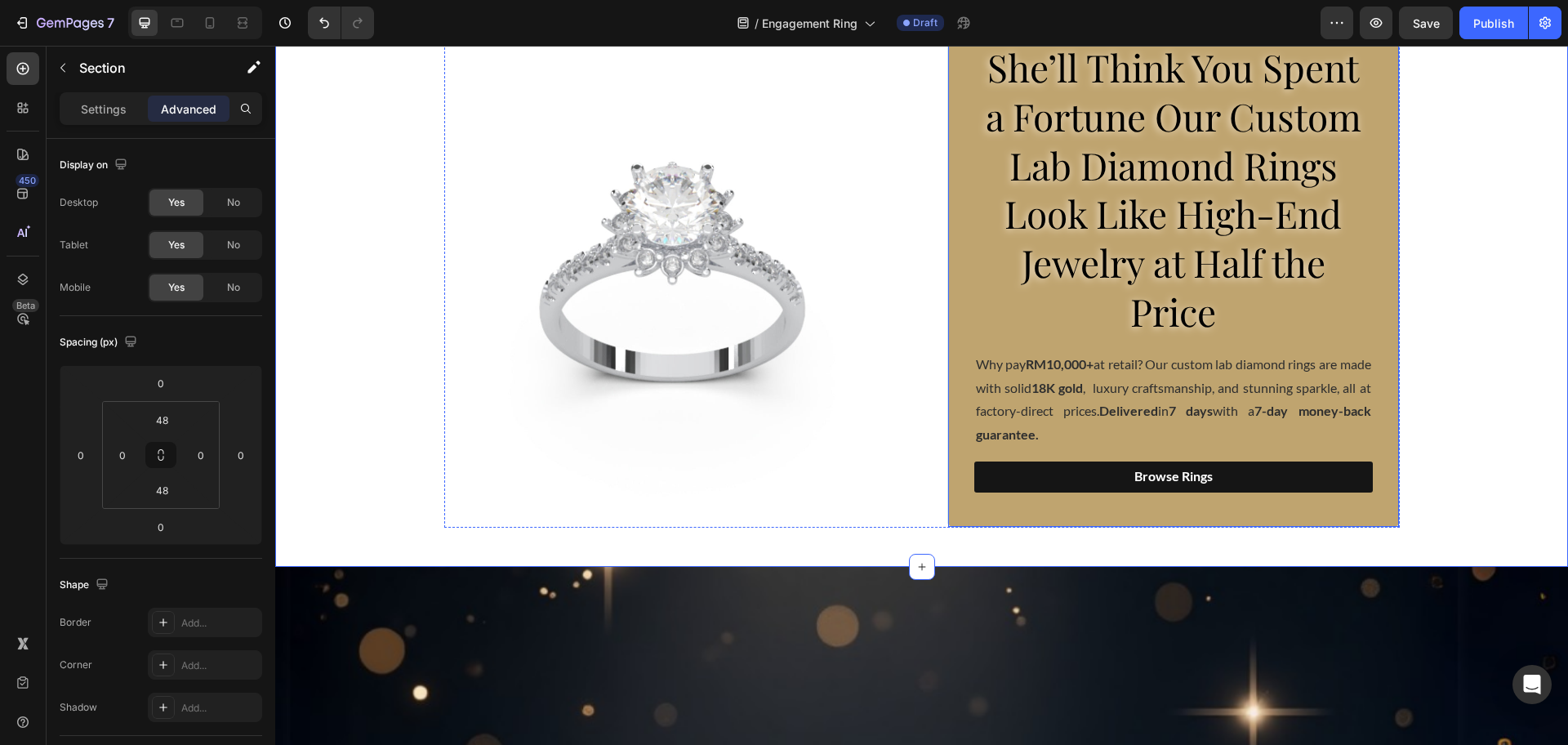
scroll to position [102, 0]
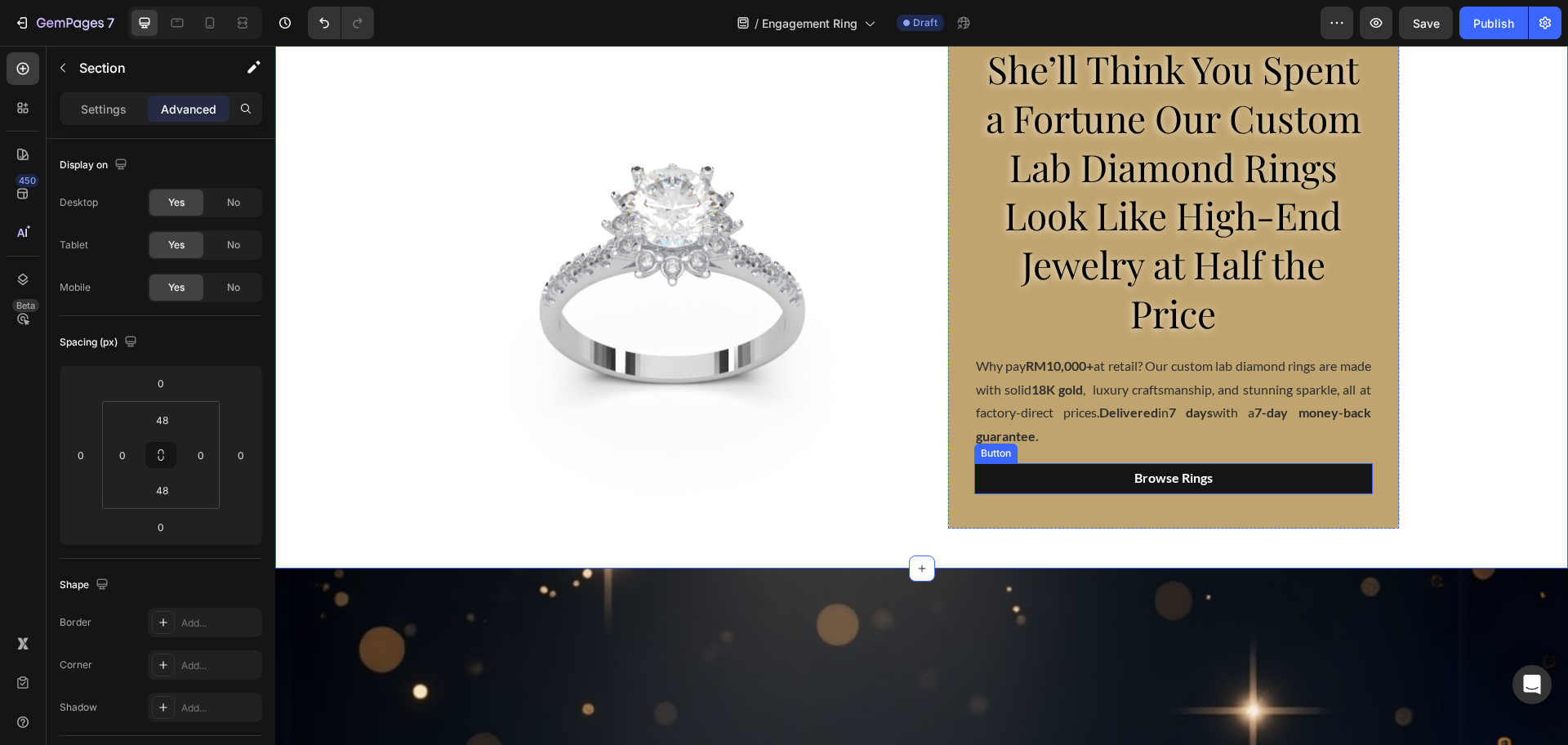
click at [1257, 477] on button "Browse Rings" at bounding box center [1173, 479] width 399 height 31
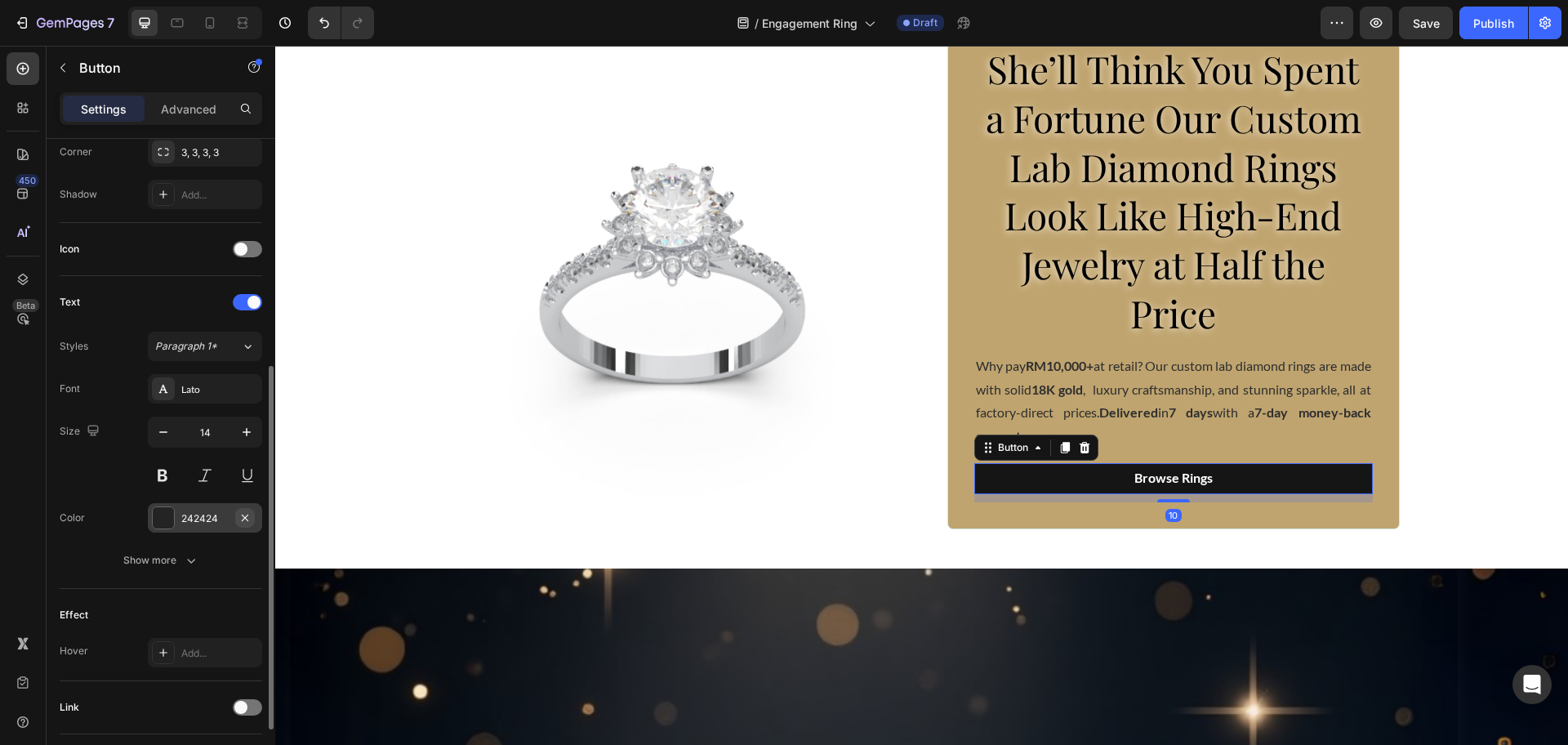
scroll to position [518, 0]
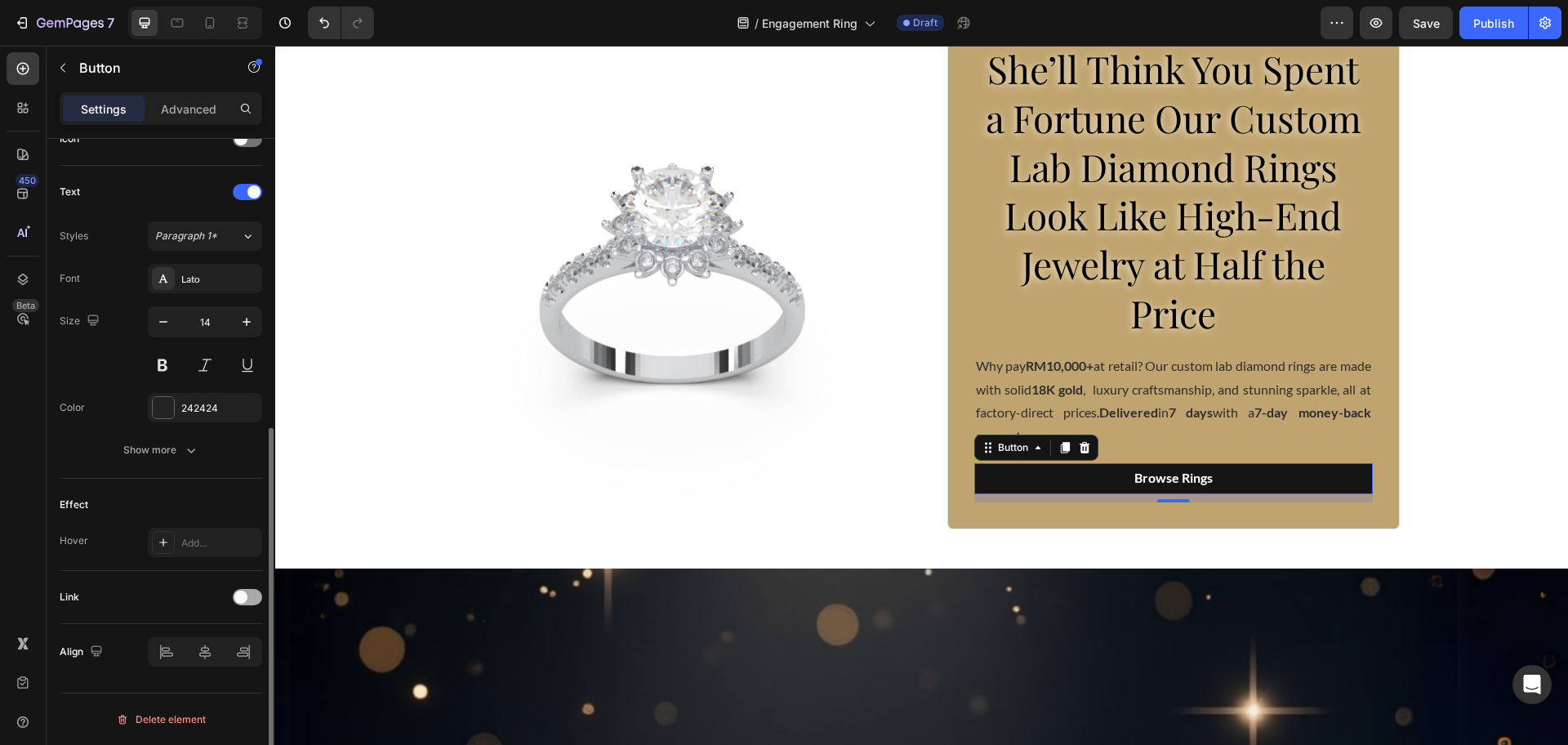
click at [242, 594] on span at bounding box center [240, 597] width 13 height 13
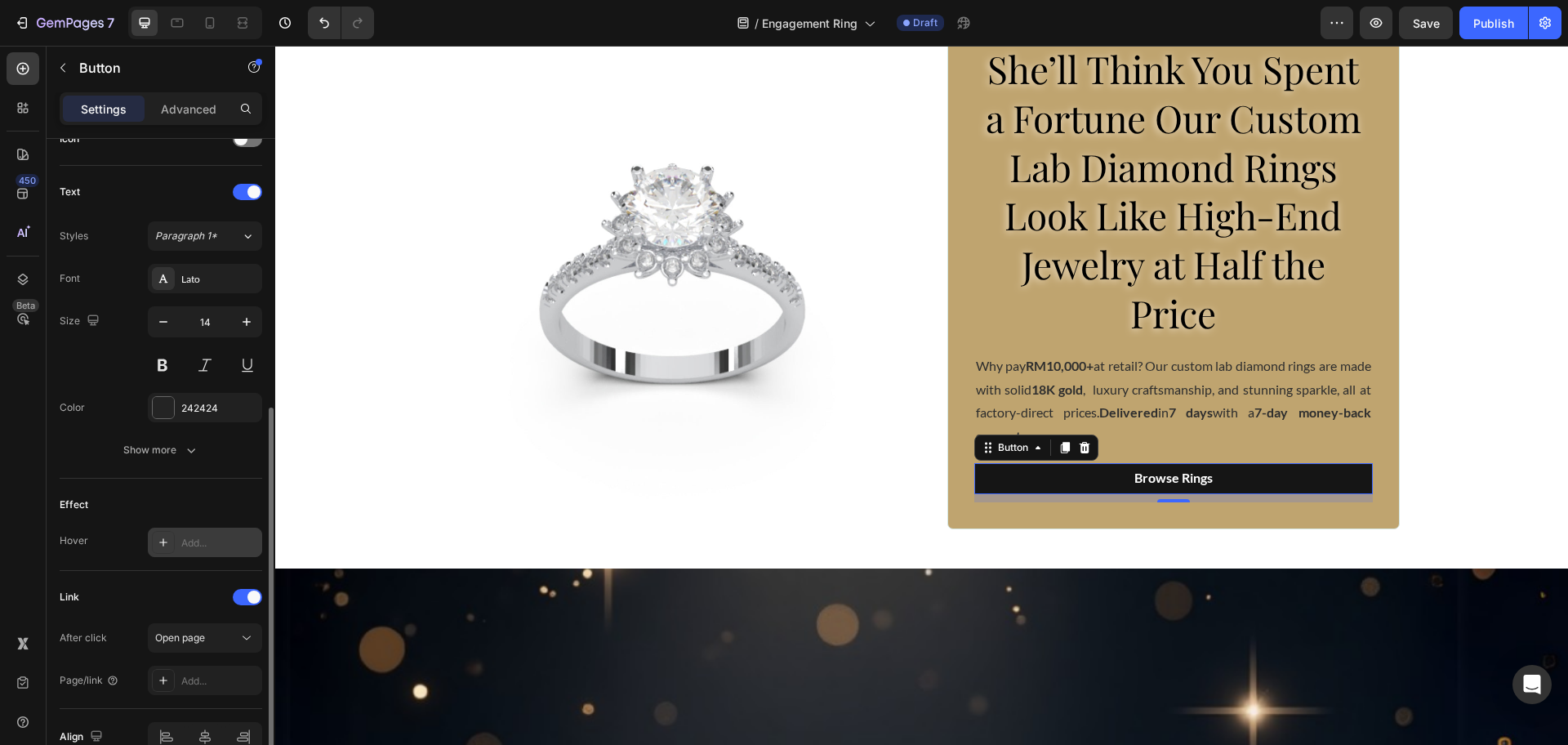
scroll to position [604, 0]
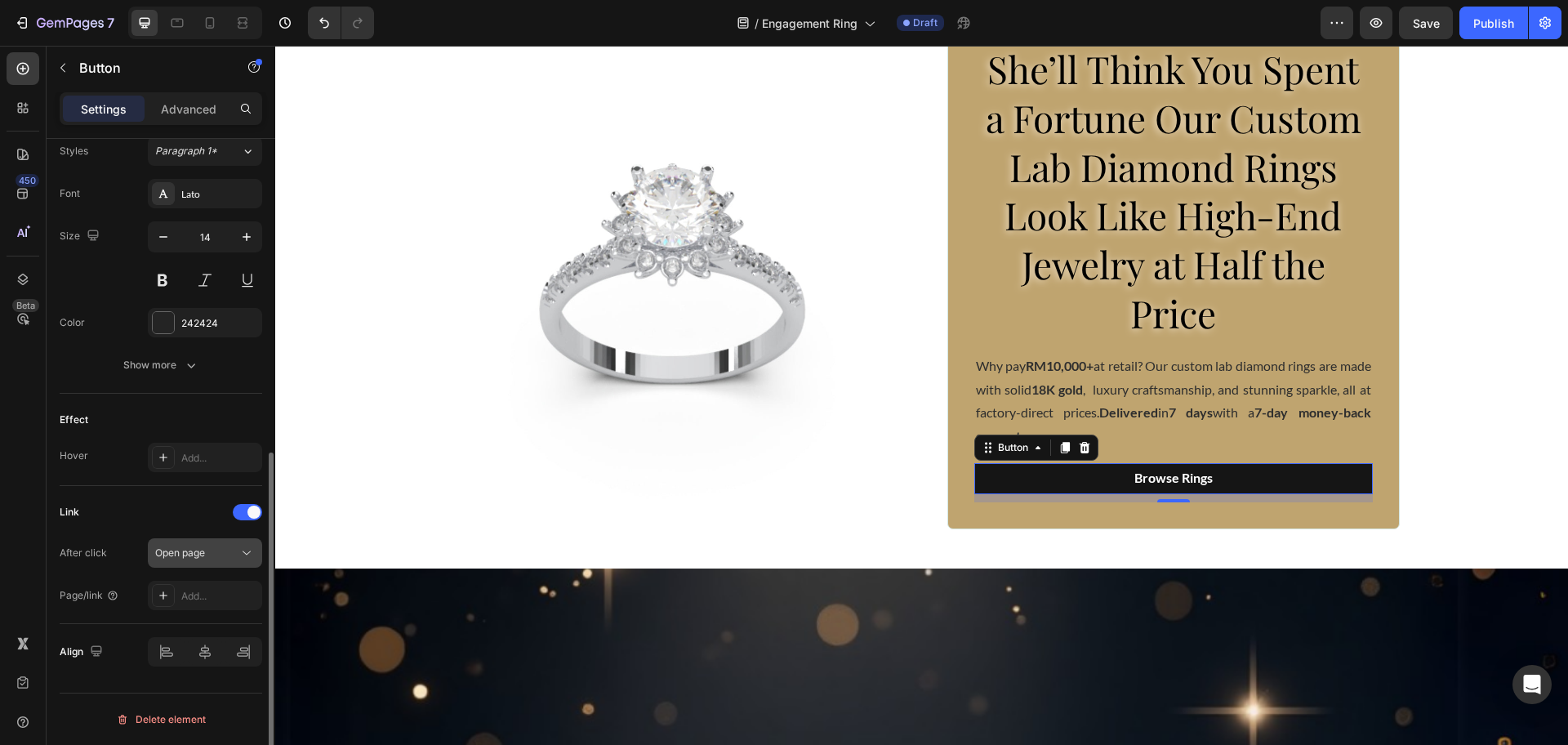
click at [214, 553] on div "Open page" at bounding box center [196, 553] width 84 height 15
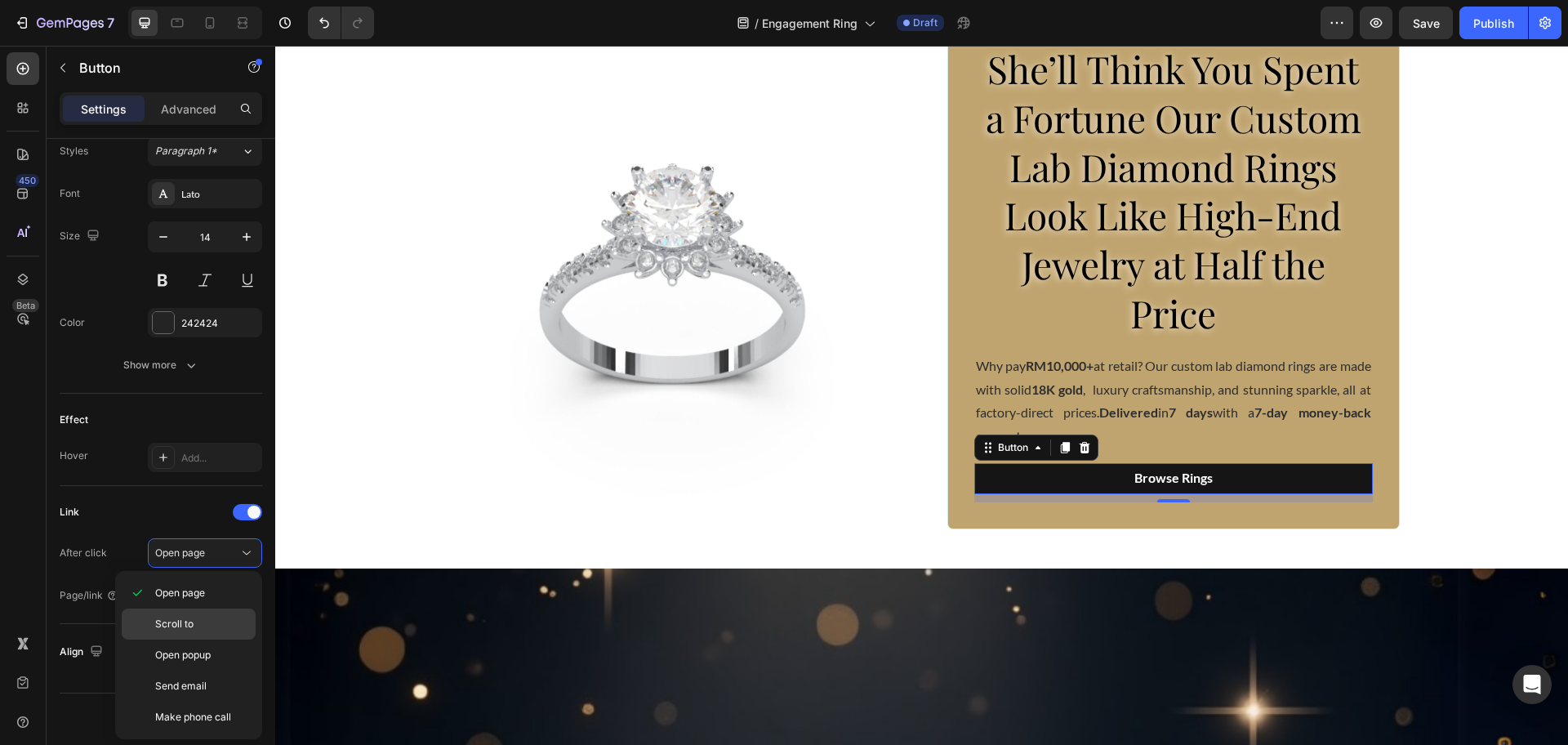
click at [214, 627] on p "Scroll to" at bounding box center [201, 624] width 93 height 15
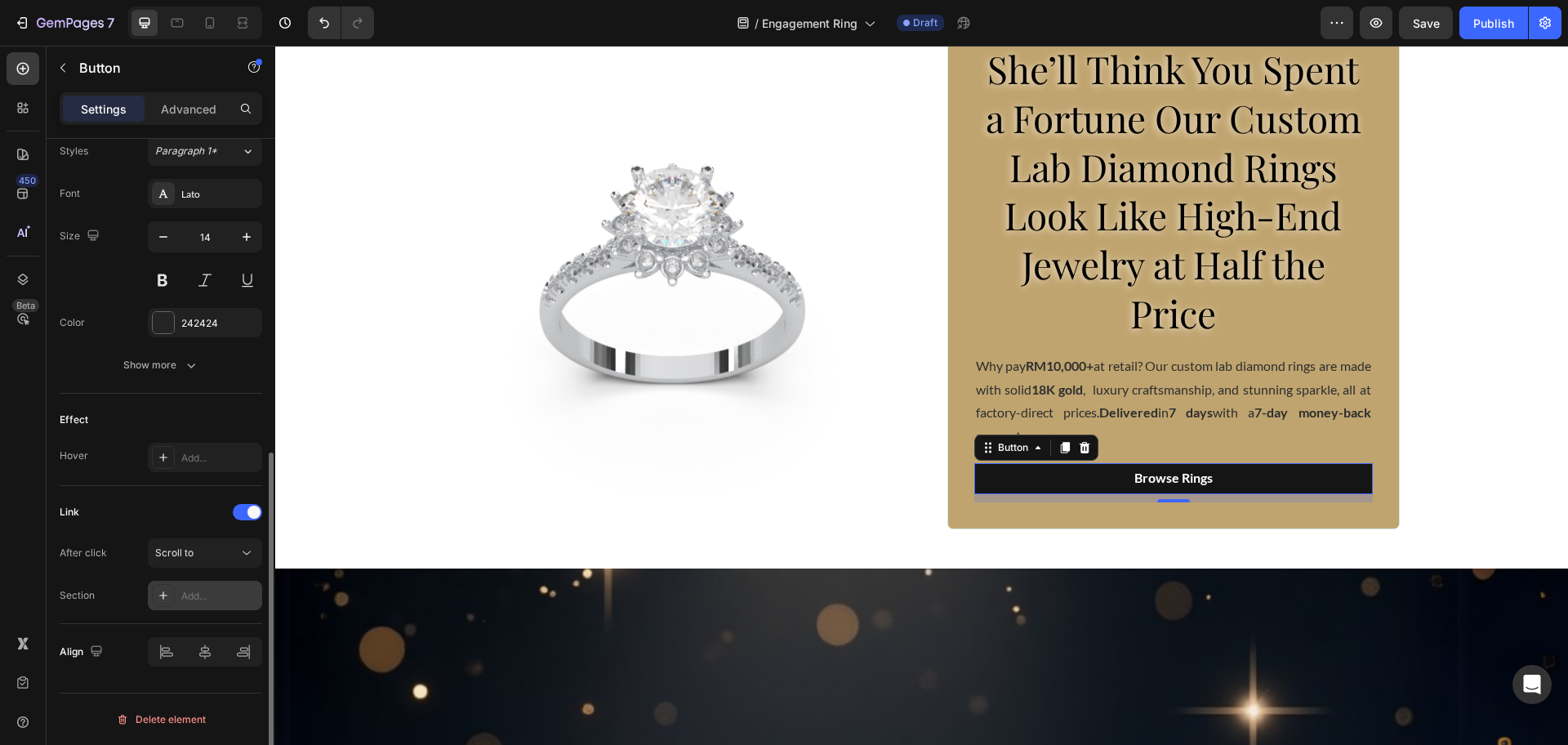
click at [223, 595] on div "Add..." at bounding box center [220, 596] width 77 height 15
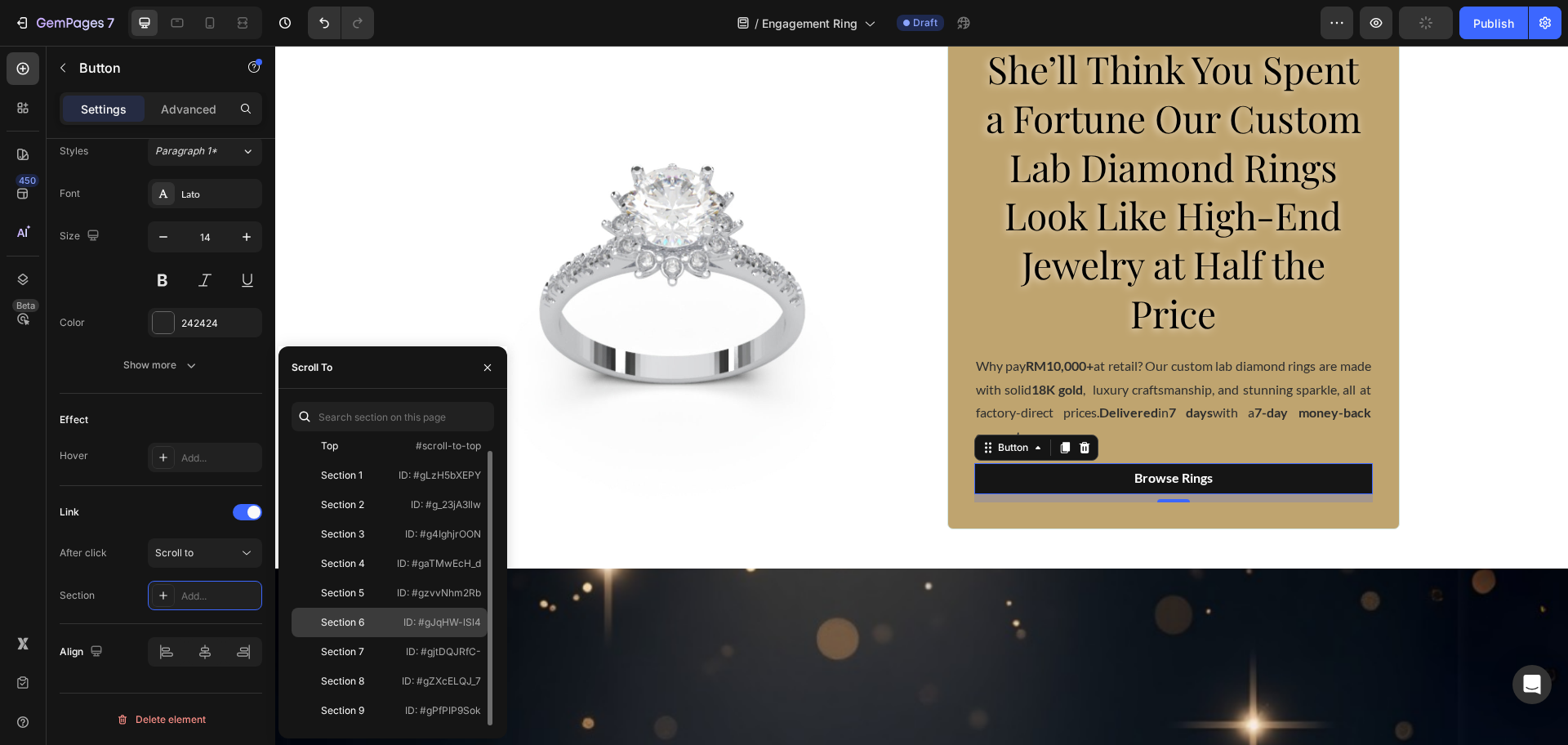
scroll to position [408, 0]
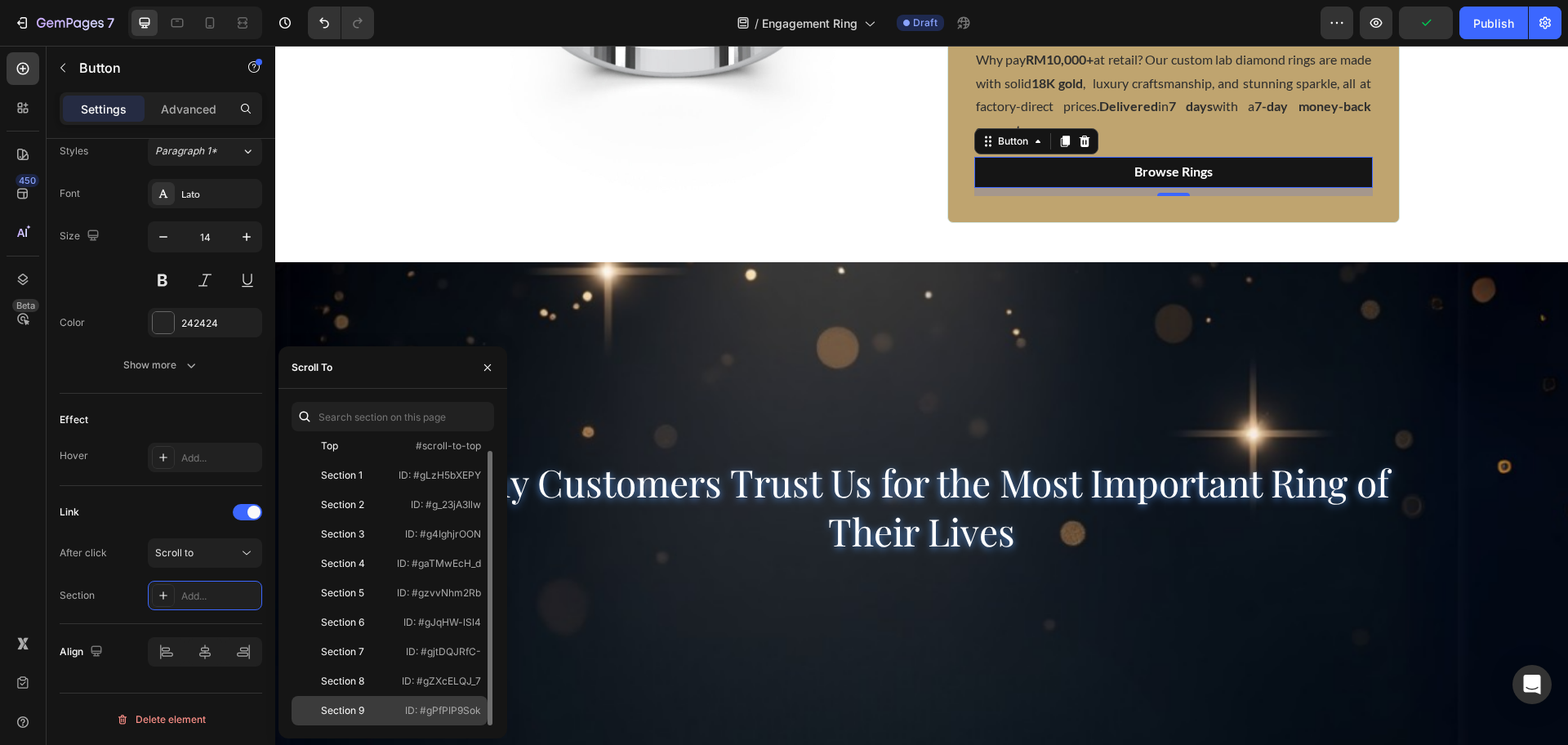
click at [366, 704] on div "Section 9" at bounding box center [345, 711] width 95 height 15
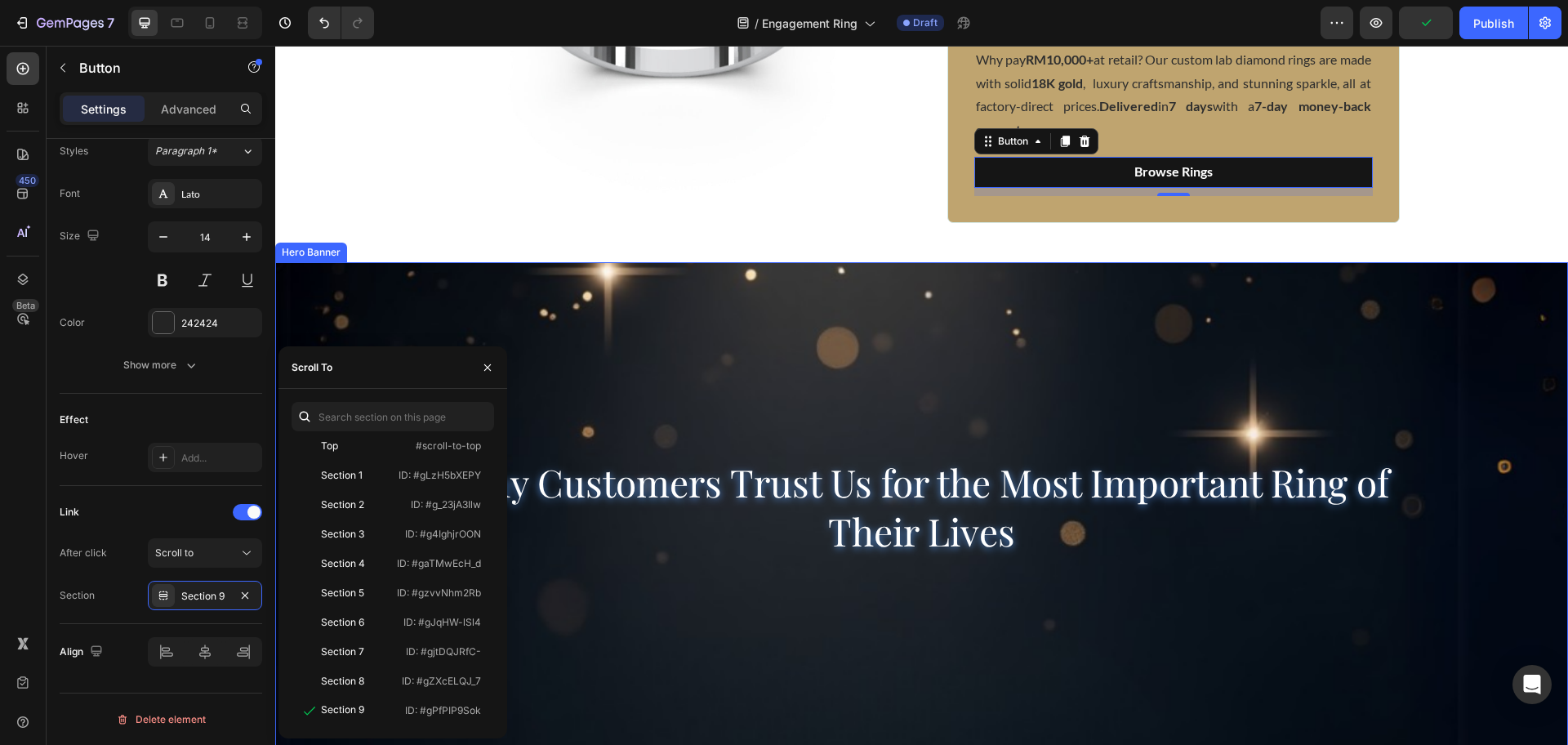
click at [819, 313] on div "Background Image" at bounding box center [921, 609] width 1292 height 736
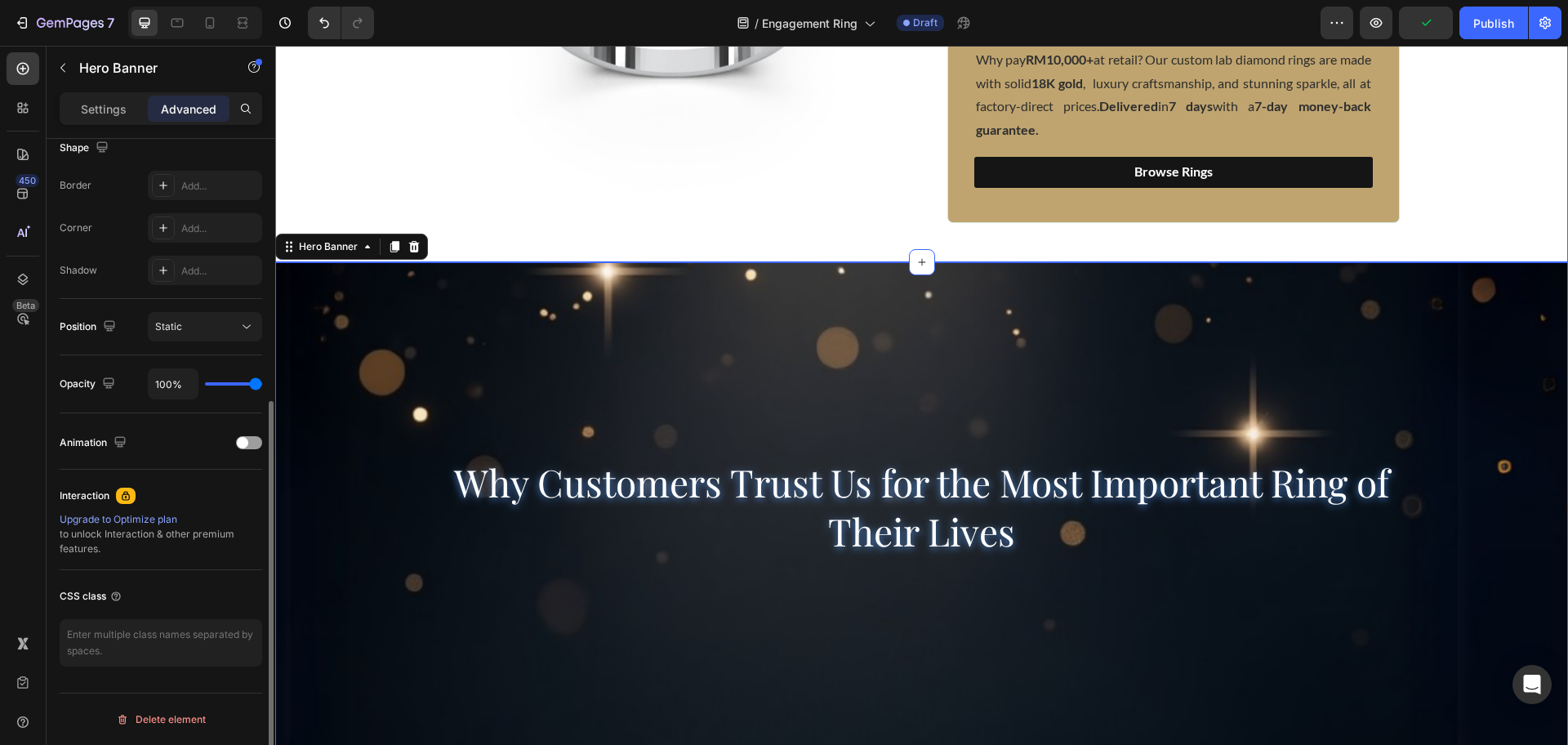
scroll to position [0, 0]
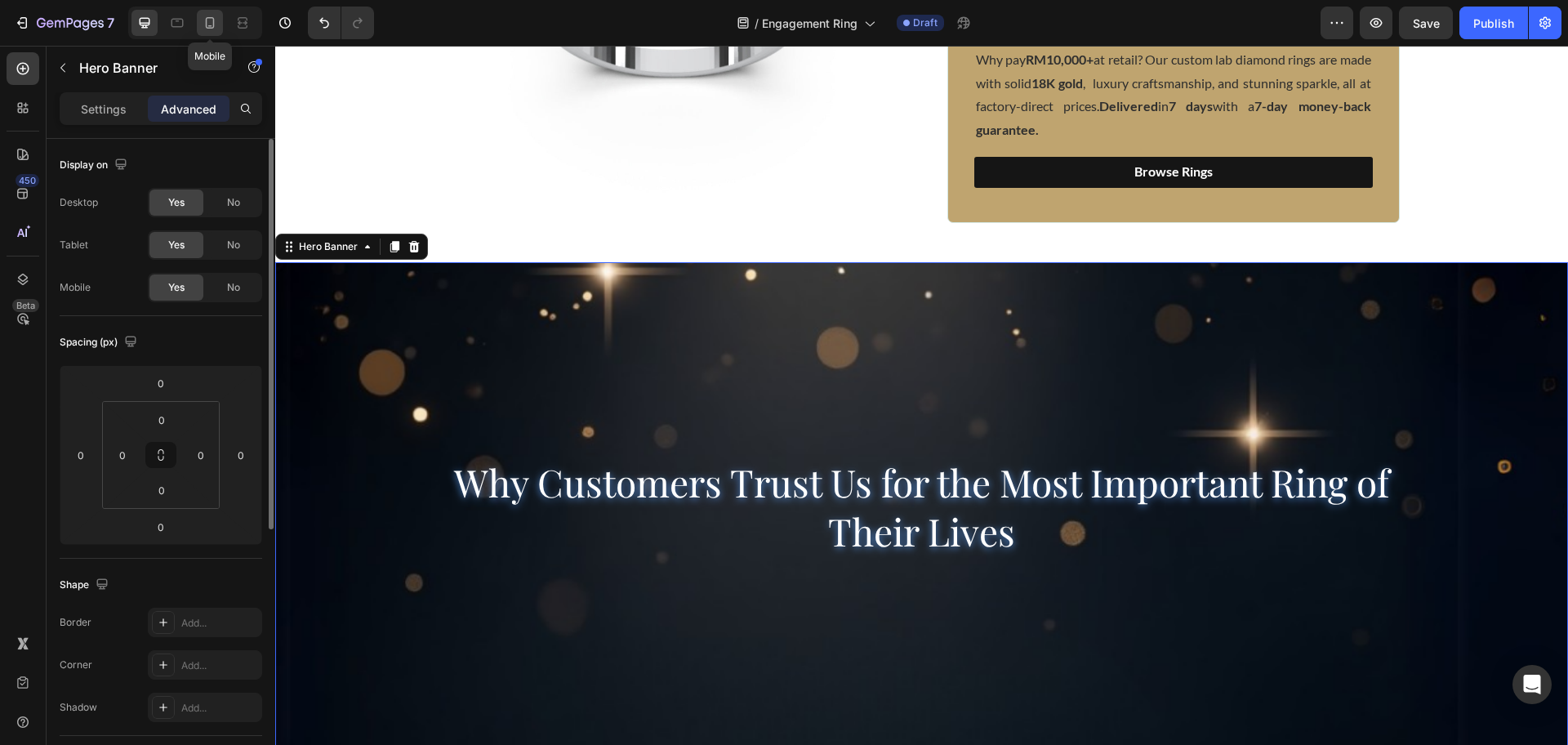
click at [221, 22] on div at bounding box center [210, 22] width 26 height 26
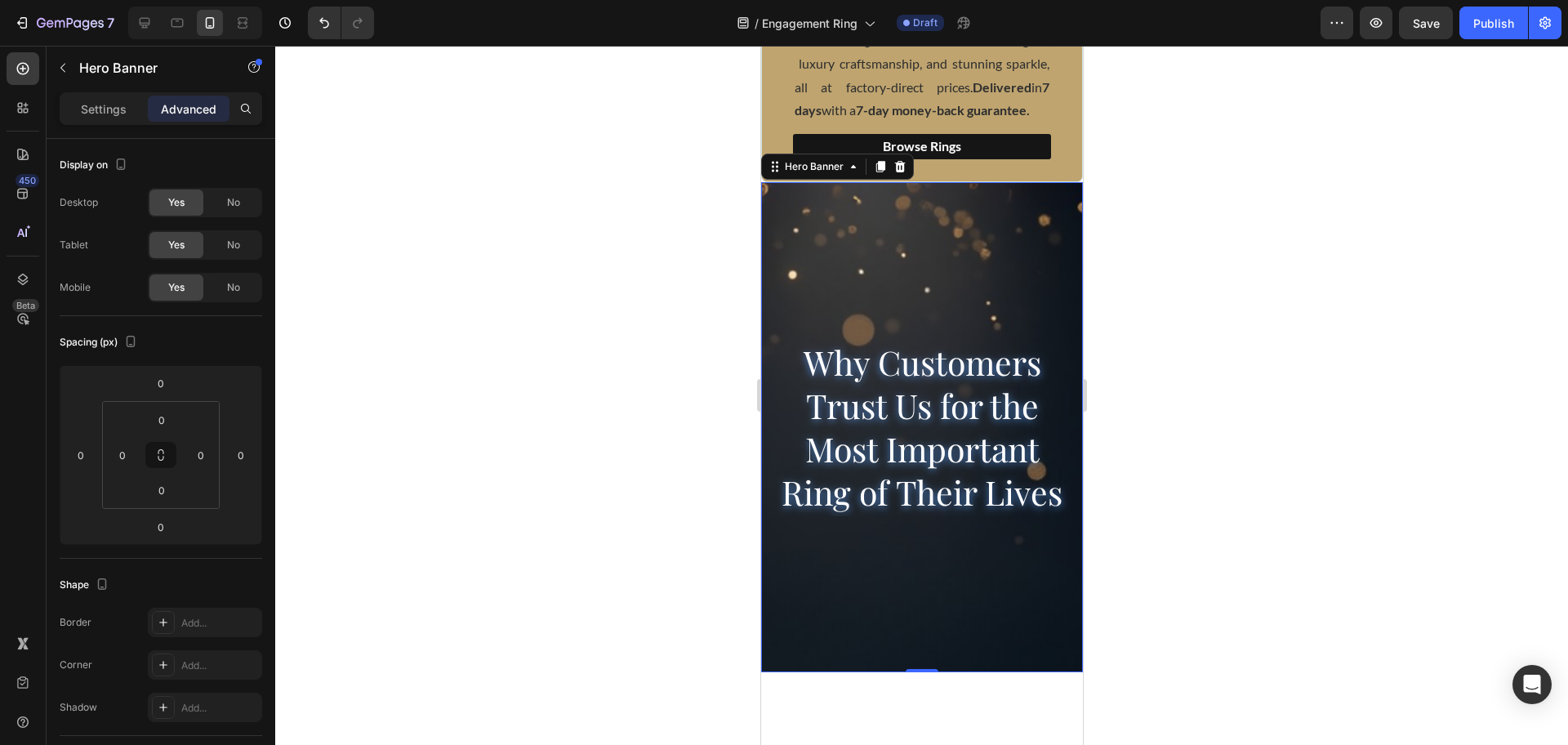
scroll to position [751, 0]
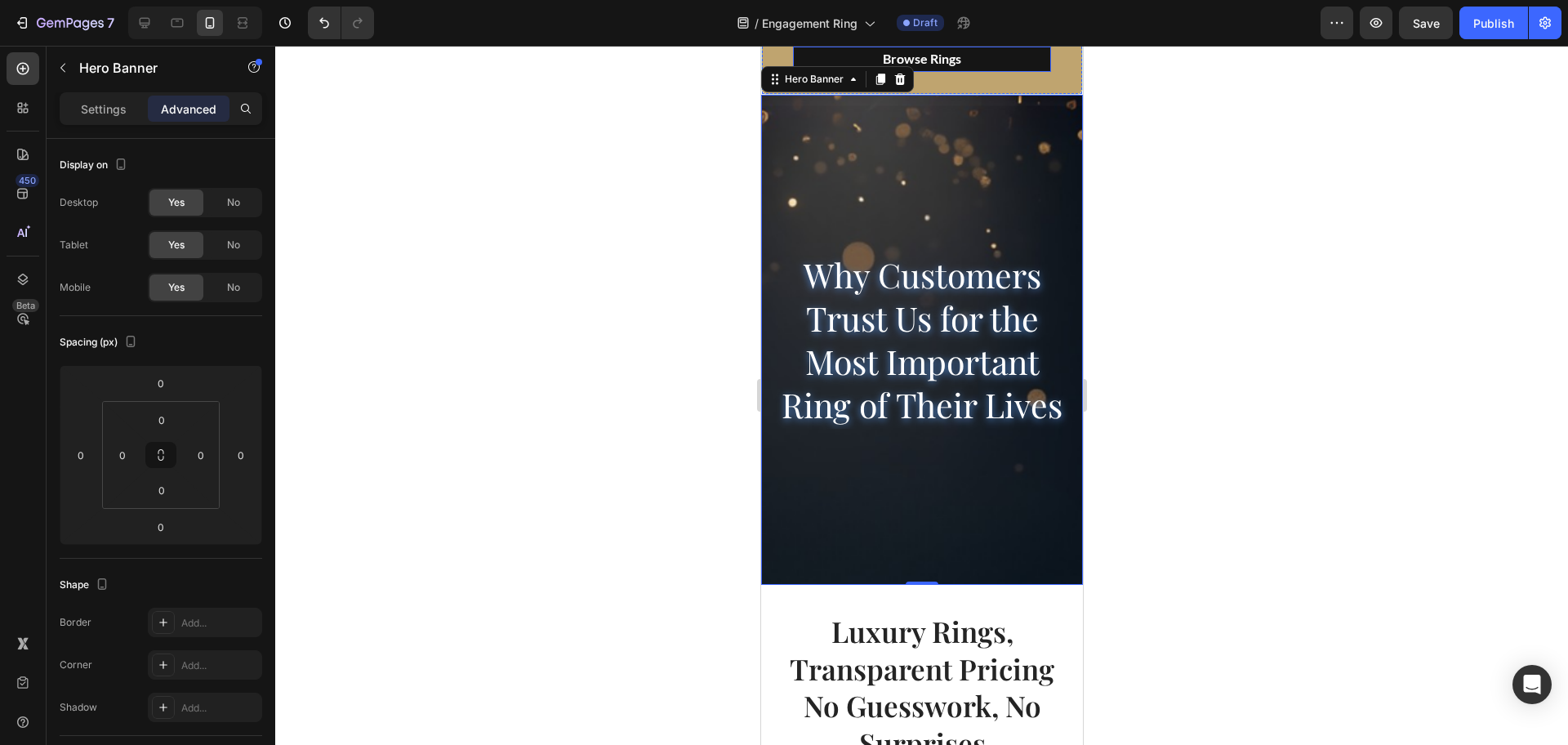
drag, startPoint x: 1008, startPoint y: 65, endPoint x: 1001, endPoint y: 78, distance: 14.8
click at [1008, 65] on link "Browse Rings" at bounding box center [921, 59] width 258 height 25
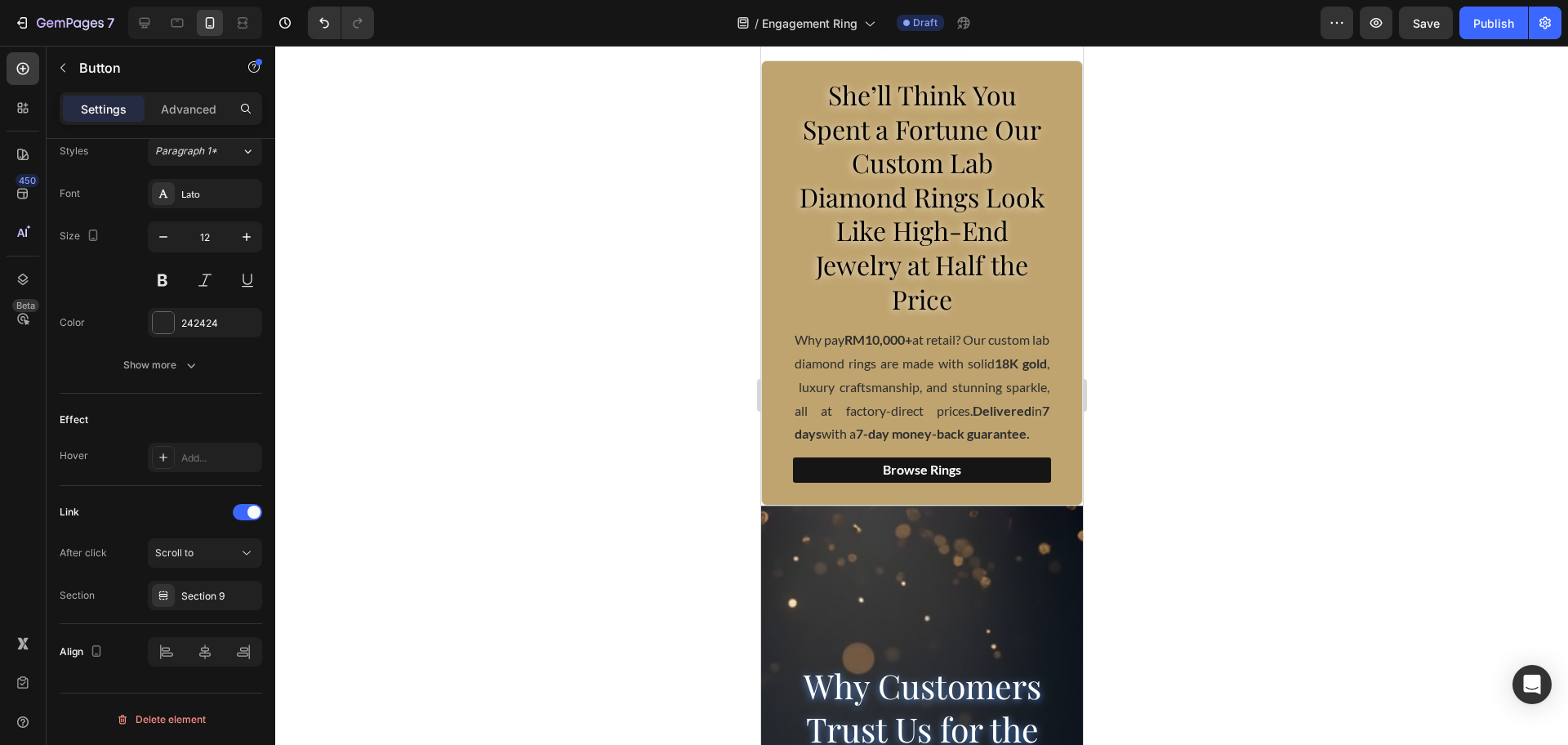
scroll to position [139, 0]
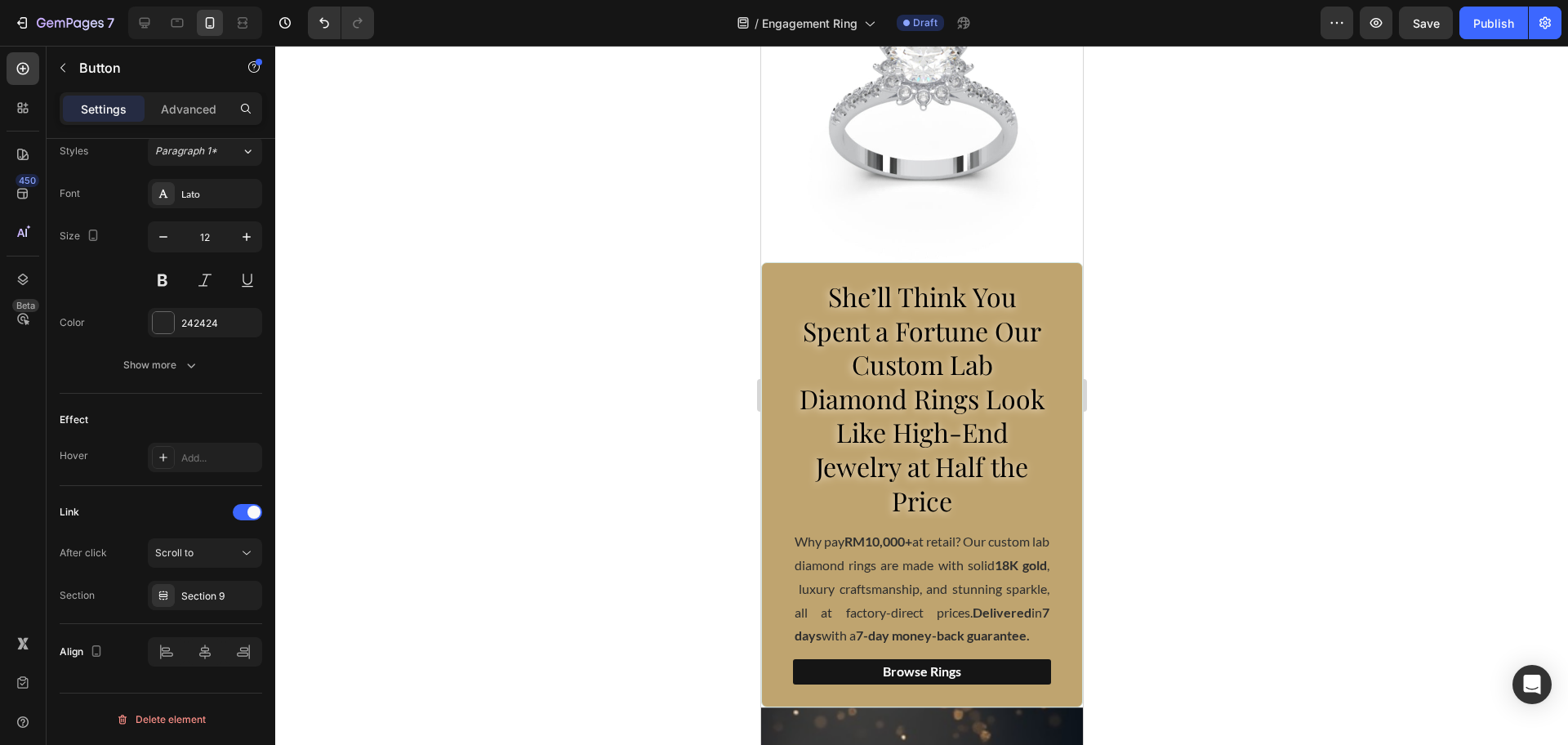
click at [5, 680] on div "450 Beta" at bounding box center [23, 395] width 46 height 699
click at [18, 681] on icon at bounding box center [22, 682] width 16 height 16
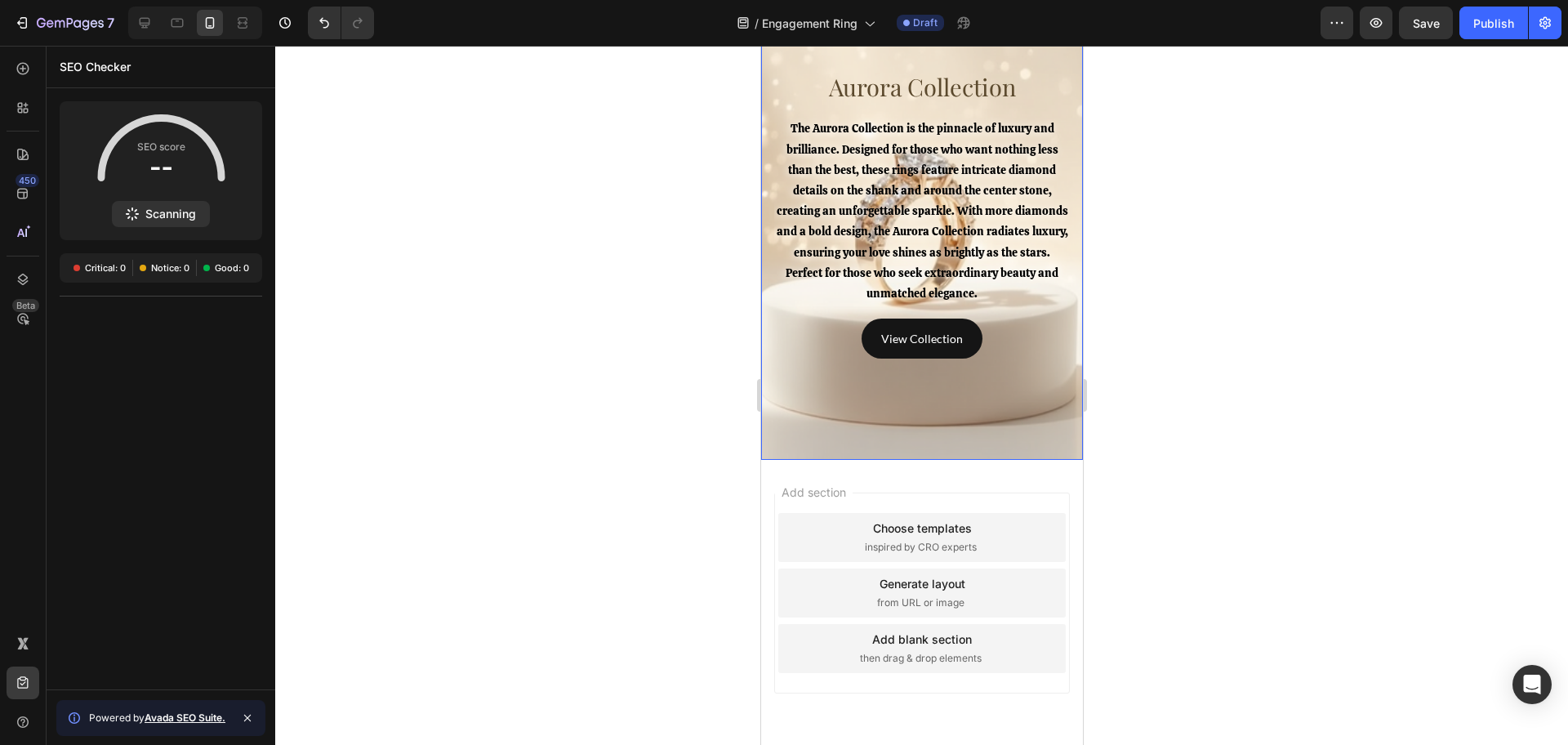
scroll to position [5485, 0]
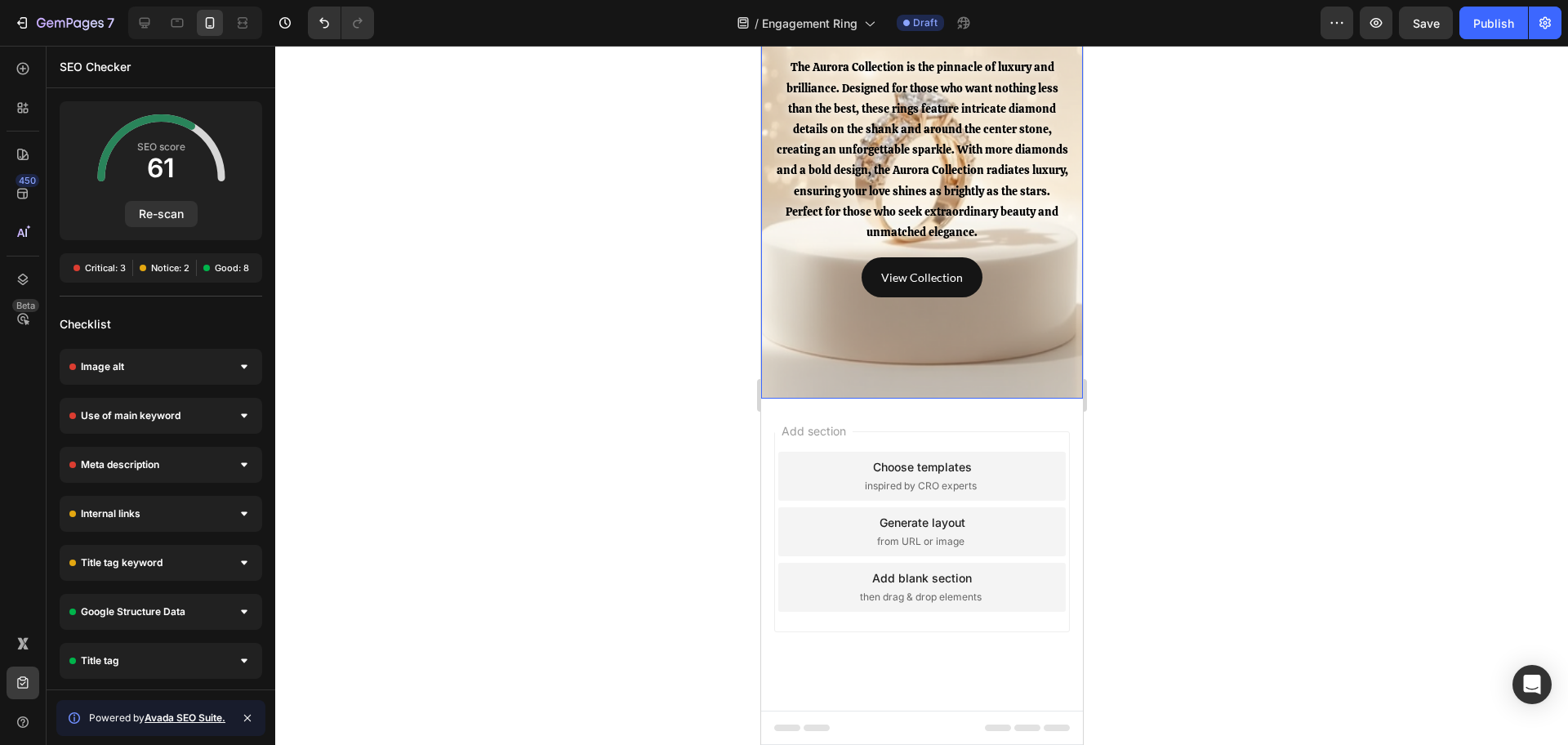
click at [847, 352] on div "Background Image" at bounding box center [921, 153] width 322 height 490
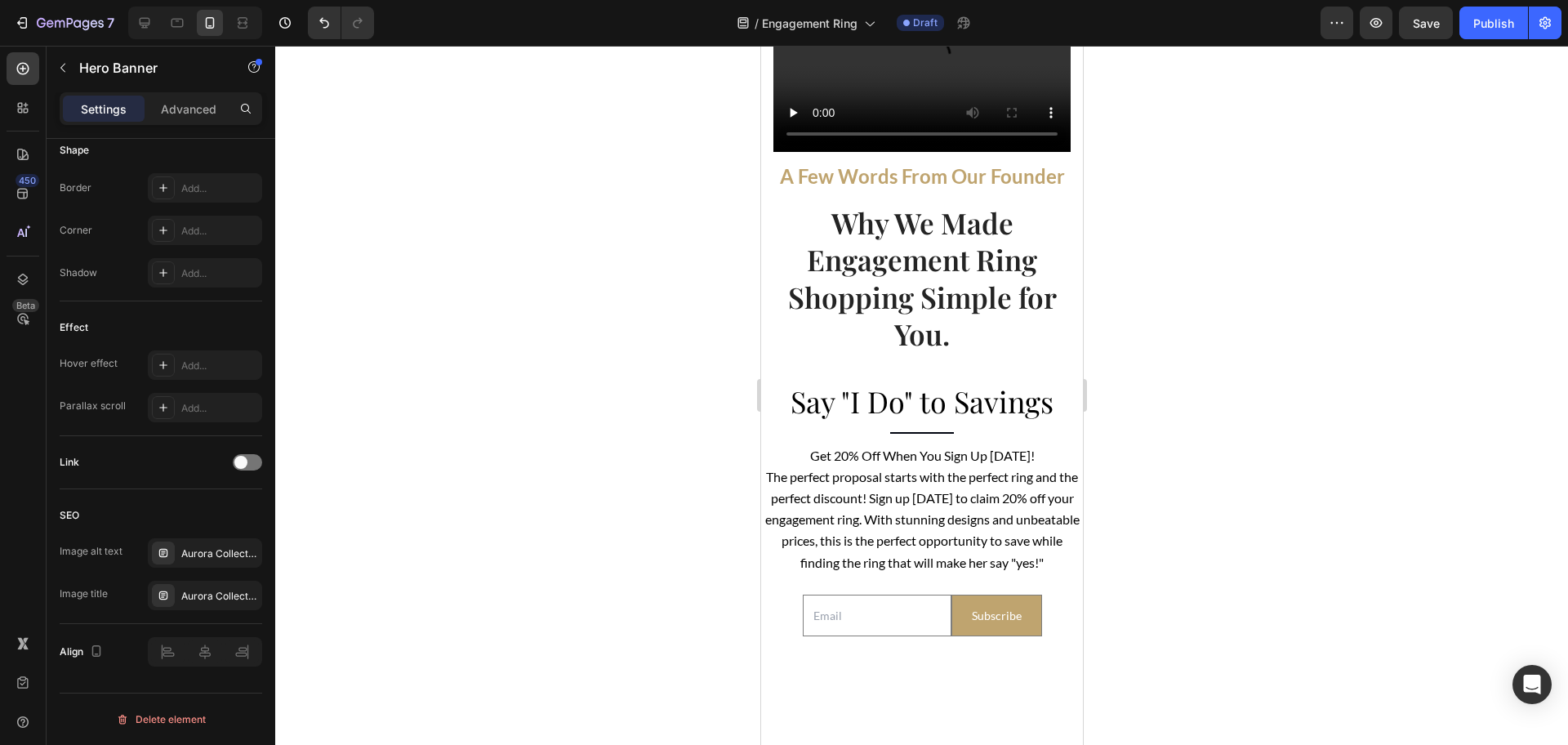
scroll to position [3137, 0]
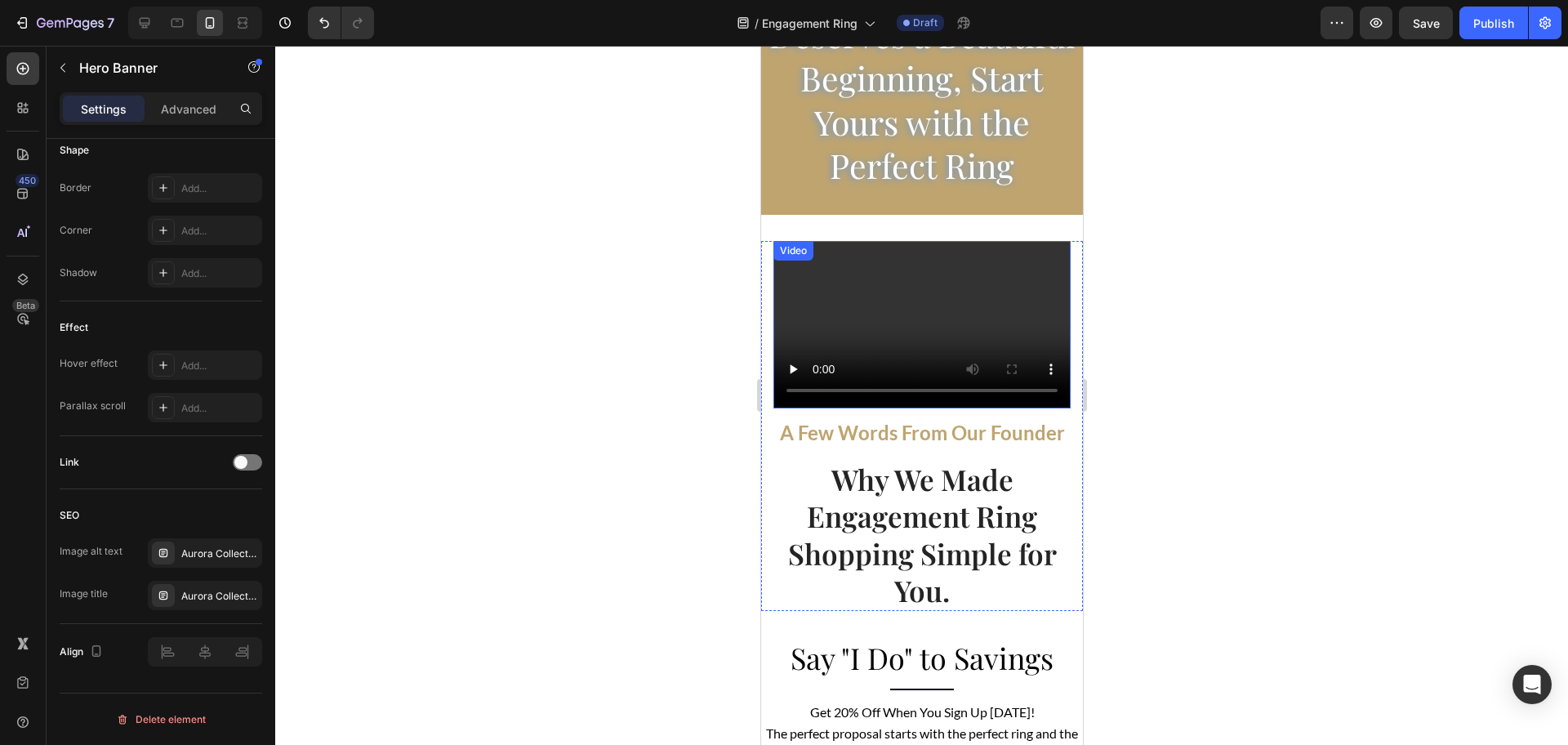
click at [834, 327] on video at bounding box center [920, 325] width 297 height 167
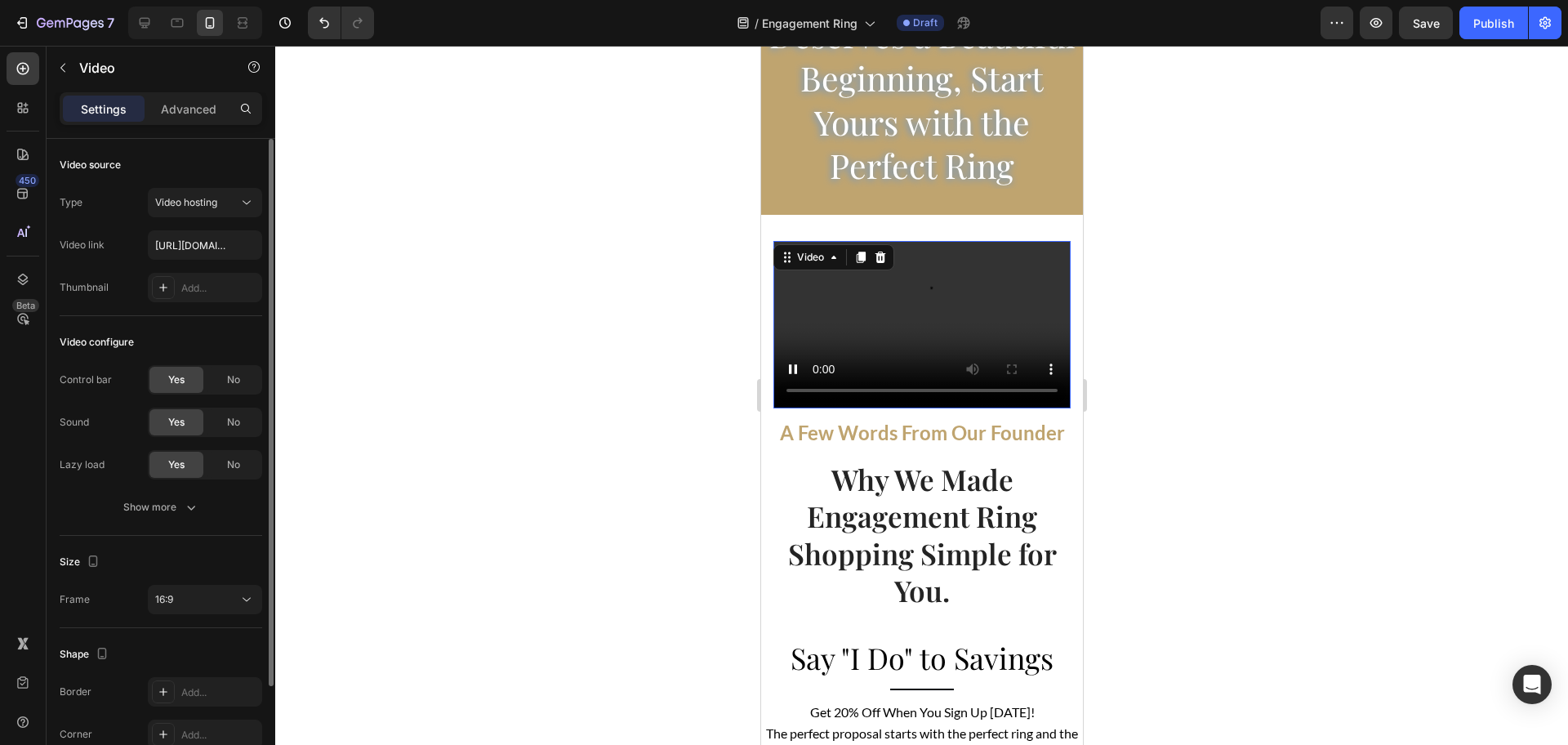
scroll to position [125, 0]
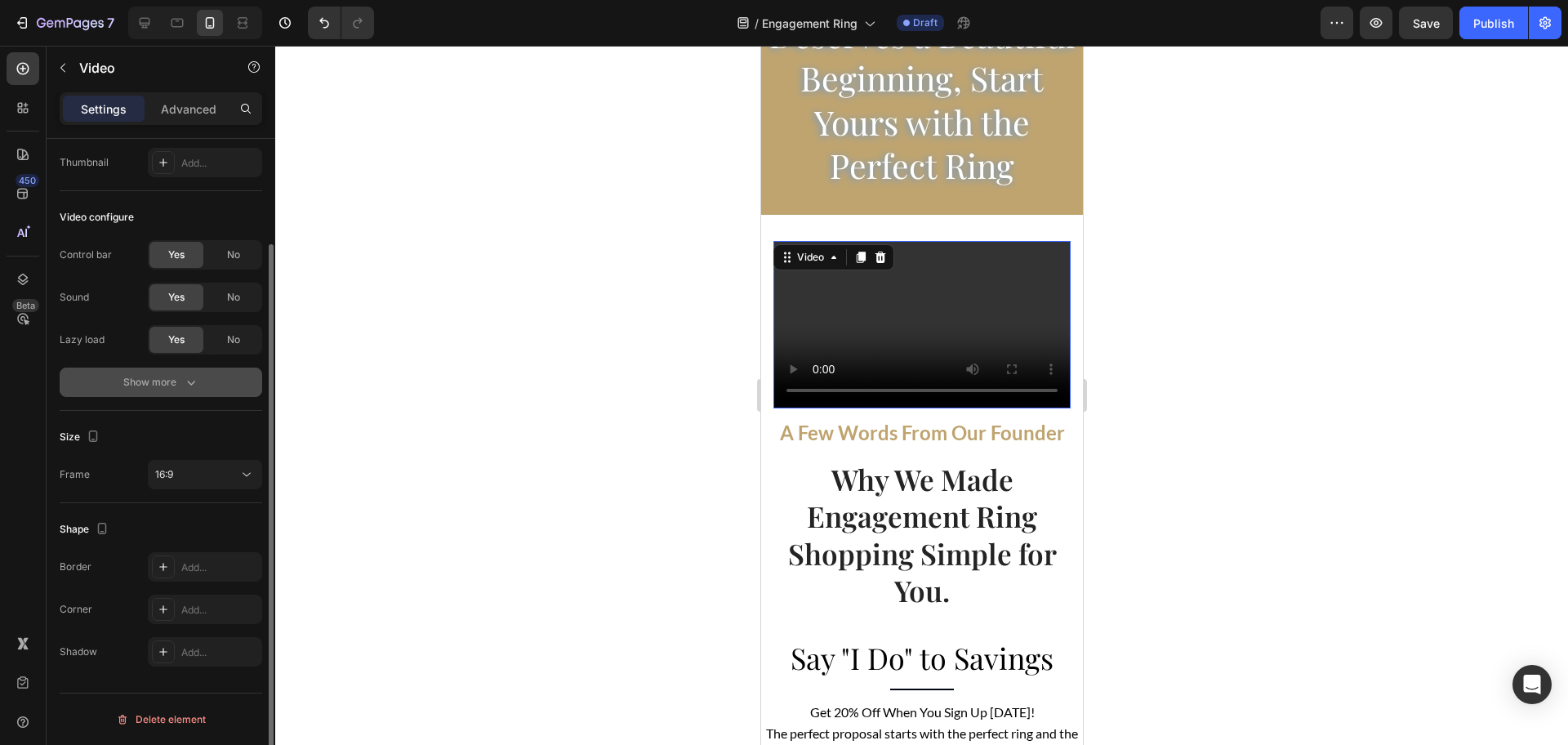
click at [164, 387] on div "Show more" at bounding box center [161, 382] width 76 height 16
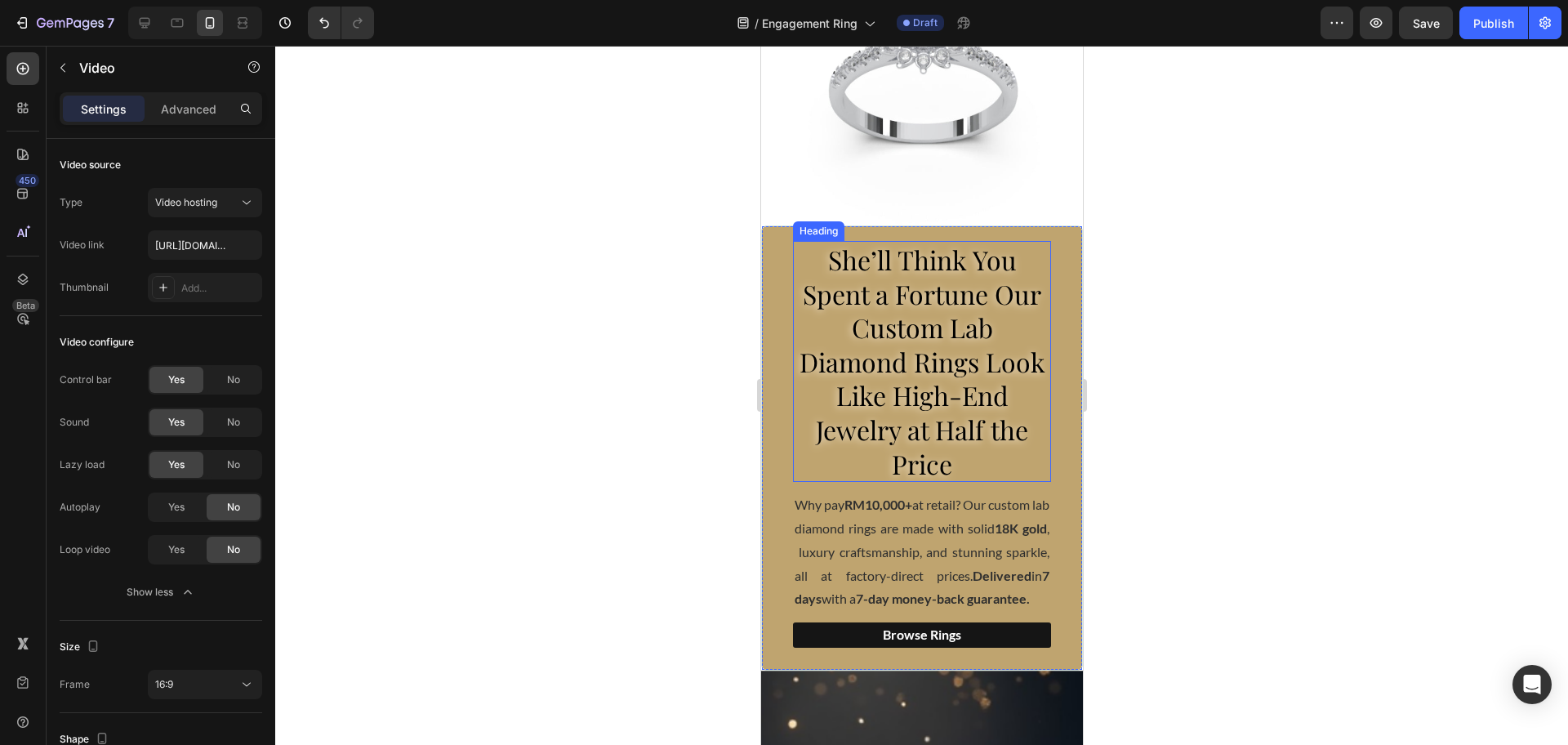
scroll to position [482, 0]
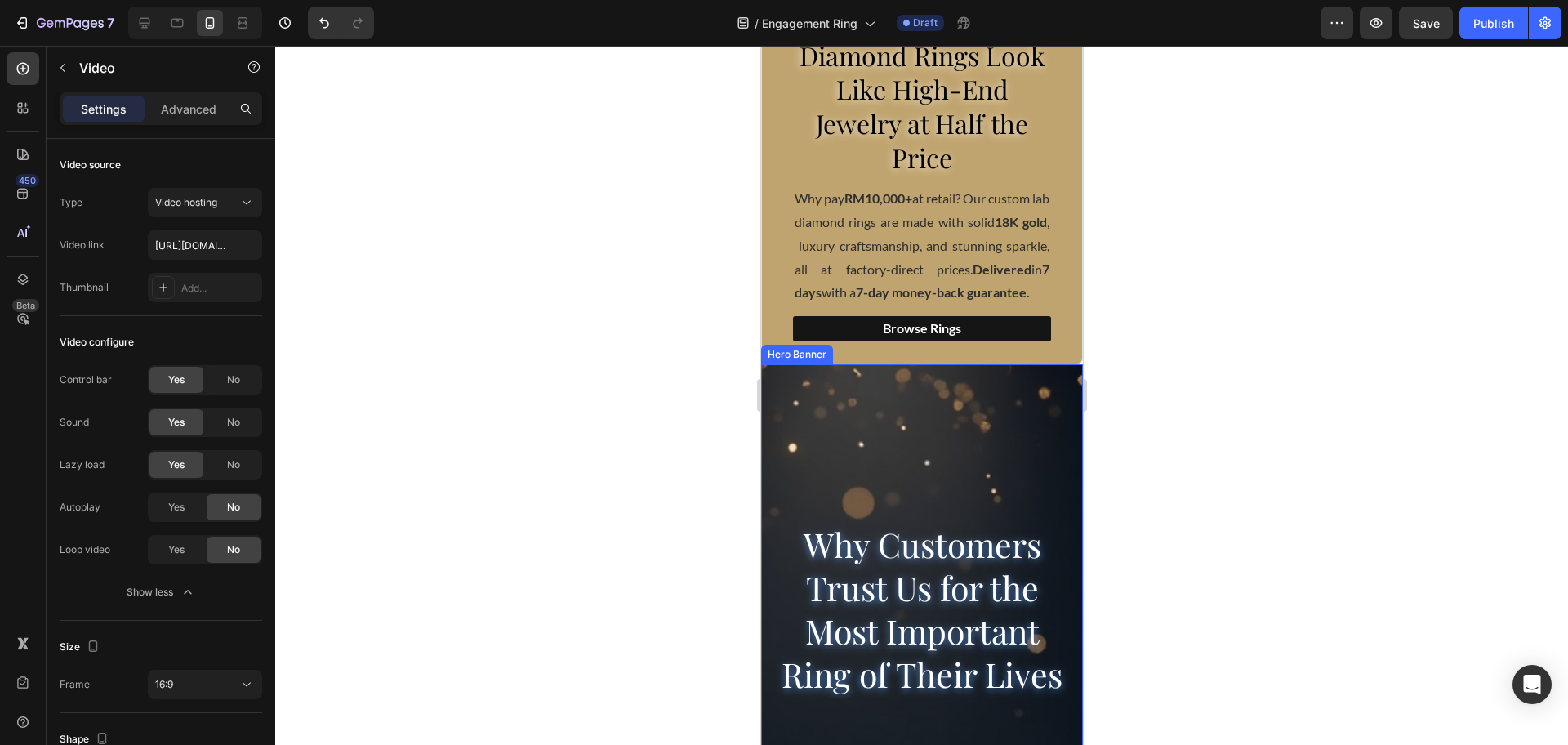
click at [836, 444] on div "Background Image" at bounding box center [921, 701] width 322 height 736
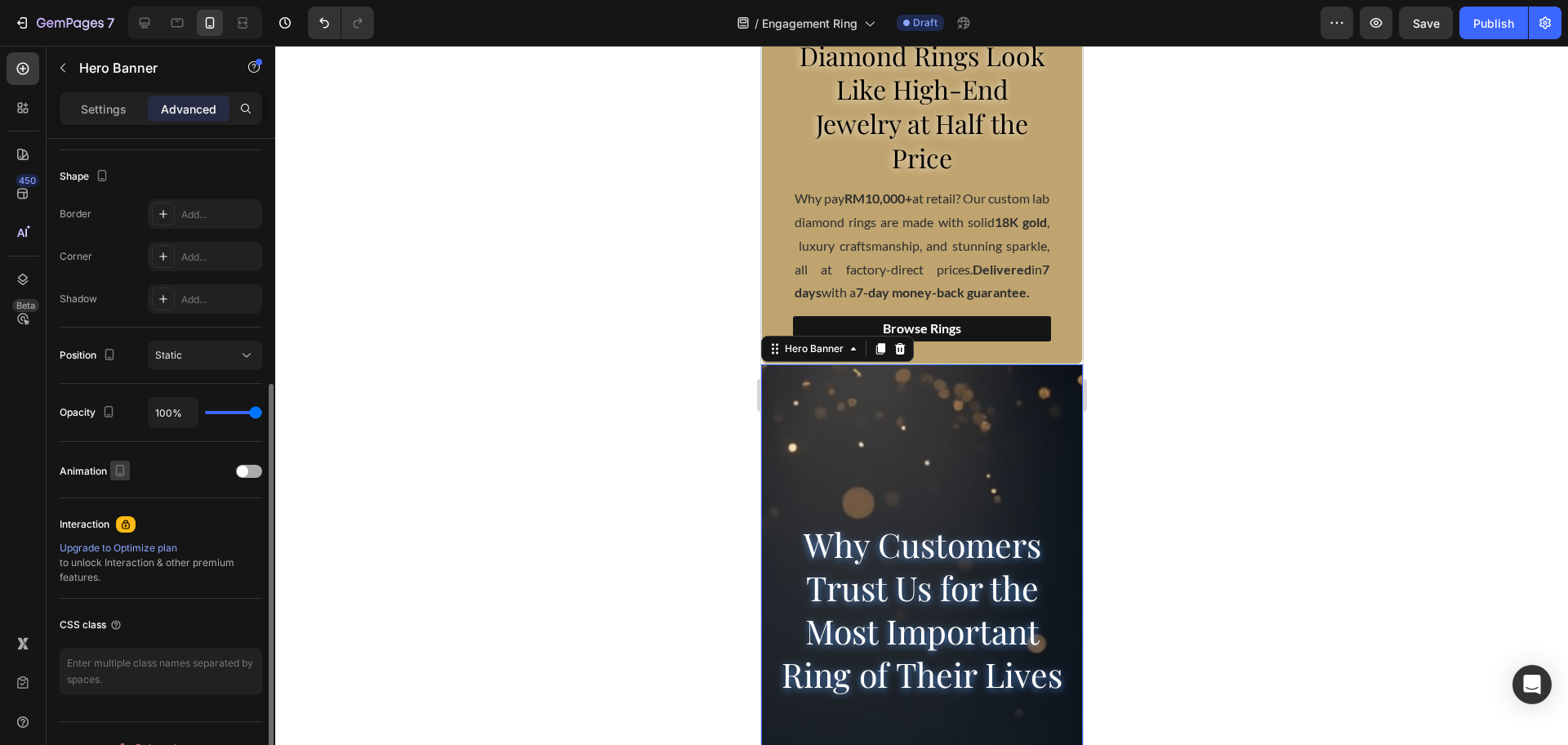
scroll to position [437, 0]
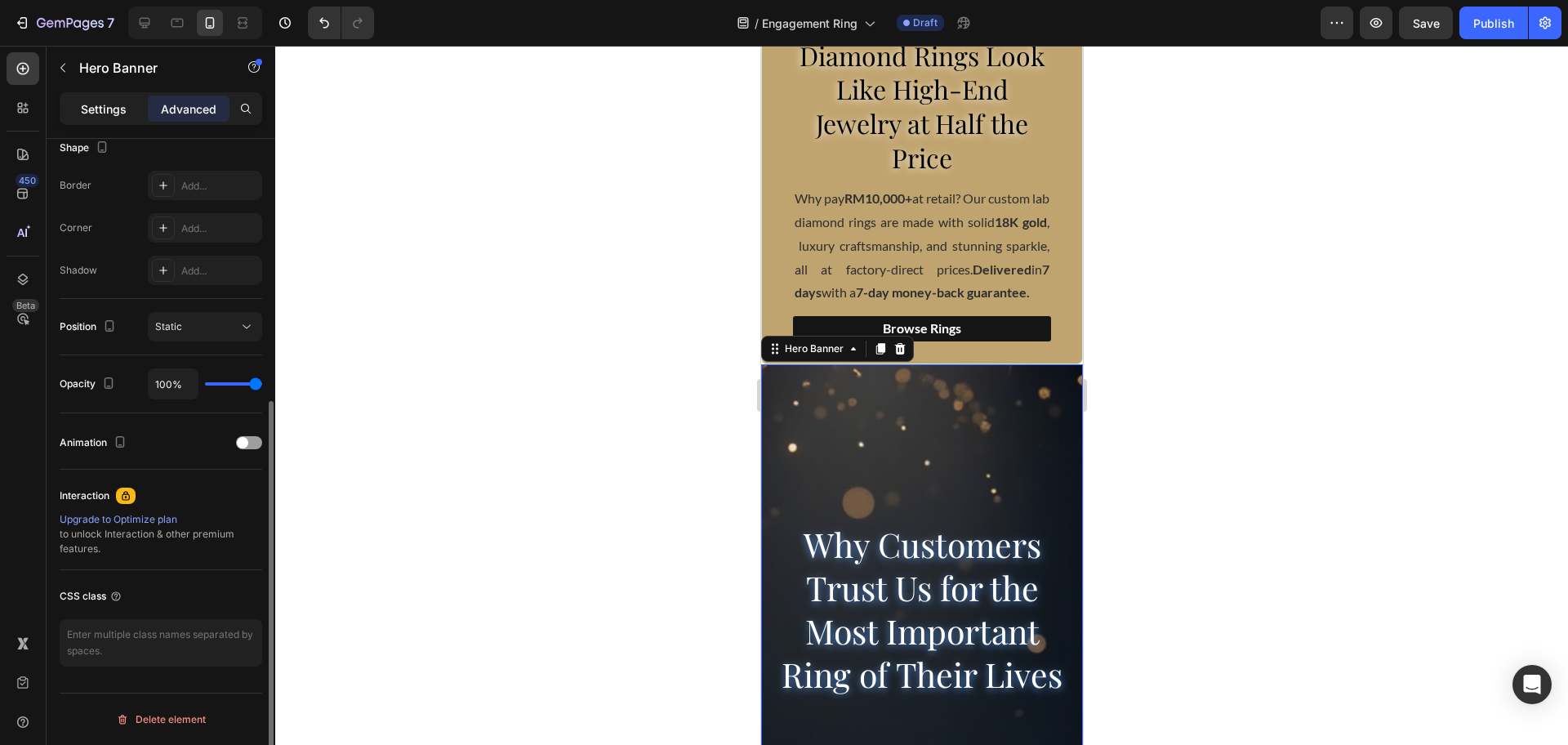
click at [113, 102] on p "Settings" at bounding box center [103, 109] width 46 height 17
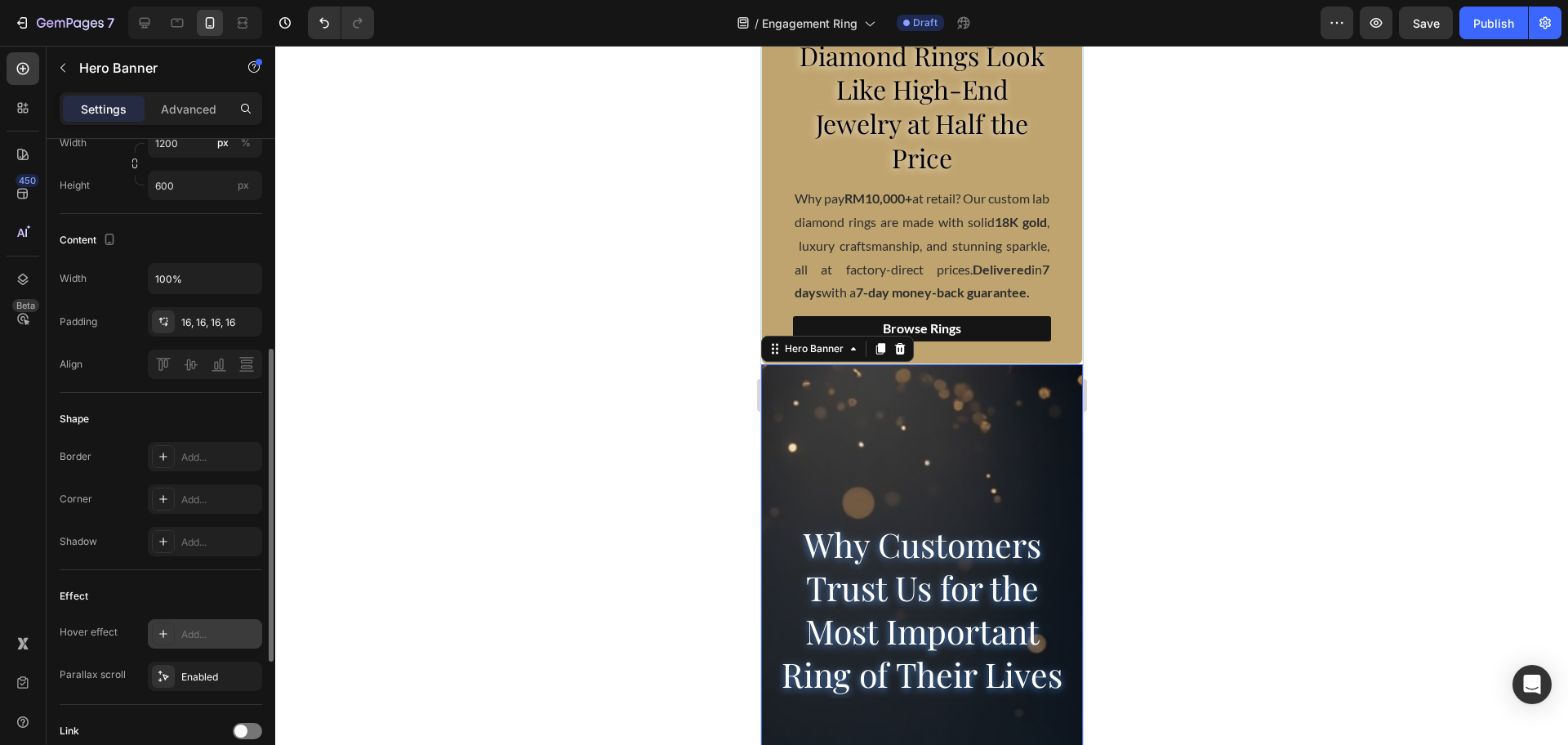
scroll to position [705, 0]
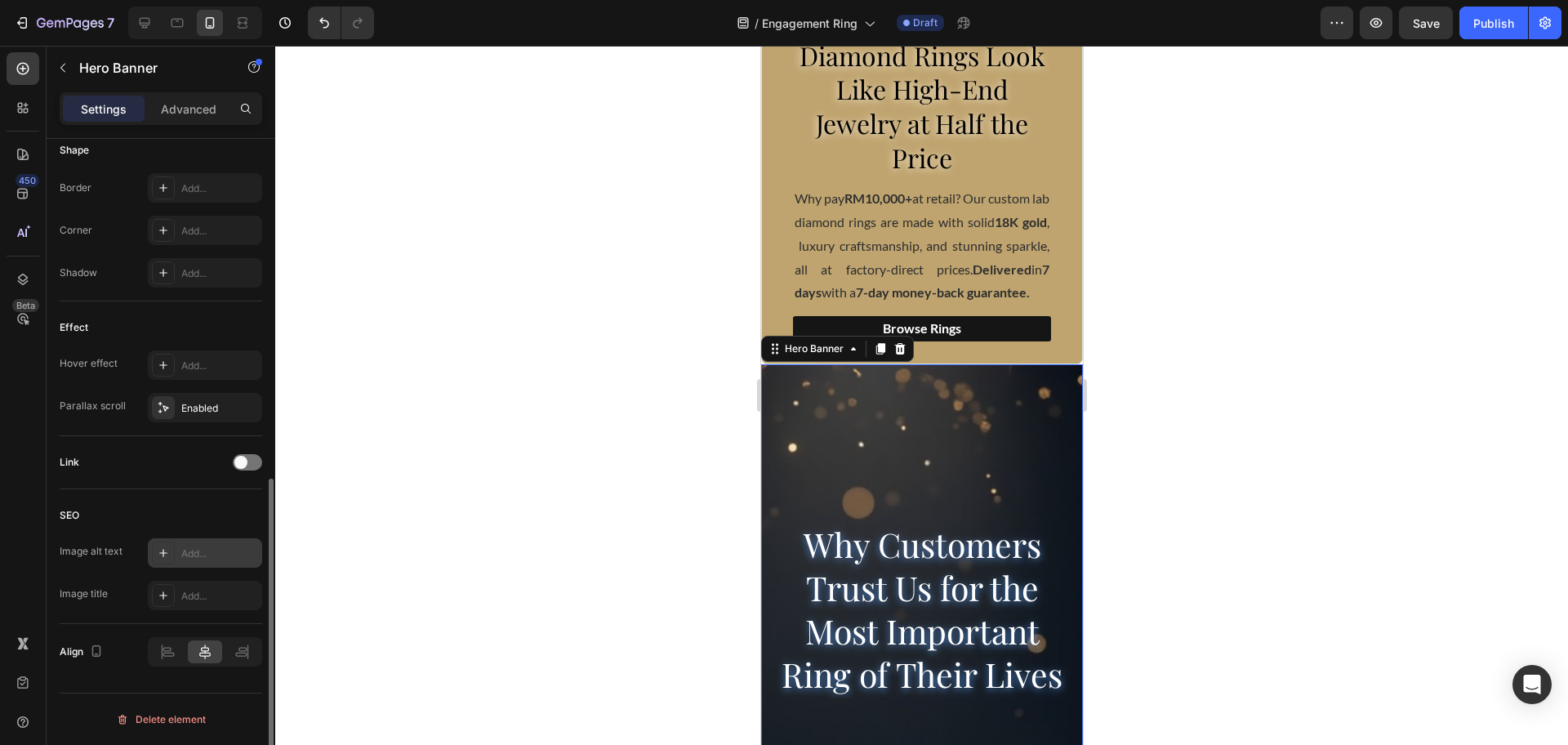
click at [175, 554] on div "Add..." at bounding box center [205, 553] width 115 height 29
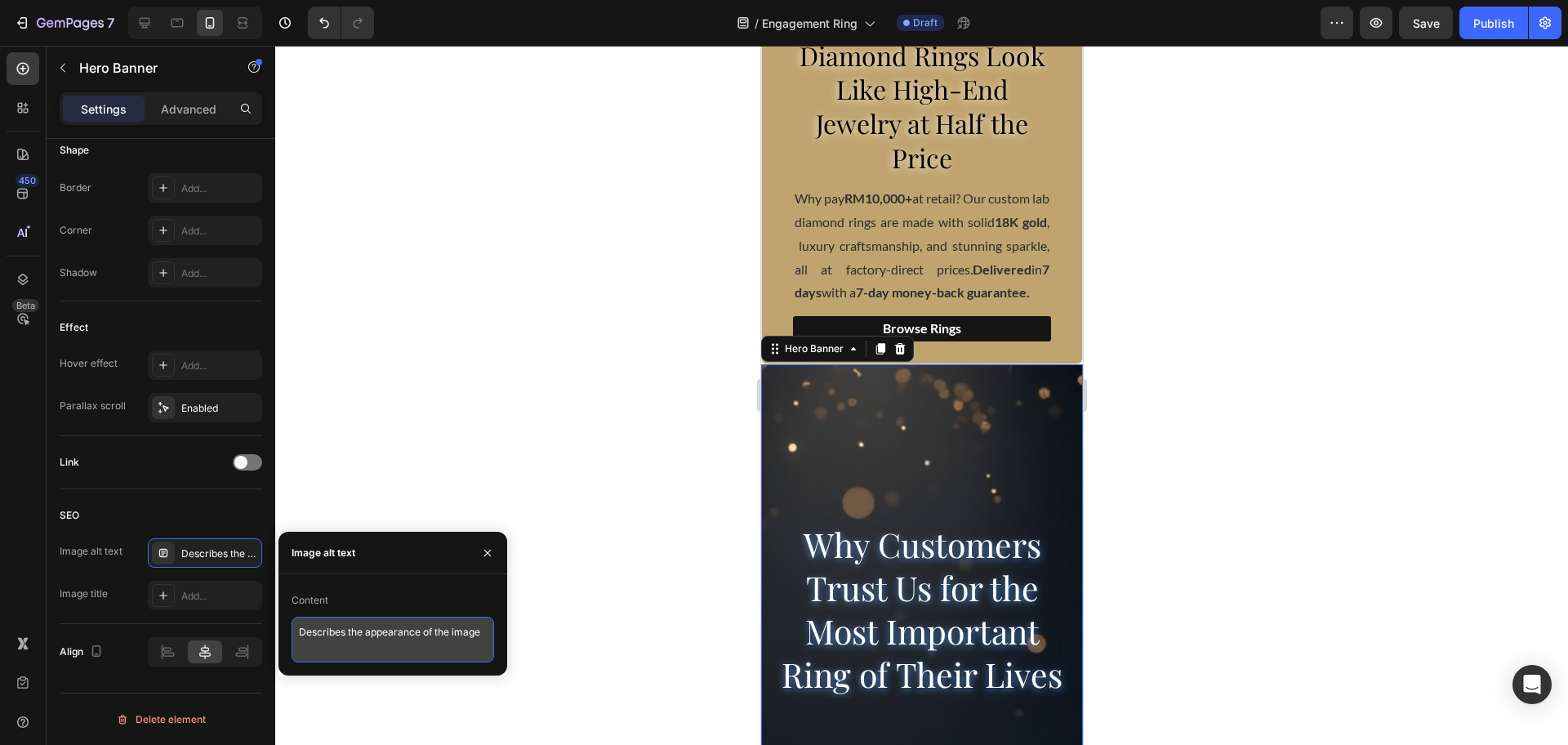
click at [388, 641] on textarea "Describes the appearance of the image" at bounding box center [393, 639] width 202 height 46
paste textarea "Bling Gold Jewelry on Black Background"
type textarea "Bling Gold Jewelry on Black Background"
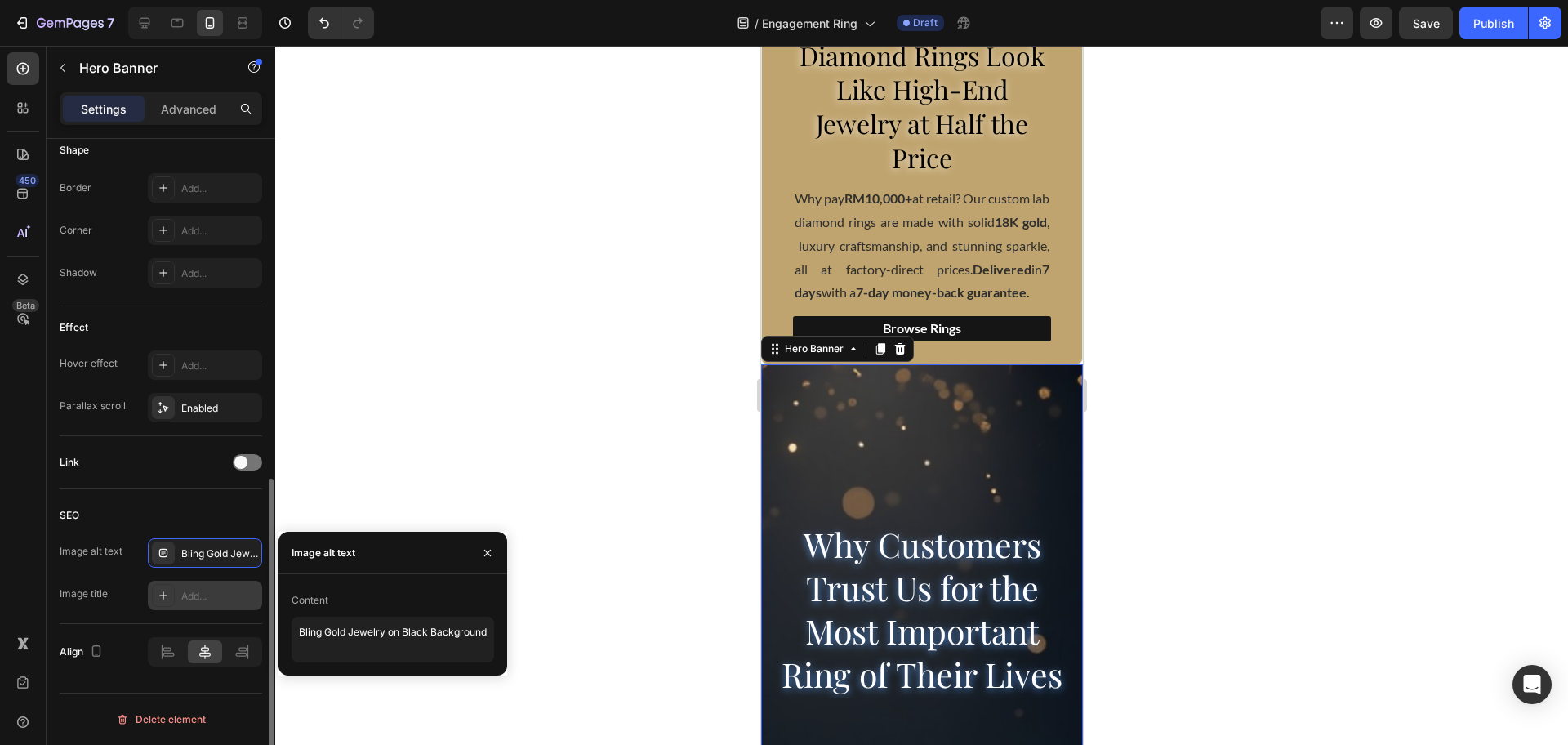
click at [201, 601] on div "Add..." at bounding box center [220, 596] width 77 height 15
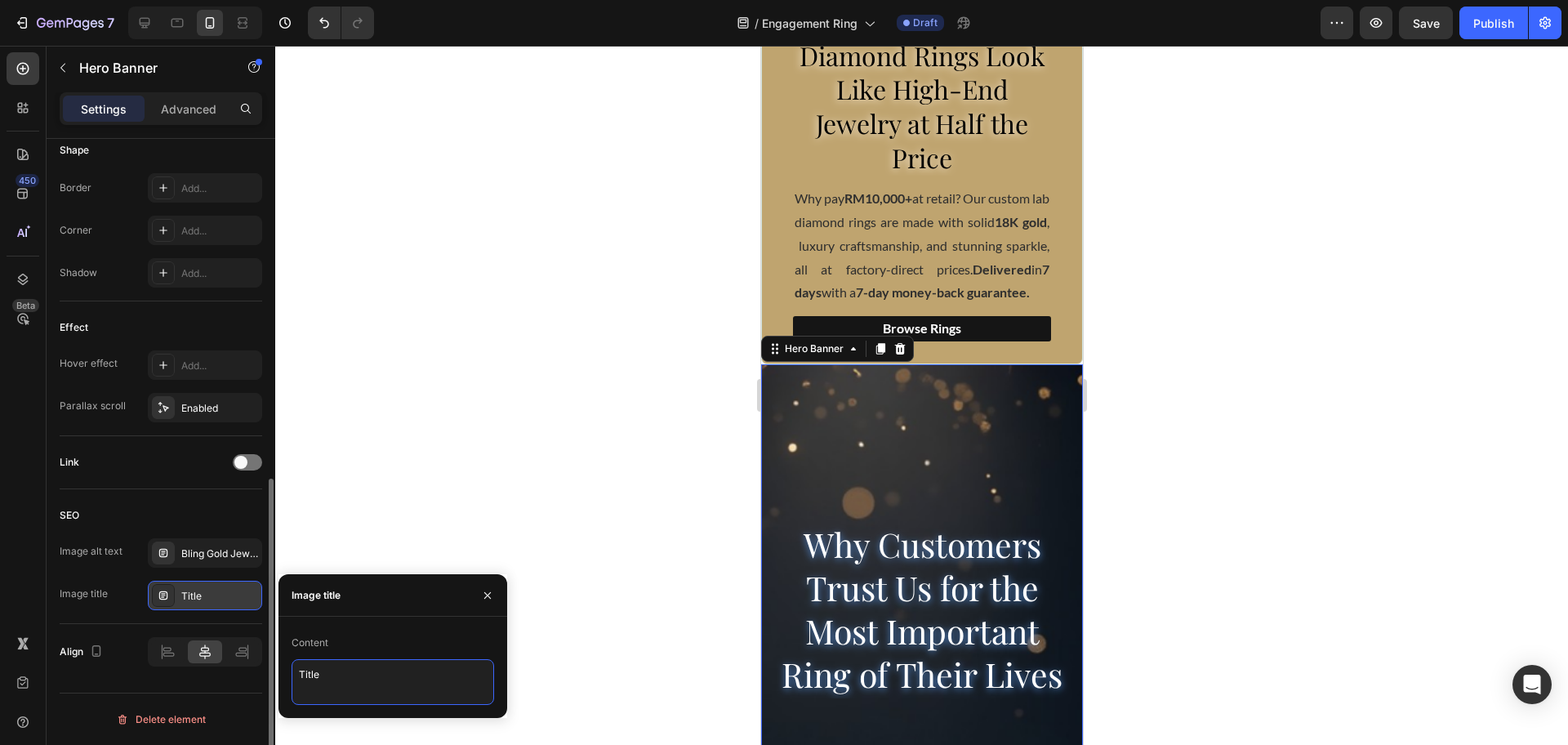
click at [409, 659] on textarea "Title" at bounding box center [393, 681] width 202 height 46
paste textarea "Shimmering gold jewelry sparkling against a sleek black background, highlightin…"
type textarea "Shimmering gold jewelry sparkling against a sleek black background, highlightin…"
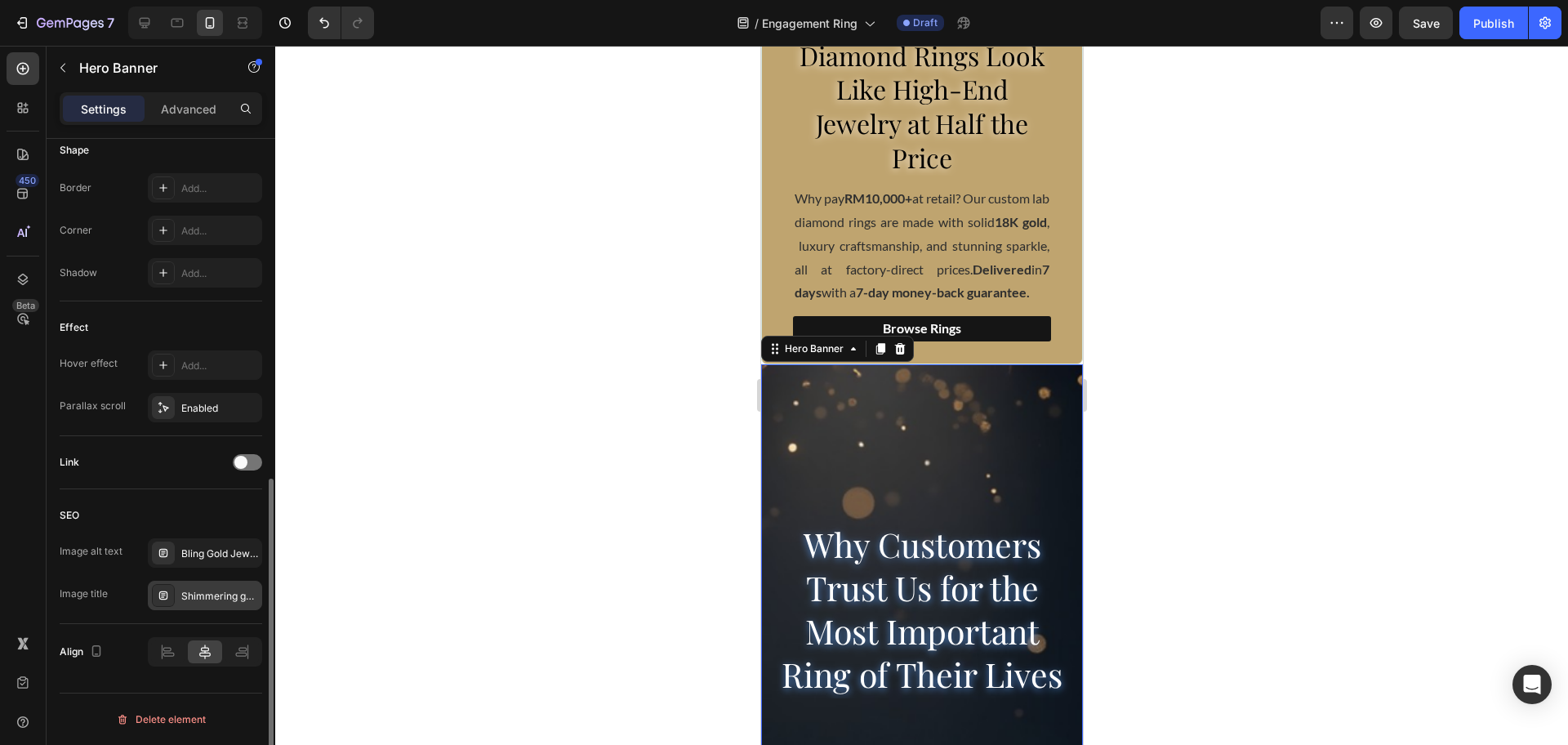
click at [553, 468] on div at bounding box center [921, 395] width 1292 height 699
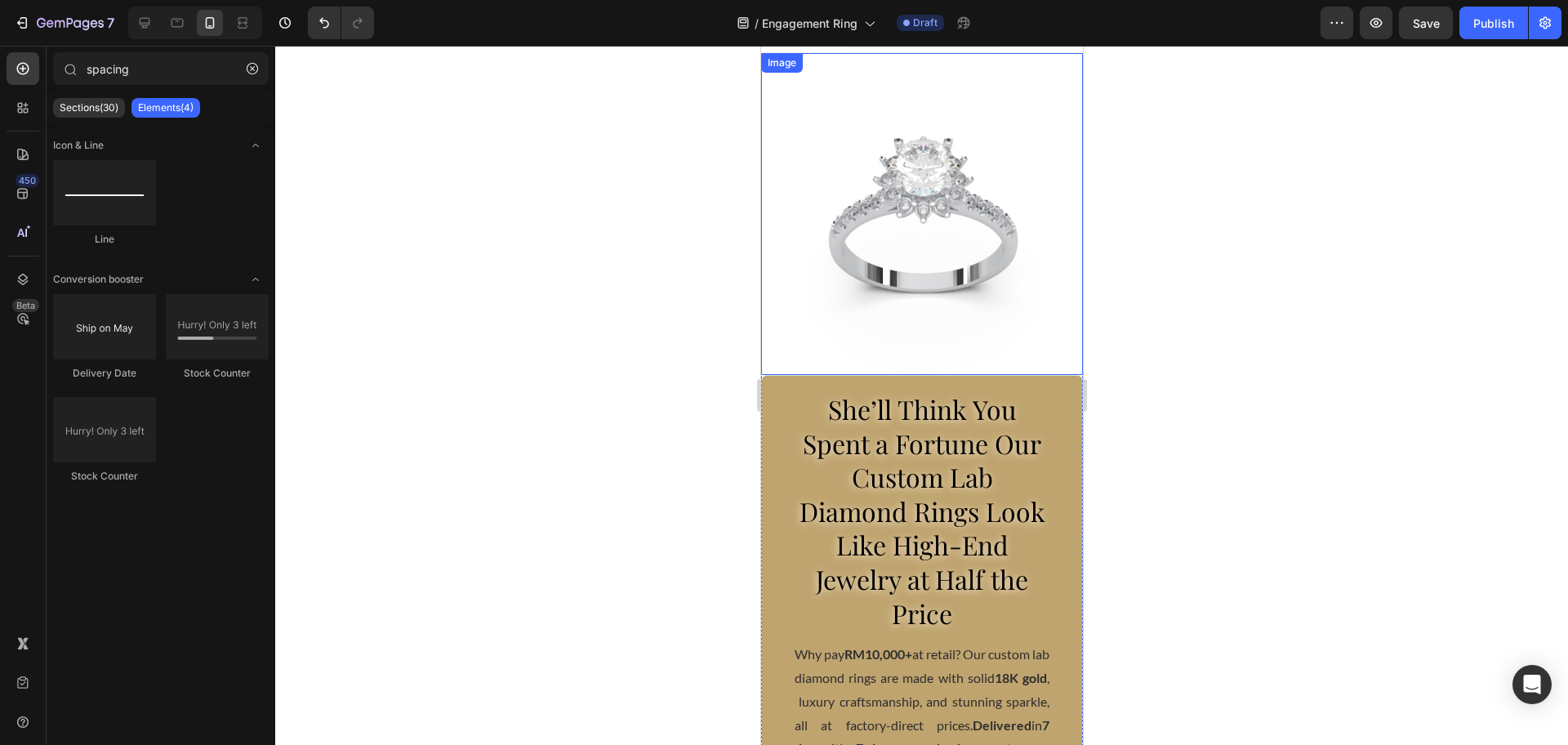
scroll to position [0, 0]
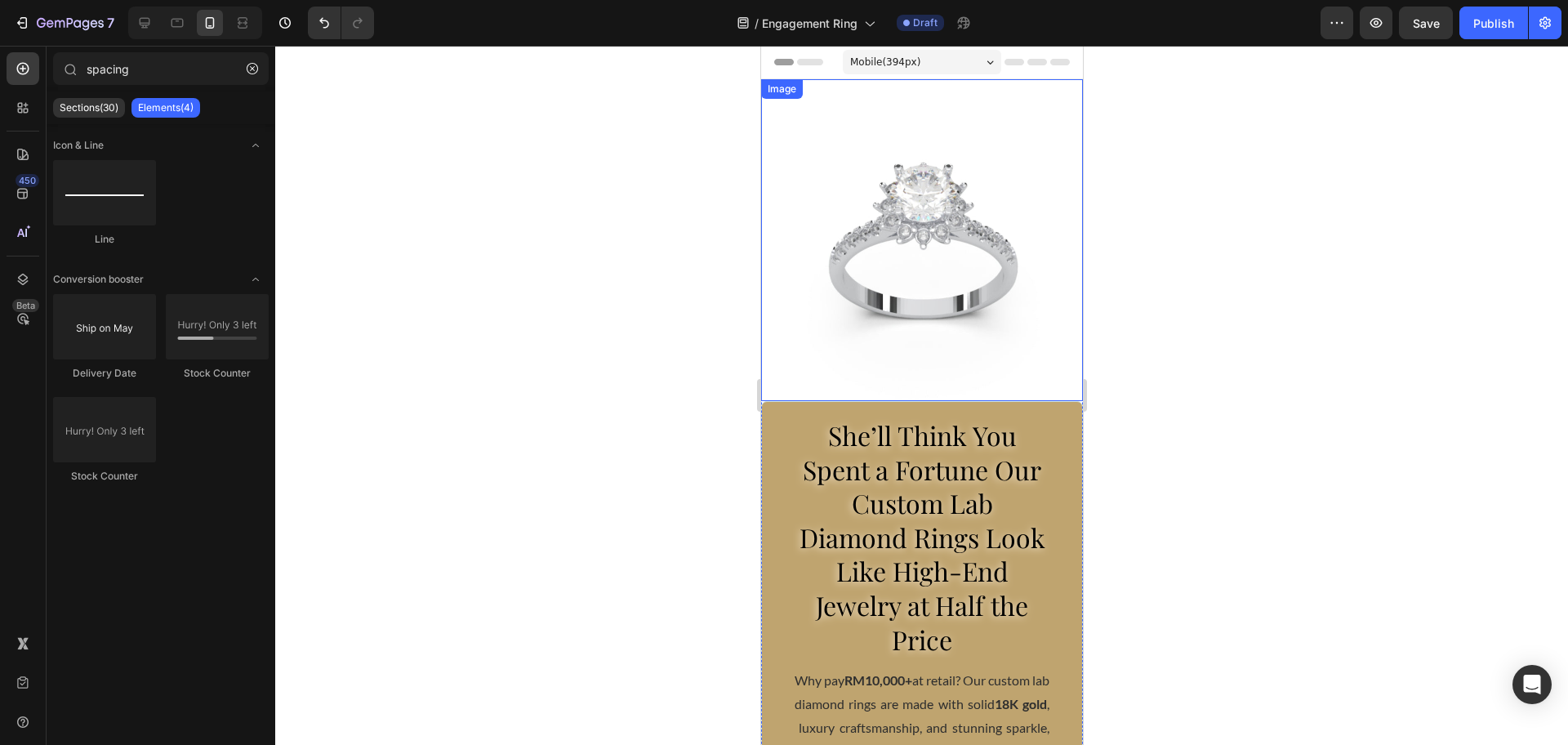
click at [836, 234] on img at bounding box center [921, 240] width 322 height 322
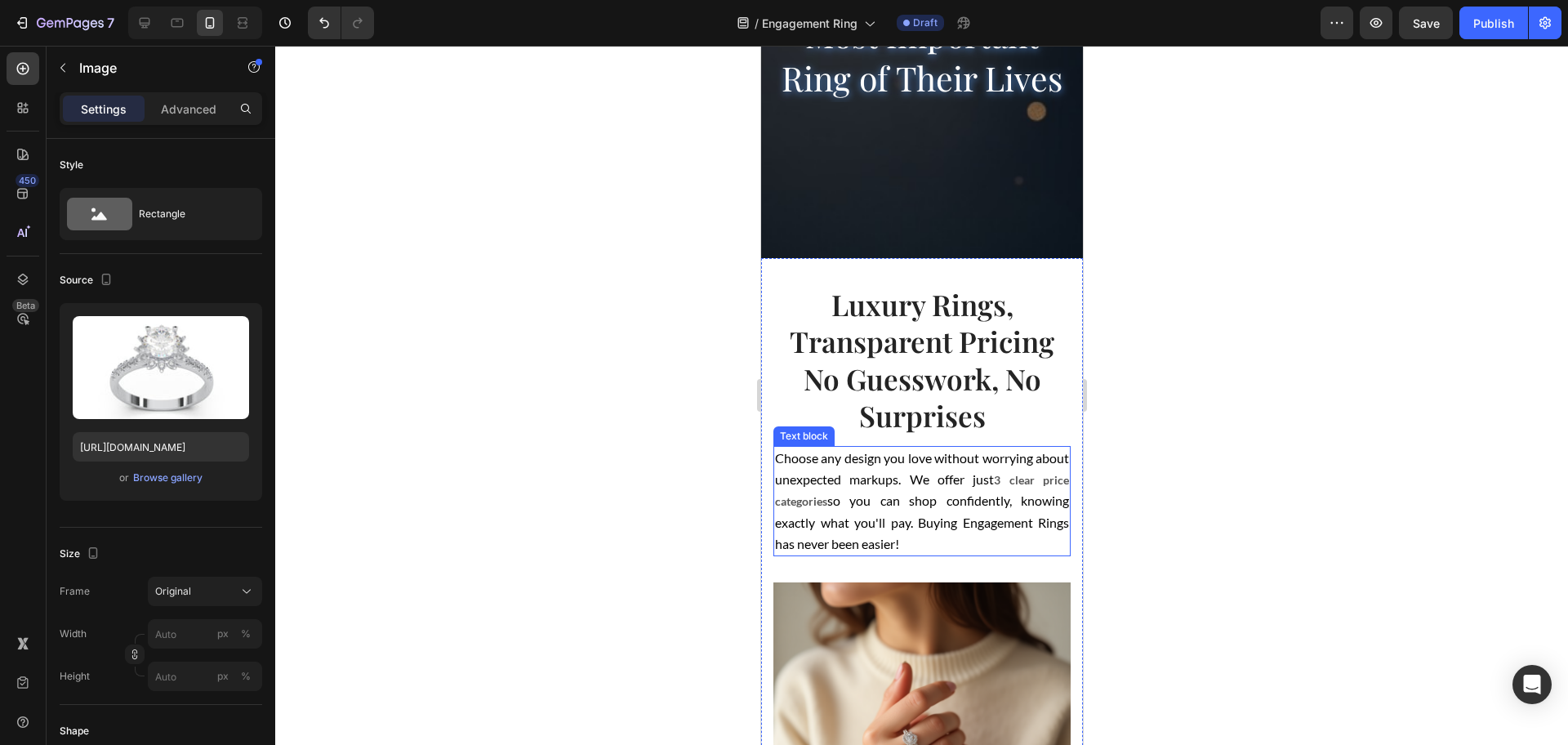
scroll to position [1430, 0]
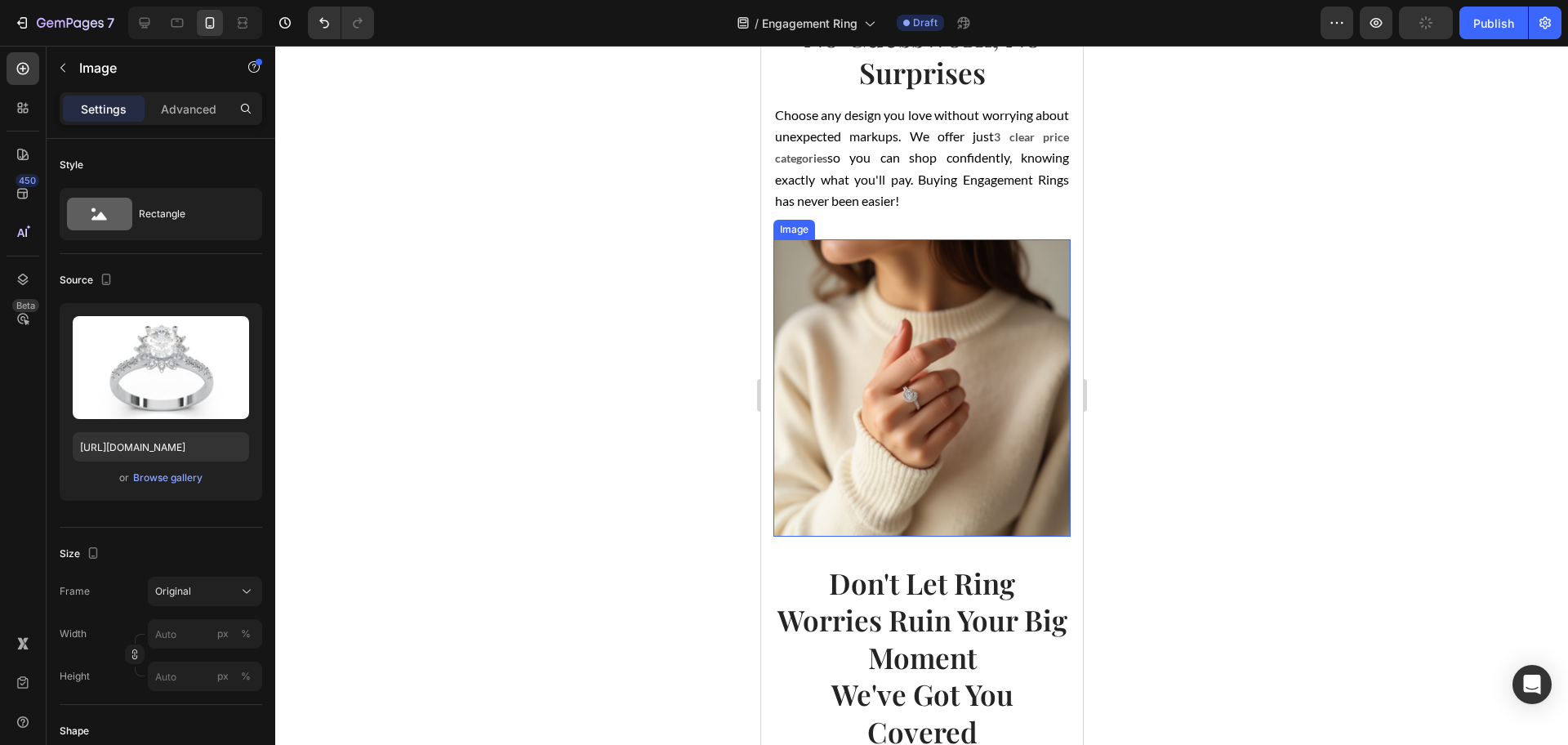
click at [868, 420] on img at bounding box center [920, 388] width 297 height 297
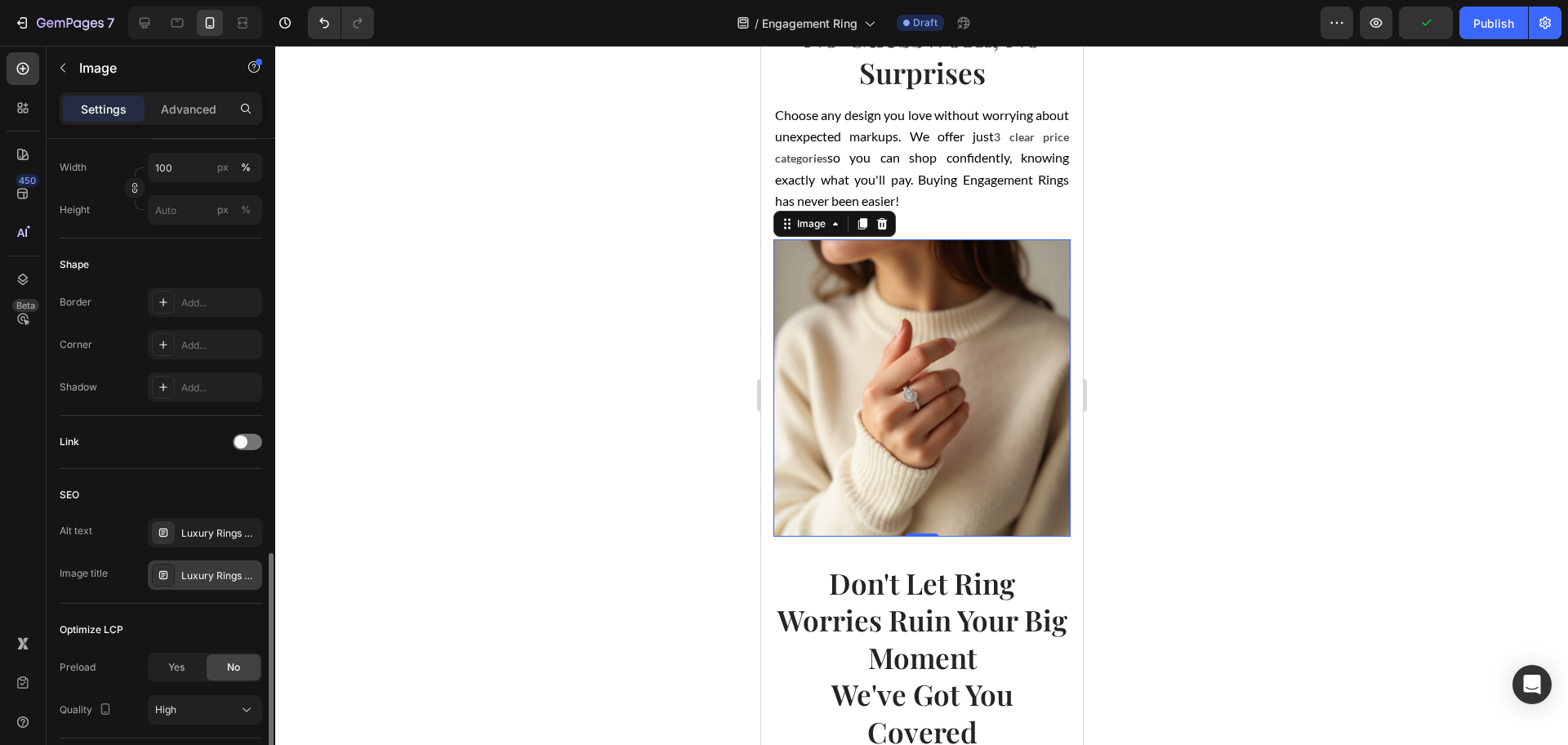
scroll to position [622, 0]
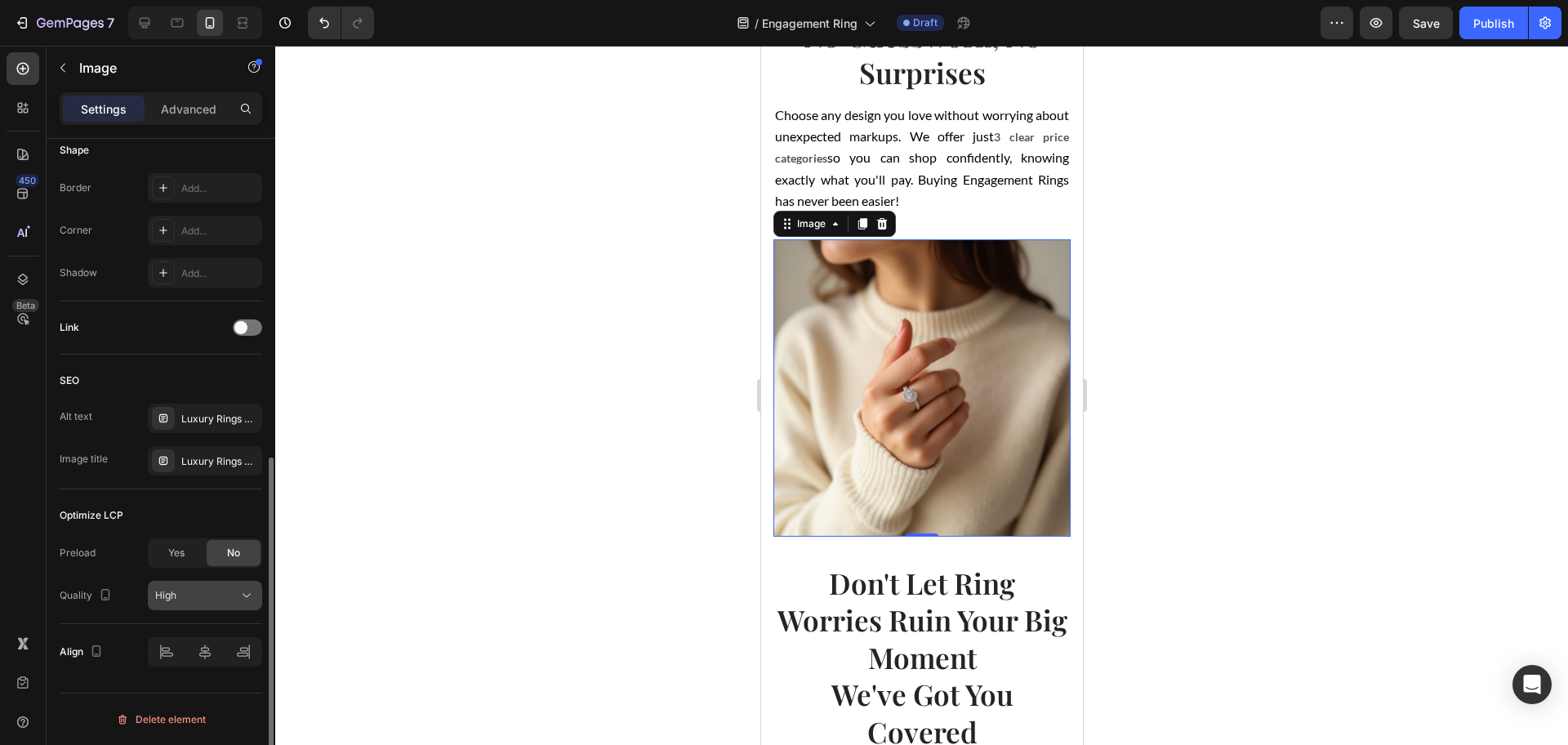
click at [203, 591] on div "High" at bounding box center [196, 595] width 84 height 15
click at [183, 561] on div "Yes" at bounding box center [177, 553] width 54 height 26
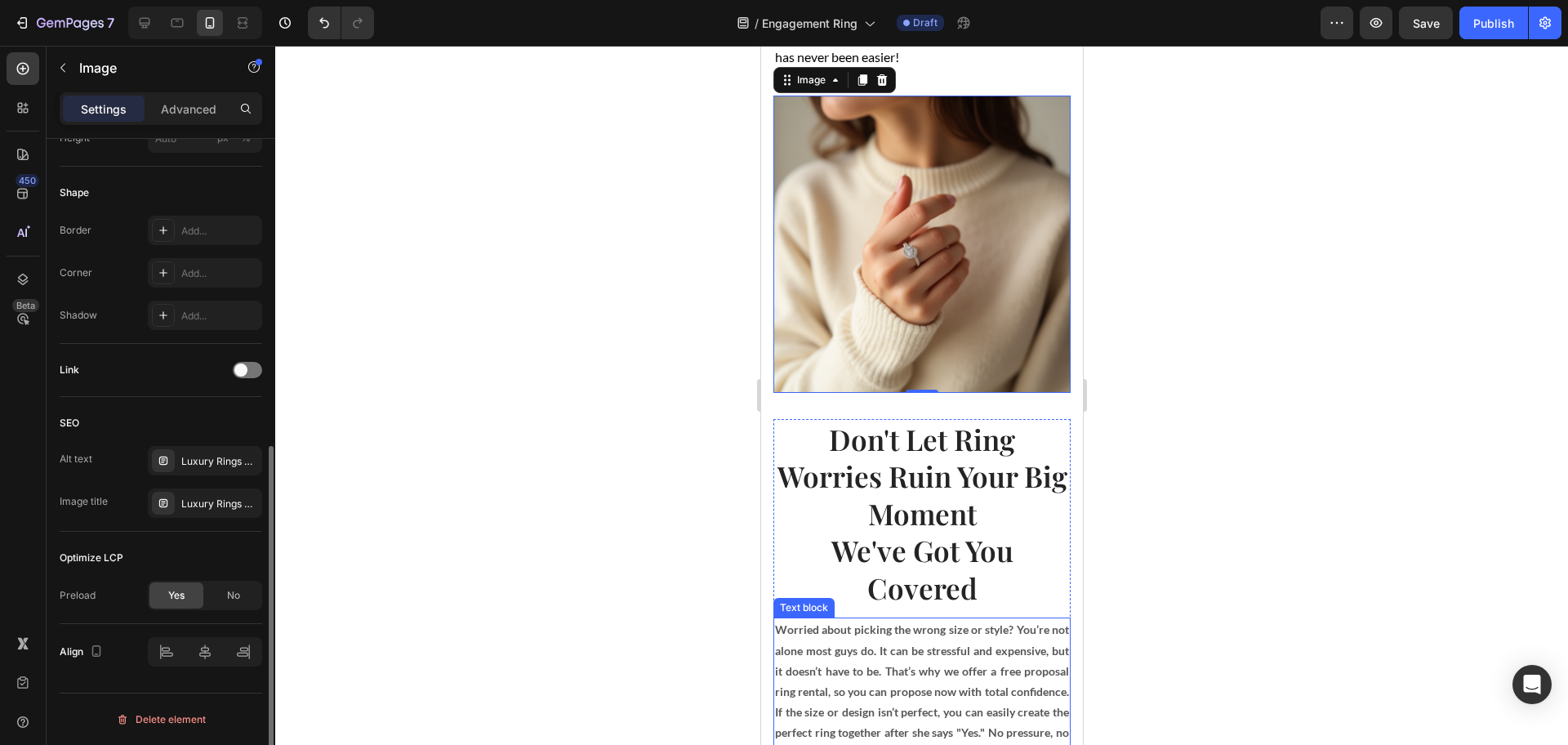
scroll to position [1735, 0]
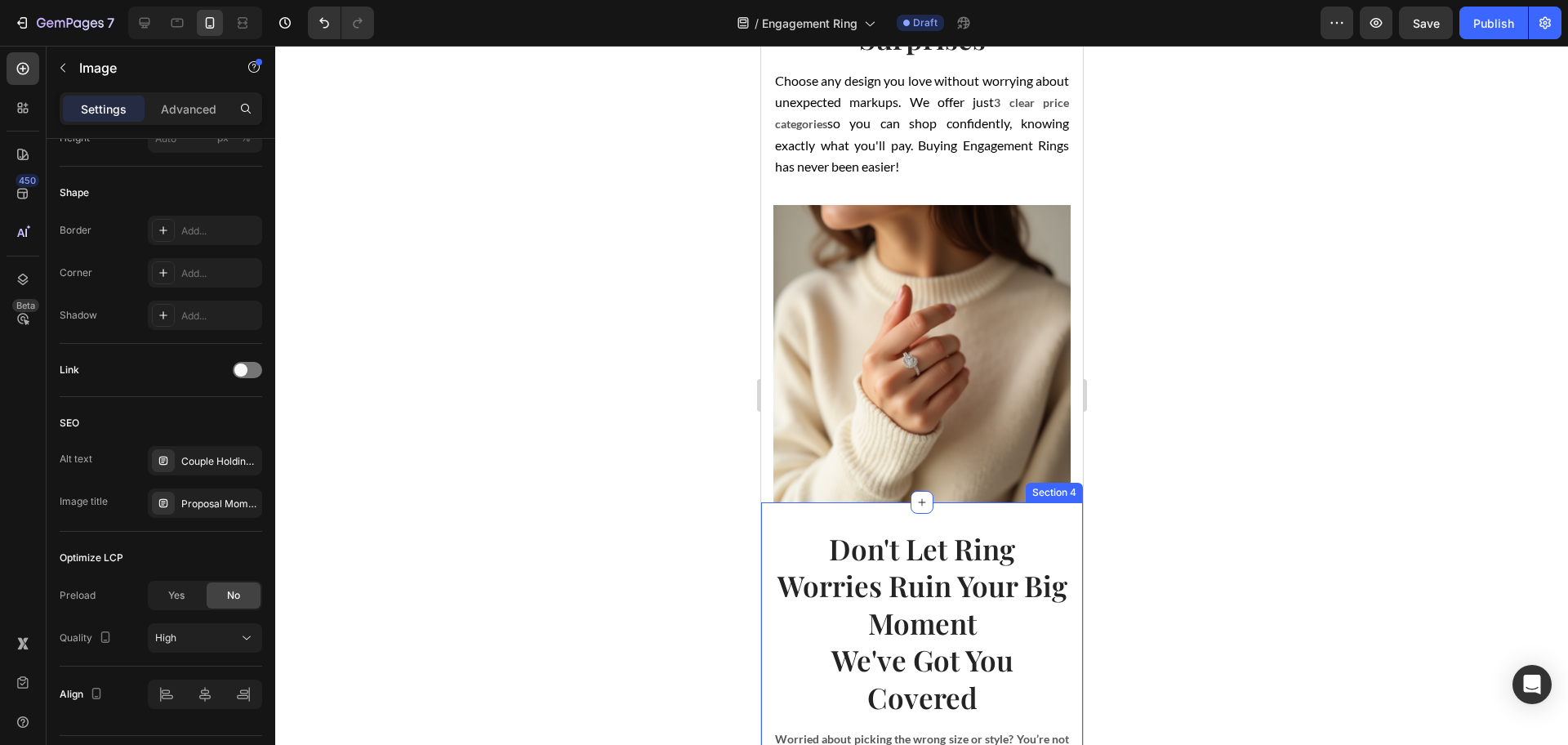
scroll to position [1430, 0]
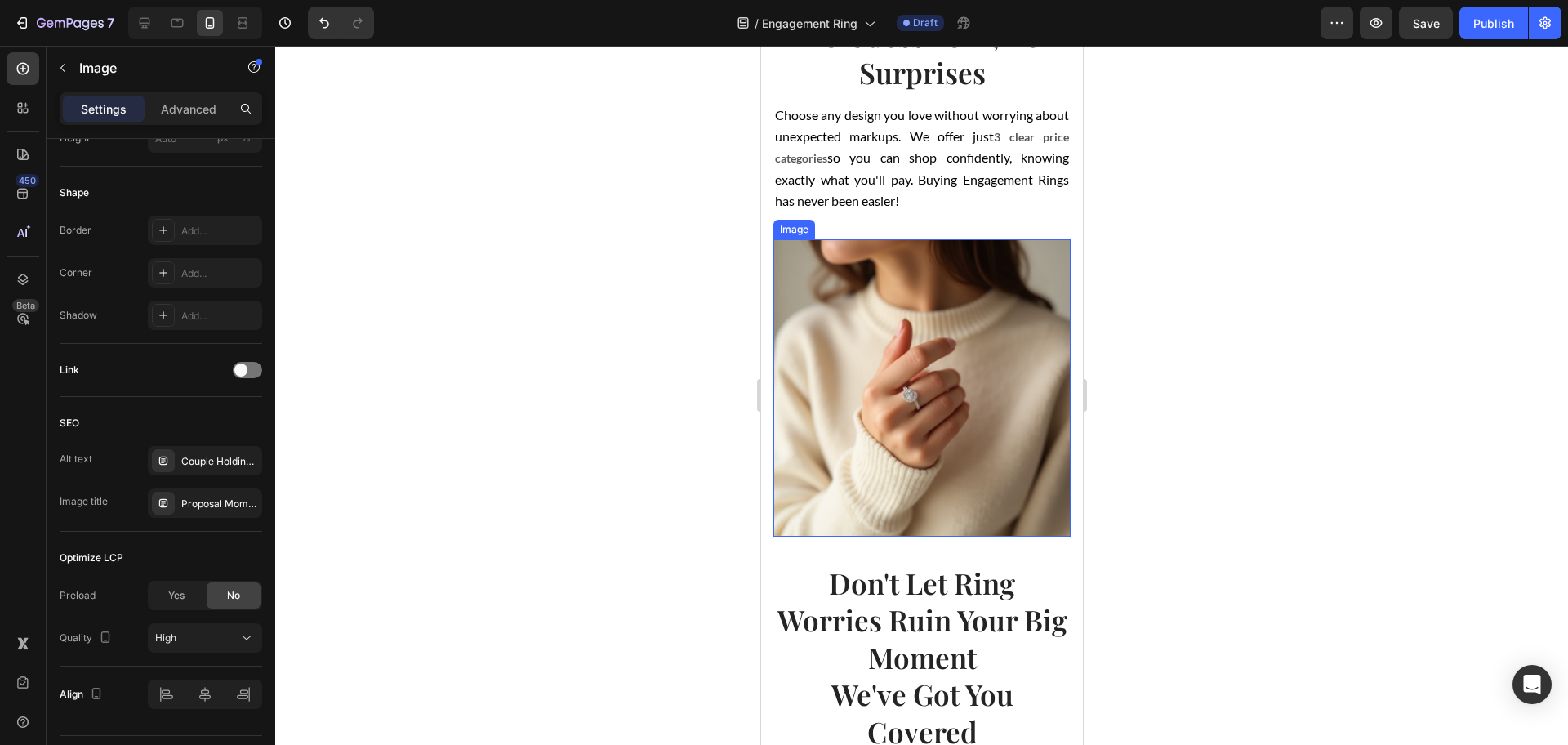
click at [877, 405] on img at bounding box center [920, 388] width 297 height 297
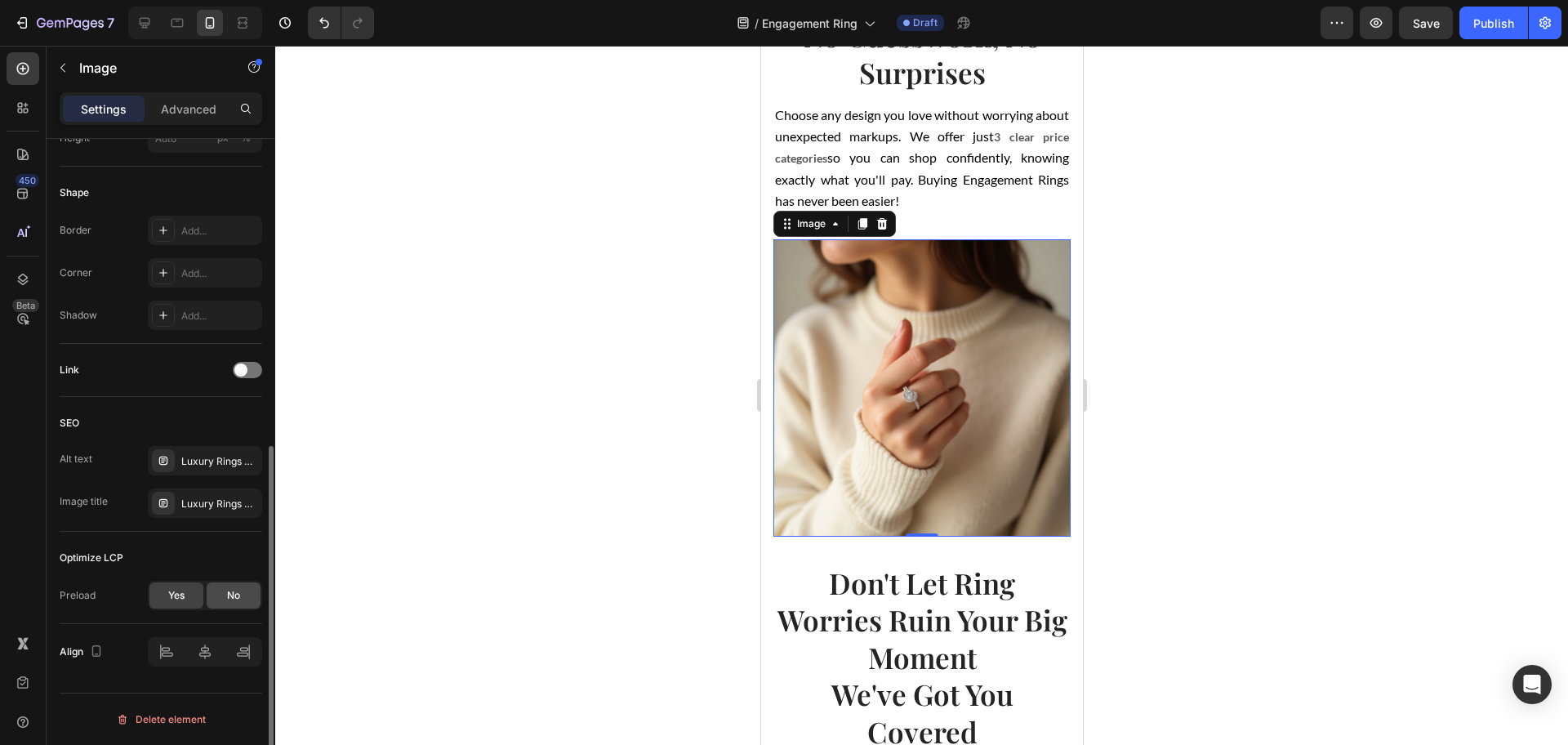
click at [213, 588] on div "No" at bounding box center [233, 595] width 54 height 26
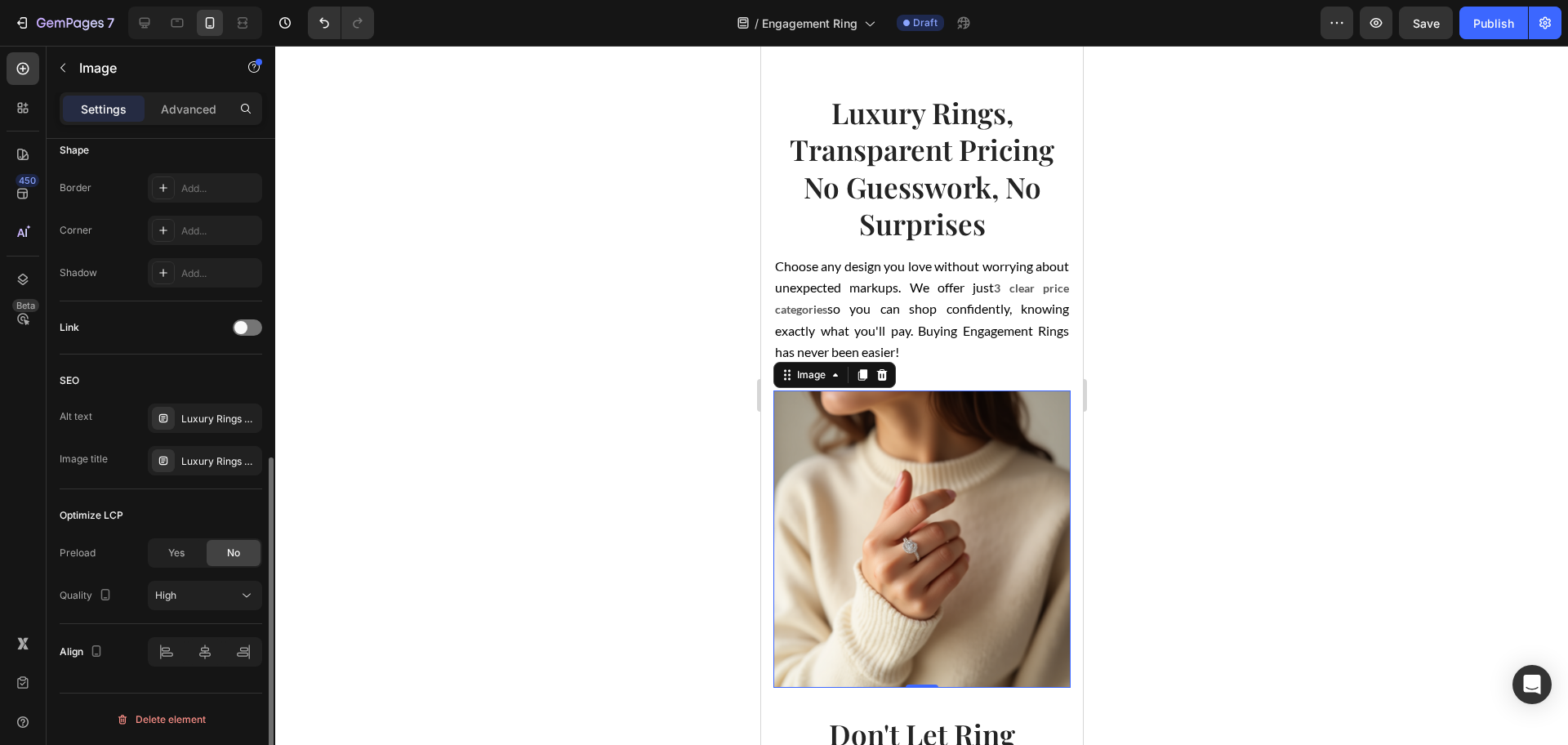
scroll to position [1327, 0]
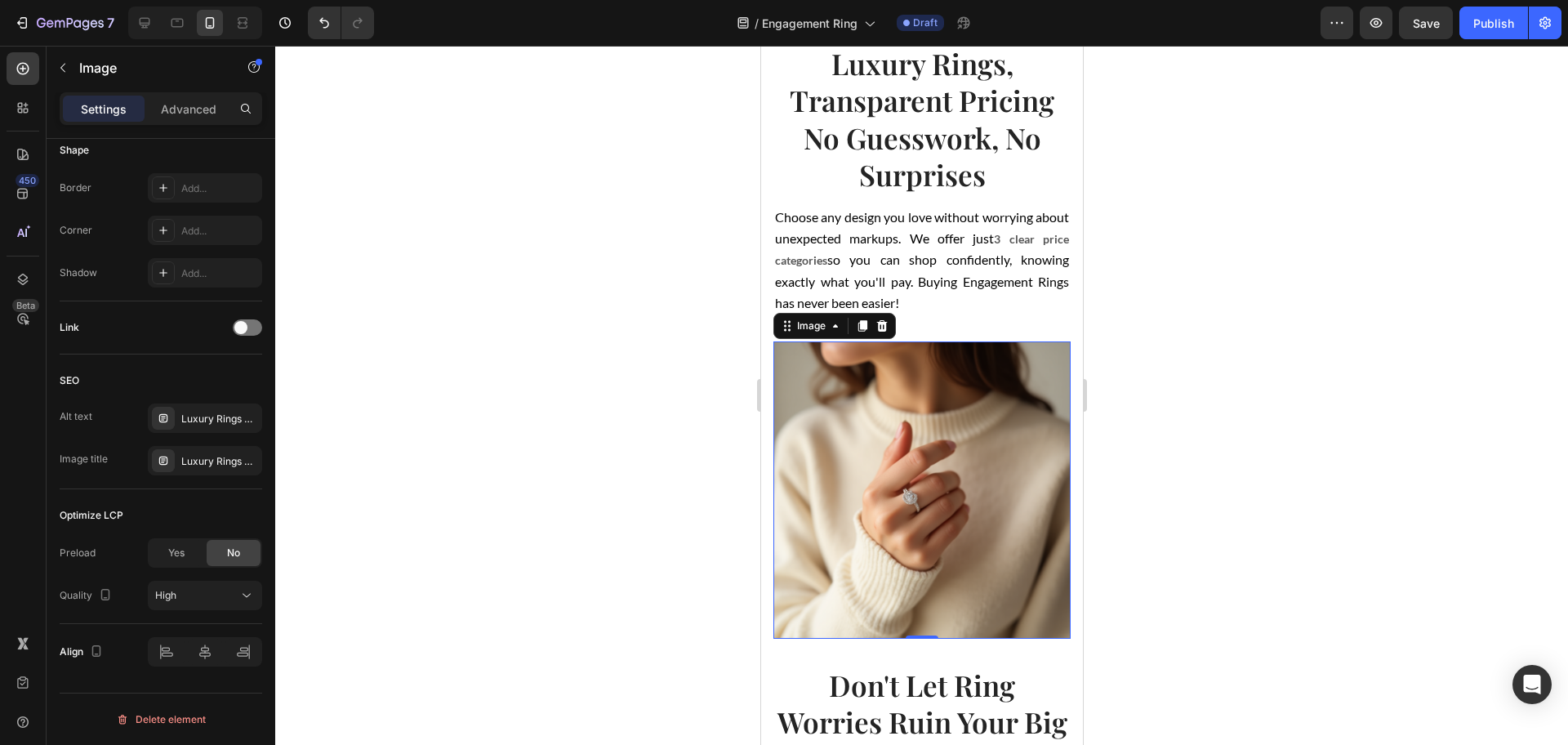
click at [790, 557] on img at bounding box center [920, 489] width 297 height 297
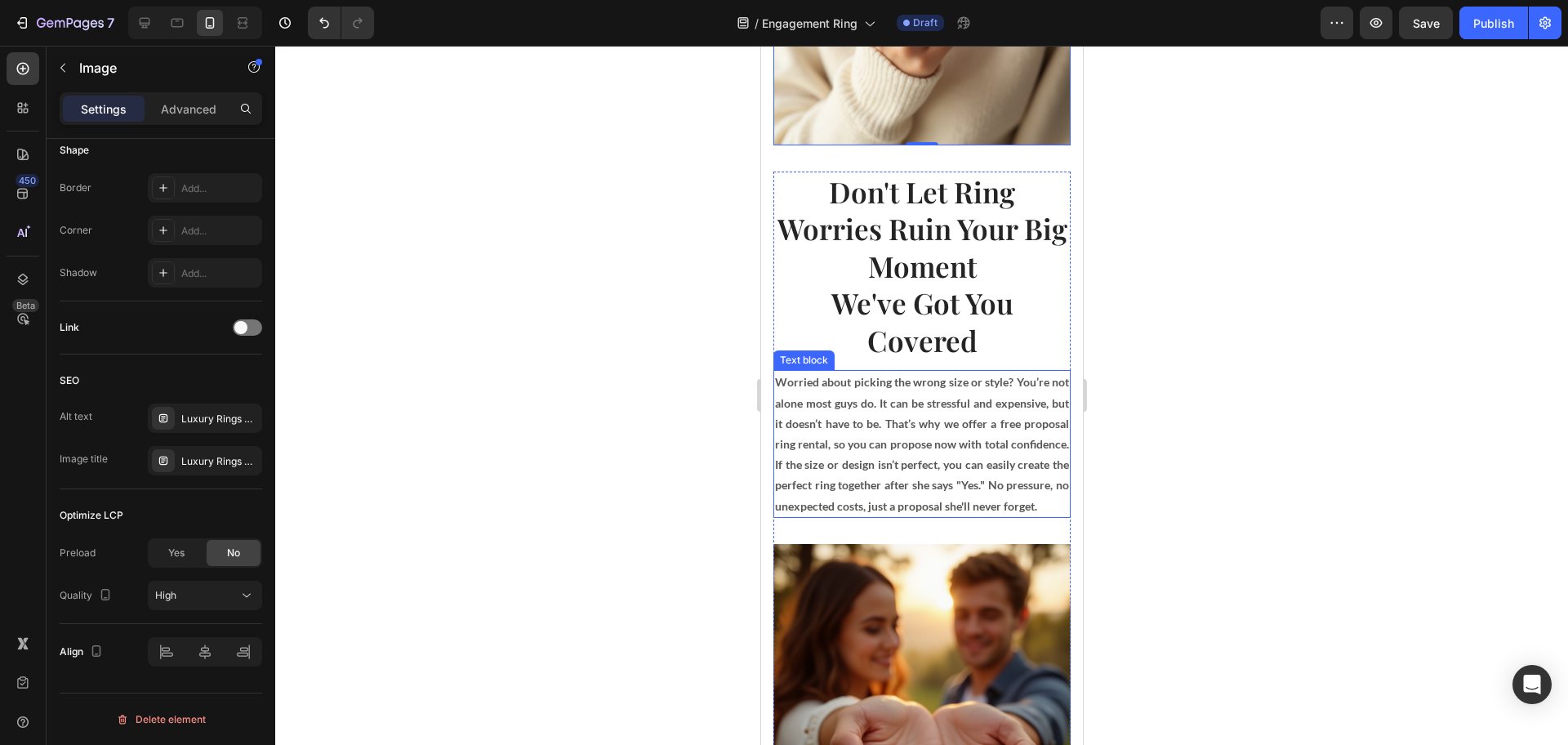
scroll to position [2042, 0]
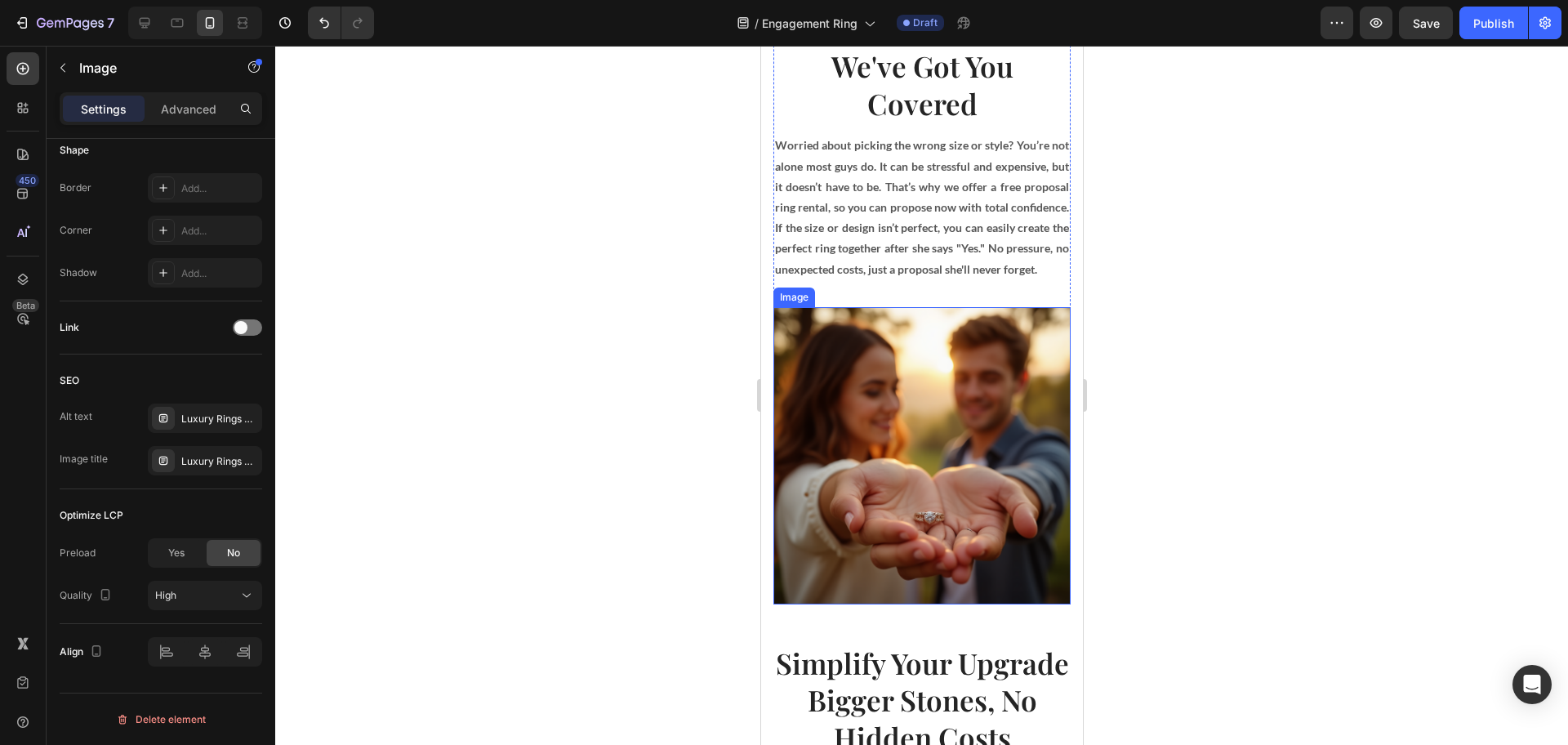
click at [917, 514] on img at bounding box center [920, 456] width 297 height 297
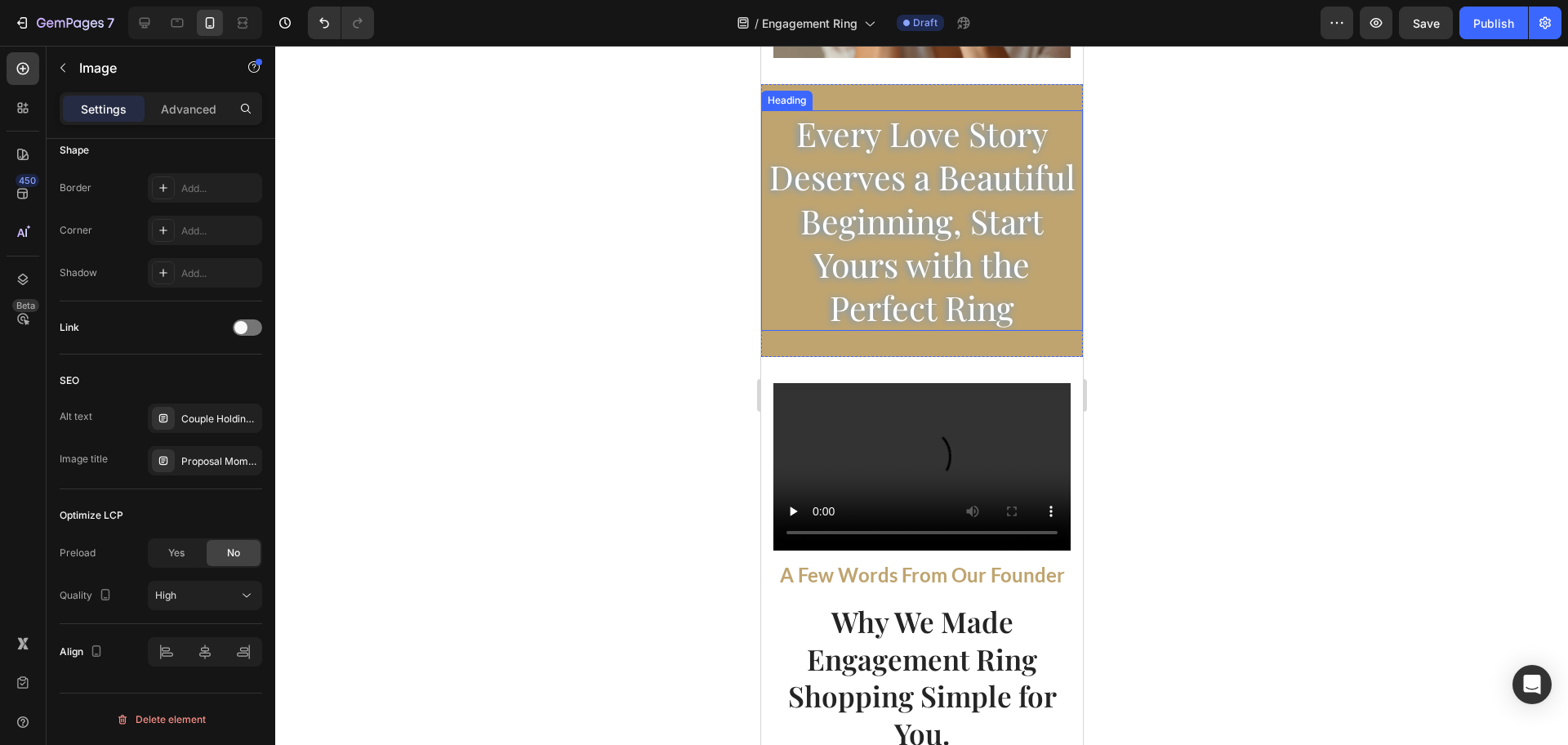
scroll to position [3267, 0]
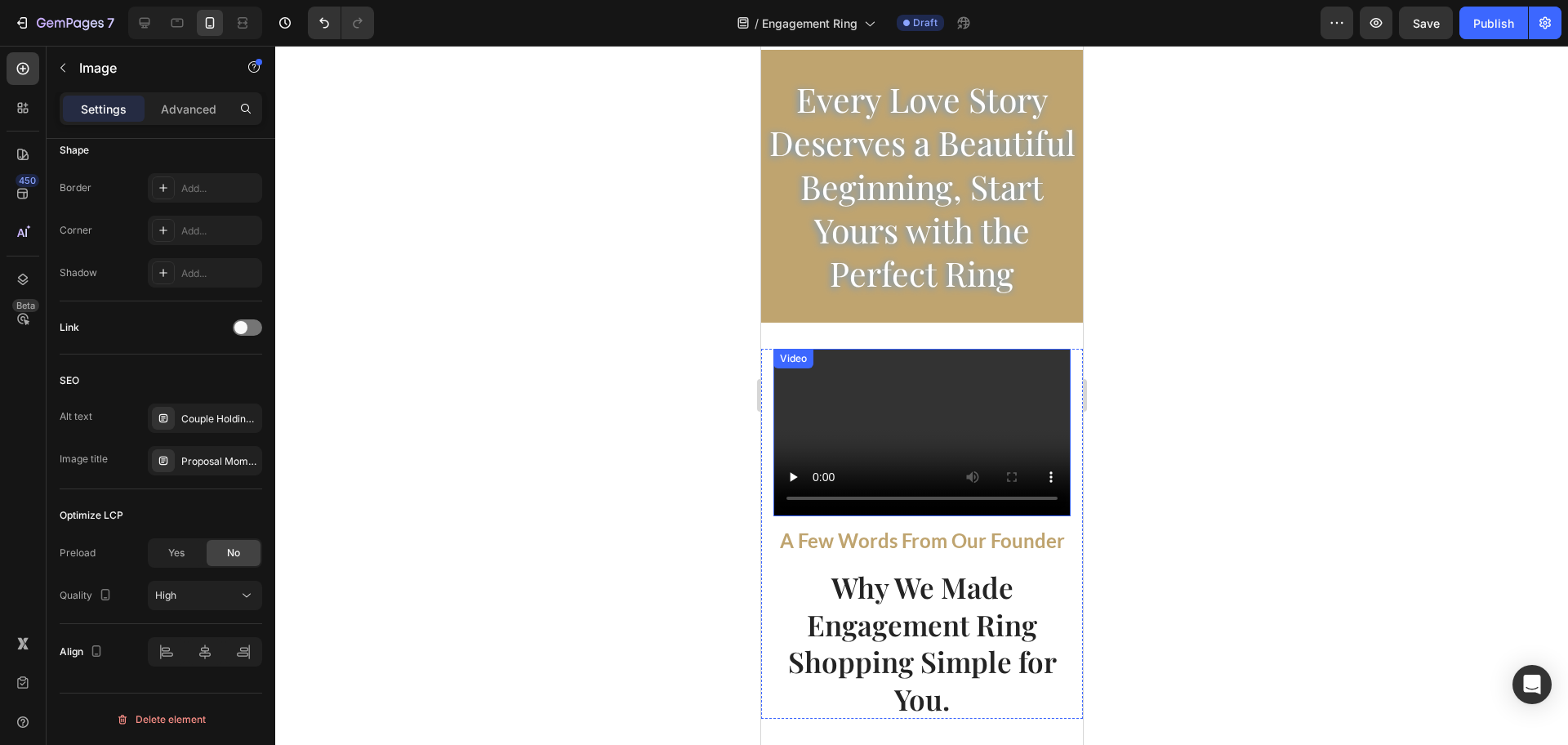
click at [877, 484] on video at bounding box center [920, 432] width 297 height 167
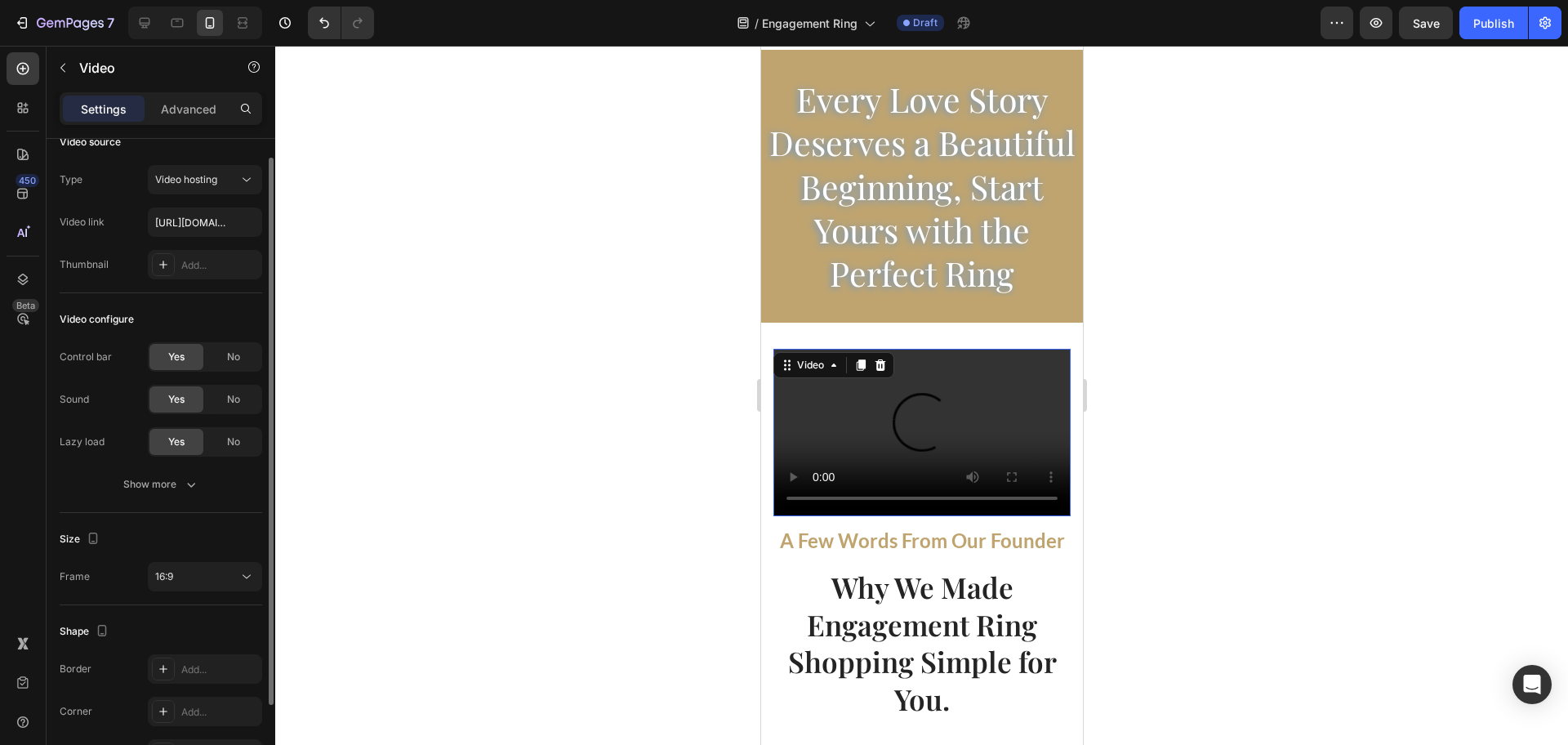
scroll to position [0, 0]
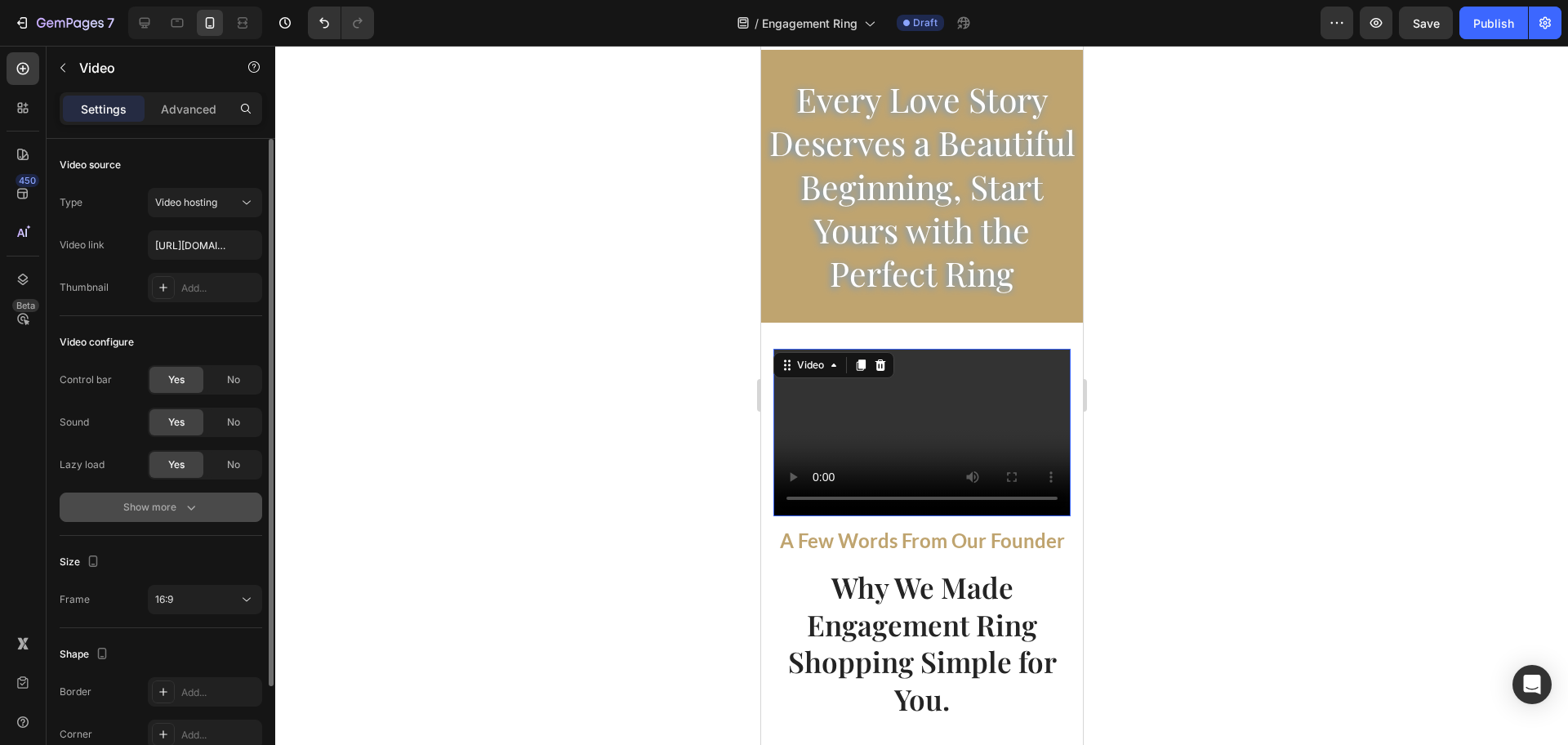
click at [175, 506] on div "Show more" at bounding box center [161, 506] width 76 height 16
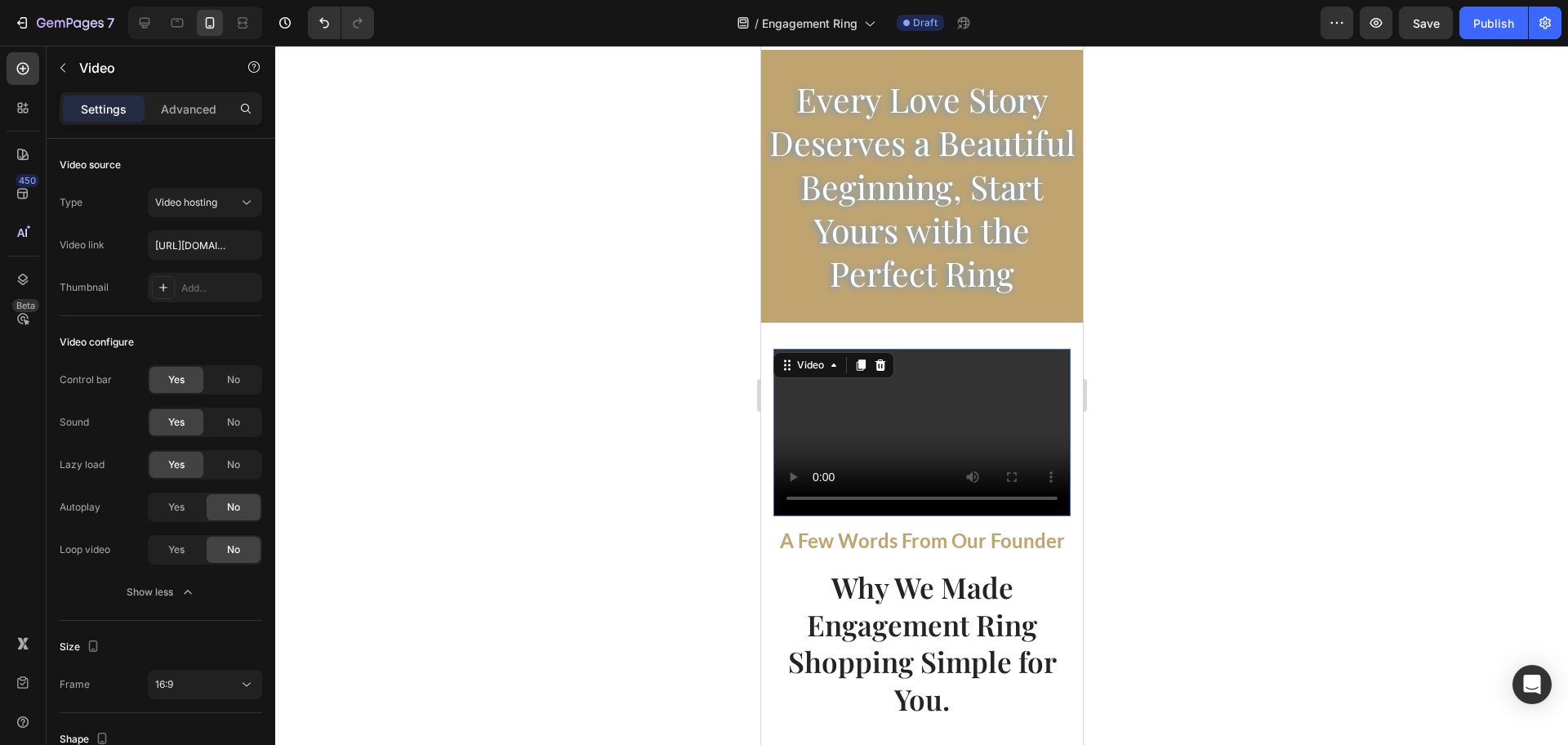
click at [199, 126] on div "Settings Advanced" at bounding box center [161, 115] width 229 height 47
click at [192, 115] on p "Advanced" at bounding box center [189, 109] width 55 height 17
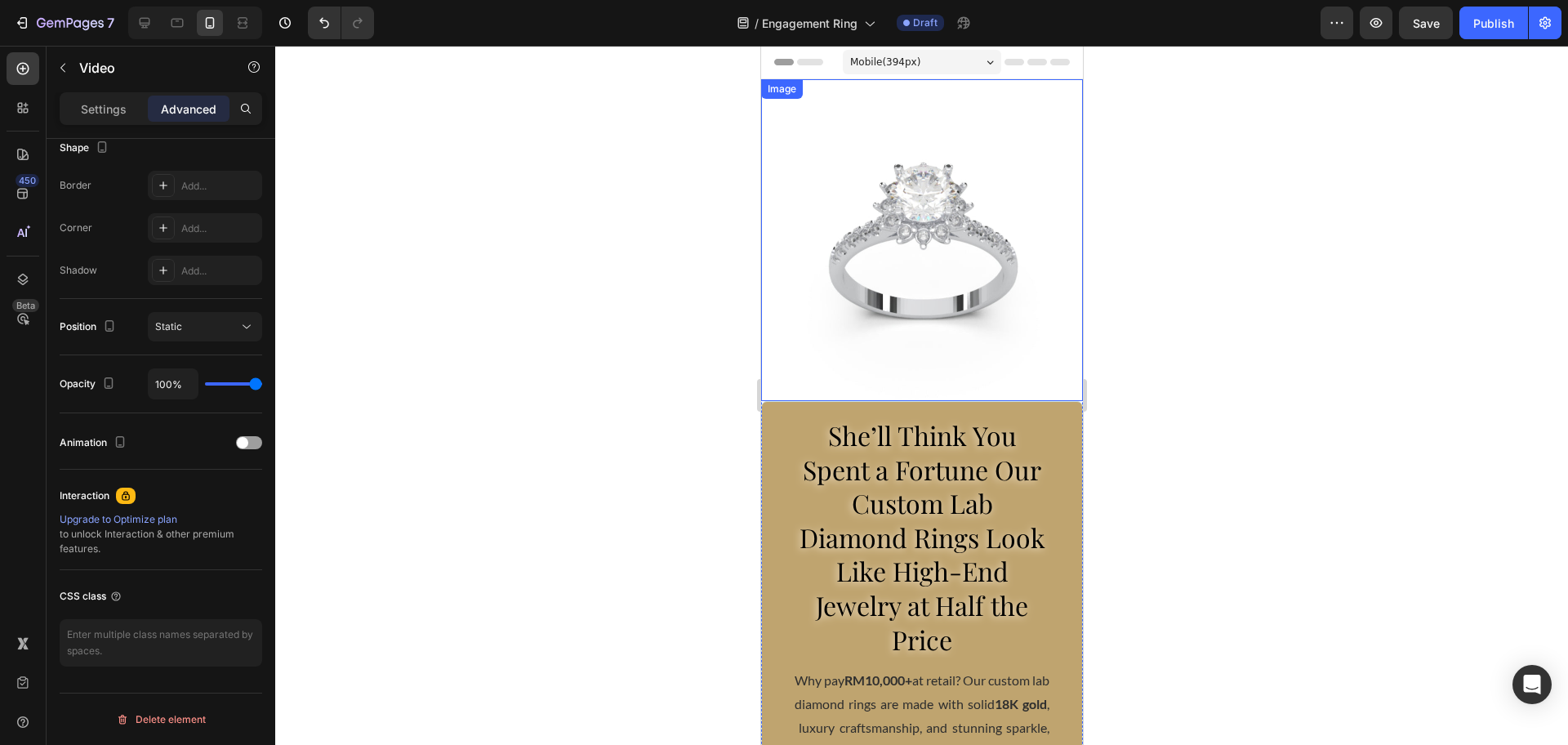
click at [865, 278] on img at bounding box center [921, 240] width 322 height 322
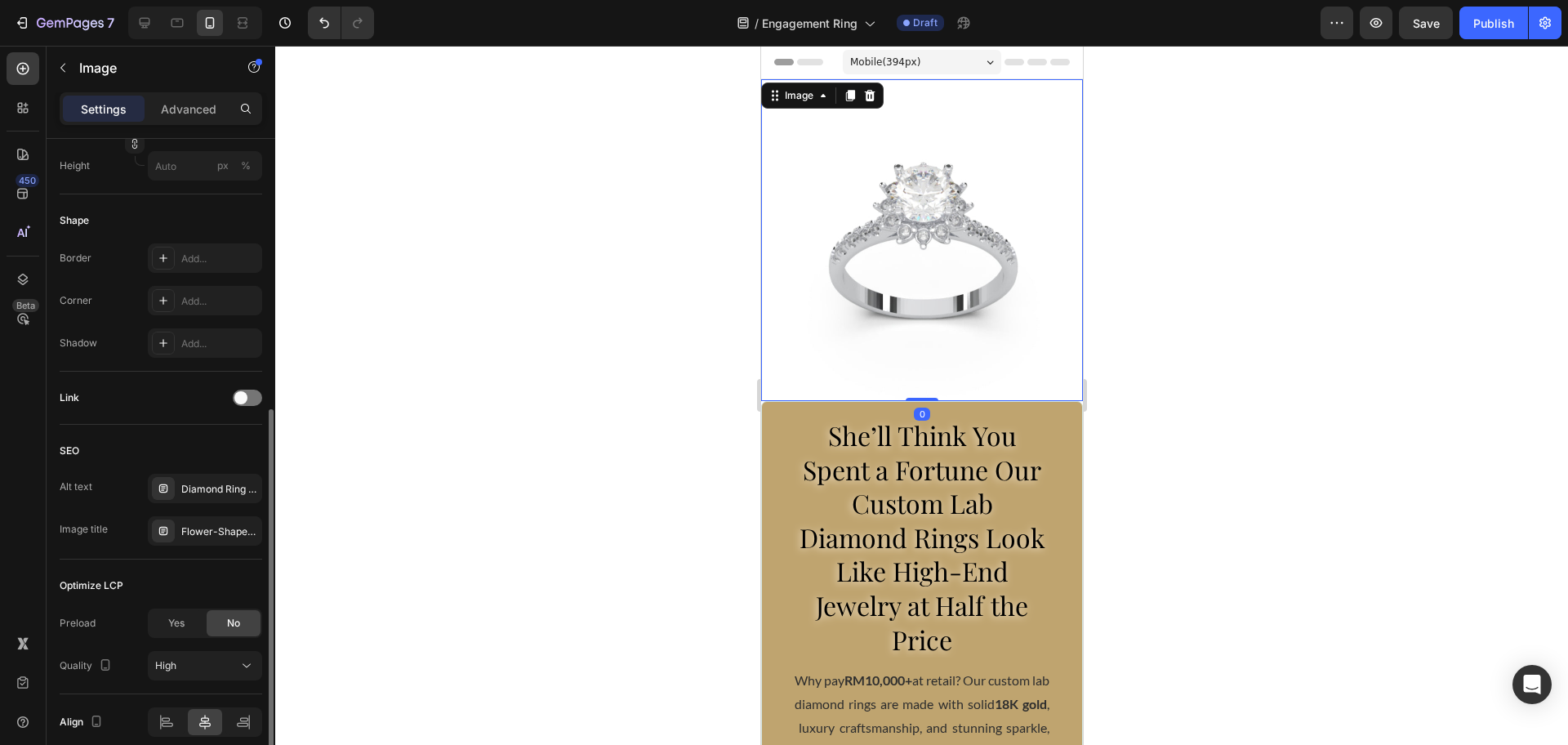
scroll to position [580, 0]
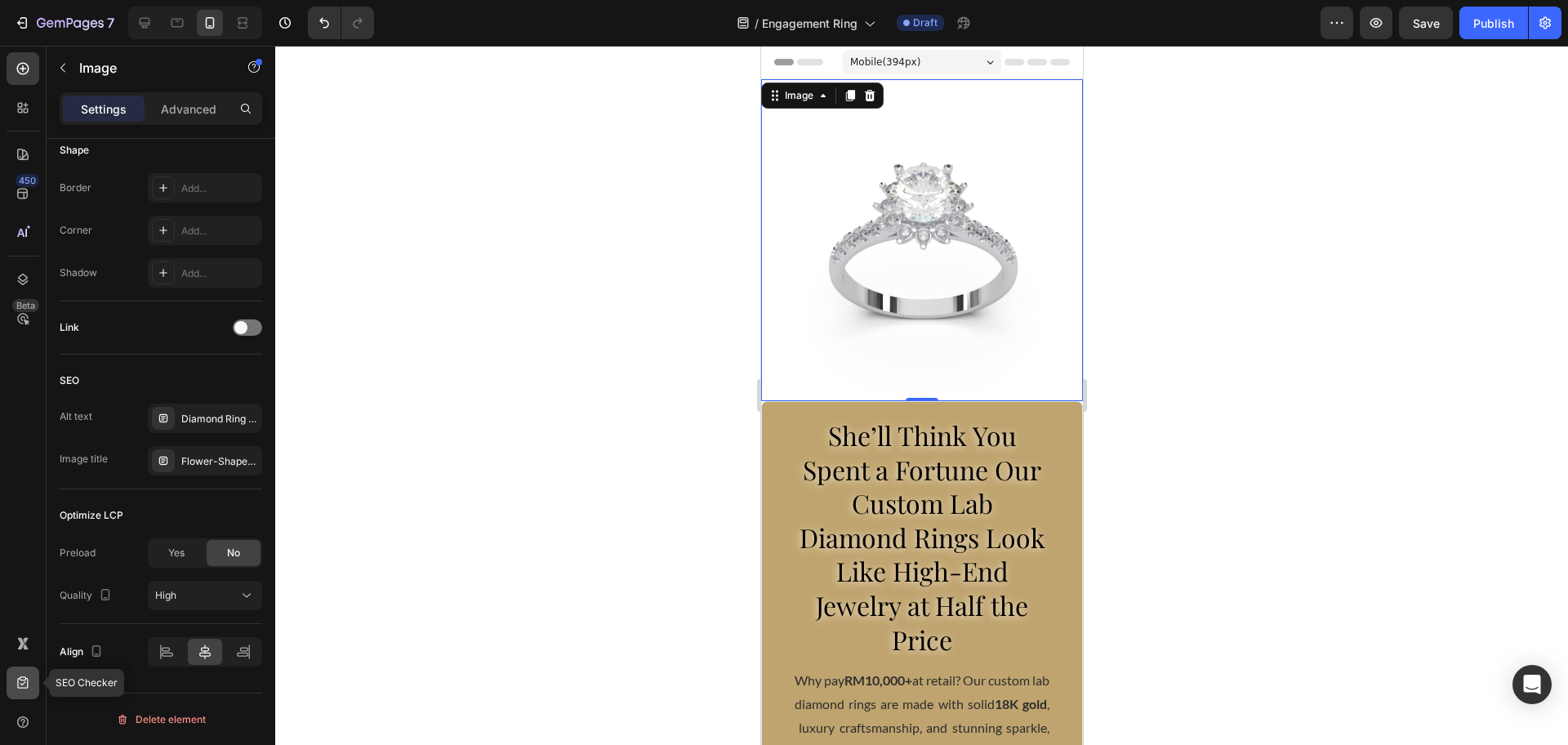
click at [18, 673] on div at bounding box center [23, 683] width 33 height 33
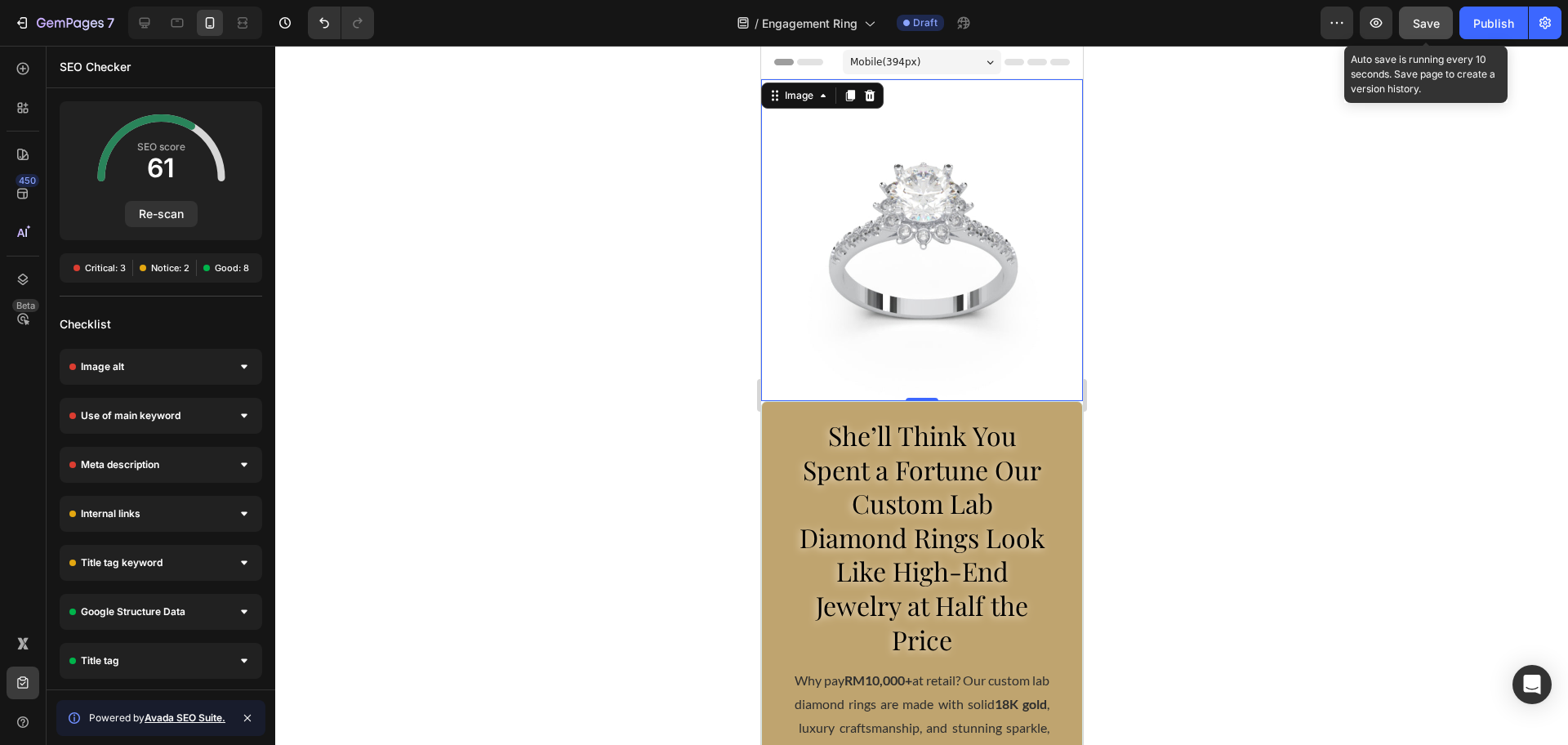
click at [1427, 39] on button "Save" at bounding box center [1426, 23] width 54 height 33
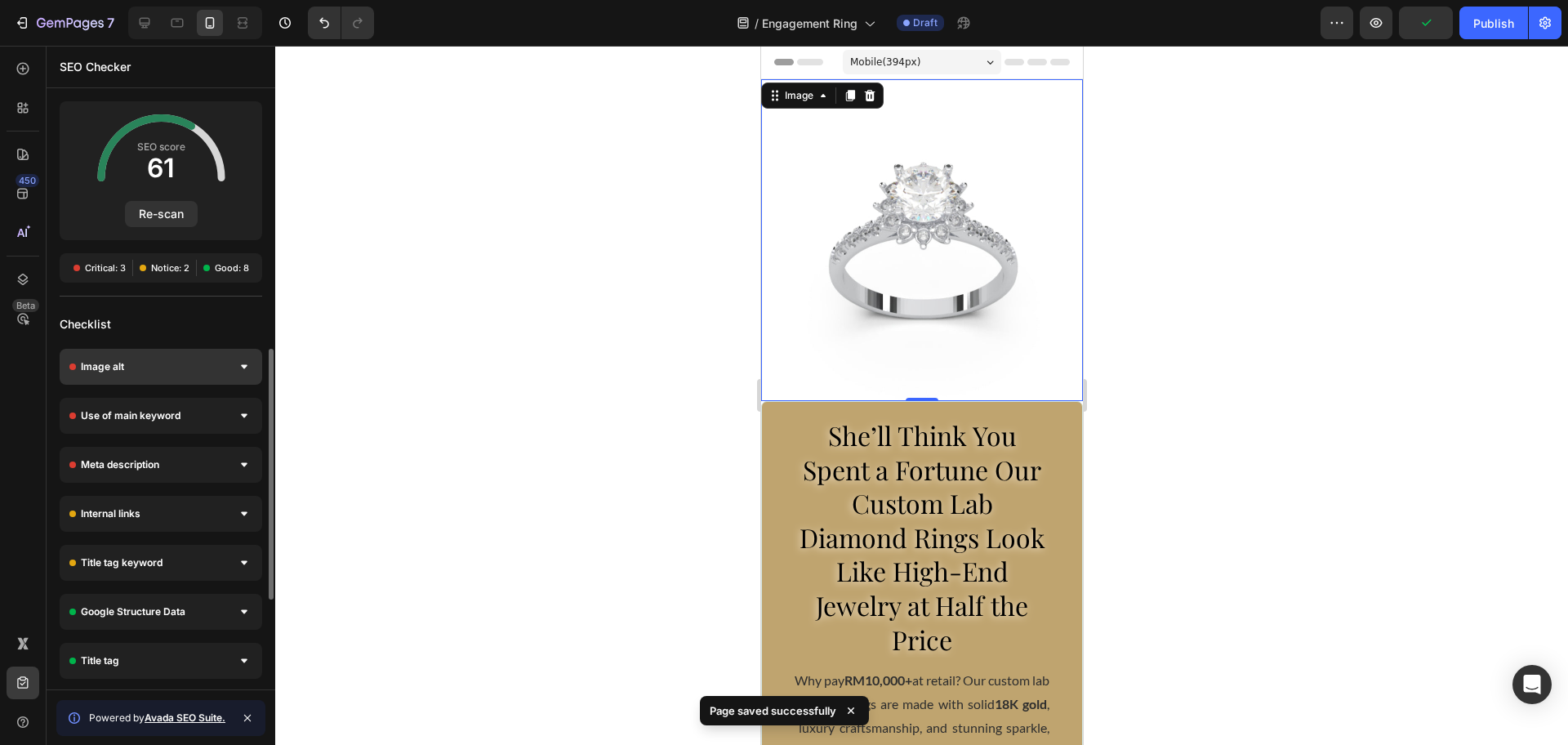
click at [190, 359] on div "Image alt" at bounding box center [160, 367] width 202 height 36
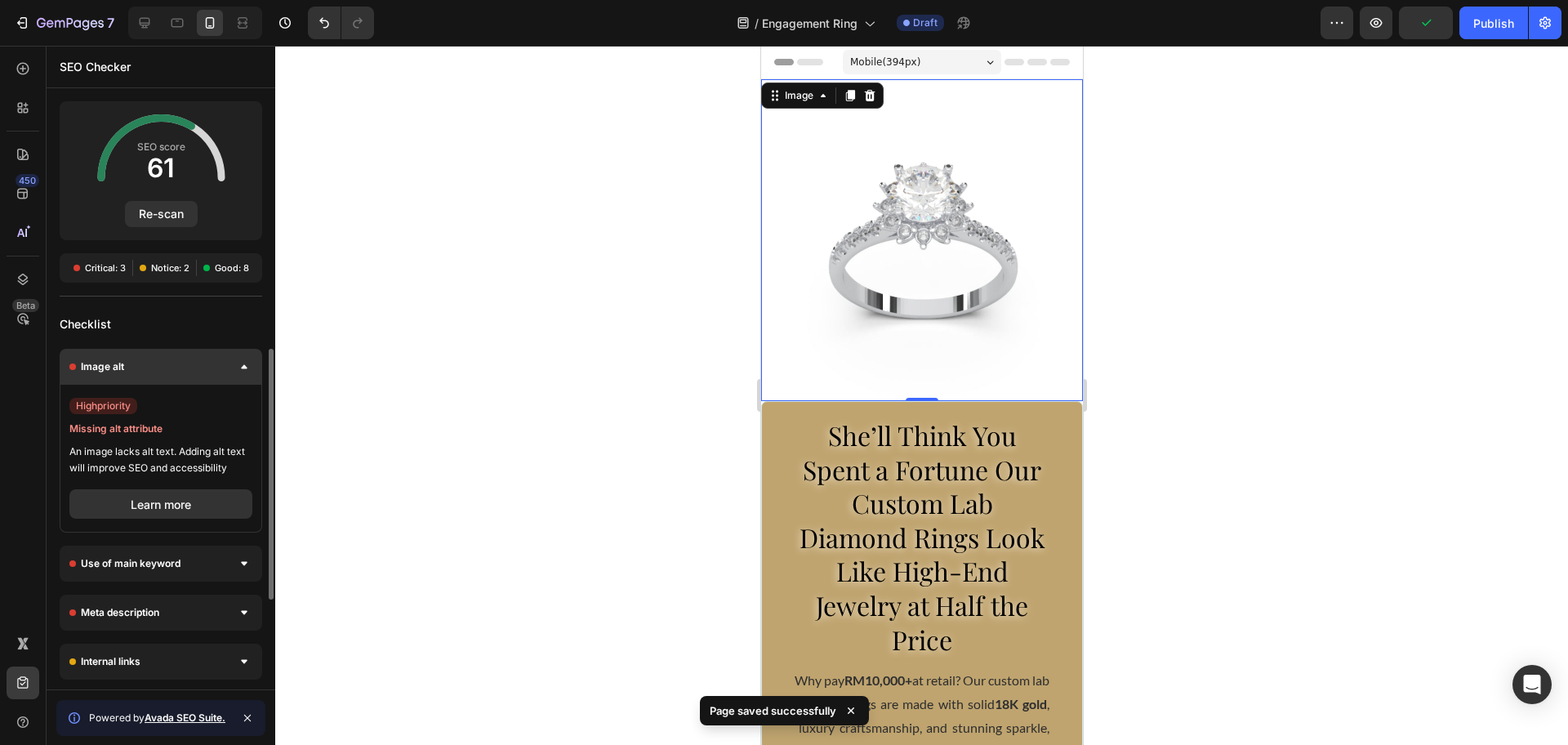
click at [185, 367] on div "Image alt" at bounding box center [160, 367] width 202 height 36
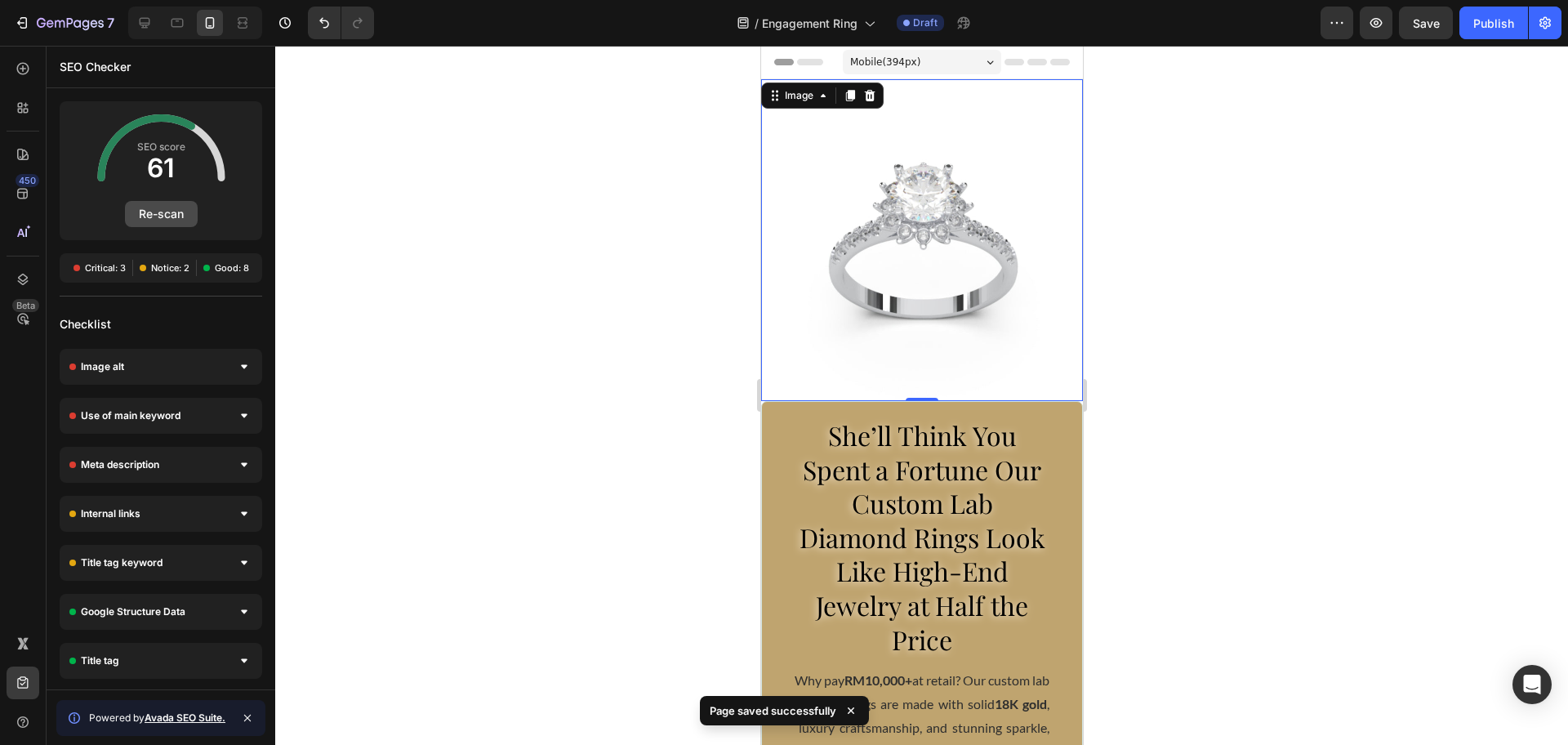
click at [162, 212] on button "Re-scan" at bounding box center [161, 214] width 72 height 26
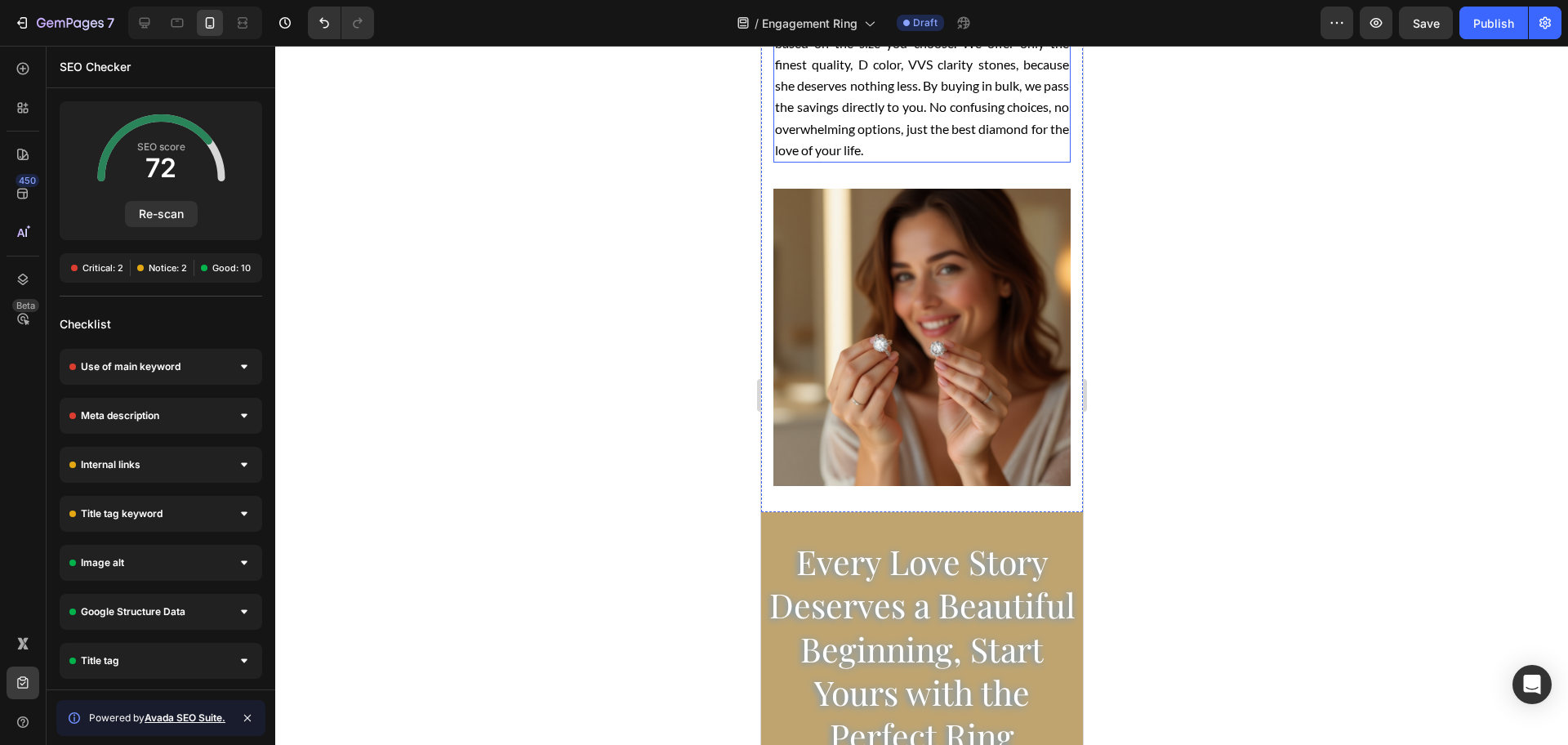
scroll to position [3063, 0]
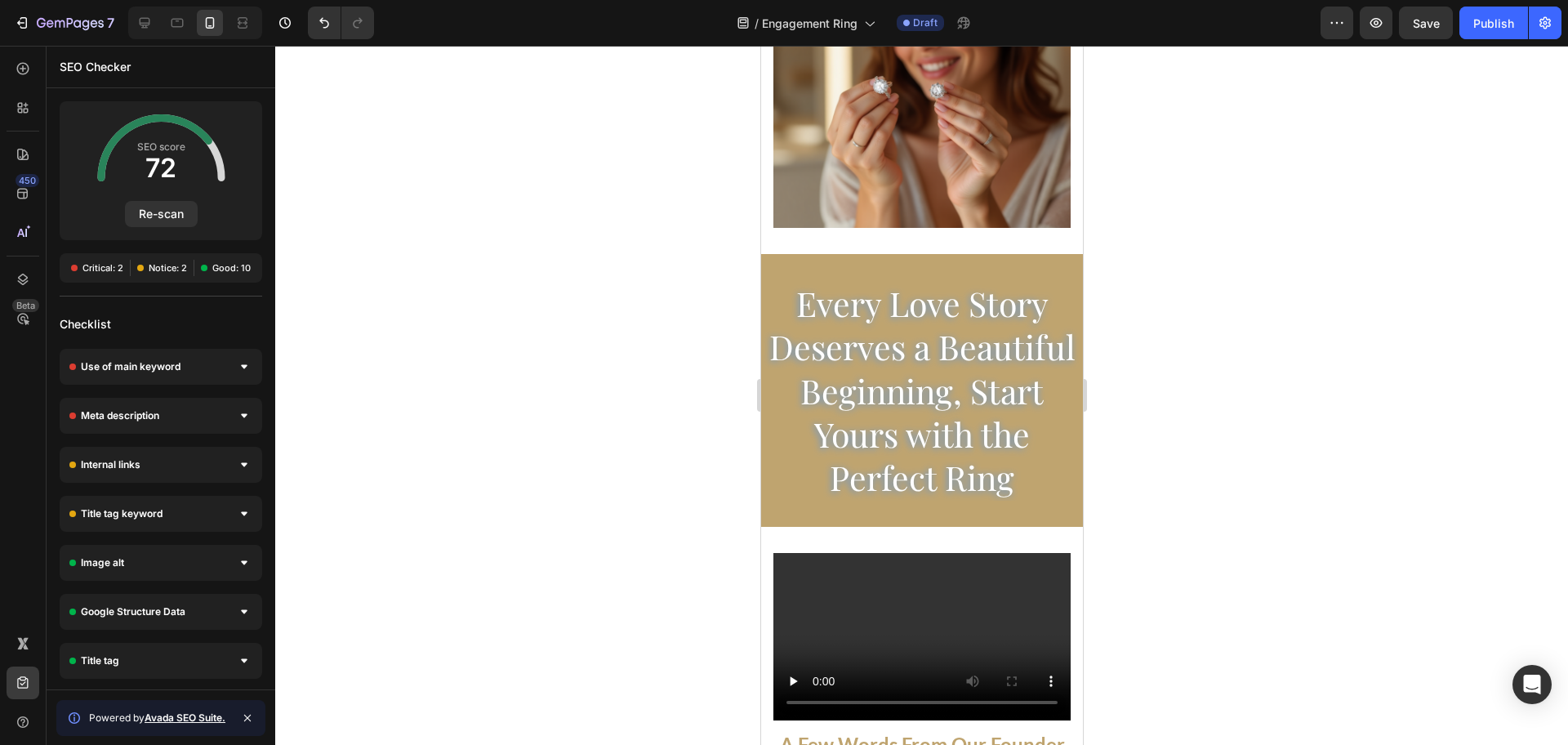
click at [618, 364] on div at bounding box center [921, 395] width 1292 height 699
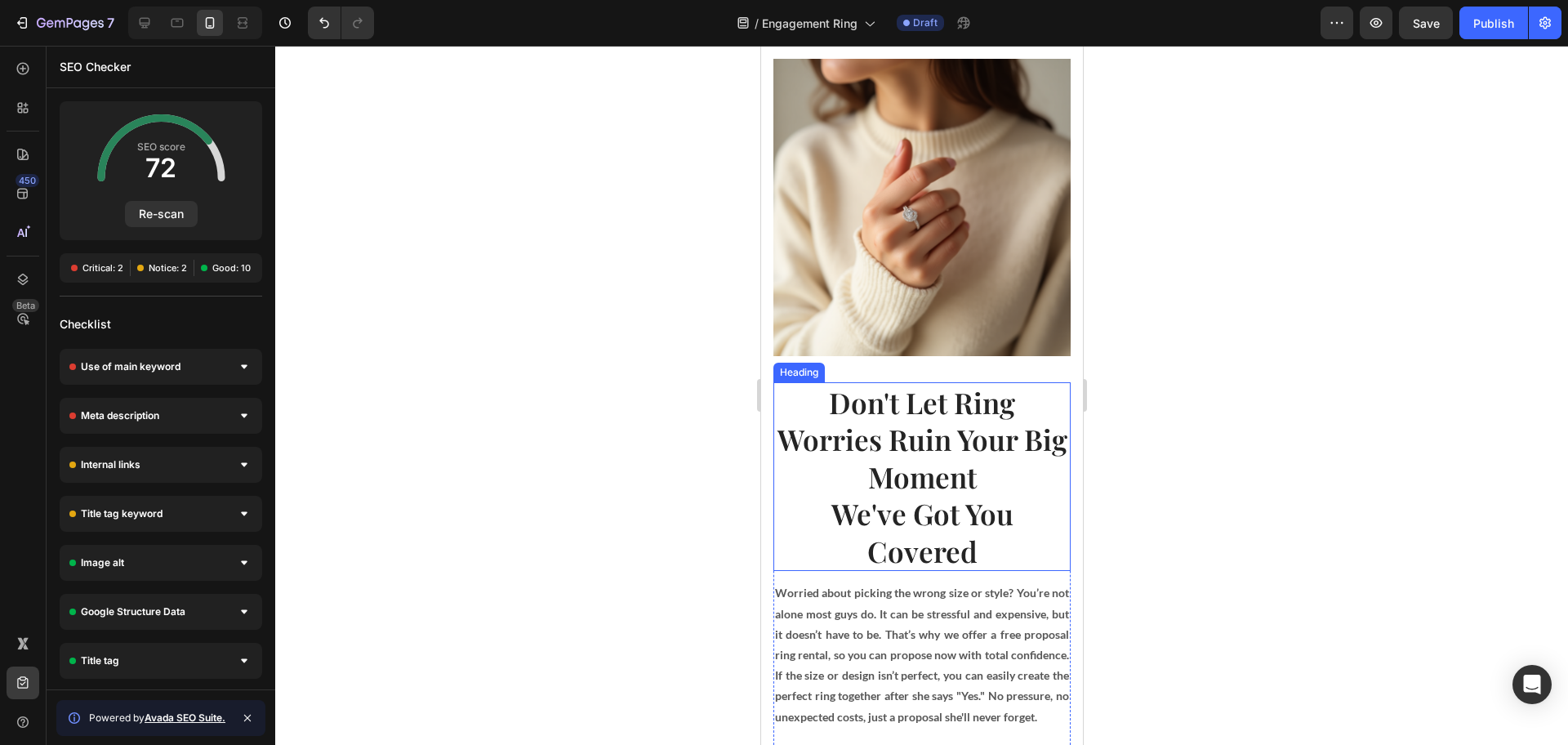
scroll to position [1735, 0]
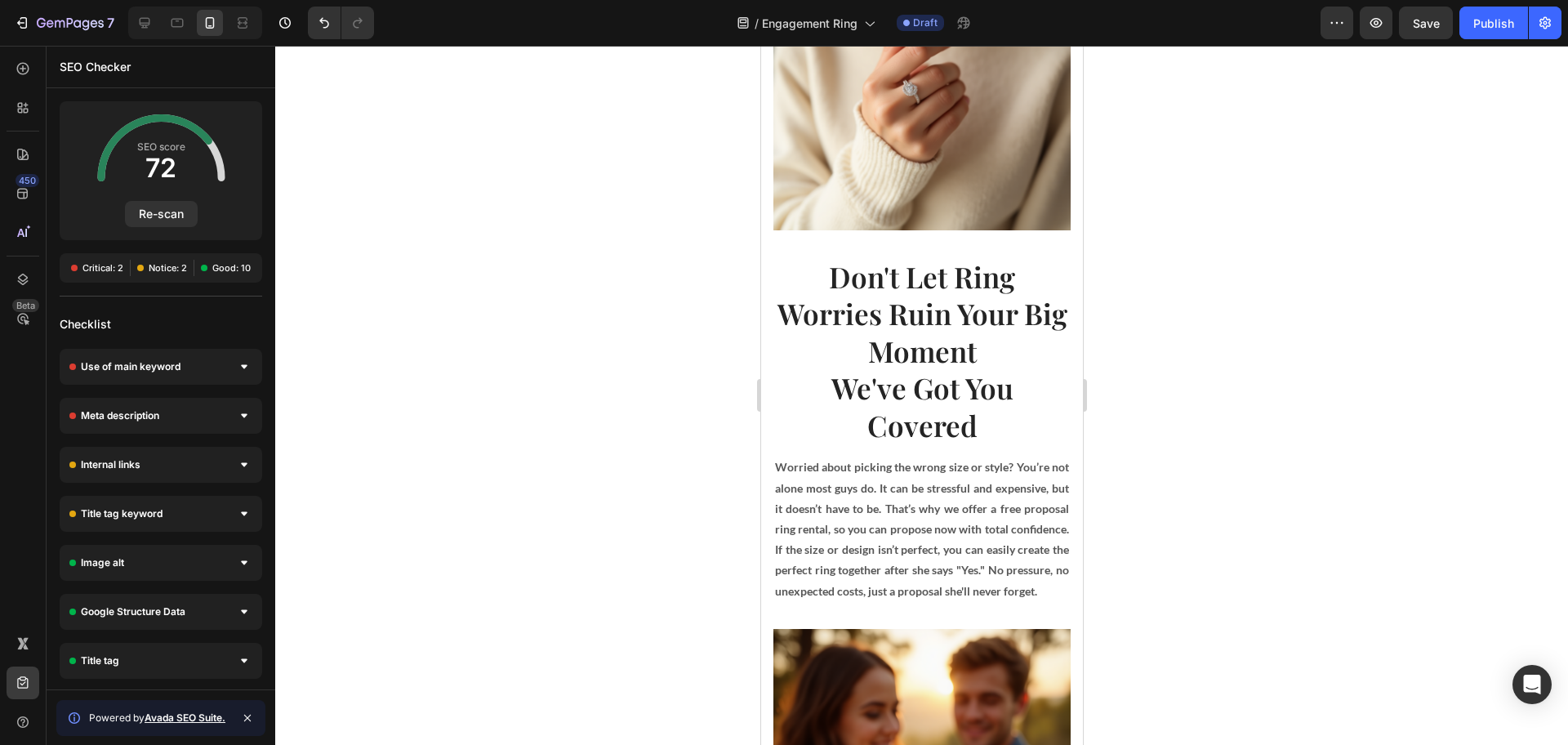
click at [1235, 606] on div at bounding box center [921, 395] width 1292 height 699
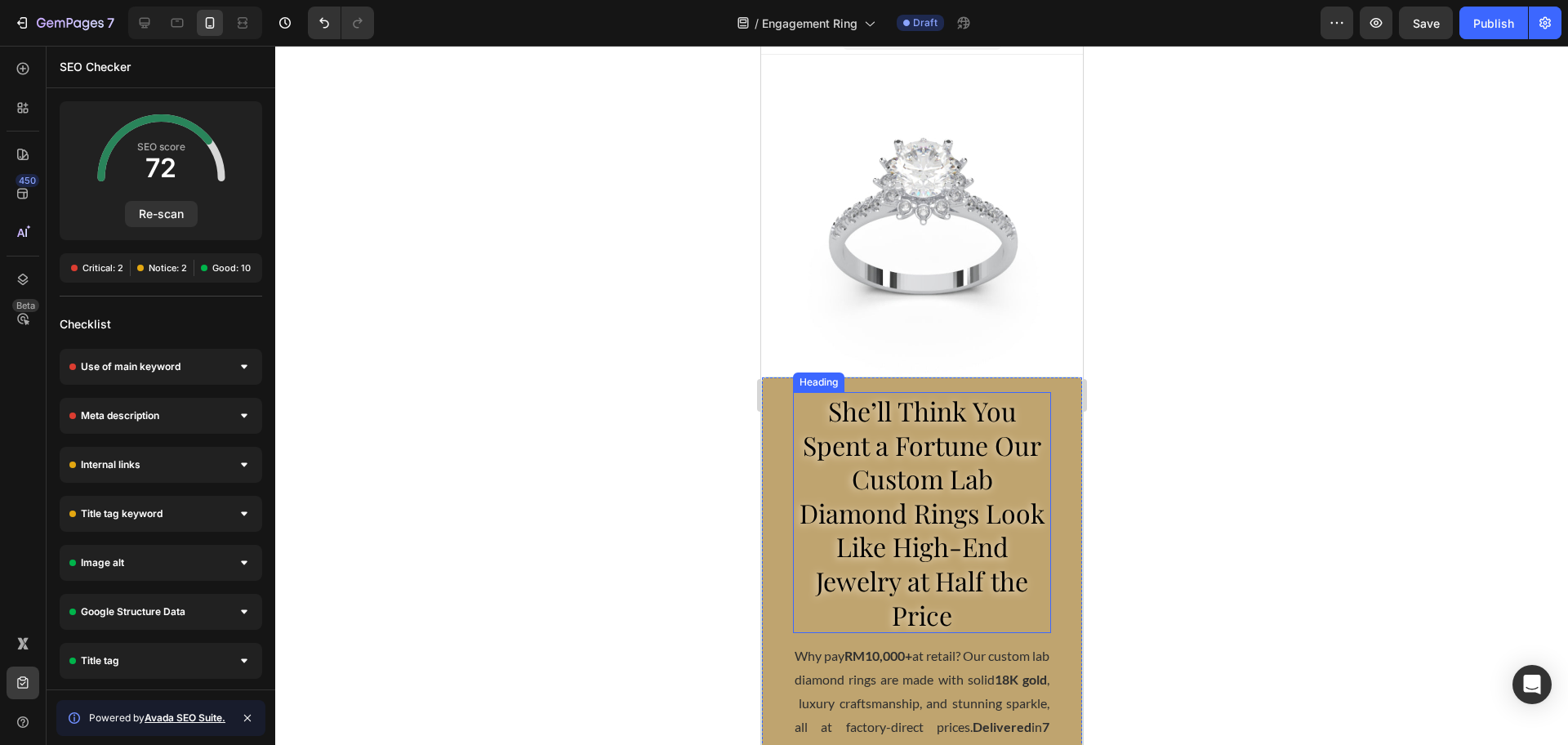
scroll to position [0, 0]
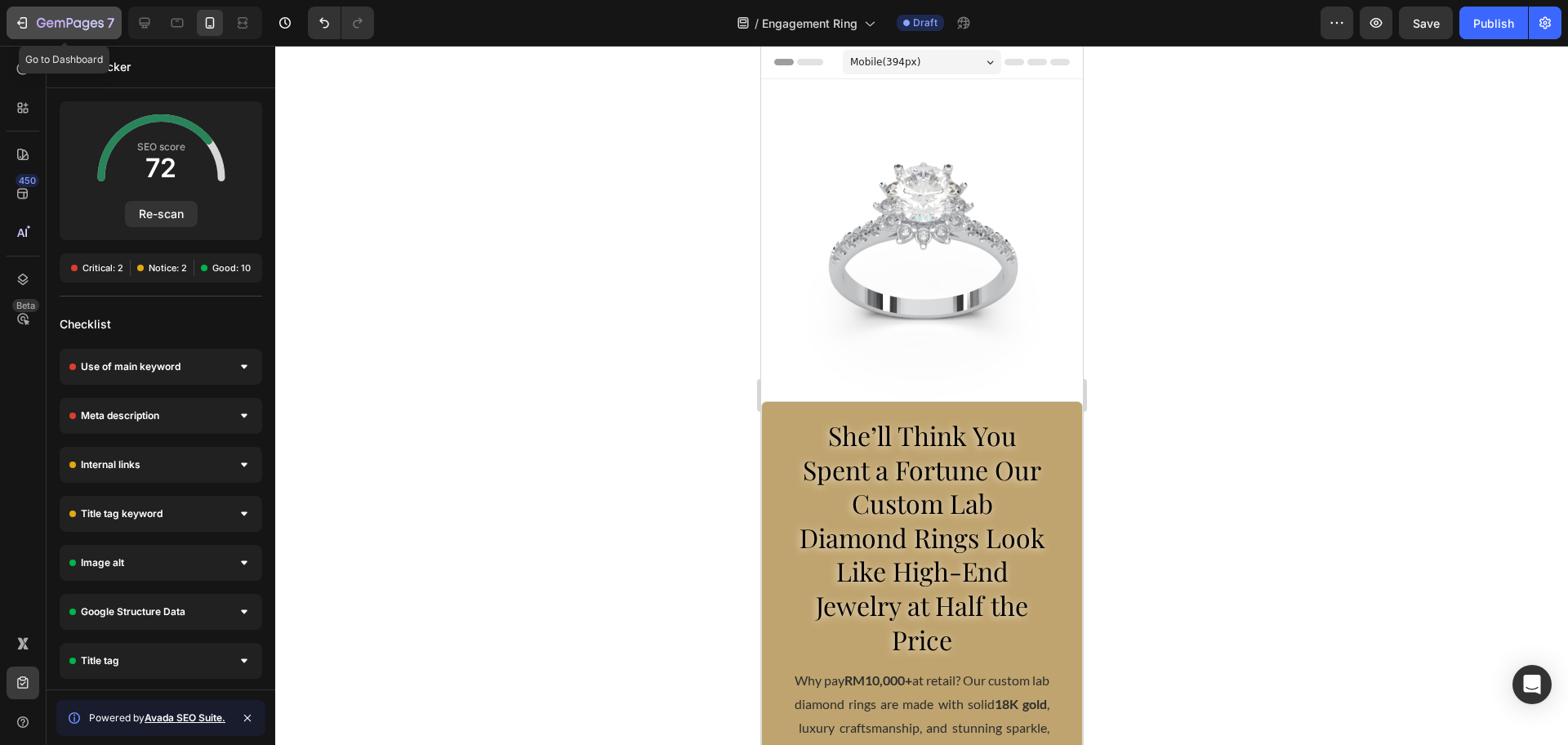
click at [71, 30] on icon "button" at bounding box center [71, 24] width 67 height 14
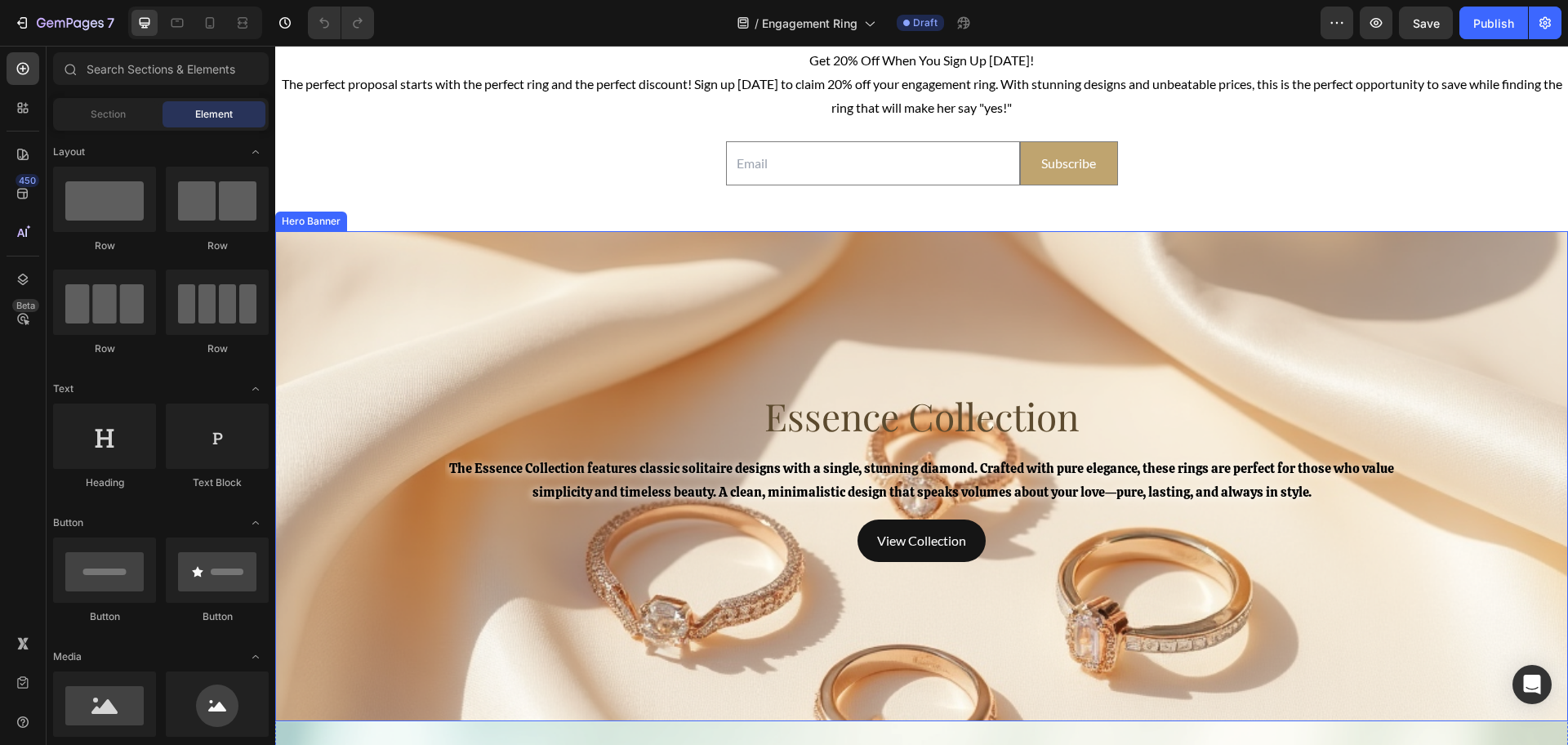
scroll to position [3573, 0]
click at [480, 301] on div "Overlay" at bounding box center [921, 476] width 1292 height 490
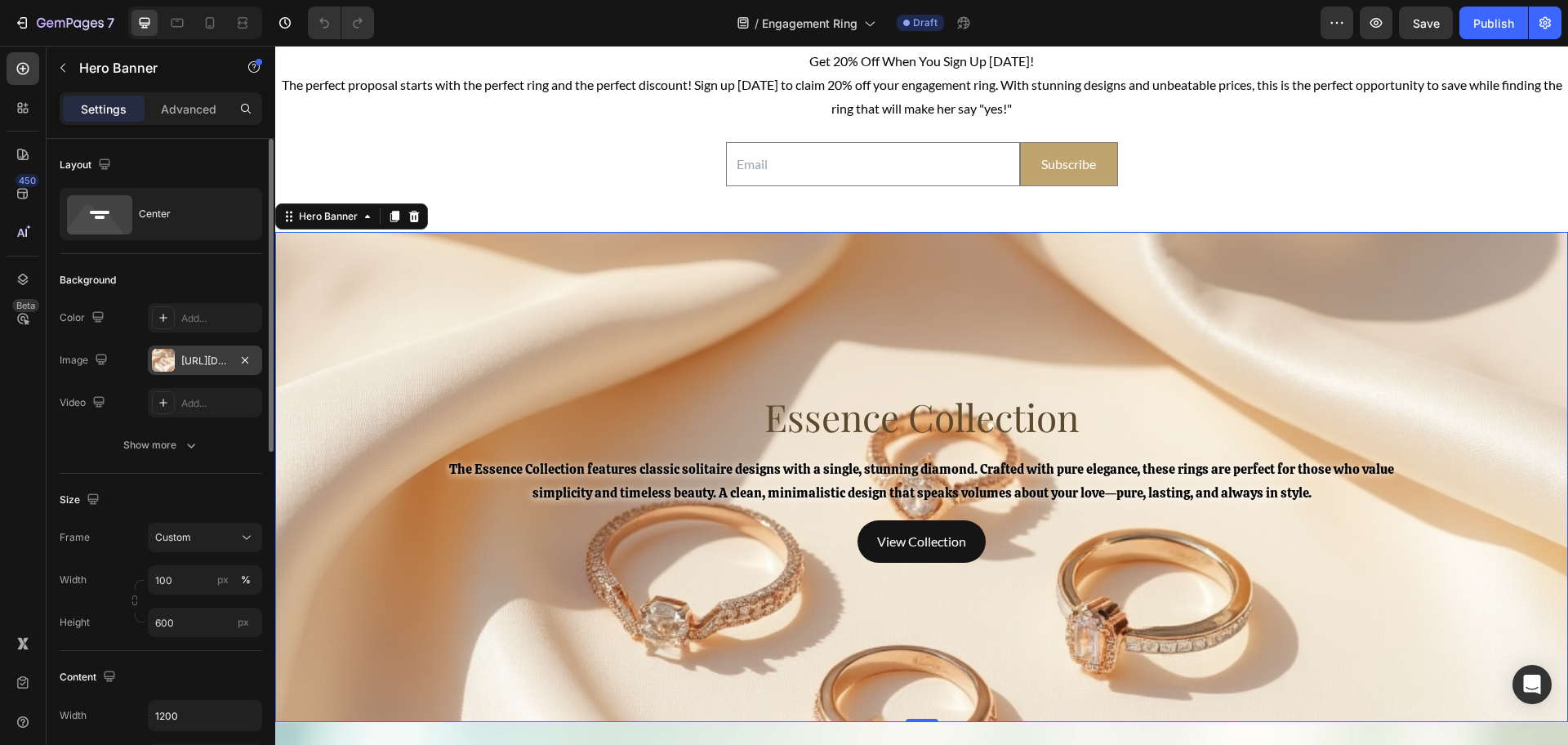
click at [186, 355] on div "[URL][DOMAIN_NAME]" at bounding box center [205, 361] width 47 height 15
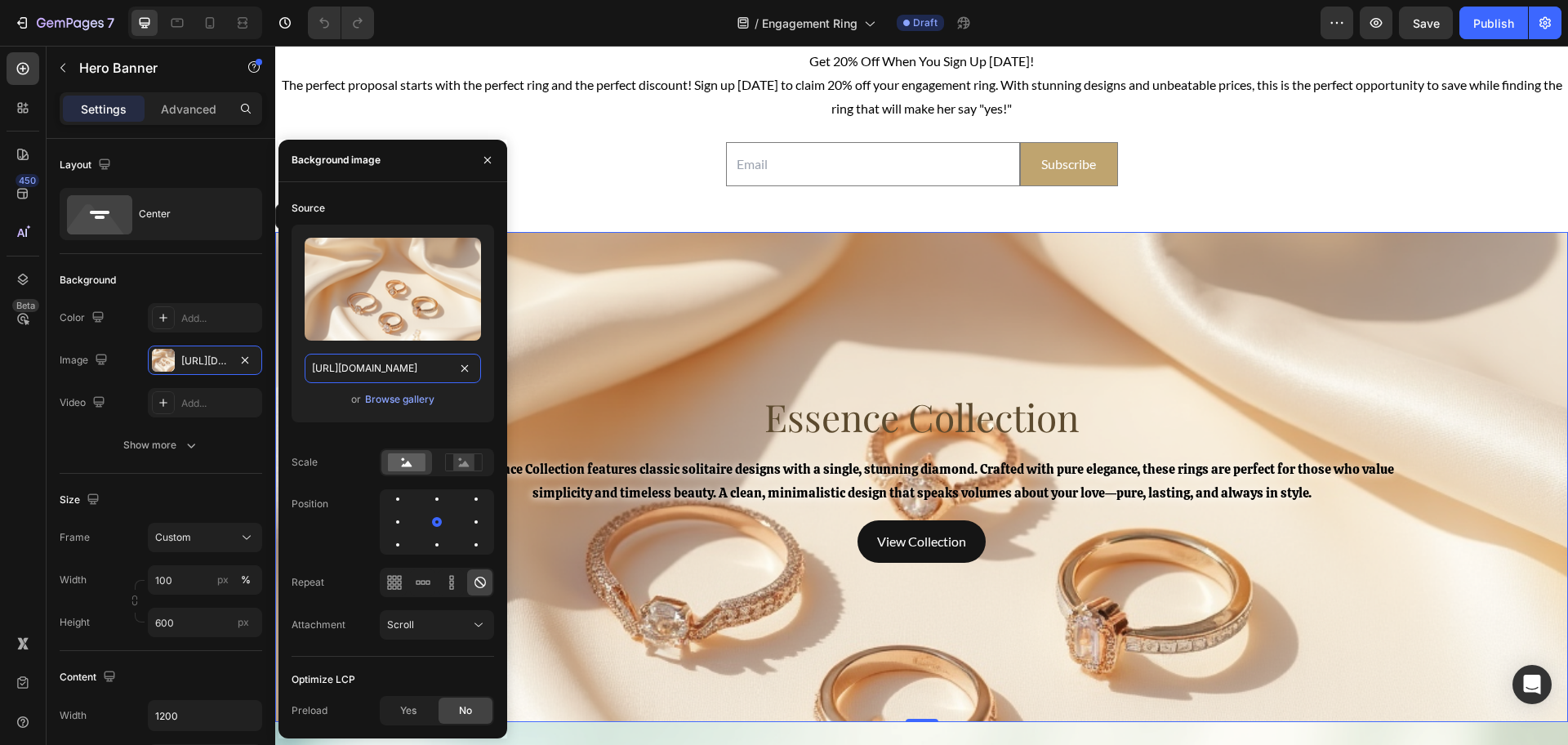
click at [397, 371] on input "[URL][DOMAIN_NAME]" at bounding box center [393, 369] width 177 height 29
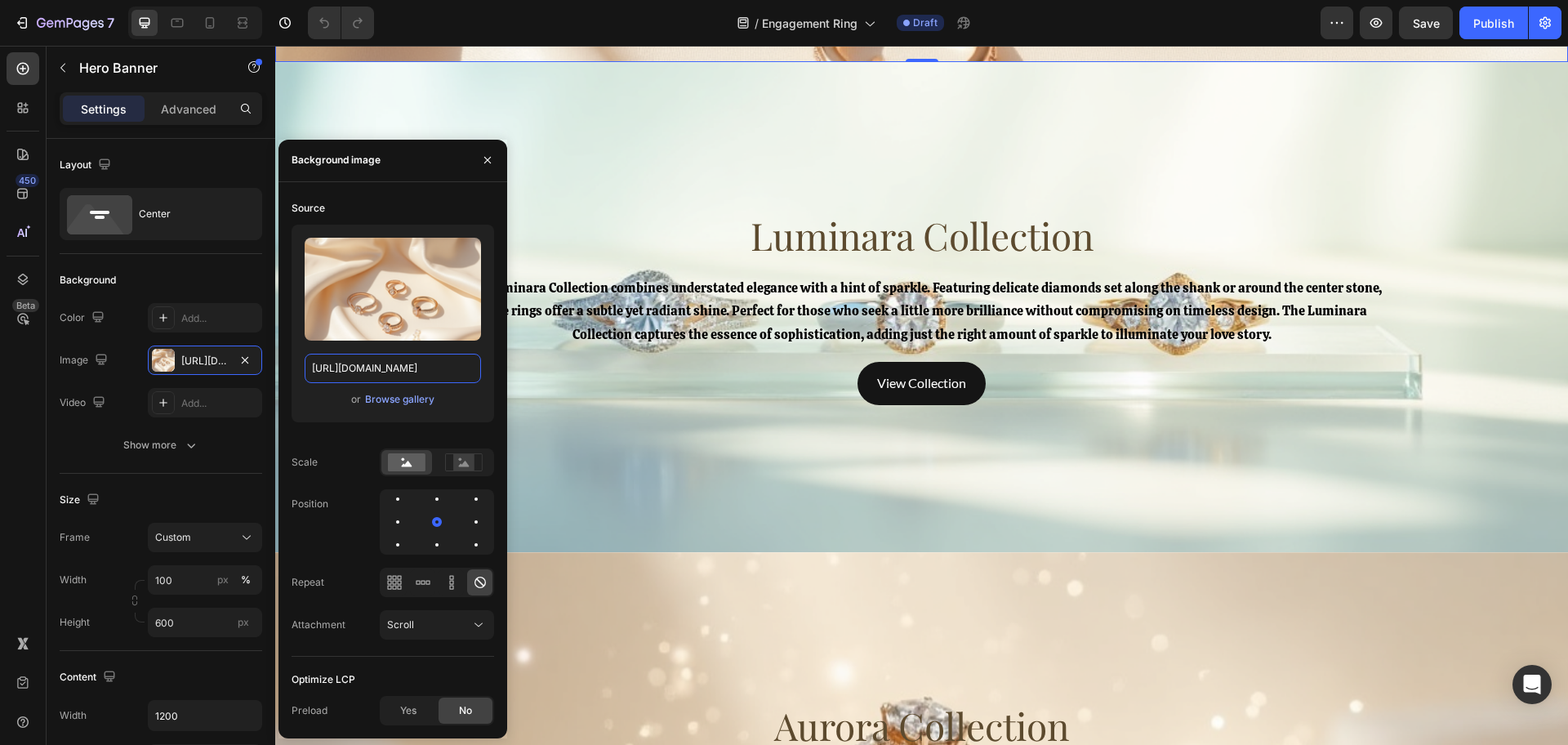
scroll to position [4390, 0]
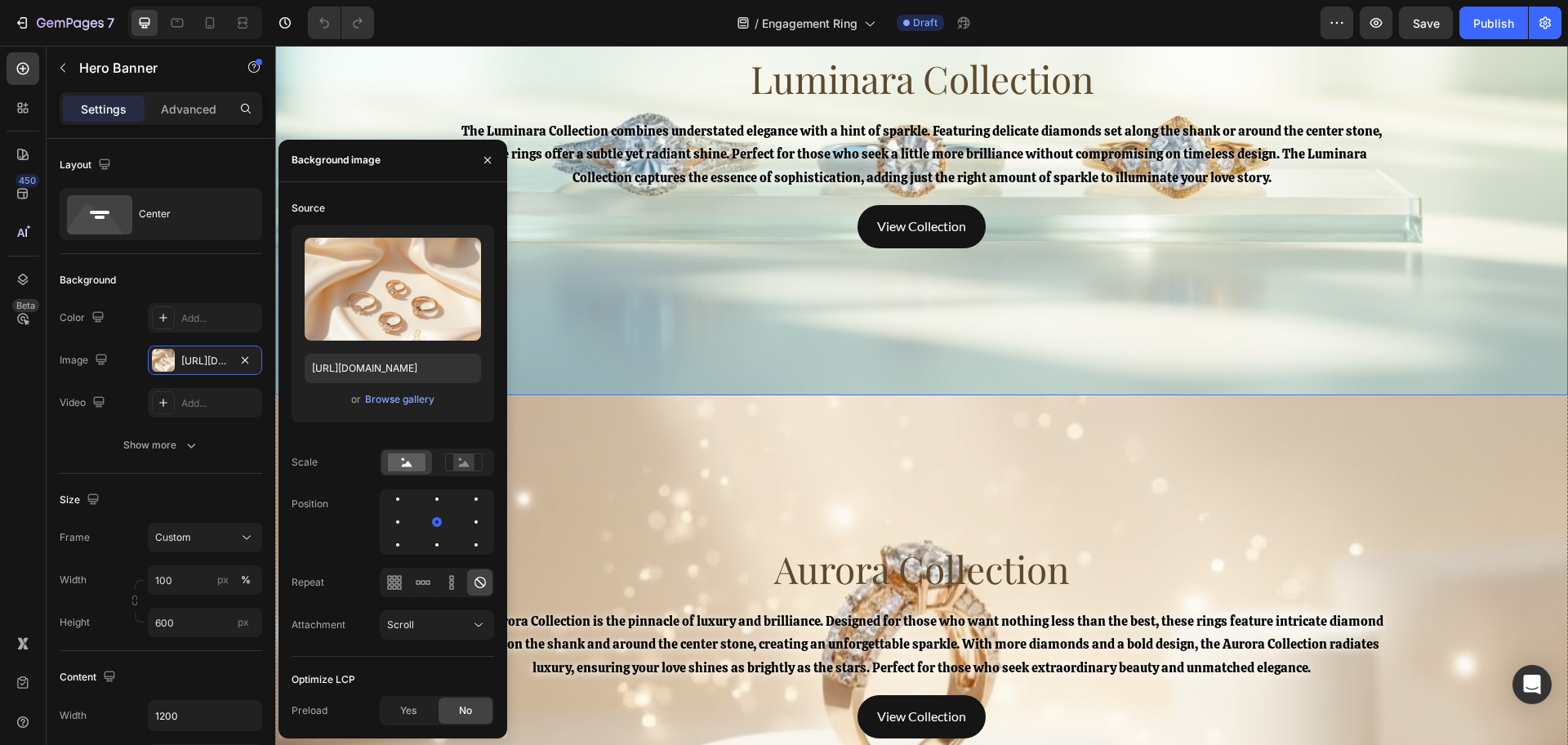
click at [654, 336] on div "Background Image" at bounding box center [921, 150] width 1292 height 490
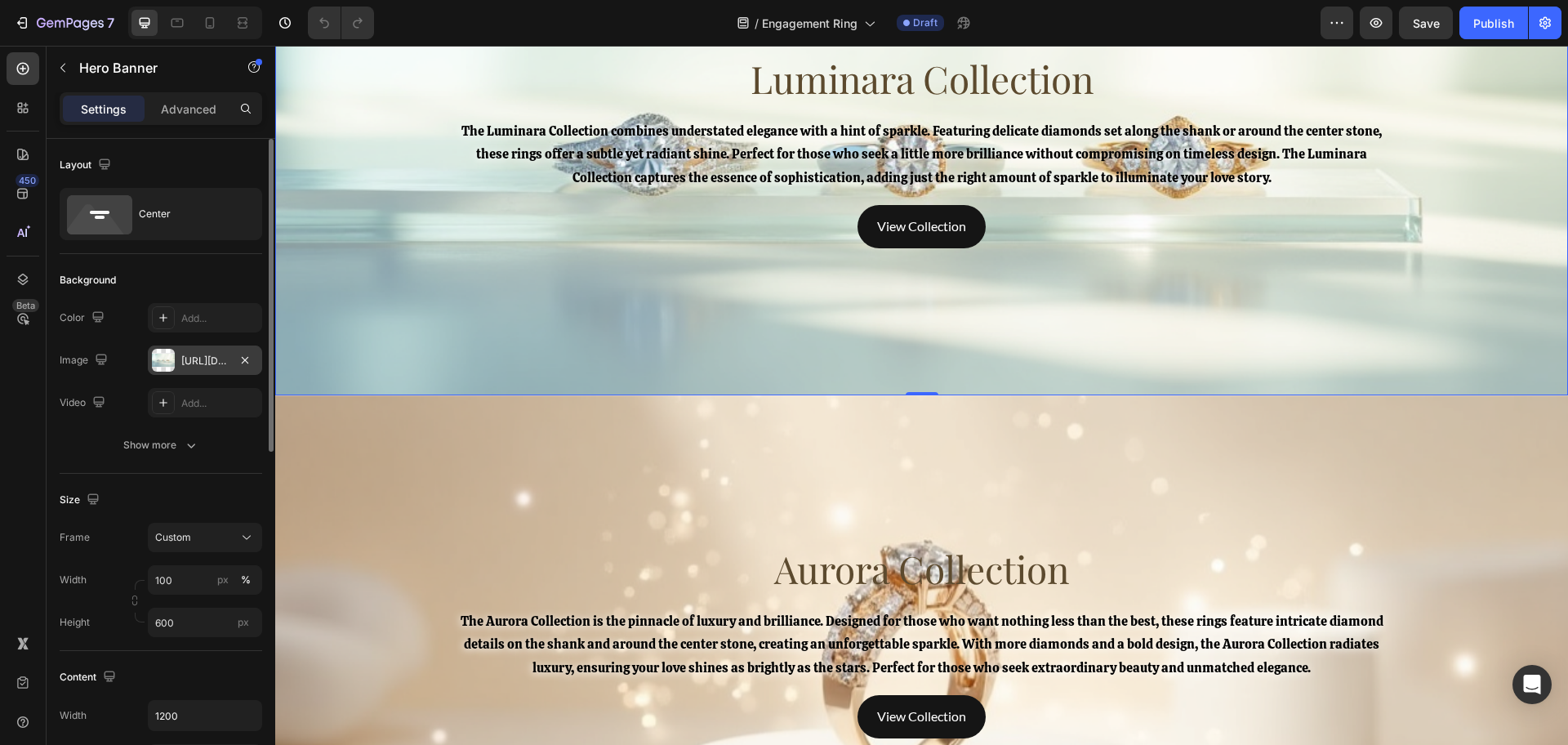
click at [193, 360] on div "[URL][DOMAIN_NAME]" at bounding box center [205, 361] width 47 height 15
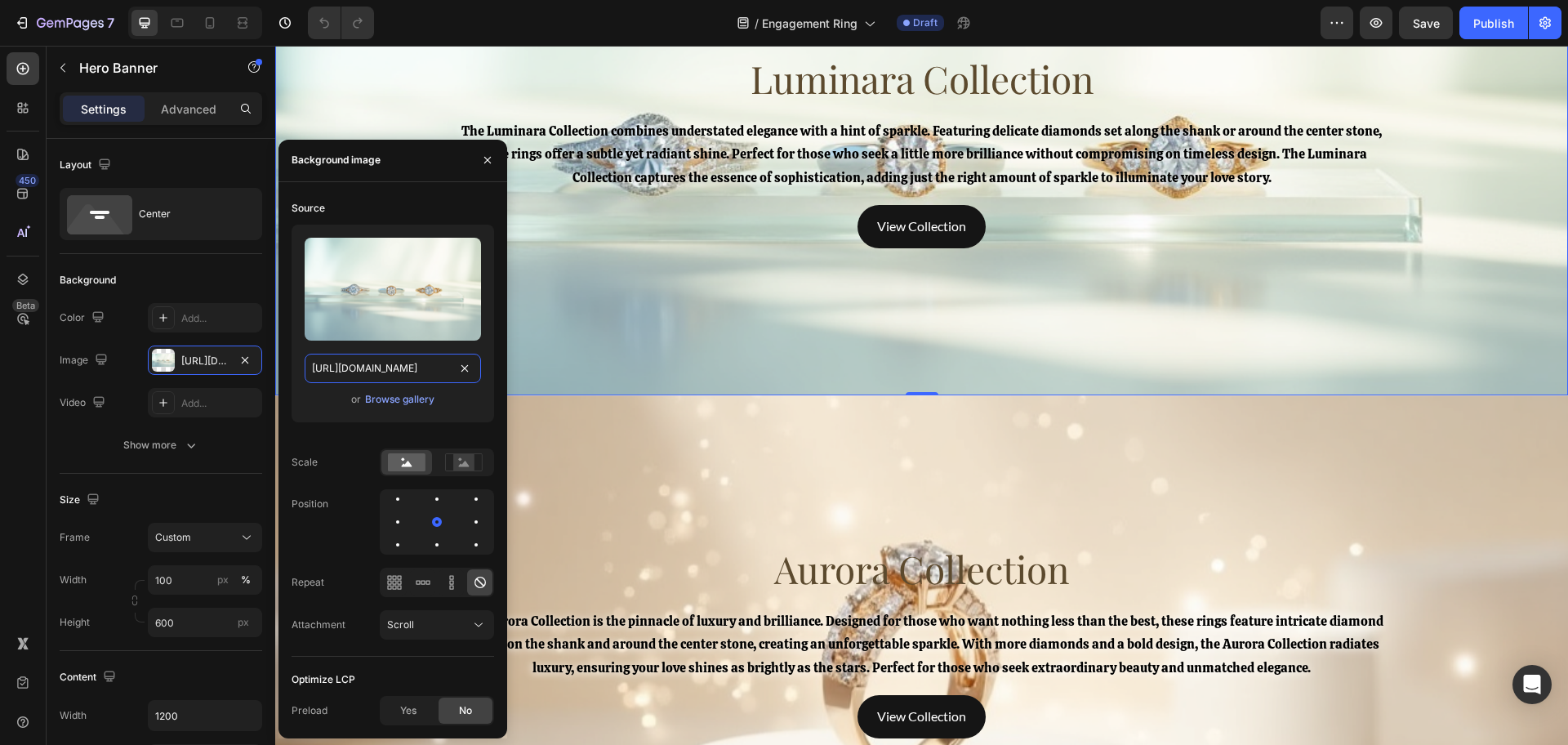
click at [396, 369] on input "[URL][DOMAIN_NAME]" at bounding box center [393, 369] width 177 height 29
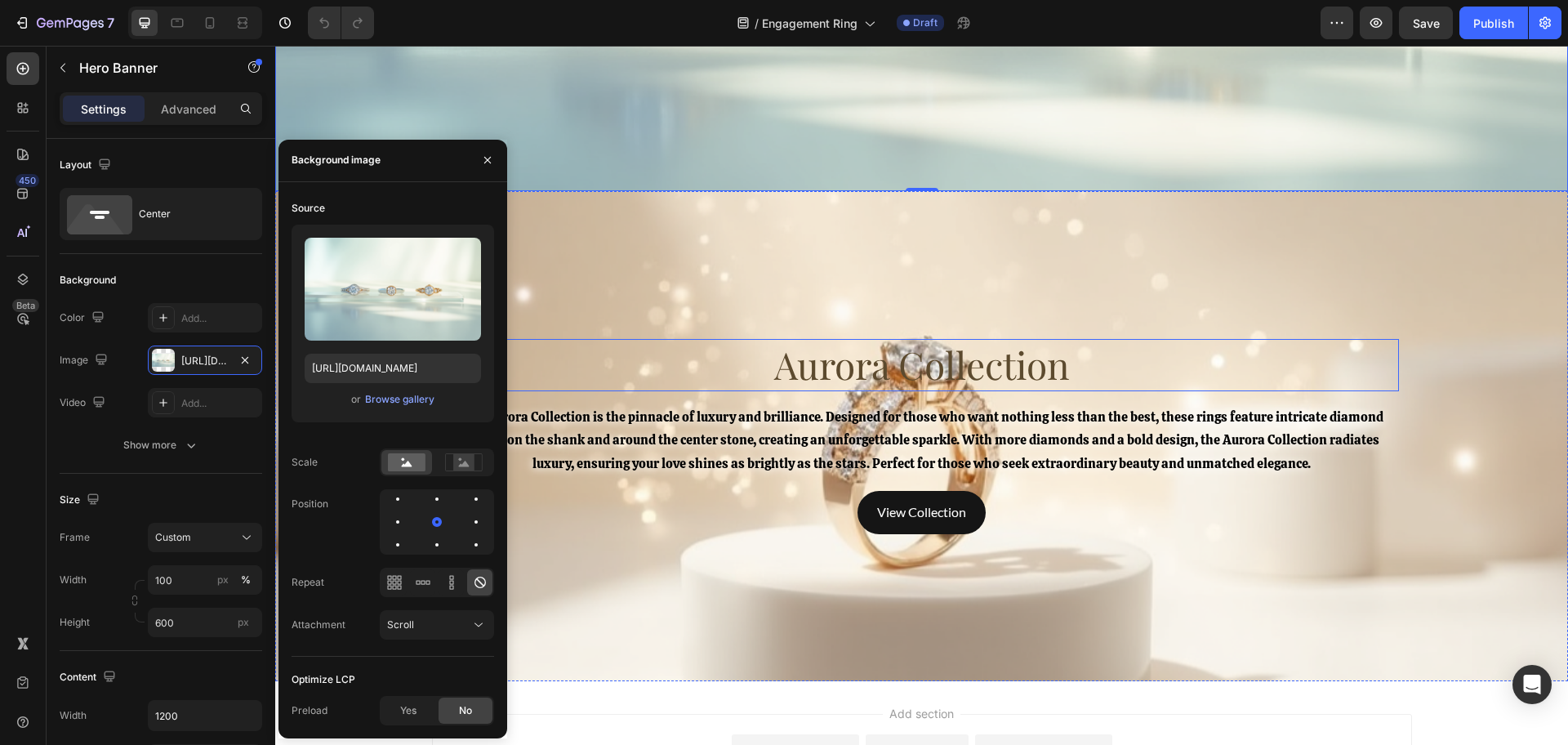
click at [770, 339] on h4 "Aurora Collection" at bounding box center [922, 365] width 954 height 53
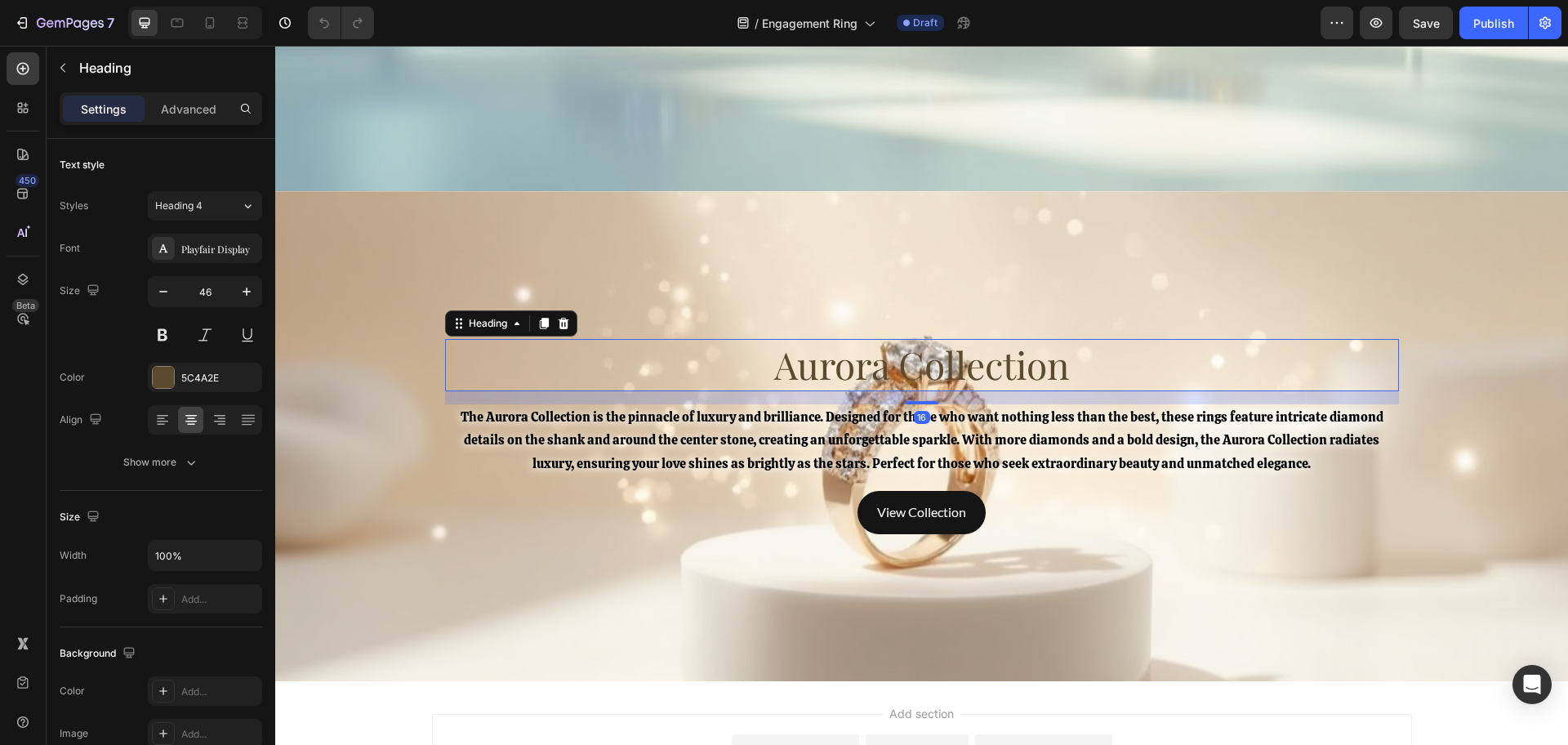
click at [442, 273] on div "Background Image" at bounding box center [921, 436] width 1292 height 490
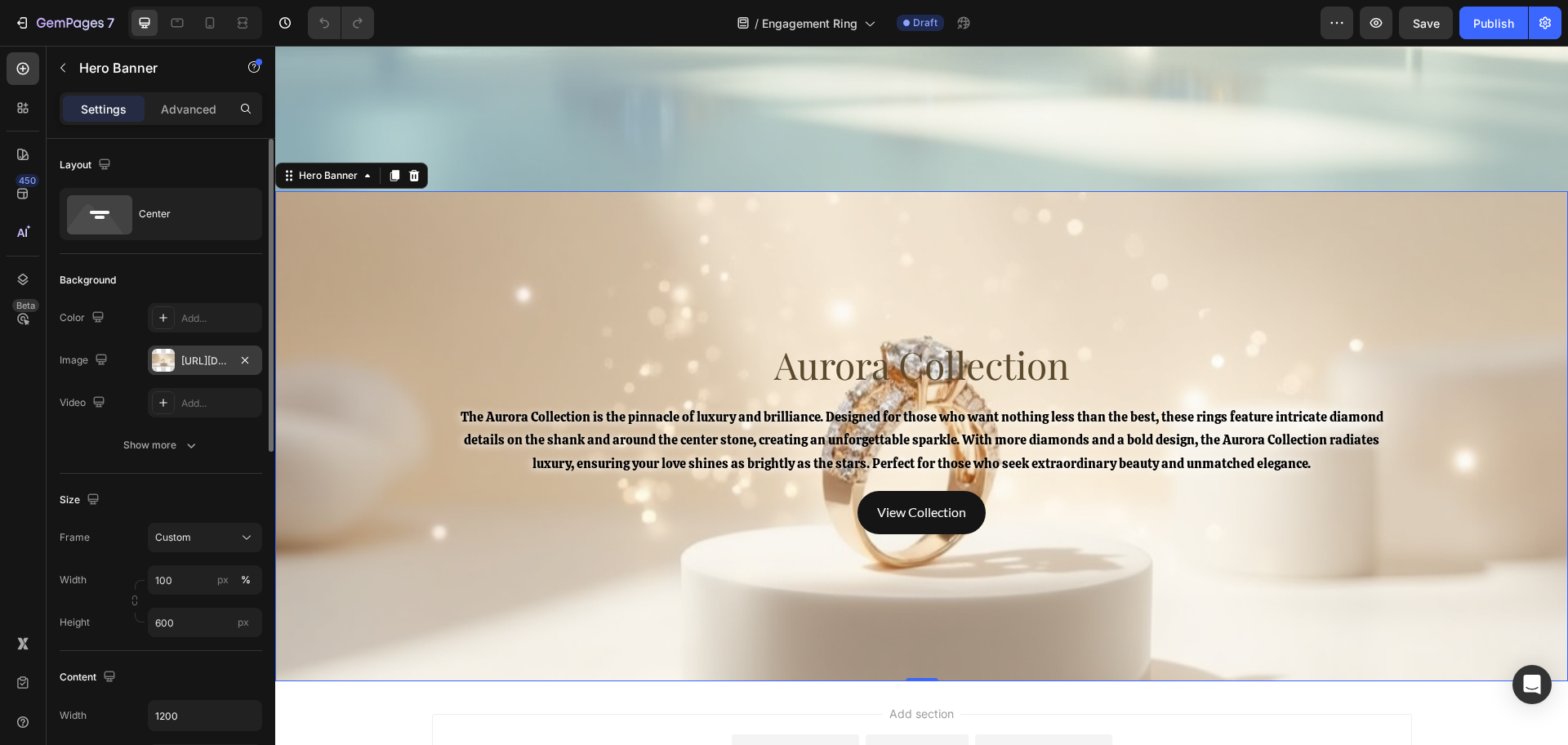
click at [216, 363] on div "[URL][DOMAIN_NAME]" at bounding box center [205, 361] width 47 height 15
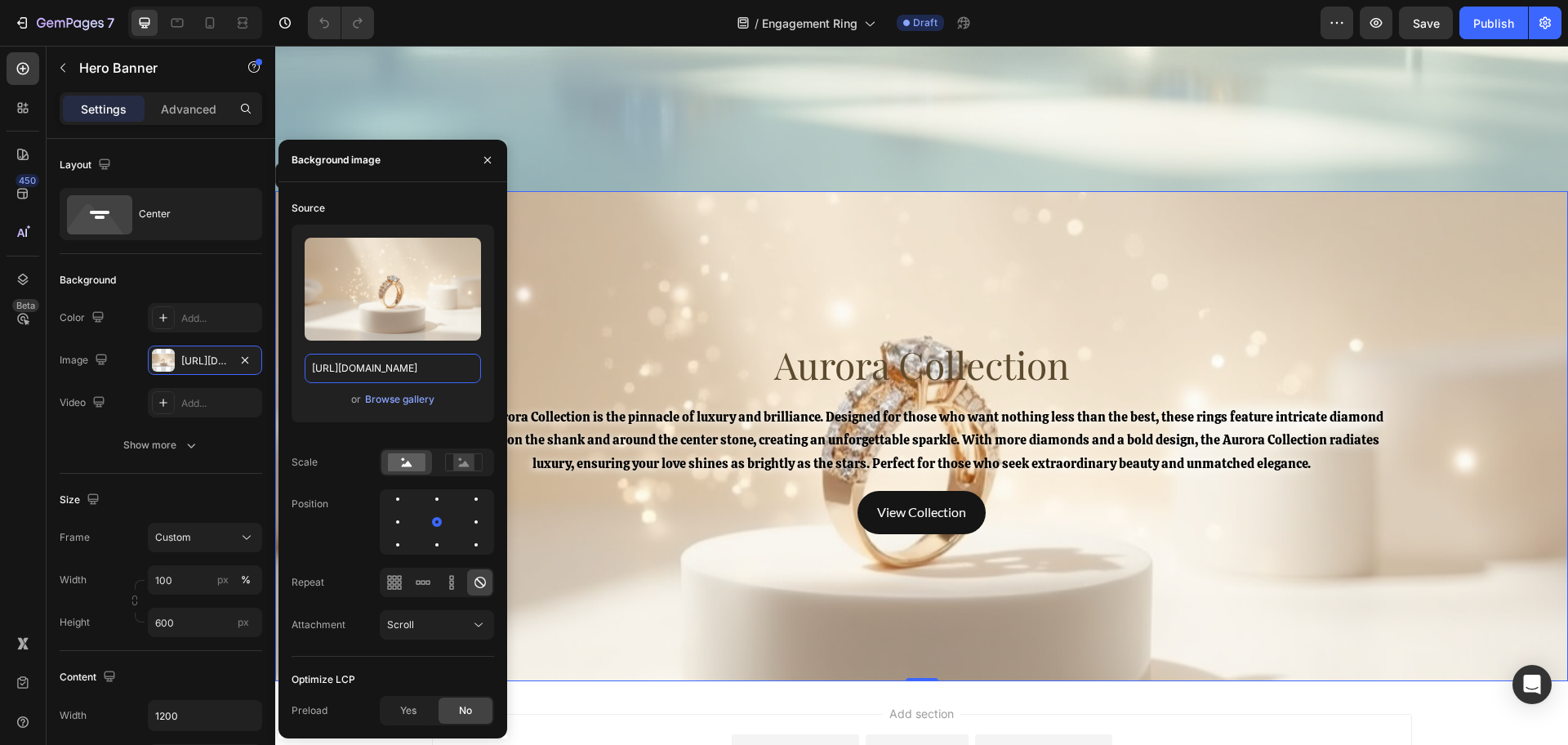
click at [382, 373] on input "[URL][DOMAIN_NAME]" at bounding box center [393, 369] width 177 height 29
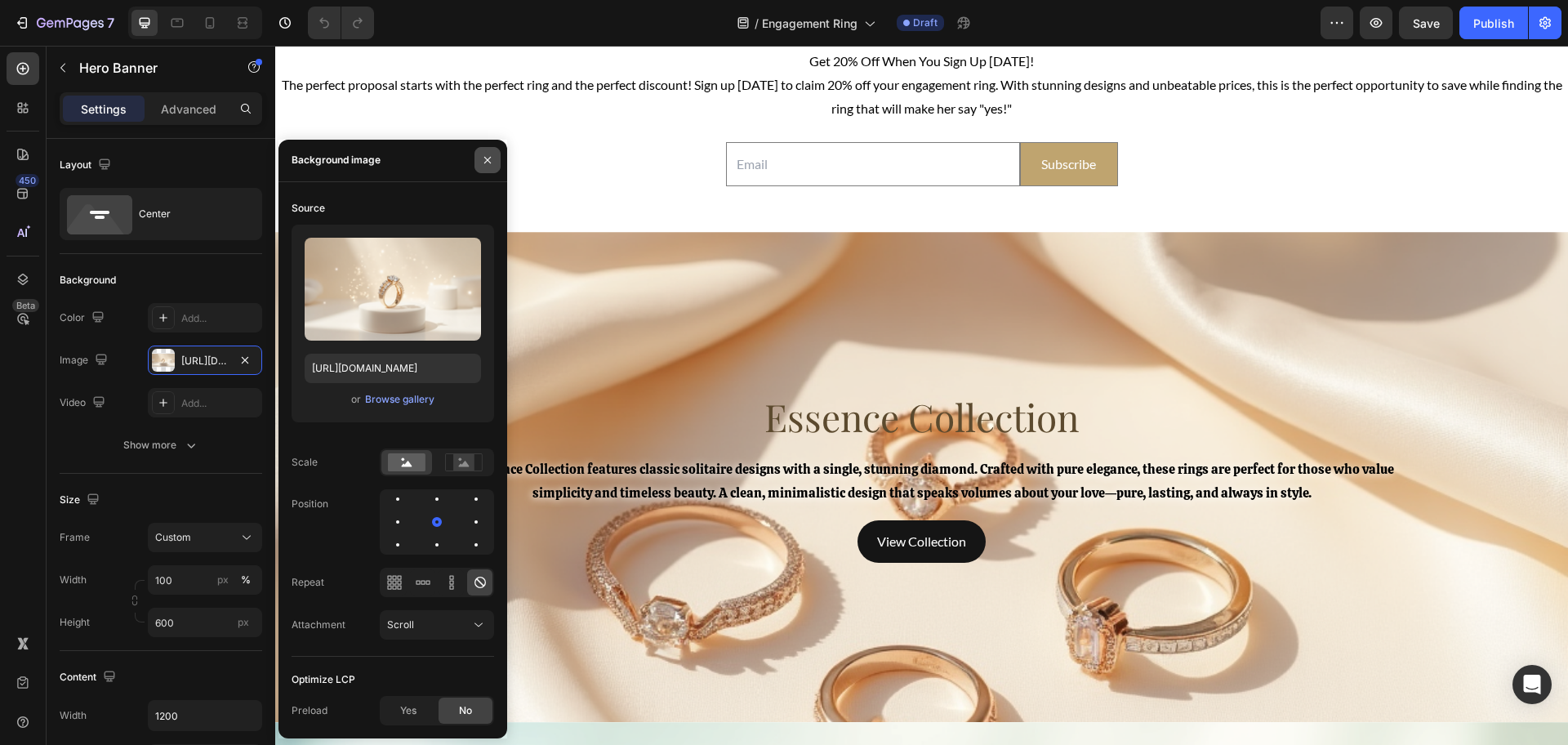
click at [490, 153] on icon "button" at bounding box center [487, 159] width 13 height 13
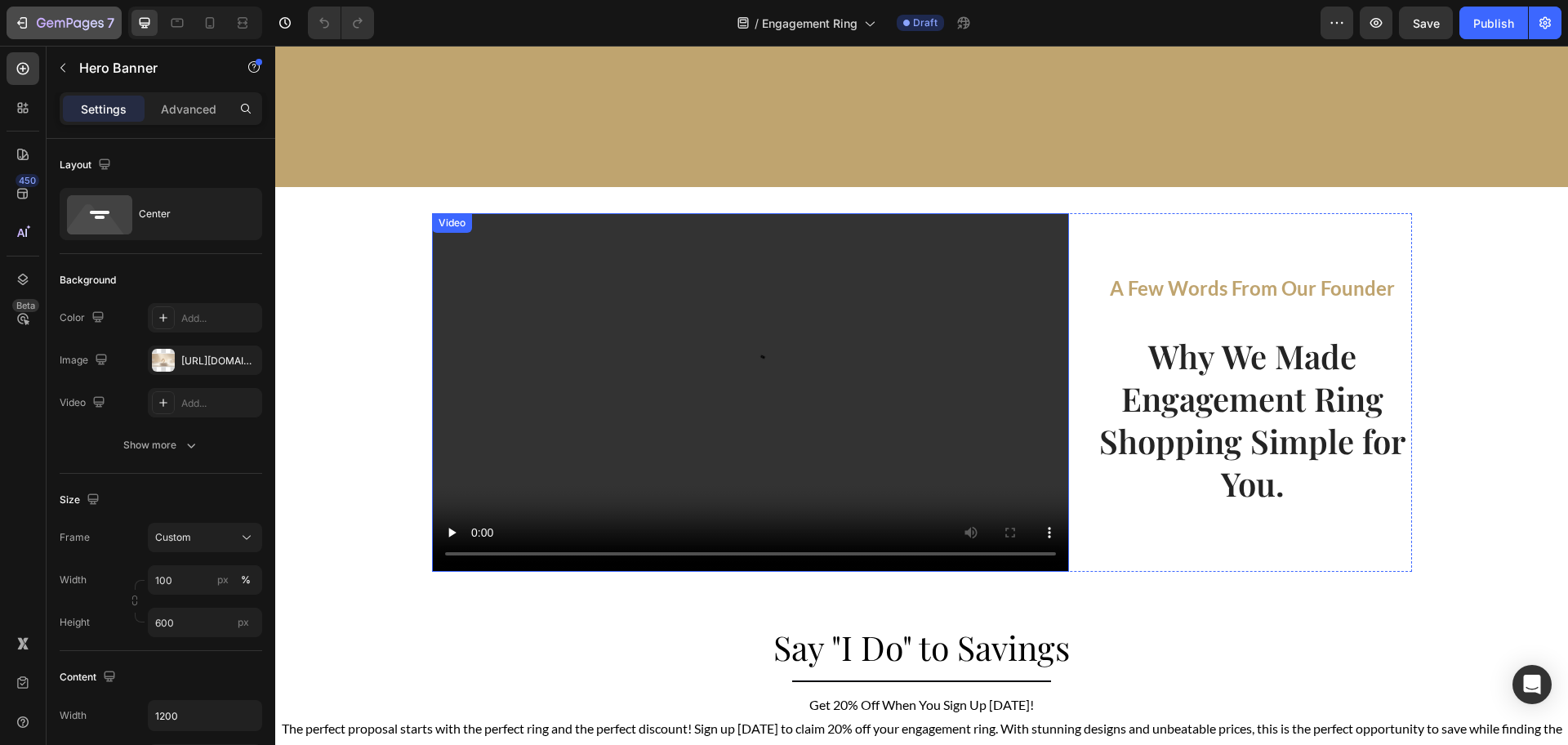
scroll to position [2757, 0]
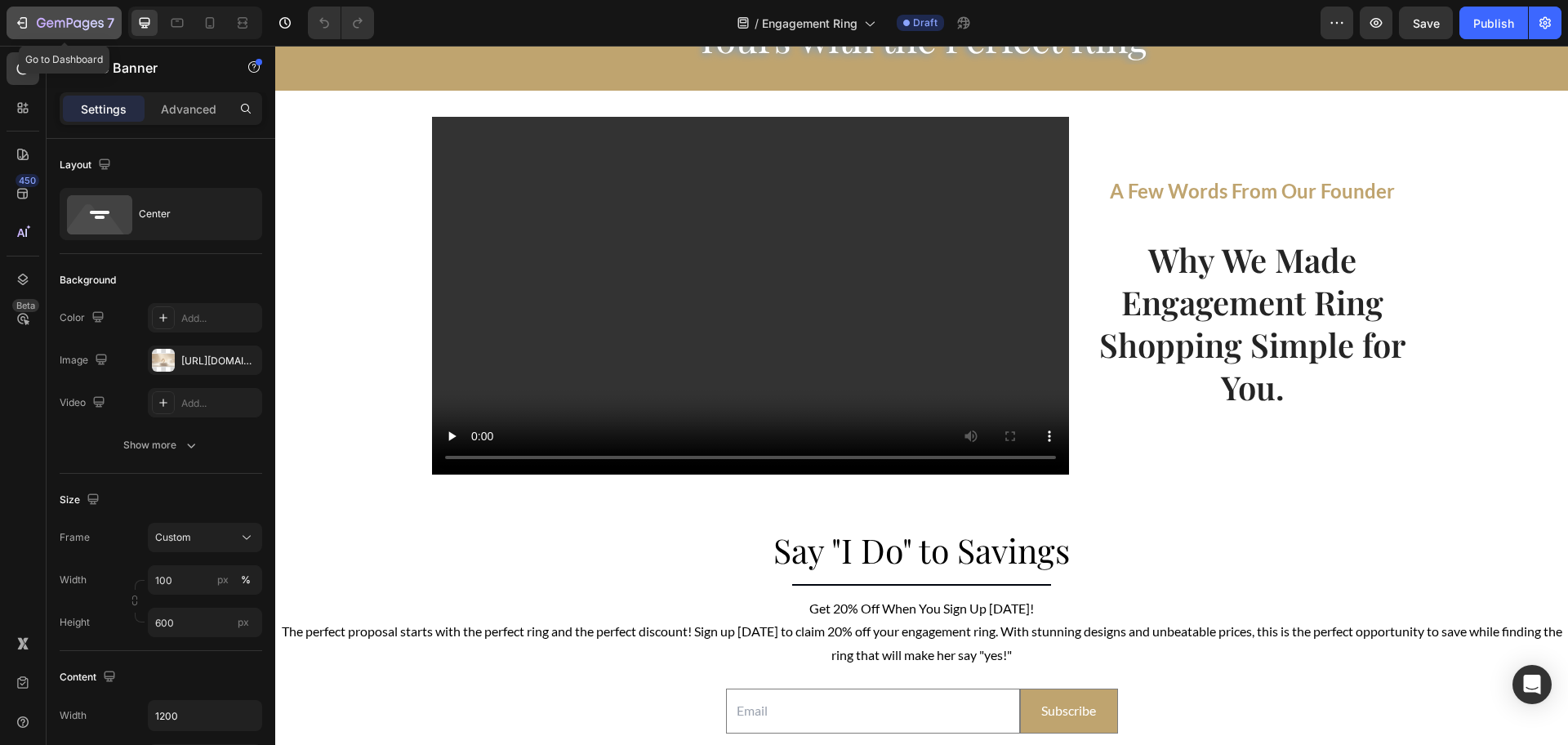
click at [83, 20] on icon "button" at bounding box center [71, 24] width 67 height 14
